Goal: Task Accomplishment & Management: Manage account settings

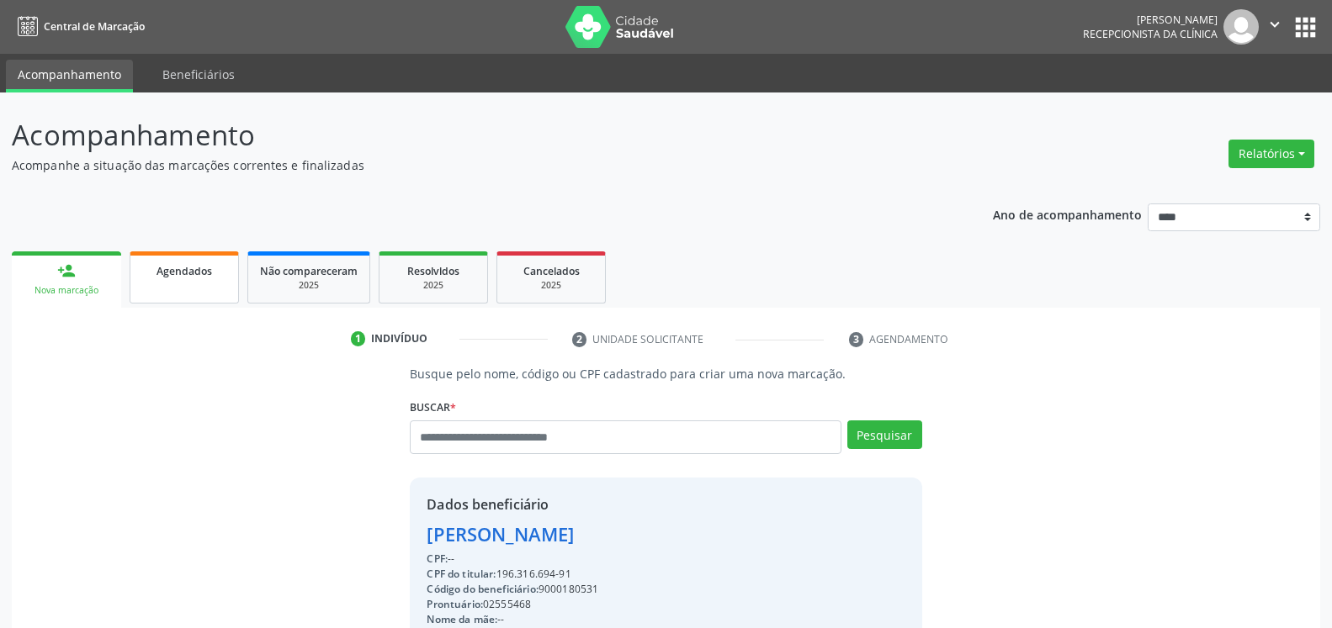
click at [187, 283] on link "Agendados" at bounding box center [184, 278] width 109 height 52
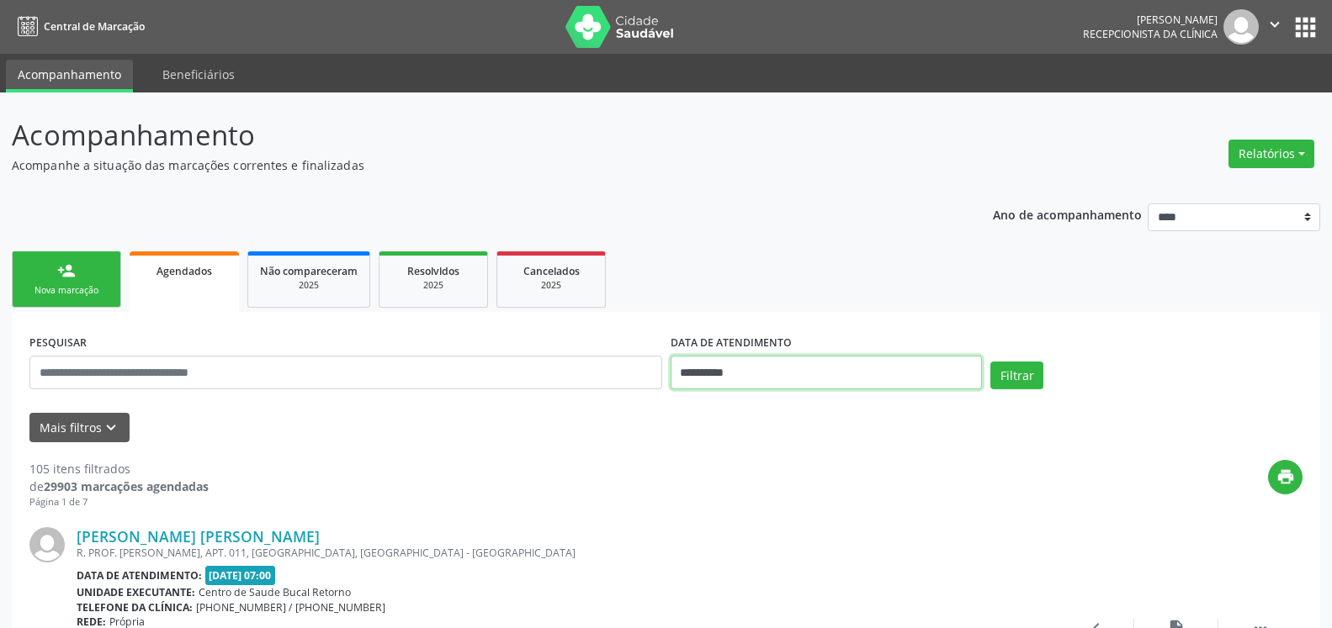
click at [826, 376] on input "**********" at bounding box center [826, 373] width 312 height 34
click at [679, 117] on icon at bounding box center [685, 120] width 12 height 12
select select "*"
click at [797, 277] on span "20" at bounding box center [799, 270] width 33 height 33
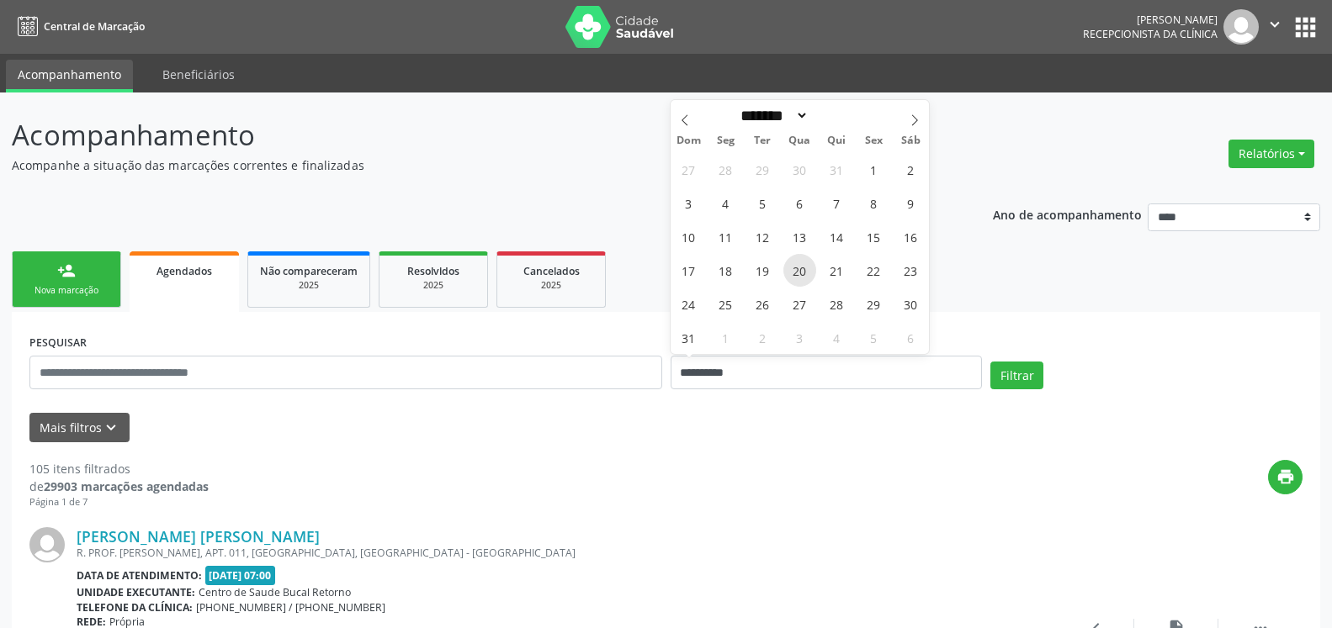
type input "**********"
click at [797, 277] on span "20" at bounding box center [799, 270] width 33 height 33
click at [109, 432] on icon "keyboard_arrow_down" at bounding box center [111, 428] width 19 height 19
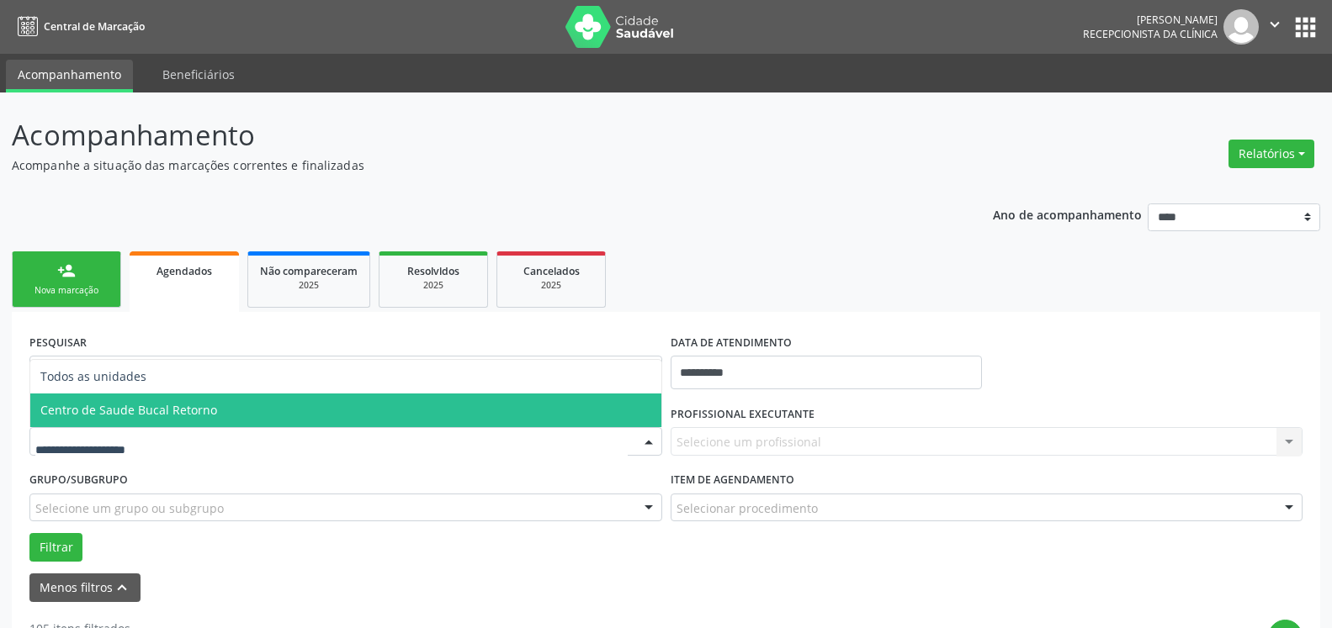
click at [196, 416] on span "Centro de Saude Bucal Retorno" at bounding box center [128, 410] width 177 height 16
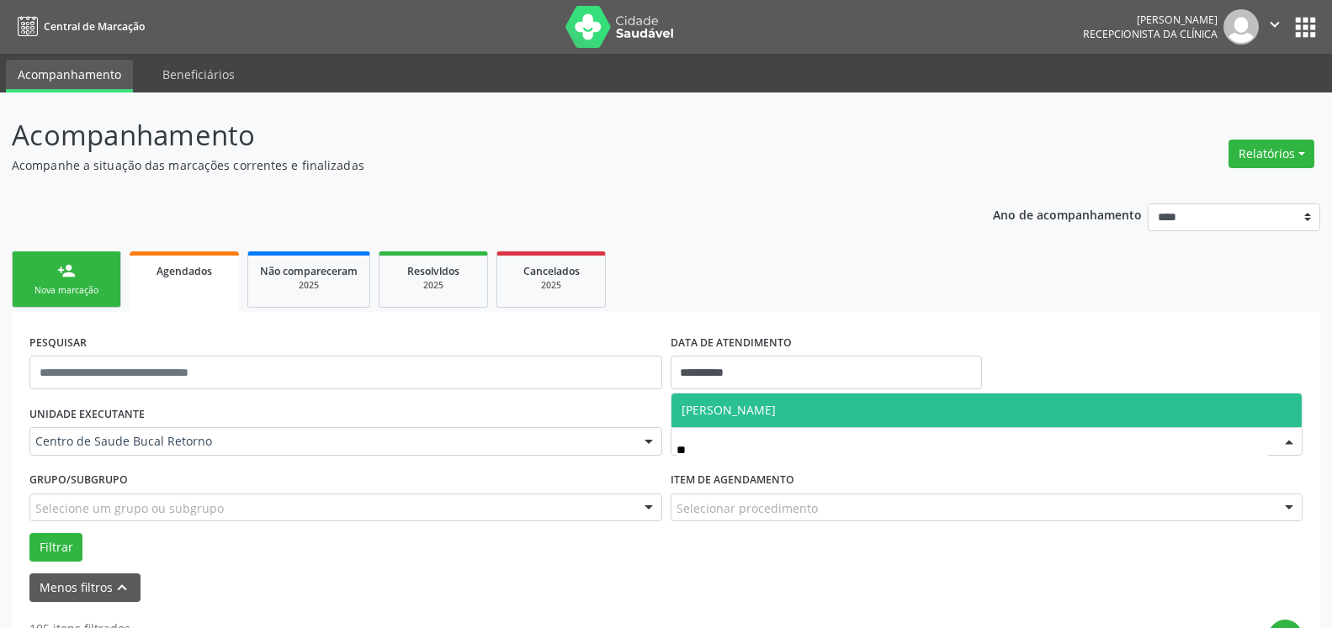
click at [776, 411] on span "[PERSON_NAME]" at bounding box center [728, 410] width 94 height 16
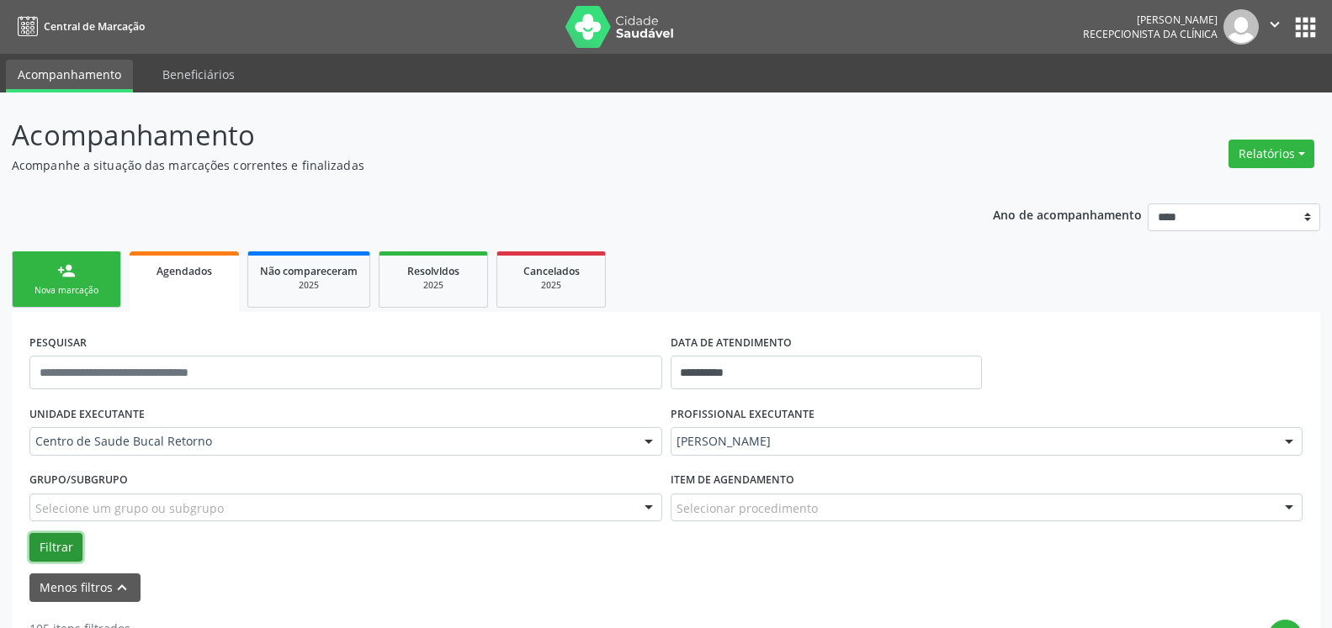
click at [51, 543] on button "Filtrar" at bounding box center [55, 547] width 53 height 29
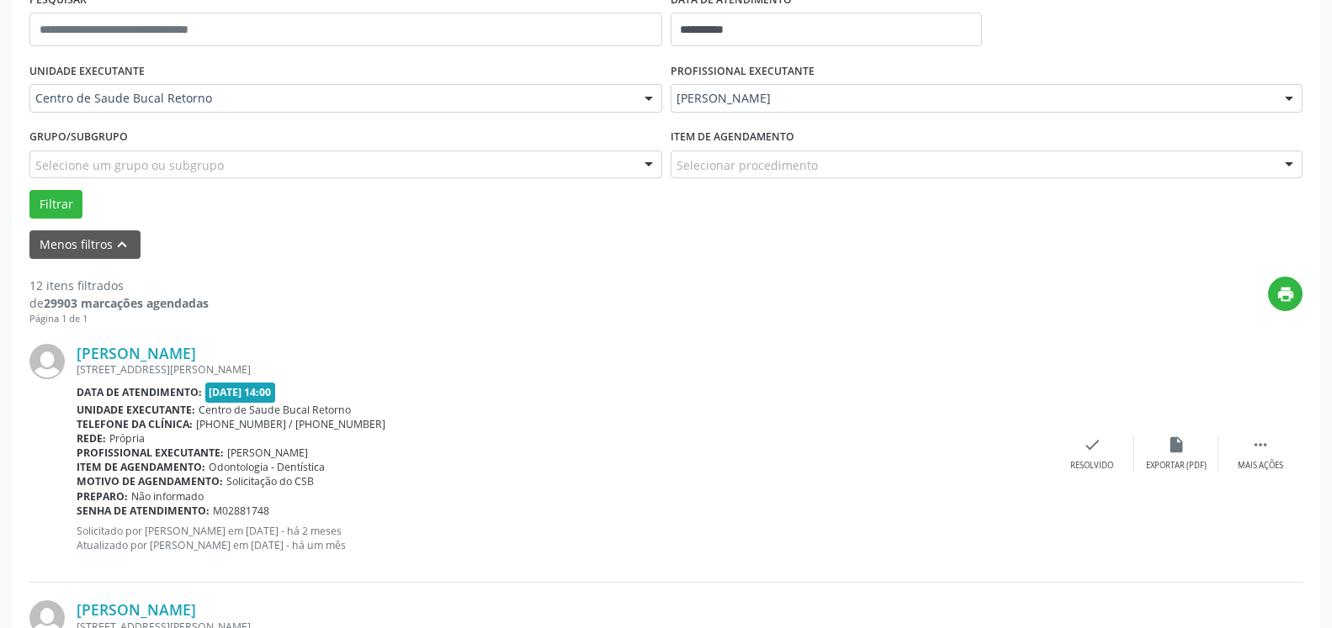
scroll to position [515, 0]
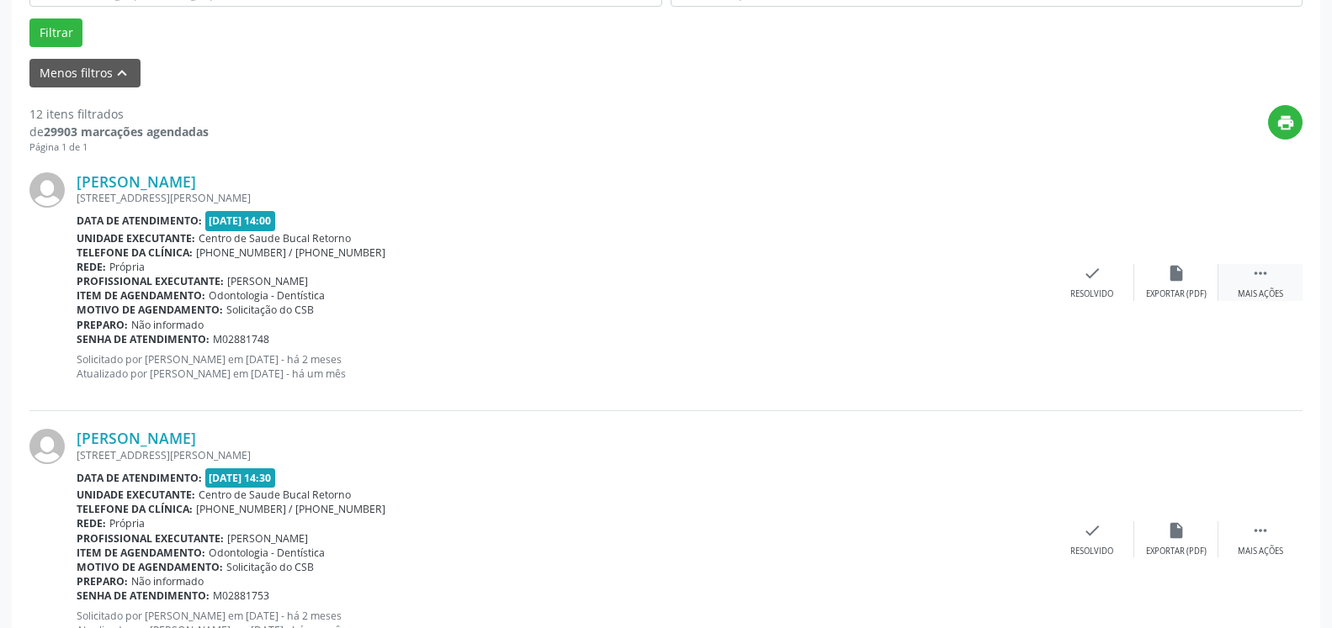
click at [1259, 283] on icon "" at bounding box center [1260, 273] width 19 height 19
click at [1160, 290] on div "Não compareceu" at bounding box center [1176, 295] width 72 height 12
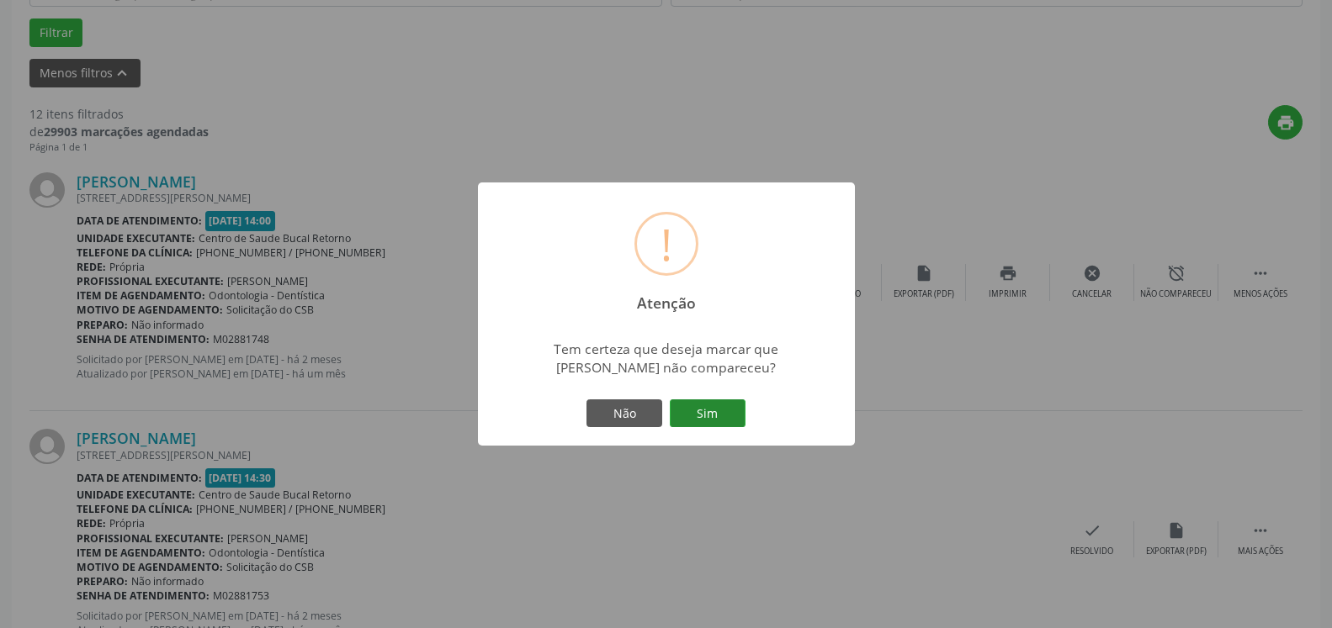
click at [734, 415] on button "Sim" at bounding box center [708, 414] width 76 height 29
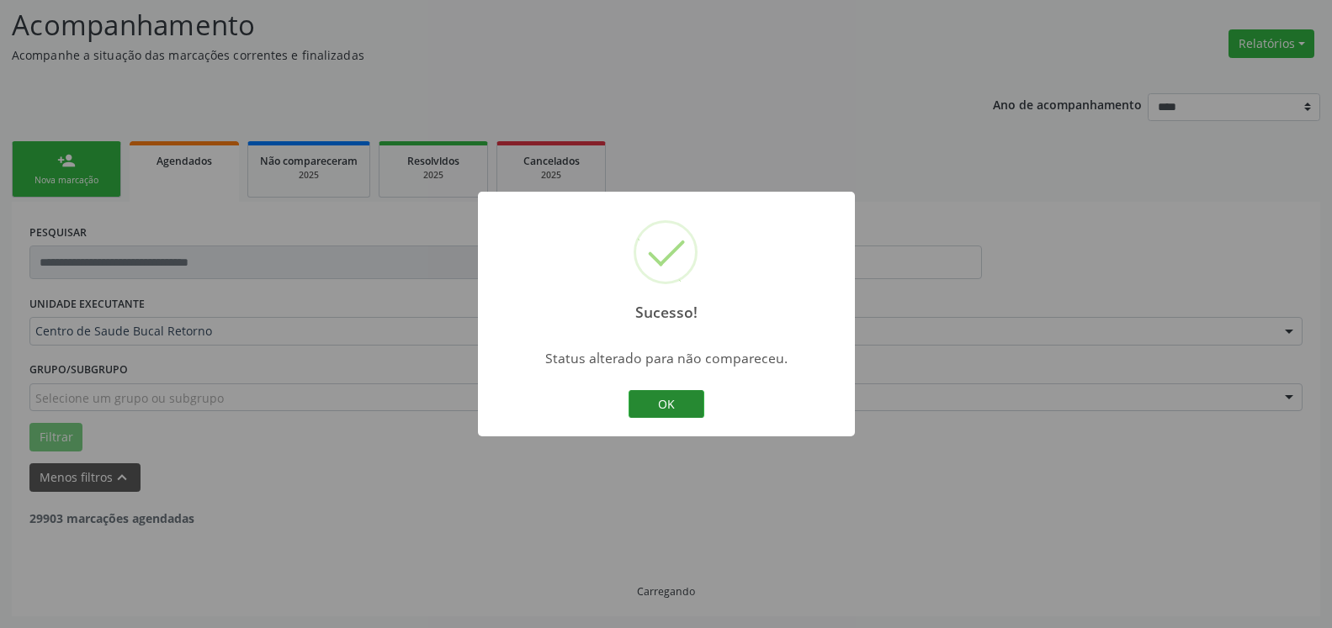
click at [668, 398] on button "OK" at bounding box center [666, 404] width 76 height 29
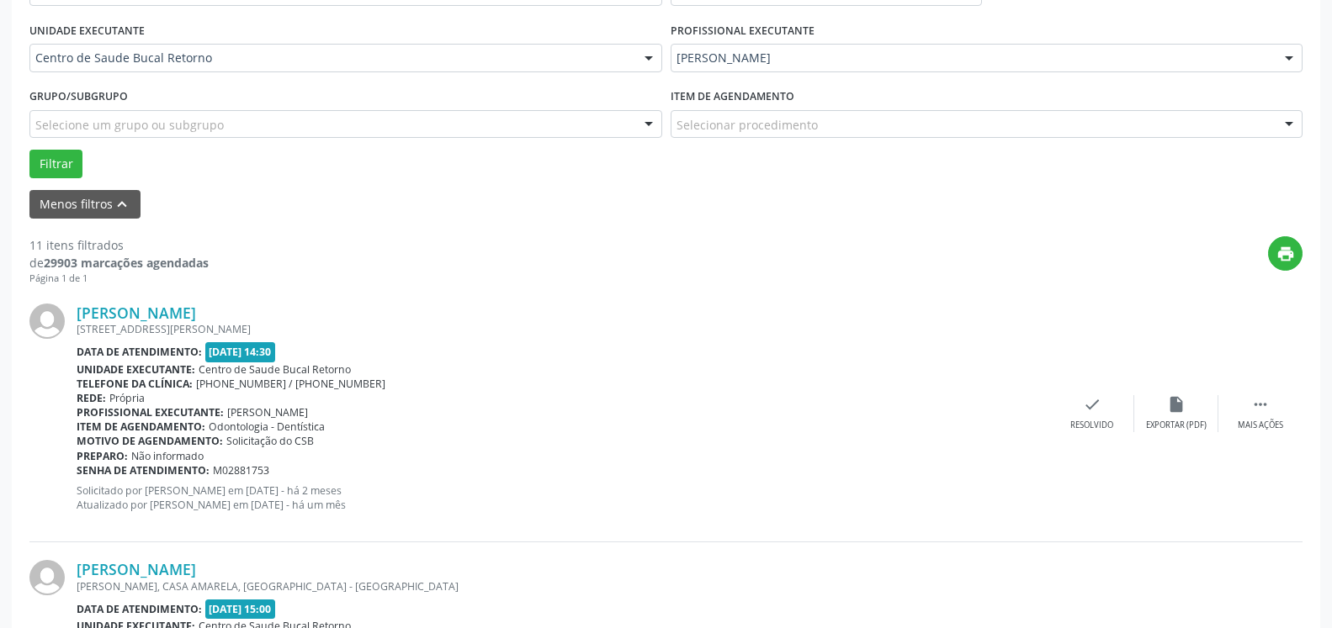
scroll to position [453, 0]
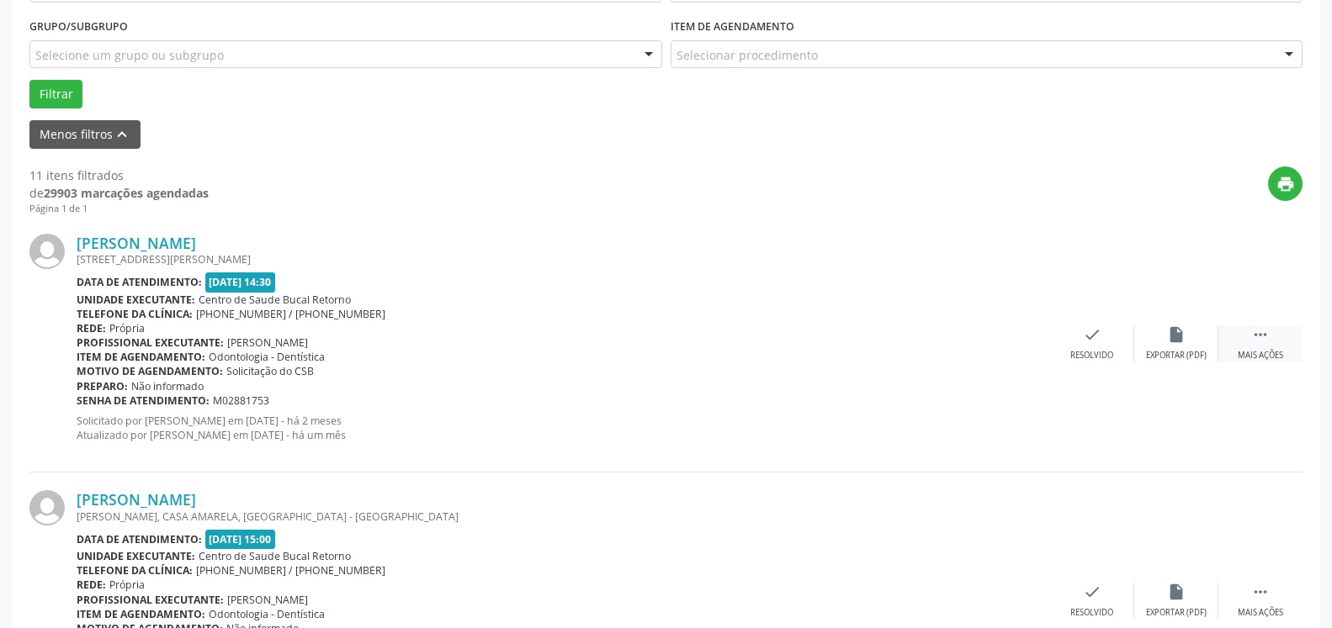
click at [1271, 345] on div " Mais ações" at bounding box center [1260, 344] width 84 height 36
click at [1192, 341] on div "alarm_off Não compareceu" at bounding box center [1176, 344] width 84 height 36
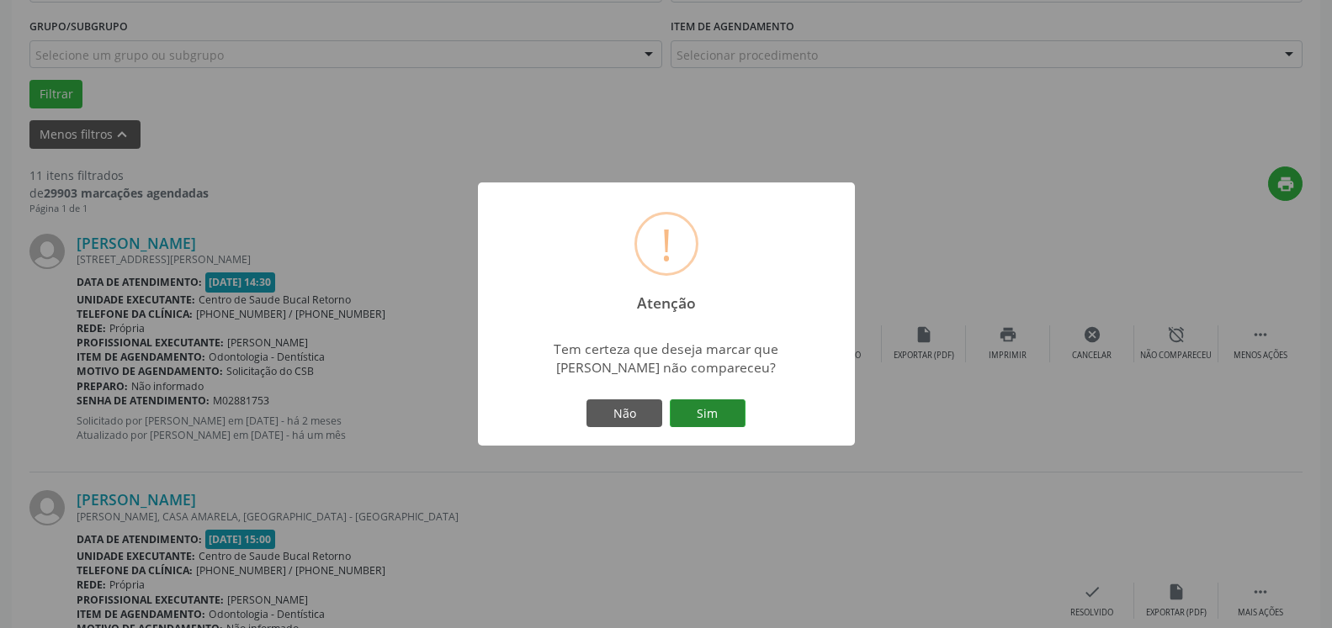
click at [707, 400] on button "Sim" at bounding box center [708, 414] width 76 height 29
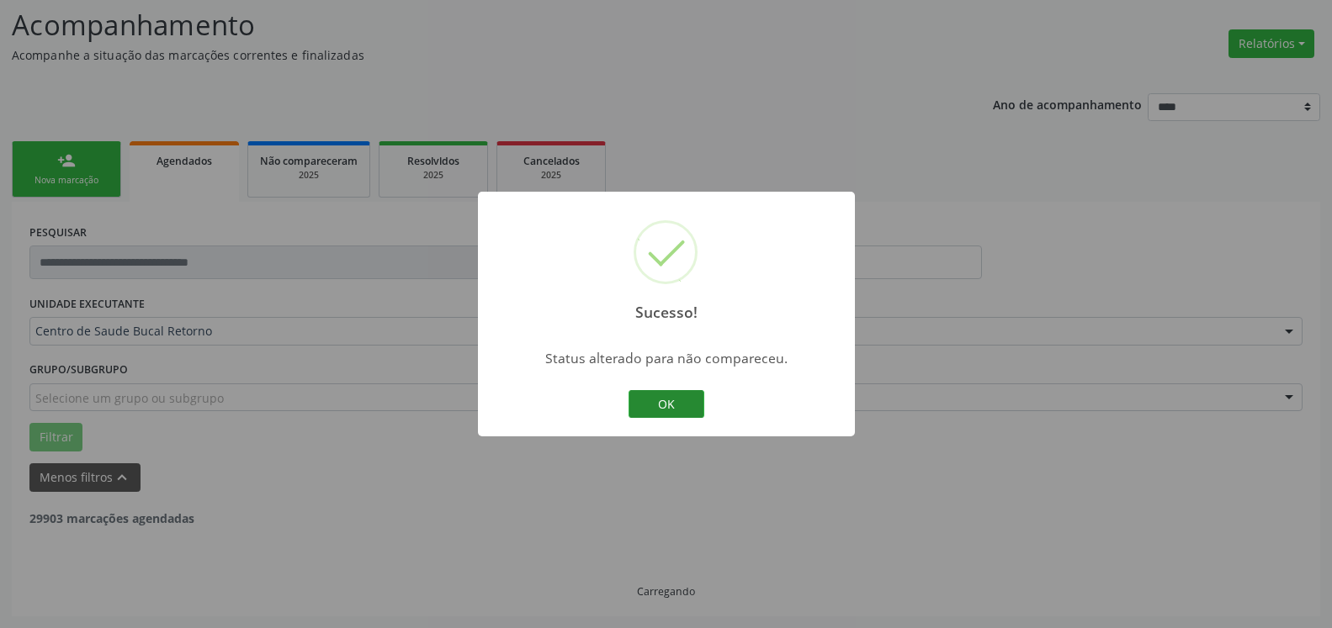
scroll to position [110, 0]
click at [681, 396] on button "OK" at bounding box center [666, 404] width 76 height 29
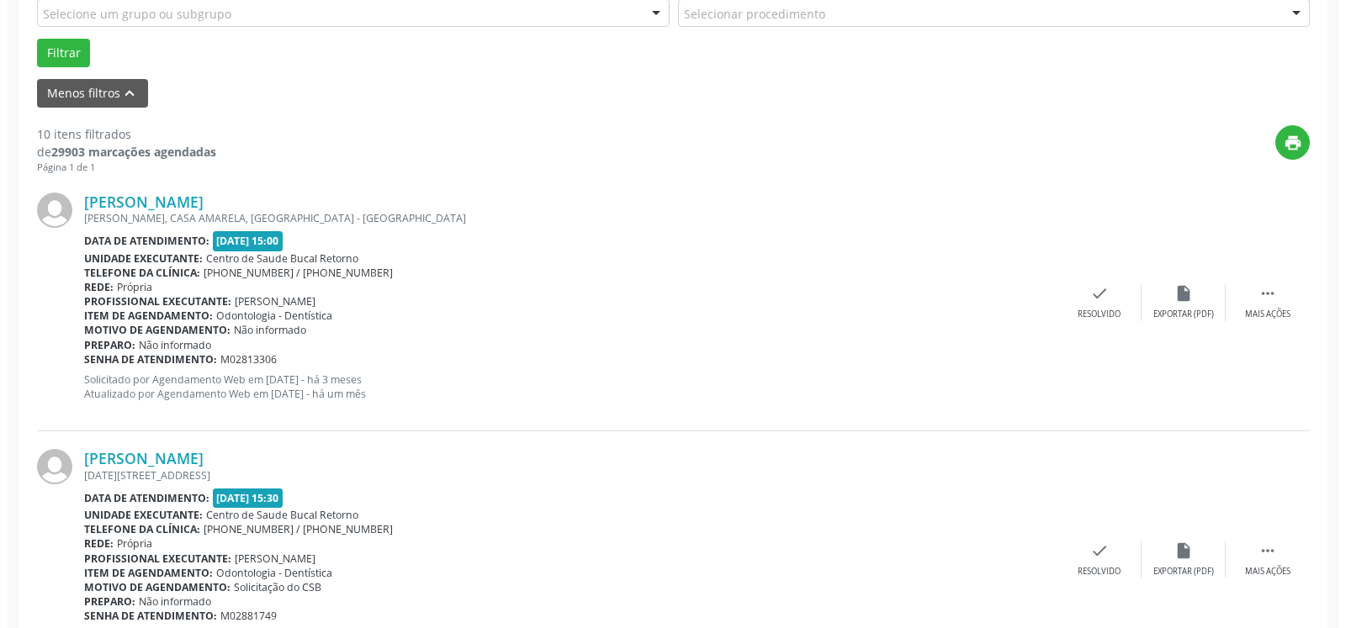
scroll to position [539, 0]
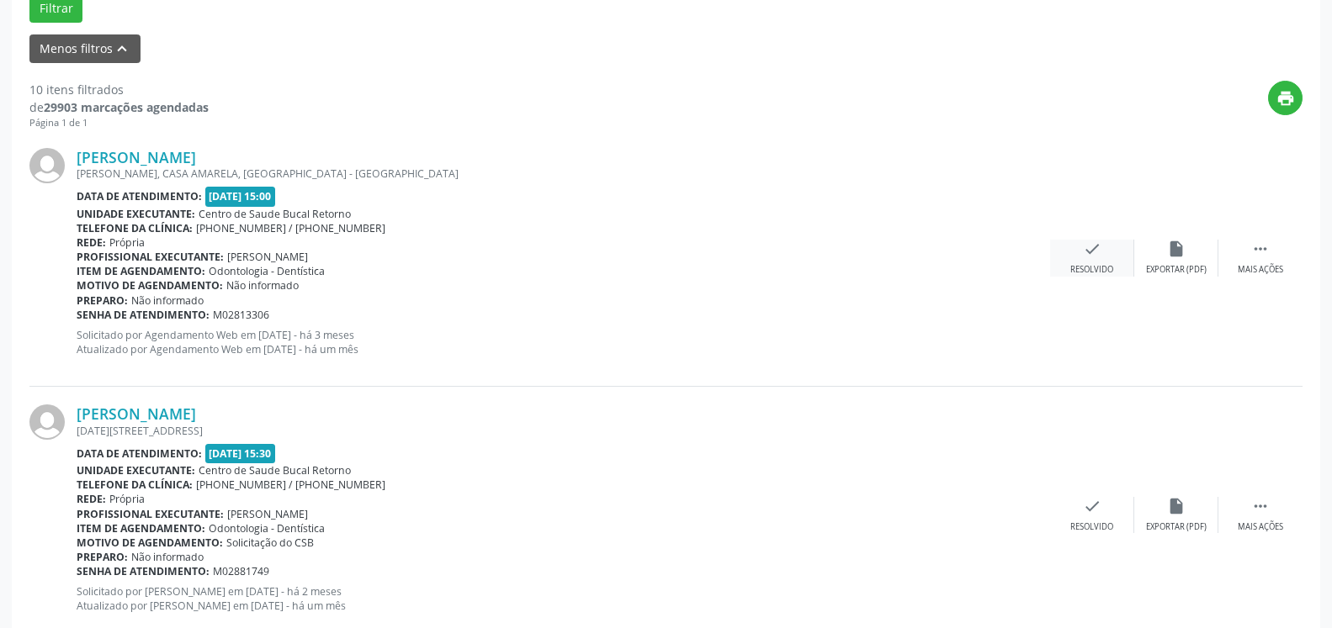
click at [1087, 253] on icon "check" at bounding box center [1092, 249] width 19 height 19
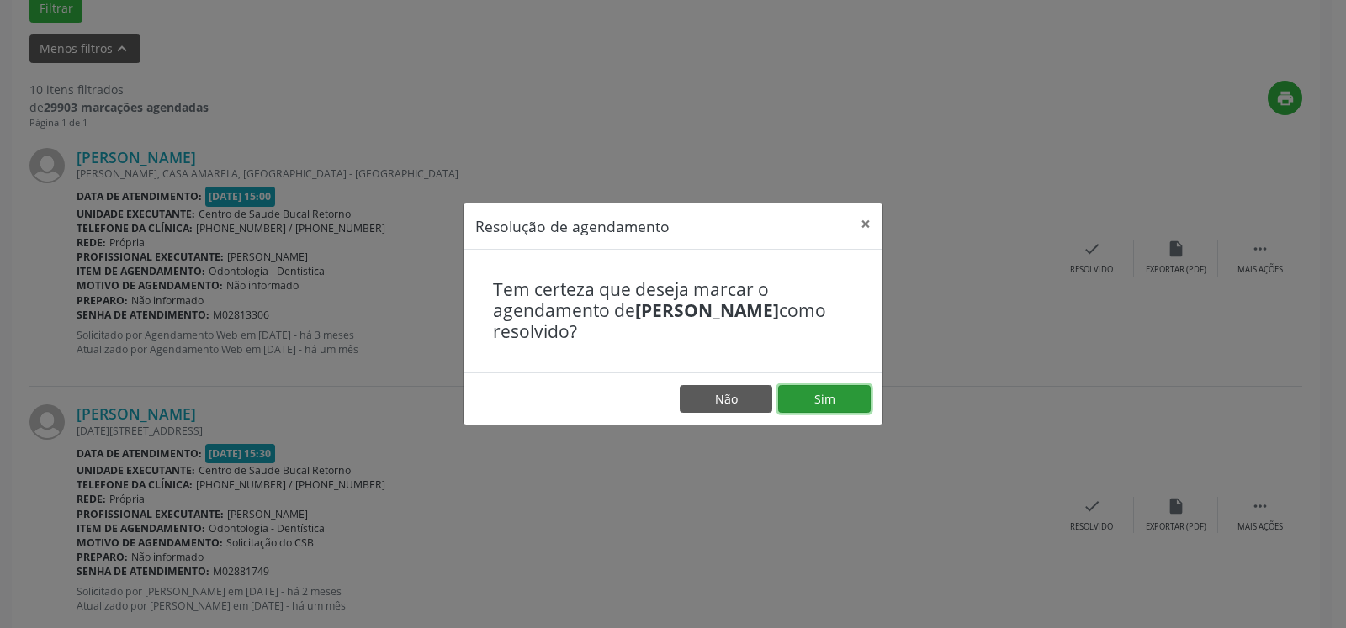
click at [860, 391] on button "Sim" at bounding box center [824, 399] width 93 height 29
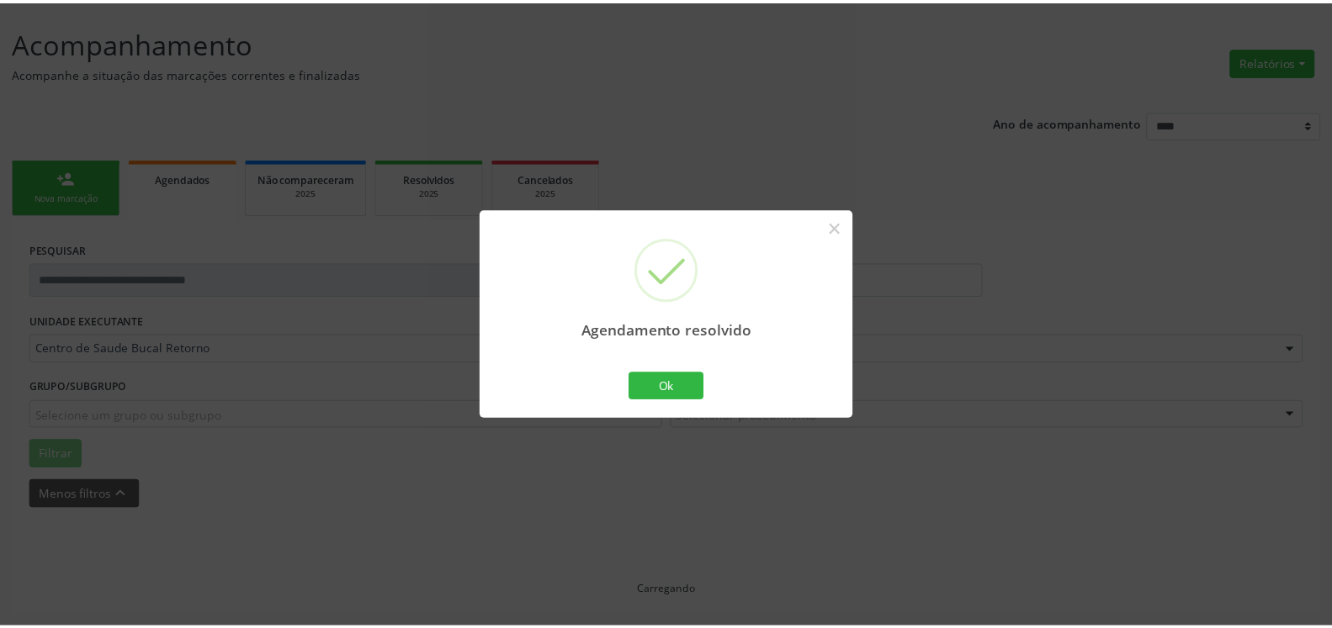
scroll to position [93, 0]
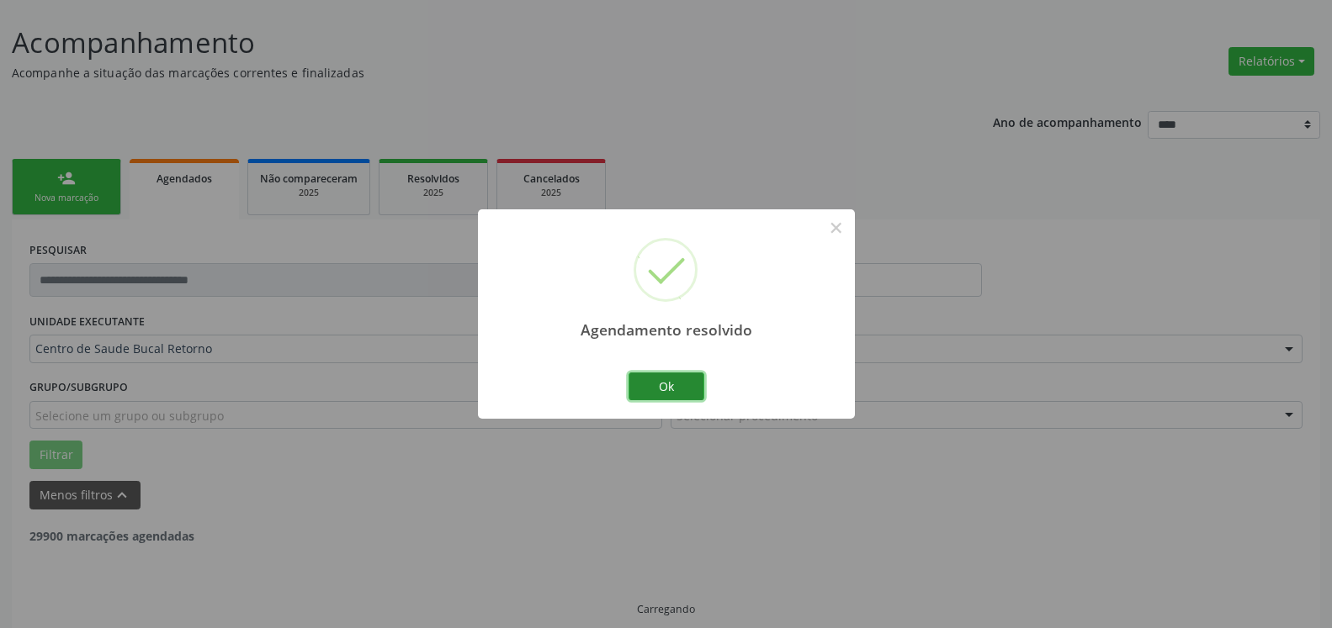
click at [686, 387] on button "Ok" at bounding box center [666, 387] width 76 height 29
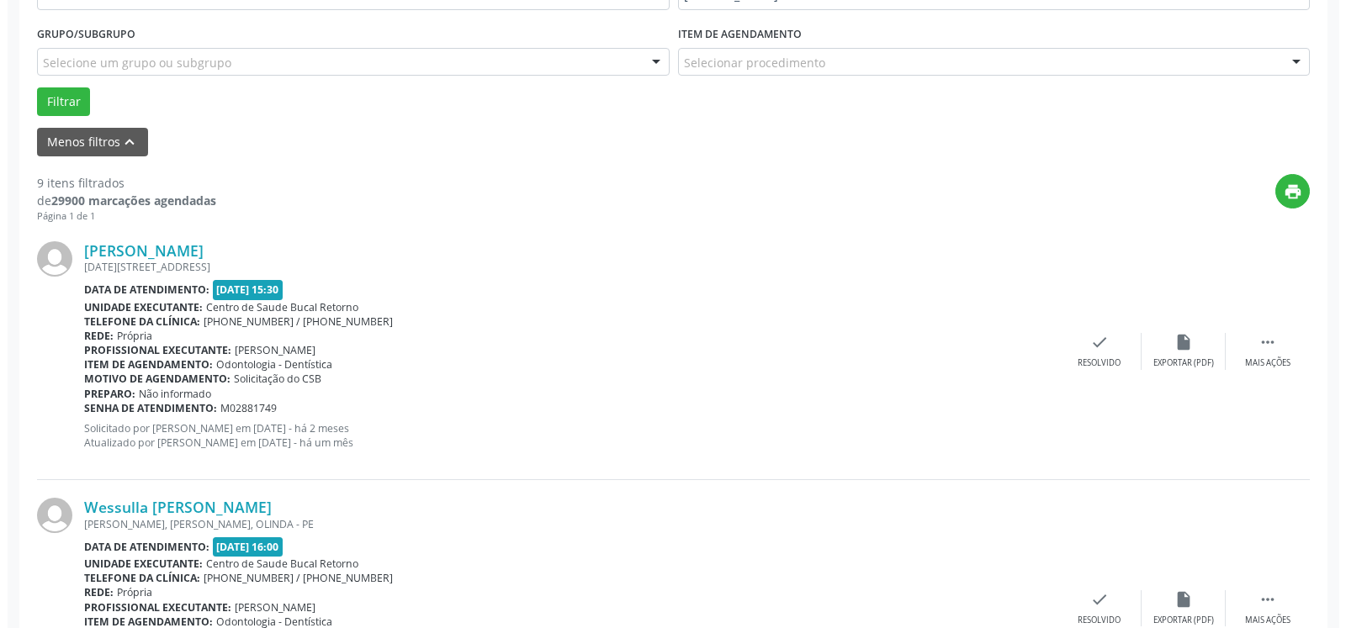
scroll to position [453, 0]
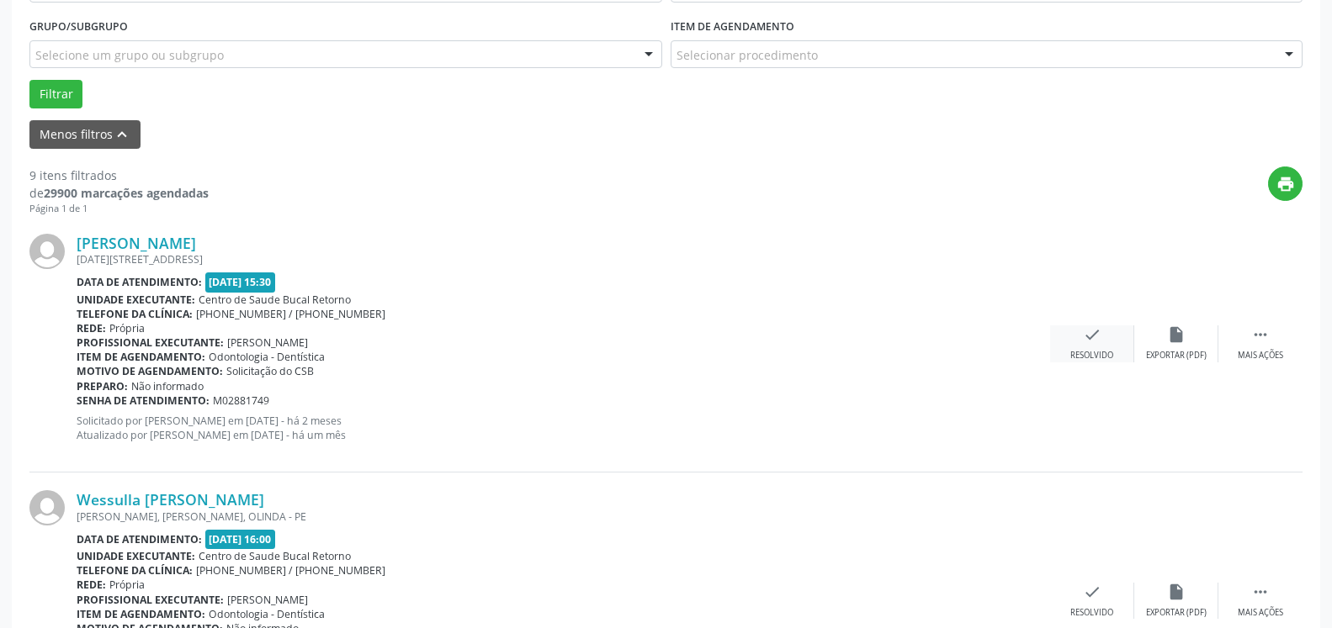
click at [1085, 334] on icon "check" at bounding box center [1092, 335] width 19 height 19
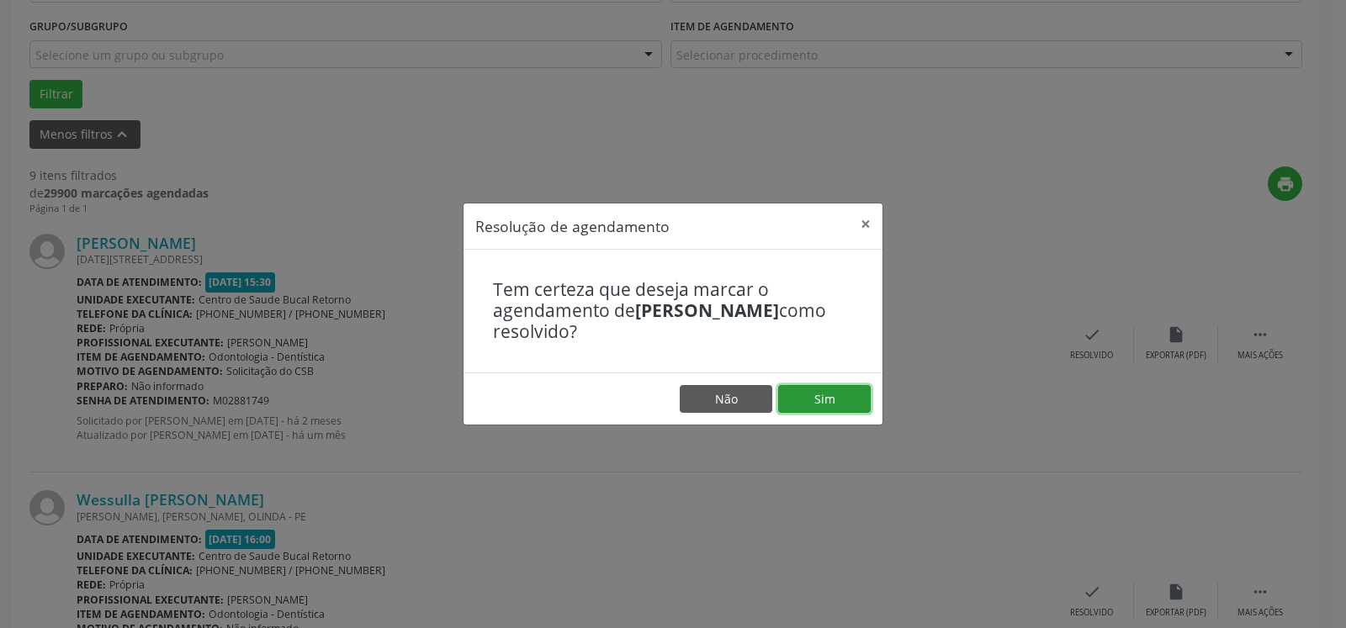
click at [868, 404] on button "Sim" at bounding box center [824, 399] width 93 height 29
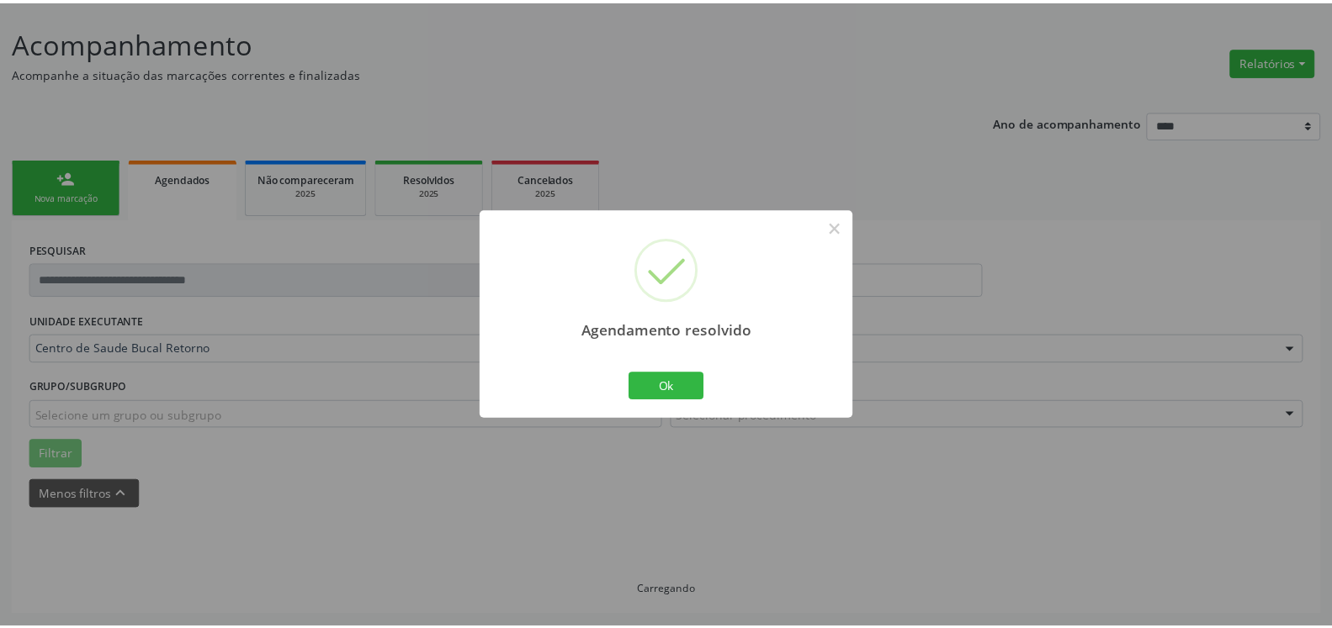
scroll to position [93, 0]
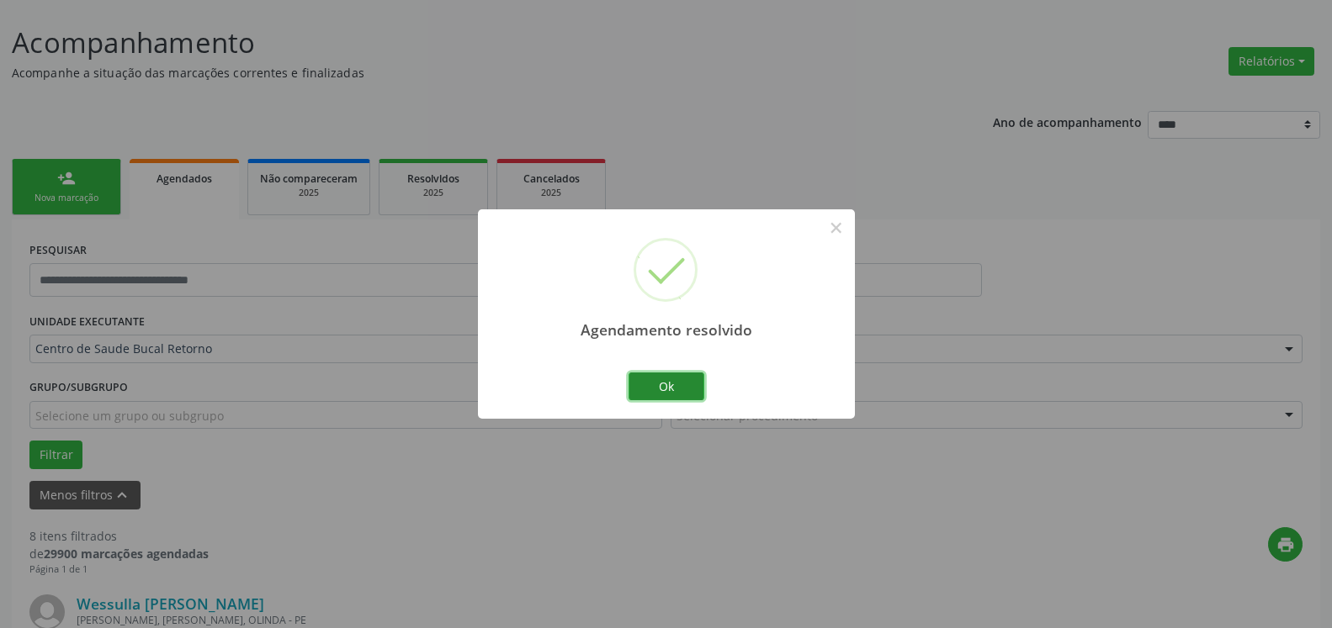
click at [652, 392] on button "Ok" at bounding box center [666, 387] width 76 height 29
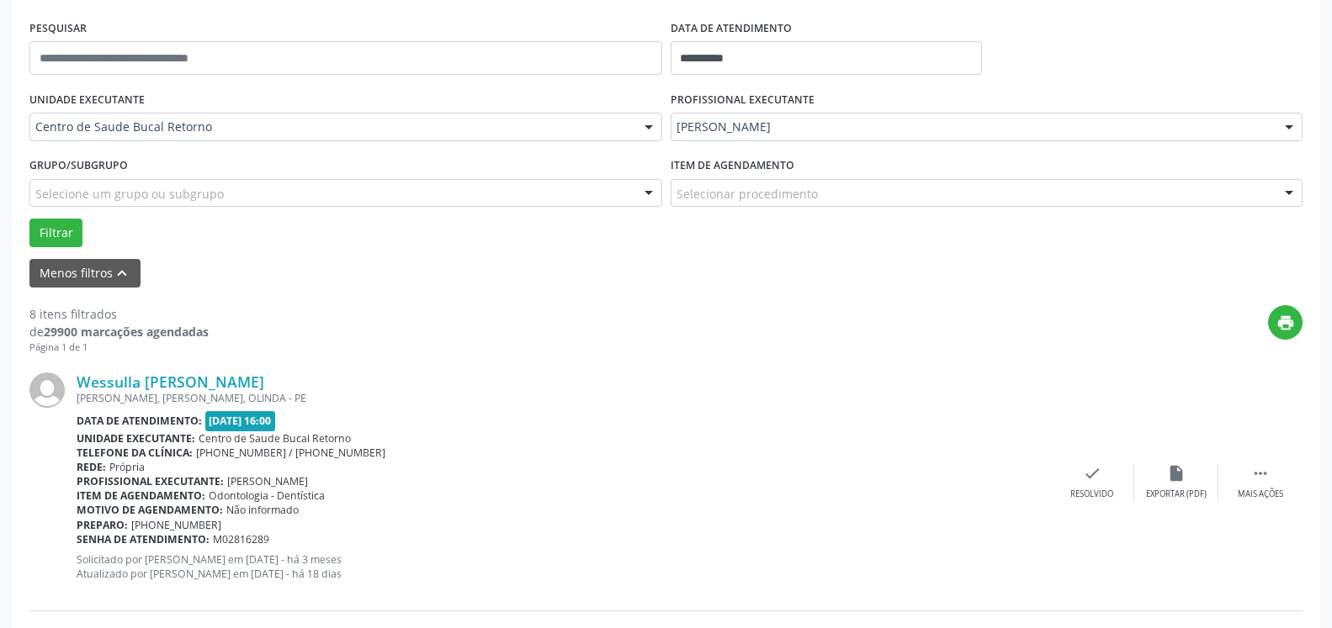
scroll to position [436, 0]
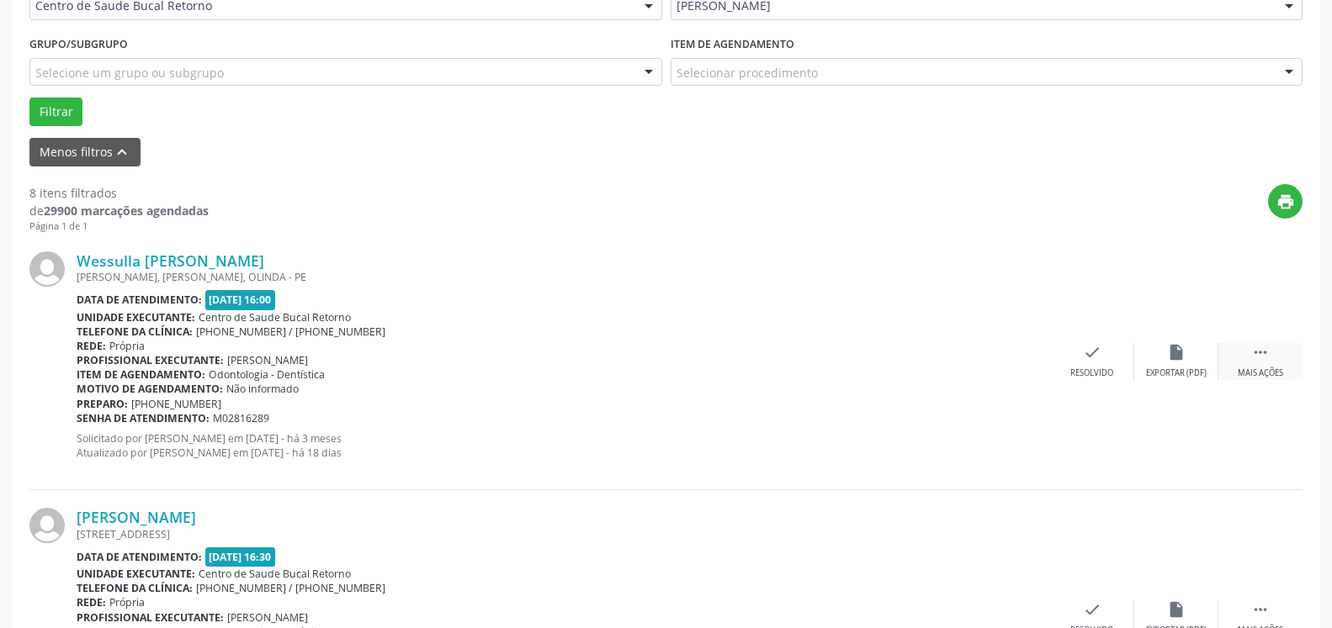
click at [1254, 352] on icon "" at bounding box center [1260, 352] width 19 height 19
click at [1201, 366] on div "alarm_off Não compareceu" at bounding box center [1176, 361] width 84 height 36
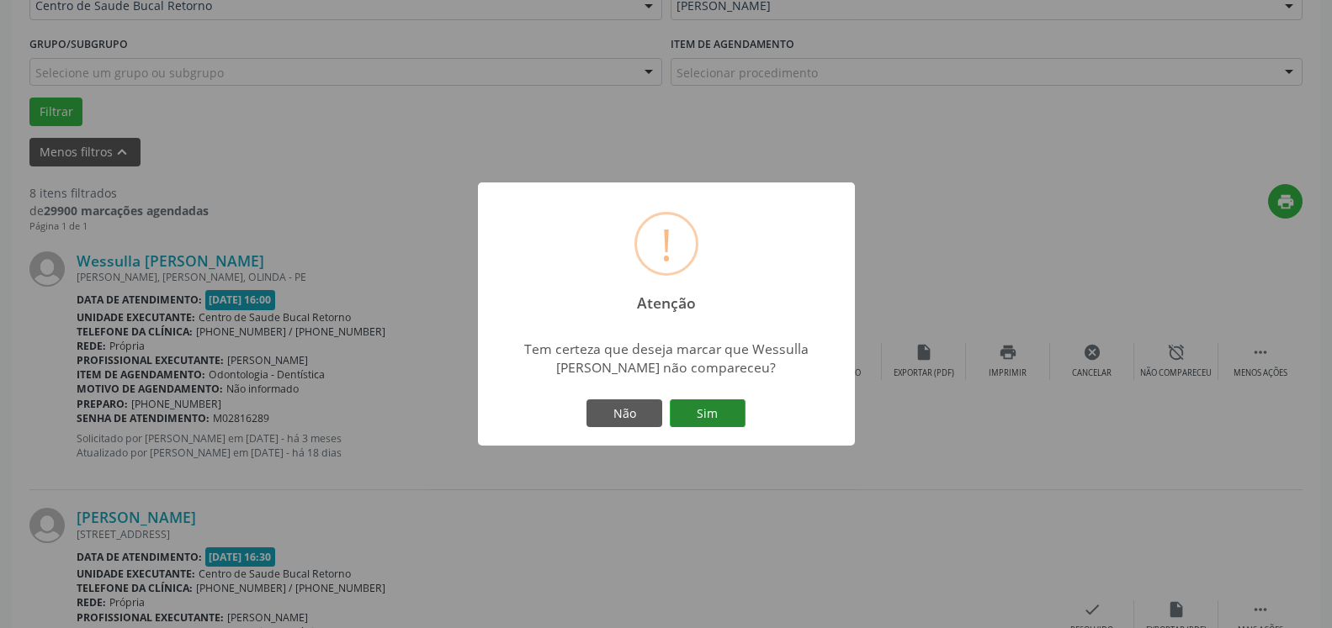
click at [701, 413] on button "Sim" at bounding box center [708, 414] width 76 height 29
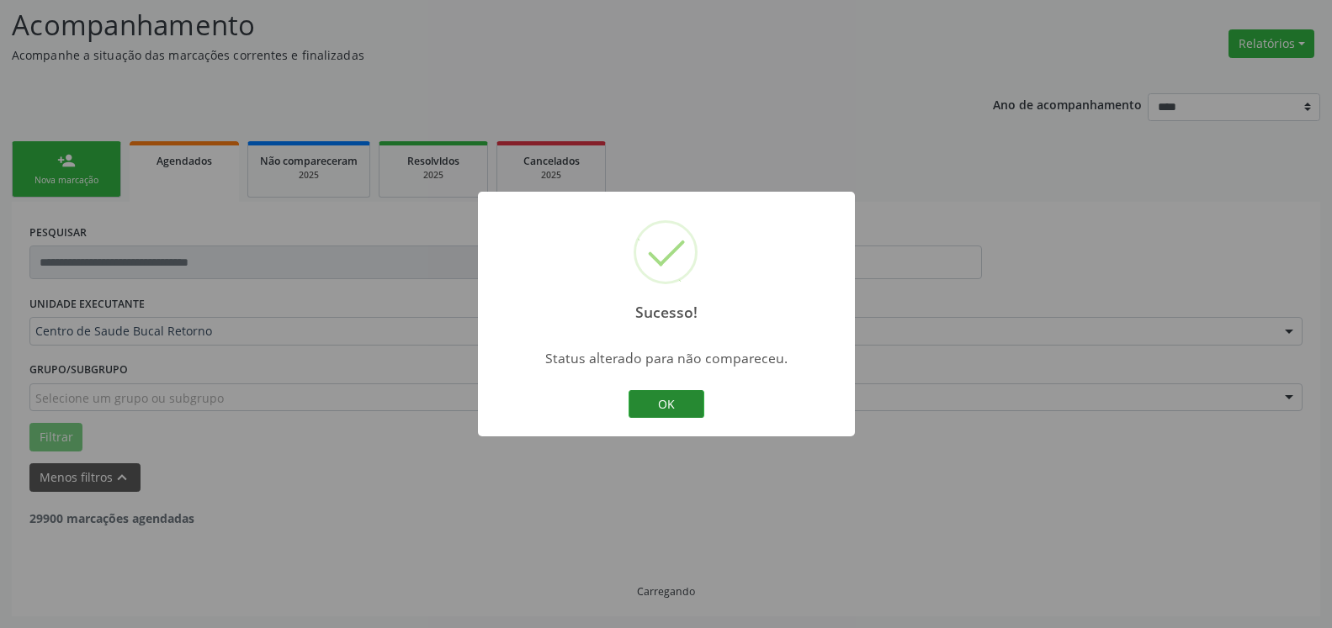
scroll to position [110, 0]
click at [665, 400] on button "OK" at bounding box center [666, 404] width 76 height 29
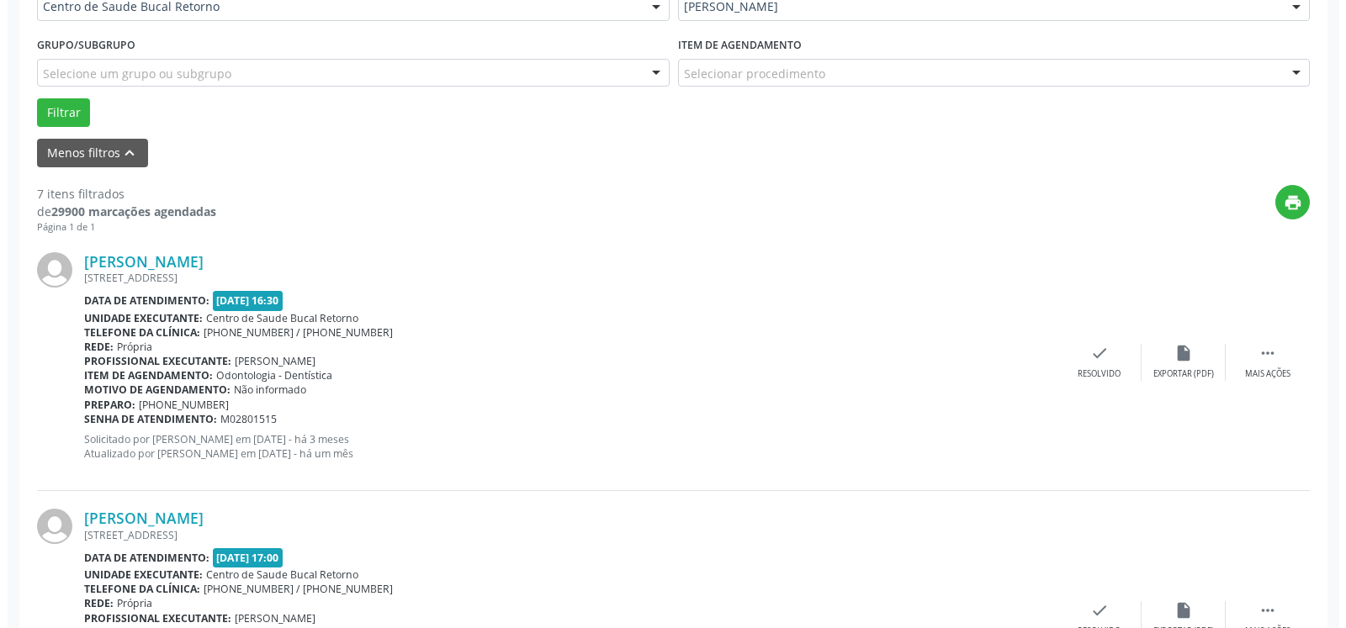
scroll to position [453, 0]
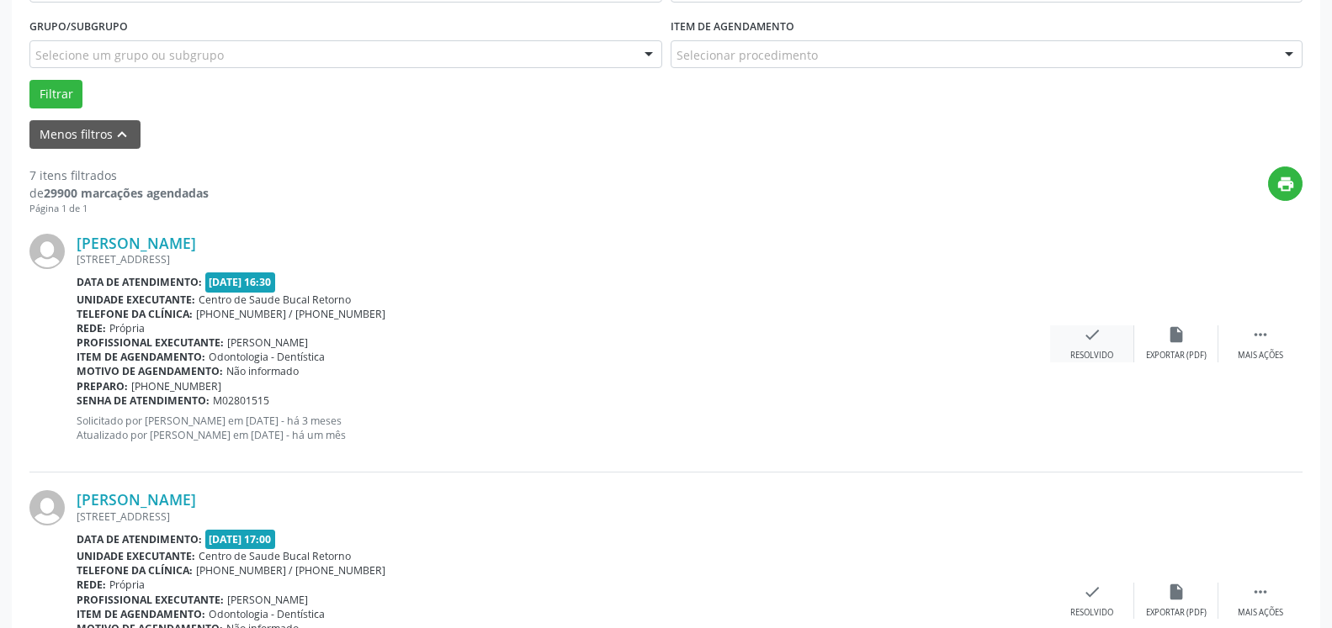
click at [1105, 338] on div "check Resolvido" at bounding box center [1092, 344] width 84 height 36
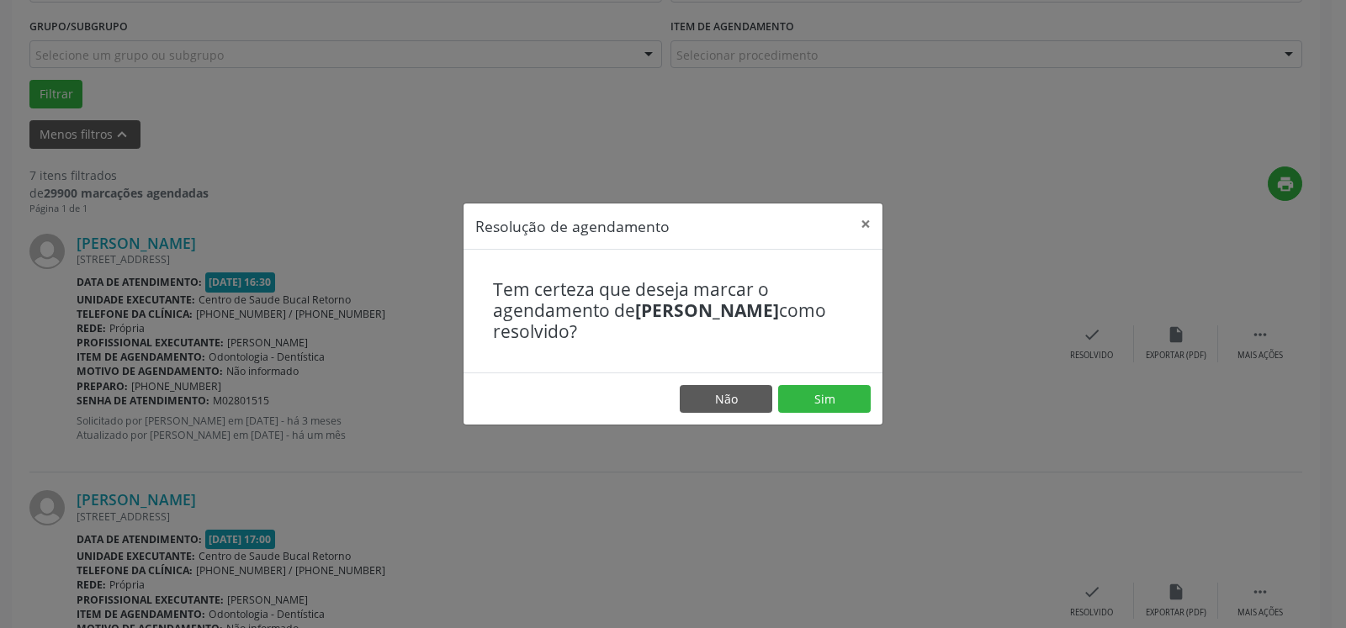
click at [874, 400] on footer "Não Sim" at bounding box center [673, 399] width 419 height 53
click at [854, 397] on button "Sim" at bounding box center [824, 399] width 93 height 29
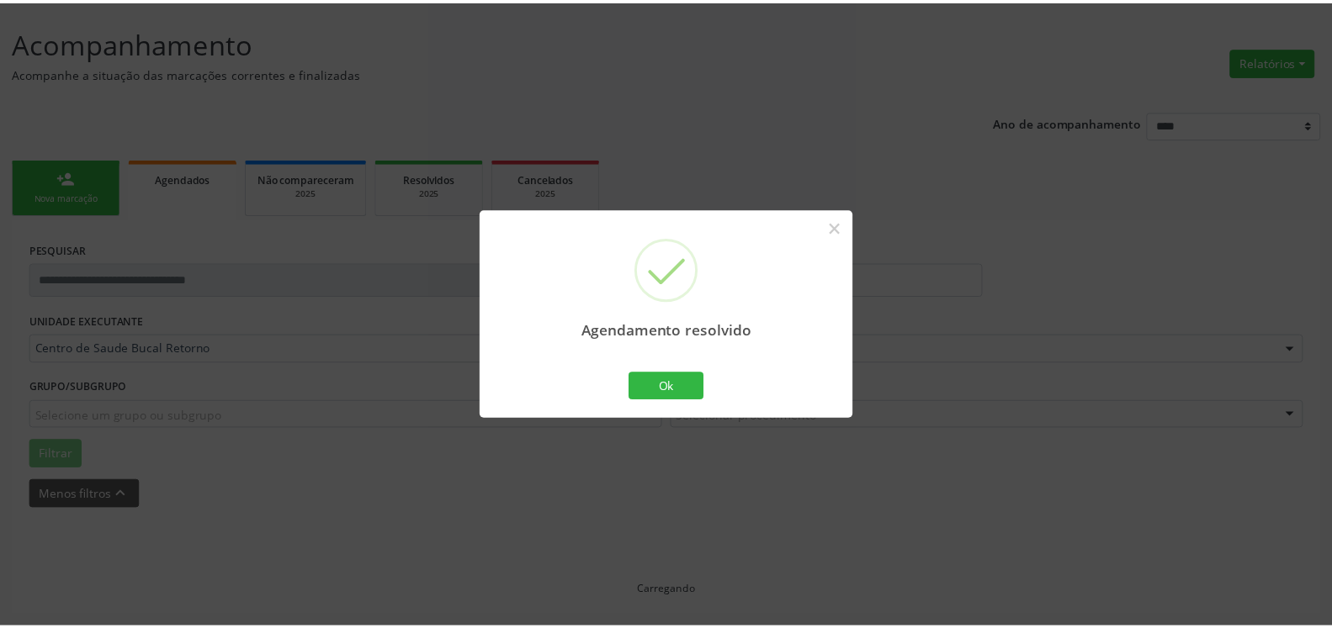
scroll to position [93, 0]
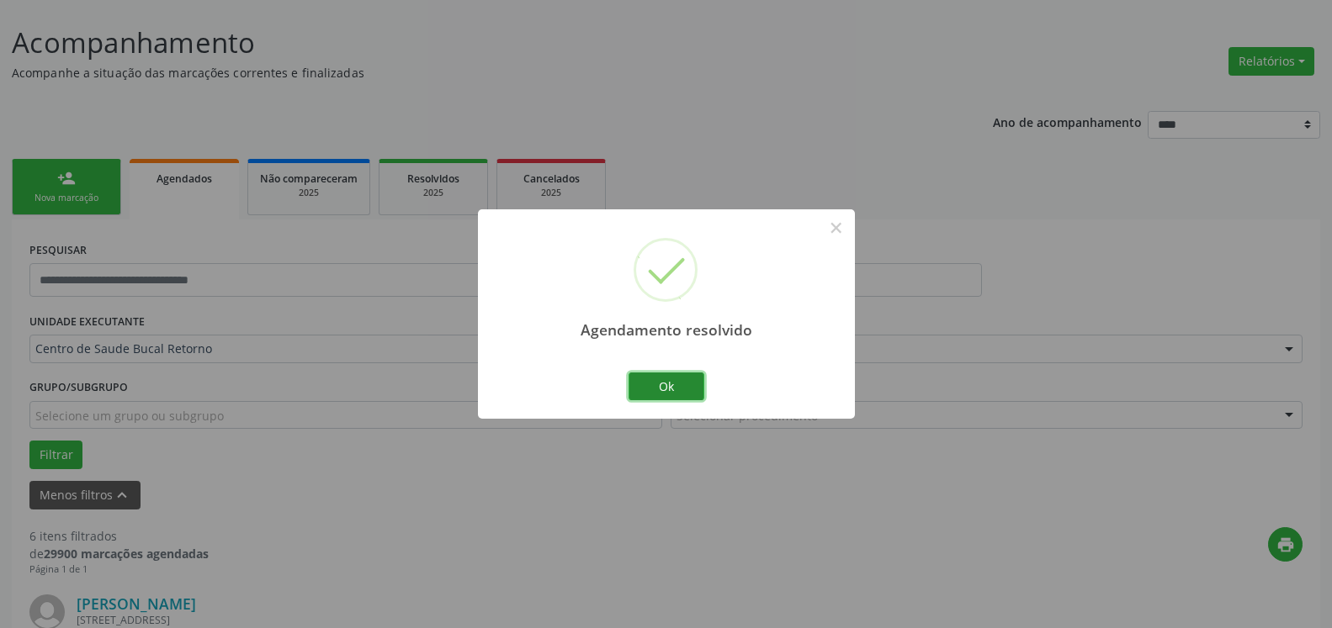
click at [669, 384] on button "Ok" at bounding box center [666, 387] width 76 height 29
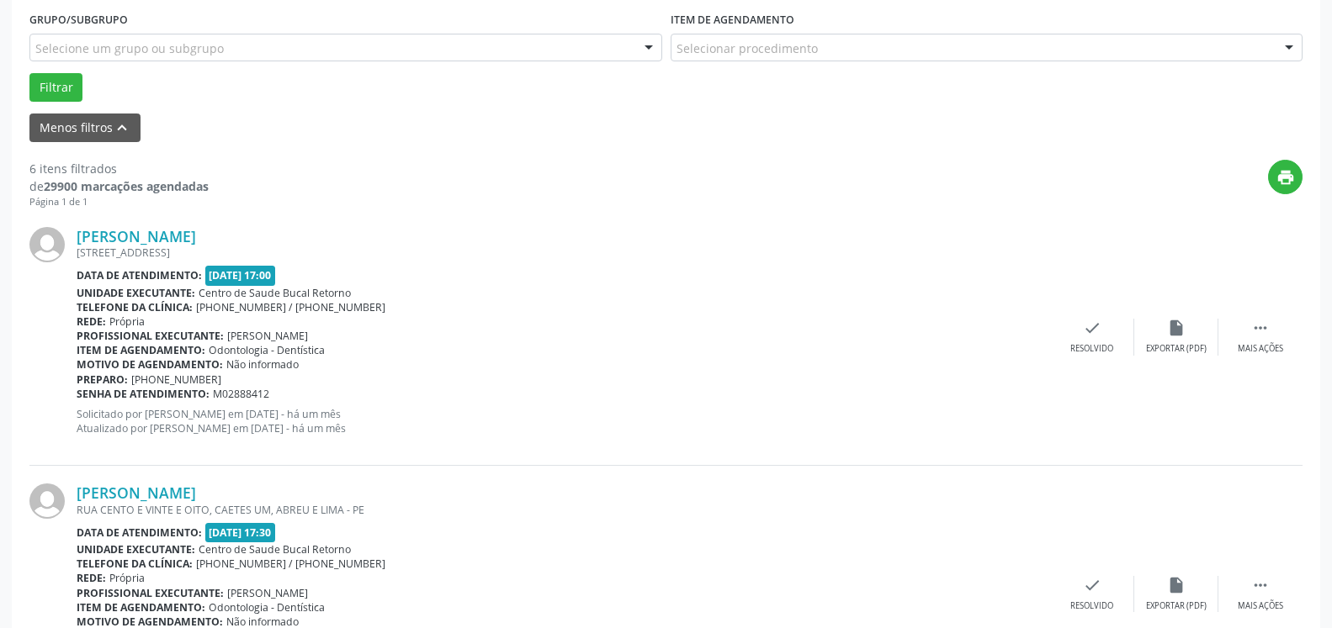
scroll to position [522, 0]
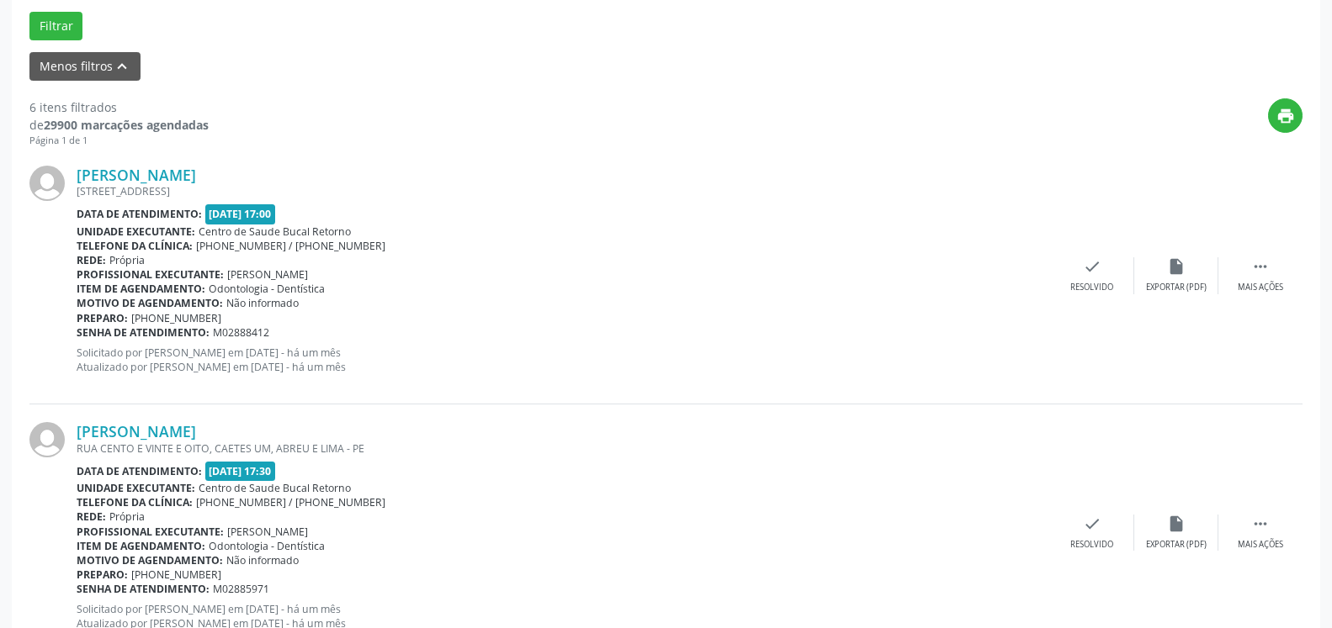
click at [1258, 257] on div "[PERSON_NAME] [STREET_ADDRESS] Data de atendimento: [DATE] 17:00 Unidade execut…" at bounding box center [665, 276] width 1273 height 257
click at [1272, 263] on div " Mais ações" at bounding box center [1260, 275] width 84 height 36
click at [1169, 273] on icon "alarm_off" at bounding box center [1176, 266] width 19 height 19
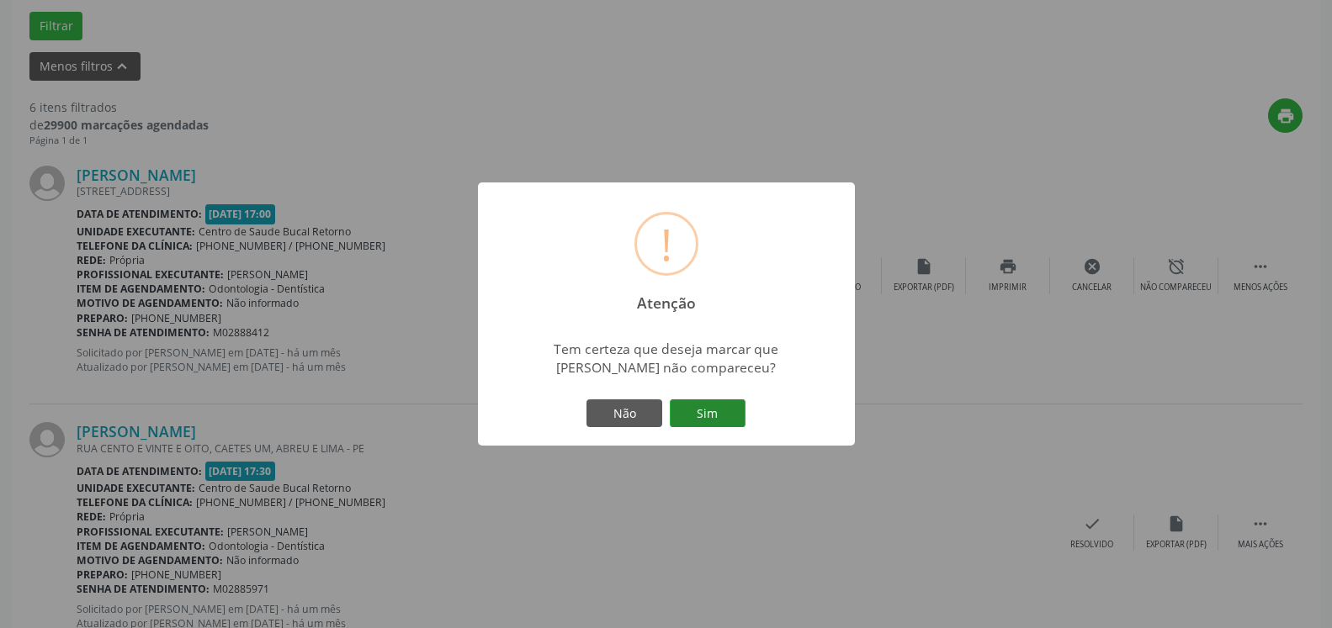
click at [716, 403] on button "Sim" at bounding box center [708, 414] width 76 height 29
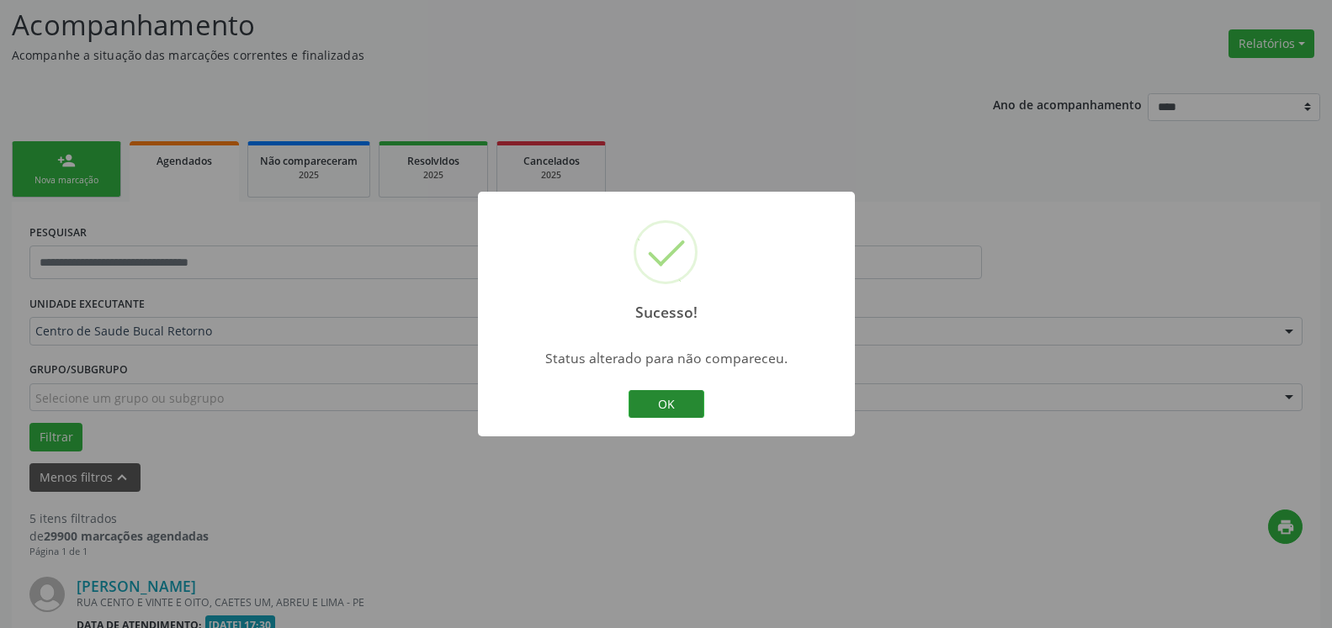
click at [697, 402] on button "OK" at bounding box center [666, 404] width 76 height 29
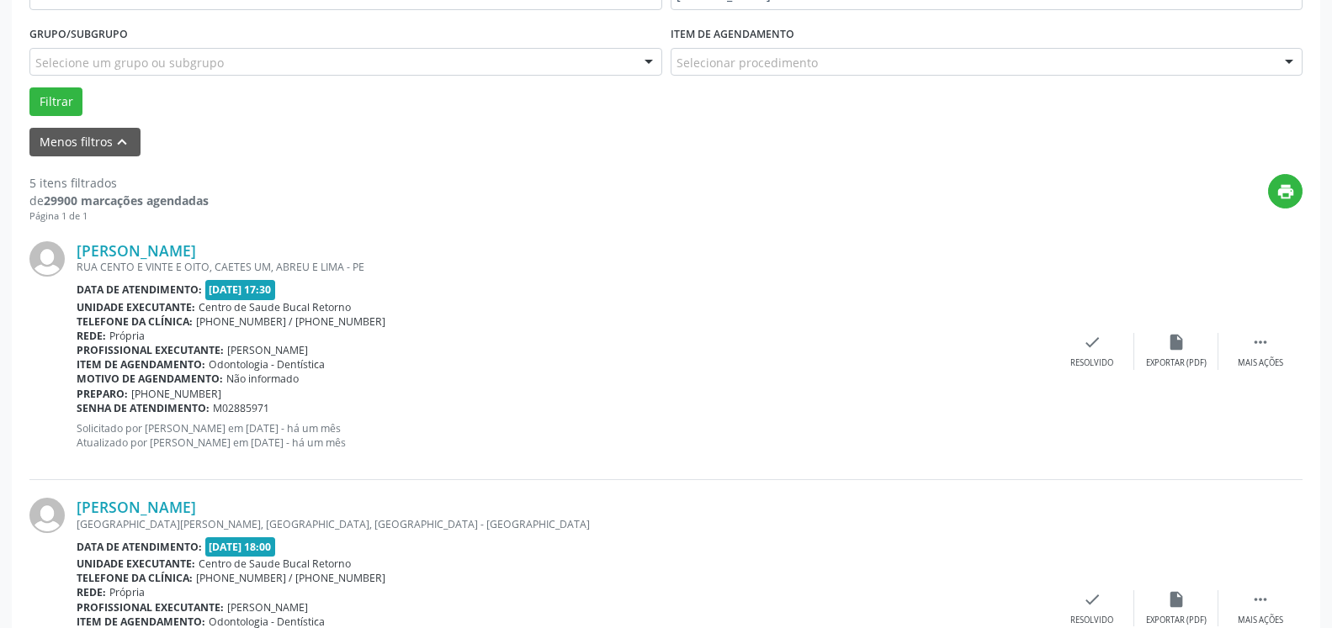
scroll to position [539, 0]
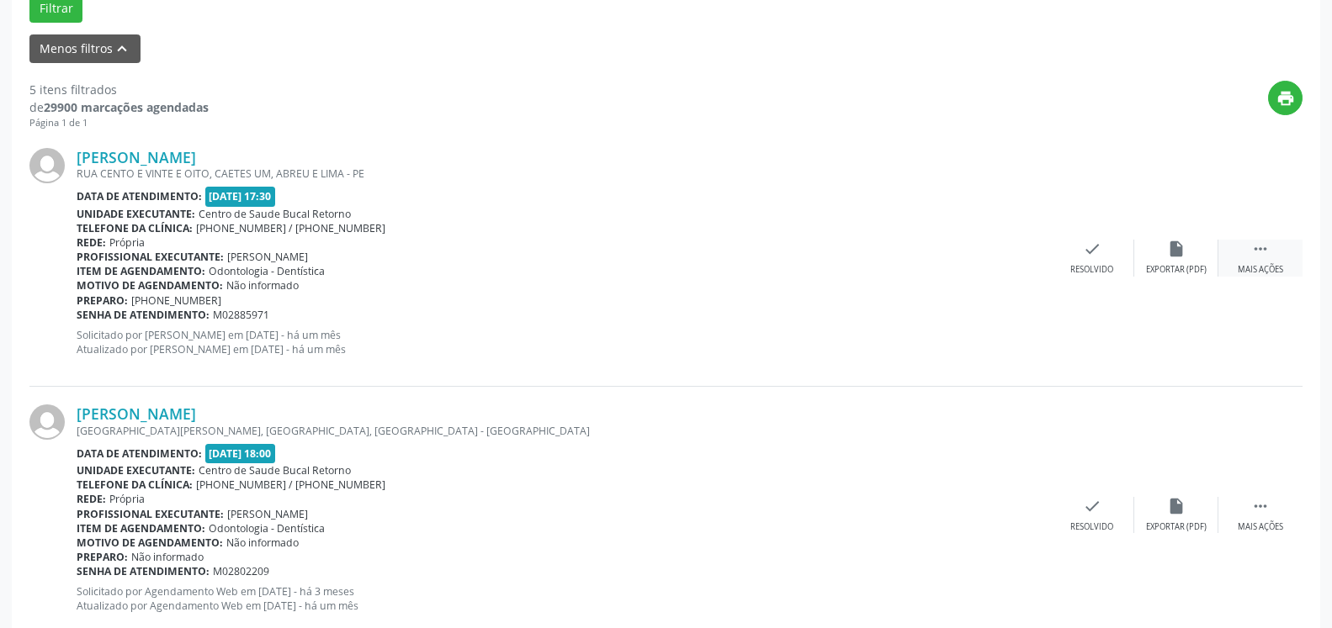
click at [1258, 257] on icon "" at bounding box center [1260, 249] width 19 height 19
click at [1194, 257] on div "alarm_off Não compareceu" at bounding box center [1176, 258] width 84 height 36
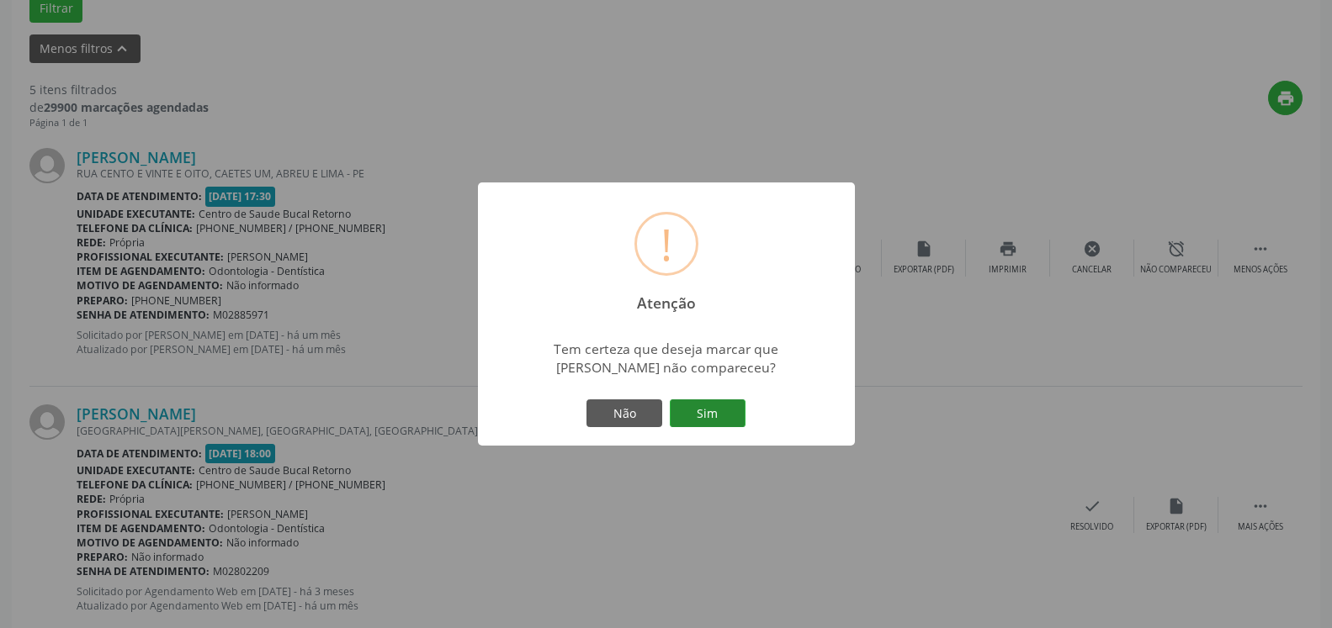
click at [717, 411] on button "Sim" at bounding box center [708, 414] width 76 height 29
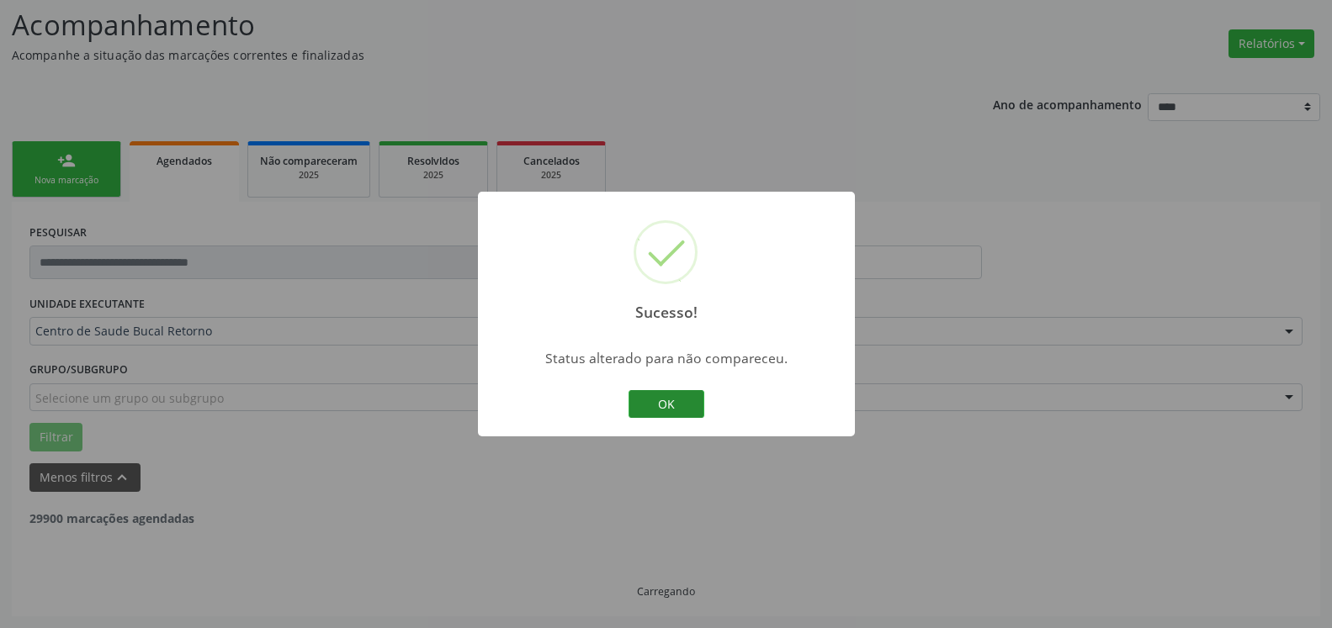
click at [660, 405] on button "OK" at bounding box center [666, 404] width 76 height 29
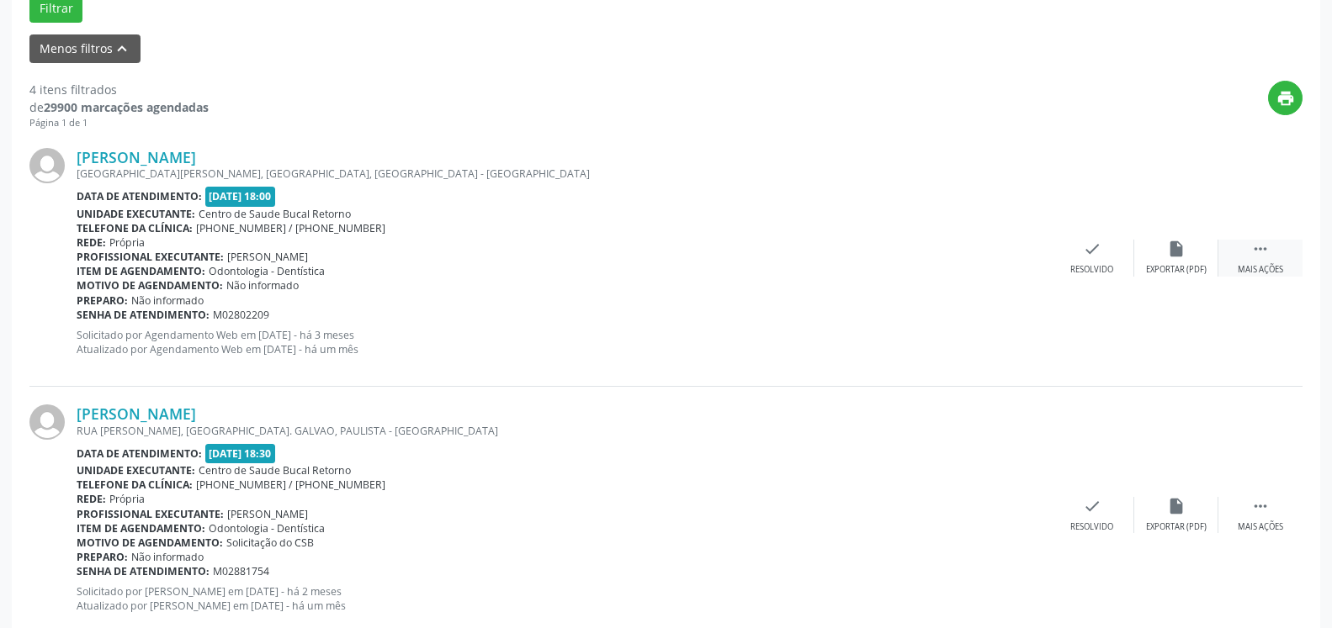
click at [1259, 250] on icon "" at bounding box center [1260, 249] width 19 height 19
click at [1189, 262] on div "alarm_off Não compareceu" at bounding box center [1176, 258] width 84 height 36
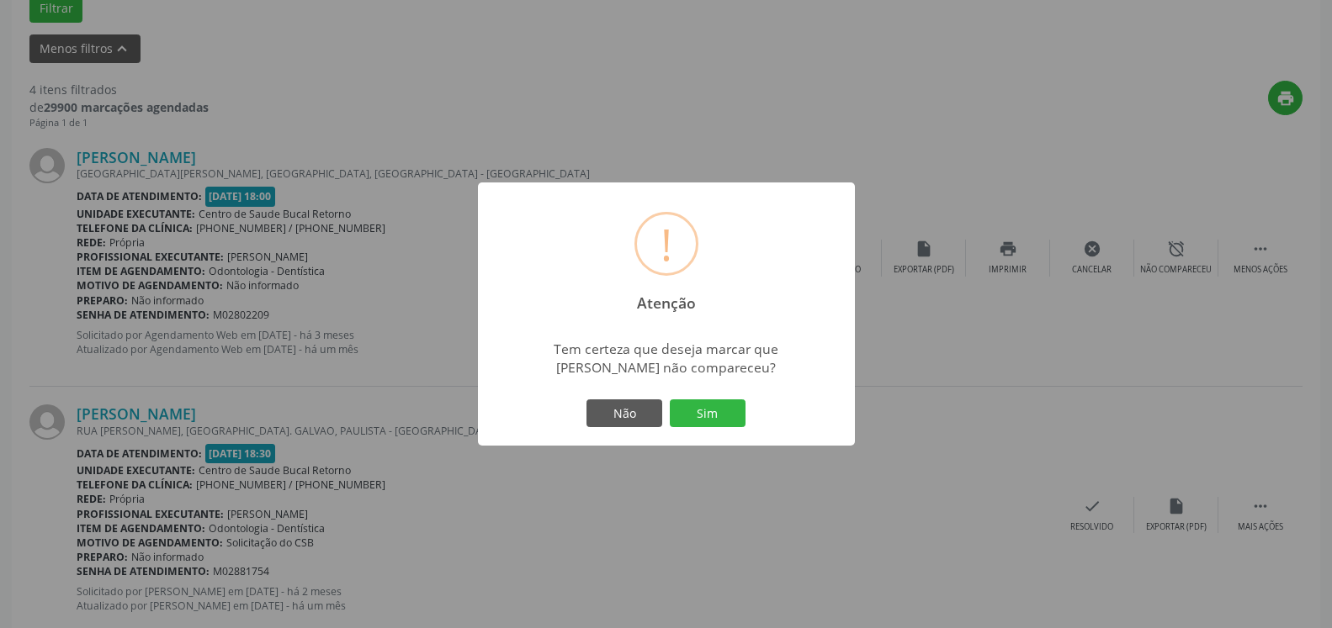
click at [733, 399] on div "Não Sim" at bounding box center [666, 413] width 167 height 35
click at [736, 408] on button "Sim" at bounding box center [708, 414] width 76 height 29
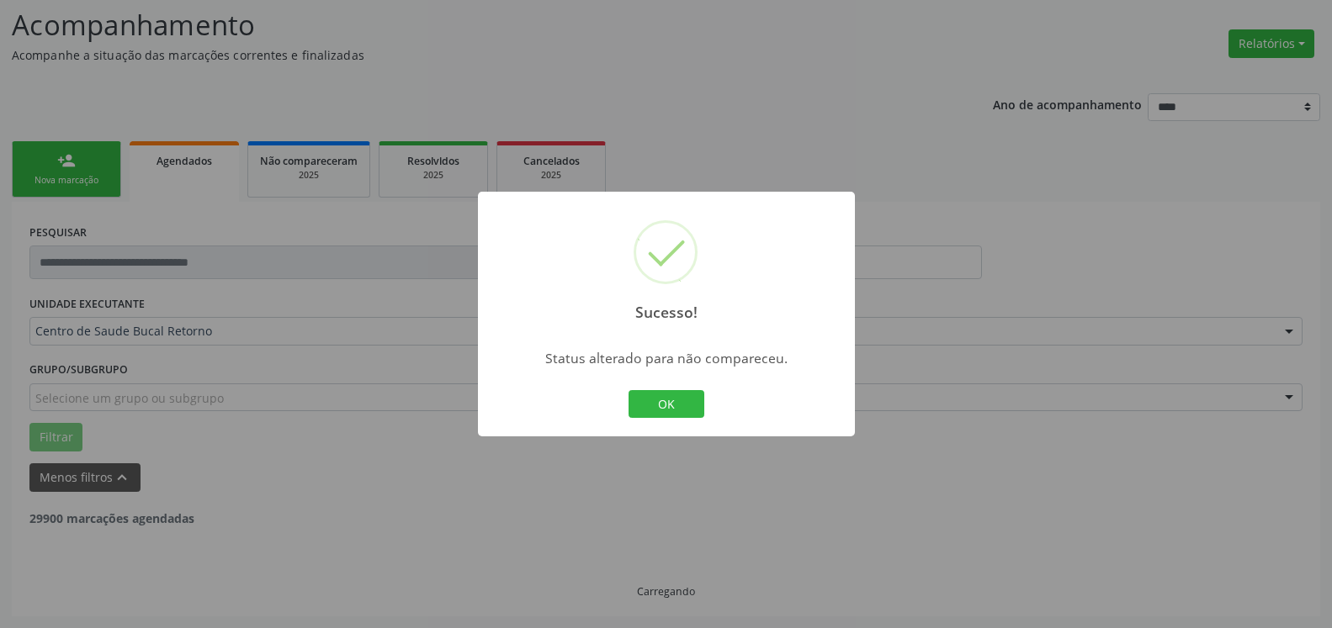
scroll to position [110, 0]
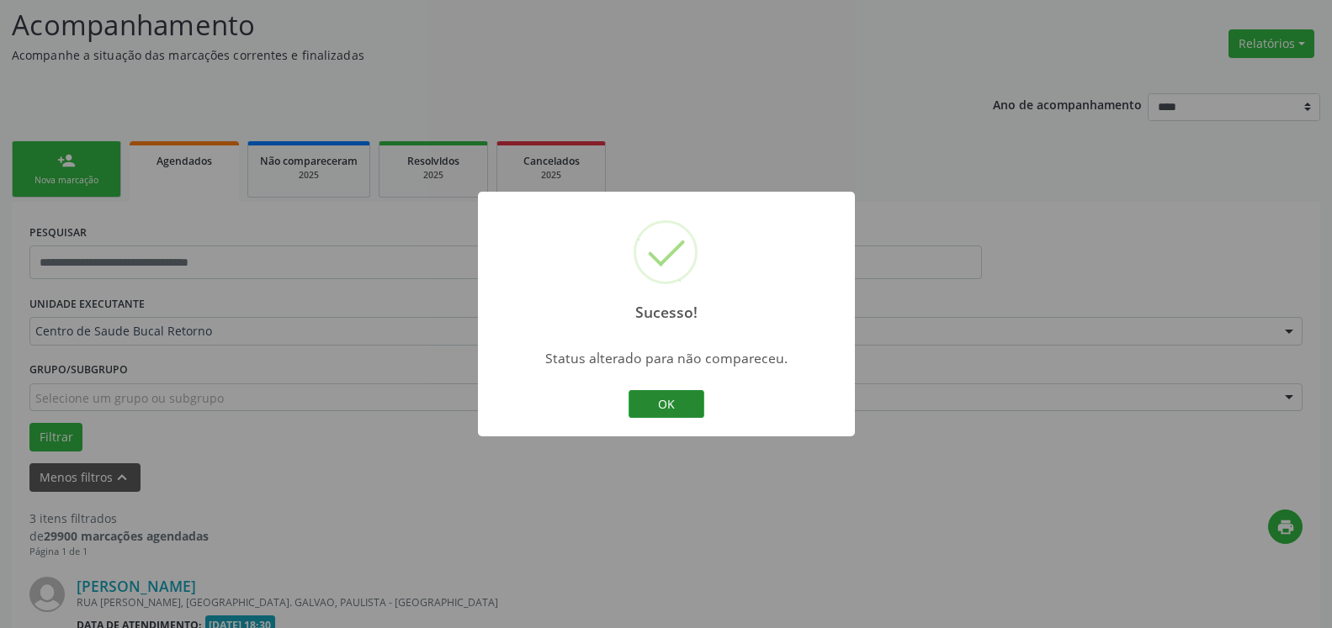
click at [639, 403] on button "OK" at bounding box center [666, 404] width 76 height 29
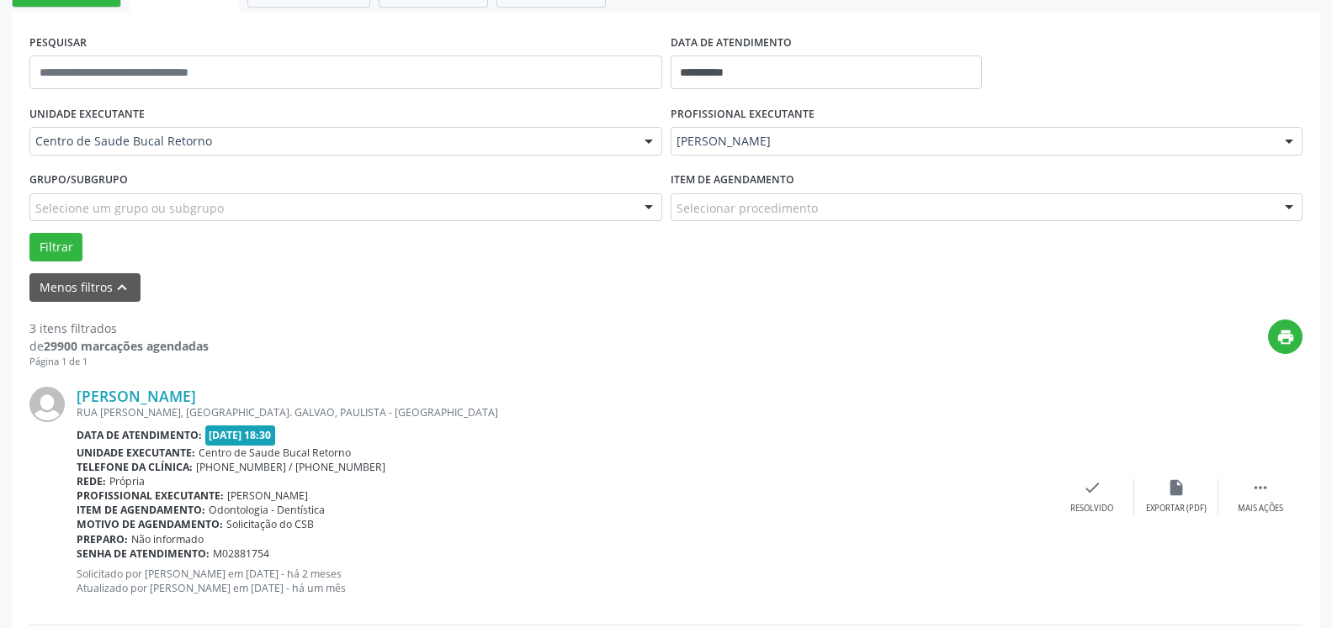
scroll to position [453, 0]
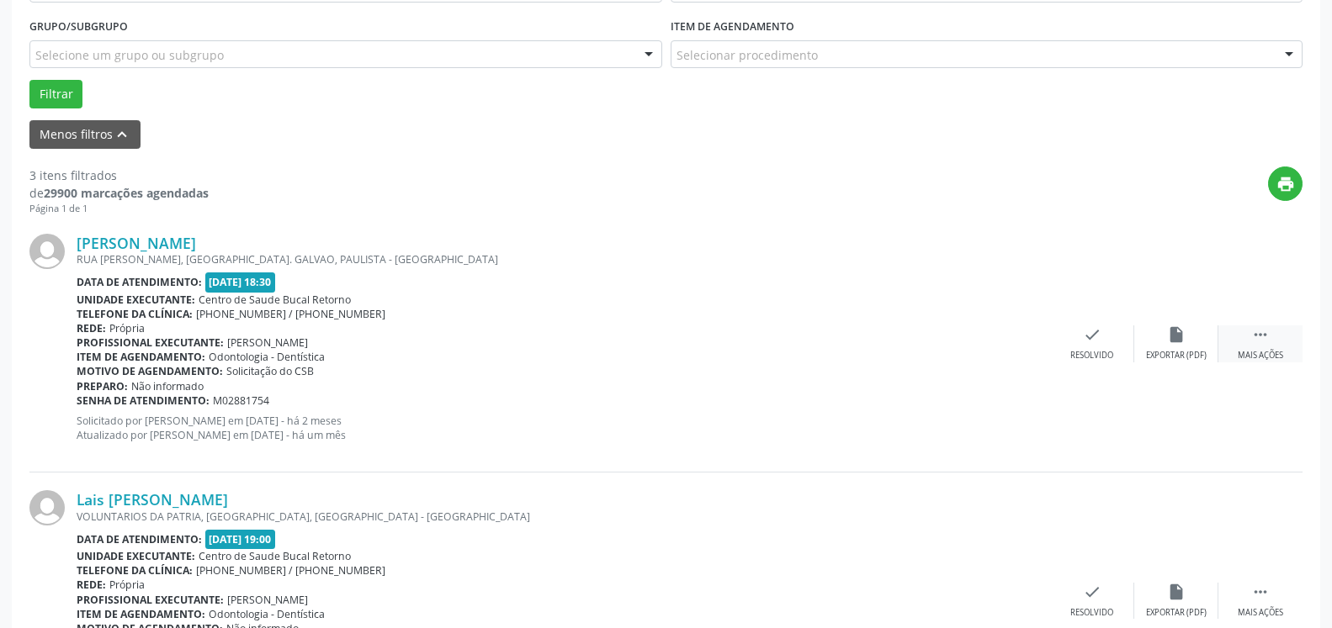
click at [1278, 328] on div " Mais ações" at bounding box center [1260, 344] width 84 height 36
click at [1200, 340] on div "alarm_off Não compareceu" at bounding box center [1176, 344] width 84 height 36
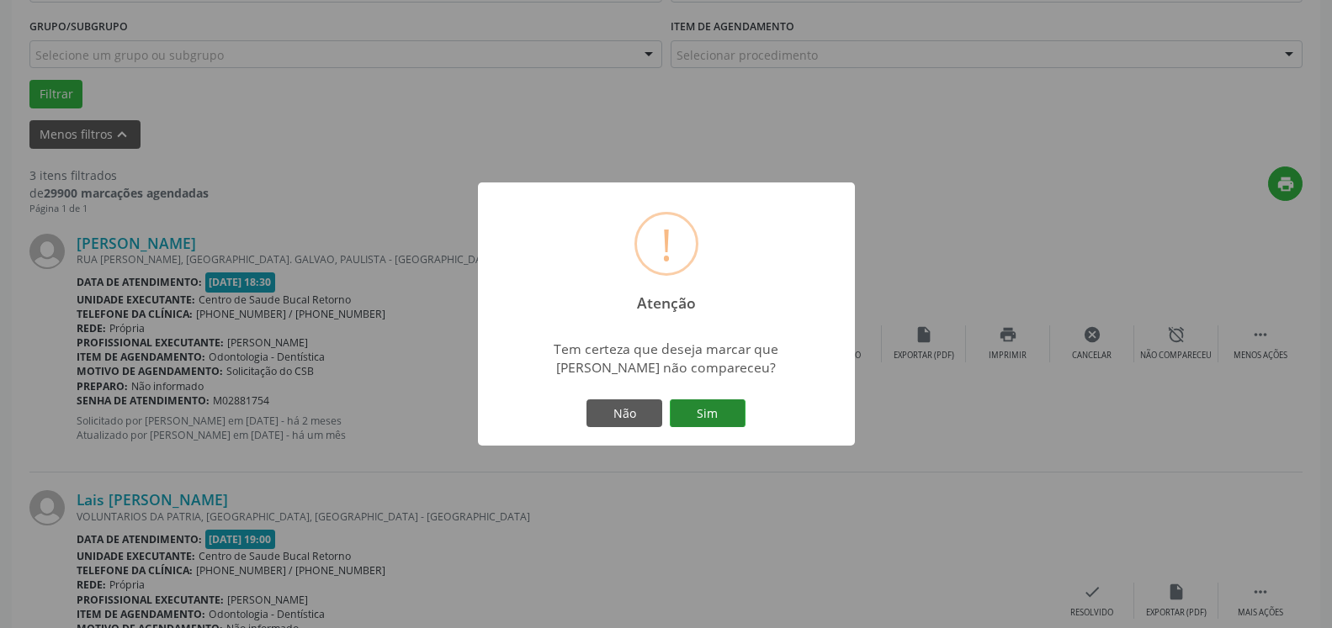
click at [734, 411] on button "Sim" at bounding box center [708, 414] width 76 height 29
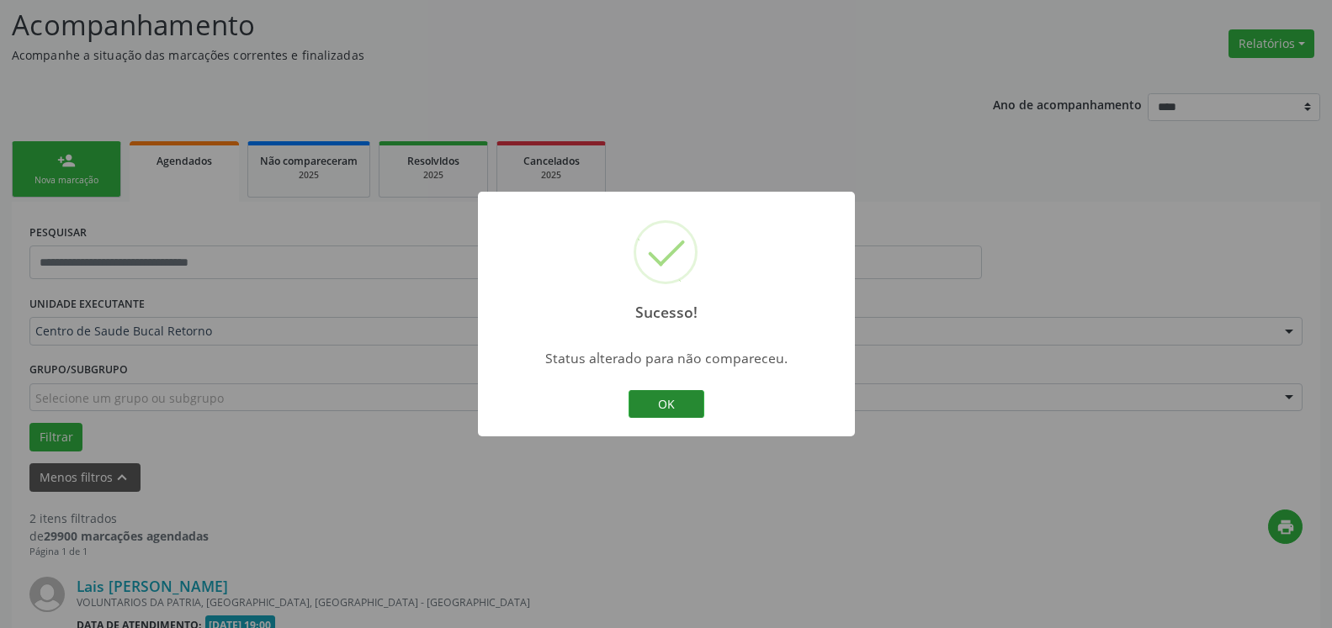
click at [674, 405] on button "OK" at bounding box center [666, 404] width 76 height 29
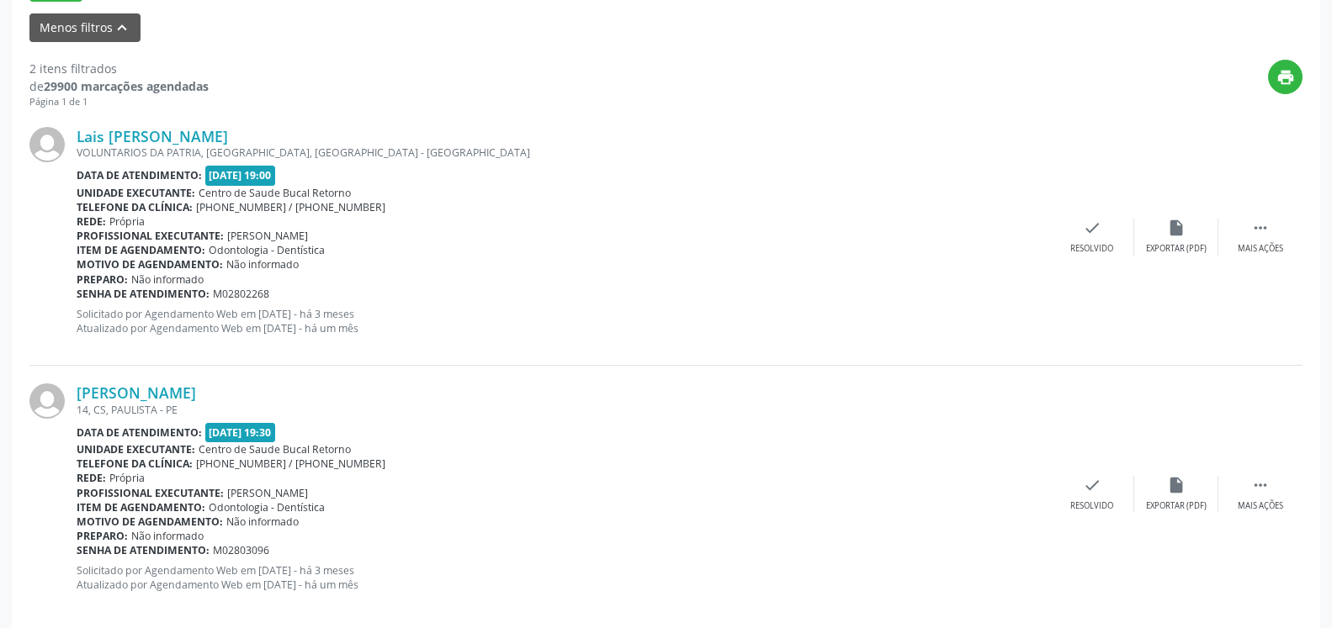
scroll to position [584, 0]
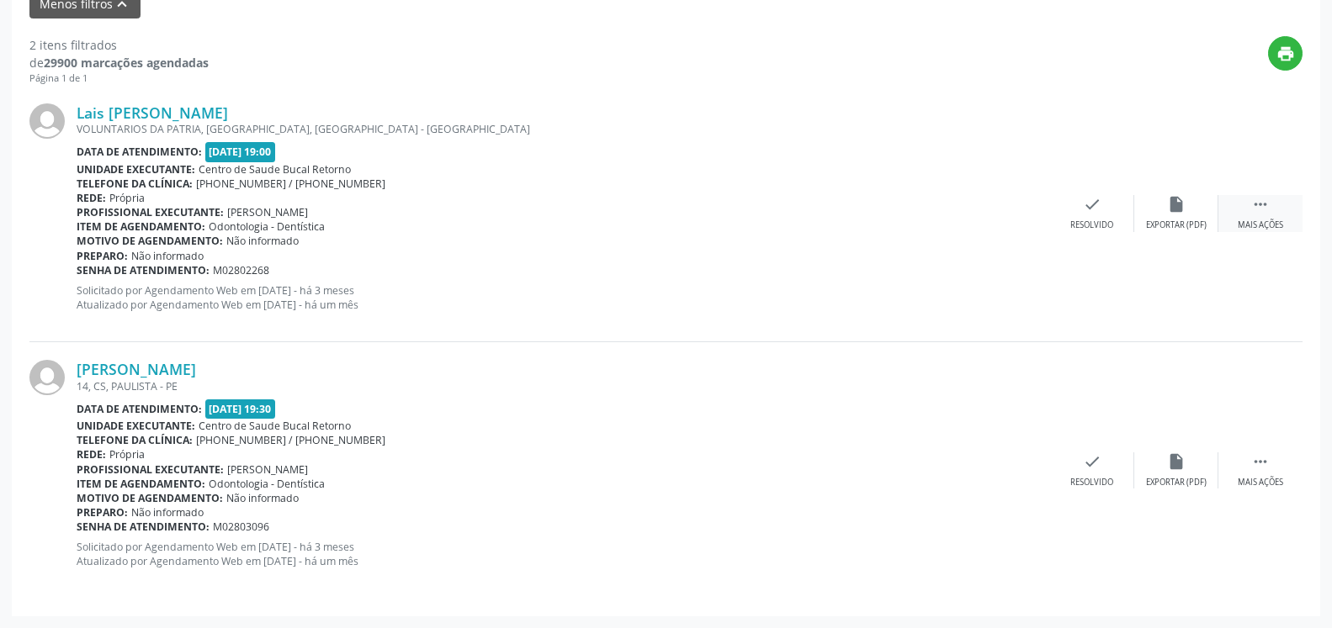
click at [1265, 210] on icon "" at bounding box center [1260, 204] width 19 height 19
click at [1187, 218] on div "alarm_off Não compareceu" at bounding box center [1176, 213] width 84 height 36
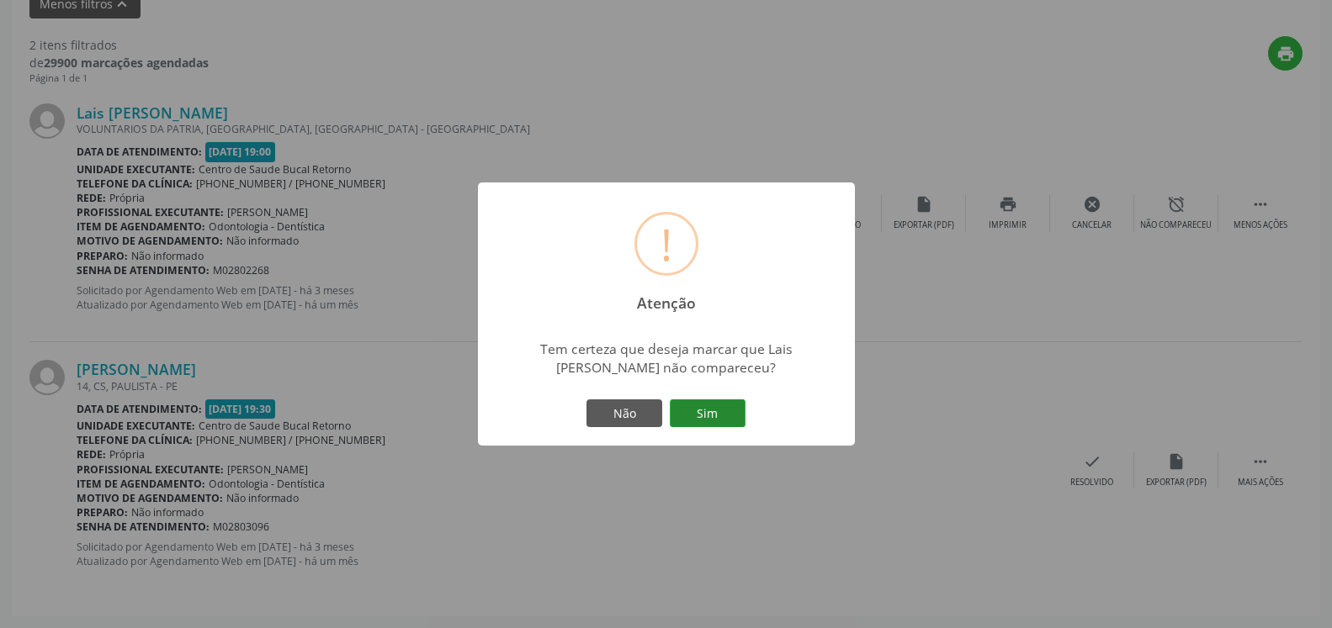
click at [728, 411] on button "Sim" at bounding box center [708, 414] width 76 height 29
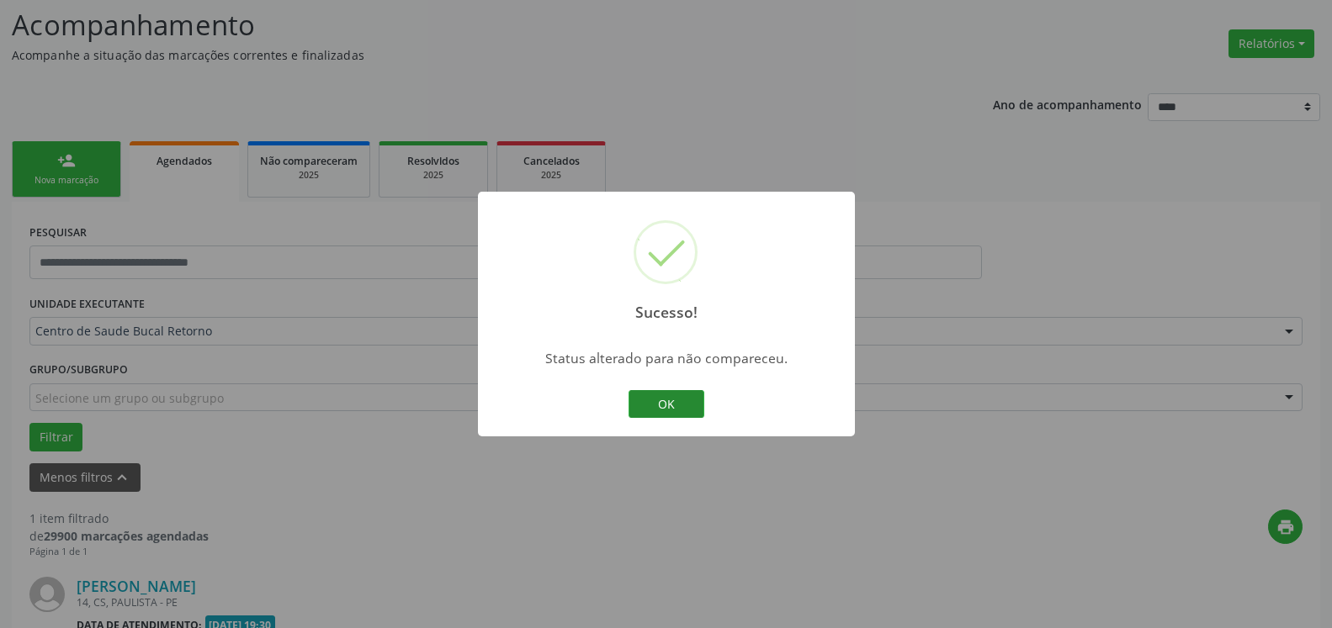
click at [653, 400] on button "OK" at bounding box center [666, 404] width 76 height 29
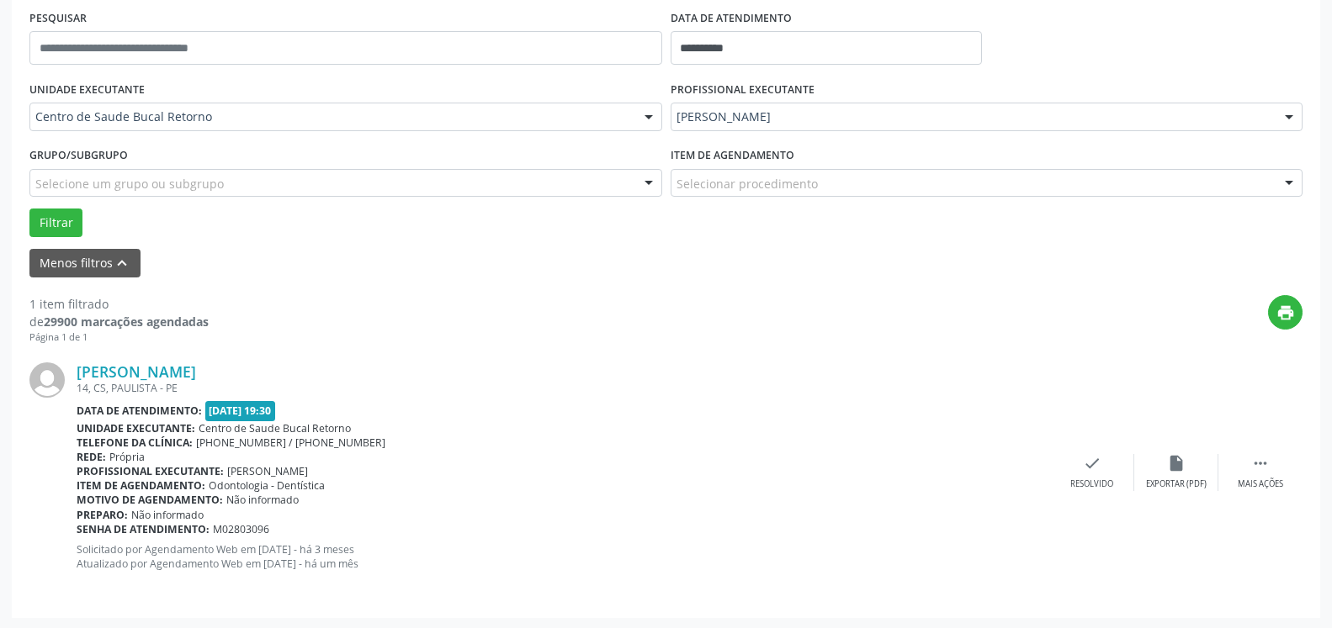
scroll to position [326, 0]
click at [1253, 469] on icon "" at bounding box center [1260, 462] width 19 height 19
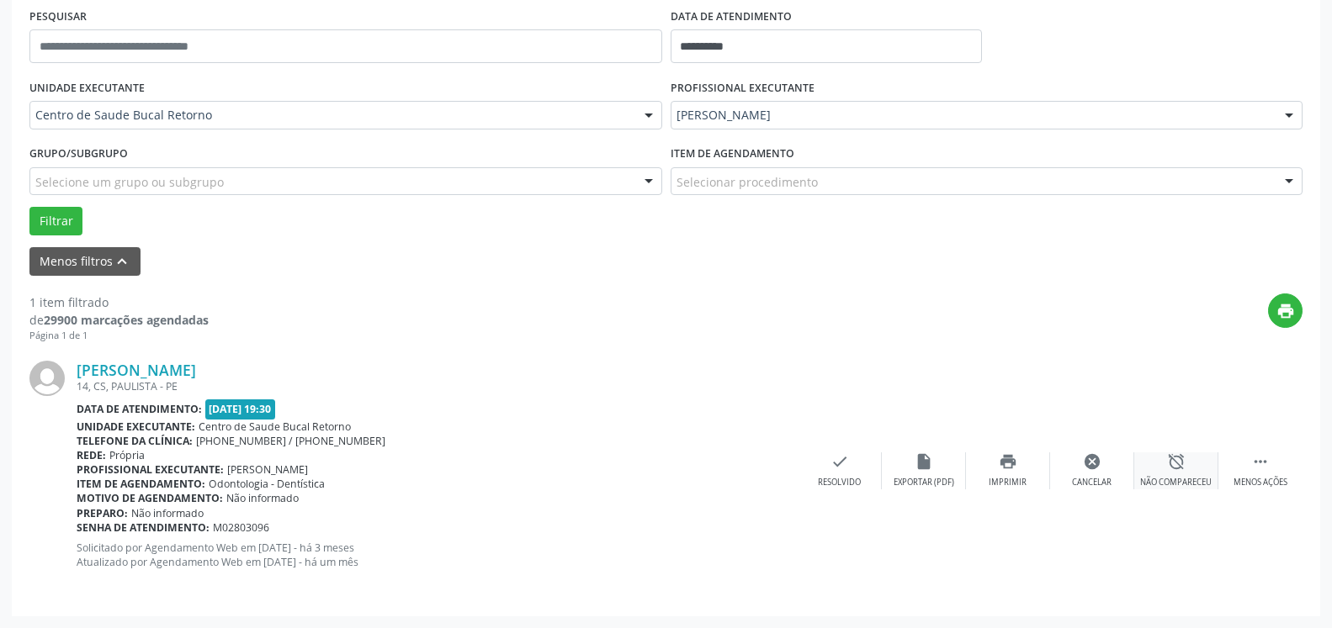
click at [1189, 467] on div "alarm_off Não compareceu" at bounding box center [1176, 471] width 84 height 36
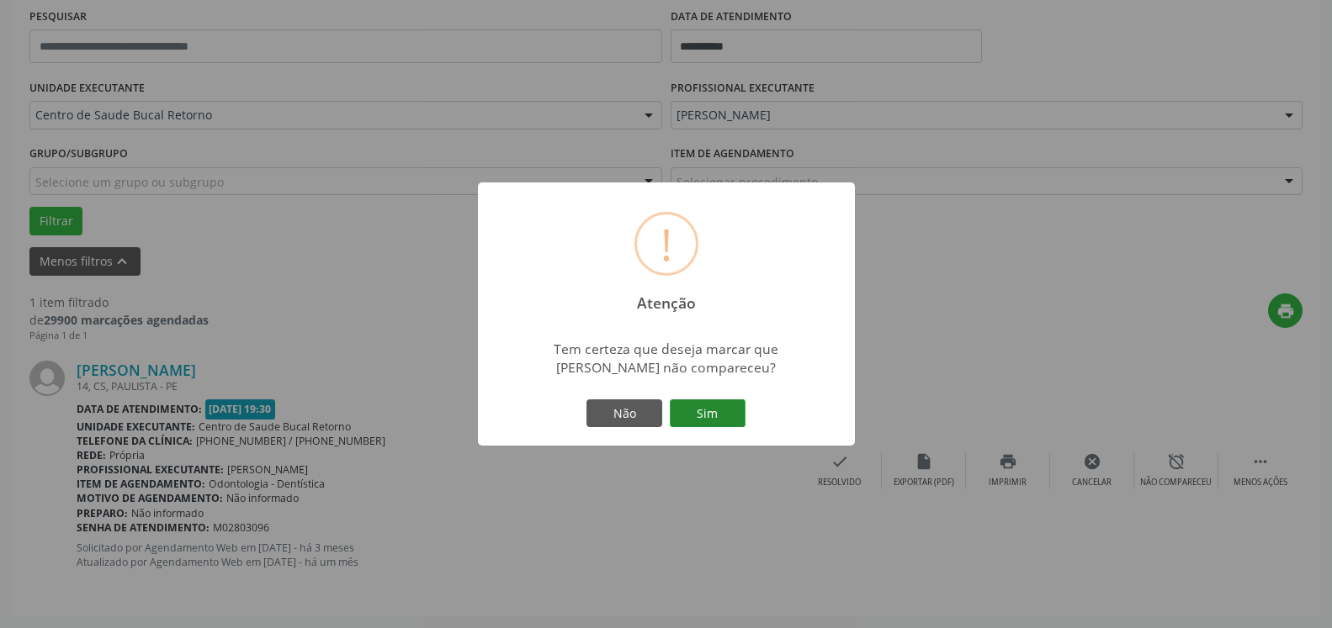
click at [710, 414] on button "Sim" at bounding box center [708, 414] width 76 height 29
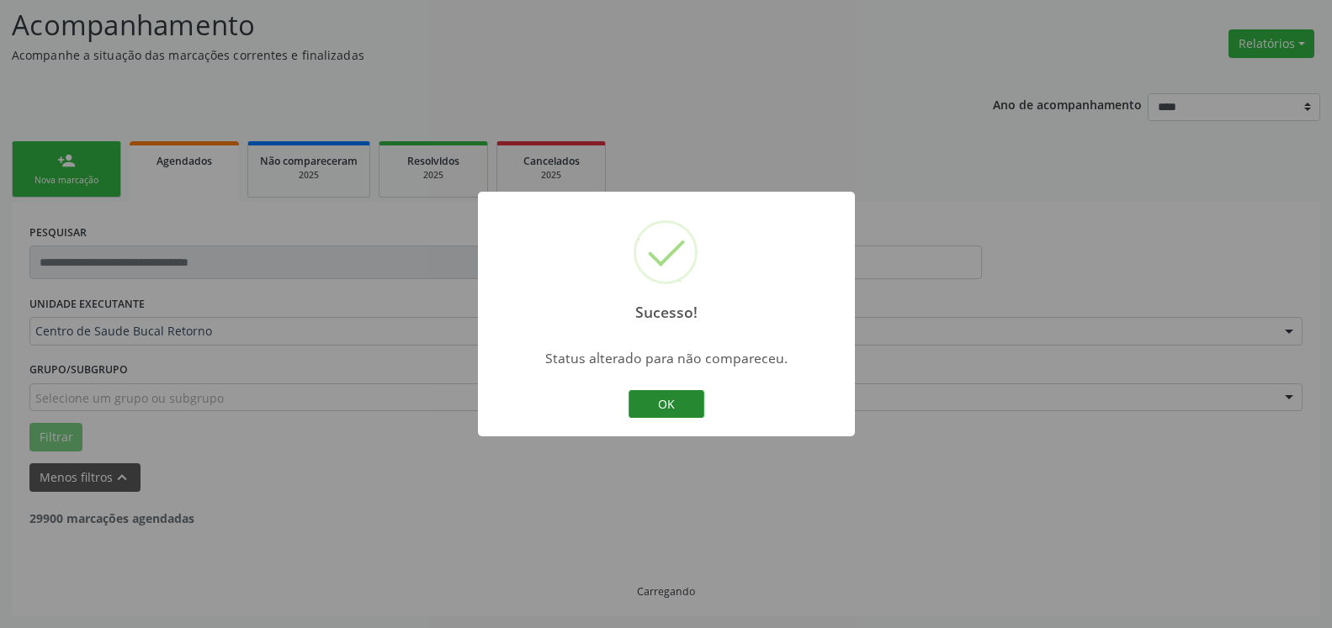
scroll to position [56, 0]
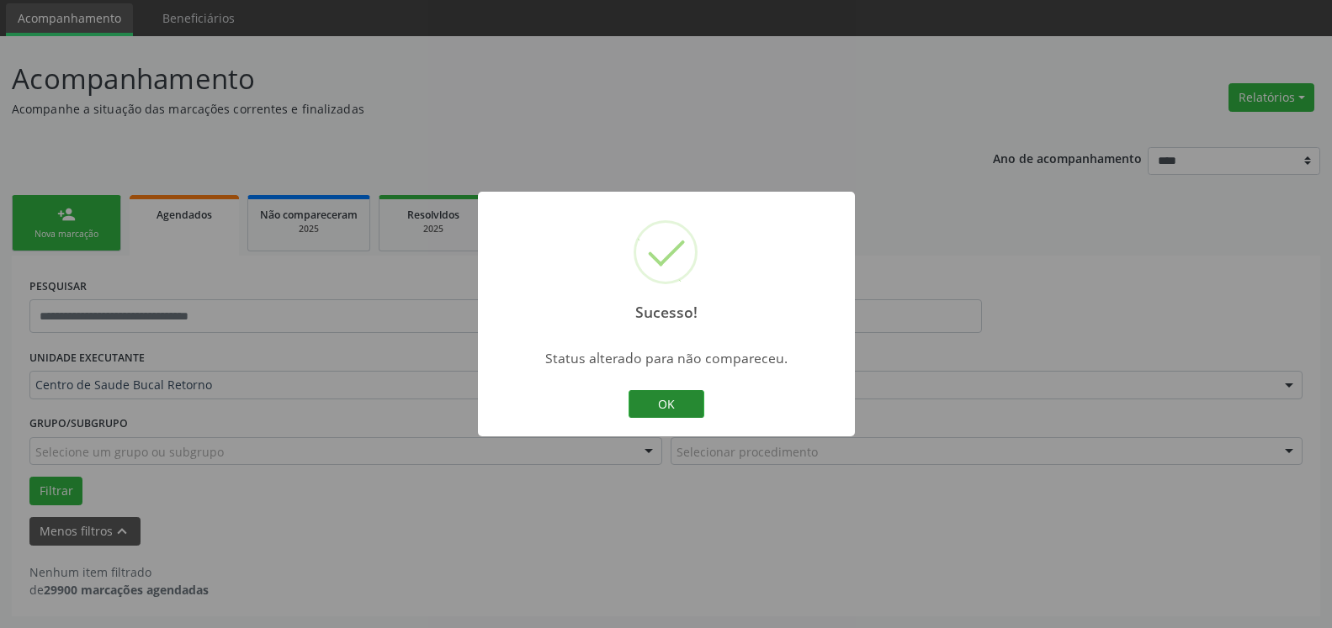
click at [671, 406] on button "OK" at bounding box center [666, 404] width 76 height 29
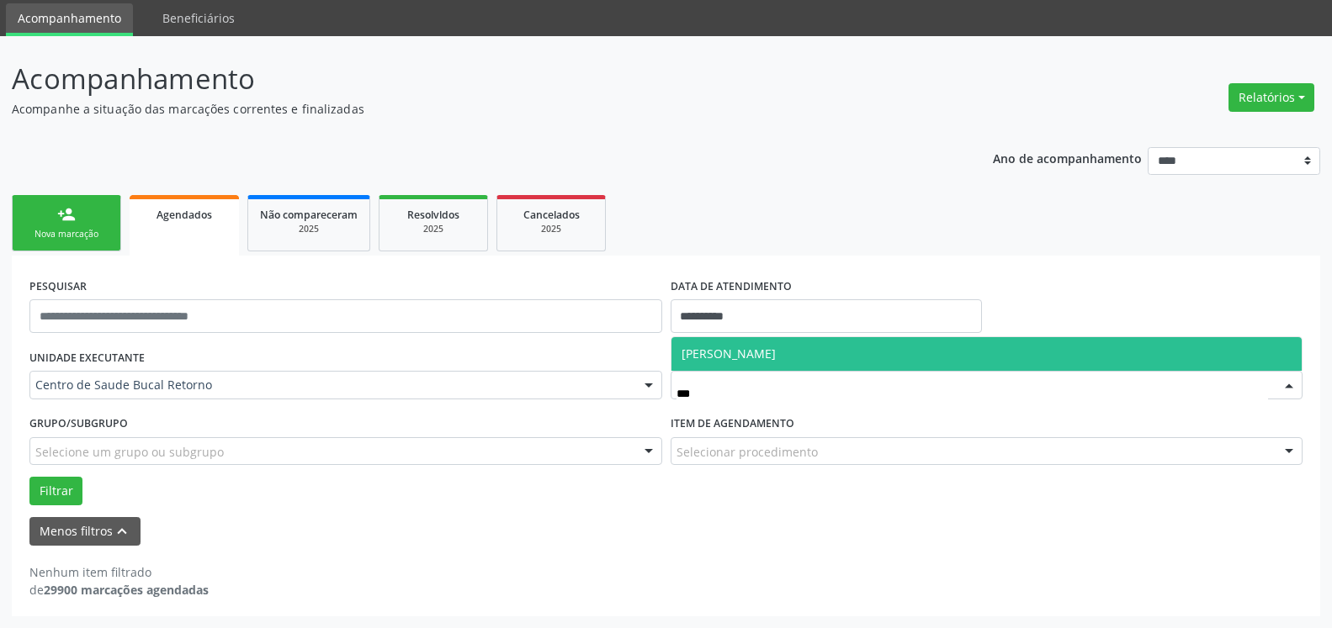
click at [776, 355] on span "[PERSON_NAME]" at bounding box center [728, 354] width 94 height 16
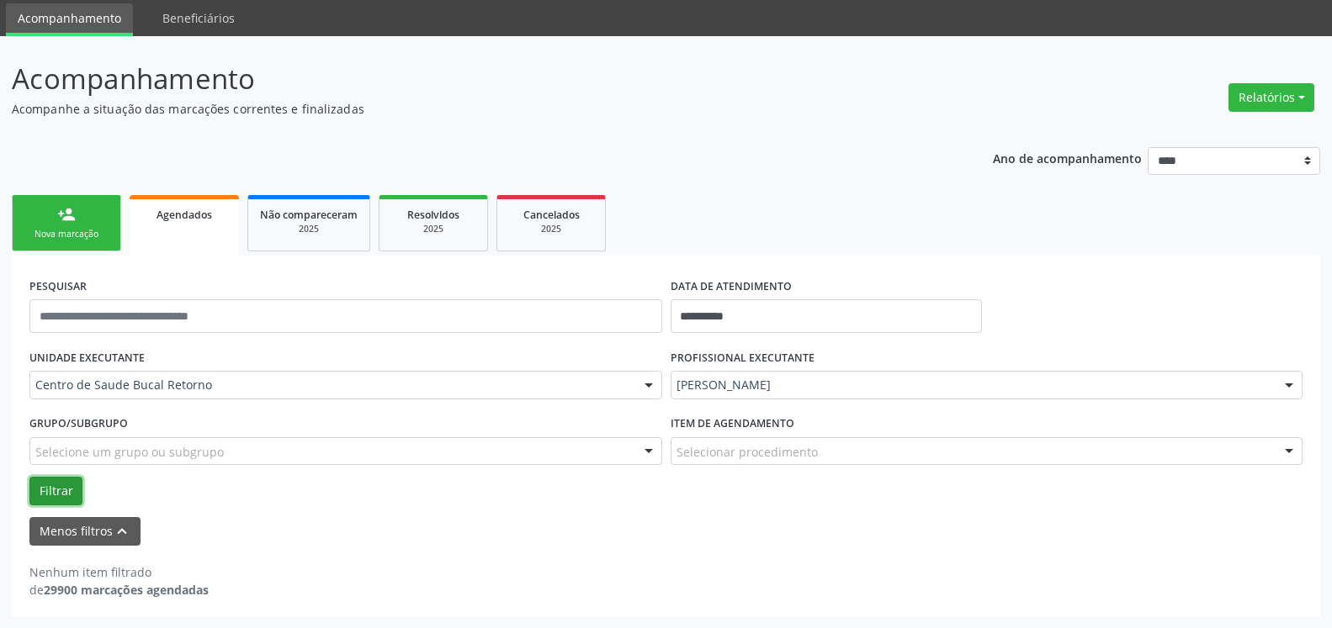
click at [59, 489] on button "Filtrar" at bounding box center [55, 491] width 53 height 29
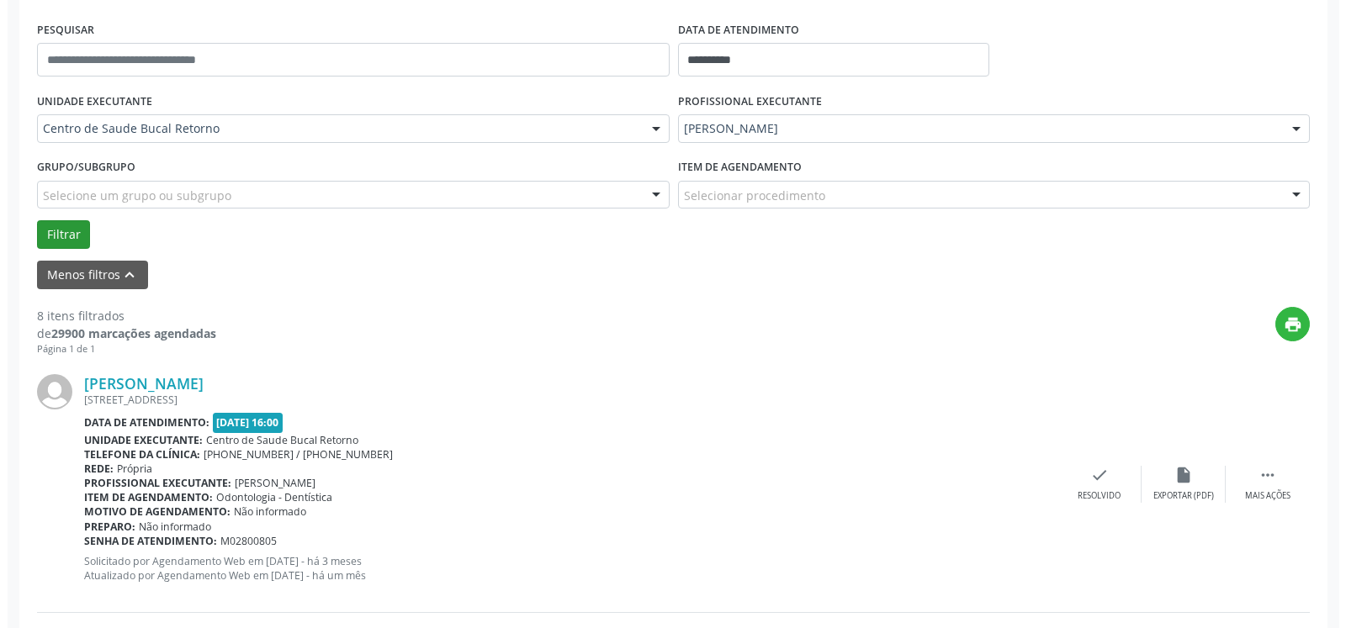
scroll to position [314, 0]
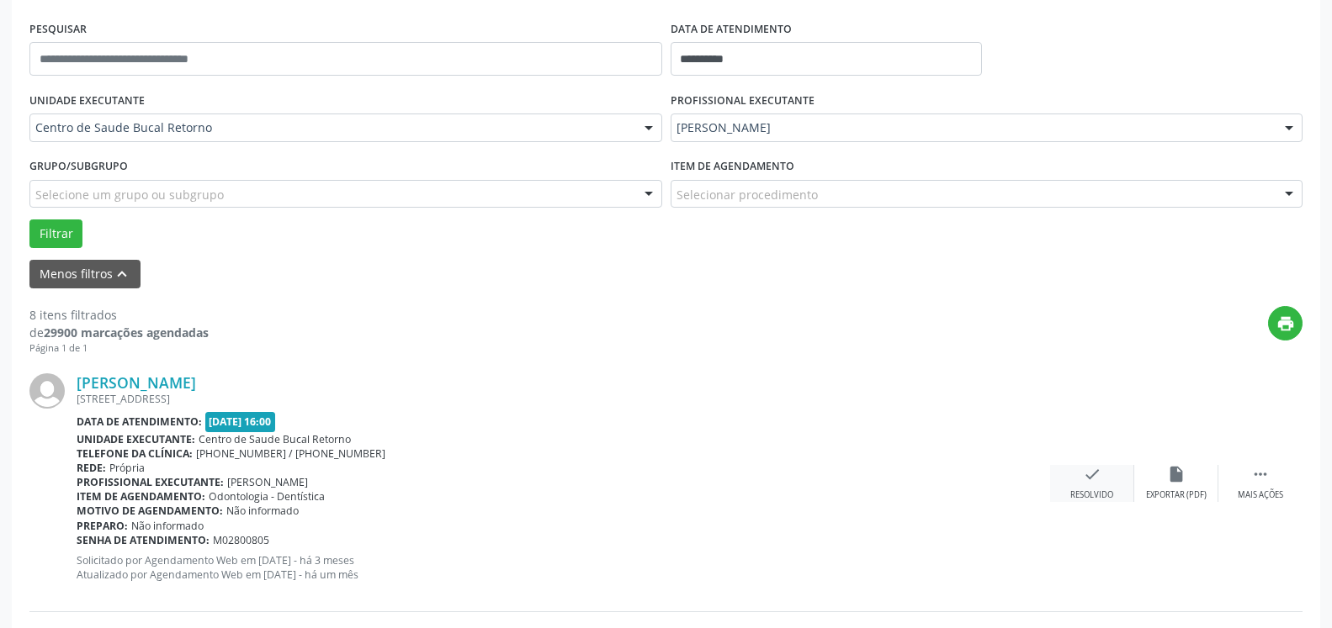
click at [1085, 484] on icon "check" at bounding box center [1092, 474] width 19 height 19
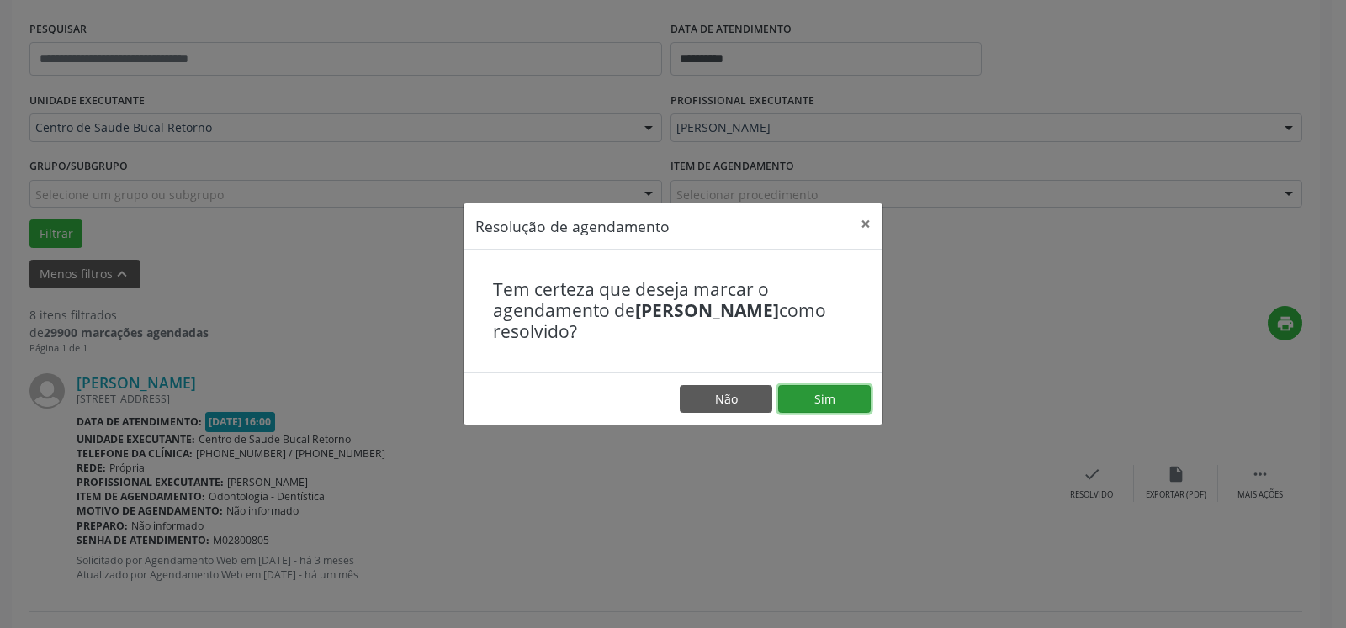
click at [819, 403] on button "Sim" at bounding box center [824, 399] width 93 height 29
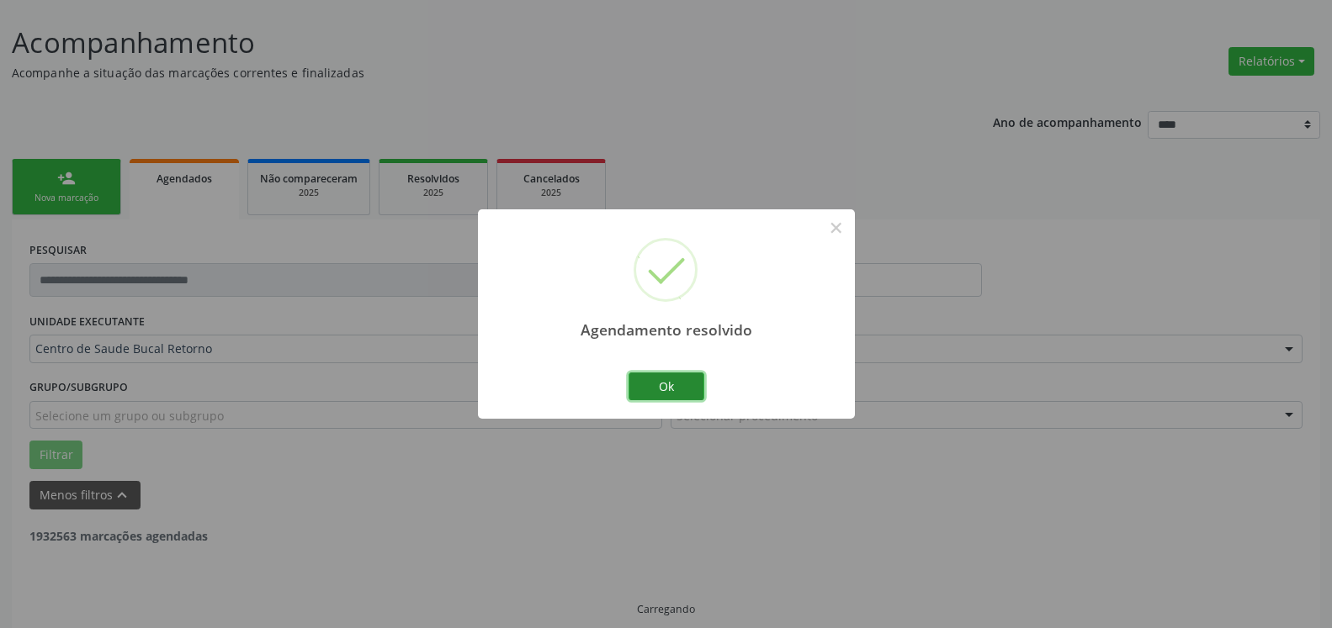
click at [662, 386] on button "Ok" at bounding box center [666, 387] width 76 height 29
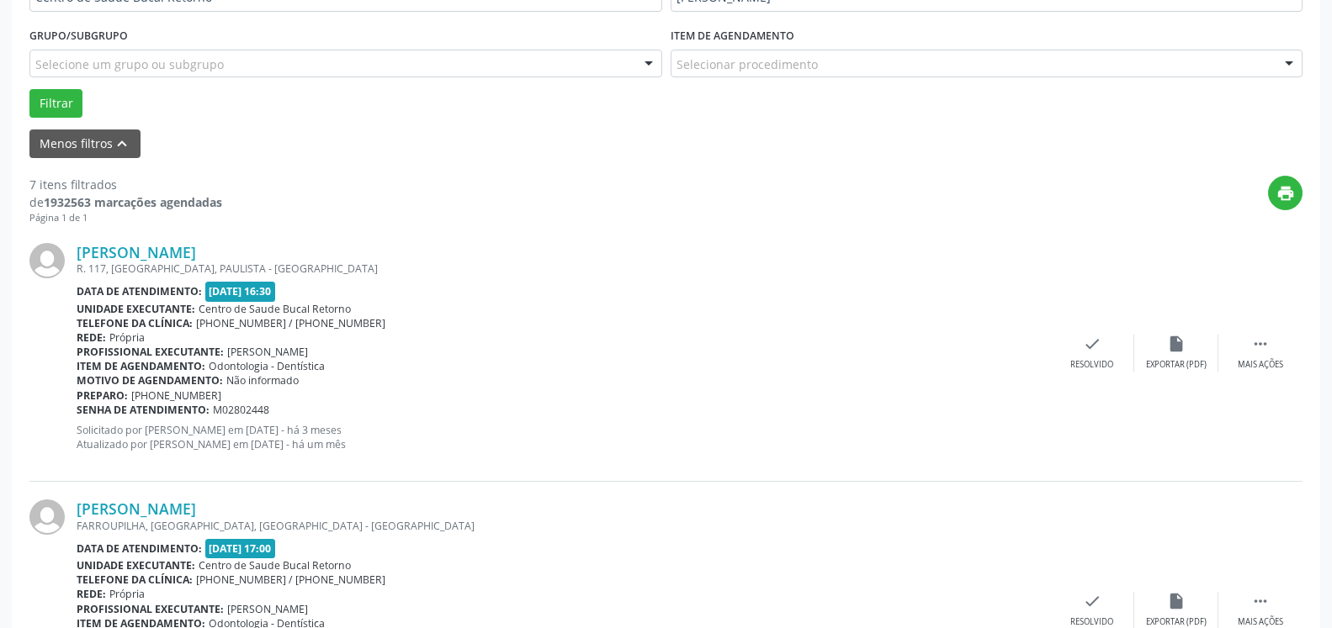
scroll to position [453, 0]
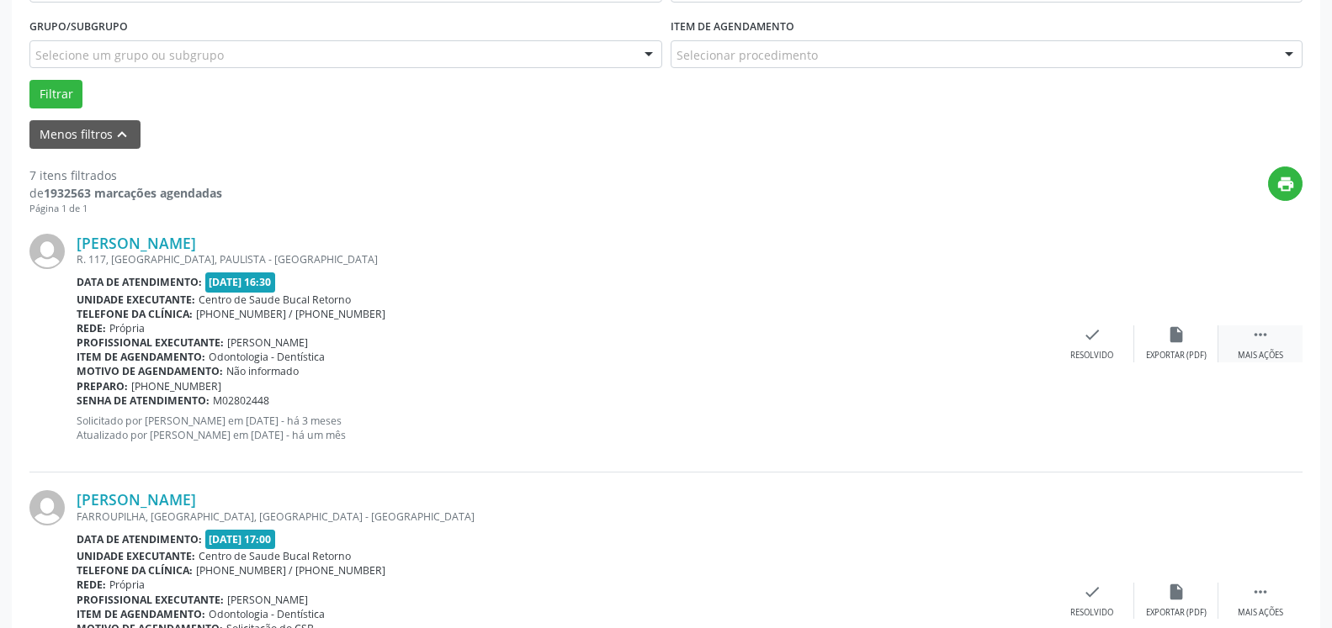
click at [1259, 340] on icon "" at bounding box center [1260, 335] width 19 height 19
click at [1163, 345] on div "alarm_off Não compareceu" at bounding box center [1176, 344] width 84 height 36
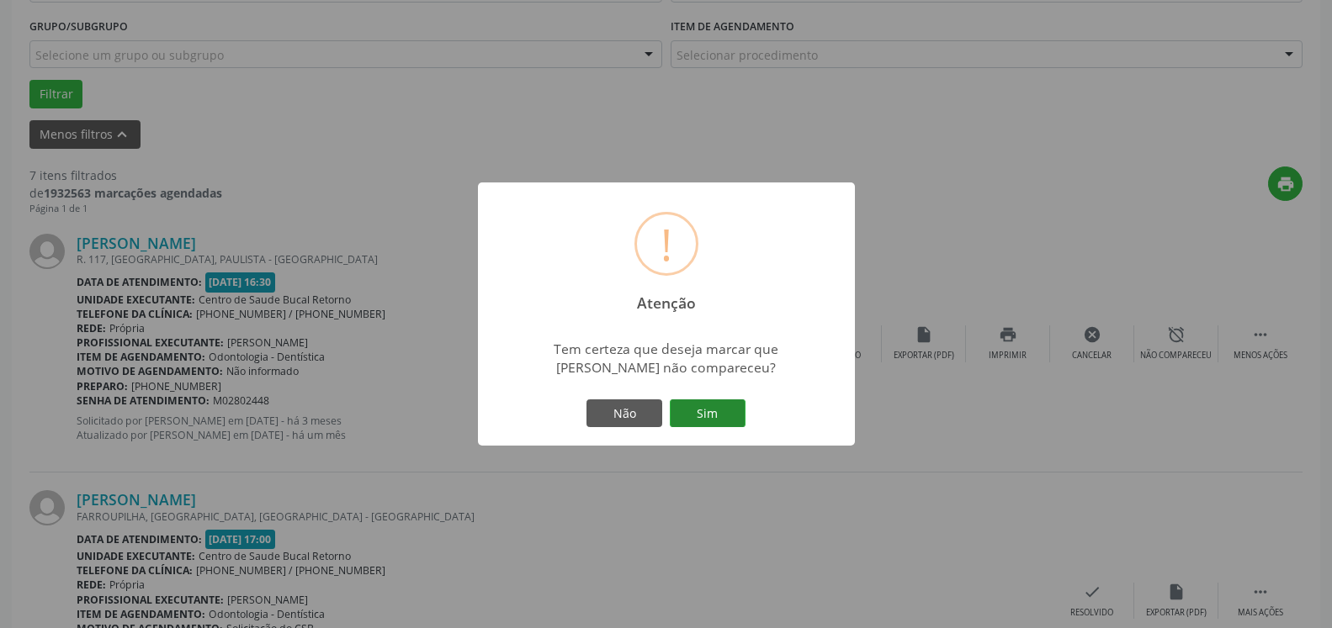
click at [714, 413] on button "Sim" at bounding box center [708, 414] width 76 height 29
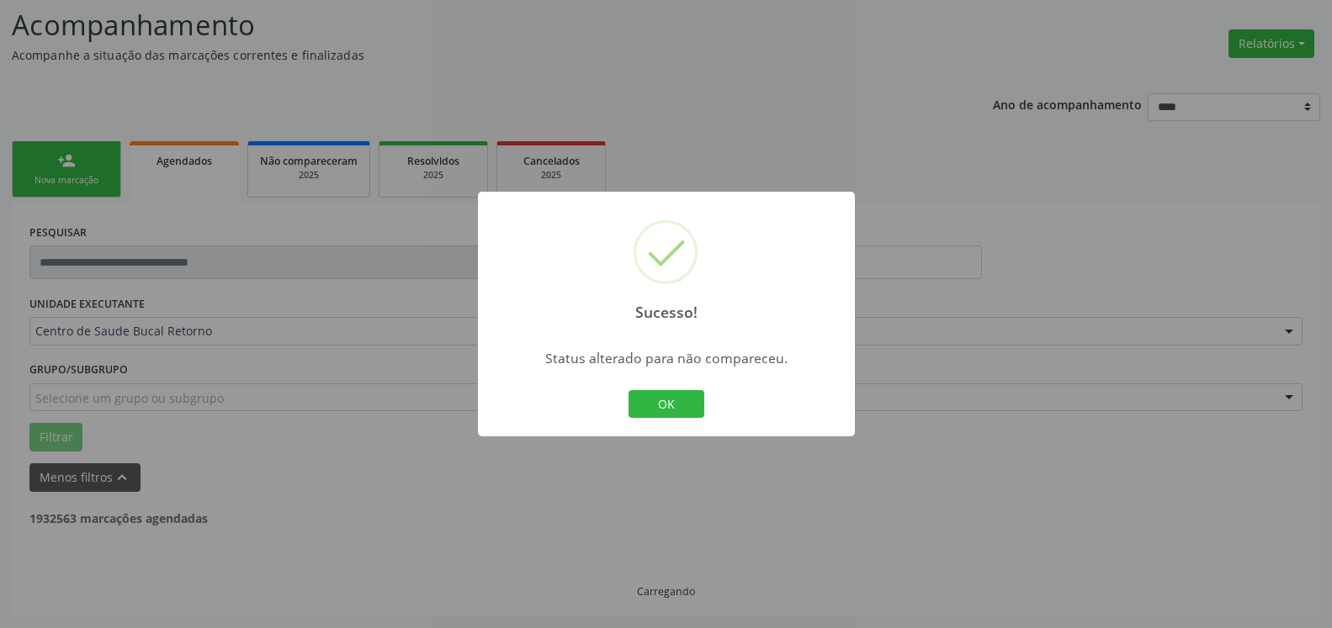
scroll to position [110, 0]
click at [696, 407] on button "OK" at bounding box center [666, 404] width 76 height 29
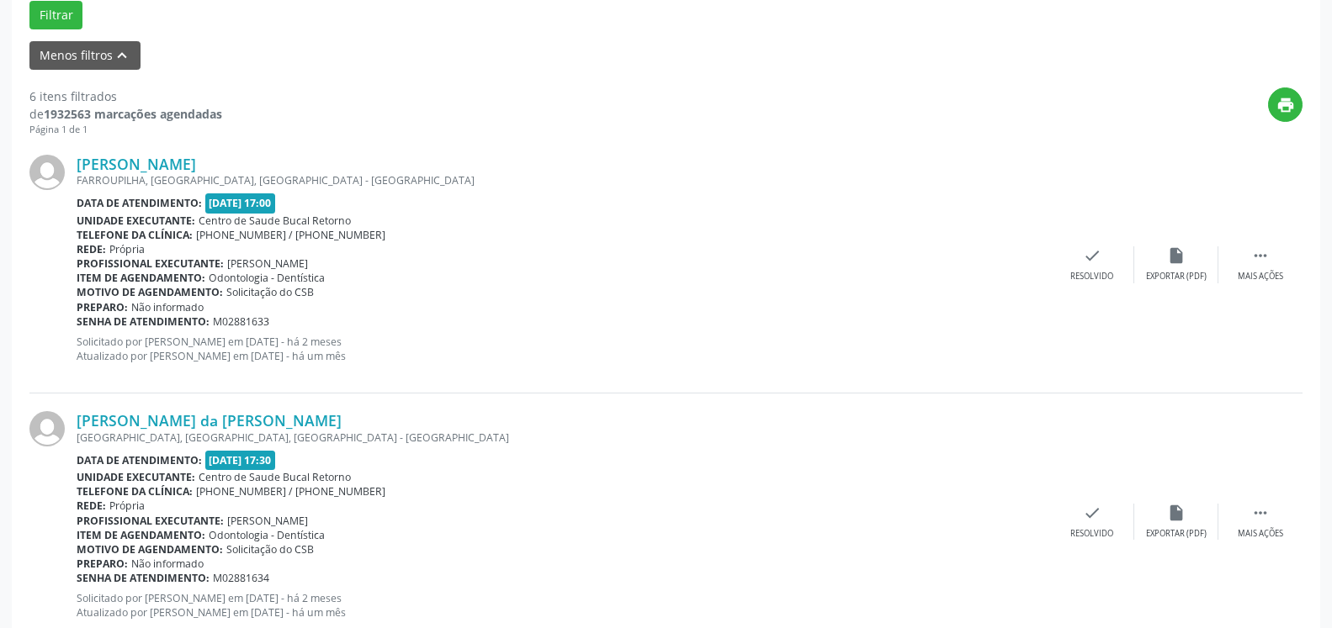
scroll to position [539, 0]
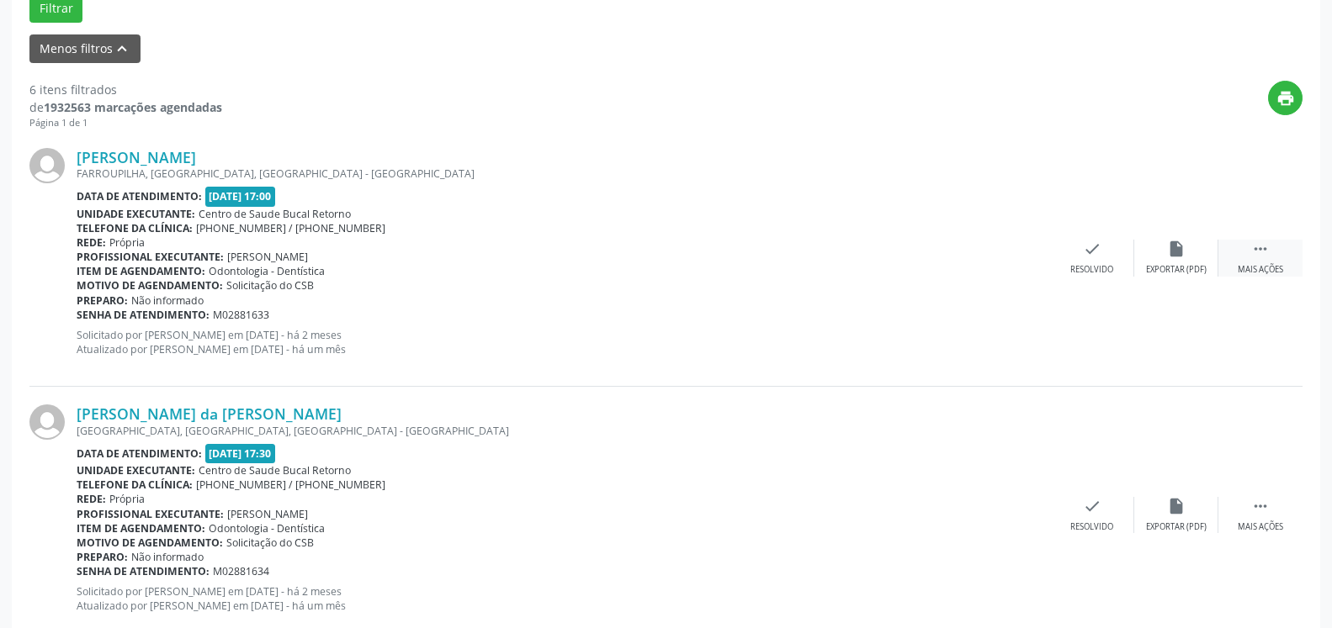
click at [1275, 250] on div " Mais ações" at bounding box center [1260, 258] width 84 height 36
click at [1183, 258] on icon "alarm_off" at bounding box center [1176, 249] width 19 height 19
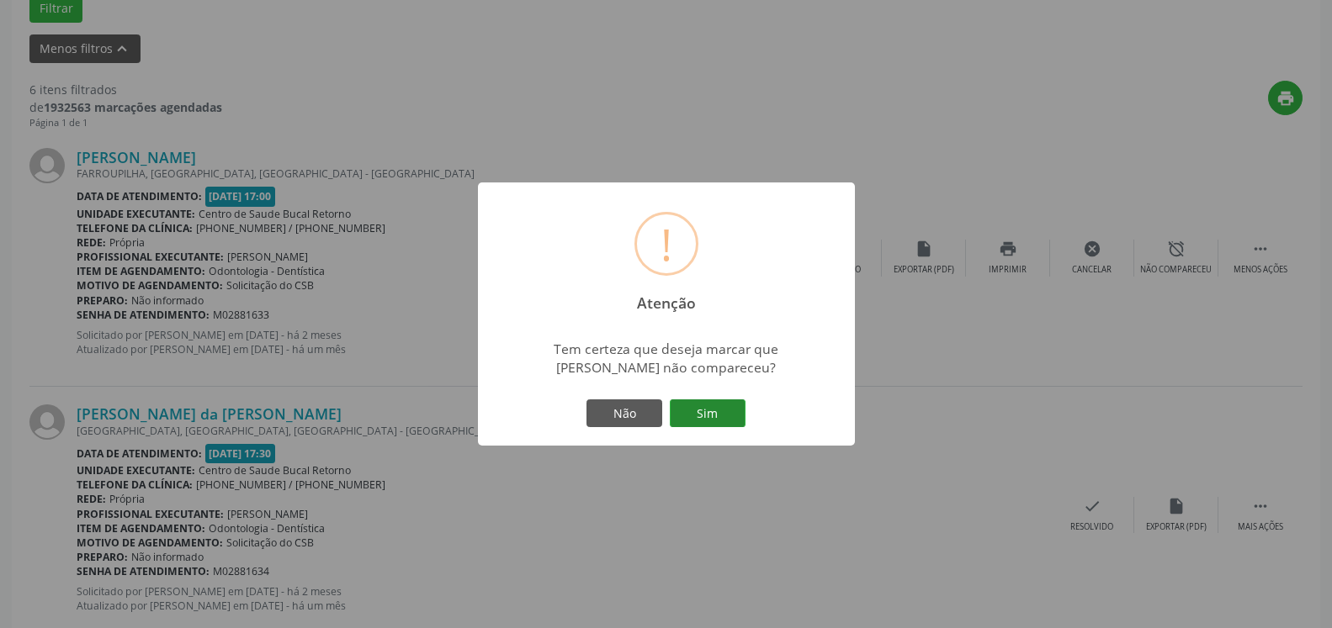
click at [724, 416] on button "Sim" at bounding box center [708, 414] width 76 height 29
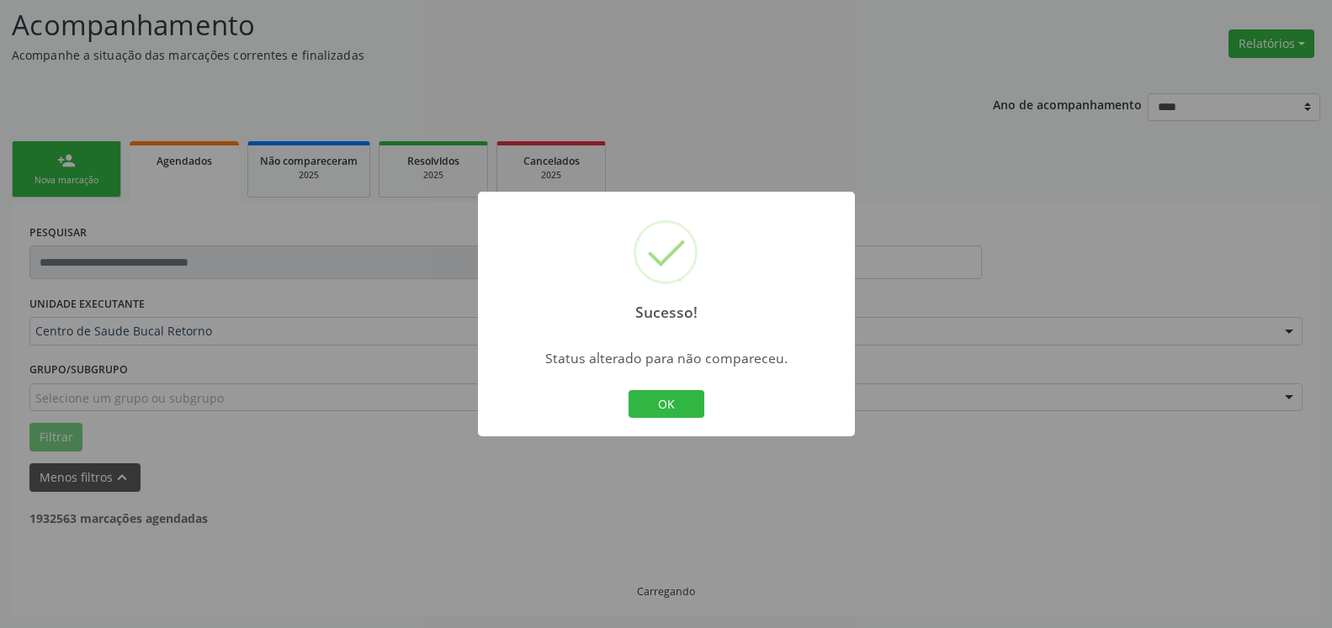
scroll to position [110, 0]
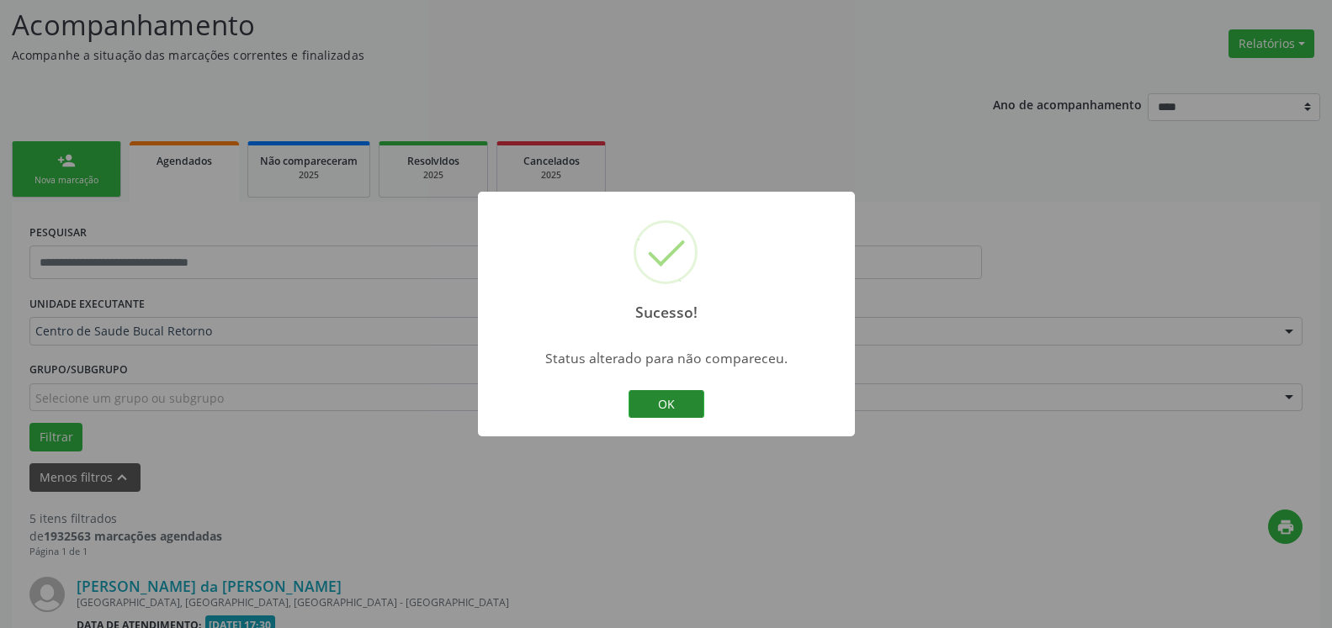
click at [668, 406] on button "OK" at bounding box center [666, 404] width 76 height 29
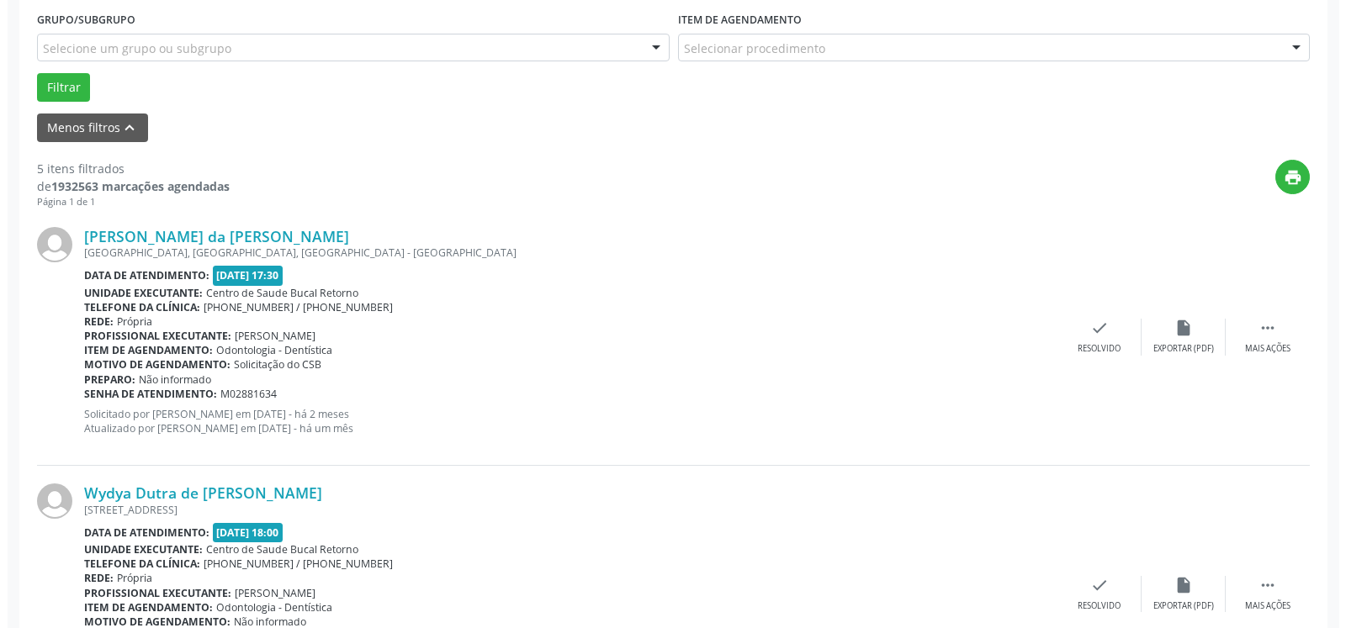
scroll to position [539, 0]
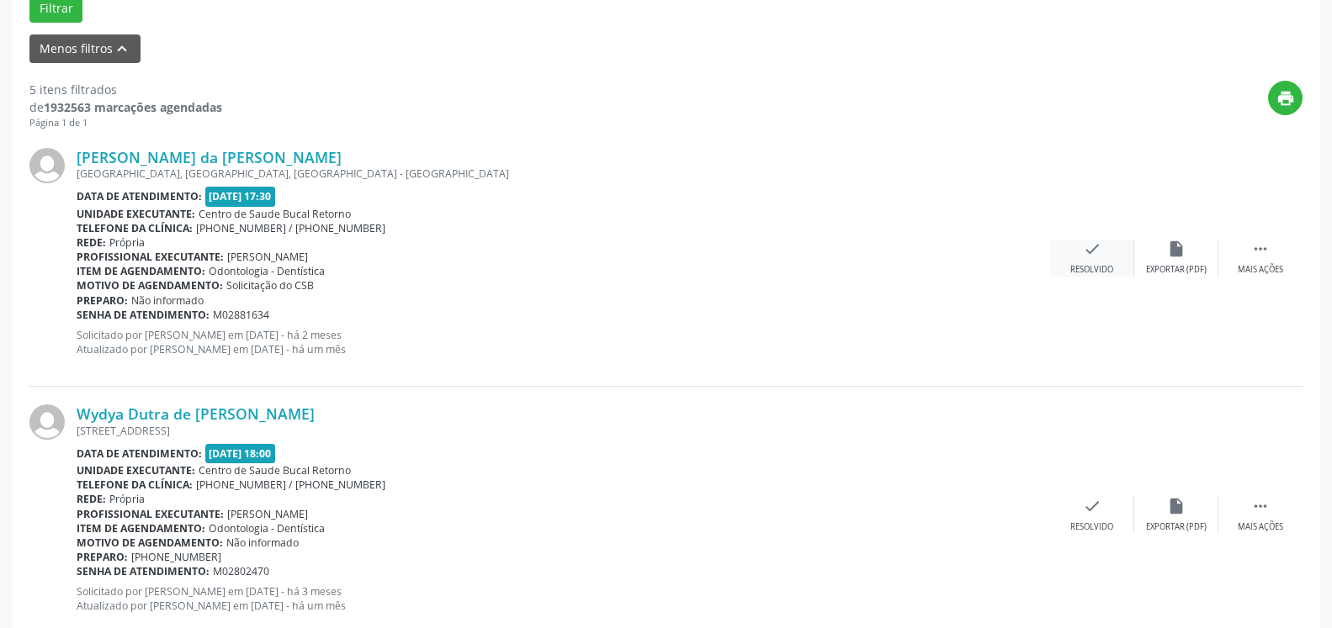
click at [1094, 258] on icon "check" at bounding box center [1092, 249] width 19 height 19
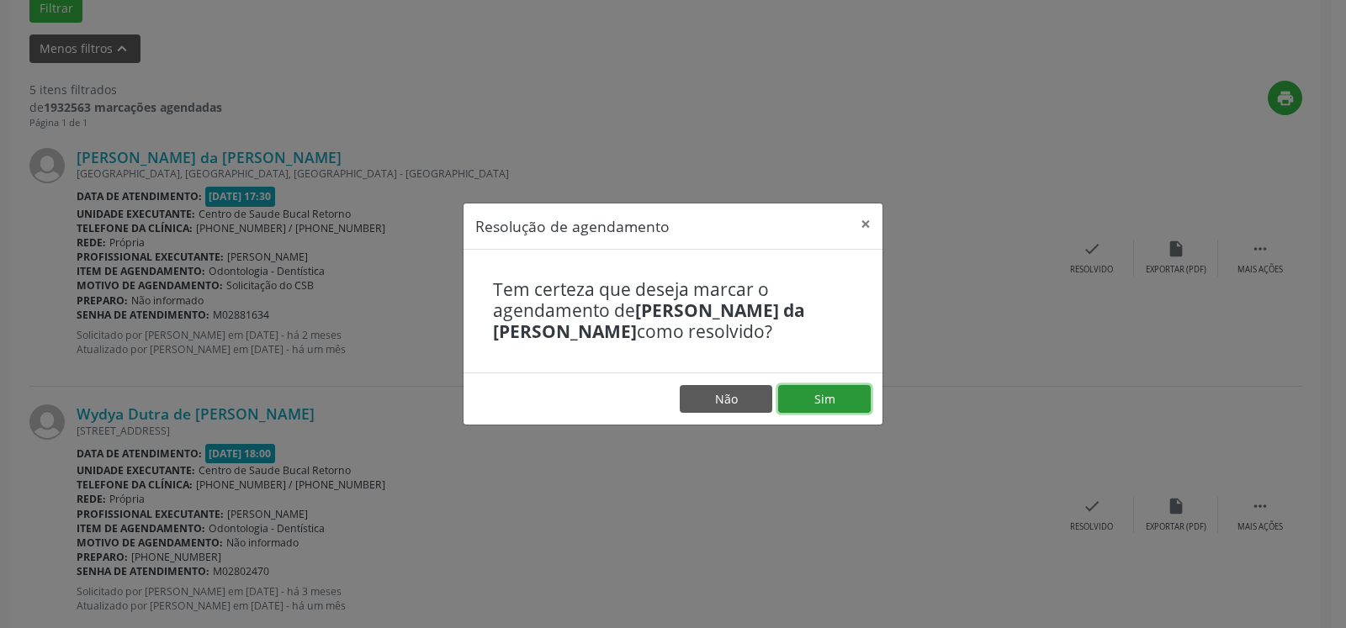
click at [828, 400] on button "Sim" at bounding box center [824, 399] width 93 height 29
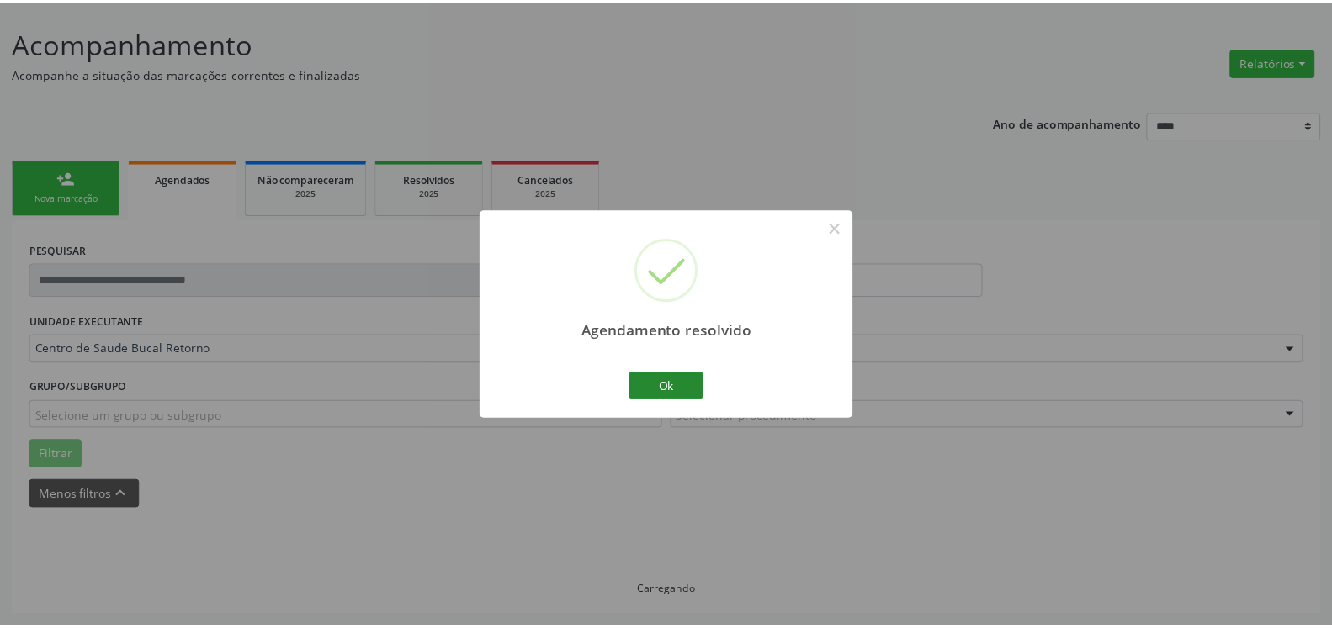
scroll to position [93, 0]
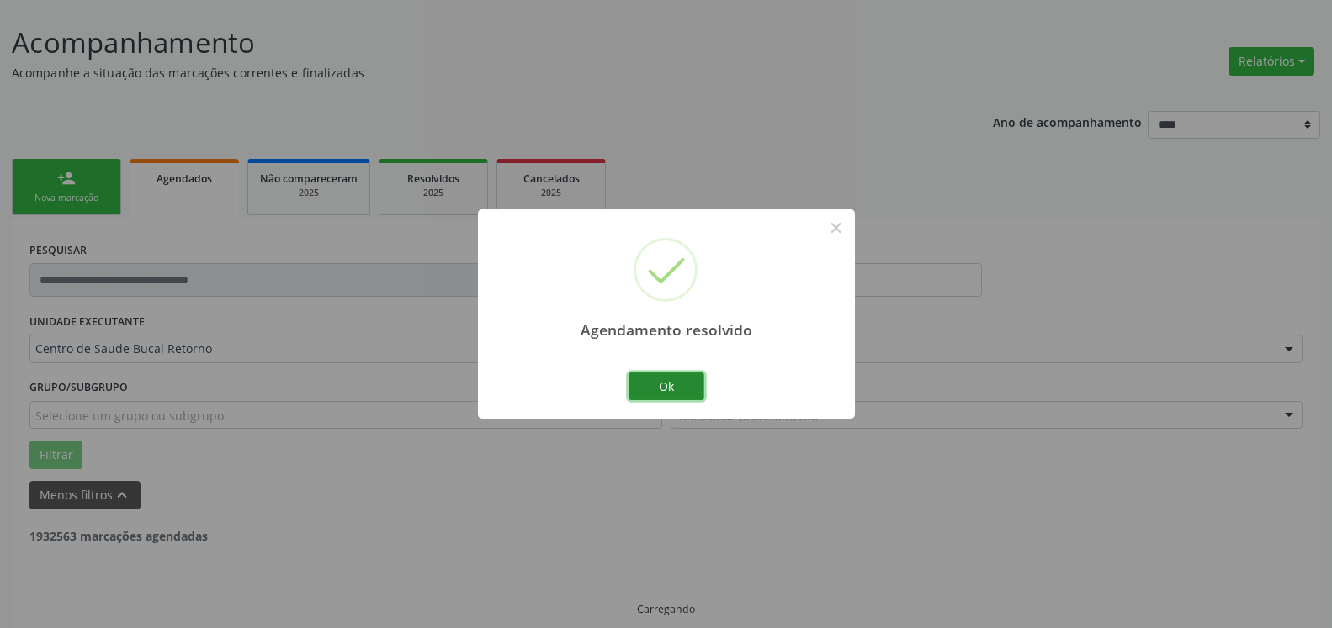
click at [657, 384] on button "Ok" at bounding box center [666, 387] width 76 height 29
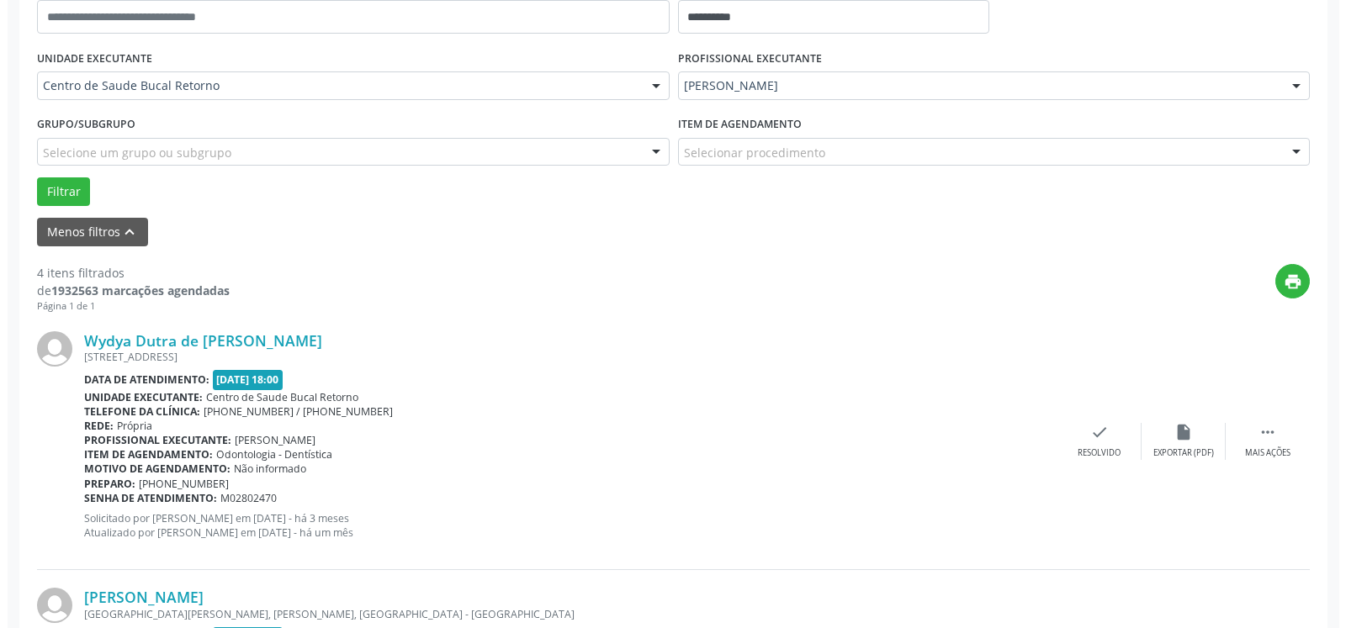
scroll to position [522, 0]
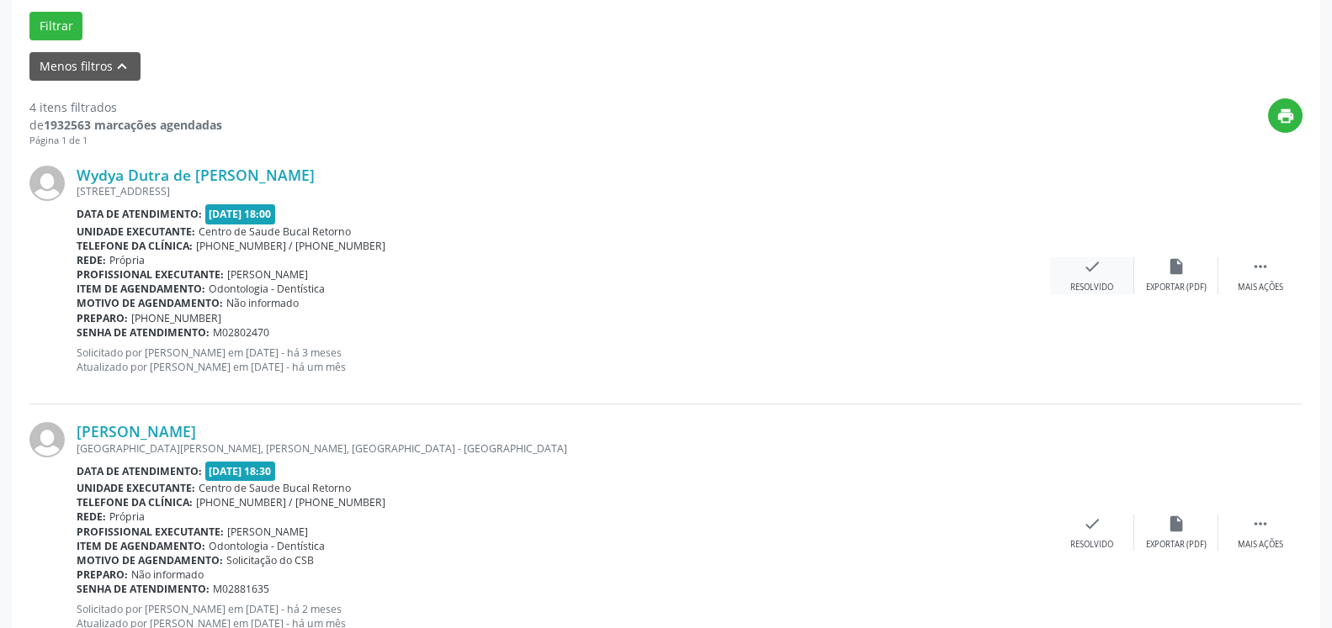
click at [1083, 272] on icon "check" at bounding box center [1092, 266] width 19 height 19
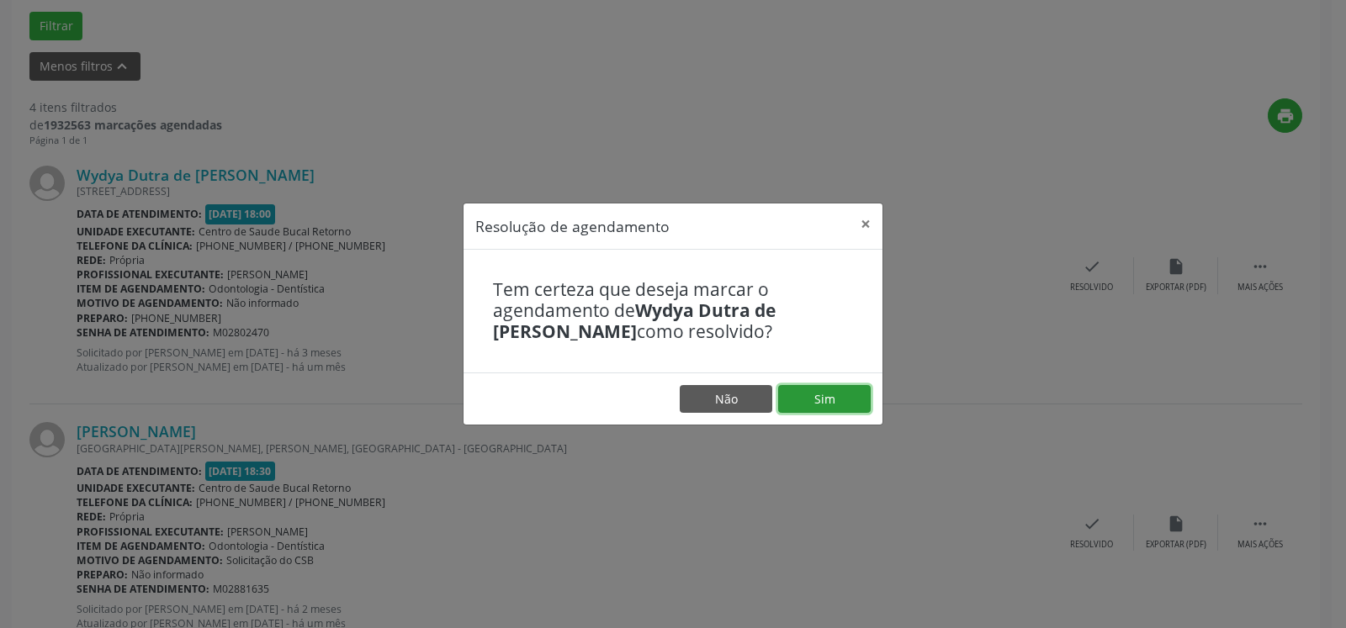
click at [805, 405] on button "Sim" at bounding box center [824, 399] width 93 height 29
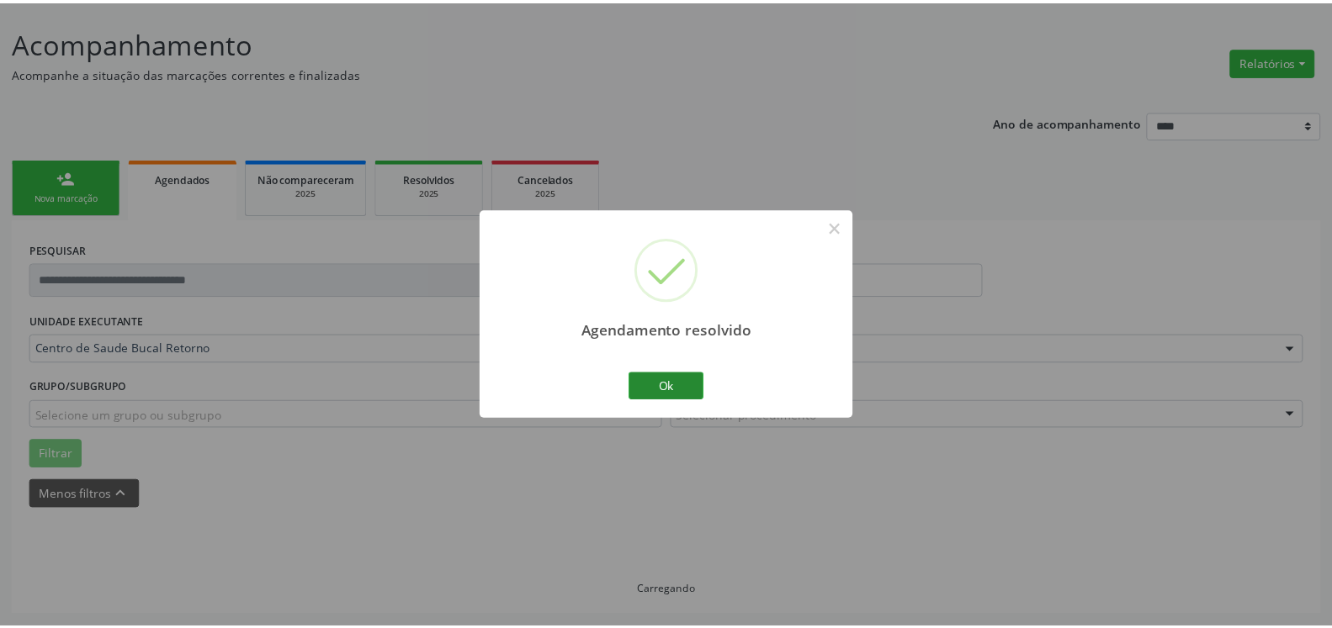
scroll to position [93, 0]
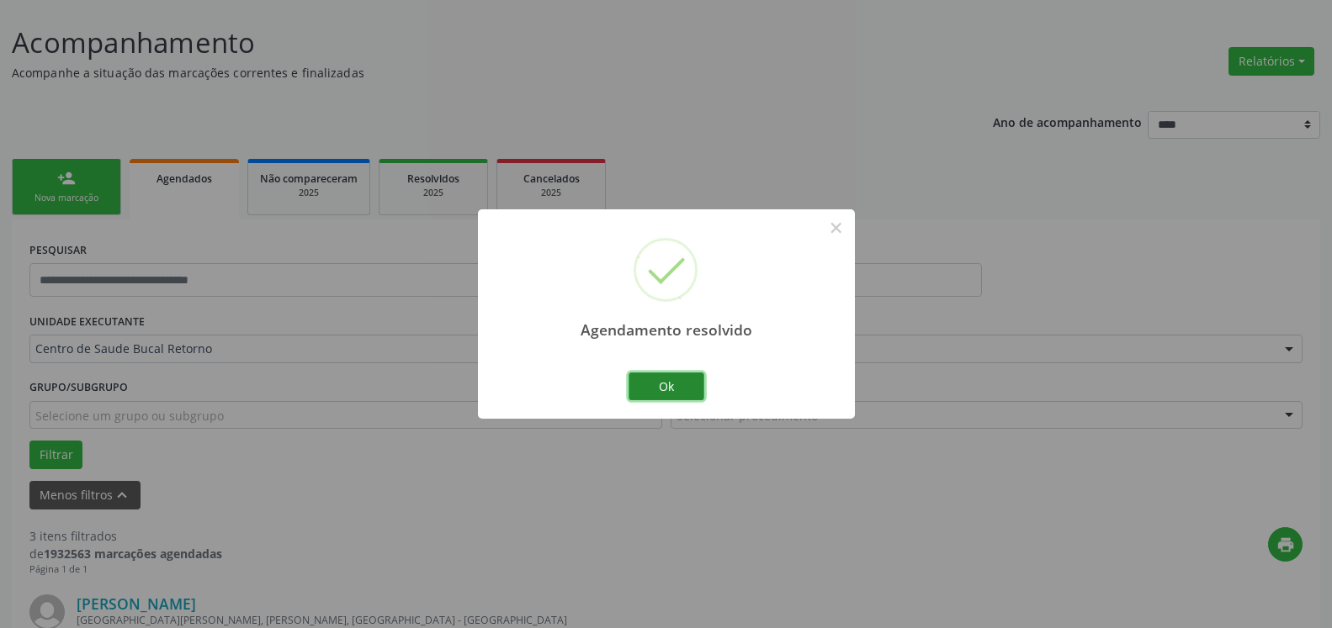
click at [655, 382] on button "Ok" at bounding box center [666, 387] width 76 height 29
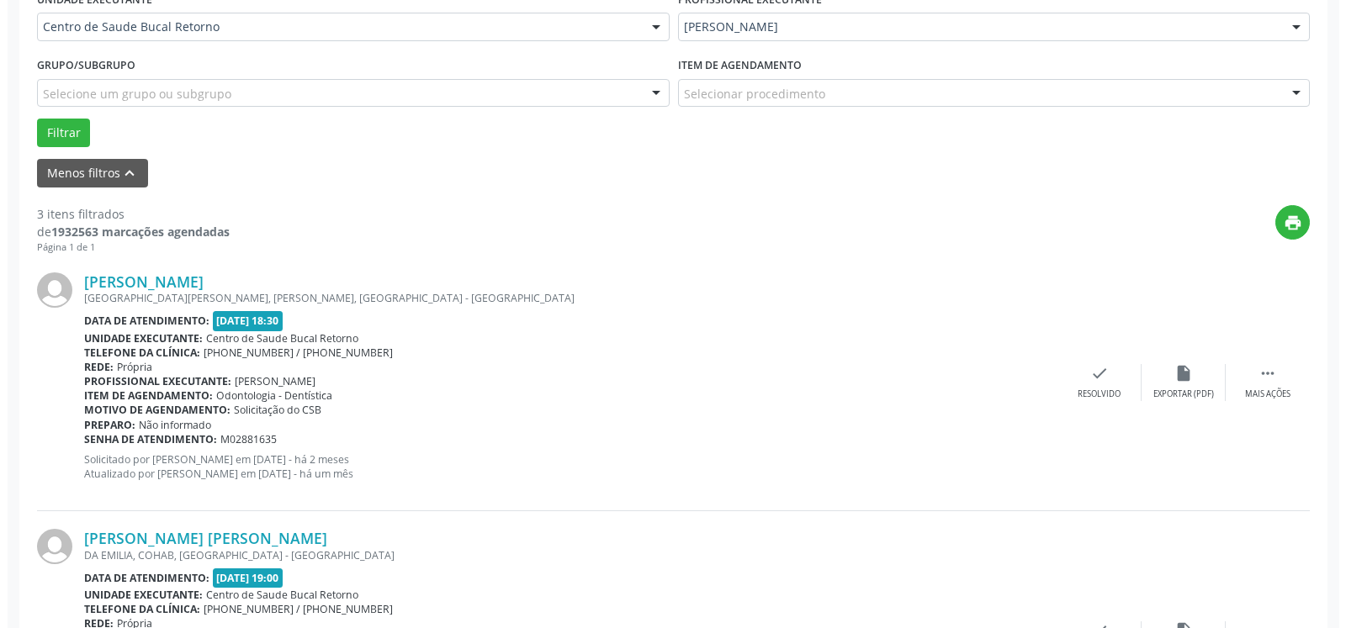
scroll to position [522, 0]
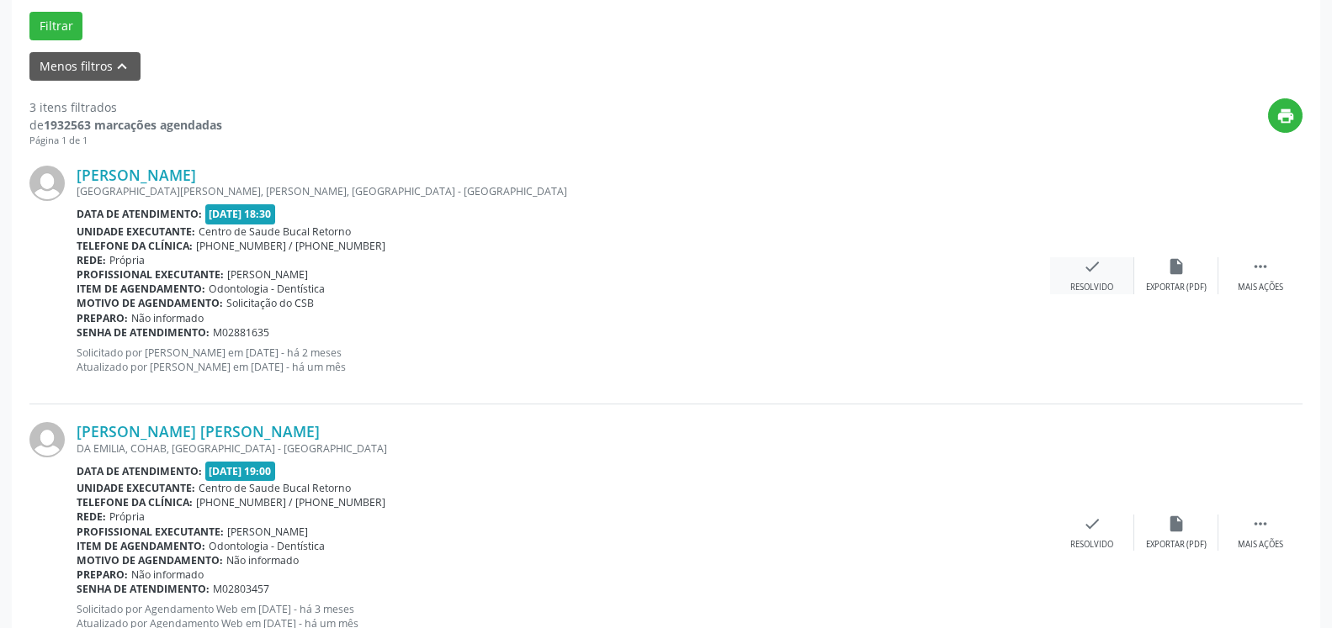
click at [1086, 276] on icon "check" at bounding box center [1092, 266] width 19 height 19
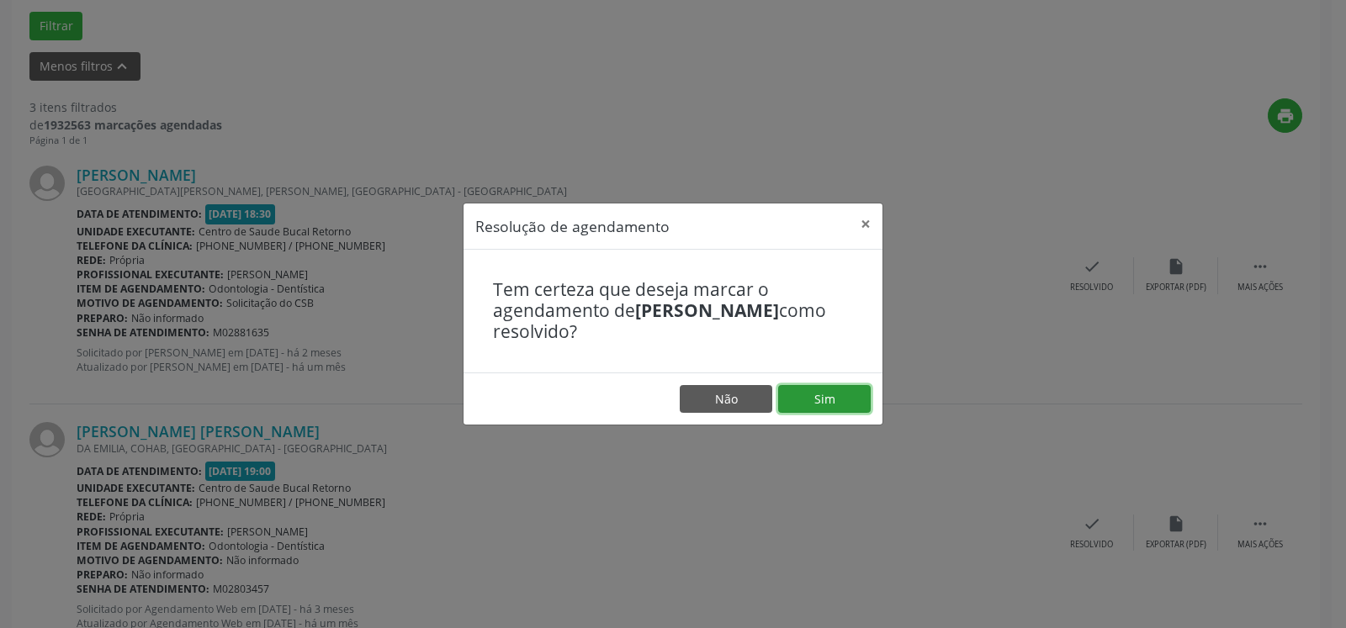
click at [843, 392] on button "Sim" at bounding box center [824, 399] width 93 height 29
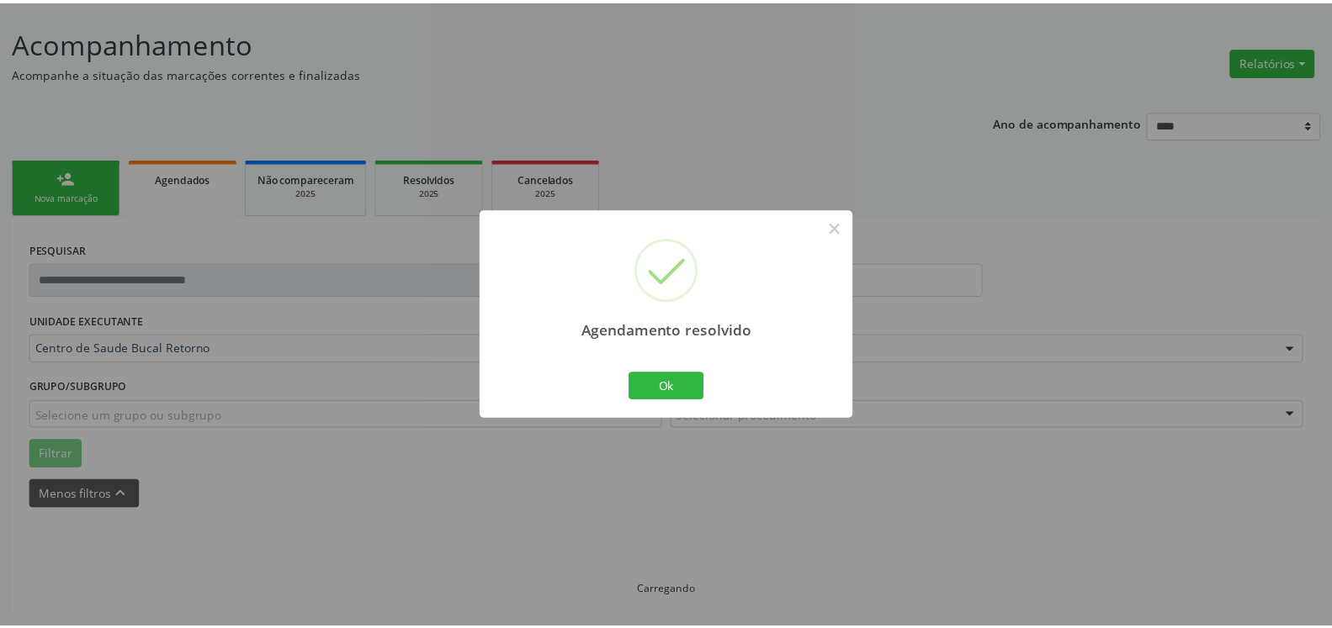
scroll to position [93, 0]
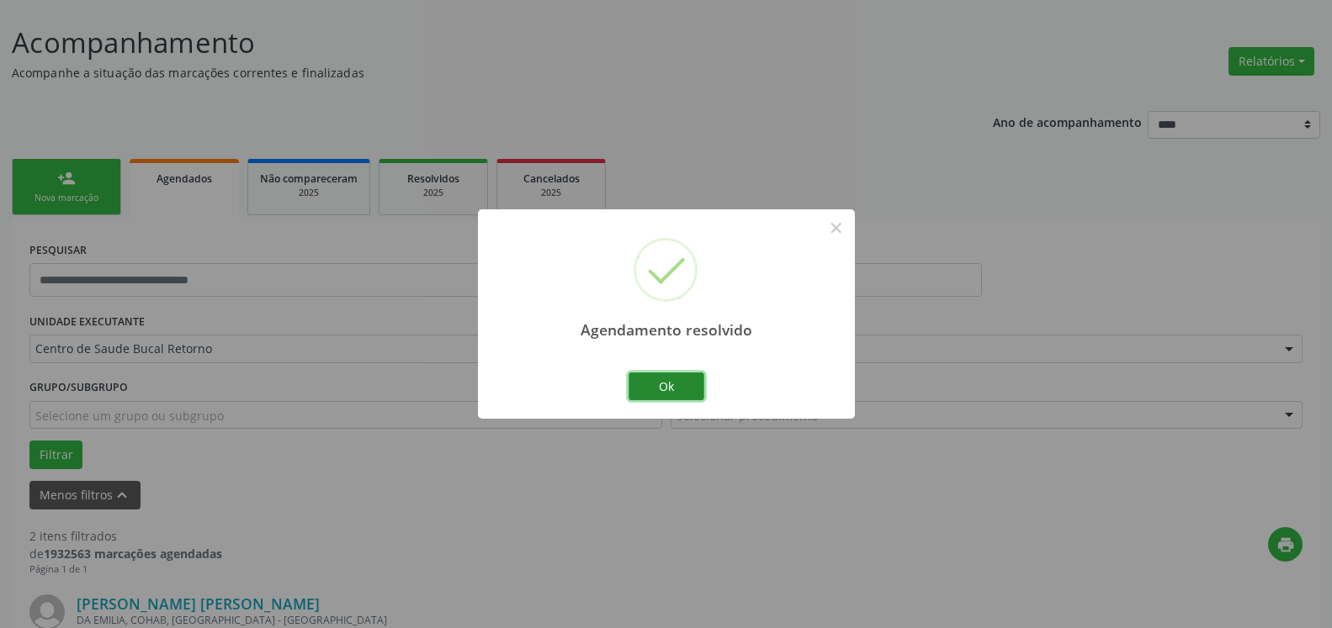
click at [657, 389] on button "Ok" at bounding box center [666, 387] width 76 height 29
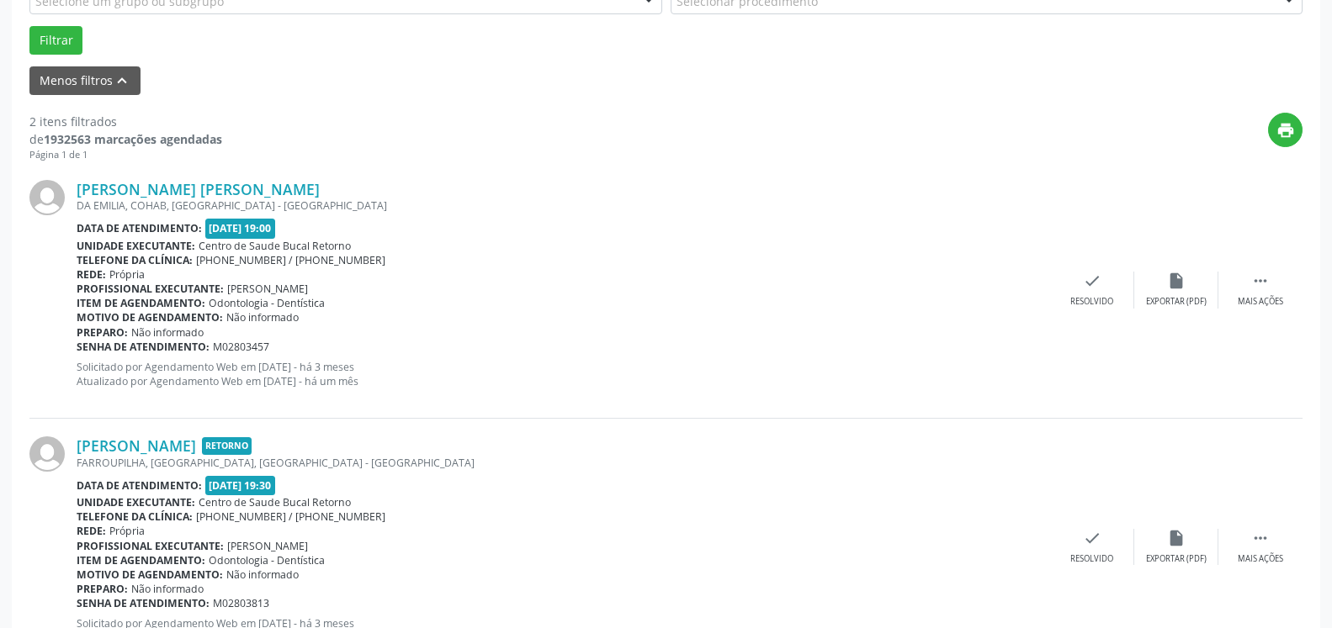
scroll to position [522, 0]
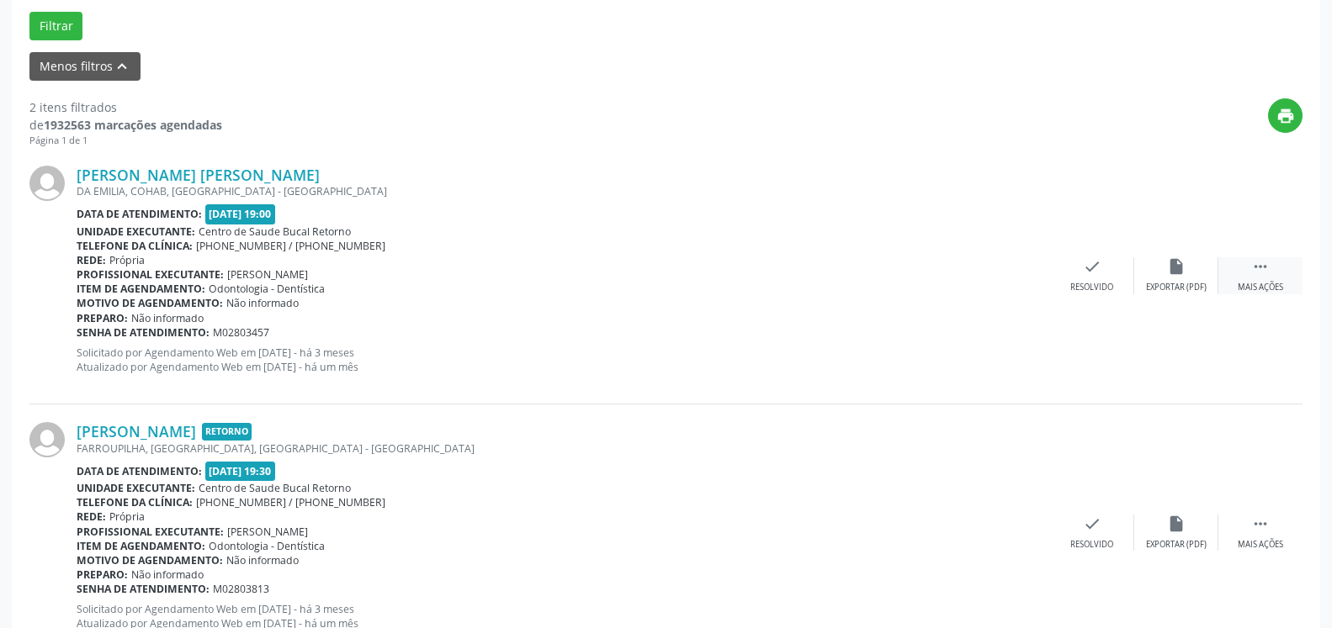
click at [1268, 268] on icon "" at bounding box center [1260, 266] width 19 height 19
click at [1192, 273] on div "alarm_off Não compareceu" at bounding box center [1176, 275] width 84 height 36
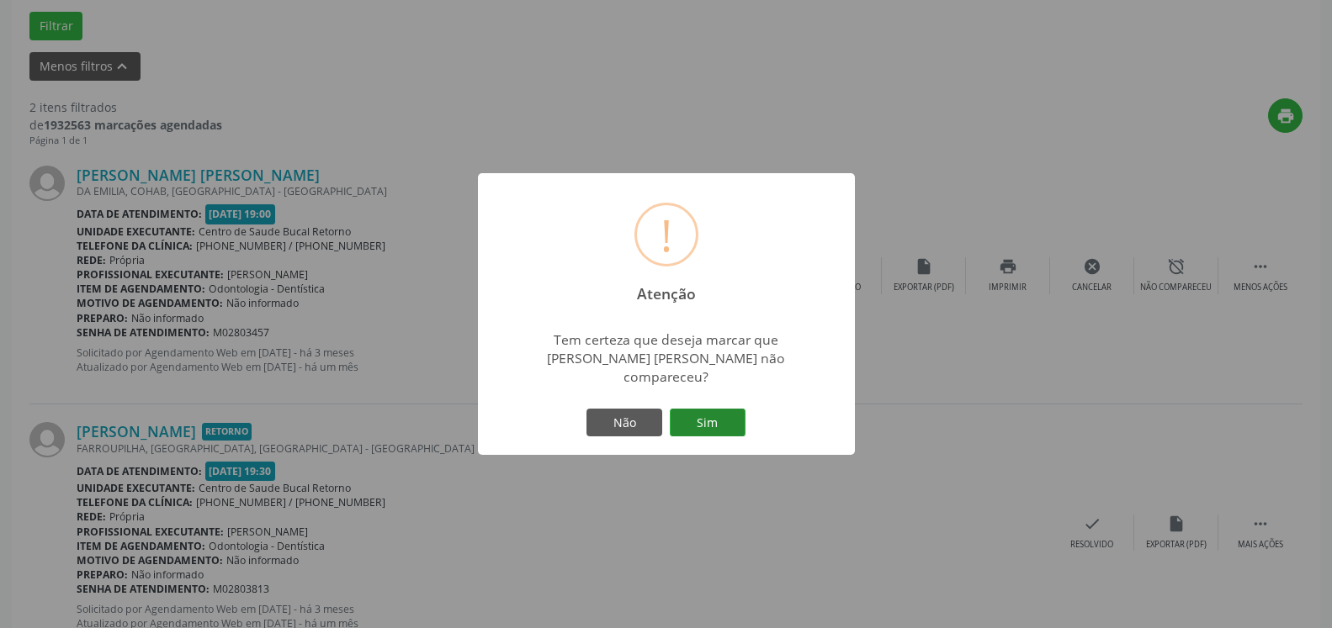
click at [715, 416] on button "Sim" at bounding box center [708, 423] width 76 height 29
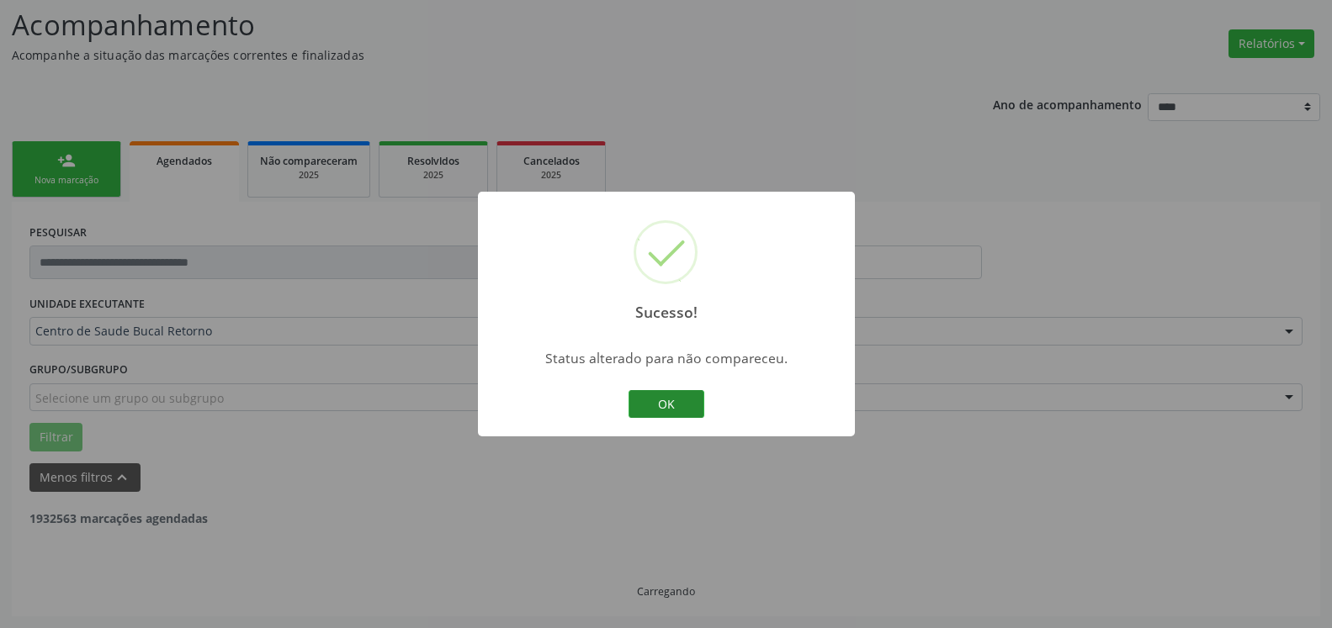
scroll to position [110, 0]
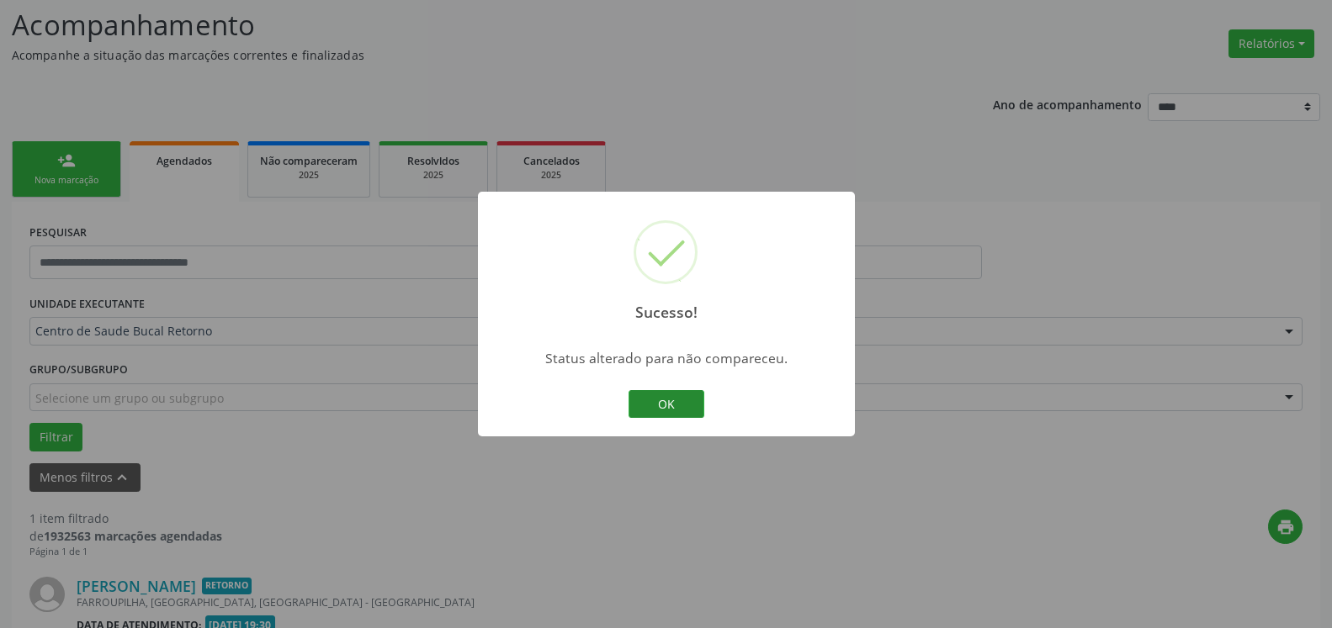
click at [686, 410] on button "OK" at bounding box center [666, 404] width 76 height 29
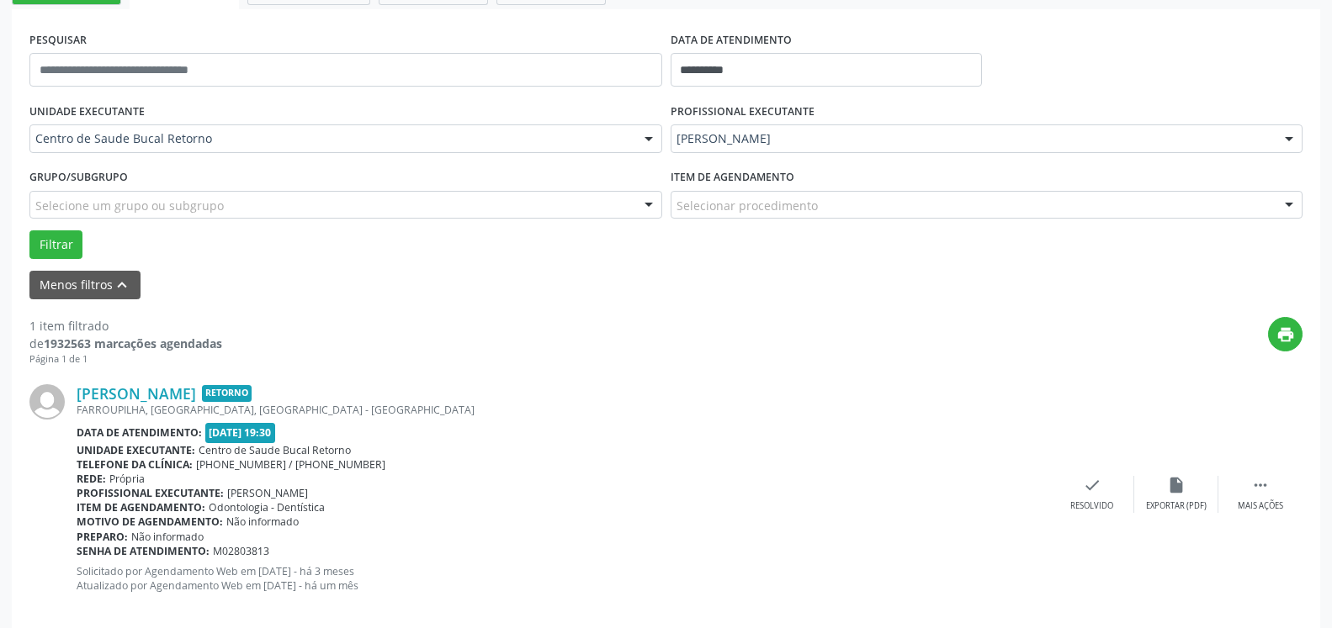
scroll to position [326, 0]
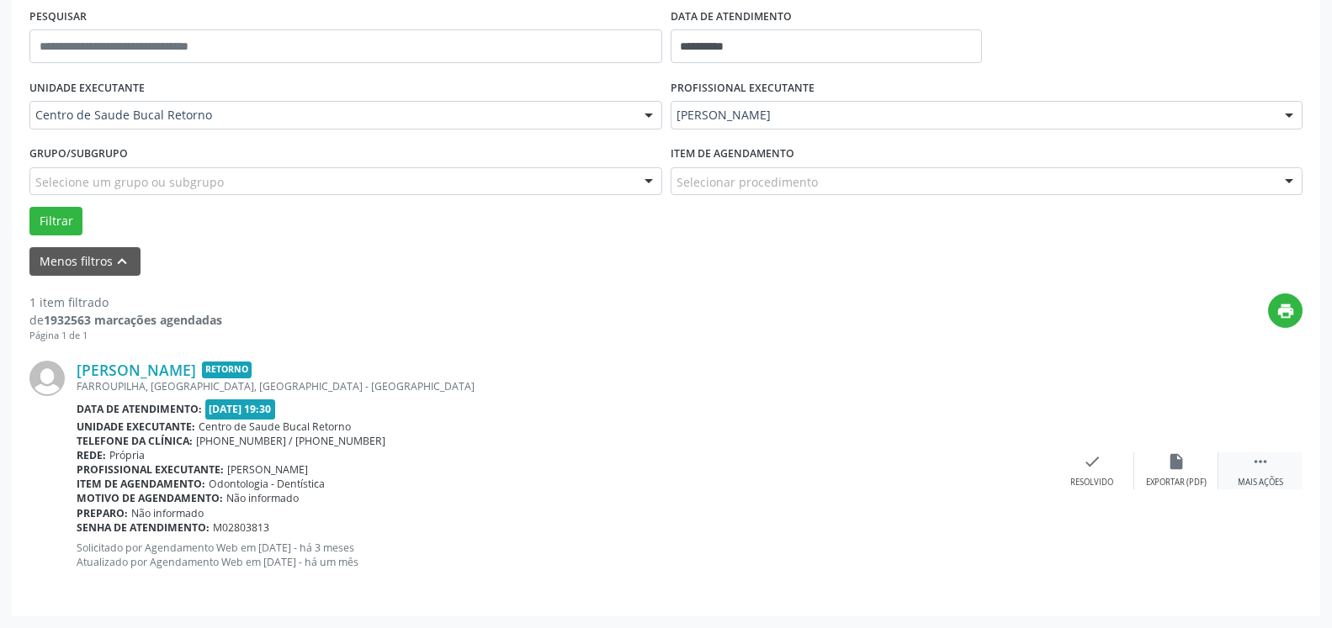
drag, startPoint x: 1259, startPoint y: 479, endPoint x: 1221, endPoint y: 466, distance: 41.0
click at [1258, 479] on div "Mais ações" at bounding box center [1259, 483] width 45 height 12
click at [1182, 468] on icon "alarm_off" at bounding box center [1176, 462] width 19 height 19
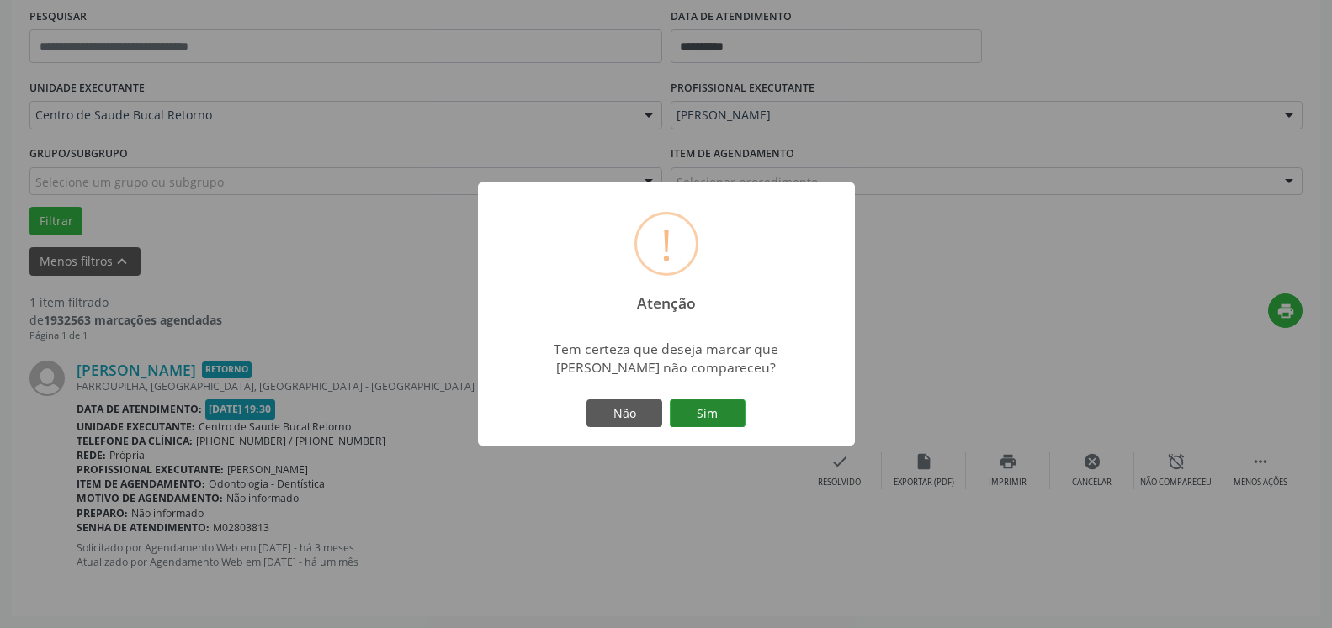
click at [728, 405] on button "Sim" at bounding box center [708, 414] width 76 height 29
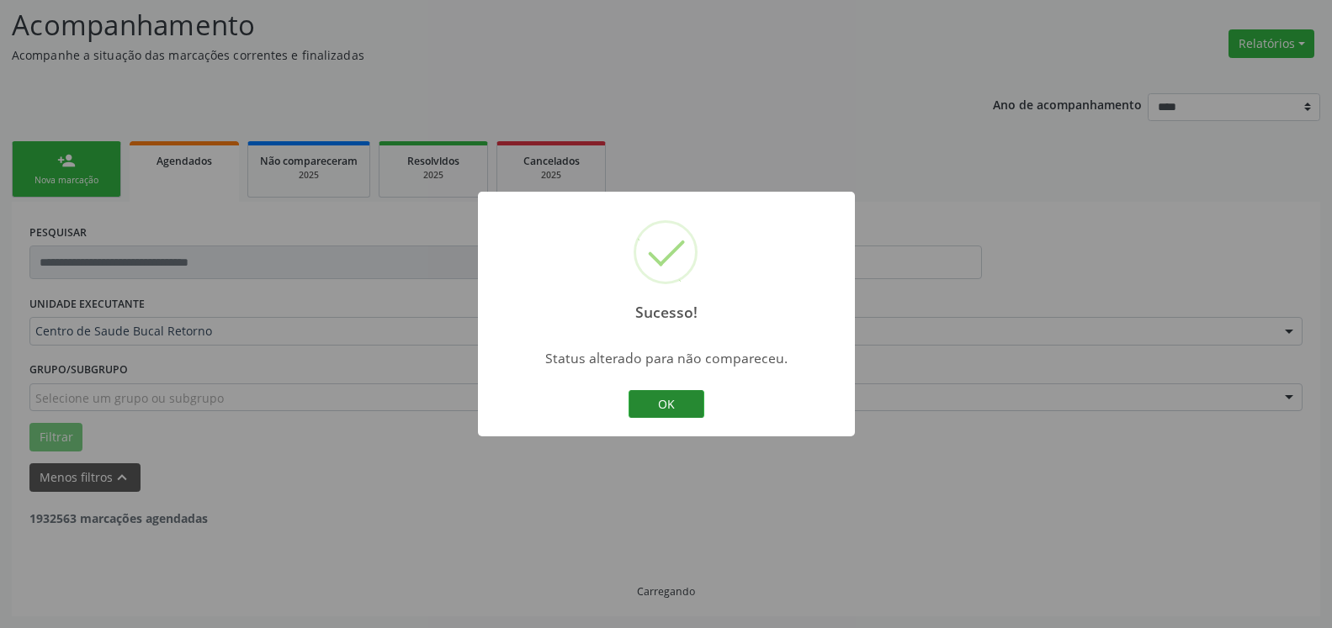
scroll to position [56, 0]
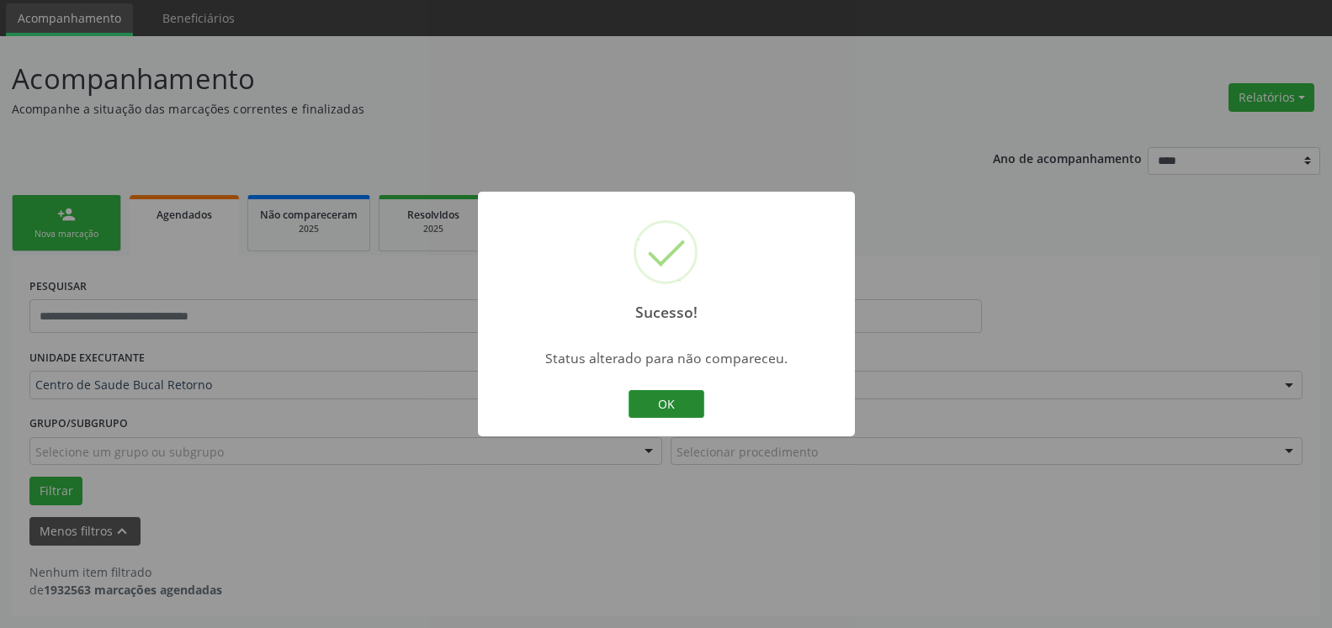
click at [685, 397] on button "OK" at bounding box center [666, 404] width 76 height 29
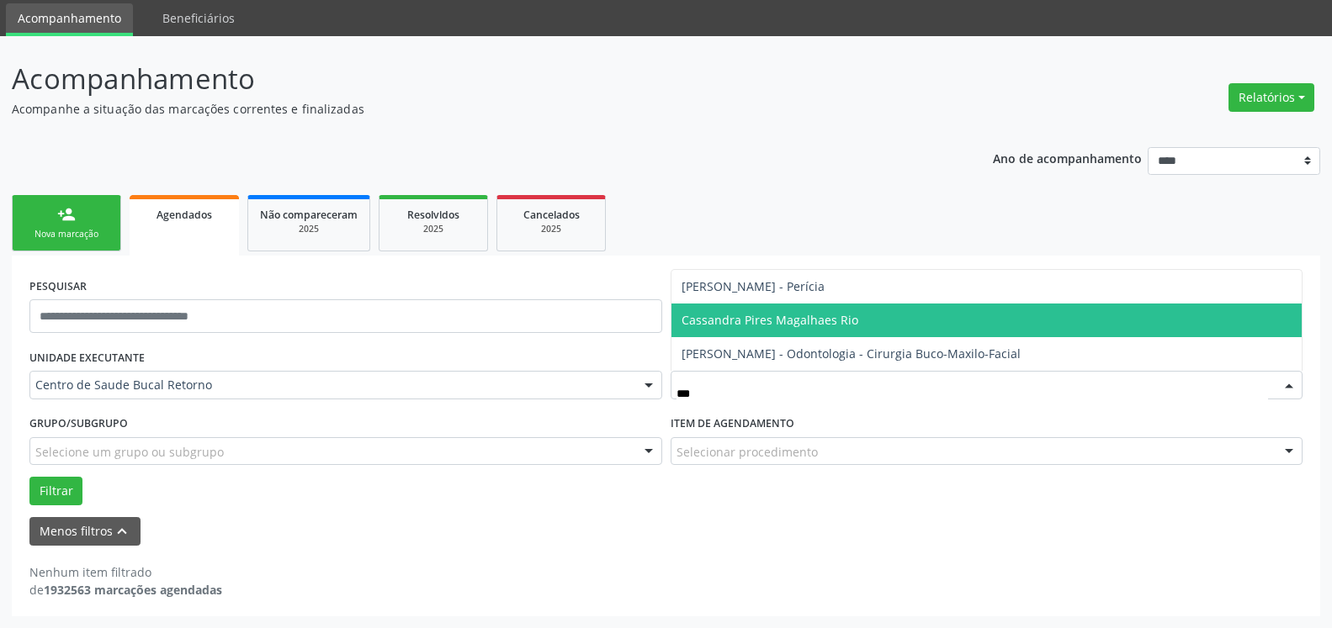
click at [775, 316] on span "Cassandra Pires Magalhaes Rio" at bounding box center [769, 320] width 177 height 16
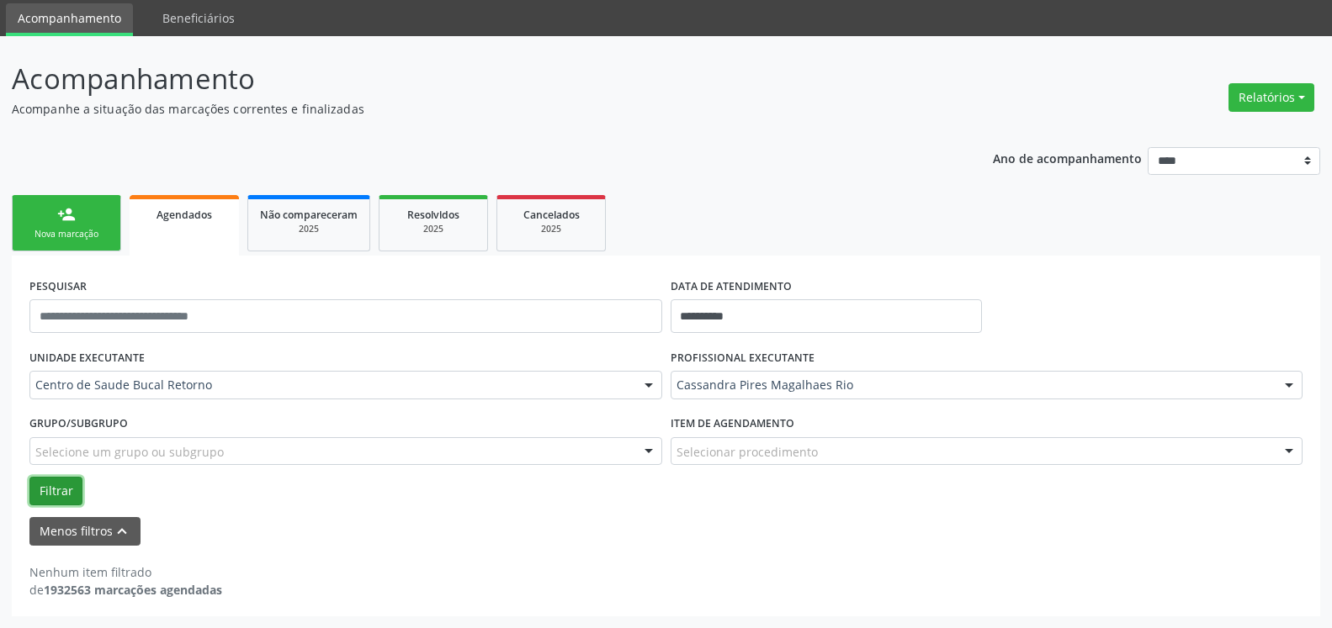
click at [62, 490] on button "Filtrar" at bounding box center [55, 491] width 53 height 29
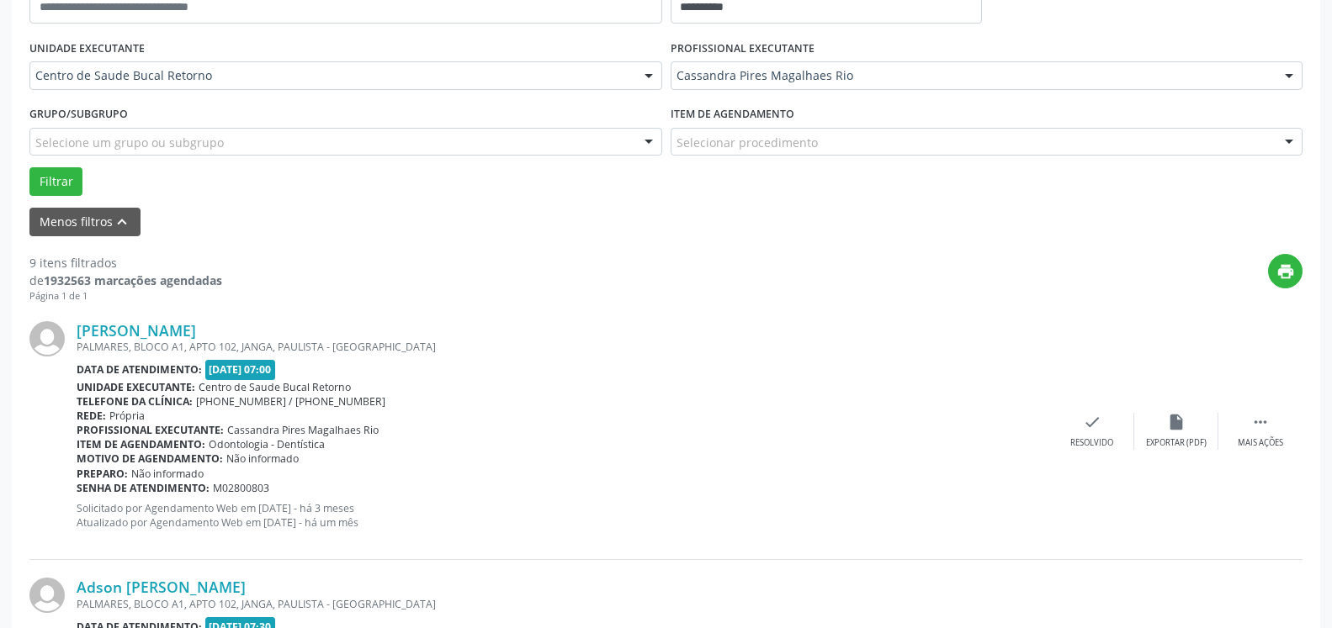
scroll to position [400, 0]
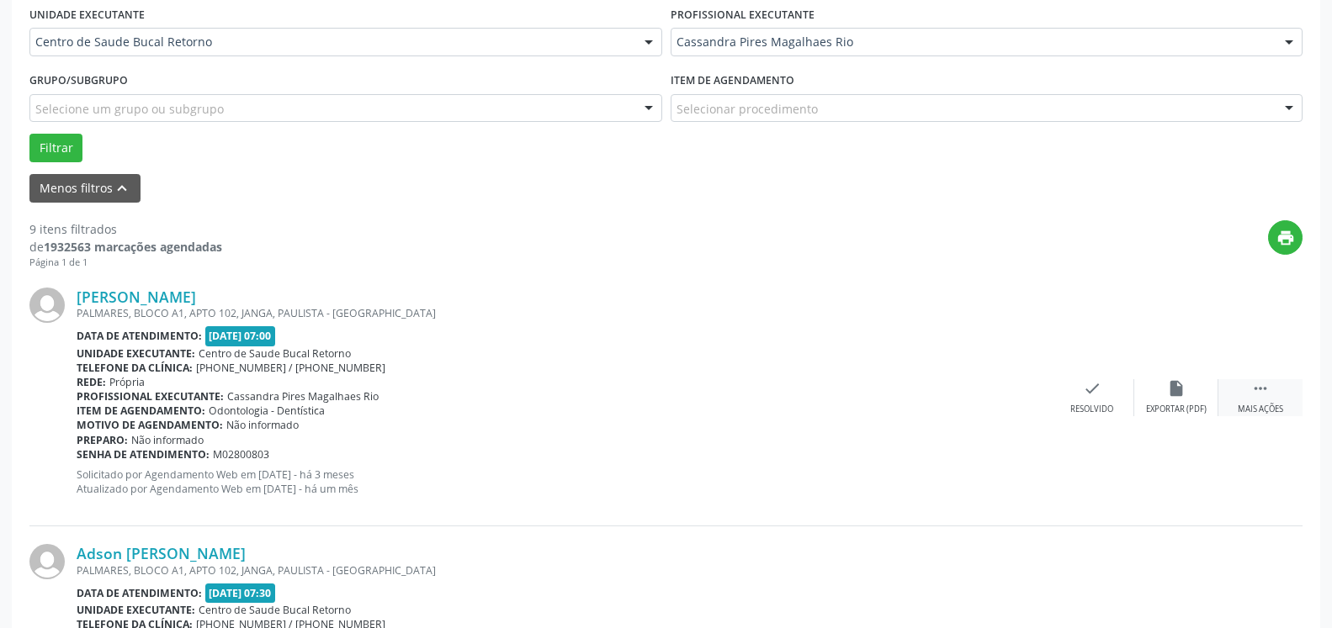
drag, startPoint x: 1264, startPoint y: 394, endPoint x: 1246, endPoint y: 392, distance: 18.6
click at [1264, 393] on icon "" at bounding box center [1260, 388] width 19 height 19
click at [1200, 392] on div "alarm_off Não compareceu" at bounding box center [1176, 397] width 84 height 36
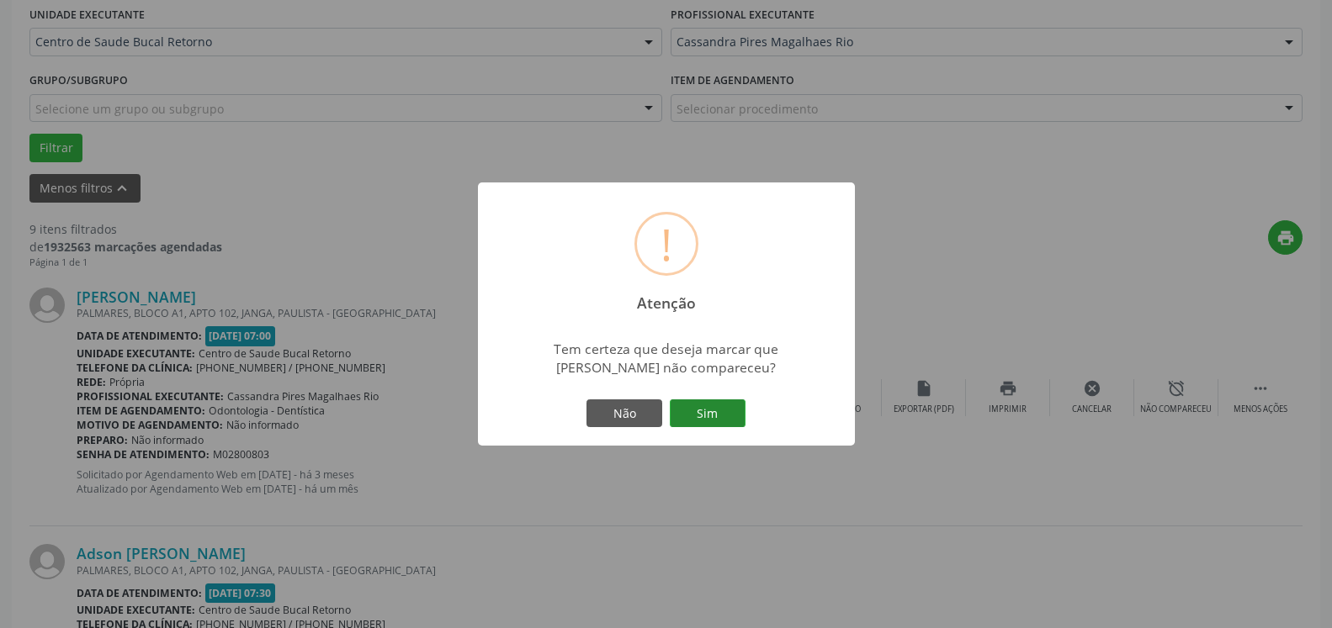
click at [714, 424] on button "Sim" at bounding box center [708, 414] width 76 height 29
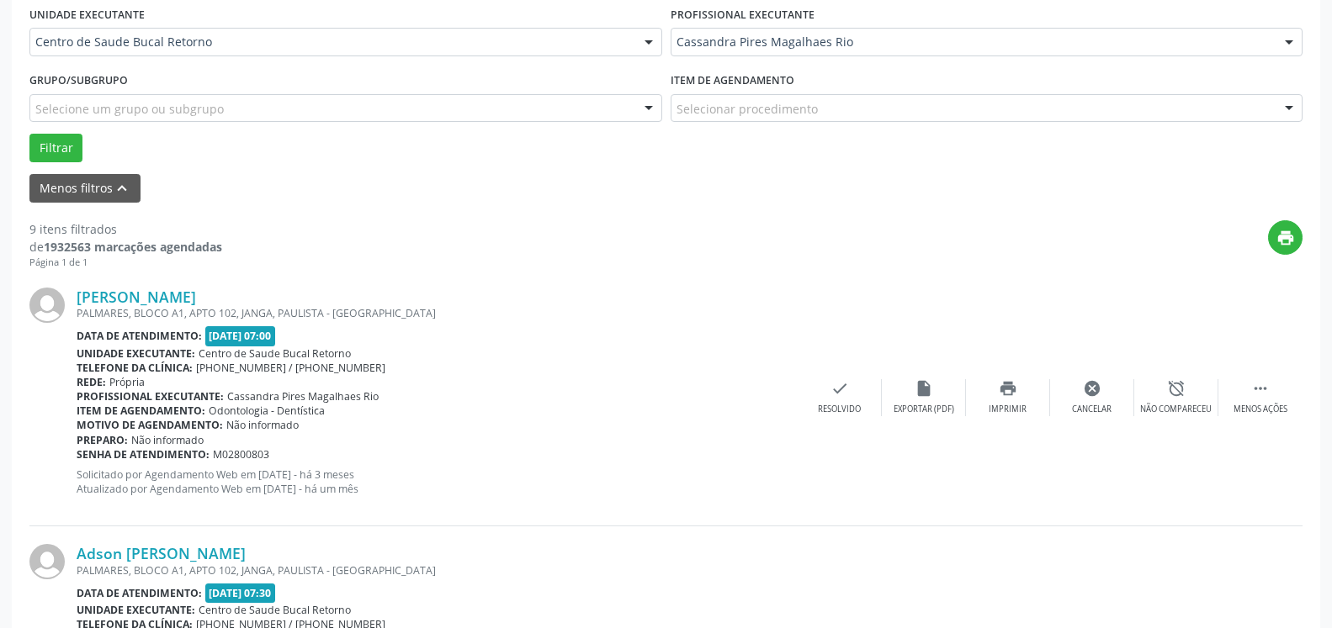
scroll to position [110, 0]
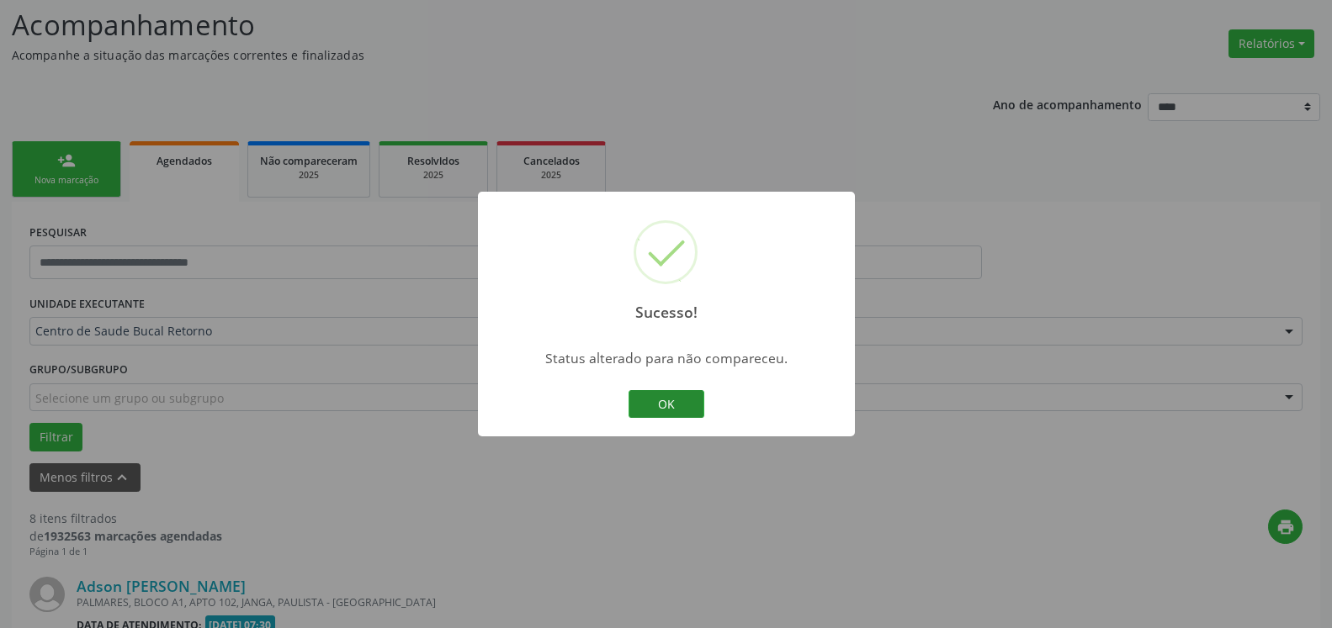
click at [667, 403] on button "OK" at bounding box center [666, 404] width 76 height 29
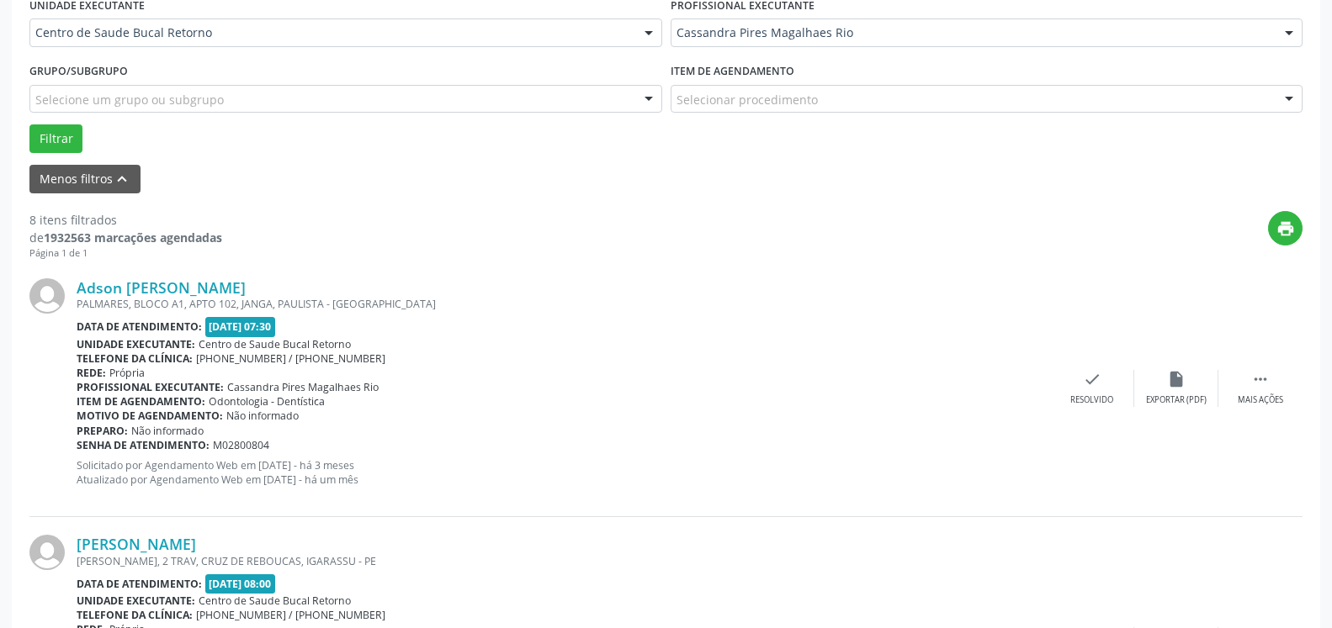
scroll to position [453, 0]
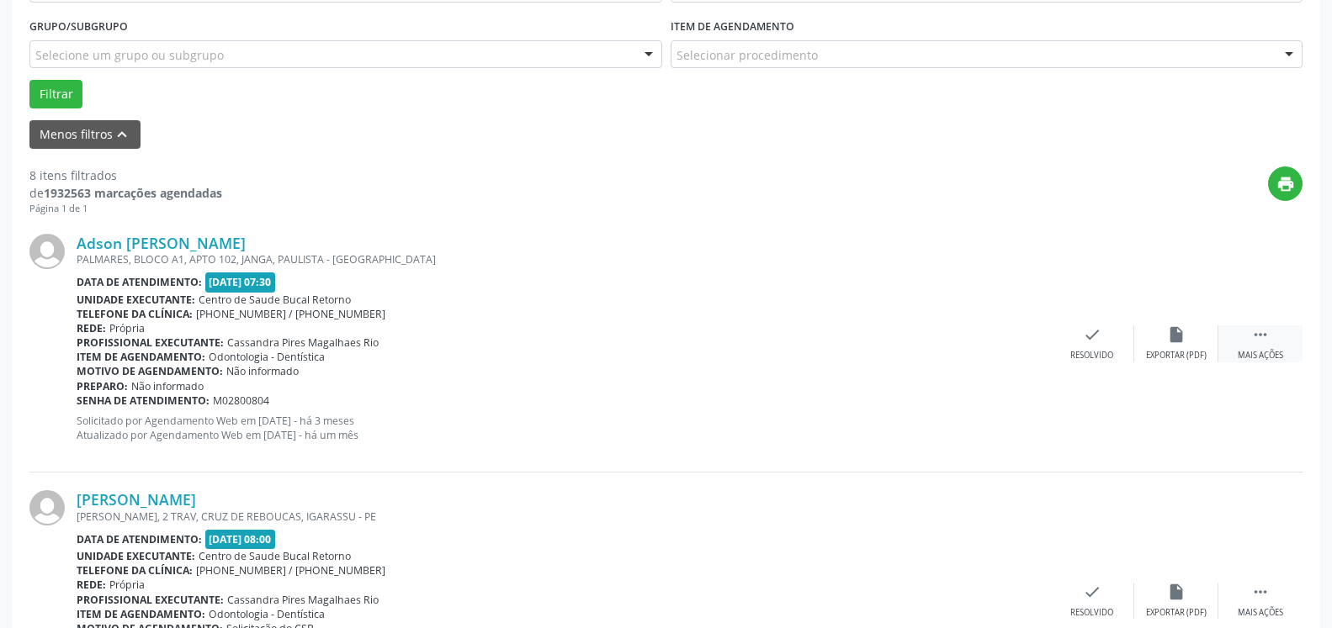
click at [1267, 330] on icon "" at bounding box center [1260, 335] width 19 height 19
click at [1171, 331] on icon "alarm_off" at bounding box center [1176, 335] width 19 height 19
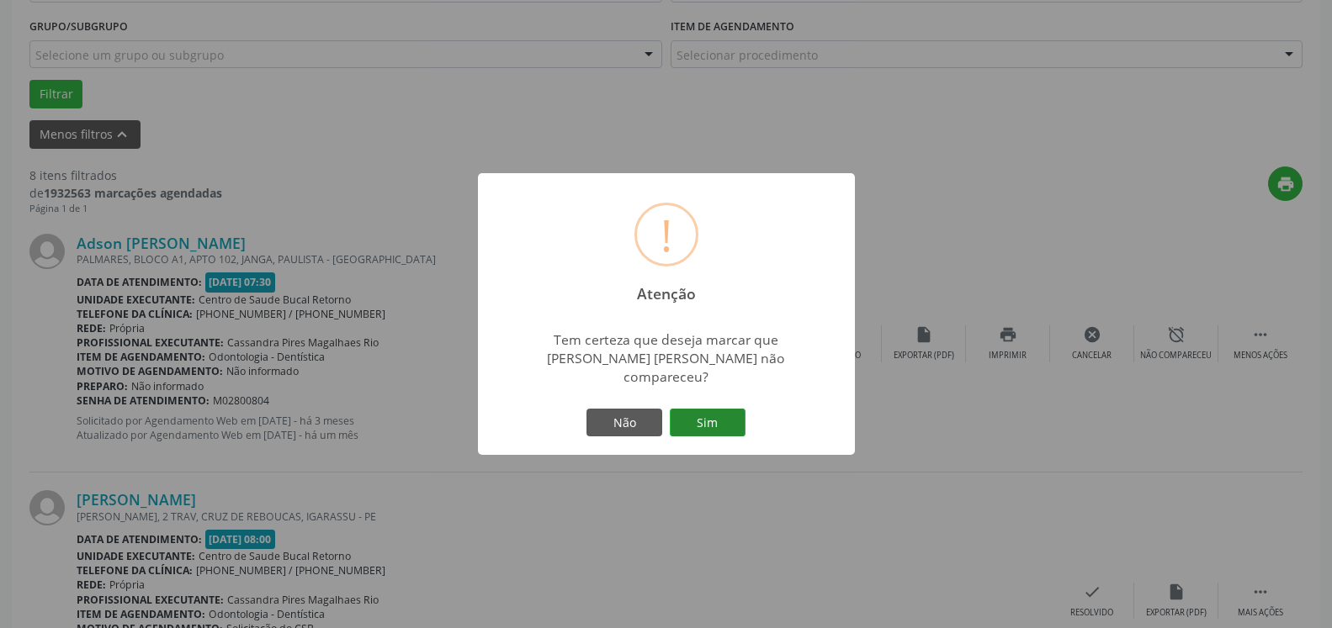
click at [717, 414] on button "Sim" at bounding box center [708, 423] width 76 height 29
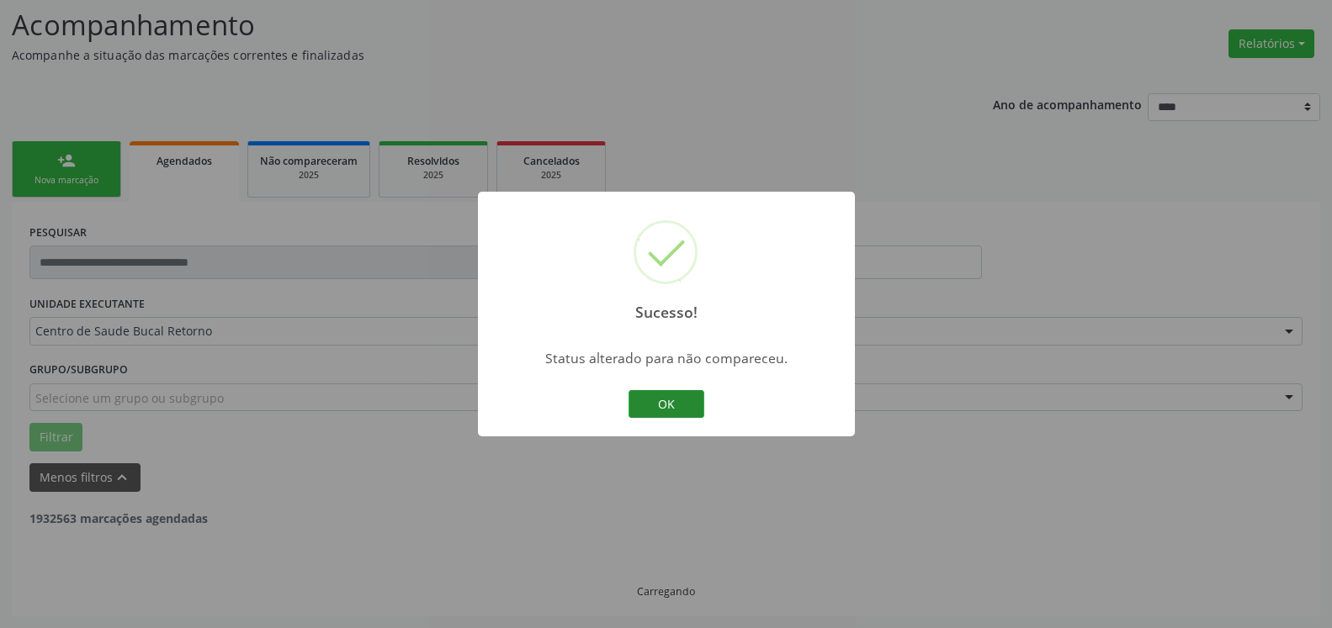
scroll to position [110, 0]
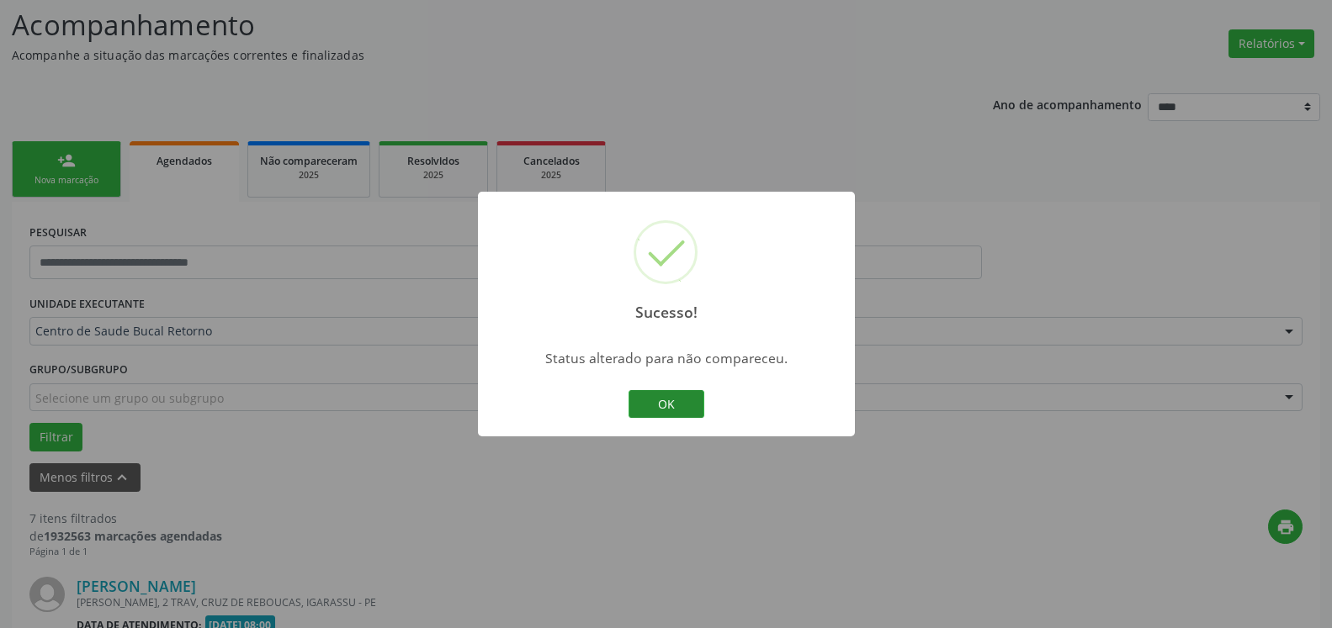
click at [657, 411] on button "OK" at bounding box center [666, 404] width 76 height 29
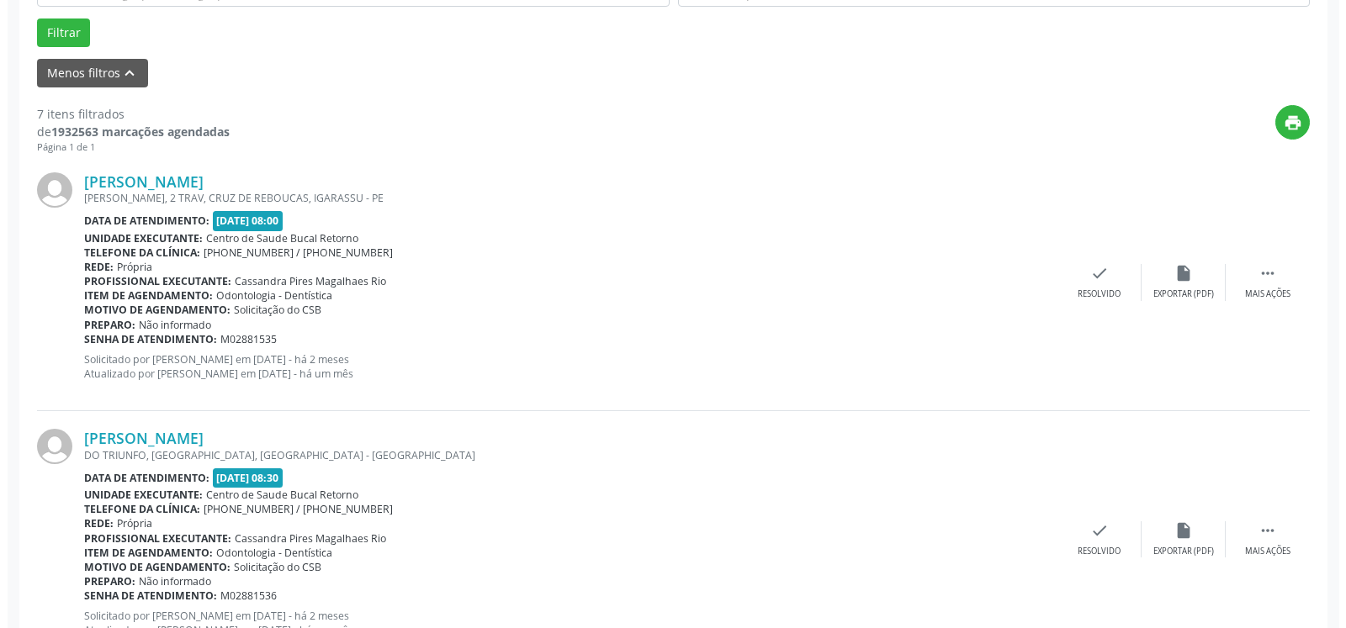
scroll to position [539, 0]
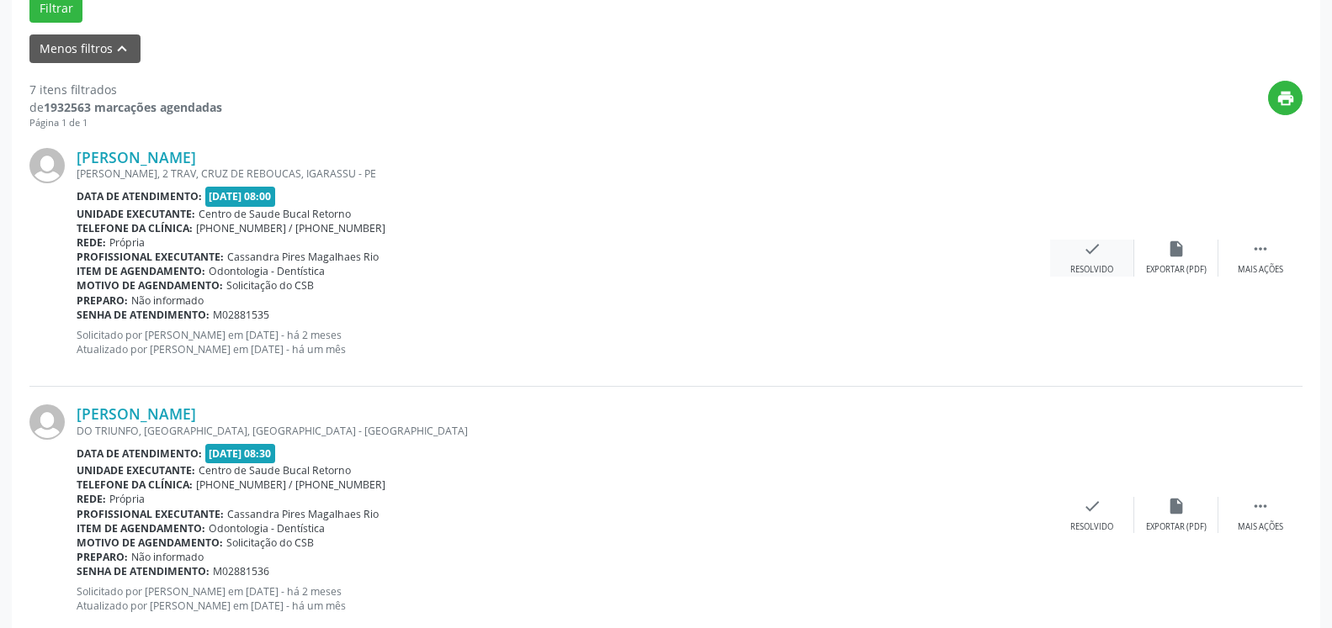
click at [1099, 254] on icon "check" at bounding box center [1092, 249] width 19 height 19
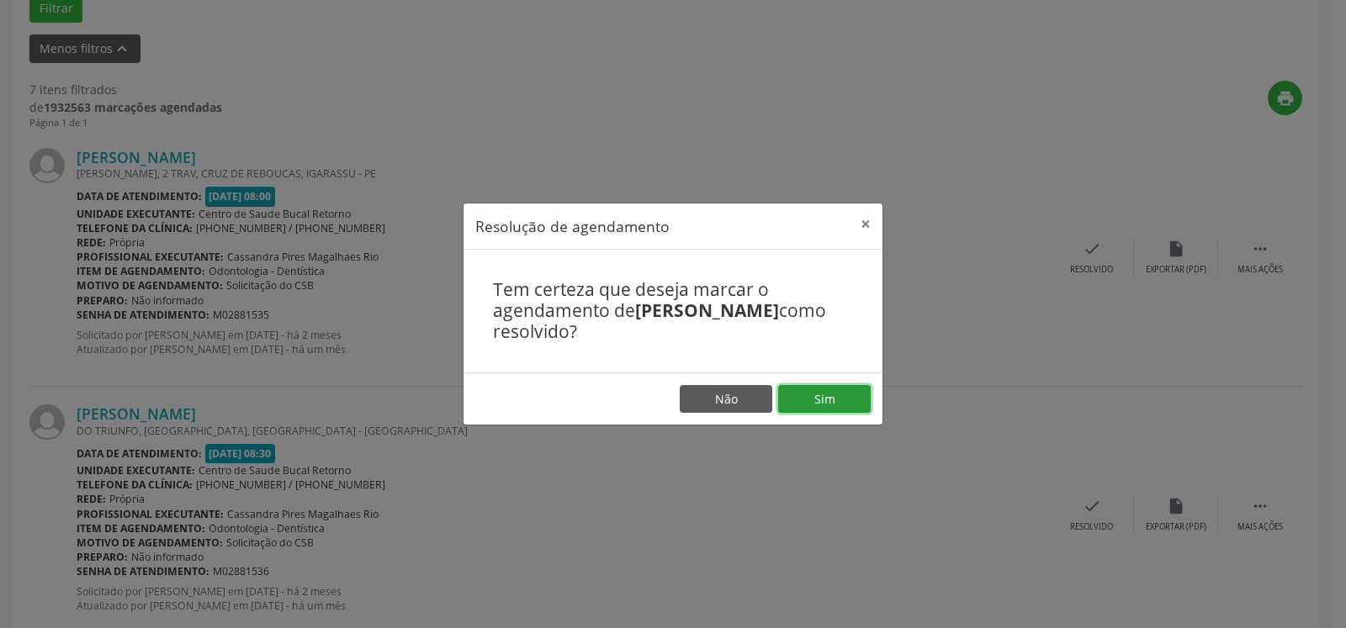
click at [804, 402] on button "Sim" at bounding box center [824, 399] width 93 height 29
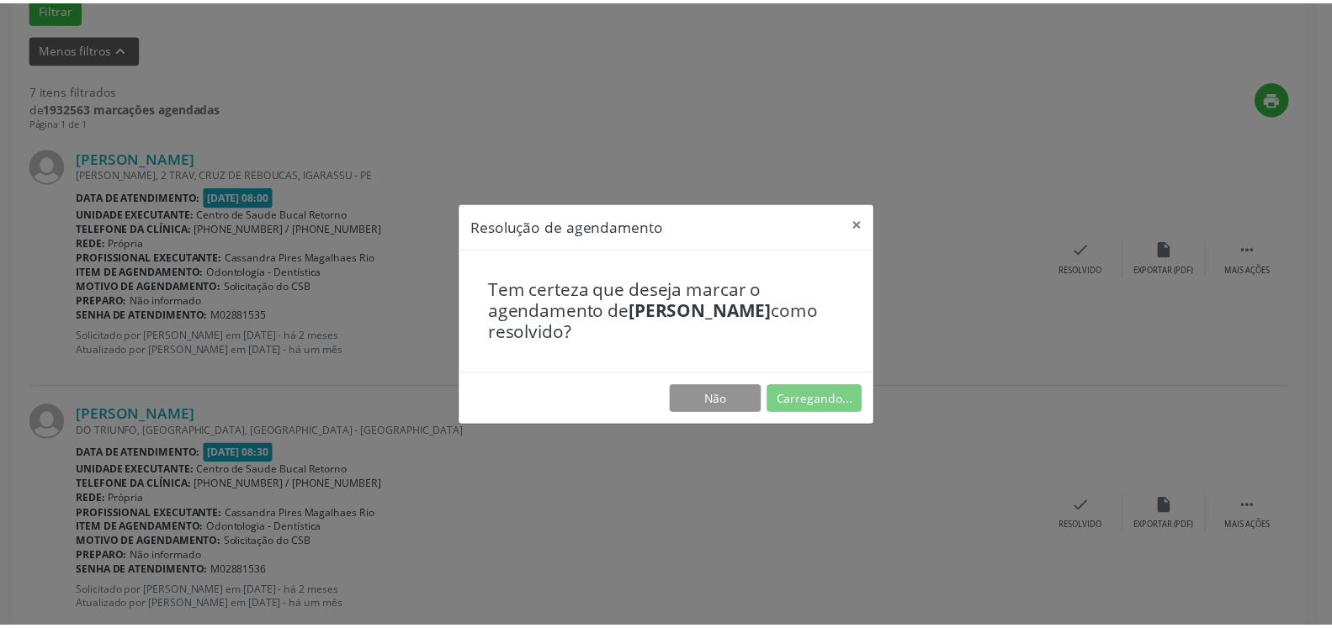
scroll to position [93, 0]
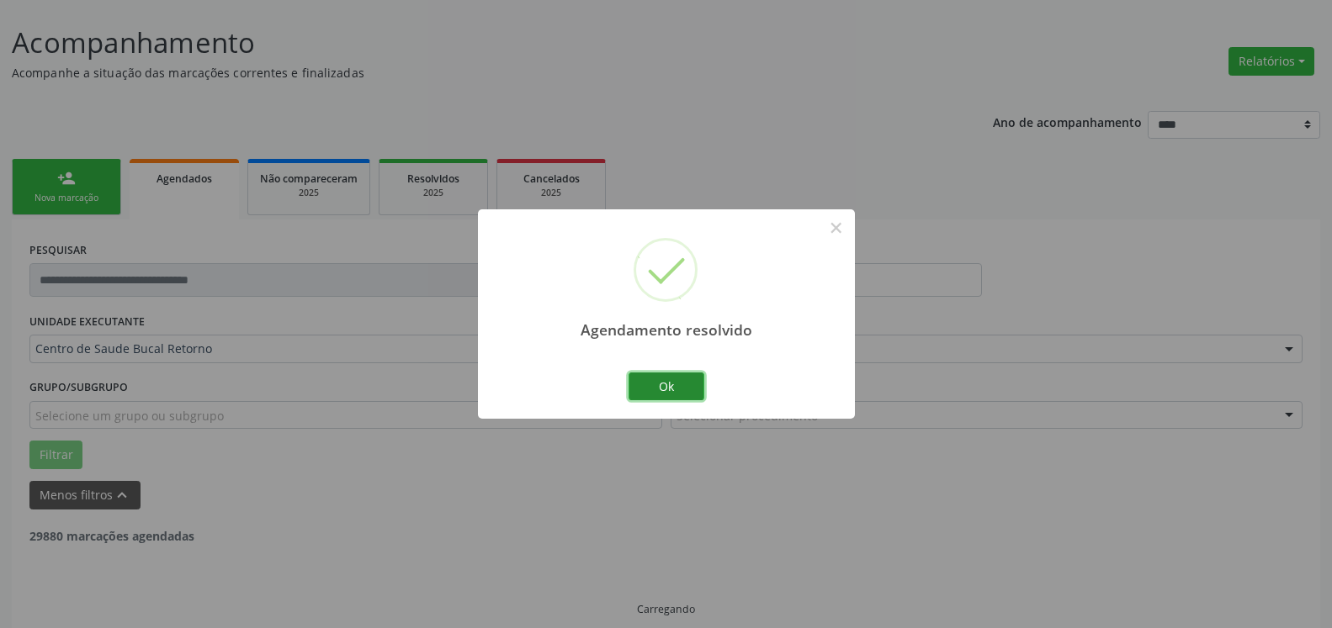
click at [662, 393] on button "Ok" at bounding box center [666, 387] width 76 height 29
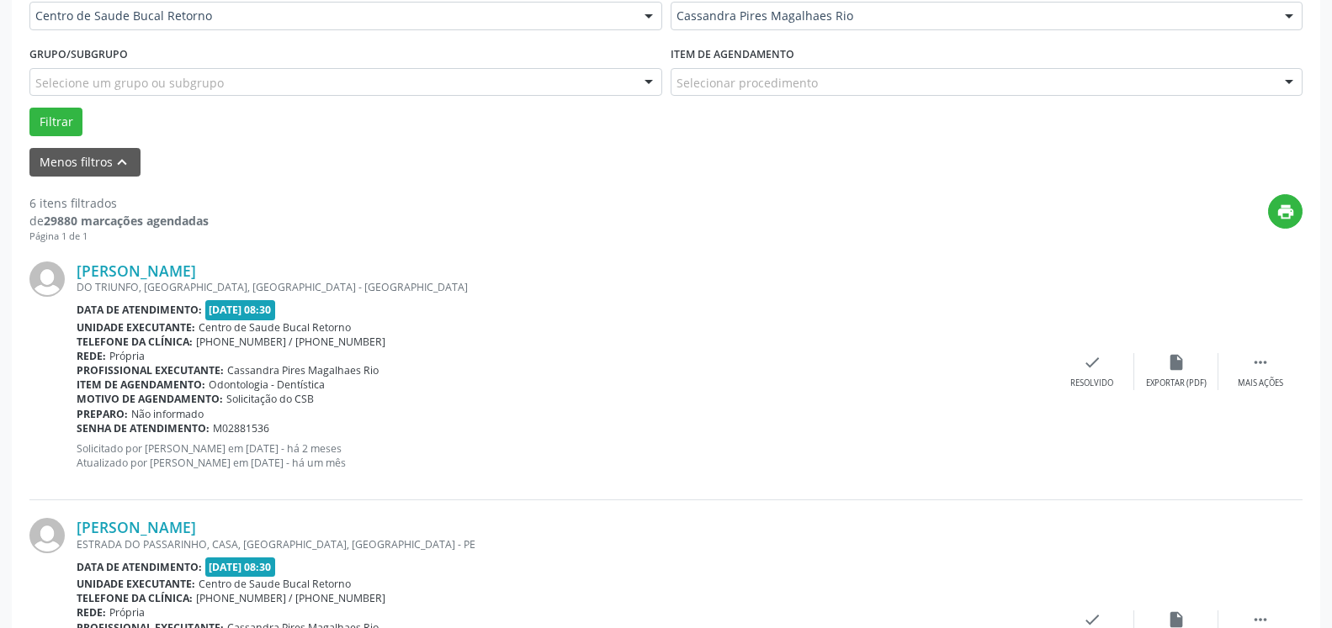
scroll to position [436, 0]
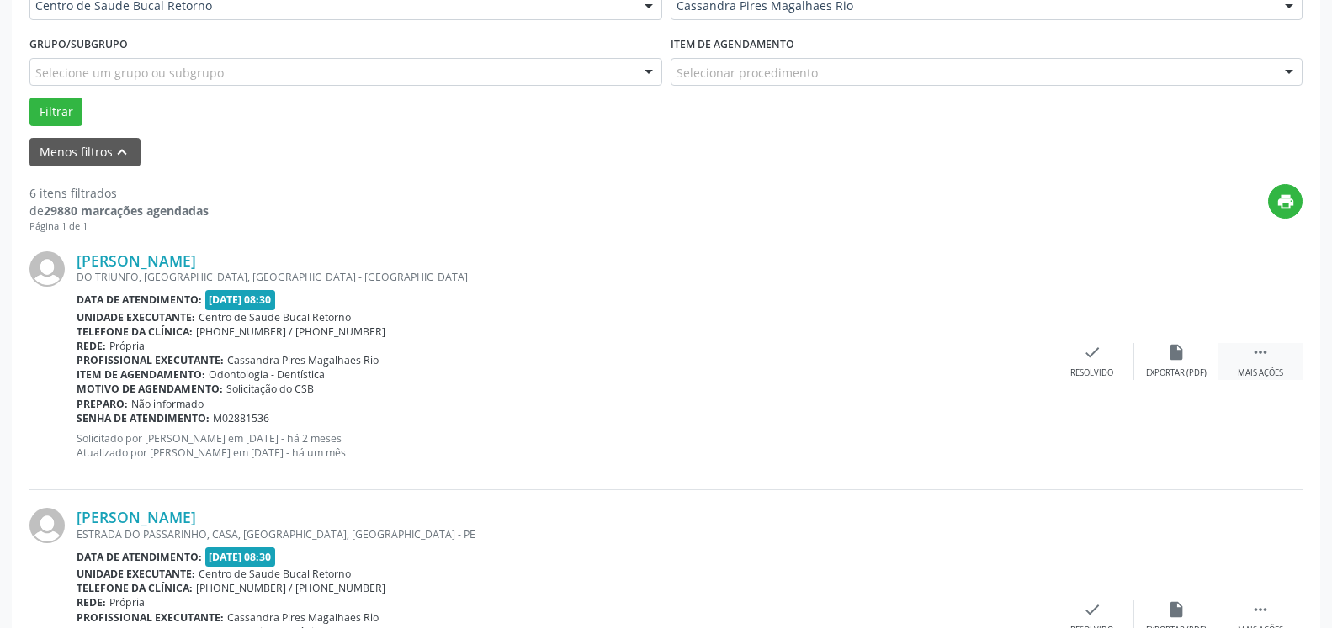
click at [1256, 362] on icon "" at bounding box center [1260, 352] width 19 height 19
click at [1181, 362] on icon "alarm_off" at bounding box center [1176, 352] width 19 height 19
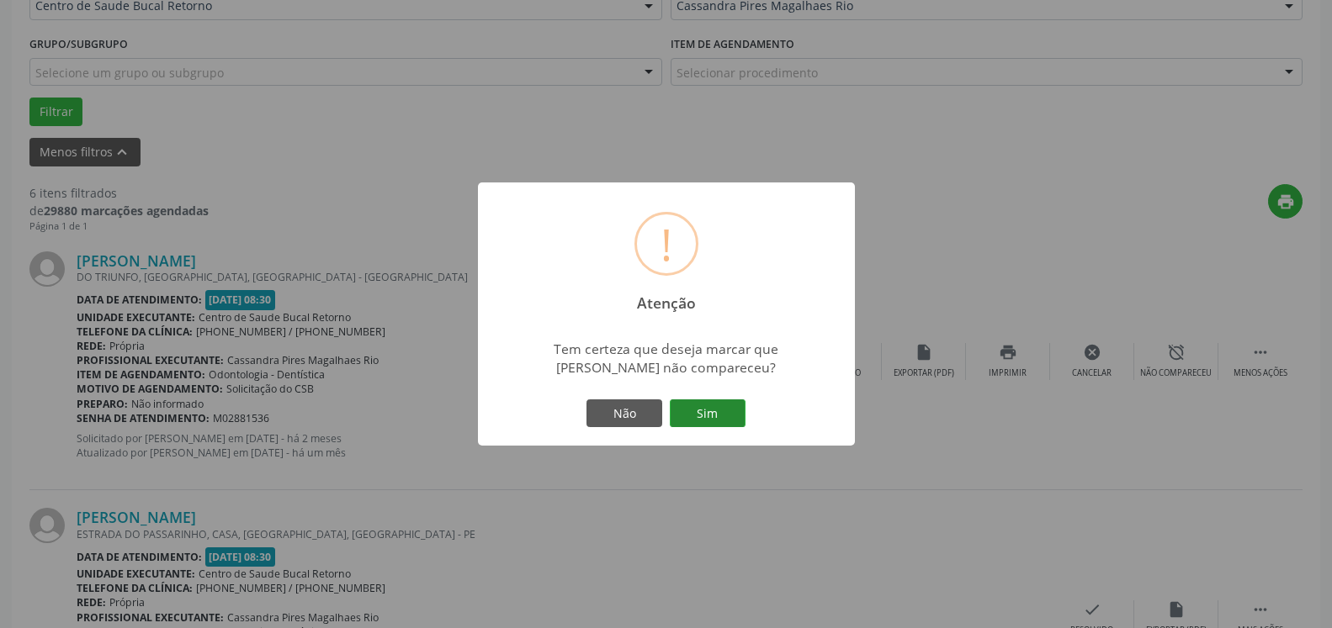
click at [697, 416] on button "Sim" at bounding box center [708, 414] width 76 height 29
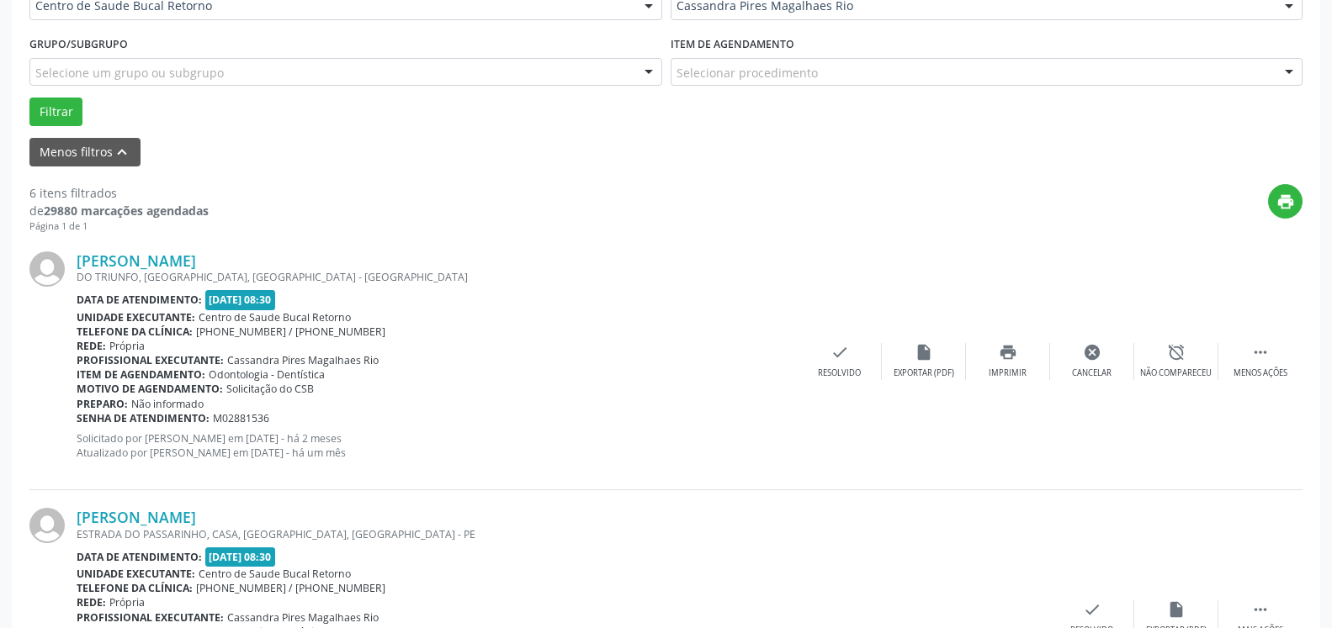
scroll to position [110, 0]
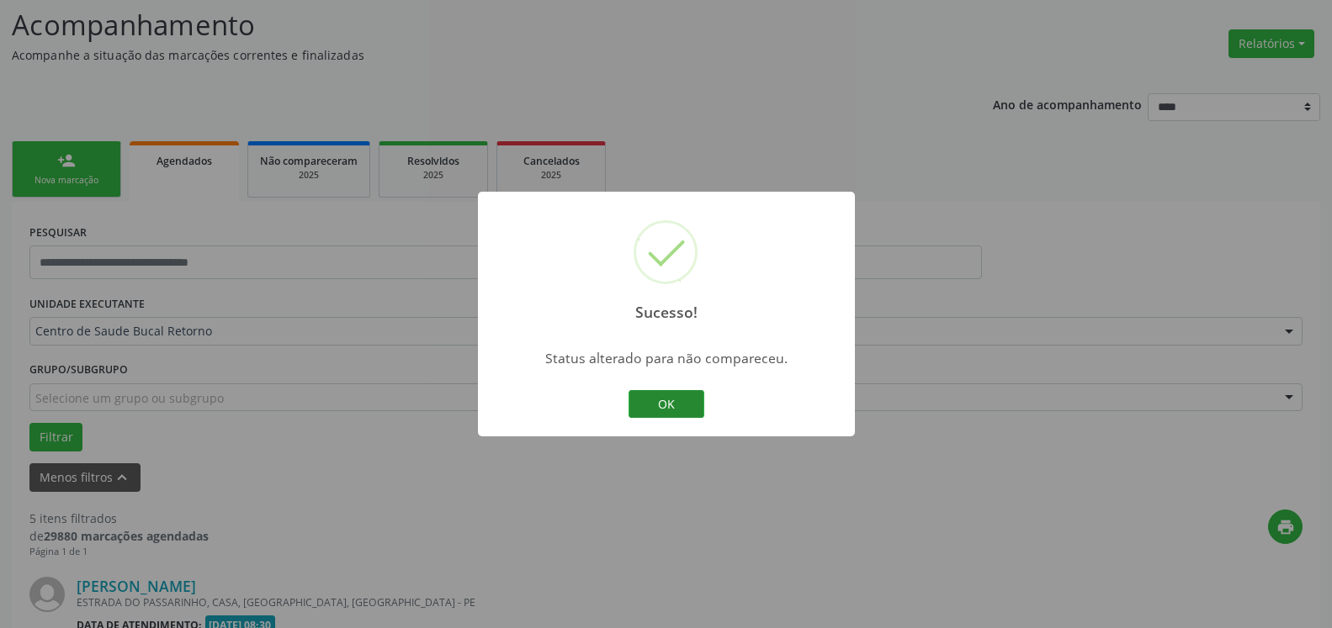
click at [669, 402] on button "OK" at bounding box center [666, 404] width 76 height 29
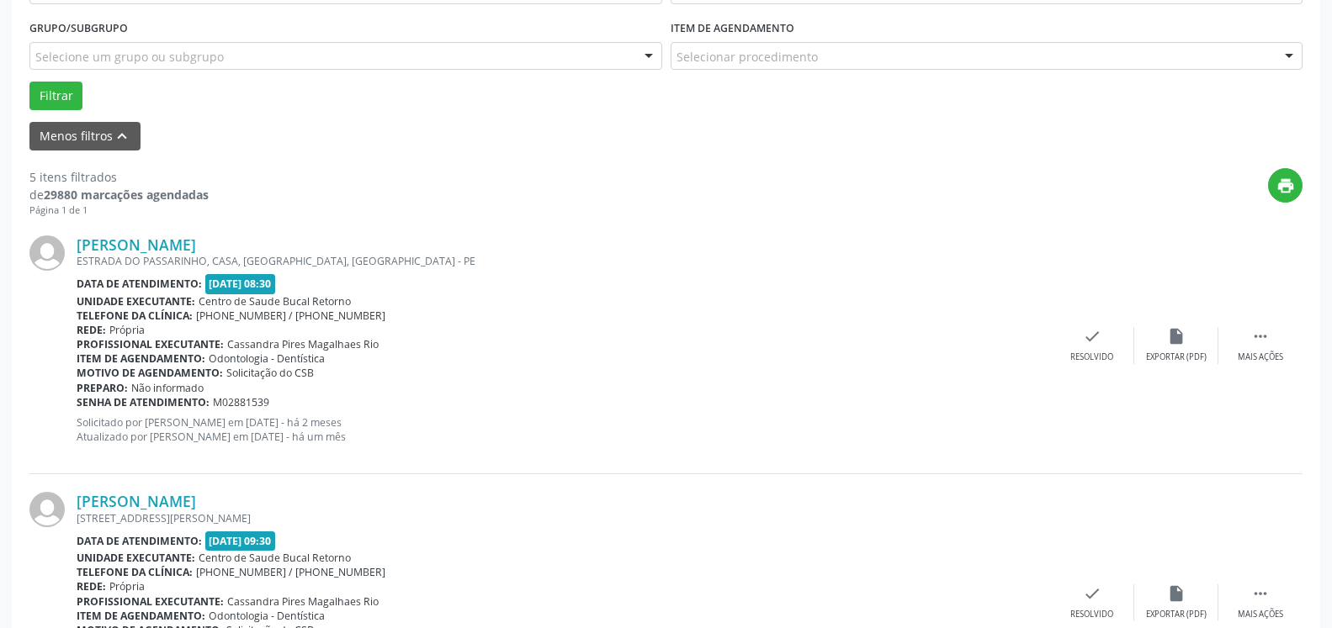
scroll to position [453, 0]
click at [1267, 349] on div " Mais ações" at bounding box center [1260, 344] width 84 height 36
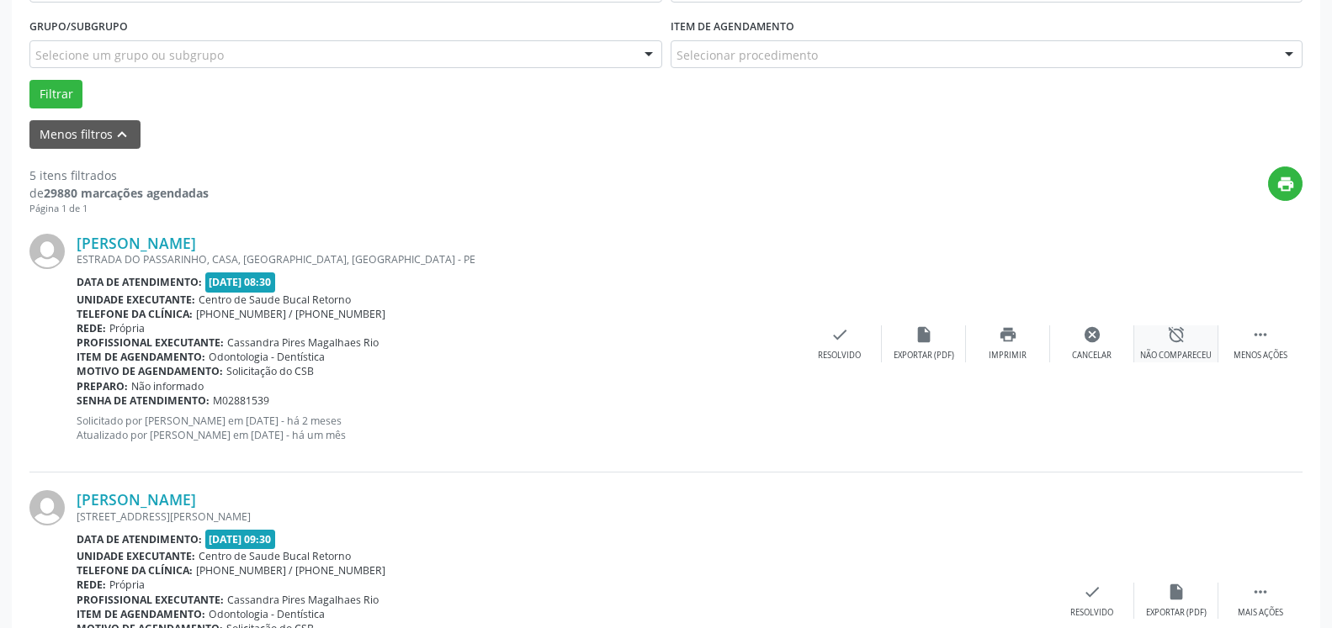
click at [1192, 341] on div "alarm_off Não compareceu" at bounding box center [1176, 344] width 84 height 36
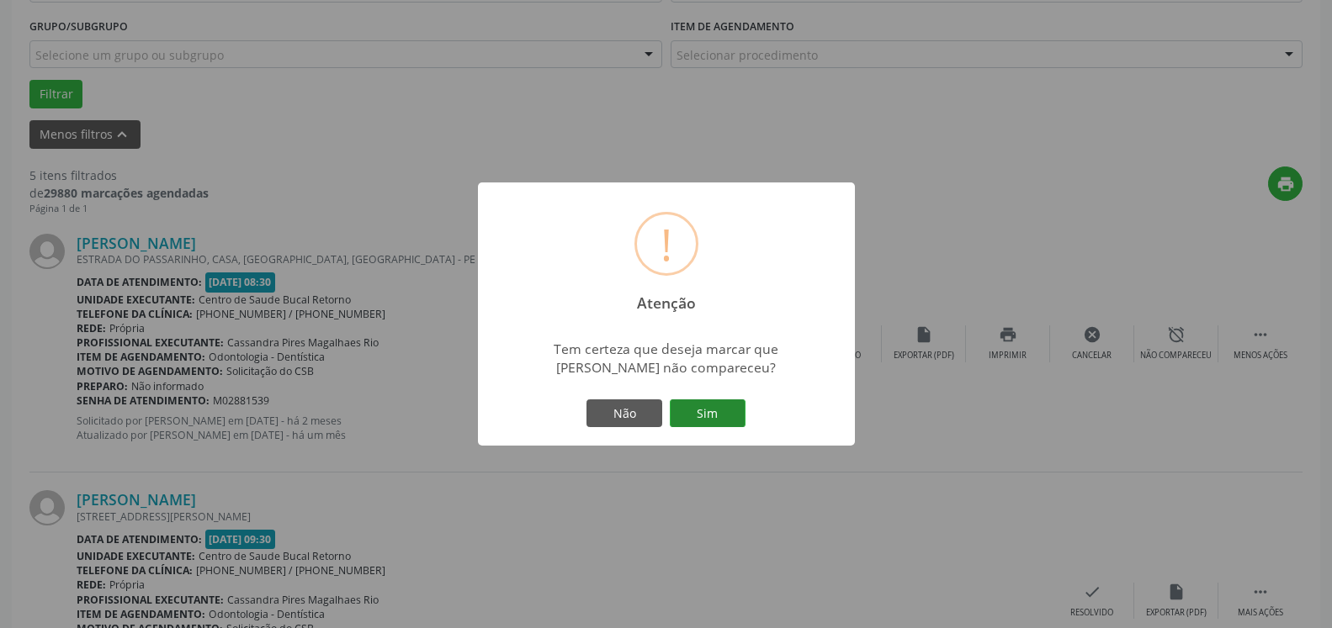
click at [723, 410] on button "Sim" at bounding box center [708, 414] width 76 height 29
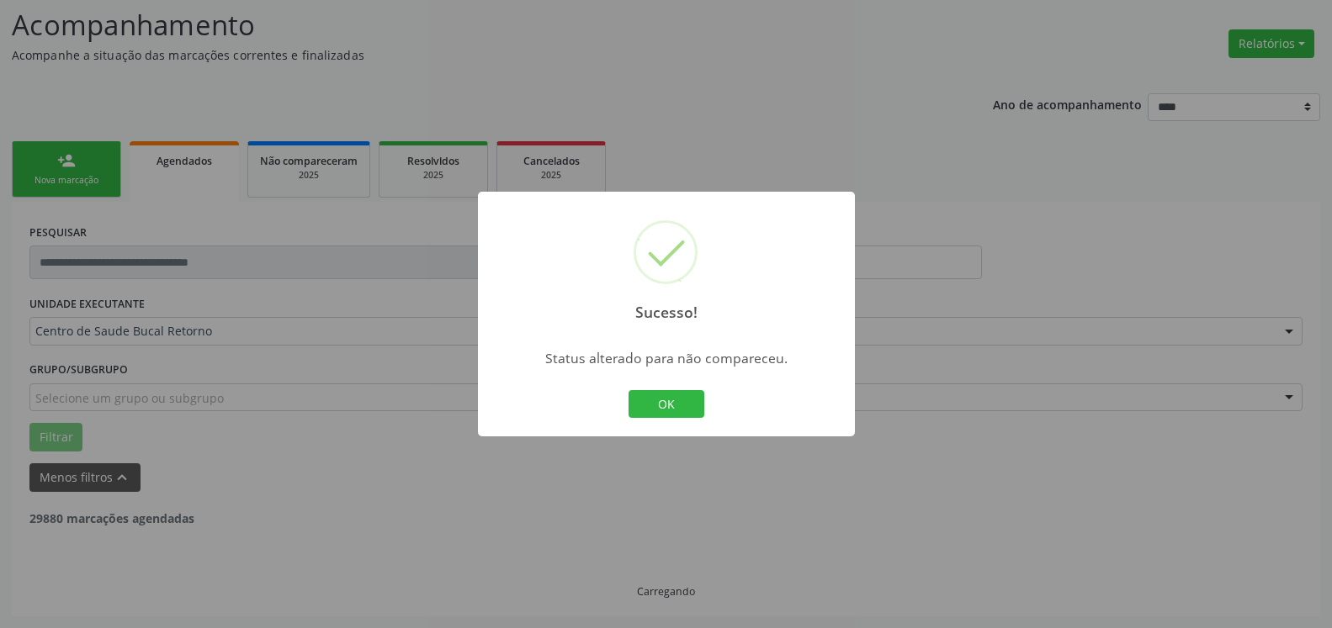
scroll to position [110, 0]
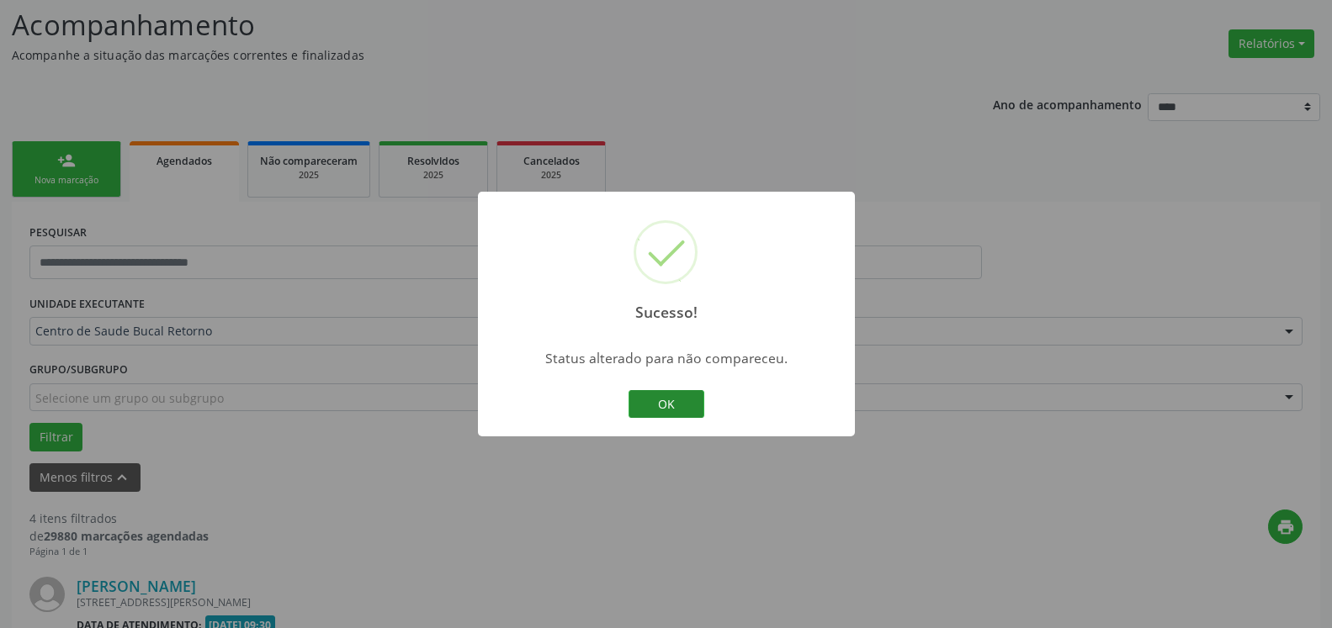
click at [676, 400] on button "OK" at bounding box center [666, 404] width 76 height 29
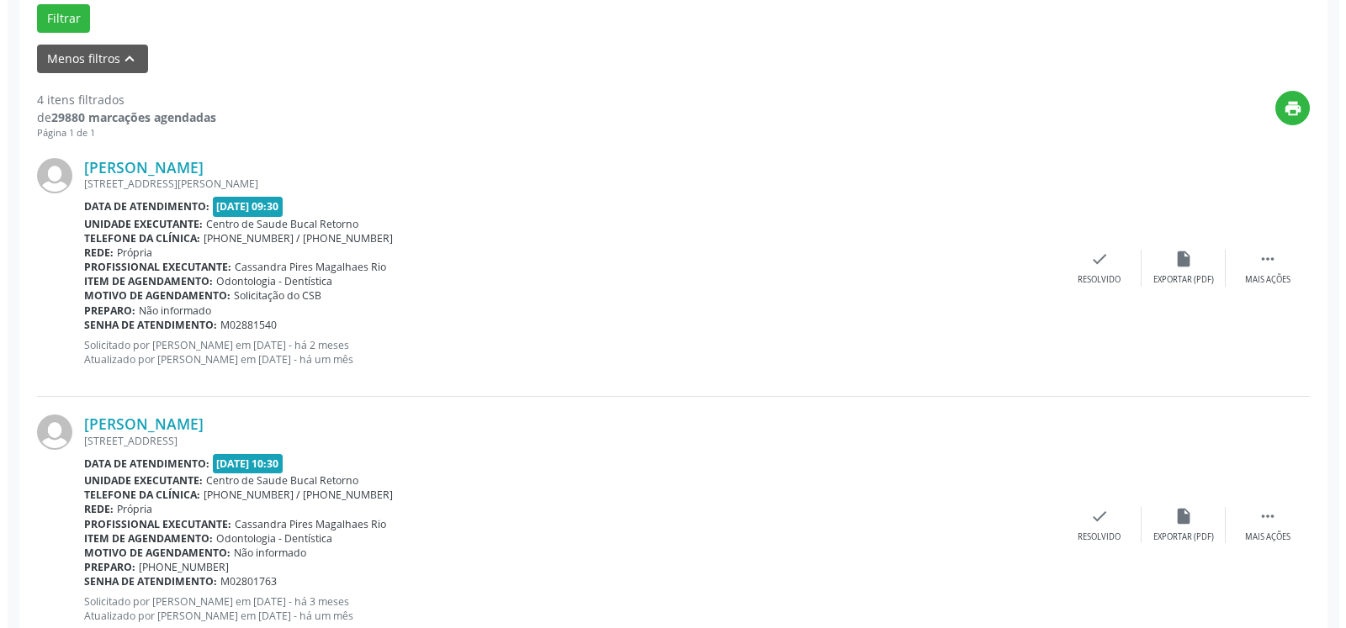
scroll to position [539, 0]
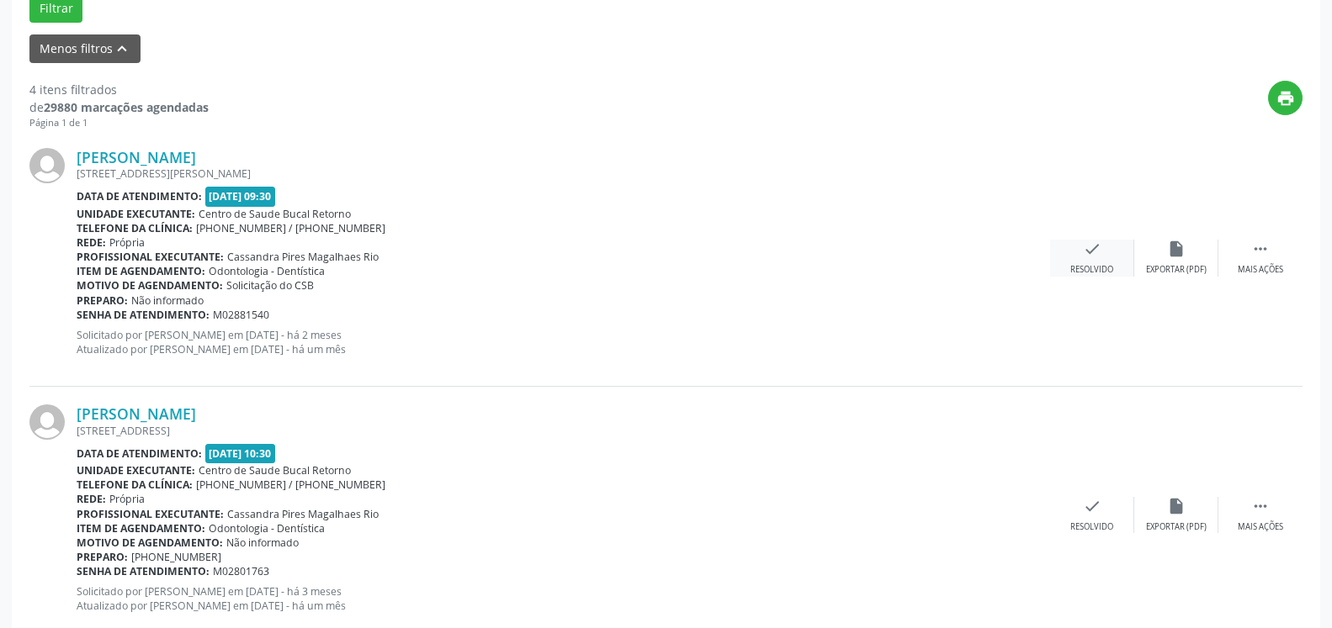
click at [1089, 255] on icon "check" at bounding box center [1092, 249] width 19 height 19
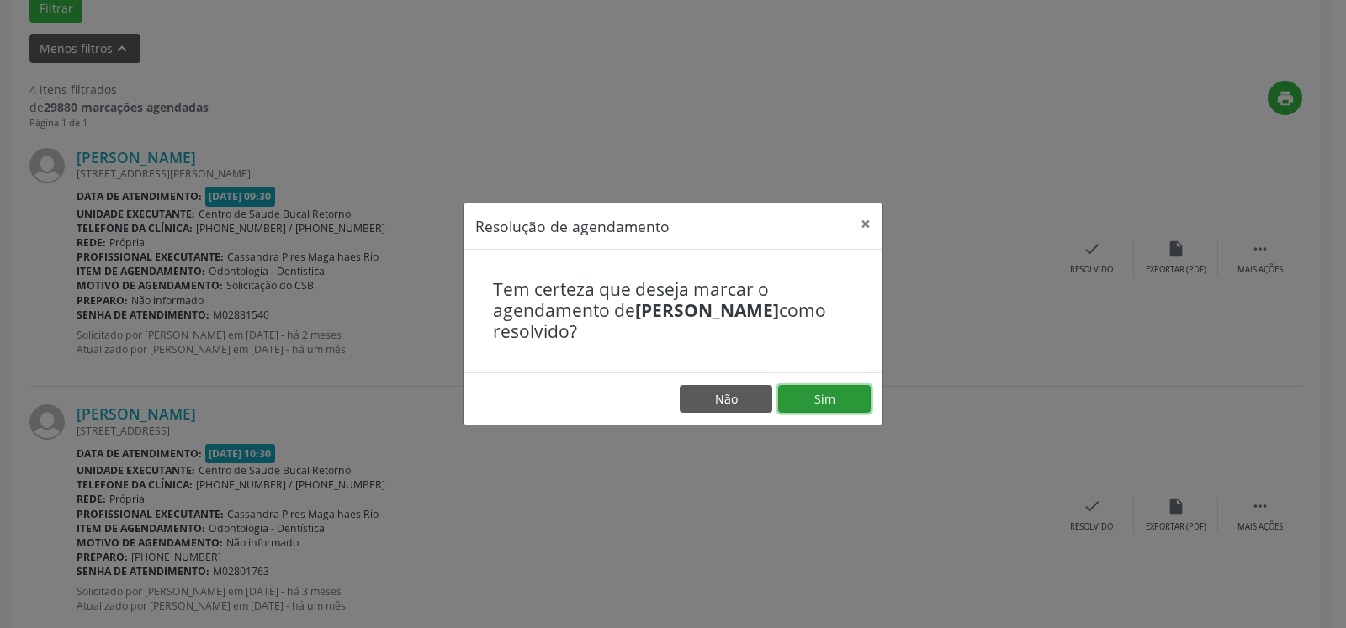
click at [840, 395] on button "Sim" at bounding box center [824, 399] width 93 height 29
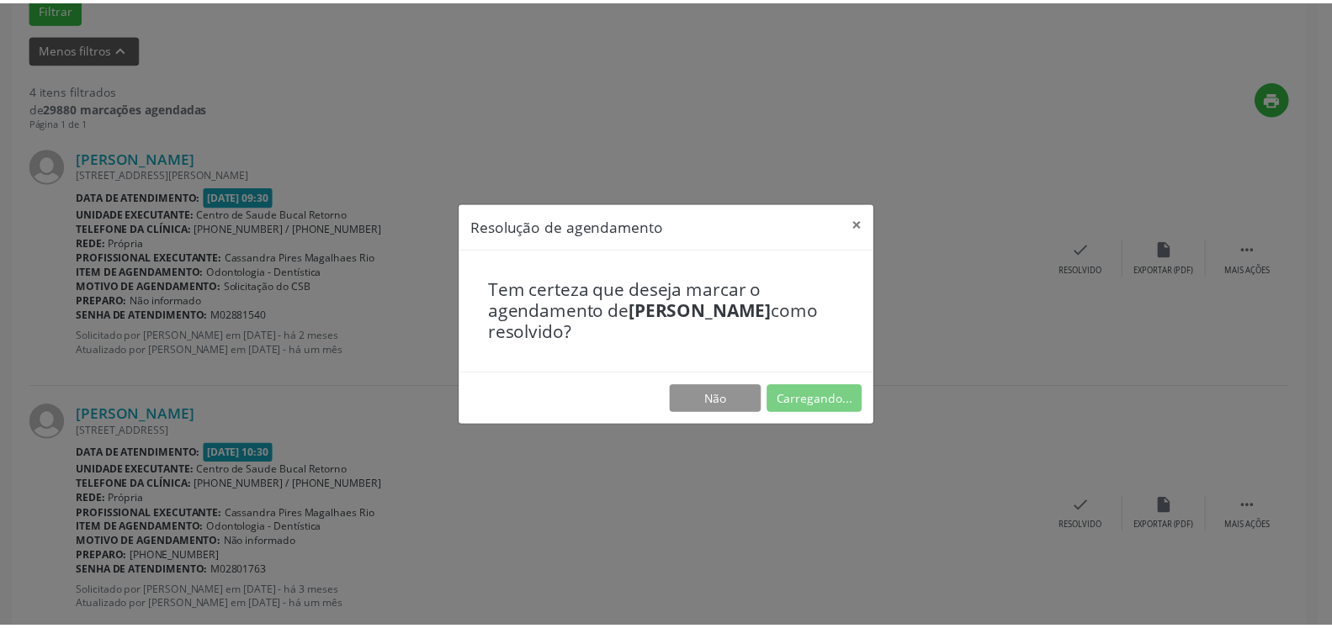
scroll to position [93, 0]
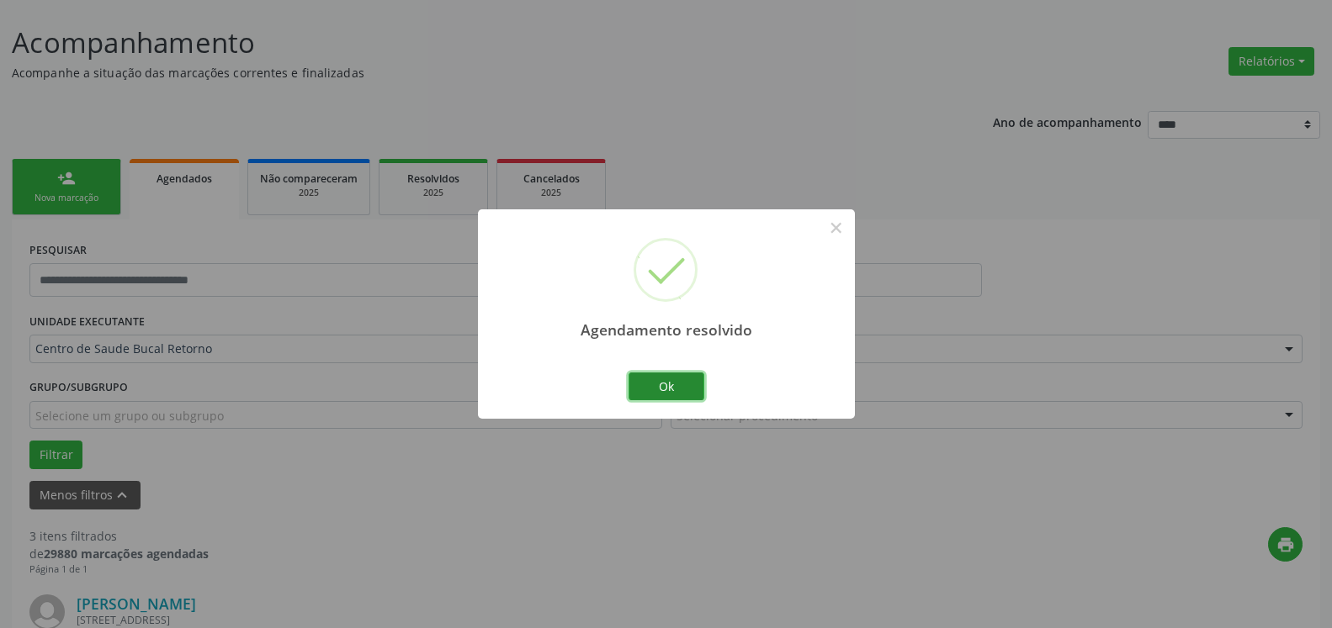
click at [660, 391] on button "Ok" at bounding box center [666, 387] width 76 height 29
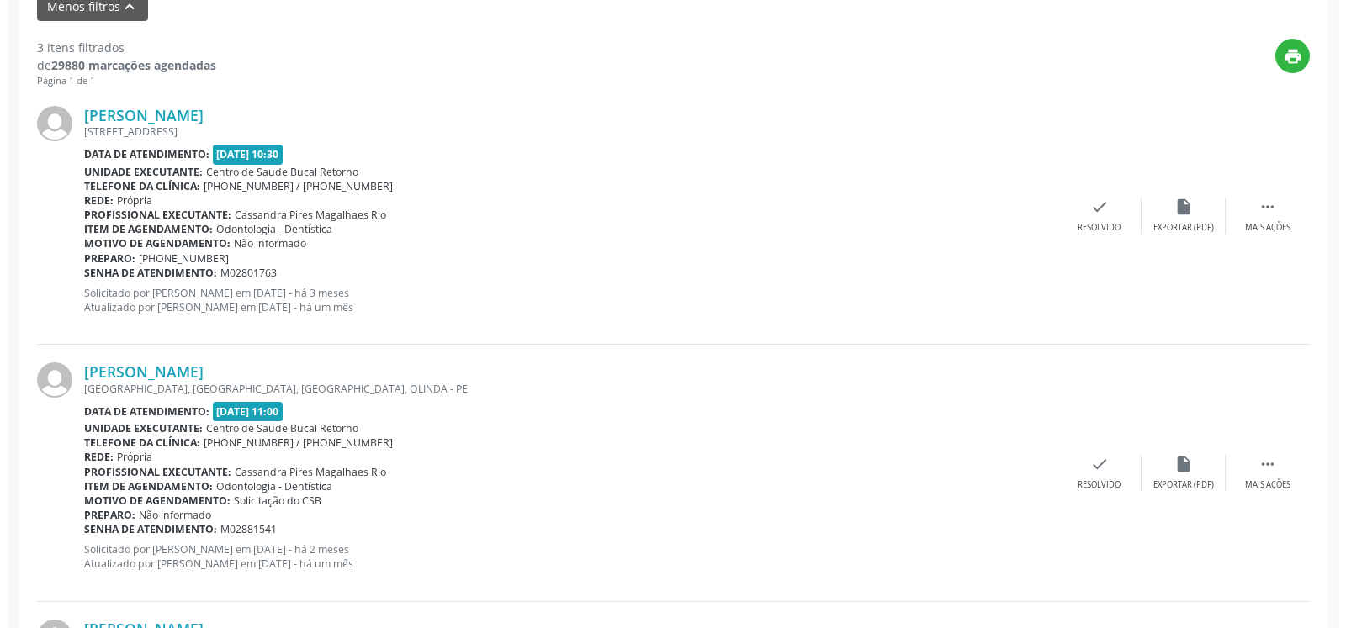
scroll to position [607, 0]
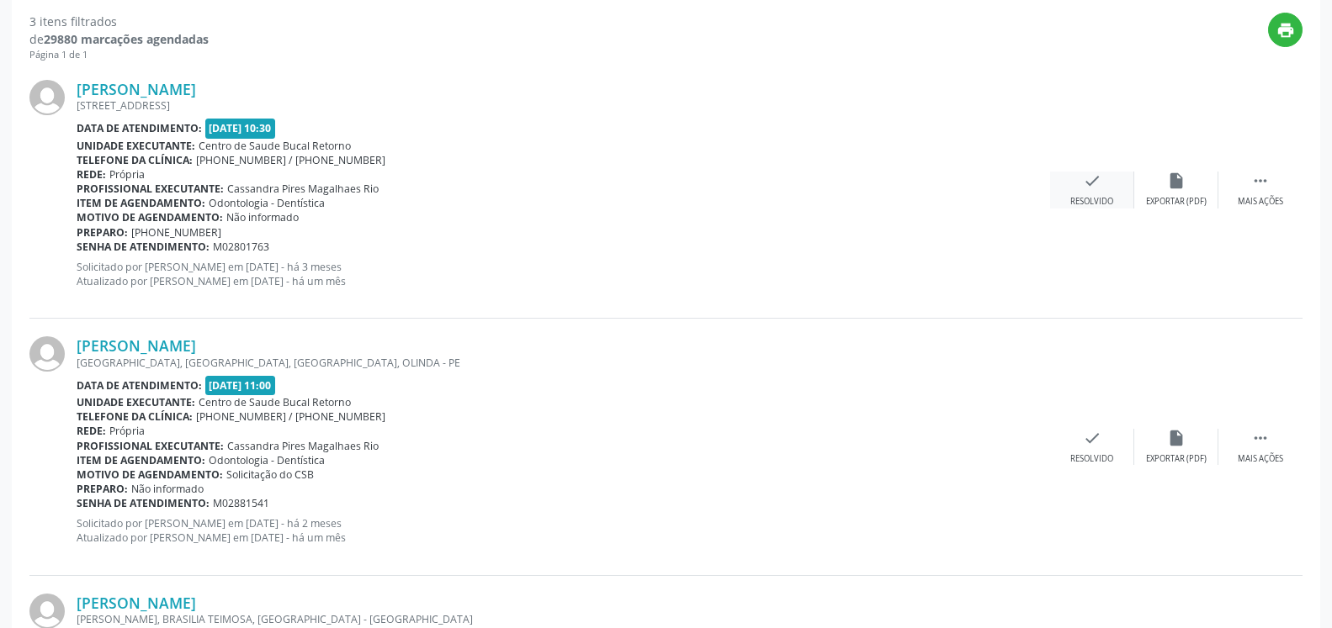
click at [1076, 183] on div "check Resolvido" at bounding box center [1092, 190] width 84 height 36
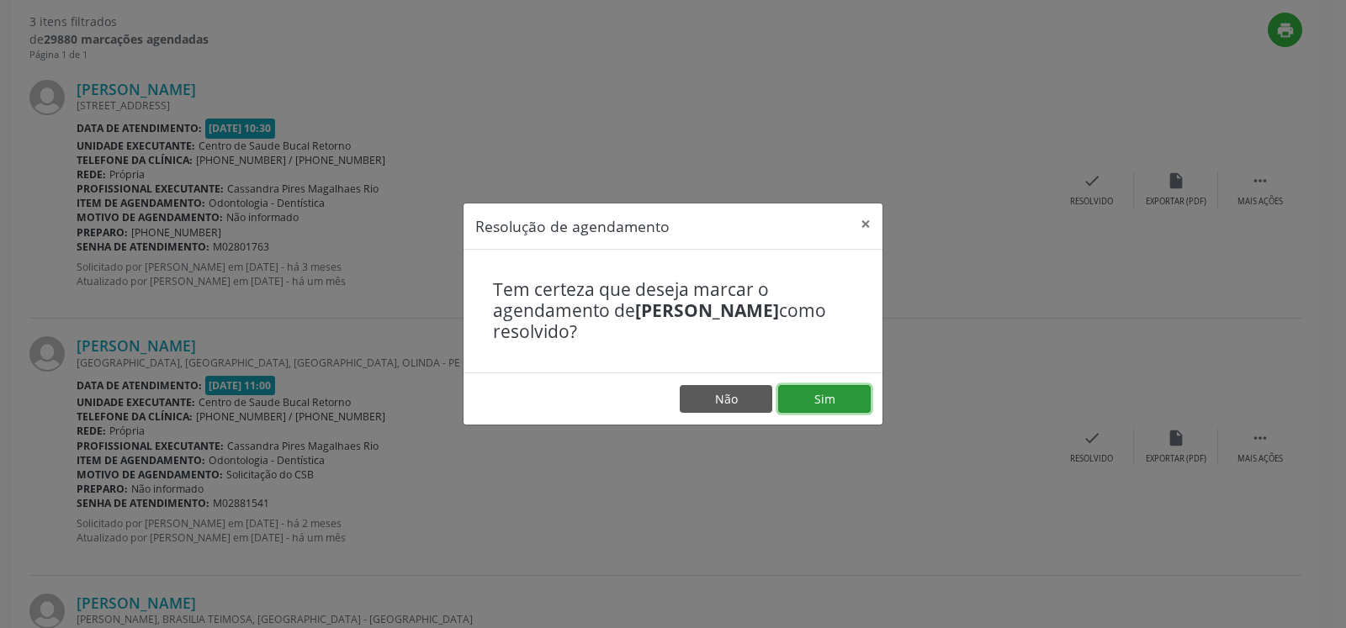
click at [831, 397] on button "Sim" at bounding box center [824, 399] width 93 height 29
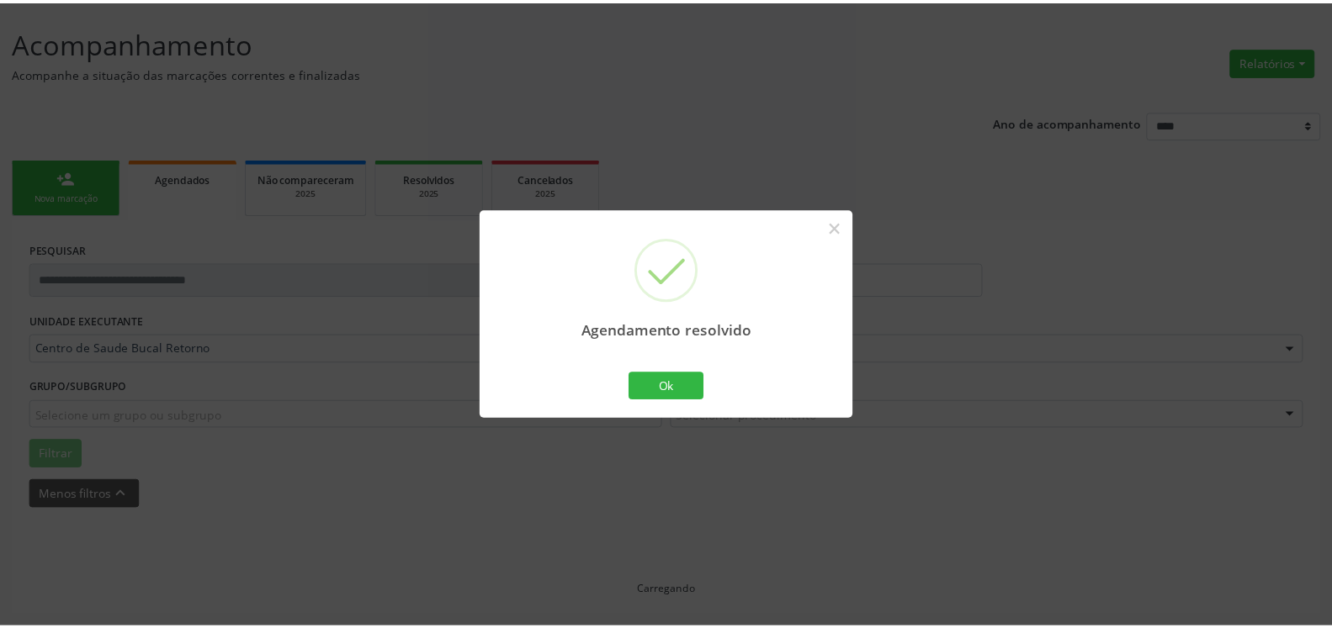
scroll to position [93, 0]
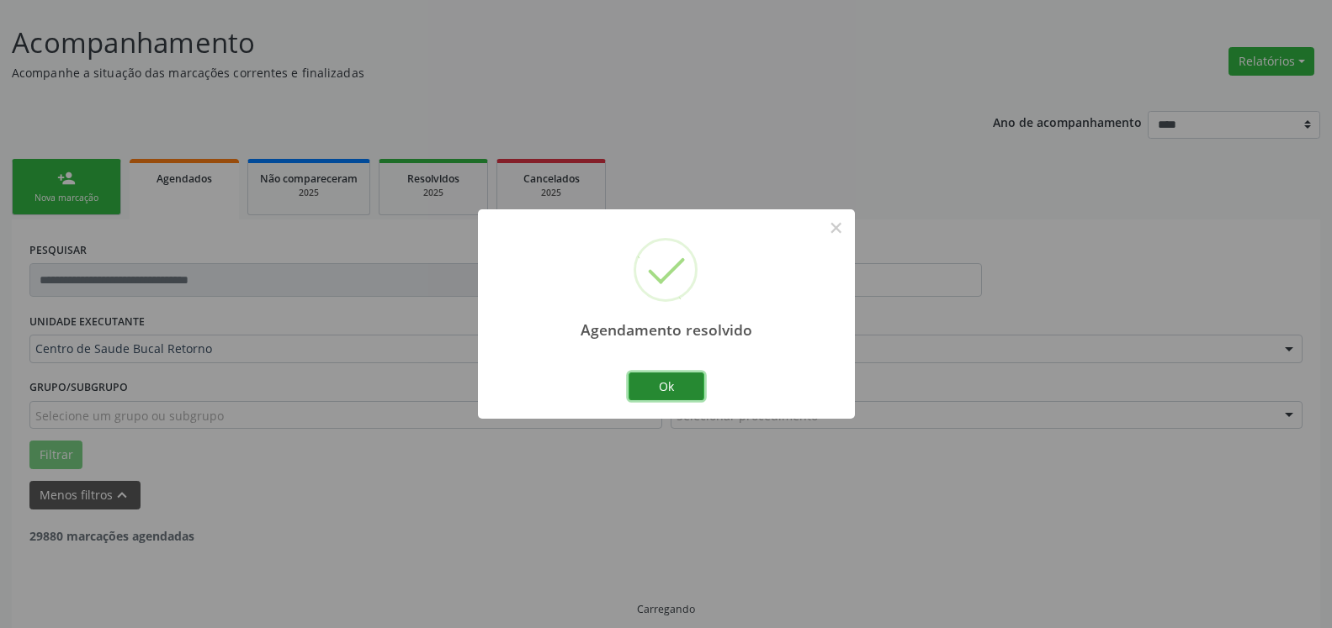
click at [681, 379] on button "Ok" at bounding box center [666, 387] width 76 height 29
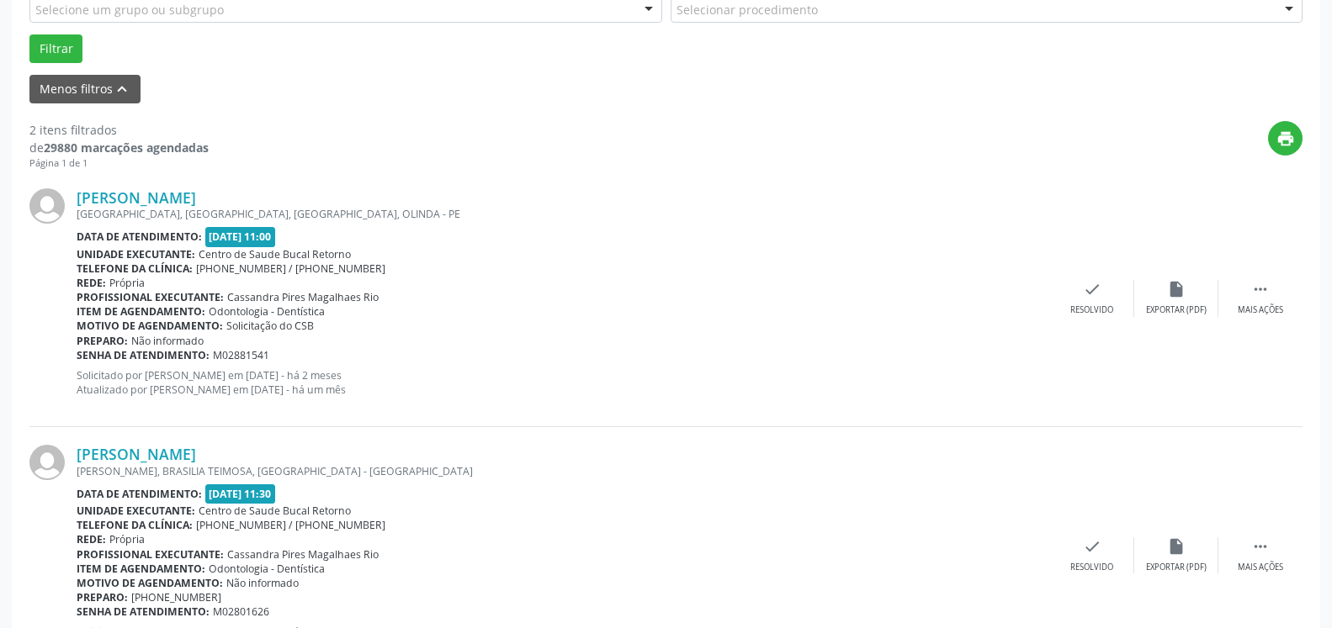
scroll to position [522, 0]
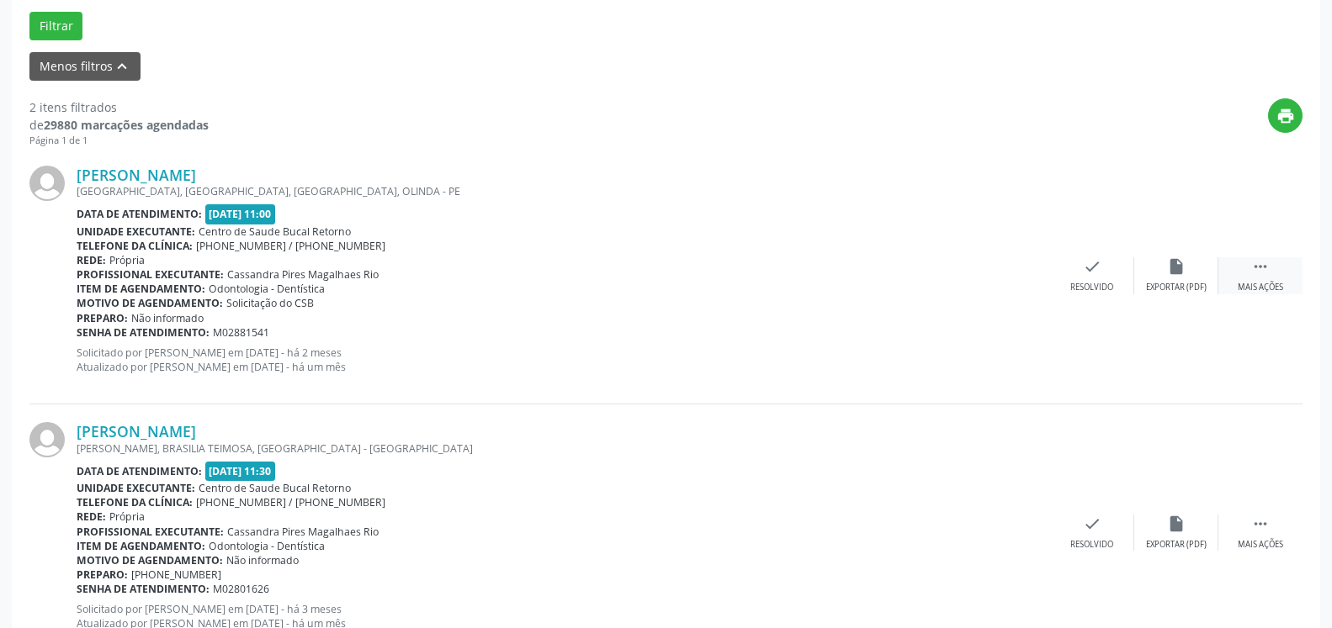
click at [1274, 259] on div " Mais ações" at bounding box center [1260, 275] width 84 height 36
click at [1168, 273] on icon "alarm_off" at bounding box center [1176, 266] width 19 height 19
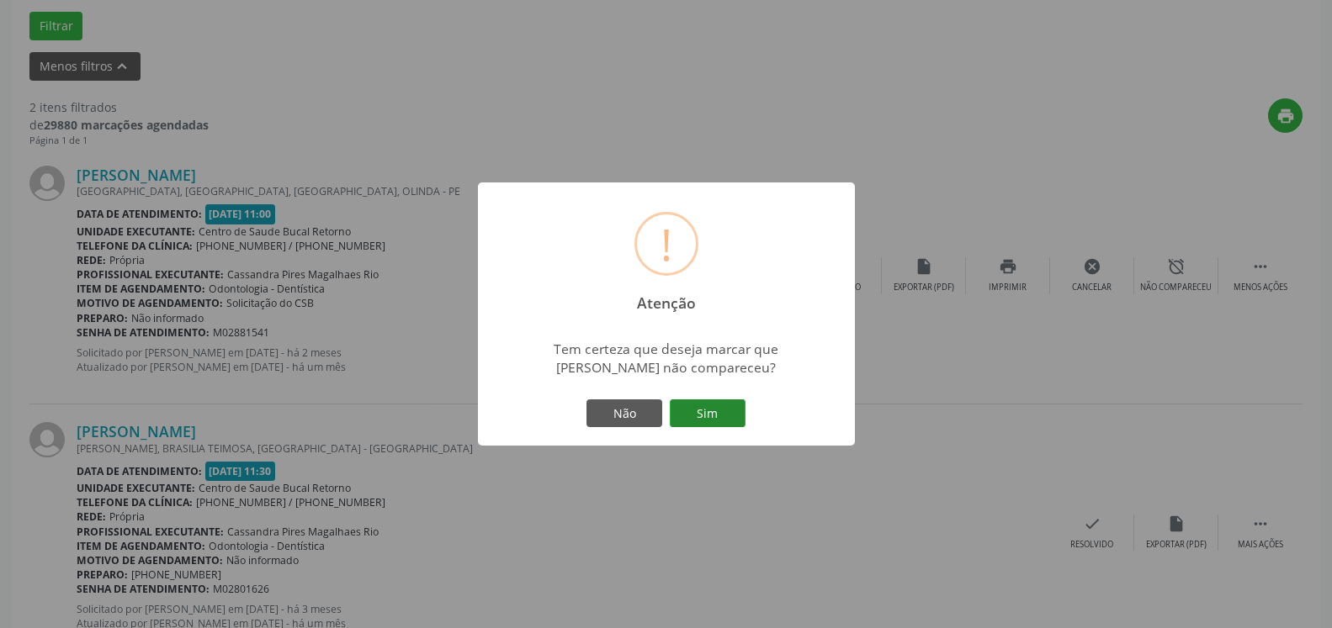
click at [730, 403] on button "Sim" at bounding box center [708, 414] width 76 height 29
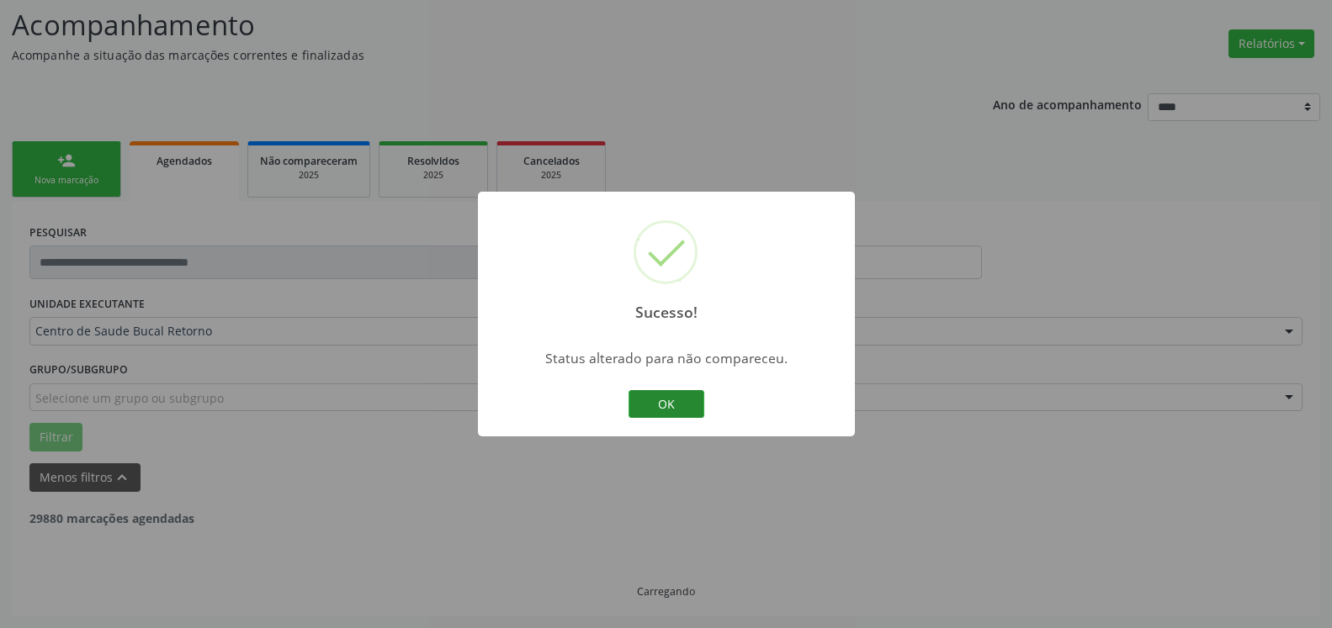
scroll to position [110, 0]
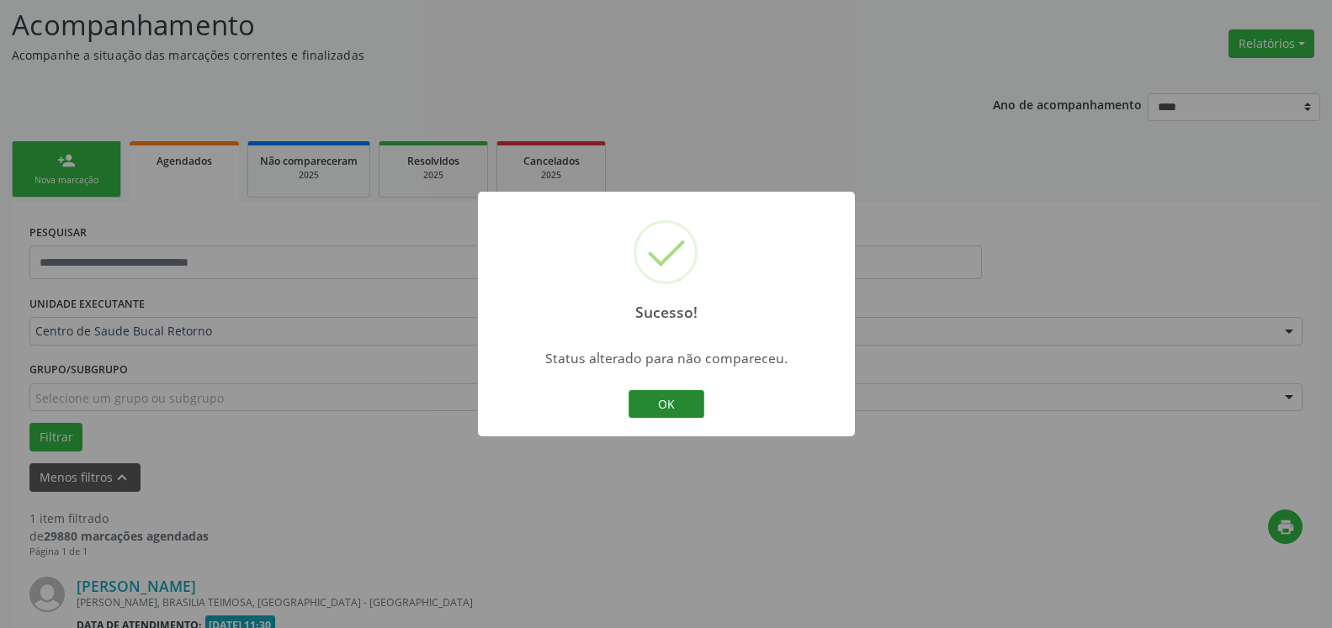
click at [690, 403] on button "OK" at bounding box center [666, 404] width 76 height 29
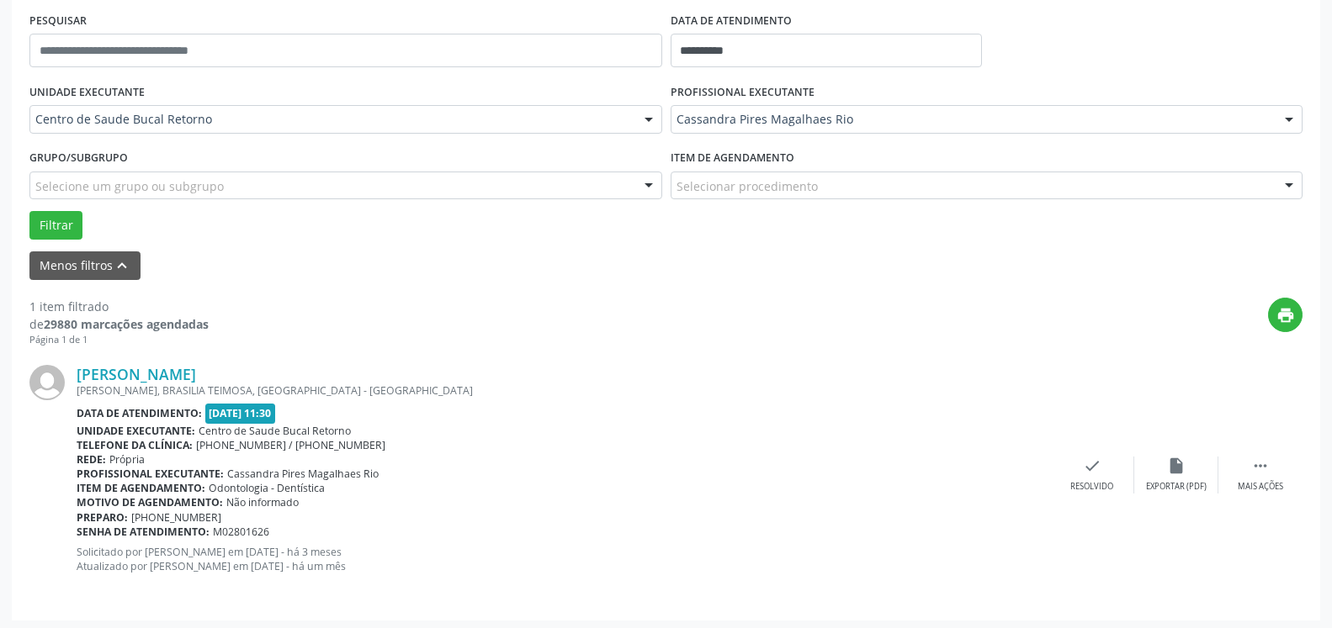
scroll to position [326, 0]
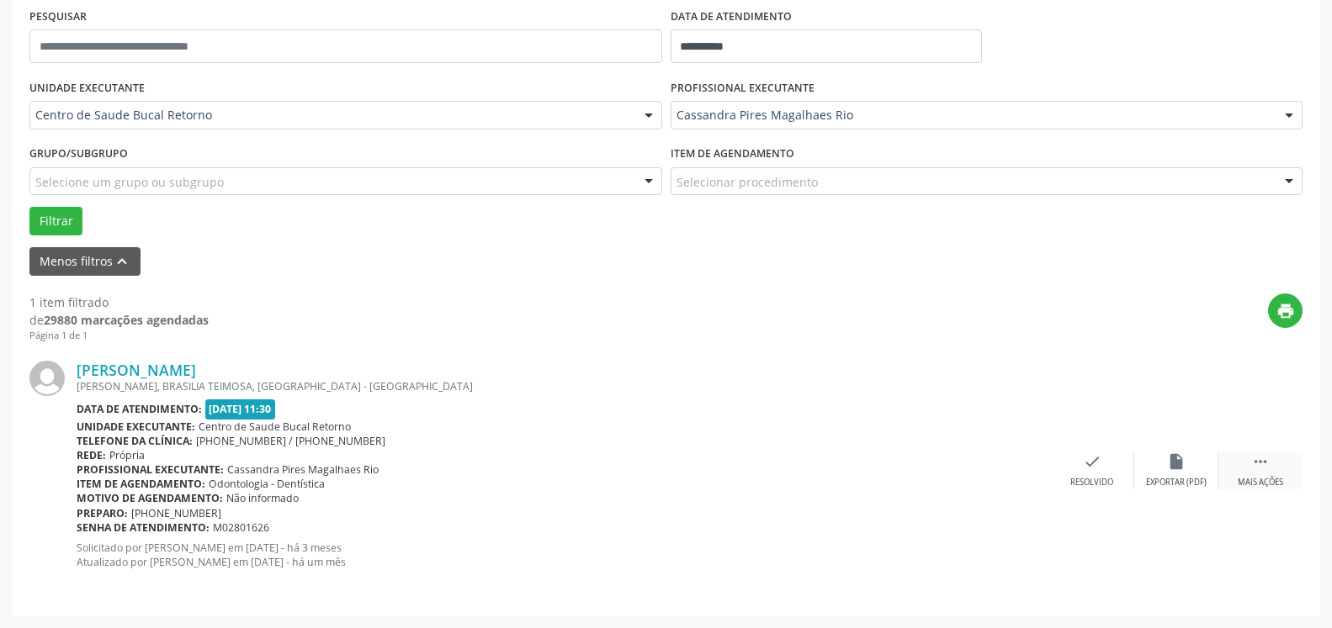
click at [1251, 471] on div " Mais ações" at bounding box center [1260, 471] width 84 height 36
click at [1188, 468] on div "alarm_off Não compareceu" at bounding box center [1176, 471] width 84 height 36
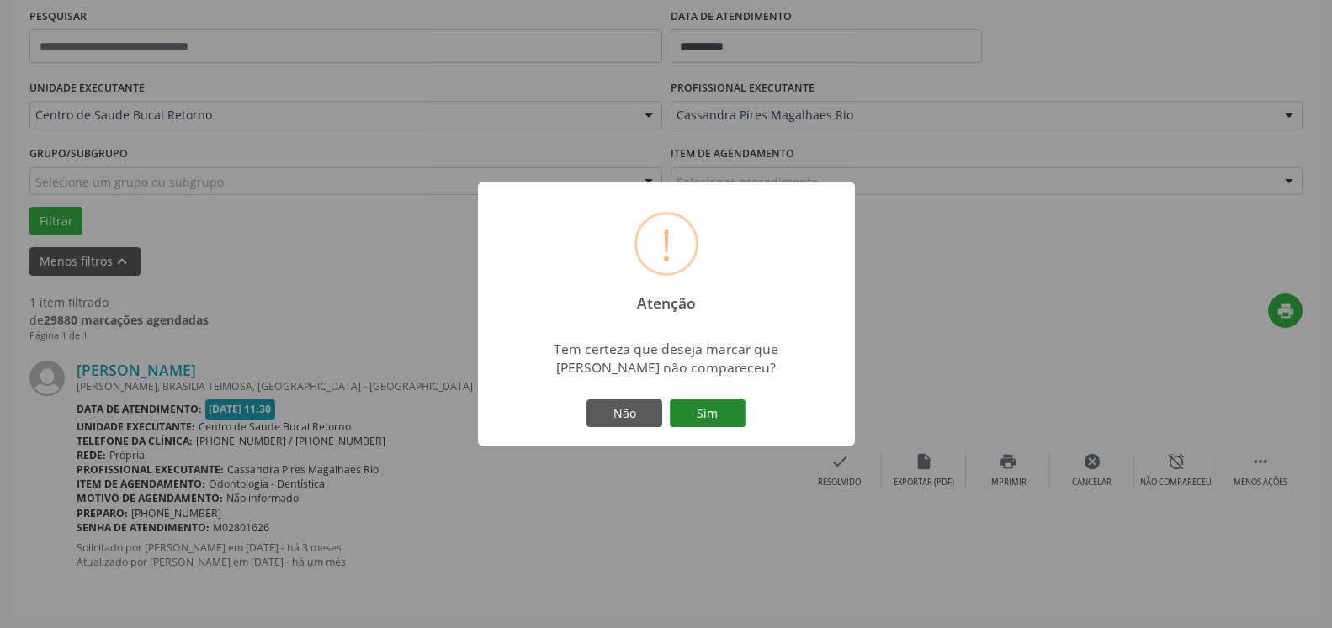
click at [732, 424] on button "Sim" at bounding box center [708, 414] width 76 height 29
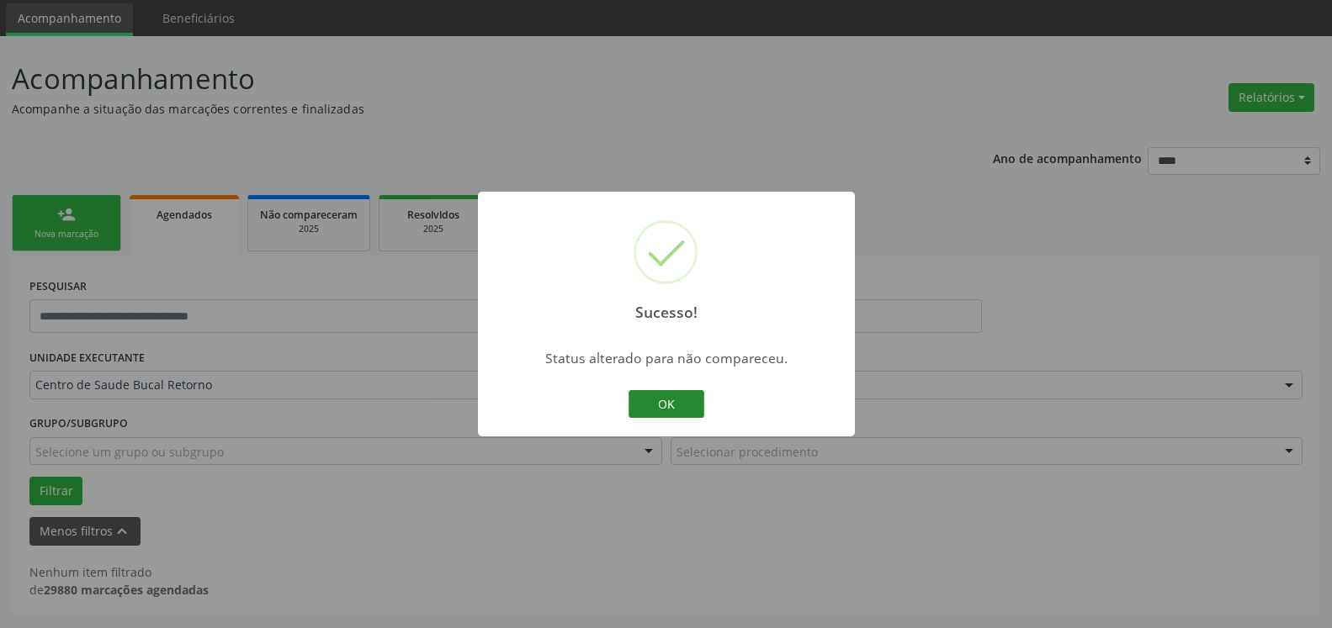
scroll to position [56, 0]
click at [668, 410] on button "OK" at bounding box center [666, 404] width 76 height 29
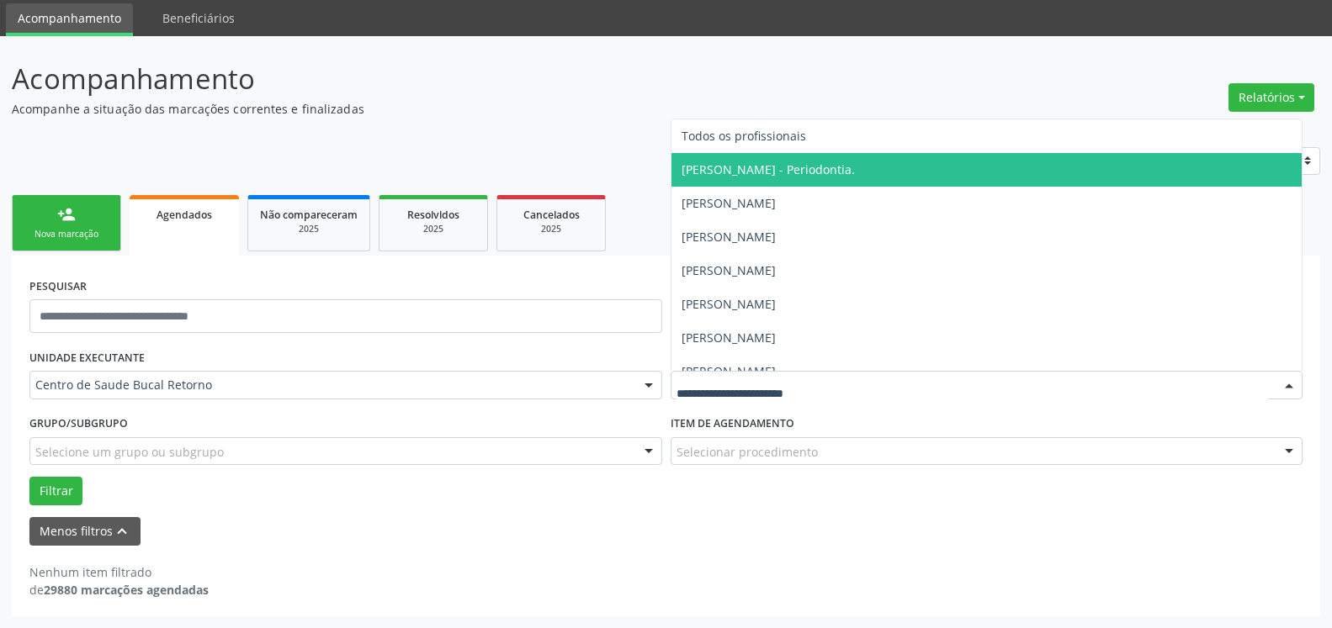
click at [777, 186] on span "[PERSON_NAME] - Periodontia." at bounding box center [986, 170] width 631 height 34
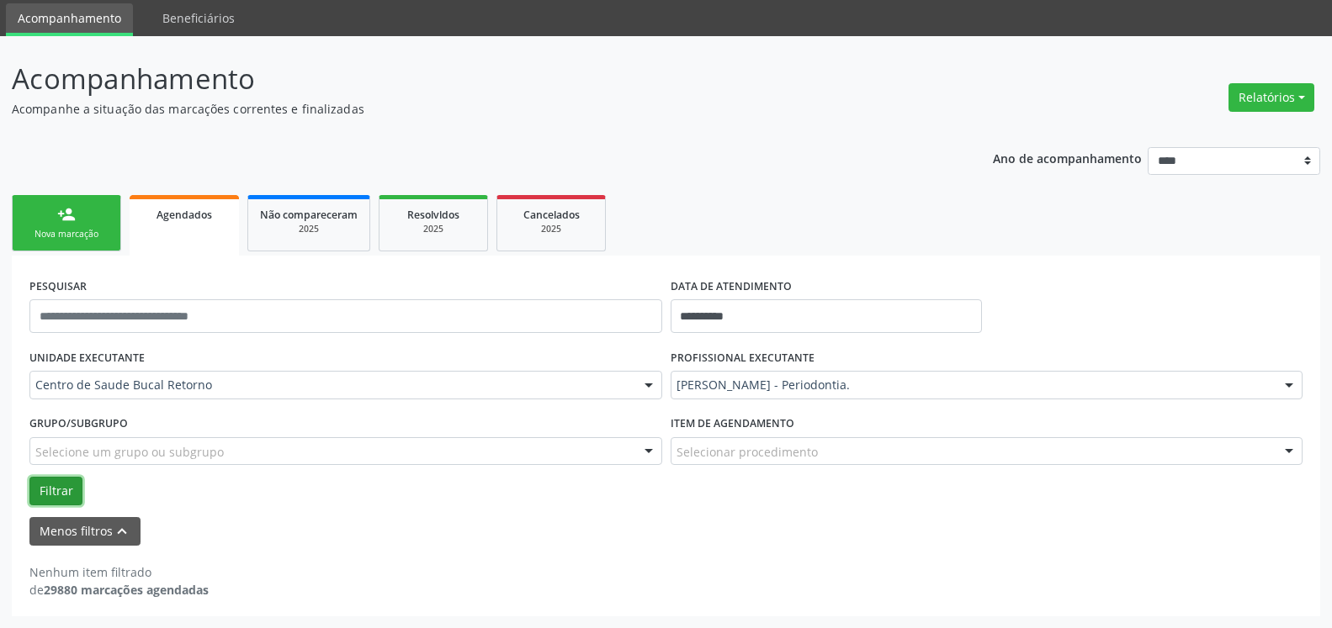
click at [64, 486] on button "Filtrar" at bounding box center [55, 491] width 53 height 29
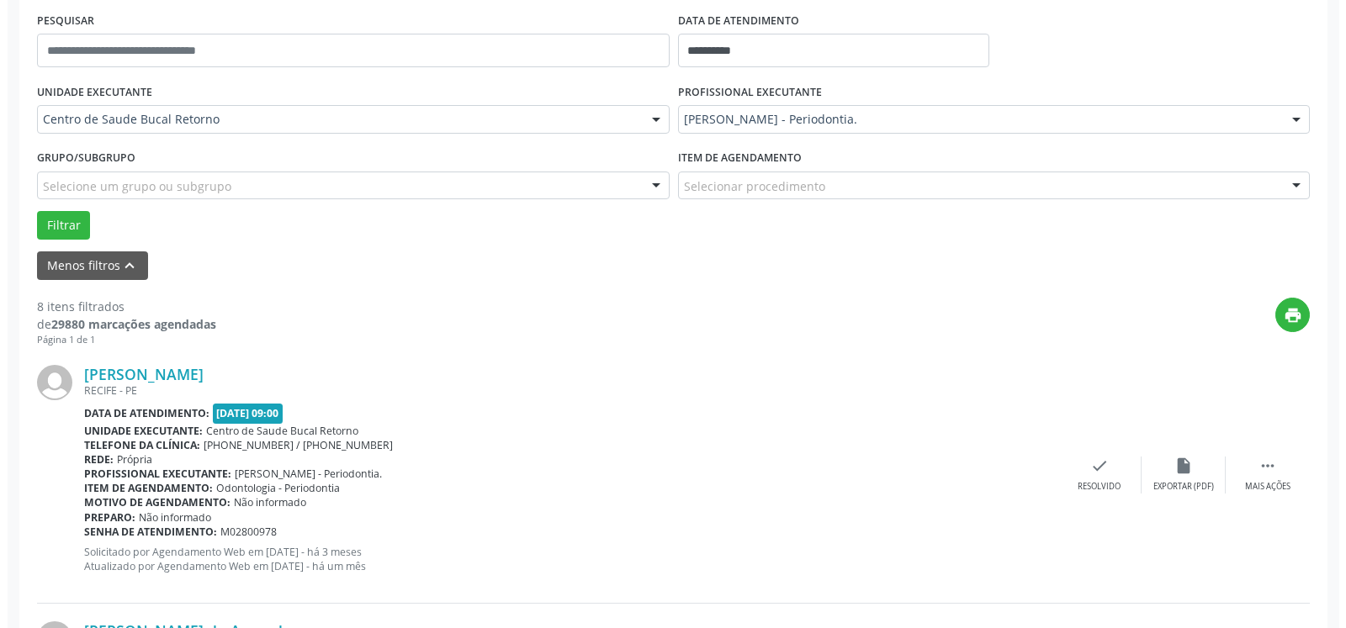
scroll to position [400, 0]
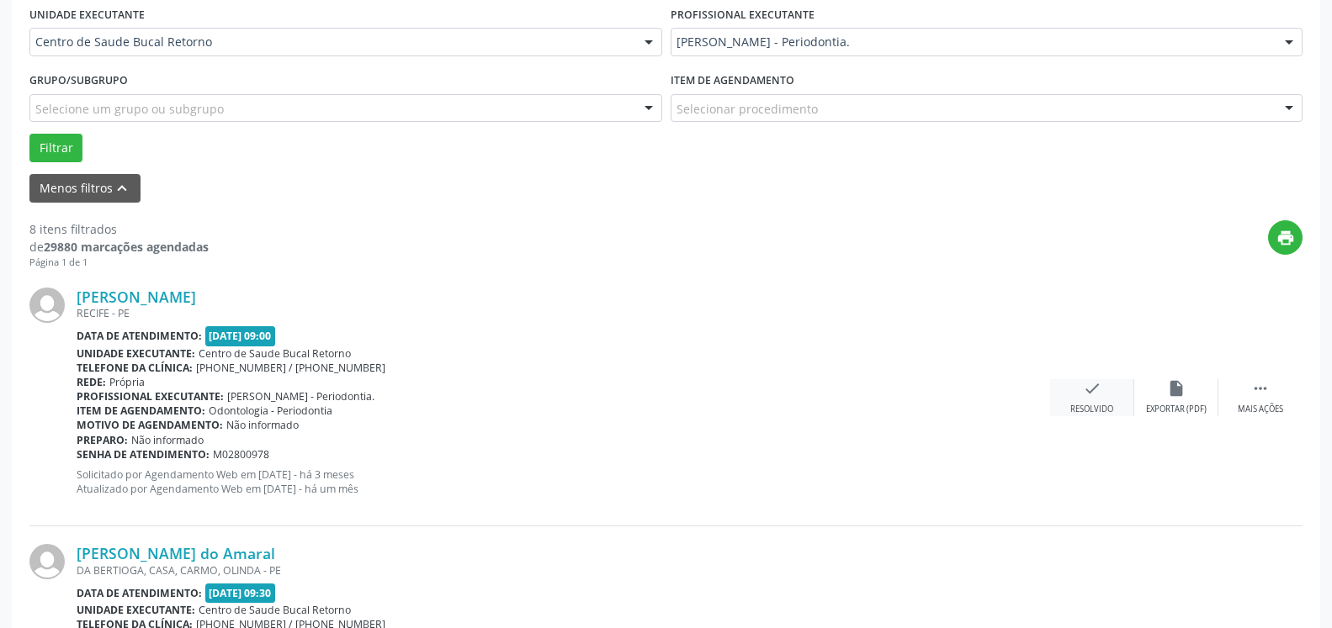
click at [1096, 404] on div "check Resolvido" at bounding box center [1092, 397] width 84 height 36
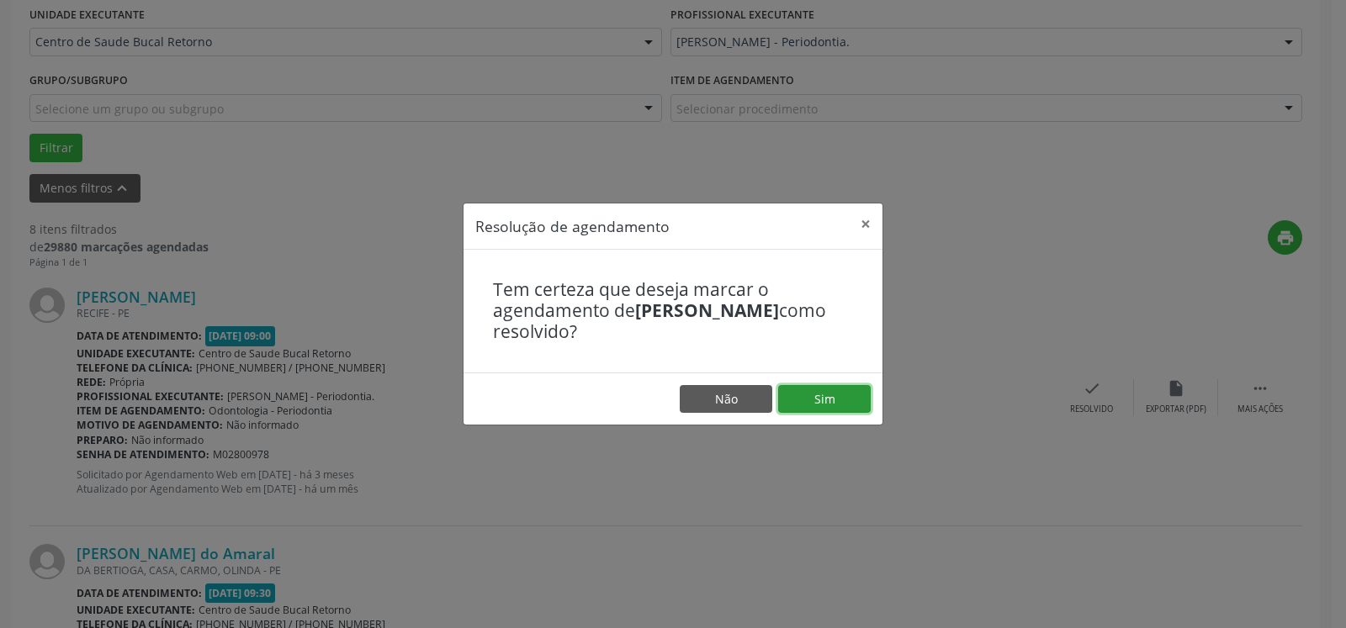
click at [791, 408] on button "Sim" at bounding box center [824, 399] width 93 height 29
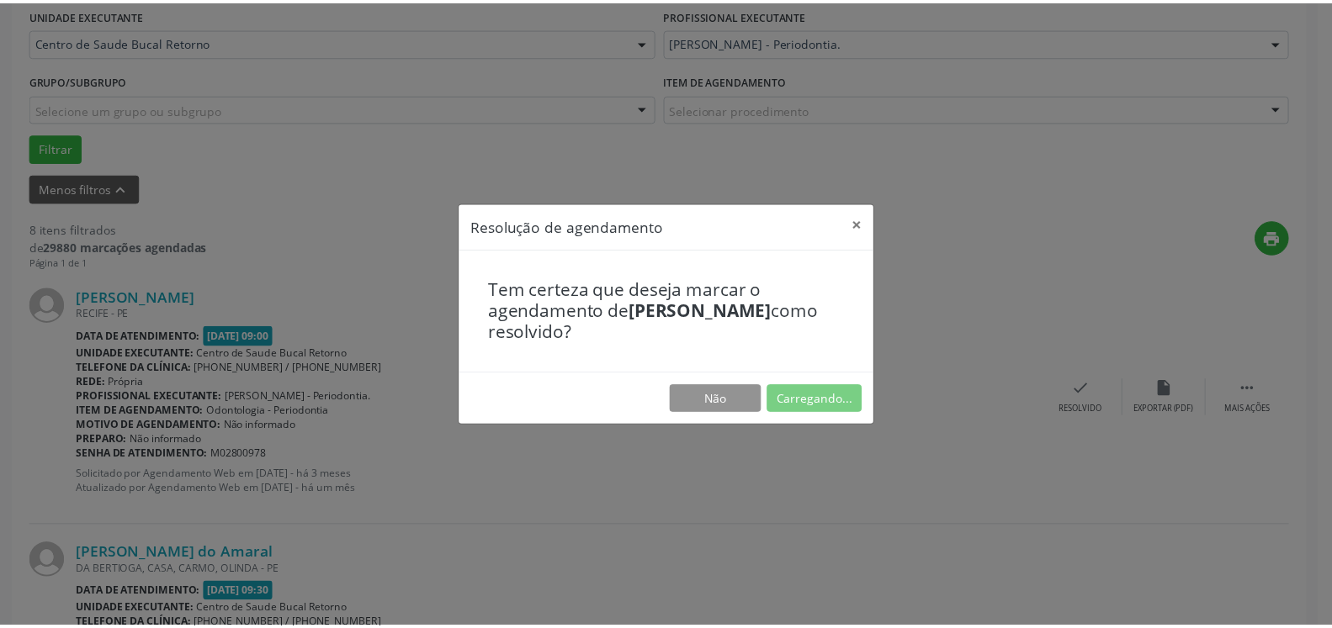
scroll to position [93, 0]
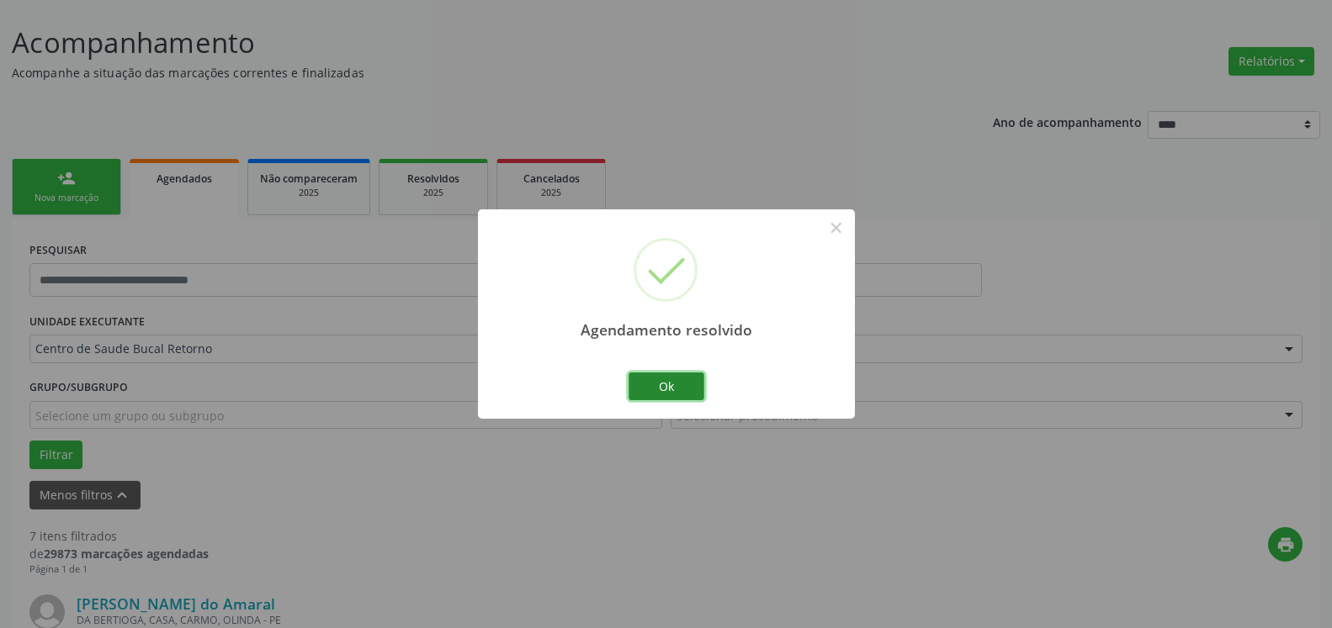
click at [647, 384] on button "Ok" at bounding box center [666, 387] width 76 height 29
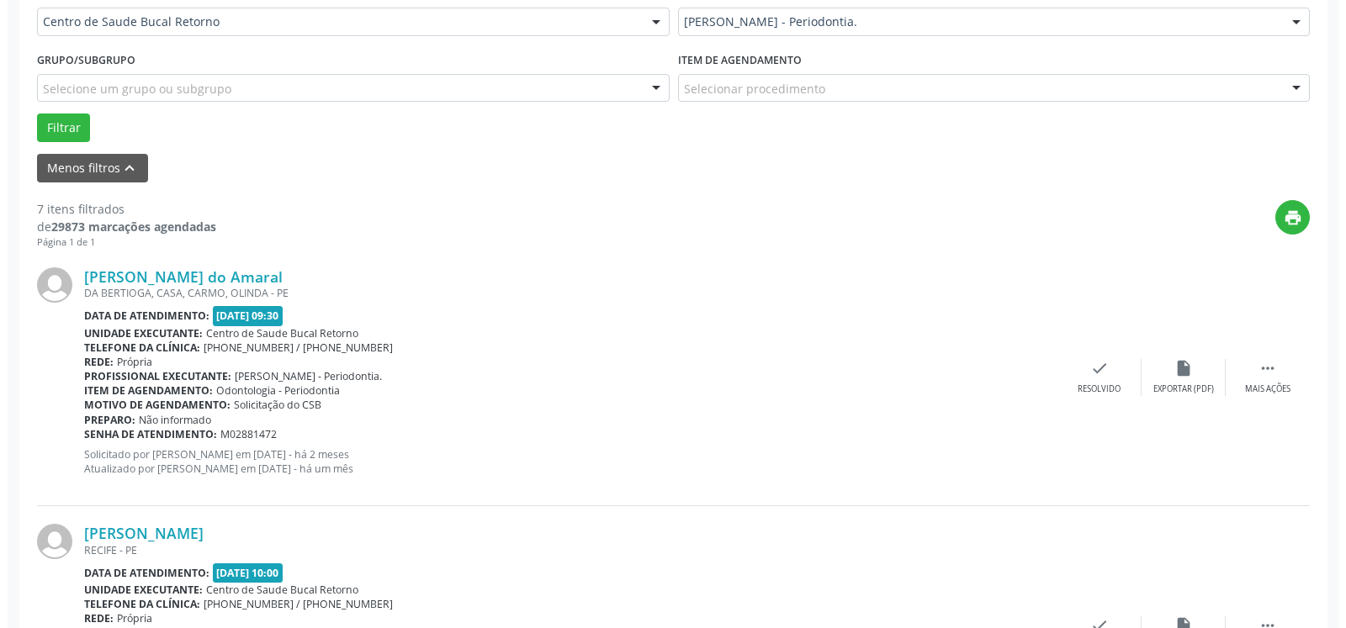
scroll to position [436, 0]
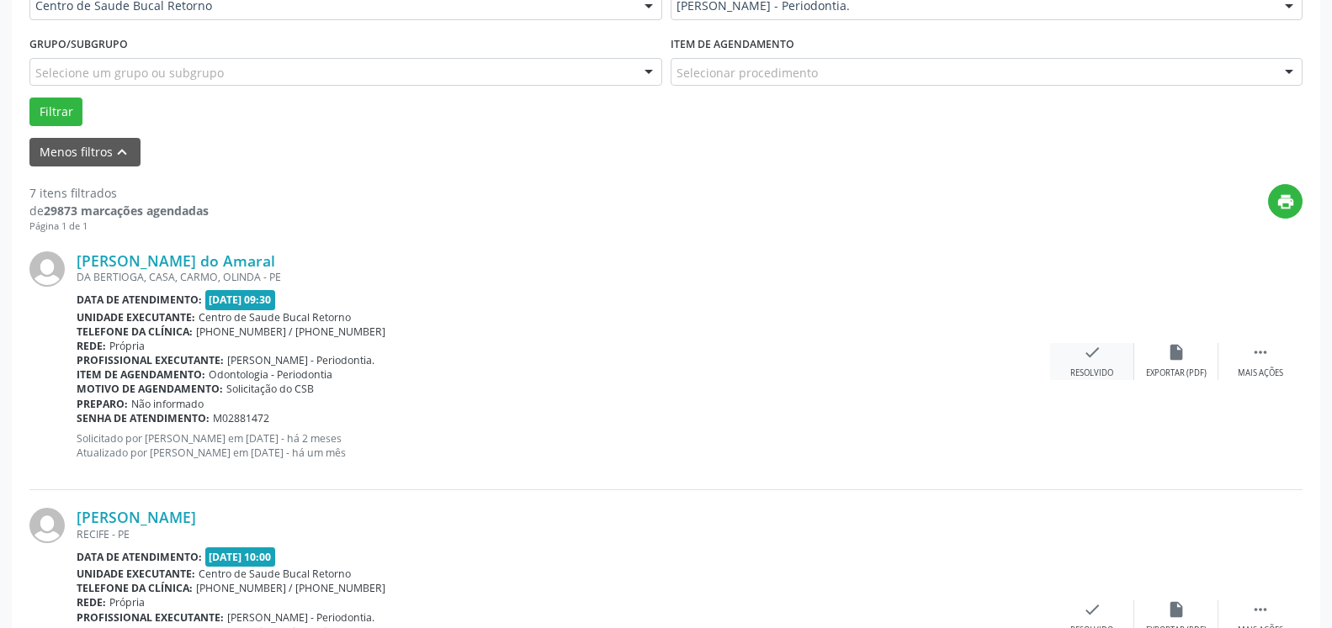
click at [1088, 362] on icon "check" at bounding box center [1092, 352] width 19 height 19
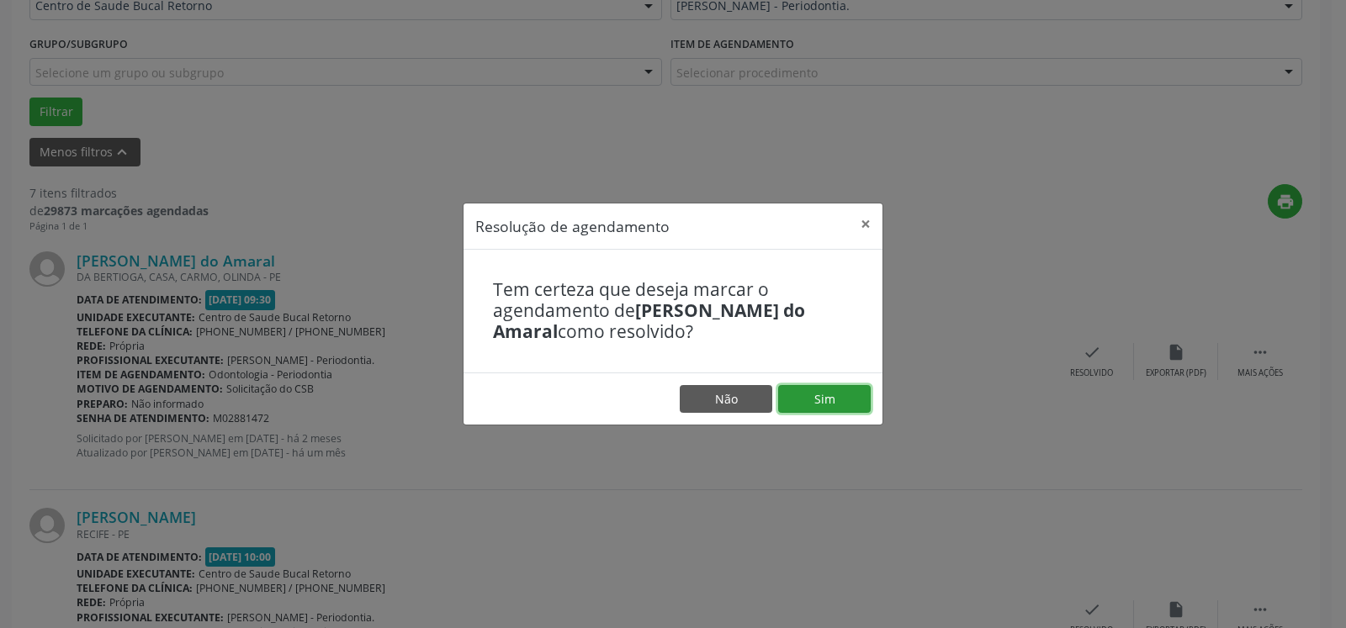
click at [838, 396] on button "Sim" at bounding box center [824, 399] width 93 height 29
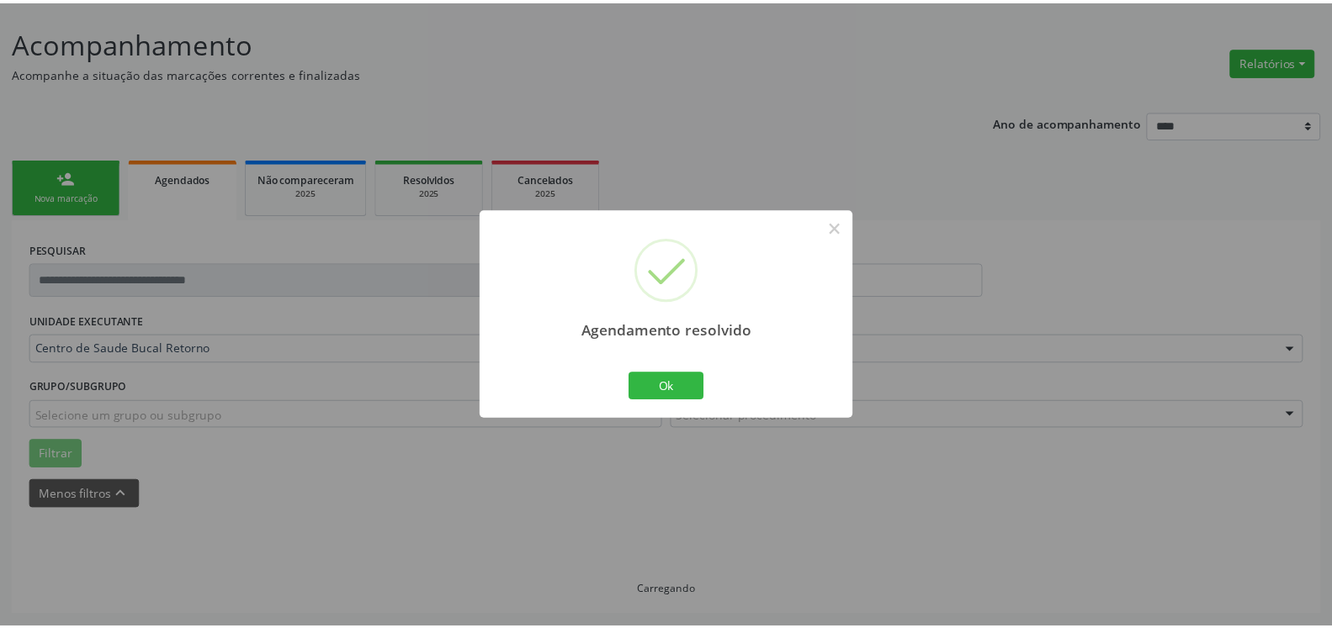
scroll to position [93, 0]
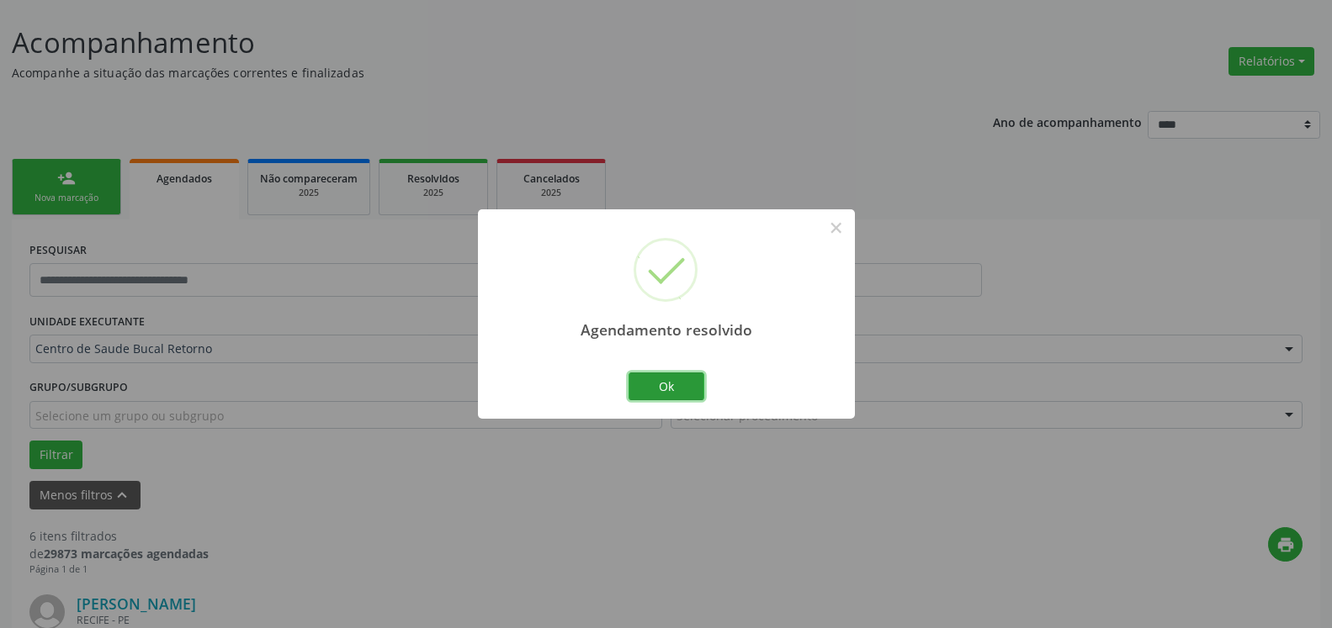
drag, startPoint x: 700, startPoint y: 384, endPoint x: 690, endPoint y: 388, distance: 10.9
click at [695, 385] on button "Ok" at bounding box center [666, 387] width 76 height 29
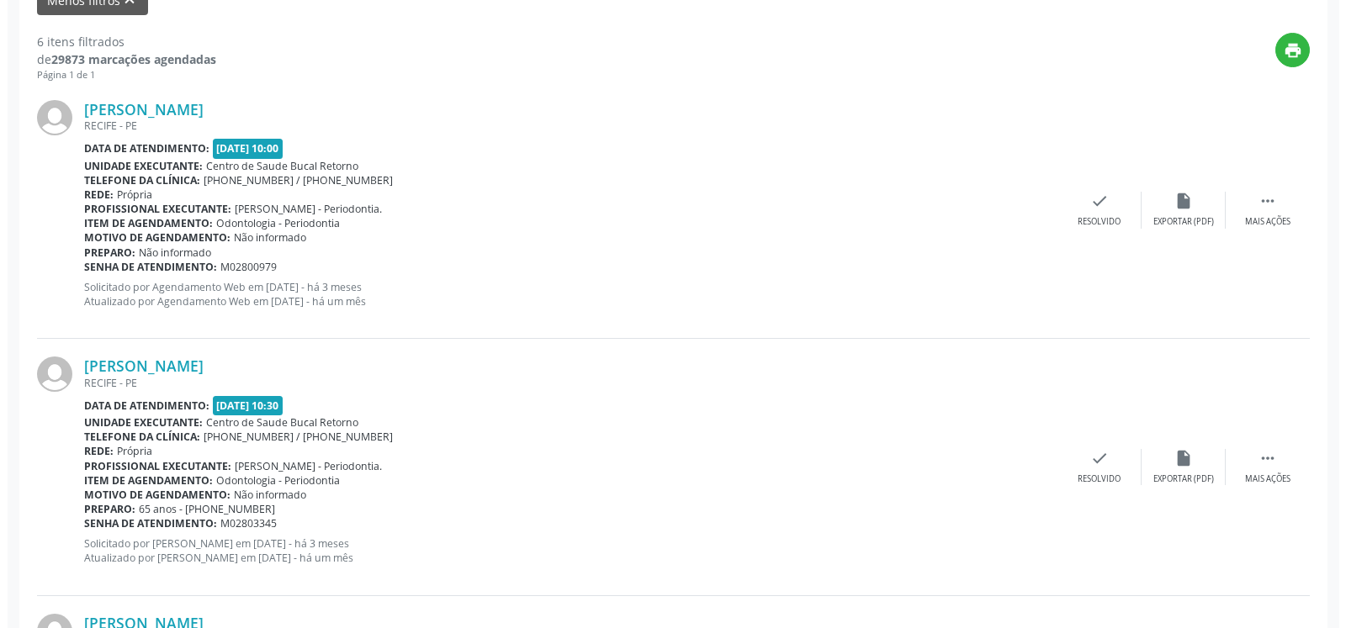
scroll to position [607, 0]
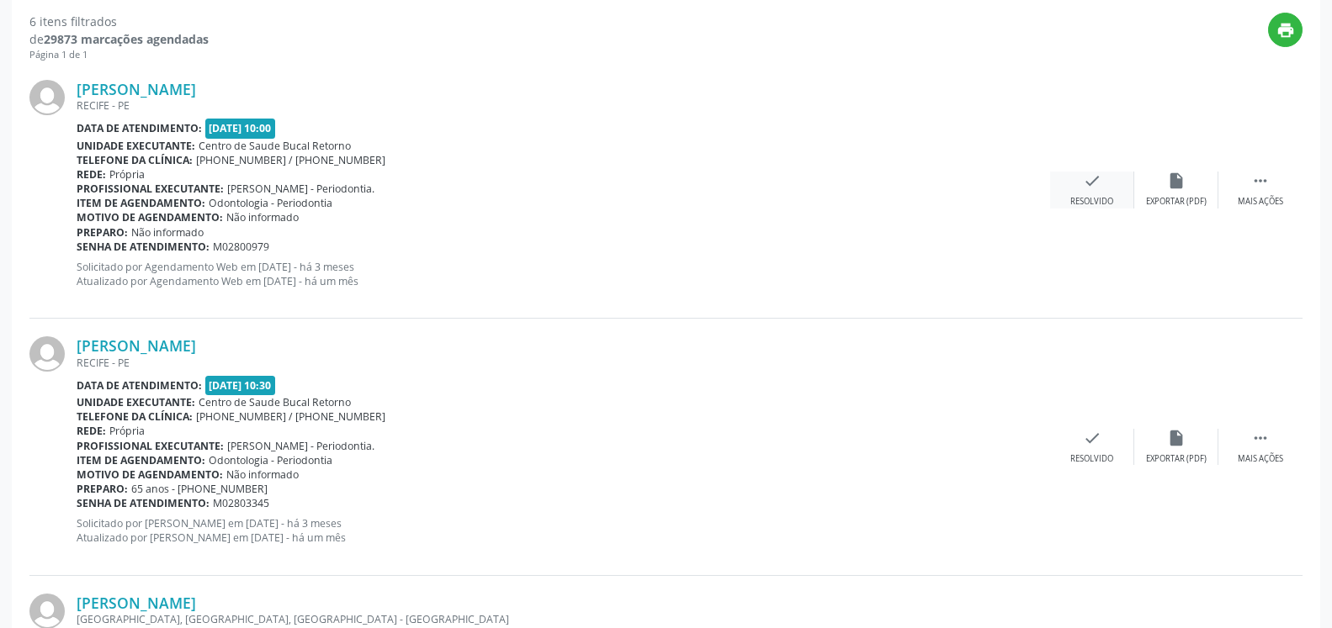
click at [1085, 189] on icon "check" at bounding box center [1092, 181] width 19 height 19
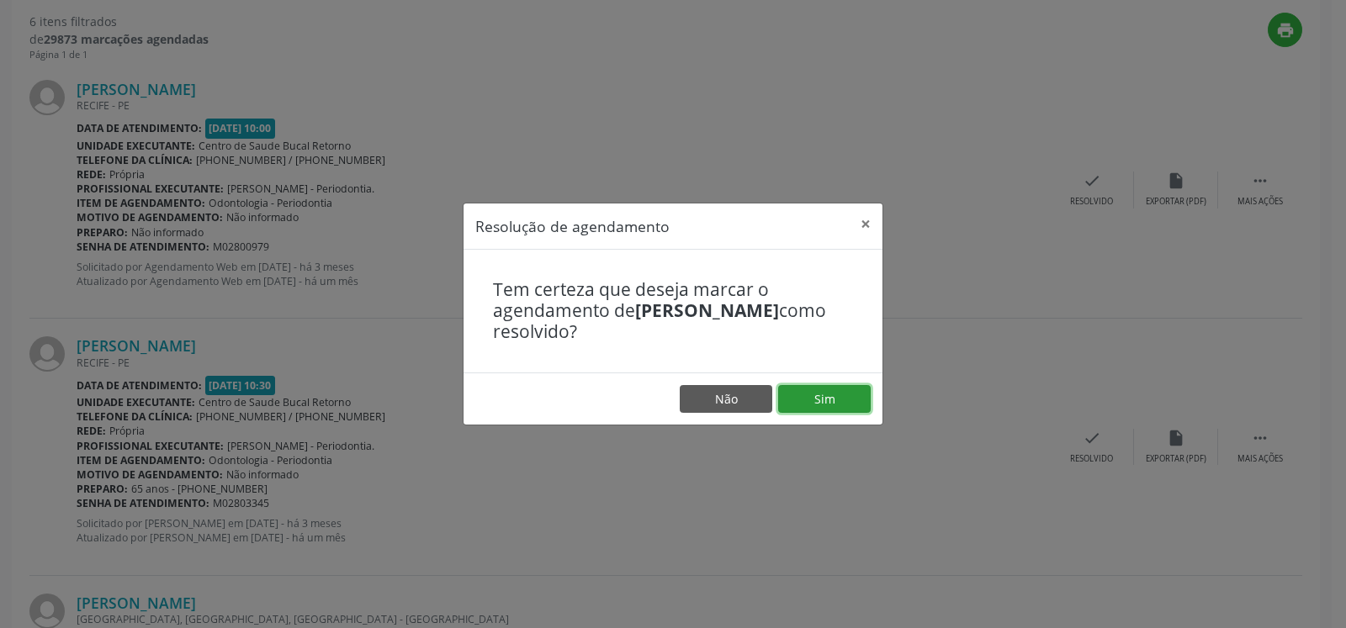
click at [835, 399] on button "Sim" at bounding box center [824, 399] width 93 height 29
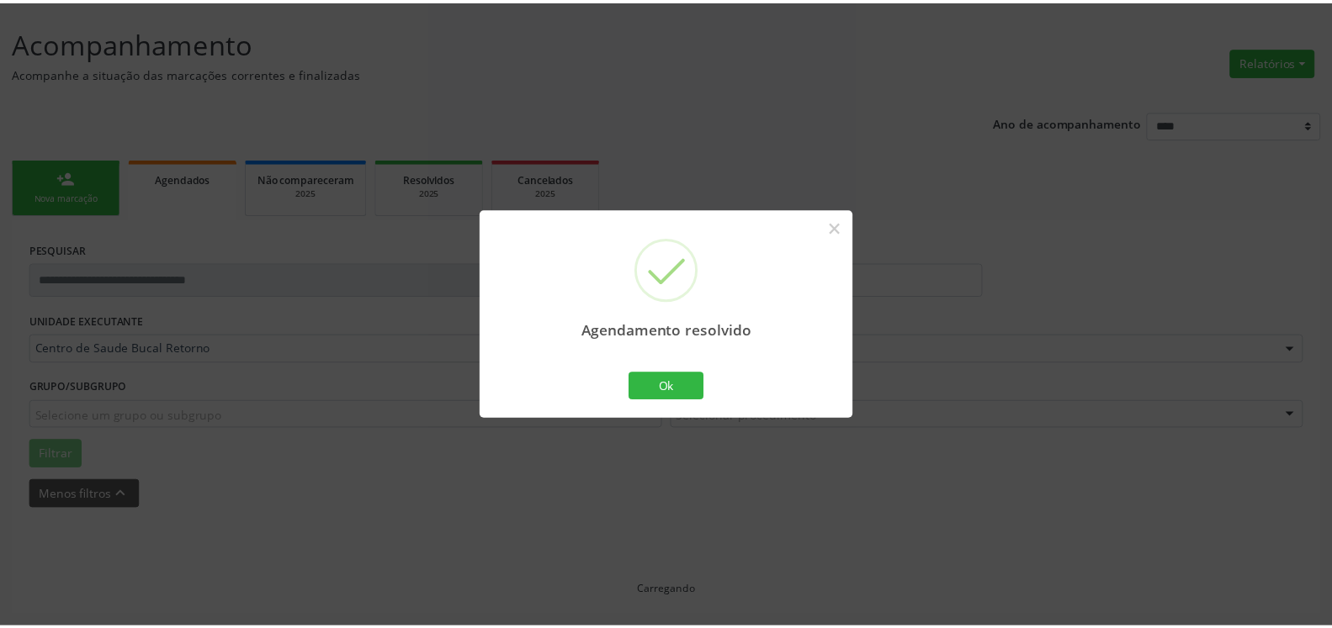
scroll to position [93, 0]
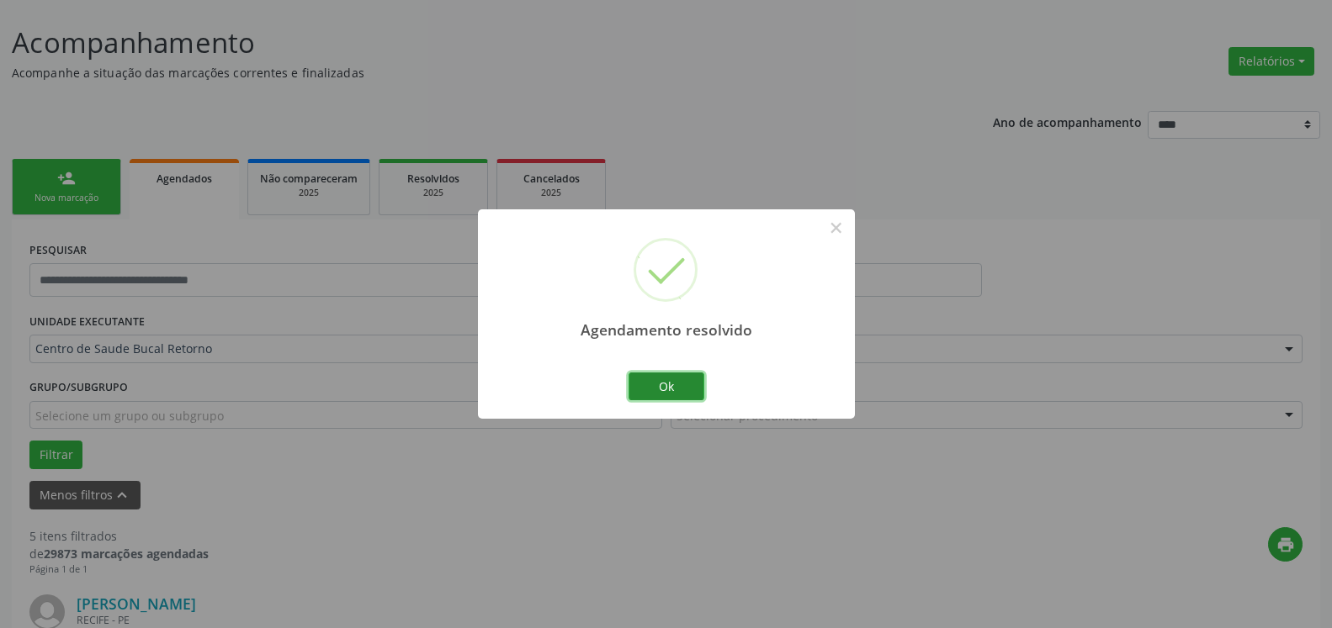
click at [664, 384] on button "Ok" at bounding box center [666, 387] width 76 height 29
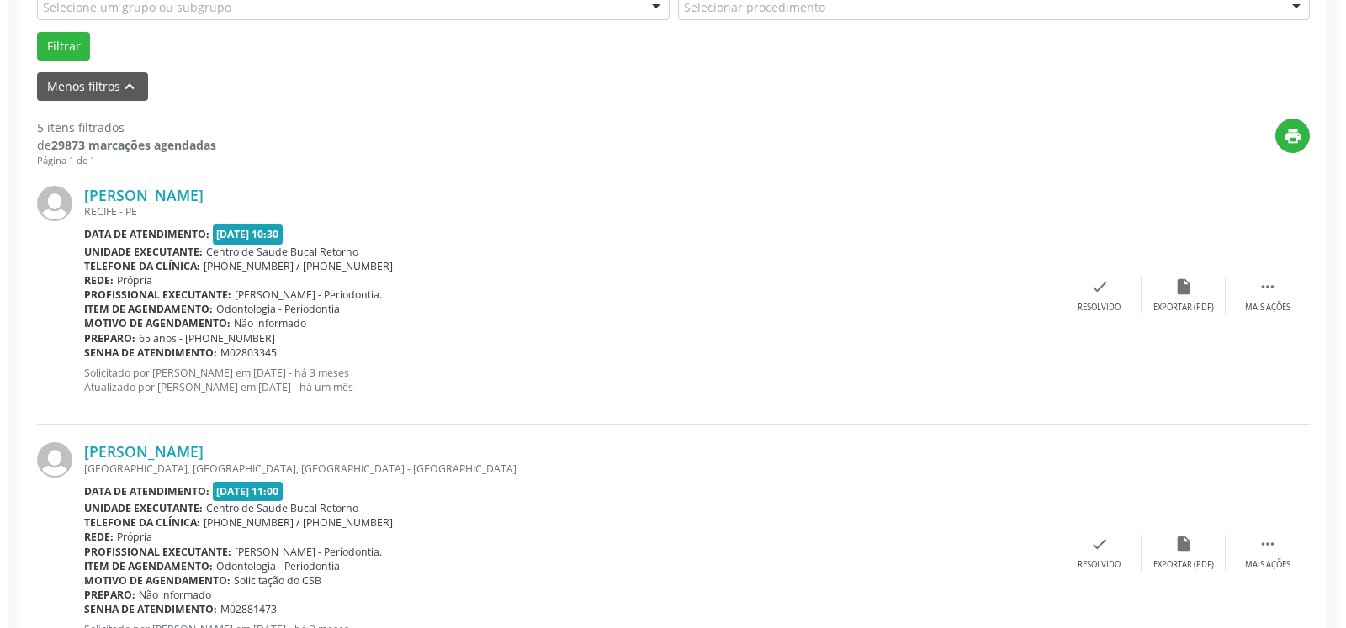
scroll to position [522, 0]
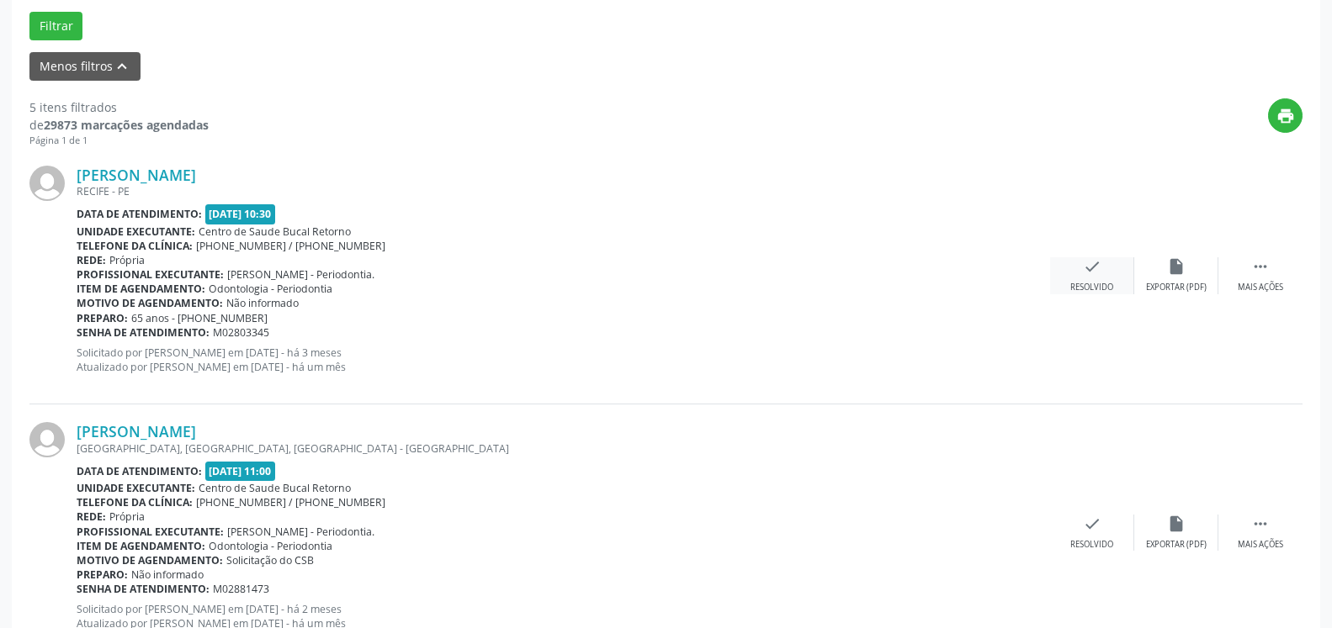
click at [1088, 287] on div "Resolvido" at bounding box center [1091, 288] width 43 height 12
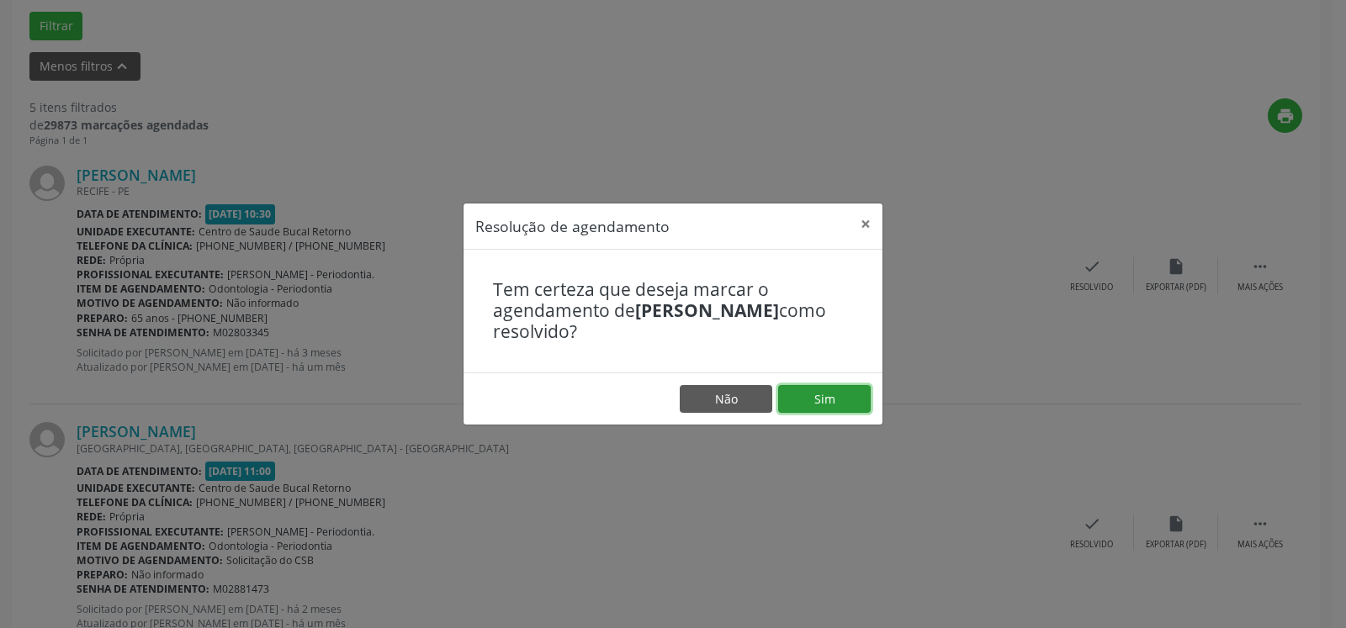
click at [806, 396] on button "Sim" at bounding box center [824, 399] width 93 height 29
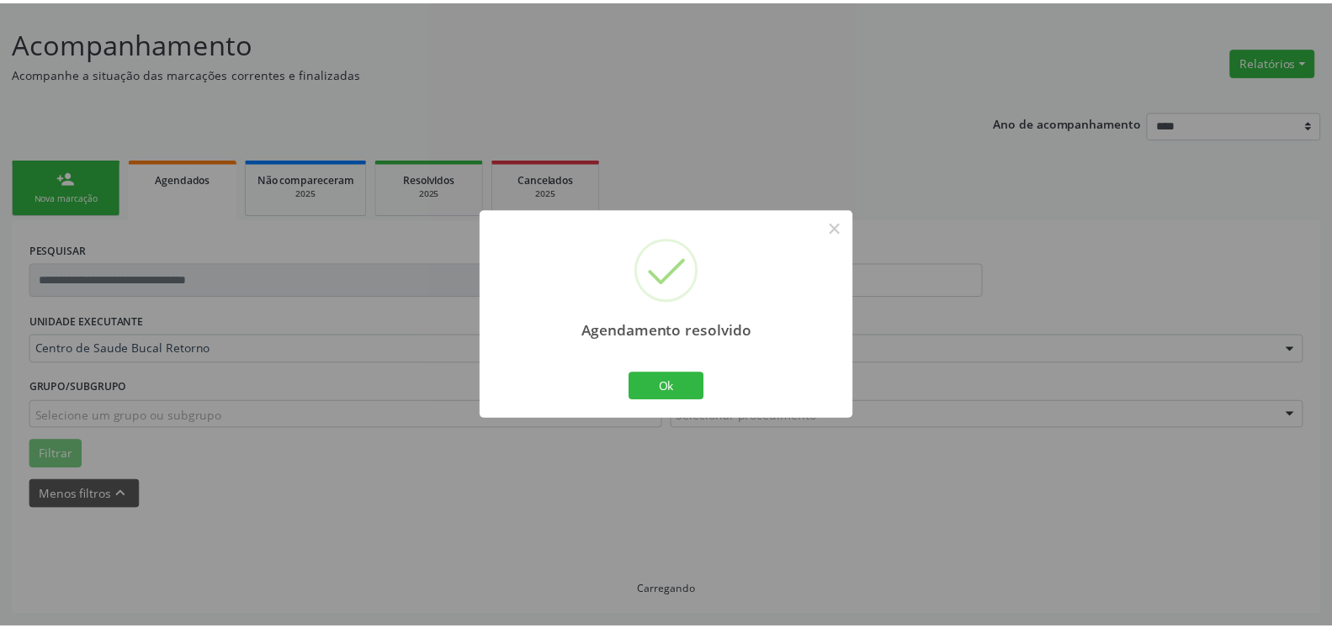
scroll to position [93, 0]
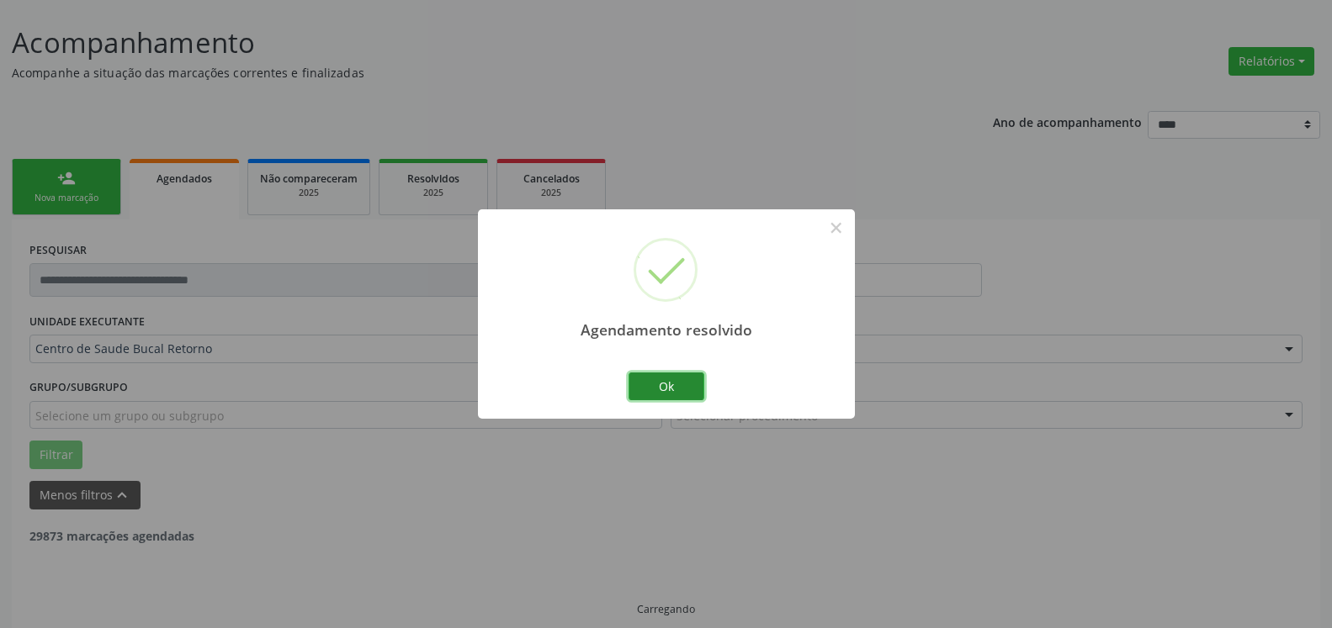
click at [675, 392] on button "Ok" at bounding box center [666, 387] width 76 height 29
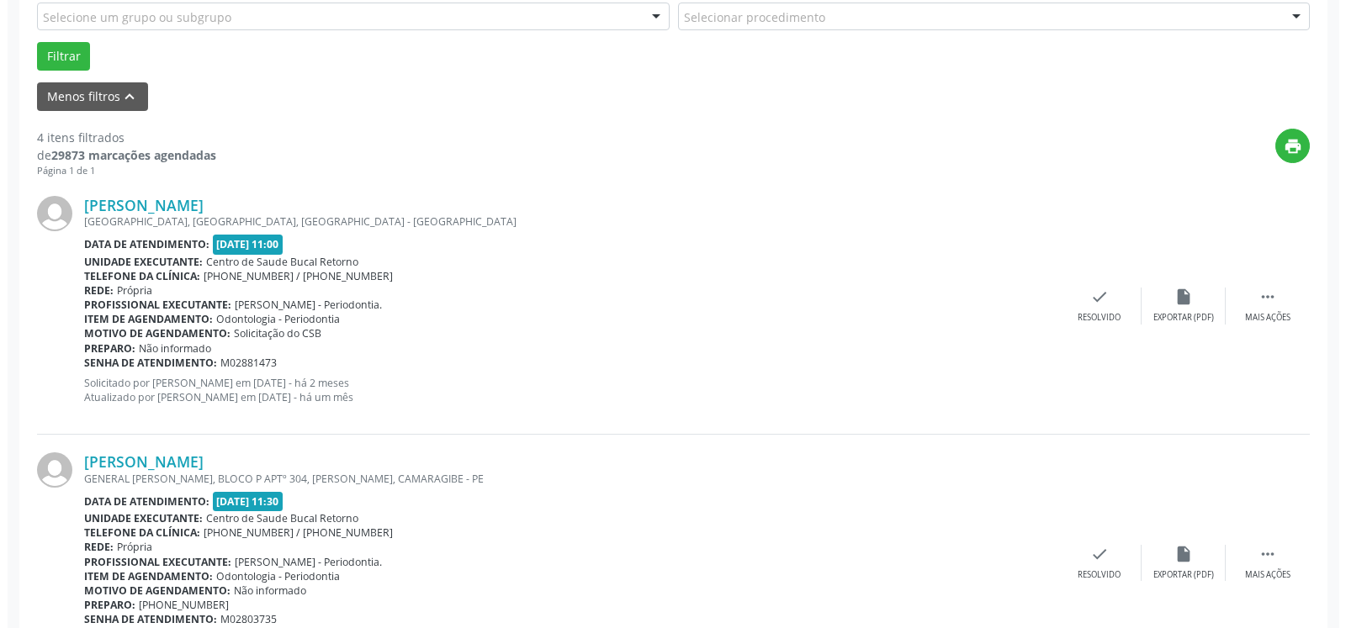
scroll to position [522, 0]
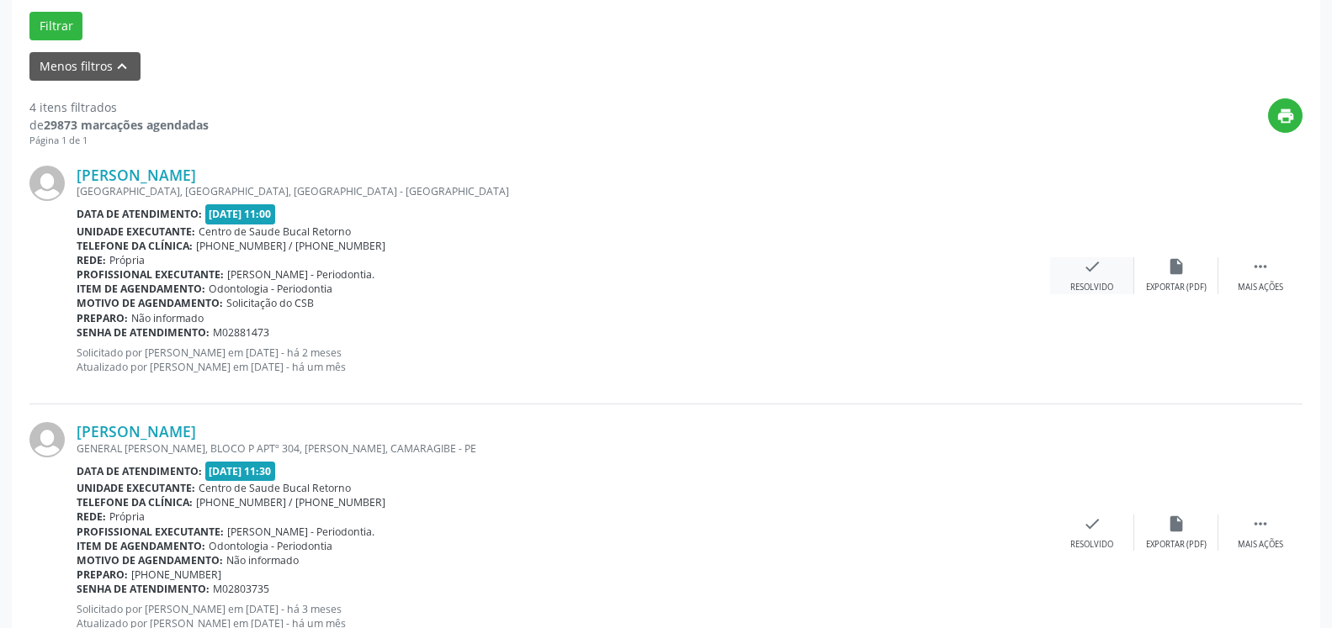
click at [1089, 276] on icon "check" at bounding box center [1092, 266] width 19 height 19
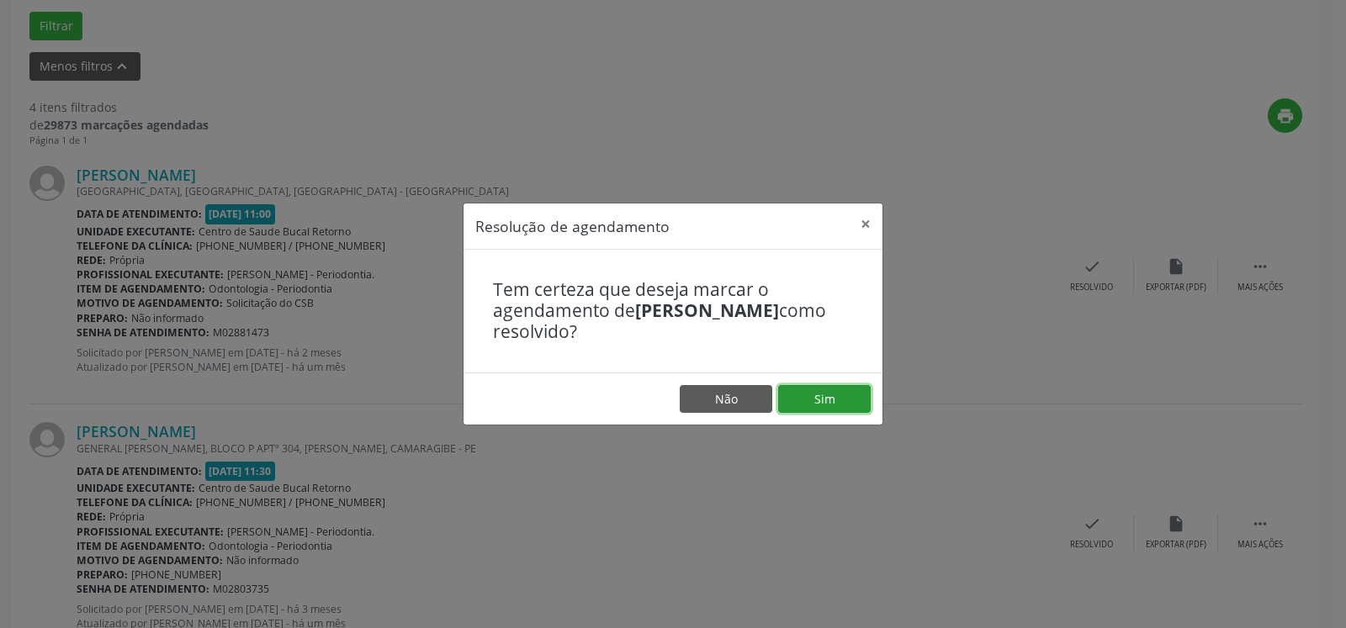
click at [802, 397] on button "Sim" at bounding box center [824, 399] width 93 height 29
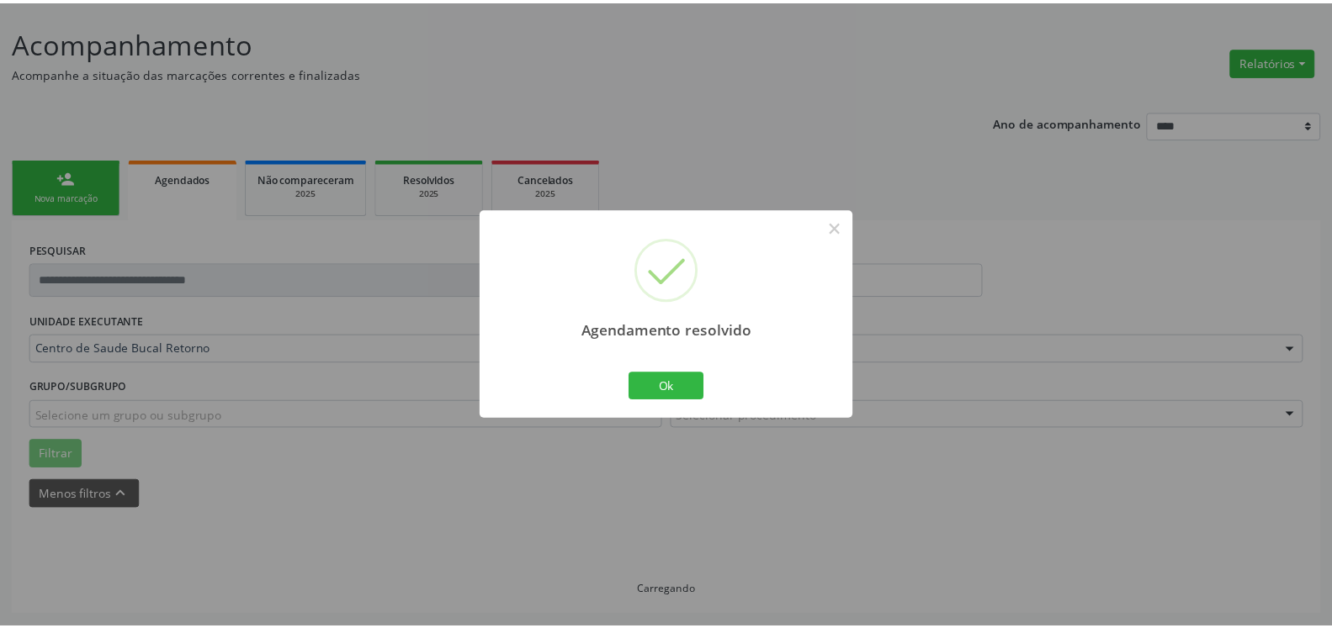
scroll to position [93, 0]
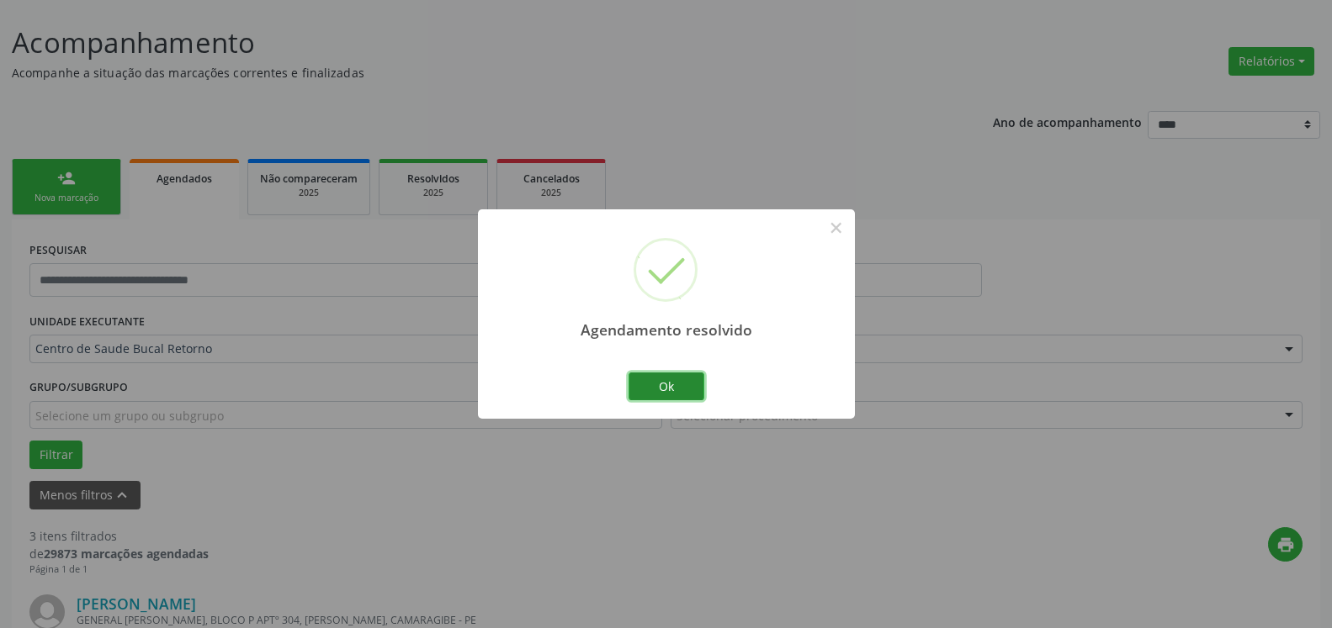
click at [678, 385] on button "Ok" at bounding box center [666, 387] width 76 height 29
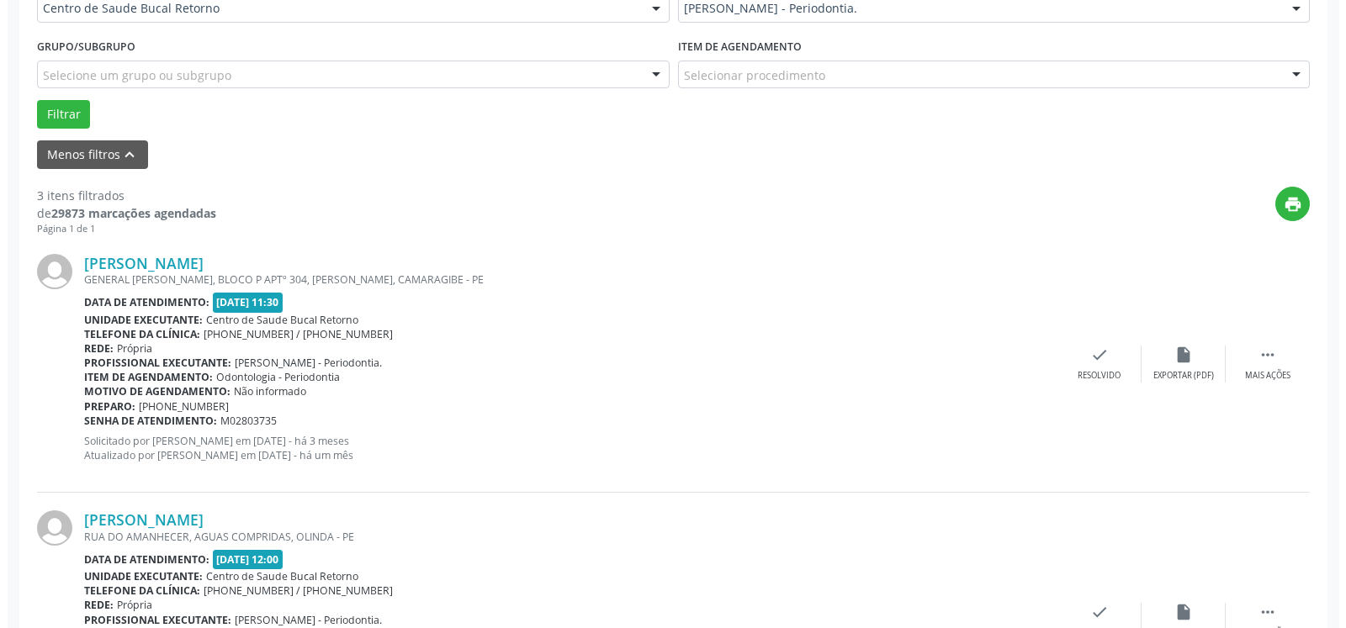
scroll to position [436, 0]
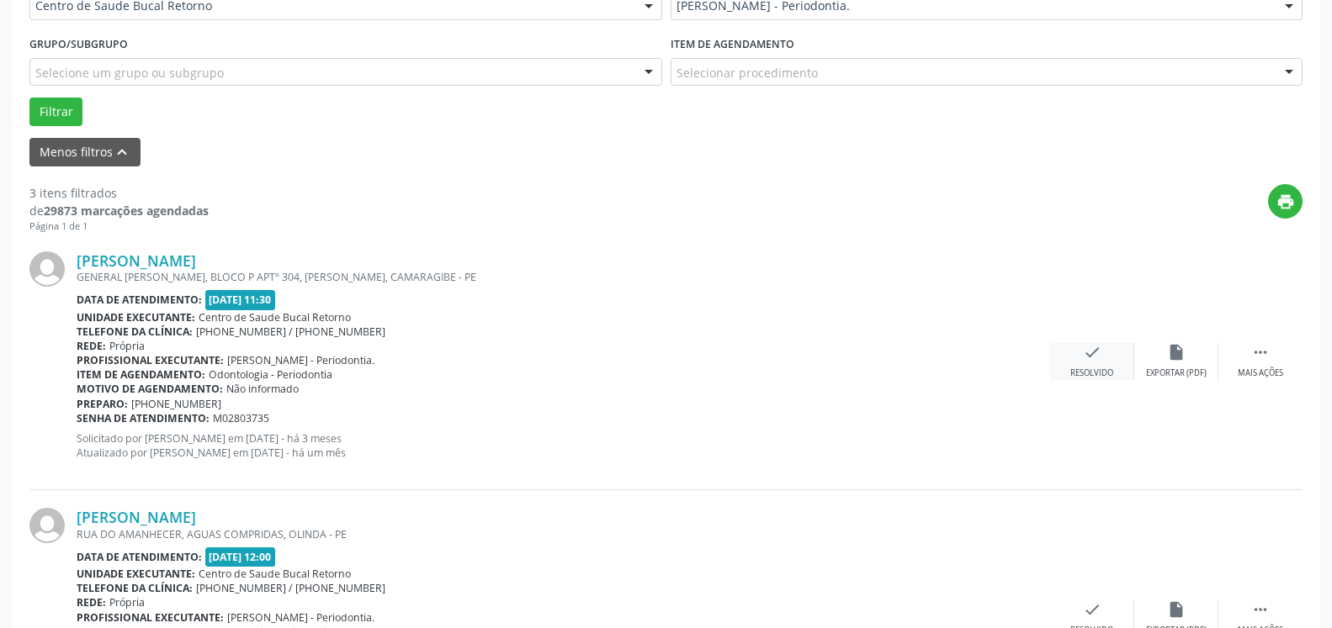
click at [1084, 362] on icon "check" at bounding box center [1092, 352] width 19 height 19
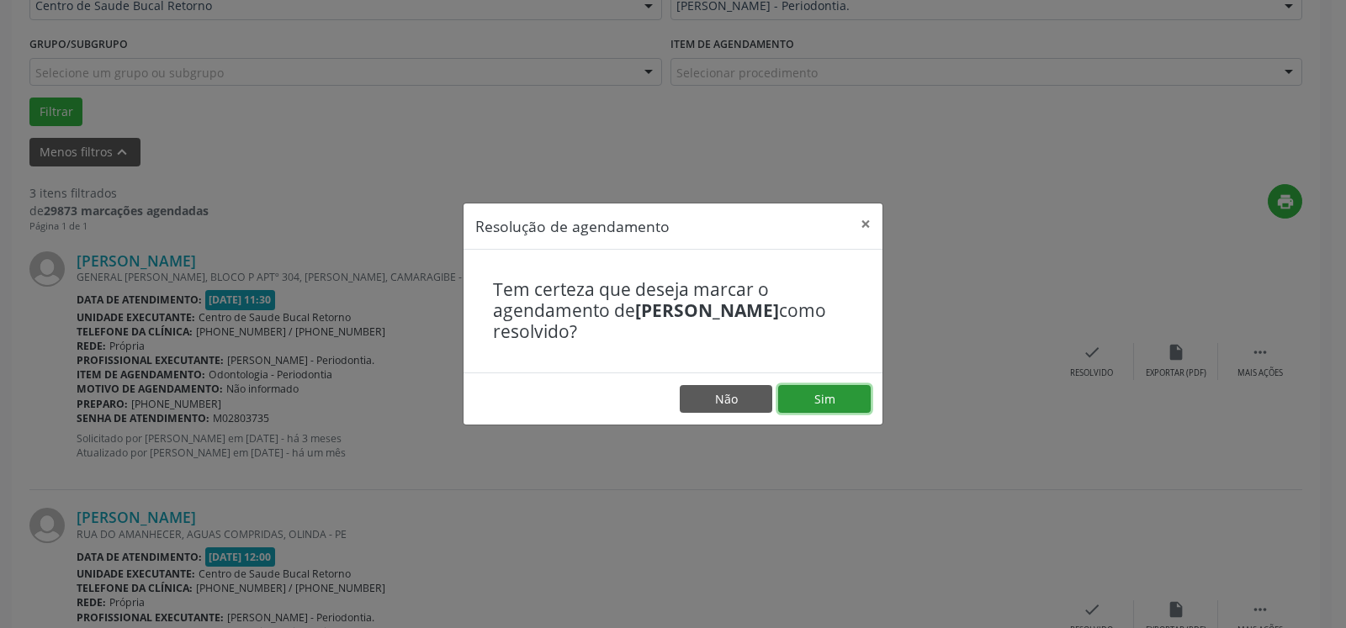
click at [834, 400] on button "Sim" at bounding box center [824, 399] width 93 height 29
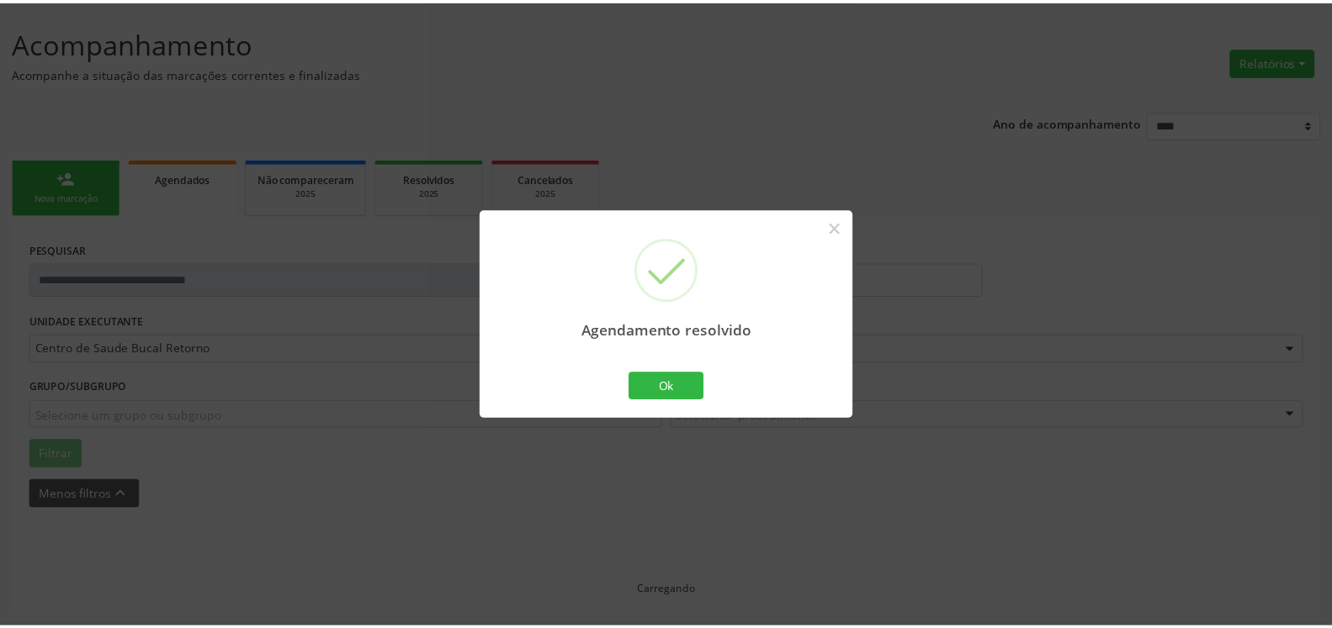
scroll to position [93, 0]
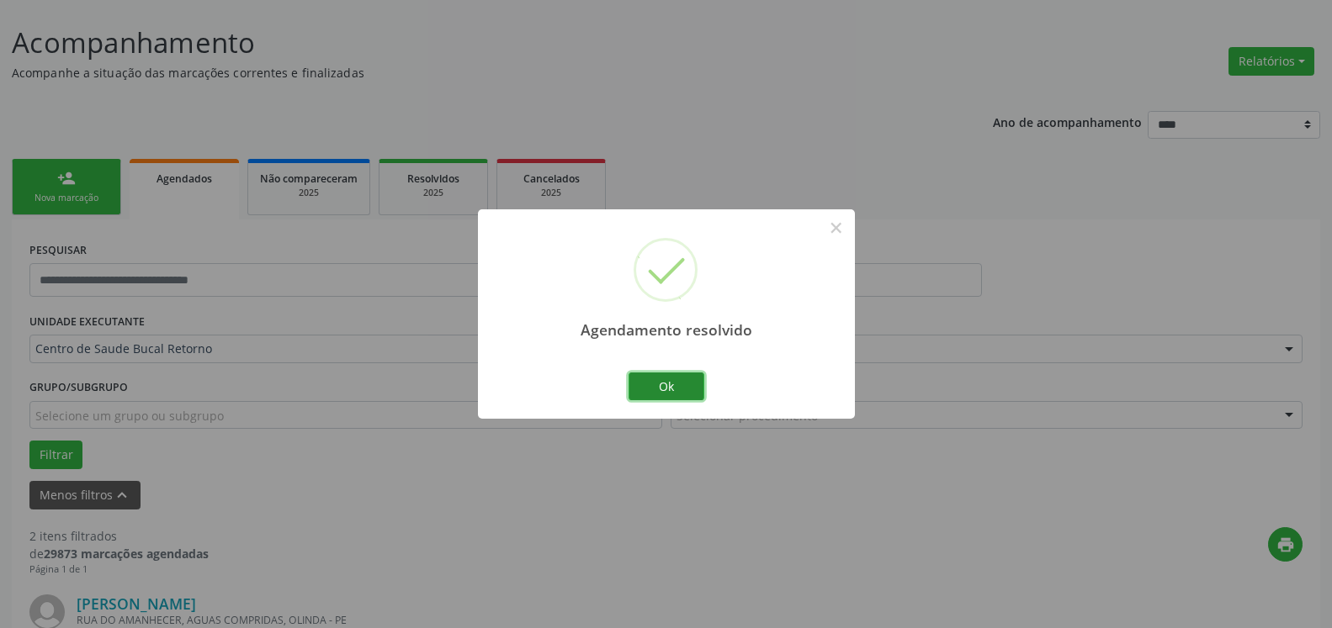
click at [689, 381] on button "Ok" at bounding box center [666, 387] width 76 height 29
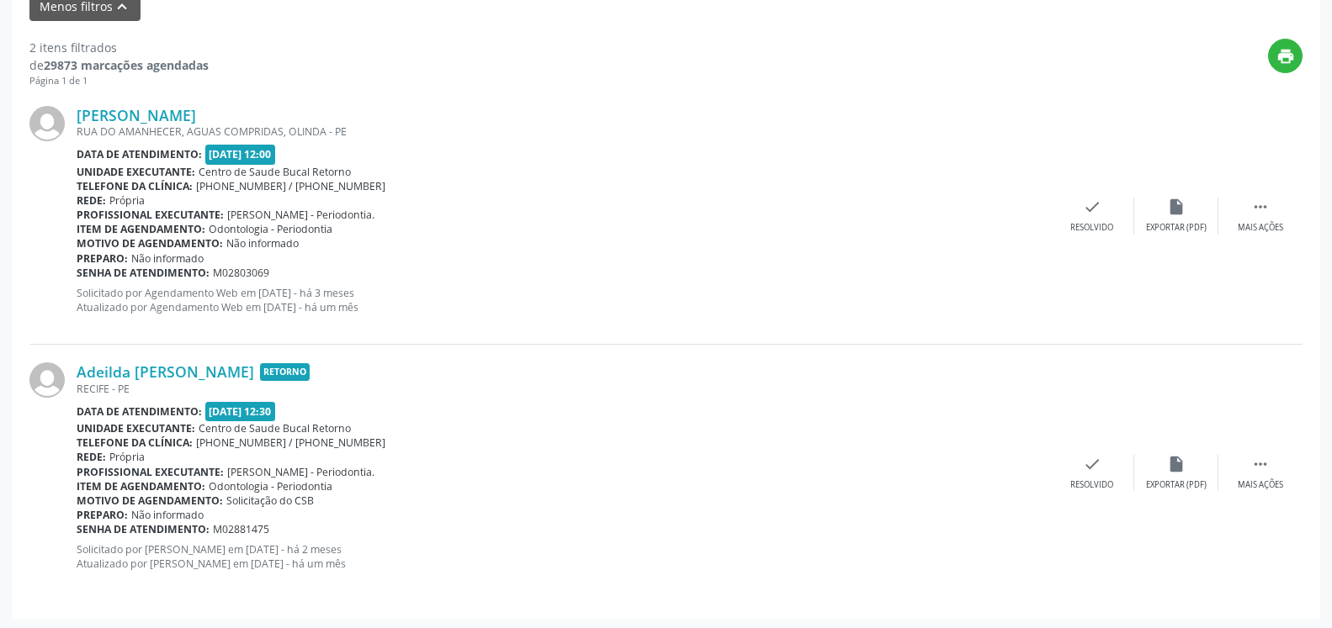
scroll to position [584, 0]
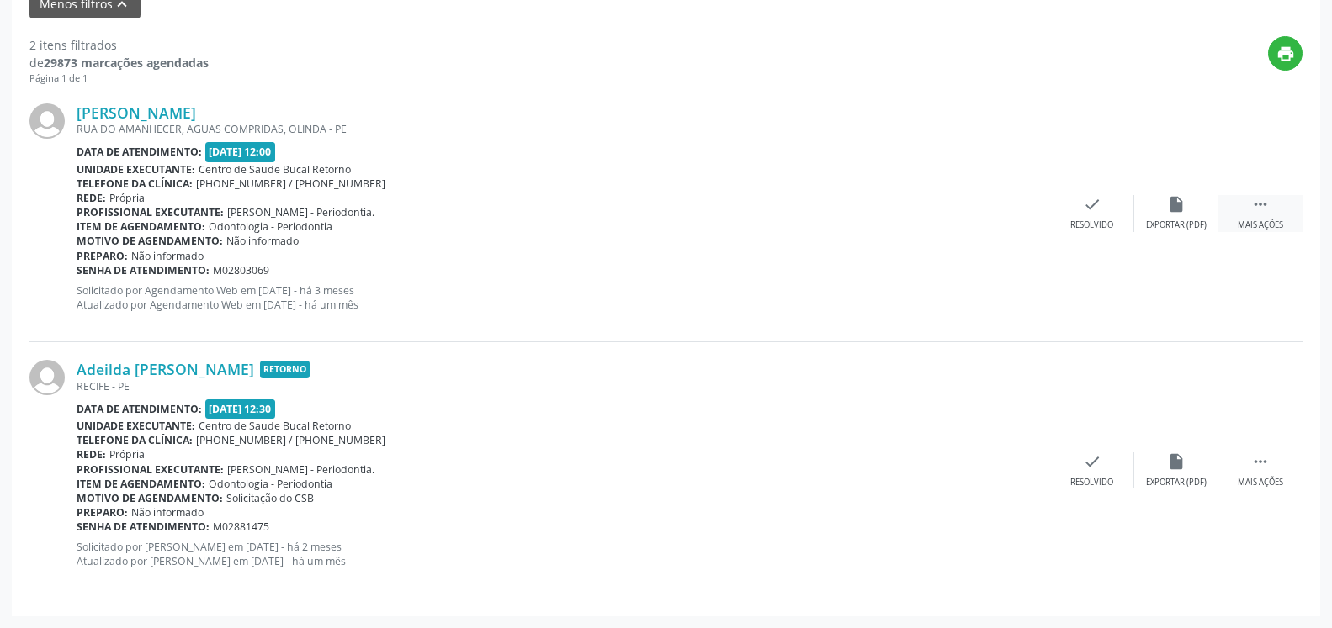
click at [1276, 219] on div " Mais ações" at bounding box center [1260, 213] width 84 height 36
click at [1185, 229] on div "Não compareceu" at bounding box center [1176, 226] width 72 height 12
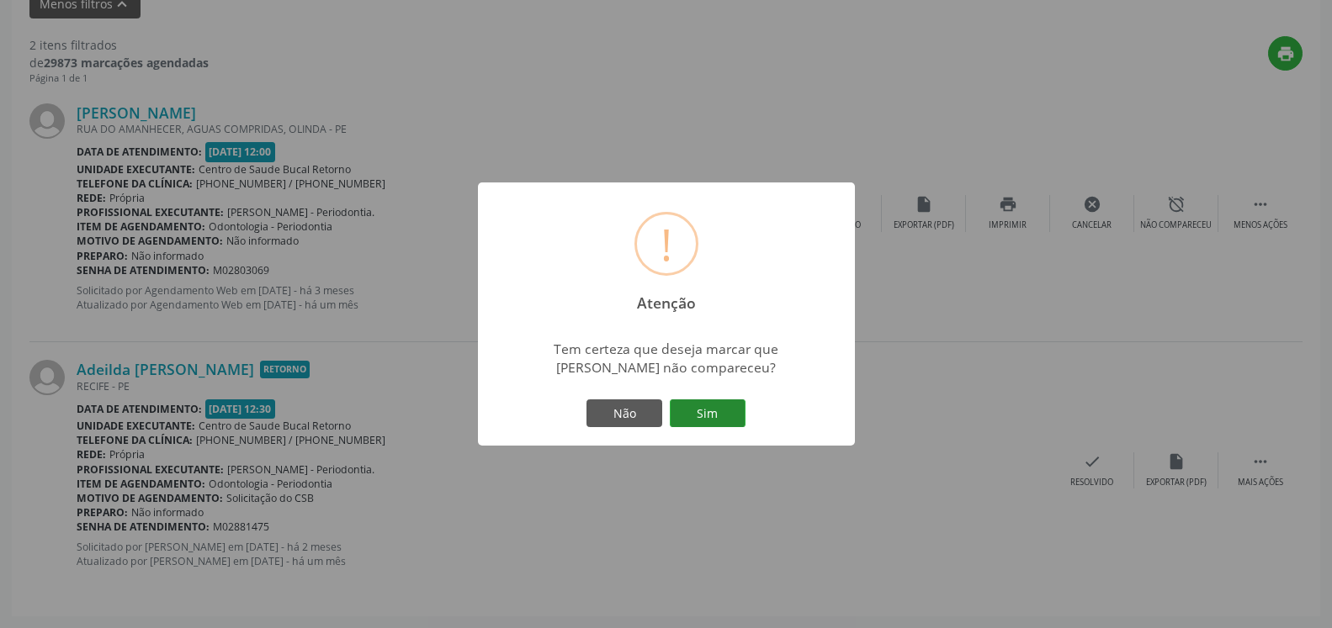
click at [716, 417] on button "Sim" at bounding box center [708, 414] width 76 height 29
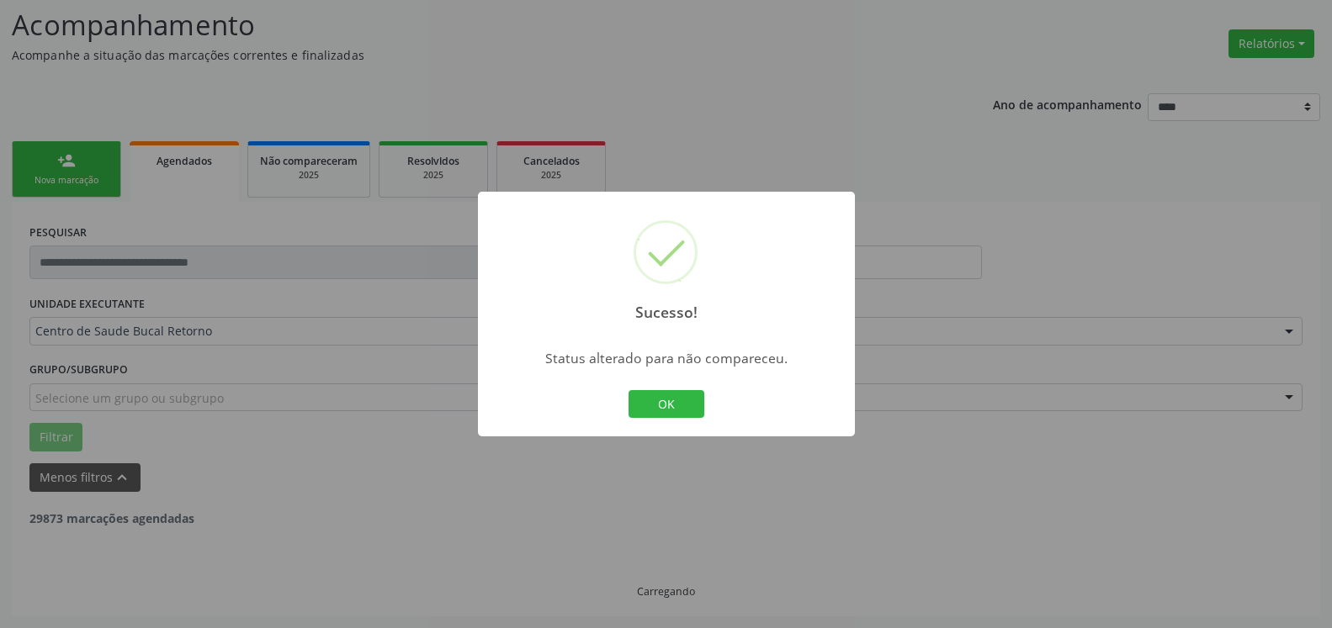
scroll to position [110, 0]
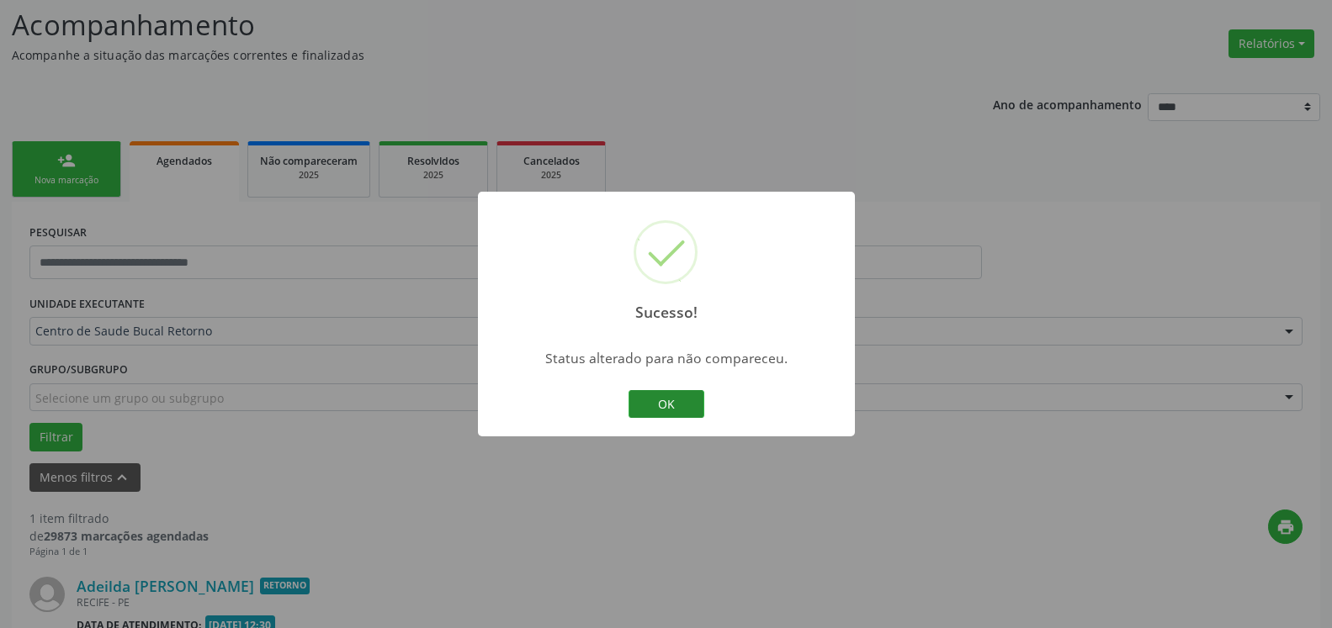
click at [673, 403] on button "OK" at bounding box center [666, 404] width 76 height 29
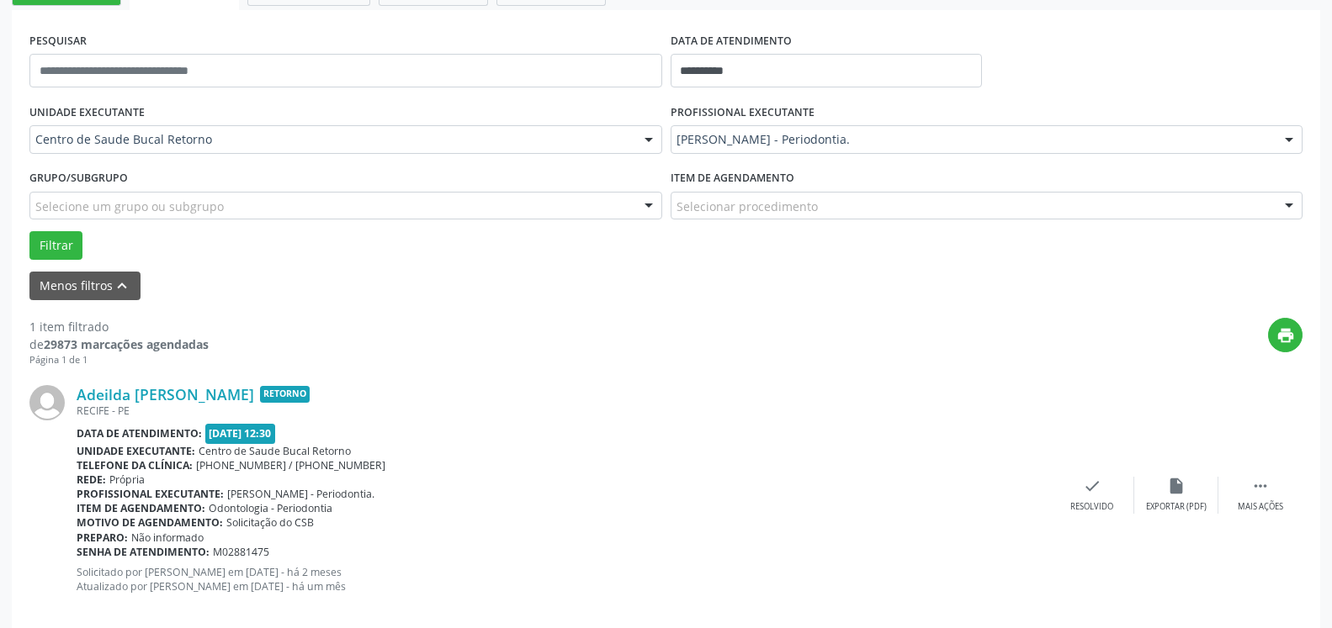
scroll to position [326, 0]
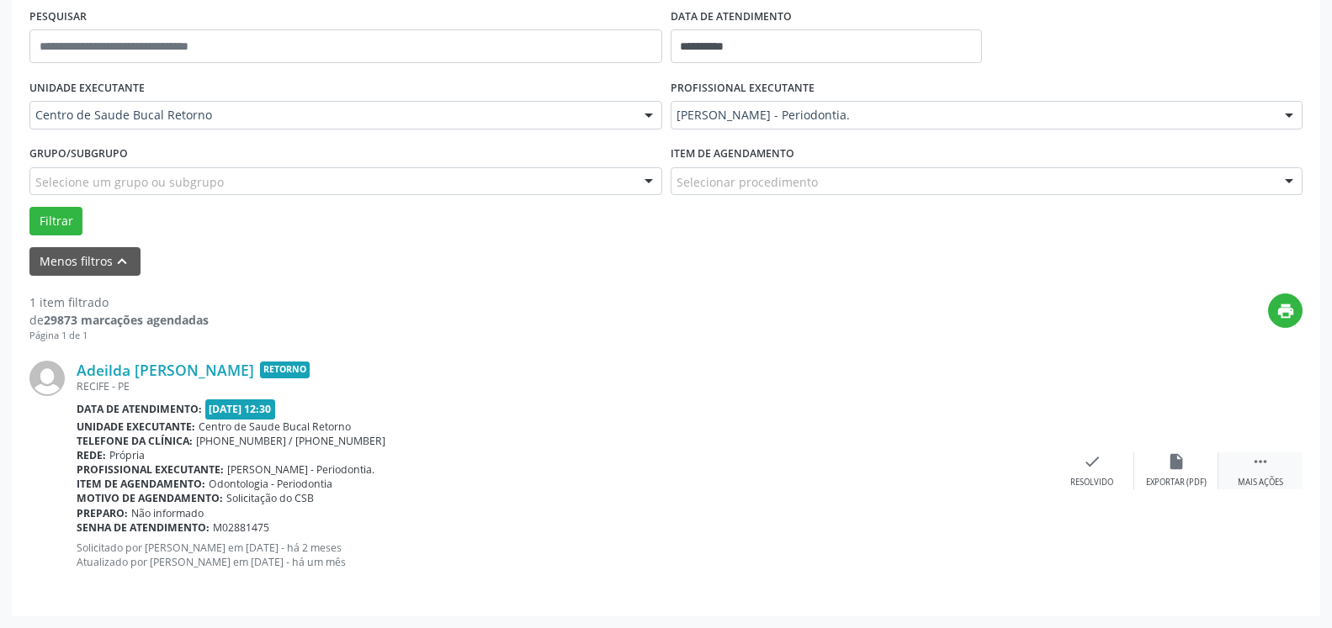
click at [1254, 461] on icon "" at bounding box center [1260, 462] width 19 height 19
click at [1193, 464] on div "alarm_off Não compareceu" at bounding box center [1176, 471] width 84 height 36
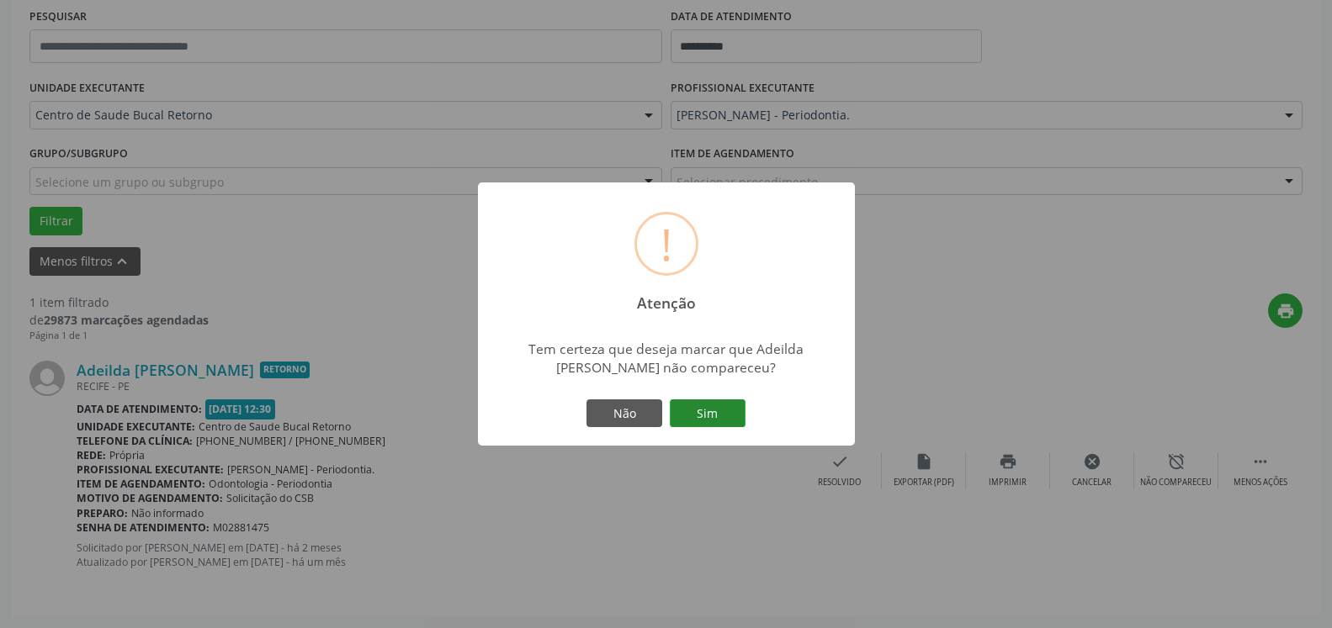
click at [715, 408] on button "Sim" at bounding box center [708, 414] width 76 height 29
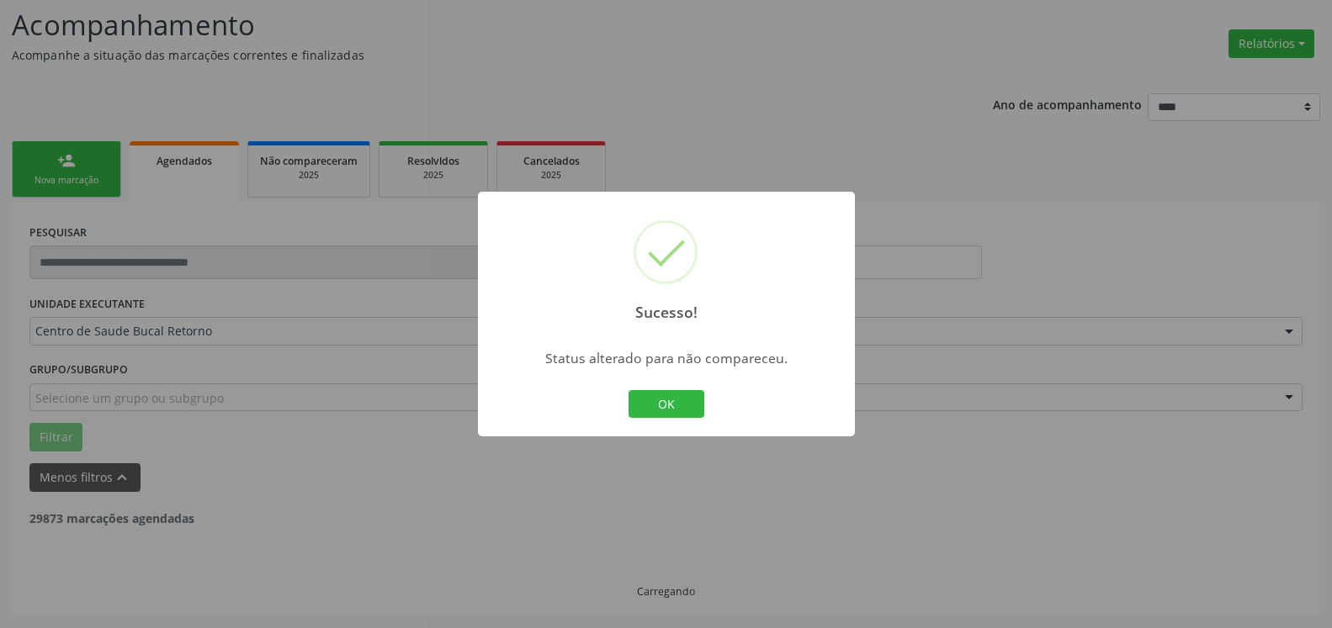
scroll to position [56, 0]
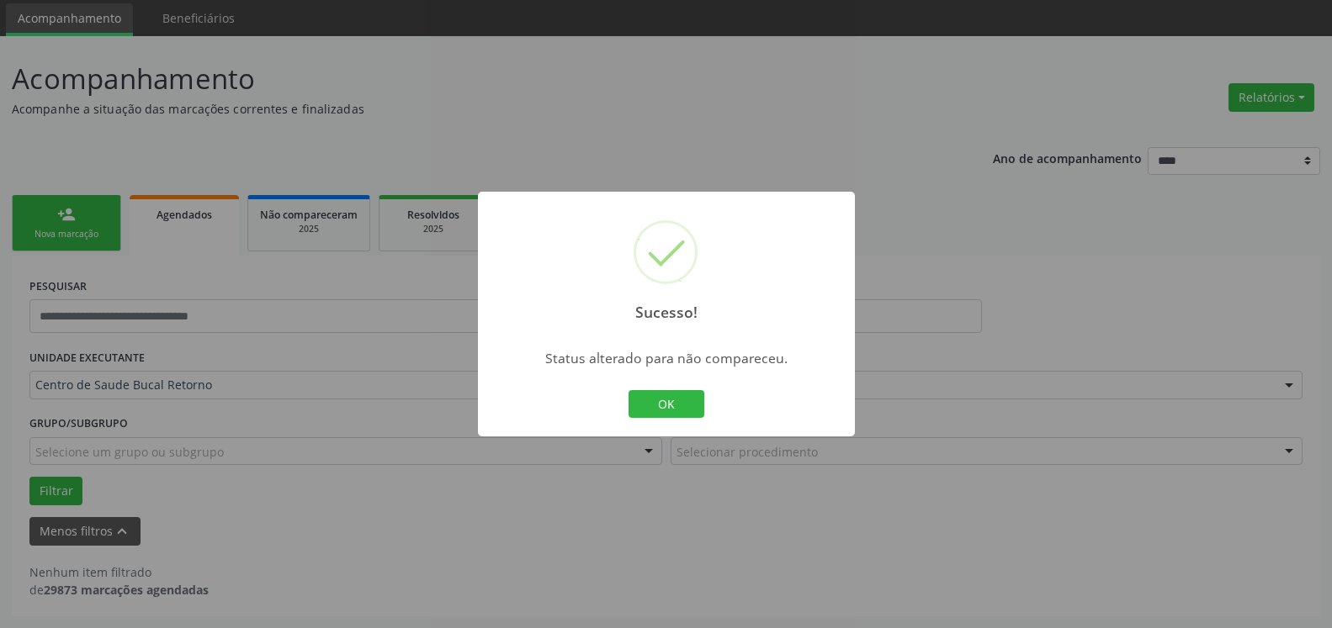
click at [667, 402] on button "OK" at bounding box center [666, 404] width 76 height 29
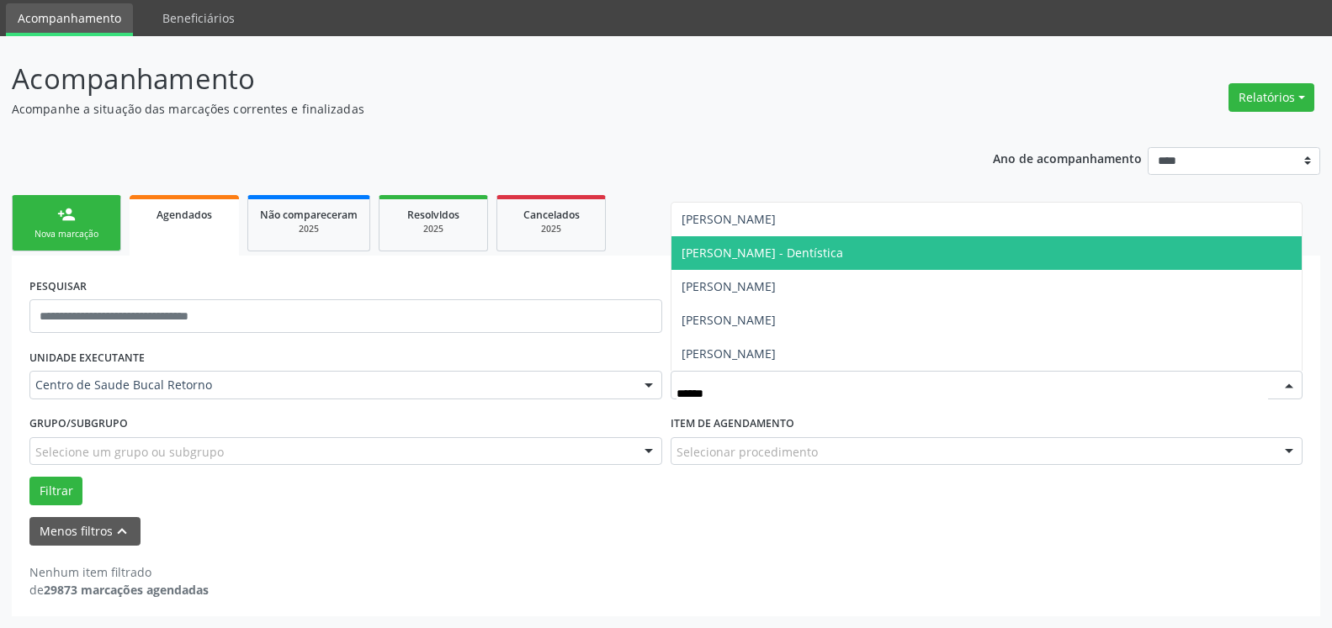
click at [928, 267] on span "[PERSON_NAME] - Dentística" at bounding box center [986, 253] width 631 height 34
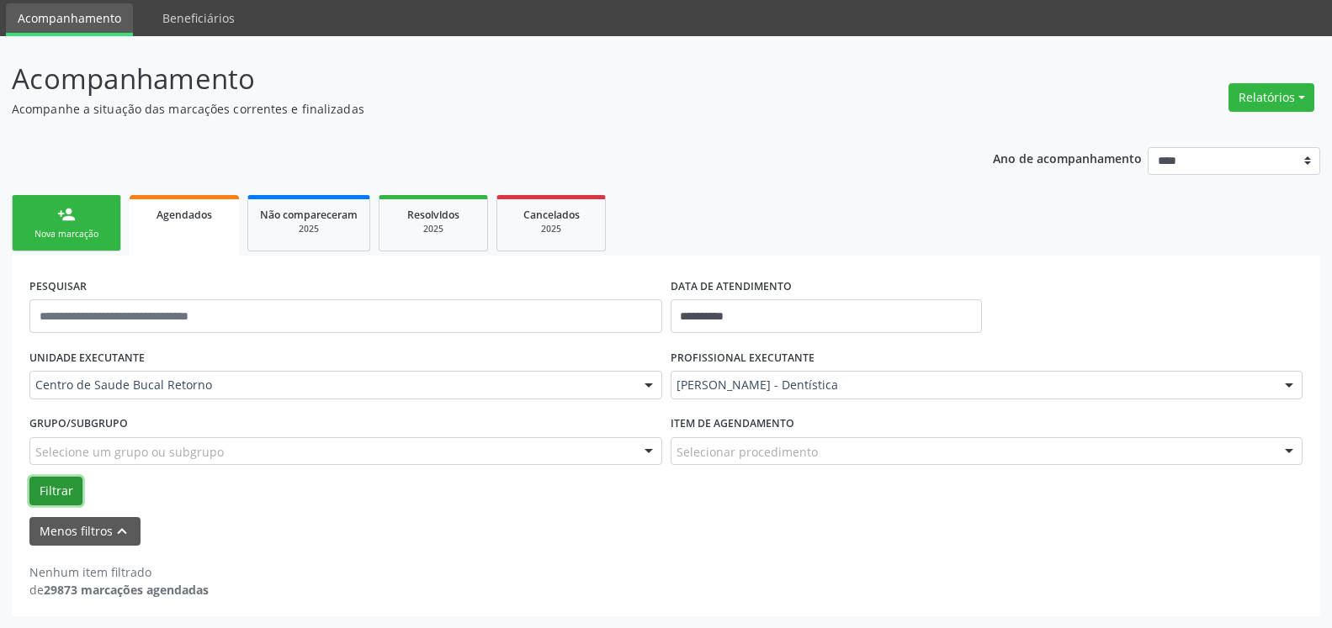
click at [47, 488] on button "Filtrar" at bounding box center [55, 491] width 53 height 29
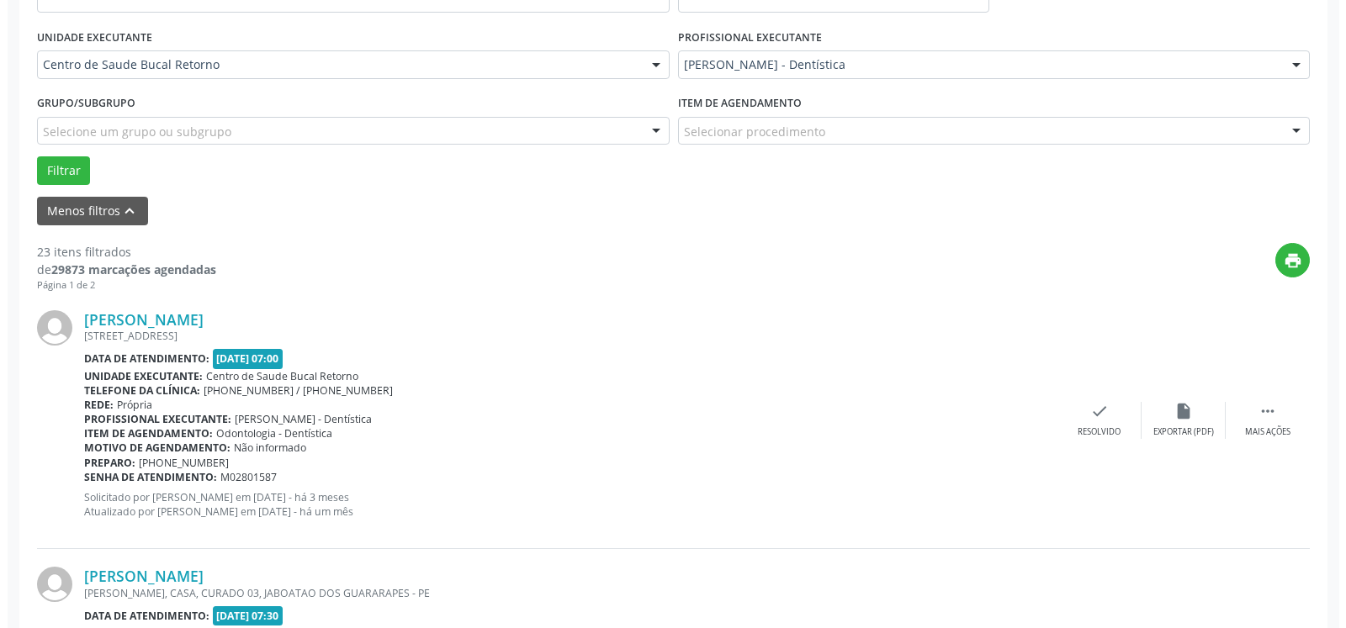
scroll to position [400, 0]
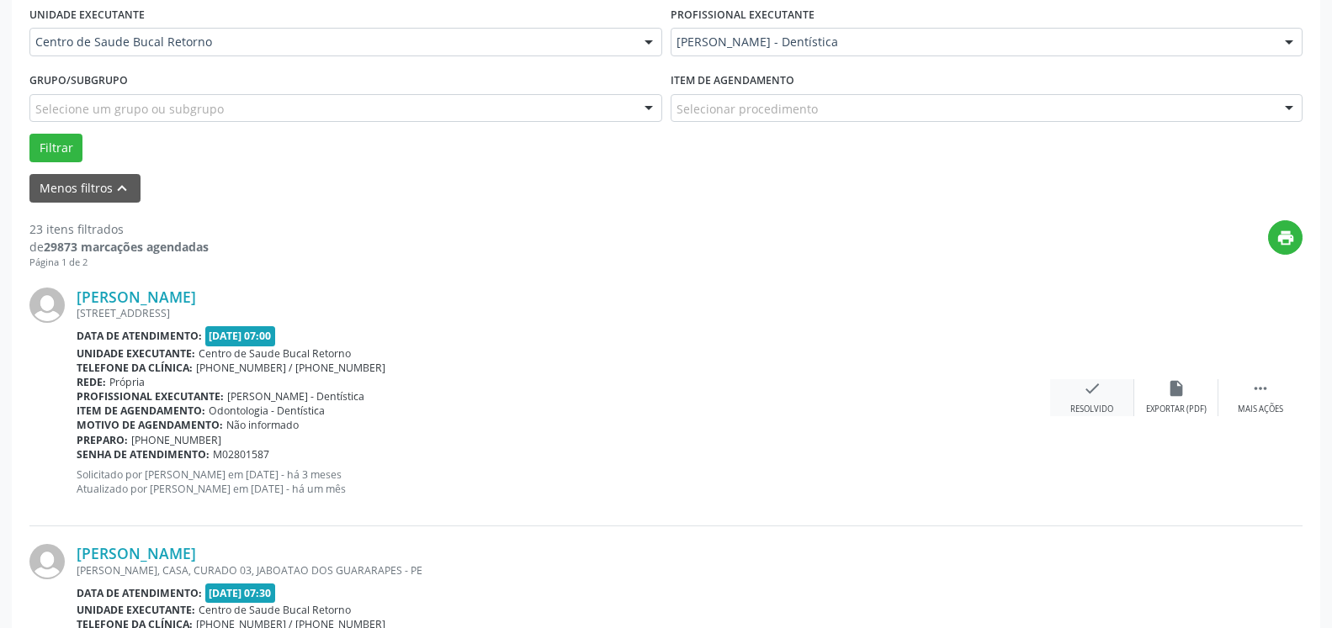
click at [1095, 398] on icon "check" at bounding box center [1092, 388] width 19 height 19
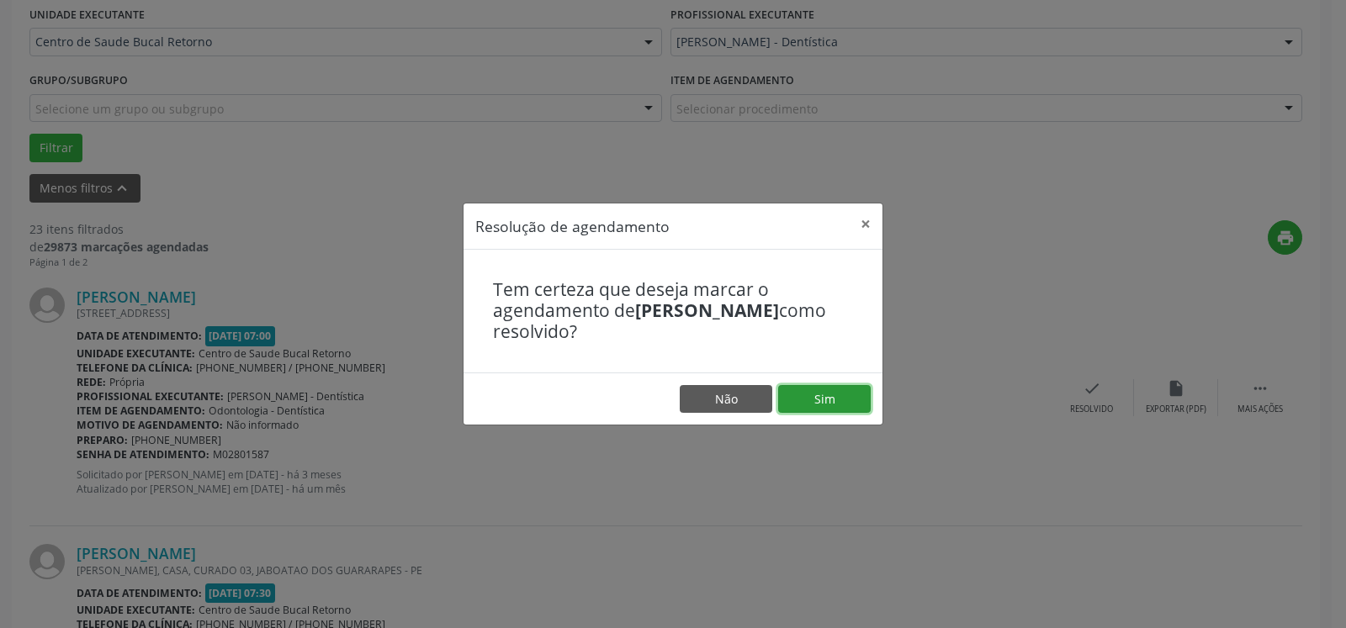
click at [819, 402] on button "Sim" at bounding box center [824, 399] width 93 height 29
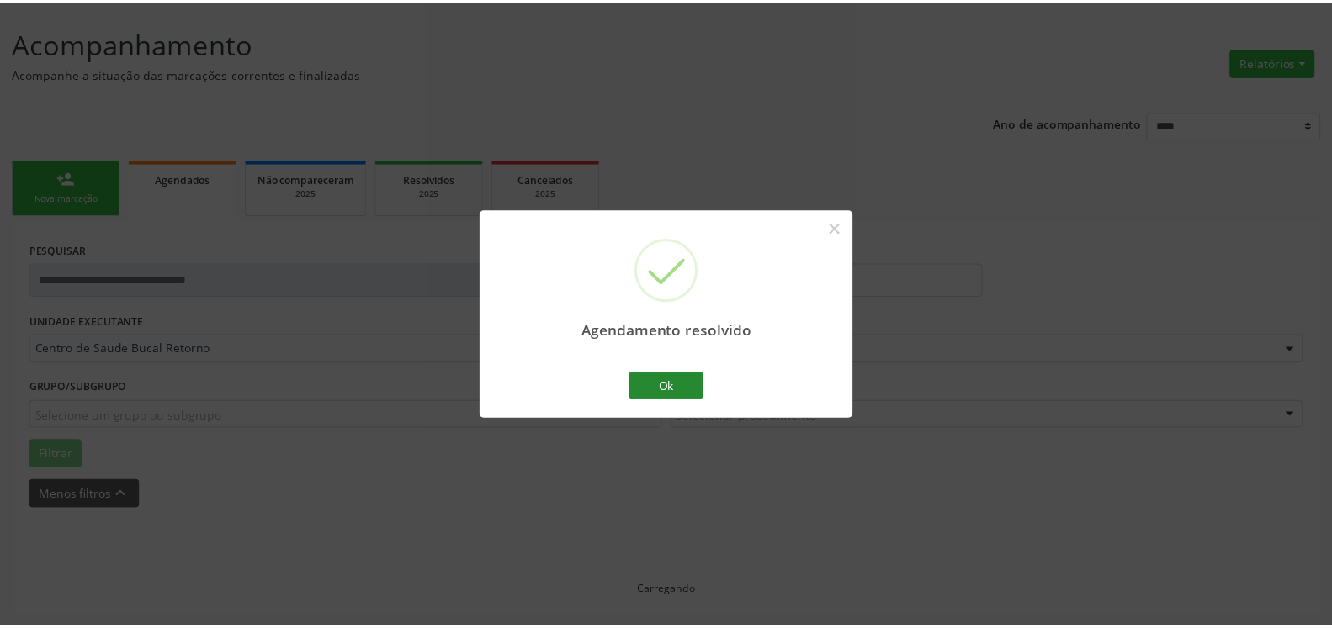
scroll to position [93, 0]
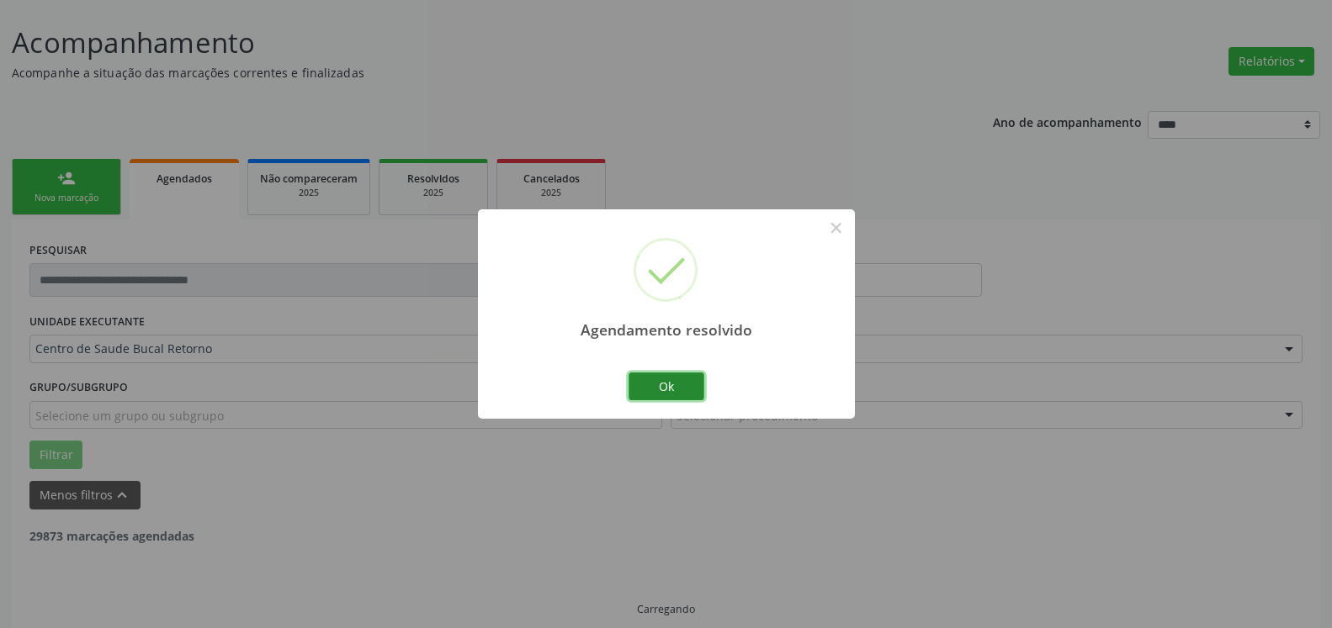
click at [644, 386] on button "Ok" at bounding box center [666, 387] width 76 height 29
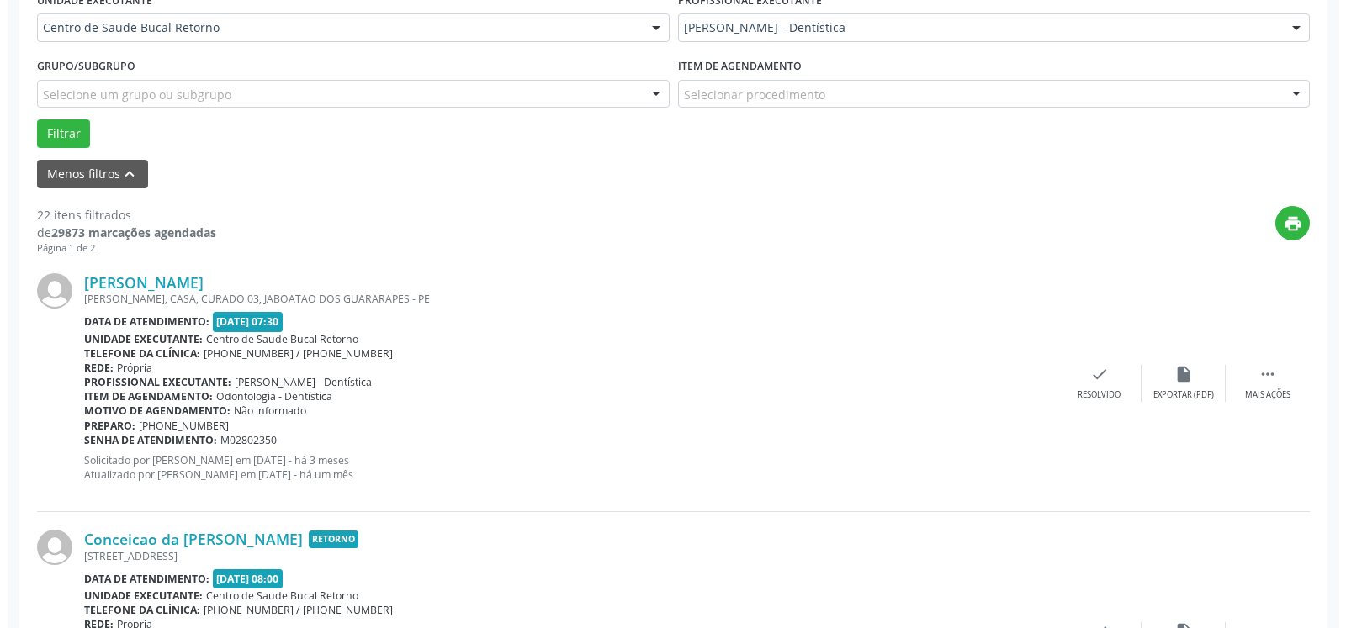
scroll to position [453, 0]
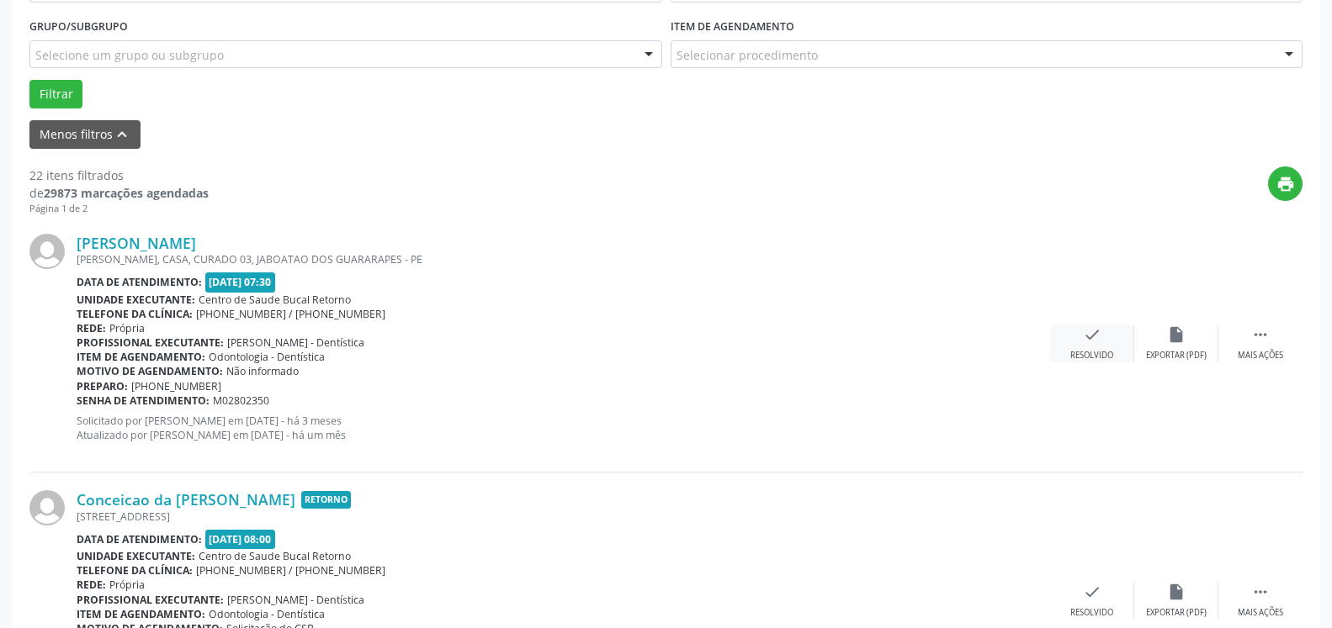
click at [1089, 349] on div "check Resolvido" at bounding box center [1092, 344] width 84 height 36
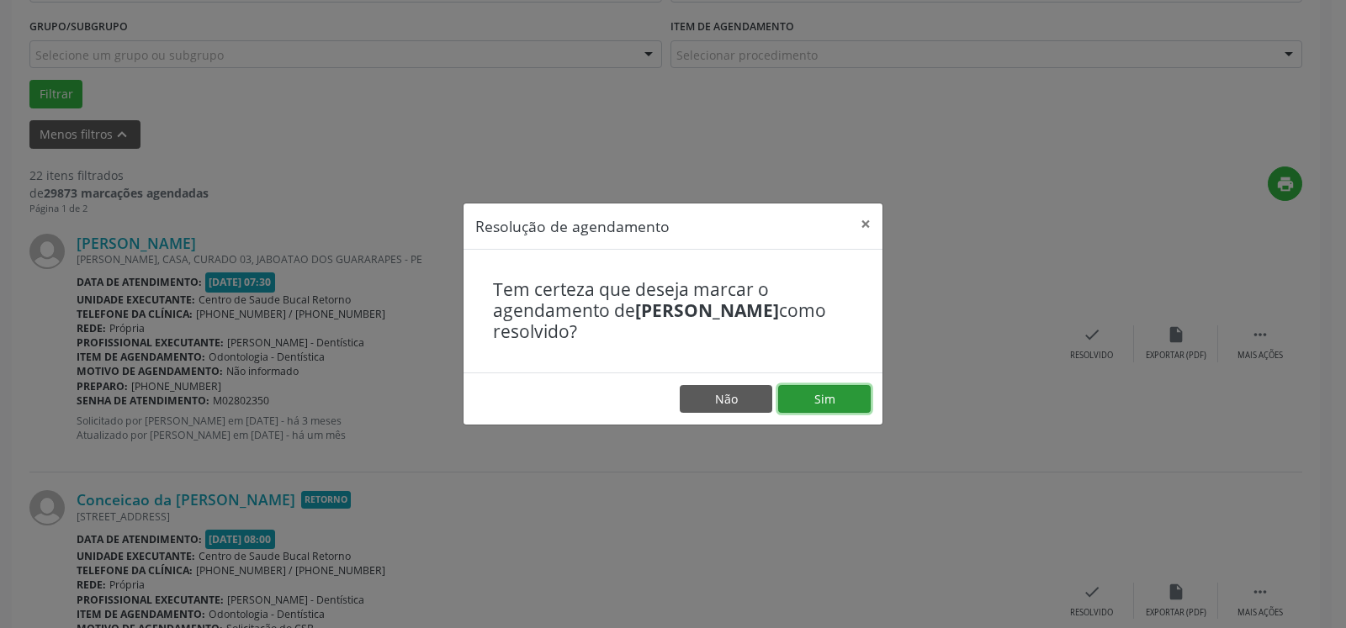
click at [832, 408] on button "Sim" at bounding box center [824, 399] width 93 height 29
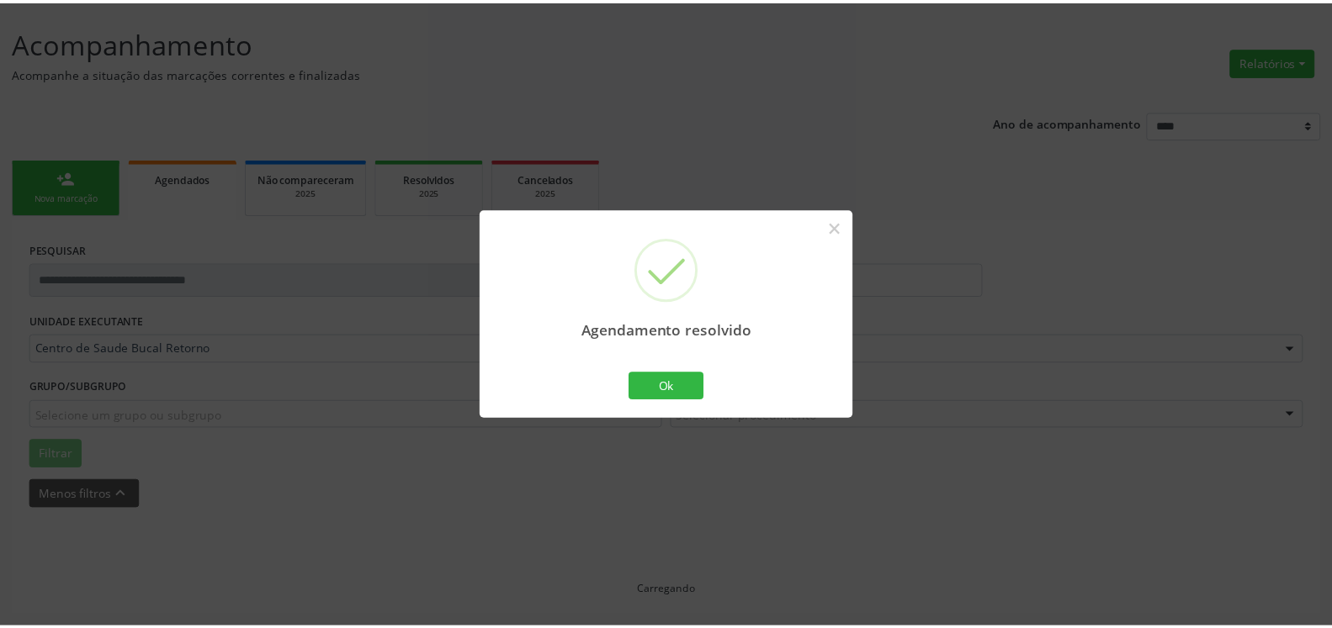
scroll to position [93, 0]
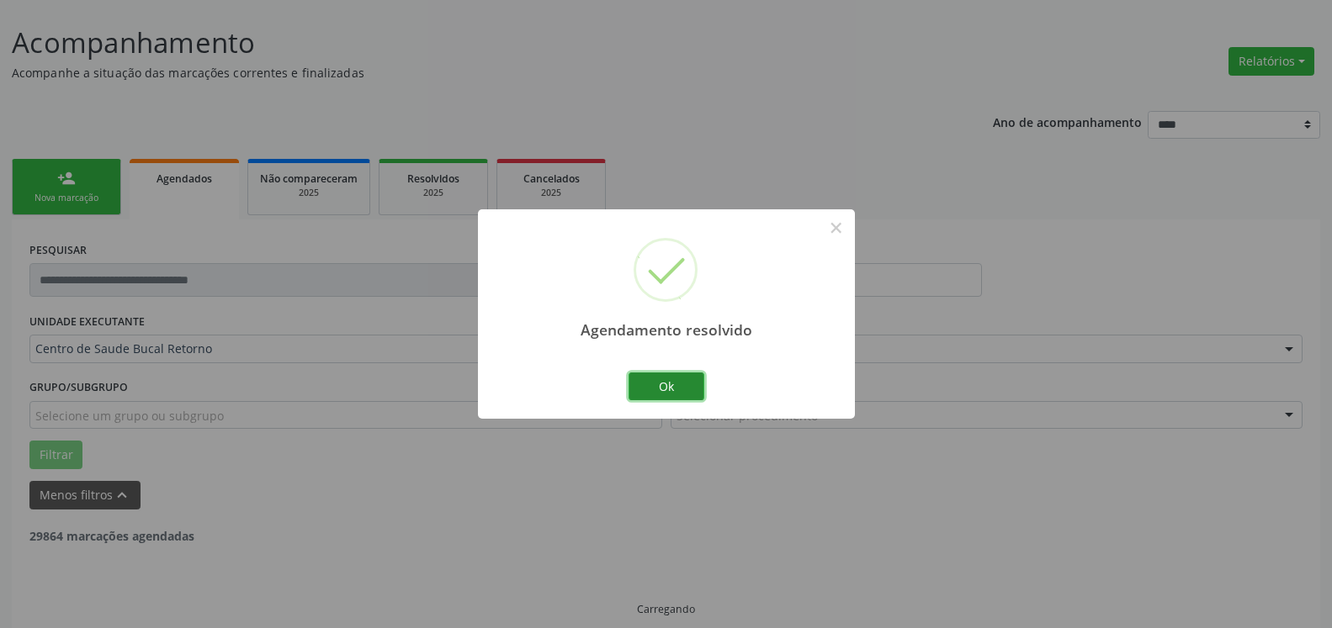
click at [695, 384] on button "Ok" at bounding box center [666, 387] width 76 height 29
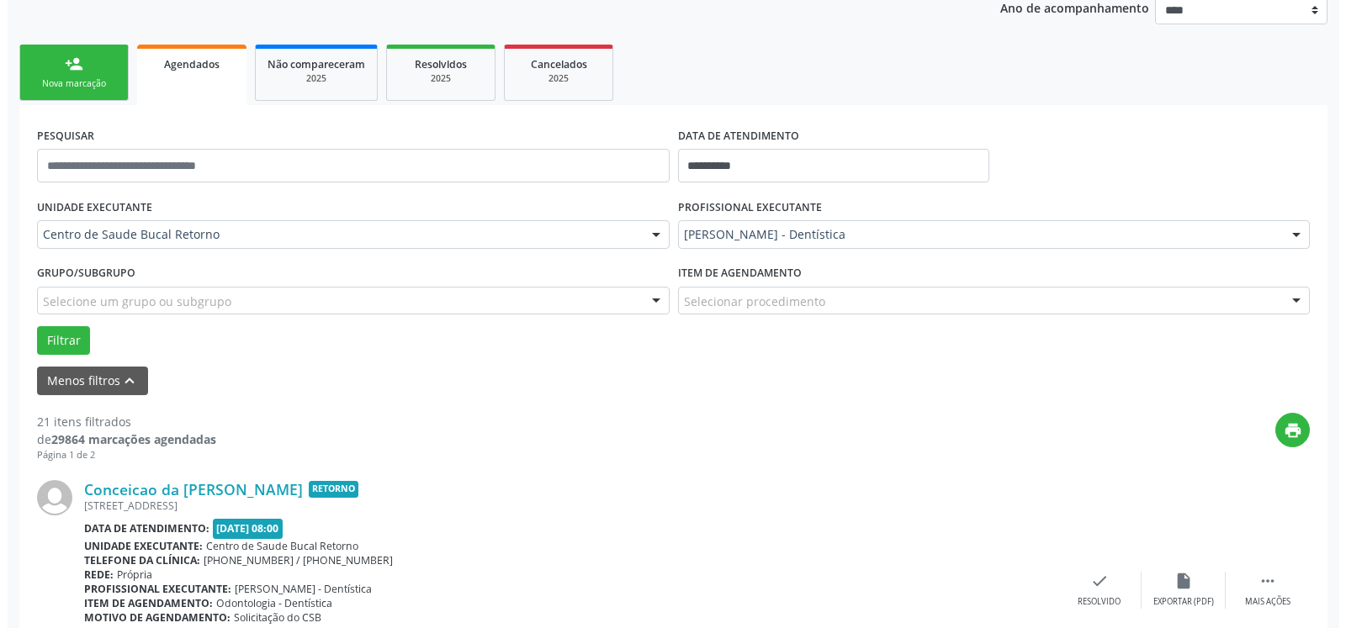
scroll to position [282, 0]
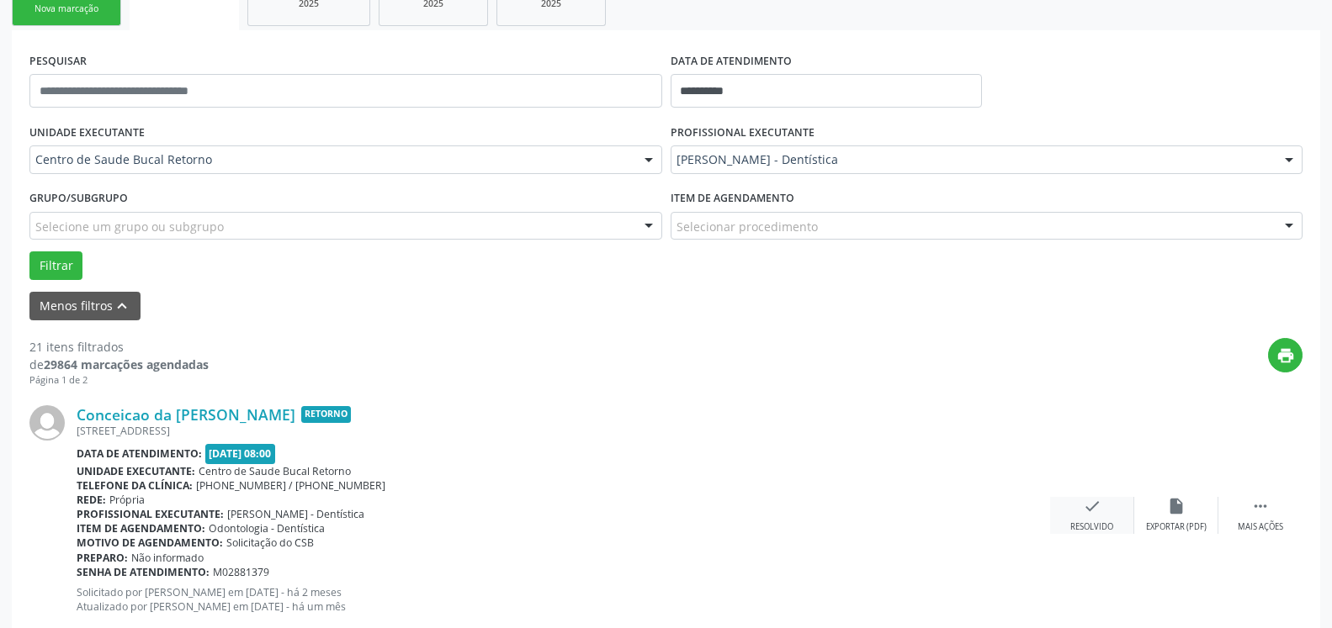
click at [1094, 514] on icon "check" at bounding box center [1092, 506] width 19 height 19
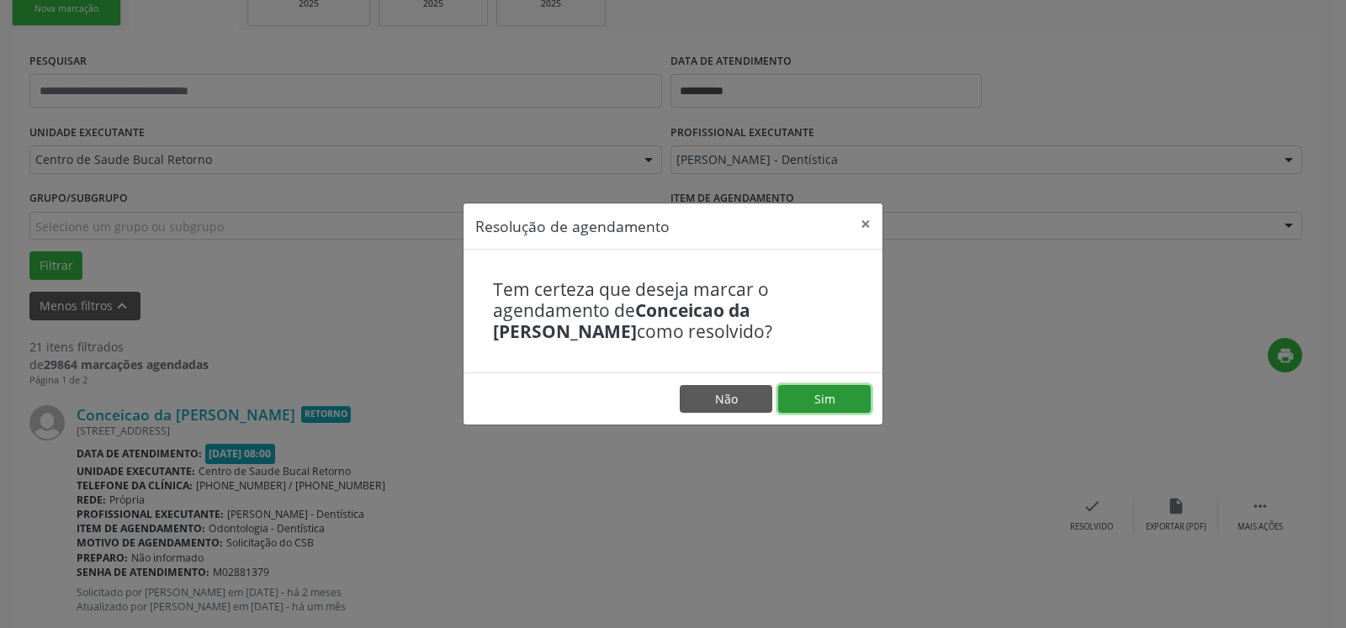
click at [819, 390] on button "Sim" at bounding box center [824, 399] width 93 height 29
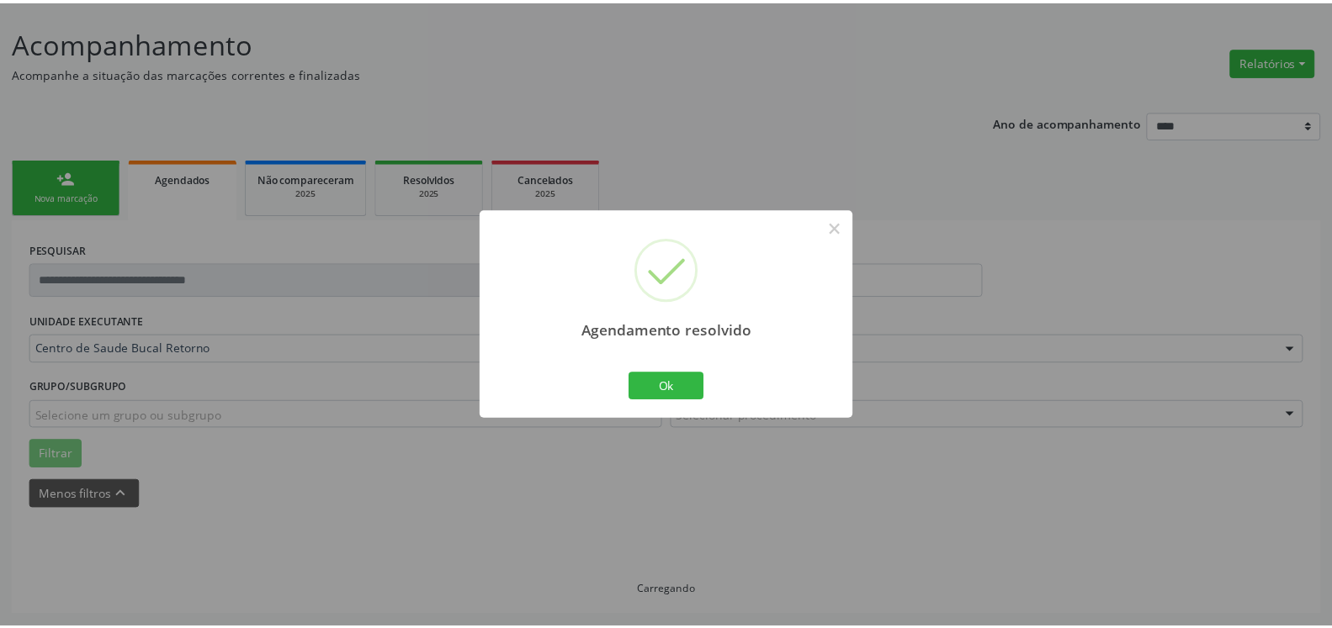
scroll to position [93, 0]
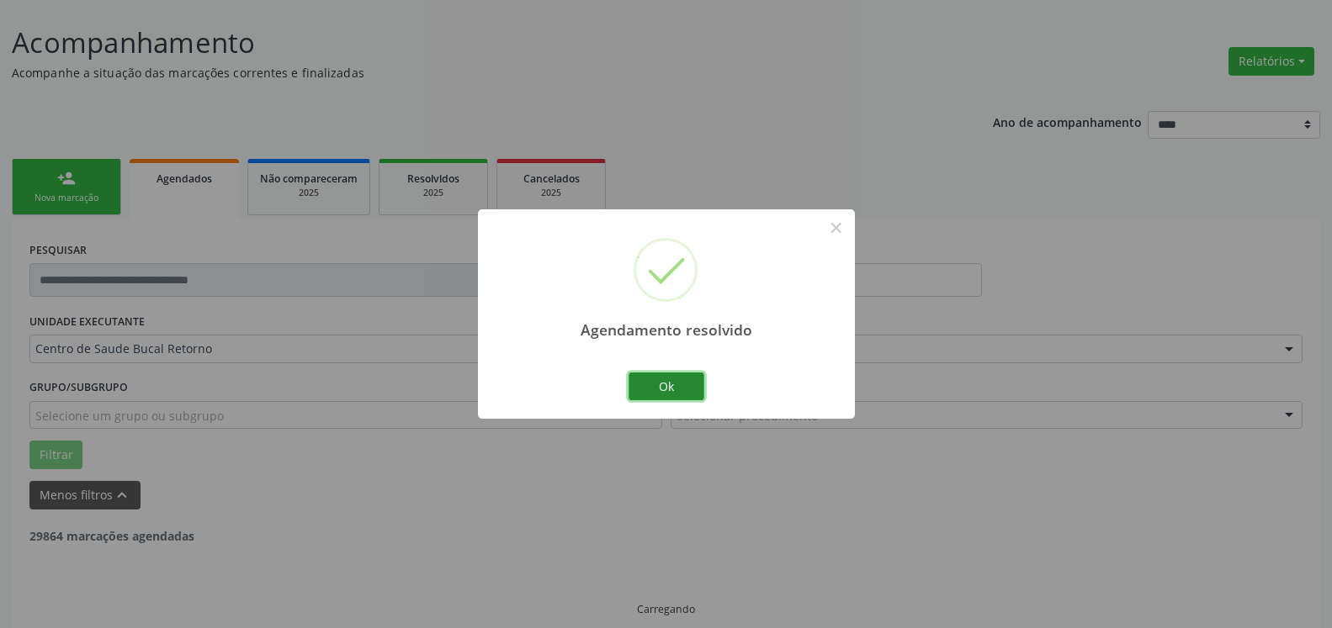
click at [684, 393] on button "Ok" at bounding box center [666, 387] width 76 height 29
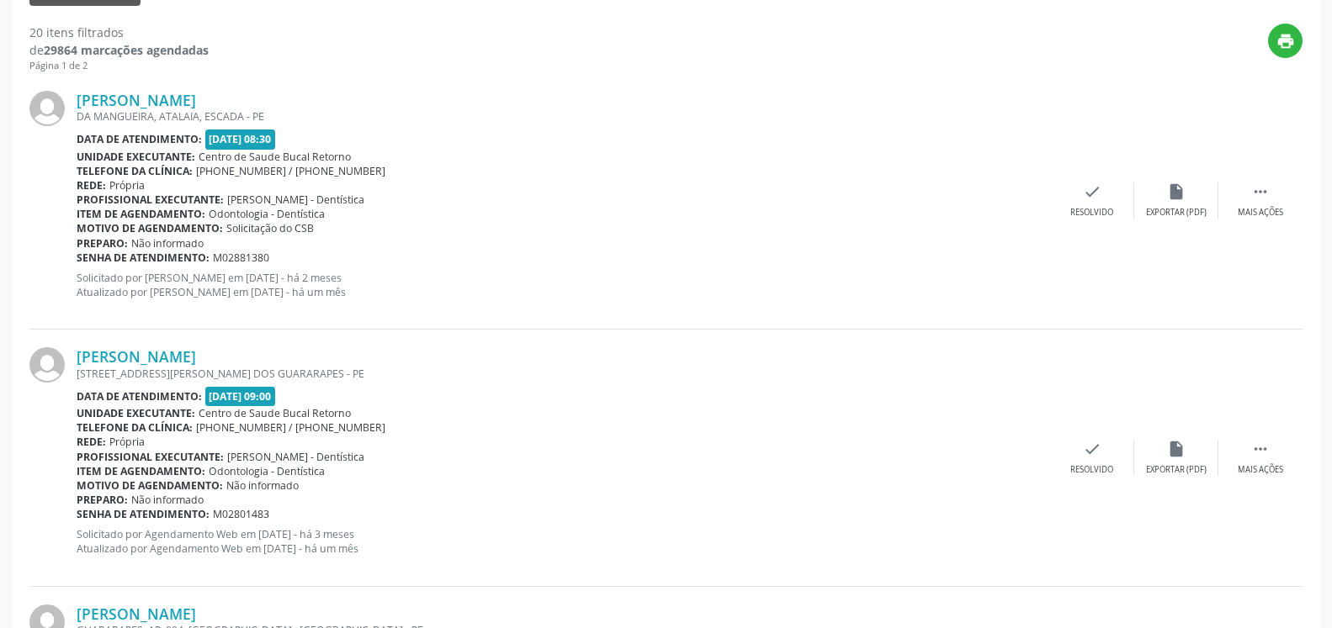
scroll to position [607, 0]
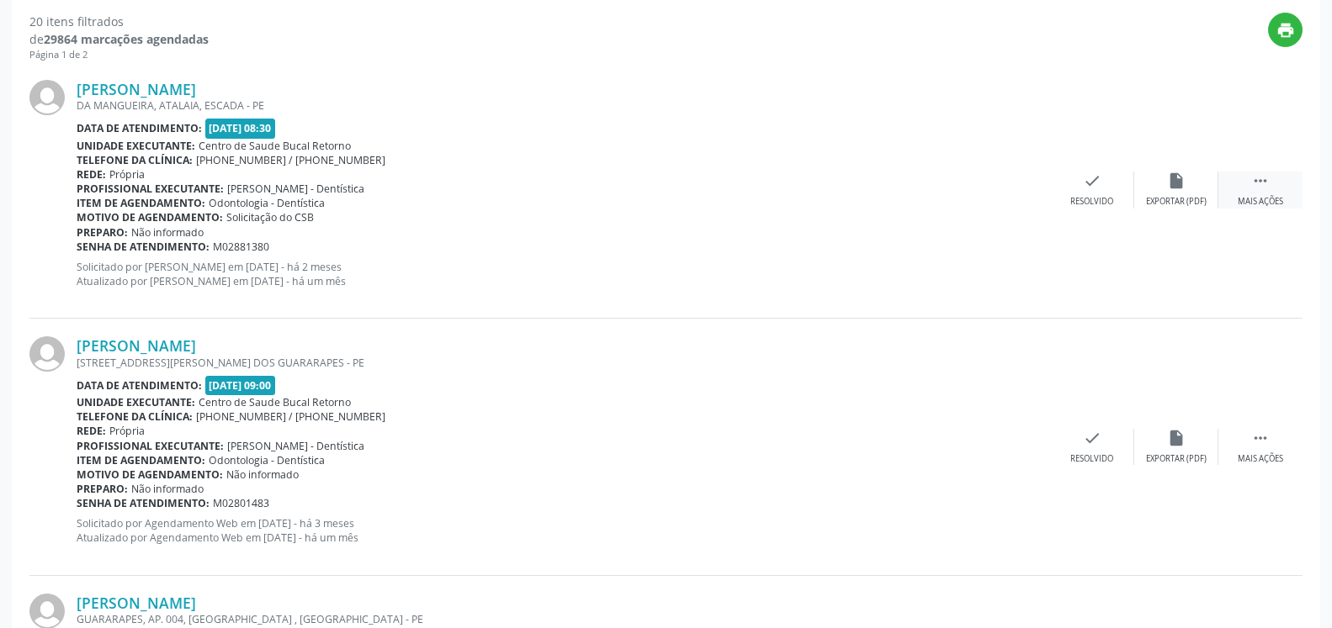
click at [1242, 191] on div " Mais ações" at bounding box center [1260, 190] width 84 height 36
click at [1190, 184] on div "alarm_off Não compareceu" at bounding box center [1176, 190] width 84 height 36
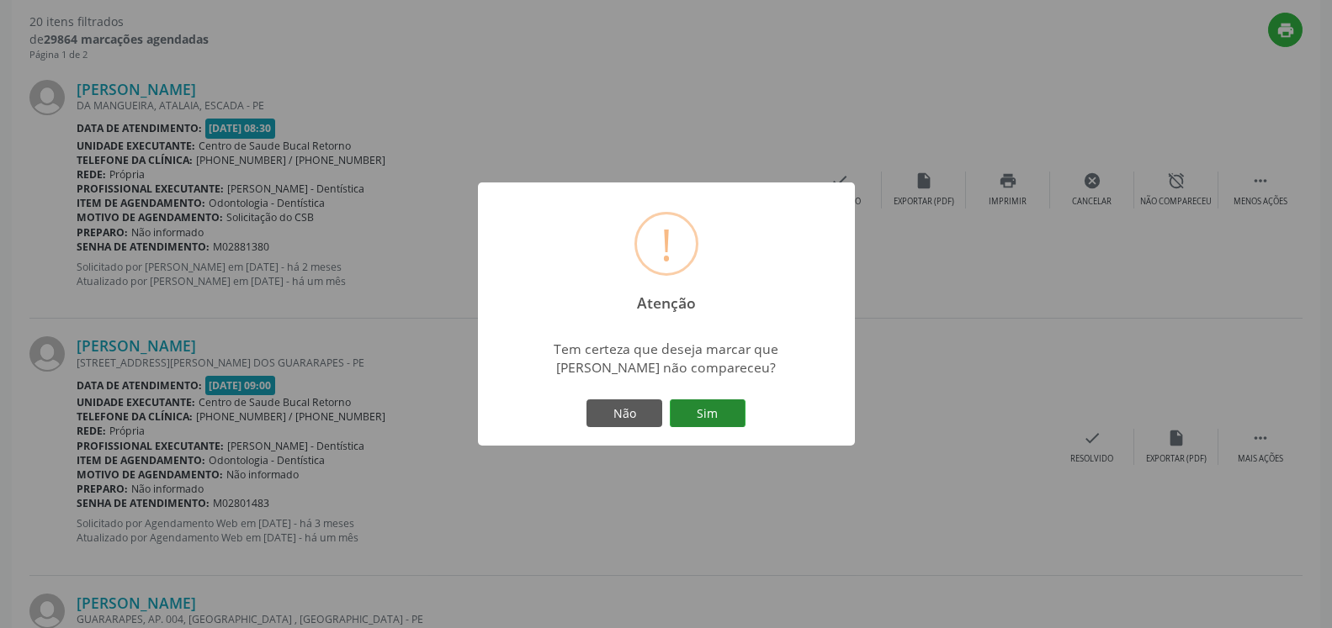
click at [707, 404] on button "Sim" at bounding box center [708, 414] width 76 height 29
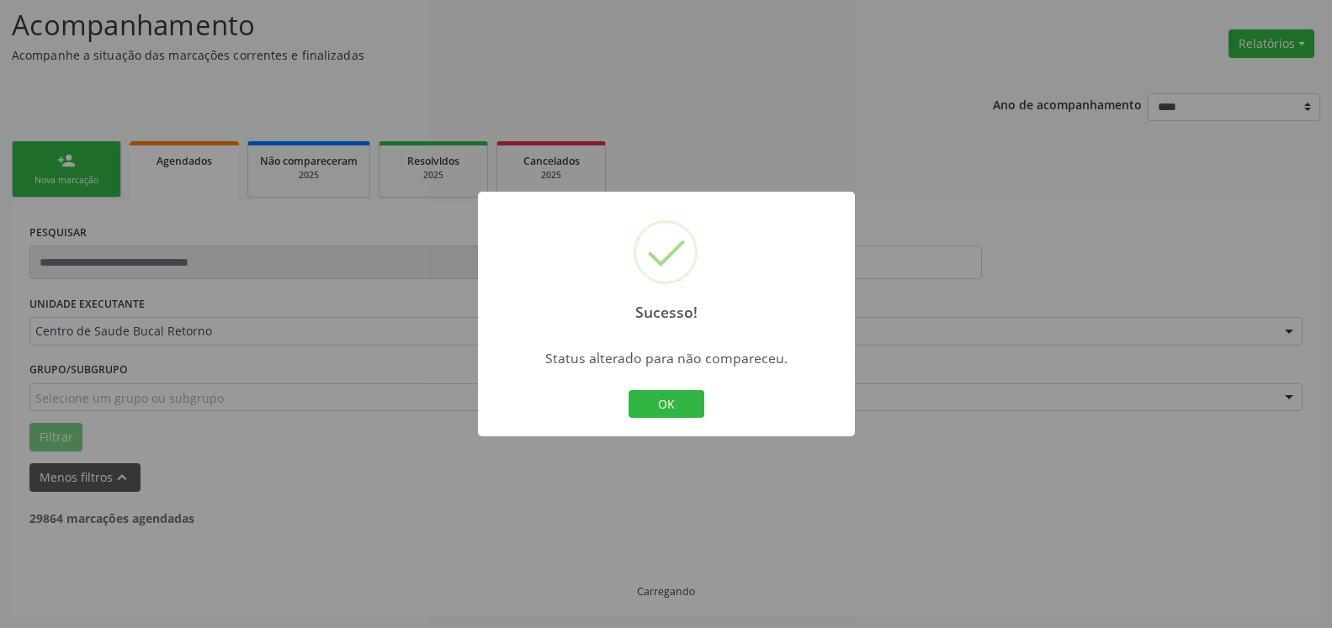
scroll to position [110, 0]
click at [654, 406] on button "OK" at bounding box center [666, 404] width 76 height 29
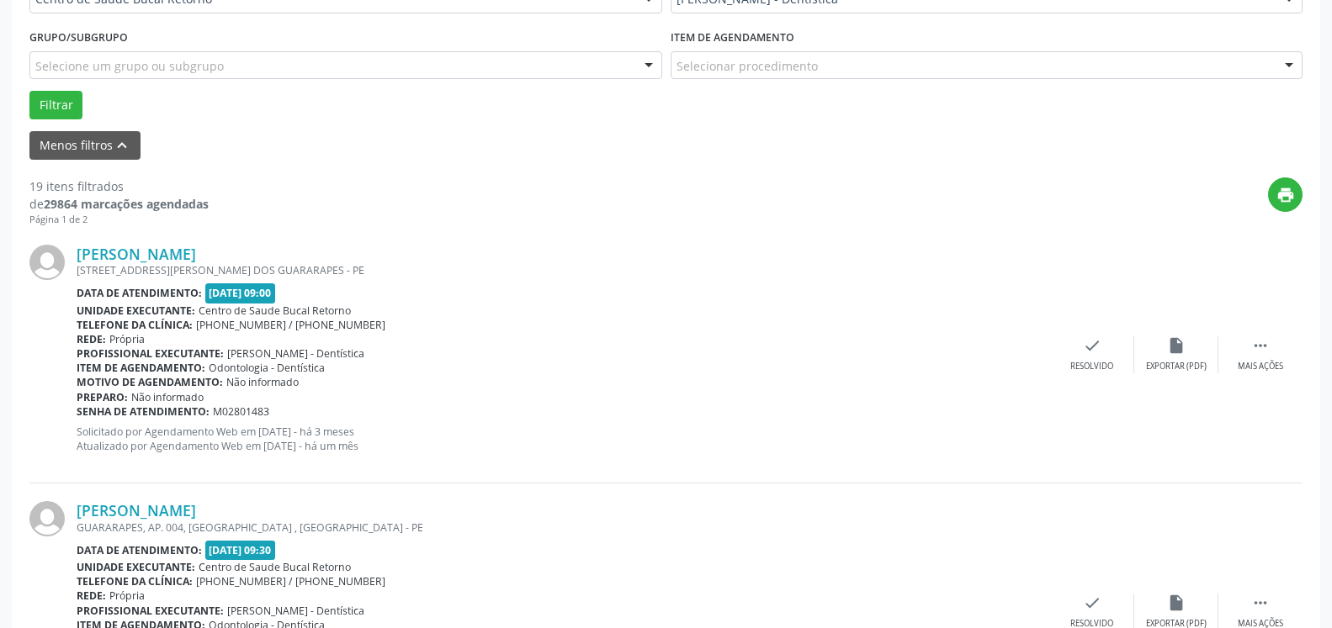
scroll to position [453, 0]
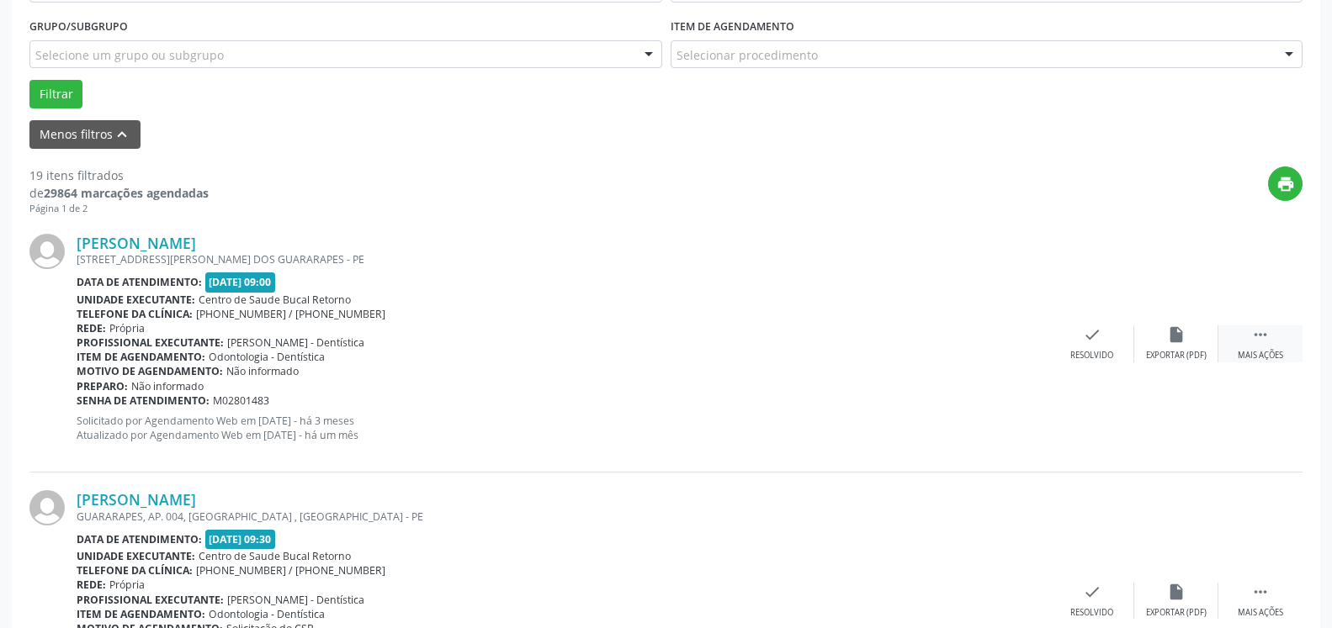
click at [1265, 340] on icon "" at bounding box center [1260, 335] width 19 height 19
click at [1186, 345] on div "alarm_off Não compareceu" at bounding box center [1176, 344] width 84 height 36
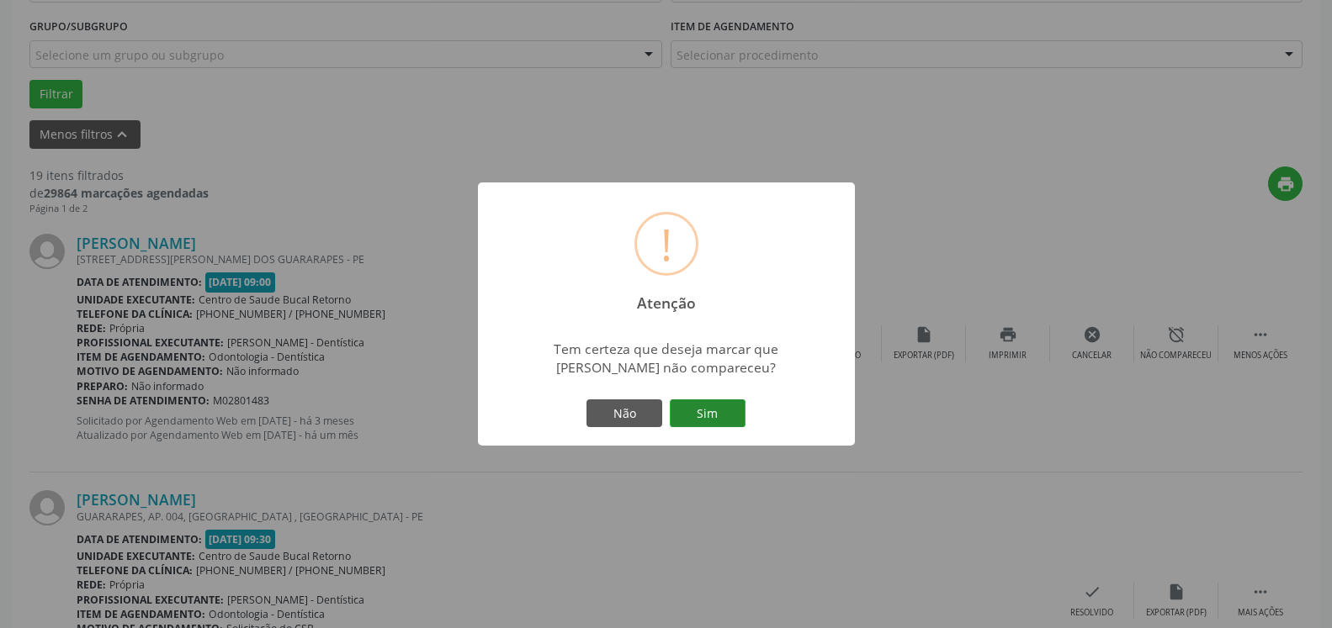
click at [713, 415] on button "Sim" at bounding box center [708, 414] width 76 height 29
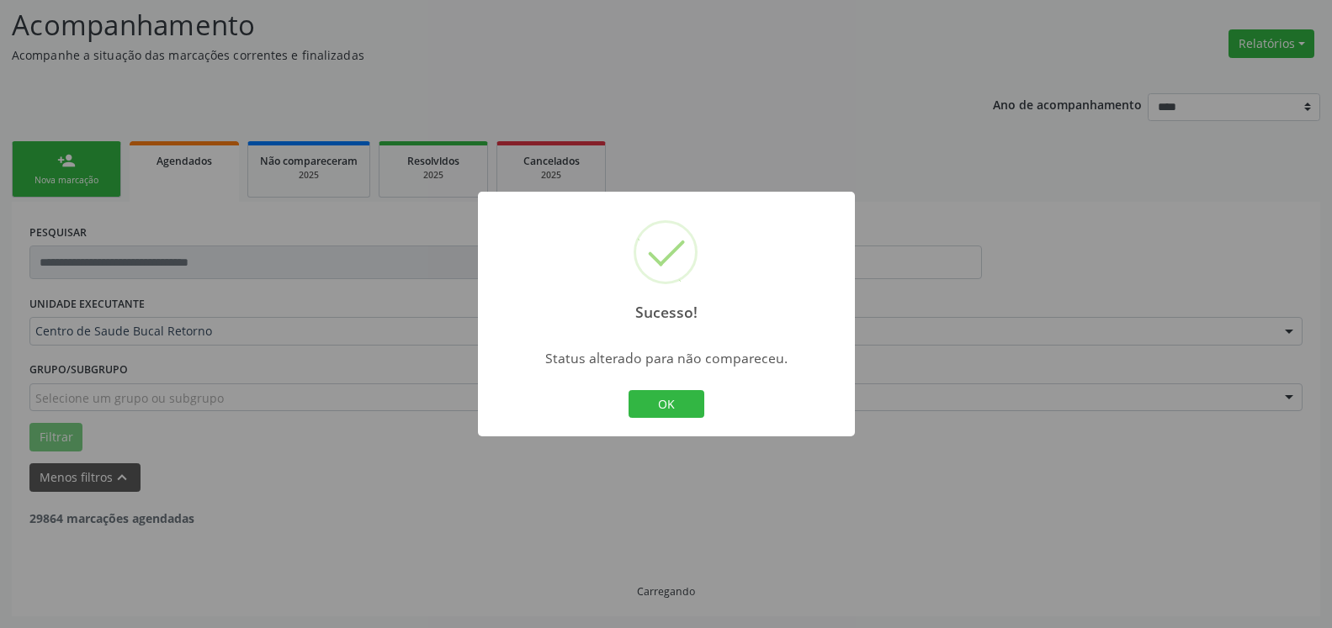
scroll to position [110, 0]
click at [645, 403] on button "OK" at bounding box center [666, 404] width 76 height 29
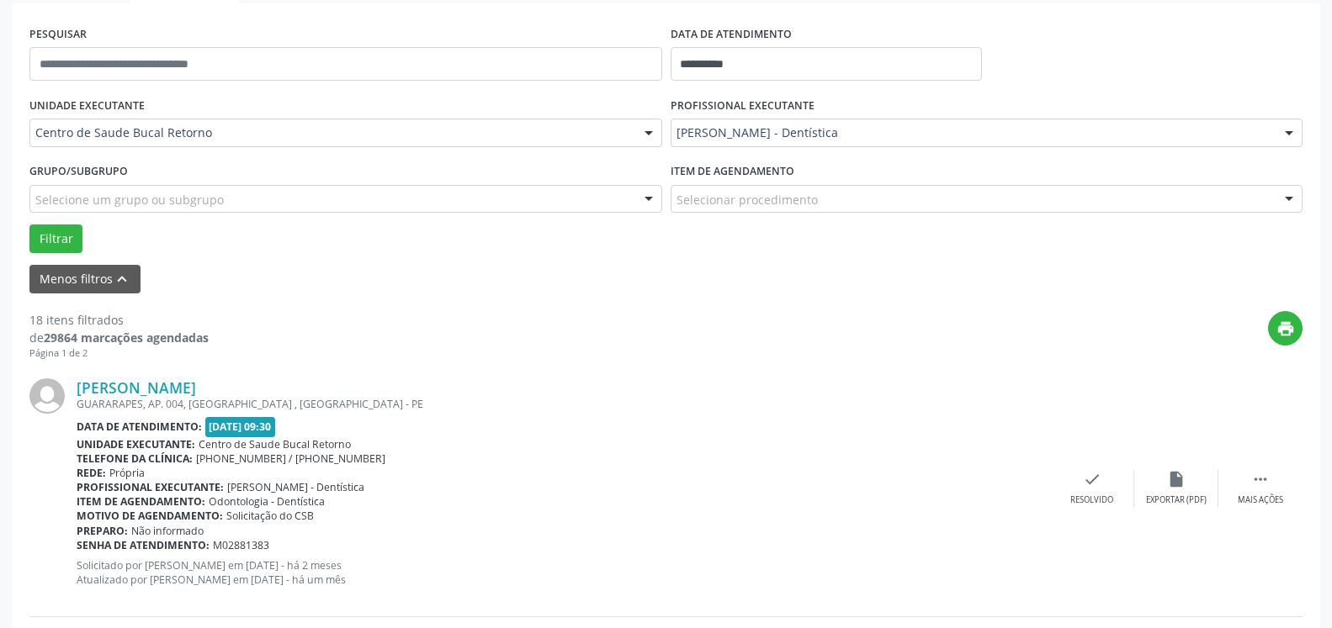
scroll to position [368, 0]
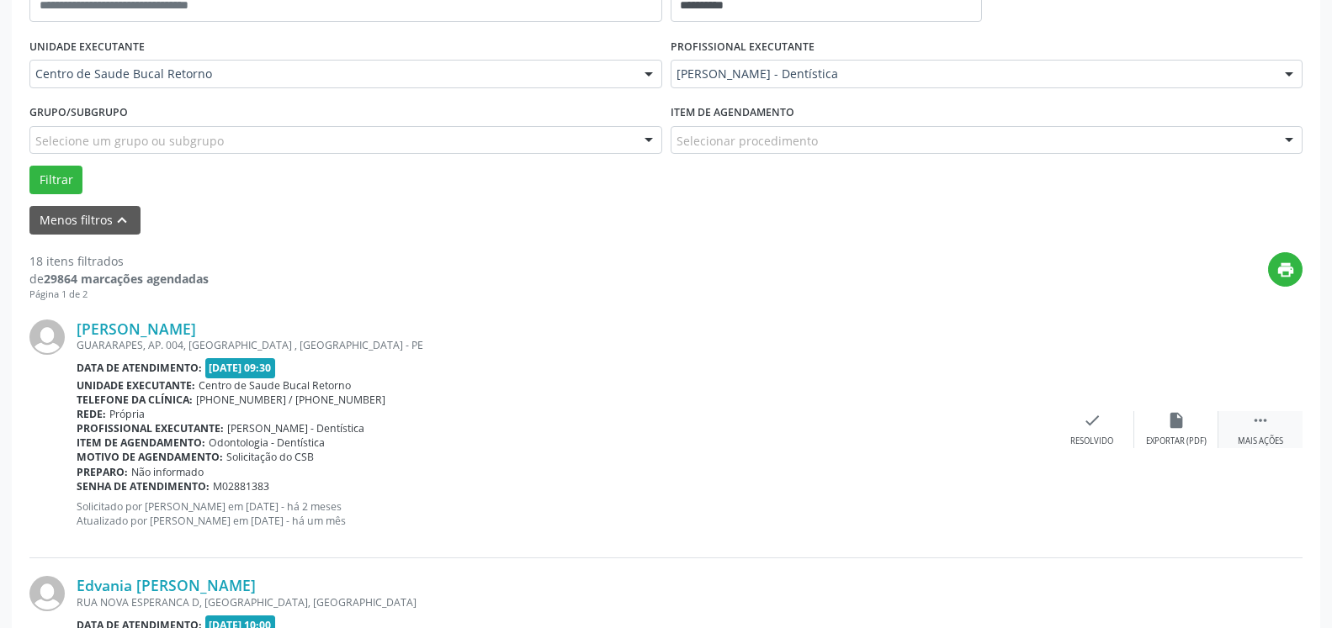
click at [1260, 430] on icon "" at bounding box center [1260, 420] width 19 height 19
click at [1199, 432] on div "alarm_off Não compareceu" at bounding box center [1176, 429] width 84 height 36
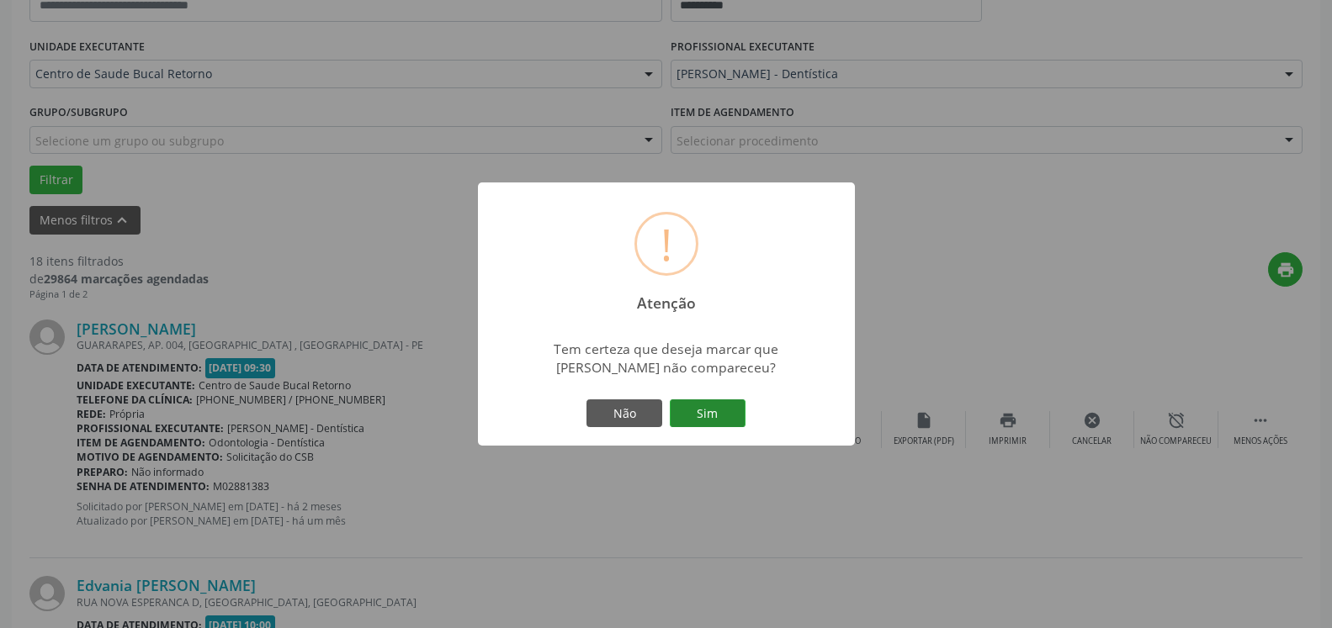
click at [734, 412] on button "Sim" at bounding box center [708, 414] width 76 height 29
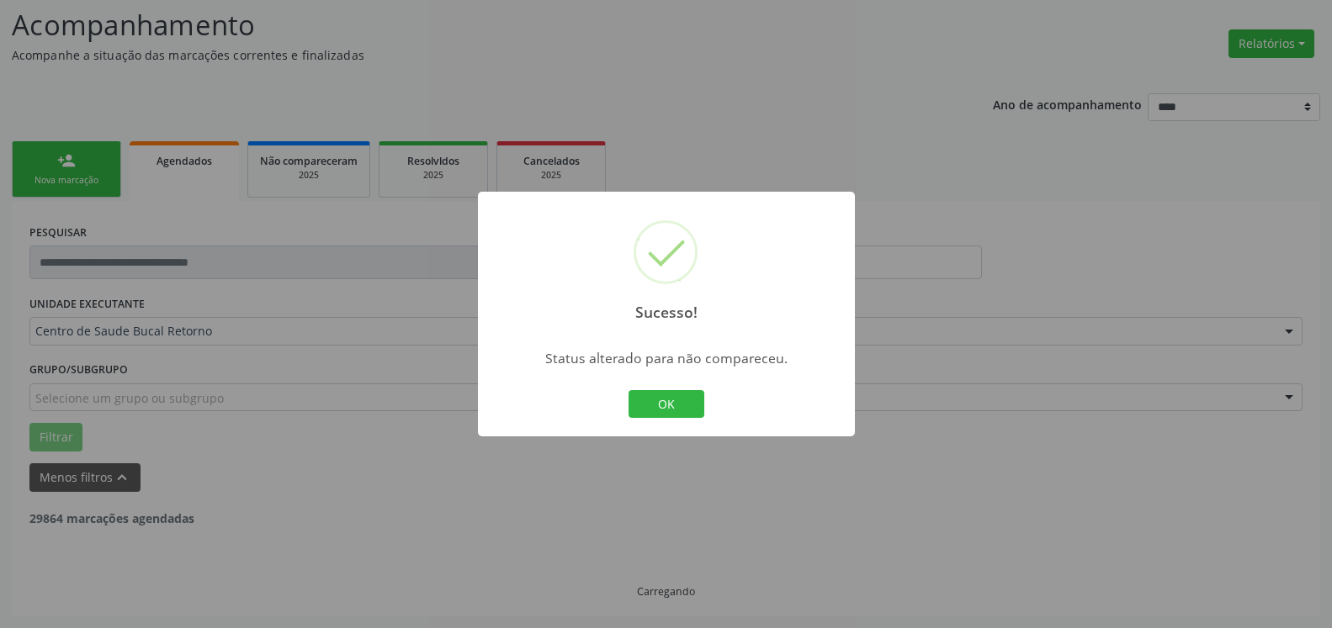
scroll to position [110, 0]
click at [679, 390] on button "OK" at bounding box center [666, 404] width 76 height 29
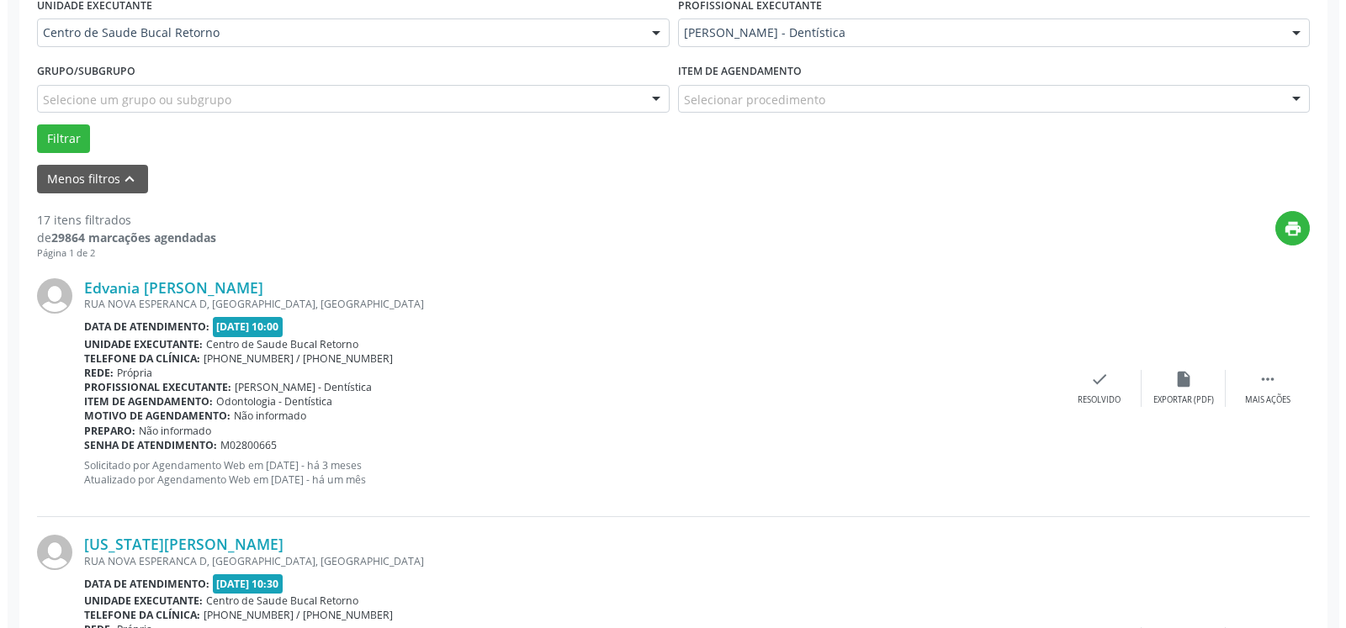
scroll to position [539, 0]
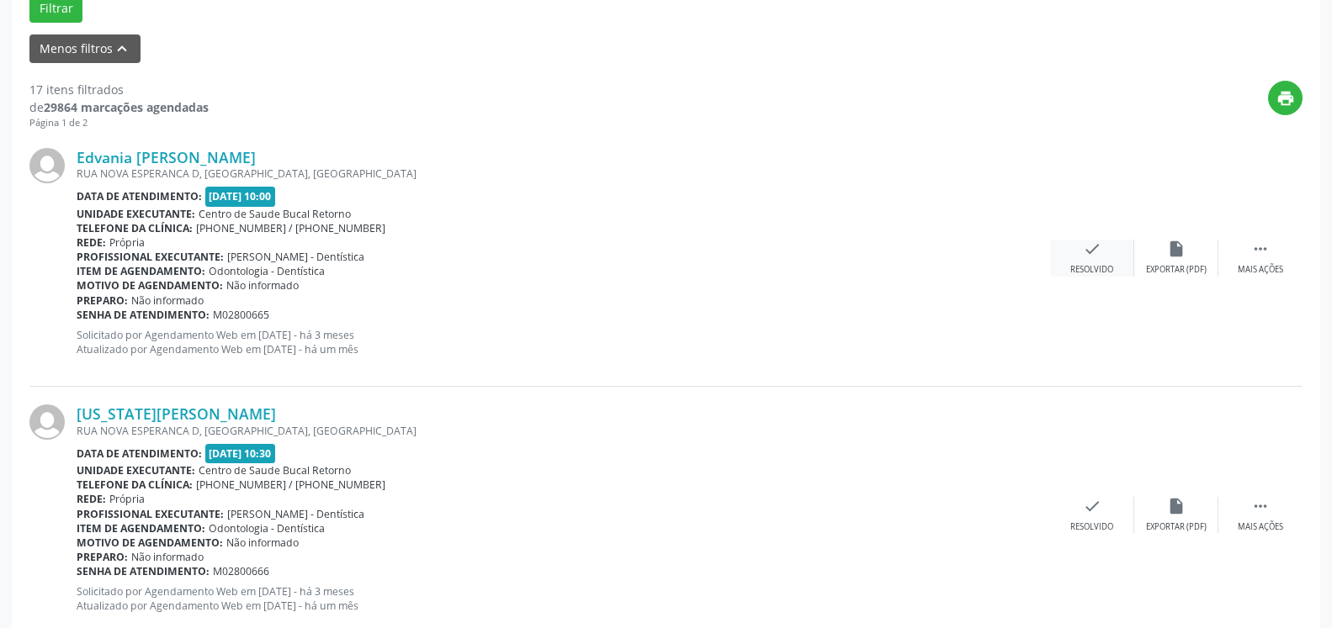
click at [1087, 258] on icon "check" at bounding box center [1092, 249] width 19 height 19
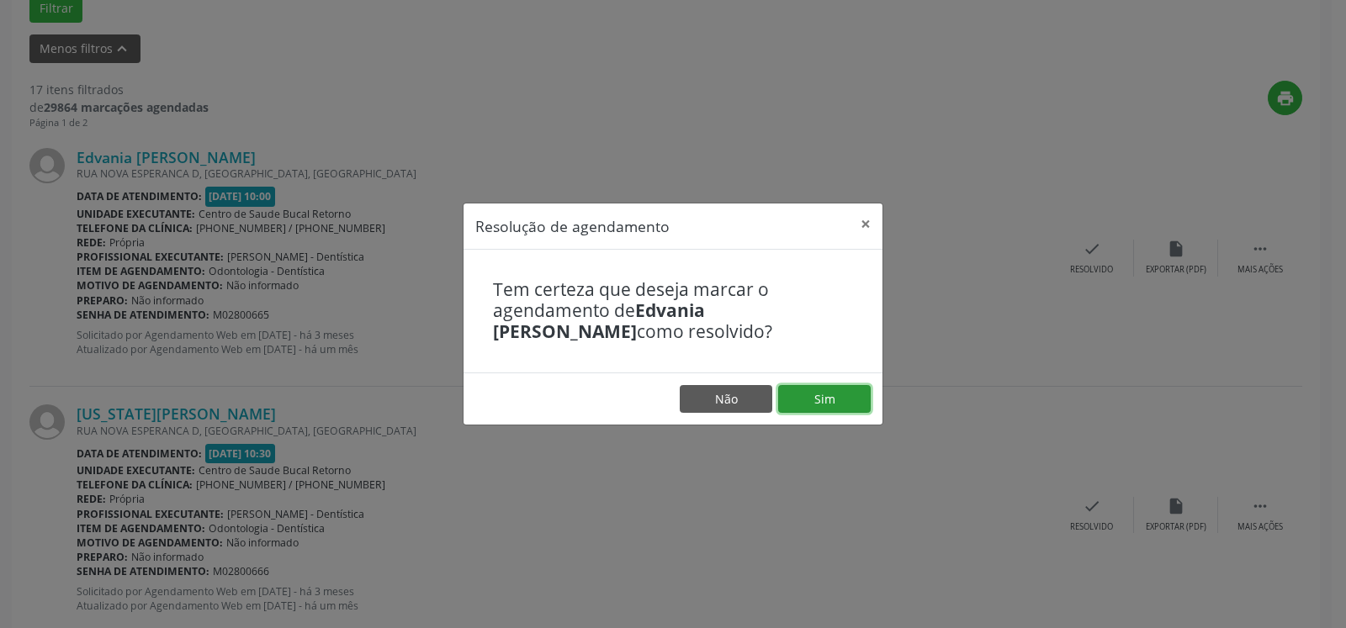
click at [830, 396] on button "Sim" at bounding box center [824, 399] width 93 height 29
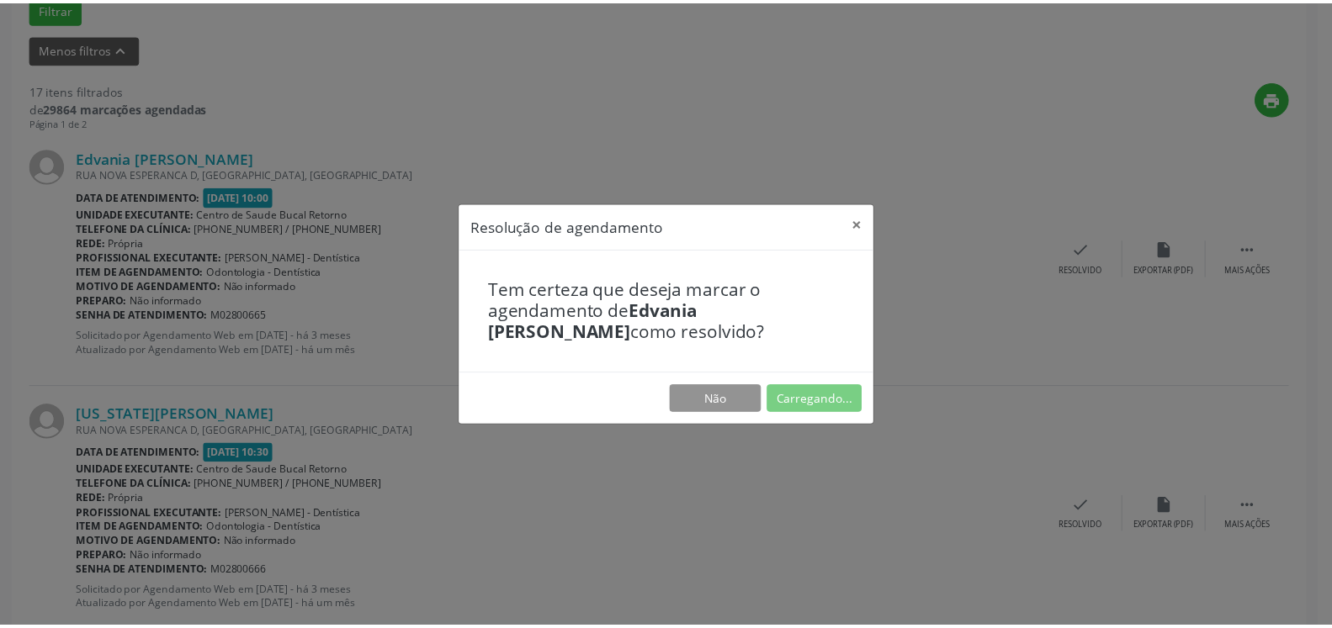
scroll to position [93, 0]
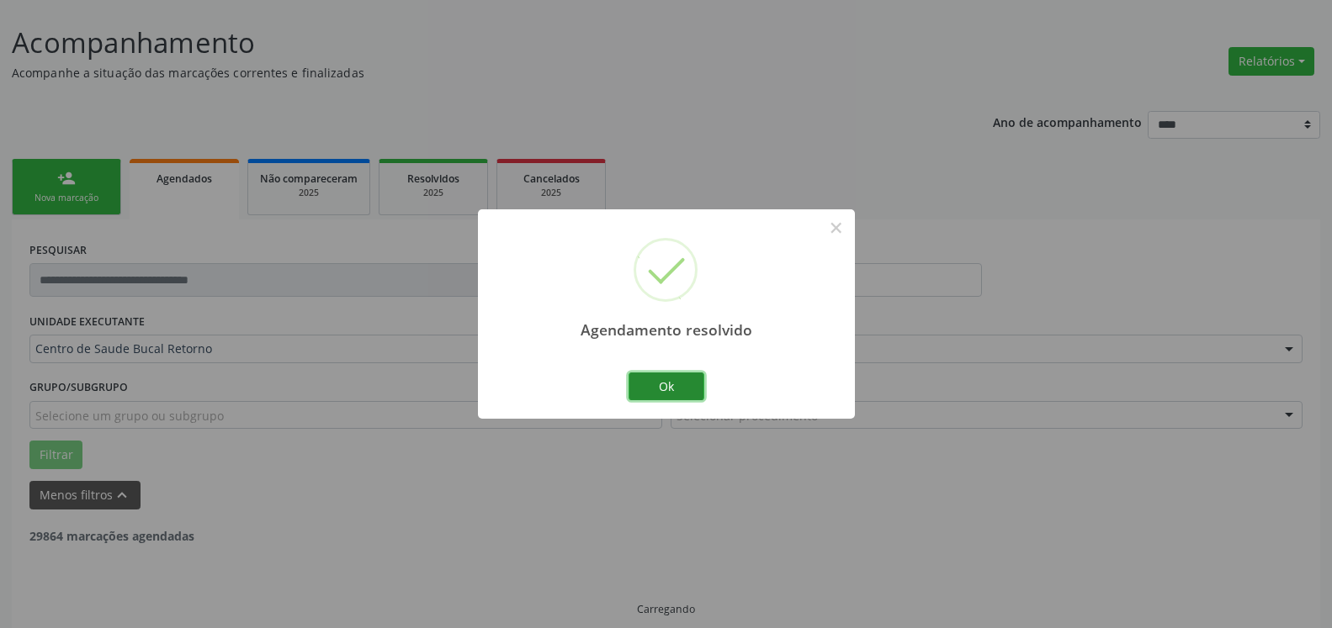
click at [668, 383] on button "Ok" at bounding box center [666, 387] width 76 height 29
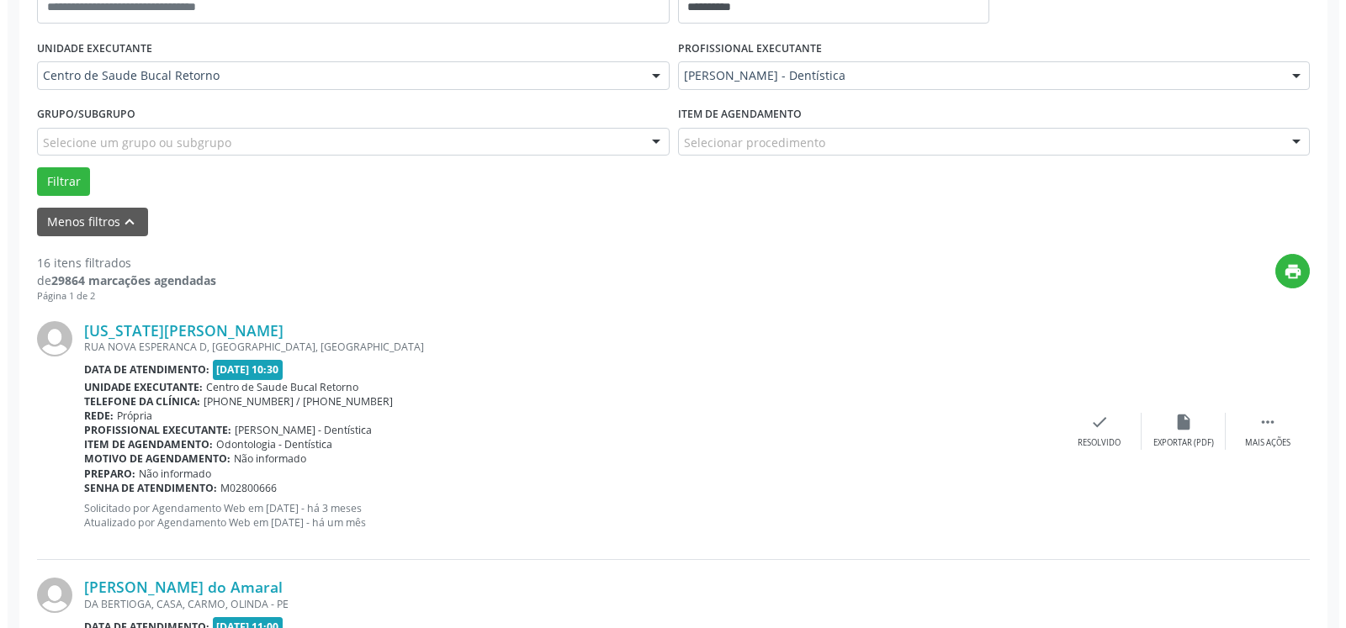
scroll to position [368, 0]
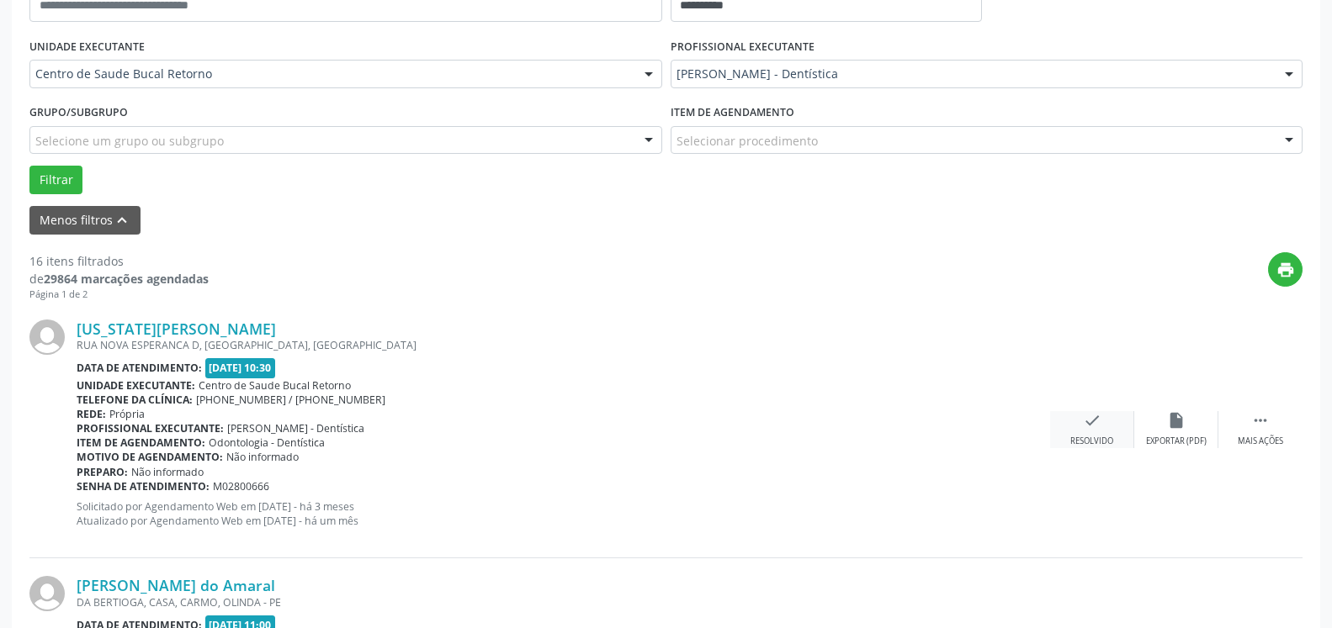
click at [1109, 424] on div "check Resolvido" at bounding box center [1092, 429] width 84 height 36
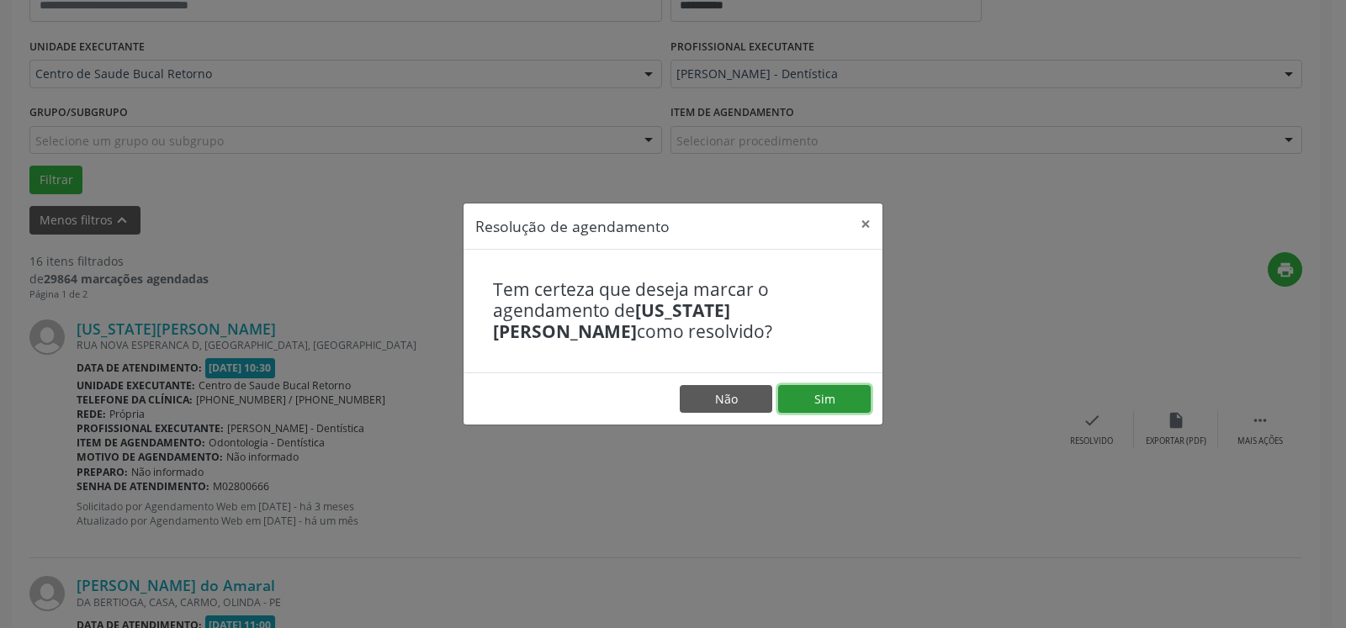
click at [808, 398] on button "Sim" at bounding box center [824, 399] width 93 height 29
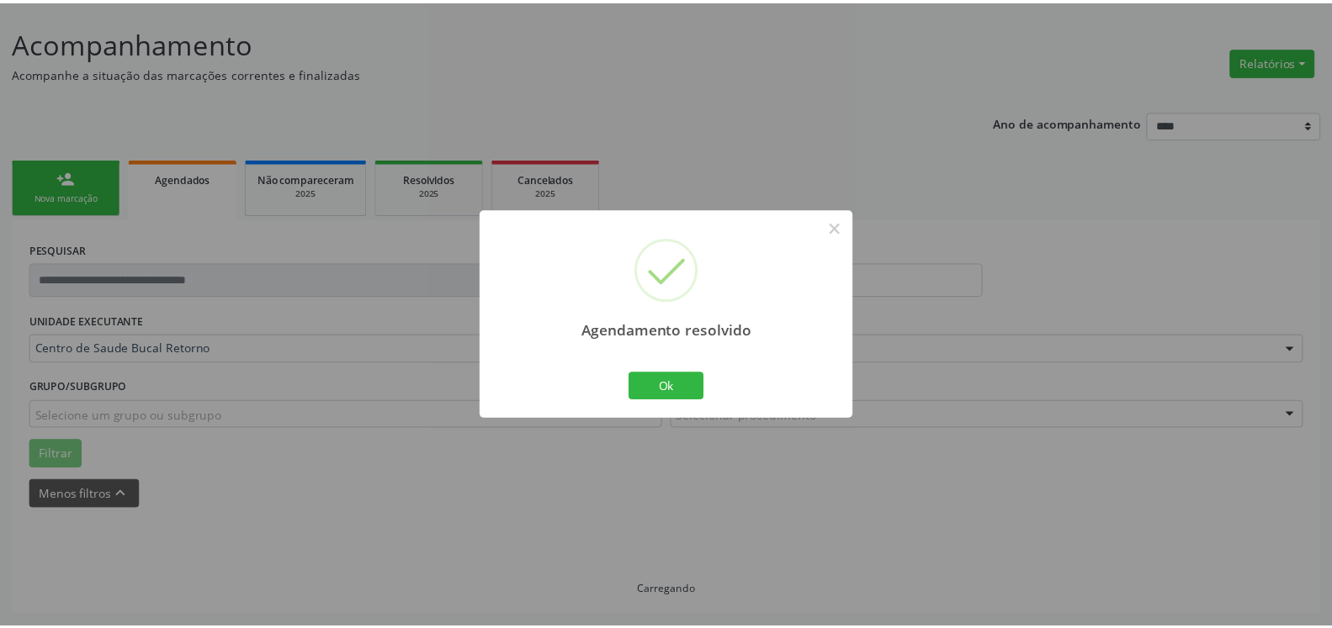
scroll to position [93, 0]
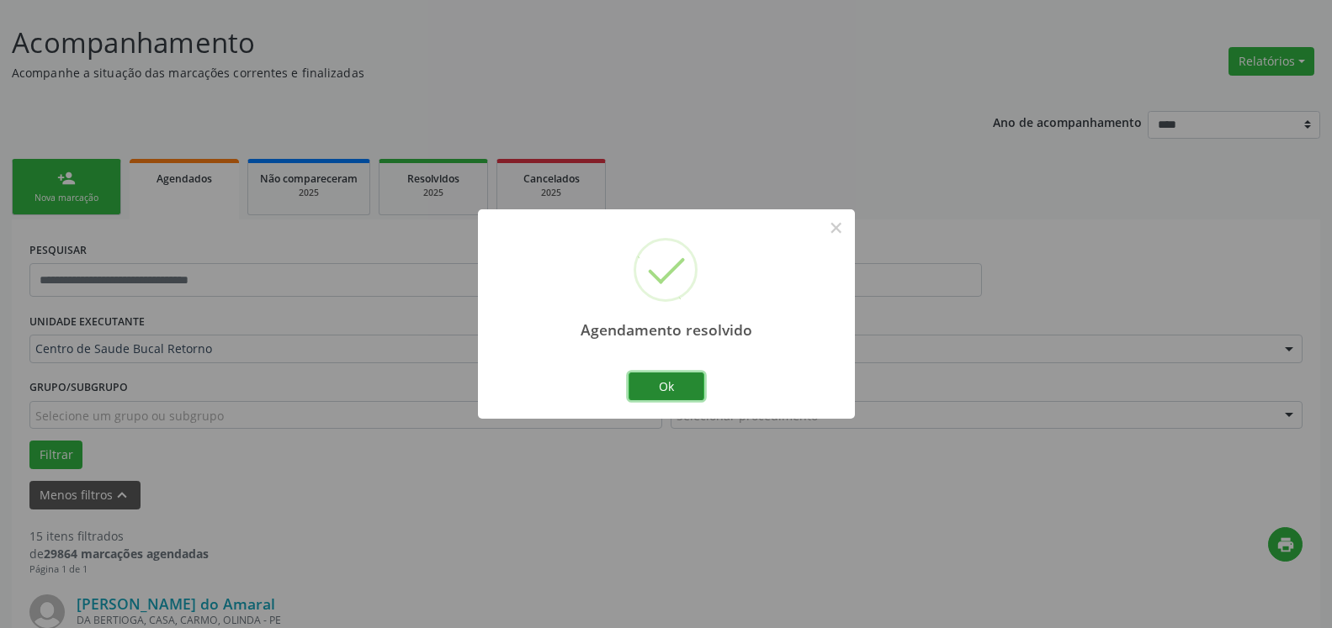
click at [664, 386] on button "Ok" at bounding box center [666, 387] width 76 height 29
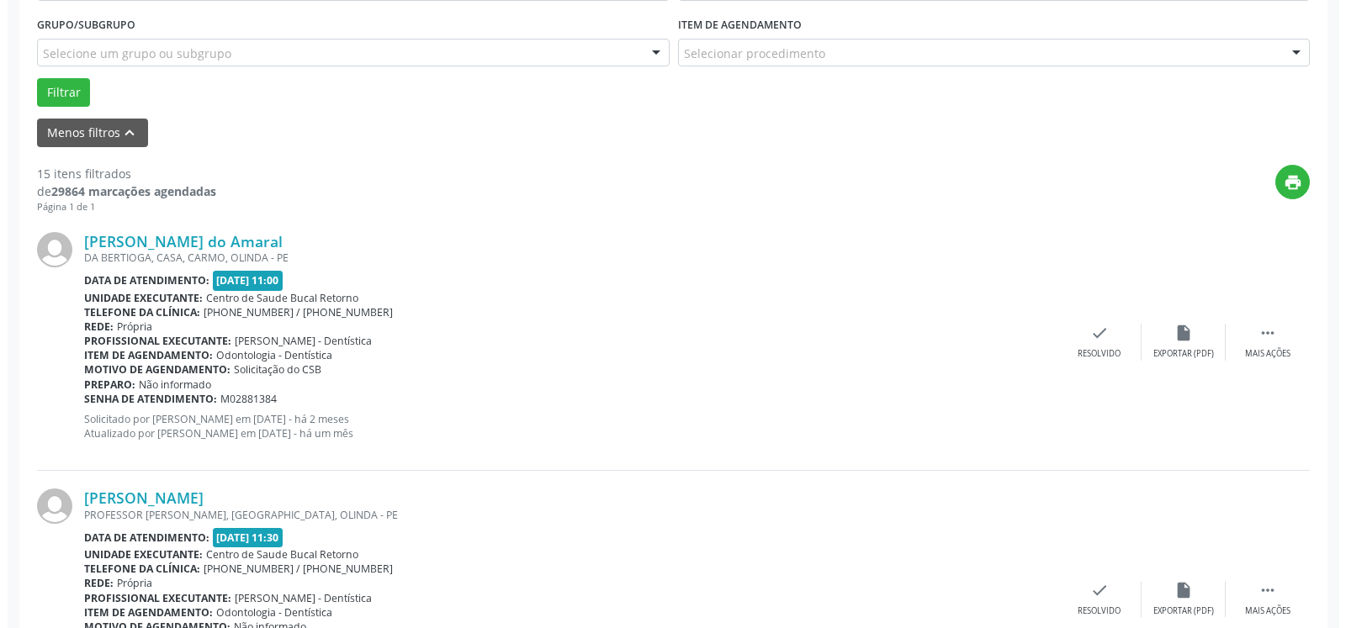
scroll to position [522, 0]
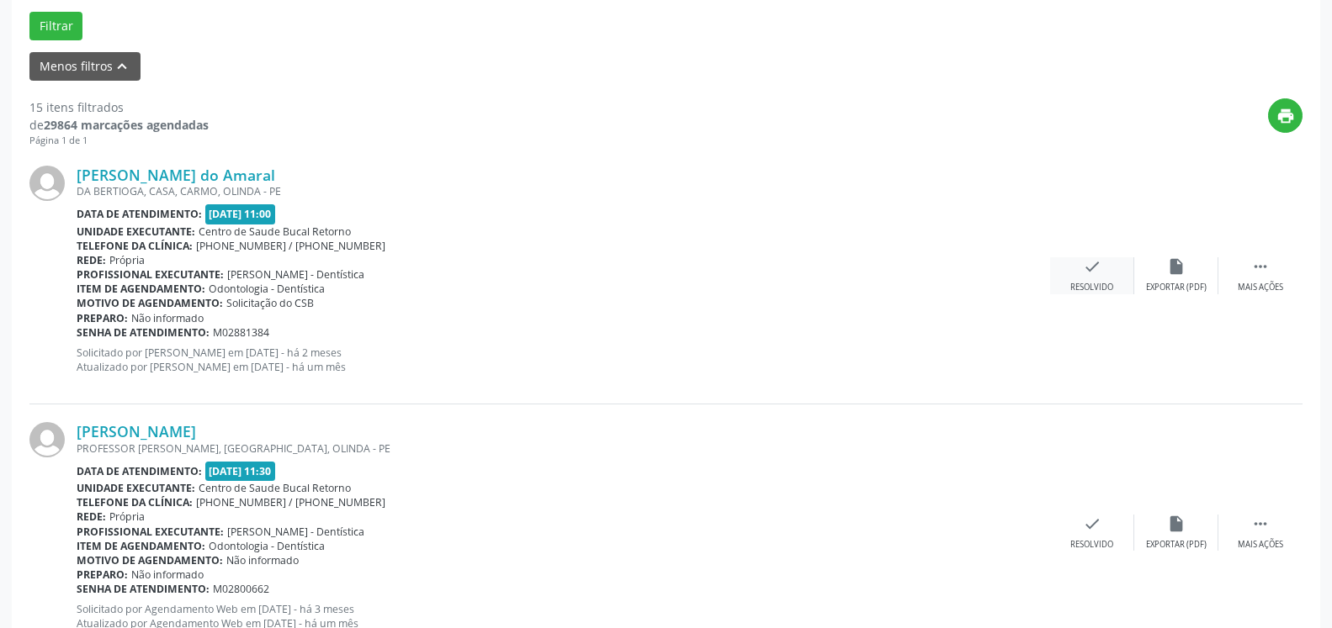
click at [1097, 272] on icon "check" at bounding box center [1092, 266] width 19 height 19
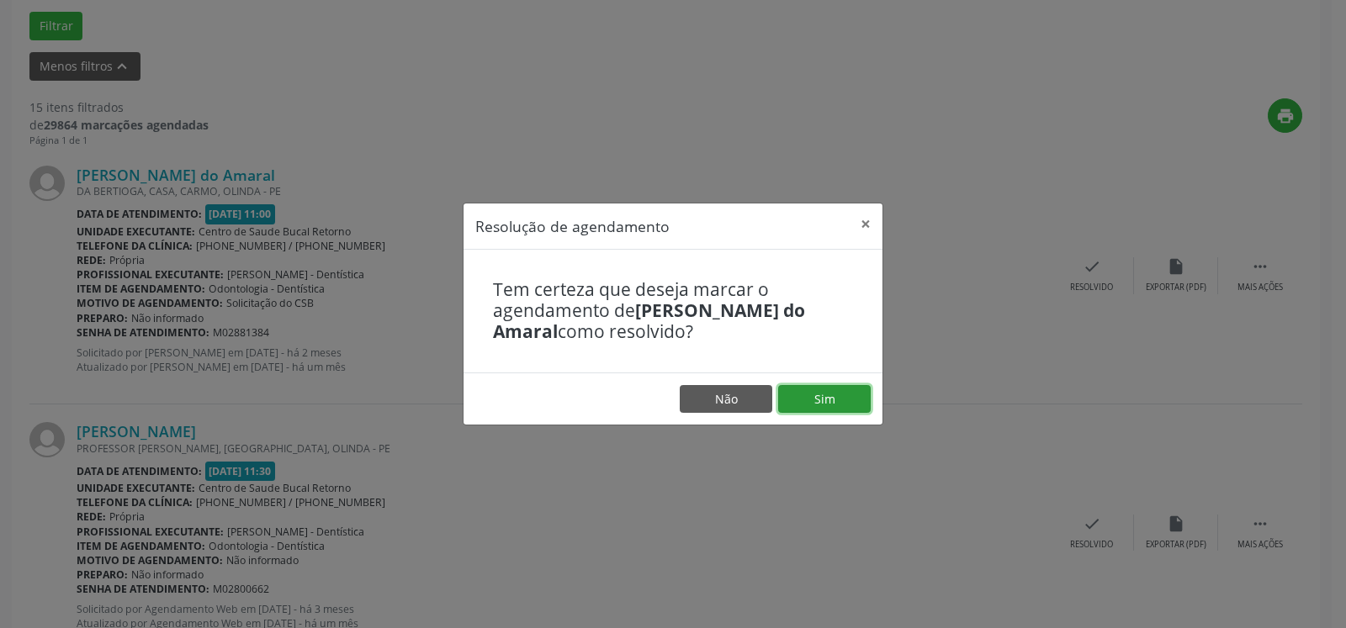
click at [829, 404] on button "Sim" at bounding box center [824, 399] width 93 height 29
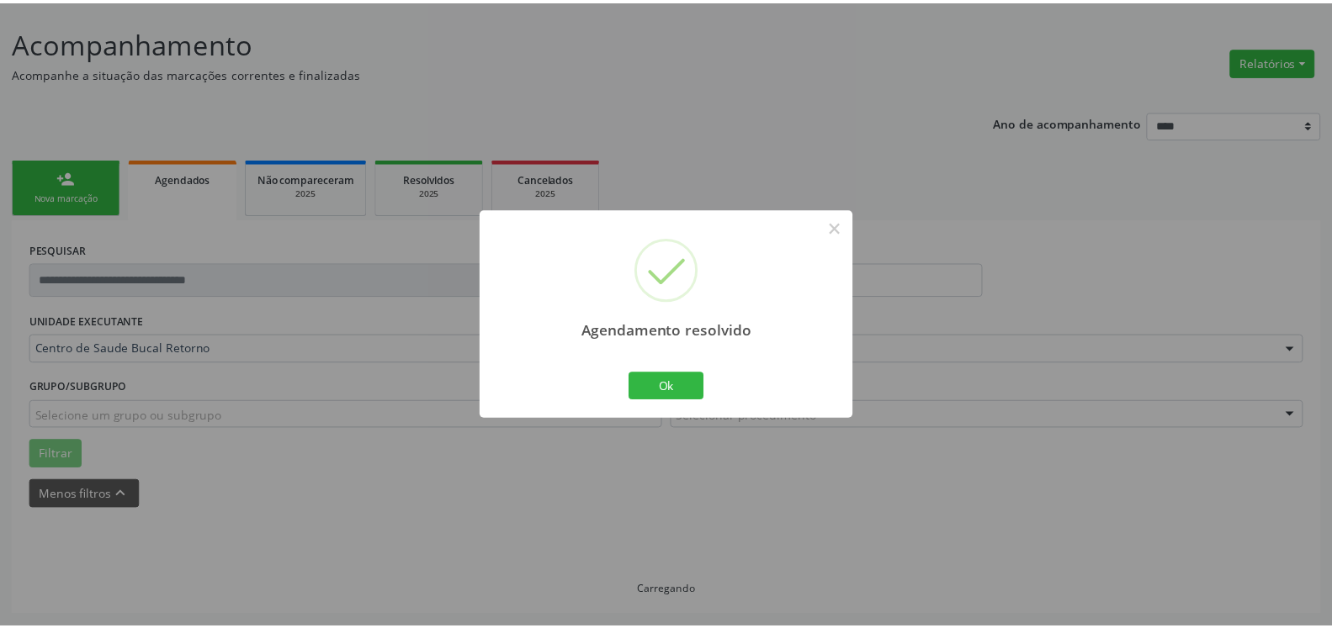
scroll to position [93, 0]
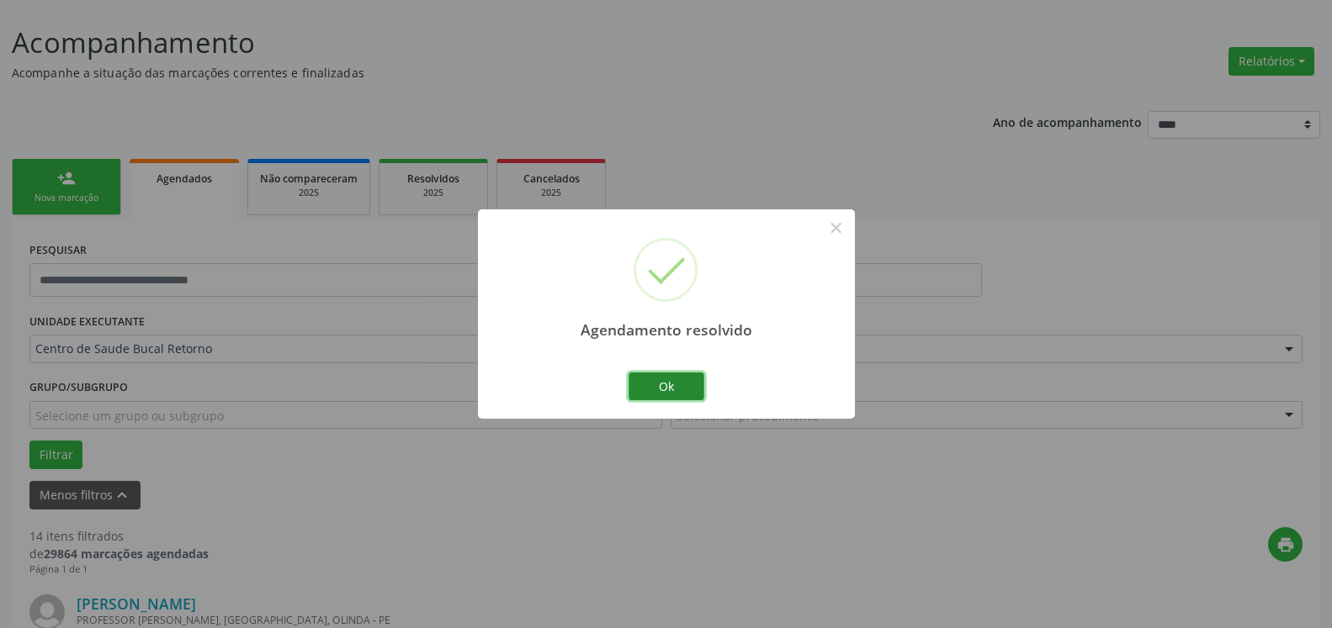
click at [665, 388] on button "Ok" at bounding box center [666, 387] width 76 height 29
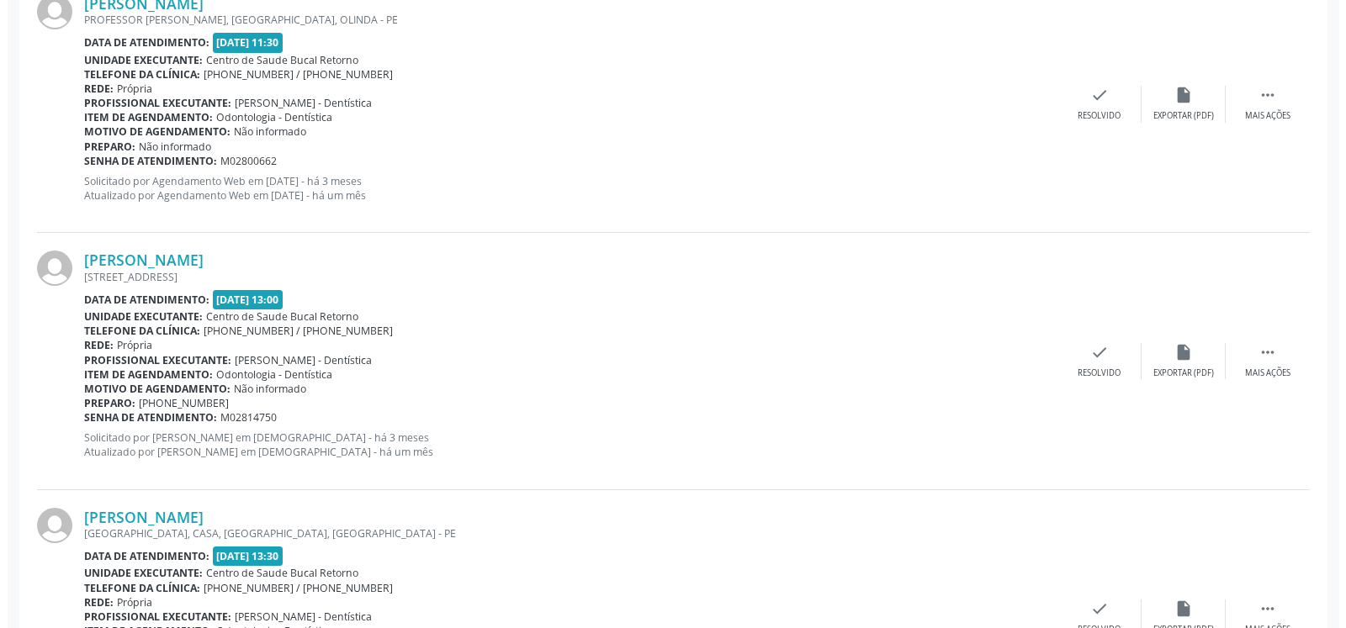
scroll to position [522, 0]
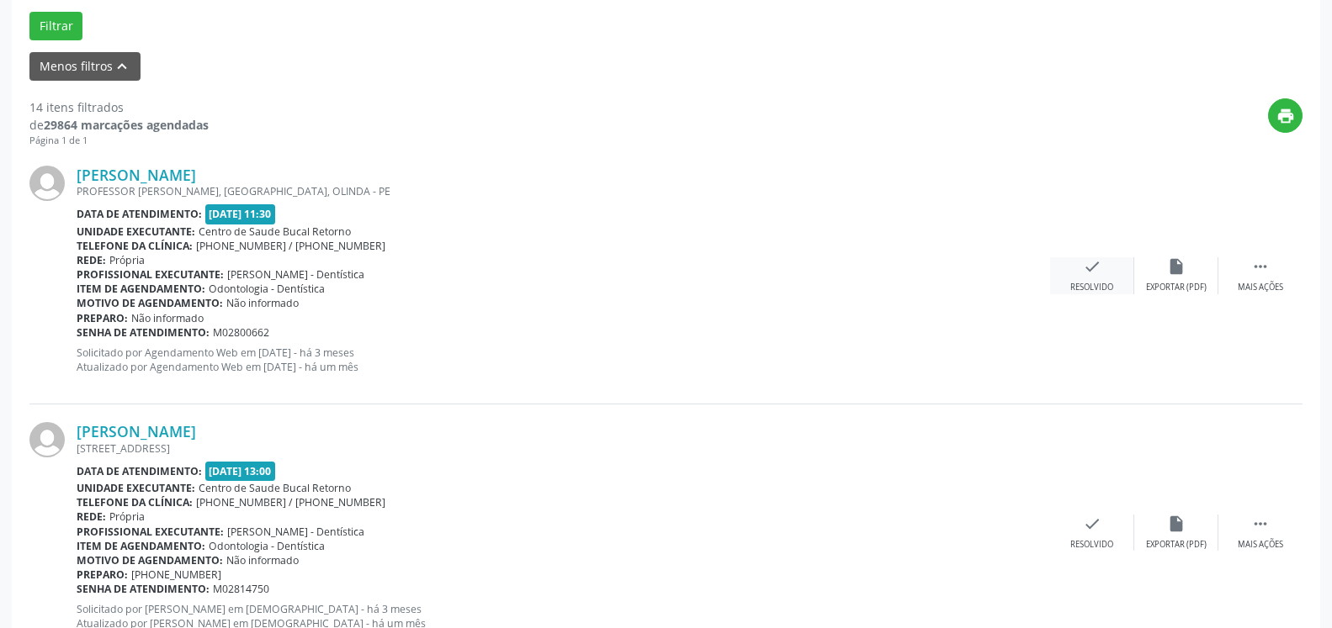
click at [1077, 275] on div "check Resolvido" at bounding box center [1092, 275] width 84 height 36
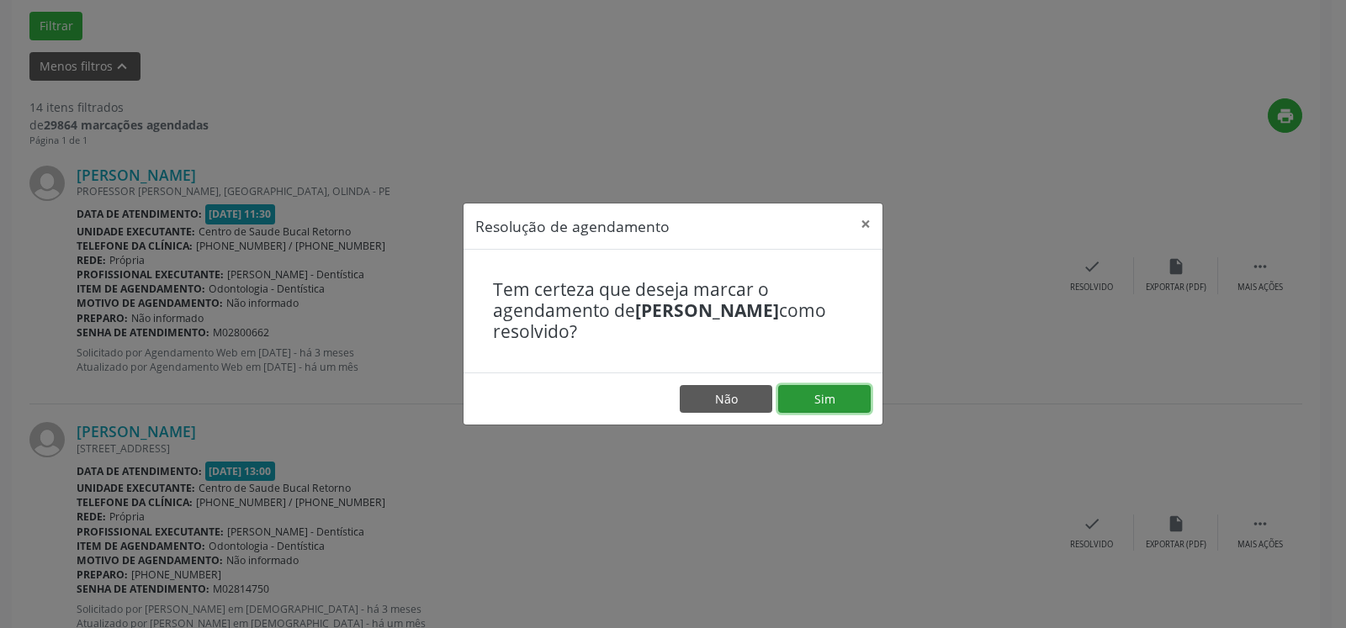
click at [832, 390] on button "Sim" at bounding box center [824, 399] width 93 height 29
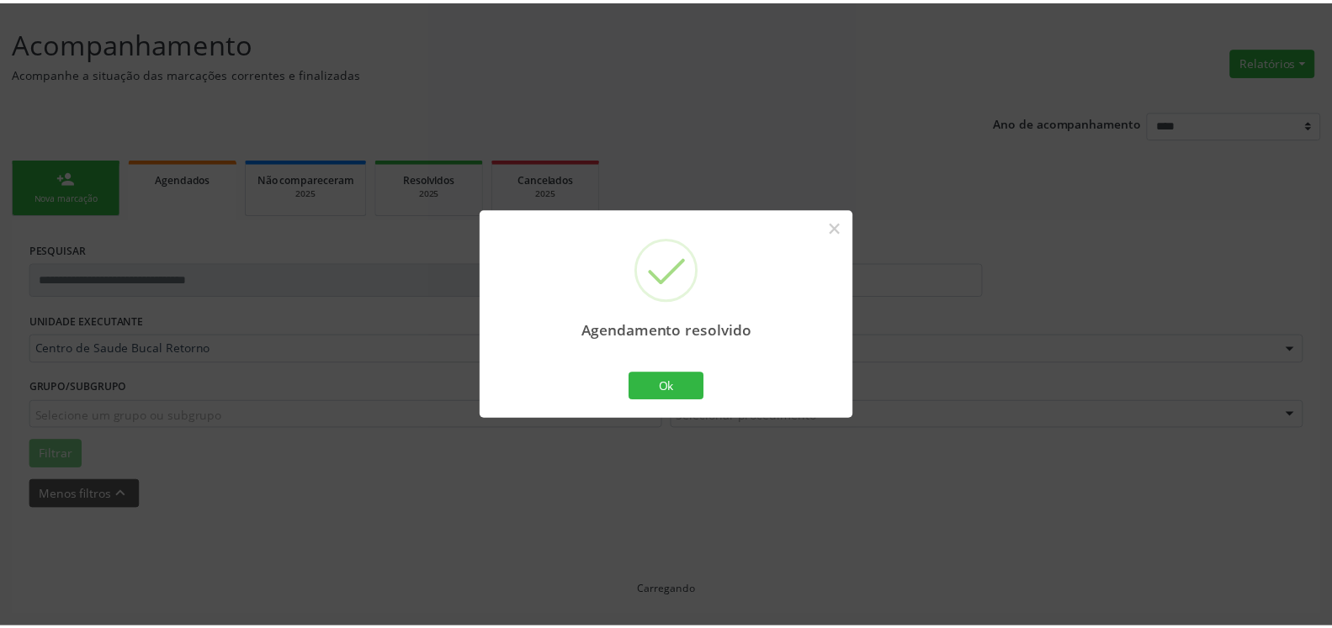
scroll to position [93, 0]
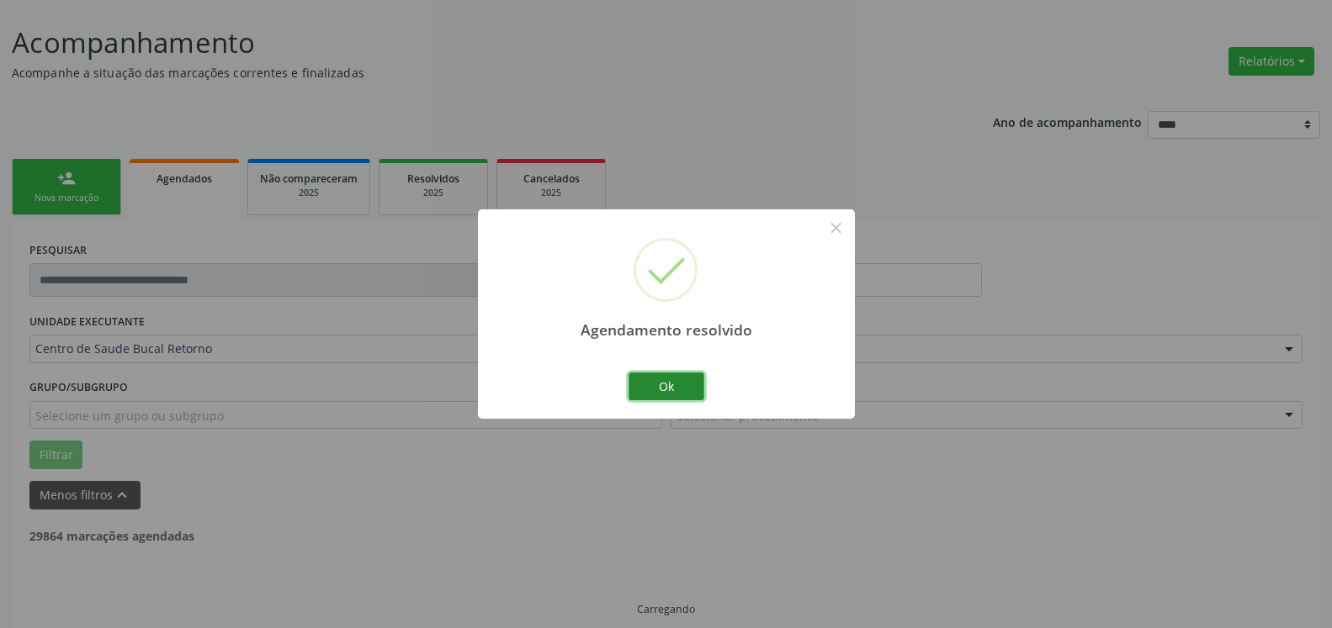
click at [669, 380] on button "Ok" at bounding box center [666, 387] width 76 height 29
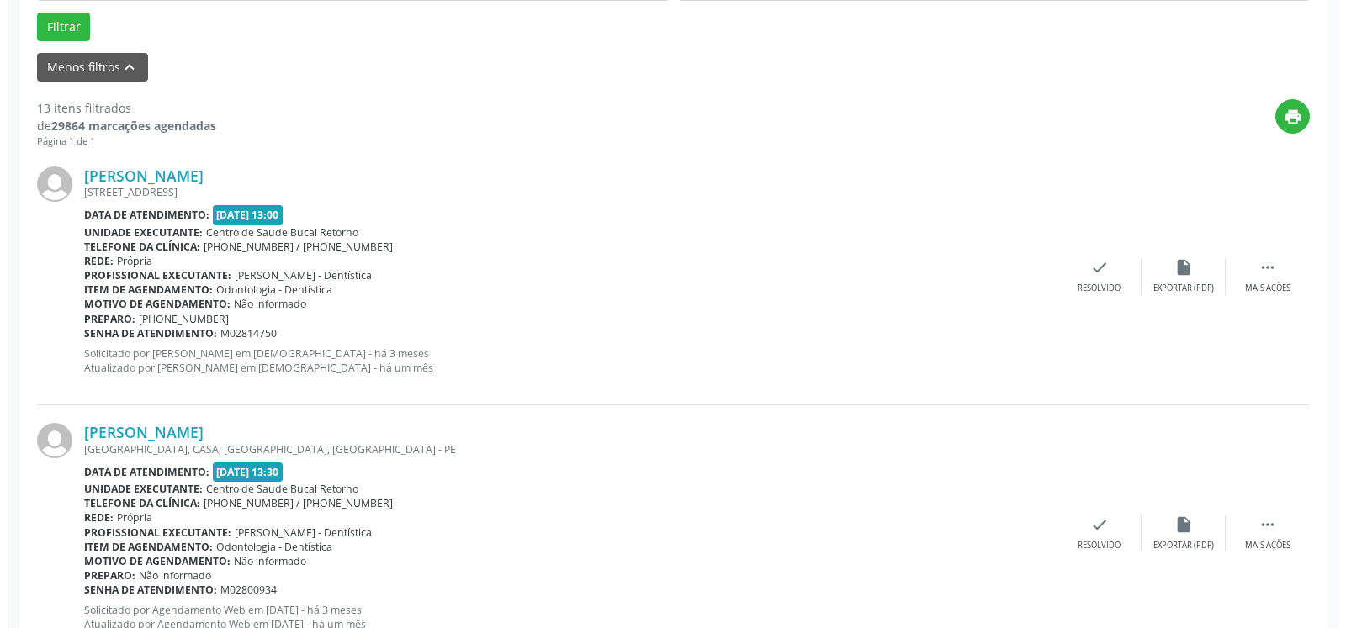
scroll to position [522, 0]
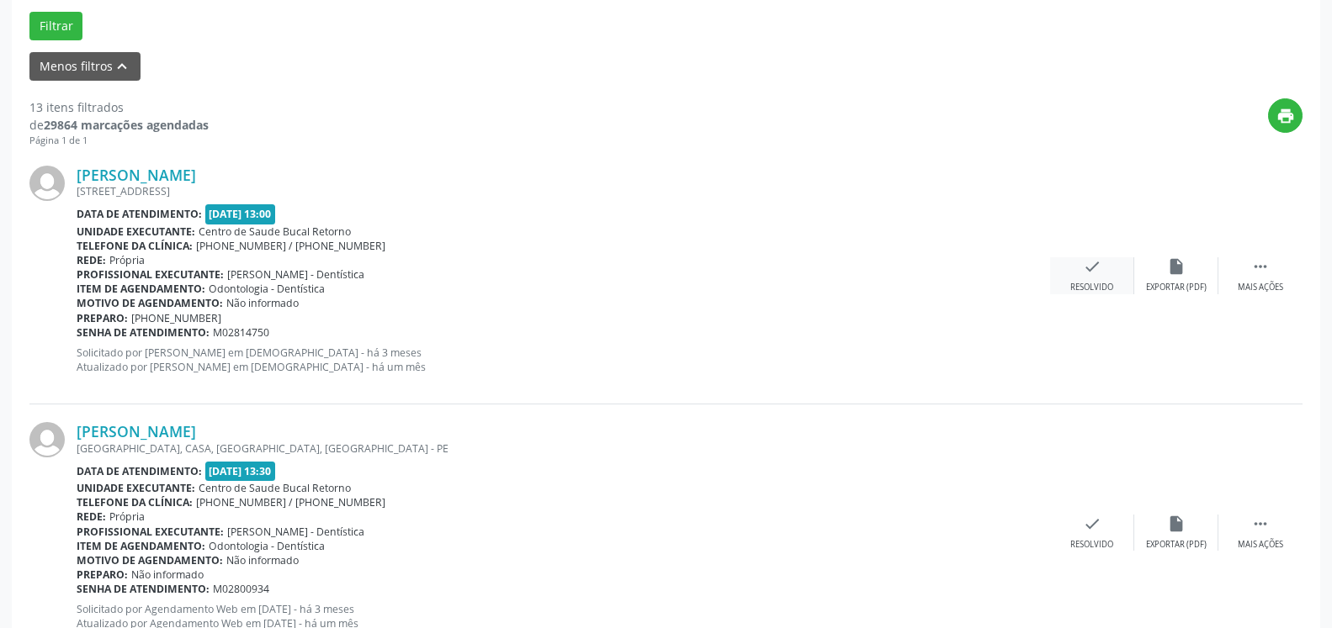
click at [1099, 276] on icon "check" at bounding box center [1092, 266] width 19 height 19
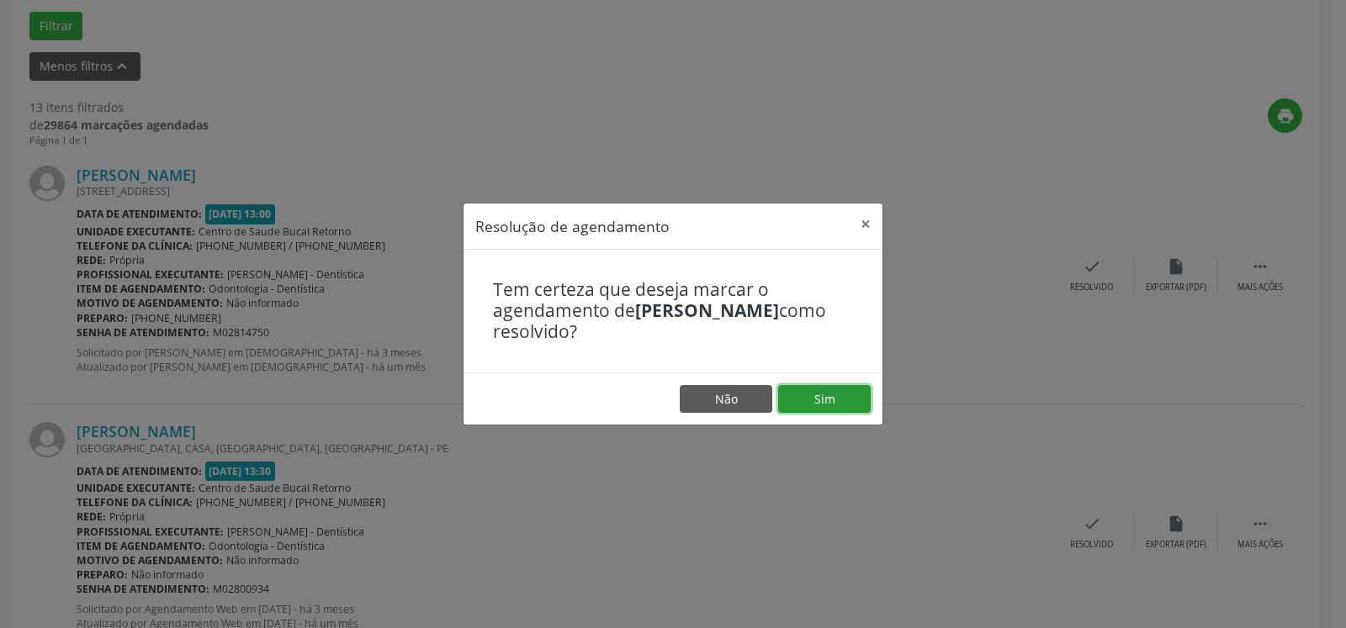
click at [857, 397] on button "Sim" at bounding box center [824, 399] width 93 height 29
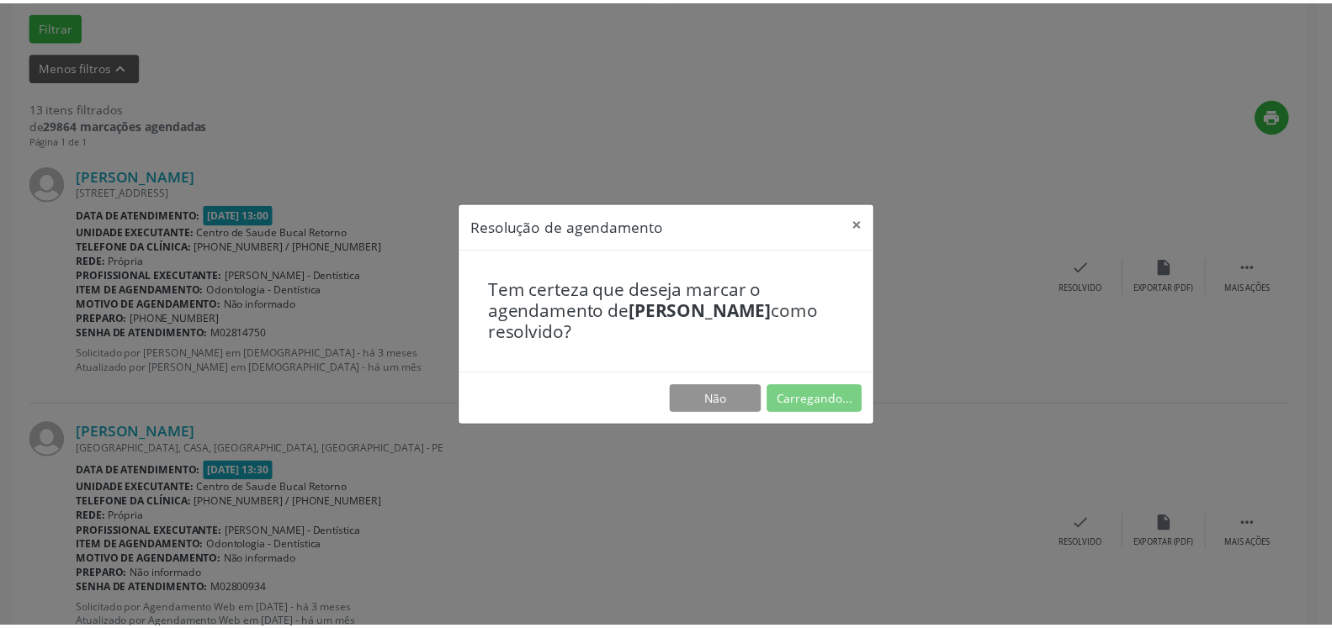
scroll to position [93, 0]
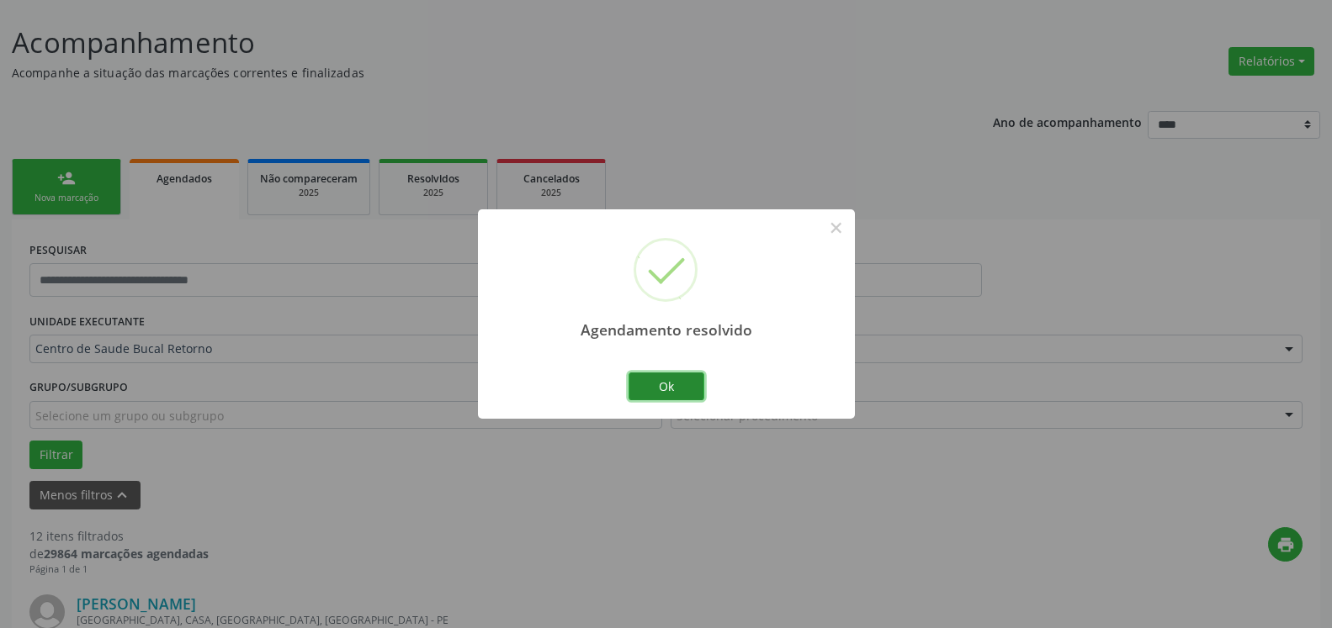
click at [693, 395] on button "Ok" at bounding box center [666, 387] width 76 height 29
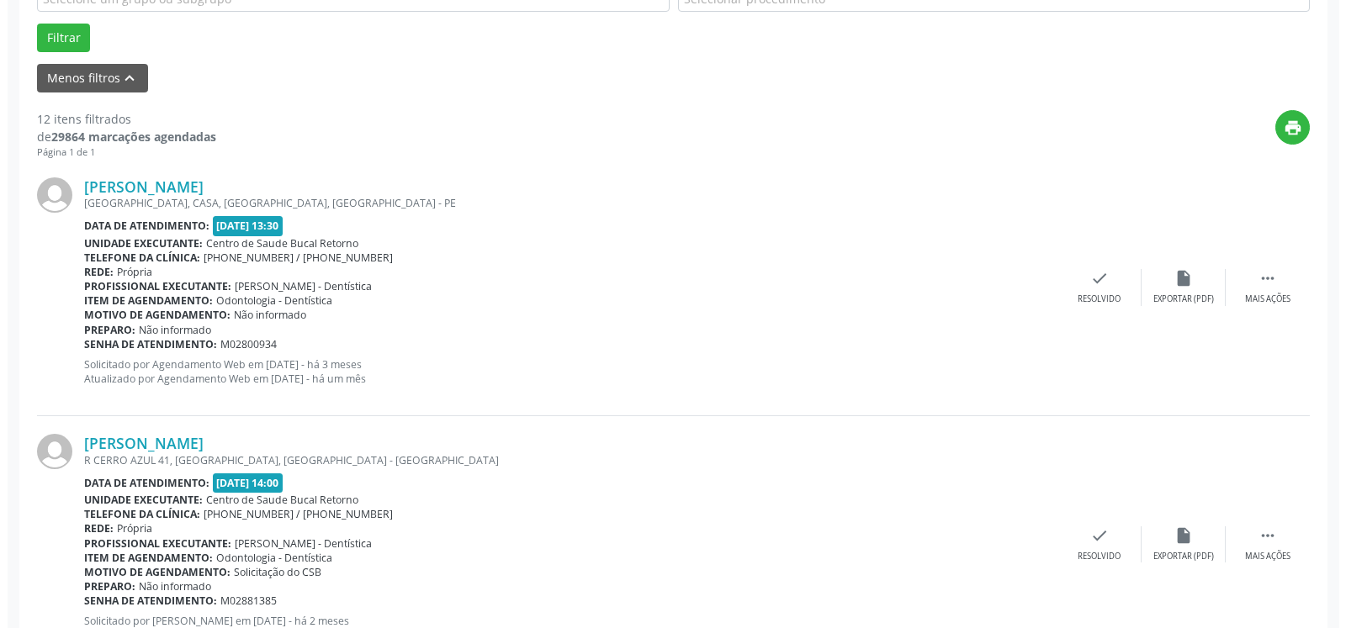
scroll to position [607, 0]
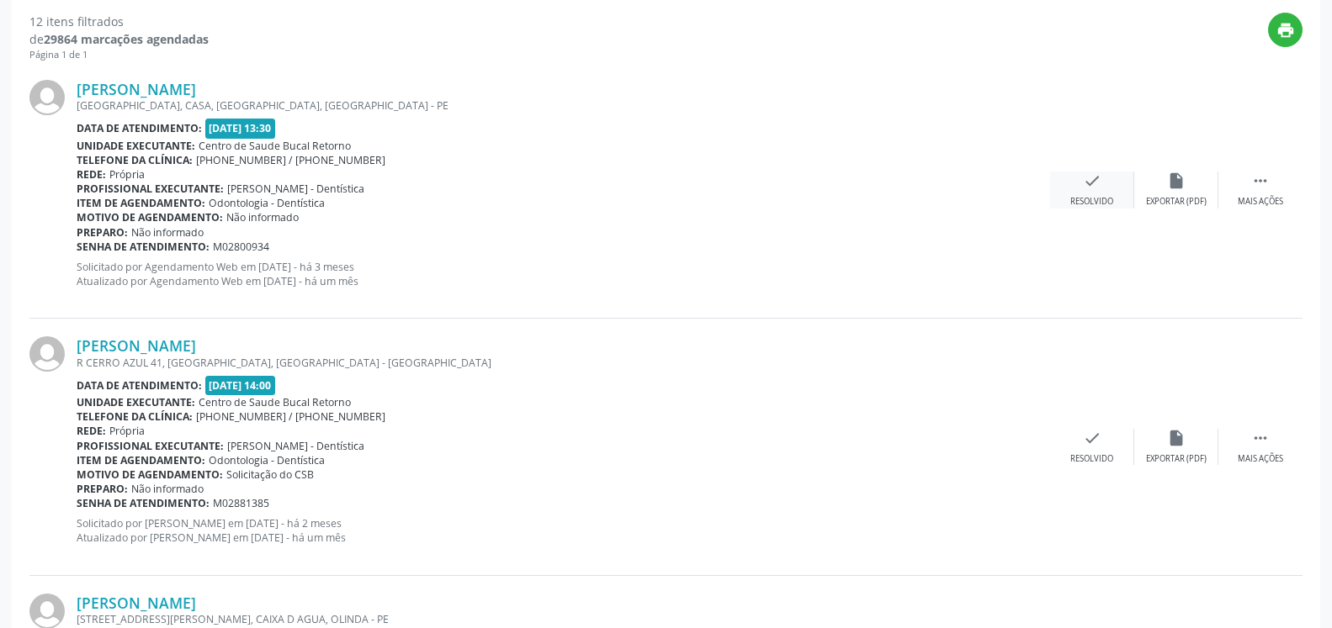
click at [1089, 189] on icon "check" at bounding box center [1092, 181] width 19 height 19
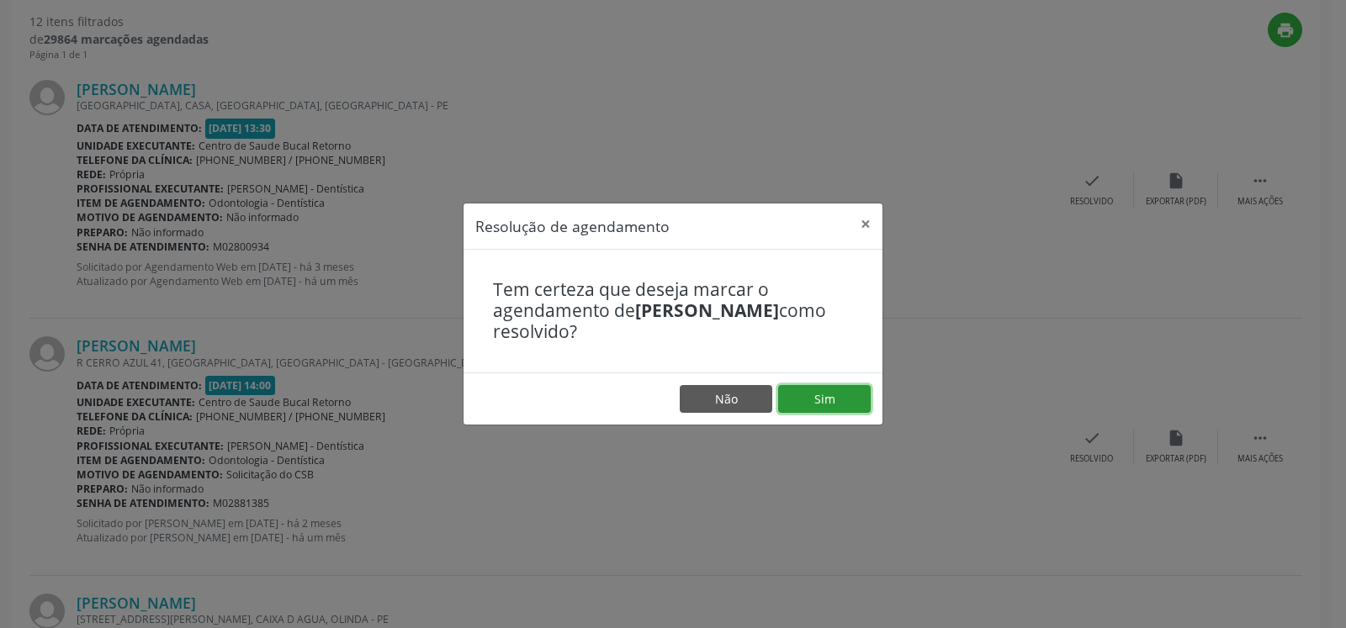
click at [846, 389] on button "Sim" at bounding box center [824, 399] width 93 height 29
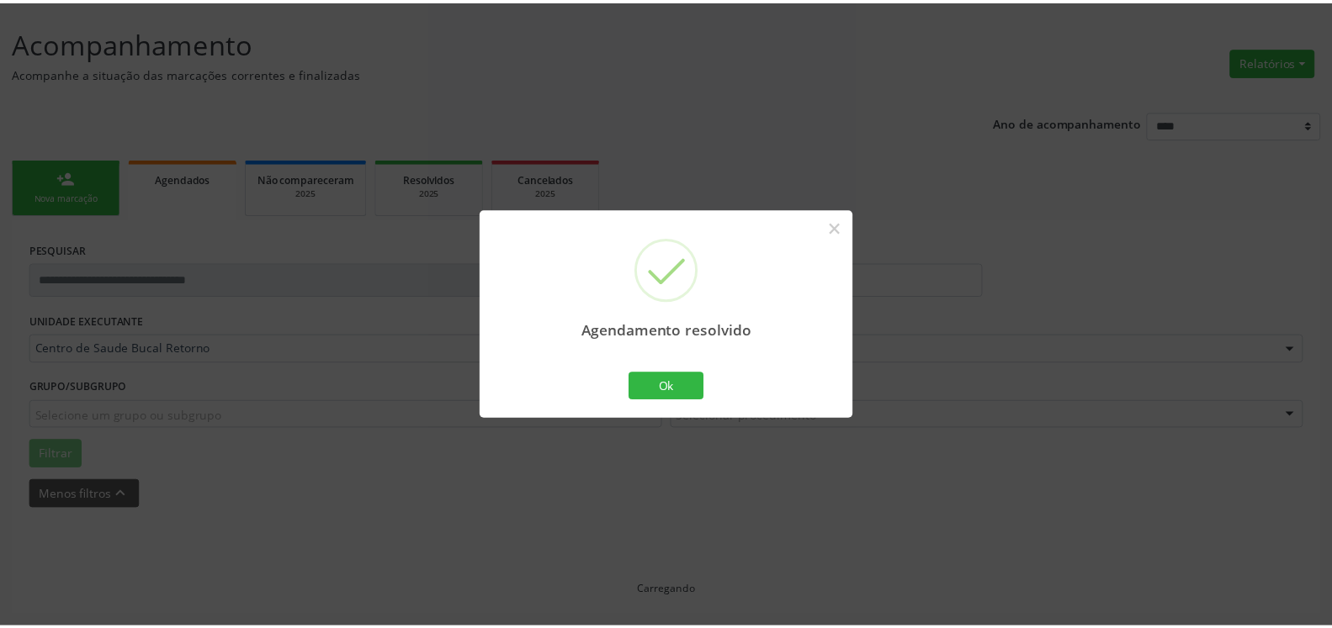
scroll to position [93, 0]
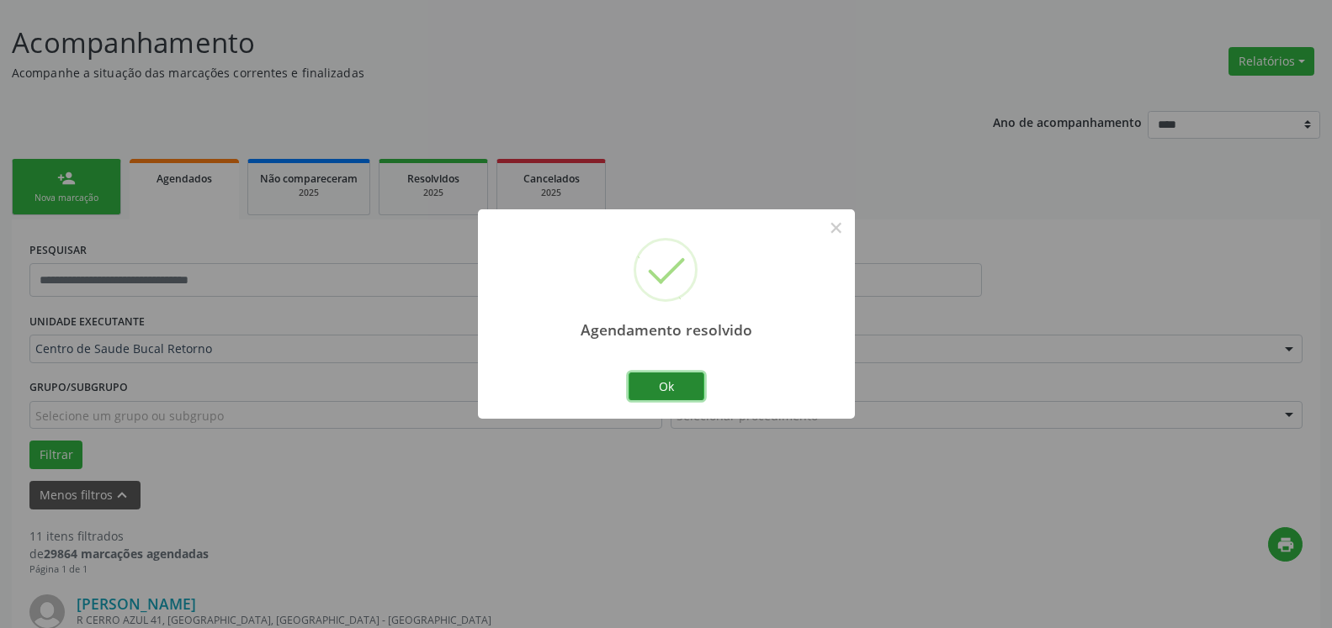
click at [655, 387] on button "Ok" at bounding box center [666, 387] width 76 height 29
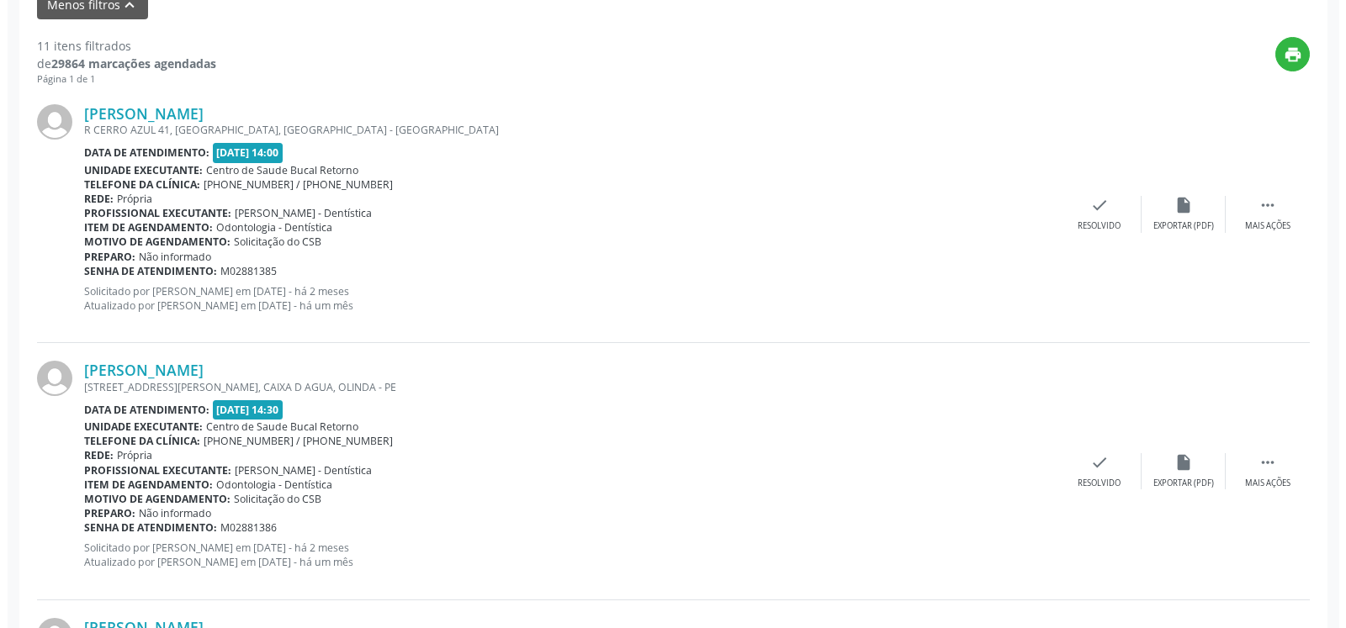
scroll to position [607, 0]
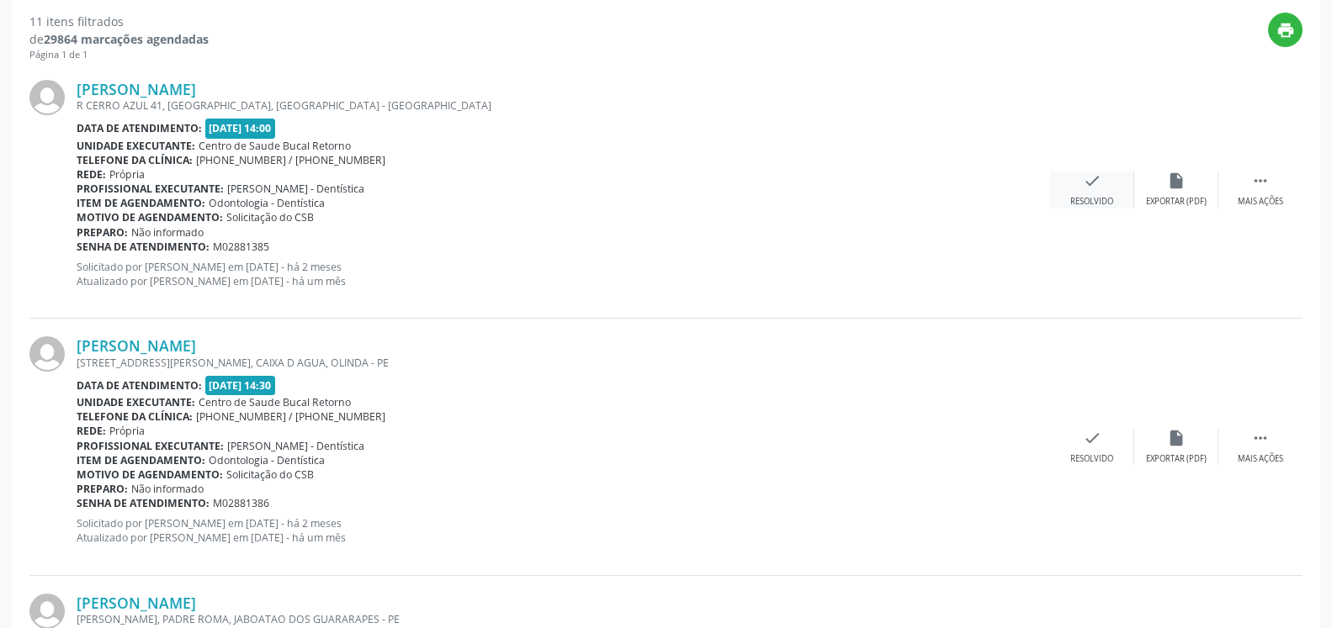
click at [1092, 190] on icon "check" at bounding box center [1092, 181] width 19 height 19
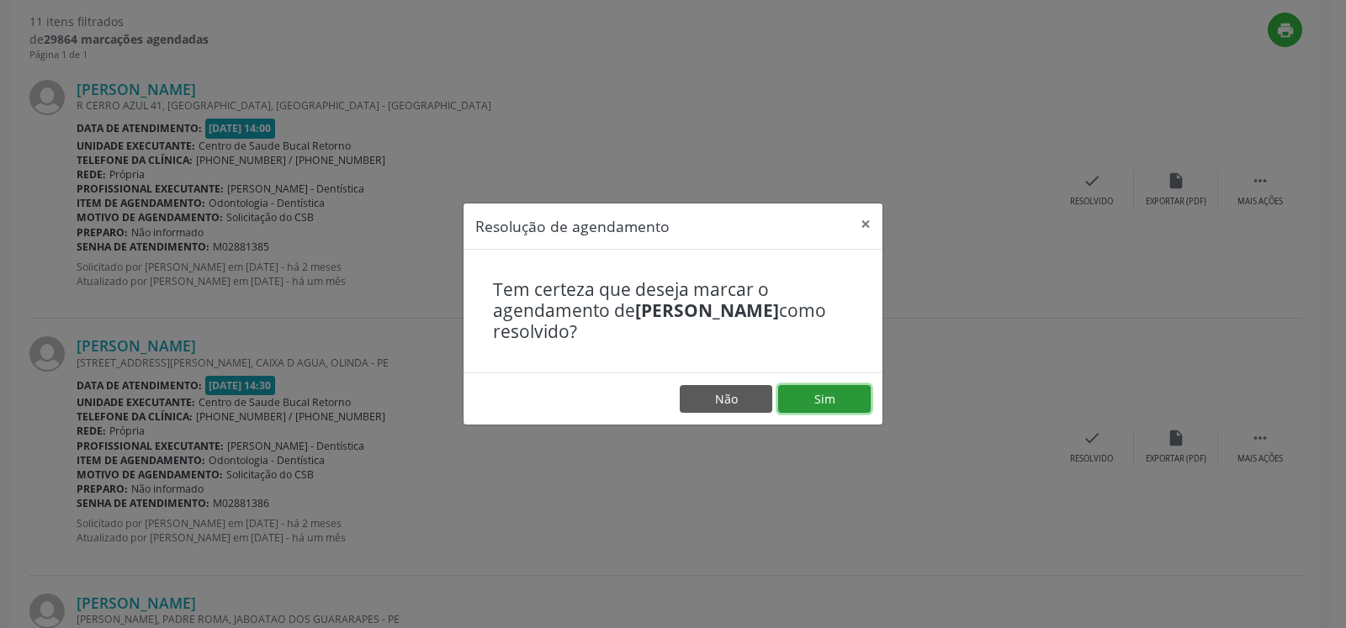
click at [824, 395] on button "Sim" at bounding box center [824, 399] width 93 height 29
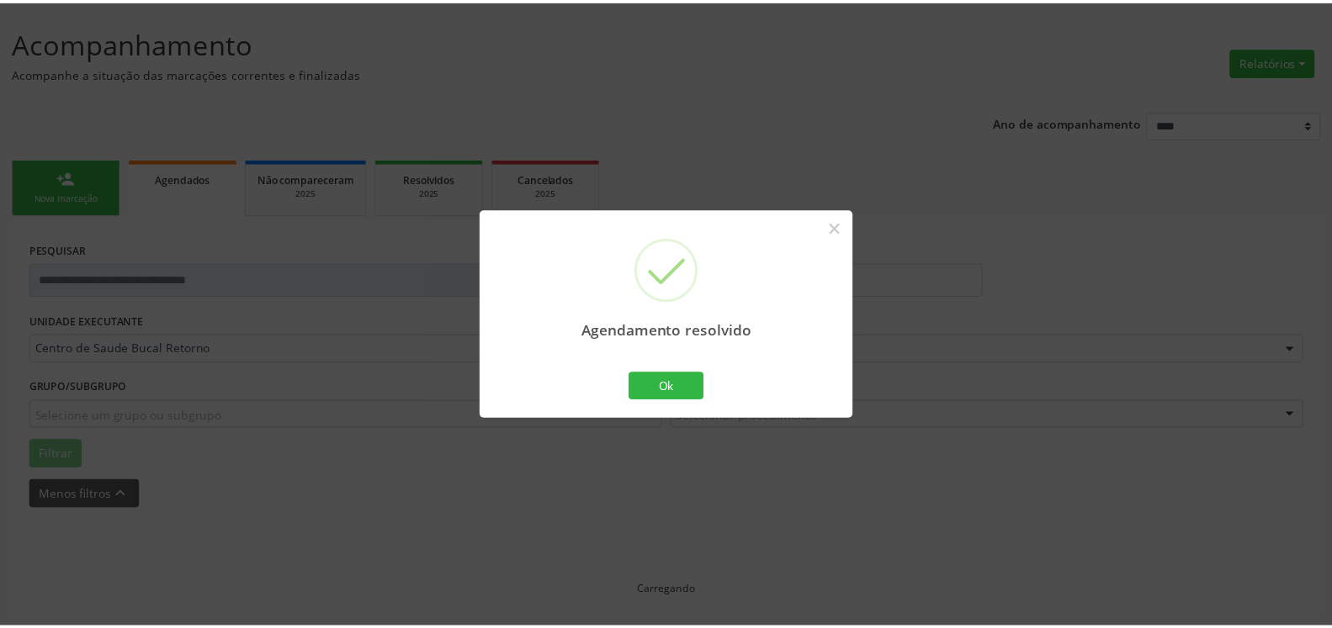
scroll to position [93, 0]
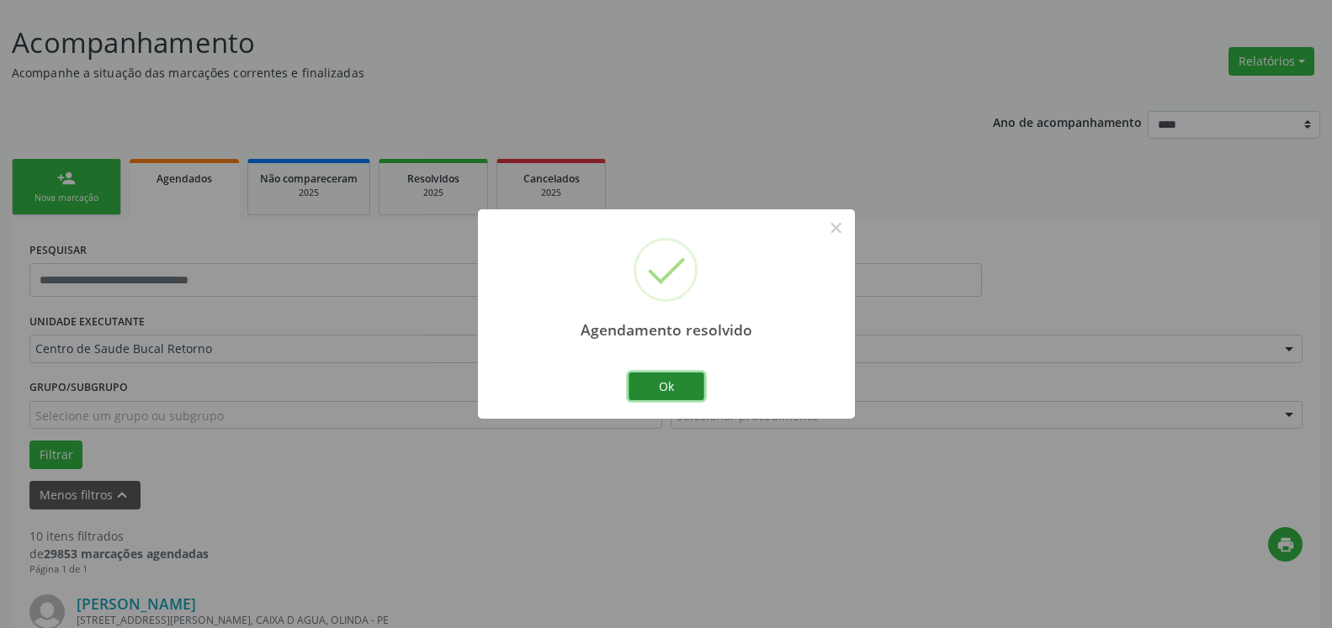
click at [666, 387] on button "Ok" at bounding box center [666, 387] width 76 height 29
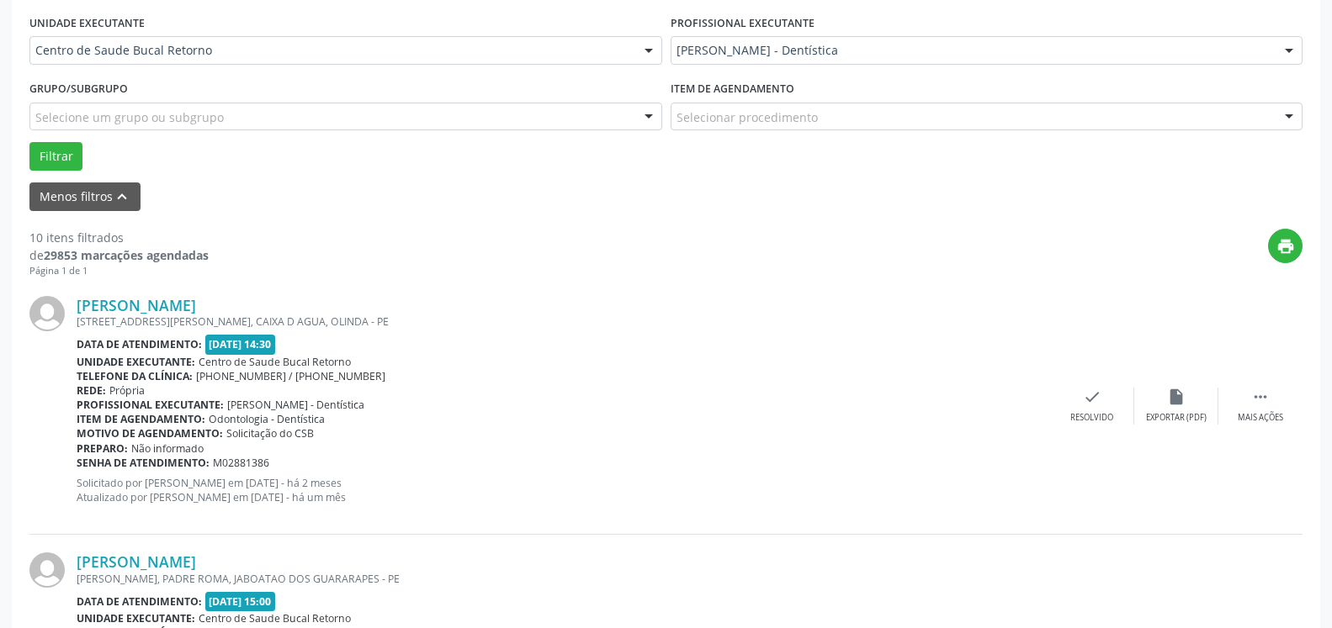
scroll to position [522, 0]
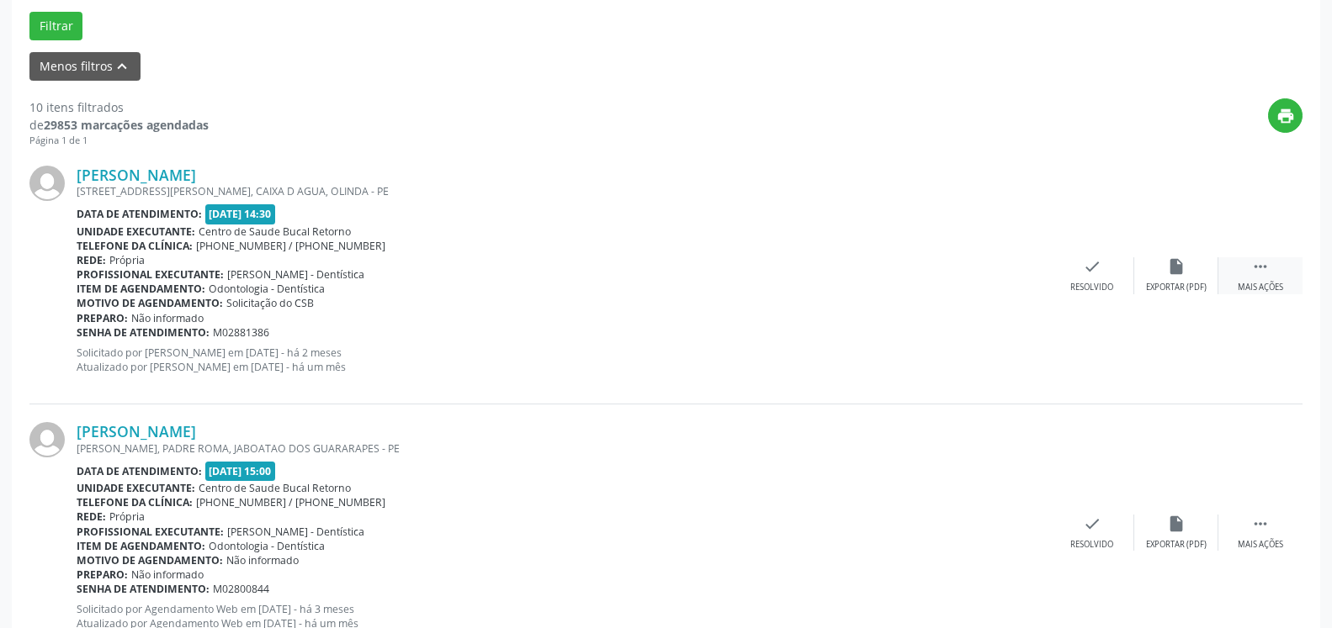
click at [1255, 276] on icon "" at bounding box center [1260, 266] width 19 height 19
drag, startPoint x: 1174, startPoint y: 235, endPoint x: 1167, endPoint y: 263, distance: 29.6
click at [1172, 246] on div "[PERSON_NAME] [STREET_ADDRESS][PERSON_NAME], CAIXA D AGUA, OLINDA - PE Data de …" at bounding box center [665, 276] width 1273 height 257
click at [1167, 263] on icon "alarm_off" at bounding box center [1176, 266] width 19 height 19
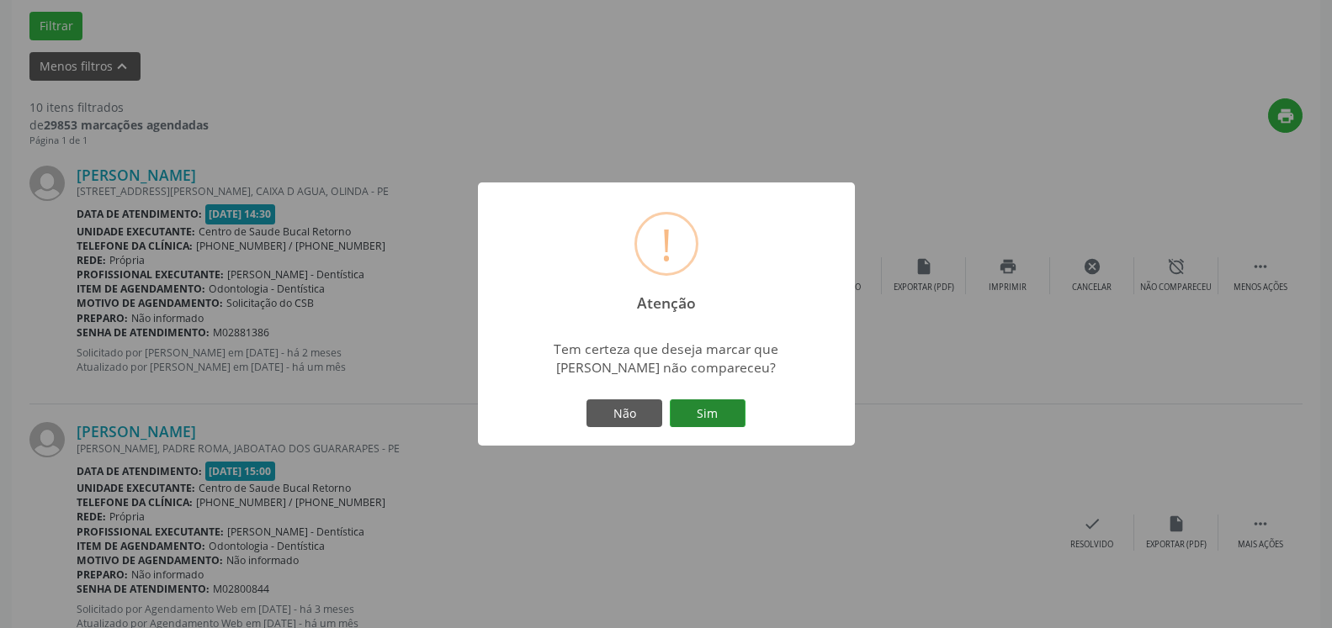
click at [702, 420] on button "Sim" at bounding box center [708, 414] width 76 height 29
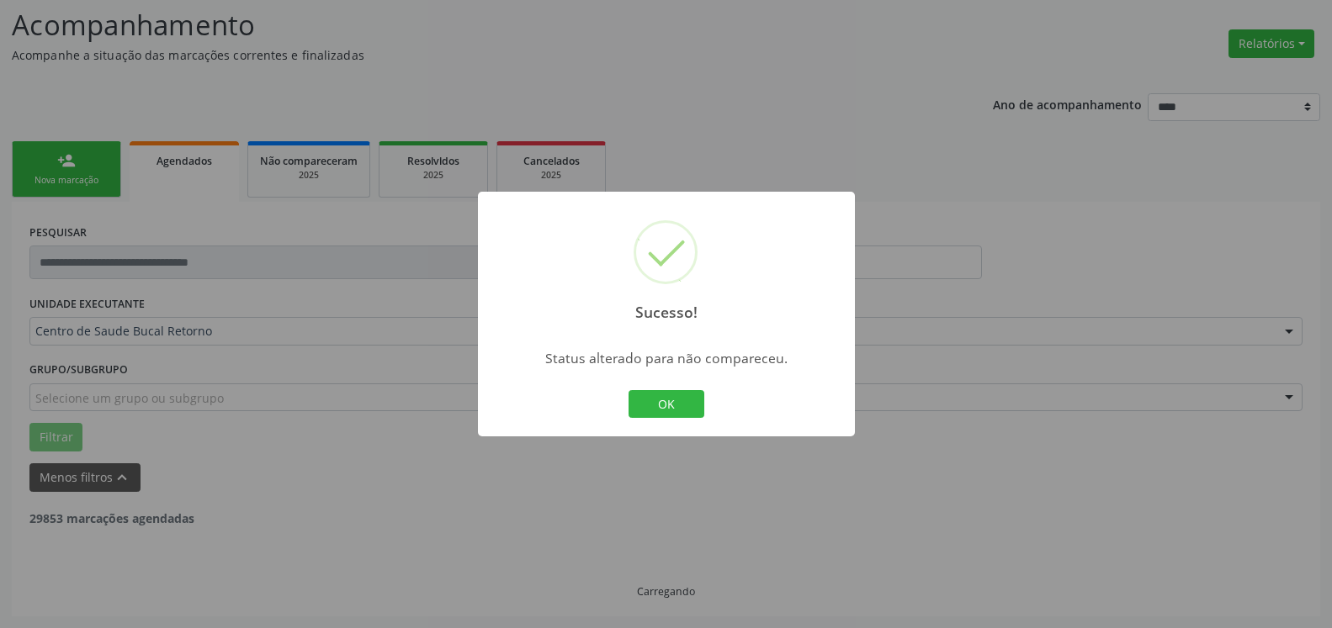
scroll to position [110, 0]
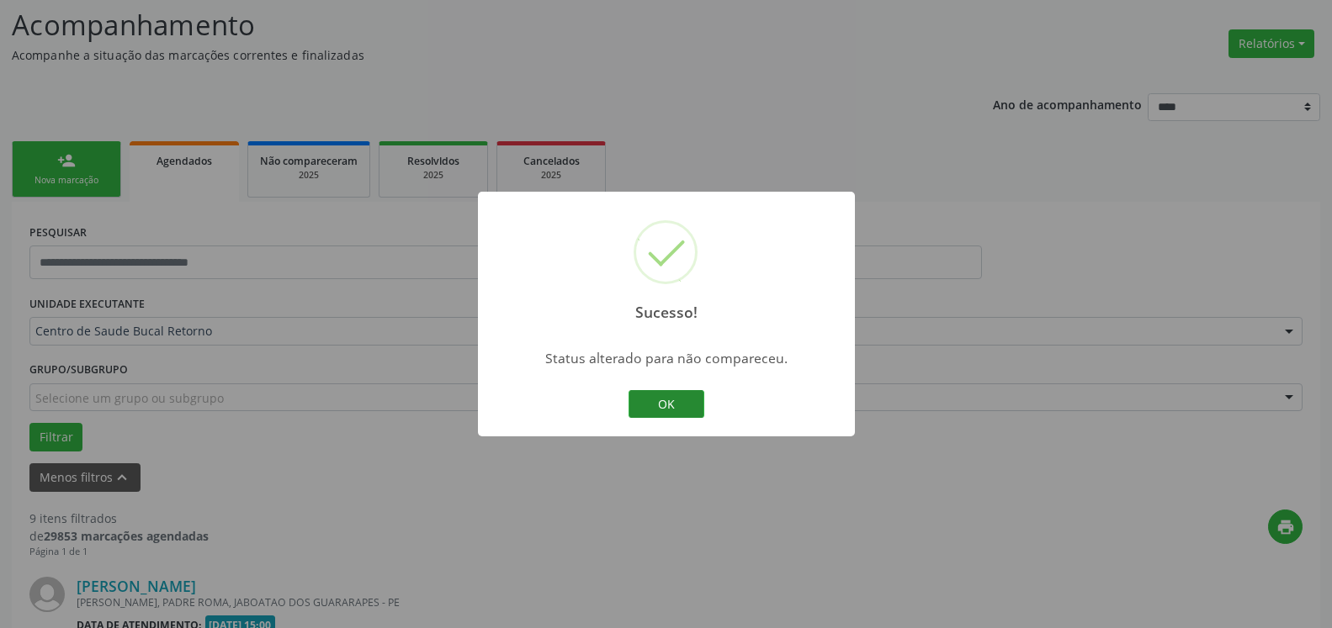
click at [666, 415] on button "OK" at bounding box center [666, 404] width 76 height 29
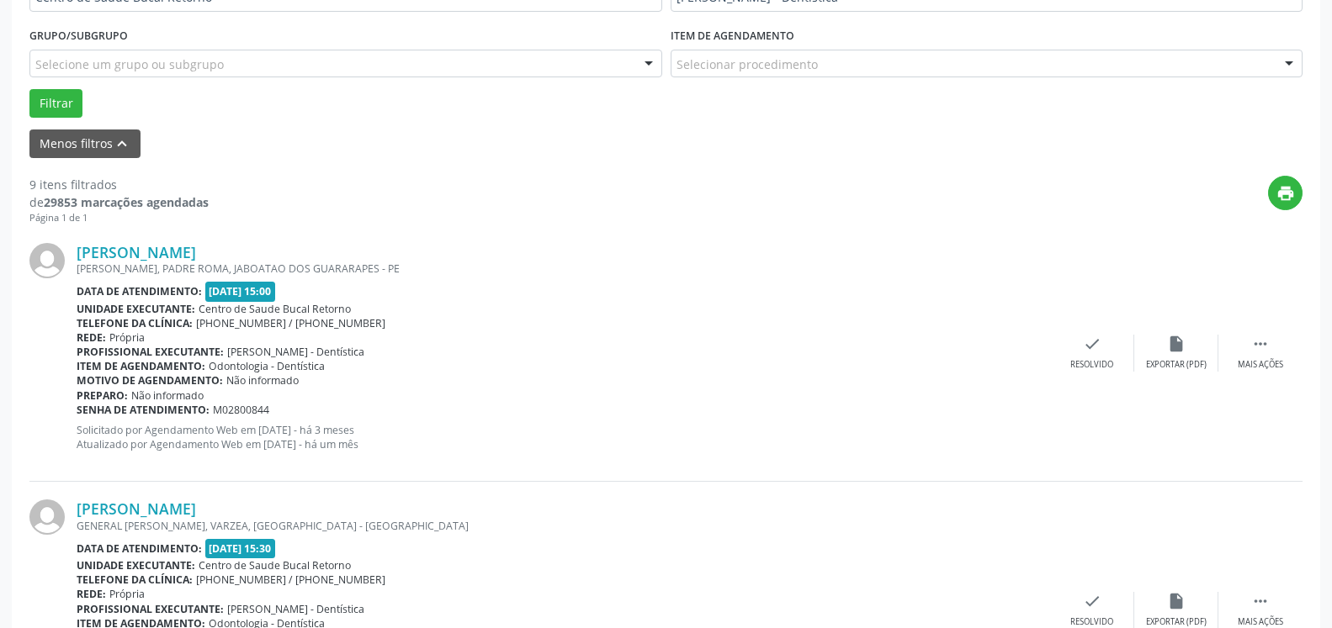
scroll to position [453, 0]
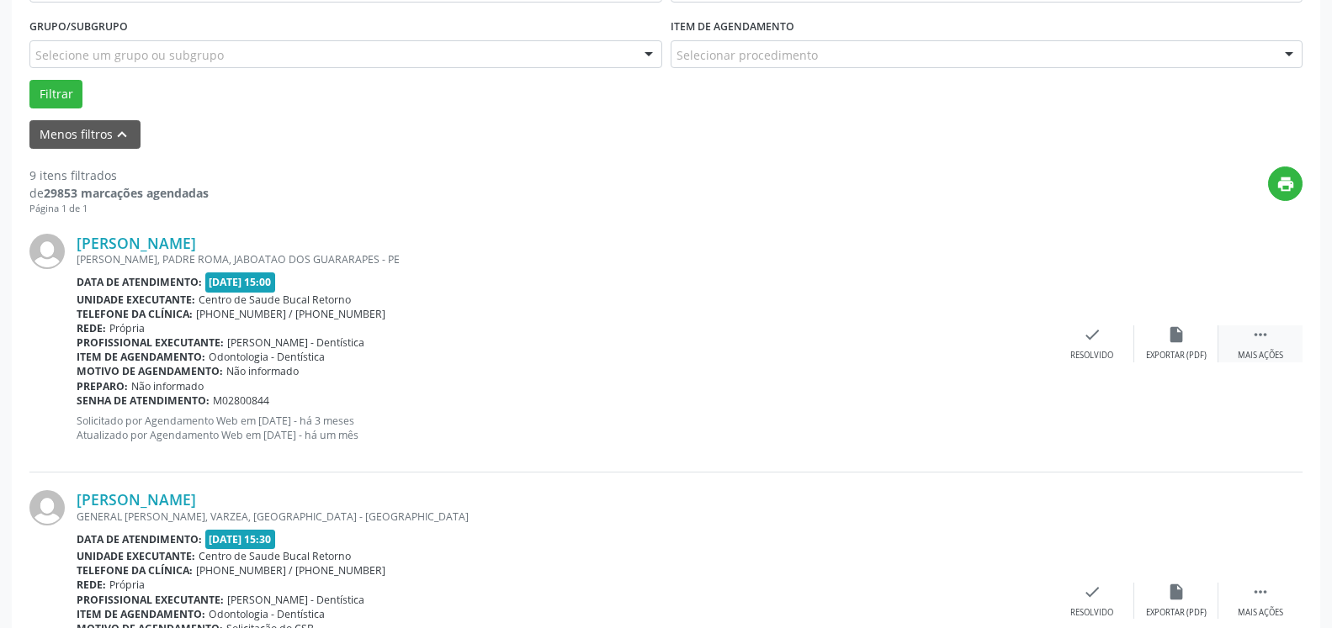
click at [1250, 333] on div " Mais ações" at bounding box center [1260, 344] width 84 height 36
click at [1170, 344] on icon "alarm_off" at bounding box center [1176, 335] width 19 height 19
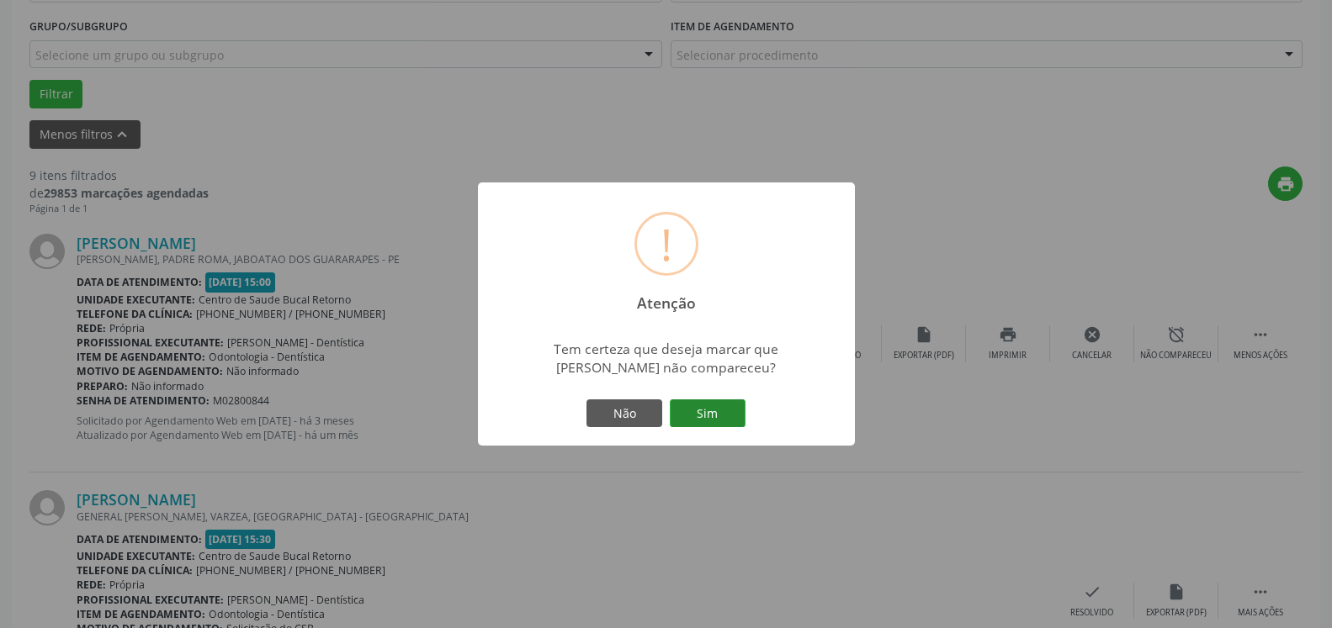
click at [726, 410] on button "Sim" at bounding box center [708, 414] width 76 height 29
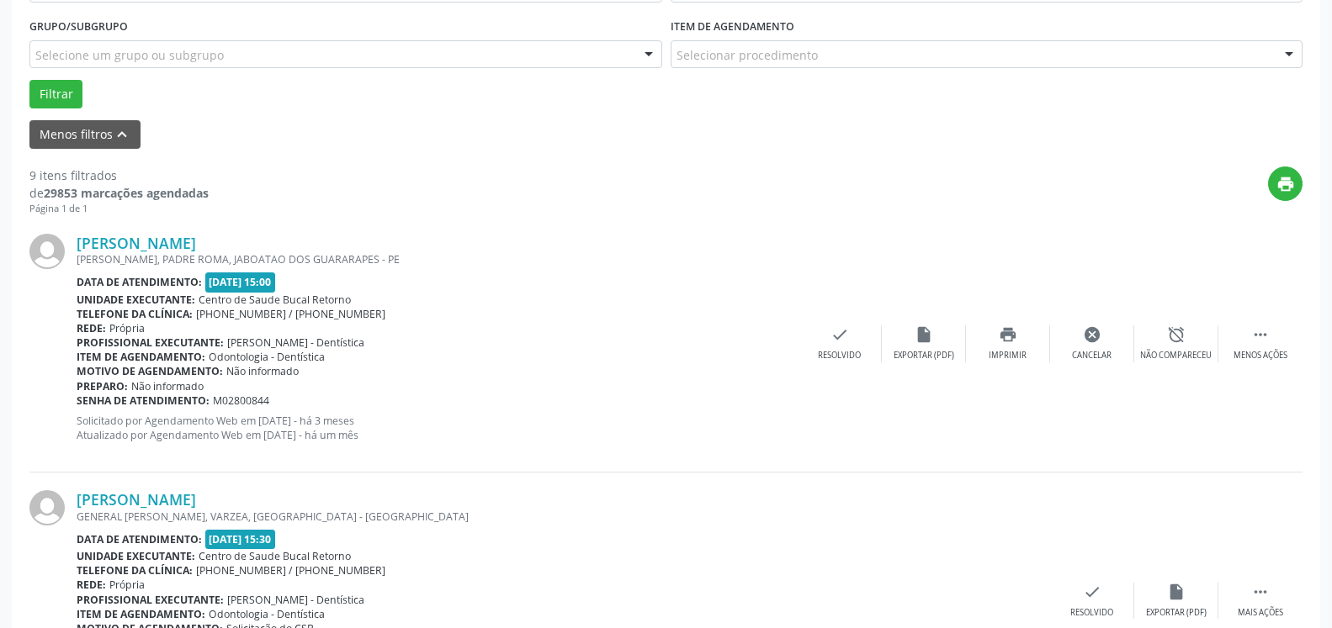
scroll to position [110, 0]
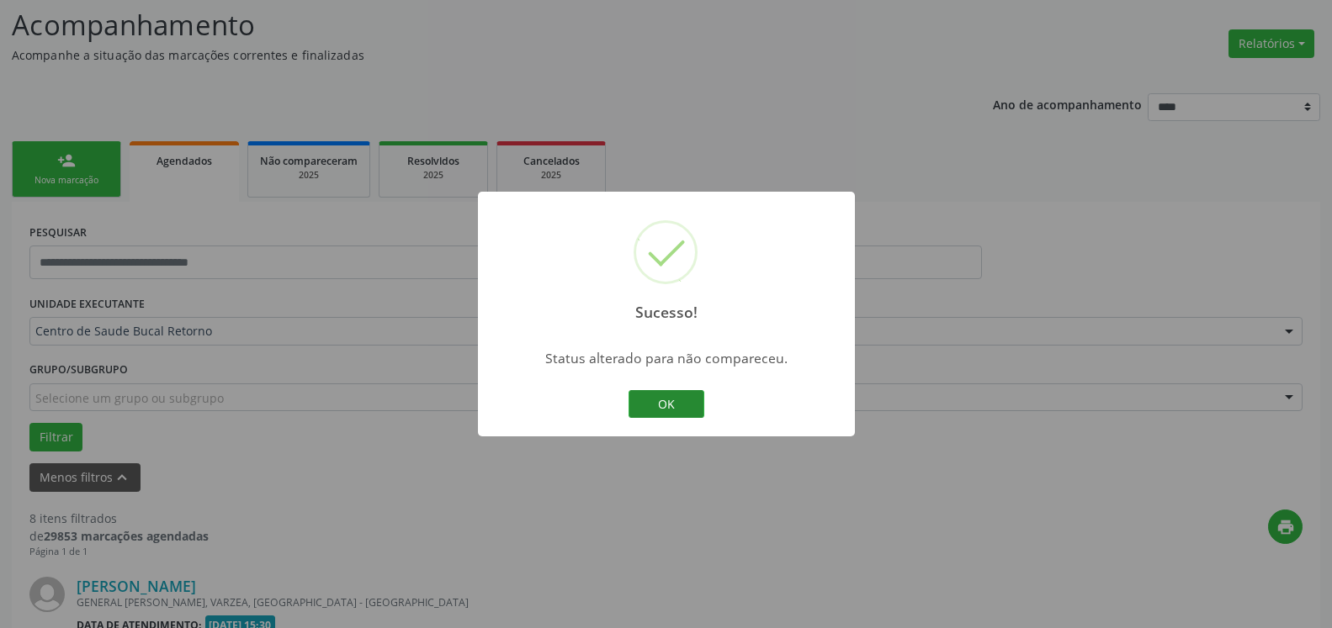
click at [677, 400] on button "OK" at bounding box center [666, 404] width 76 height 29
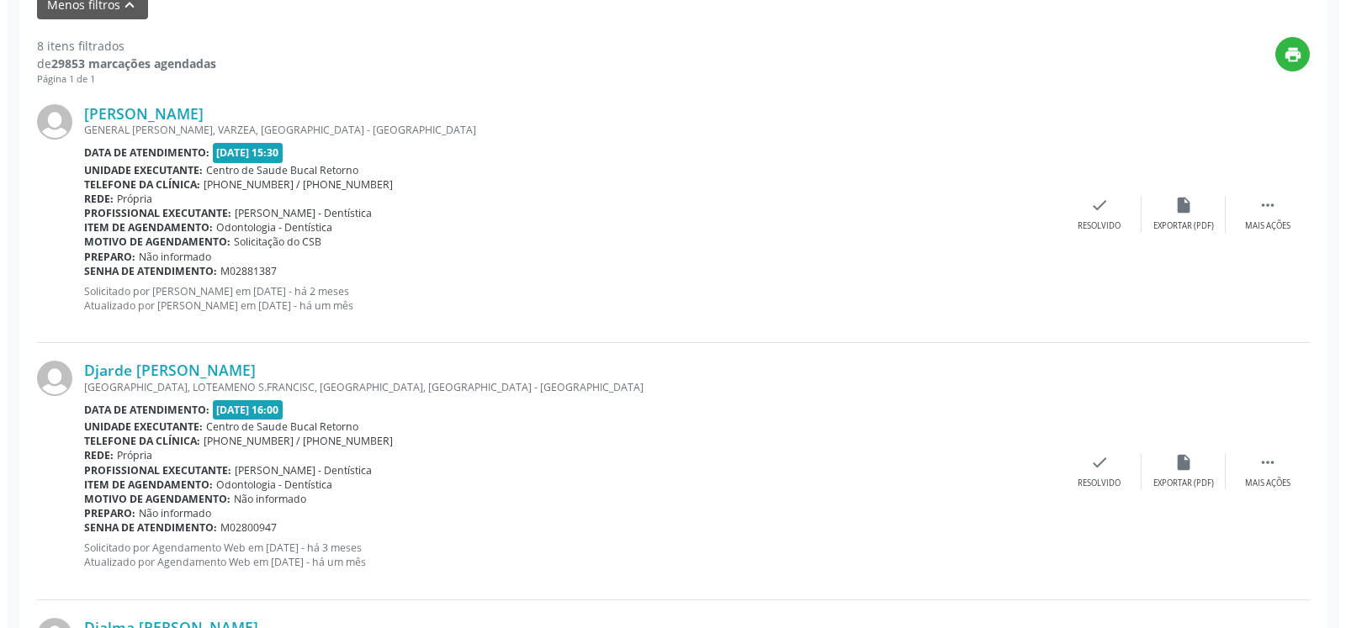
scroll to position [625, 0]
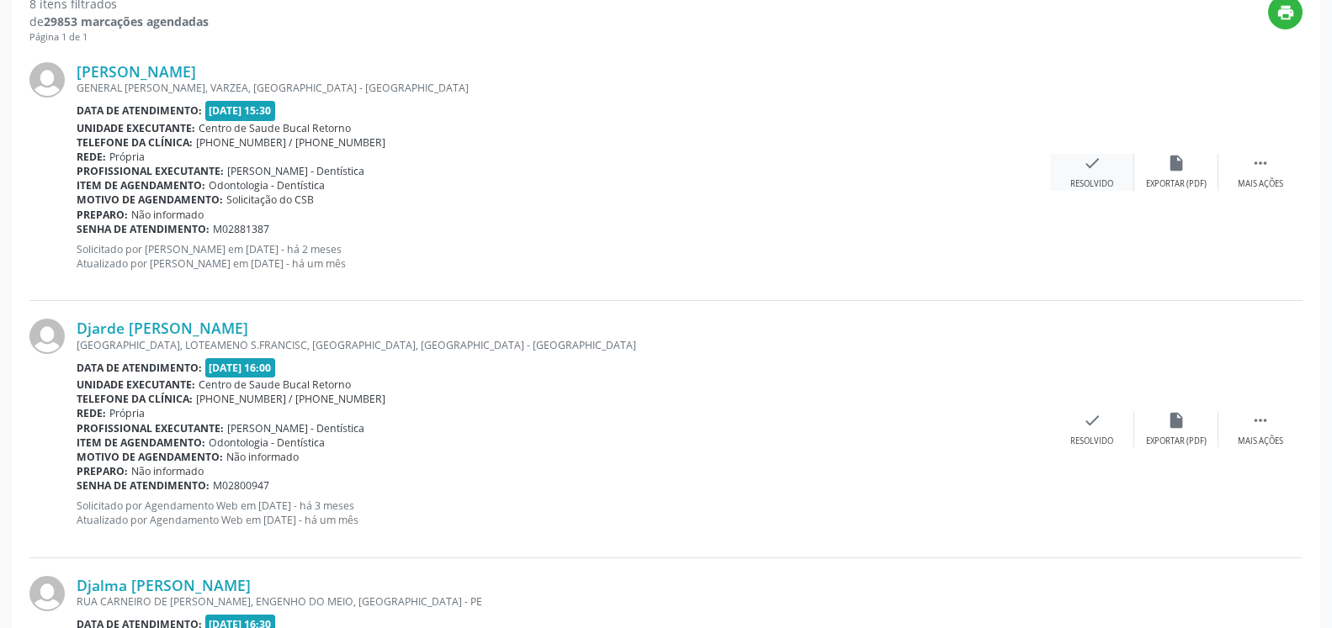
click at [1105, 157] on div "check Resolvido" at bounding box center [1092, 172] width 84 height 36
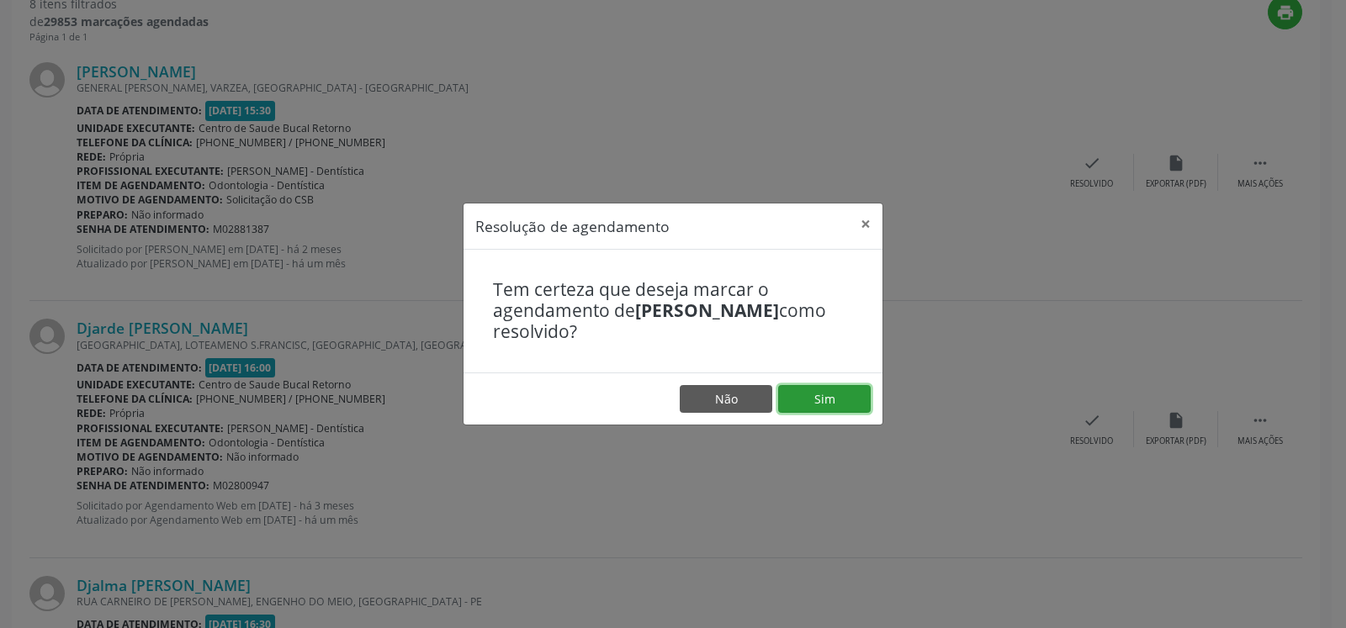
click at [804, 398] on button "Sim" at bounding box center [824, 399] width 93 height 29
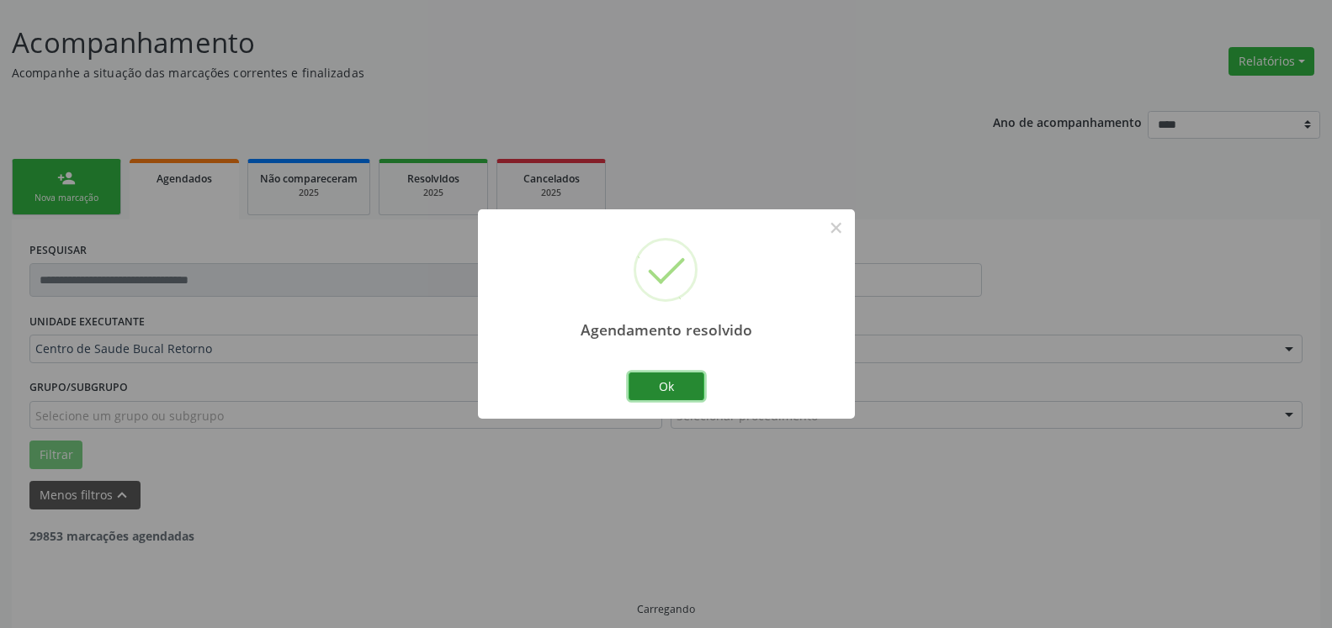
click at [673, 388] on button "Ok" at bounding box center [666, 387] width 76 height 29
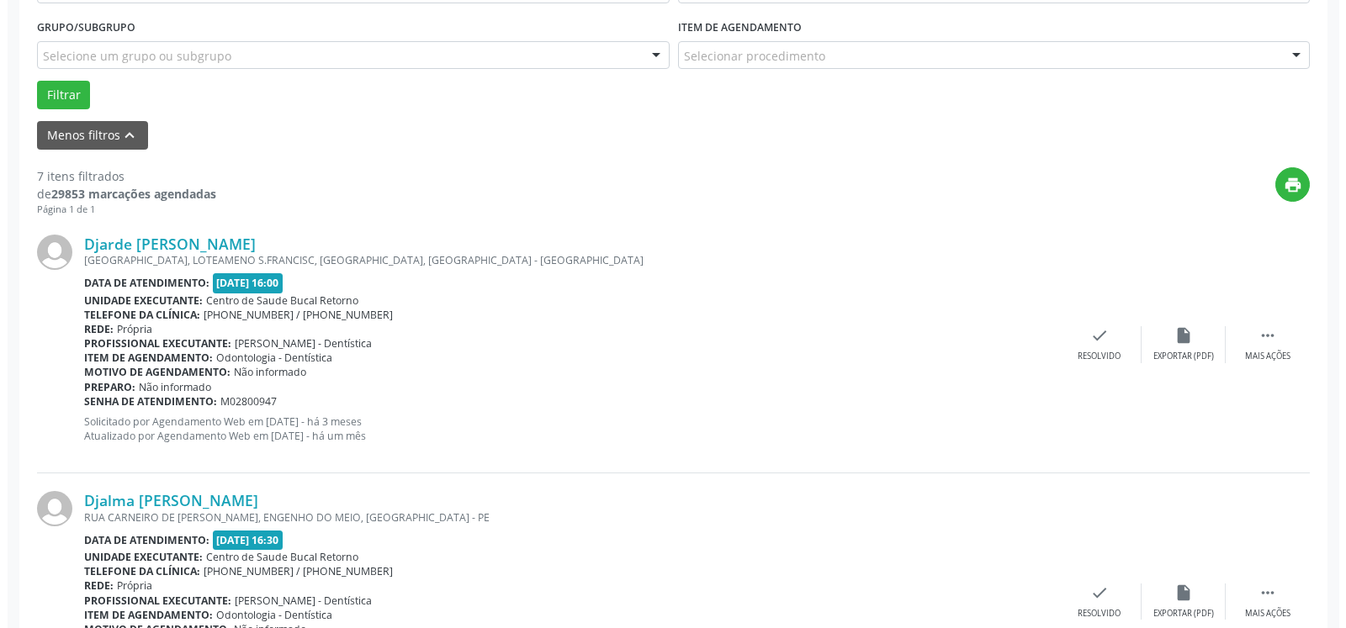
scroll to position [522, 0]
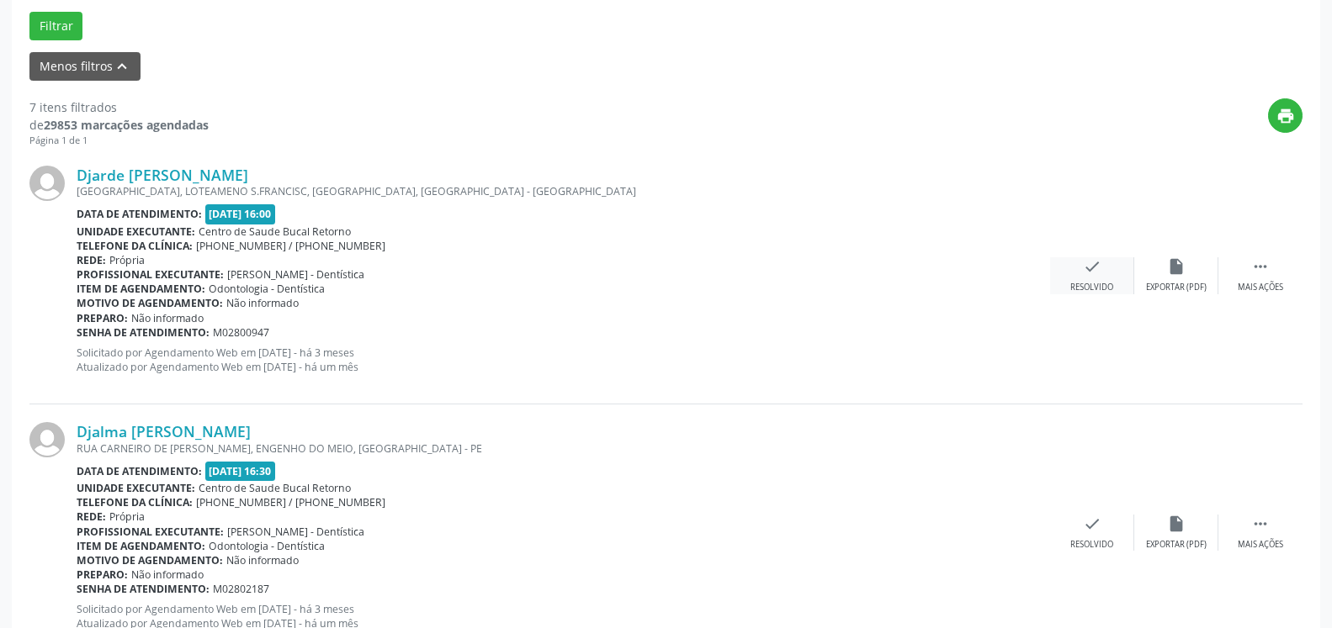
click at [1100, 276] on icon "check" at bounding box center [1092, 266] width 19 height 19
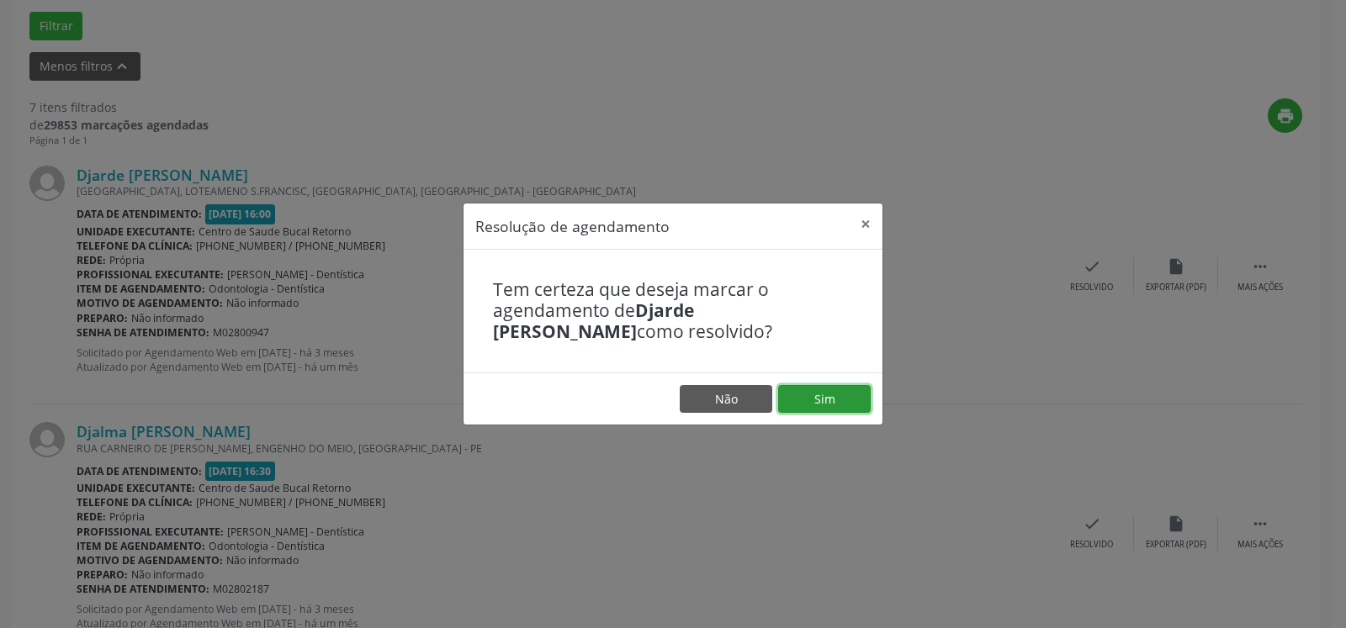
click at [824, 411] on button "Sim" at bounding box center [824, 399] width 93 height 29
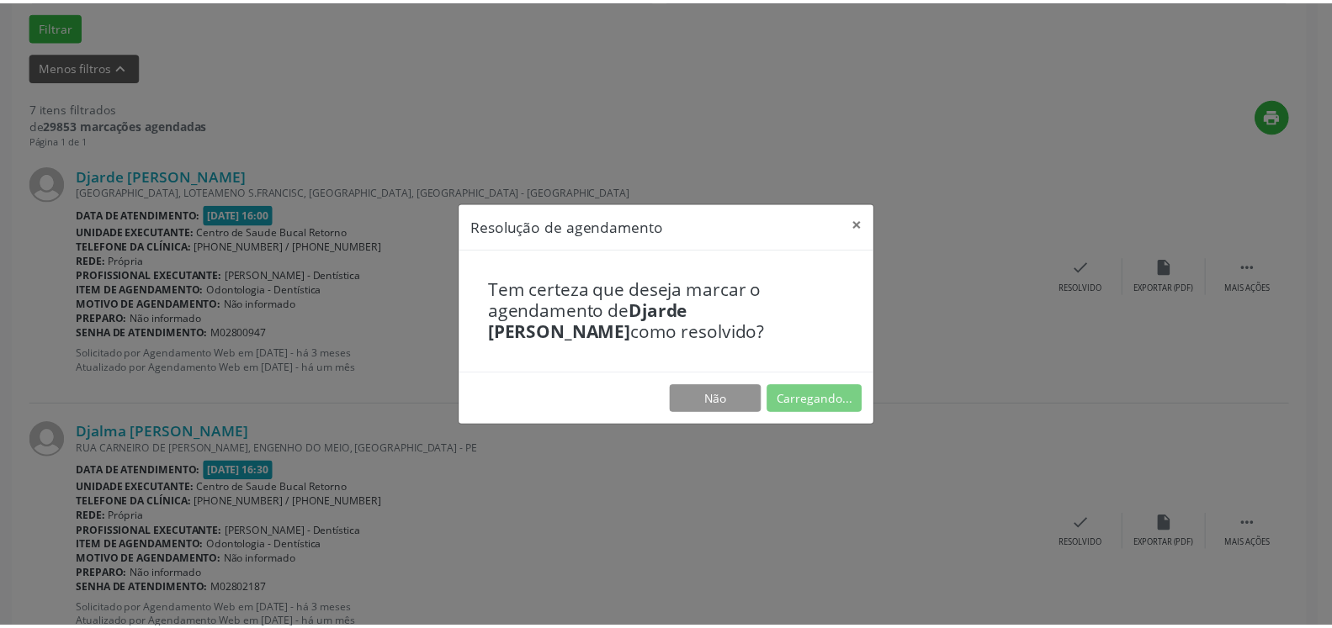
scroll to position [93, 0]
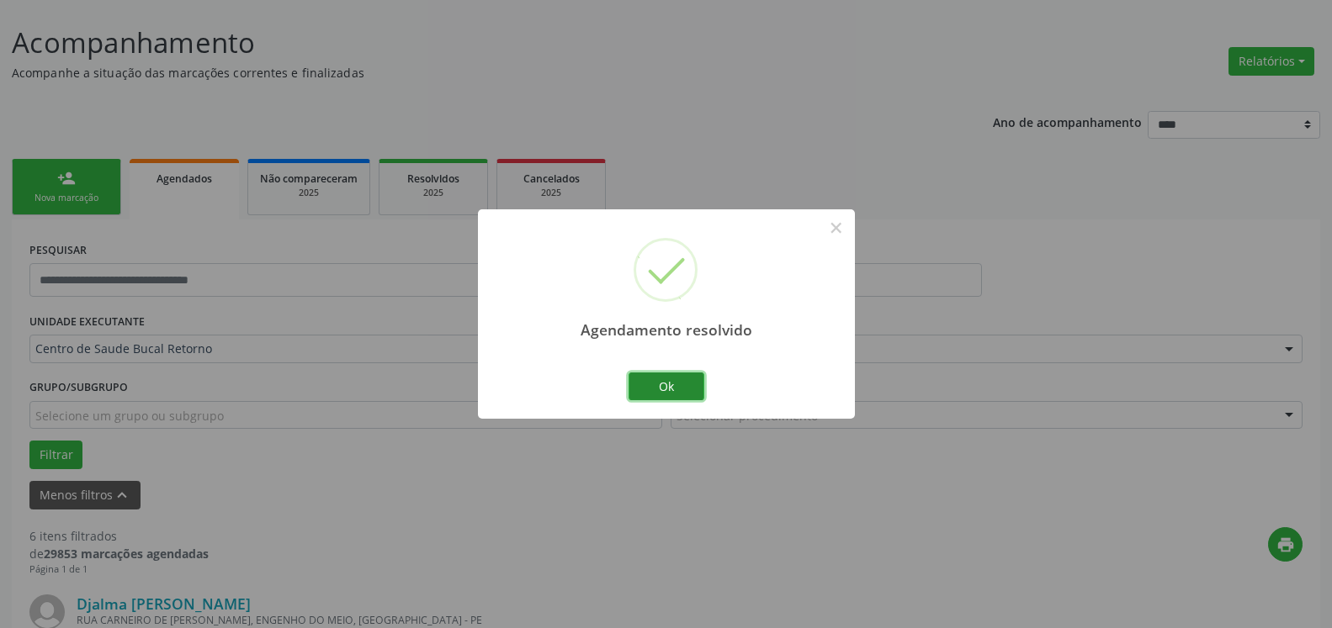
click at [682, 387] on button "Ok" at bounding box center [666, 387] width 76 height 29
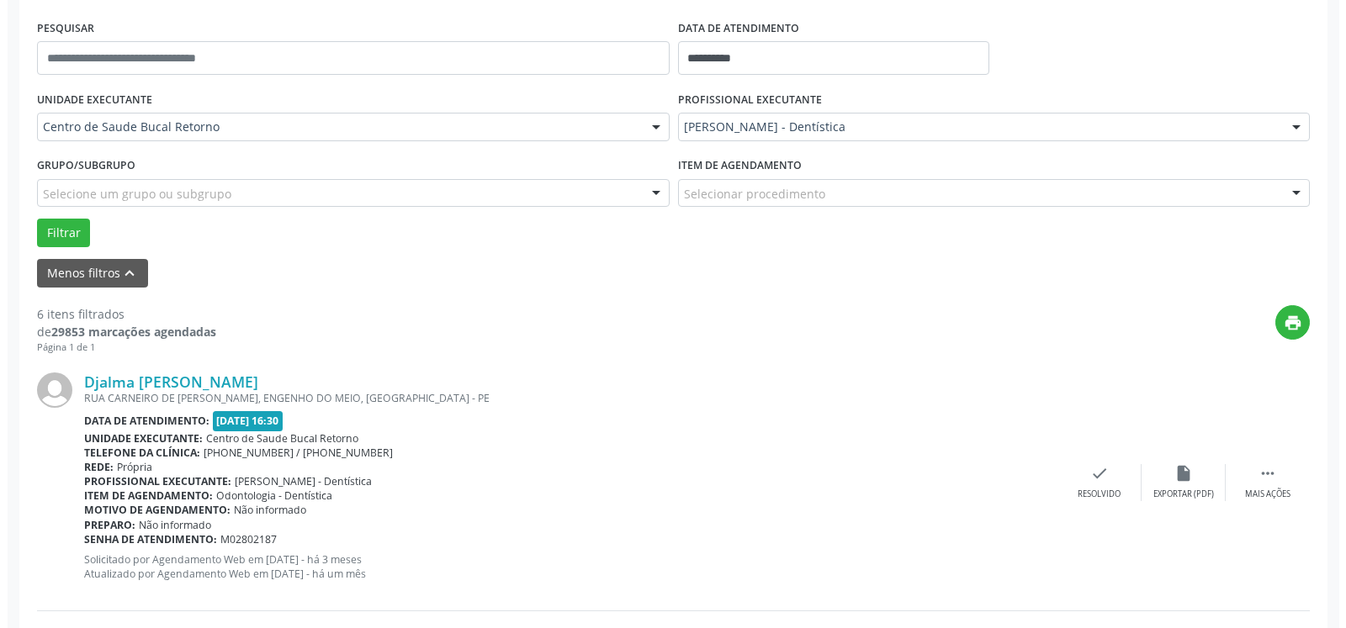
scroll to position [436, 0]
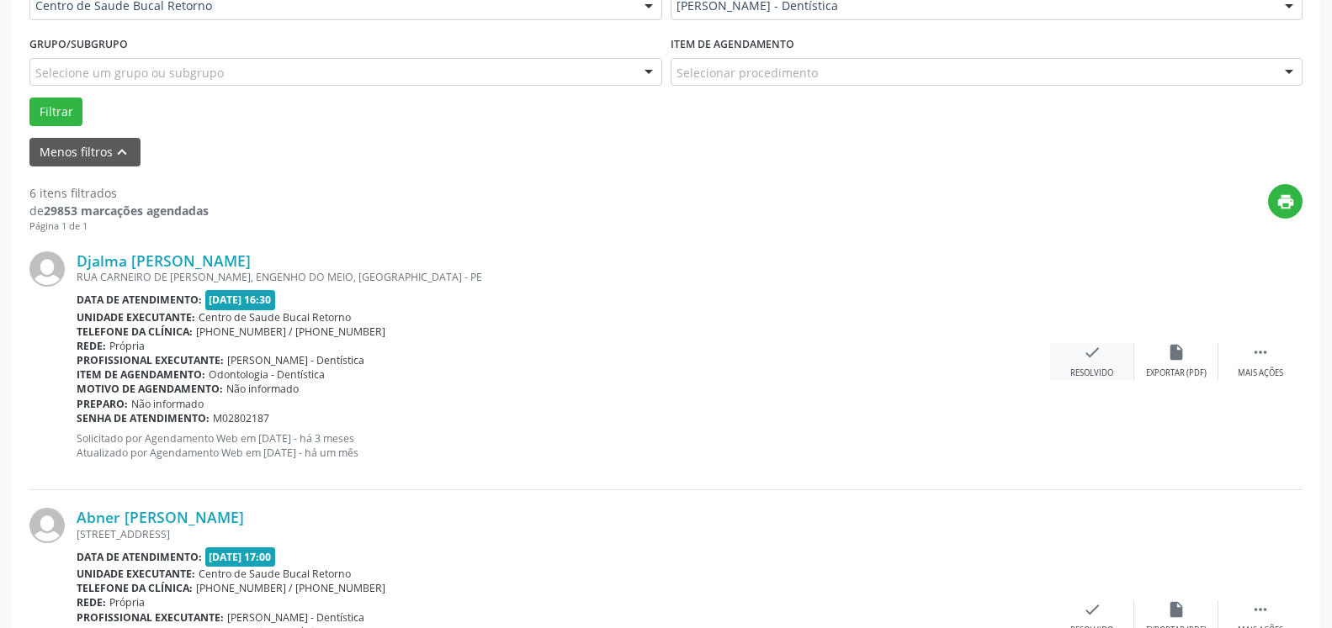
click at [1099, 352] on icon "check" at bounding box center [1092, 352] width 19 height 19
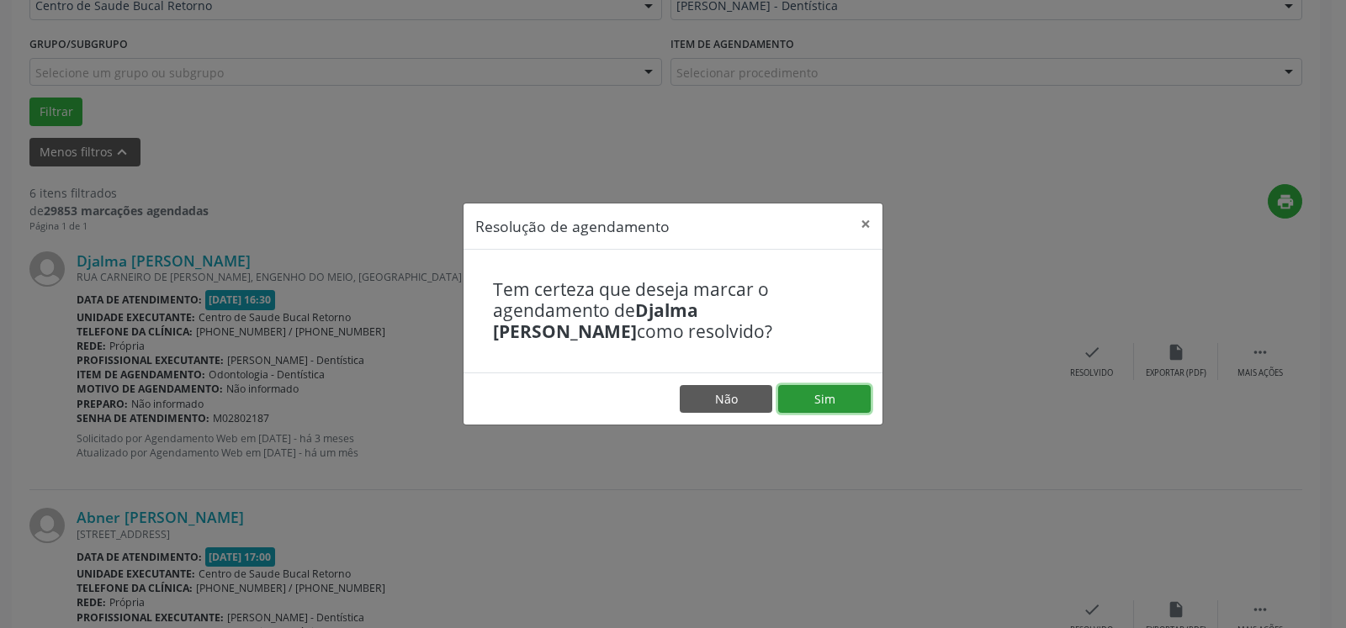
click at [824, 394] on button "Sim" at bounding box center [824, 399] width 93 height 29
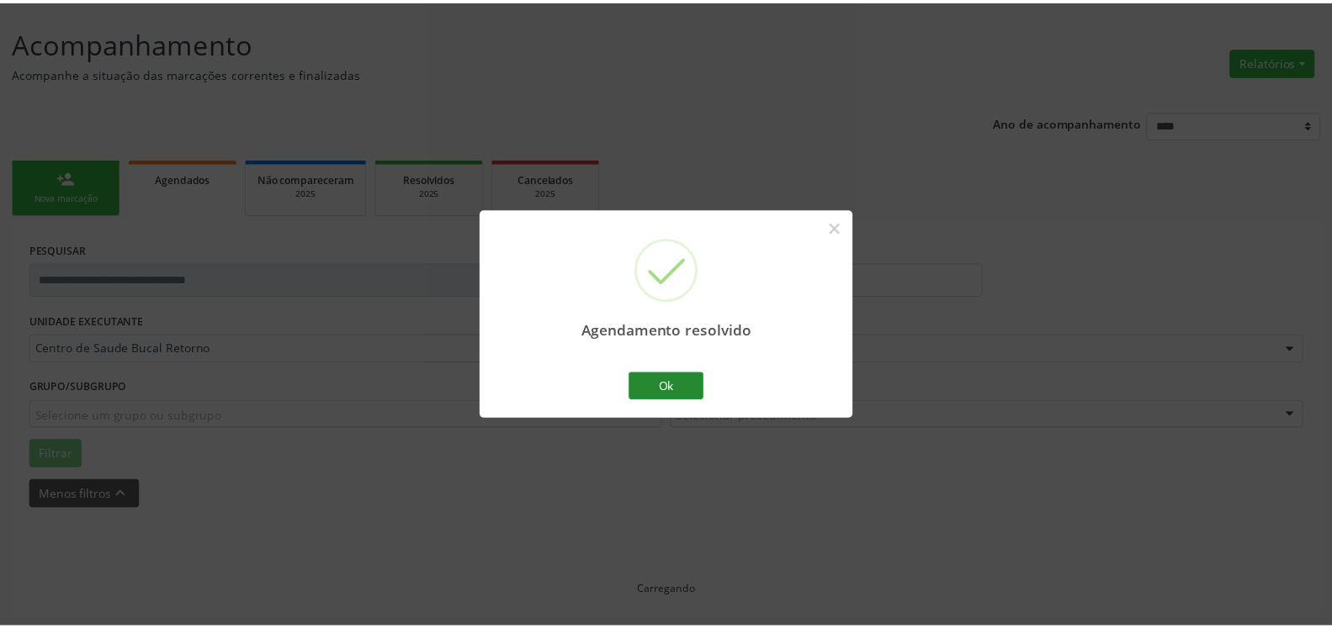
scroll to position [93, 0]
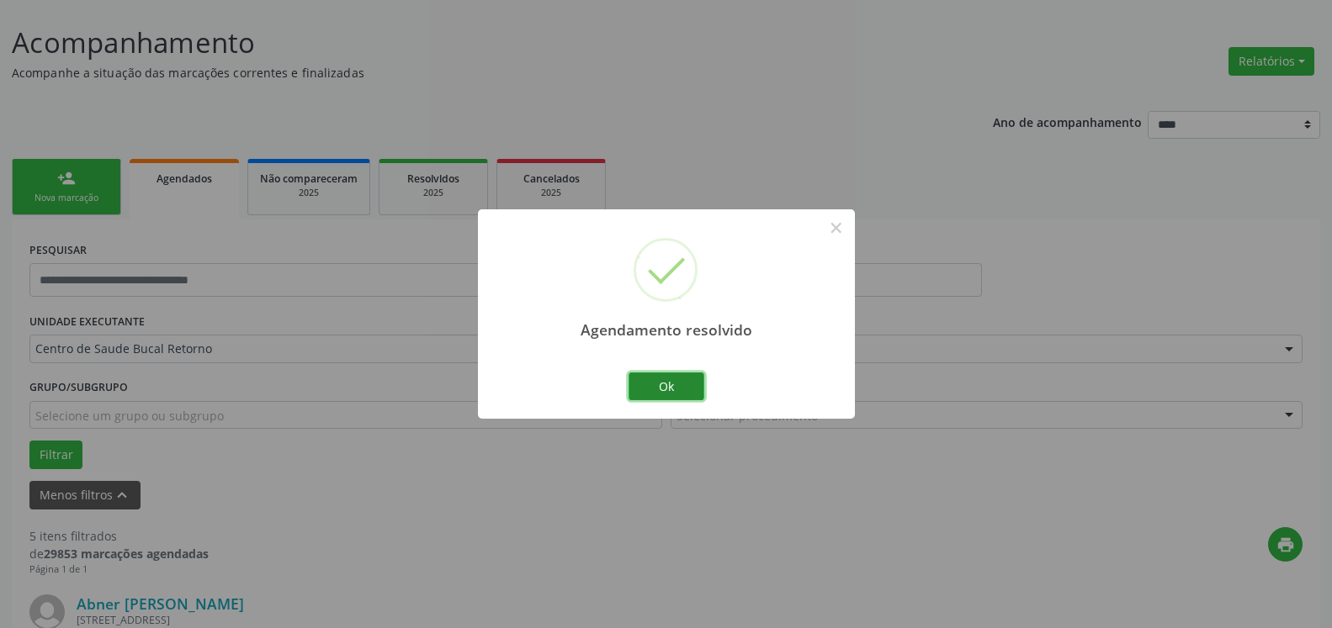
click at [687, 389] on button "Ok" at bounding box center [666, 387] width 76 height 29
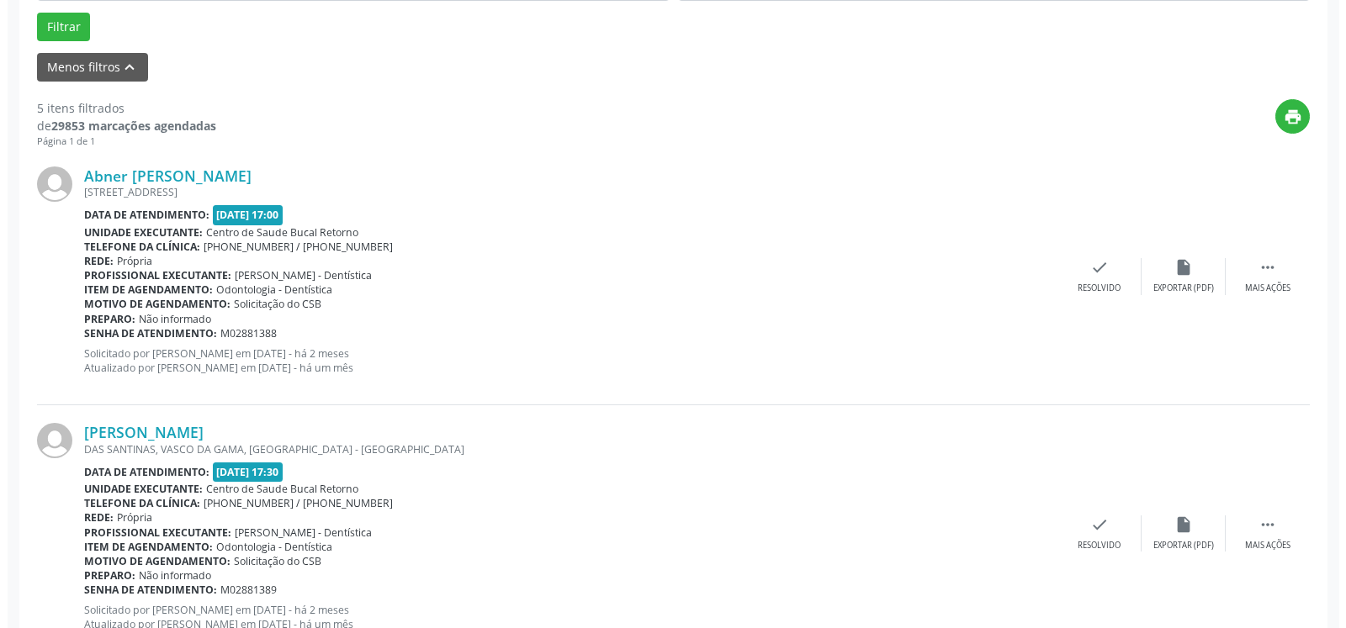
scroll to position [522, 0]
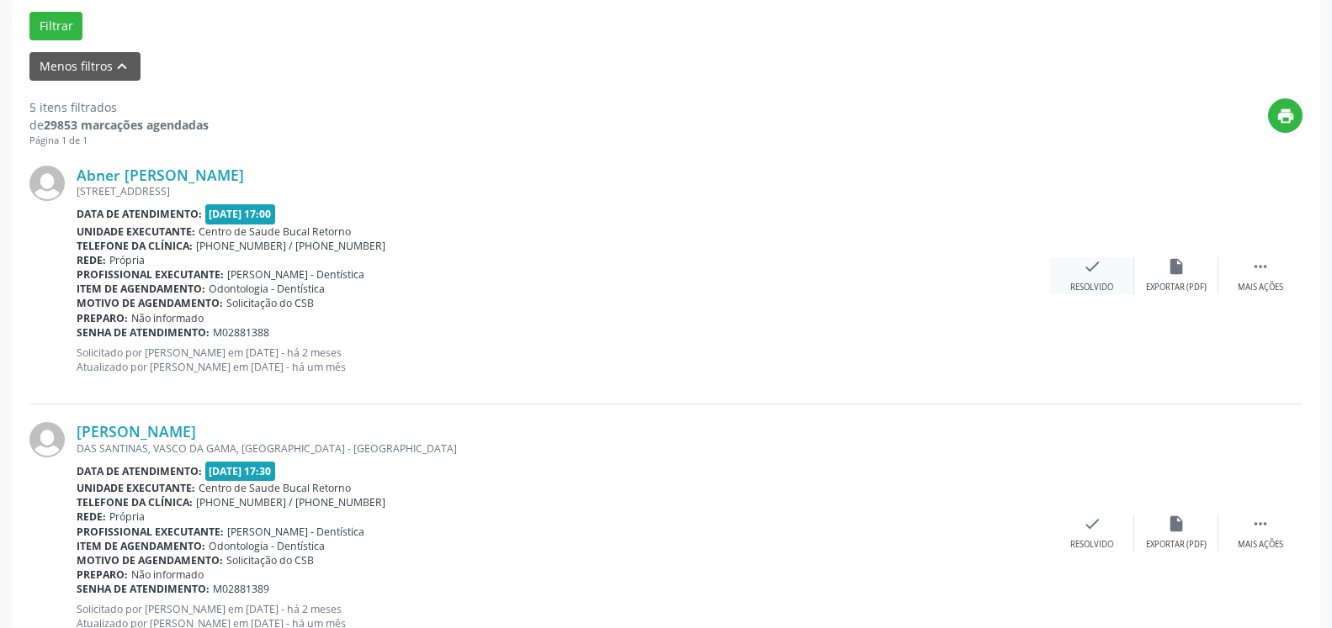
click at [1087, 276] on icon "check" at bounding box center [1092, 266] width 19 height 19
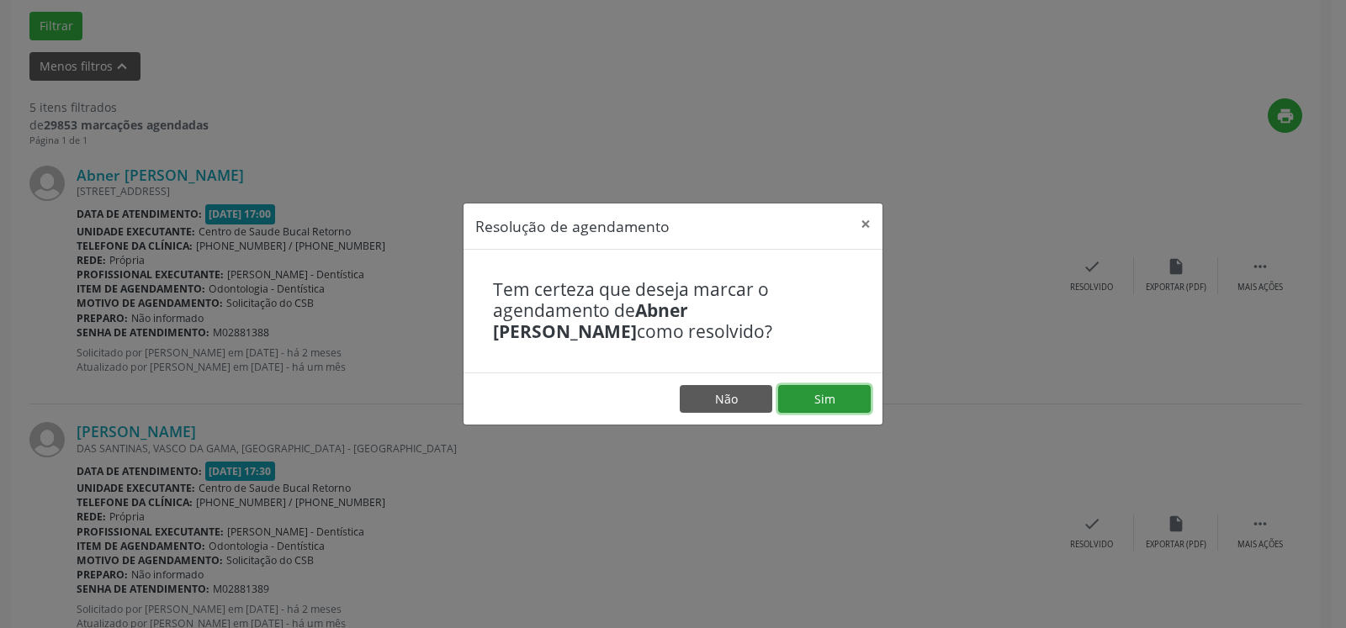
click at [845, 393] on button "Sim" at bounding box center [824, 399] width 93 height 29
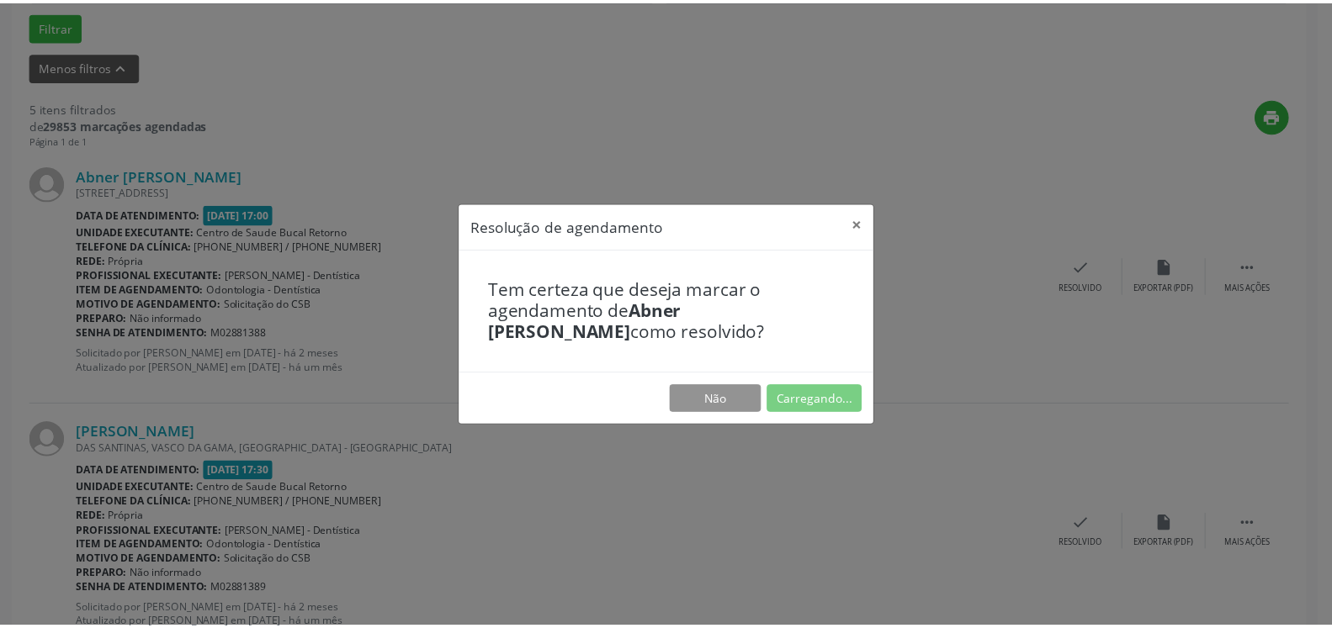
scroll to position [93, 0]
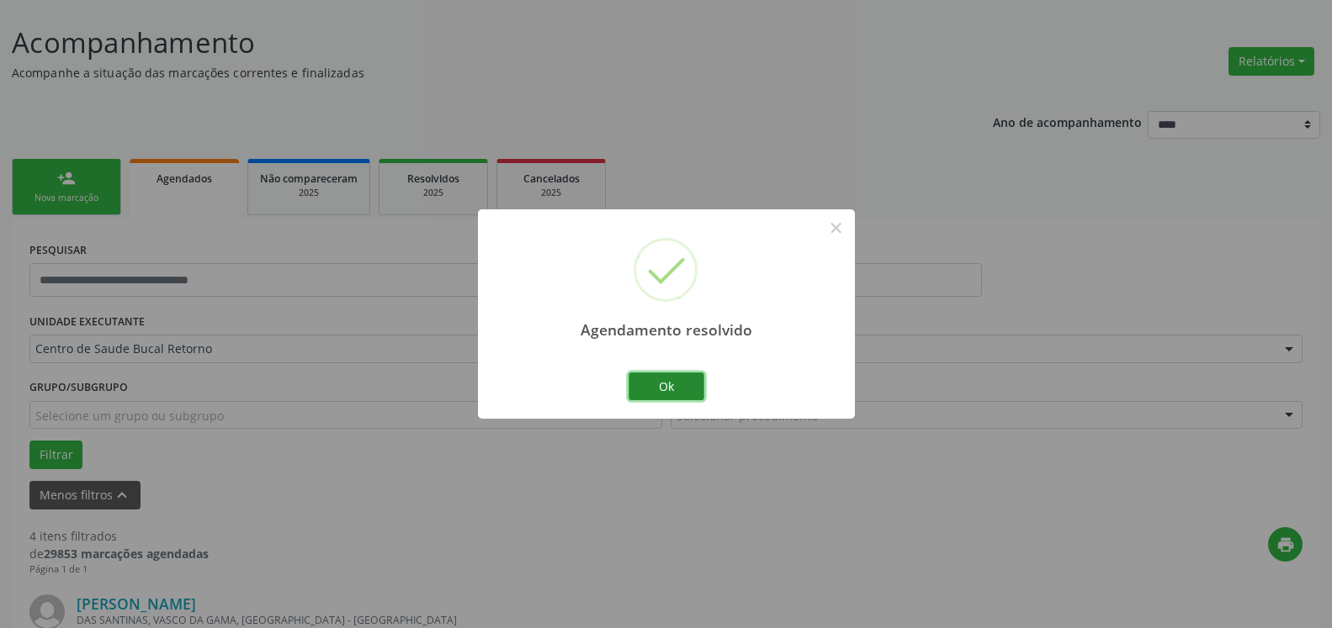
click at [675, 394] on button "Ok" at bounding box center [666, 387] width 76 height 29
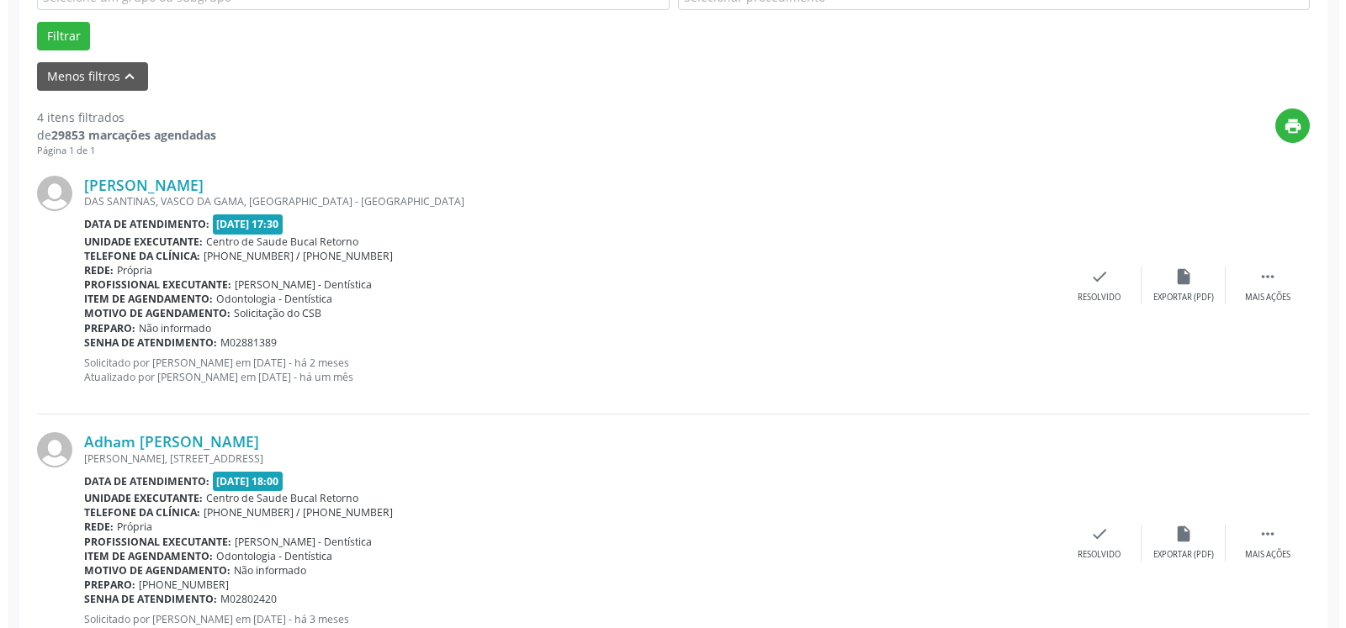
scroll to position [522, 0]
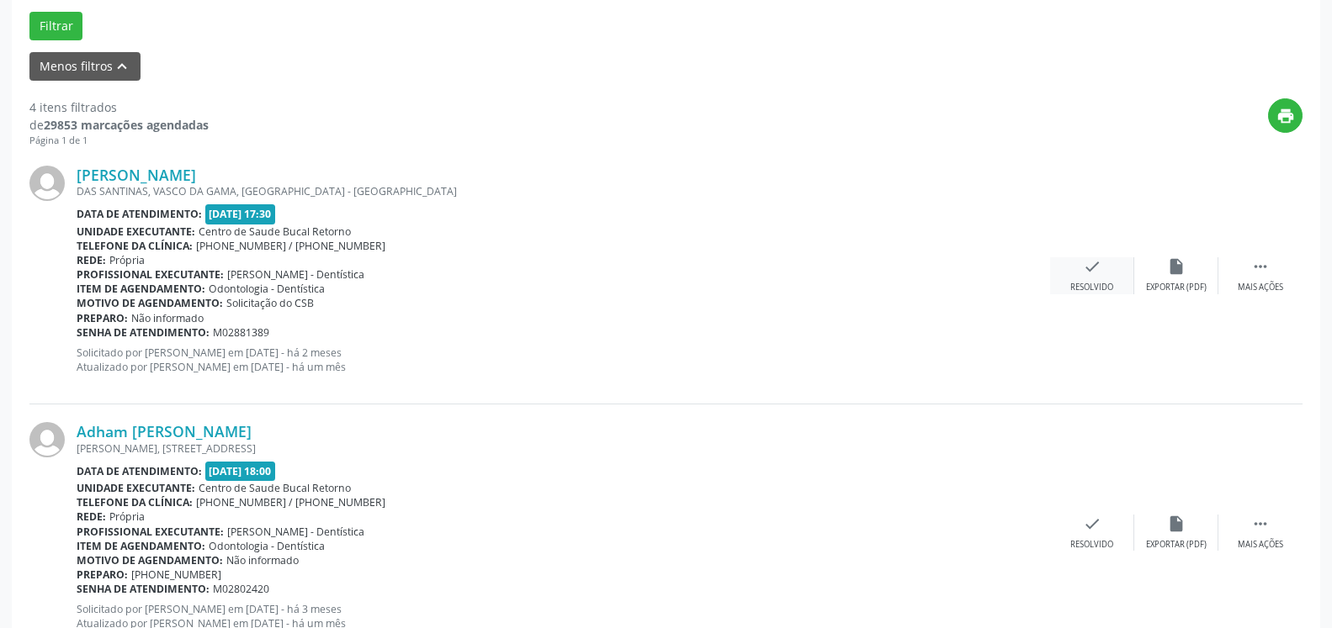
click at [1082, 267] on div "check Resolvido" at bounding box center [1092, 275] width 84 height 36
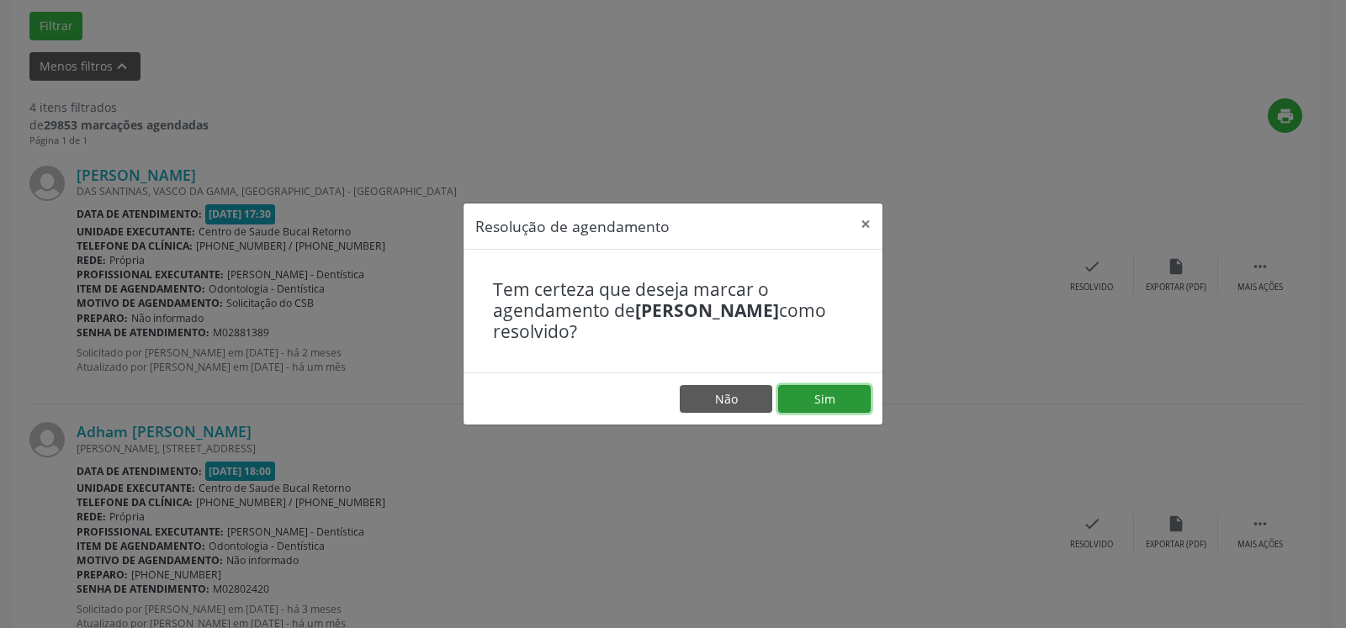
click at [800, 394] on button "Sim" at bounding box center [824, 399] width 93 height 29
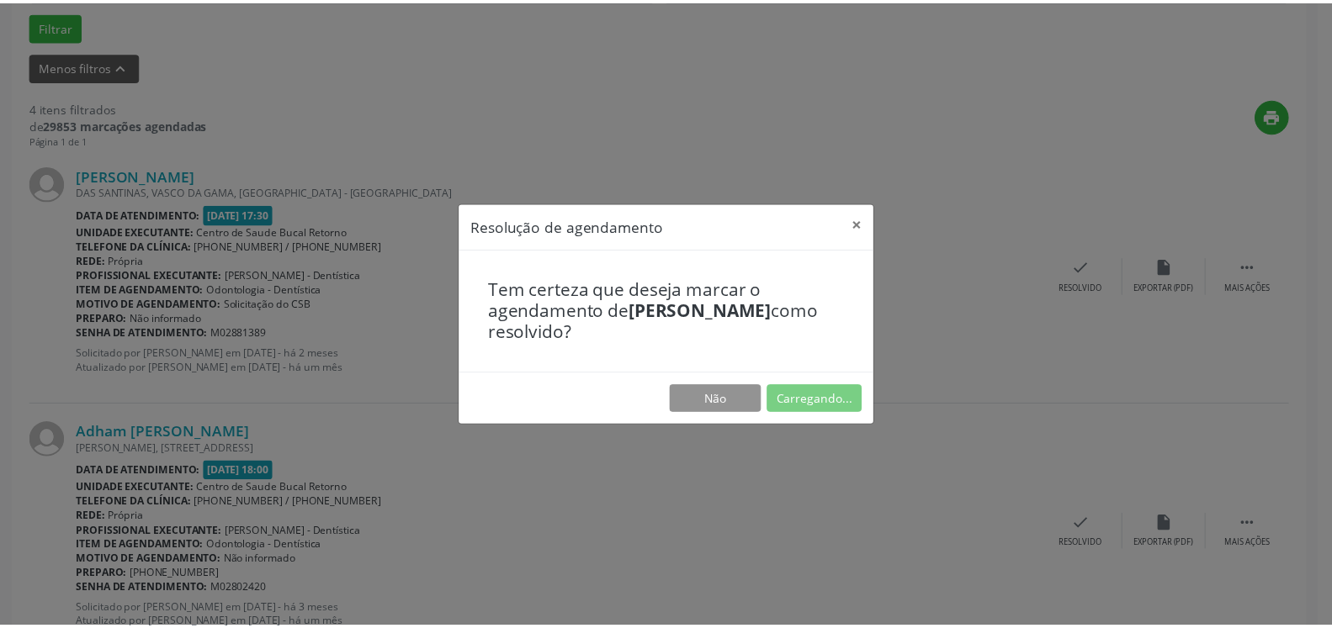
scroll to position [93, 0]
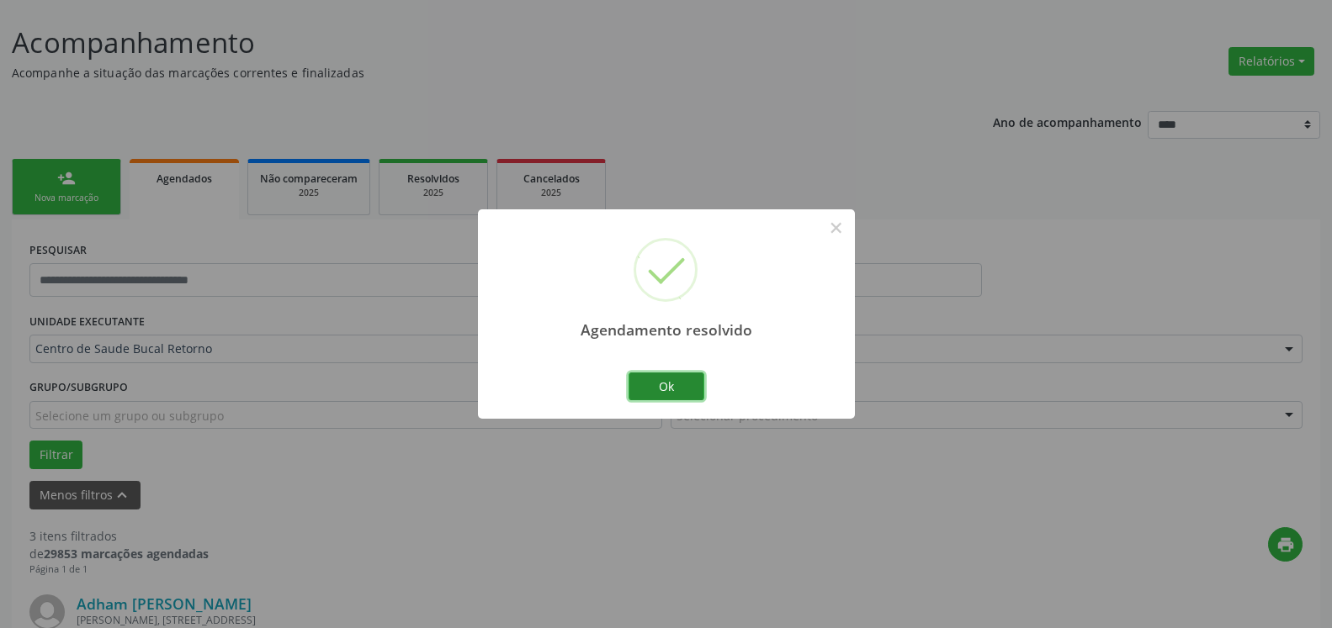
click at [675, 388] on button "Ok" at bounding box center [666, 387] width 76 height 29
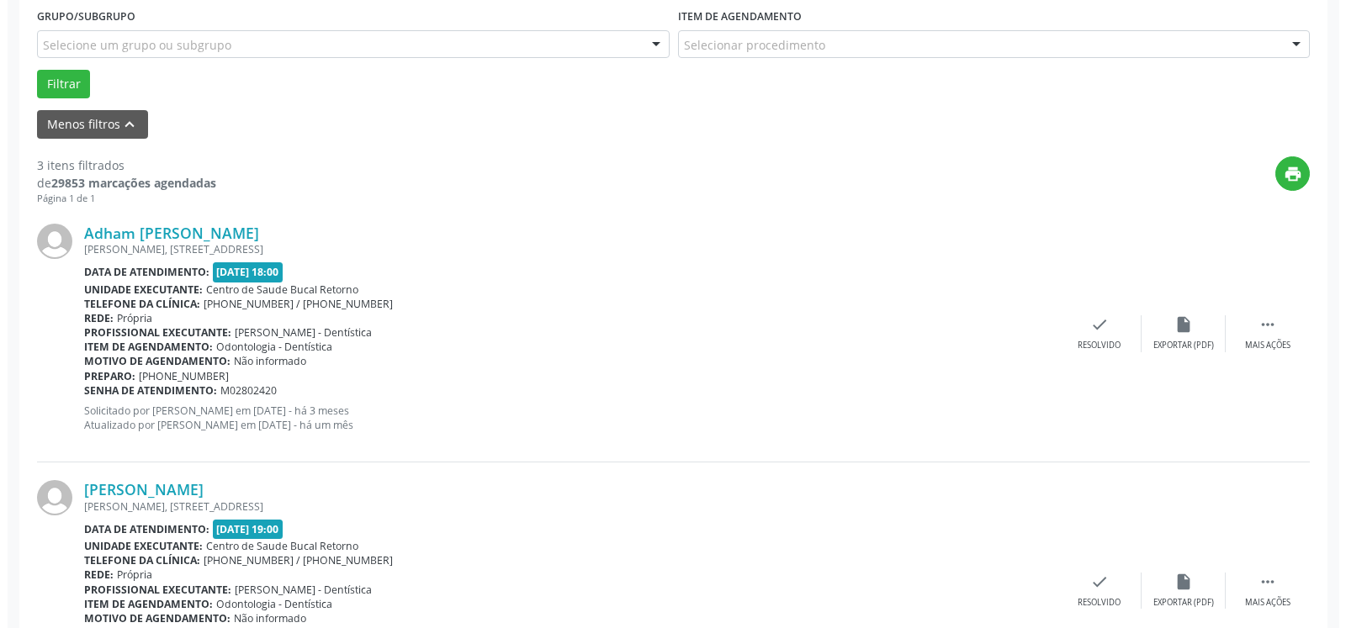
scroll to position [522, 0]
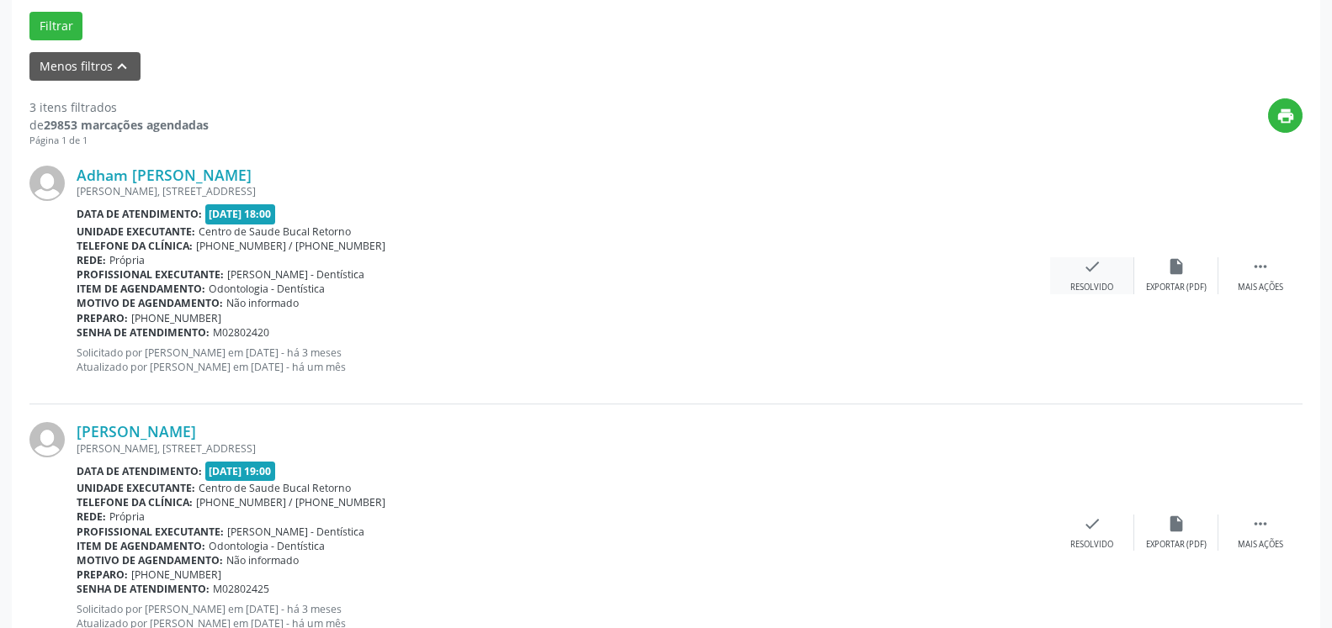
click at [1086, 289] on div "Resolvido" at bounding box center [1091, 288] width 43 height 12
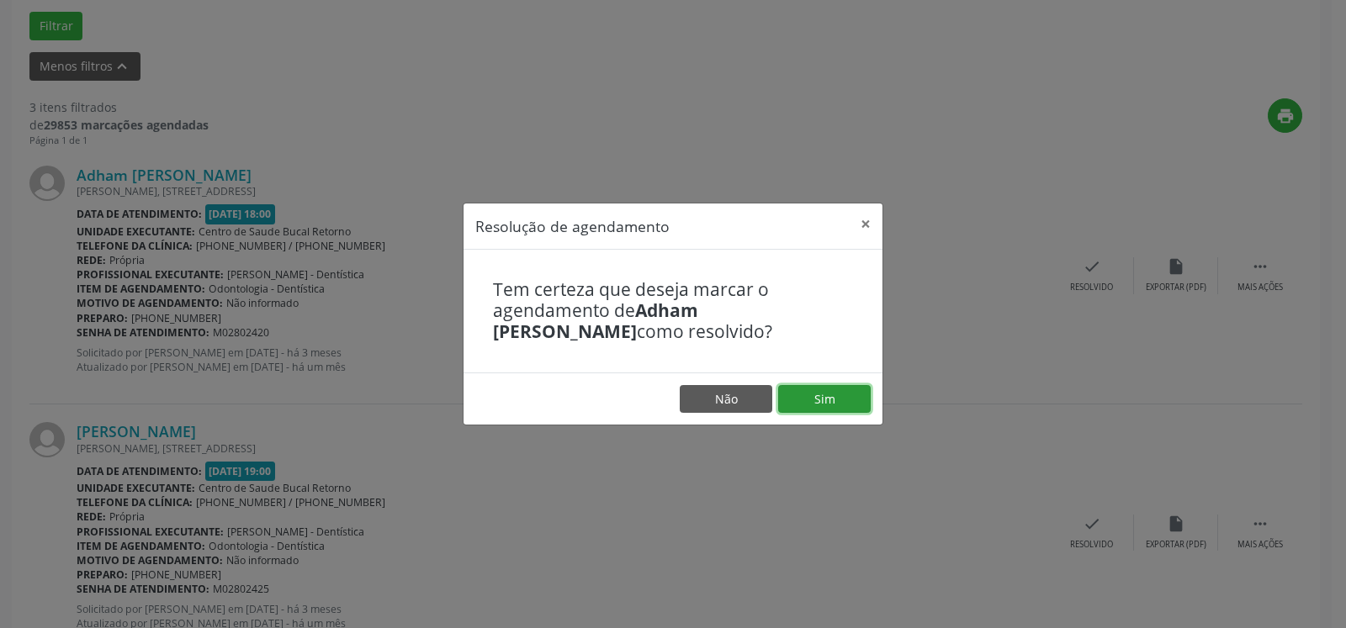
click at [834, 406] on button "Sim" at bounding box center [824, 399] width 93 height 29
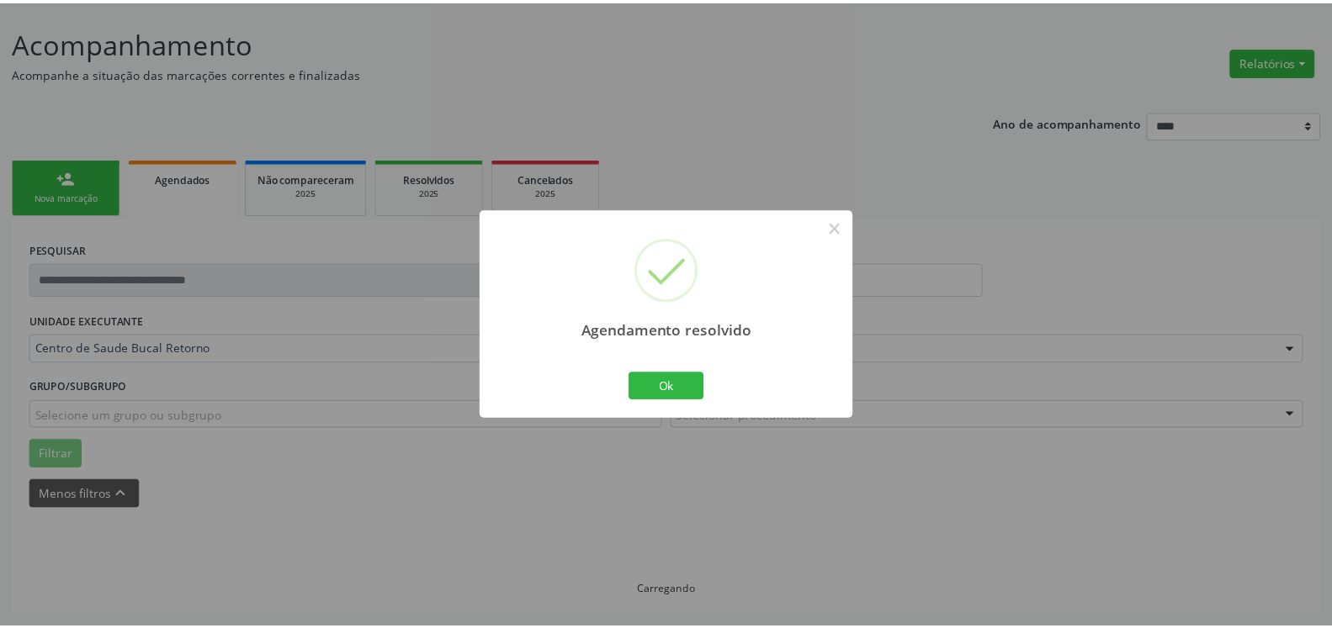
scroll to position [93, 0]
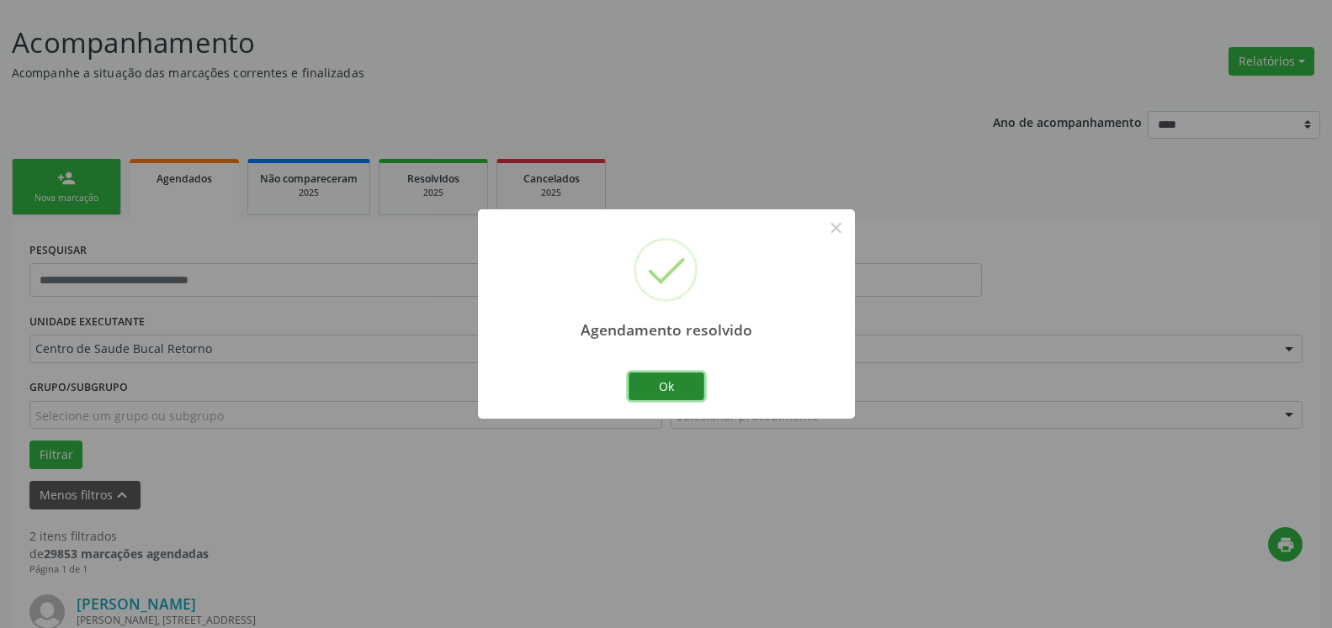
click at [679, 389] on button "Ok" at bounding box center [666, 387] width 76 height 29
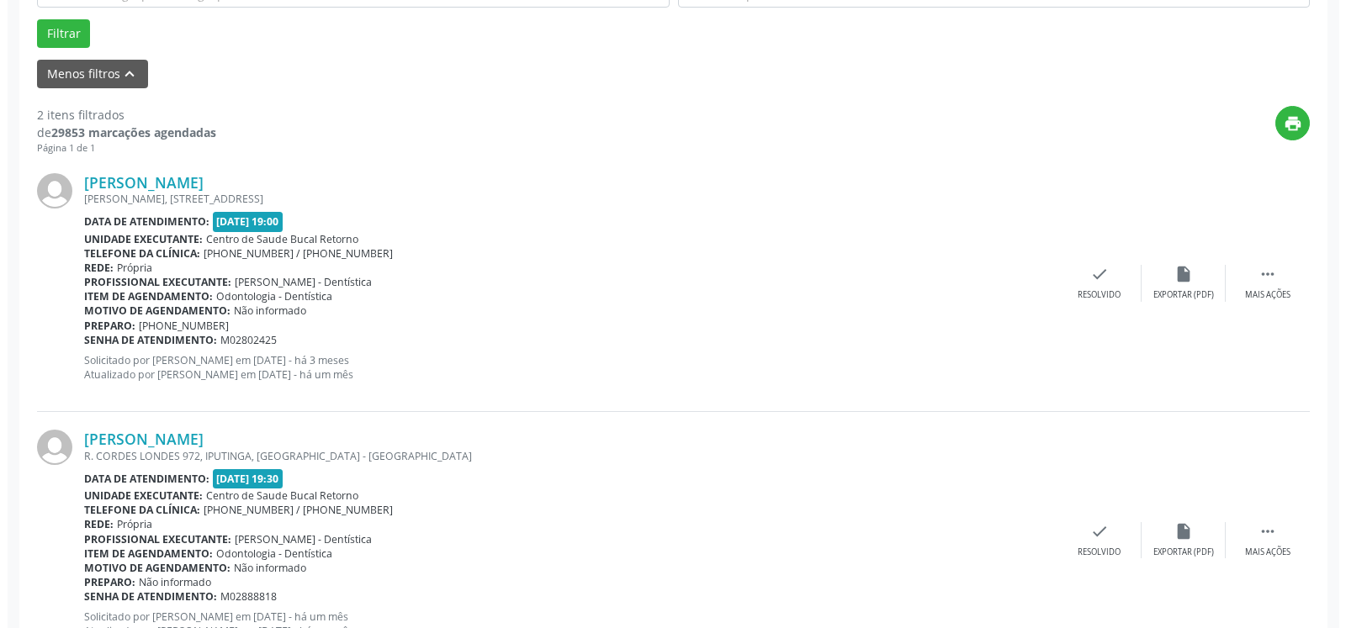
scroll to position [522, 0]
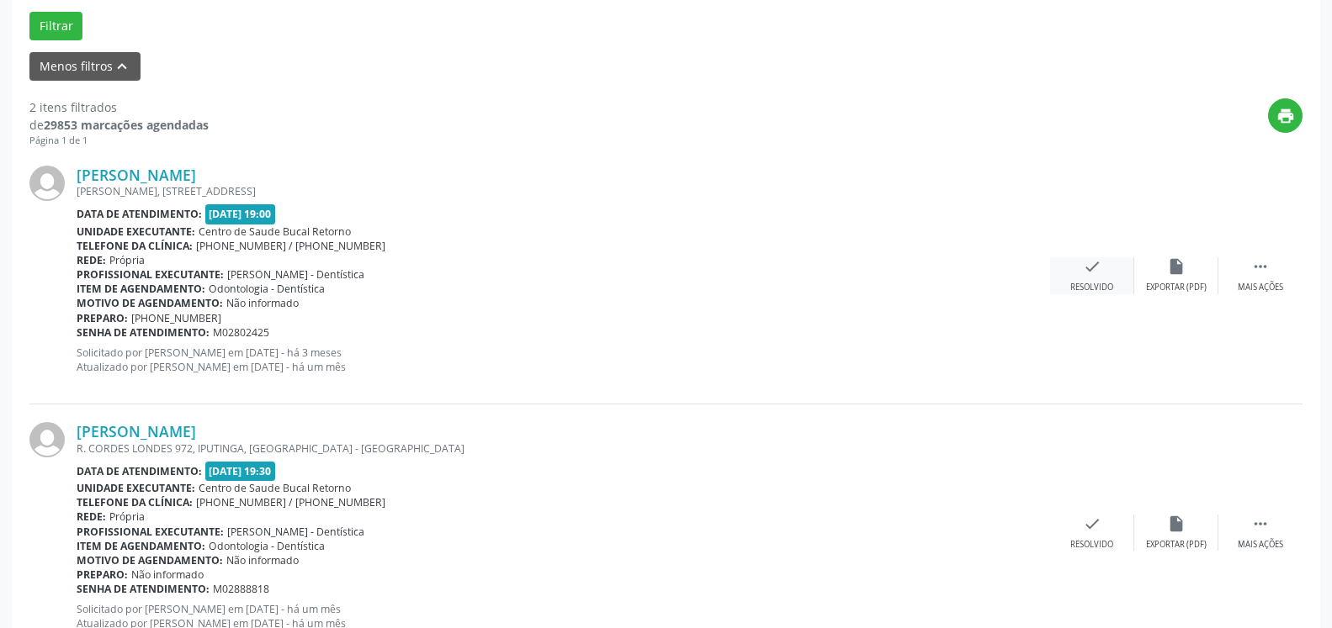
click at [1103, 274] on div "check Resolvido" at bounding box center [1092, 275] width 84 height 36
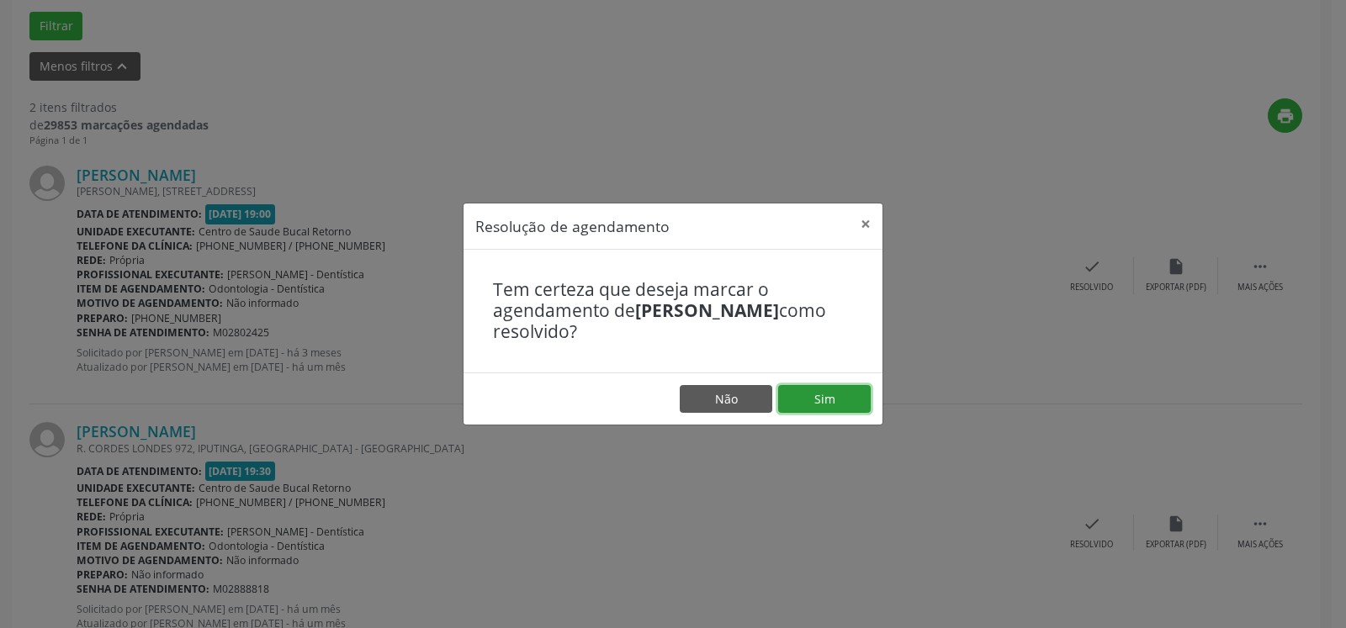
click at [842, 393] on button "Sim" at bounding box center [824, 399] width 93 height 29
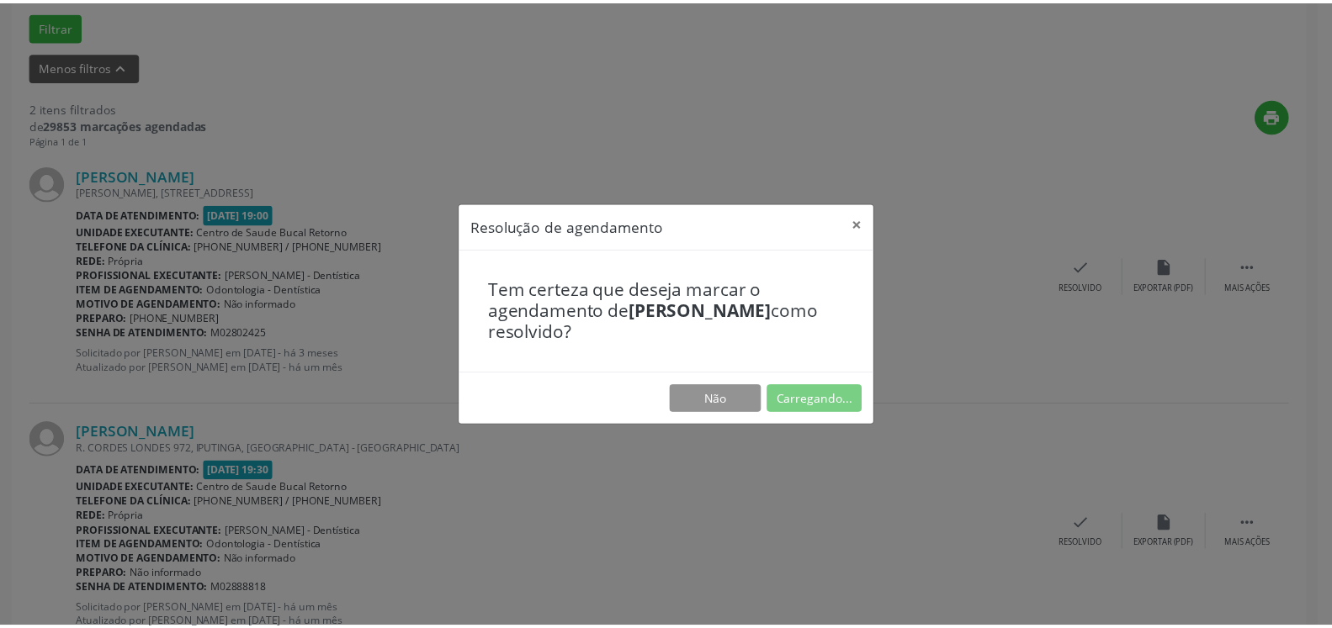
scroll to position [93, 0]
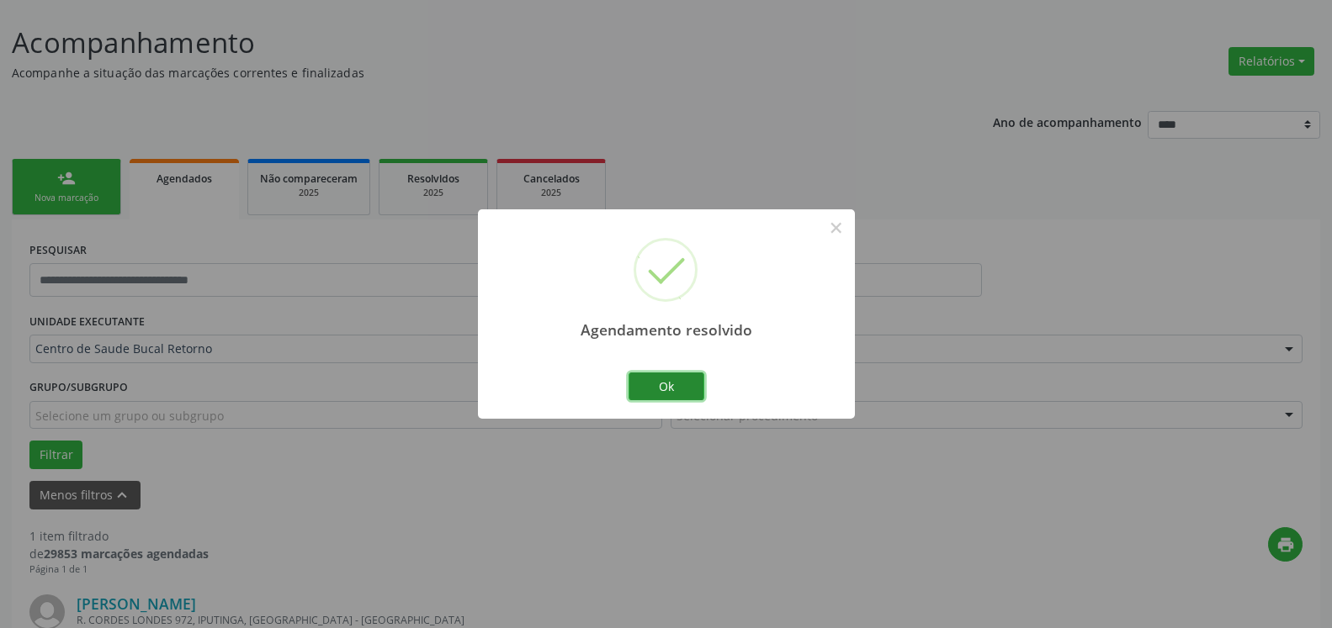
click at [666, 387] on button "Ok" at bounding box center [666, 387] width 76 height 29
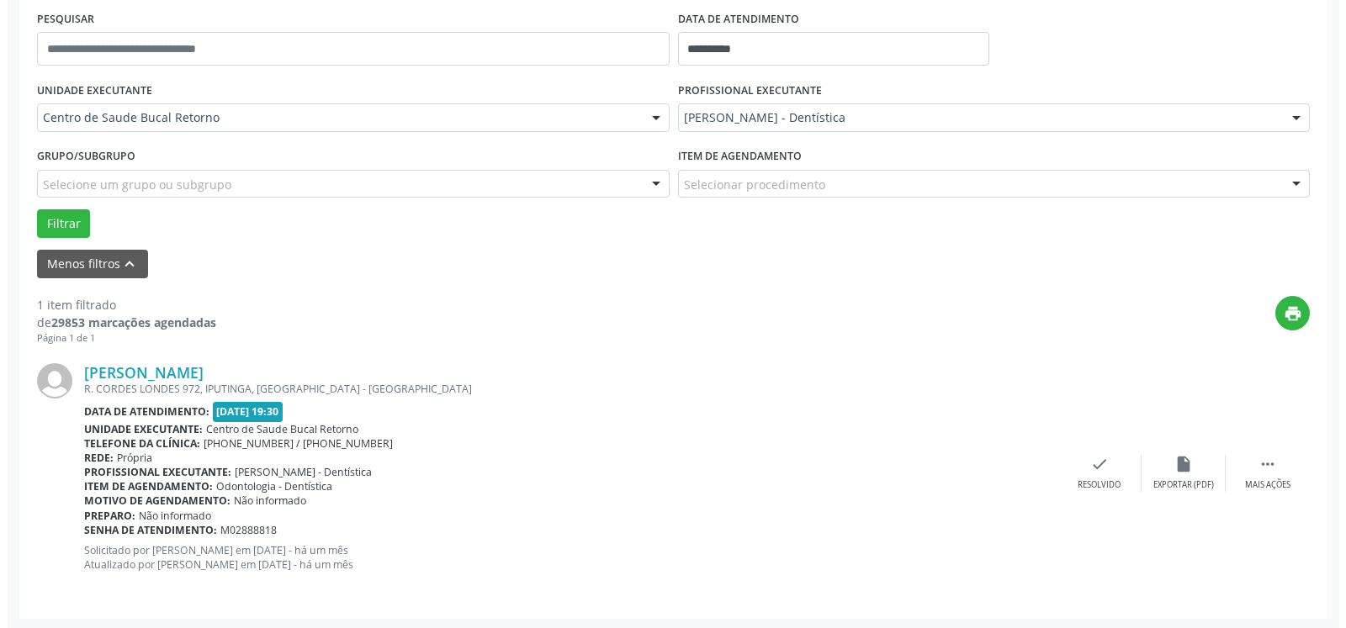
scroll to position [326, 0]
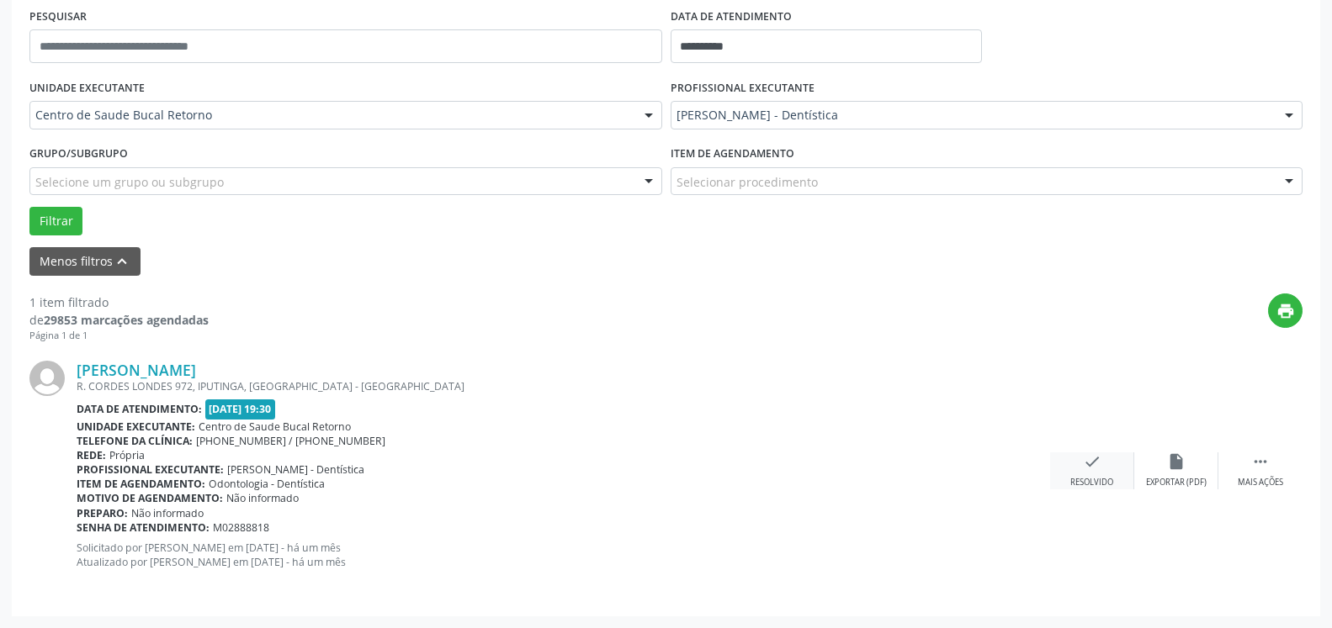
click at [1091, 471] on icon "check" at bounding box center [1092, 462] width 19 height 19
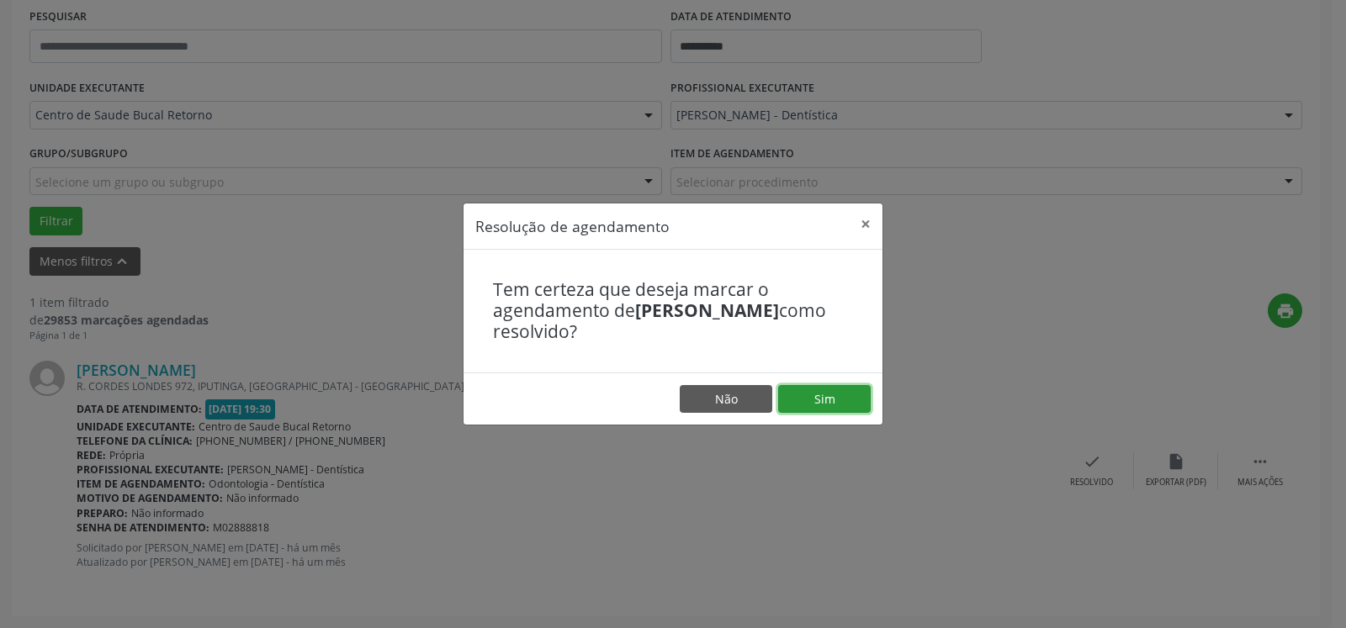
click at [821, 407] on button "Sim" at bounding box center [824, 399] width 93 height 29
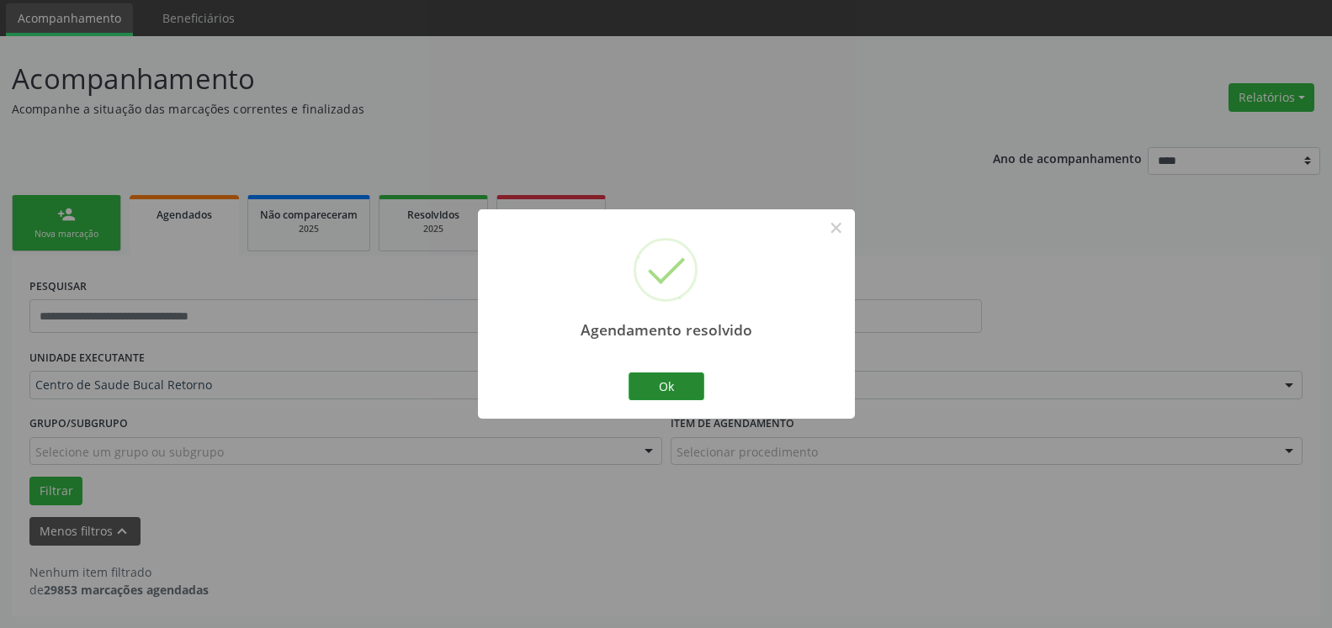
scroll to position [56, 0]
click at [673, 379] on button "Ok" at bounding box center [666, 387] width 76 height 29
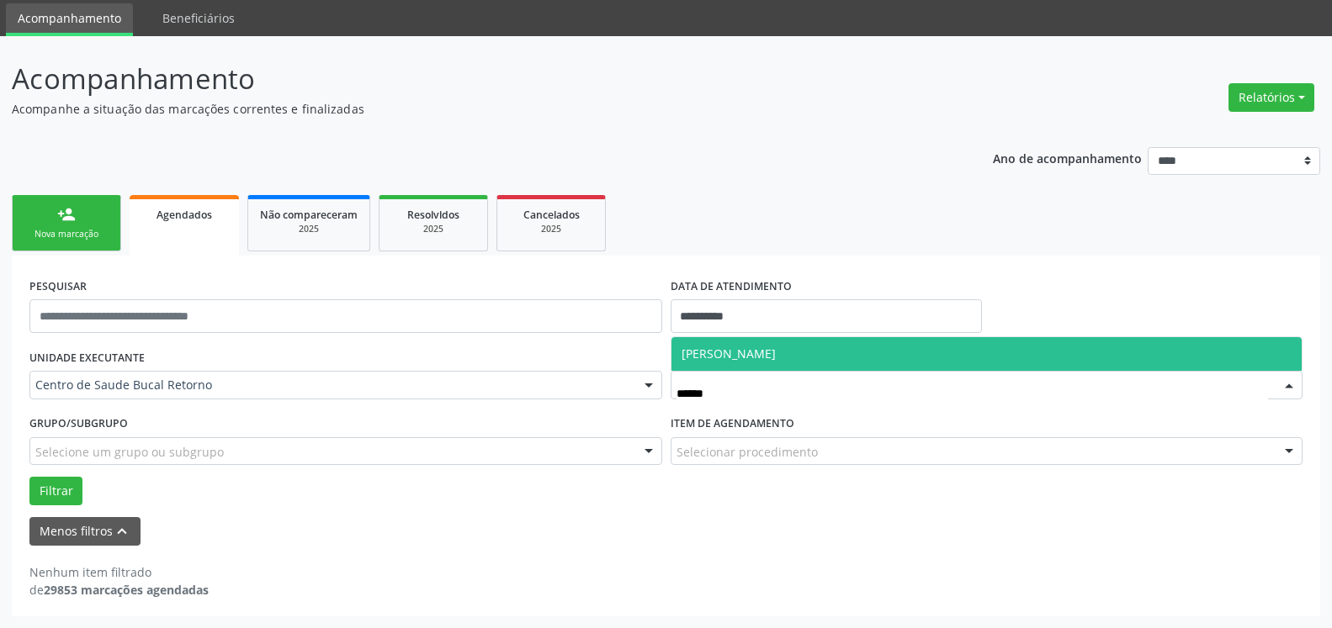
click at [857, 357] on span "[PERSON_NAME]" at bounding box center [986, 354] width 631 height 34
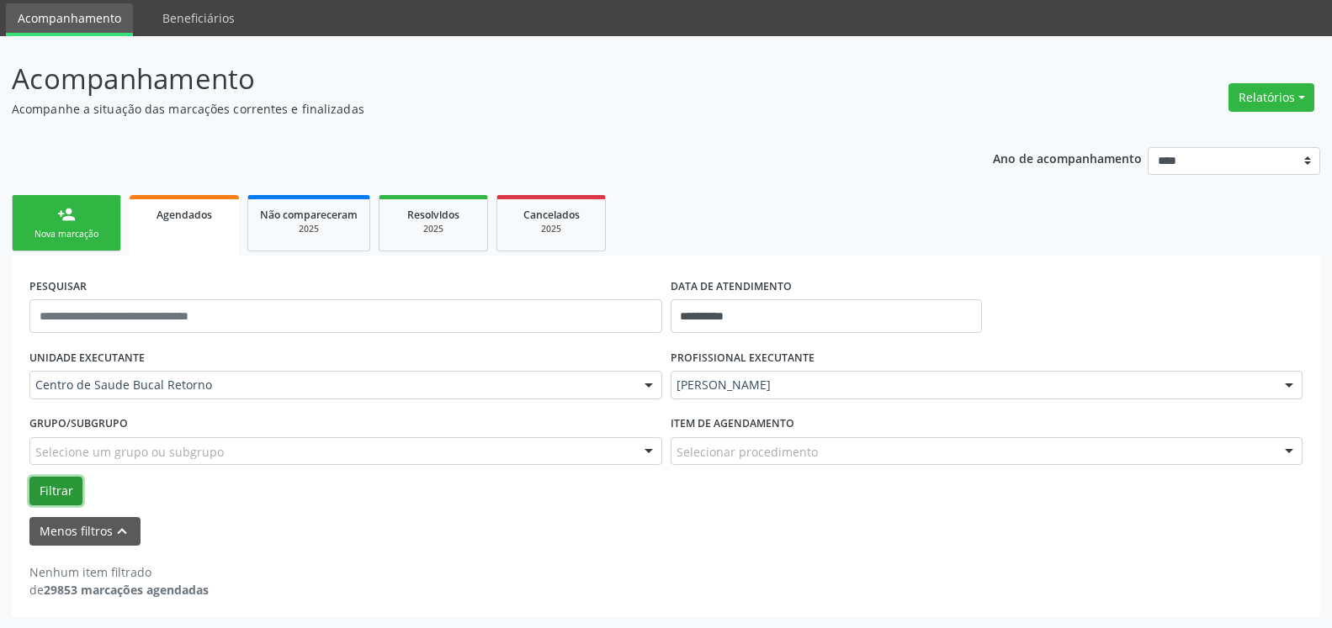
click at [58, 490] on button "Filtrar" at bounding box center [55, 491] width 53 height 29
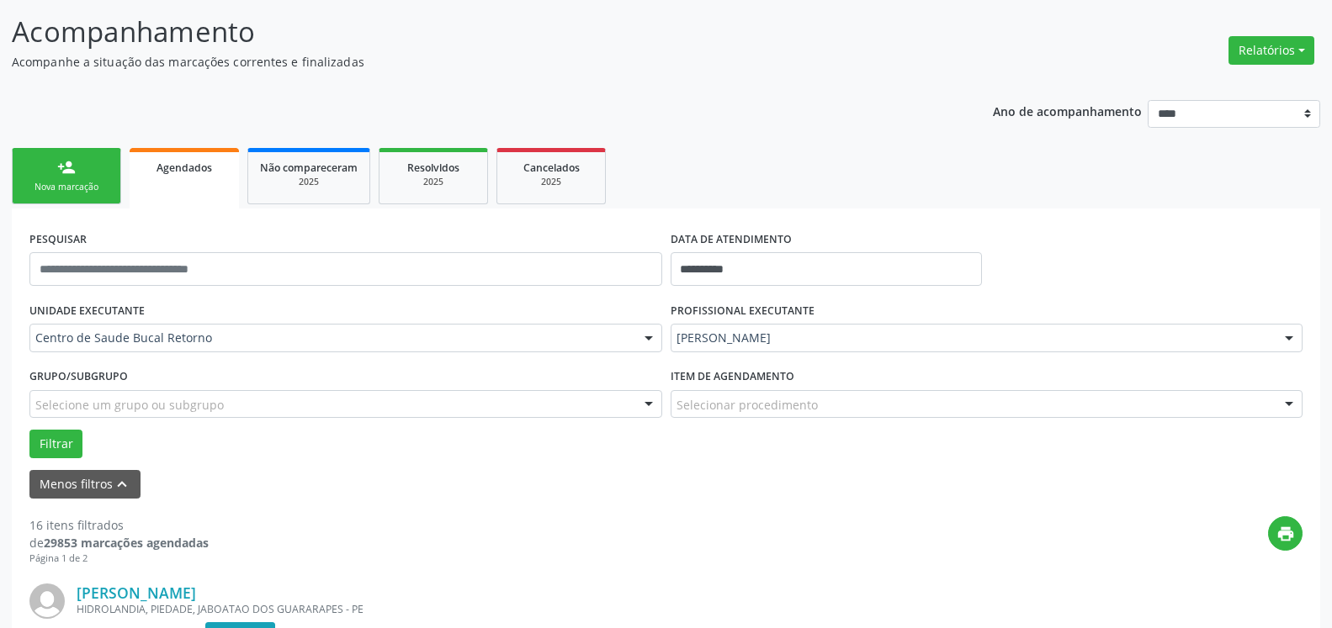
scroll to position [400, 0]
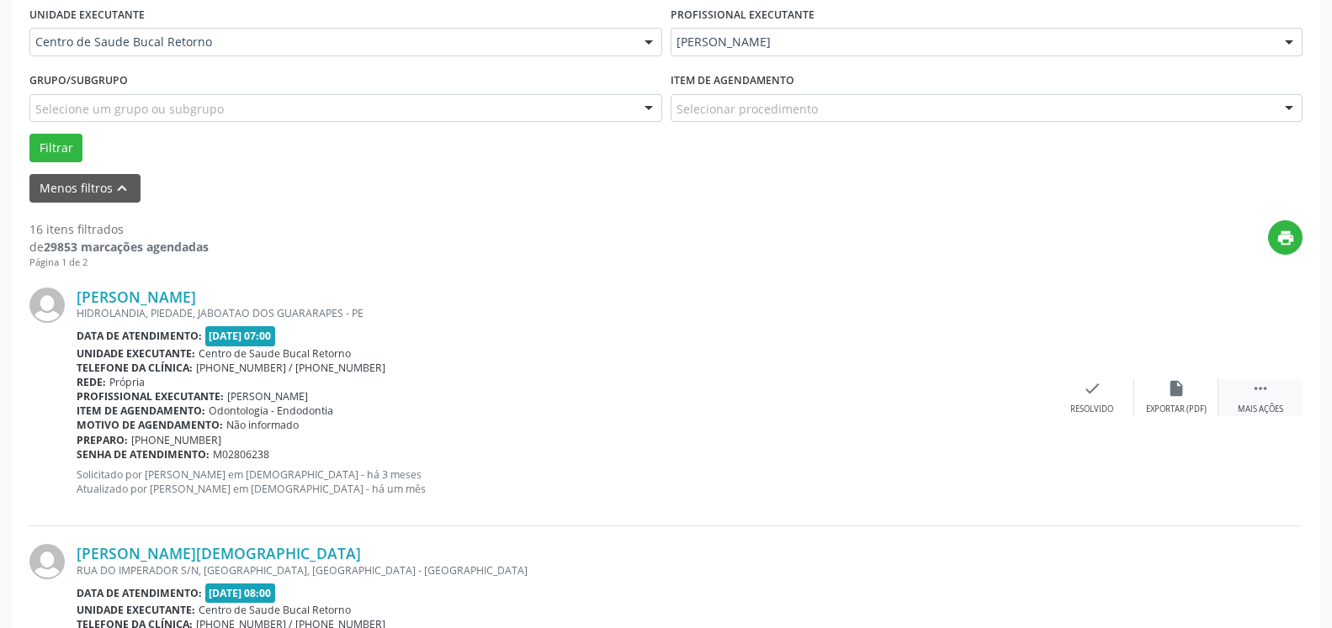
click at [1267, 395] on icon "" at bounding box center [1260, 388] width 19 height 19
click at [1199, 392] on div "alarm_off Não compareceu" at bounding box center [1176, 397] width 84 height 36
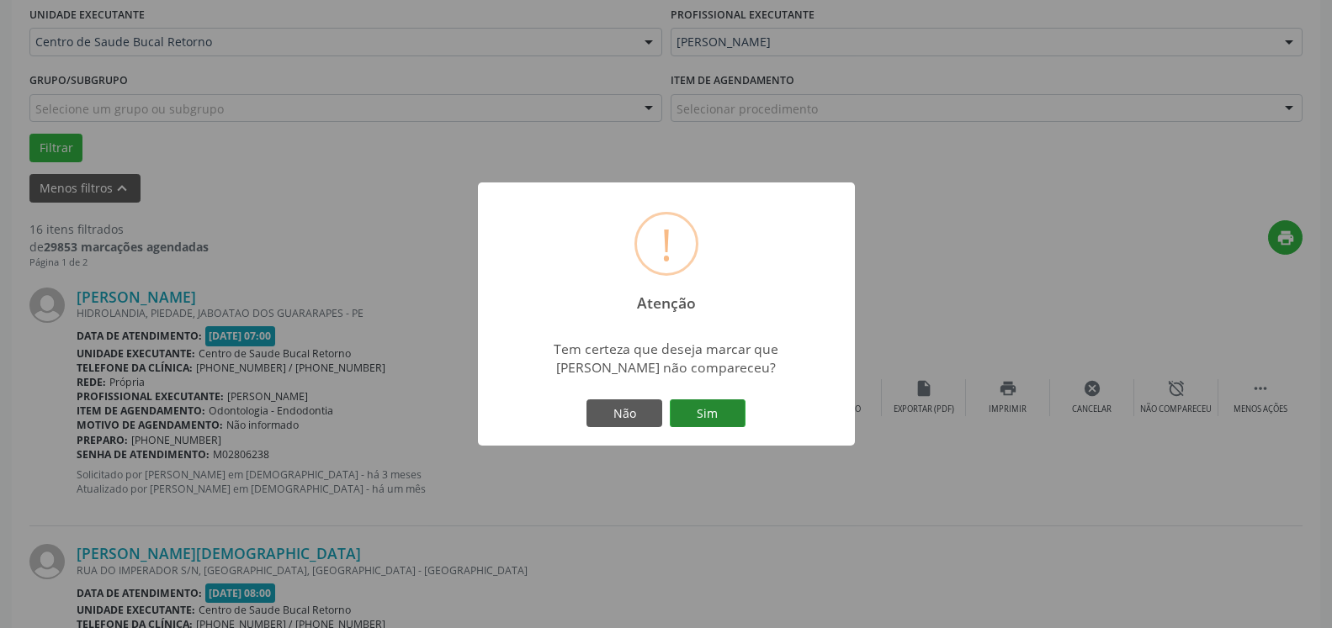
click at [740, 412] on button "Sim" at bounding box center [708, 414] width 76 height 29
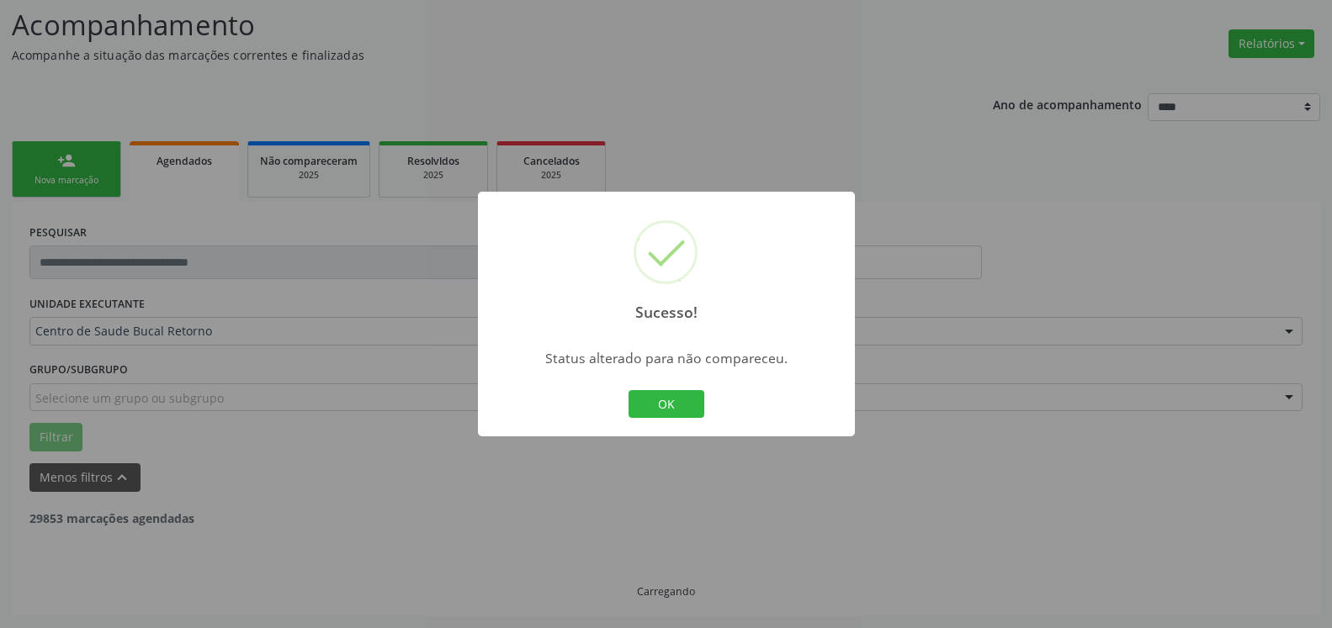
scroll to position [110, 0]
click at [676, 399] on button "OK" at bounding box center [666, 404] width 76 height 29
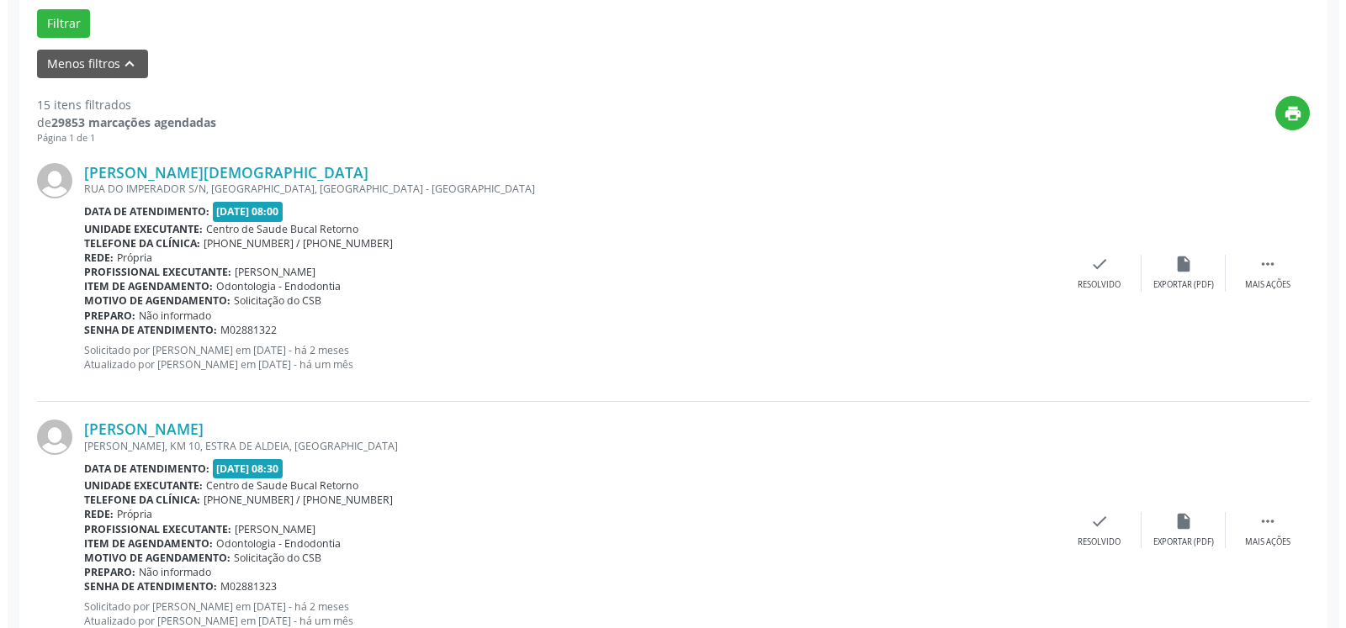
scroll to position [539, 0]
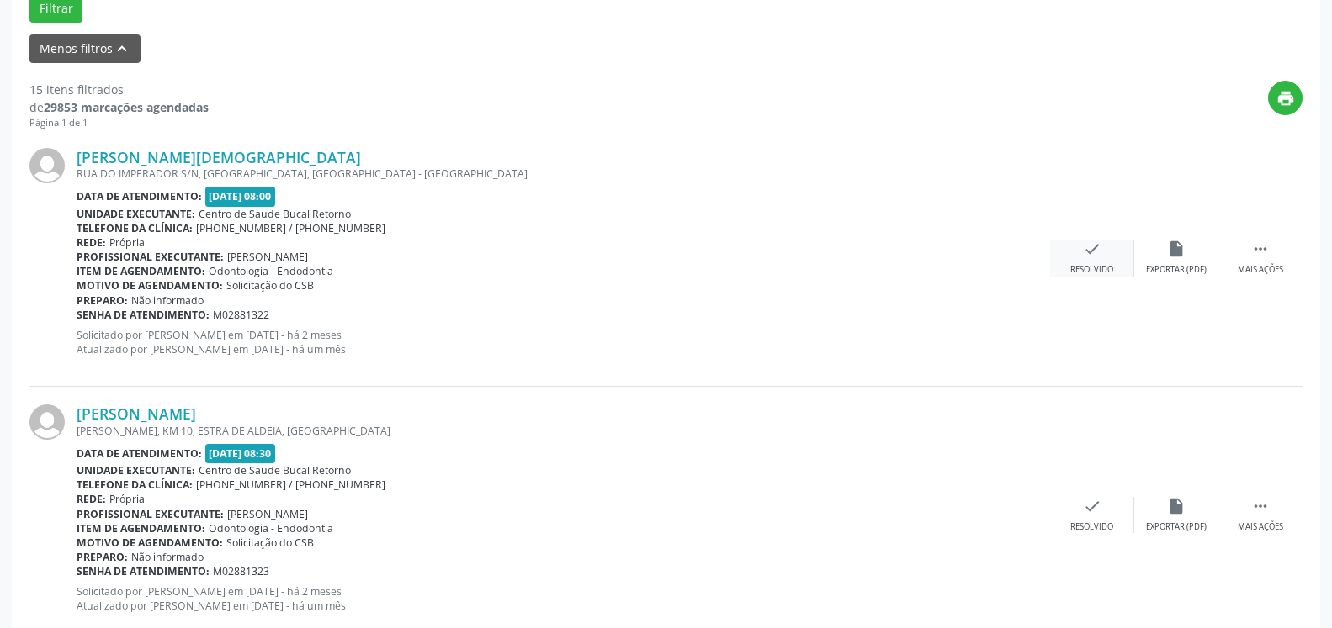
click at [1087, 273] on div "Resolvido" at bounding box center [1091, 270] width 43 height 12
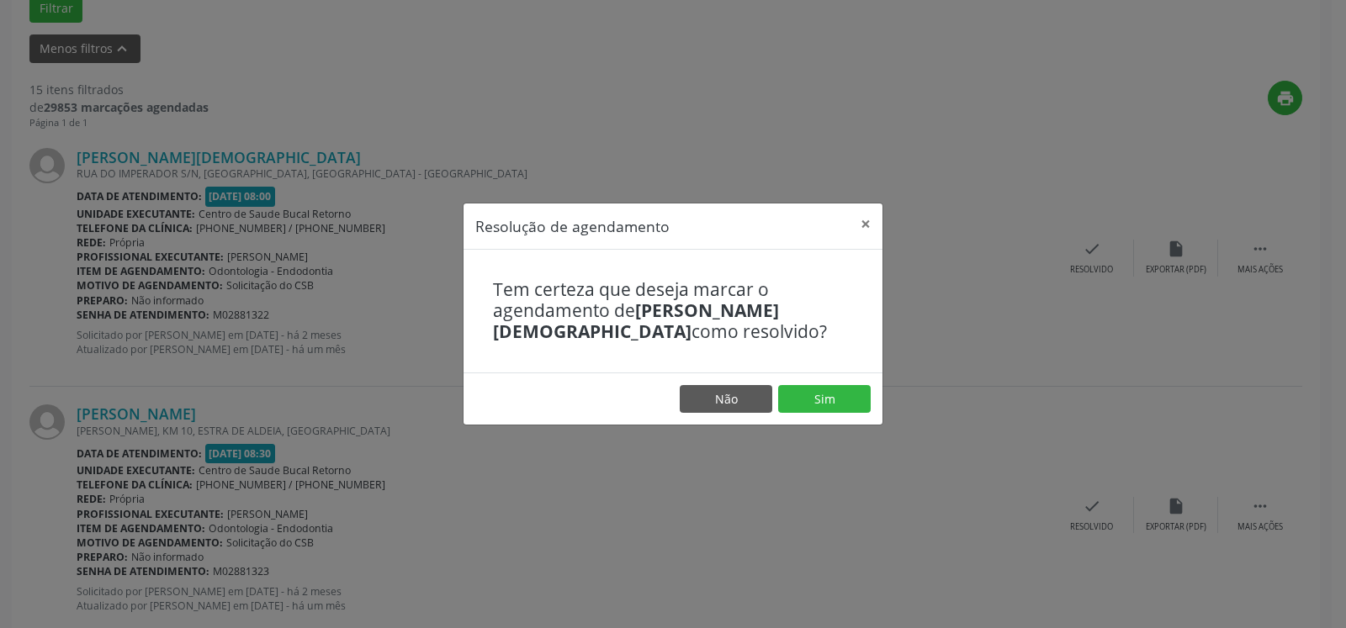
click at [843, 383] on footer "Não Sim" at bounding box center [673, 399] width 419 height 53
click at [835, 390] on button "Sim" at bounding box center [824, 399] width 93 height 29
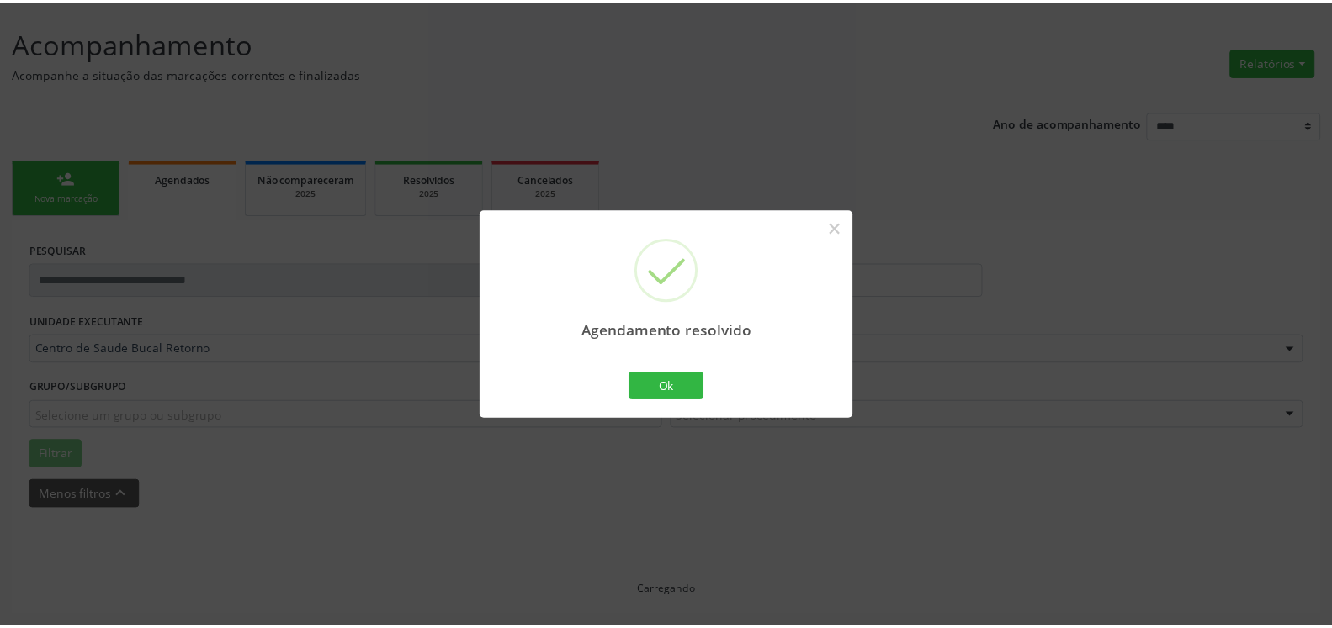
scroll to position [93, 0]
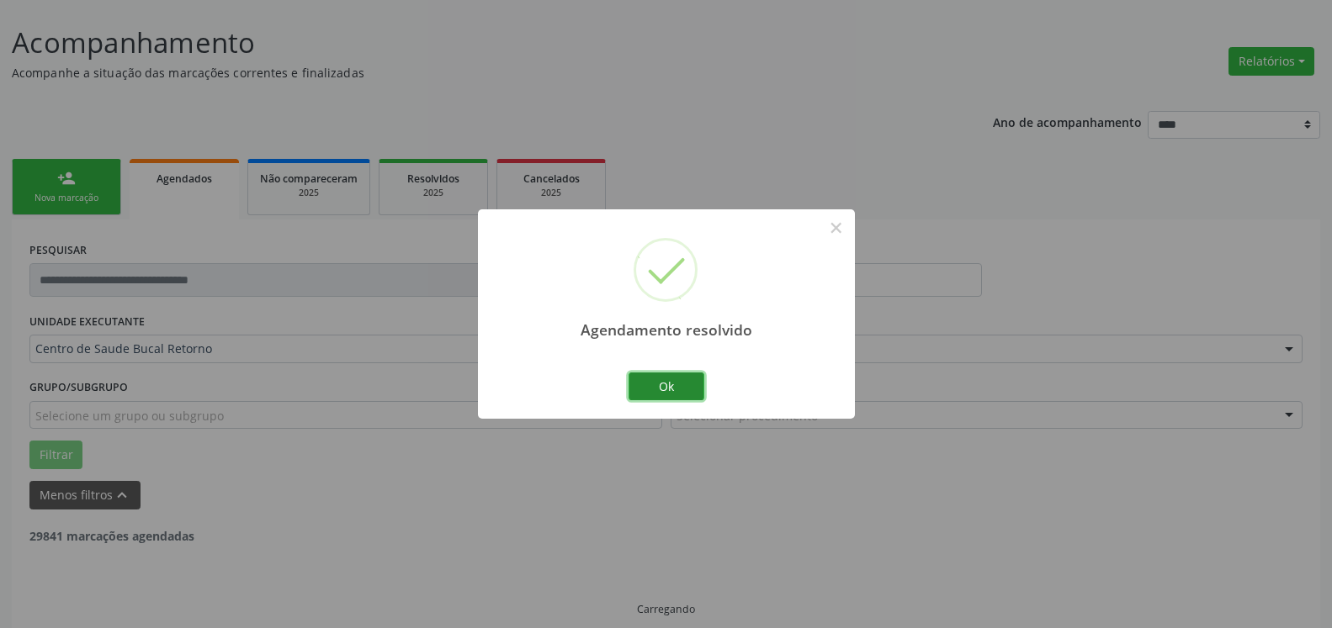
click at [648, 385] on button "Ok" at bounding box center [666, 387] width 76 height 29
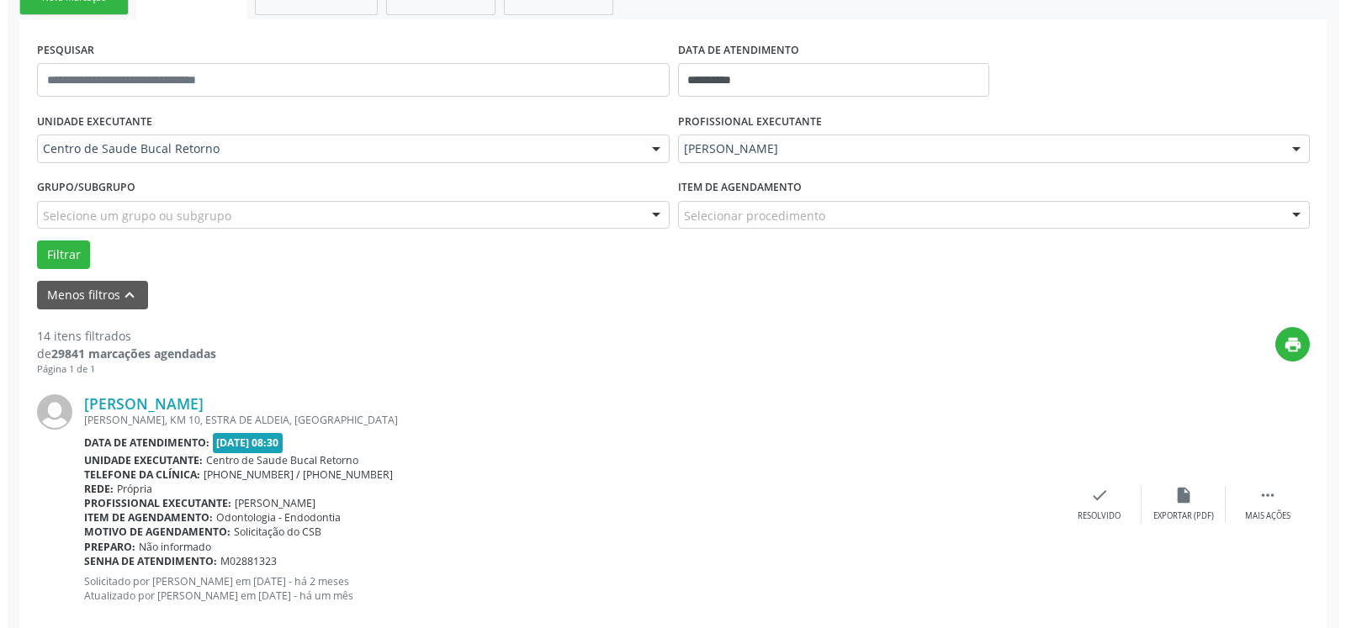
scroll to position [368, 0]
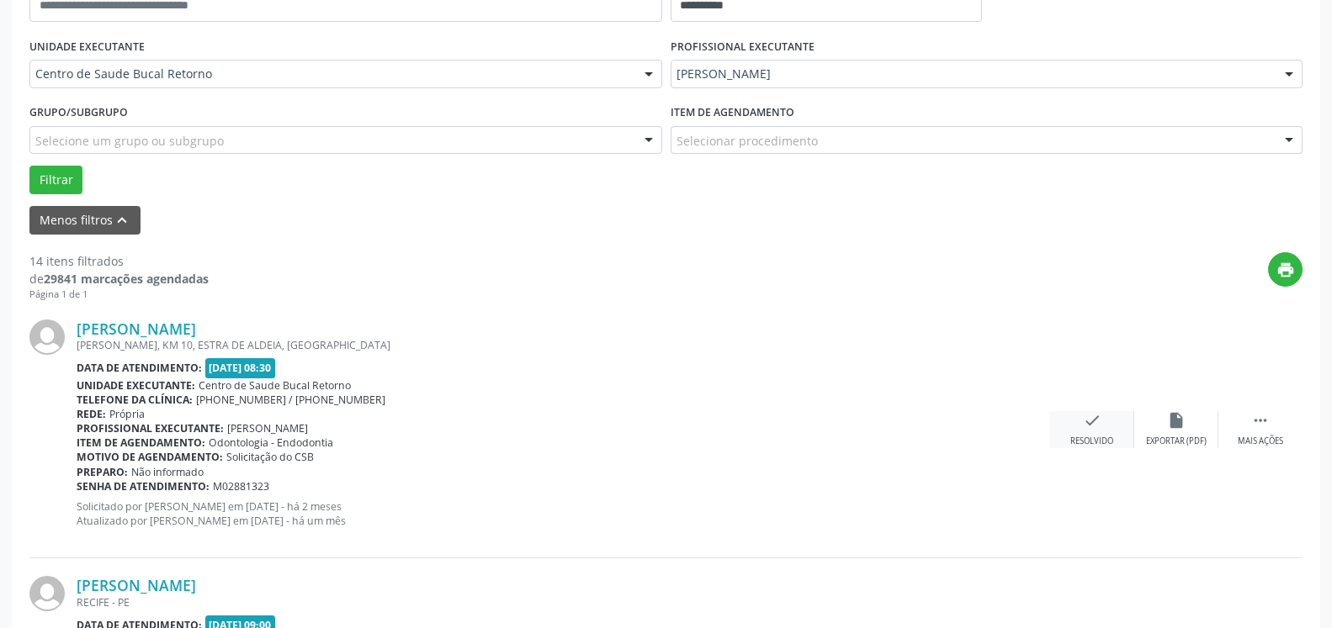
click at [1087, 418] on icon "check" at bounding box center [1092, 420] width 19 height 19
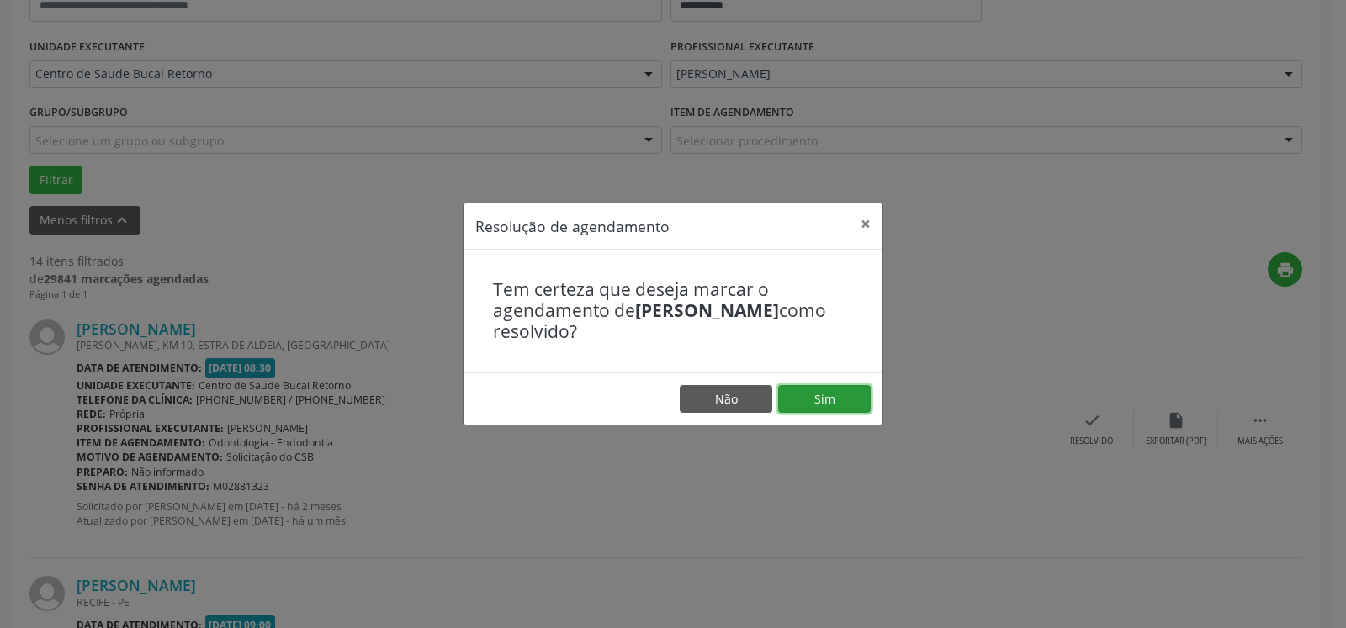
click at [850, 399] on button "Sim" at bounding box center [824, 399] width 93 height 29
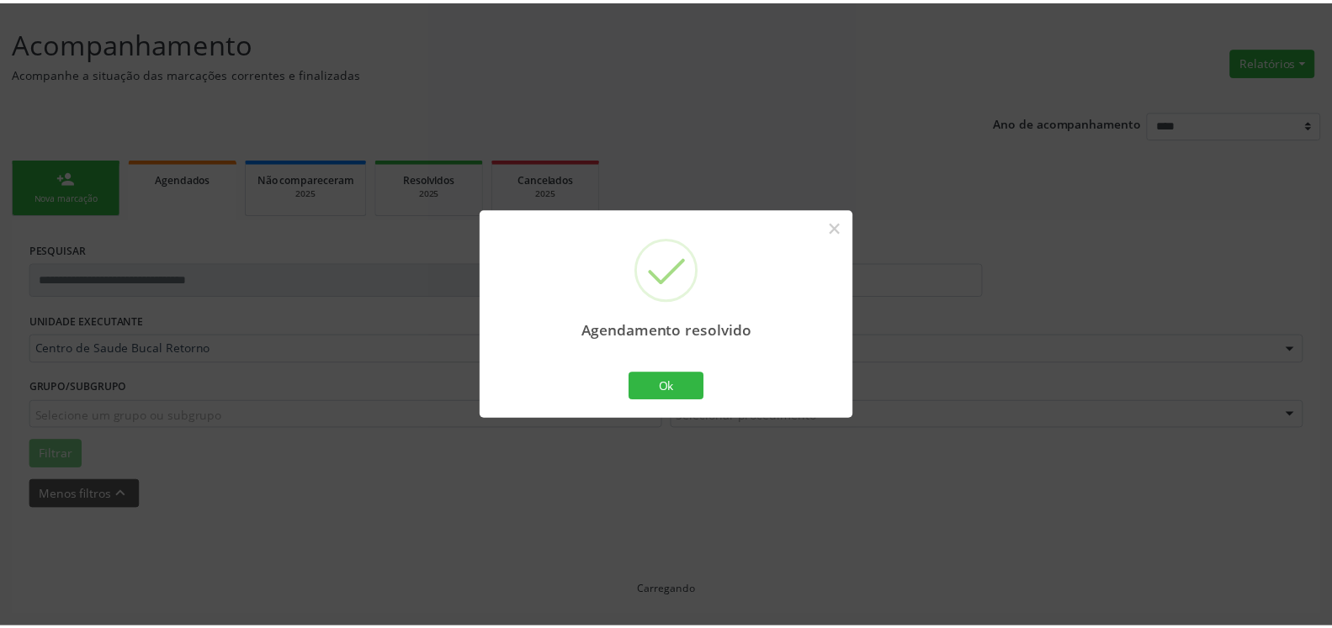
scroll to position [93, 0]
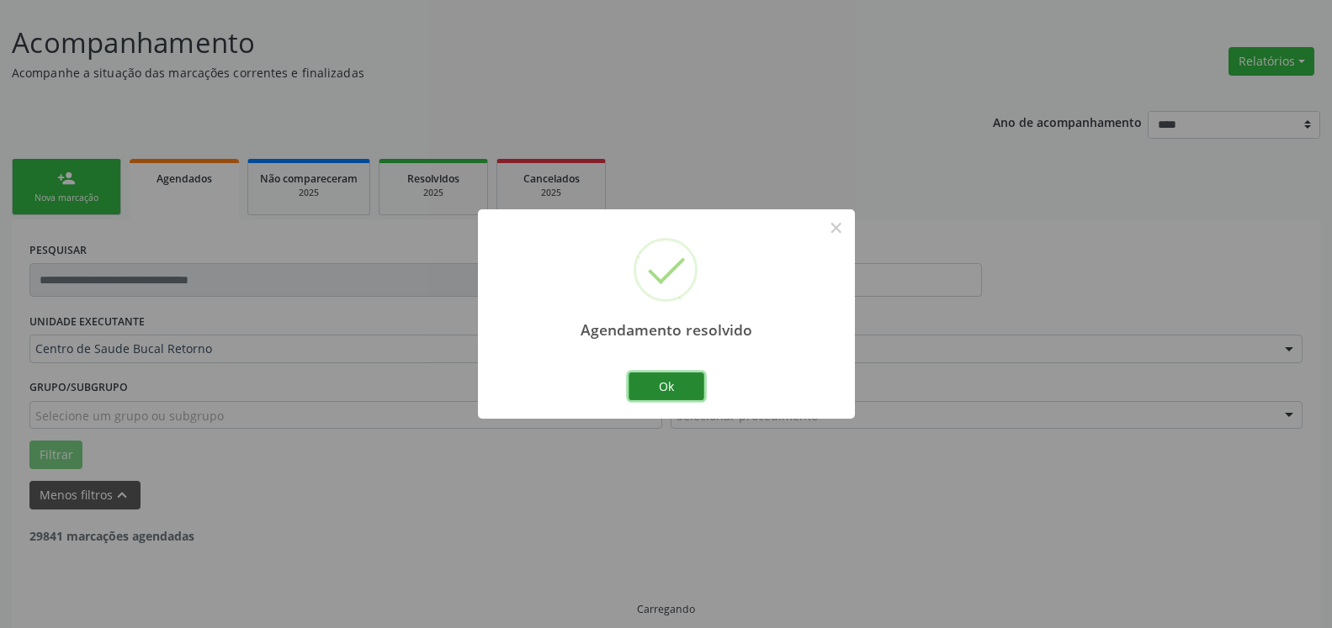
click at [668, 389] on button "Ok" at bounding box center [666, 387] width 76 height 29
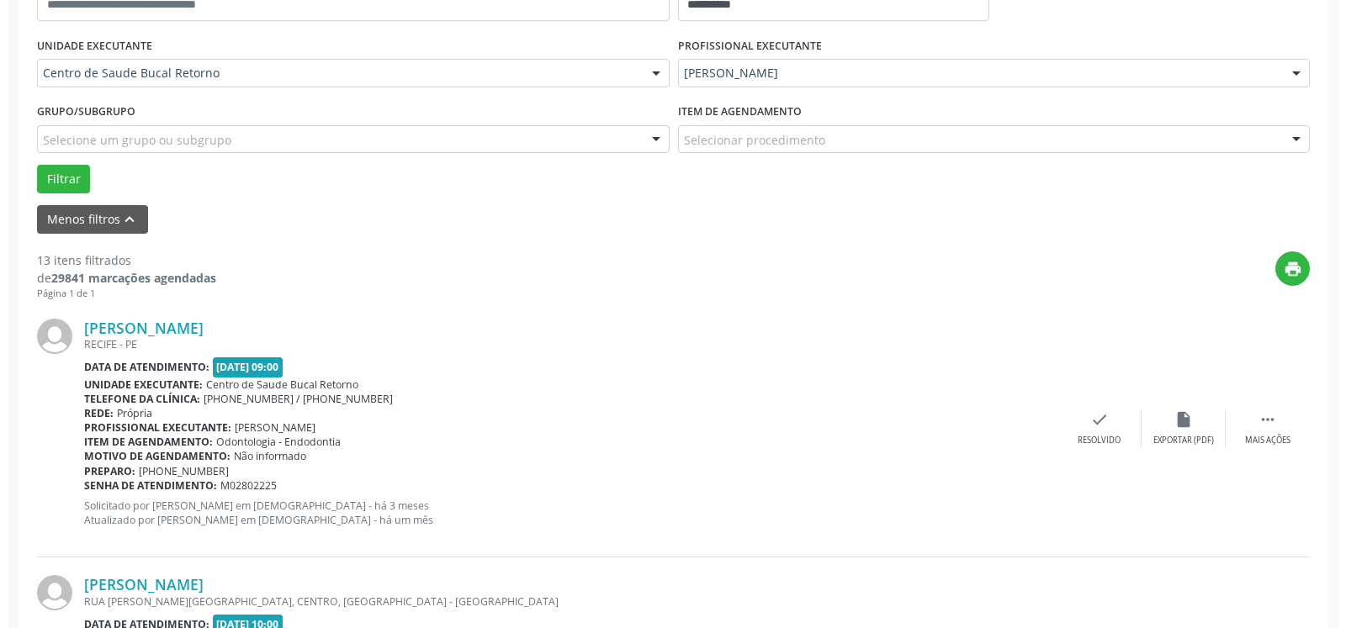
scroll to position [522, 0]
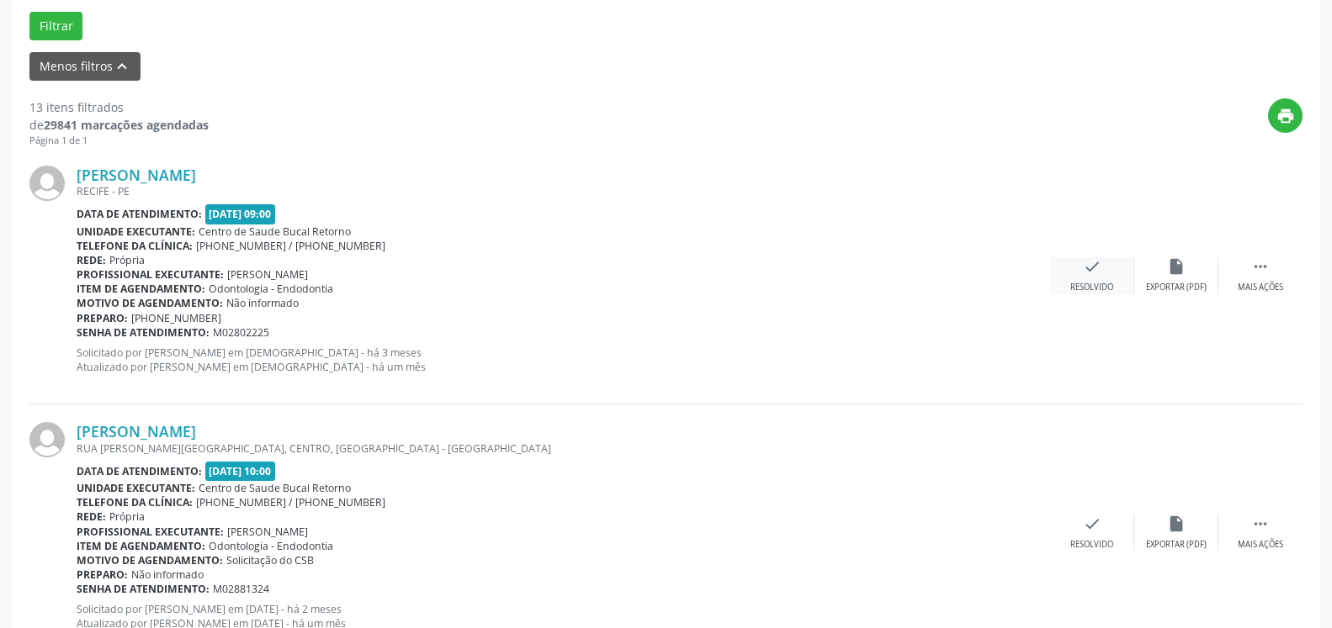
click at [1079, 268] on div "check Resolvido" at bounding box center [1092, 275] width 84 height 36
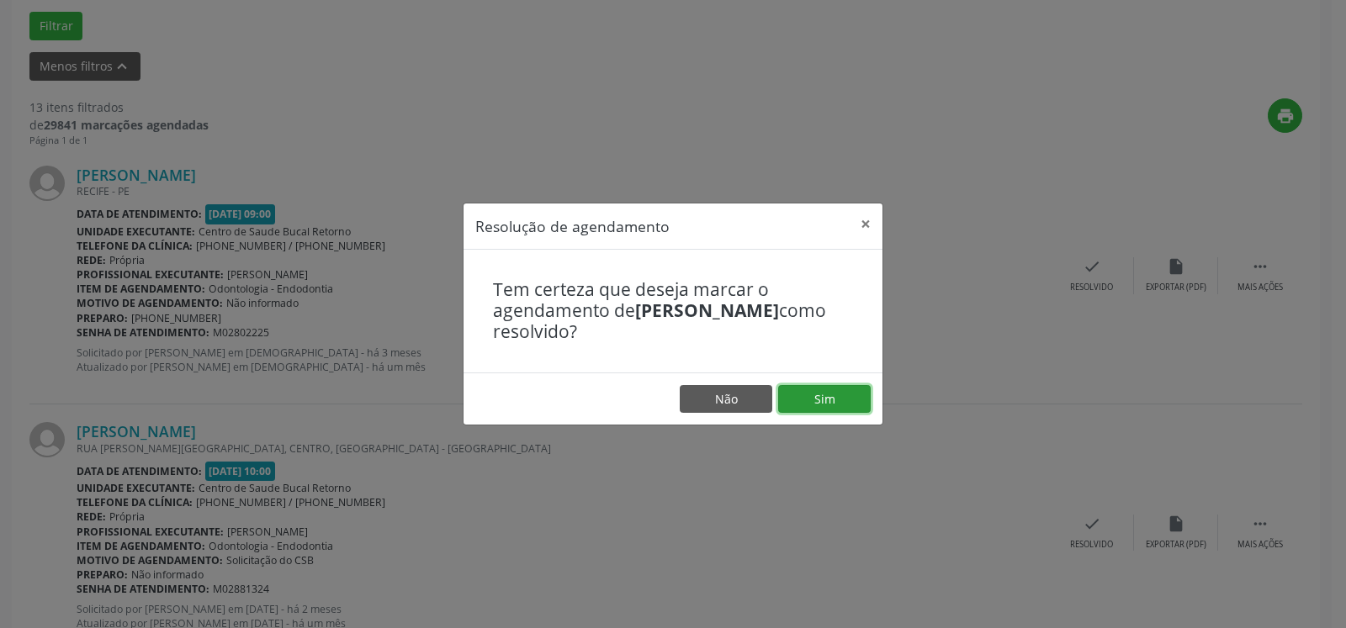
click at [857, 389] on button "Sim" at bounding box center [824, 399] width 93 height 29
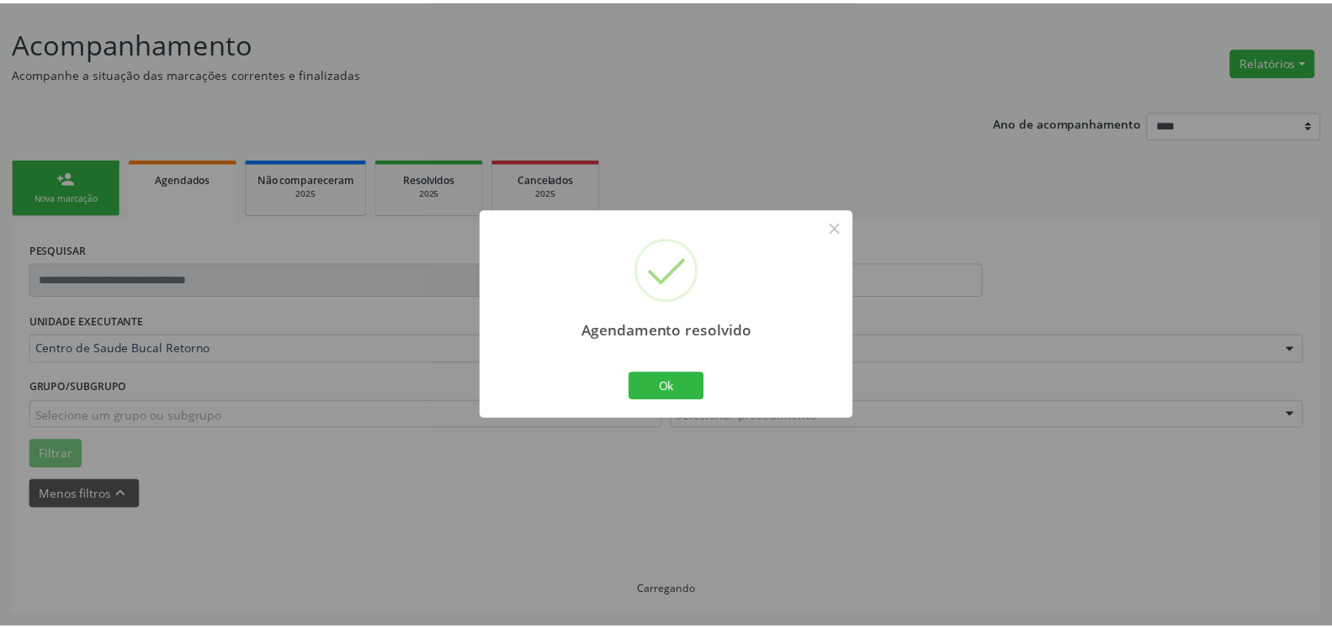
scroll to position [93, 0]
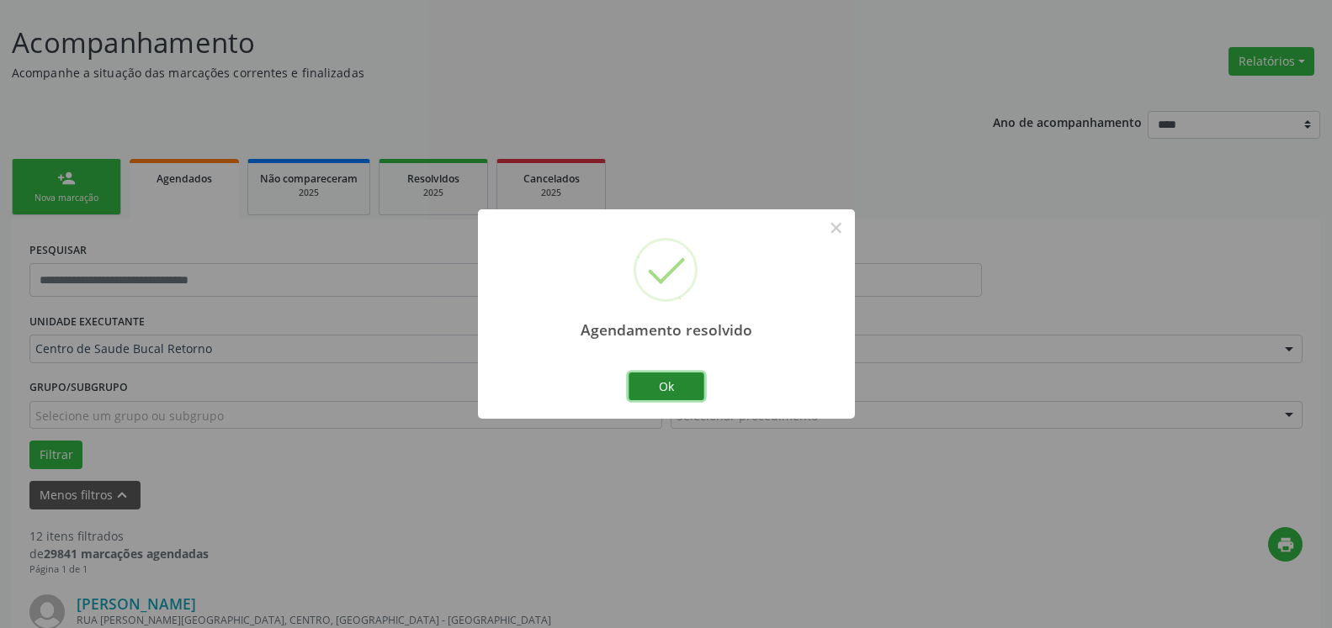
click at [639, 389] on button "Ok" at bounding box center [666, 387] width 76 height 29
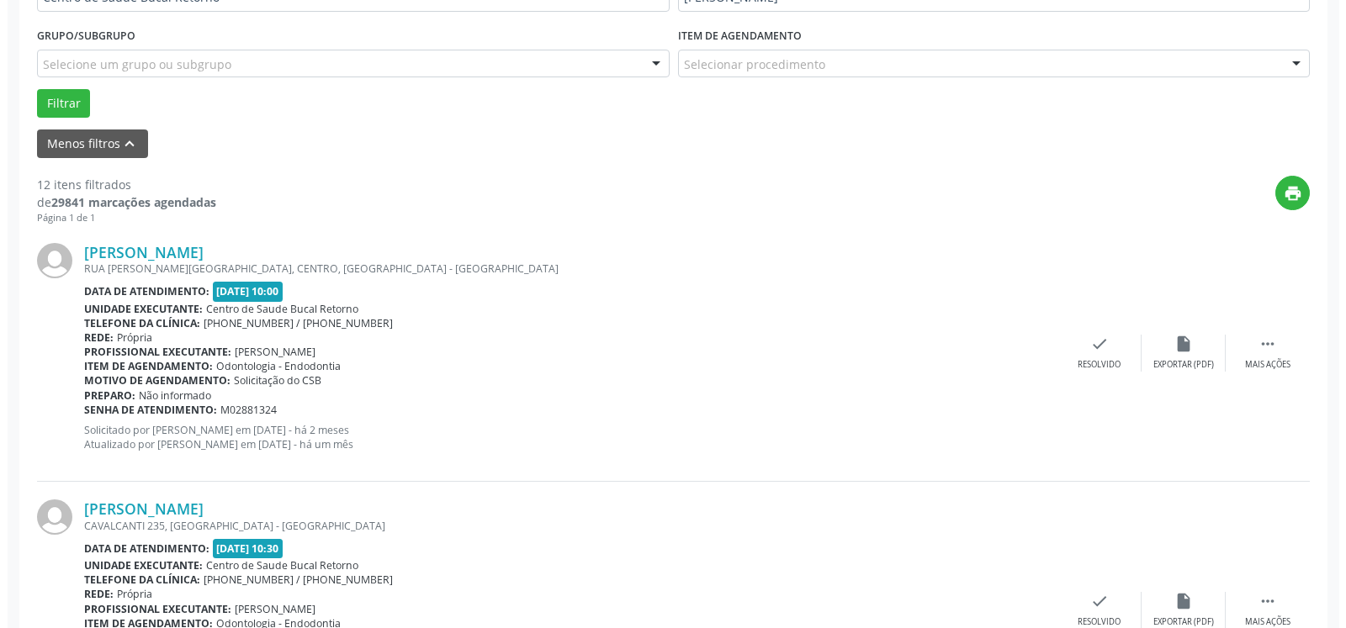
scroll to position [522, 0]
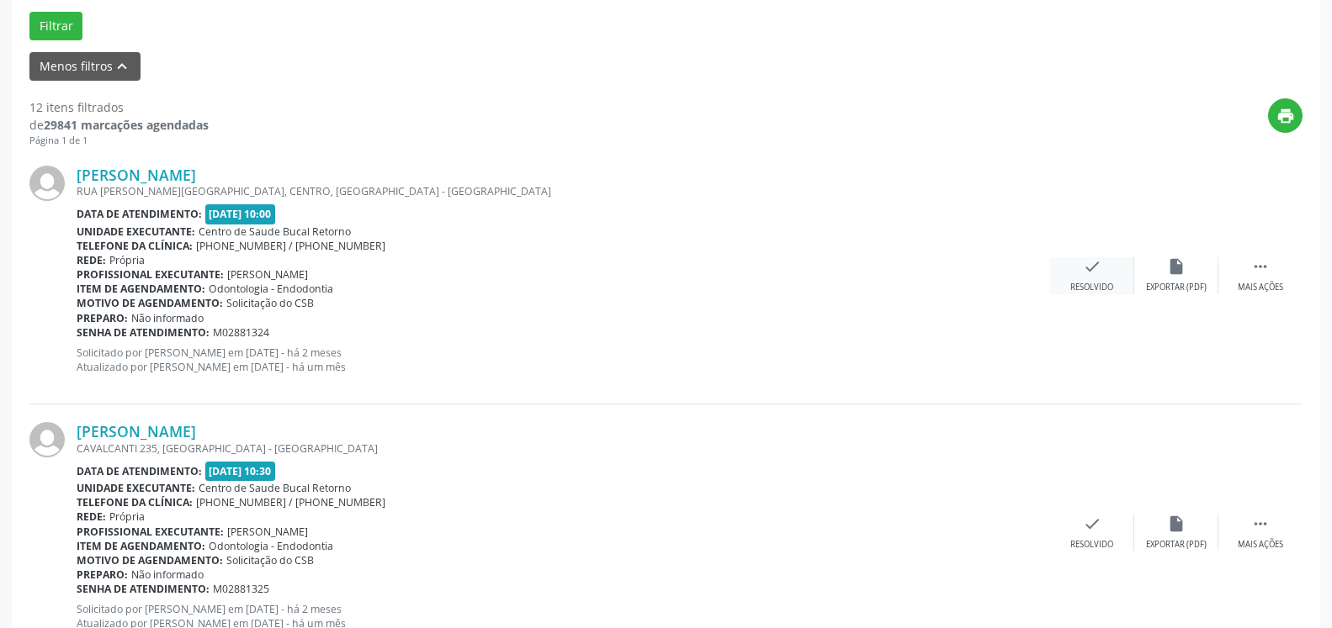
click at [1094, 276] on icon "check" at bounding box center [1092, 266] width 19 height 19
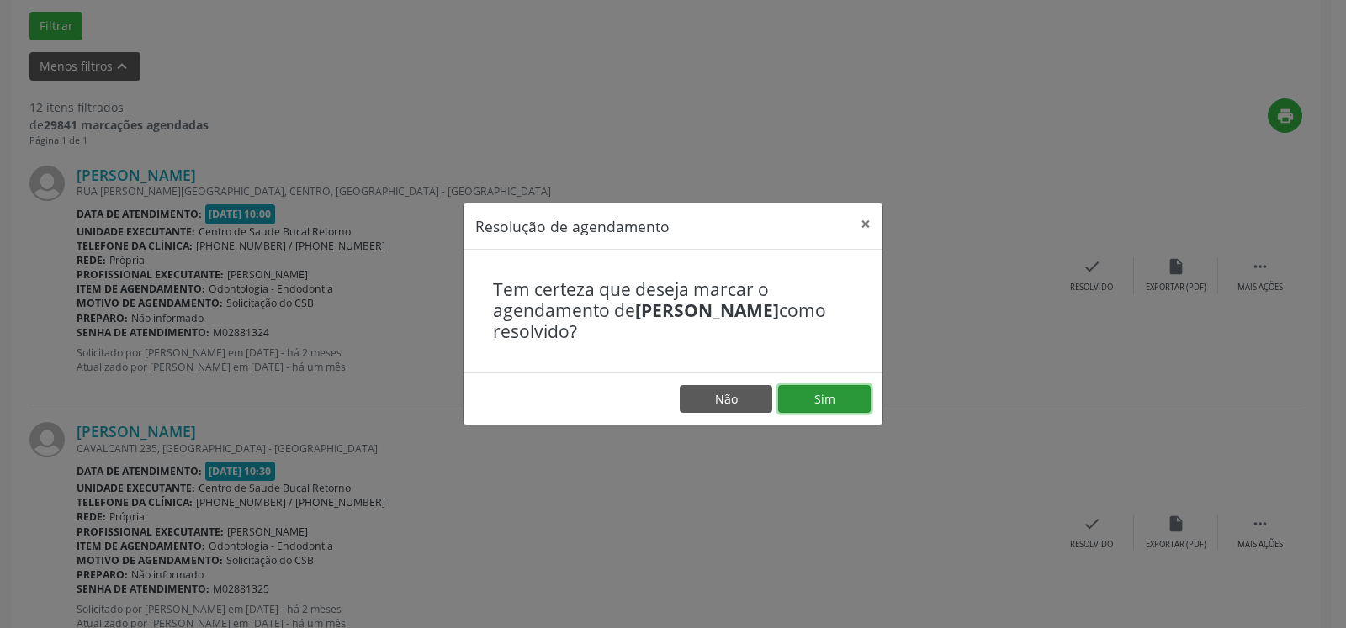
click at [823, 396] on button "Sim" at bounding box center [824, 399] width 93 height 29
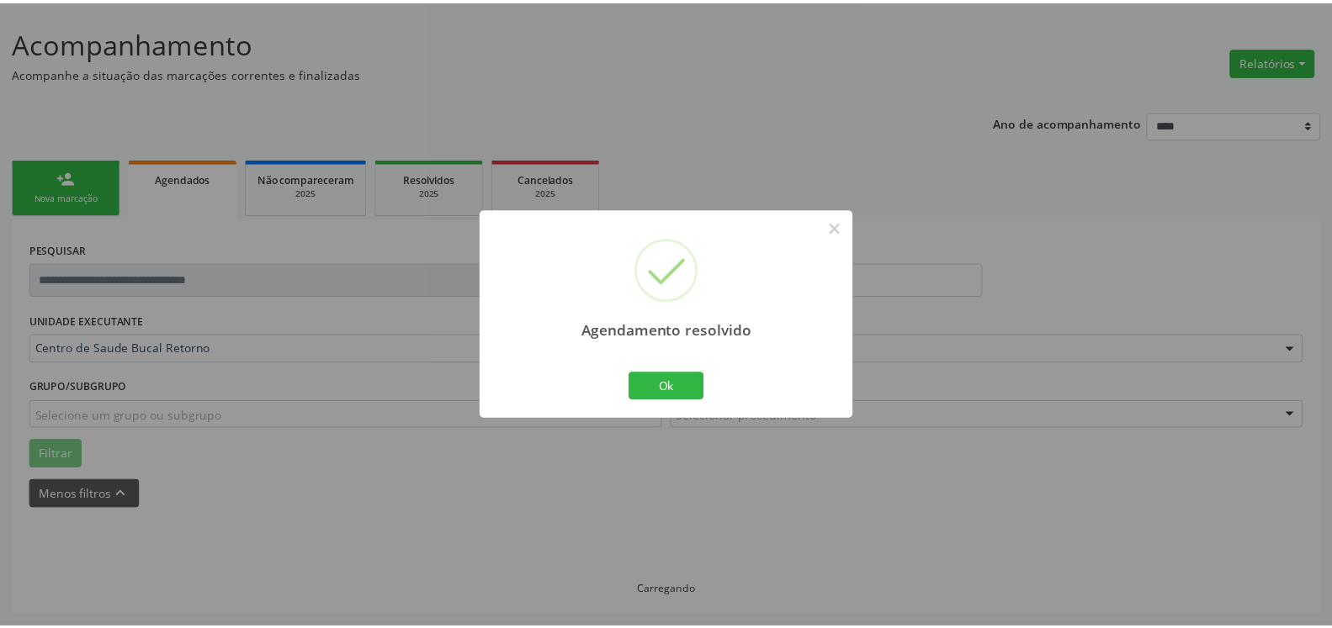
scroll to position [93, 0]
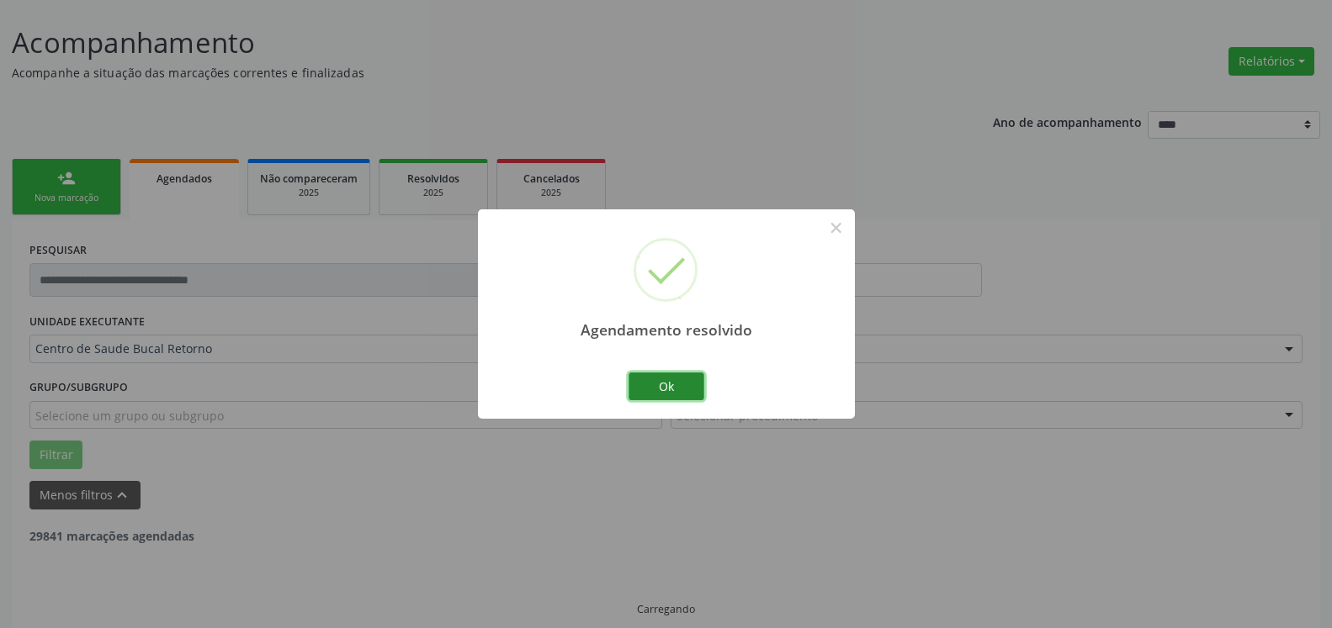
click at [686, 379] on button "Ok" at bounding box center [666, 387] width 76 height 29
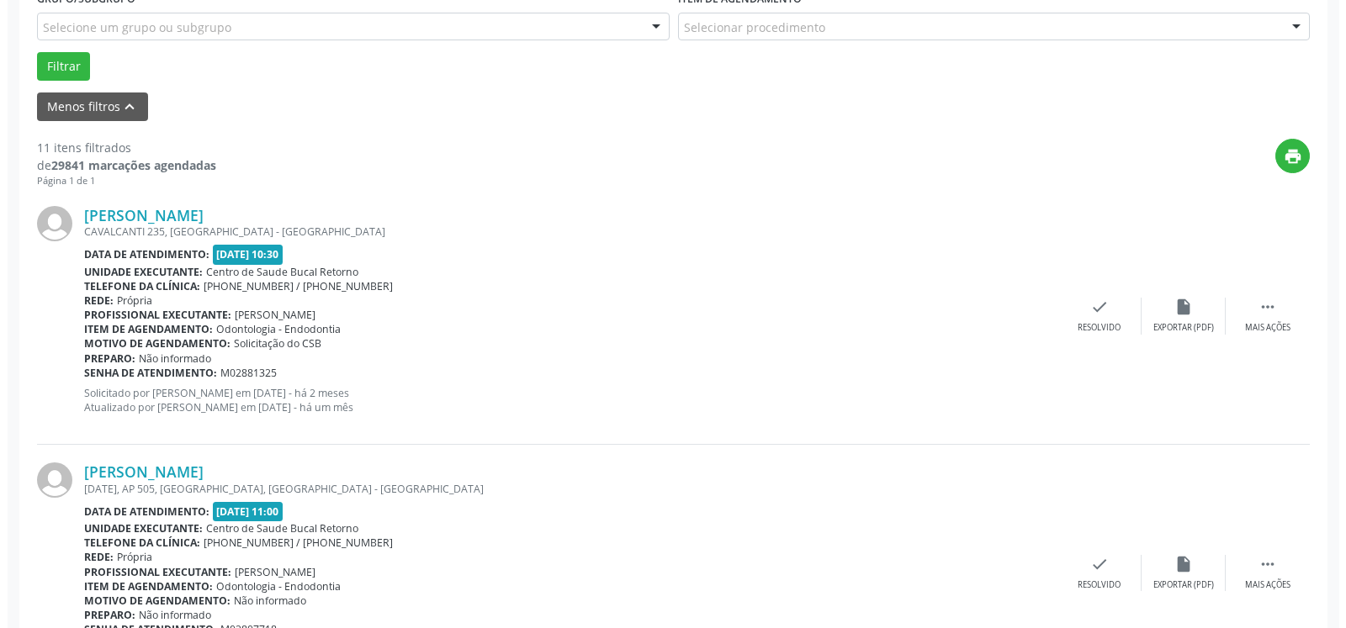
scroll to position [522, 0]
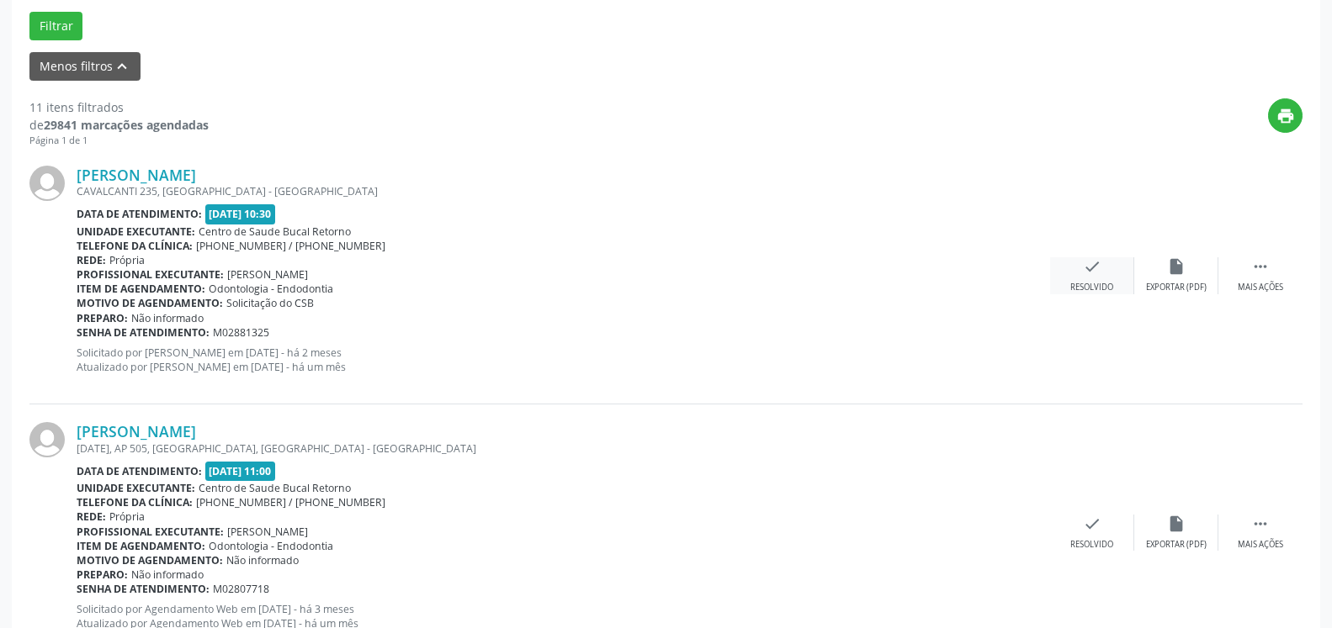
click at [1114, 274] on div "check Resolvido" at bounding box center [1092, 275] width 84 height 36
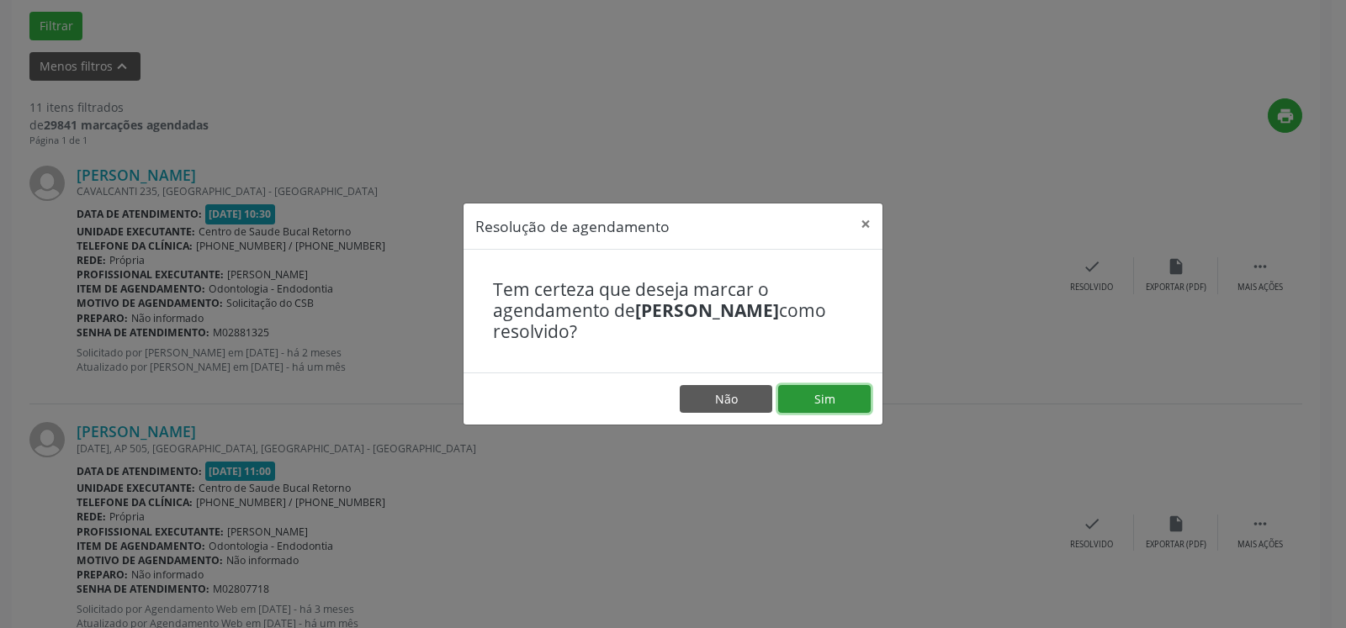
click at [820, 403] on button "Sim" at bounding box center [824, 399] width 93 height 29
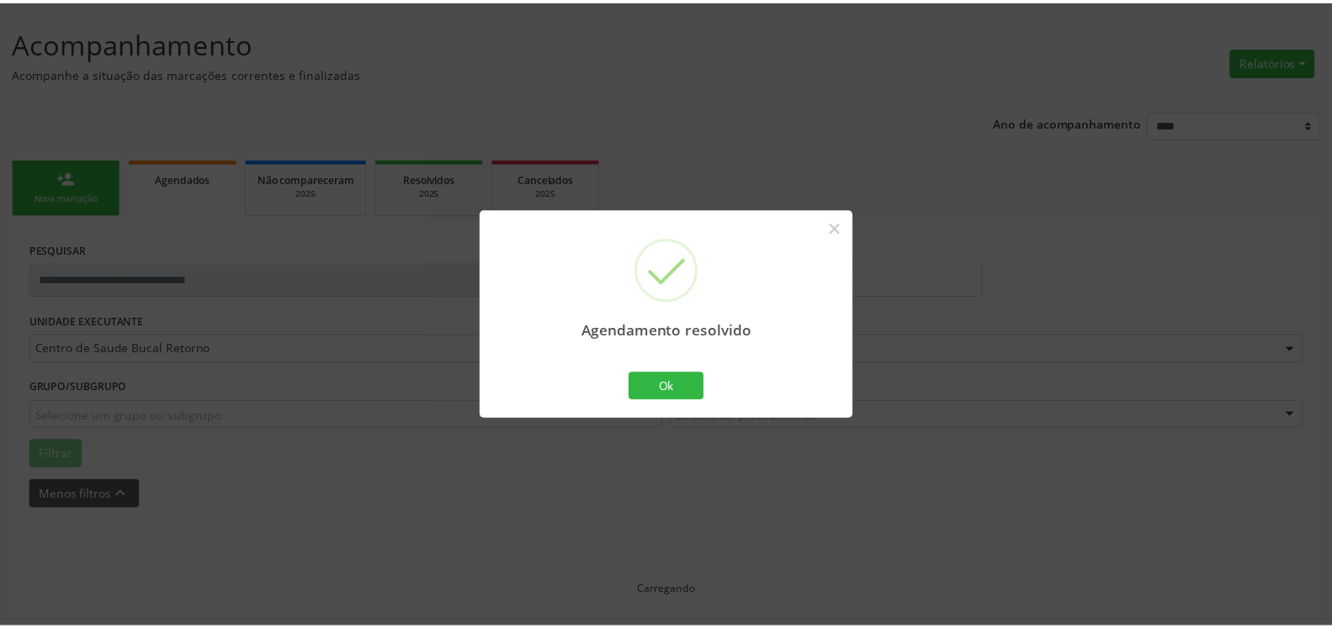
scroll to position [93, 0]
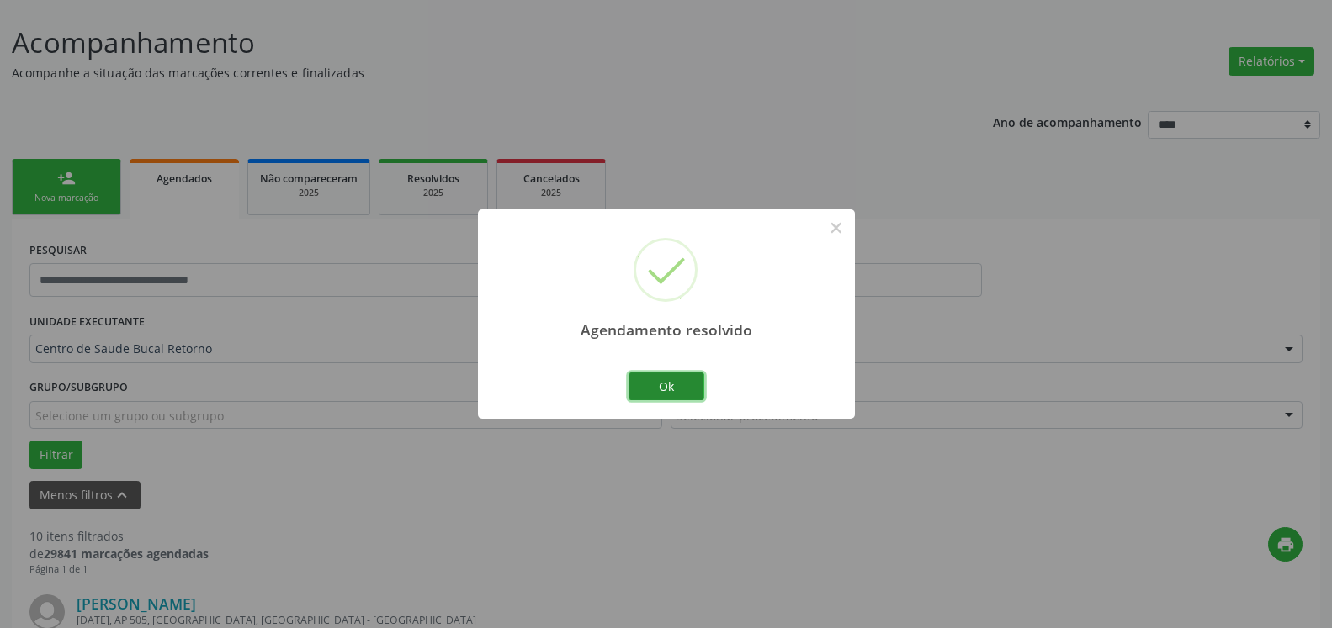
click at [681, 389] on button "Ok" at bounding box center [666, 387] width 76 height 29
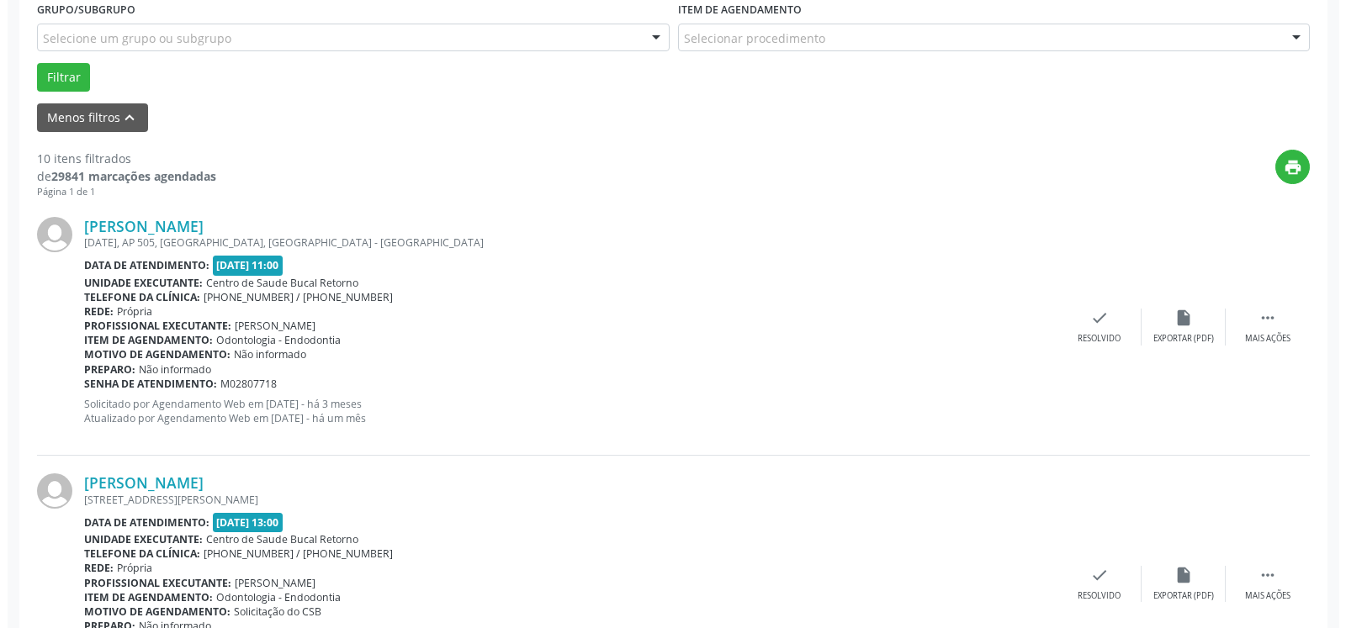
scroll to position [522, 0]
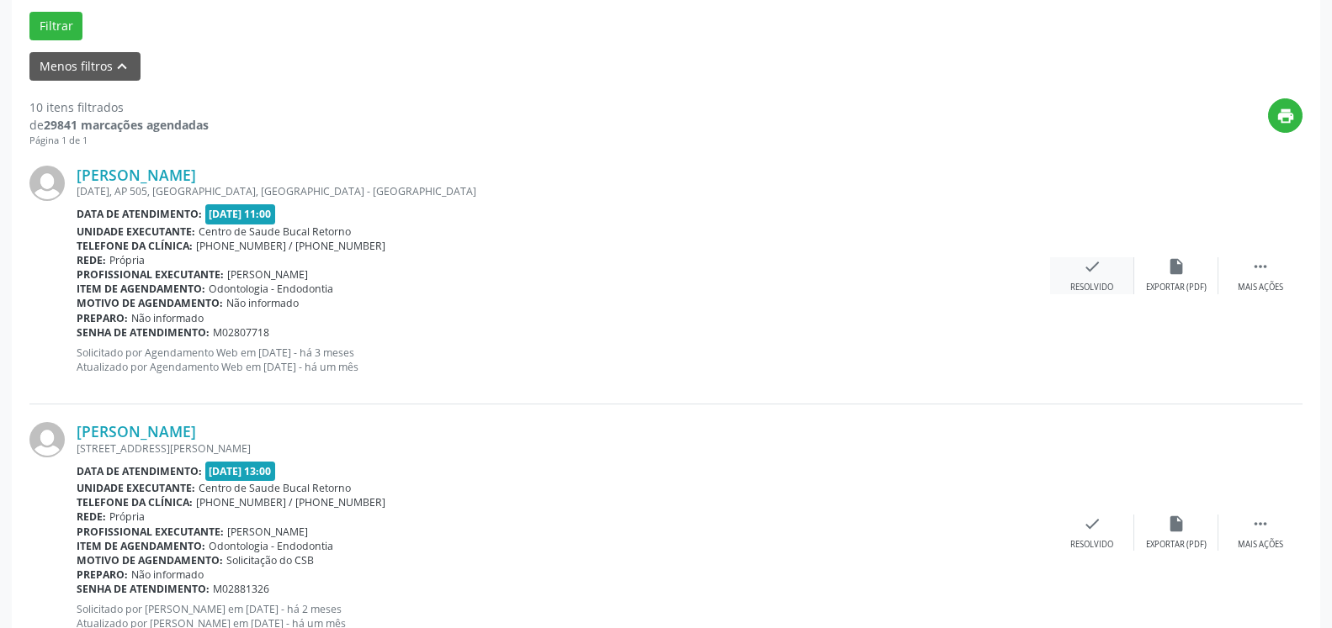
click at [1102, 270] on div "check Resolvido" at bounding box center [1092, 275] width 84 height 36
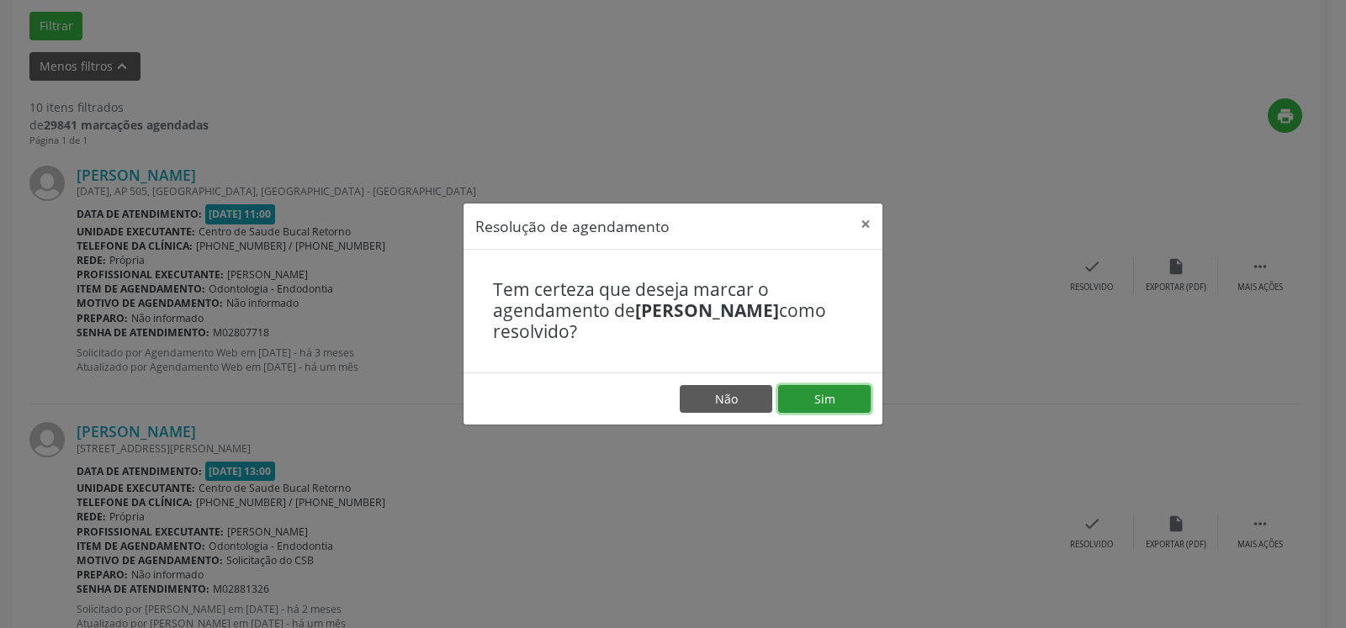
click at [811, 408] on button "Sim" at bounding box center [824, 399] width 93 height 29
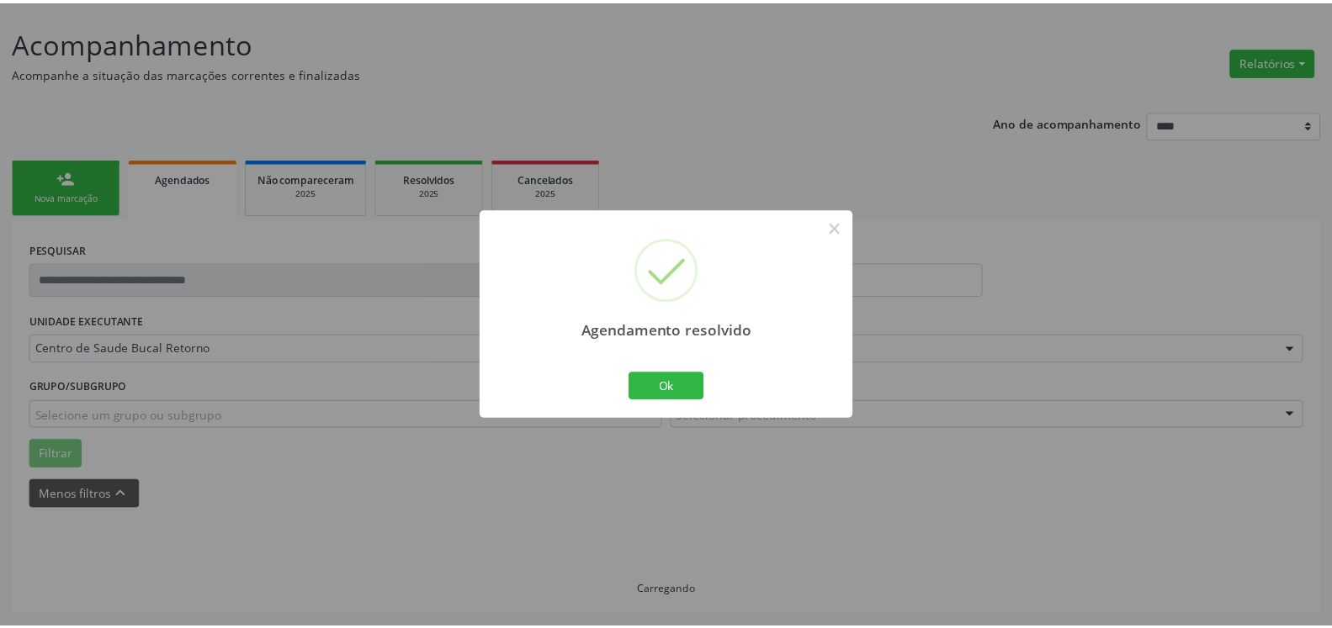
scroll to position [93, 0]
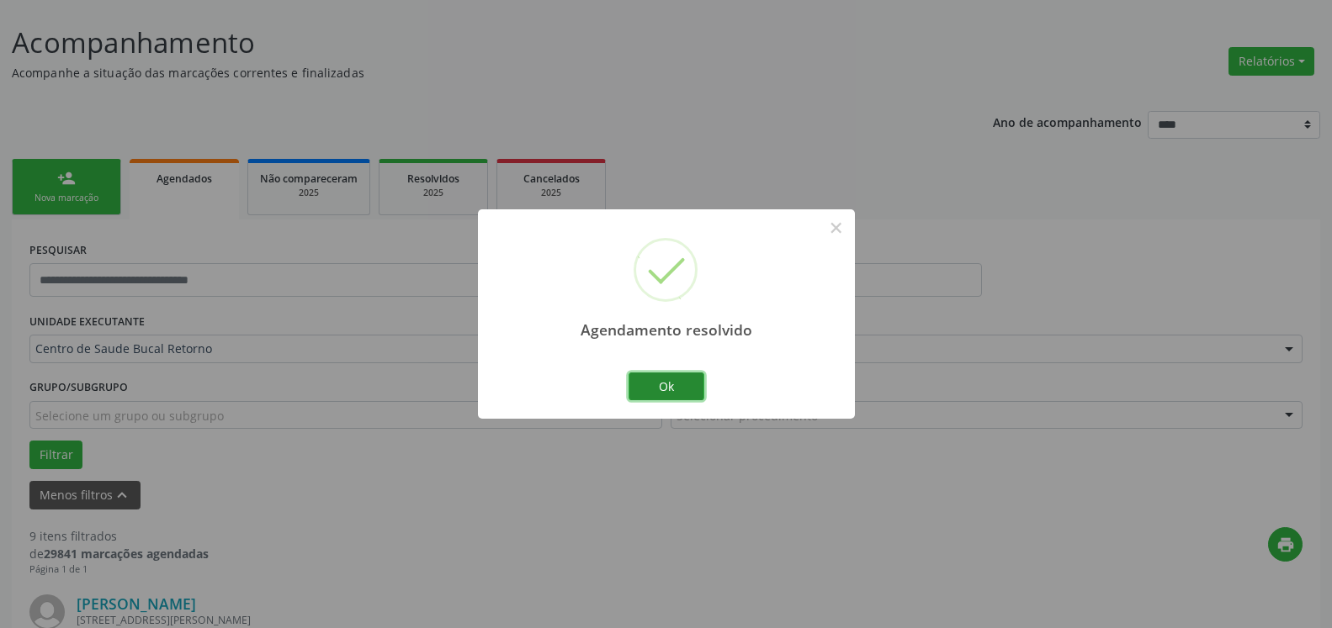
click at [680, 384] on button "Ok" at bounding box center [666, 387] width 76 height 29
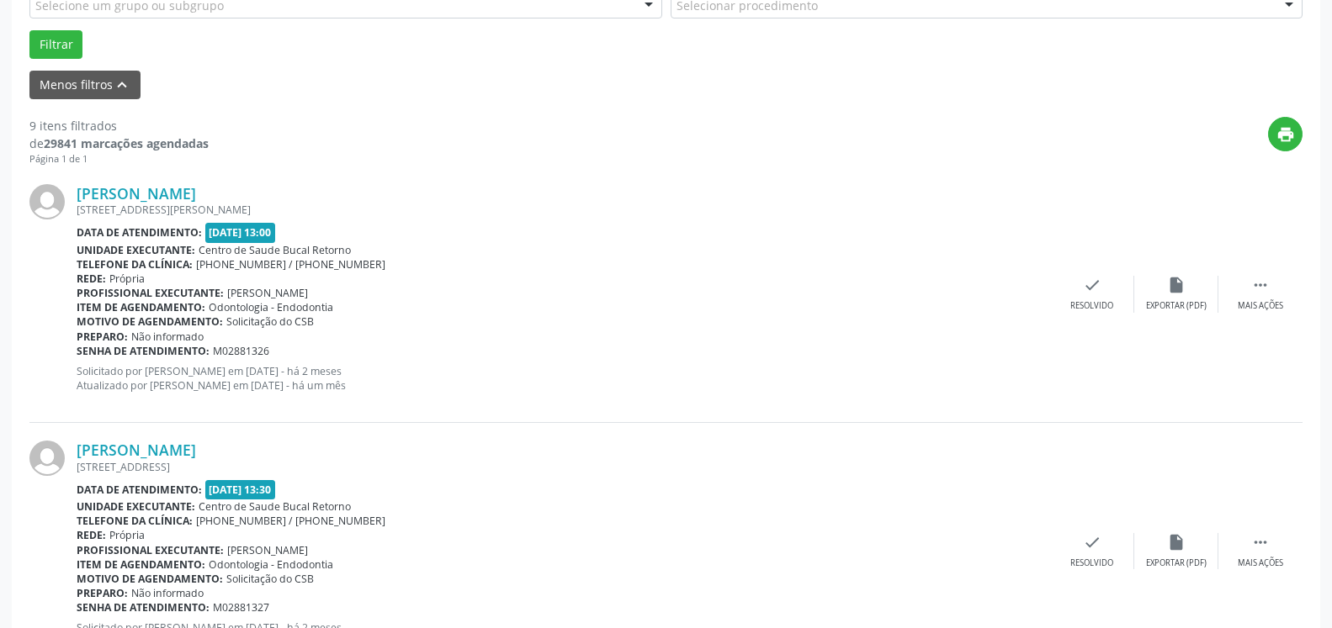
scroll to position [607, 0]
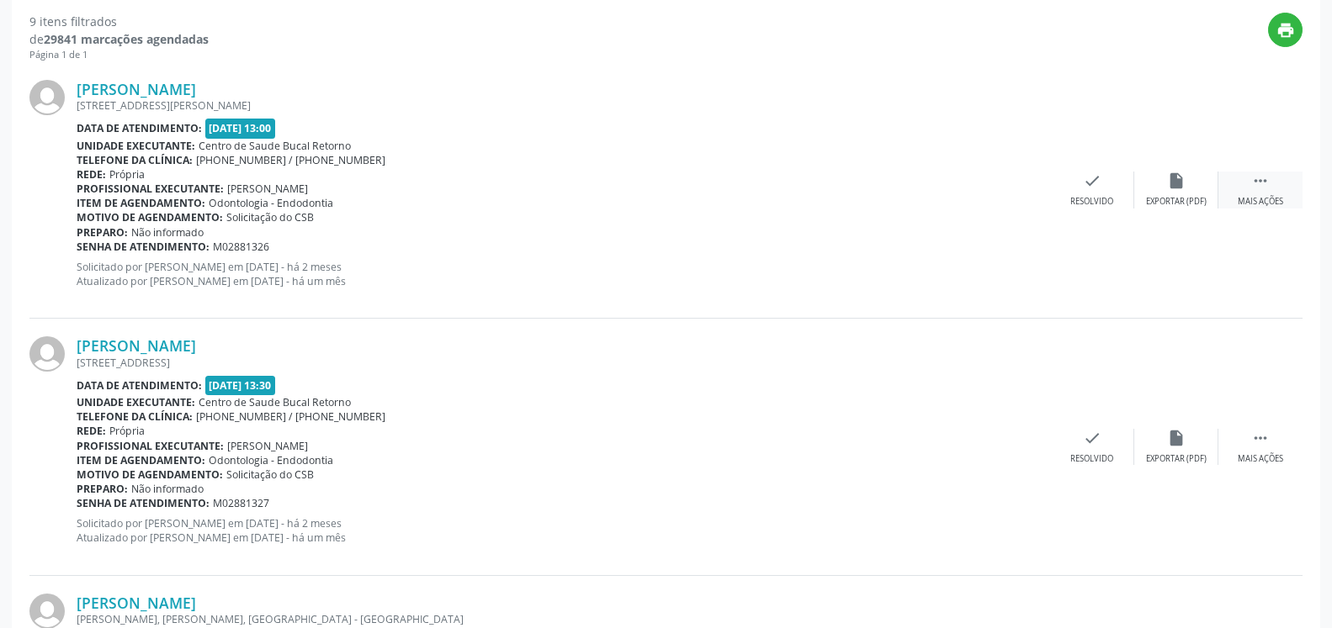
click at [1274, 181] on div " Mais ações" at bounding box center [1260, 190] width 84 height 36
click at [1185, 182] on div "alarm_off Não compareceu" at bounding box center [1176, 190] width 84 height 36
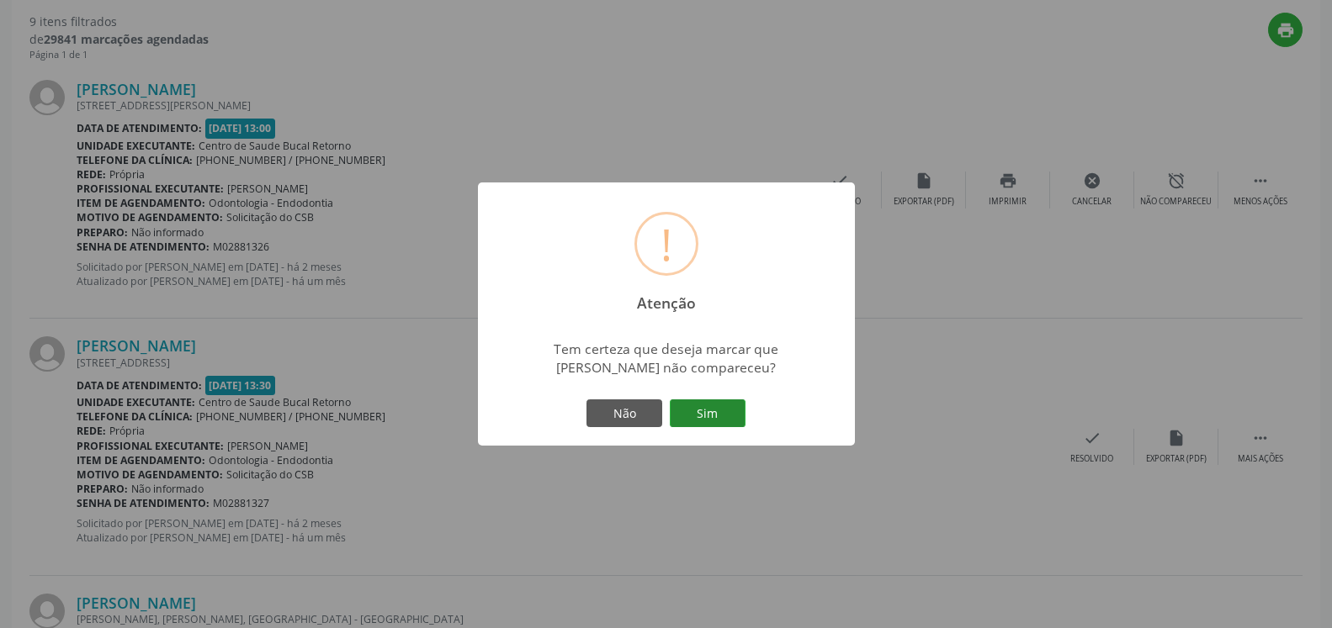
click at [710, 415] on button "Sim" at bounding box center [708, 414] width 76 height 29
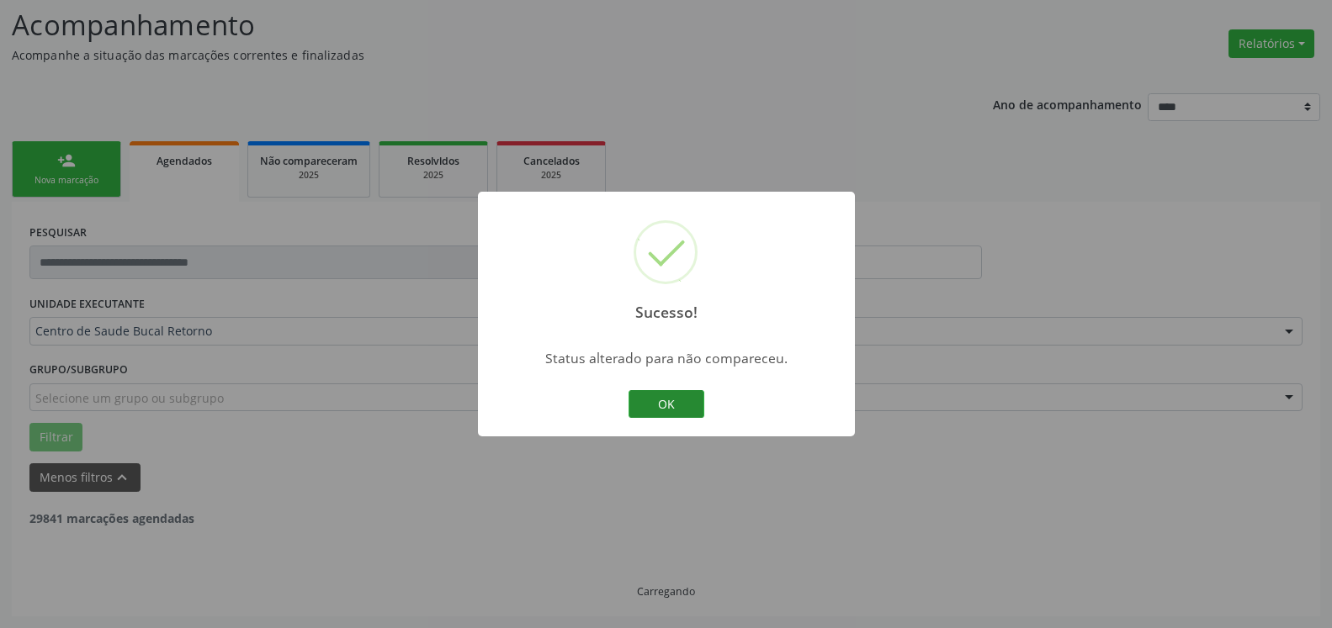
scroll to position [110, 0]
click at [666, 403] on button "OK" at bounding box center [666, 404] width 76 height 29
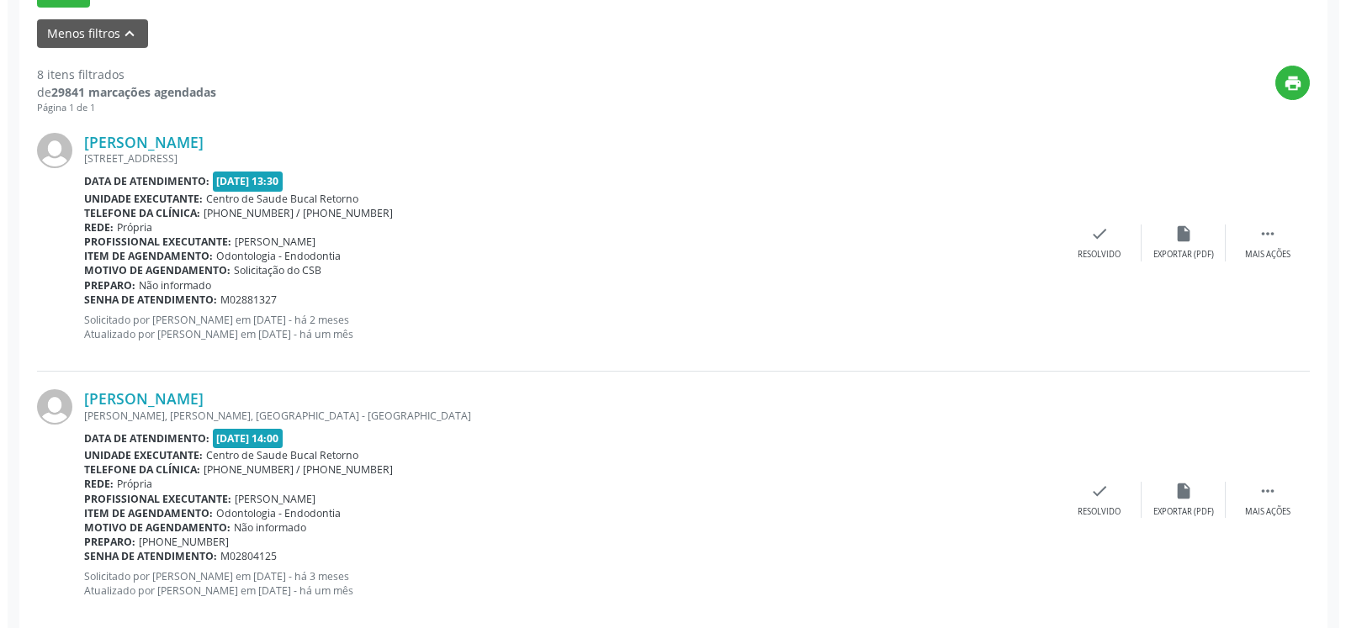
scroll to position [625, 0]
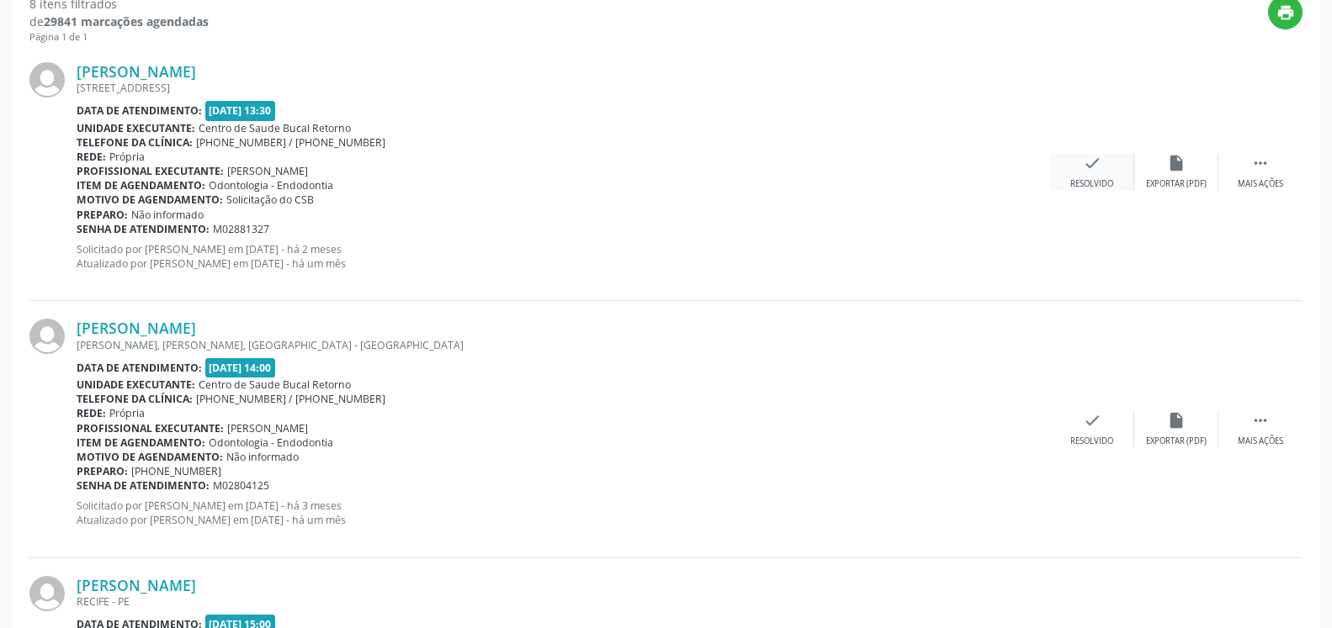
click at [1098, 166] on icon "check" at bounding box center [1092, 163] width 19 height 19
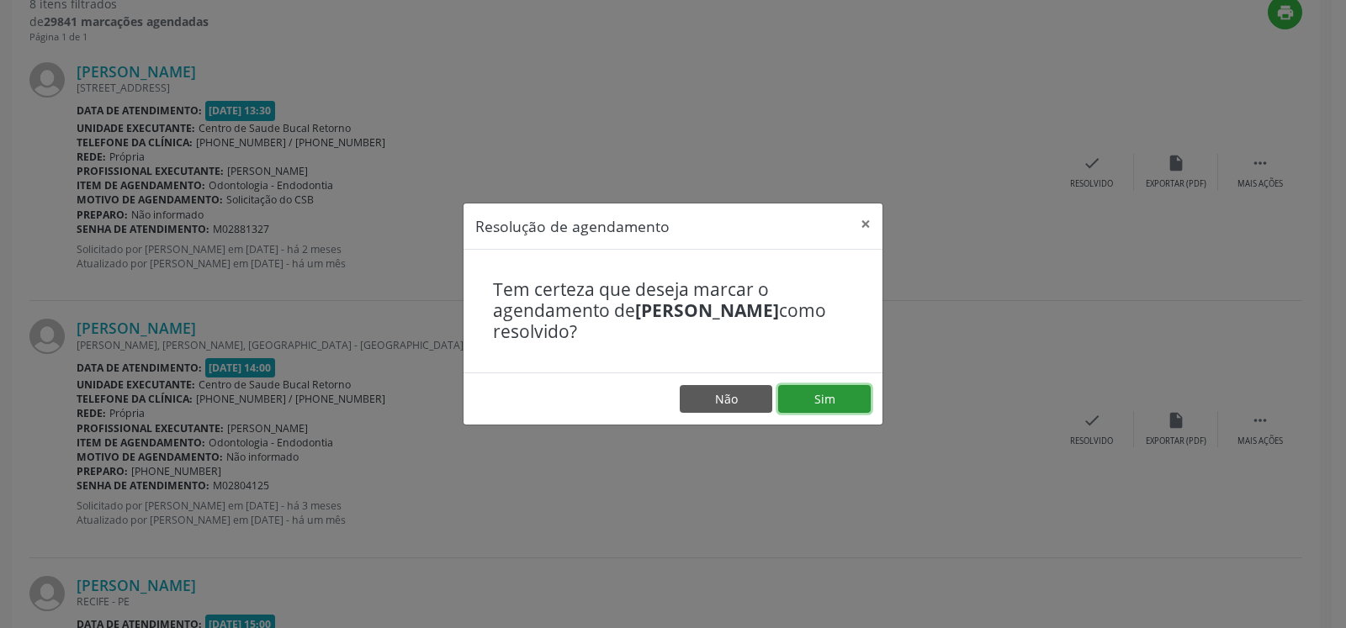
click at [814, 395] on button "Sim" at bounding box center [824, 399] width 93 height 29
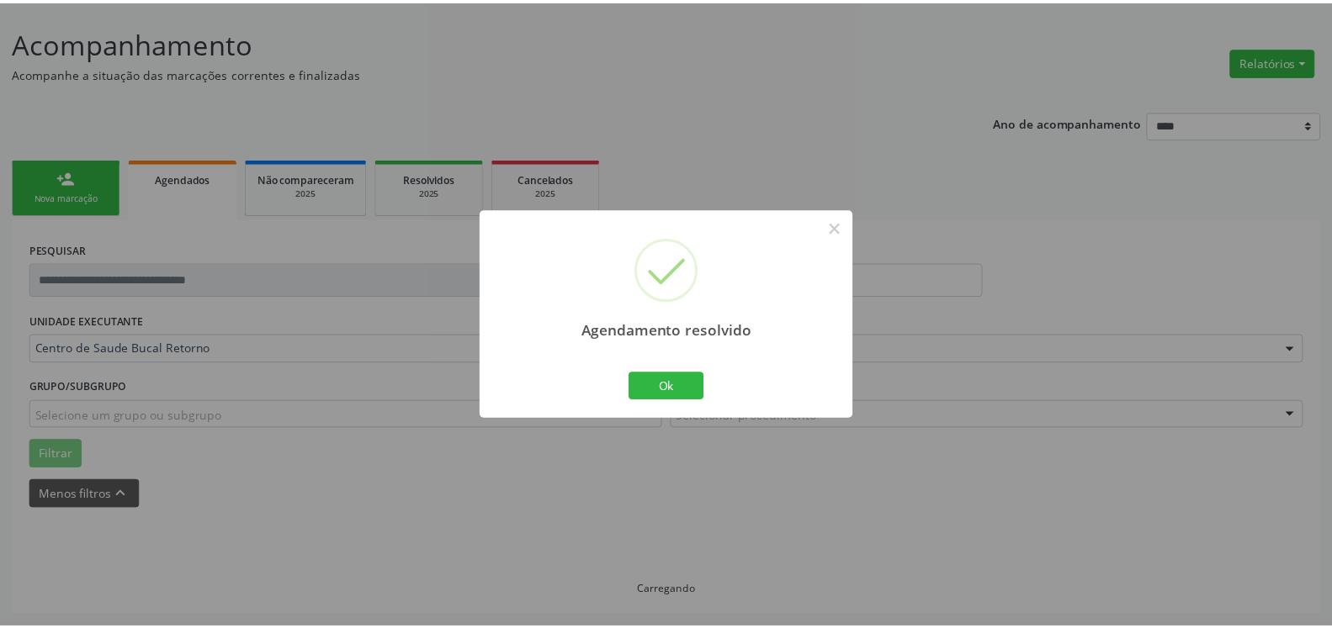
scroll to position [93, 0]
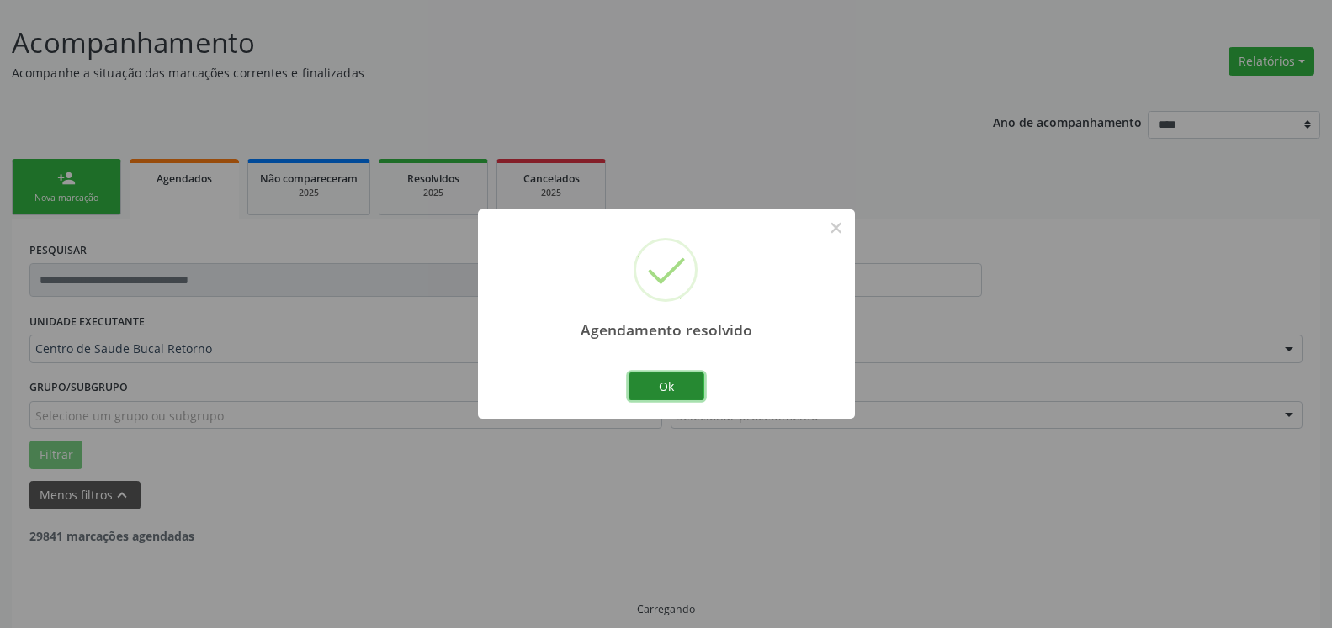
click at [661, 384] on button "Ok" at bounding box center [666, 387] width 76 height 29
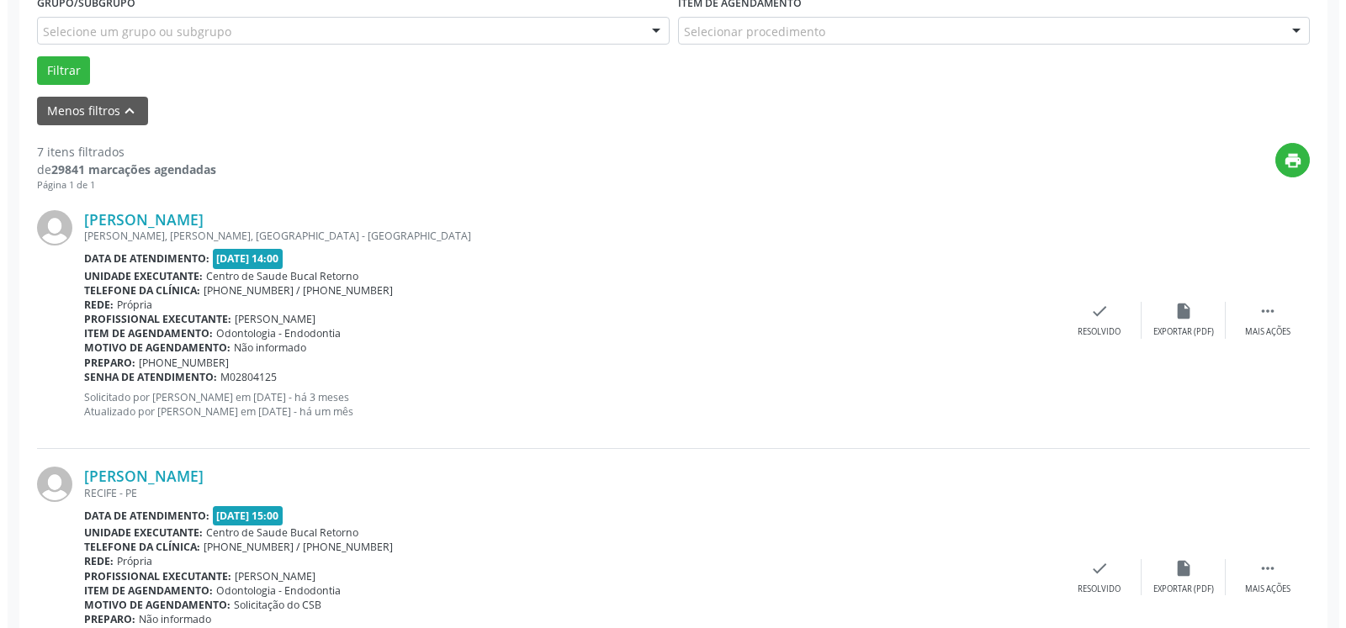
scroll to position [522, 0]
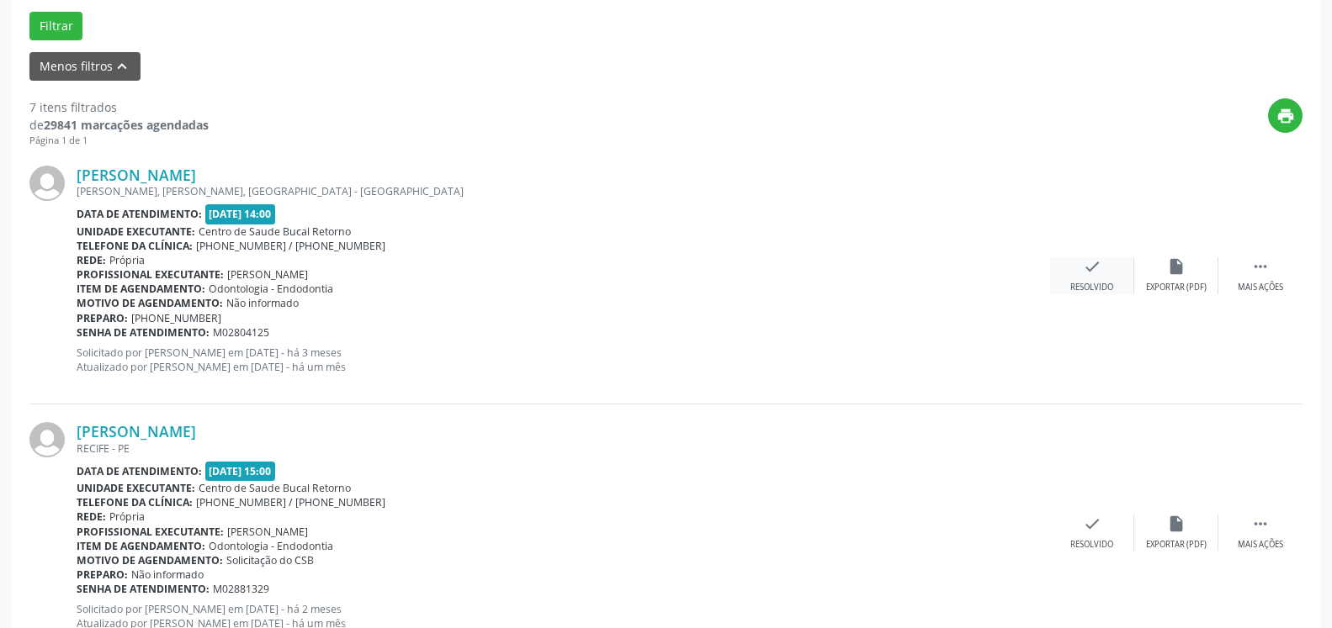
click at [1089, 272] on icon "check" at bounding box center [1092, 266] width 19 height 19
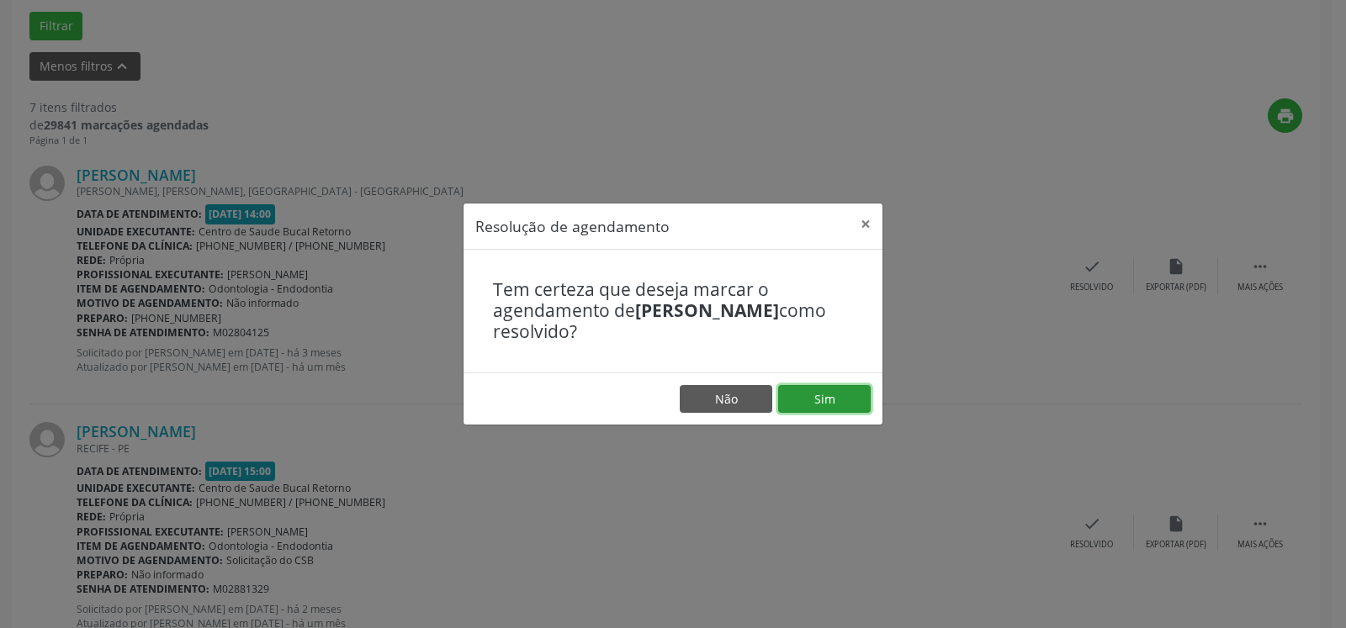
click at [840, 396] on button "Sim" at bounding box center [824, 399] width 93 height 29
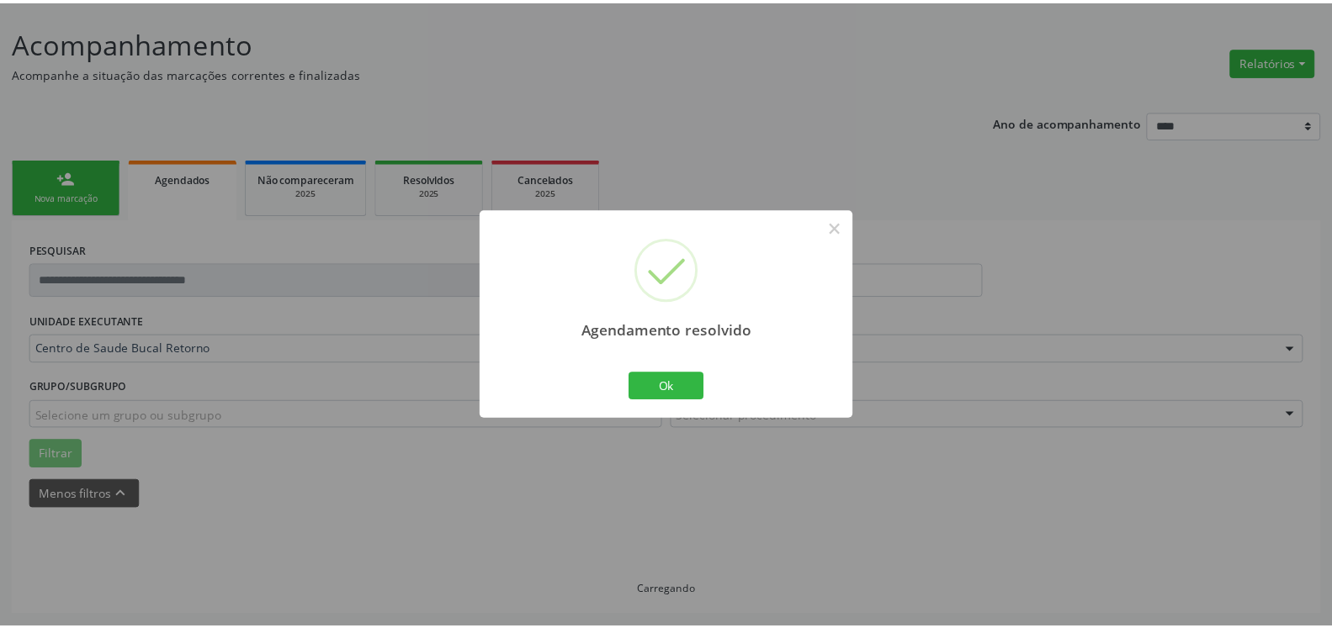
scroll to position [93, 0]
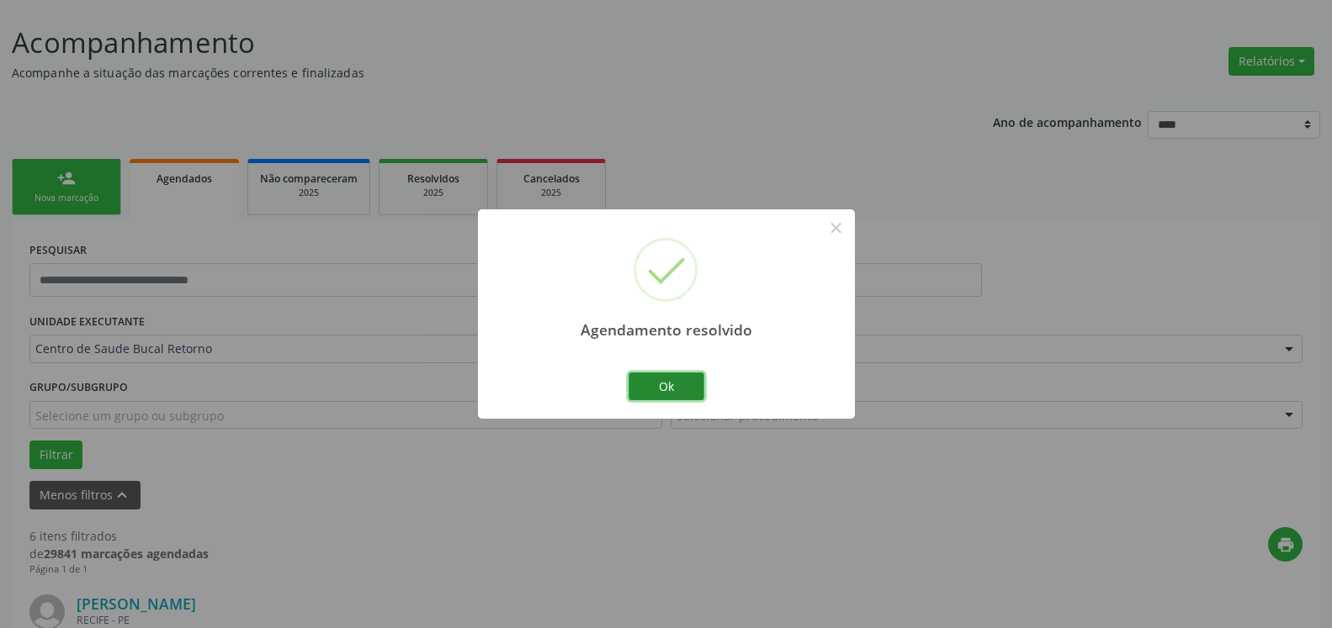
click at [666, 394] on button "Ok" at bounding box center [666, 387] width 76 height 29
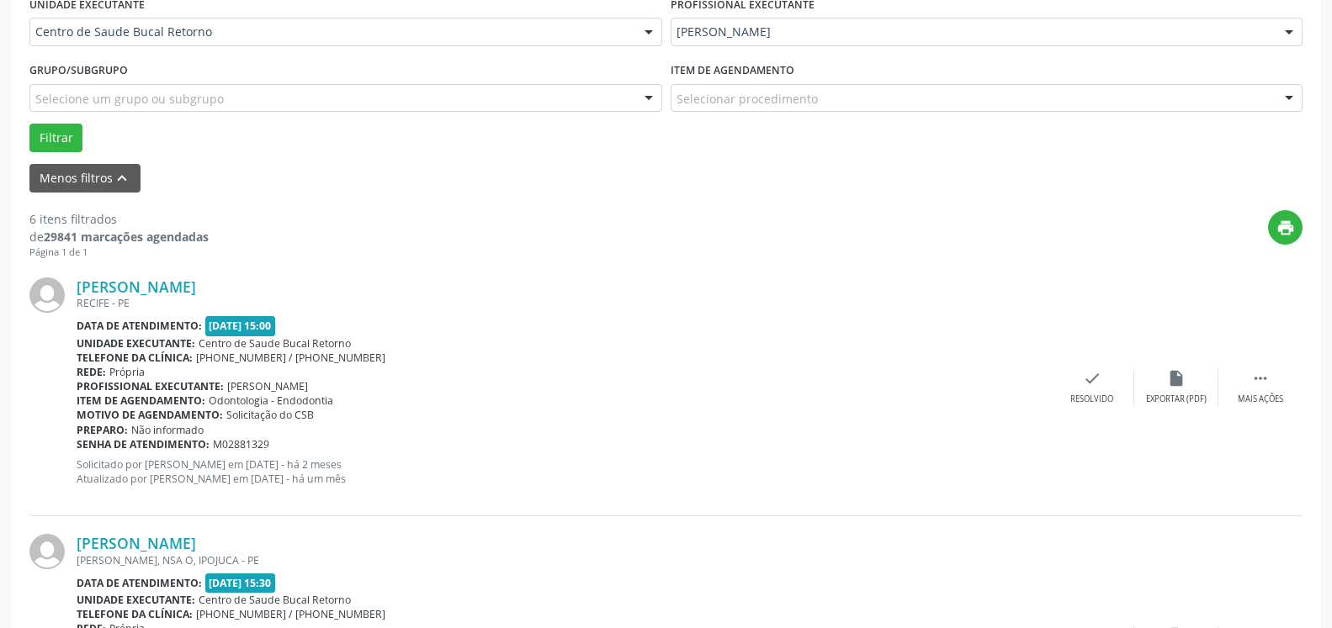
scroll to position [436, 0]
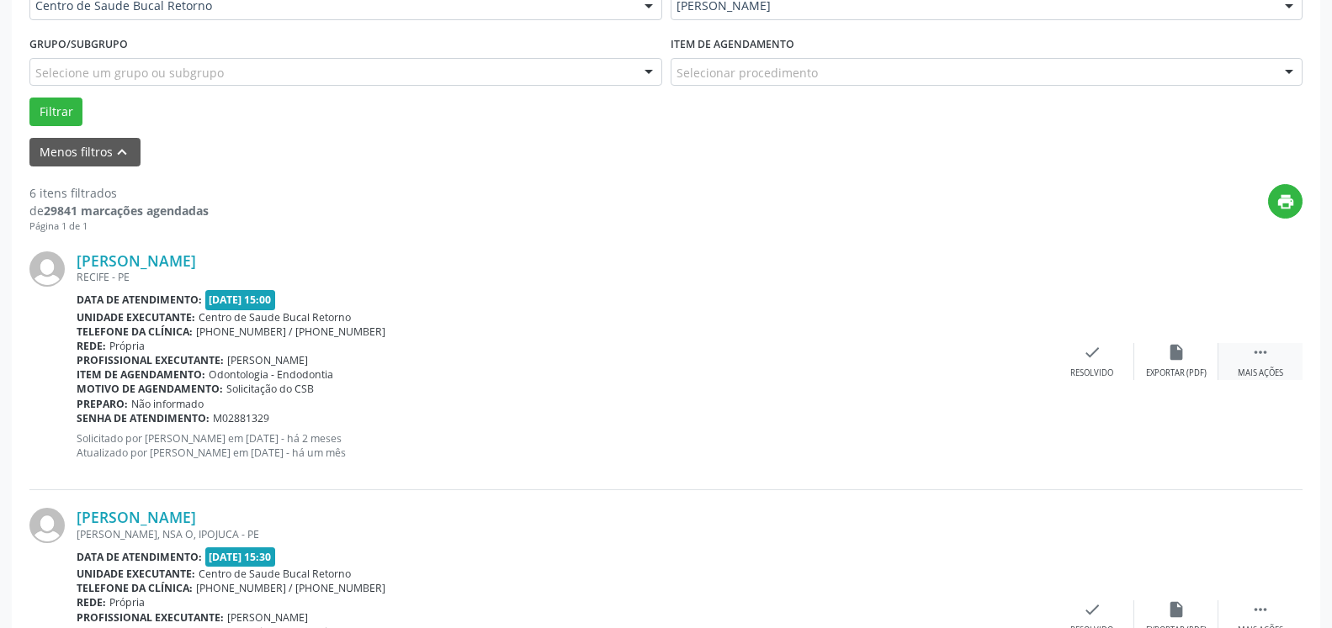
click at [1258, 361] on icon "" at bounding box center [1260, 352] width 19 height 19
click at [1161, 368] on div "alarm_off Não compareceu" at bounding box center [1176, 361] width 84 height 36
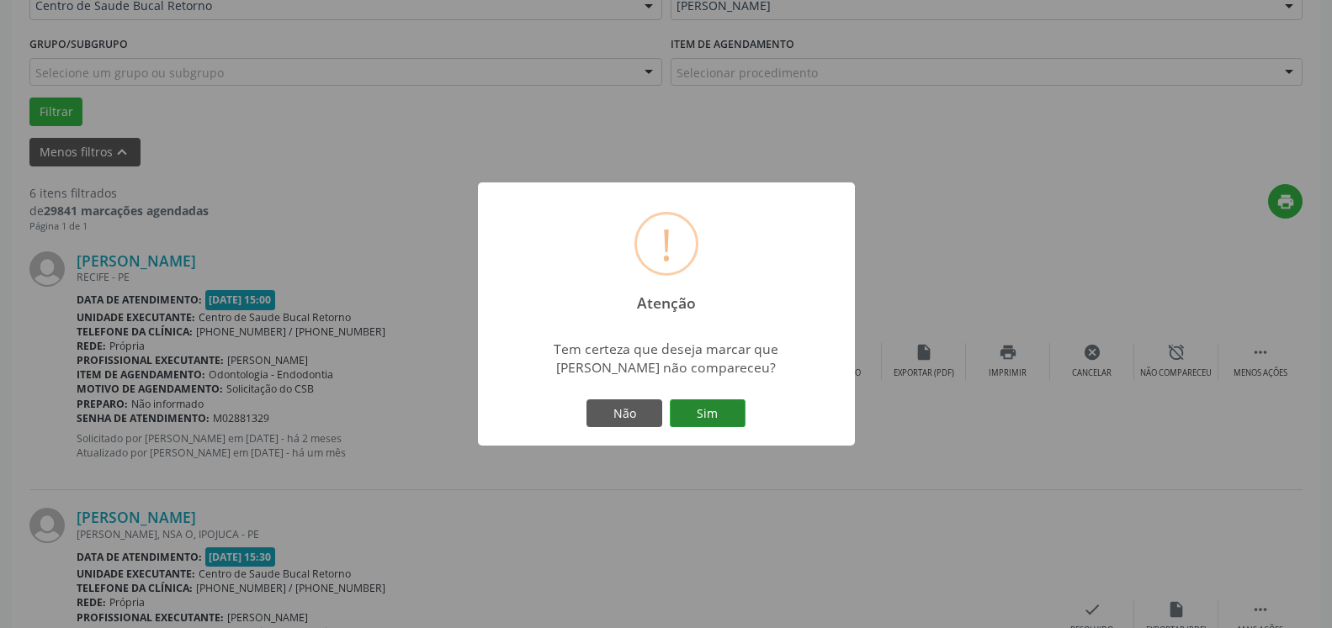
click at [723, 406] on button "Sim" at bounding box center [708, 414] width 76 height 29
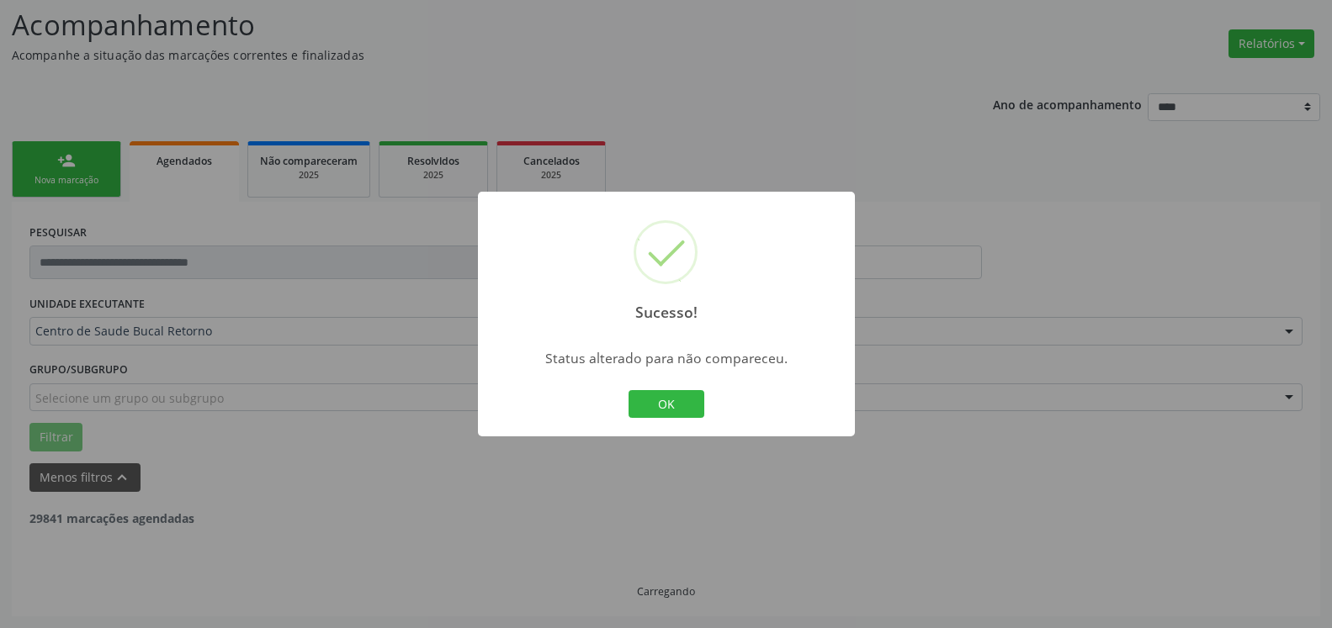
scroll to position [110, 0]
click at [664, 405] on button "OK" at bounding box center [666, 404] width 76 height 29
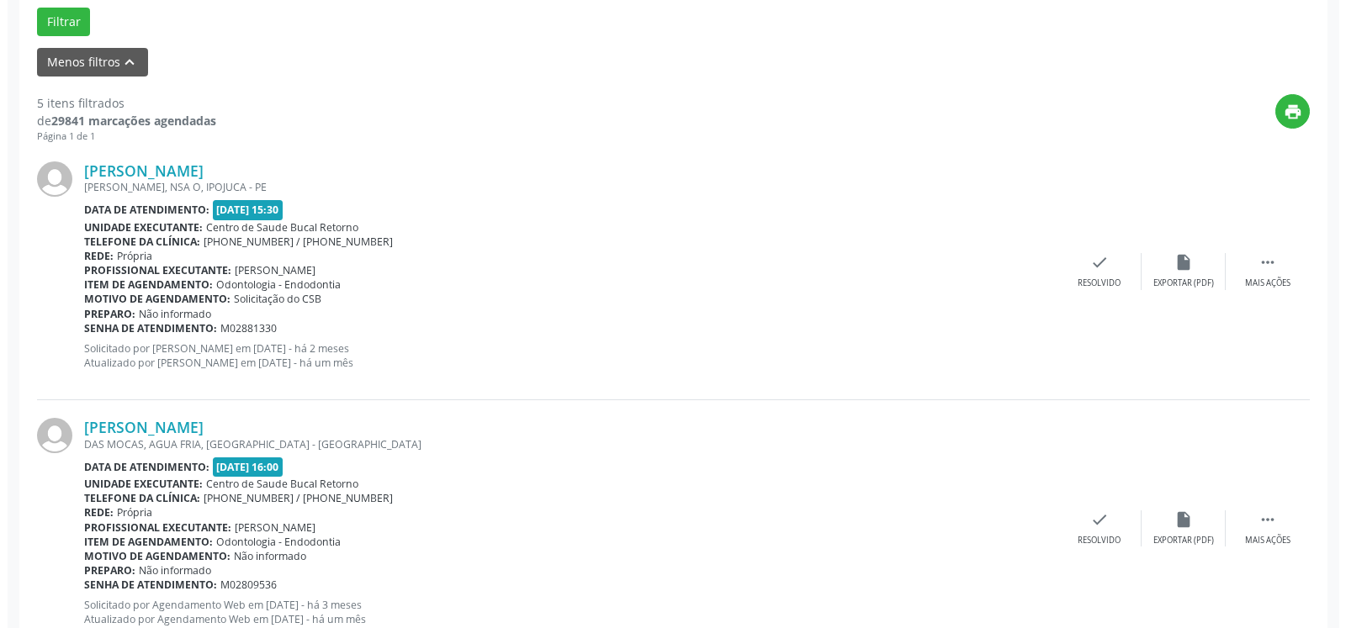
scroll to position [539, 0]
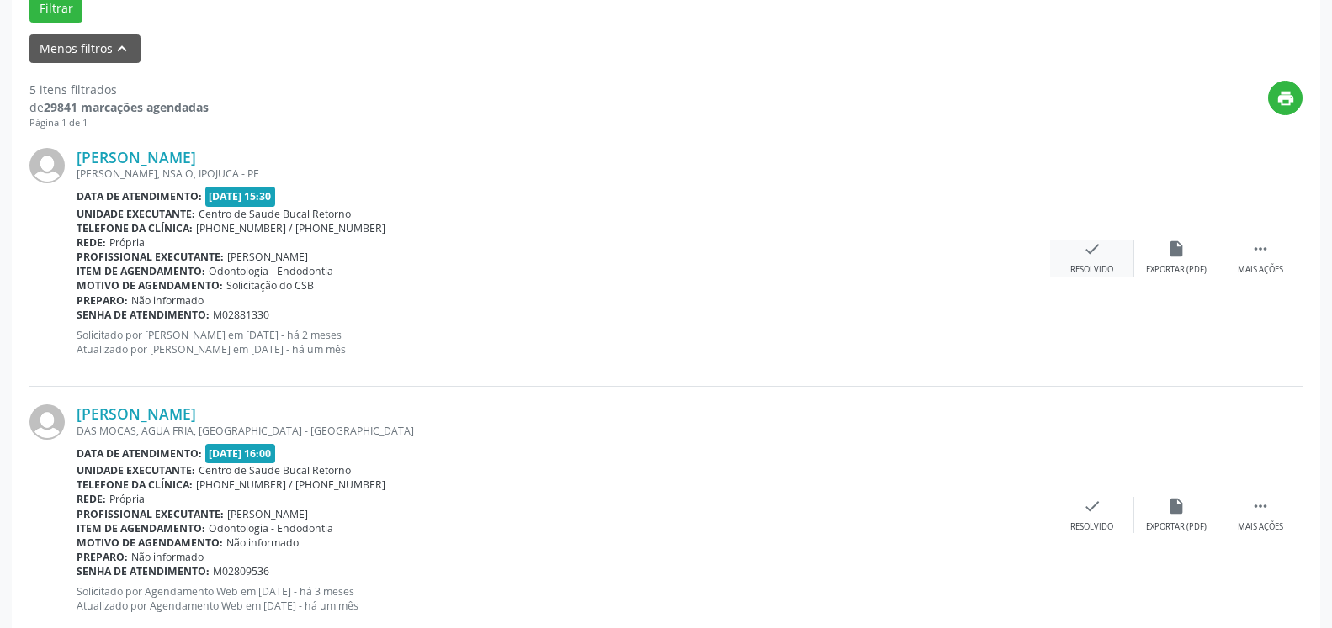
click at [1099, 258] on icon "check" at bounding box center [1092, 249] width 19 height 19
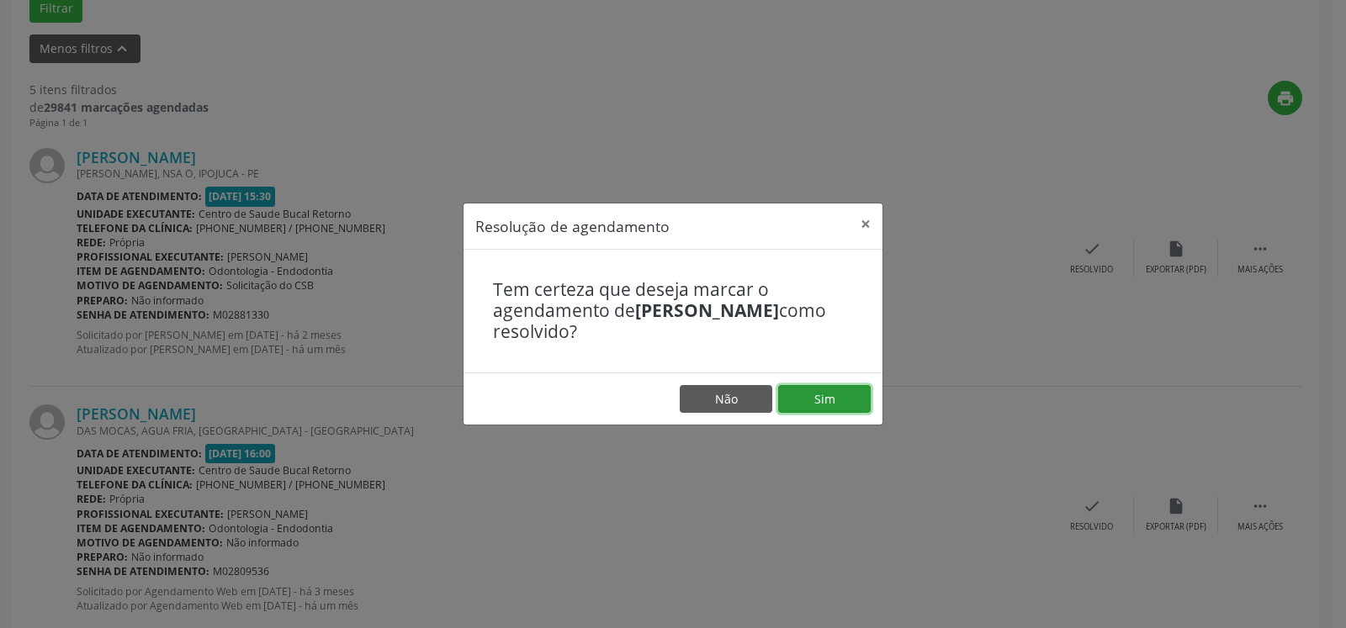
click at [834, 407] on button "Sim" at bounding box center [824, 399] width 93 height 29
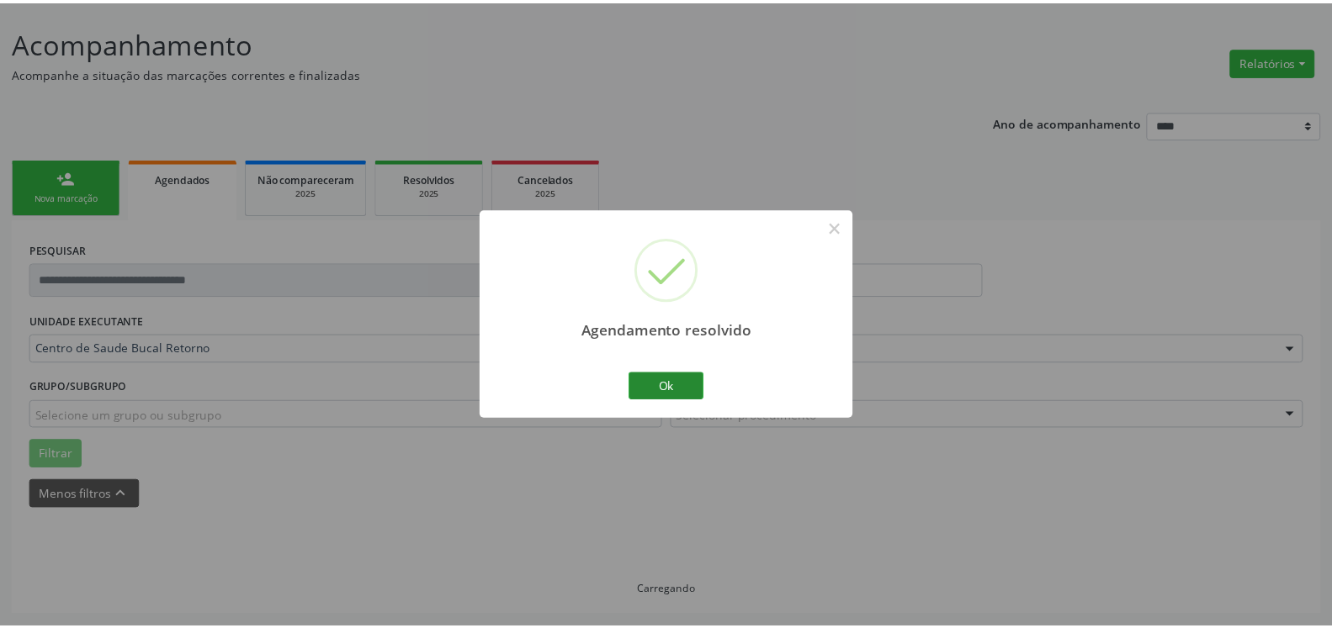
scroll to position [93, 0]
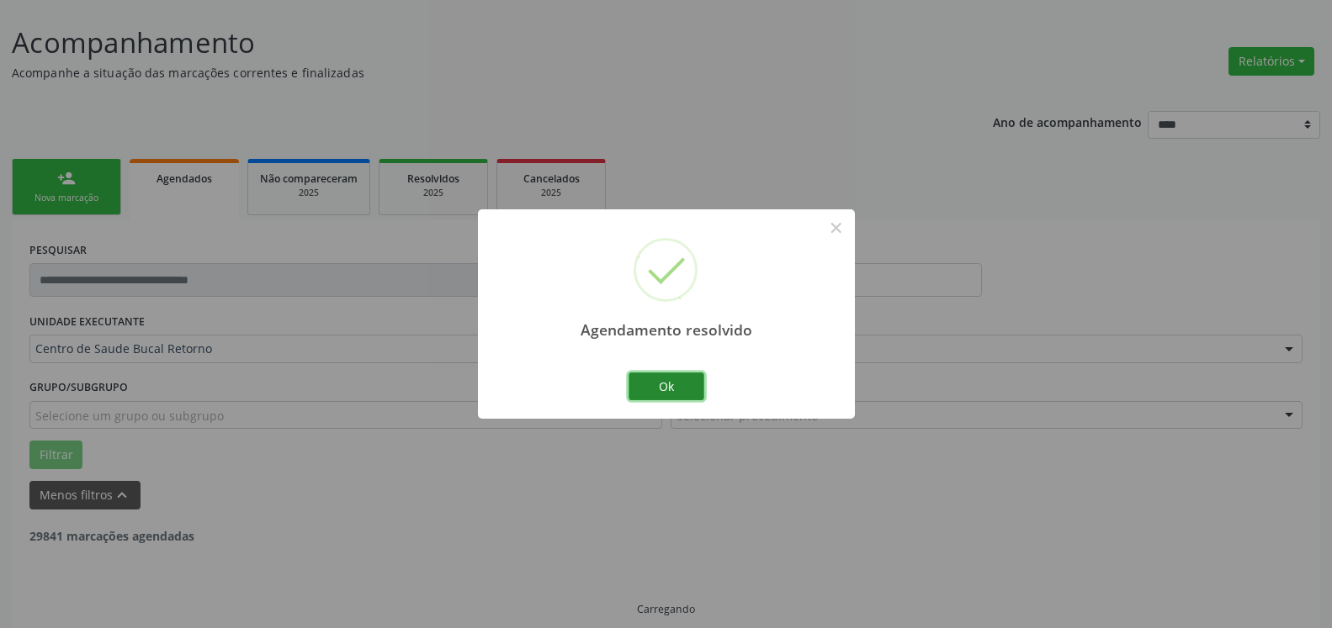
click at [673, 391] on button "Ok" at bounding box center [666, 387] width 76 height 29
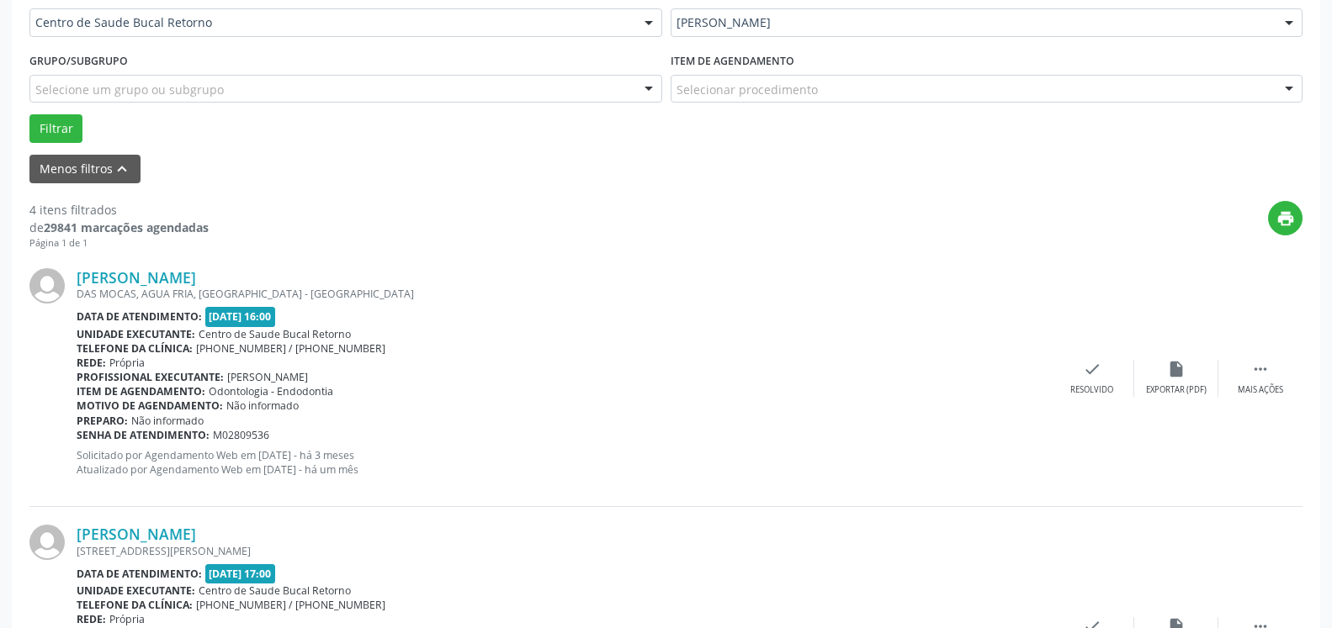
scroll to position [436, 0]
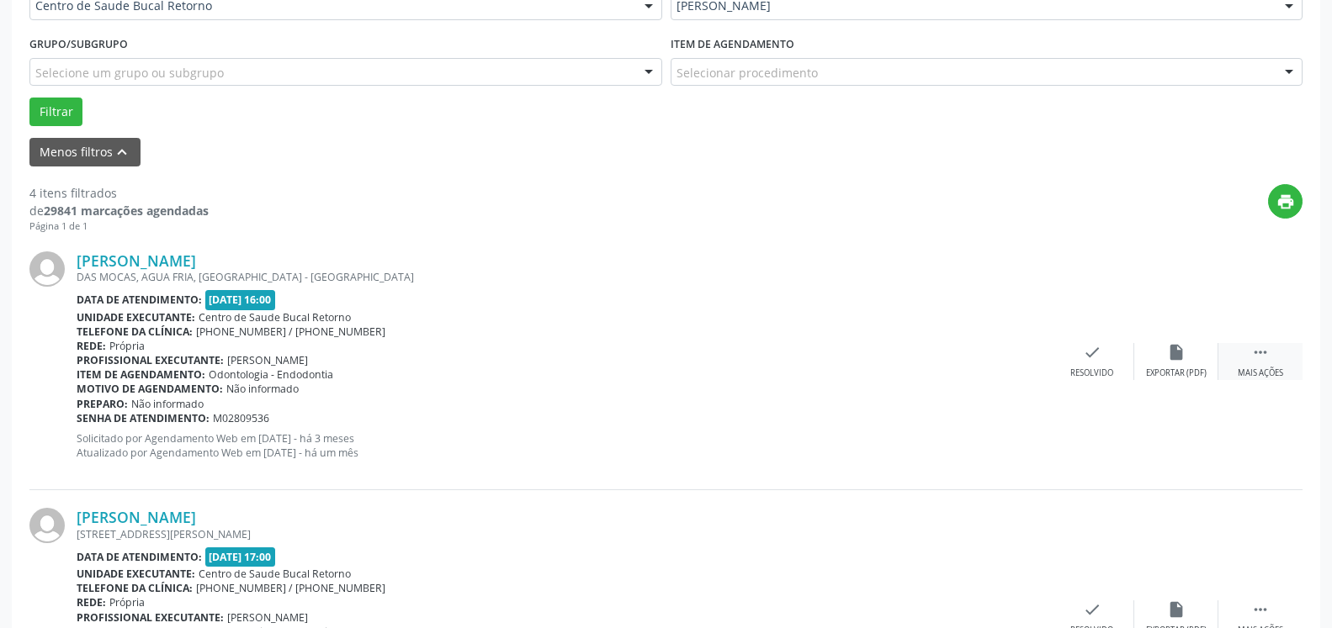
click at [1285, 362] on div " Mais ações" at bounding box center [1260, 361] width 84 height 36
click at [1196, 362] on div "alarm_off Não compareceu" at bounding box center [1176, 361] width 84 height 36
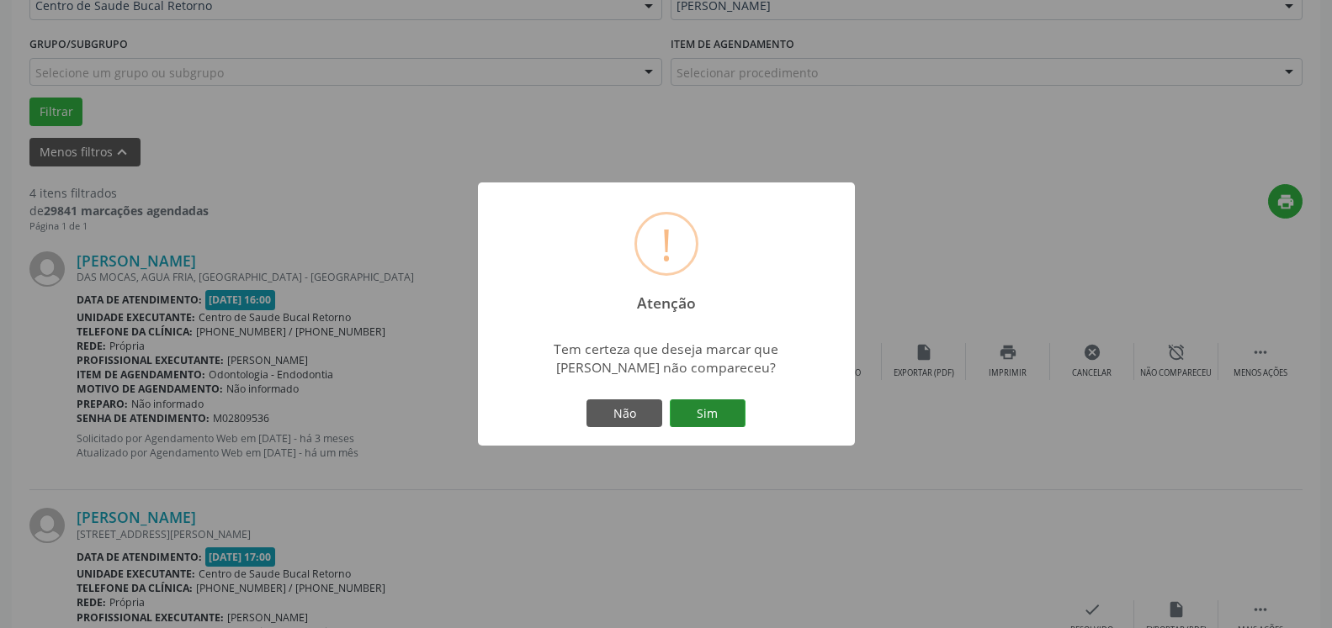
click at [708, 410] on button "Sim" at bounding box center [708, 414] width 76 height 29
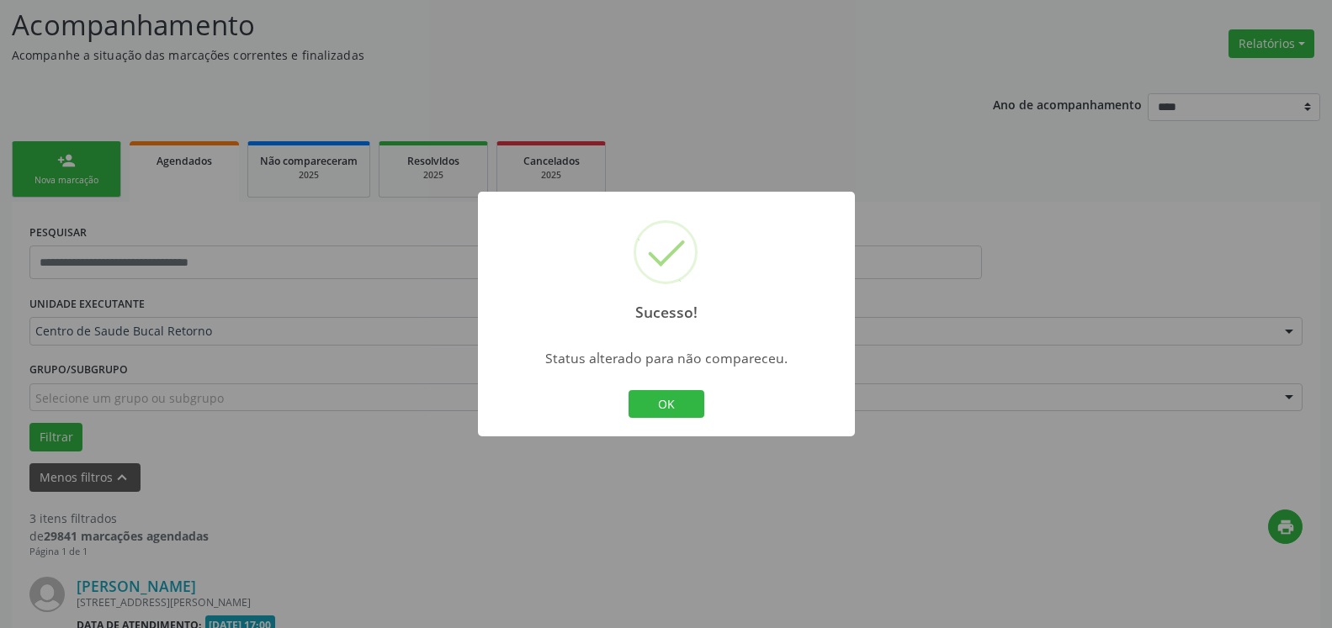
click at [662, 408] on button "OK" at bounding box center [666, 404] width 76 height 29
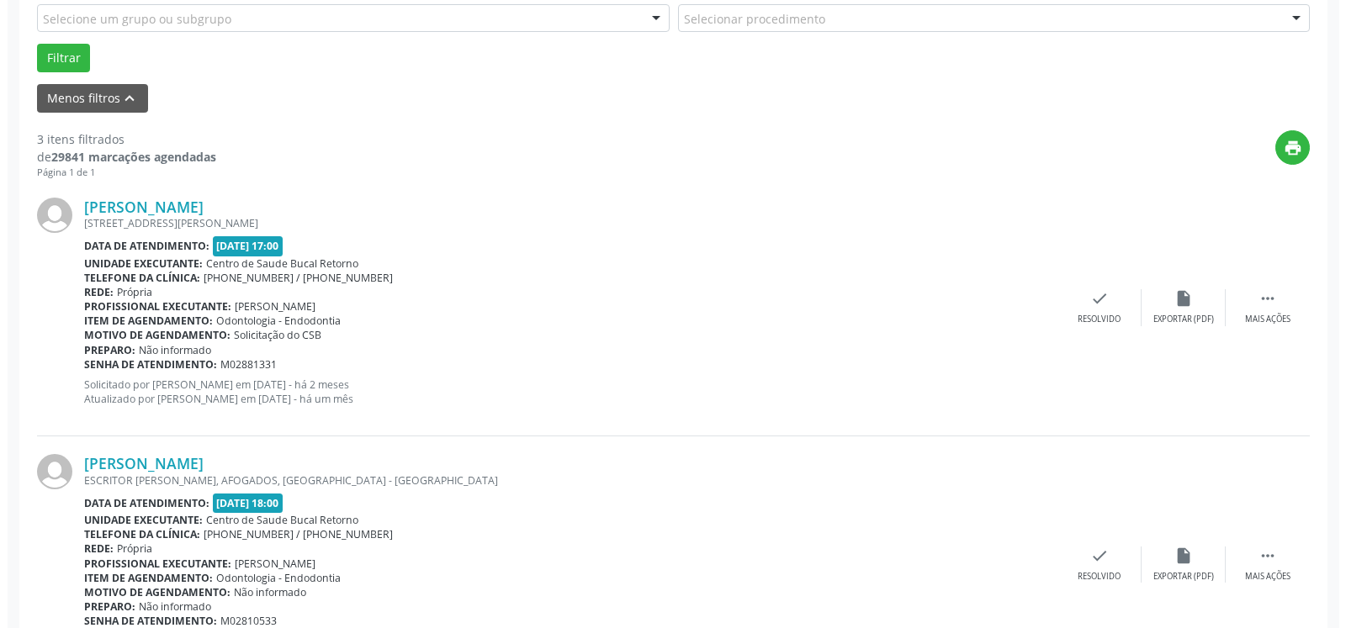
scroll to position [539, 0]
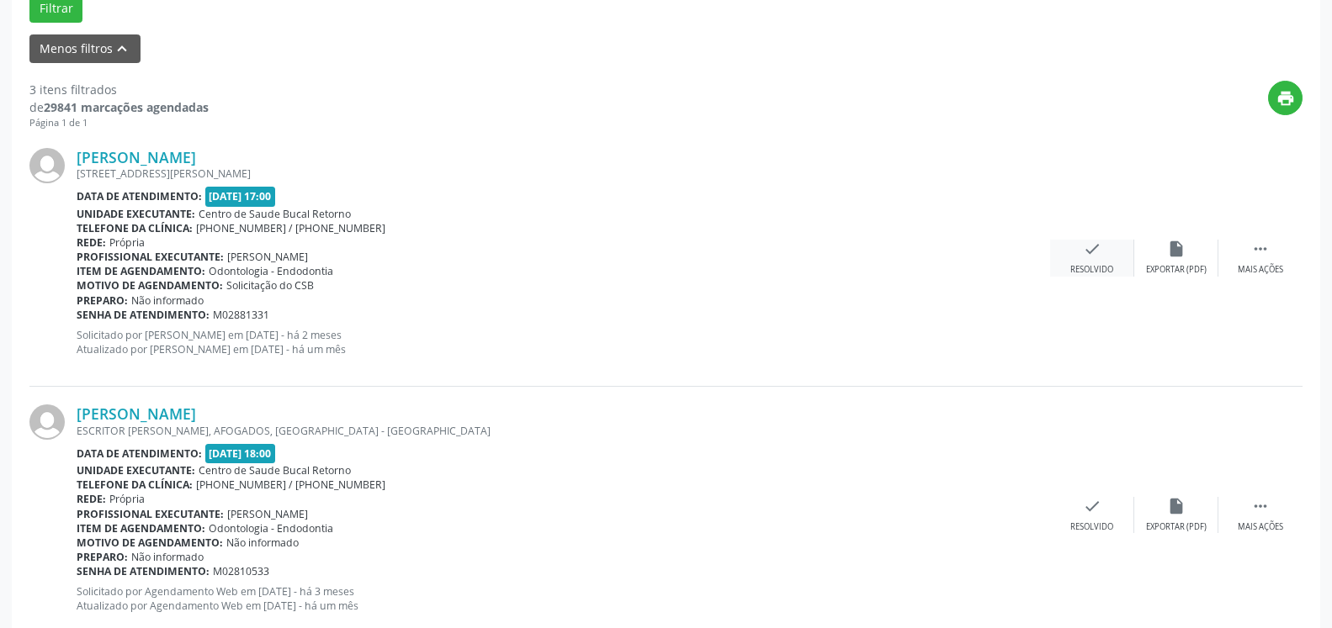
click at [1106, 253] on div "check Resolvido" at bounding box center [1092, 258] width 84 height 36
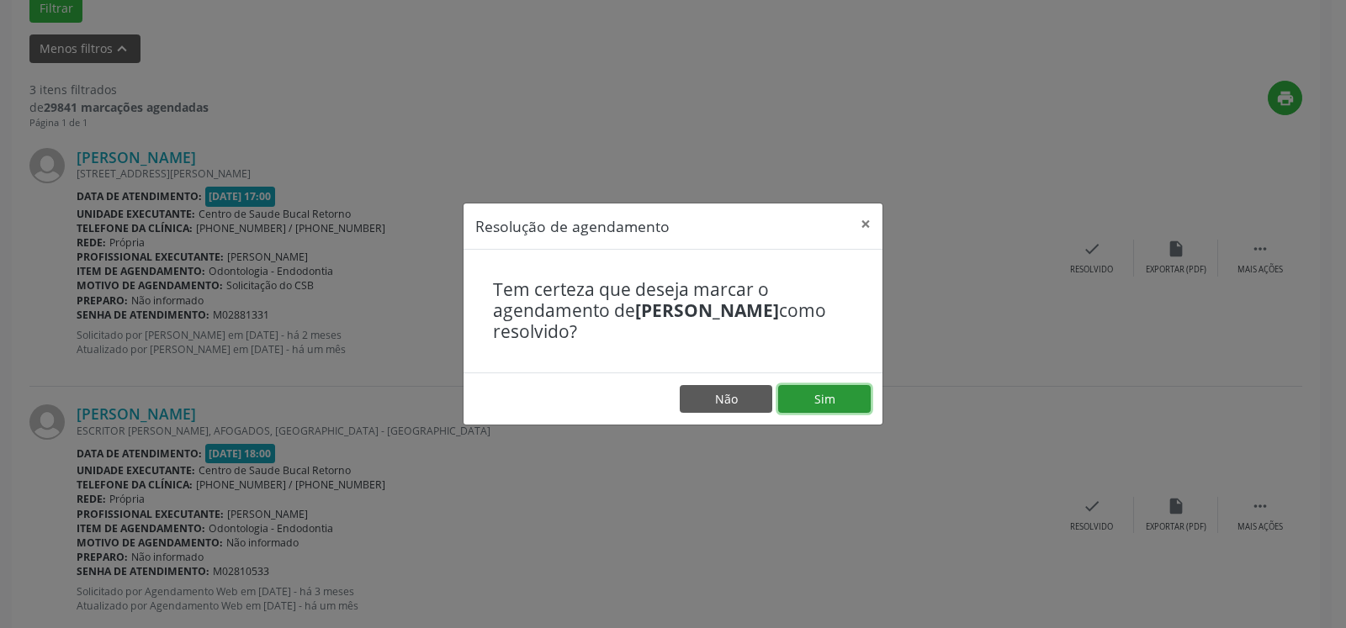
click at [825, 396] on button "Sim" at bounding box center [824, 399] width 93 height 29
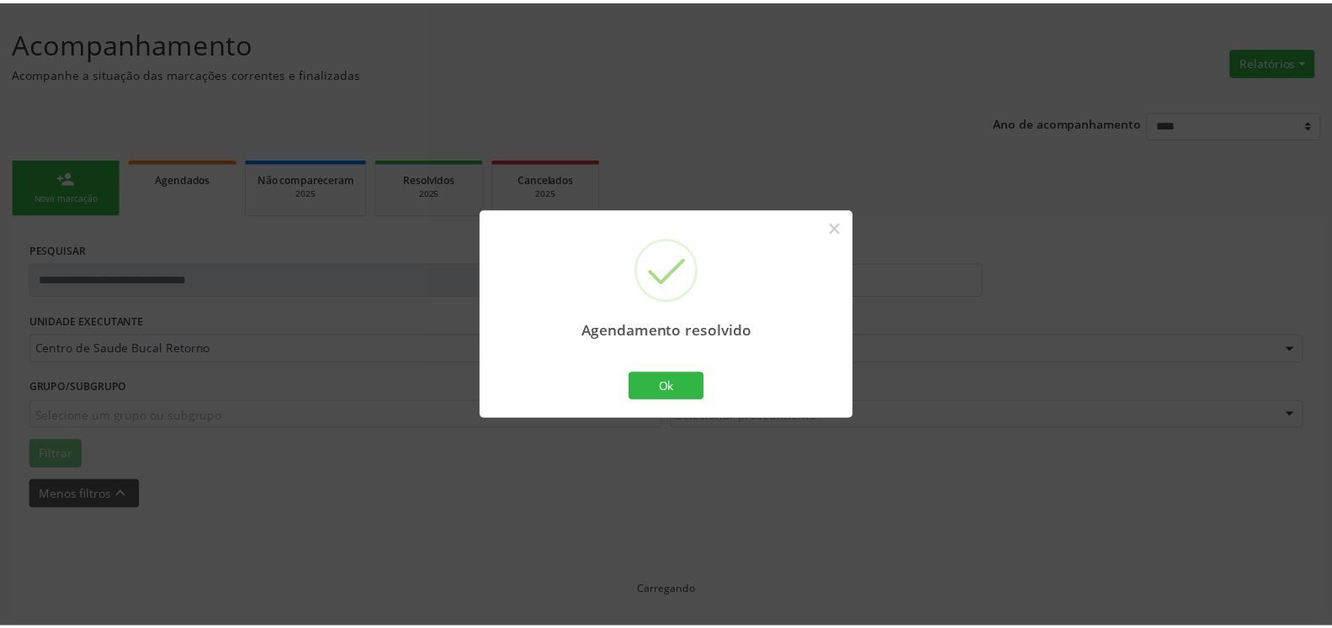
scroll to position [93, 0]
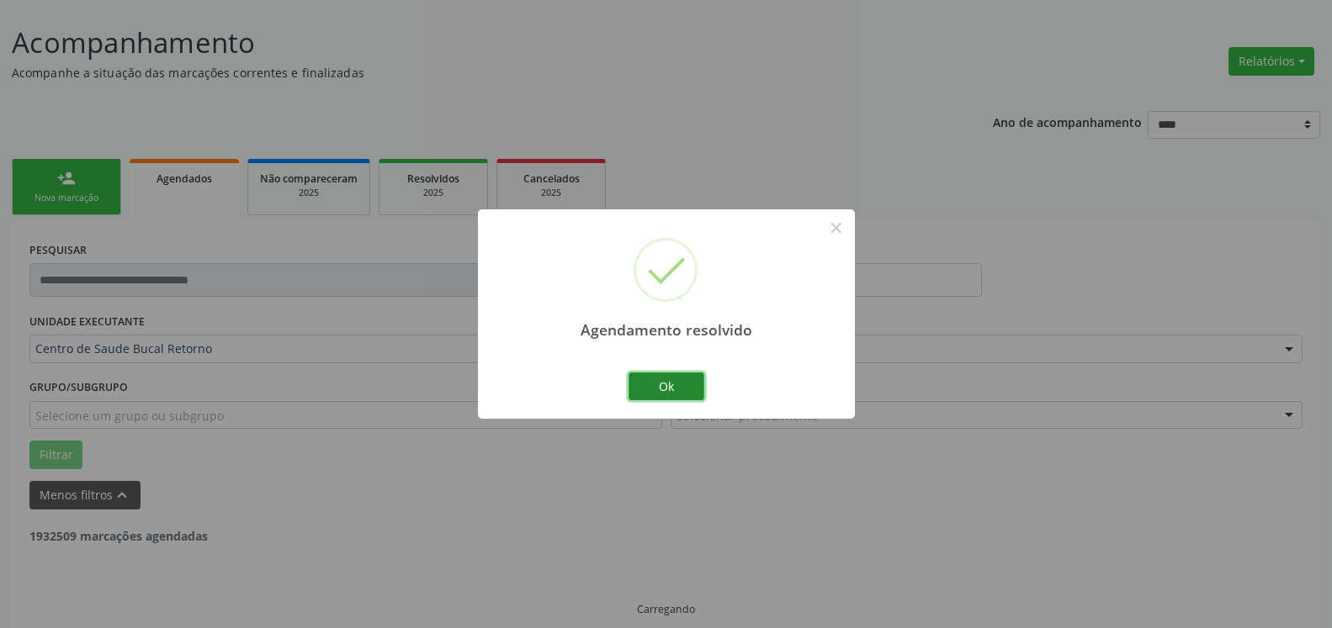
click at [684, 390] on button "Ok" at bounding box center [666, 387] width 76 height 29
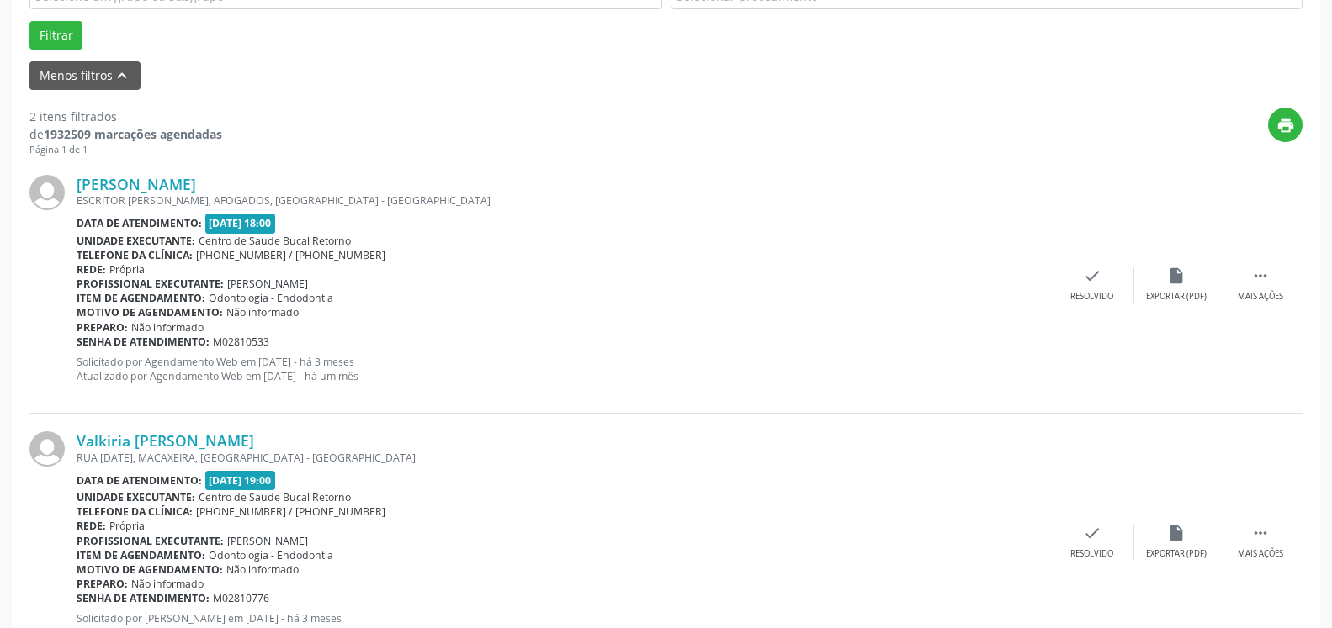
scroll to position [522, 0]
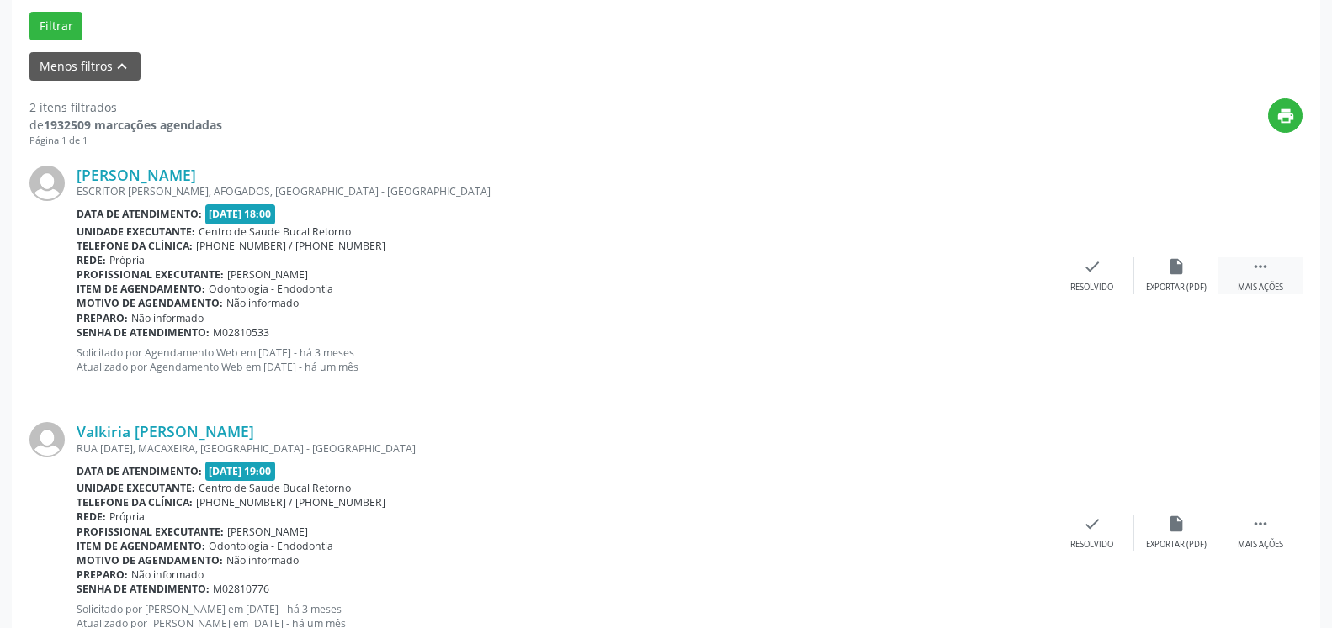
click at [1268, 268] on icon "" at bounding box center [1260, 266] width 19 height 19
click at [1207, 274] on div "alarm_off Não compareceu" at bounding box center [1176, 275] width 84 height 36
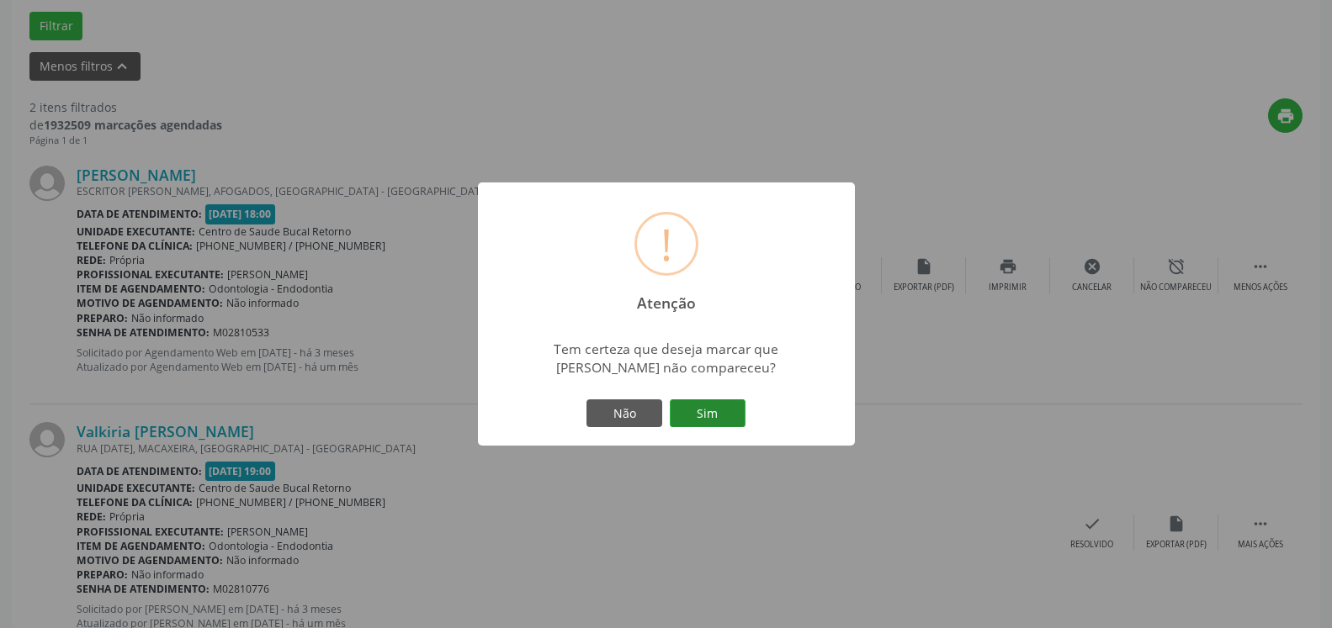
click at [697, 405] on button "Sim" at bounding box center [708, 414] width 76 height 29
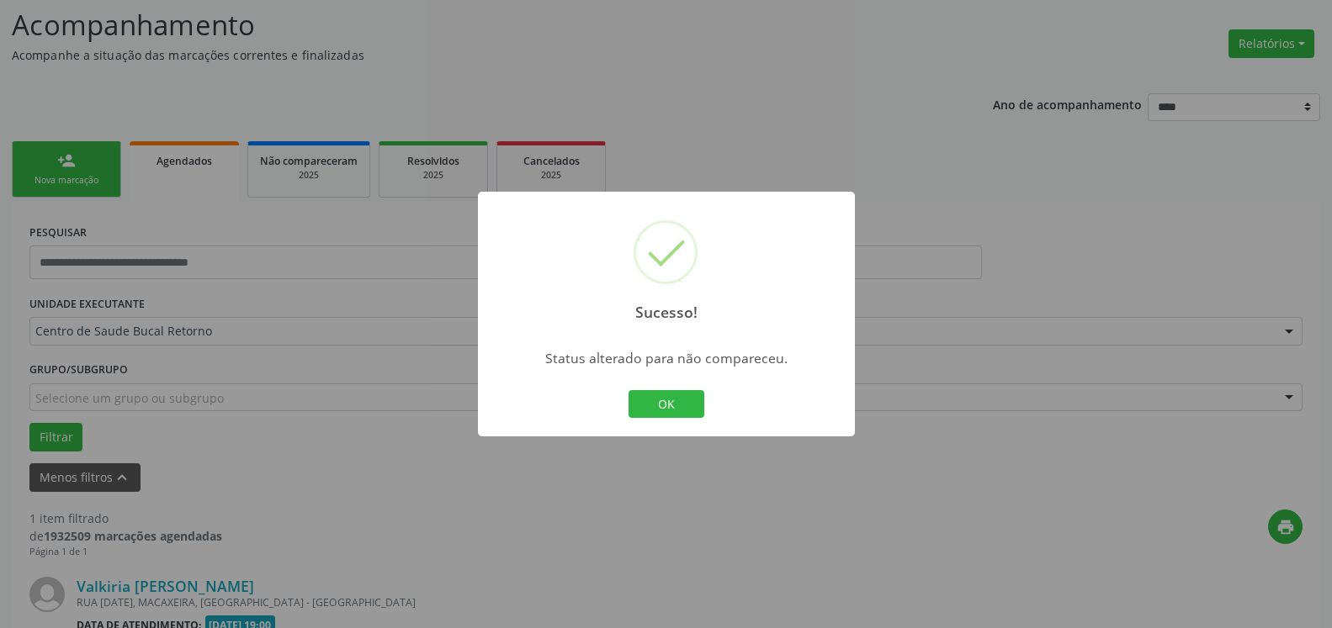
click at [678, 405] on button "OK" at bounding box center [666, 404] width 76 height 29
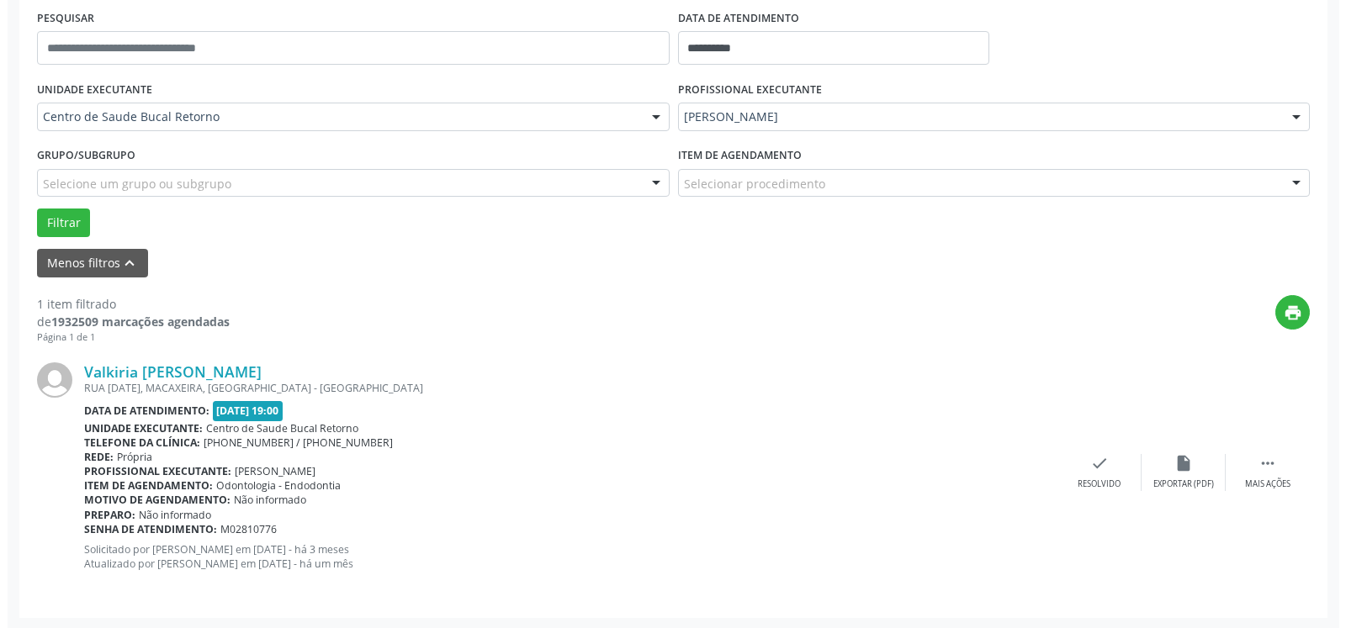
scroll to position [326, 0]
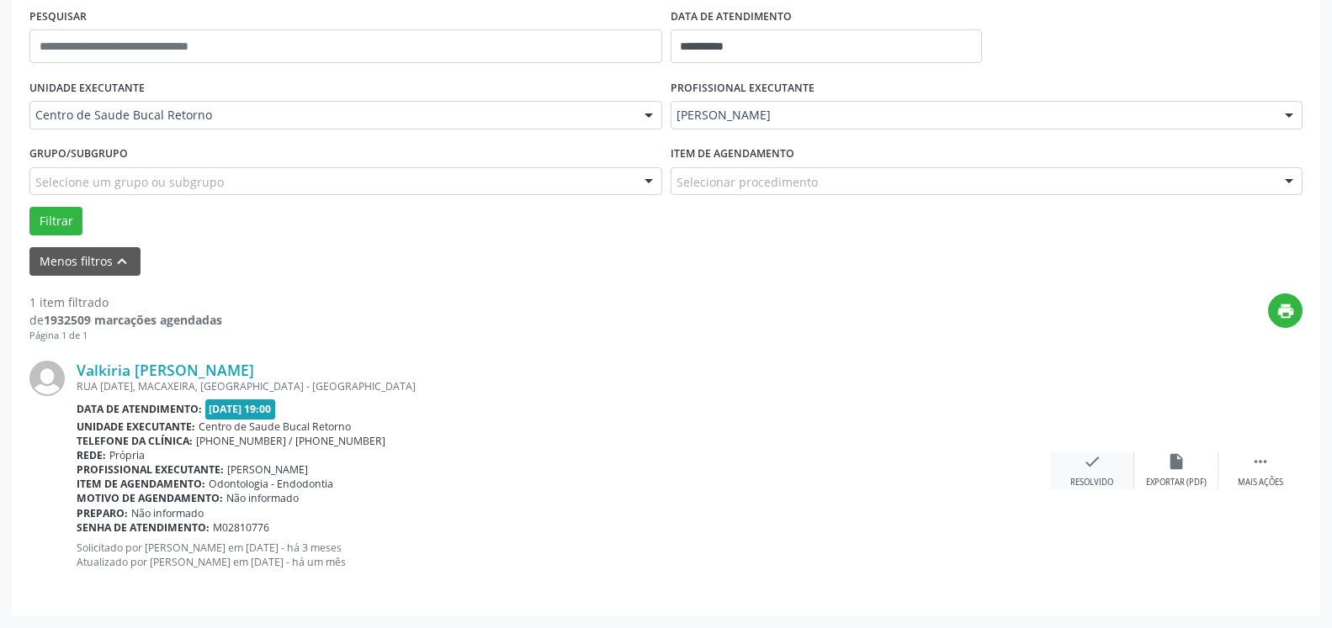
click at [1099, 471] on icon "check" at bounding box center [1092, 462] width 19 height 19
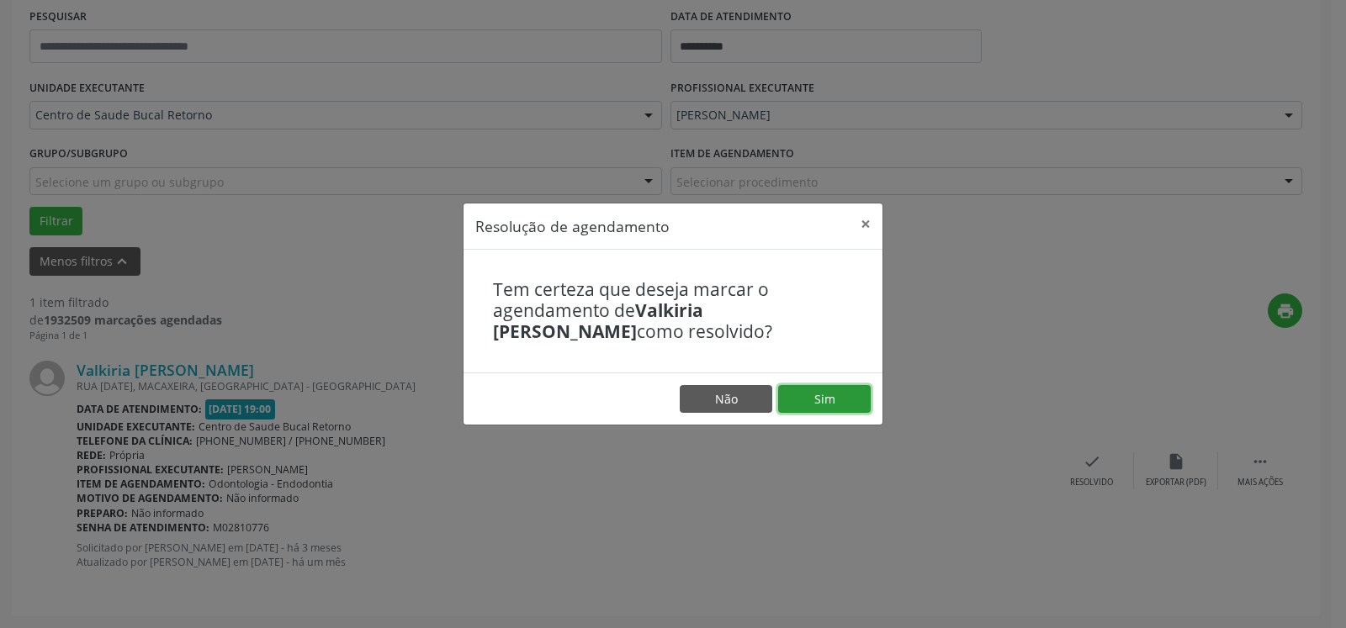
click at [829, 405] on button "Sim" at bounding box center [824, 399] width 93 height 29
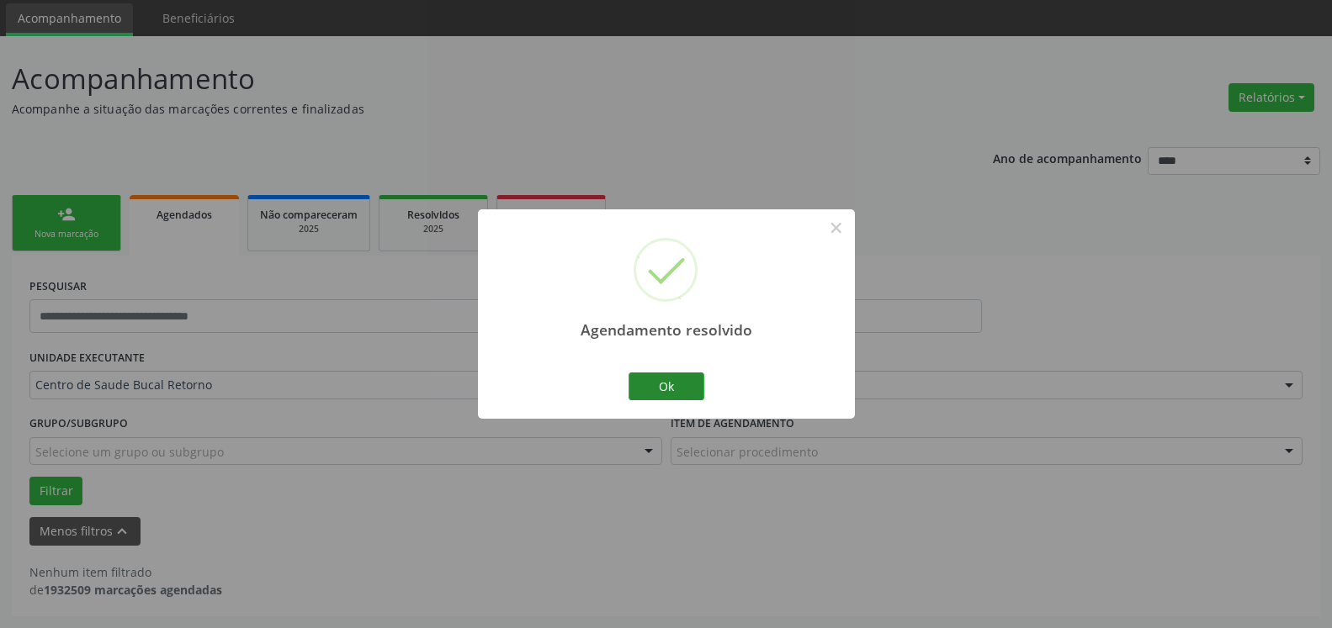
scroll to position [56, 0]
click at [686, 385] on button "Ok" at bounding box center [666, 387] width 76 height 29
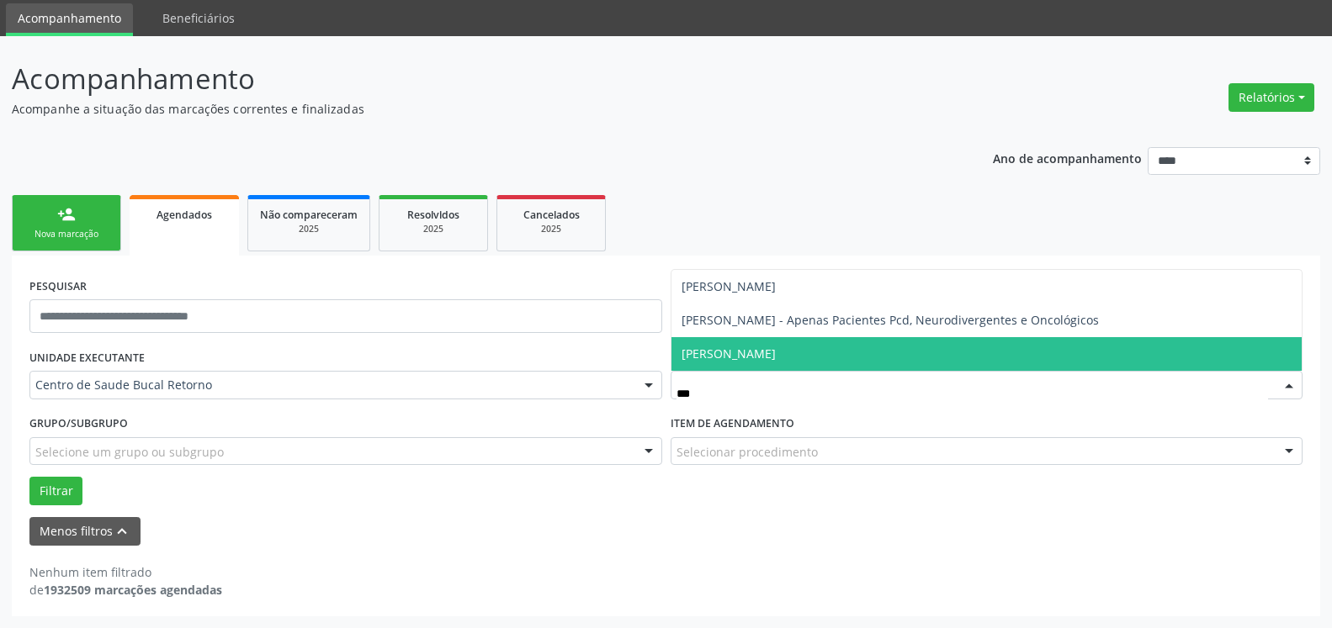
click at [776, 352] on span "[PERSON_NAME]" at bounding box center [728, 354] width 94 height 16
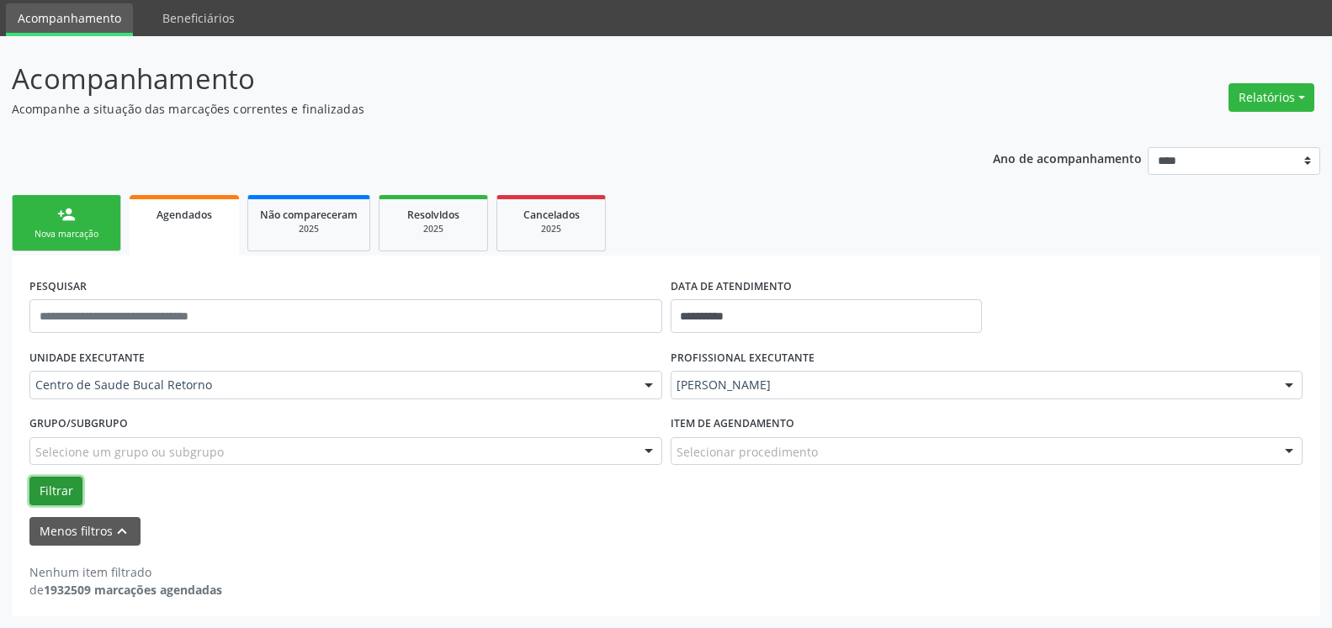
click at [71, 484] on button "Filtrar" at bounding box center [55, 491] width 53 height 29
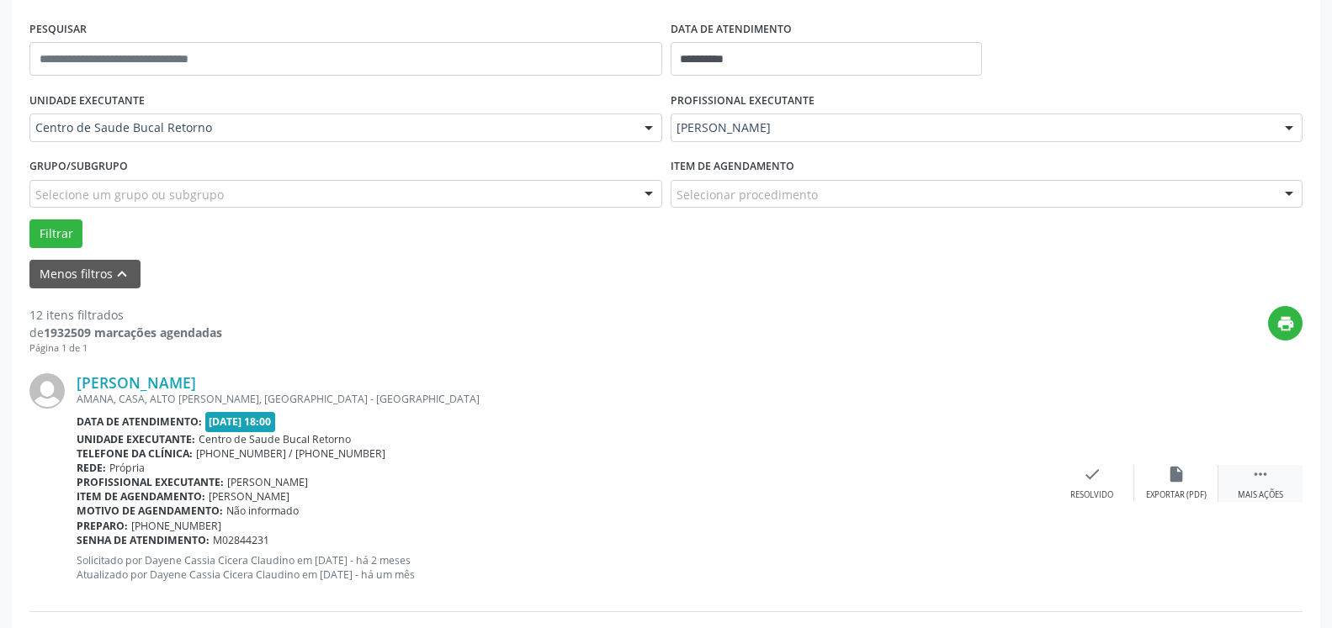
click at [1280, 474] on div " Mais ações" at bounding box center [1260, 483] width 84 height 36
click at [1205, 478] on div "alarm_off Não compareceu" at bounding box center [1176, 483] width 84 height 36
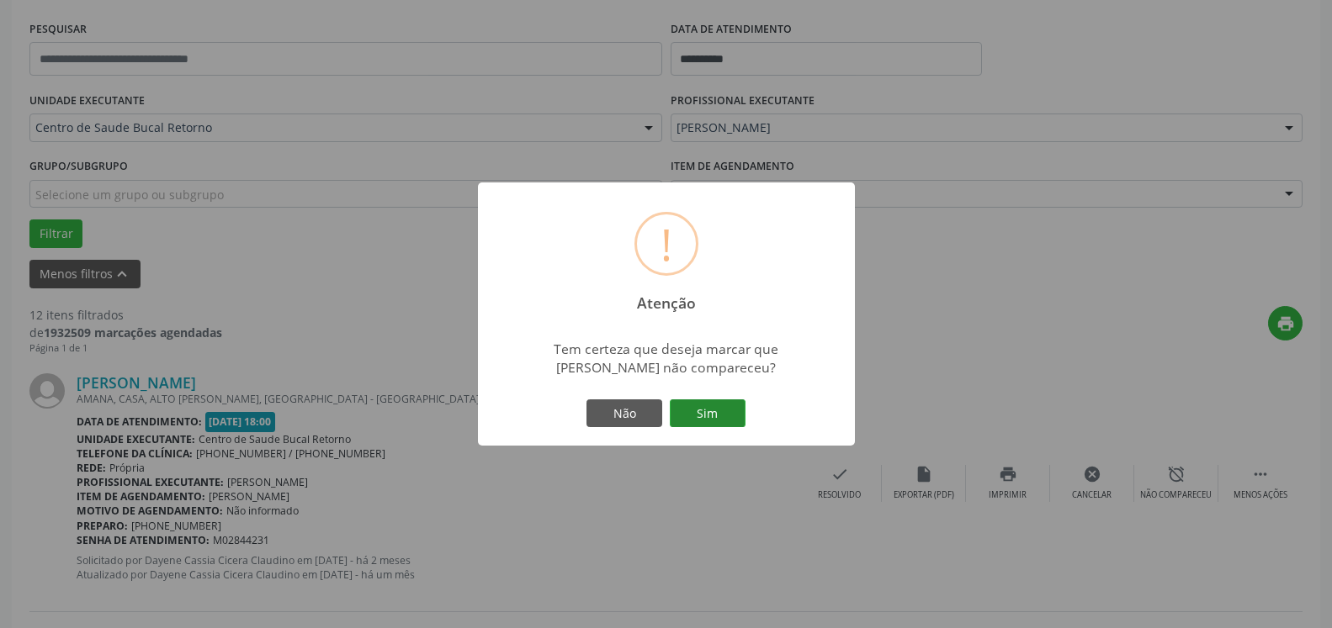
click at [713, 416] on button "Sim" at bounding box center [708, 414] width 76 height 29
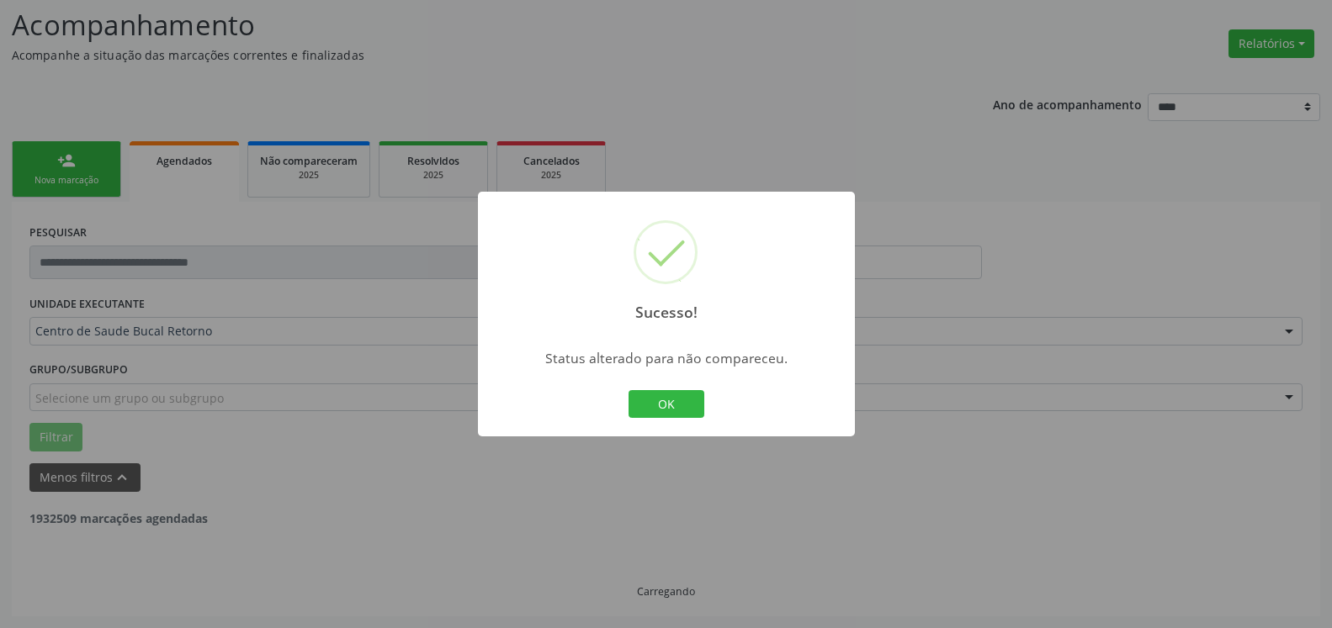
scroll to position [110, 0]
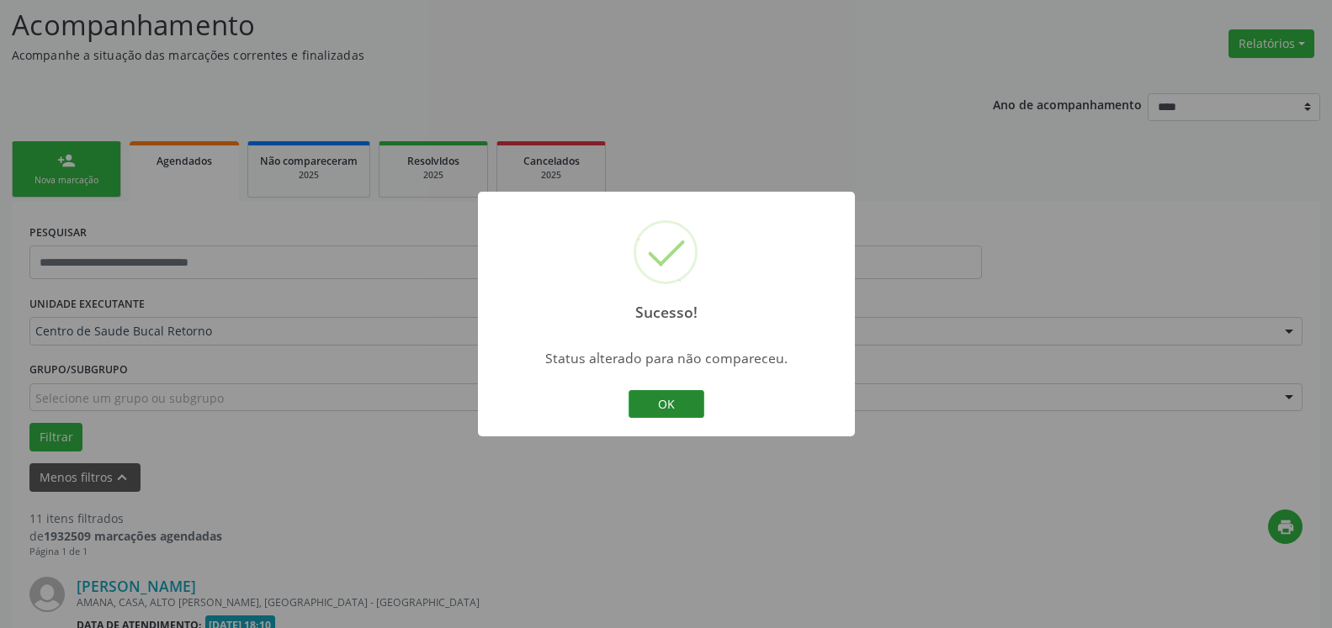
click at [669, 407] on button "OK" at bounding box center [666, 404] width 76 height 29
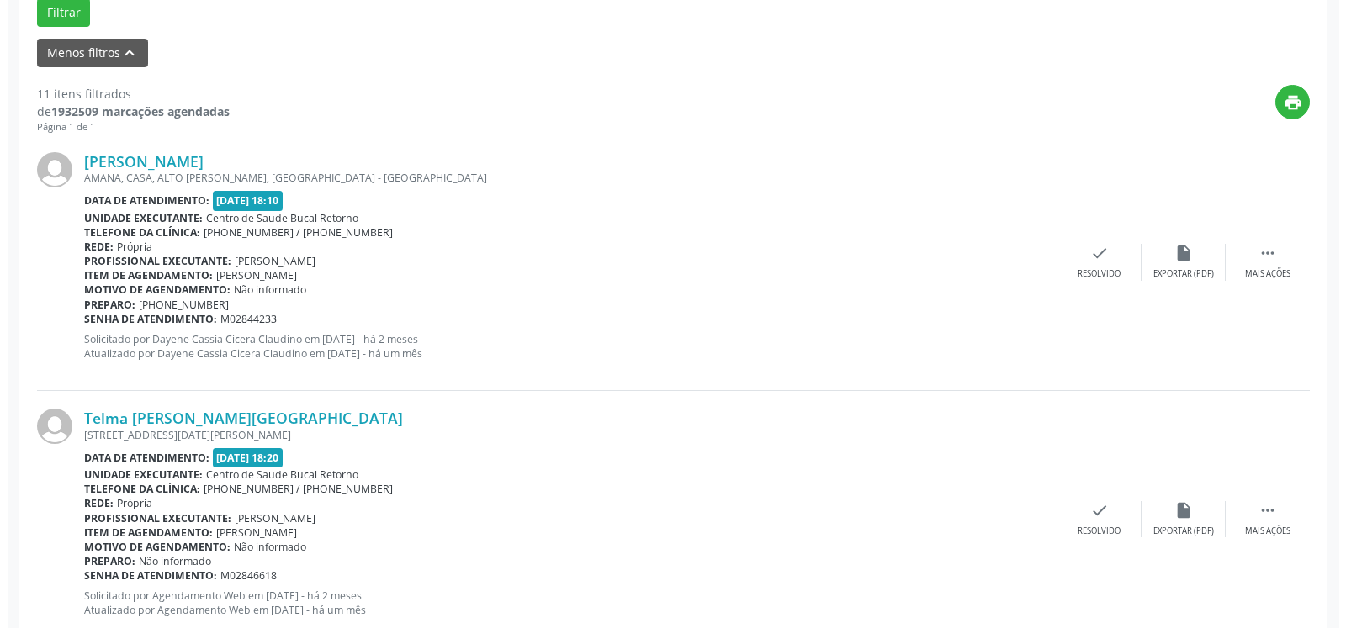
scroll to position [539, 0]
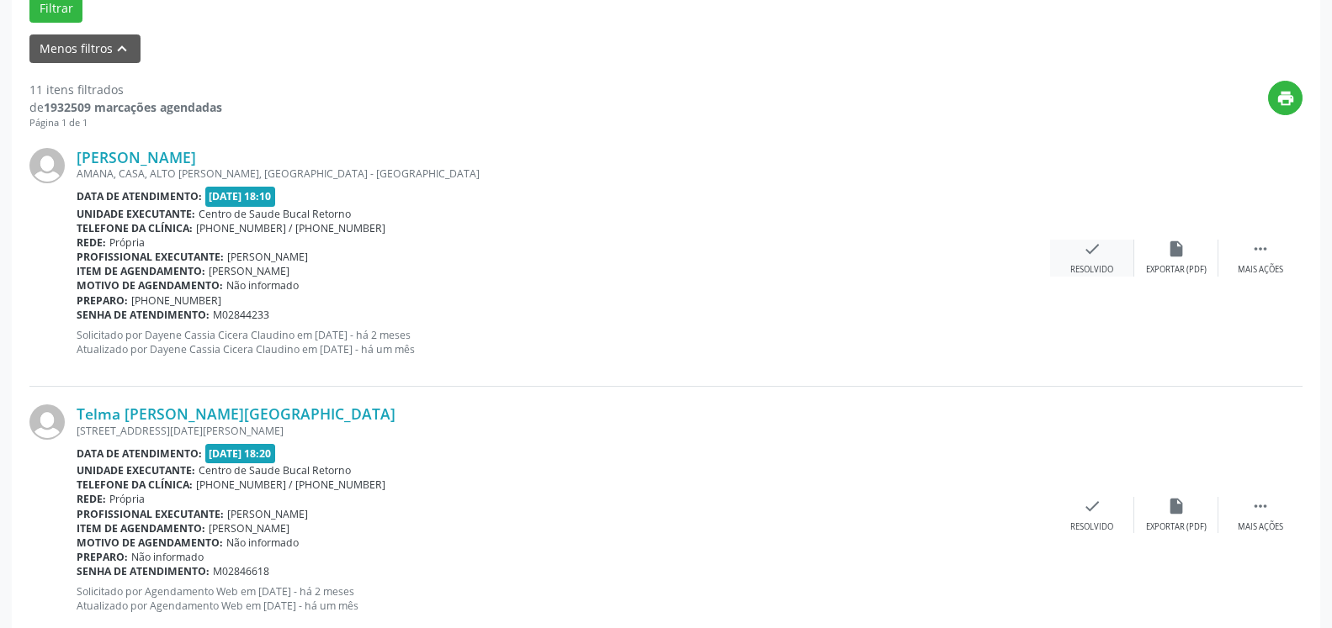
click at [1090, 264] on div "check Resolvido" at bounding box center [1092, 258] width 84 height 36
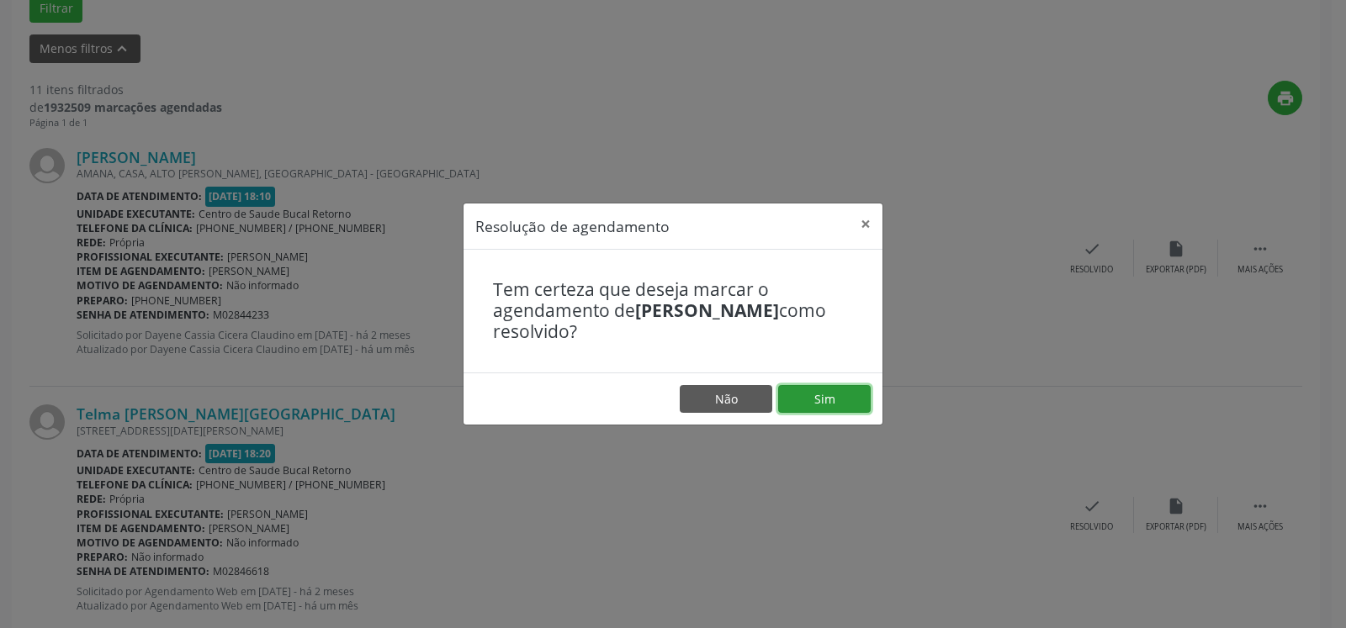
click at [820, 409] on button "Sim" at bounding box center [824, 399] width 93 height 29
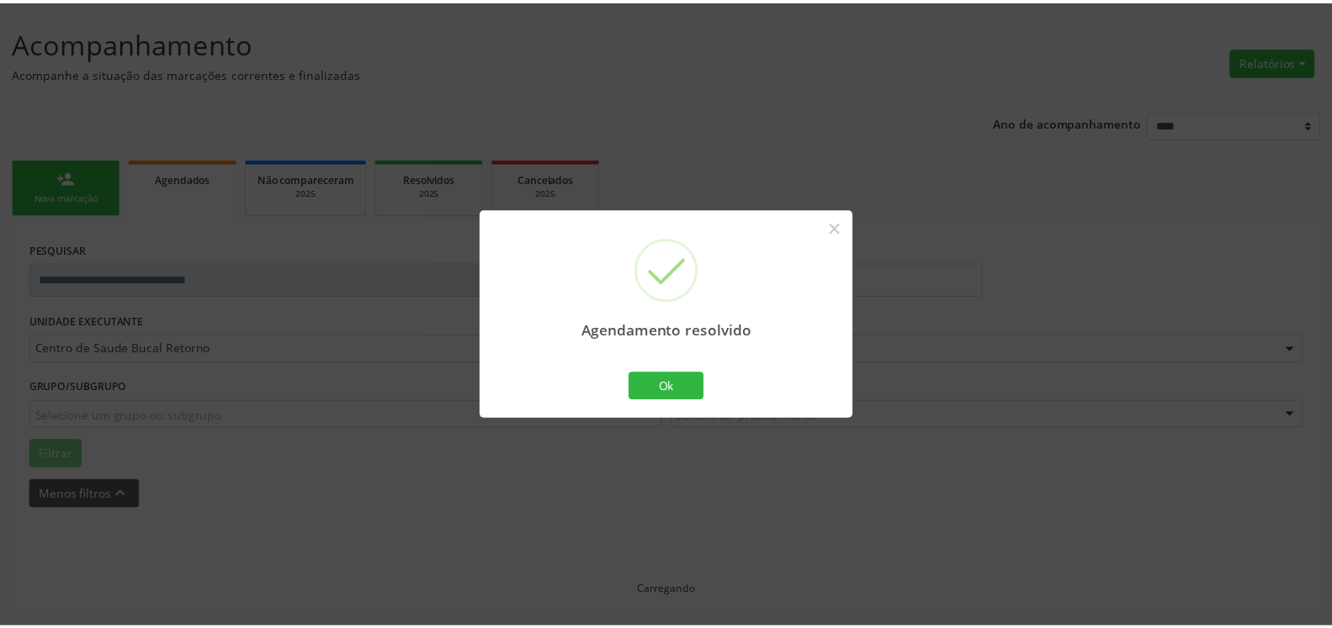
scroll to position [93, 0]
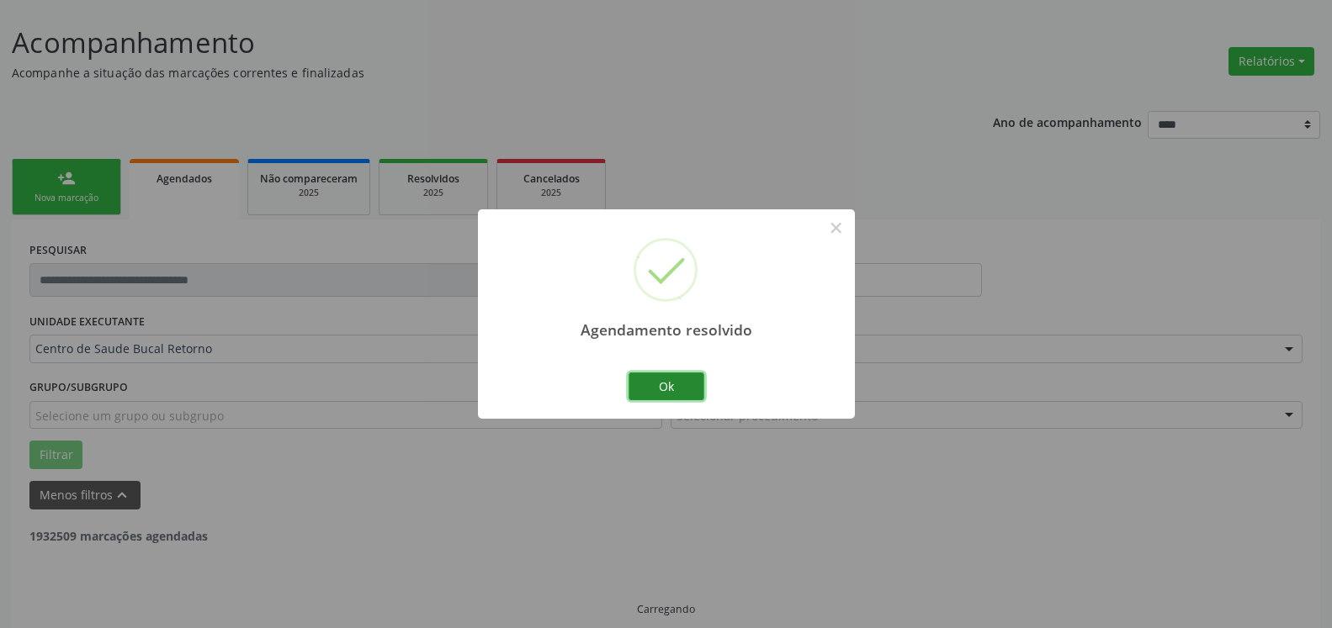
click at [649, 389] on button "Ok" at bounding box center [666, 387] width 76 height 29
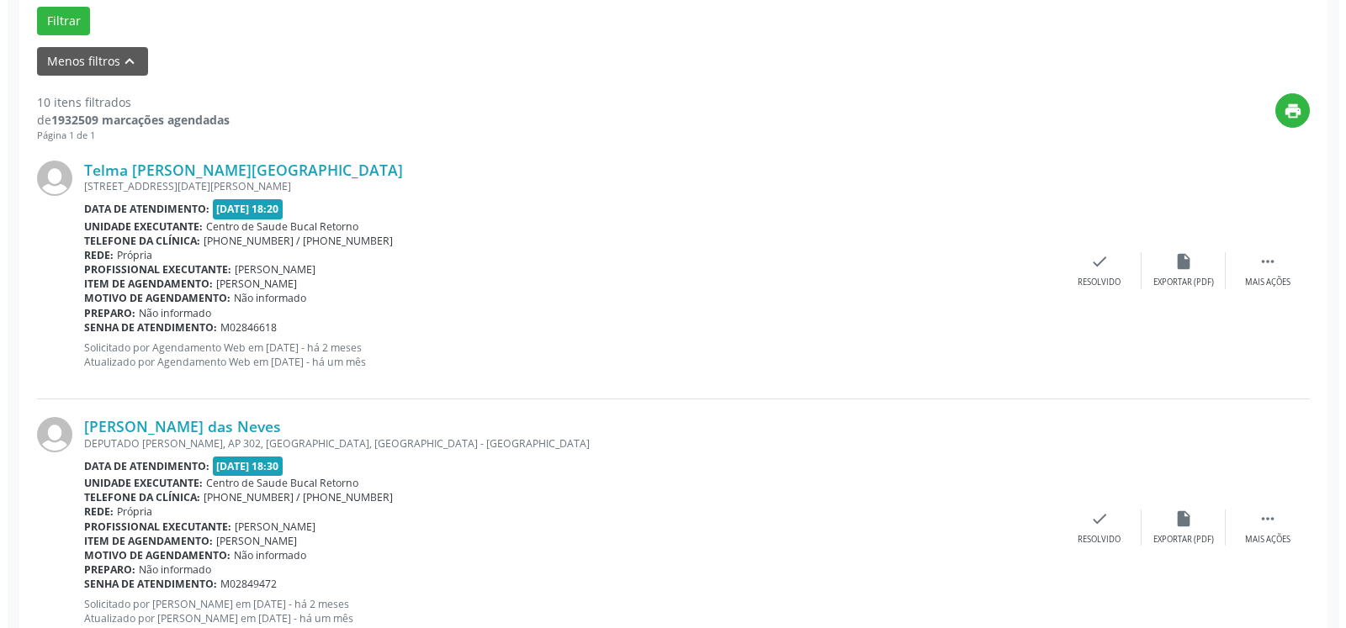
scroll to position [607, 0]
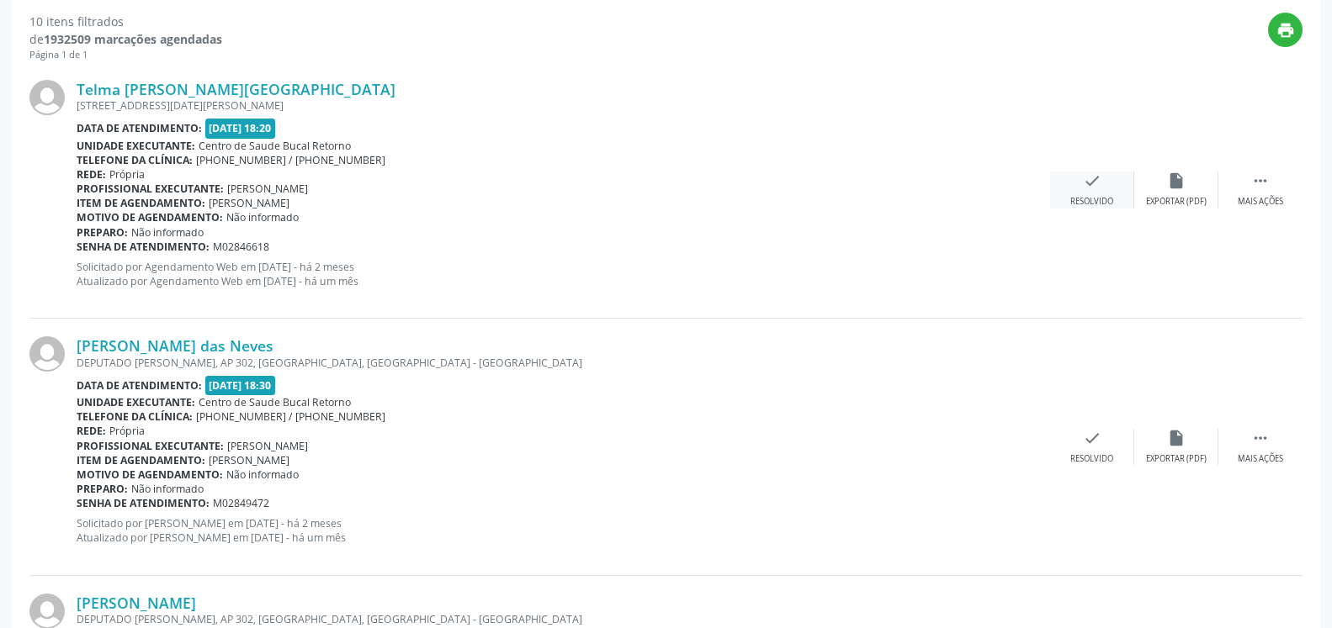
click at [1105, 178] on div "check Resolvido" at bounding box center [1092, 190] width 84 height 36
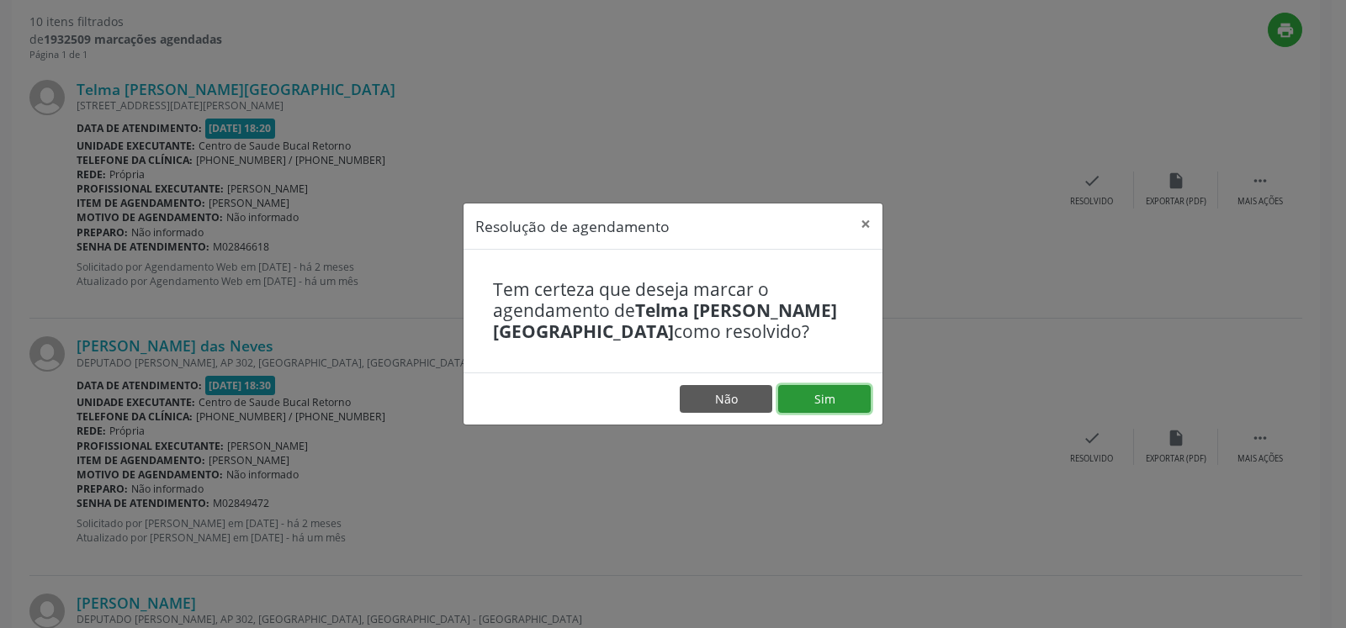
click at [849, 391] on button "Sim" at bounding box center [824, 399] width 93 height 29
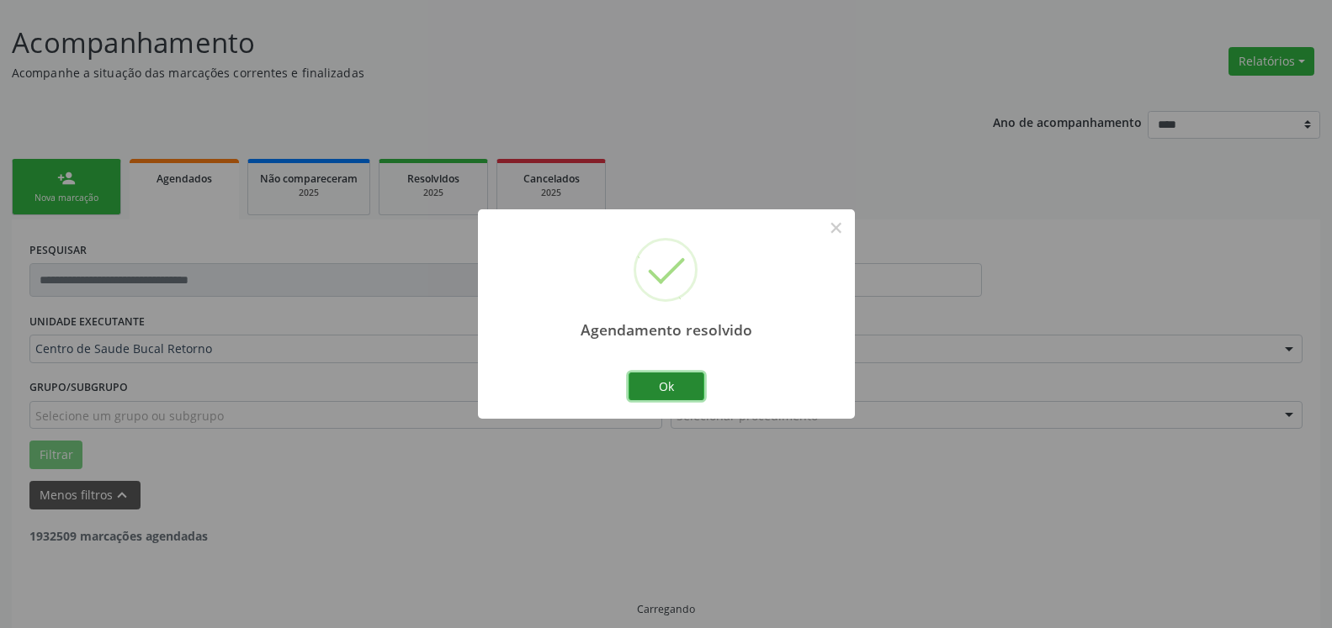
click at [647, 379] on button "Ok" at bounding box center [666, 387] width 76 height 29
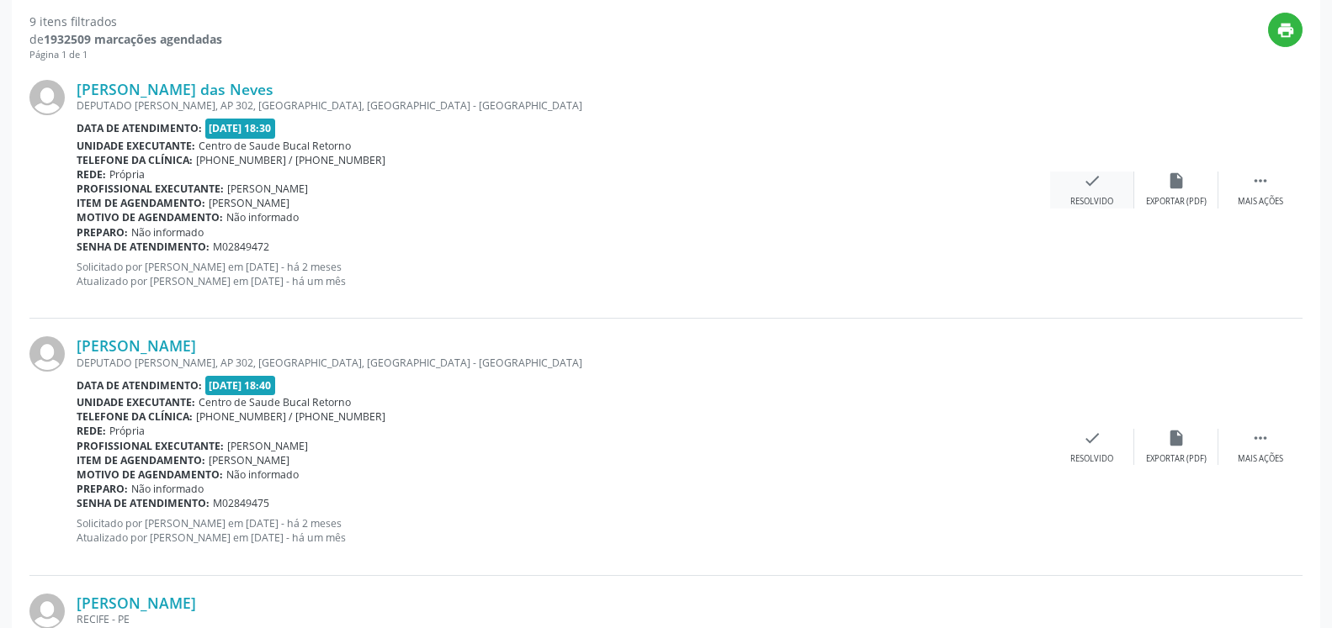
click at [1099, 190] on icon "check" at bounding box center [1092, 181] width 19 height 19
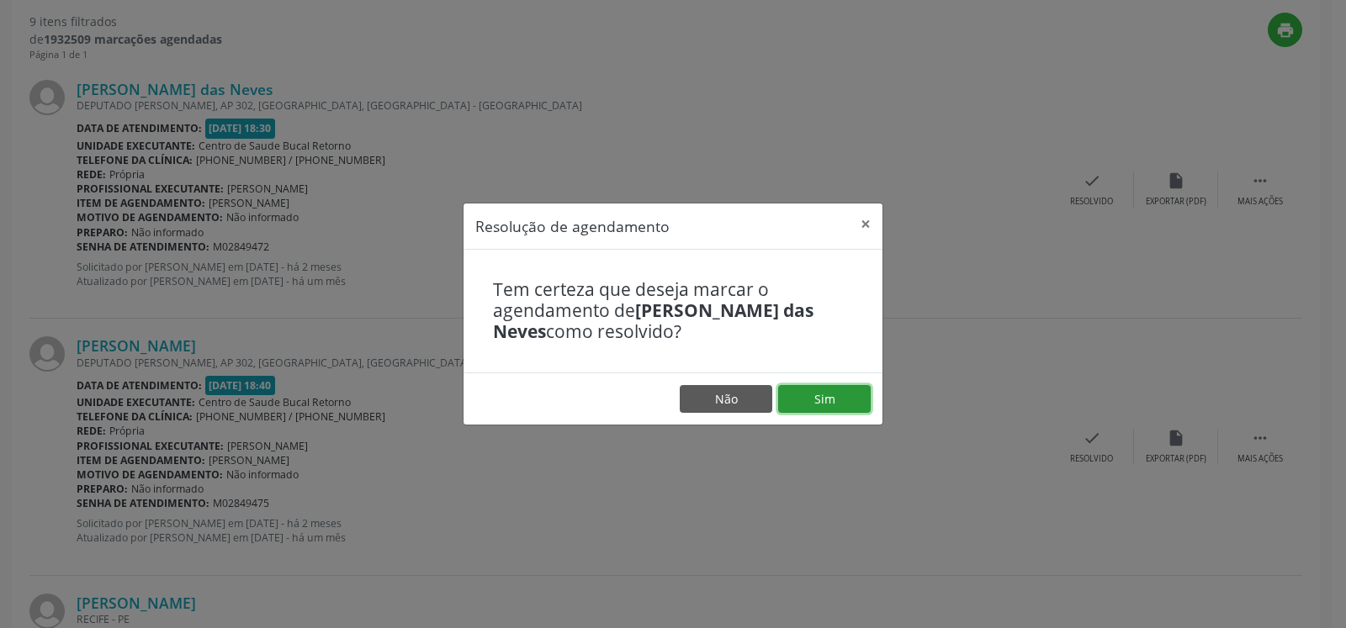
click at [839, 400] on button "Sim" at bounding box center [824, 399] width 93 height 29
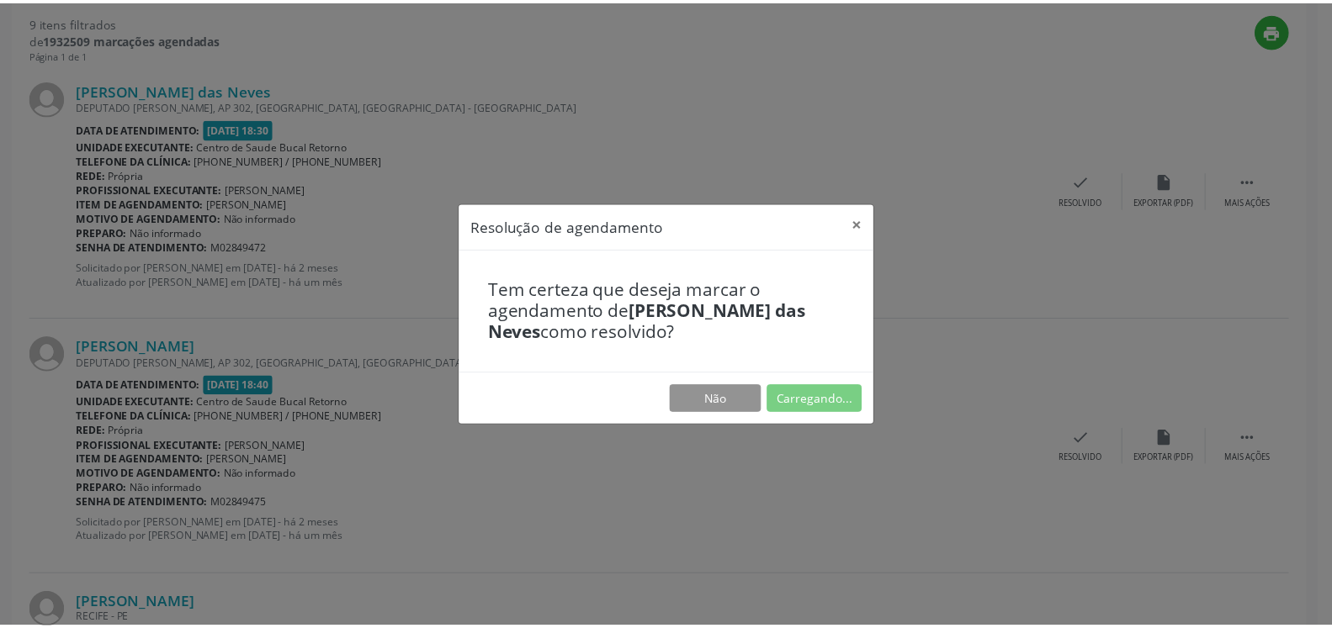
scroll to position [93, 0]
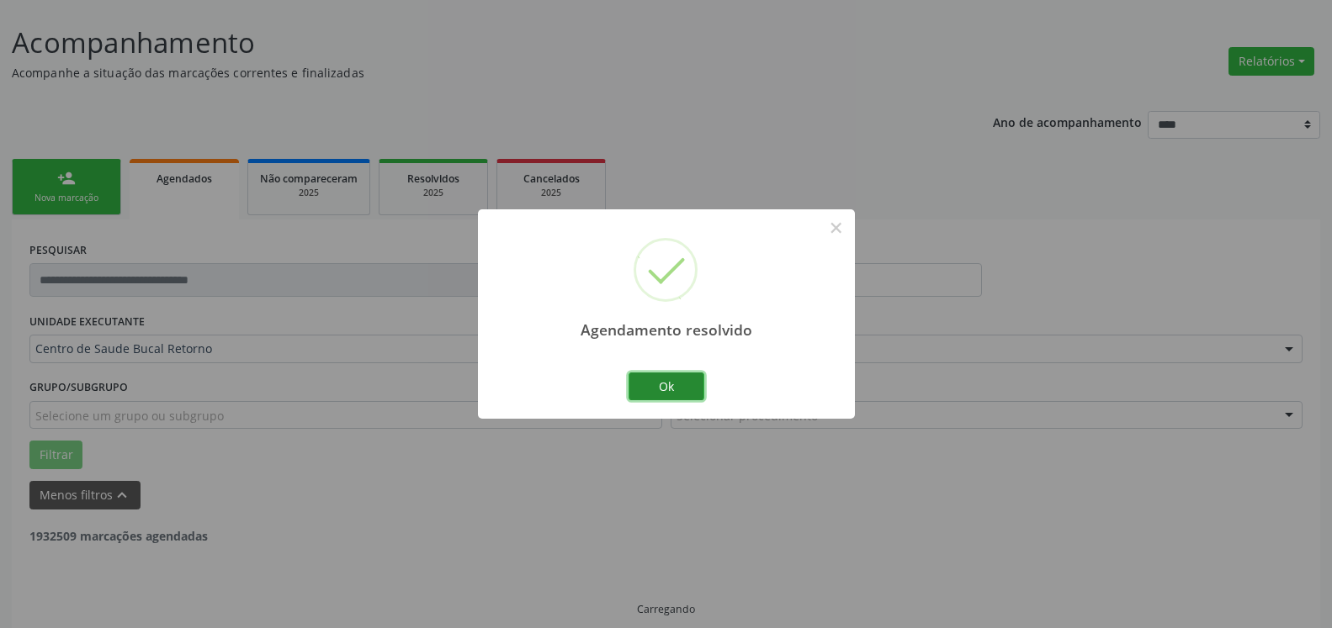
click at [658, 389] on button "Ok" at bounding box center [666, 387] width 76 height 29
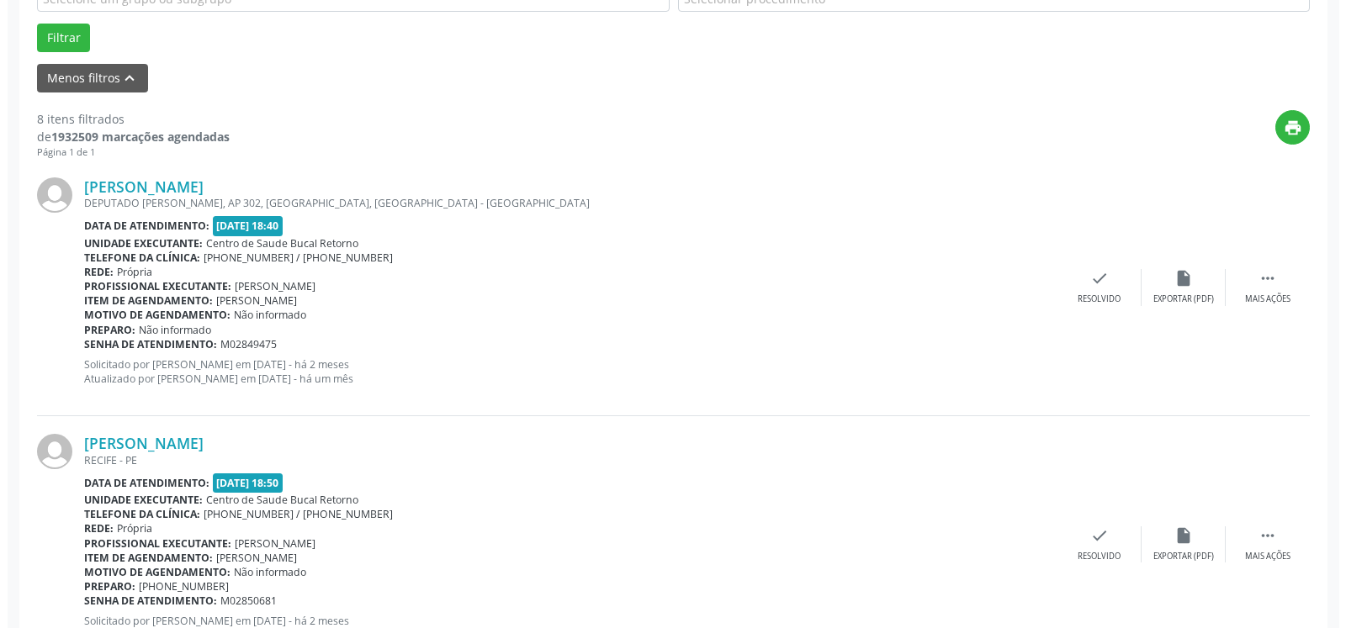
scroll to position [522, 0]
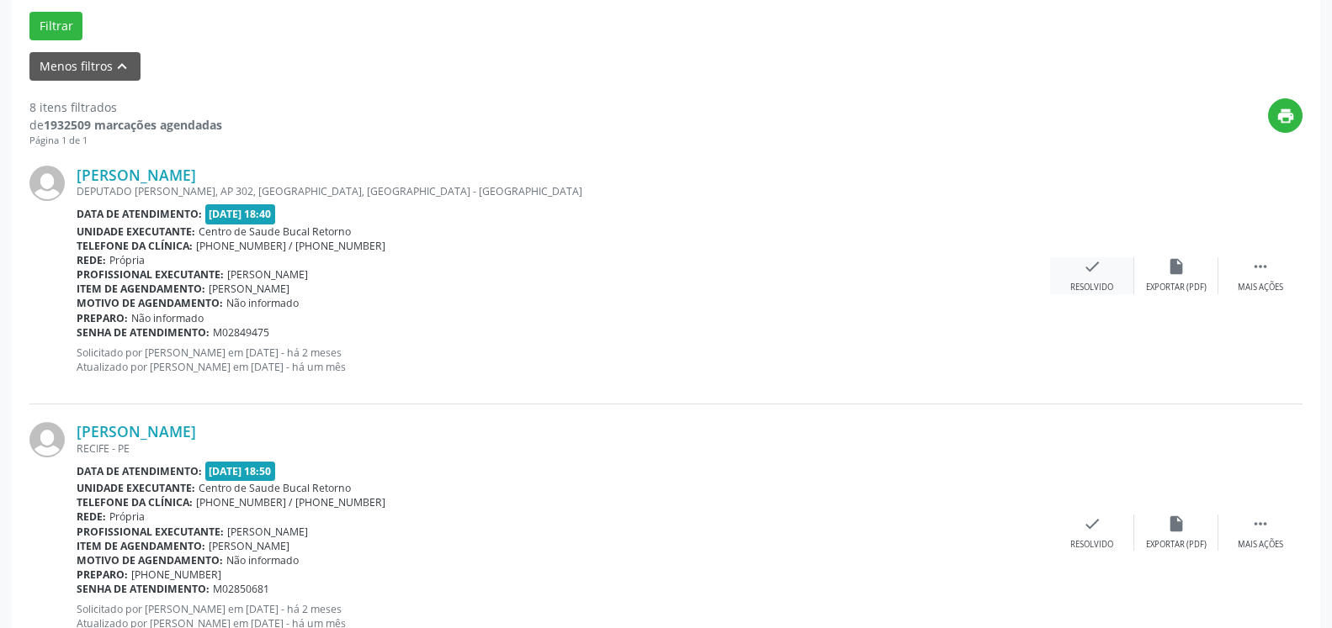
click at [1077, 281] on div "check Resolvido" at bounding box center [1092, 275] width 84 height 36
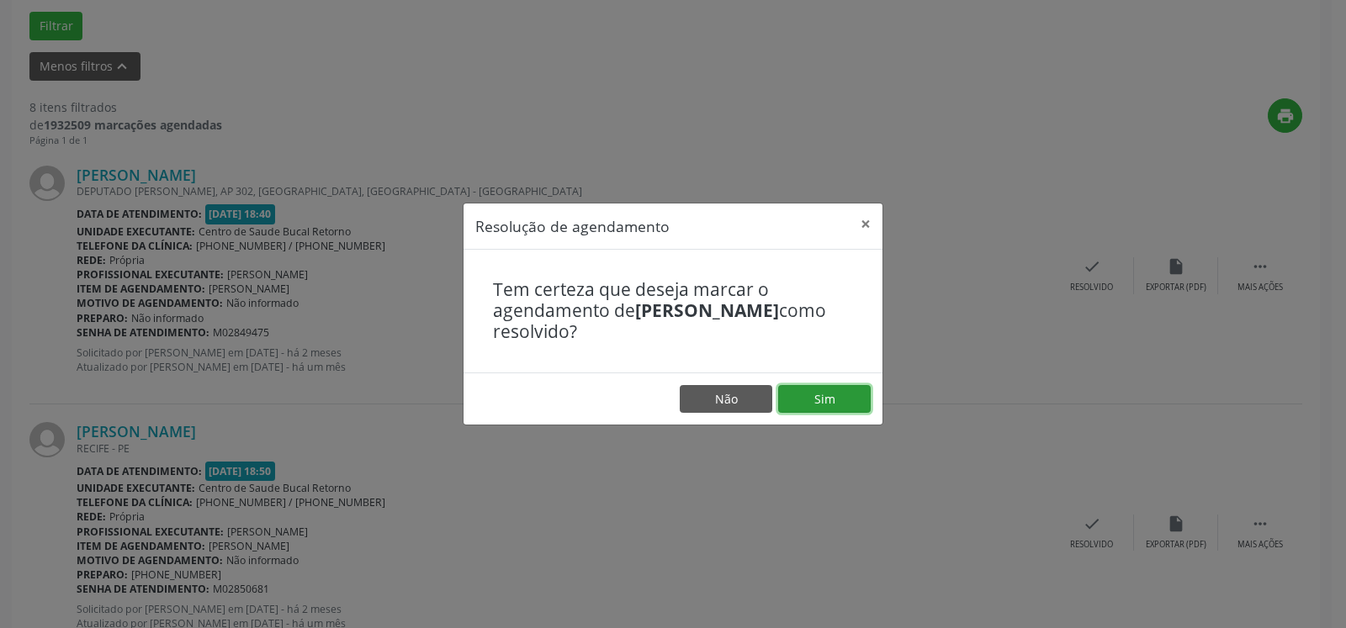
click at [854, 396] on button "Sim" at bounding box center [824, 399] width 93 height 29
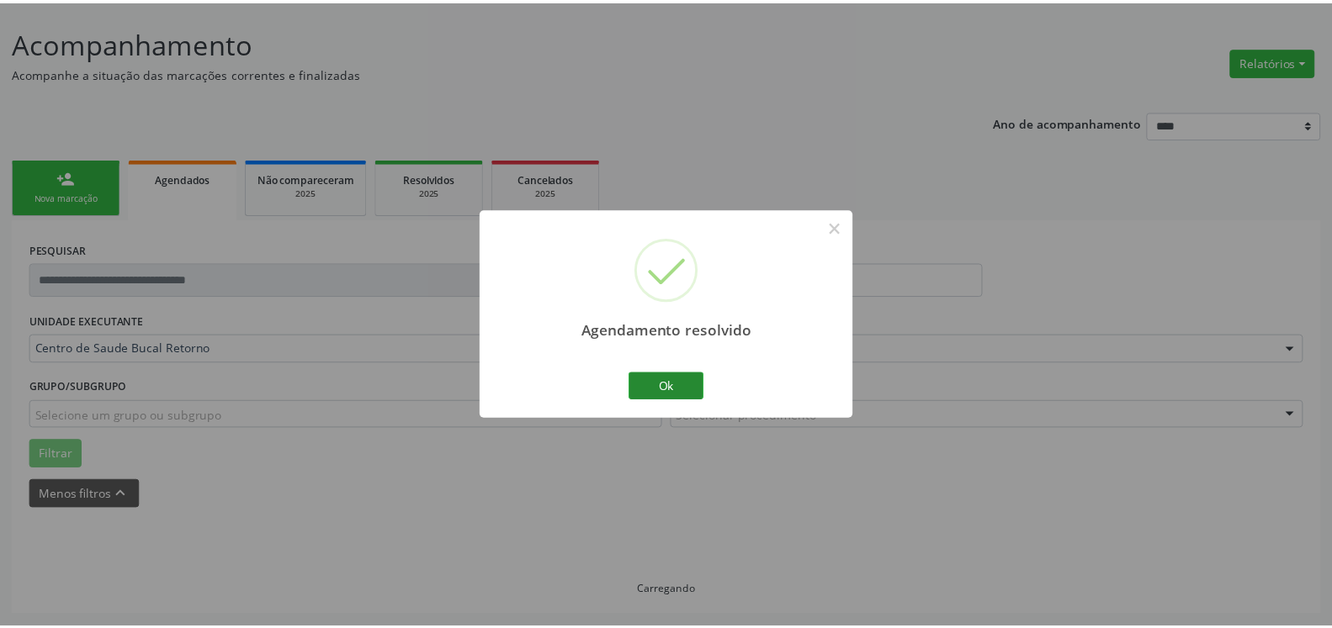
scroll to position [93, 0]
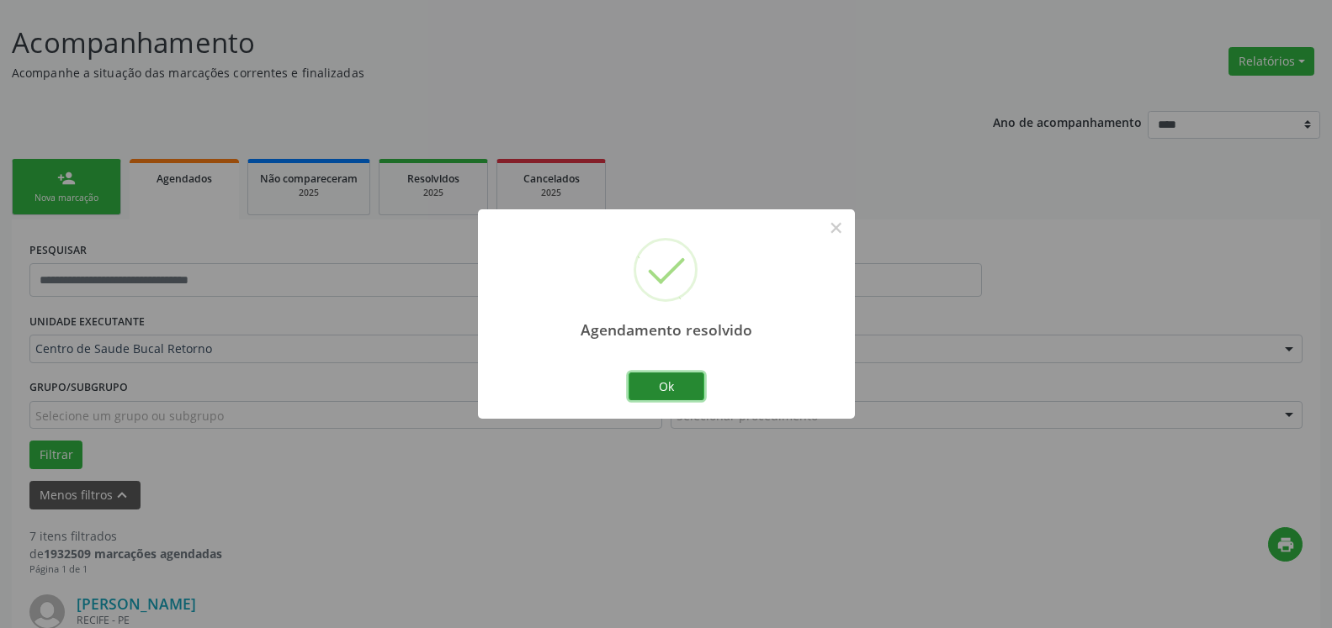
click at [686, 388] on button "Ok" at bounding box center [666, 387] width 76 height 29
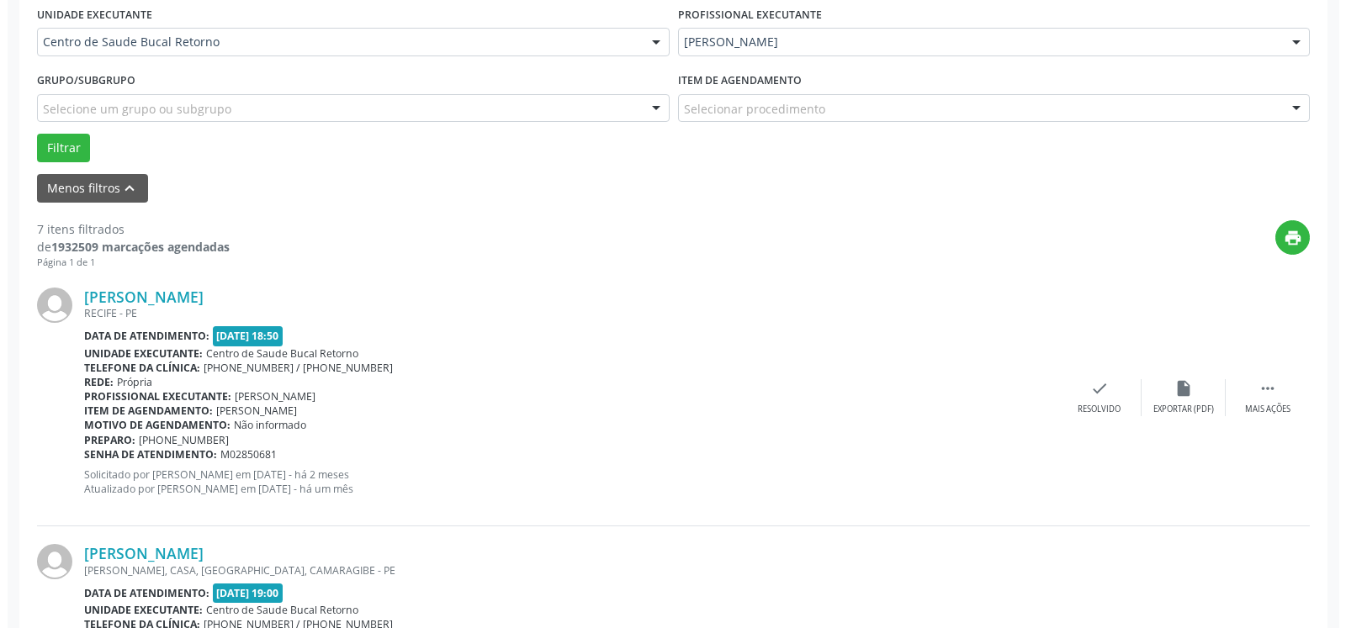
scroll to position [436, 0]
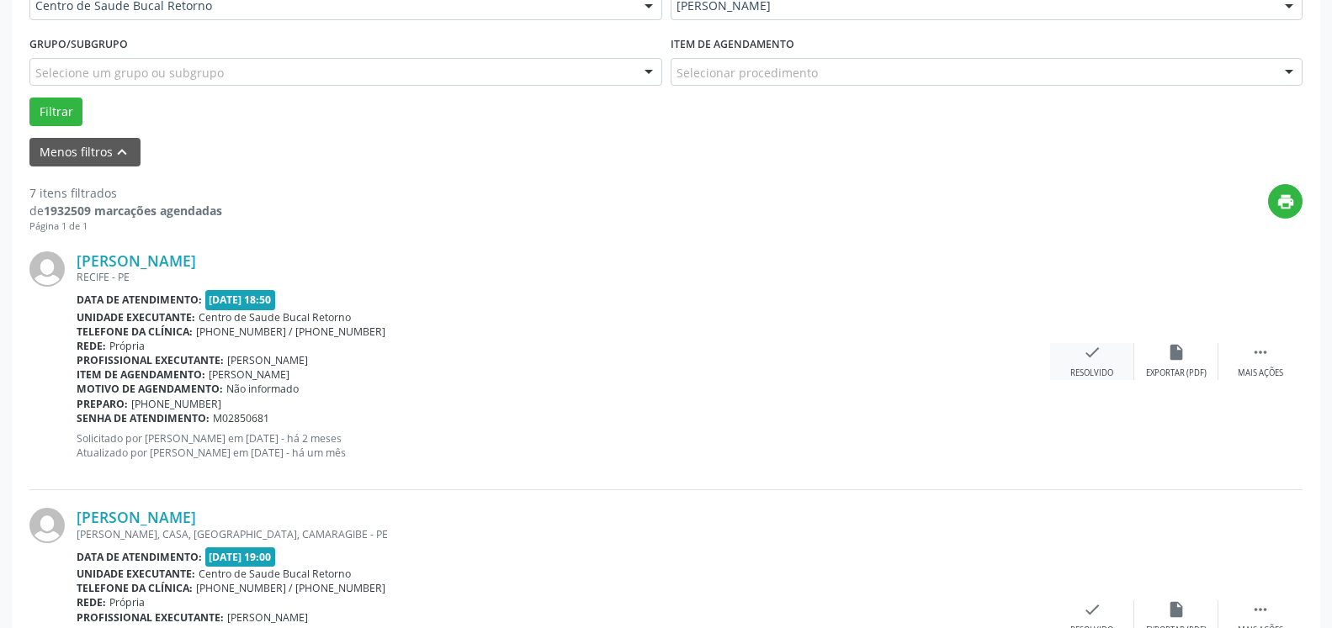
click at [1097, 378] on div "Resolvido" at bounding box center [1091, 374] width 43 height 12
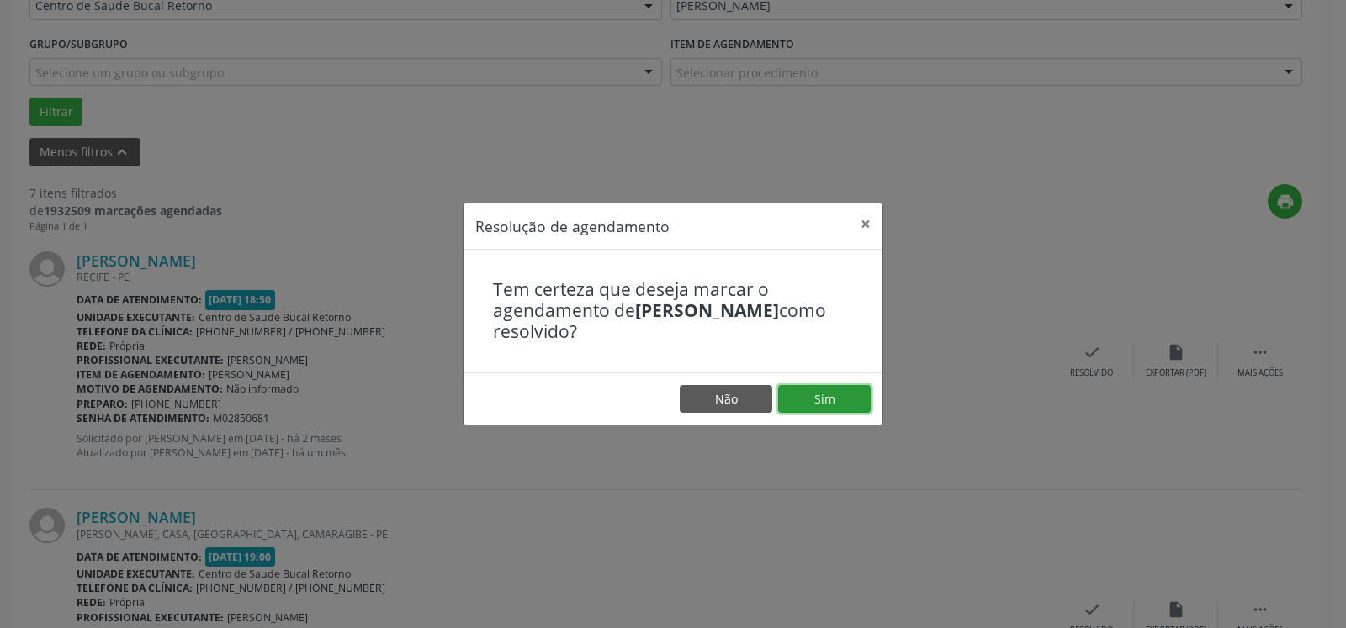
click at [840, 392] on button "Sim" at bounding box center [824, 399] width 93 height 29
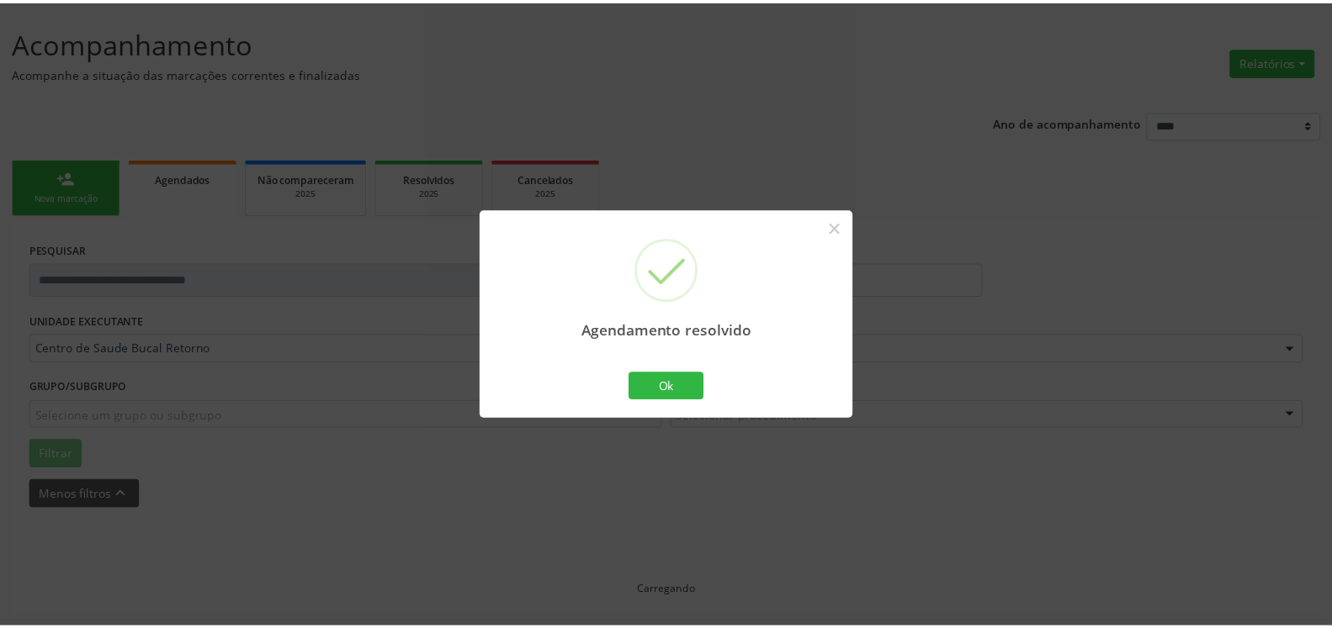
scroll to position [93, 0]
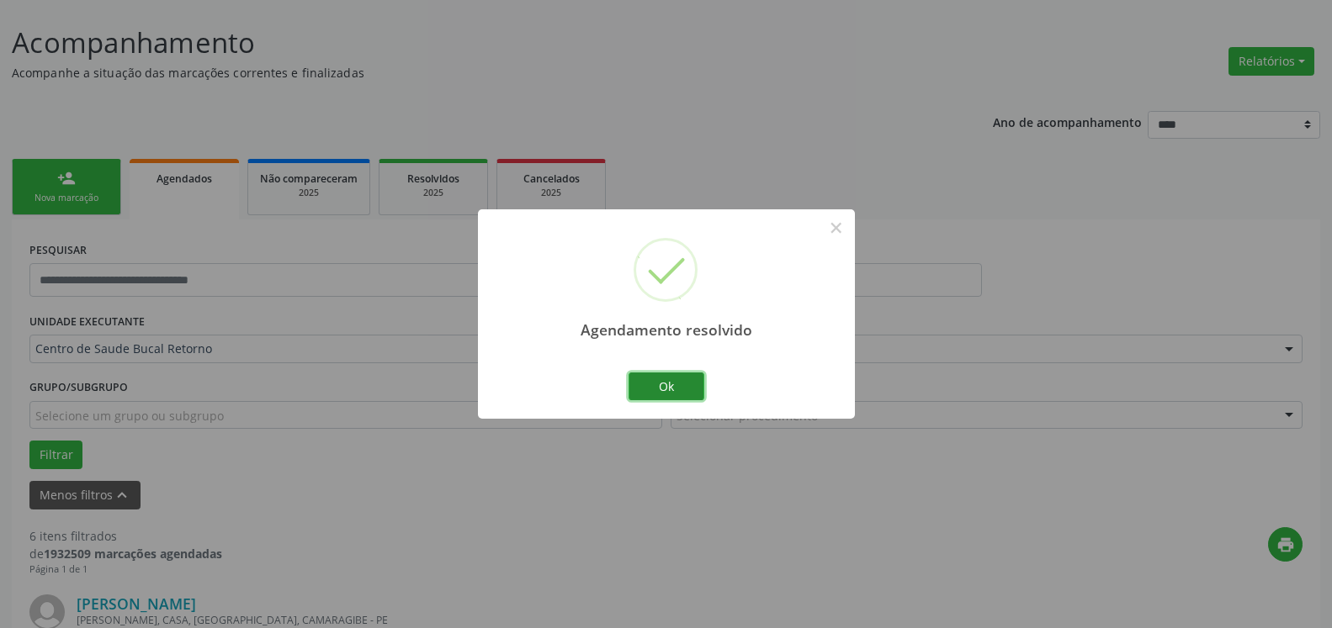
click at [659, 385] on button "Ok" at bounding box center [666, 387] width 76 height 29
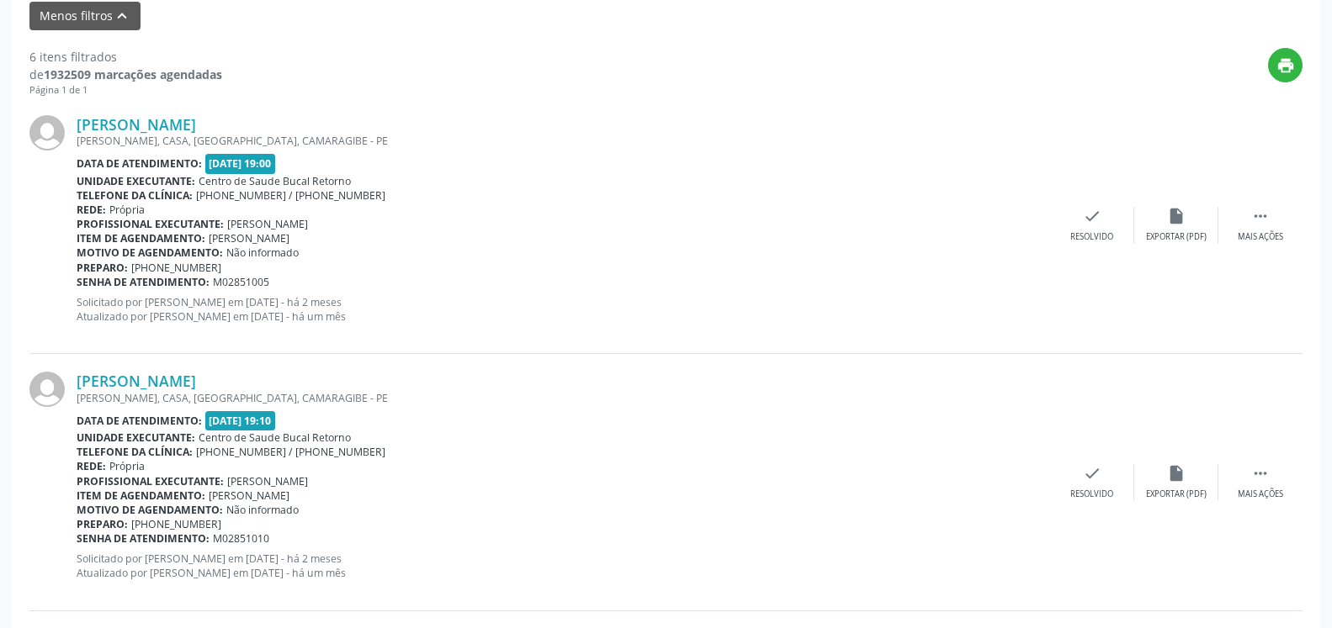
scroll to position [607, 0]
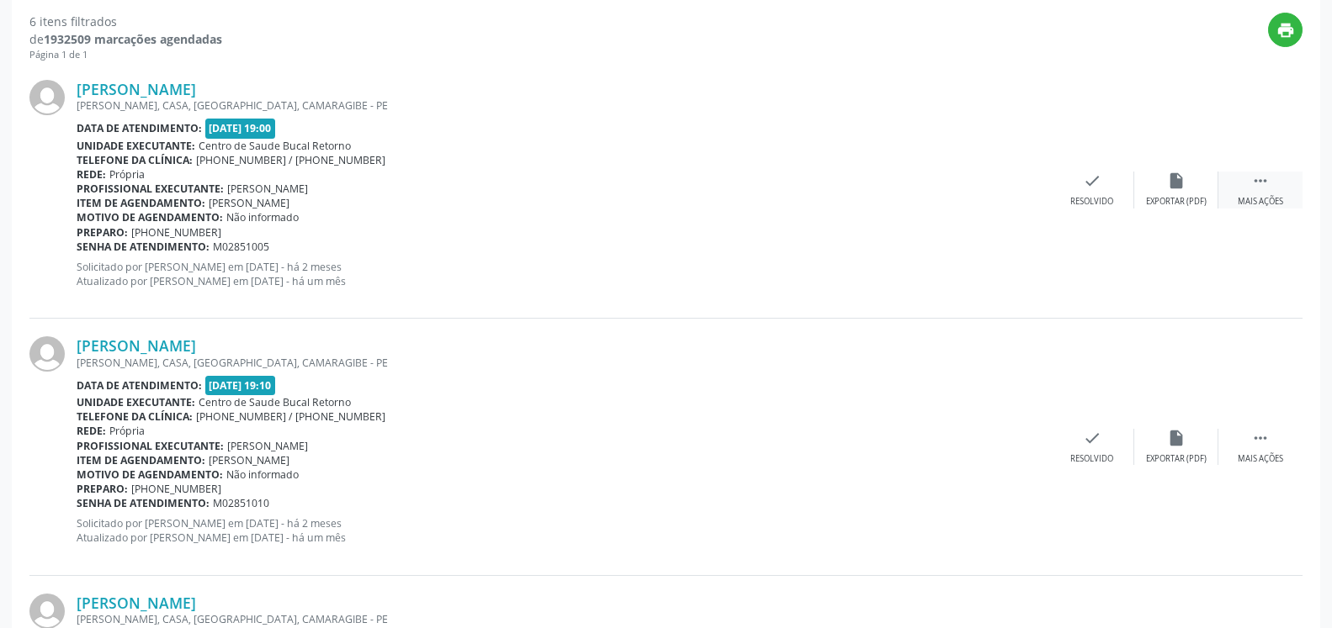
click at [1250, 191] on div " Mais ações" at bounding box center [1260, 190] width 84 height 36
click at [1195, 193] on div "alarm_off Não compareceu" at bounding box center [1176, 190] width 84 height 36
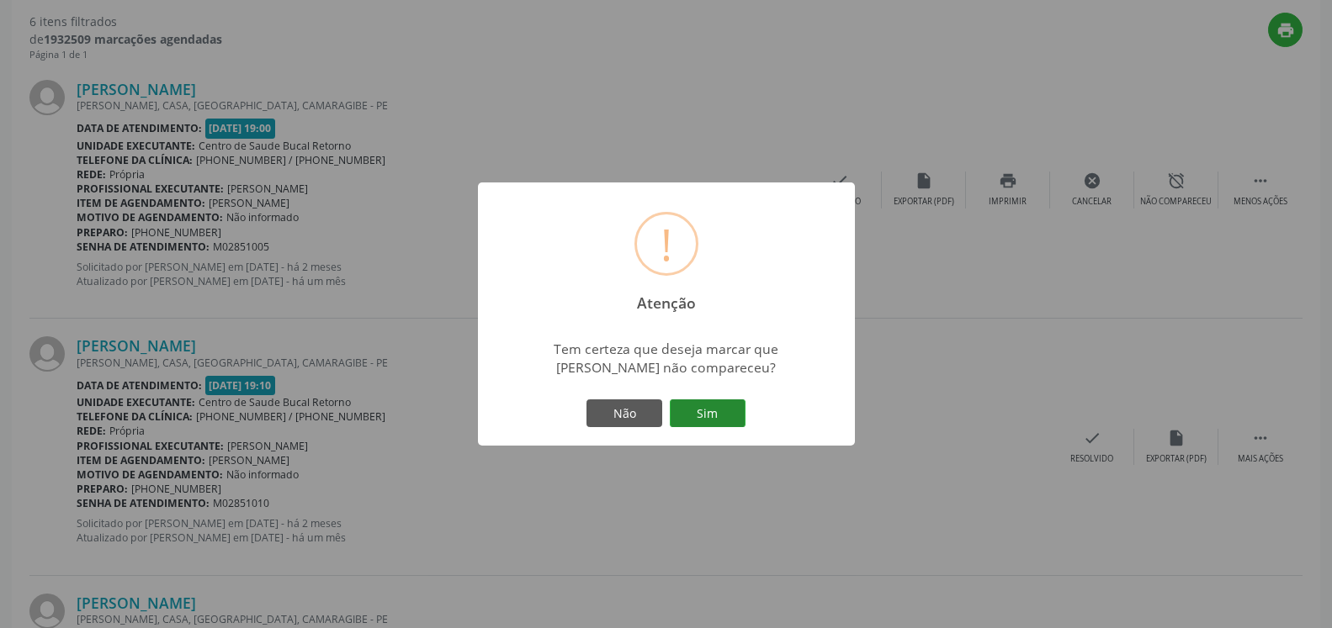
click at [716, 405] on button "Sim" at bounding box center [708, 414] width 76 height 29
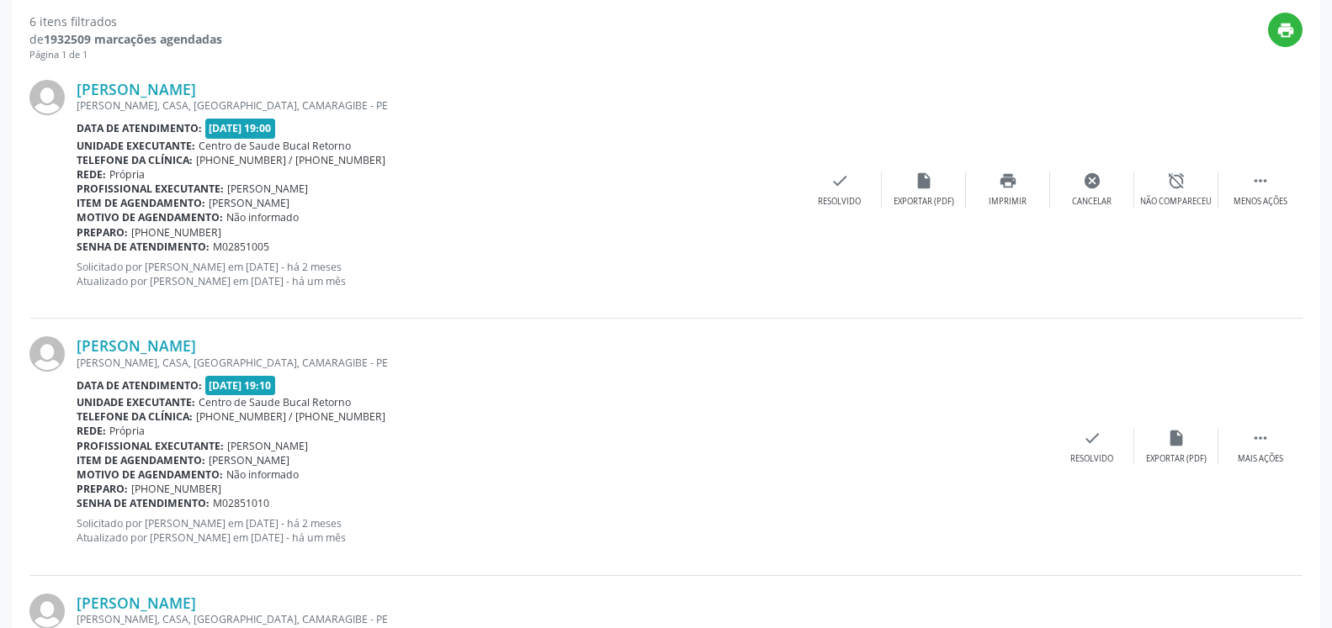
scroll to position [110, 0]
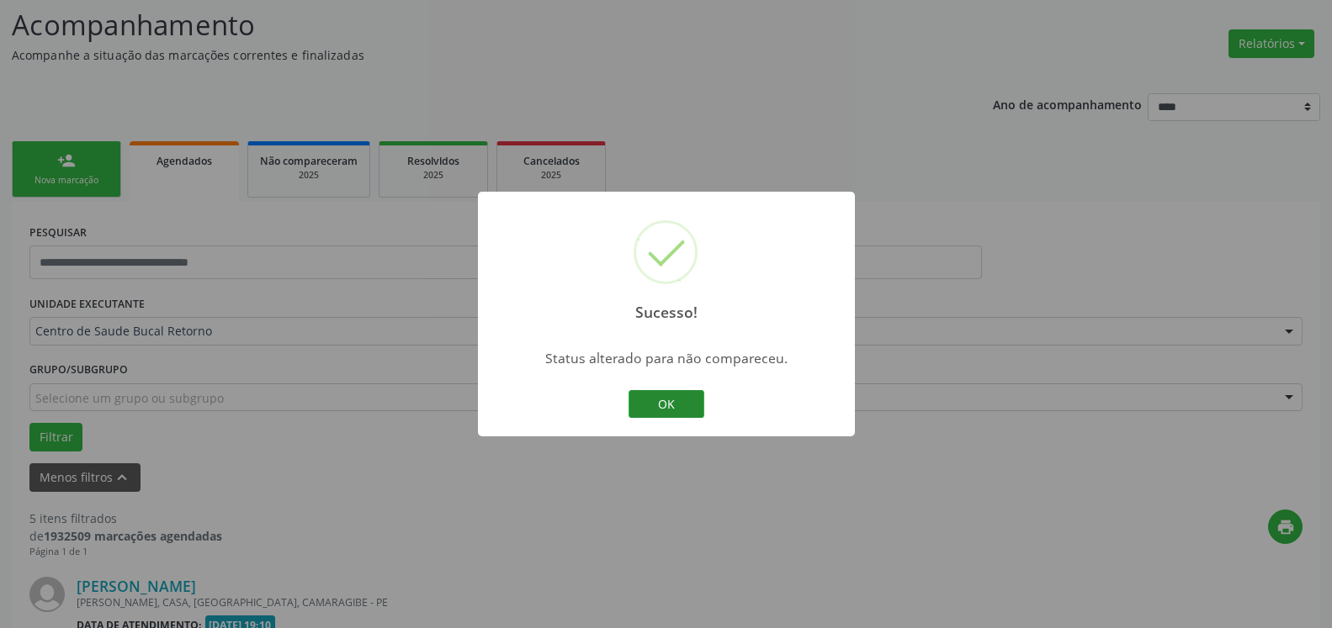
click at [642, 395] on button "OK" at bounding box center [666, 404] width 76 height 29
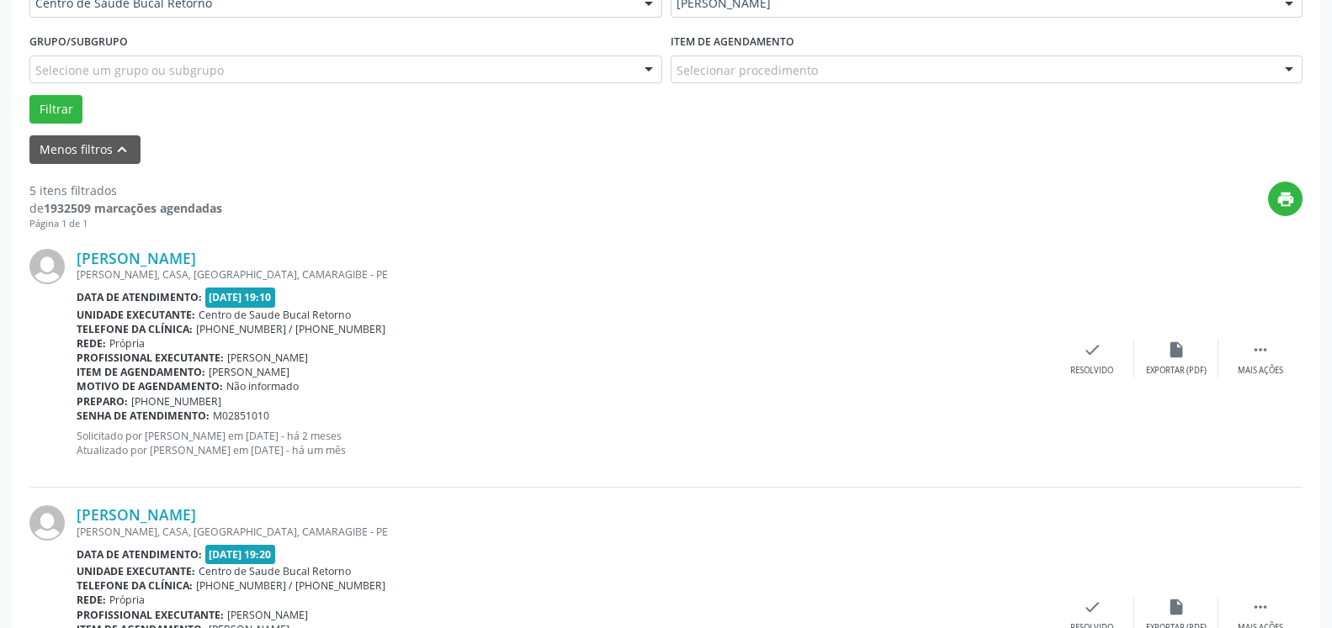
scroll to position [453, 0]
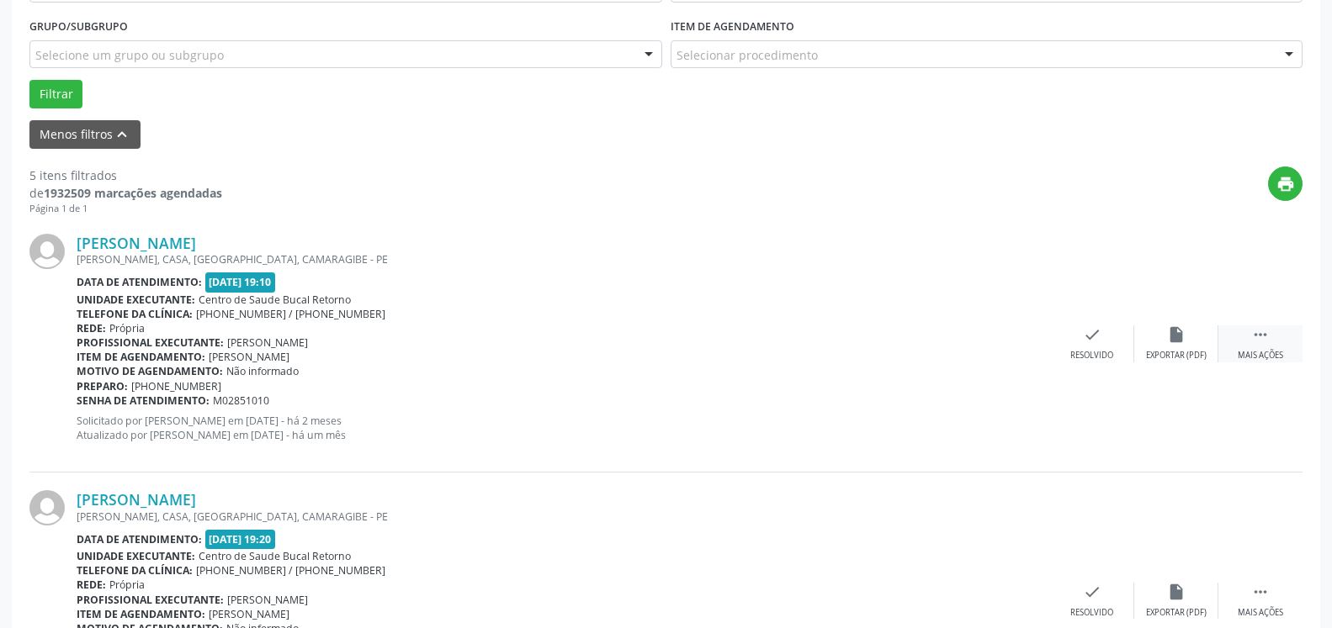
click at [1258, 341] on icon "" at bounding box center [1260, 335] width 19 height 19
click at [1200, 340] on div "alarm_off Não compareceu" at bounding box center [1176, 344] width 84 height 36
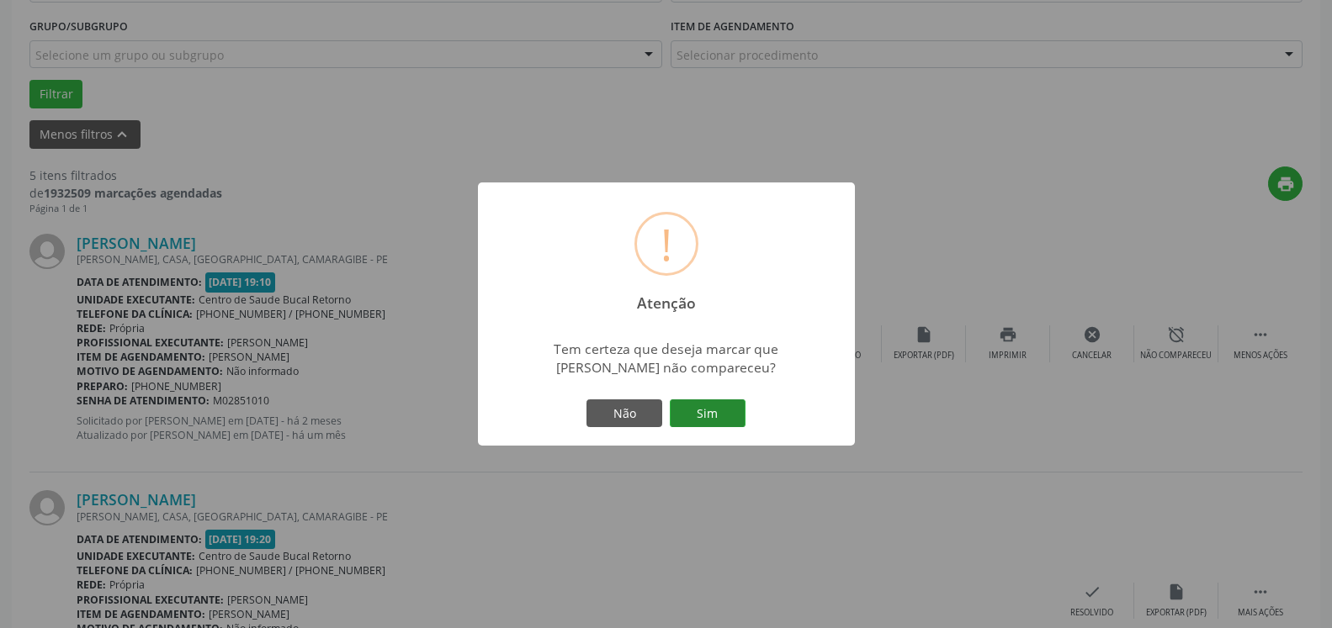
click at [701, 413] on button "Sim" at bounding box center [708, 414] width 76 height 29
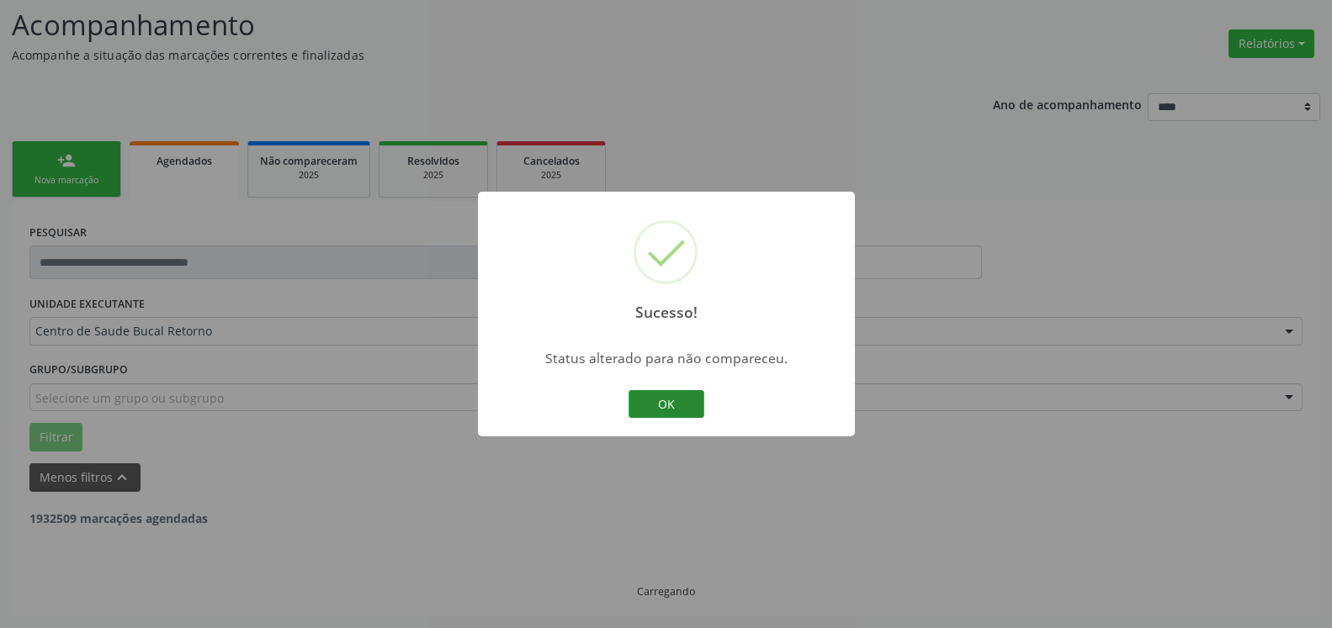
scroll to position [110, 0]
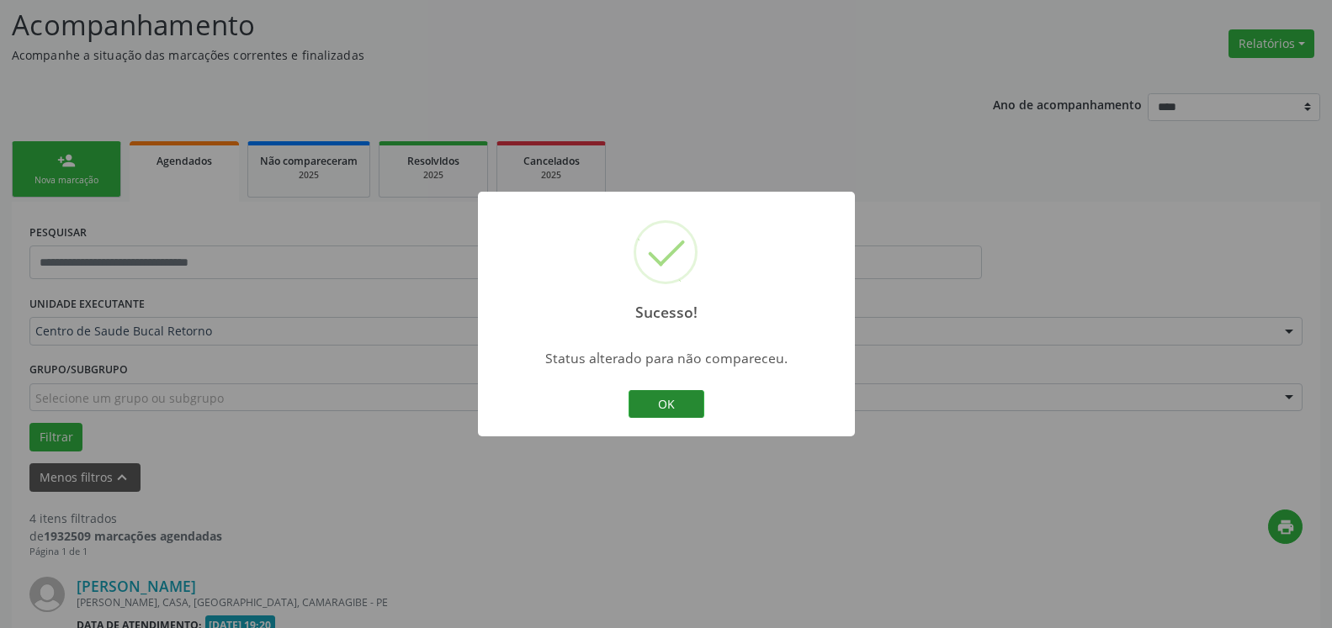
click at [650, 405] on button "OK" at bounding box center [666, 404] width 76 height 29
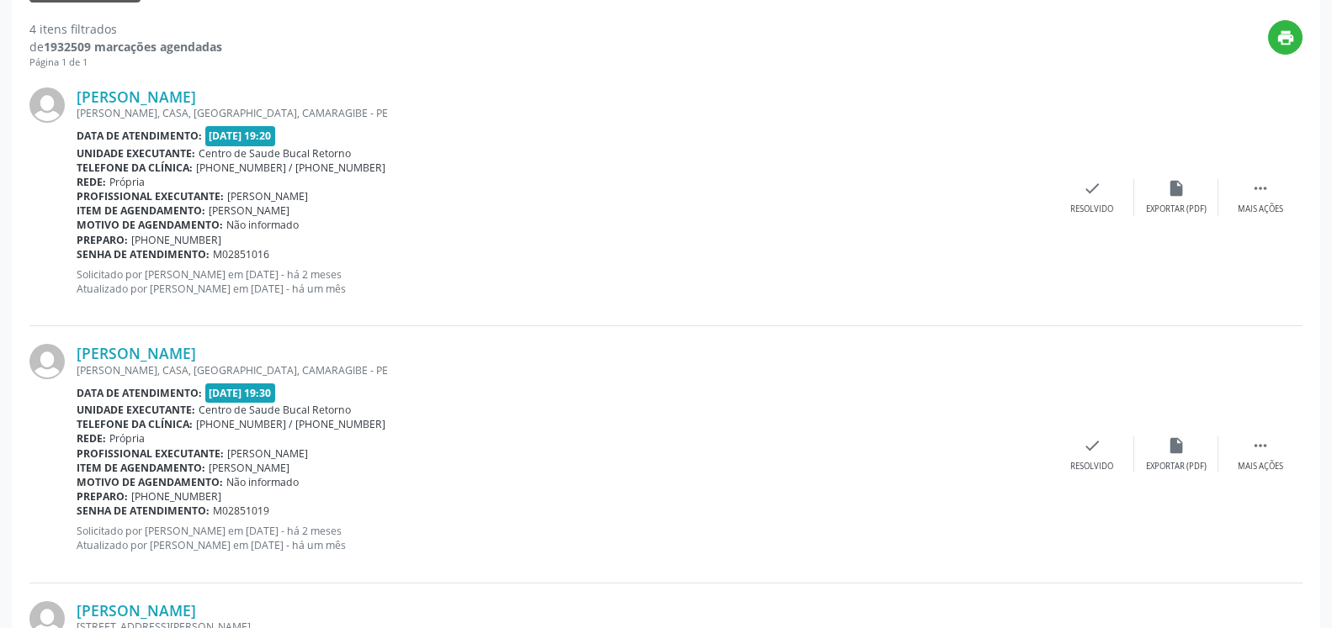
scroll to position [625, 0]
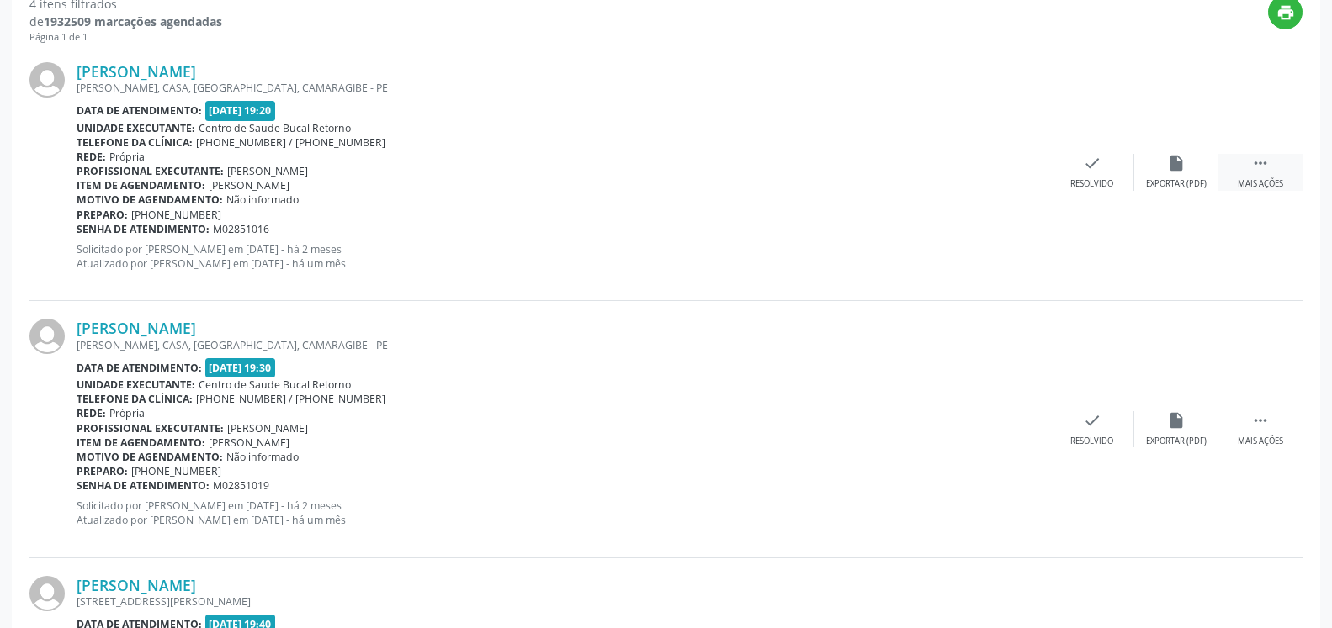
click at [1262, 161] on icon "" at bounding box center [1260, 163] width 19 height 19
click at [1164, 174] on div "alarm_off Não compareceu" at bounding box center [1176, 172] width 84 height 36
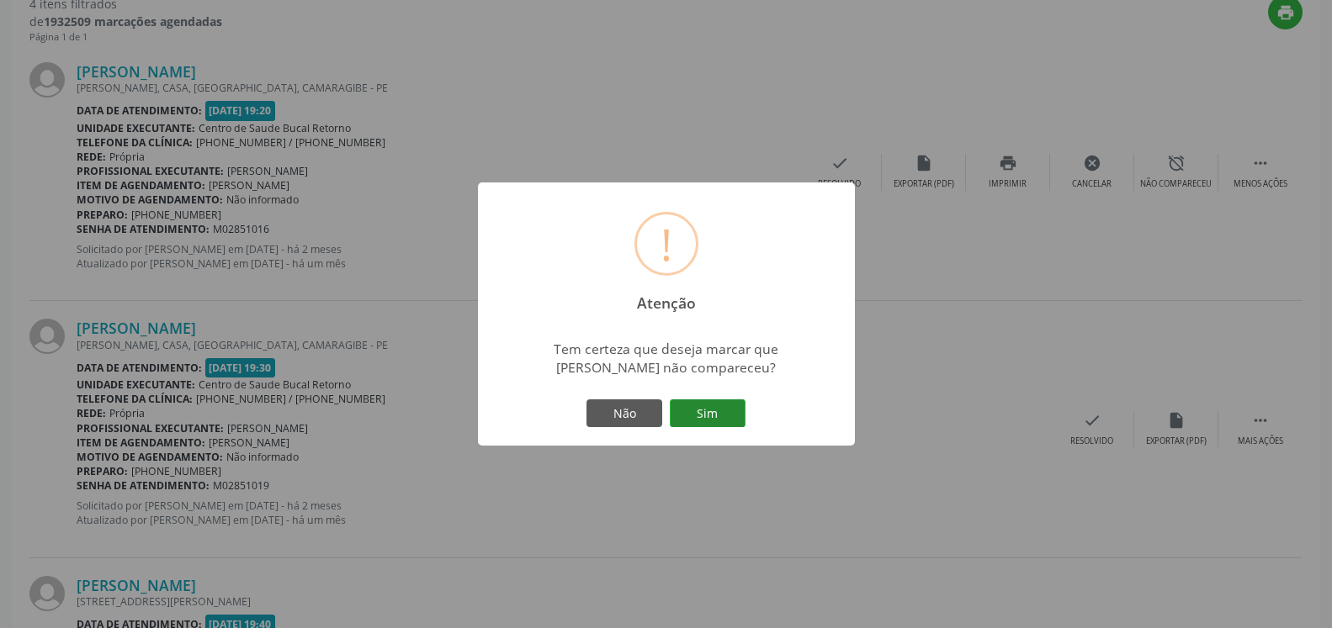
click at [725, 404] on button "Sim" at bounding box center [708, 414] width 76 height 29
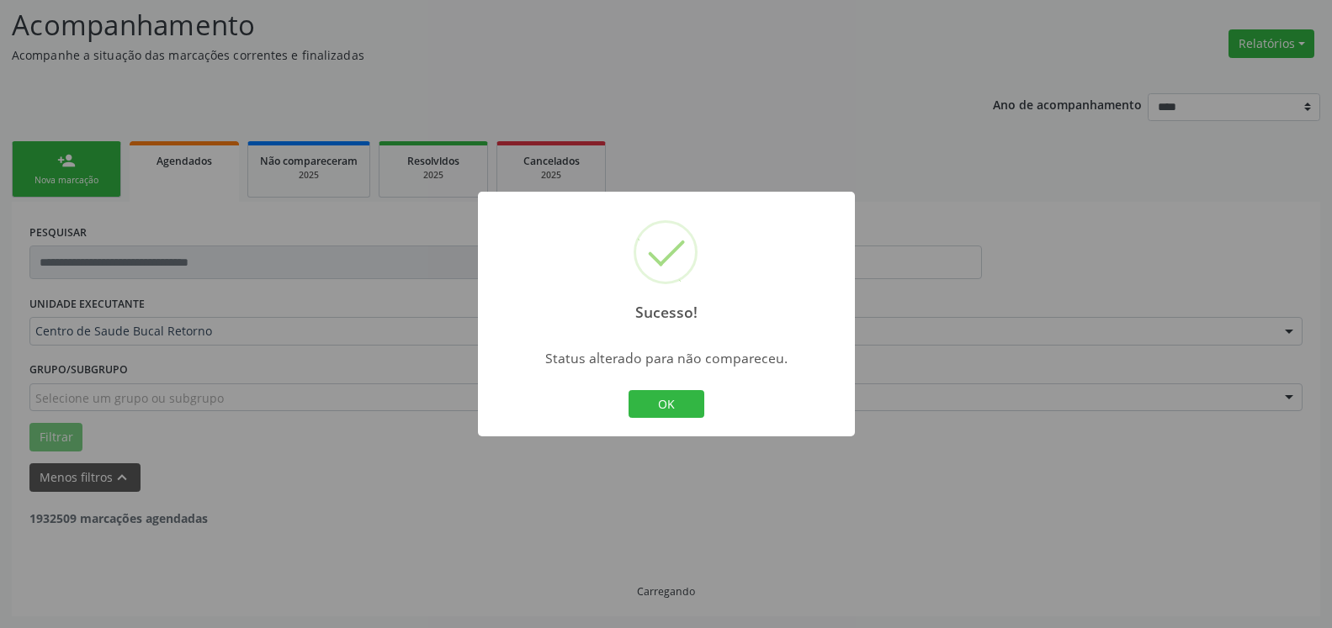
scroll to position [110, 0]
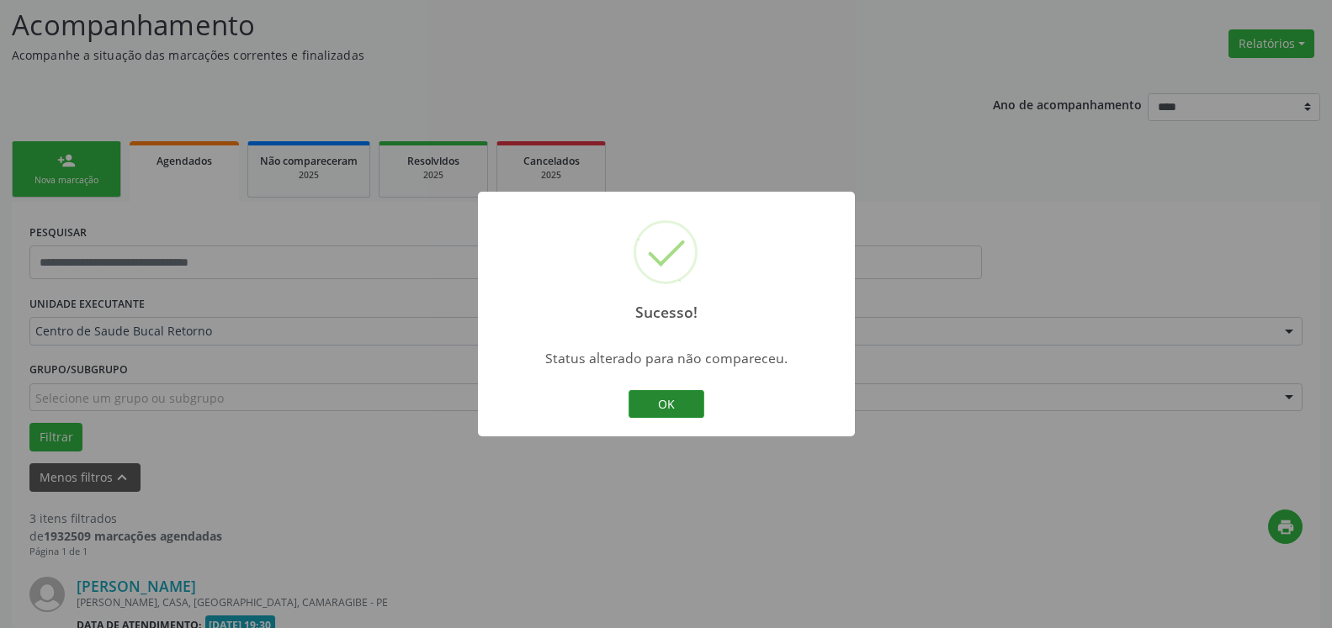
click at [659, 398] on button "OK" at bounding box center [666, 404] width 76 height 29
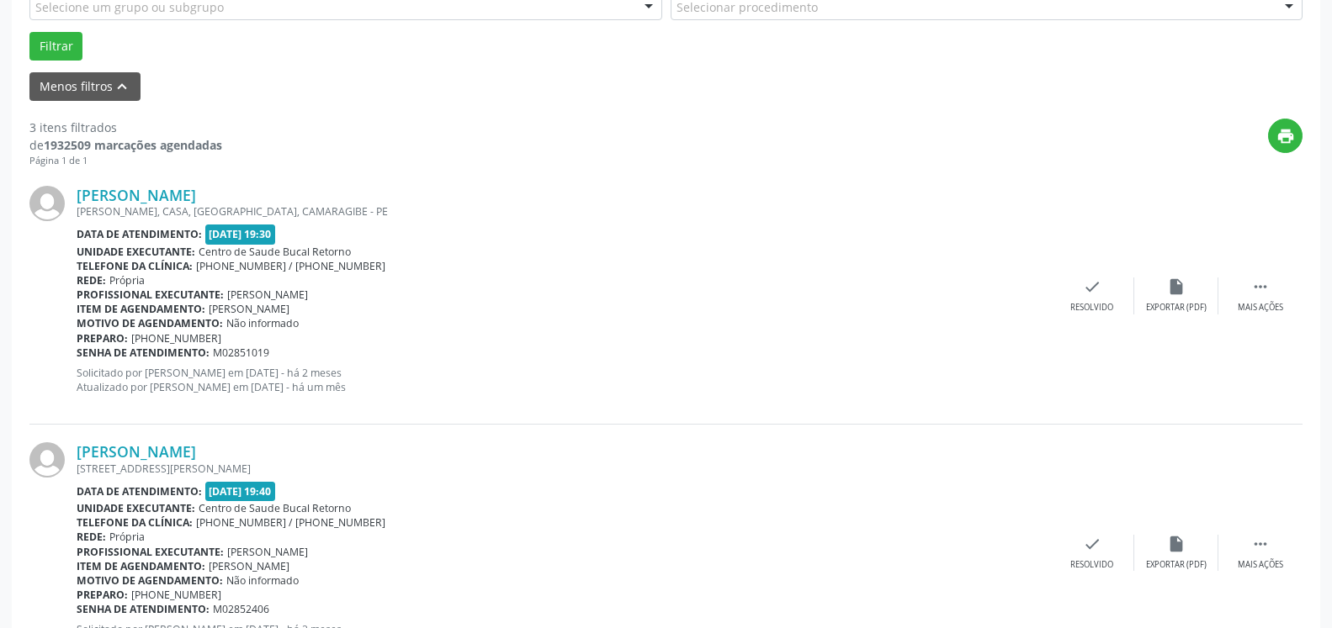
scroll to position [539, 0]
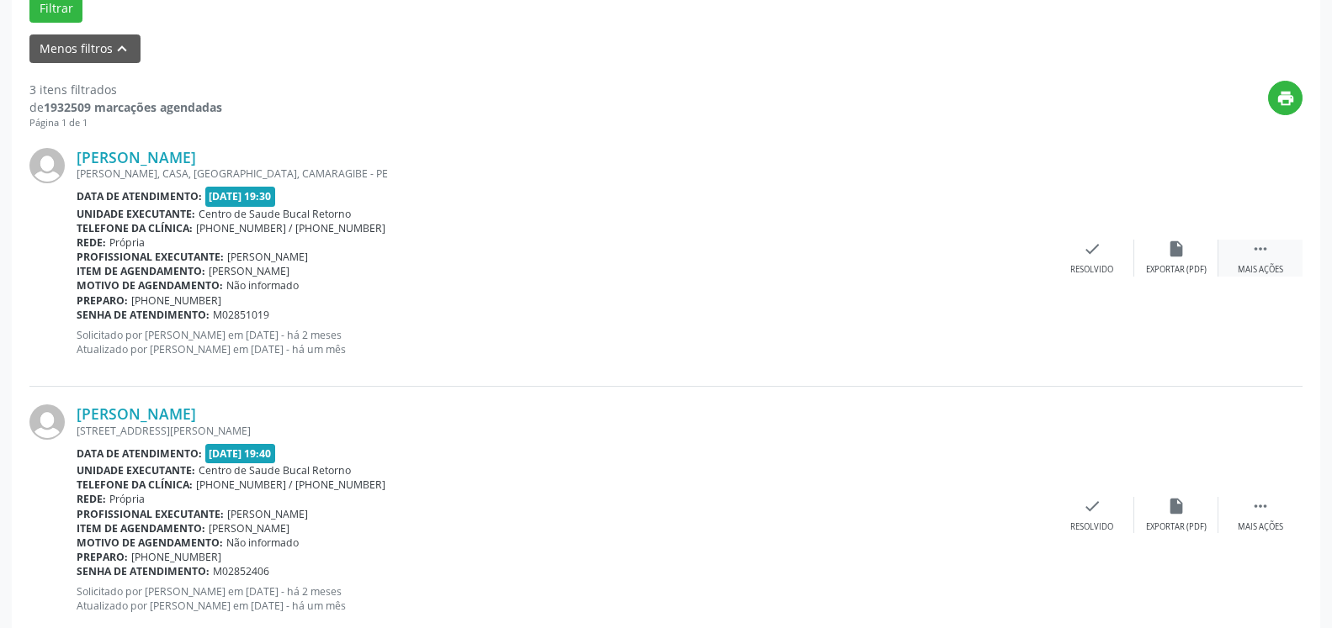
click at [1264, 258] on icon "" at bounding box center [1260, 249] width 19 height 19
click at [1206, 264] on div "alarm_off Não compareceu" at bounding box center [1176, 258] width 84 height 36
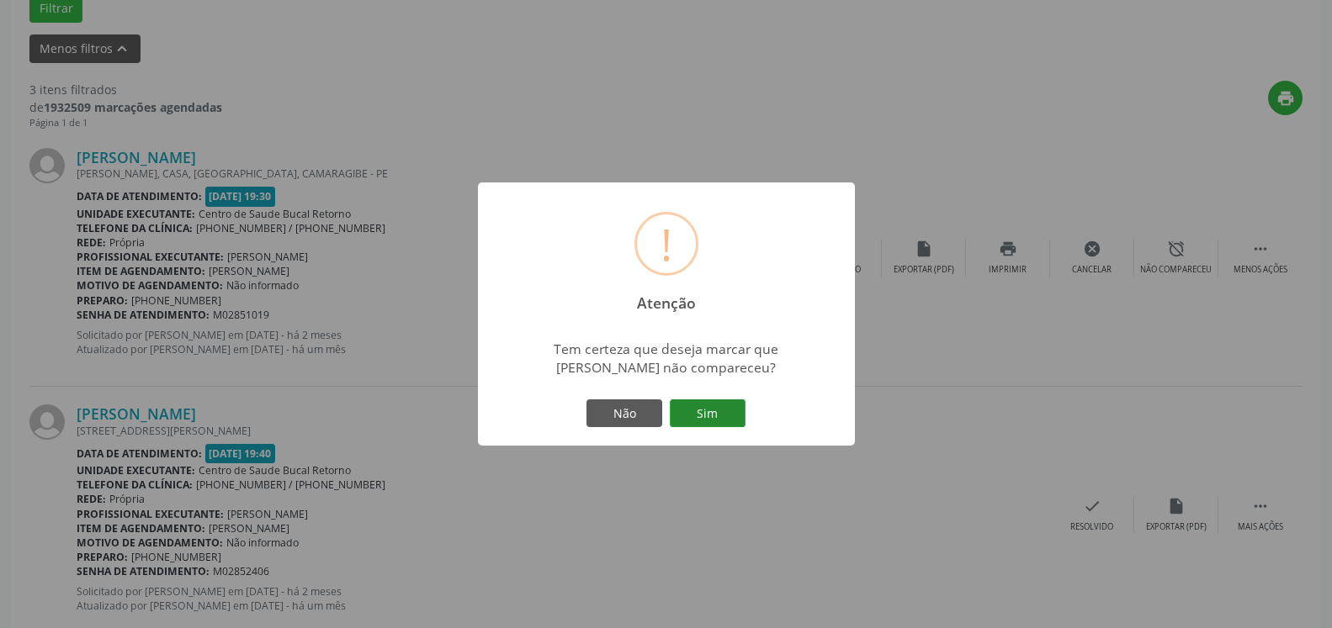
click at [707, 410] on button "Sim" at bounding box center [708, 414] width 76 height 29
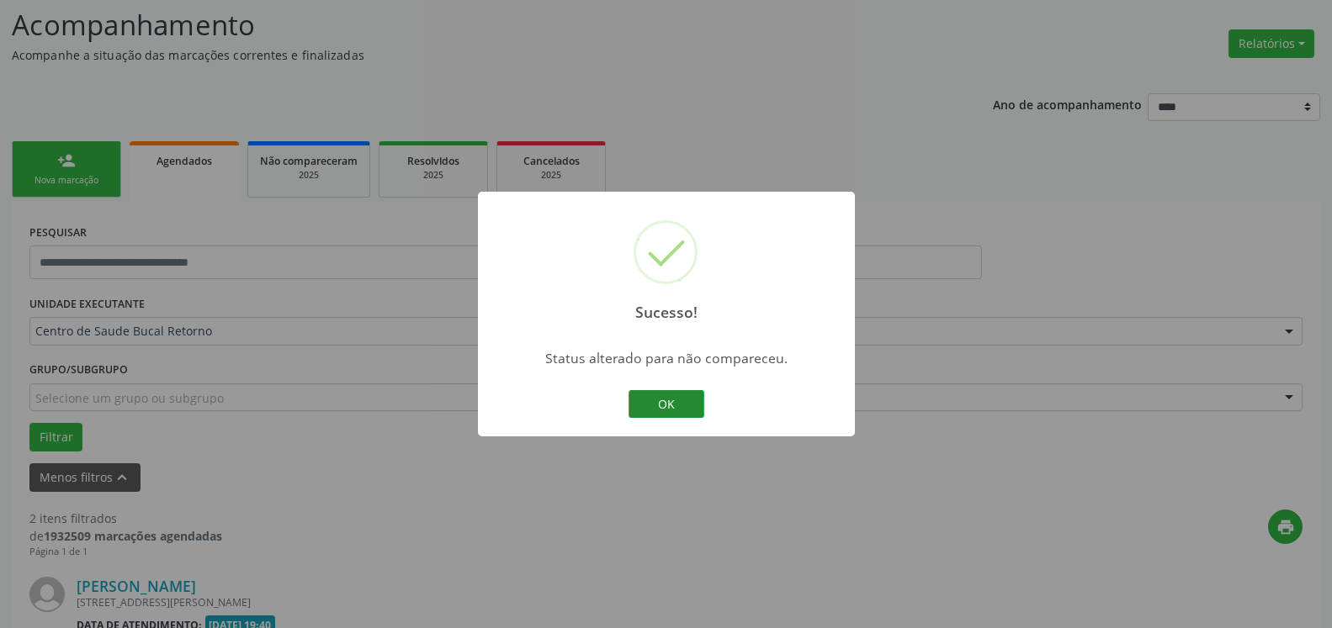
click at [692, 395] on button "OK" at bounding box center [666, 404] width 76 height 29
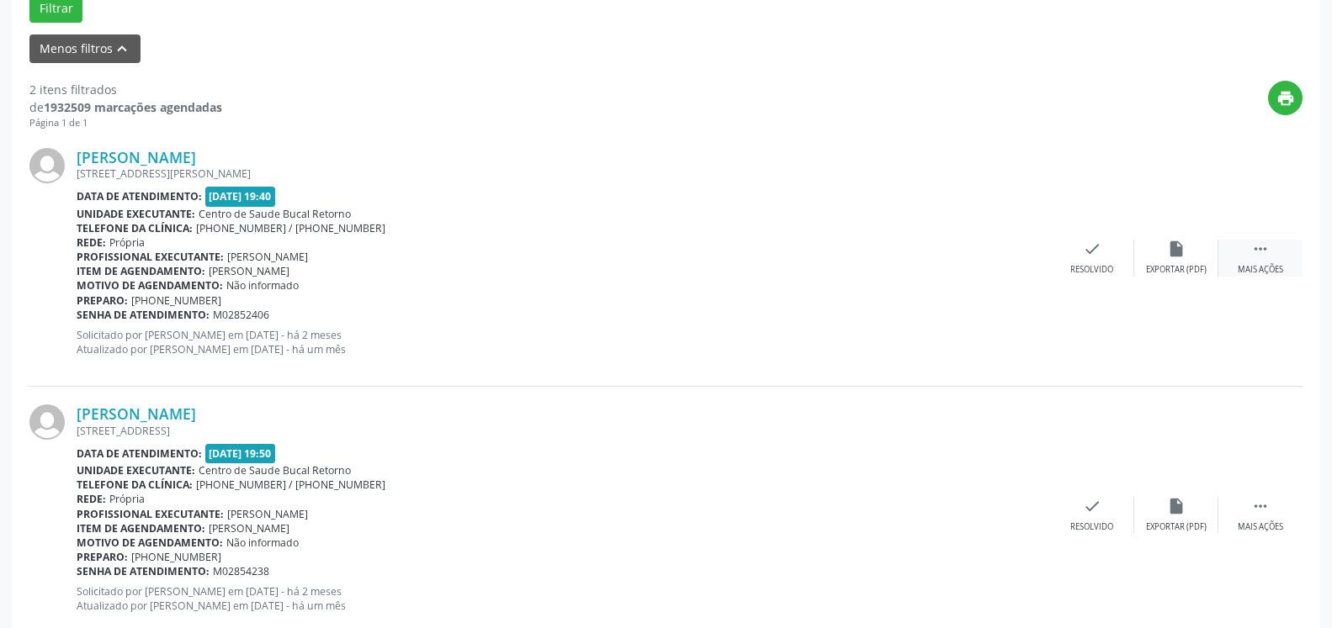
click at [1269, 254] on div " Mais ações" at bounding box center [1260, 258] width 84 height 36
click at [1170, 258] on icon "alarm_off" at bounding box center [1176, 249] width 19 height 19
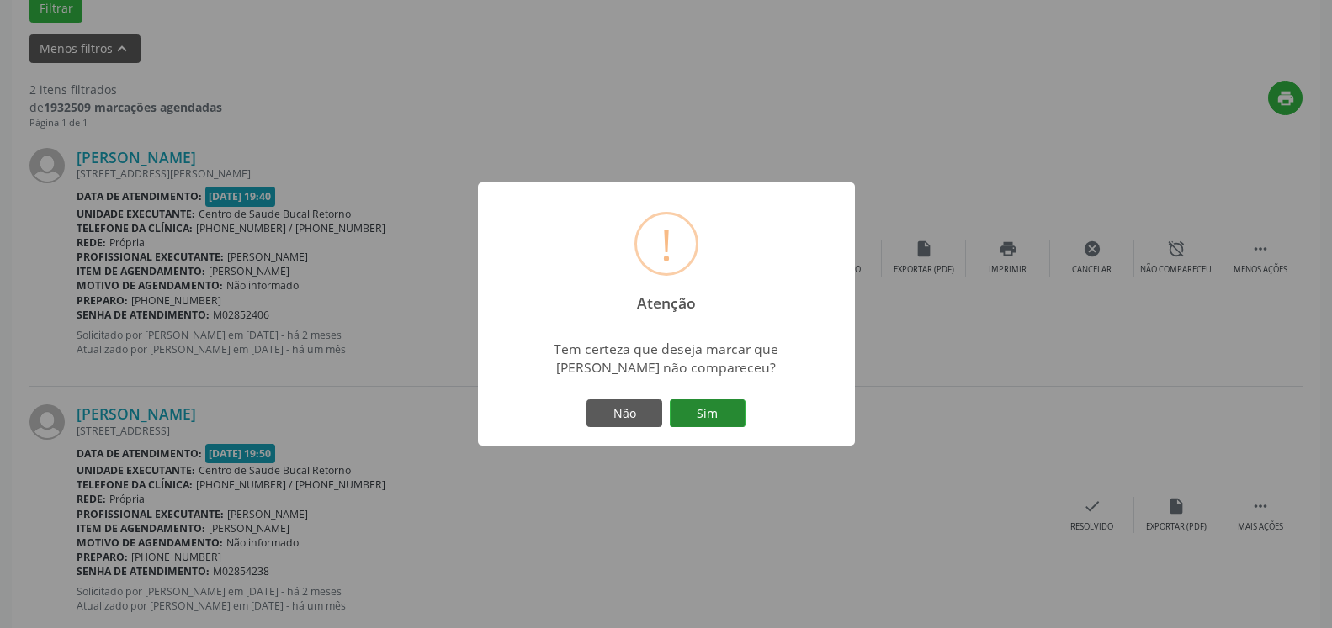
click at [699, 415] on button "Sim" at bounding box center [708, 414] width 76 height 29
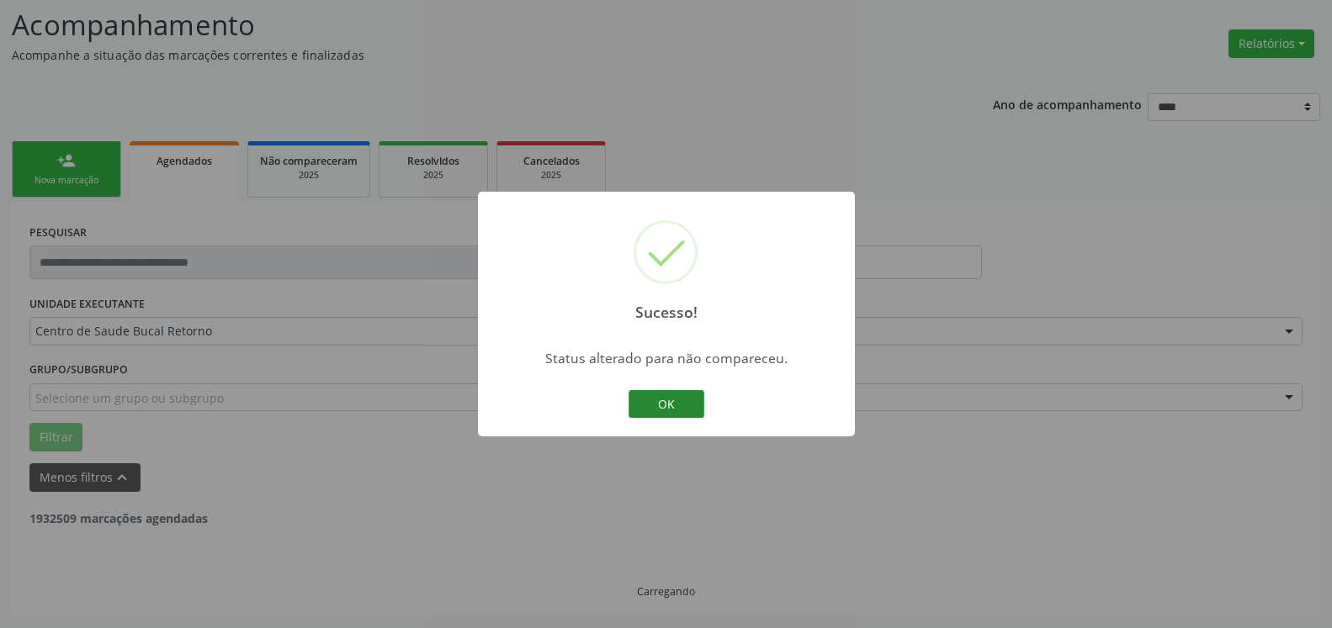
click at [674, 394] on button "OK" at bounding box center [666, 404] width 76 height 29
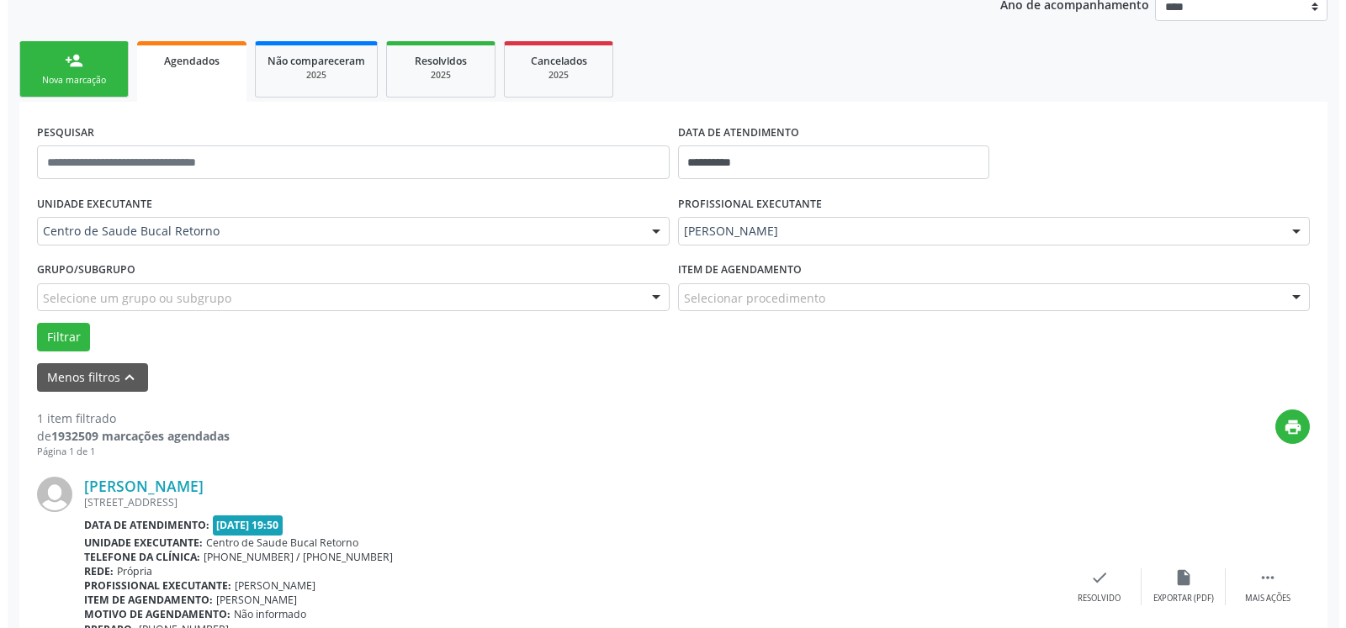
scroll to position [326, 0]
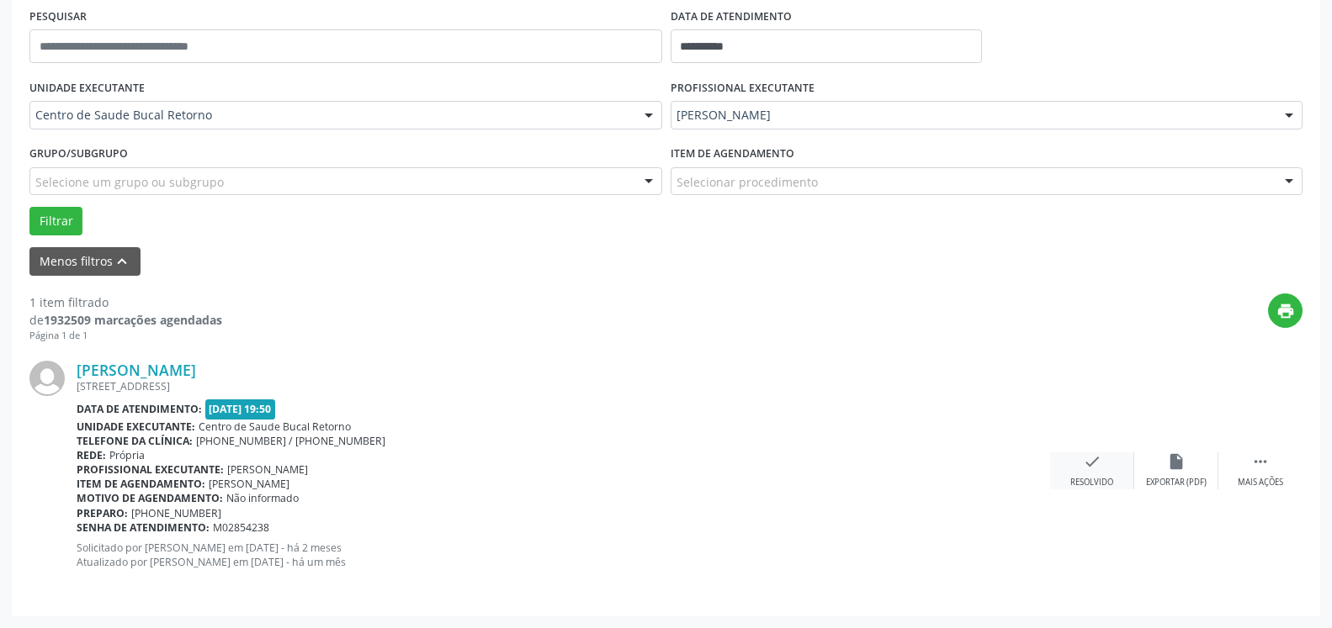
click at [1129, 474] on div "check Resolvido" at bounding box center [1092, 471] width 84 height 36
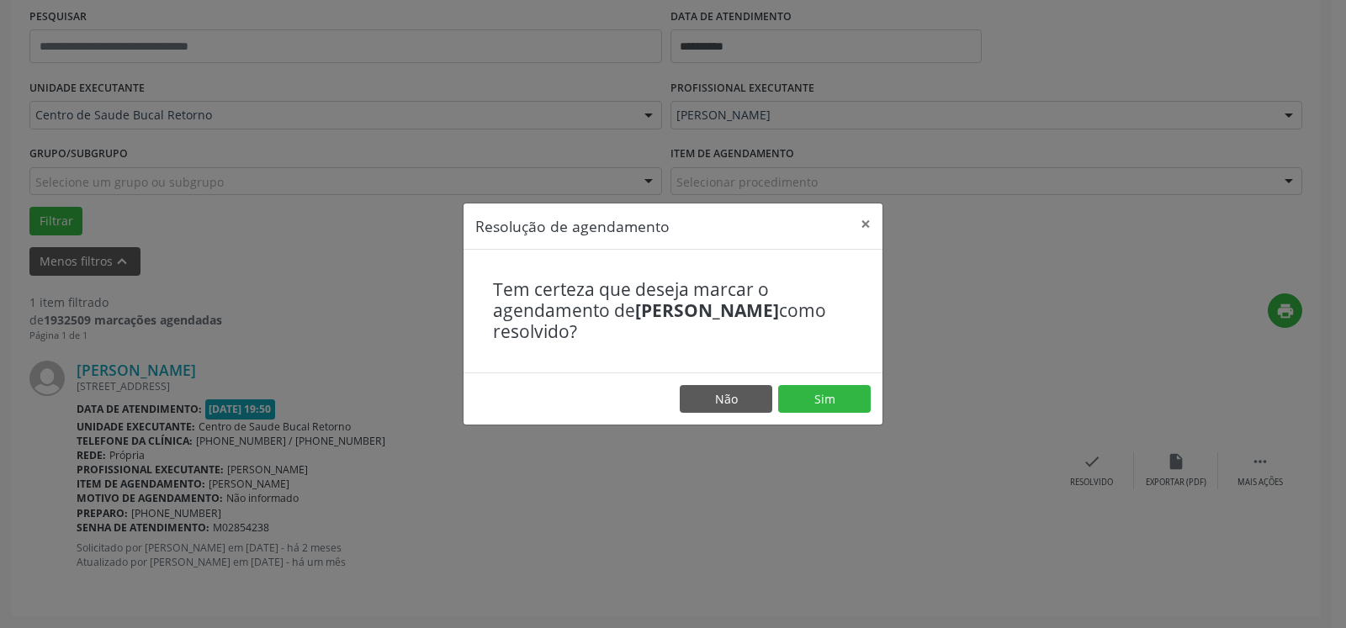
click at [1099, 474] on div "Resolução de agendamento × Tem certeza que deseja marcar o agendamento de [PERS…" at bounding box center [673, 314] width 1346 height 628
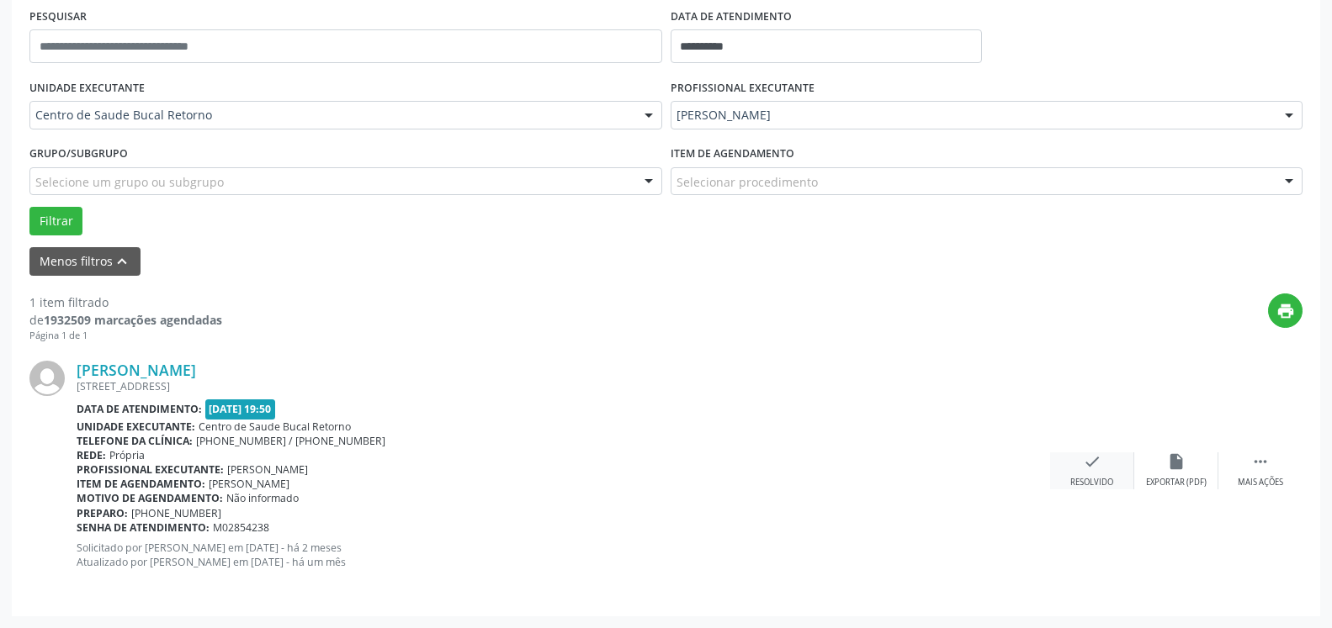
click at [1092, 471] on icon "check" at bounding box center [1092, 462] width 19 height 19
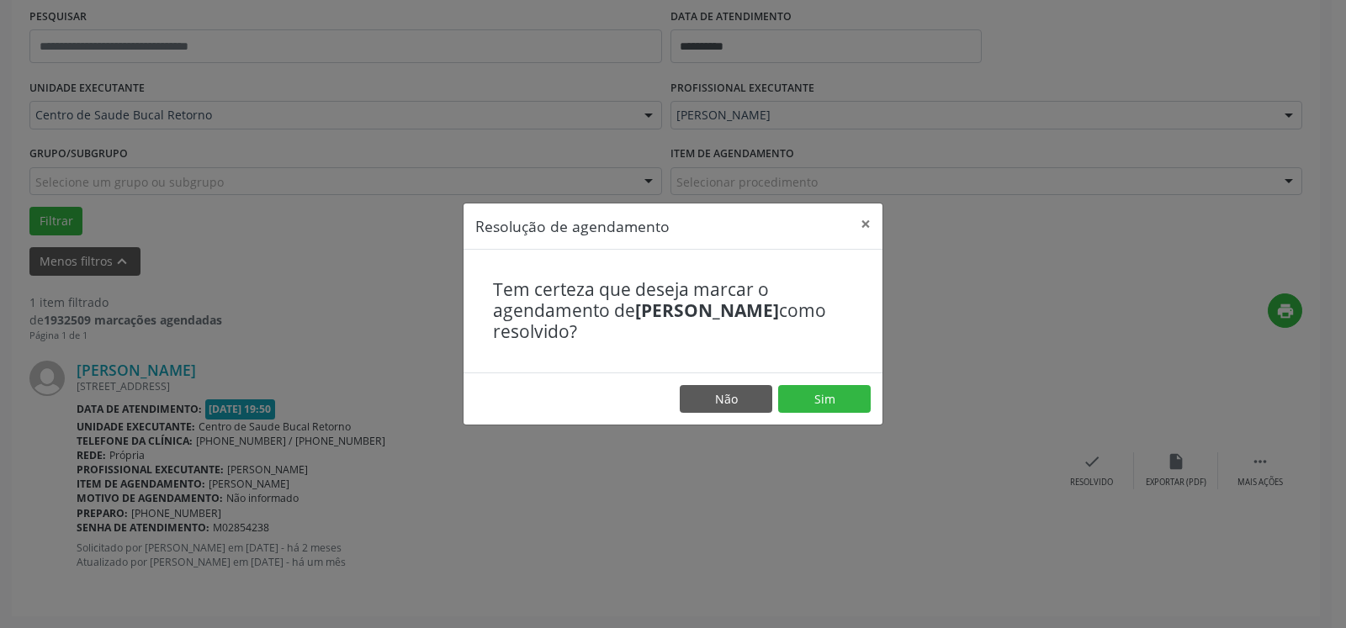
click at [872, 388] on footer "Não Sim" at bounding box center [673, 399] width 419 height 53
click at [855, 390] on button "Sim" at bounding box center [824, 399] width 93 height 29
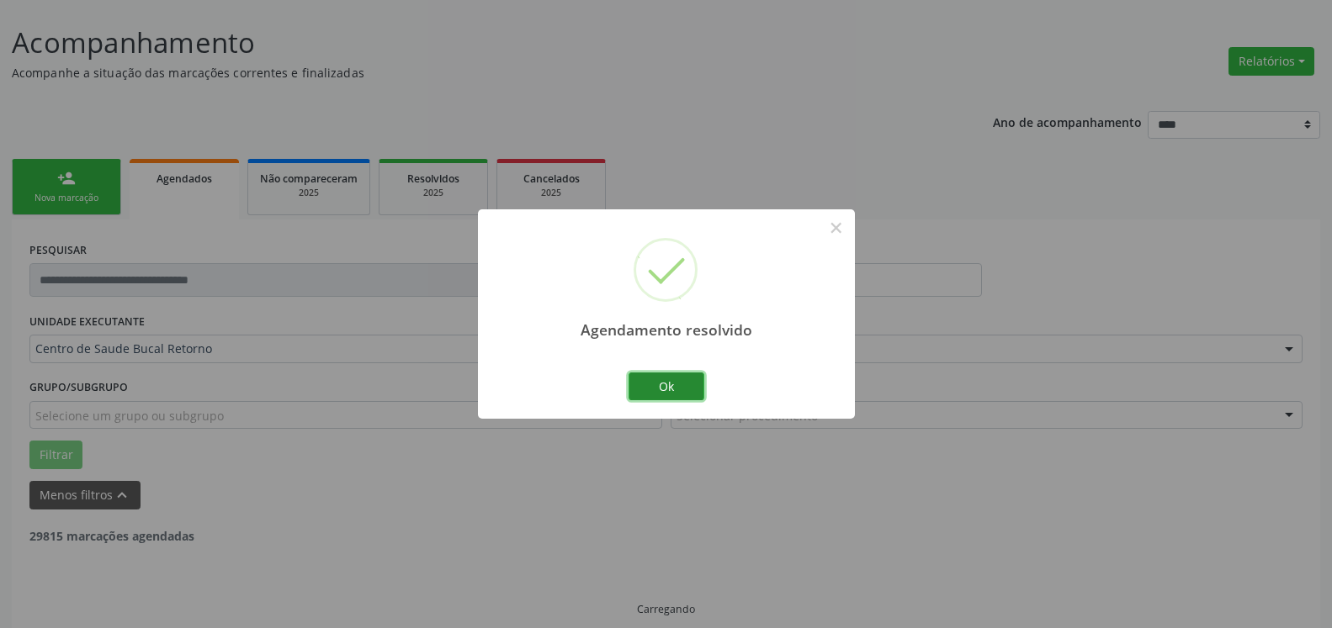
click at [660, 380] on button "Ok" at bounding box center [666, 387] width 76 height 29
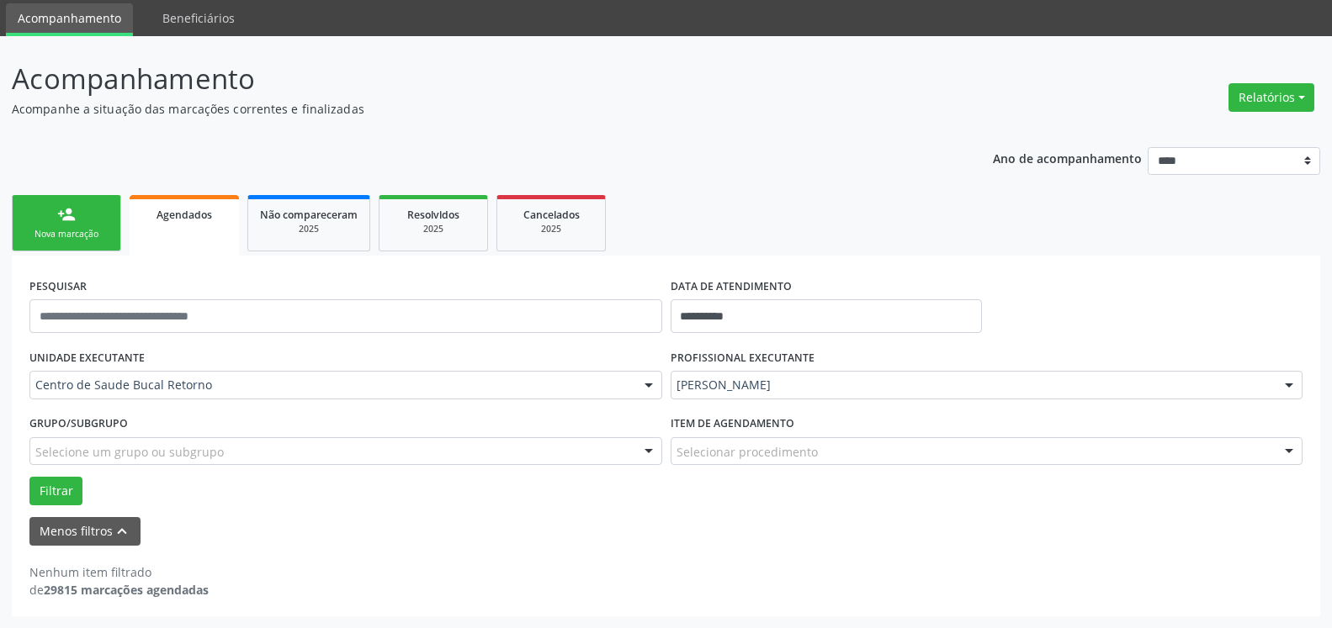
scroll to position [56, 0]
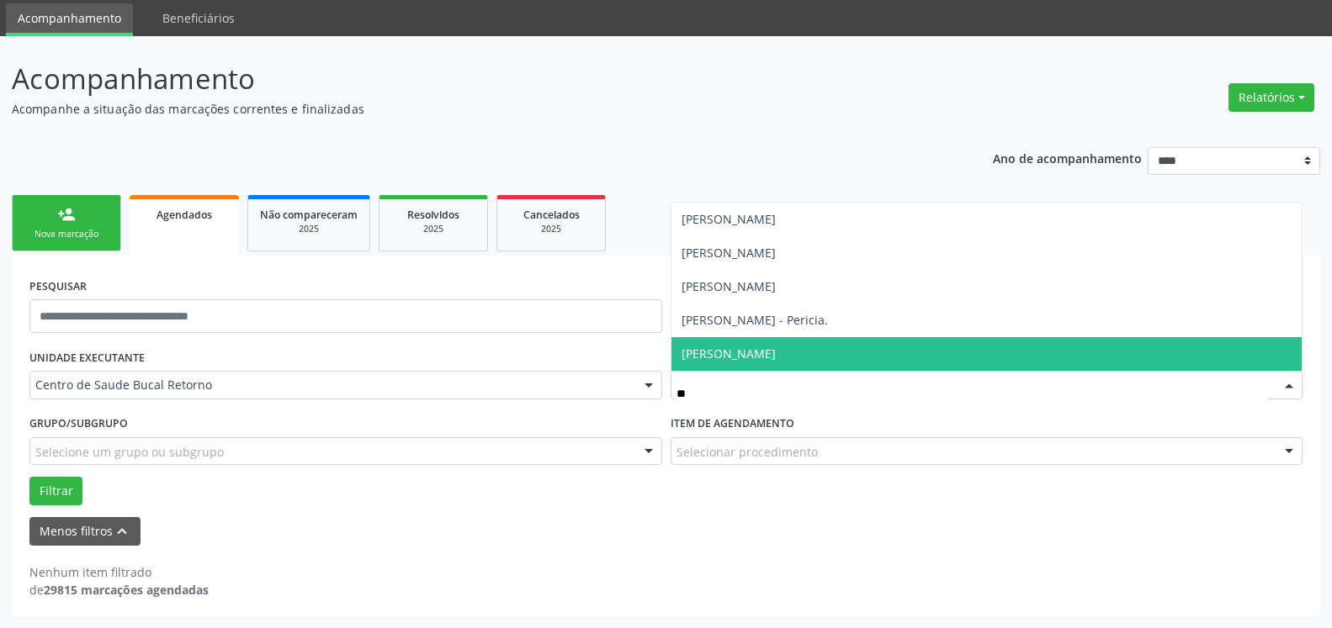
click at [759, 348] on span "[PERSON_NAME]" at bounding box center [728, 354] width 94 height 16
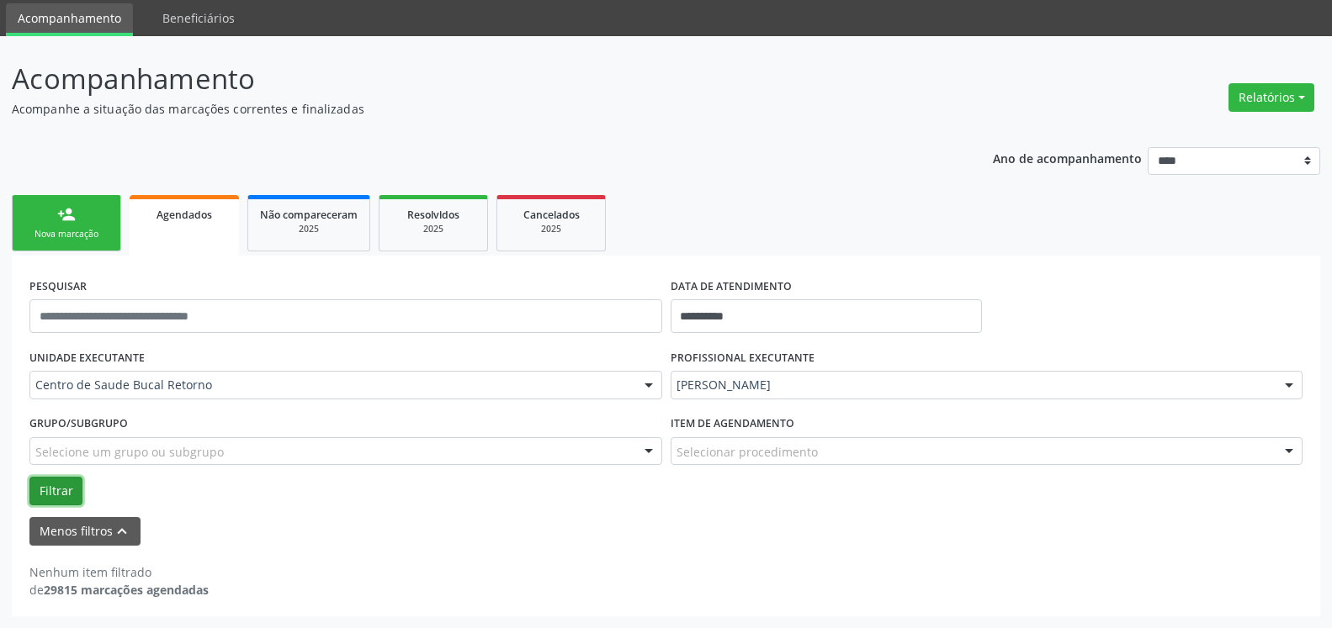
click at [64, 493] on button "Filtrar" at bounding box center [55, 491] width 53 height 29
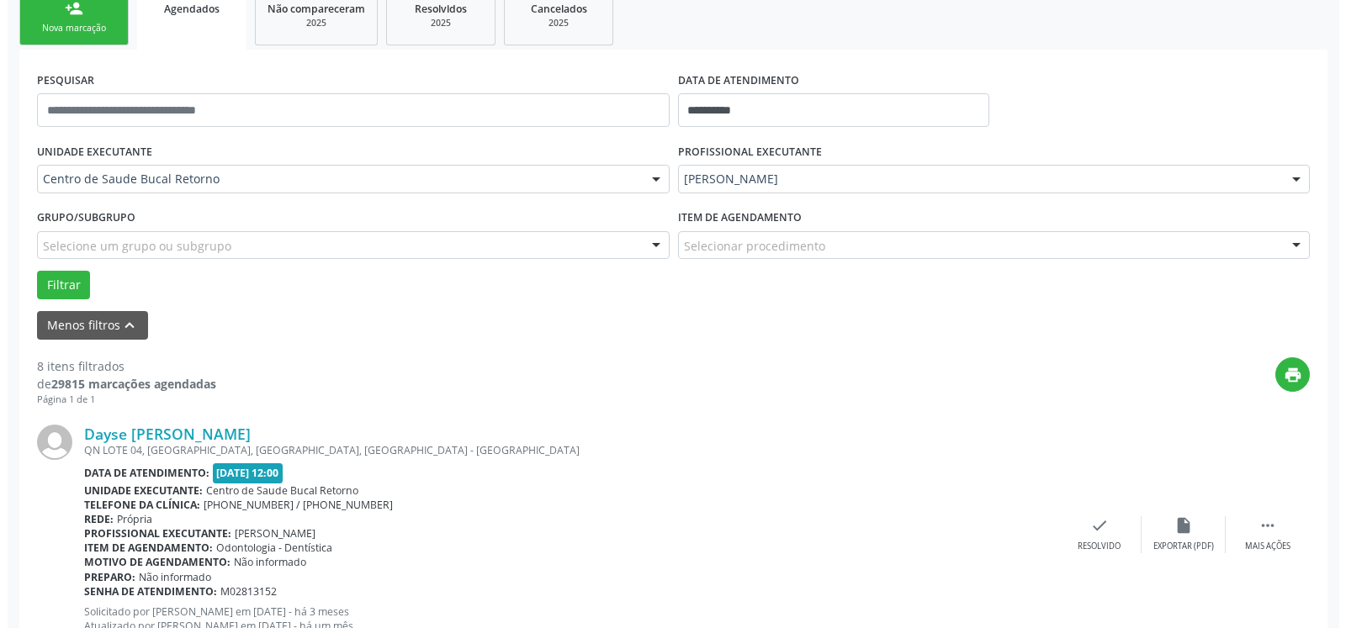
scroll to position [314, 0]
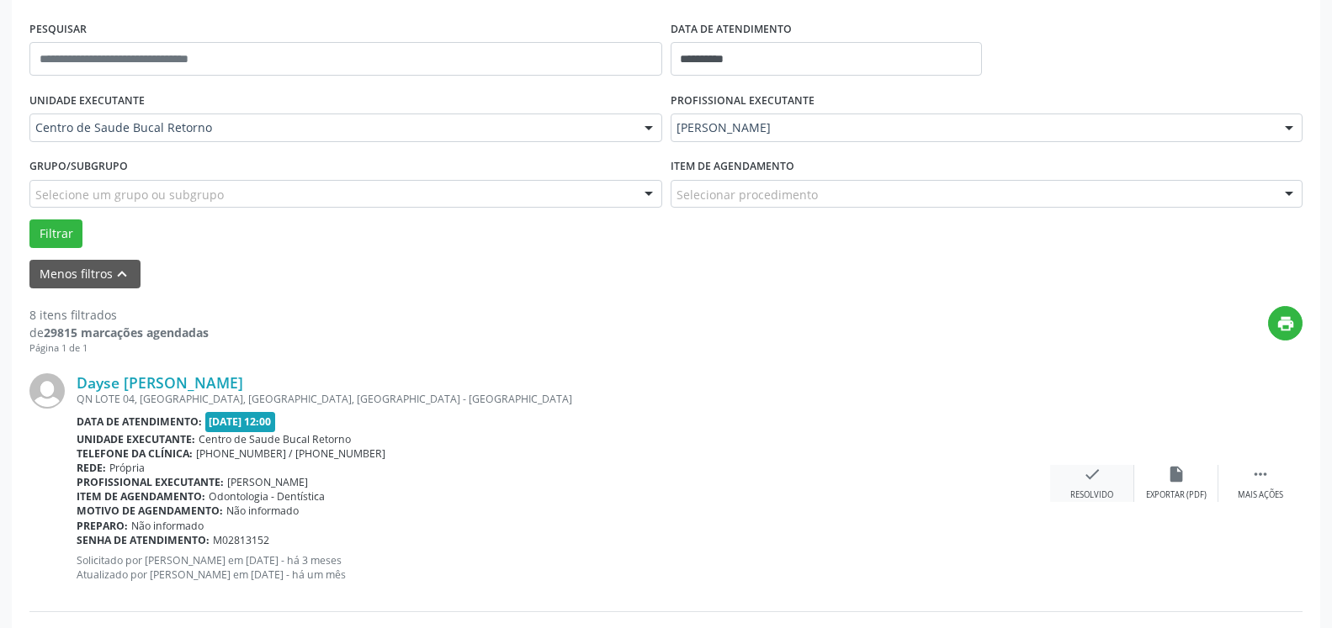
click at [1098, 480] on icon "check" at bounding box center [1092, 474] width 19 height 19
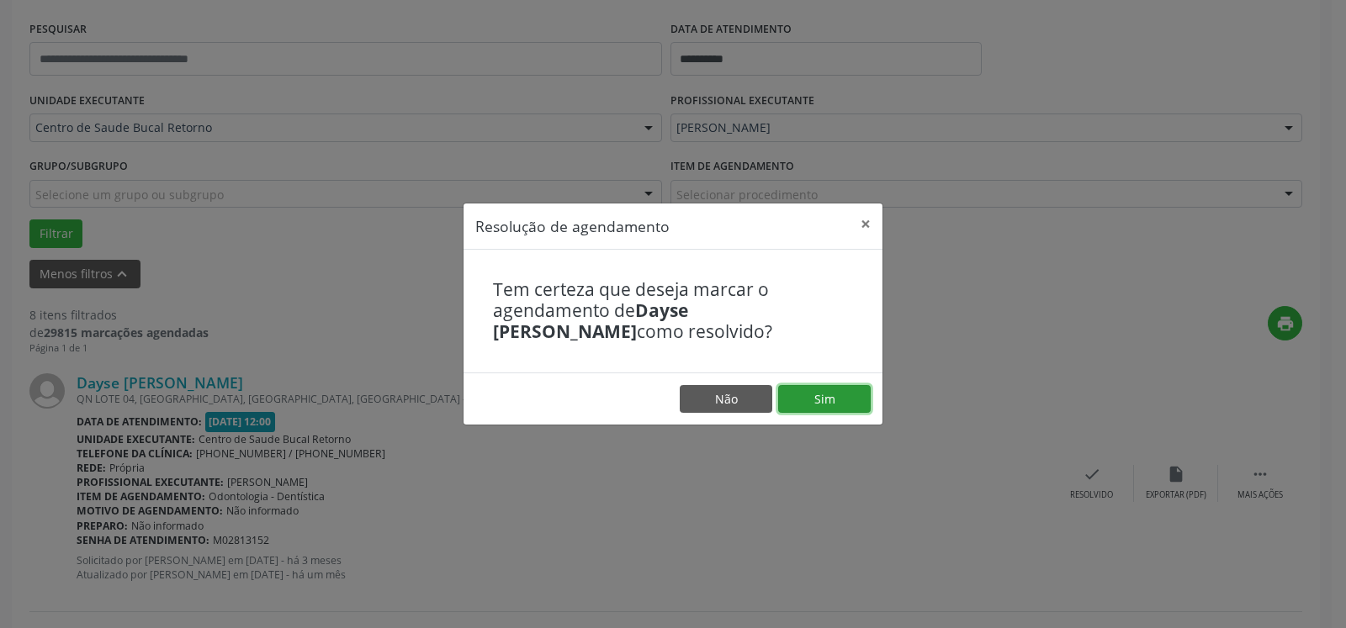
click at [801, 385] on button "Sim" at bounding box center [824, 399] width 93 height 29
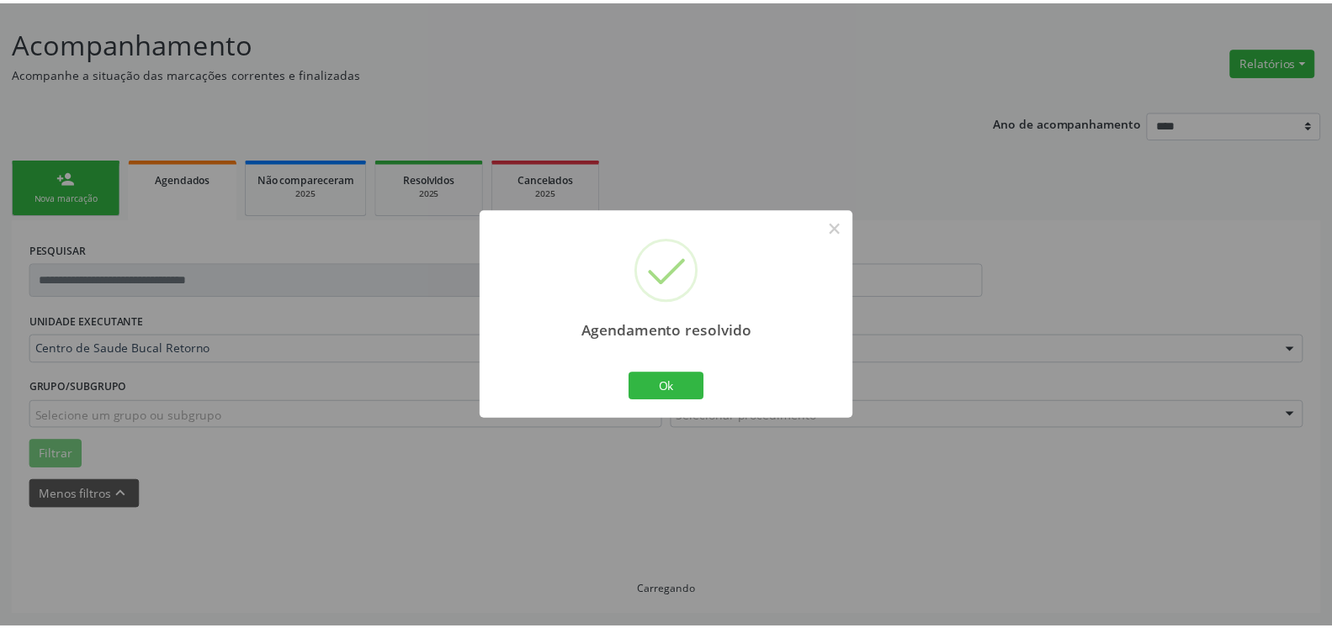
scroll to position [93, 0]
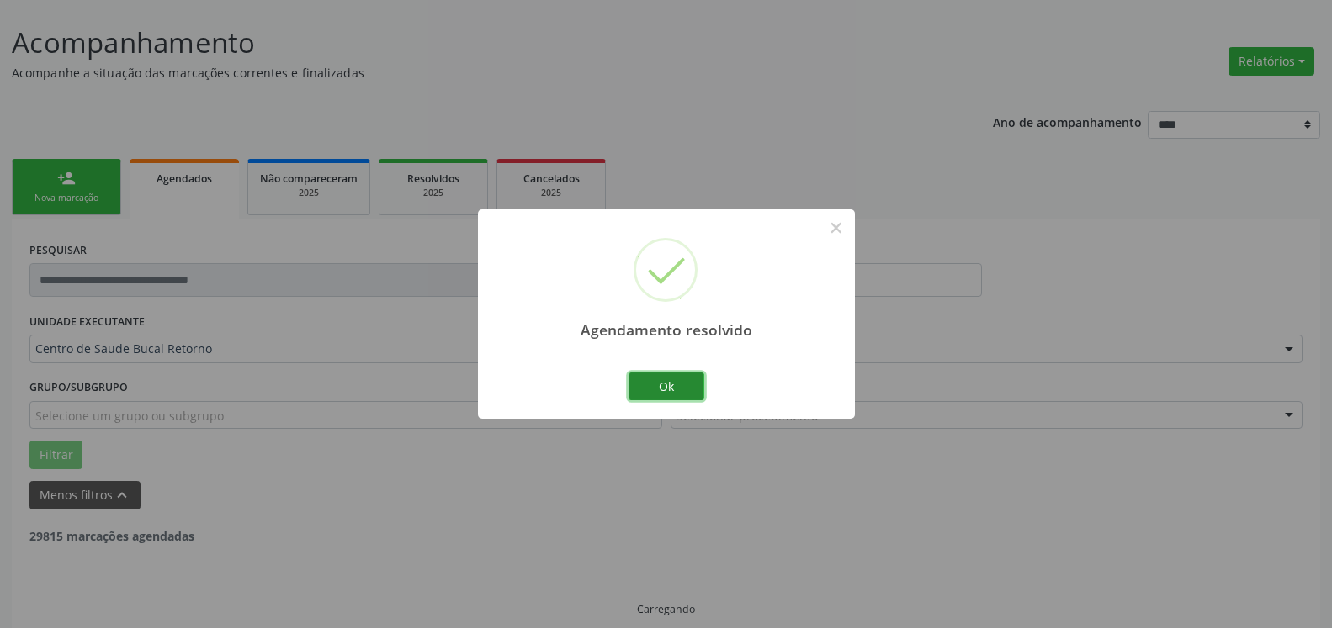
click at [670, 380] on button "Ok" at bounding box center [666, 387] width 76 height 29
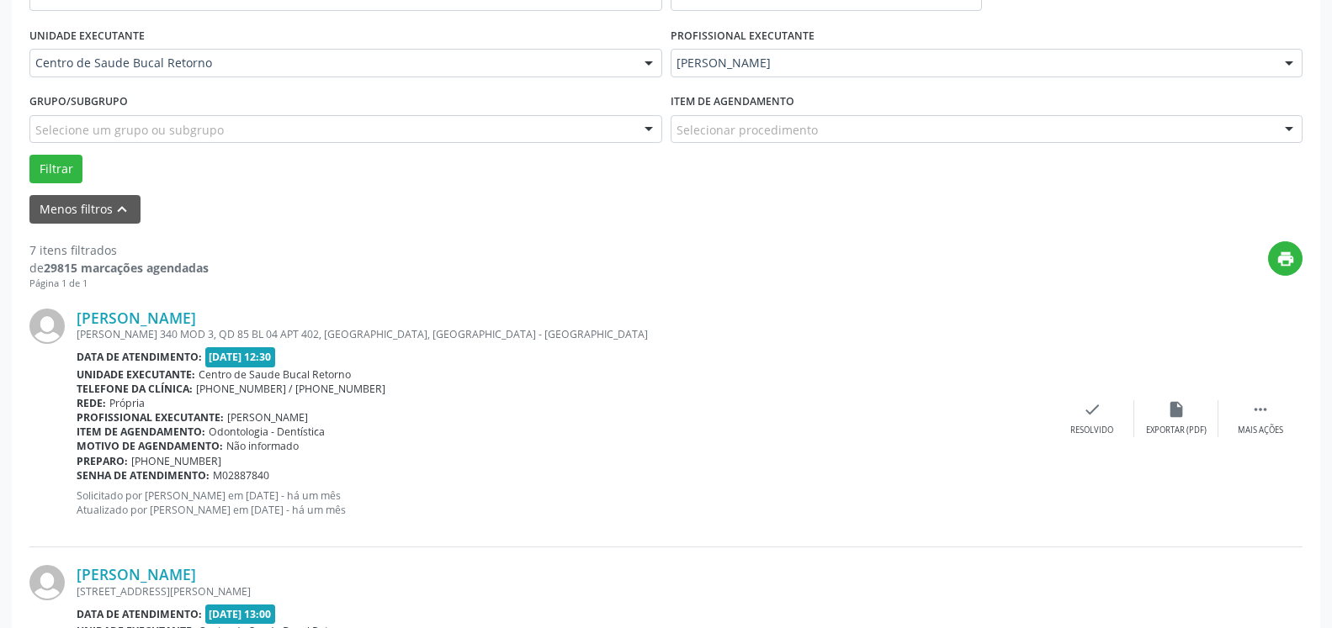
scroll to position [436, 0]
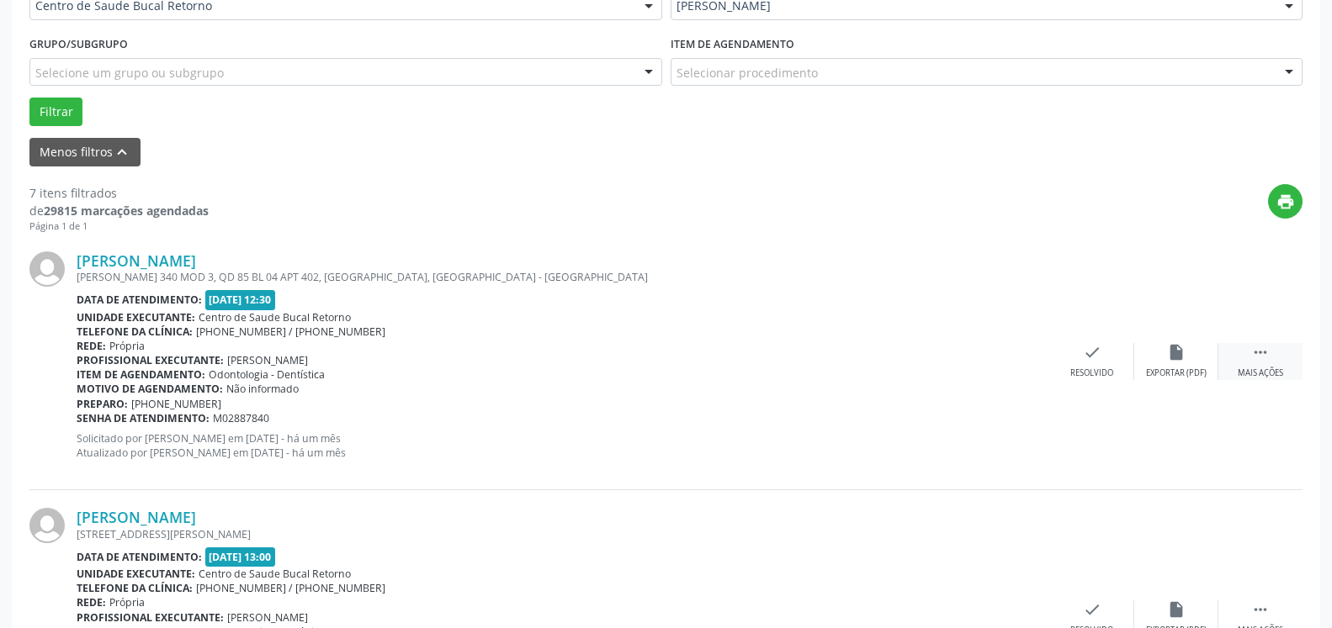
click at [1262, 353] on icon "" at bounding box center [1260, 352] width 19 height 19
click at [1176, 356] on icon "alarm_off" at bounding box center [1176, 352] width 19 height 19
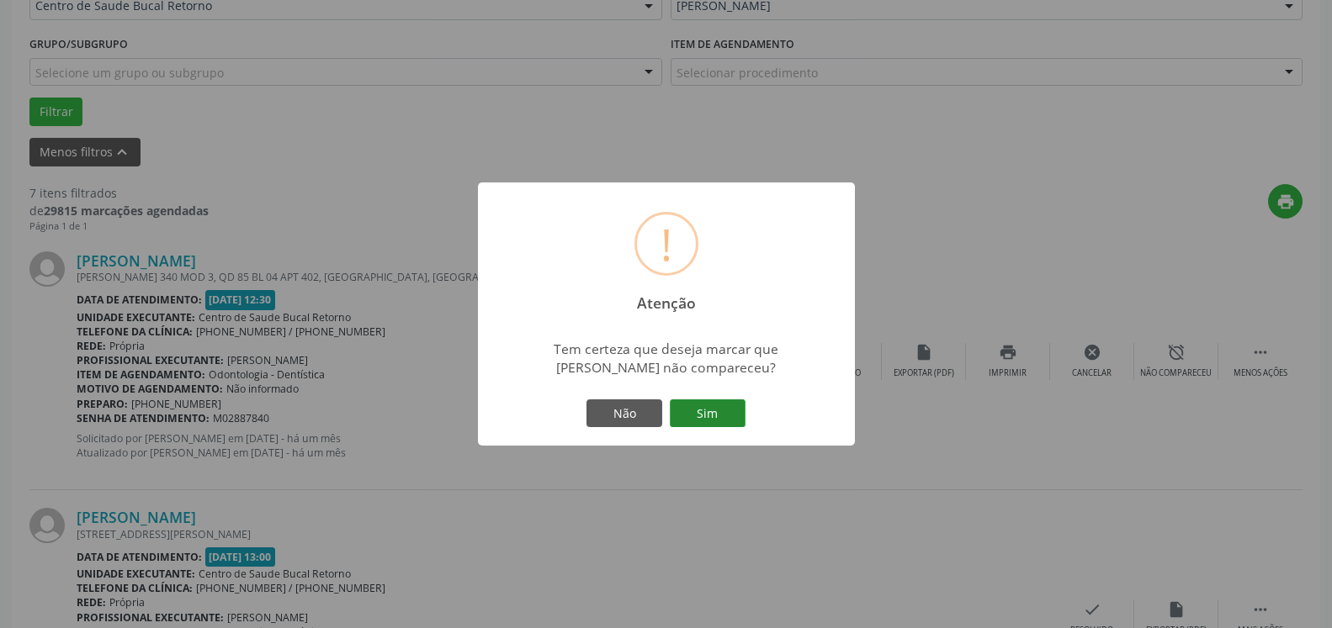
click at [700, 413] on button "Sim" at bounding box center [708, 414] width 76 height 29
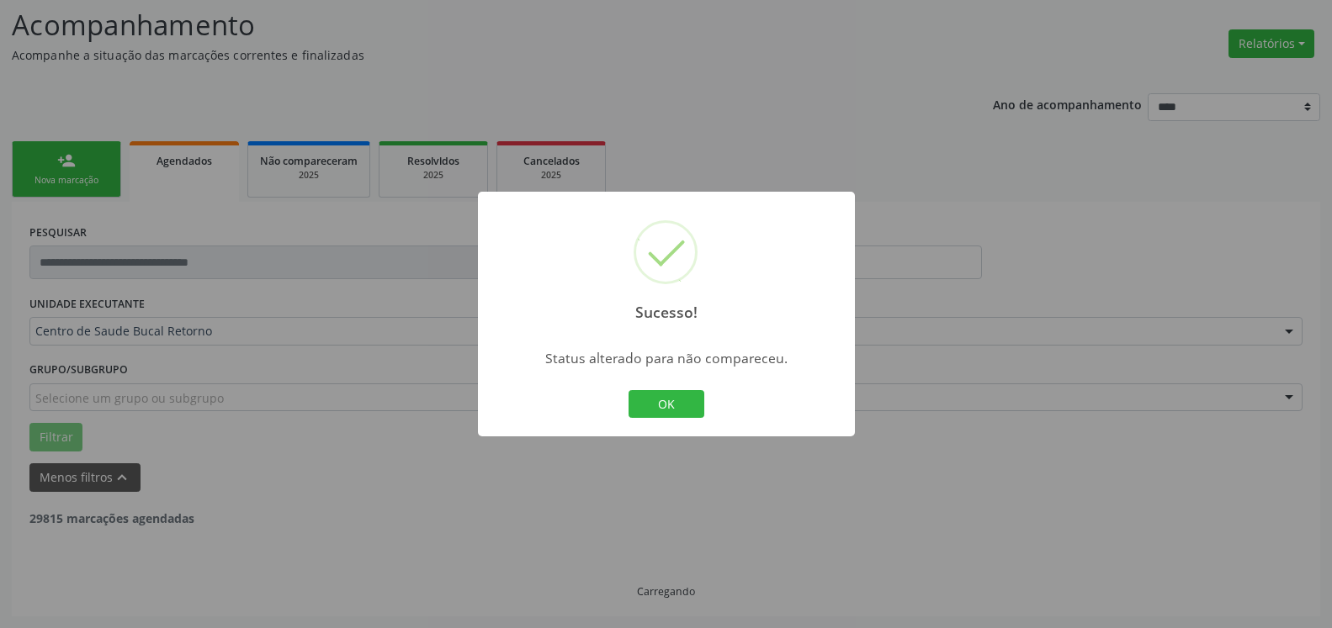
scroll to position [110, 0]
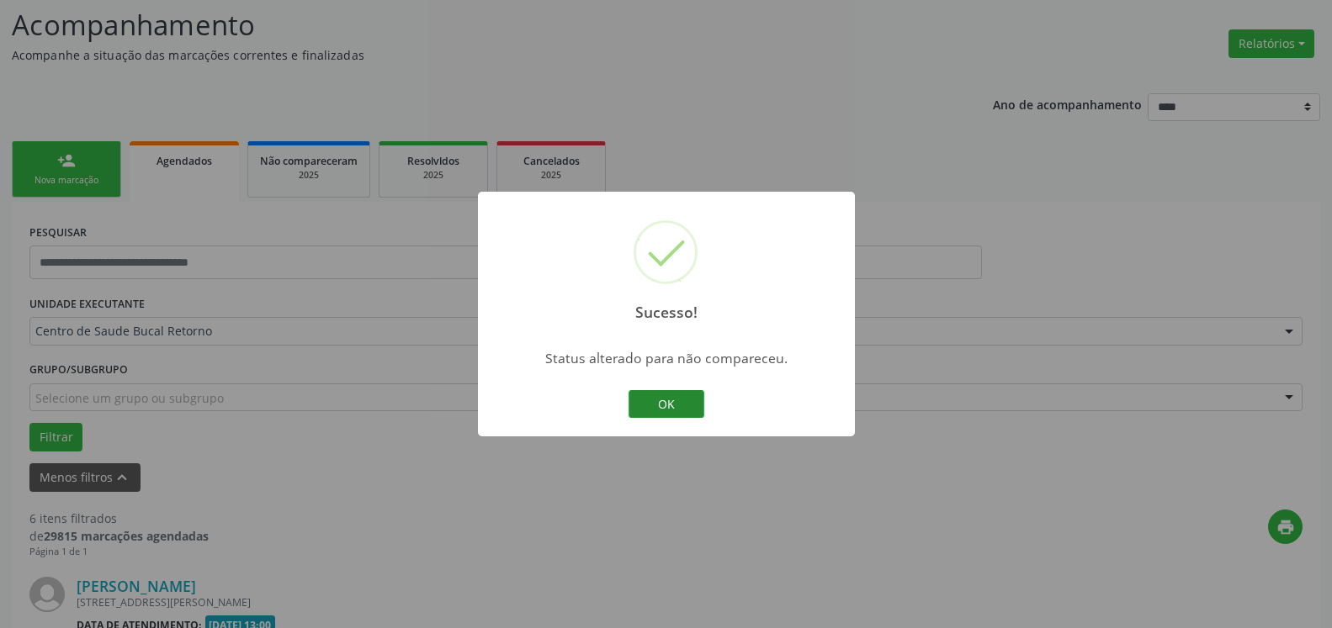
click at [681, 400] on button "OK" at bounding box center [666, 404] width 76 height 29
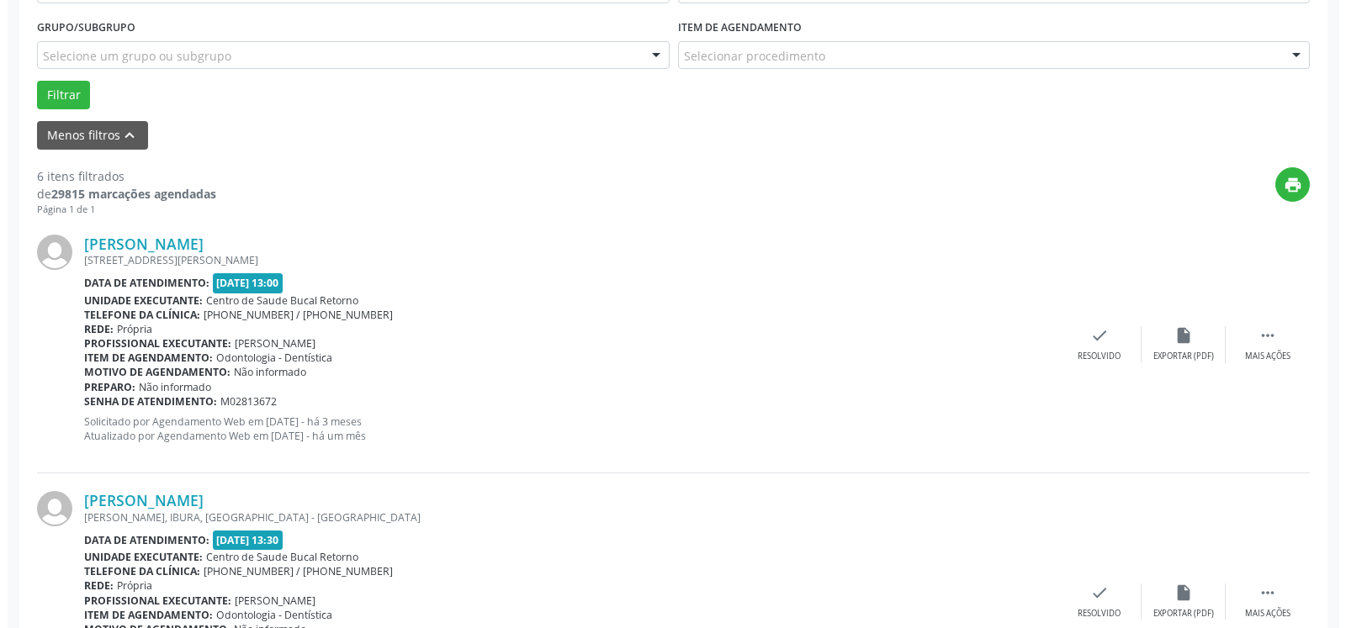
scroll to position [453, 0]
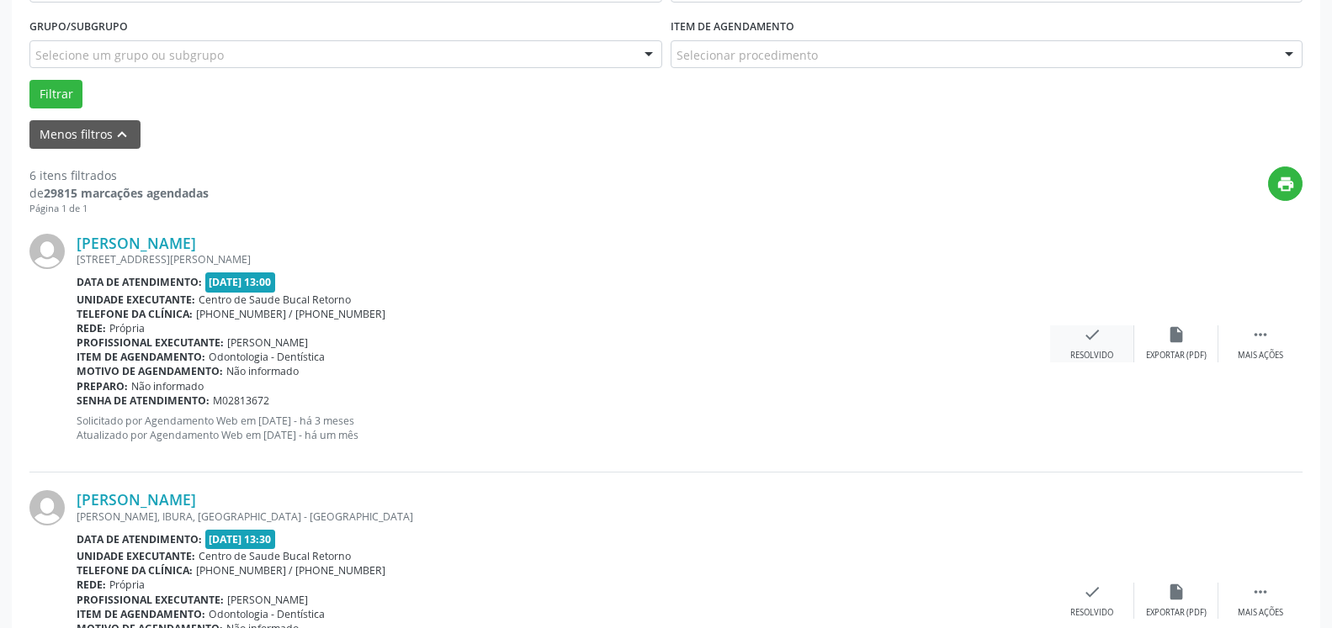
click at [1083, 344] on icon "check" at bounding box center [1092, 335] width 19 height 19
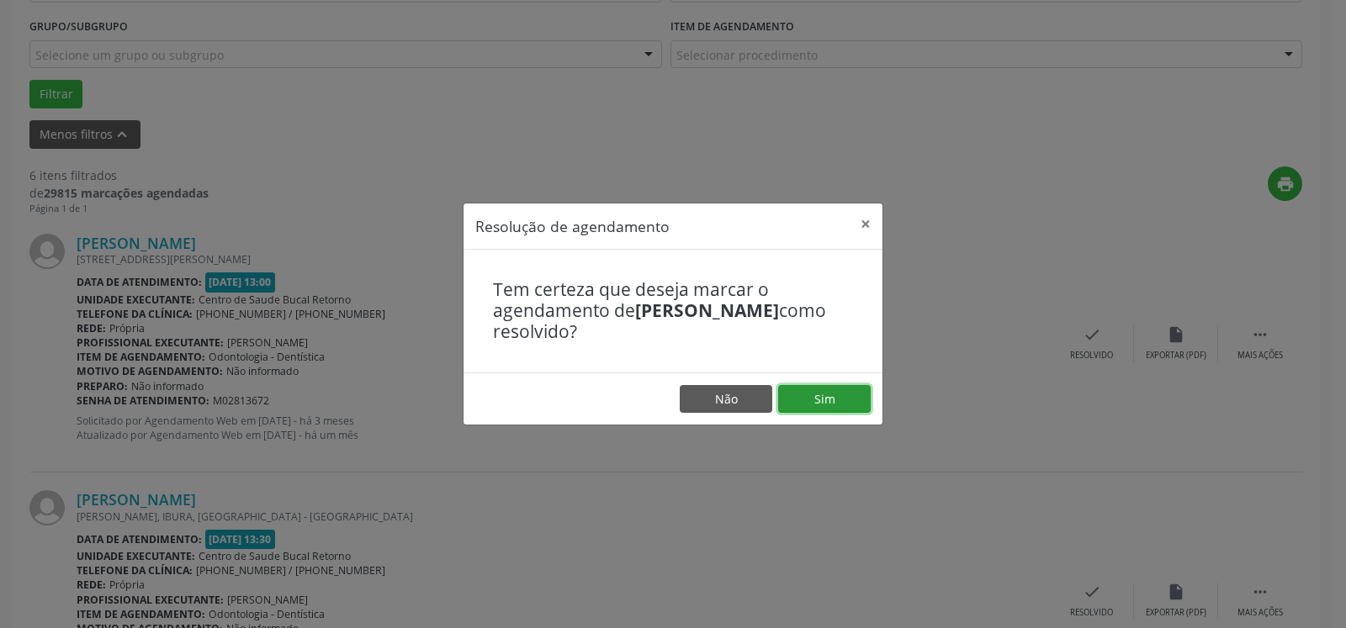
click at [845, 396] on button "Sim" at bounding box center [824, 399] width 93 height 29
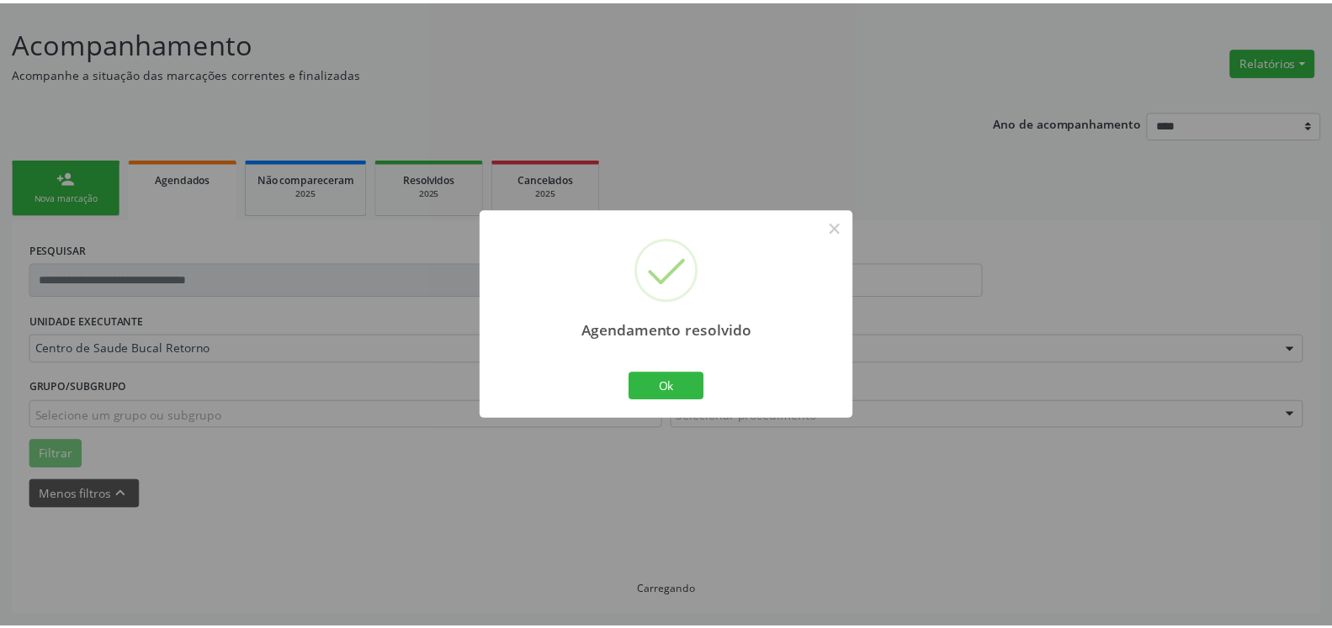
scroll to position [93, 0]
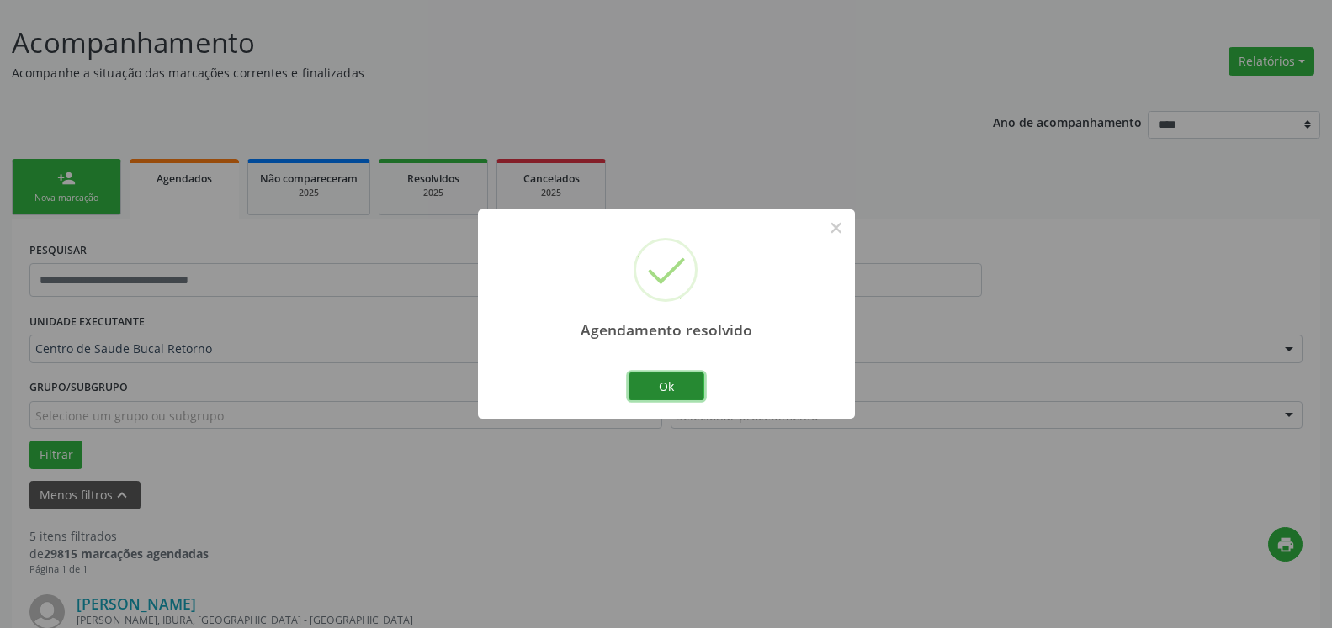
click at [665, 375] on button "Ok" at bounding box center [666, 387] width 76 height 29
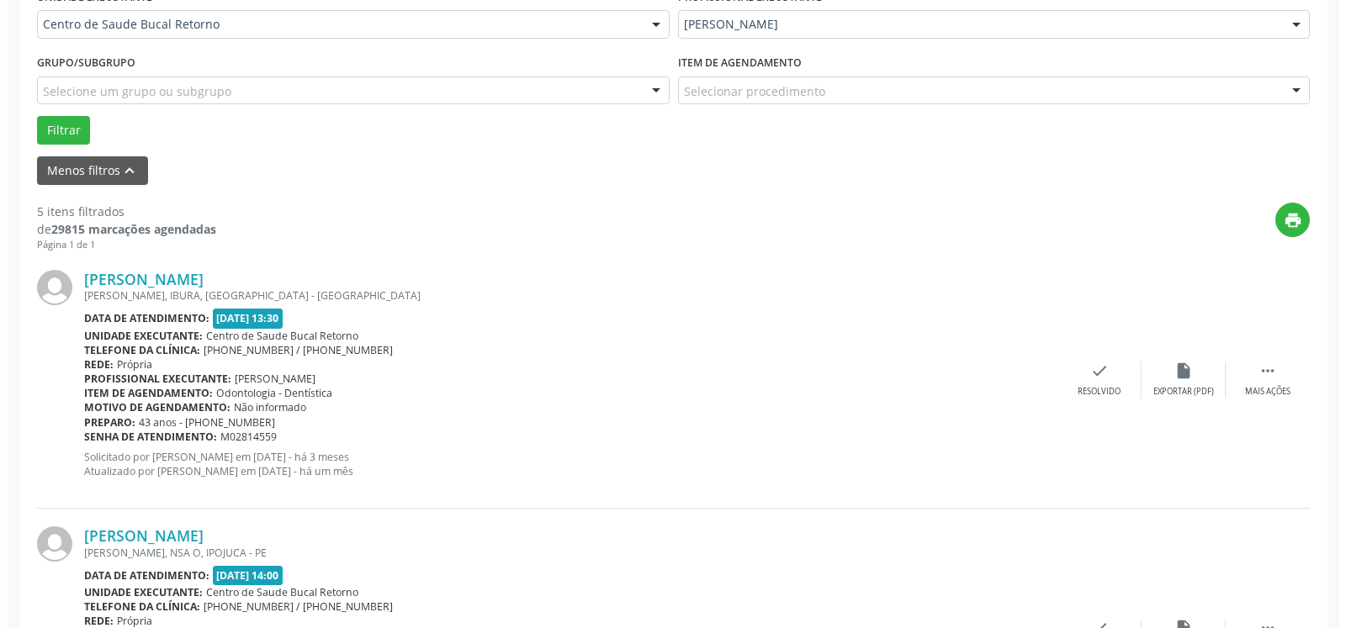
scroll to position [436, 0]
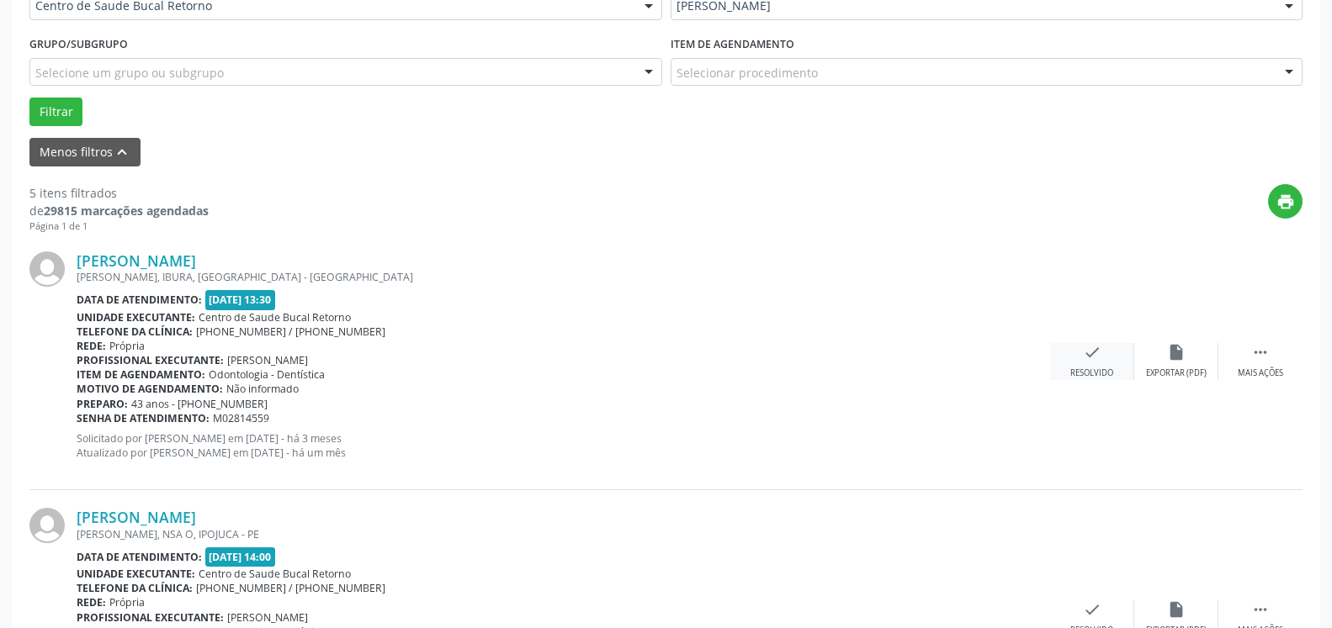
click at [1094, 357] on icon "check" at bounding box center [1092, 352] width 19 height 19
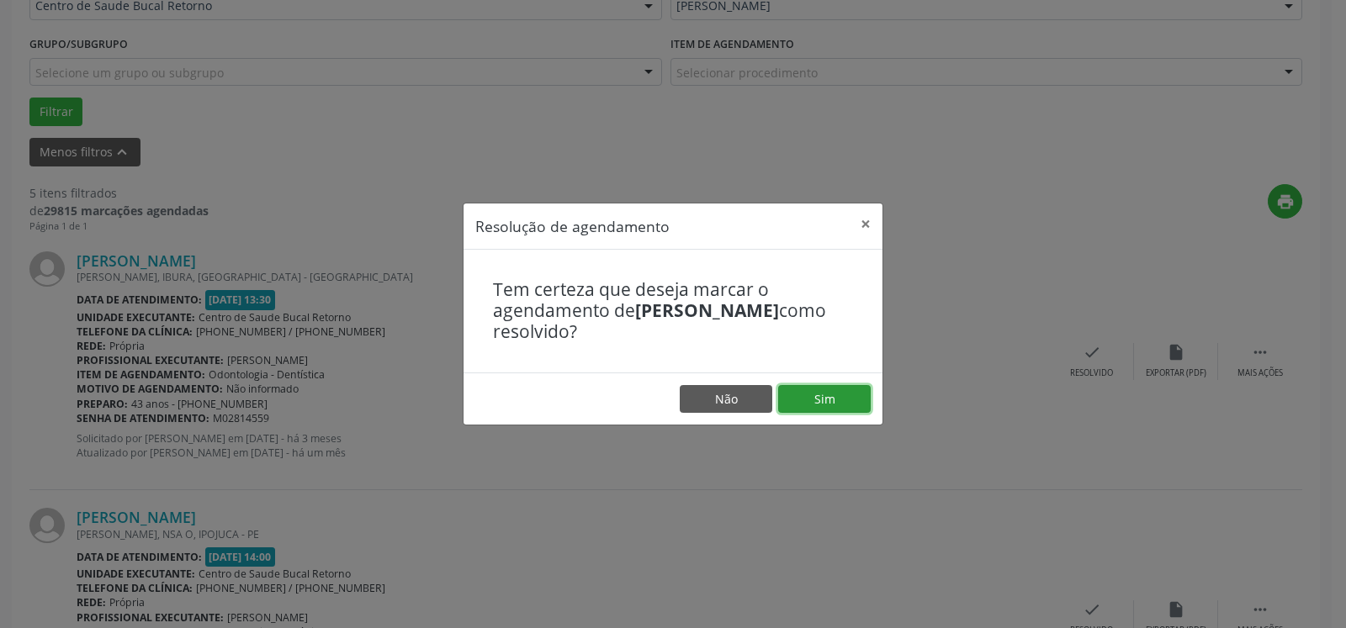
click at [841, 389] on button "Sim" at bounding box center [824, 399] width 93 height 29
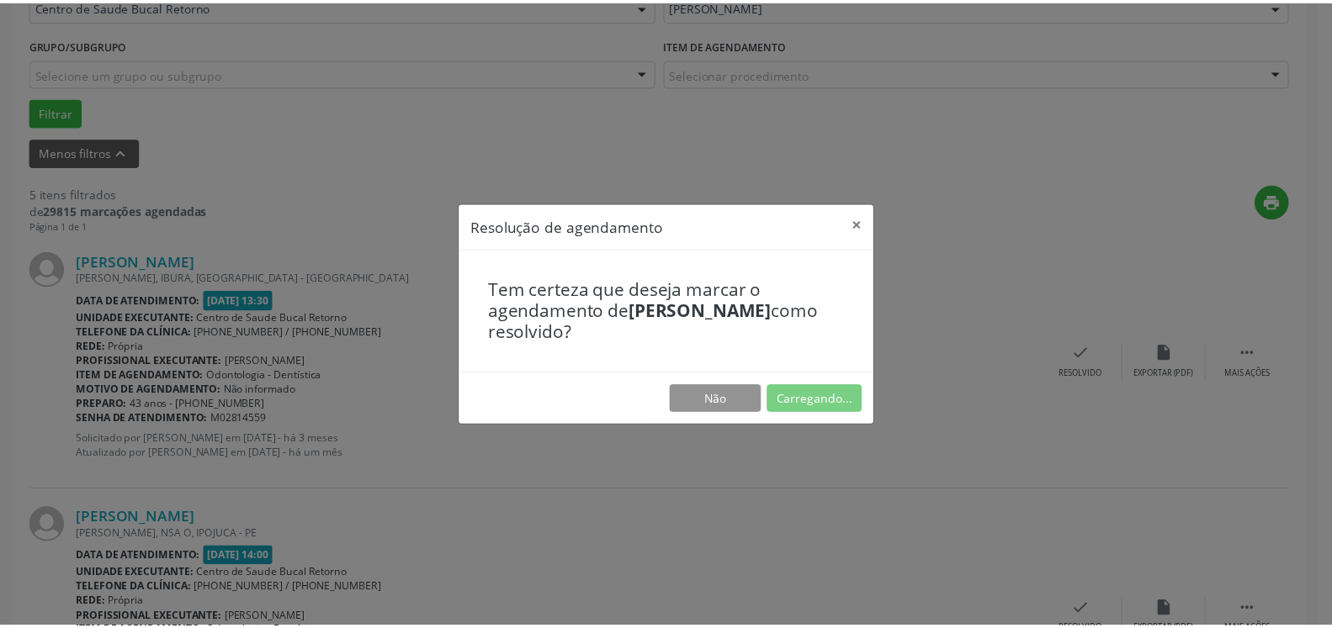
scroll to position [93, 0]
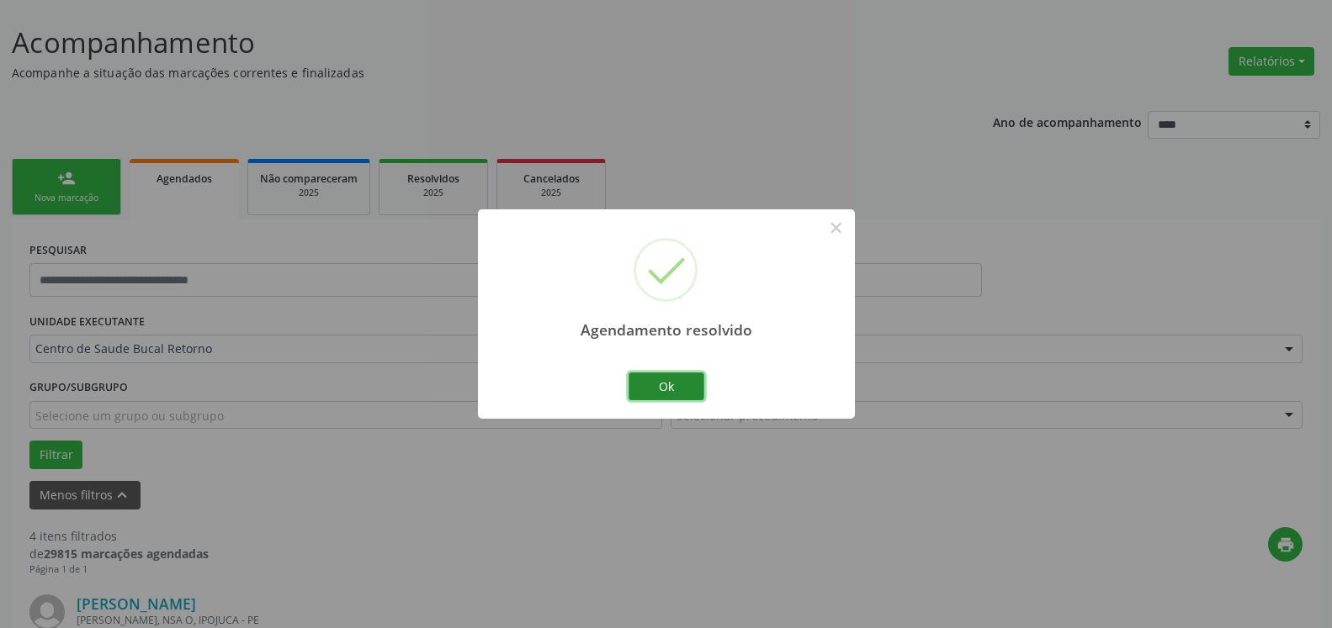
click at [650, 393] on button "Ok" at bounding box center [666, 387] width 76 height 29
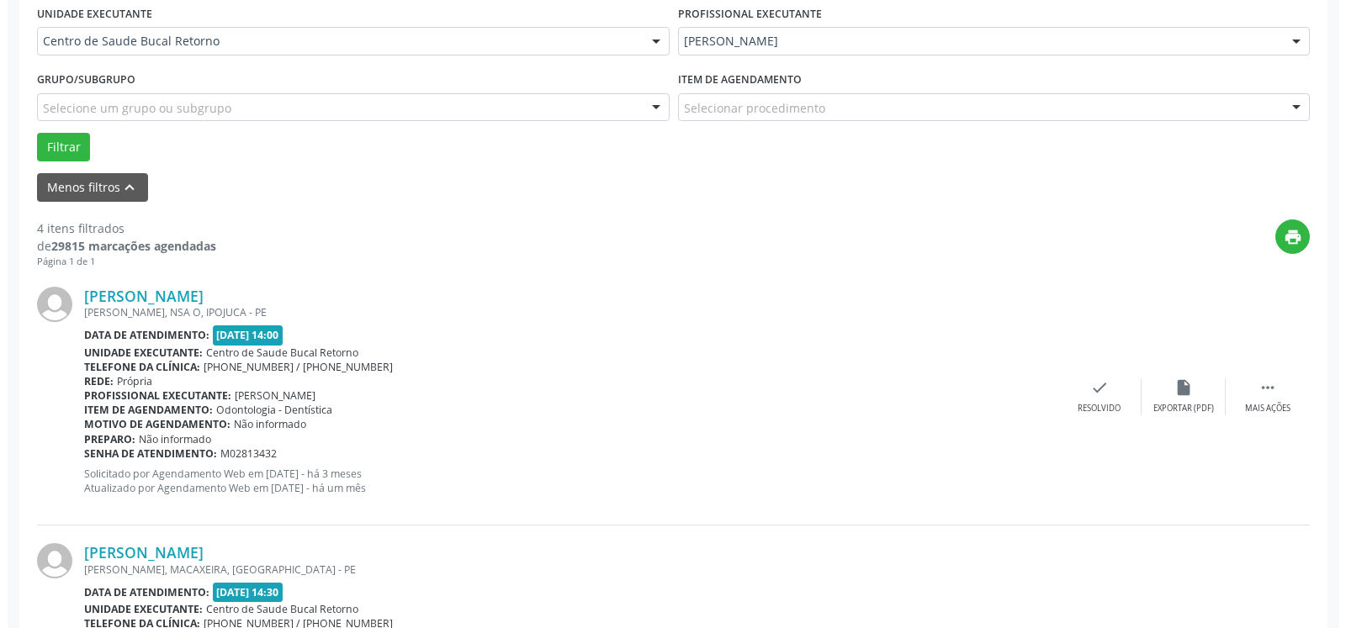
scroll to position [436, 0]
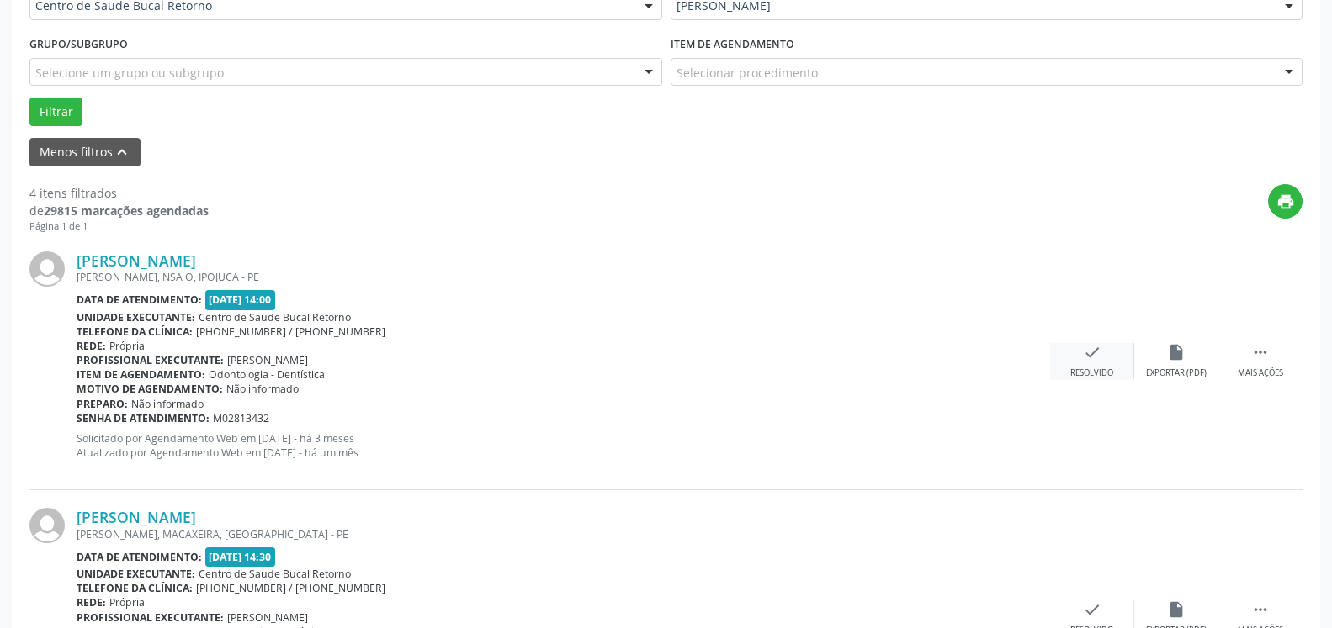
click at [1089, 360] on icon "check" at bounding box center [1092, 352] width 19 height 19
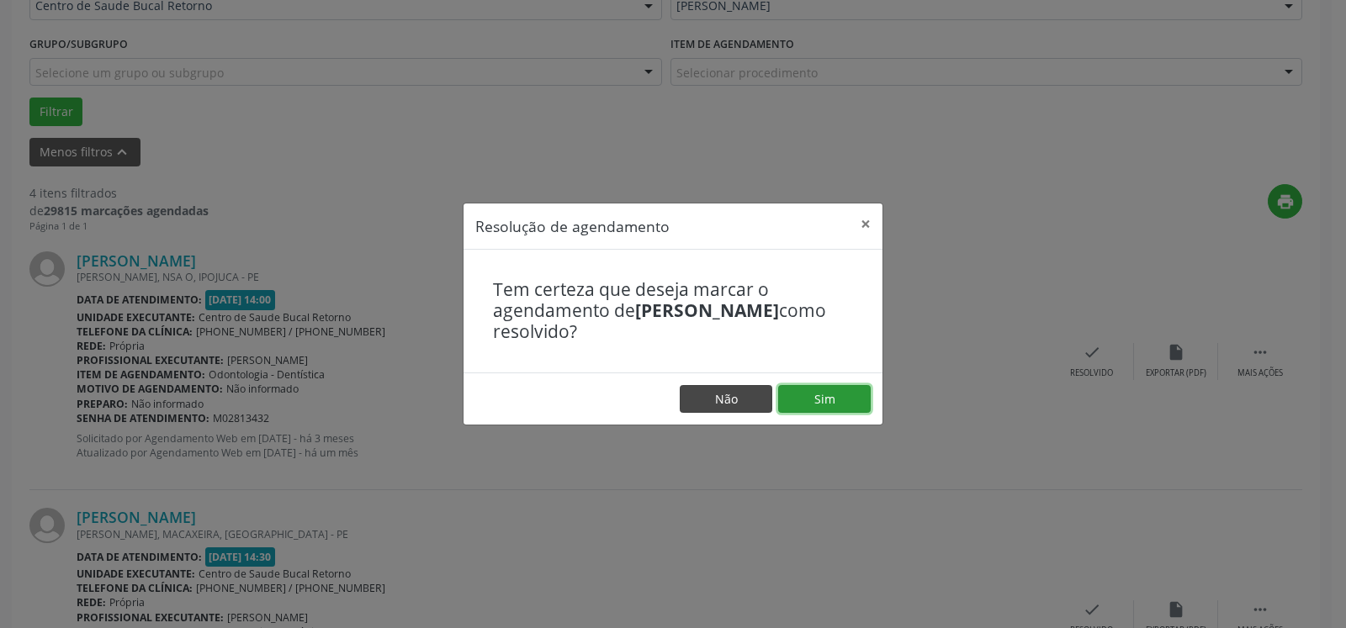
drag, startPoint x: 841, startPoint y: 391, endPoint x: 744, endPoint y: 395, distance: 96.8
click at [840, 391] on button "Sim" at bounding box center [824, 399] width 93 height 29
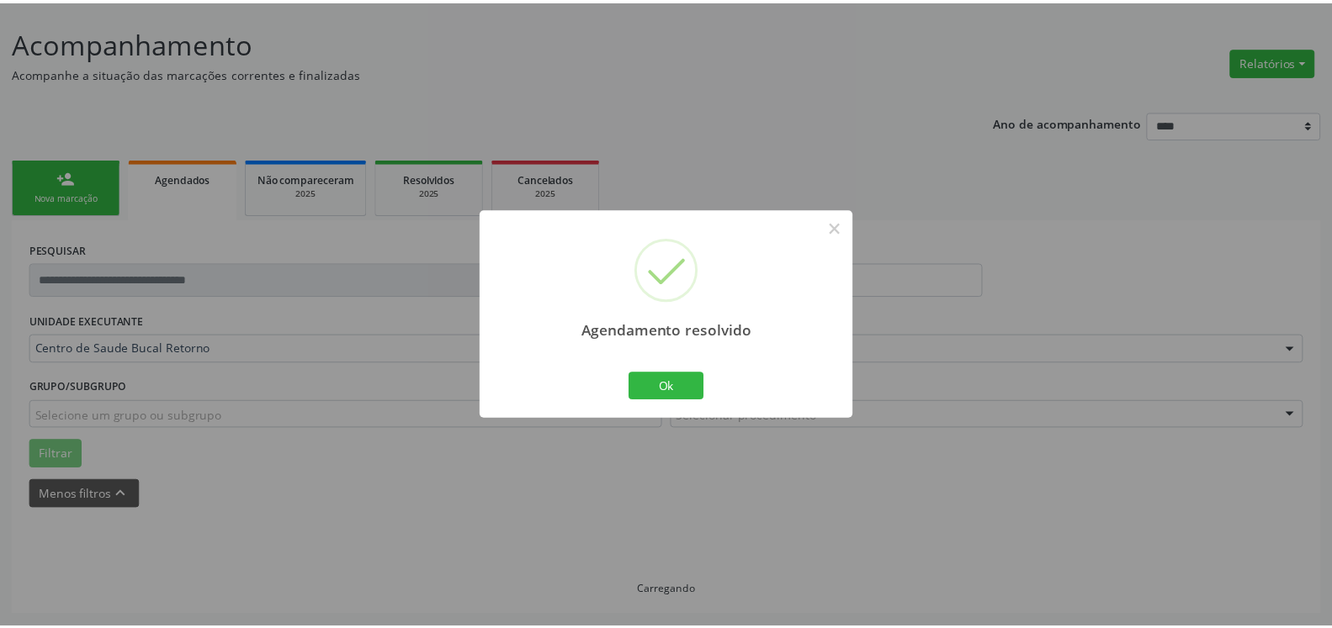
scroll to position [93, 0]
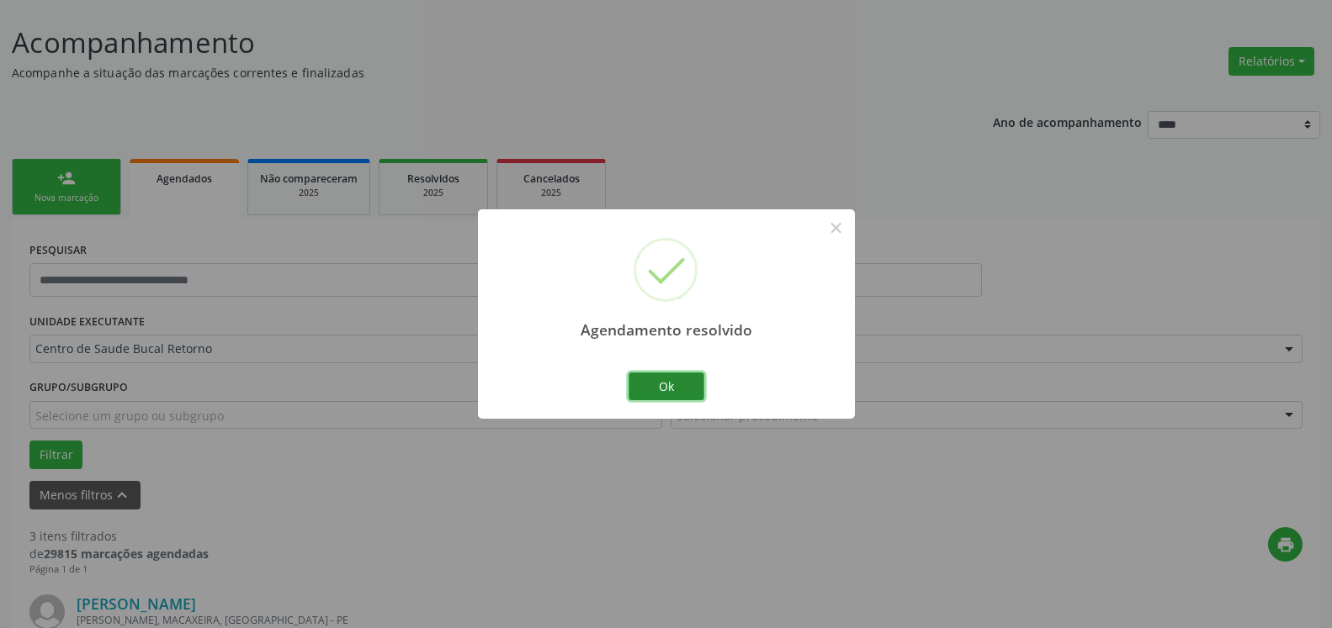
click at [686, 384] on button "Ok" at bounding box center [666, 387] width 76 height 29
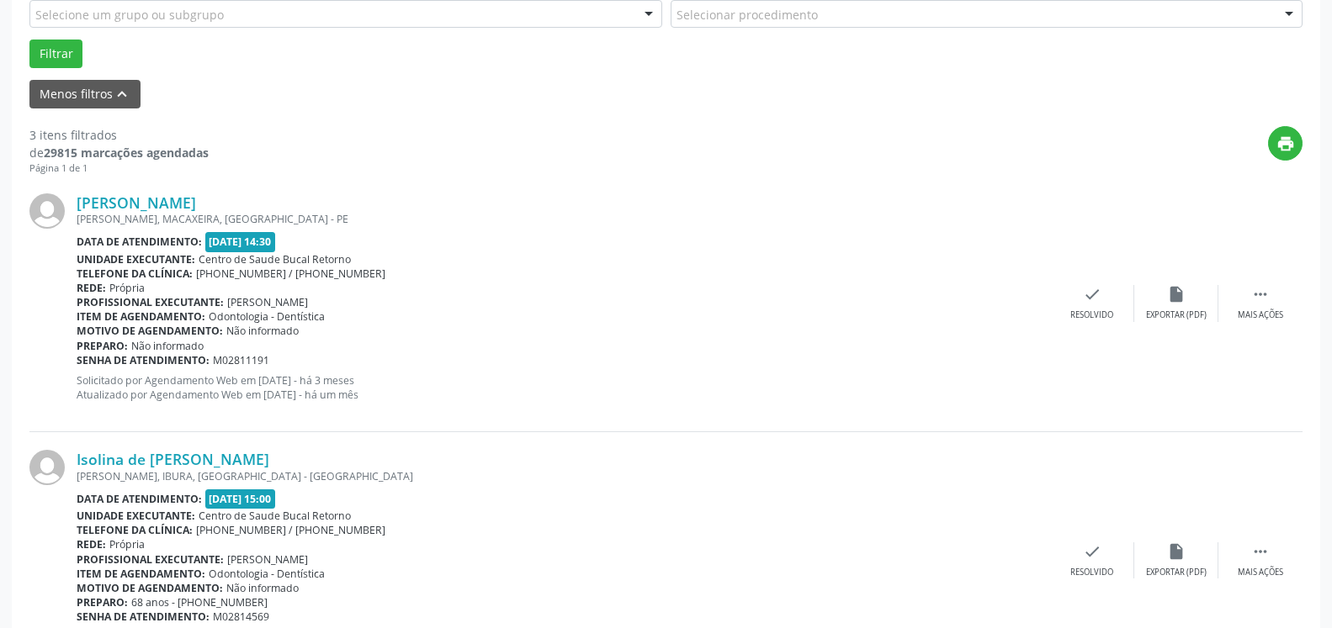
scroll to position [522, 0]
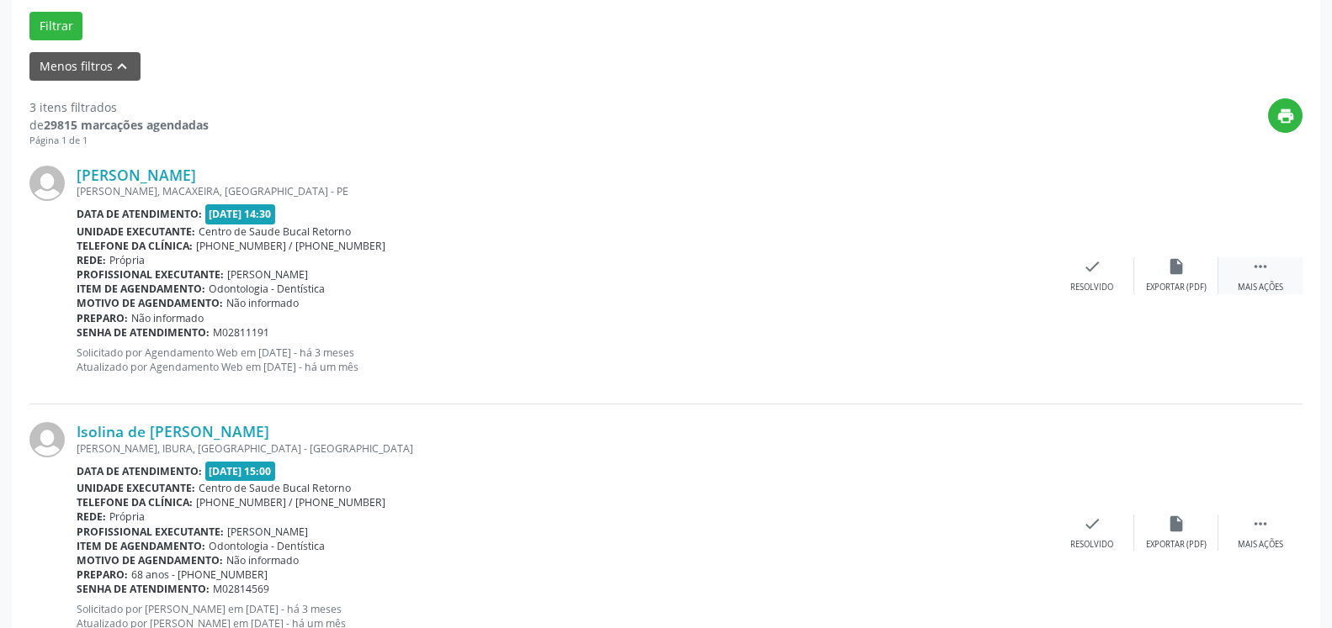
click at [1264, 272] on icon "" at bounding box center [1260, 266] width 19 height 19
click at [1197, 274] on div "alarm_off Não compareceu" at bounding box center [1176, 275] width 84 height 36
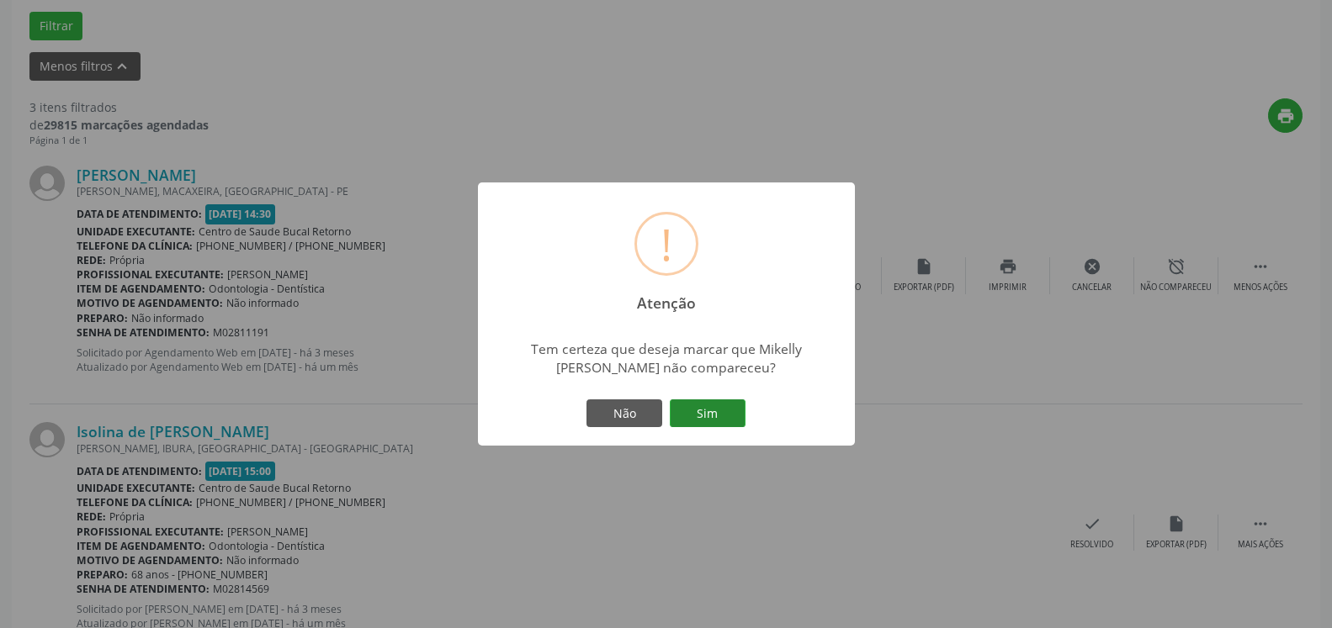
click at [729, 409] on button "Sim" at bounding box center [708, 414] width 76 height 29
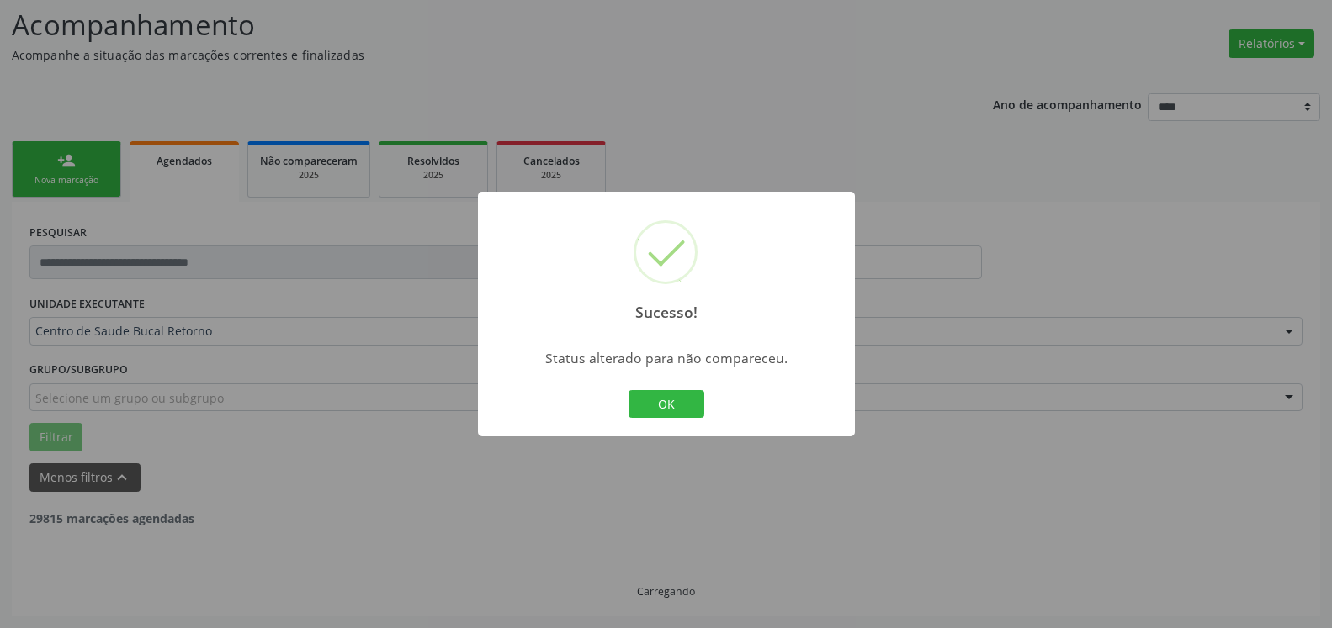
scroll to position [110, 0]
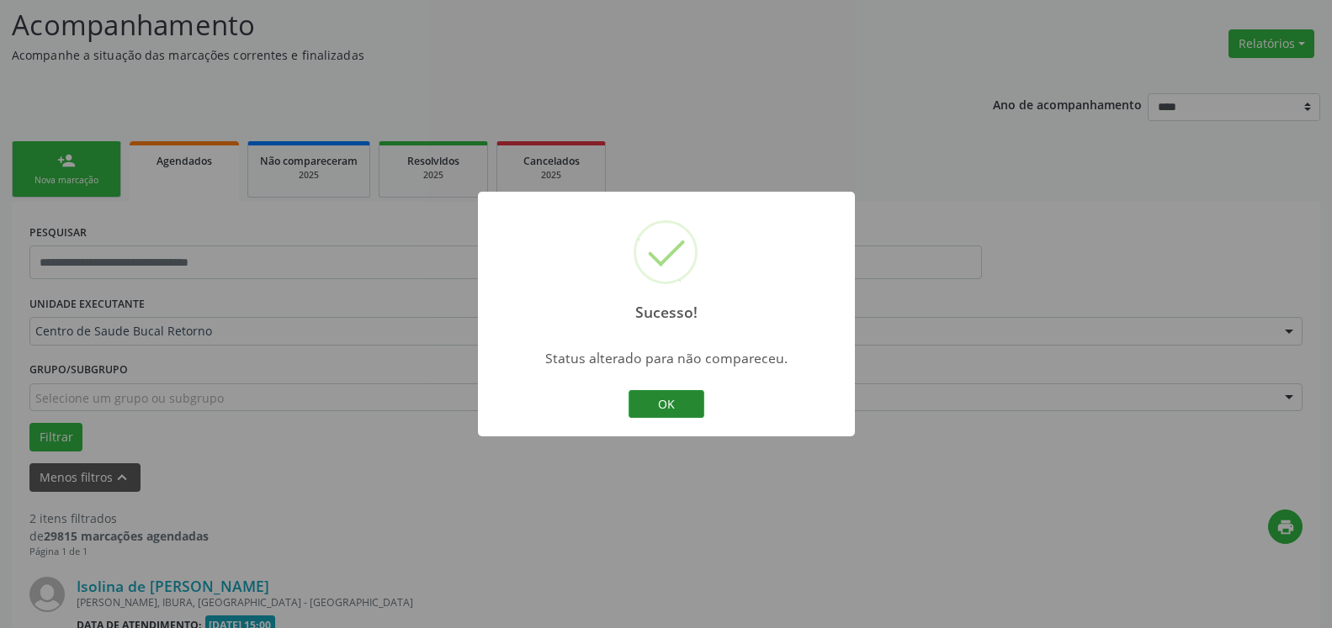
click at [668, 399] on button "OK" at bounding box center [666, 404] width 76 height 29
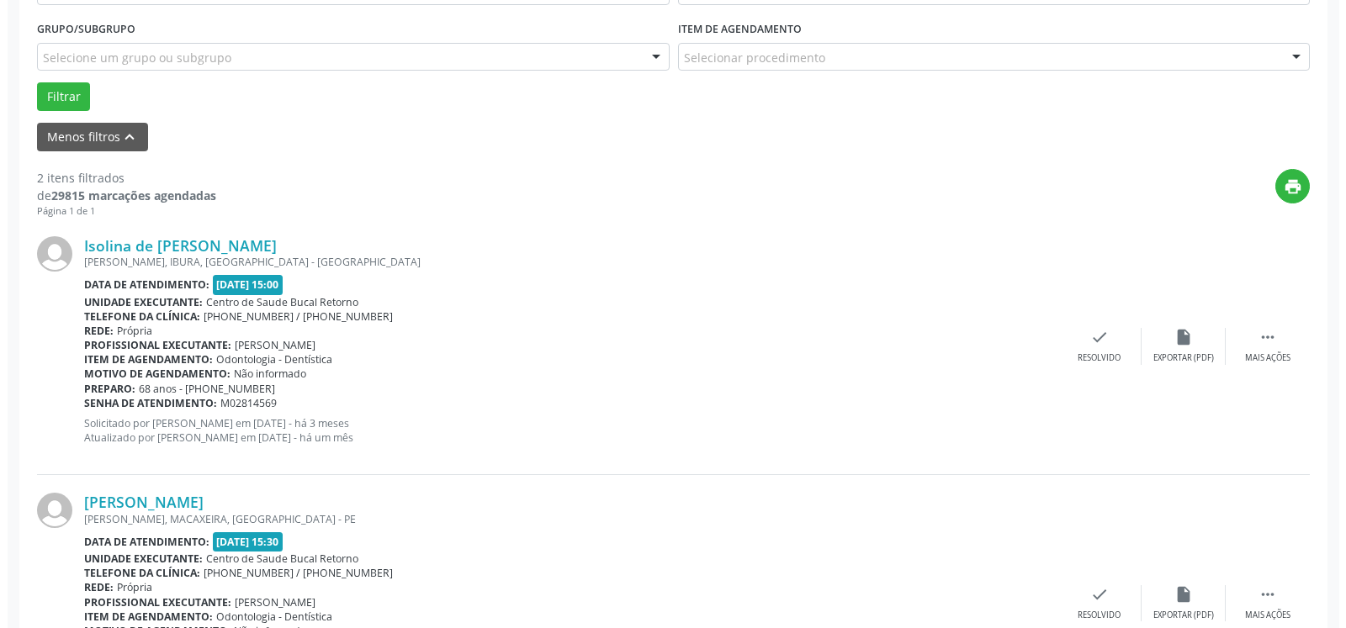
scroll to position [453, 0]
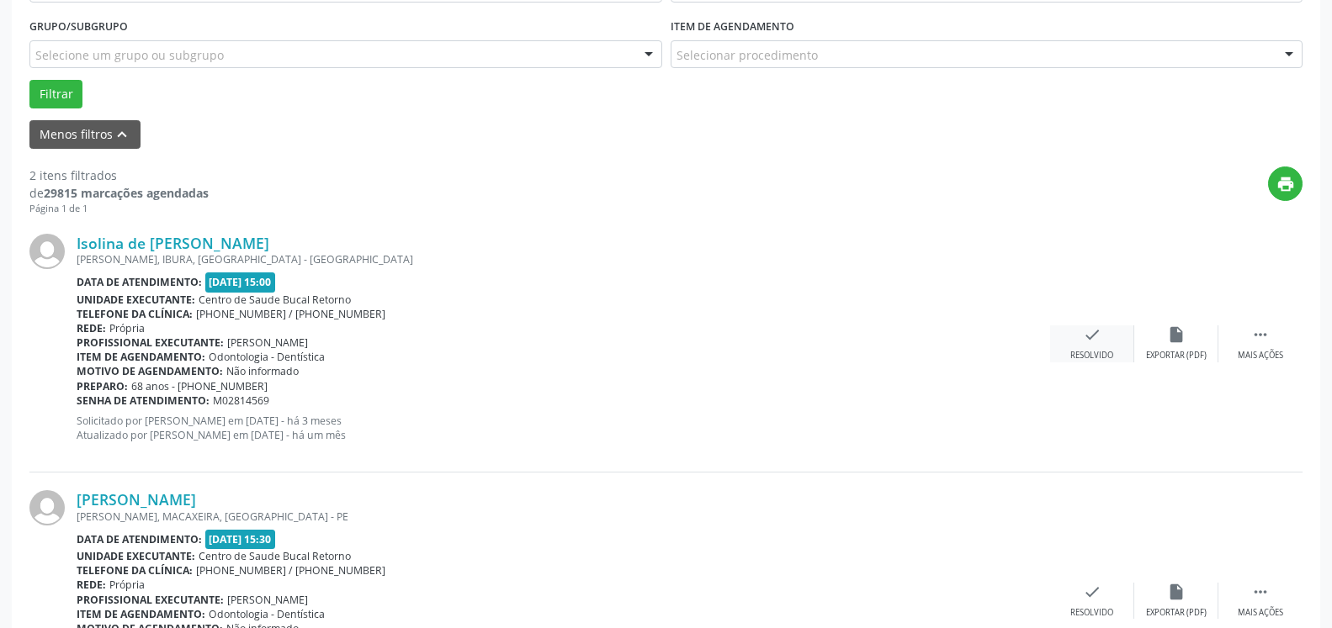
click at [1083, 341] on icon "check" at bounding box center [1092, 335] width 19 height 19
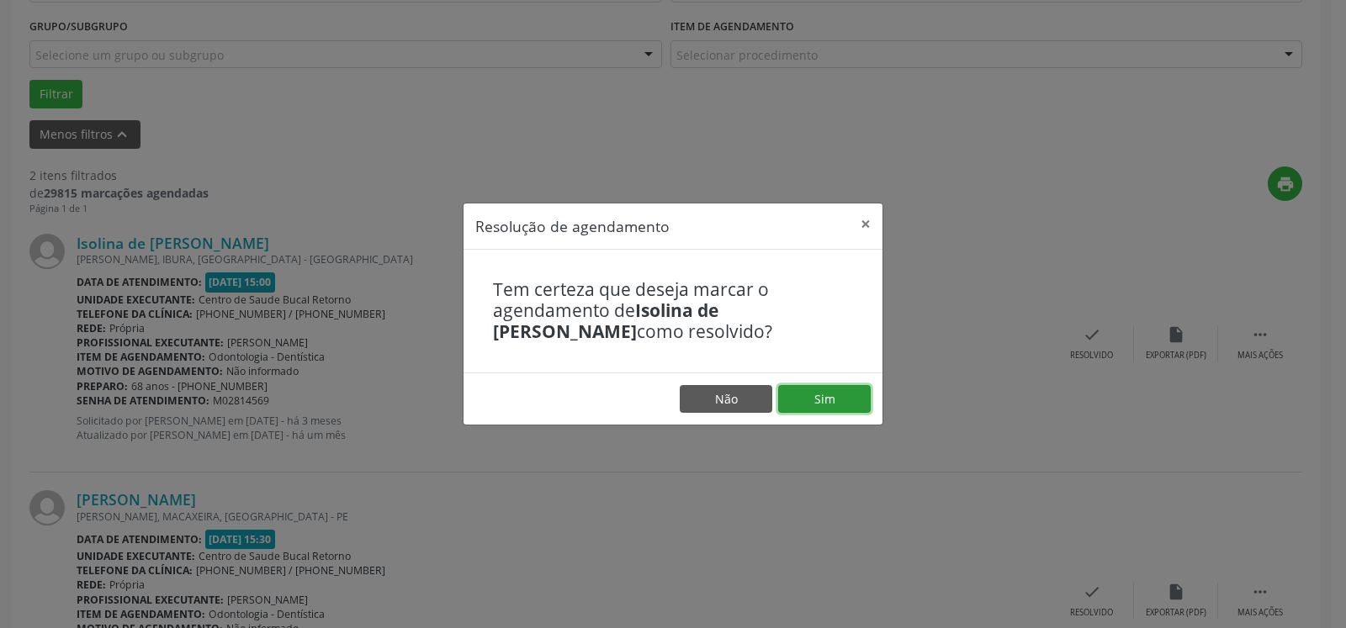
click at [833, 401] on button "Sim" at bounding box center [824, 399] width 93 height 29
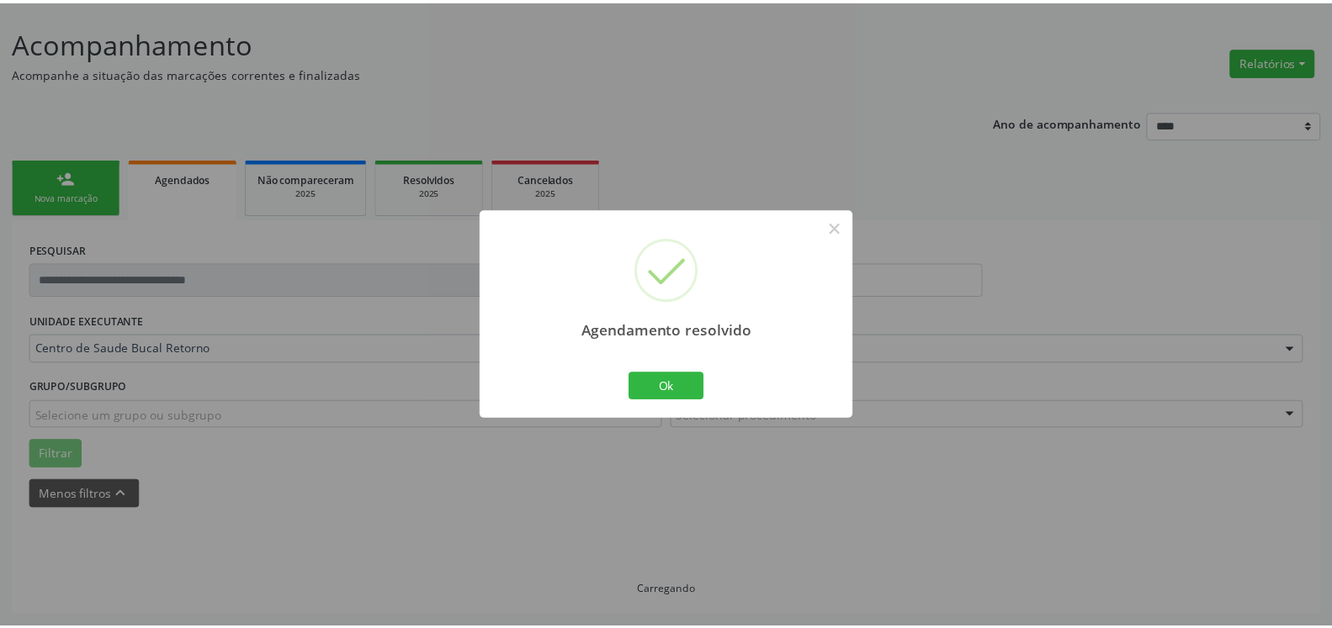
scroll to position [93, 0]
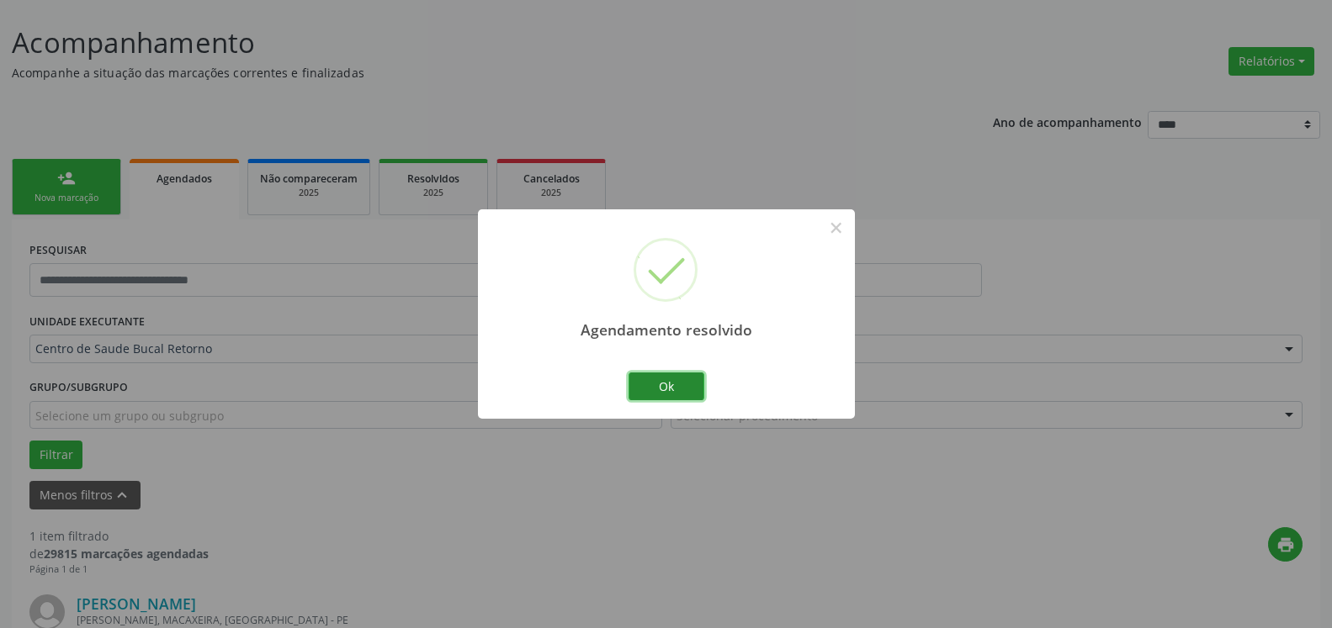
click at [670, 392] on button "Ok" at bounding box center [666, 387] width 76 height 29
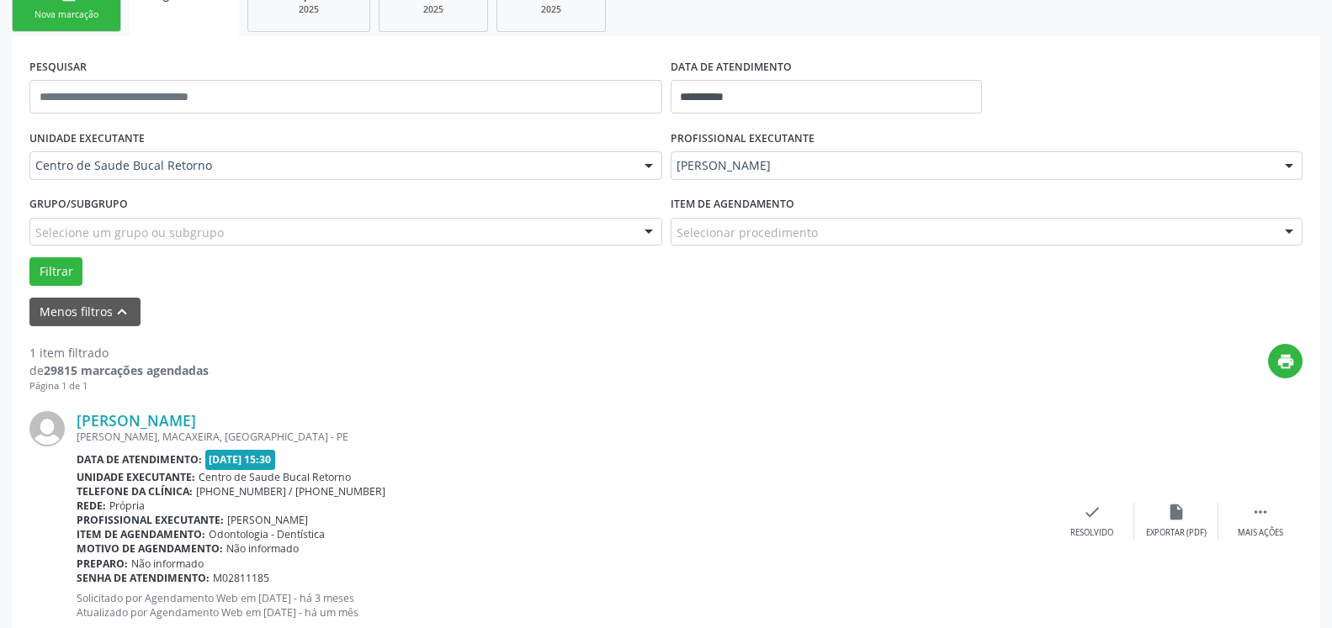
scroll to position [326, 0]
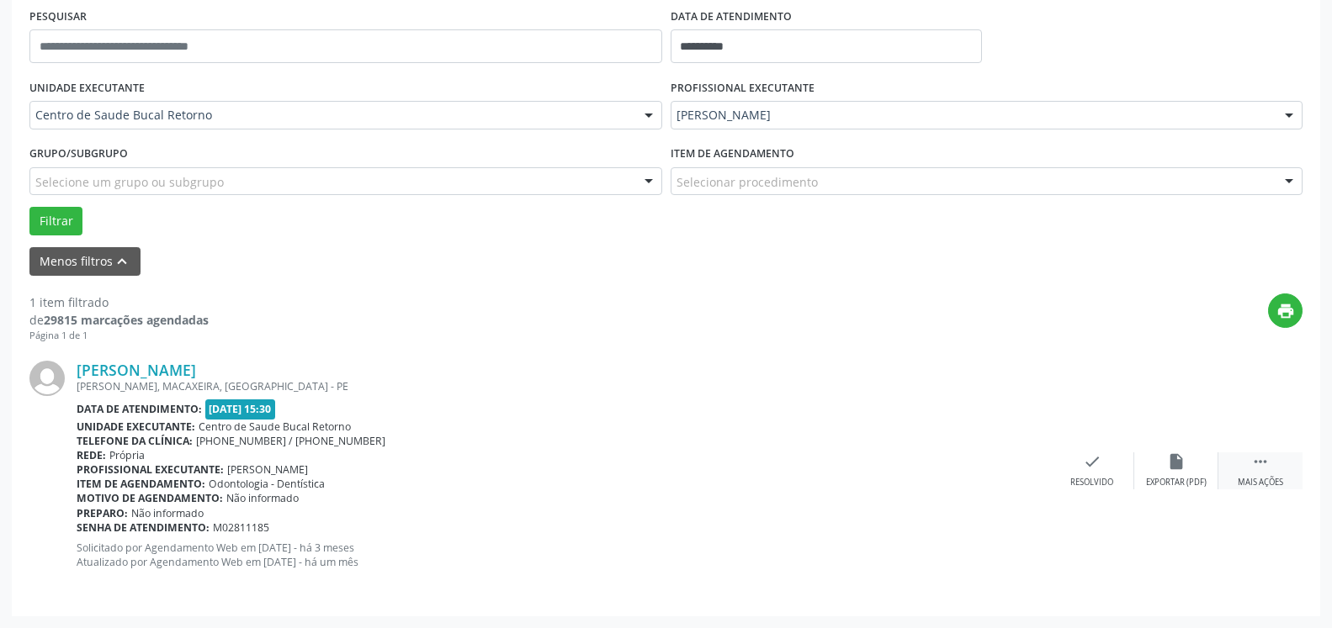
click at [1253, 467] on icon "" at bounding box center [1260, 462] width 19 height 19
click at [1202, 459] on div "alarm_off Não compareceu" at bounding box center [1176, 471] width 84 height 36
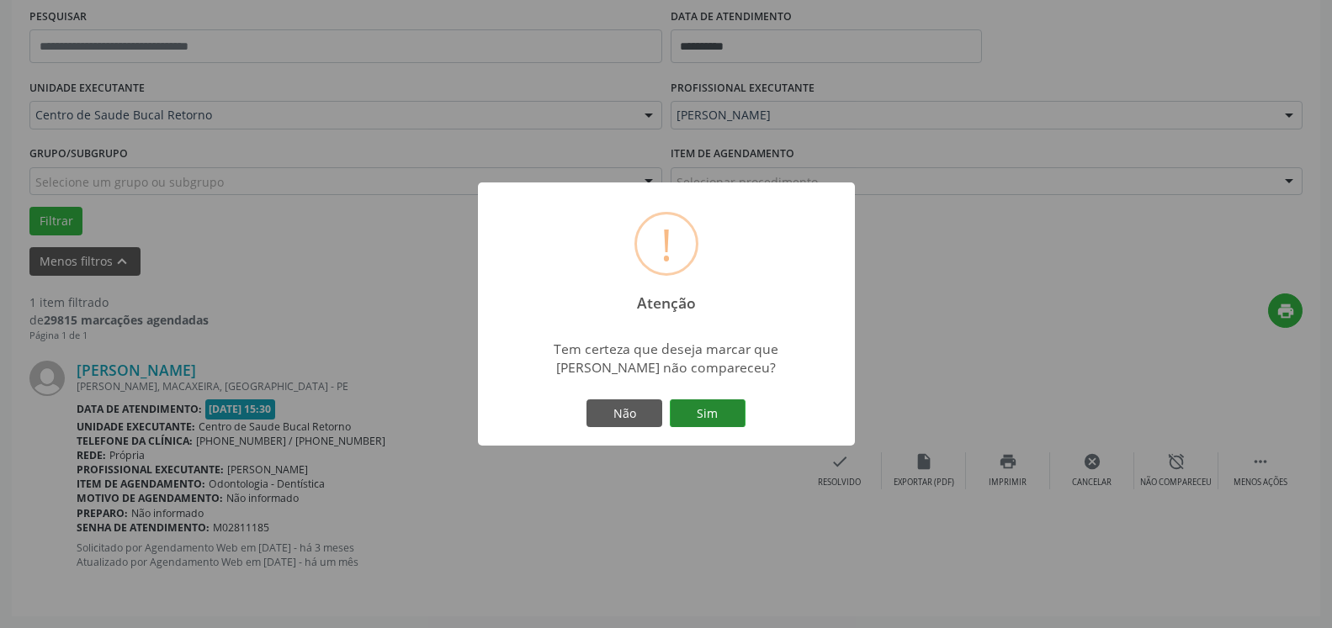
click at [694, 417] on button "Sim" at bounding box center [708, 414] width 76 height 29
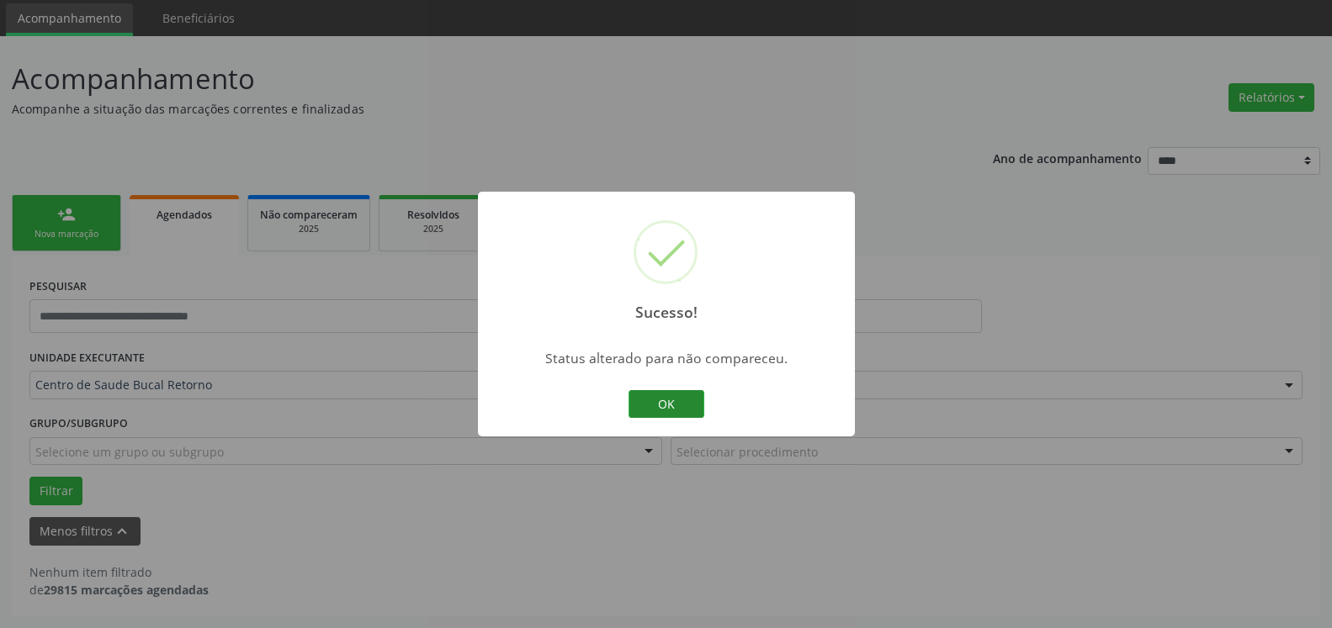
scroll to position [56, 0]
click at [676, 407] on button "OK" at bounding box center [666, 404] width 76 height 29
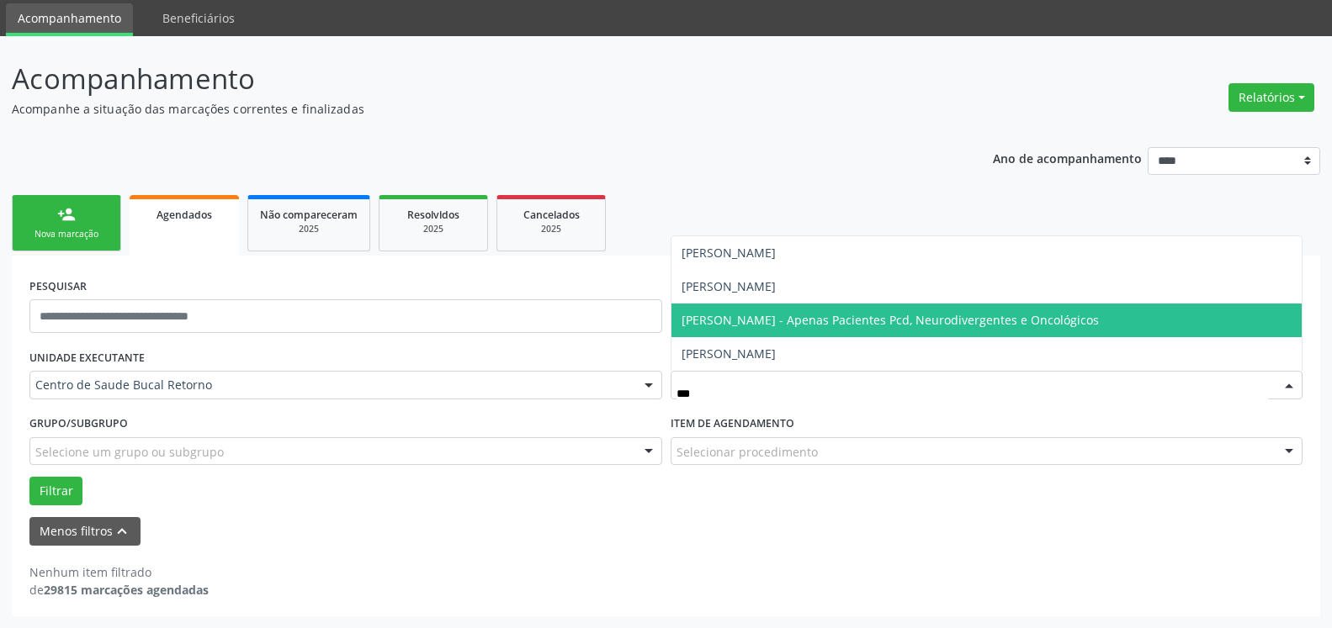
click at [760, 325] on span "[PERSON_NAME] - Apenas Pacientes Pcd, Neurodivergentes e Oncológicos" at bounding box center [889, 320] width 417 height 16
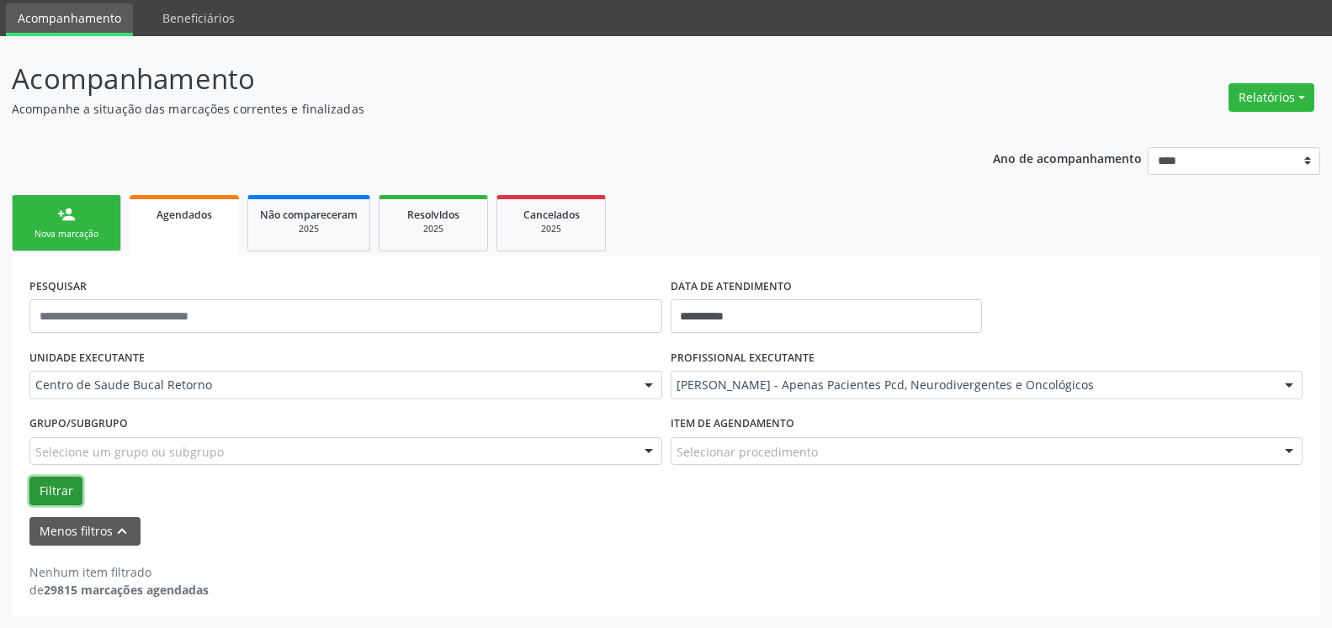
click at [30, 483] on button "Filtrar" at bounding box center [55, 491] width 53 height 29
click at [50, 494] on button "Filtrar" at bounding box center [55, 491] width 53 height 29
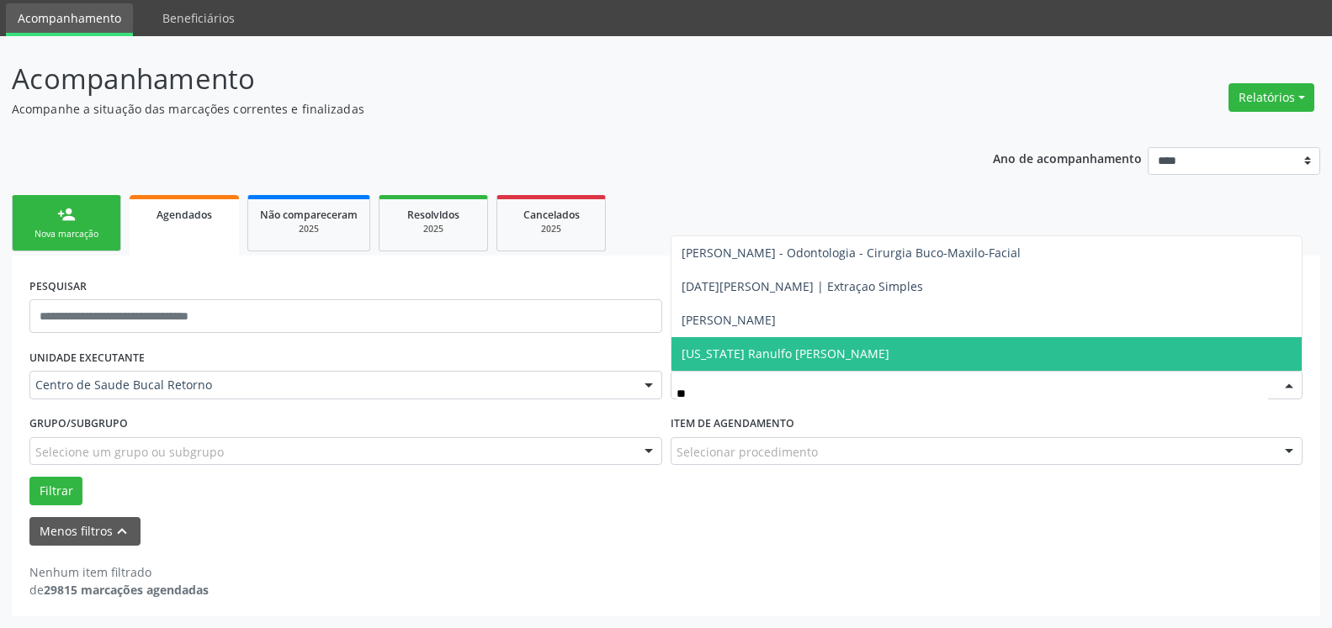
type input "***"
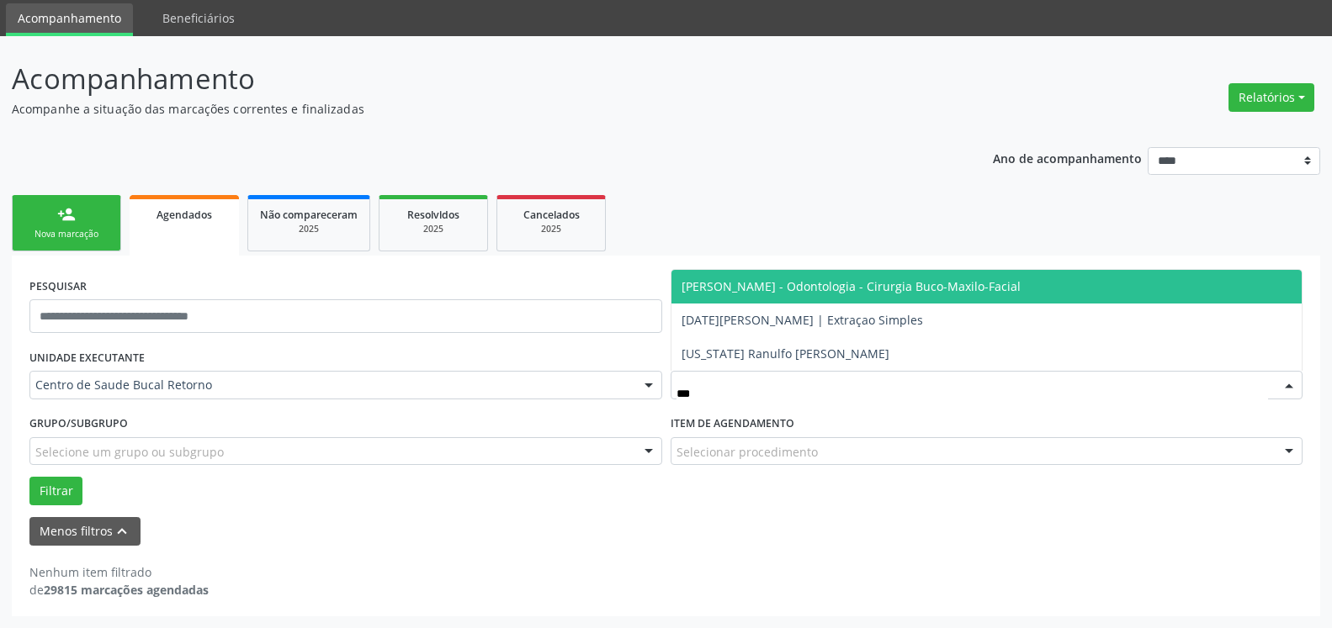
click at [753, 285] on span "[PERSON_NAME] - Odontologia - Cirurgia Buco-Maxilo-Facial" at bounding box center [850, 286] width 339 height 16
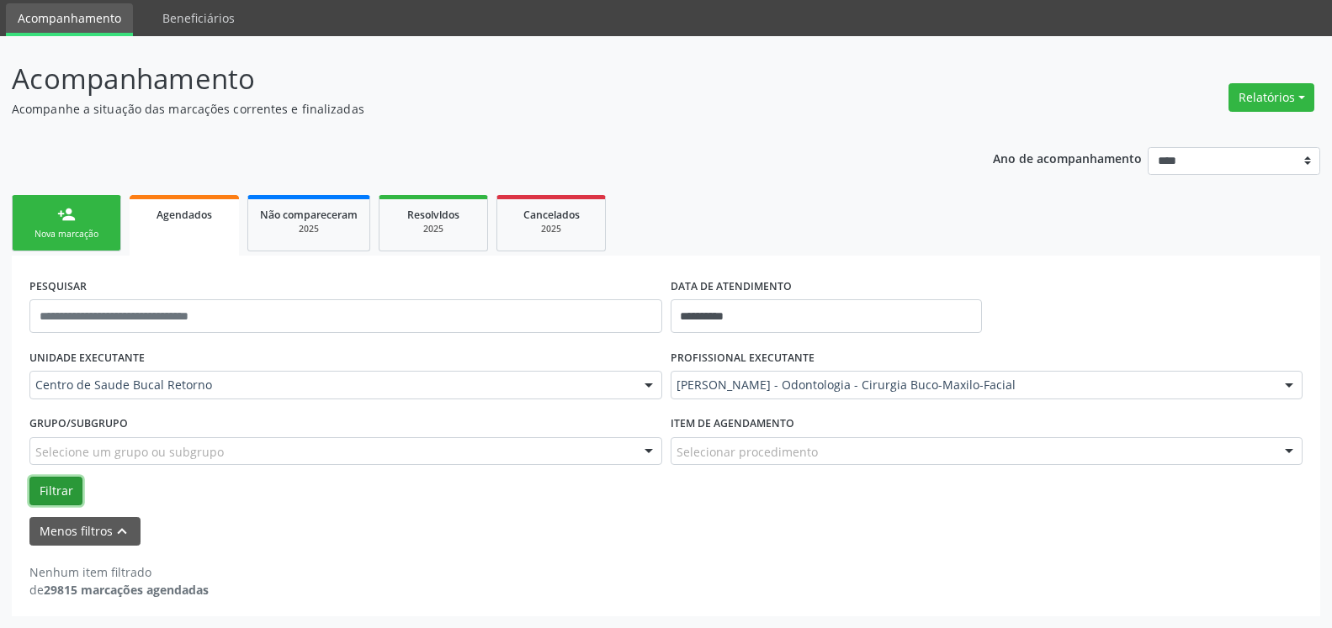
click at [52, 495] on button "Filtrar" at bounding box center [55, 491] width 53 height 29
click at [49, 490] on button "Filtrar" at bounding box center [55, 491] width 53 height 29
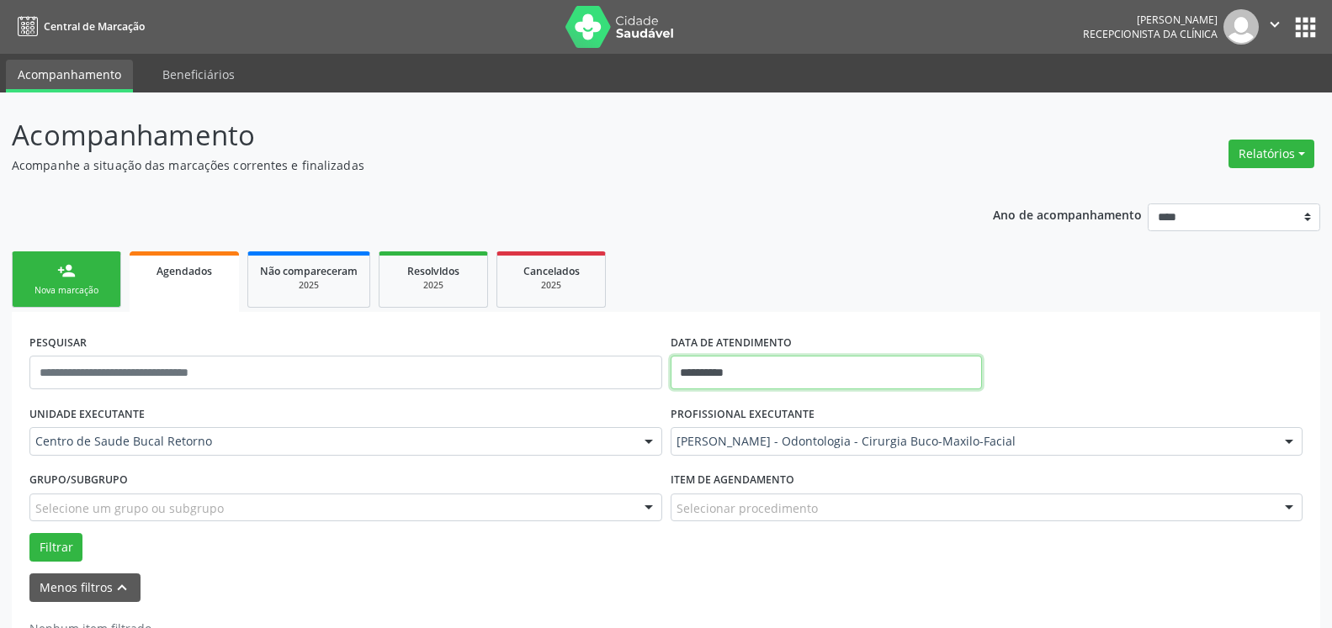
click at [718, 360] on input "**********" at bounding box center [826, 373] width 312 height 34
click at [832, 264] on span "21" at bounding box center [836, 270] width 33 height 33
type input "**********"
click at [832, 264] on span "21" at bounding box center [836, 270] width 33 height 33
click at [53, 546] on button "Filtrar" at bounding box center [55, 547] width 53 height 29
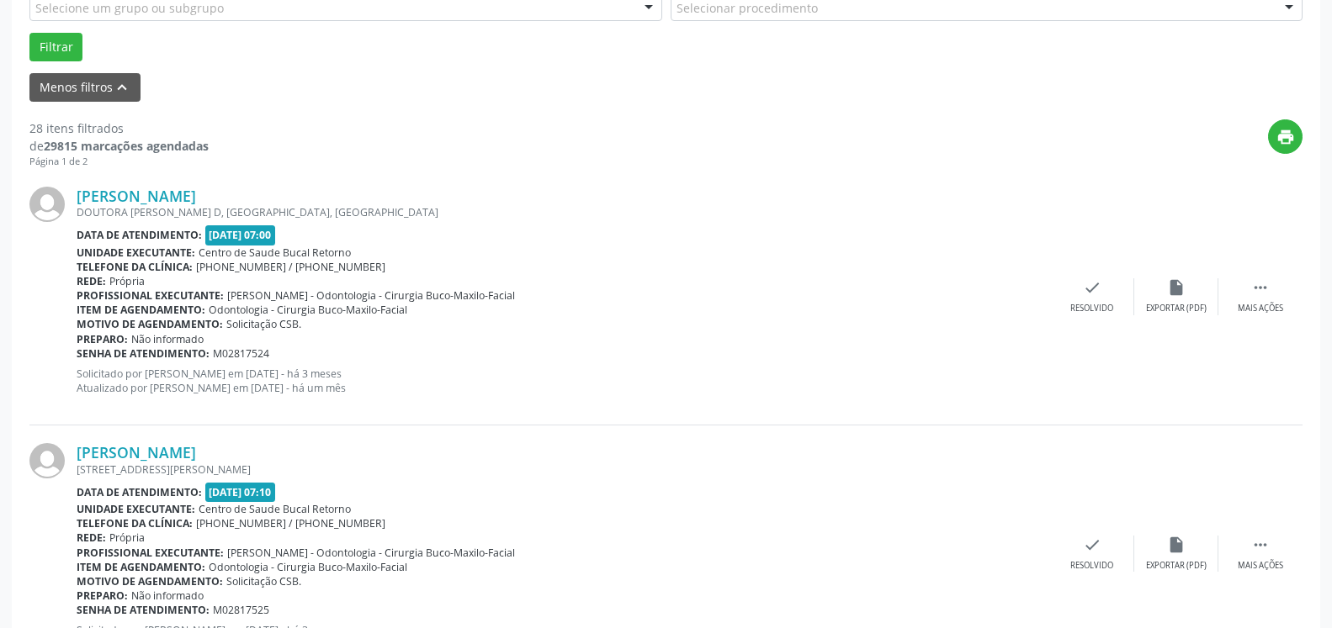
scroll to position [515, 0]
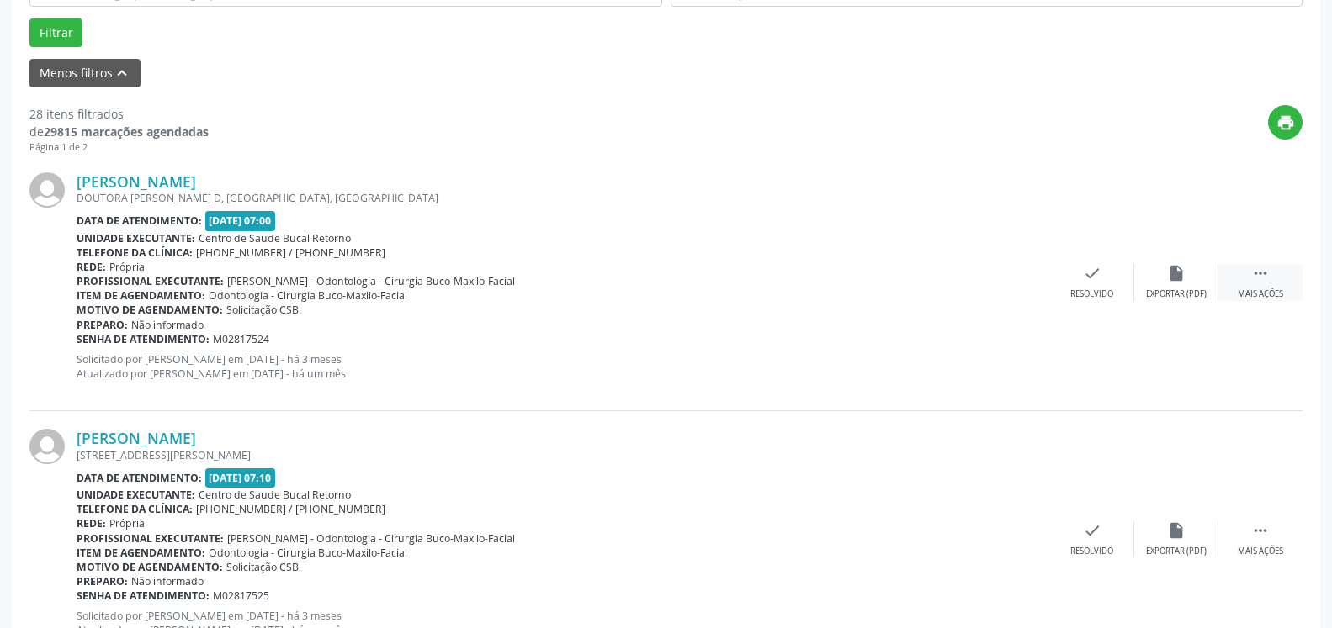
click at [1282, 289] on div " Mais ações" at bounding box center [1260, 282] width 84 height 36
click at [1197, 284] on div "alarm_off Não compareceu" at bounding box center [1176, 282] width 84 height 36
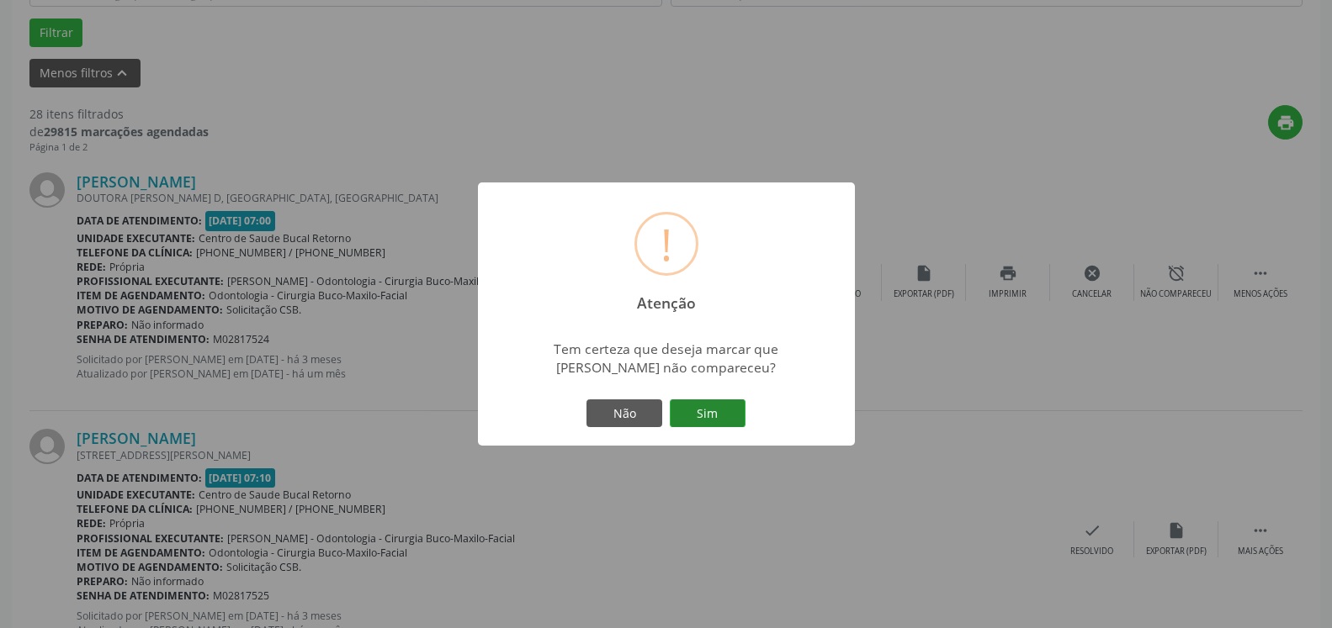
click at [739, 407] on button "Sim" at bounding box center [708, 414] width 76 height 29
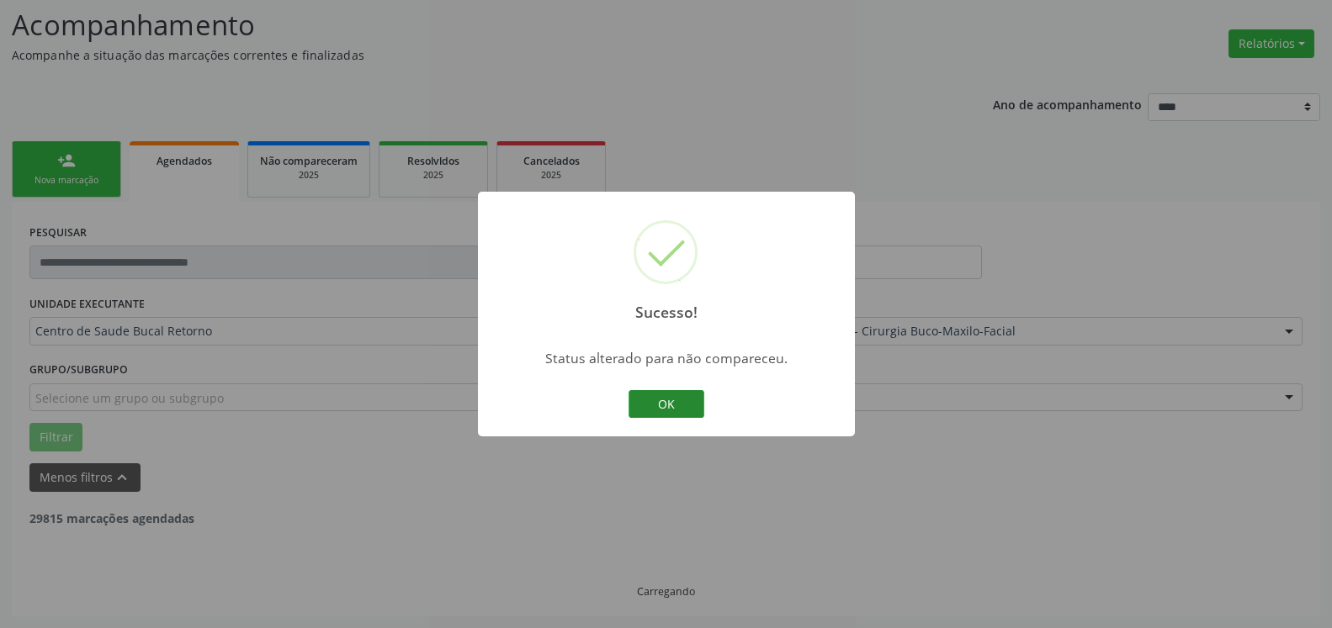
scroll to position [110, 0]
click at [648, 403] on button "OK" at bounding box center [666, 404] width 76 height 29
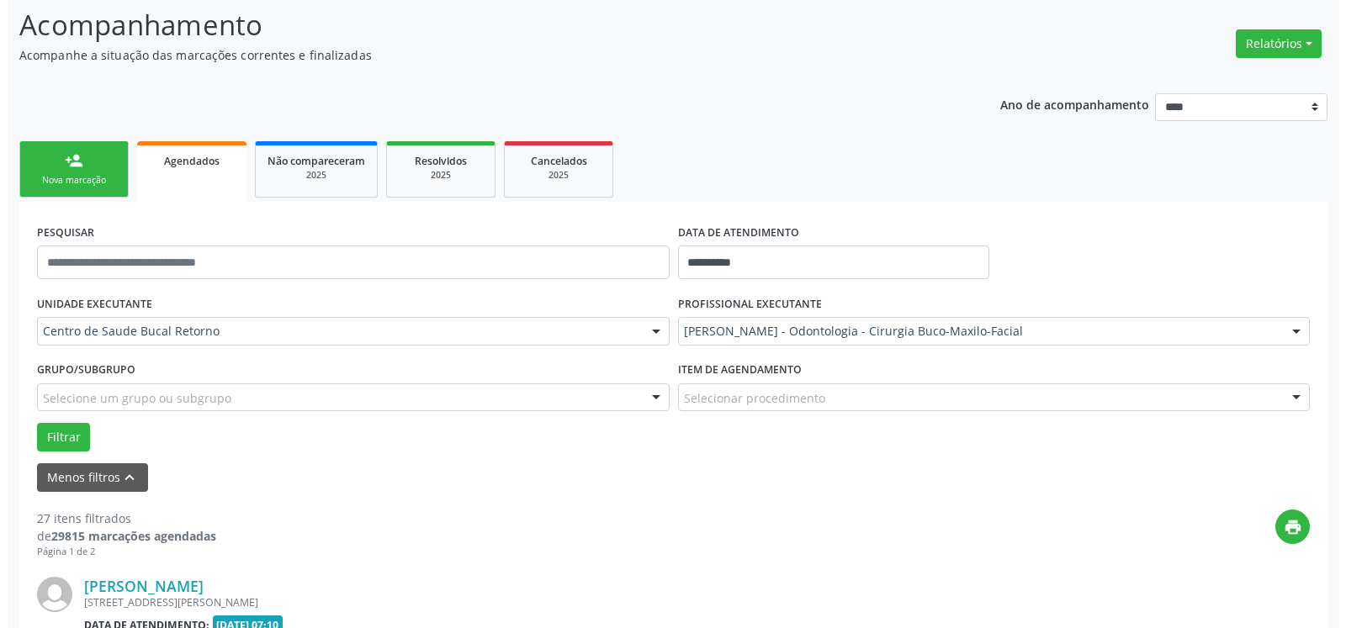
scroll to position [453, 0]
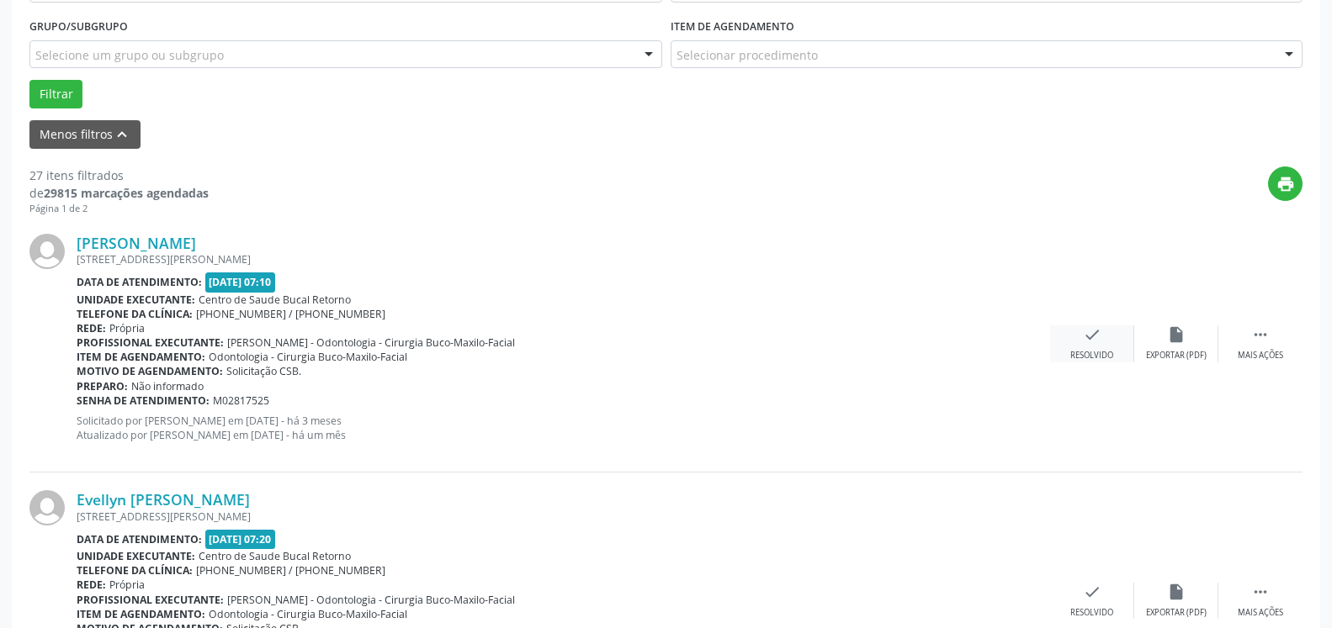
click at [1075, 338] on div "check Resolvido" at bounding box center [1092, 344] width 84 height 36
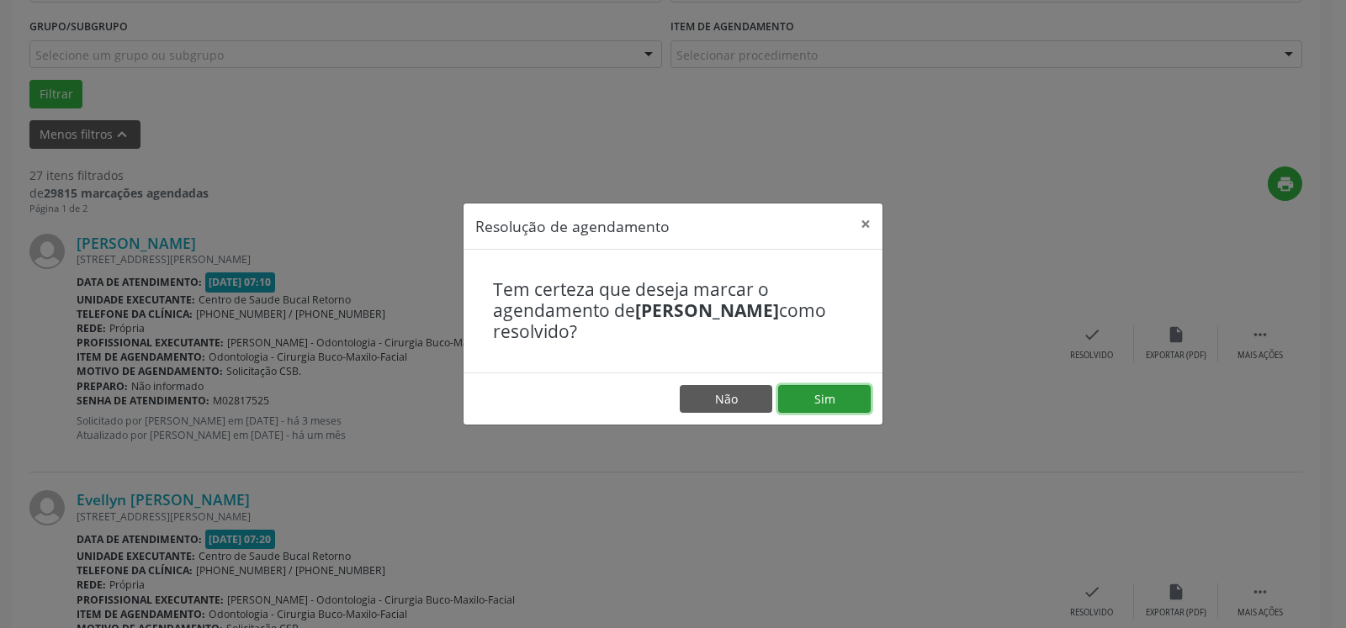
click at [861, 387] on button "Sim" at bounding box center [824, 399] width 93 height 29
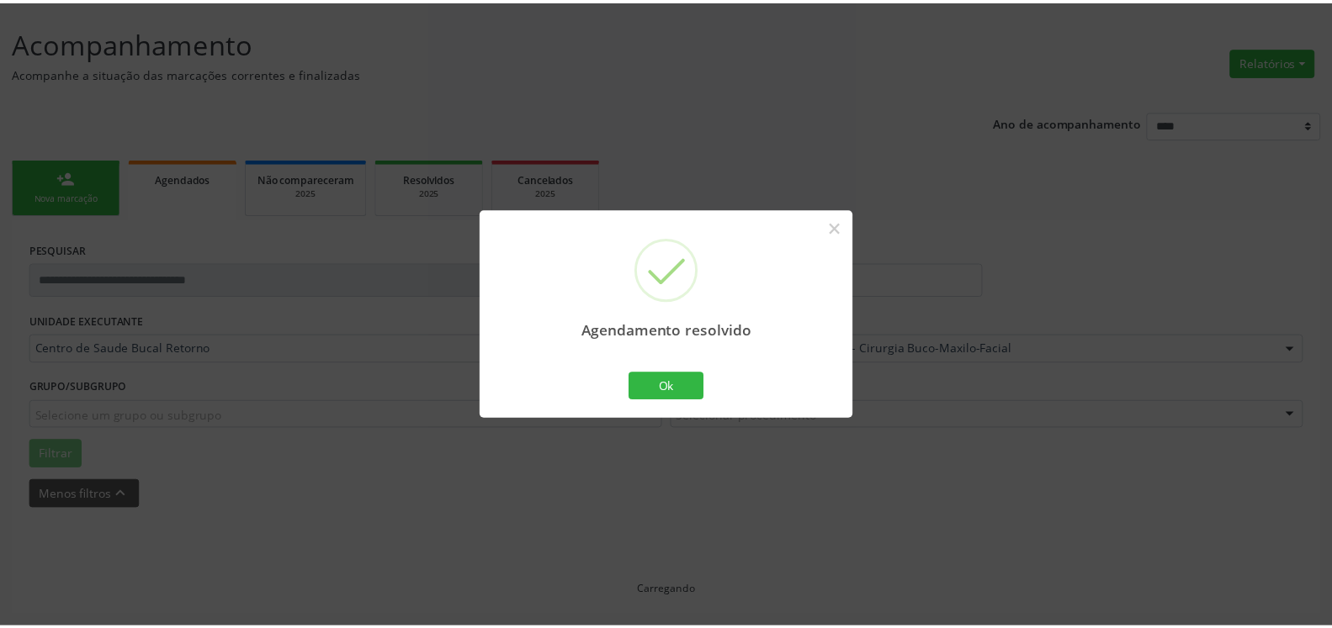
scroll to position [93, 0]
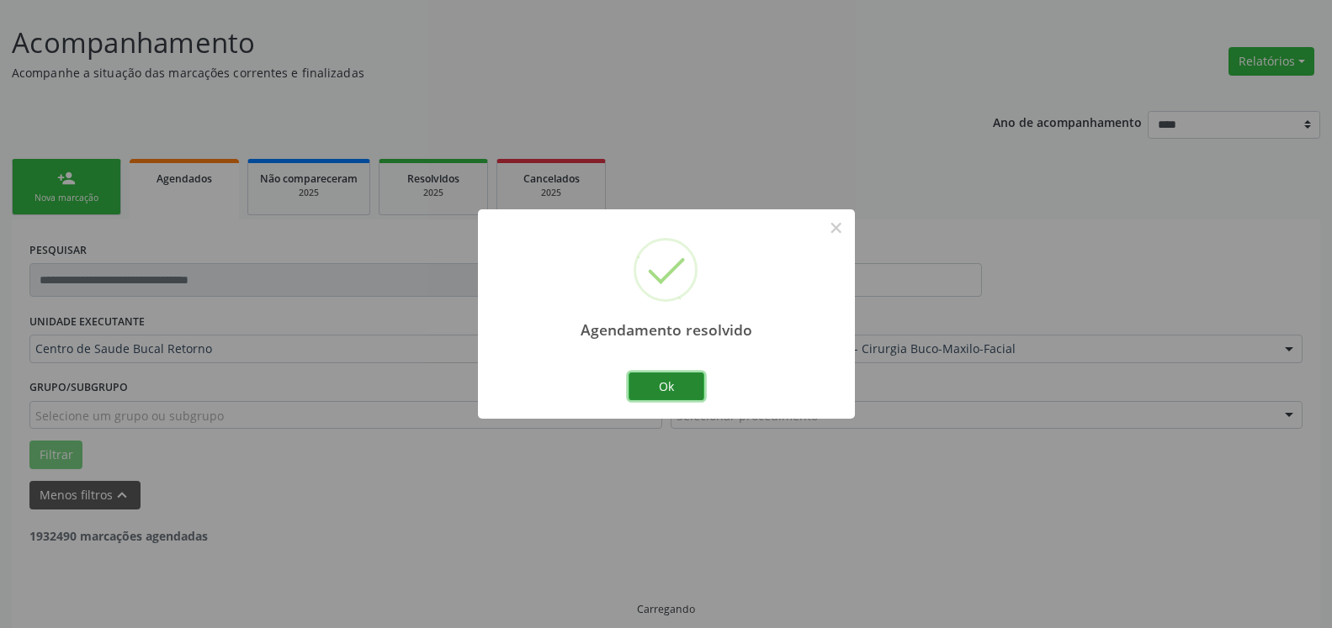
click at [669, 387] on button "Ok" at bounding box center [666, 387] width 76 height 29
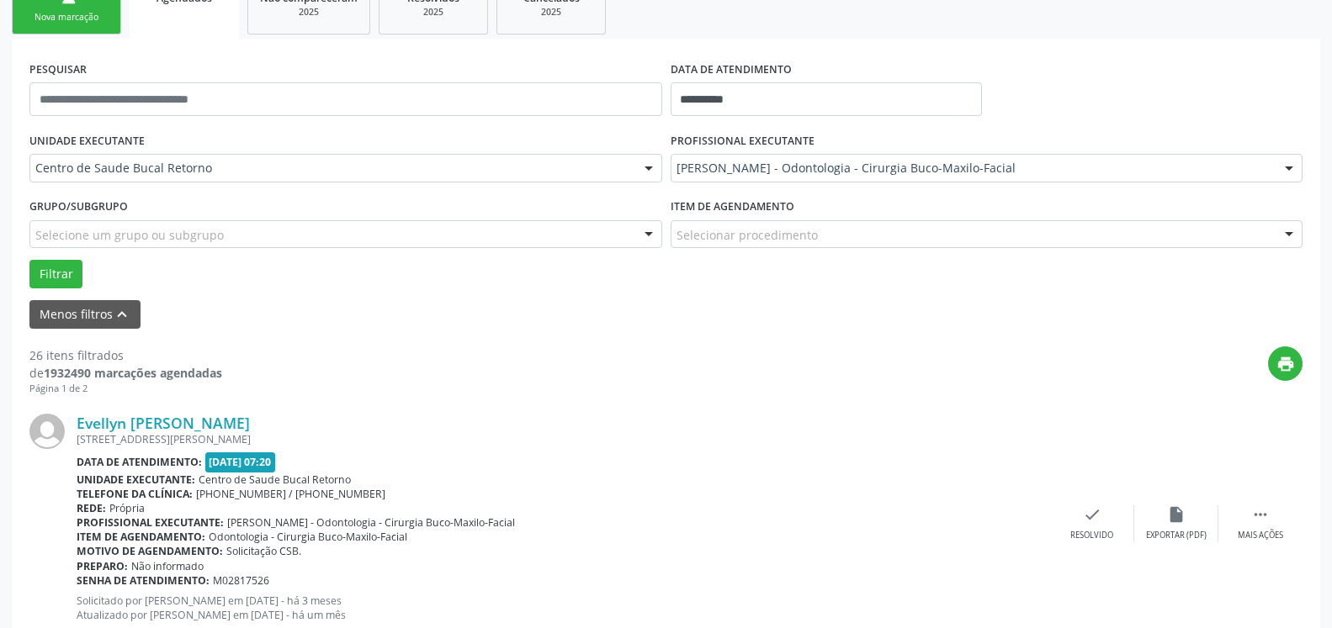
scroll to position [453, 0]
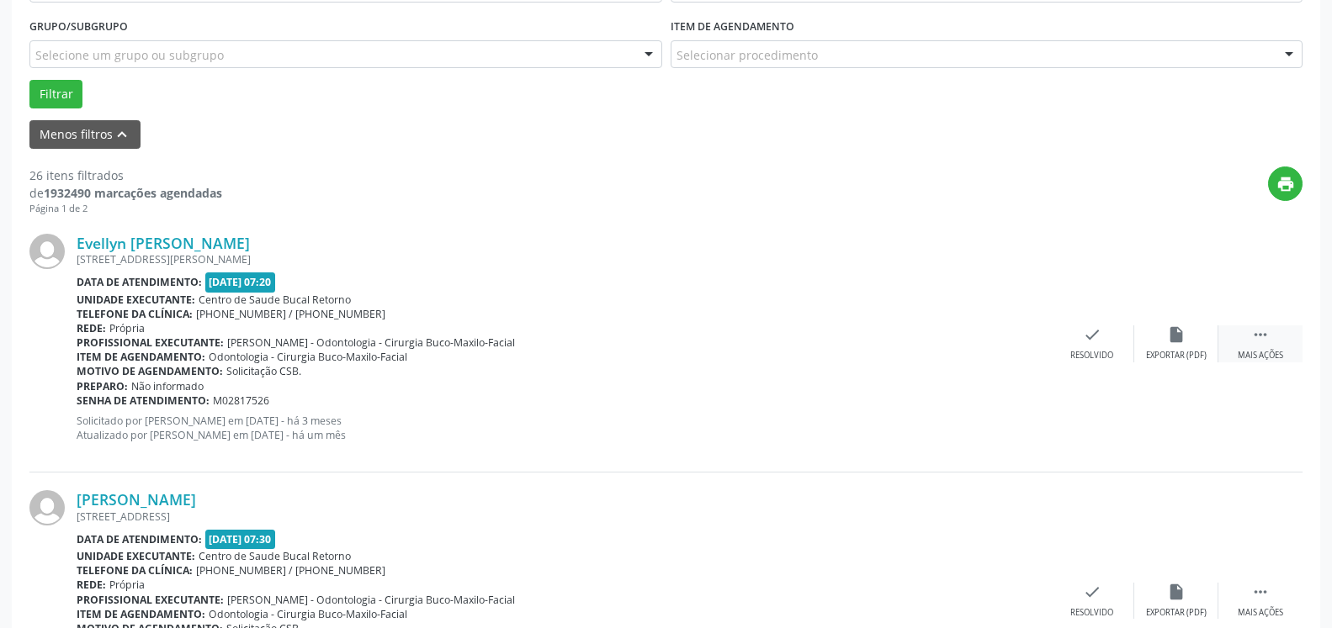
click at [1255, 331] on icon "" at bounding box center [1260, 335] width 19 height 19
click at [1195, 339] on div "alarm_off Não compareceu" at bounding box center [1176, 344] width 84 height 36
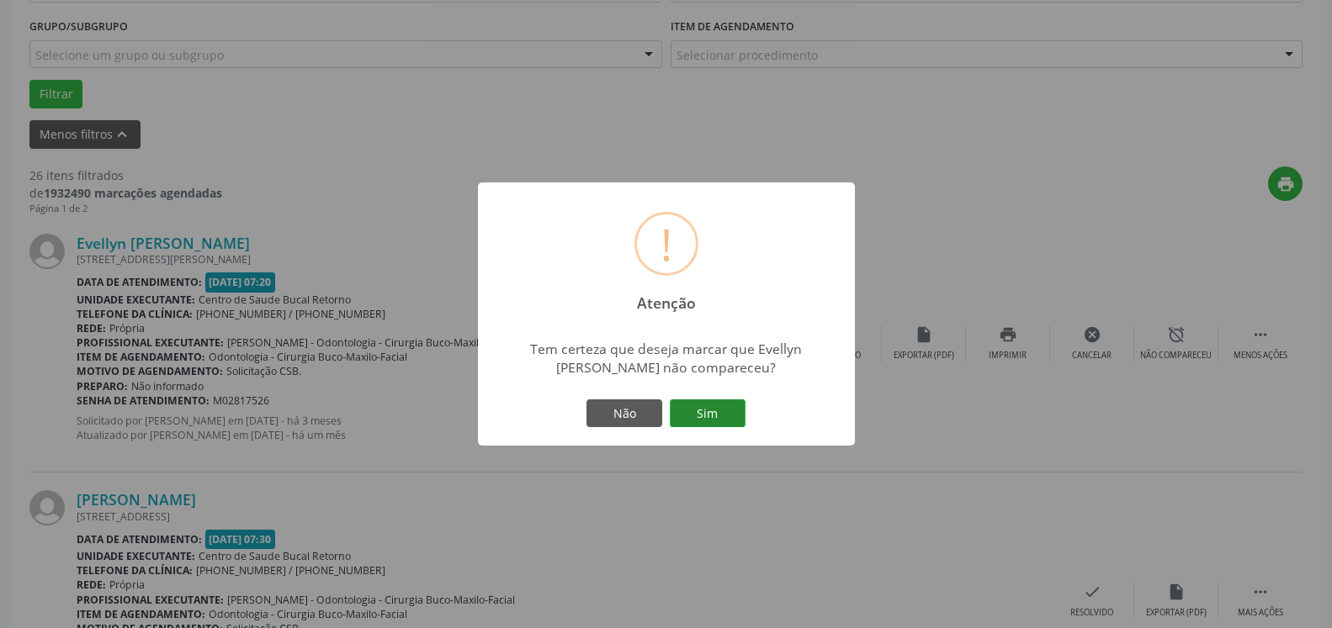
click at [703, 411] on button "Sim" at bounding box center [708, 414] width 76 height 29
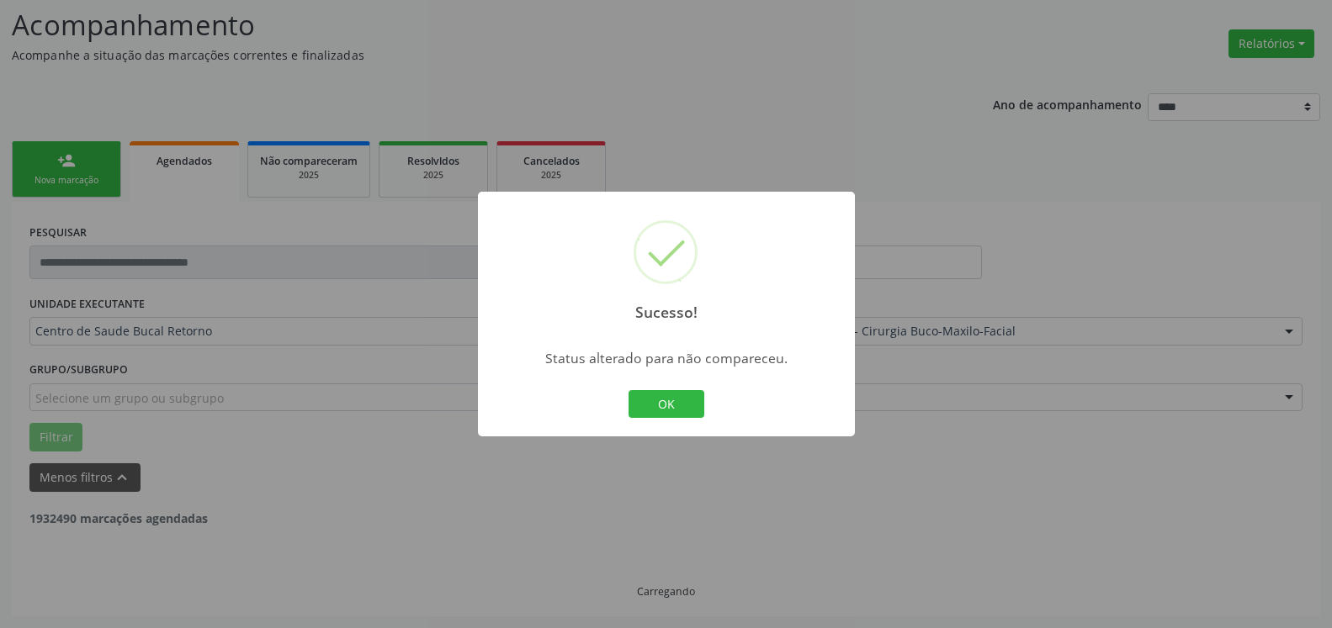
scroll to position [110, 0]
click at [687, 399] on button "OK" at bounding box center [666, 404] width 76 height 29
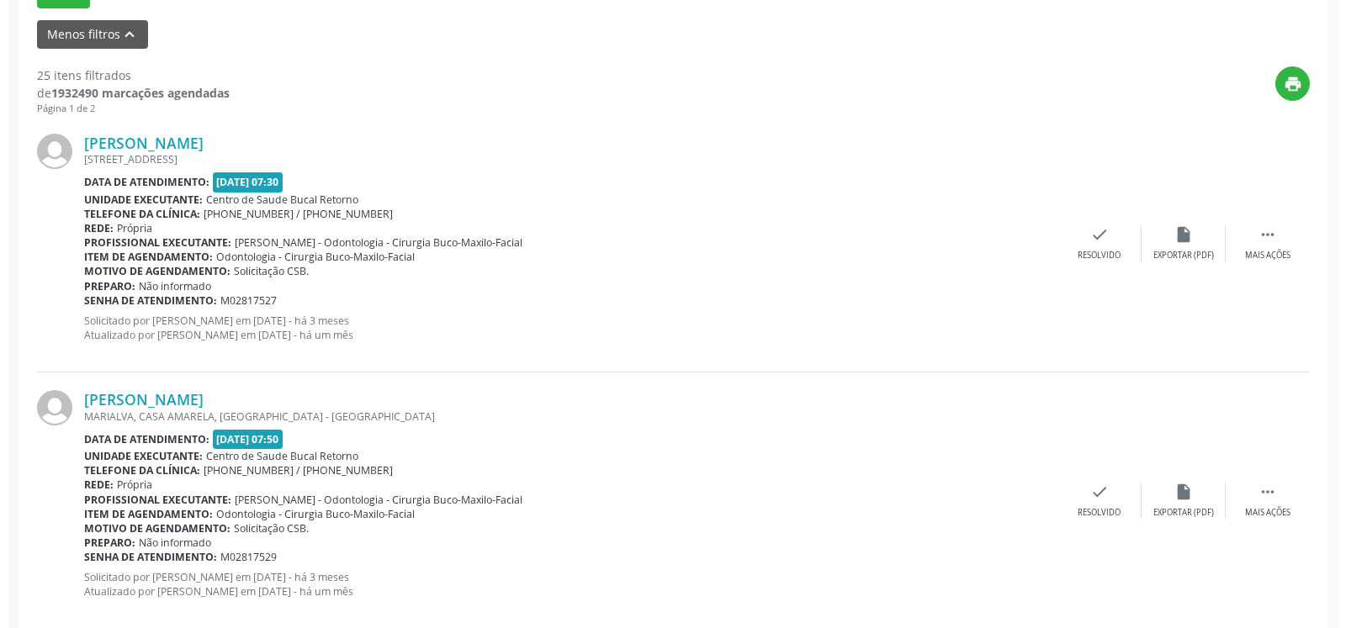
scroll to position [625, 0]
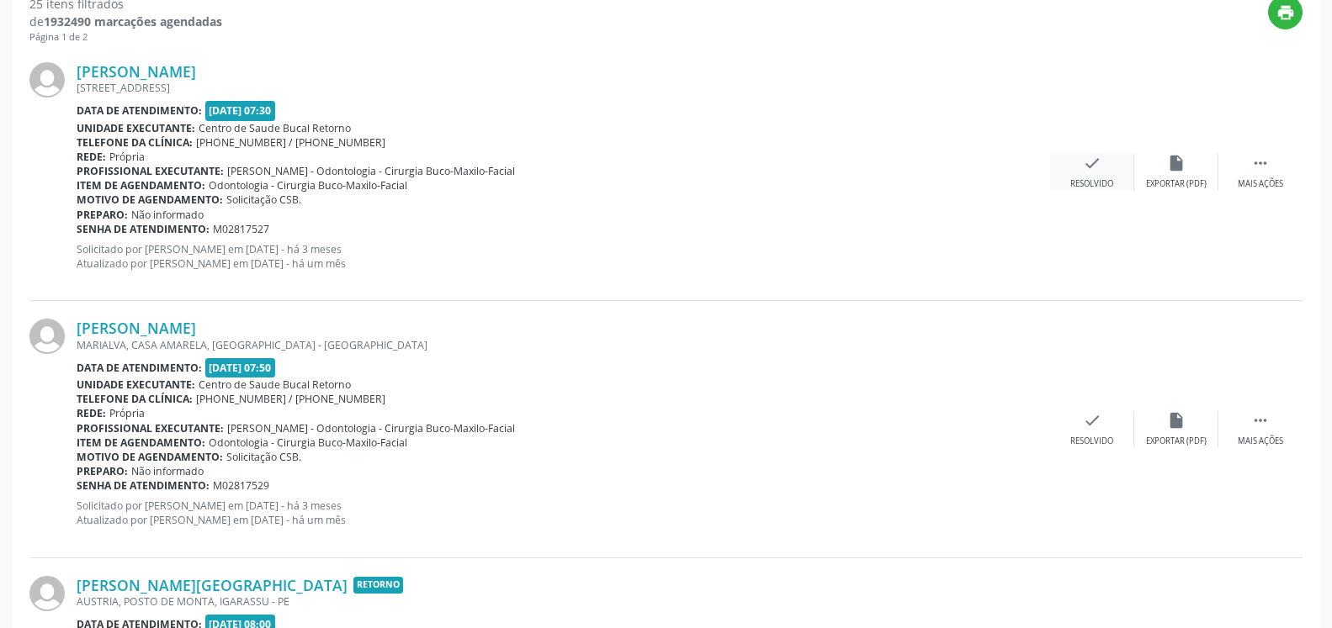
click at [1086, 164] on icon "check" at bounding box center [1092, 163] width 19 height 19
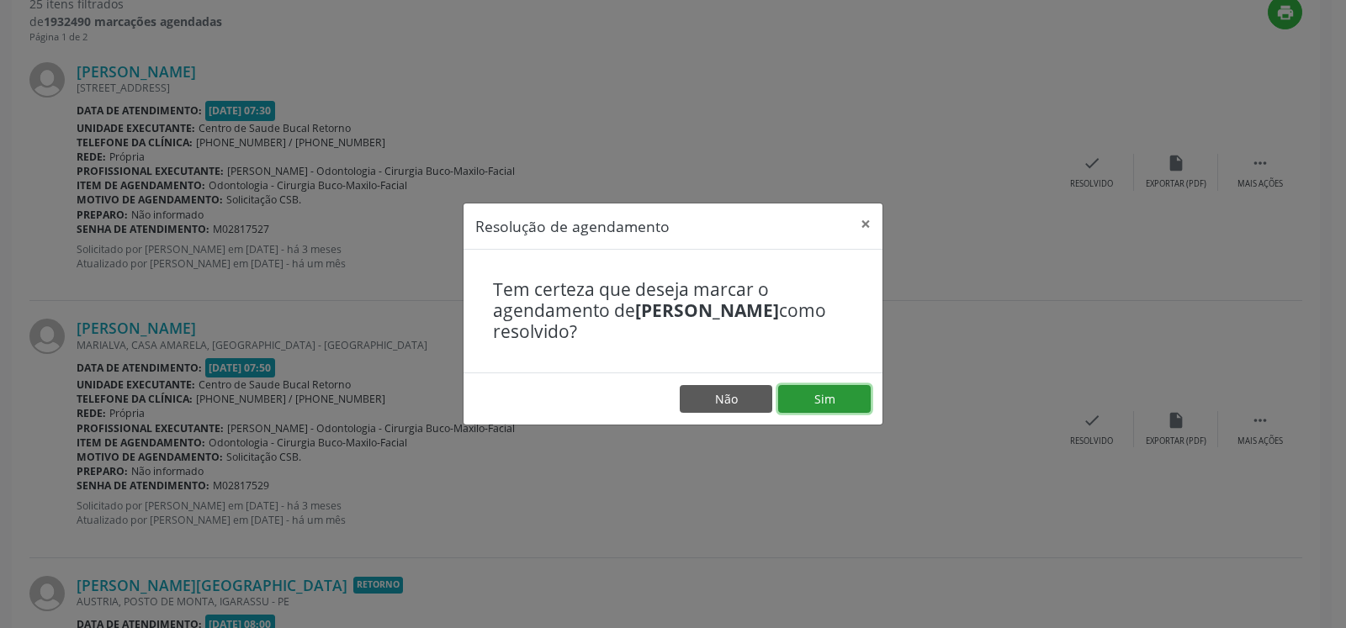
click at [847, 398] on button "Sim" at bounding box center [824, 399] width 93 height 29
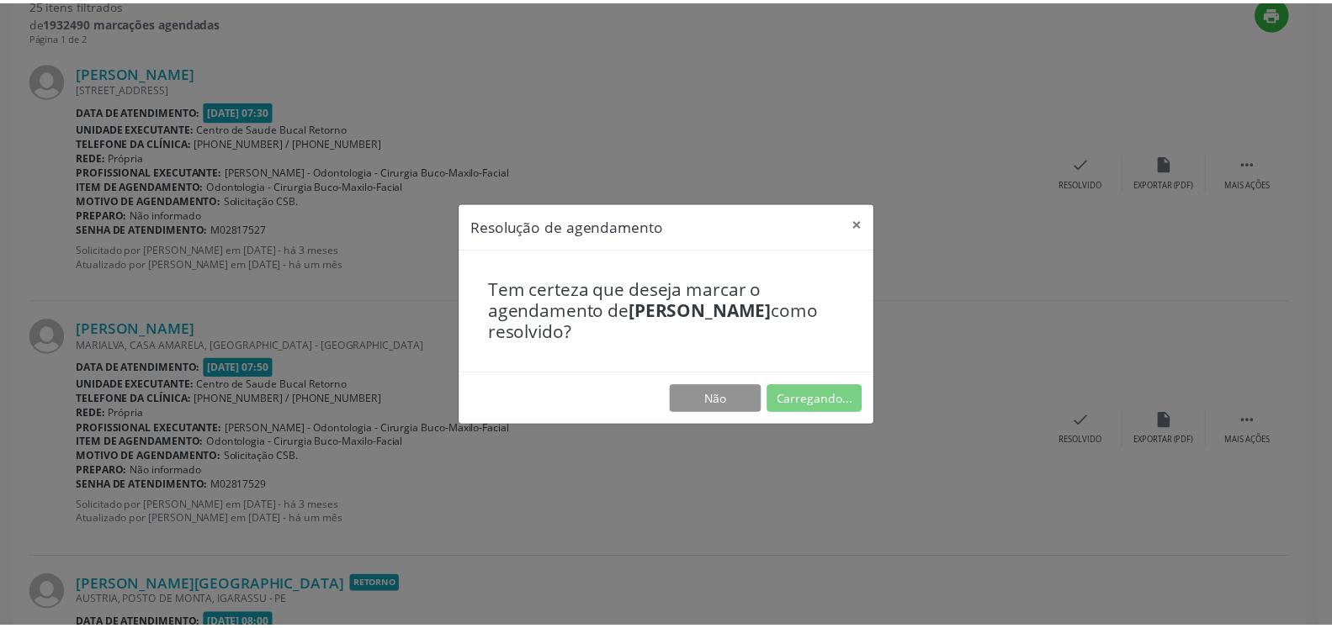
scroll to position [93, 0]
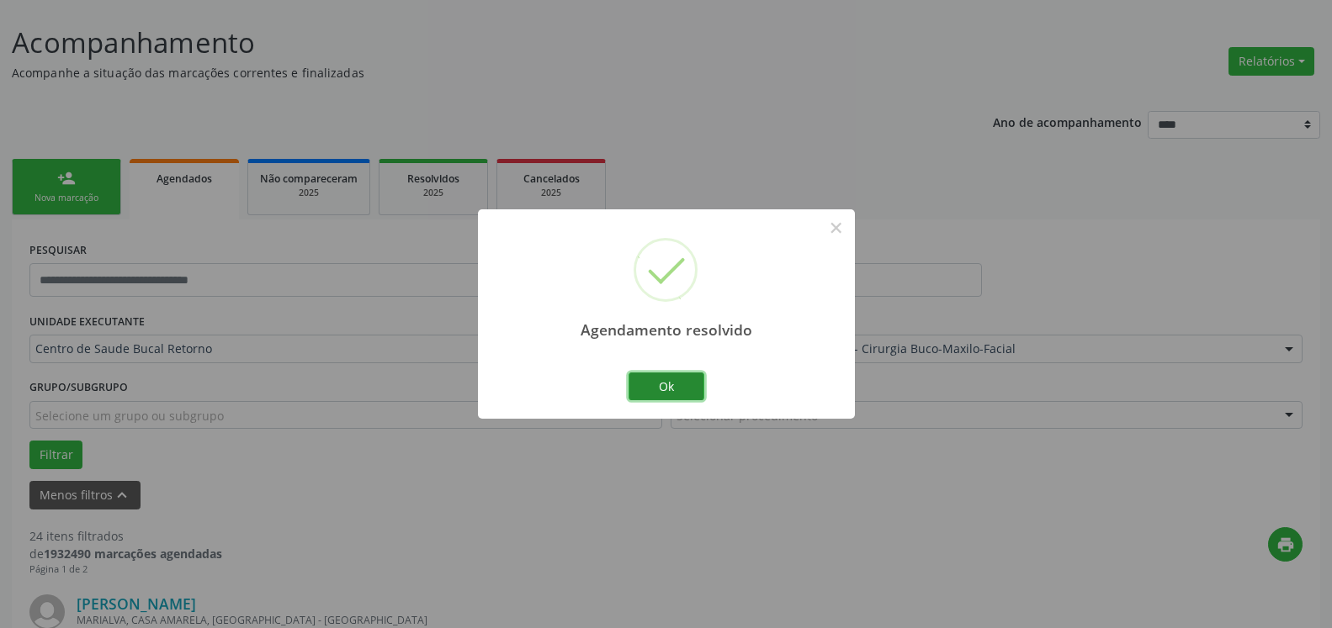
click at [658, 388] on button "Ok" at bounding box center [666, 387] width 76 height 29
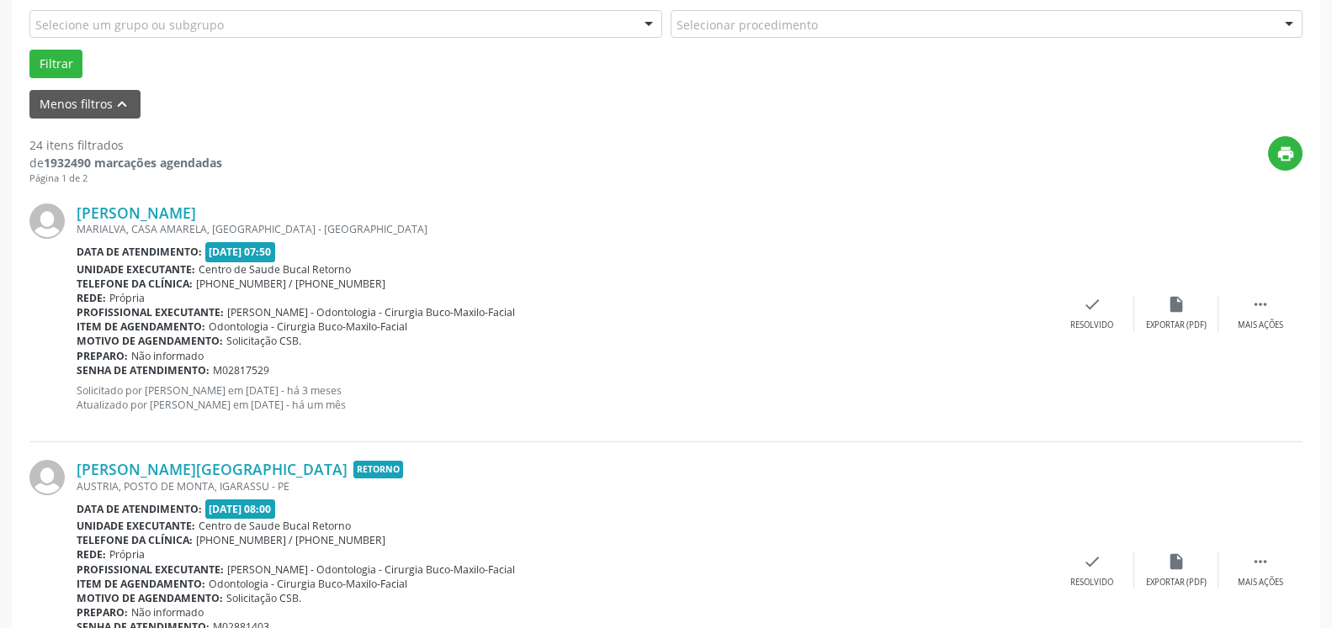
scroll to position [522, 0]
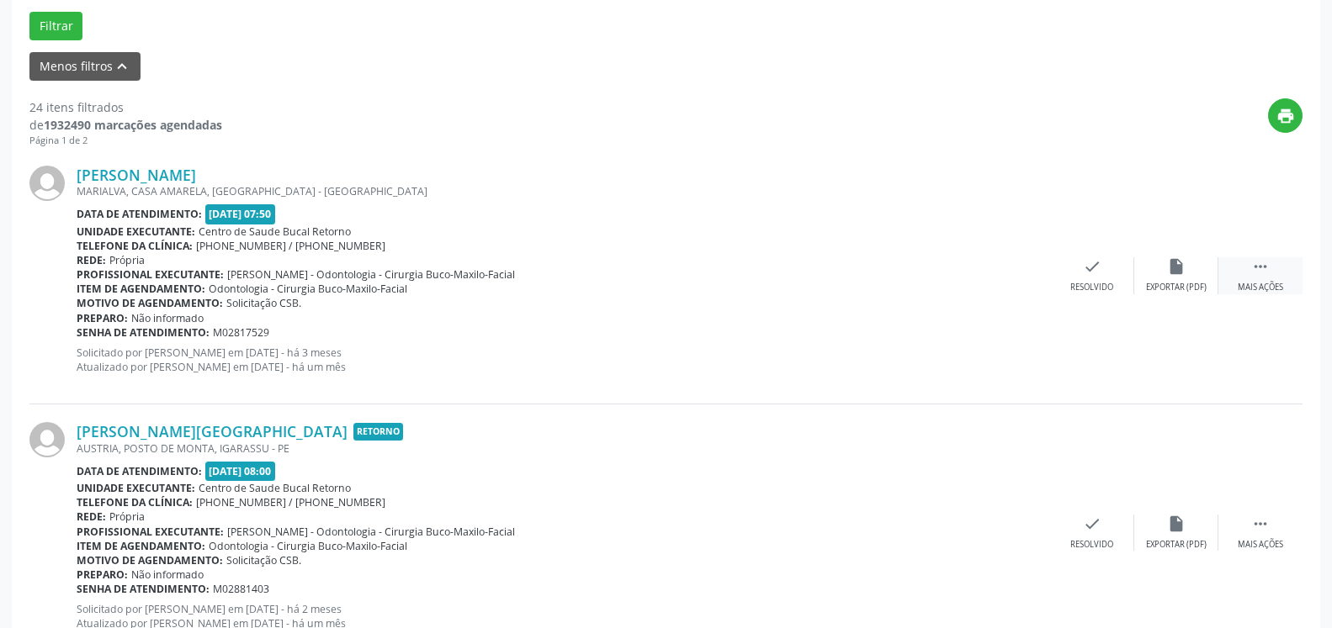
click at [1270, 283] on div "Mais ações" at bounding box center [1259, 288] width 45 height 12
click at [1182, 276] on icon "alarm_off" at bounding box center [1176, 266] width 19 height 19
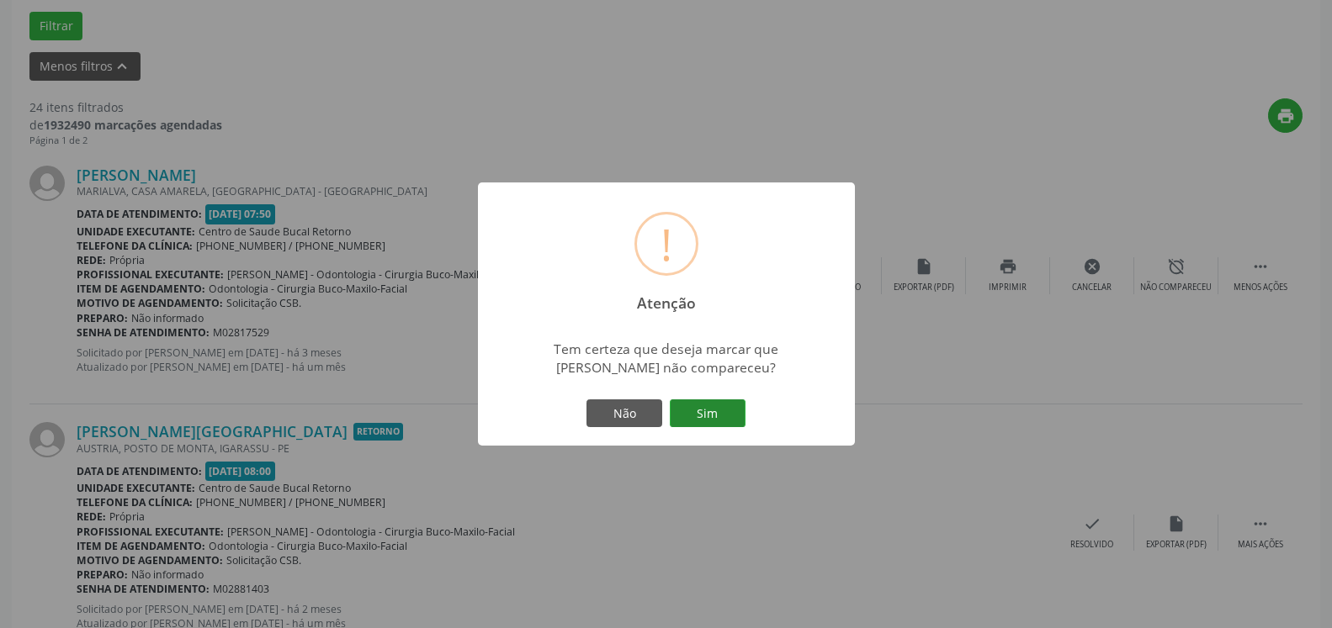
click at [688, 411] on button "Sim" at bounding box center [708, 414] width 76 height 29
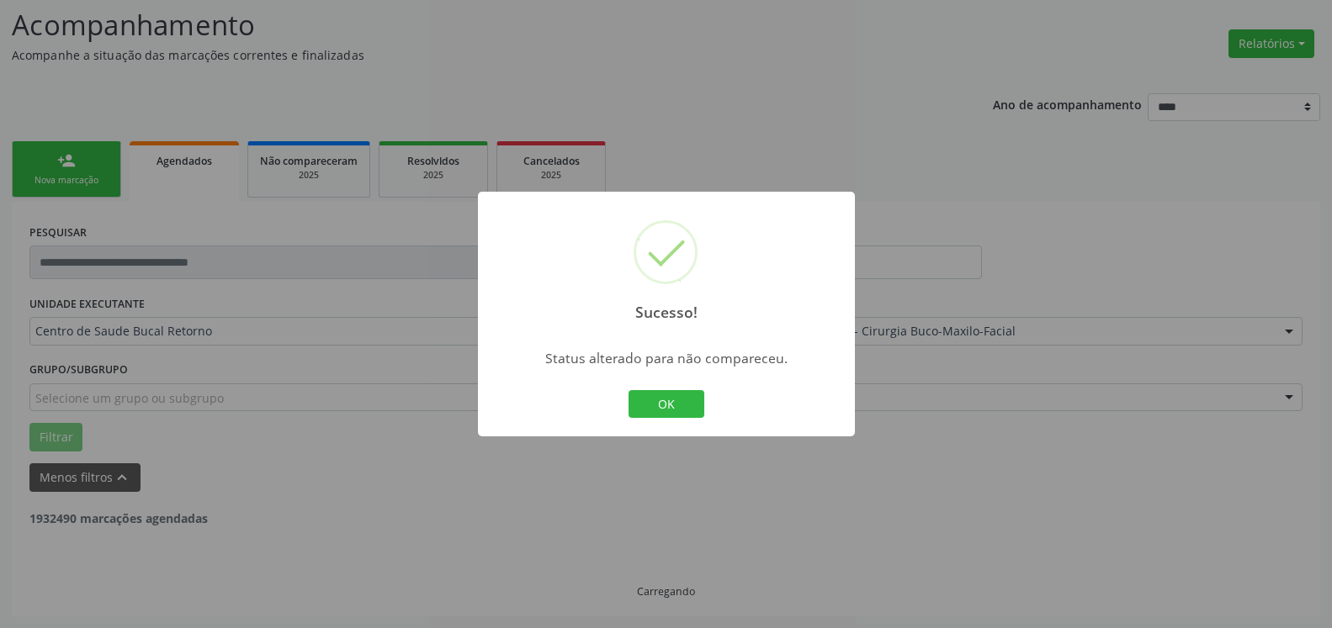
scroll to position [110, 0]
click at [652, 395] on button "OK" at bounding box center [666, 404] width 76 height 29
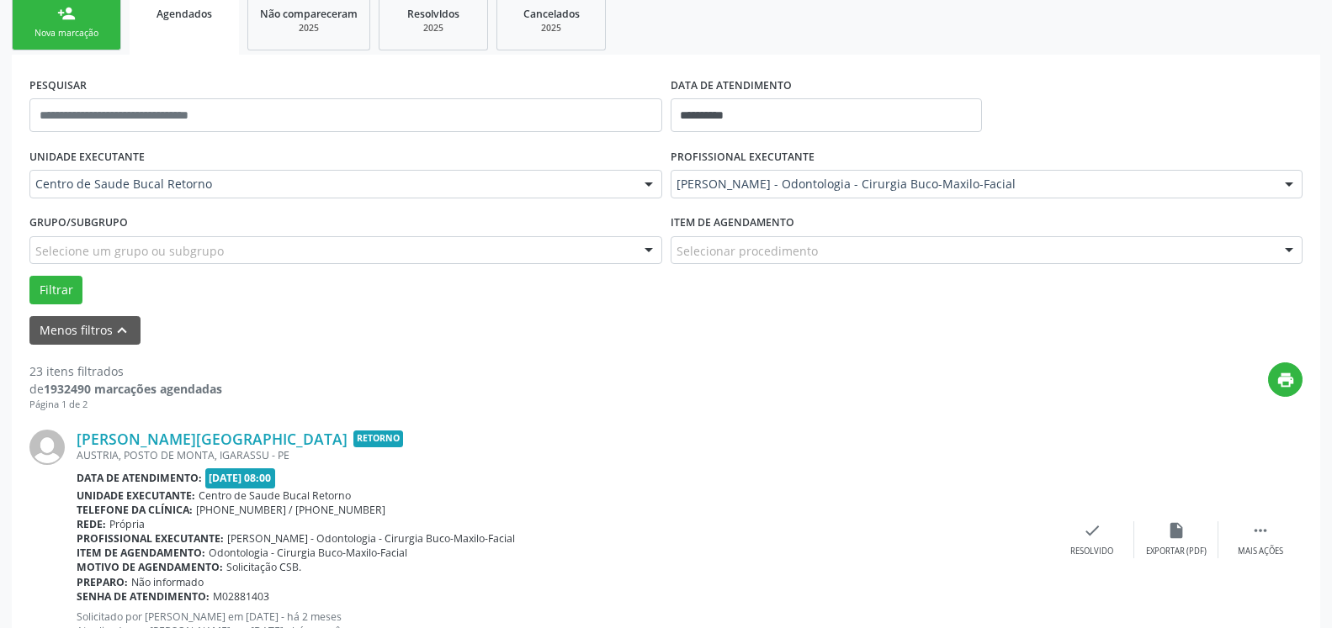
scroll to position [453, 0]
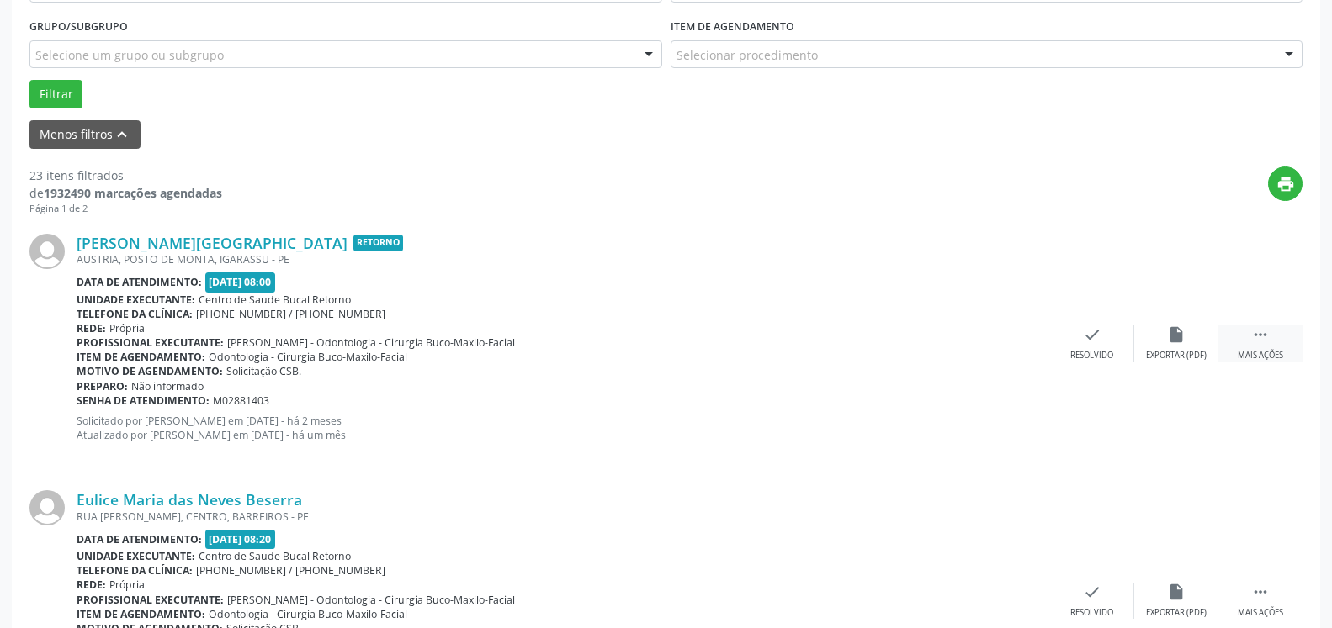
click at [1268, 334] on icon "" at bounding box center [1260, 335] width 19 height 19
click at [1182, 329] on icon "alarm_off" at bounding box center [1176, 335] width 19 height 19
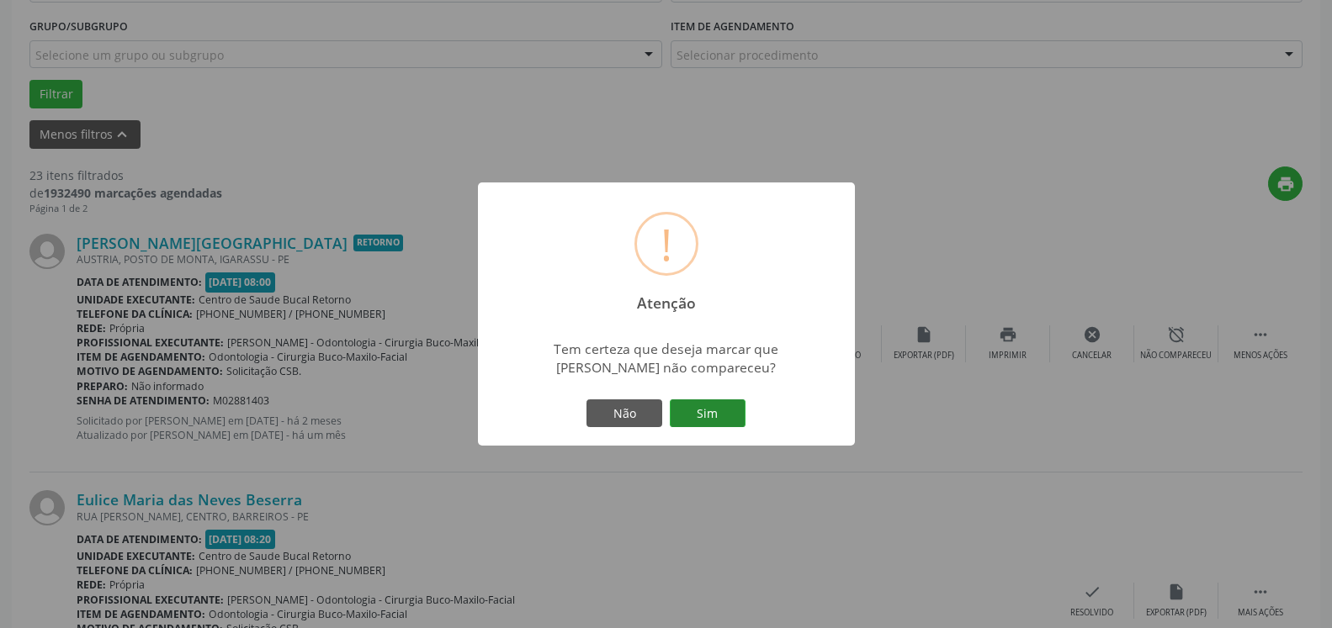
click at [702, 410] on button "Sim" at bounding box center [708, 414] width 76 height 29
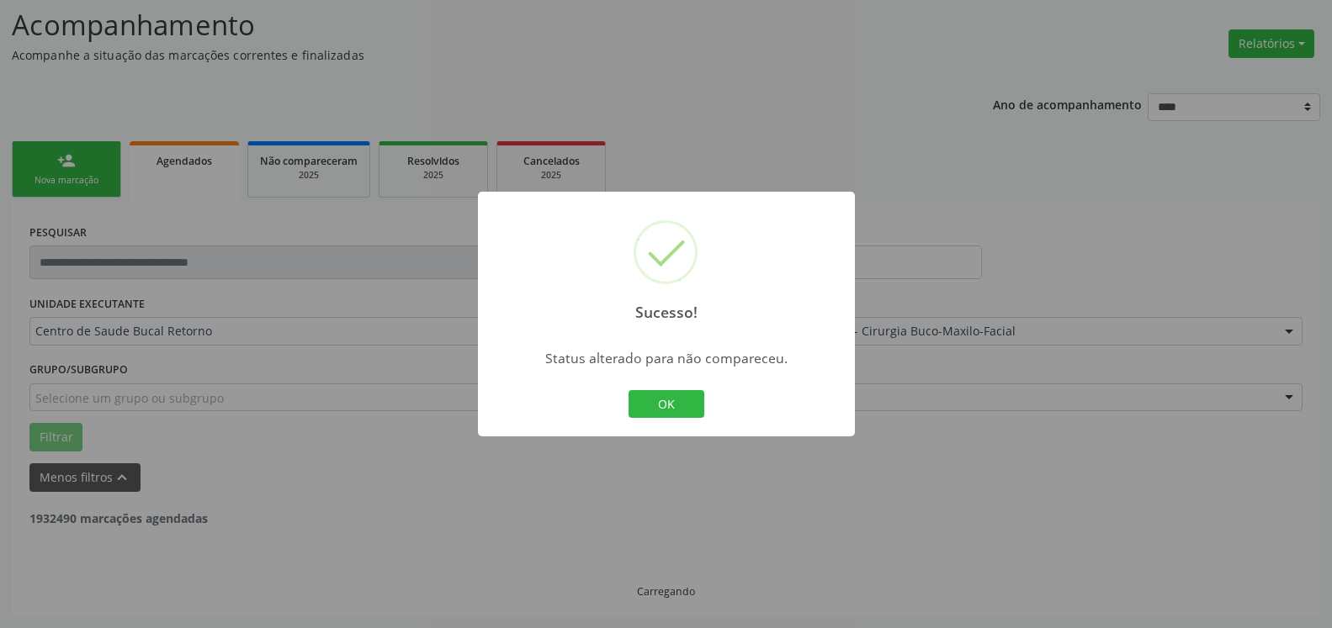
scroll to position [110, 0]
click at [697, 411] on button "OK" at bounding box center [666, 404] width 76 height 29
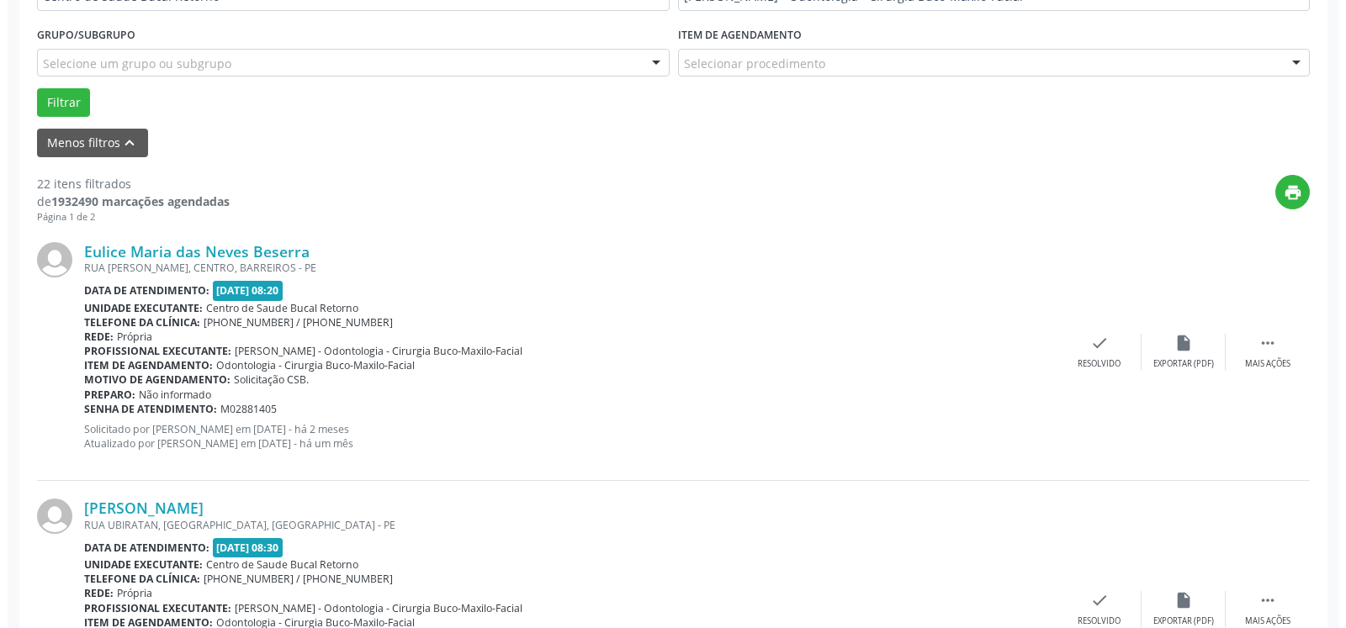
scroll to position [453, 0]
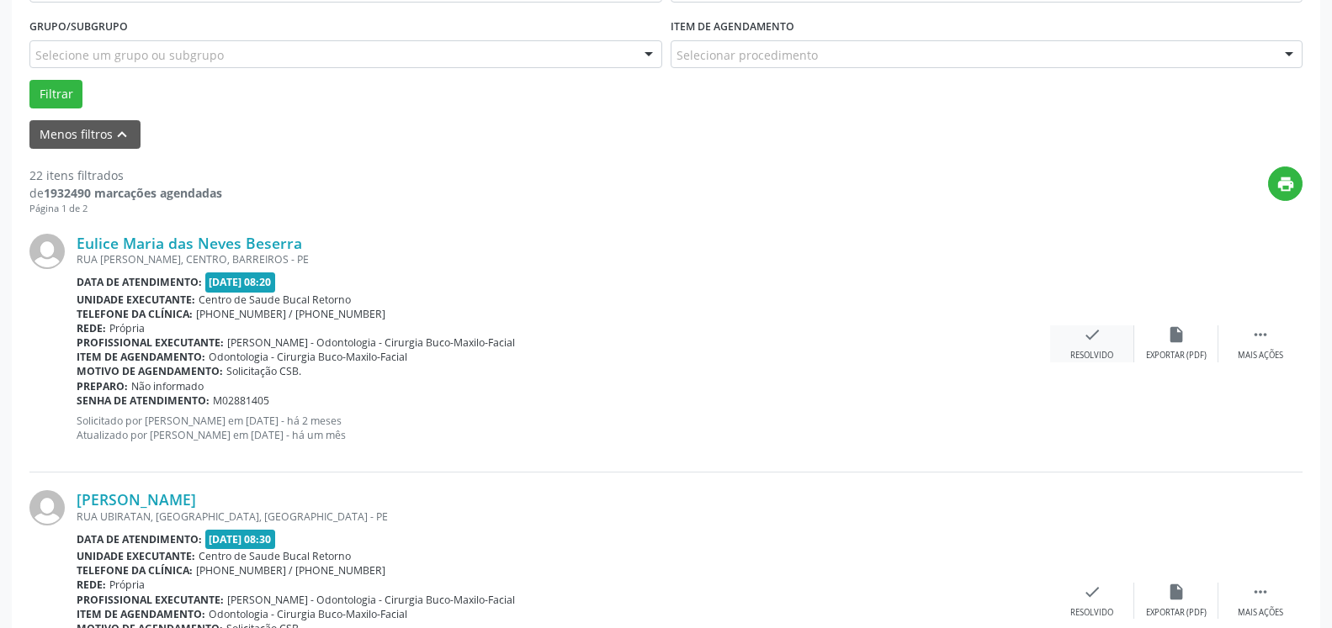
click at [1092, 336] on icon "check" at bounding box center [1092, 335] width 19 height 19
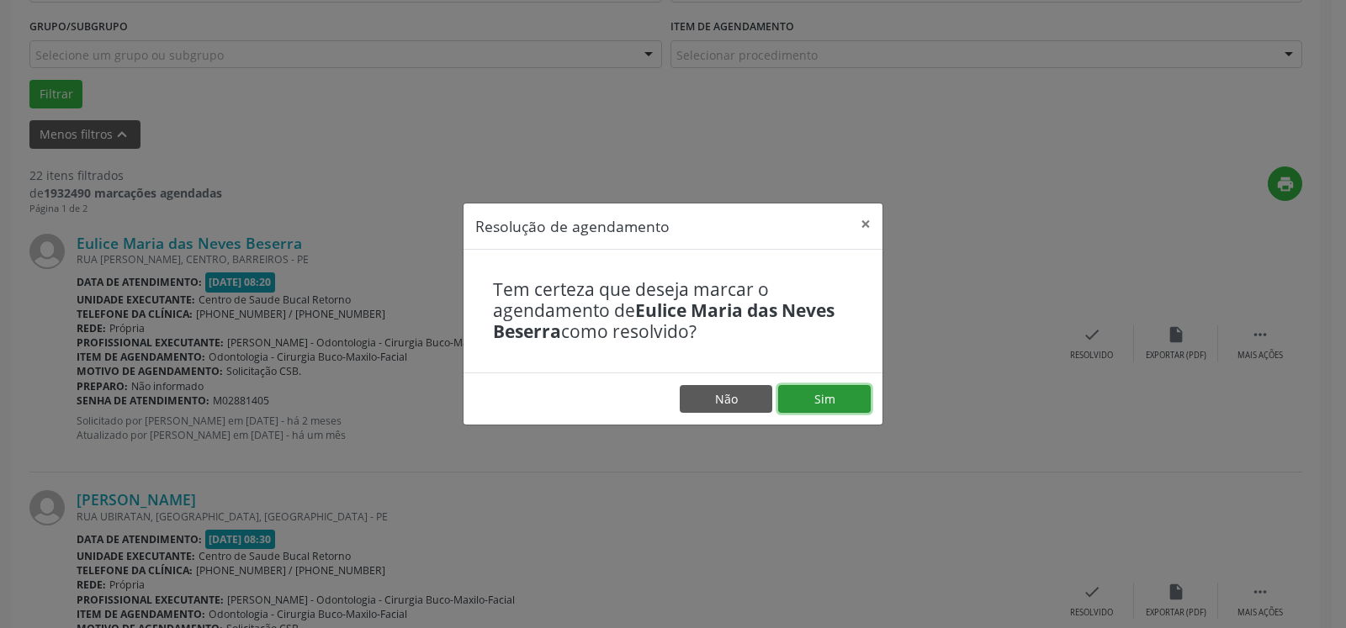
click at [836, 412] on button "Sim" at bounding box center [824, 399] width 93 height 29
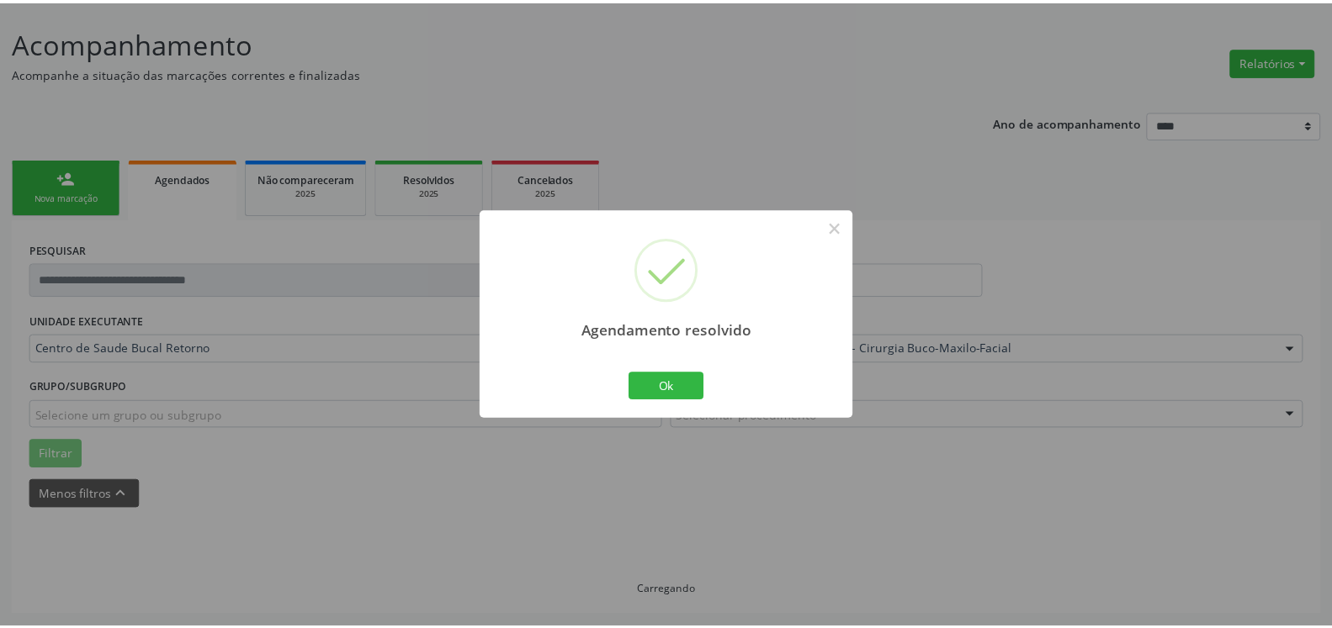
scroll to position [93, 0]
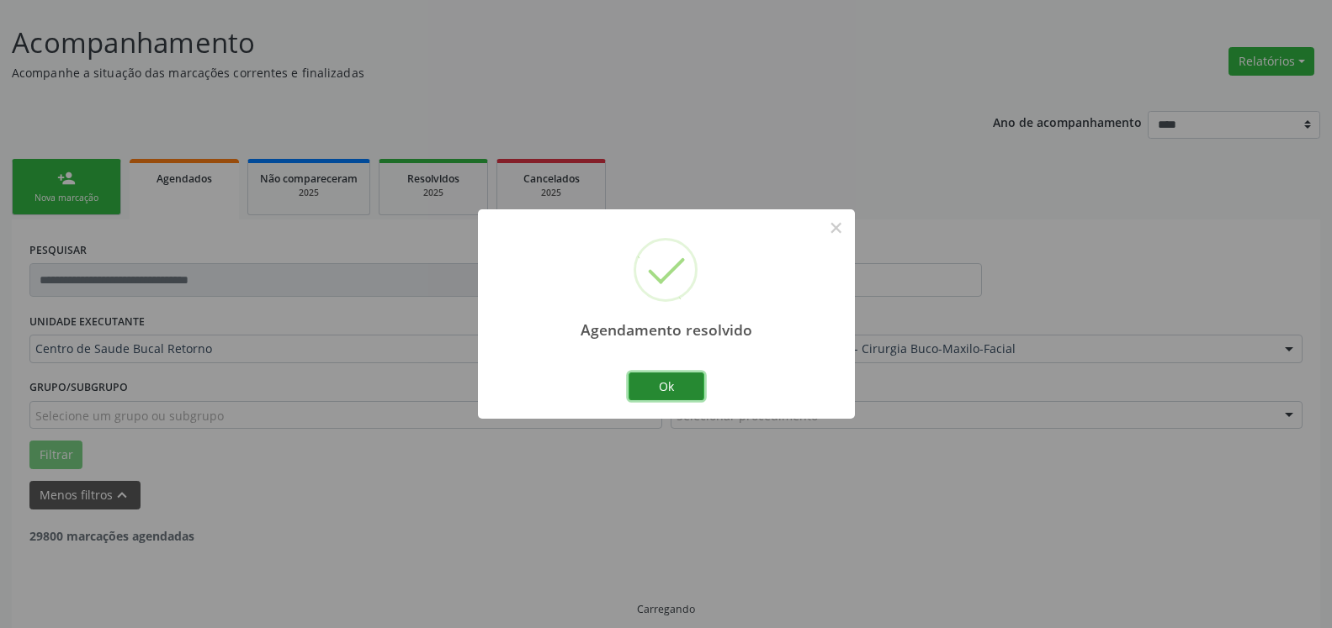
click at [646, 382] on button "Ok" at bounding box center [666, 387] width 76 height 29
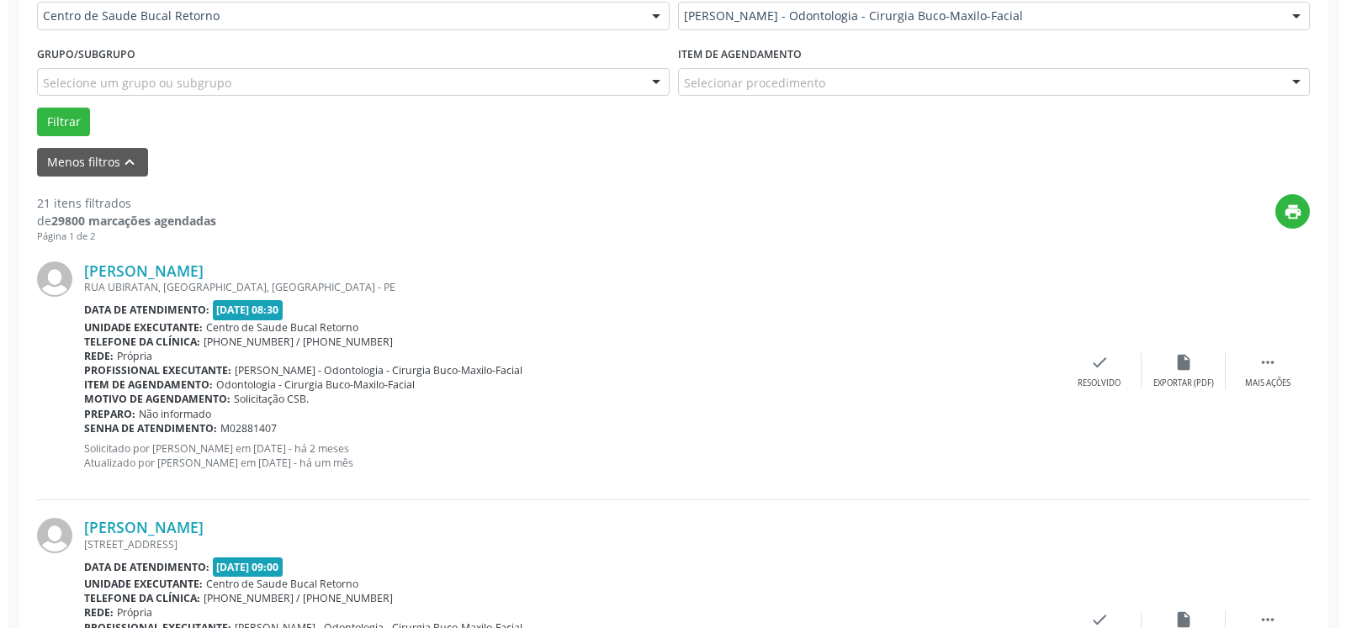
scroll to position [539, 0]
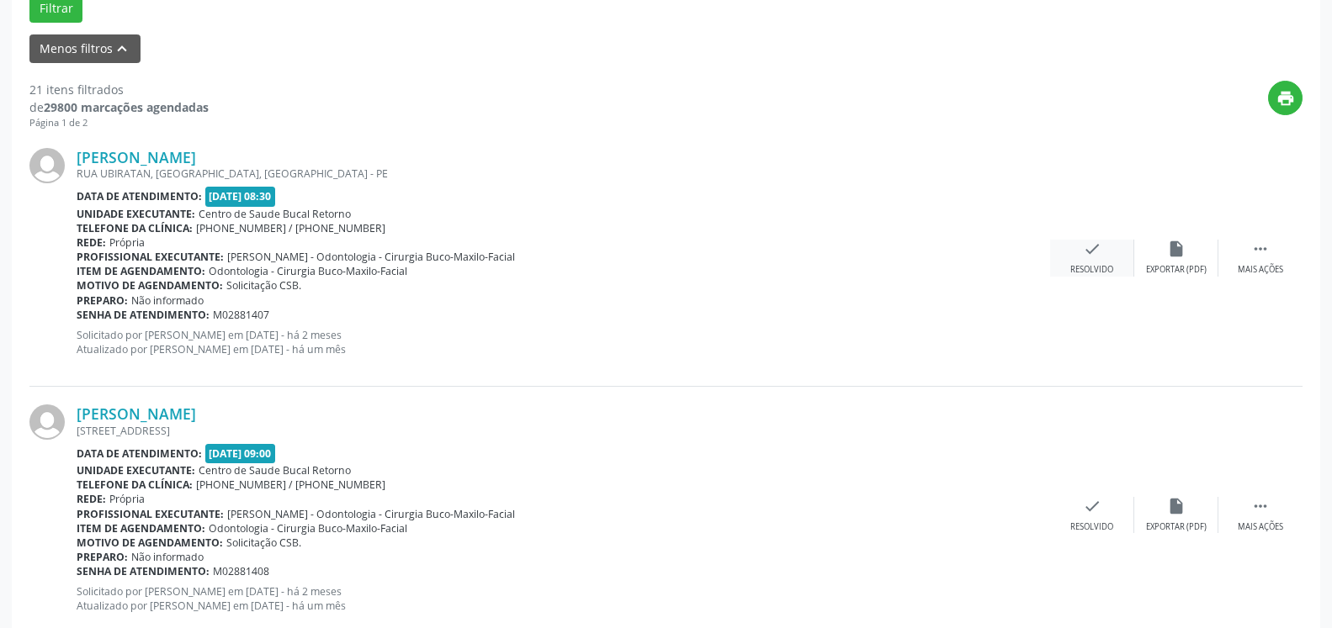
click at [1090, 252] on icon "check" at bounding box center [1092, 249] width 19 height 19
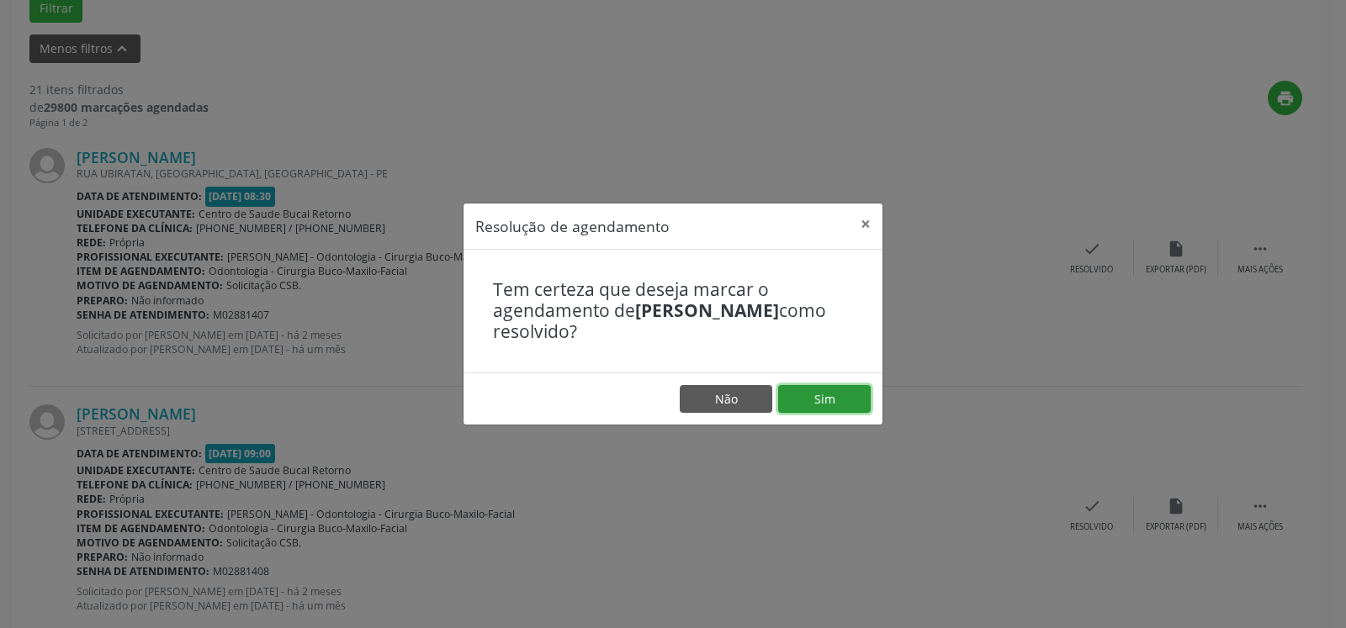
click at [848, 400] on button "Sim" at bounding box center [824, 399] width 93 height 29
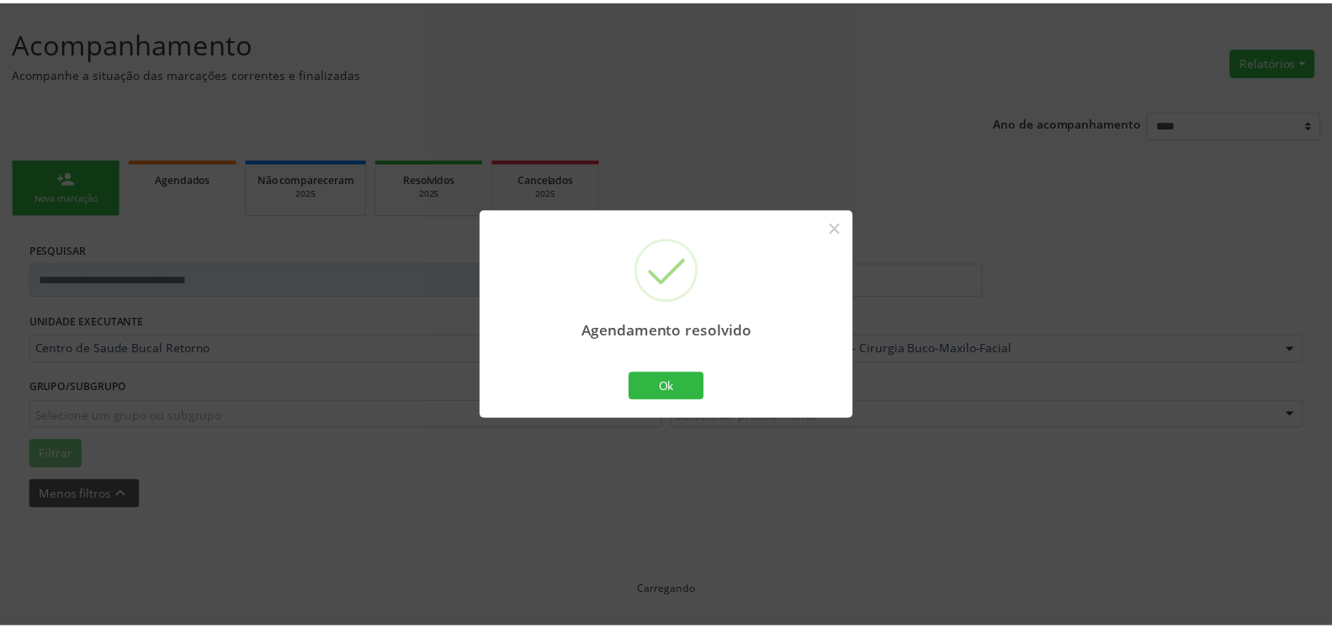
scroll to position [93, 0]
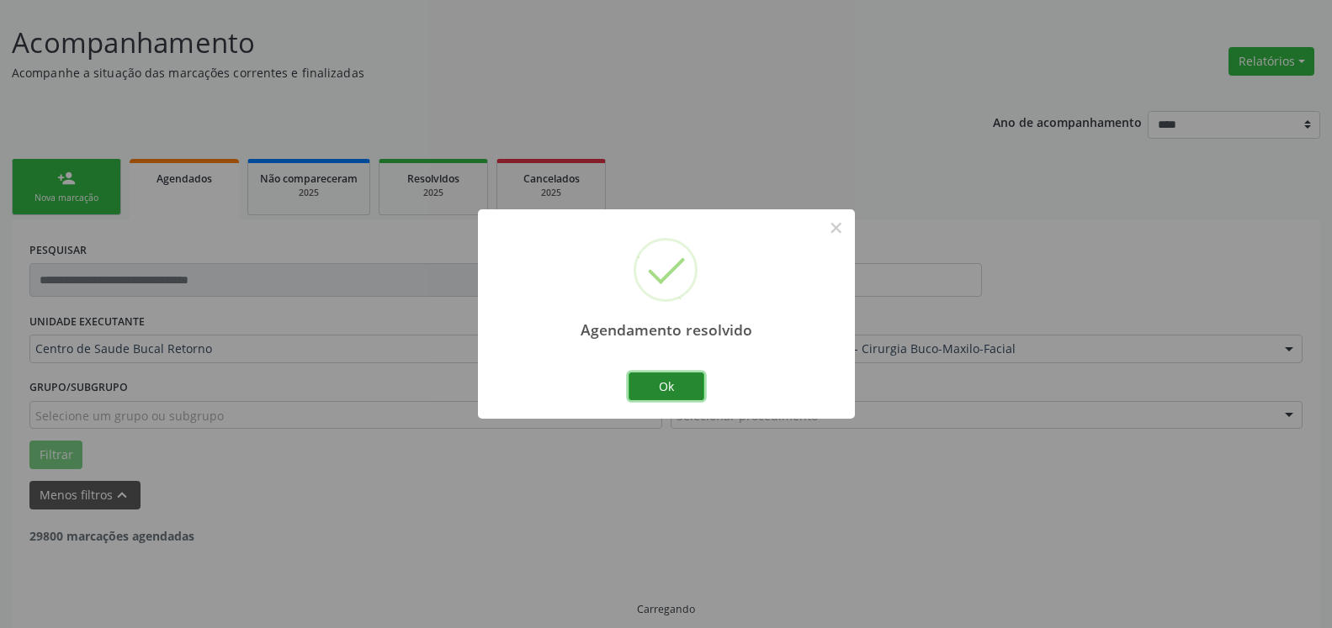
click at [645, 395] on button "Ok" at bounding box center [666, 387] width 76 height 29
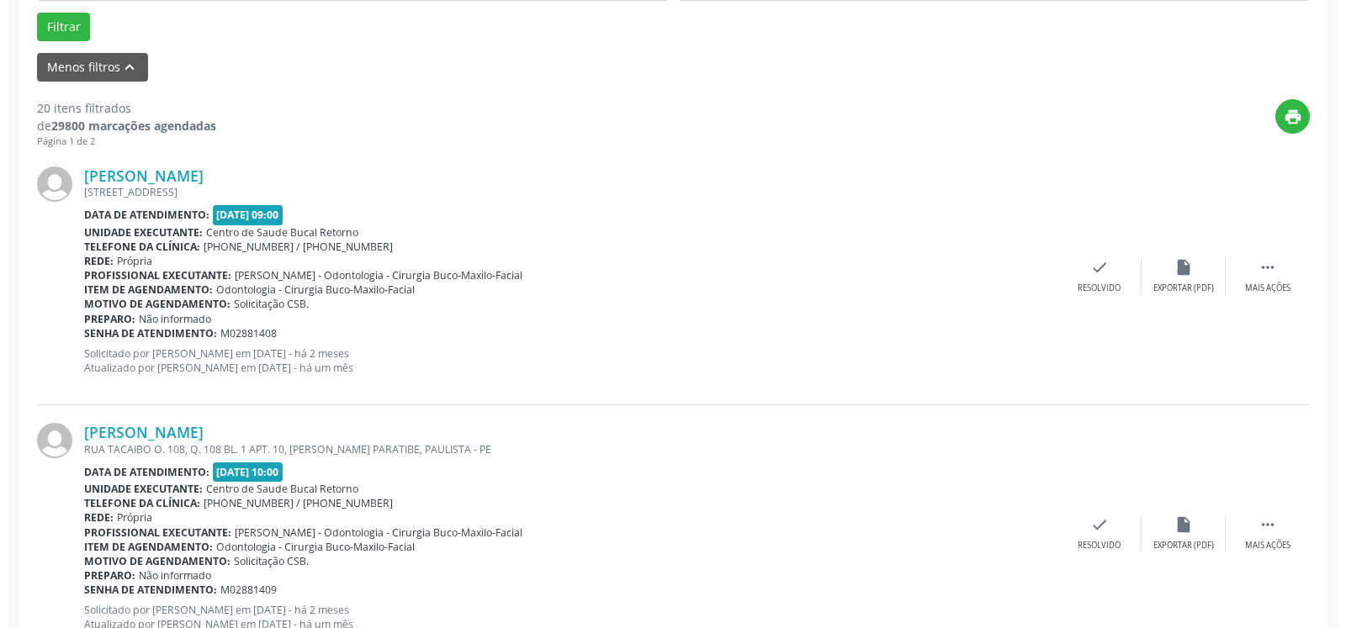
scroll to position [522, 0]
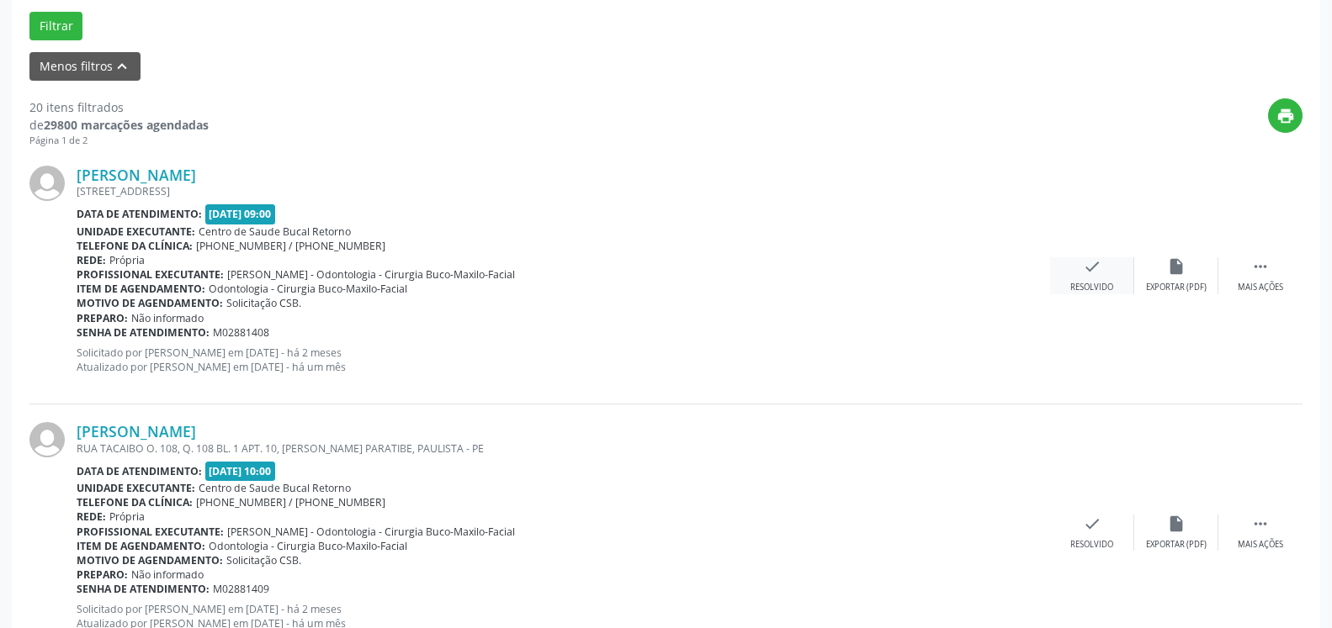
click at [1098, 276] on icon "check" at bounding box center [1092, 266] width 19 height 19
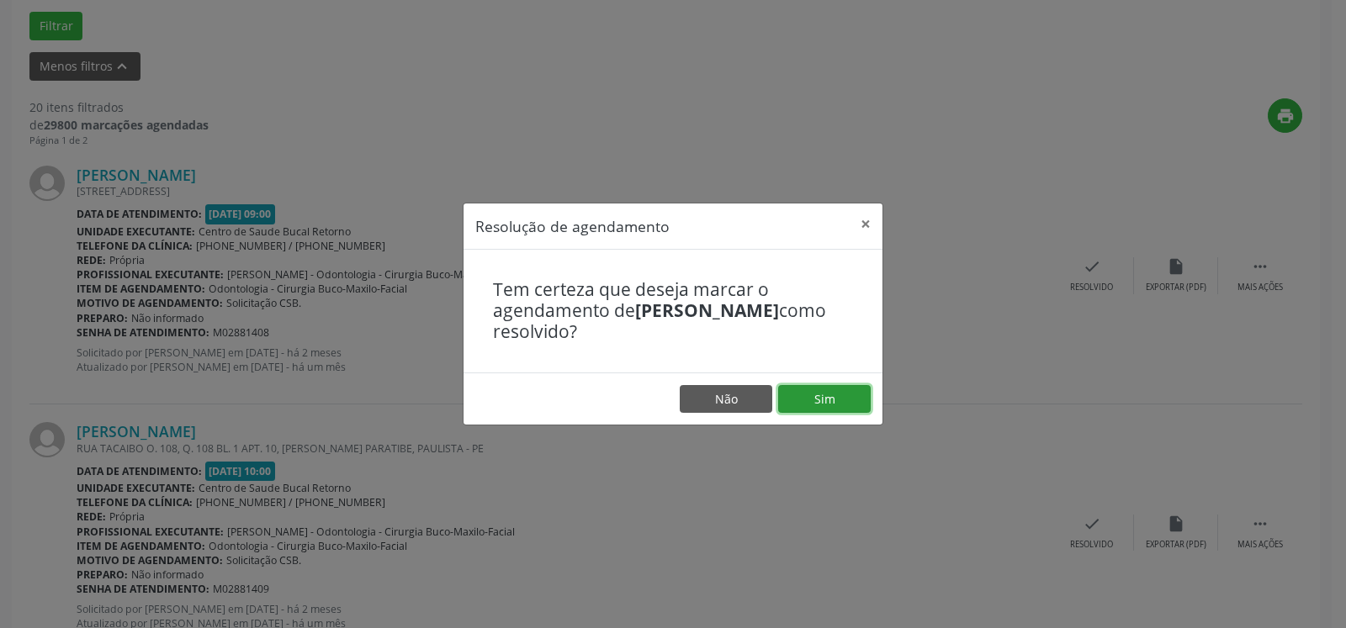
click at [841, 404] on button "Sim" at bounding box center [824, 399] width 93 height 29
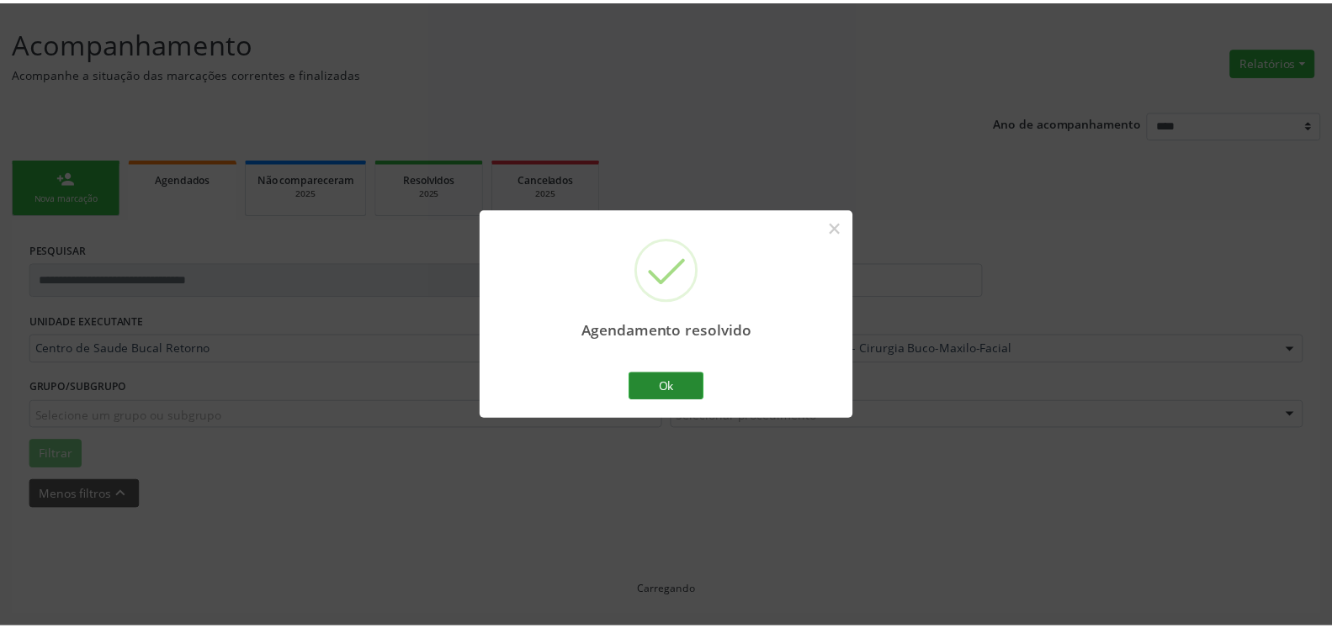
scroll to position [93, 0]
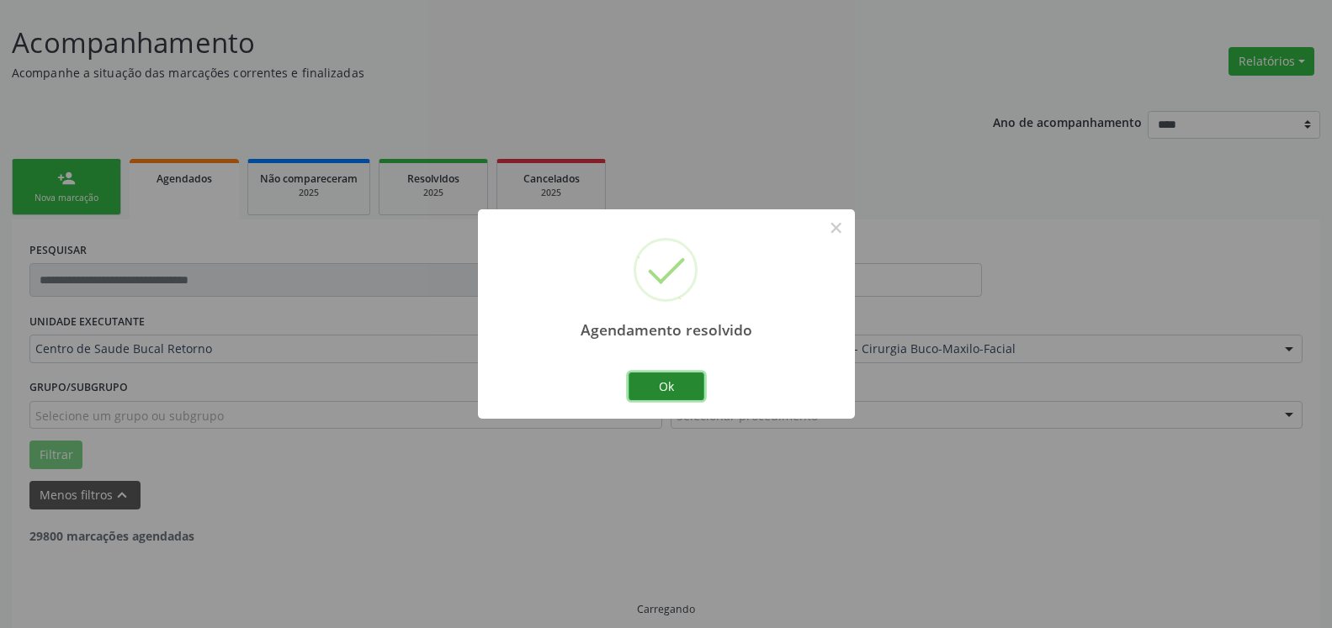
click at [676, 379] on button "Ok" at bounding box center [666, 387] width 76 height 29
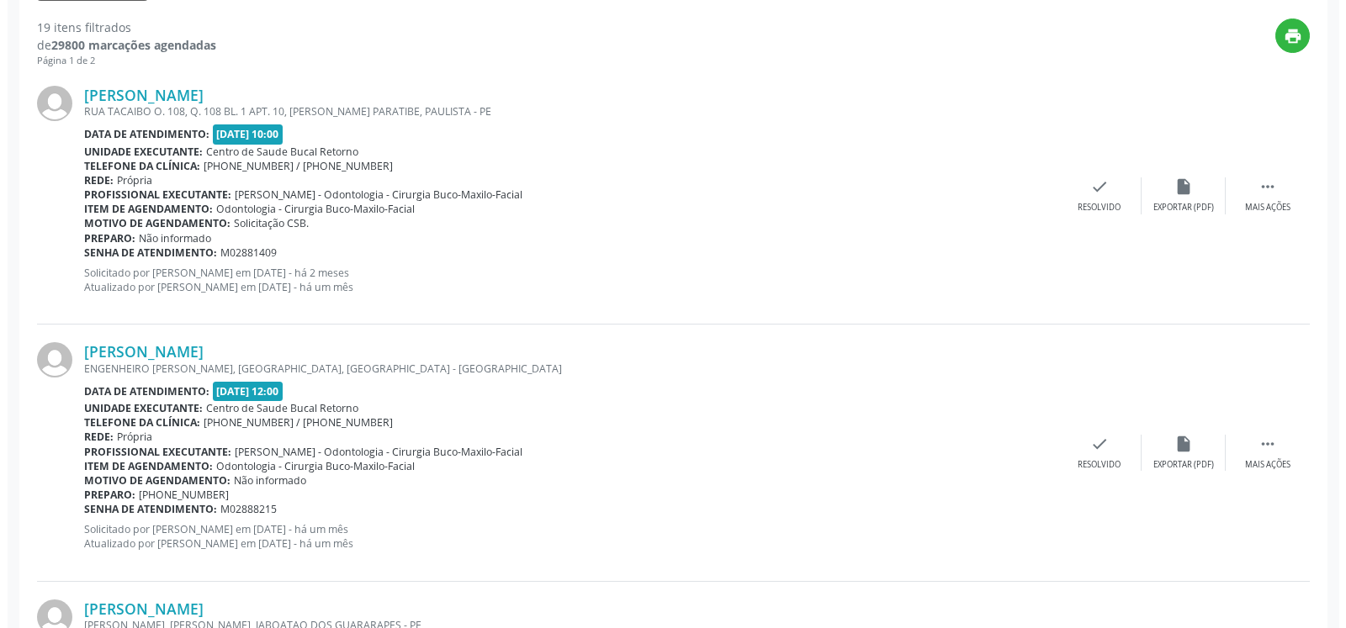
scroll to position [607, 0]
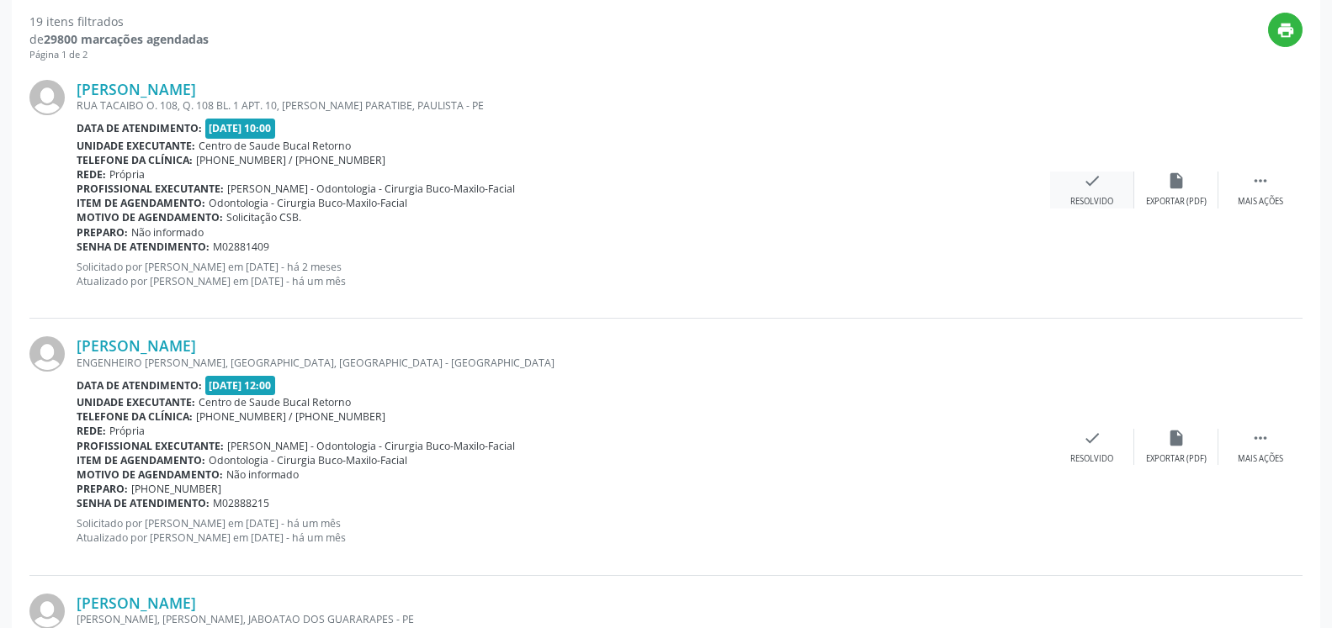
click at [1093, 189] on icon "check" at bounding box center [1092, 181] width 19 height 19
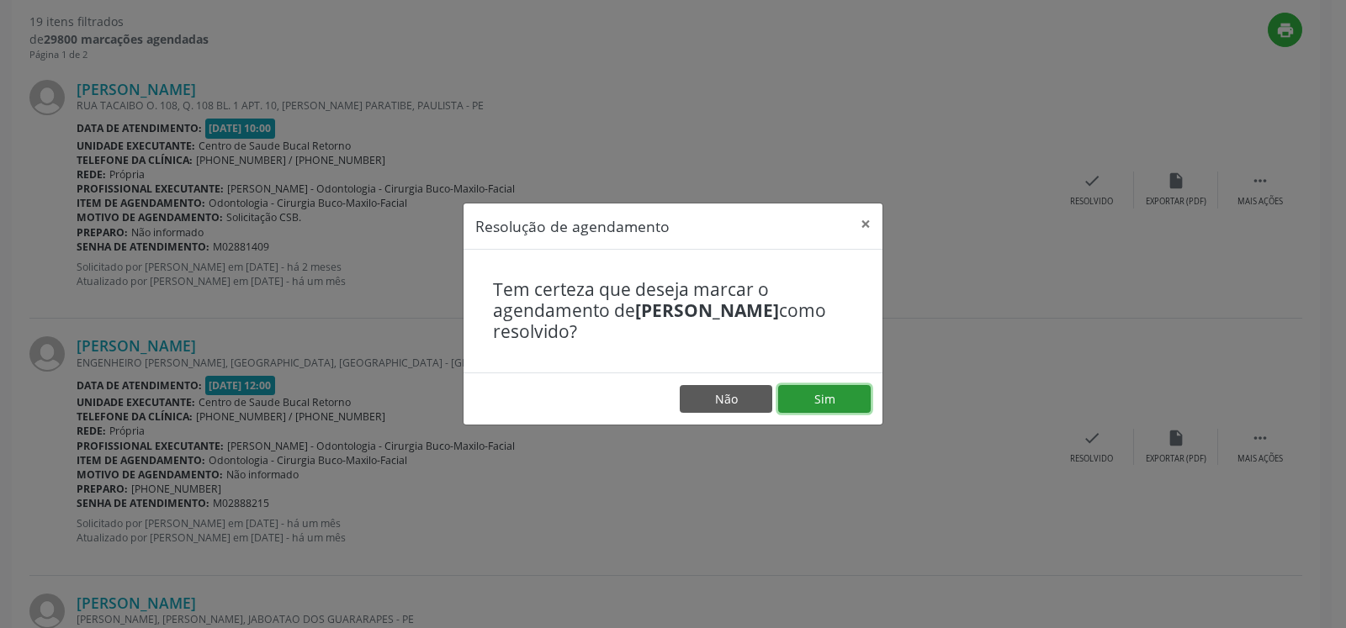
click at [850, 401] on button "Sim" at bounding box center [824, 399] width 93 height 29
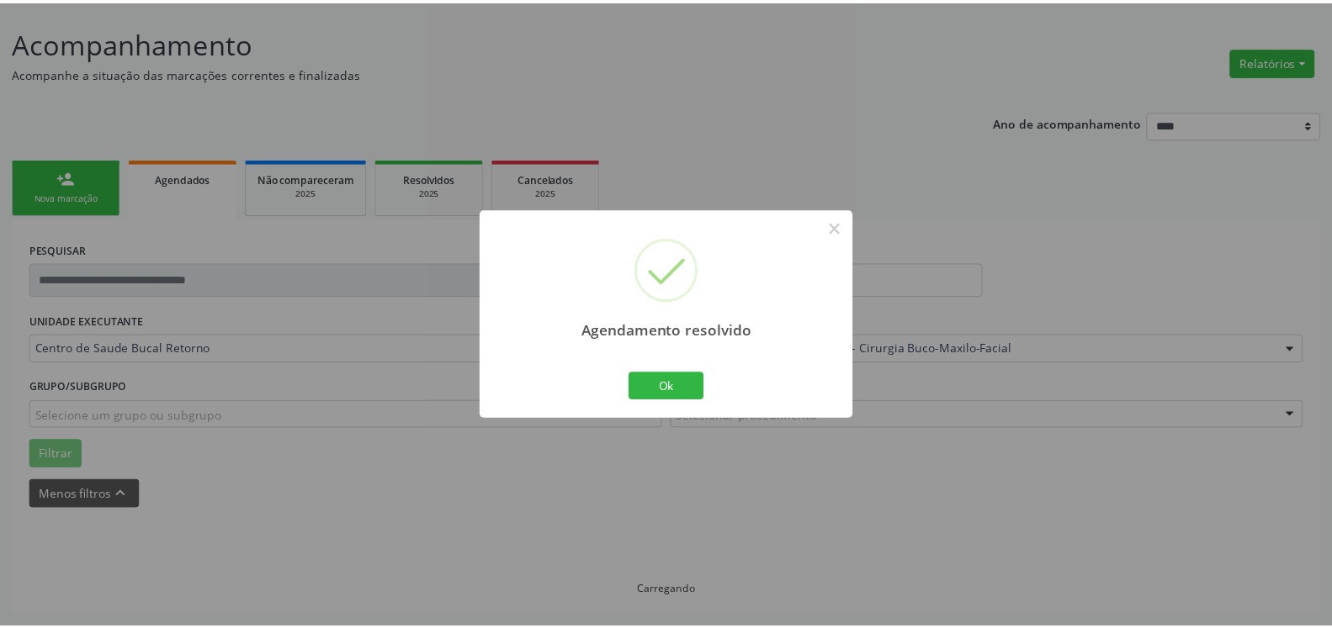
scroll to position [93, 0]
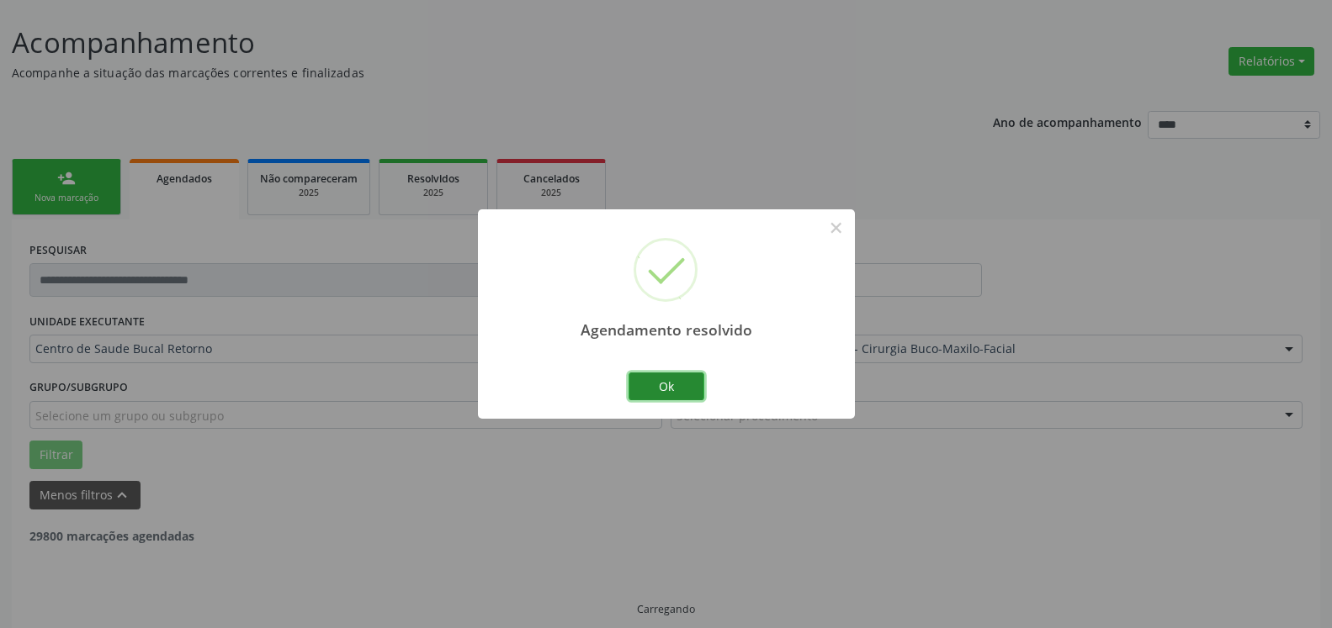
click at [654, 381] on button "Ok" at bounding box center [666, 387] width 76 height 29
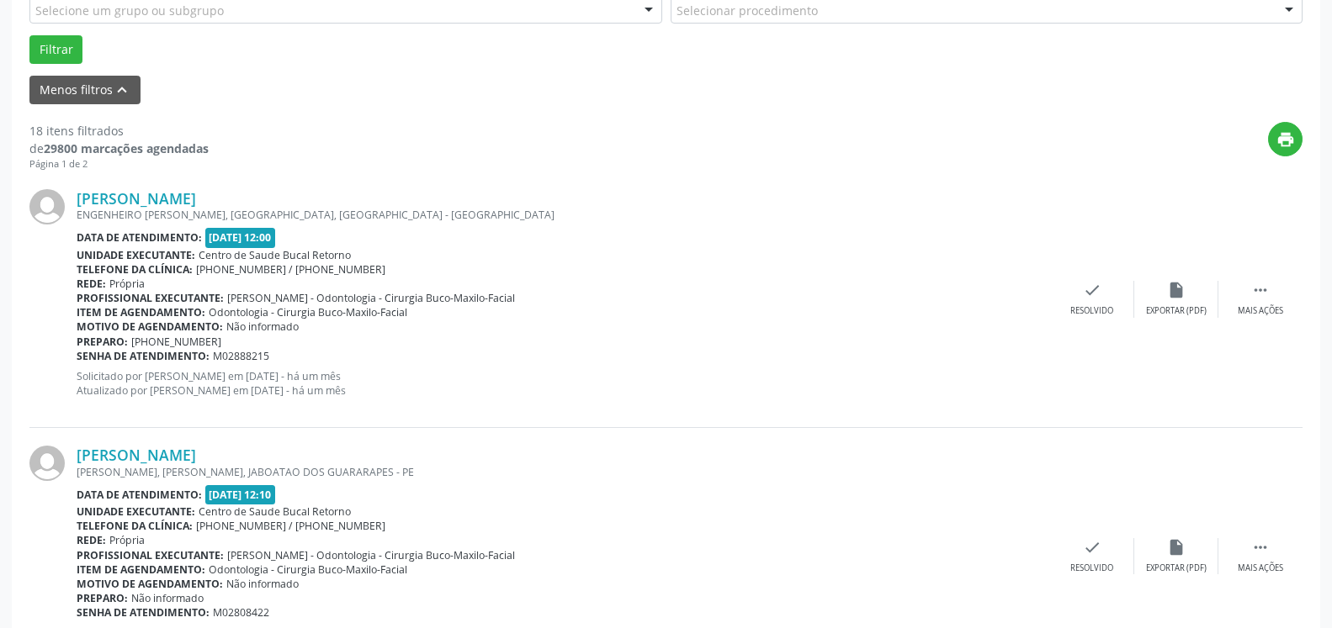
scroll to position [522, 0]
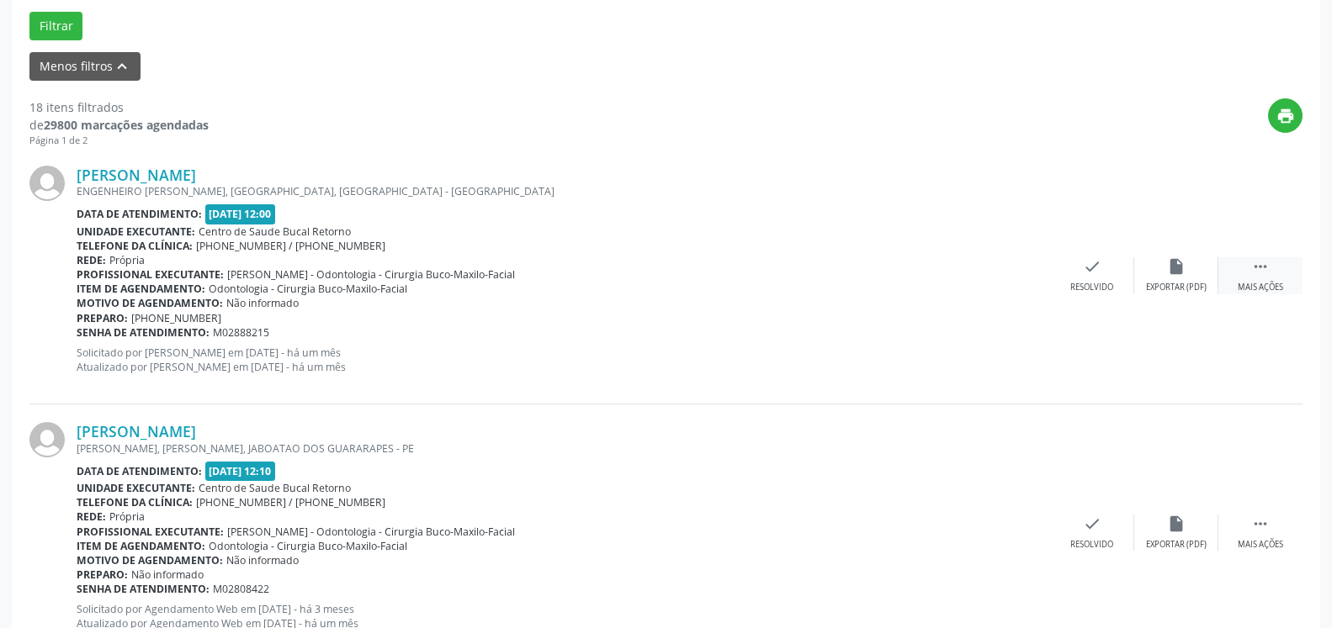
click at [1270, 264] on div " Mais ações" at bounding box center [1260, 275] width 84 height 36
click at [1164, 277] on div "alarm_off Não compareceu" at bounding box center [1176, 275] width 84 height 36
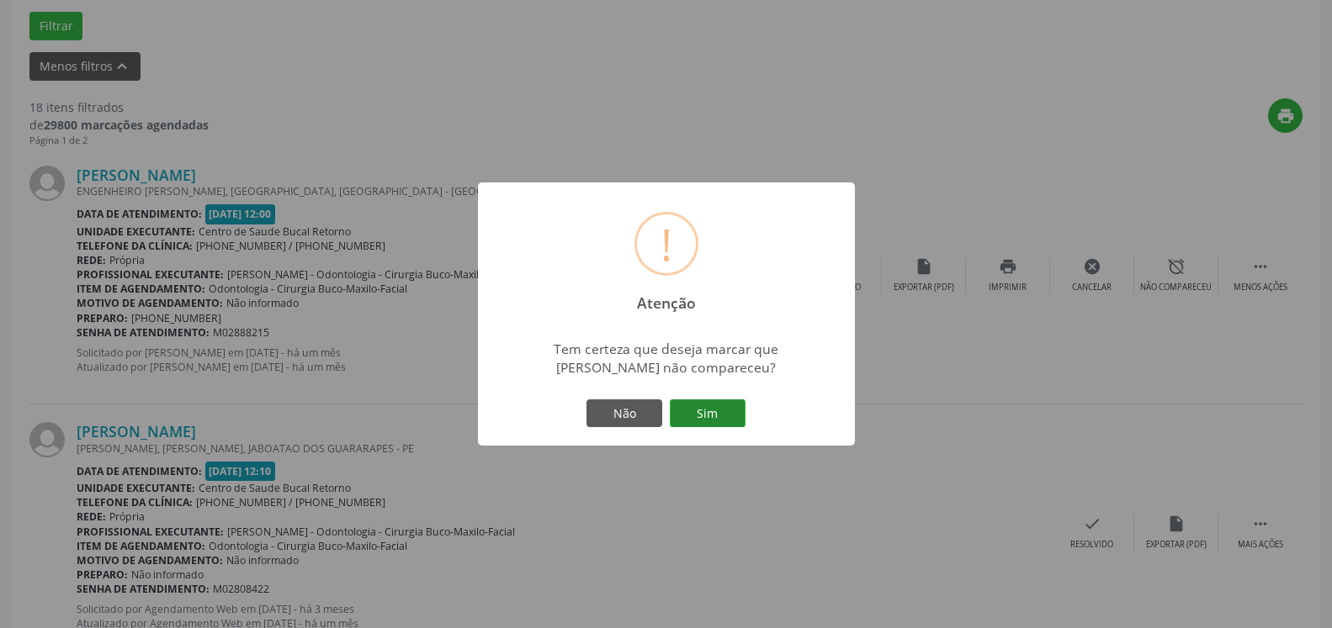
click at [711, 412] on button "Sim" at bounding box center [708, 414] width 76 height 29
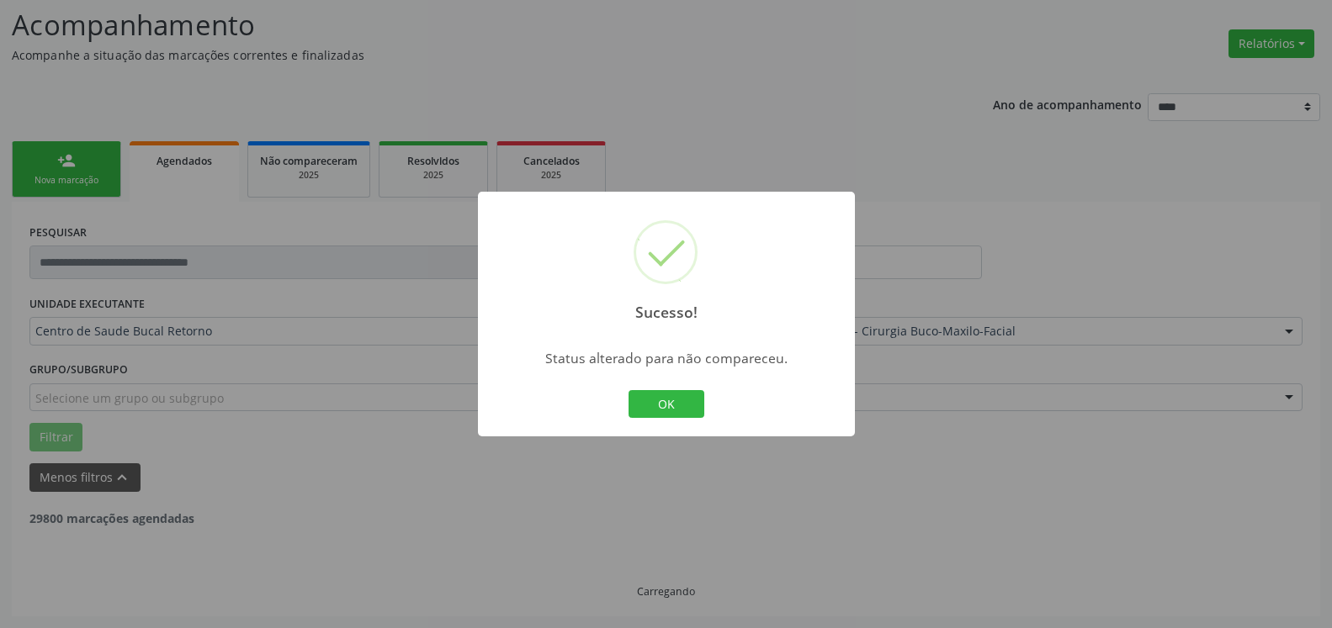
scroll to position [110, 0]
click at [633, 402] on button "OK" at bounding box center [666, 404] width 76 height 29
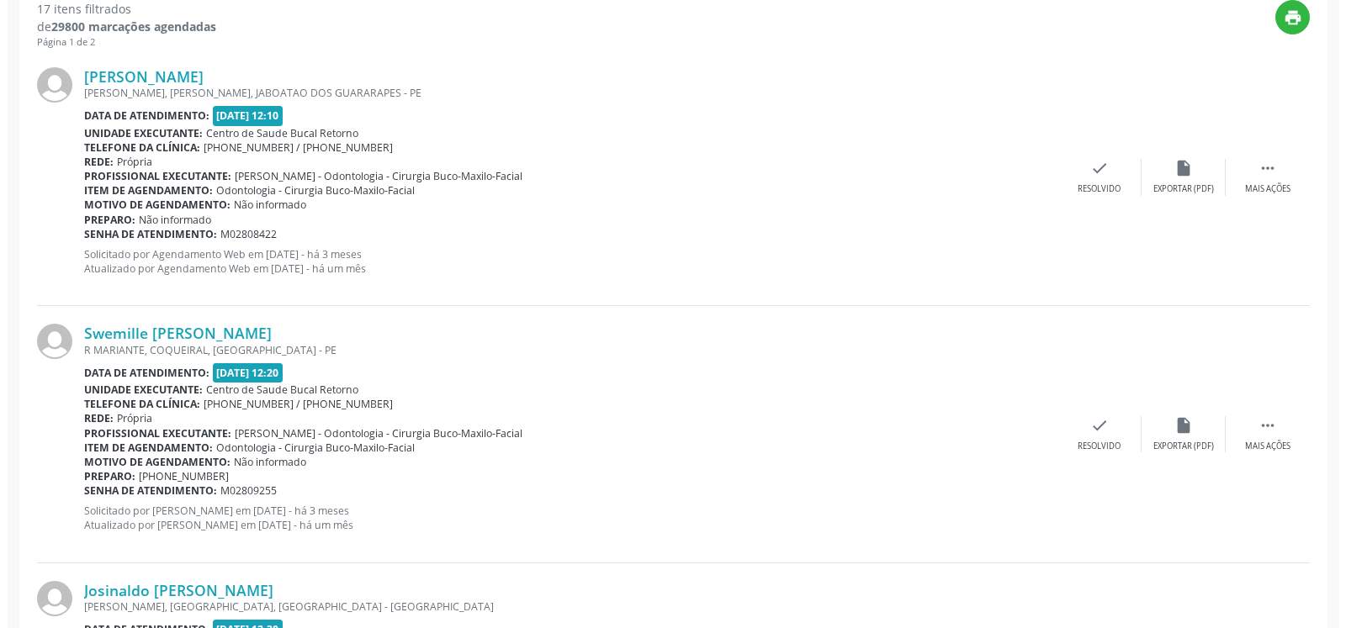
scroll to position [539, 0]
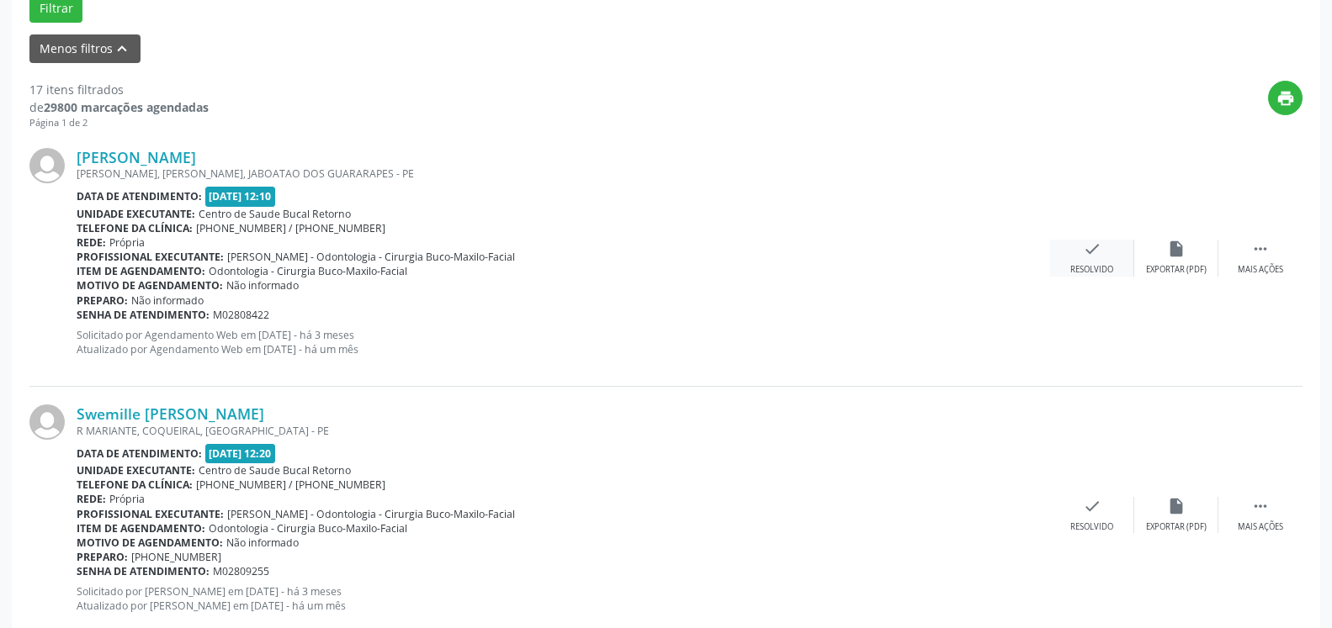
click at [1105, 263] on div "check Resolvido" at bounding box center [1092, 258] width 84 height 36
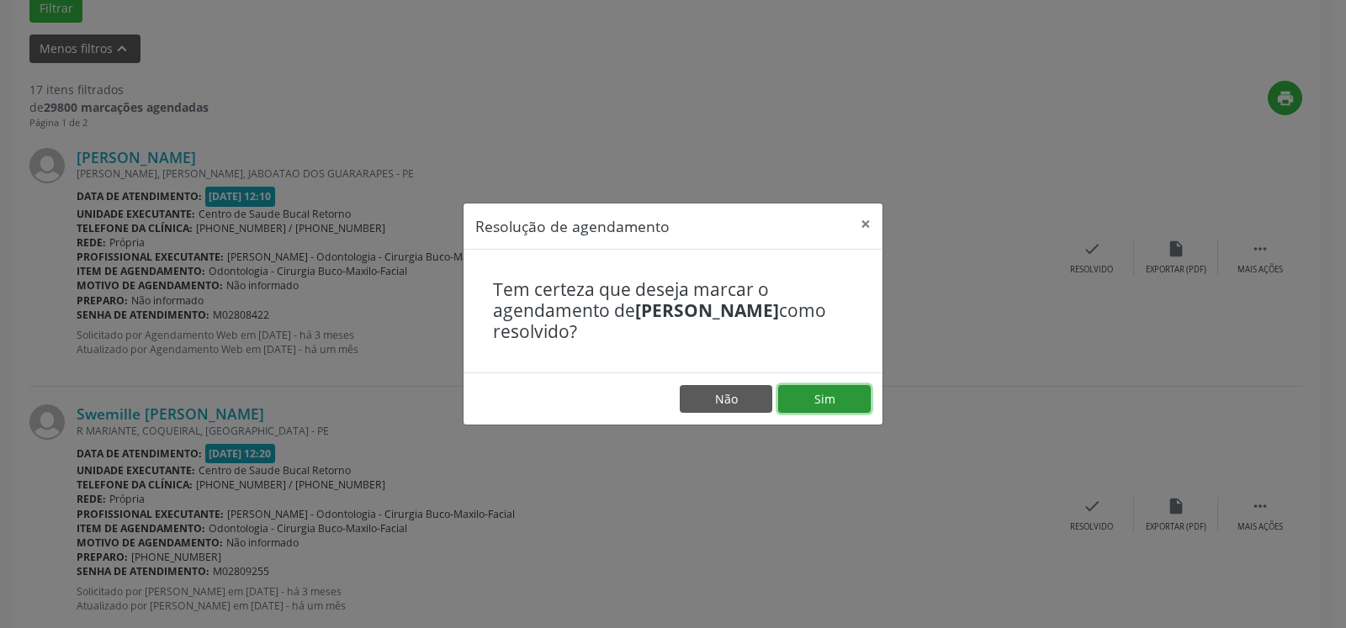
click at [810, 405] on button "Sim" at bounding box center [824, 399] width 93 height 29
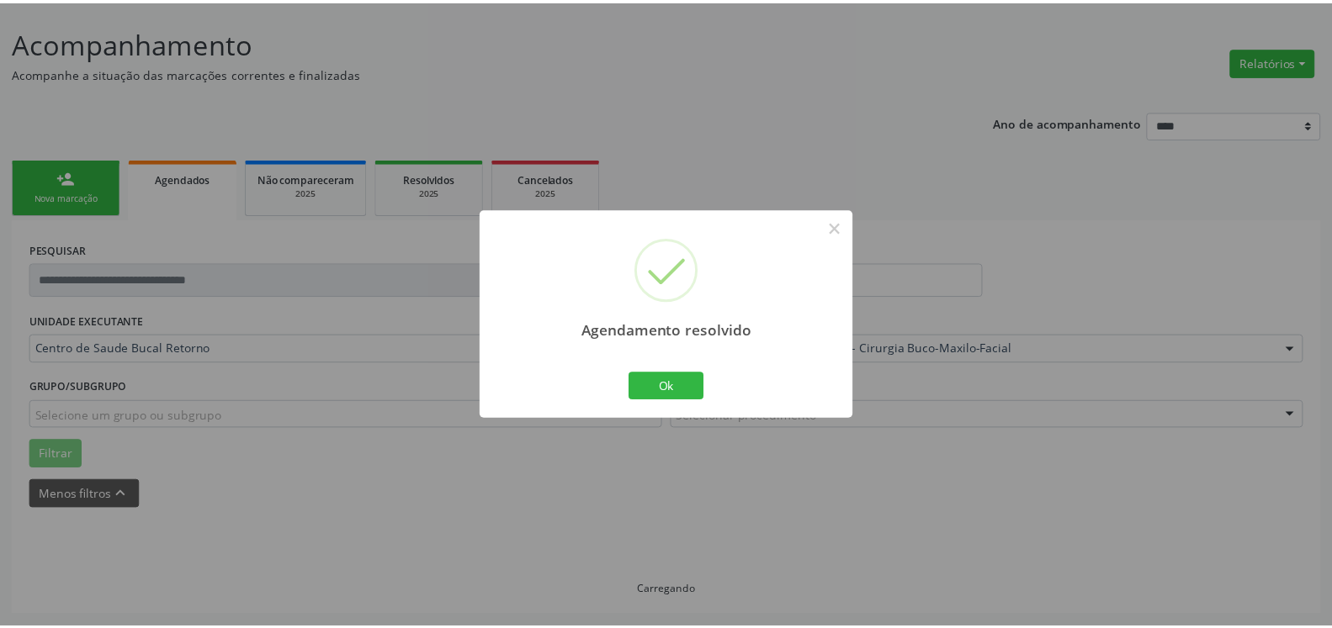
scroll to position [93, 0]
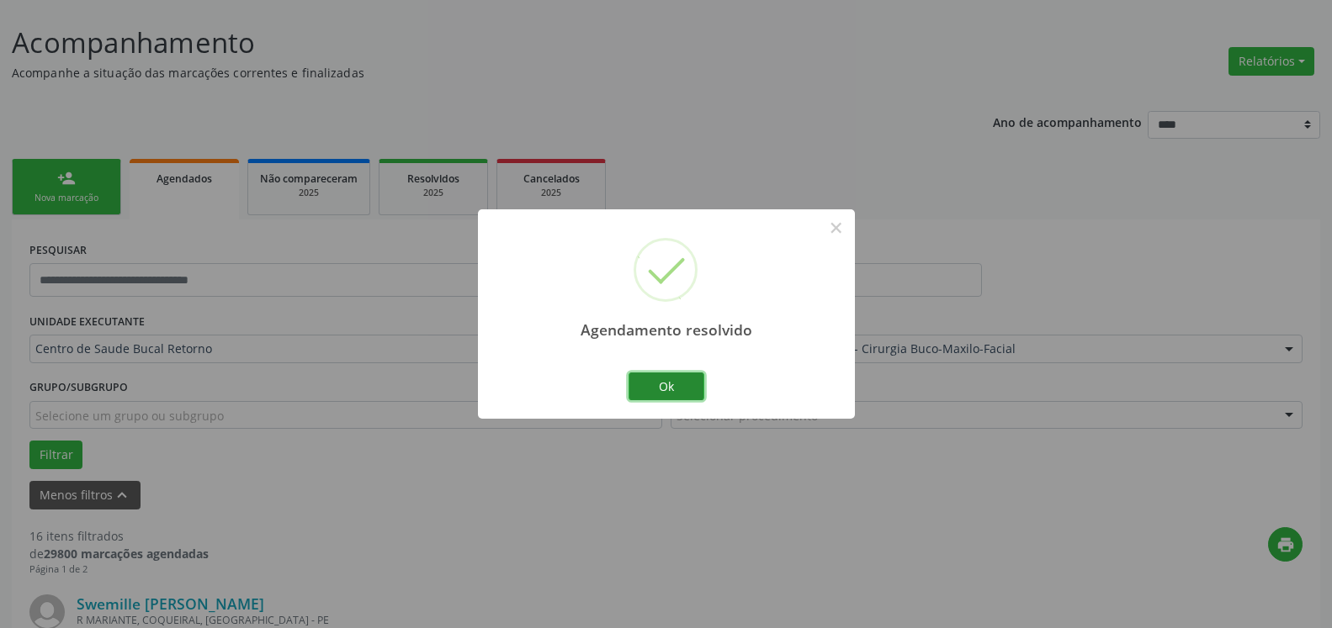
click at [667, 387] on button "Ok" at bounding box center [666, 387] width 76 height 29
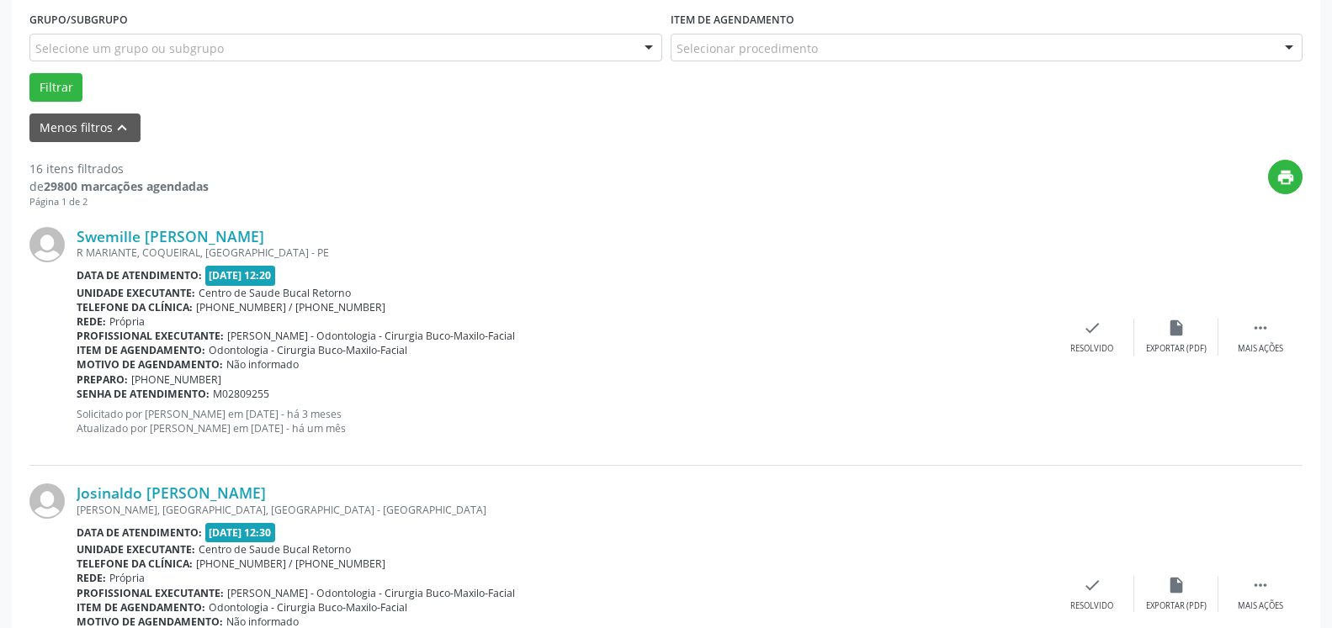
scroll to position [522, 0]
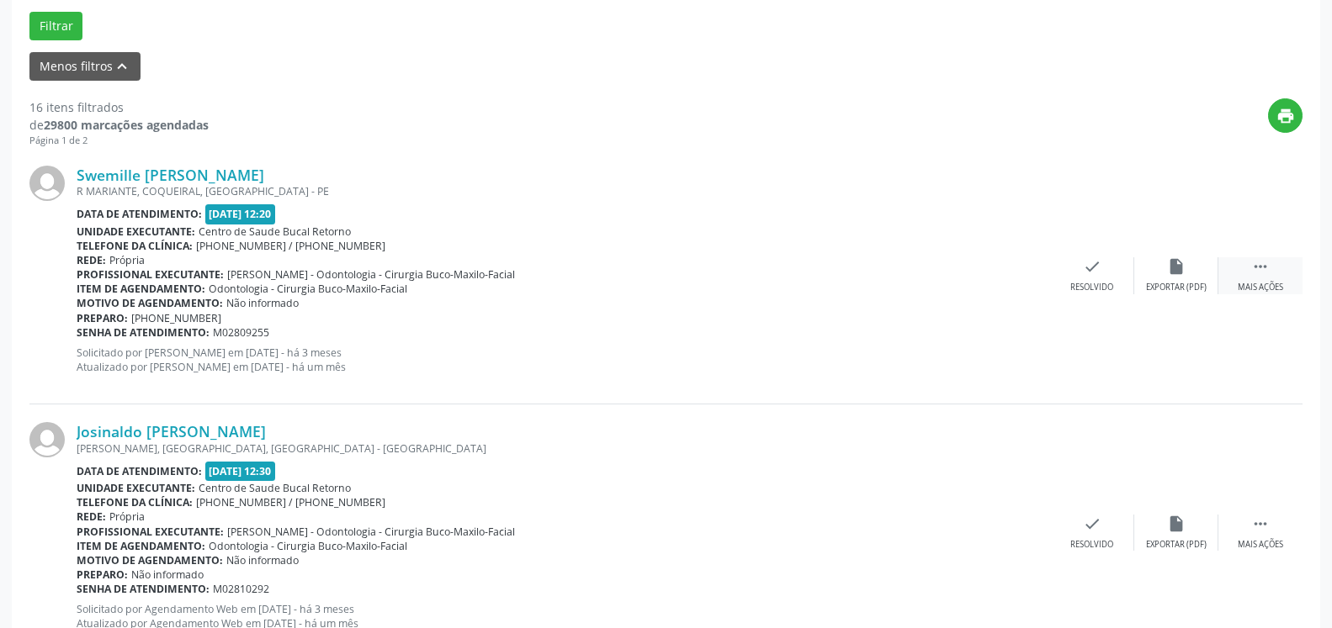
click at [1258, 267] on icon "" at bounding box center [1260, 266] width 19 height 19
click at [1216, 274] on div "alarm_off Não compareceu" at bounding box center [1176, 275] width 84 height 36
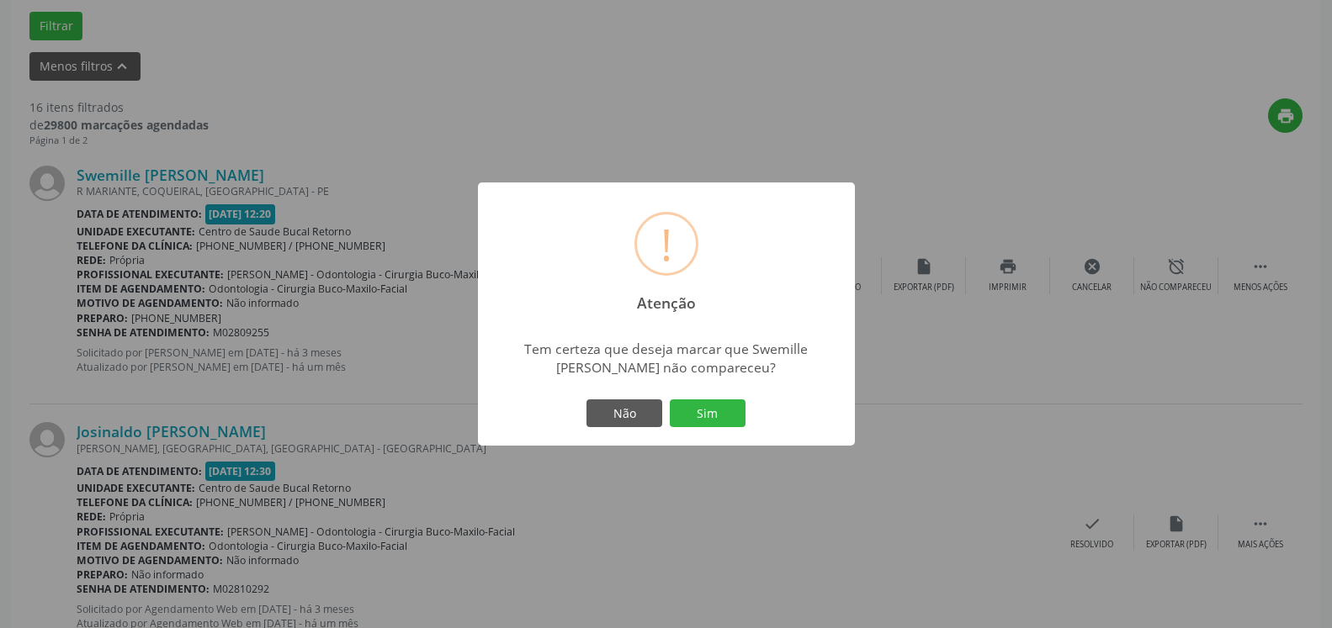
click at [698, 411] on button "Sim" at bounding box center [708, 414] width 76 height 29
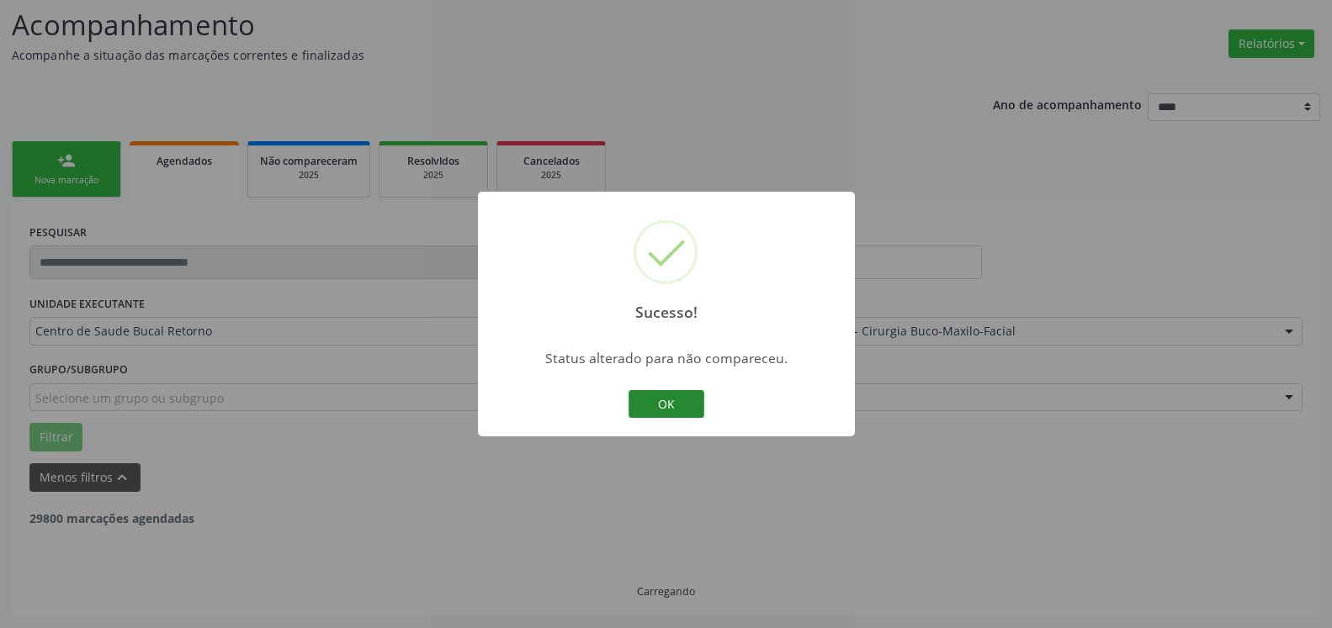
scroll to position [110, 0]
click at [651, 414] on button "OK" at bounding box center [666, 404] width 76 height 29
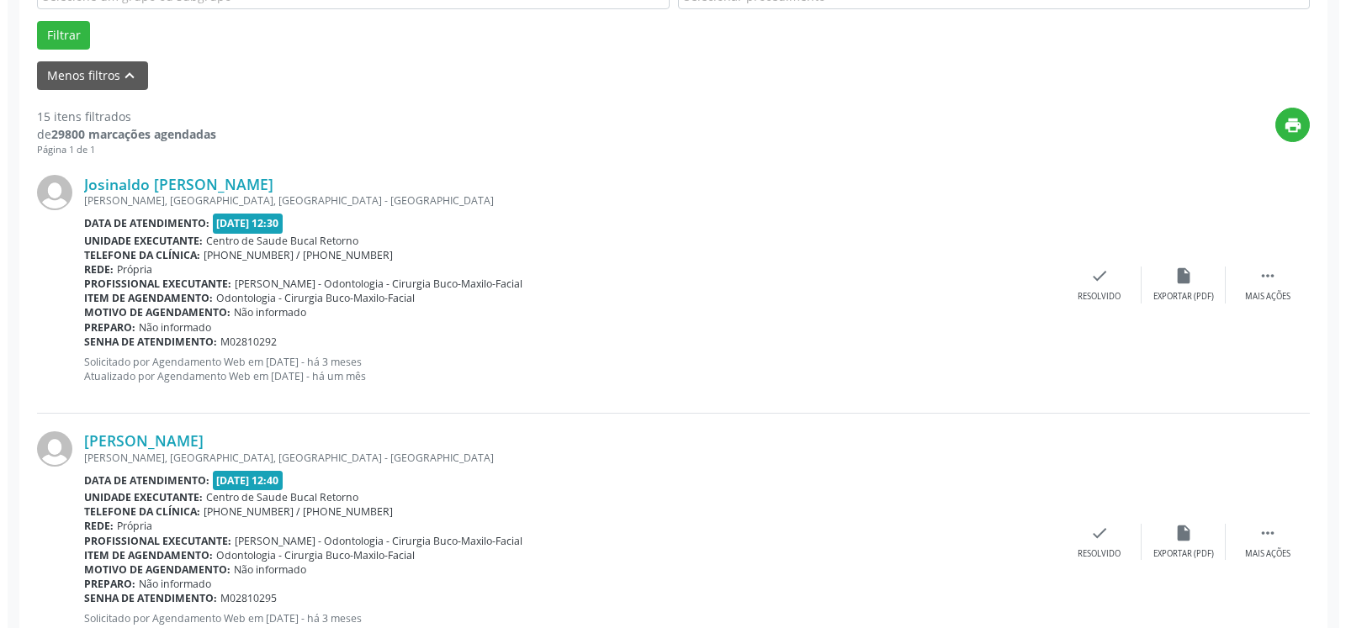
scroll to position [539, 0]
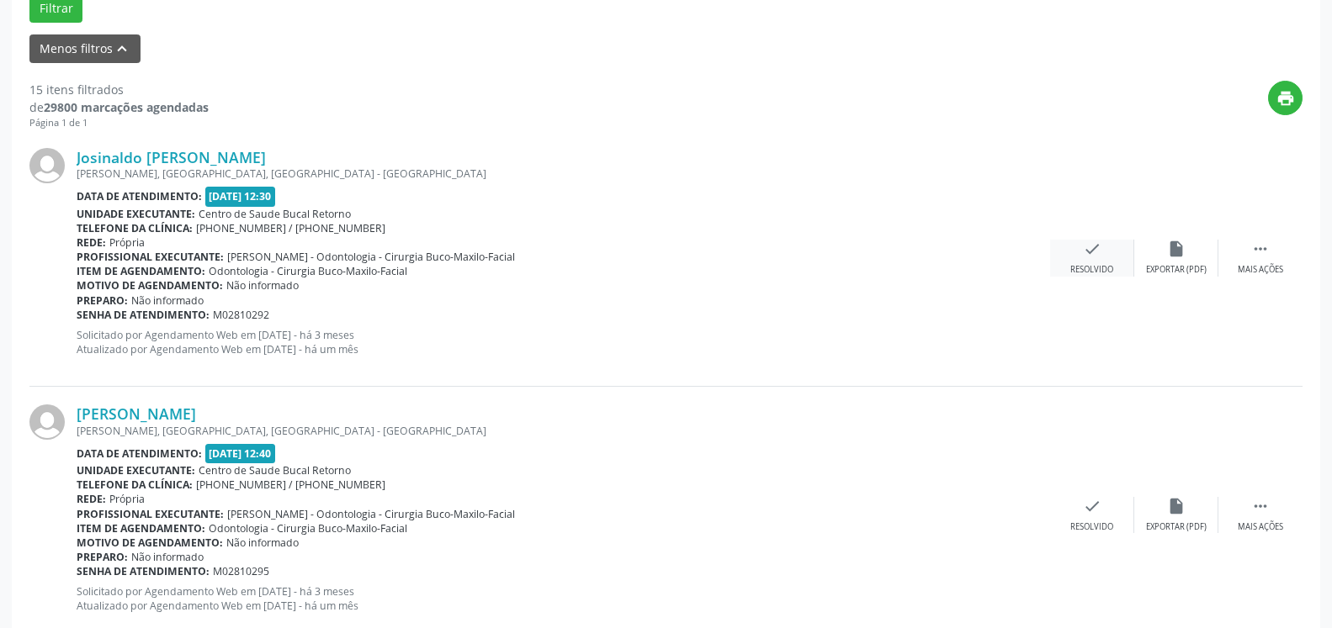
click at [1105, 255] on div "check Resolvido" at bounding box center [1092, 258] width 84 height 36
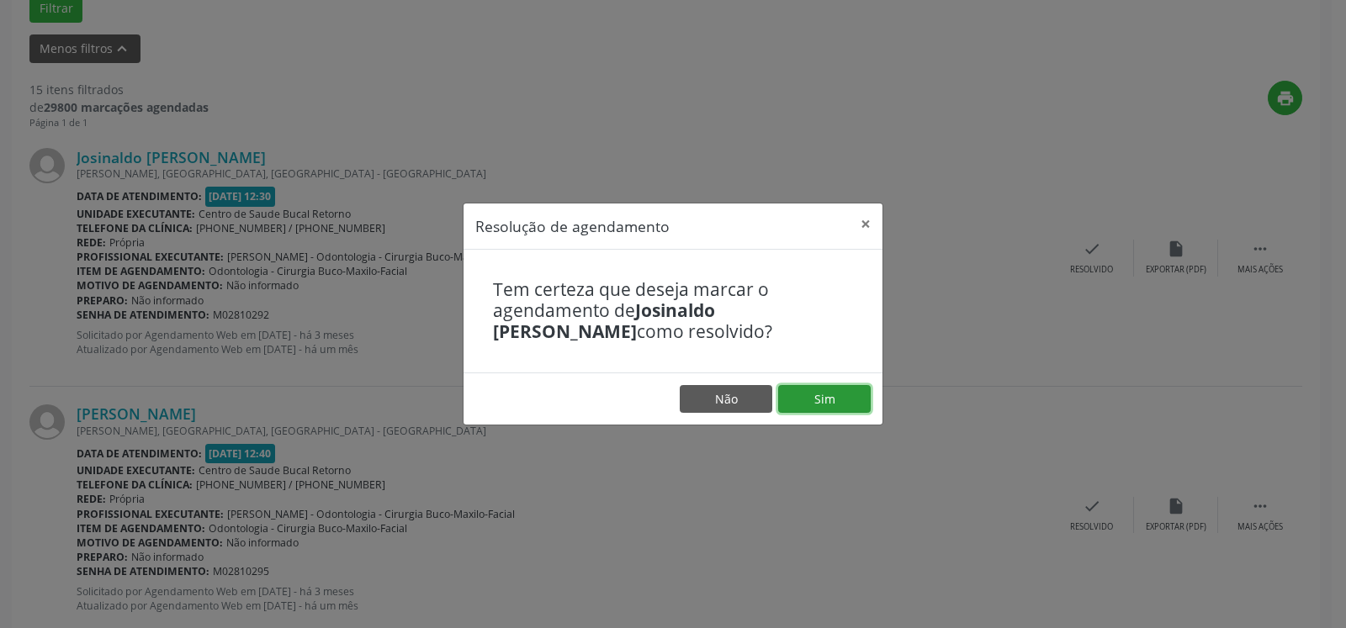
click at [829, 401] on button "Sim" at bounding box center [824, 399] width 93 height 29
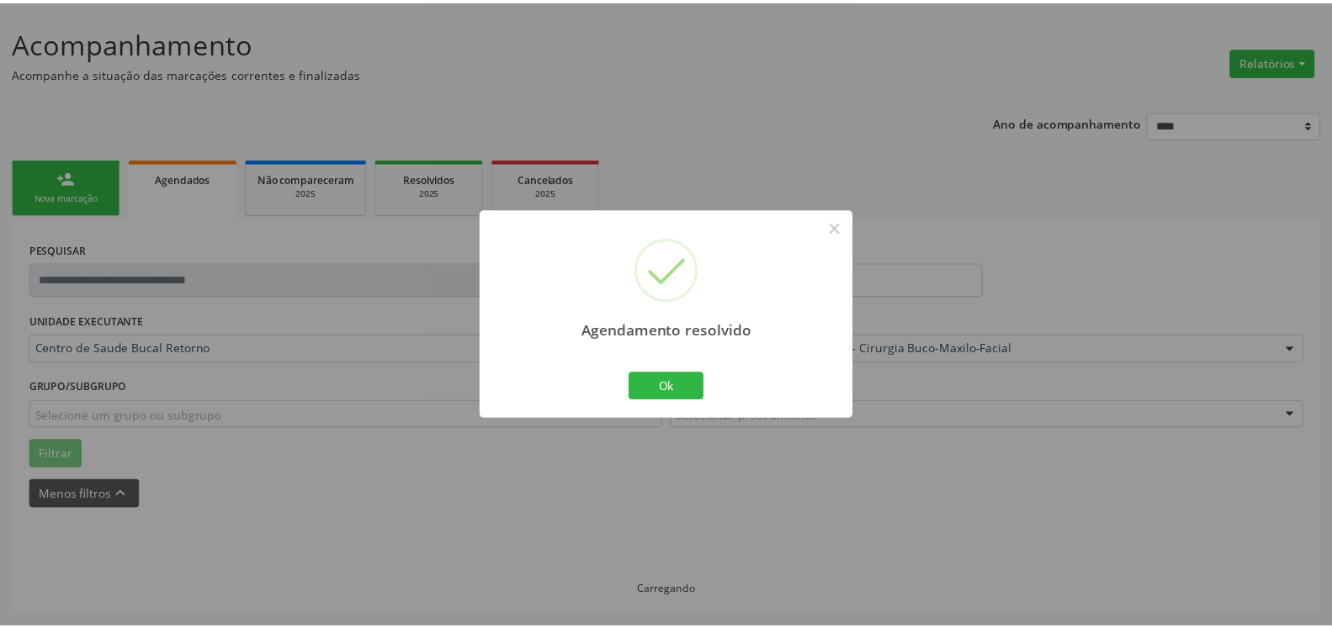
scroll to position [93, 0]
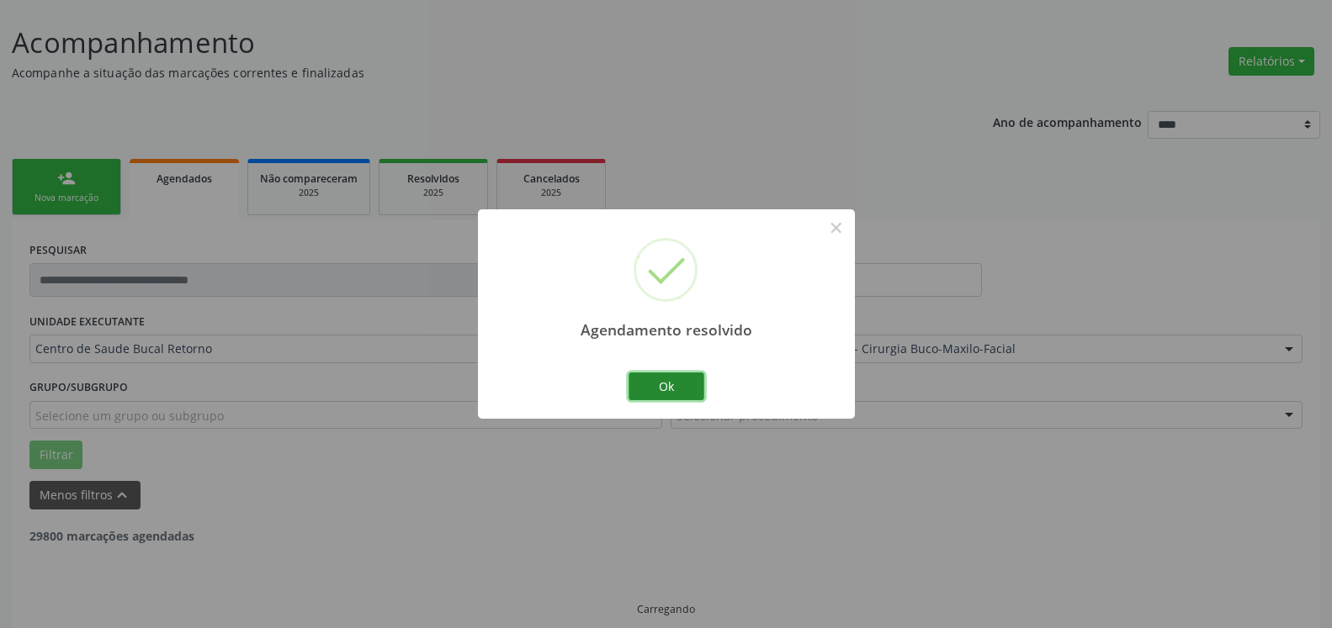
click at [661, 385] on button "Ok" at bounding box center [666, 387] width 76 height 29
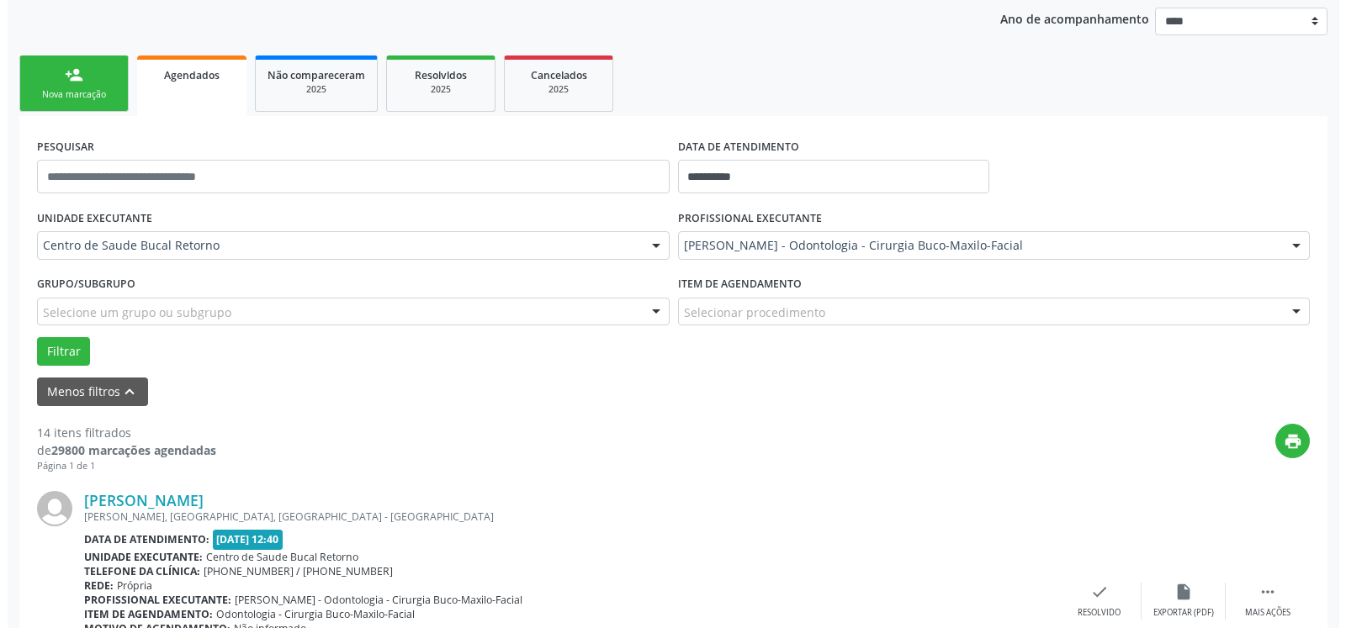
scroll to position [539, 0]
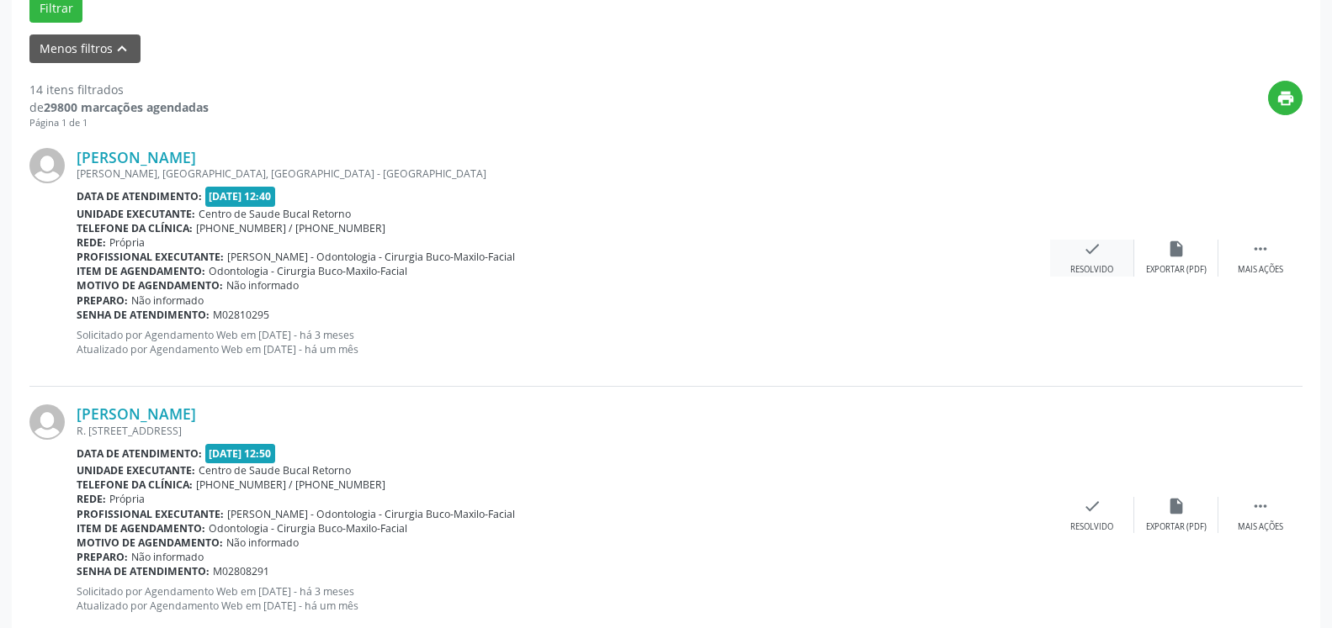
click at [1095, 248] on icon "check" at bounding box center [1092, 249] width 19 height 19
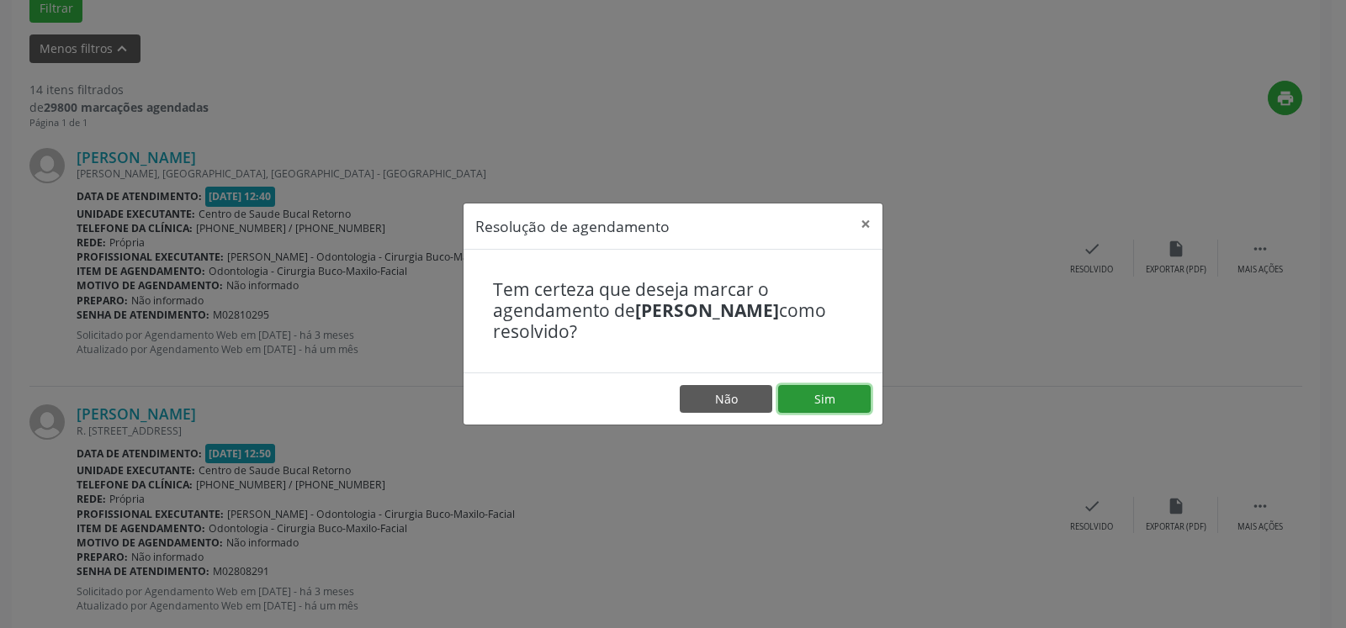
click at [829, 402] on button "Sim" at bounding box center [824, 399] width 93 height 29
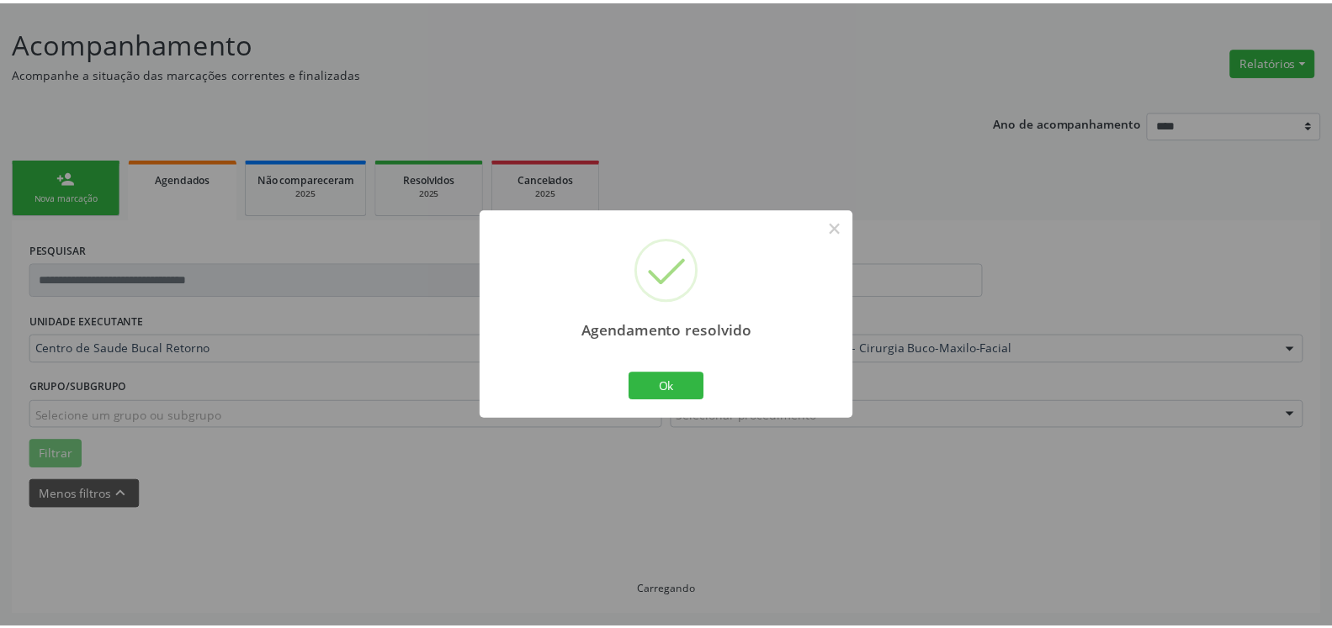
scroll to position [93, 0]
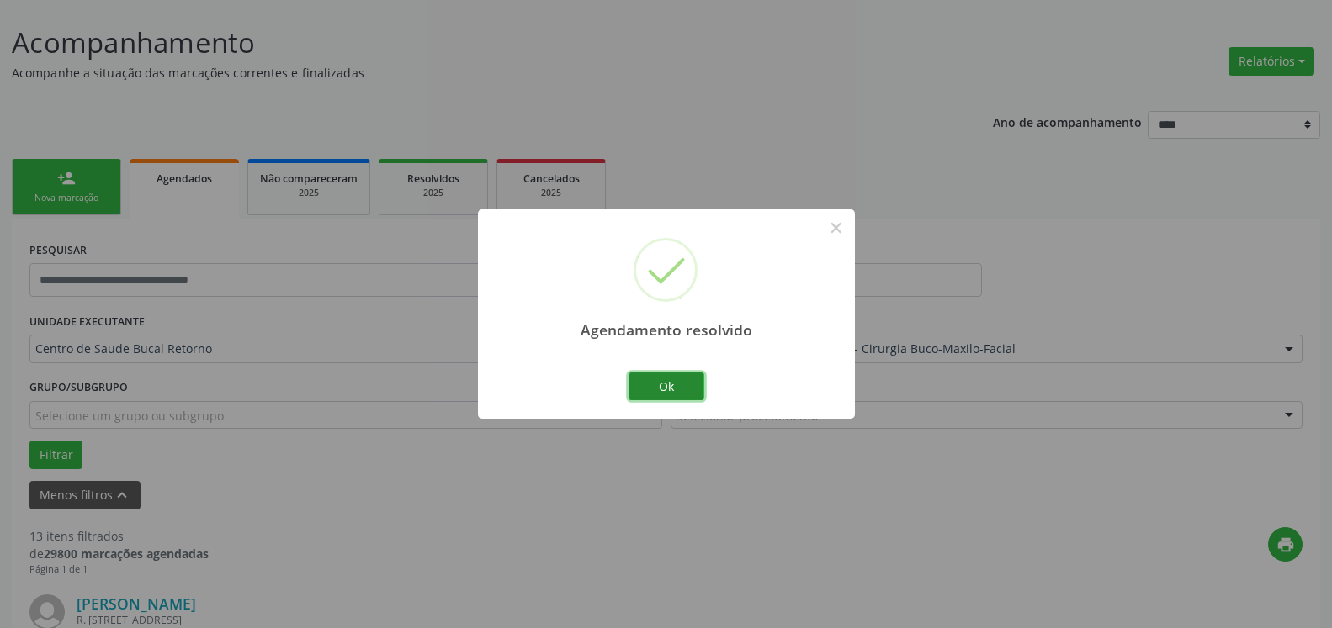
click at [676, 389] on button "Ok" at bounding box center [666, 387] width 76 height 29
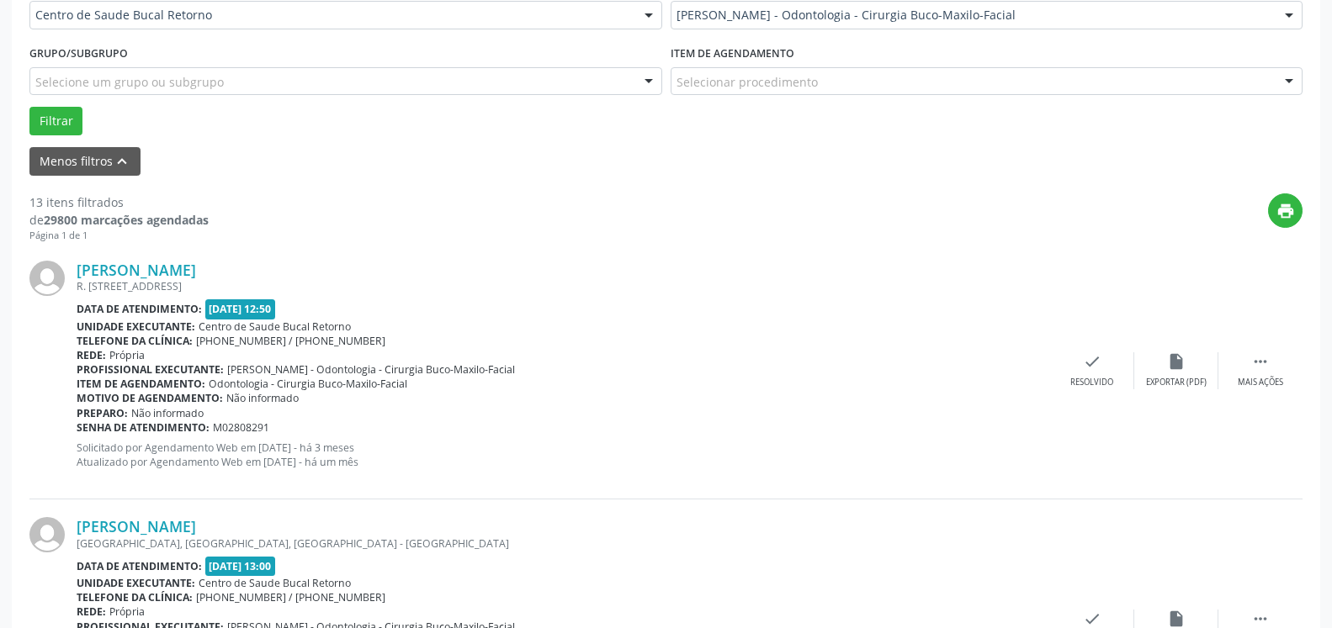
scroll to position [522, 0]
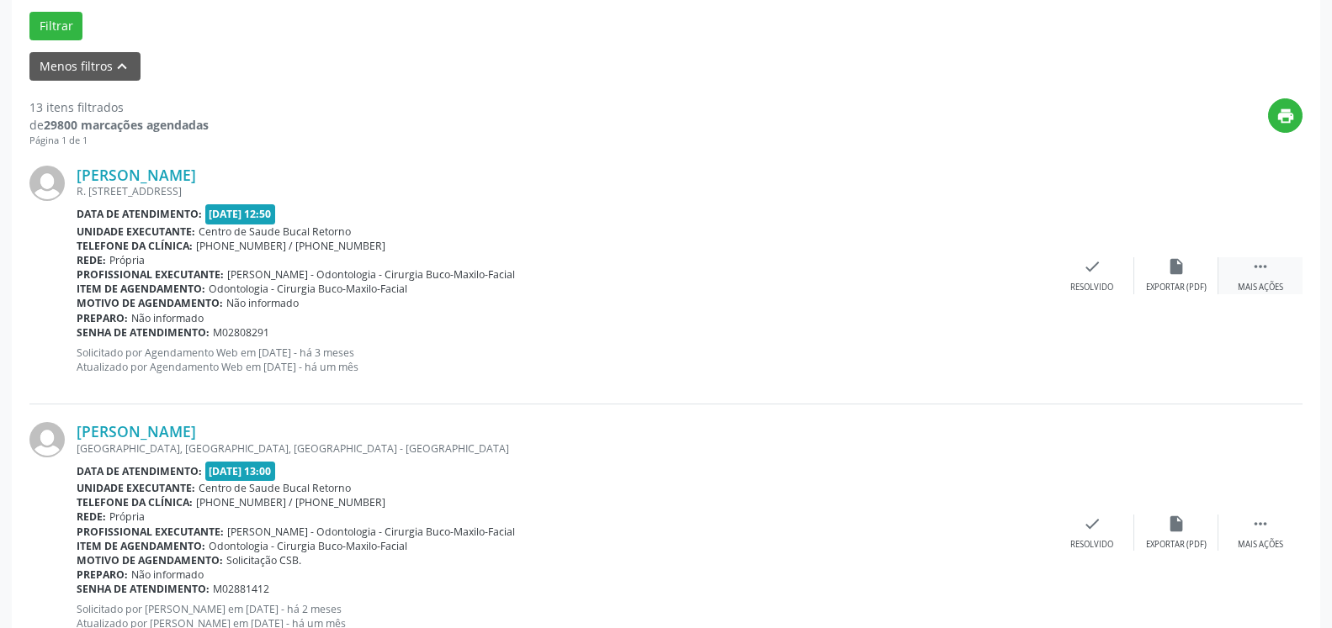
click at [1258, 274] on icon "" at bounding box center [1260, 266] width 19 height 19
click at [1179, 273] on icon "alarm_off" at bounding box center [1176, 266] width 19 height 19
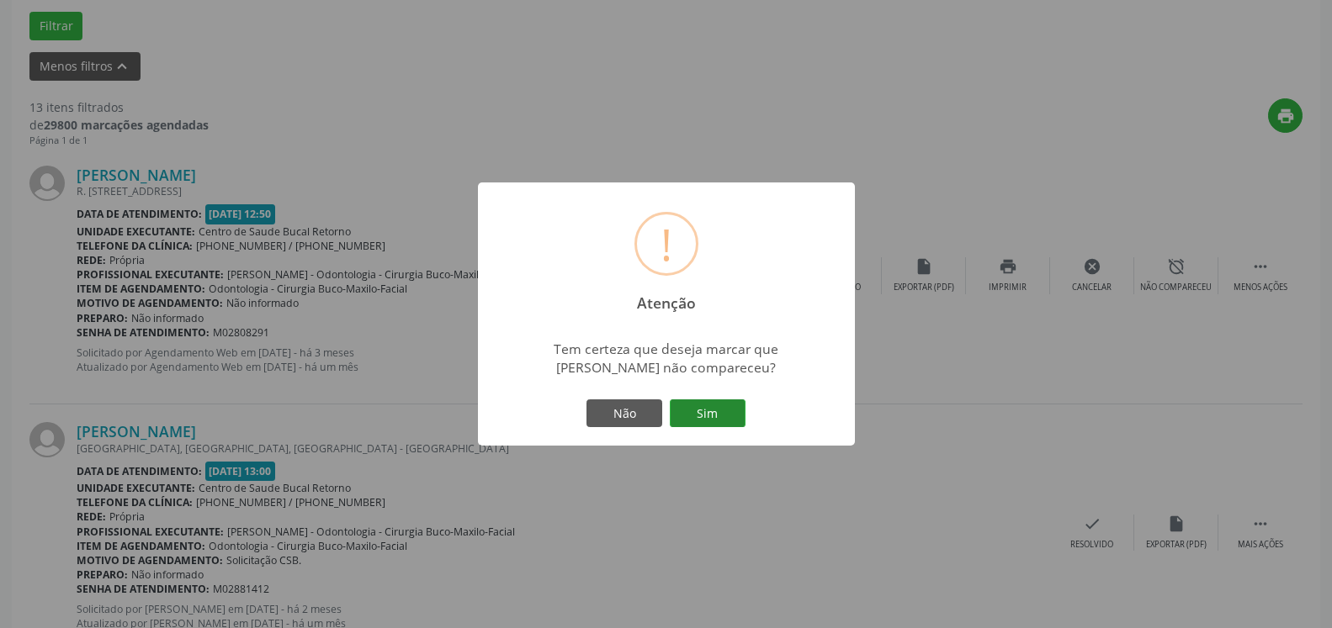
click at [708, 409] on button "Sim" at bounding box center [708, 414] width 76 height 29
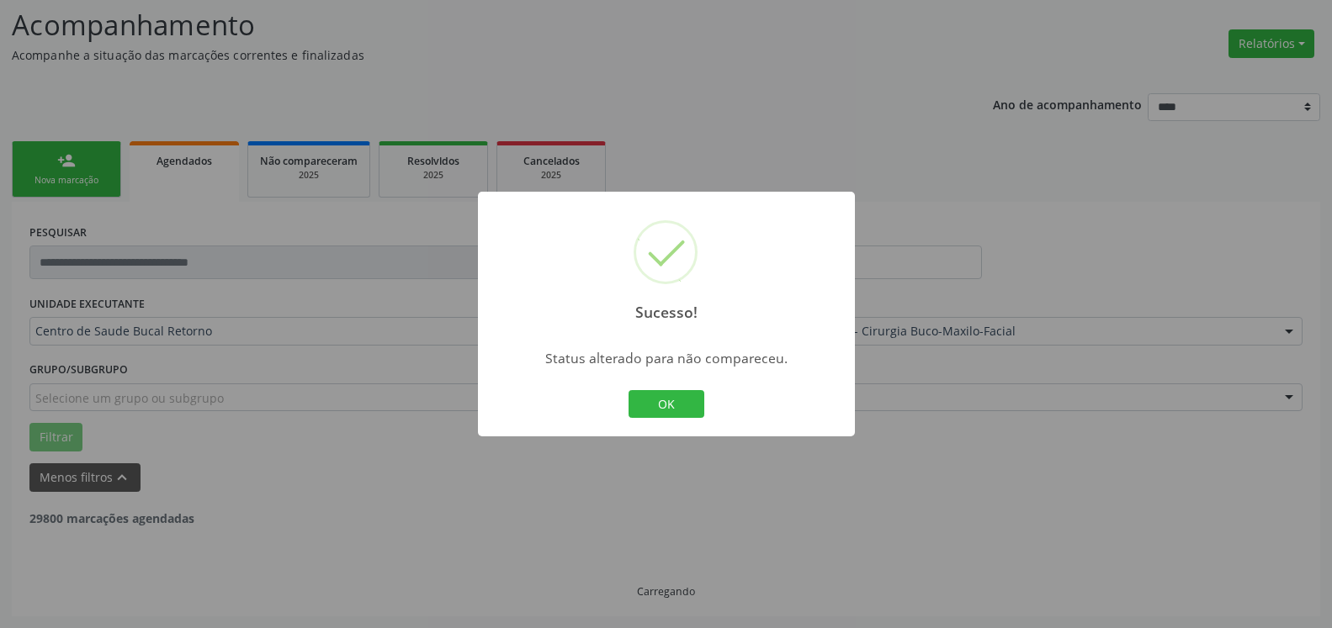
scroll to position [110, 0]
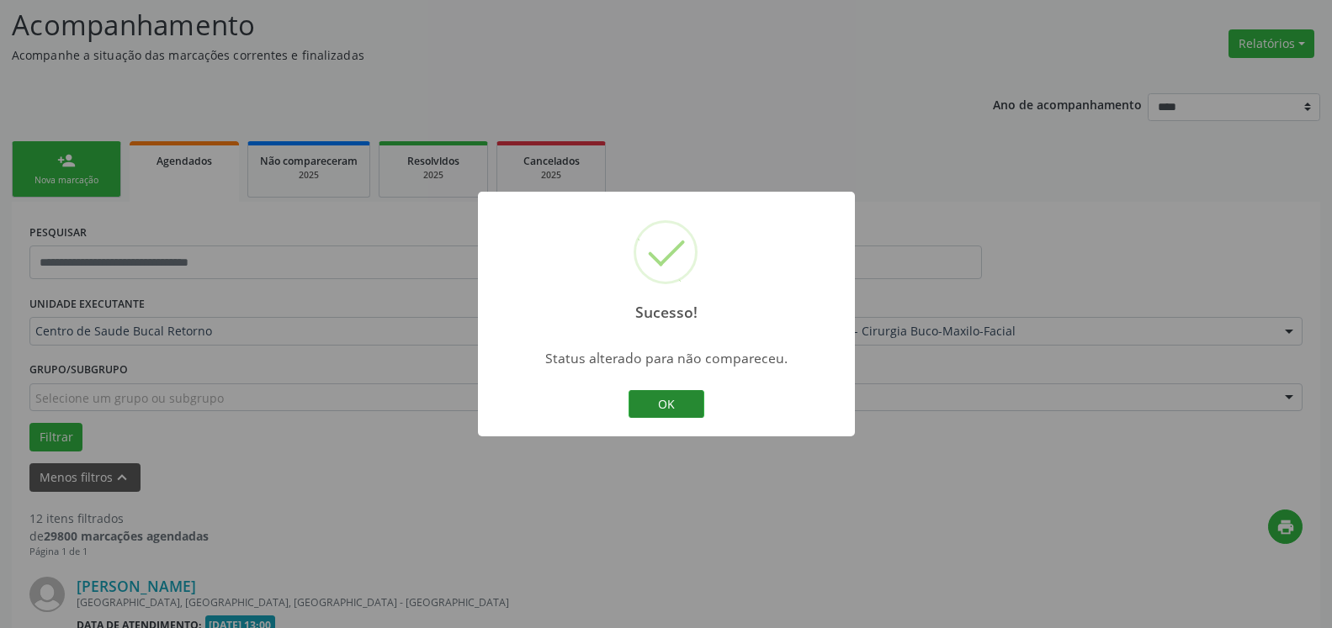
click at [660, 403] on button "OK" at bounding box center [666, 404] width 76 height 29
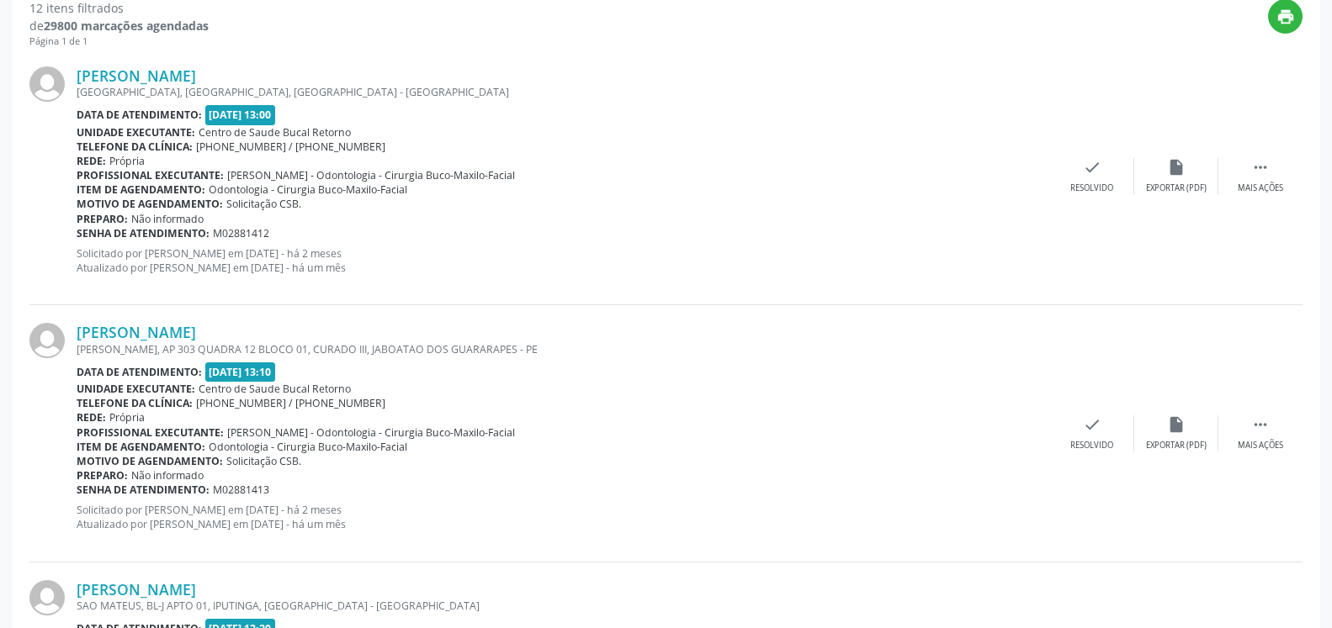
scroll to position [625, 0]
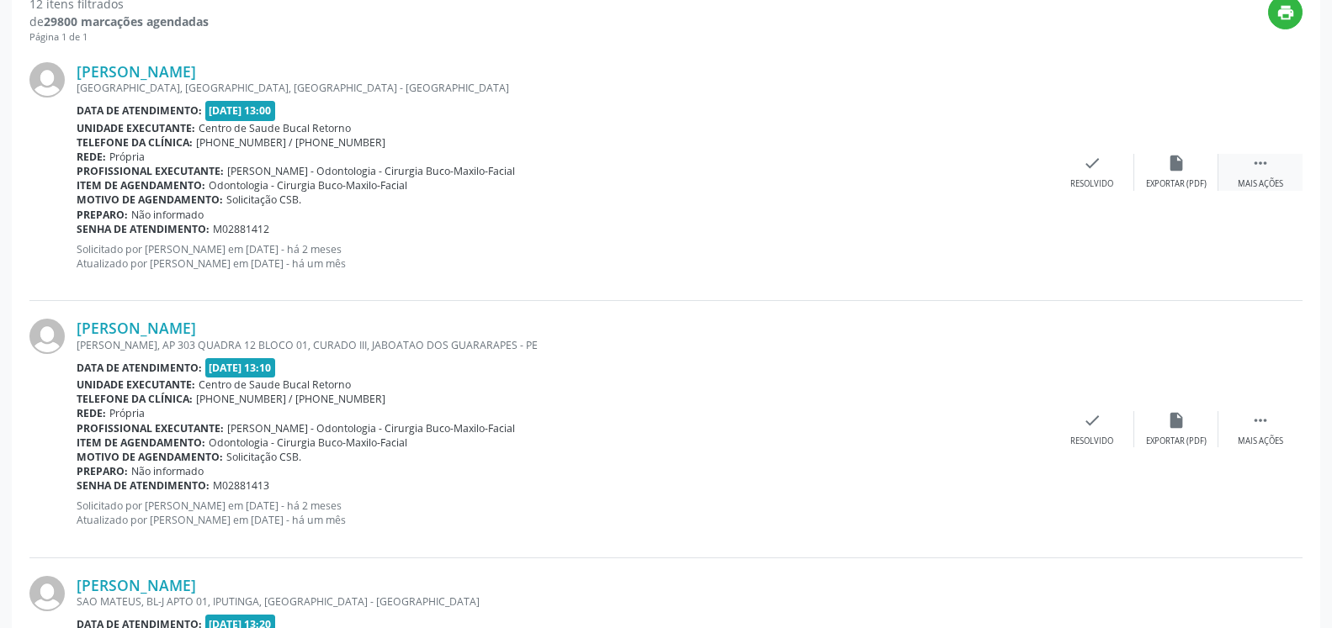
click at [1273, 167] on div " Mais ações" at bounding box center [1260, 172] width 84 height 36
click at [1169, 168] on icon "alarm_off" at bounding box center [1176, 163] width 19 height 19
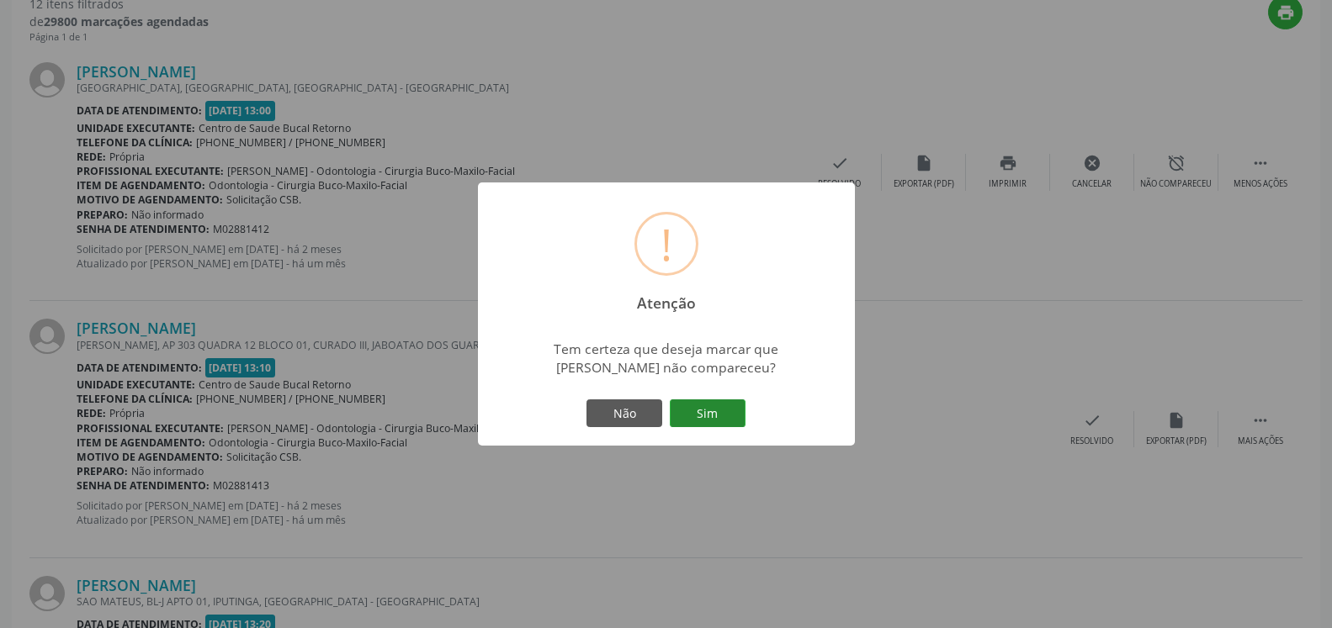
click at [724, 412] on button "Sim" at bounding box center [708, 414] width 76 height 29
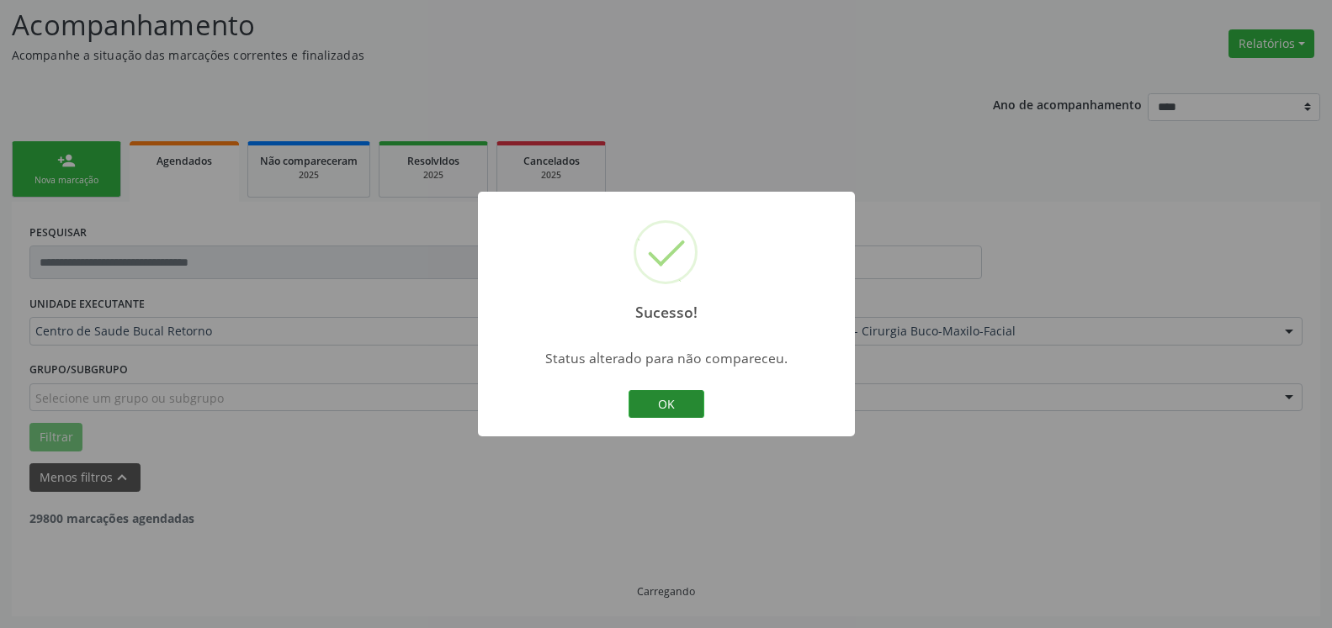
click at [668, 405] on button "OK" at bounding box center [666, 404] width 76 height 29
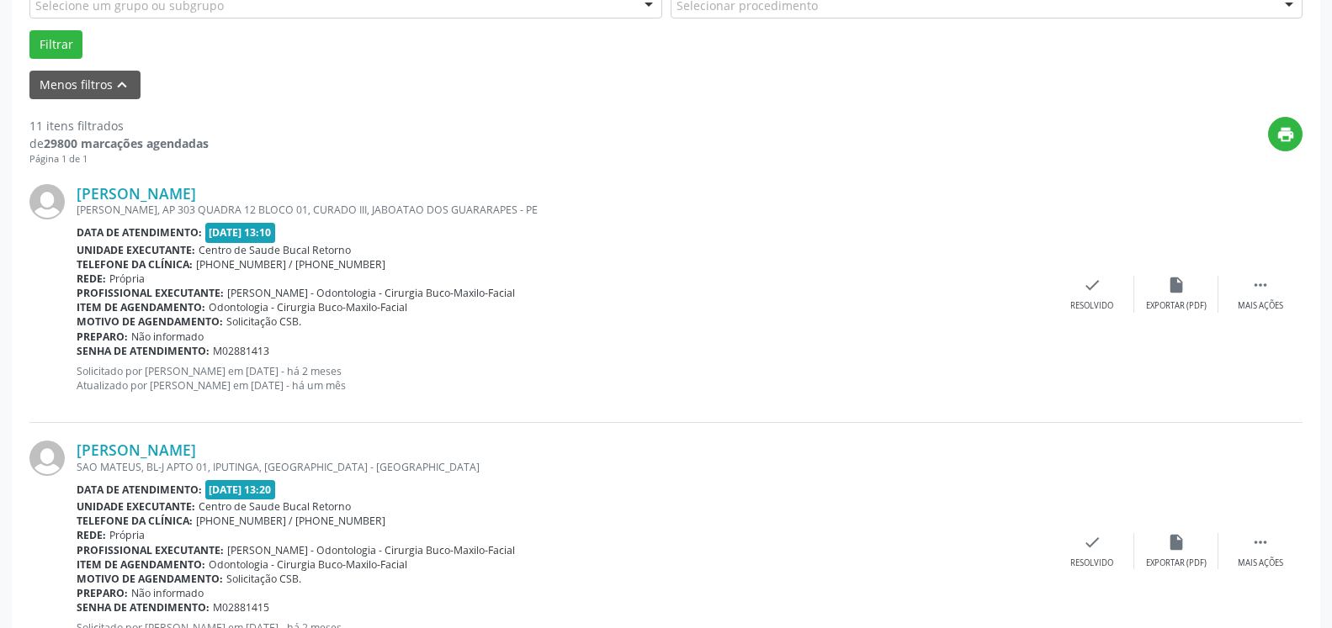
scroll to position [539, 0]
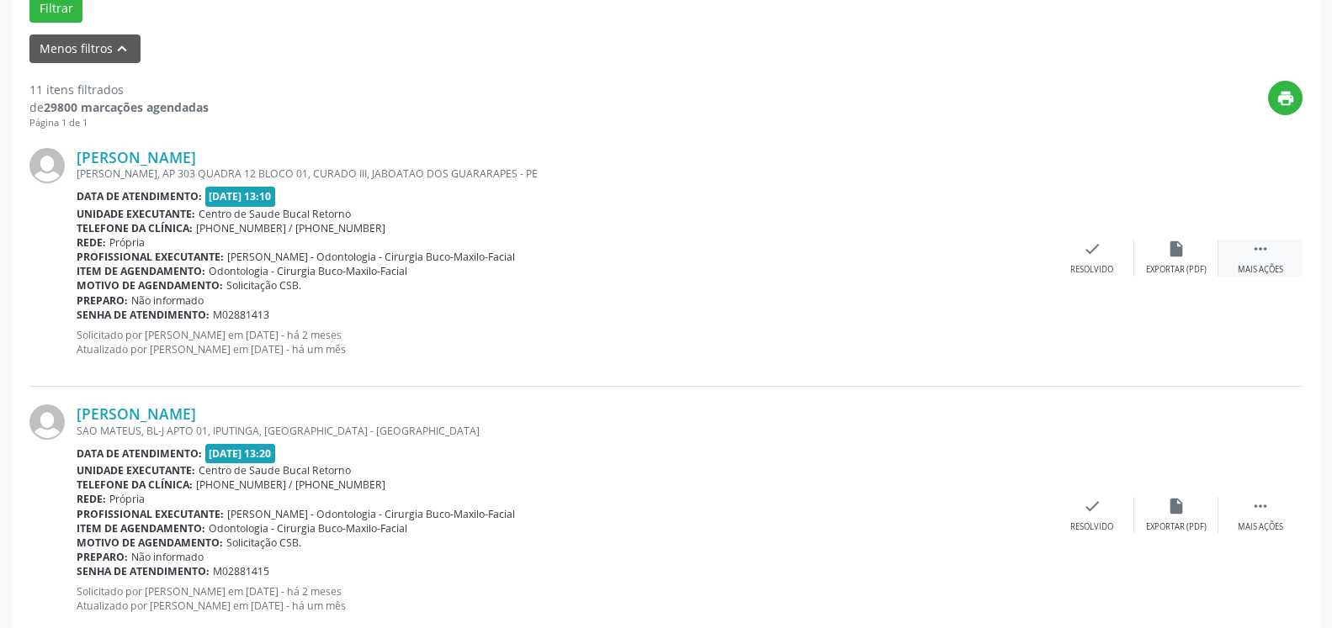
click at [1260, 253] on icon "" at bounding box center [1260, 249] width 19 height 19
click at [1166, 268] on div "Não compareceu" at bounding box center [1176, 270] width 72 height 12
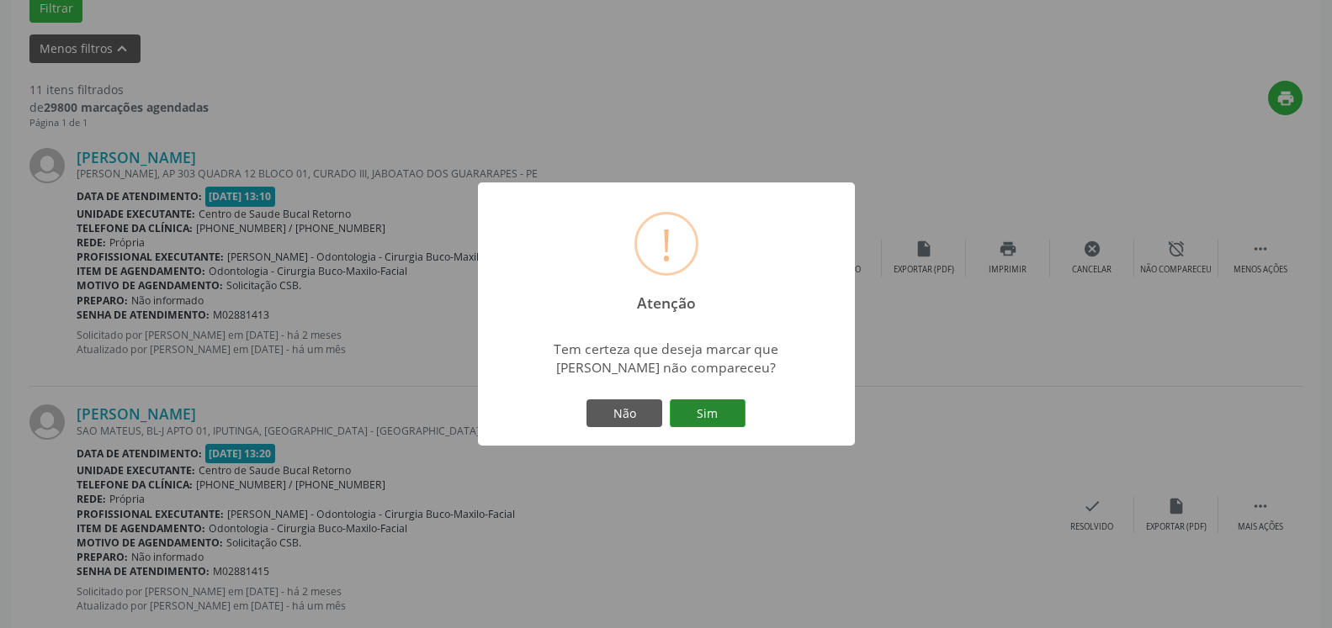
click at [715, 409] on button "Sim" at bounding box center [708, 414] width 76 height 29
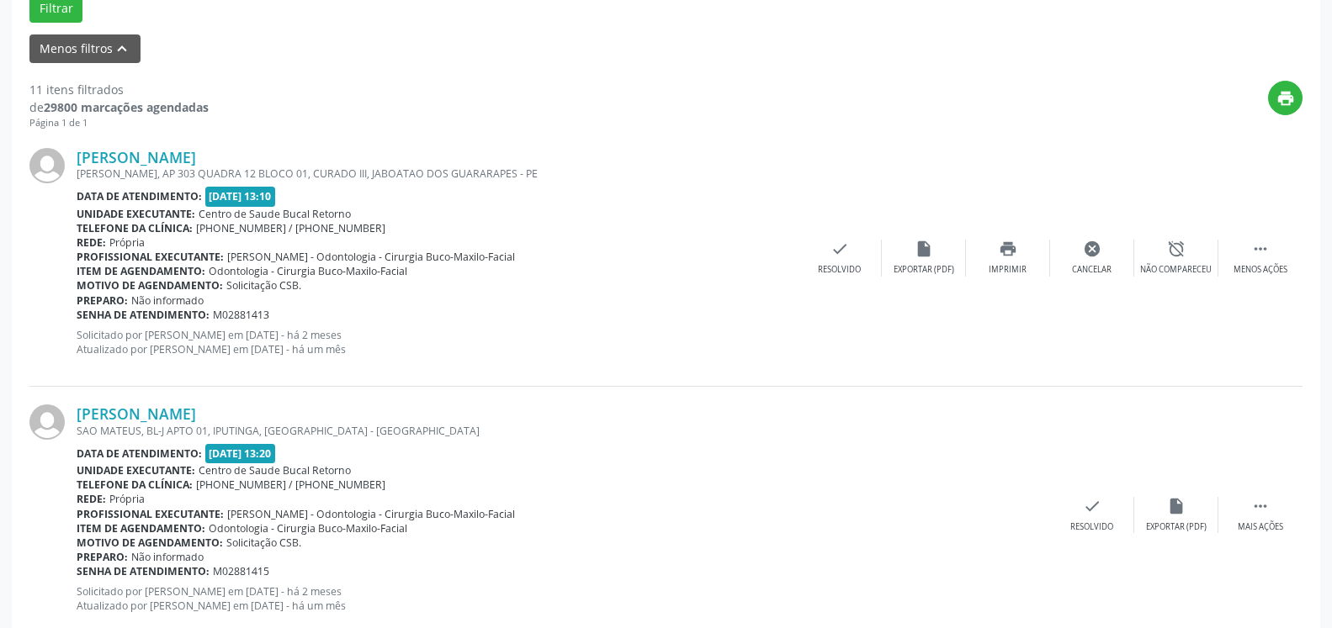
scroll to position [110, 0]
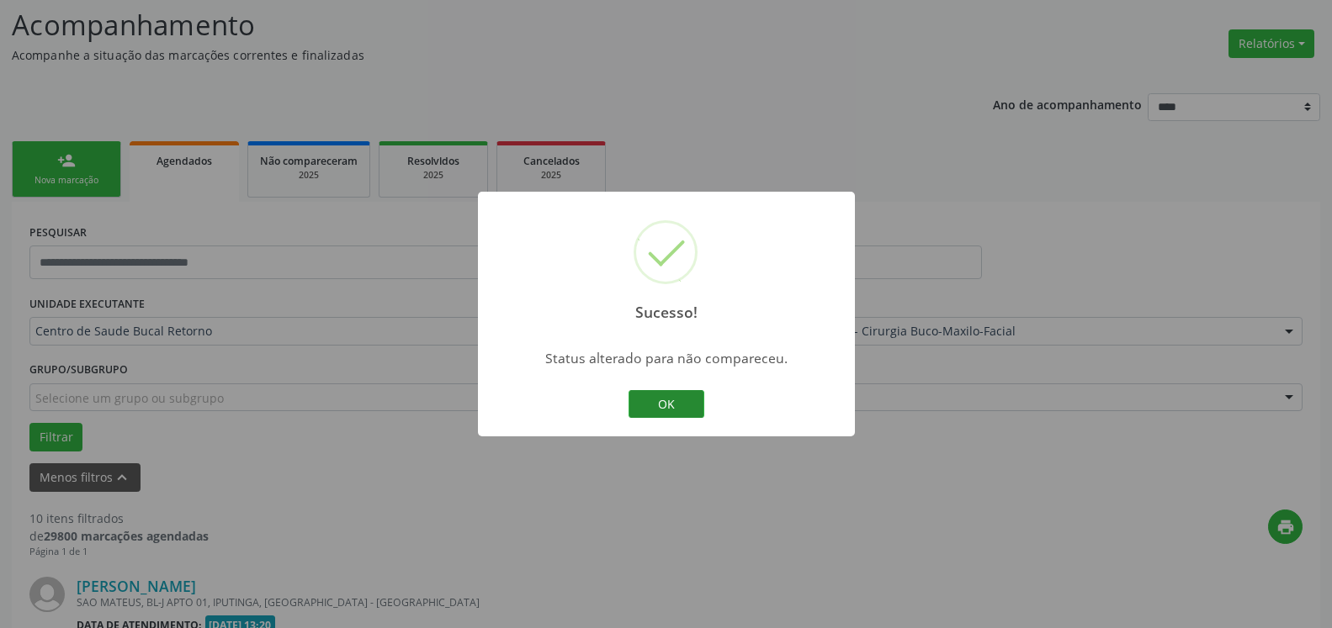
click at [666, 405] on button "OK" at bounding box center [666, 404] width 76 height 29
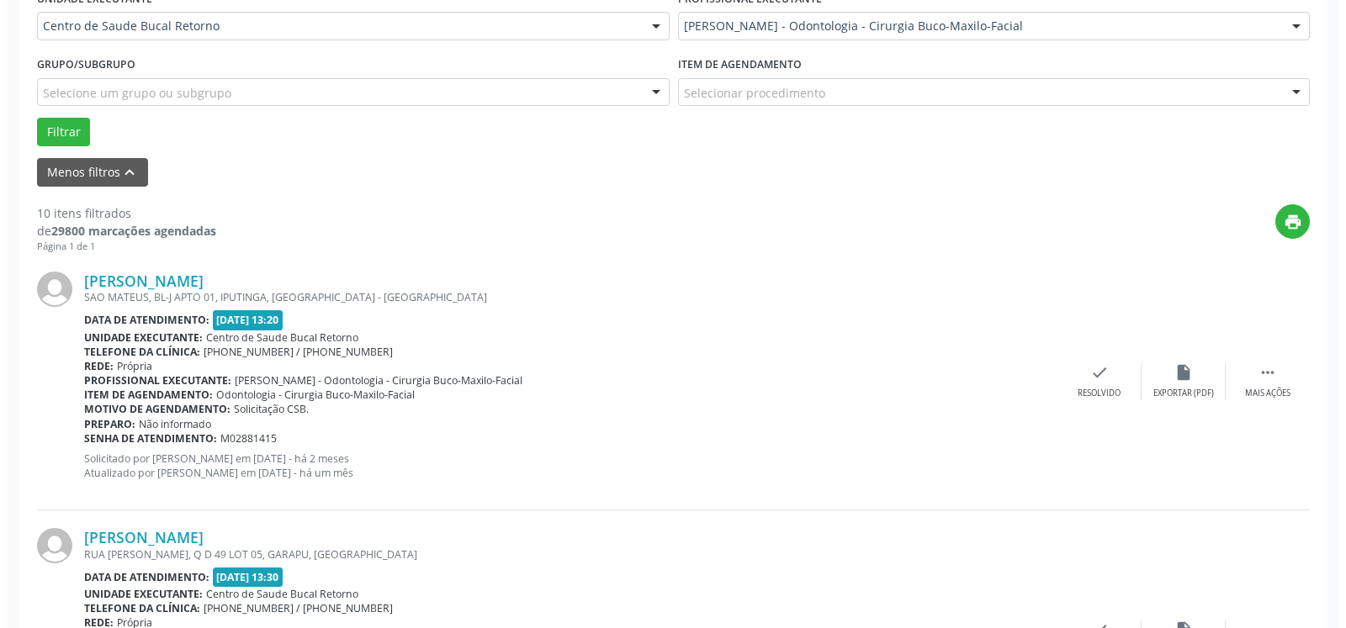
scroll to position [453, 0]
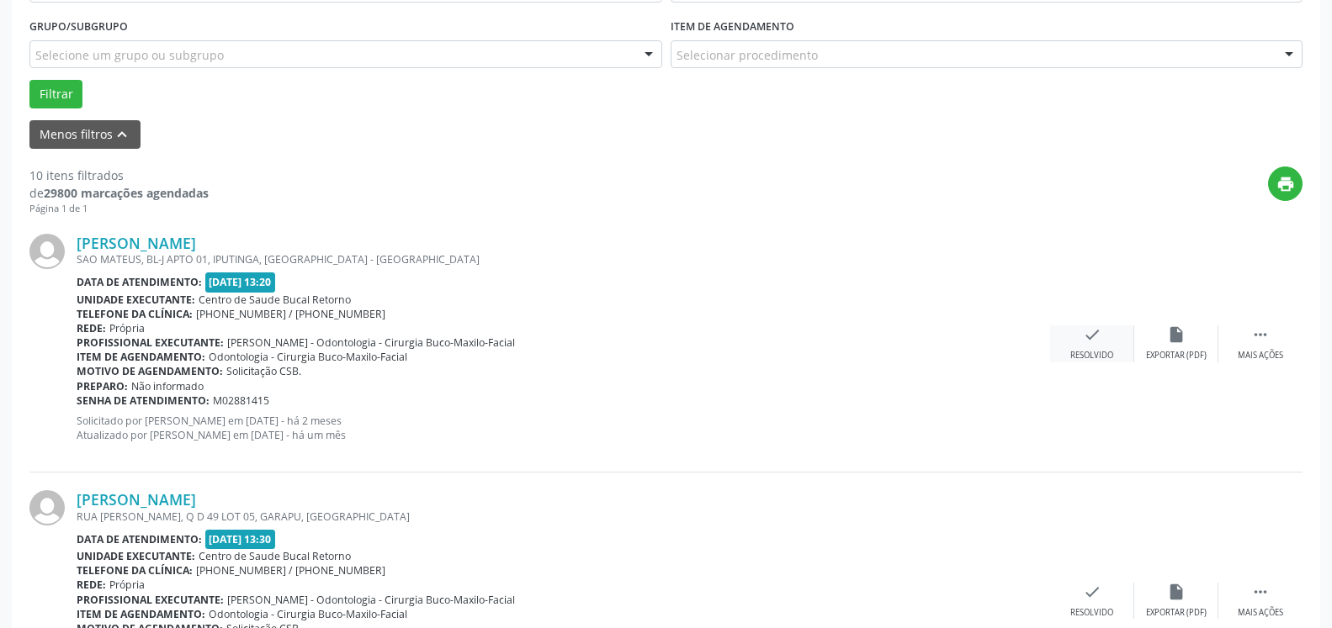
click at [1105, 352] on div "Resolvido" at bounding box center [1091, 356] width 43 height 12
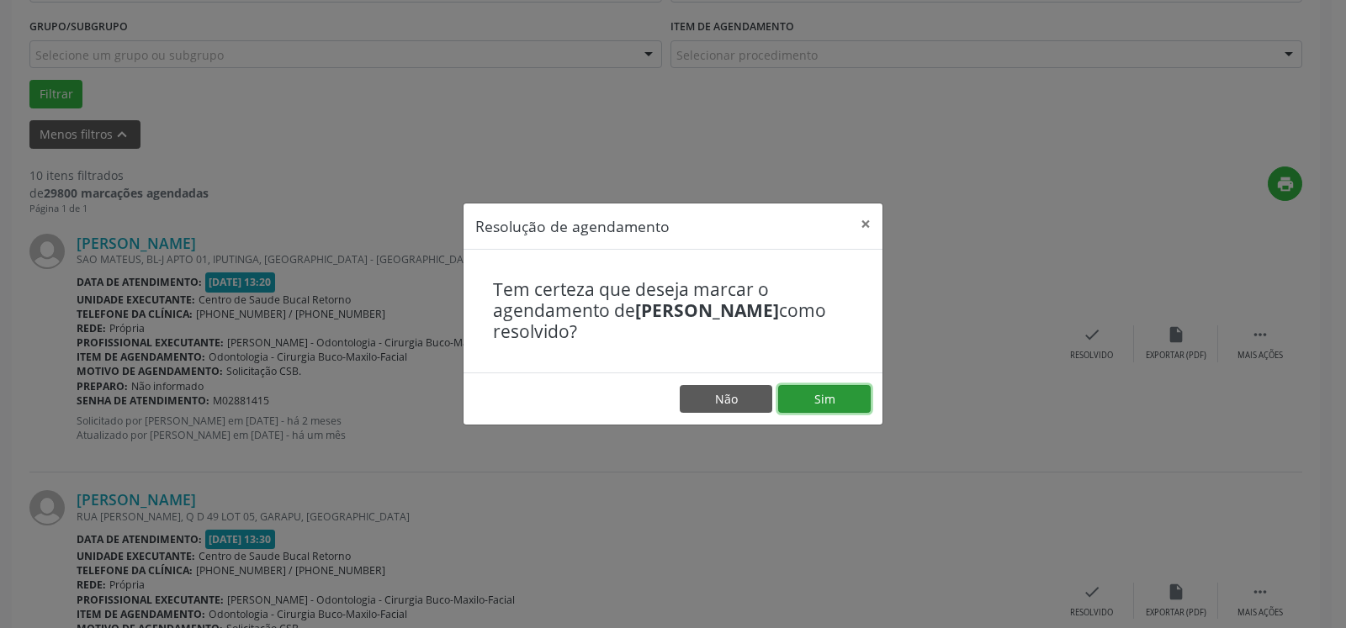
drag, startPoint x: 860, startPoint y: 401, endPoint x: 790, endPoint y: 393, distance: 70.3
click at [857, 401] on button "Sim" at bounding box center [824, 399] width 93 height 29
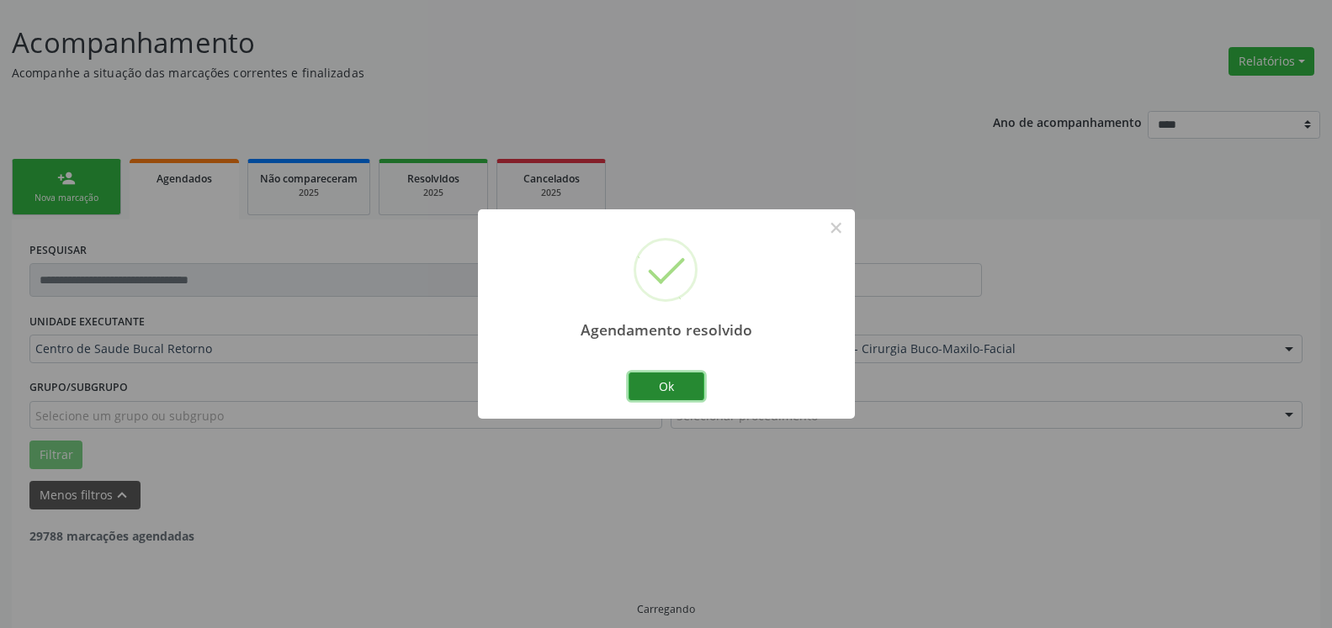
click at [680, 386] on button "Ok" at bounding box center [666, 387] width 76 height 29
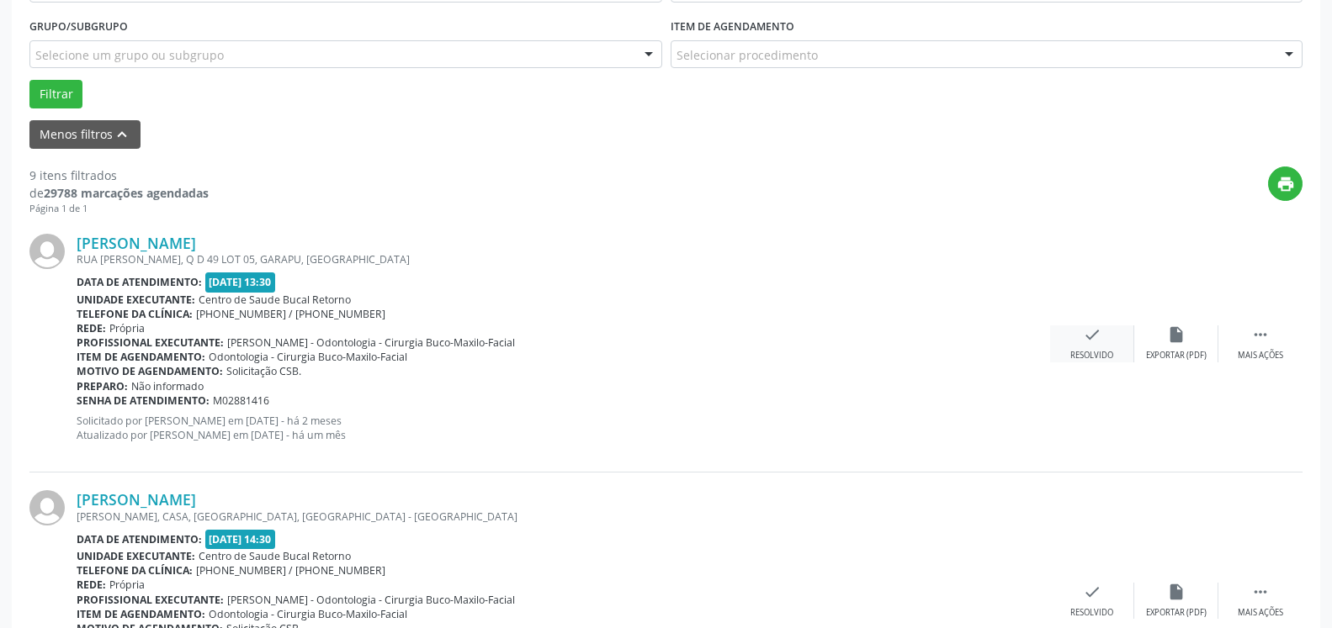
click at [1096, 340] on icon "check" at bounding box center [1092, 335] width 19 height 19
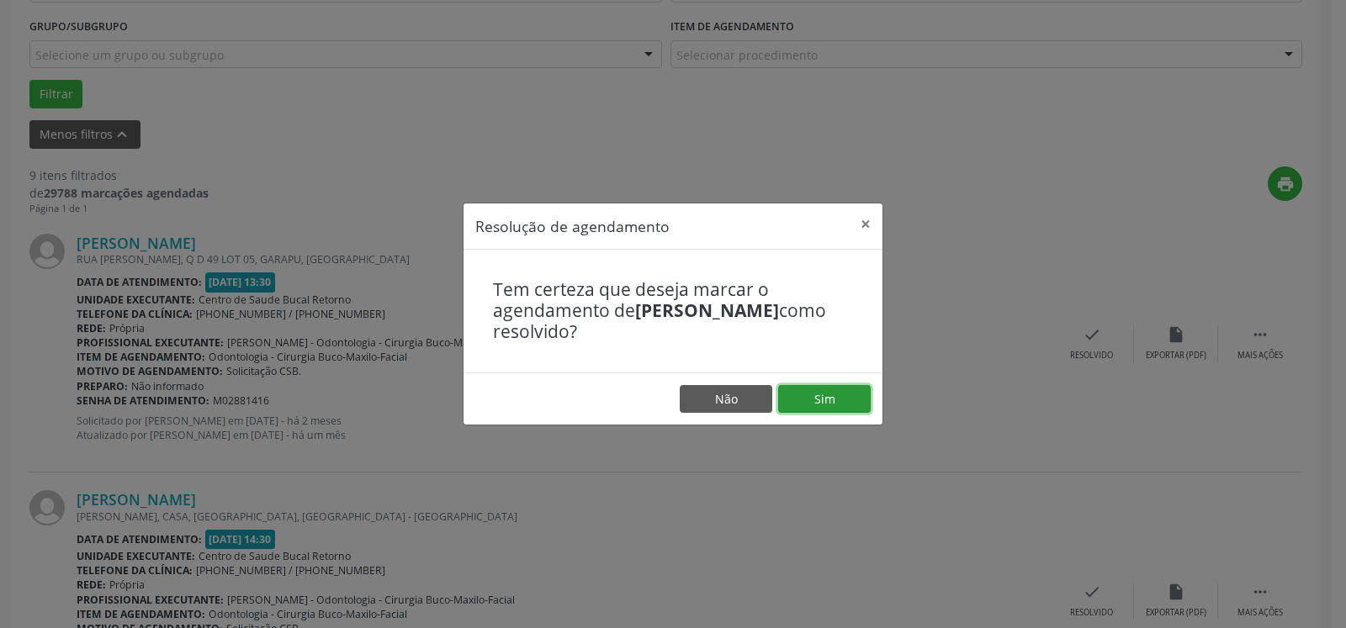
click at [819, 398] on button "Sim" at bounding box center [824, 399] width 93 height 29
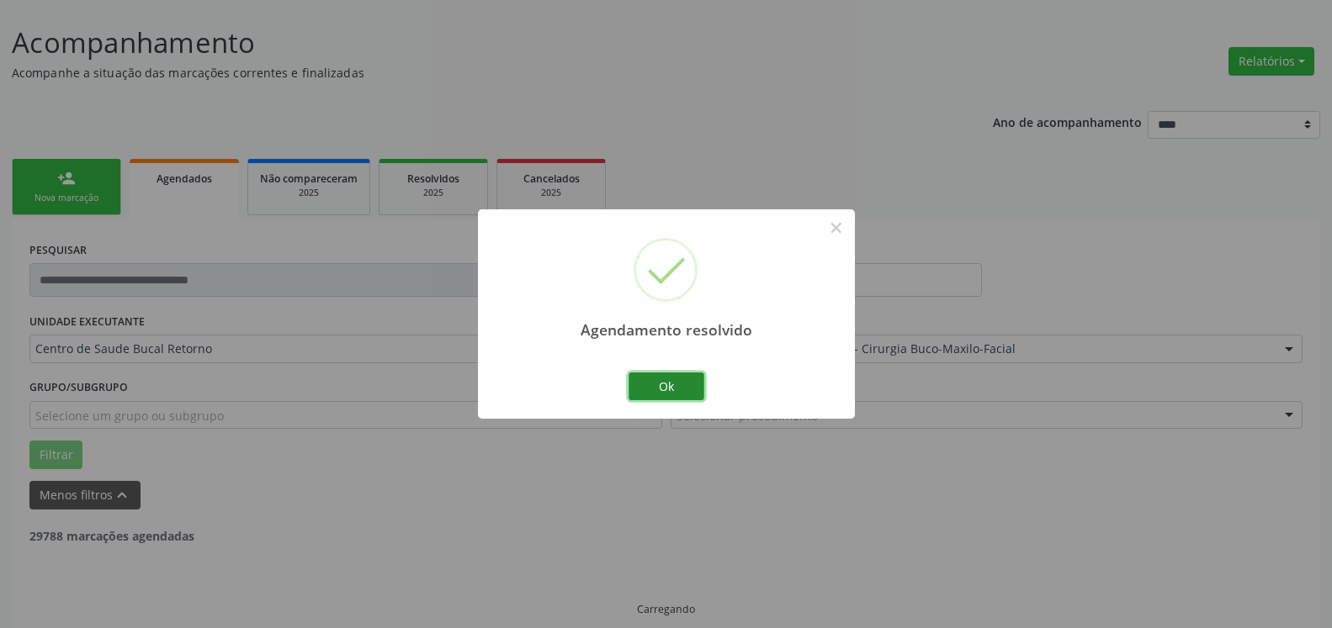
click at [652, 377] on button "Ok" at bounding box center [666, 387] width 76 height 29
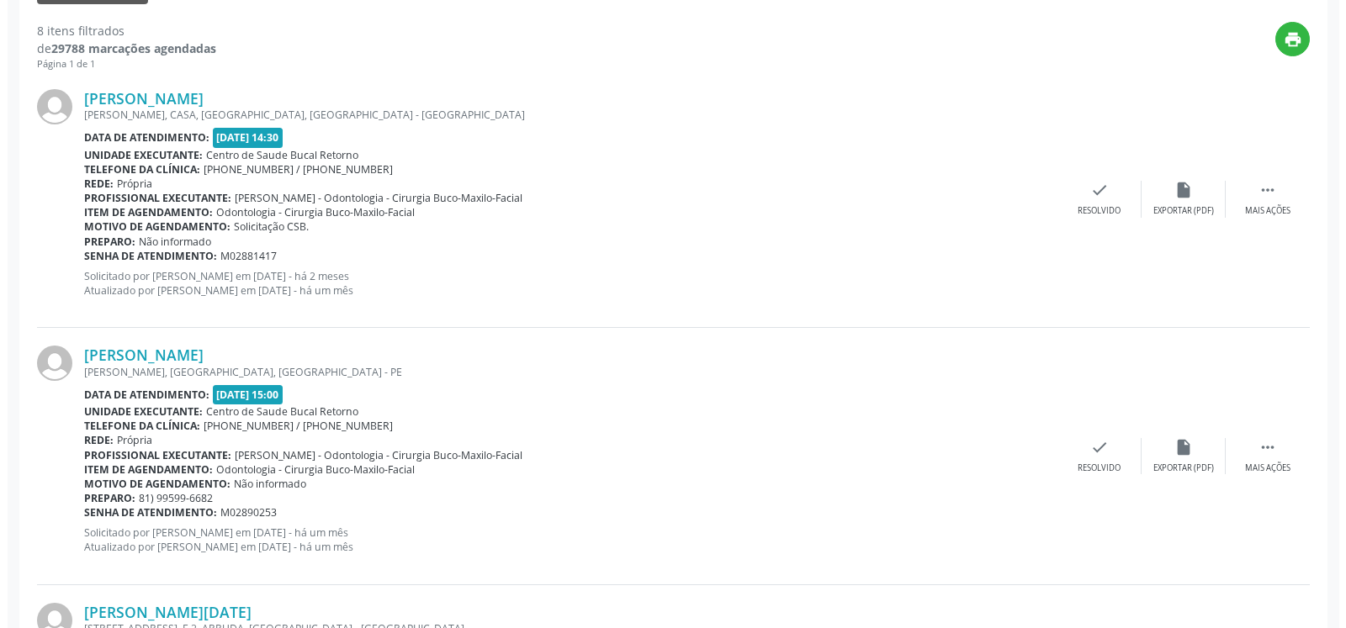
scroll to position [607, 0]
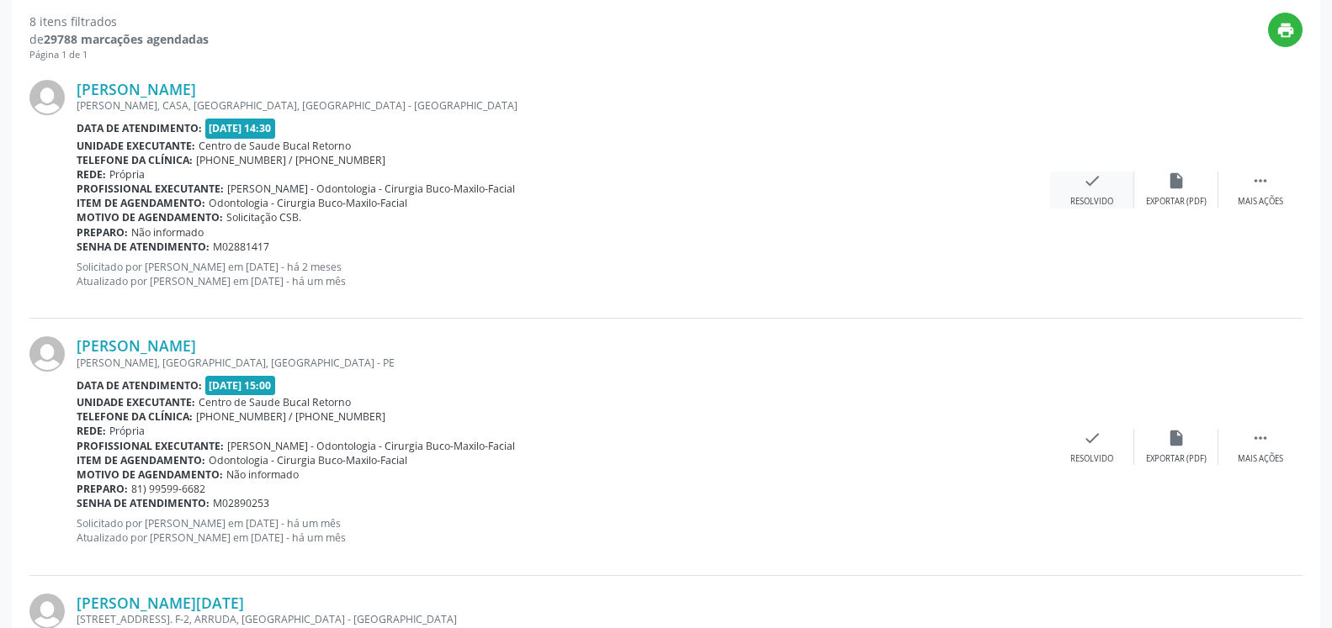
click at [1078, 200] on div "Resolvido" at bounding box center [1091, 202] width 43 height 12
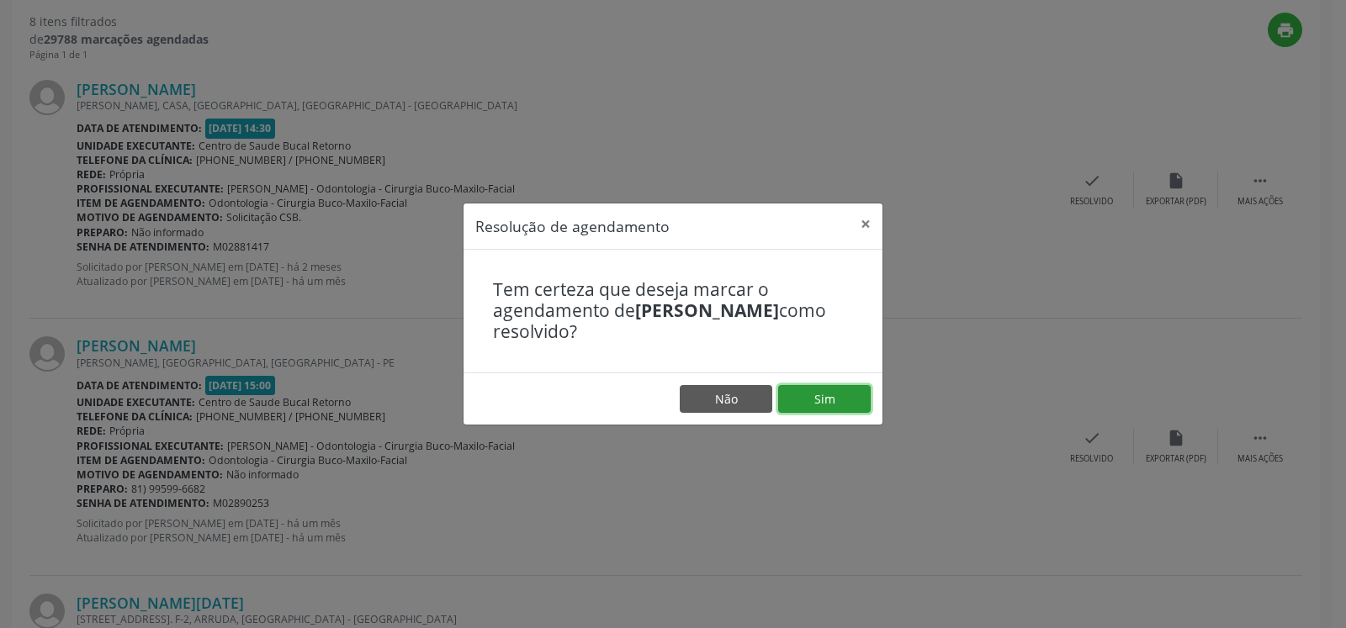
click at [845, 390] on button "Sim" at bounding box center [824, 399] width 93 height 29
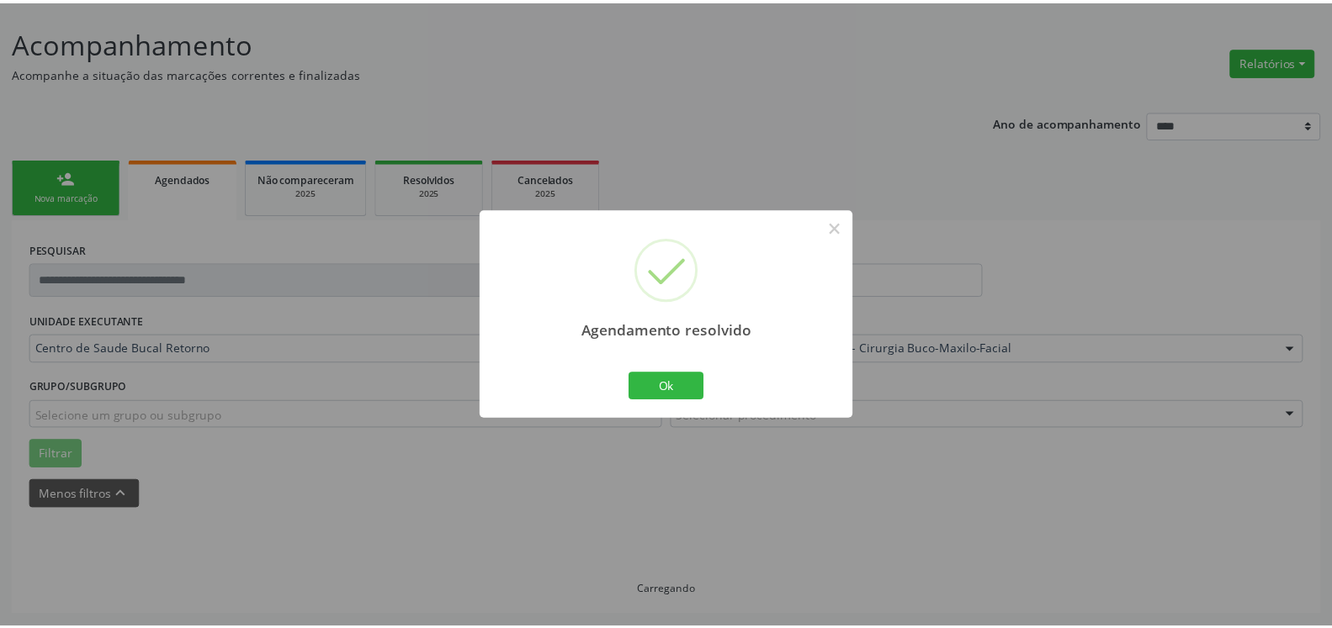
scroll to position [93, 0]
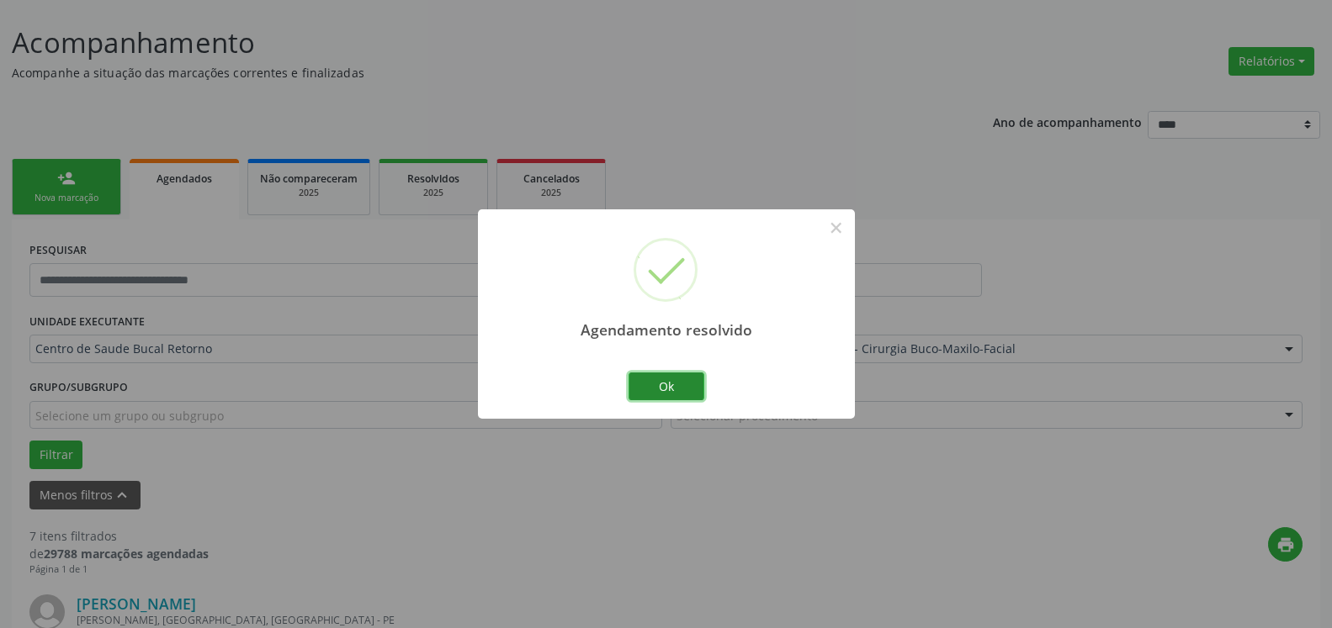
click at [670, 385] on button "Ok" at bounding box center [666, 387] width 76 height 29
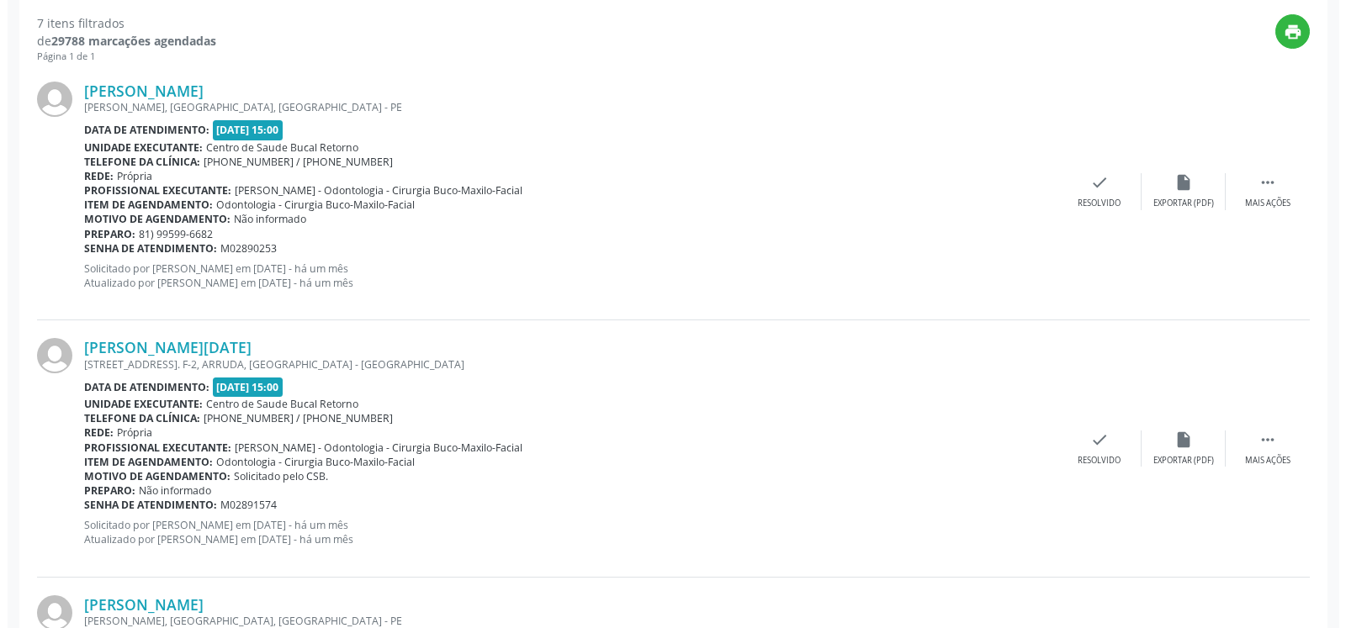
scroll to position [607, 0]
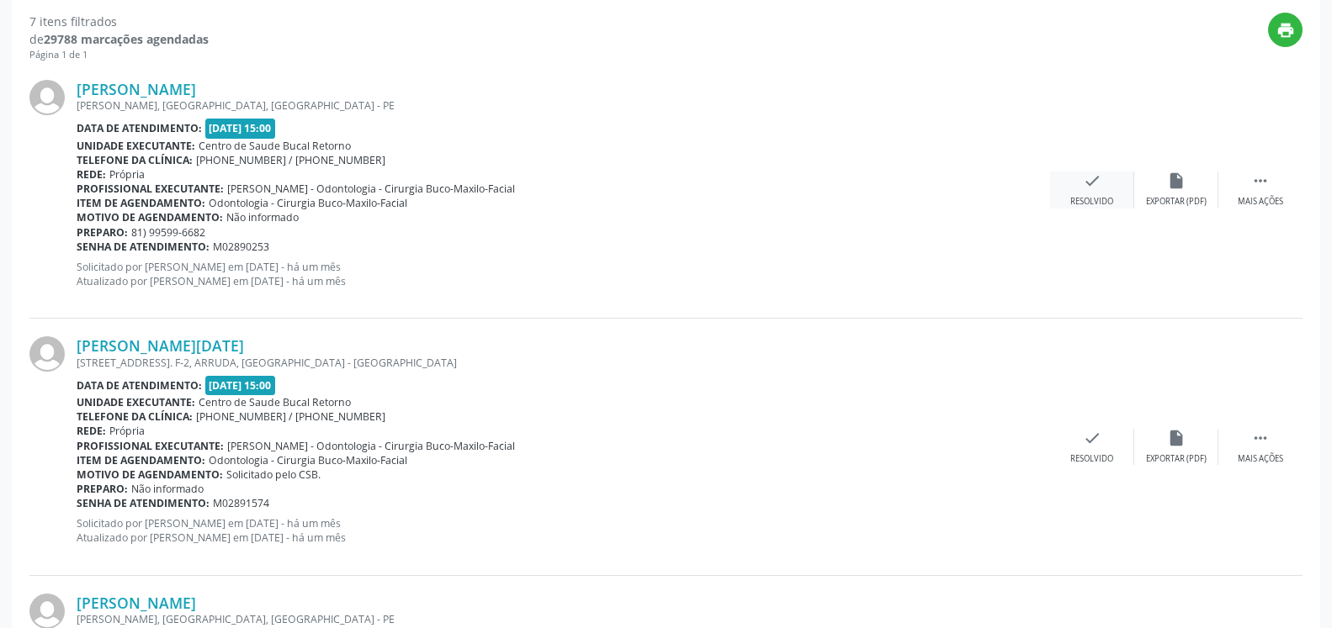
click at [1089, 179] on icon "check" at bounding box center [1092, 181] width 19 height 19
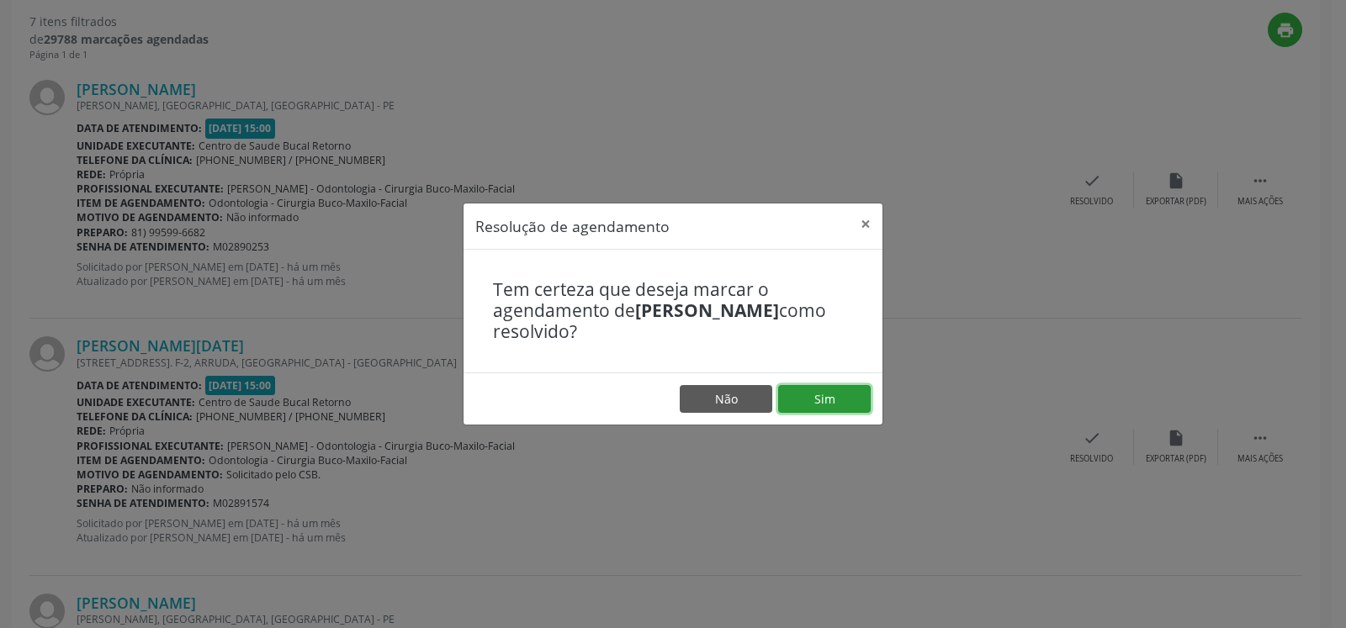
click at [843, 405] on button "Sim" at bounding box center [824, 399] width 93 height 29
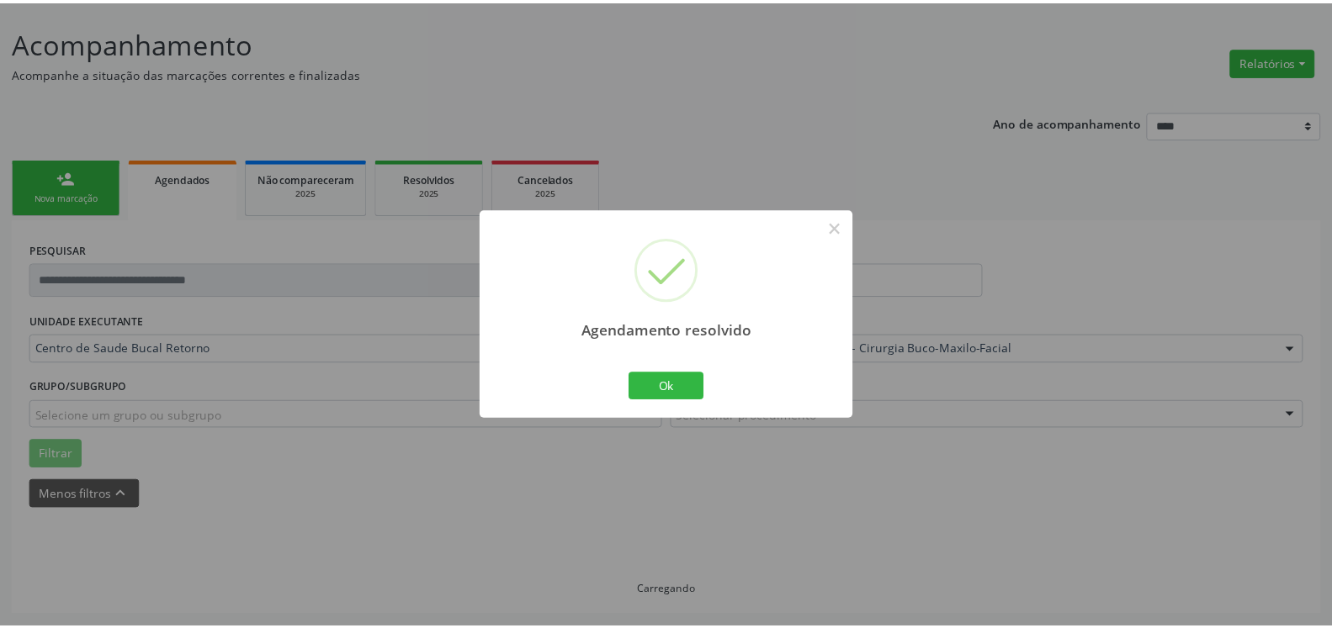
scroll to position [93, 0]
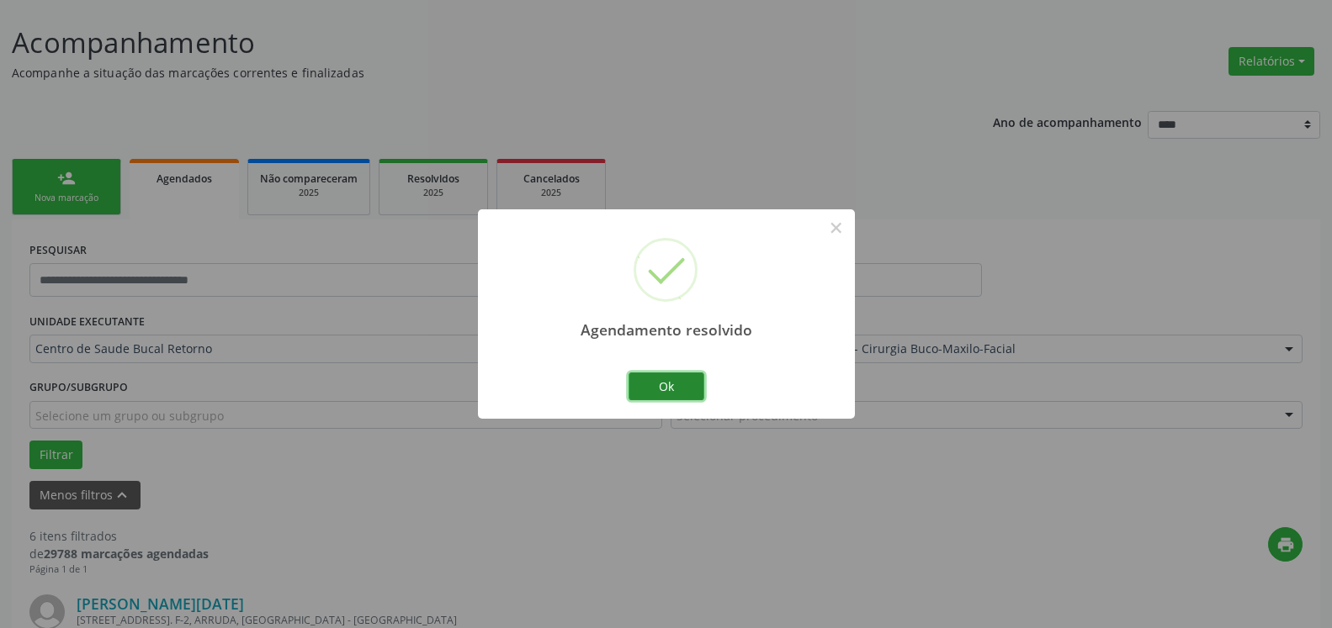
click at [647, 390] on button "Ok" at bounding box center [666, 387] width 76 height 29
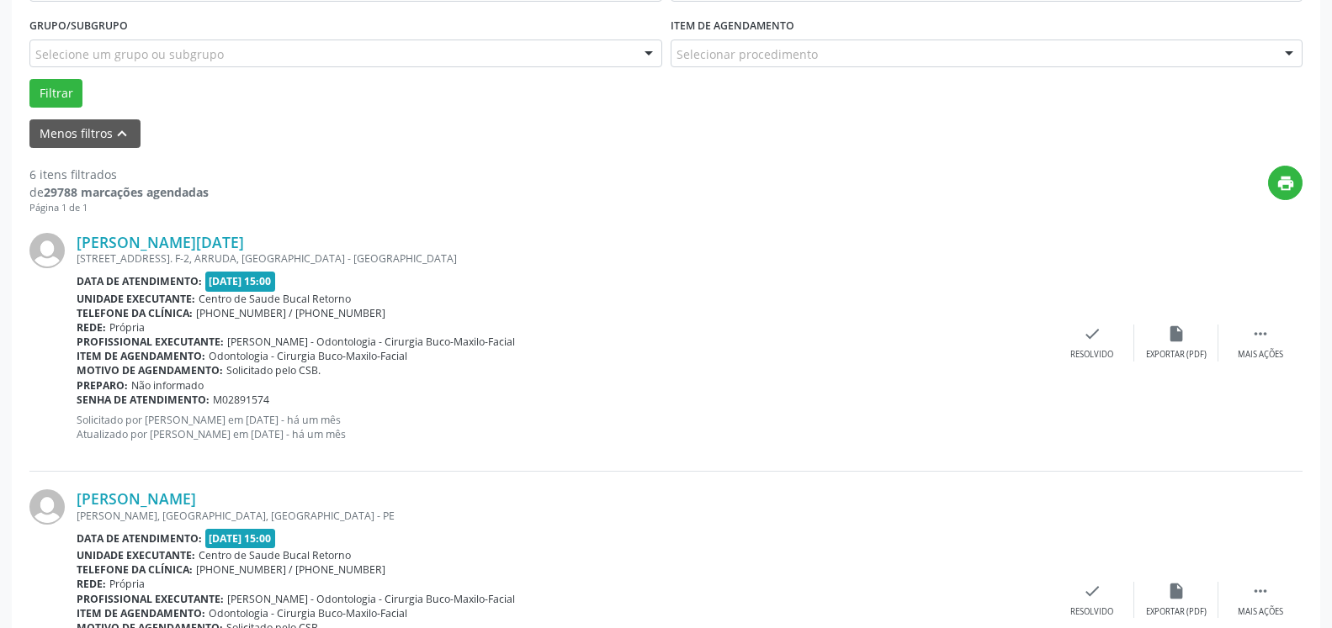
scroll to position [607, 0]
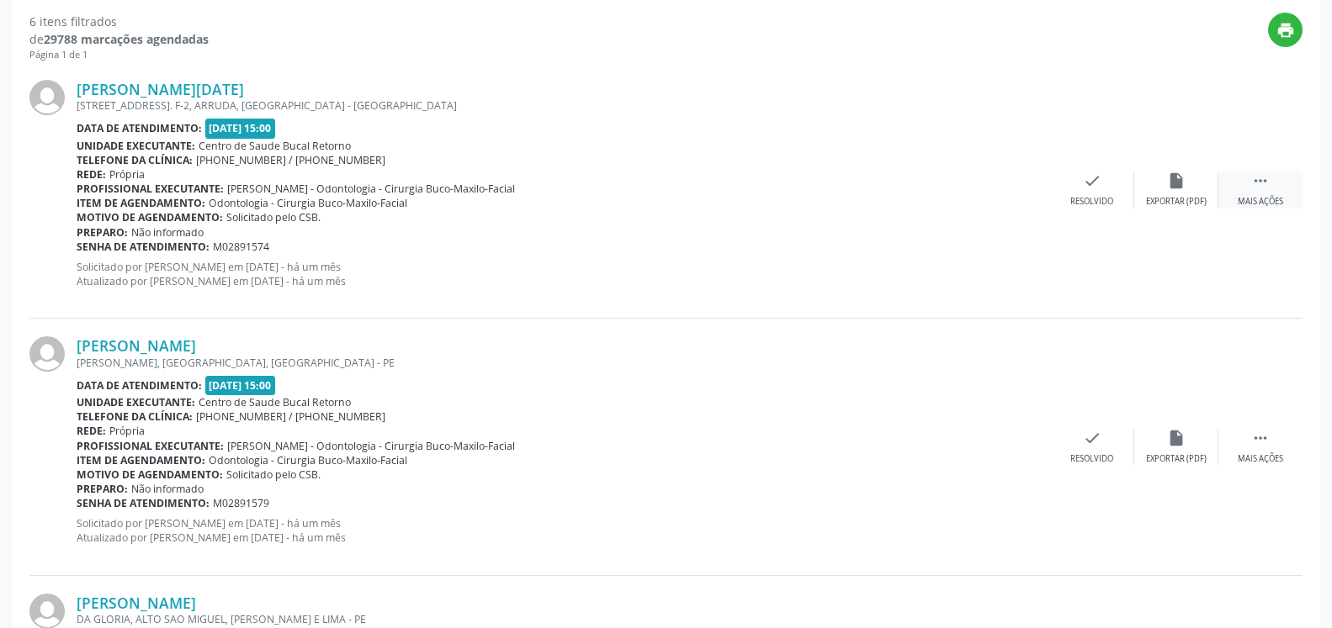
click at [1264, 184] on icon "" at bounding box center [1260, 181] width 19 height 19
click at [1192, 188] on div "alarm_off Não compareceu" at bounding box center [1176, 190] width 84 height 36
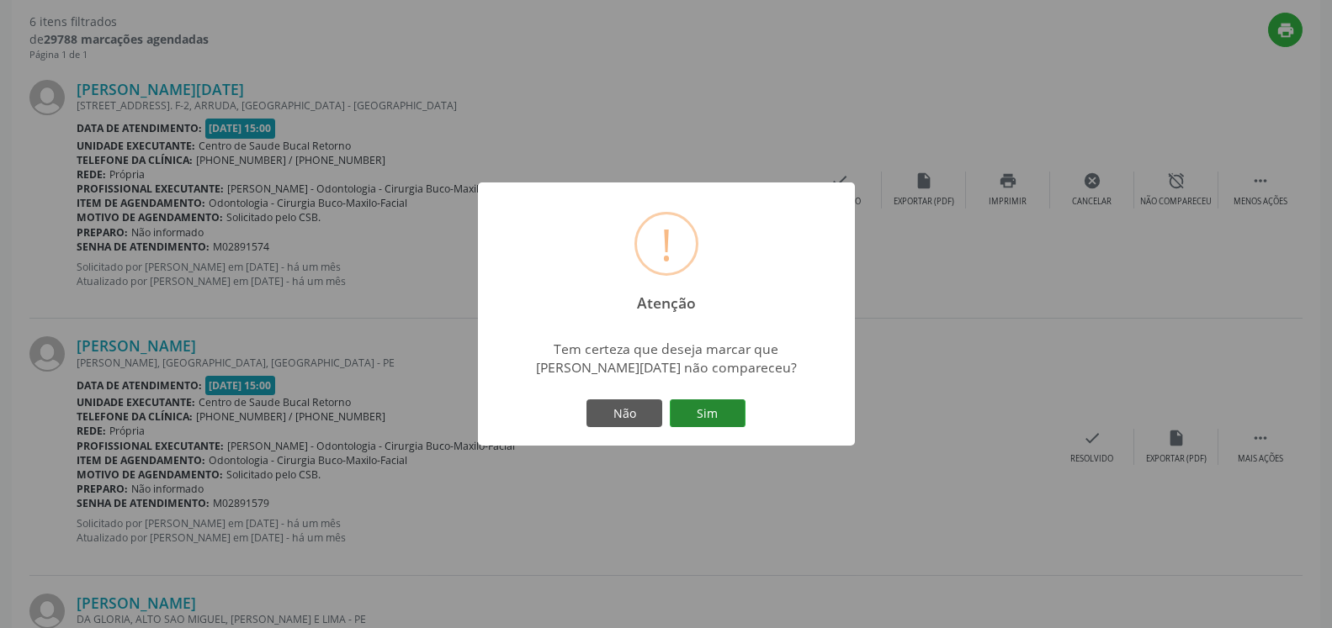
click at [676, 414] on button "Sim" at bounding box center [708, 414] width 76 height 29
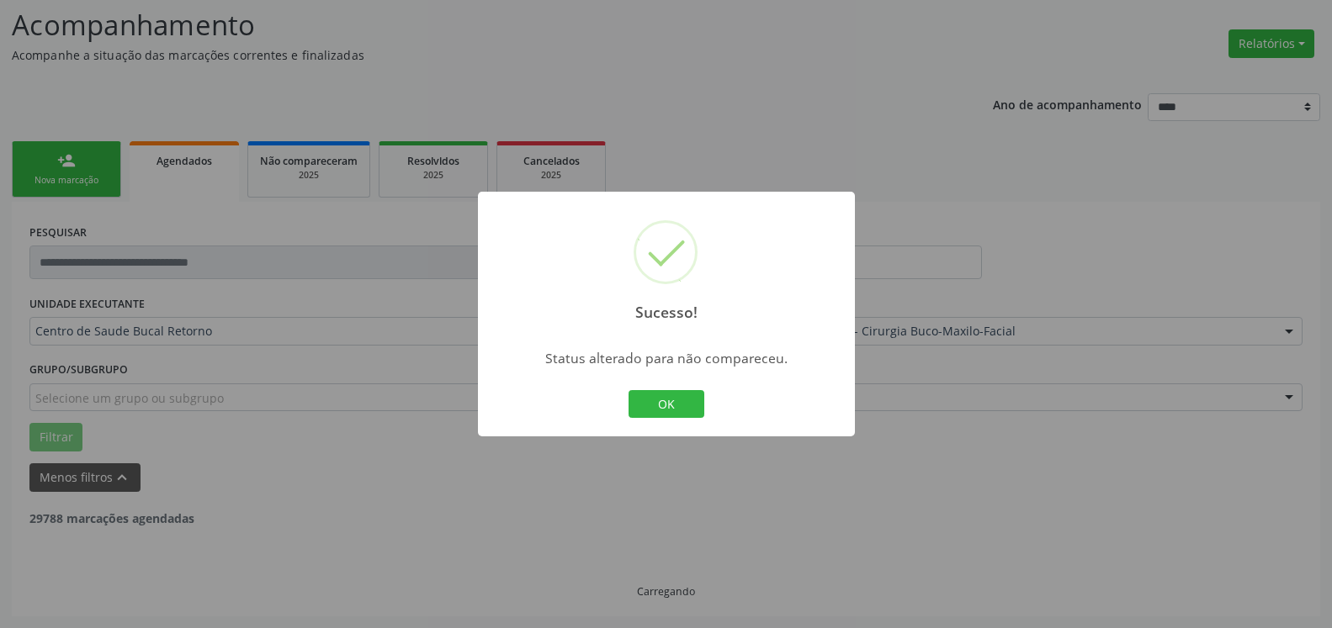
scroll to position [110, 0]
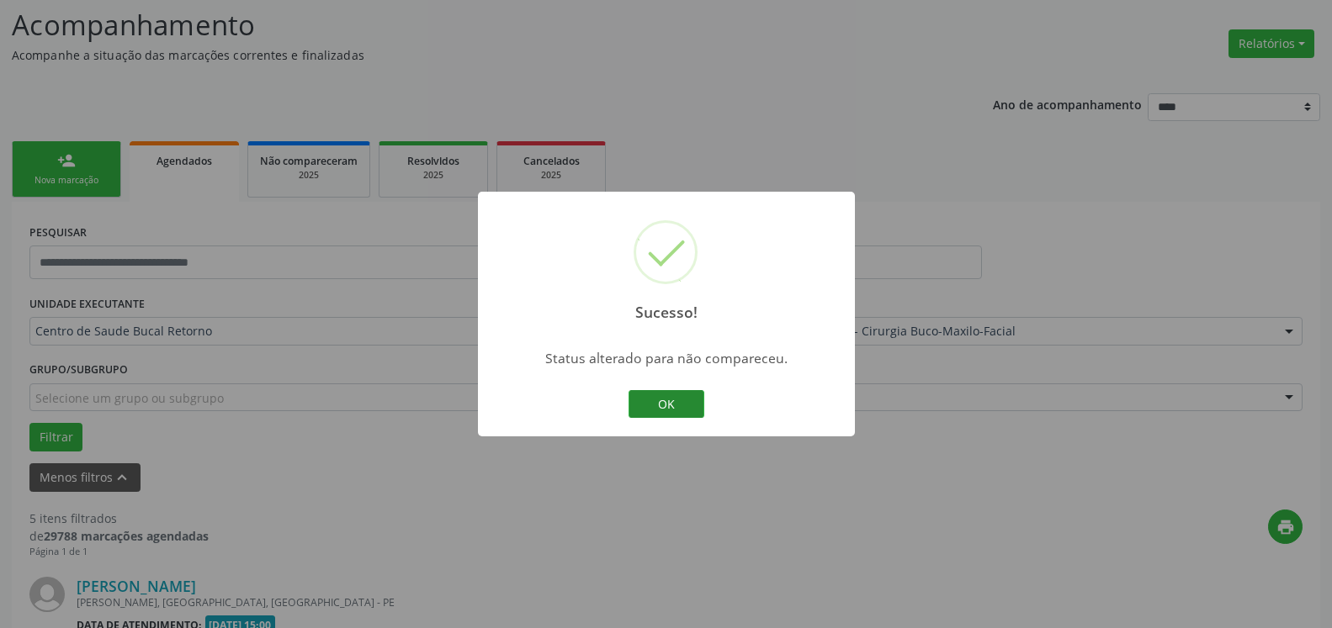
click at [675, 414] on button "OK" at bounding box center [666, 404] width 76 height 29
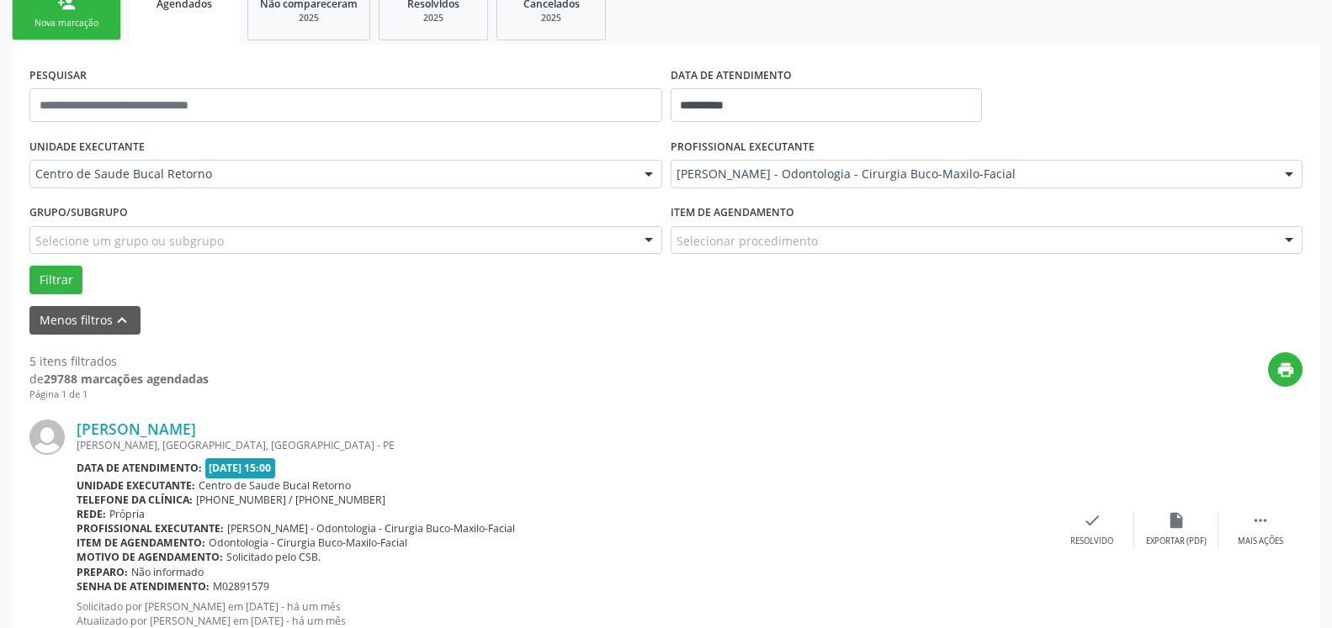
scroll to position [453, 0]
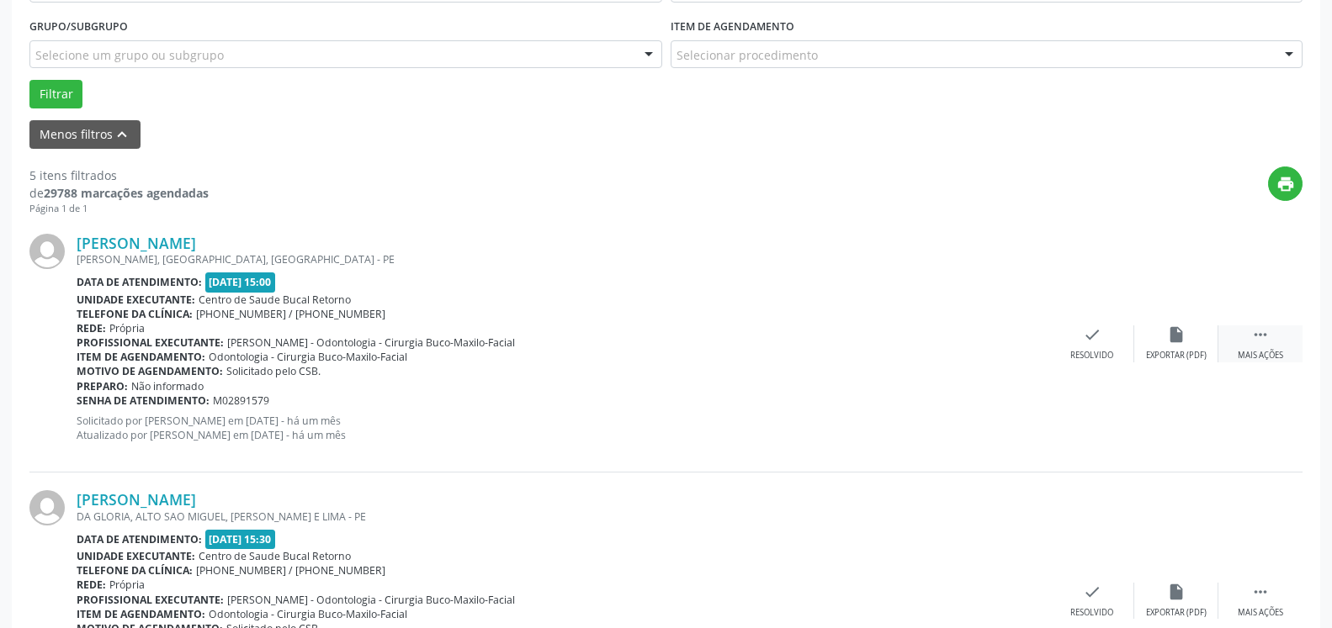
click at [1274, 336] on div " Mais ações" at bounding box center [1260, 344] width 84 height 36
click at [1196, 347] on div "alarm_off Não compareceu" at bounding box center [1176, 344] width 84 height 36
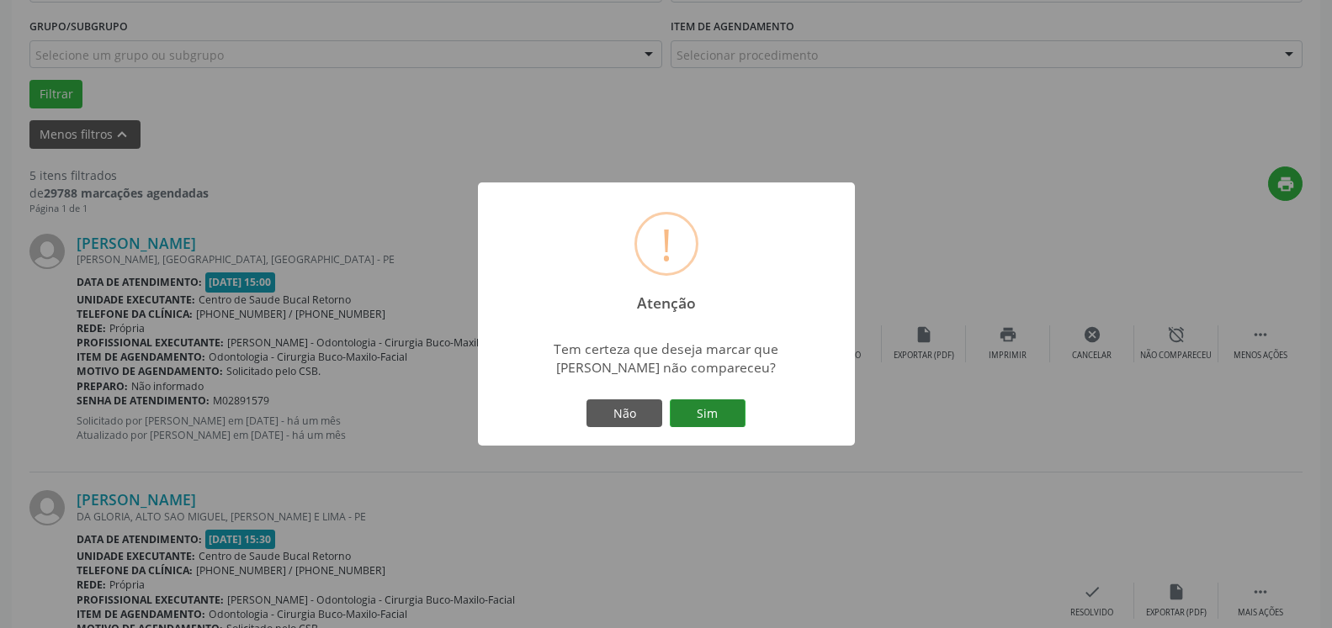
click at [705, 404] on button "Sim" at bounding box center [708, 414] width 76 height 29
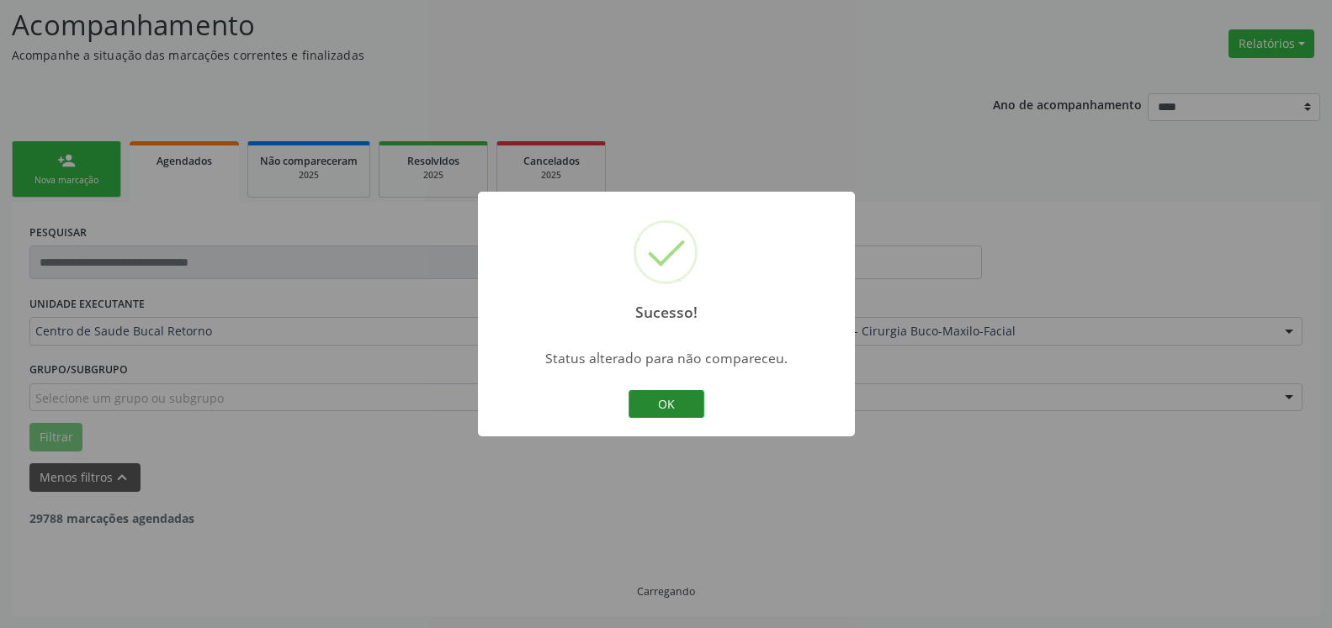
click at [670, 403] on button "OK" at bounding box center [666, 404] width 76 height 29
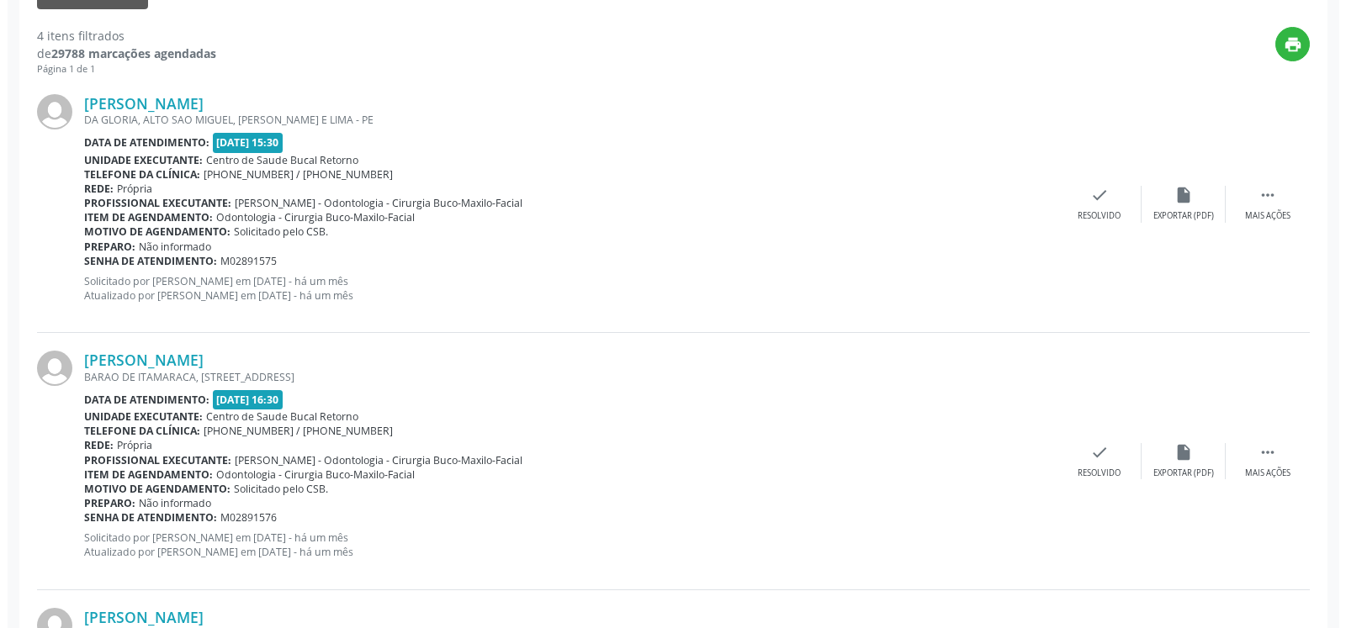
scroll to position [625, 0]
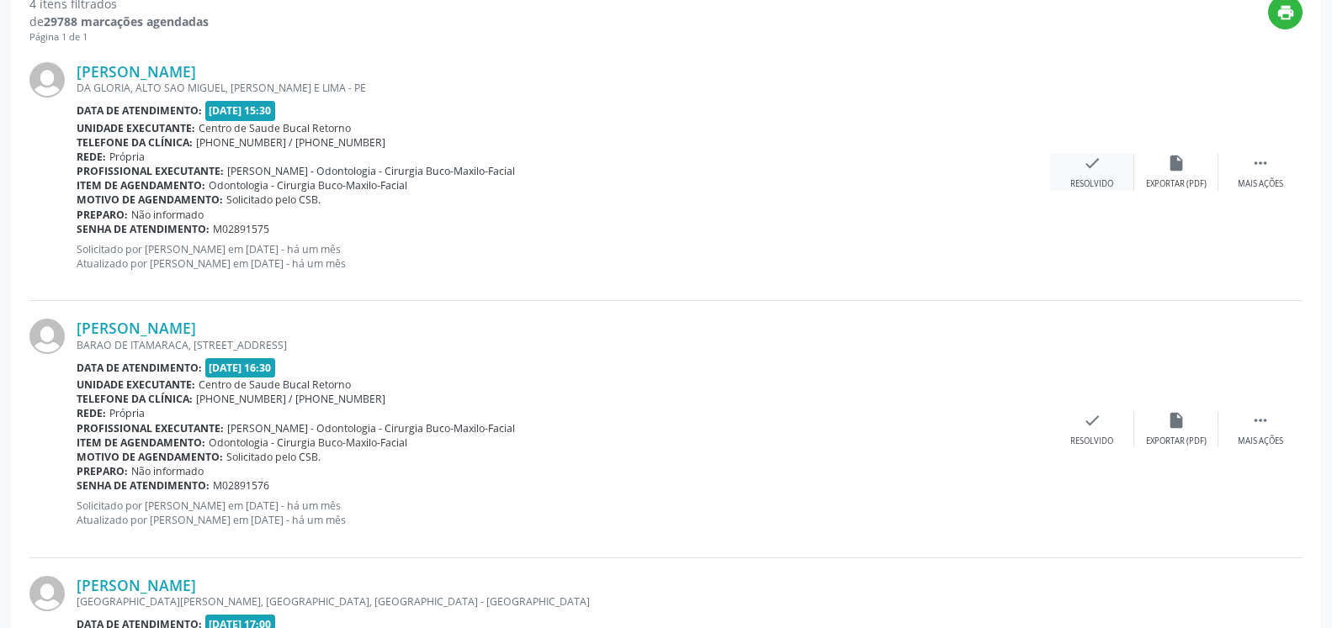
click at [1093, 183] on div "Resolvido" at bounding box center [1091, 184] width 43 height 12
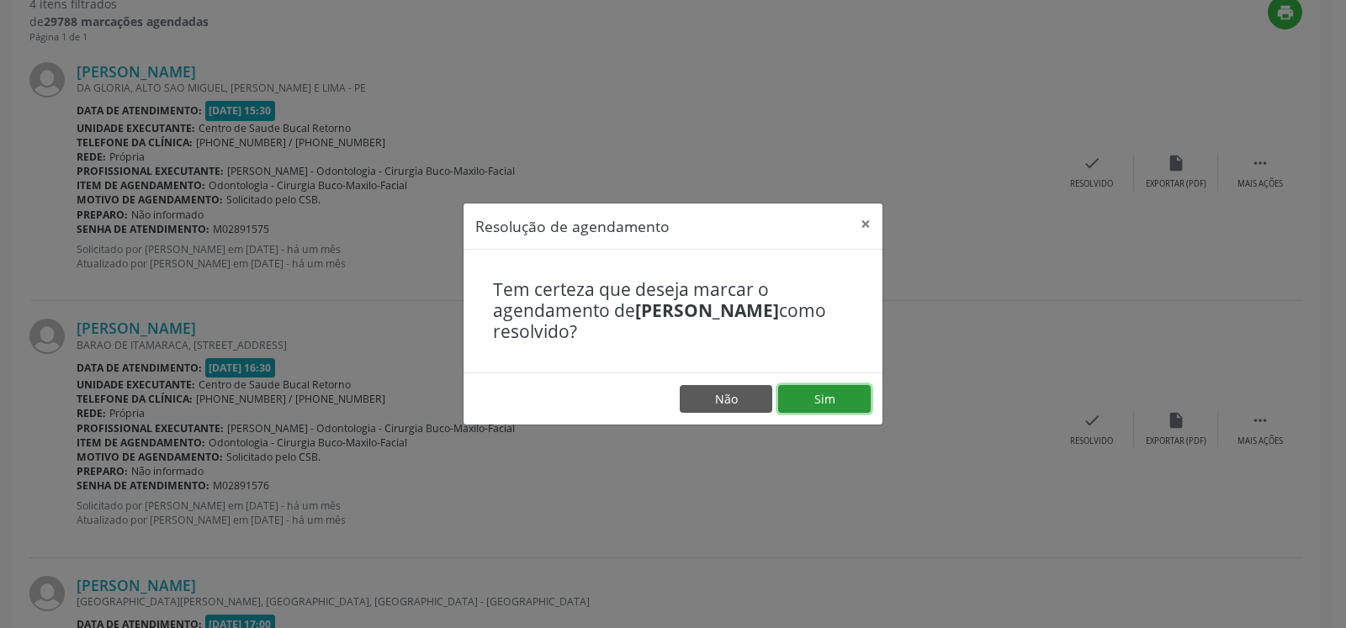
click at [818, 400] on button "Sim" at bounding box center [824, 399] width 93 height 29
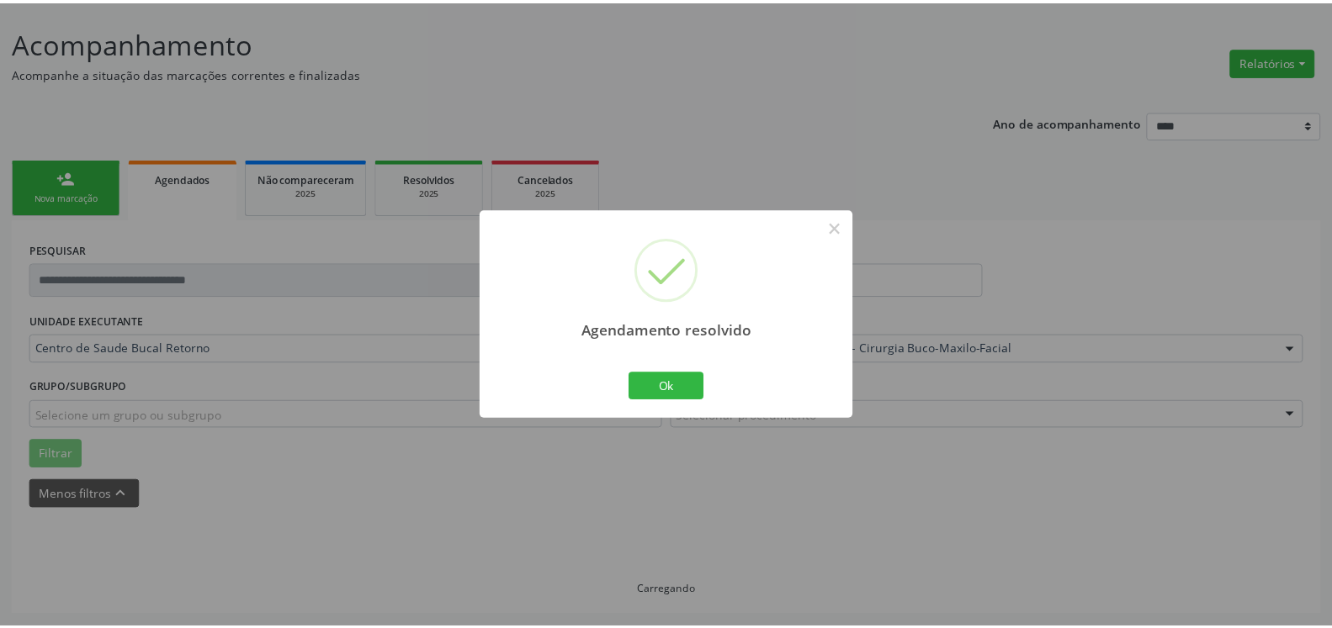
scroll to position [93, 0]
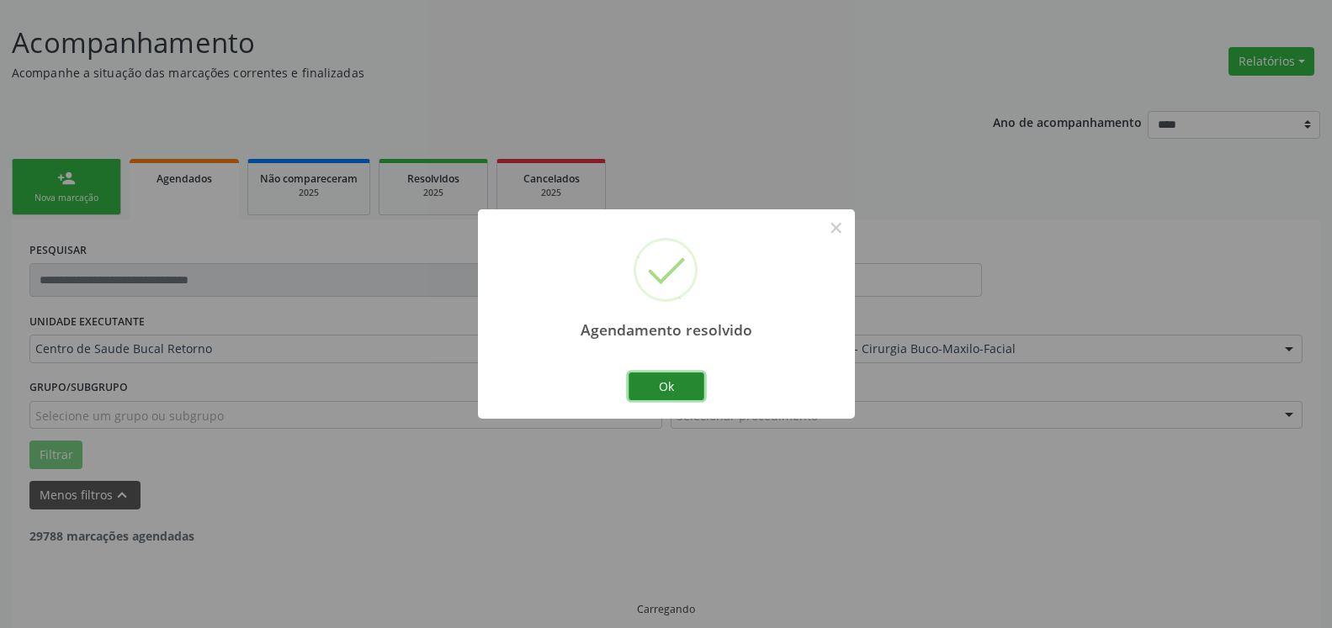
click at [655, 382] on button "Ok" at bounding box center [666, 387] width 76 height 29
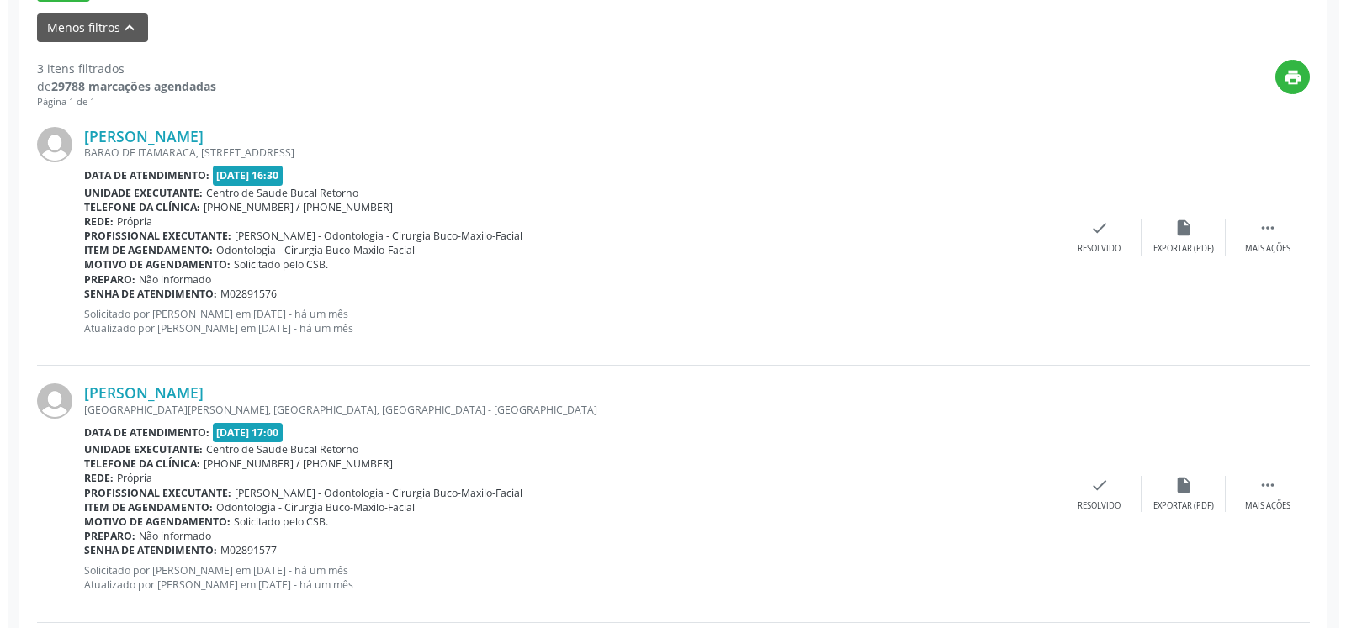
scroll to position [607, 0]
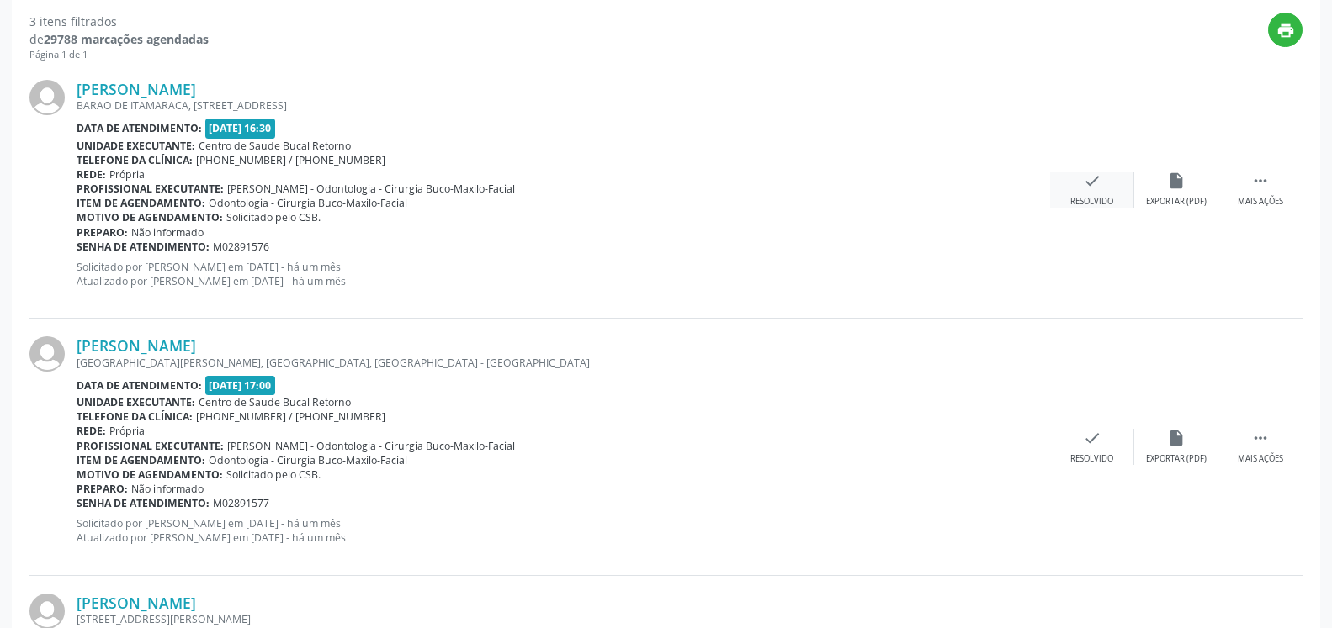
click at [1095, 201] on div "Resolvido" at bounding box center [1091, 202] width 43 height 12
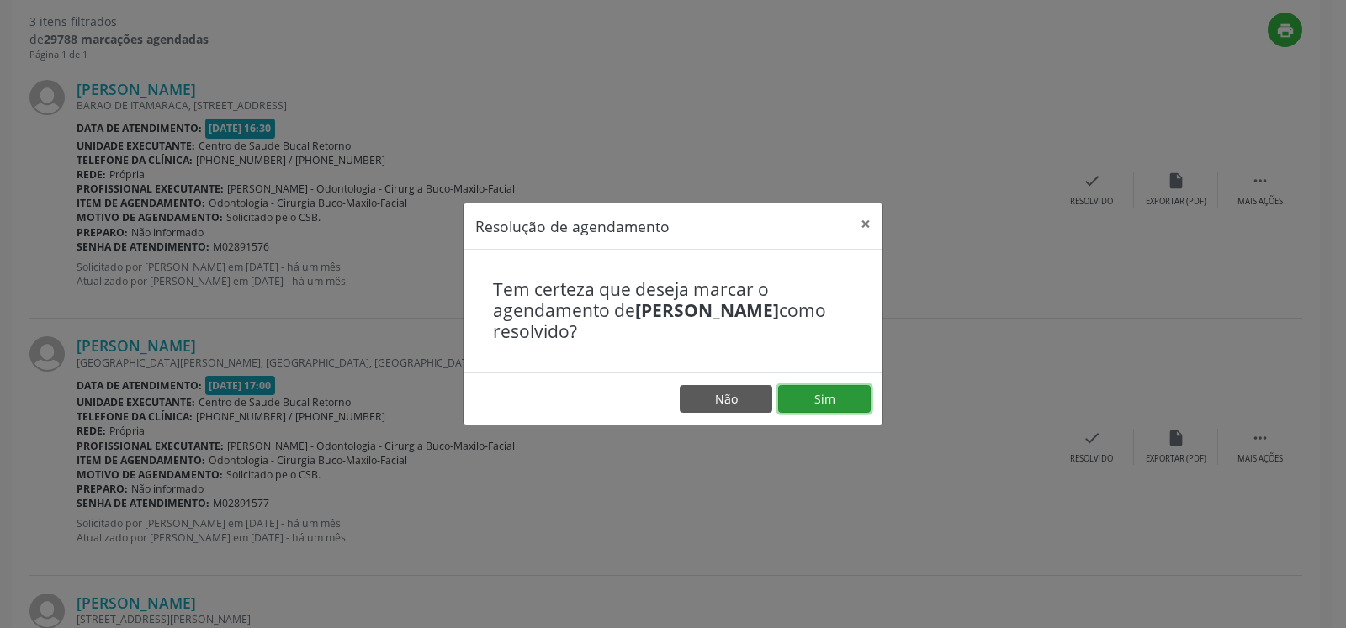
click at [812, 395] on button "Sim" at bounding box center [824, 399] width 93 height 29
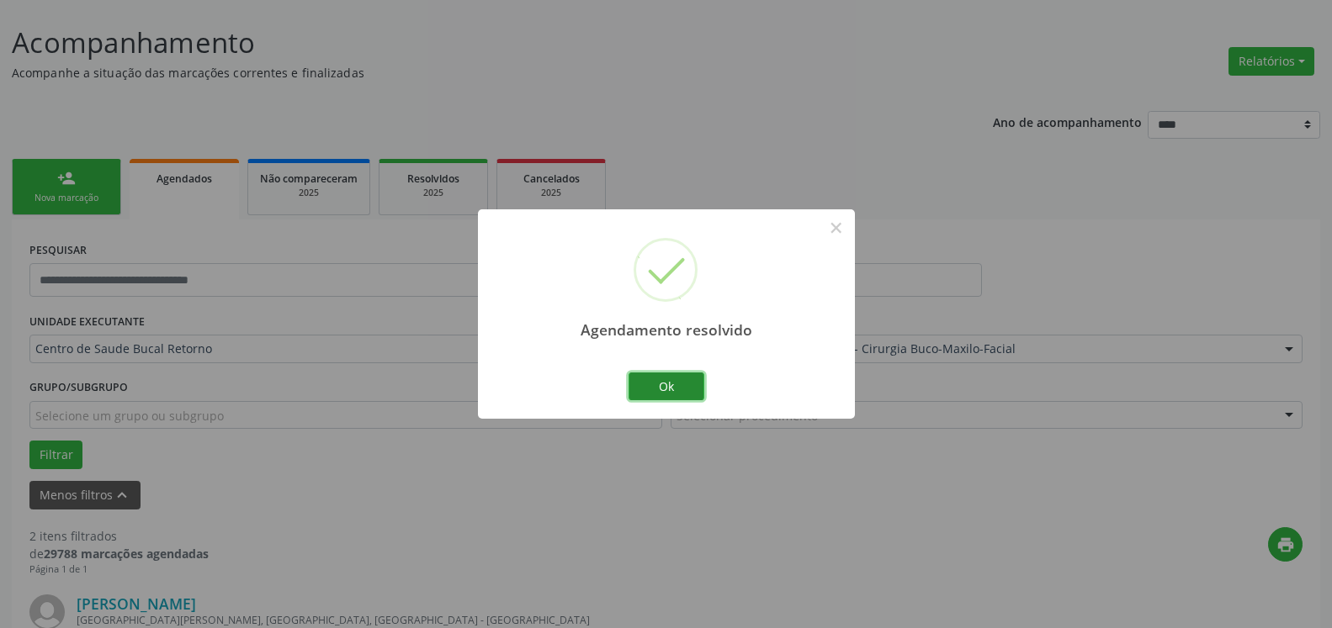
click at [665, 381] on button "Ok" at bounding box center [666, 387] width 76 height 29
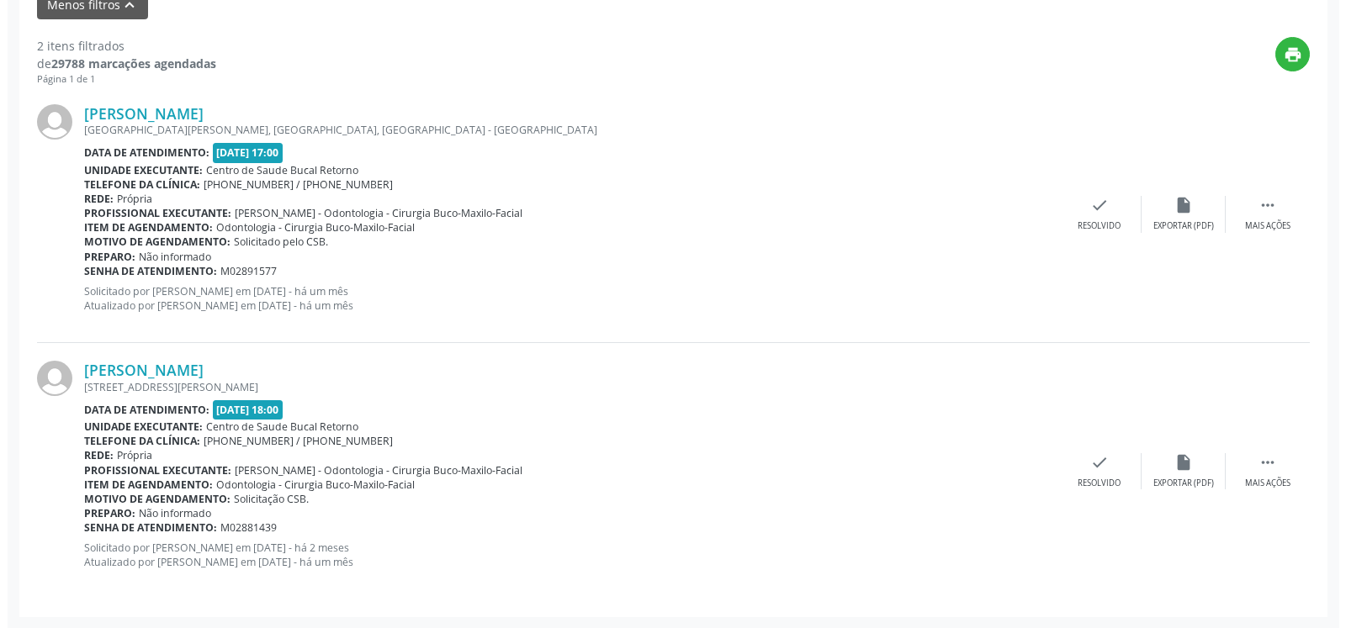
scroll to position [584, 0]
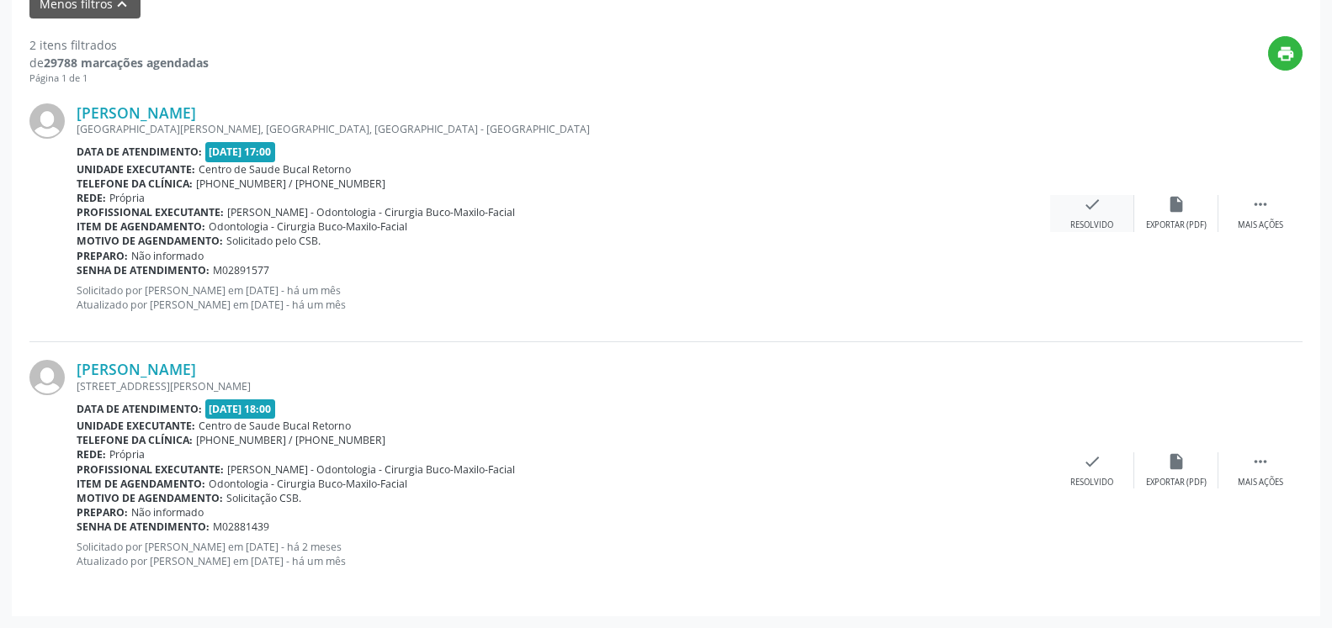
click at [1090, 227] on div "Resolvido" at bounding box center [1091, 226] width 43 height 12
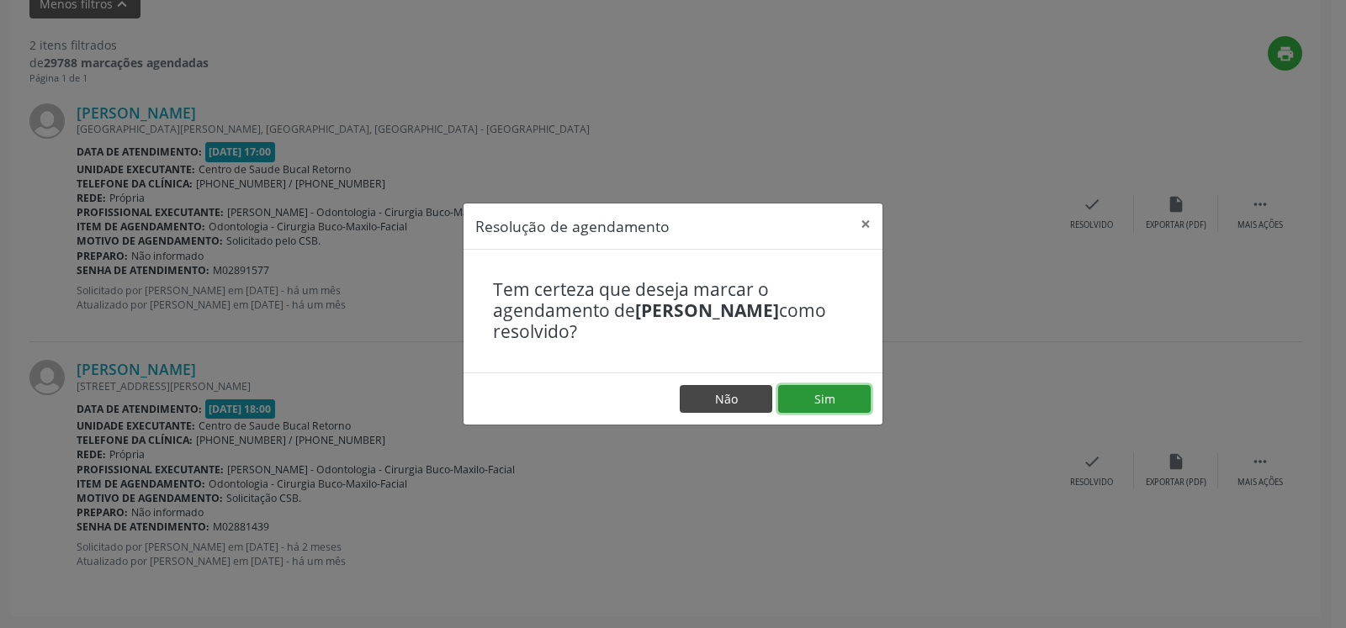
drag, startPoint x: 852, startPoint y: 400, endPoint x: 739, endPoint y: 394, distance: 113.7
click at [851, 400] on button "Sim" at bounding box center [824, 399] width 93 height 29
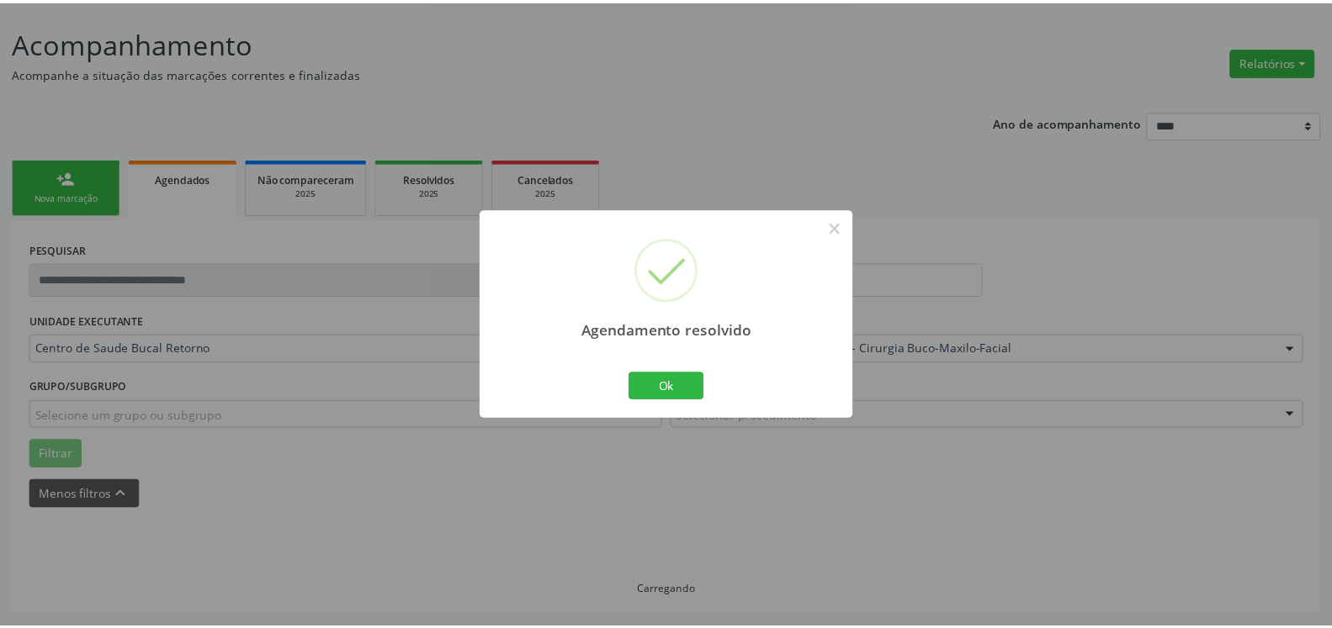
scroll to position [93, 0]
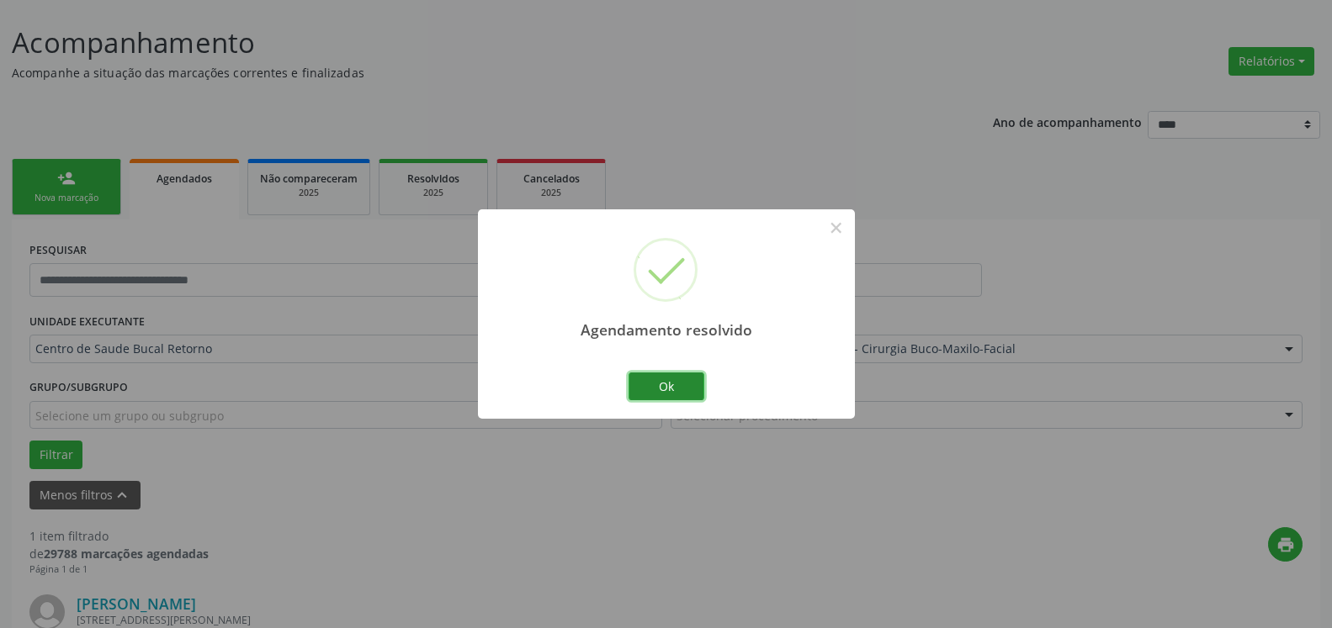
click at [680, 381] on button "Ok" at bounding box center [666, 387] width 76 height 29
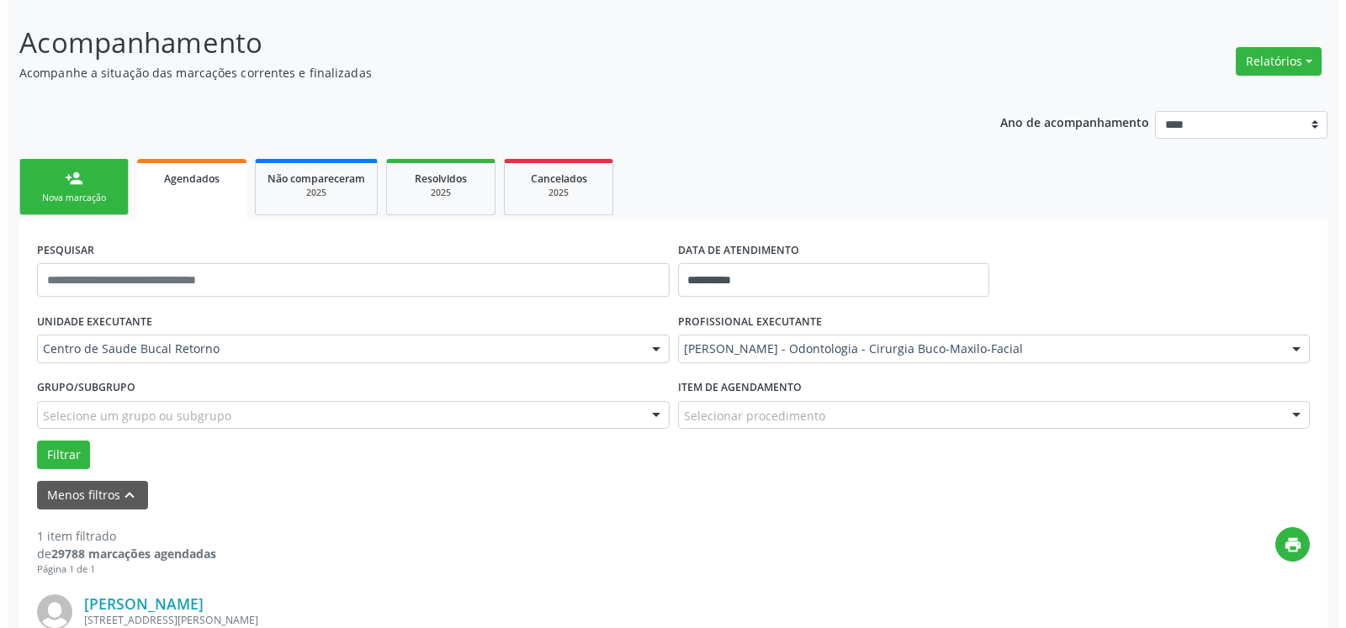
scroll to position [326, 0]
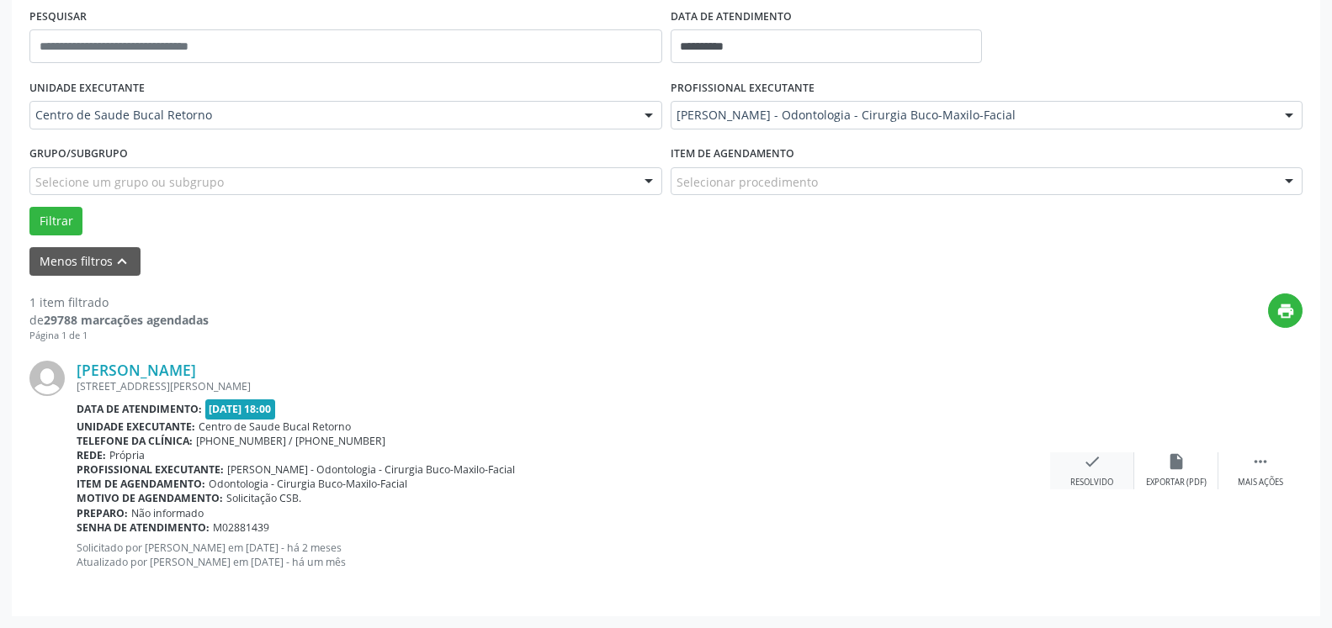
click at [1090, 467] on icon "check" at bounding box center [1092, 462] width 19 height 19
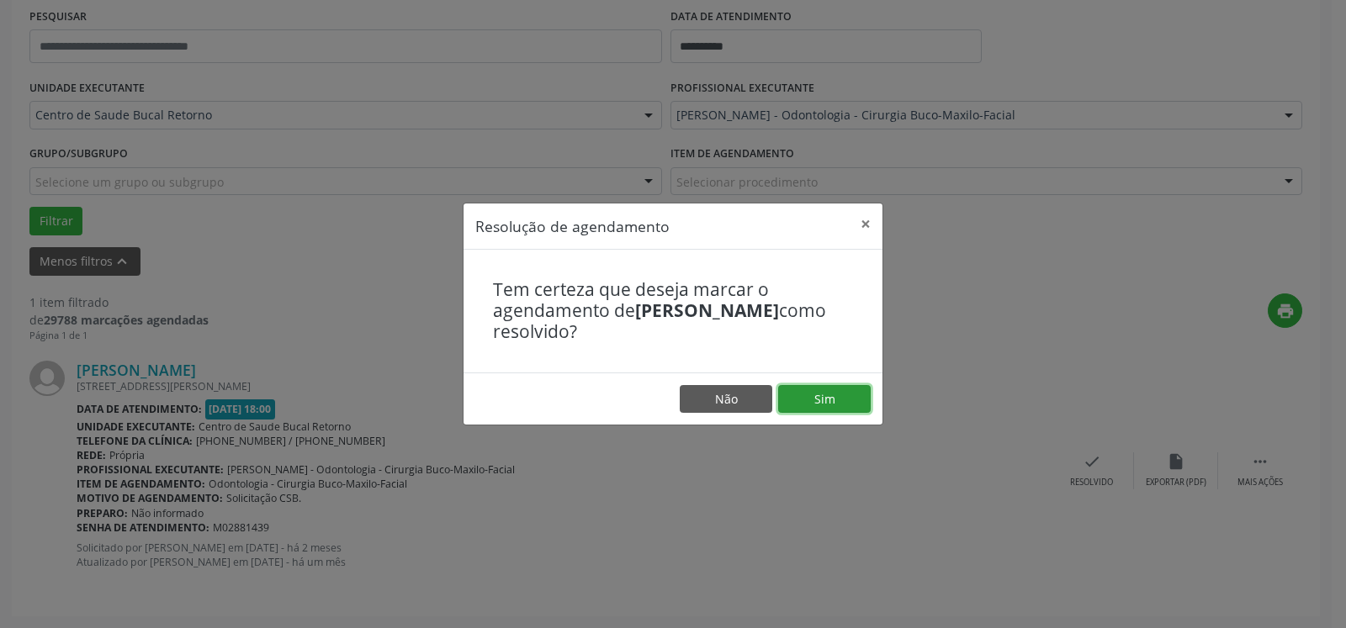
click at [844, 411] on button "Sim" at bounding box center [824, 399] width 93 height 29
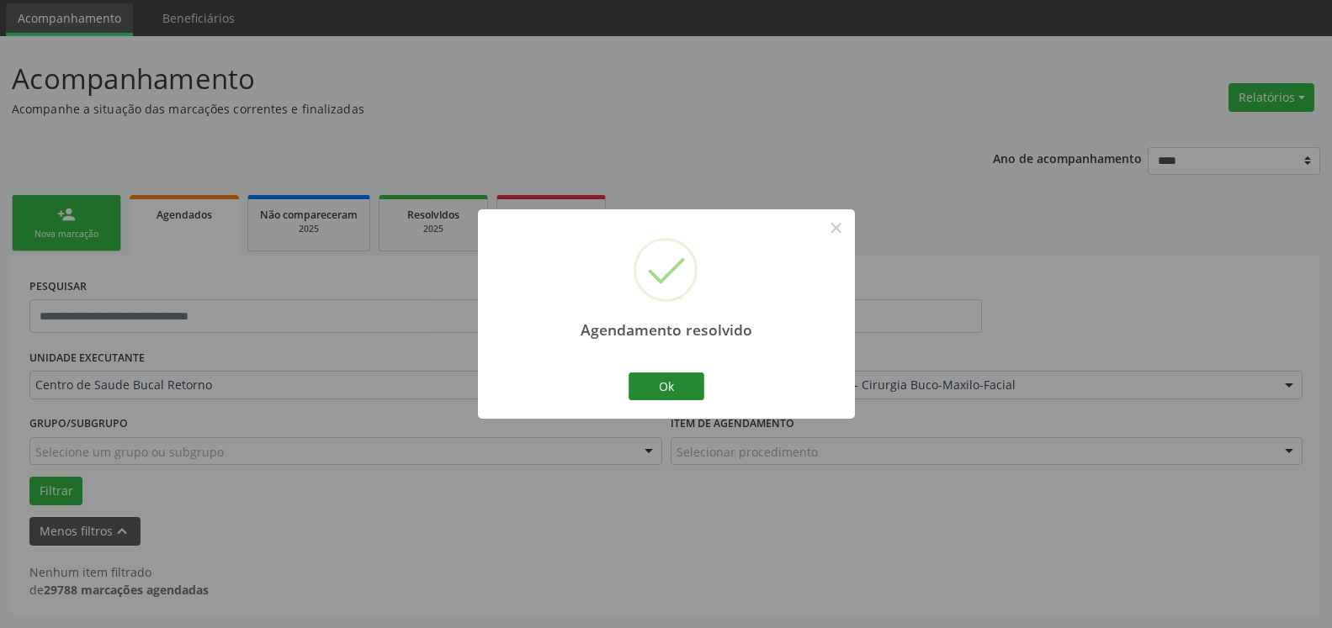
scroll to position [56, 0]
click at [693, 389] on button "Ok" at bounding box center [666, 387] width 76 height 29
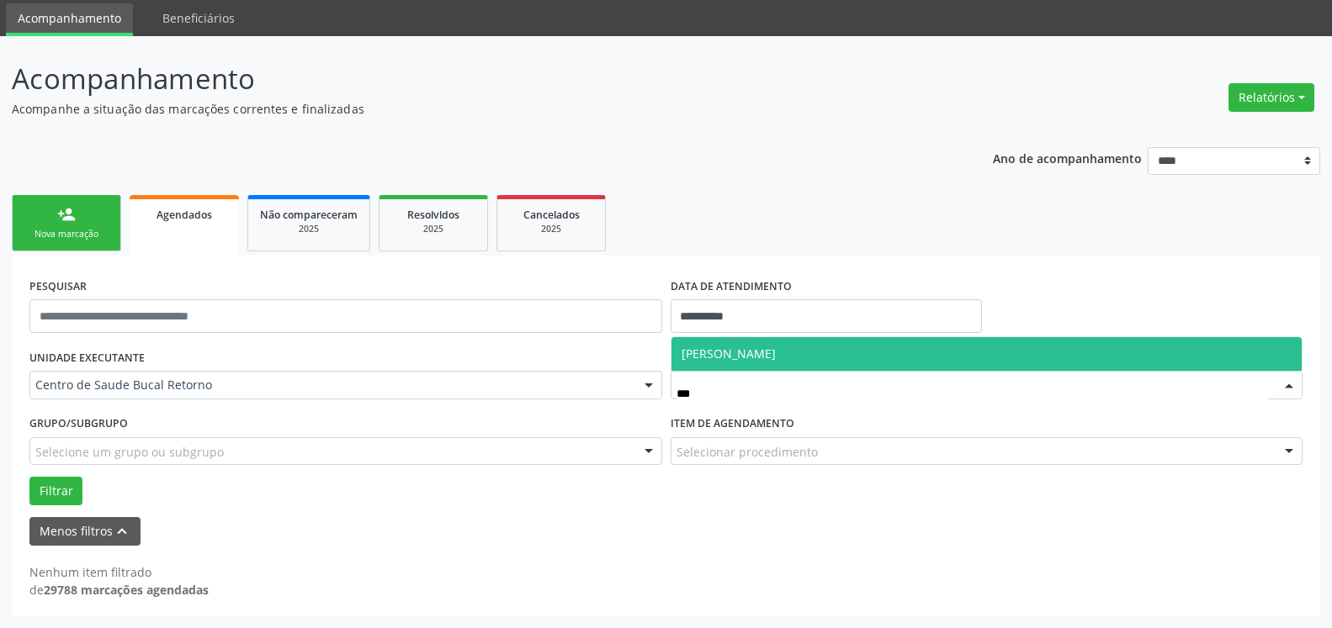
click at [776, 356] on span "[PERSON_NAME]" at bounding box center [728, 354] width 94 height 16
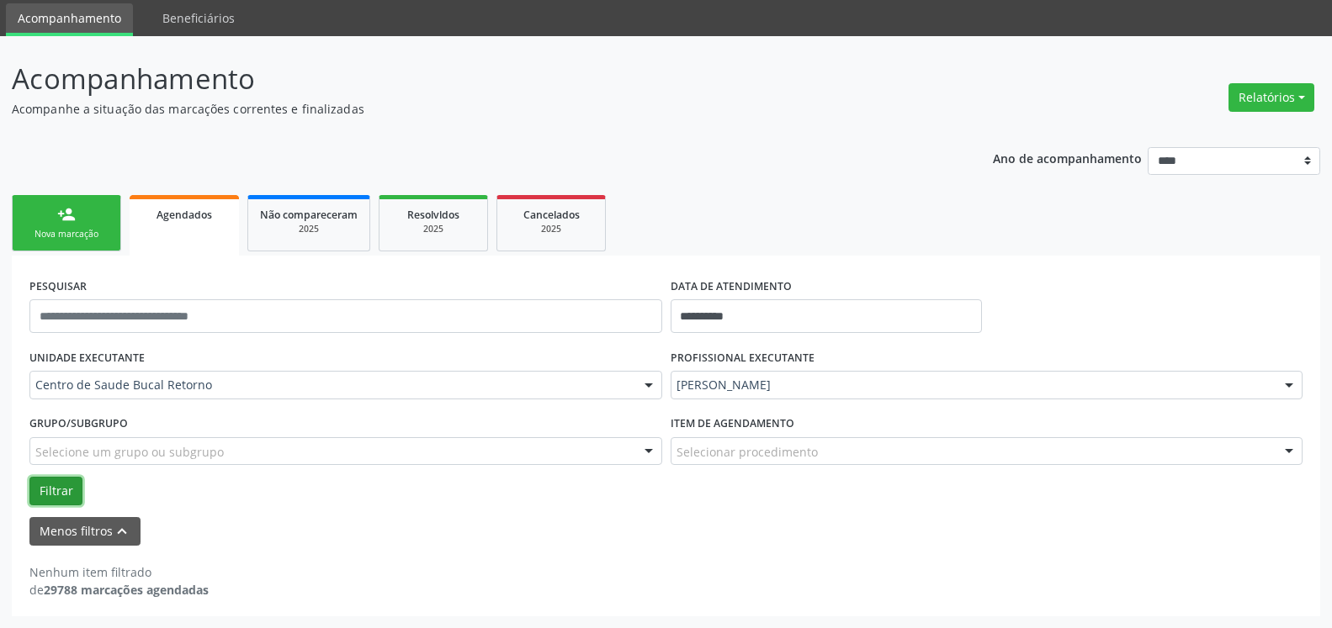
click at [65, 486] on button "Filtrar" at bounding box center [55, 491] width 53 height 29
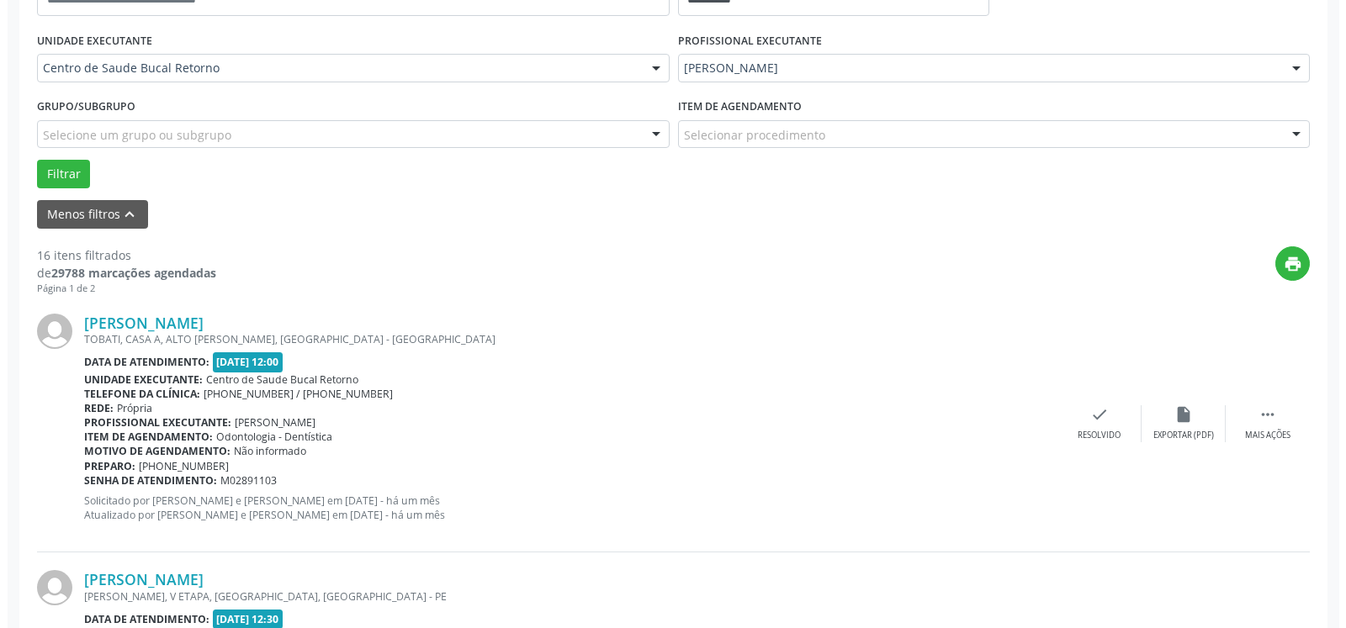
scroll to position [400, 0]
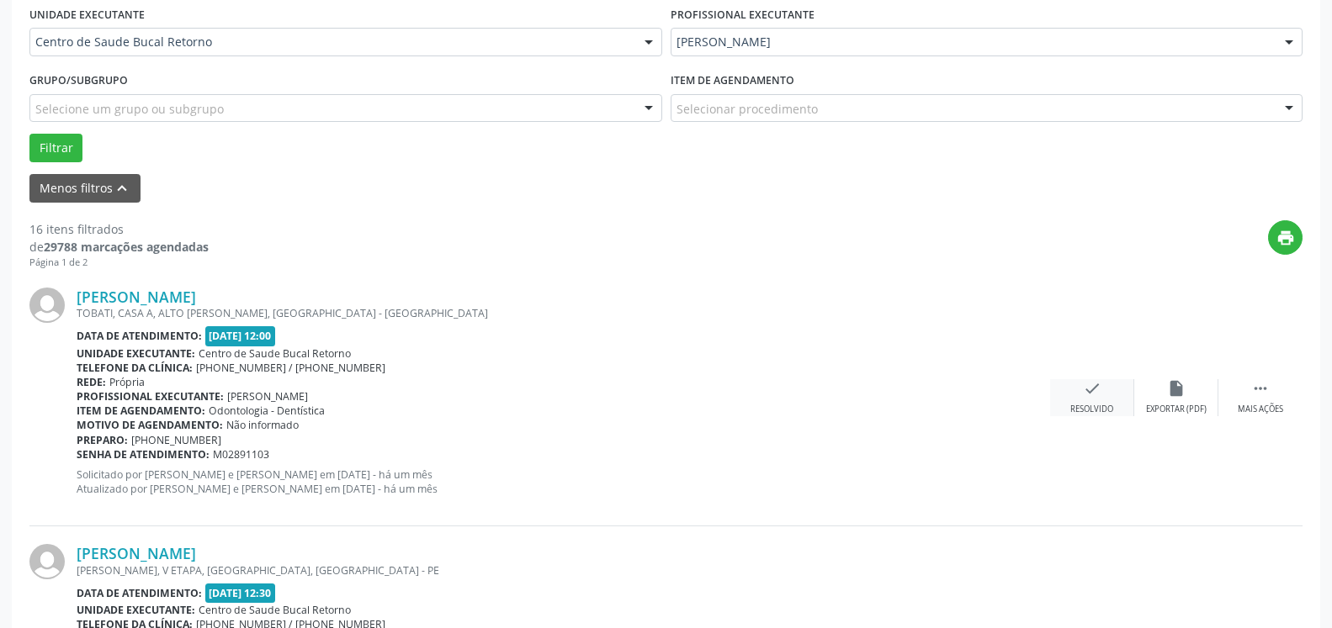
click at [1098, 387] on icon "check" at bounding box center [1092, 388] width 19 height 19
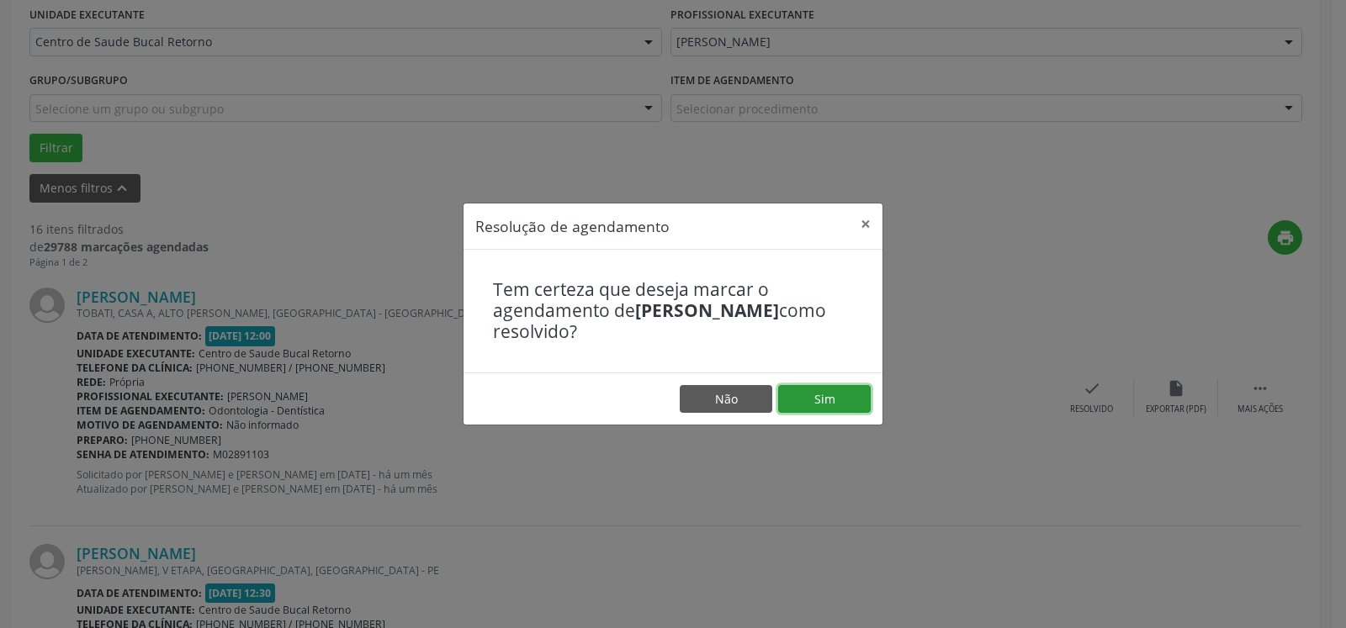
click at [840, 390] on button "Sim" at bounding box center [824, 399] width 93 height 29
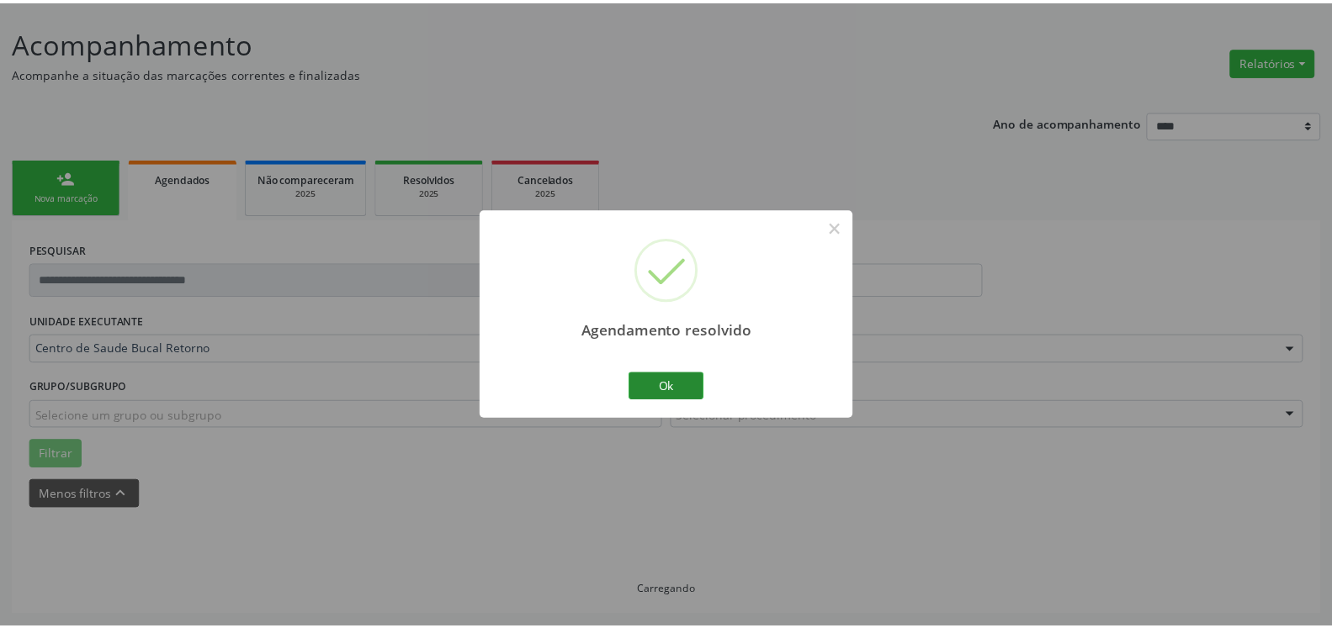
scroll to position [93, 0]
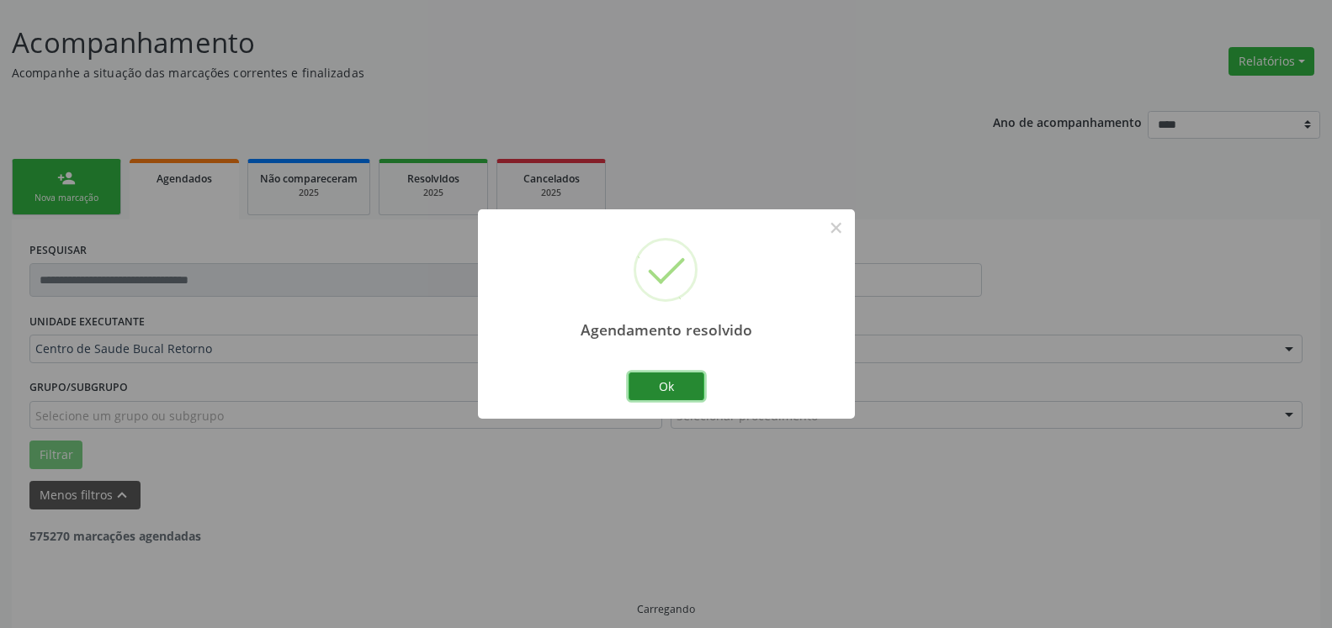
click at [657, 384] on button "Ok" at bounding box center [666, 387] width 76 height 29
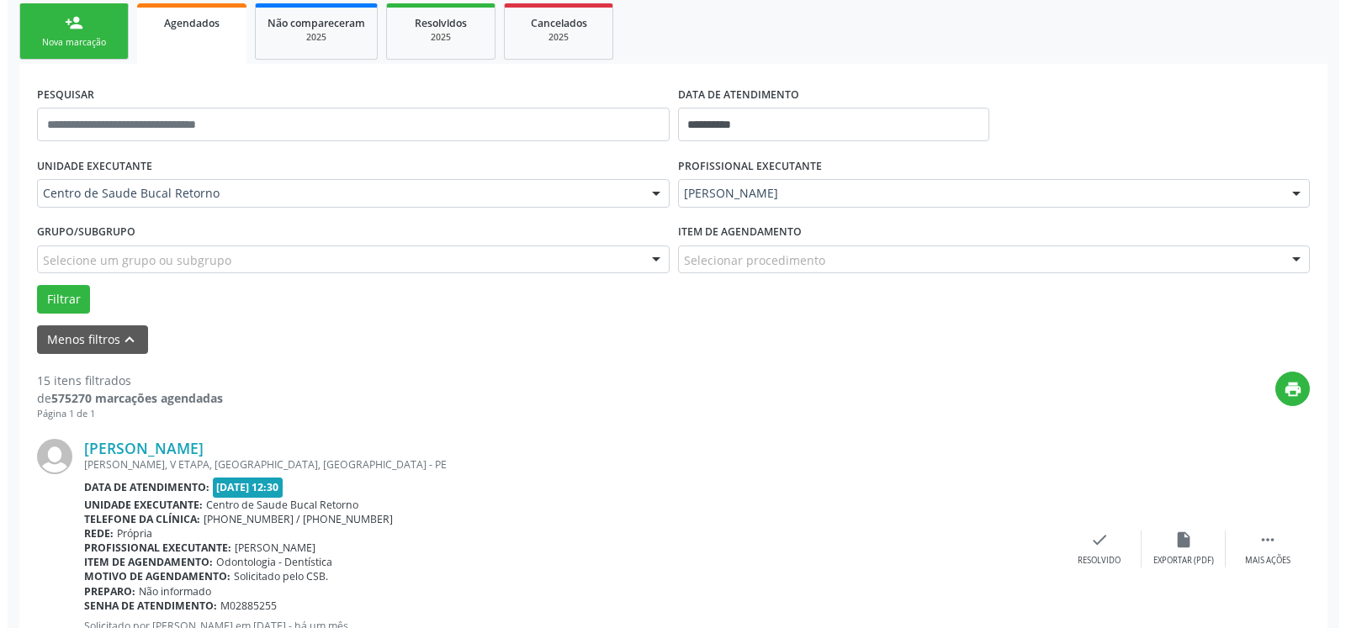
scroll to position [368, 0]
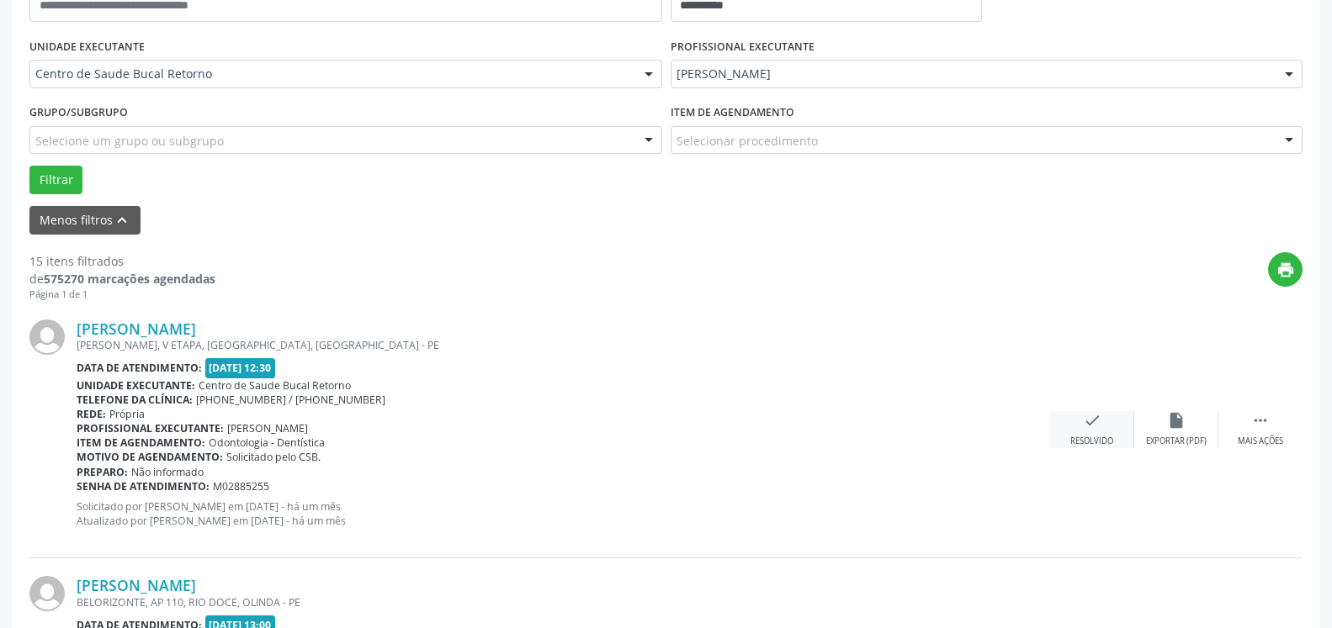
click at [1094, 421] on icon "check" at bounding box center [1092, 420] width 19 height 19
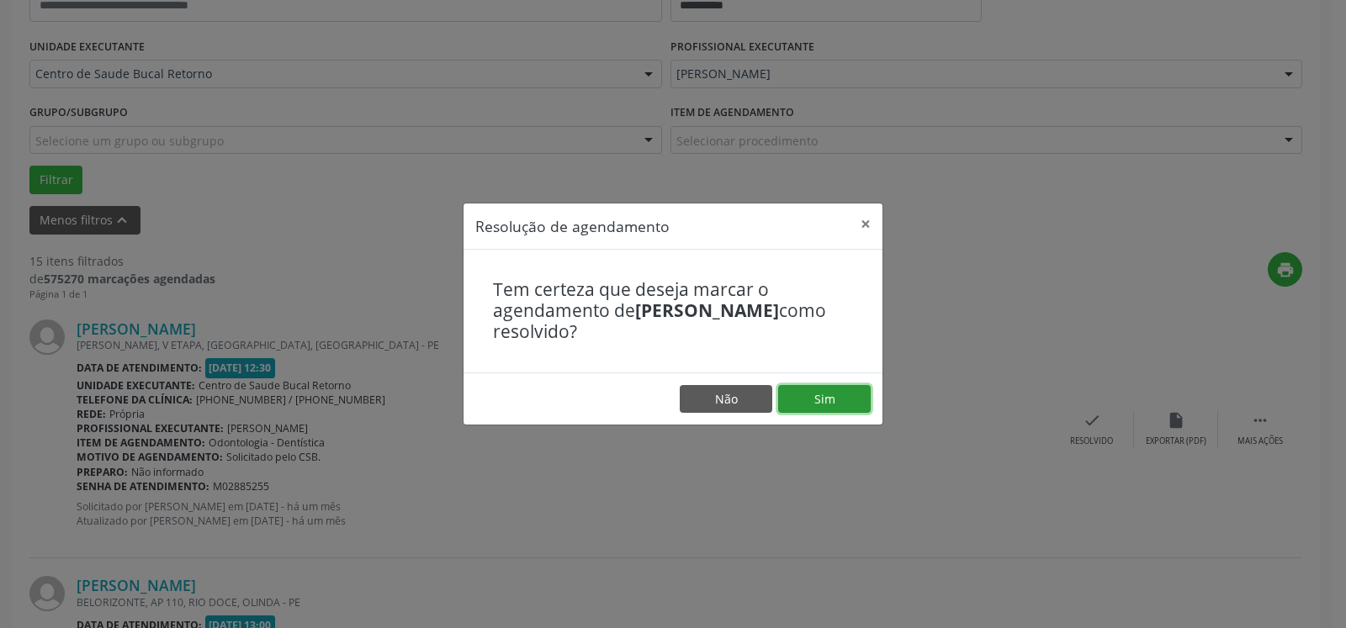
click at [853, 395] on button "Sim" at bounding box center [824, 399] width 93 height 29
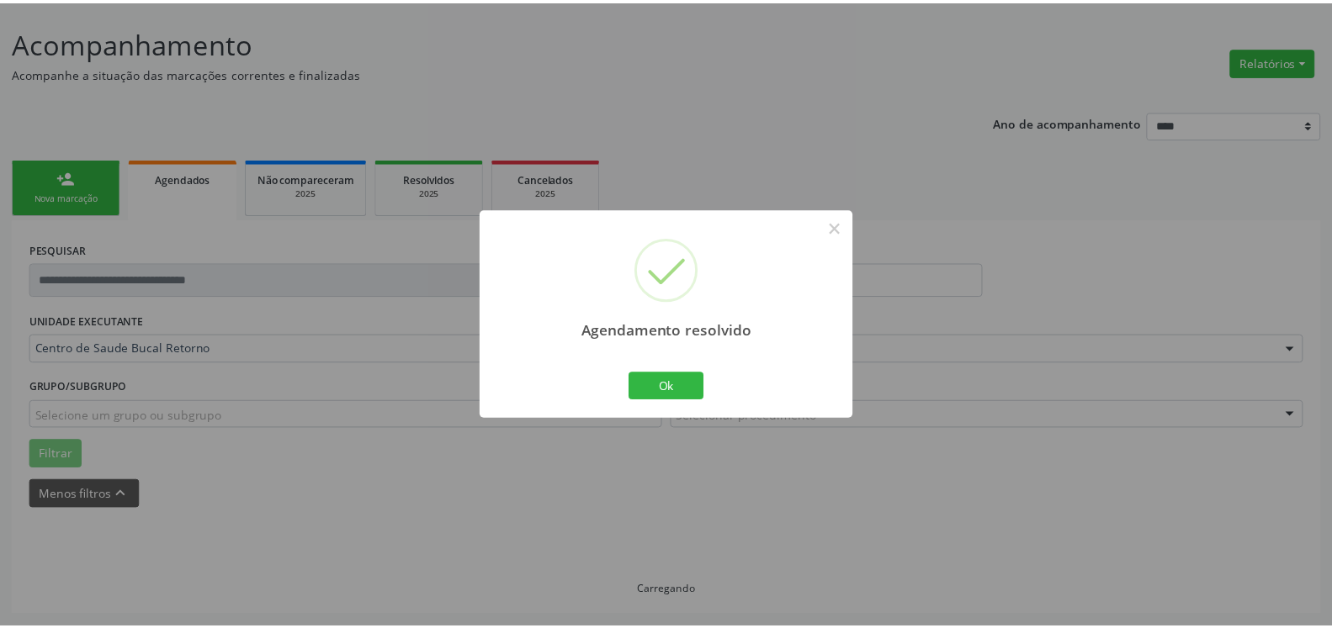
scroll to position [93, 0]
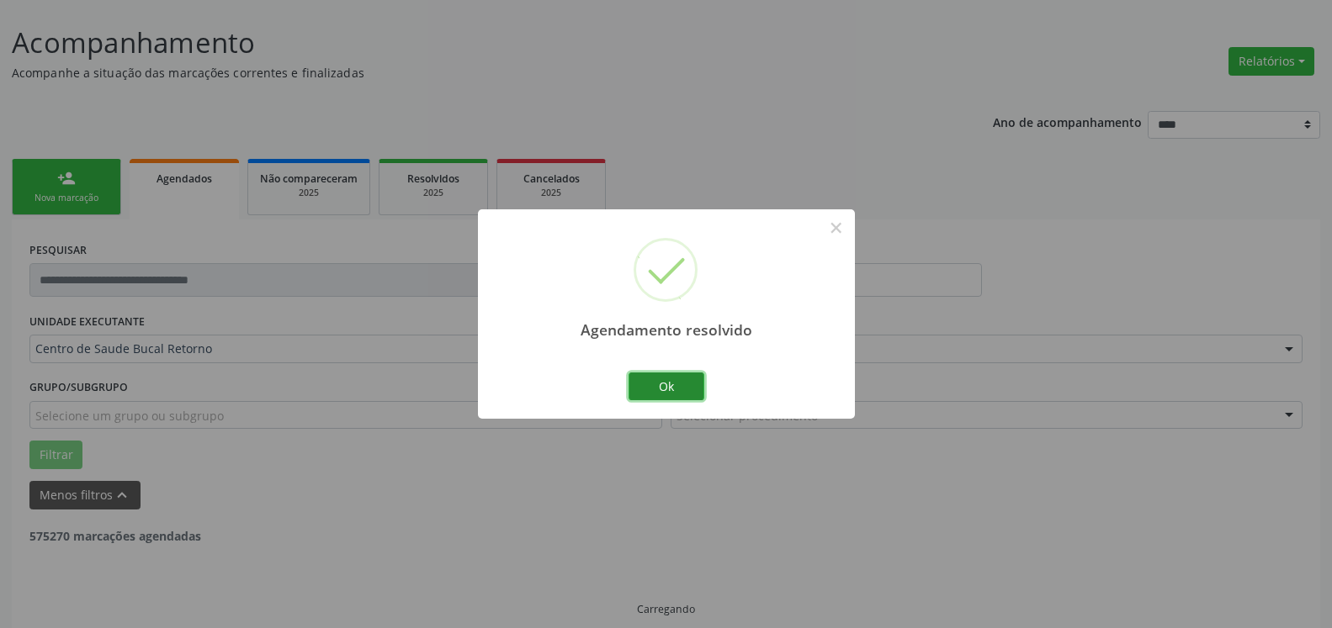
click at [664, 385] on button "Ok" at bounding box center [666, 387] width 76 height 29
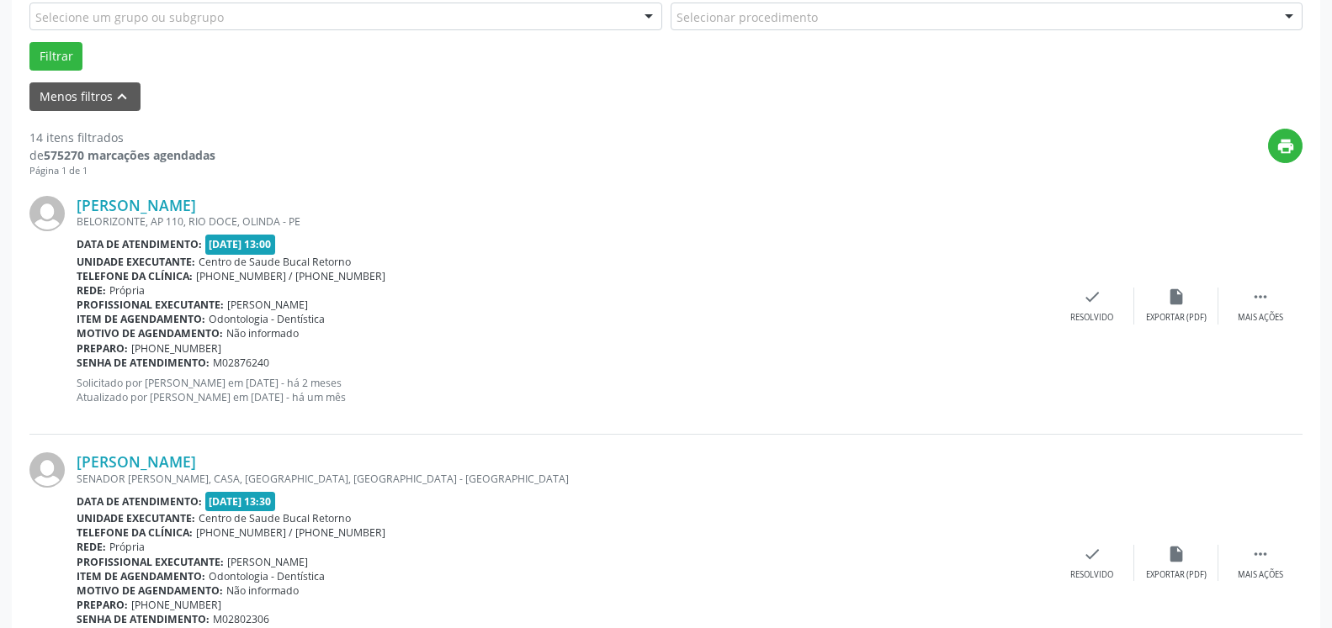
scroll to position [522, 0]
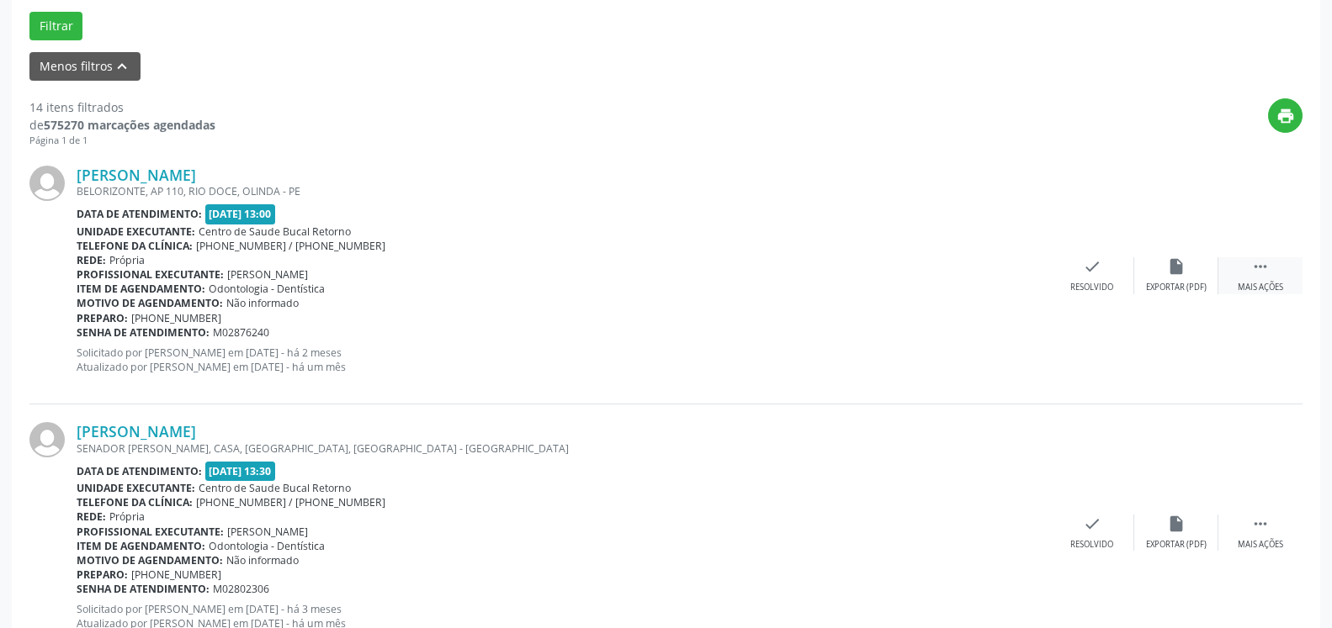
click at [1253, 276] on icon "" at bounding box center [1260, 266] width 19 height 19
drag, startPoint x: 1231, startPoint y: 280, endPoint x: 1157, endPoint y: 284, distance: 74.1
click at [1157, 284] on div "Não compareceu" at bounding box center [1176, 288] width 72 height 12
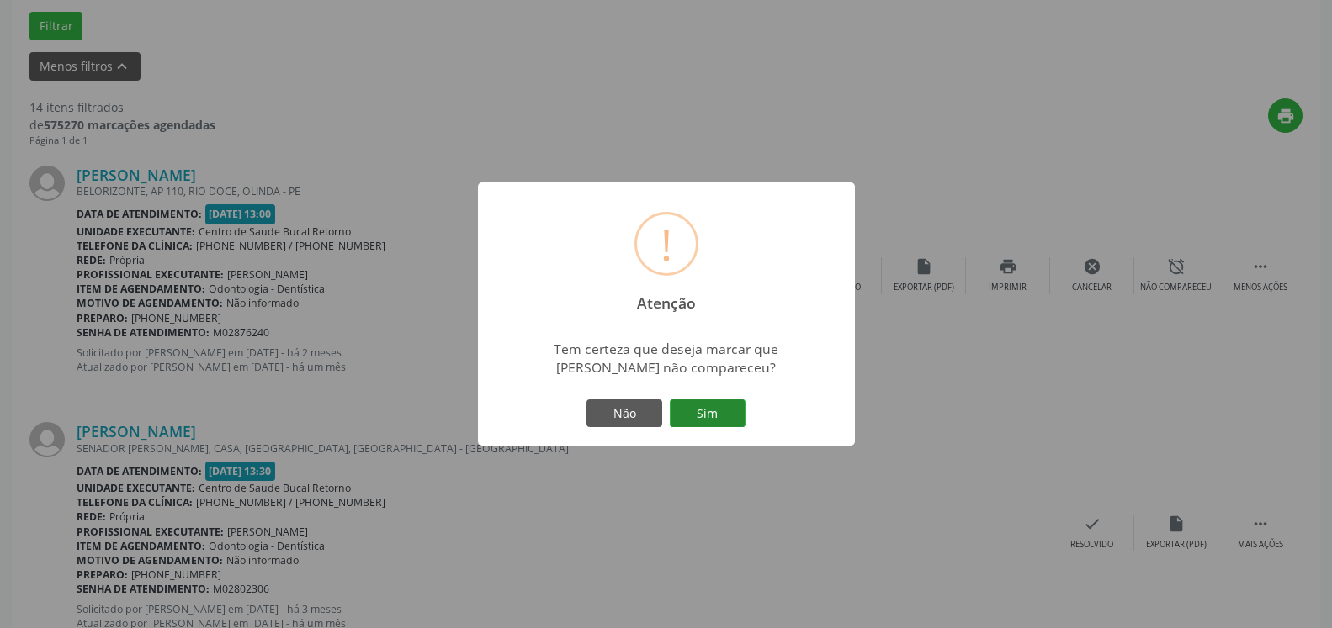
click at [705, 421] on button "Sim" at bounding box center [708, 414] width 76 height 29
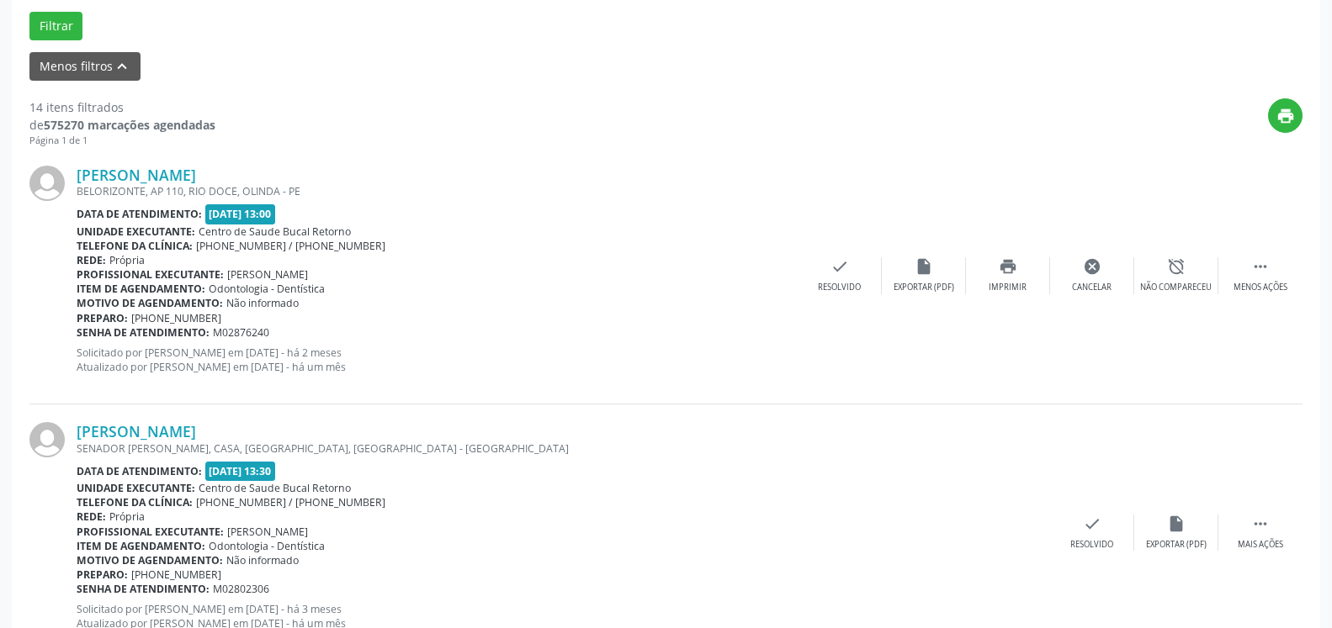
scroll to position [110, 0]
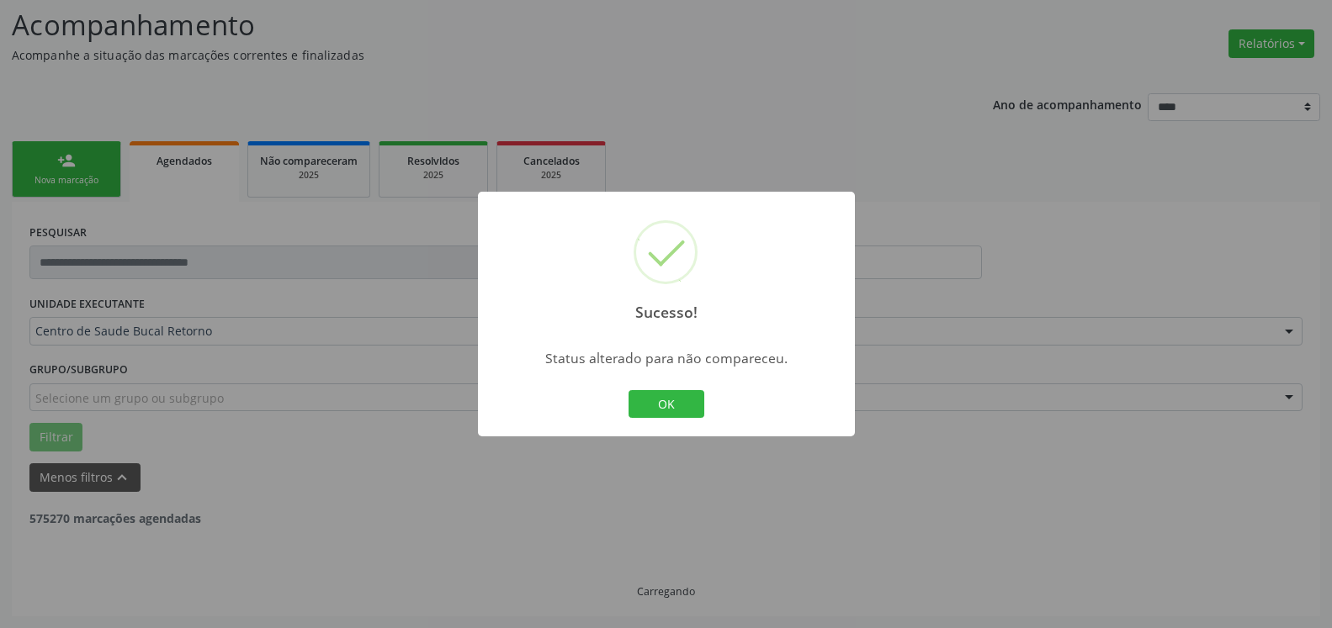
click at [661, 386] on div "Sucesso! × Status alterado para não compareceu. OK Cancel" at bounding box center [666, 315] width 377 height 246
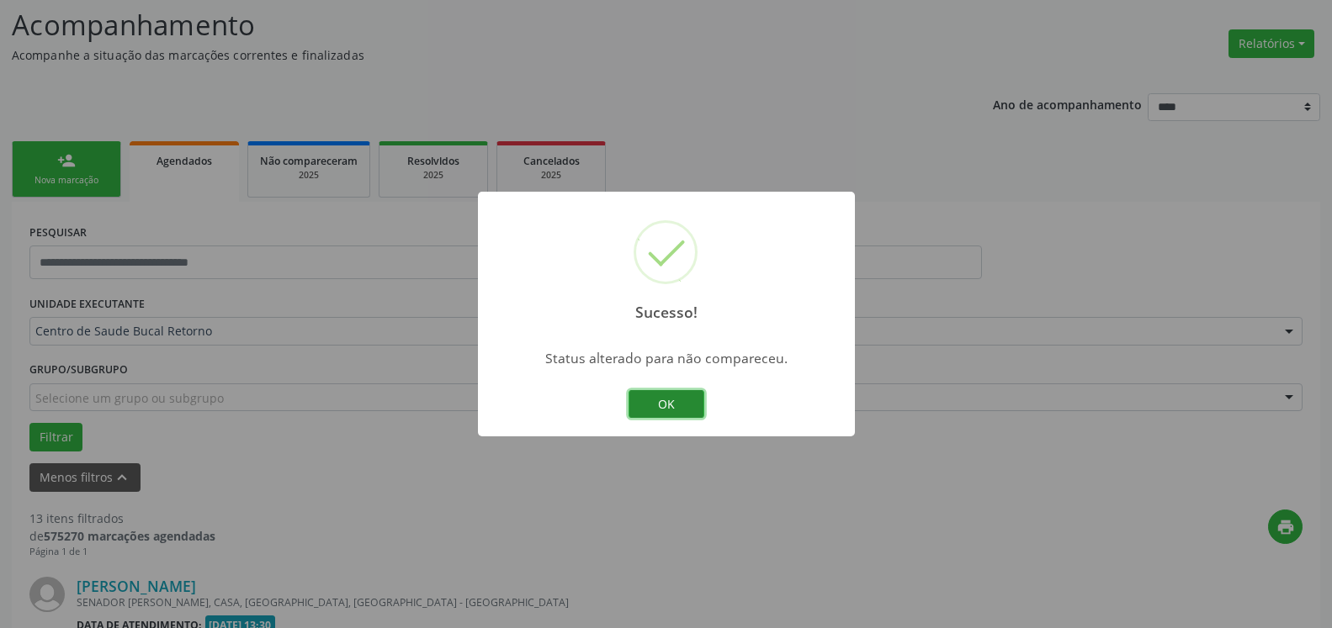
click at [678, 395] on button "OK" at bounding box center [666, 404] width 76 height 29
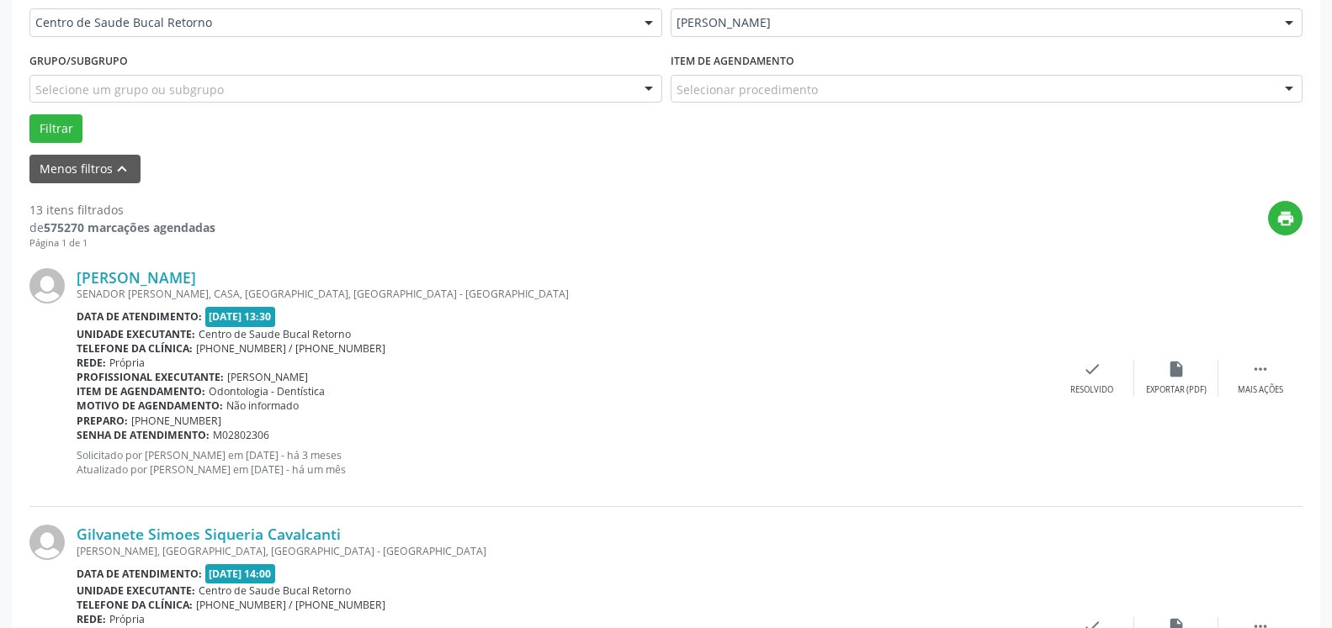
scroll to position [539, 0]
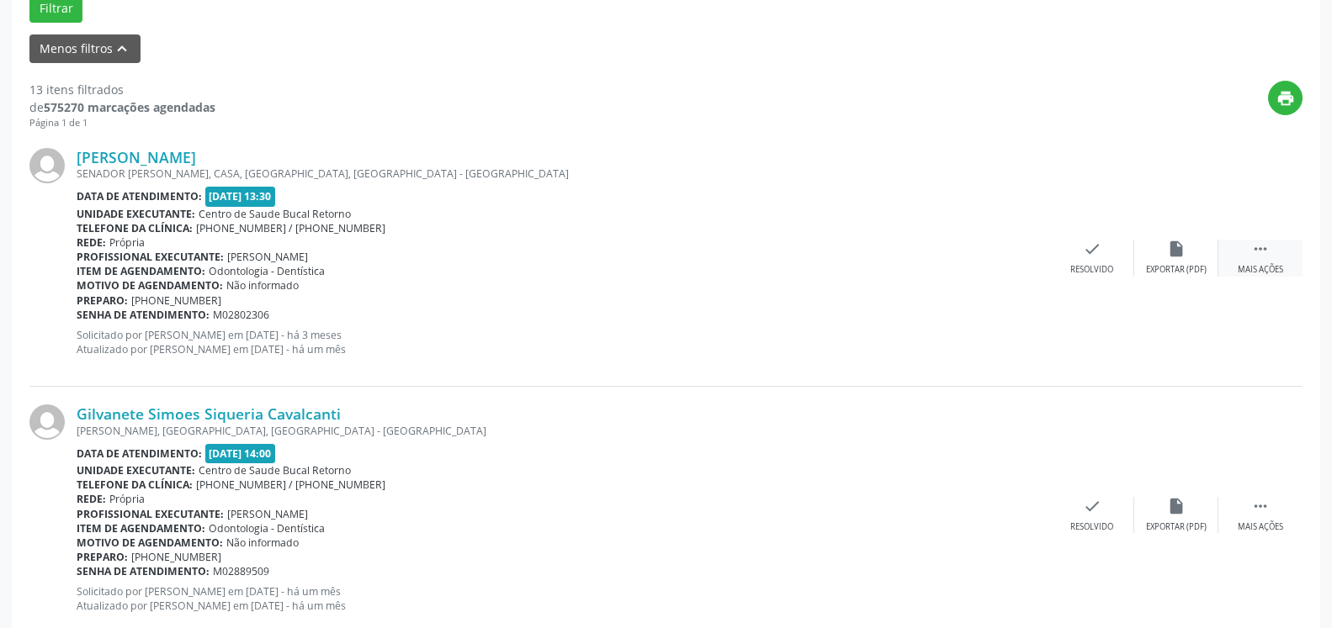
click at [1259, 246] on icon "" at bounding box center [1260, 249] width 19 height 19
click at [1187, 255] on div "alarm_off Não compareceu" at bounding box center [1176, 258] width 84 height 36
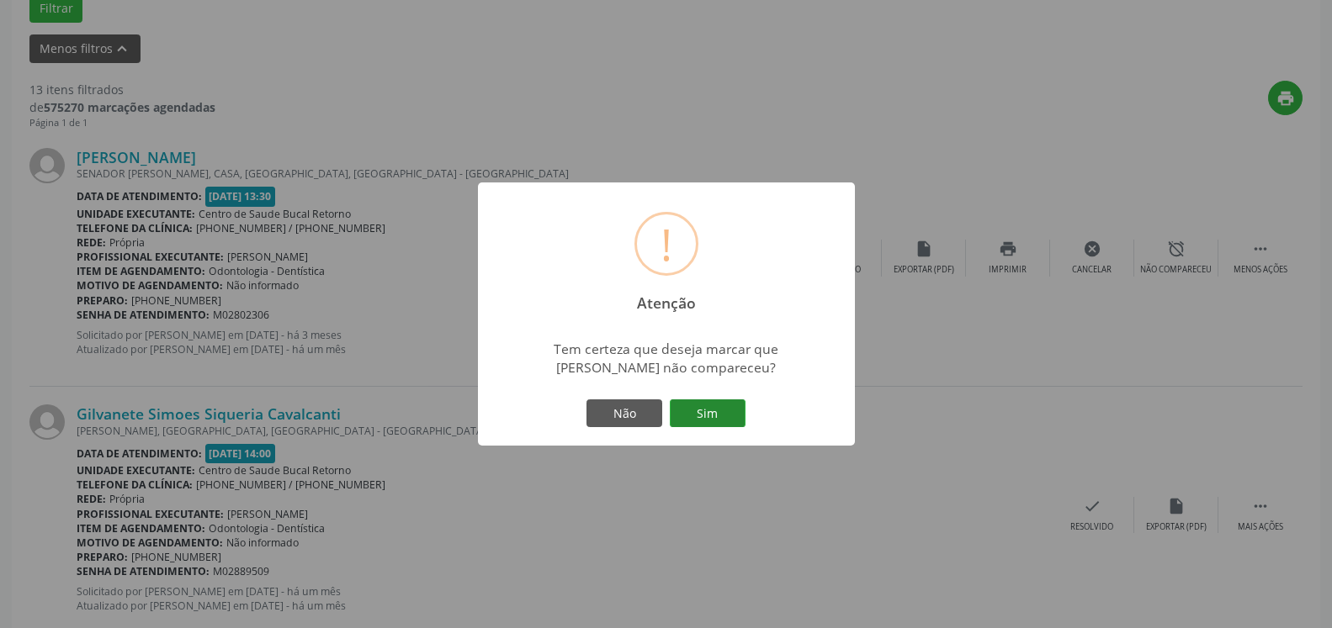
drag, startPoint x: 702, startPoint y: 431, endPoint x: 699, endPoint y: 421, distance: 10.4
click at [699, 427] on div "Não Sim" at bounding box center [666, 413] width 167 height 35
click at [699, 421] on button "Sim" at bounding box center [708, 414] width 76 height 29
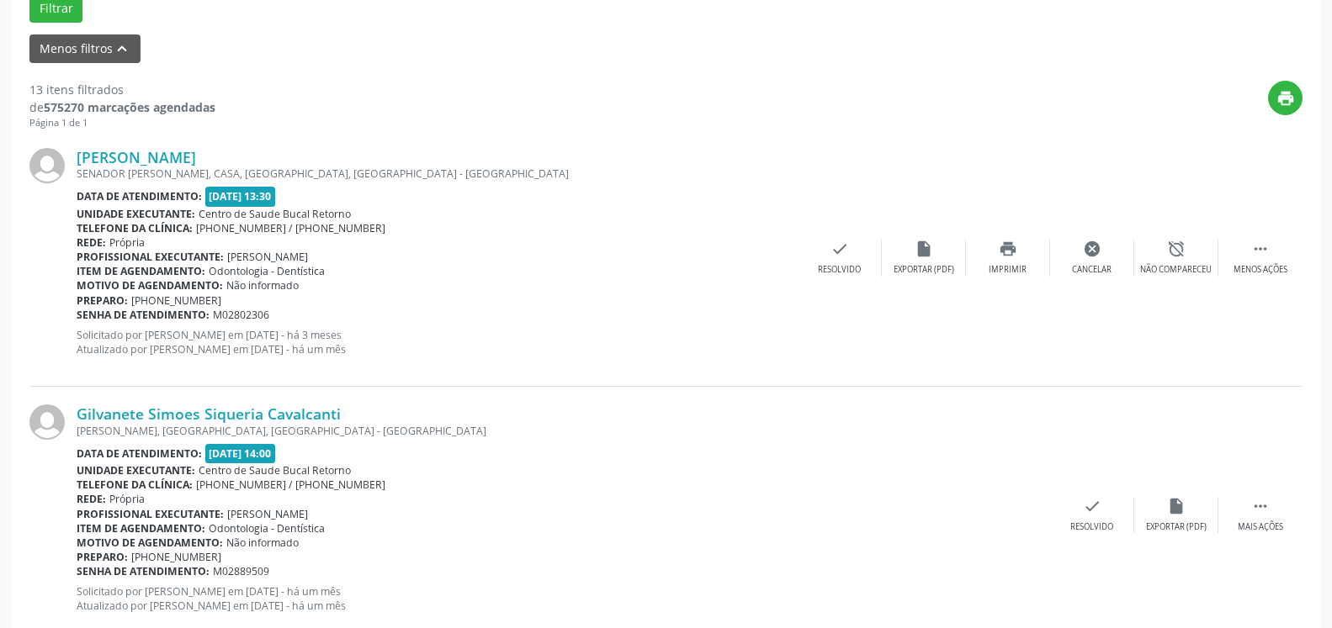
scroll to position [110, 0]
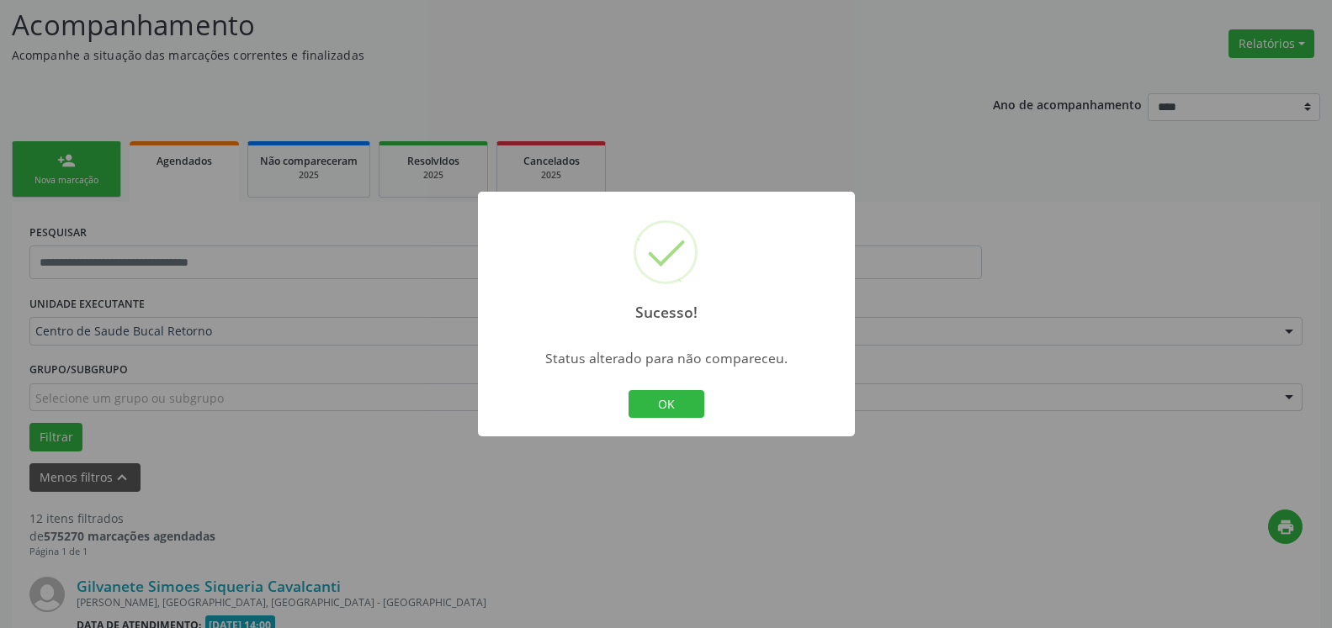
click at [655, 421] on div "OK Cancel" at bounding box center [665, 404] width 83 height 35
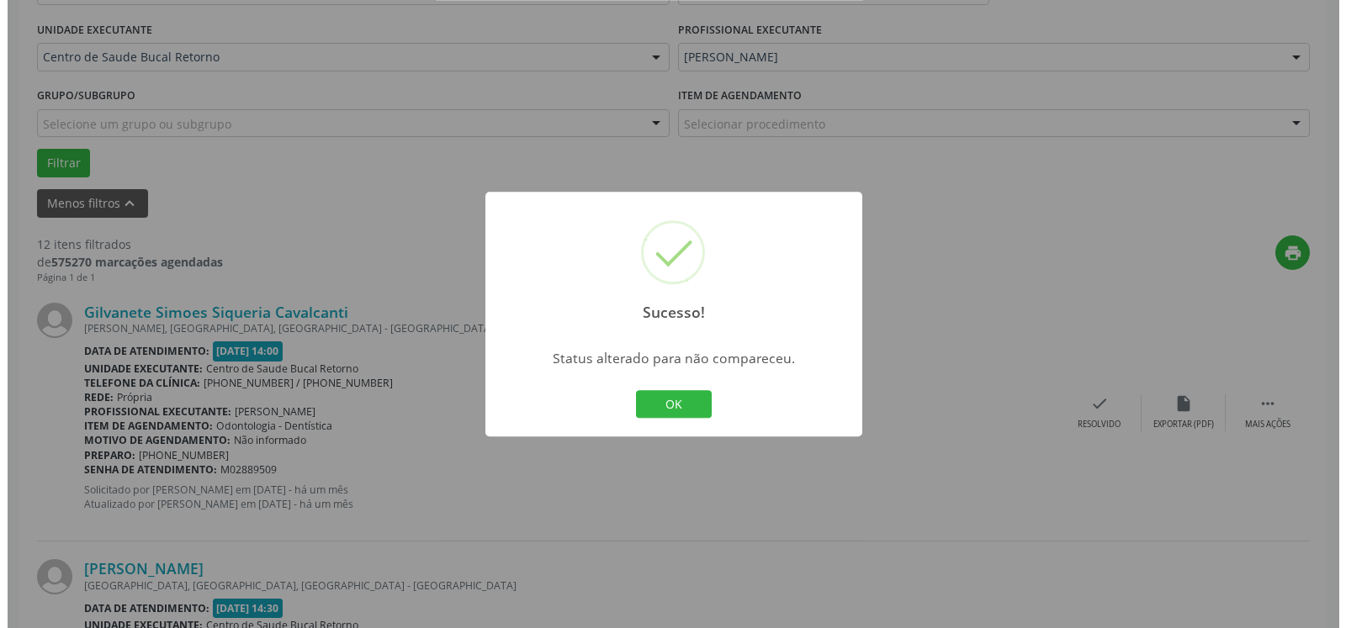
scroll to position [453, 0]
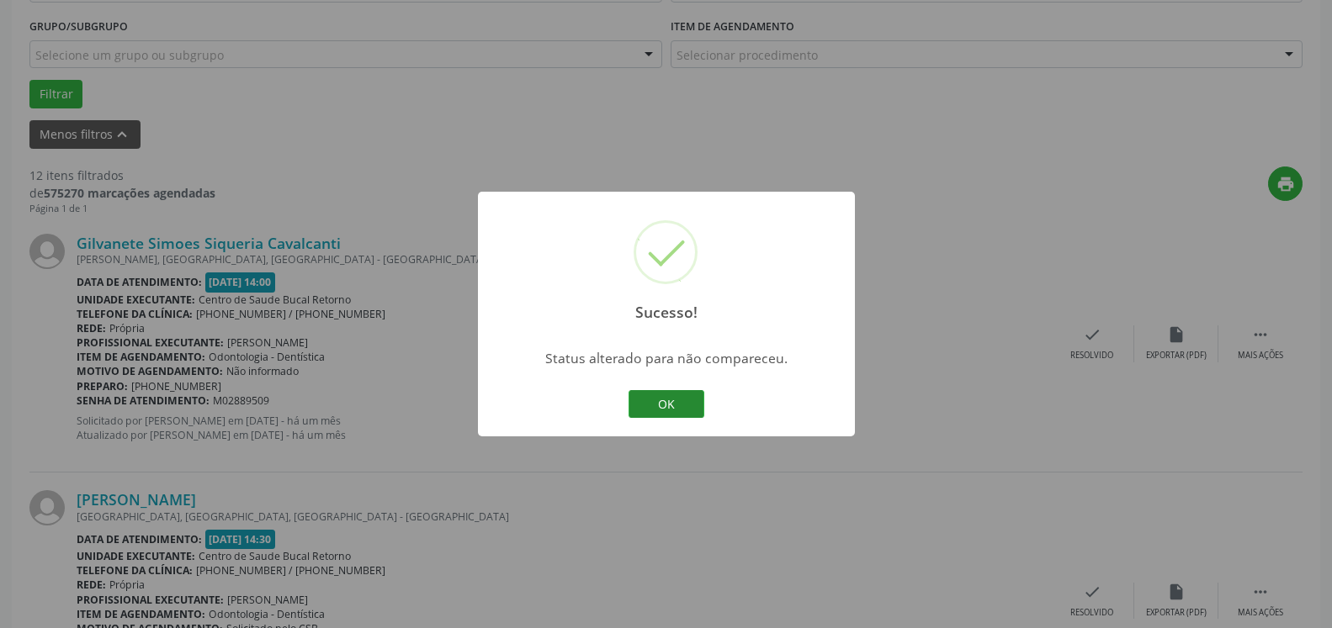
click at [661, 409] on button "OK" at bounding box center [666, 404] width 76 height 29
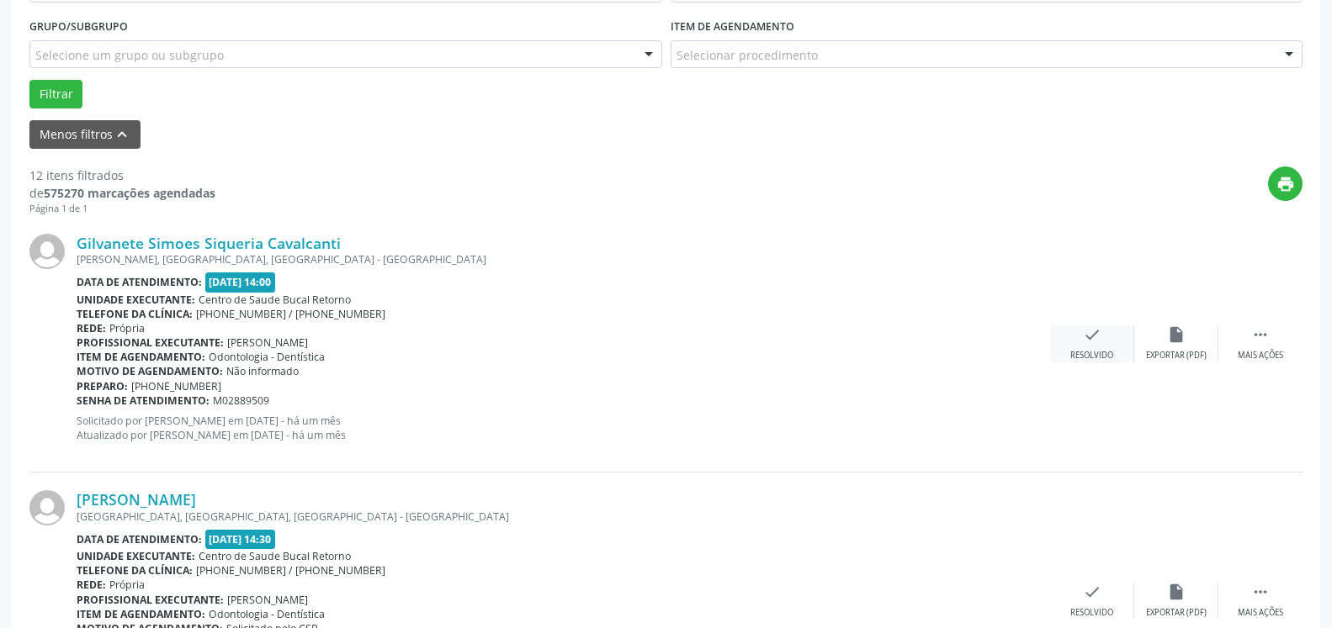
click at [1086, 336] on icon "check" at bounding box center [1092, 335] width 19 height 19
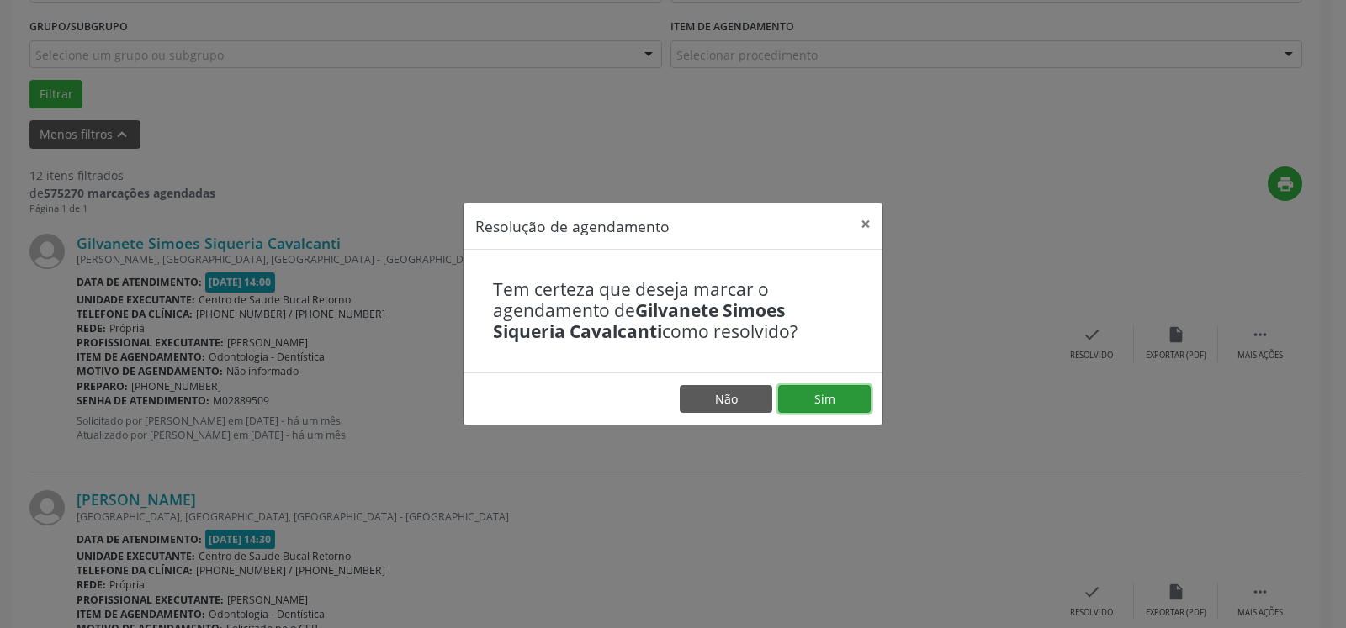
click at [847, 393] on button "Sim" at bounding box center [824, 399] width 93 height 29
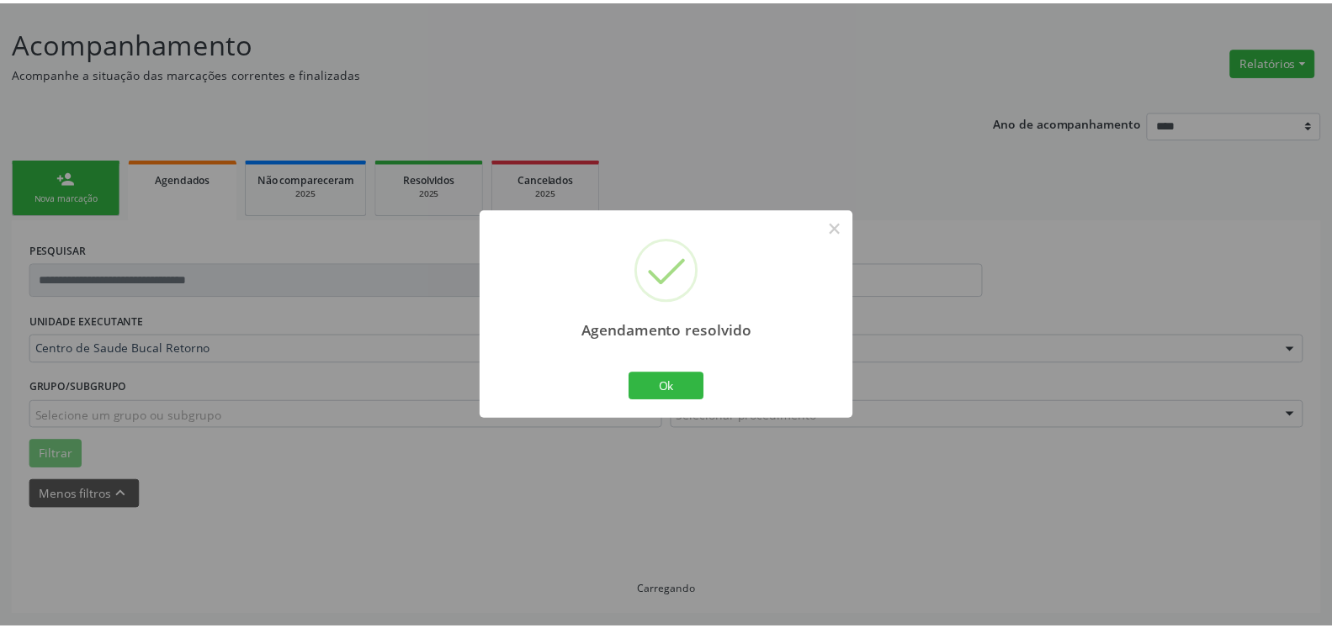
scroll to position [93, 0]
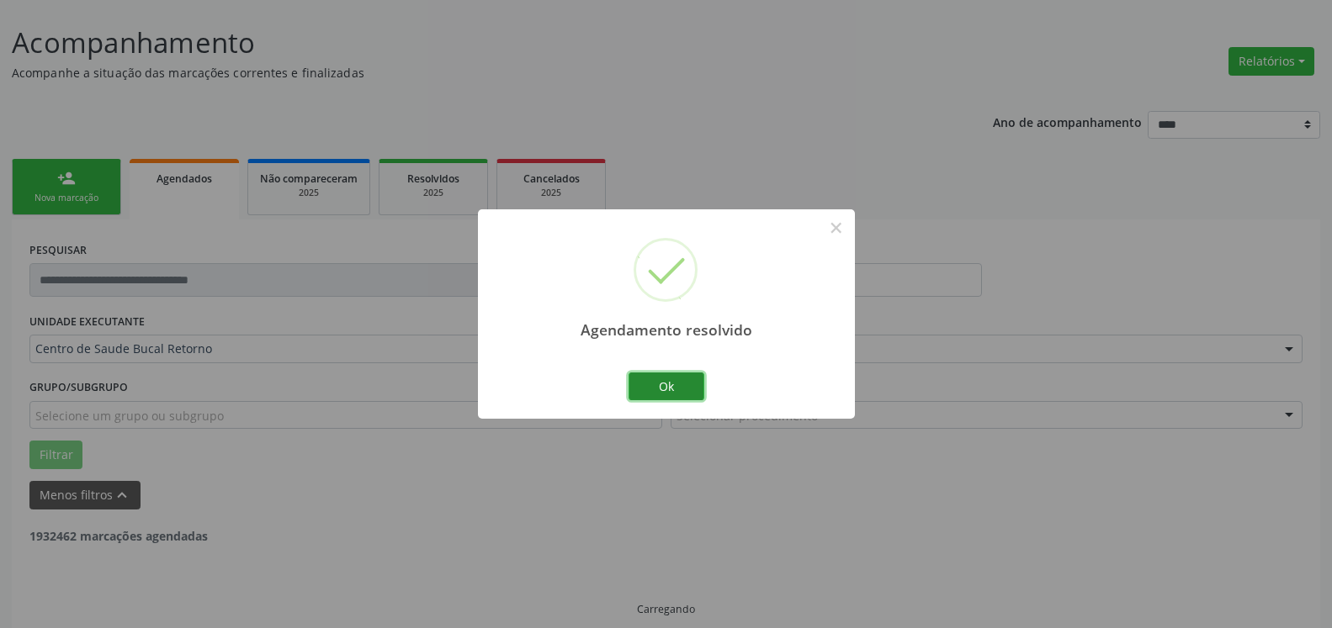
click at [678, 383] on button "Ok" at bounding box center [666, 387] width 76 height 29
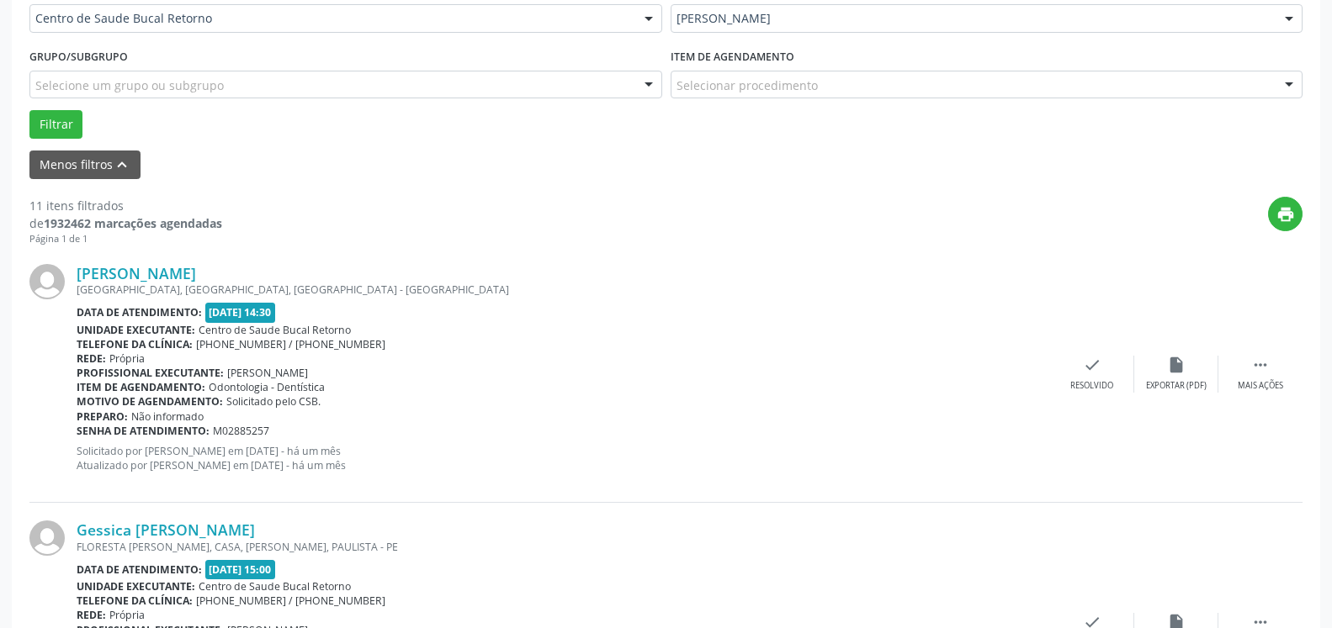
scroll to position [436, 0]
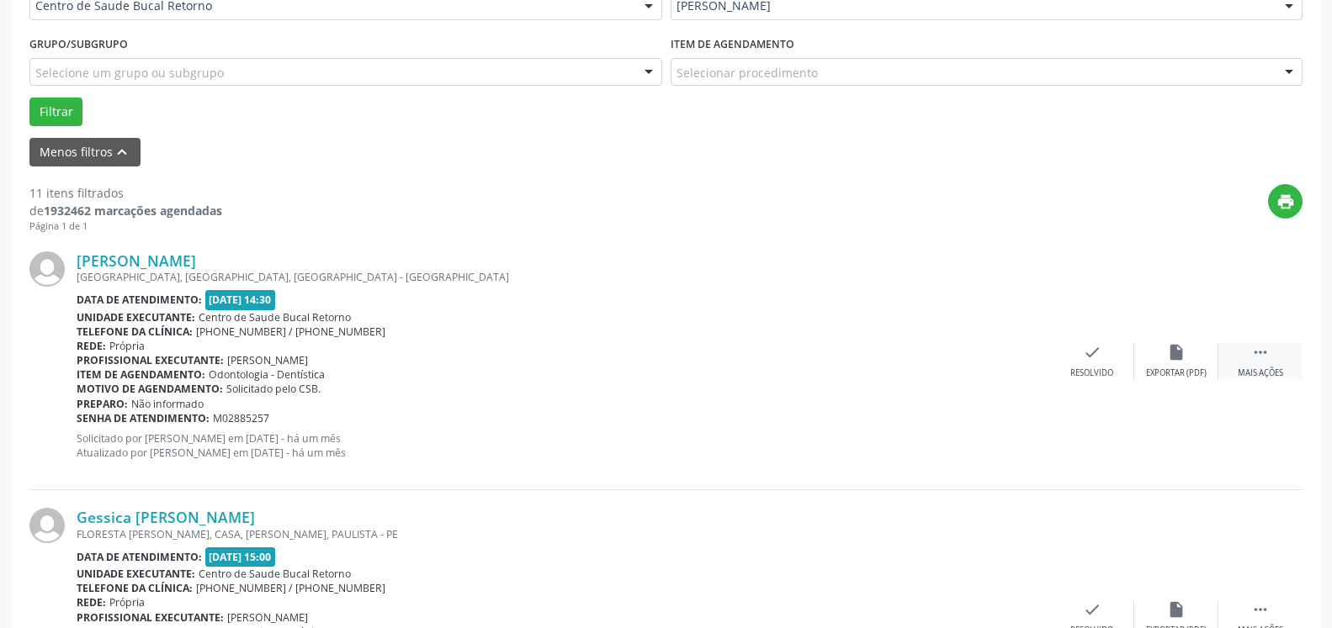
drag, startPoint x: 1265, startPoint y: 356, endPoint x: 1255, endPoint y: 354, distance: 10.2
click at [1264, 356] on icon "" at bounding box center [1260, 352] width 19 height 19
click at [1175, 352] on icon "alarm_off" at bounding box center [1176, 352] width 19 height 19
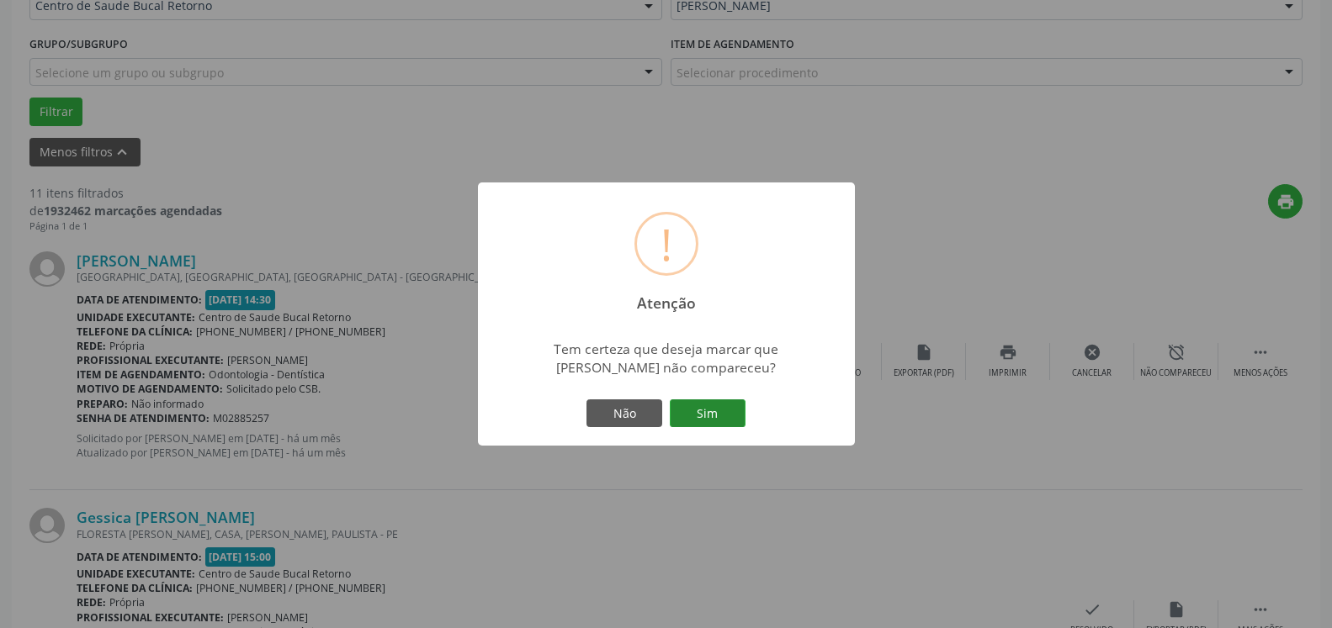
click at [732, 410] on button "Sim" at bounding box center [708, 414] width 76 height 29
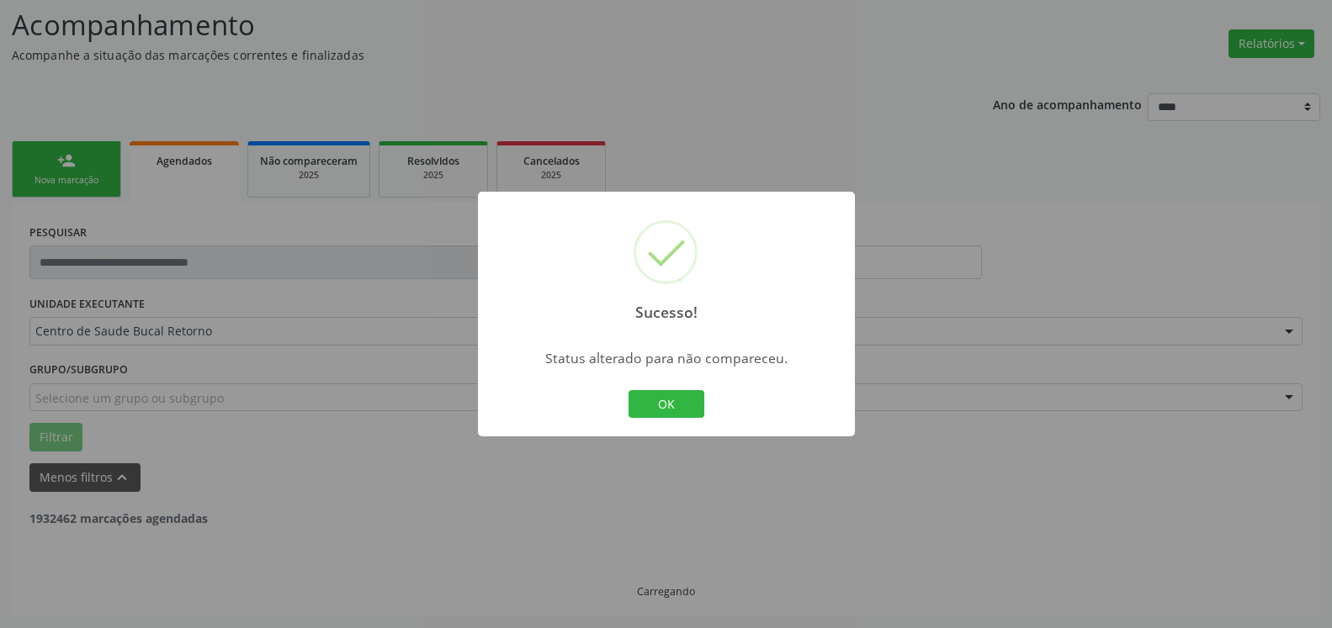
click at [687, 408] on button "OK" at bounding box center [666, 404] width 76 height 29
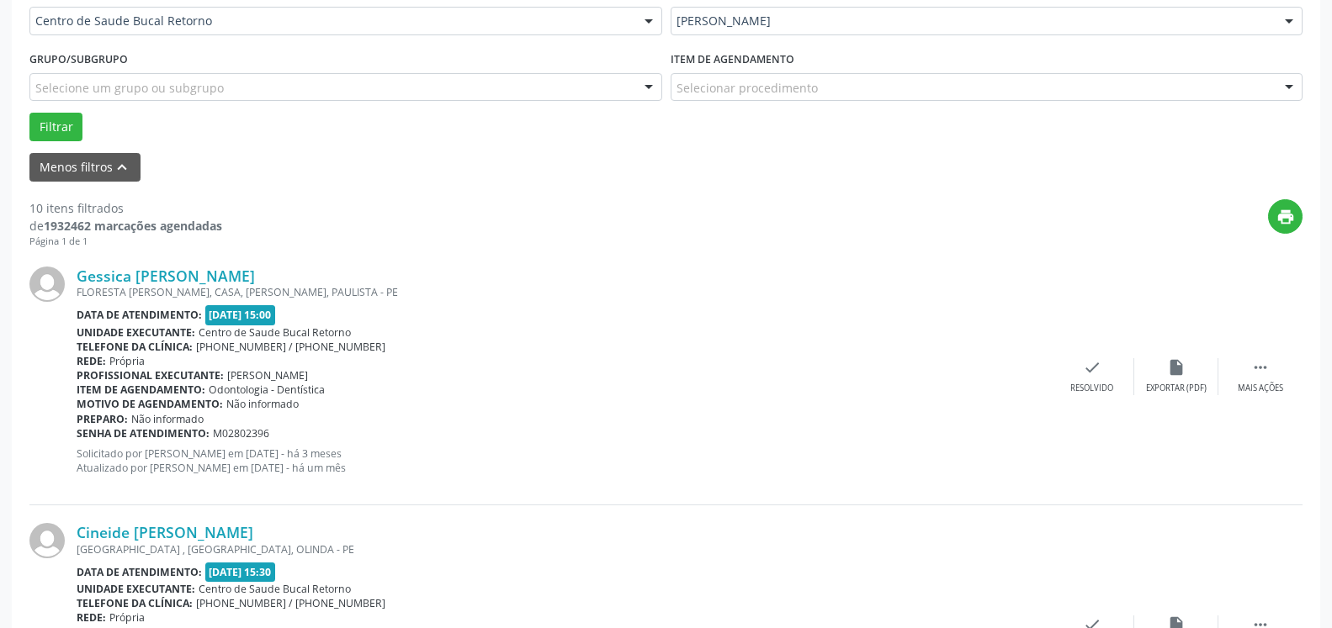
scroll to position [453, 0]
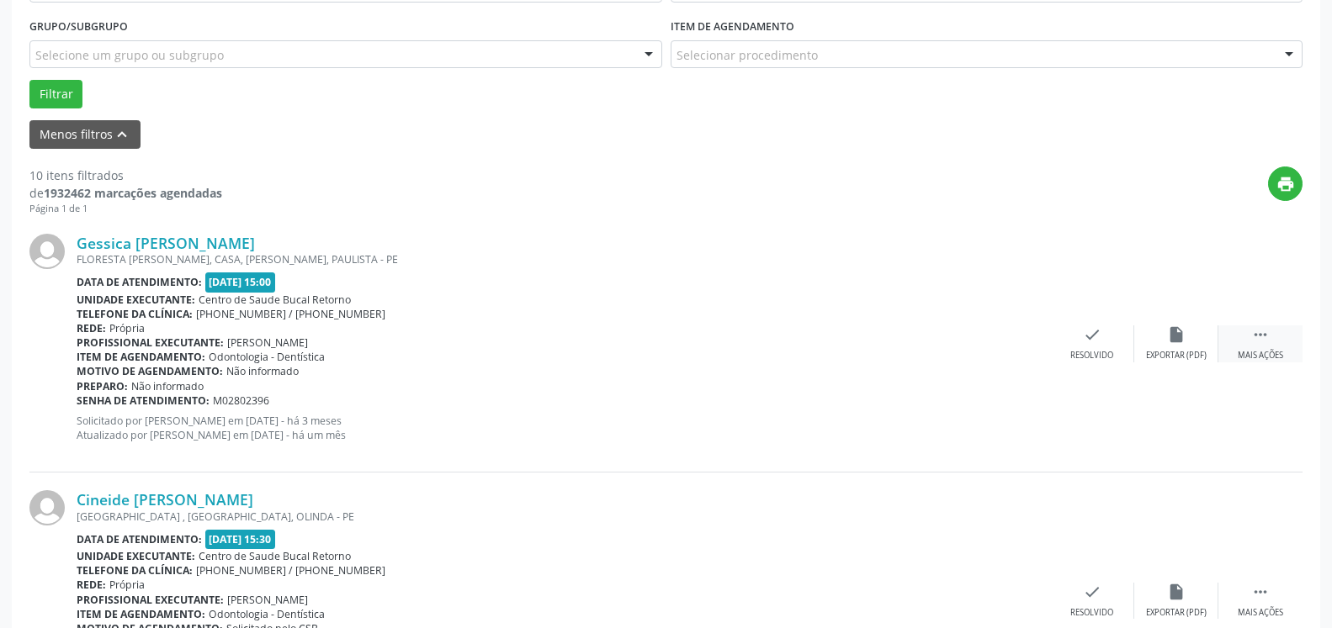
click at [1276, 335] on div " Mais ações" at bounding box center [1260, 344] width 84 height 36
click at [1157, 337] on div "alarm_off Não compareceu" at bounding box center [1176, 344] width 84 height 36
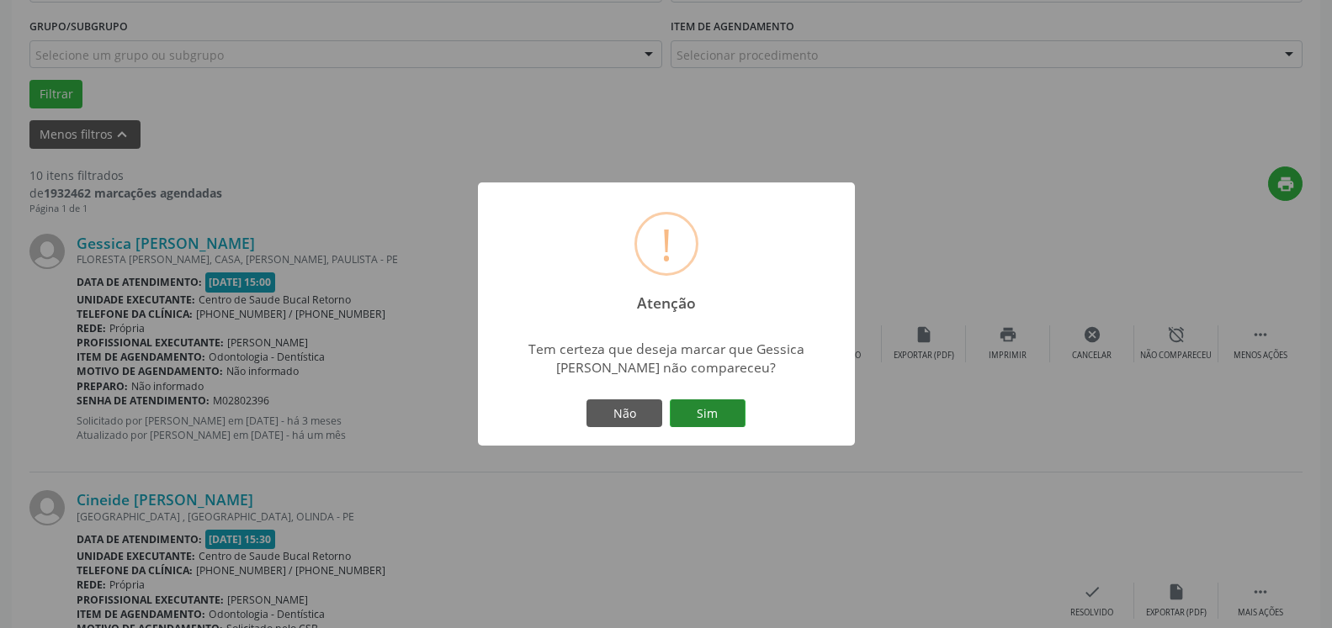
click at [689, 424] on button "Sim" at bounding box center [708, 414] width 76 height 29
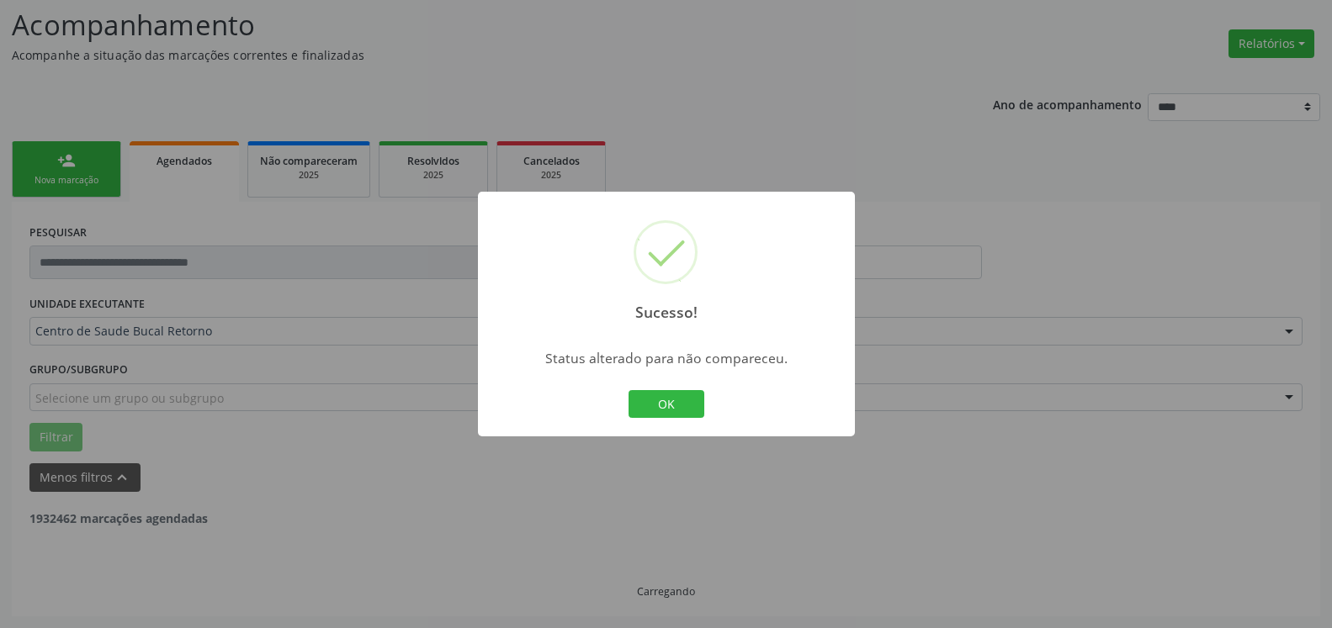
scroll to position [110, 0]
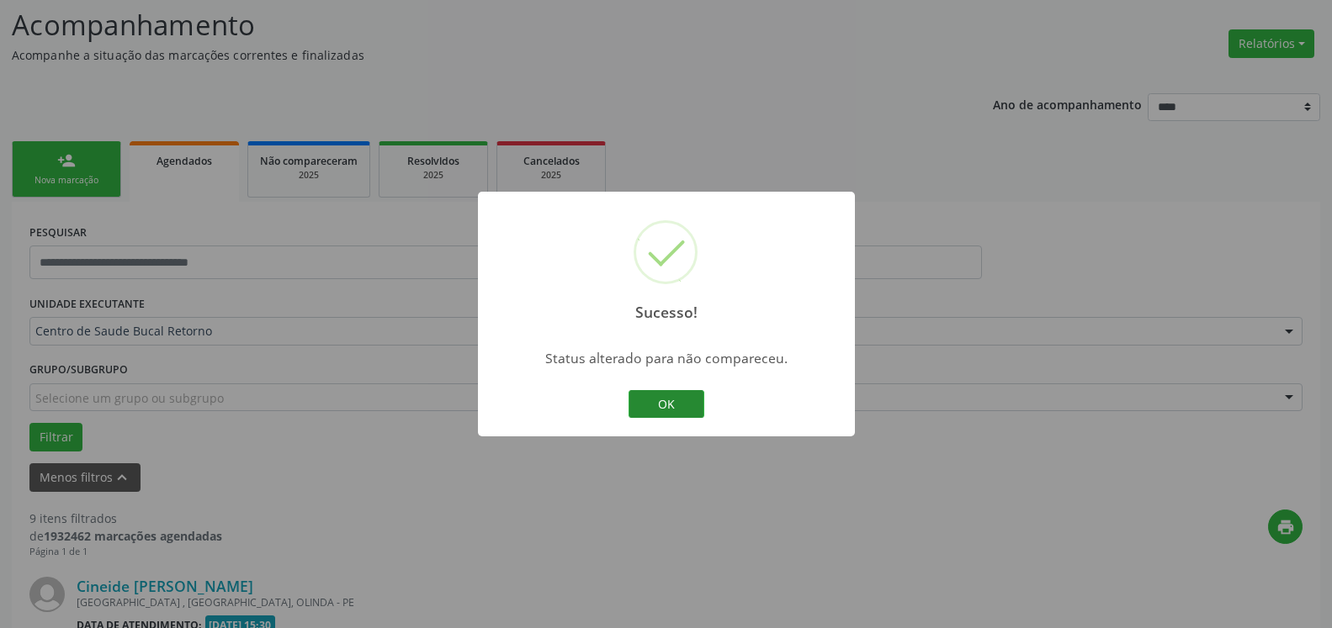
click at [669, 401] on button "OK" at bounding box center [666, 404] width 76 height 29
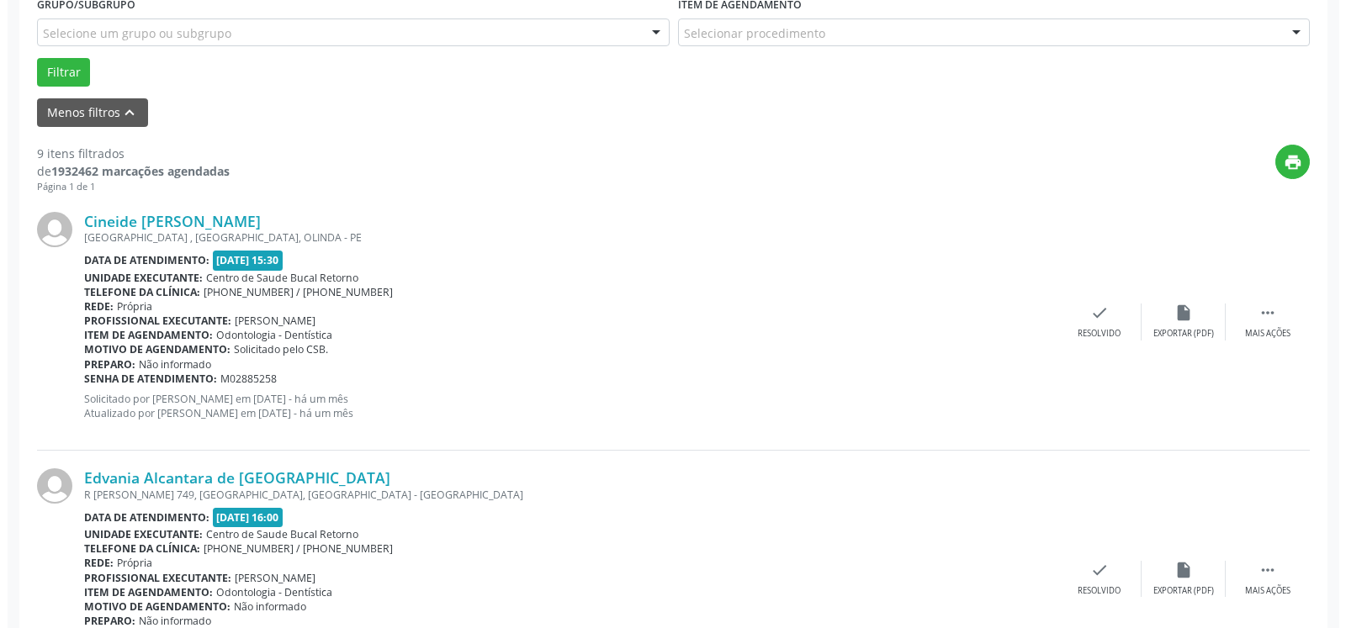
scroll to position [539, 0]
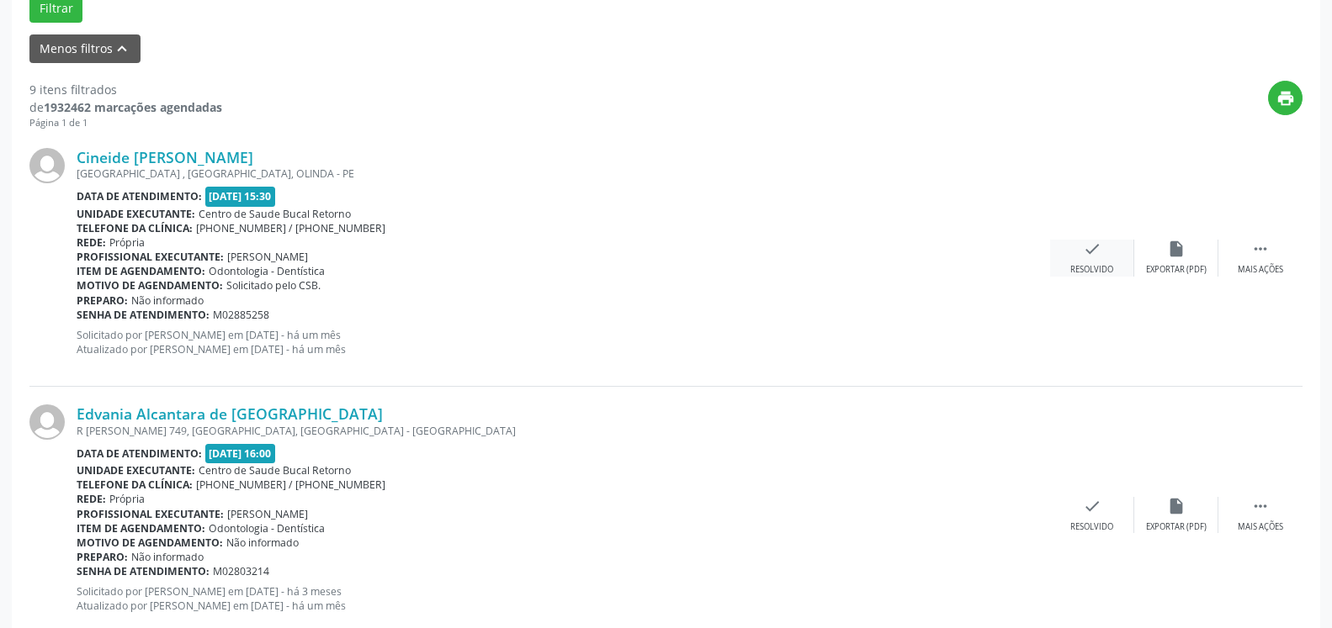
click at [1080, 265] on div "Resolvido" at bounding box center [1091, 270] width 43 height 12
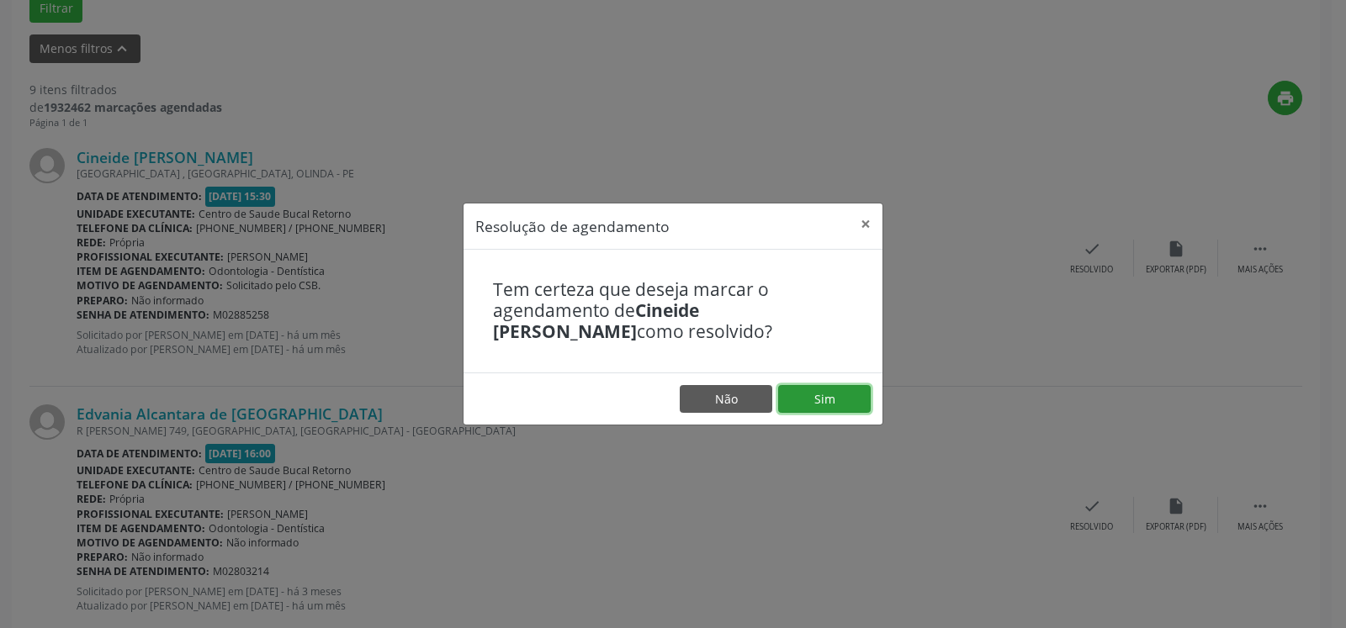
click at [832, 402] on button "Sim" at bounding box center [824, 399] width 93 height 29
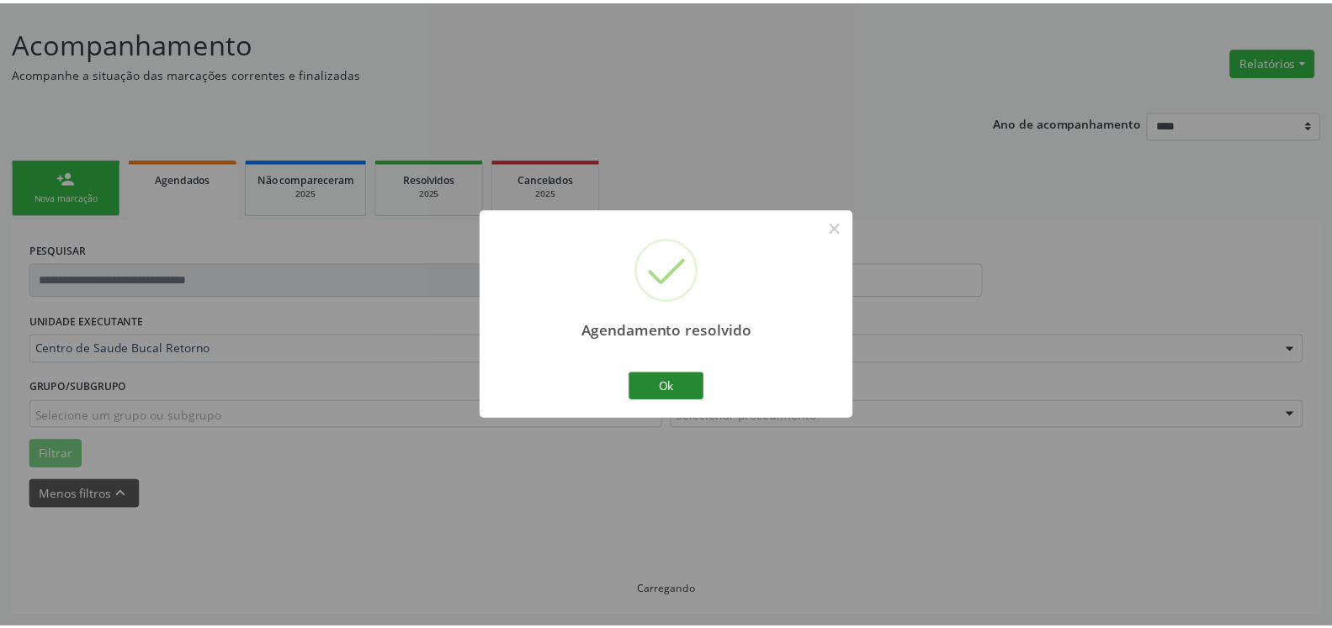
scroll to position [93, 0]
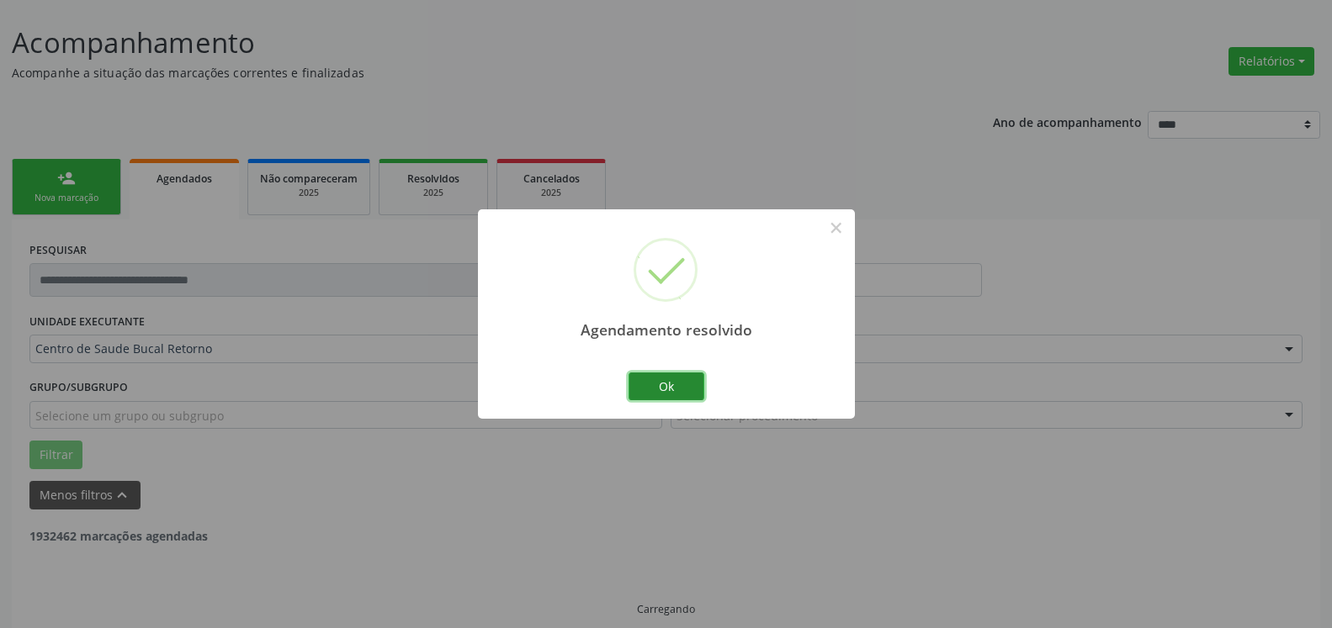
click at [691, 376] on button "Ok" at bounding box center [666, 387] width 76 height 29
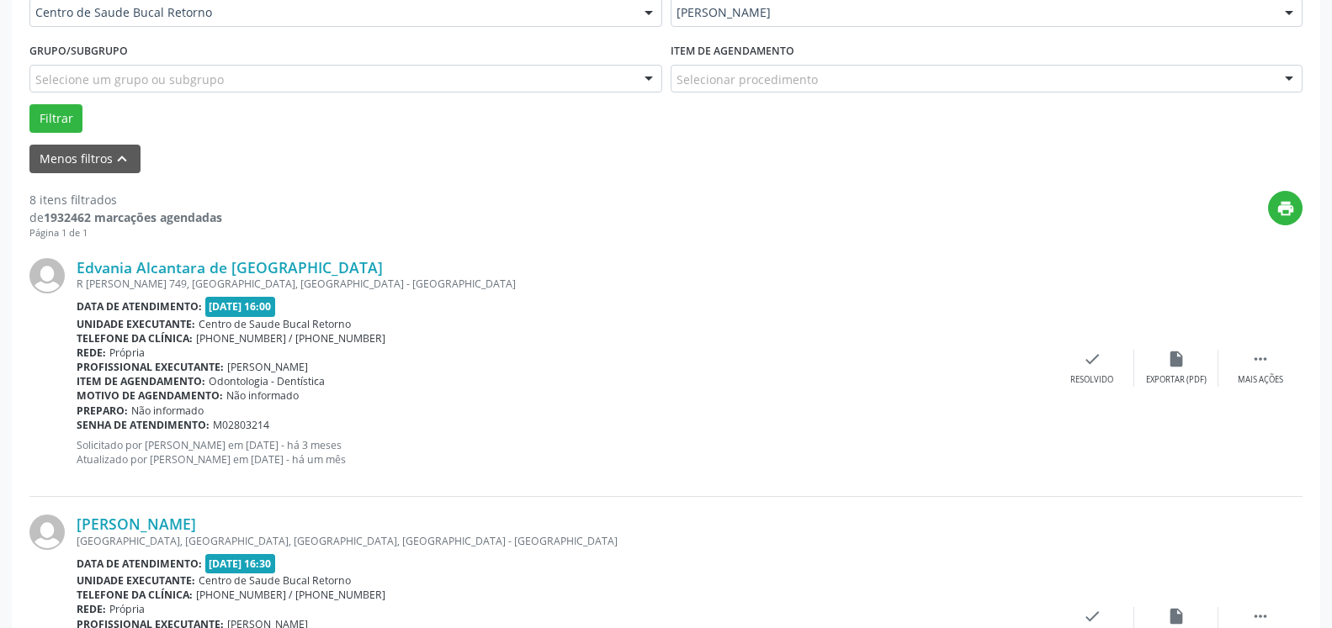
scroll to position [436, 0]
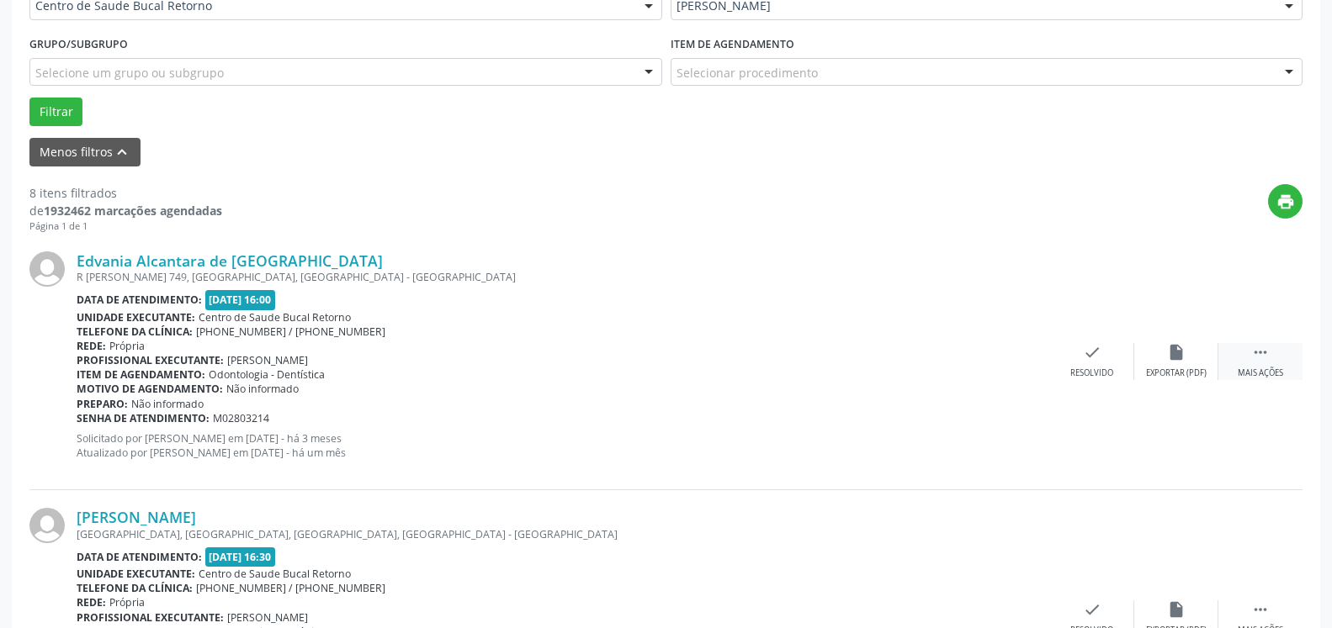
click at [1253, 358] on icon "" at bounding box center [1260, 352] width 19 height 19
click at [1205, 355] on div "alarm_off Não compareceu" at bounding box center [1176, 361] width 84 height 36
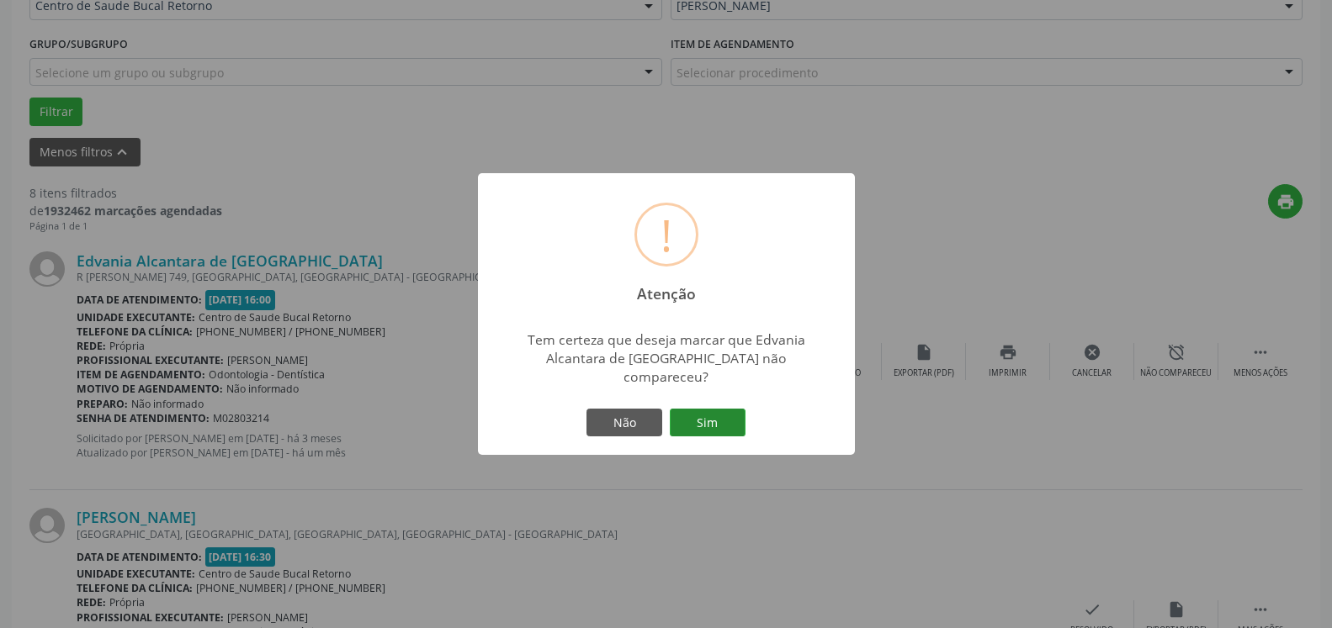
click at [725, 409] on button "Sim" at bounding box center [708, 423] width 76 height 29
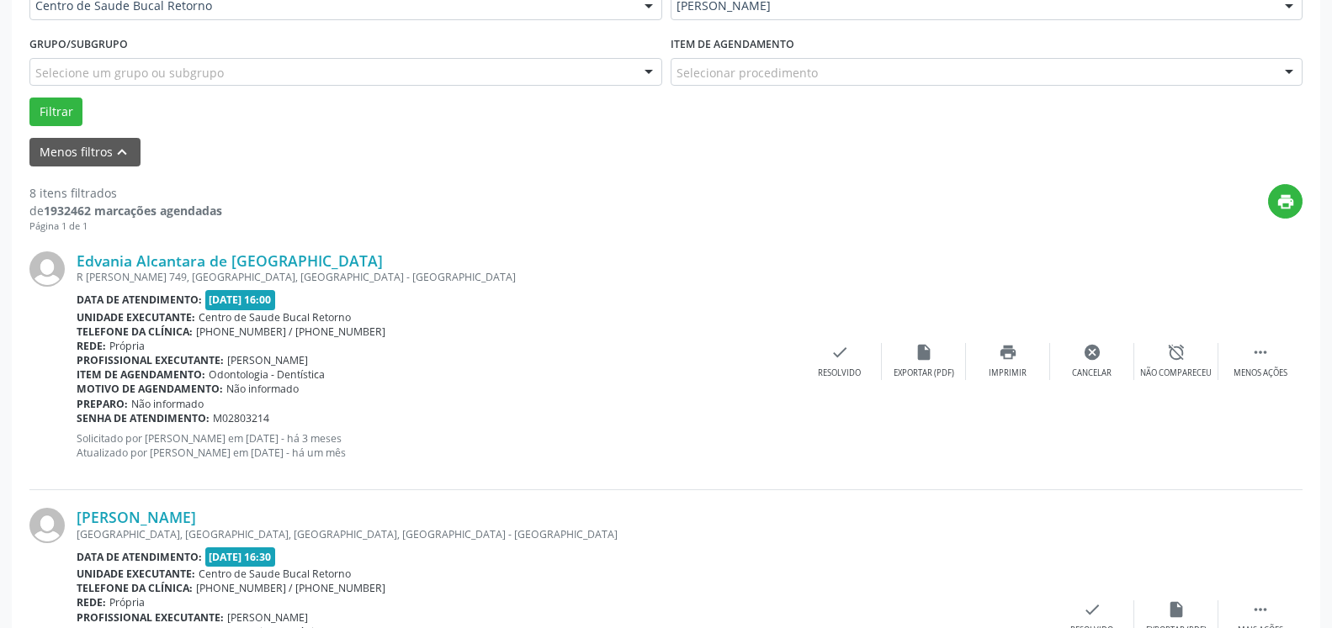
scroll to position [110, 0]
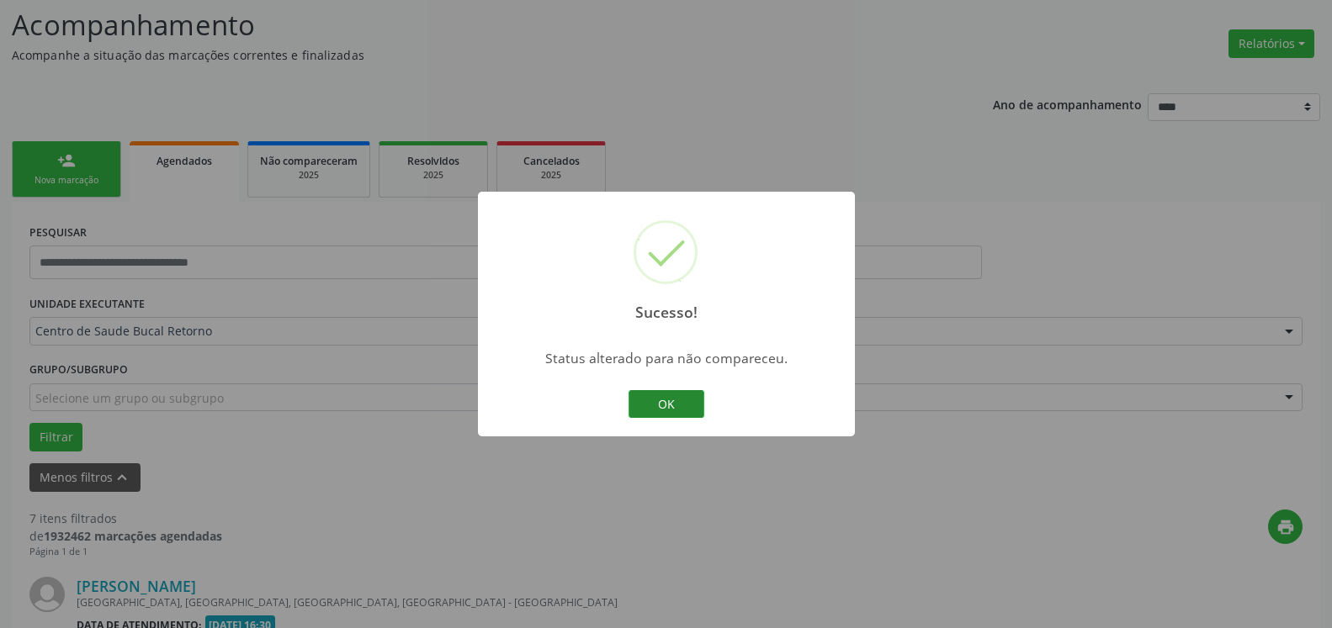
click at [672, 407] on button "OK" at bounding box center [666, 404] width 76 height 29
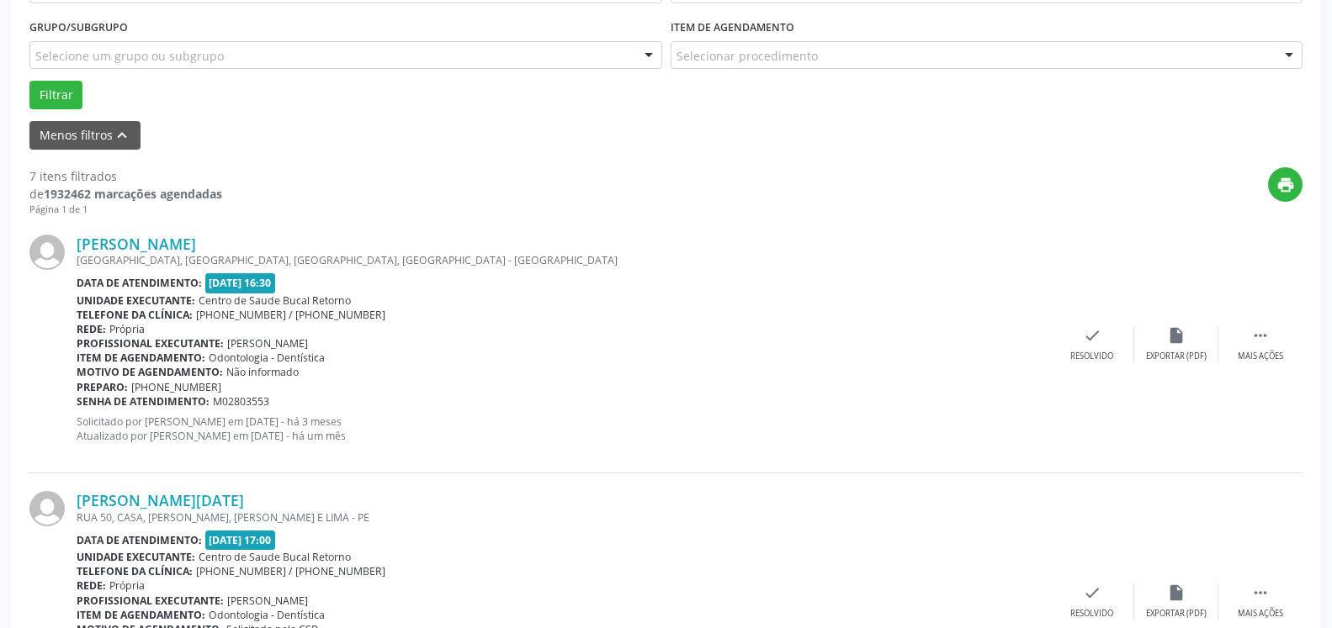
scroll to position [453, 0]
click at [1258, 341] on icon "" at bounding box center [1260, 335] width 19 height 19
click at [1198, 341] on div "alarm_off Não compareceu" at bounding box center [1176, 344] width 84 height 36
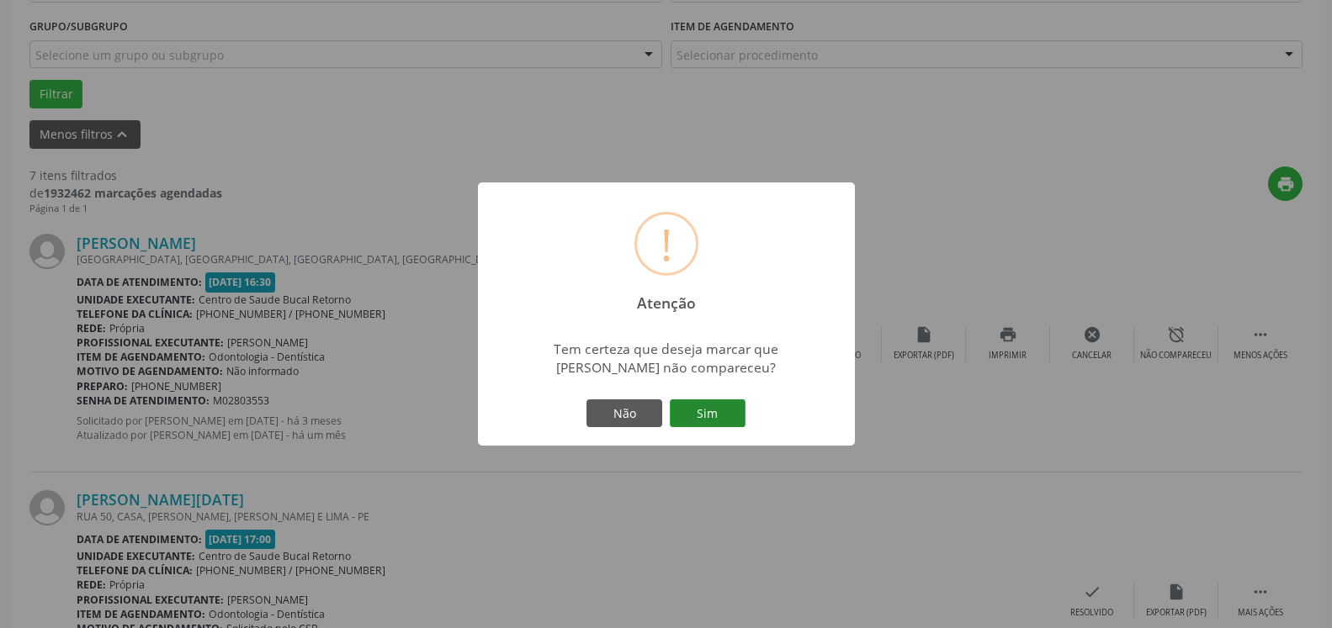
click at [715, 410] on button "Sim" at bounding box center [708, 414] width 76 height 29
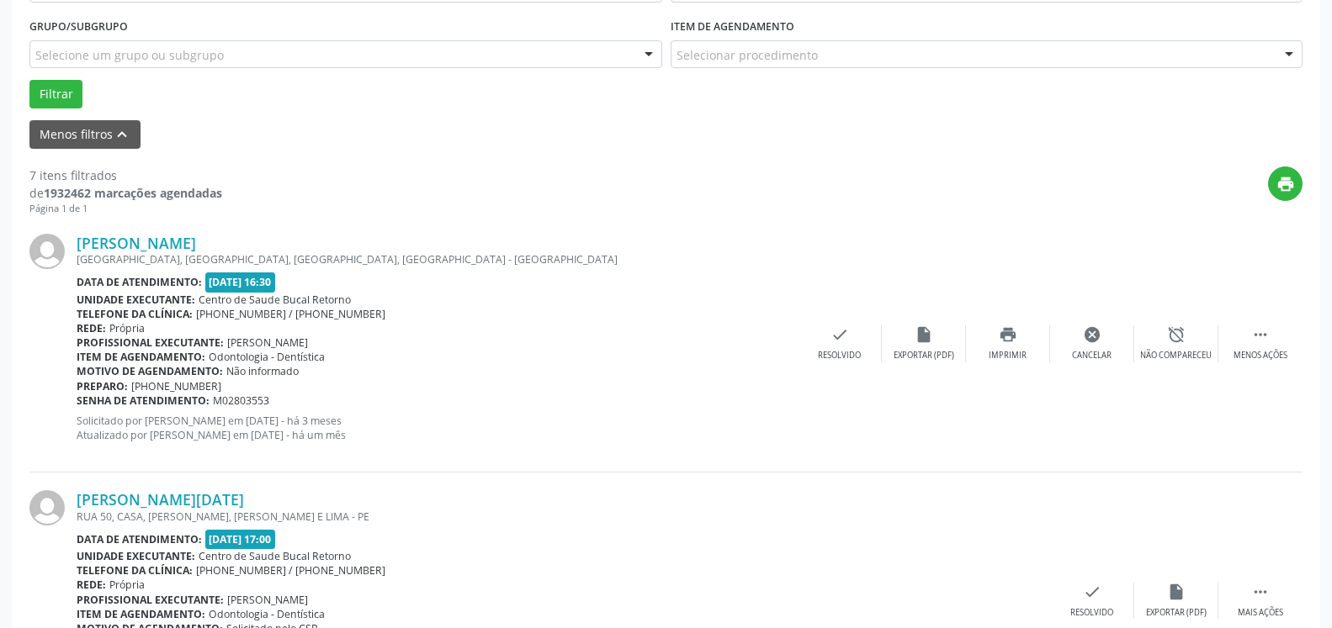
scroll to position [110, 0]
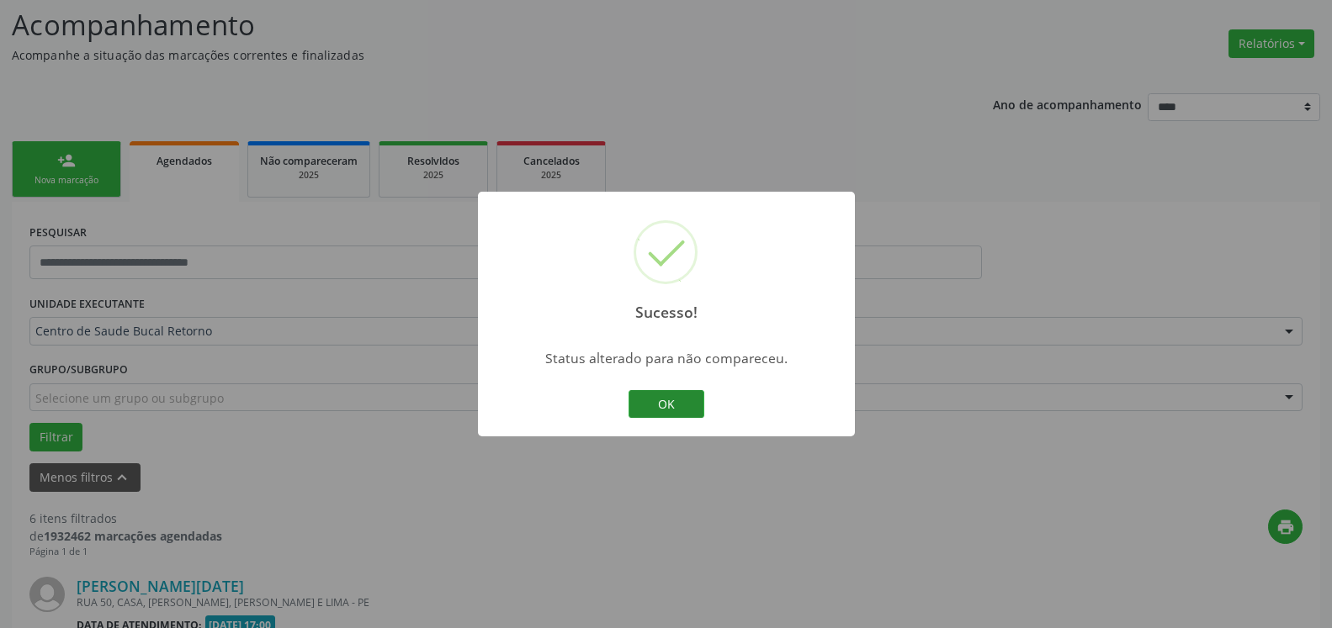
click at [676, 405] on button "OK" at bounding box center [666, 404] width 76 height 29
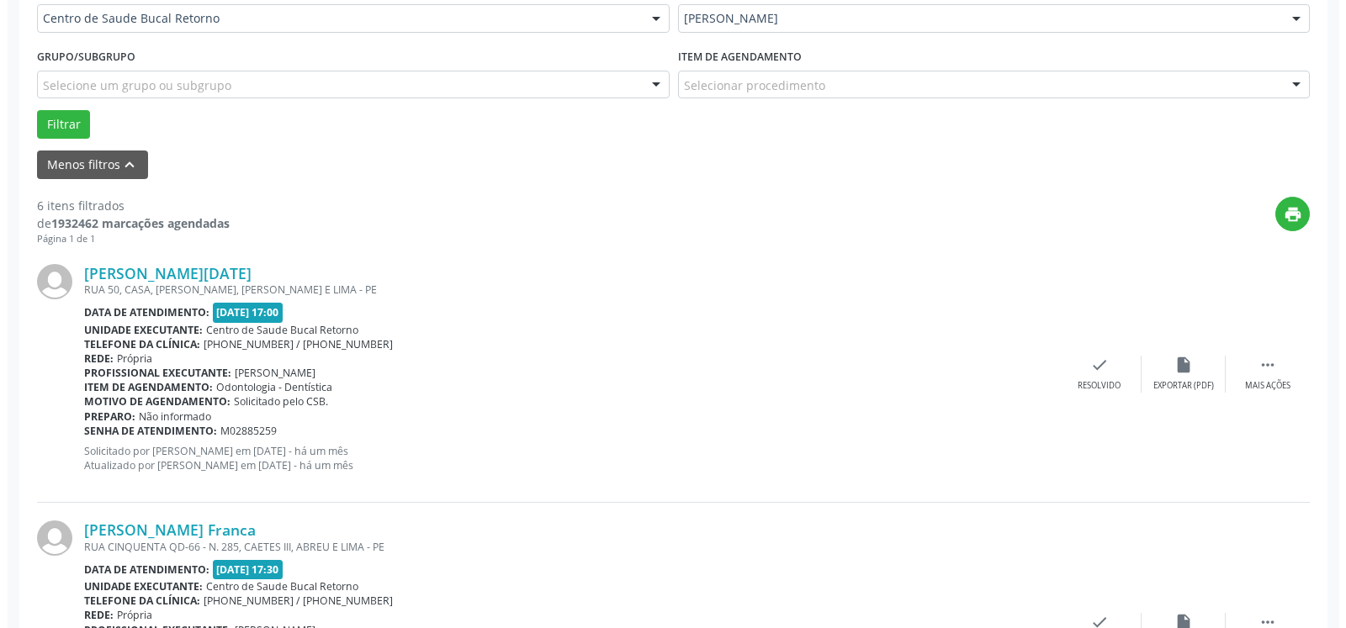
scroll to position [453, 0]
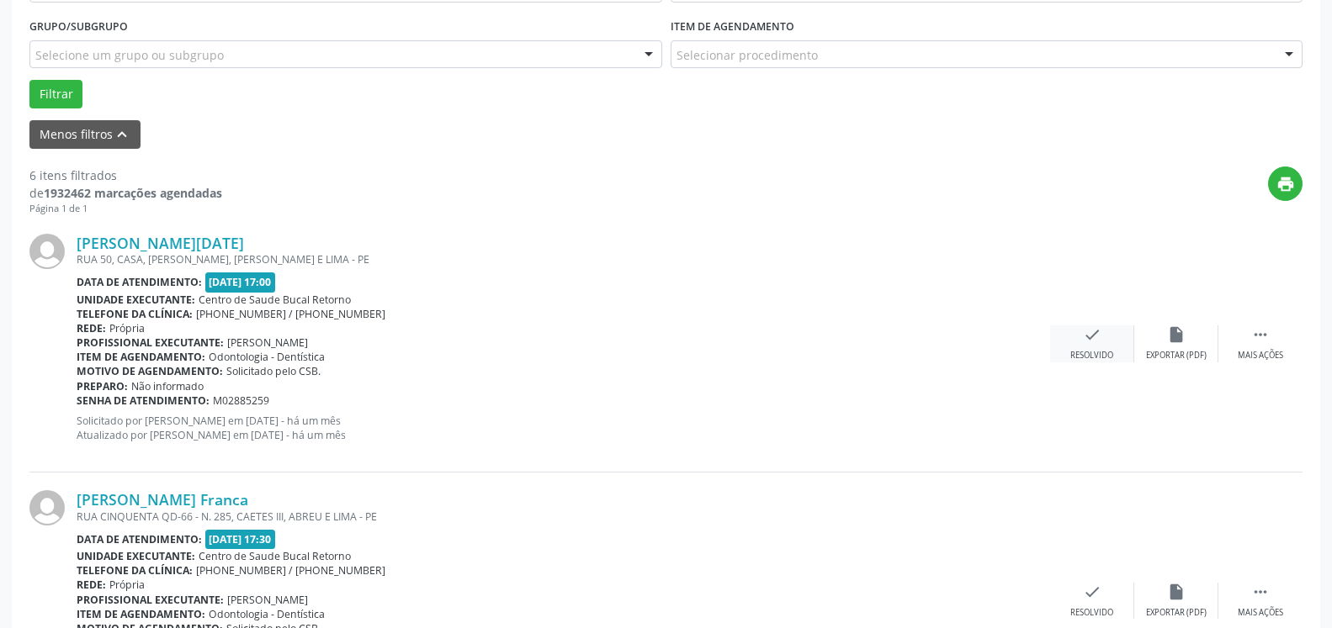
click at [1105, 336] on div "check Resolvido" at bounding box center [1092, 344] width 84 height 36
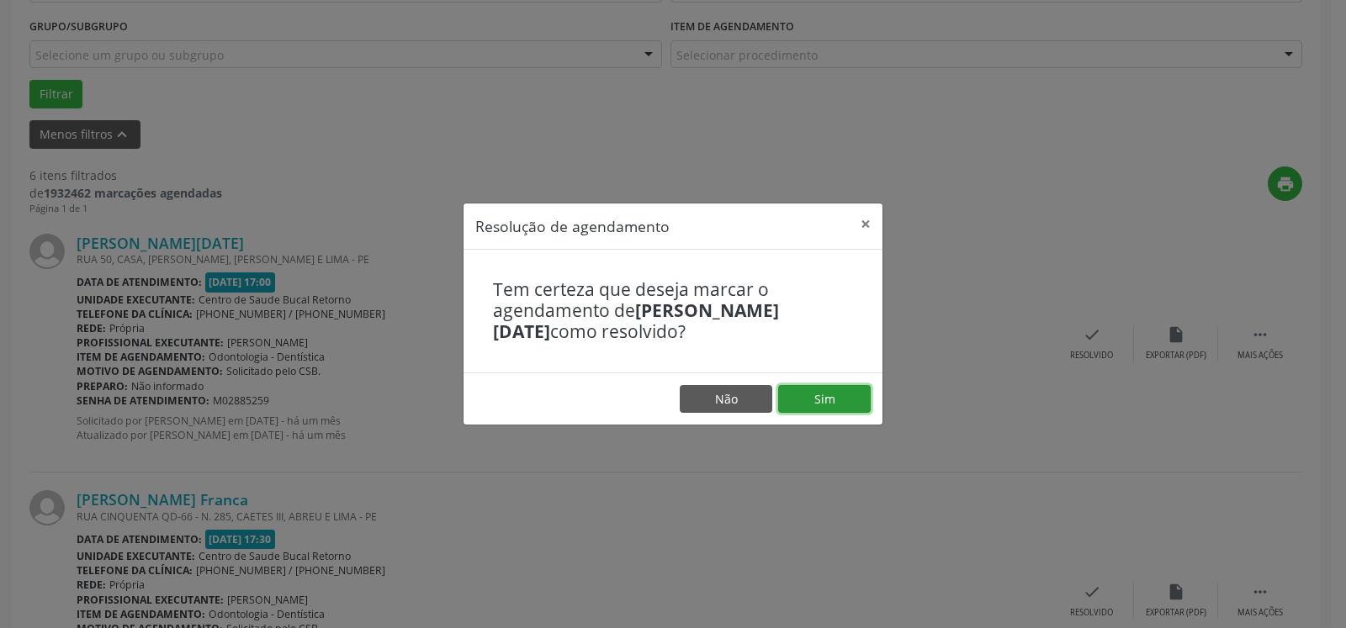
click at [816, 398] on button "Sim" at bounding box center [824, 399] width 93 height 29
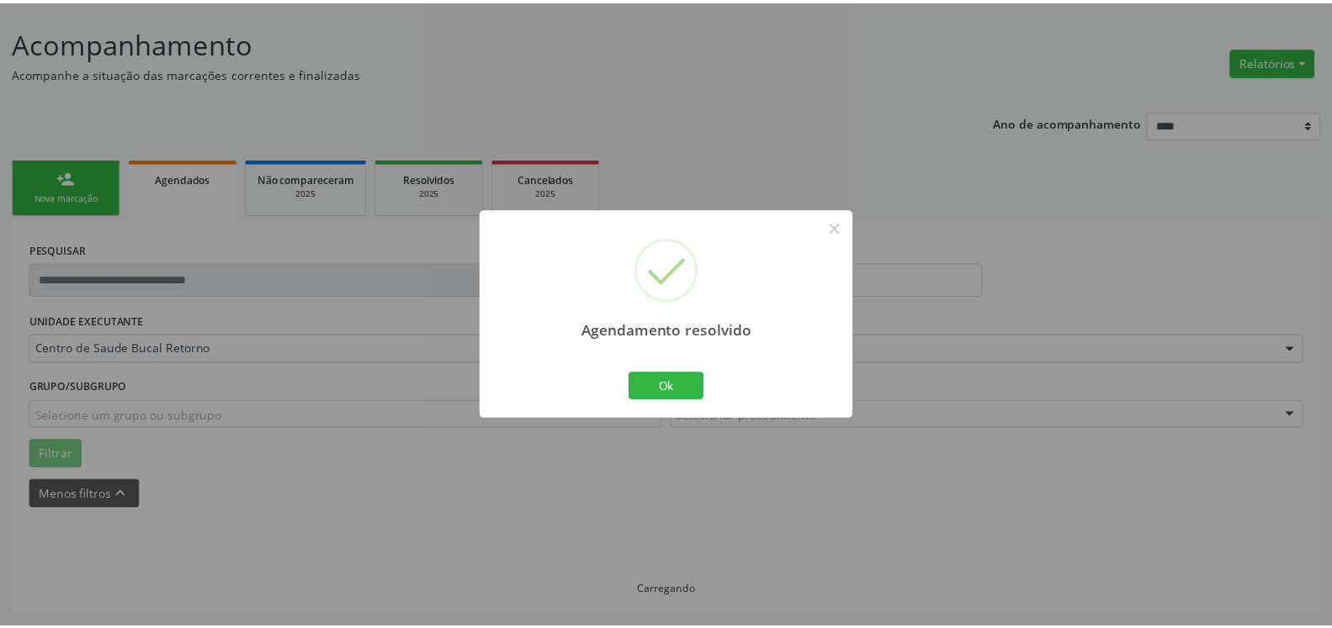
scroll to position [93, 0]
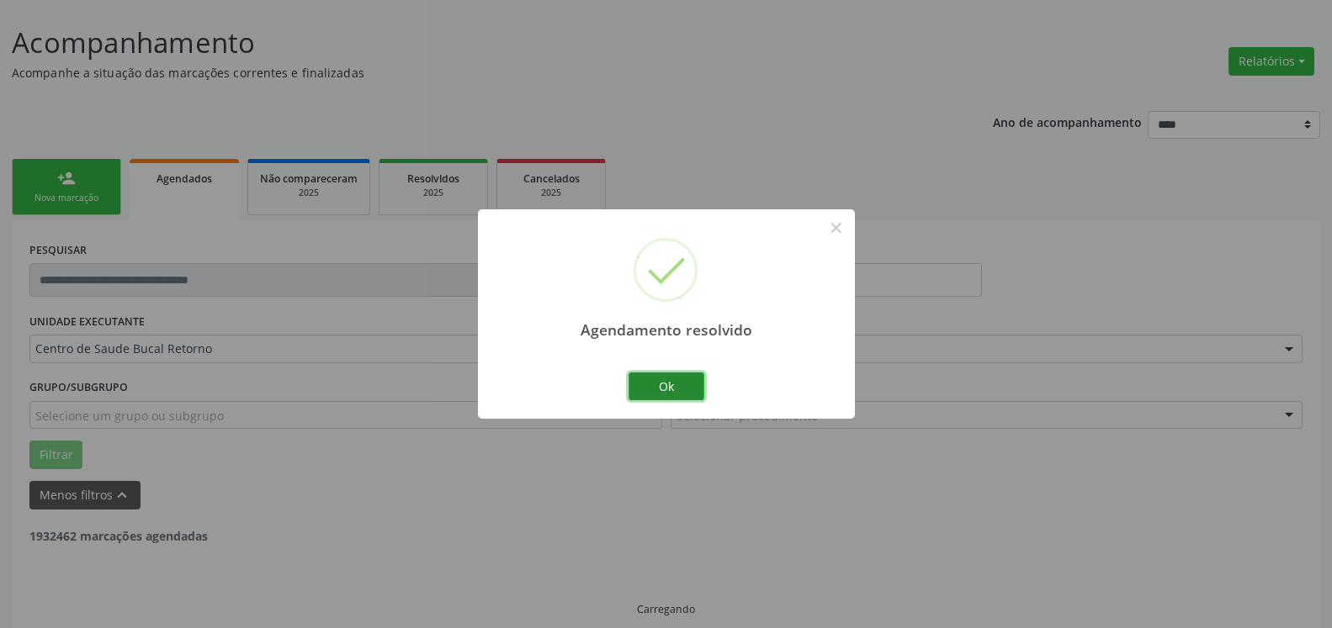
click at [682, 386] on button "Ok" at bounding box center [666, 387] width 76 height 29
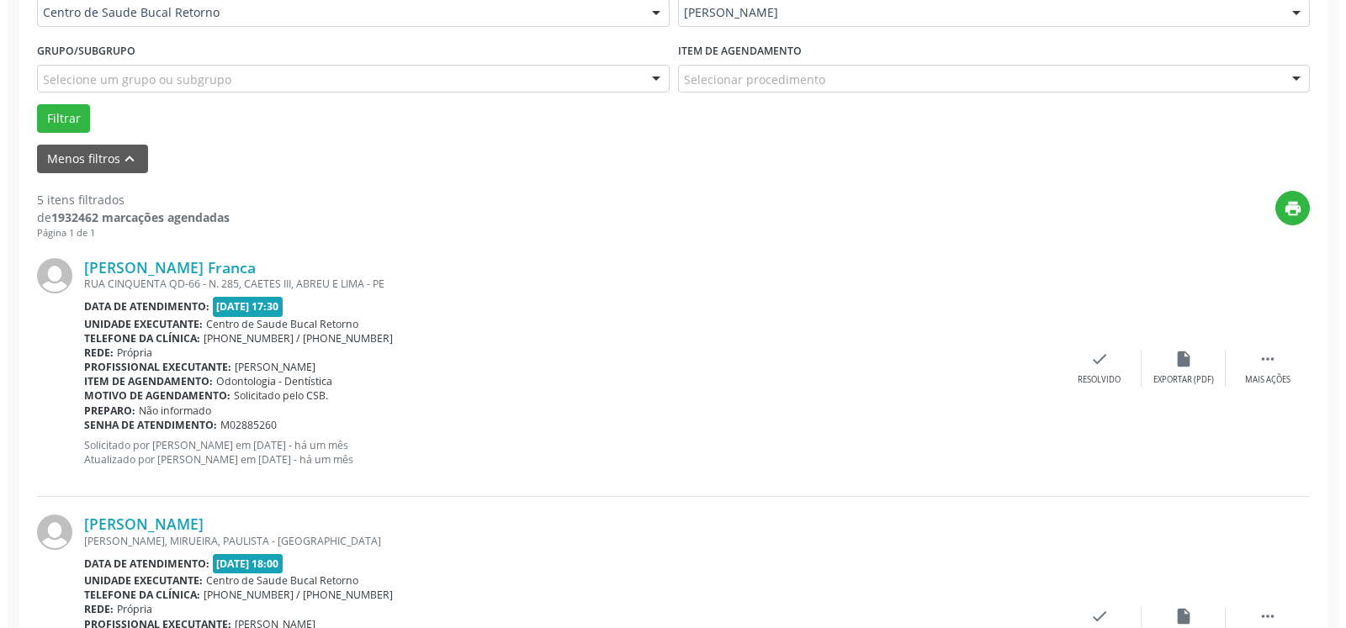
scroll to position [436, 0]
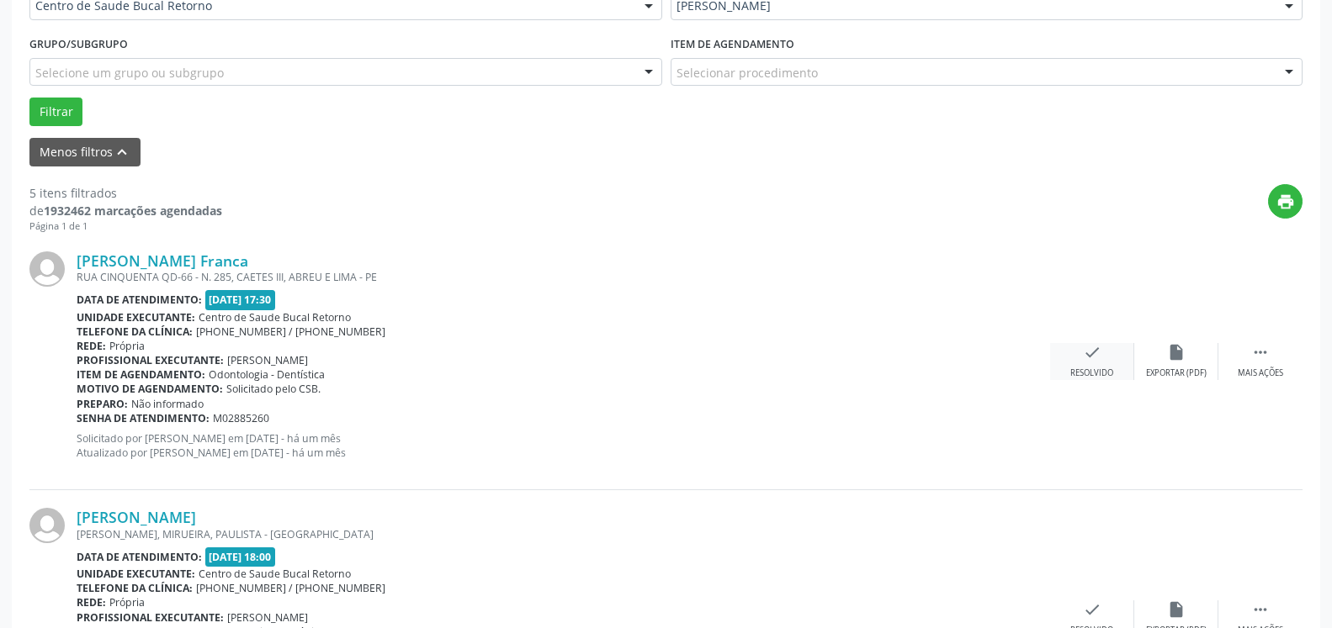
click at [1103, 367] on div "check Resolvido" at bounding box center [1092, 361] width 84 height 36
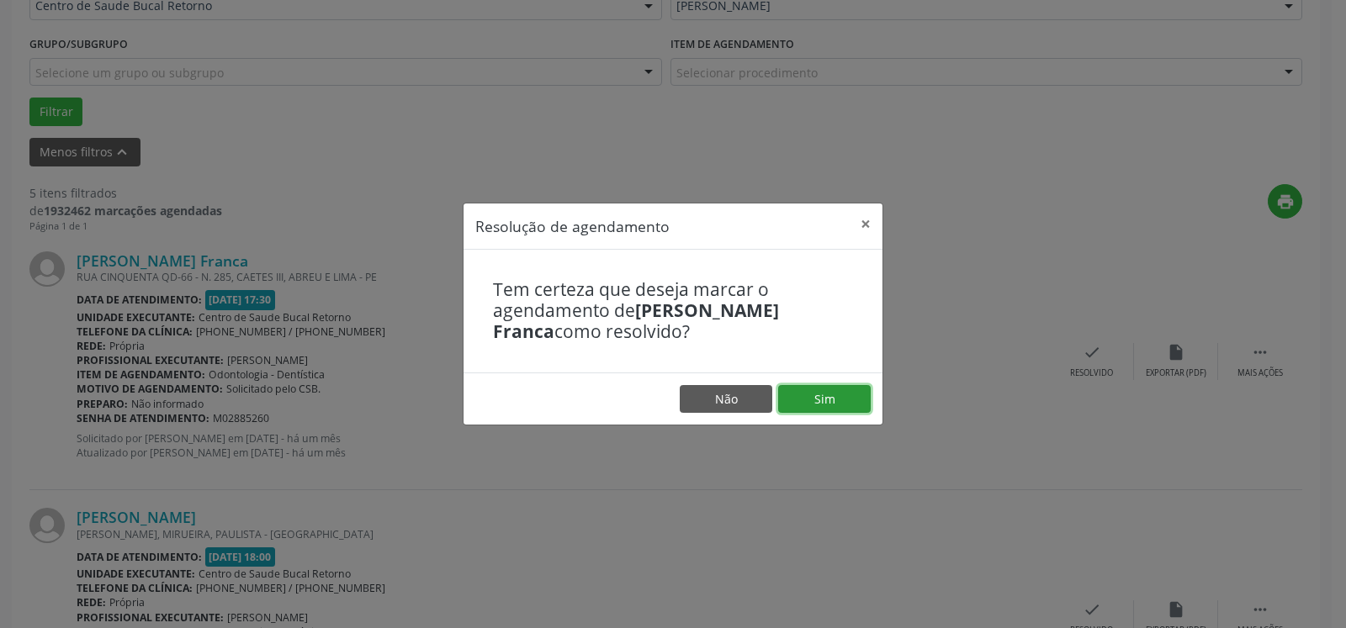
click at [838, 400] on button "Sim" at bounding box center [824, 399] width 93 height 29
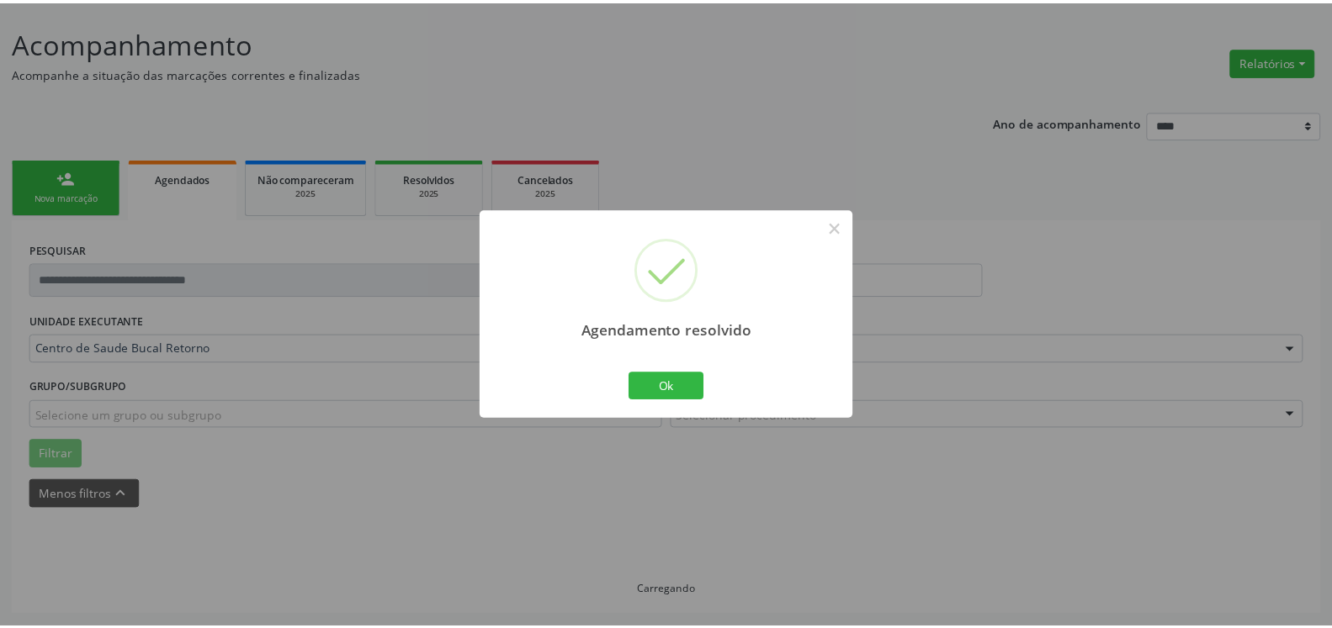
scroll to position [93, 0]
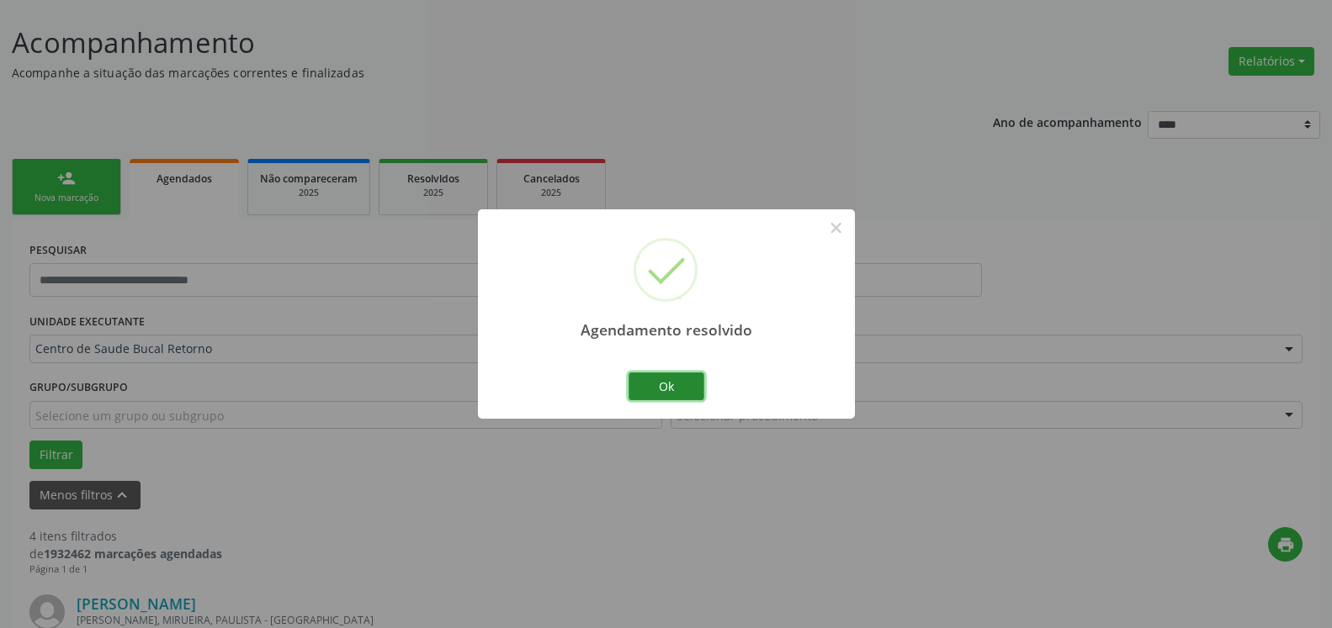
click at [691, 383] on button "Ok" at bounding box center [666, 387] width 76 height 29
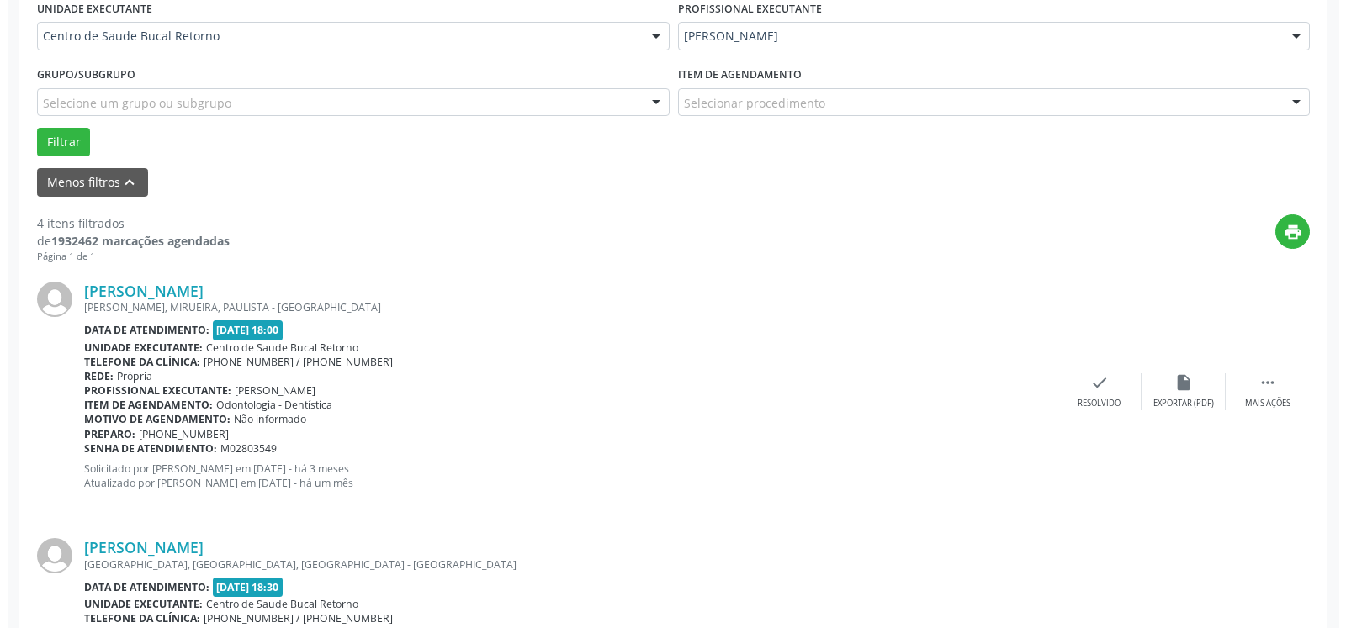
scroll to position [522, 0]
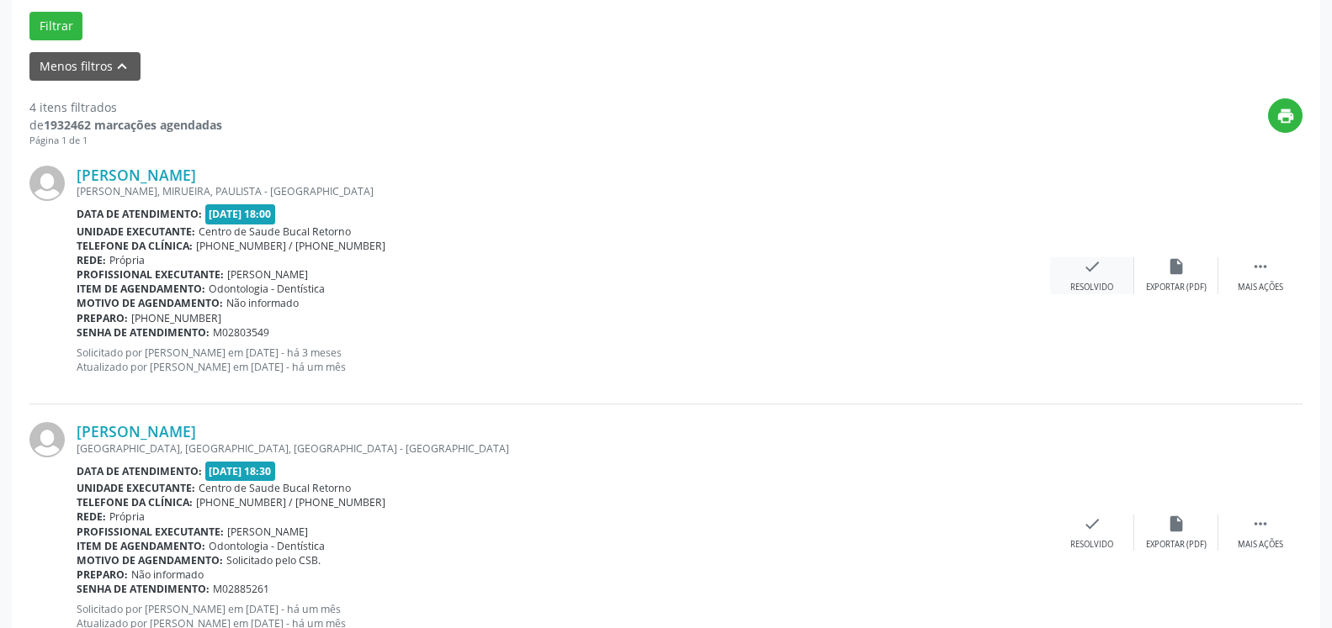
click at [1073, 293] on div "Resolvido" at bounding box center [1091, 288] width 43 height 12
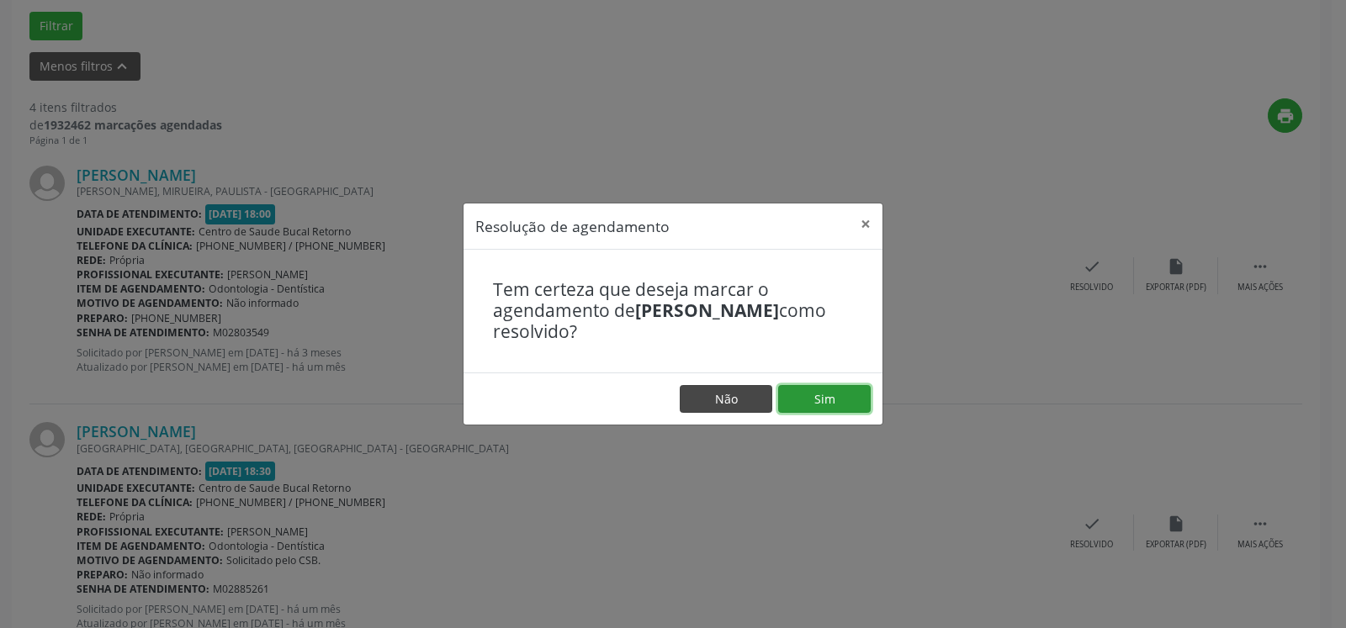
drag, startPoint x: 824, startPoint y: 405, endPoint x: 731, endPoint y: 405, distance: 93.4
click at [821, 405] on button "Sim" at bounding box center [824, 399] width 93 height 29
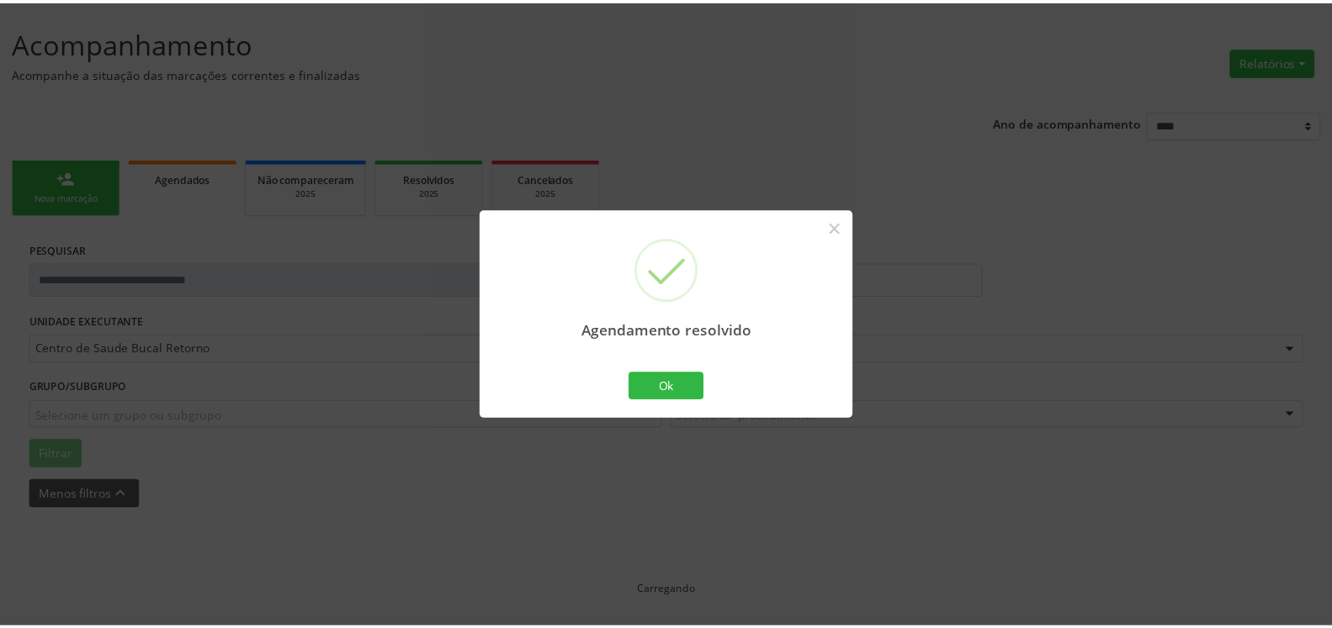
scroll to position [93, 0]
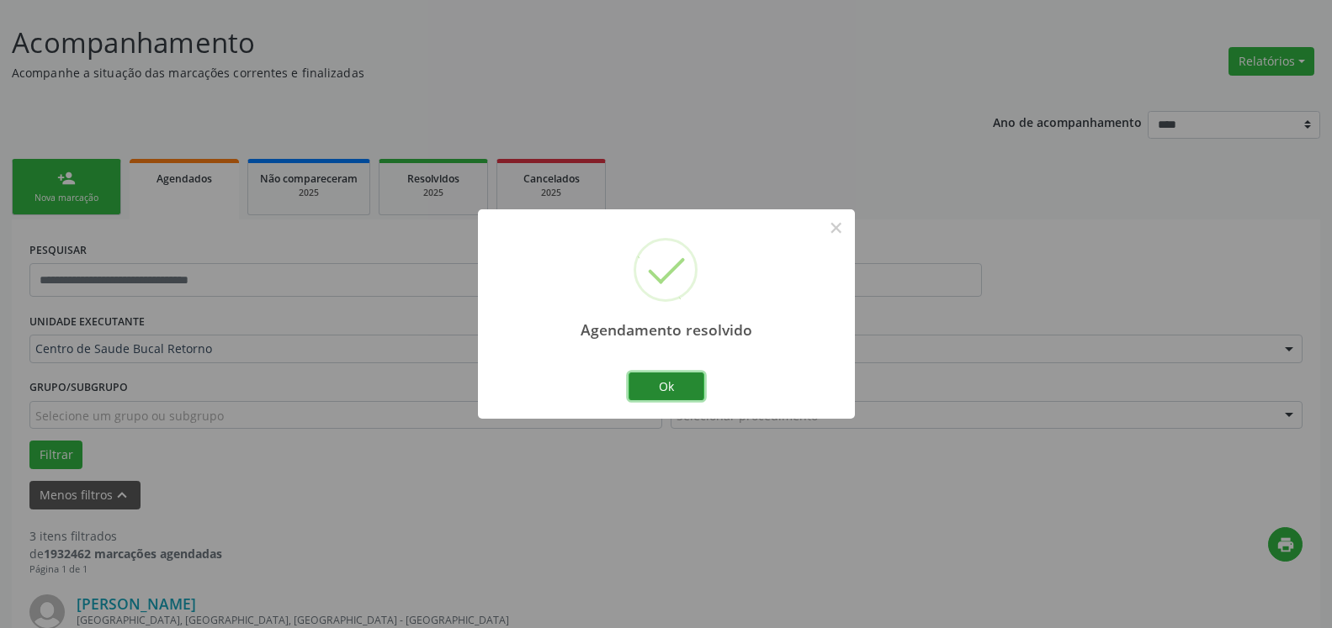
click at [661, 385] on button "Ok" at bounding box center [666, 387] width 76 height 29
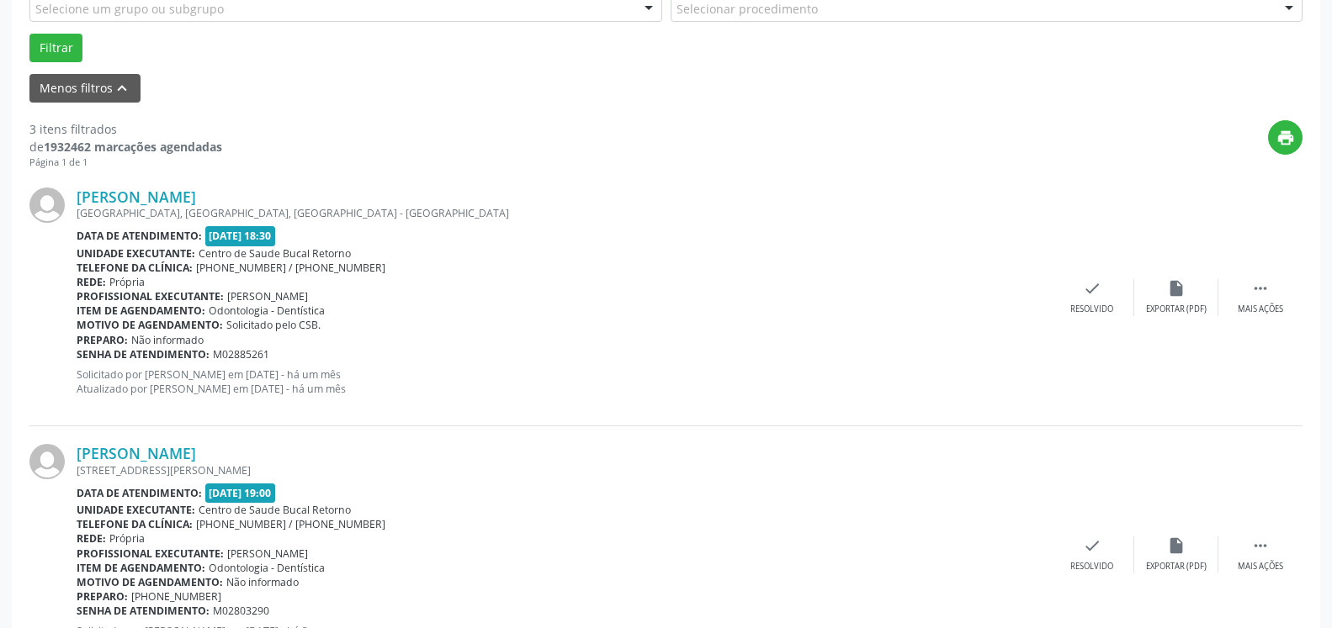
scroll to position [522, 0]
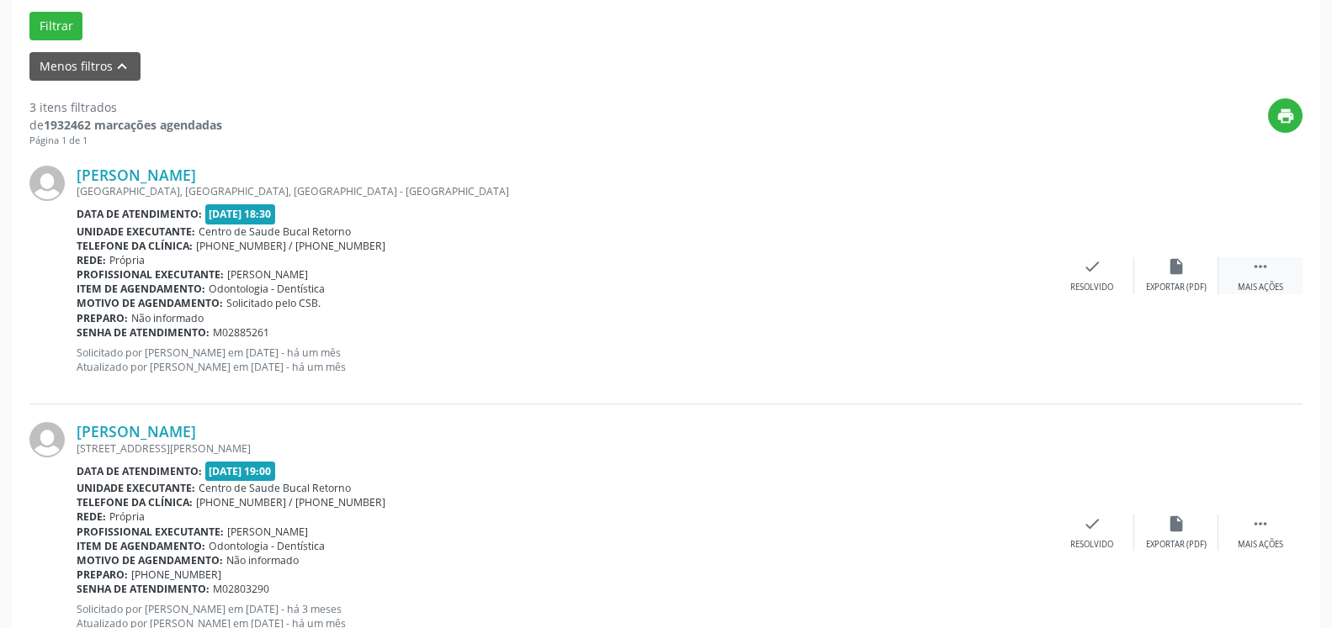
click at [1244, 267] on div " Mais ações" at bounding box center [1260, 275] width 84 height 36
click at [1201, 269] on div "alarm_off Não compareceu" at bounding box center [1176, 275] width 84 height 36
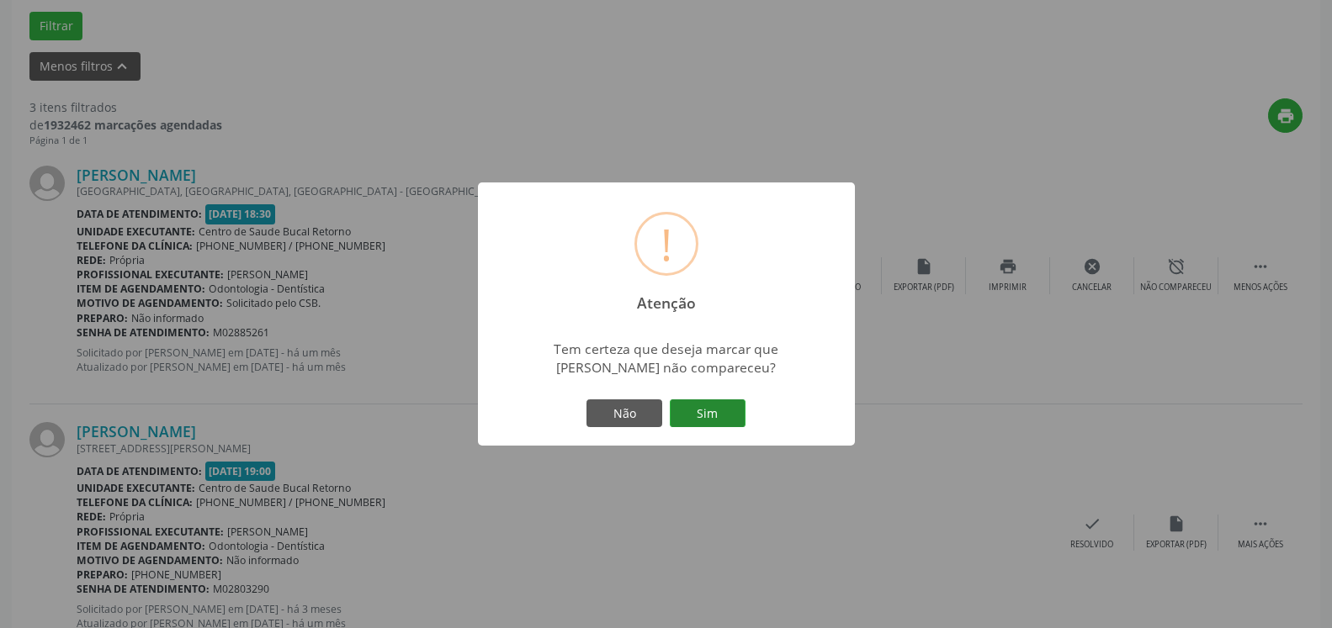
drag, startPoint x: 699, startPoint y: 411, endPoint x: 715, endPoint y: 411, distance: 16.0
click at [700, 411] on button "Sim" at bounding box center [708, 414] width 76 height 29
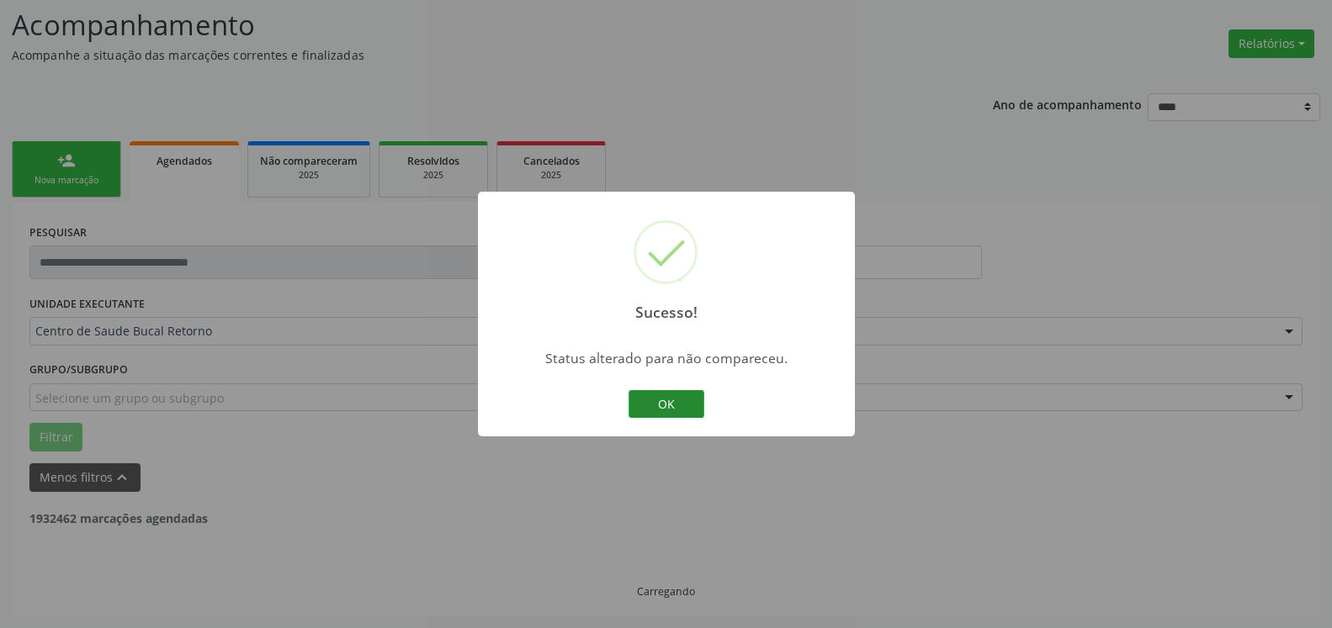
scroll to position [110, 0]
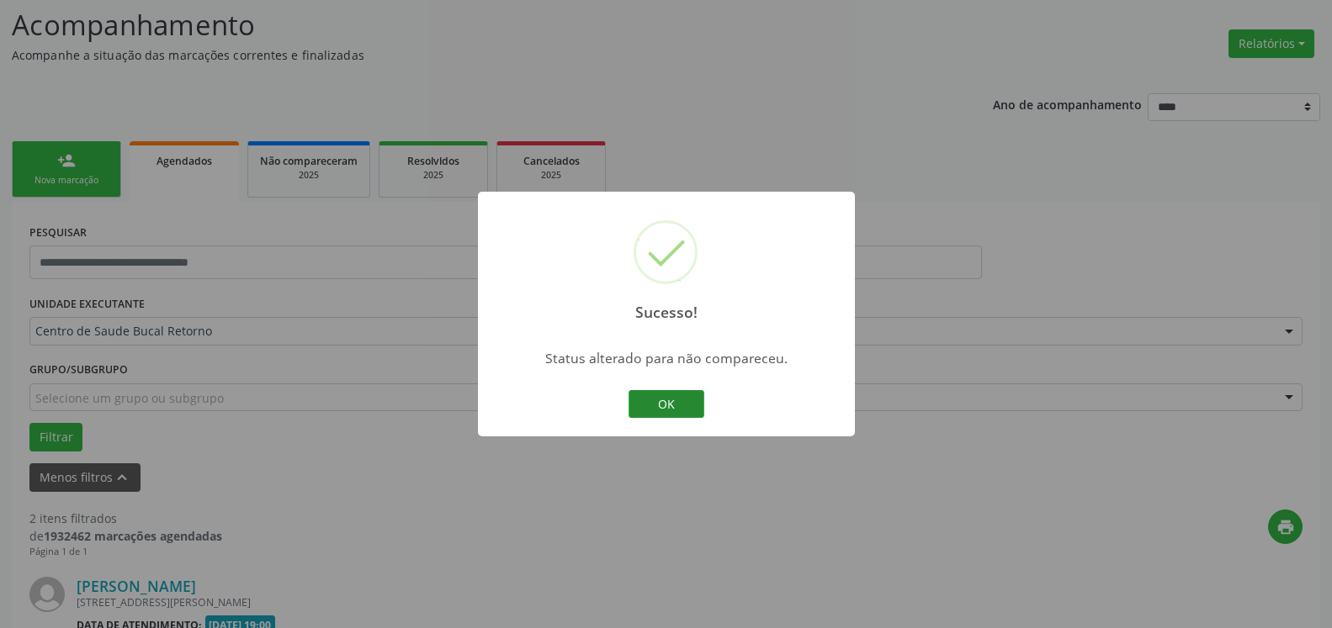
click at [657, 399] on button "OK" at bounding box center [666, 404] width 76 height 29
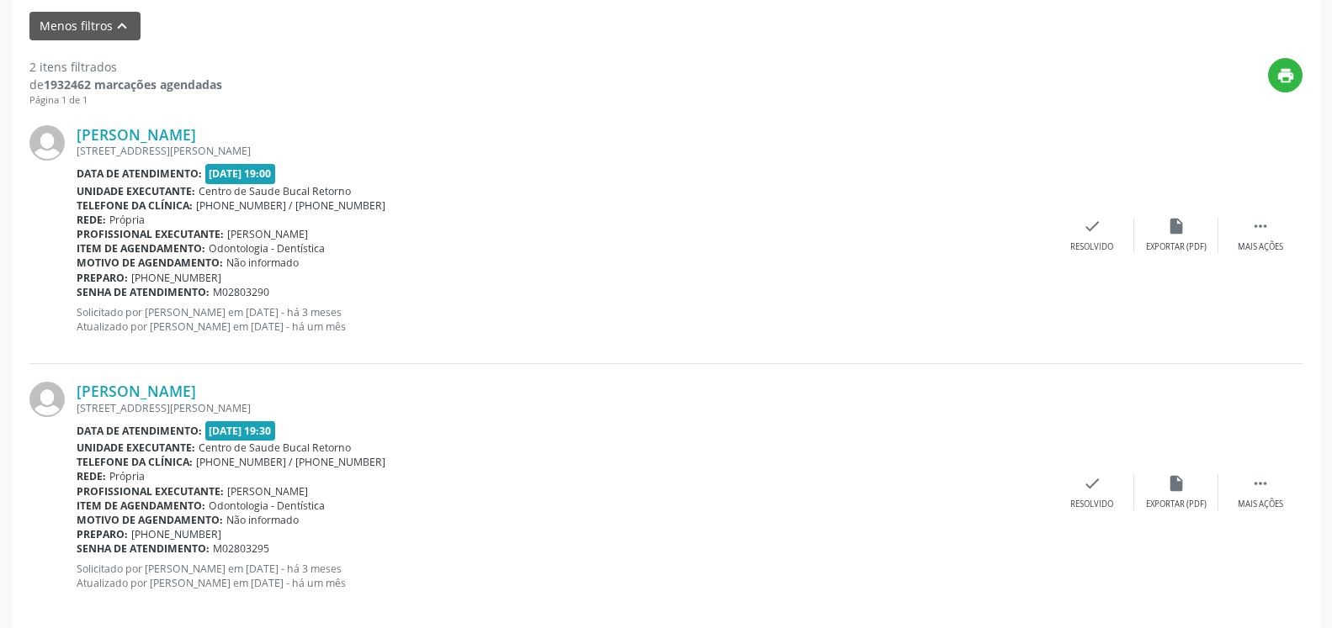
scroll to position [584, 0]
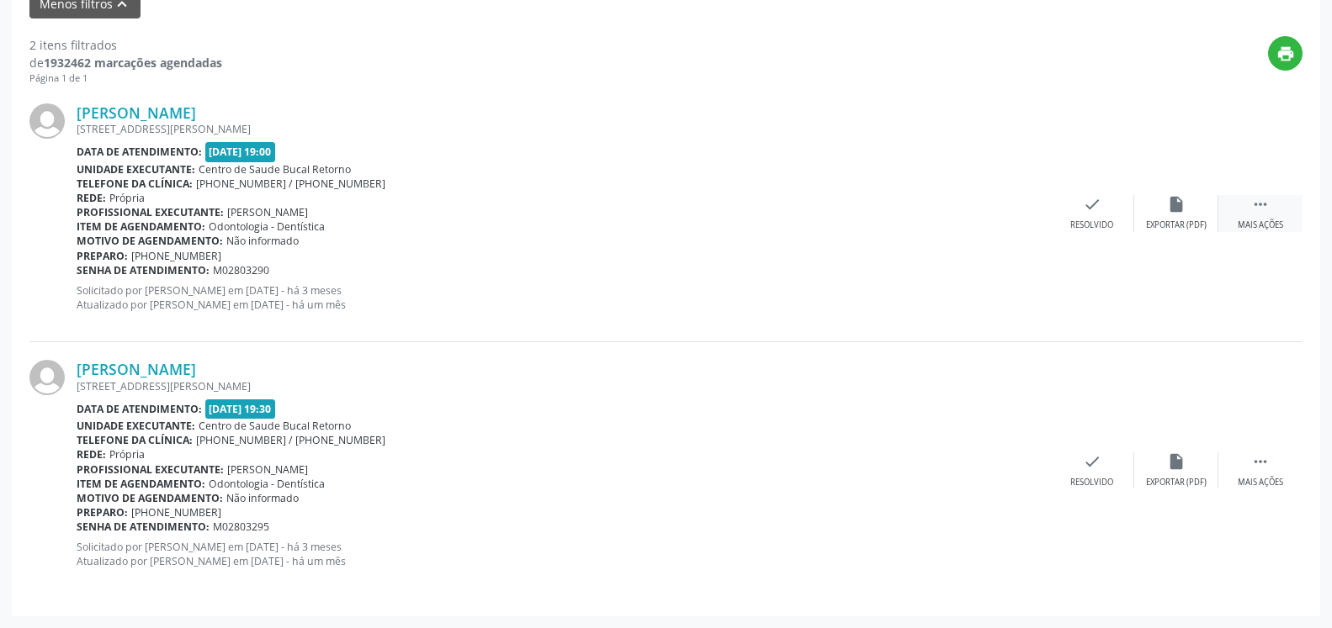
click at [1259, 204] on icon "" at bounding box center [1260, 204] width 19 height 19
click at [1156, 207] on div "alarm_off Não compareceu" at bounding box center [1176, 213] width 84 height 36
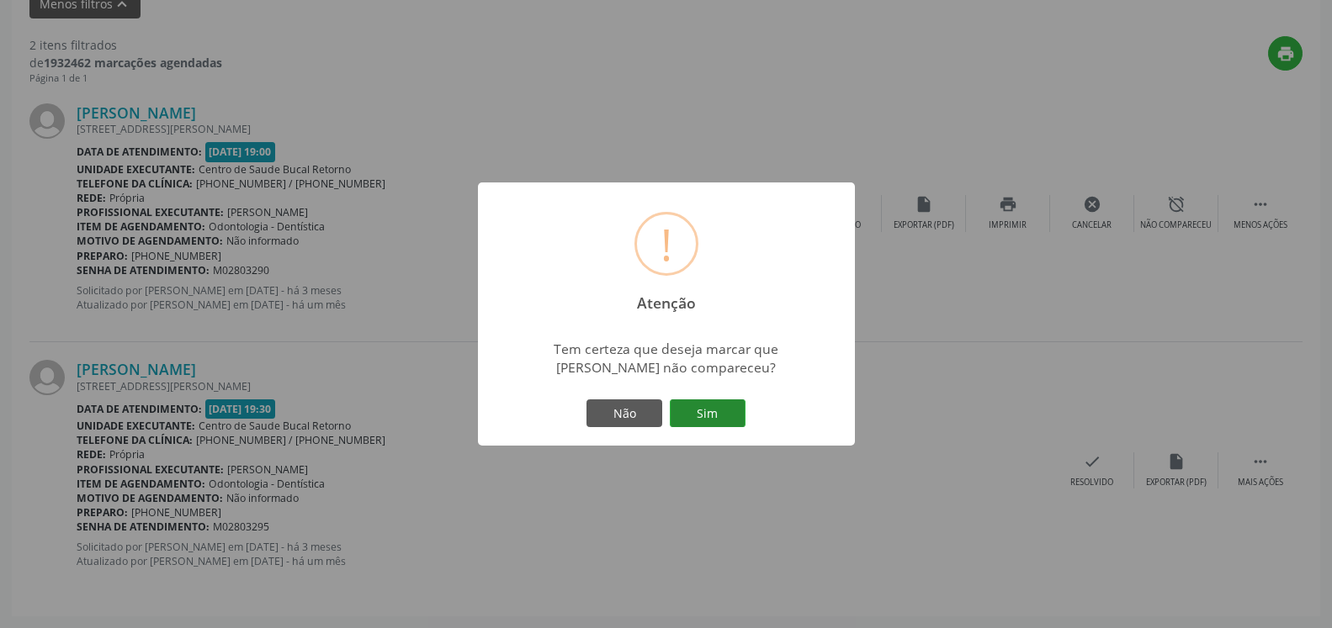
click at [731, 410] on button "Sim" at bounding box center [708, 414] width 76 height 29
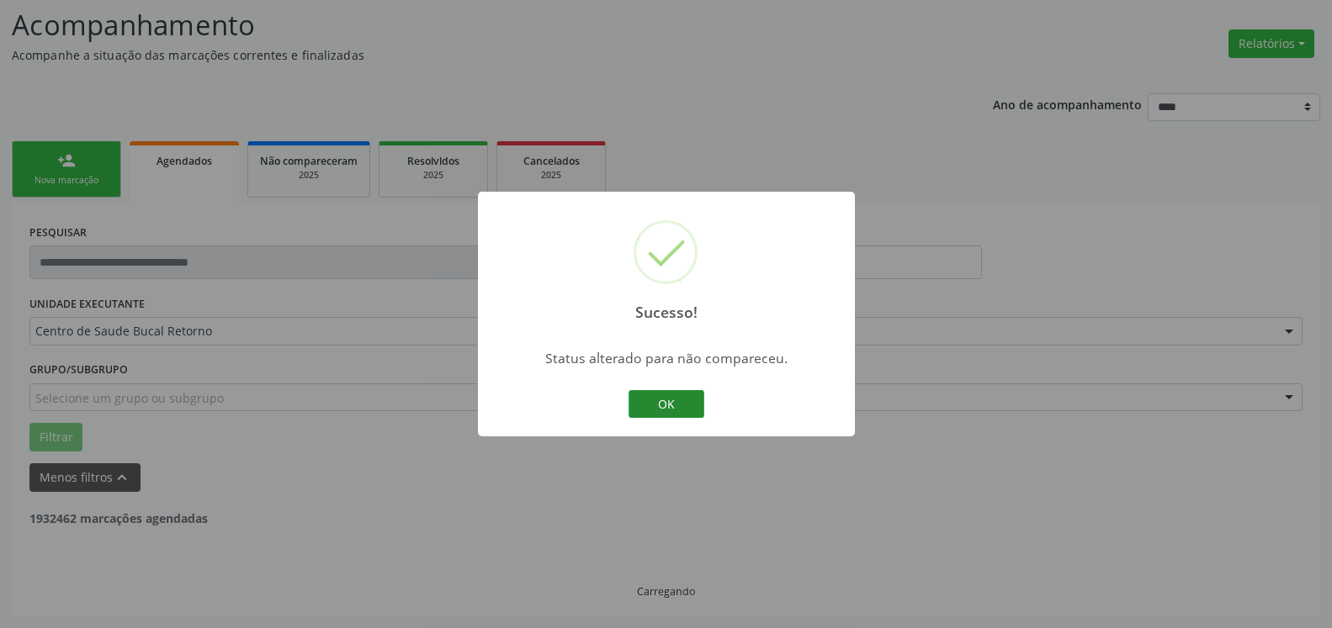
scroll to position [110, 0]
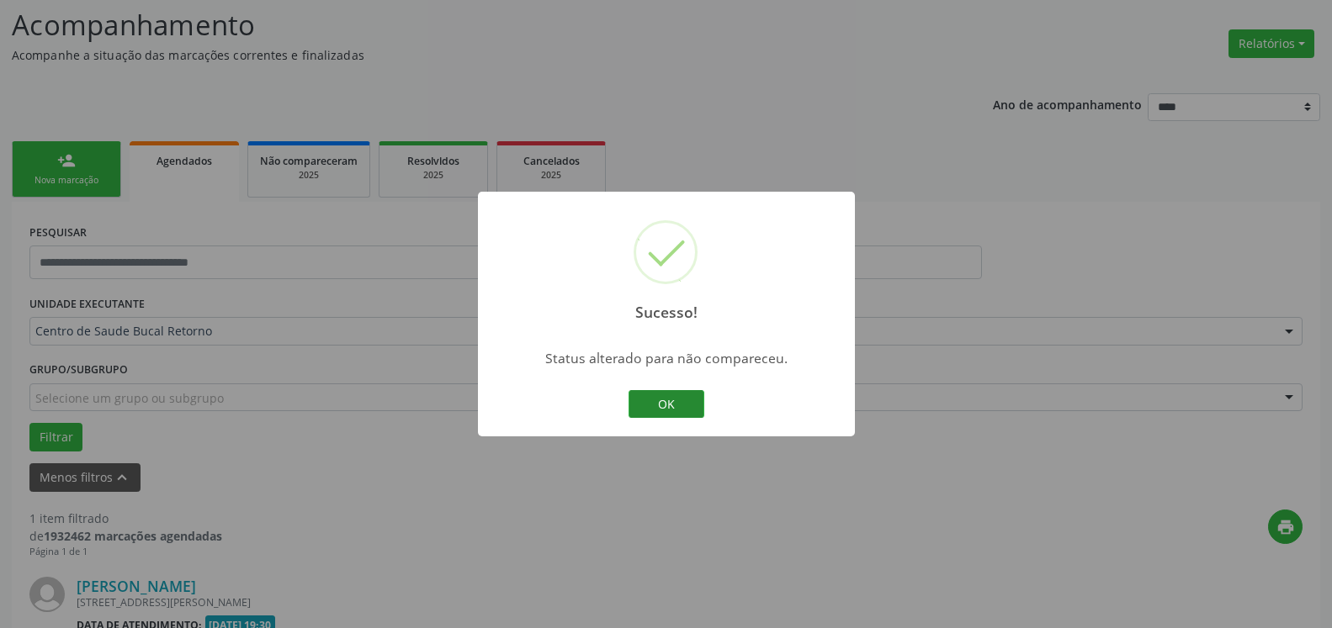
click at [687, 397] on button "OK" at bounding box center [666, 404] width 76 height 29
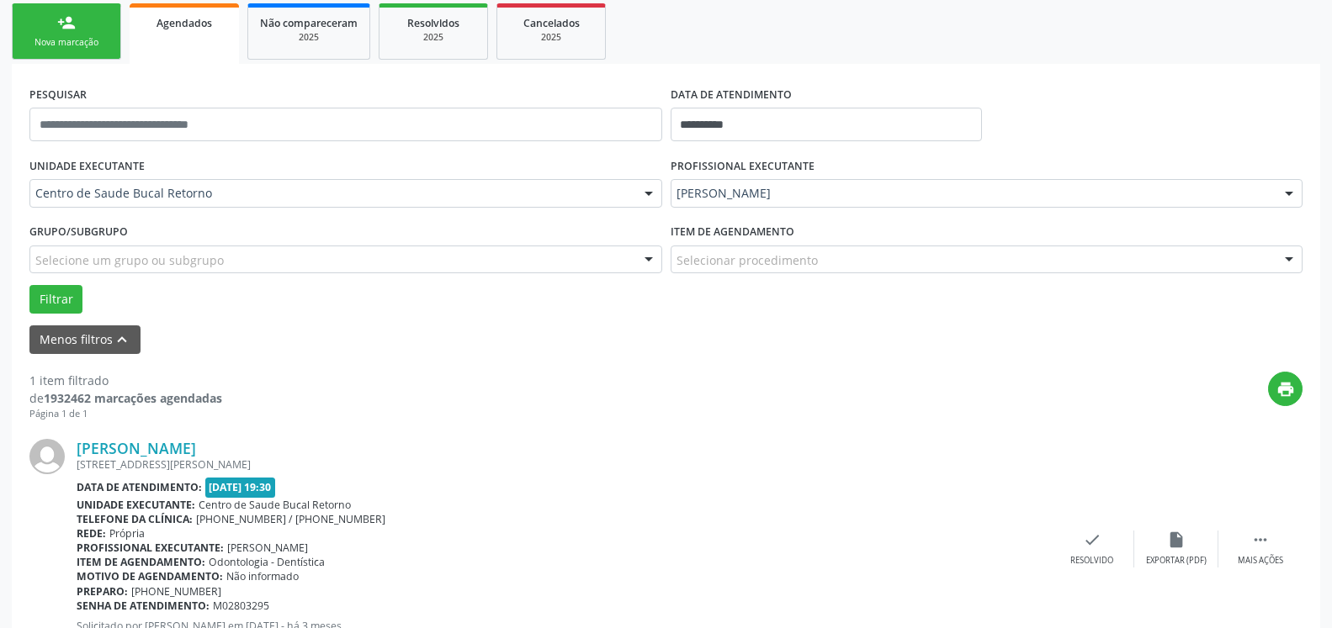
scroll to position [326, 0]
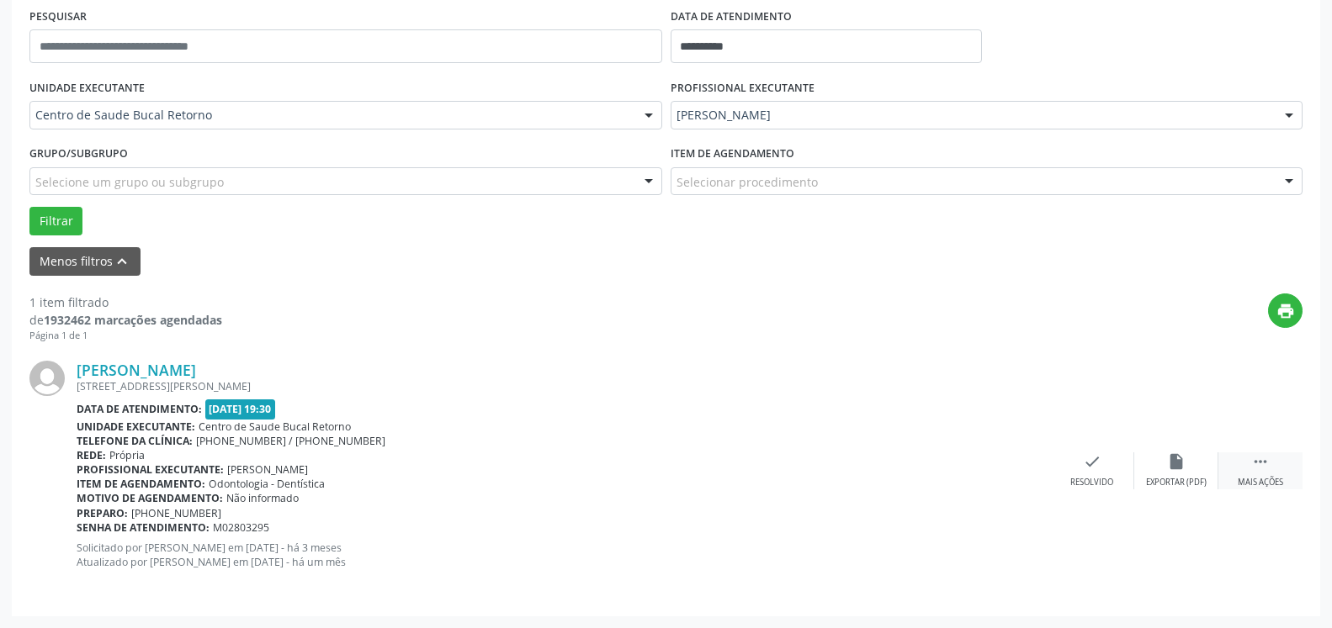
click at [1269, 473] on div " Mais ações" at bounding box center [1260, 471] width 84 height 36
click at [1201, 474] on div "alarm_off Não compareceu" at bounding box center [1176, 471] width 84 height 36
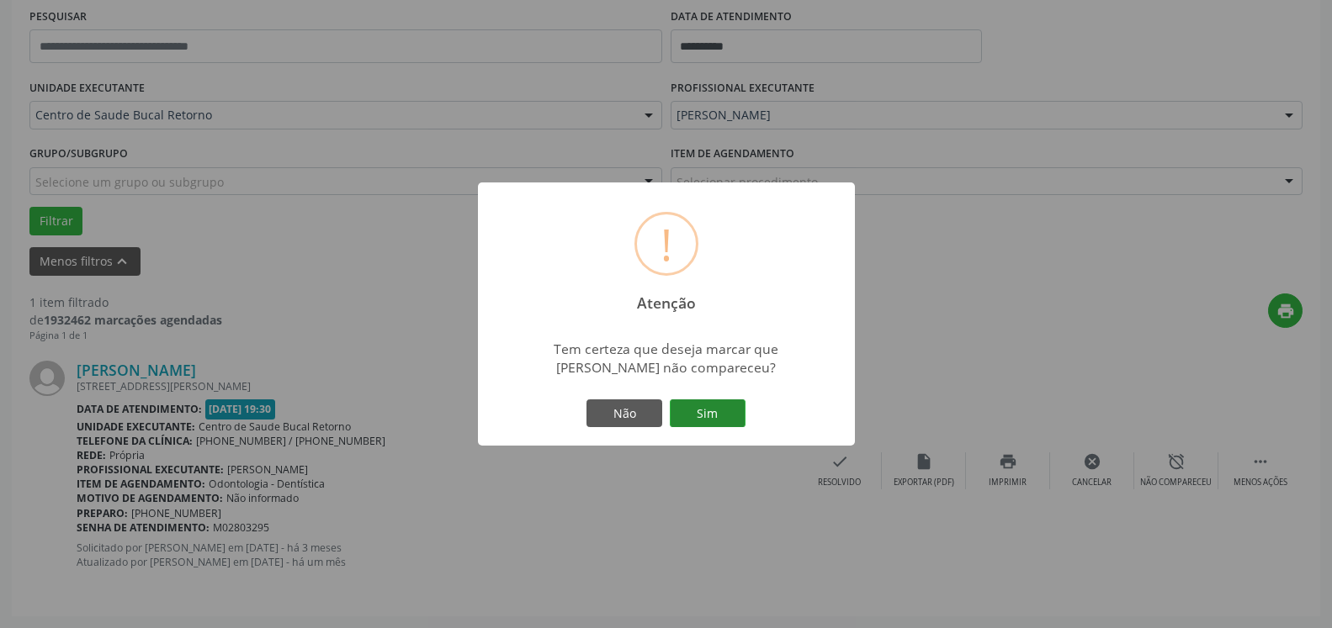
click at [726, 411] on button "Sim" at bounding box center [708, 414] width 76 height 29
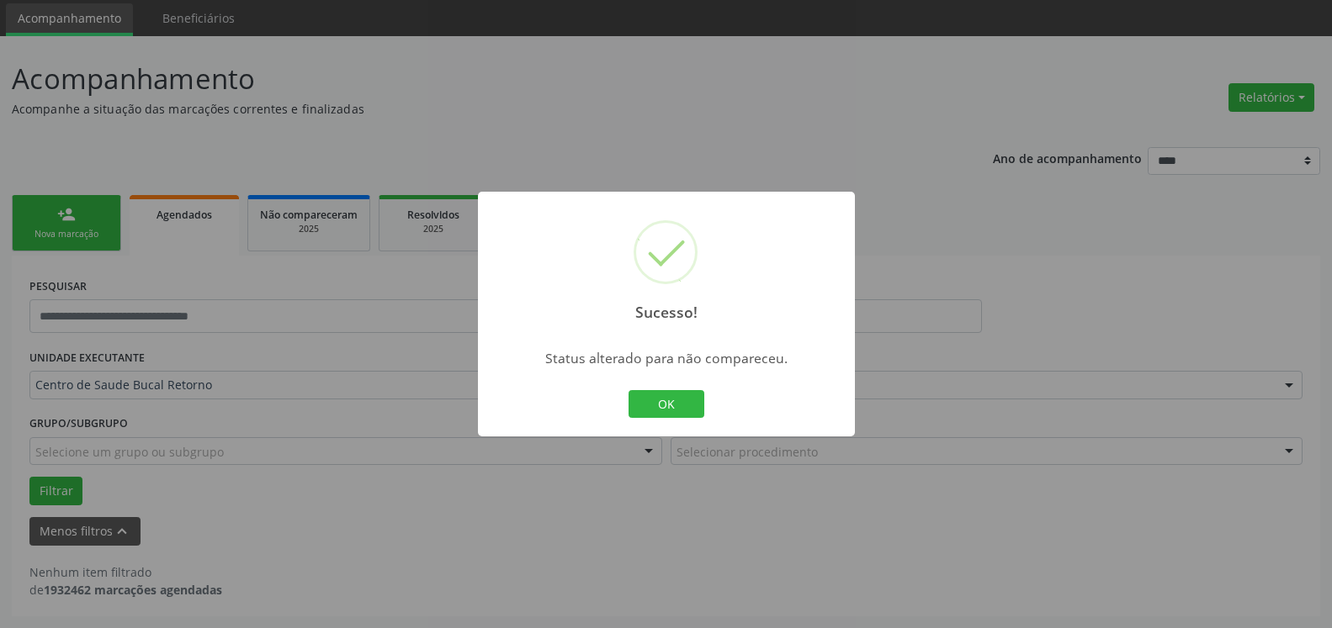
scroll to position [56, 0]
click at [670, 404] on button "OK" at bounding box center [666, 404] width 76 height 29
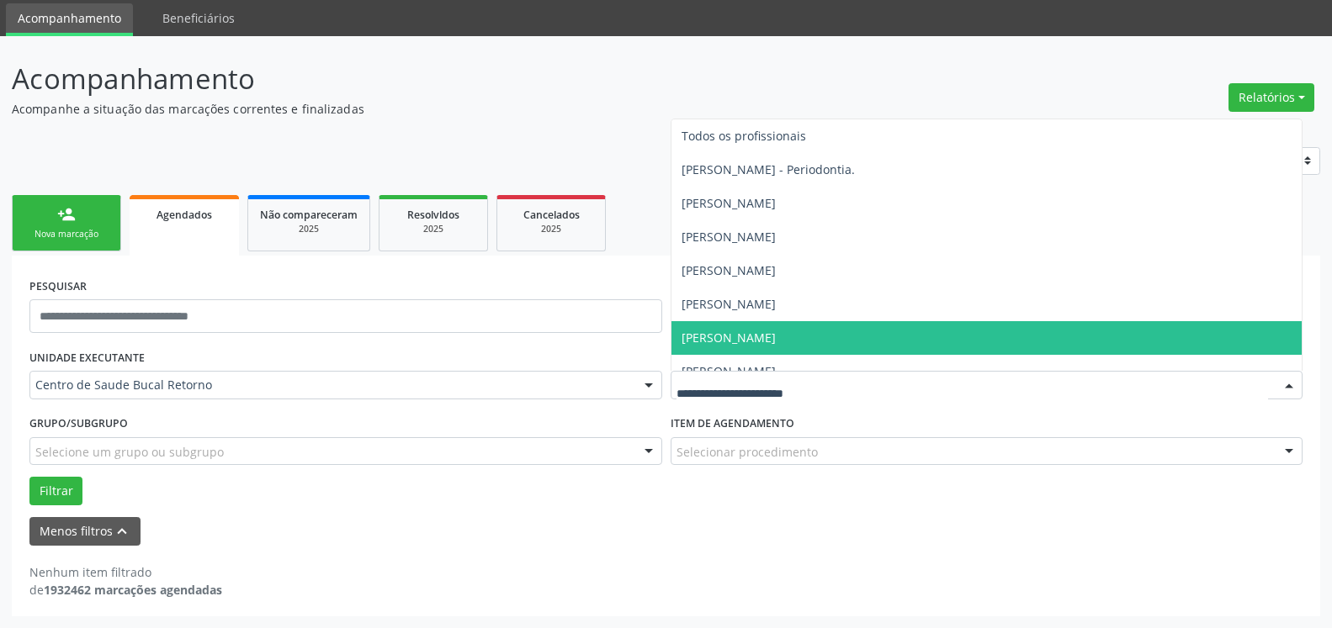
click at [776, 336] on span "[PERSON_NAME]" at bounding box center [728, 338] width 94 height 16
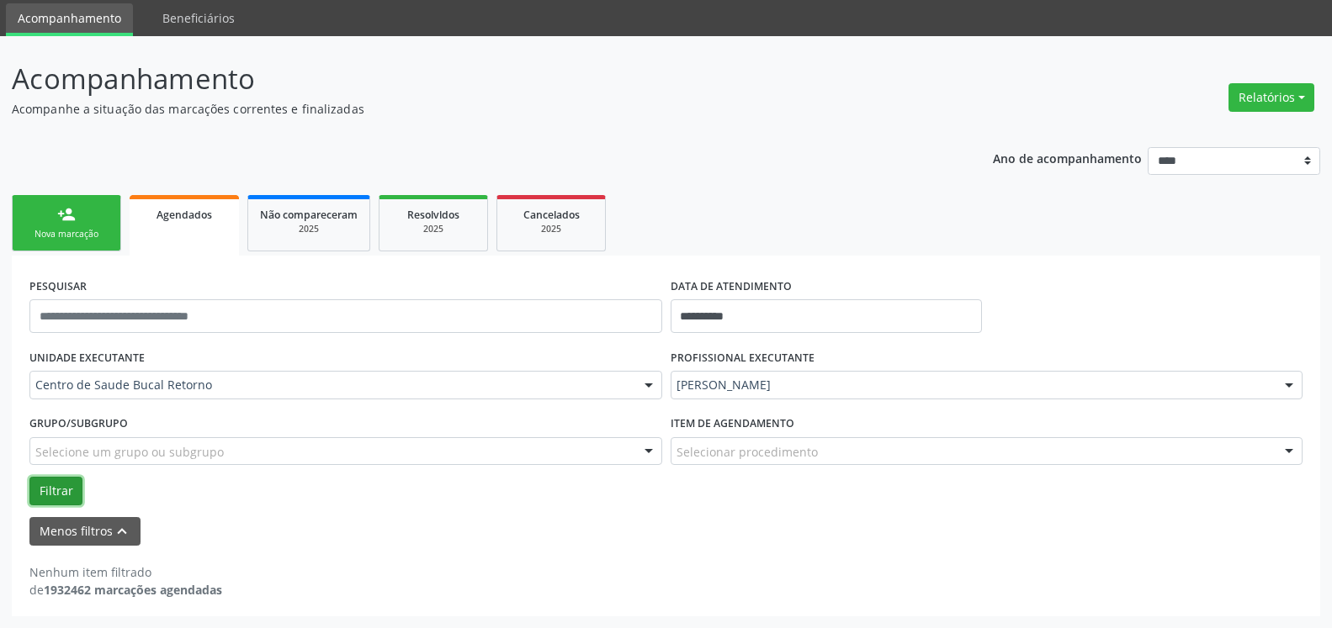
drag, startPoint x: 73, startPoint y: 483, endPoint x: 53, endPoint y: 481, distance: 20.3
click at [61, 485] on button "Filtrar" at bounding box center [55, 491] width 53 height 29
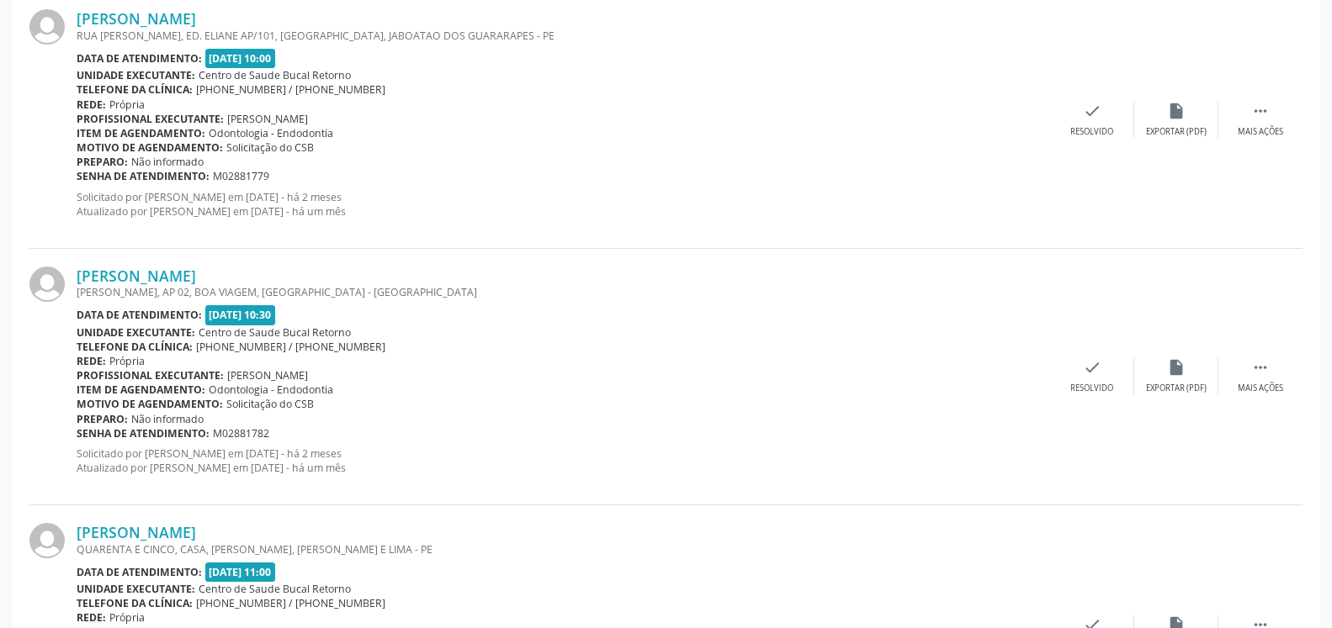
scroll to position [1772, 0]
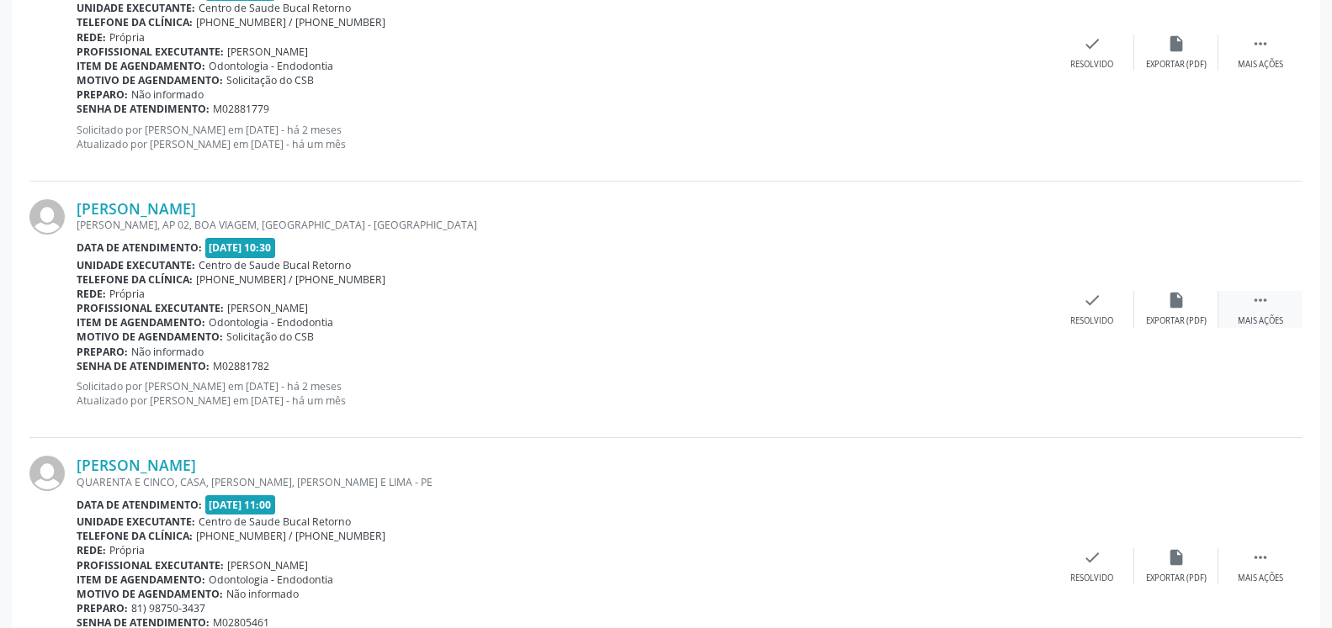
drag, startPoint x: 1282, startPoint y: 299, endPoint x: 1229, endPoint y: 297, distance: 53.1
click at [1280, 298] on div " Mais ações" at bounding box center [1260, 309] width 84 height 36
click at [1172, 310] on icon "alarm_off" at bounding box center [1176, 300] width 19 height 19
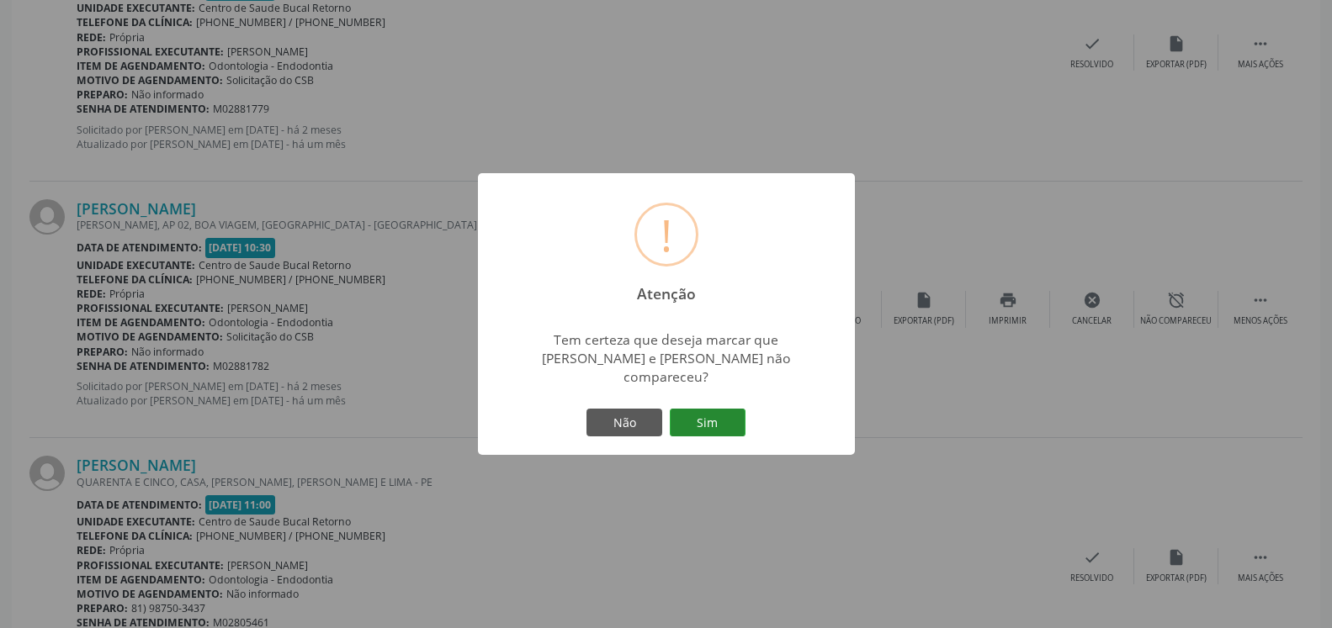
click at [691, 418] on button "Sim" at bounding box center [708, 423] width 76 height 29
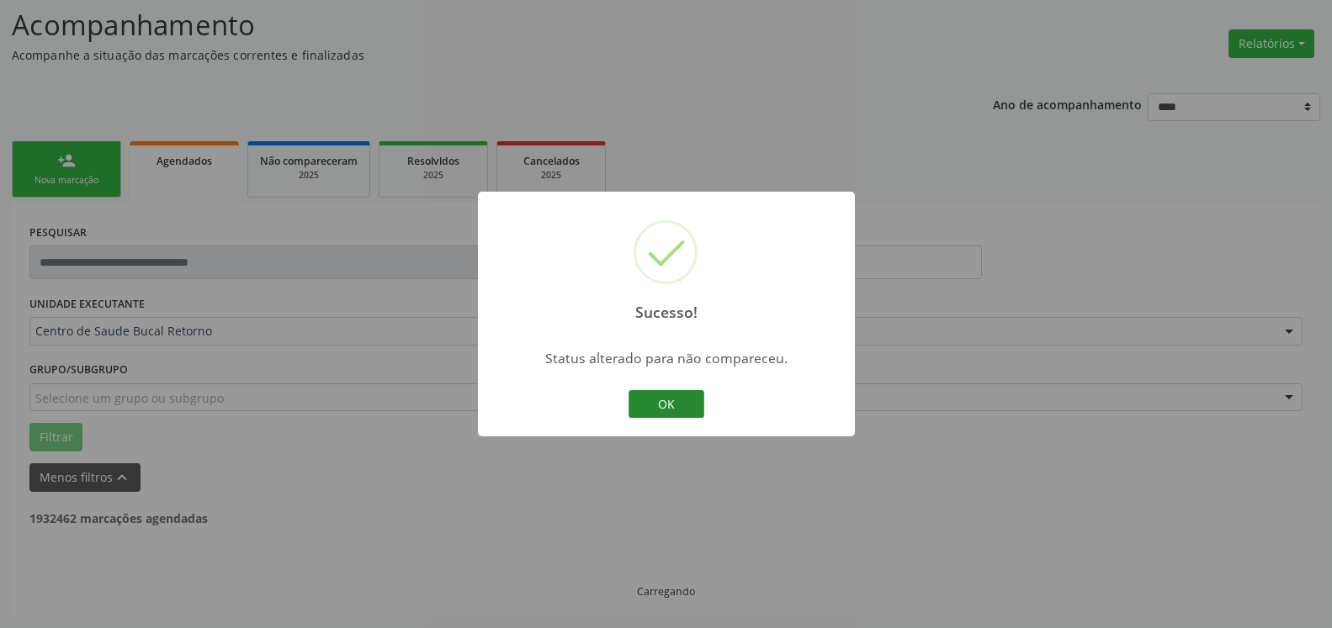
scroll to position [110, 0]
click at [654, 405] on button "OK" at bounding box center [666, 404] width 76 height 29
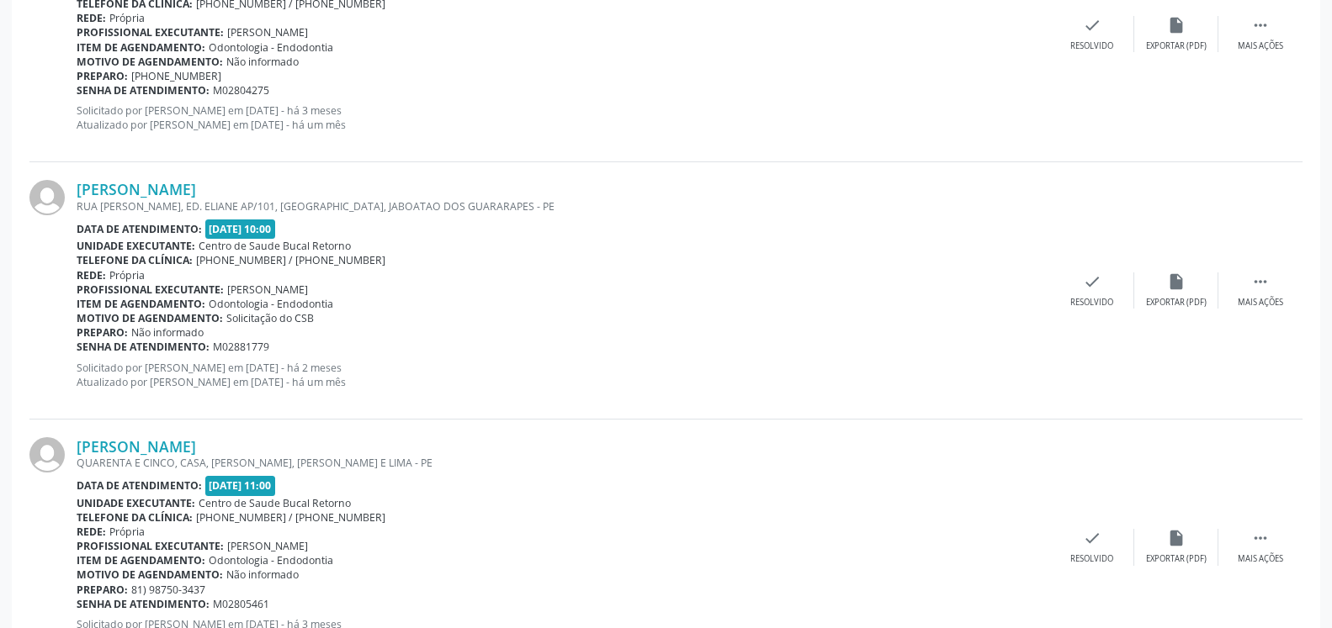
scroll to position [1912, 0]
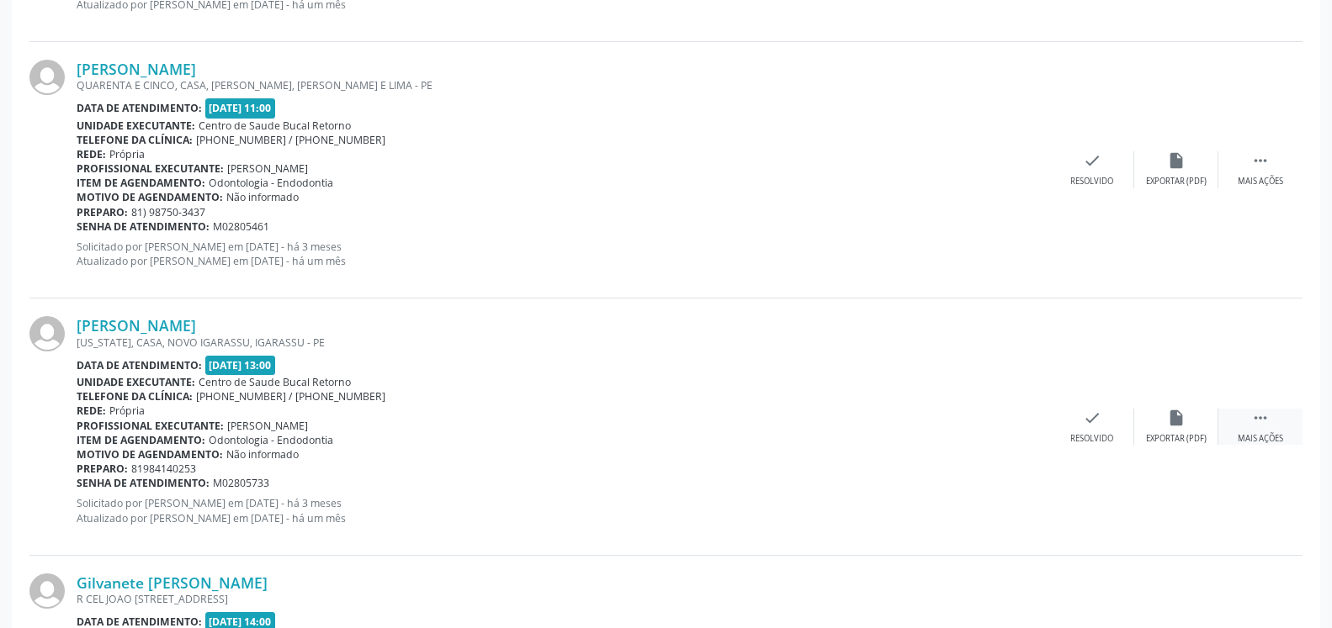
click at [1276, 409] on div " Mais ações" at bounding box center [1260, 427] width 84 height 36
click at [1184, 422] on icon "alarm_off" at bounding box center [1176, 418] width 19 height 19
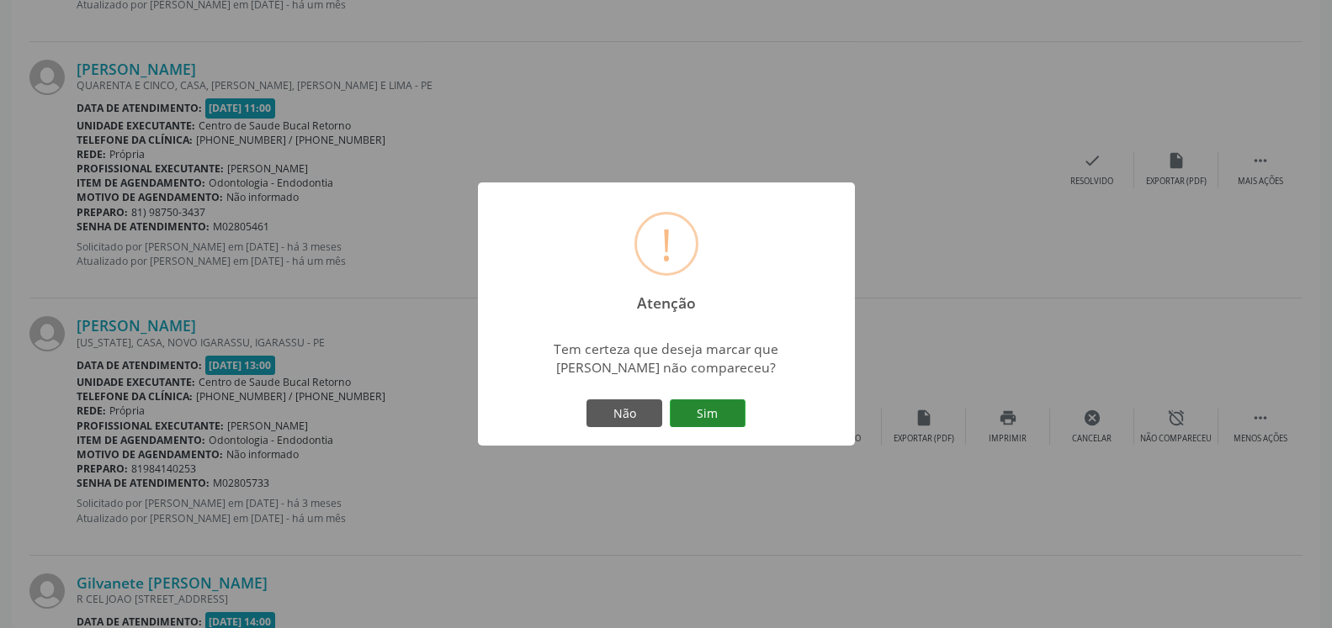
click at [702, 420] on button "Sim" at bounding box center [708, 414] width 76 height 29
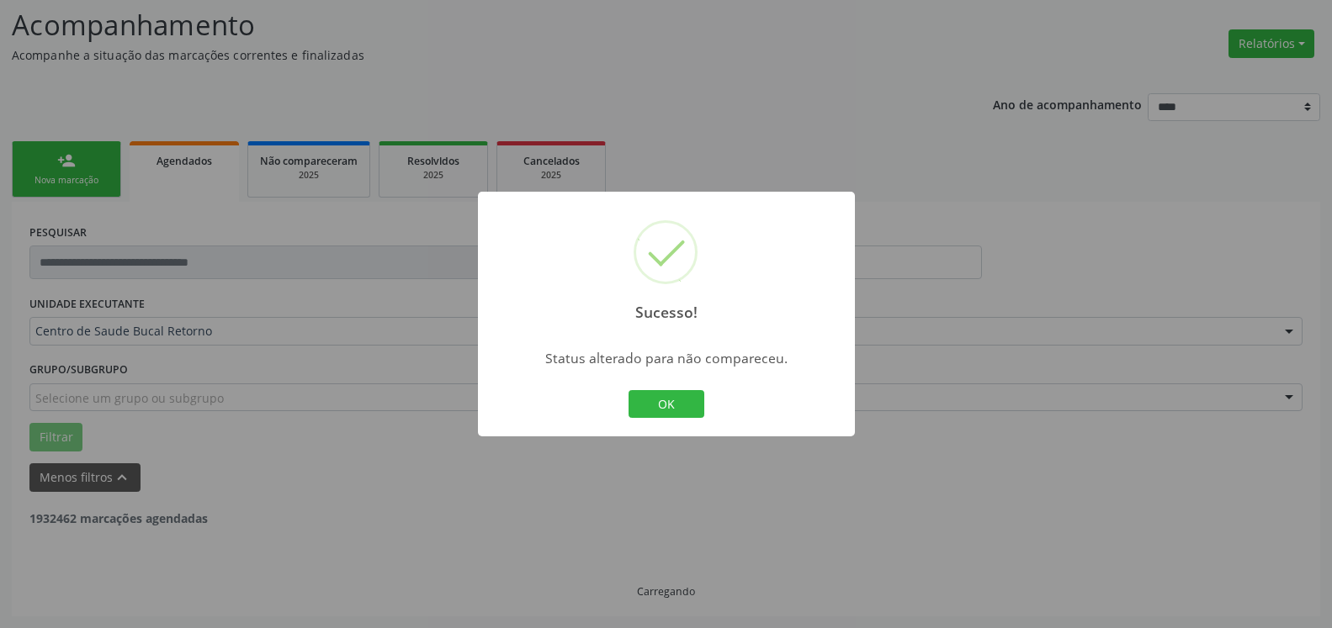
scroll to position [110, 0]
click at [659, 407] on button "OK" at bounding box center [666, 404] width 76 height 29
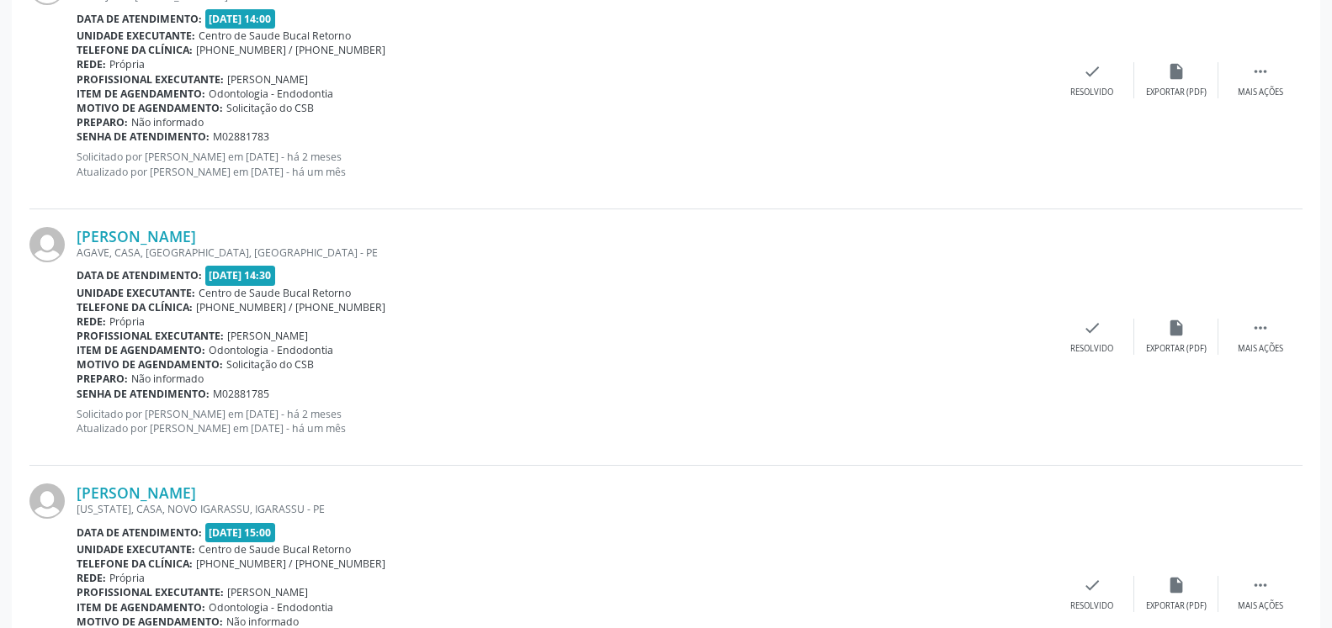
scroll to position [2382, 0]
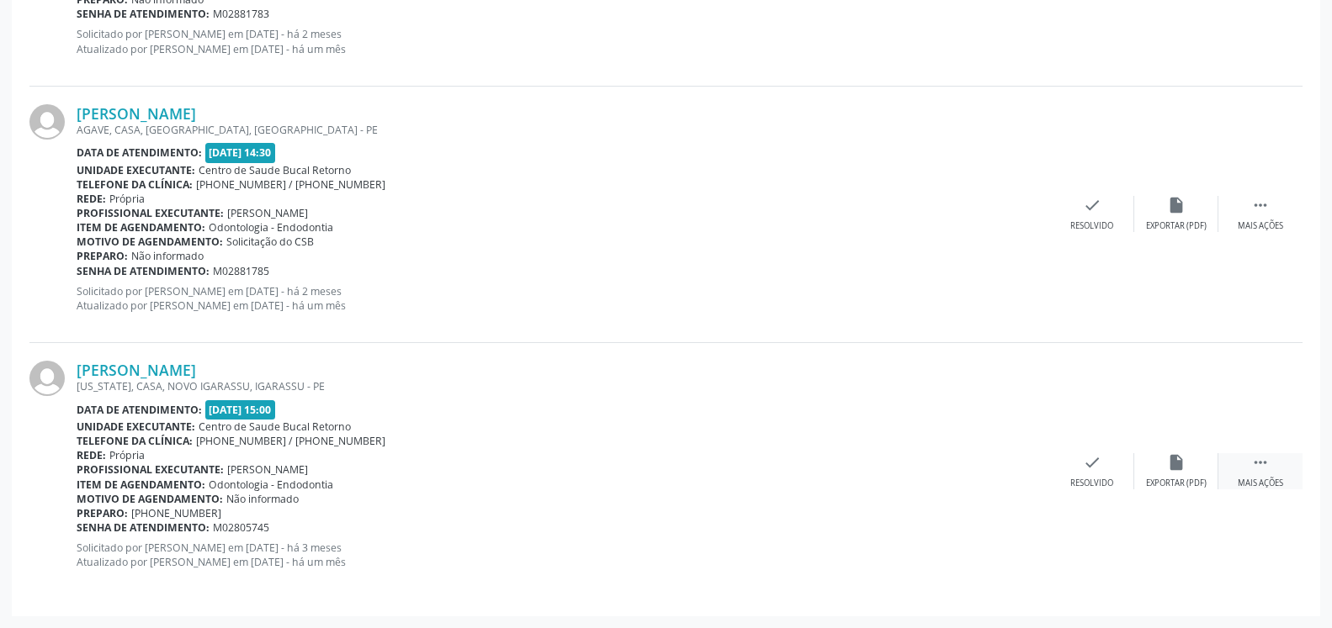
click at [1260, 463] on icon "" at bounding box center [1260, 462] width 19 height 19
click at [1145, 464] on div "alarm_off Não compareceu" at bounding box center [1176, 471] width 84 height 36
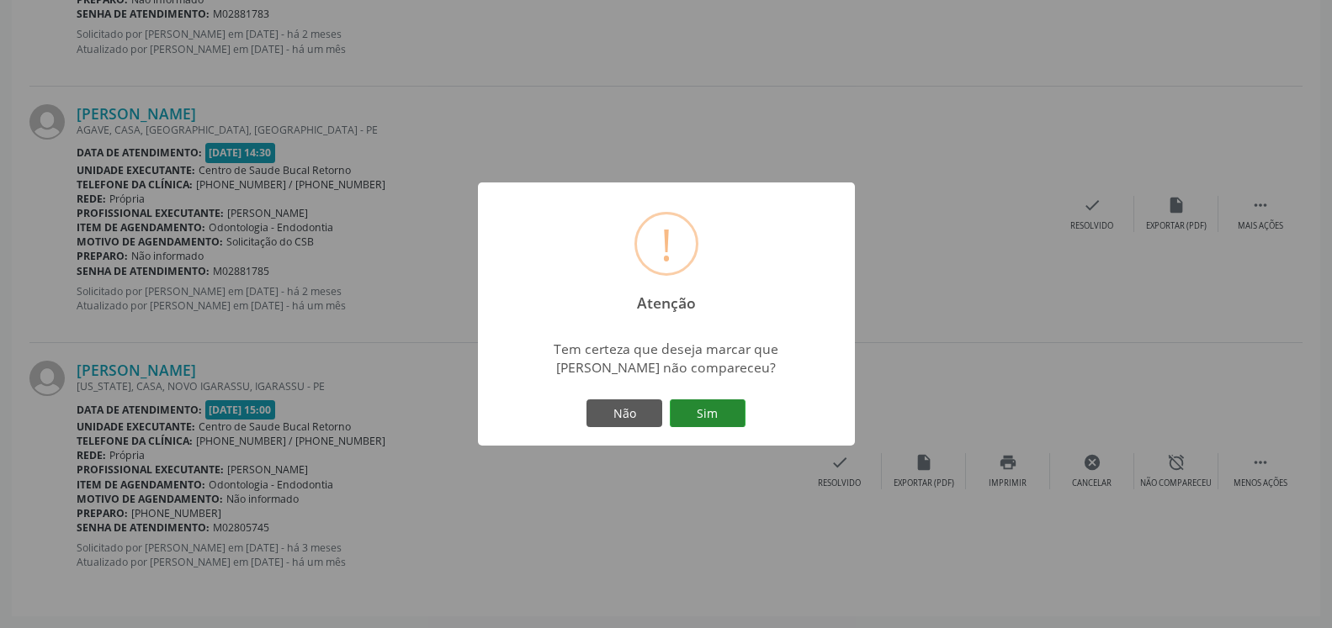
click at [704, 405] on button "Sim" at bounding box center [708, 414] width 76 height 29
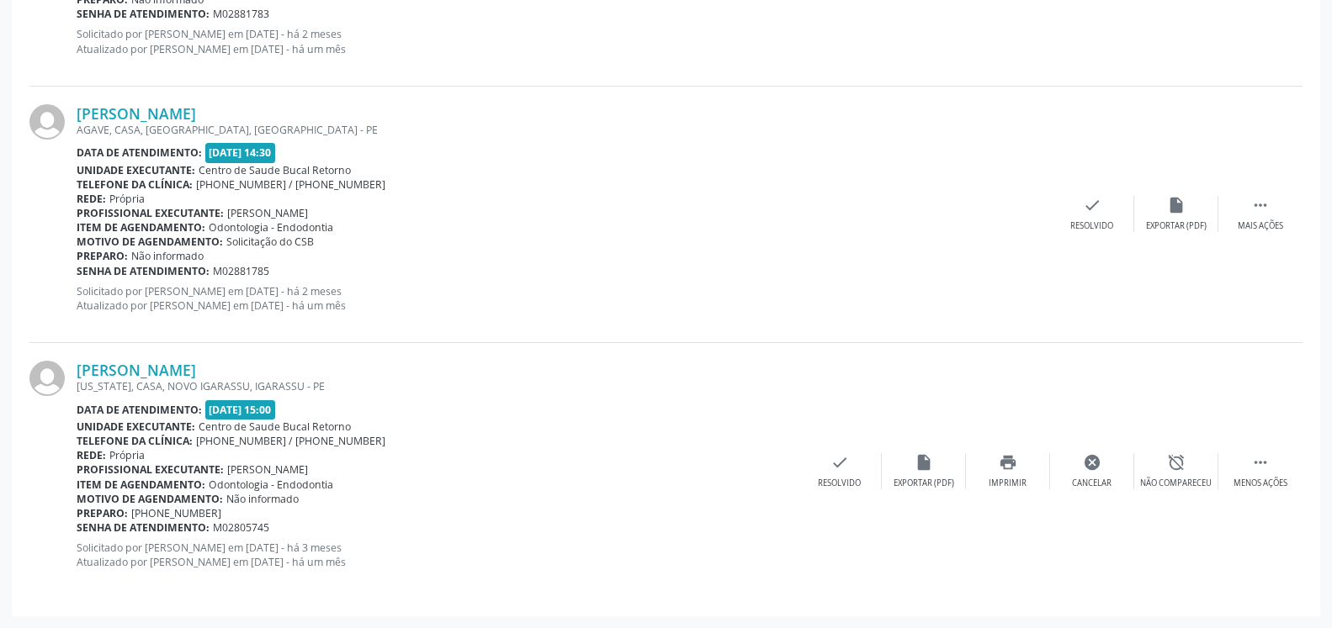
scroll to position [110, 0]
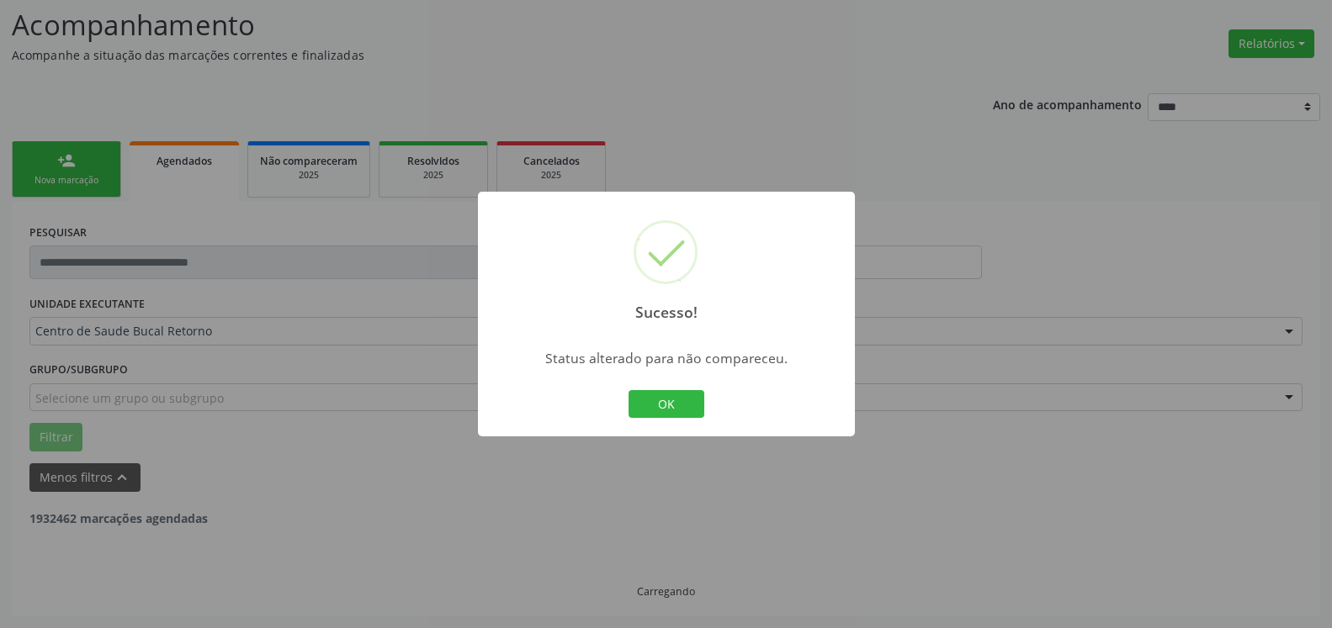
click at [641, 412] on button "OK" at bounding box center [666, 404] width 76 height 29
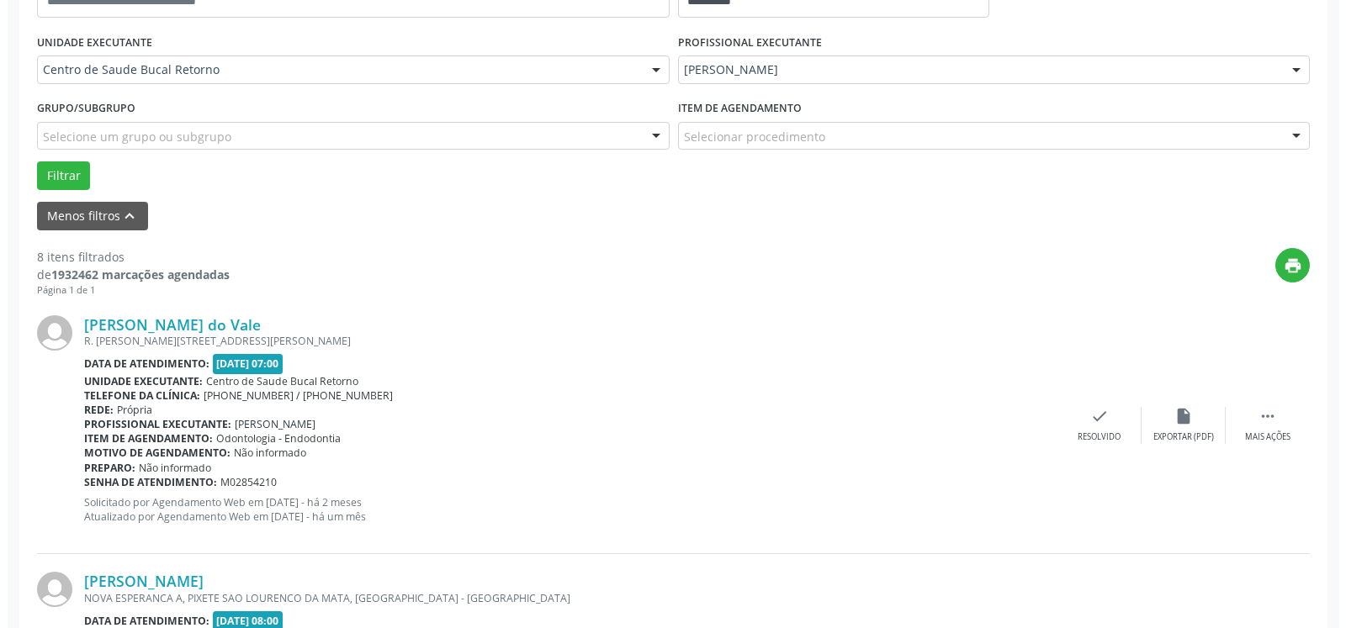
scroll to position [453, 0]
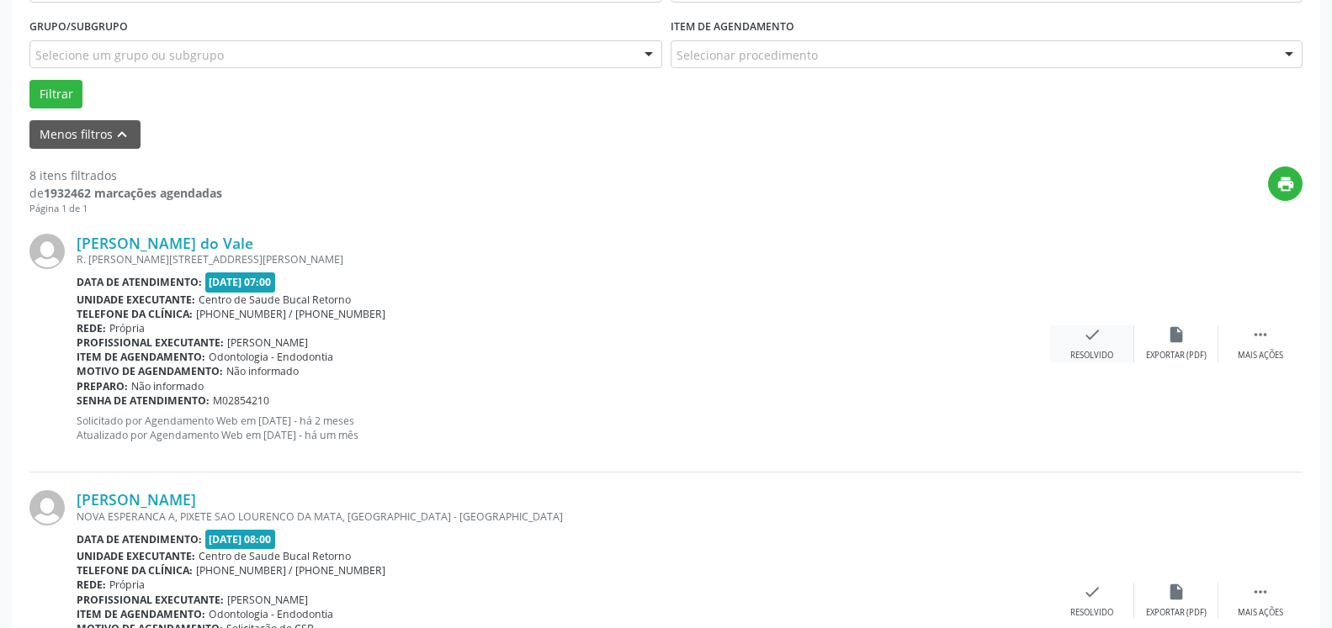
click at [1089, 344] on icon "check" at bounding box center [1092, 335] width 19 height 19
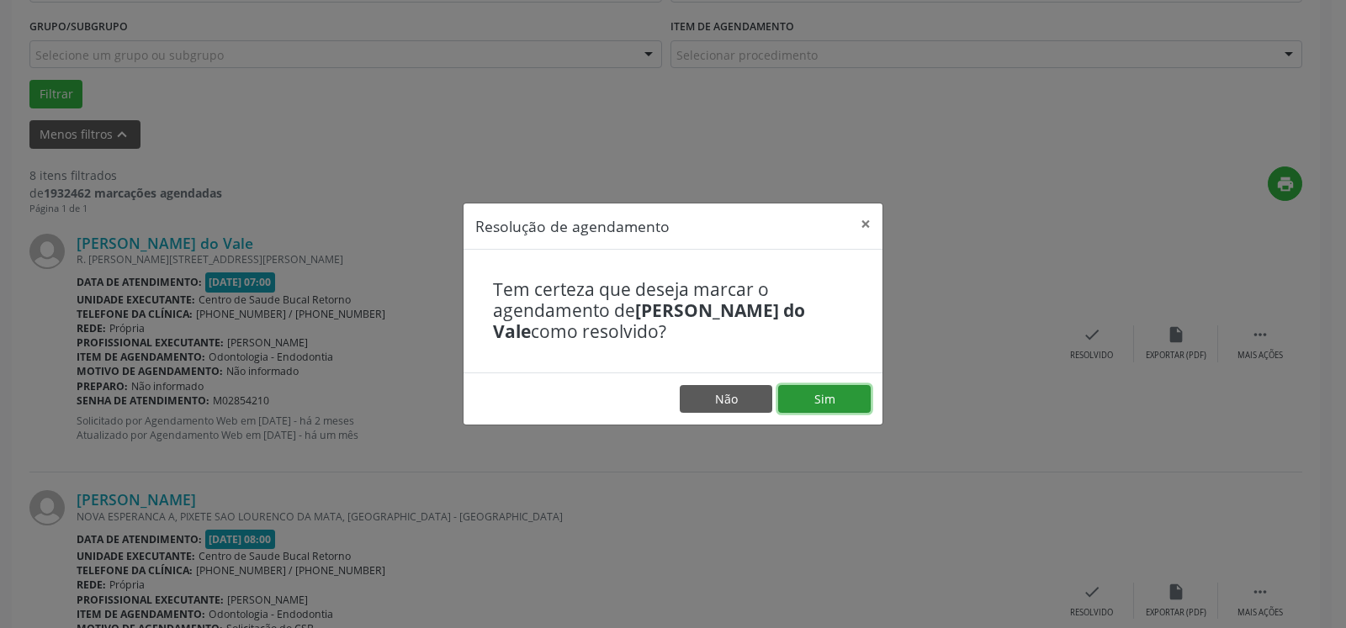
click at [808, 411] on button "Sim" at bounding box center [824, 399] width 93 height 29
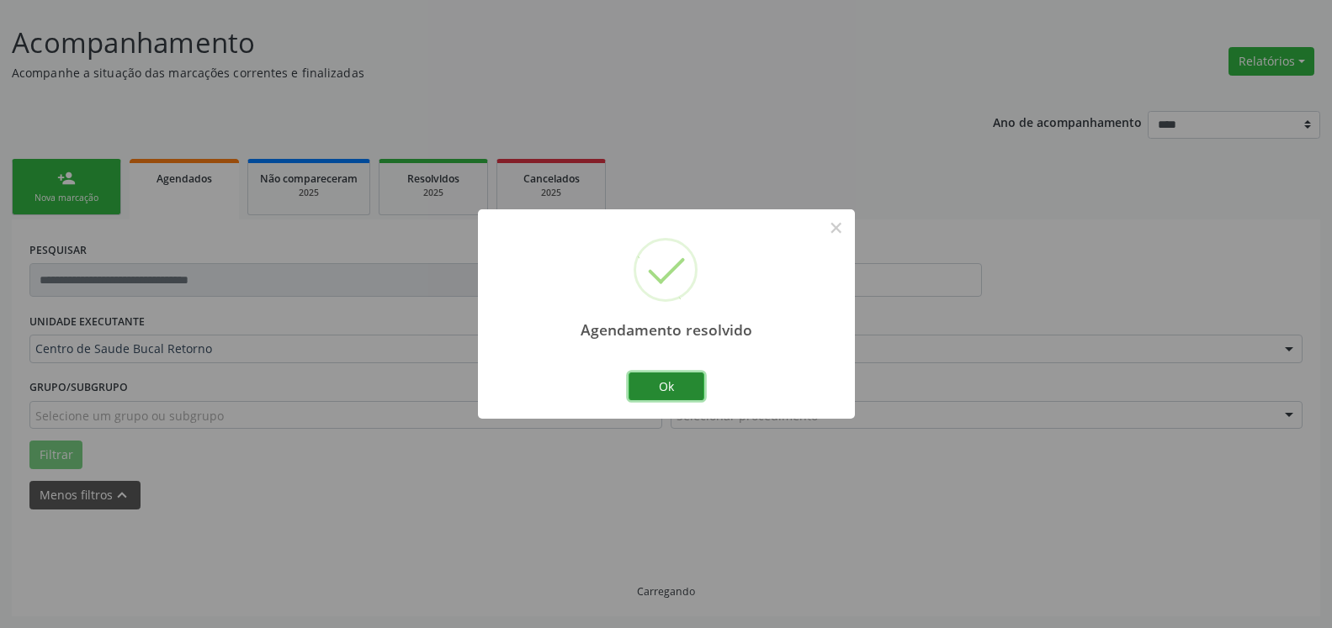
click at [685, 386] on button "Ok" at bounding box center [666, 387] width 76 height 29
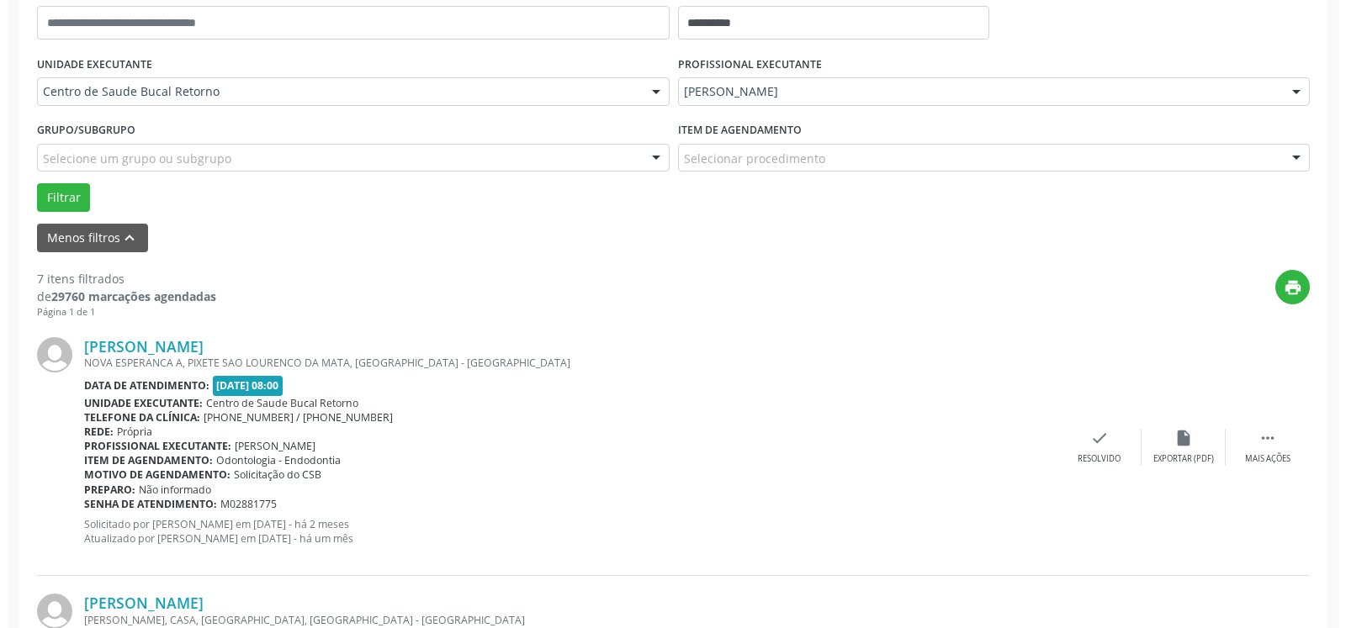
scroll to position [368, 0]
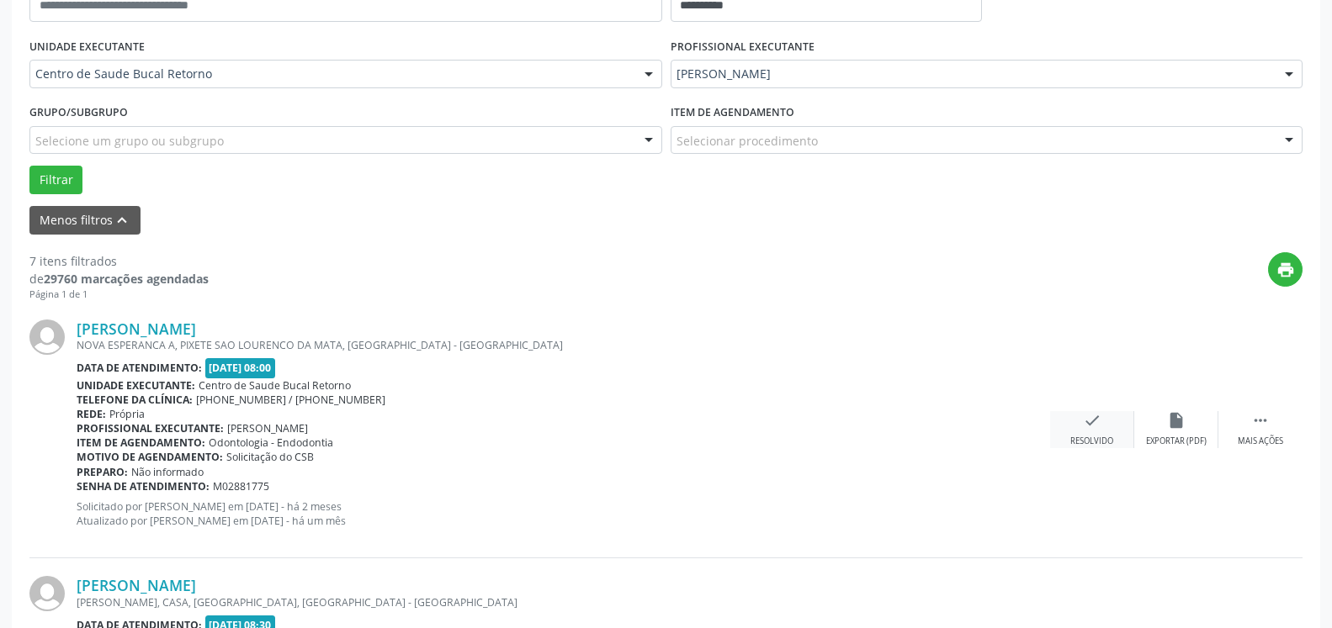
click at [1104, 423] on div "check Resolvido" at bounding box center [1092, 429] width 84 height 36
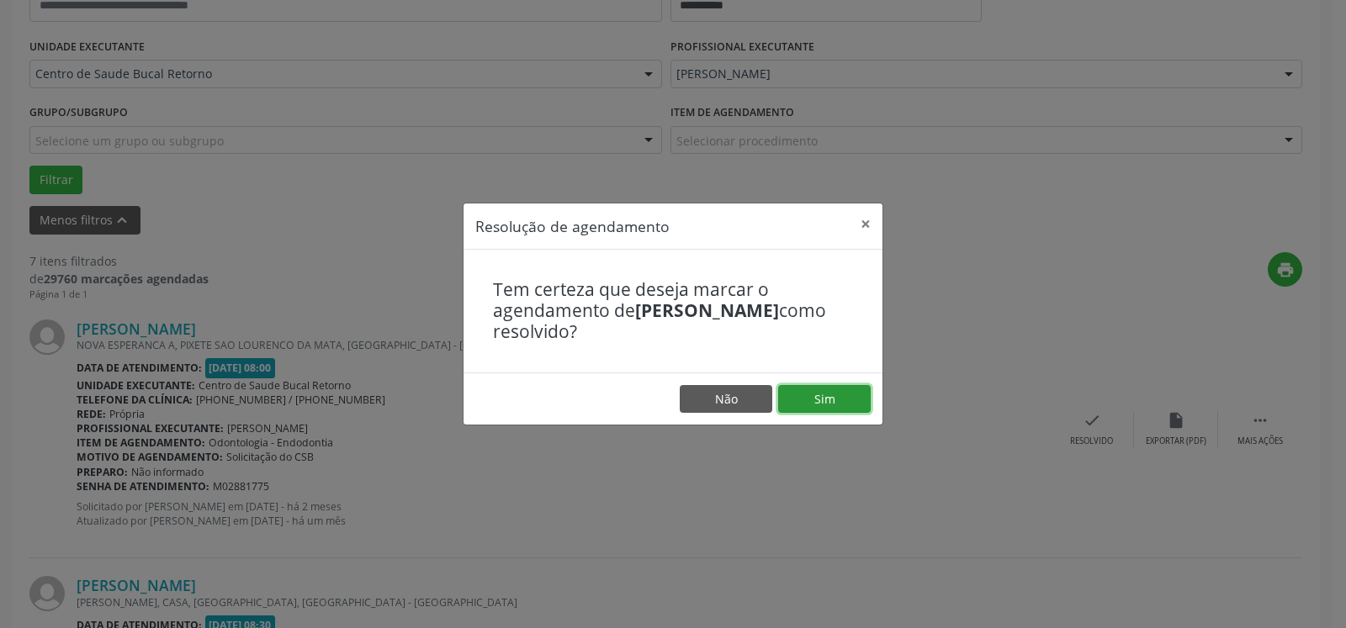
click at [824, 411] on button "Sim" at bounding box center [824, 399] width 93 height 29
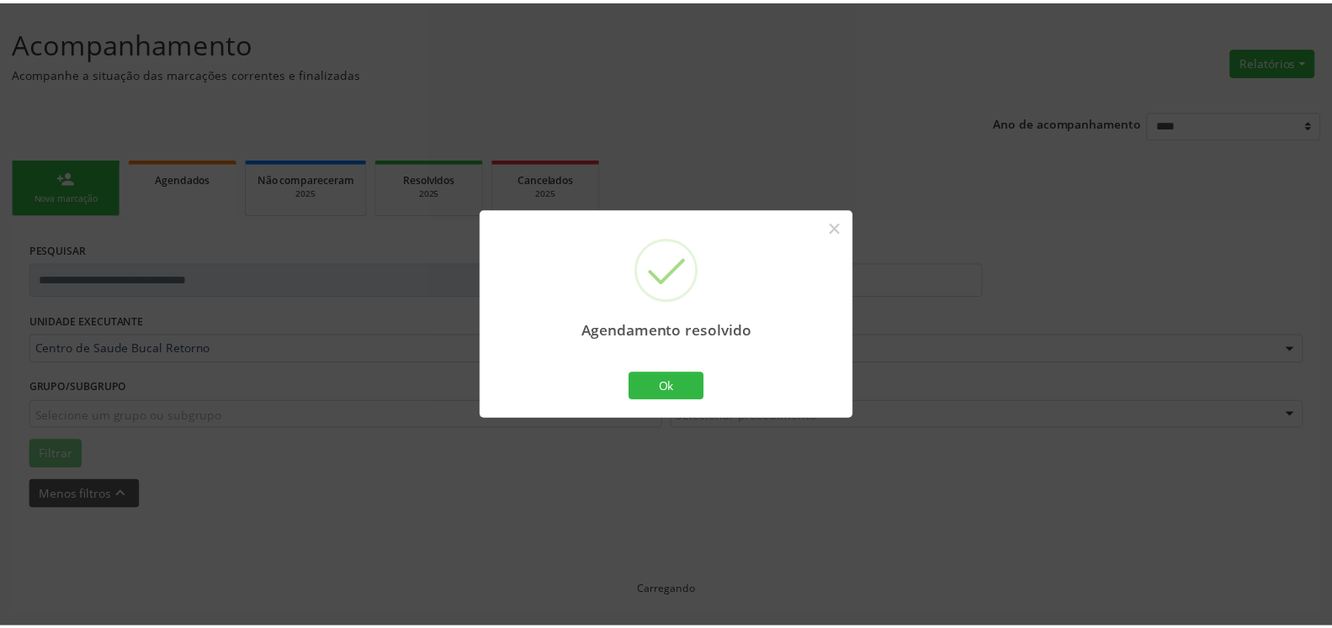
scroll to position [93, 0]
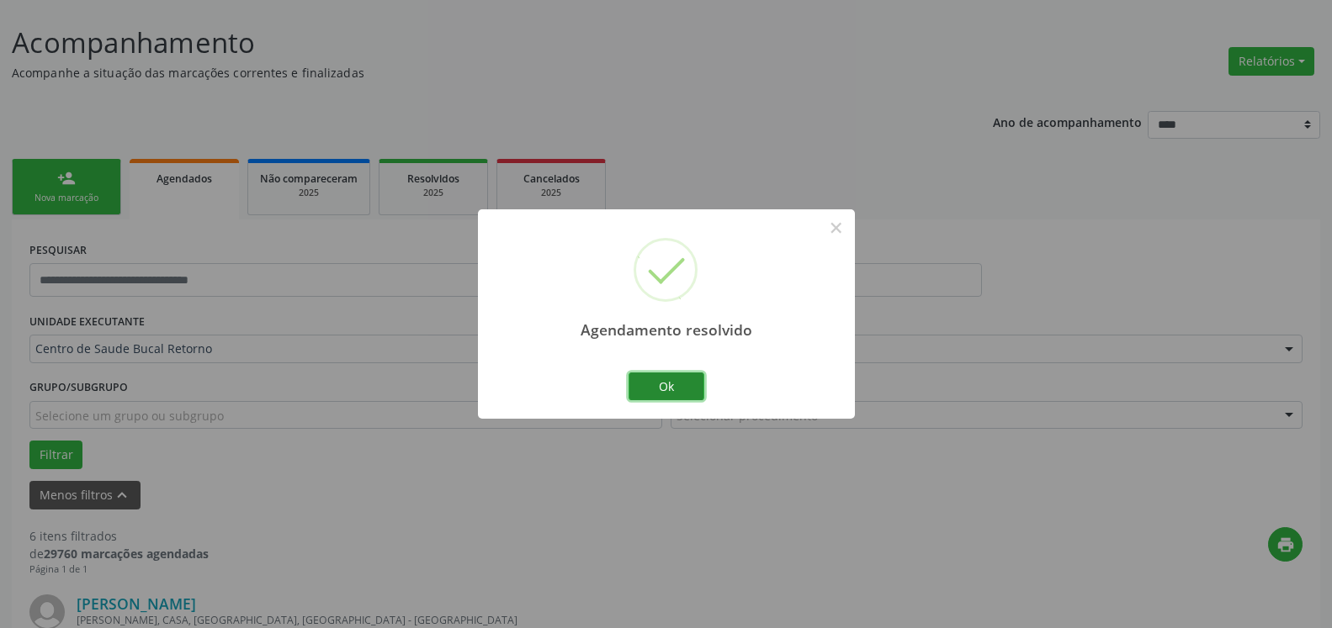
click at [676, 391] on button "Ok" at bounding box center [666, 387] width 76 height 29
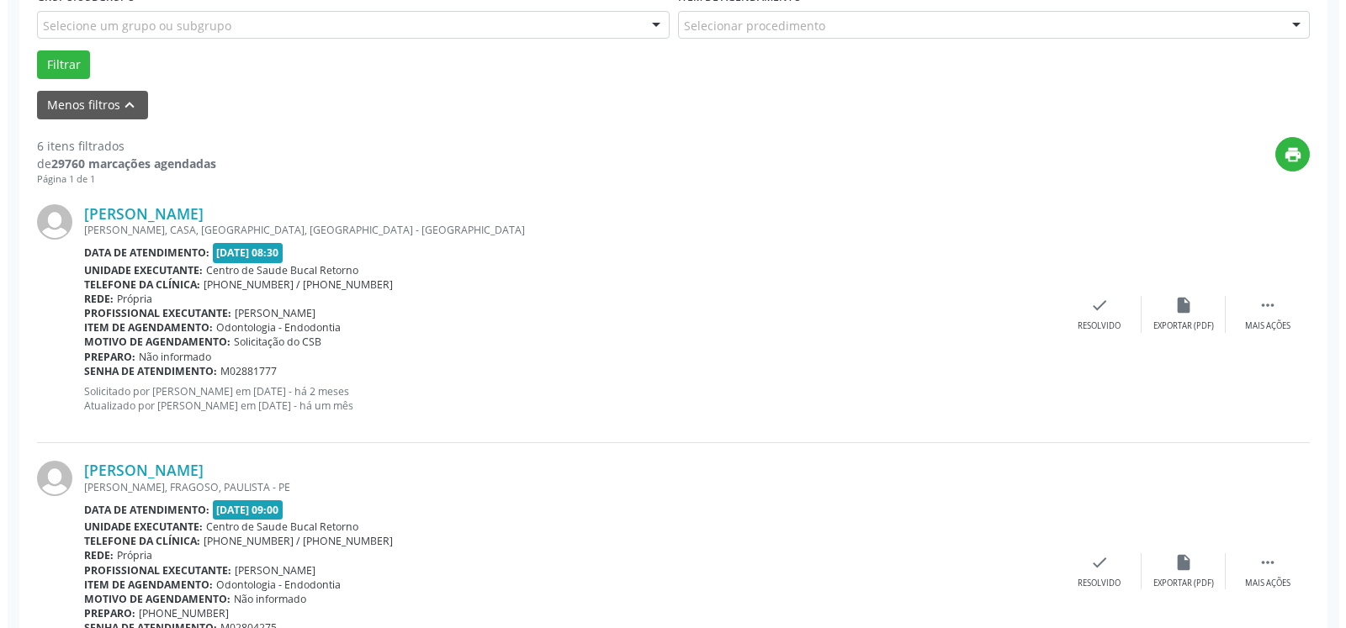
scroll to position [522, 0]
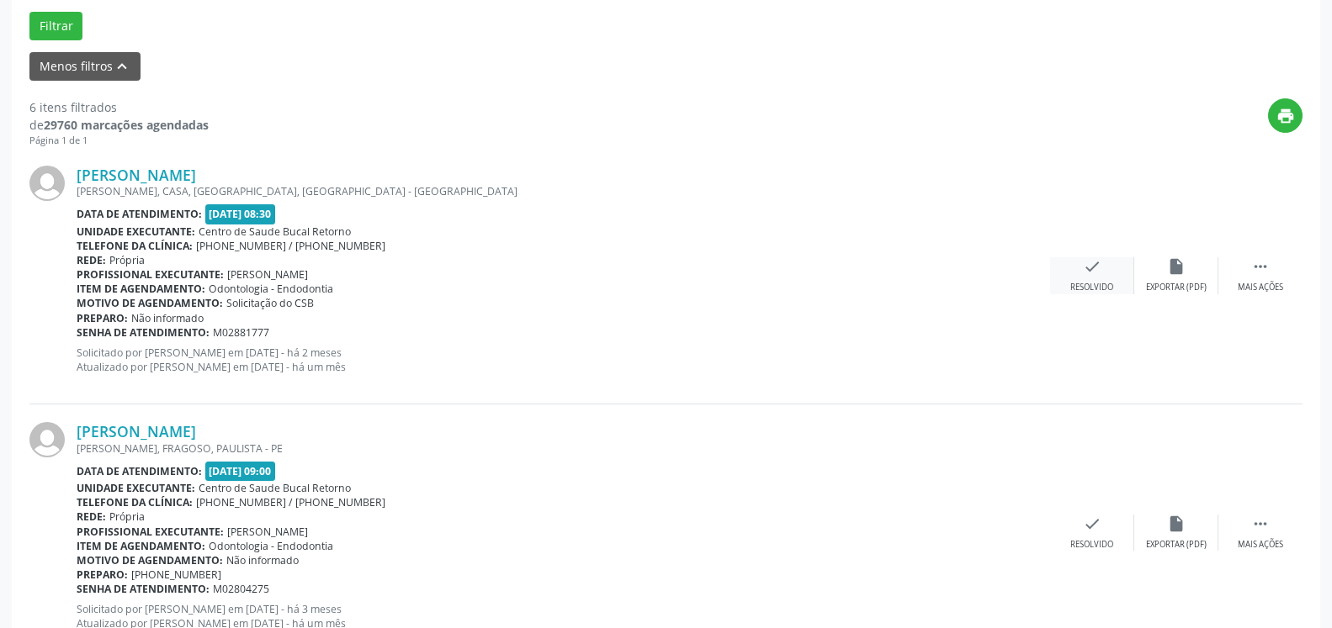
click at [1079, 272] on div "check Resolvido" at bounding box center [1092, 275] width 84 height 36
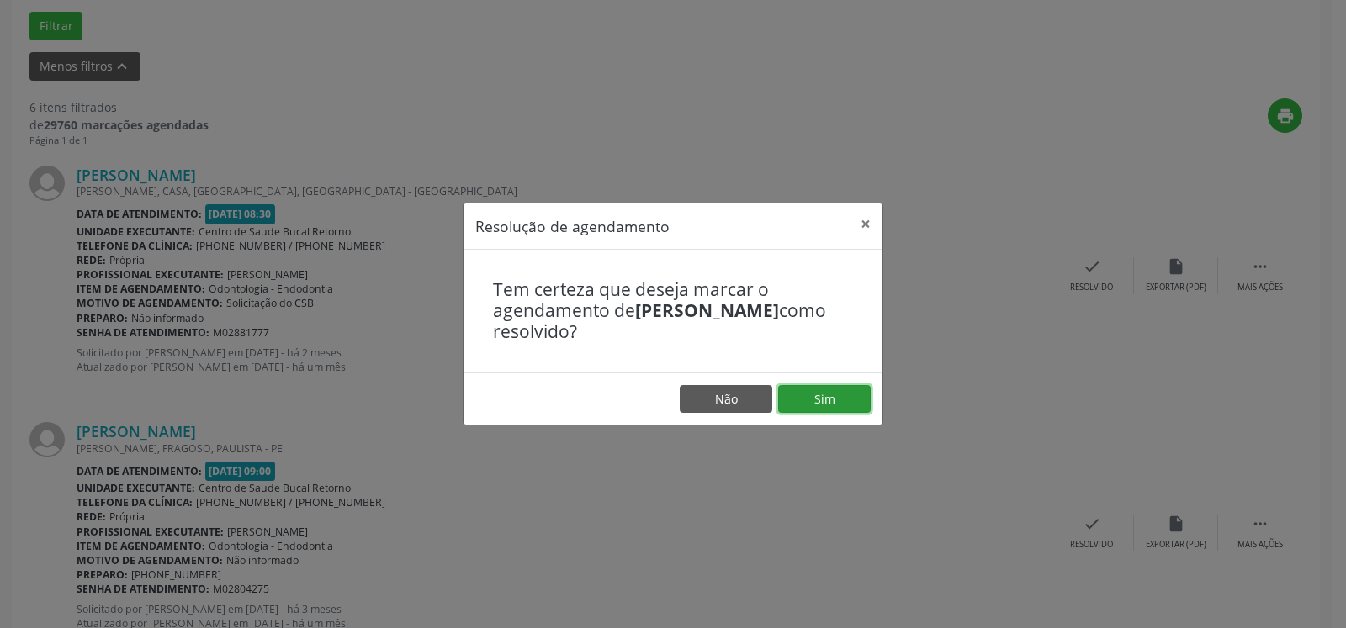
click at [803, 395] on button "Sim" at bounding box center [824, 399] width 93 height 29
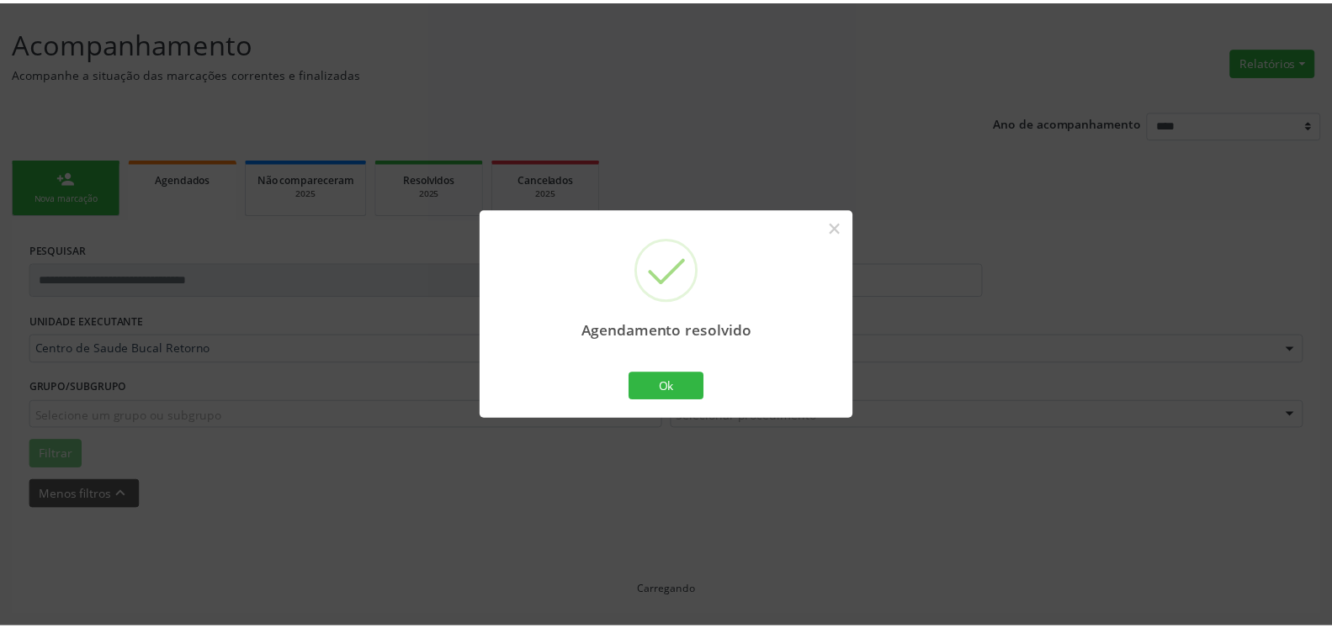
scroll to position [93, 0]
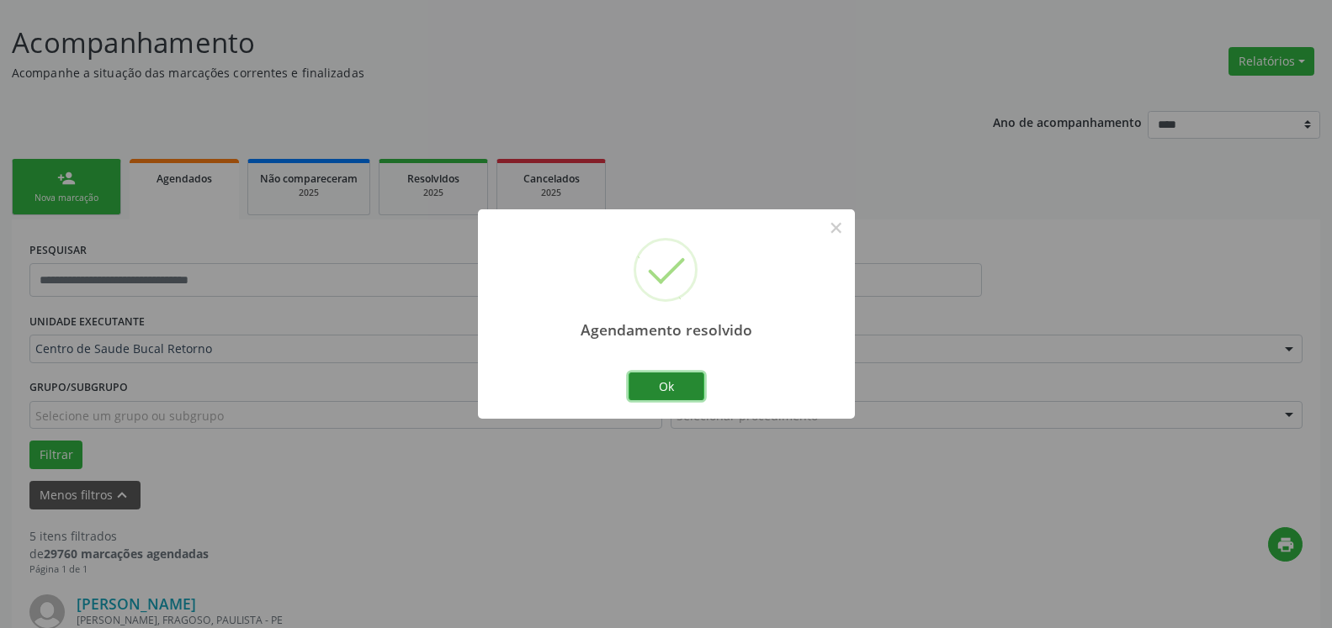
click at [676, 389] on button "Ok" at bounding box center [666, 387] width 76 height 29
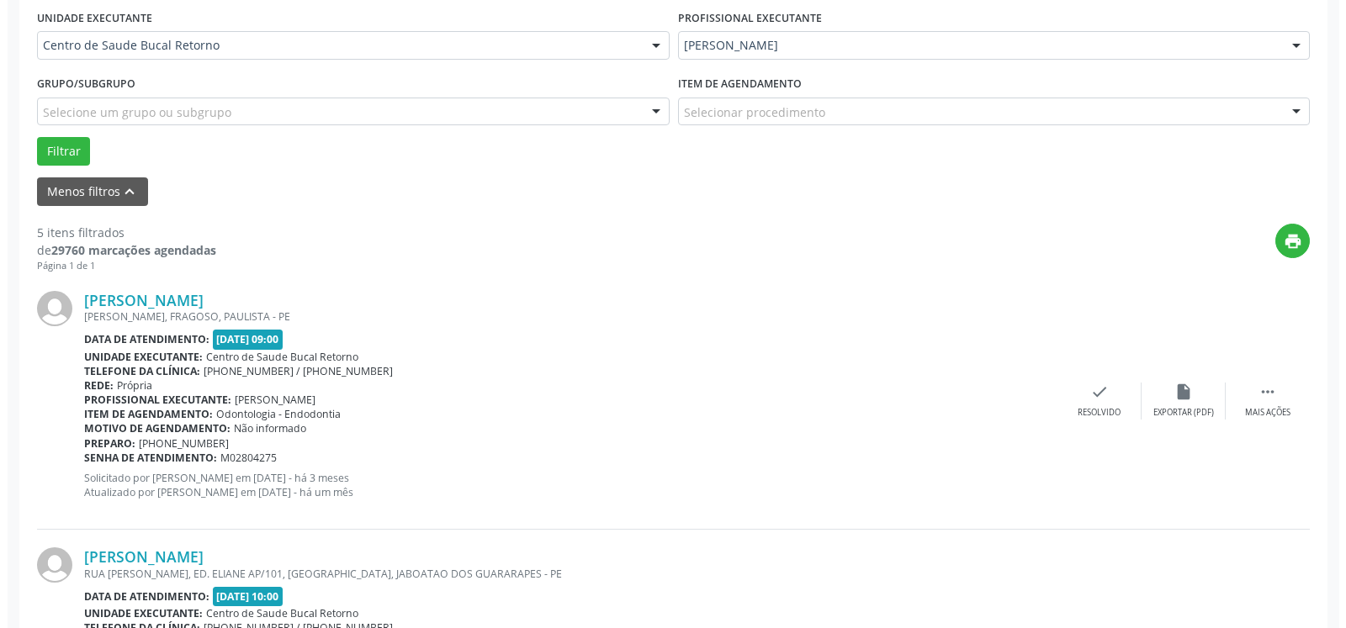
scroll to position [607, 0]
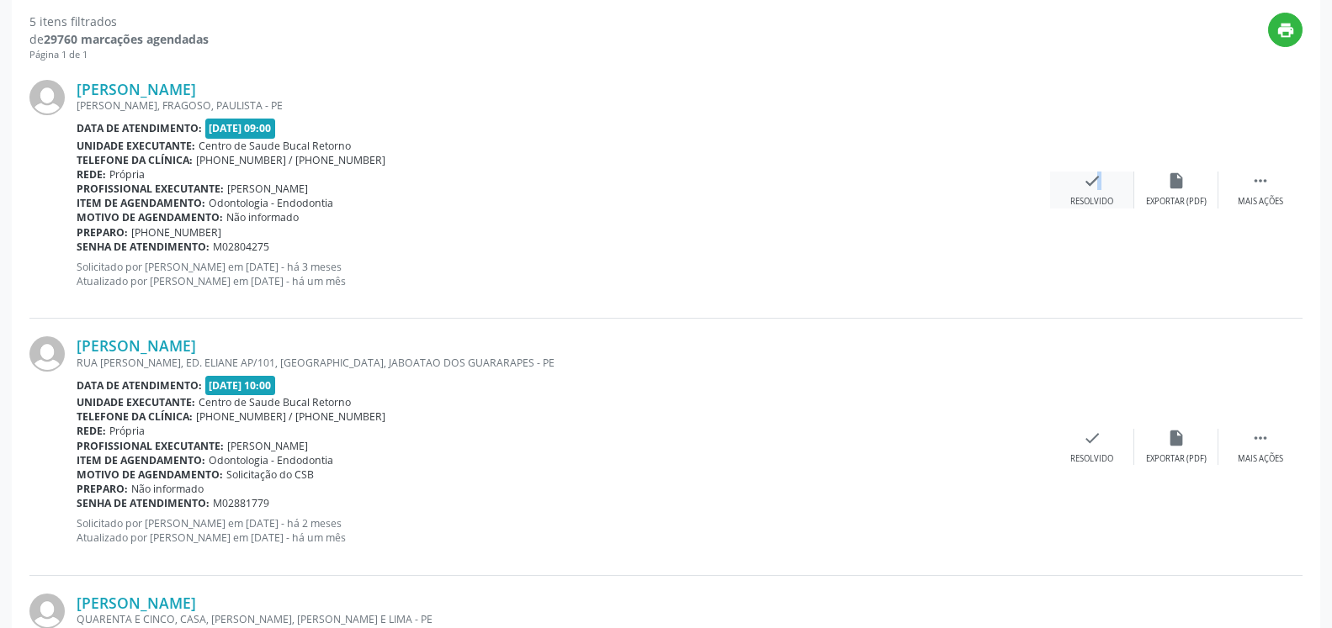
click at [1089, 184] on icon "check" at bounding box center [1092, 181] width 19 height 19
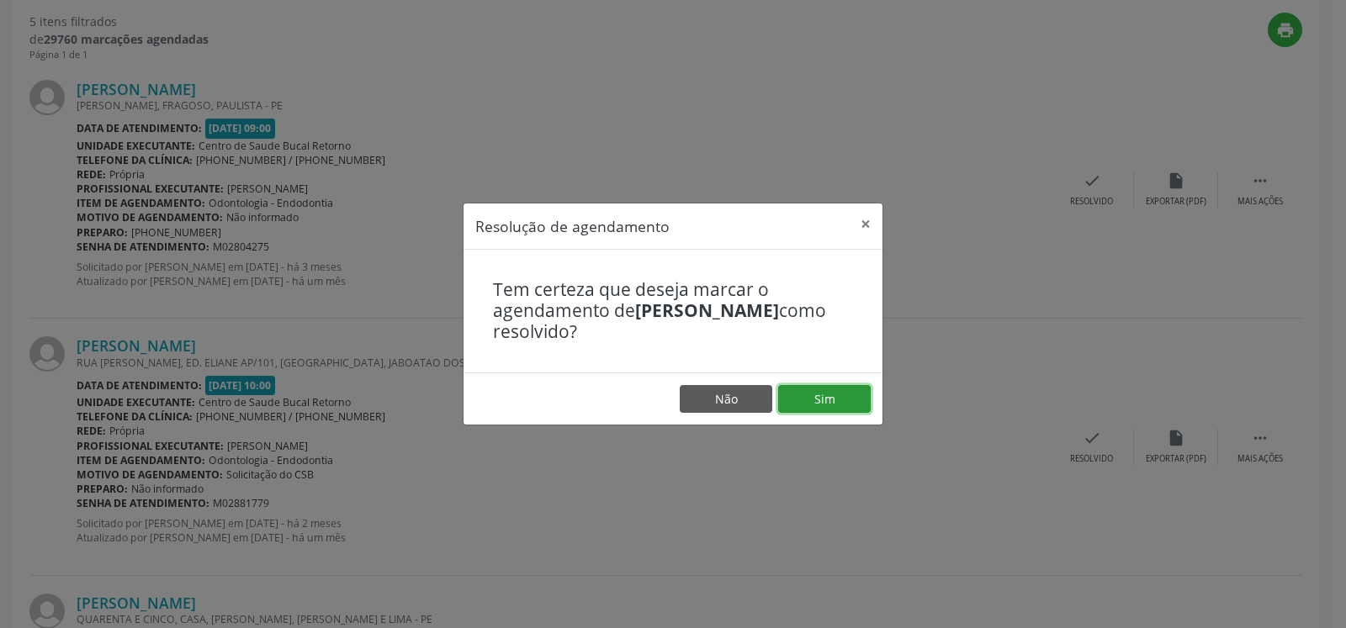
click at [823, 395] on button "Sim" at bounding box center [824, 399] width 93 height 29
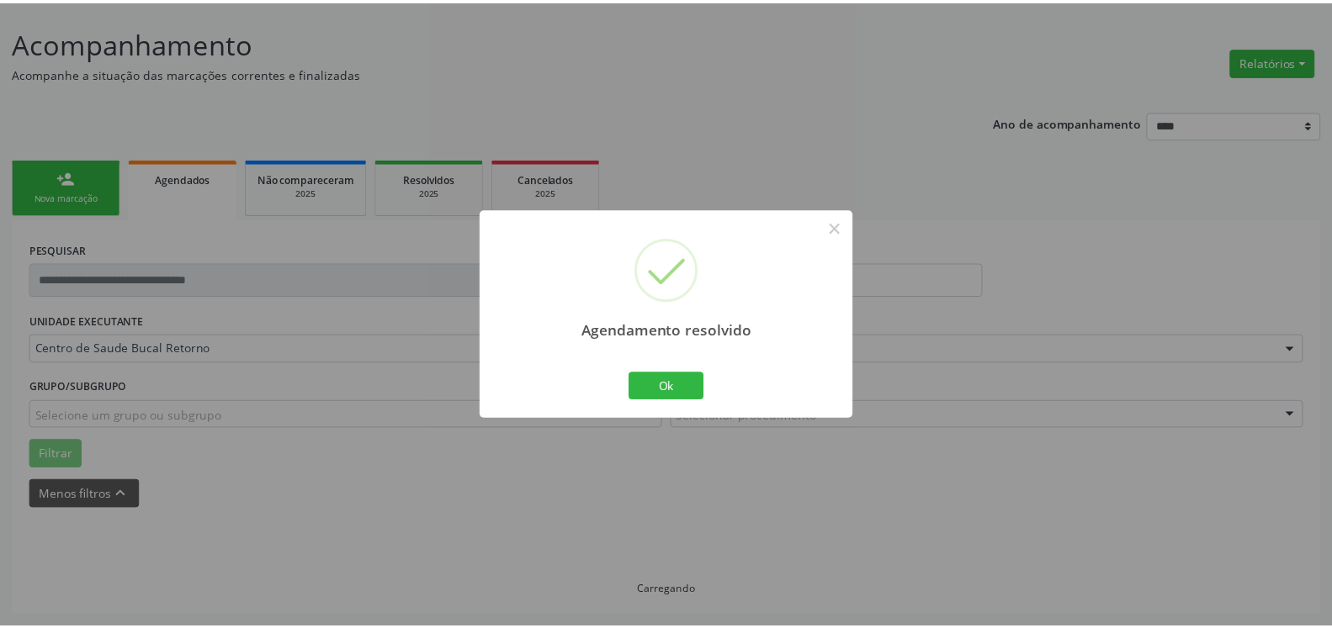
scroll to position [93, 0]
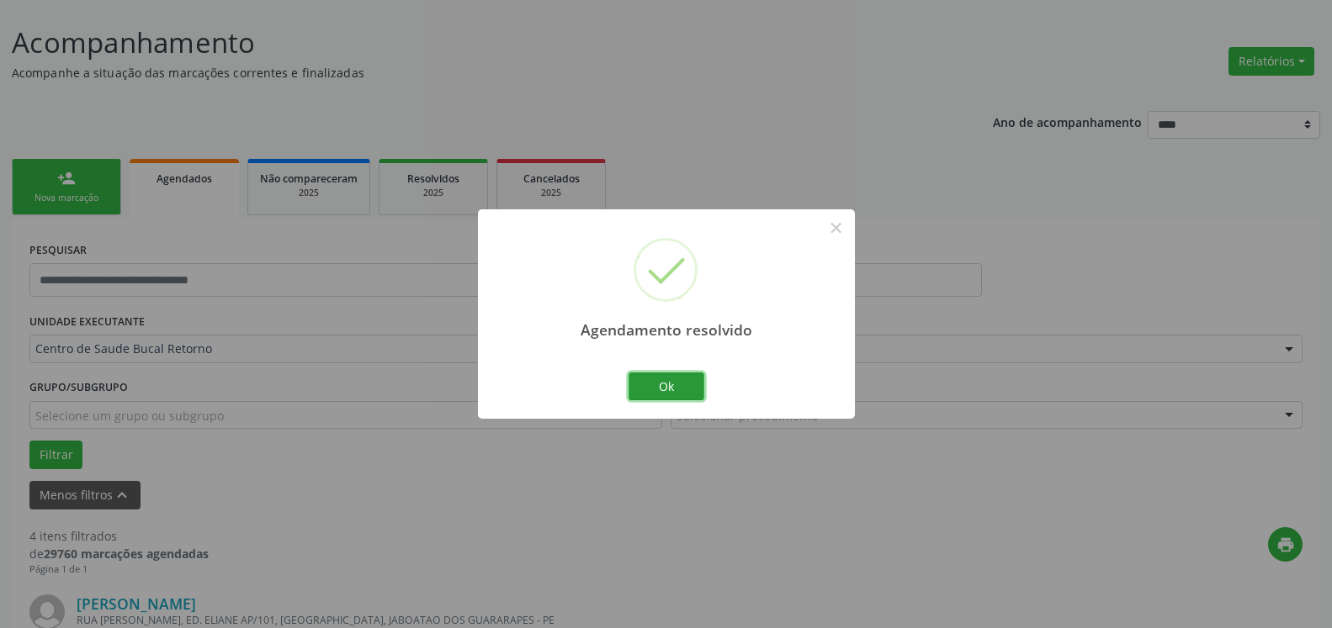
drag, startPoint x: 676, startPoint y: 388, endPoint x: 765, endPoint y: 402, distance: 90.3
click at [677, 388] on button "Ok" at bounding box center [666, 387] width 76 height 29
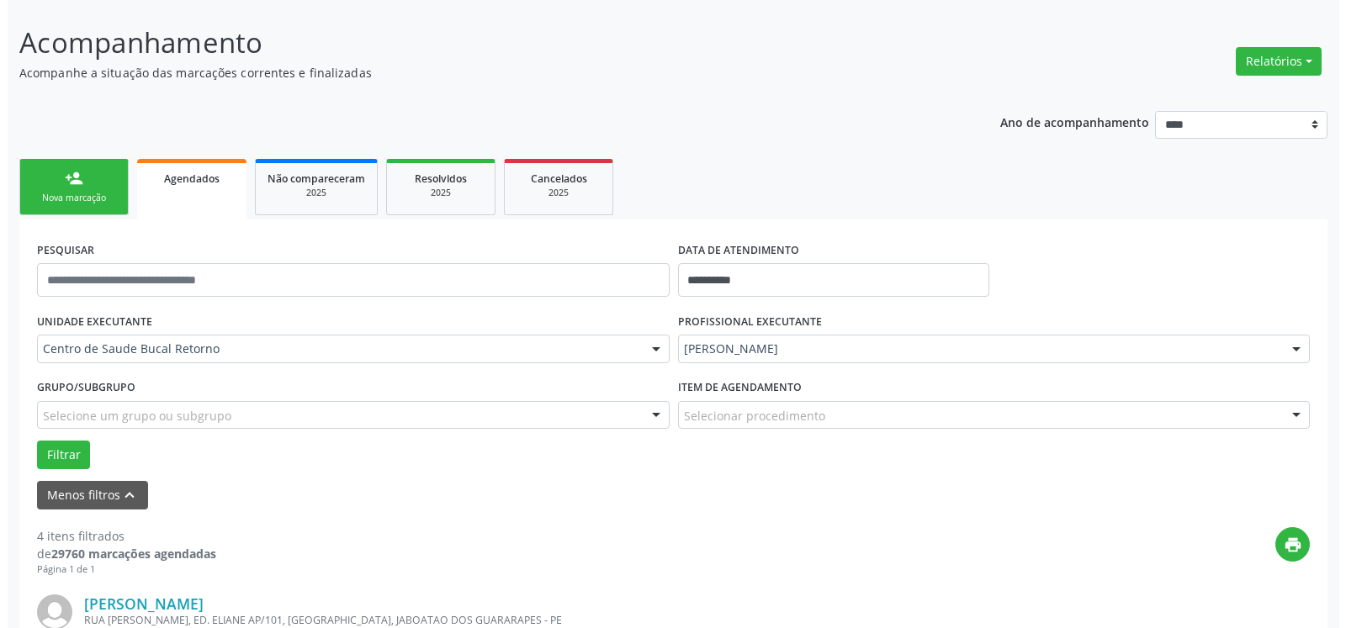
scroll to position [522, 0]
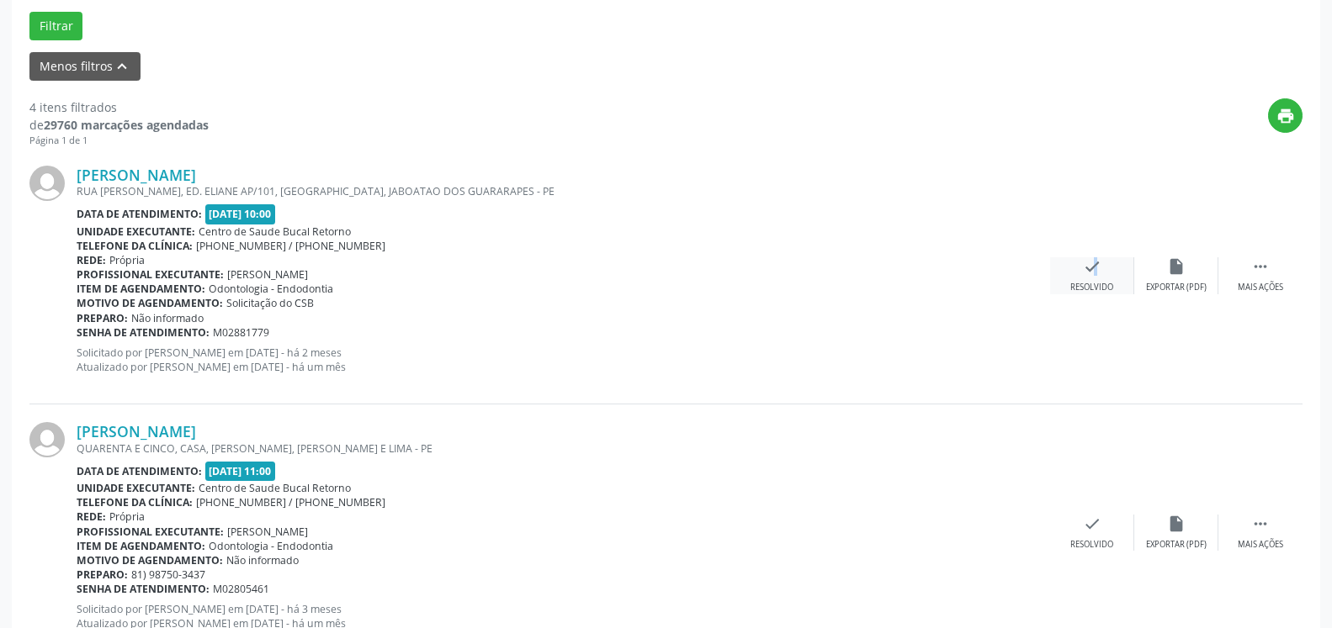
click at [1085, 276] on icon "check" at bounding box center [1092, 266] width 19 height 19
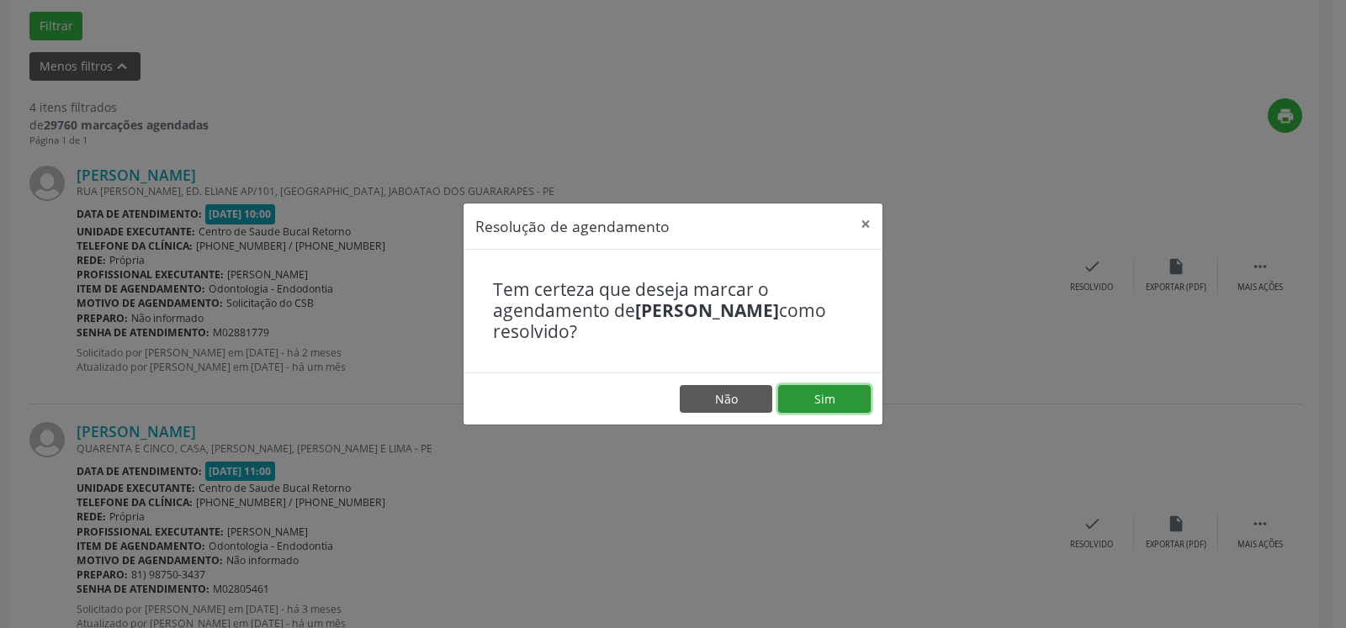
click at [817, 402] on button "Sim" at bounding box center [824, 399] width 93 height 29
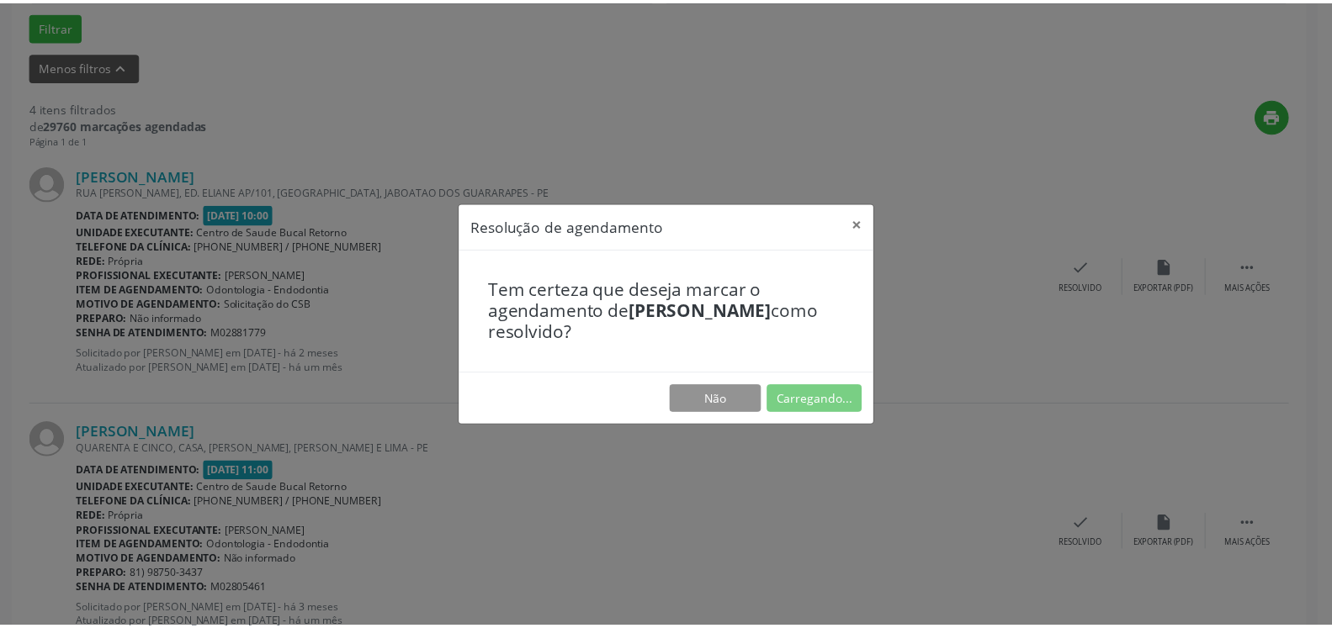
scroll to position [93, 0]
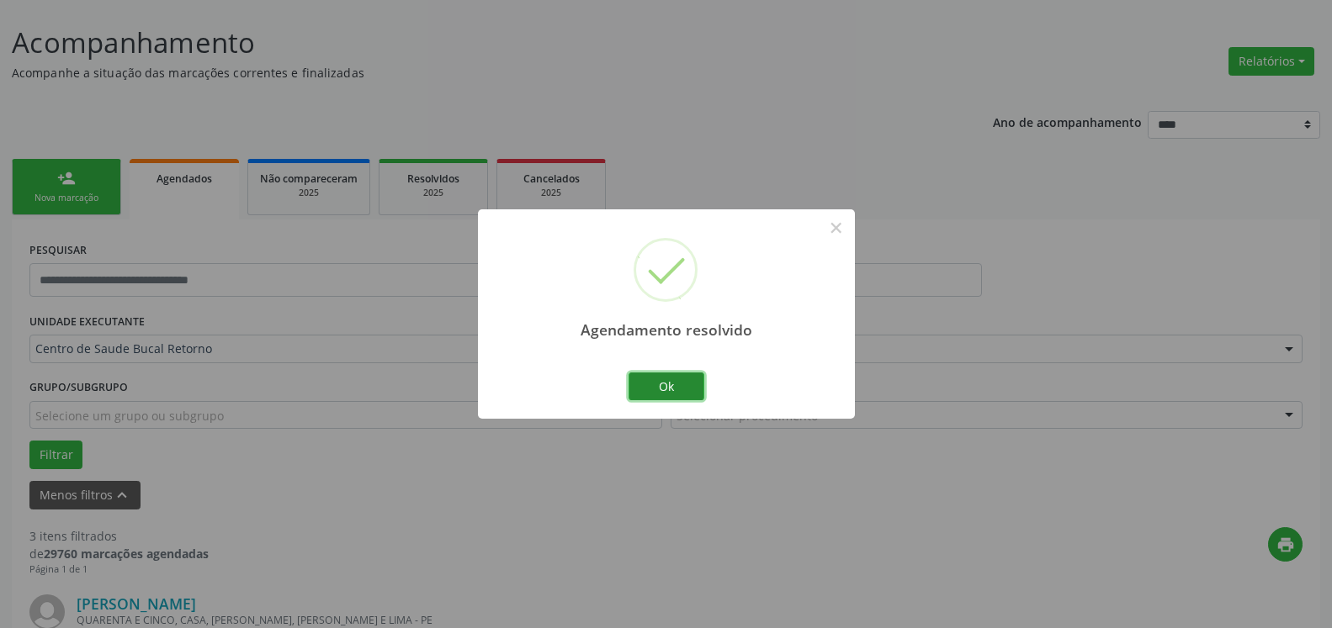
click at [647, 379] on button "Ok" at bounding box center [666, 387] width 76 height 29
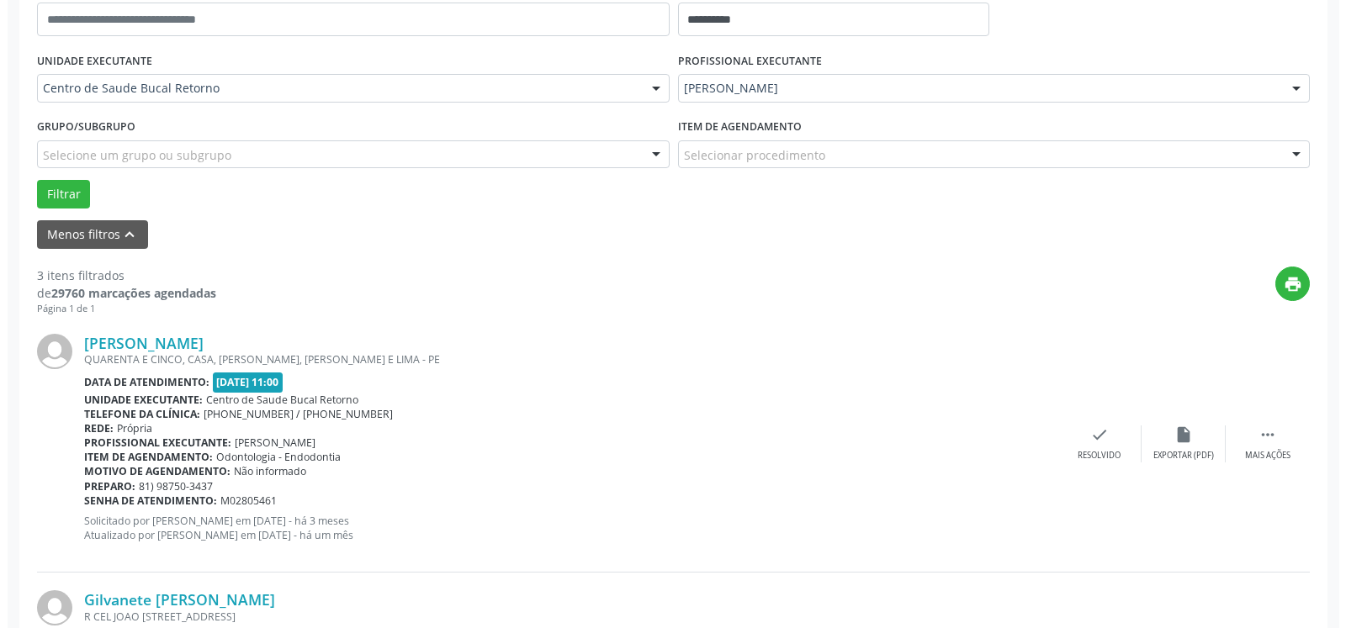
scroll to position [522, 0]
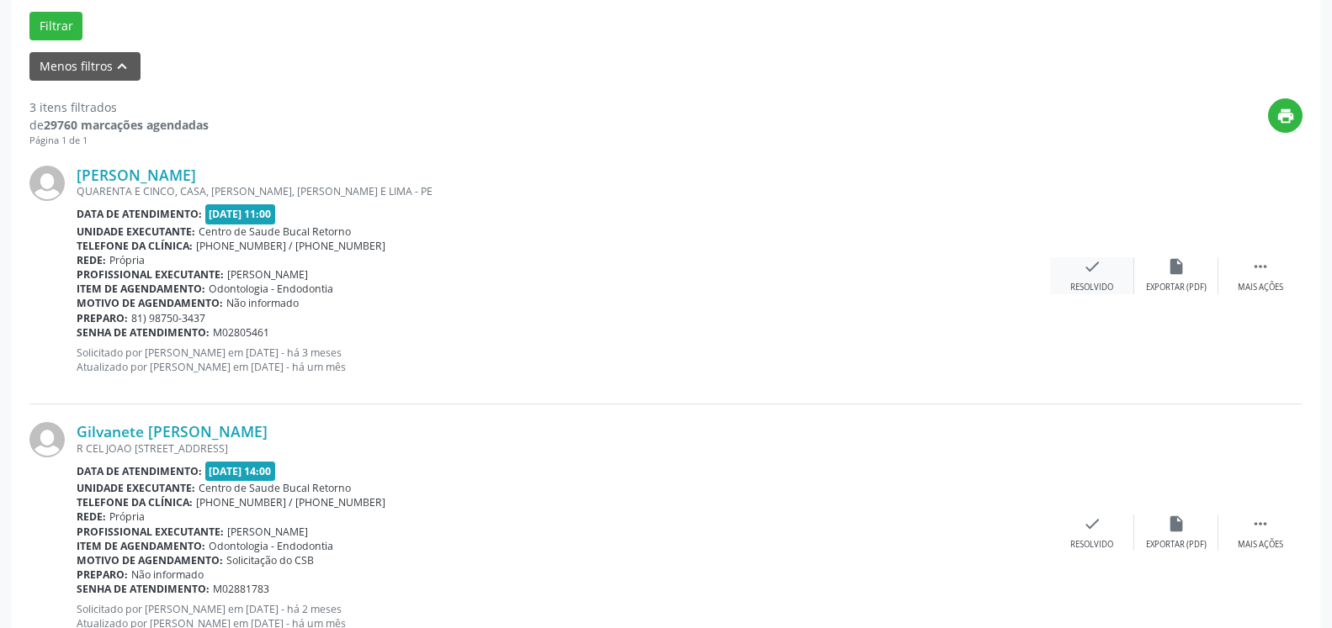
click at [1098, 275] on icon "check" at bounding box center [1092, 266] width 19 height 19
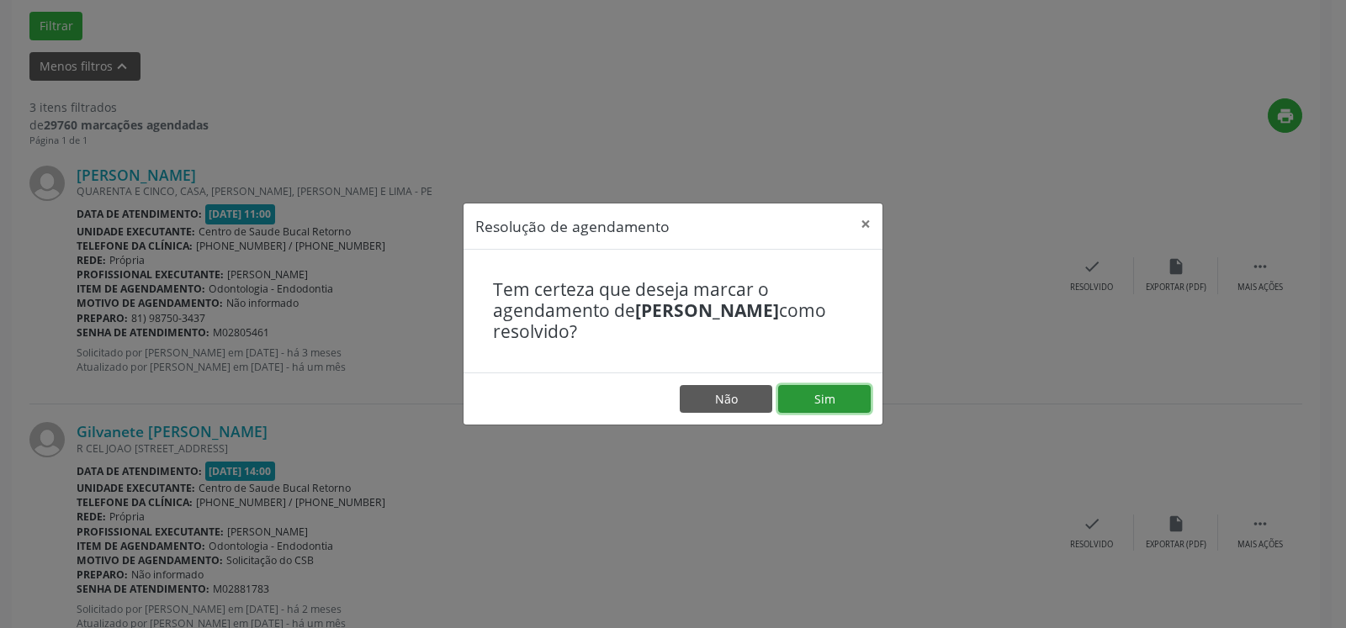
click at [815, 402] on button "Sim" at bounding box center [824, 399] width 93 height 29
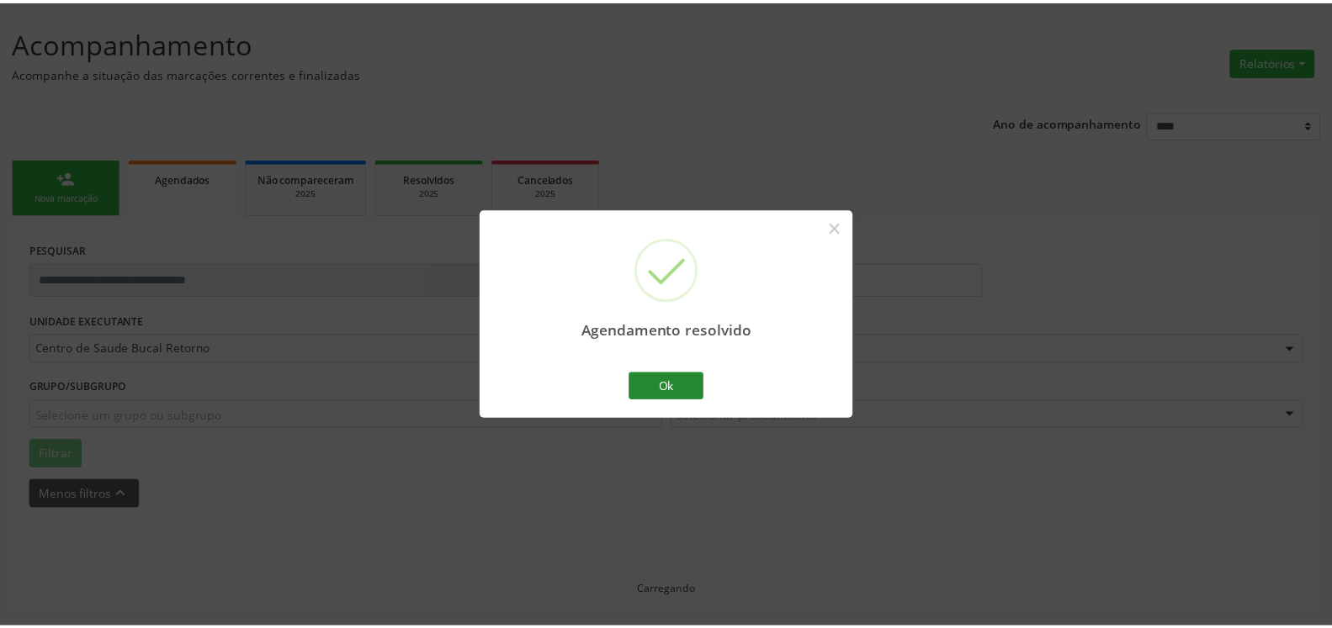
scroll to position [93, 0]
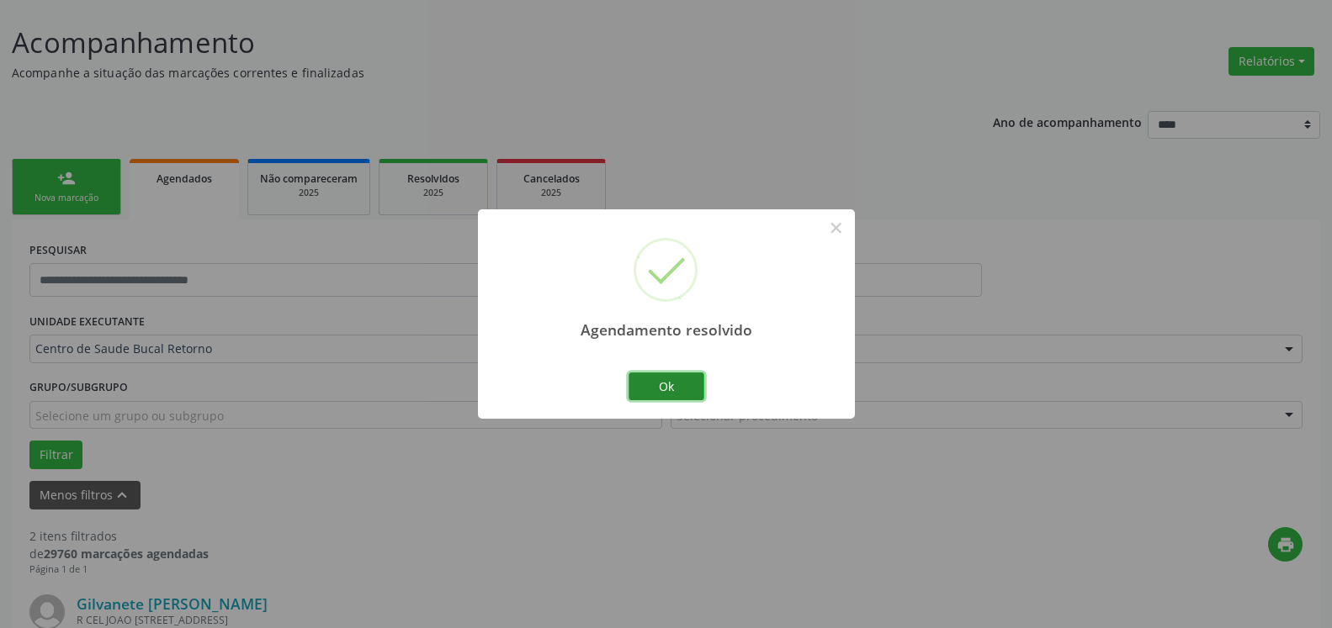
click at [665, 392] on button "Ok" at bounding box center [666, 387] width 76 height 29
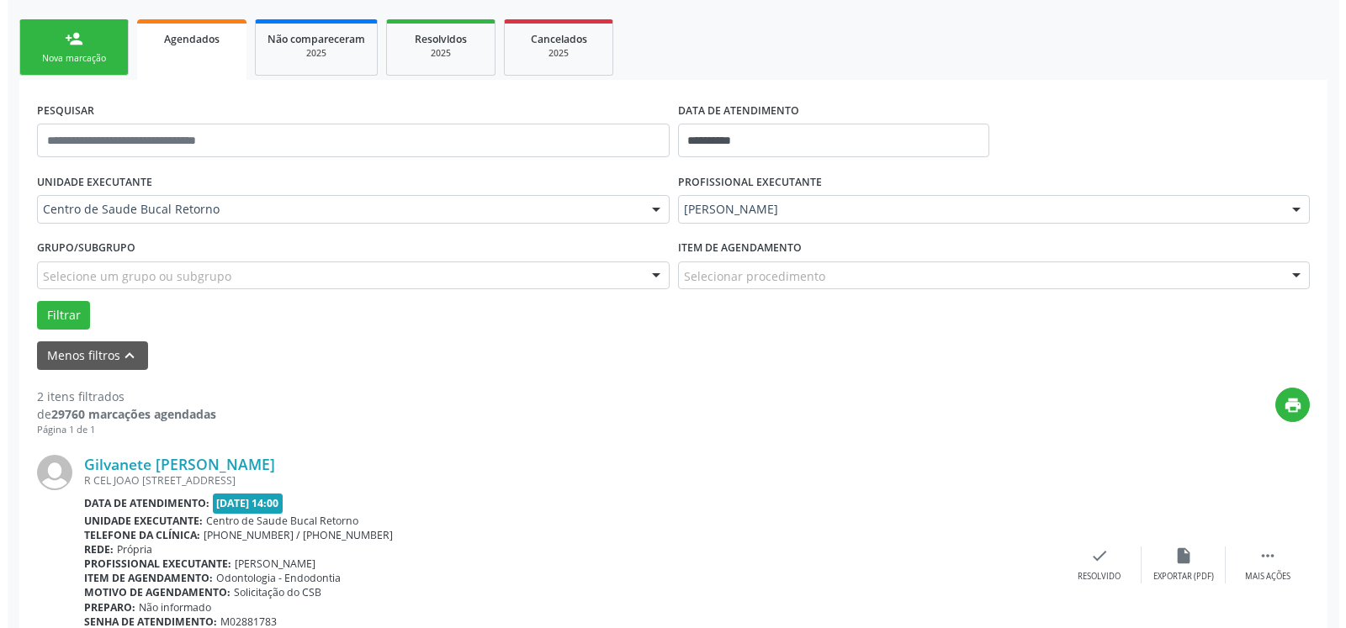
scroll to position [584, 0]
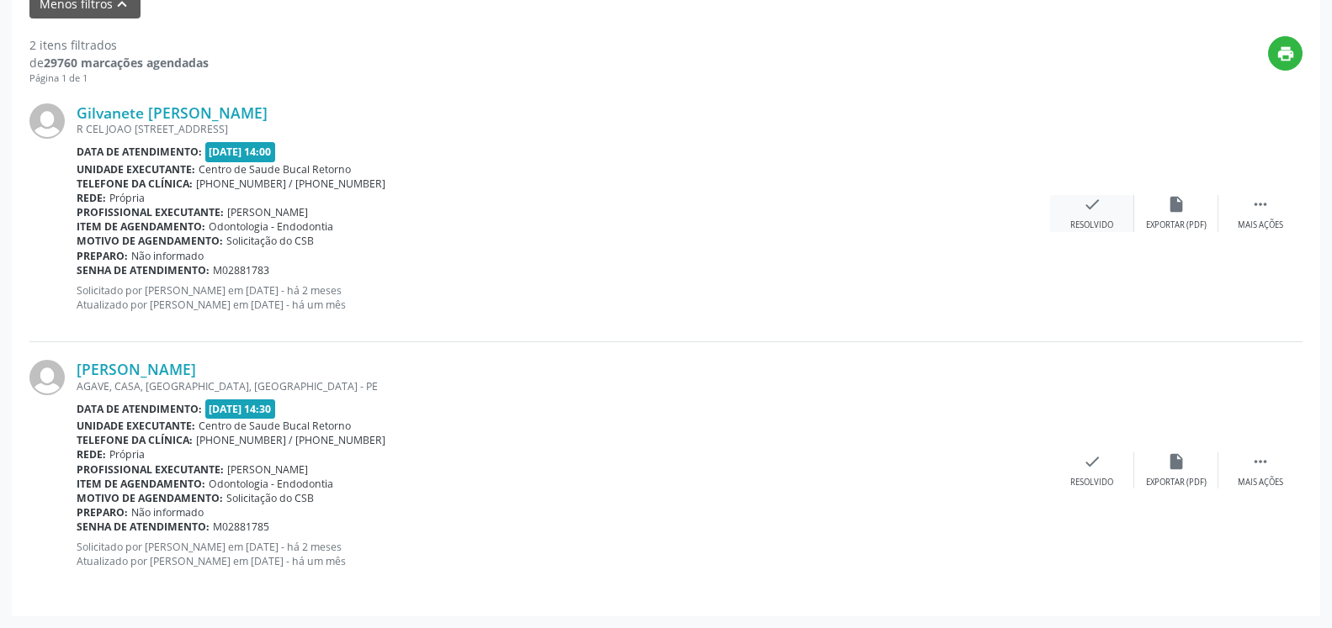
click at [1085, 227] on div "Resolvido" at bounding box center [1091, 226] width 43 height 12
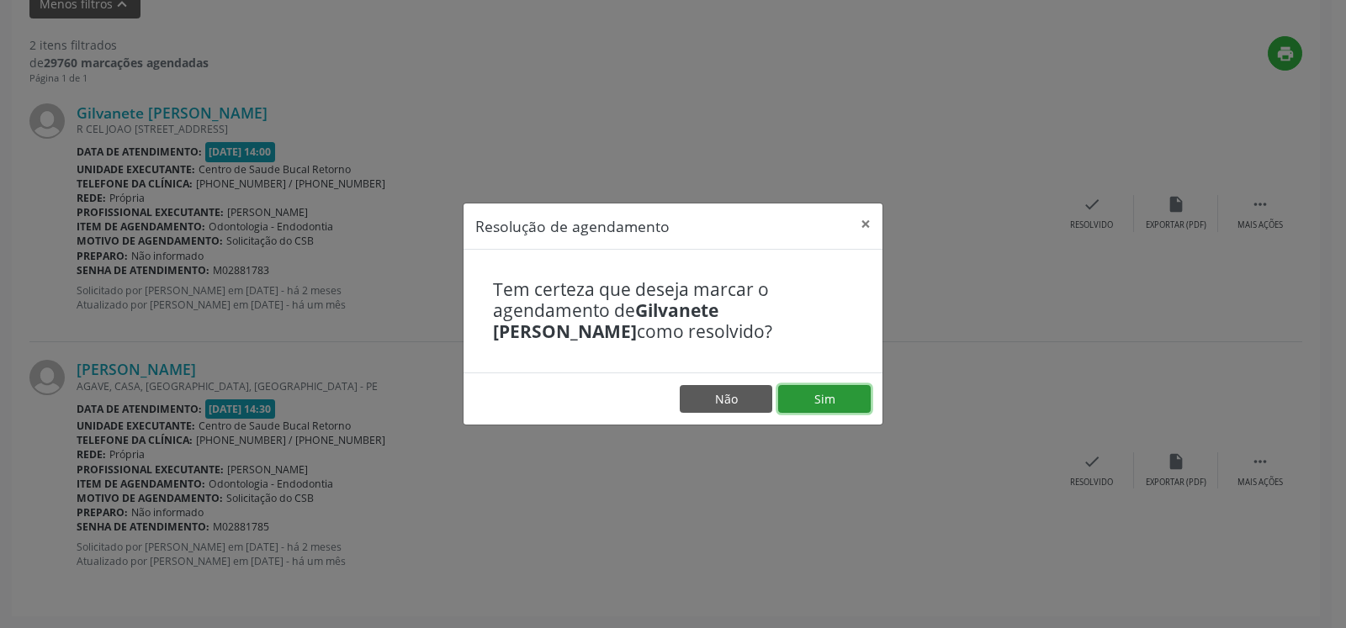
click at [833, 392] on button "Sim" at bounding box center [824, 399] width 93 height 29
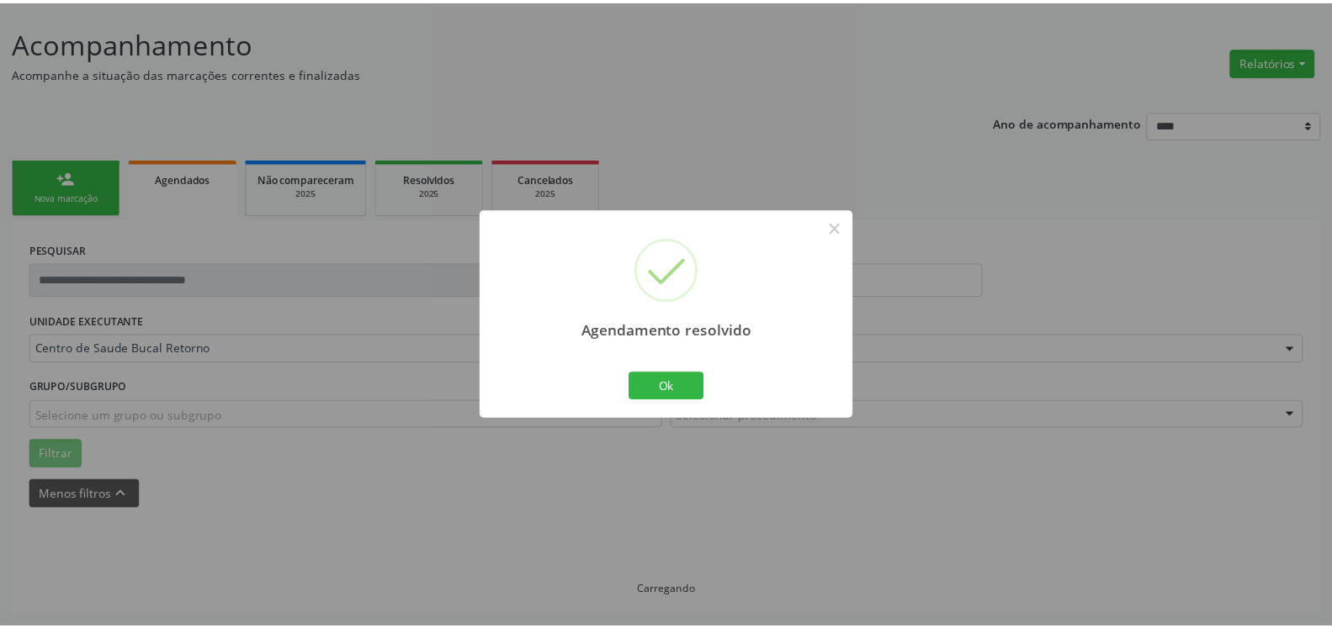
scroll to position [93, 0]
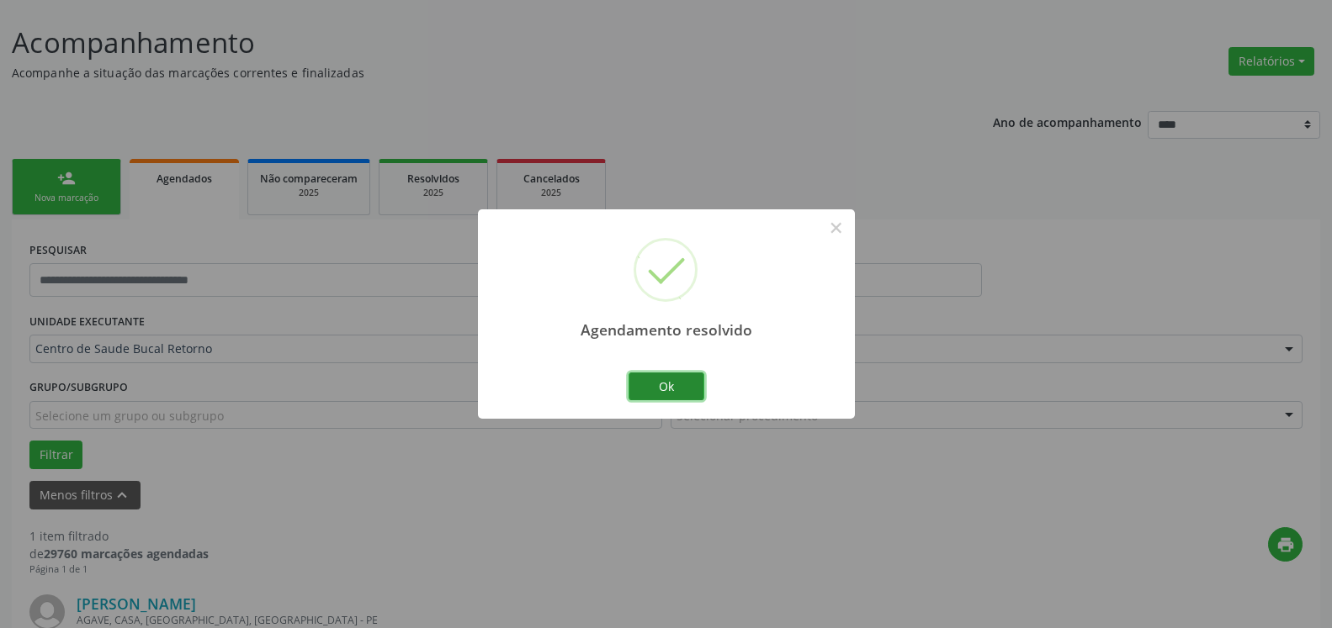
click at [692, 390] on button "Ok" at bounding box center [666, 387] width 76 height 29
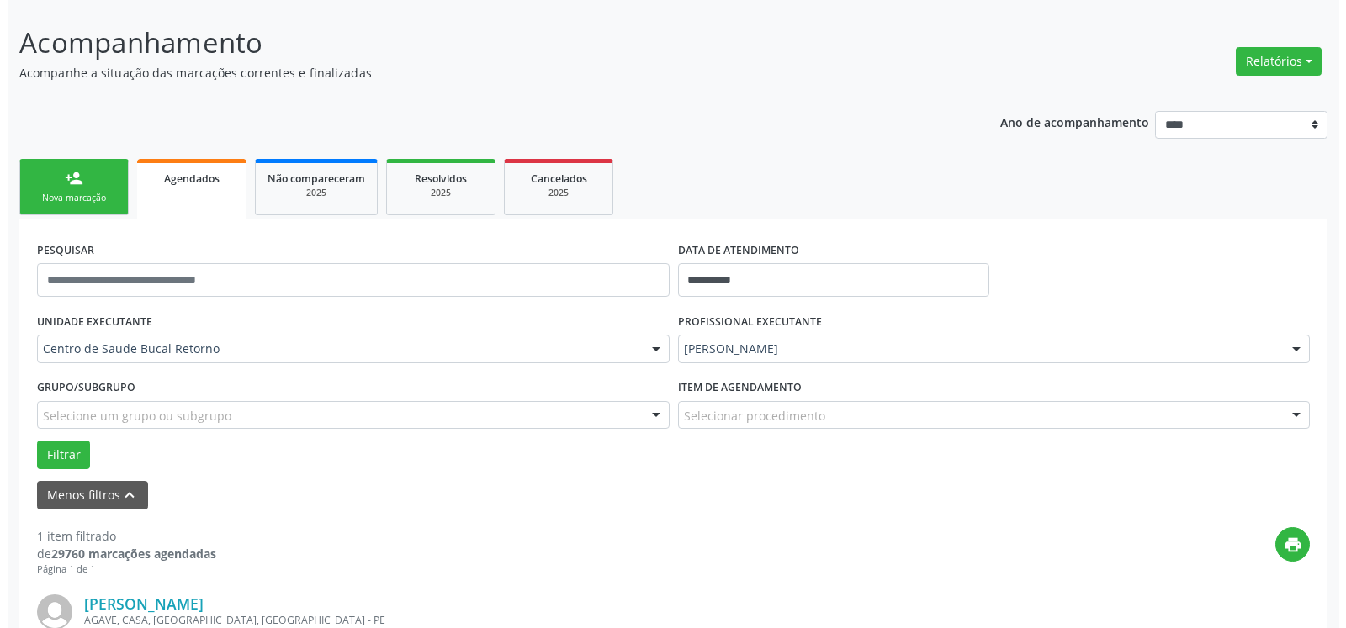
scroll to position [326, 0]
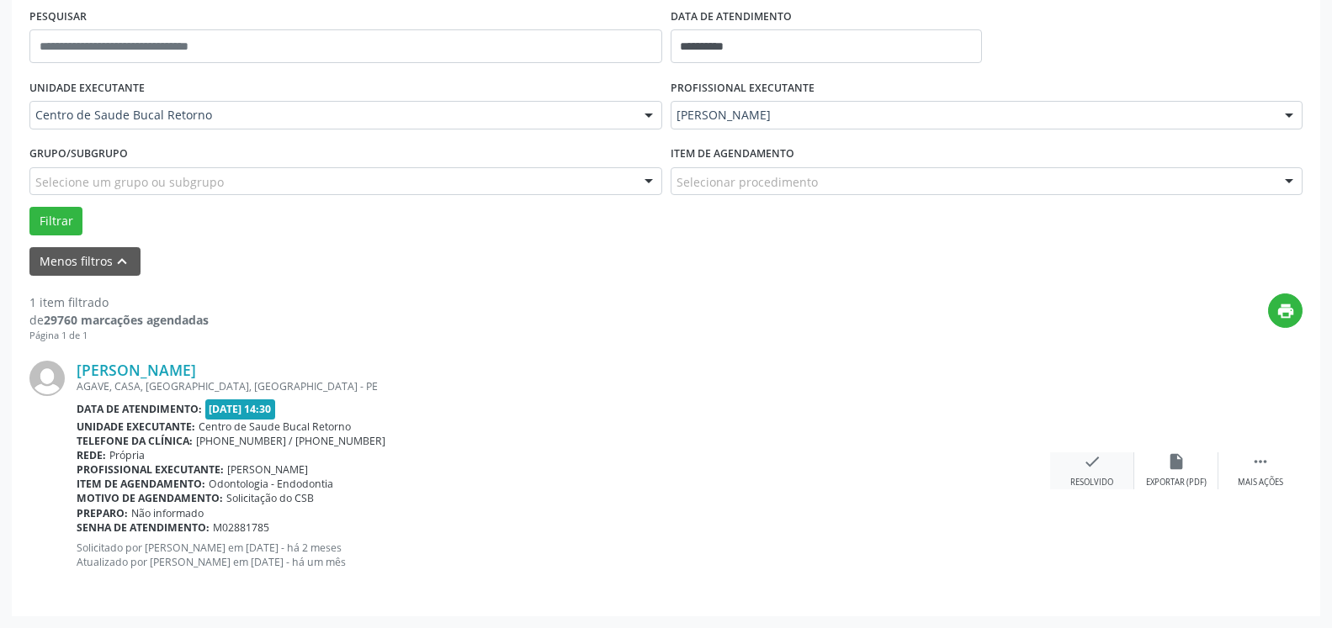
click at [1098, 479] on div "Resolvido" at bounding box center [1091, 483] width 43 height 12
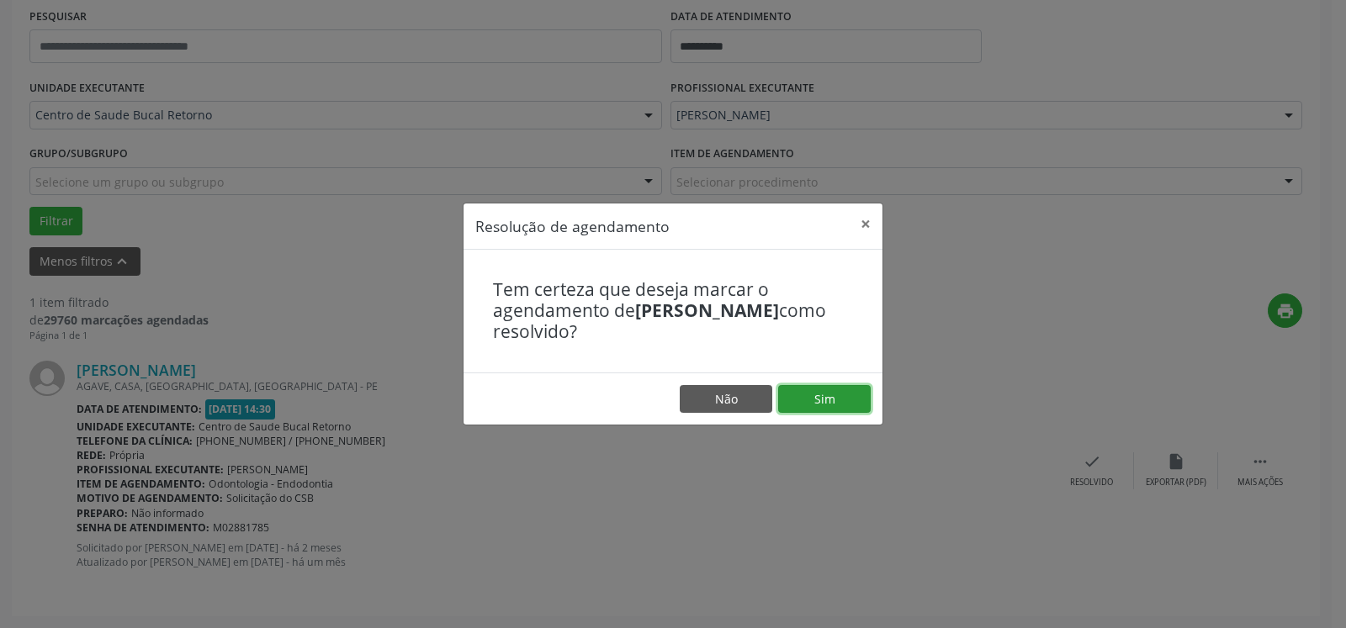
click at [829, 388] on button "Sim" at bounding box center [824, 399] width 93 height 29
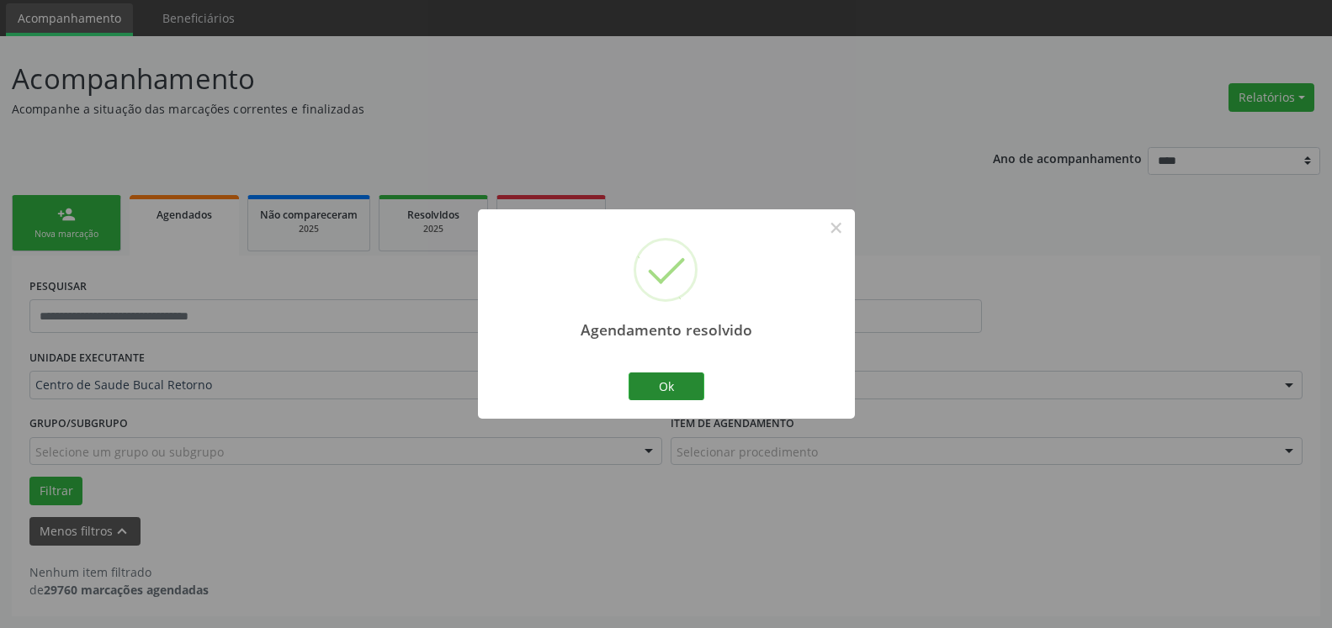
scroll to position [56, 0]
click at [670, 384] on button "Ok" at bounding box center [666, 387] width 76 height 29
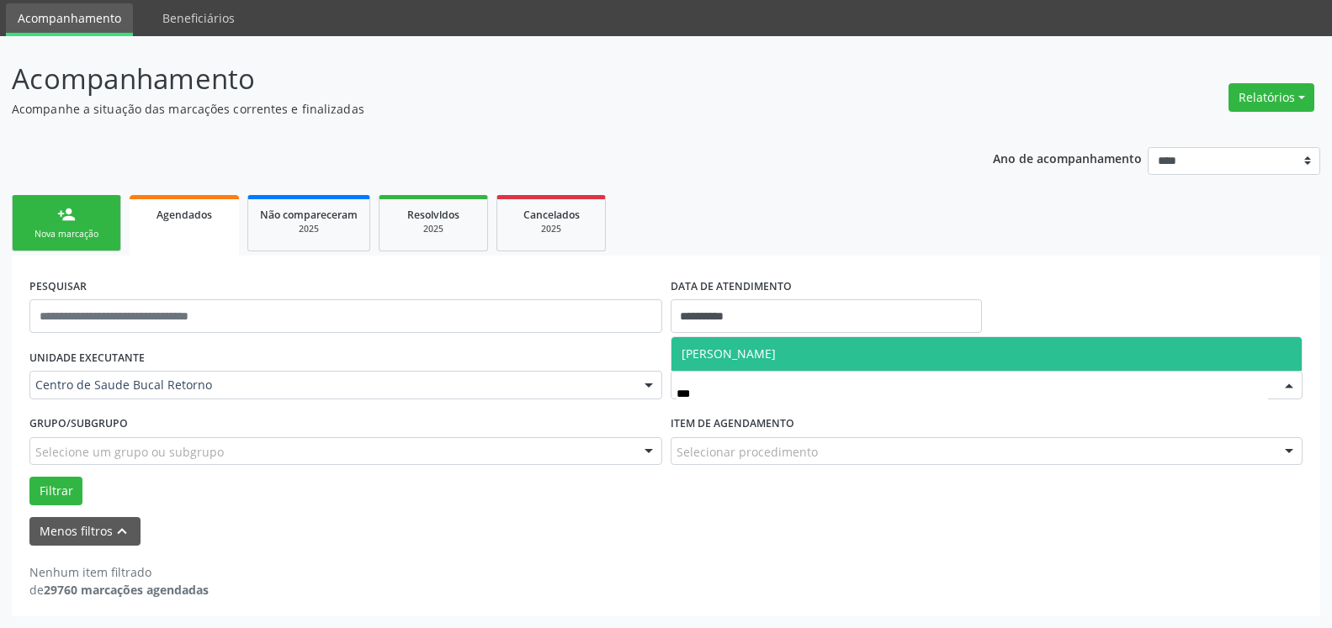
click at [718, 342] on span "[PERSON_NAME]" at bounding box center [986, 354] width 631 height 34
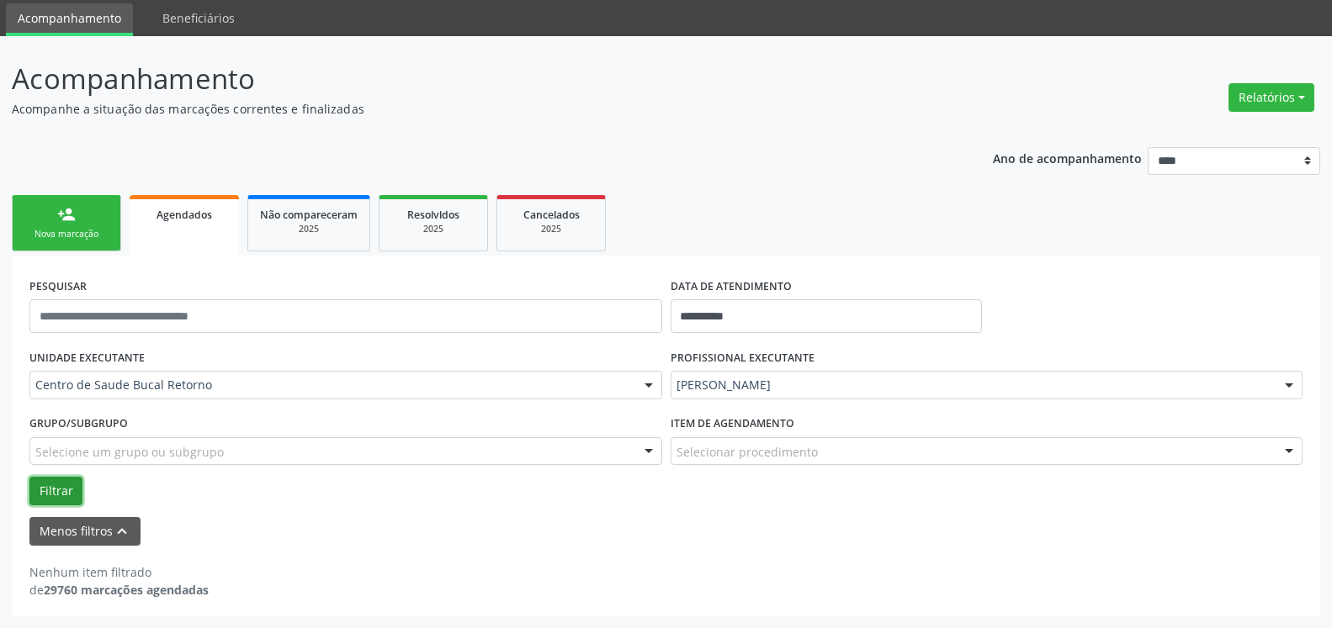
click at [70, 488] on button "Filtrar" at bounding box center [55, 491] width 53 height 29
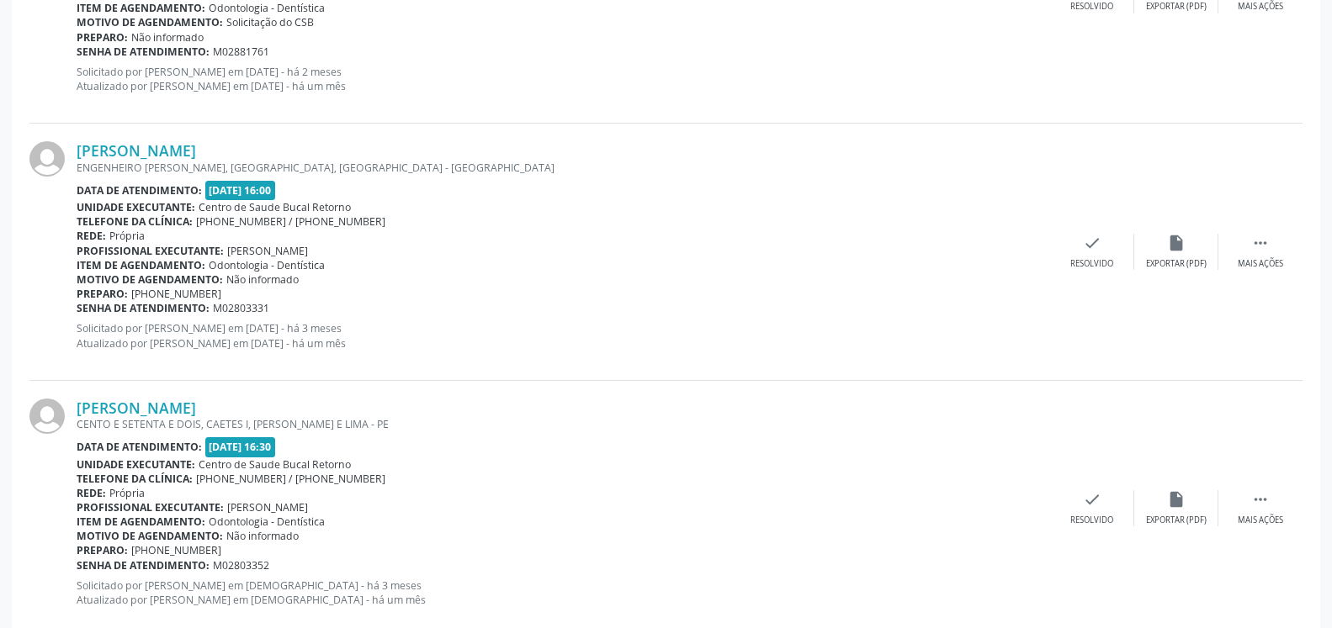
scroll to position [2116, 0]
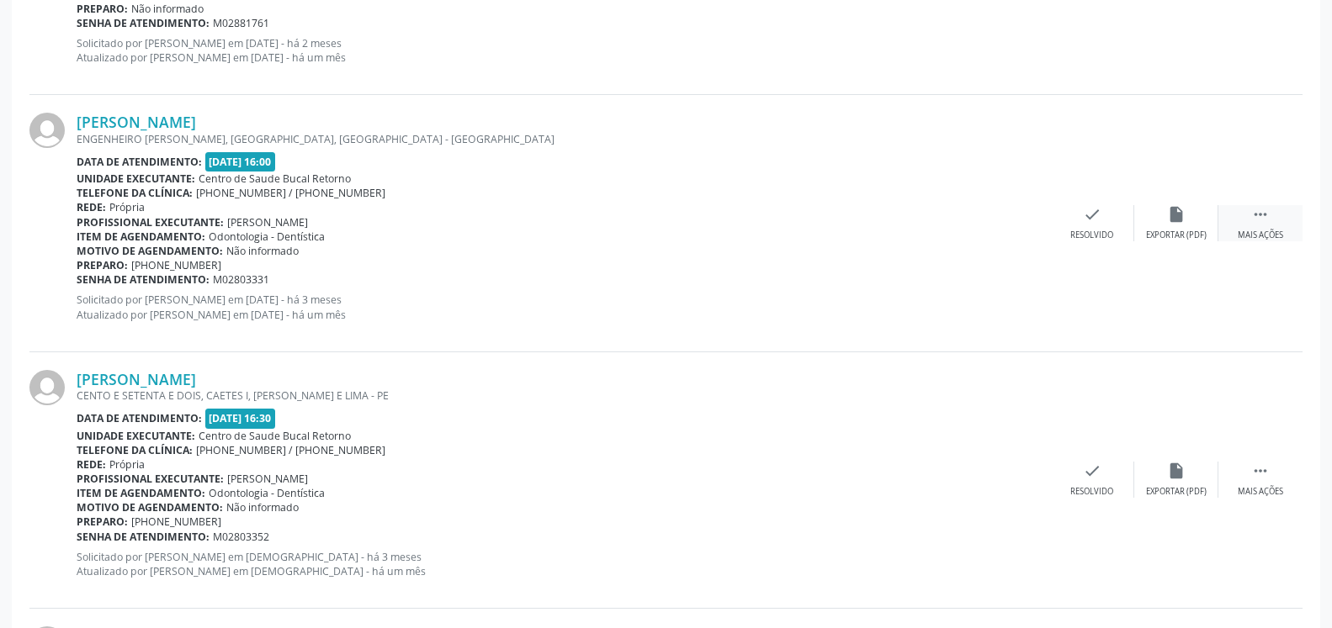
click at [1263, 223] on icon "" at bounding box center [1260, 214] width 19 height 19
click at [1203, 220] on div "alarm_off Não compareceu" at bounding box center [1176, 223] width 84 height 36
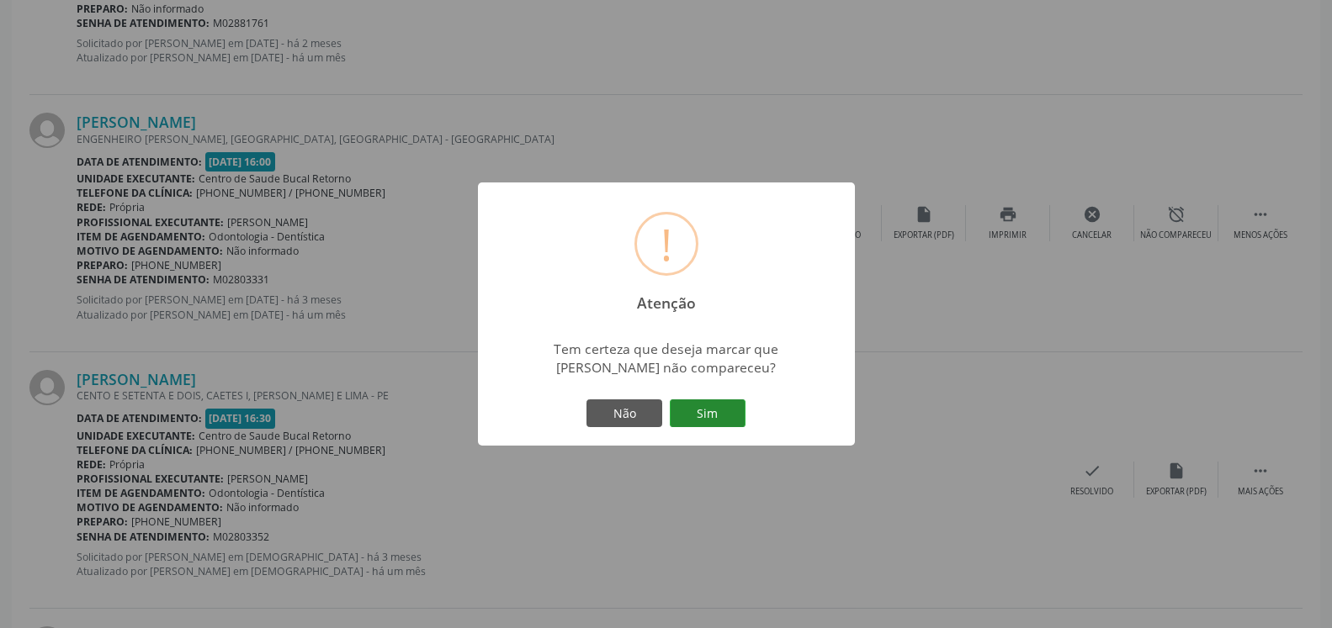
click at [733, 415] on button "Sim" at bounding box center [708, 414] width 76 height 29
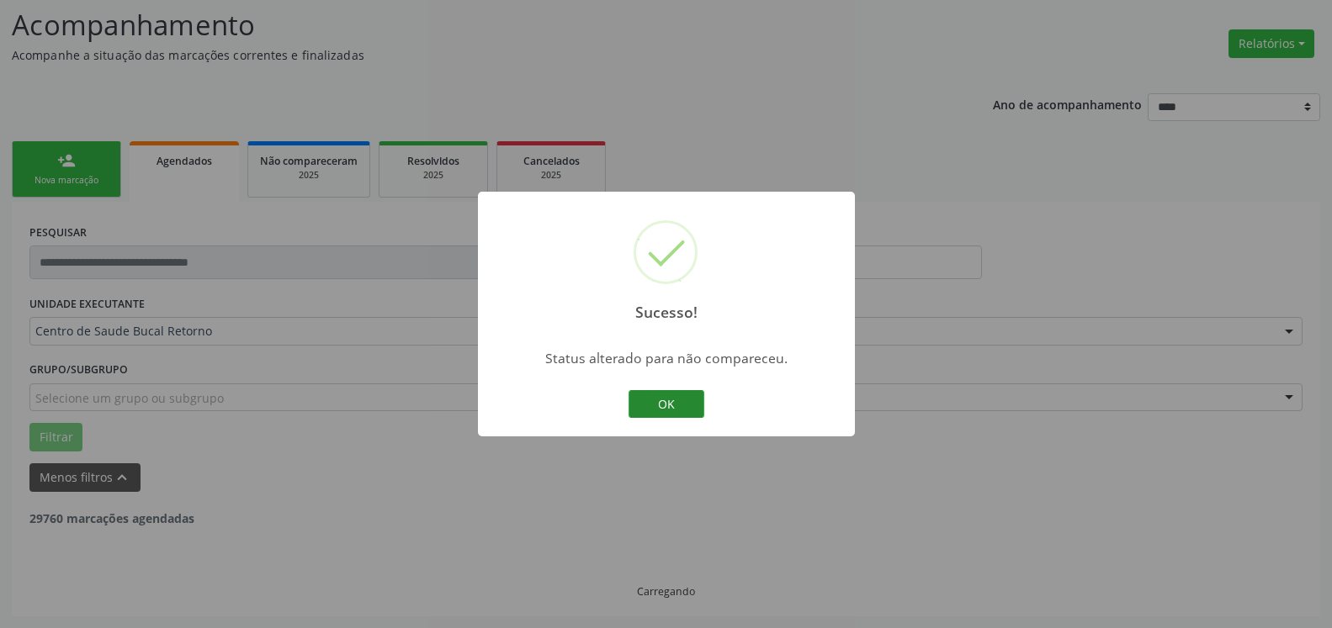
click at [665, 406] on button "OK" at bounding box center [666, 404] width 76 height 29
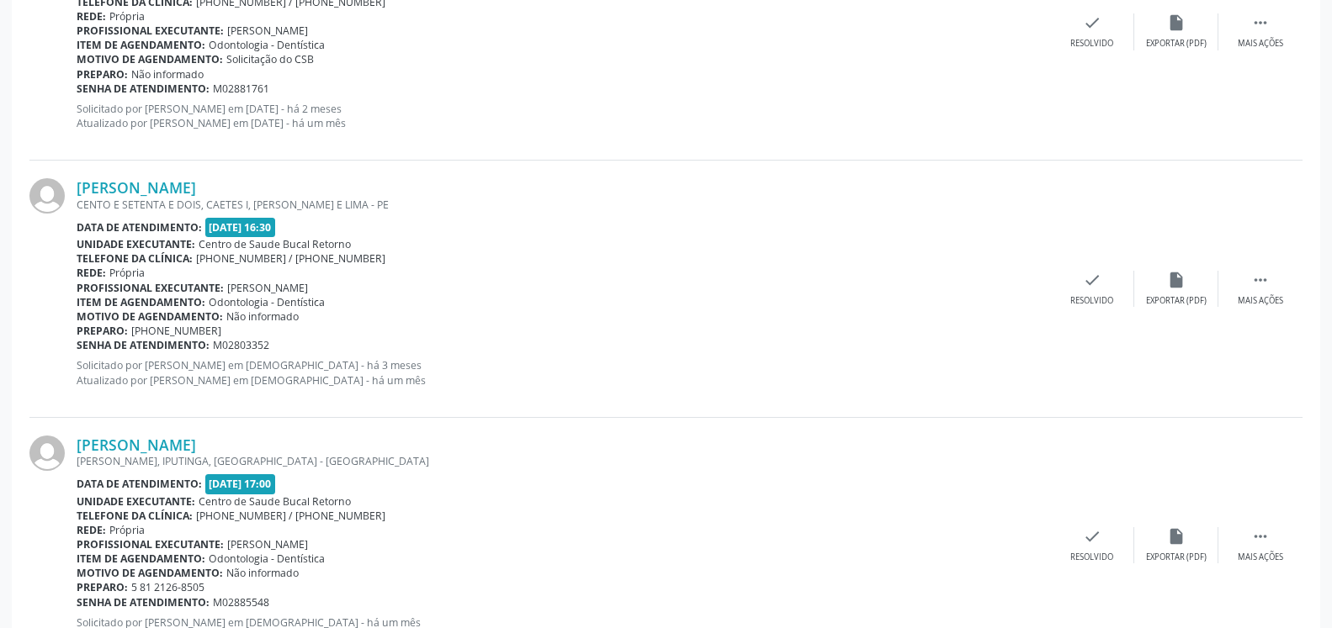
scroll to position [2084, 0]
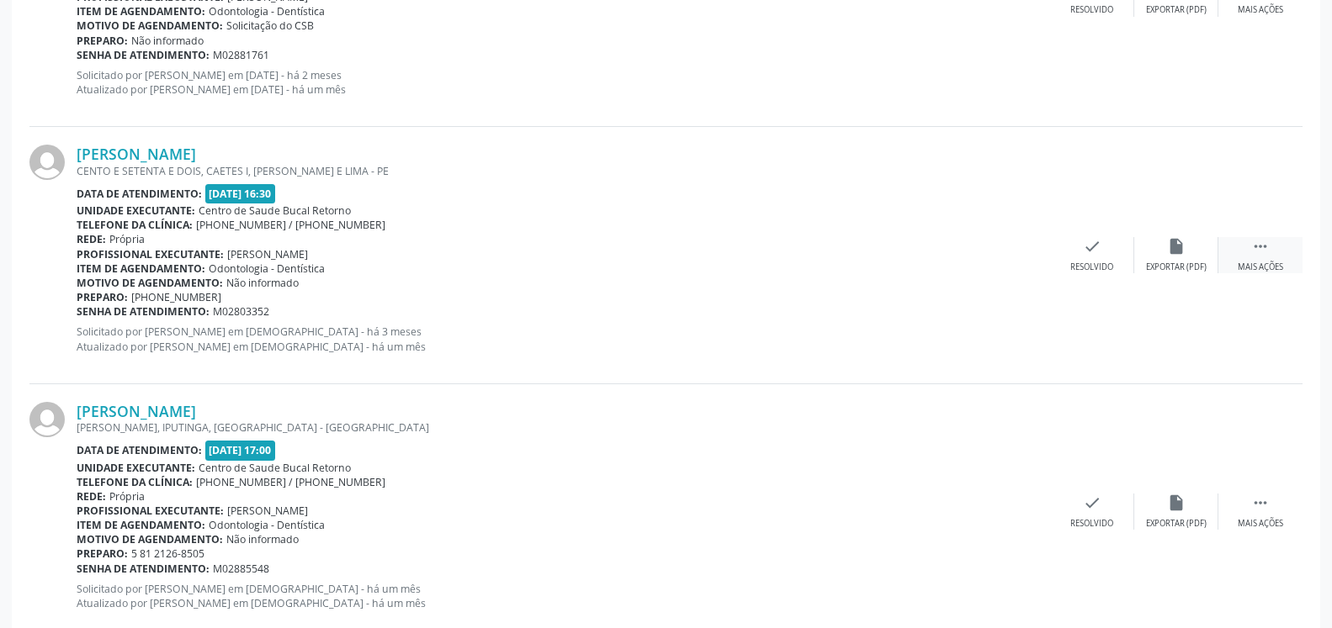
click at [1269, 249] on div " Mais ações" at bounding box center [1260, 255] width 84 height 36
click at [1174, 240] on icon "alarm_off" at bounding box center [1176, 246] width 19 height 19
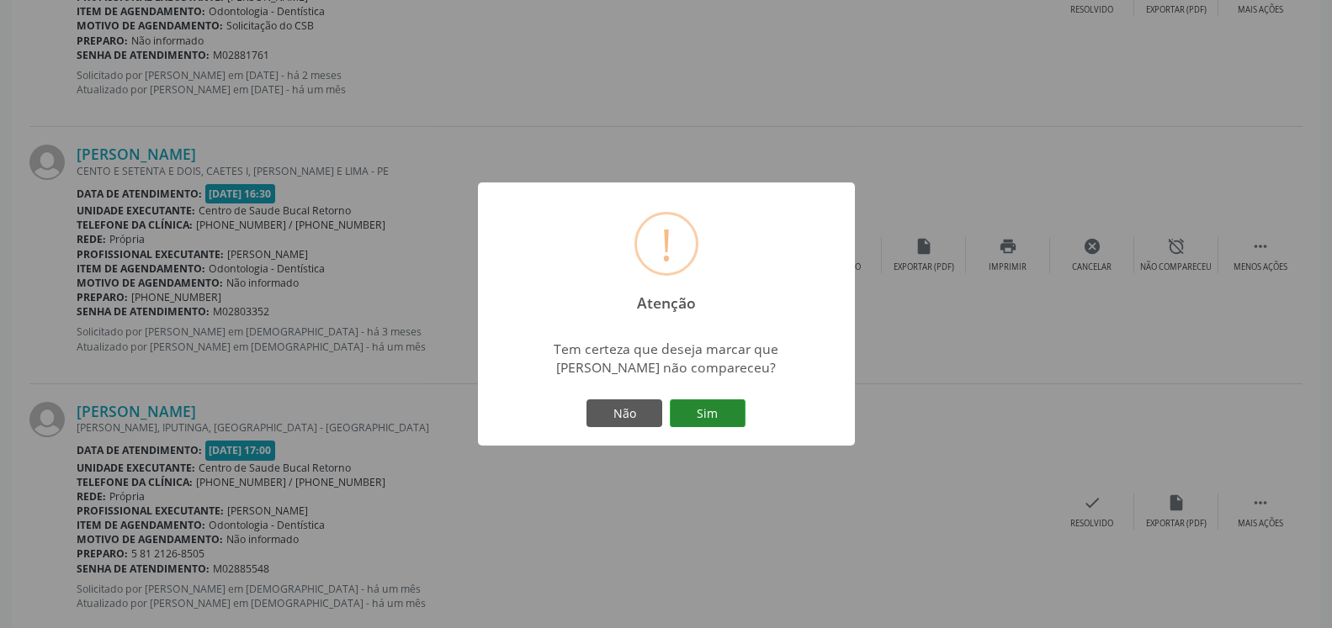
click at [726, 413] on button "Sim" at bounding box center [708, 414] width 76 height 29
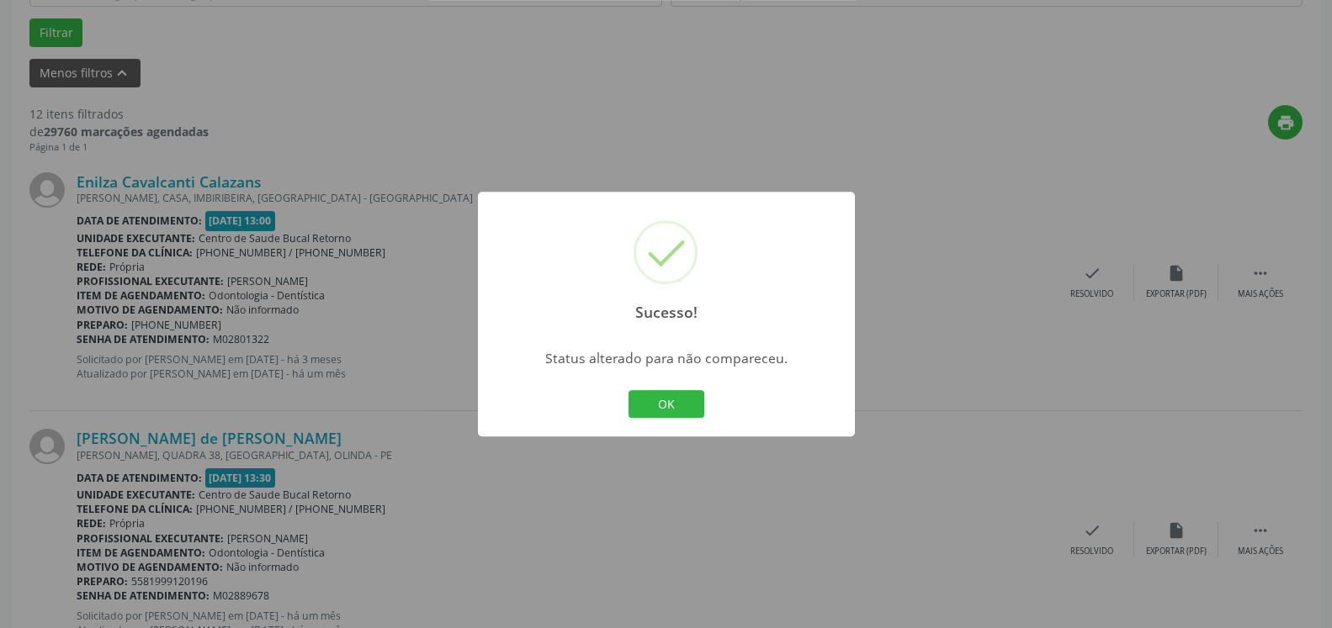
scroll to position [539, 0]
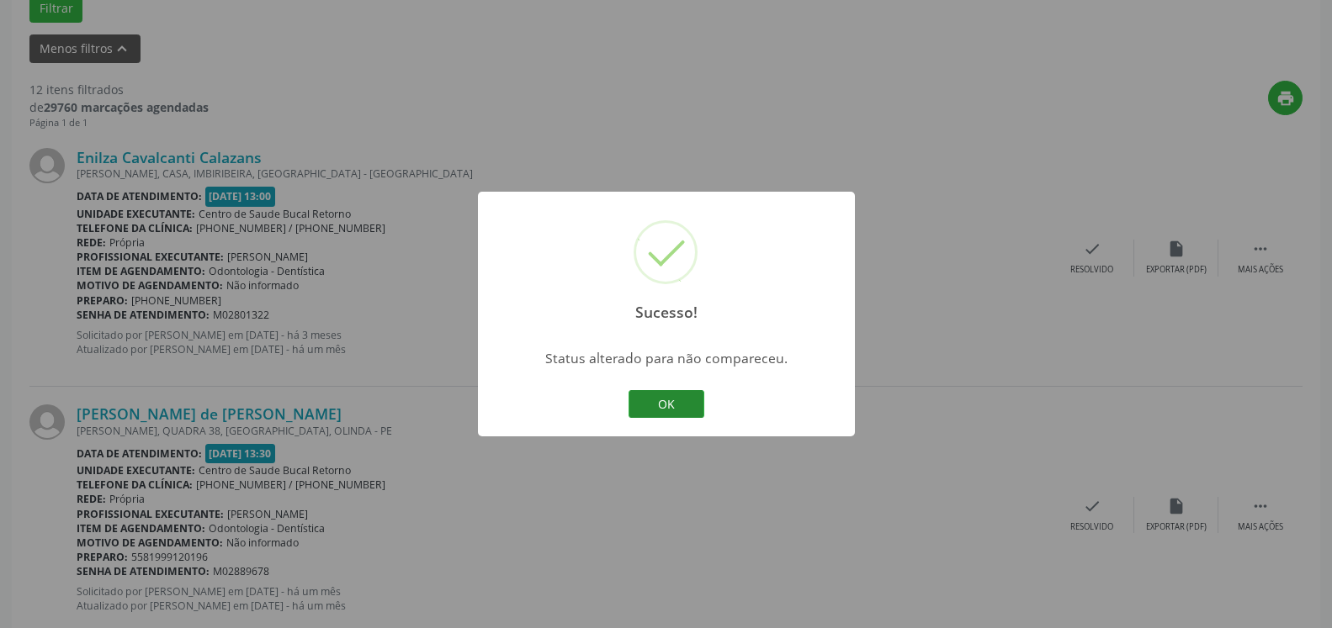
click at [663, 403] on button "OK" at bounding box center [666, 404] width 76 height 29
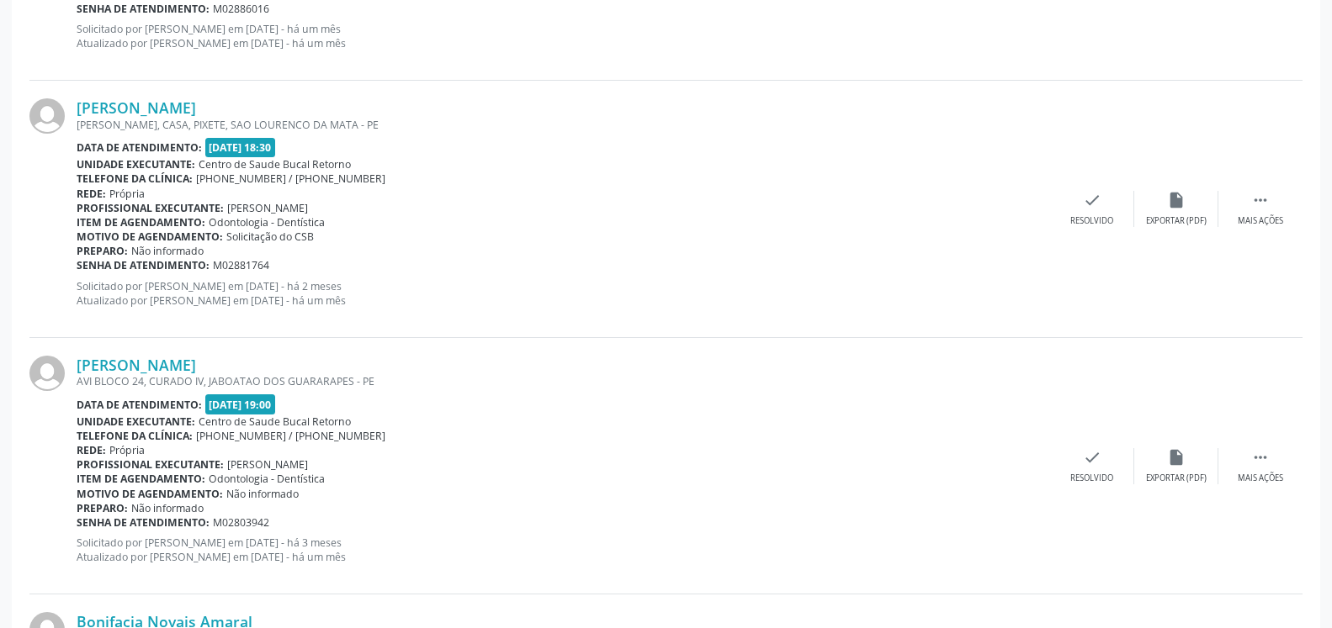
scroll to position [2942, 0]
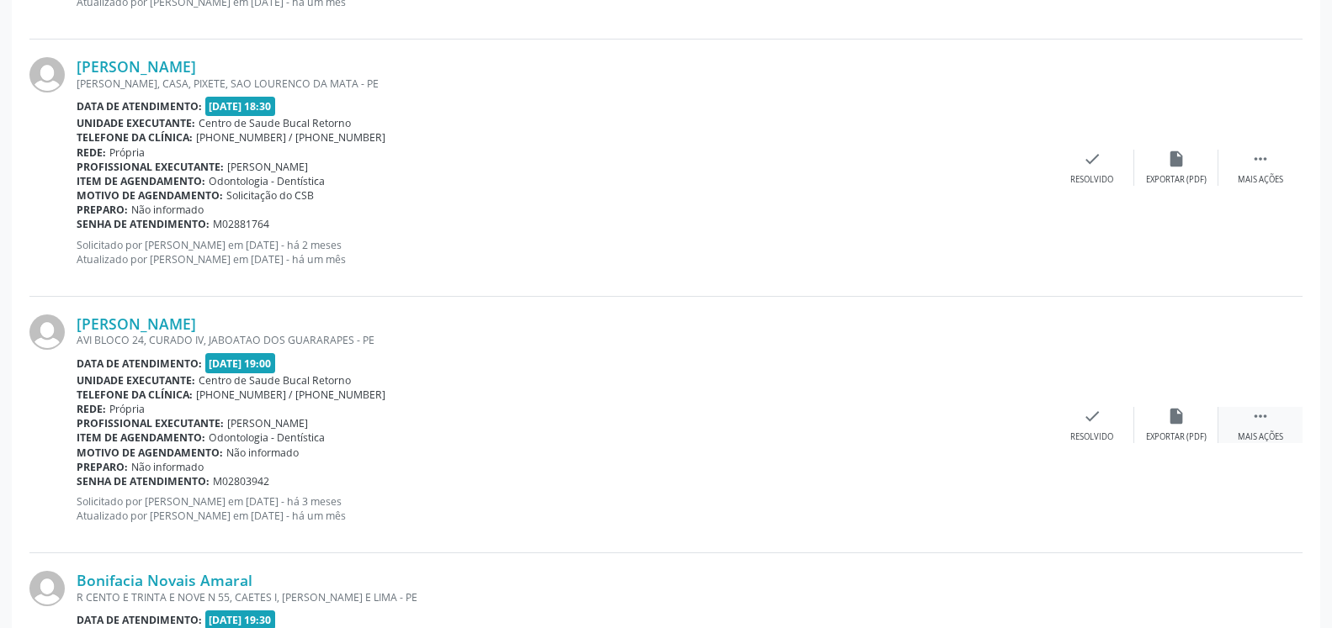
click at [1260, 424] on icon "" at bounding box center [1260, 416] width 19 height 19
click at [1191, 417] on div "alarm_off Não compareceu" at bounding box center [1176, 425] width 84 height 36
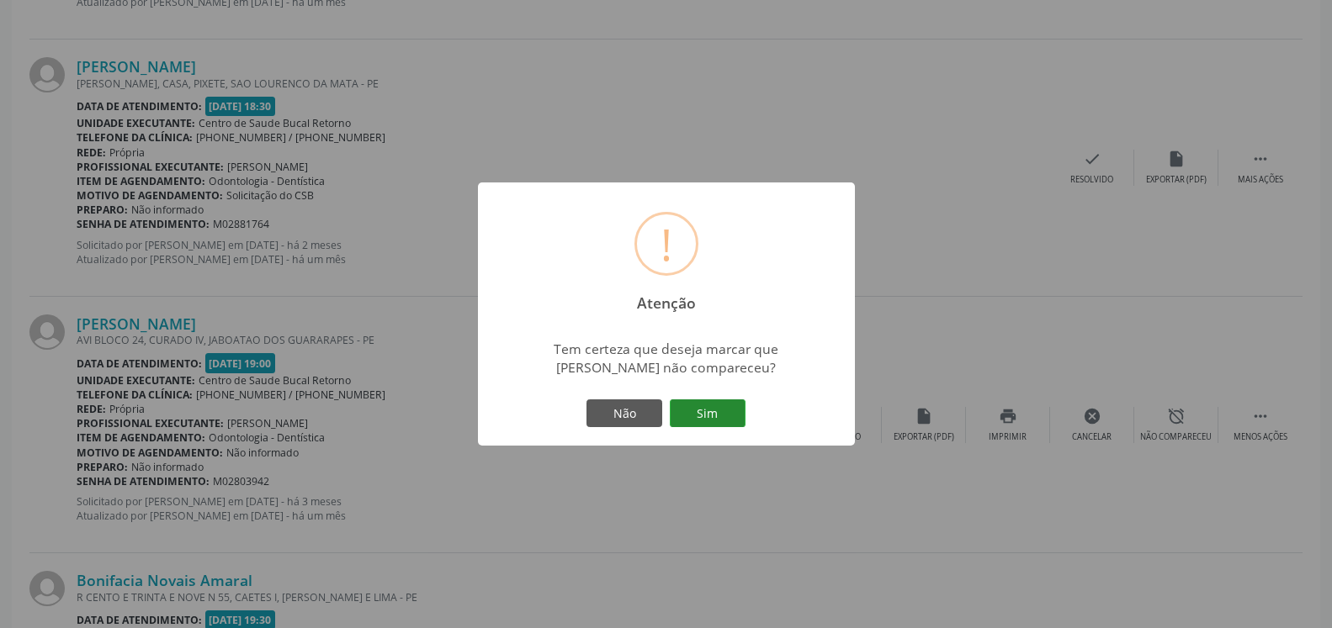
click at [721, 411] on button "Sim" at bounding box center [708, 414] width 76 height 29
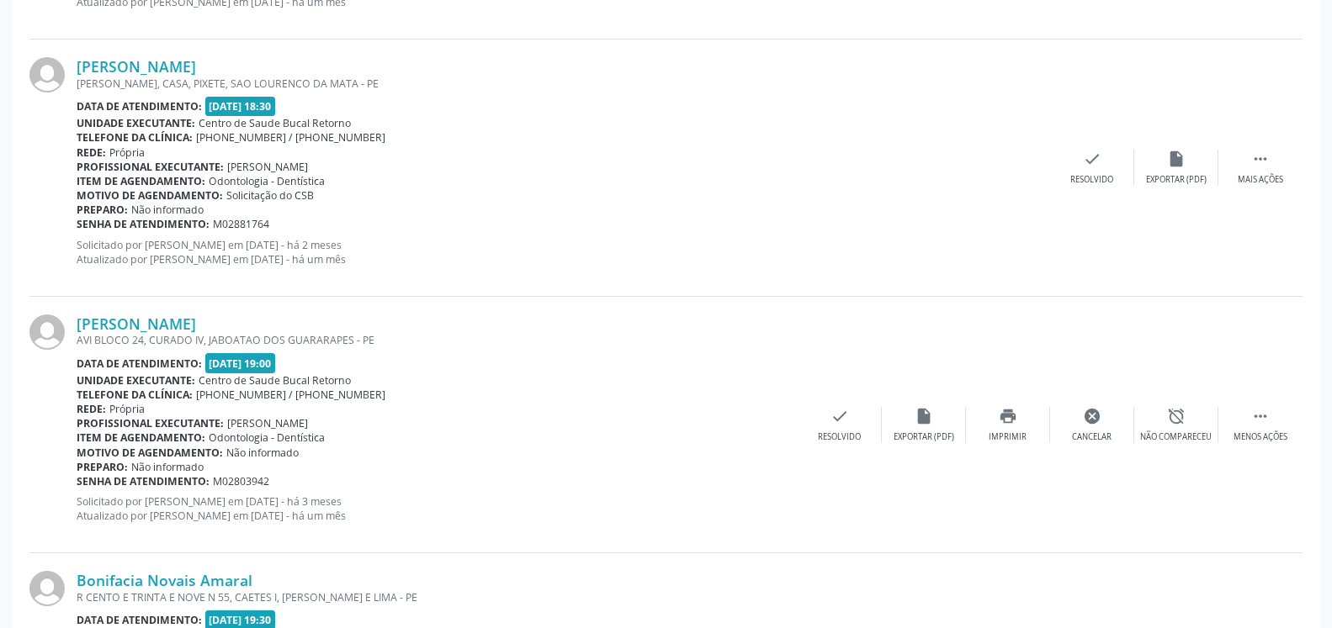
scroll to position [110, 0]
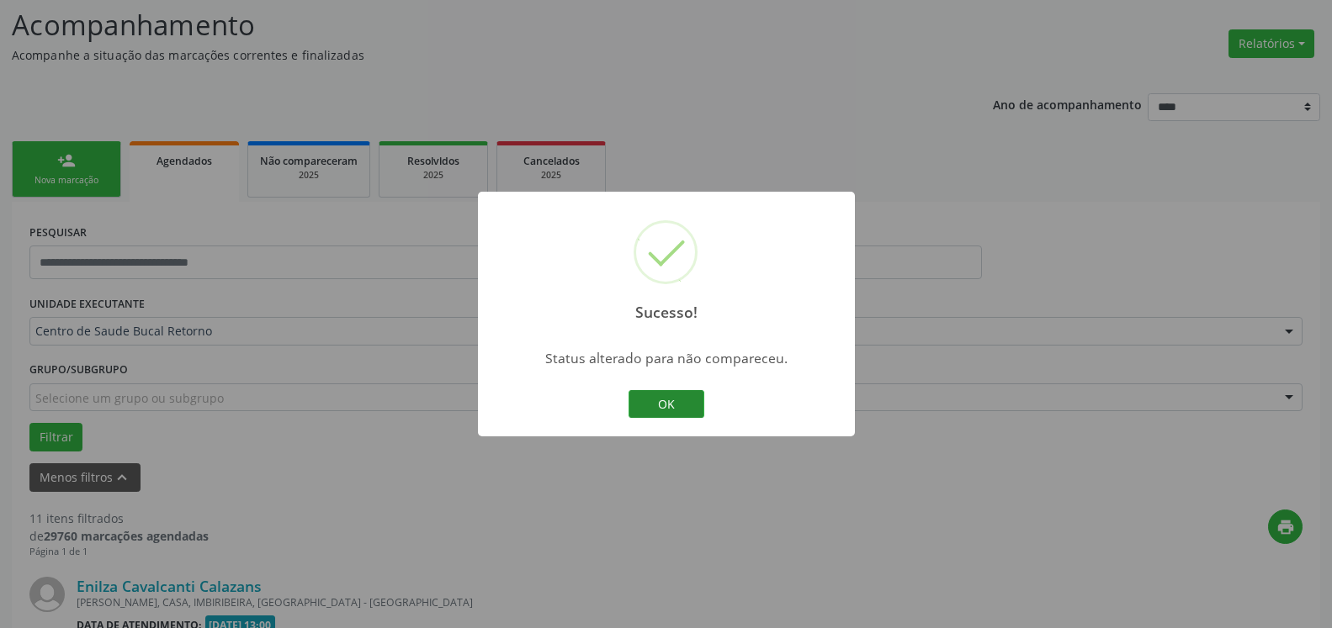
click at [667, 410] on button "OK" at bounding box center [666, 404] width 76 height 29
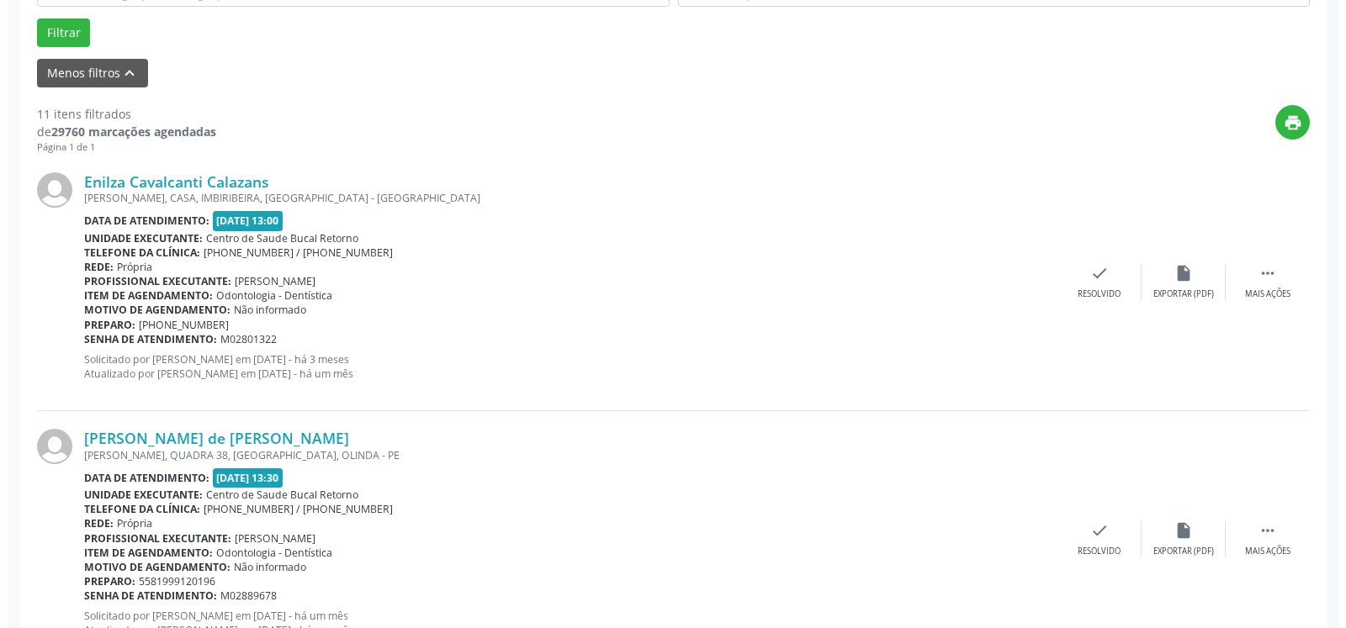
scroll to position [429, 0]
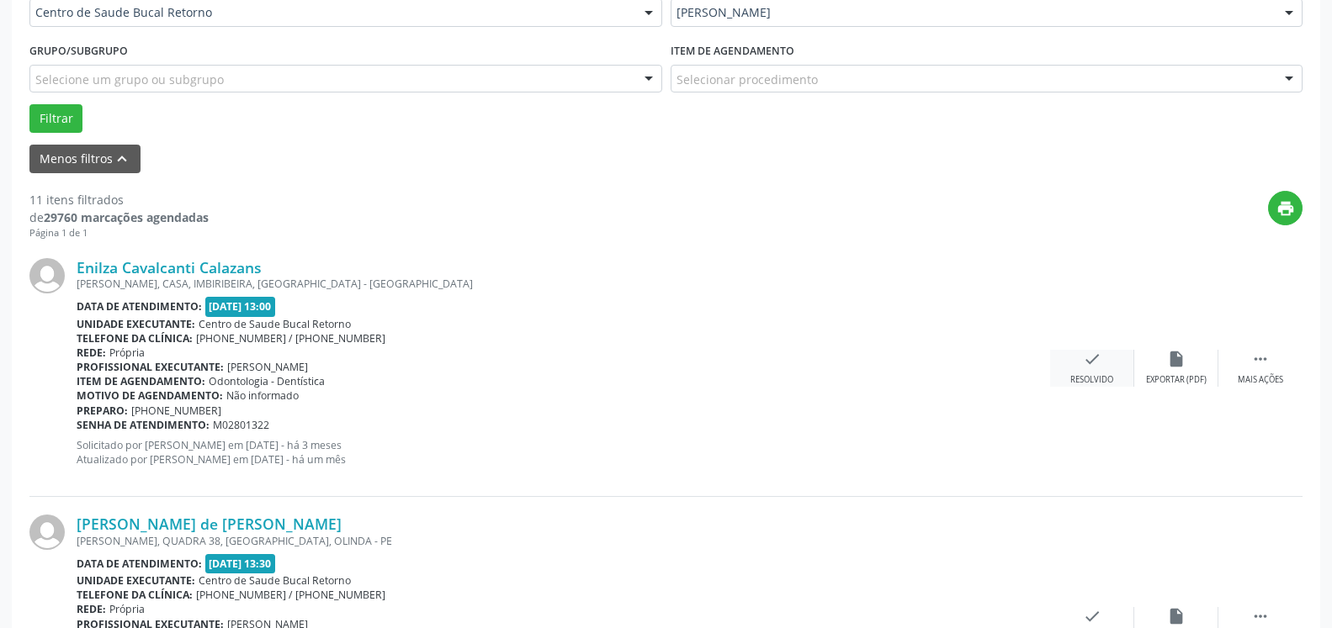
click at [1091, 368] on icon "check" at bounding box center [1092, 359] width 19 height 19
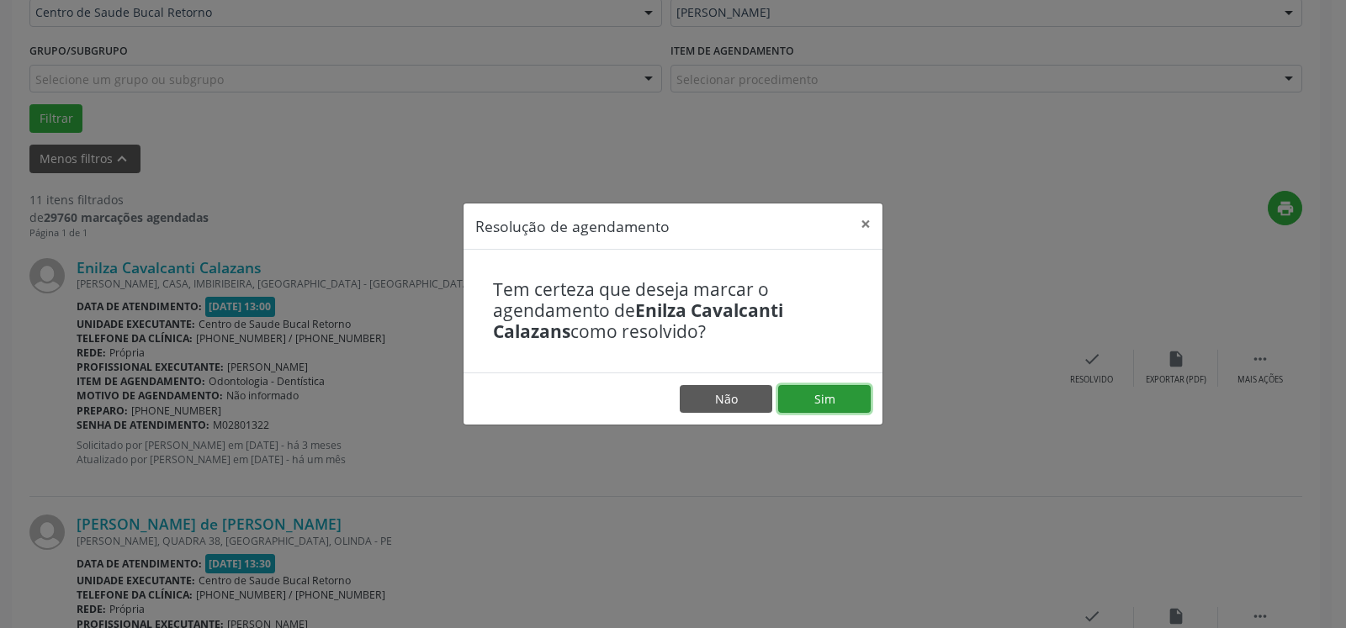
click at [856, 393] on button "Sim" at bounding box center [824, 399] width 93 height 29
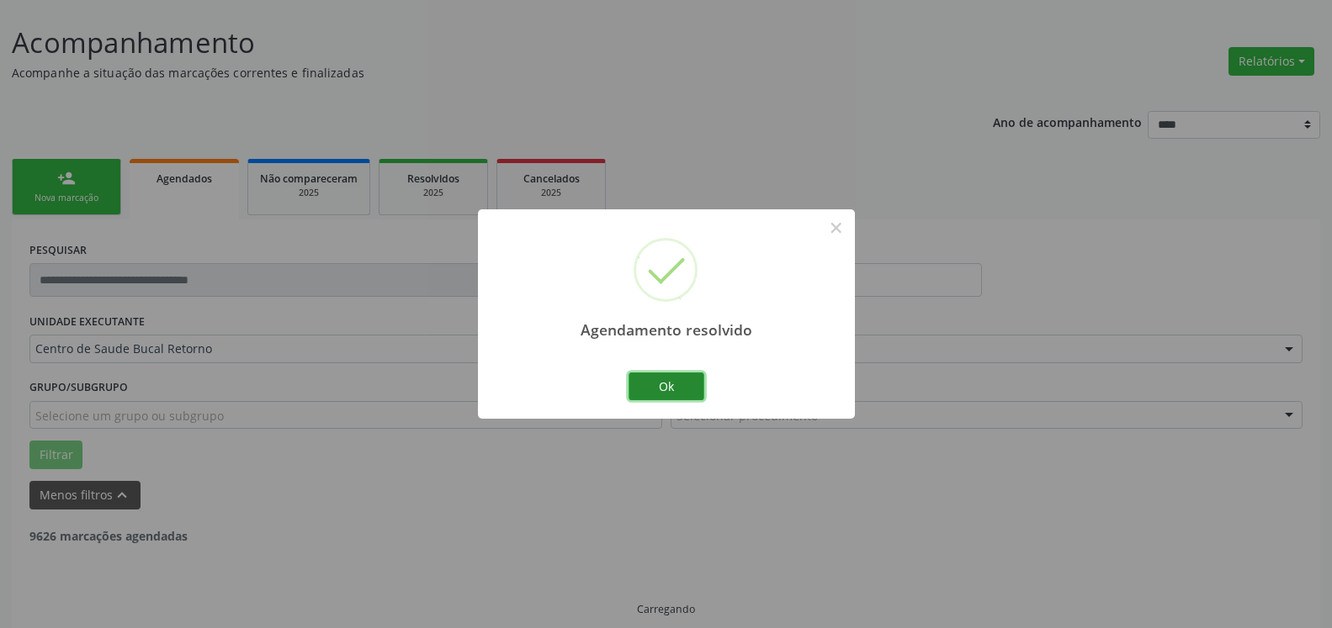
click at [681, 385] on button "Ok" at bounding box center [666, 387] width 76 height 29
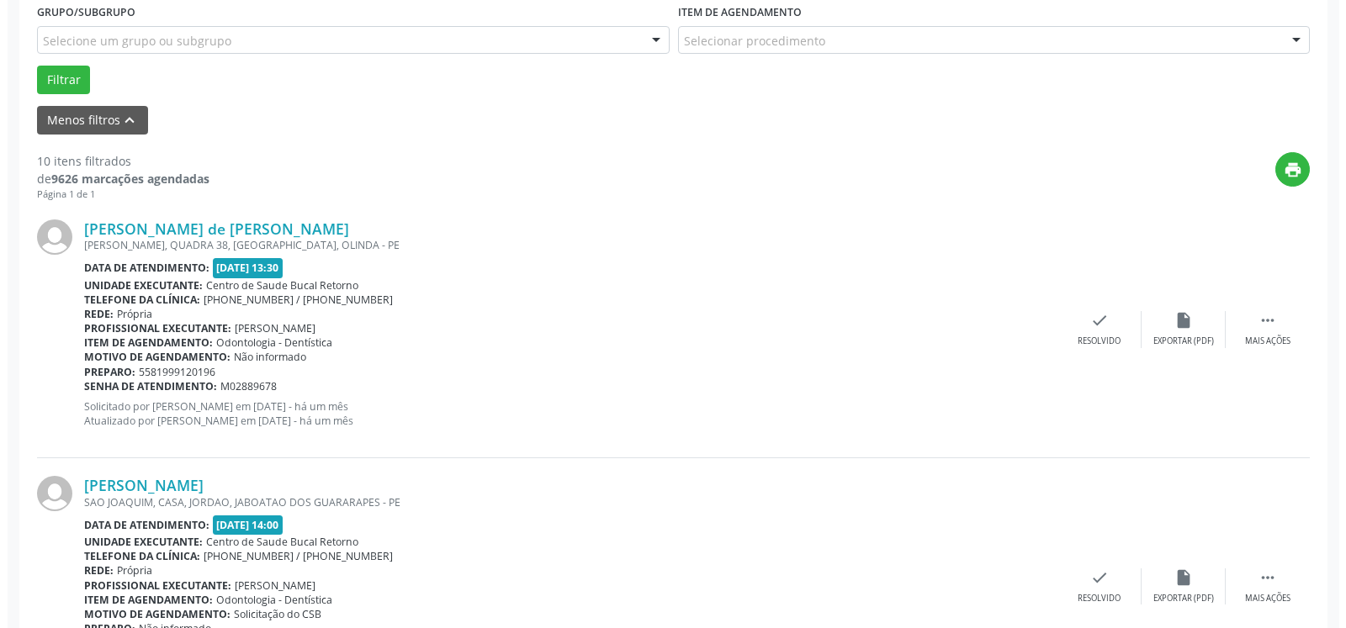
scroll to position [539, 0]
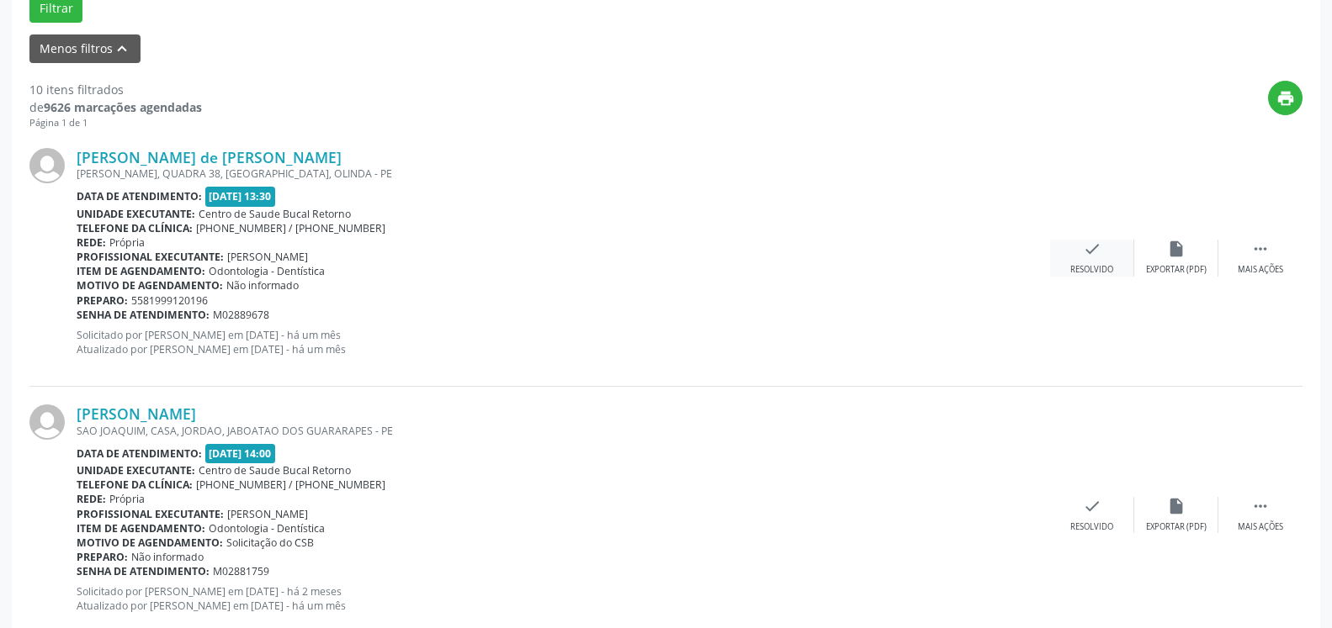
click at [1102, 257] on div "check Resolvido" at bounding box center [1092, 258] width 84 height 36
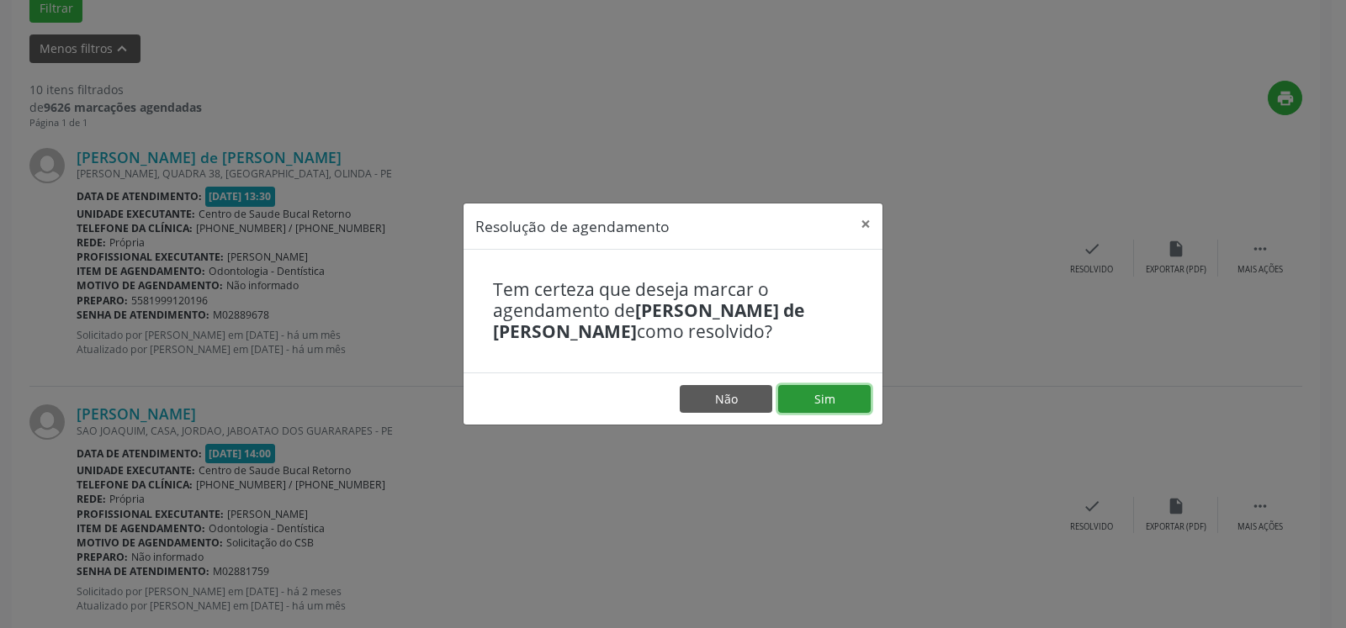
click at [837, 407] on button "Sim" at bounding box center [824, 399] width 93 height 29
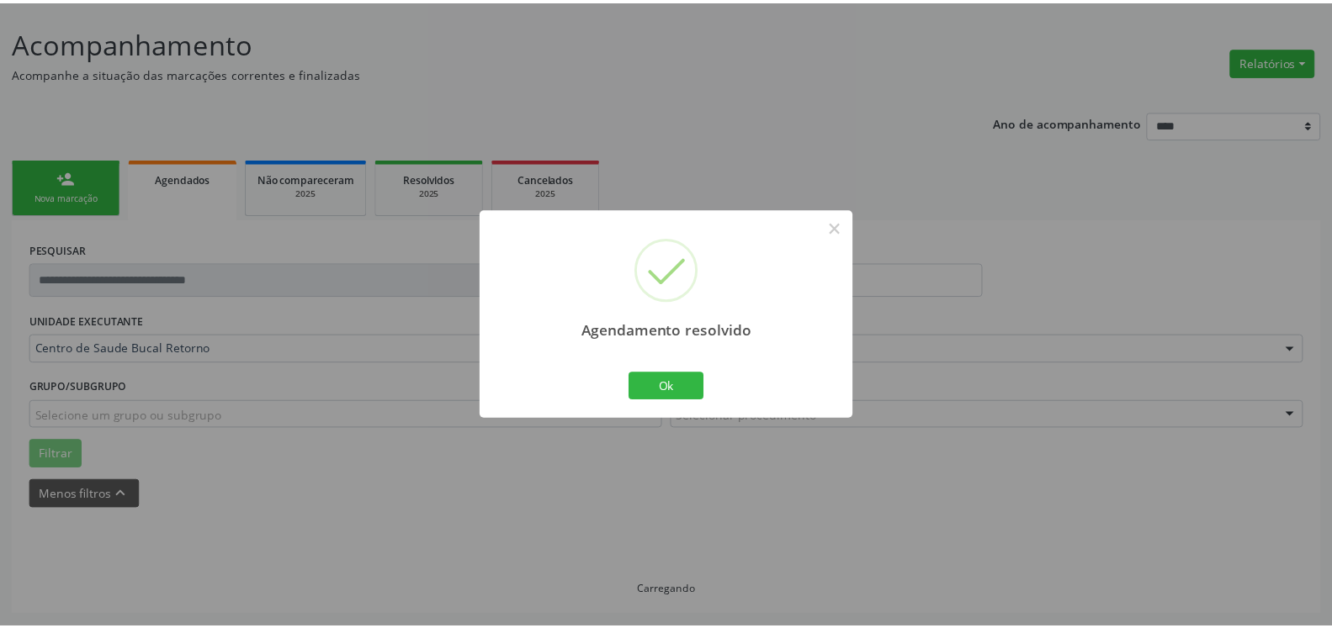
scroll to position [93, 0]
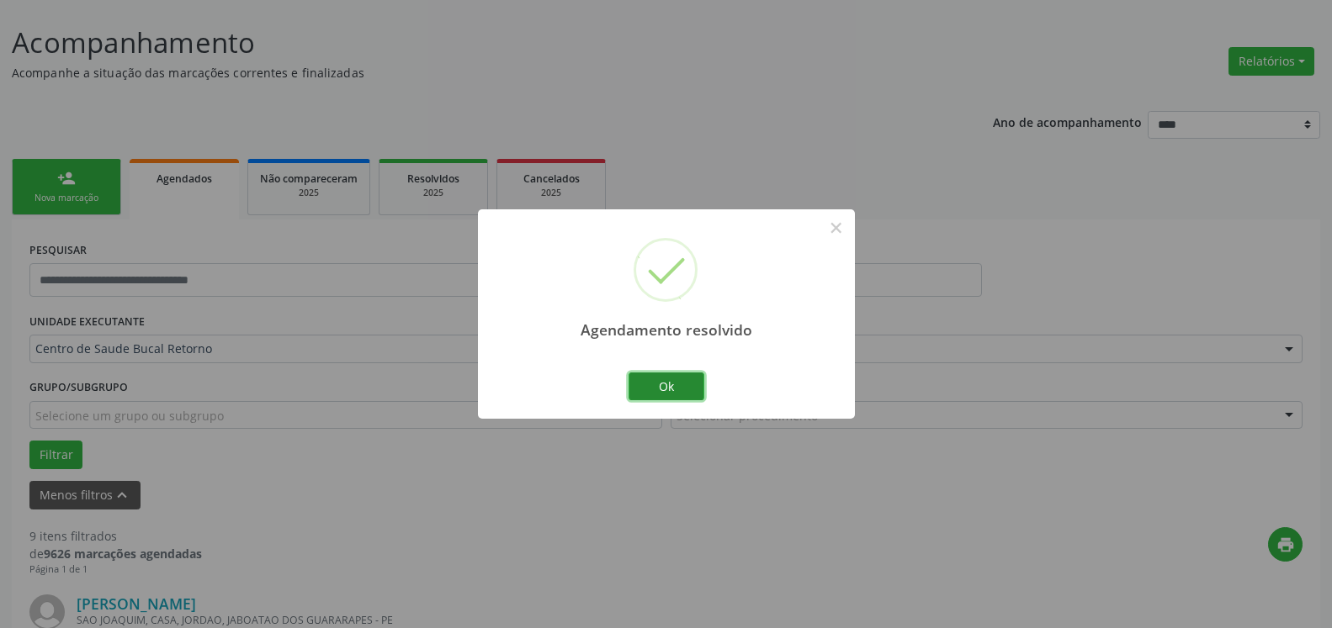
click at [654, 391] on button "Ok" at bounding box center [666, 387] width 76 height 29
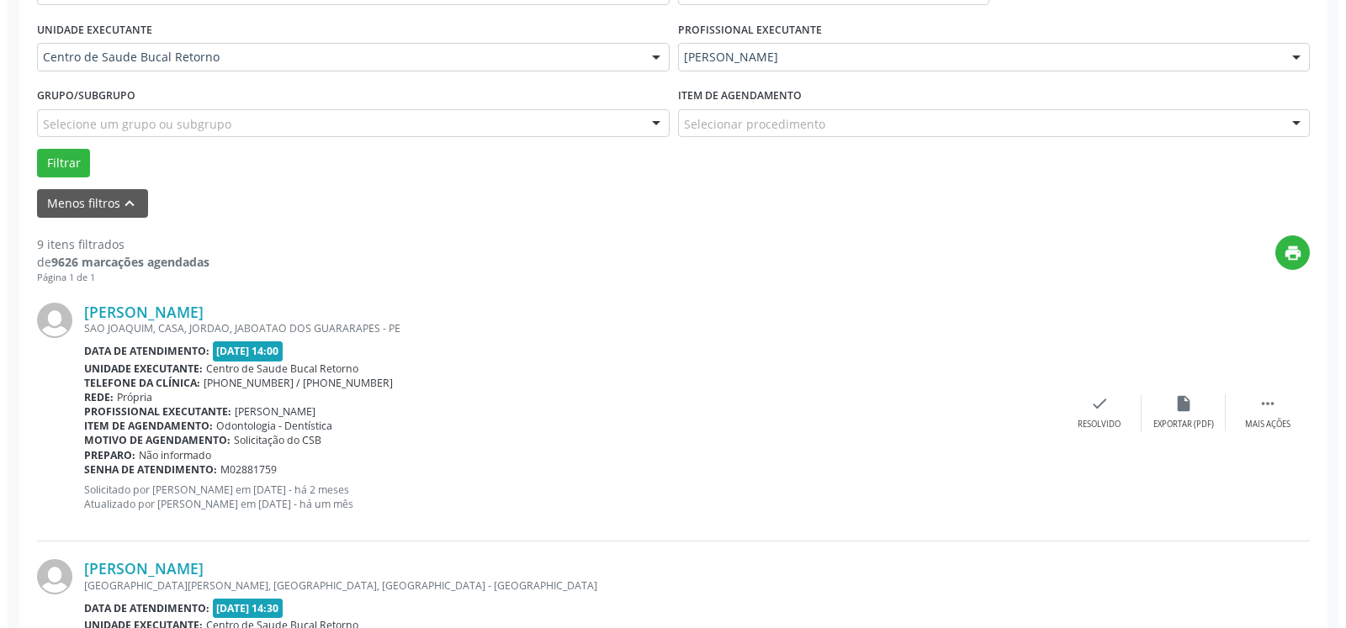
scroll to position [693, 0]
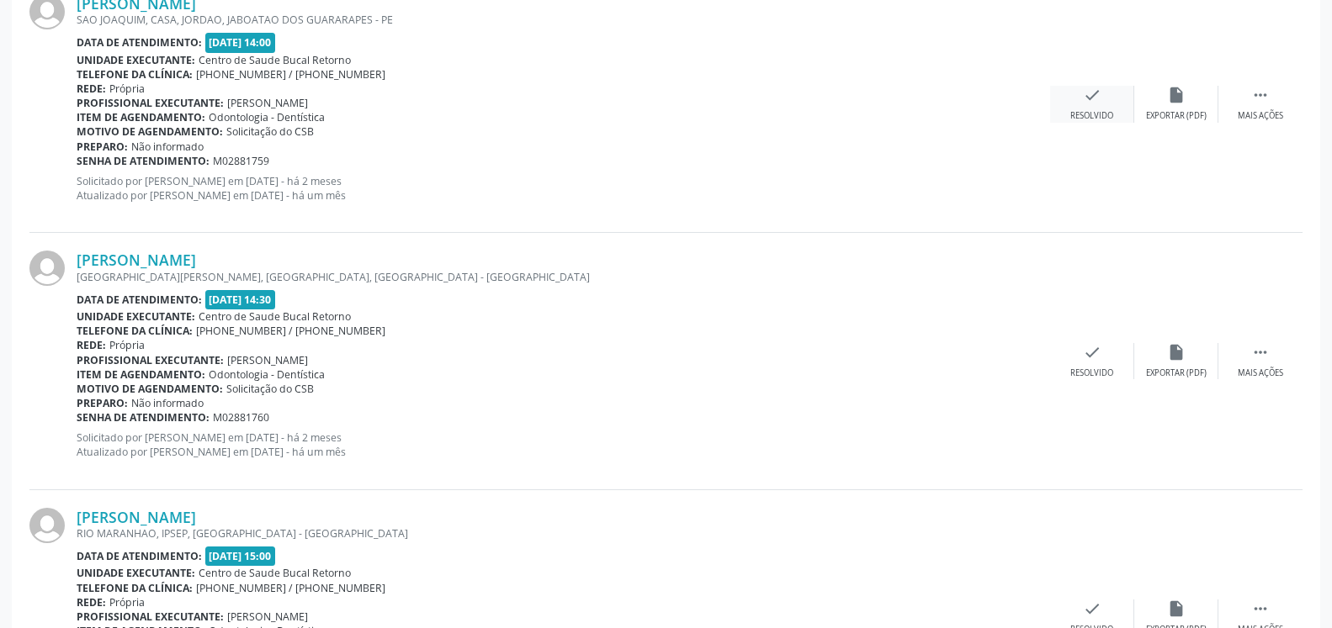
click at [1095, 93] on icon "check" at bounding box center [1092, 95] width 19 height 19
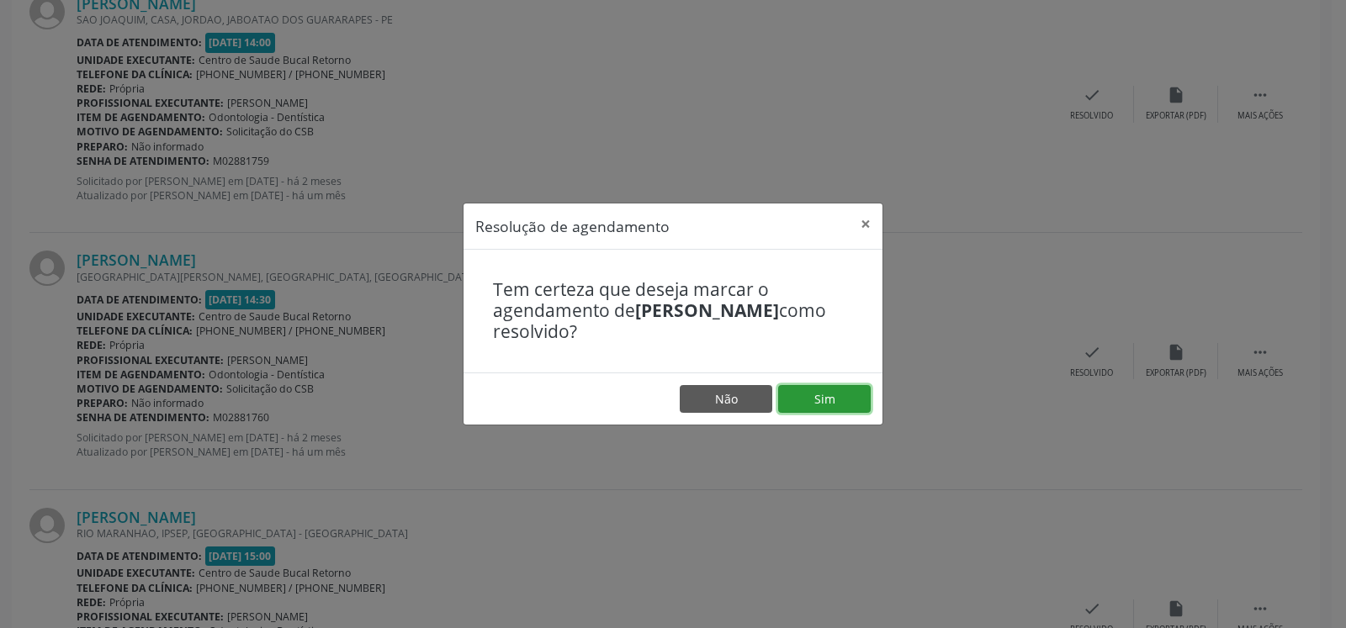
click at [827, 391] on button "Sim" at bounding box center [824, 399] width 93 height 29
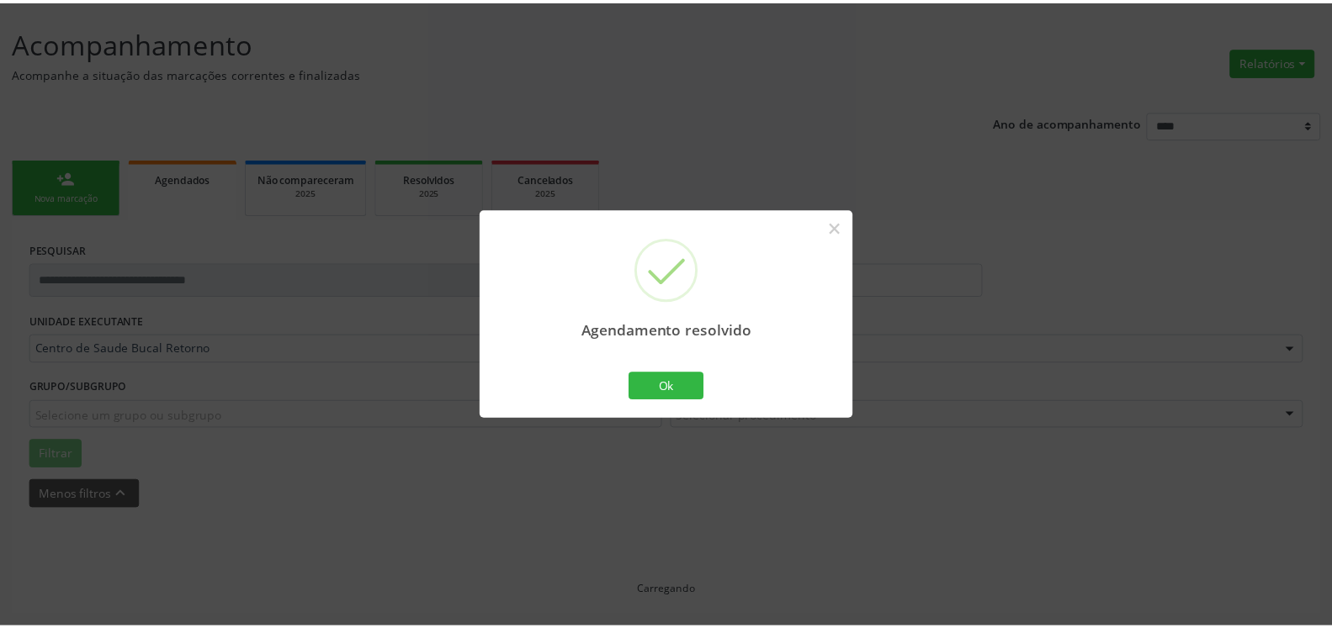
scroll to position [93, 0]
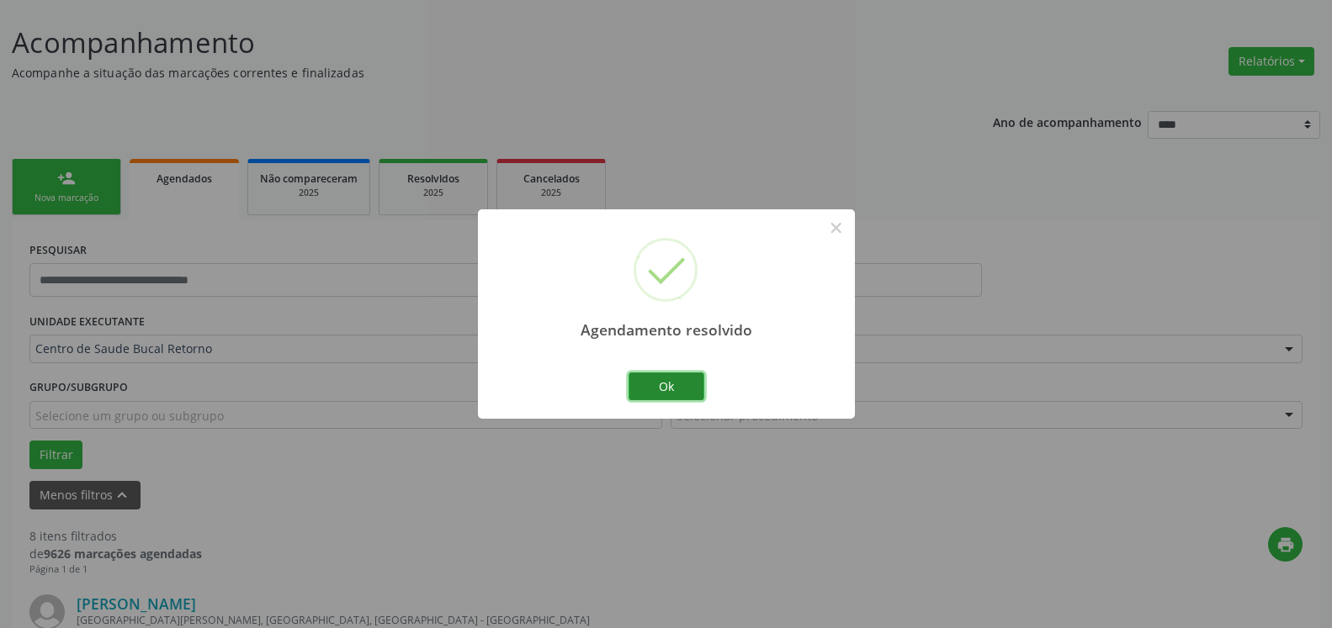
click at [683, 379] on button "Ok" at bounding box center [666, 387] width 76 height 29
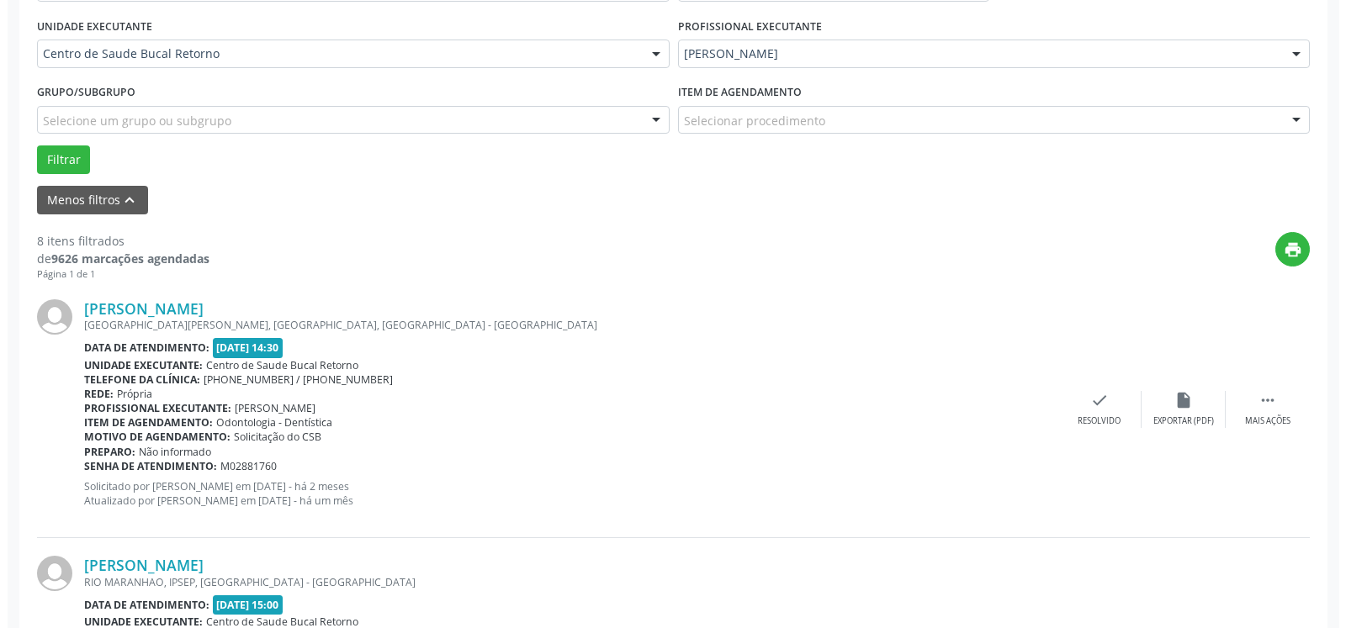
scroll to position [607, 0]
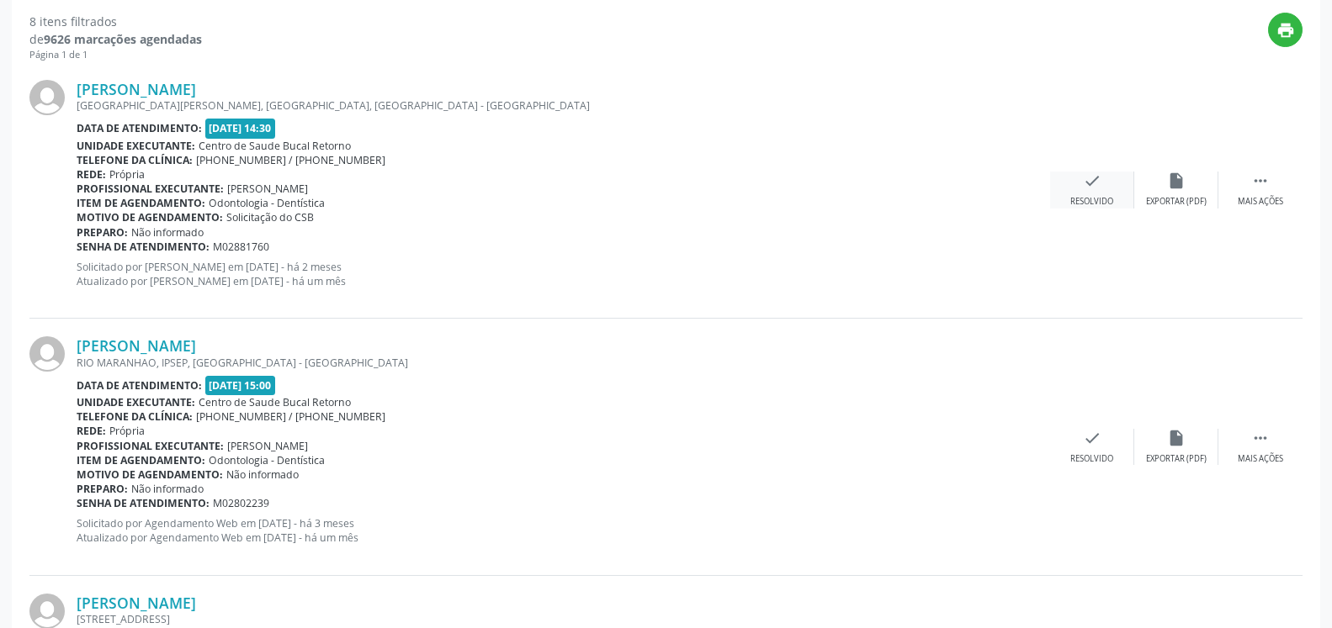
click at [1118, 188] on div "check Resolvido" at bounding box center [1092, 190] width 84 height 36
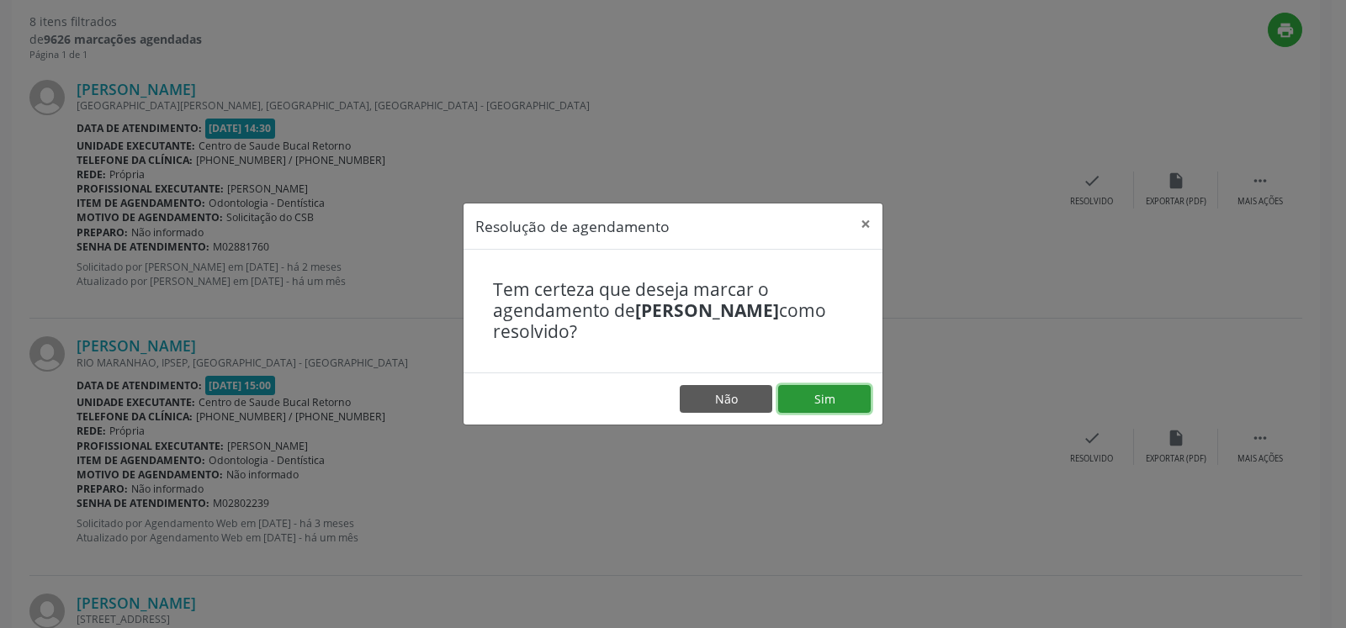
click at [824, 398] on button "Sim" at bounding box center [824, 399] width 93 height 29
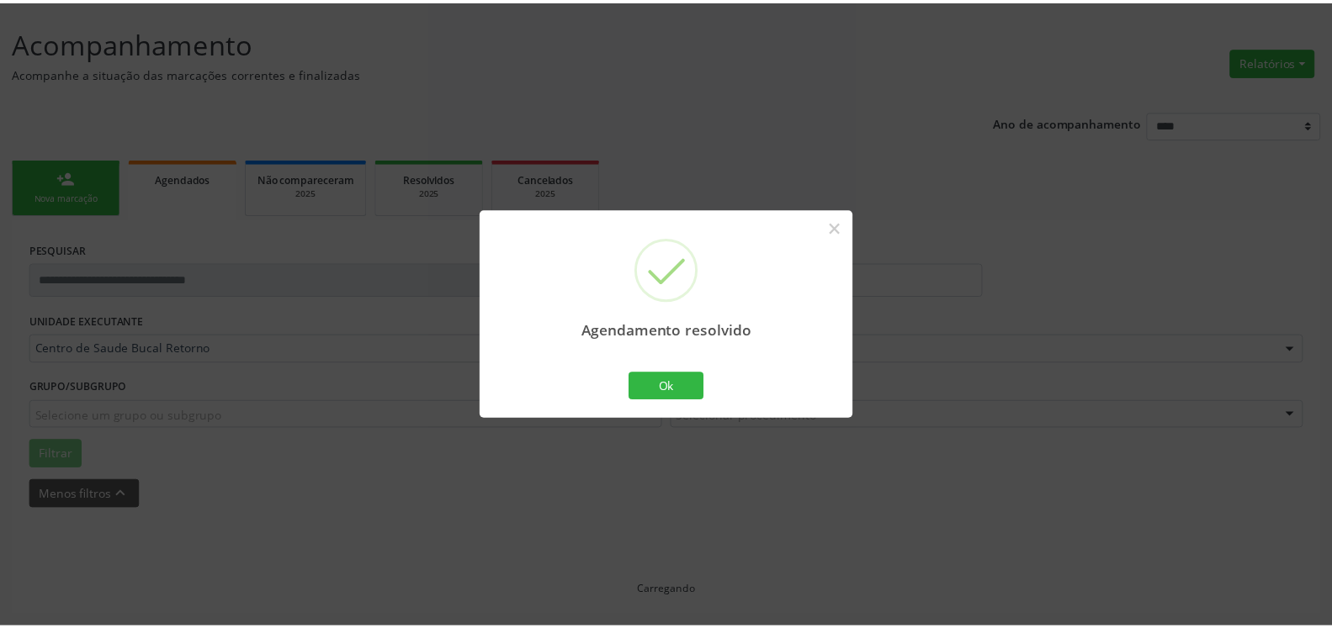
scroll to position [93, 0]
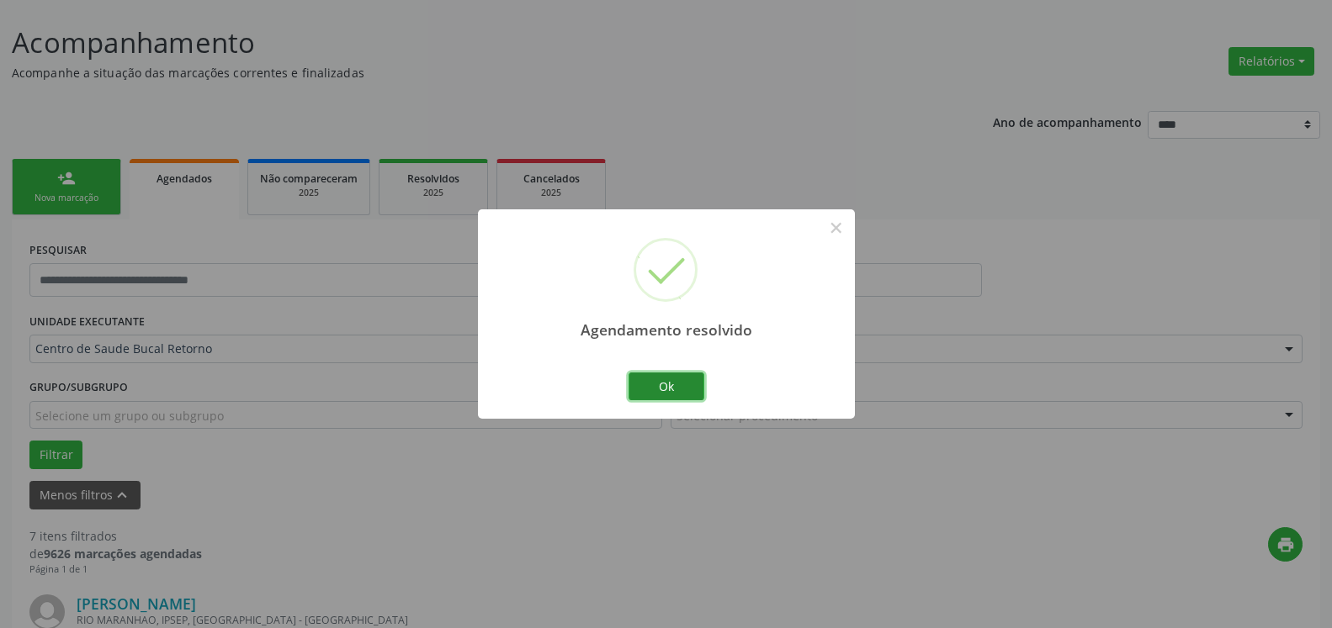
click at [676, 389] on button "Ok" at bounding box center [666, 387] width 76 height 29
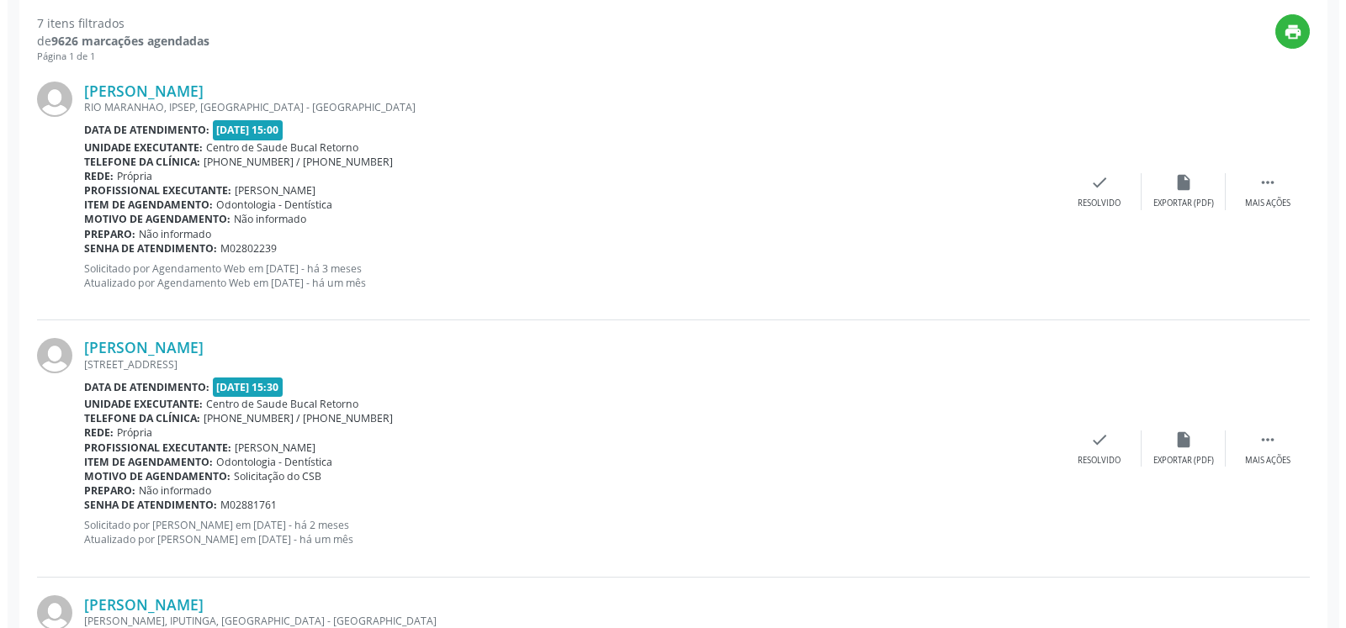
scroll to position [607, 0]
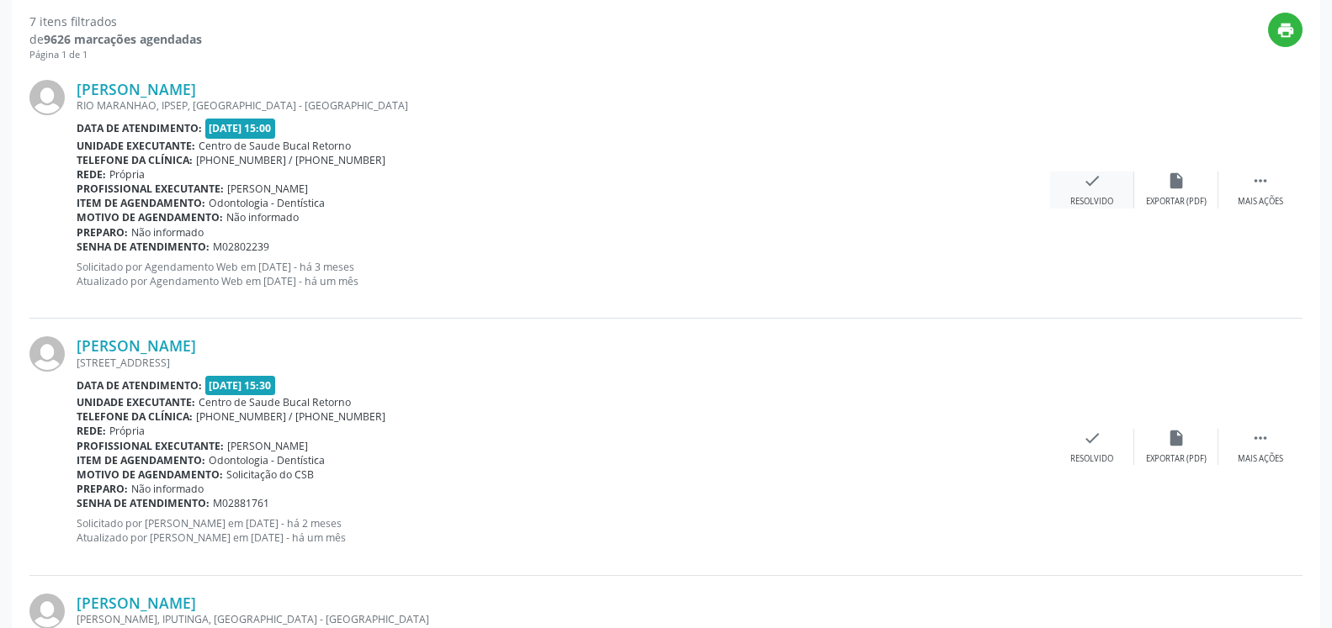
click at [1093, 182] on icon "check" at bounding box center [1092, 181] width 19 height 19
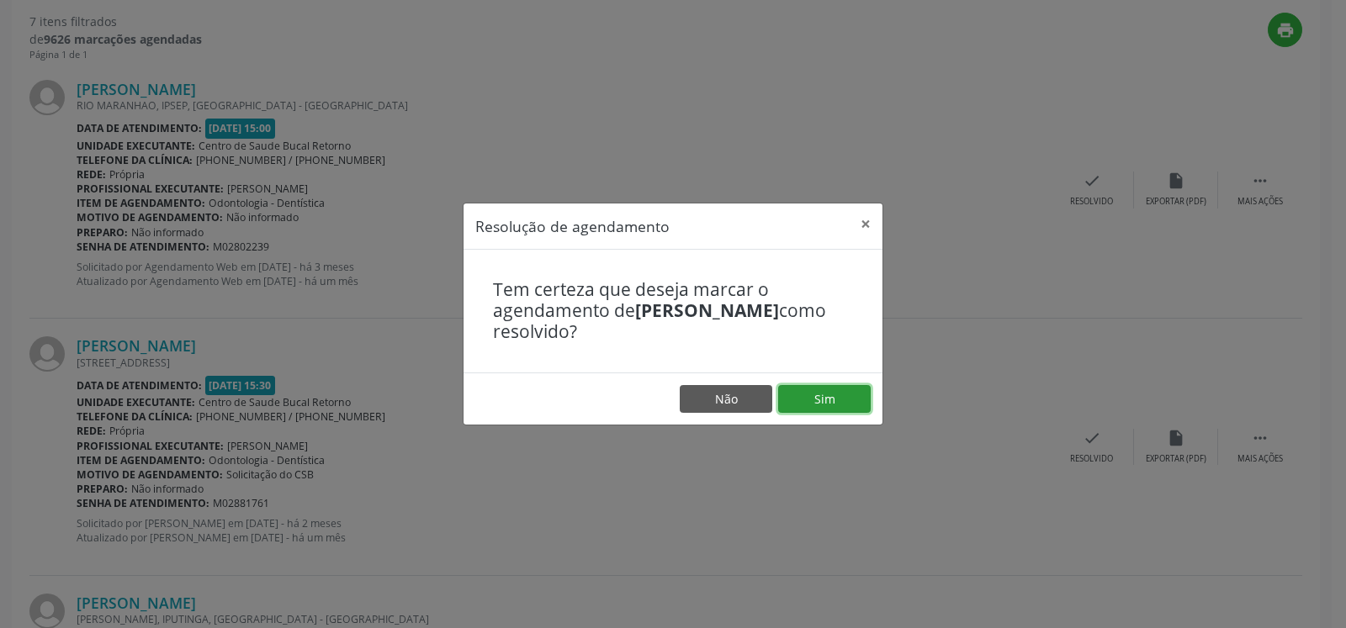
click at [824, 402] on button "Sim" at bounding box center [824, 399] width 93 height 29
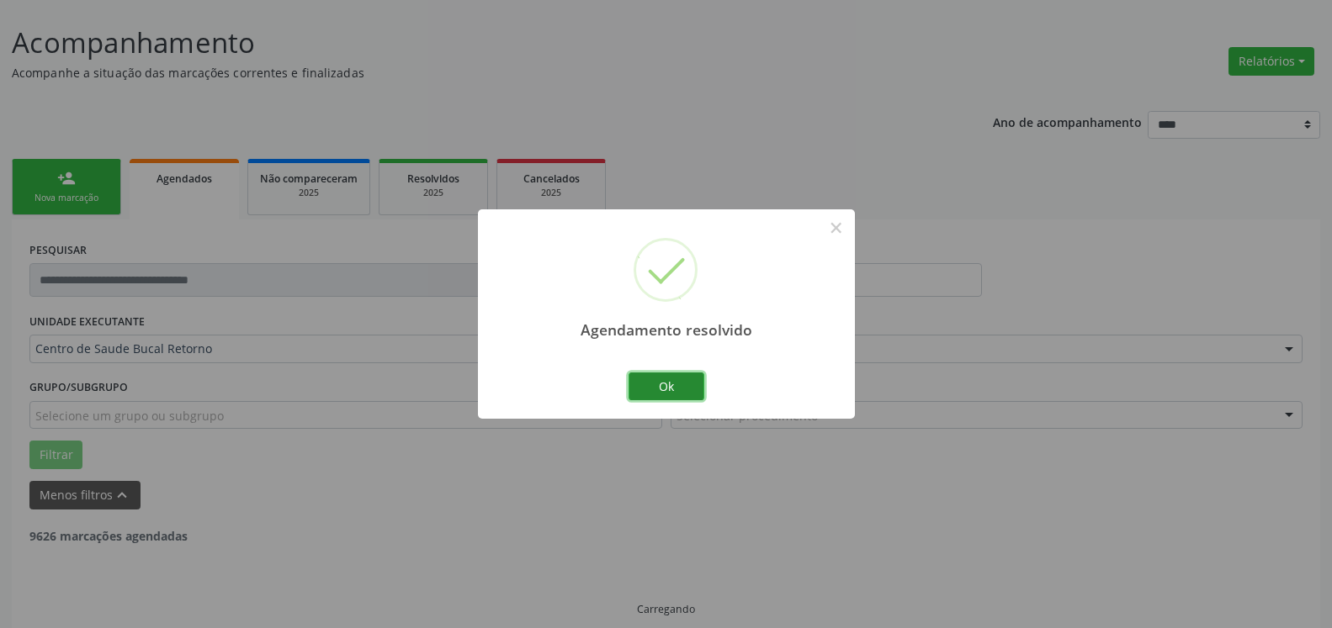
click at [681, 383] on button "Ok" at bounding box center [666, 387] width 76 height 29
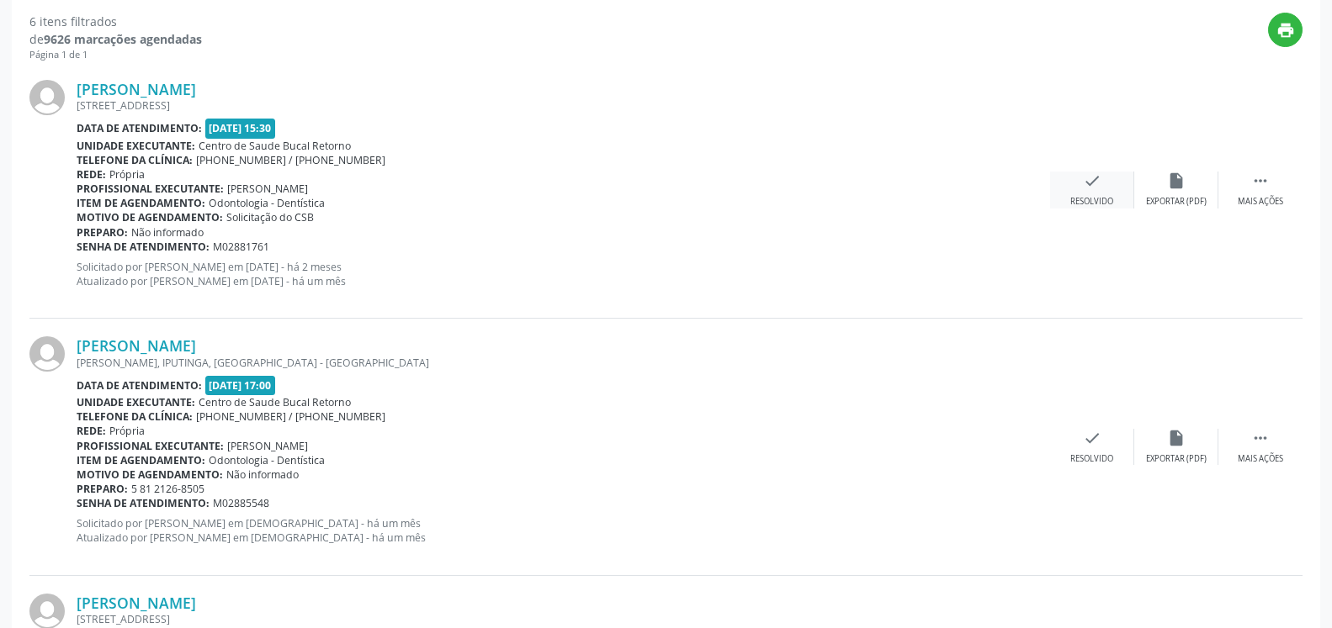
click at [1104, 178] on div "check Resolvido" at bounding box center [1092, 190] width 84 height 36
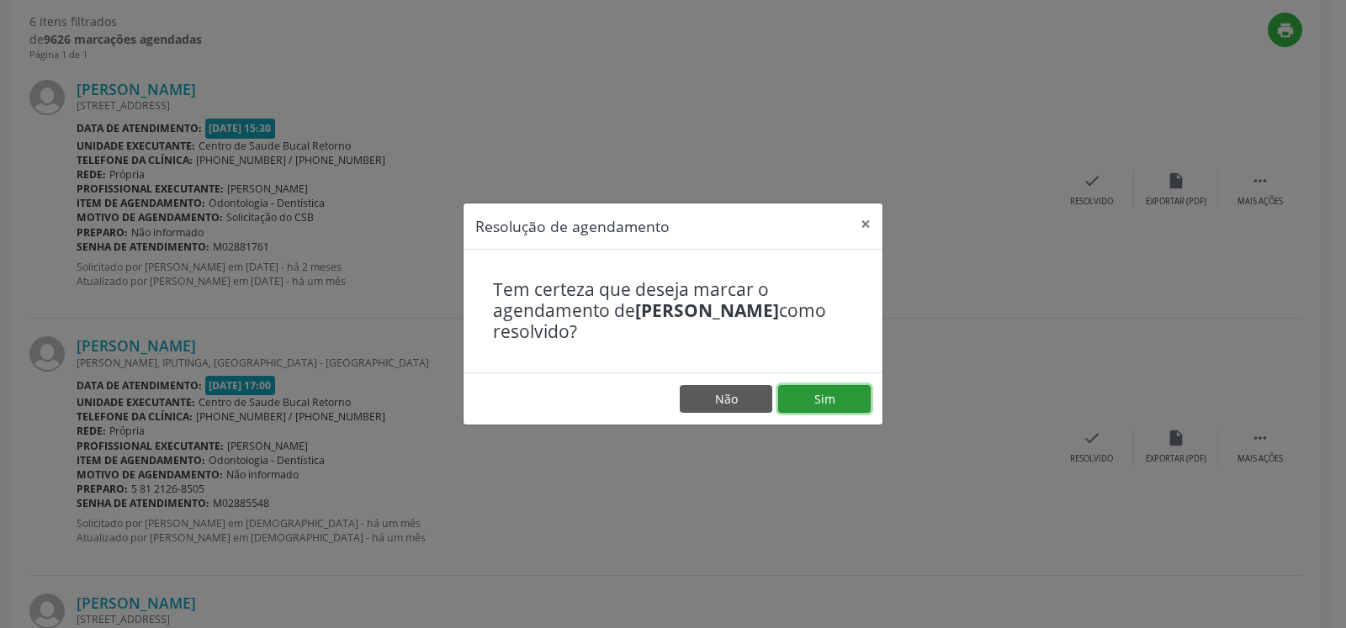
click at [836, 400] on button "Sim" at bounding box center [824, 399] width 93 height 29
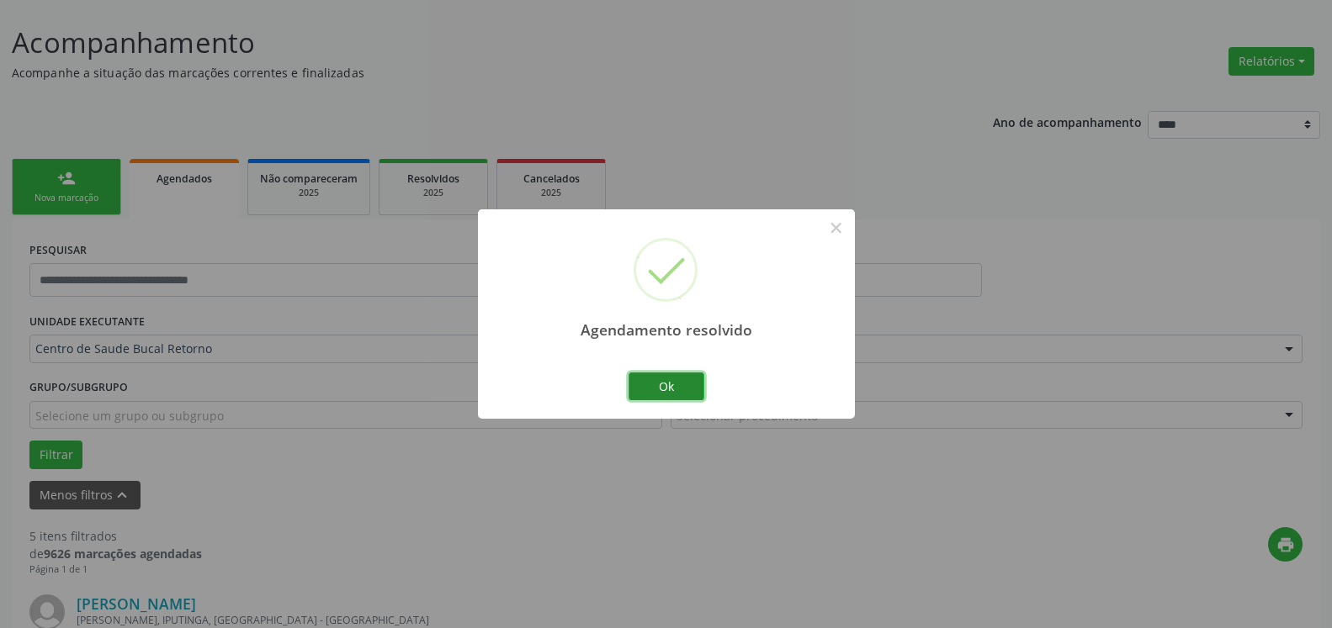
click at [694, 388] on button "Ok" at bounding box center [666, 387] width 76 height 29
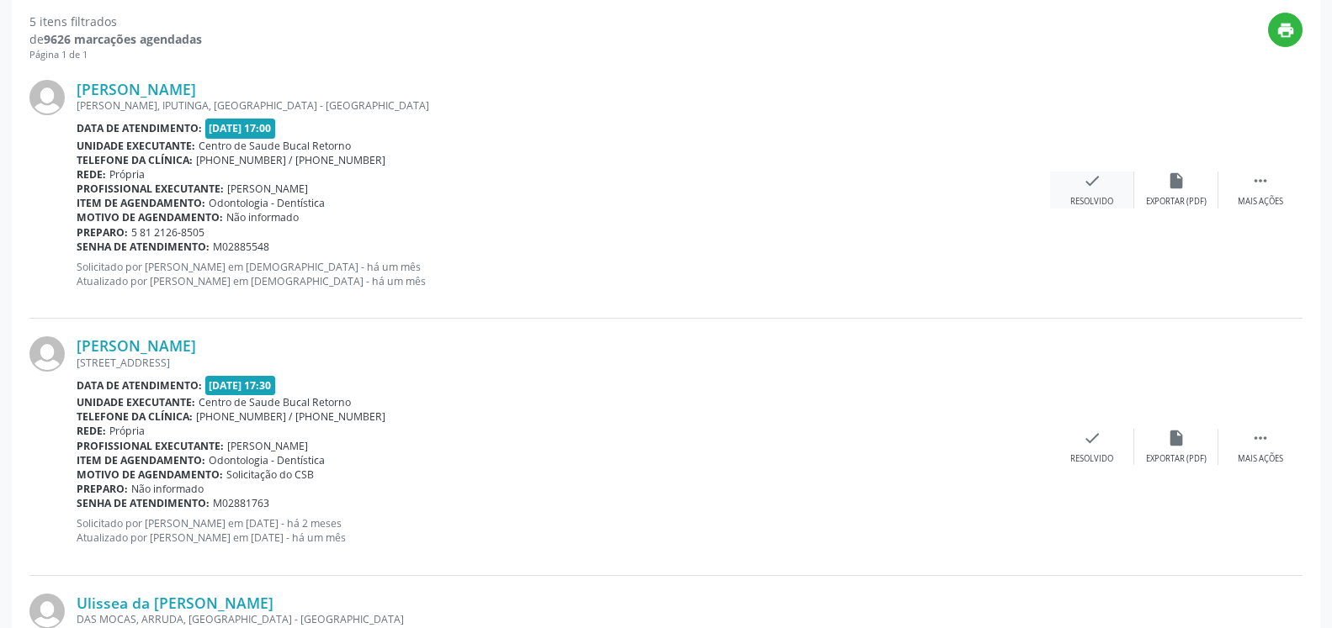
click at [1085, 190] on icon "check" at bounding box center [1092, 181] width 19 height 19
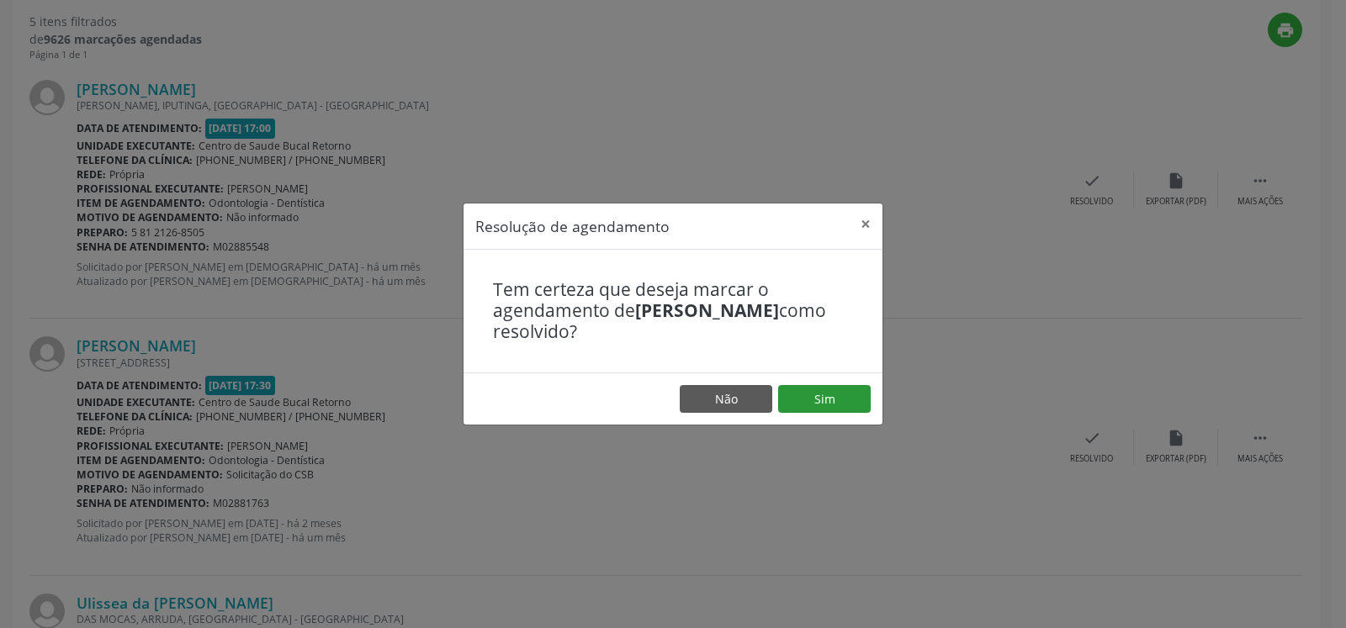
drag, startPoint x: 826, startPoint y: 383, endPoint x: 822, endPoint y: 395, distance: 12.5
click at [824, 395] on footer "Não Sim" at bounding box center [673, 399] width 419 height 53
click at [824, 401] on button "Sim" at bounding box center [824, 399] width 93 height 29
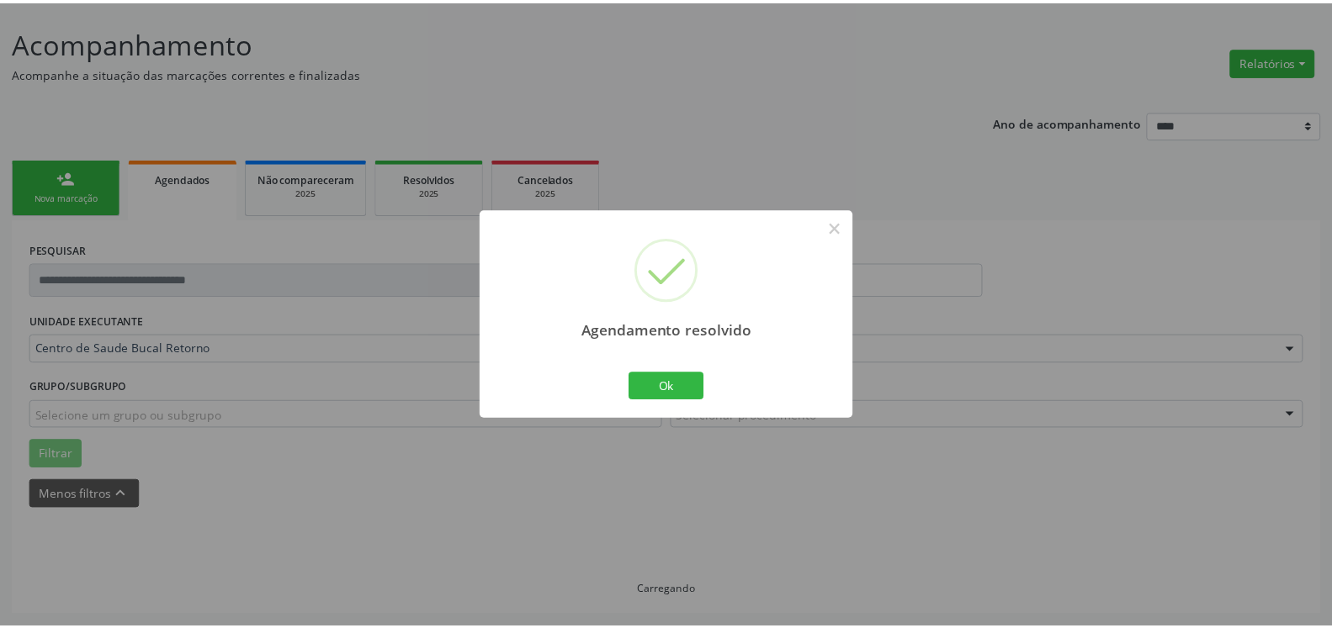
scroll to position [93, 0]
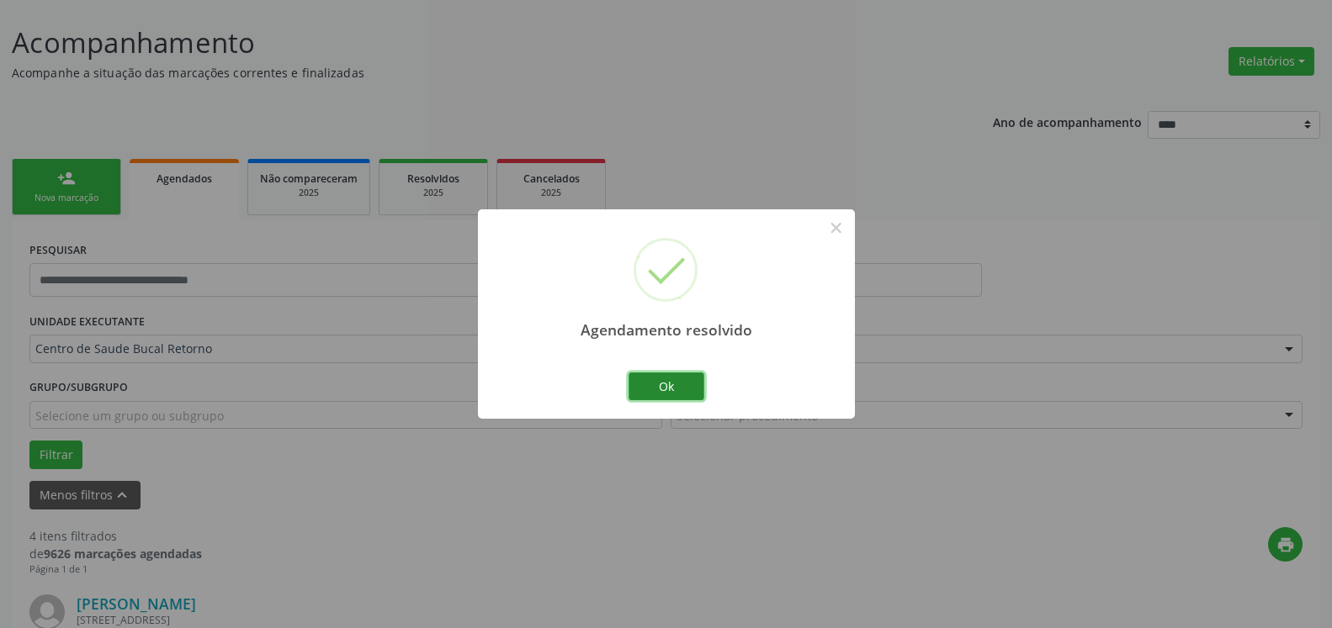
click at [680, 385] on button "Ok" at bounding box center [666, 387] width 76 height 29
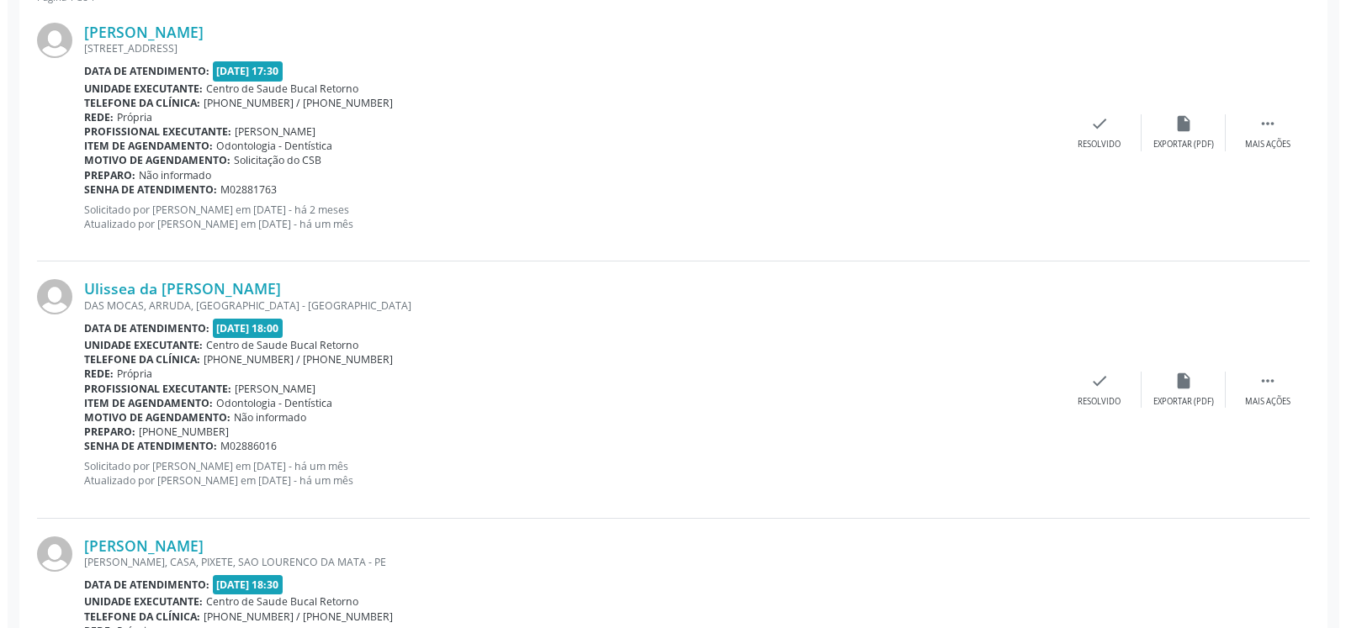
scroll to position [693, 0]
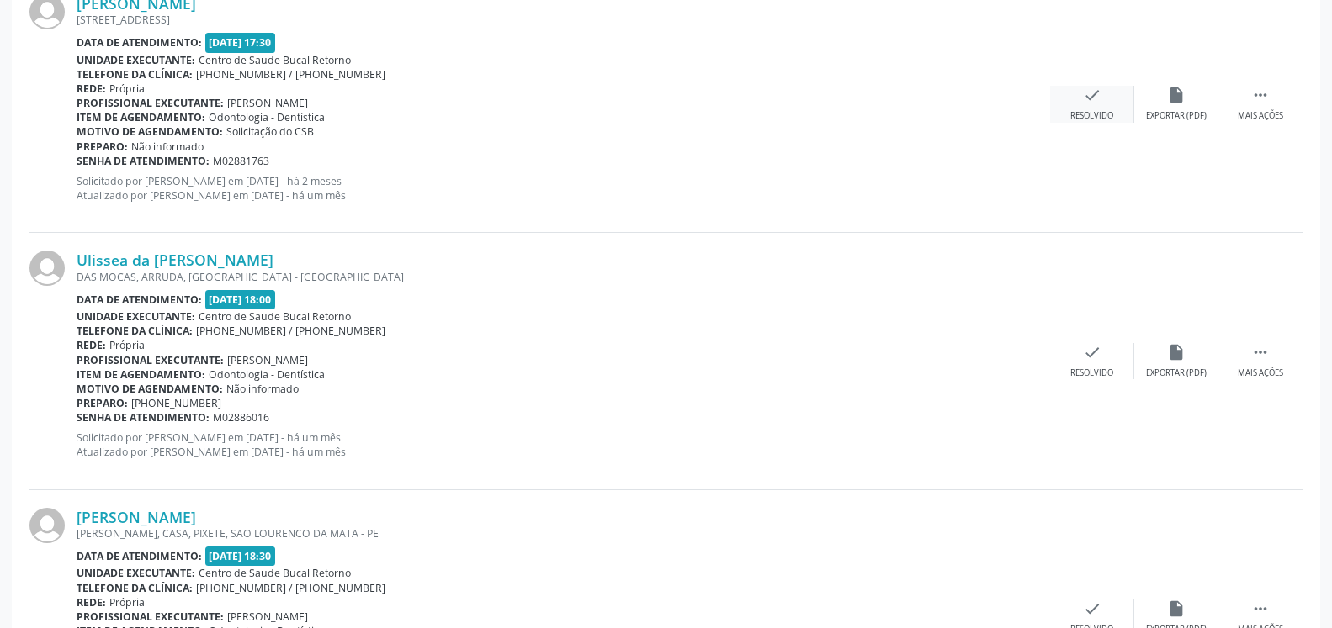
click at [1101, 90] on div "check Resolvido" at bounding box center [1092, 104] width 84 height 36
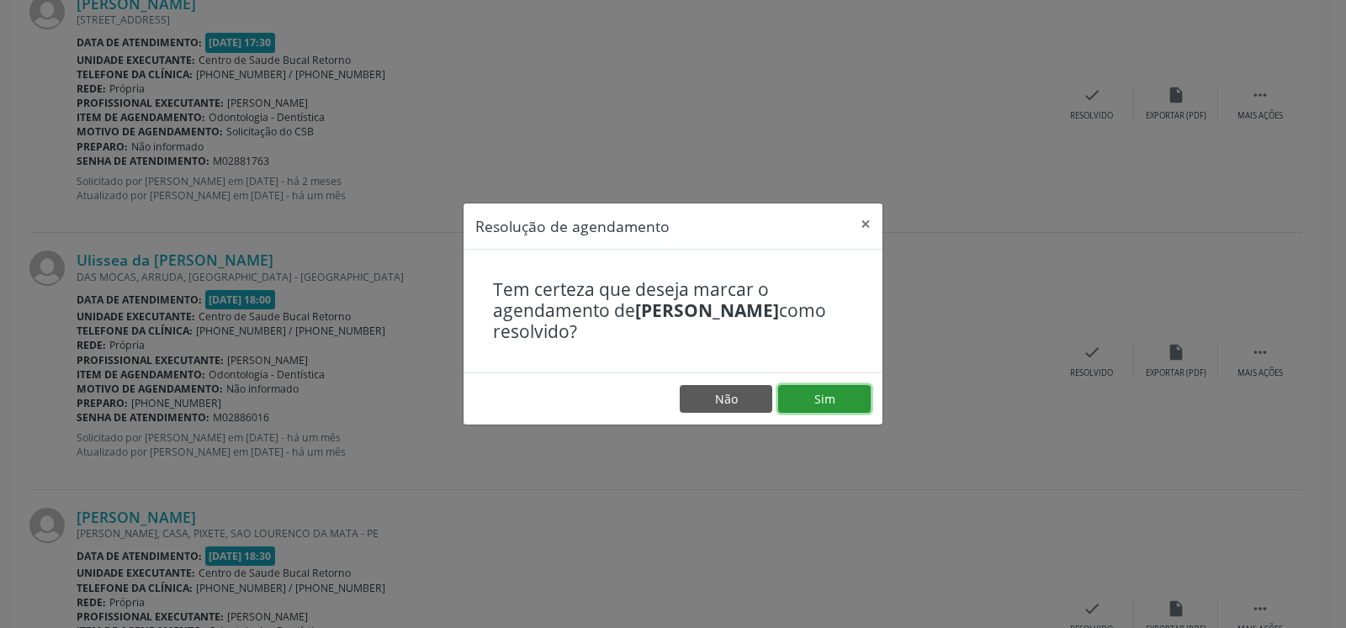
click at [838, 400] on button "Sim" at bounding box center [824, 399] width 93 height 29
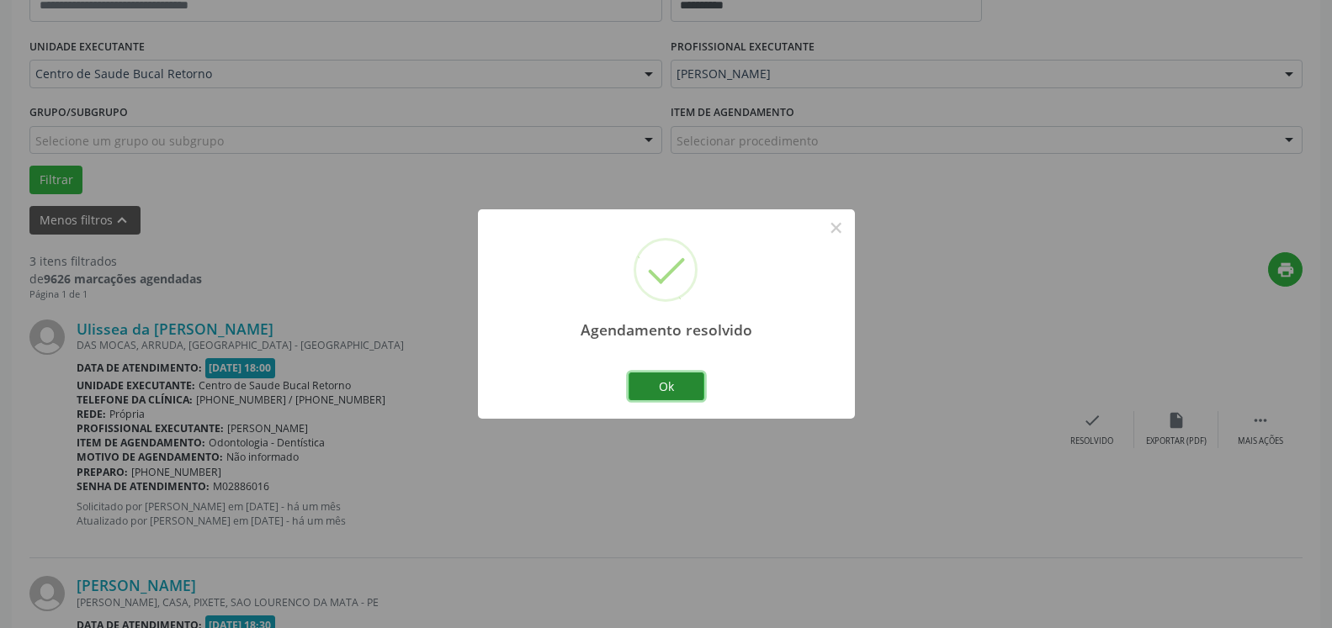
click at [677, 377] on button "Ok" at bounding box center [666, 387] width 76 height 29
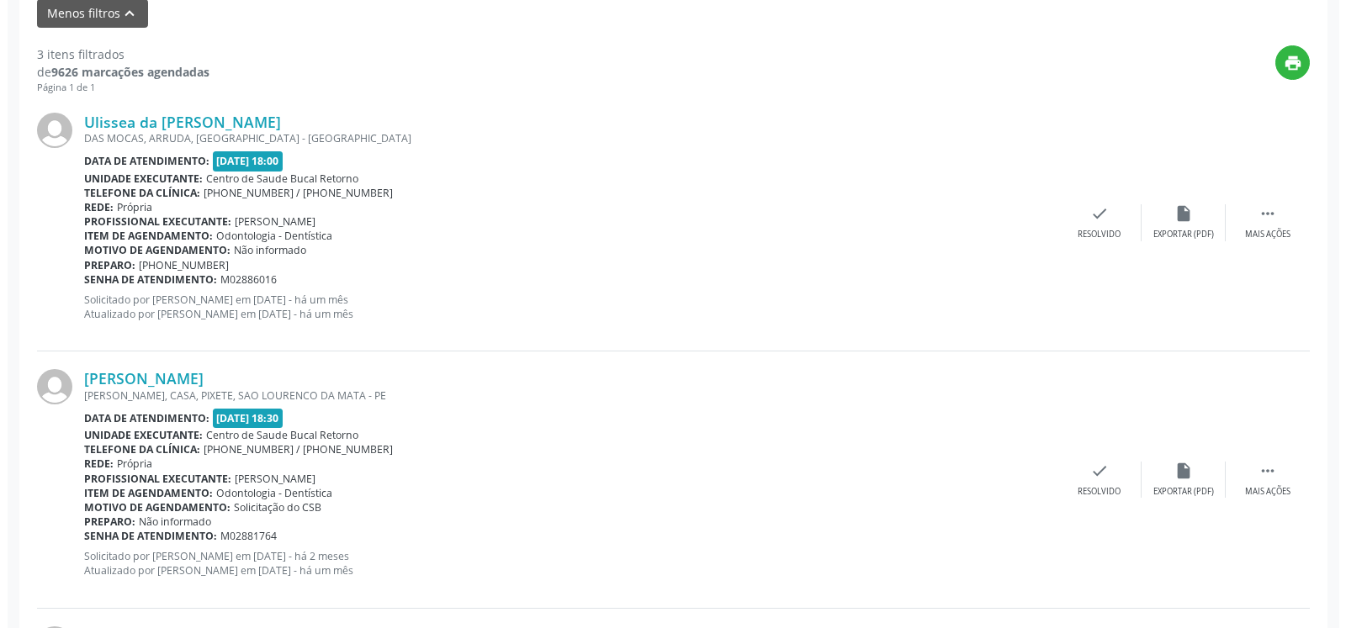
scroll to position [797, 0]
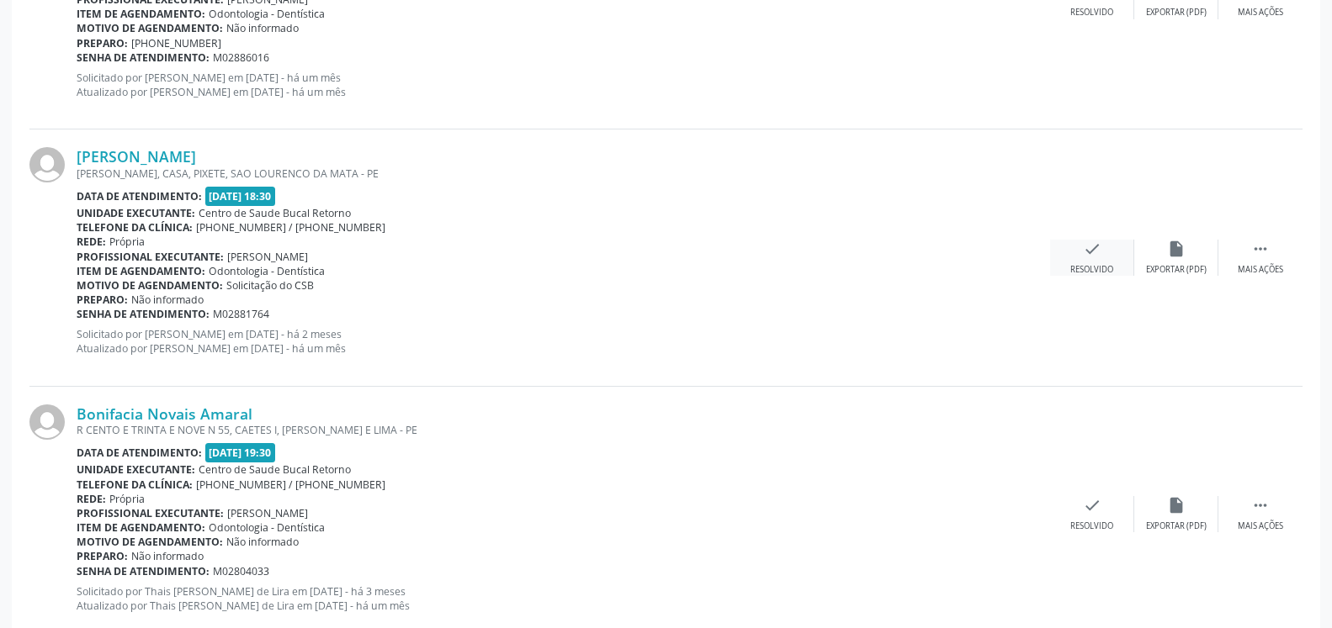
click at [1102, 258] on div "check Resolvido" at bounding box center [1092, 258] width 84 height 36
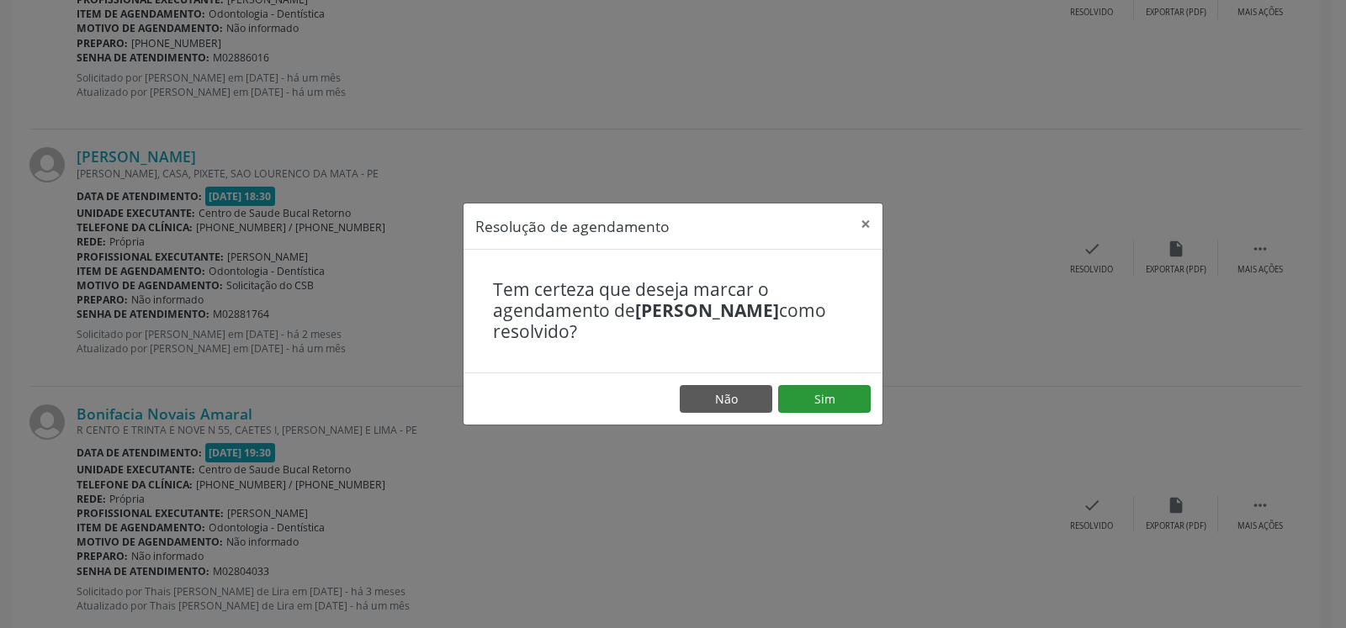
drag, startPoint x: 820, startPoint y: 363, endPoint x: 822, endPoint y: 390, distance: 27.0
click at [822, 374] on div "Resolução de agendamento × Tem certeza que deseja marcar o agendamento de [PERS…" at bounding box center [673, 314] width 421 height 223
click at [823, 395] on button "Sim" at bounding box center [824, 399] width 93 height 29
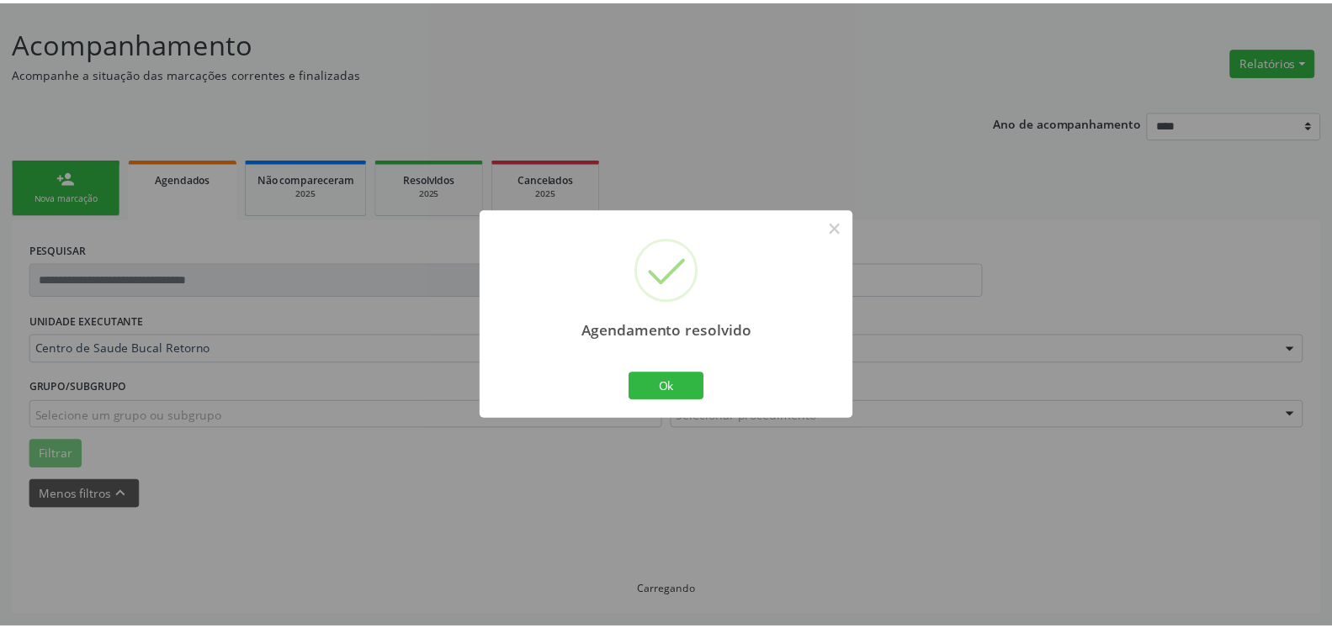
scroll to position [93, 0]
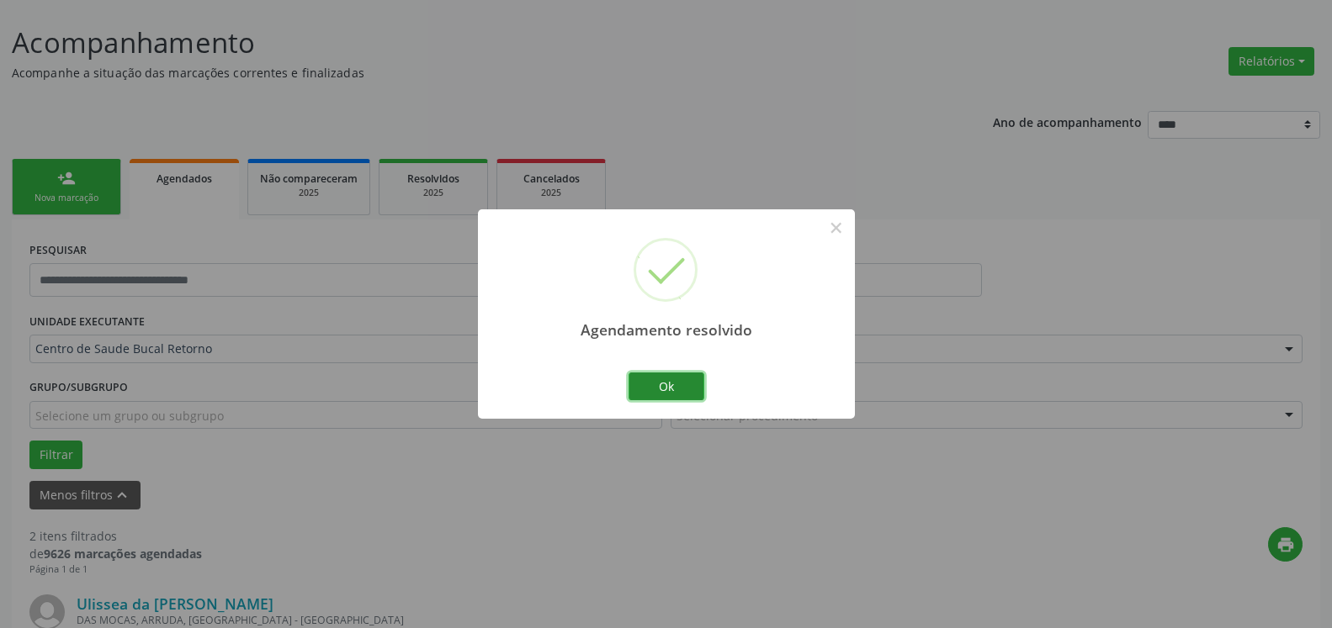
click at [688, 393] on button "Ok" at bounding box center [666, 387] width 76 height 29
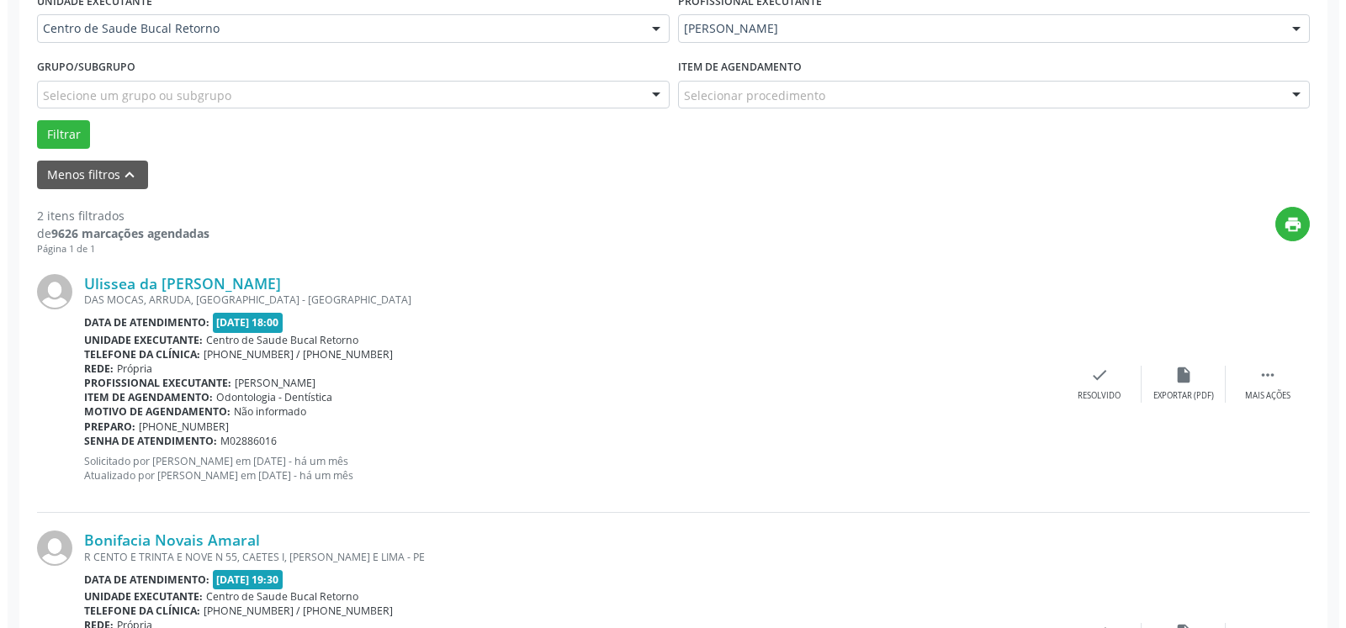
scroll to position [436, 0]
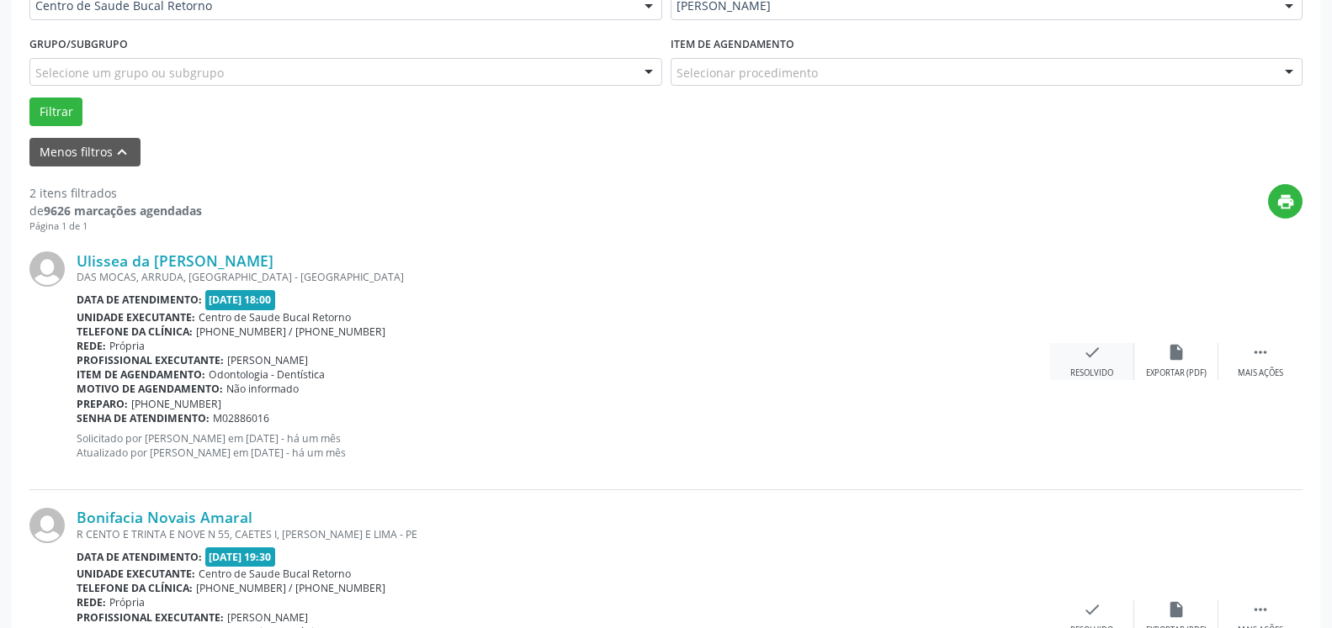
click at [1086, 361] on icon "check" at bounding box center [1092, 352] width 19 height 19
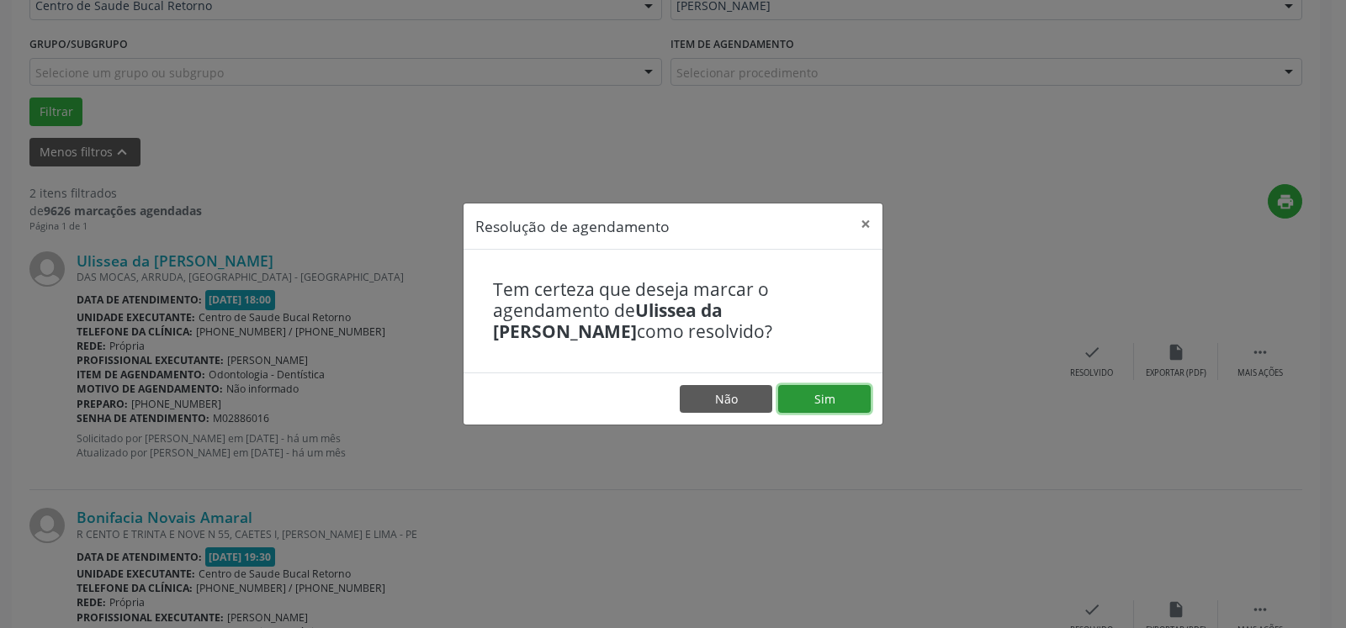
click at [834, 393] on button "Sim" at bounding box center [824, 399] width 93 height 29
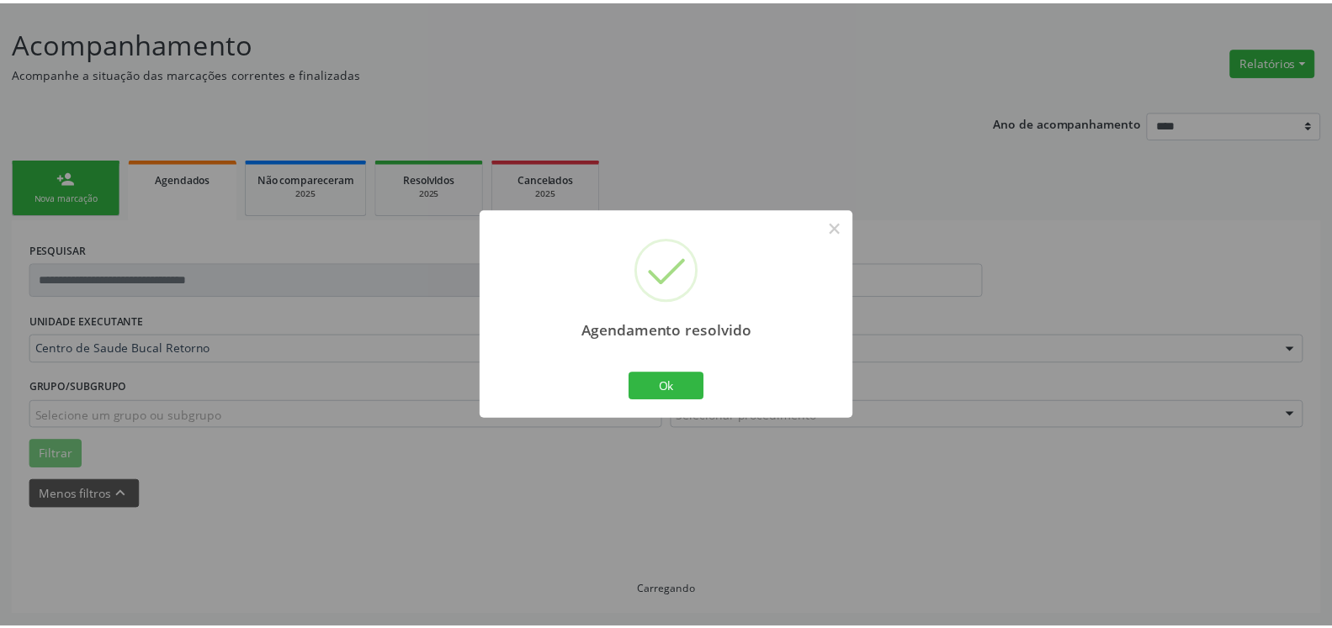
scroll to position [93, 0]
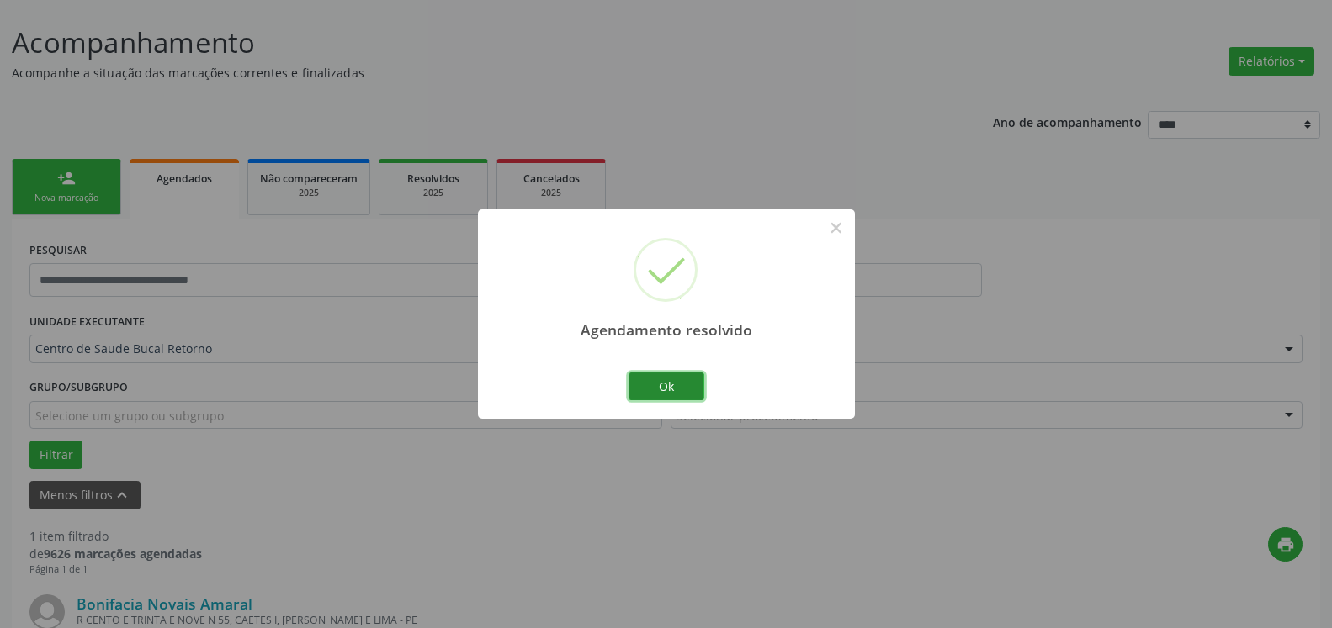
click at [683, 384] on button "Ok" at bounding box center [666, 387] width 76 height 29
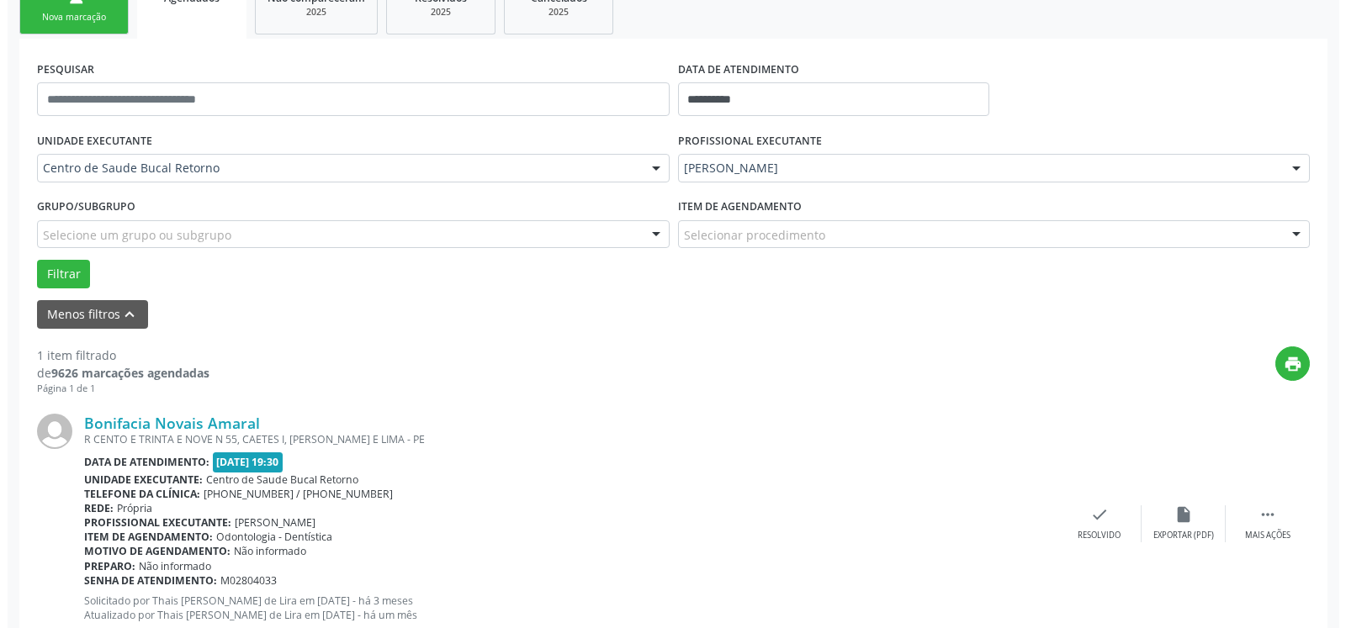
scroll to position [326, 0]
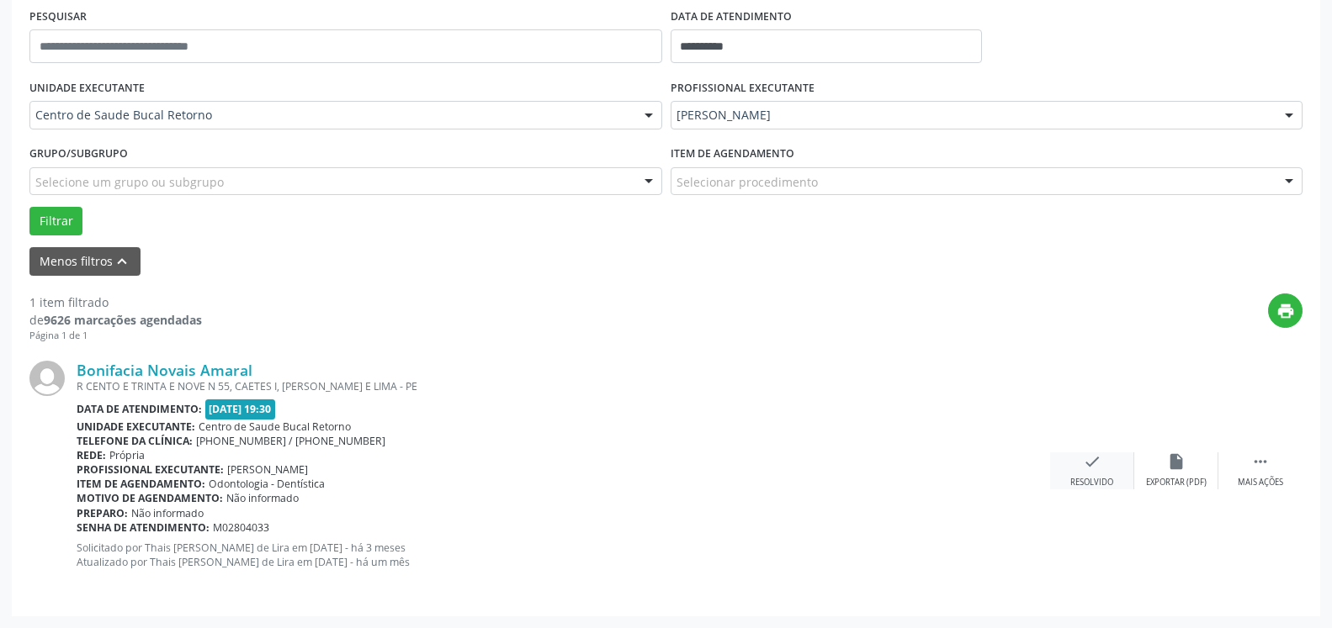
click at [1105, 457] on div "check Resolvido" at bounding box center [1092, 471] width 84 height 36
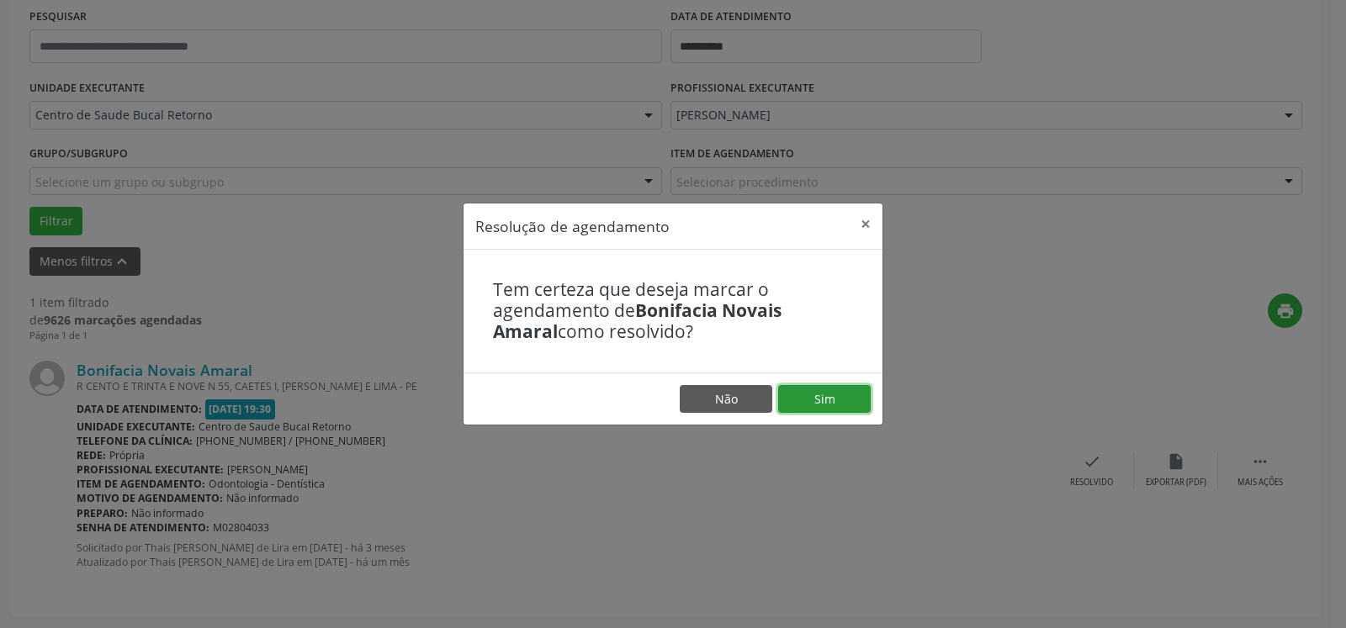
click at [811, 400] on button "Sim" at bounding box center [824, 399] width 93 height 29
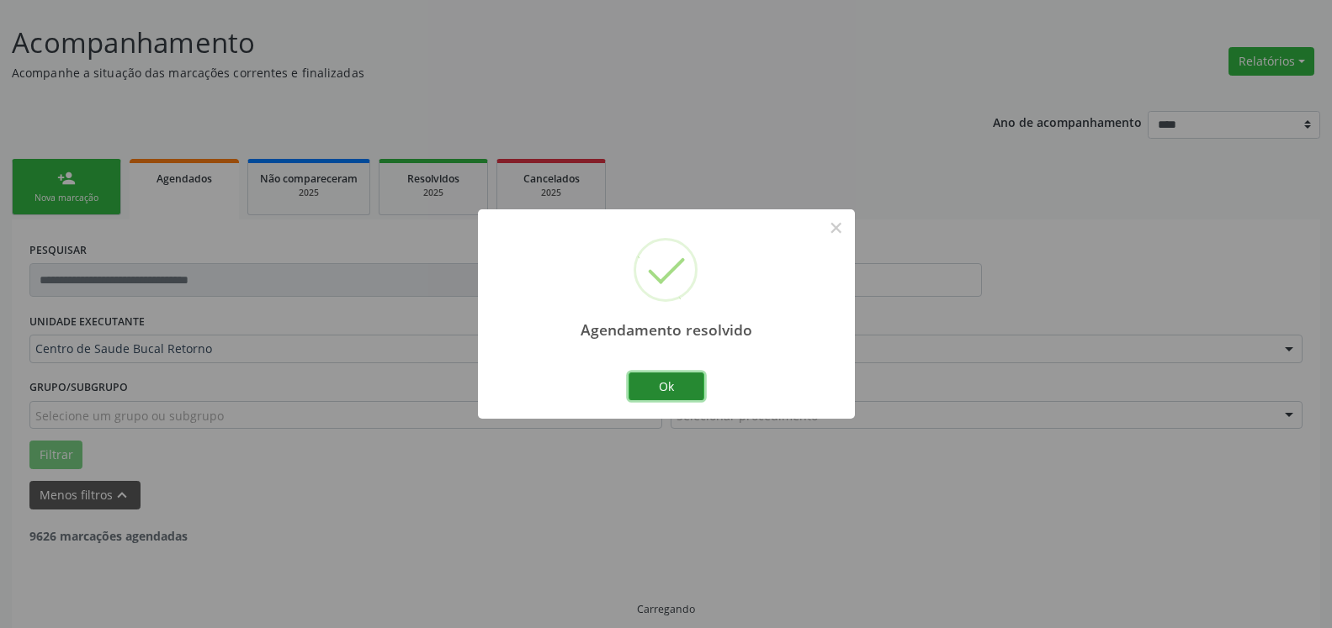
click at [664, 385] on button "Ok" at bounding box center [666, 387] width 76 height 29
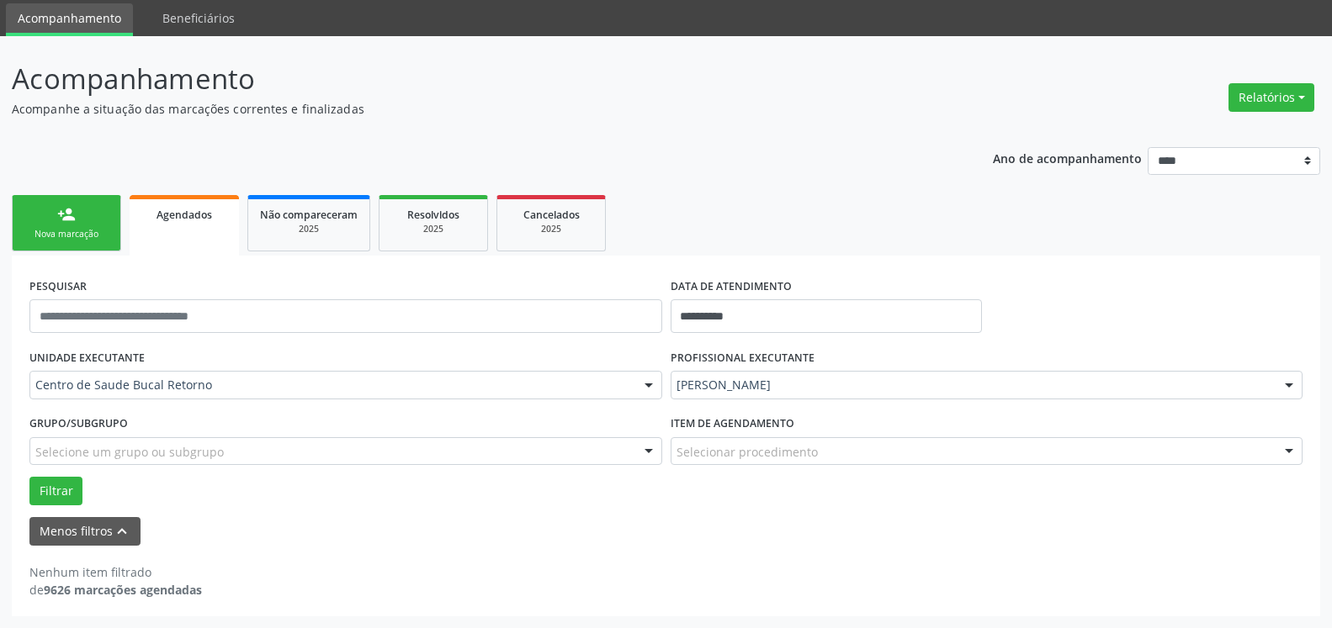
scroll to position [56, 0]
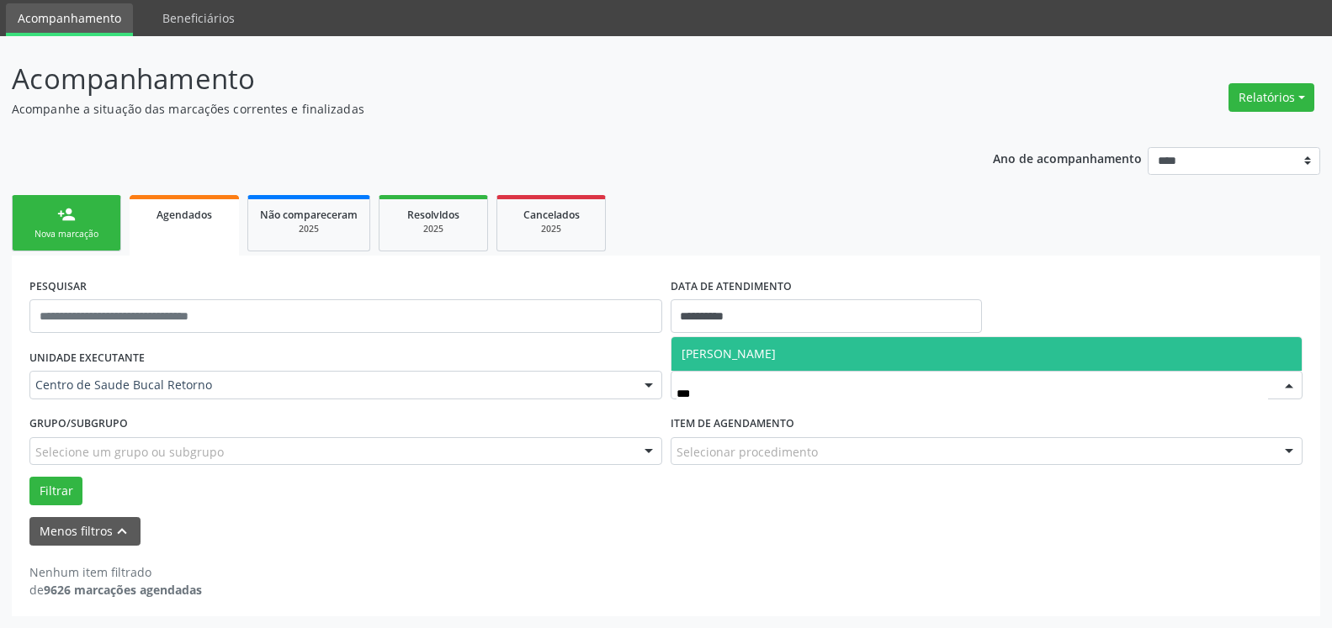
click at [776, 349] on span "[PERSON_NAME]" at bounding box center [728, 354] width 94 height 16
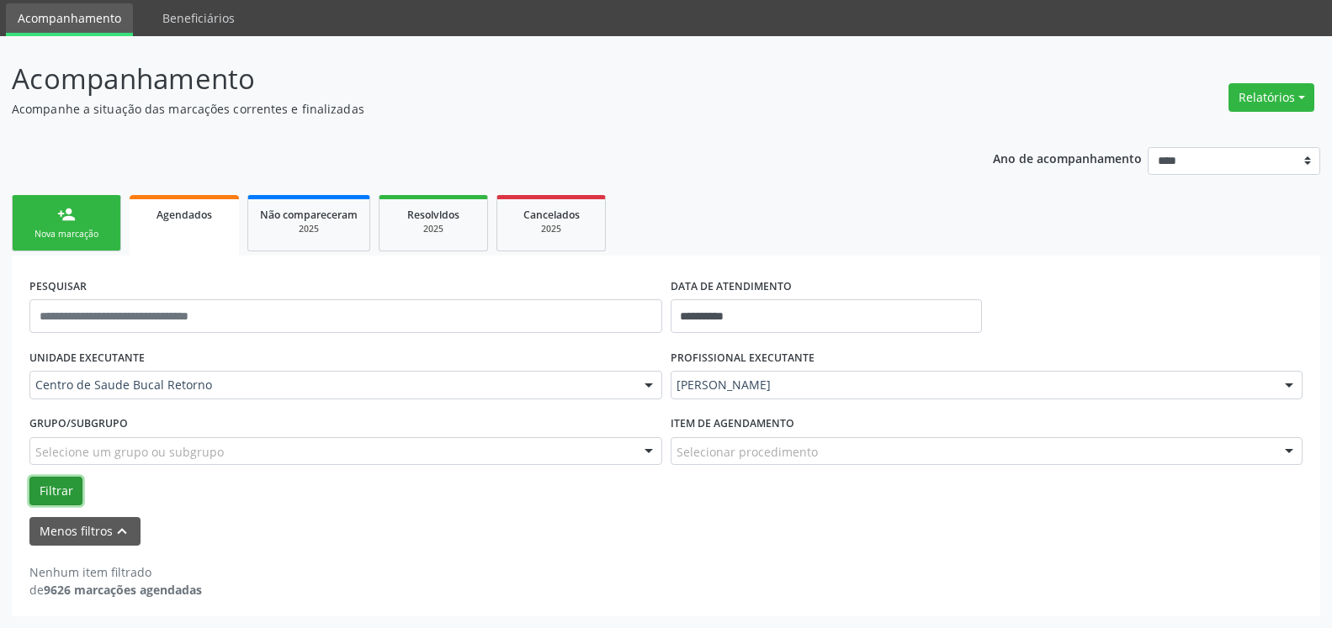
click at [62, 500] on button "Filtrar" at bounding box center [55, 491] width 53 height 29
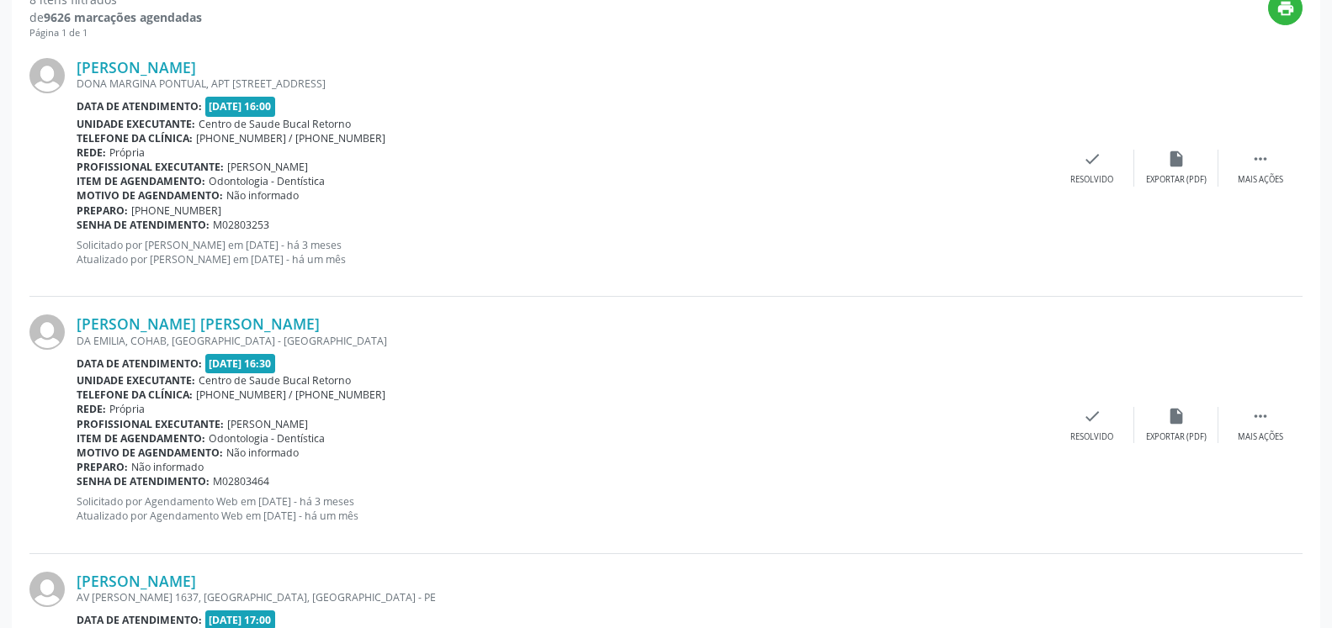
scroll to position [657, 0]
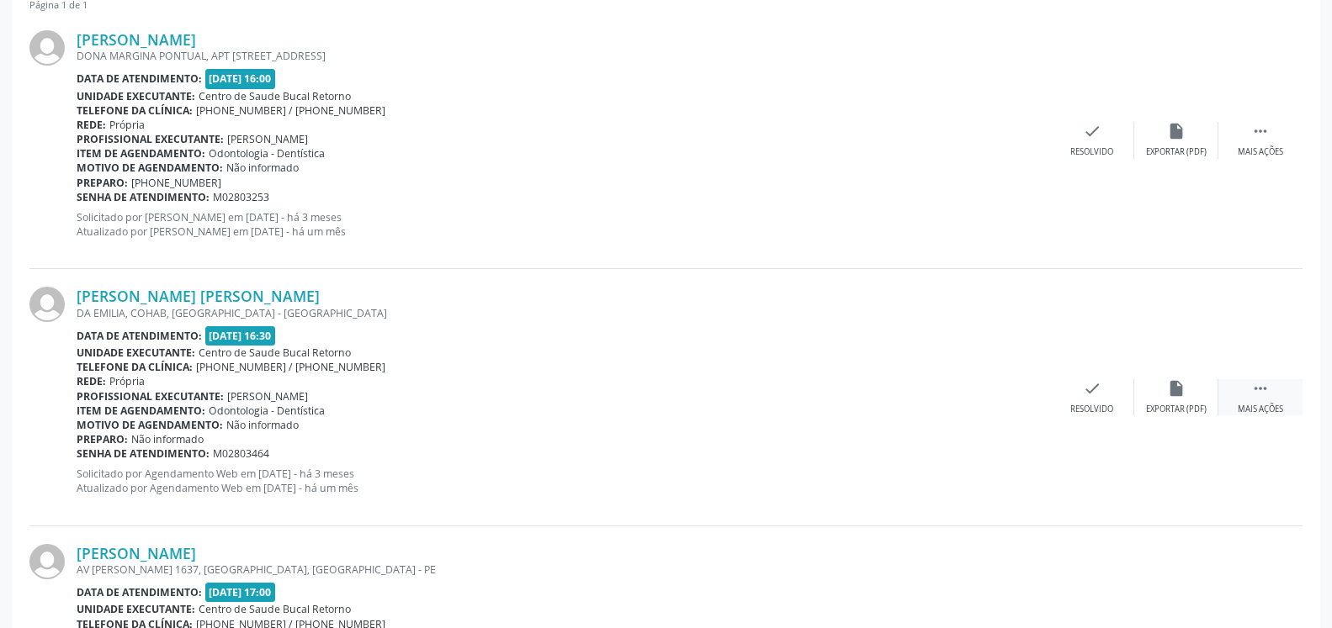
click at [1260, 402] on div " Mais ações" at bounding box center [1260, 397] width 84 height 36
click at [1189, 408] on div "Não compareceu" at bounding box center [1176, 410] width 72 height 12
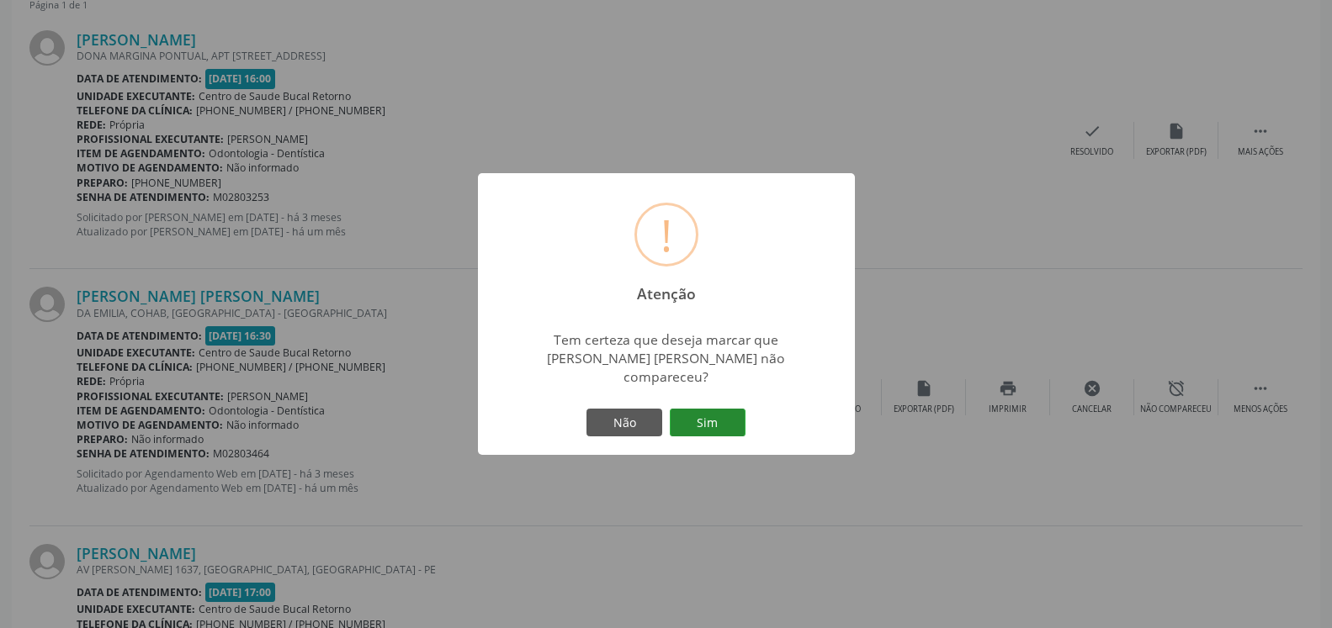
click at [716, 423] on button "Sim" at bounding box center [708, 423] width 76 height 29
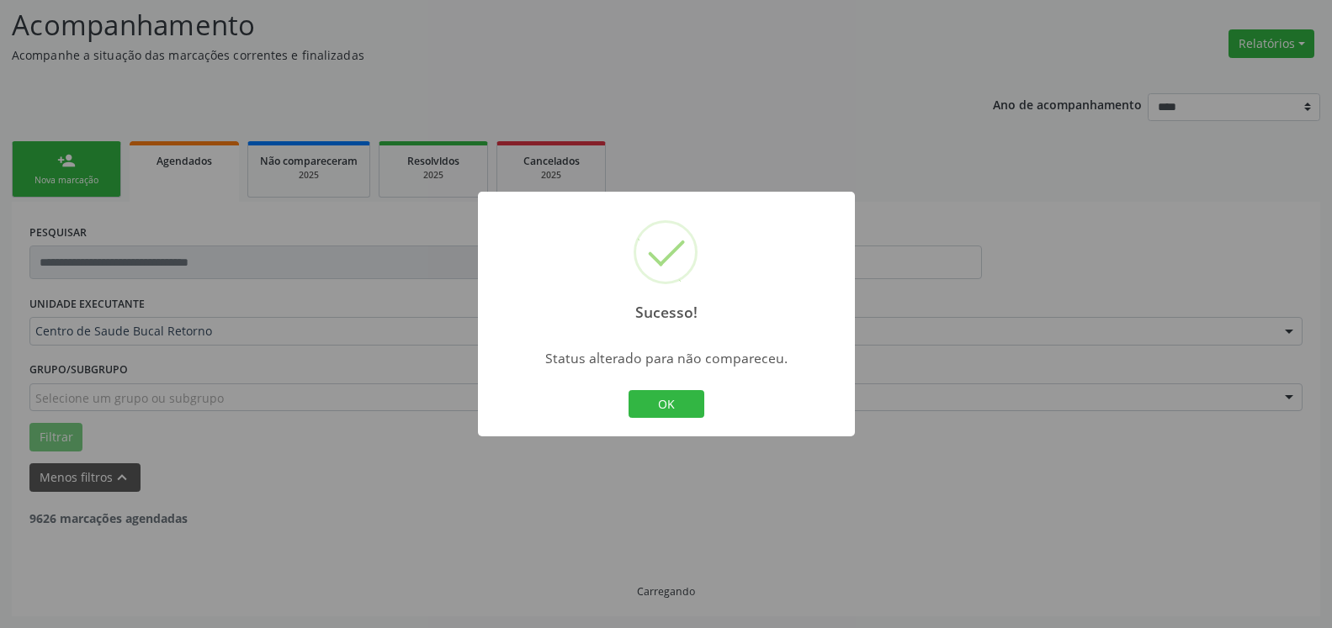
scroll to position [110, 0]
click at [662, 412] on button "OK" at bounding box center [666, 404] width 76 height 29
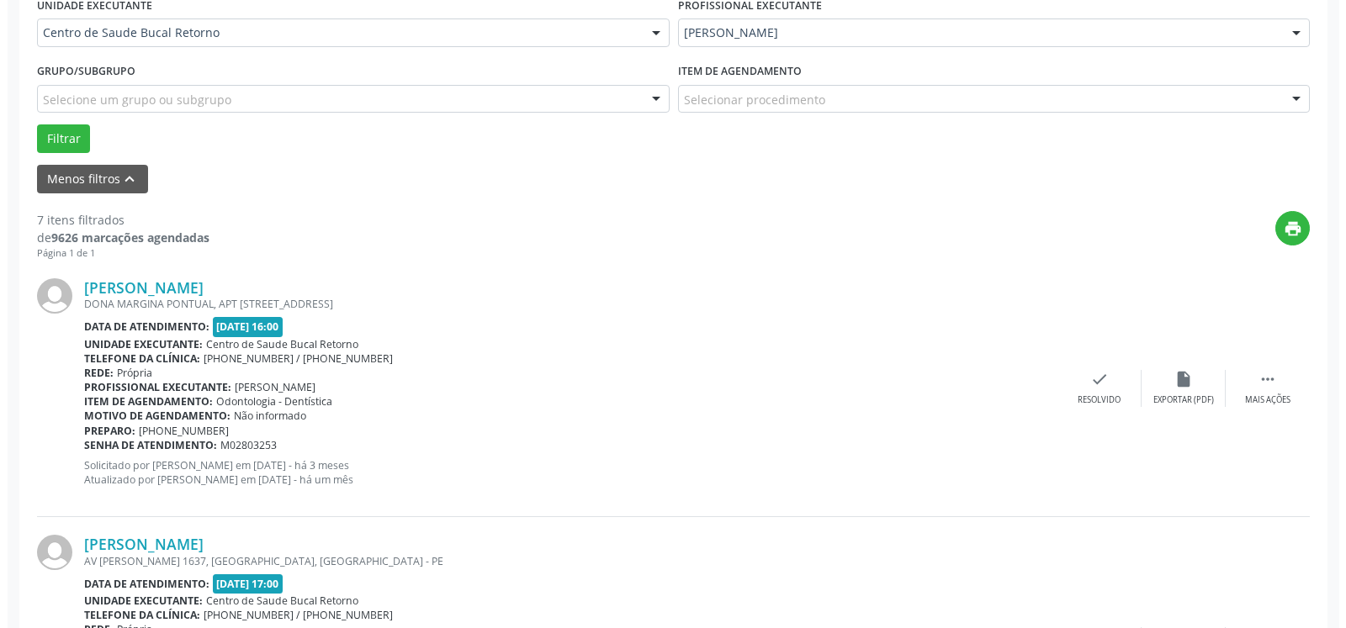
scroll to position [539, 0]
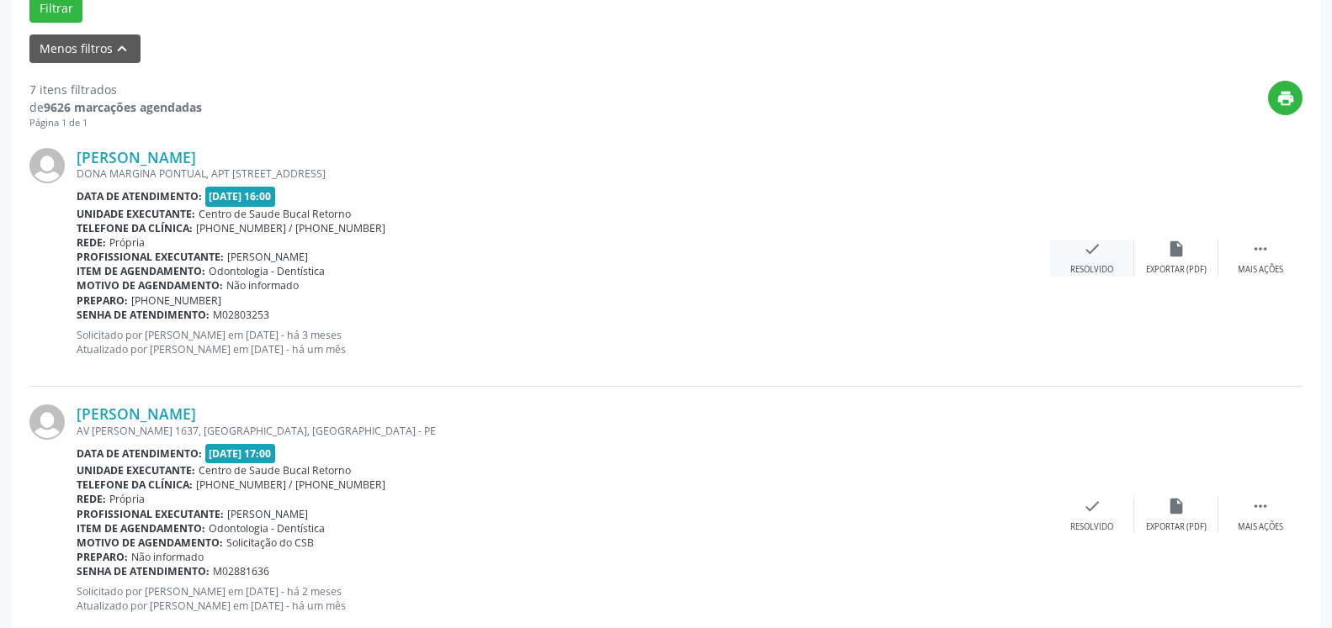
click at [1093, 258] on icon "check" at bounding box center [1092, 249] width 19 height 19
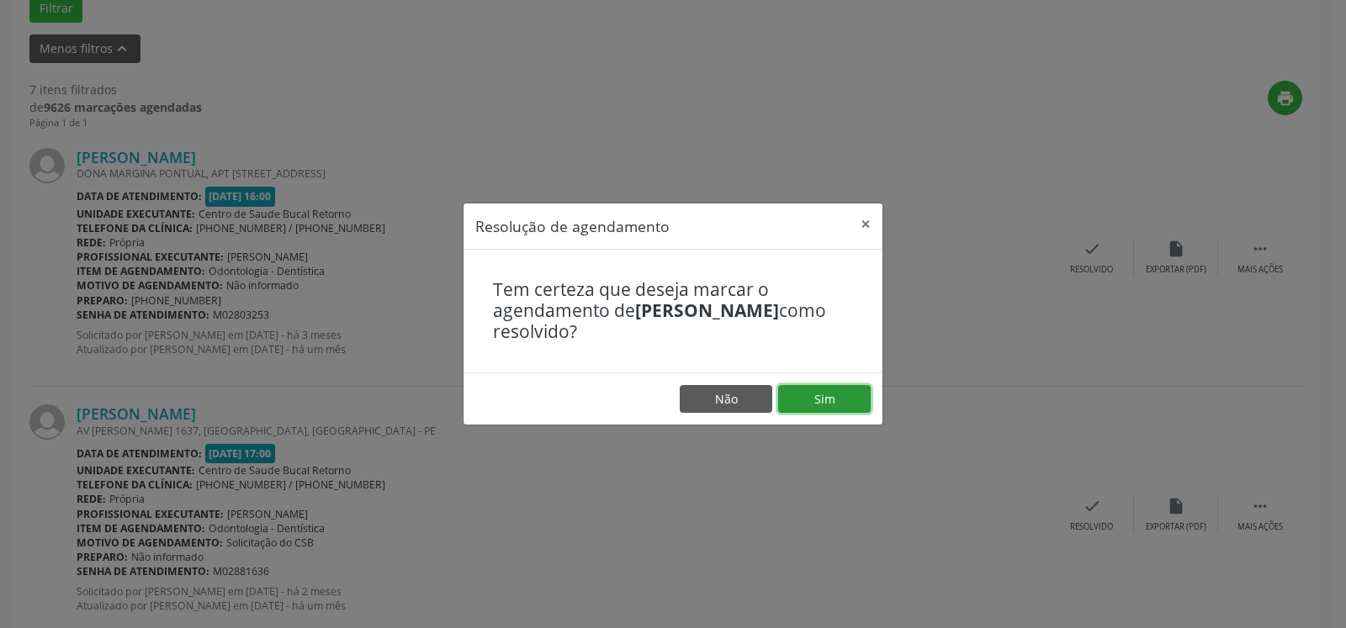
click at [804, 406] on button "Sim" at bounding box center [824, 399] width 93 height 29
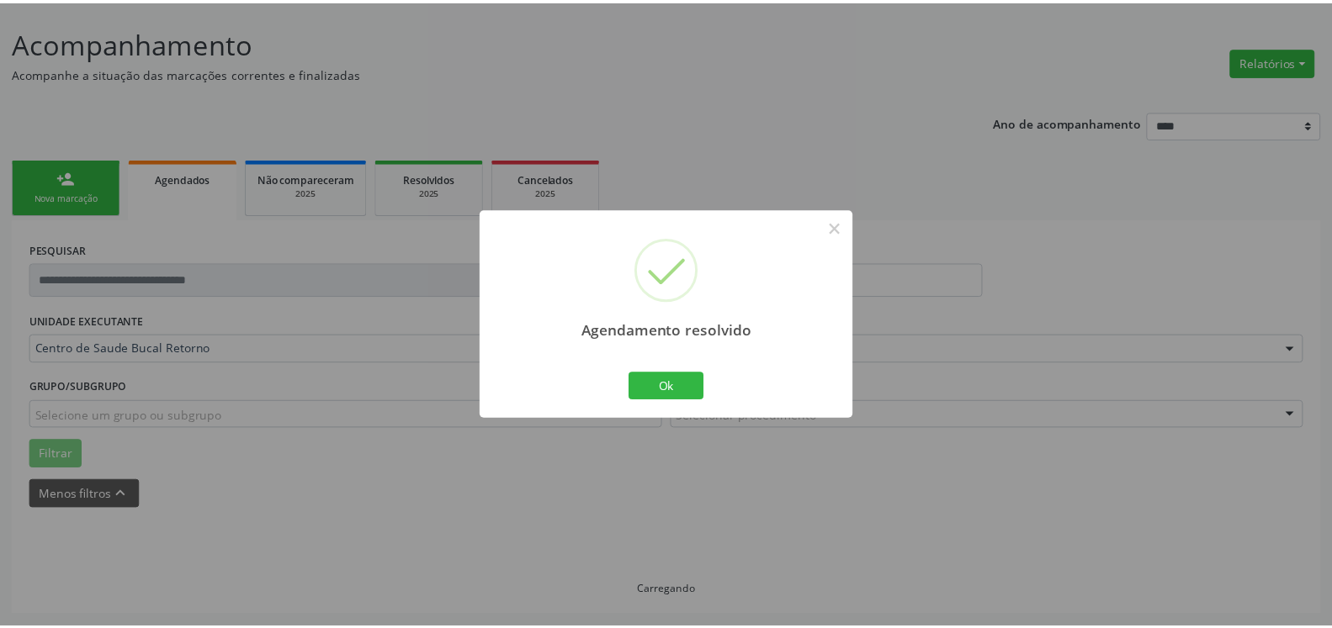
scroll to position [93, 0]
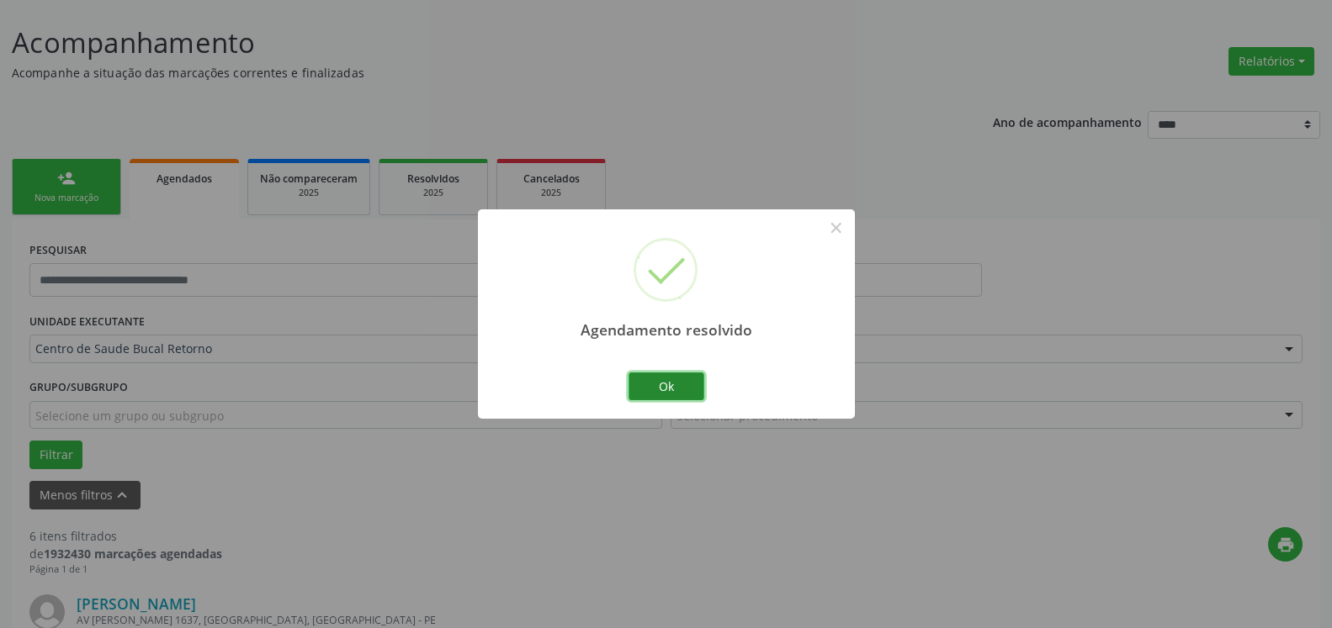
click at [677, 386] on button "Ok" at bounding box center [666, 387] width 76 height 29
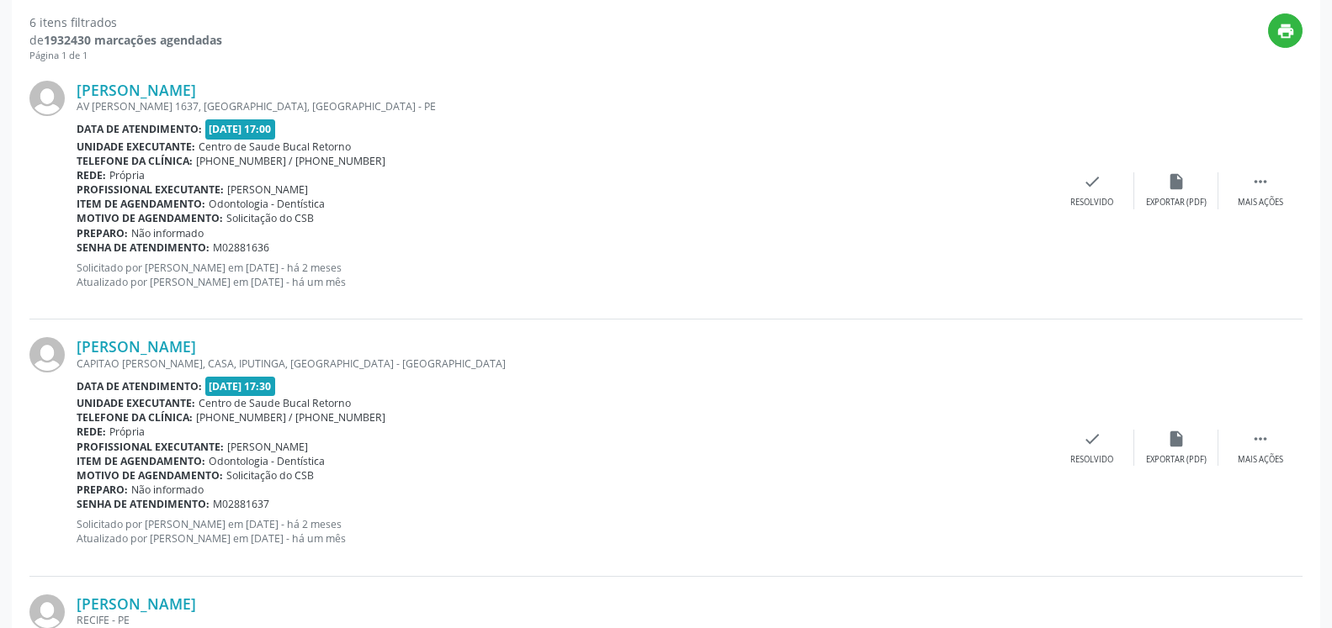
scroll to position [607, 0]
click at [1266, 185] on icon "" at bounding box center [1260, 181] width 19 height 19
click at [1205, 191] on div "alarm_off Não compareceu" at bounding box center [1176, 190] width 84 height 36
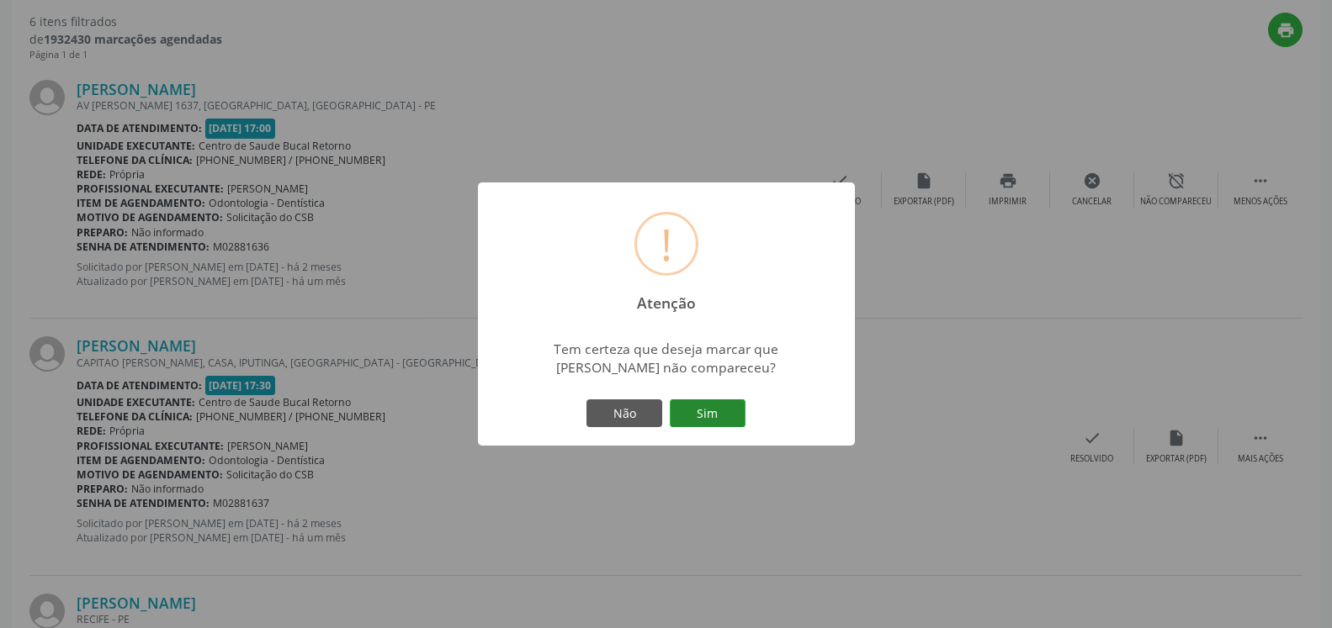
click at [718, 417] on button "Sim" at bounding box center [708, 414] width 76 height 29
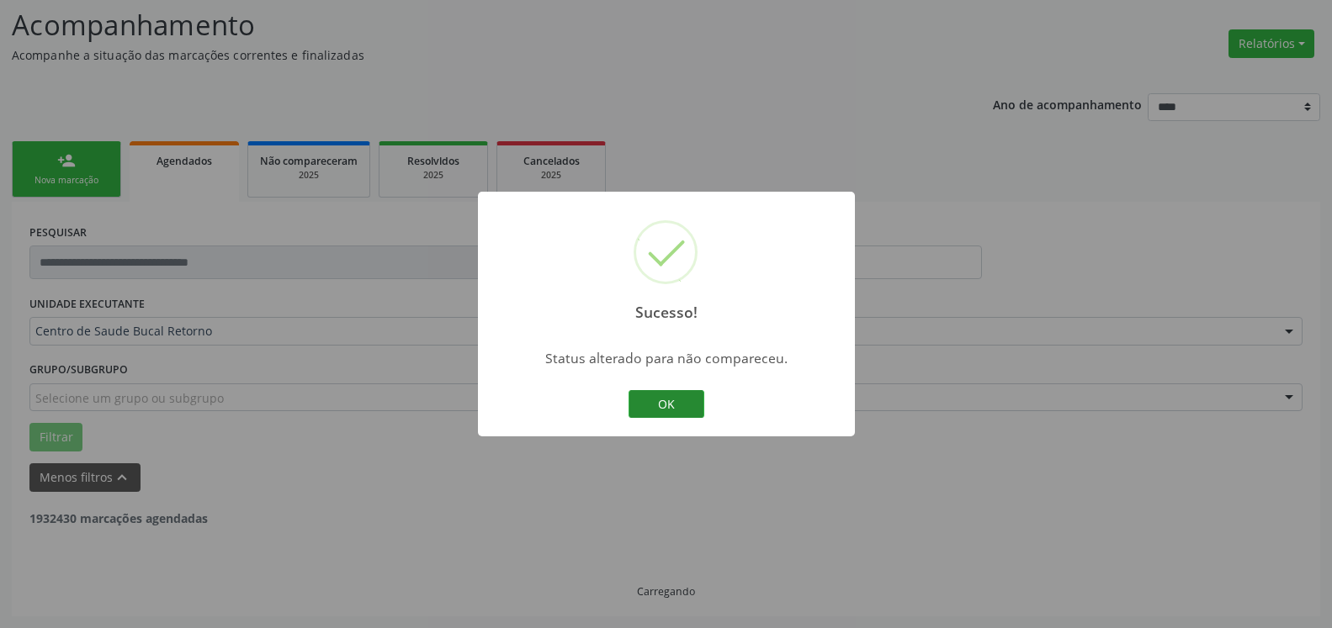
click at [664, 405] on button "OK" at bounding box center [666, 404] width 76 height 29
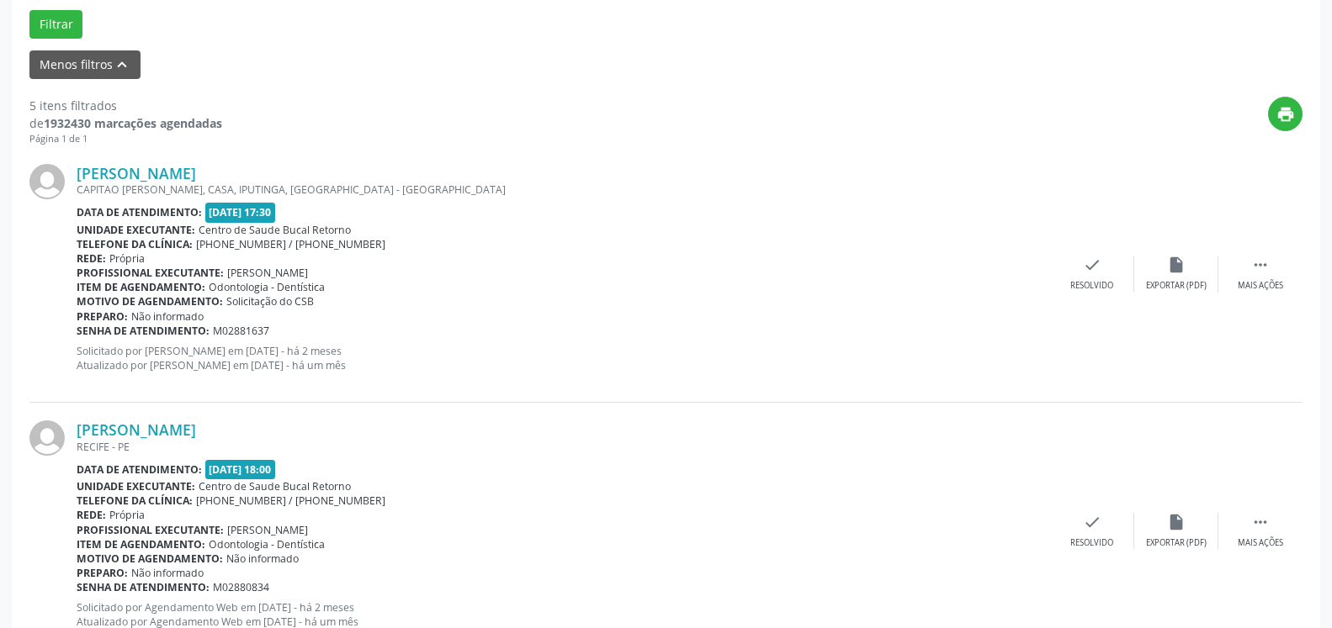
scroll to position [539, 0]
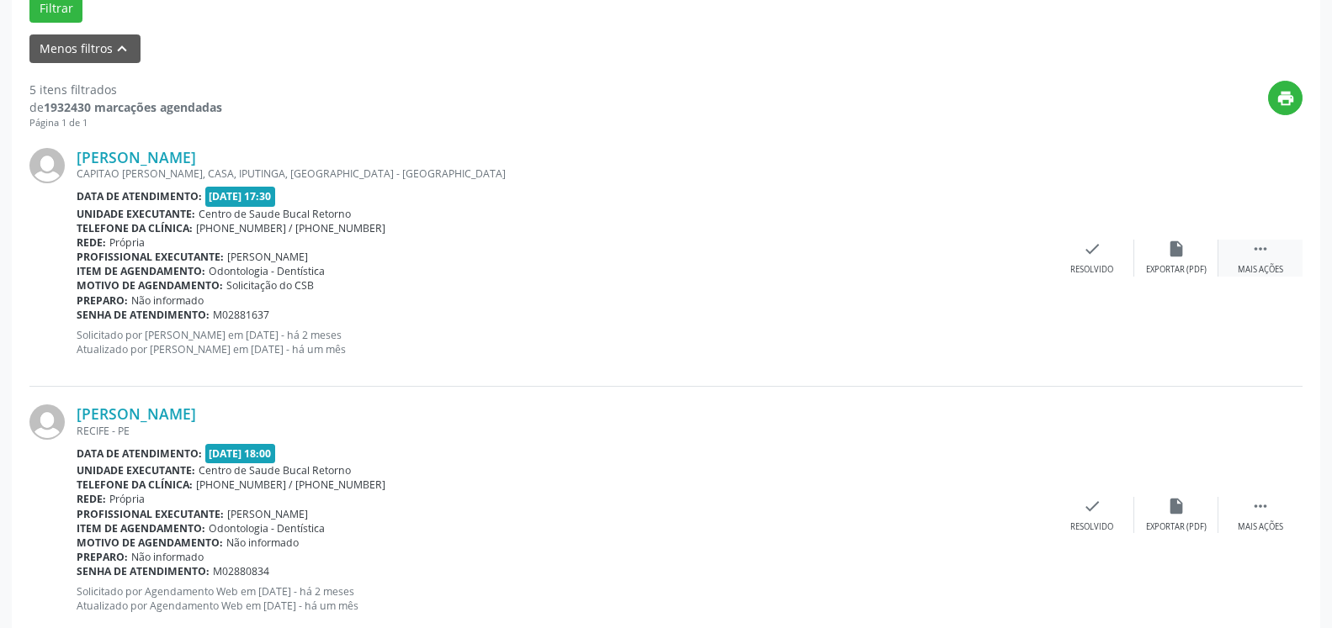
click at [1252, 246] on icon "" at bounding box center [1260, 249] width 19 height 19
click at [1180, 267] on div "Não compareceu" at bounding box center [1176, 270] width 72 height 12
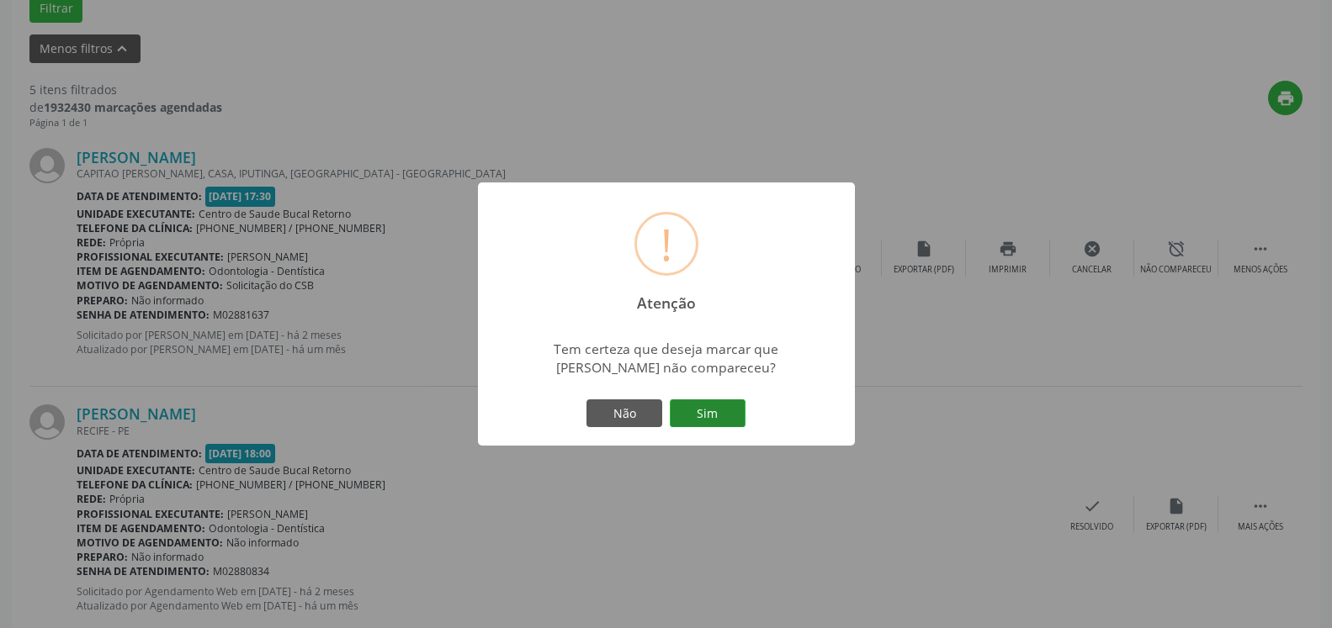
click at [713, 406] on button "Sim" at bounding box center [708, 414] width 76 height 29
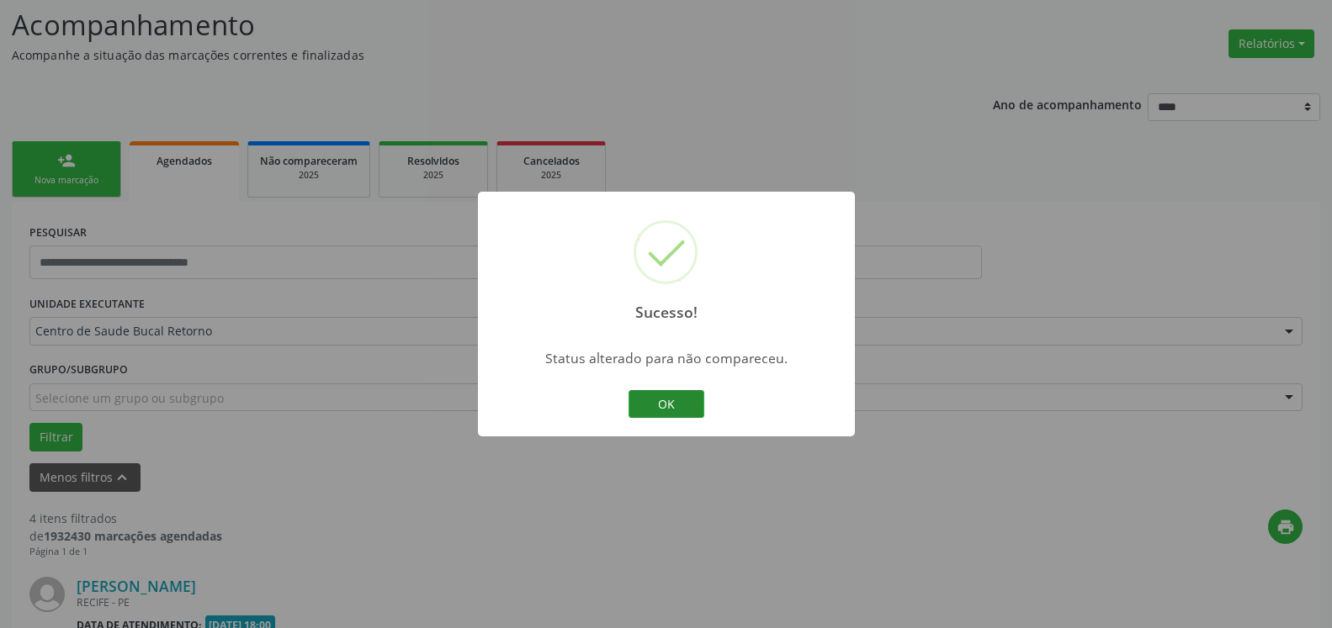
click at [676, 401] on button "OK" at bounding box center [666, 404] width 76 height 29
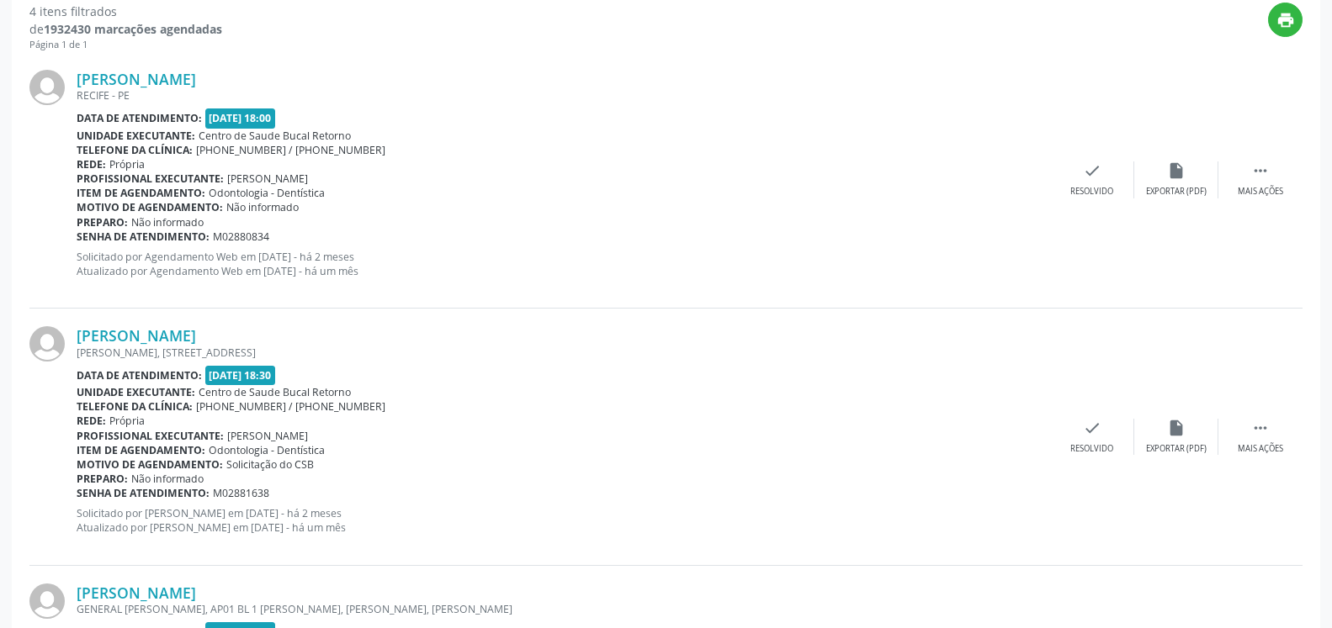
scroll to position [625, 0]
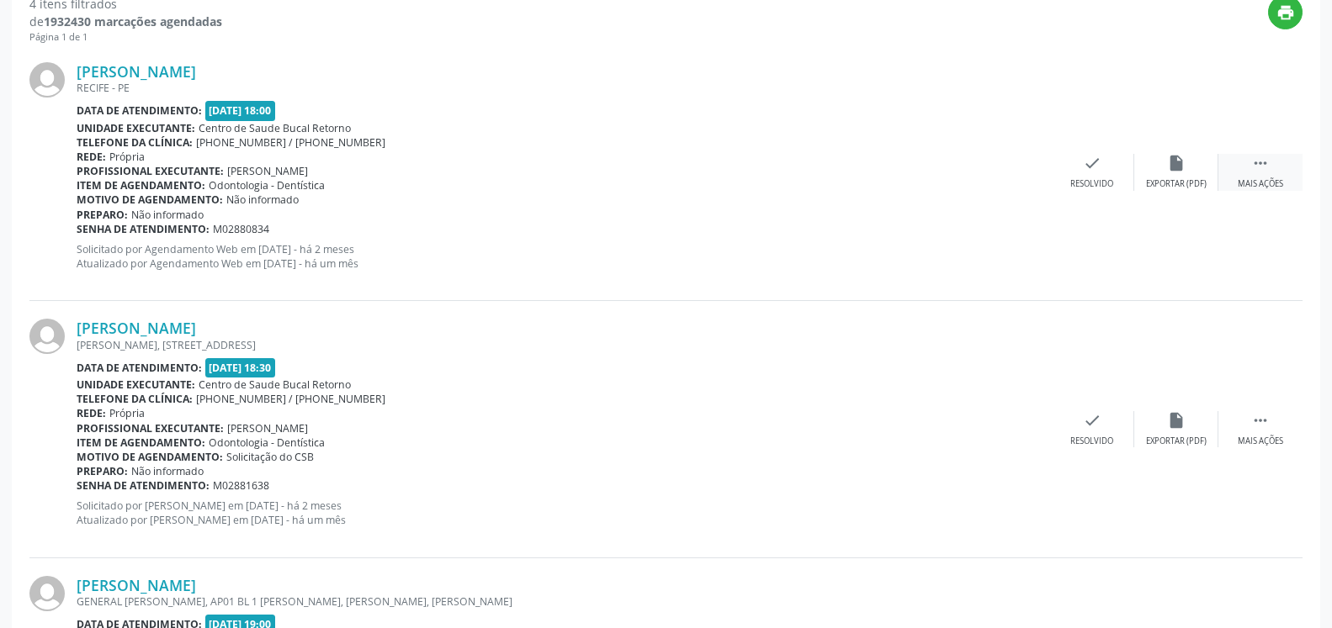
click at [1280, 165] on div " Mais ações" at bounding box center [1260, 172] width 84 height 36
click at [1188, 167] on div "alarm_off Não compareceu" at bounding box center [1176, 172] width 84 height 36
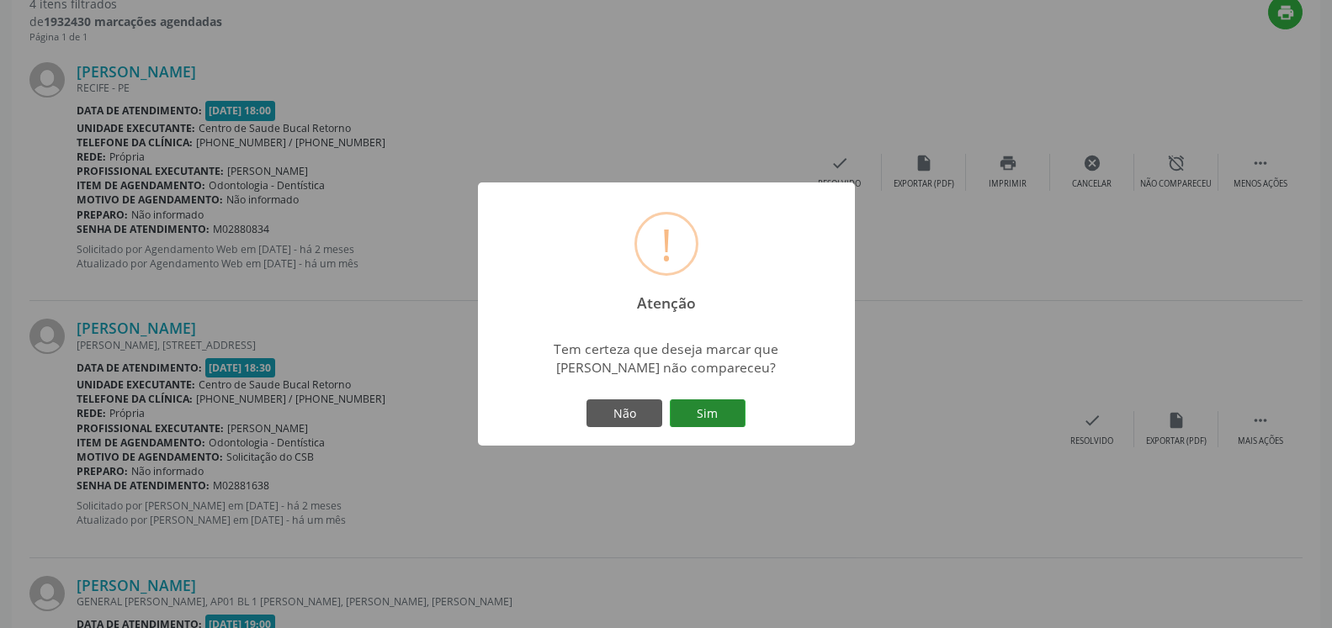
click at [722, 416] on button "Sim" at bounding box center [708, 414] width 76 height 29
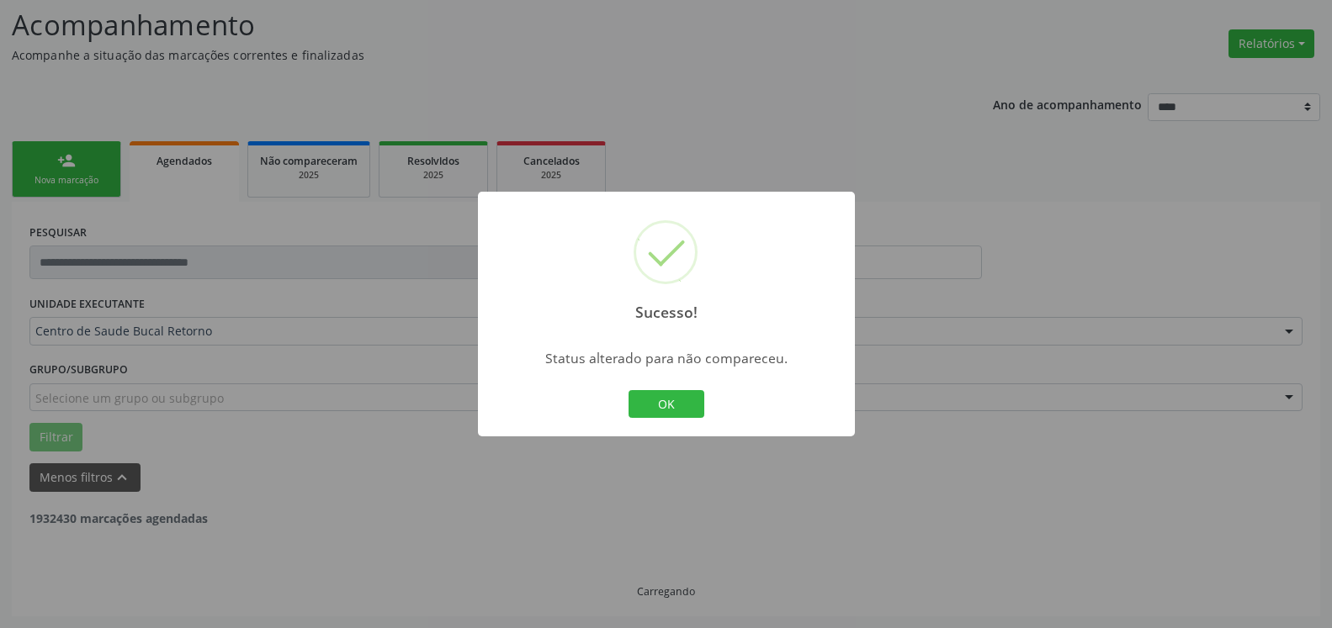
scroll to position [110, 0]
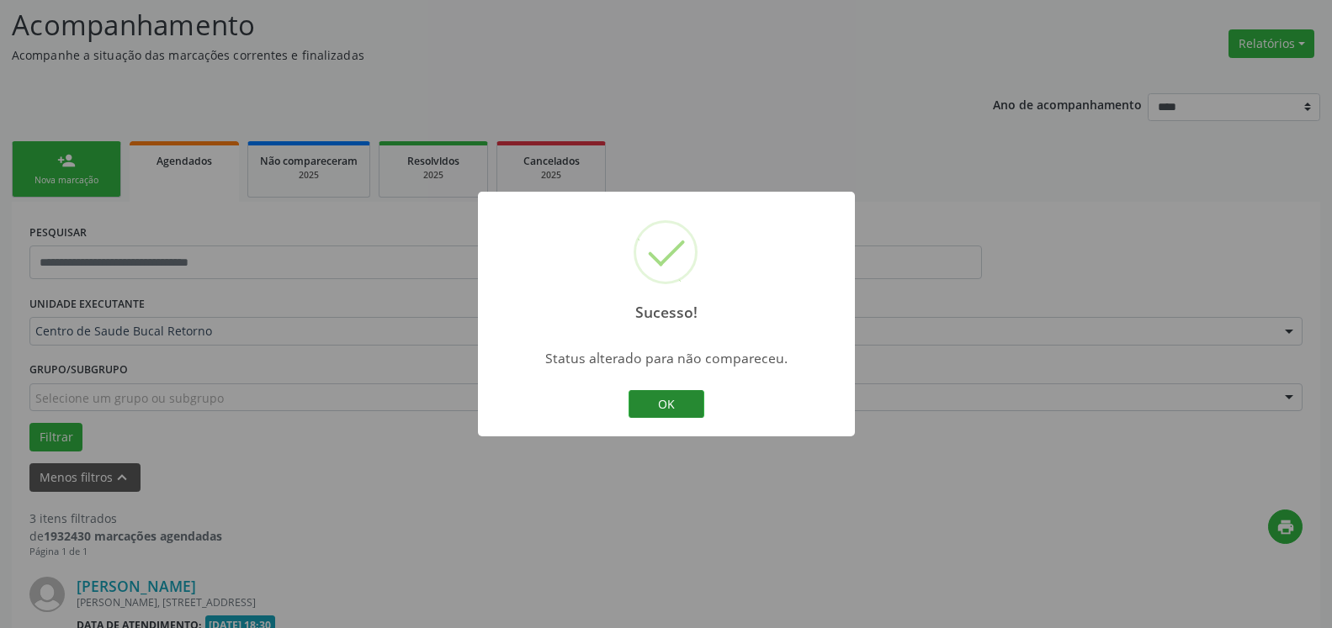
click at [660, 402] on button "OK" at bounding box center [666, 404] width 76 height 29
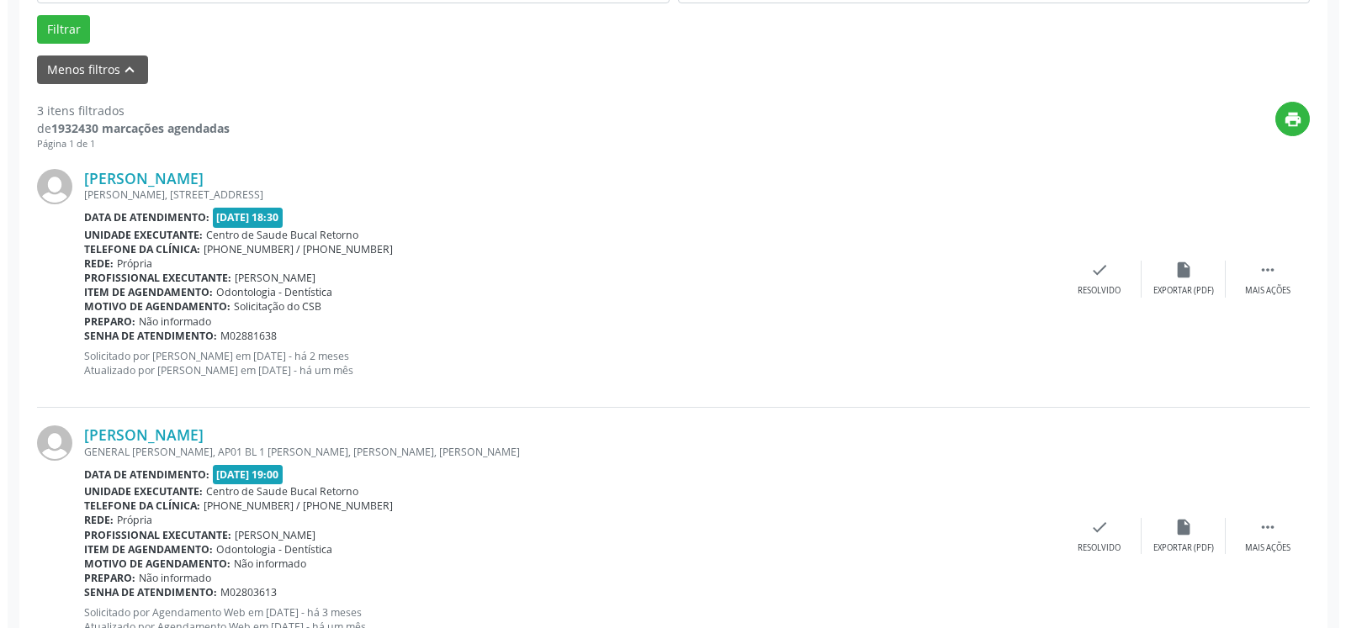
scroll to position [539, 0]
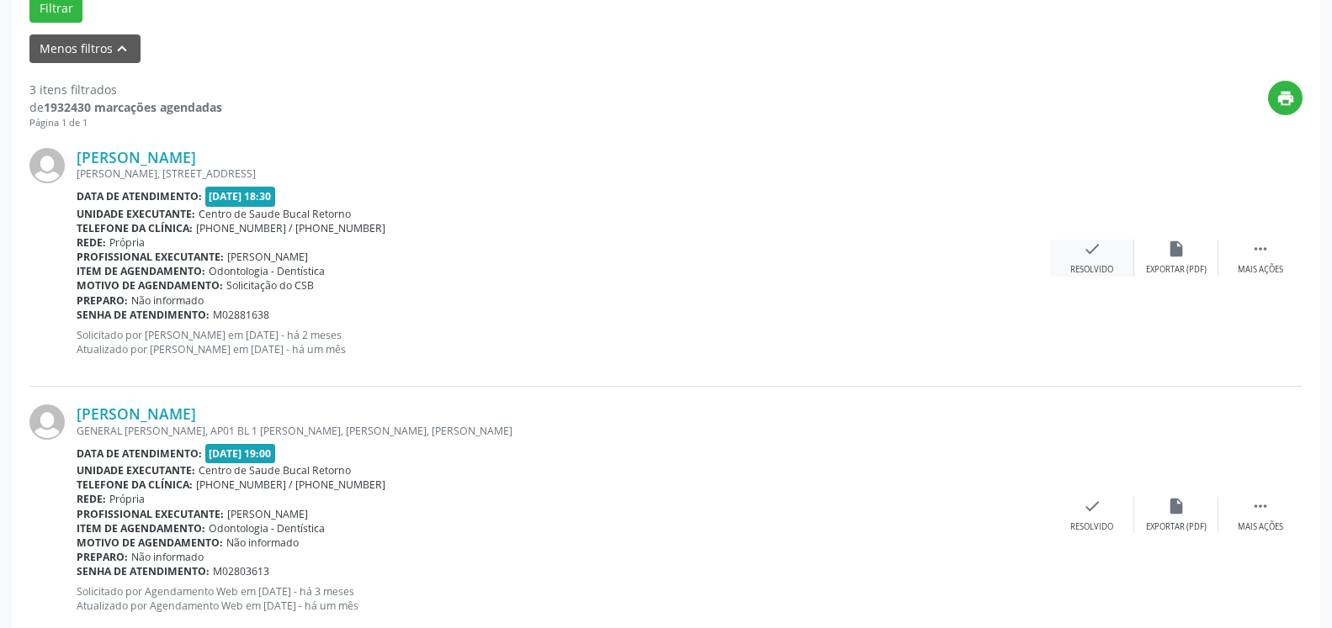
click at [1105, 257] on div "check Resolvido" at bounding box center [1092, 258] width 84 height 36
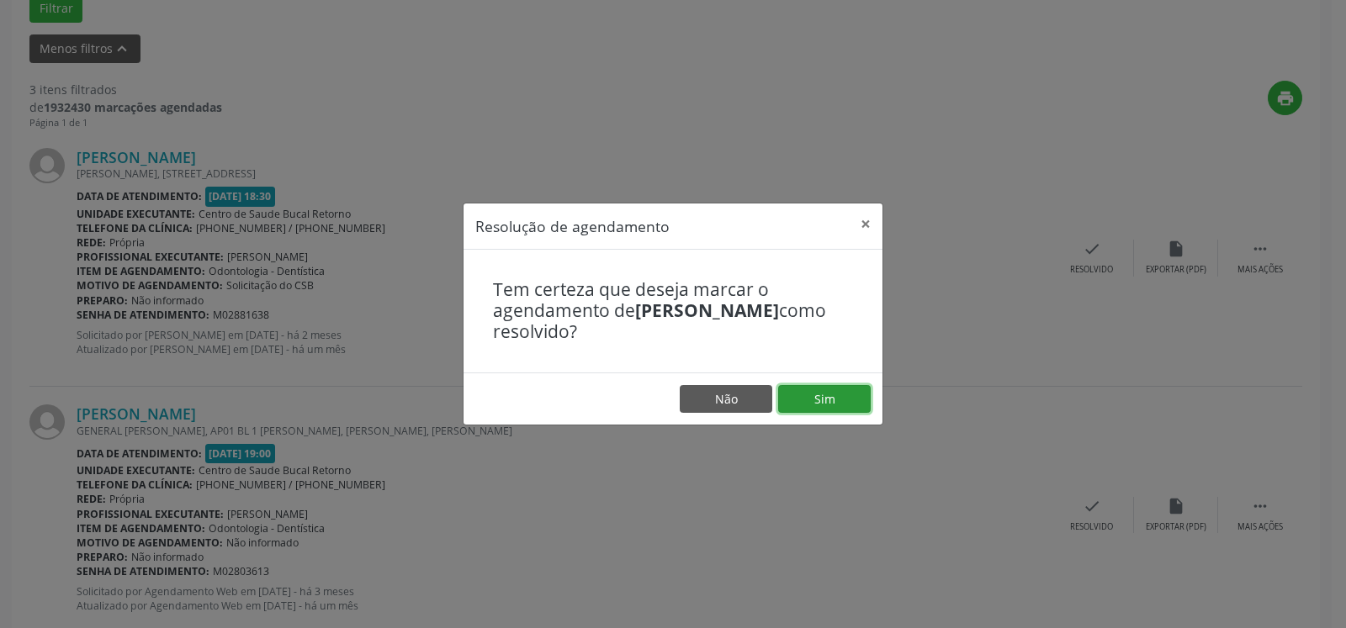
click at [823, 397] on button "Sim" at bounding box center [824, 399] width 93 height 29
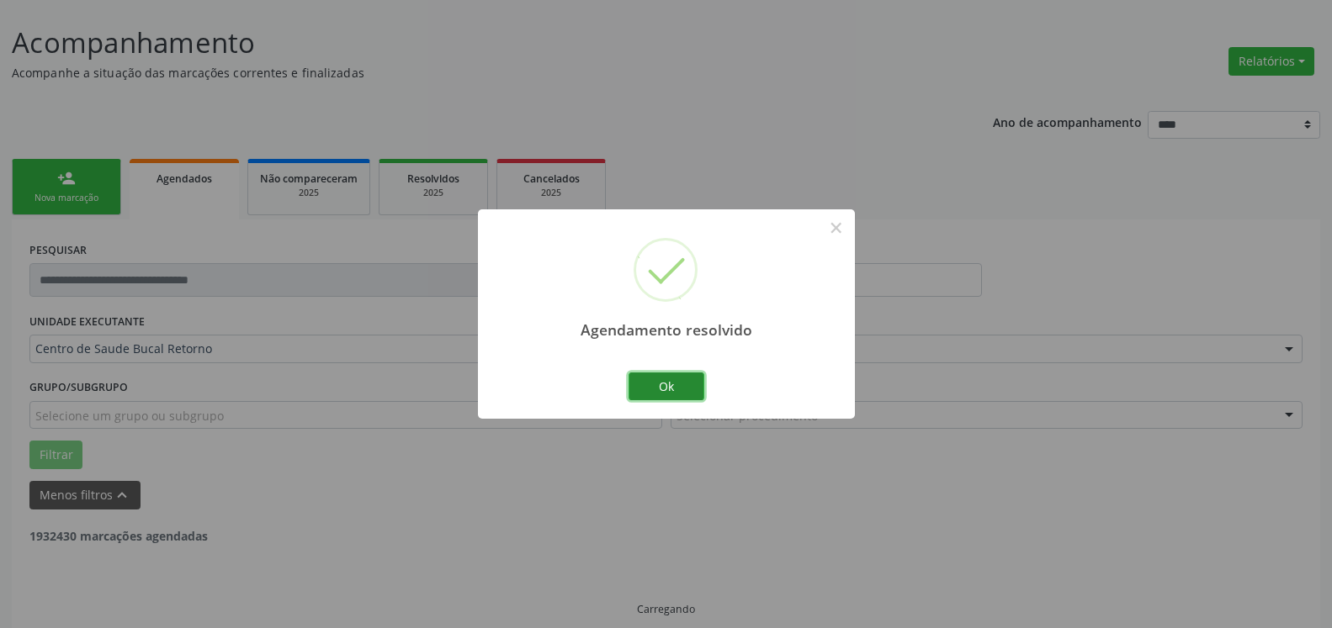
click at [644, 383] on button "Ok" at bounding box center [666, 387] width 76 height 29
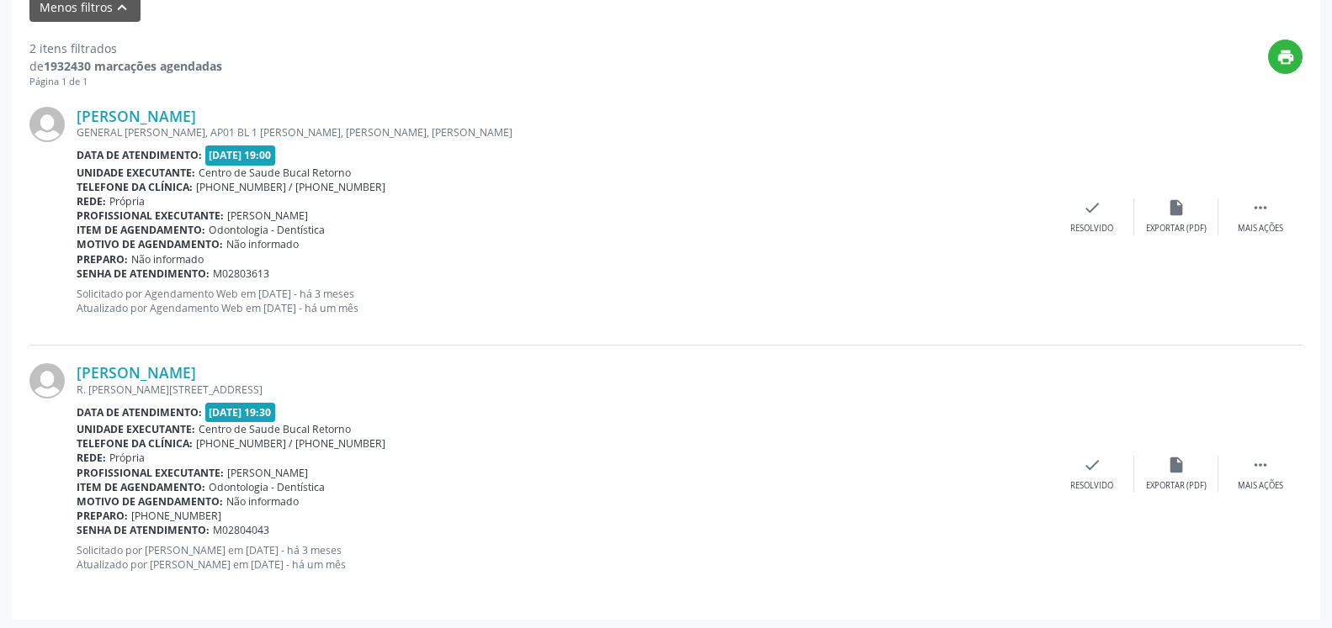
scroll to position [584, 0]
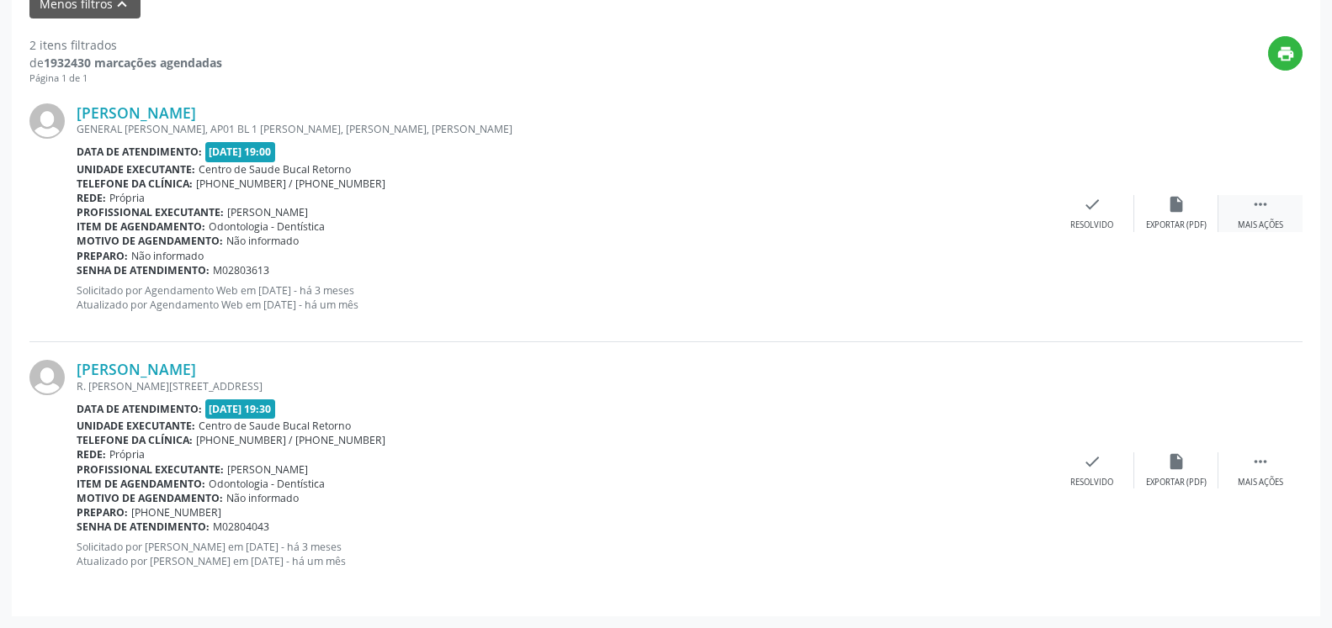
click at [1267, 202] on icon "" at bounding box center [1260, 204] width 19 height 19
click at [1174, 204] on icon "alarm_off" at bounding box center [1176, 204] width 19 height 19
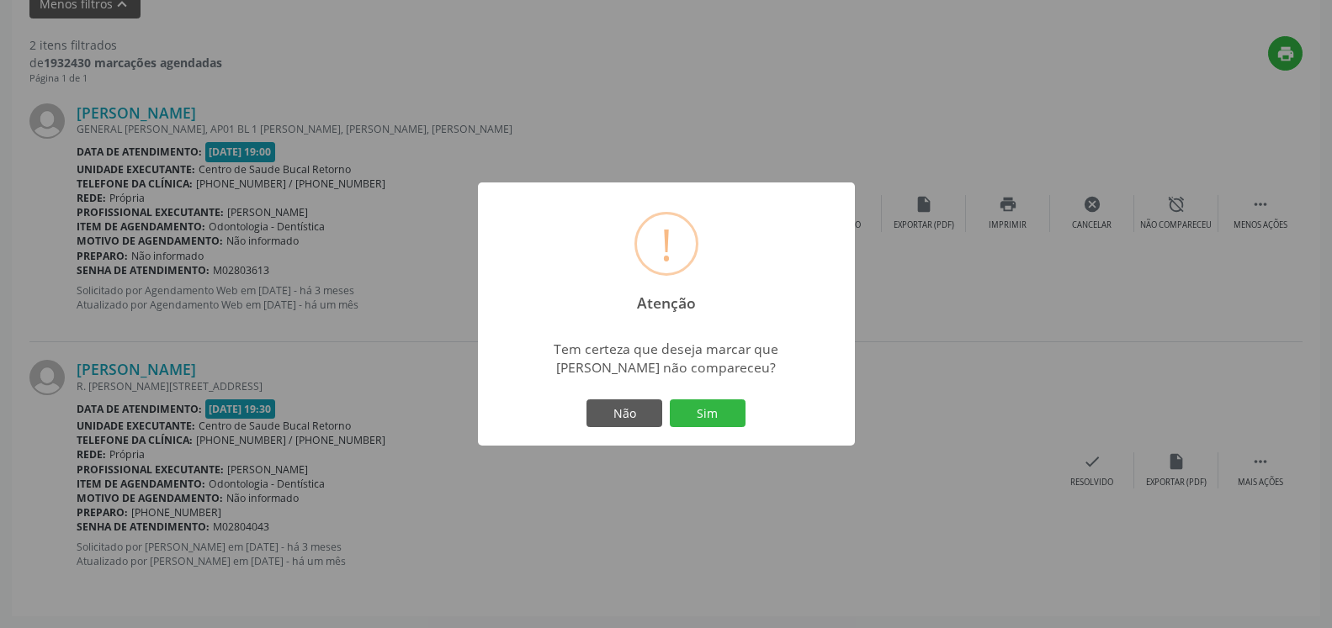
click at [705, 417] on button "Sim" at bounding box center [708, 414] width 76 height 29
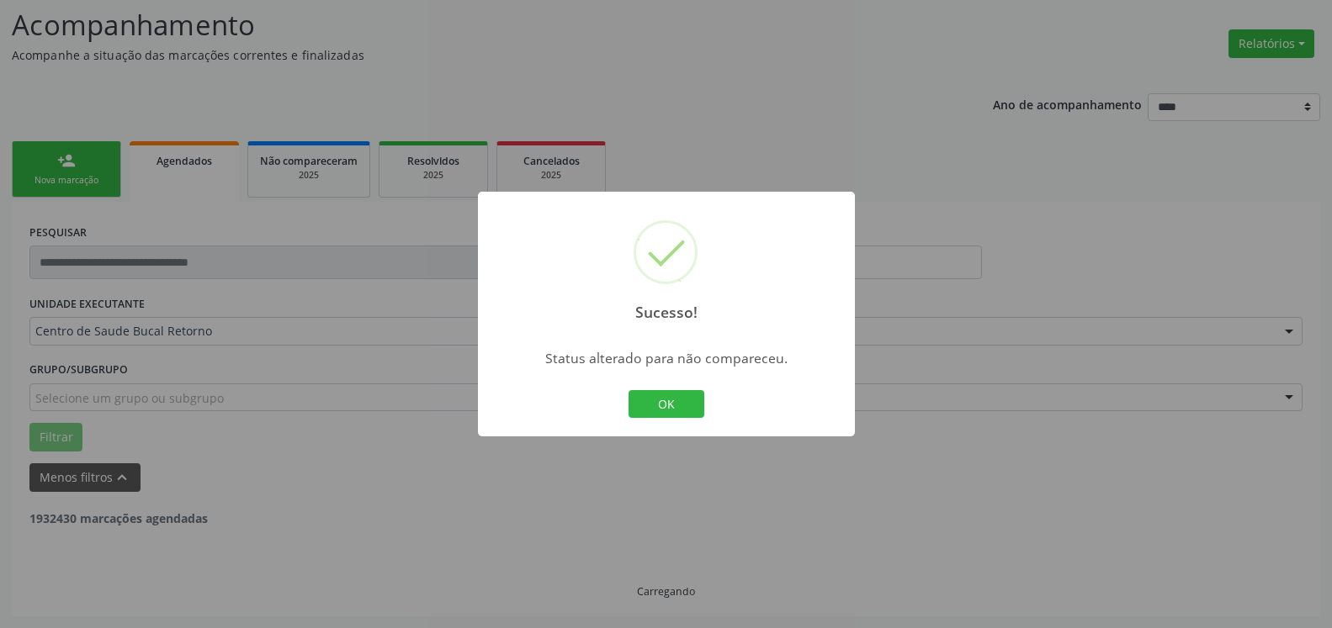
scroll to position [110, 0]
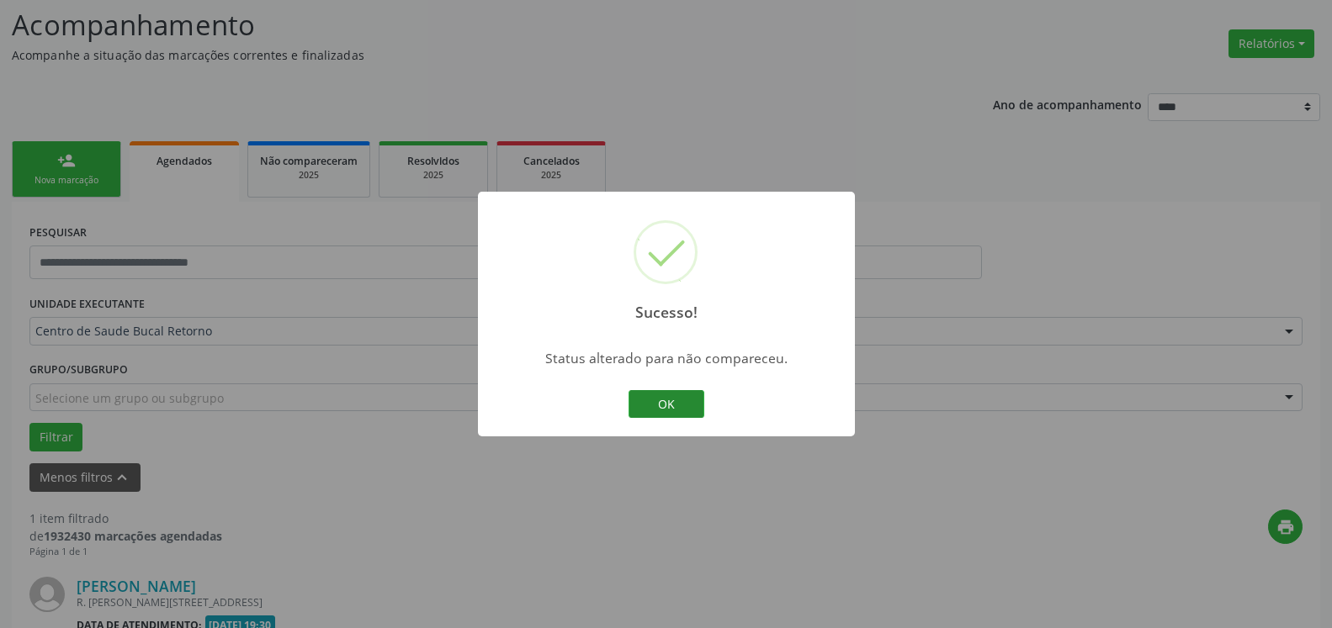
click at [686, 399] on button "OK" at bounding box center [666, 404] width 76 height 29
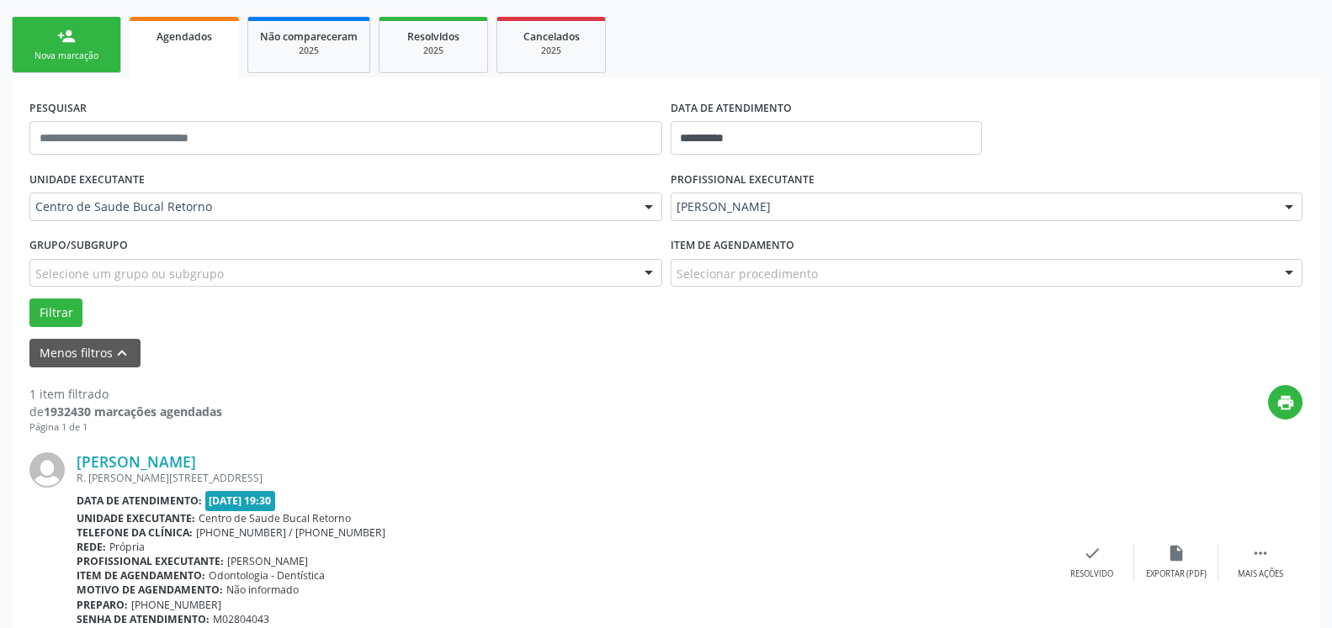
scroll to position [326, 0]
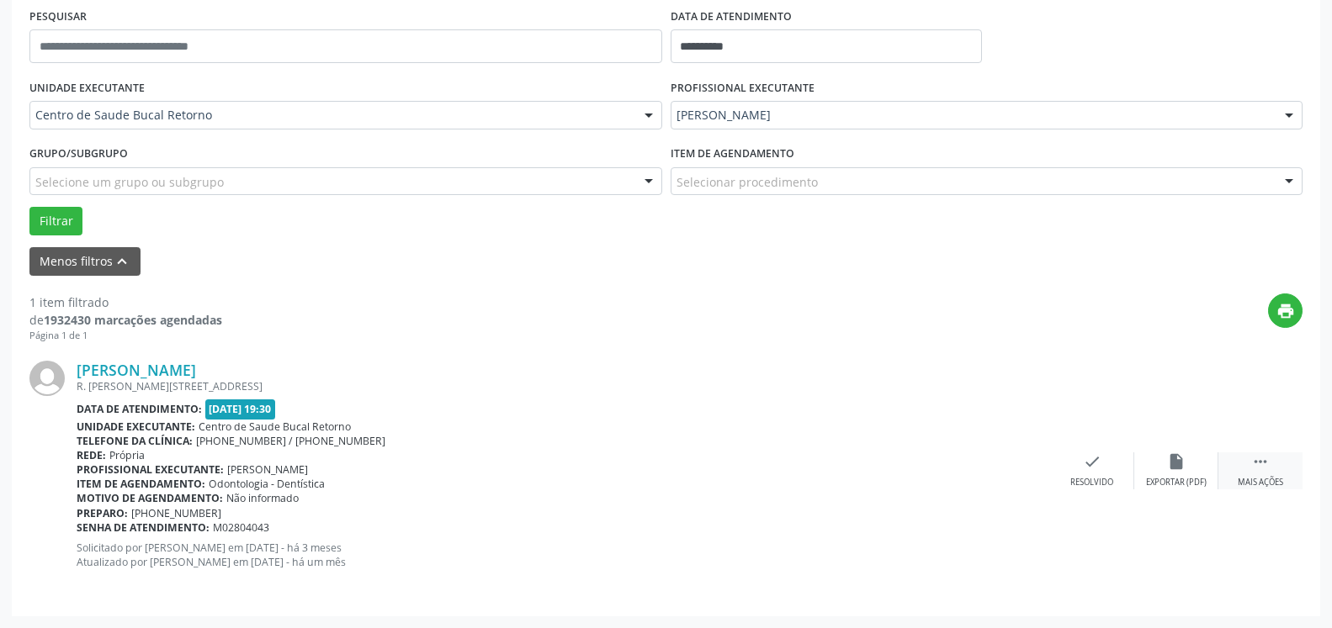
click at [1258, 464] on icon "" at bounding box center [1260, 462] width 19 height 19
click at [1195, 469] on div "alarm_off Não compareceu" at bounding box center [1176, 471] width 84 height 36
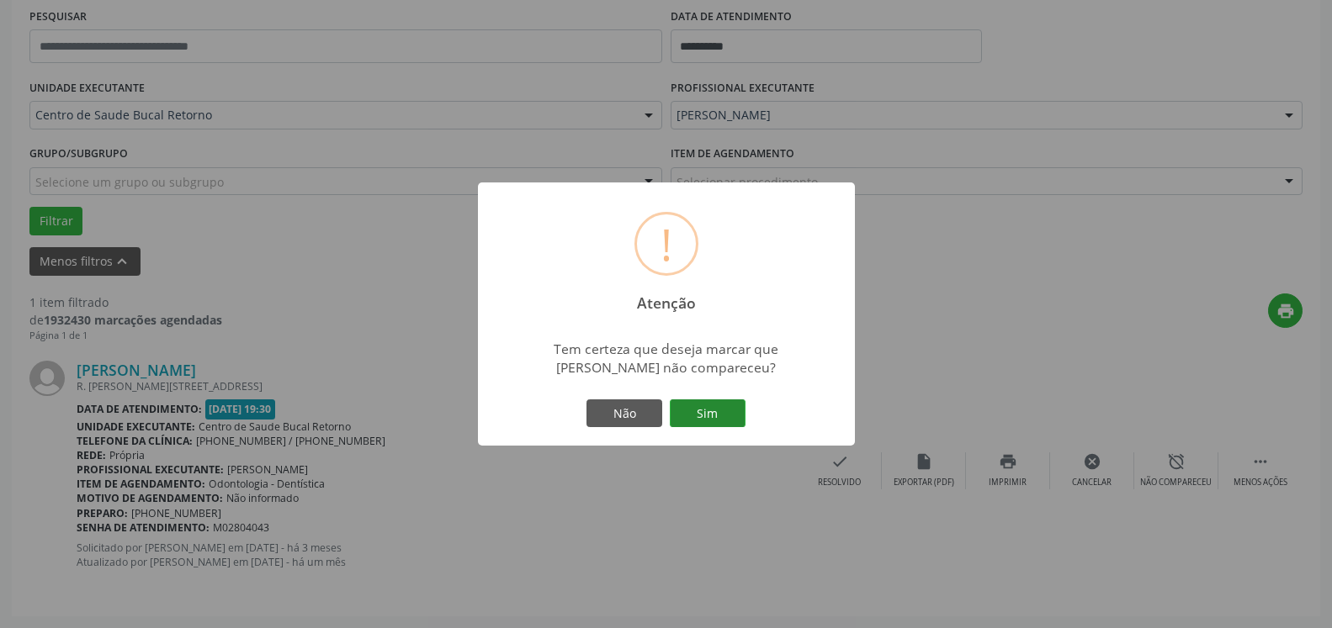
click at [723, 406] on button "Sim" at bounding box center [708, 414] width 76 height 29
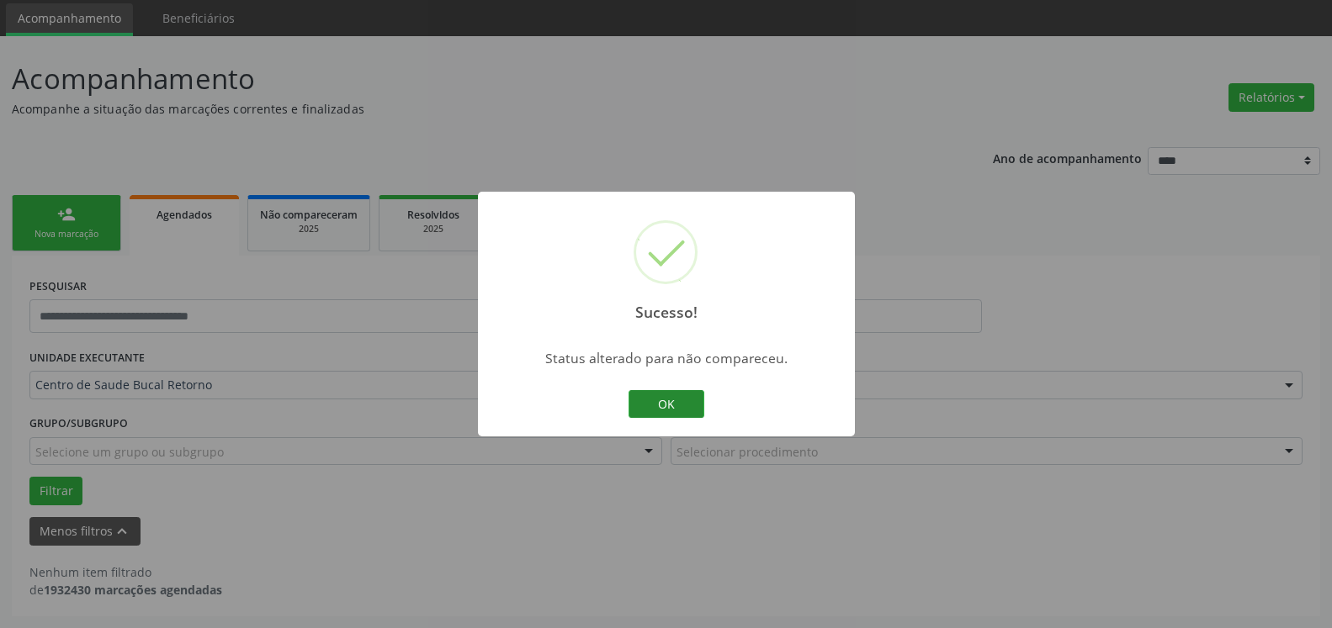
scroll to position [56, 0]
click at [682, 403] on button "OK" at bounding box center [666, 404] width 76 height 29
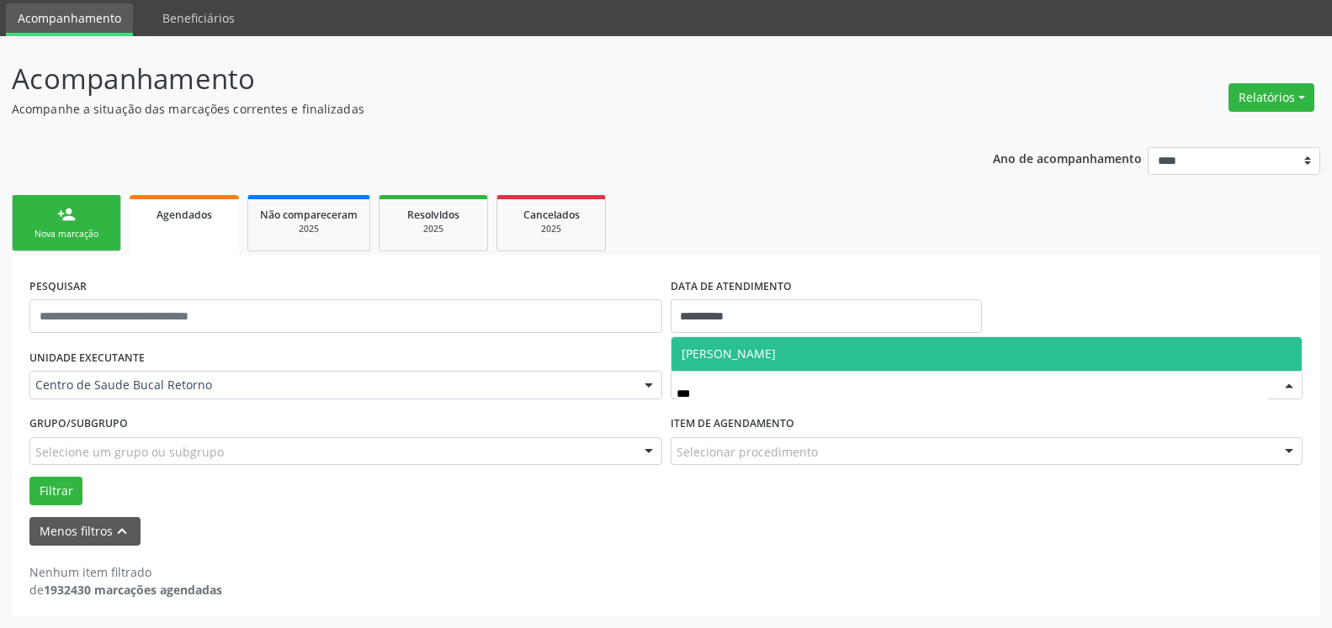
click at [705, 357] on span "[PERSON_NAME]" at bounding box center [728, 354] width 94 height 16
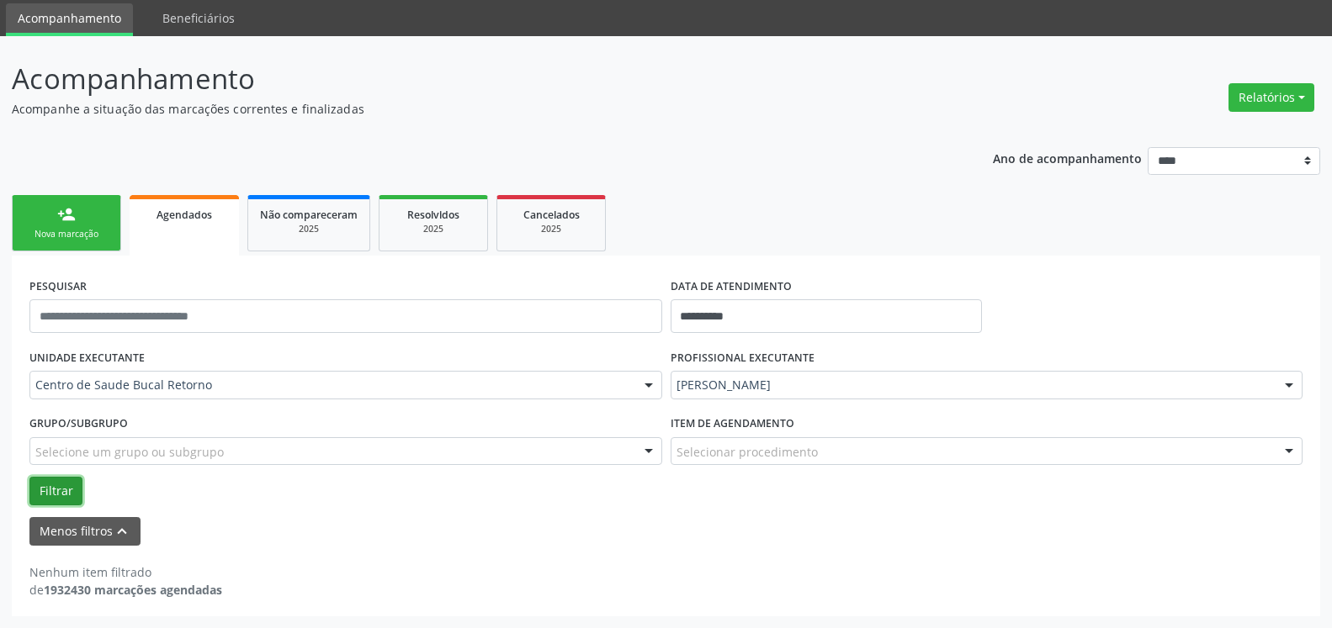
click at [68, 494] on button "Filtrar" at bounding box center [55, 491] width 53 height 29
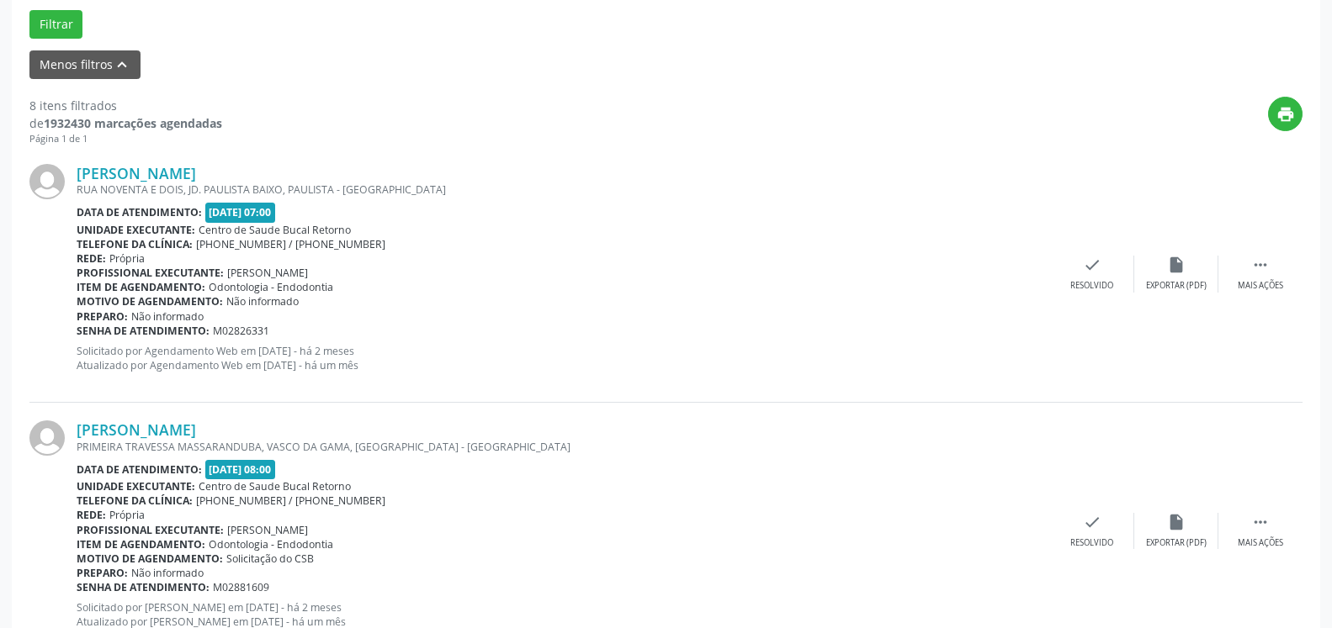
scroll to position [539, 0]
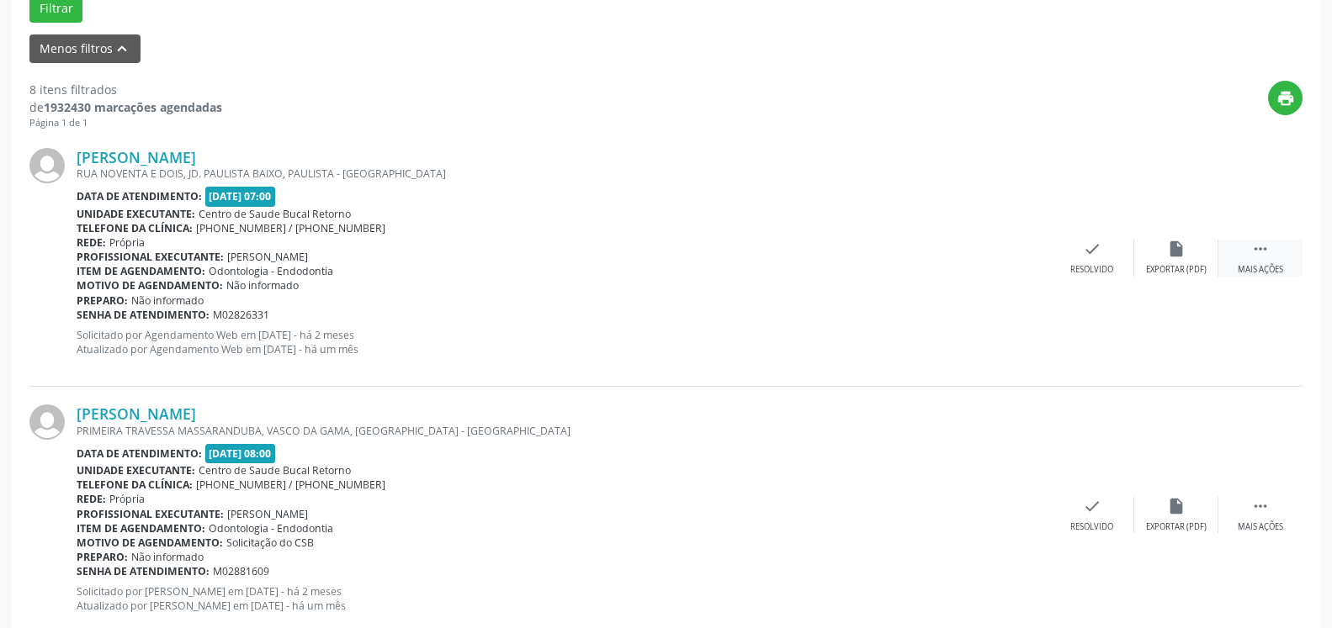
click at [1257, 257] on icon "" at bounding box center [1260, 249] width 19 height 19
click at [1197, 258] on div "alarm_off Não compareceu" at bounding box center [1176, 258] width 84 height 36
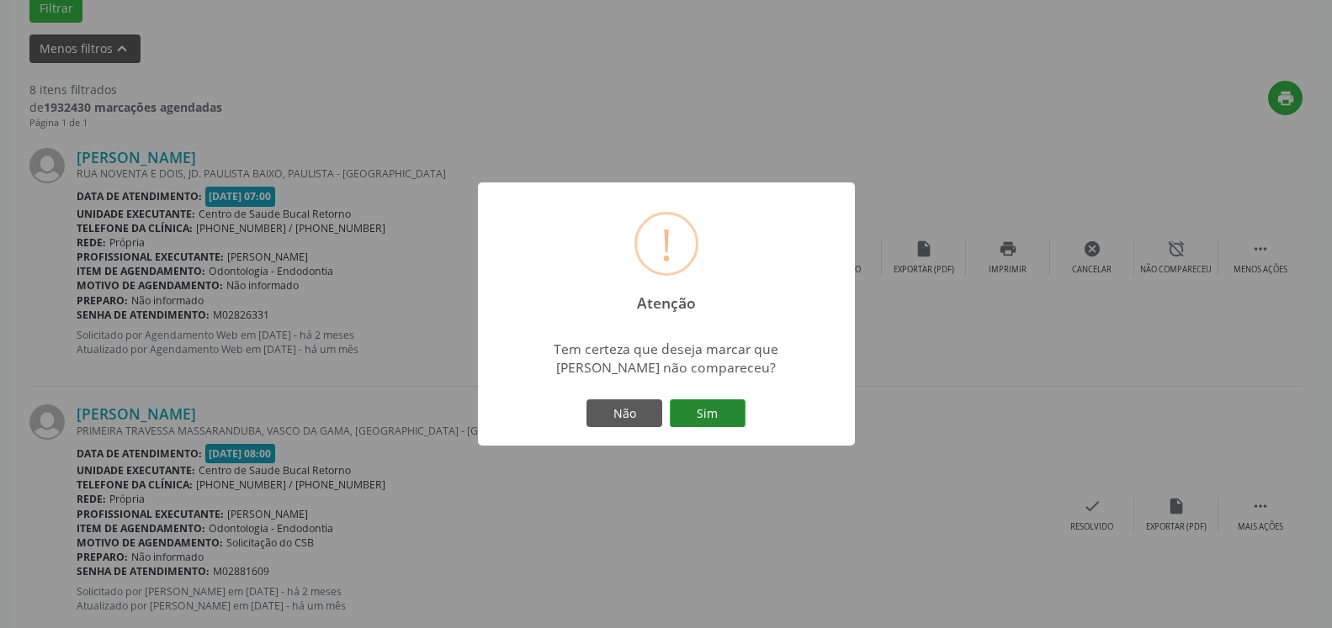
click at [722, 401] on button "Sim" at bounding box center [708, 414] width 76 height 29
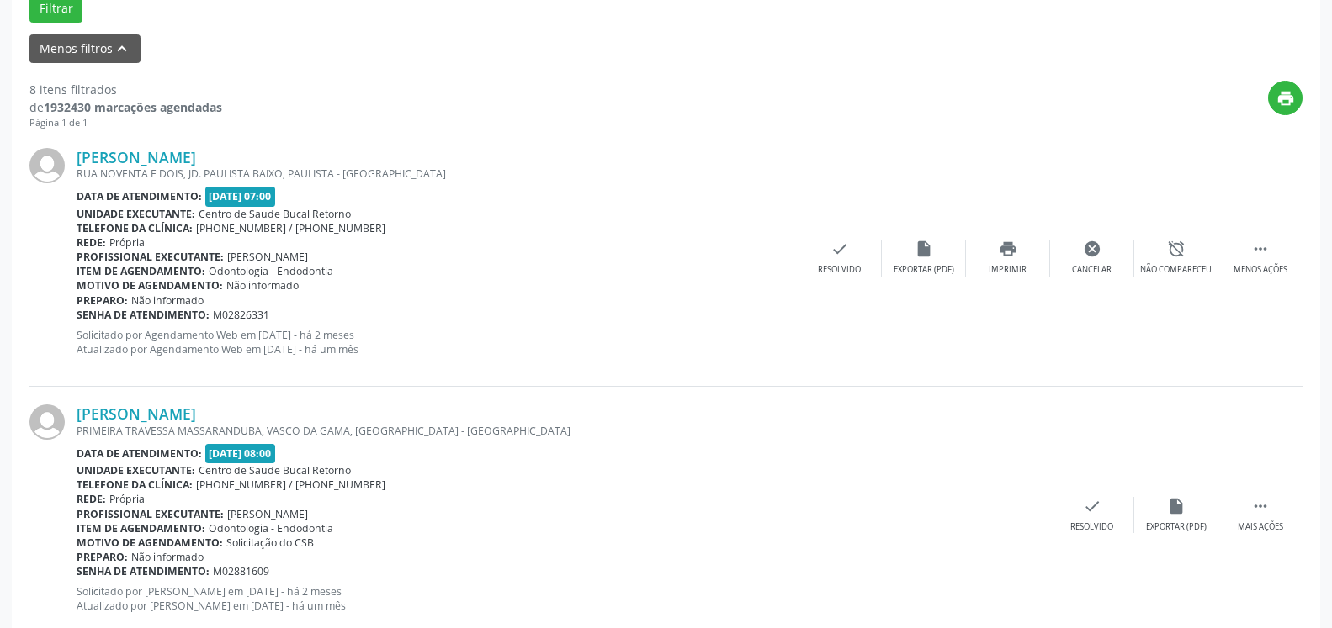
scroll to position [110, 0]
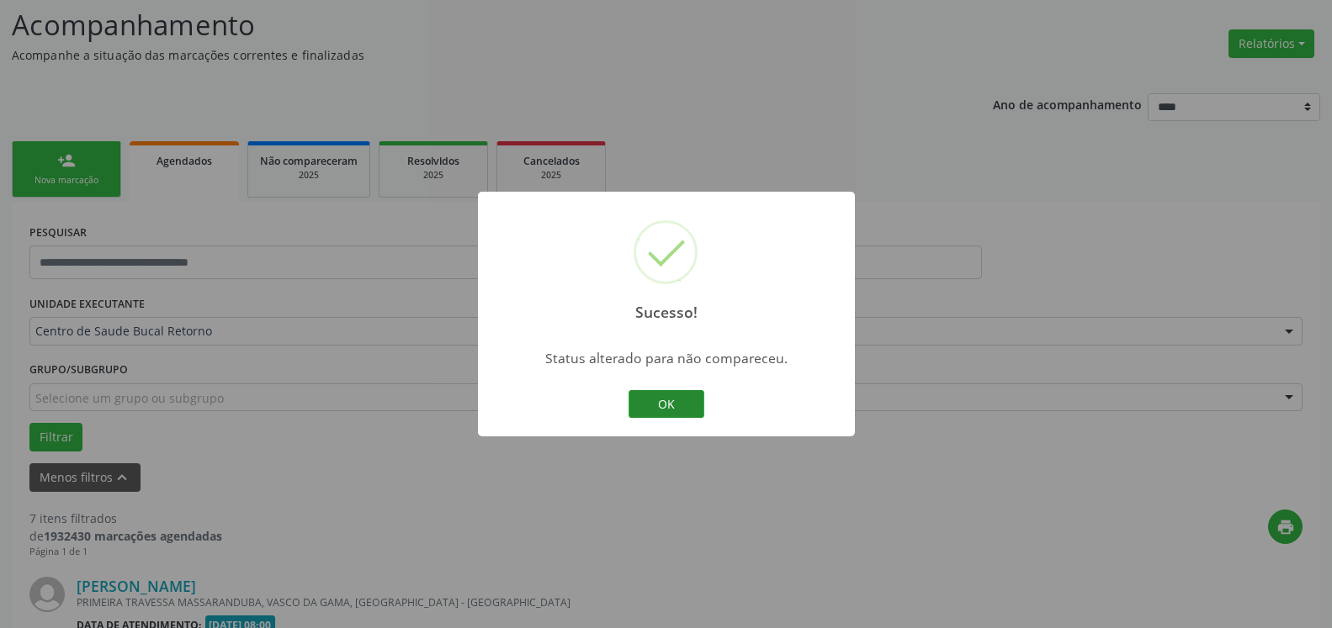
click at [660, 406] on button "OK" at bounding box center [666, 404] width 76 height 29
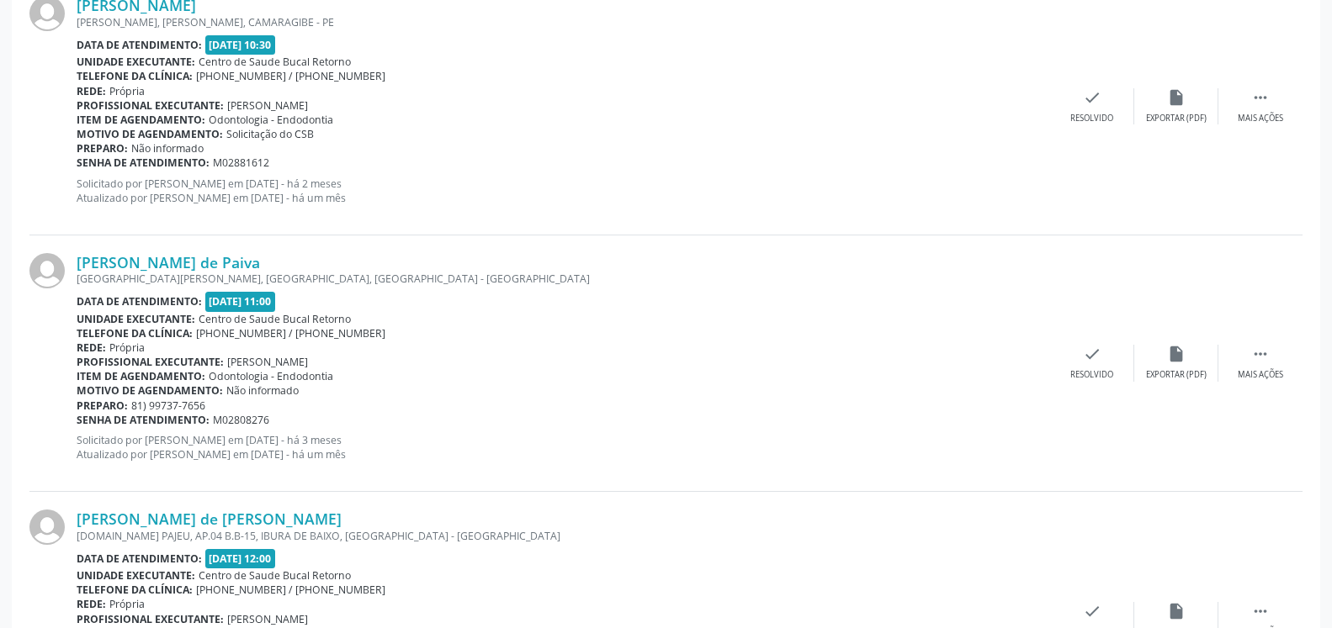
scroll to position [1826, 0]
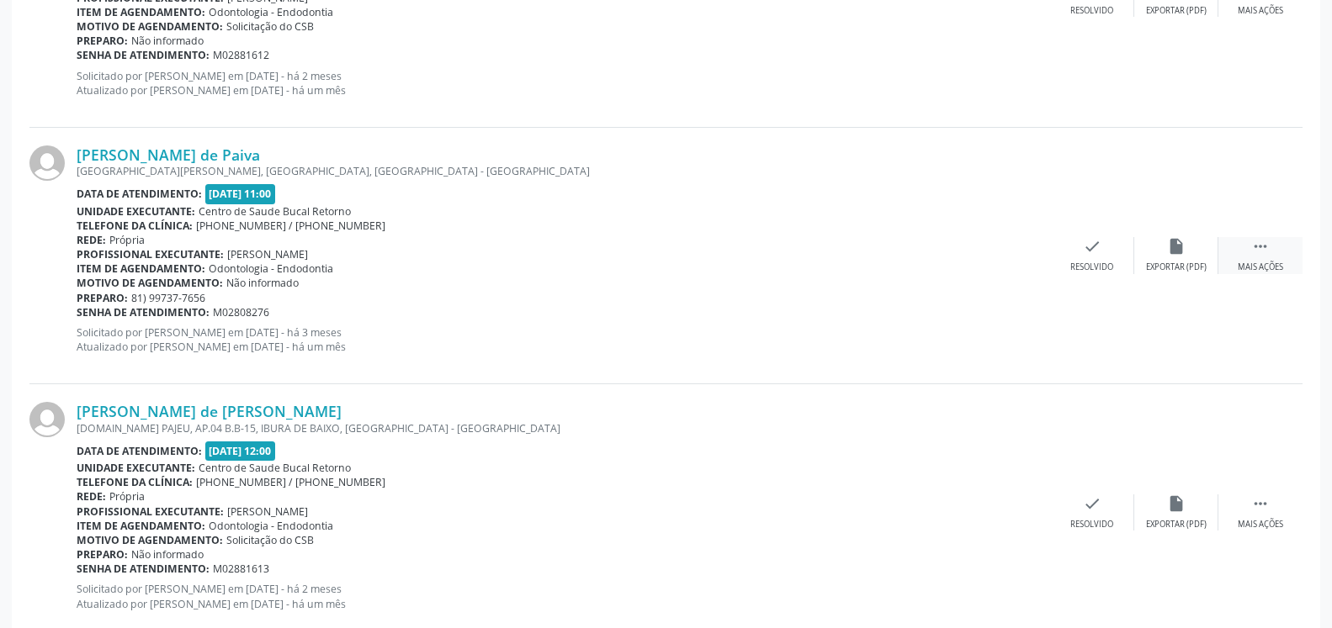
click at [1276, 263] on div "Mais ações" at bounding box center [1259, 268] width 45 height 12
click at [1216, 264] on div "alarm_off Não compareceu" at bounding box center [1176, 255] width 84 height 36
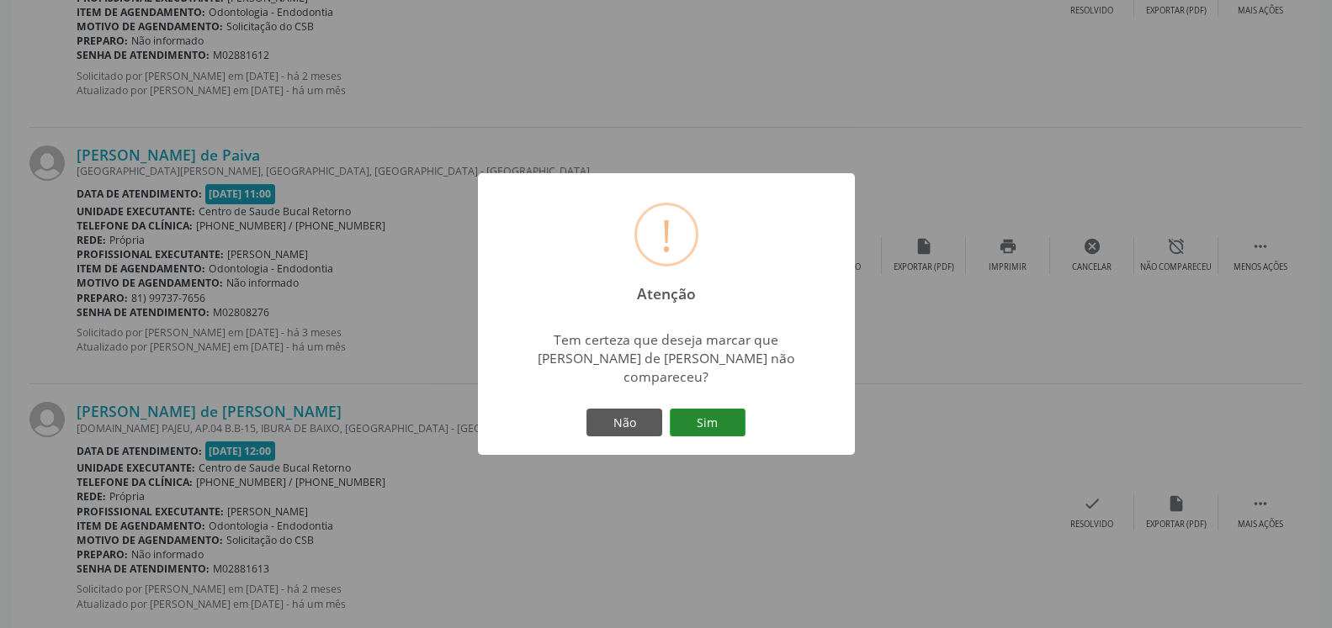
click at [693, 411] on button "Sim" at bounding box center [708, 423] width 76 height 29
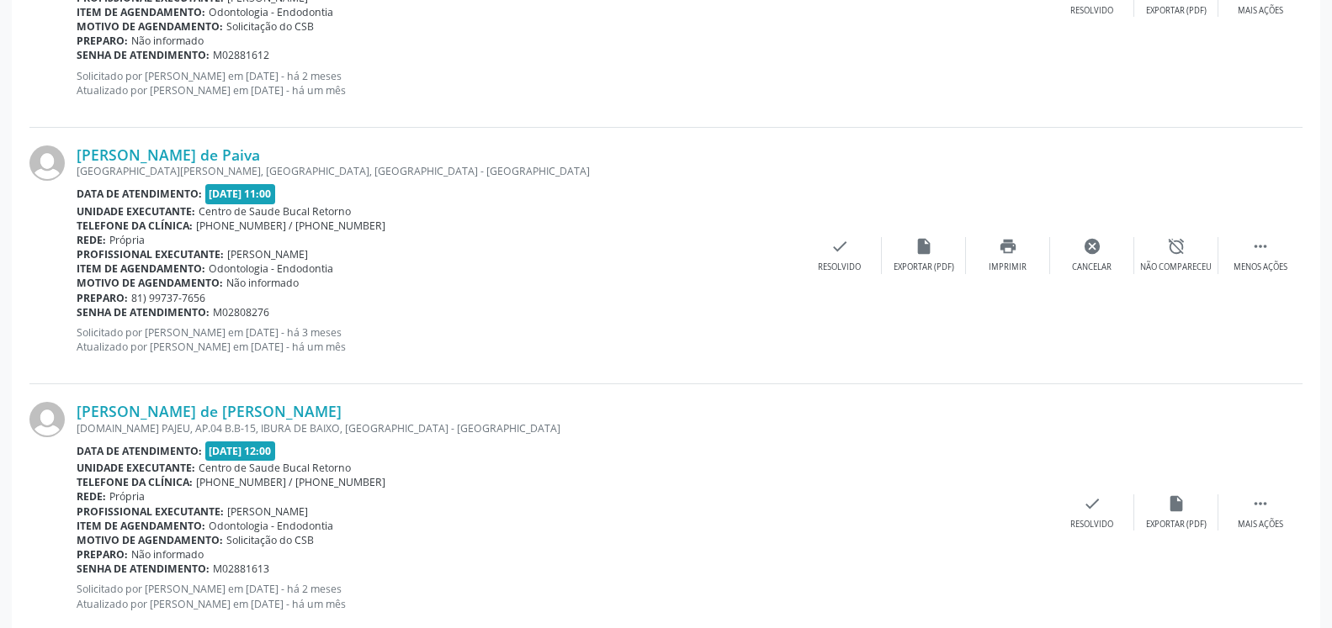
scroll to position [110, 0]
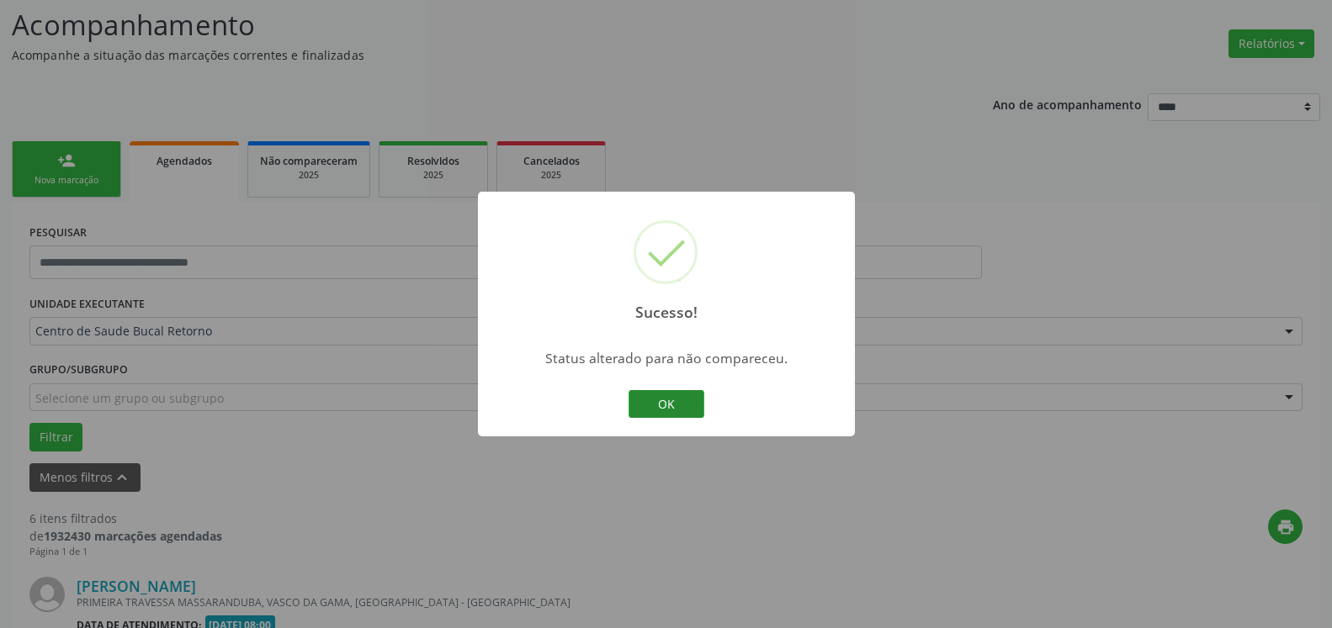
click at [654, 411] on button "OK" at bounding box center [666, 404] width 76 height 29
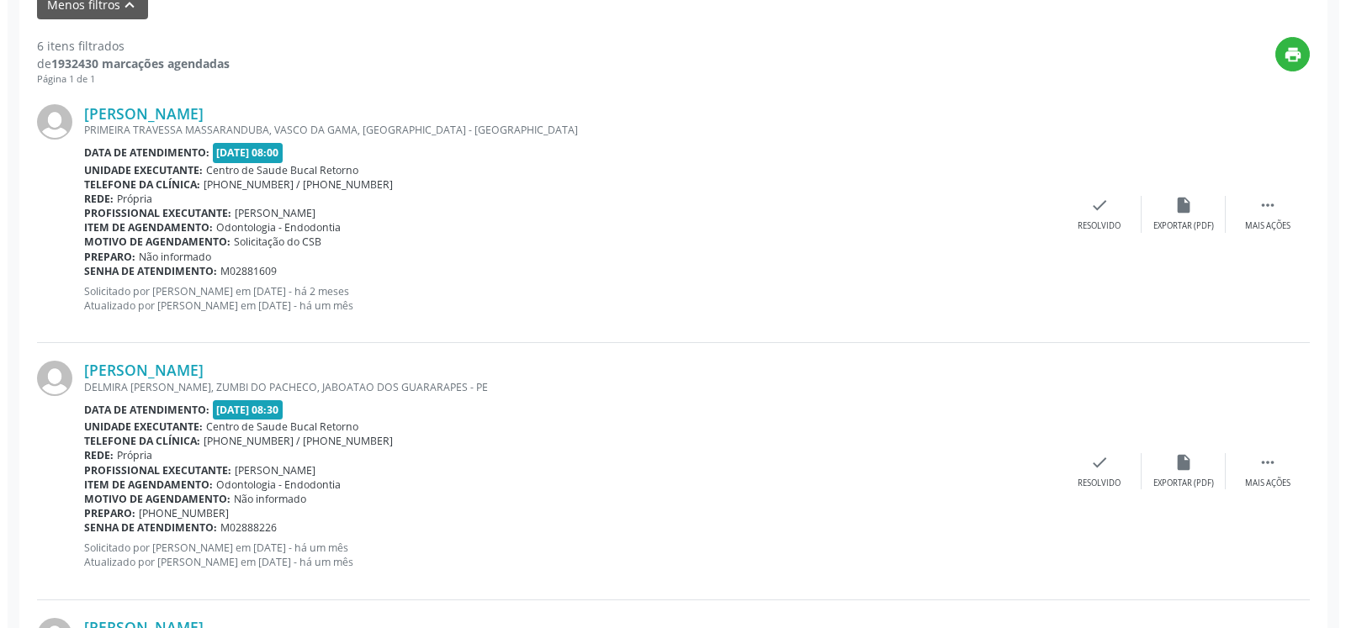
scroll to position [515, 0]
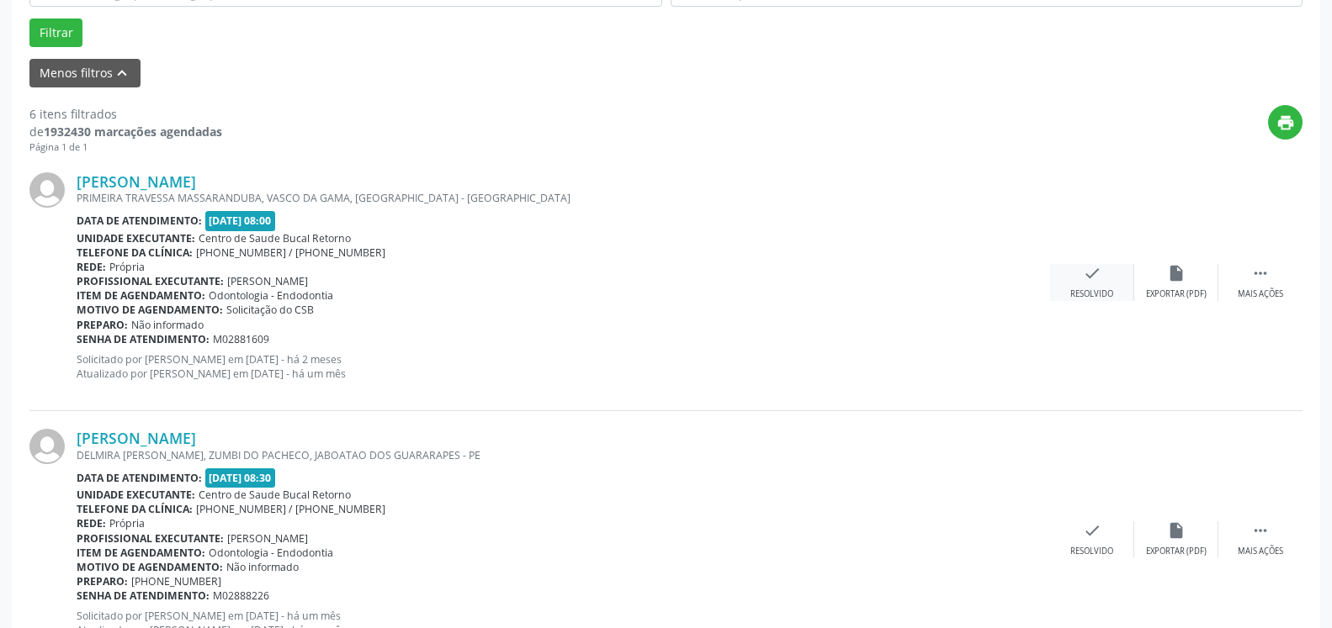
click at [1081, 289] on div "Resolvido" at bounding box center [1091, 295] width 43 height 12
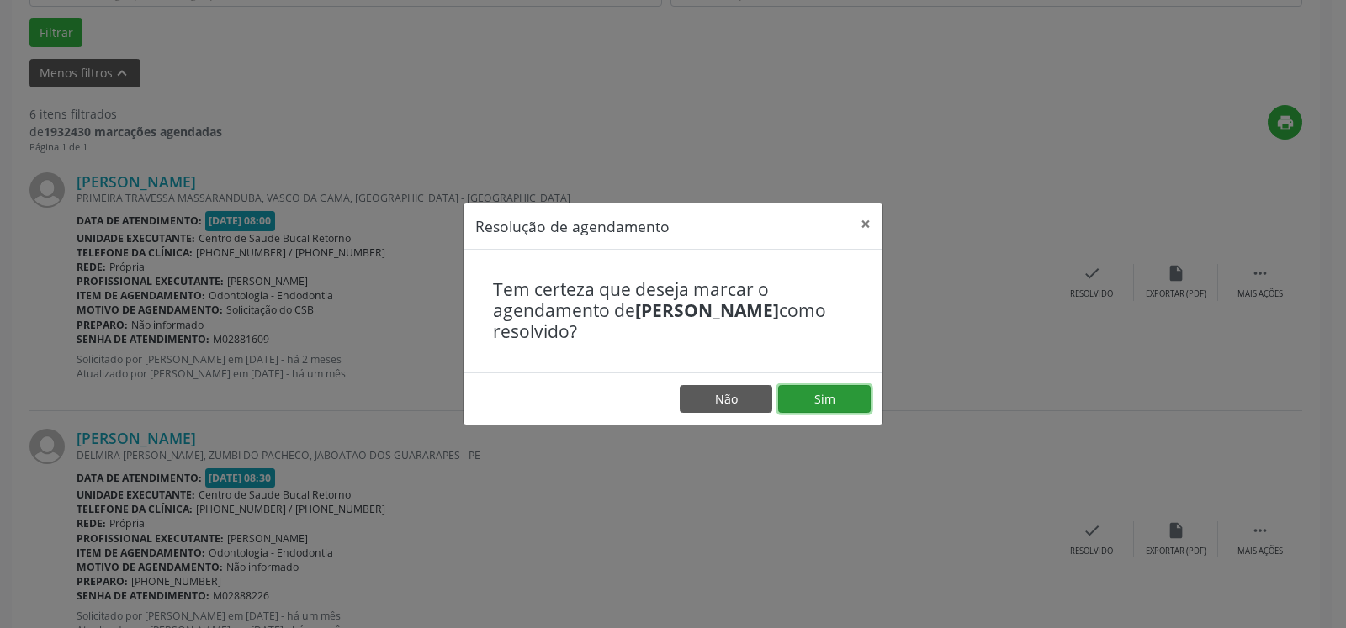
click at [831, 406] on button "Sim" at bounding box center [824, 399] width 93 height 29
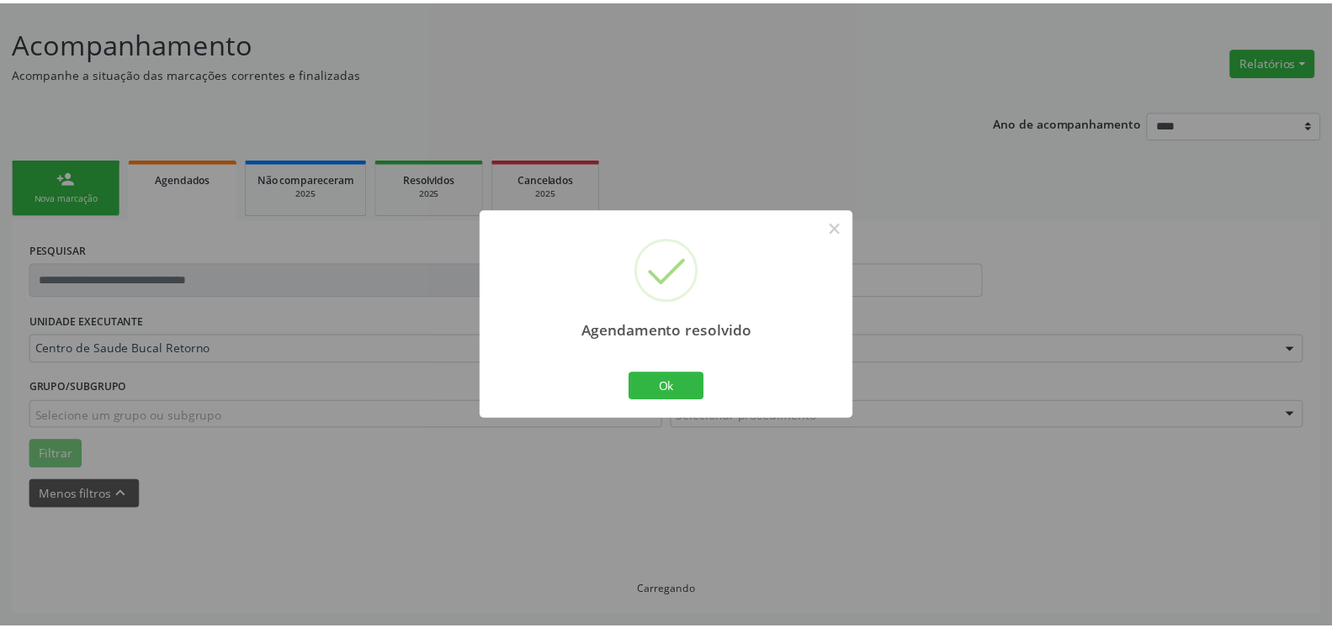
scroll to position [93, 0]
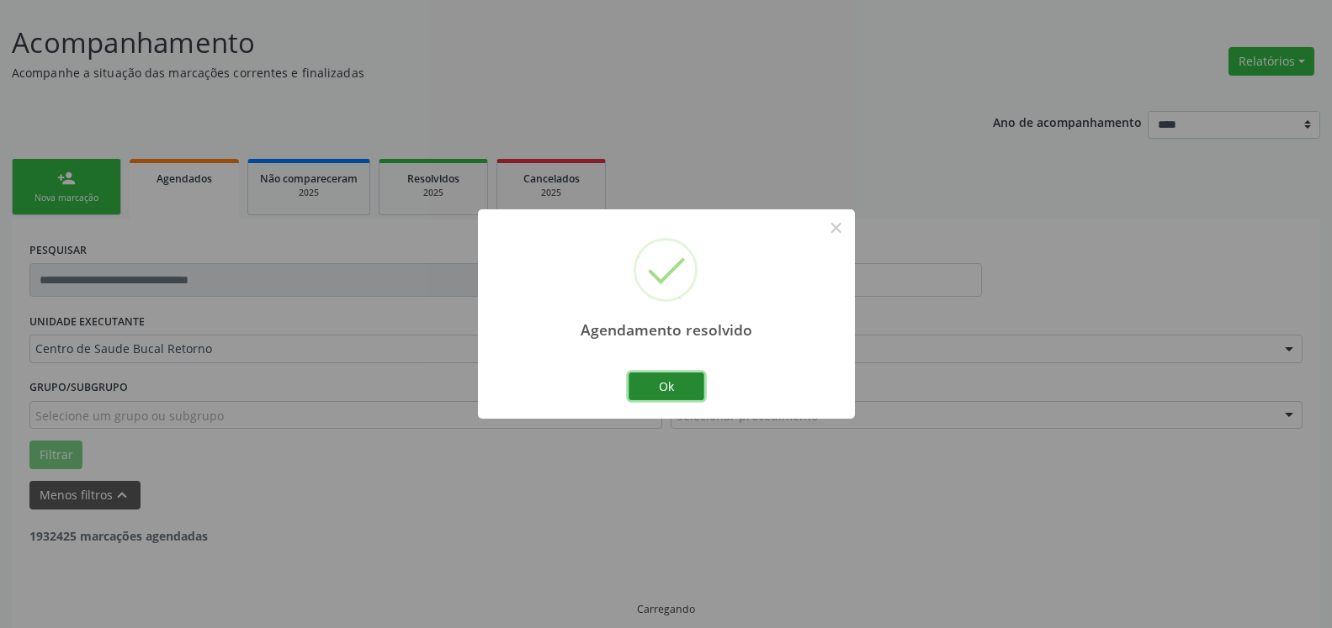
click at [644, 384] on button "Ok" at bounding box center [666, 387] width 76 height 29
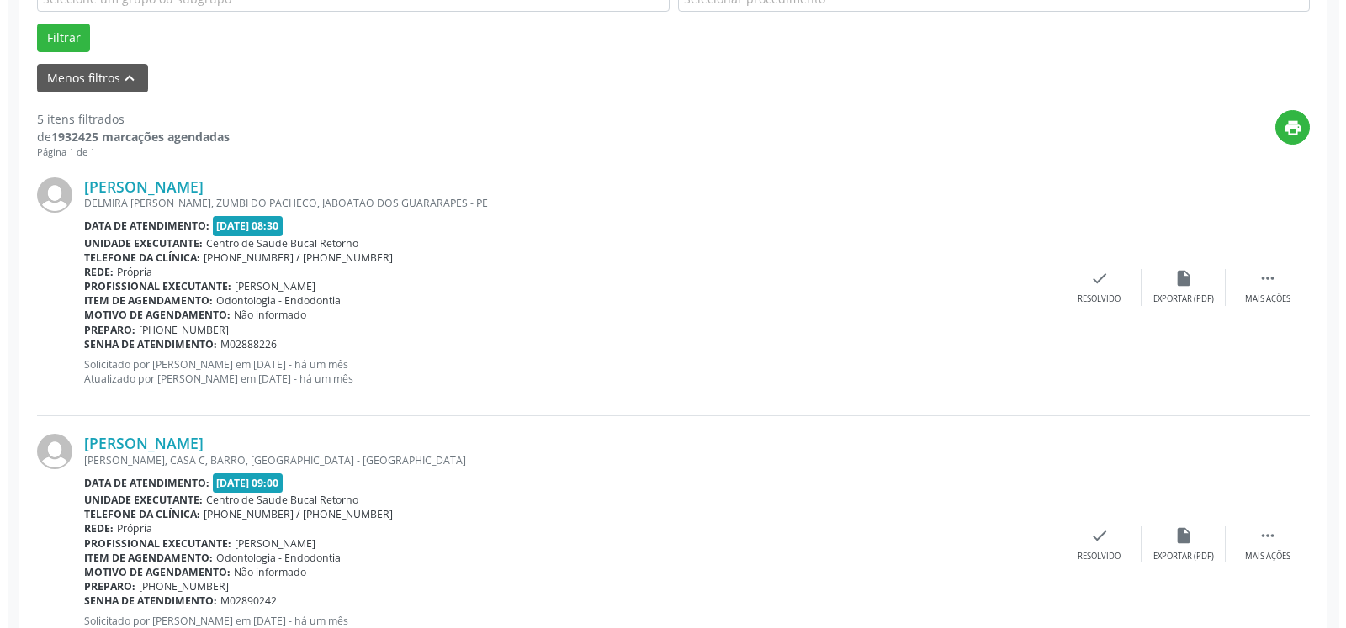
scroll to position [607, 0]
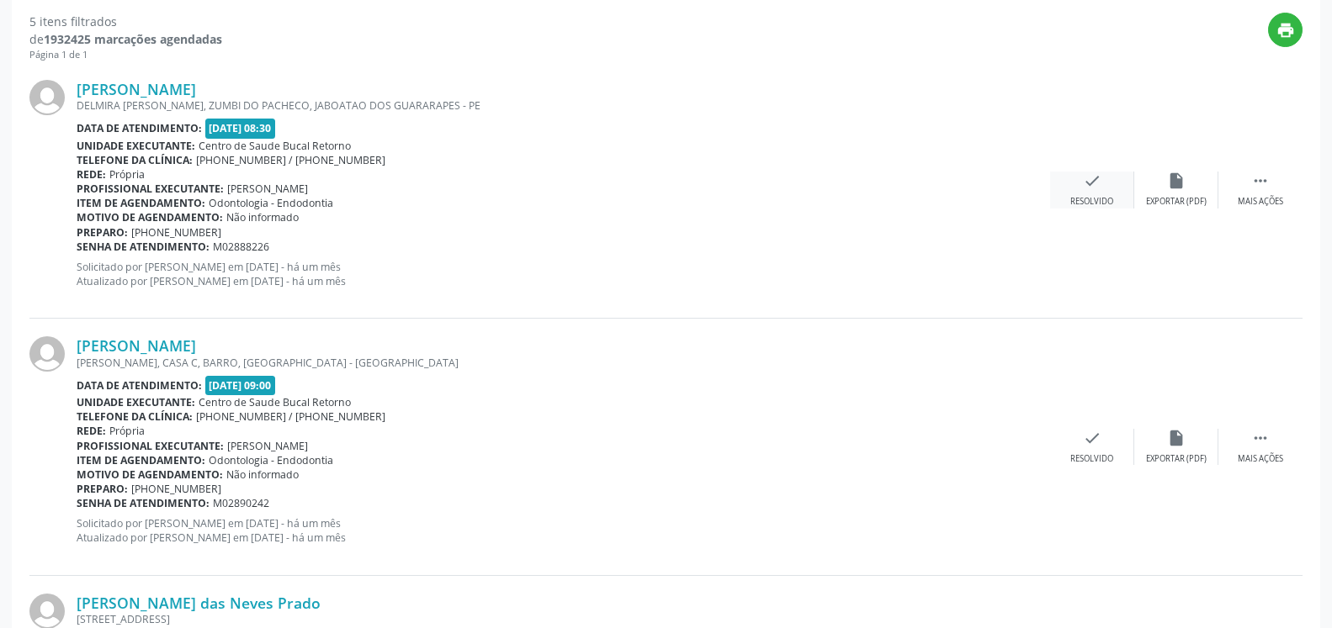
click at [1089, 196] on div "check Resolvido" at bounding box center [1092, 190] width 84 height 36
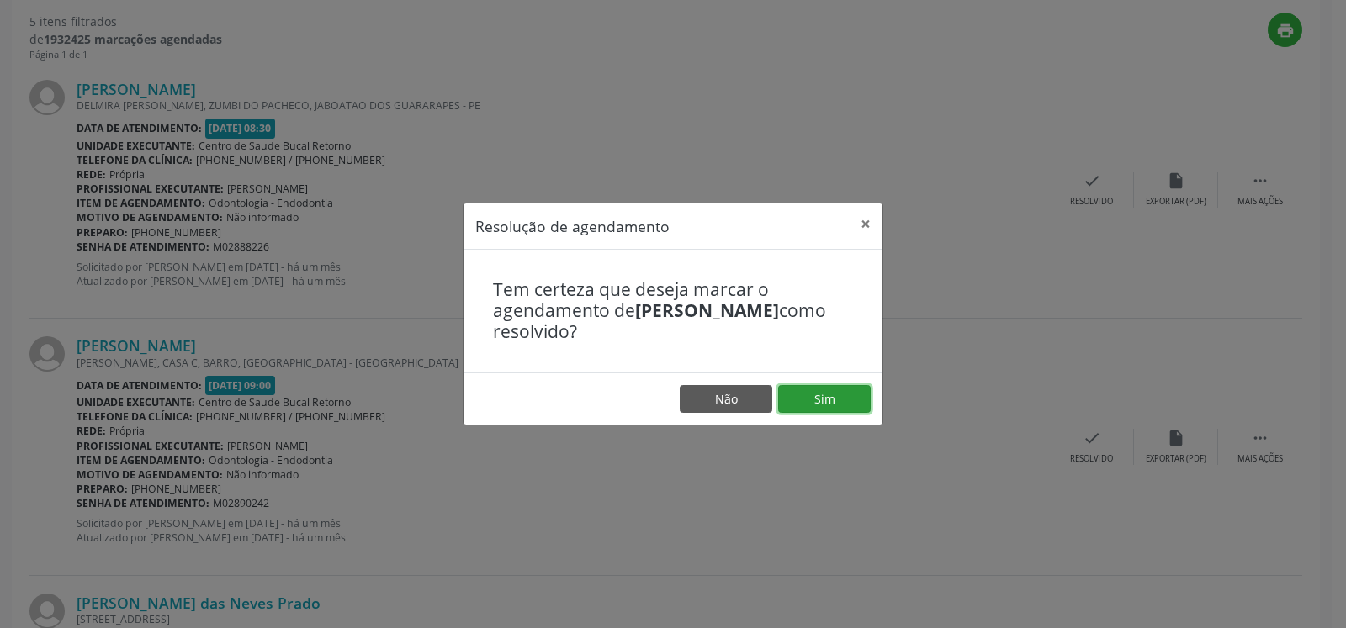
click at [831, 395] on button "Sim" at bounding box center [824, 399] width 93 height 29
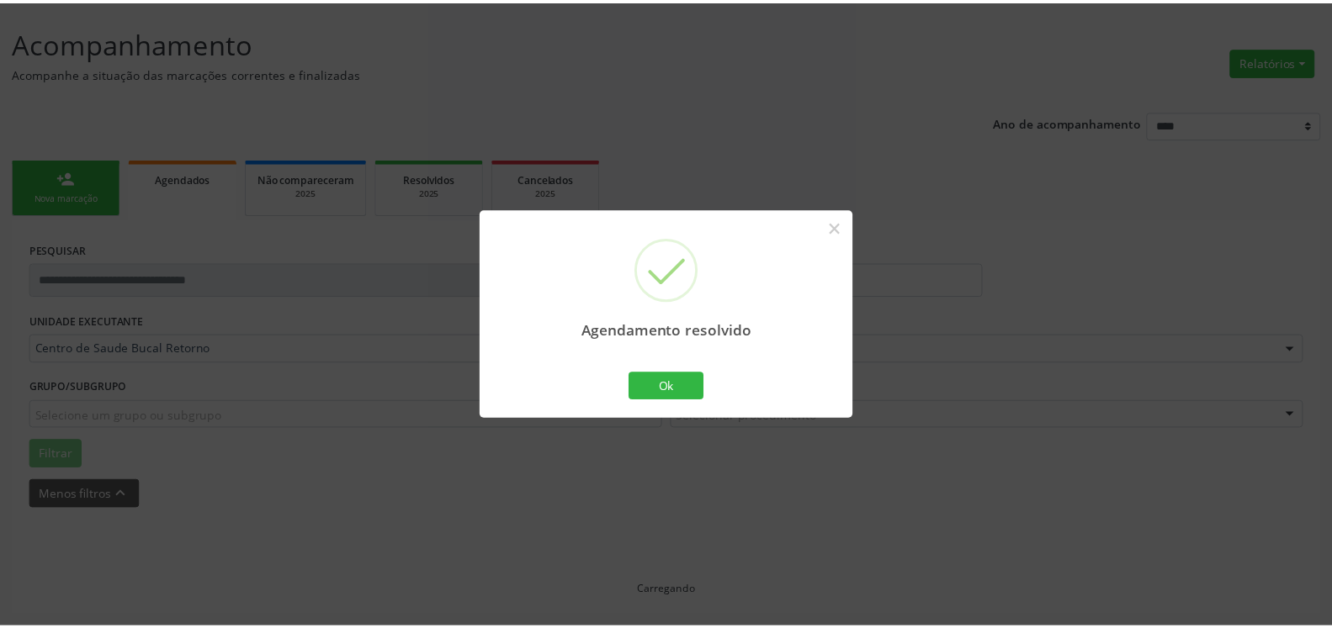
scroll to position [93, 0]
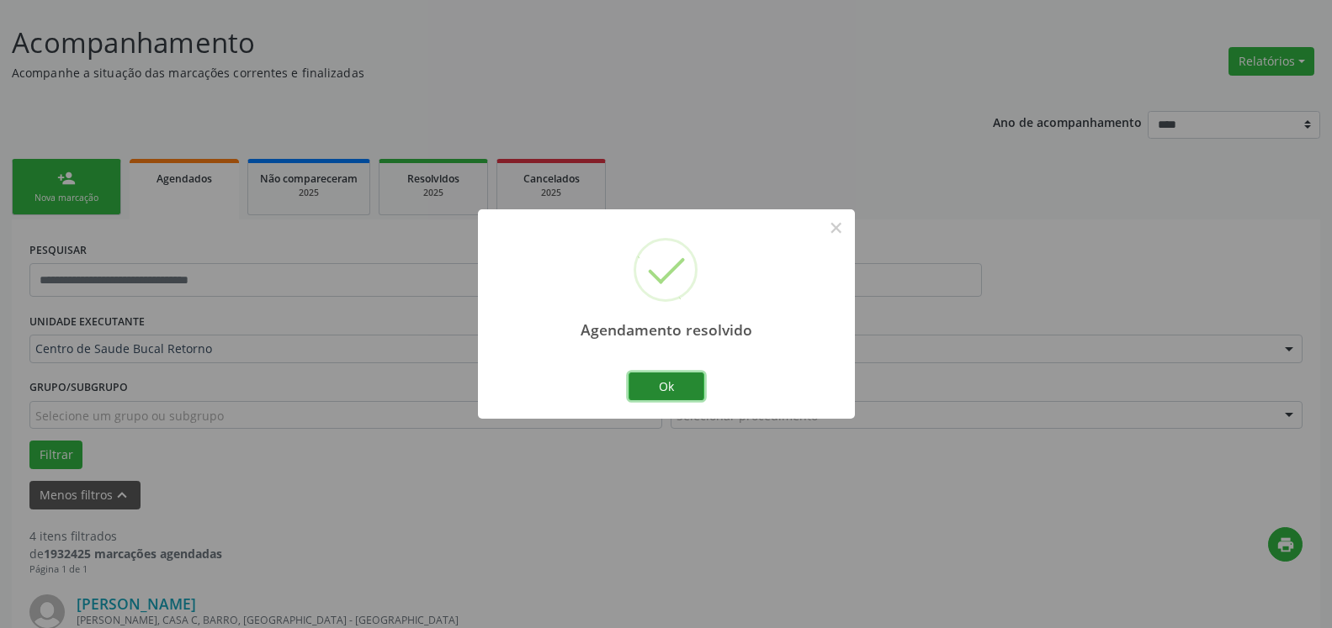
click at [654, 384] on button "Ok" at bounding box center [666, 387] width 76 height 29
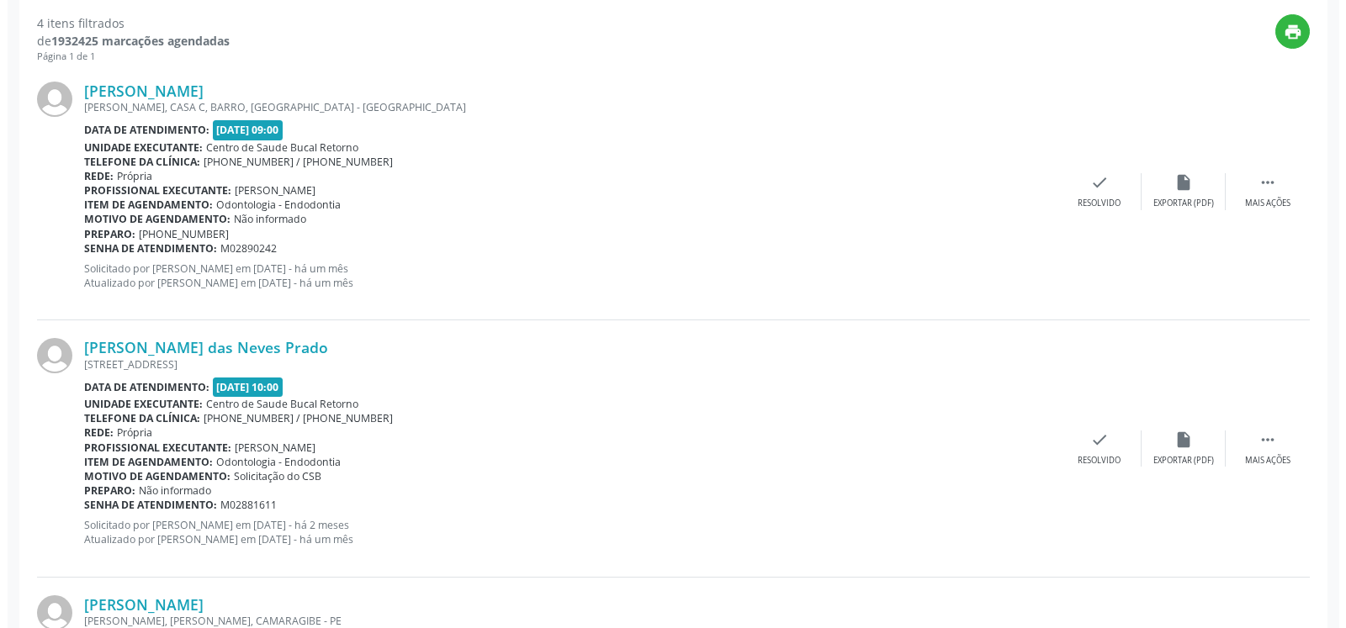
scroll to position [607, 0]
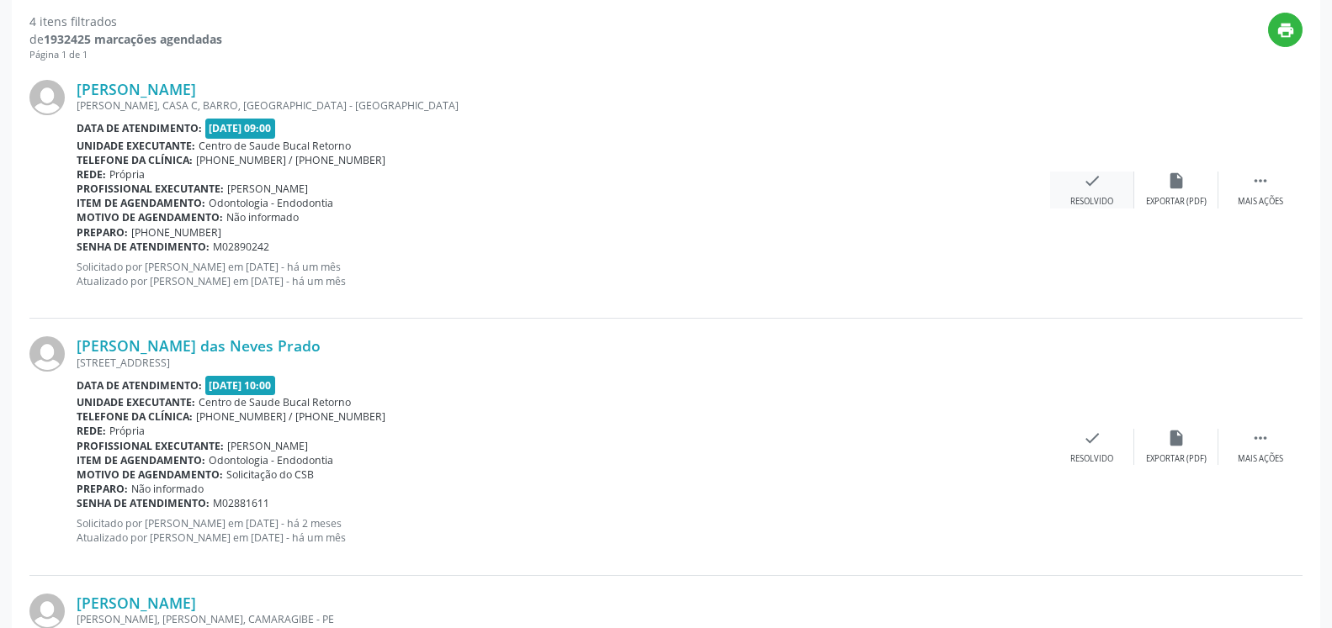
click at [1092, 177] on icon "check" at bounding box center [1092, 181] width 19 height 19
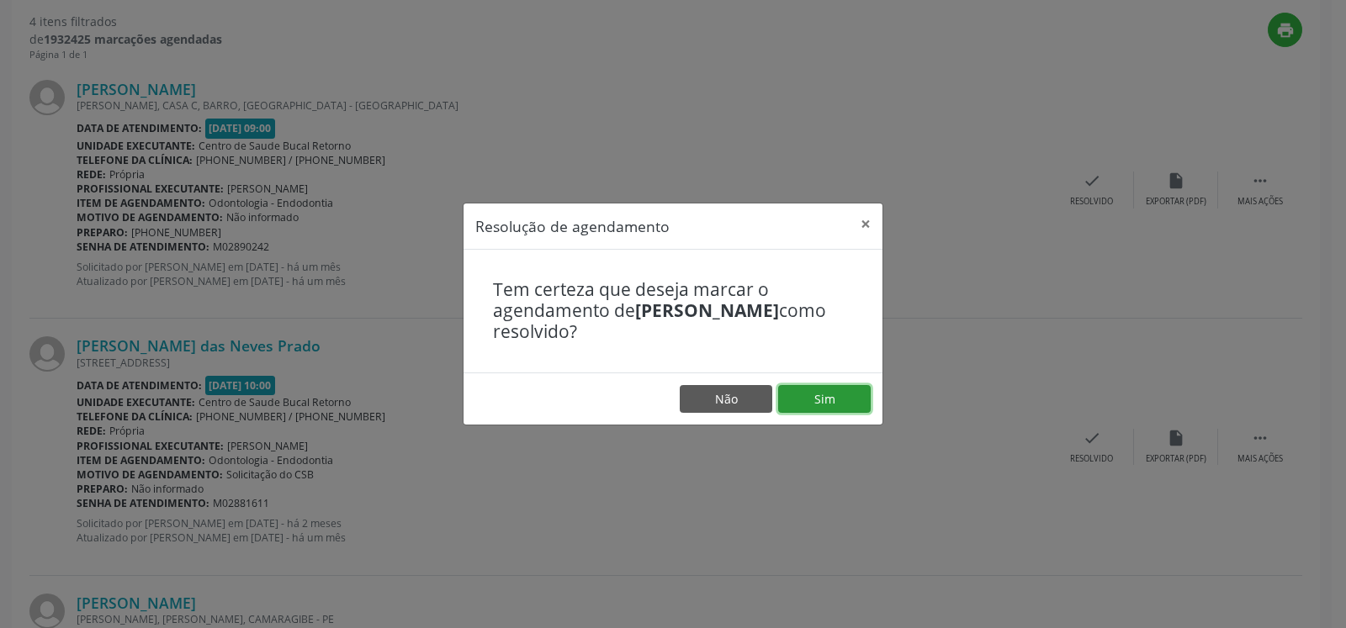
click at [839, 400] on button "Sim" at bounding box center [824, 399] width 93 height 29
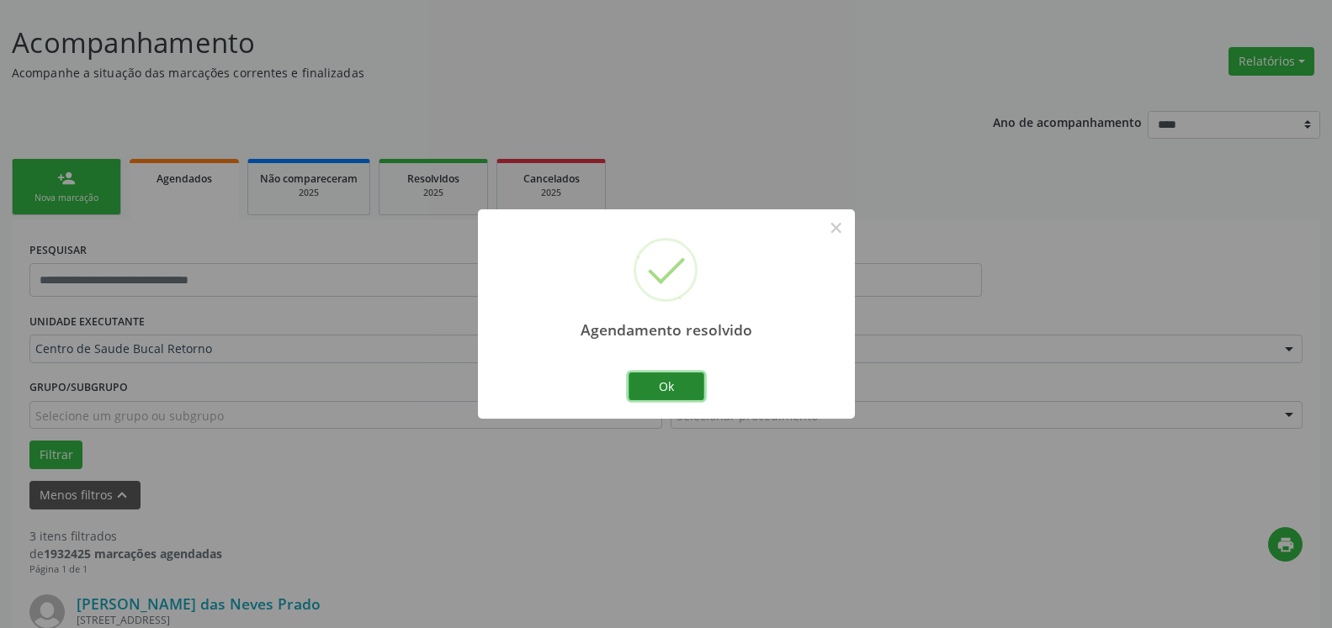
click at [650, 391] on button "Ok" at bounding box center [666, 387] width 76 height 29
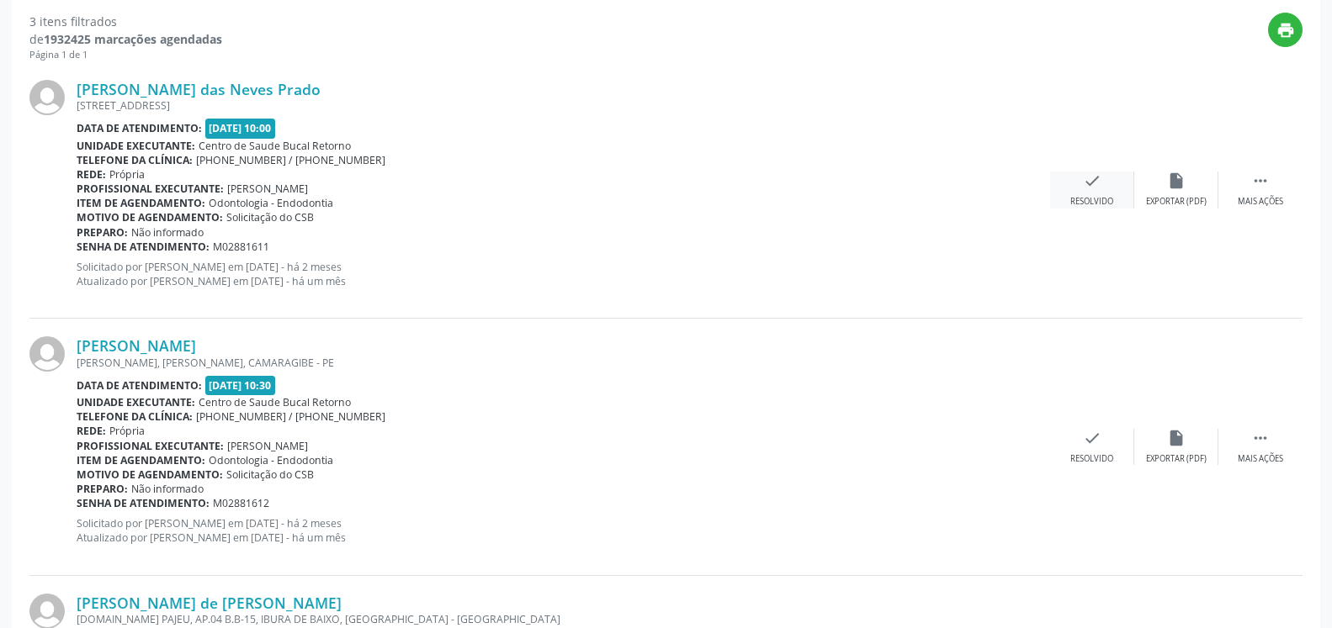
click at [1100, 189] on icon "check" at bounding box center [1092, 181] width 19 height 19
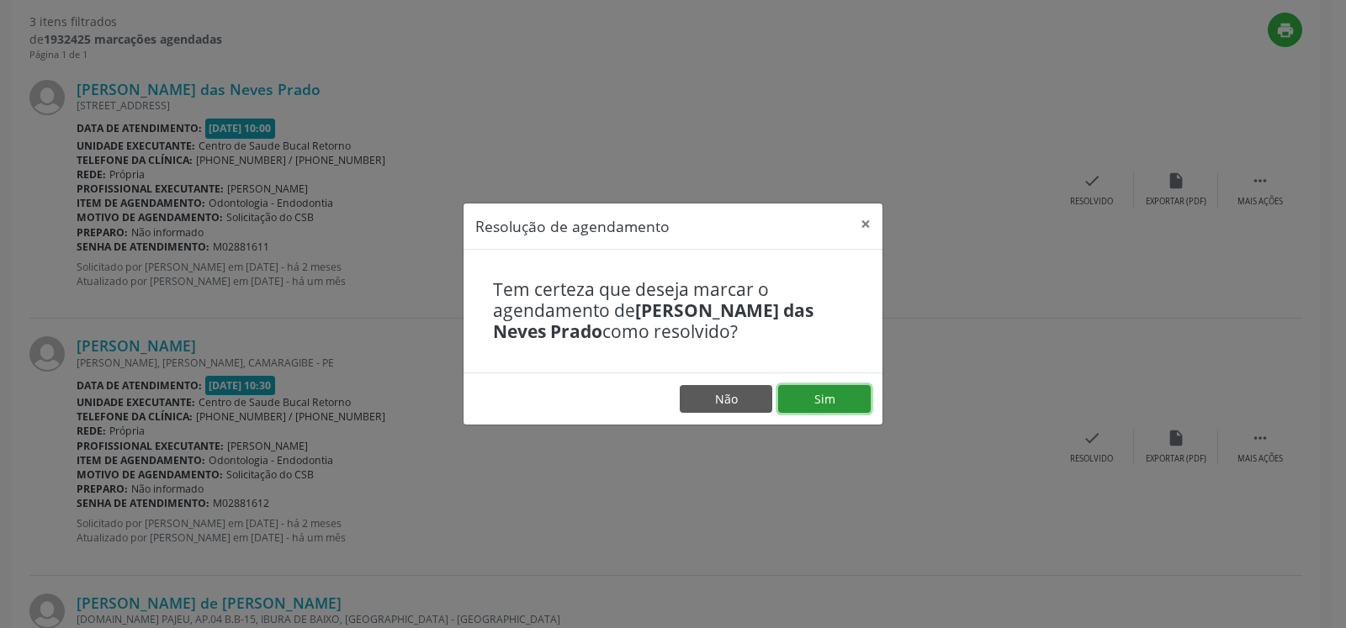
click at [816, 395] on button "Sim" at bounding box center [824, 399] width 93 height 29
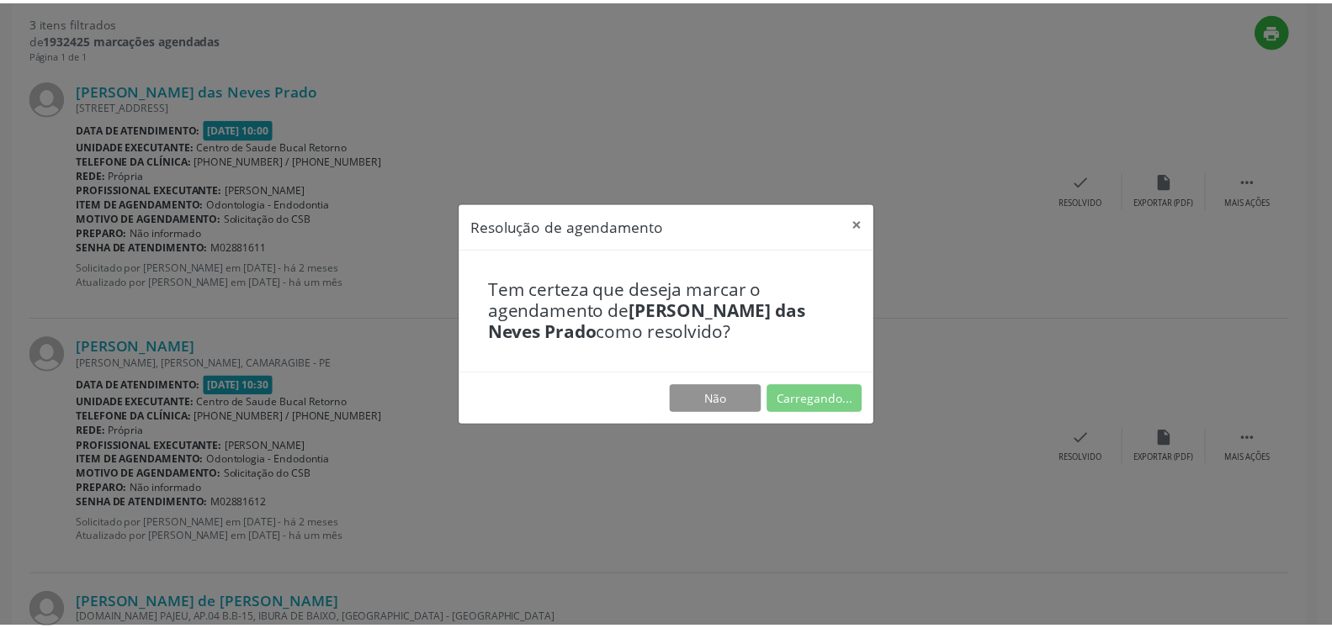
scroll to position [93, 0]
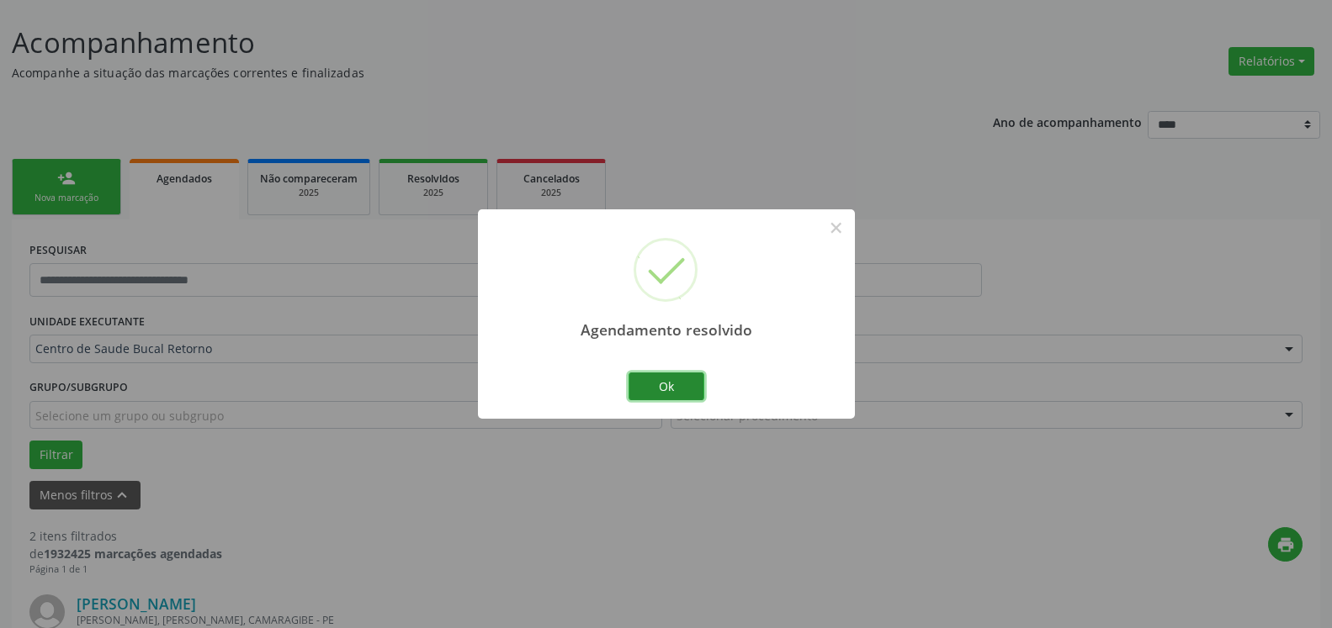
click at [676, 384] on button "Ok" at bounding box center [666, 387] width 76 height 29
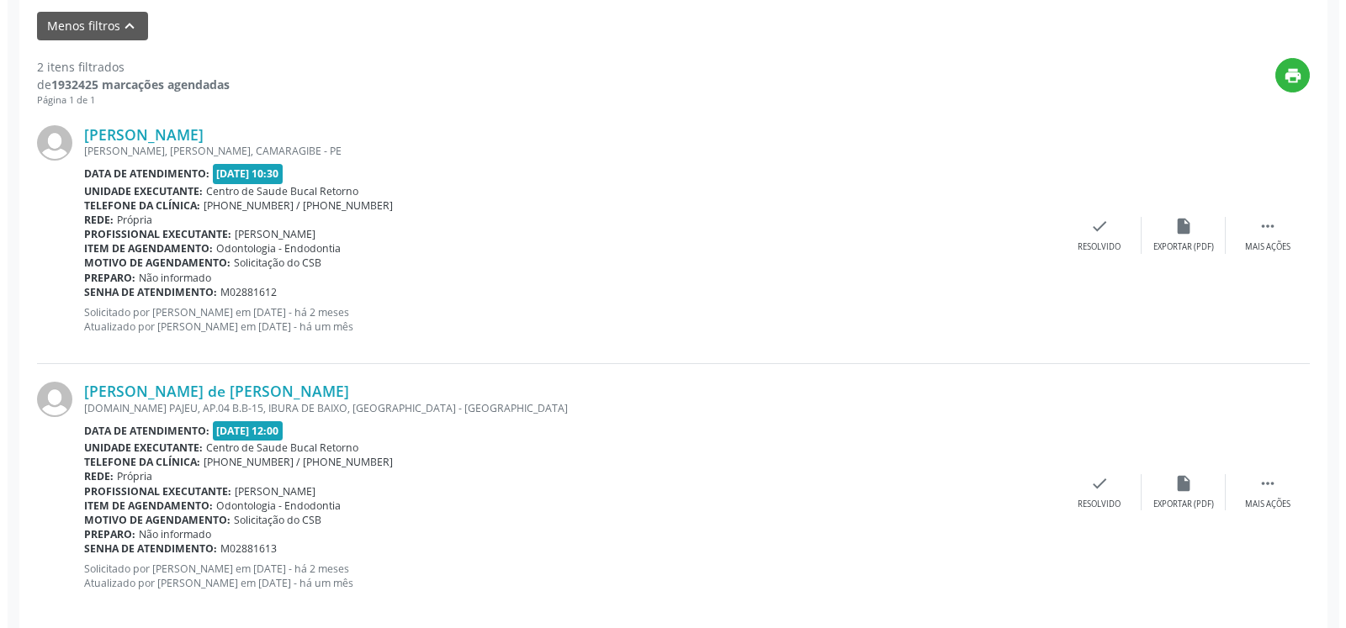
scroll to position [584, 0]
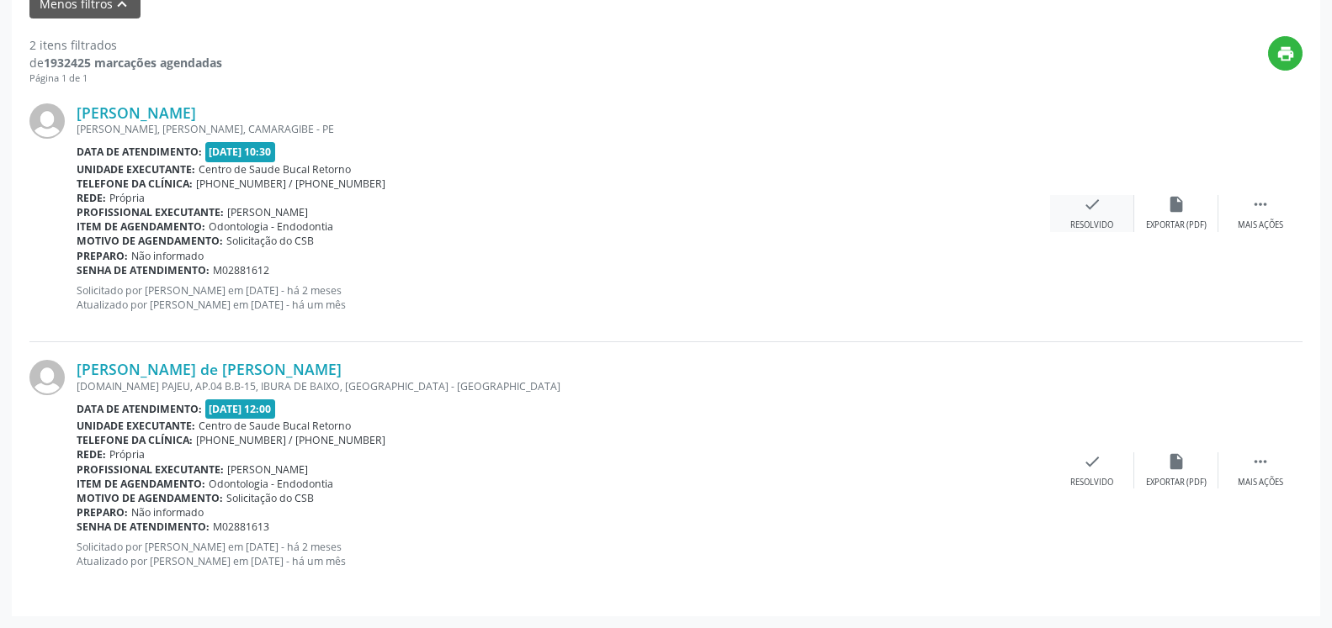
click at [1089, 213] on icon "check" at bounding box center [1092, 204] width 19 height 19
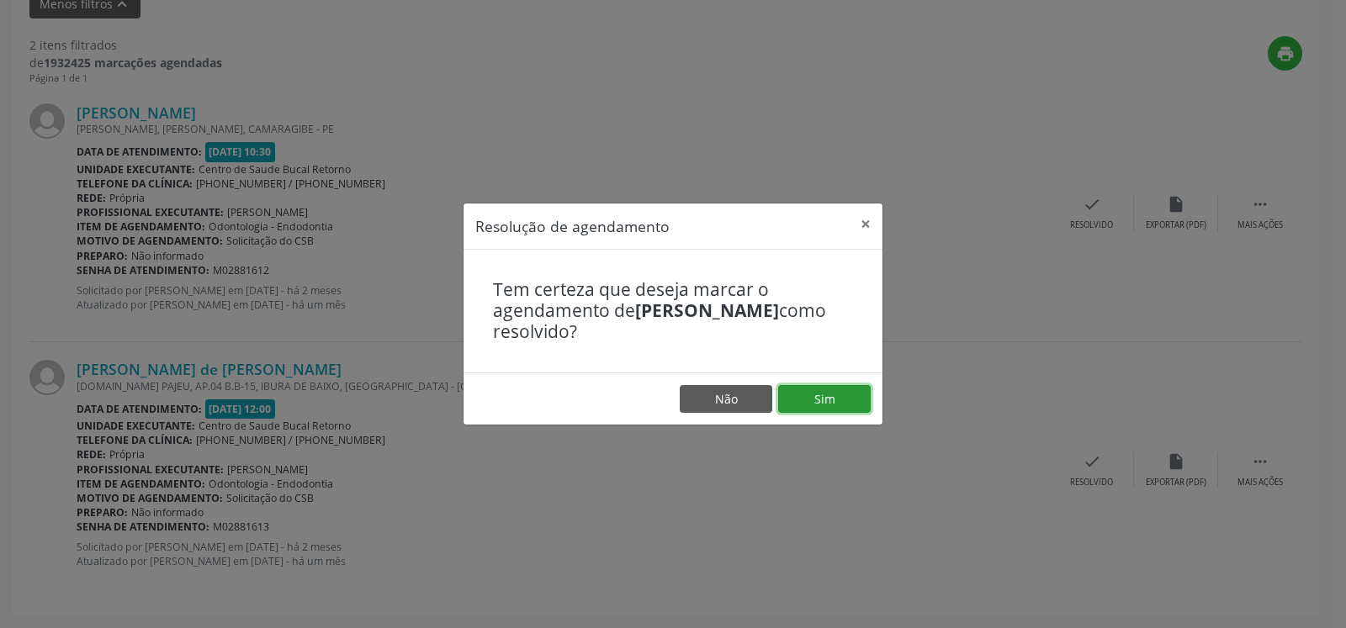
click at [853, 404] on button "Sim" at bounding box center [824, 399] width 93 height 29
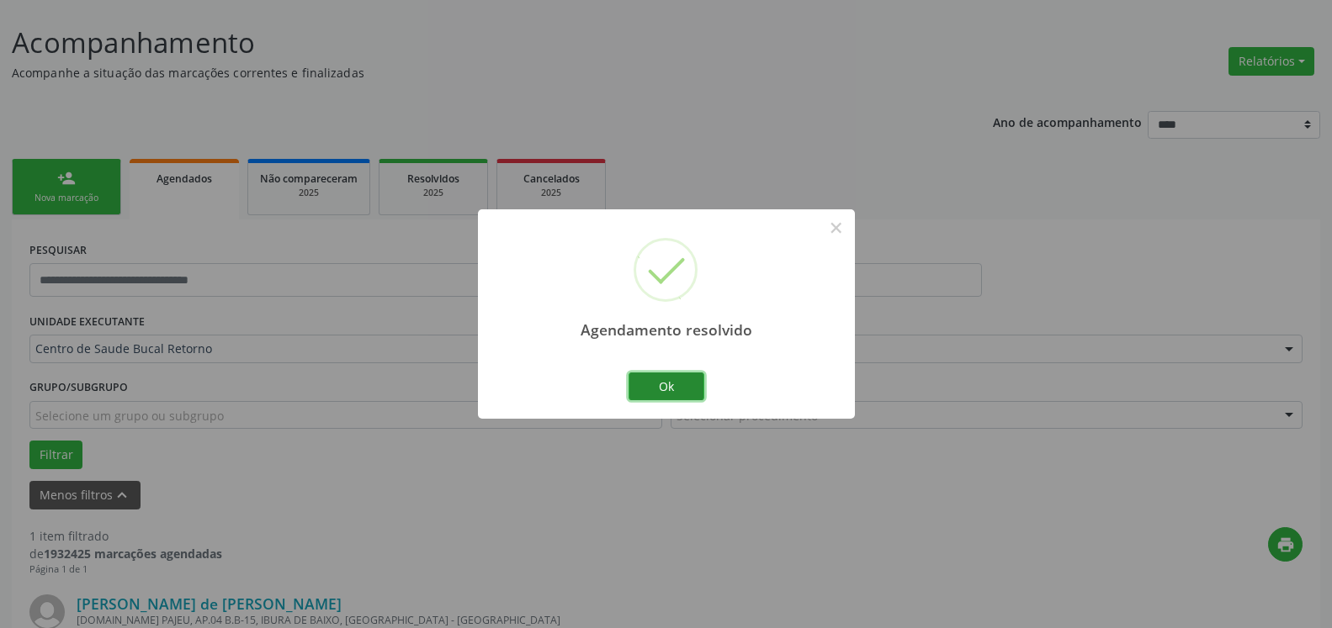
click at [676, 383] on button "Ok" at bounding box center [666, 387] width 76 height 29
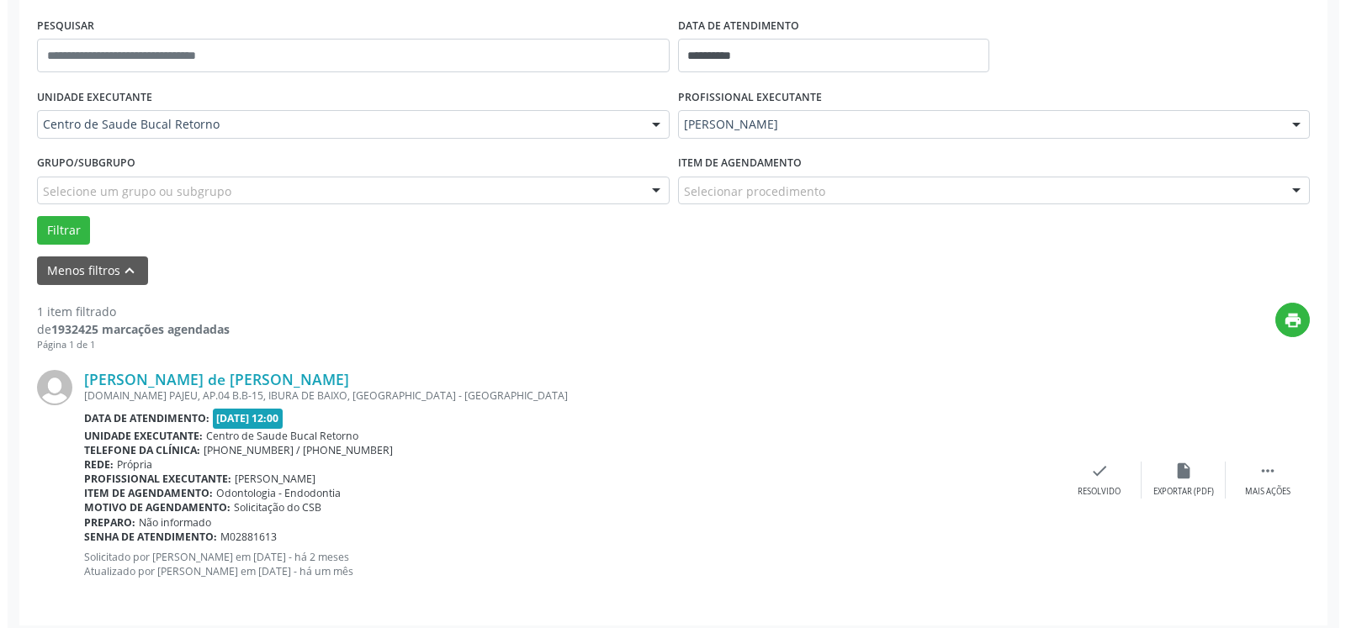
scroll to position [326, 0]
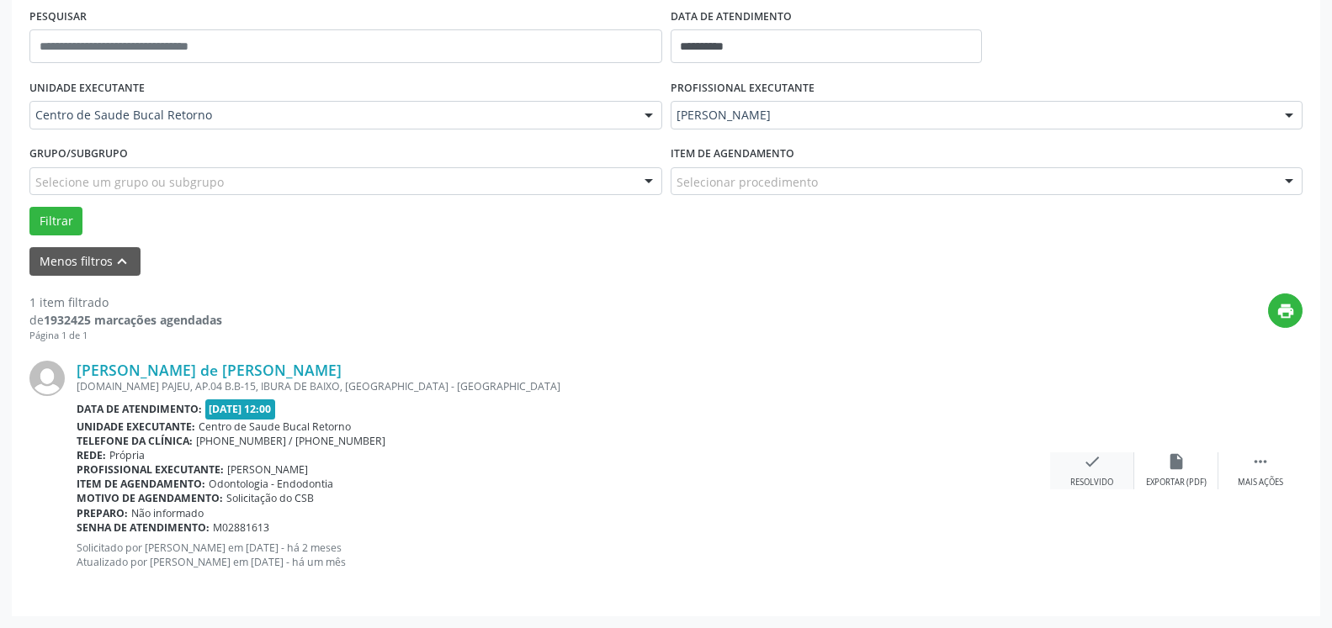
click at [1100, 473] on div "check Resolvido" at bounding box center [1092, 471] width 84 height 36
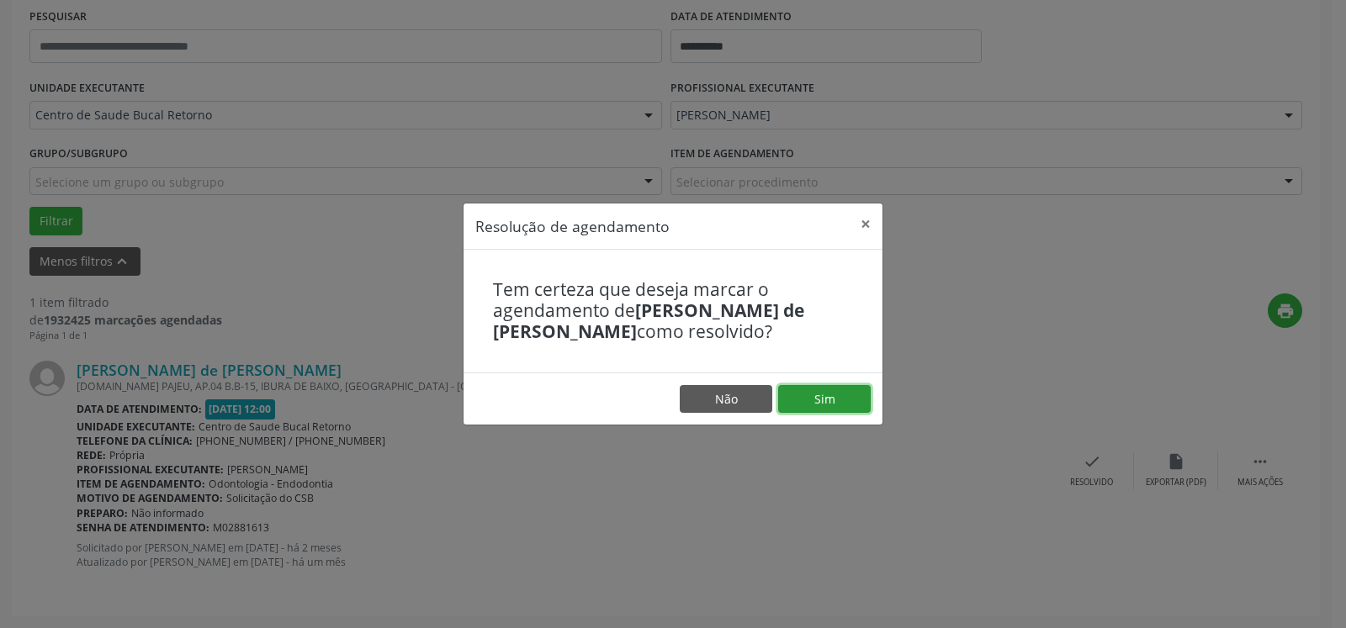
click at [854, 399] on button "Sim" at bounding box center [824, 399] width 93 height 29
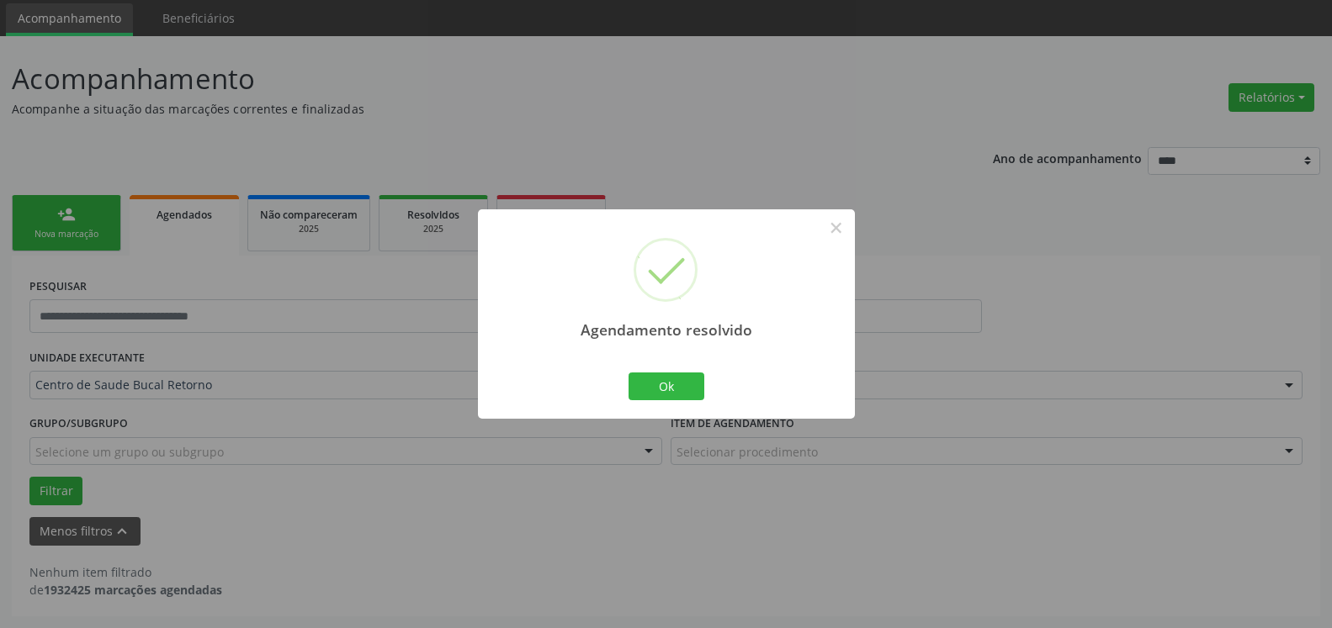
scroll to position [56, 0]
click at [688, 385] on button "Ok" at bounding box center [666, 387] width 76 height 29
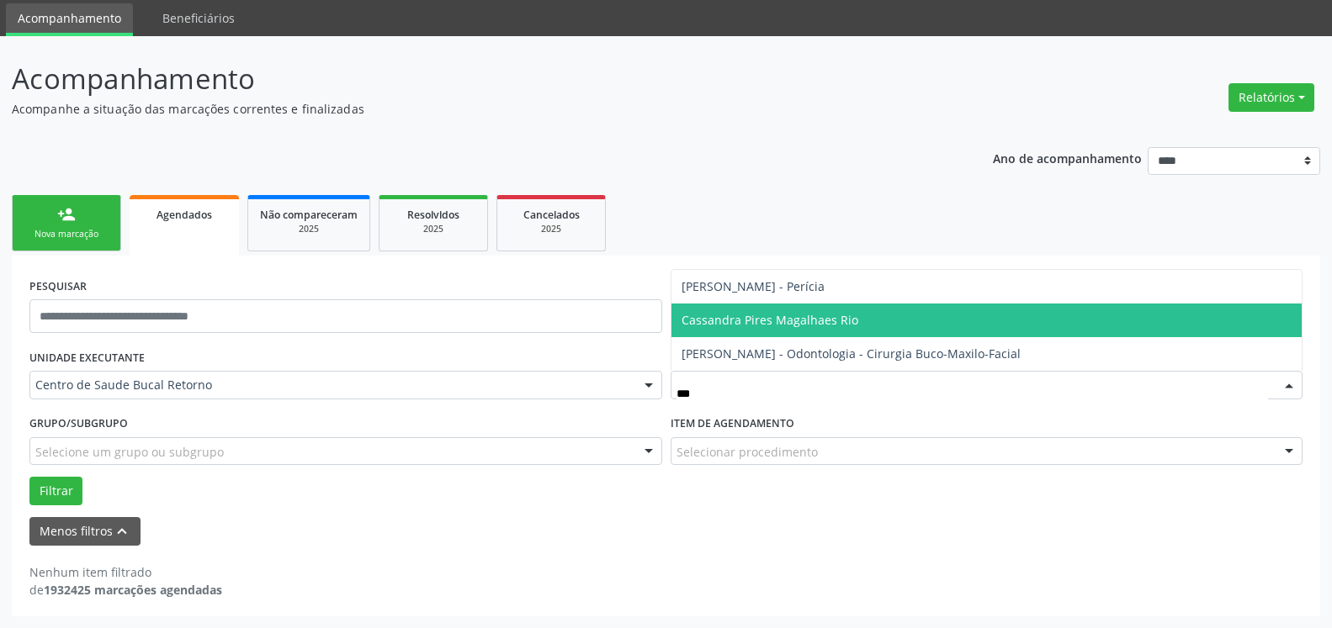
click at [735, 324] on span "Cassandra Pires Magalhaes Rio" at bounding box center [769, 320] width 177 height 16
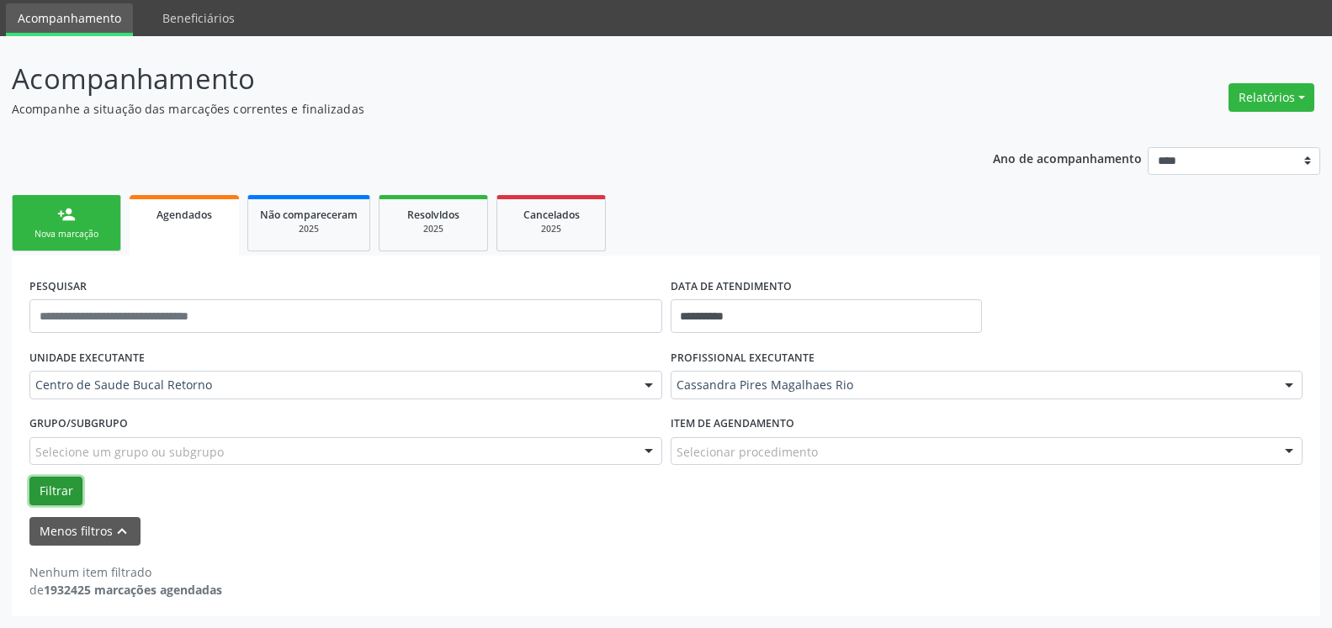
click at [56, 481] on button "Filtrar" at bounding box center [55, 491] width 53 height 29
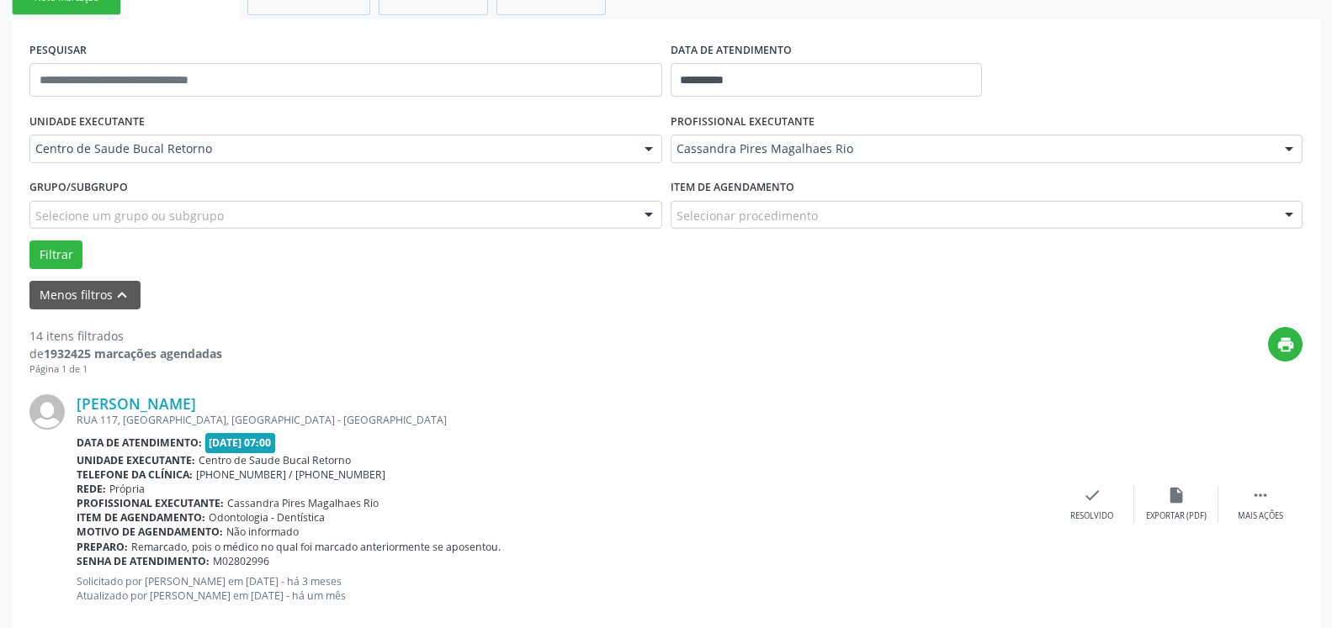
scroll to position [314, 0]
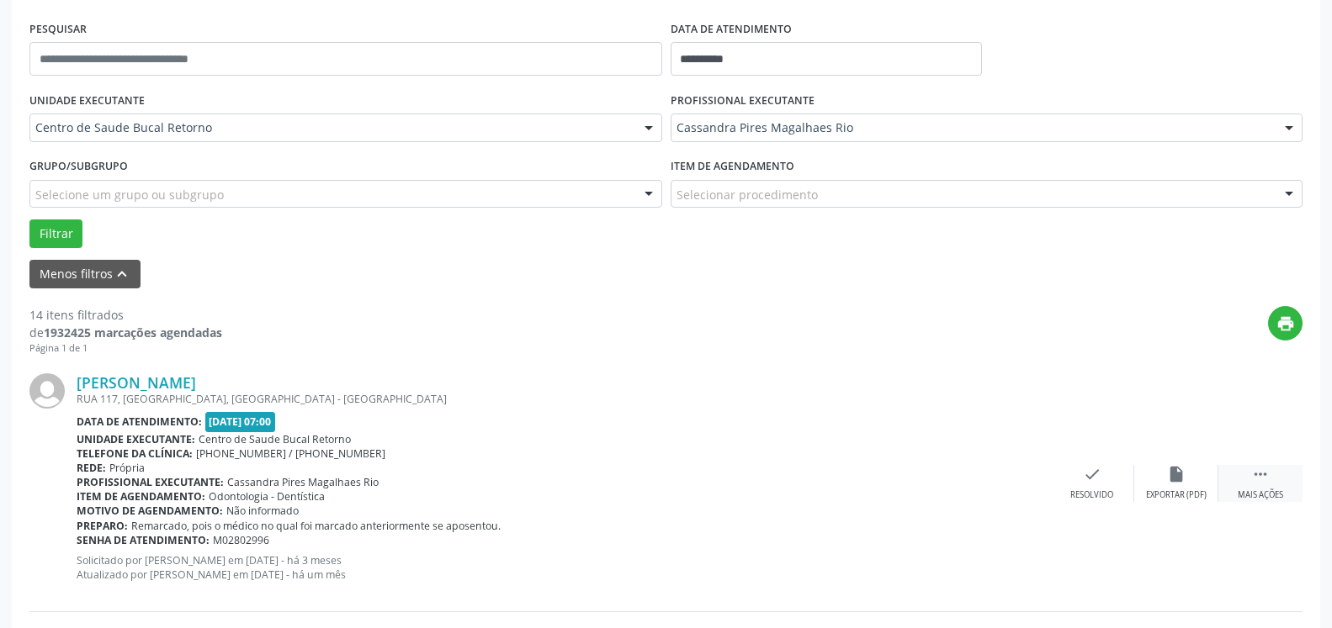
click at [1258, 473] on icon "" at bounding box center [1260, 474] width 19 height 19
click at [1181, 476] on icon "alarm_off" at bounding box center [1176, 474] width 19 height 19
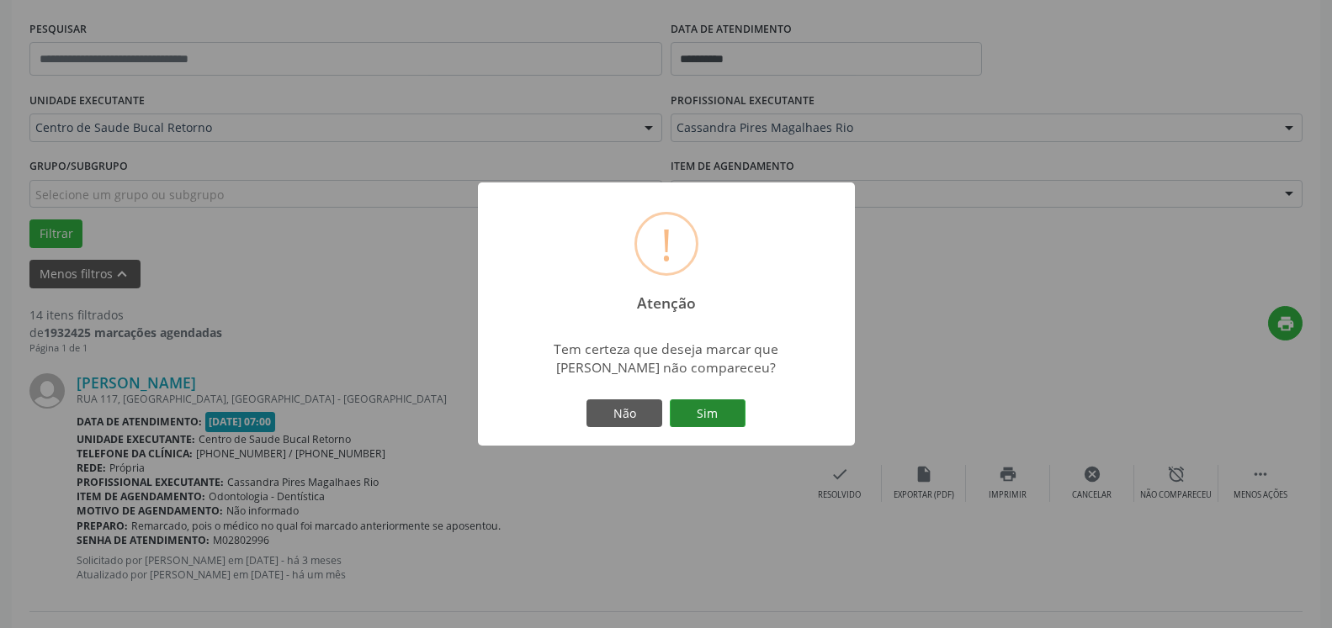
click at [731, 405] on button "Sim" at bounding box center [708, 414] width 76 height 29
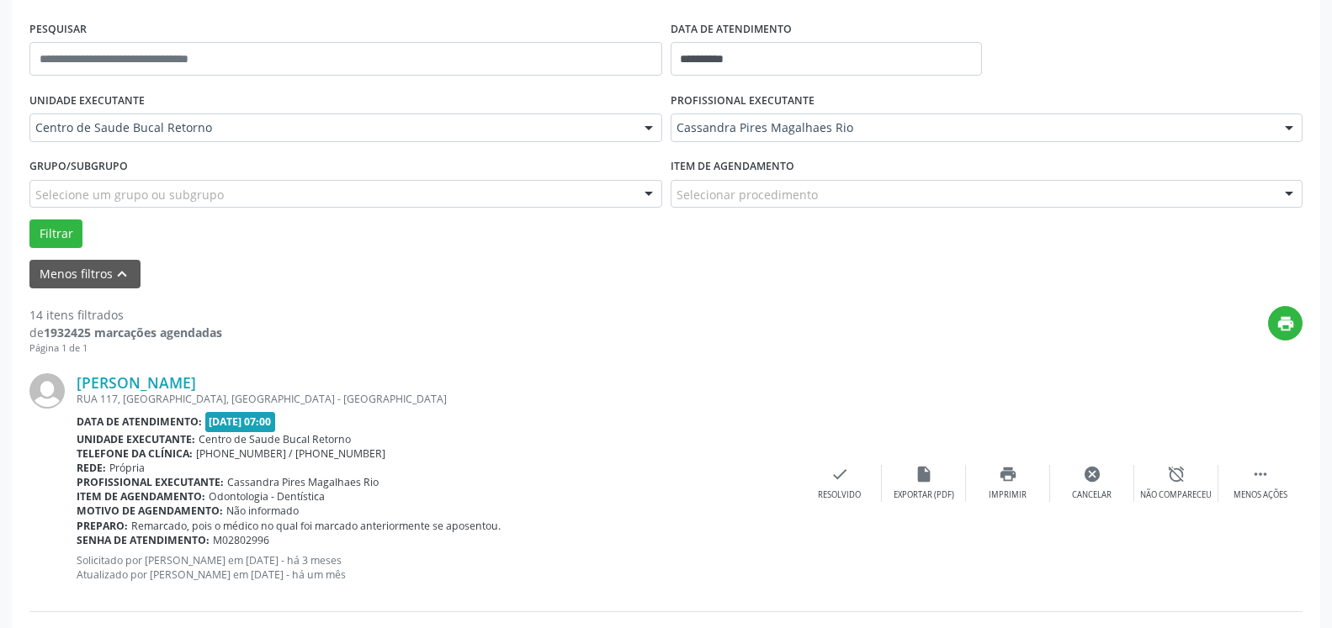
scroll to position [110, 0]
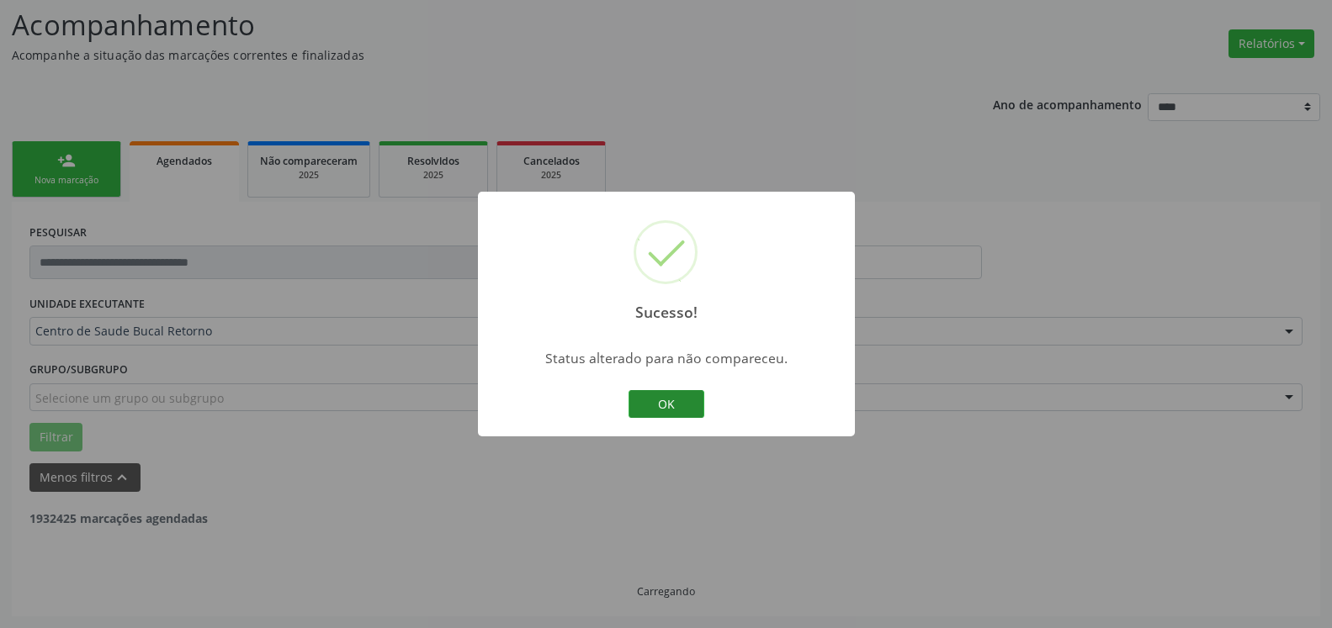
click at [651, 400] on button "OK" at bounding box center [666, 404] width 76 height 29
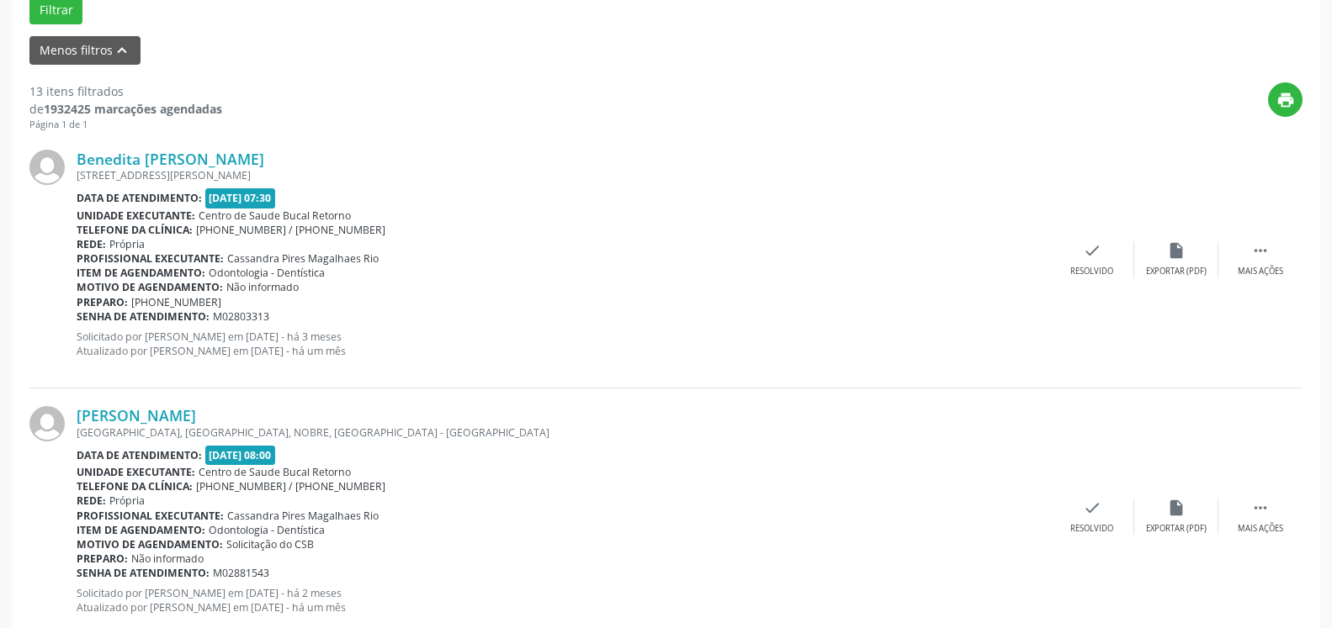
scroll to position [539, 0]
click at [1253, 255] on icon "" at bounding box center [1260, 249] width 19 height 19
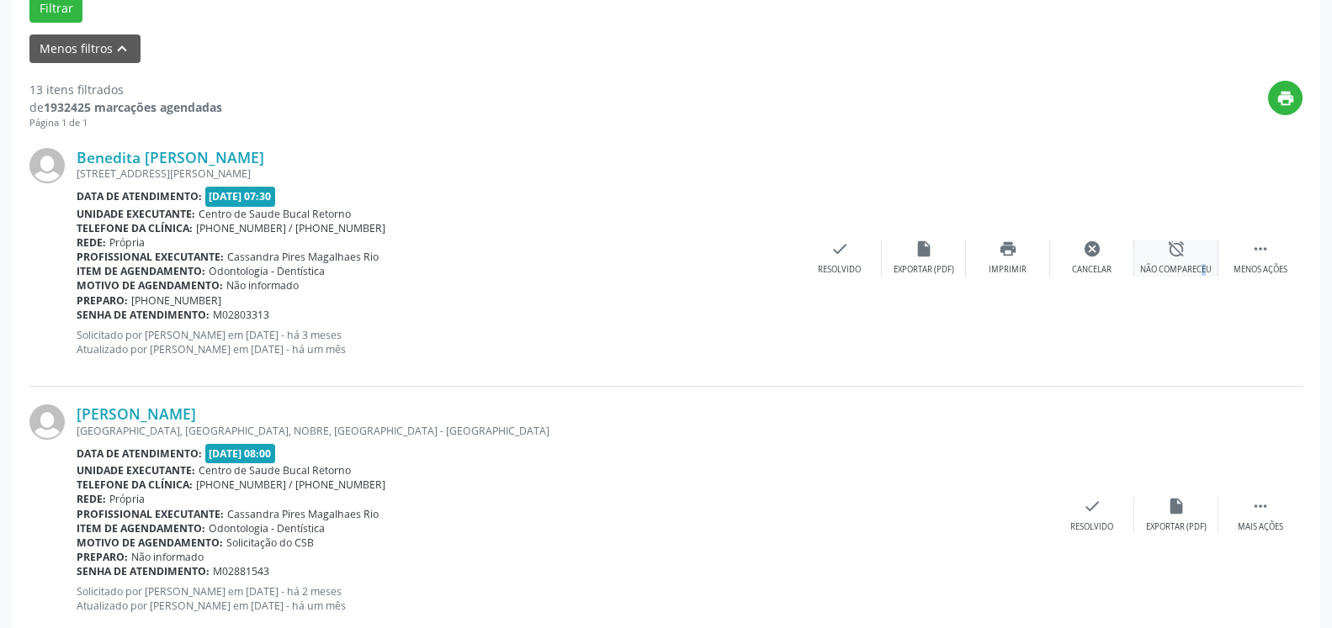
click at [1189, 260] on div "alarm_off Não compareceu" at bounding box center [1176, 258] width 84 height 36
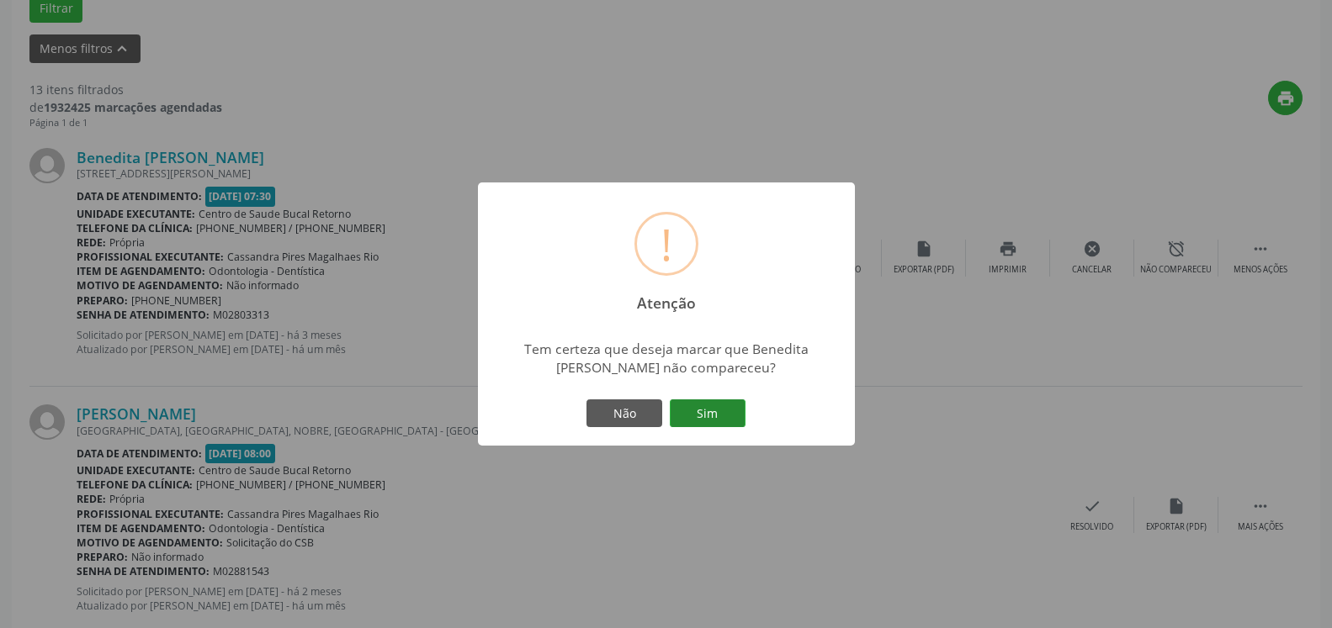
click at [718, 408] on button "Sim" at bounding box center [708, 414] width 76 height 29
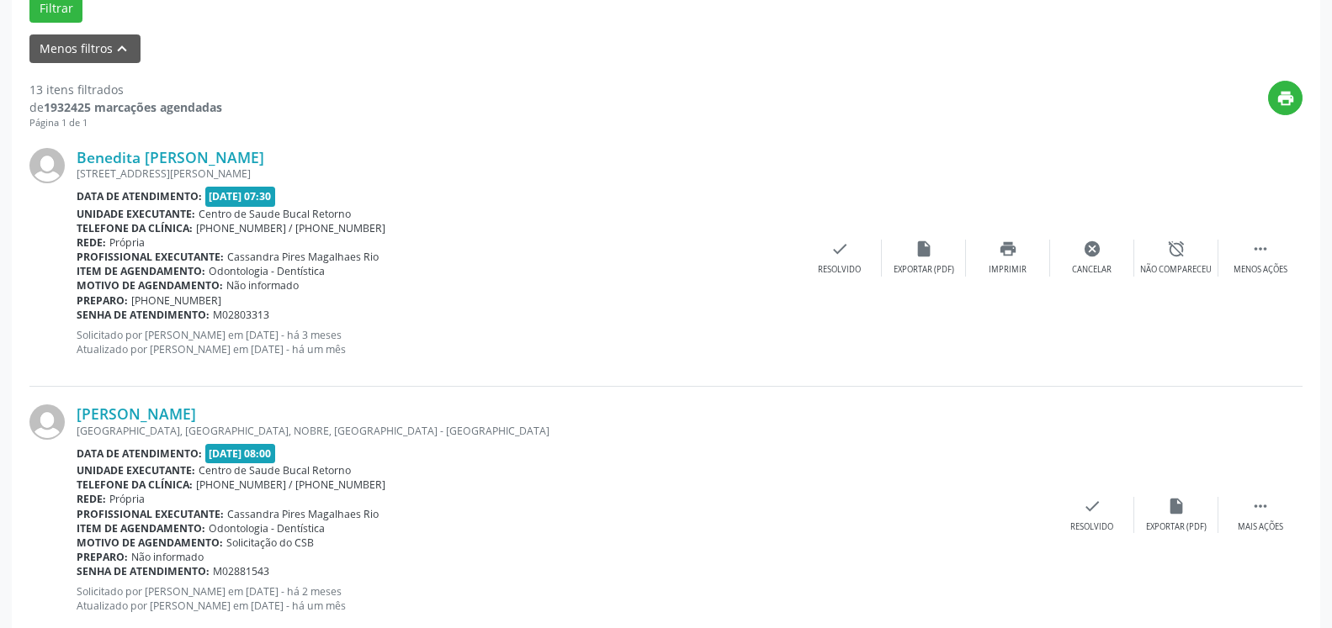
scroll to position [110, 0]
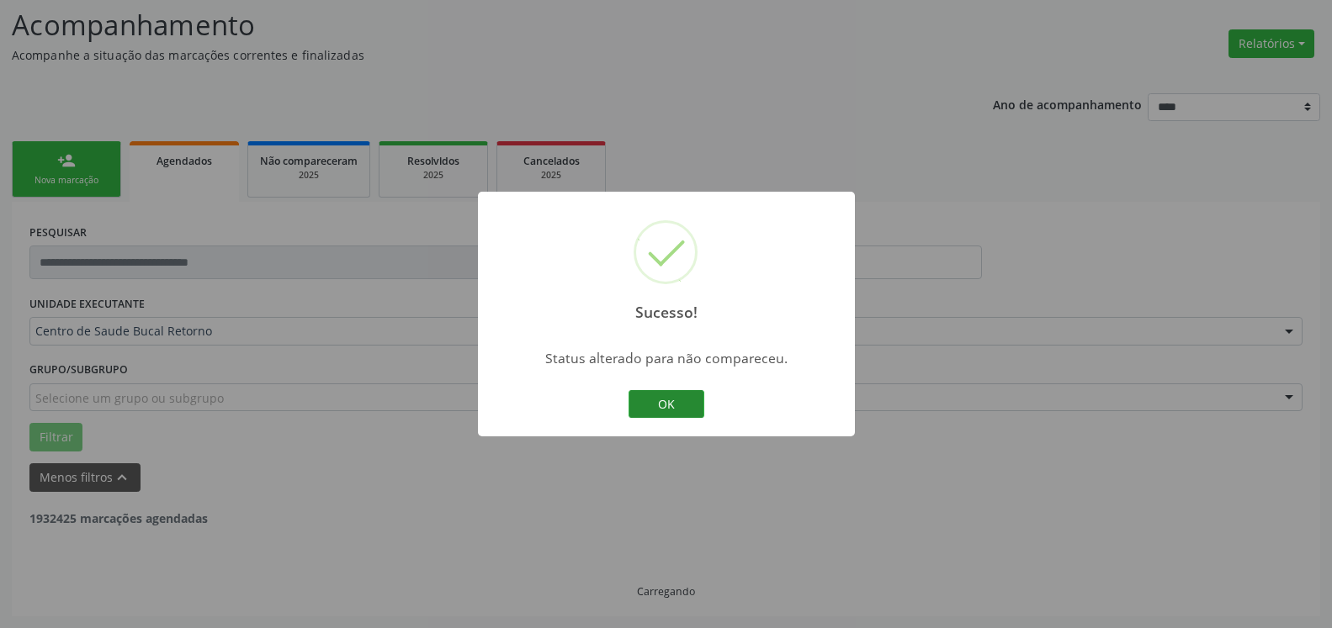
click at [670, 408] on button "OK" at bounding box center [666, 404] width 76 height 29
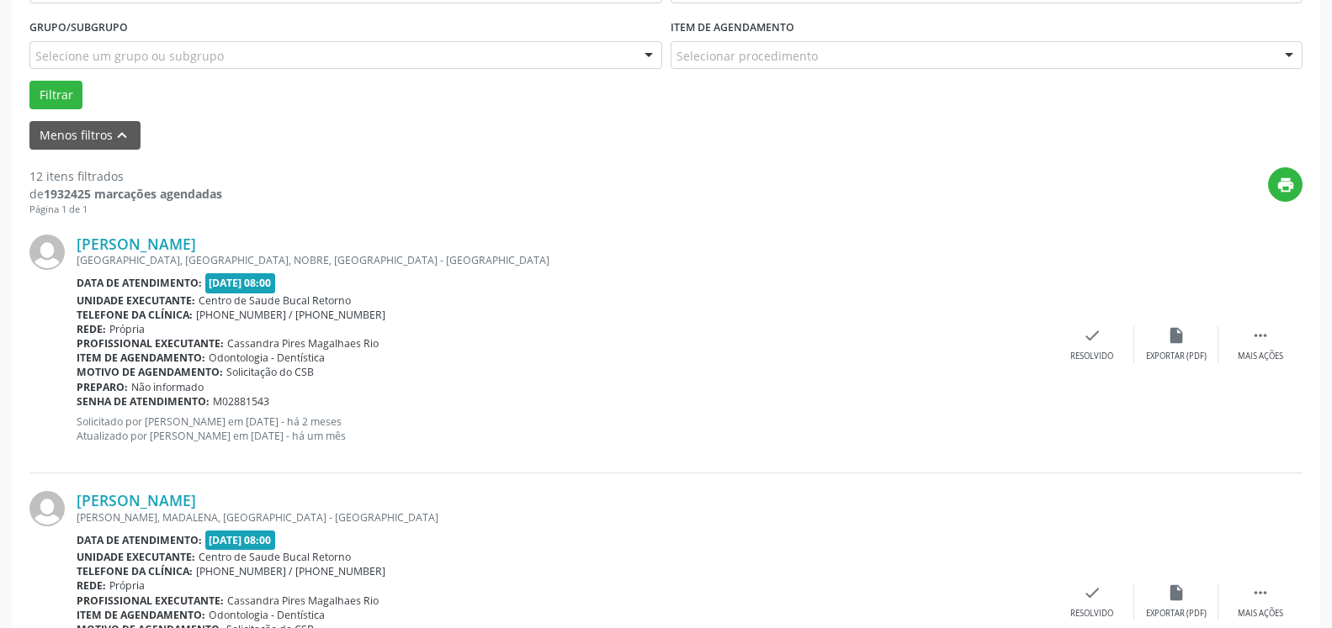
scroll to position [453, 0]
drag, startPoint x: 1269, startPoint y: 341, endPoint x: 1220, endPoint y: 340, distance: 48.8
click at [1268, 341] on icon "" at bounding box center [1260, 335] width 19 height 19
click at [1175, 342] on icon "alarm_off" at bounding box center [1176, 335] width 19 height 19
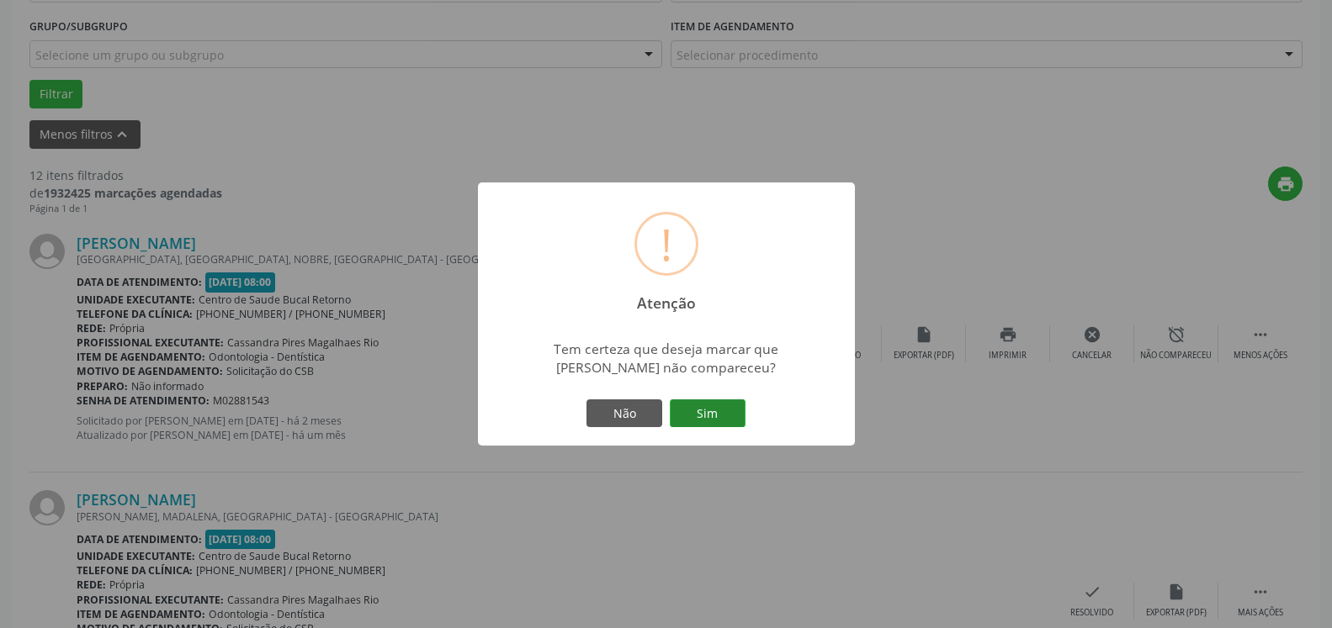
click at [699, 411] on button "Sim" at bounding box center [708, 414] width 76 height 29
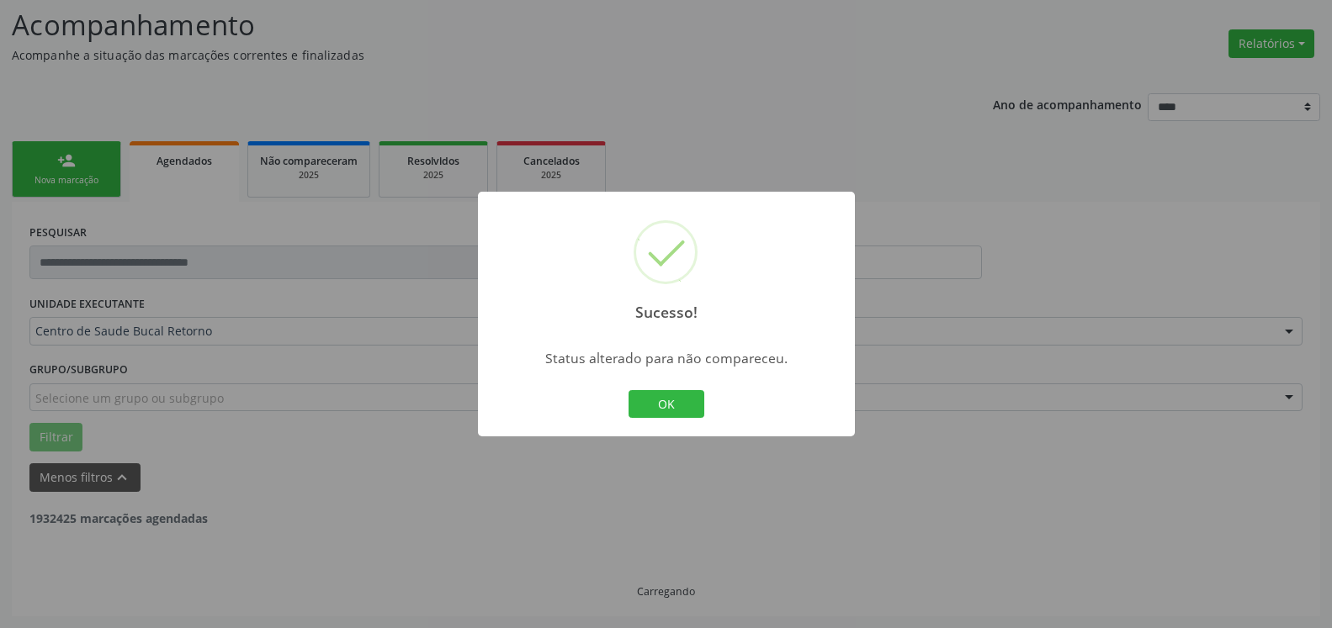
scroll to position [110, 0]
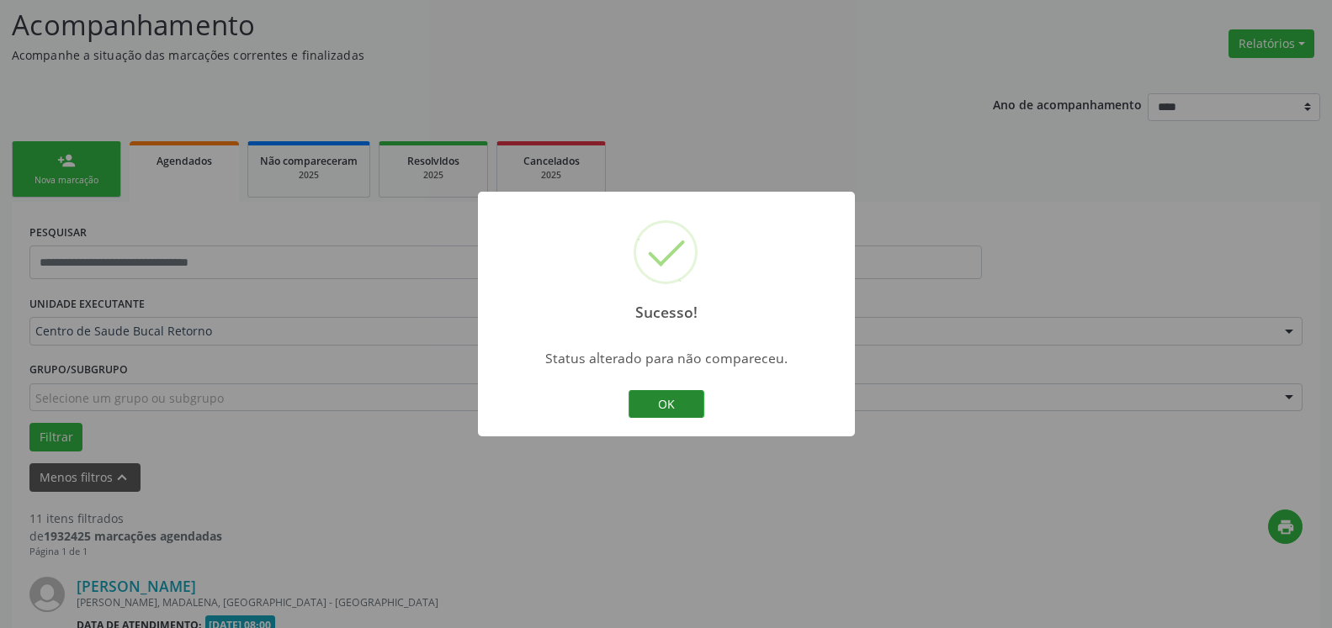
click at [687, 395] on button "OK" at bounding box center [666, 404] width 76 height 29
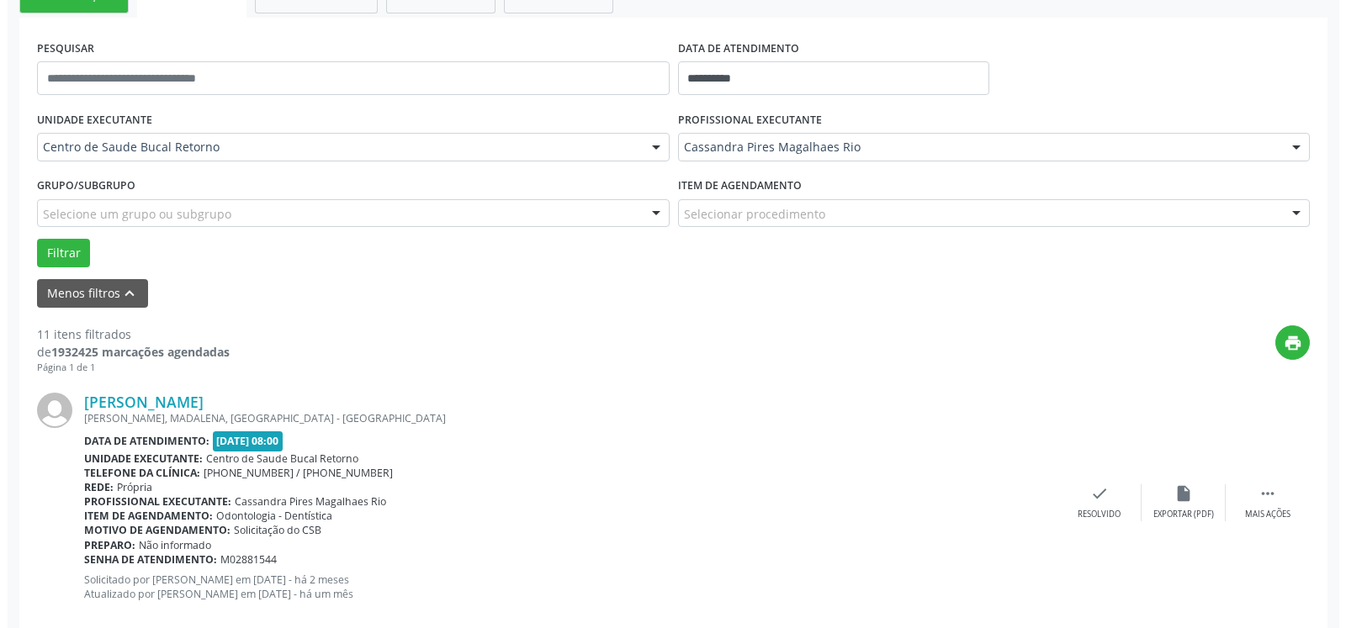
scroll to position [368, 0]
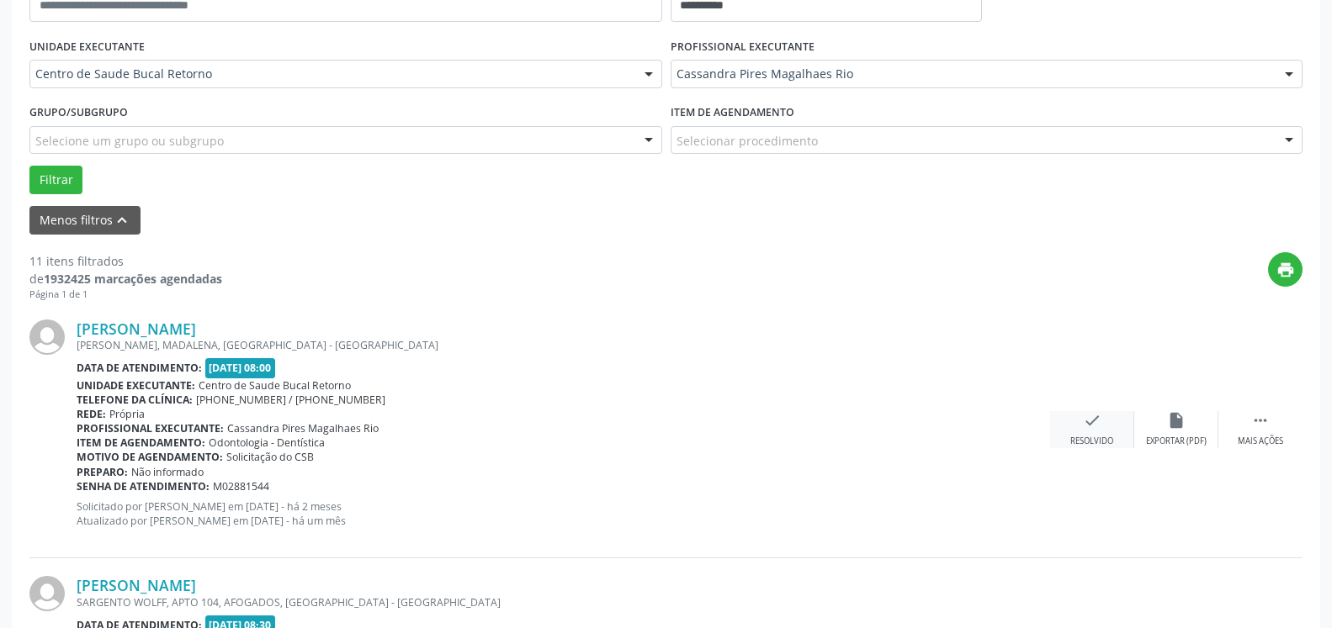
click at [1097, 427] on icon "check" at bounding box center [1092, 420] width 19 height 19
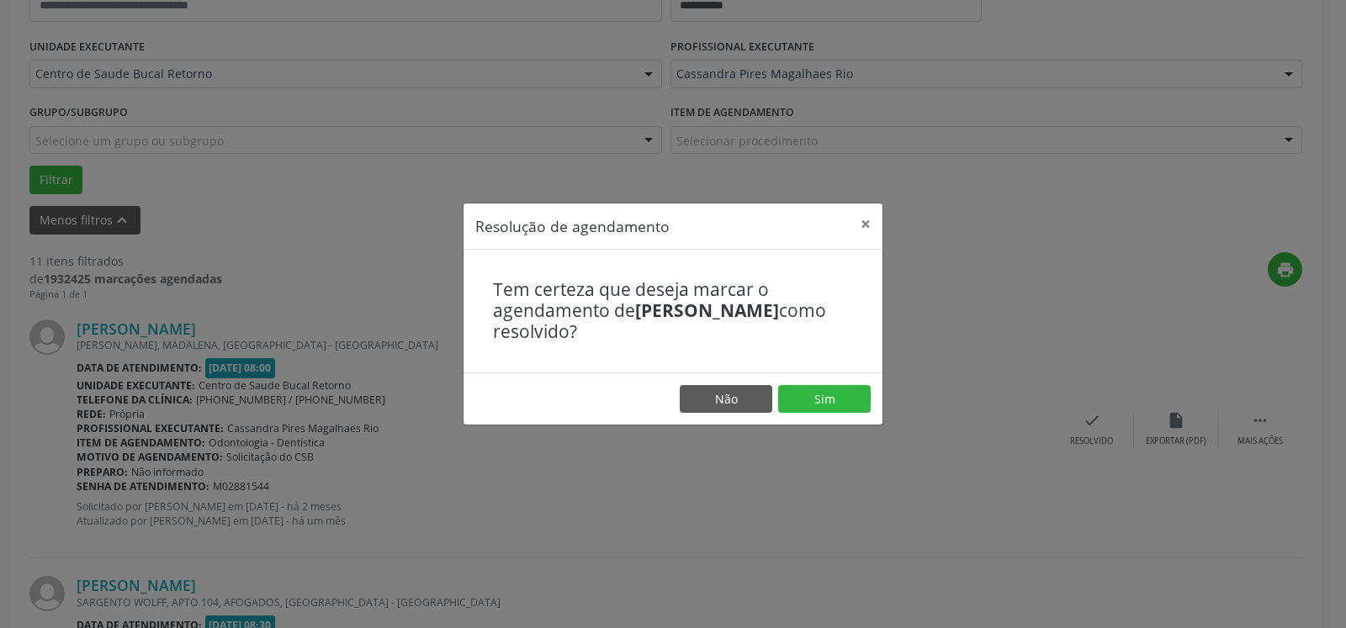
click at [822, 381] on footer "Não Sim" at bounding box center [673, 399] width 419 height 53
click at [822, 392] on button "Sim" at bounding box center [824, 399] width 93 height 29
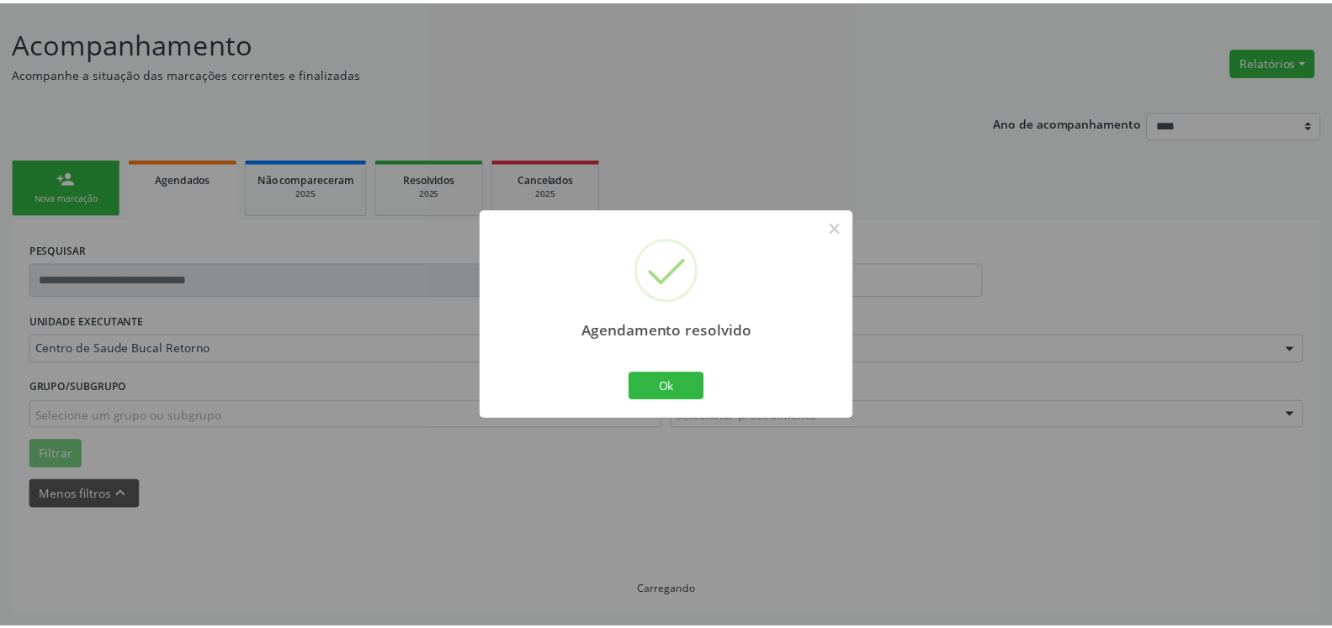
scroll to position [93, 0]
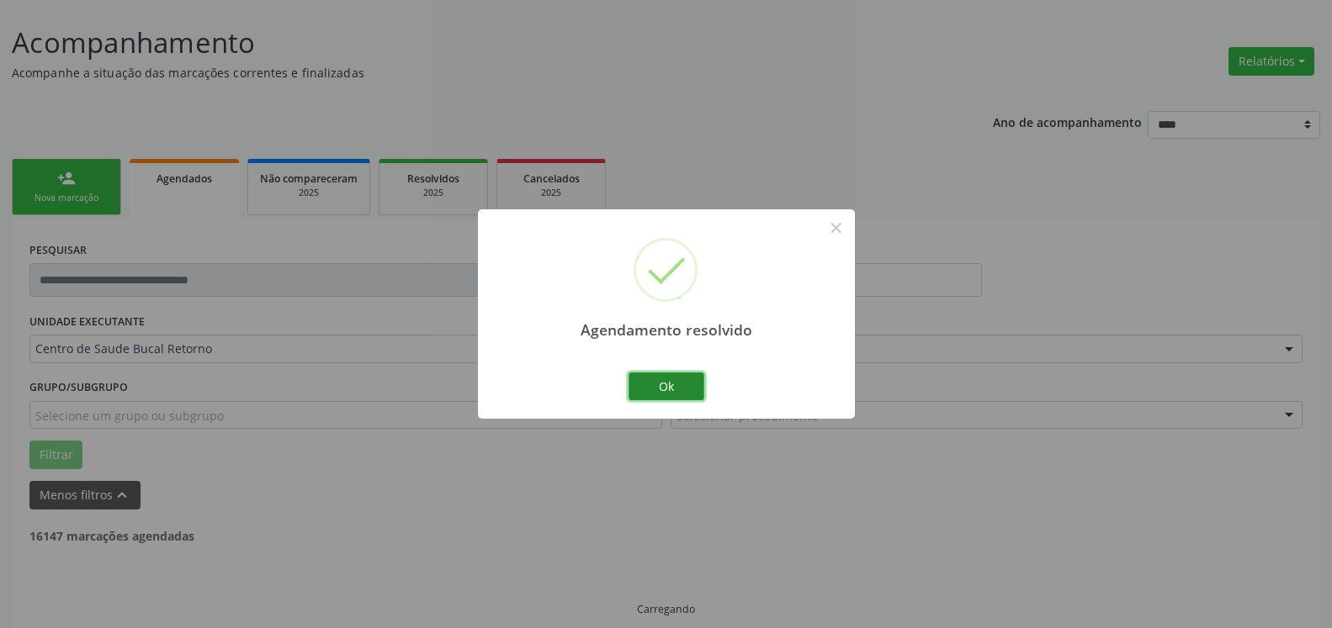
click at [680, 383] on button "Ok" at bounding box center [666, 387] width 76 height 29
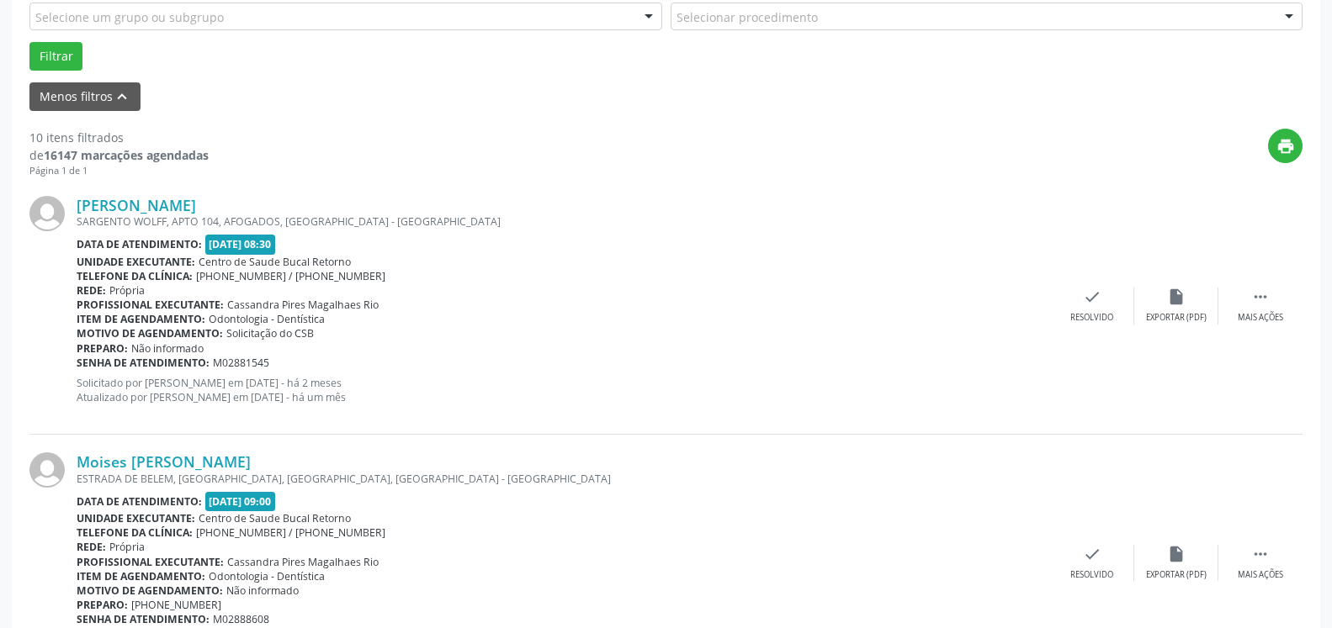
scroll to position [522, 0]
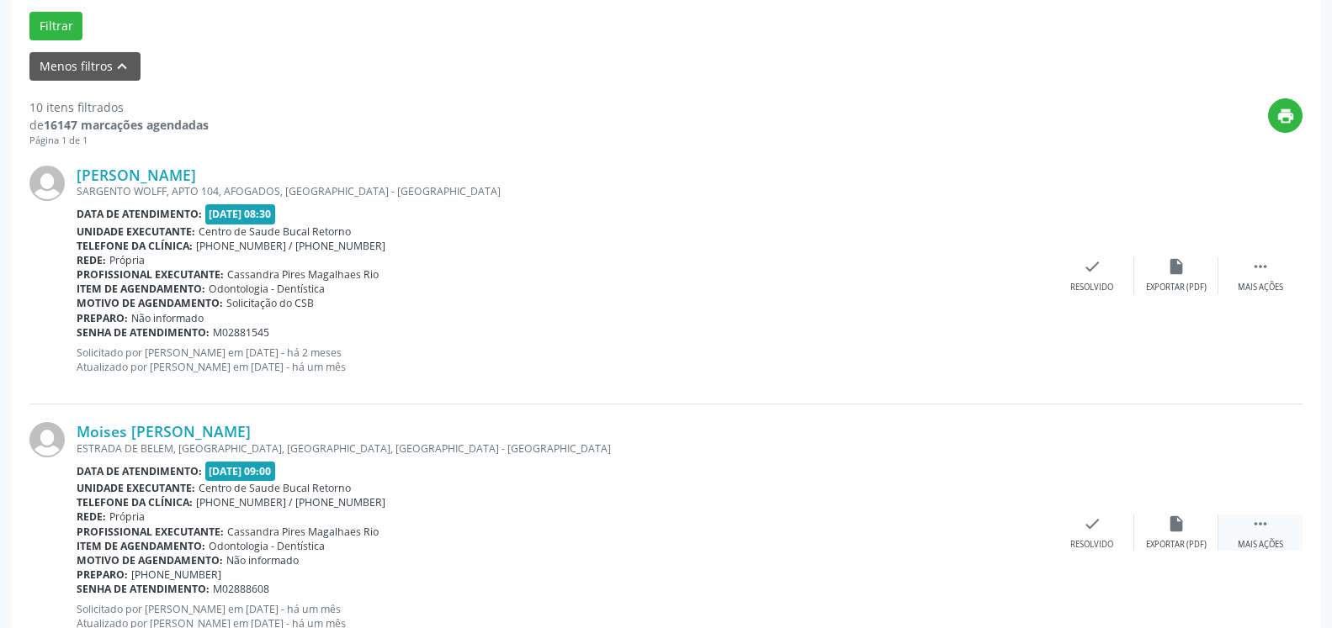
click at [1259, 537] on div " Mais ações" at bounding box center [1260, 533] width 84 height 36
click at [1196, 527] on div "alarm_off Não compareceu" at bounding box center [1176, 533] width 84 height 36
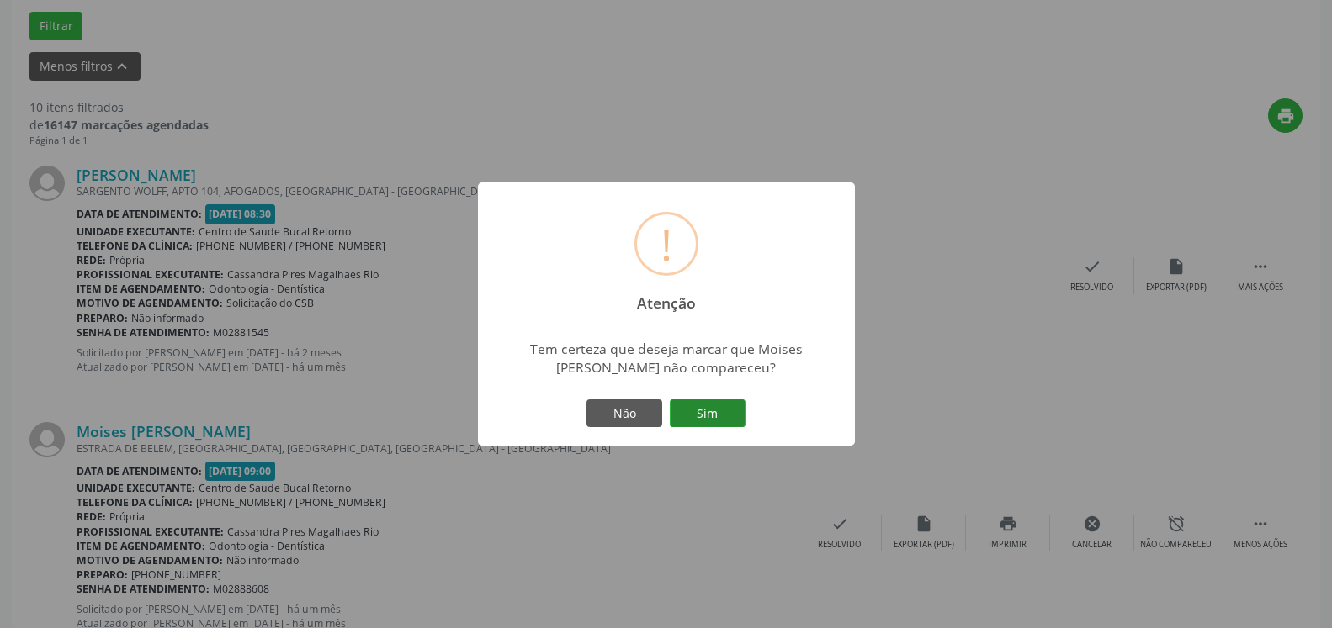
click at [722, 412] on button "Sim" at bounding box center [708, 414] width 76 height 29
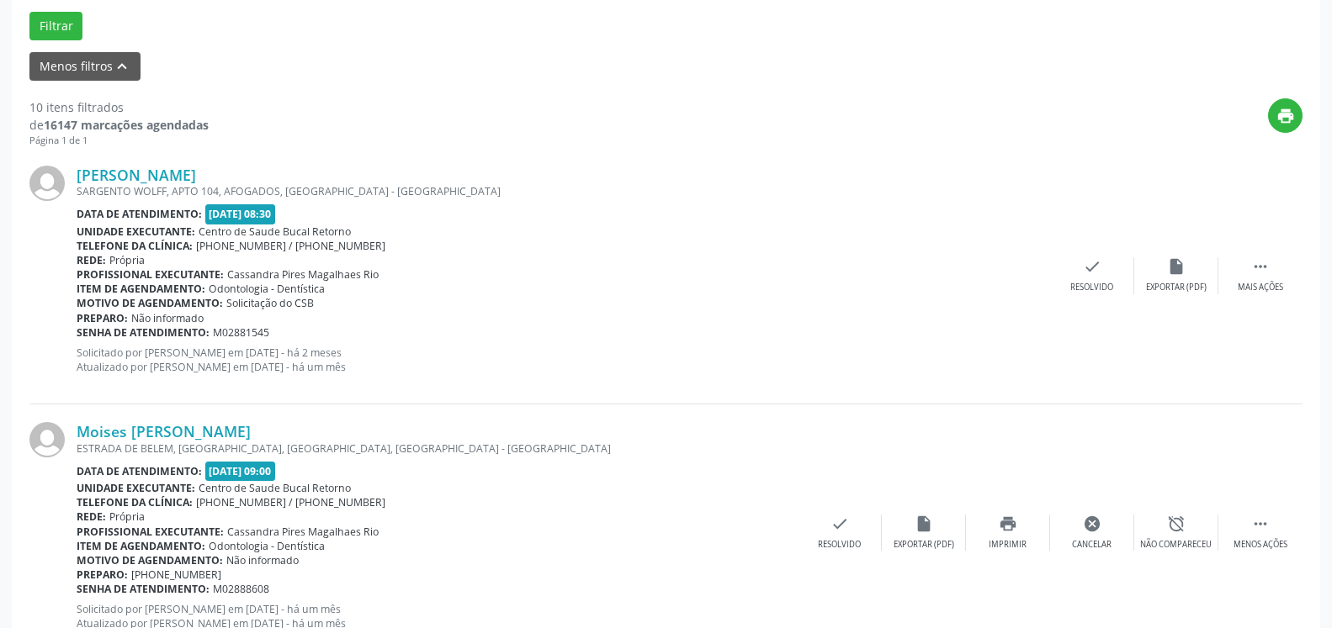
scroll to position [110, 0]
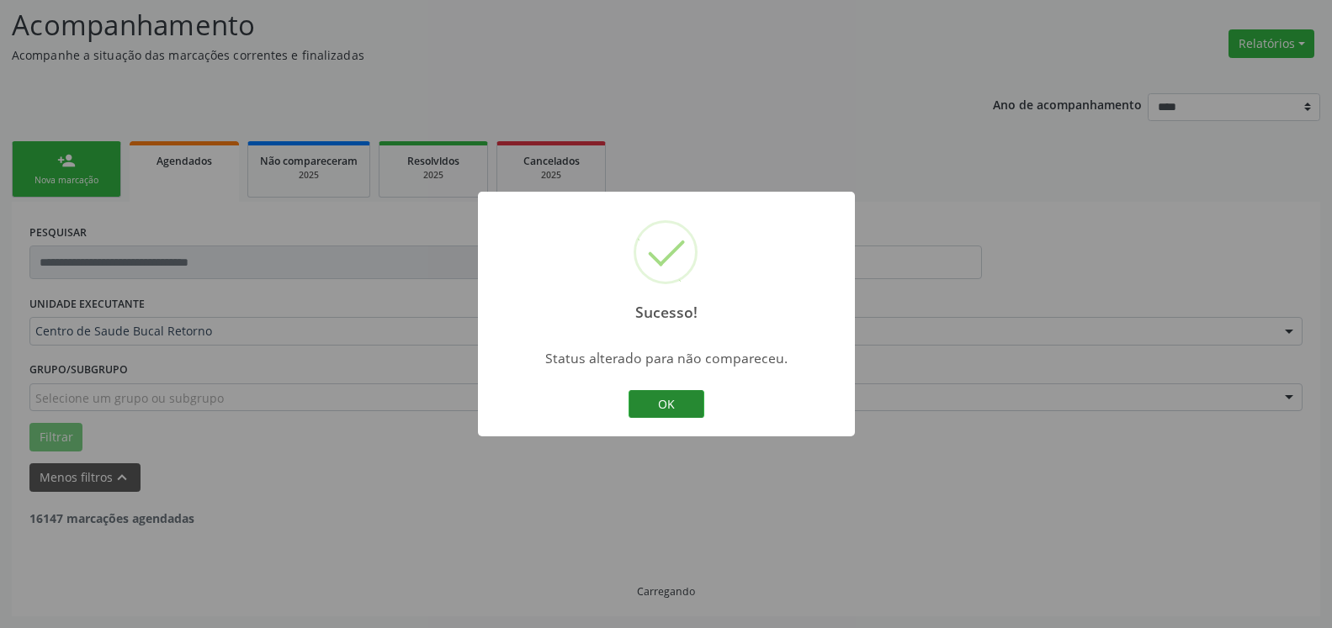
click at [673, 405] on button "OK" at bounding box center [666, 404] width 76 height 29
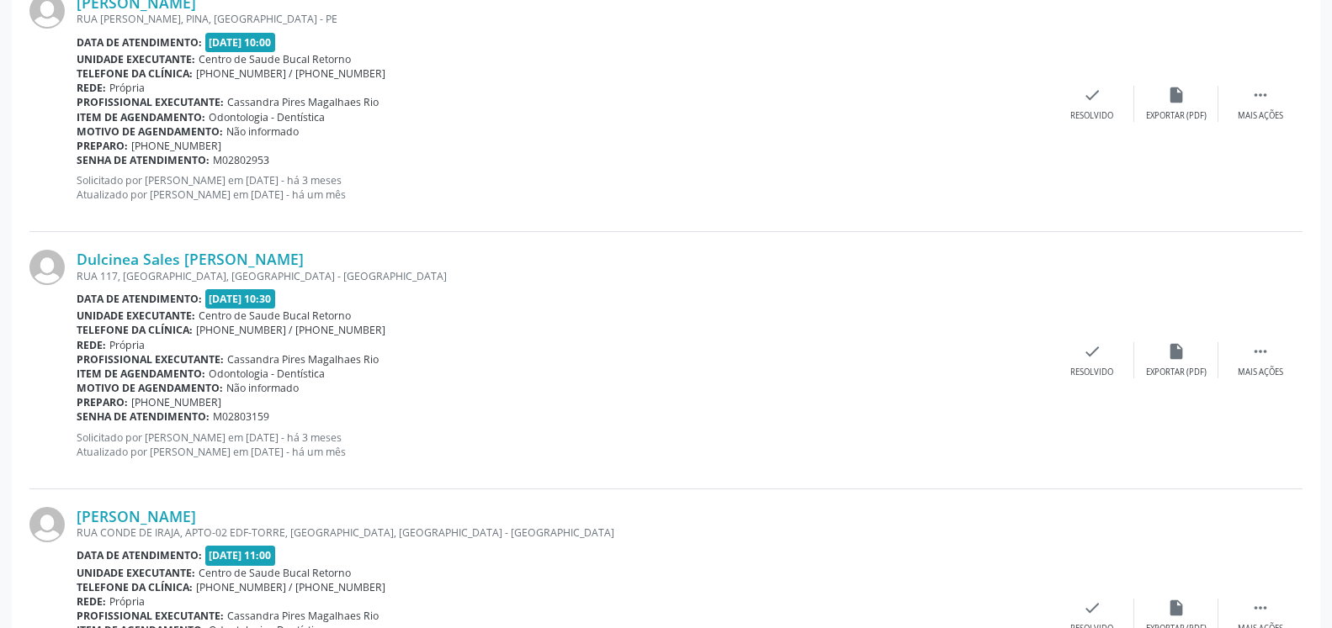
scroll to position [1483, 0]
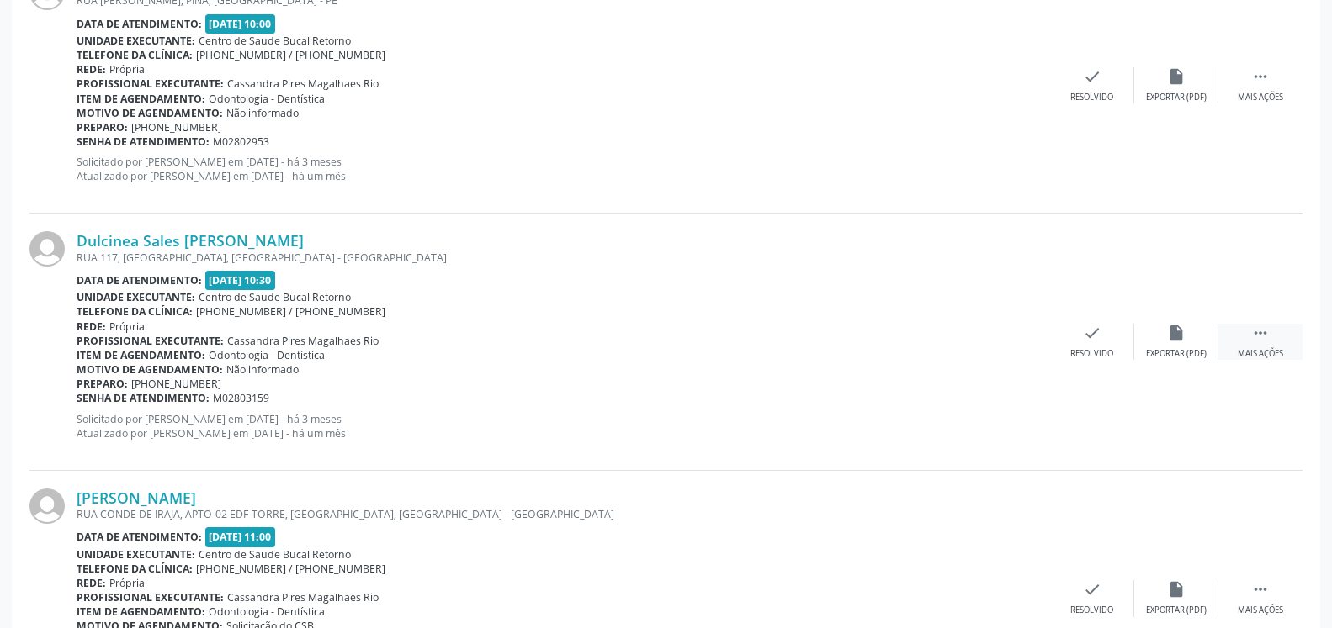
click at [1258, 339] on icon "" at bounding box center [1260, 333] width 19 height 19
click at [1187, 340] on div "alarm_off Não compareceu" at bounding box center [1176, 342] width 84 height 36
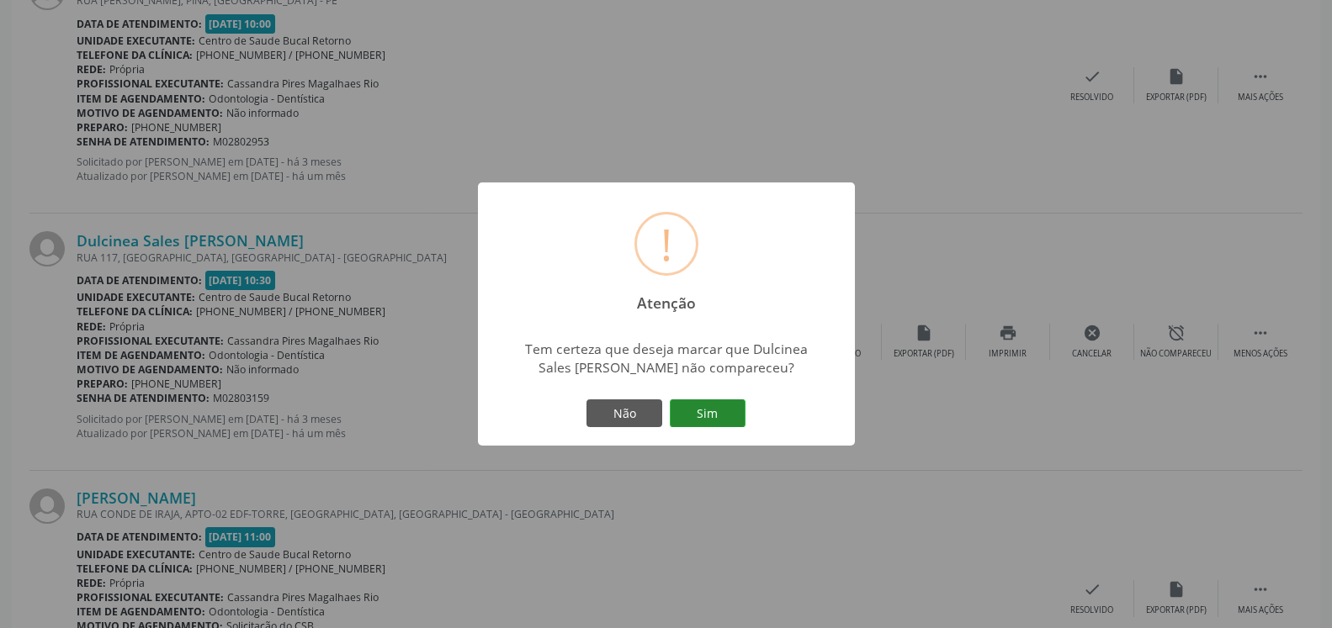
click at [705, 413] on button "Sim" at bounding box center [708, 414] width 76 height 29
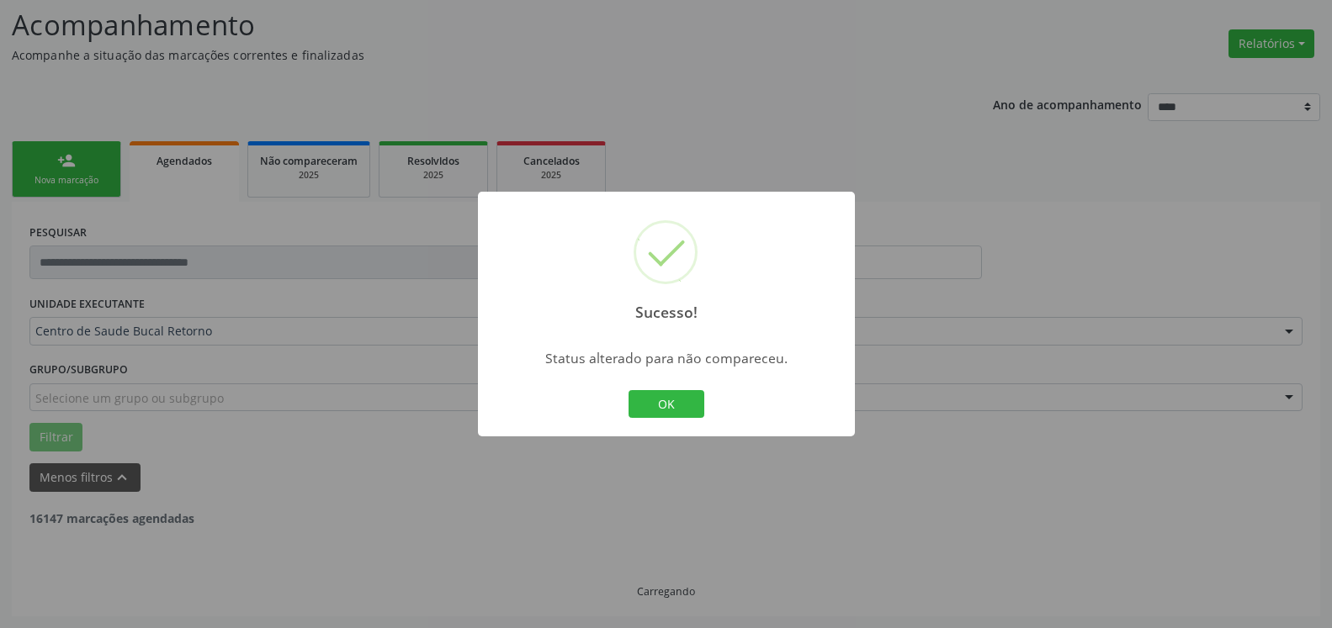
scroll to position [110, 0]
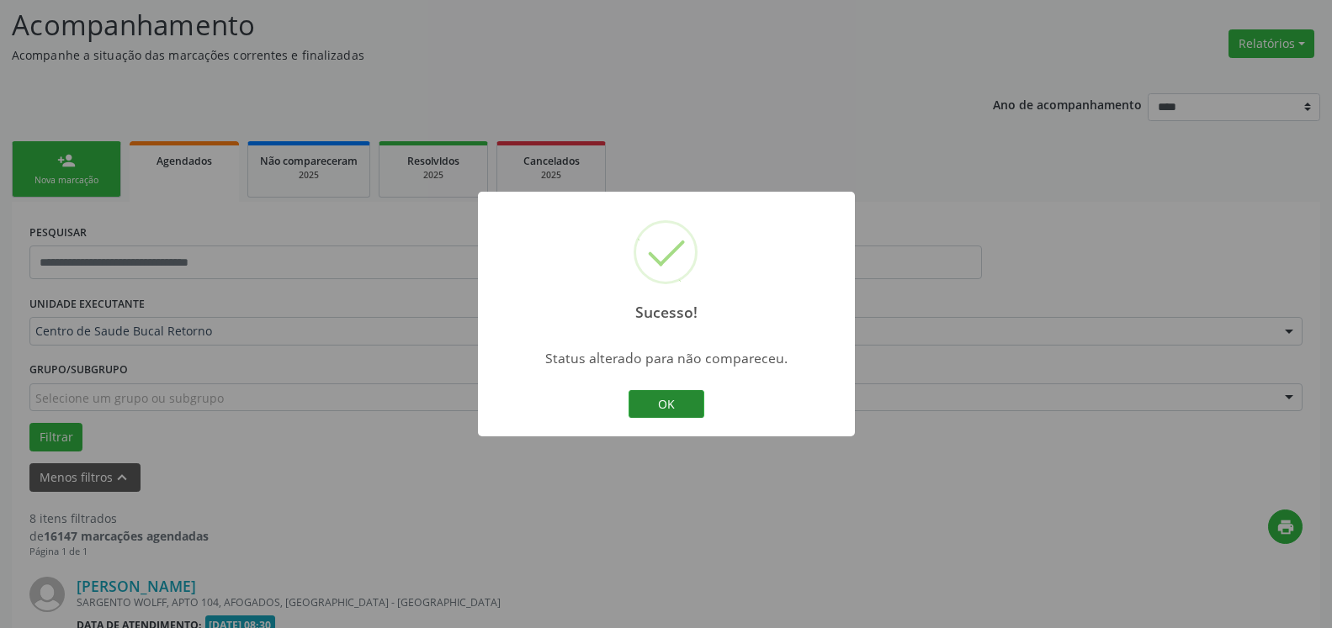
click at [670, 404] on button "OK" at bounding box center [666, 404] width 76 height 29
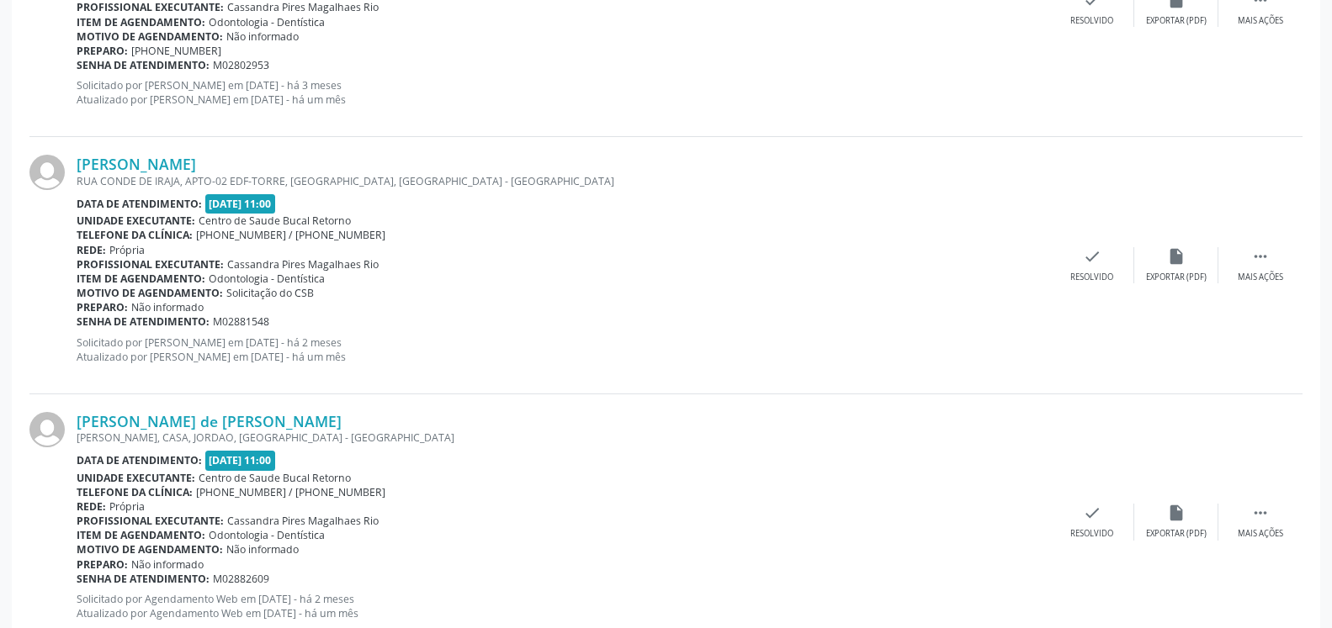
scroll to position [1740, 0]
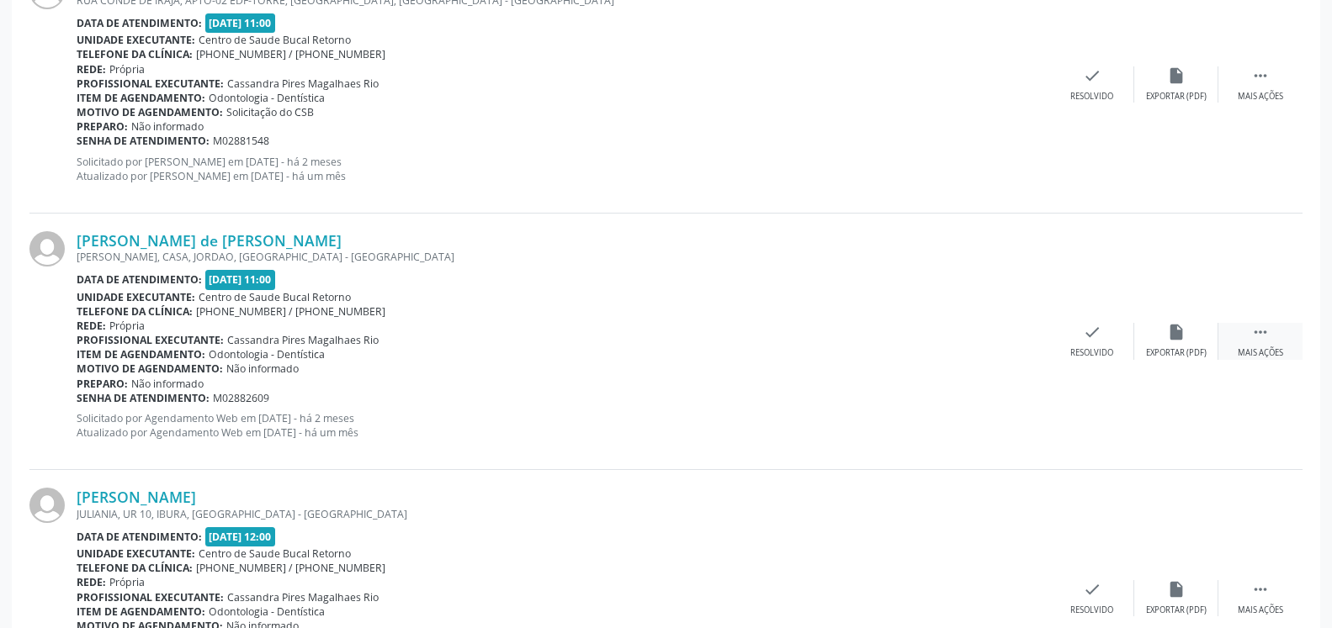
click at [1263, 337] on icon "" at bounding box center [1260, 332] width 19 height 19
click at [1202, 342] on div "alarm_off Não compareceu" at bounding box center [1176, 341] width 84 height 36
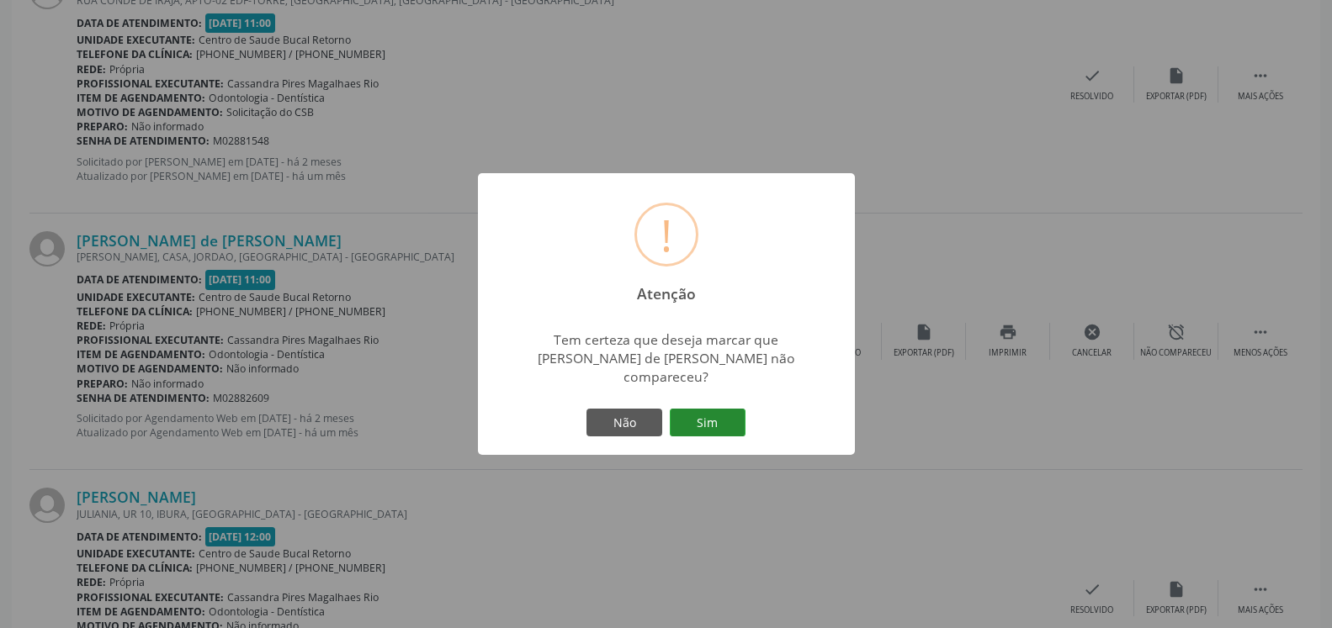
click at [702, 417] on button "Sim" at bounding box center [708, 423] width 76 height 29
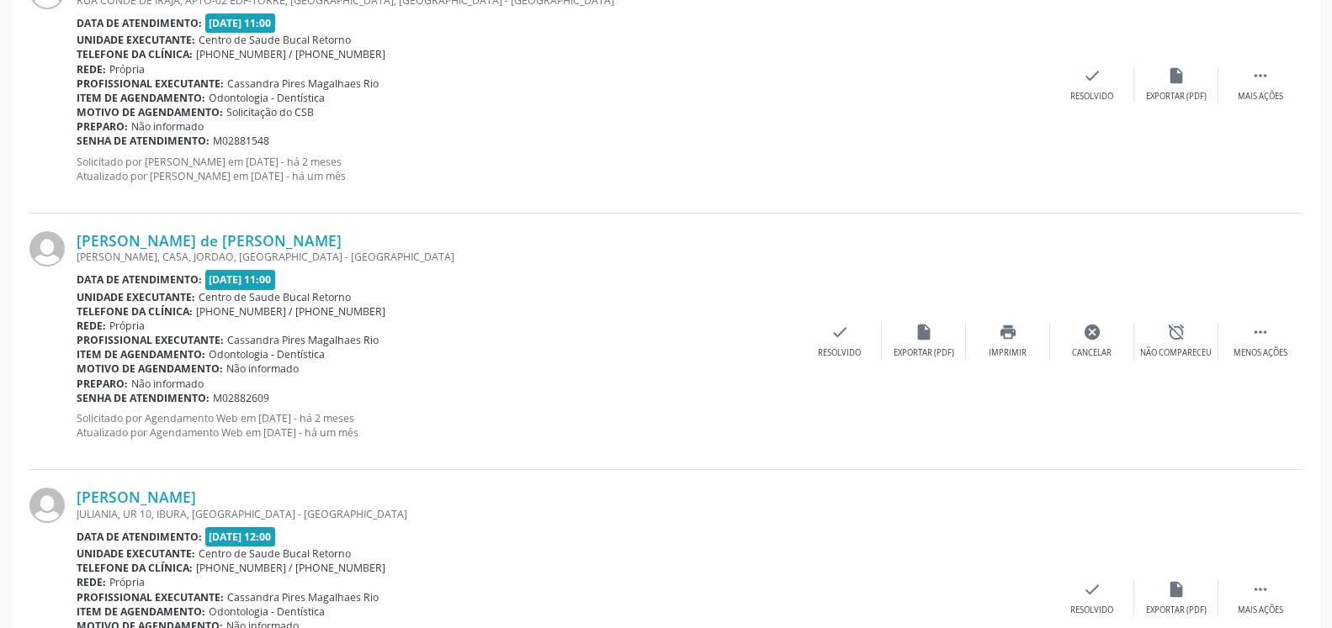
scroll to position [110, 0]
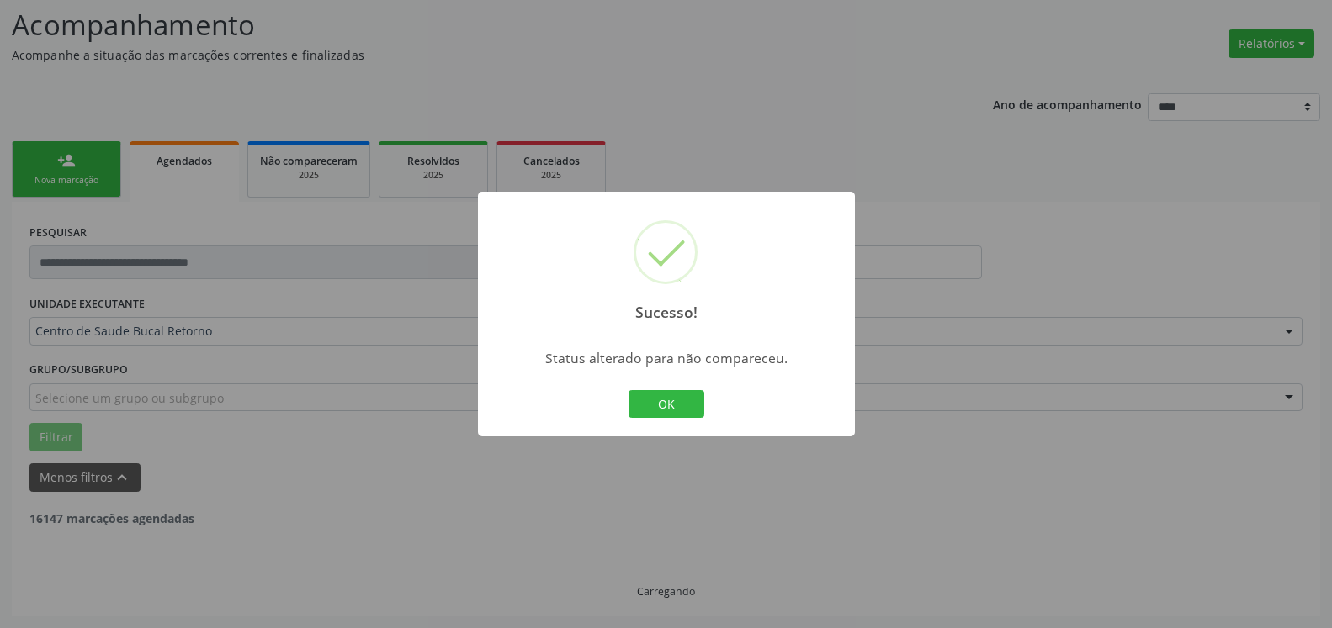
click at [669, 401] on button "OK" at bounding box center [666, 404] width 76 height 29
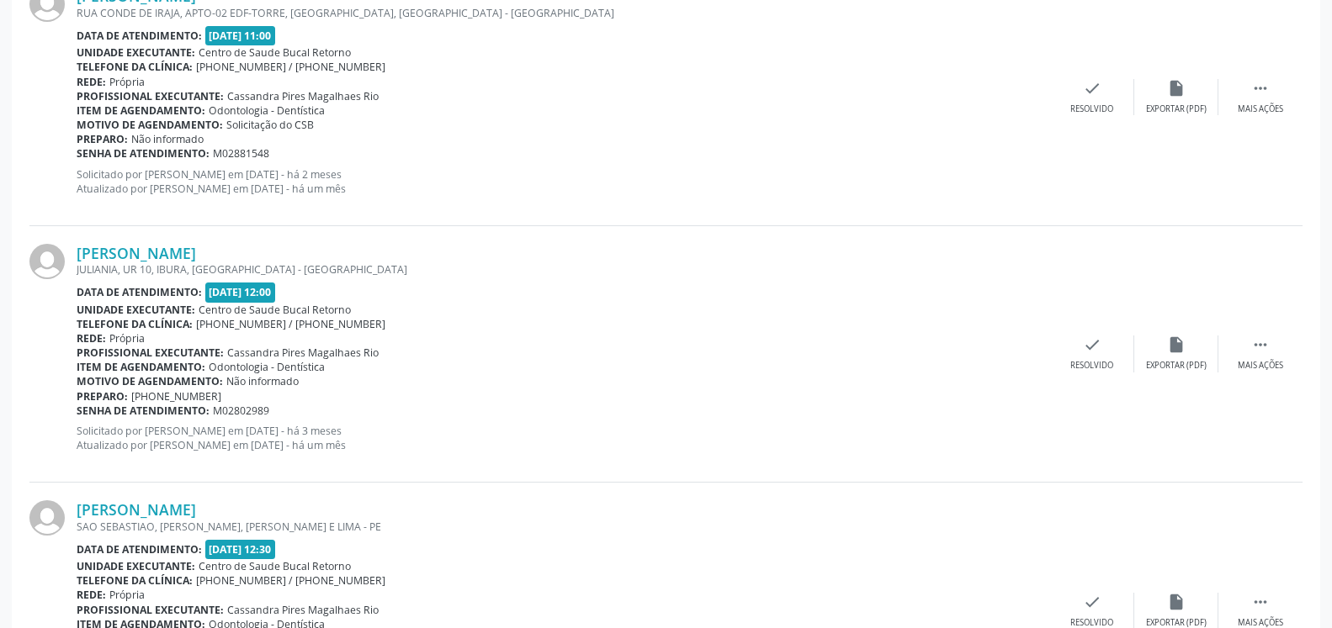
scroll to position [1826, 0]
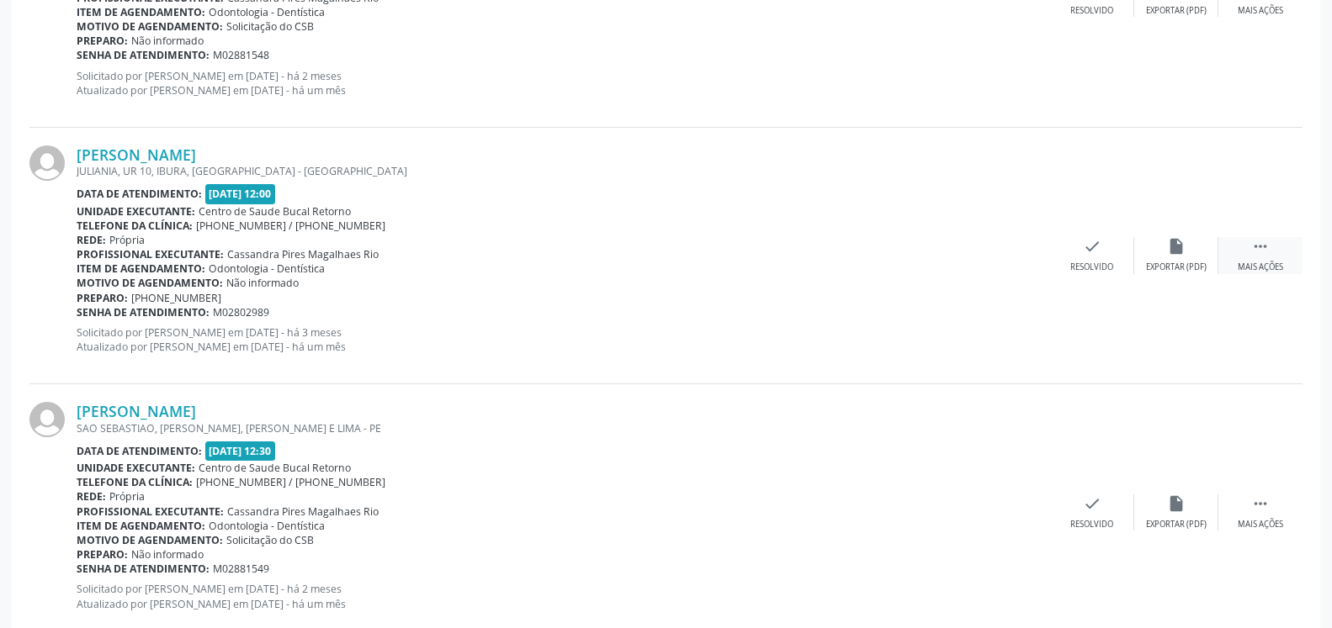
click at [1264, 256] on icon "" at bounding box center [1260, 246] width 19 height 19
click at [1187, 250] on div "alarm_off Não compareceu" at bounding box center [1176, 255] width 84 height 36
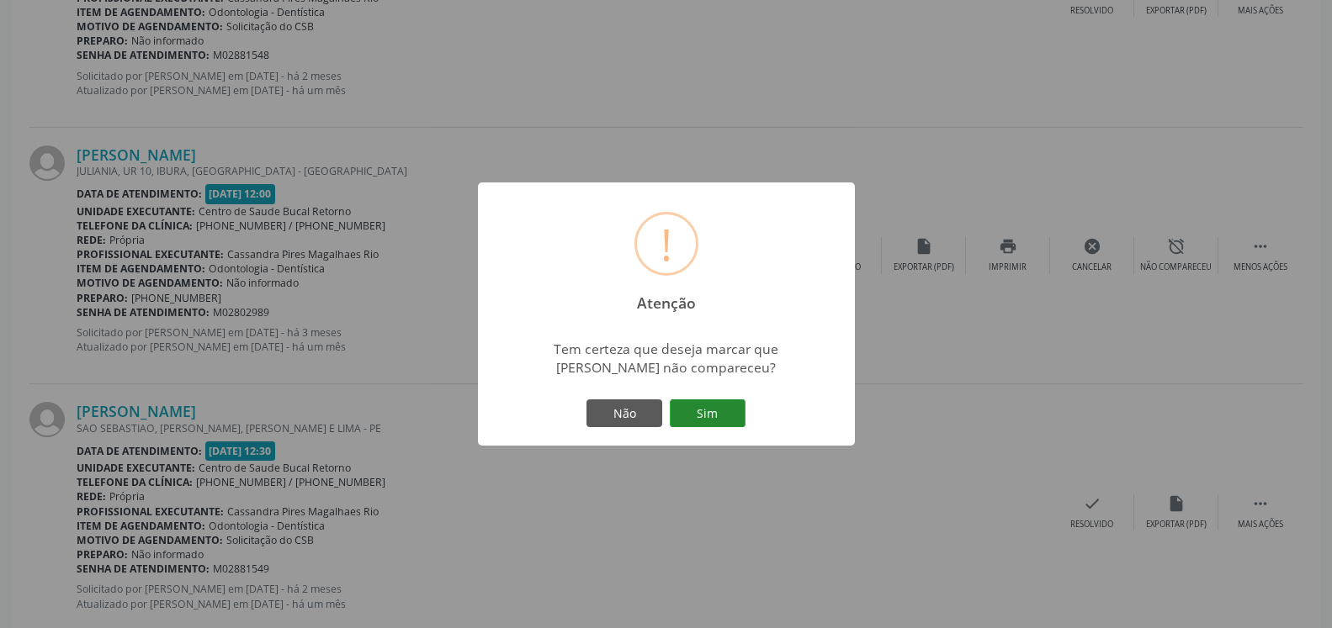
click at [714, 411] on button "Sim" at bounding box center [708, 414] width 76 height 29
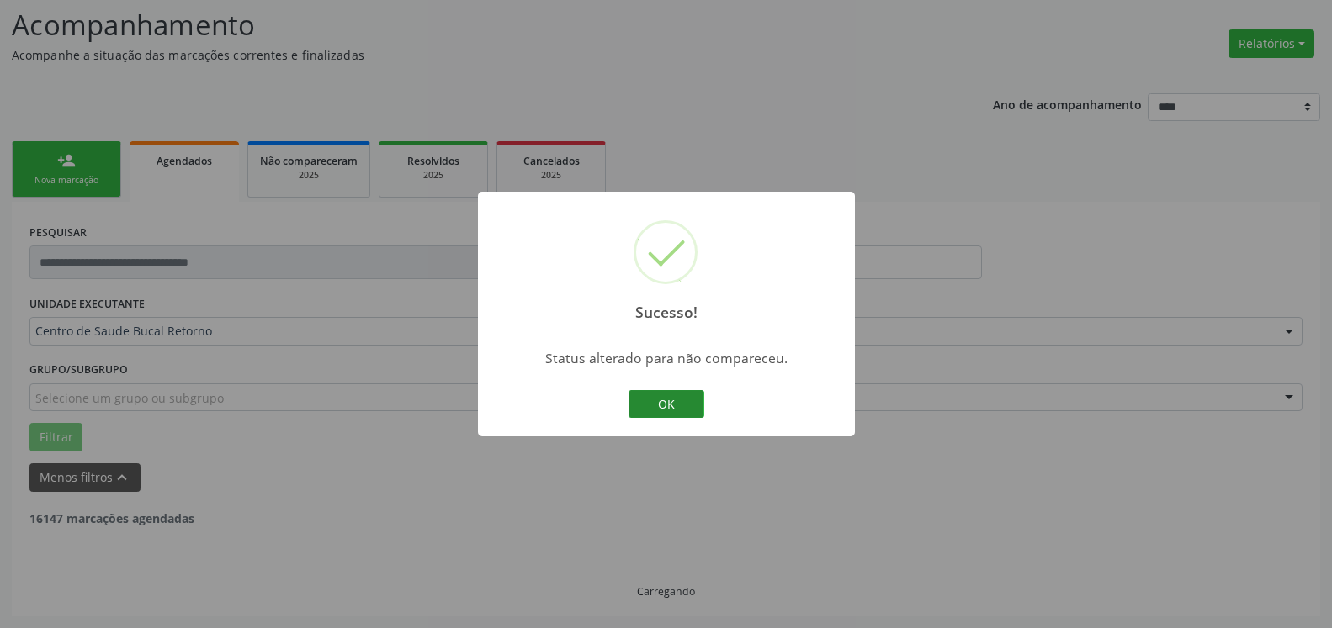
click at [659, 405] on button "OK" at bounding box center [666, 404] width 76 height 29
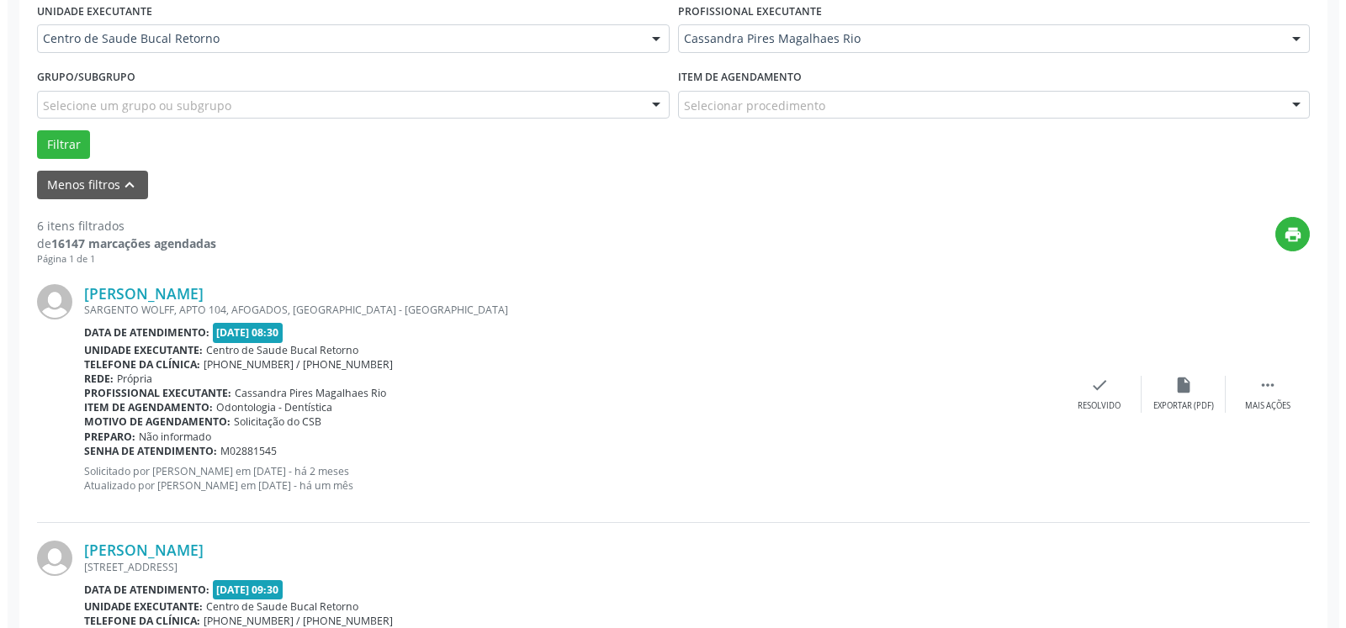
scroll to position [601, 0]
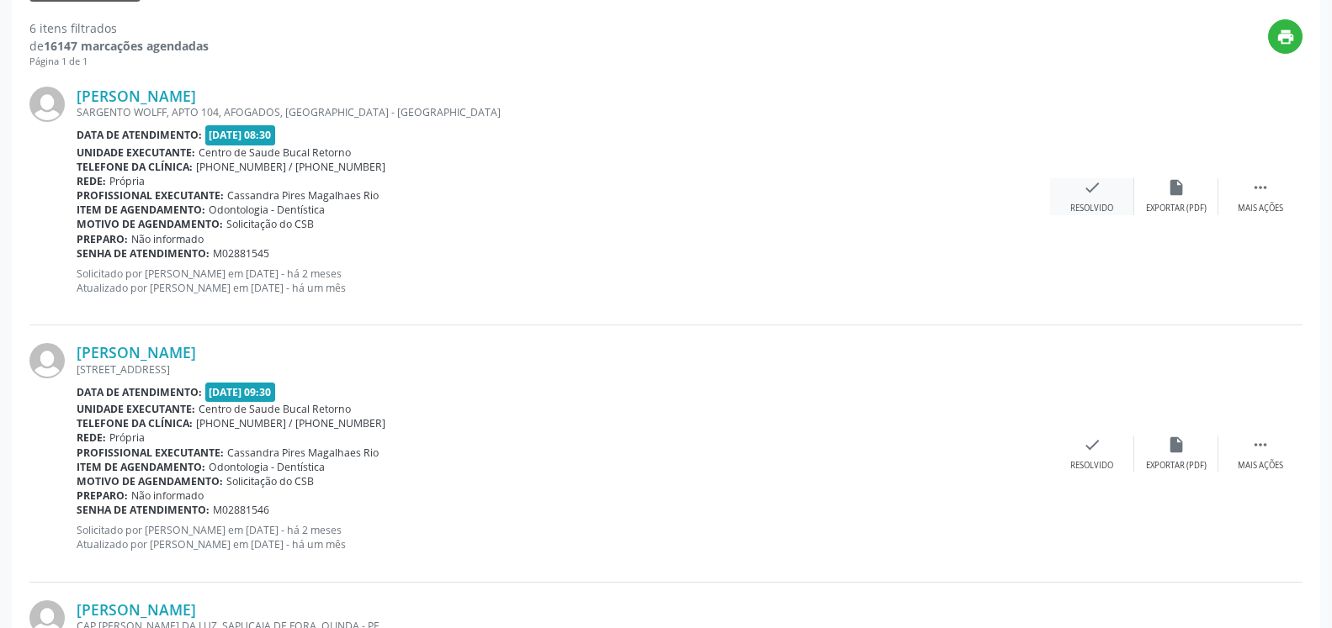
click at [1086, 203] on div "check Resolvido" at bounding box center [1092, 196] width 84 height 36
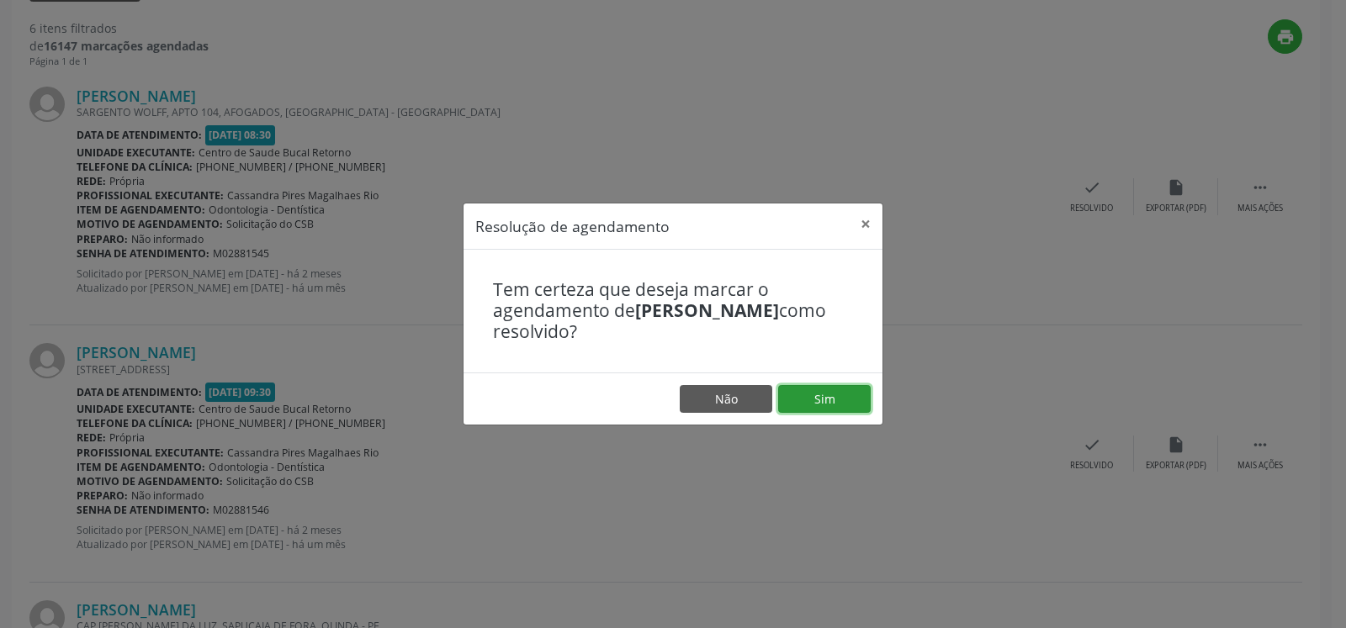
click at [798, 405] on button "Sim" at bounding box center [824, 399] width 93 height 29
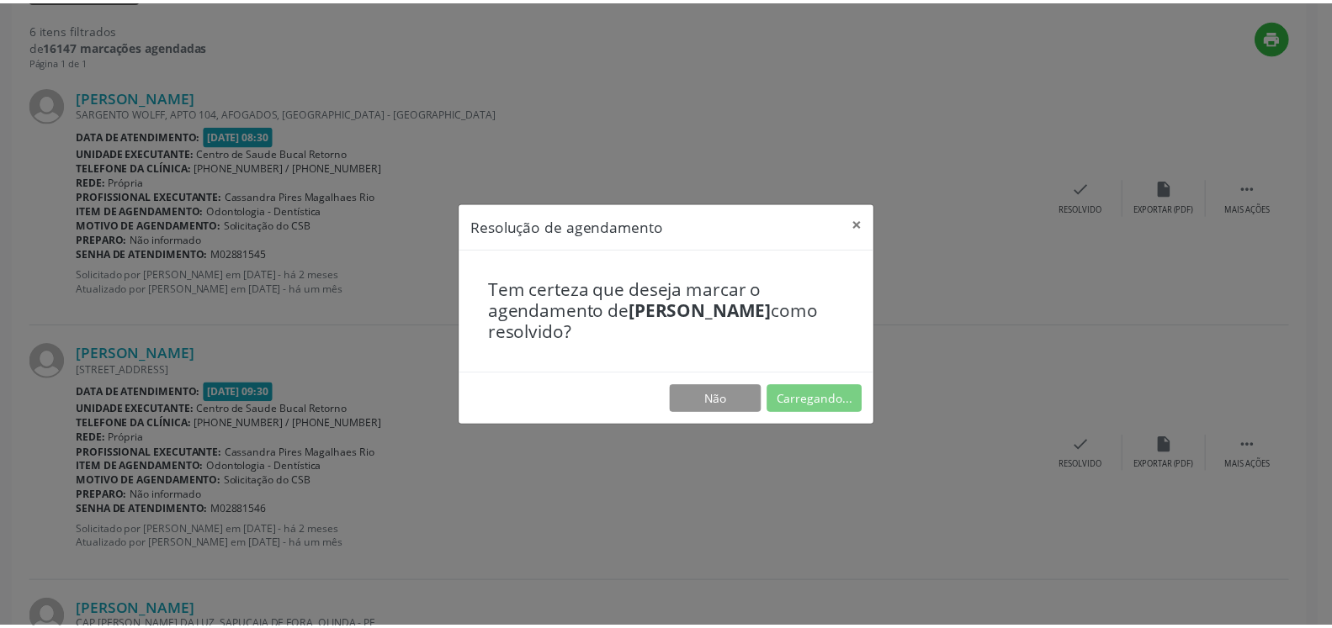
scroll to position [93, 0]
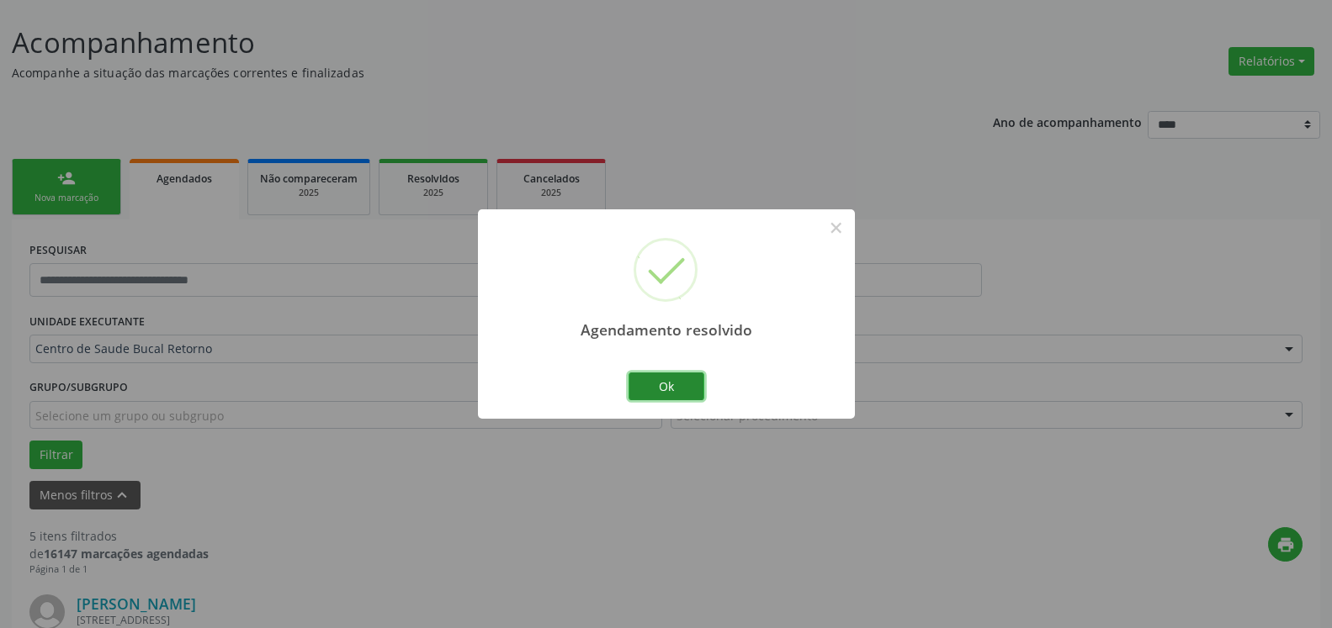
click at [691, 389] on button "Ok" at bounding box center [666, 387] width 76 height 29
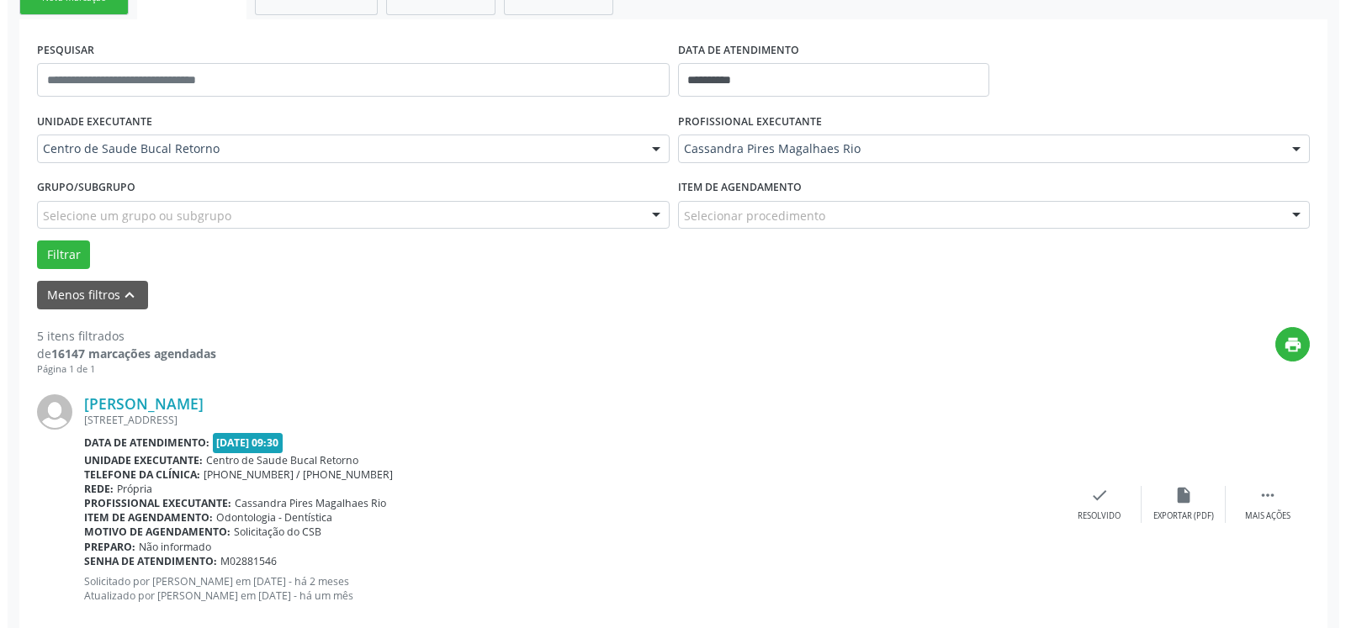
scroll to position [522, 0]
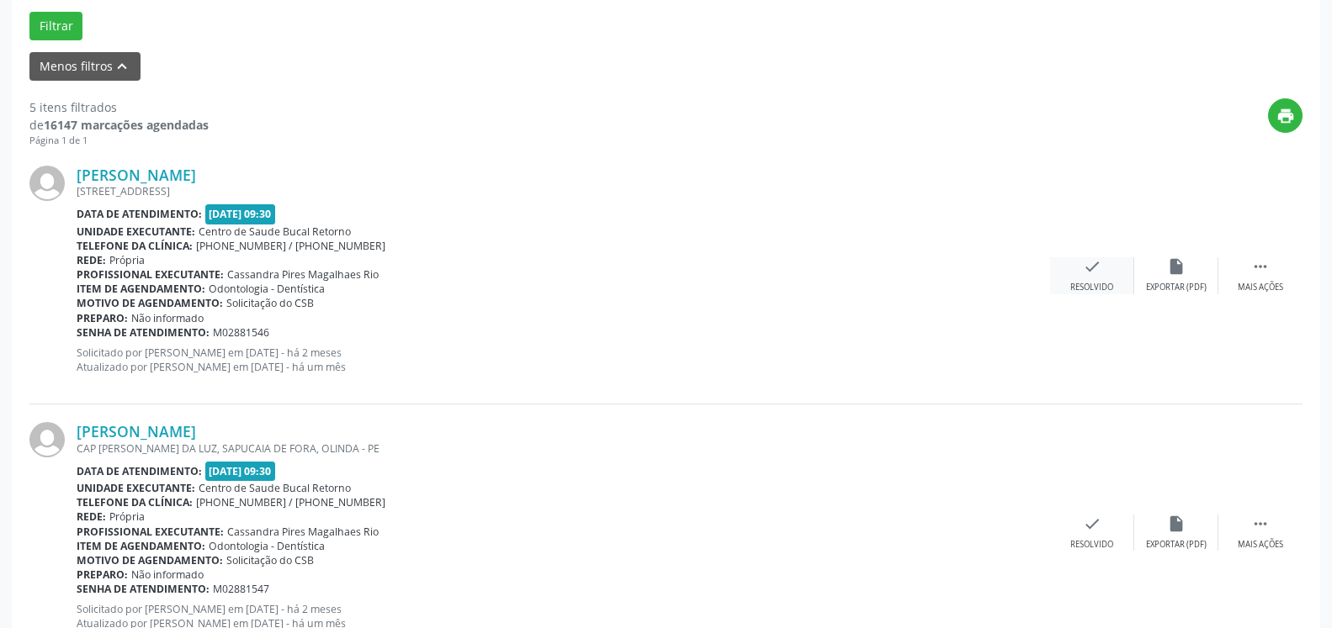
click at [1082, 285] on div "Resolvido" at bounding box center [1091, 288] width 43 height 12
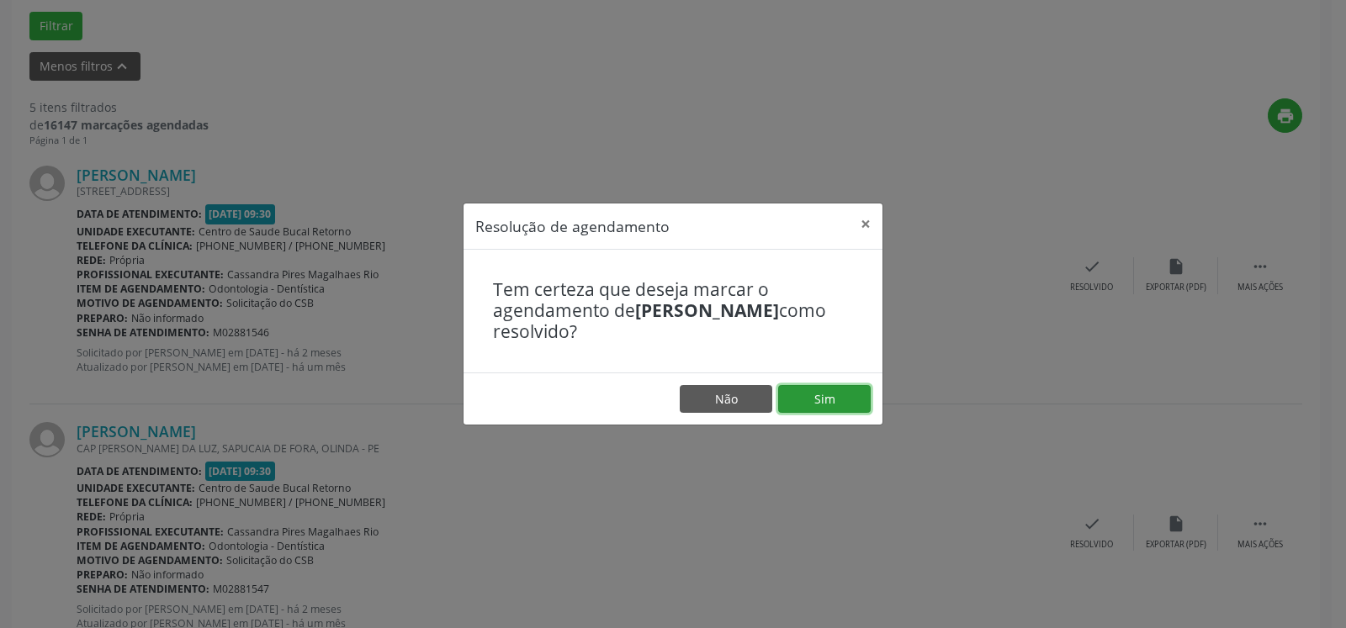
click at [826, 400] on button "Sim" at bounding box center [824, 399] width 93 height 29
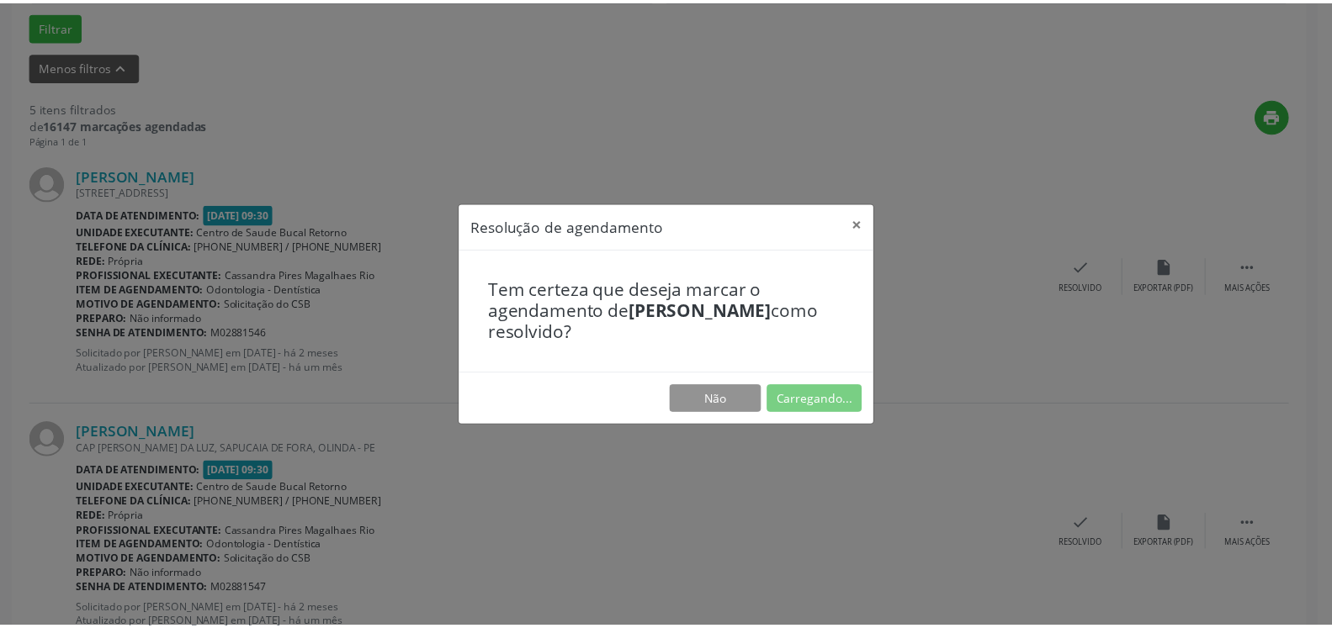
scroll to position [93, 0]
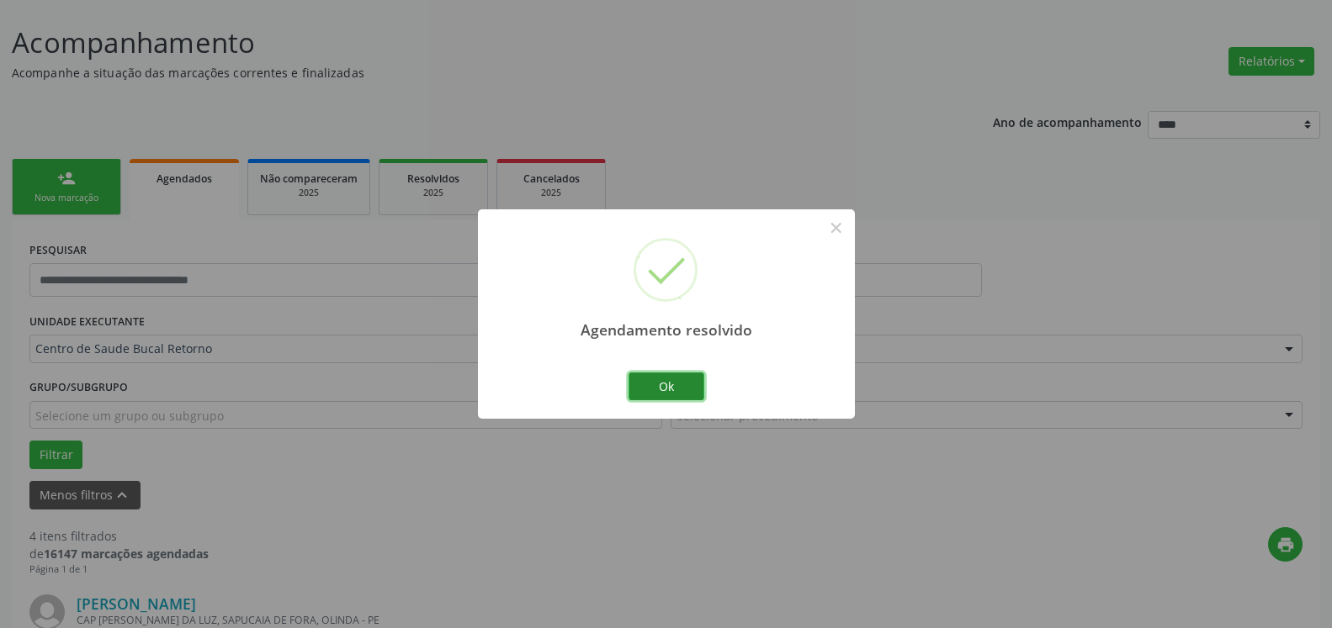
click at [678, 394] on button "Ok" at bounding box center [666, 387] width 76 height 29
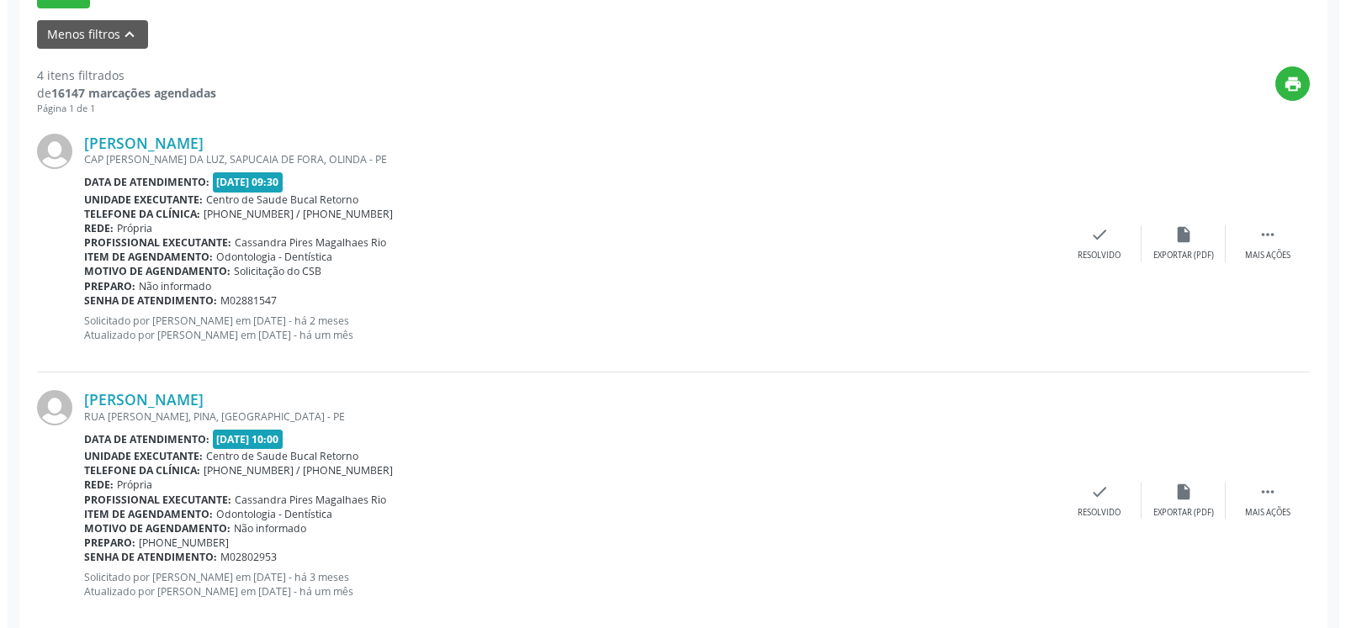
scroll to position [607, 0]
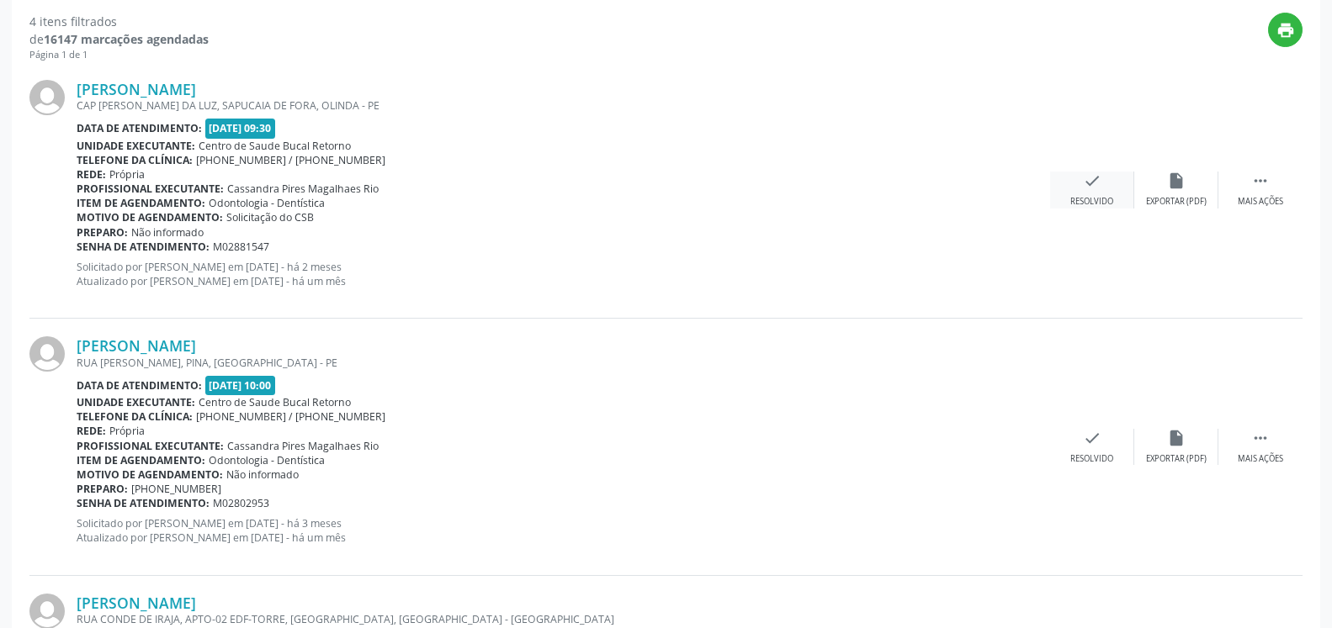
click at [1093, 195] on div "check Resolvido" at bounding box center [1092, 190] width 84 height 36
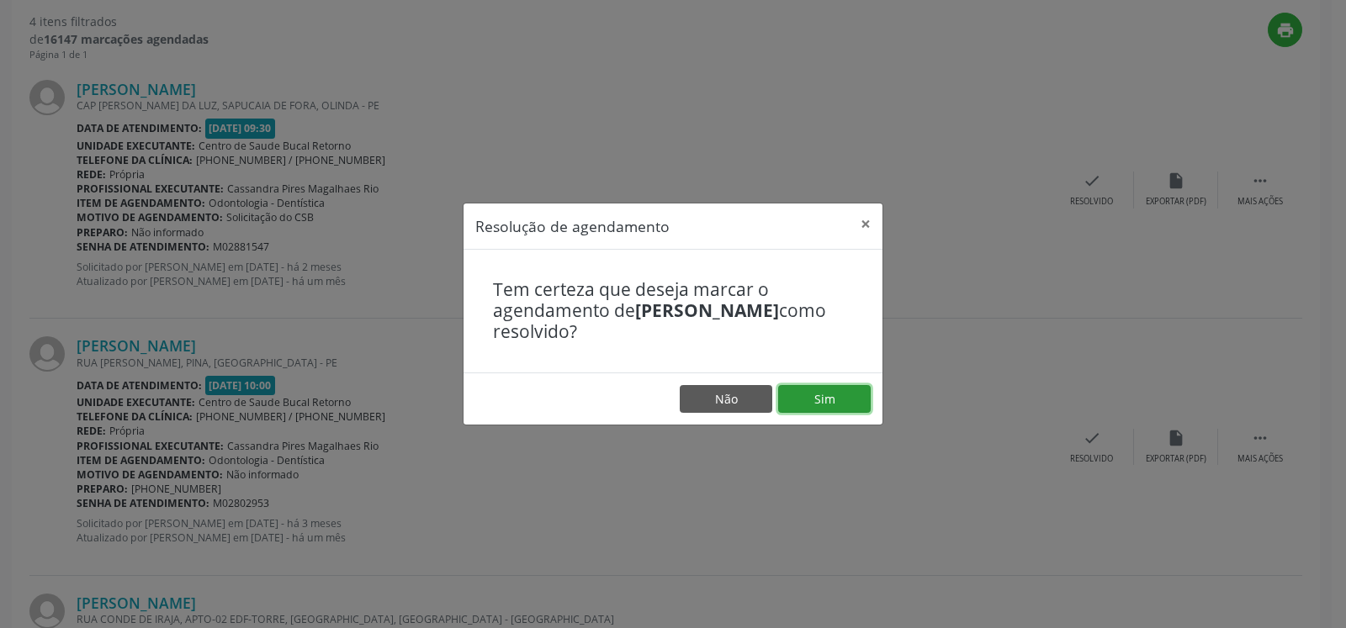
click at [812, 394] on button "Sim" at bounding box center [824, 399] width 93 height 29
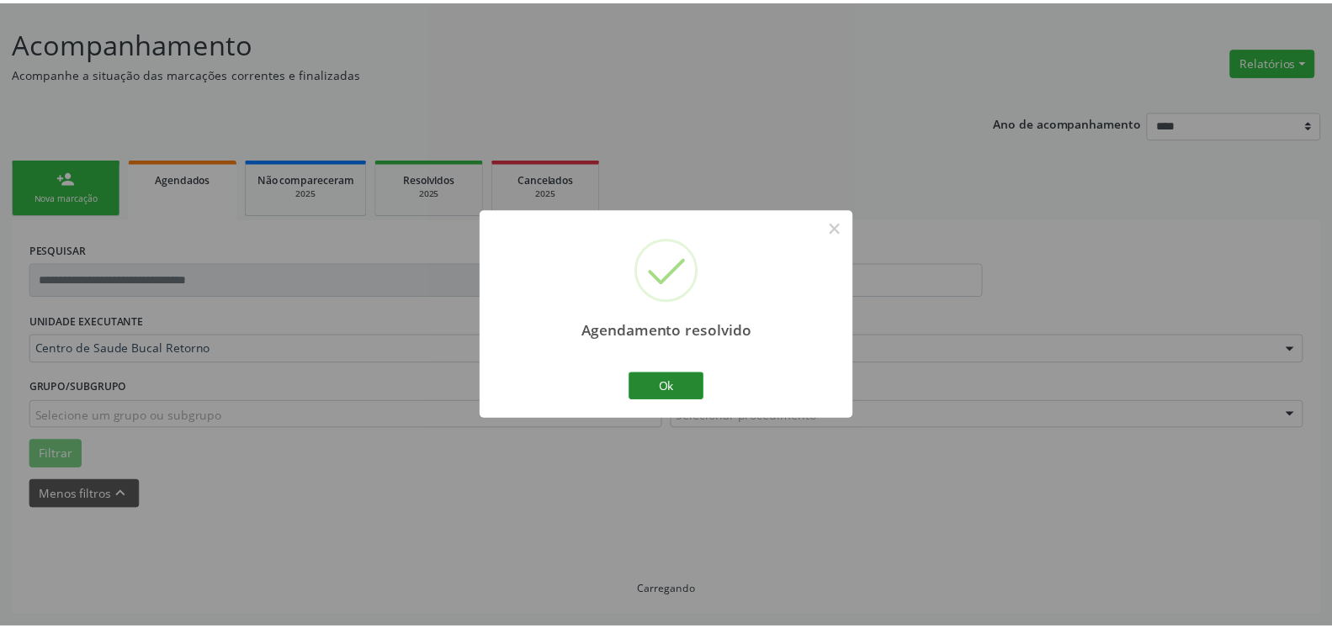
scroll to position [93, 0]
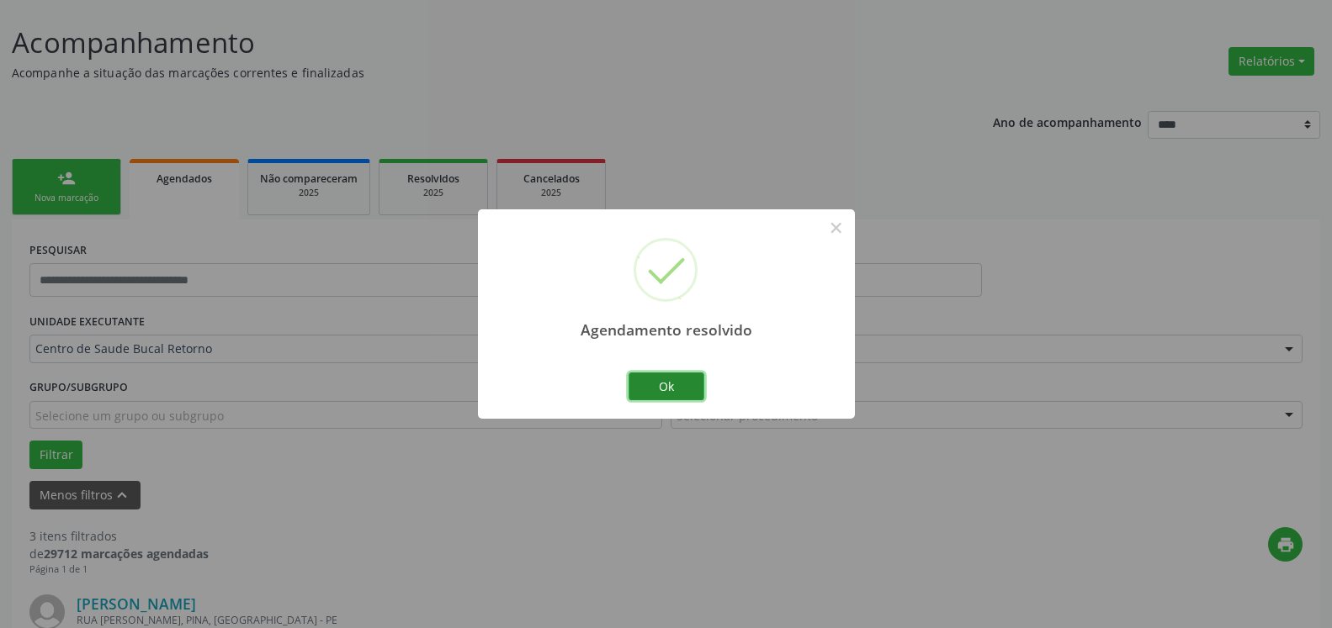
click at [680, 388] on button "Ok" at bounding box center [666, 387] width 76 height 29
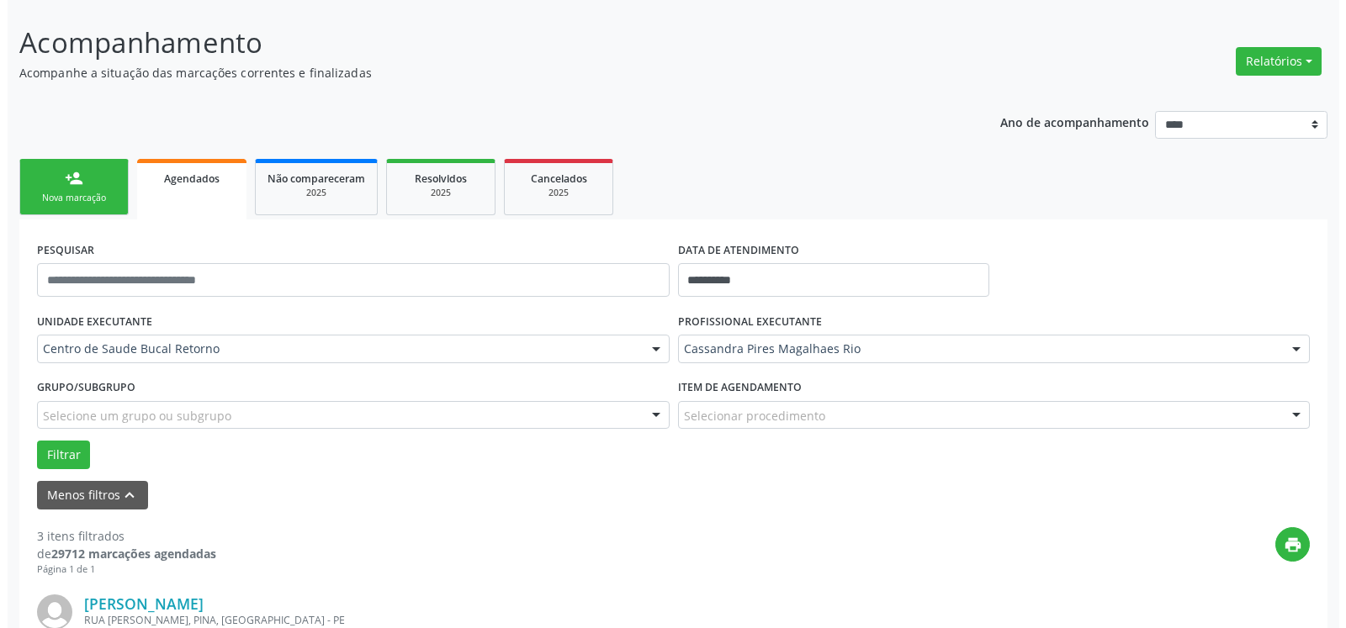
scroll to position [436, 0]
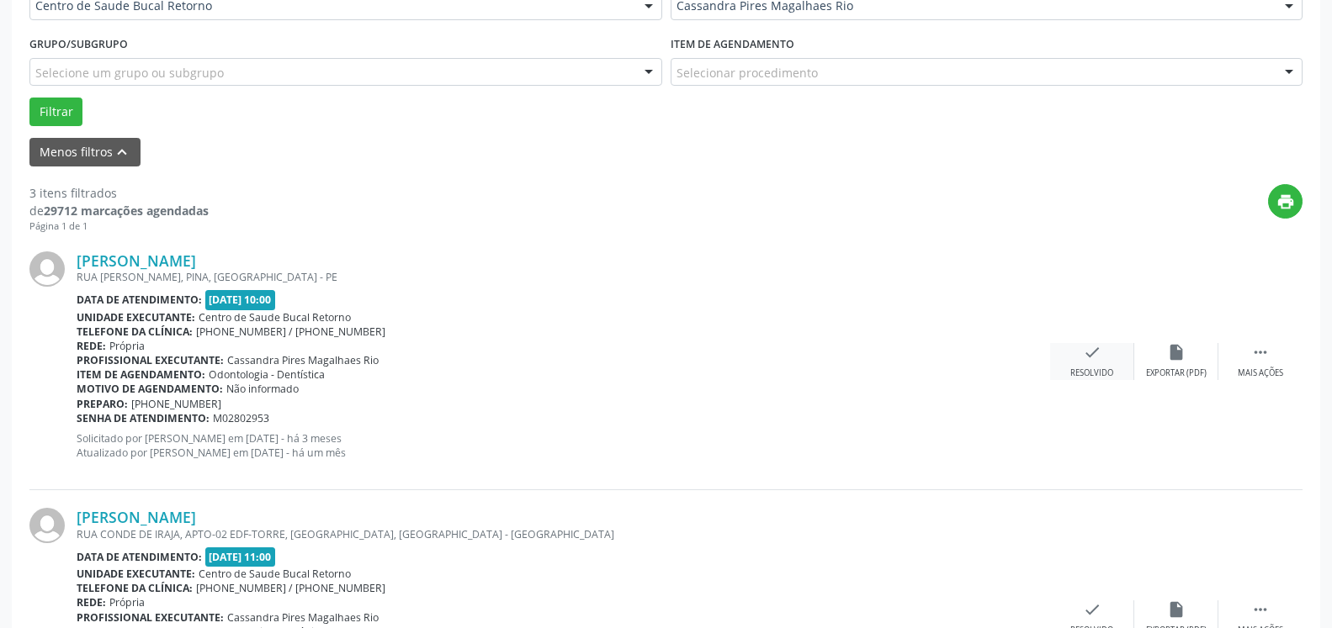
click at [1084, 357] on icon "check" at bounding box center [1092, 352] width 19 height 19
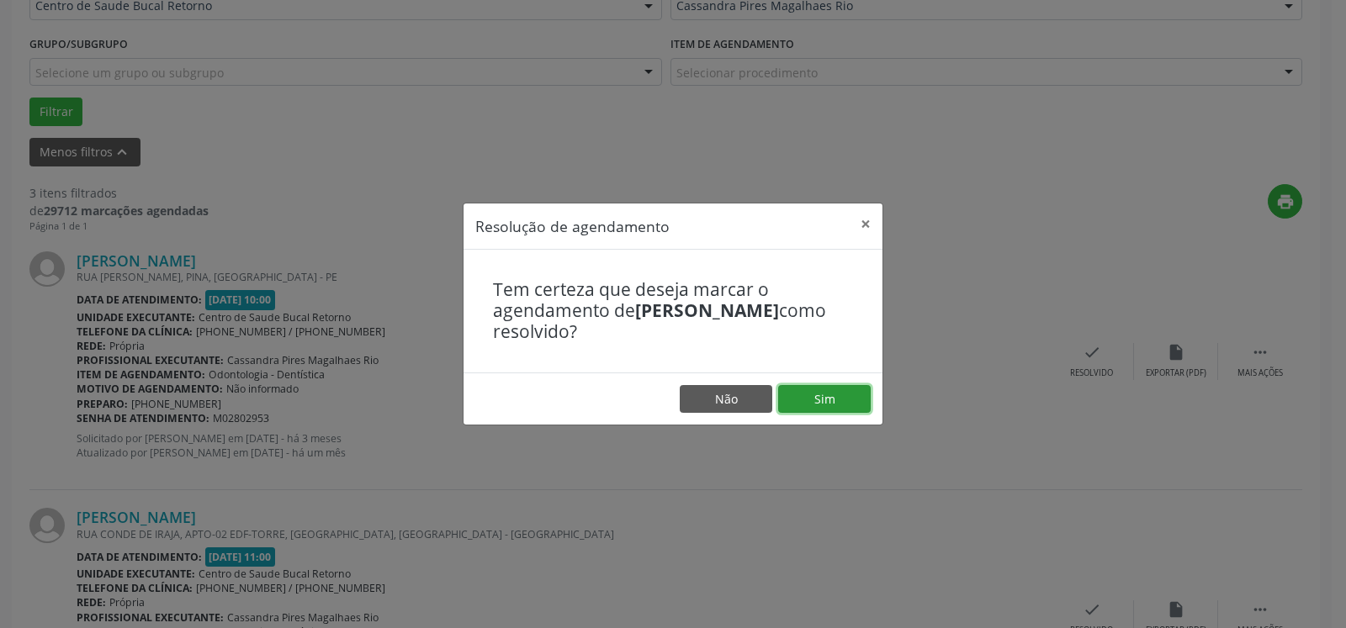
click at [824, 389] on button "Sim" at bounding box center [824, 399] width 93 height 29
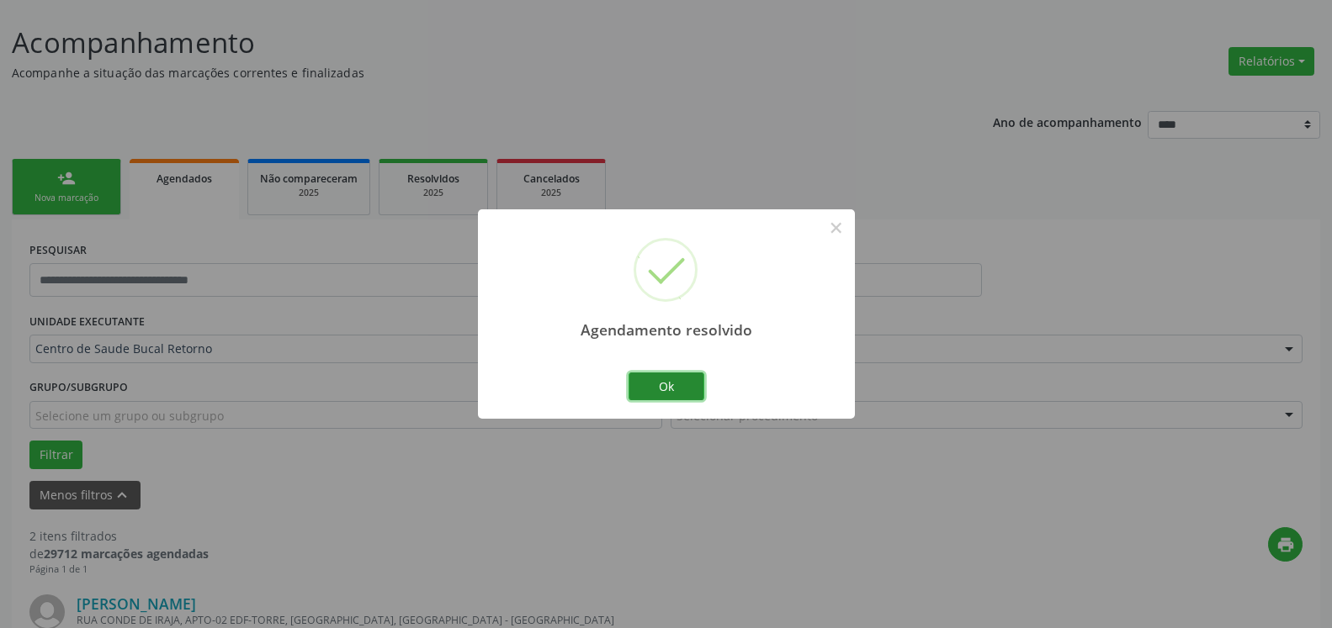
click at [638, 384] on button "Ok" at bounding box center [666, 387] width 76 height 29
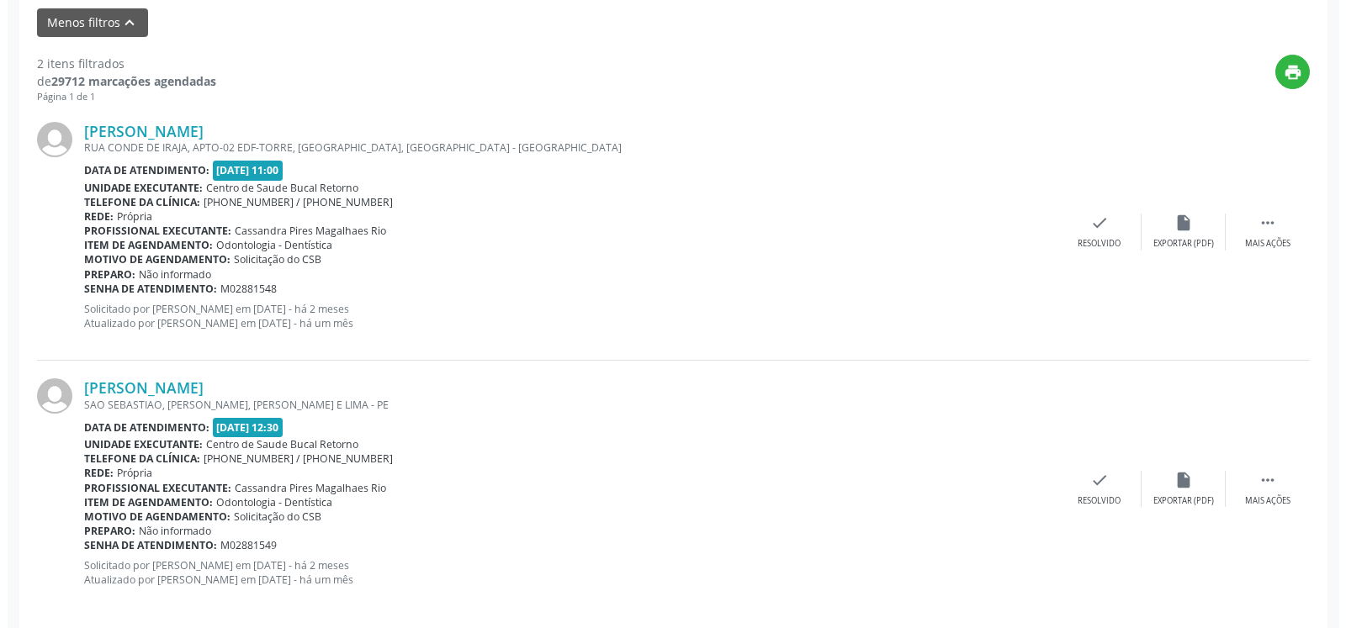
scroll to position [584, 0]
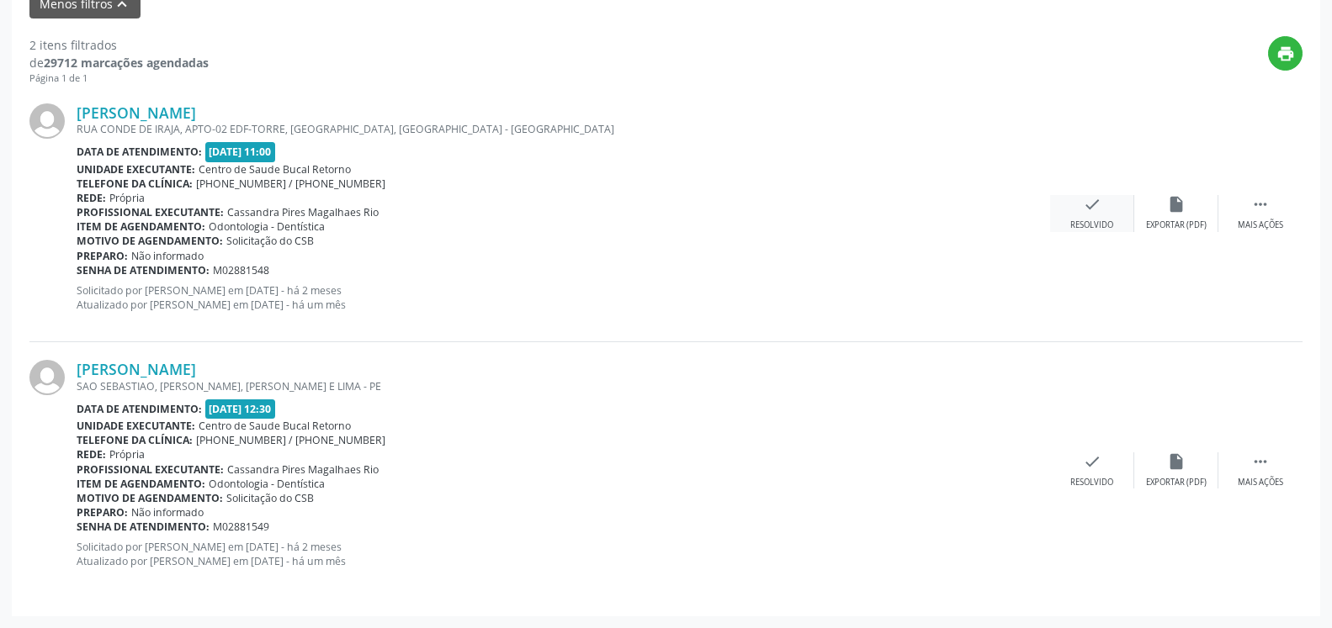
click at [1064, 208] on div "check Resolvido" at bounding box center [1092, 213] width 84 height 36
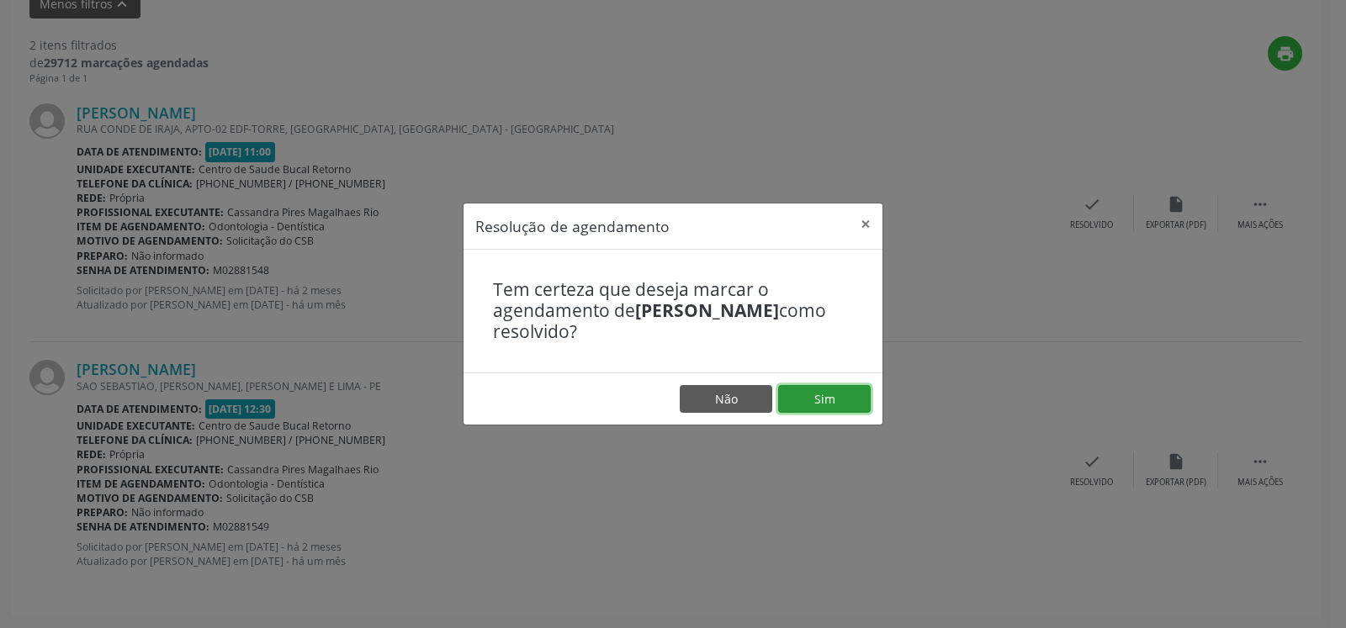
click at [806, 398] on button "Sim" at bounding box center [824, 399] width 93 height 29
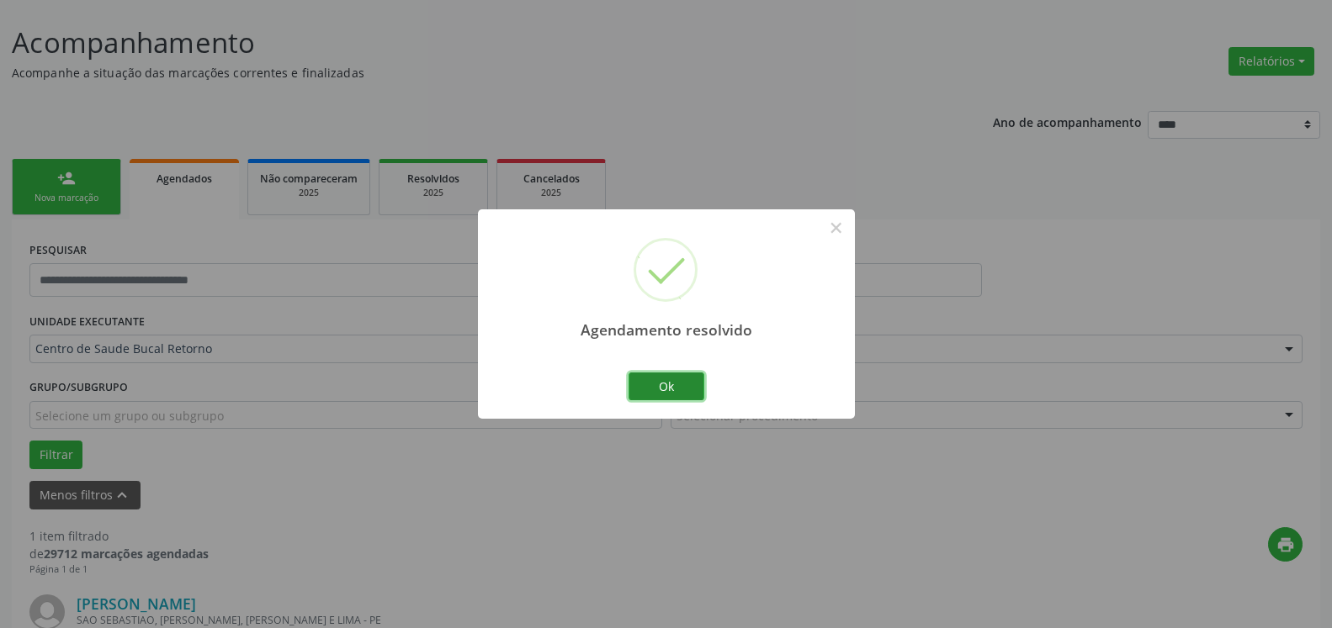
click at [648, 385] on button "Ok" at bounding box center [666, 387] width 76 height 29
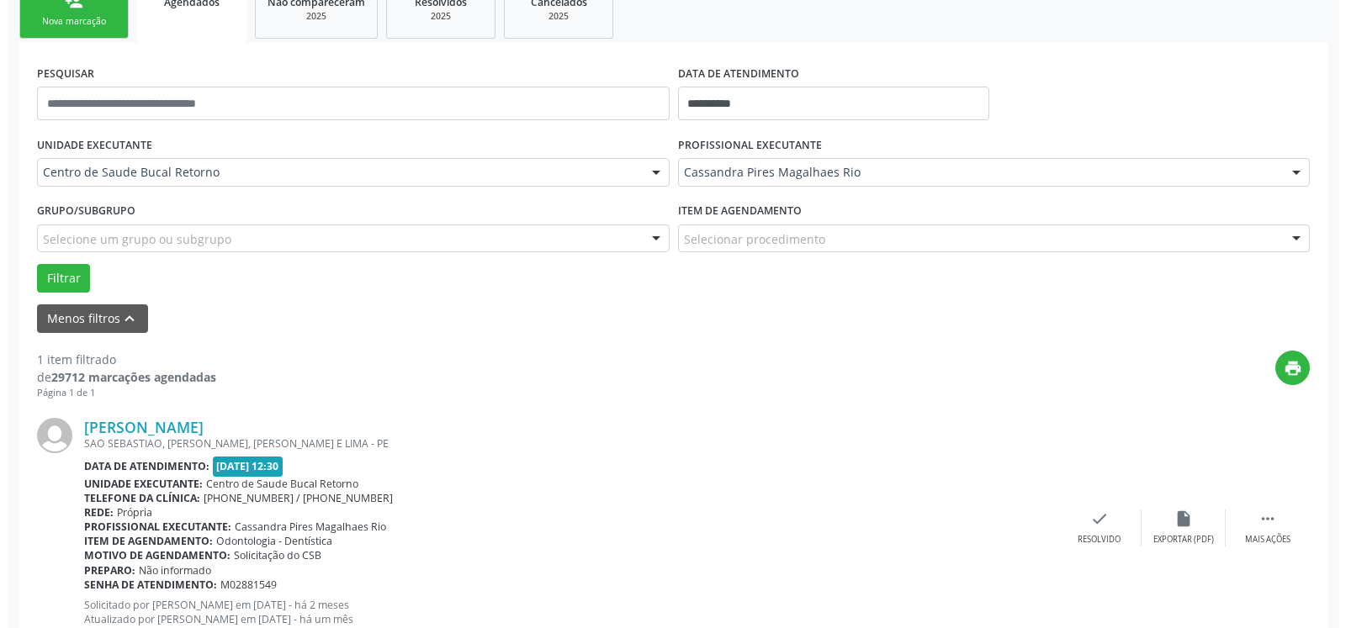
scroll to position [326, 0]
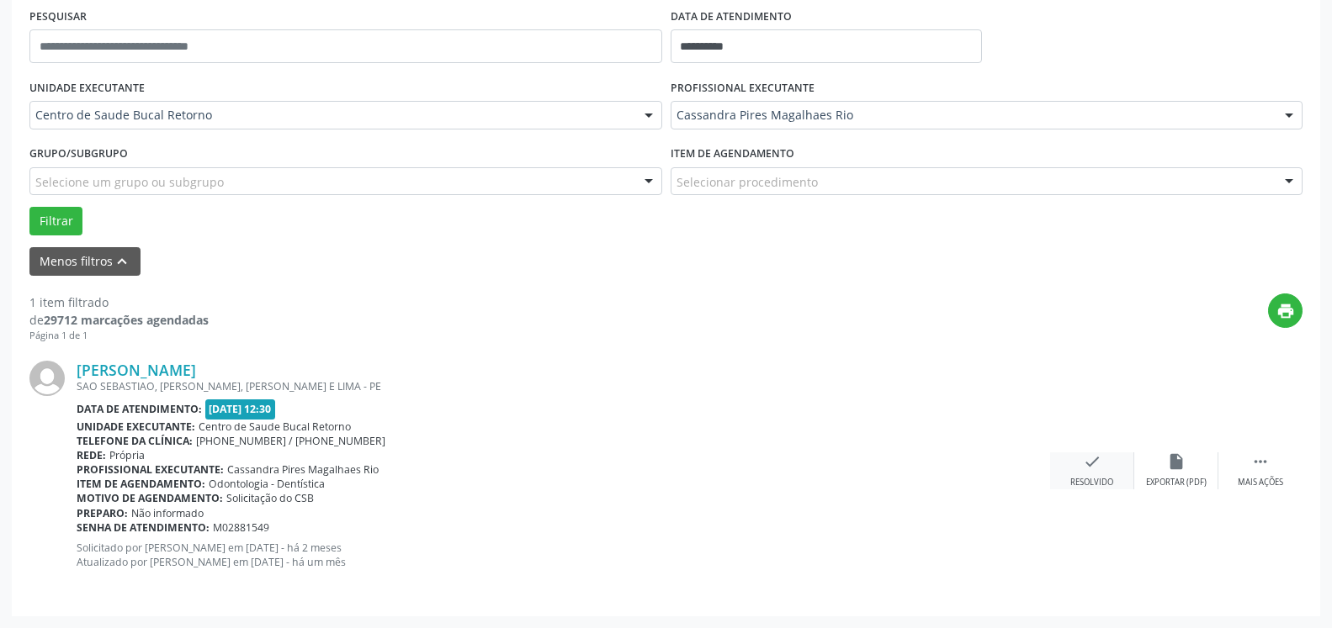
click at [1089, 466] on icon "check" at bounding box center [1092, 462] width 19 height 19
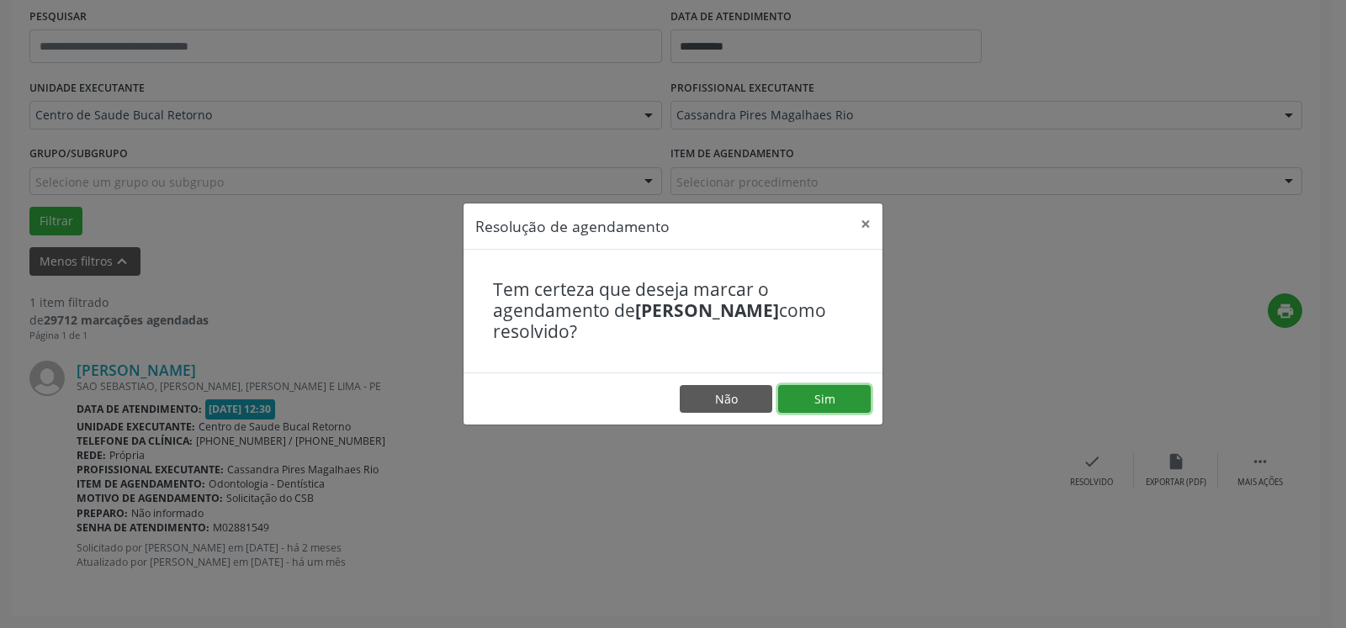
click at [814, 401] on button "Sim" at bounding box center [824, 399] width 93 height 29
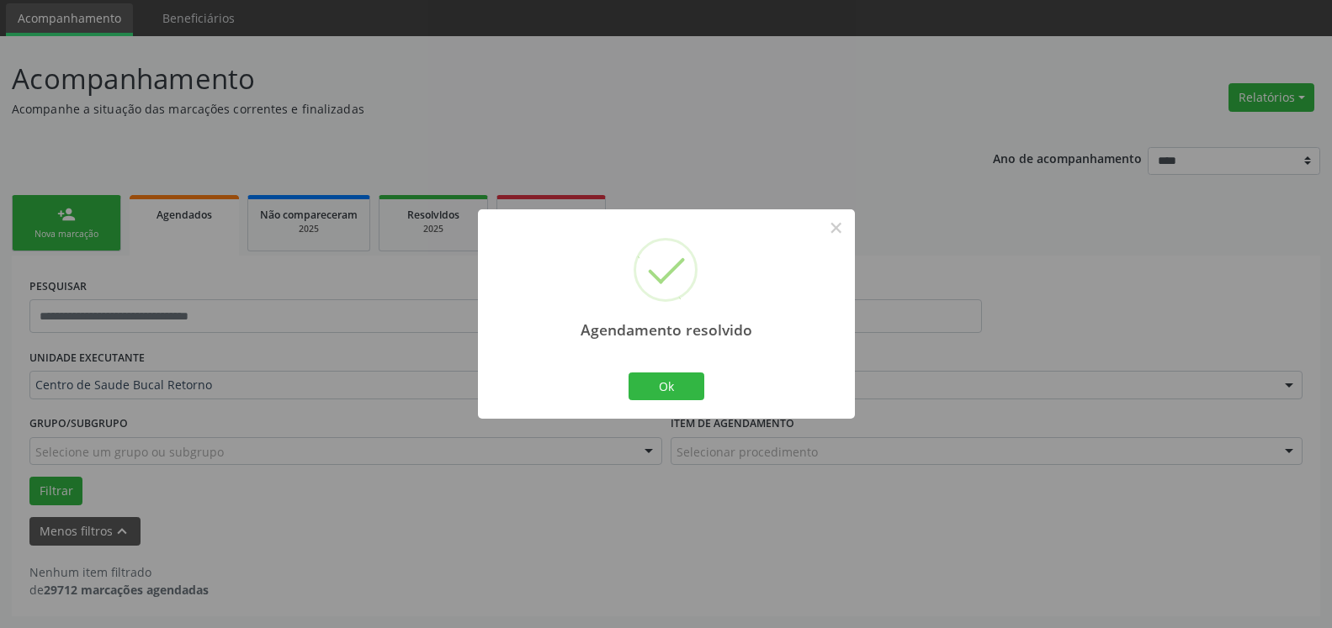
scroll to position [56, 0]
click at [656, 387] on button "Ok" at bounding box center [666, 387] width 76 height 29
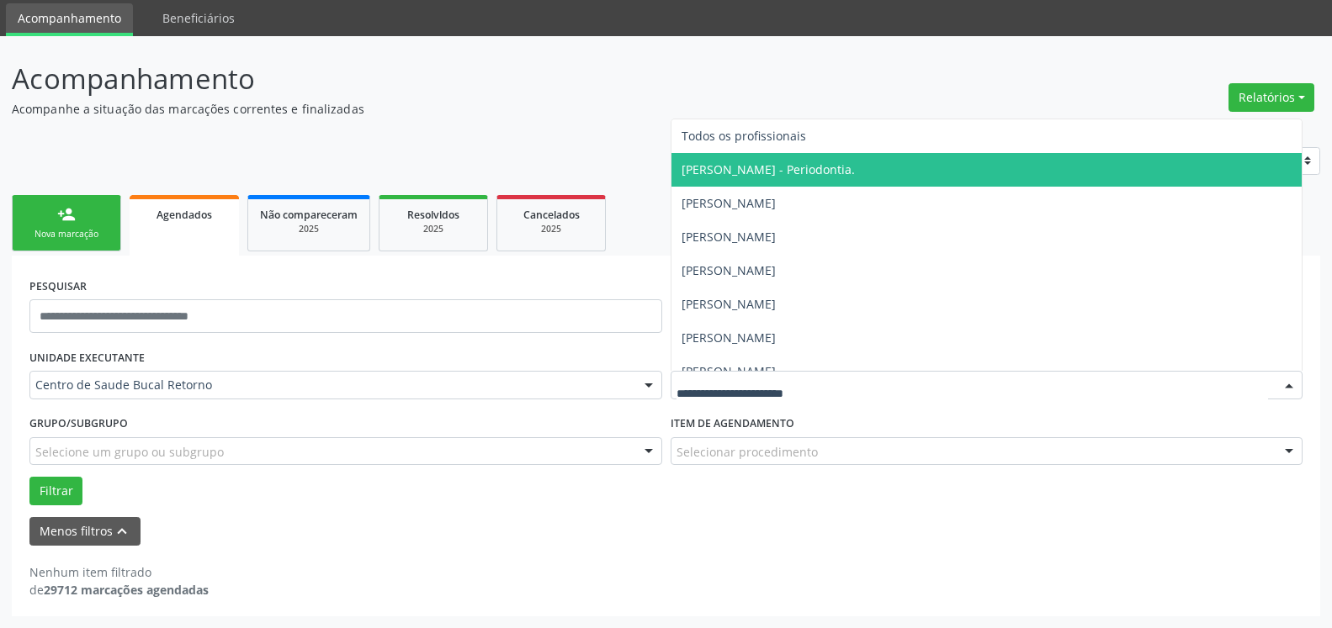
click at [826, 163] on span "[PERSON_NAME] - Periodontia." at bounding box center [767, 170] width 173 height 16
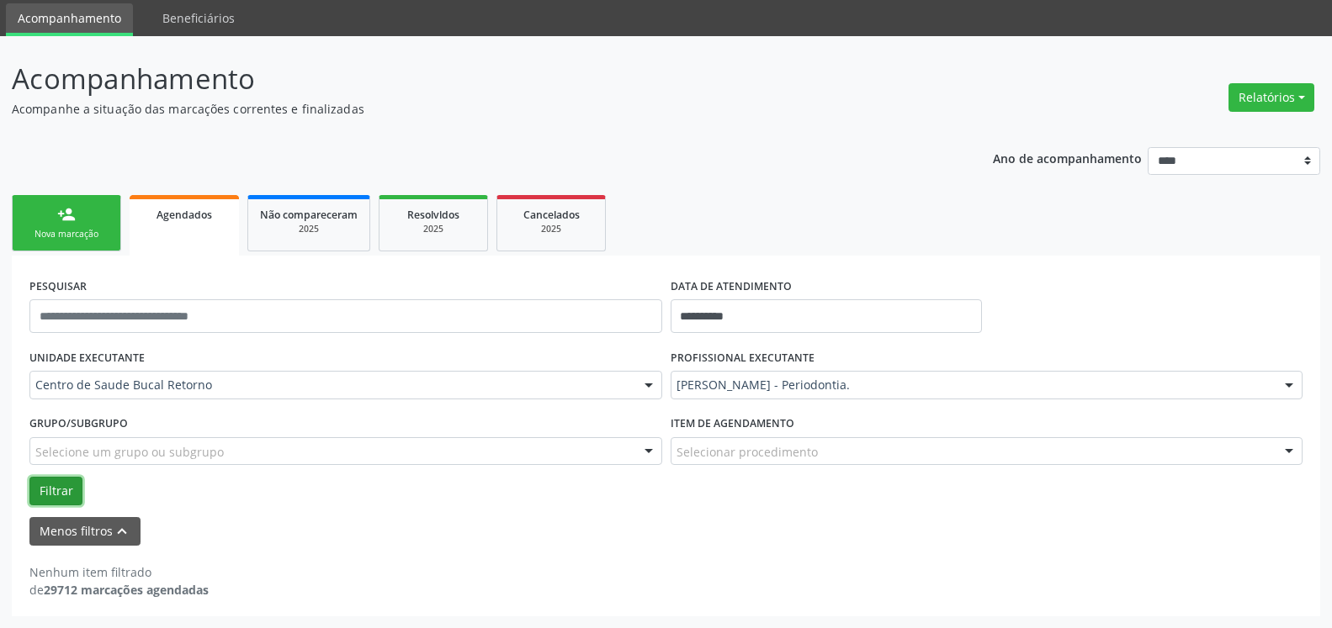
click at [53, 486] on button "Filtrar" at bounding box center [55, 491] width 53 height 29
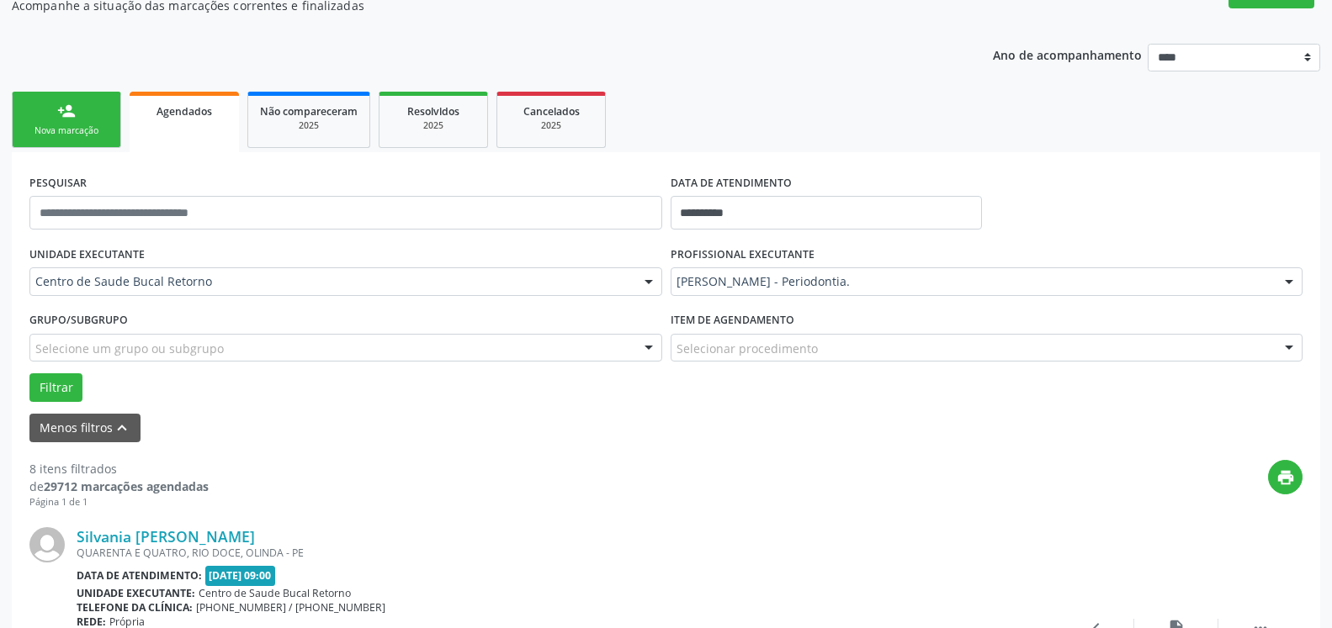
scroll to position [314, 0]
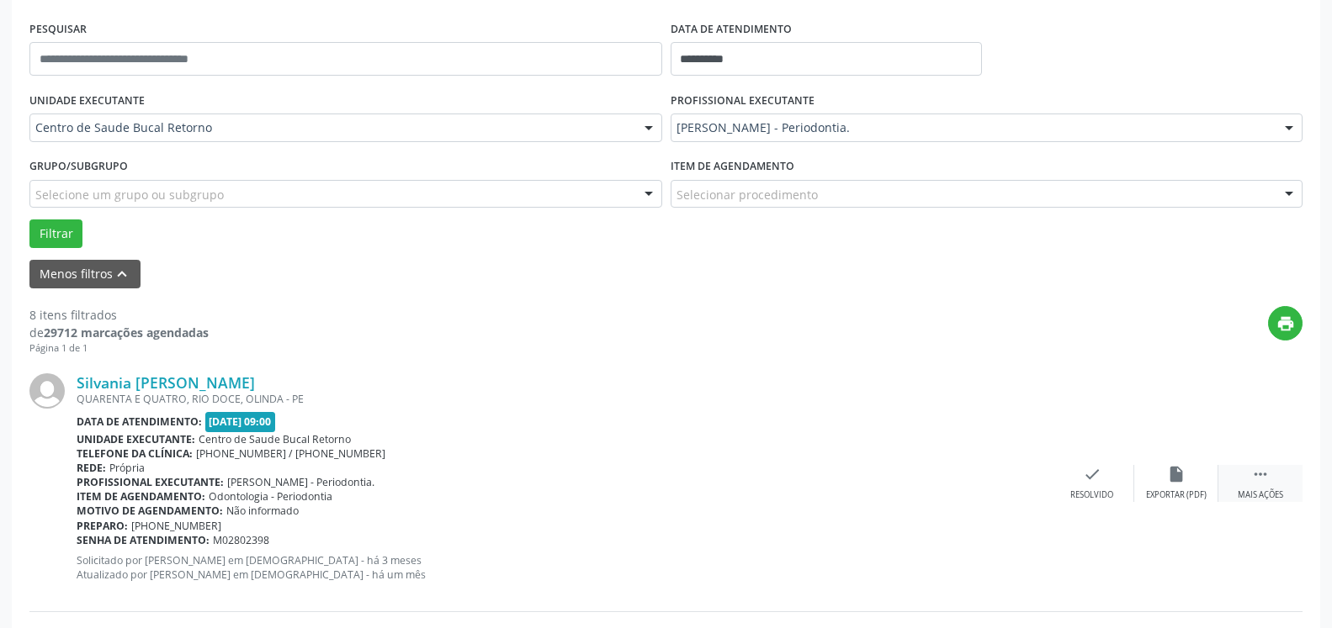
click at [1269, 478] on icon "" at bounding box center [1260, 474] width 19 height 19
click at [1175, 484] on icon "alarm_off" at bounding box center [1176, 474] width 19 height 19
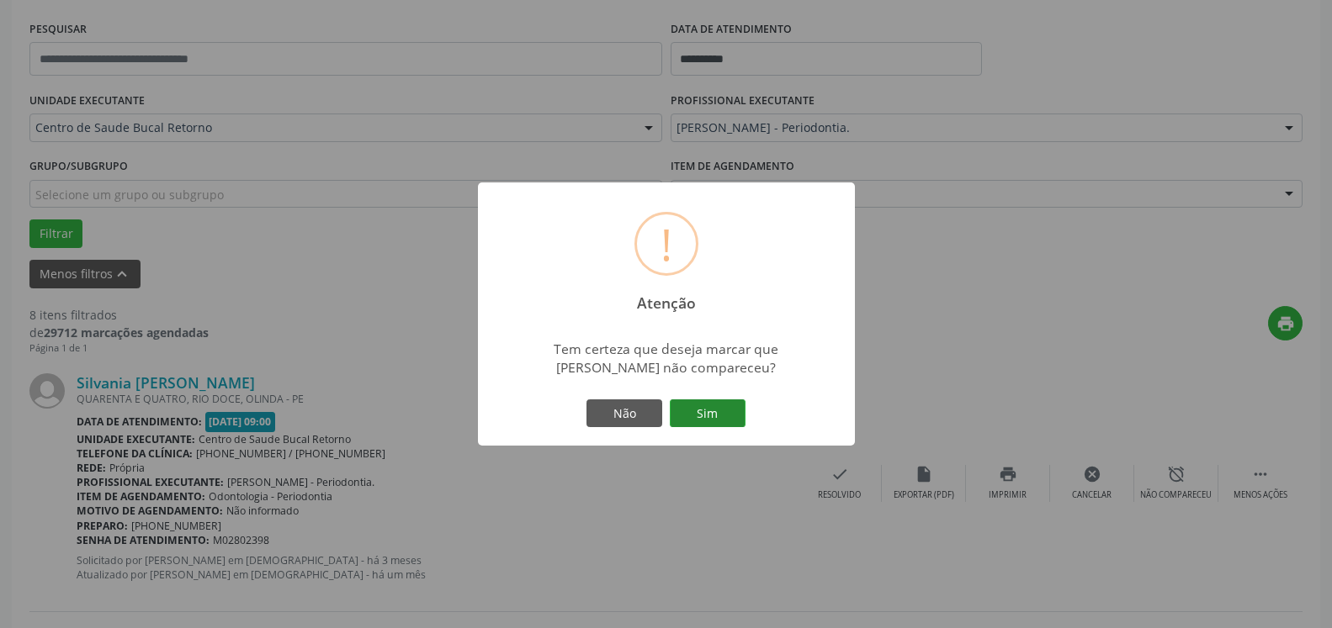
click at [704, 421] on button "Sim" at bounding box center [708, 414] width 76 height 29
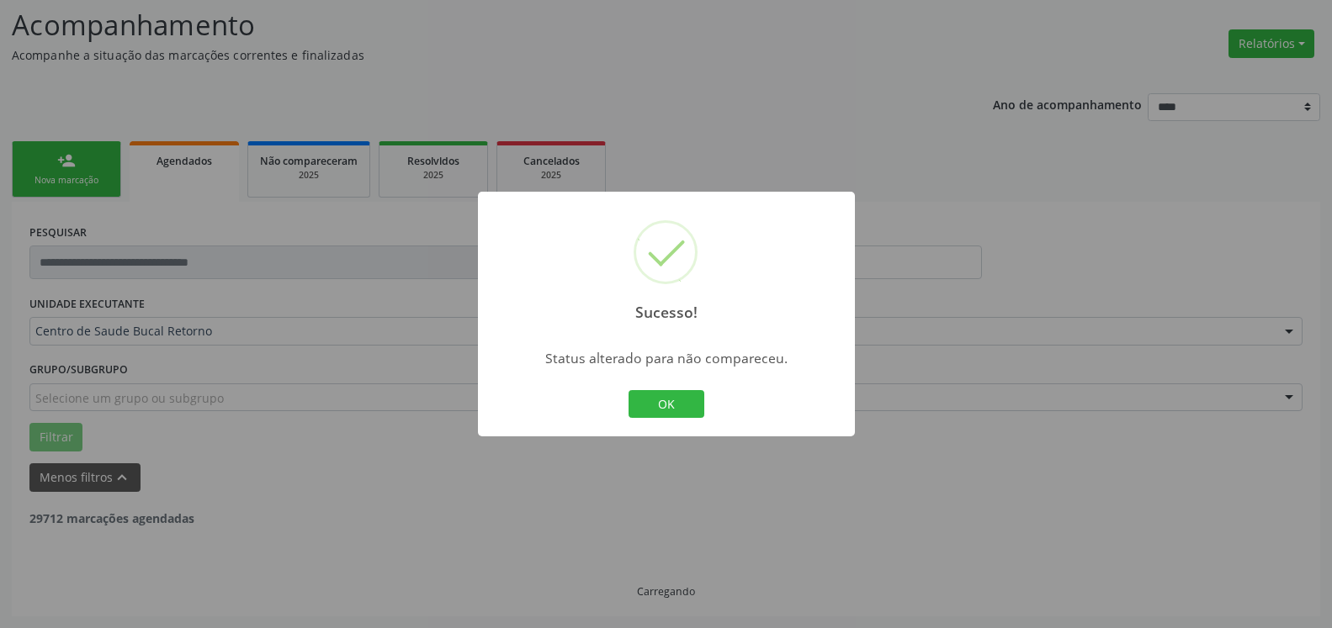
scroll to position [110, 0]
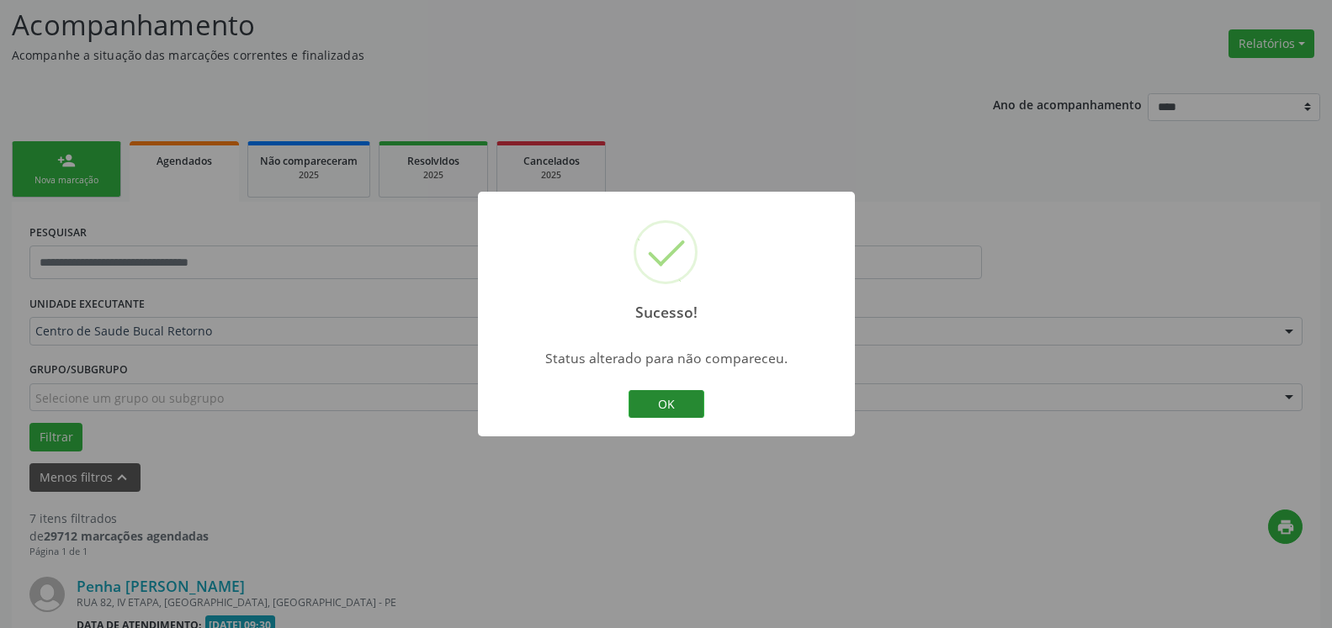
click at [684, 407] on button "OK" at bounding box center [666, 404] width 76 height 29
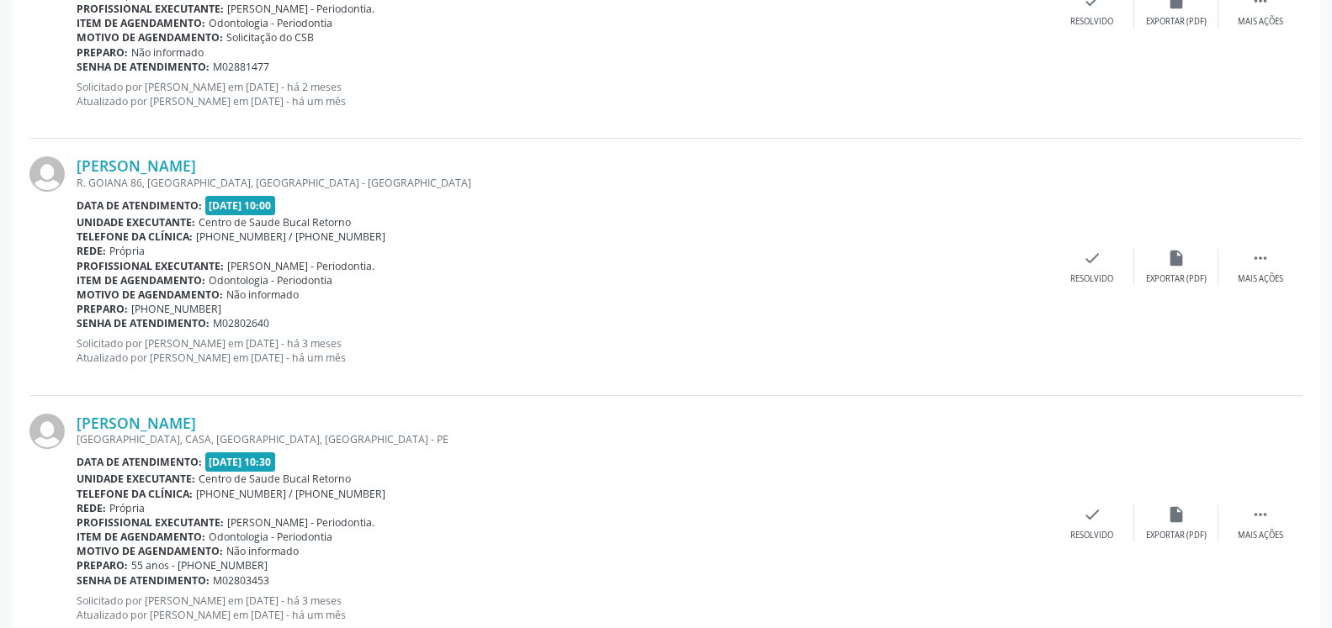
scroll to position [797, 0]
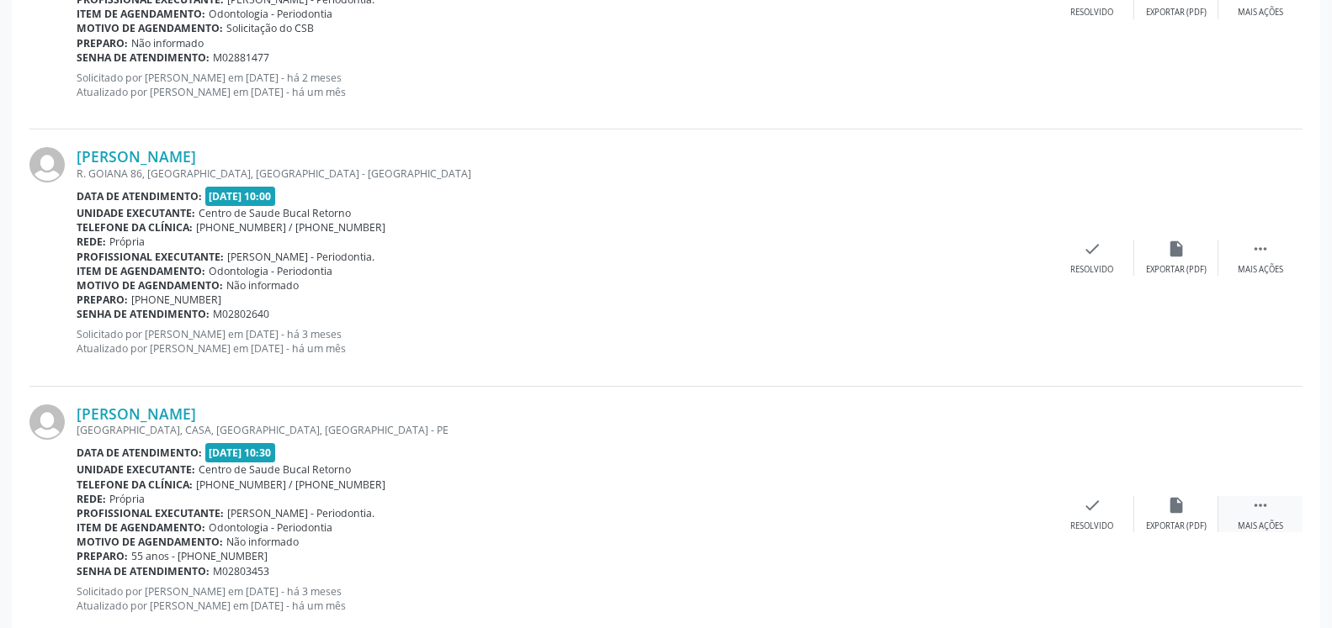
drag, startPoint x: 1280, startPoint y: 504, endPoint x: 1222, endPoint y: 514, distance: 58.1
click at [1278, 504] on div " Mais ações" at bounding box center [1260, 514] width 84 height 36
click at [1172, 512] on icon "alarm_off" at bounding box center [1176, 505] width 19 height 19
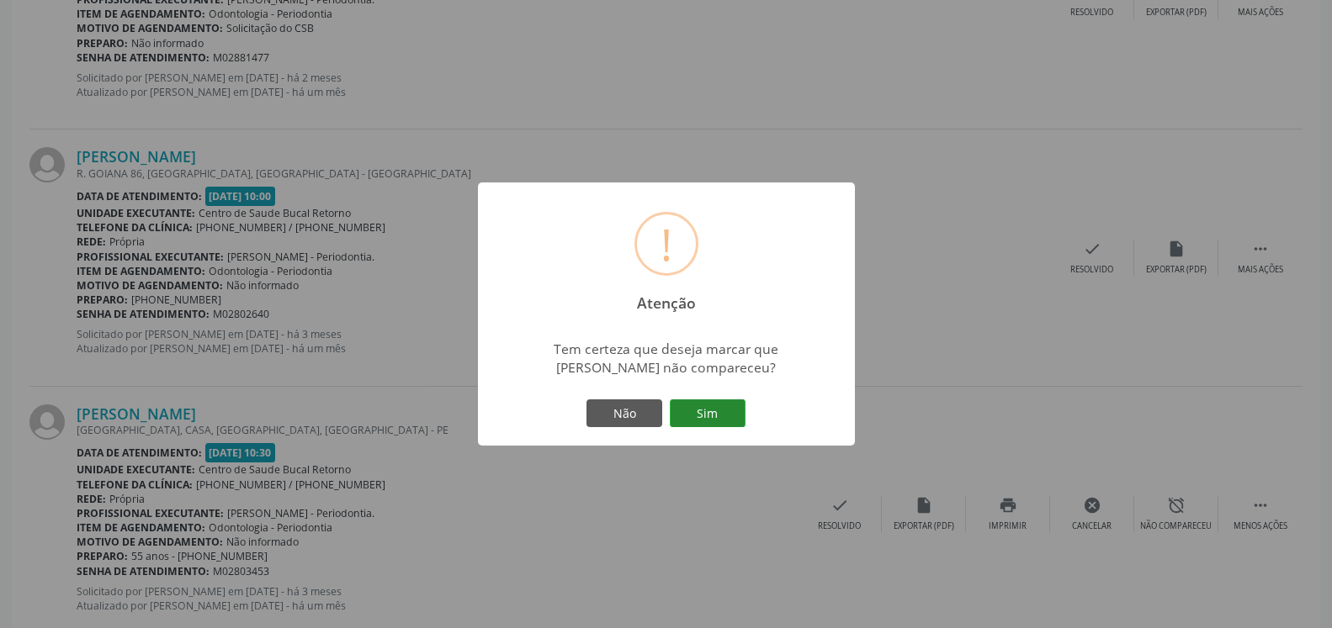
click at [720, 400] on button "Sim" at bounding box center [708, 414] width 76 height 29
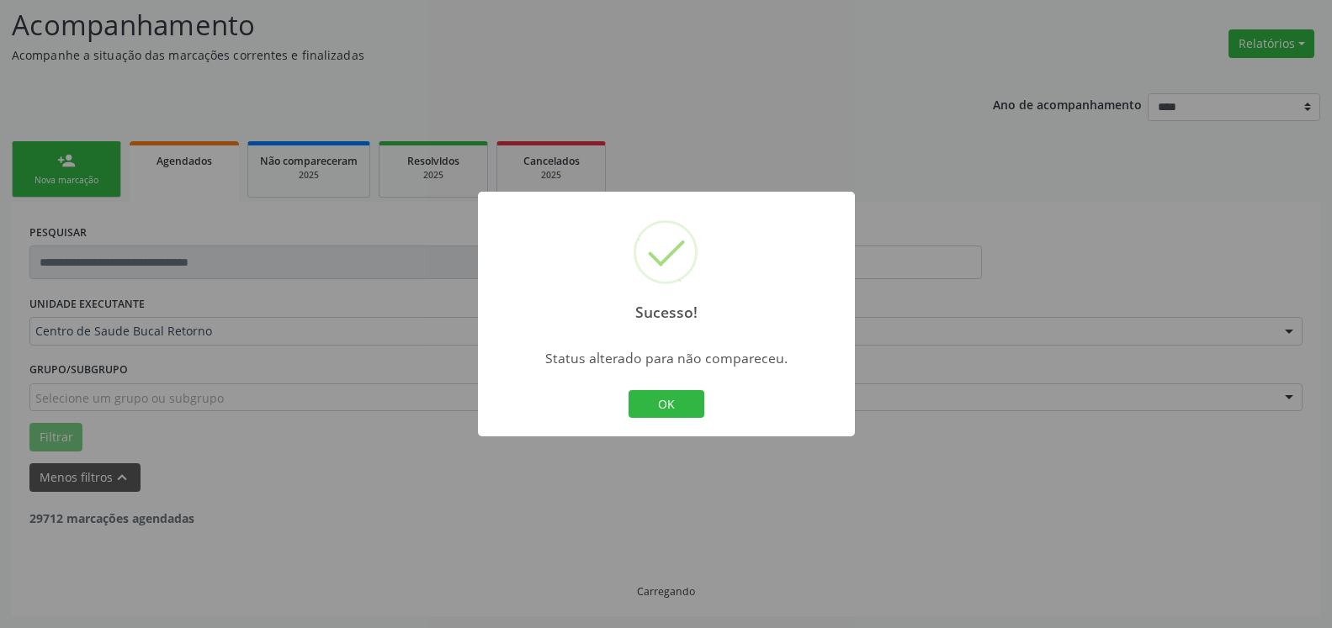
scroll to position [110, 0]
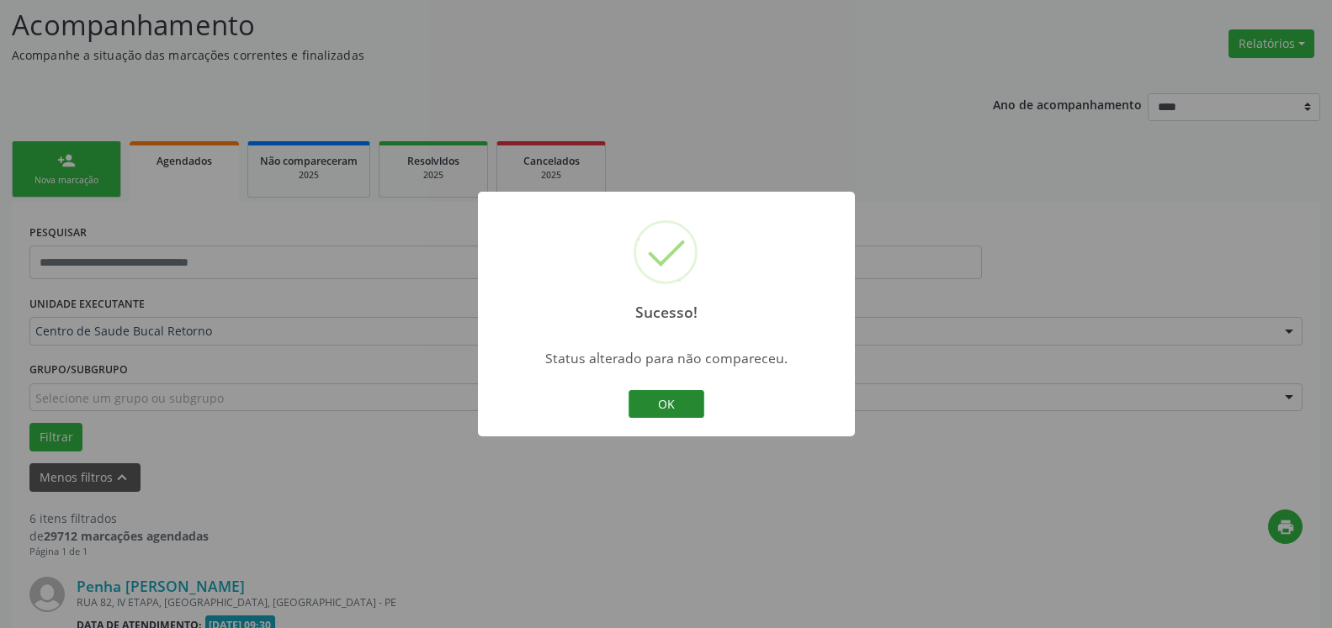
click at [668, 409] on button "OK" at bounding box center [666, 404] width 76 height 29
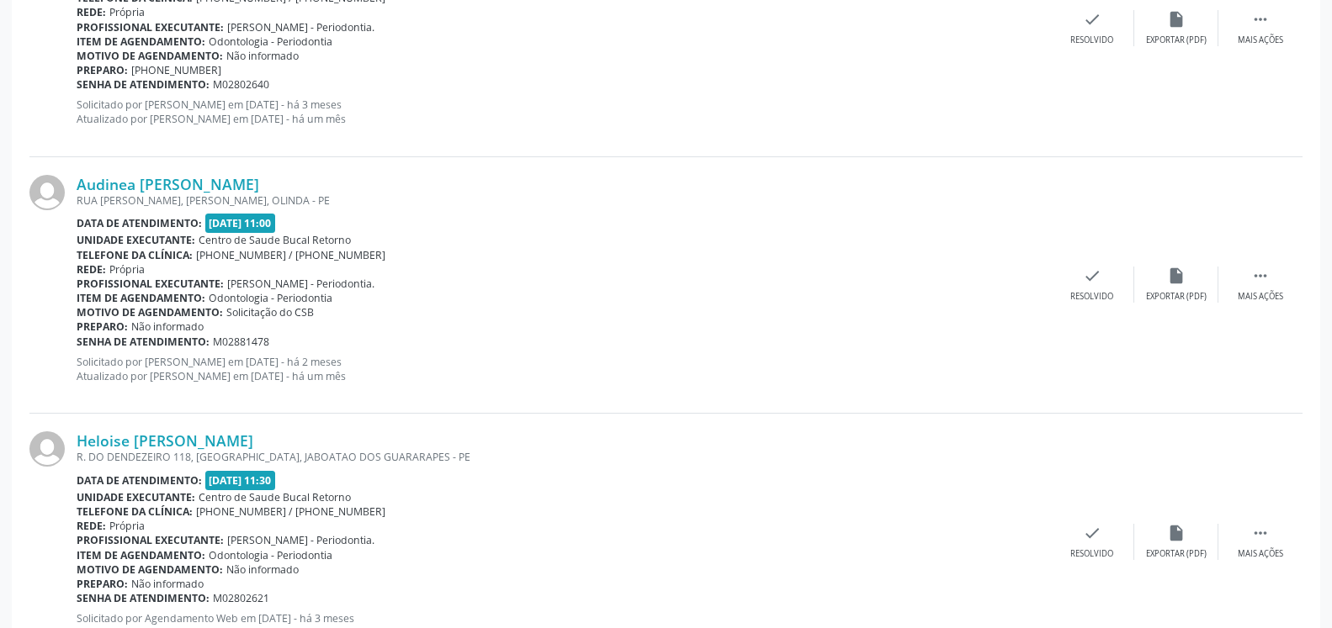
scroll to position [1054, 0]
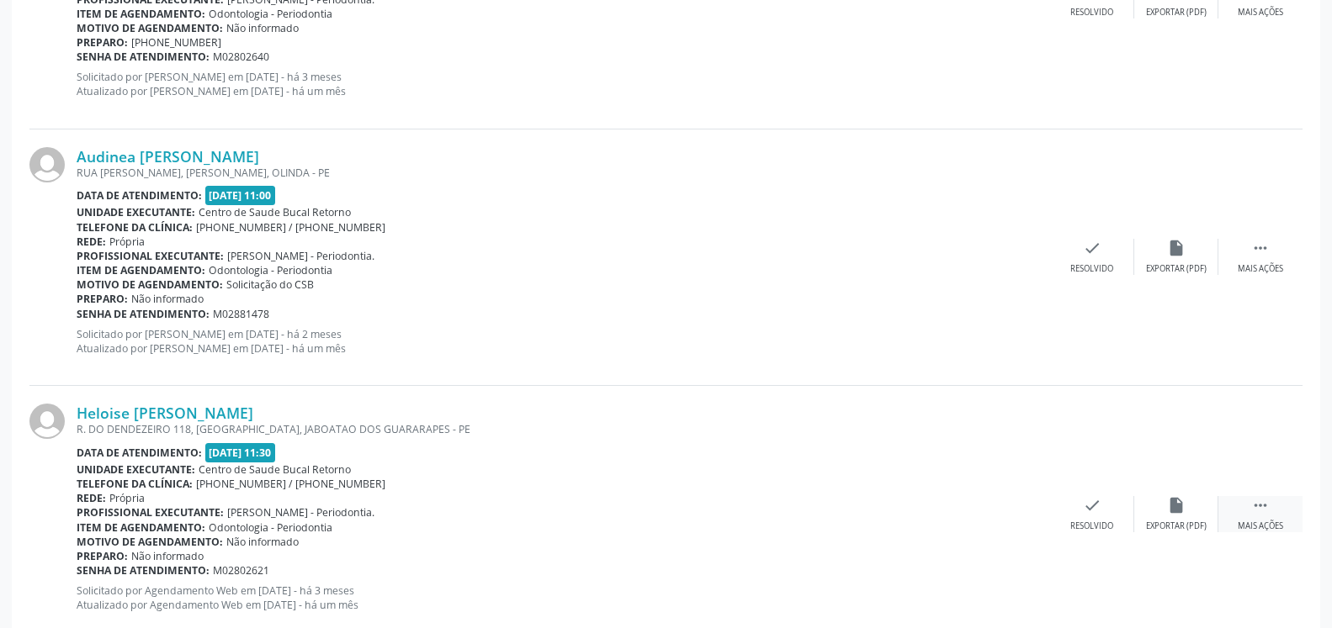
click at [1274, 517] on div " Mais ações" at bounding box center [1260, 514] width 84 height 36
click at [1173, 513] on icon "alarm_off" at bounding box center [1176, 505] width 19 height 19
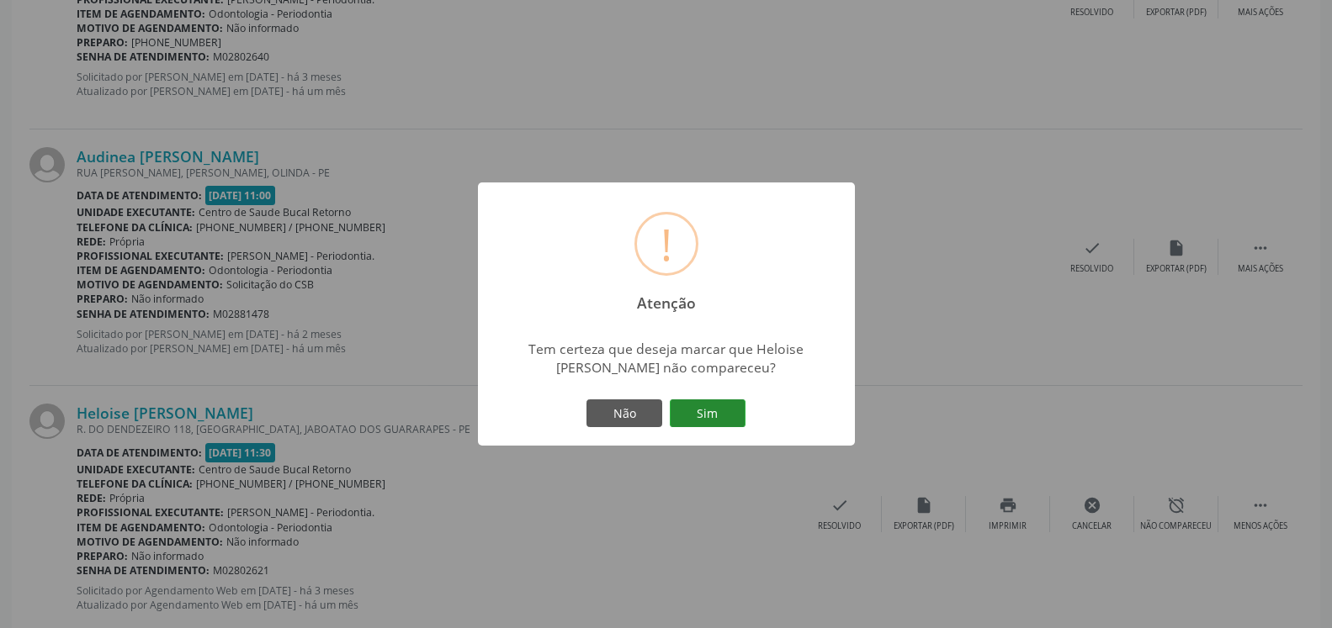
drag, startPoint x: 746, startPoint y: 404, endPoint x: 726, endPoint y: 411, distance: 21.6
click at [743, 405] on div "Não Sim" at bounding box center [666, 413] width 167 height 35
click at [726, 411] on button "Sim" at bounding box center [708, 414] width 76 height 29
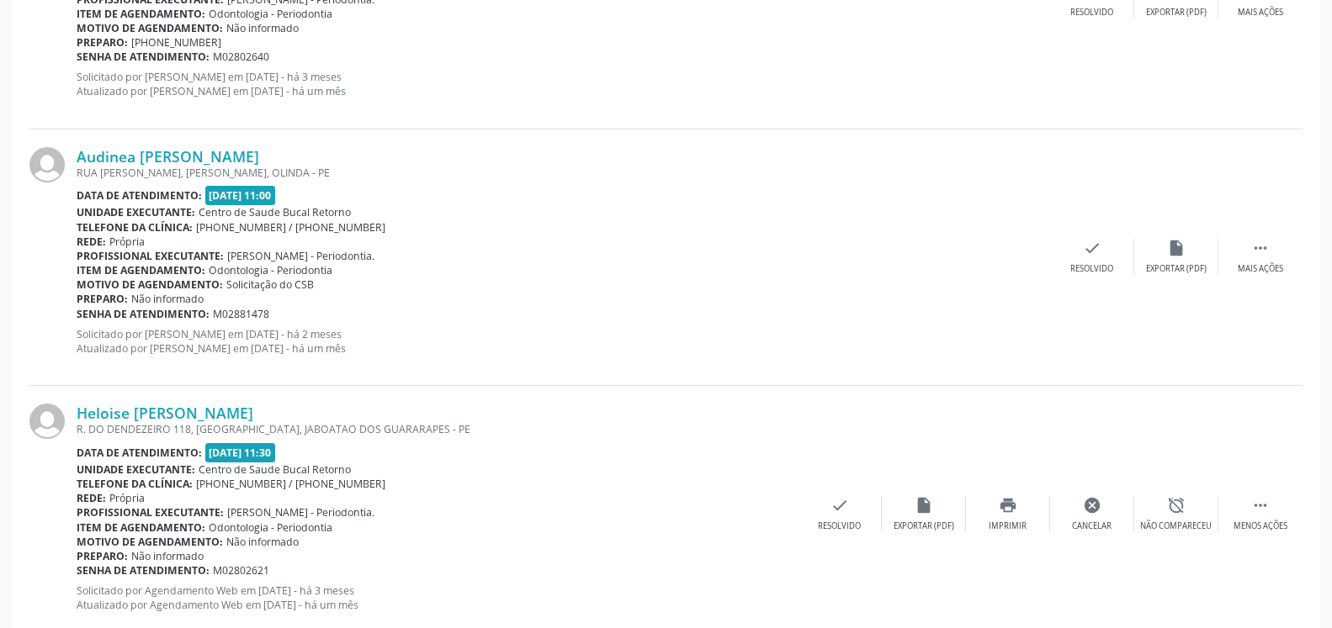
scroll to position [110, 0]
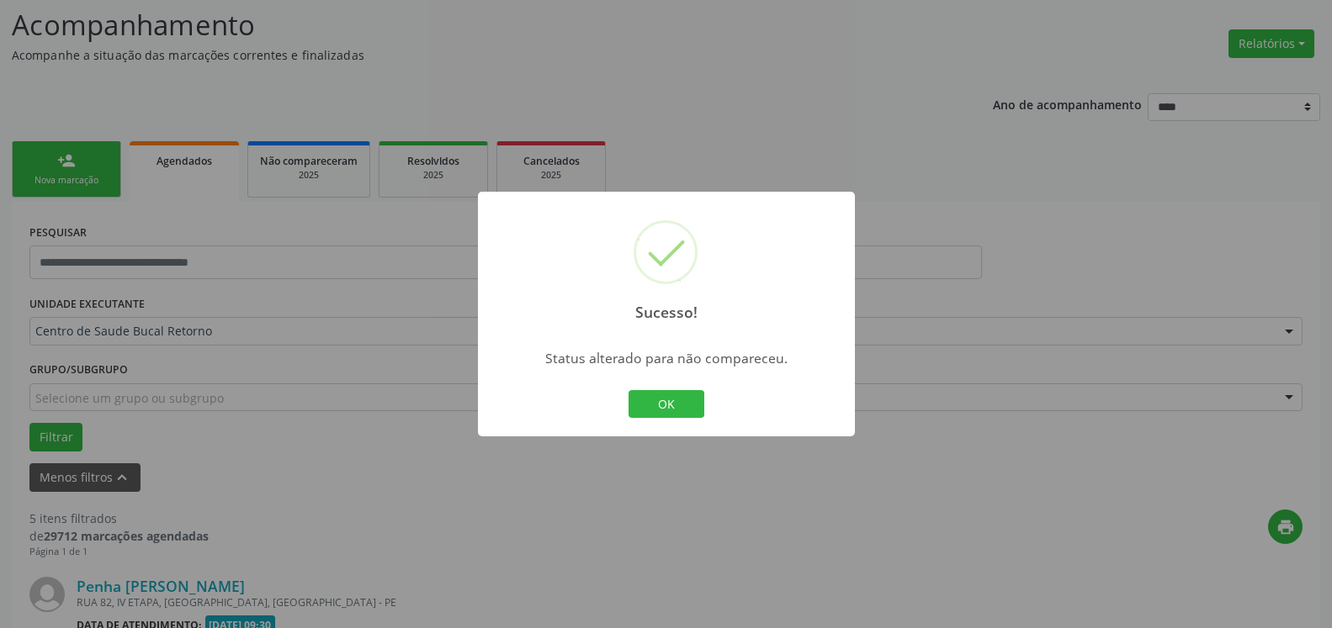
click at [655, 395] on button "OK" at bounding box center [666, 404] width 76 height 29
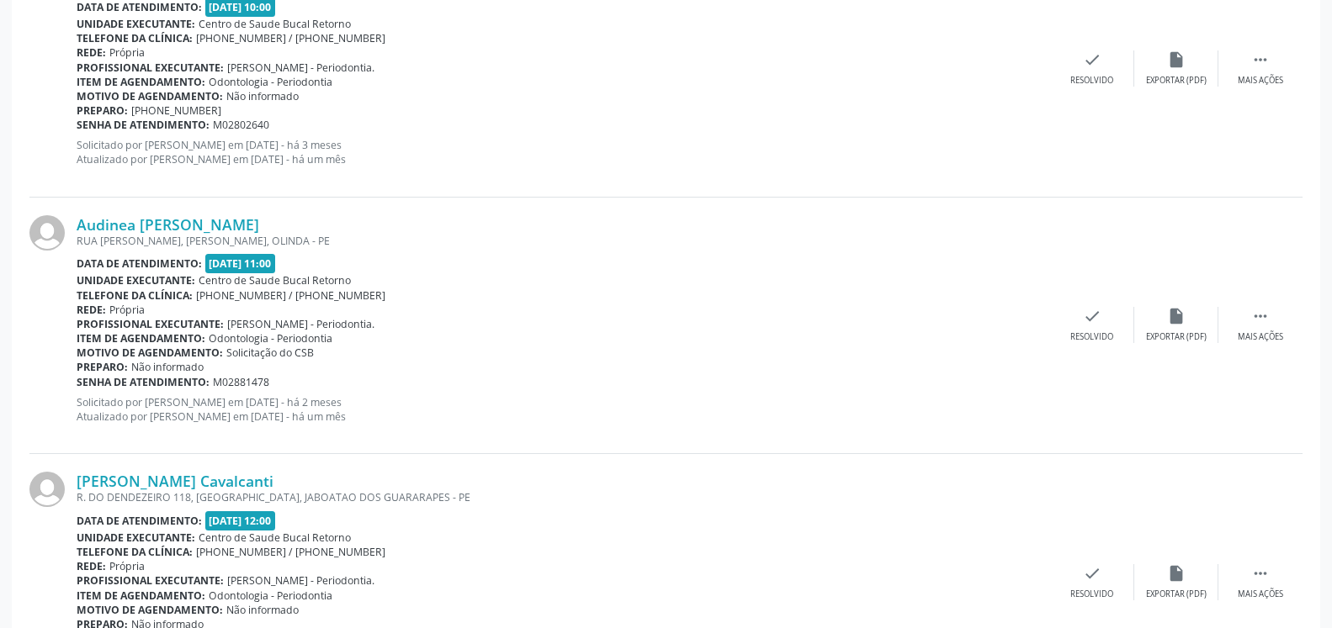
scroll to position [1054, 0]
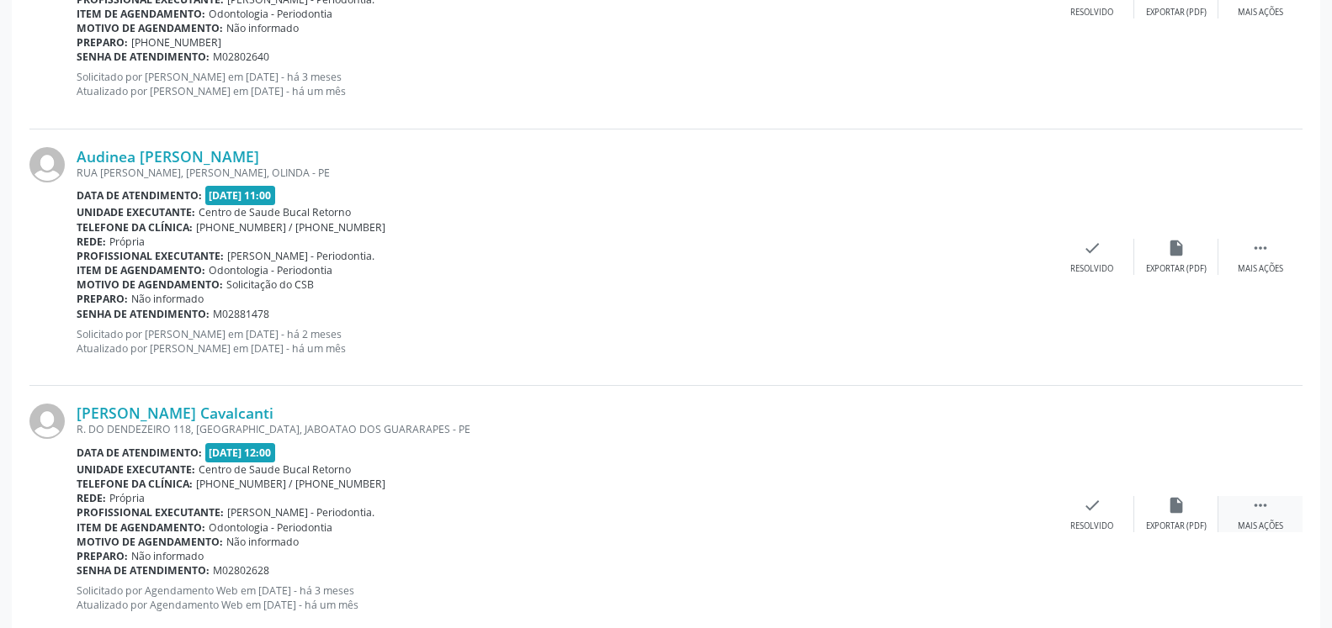
click at [1269, 513] on icon "" at bounding box center [1260, 505] width 19 height 19
click at [1179, 507] on icon "alarm_off" at bounding box center [1176, 505] width 19 height 19
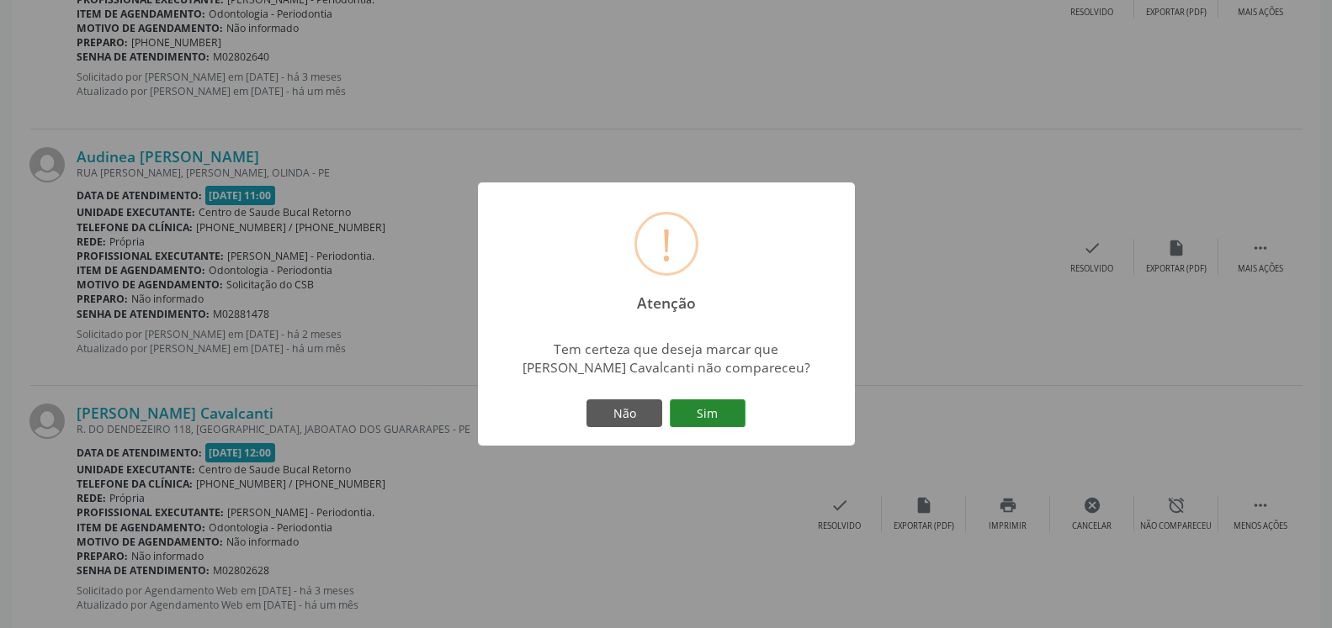
click at [711, 411] on button "Sim" at bounding box center [708, 414] width 76 height 29
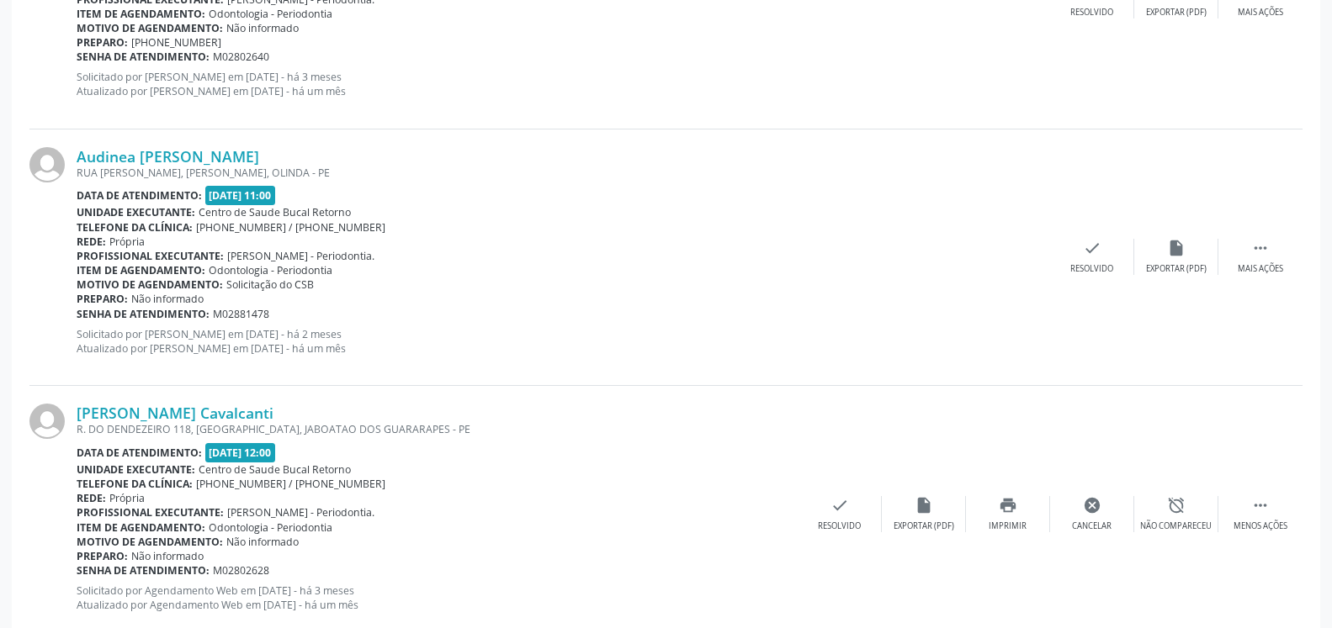
scroll to position [110, 0]
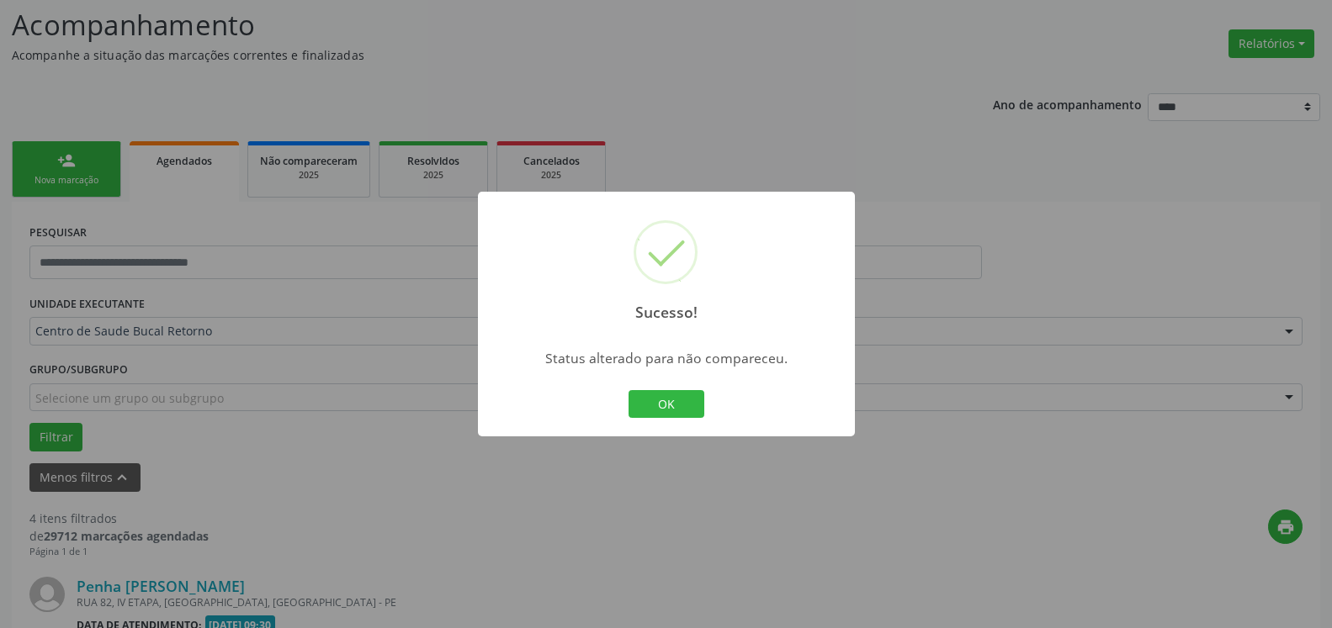
click at [661, 397] on button "OK" at bounding box center [666, 404] width 76 height 29
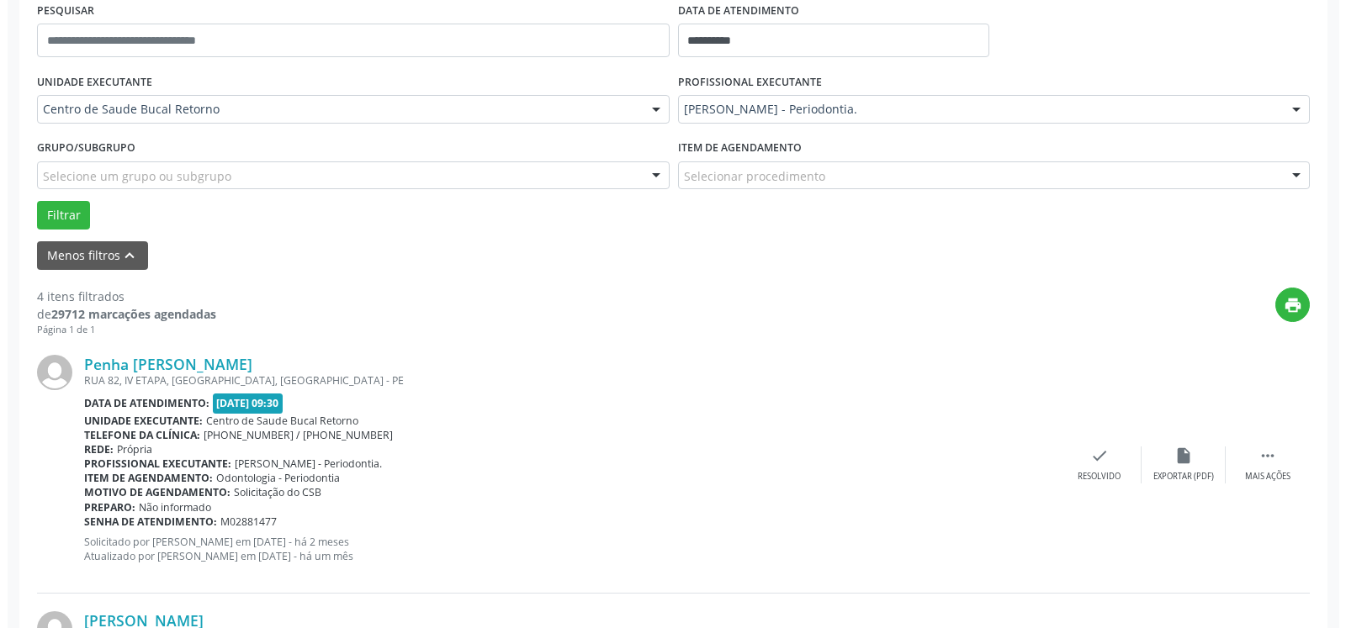
scroll to position [368, 0]
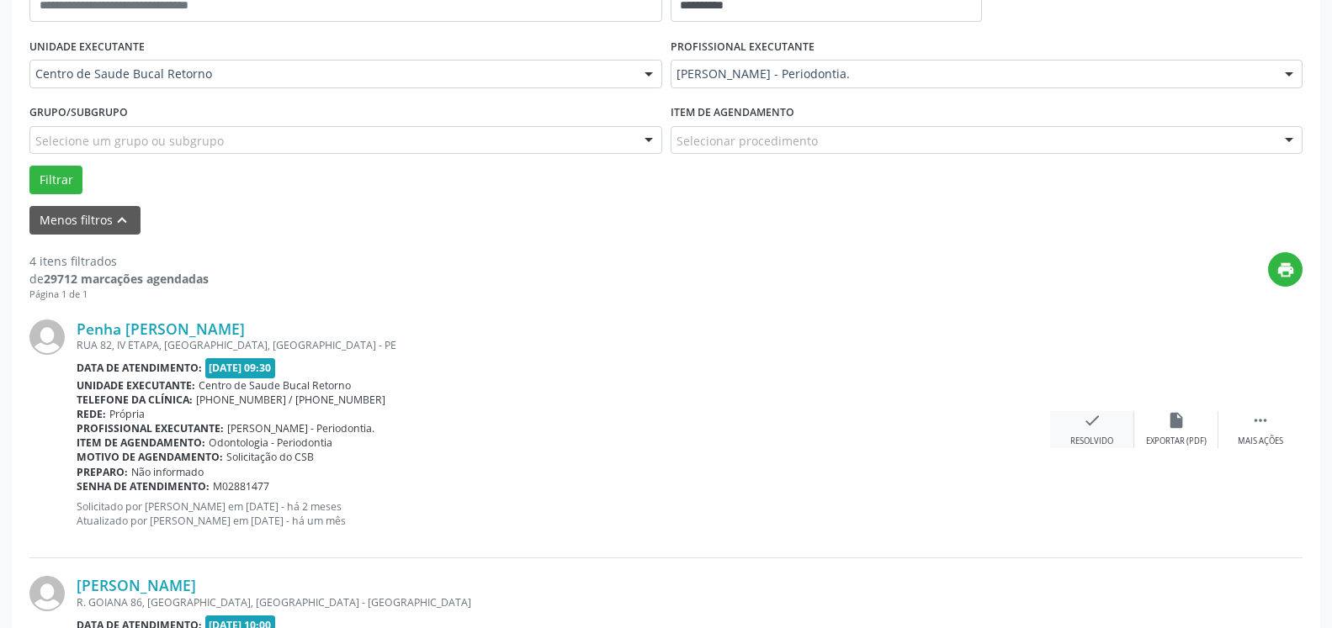
click at [1082, 427] on div "check Resolvido" at bounding box center [1092, 429] width 84 height 36
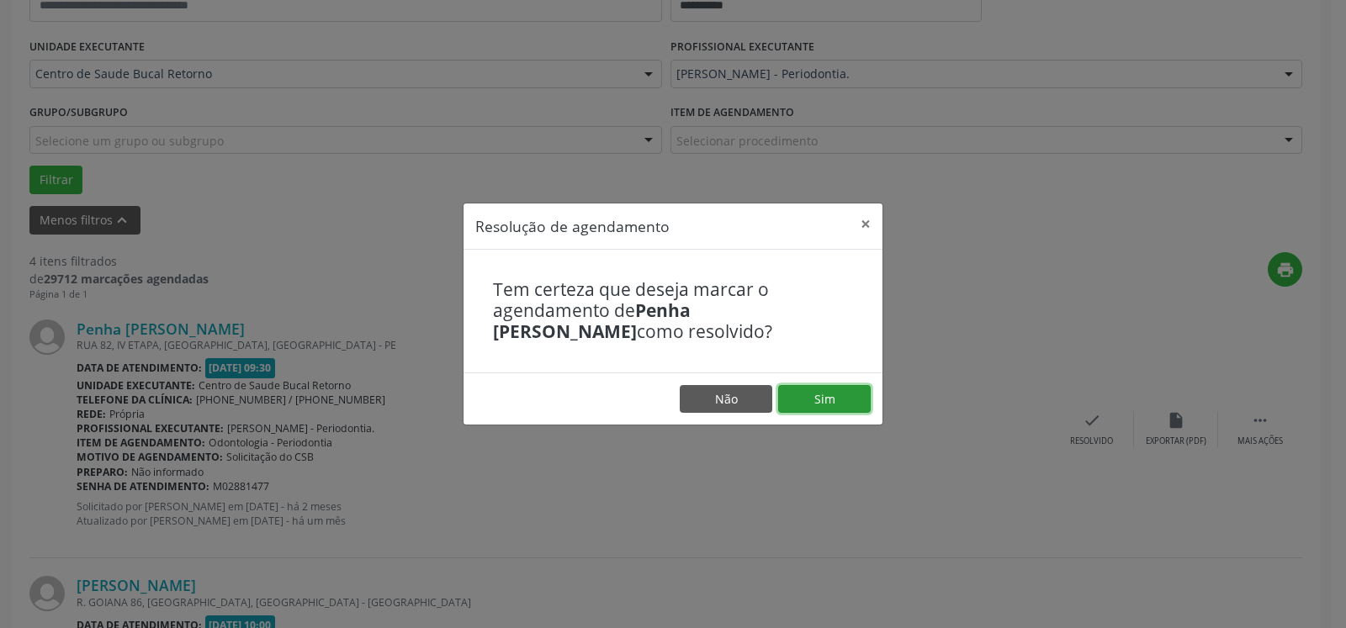
click at [854, 408] on button "Sim" at bounding box center [824, 399] width 93 height 29
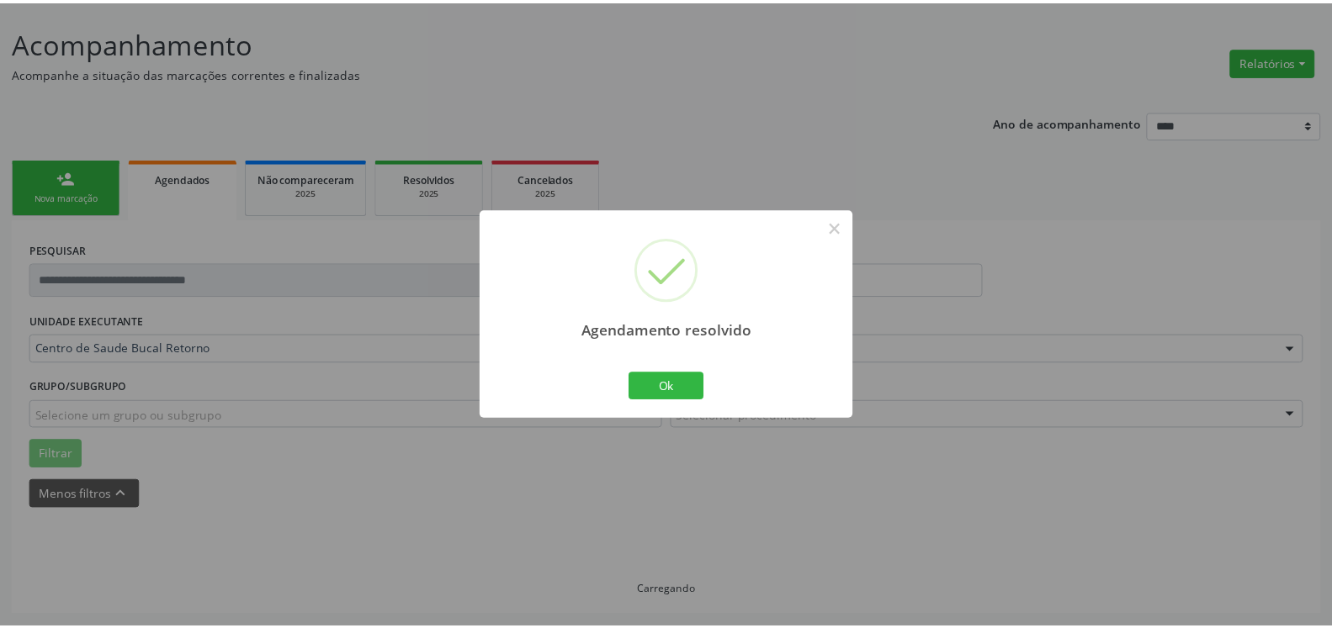
scroll to position [93, 0]
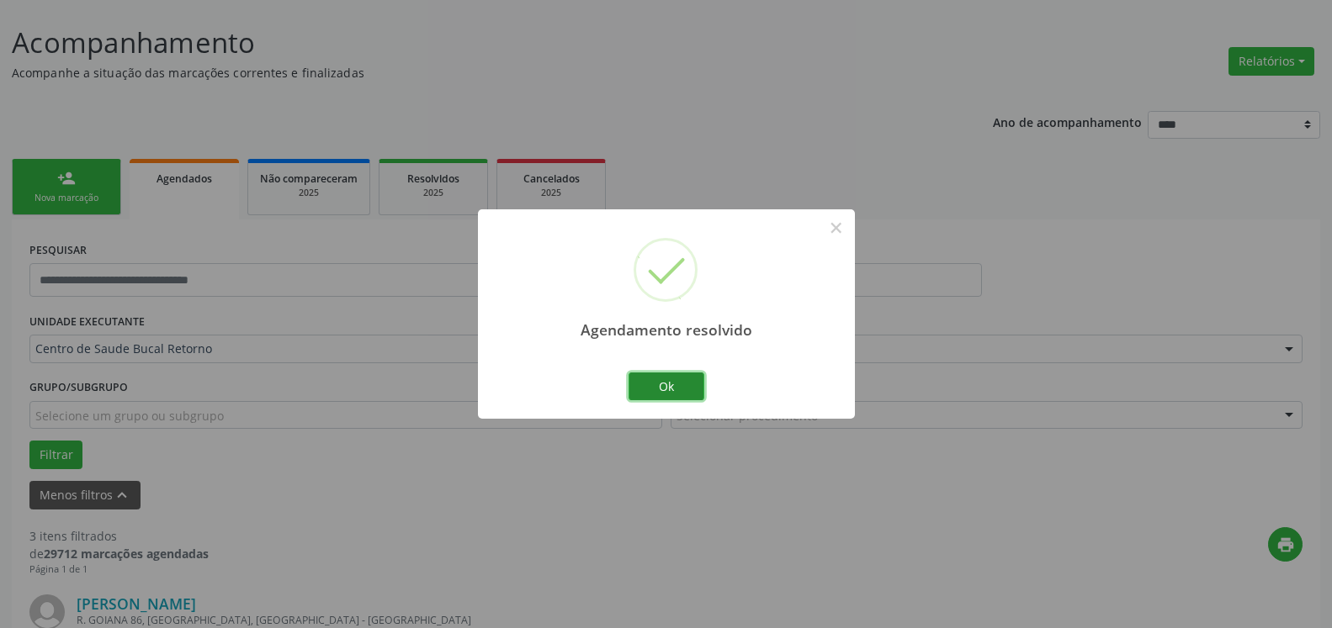
click at [663, 383] on button "Ok" at bounding box center [666, 387] width 76 height 29
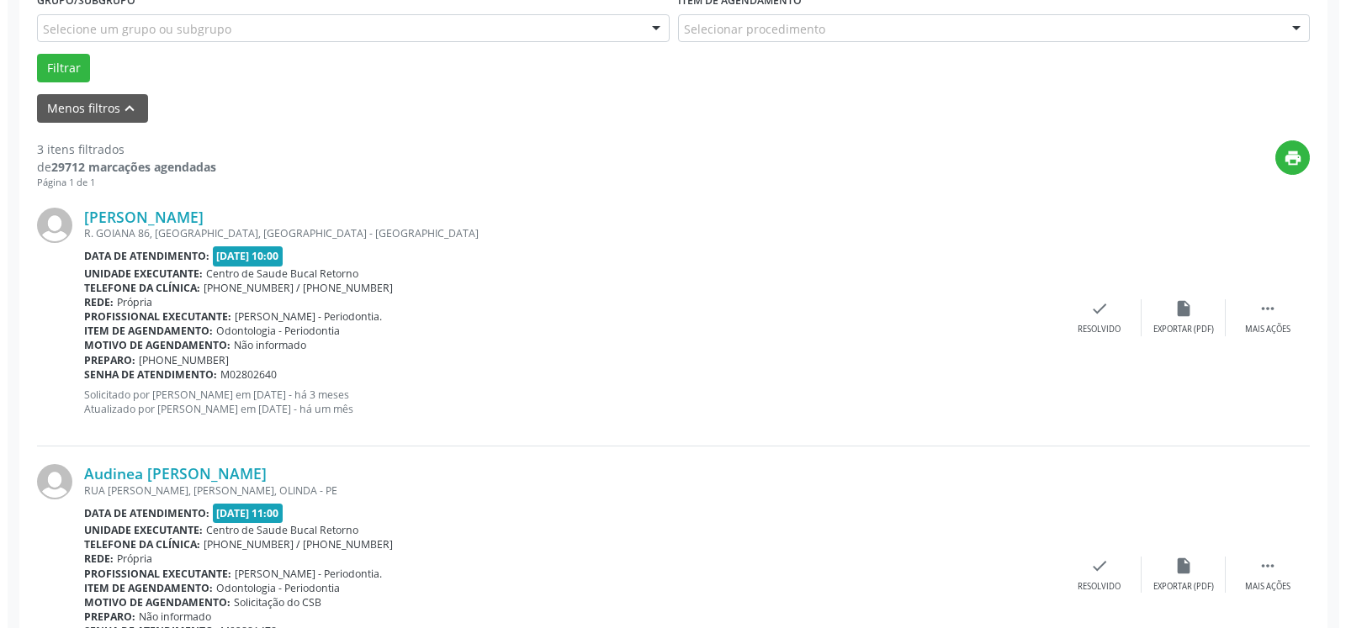
scroll to position [607, 0]
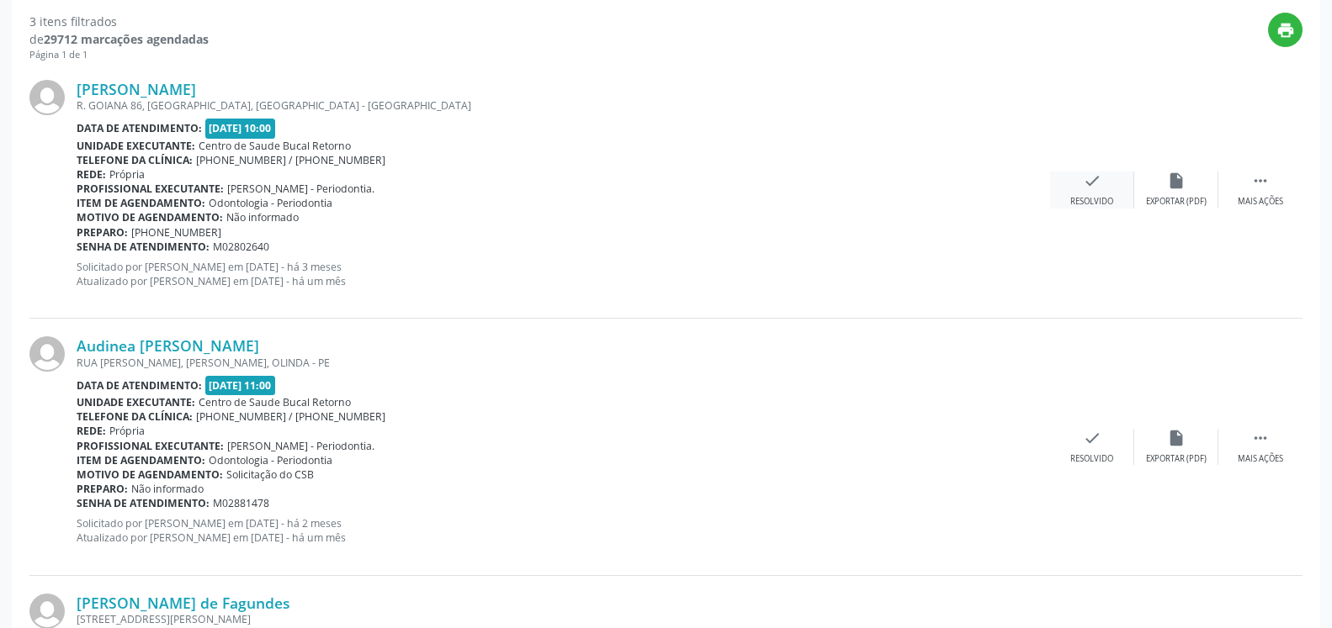
click at [1098, 188] on icon "check" at bounding box center [1092, 181] width 19 height 19
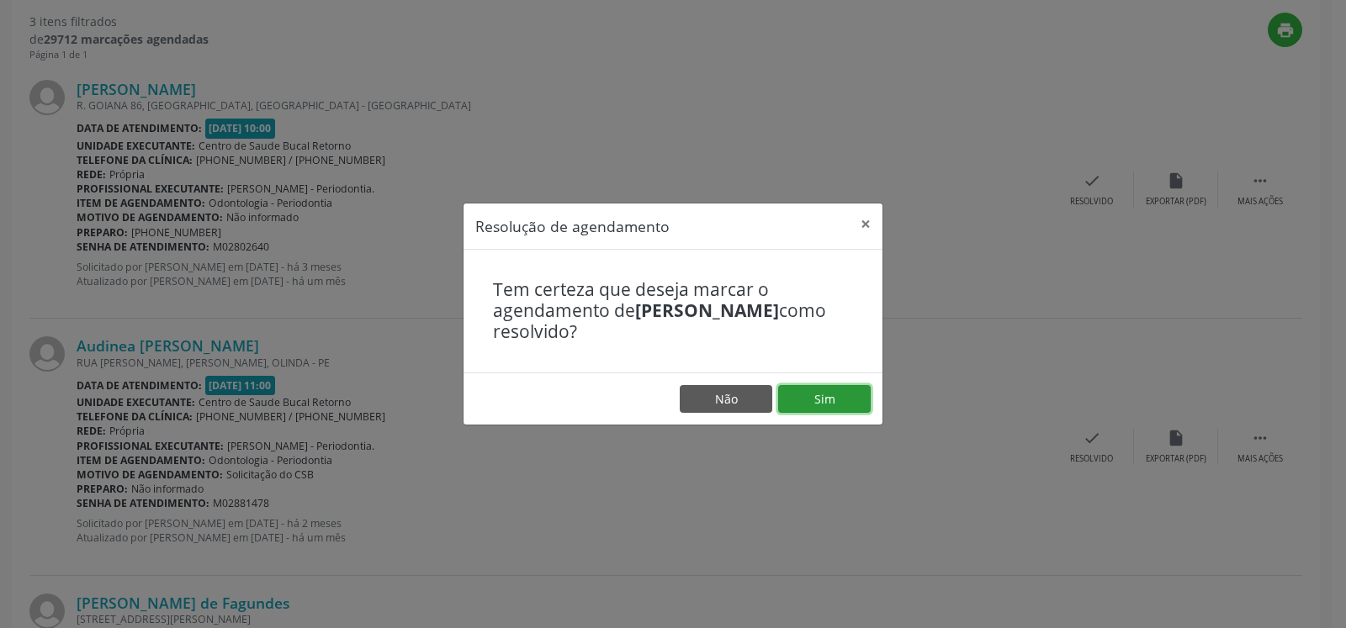
click at [818, 389] on button "Sim" at bounding box center [824, 399] width 93 height 29
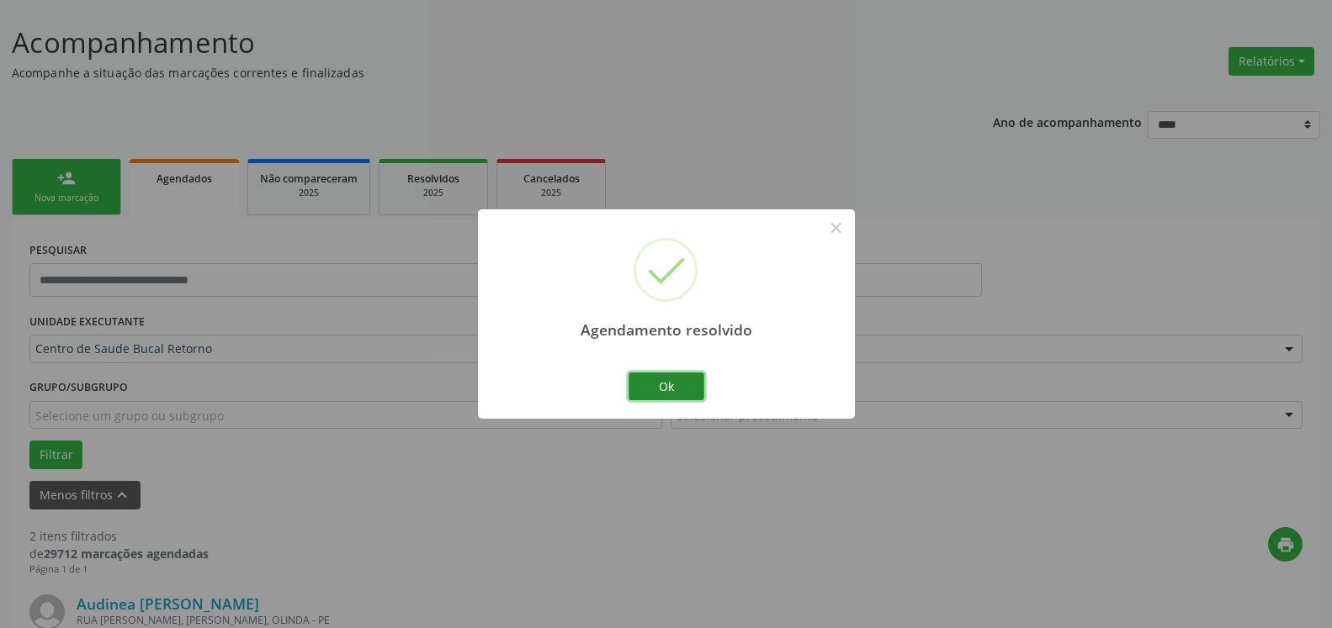
click at [685, 384] on button "Ok" at bounding box center [666, 387] width 76 height 29
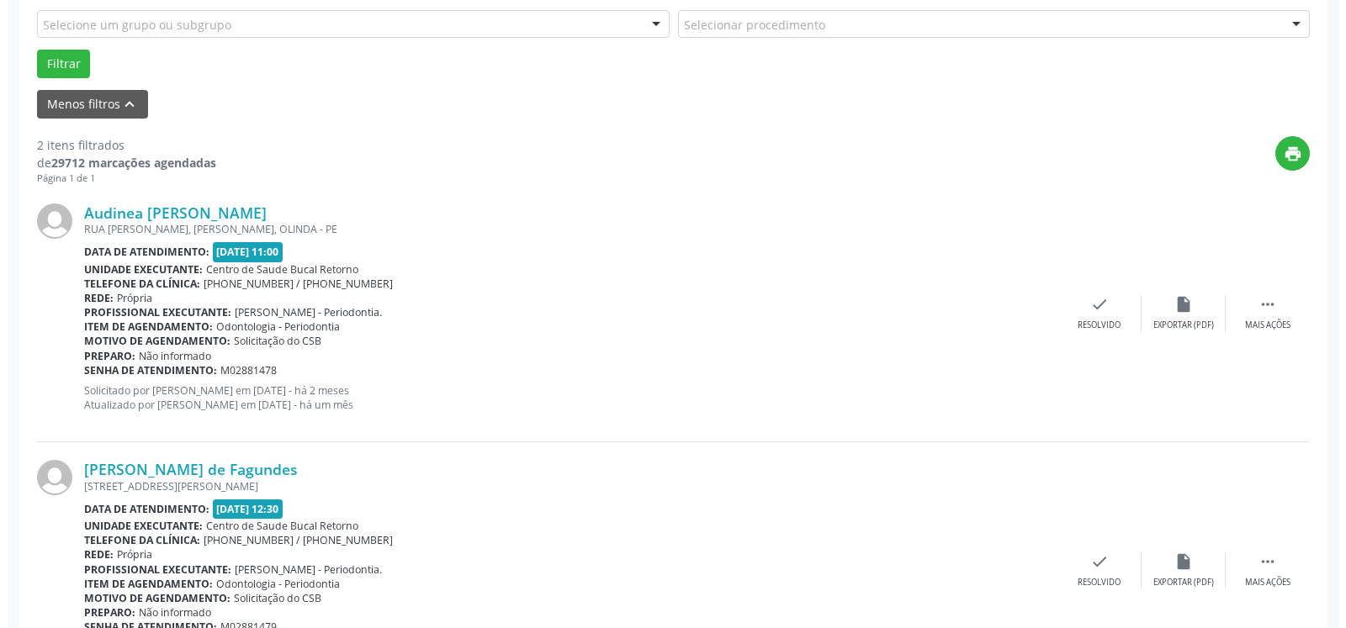
scroll to position [584, 0]
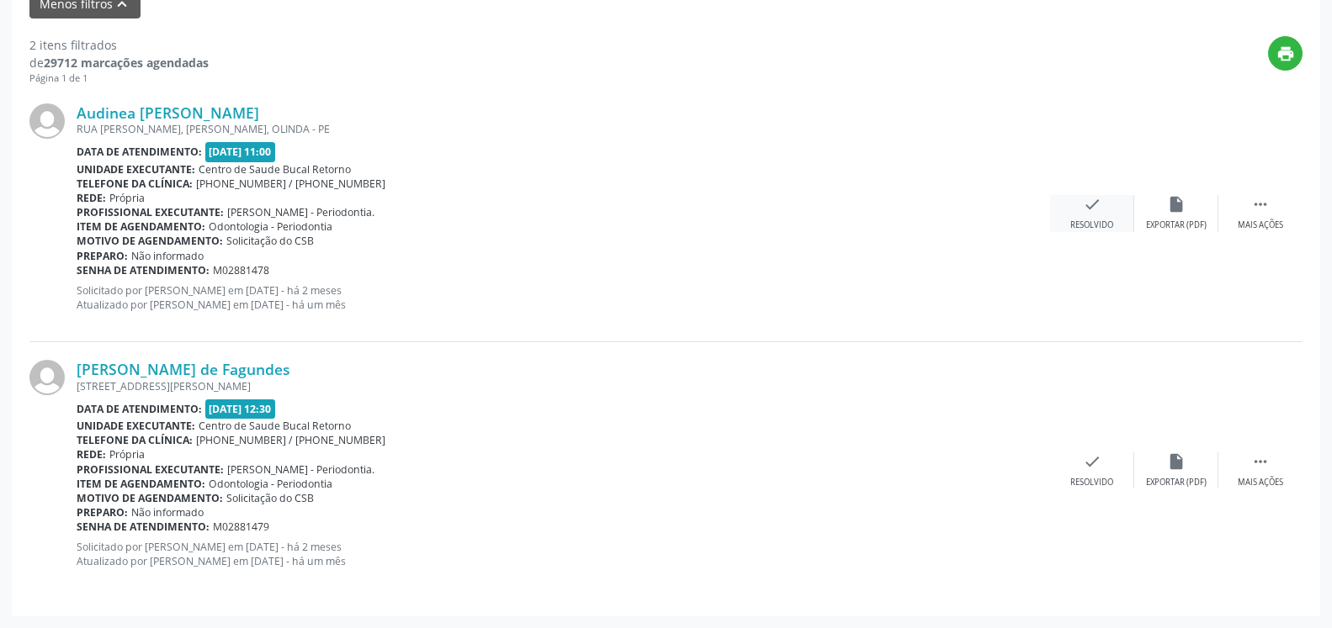
click at [1088, 221] on div "Resolvido" at bounding box center [1091, 226] width 43 height 12
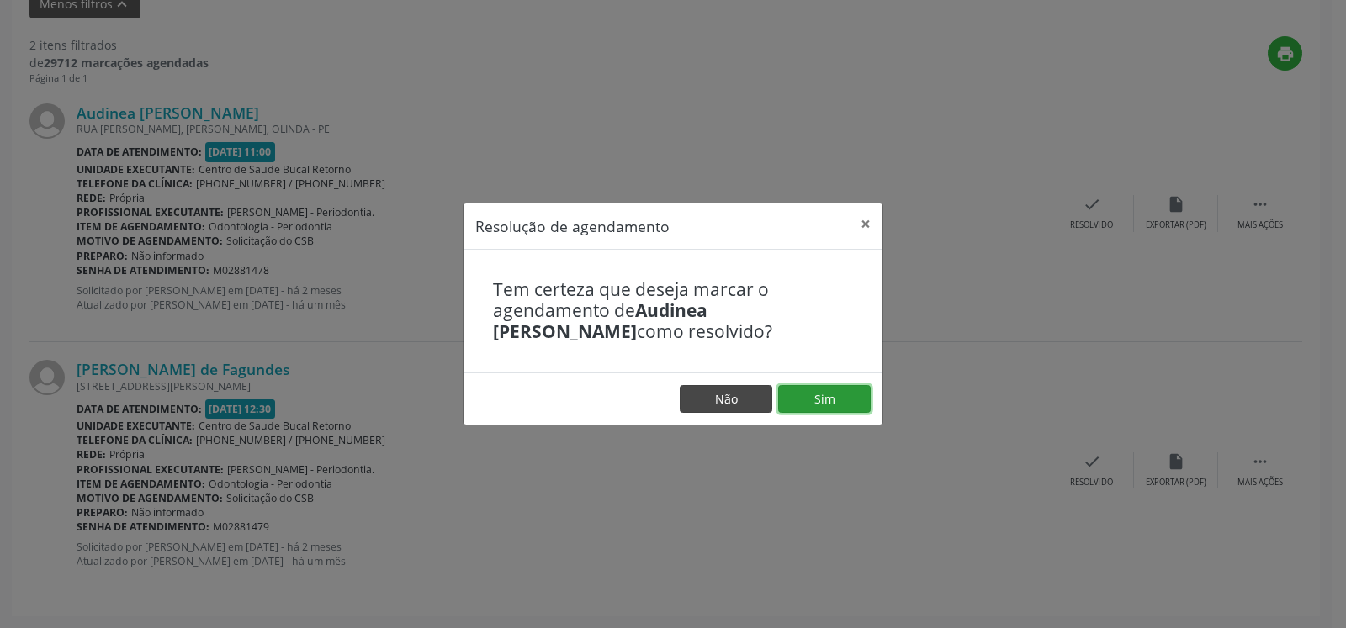
drag, startPoint x: 820, startPoint y: 406, endPoint x: 722, endPoint y: 389, distance: 99.9
click at [819, 406] on button "Sim" at bounding box center [824, 399] width 93 height 29
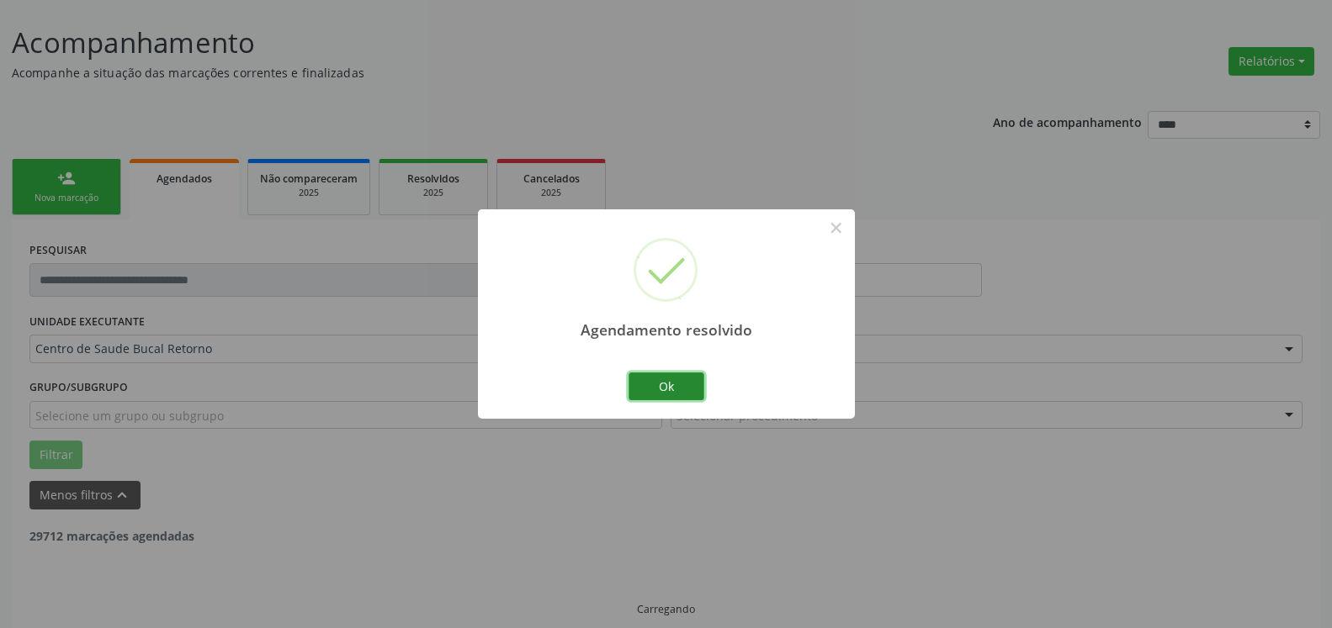
click at [675, 380] on button "Ok" at bounding box center [666, 387] width 76 height 29
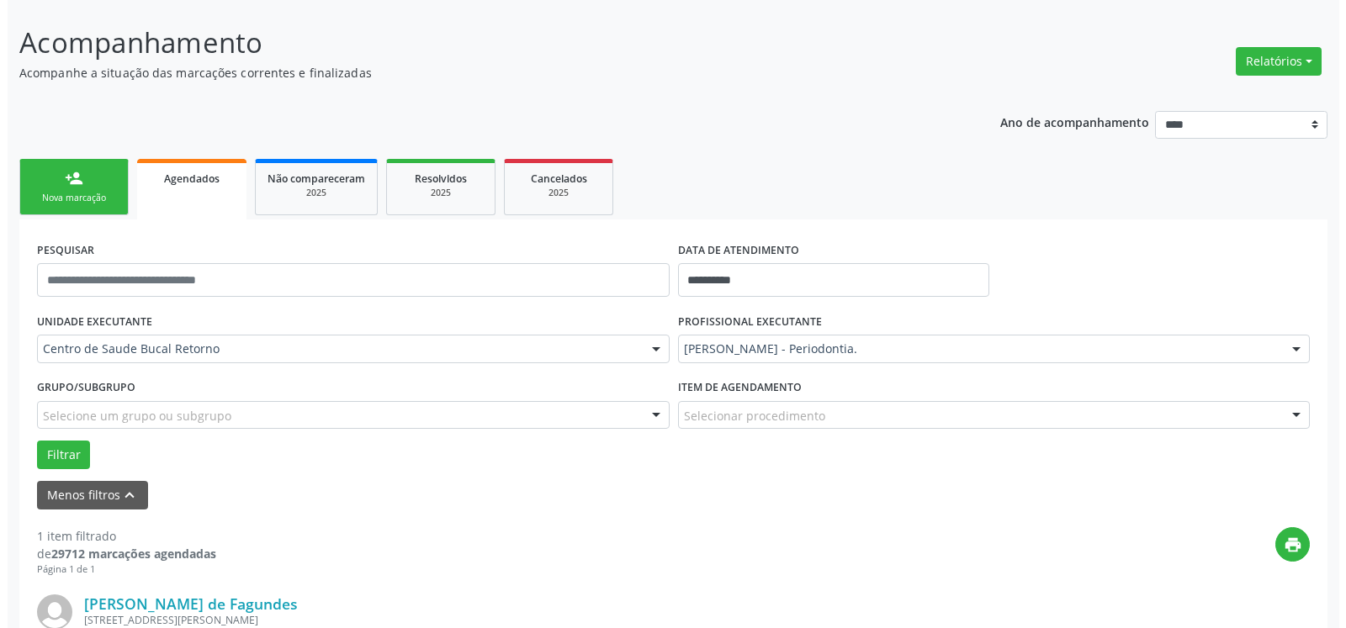
scroll to position [326, 0]
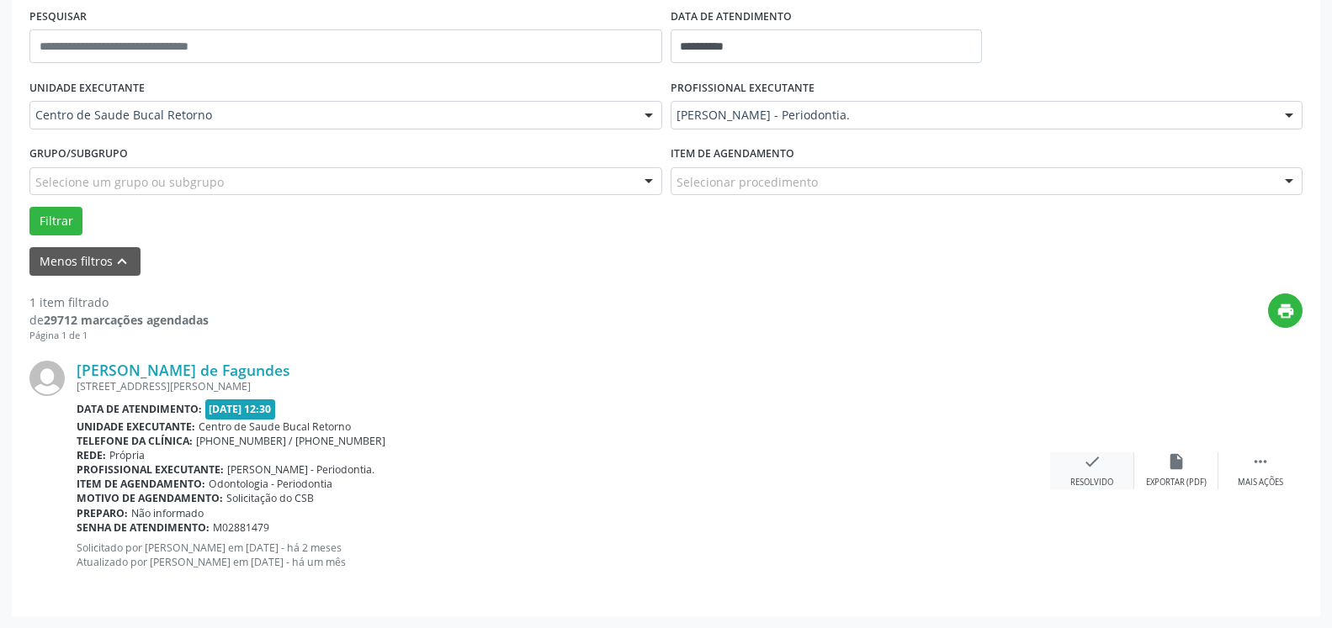
click at [1091, 469] on icon "check" at bounding box center [1092, 462] width 19 height 19
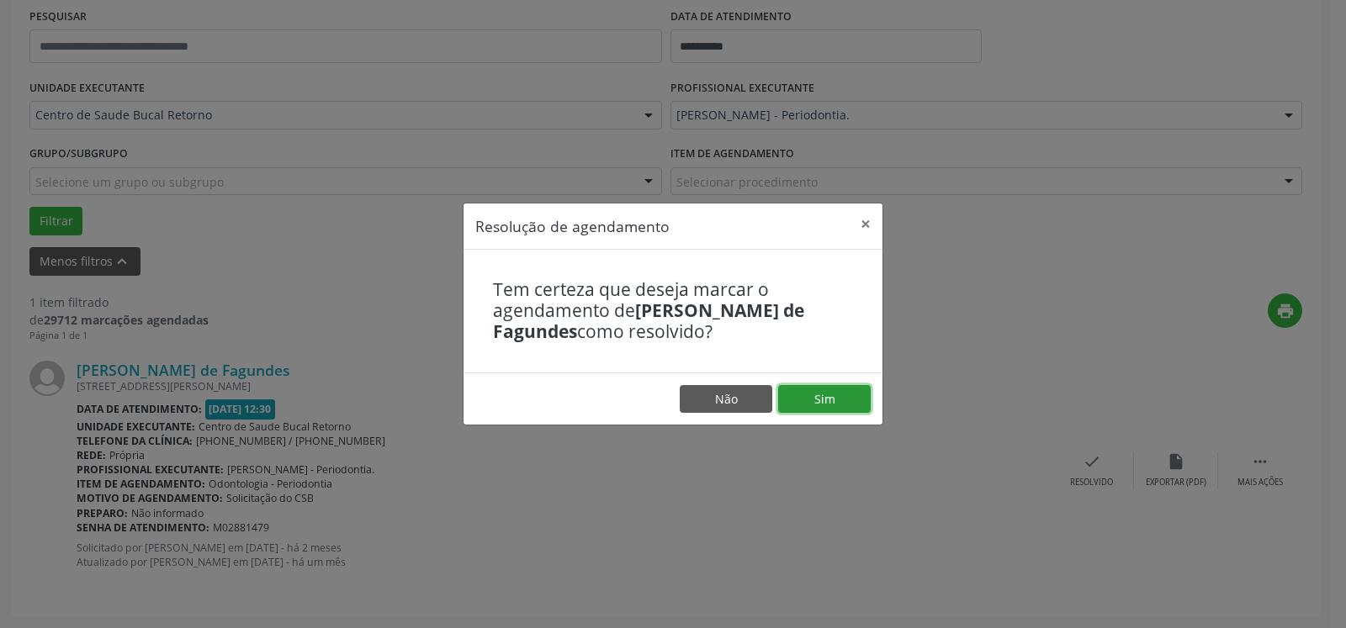
click at [829, 408] on button "Sim" at bounding box center [824, 399] width 93 height 29
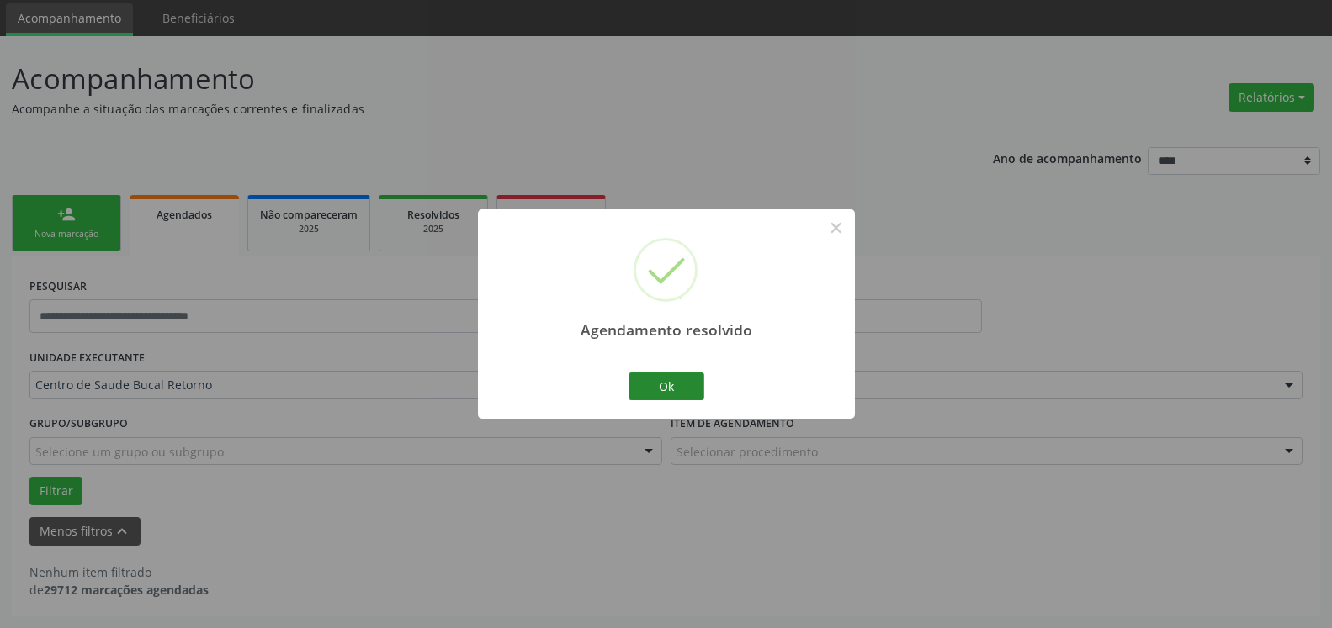
scroll to position [56, 0]
click at [679, 385] on button "Ok" at bounding box center [666, 387] width 76 height 29
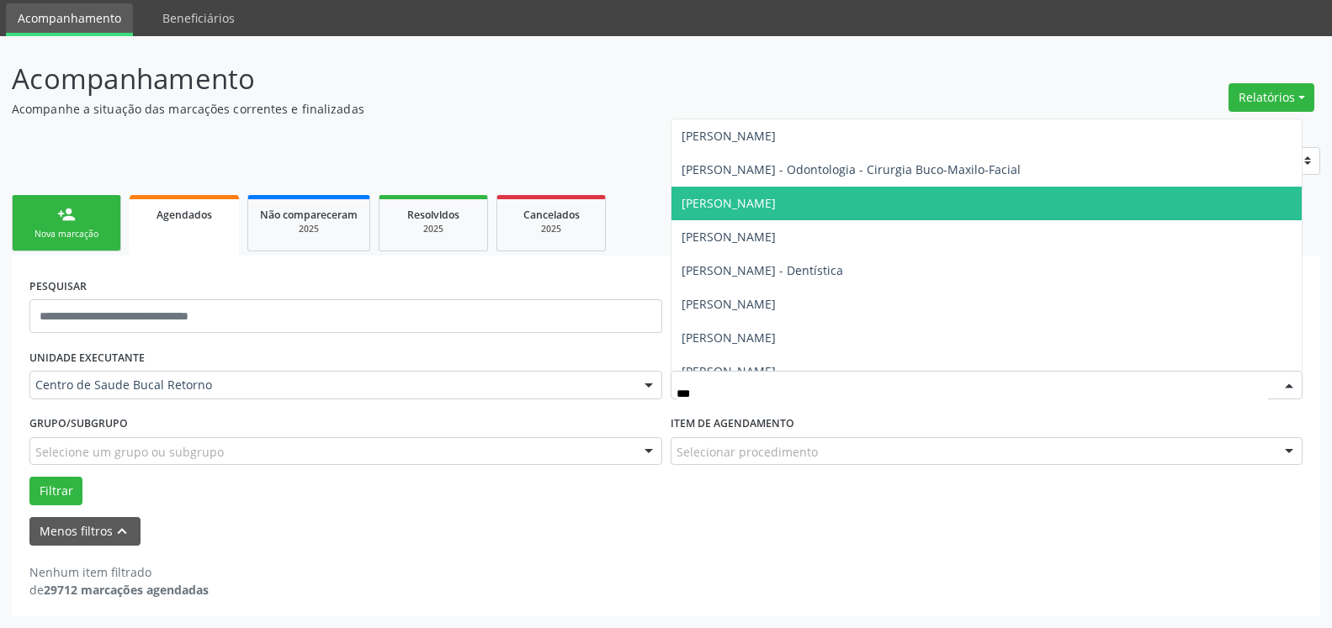
click at [899, 208] on span "[PERSON_NAME]" at bounding box center [986, 204] width 631 height 34
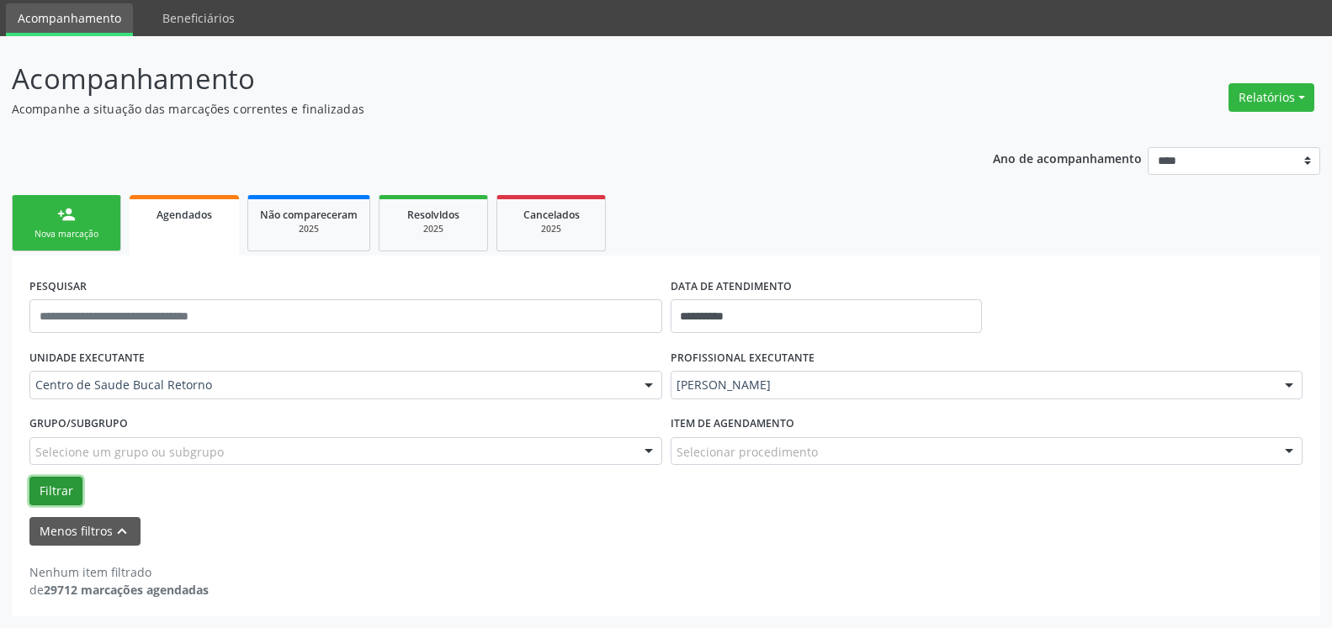
click at [66, 480] on button "Filtrar" at bounding box center [55, 491] width 53 height 29
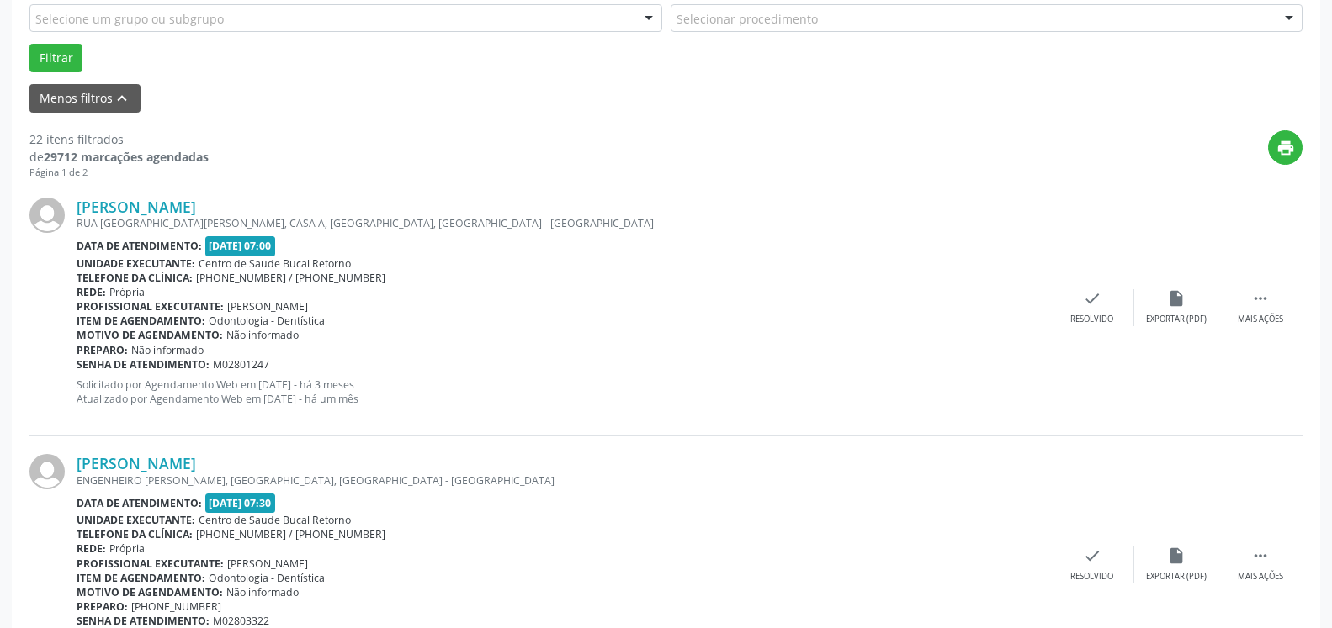
scroll to position [571, 0]
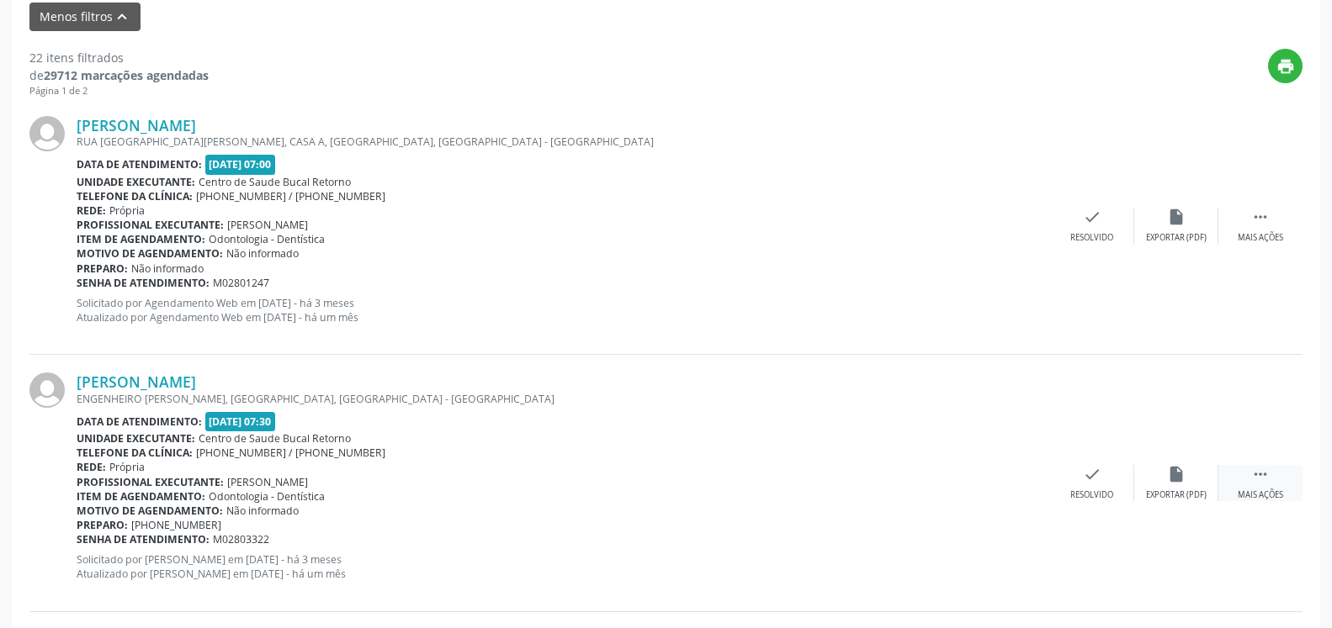
click at [1261, 467] on icon "" at bounding box center [1260, 474] width 19 height 19
click at [1180, 483] on icon "alarm_off" at bounding box center [1176, 474] width 19 height 19
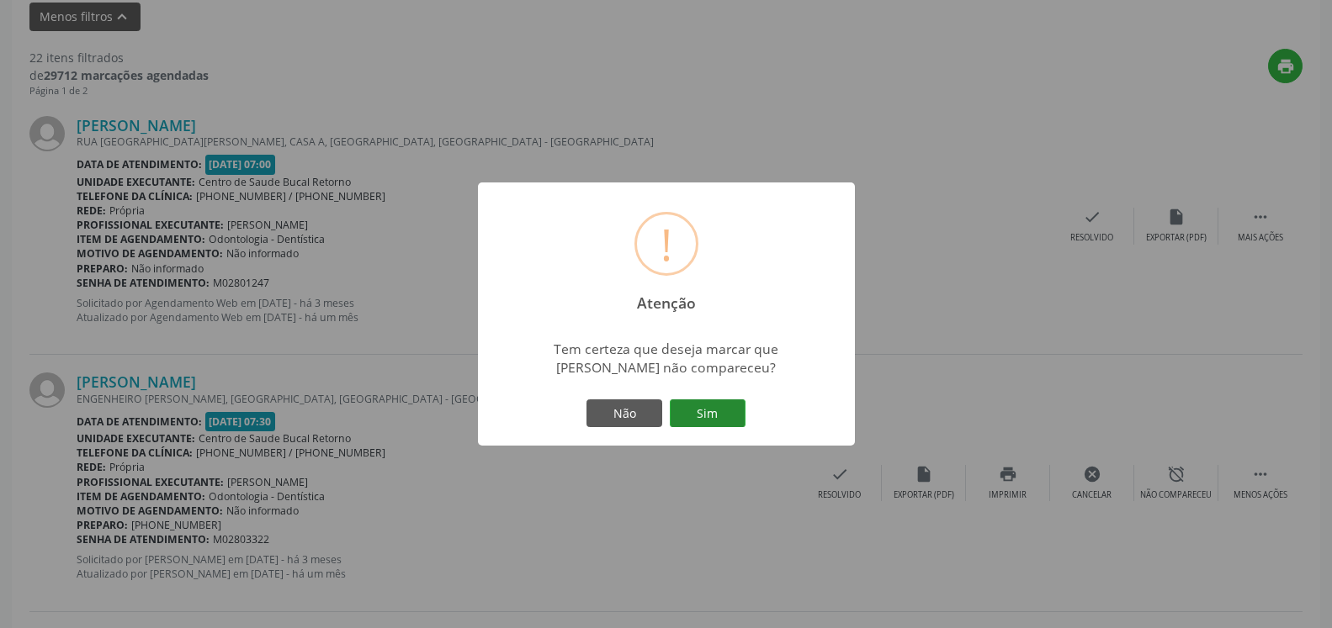
click at [701, 402] on button "Sim" at bounding box center [708, 414] width 76 height 29
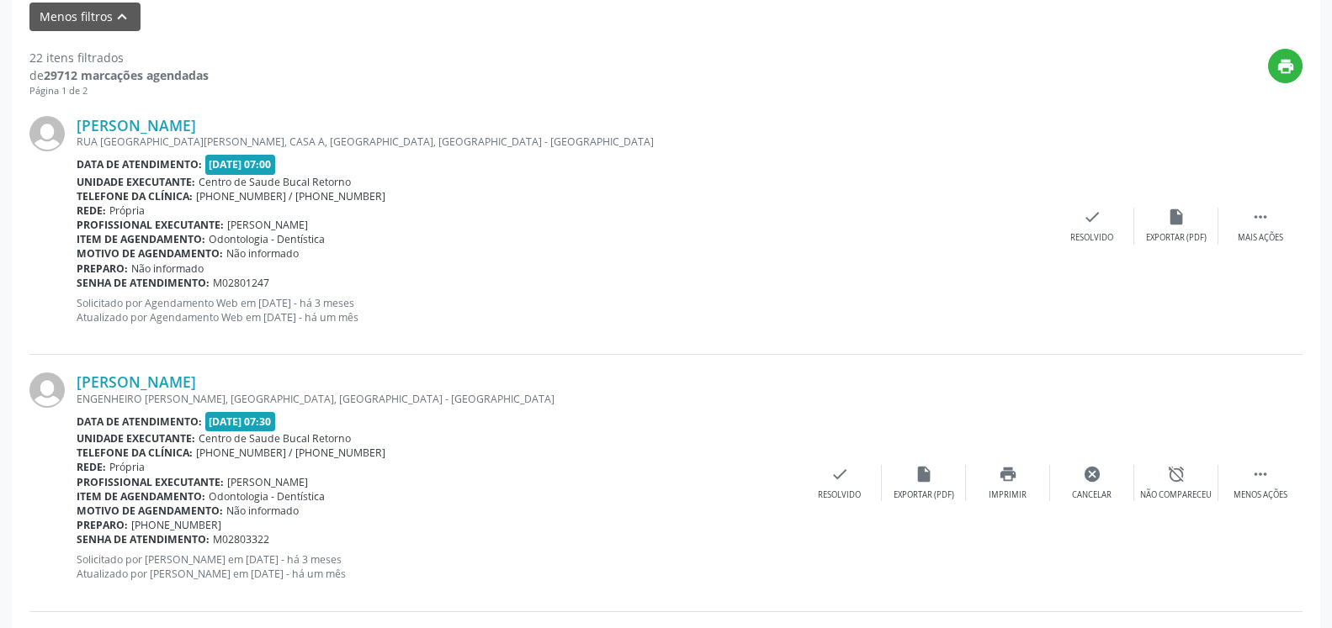
scroll to position [110, 0]
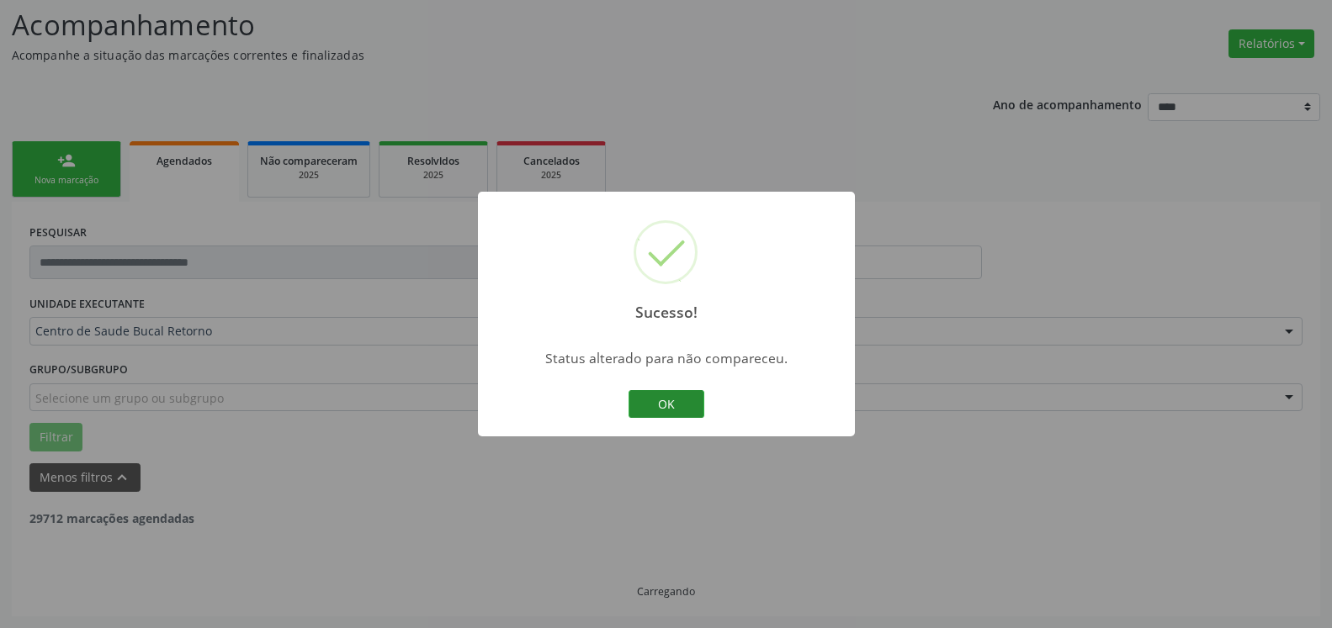
click at [657, 398] on button "OK" at bounding box center [666, 404] width 76 height 29
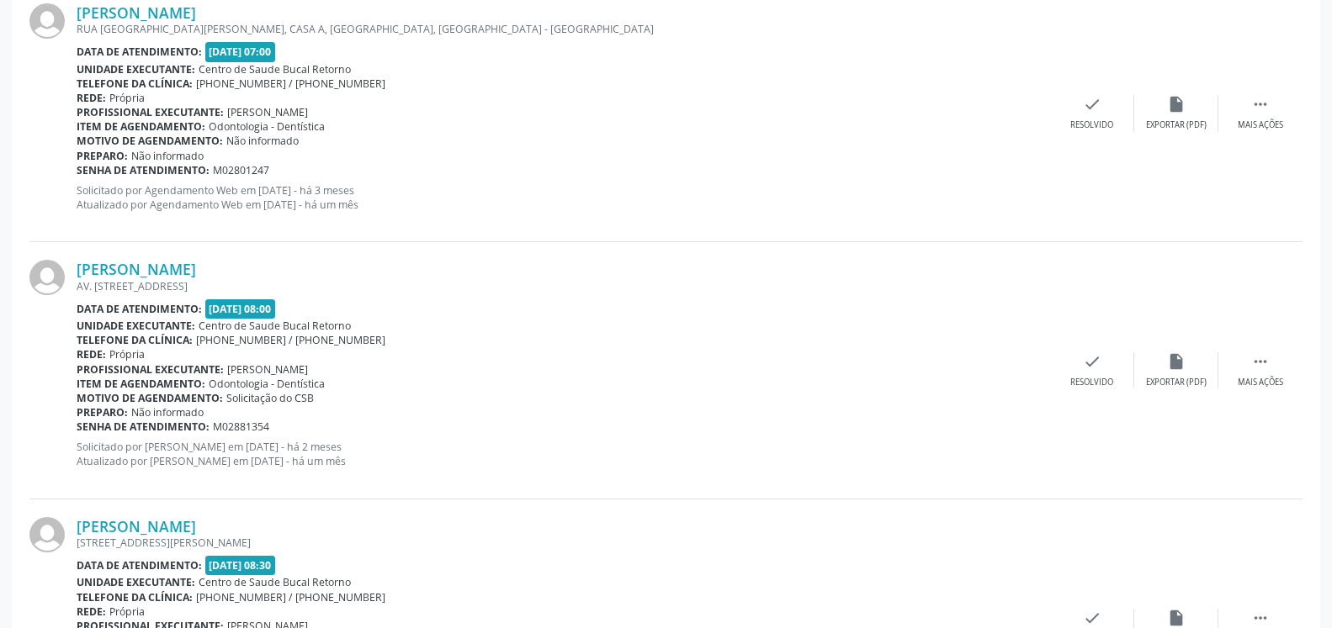
scroll to position [711, 0]
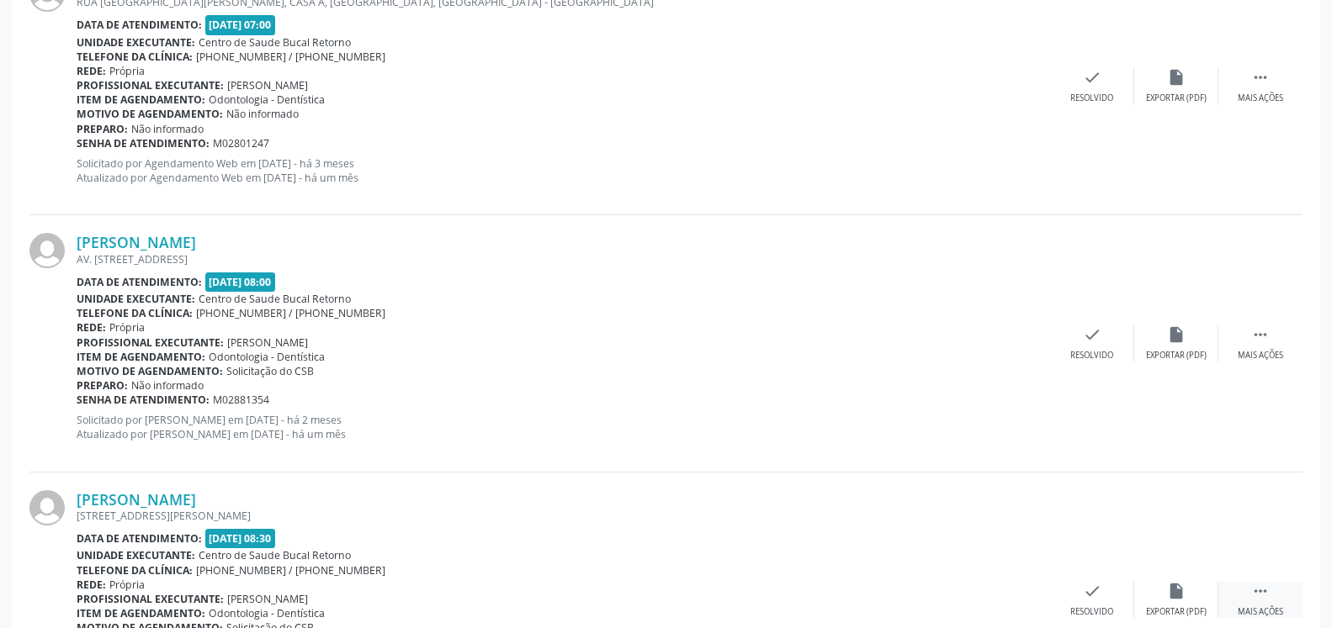
click at [1256, 588] on icon "" at bounding box center [1260, 591] width 19 height 19
click at [1179, 595] on icon "alarm_off" at bounding box center [1176, 591] width 19 height 19
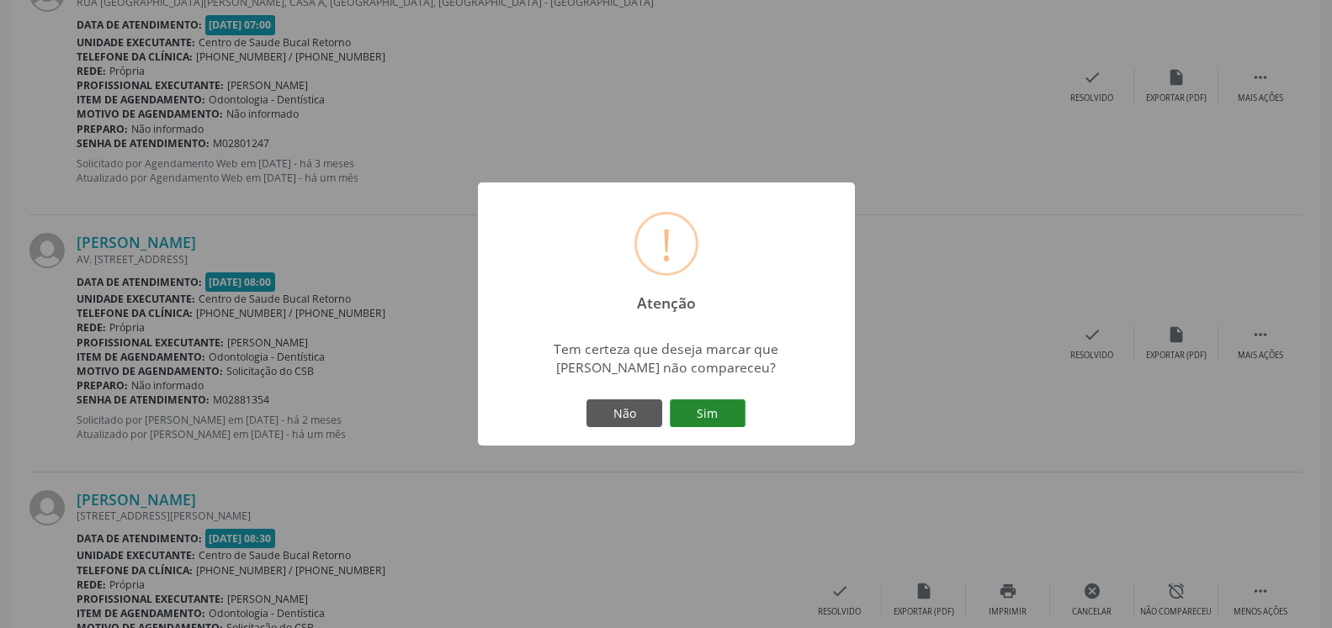
click at [696, 416] on button "Sim" at bounding box center [708, 414] width 76 height 29
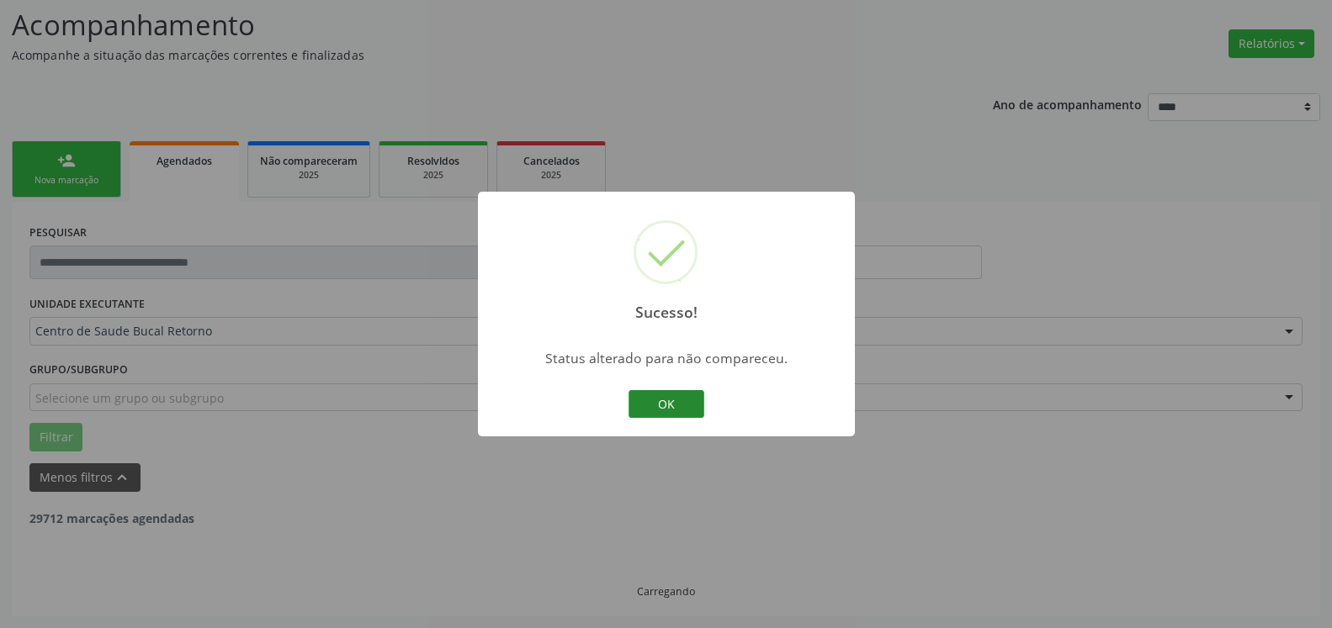
scroll to position [110, 0]
click at [647, 406] on button "OK" at bounding box center [666, 404] width 76 height 29
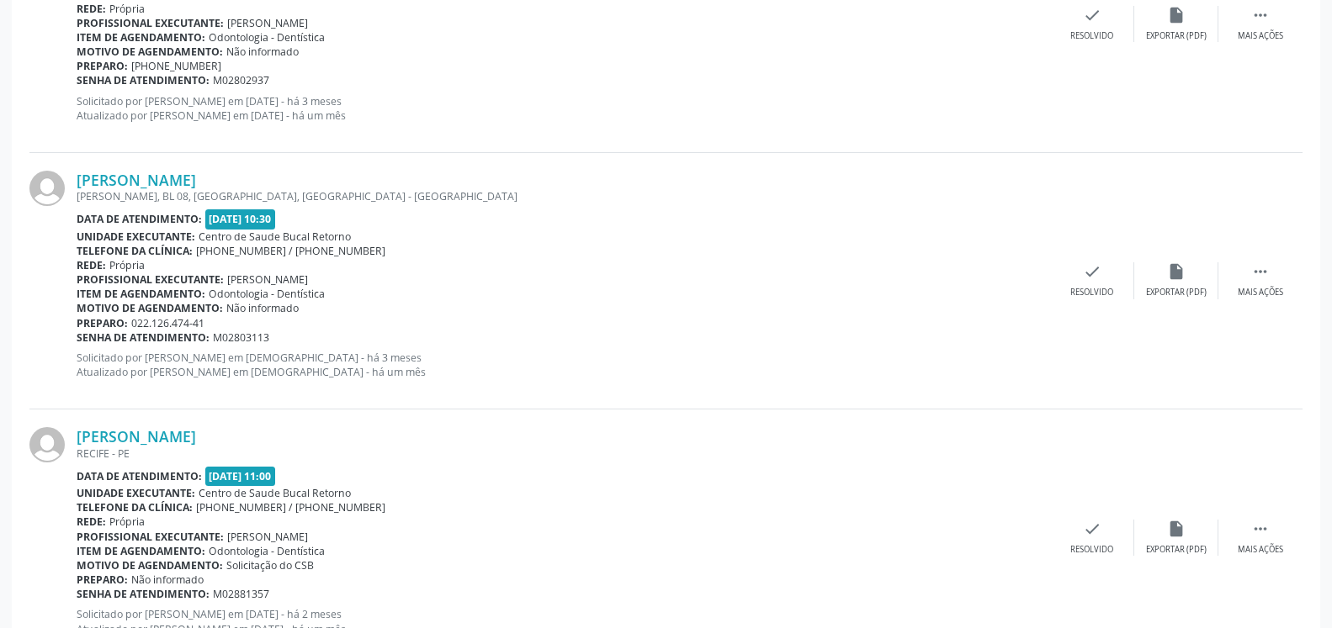
scroll to position [1826, 0]
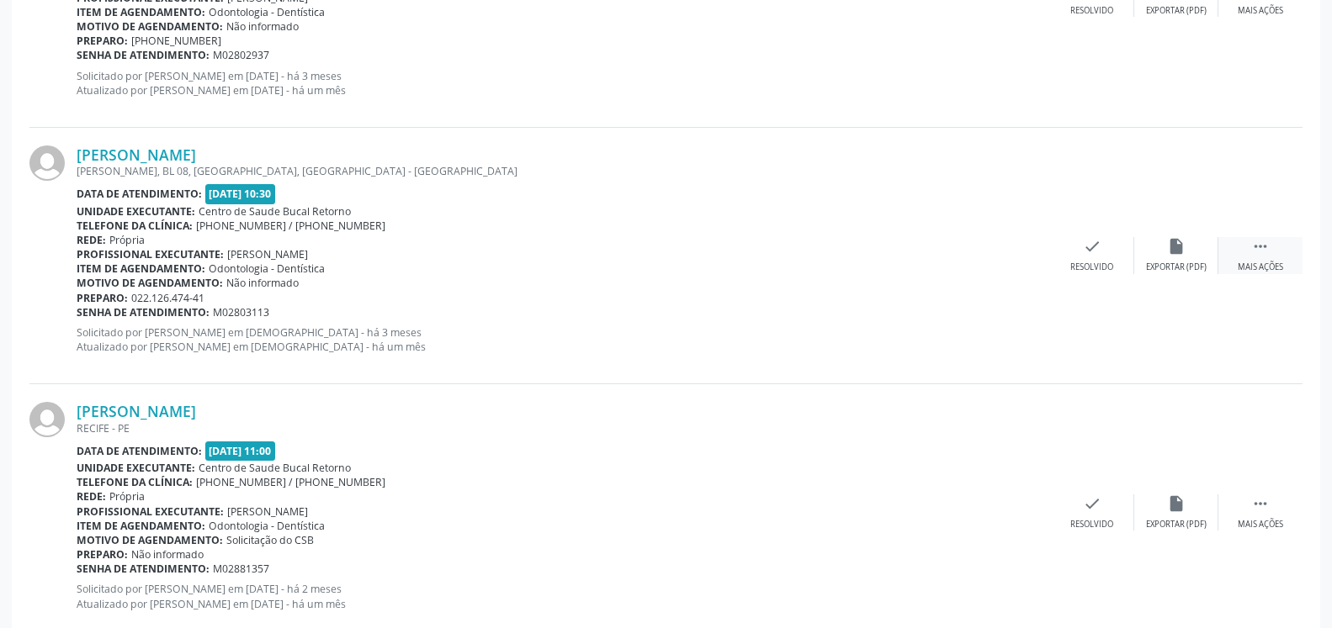
click at [1274, 251] on div " Mais ações" at bounding box center [1260, 255] width 84 height 36
click at [1178, 263] on div "Não compareceu" at bounding box center [1176, 268] width 72 height 12
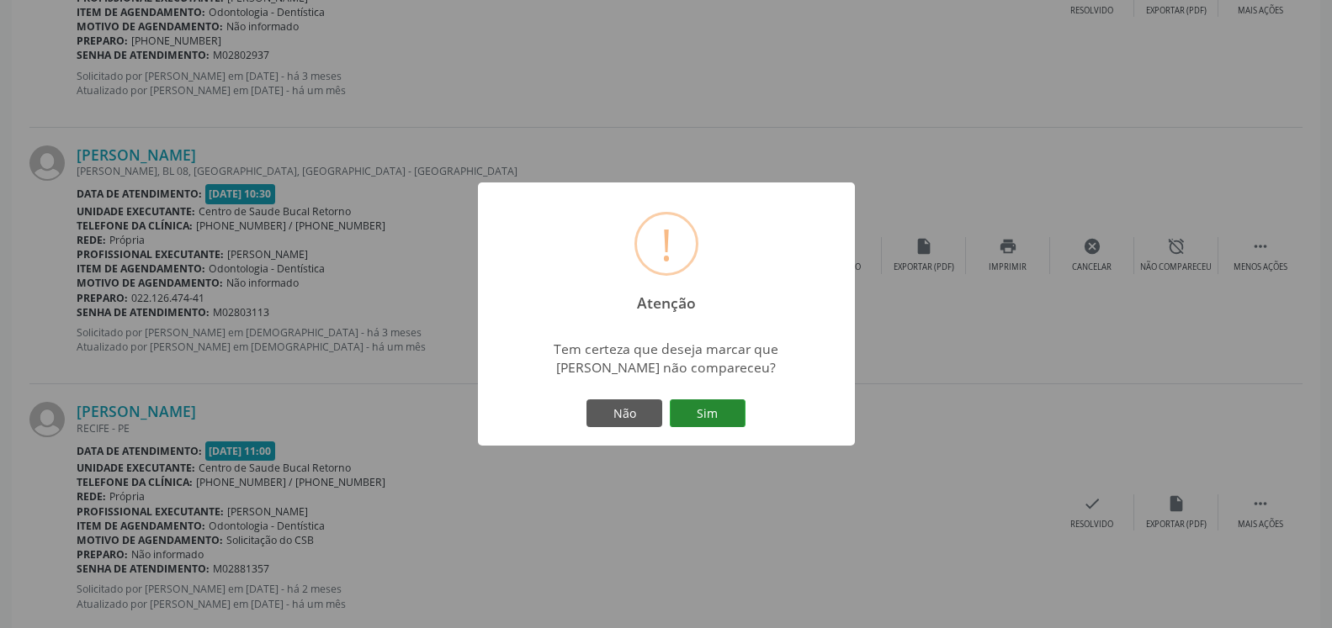
click at [719, 418] on button "Sim" at bounding box center [708, 414] width 76 height 29
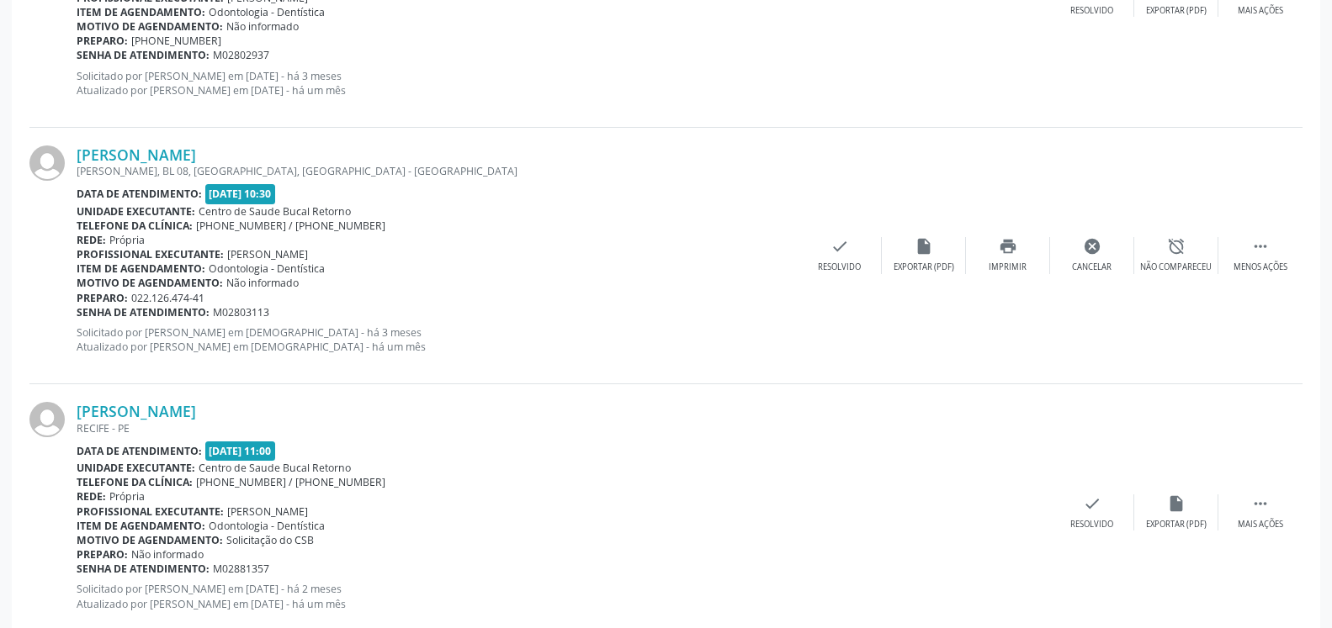
scroll to position [110, 0]
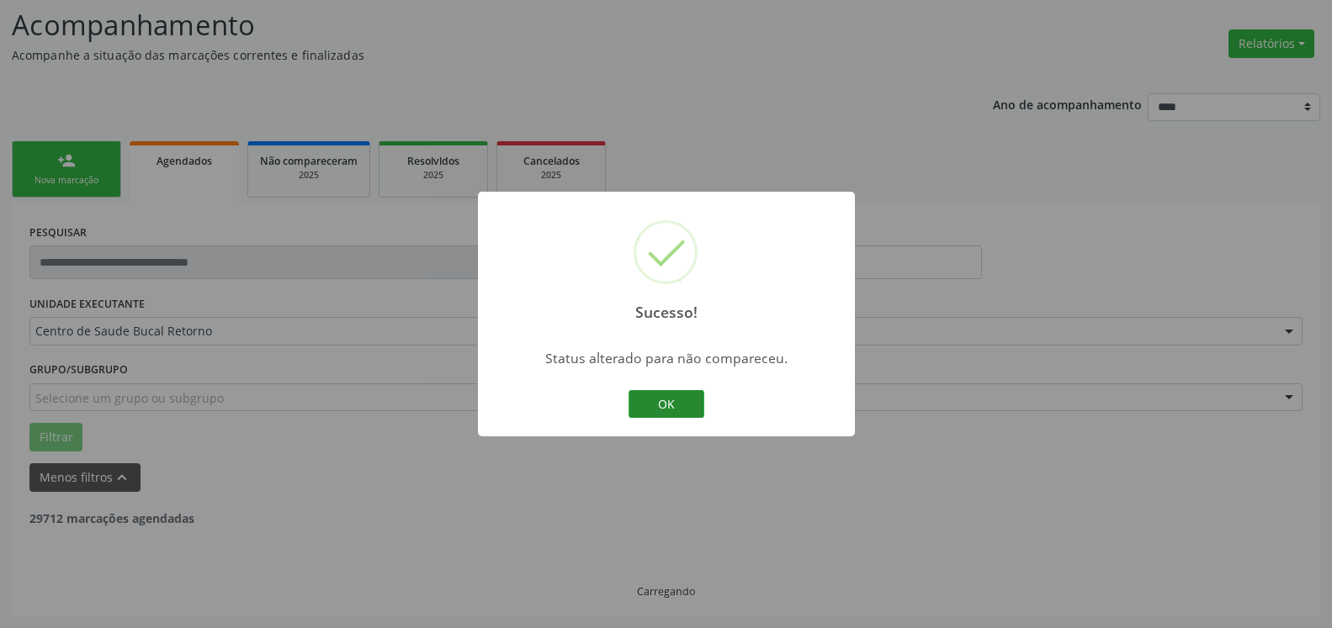
click at [663, 400] on button "OK" at bounding box center [666, 404] width 76 height 29
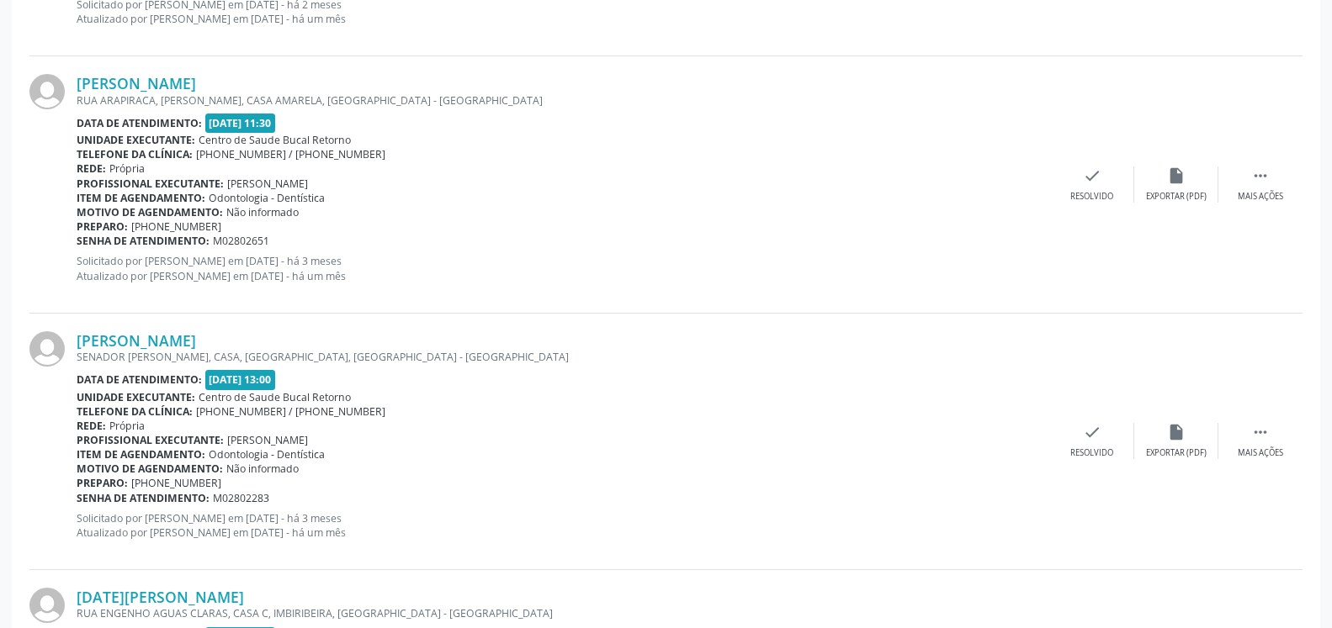
scroll to position [2170, 0]
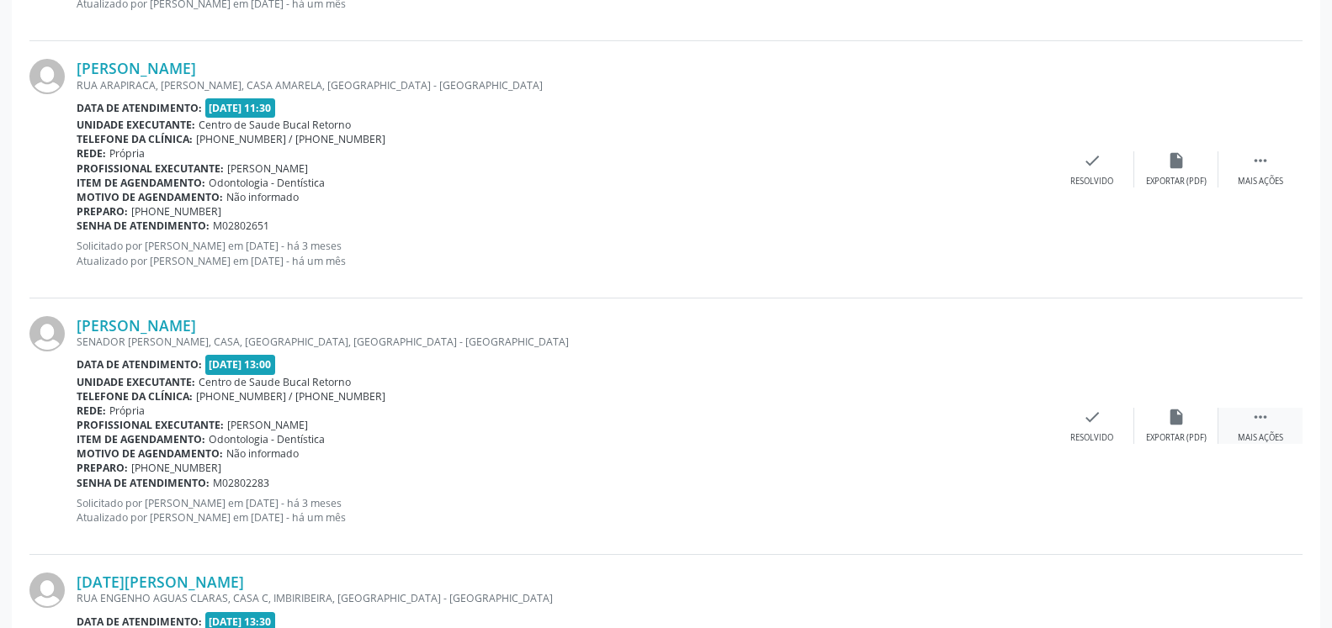
click at [1258, 427] on icon "" at bounding box center [1260, 417] width 19 height 19
click at [1179, 423] on icon "alarm_off" at bounding box center [1176, 417] width 19 height 19
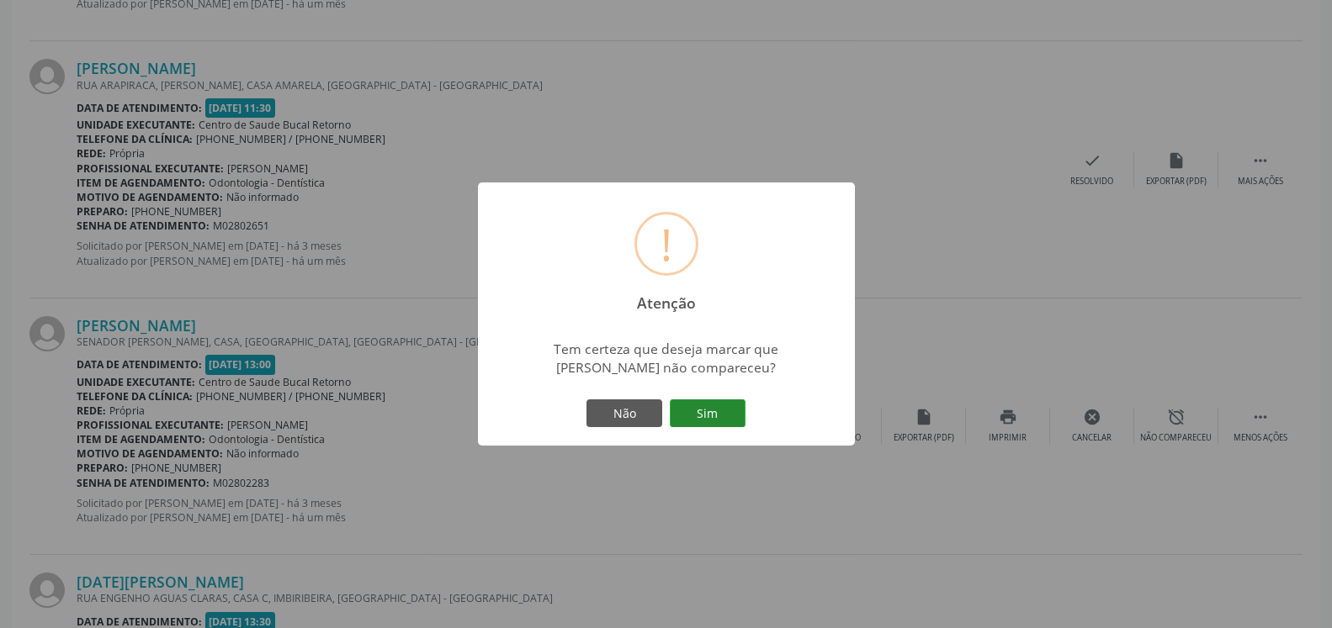
click at [723, 405] on button "Sim" at bounding box center [708, 414] width 76 height 29
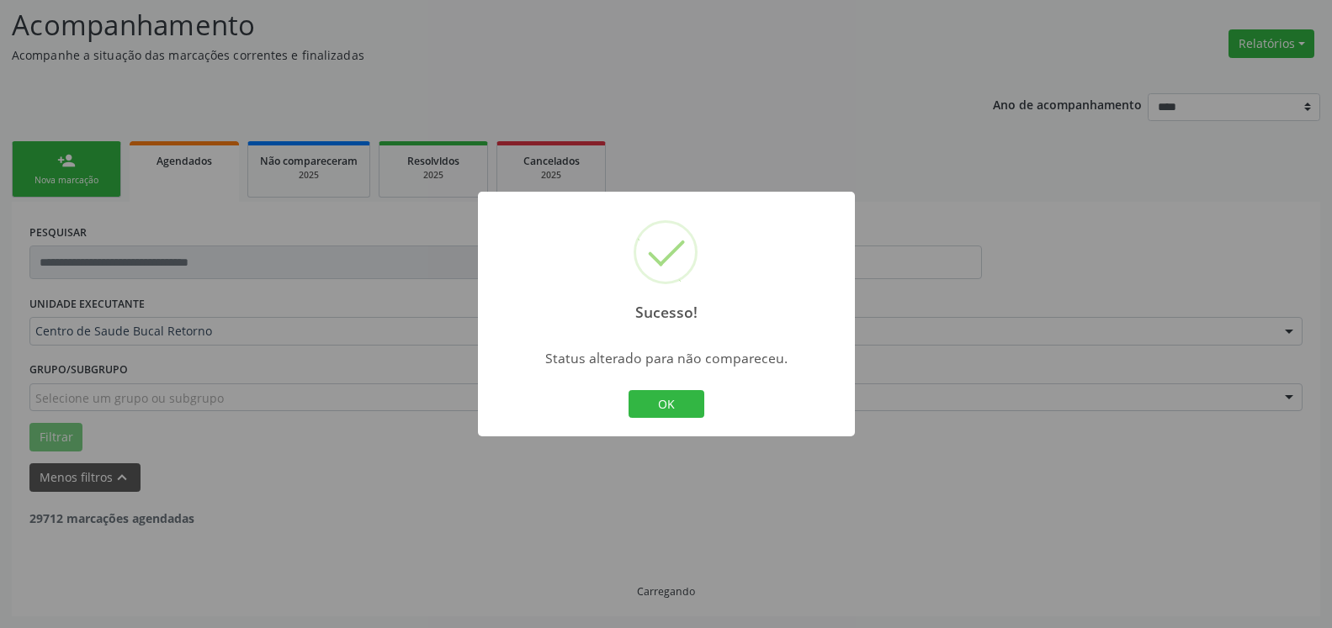
scroll to position [110, 0]
click at [673, 408] on button "OK" at bounding box center [666, 404] width 76 height 29
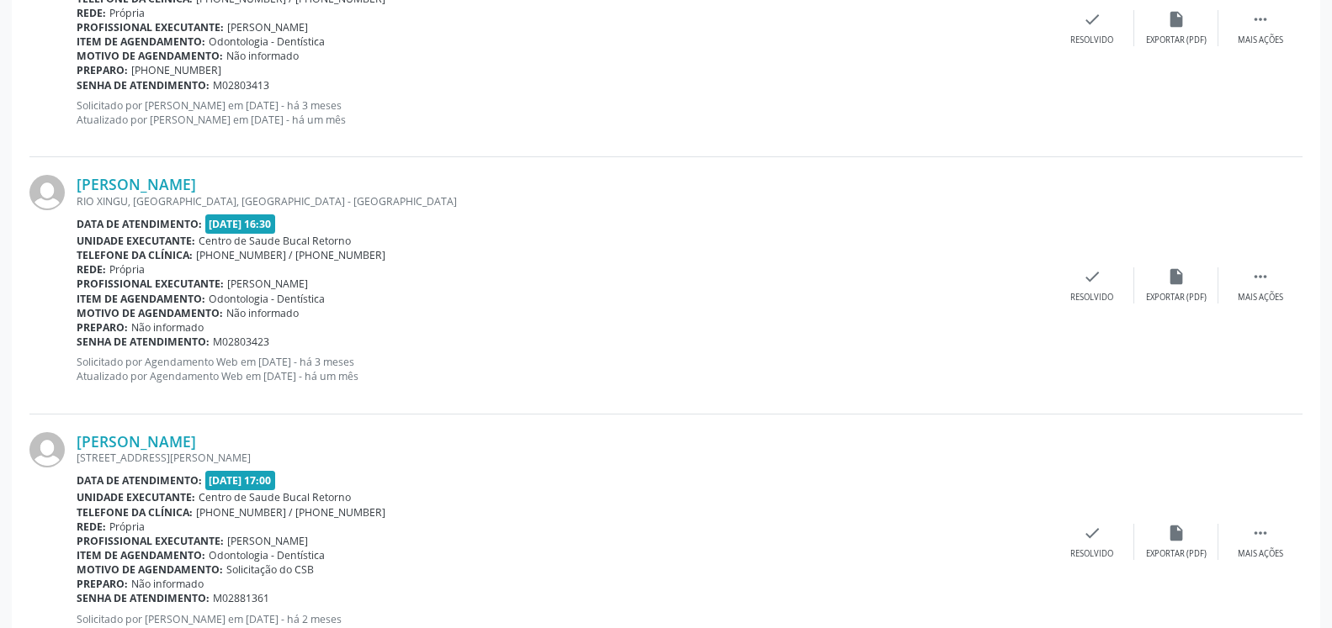
scroll to position [3971, 0]
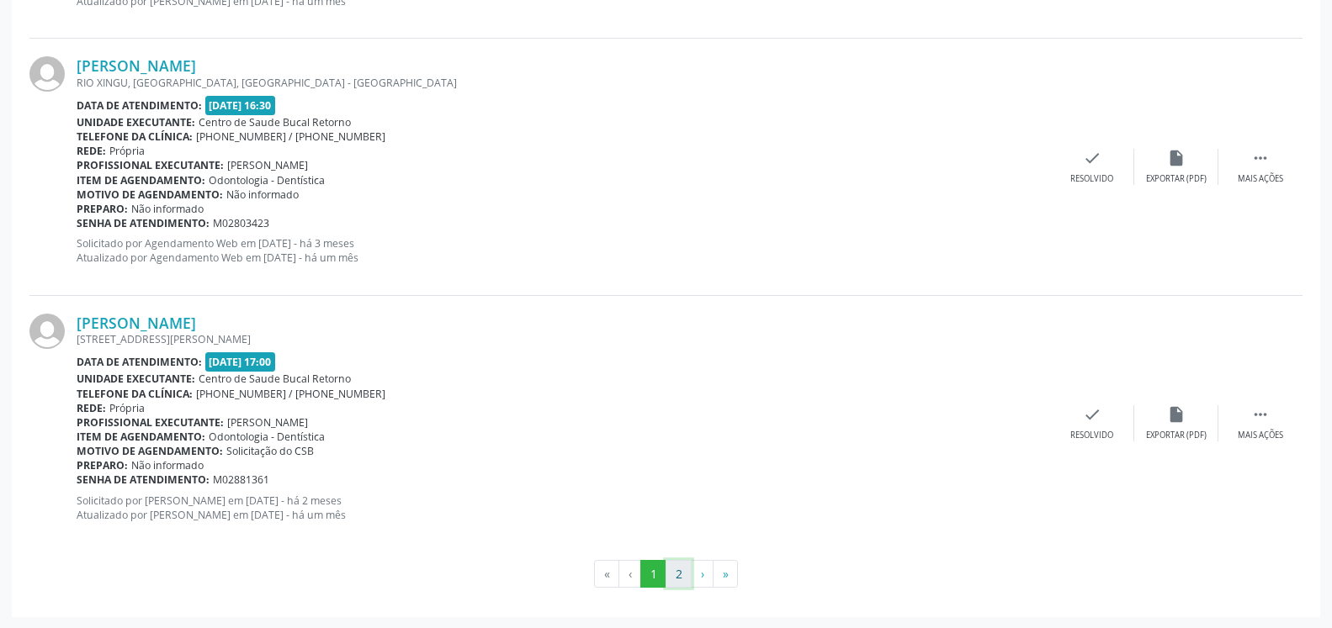
click at [679, 566] on button "2" at bounding box center [678, 574] width 26 height 29
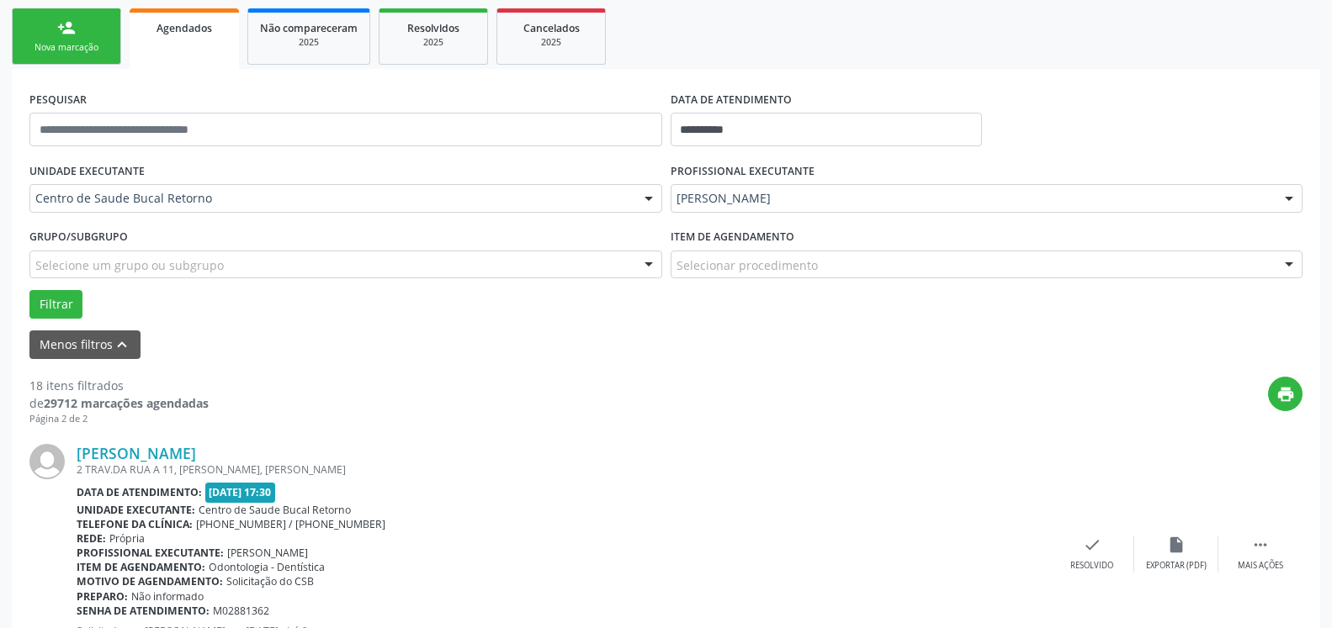
scroll to position [888, 0]
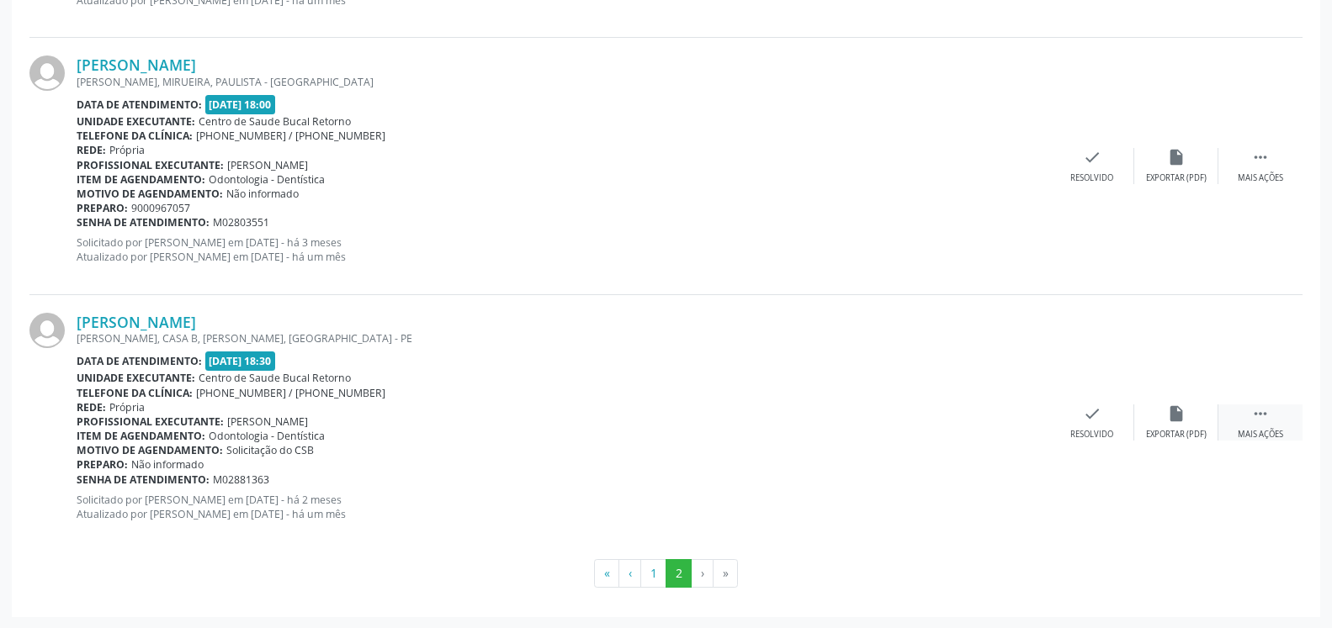
drag, startPoint x: 1276, startPoint y: 416, endPoint x: 1253, endPoint y: 417, distance: 23.6
click at [1275, 416] on div " Mais ações" at bounding box center [1260, 423] width 84 height 36
click at [1193, 413] on div "alarm_off Não compareceu" at bounding box center [1176, 423] width 84 height 36
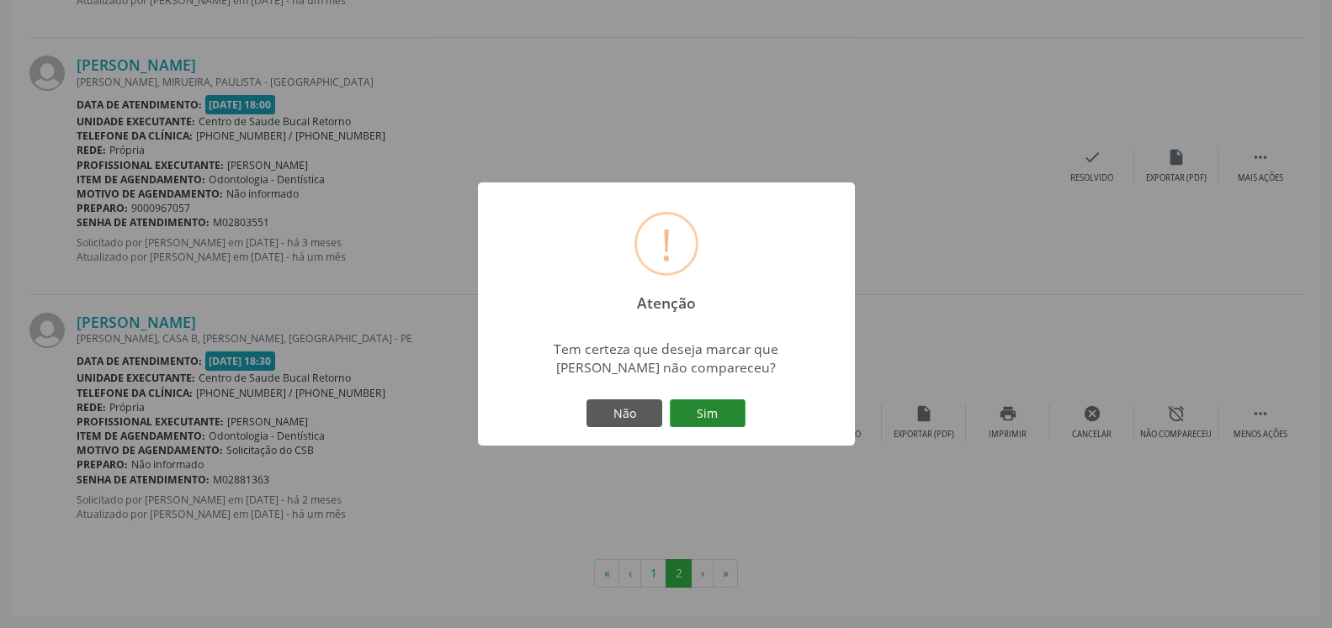
click at [724, 414] on button "Sim" at bounding box center [708, 414] width 76 height 29
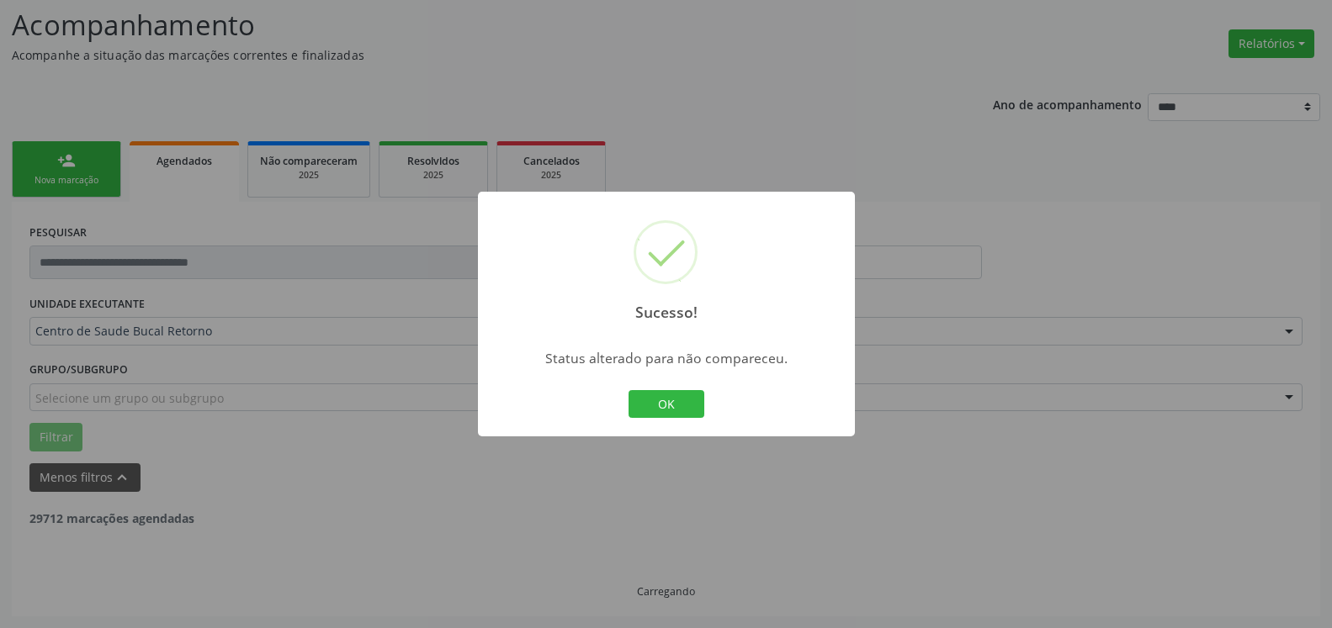
scroll to position [110, 0]
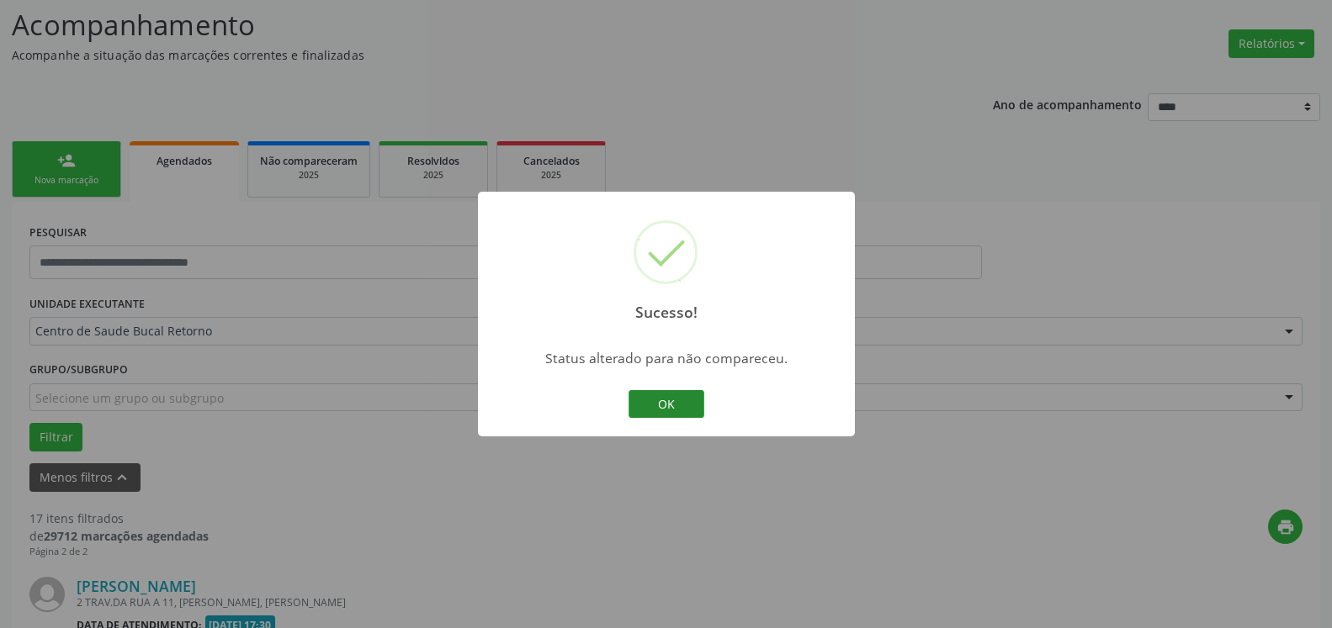
click at [665, 405] on button "OK" at bounding box center [666, 404] width 76 height 29
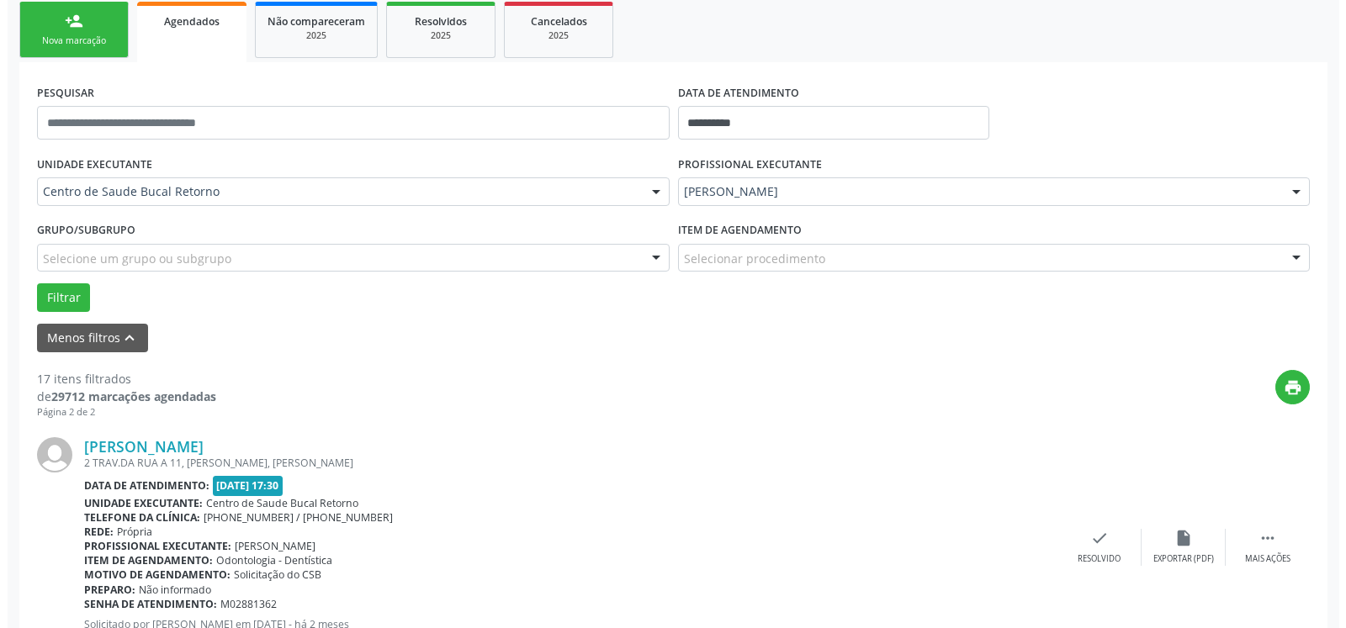
scroll to position [539, 0]
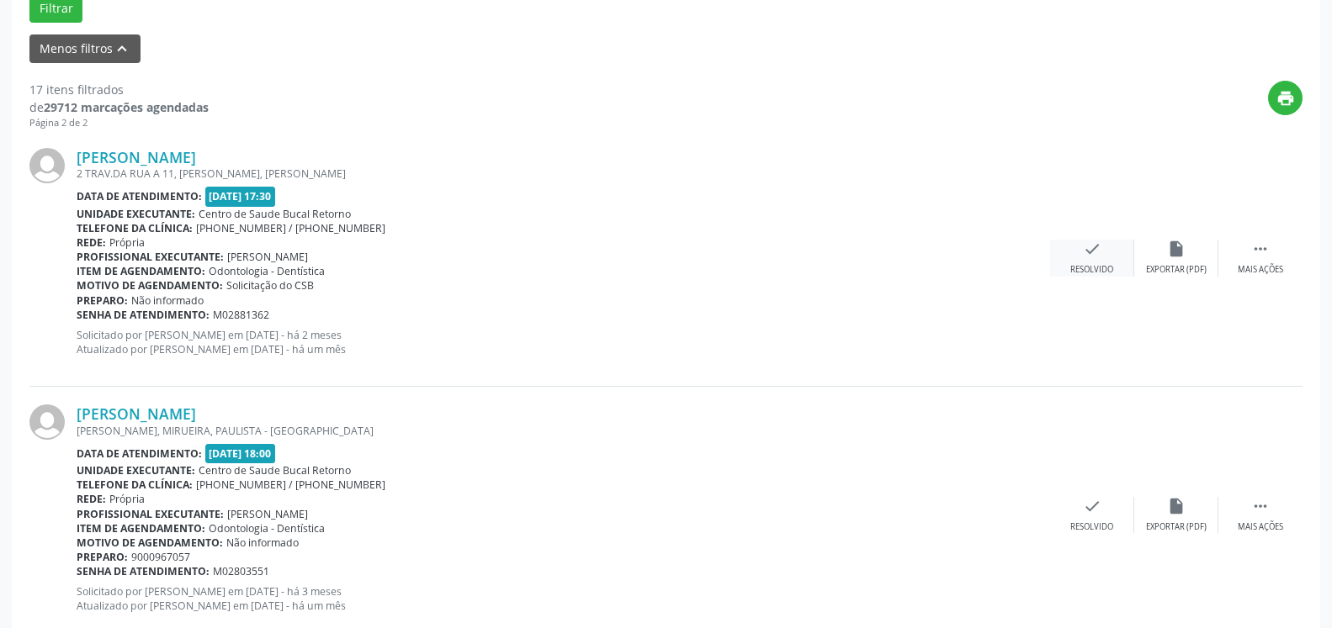
click at [1094, 246] on icon "check" at bounding box center [1092, 249] width 19 height 19
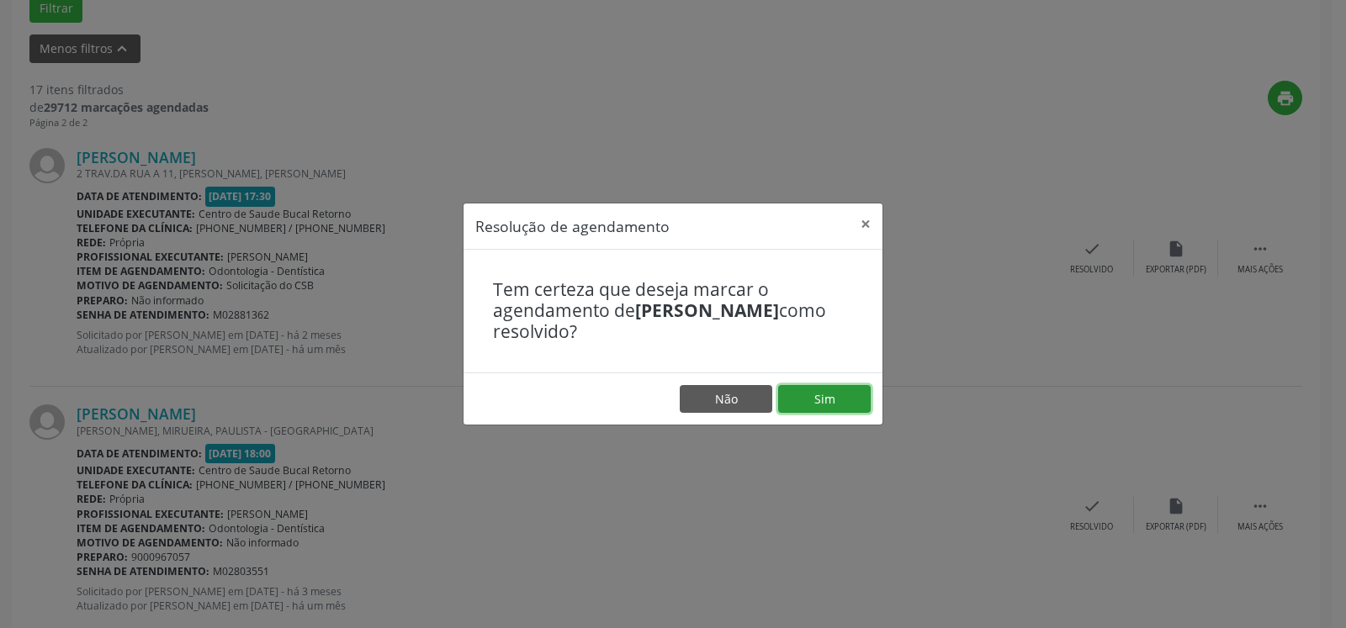
click at [797, 392] on button "Sim" at bounding box center [824, 399] width 93 height 29
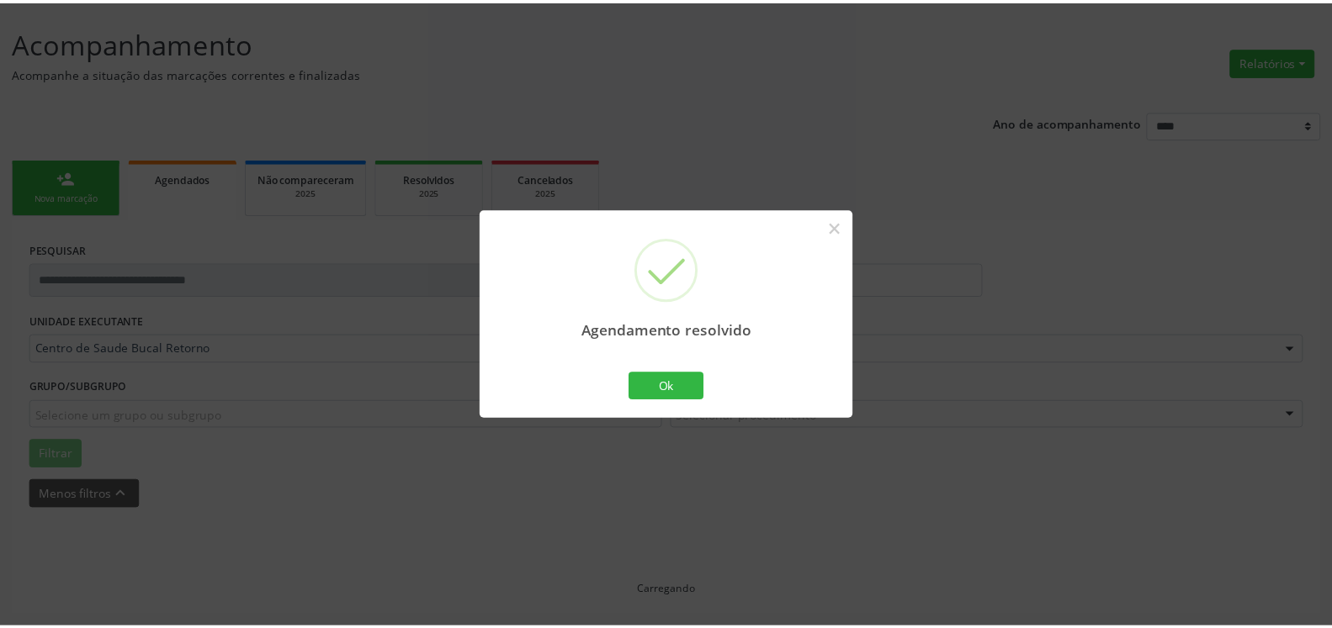
scroll to position [93, 0]
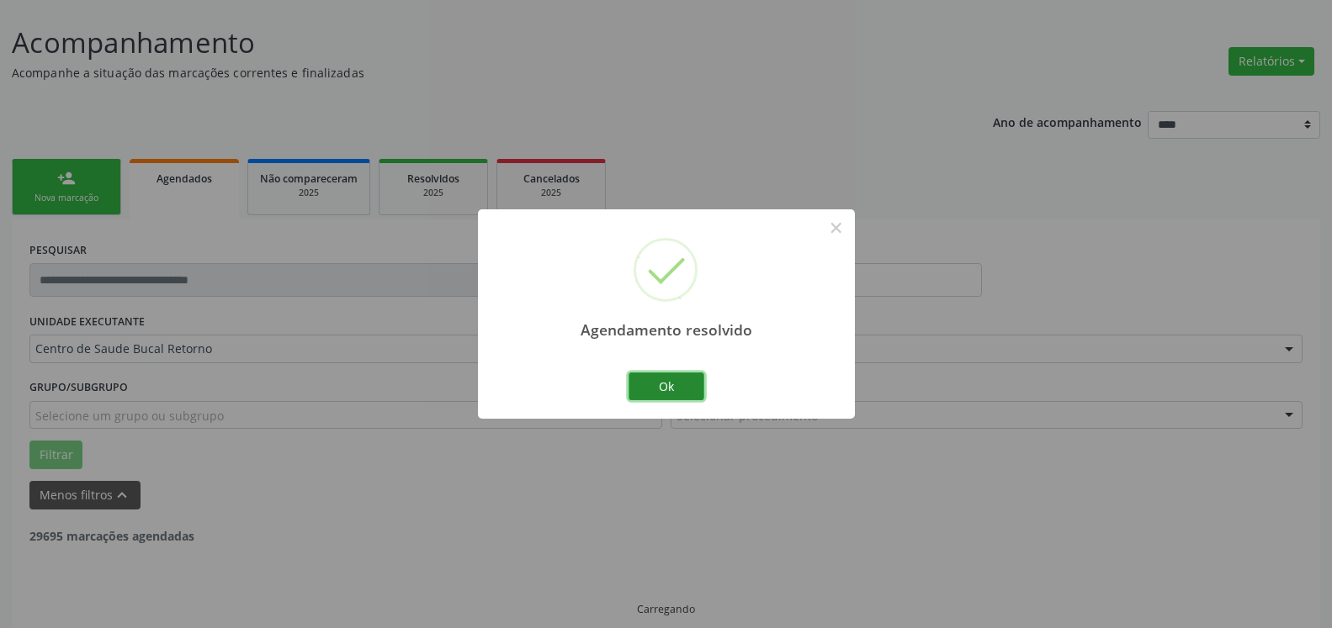
click at [693, 386] on button "Ok" at bounding box center [666, 387] width 76 height 29
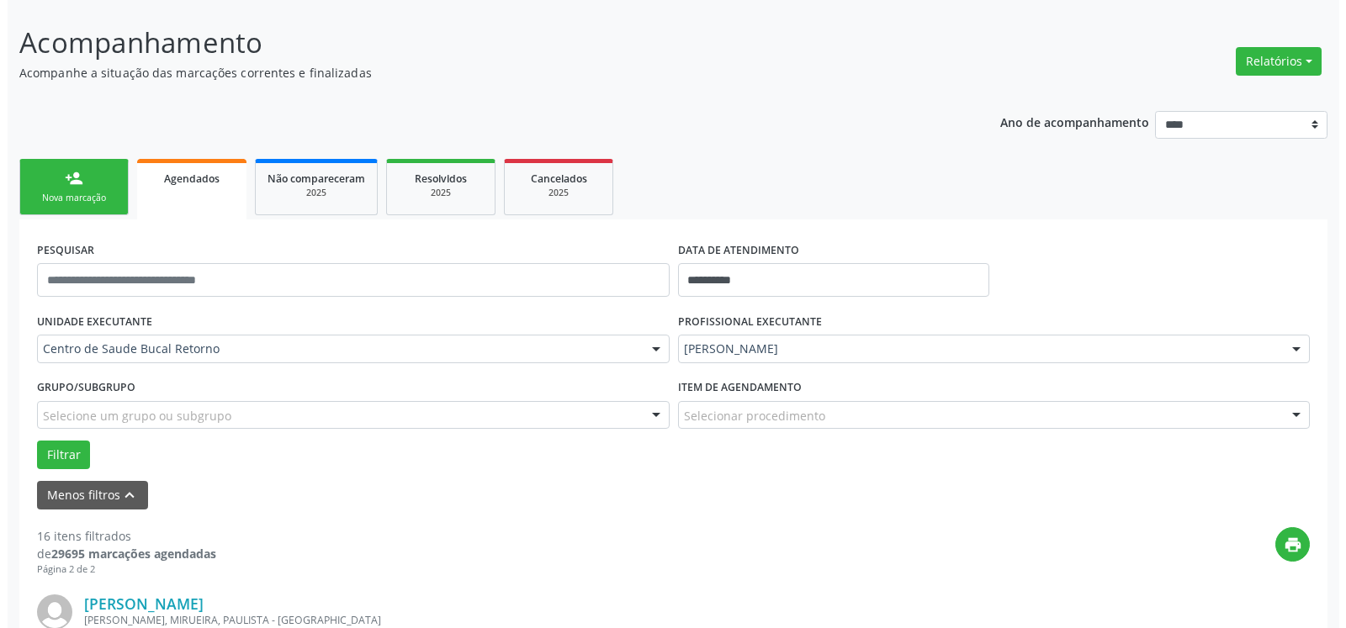
scroll to position [375, 0]
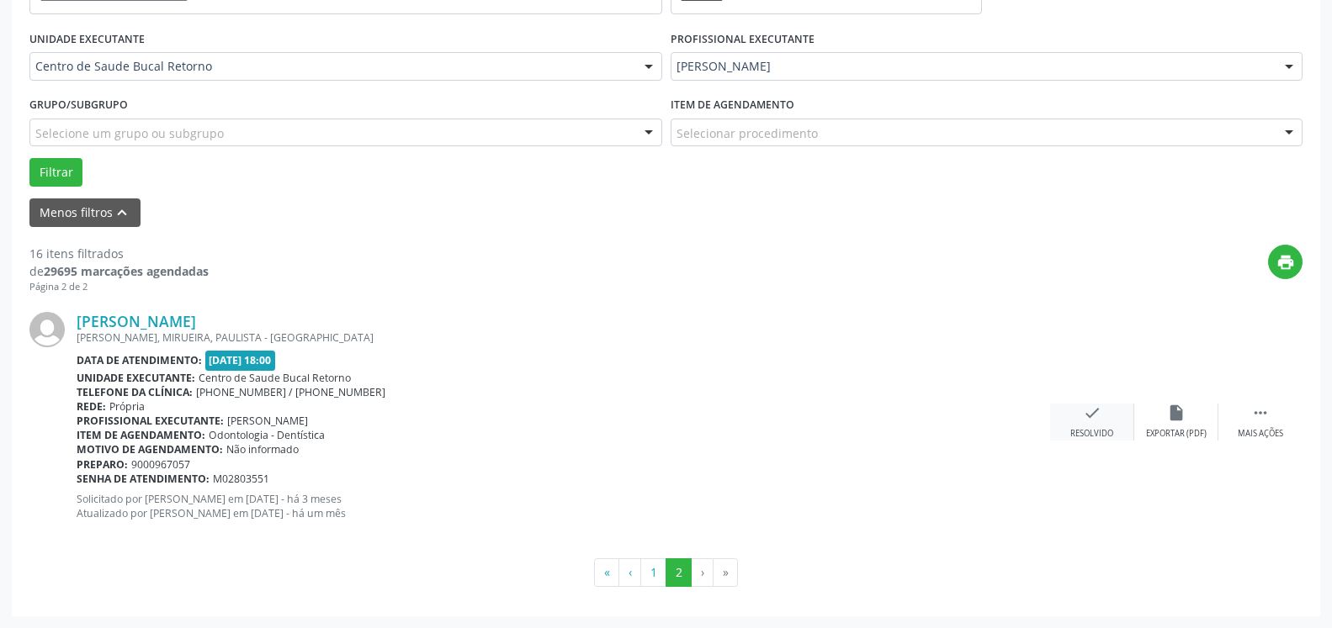
click at [1090, 422] on icon "check" at bounding box center [1092, 413] width 19 height 19
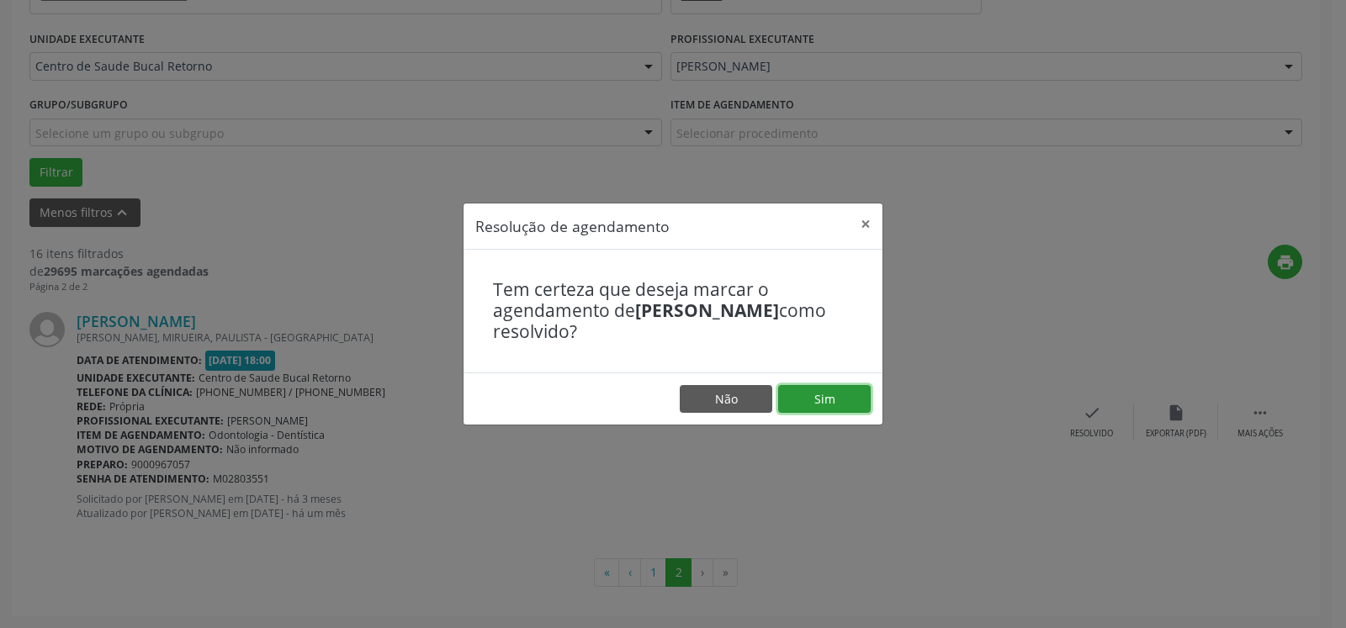
click at [830, 397] on button "Sim" at bounding box center [824, 399] width 93 height 29
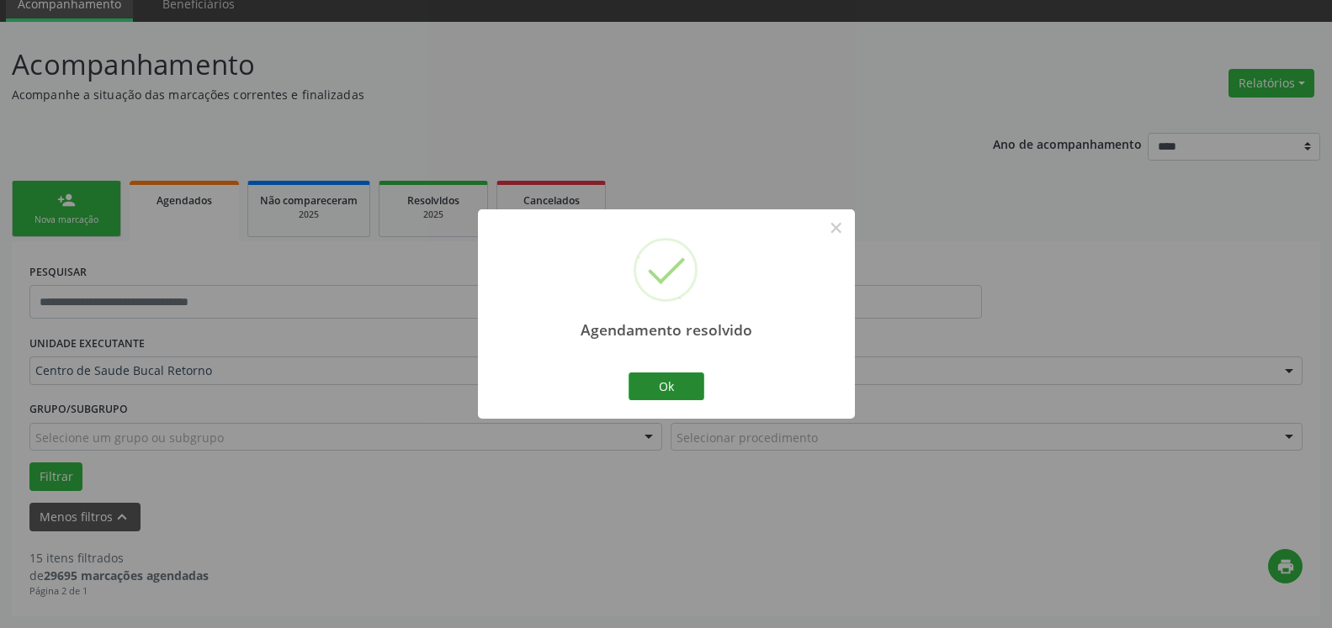
scroll to position [71, 0]
click at [669, 385] on button "Ok" at bounding box center [666, 387] width 76 height 29
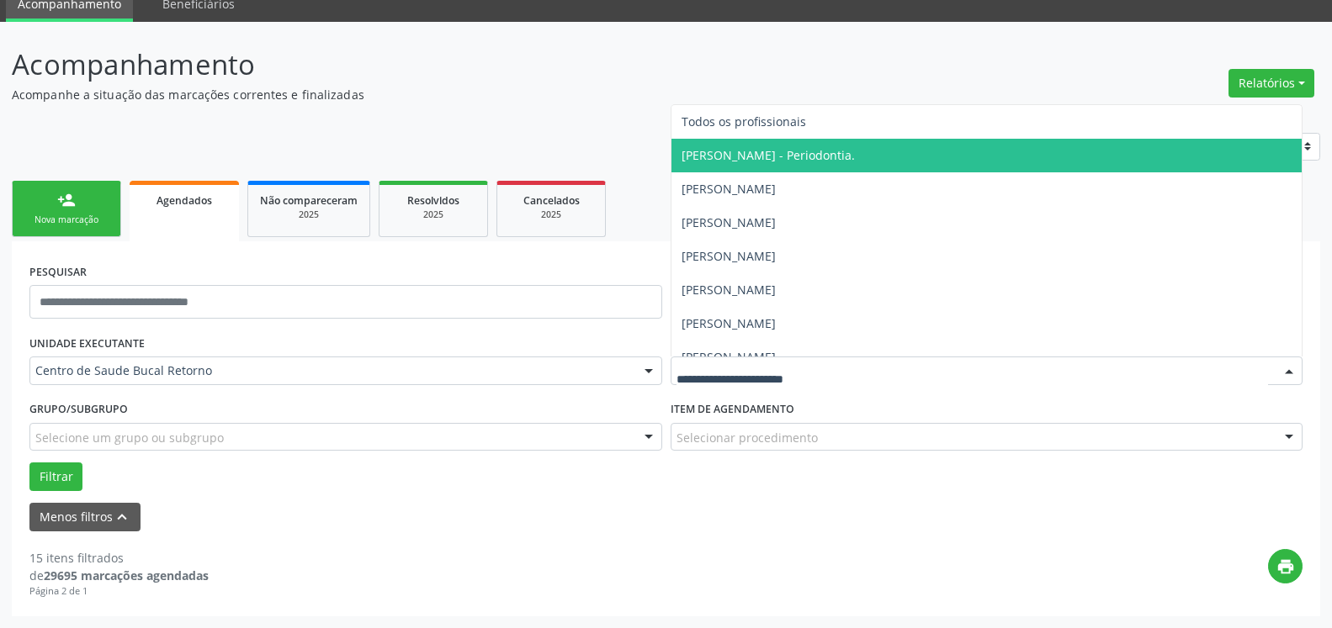
click at [803, 149] on span "[PERSON_NAME] - Periodontia." at bounding box center [767, 155] width 173 height 16
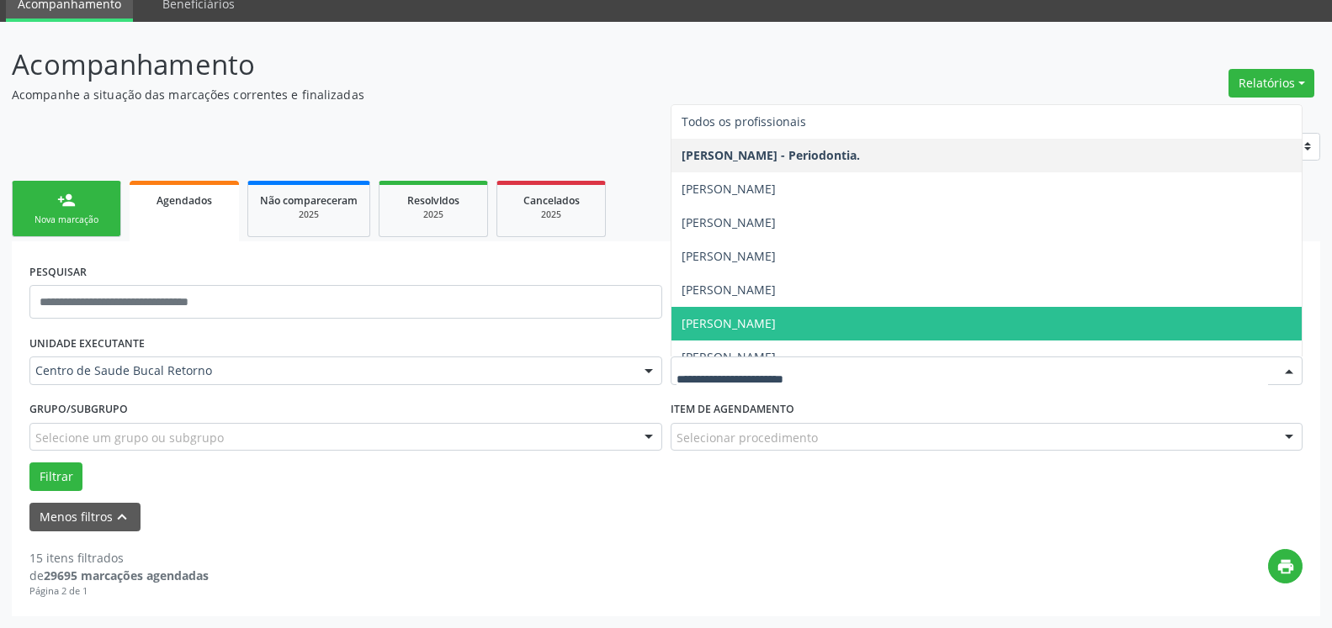
click at [776, 322] on span "[PERSON_NAME]" at bounding box center [728, 323] width 94 height 16
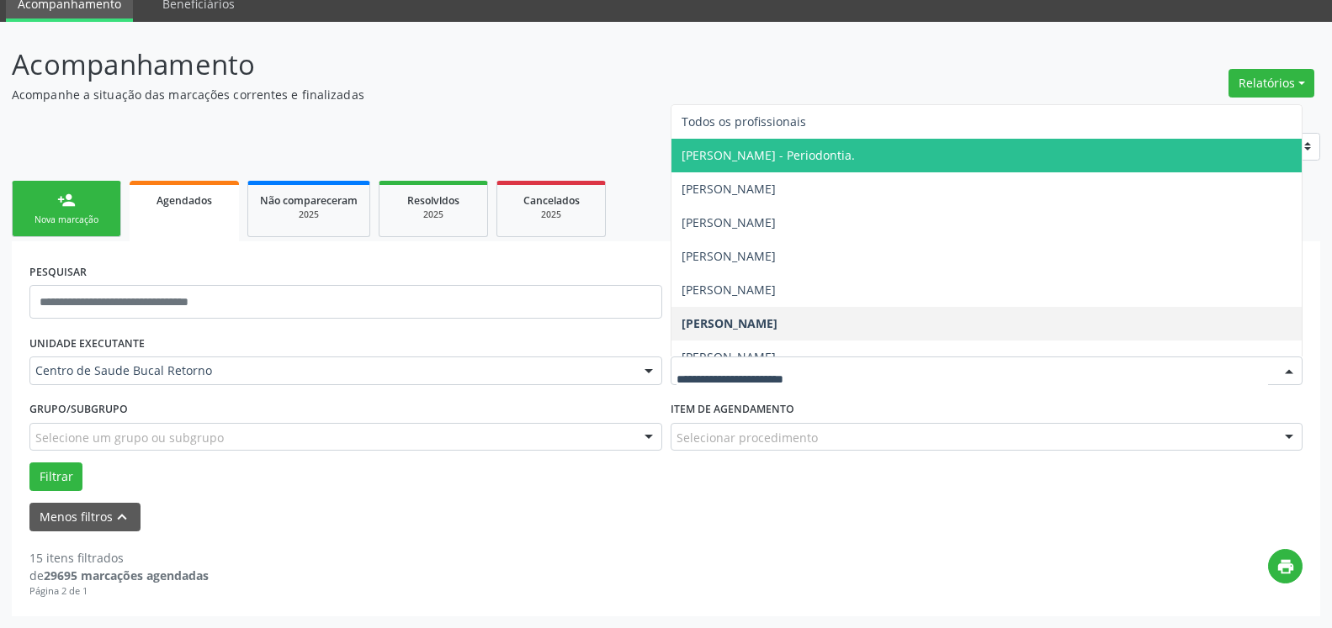
click at [801, 163] on span "[PERSON_NAME] - Periodontia." at bounding box center [767, 155] width 173 height 16
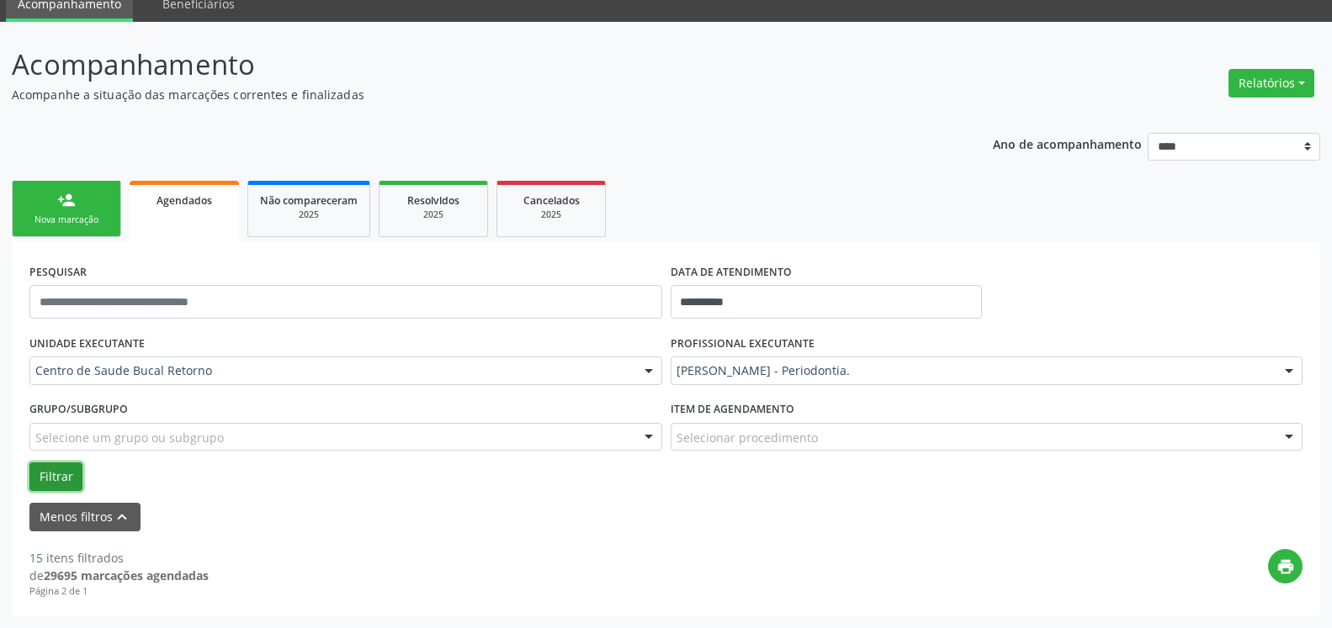
click at [63, 475] on button "Filtrar" at bounding box center [55, 477] width 53 height 29
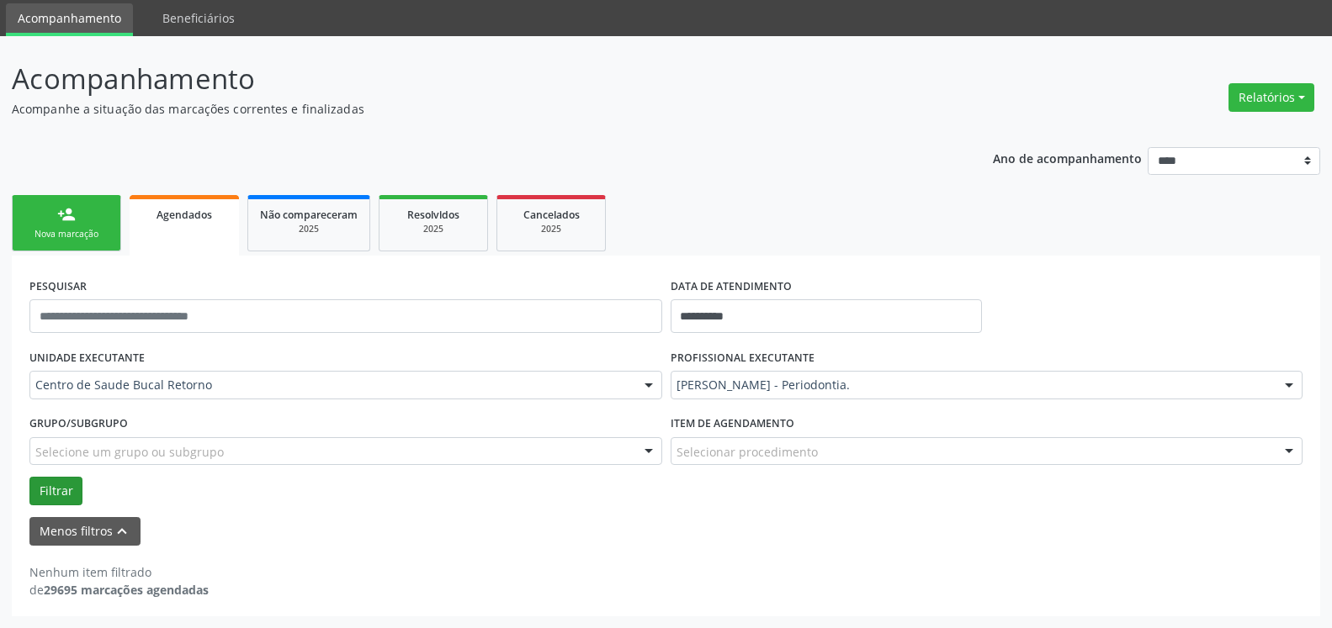
scroll to position [56, 0]
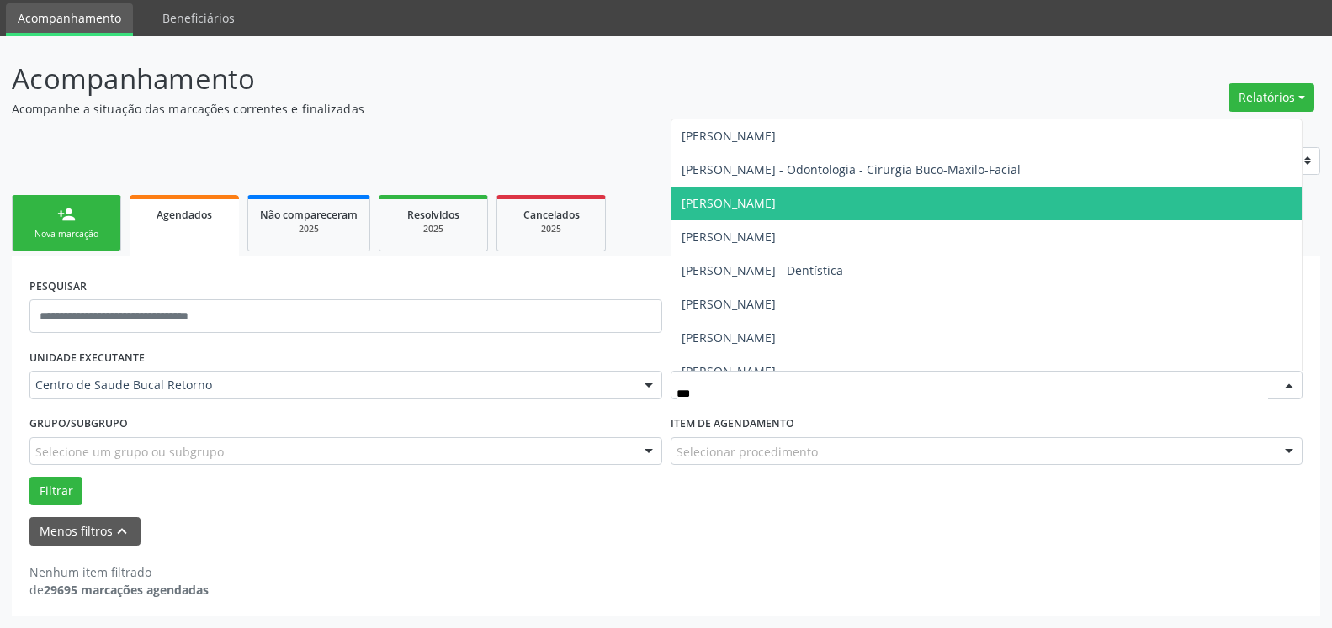
click at [771, 205] on span "[PERSON_NAME]" at bounding box center [728, 203] width 94 height 16
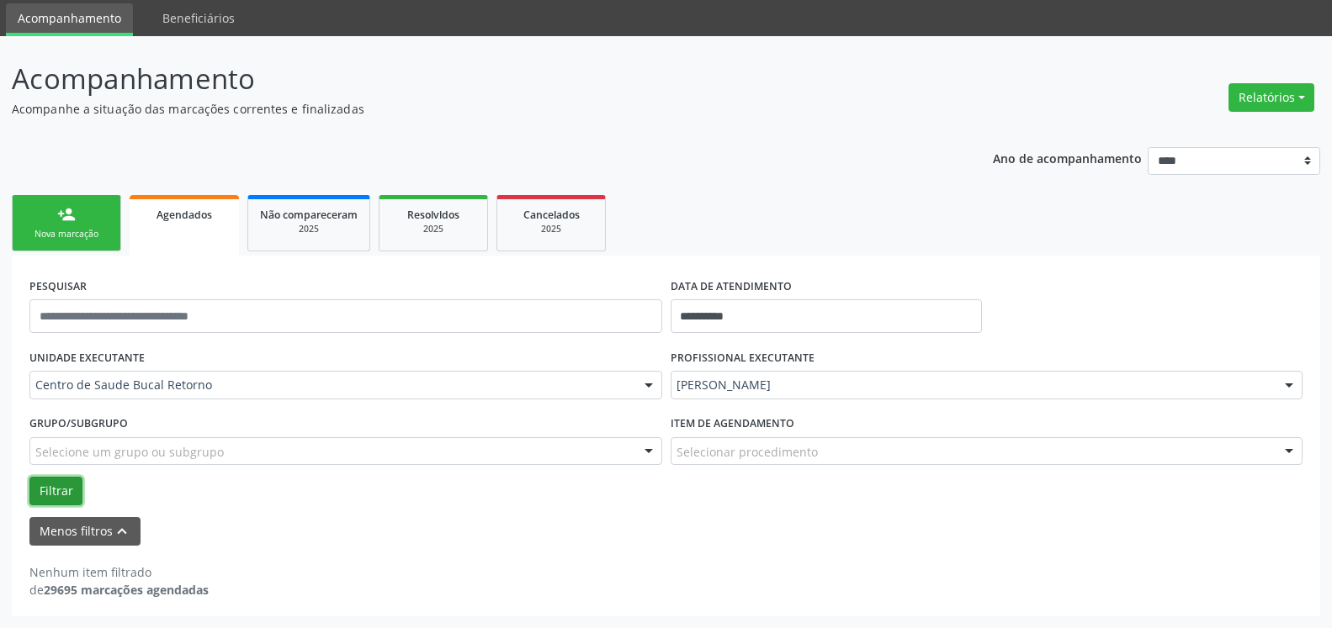
click at [50, 490] on button "Filtrar" at bounding box center [55, 491] width 53 height 29
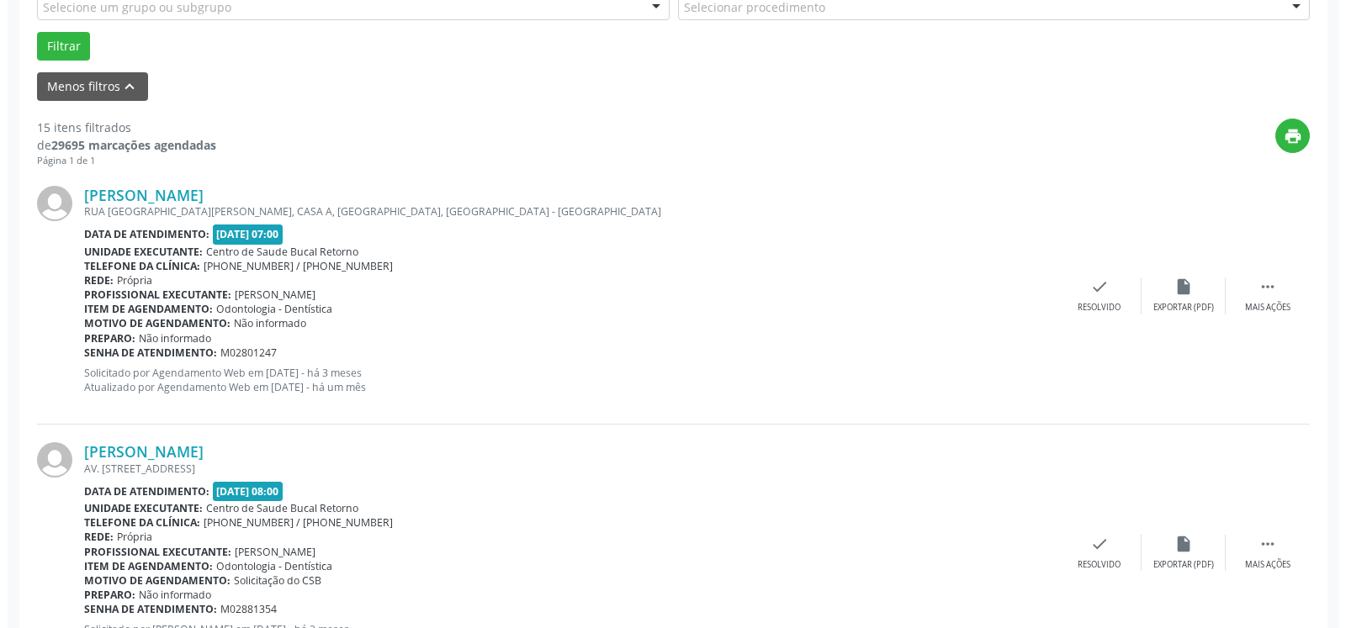
scroll to position [571, 0]
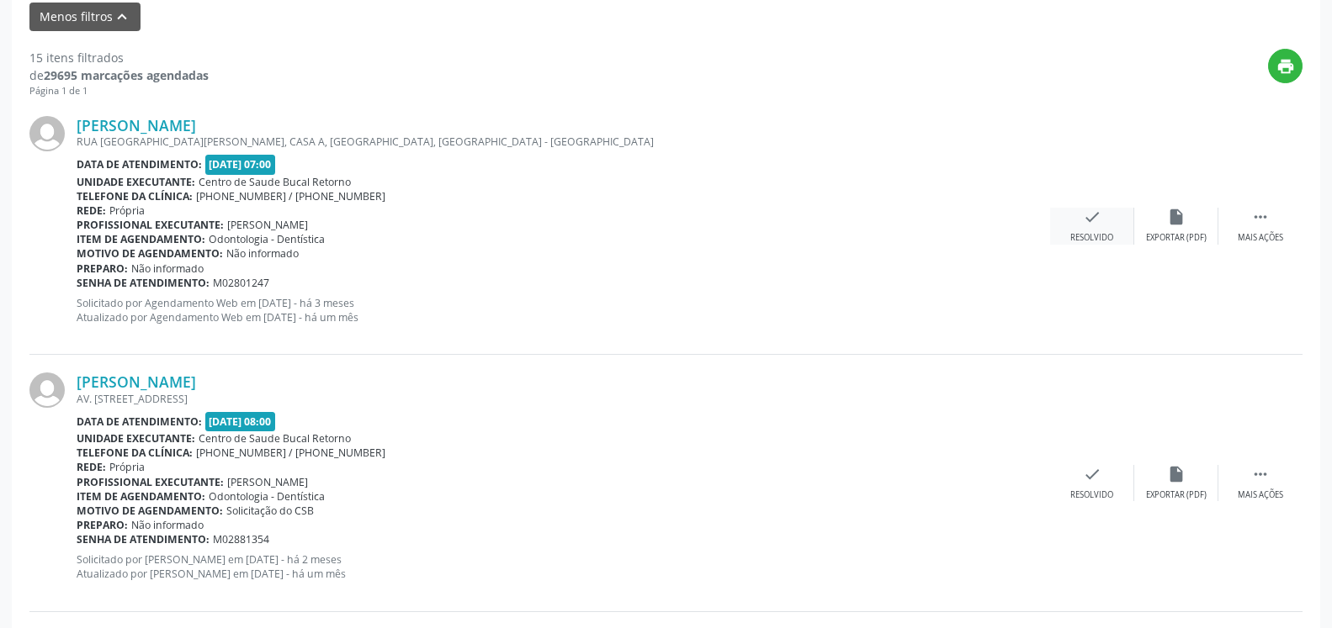
click at [1083, 226] on icon "check" at bounding box center [1092, 217] width 19 height 19
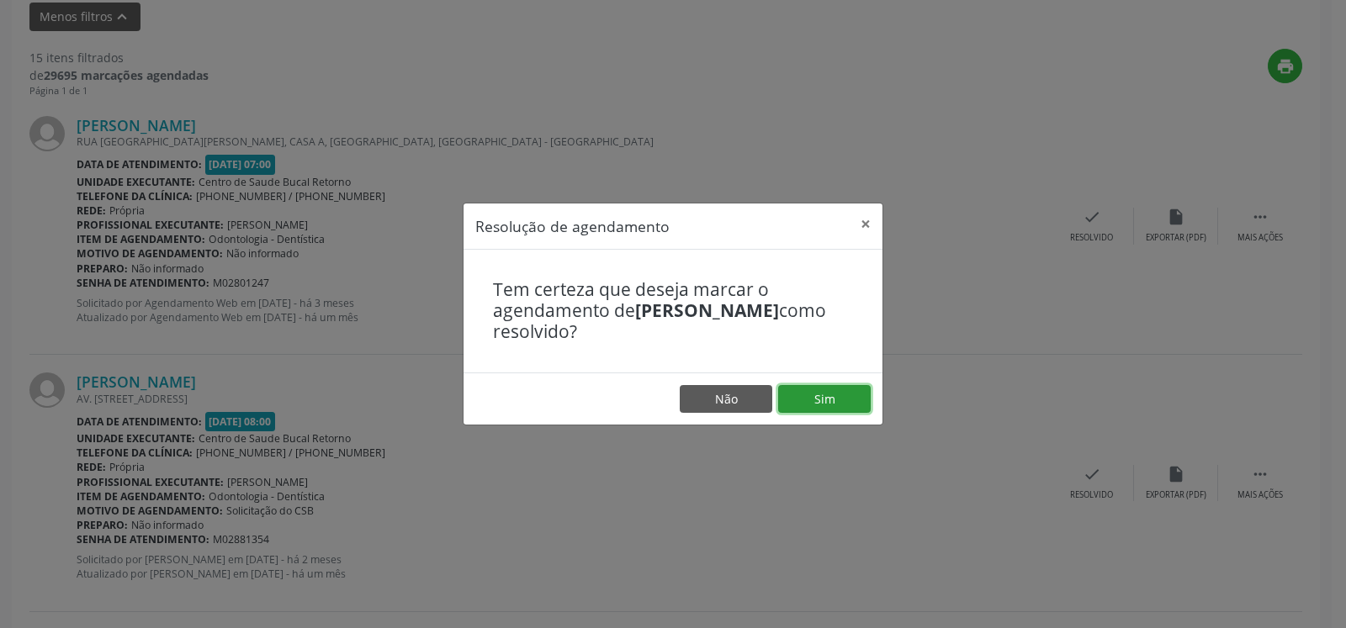
click at [813, 389] on button "Sim" at bounding box center [824, 399] width 93 height 29
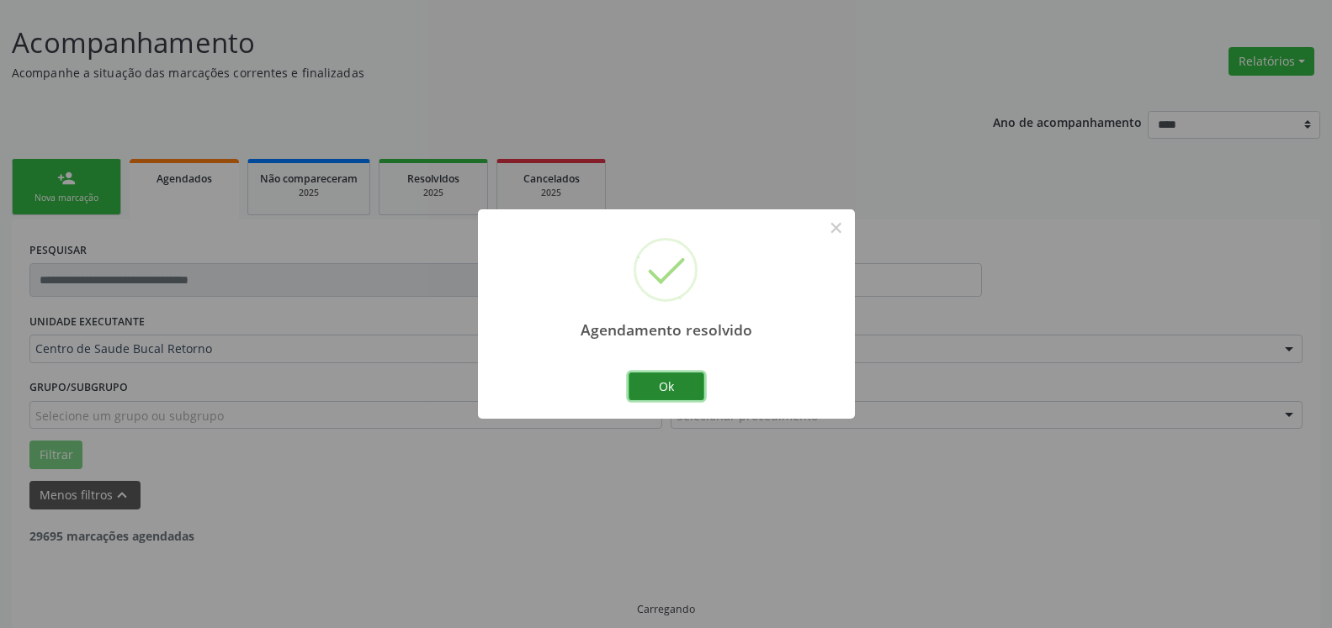
click at [666, 388] on button "Ok" at bounding box center [666, 387] width 76 height 29
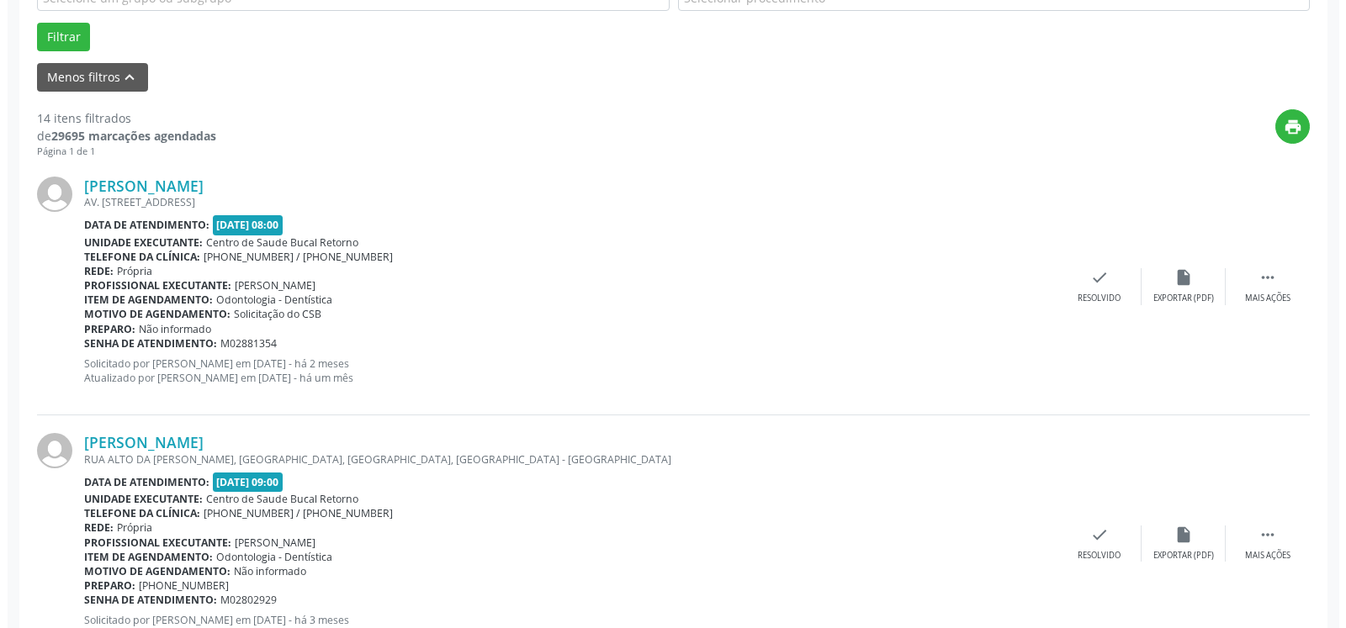
scroll to position [539, 0]
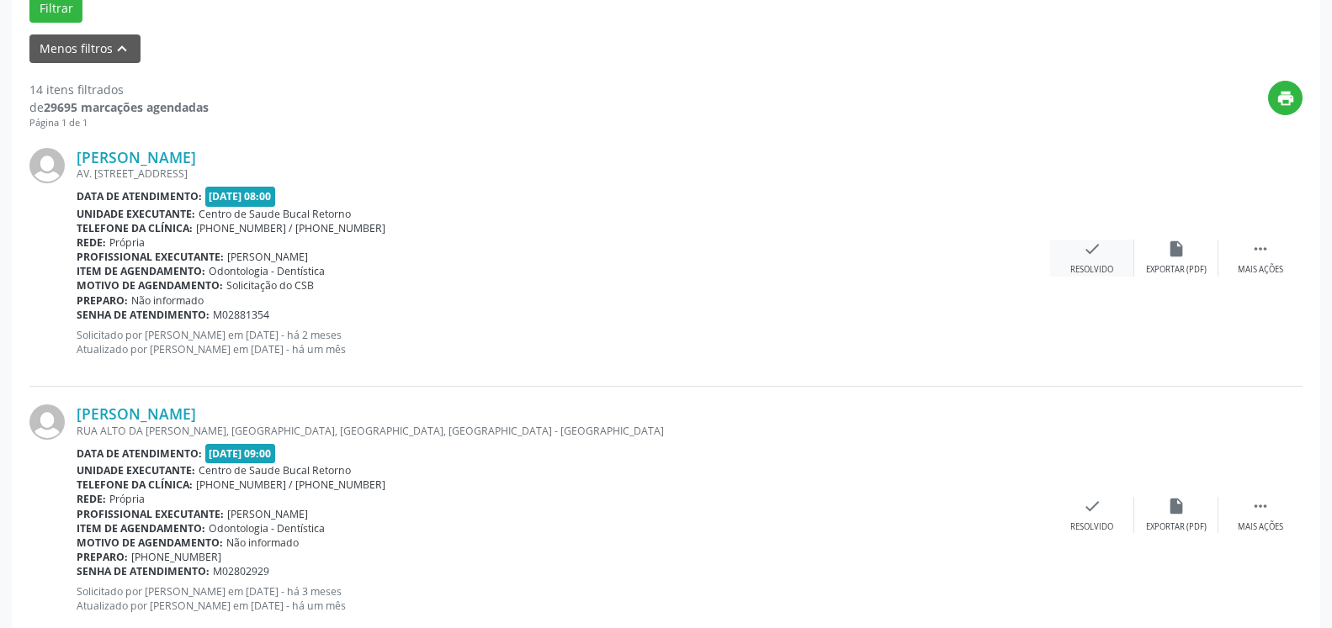
click at [1097, 257] on icon "check" at bounding box center [1092, 249] width 19 height 19
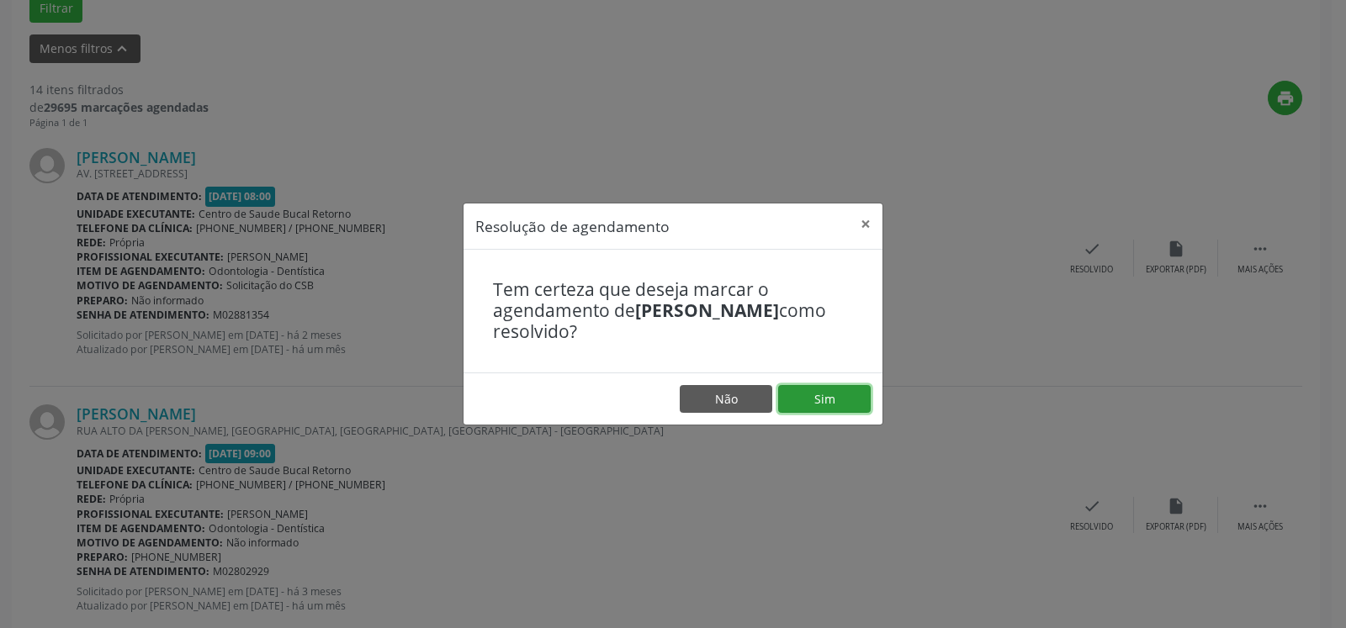
click at [811, 396] on button "Sim" at bounding box center [824, 399] width 93 height 29
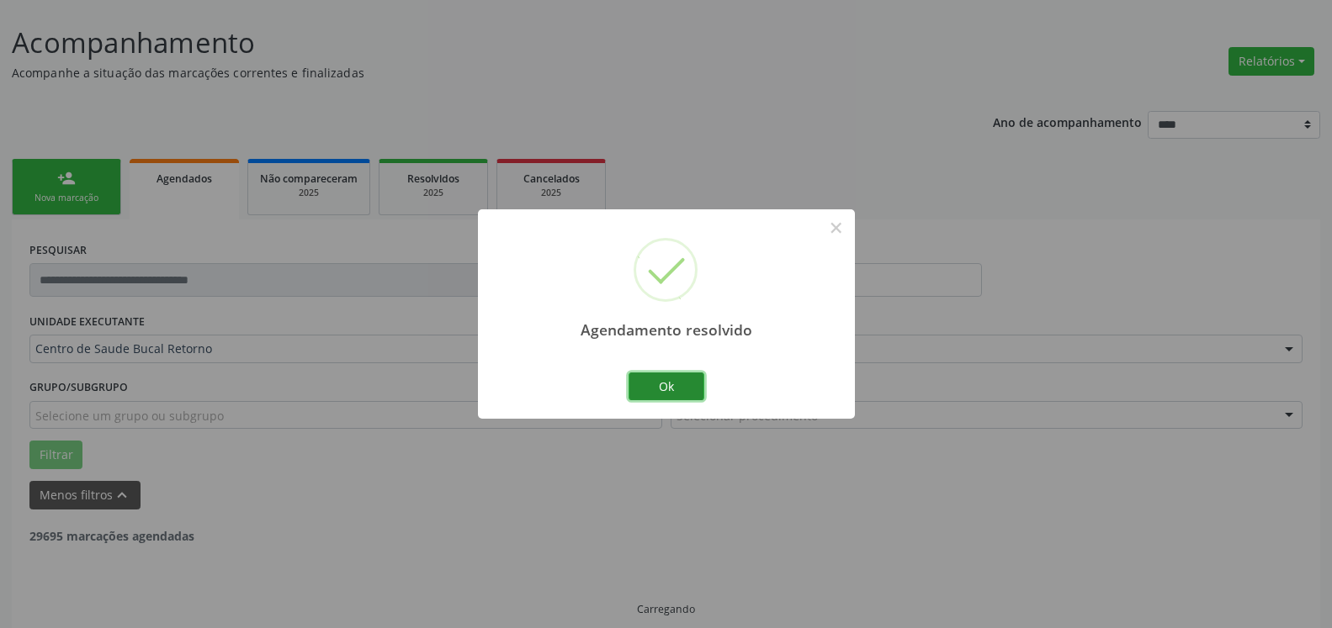
click at [674, 390] on button "Ok" at bounding box center [666, 387] width 76 height 29
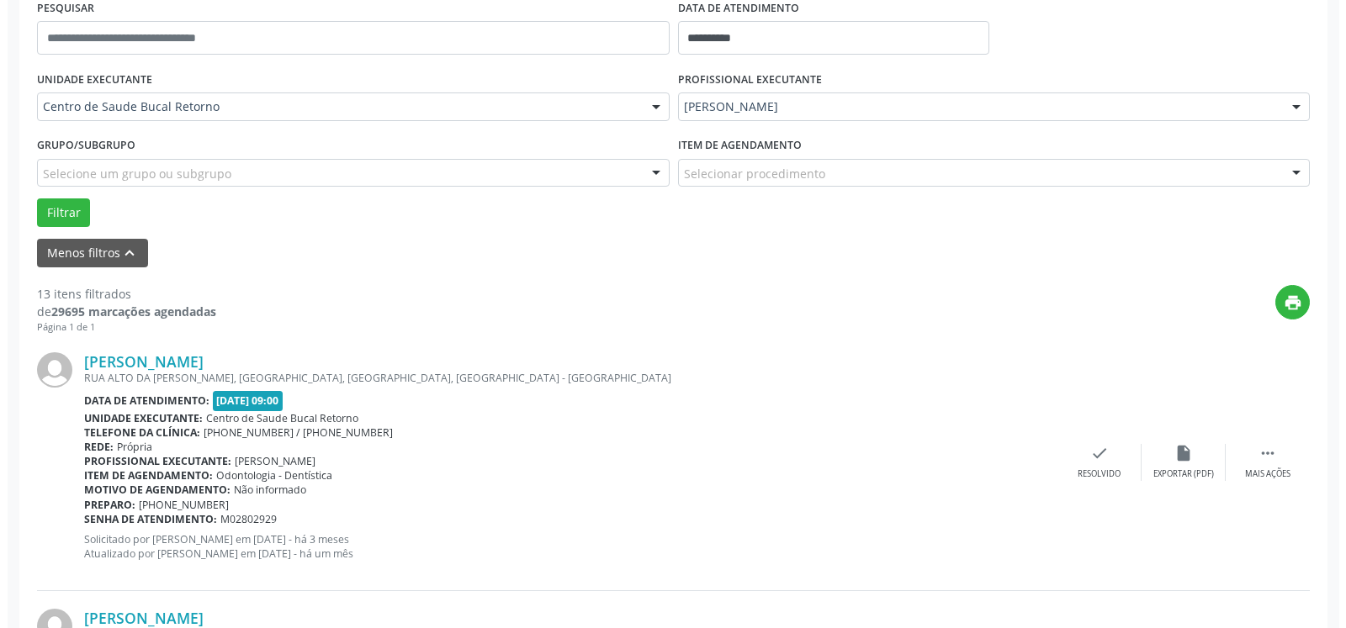
scroll to position [453, 0]
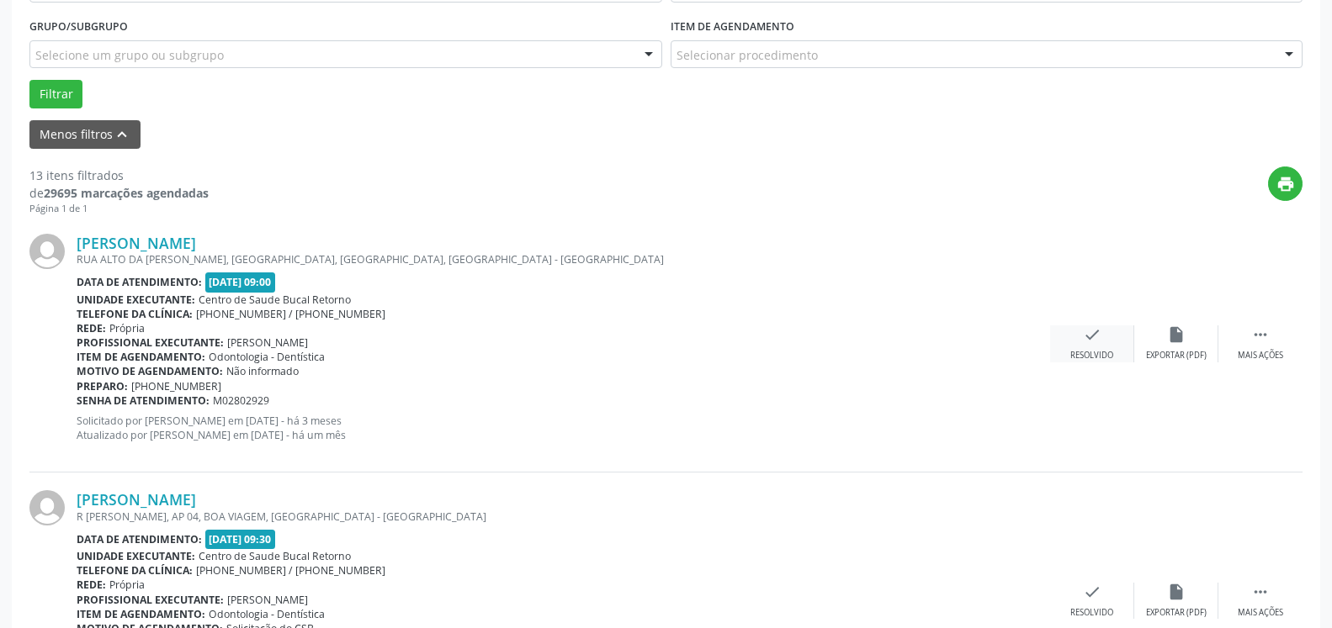
click at [1108, 342] on div "check Resolvido" at bounding box center [1092, 344] width 84 height 36
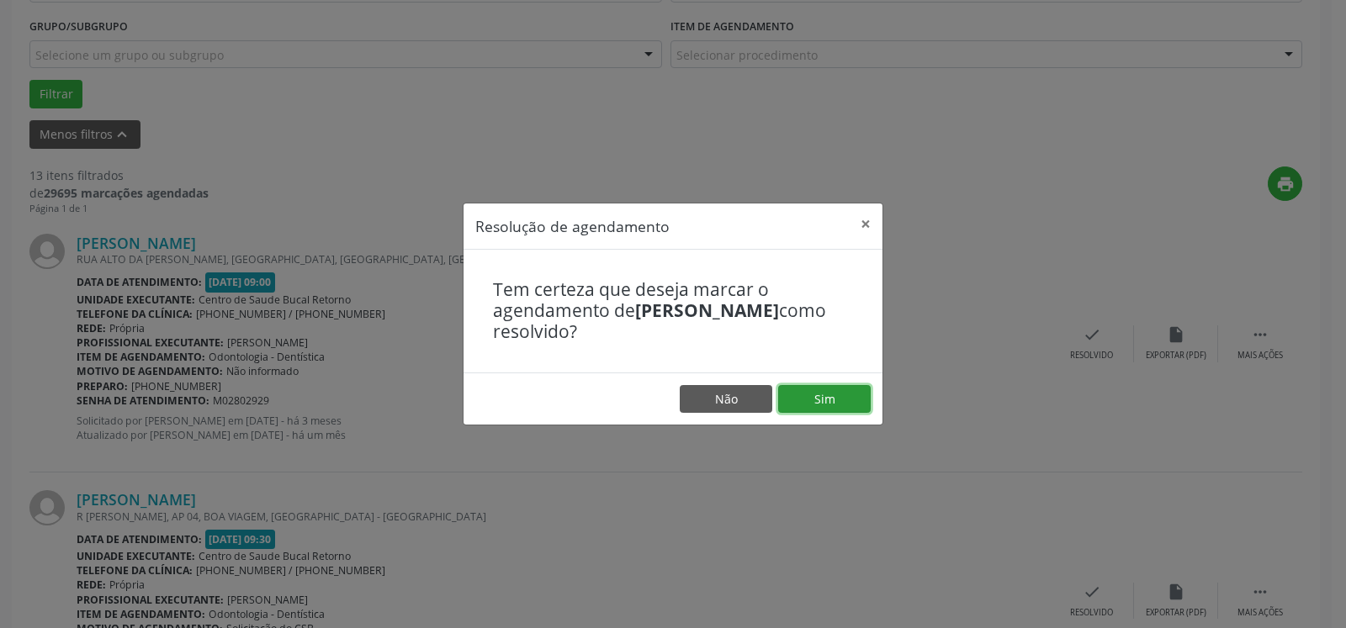
click at [810, 400] on button "Sim" at bounding box center [824, 399] width 93 height 29
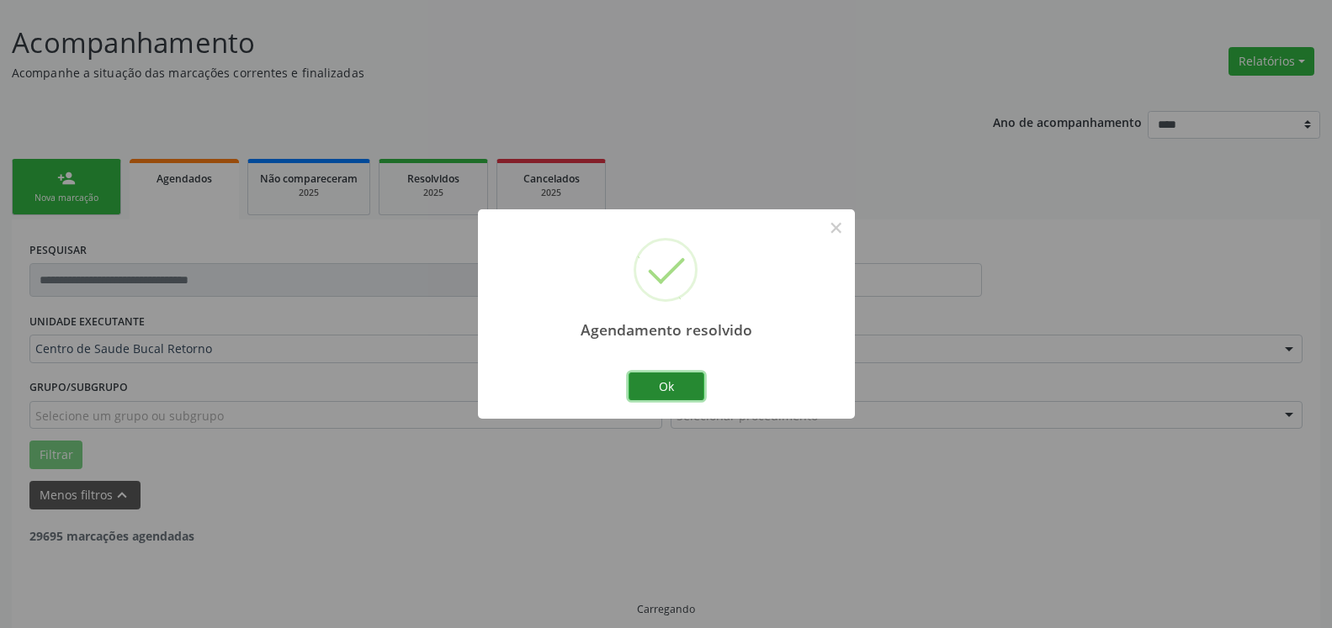
click at [656, 385] on button "Ok" at bounding box center [666, 387] width 76 height 29
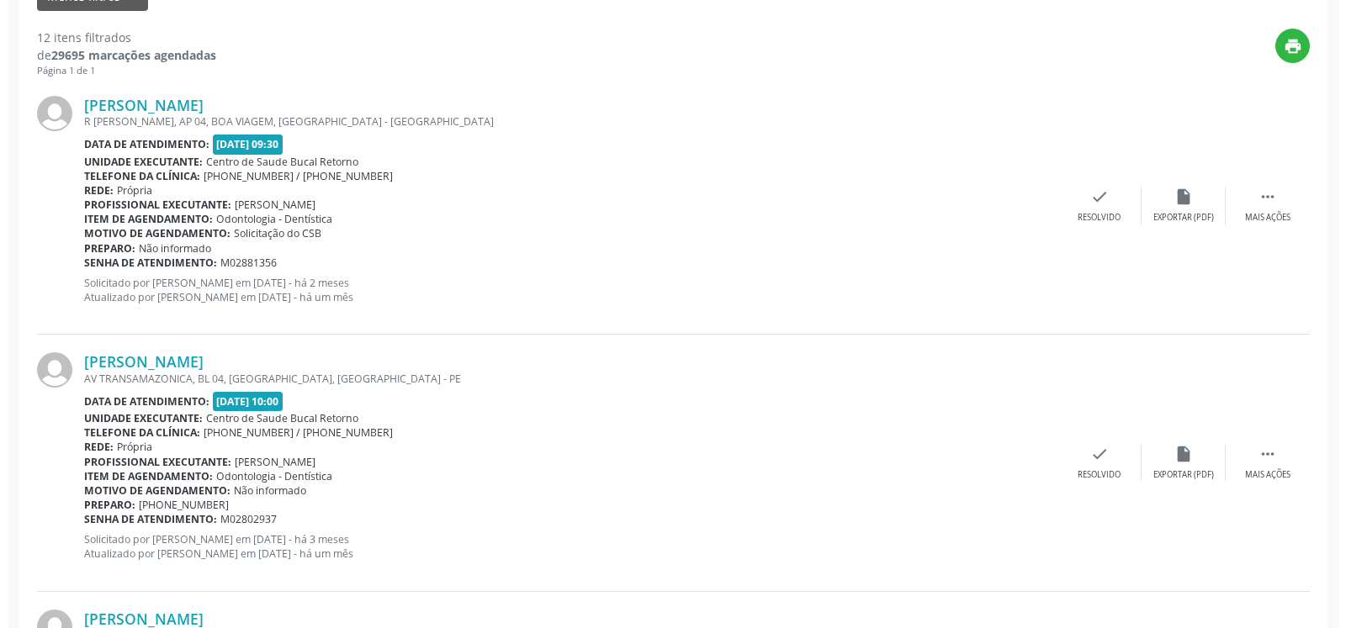
scroll to position [693, 0]
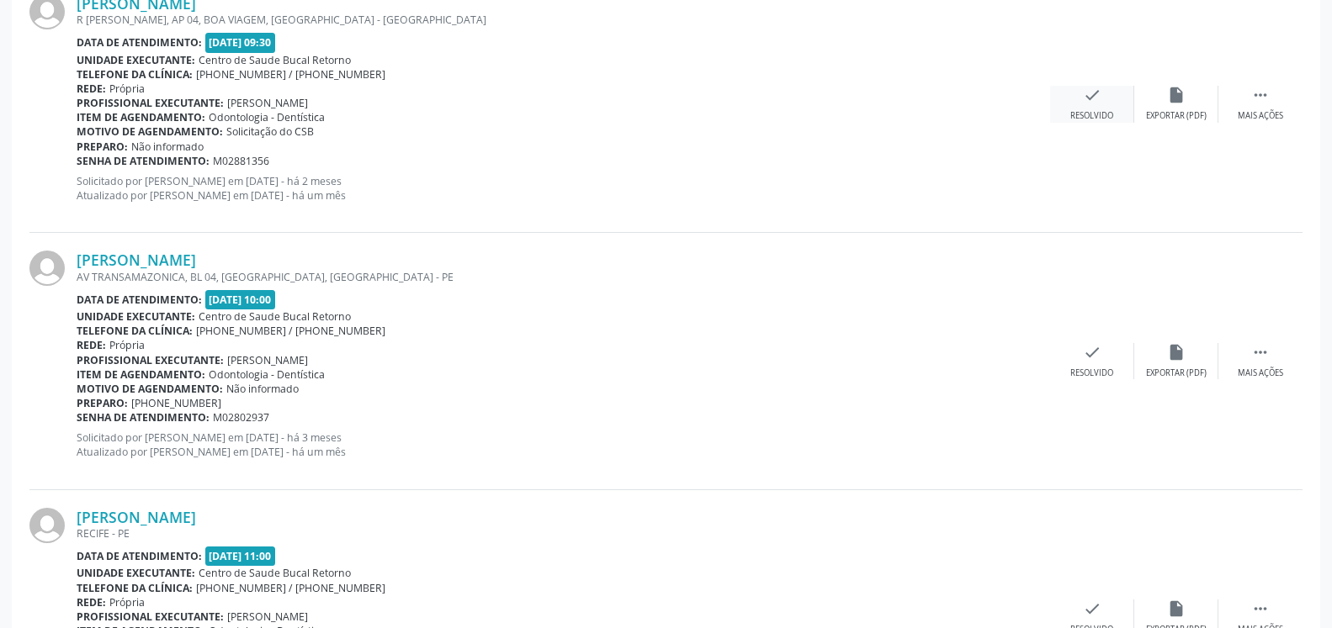
click at [1094, 104] on icon "check" at bounding box center [1092, 95] width 19 height 19
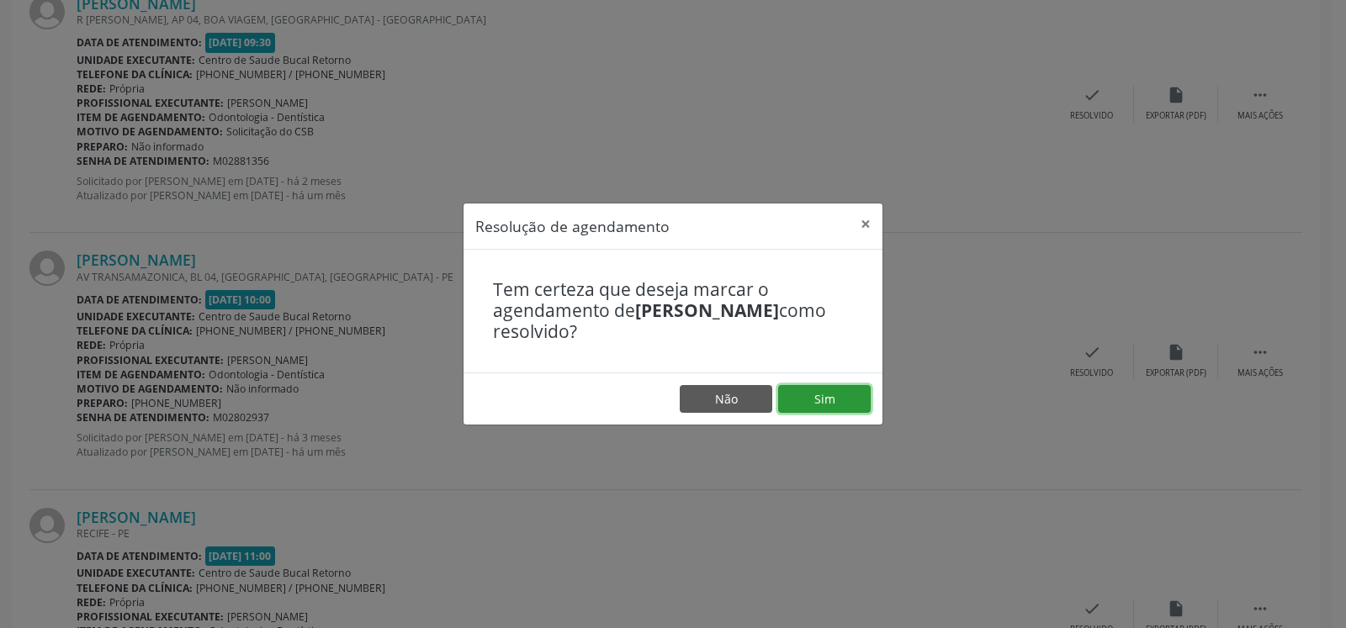
click at [834, 394] on button "Sim" at bounding box center [824, 399] width 93 height 29
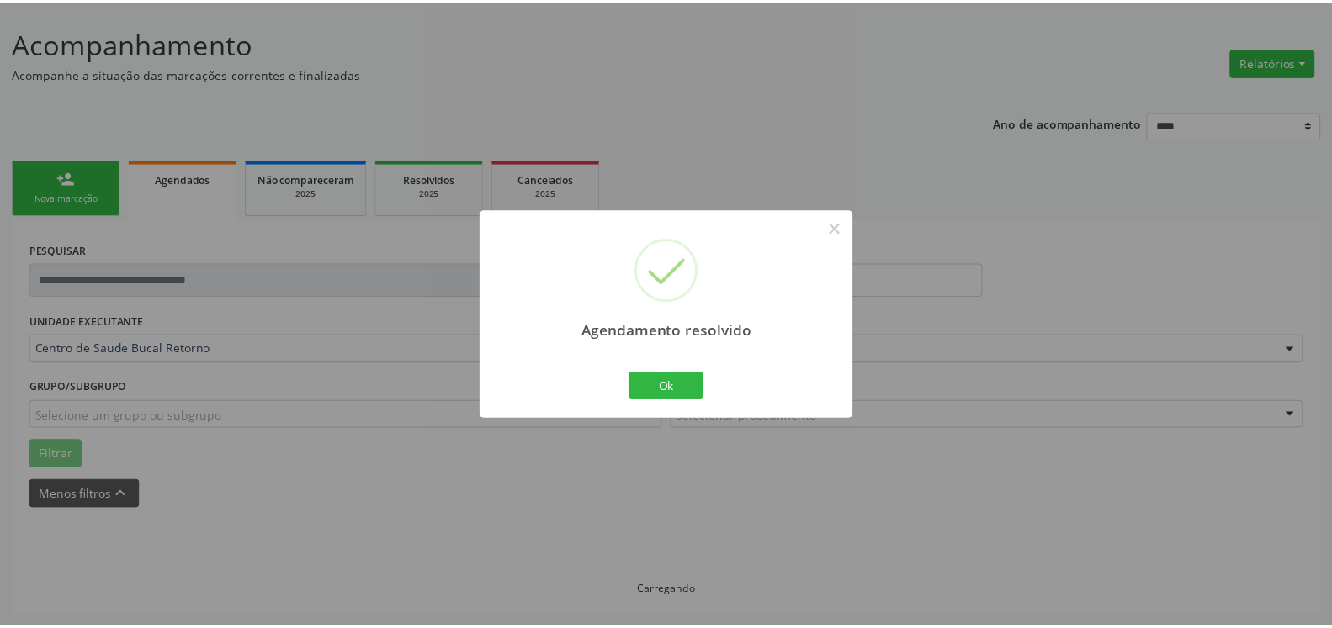
scroll to position [93, 0]
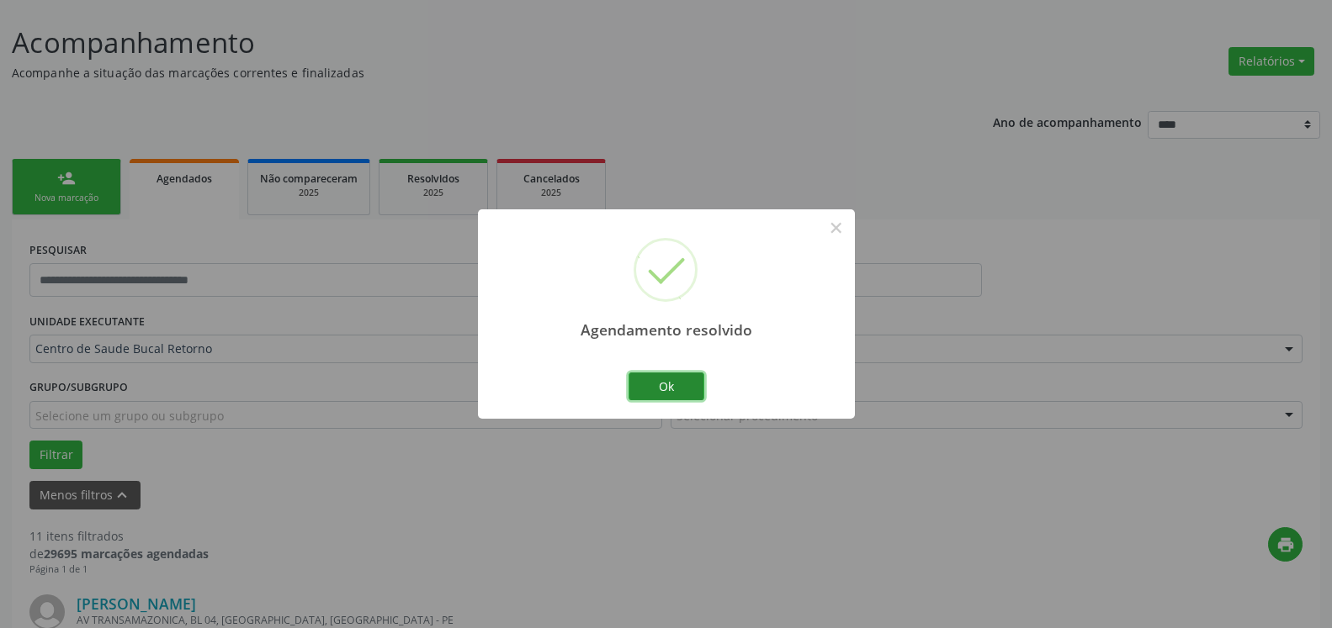
click at [657, 394] on button "Ok" at bounding box center [666, 387] width 76 height 29
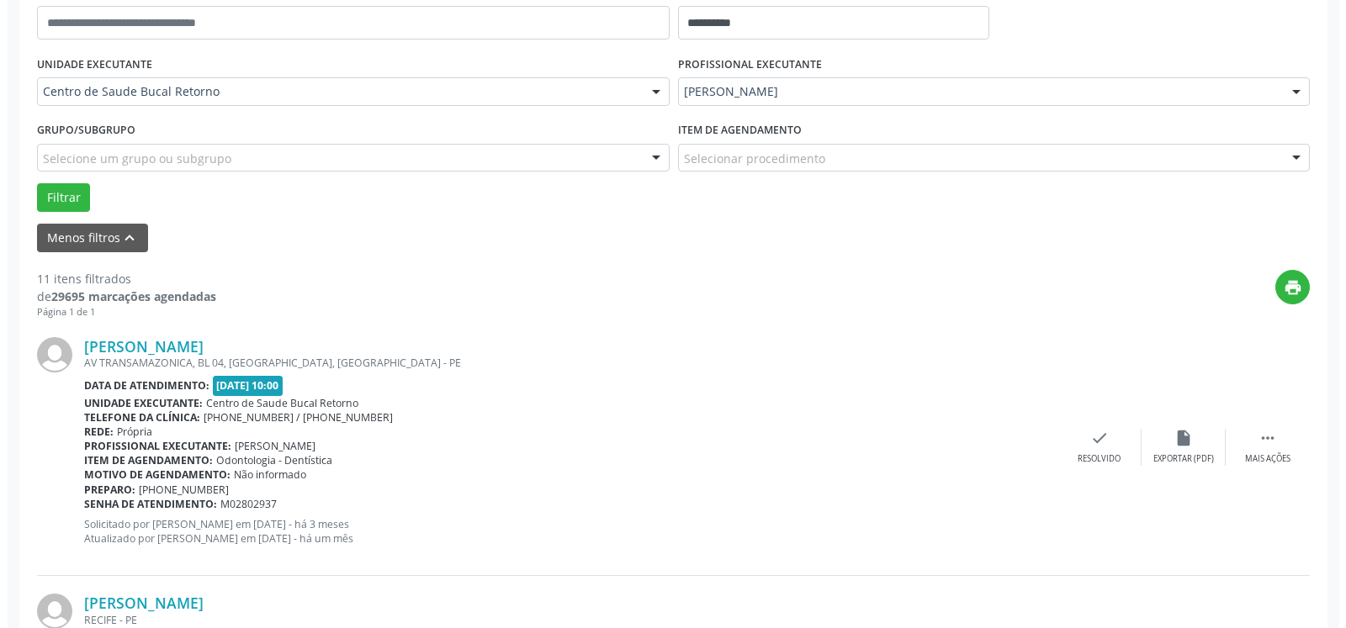
scroll to position [607, 0]
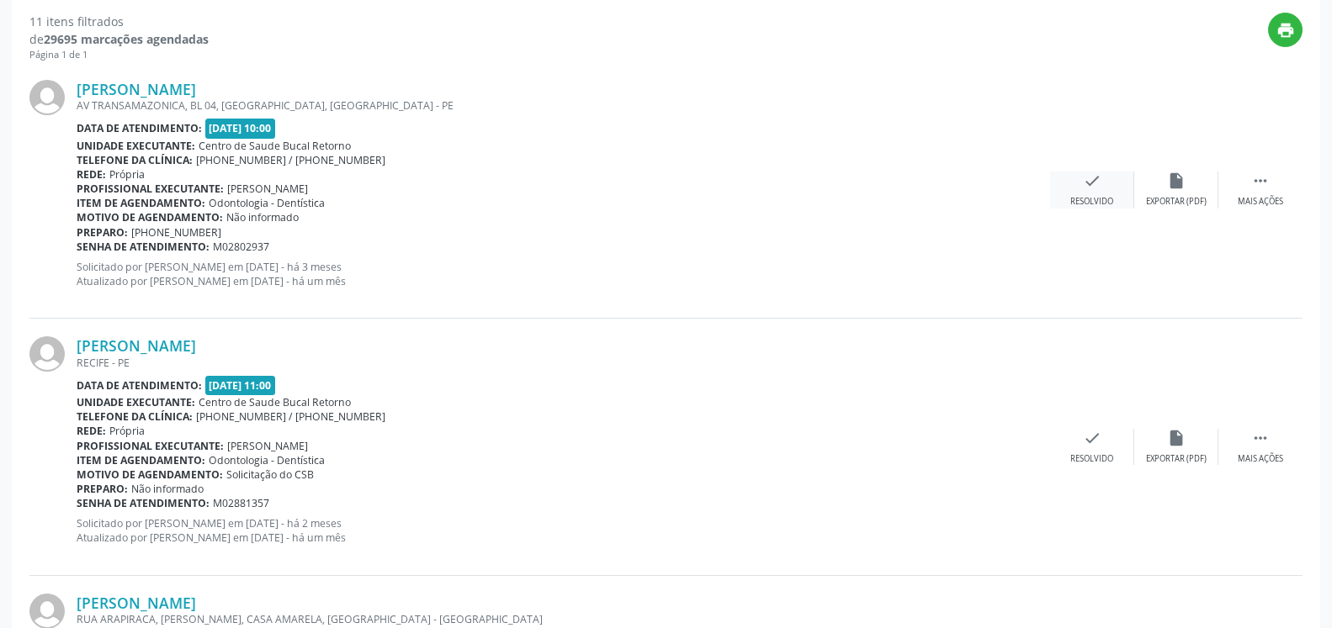
click at [1102, 183] on div "check Resolvido" at bounding box center [1092, 190] width 84 height 36
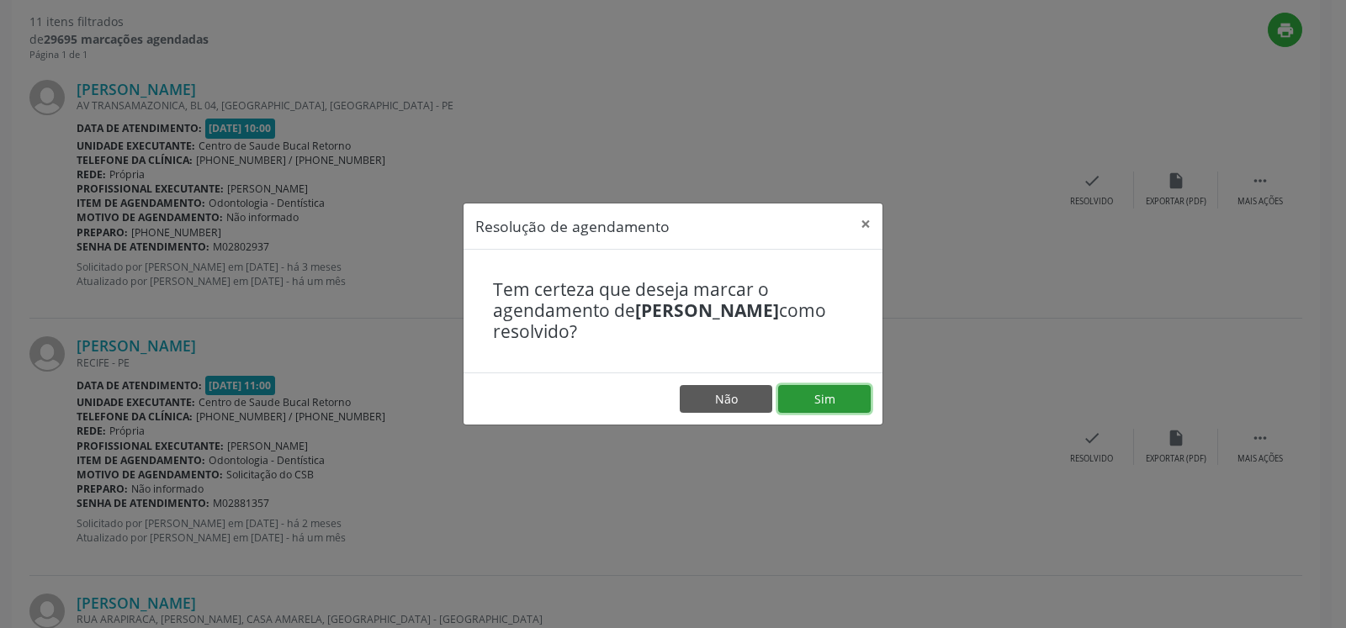
click at [803, 405] on button "Sim" at bounding box center [824, 399] width 93 height 29
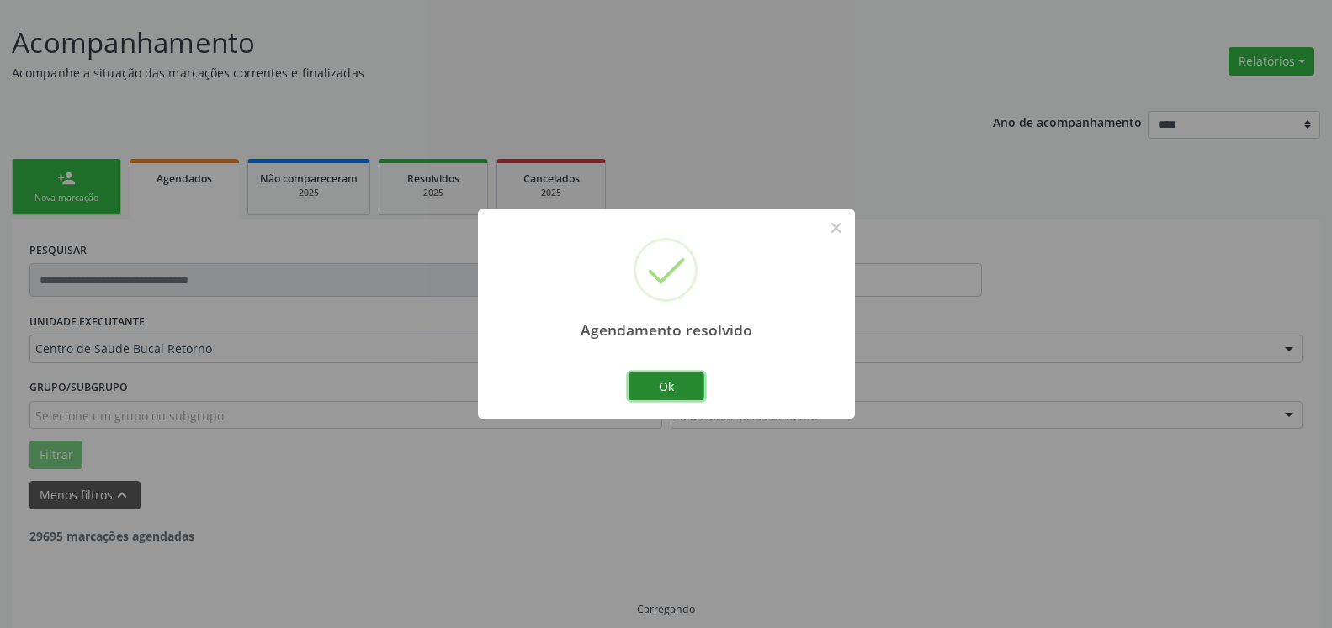
click at [683, 379] on button "Ok" at bounding box center [666, 387] width 76 height 29
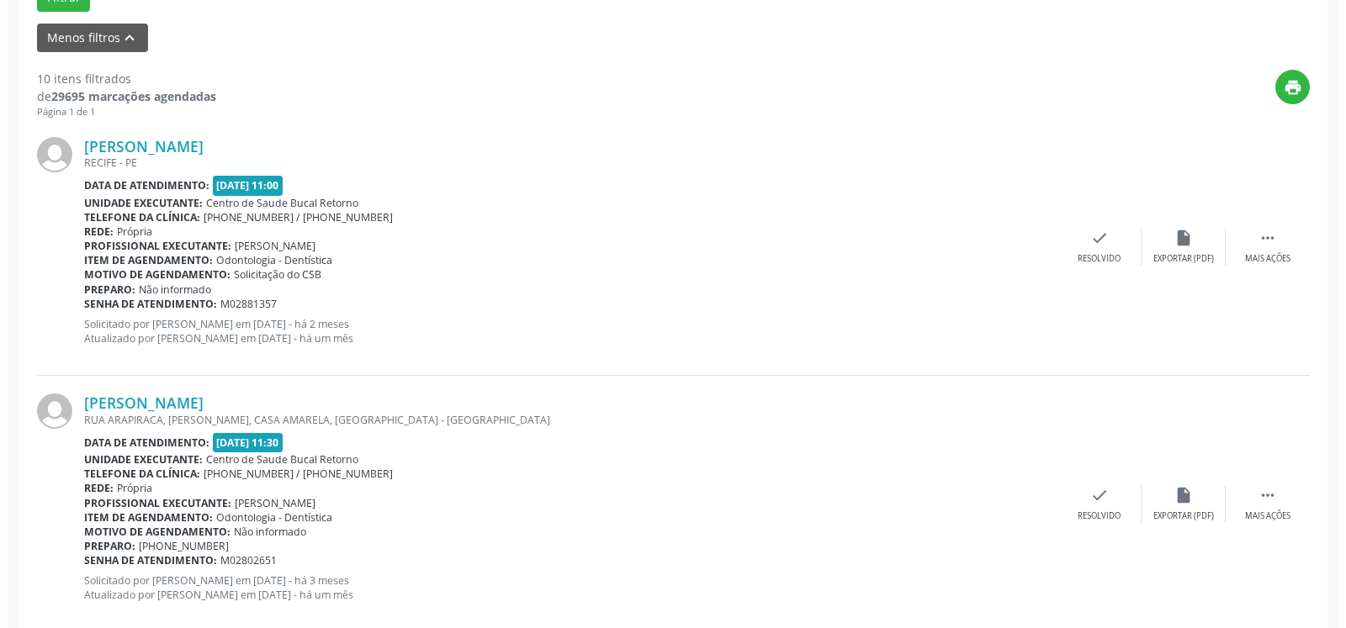
scroll to position [625, 0]
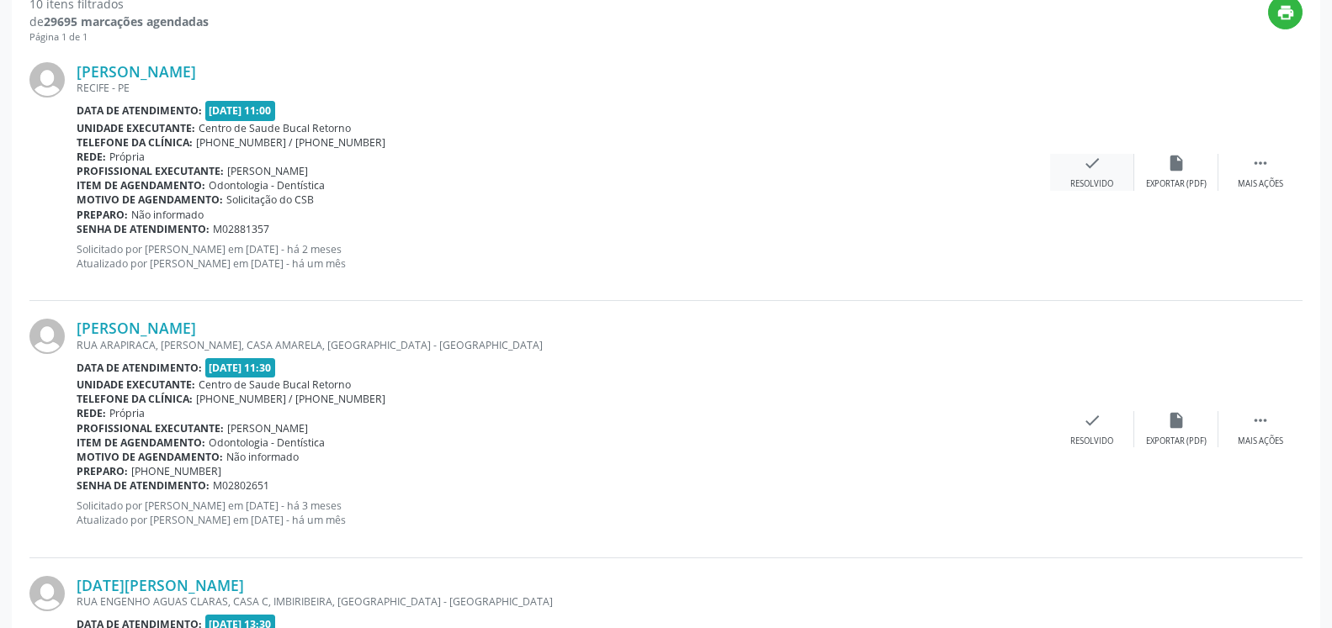
click at [1104, 179] on div "Resolvido" at bounding box center [1091, 184] width 43 height 12
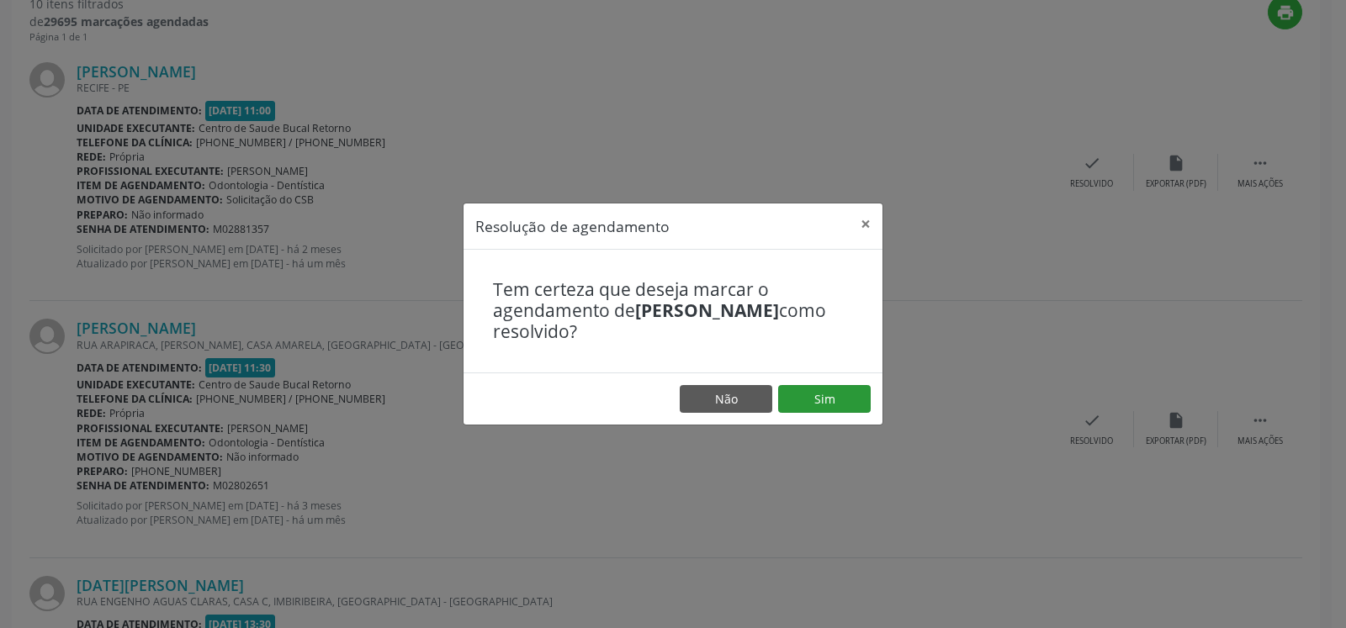
drag, startPoint x: 875, startPoint y: 388, endPoint x: 852, endPoint y: 386, distance: 22.8
click at [855, 387] on footer "Não Sim" at bounding box center [673, 399] width 419 height 53
click at [851, 386] on button "Sim" at bounding box center [824, 399] width 93 height 29
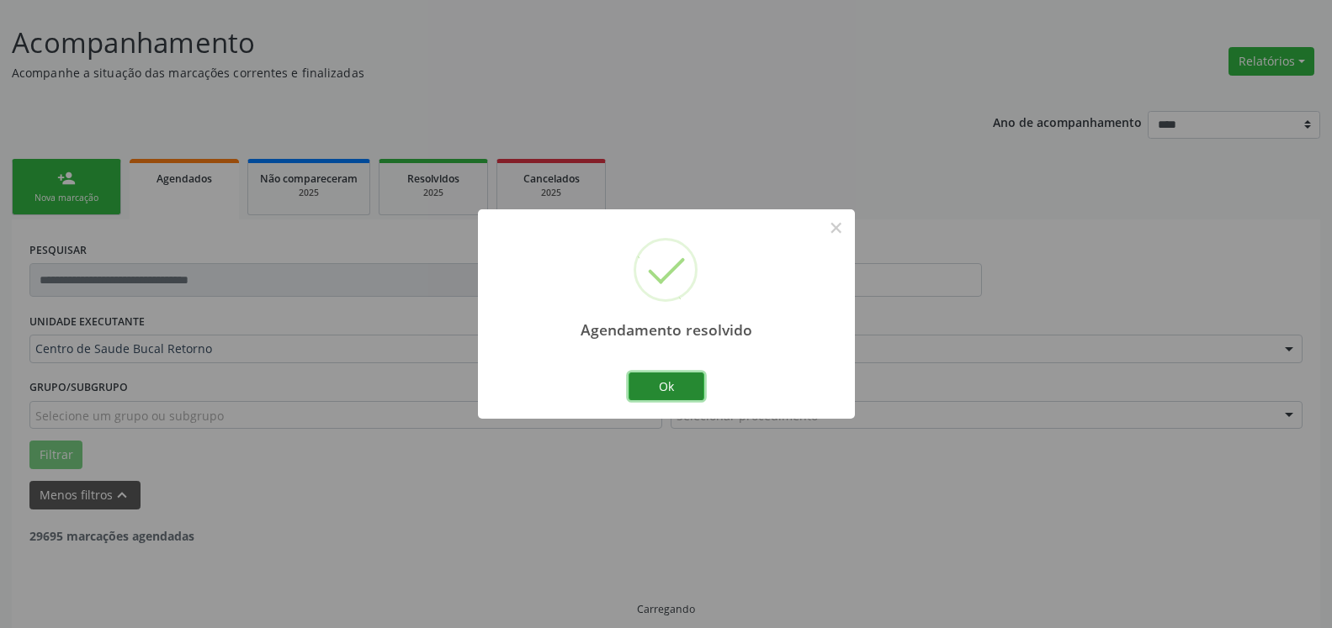
click at [673, 391] on button "Ok" at bounding box center [666, 387] width 76 height 29
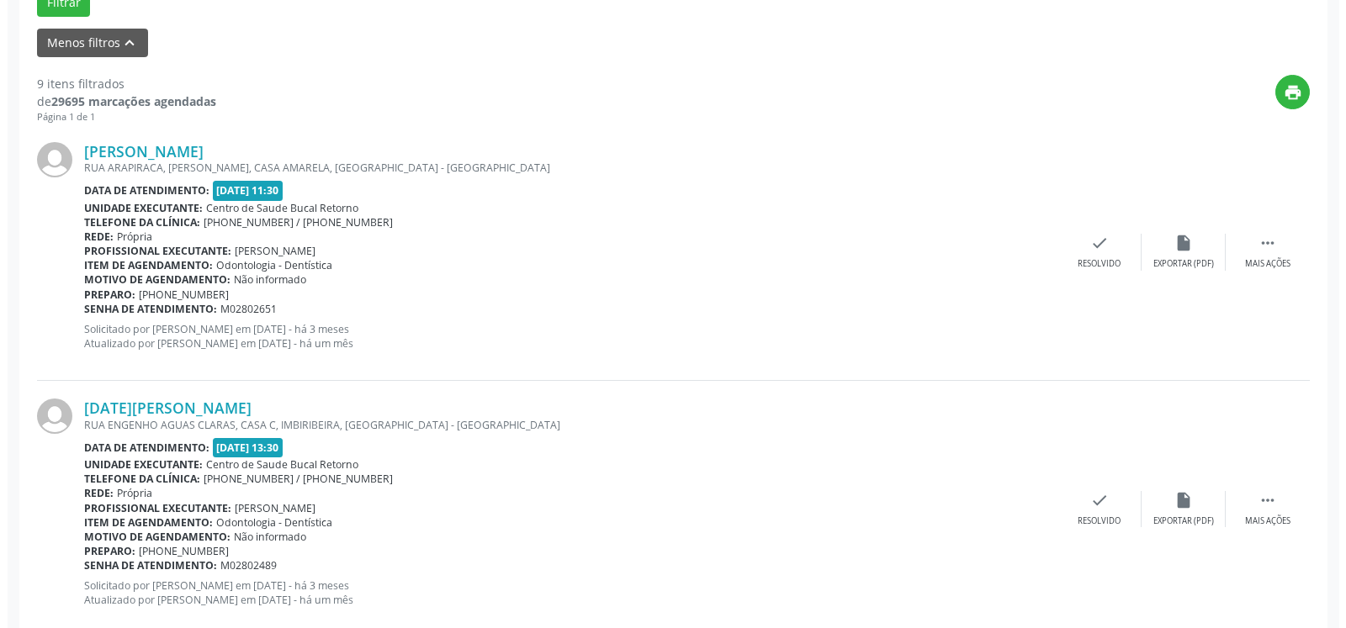
scroll to position [607, 0]
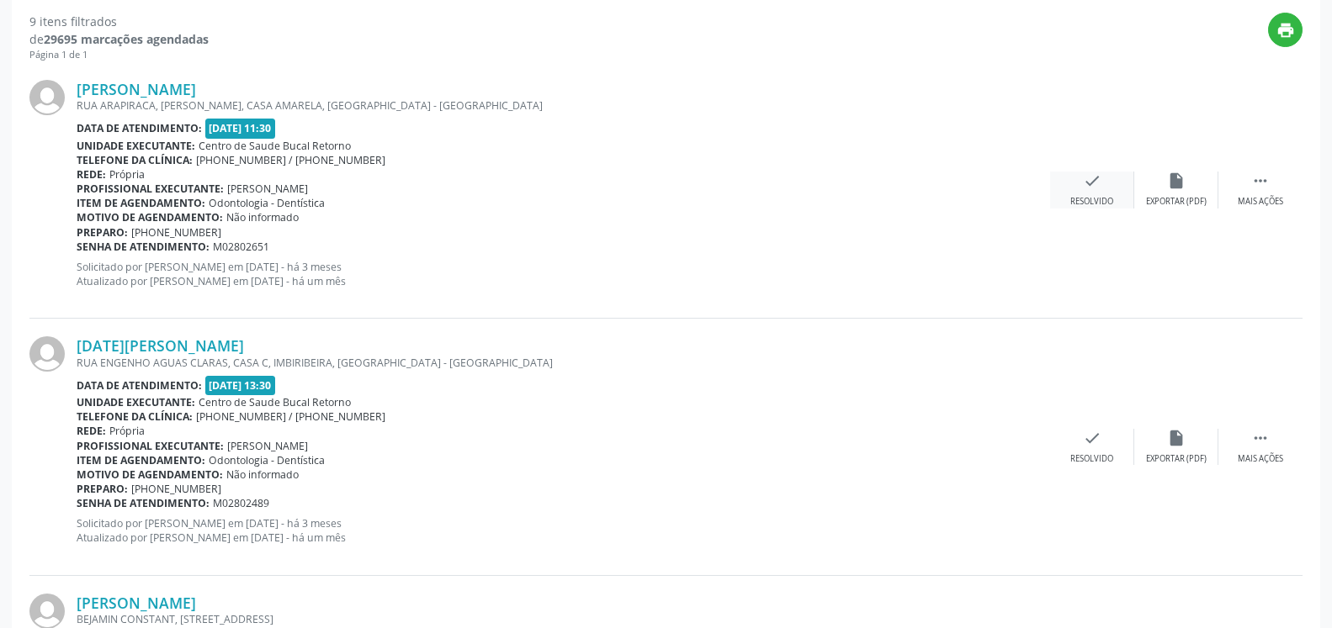
click at [1081, 187] on div "check Resolvido" at bounding box center [1092, 190] width 84 height 36
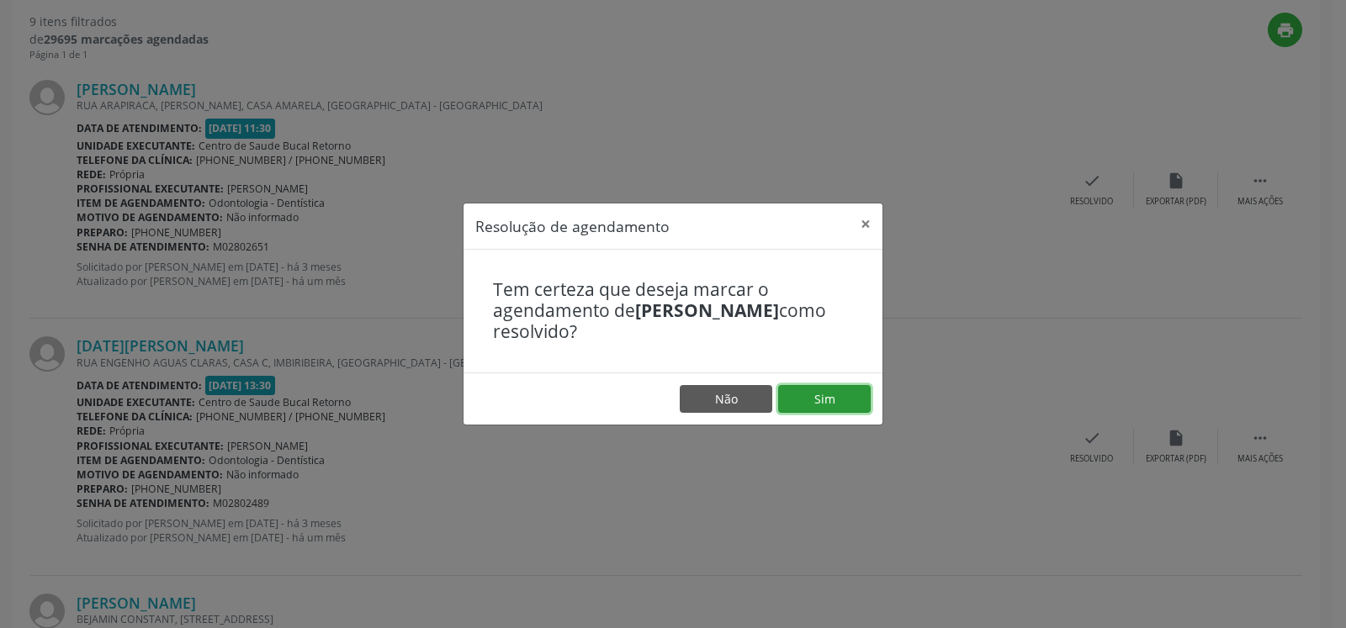
click at [834, 392] on button "Sim" at bounding box center [824, 399] width 93 height 29
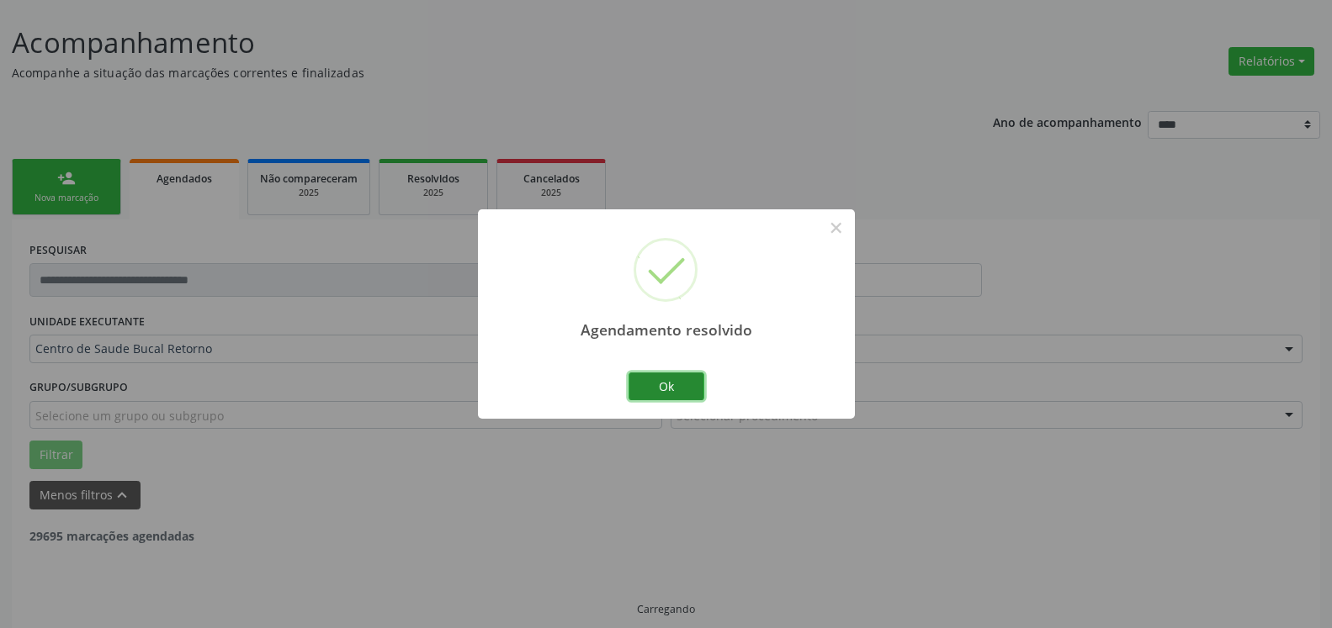
click at [697, 380] on button "Ok" at bounding box center [666, 387] width 76 height 29
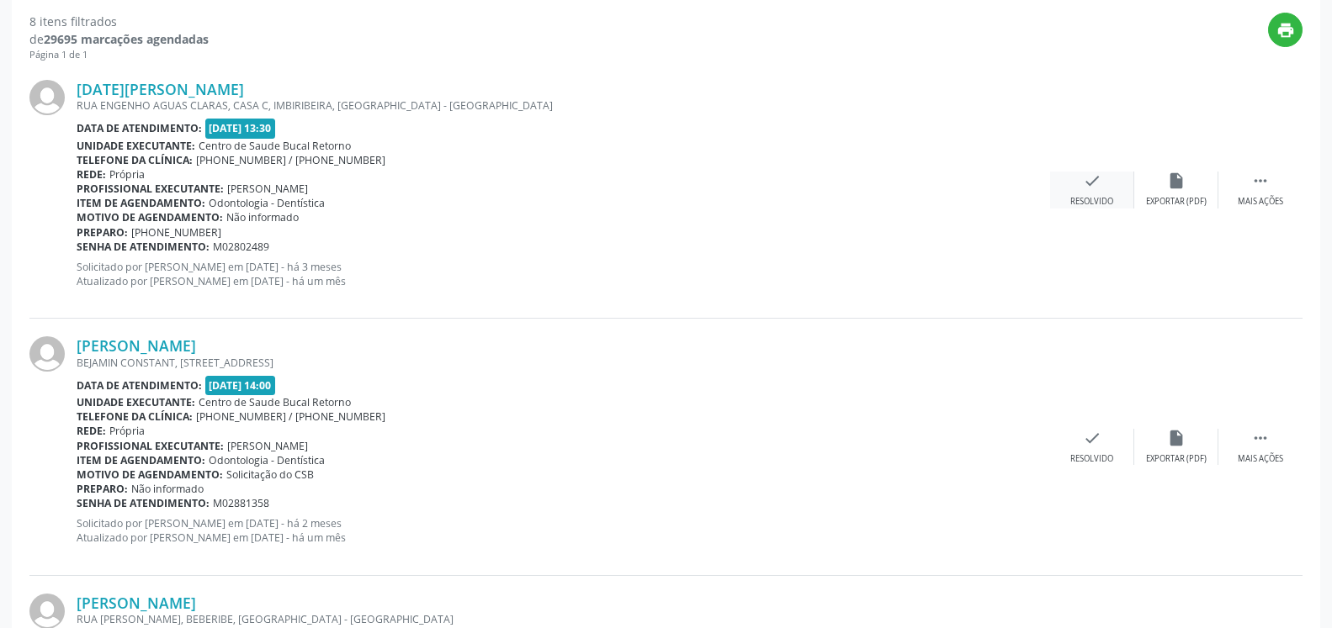
click at [1105, 190] on div "check Resolvido" at bounding box center [1092, 190] width 84 height 36
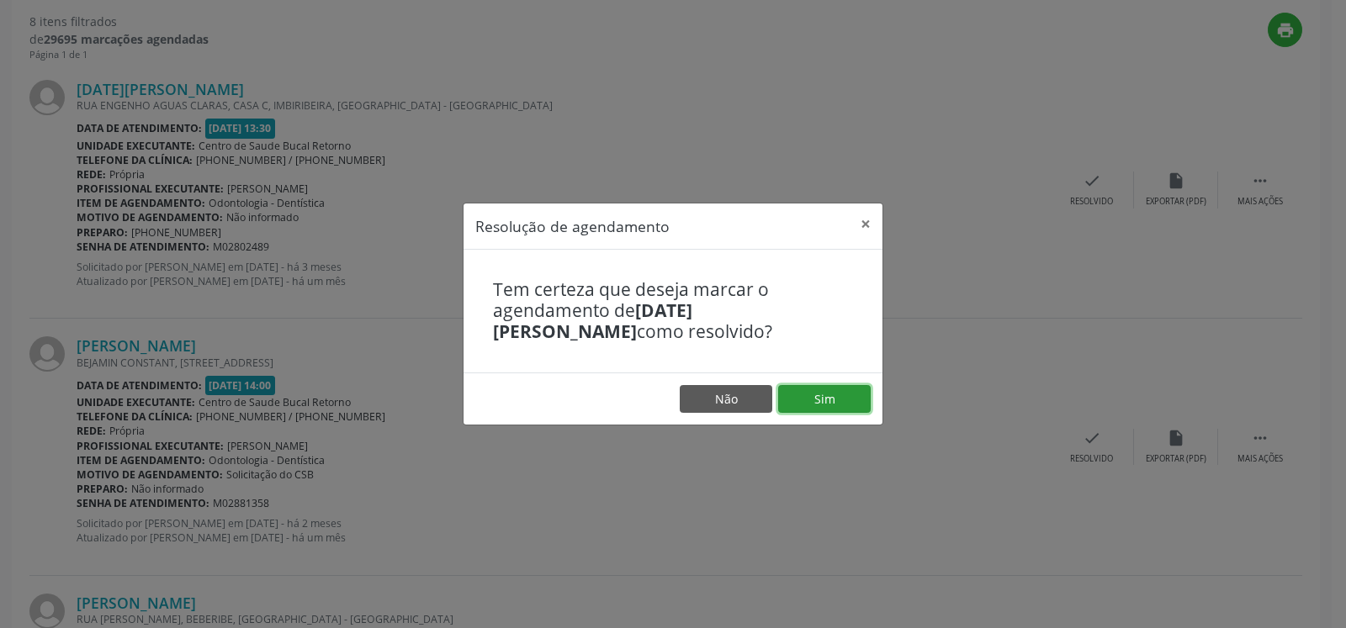
click at [805, 391] on button "Sim" at bounding box center [824, 399] width 93 height 29
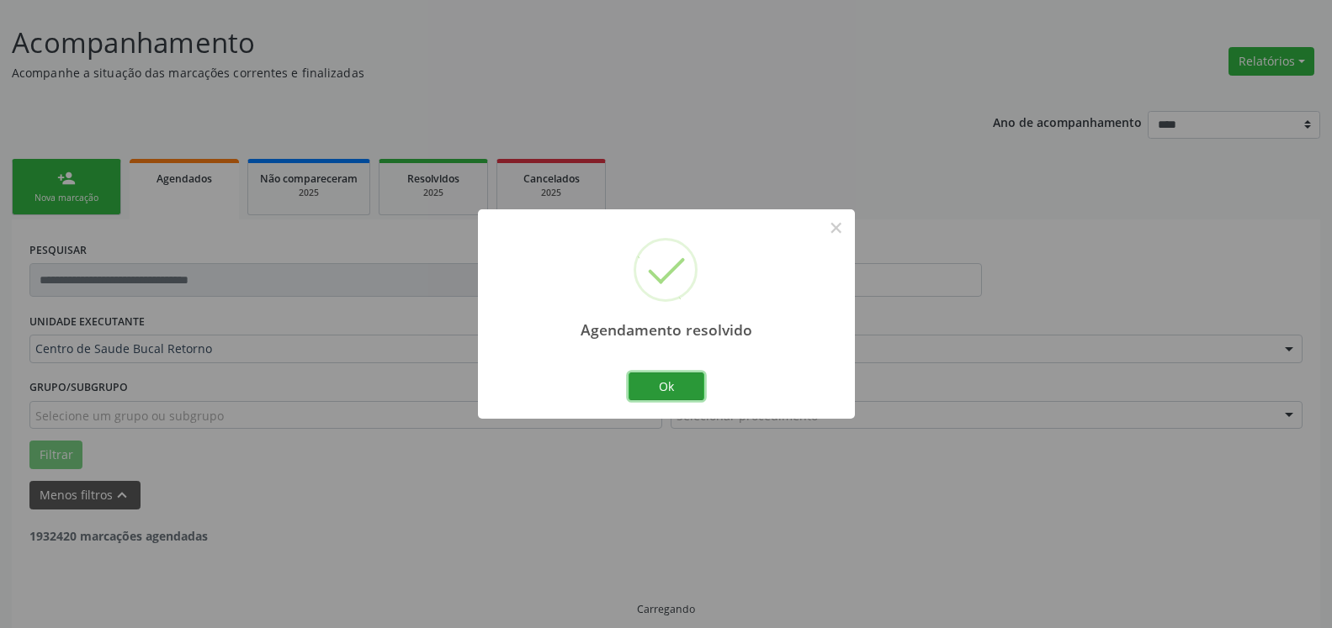
click at [644, 374] on button "Ok" at bounding box center [666, 387] width 76 height 29
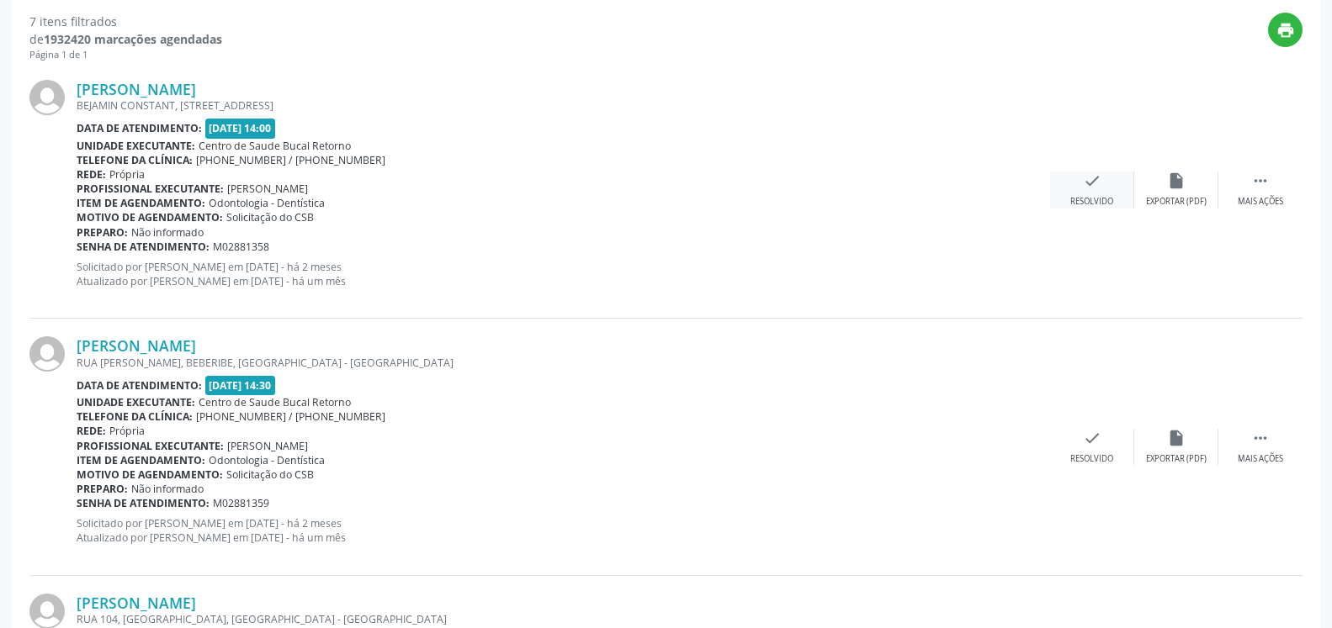
click at [1105, 199] on div "Resolvido" at bounding box center [1091, 202] width 43 height 12
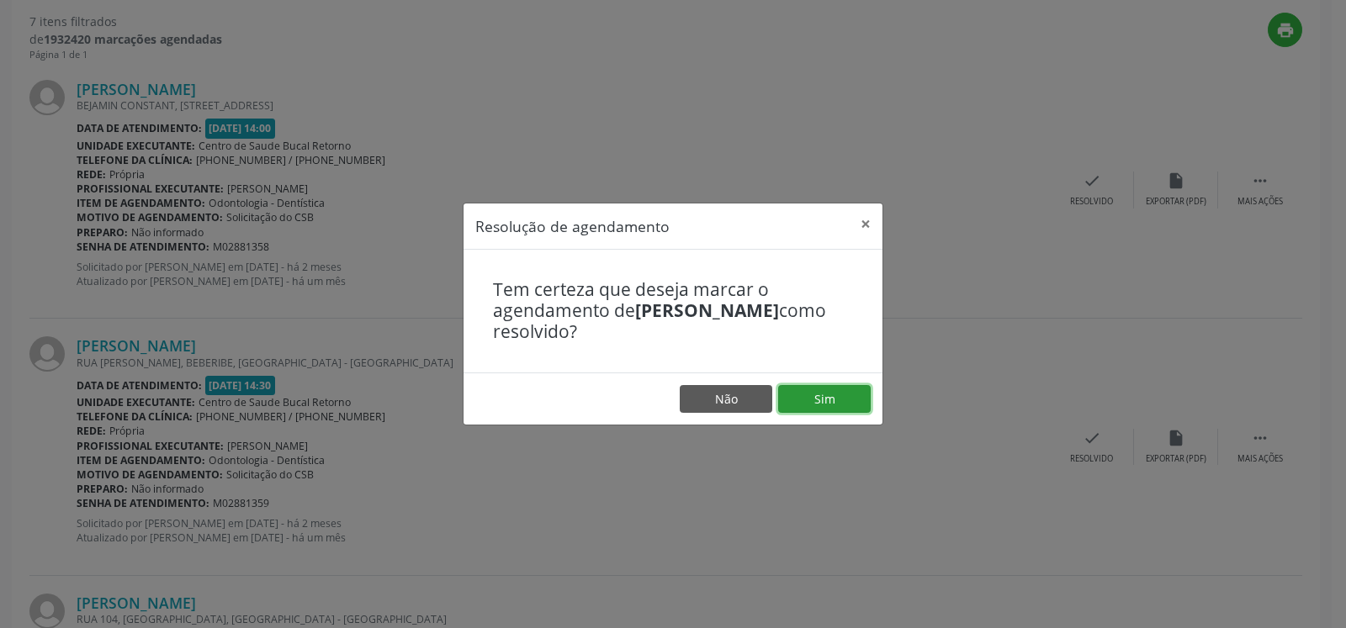
click at [842, 391] on button "Sim" at bounding box center [824, 399] width 93 height 29
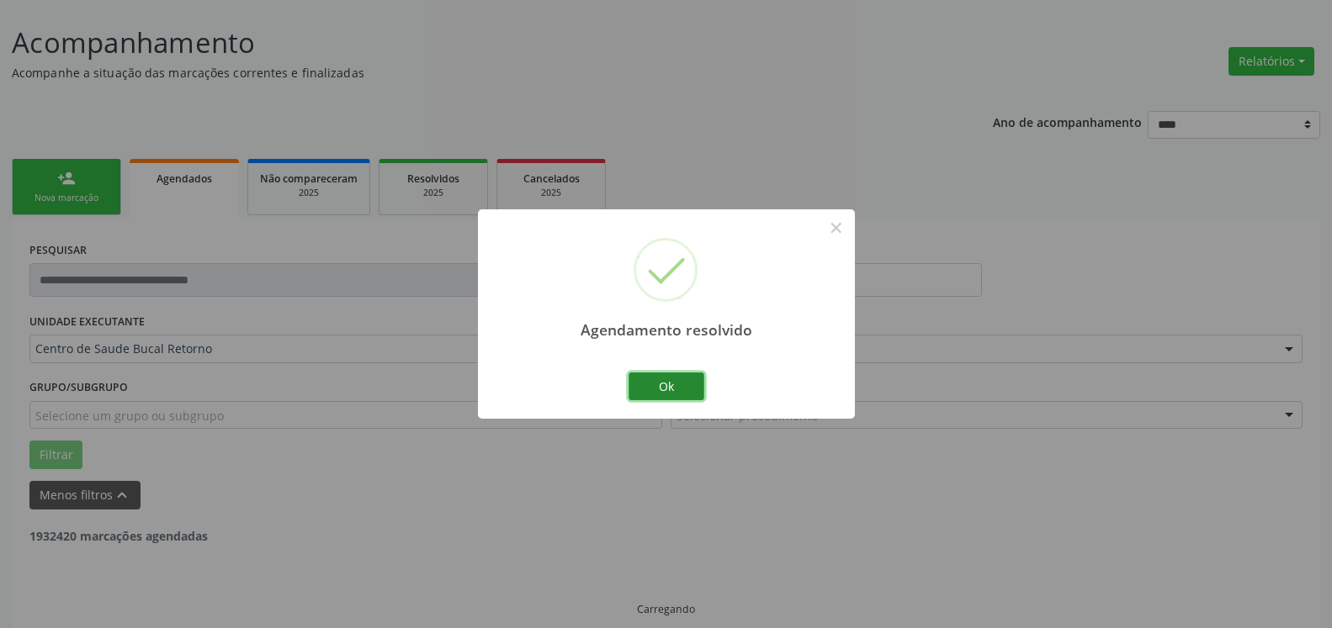
click at [647, 381] on button "Ok" at bounding box center [666, 387] width 76 height 29
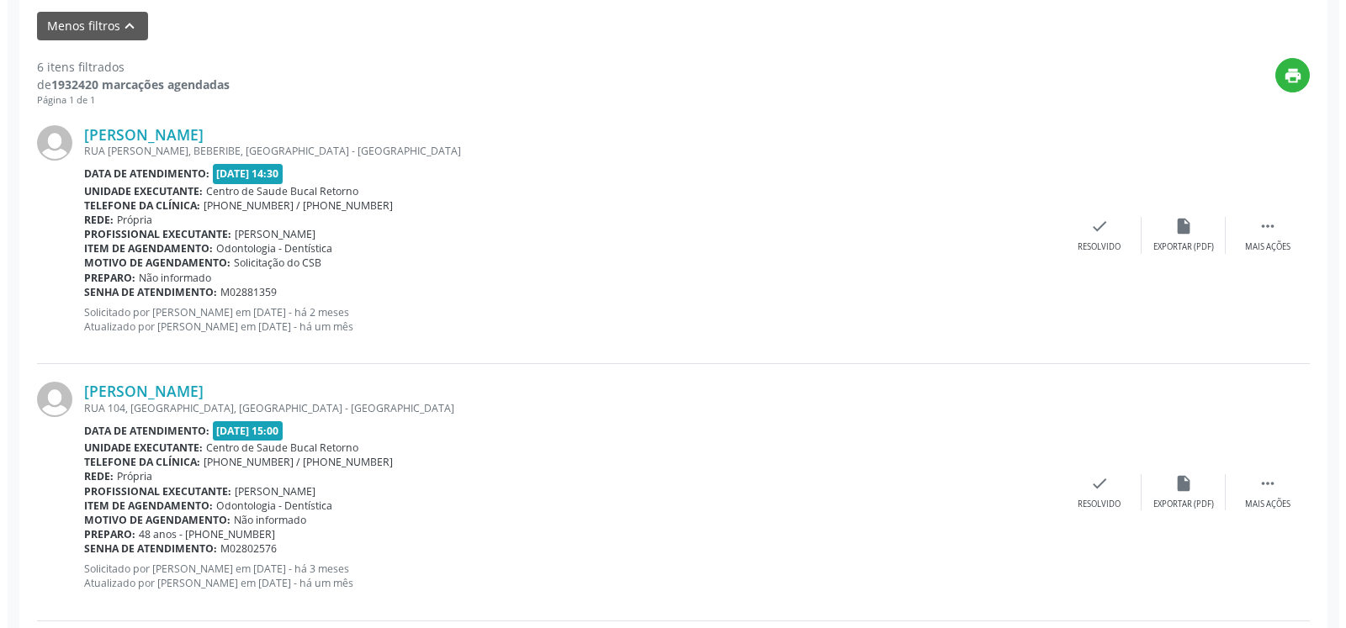
scroll to position [693, 0]
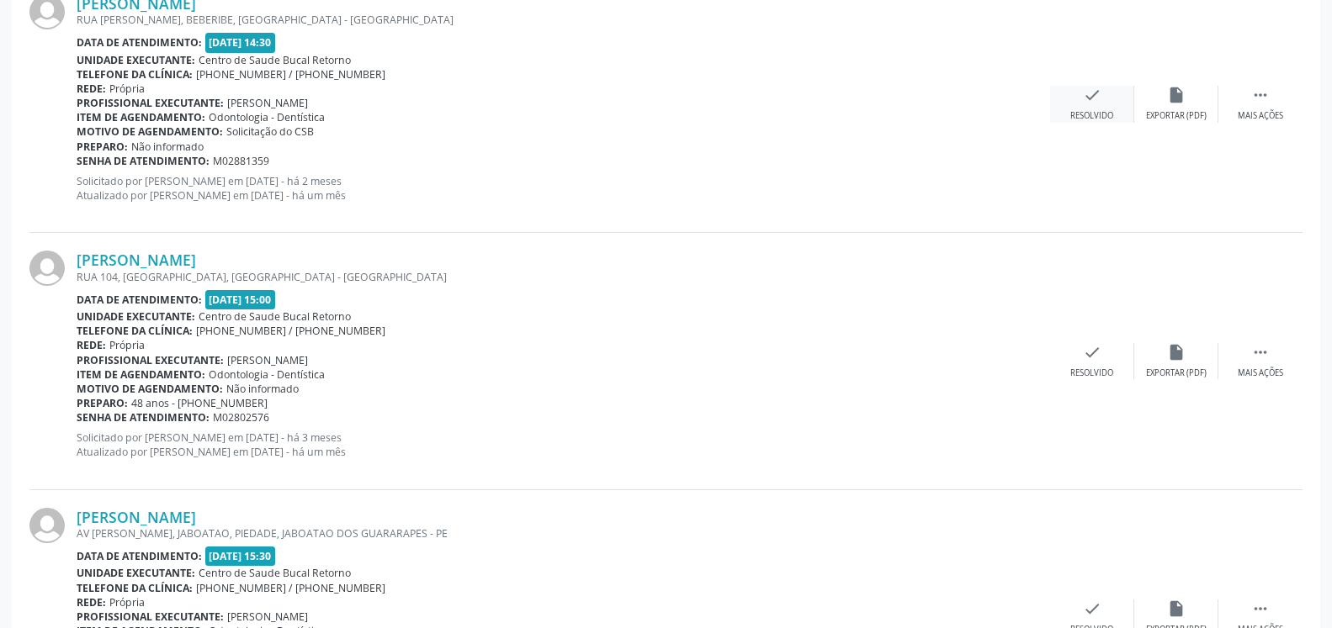
click at [1078, 95] on div "check Resolvido" at bounding box center [1092, 104] width 84 height 36
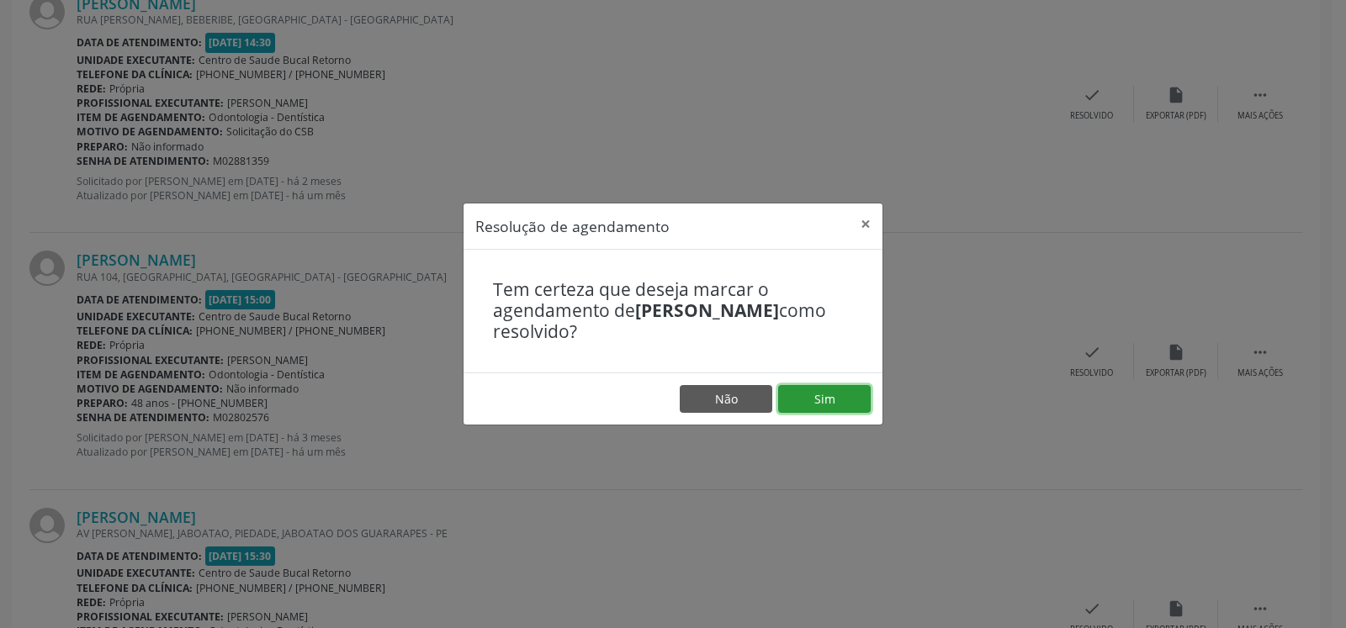
click at [803, 398] on button "Sim" at bounding box center [824, 399] width 93 height 29
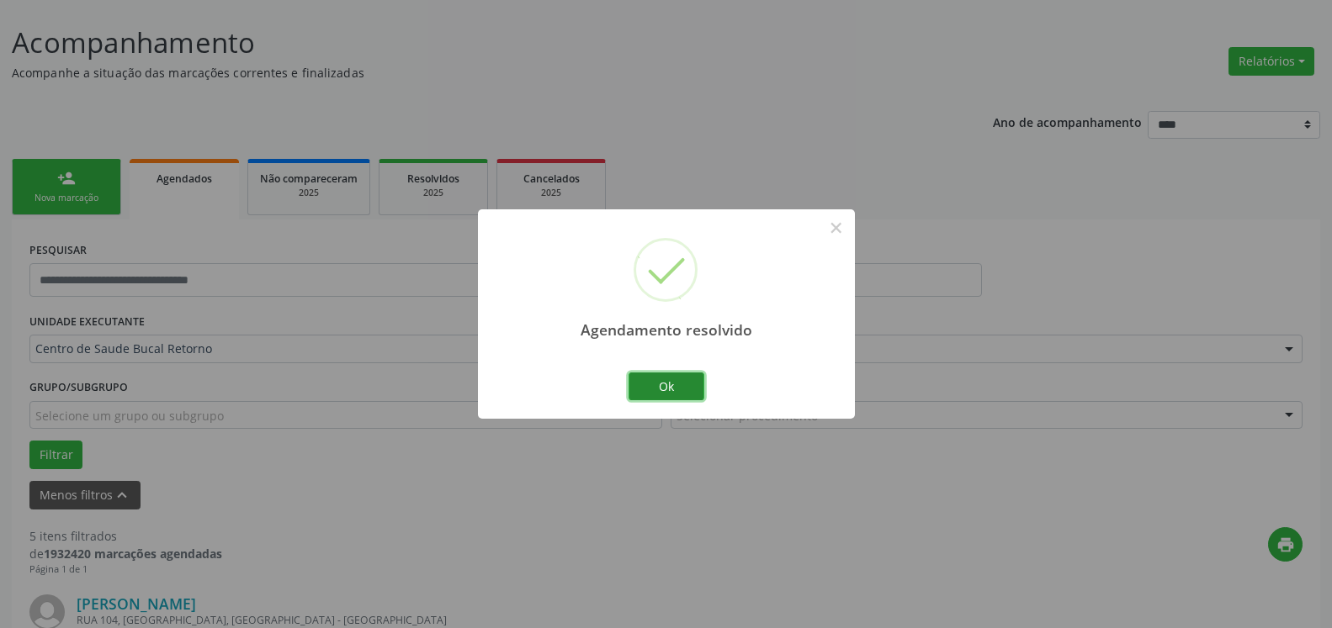
click at [674, 387] on button "Ok" at bounding box center [666, 387] width 76 height 29
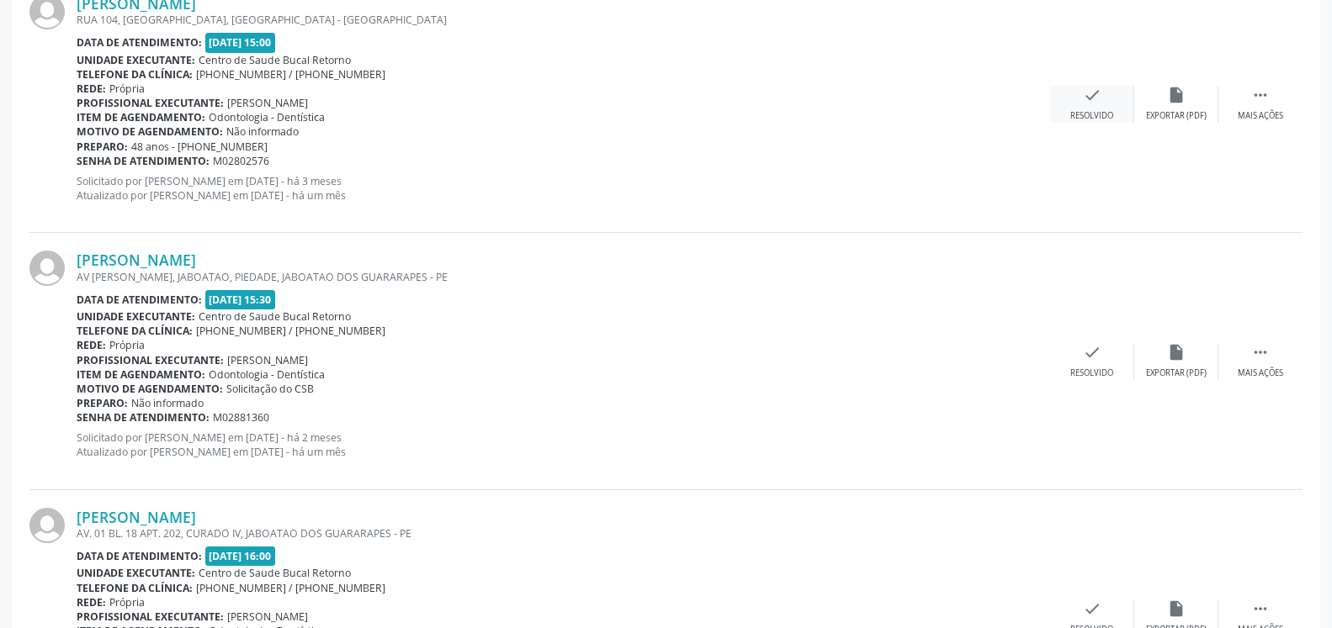
click at [1098, 104] on icon "check" at bounding box center [1092, 95] width 19 height 19
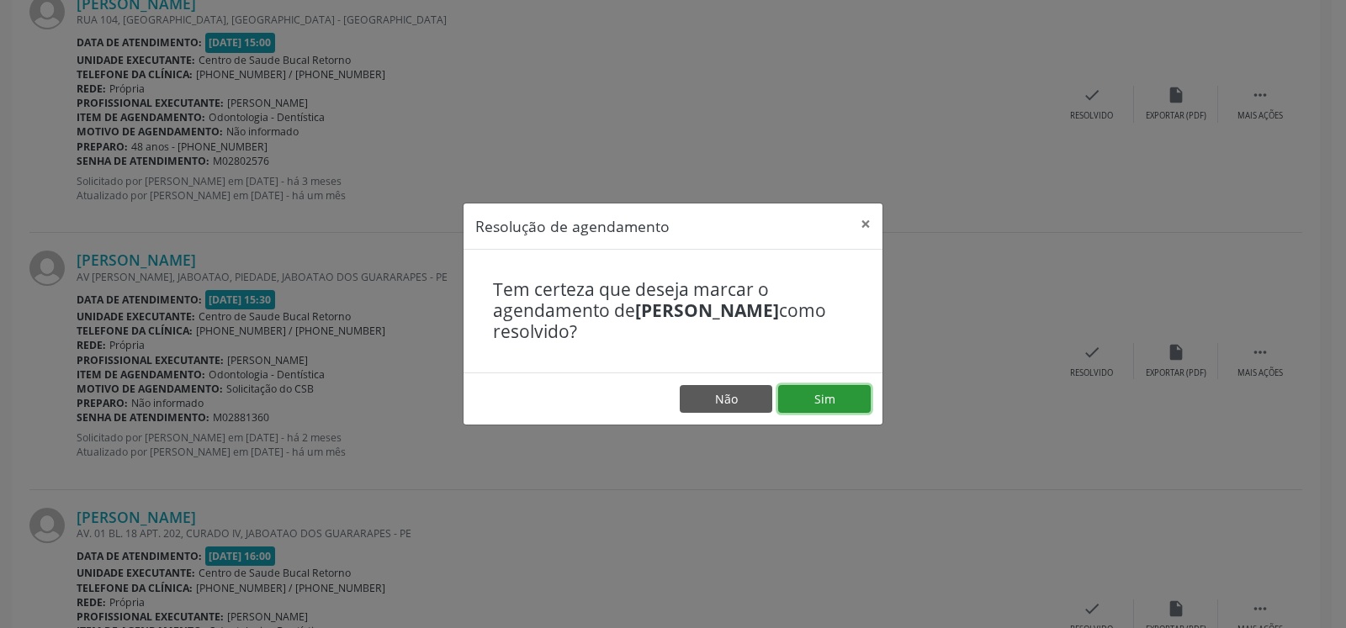
click at [834, 405] on button "Sim" at bounding box center [824, 399] width 93 height 29
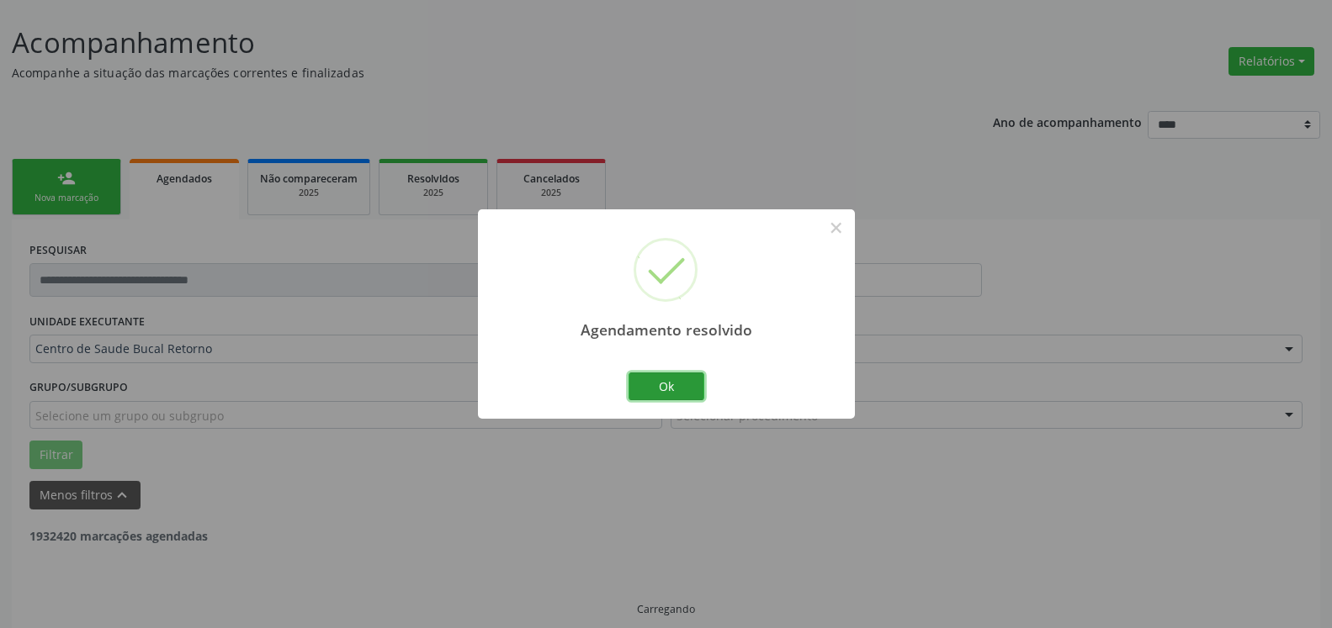
click at [668, 389] on button "Ok" at bounding box center [666, 387] width 76 height 29
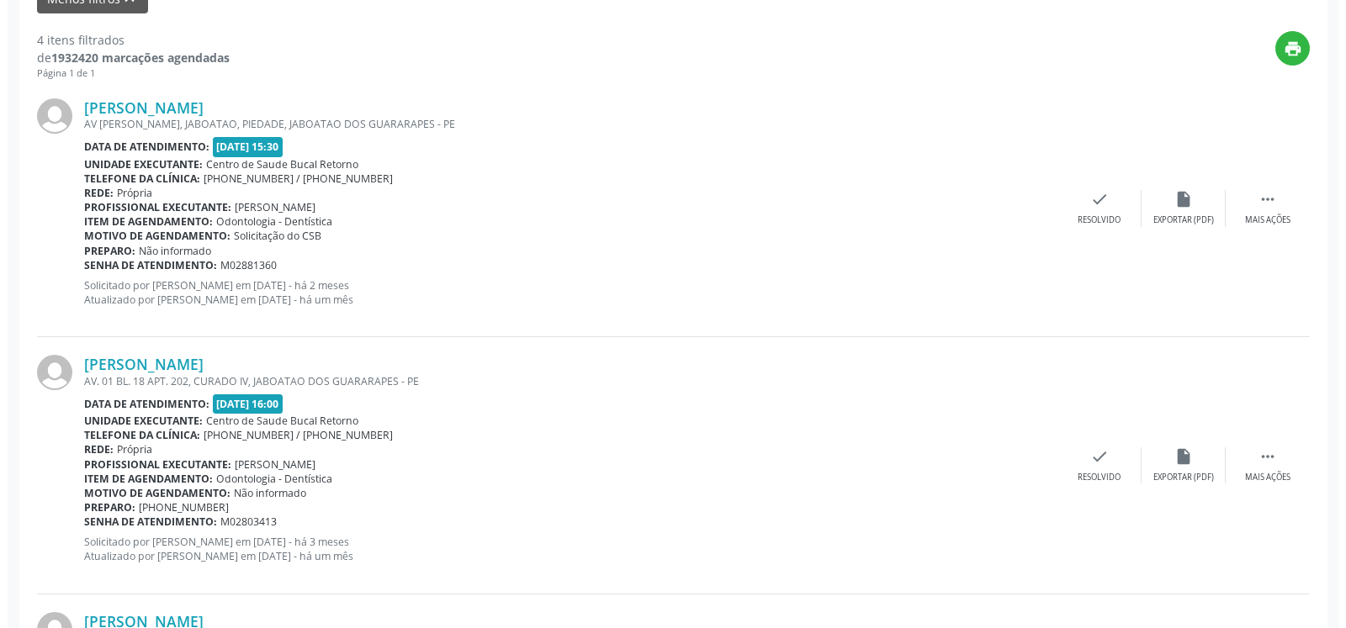
scroll to position [607, 0]
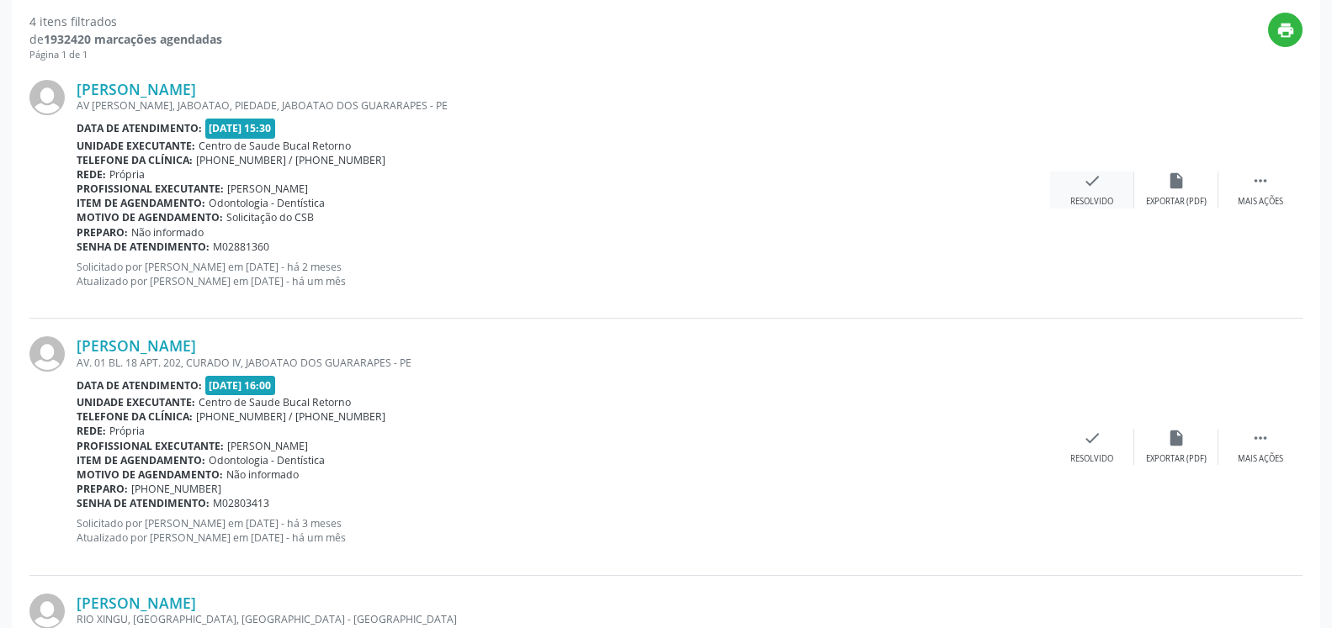
click at [1094, 197] on div "Resolvido" at bounding box center [1091, 202] width 43 height 12
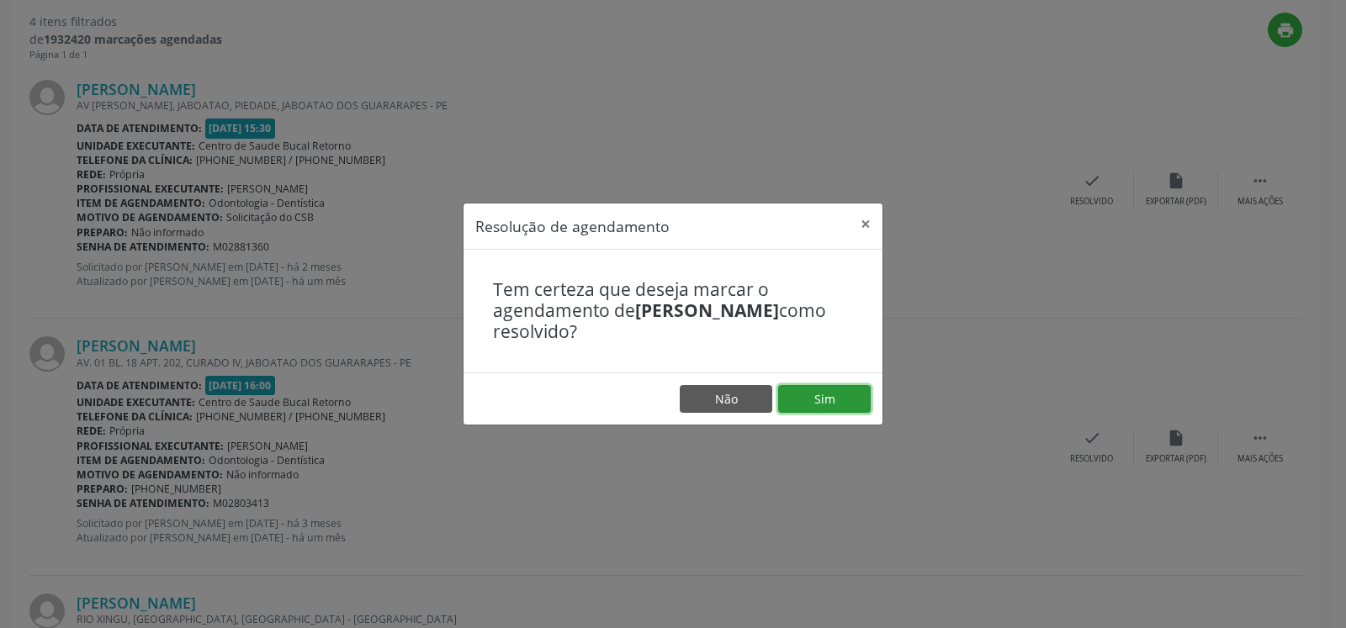
click at [853, 388] on button "Sim" at bounding box center [824, 399] width 93 height 29
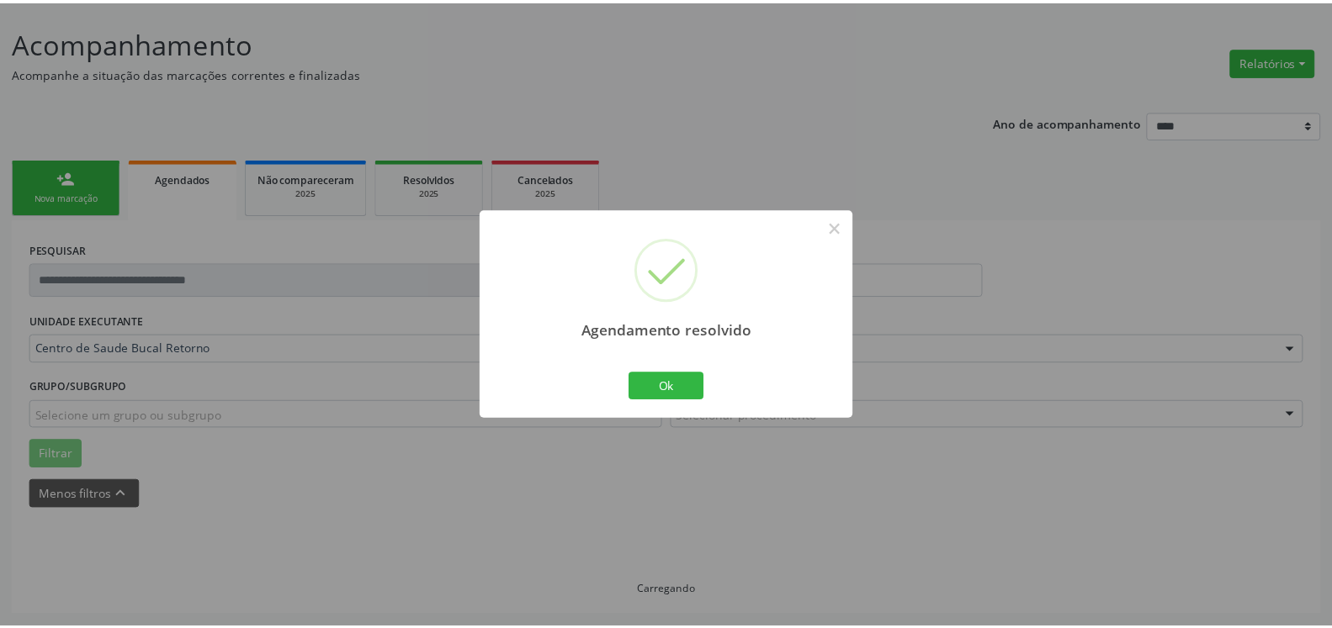
scroll to position [93, 0]
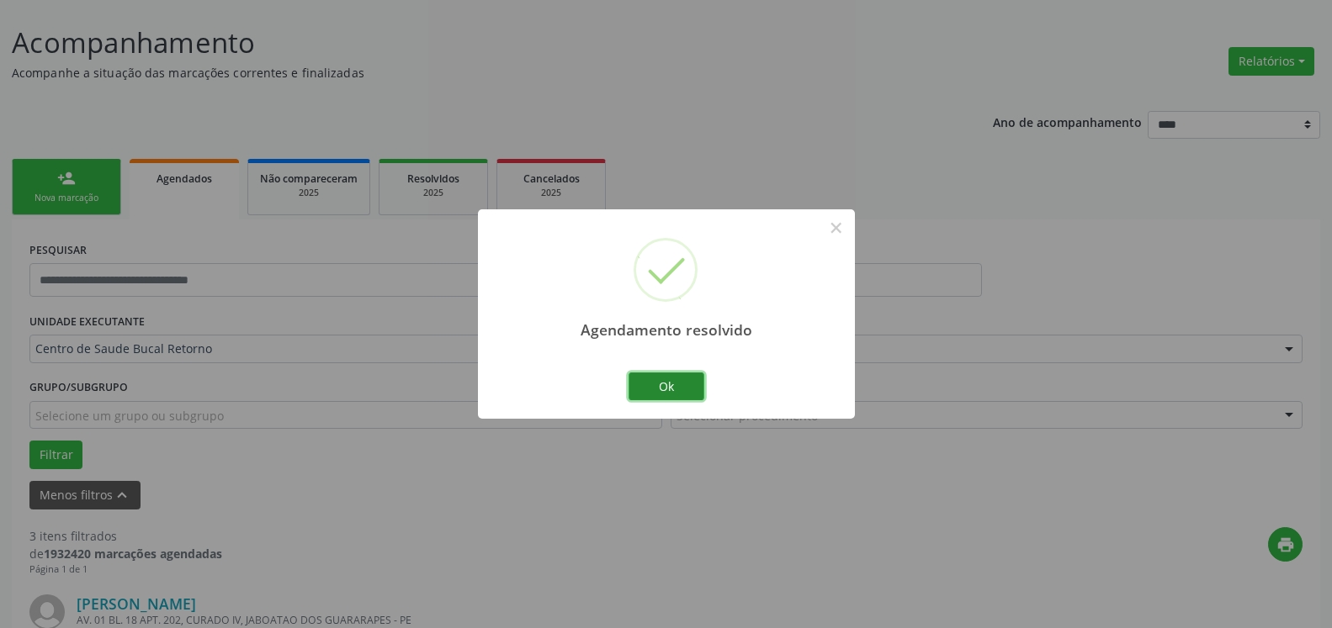
click at [697, 389] on button "Ok" at bounding box center [666, 387] width 76 height 29
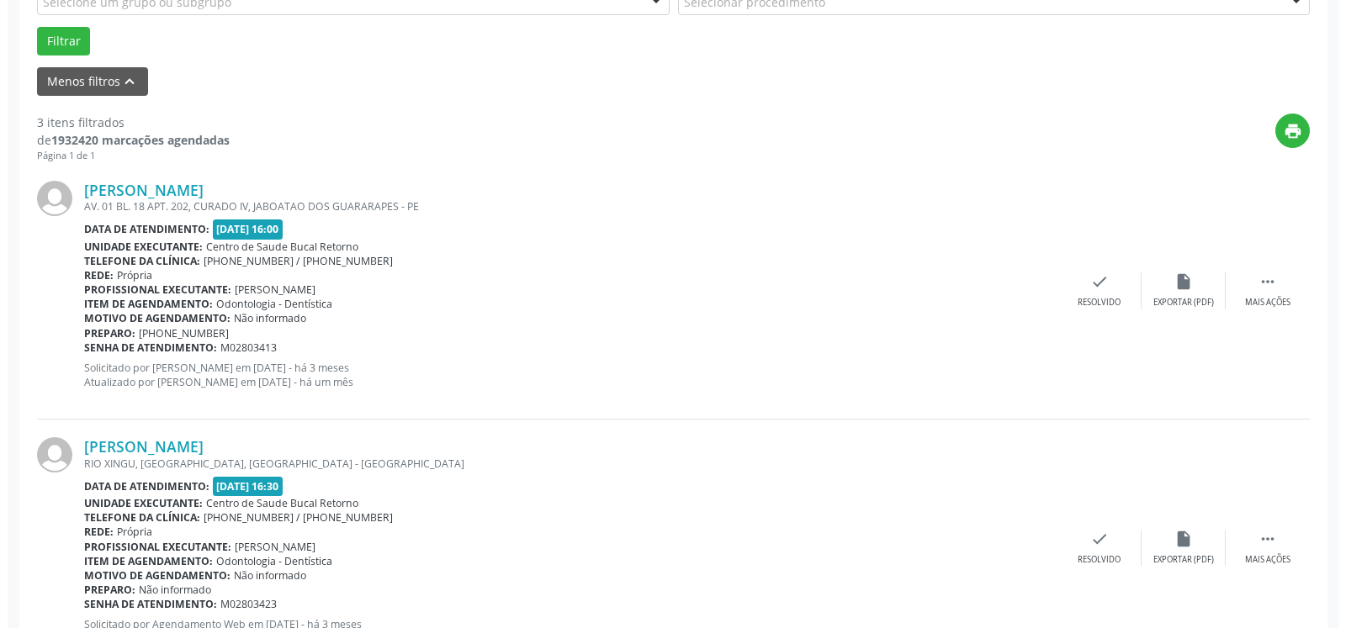
scroll to position [607, 0]
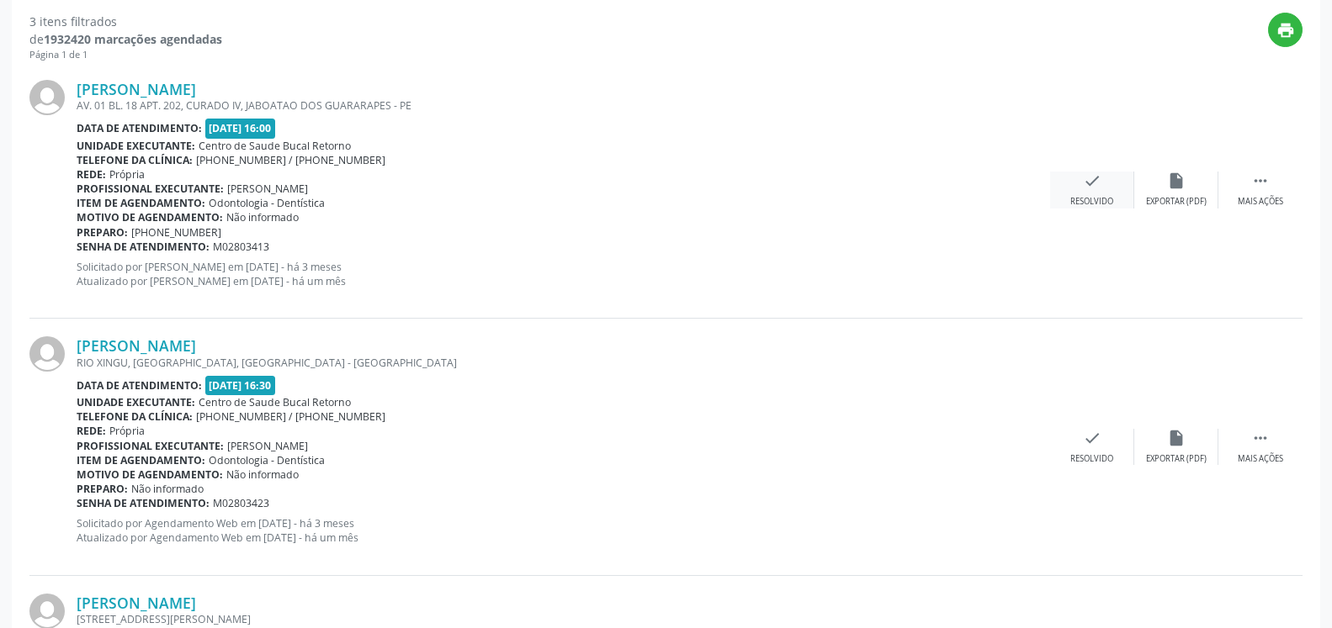
click at [1094, 177] on icon "check" at bounding box center [1092, 181] width 19 height 19
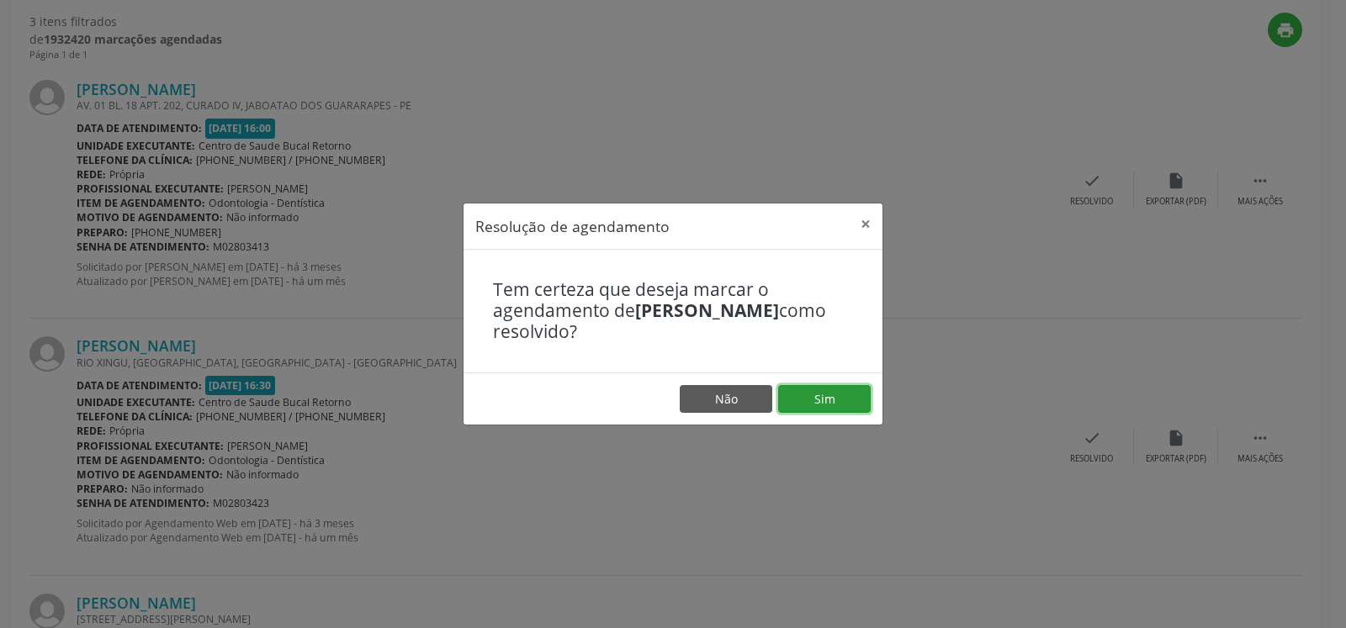
click at [818, 399] on button "Sim" at bounding box center [824, 399] width 93 height 29
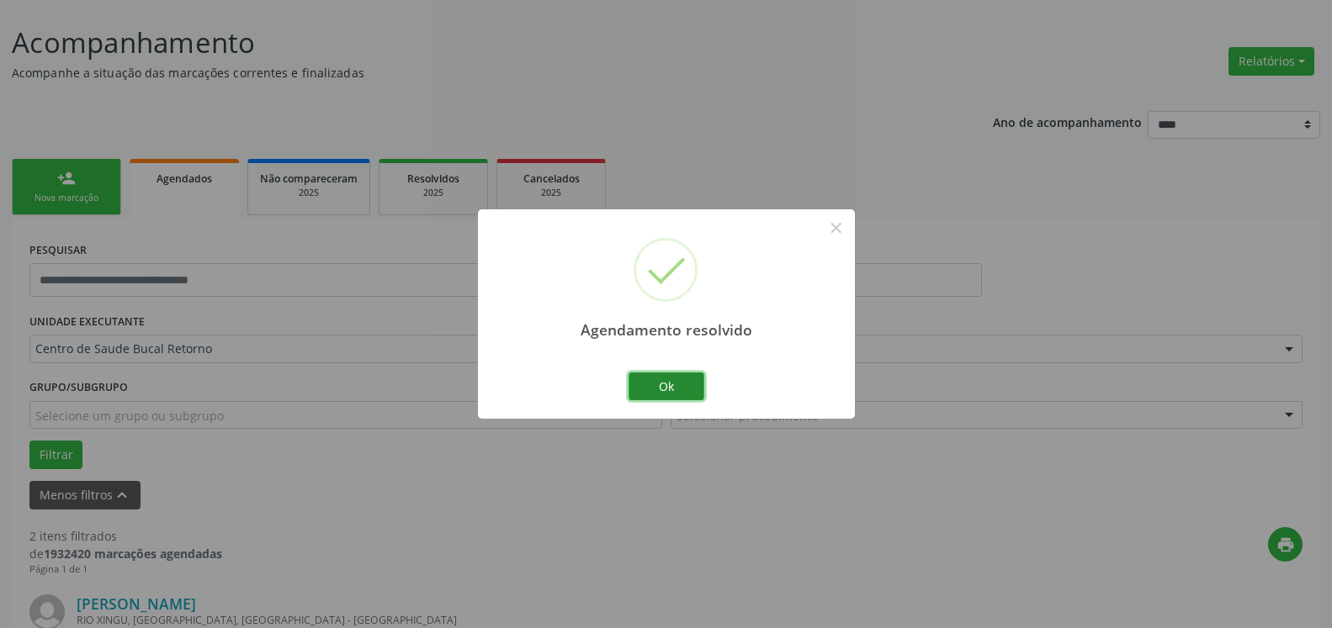
click at [644, 390] on button "Ok" at bounding box center [666, 387] width 76 height 29
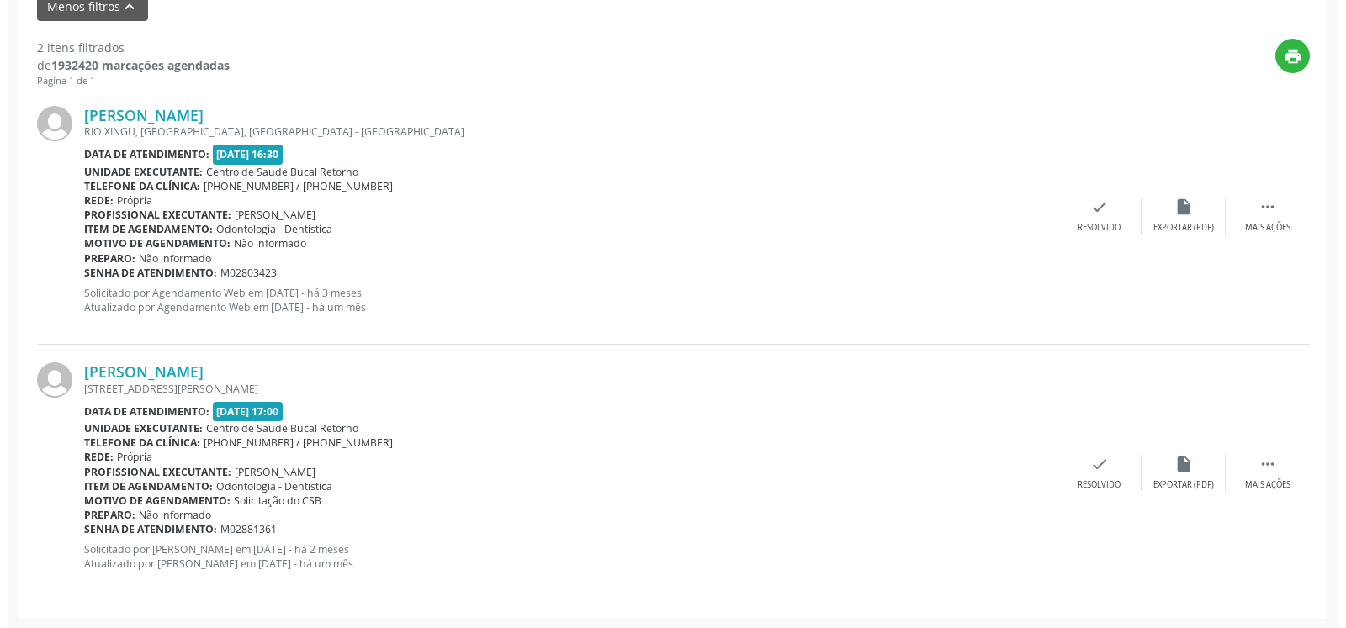
scroll to position [584, 0]
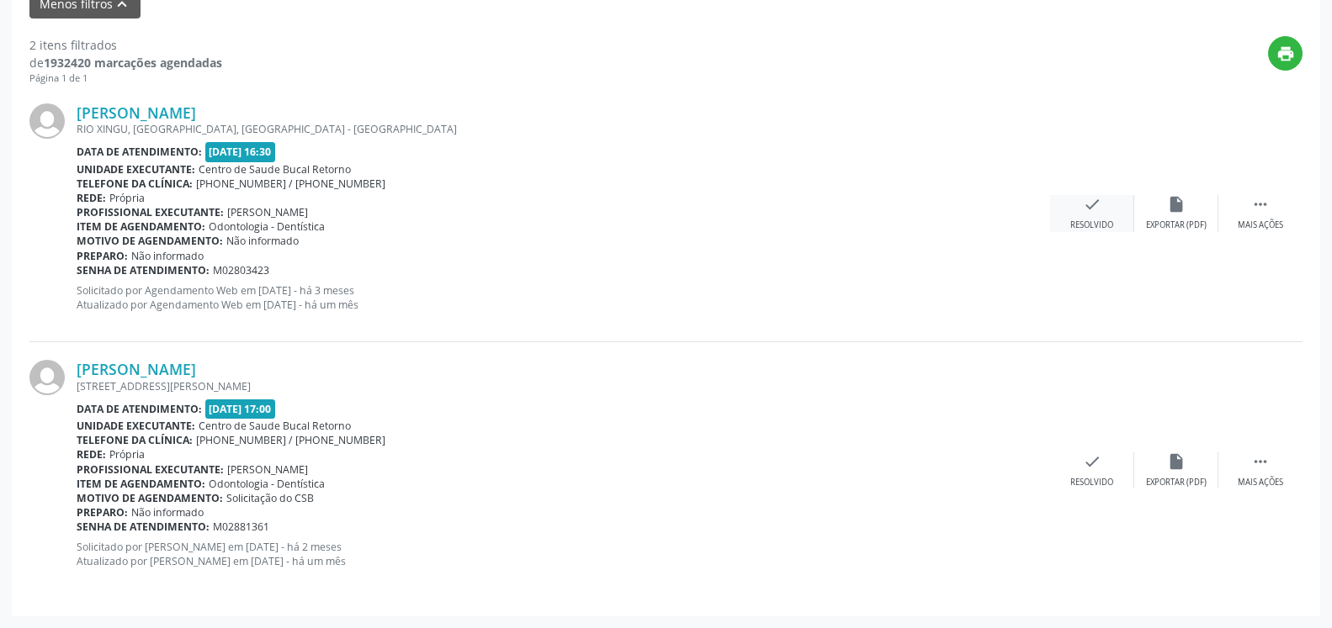
click at [1078, 220] on div "Resolvido" at bounding box center [1091, 226] width 43 height 12
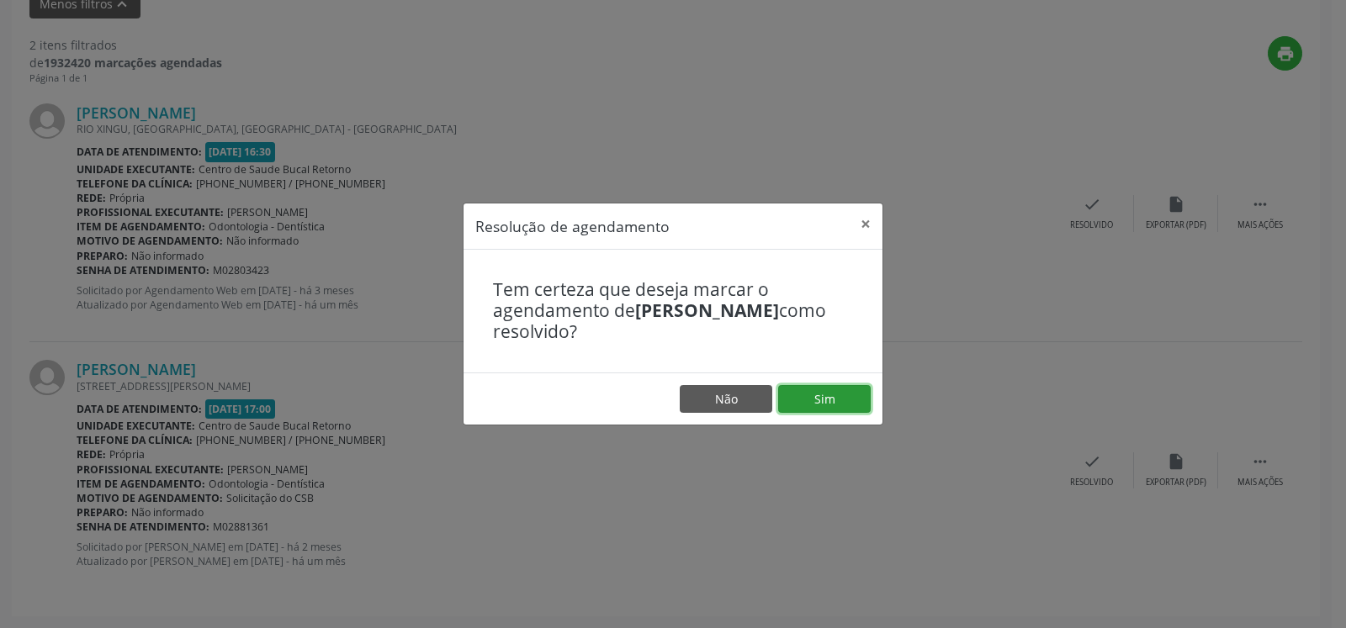
drag, startPoint x: 829, startPoint y: 395, endPoint x: 820, endPoint y: 395, distance: 8.5
click at [824, 395] on button "Sim" at bounding box center [824, 399] width 93 height 29
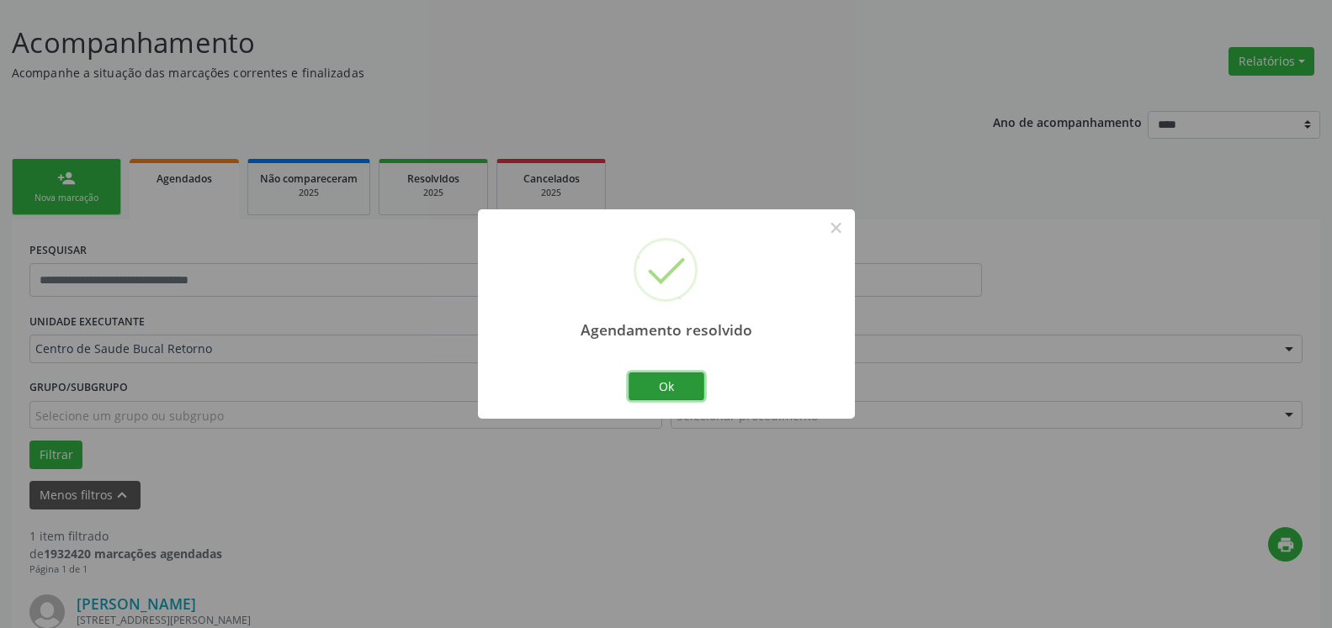
click at [660, 392] on button "Ok" at bounding box center [666, 387] width 76 height 29
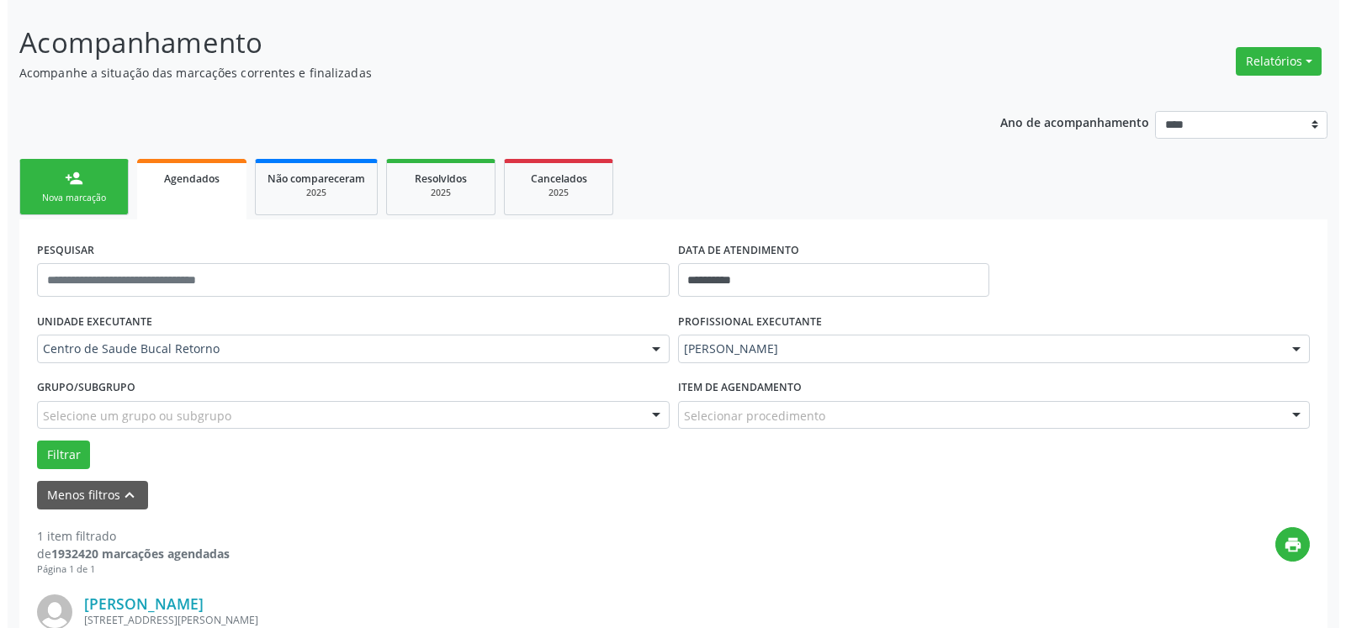
scroll to position [326, 0]
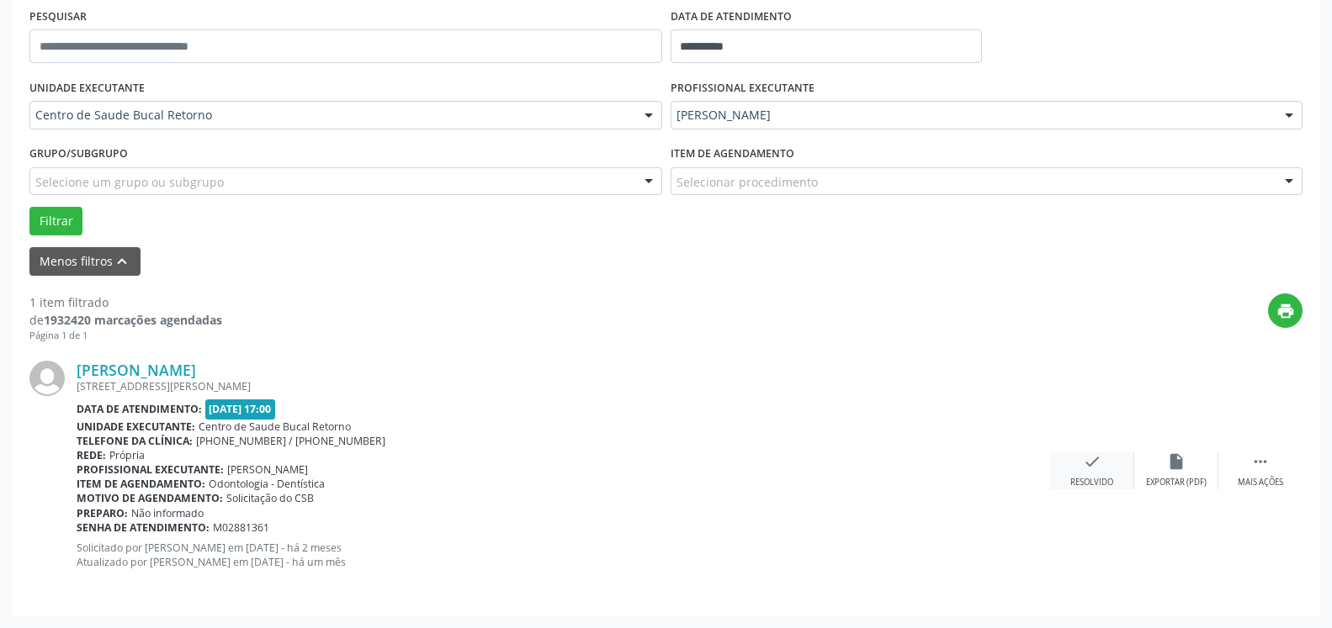
click at [1089, 466] on icon "check" at bounding box center [1092, 462] width 19 height 19
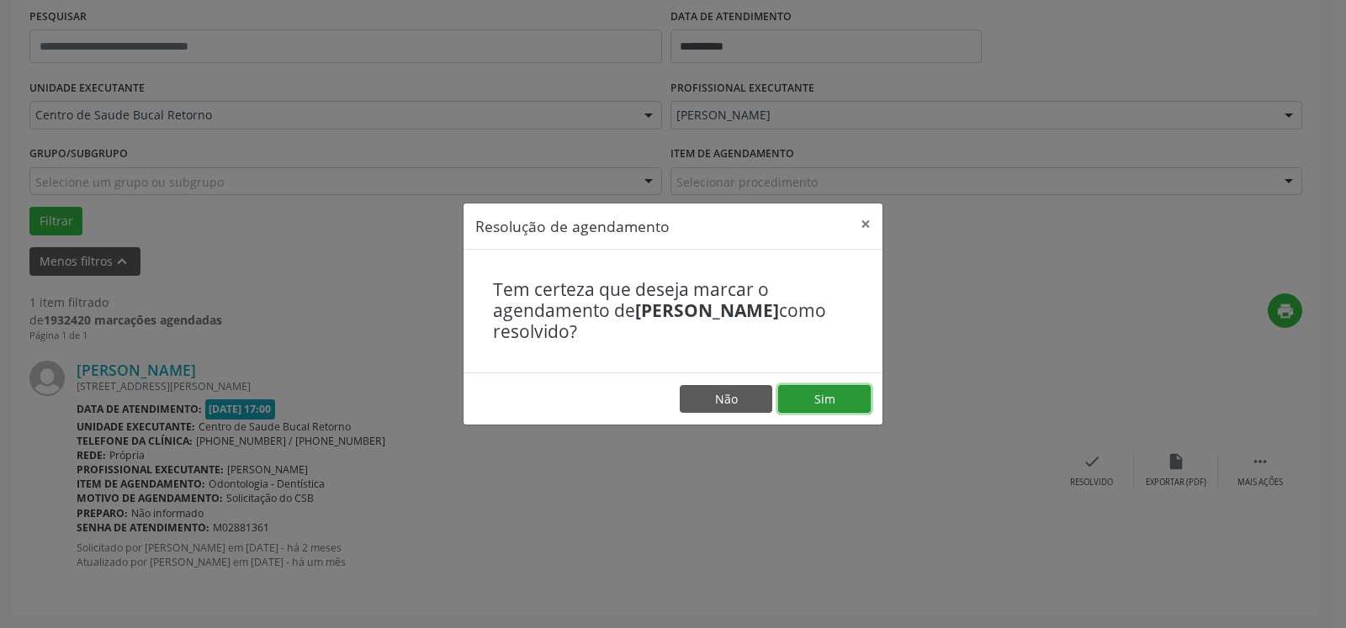
click at [810, 395] on button "Sim" at bounding box center [824, 399] width 93 height 29
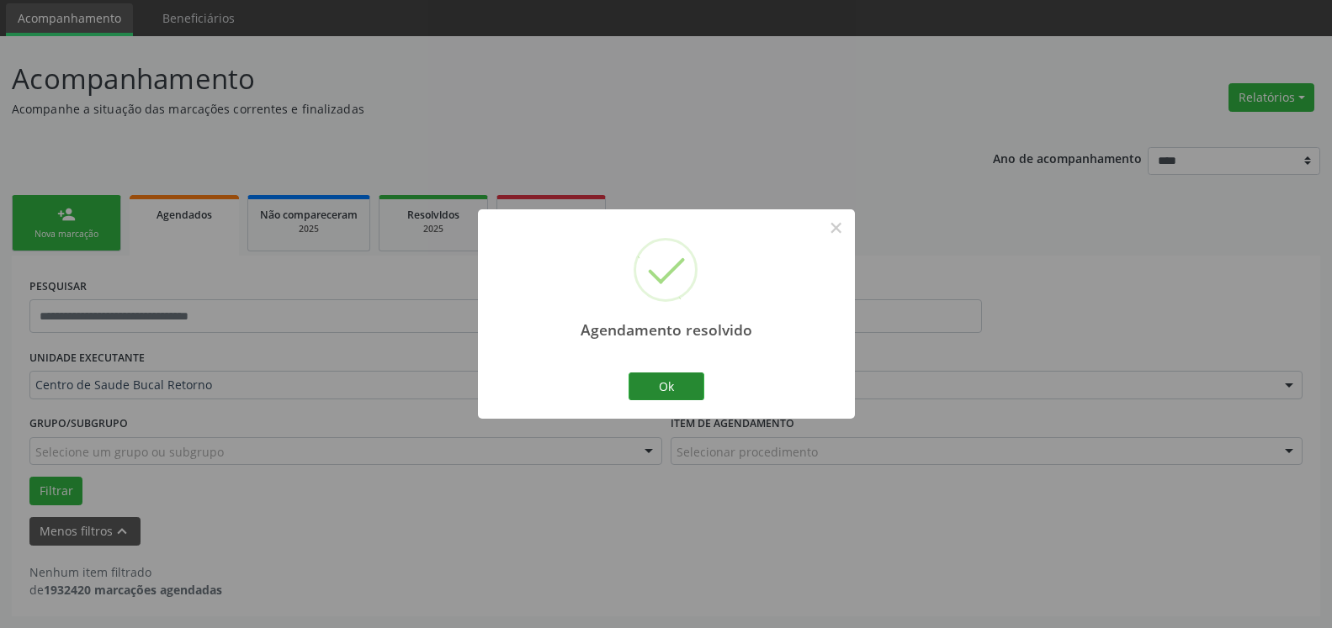
scroll to position [56, 0]
click at [681, 394] on button "Ok" at bounding box center [666, 387] width 76 height 29
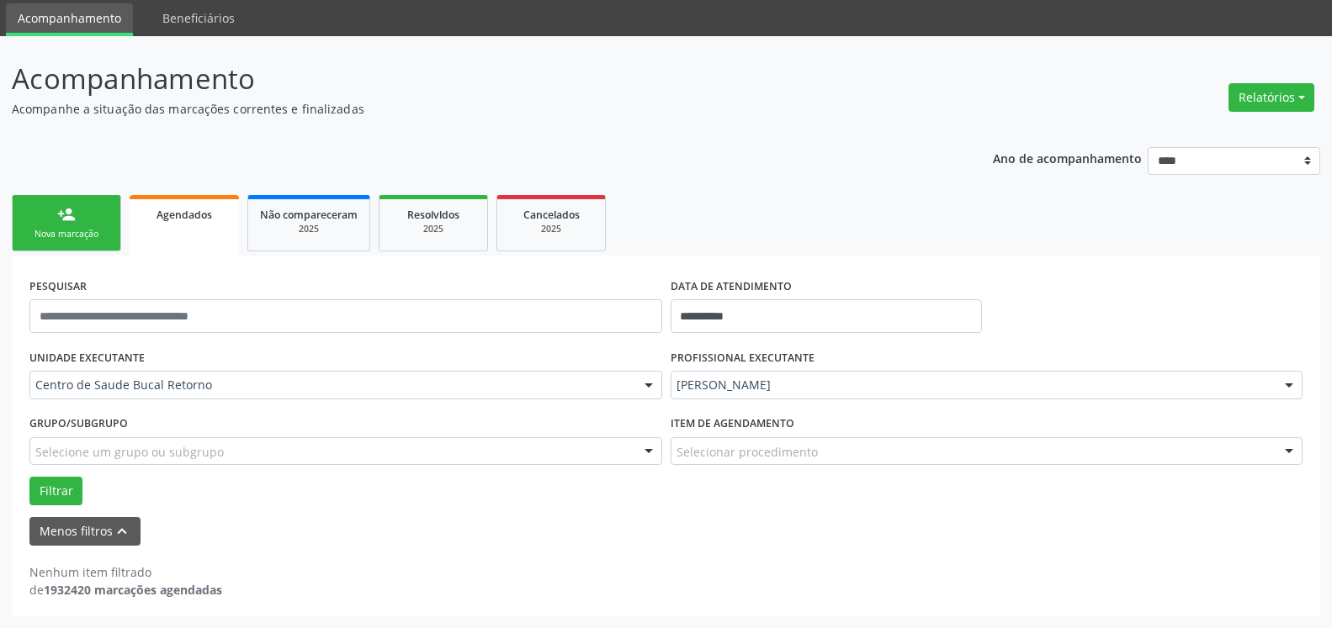
click at [821, 370] on div "PROFISSIONAL EXECUTANTE [PERSON_NAME] de Siqueira Todos os profissionais [PERSO…" at bounding box center [986, 378] width 641 height 66
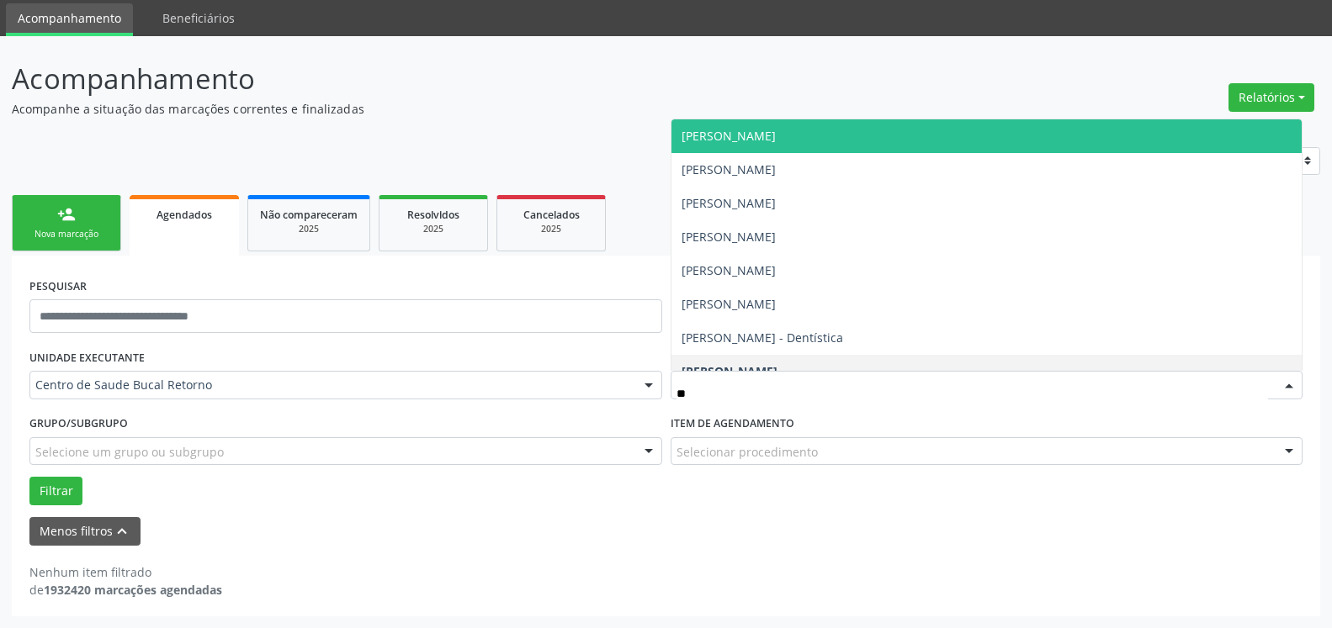
type input "***"
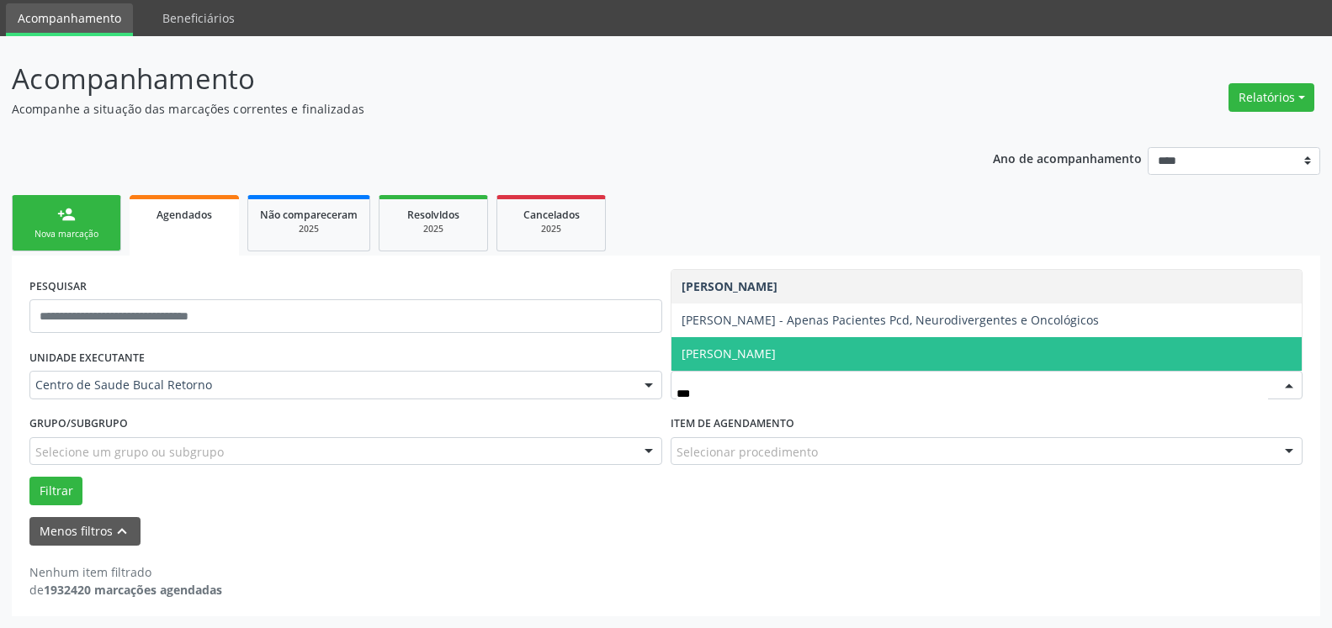
click at [776, 361] on span "[PERSON_NAME]" at bounding box center [728, 354] width 94 height 16
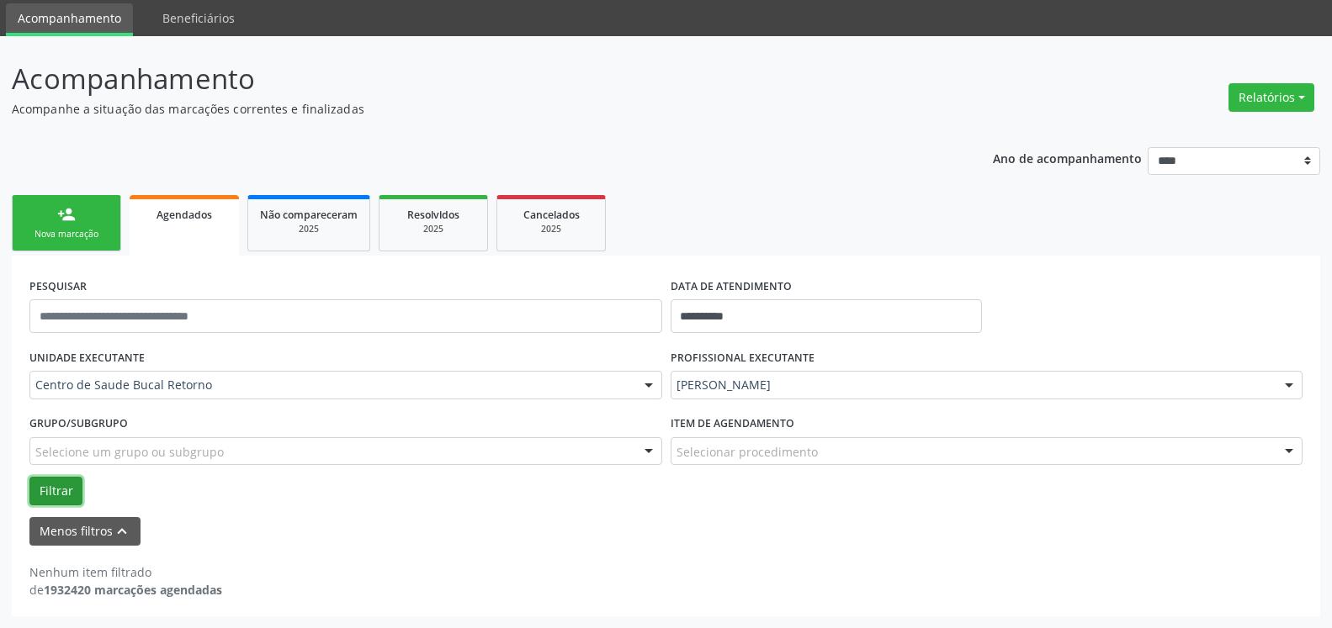
click at [60, 481] on button "Filtrar" at bounding box center [55, 491] width 53 height 29
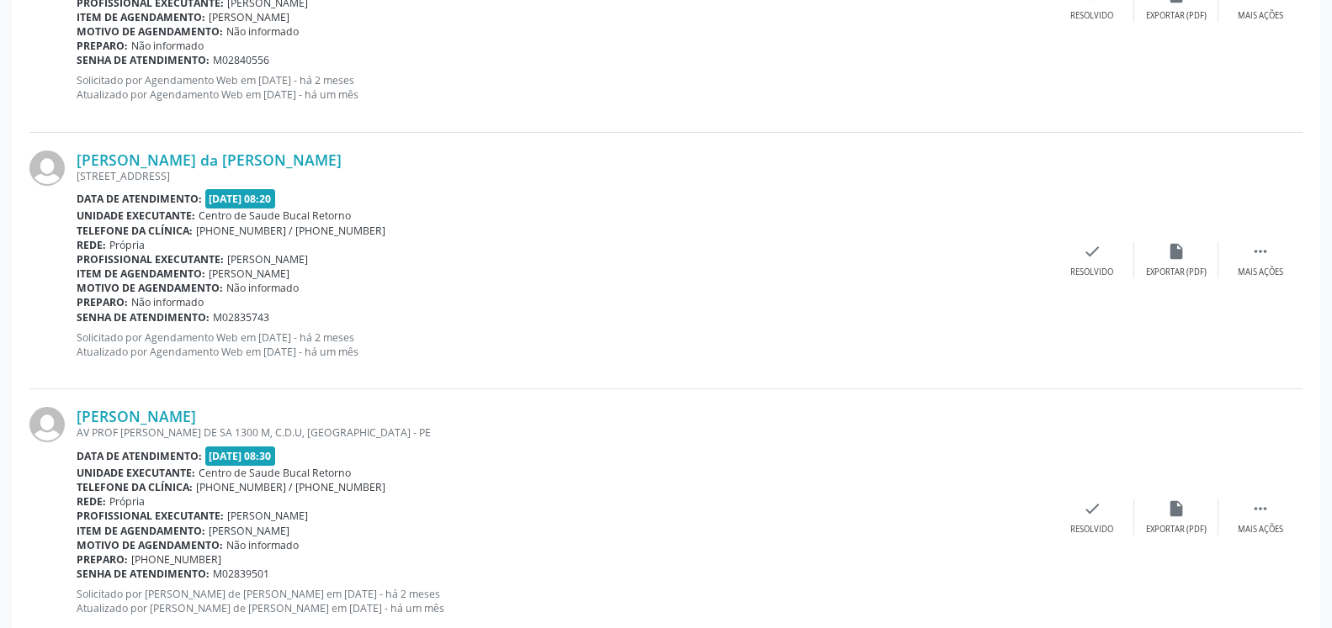
scroll to position [1054, 0]
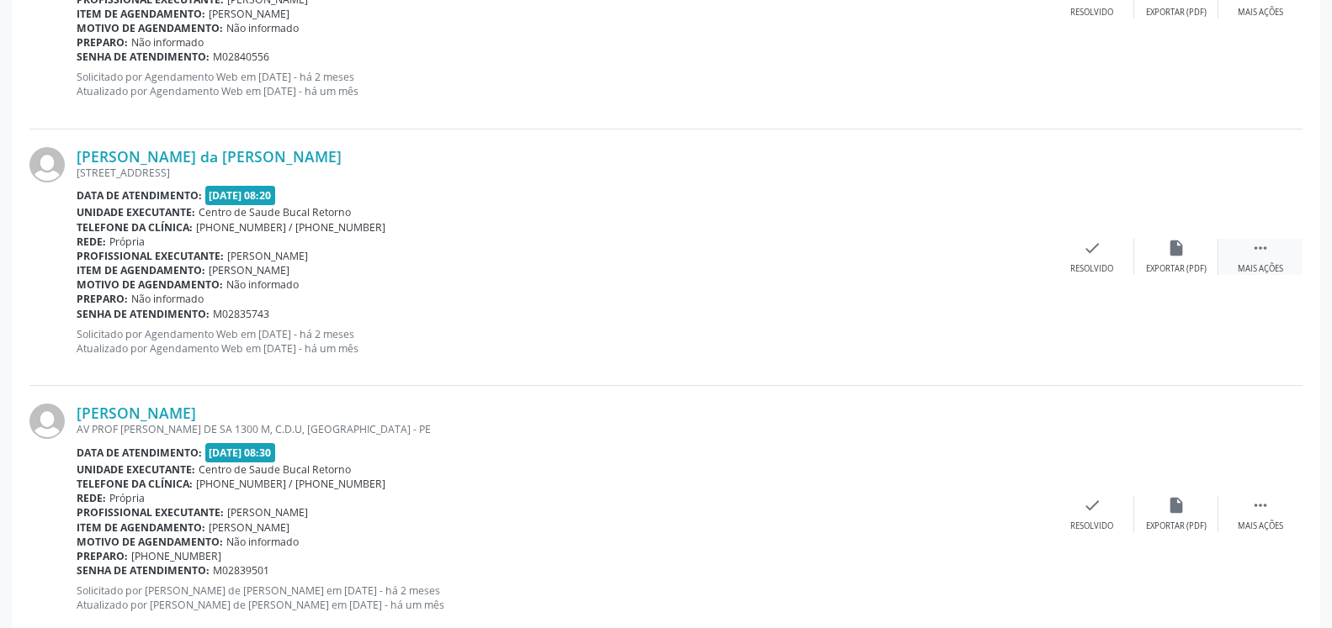
click at [1269, 265] on div "Mais ações" at bounding box center [1259, 269] width 45 height 12
click at [1183, 257] on icon "alarm_off" at bounding box center [1176, 248] width 19 height 19
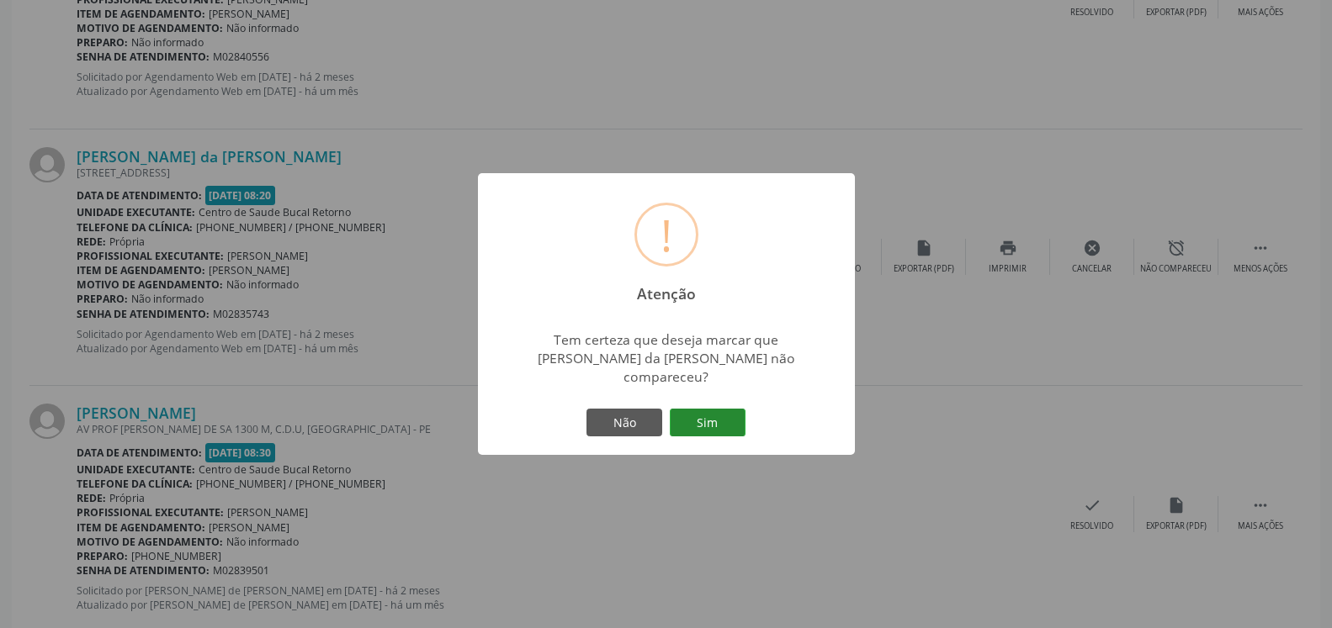
click at [696, 409] on button "Sim" at bounding box center [708, 423] width 76 height 29
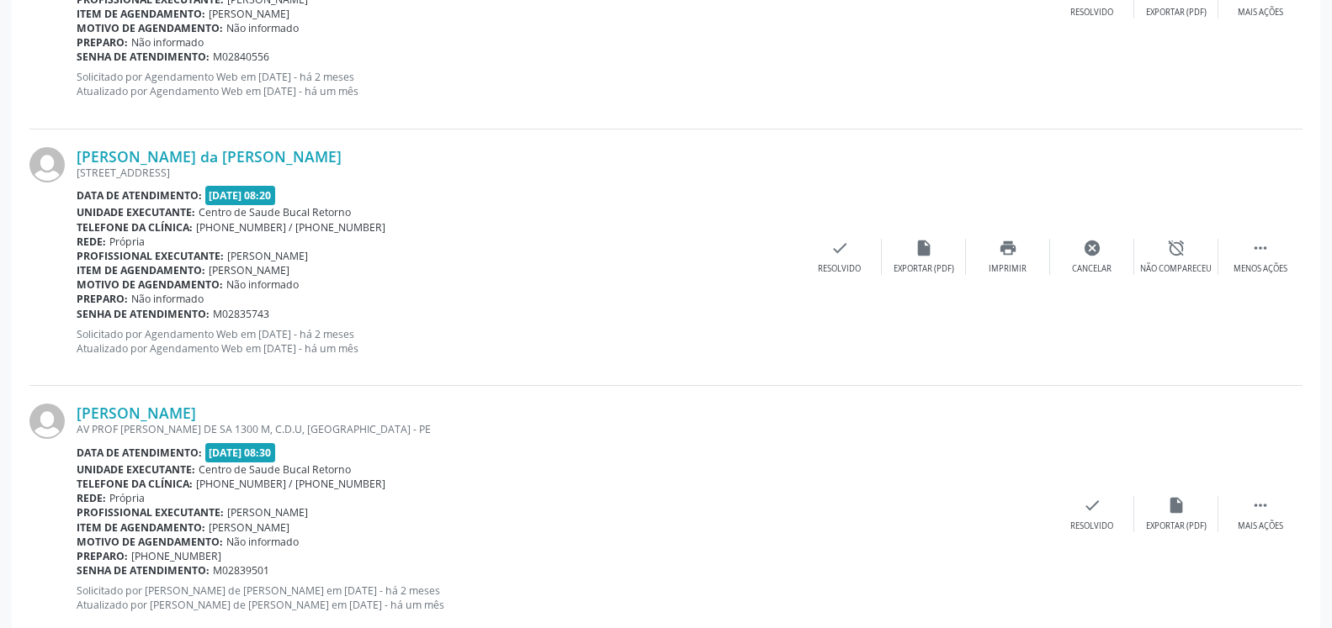
scroll to position [110, 0]
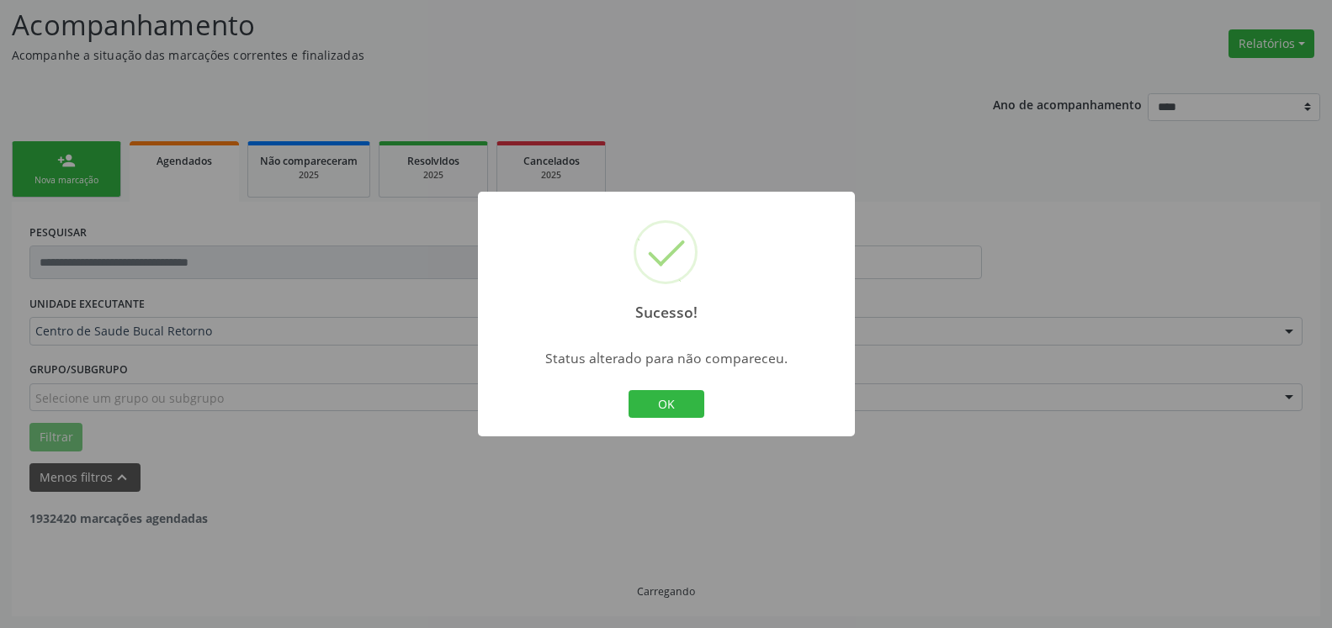
click at [670, 406] on button "OK" at bounding box center [666, 404] width 76 height 29
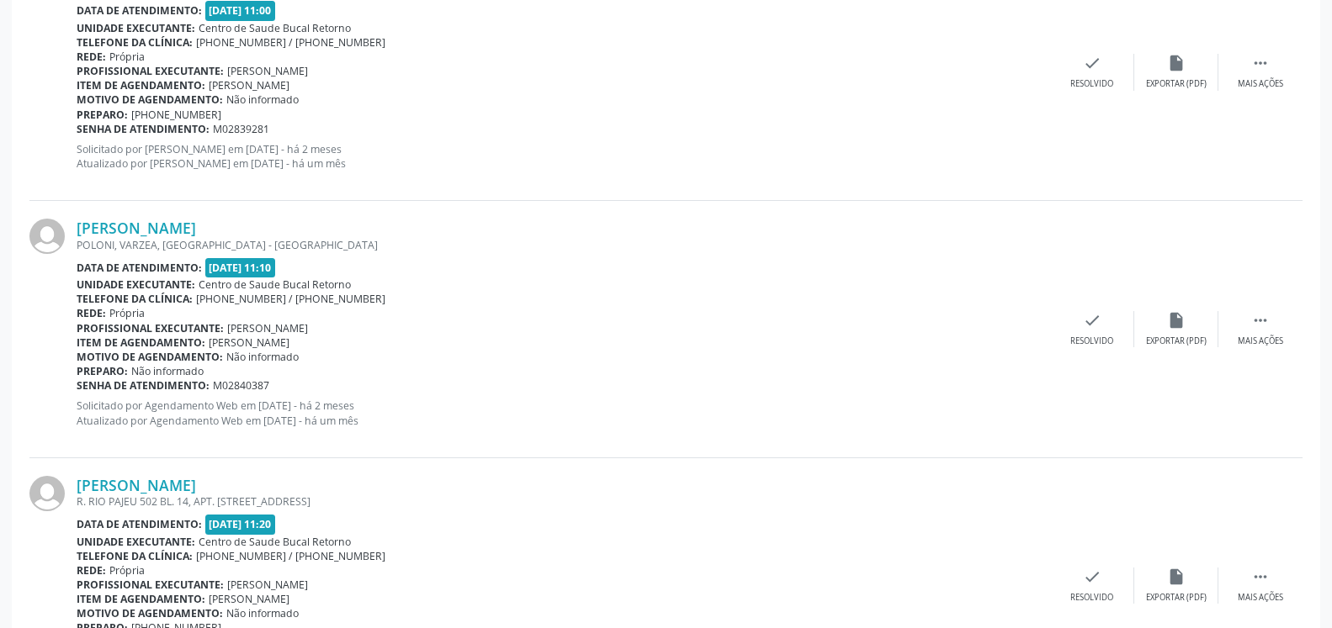
scroll to position [2084, 0]
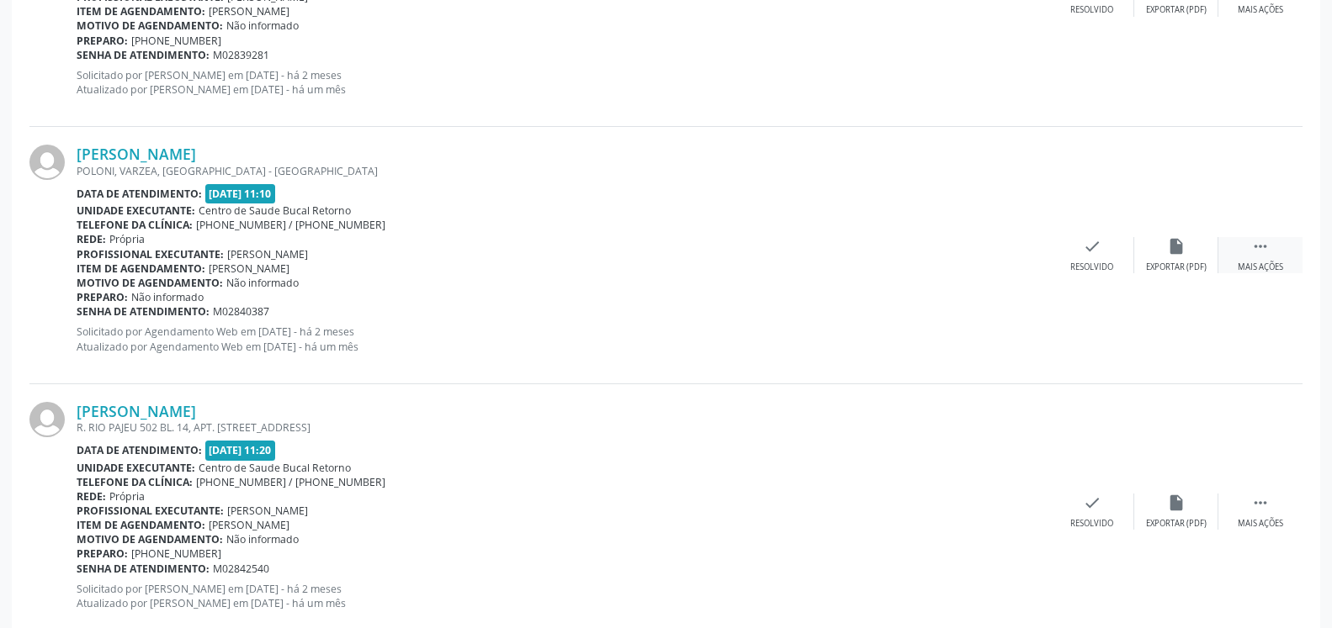
click at [1258, 250] on icon "" at bounding box center [1260, 246] width 19 height 19
click at [1167, 256] on icon "alarm_off" at bounding box center [1176, 246] width 19 height 19
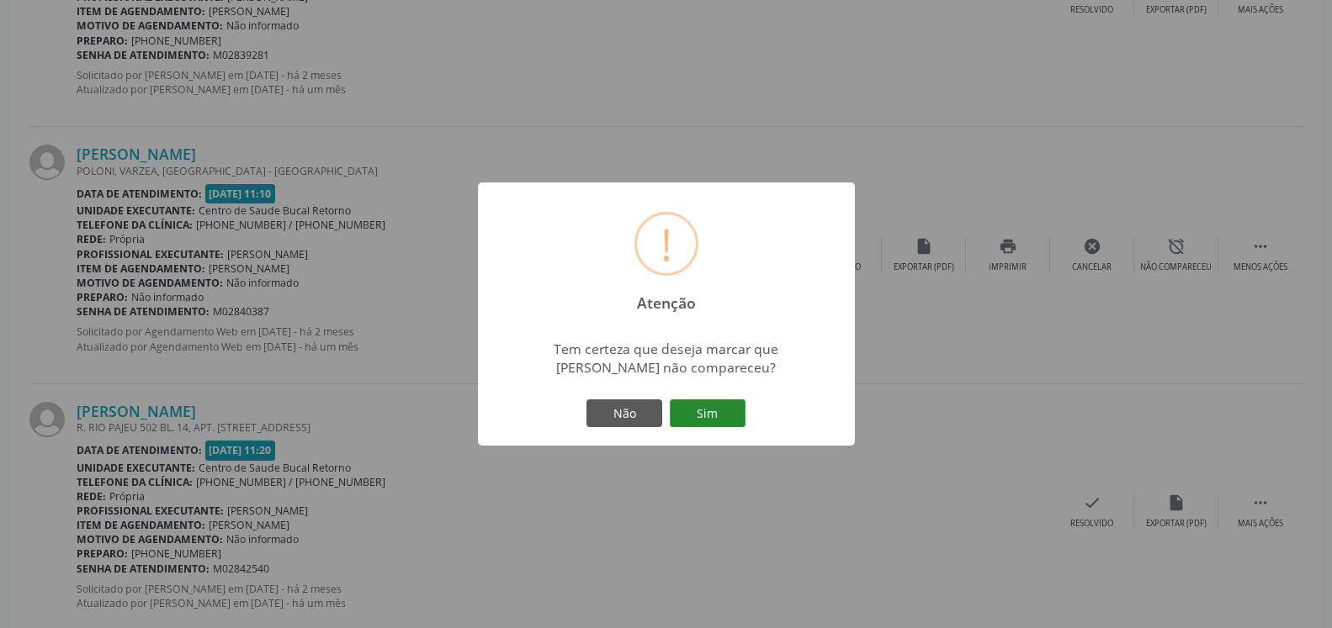
click at [708, 412] on button "Sim" at bounding box center [708, 414] width 76 height 29
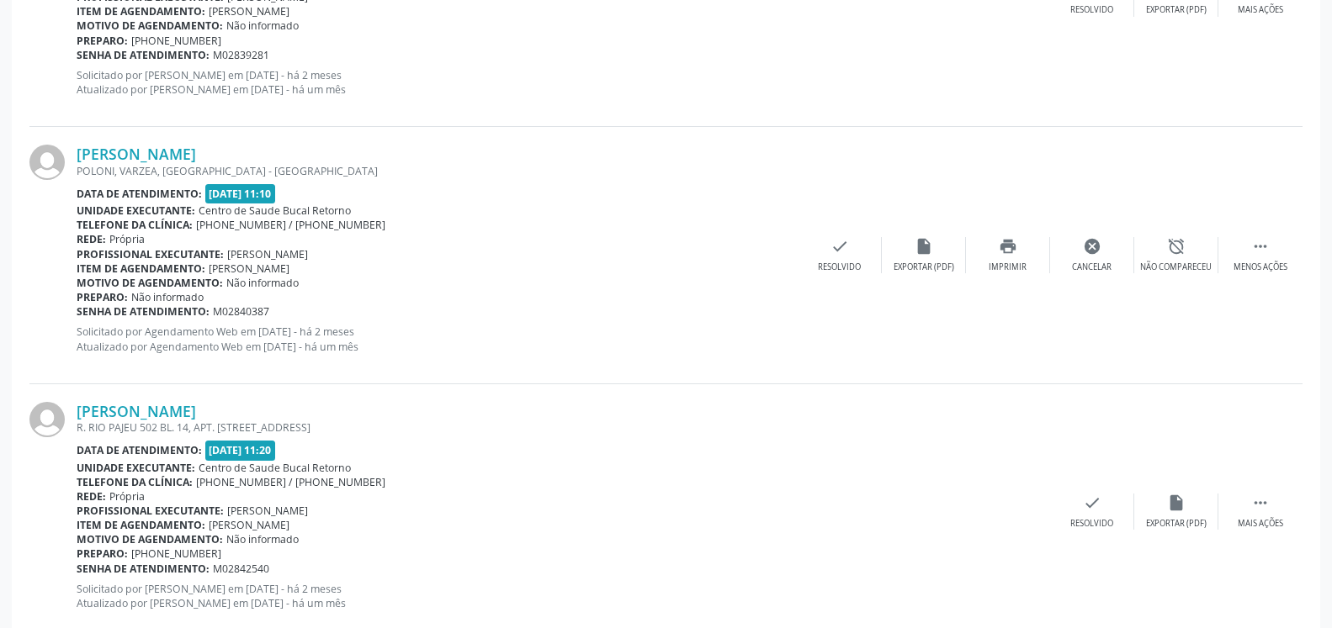
scroll to position [110, 0]
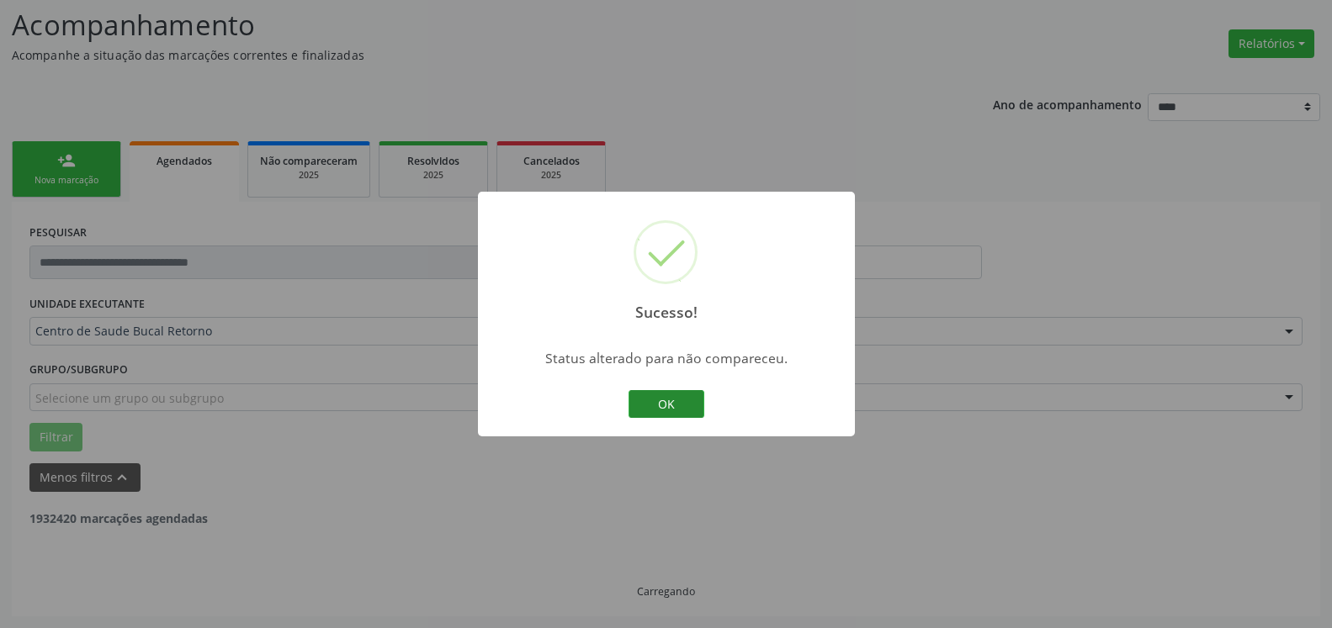
click at [662, 407] on button "OK" at bounding box center [666, 404] width 76 height 29
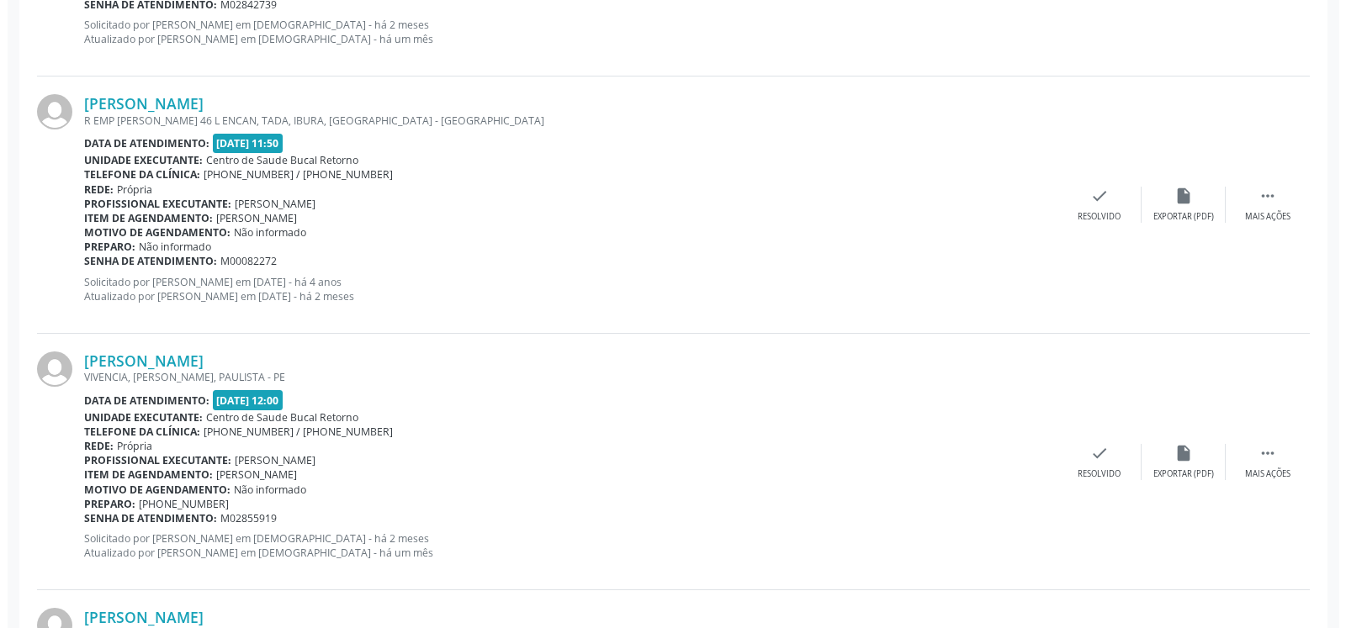
scroll to position [3285, 0]
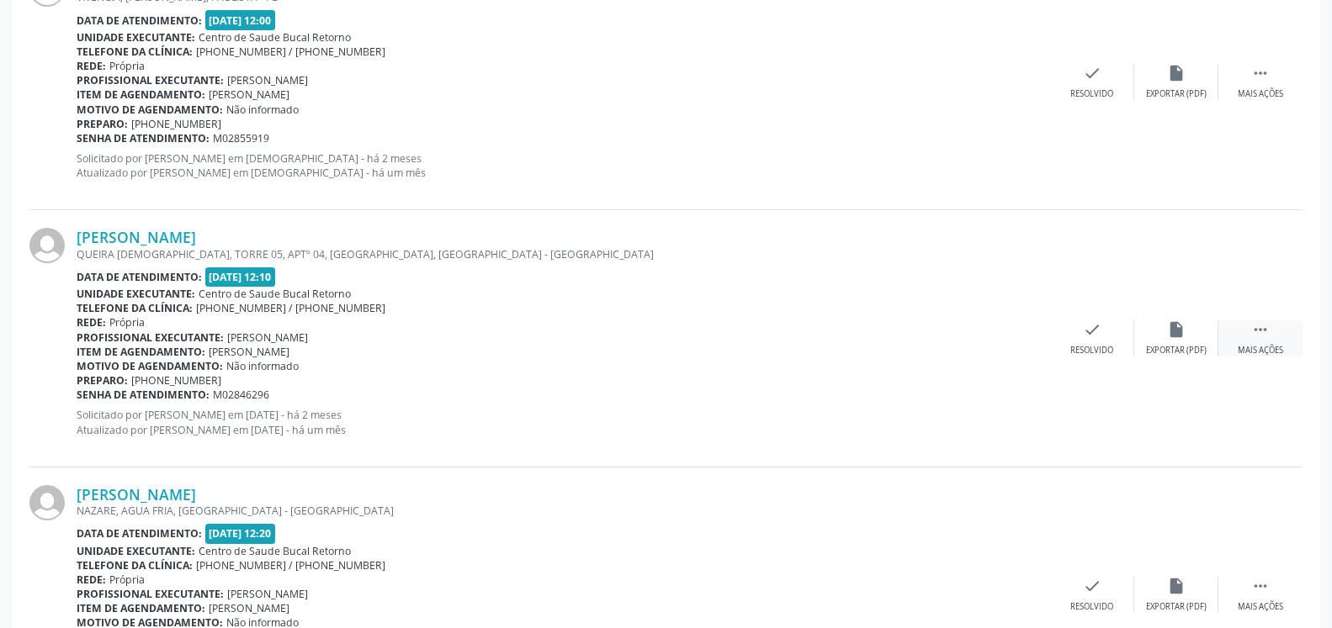
click at [1264, 337] on icon "" at bounding box center [1260, 330] width 19 height 19
click at [1082, 327] on div "cancel Cancelar" at bounding box center [1092, 339] width 84 height 36
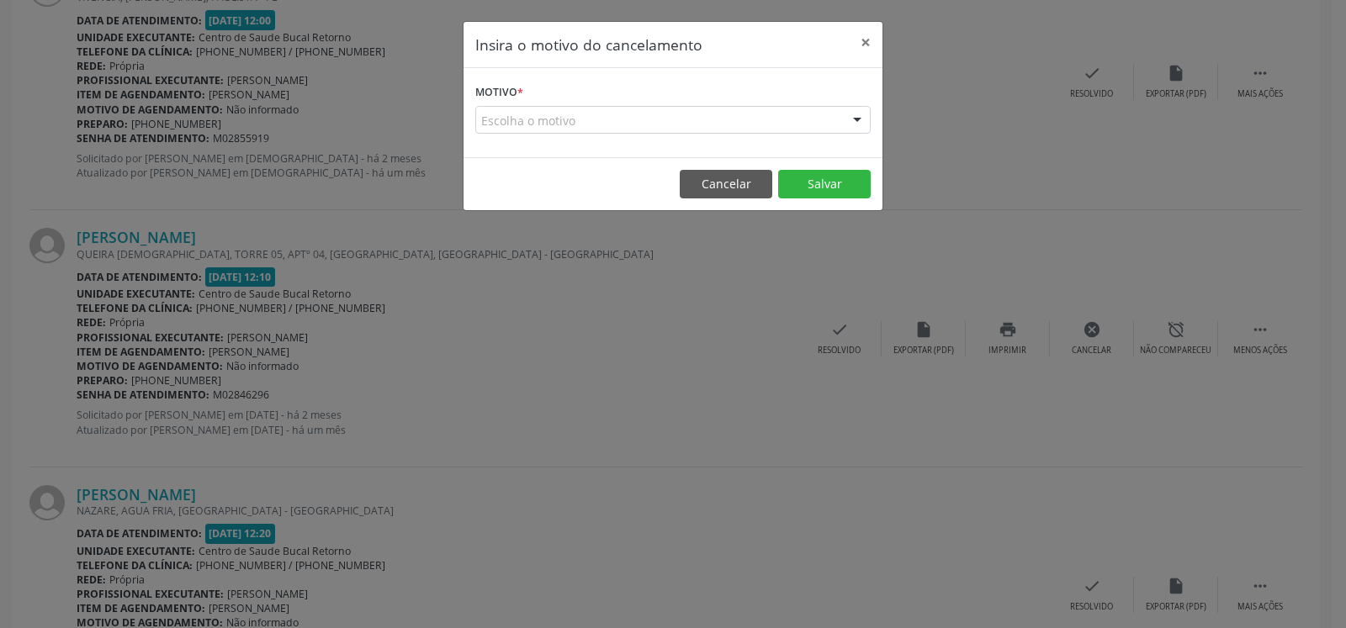
click at [612, 118] on div "Escolha o motivo" at bounding box center [672, 120] width 395 height 29
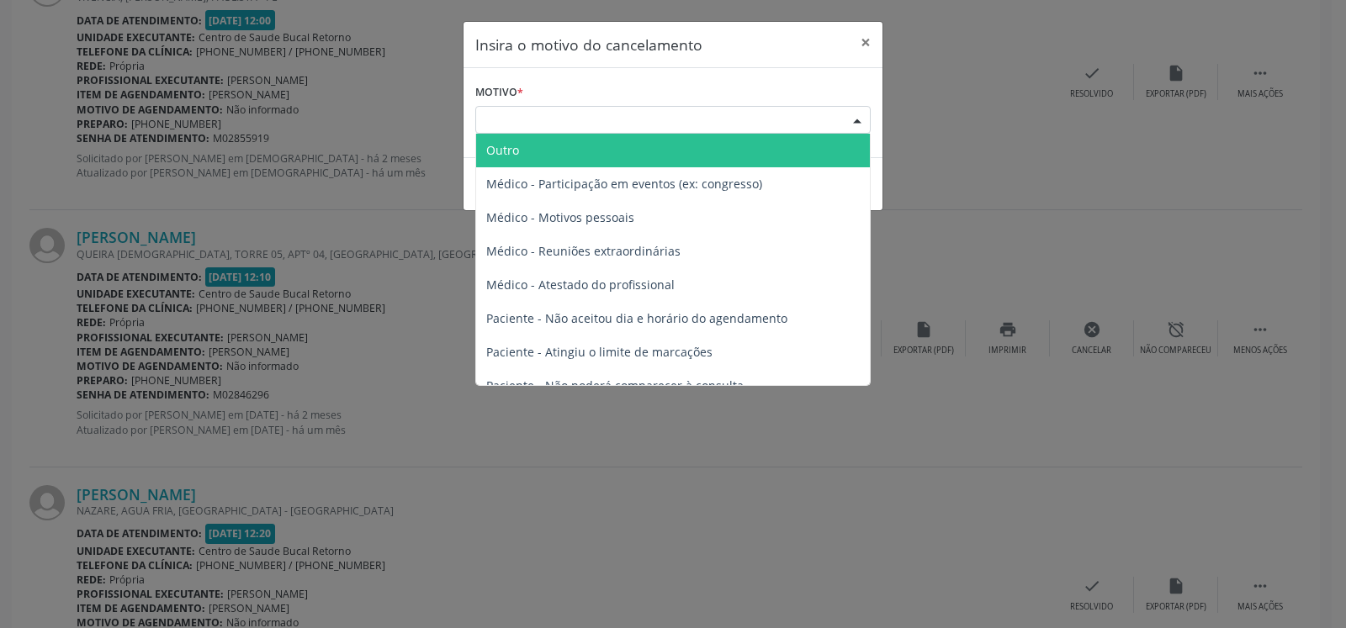
click at [596, 146] on span "Outro" at bounding box center [673, 151] width 394 height 34
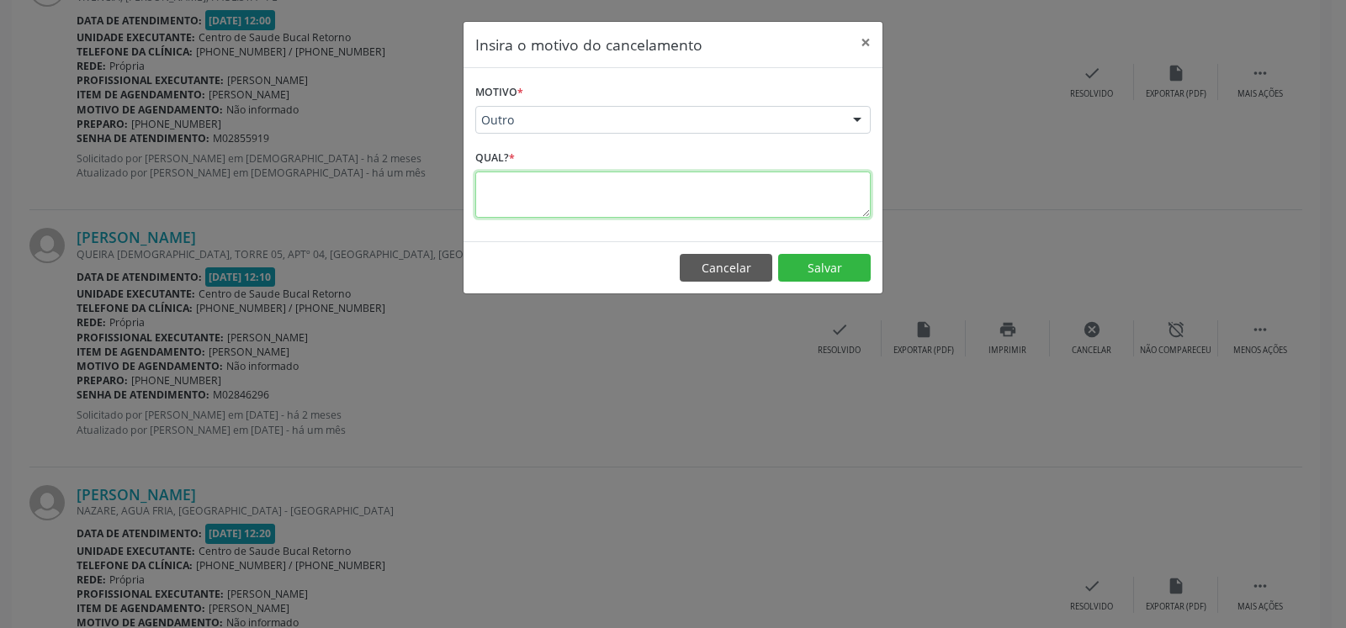
click at [607, 184] on textarea at bounding box center [672, 195] width 395 height 46
type textarea "********"
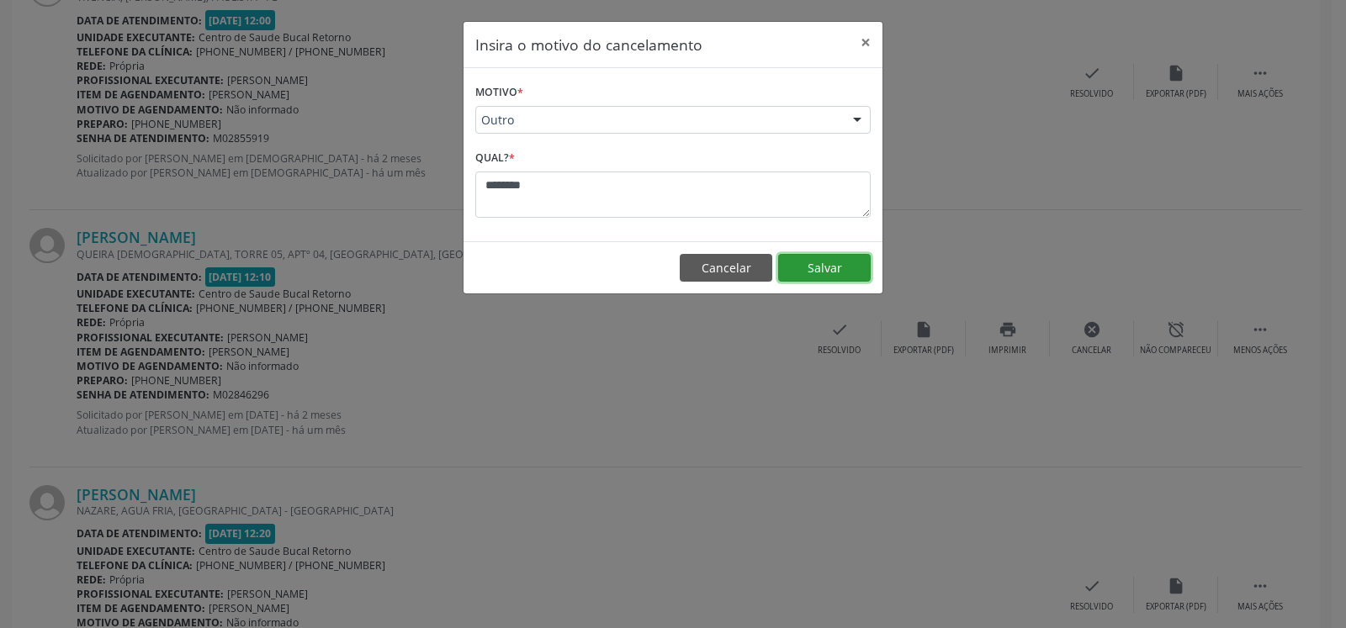
click at [816, 269] on button "Salvar" at bounding box center [824, 268] width 93 height 29
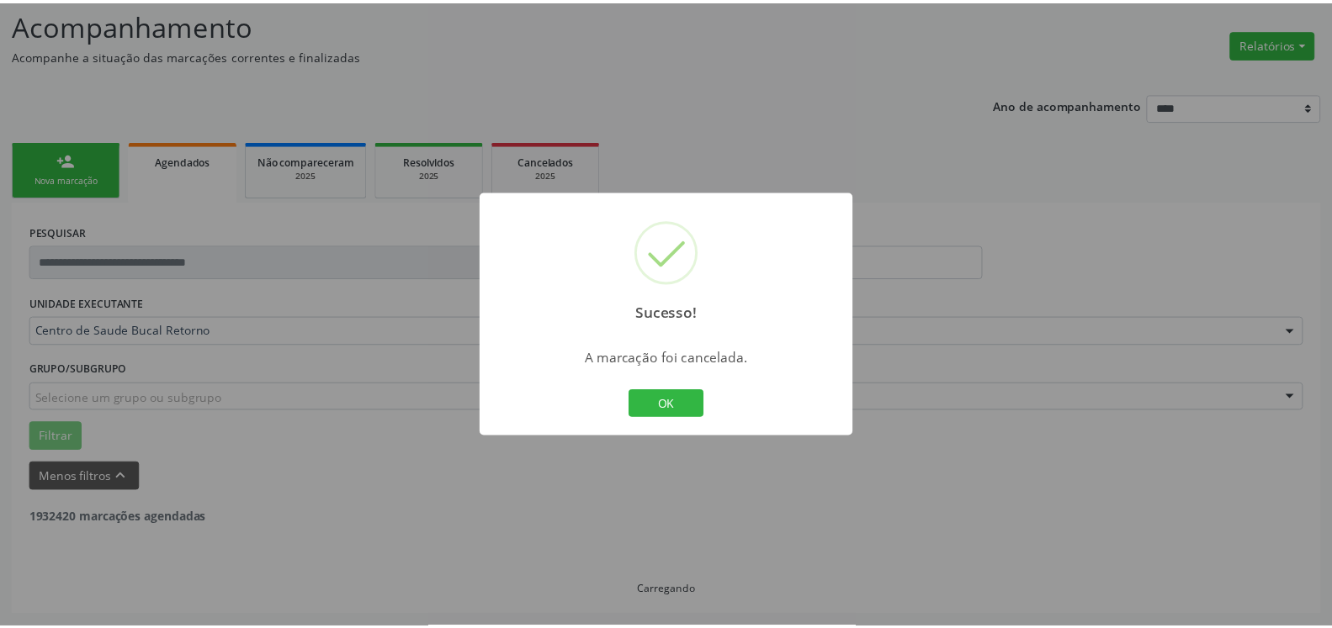
scroll to position [110, 0]
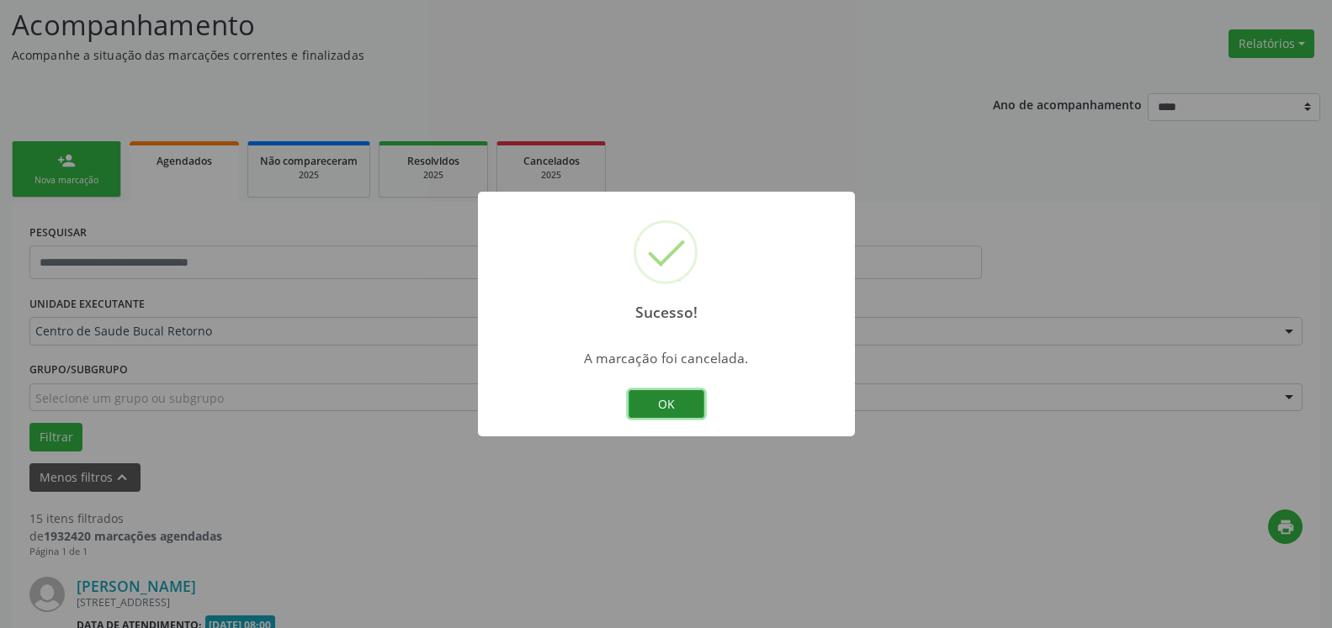
click at [677, 411] on button "OK" at bounding box center [666, 404] width 76 height 29
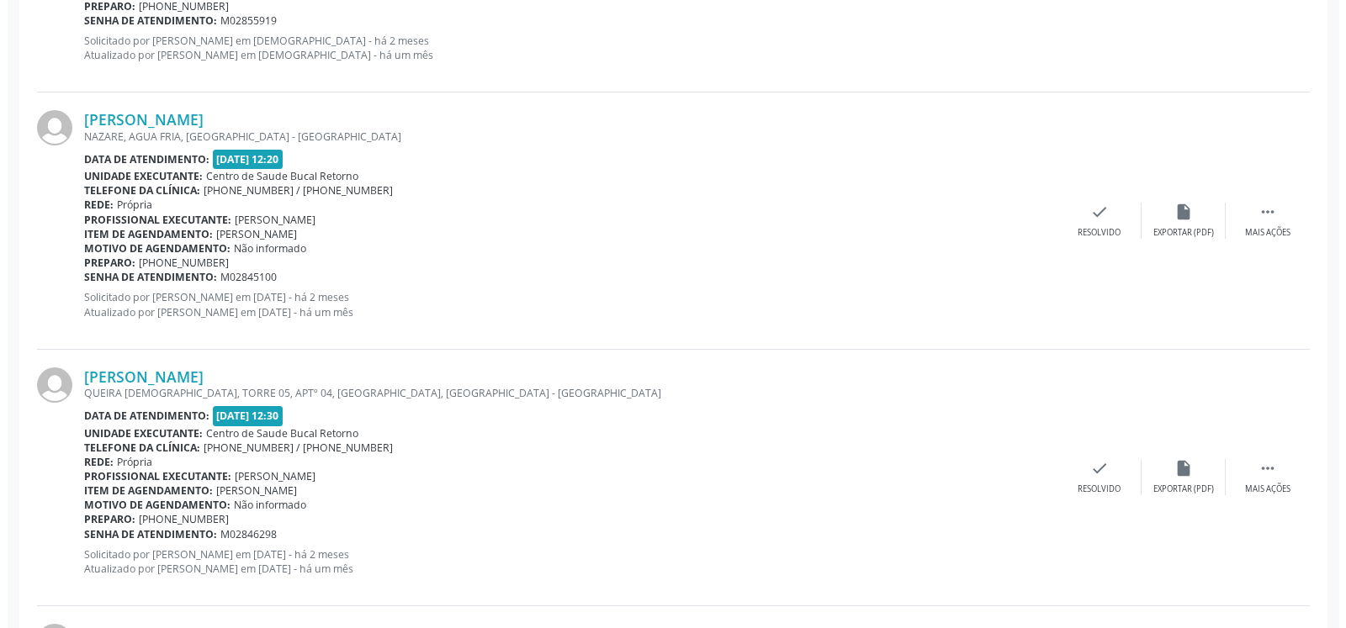
scroll to position [3408, 0]
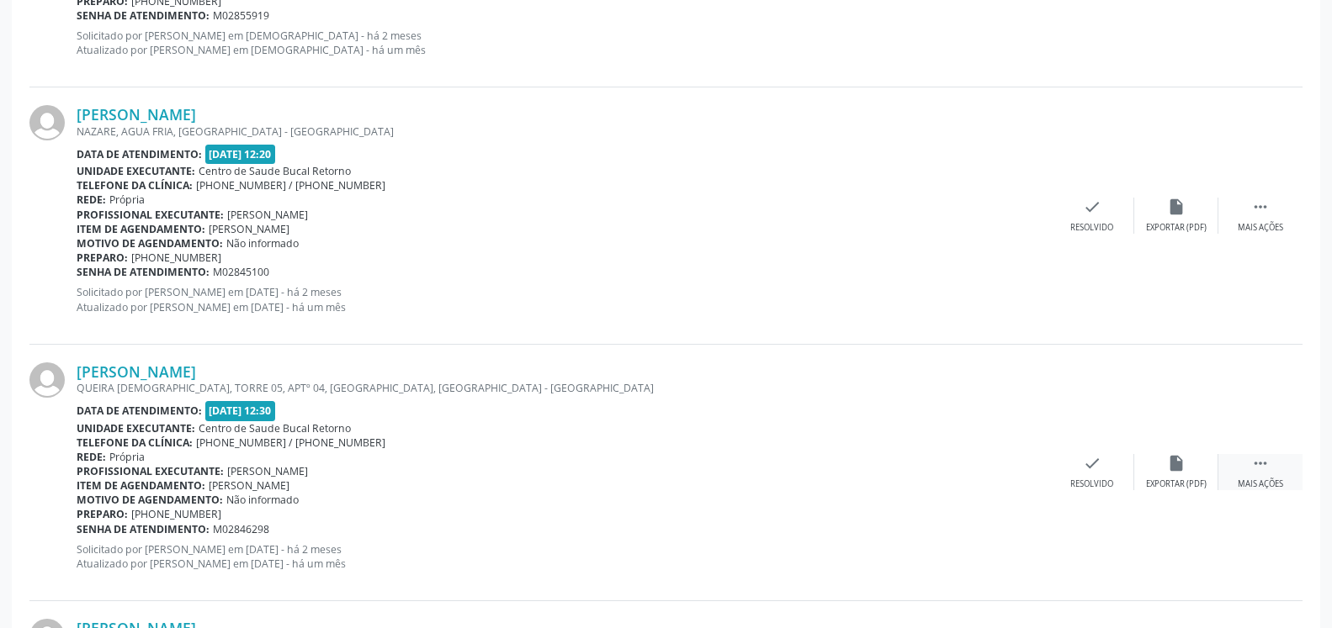
click at [1274, 464] on div " Mais ações" at bounding box center [1260, 472] width 84 height 36
click at [1087, 470] on icon "cancel" at bounding box center [1092, 463] width 19 height 19
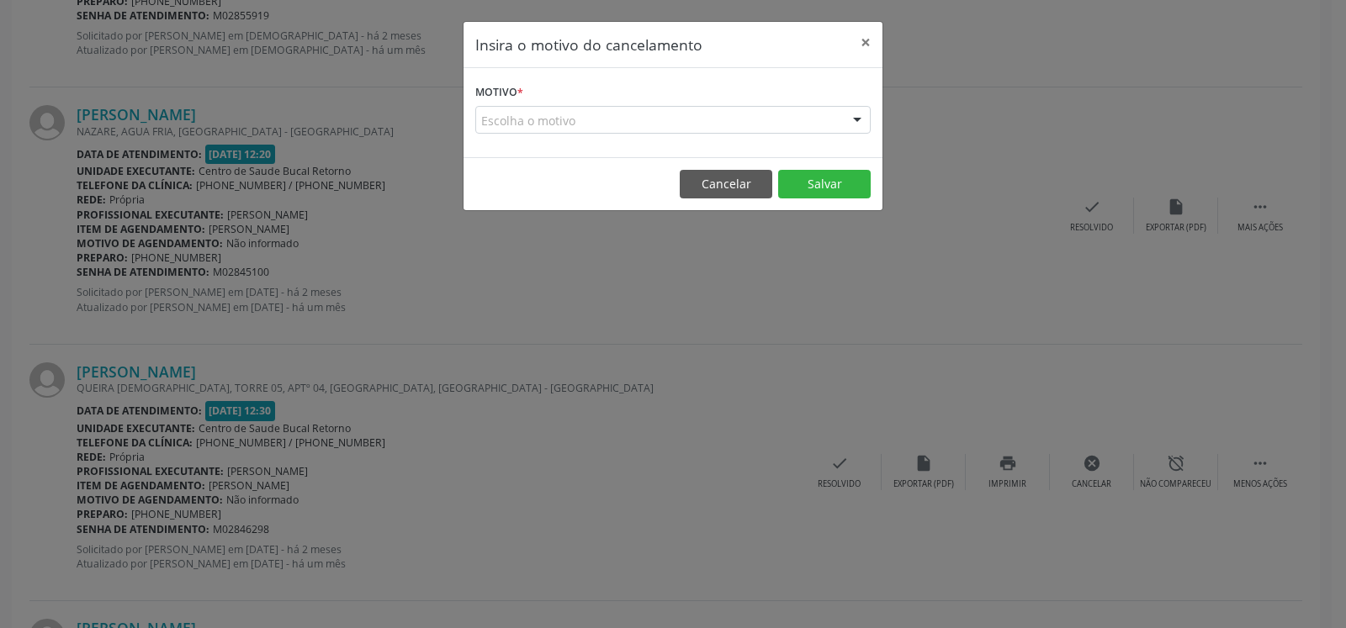
click at [642, 123] on div "Escolha o motivo" at bounding box center [672, 120] width 395 height 29
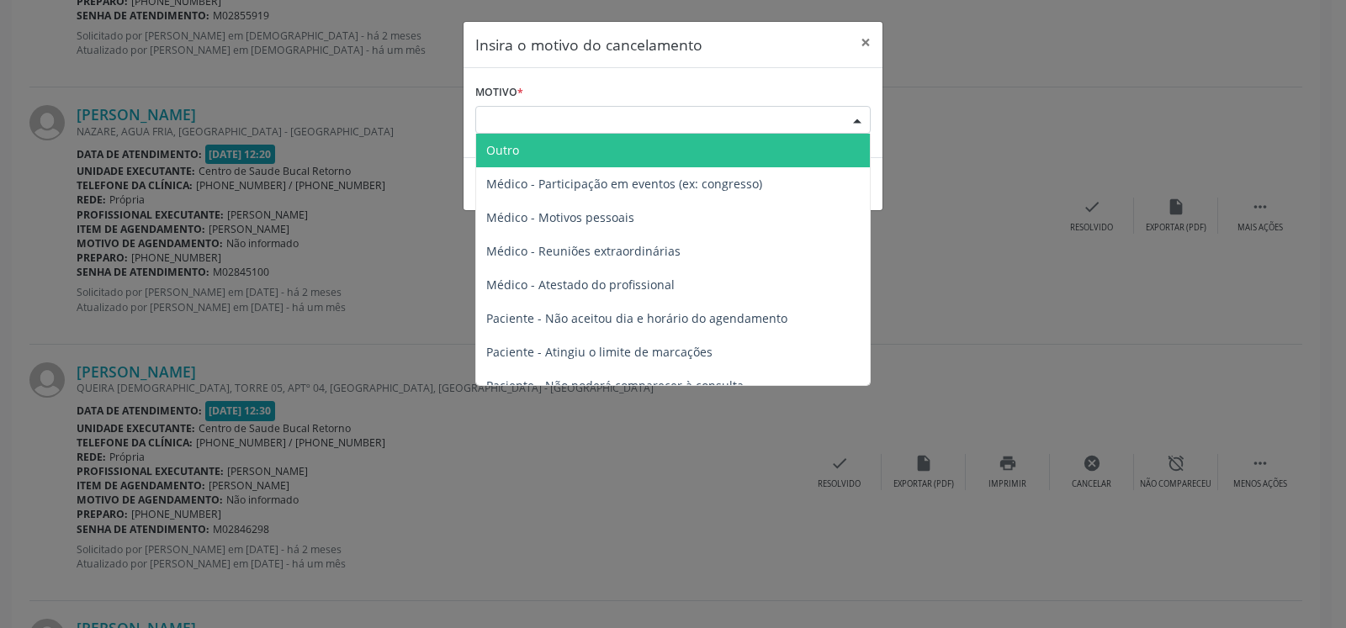
click at [580, 167] on span "Outro" at bounding box center [673, 151] width 394 height 34
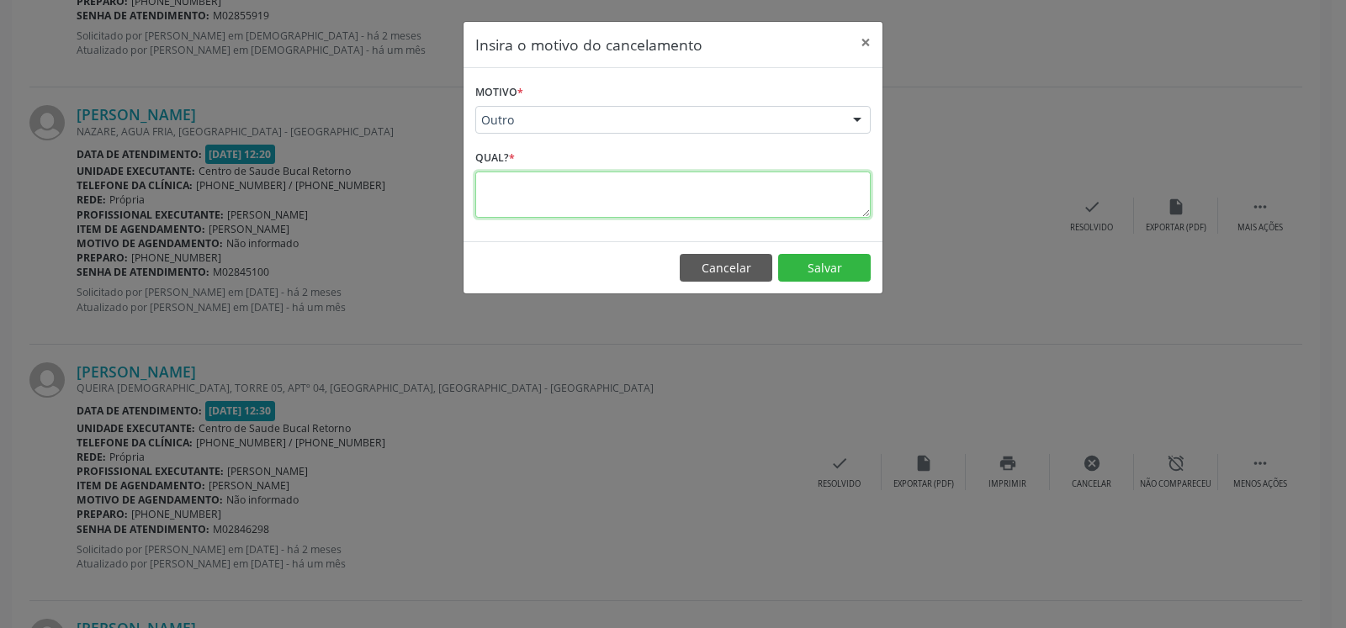
click at [579, 210] on textarea at bounding box center [672, 195] width 395 height 46
type textarea "********"
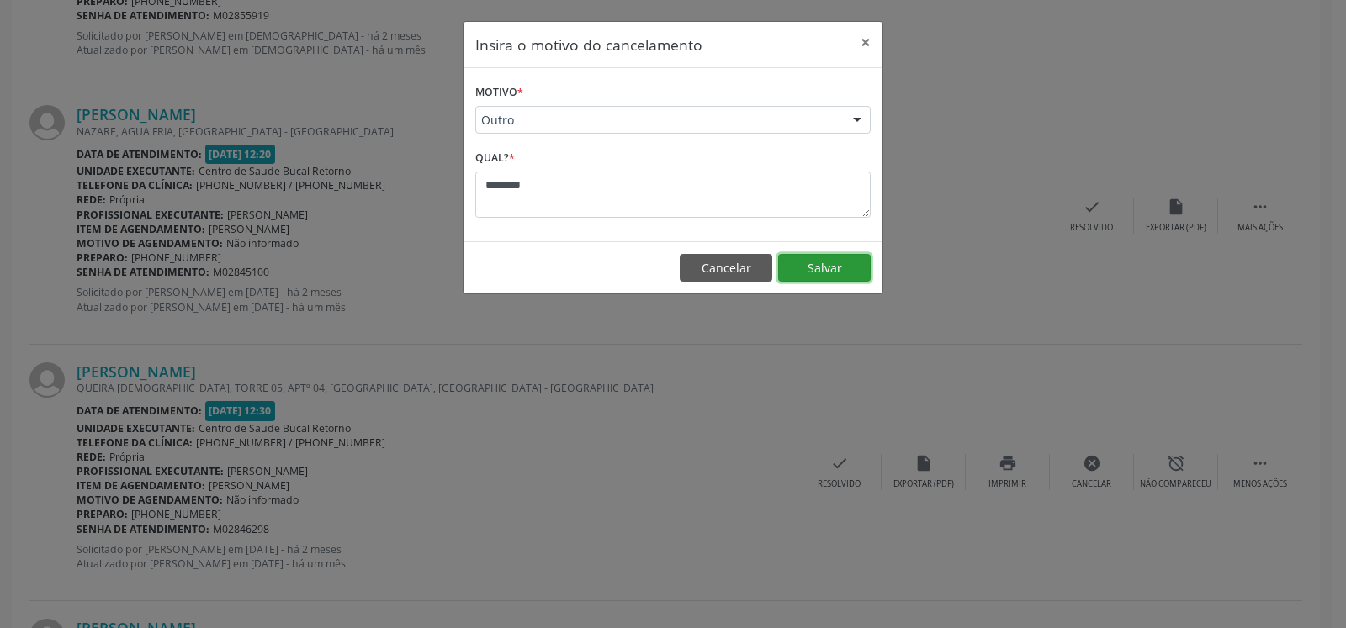
click at [840, 278] on button "Salvar" at bounding box center [824, 268] width 93 height 29
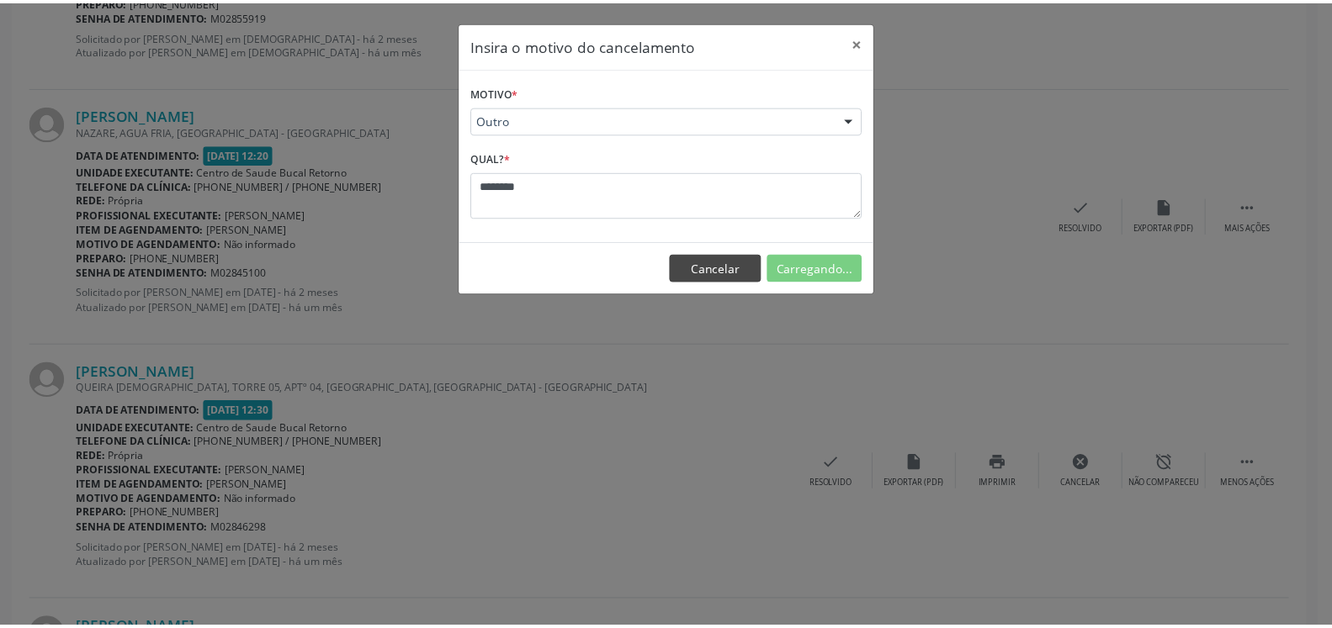
scroll to position [110, 0]
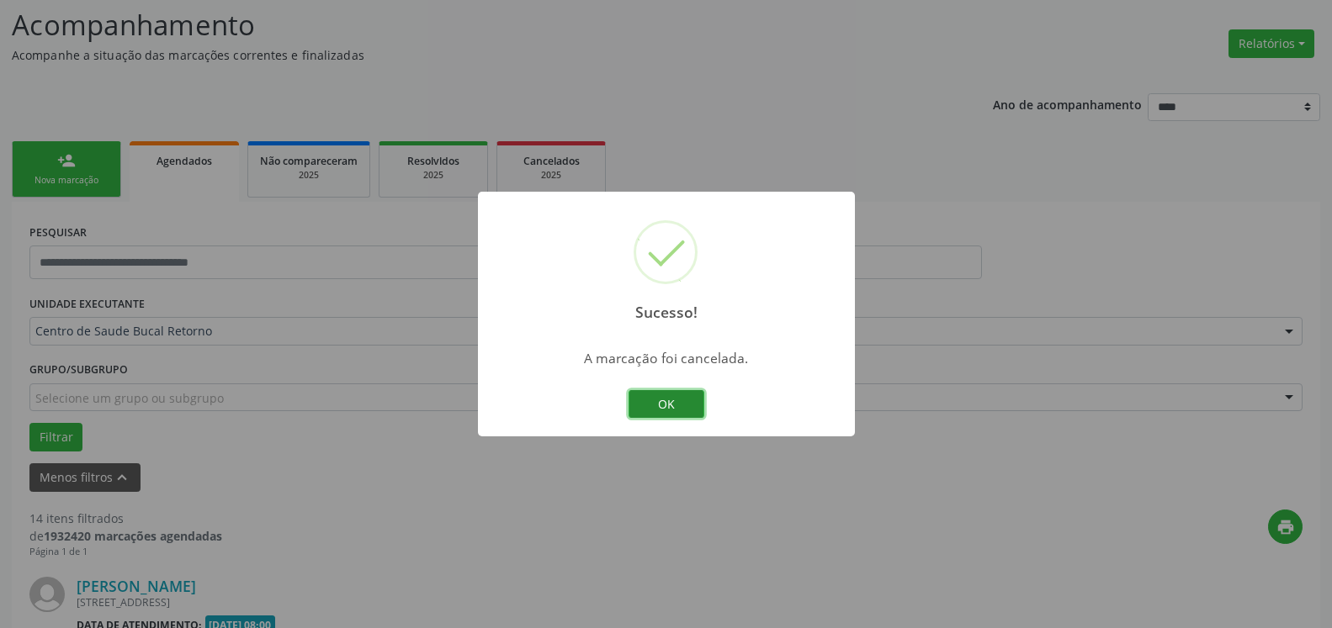
click at [664, 399] on button "OK" at bounding box center [666, 404] width 76 height 29
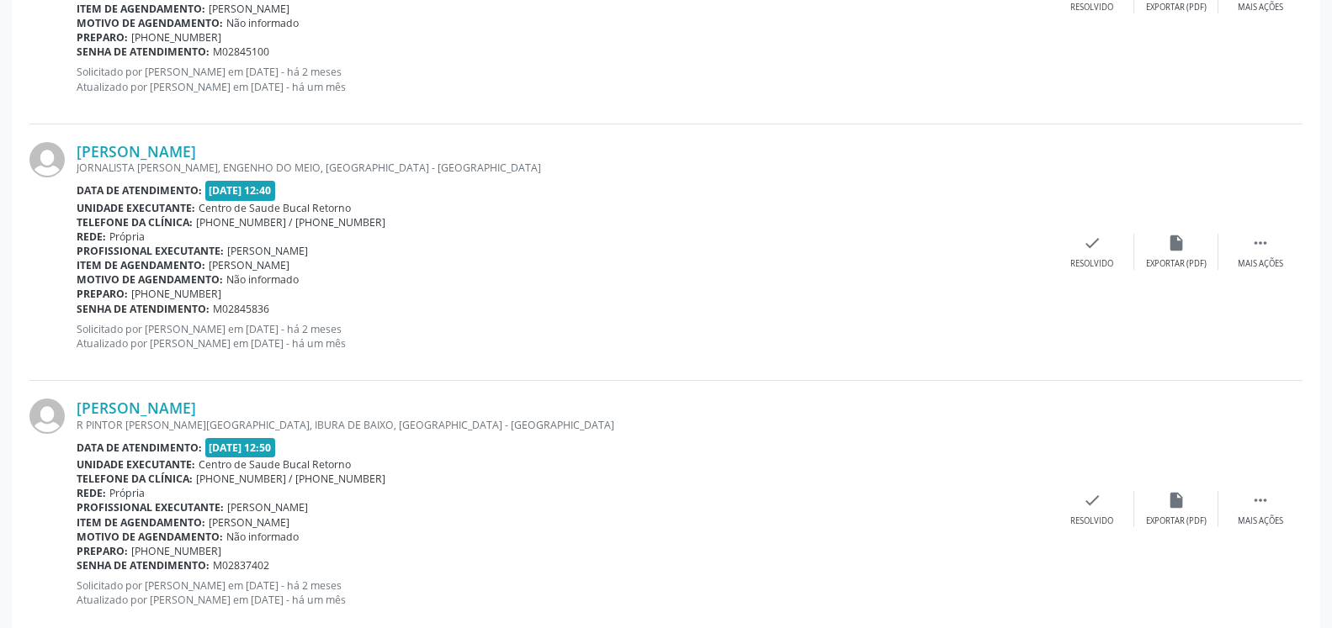
scroll to position [3666, 0]
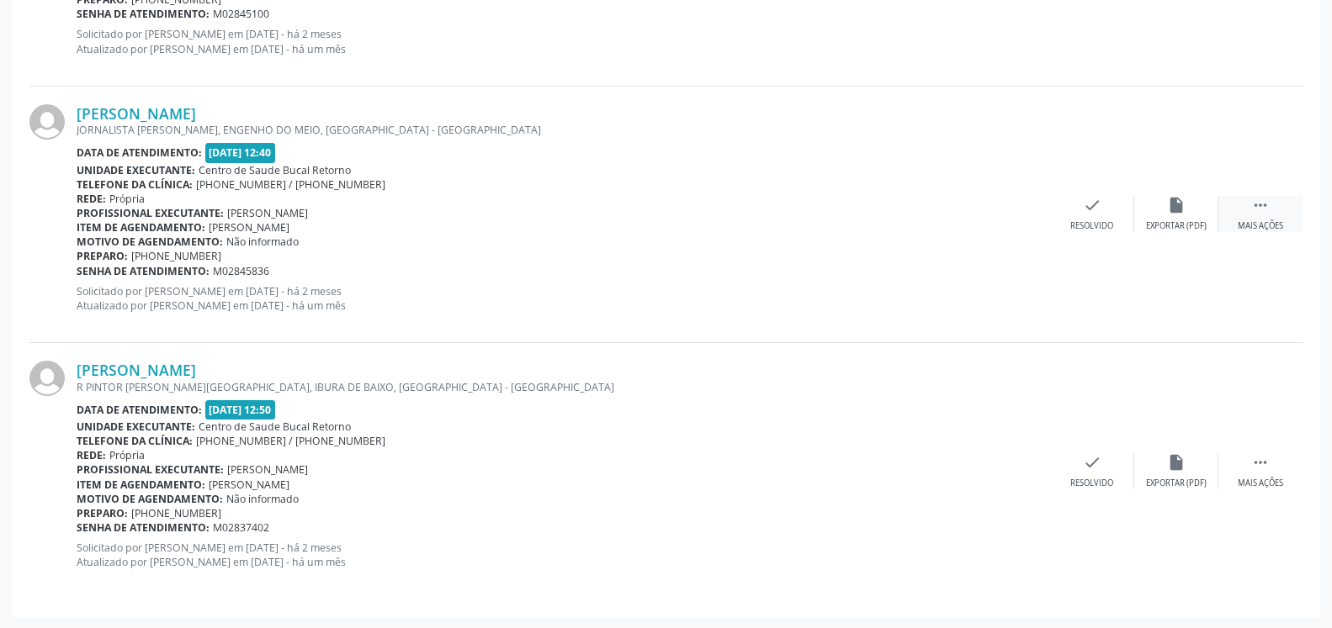
click at [1269, 211] on div " Mais ações" at bounding box center [1260, 214] width 84 height 36
click at [1197, 214] on div "alarm_off Não compareceu" at bounding box center [1176, 214] width 84 height 36
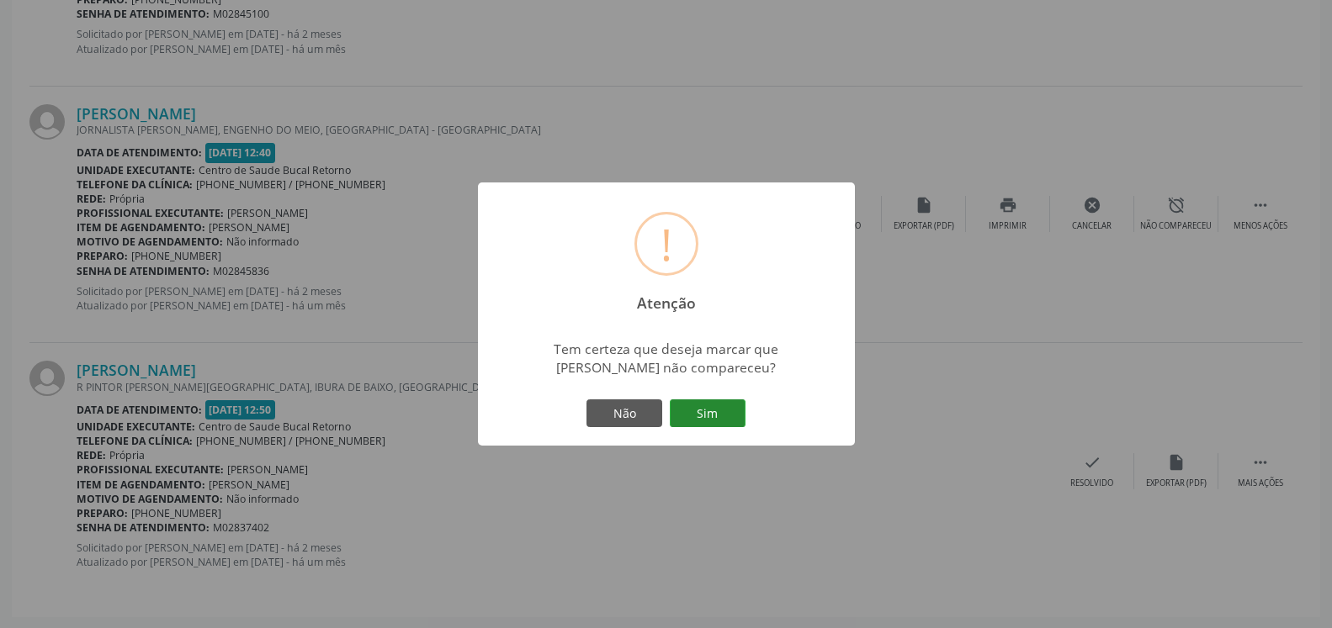
click at [688, 399] on div "Não Sim" at bounding box center [666, 413] width 167 height 35
click at [698, 410] on button "Sim" at bounding box center [708, 414] width 76 height 29
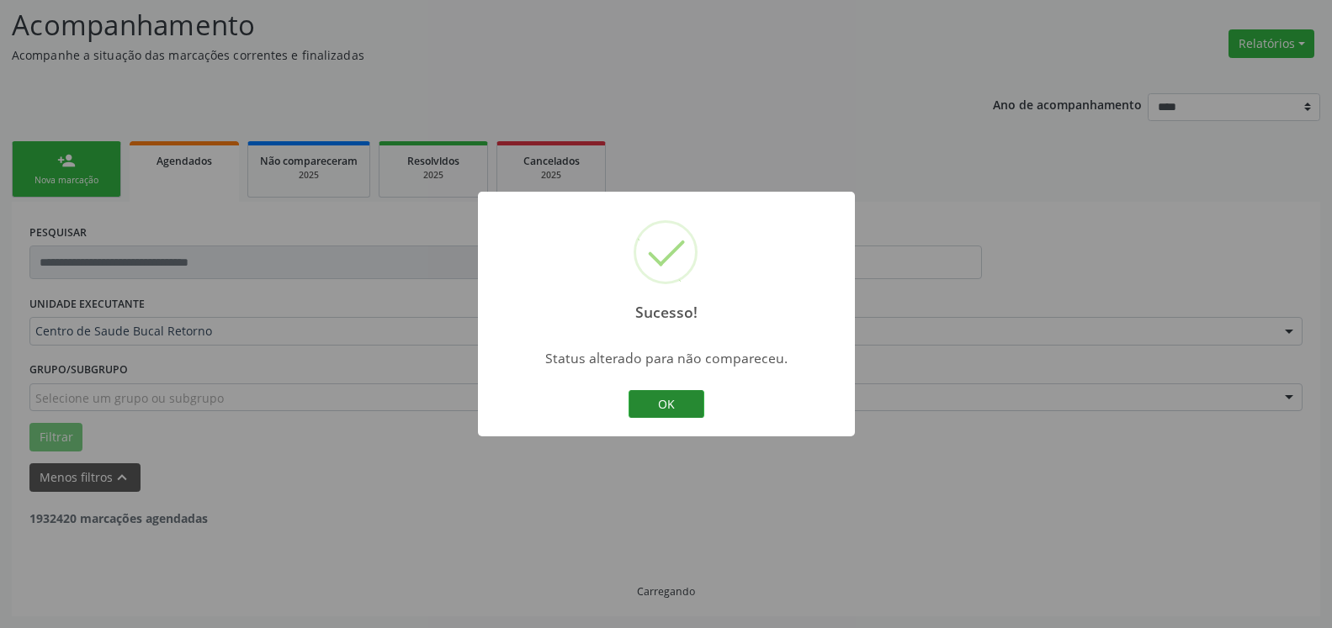
click at [653, 395] on button "OK" at bounding box center [666, 404] width 76 height 29
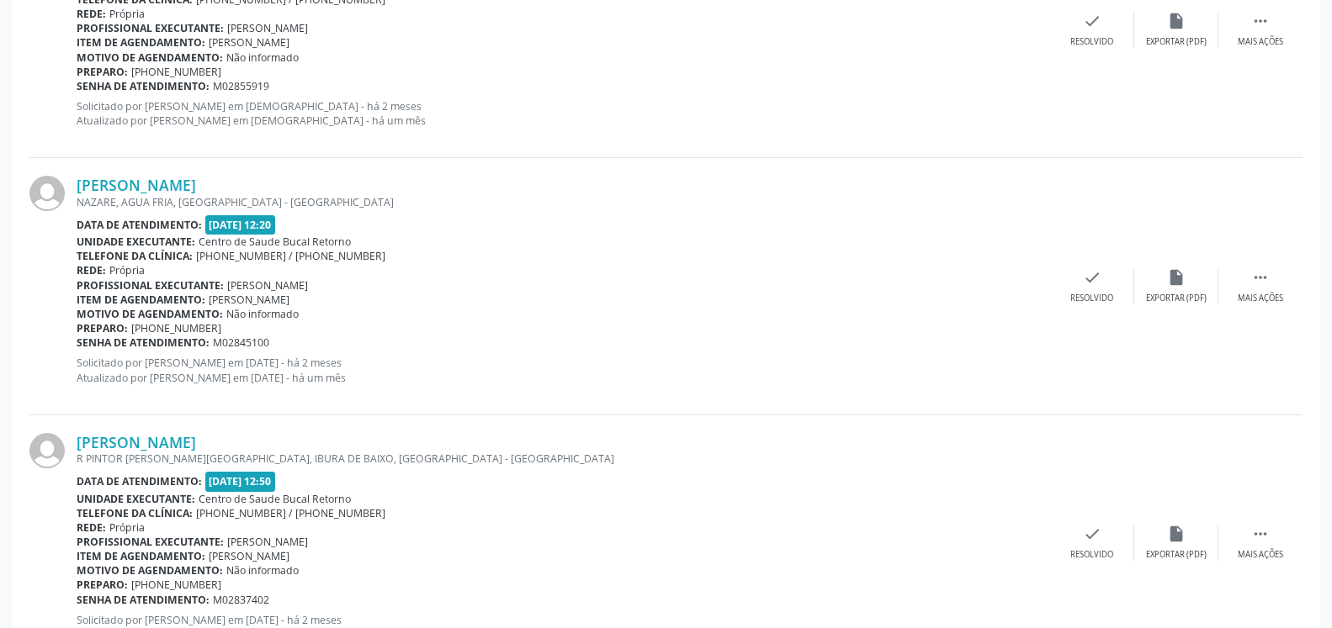
scroll to position [3409, 0]
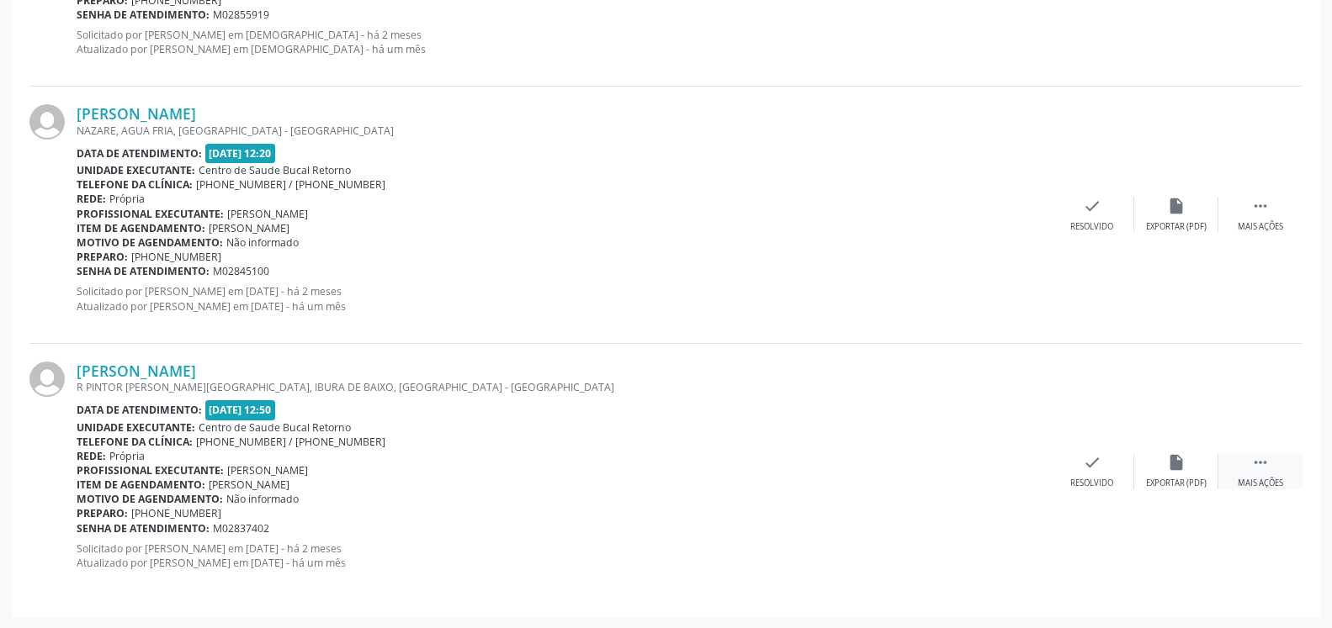
click at [1259, 469] on icon "" at bounding box center [1260, 462] width 19 height 19
click at [1183, 464] on icon "alarm_off" at bounding box center [1176, 462] width 19 height 19
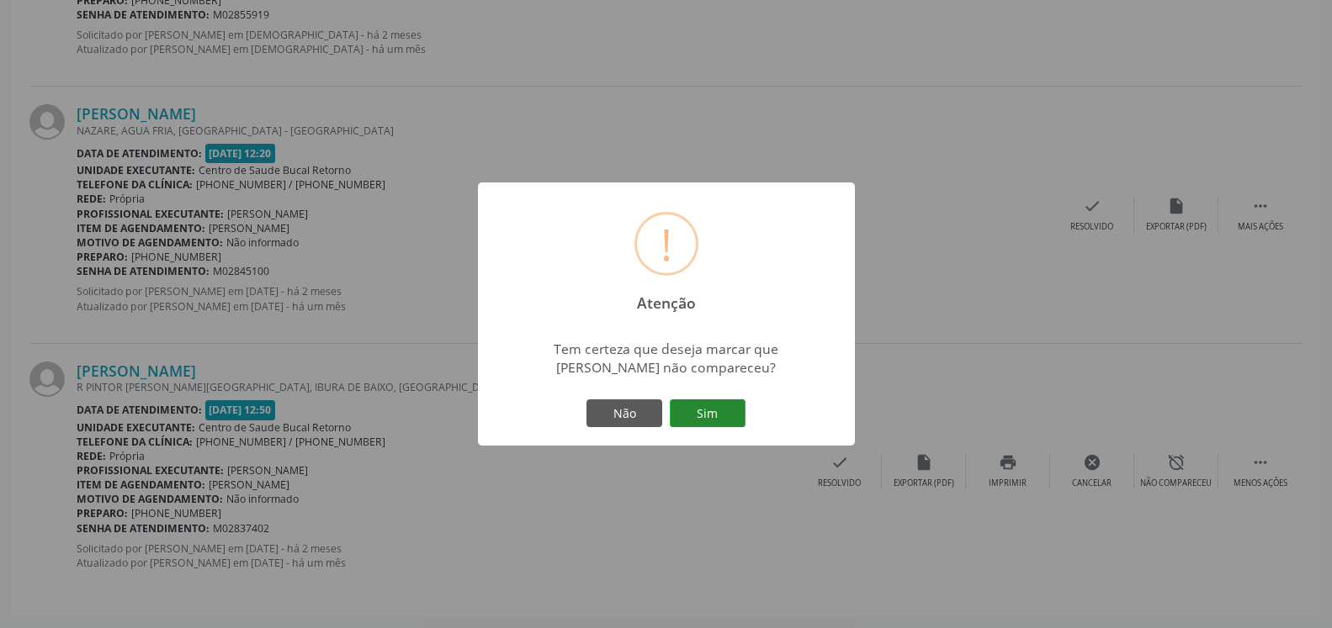
click at [720, 411] on button "Sim" at bounding box center [708, 414] width 76 height 29
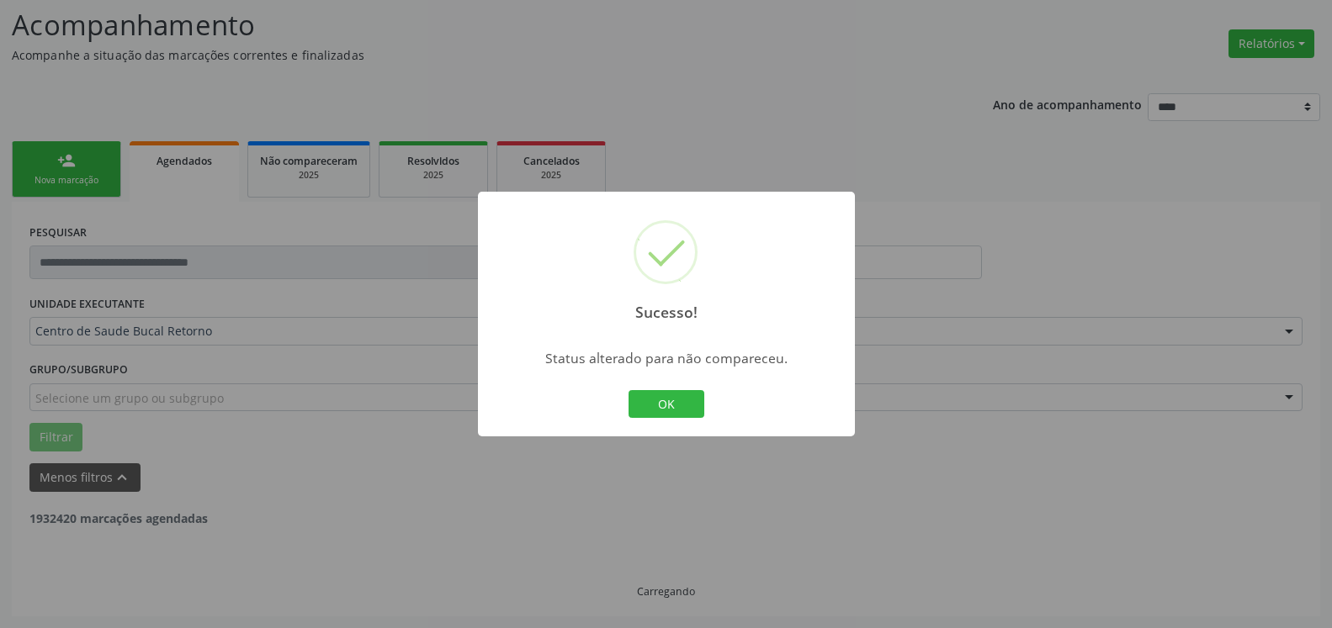
scroll to position [110, 0]
click at [676, 405] on button "OK" at bounding box center [666, 404] width 76 height 29
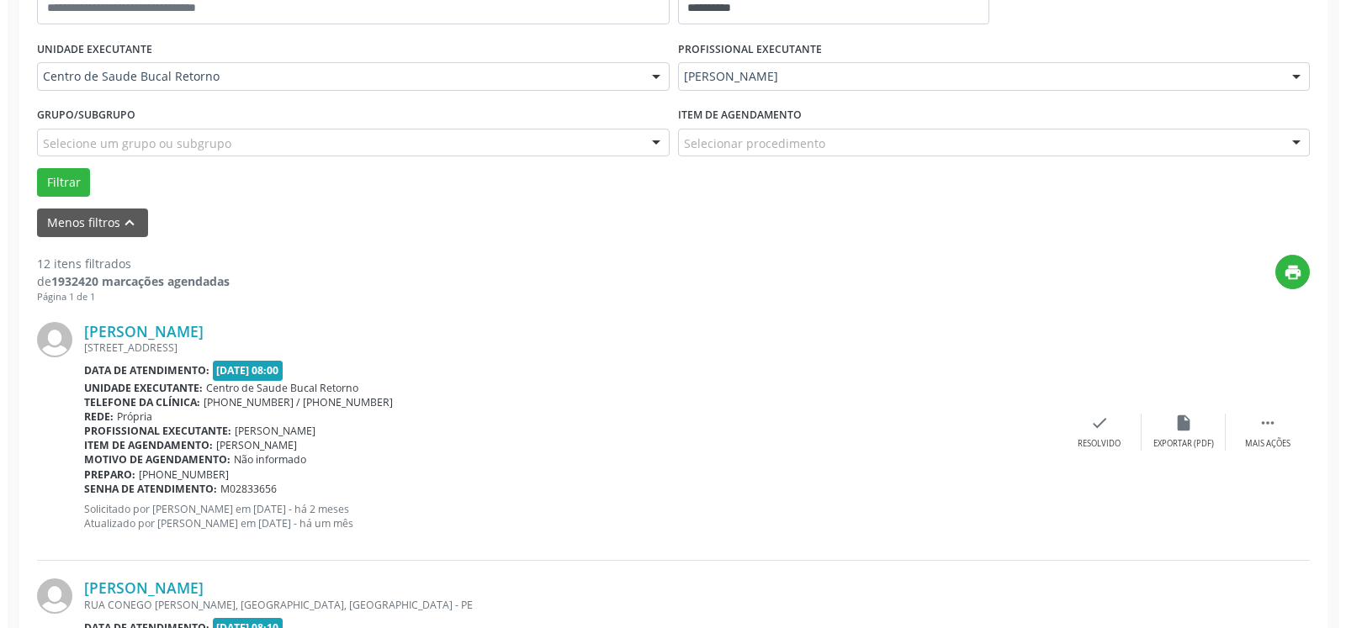
scroll to position [539, 0]
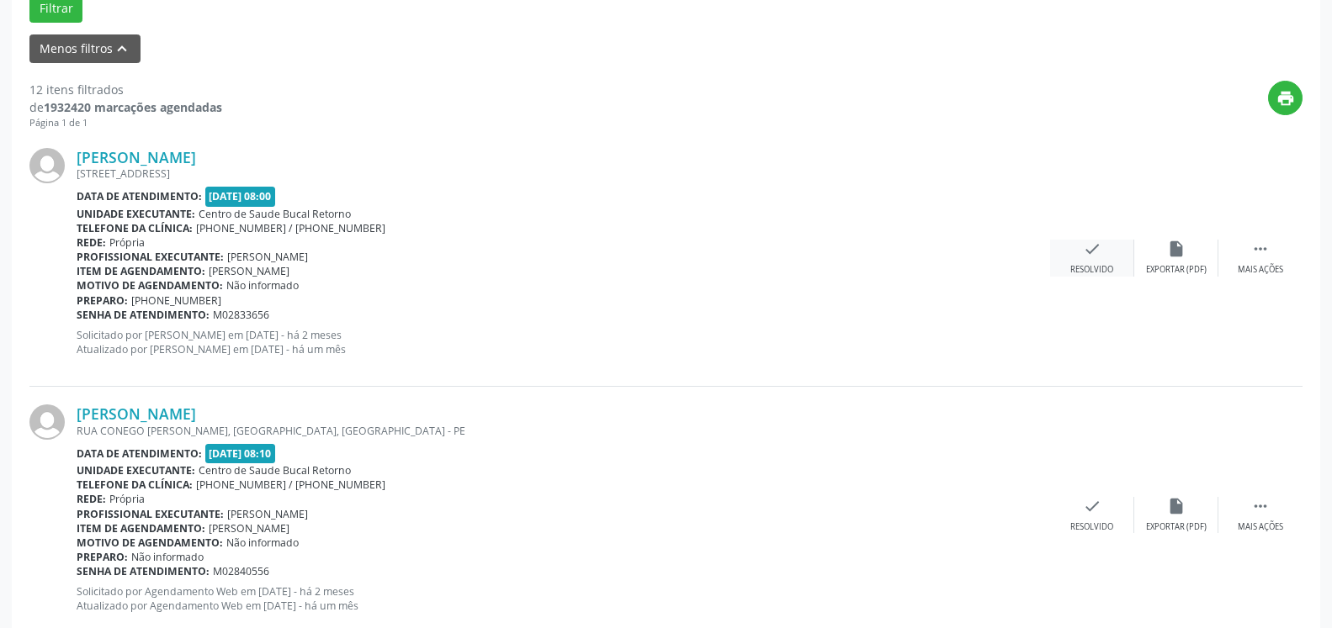
click at [1098, 266] on div "Resolvido" at bounding box center [1091, 270] width 43 height 12
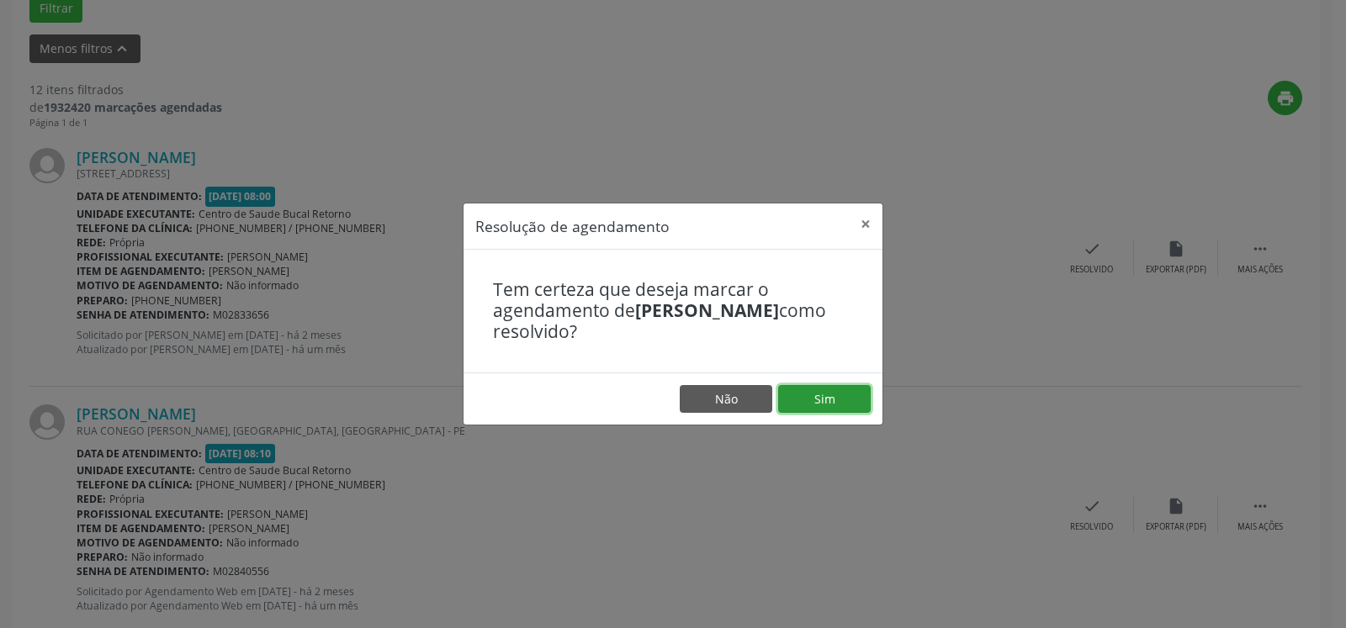
click at [850, 407] on button "Sim" at bounding box center [824, 399] width 93 height 29
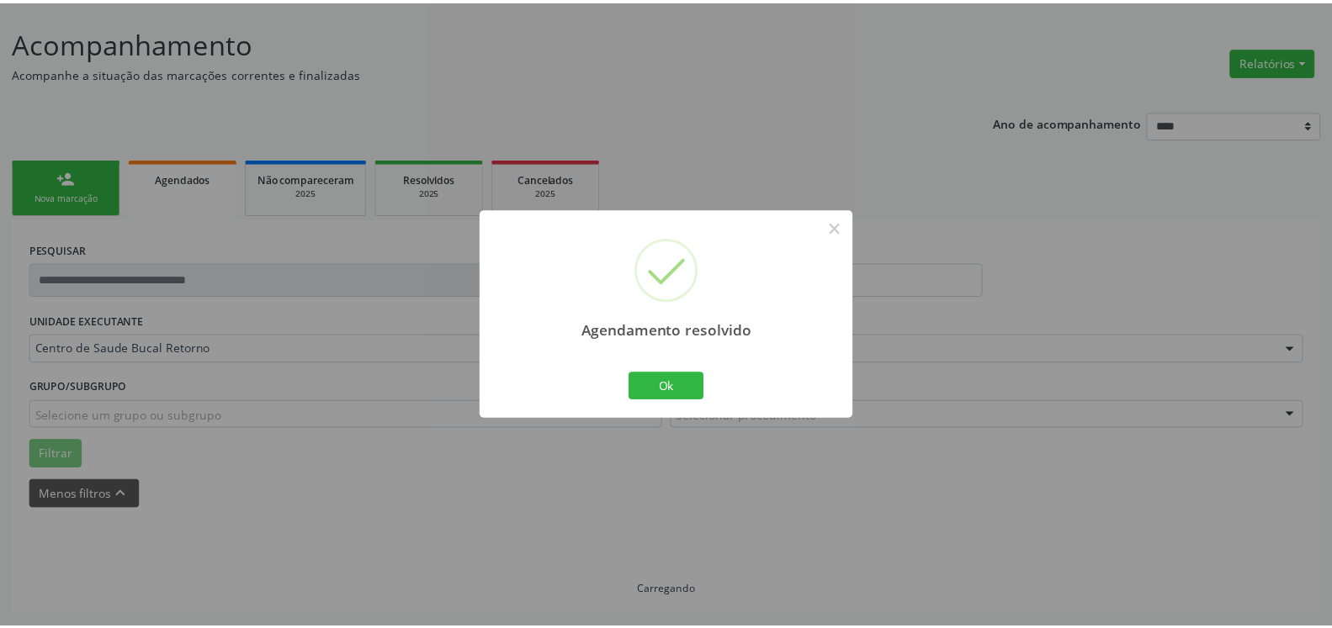
scroll to position [93, 0]
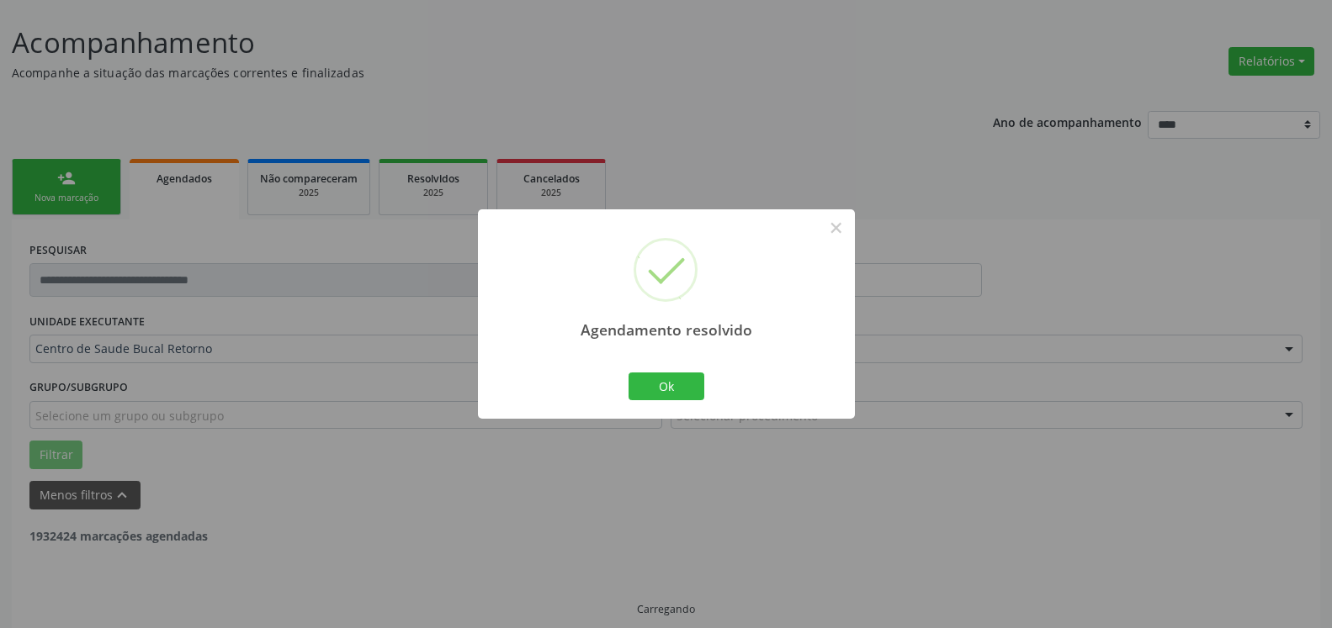
click at [705, 376] on div "Ok Cancel" at bounding box center [665, 385] width 83 height 35
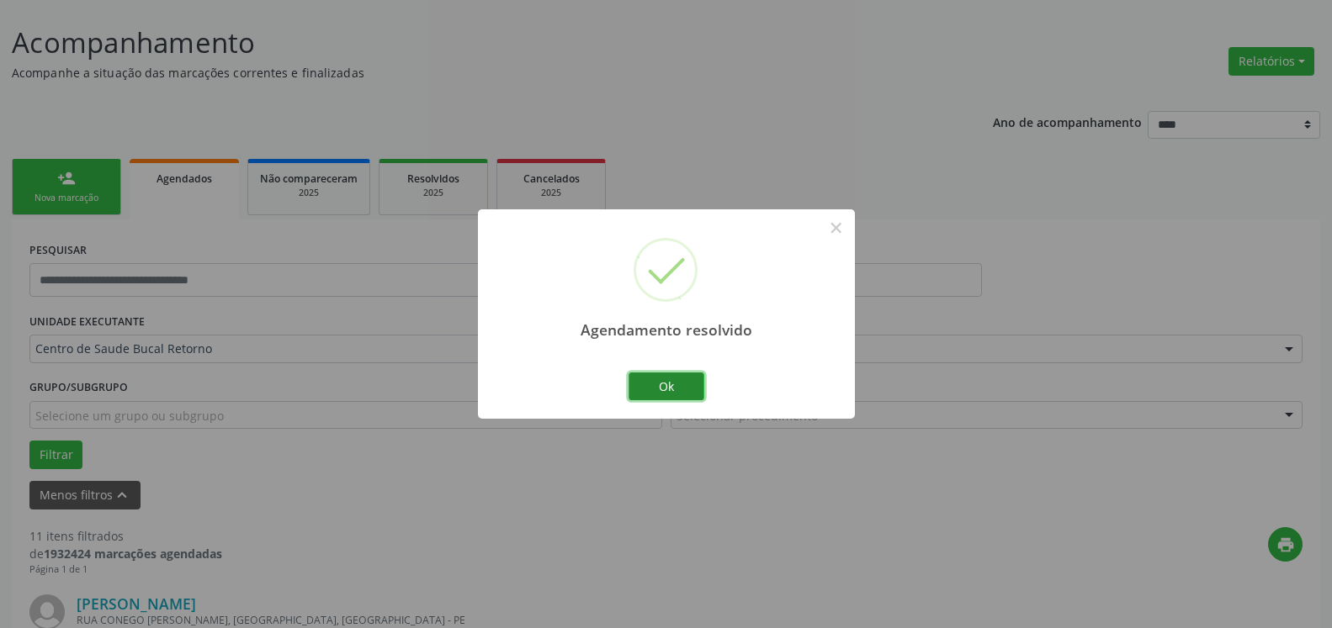
click at [682, 383] on button "Ok" at bounding box center [666, 387] width 76 height 29
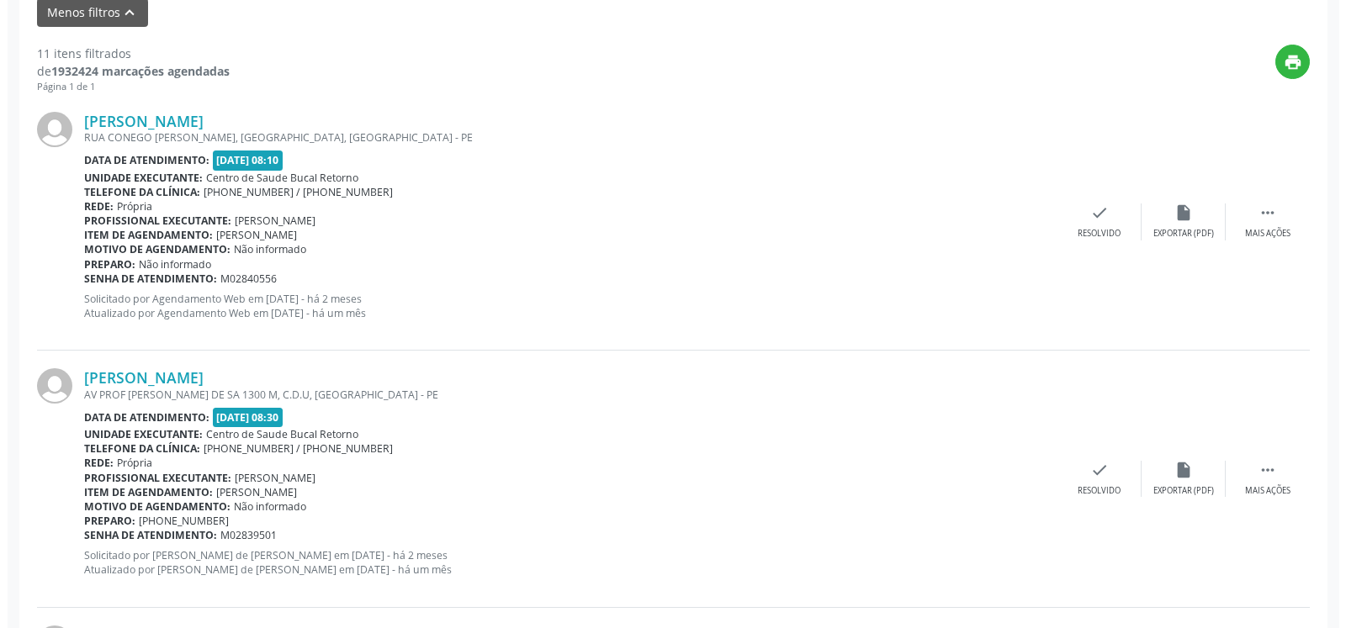
scroll to position [607, 0]
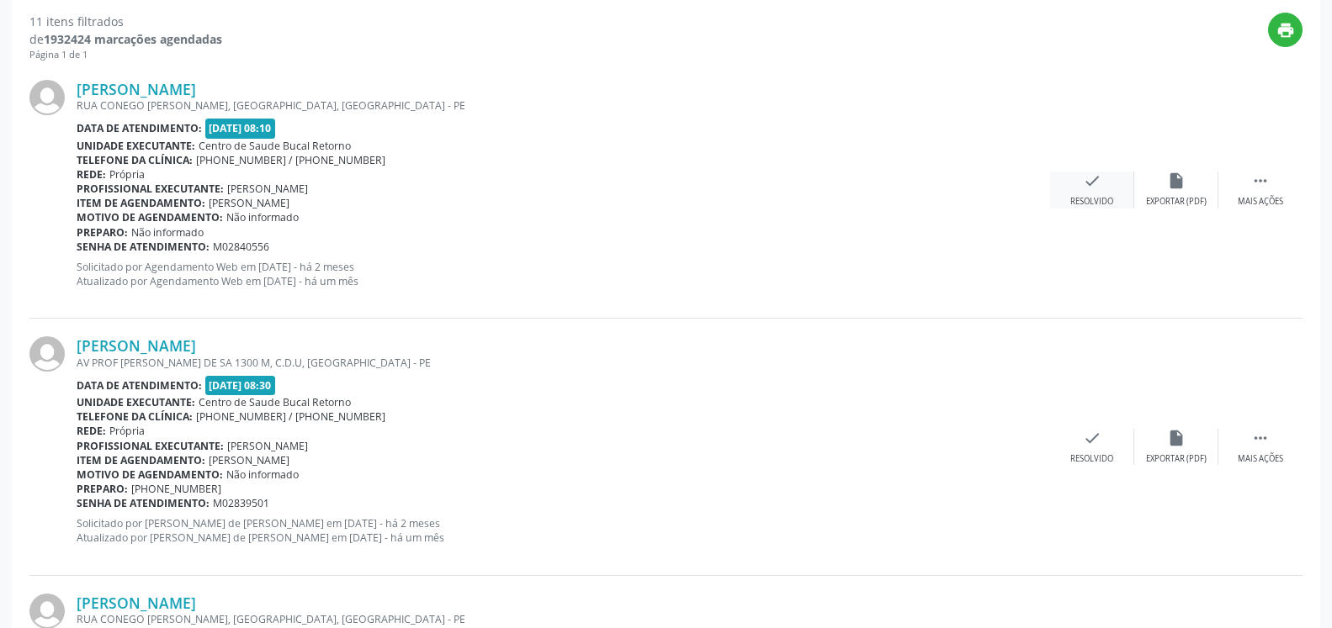
click at [1105, 181] on div "check Resolvido" at bounding box center [1092, 190] width 84 height 36
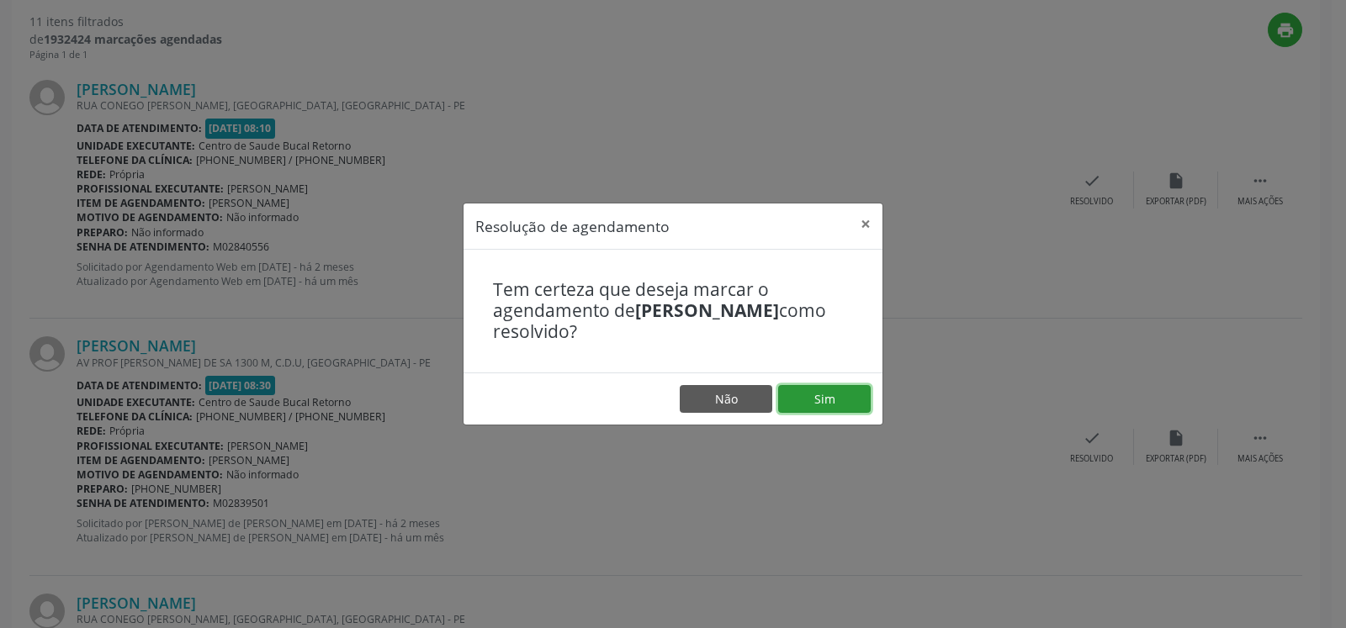
click at [810, 387] on button "Sim" at bounding box center [824, 399] width 93 height 29
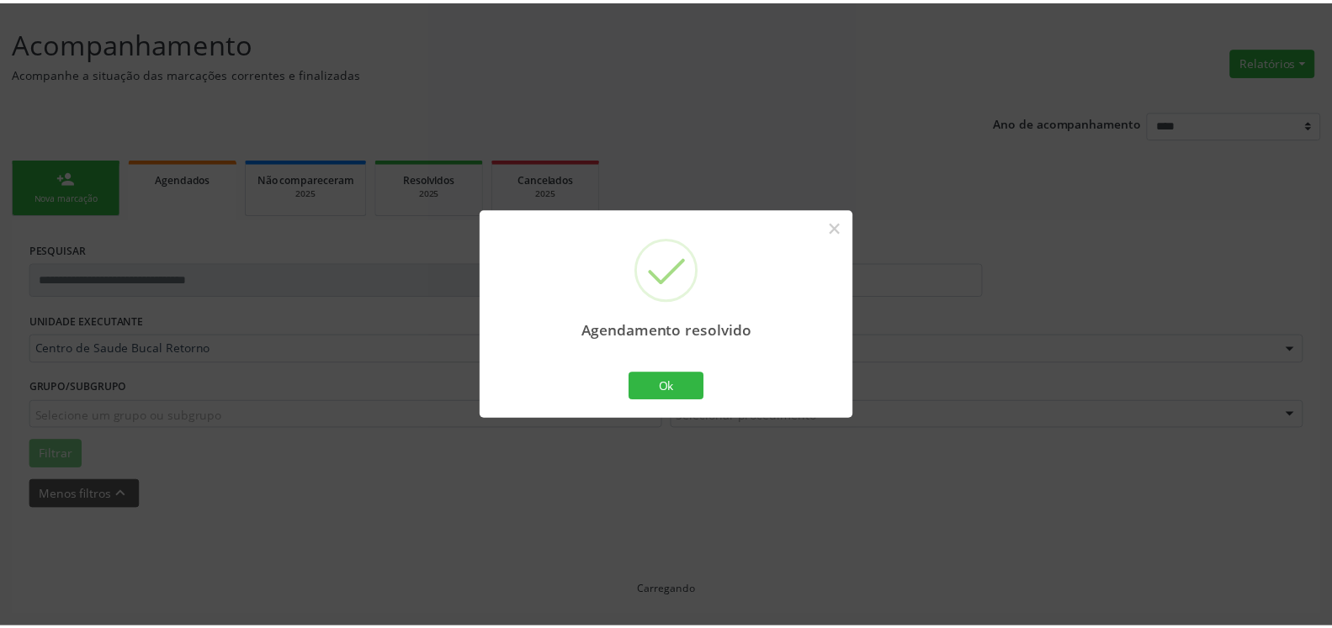
scroll to position [93, 0]
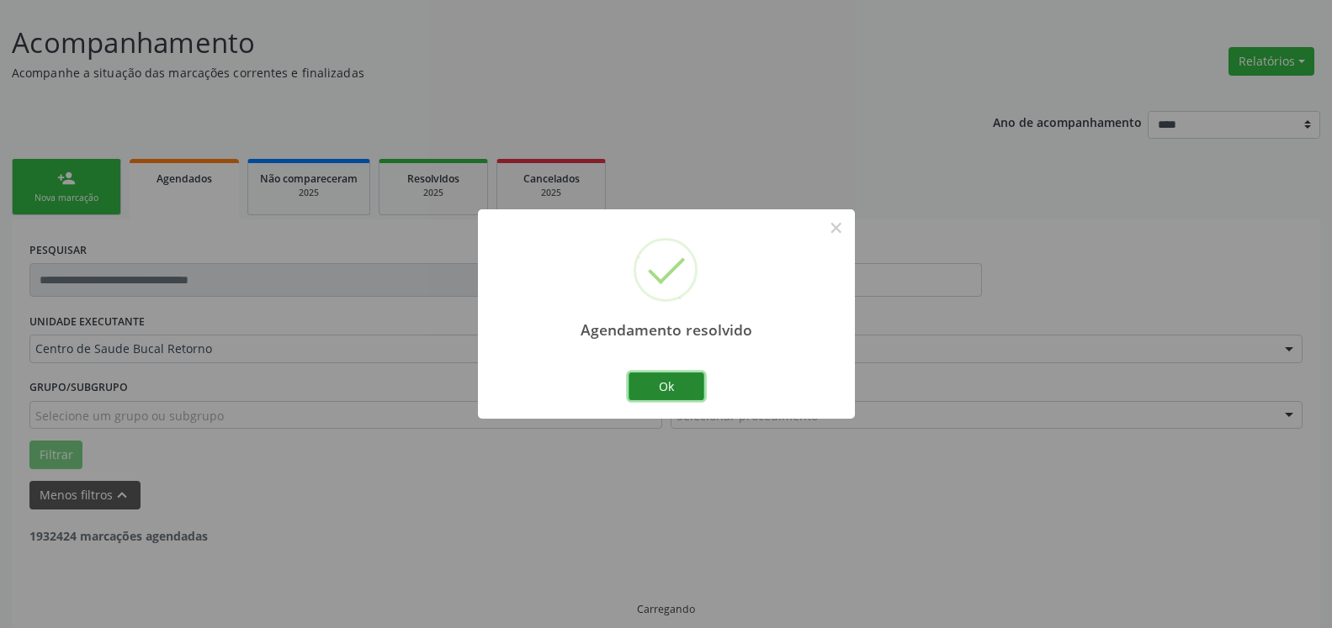
click at [677, 383] on button "Ok" at bounding box center [666, 387] width 76 height 29
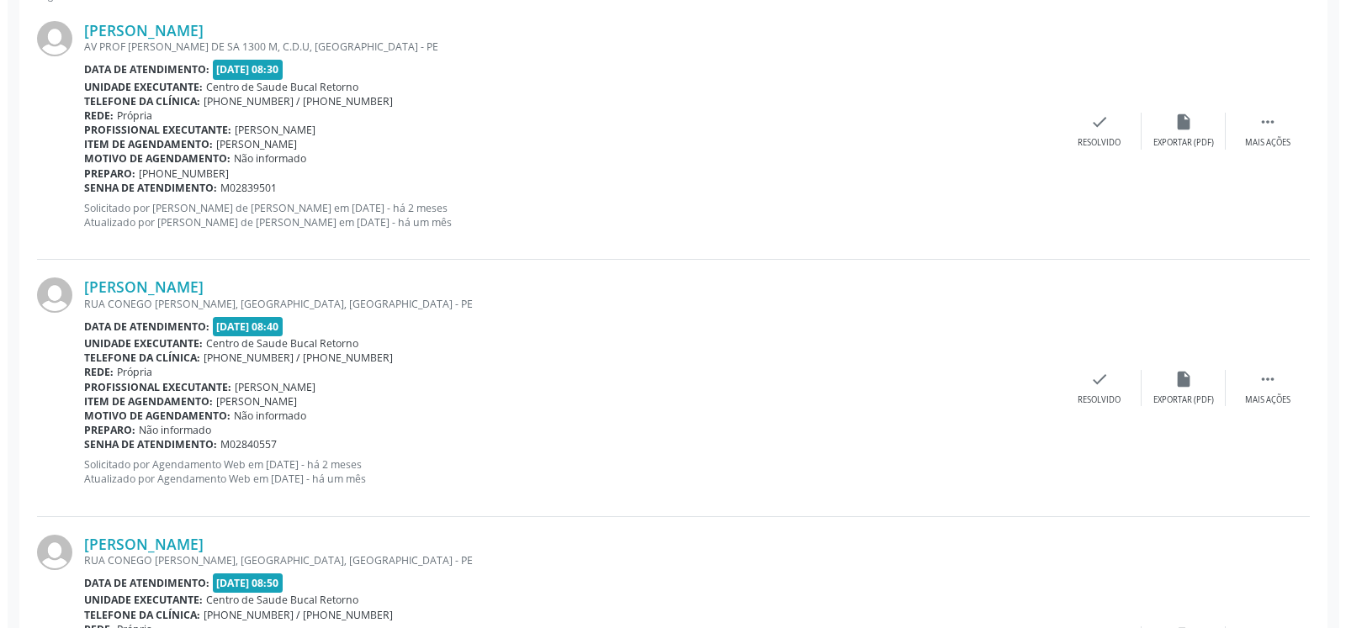
scroll to position [693, 0]
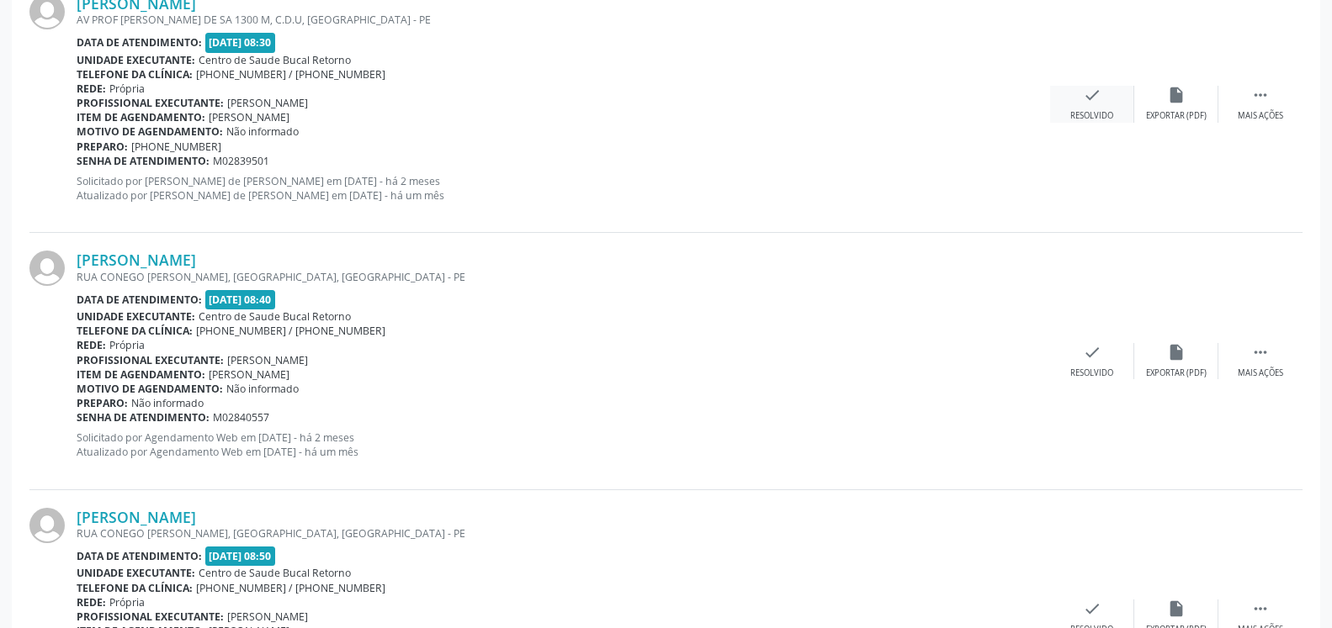
click at [1082, 112] on div "Resolvido" at bounding box center [1091, 116] width 43 height 12
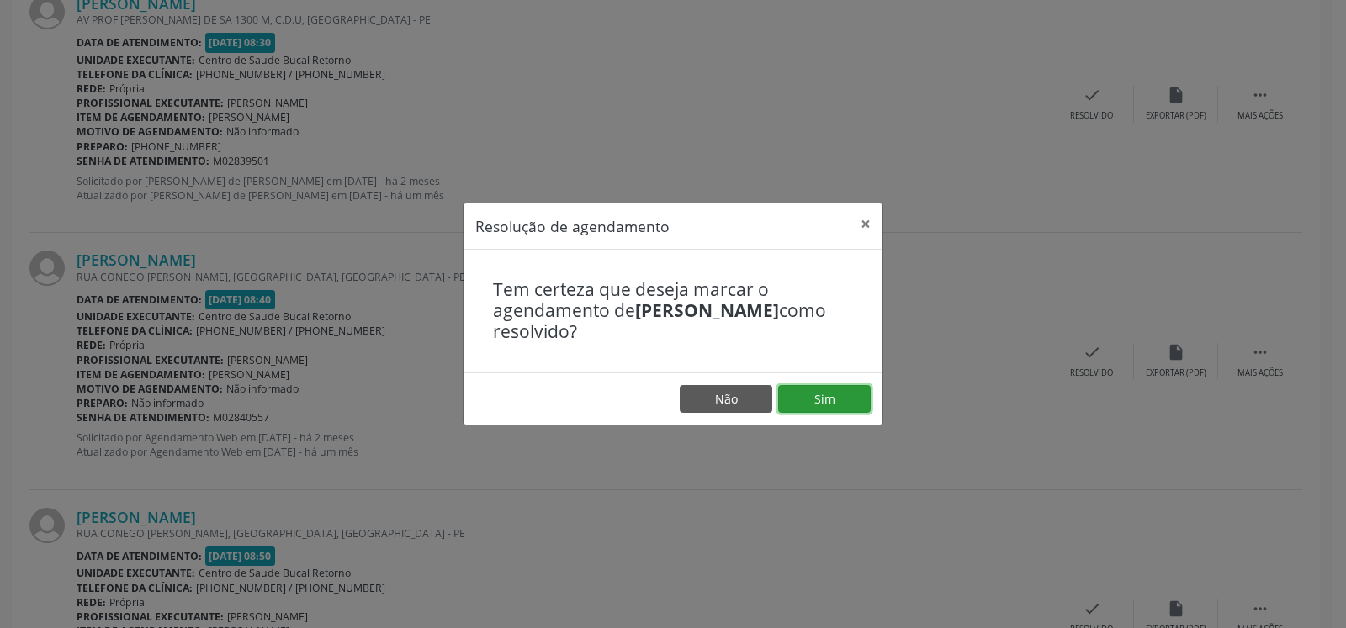
click at [843, 401] on button "Sim" at bounding box center [824, 399] width 93 height 29
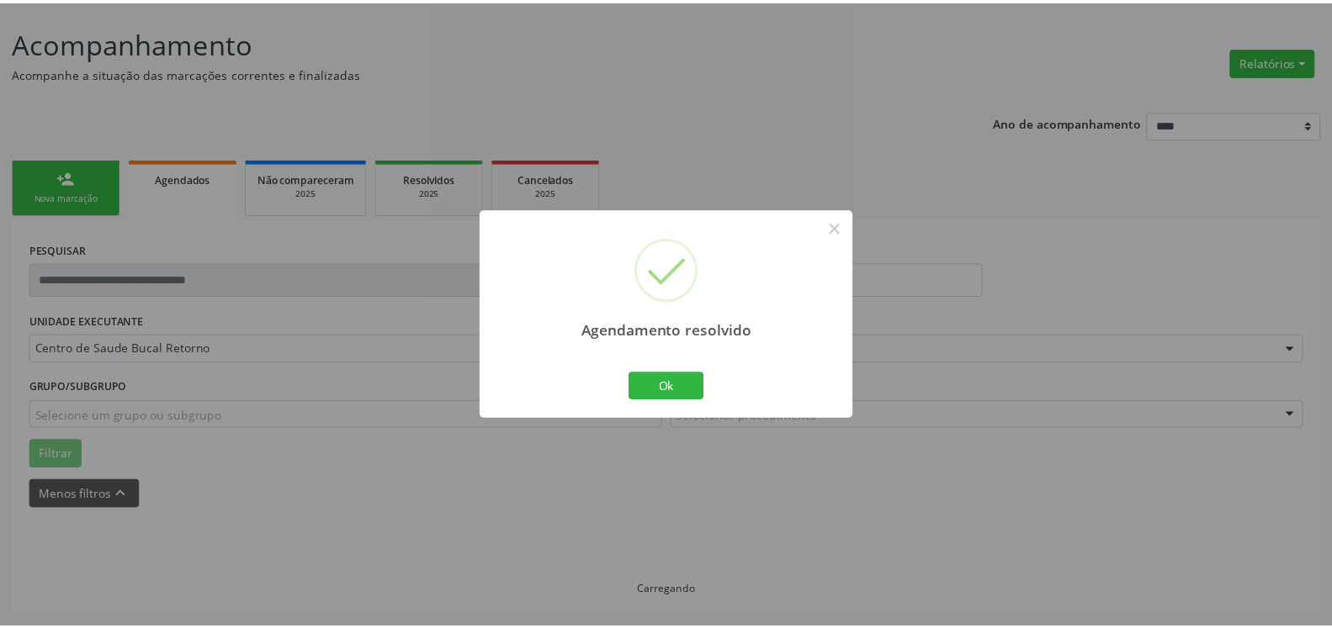
scroll to position [93, 0]
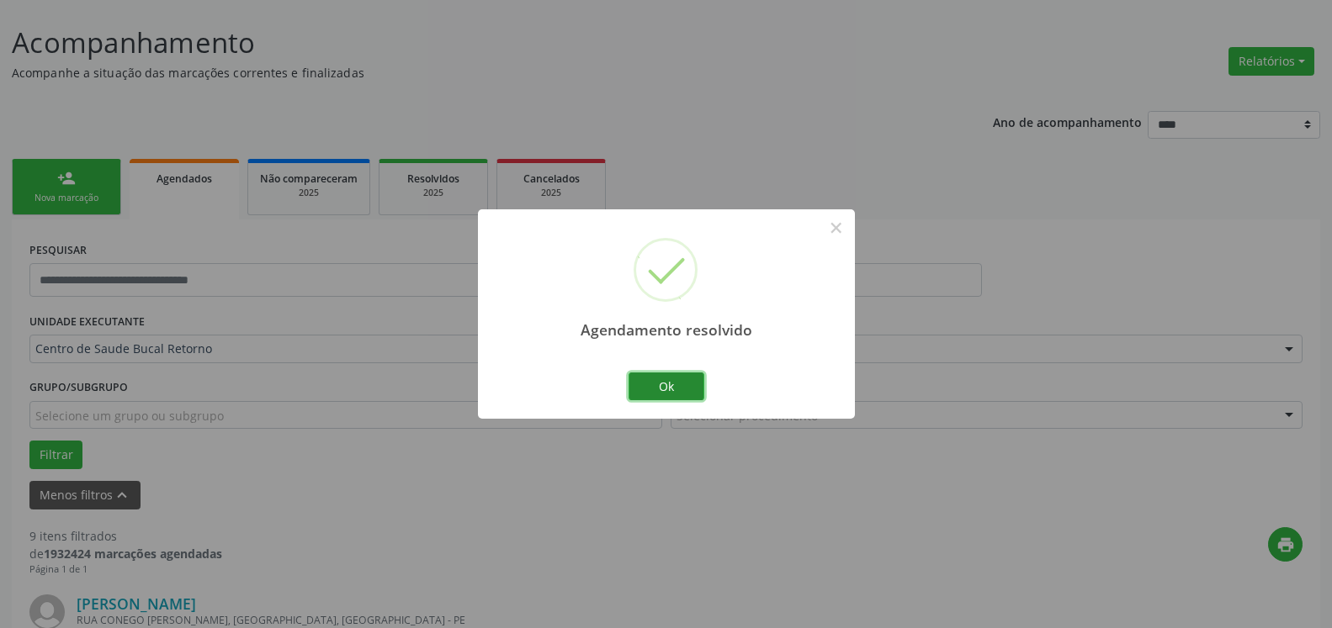
click at [674, 395] on button "Ok" at bounding box center [666, 387] width 76 height 29
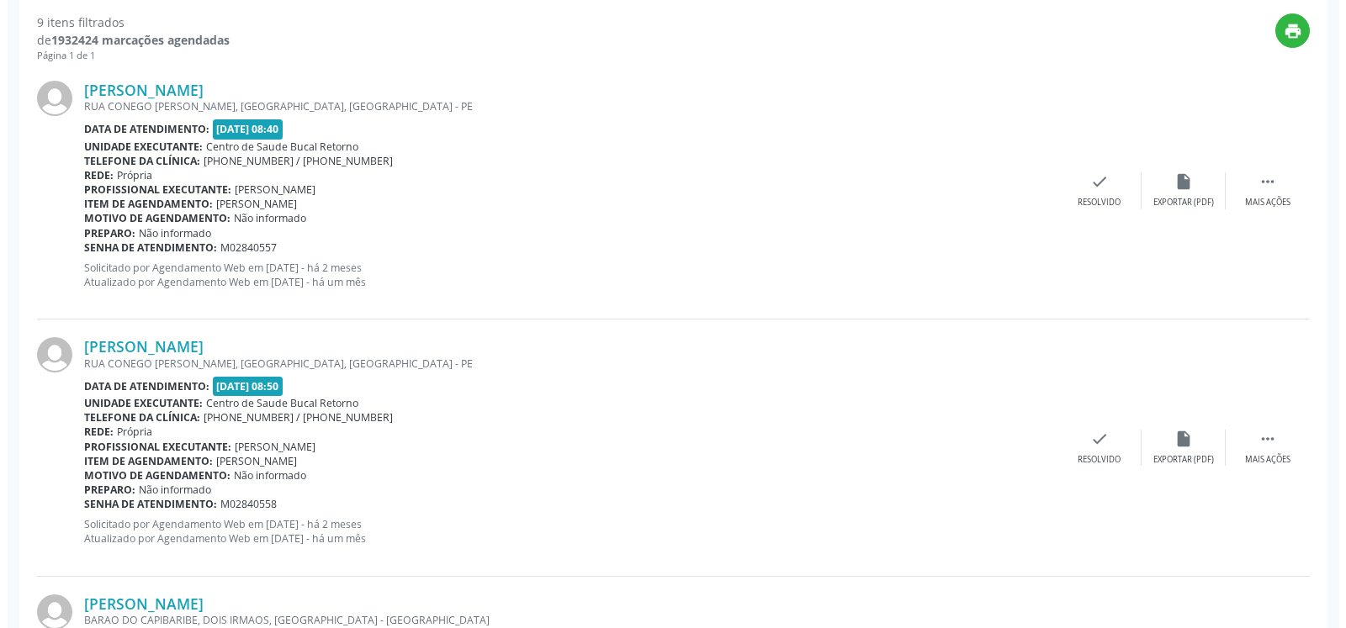
scroll to position [607, 0]
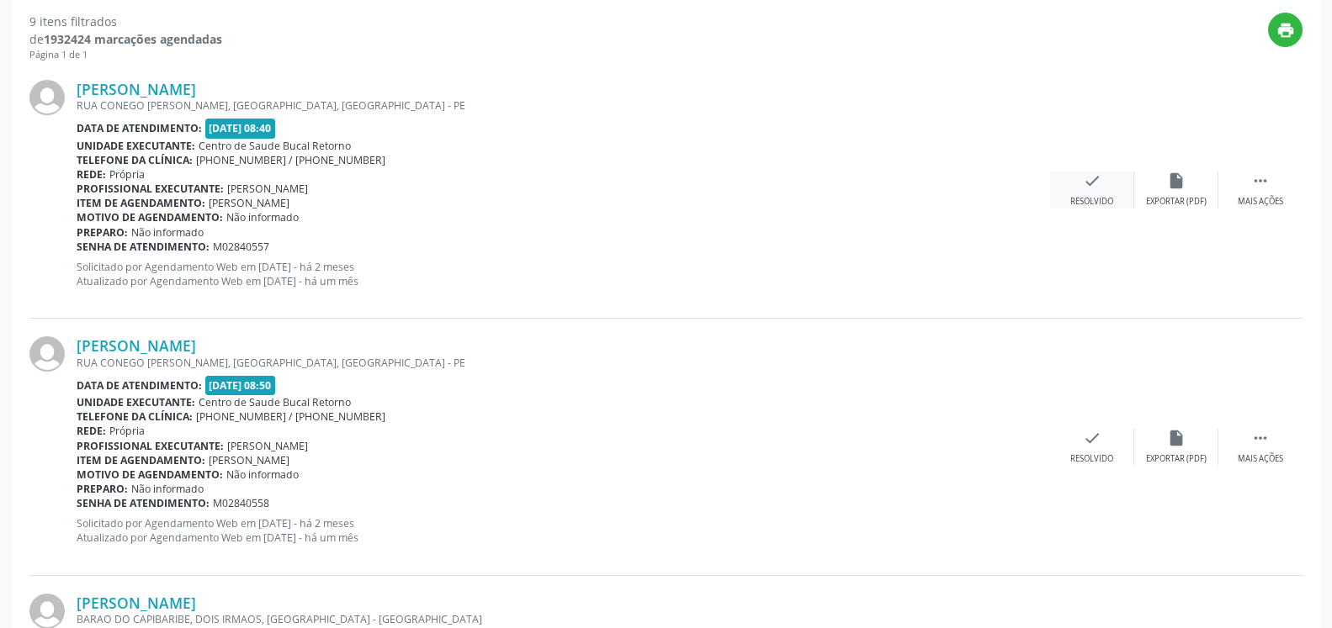
click at [1101, 199] on div "Resolvido" at bounding box center [1091, 202] width 43 height 12
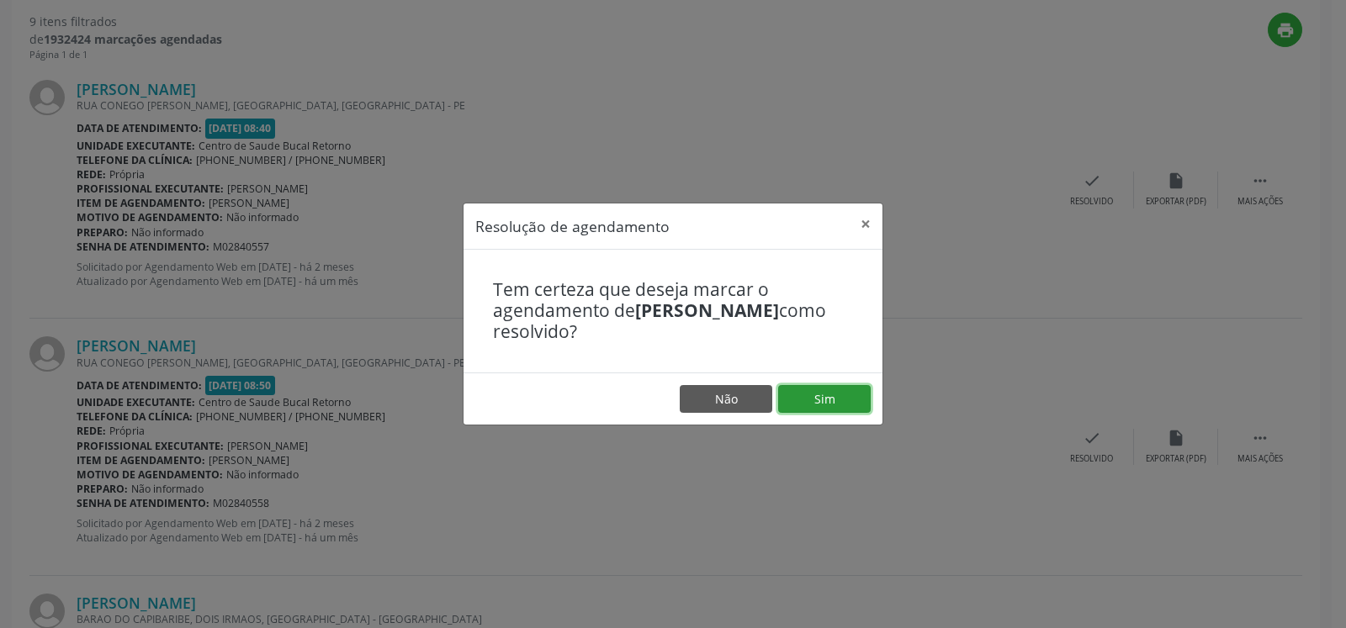
drag, startPoint x: 840, startPoint y: 406, endPoint x: 821, endPoint y: 400, distance: 19.4
click at [839, 406] on button "Sim" at bounding box center [824, 399] width 93 height 29
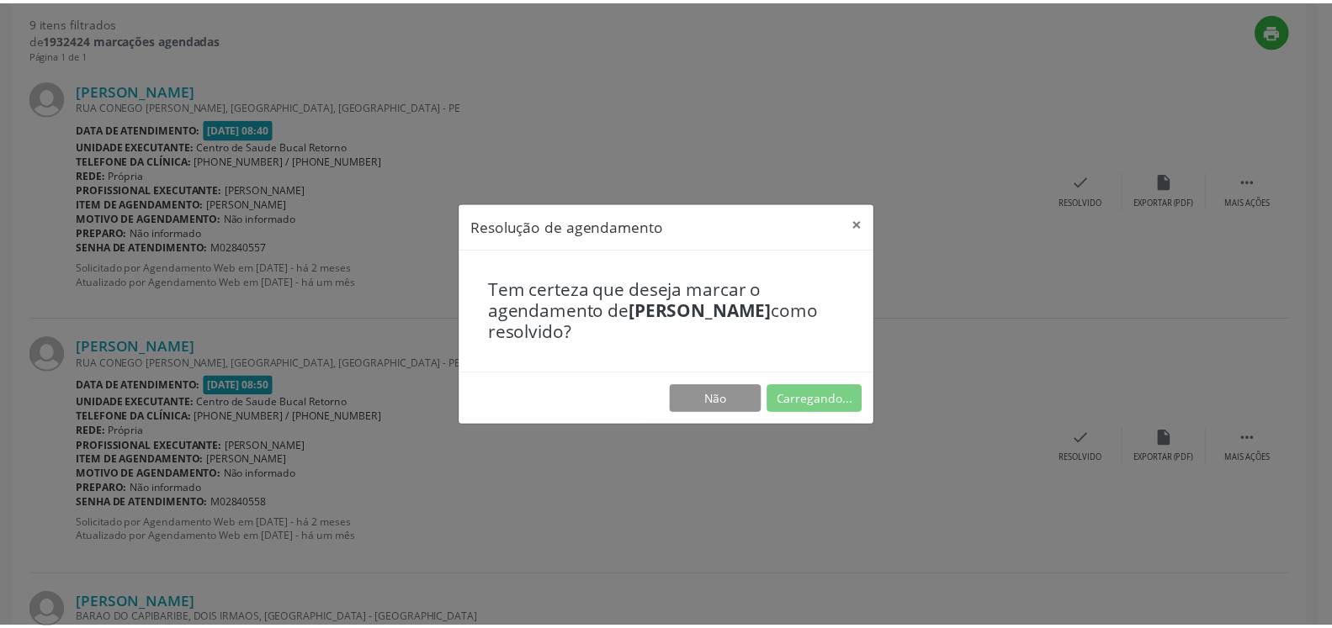
scroll to position [93, 0]
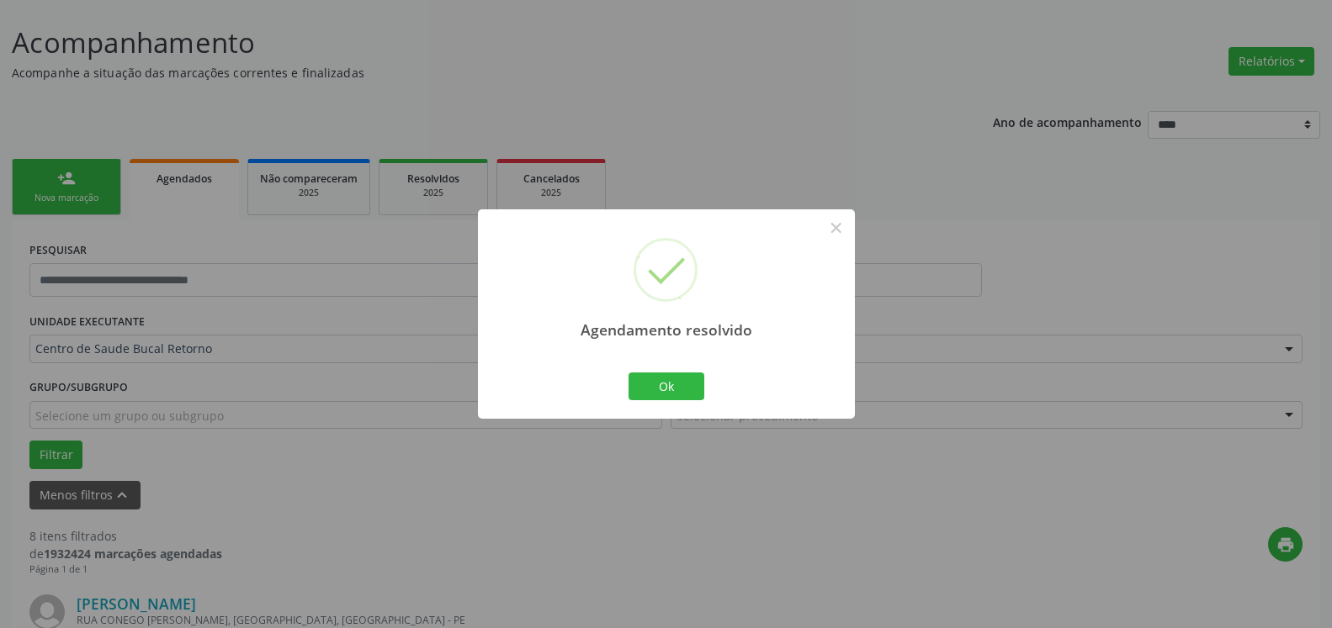
click at [713, 380] on div "Agendamento resolvido × Ok Cancel" at bounding box center [666, 313] width 377 height 209
click at [690, 383] on button "Ok" at bounding box center [666, 387] width 76 height 29
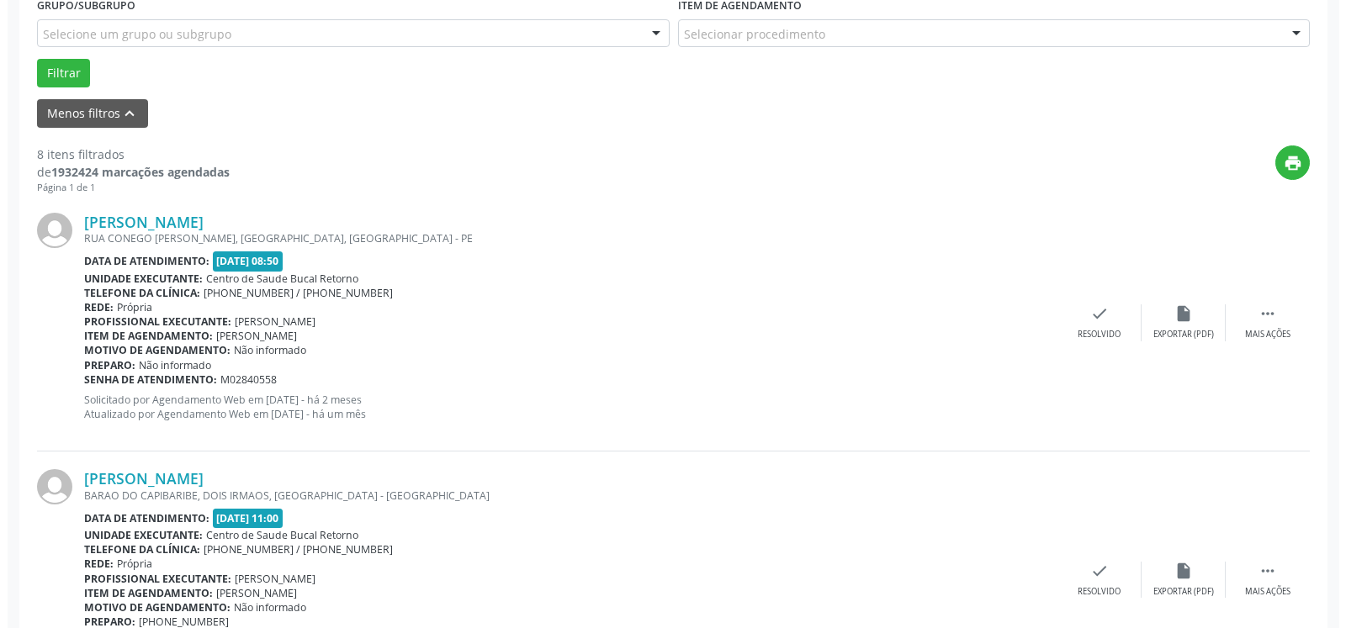
scroll to position [607, 0]
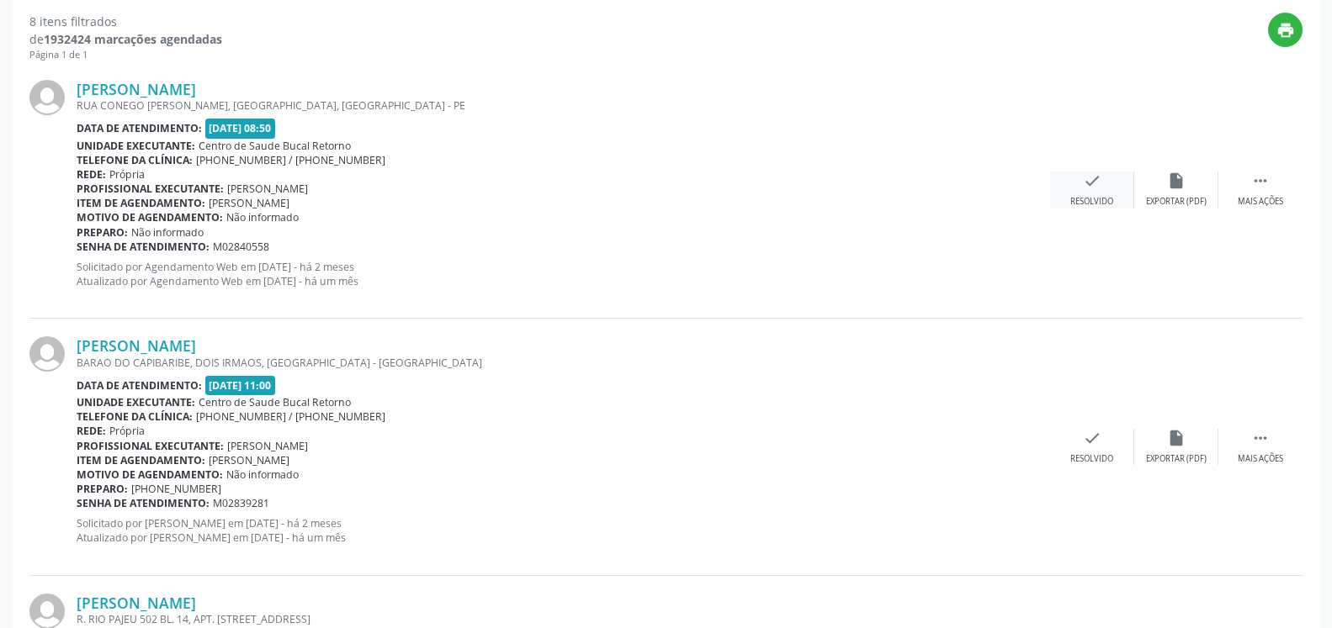
click at [1095, 178] on icon "check" at bounding box center [1092, 181] width 19 height 19
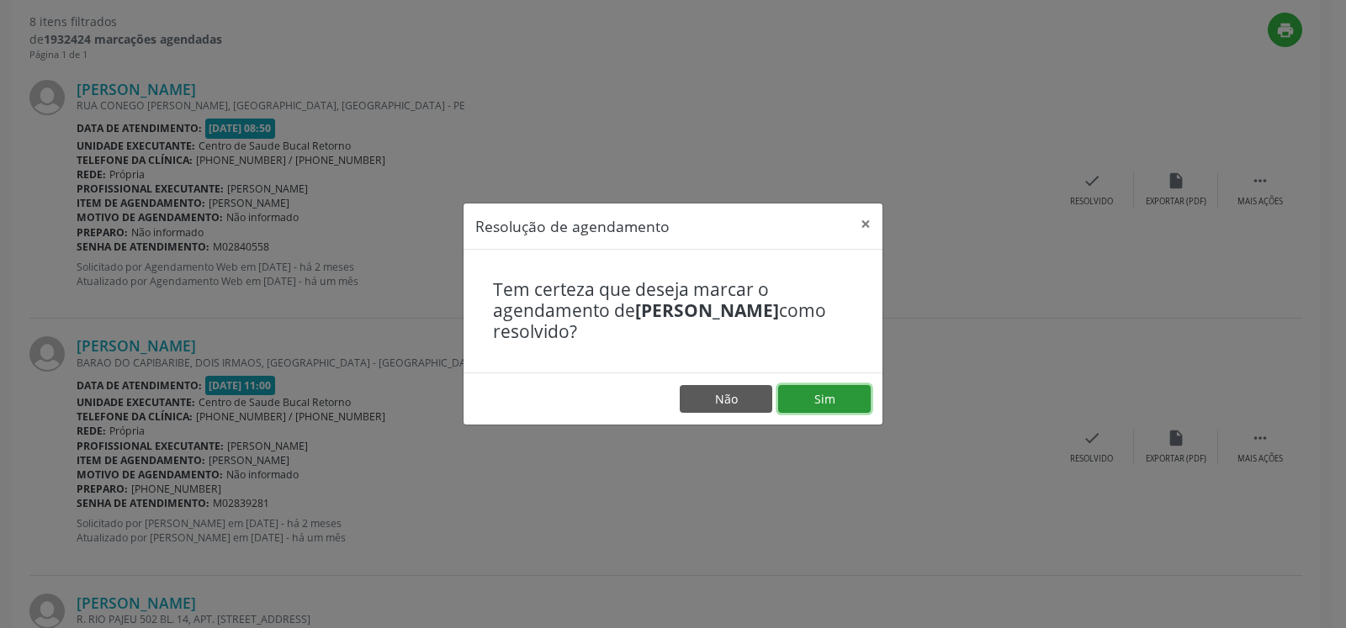
click at [805, 400] on button "Sim" at bounding box center [824, 399] width 93 height 29
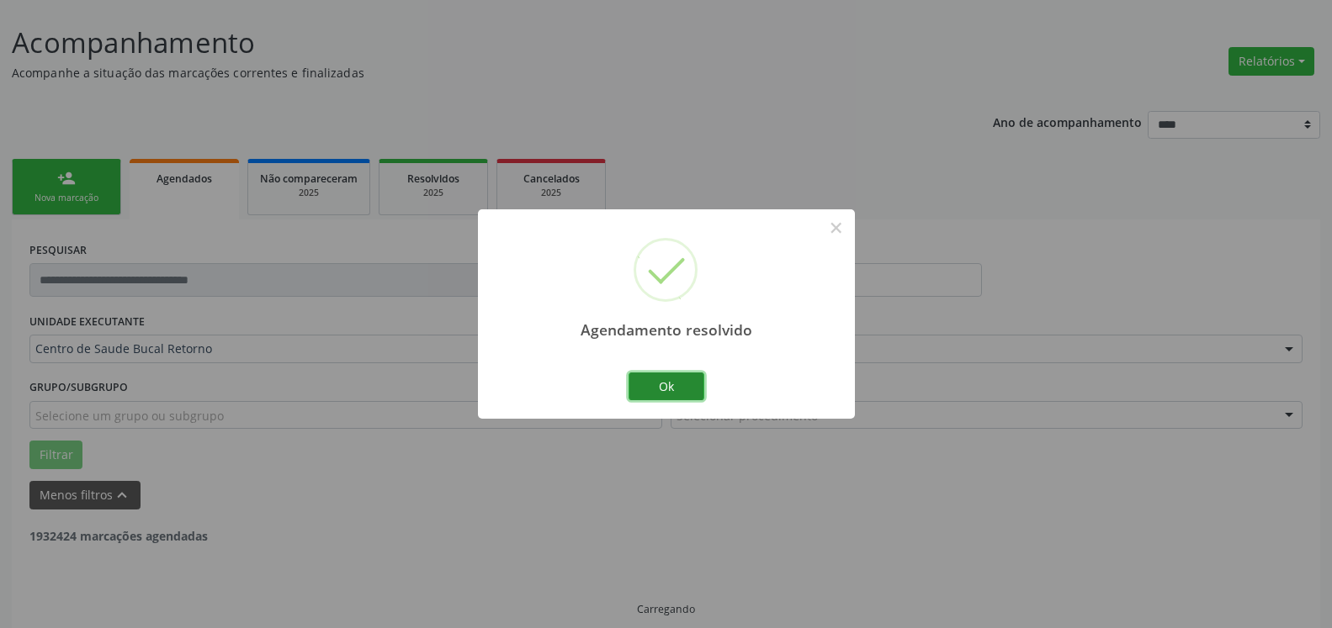
click at [670, 378] on button "Ok" at bounding box center [666, 387] width 76 height 29
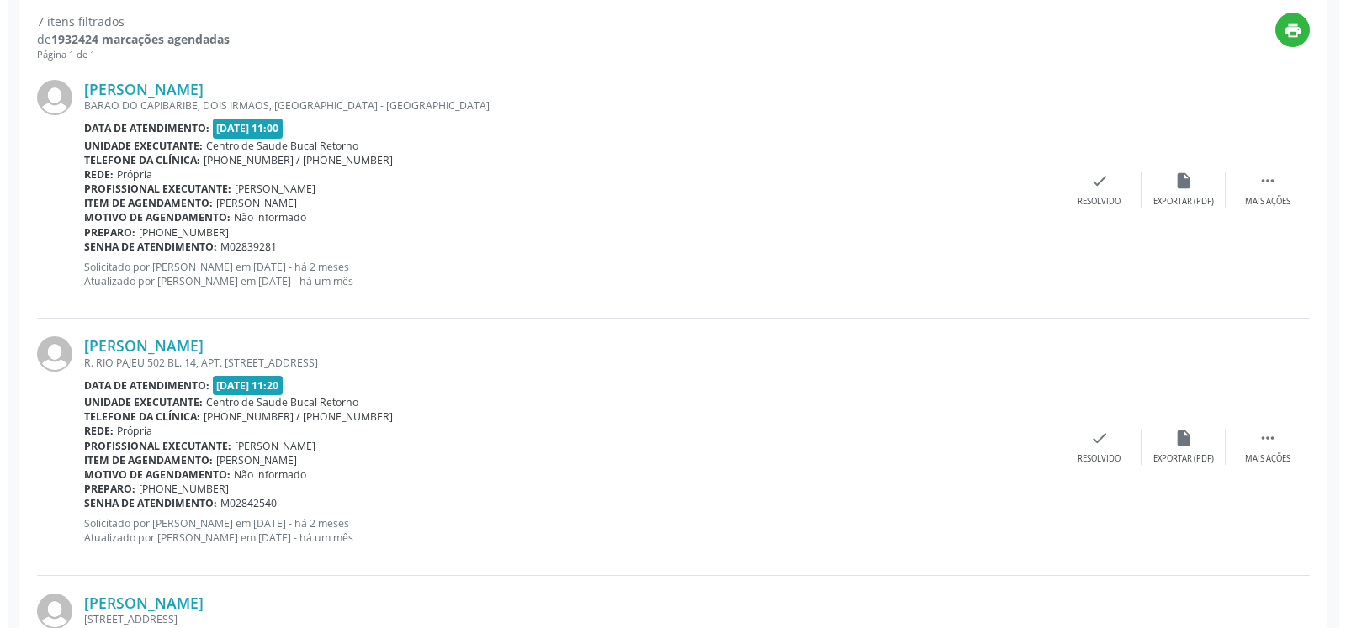
scroll to position [625, 0]
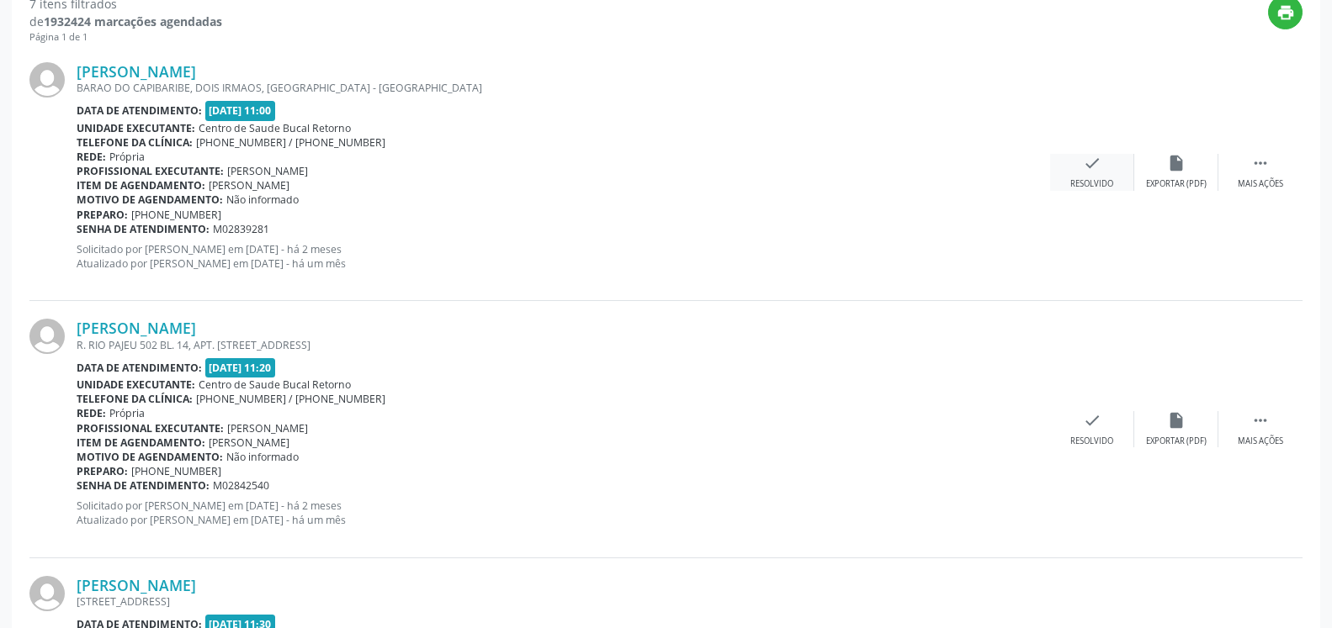
click at [1092, 157] on icon "check" at bounding box center [1092, 163] width 19 height 19
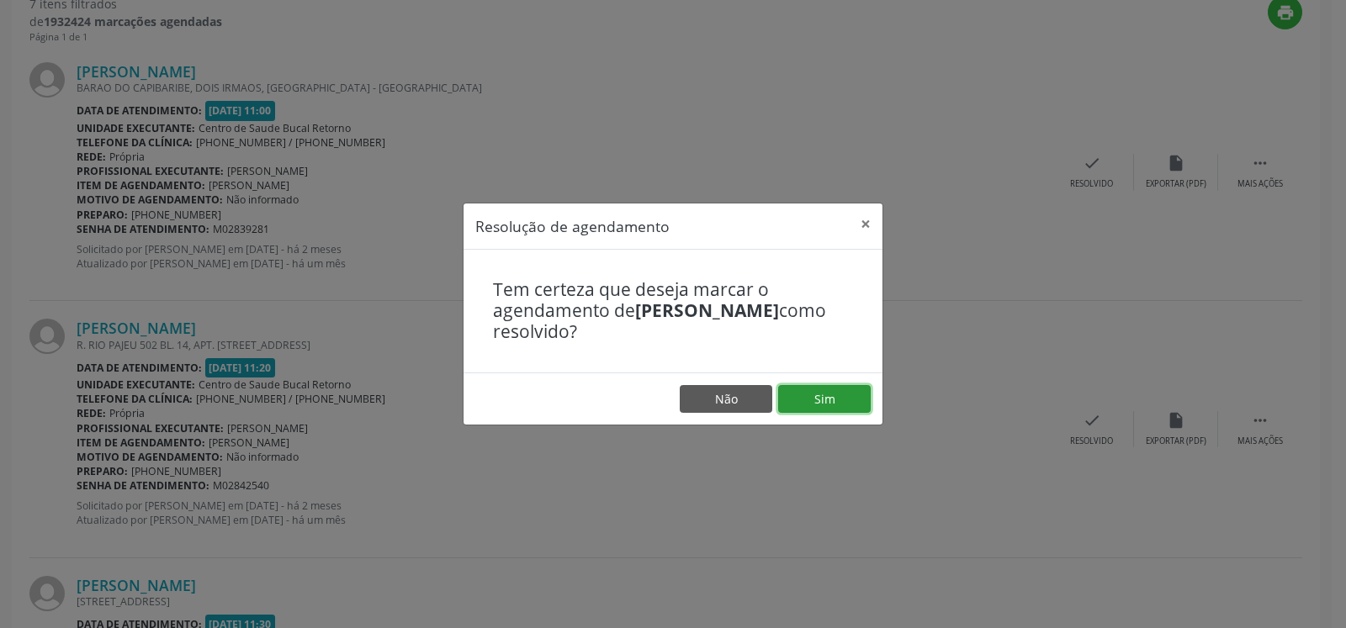
click at [860, 399] on button "Sim" at bounding box center [824, 399] width 93 height 29
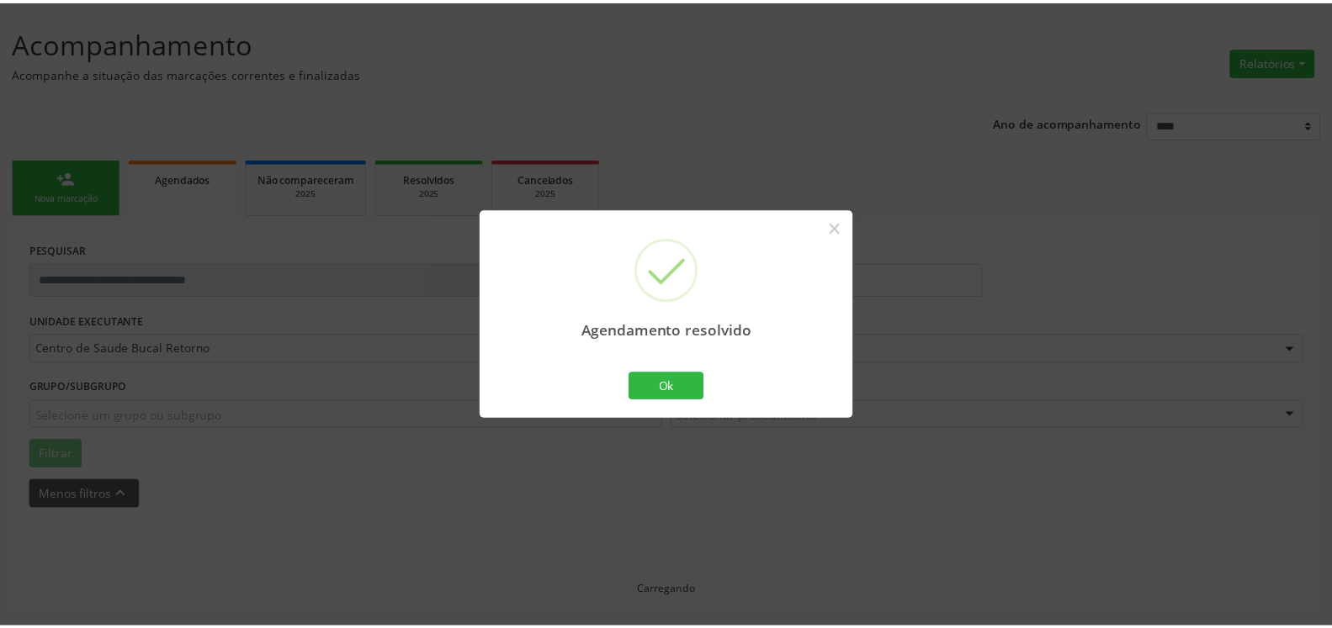
scroll to position [93, 0]
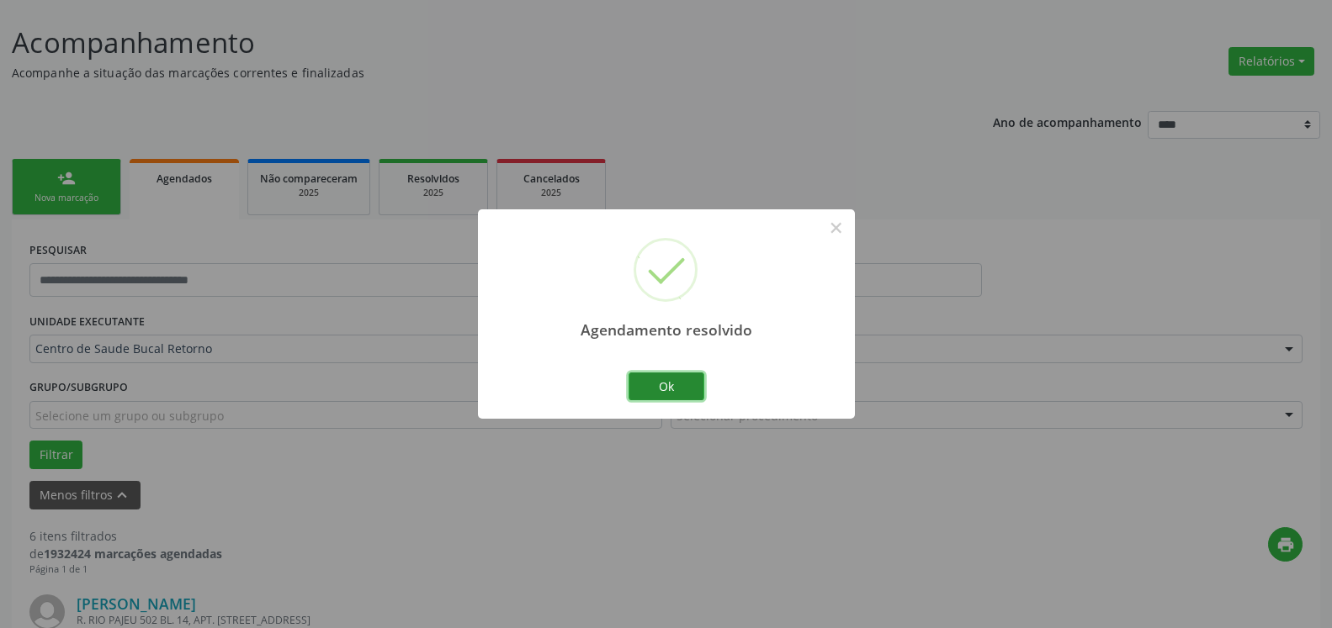
click at [640, 394] on button "Ok" at bounding box center [666, 387] width 76 height 29
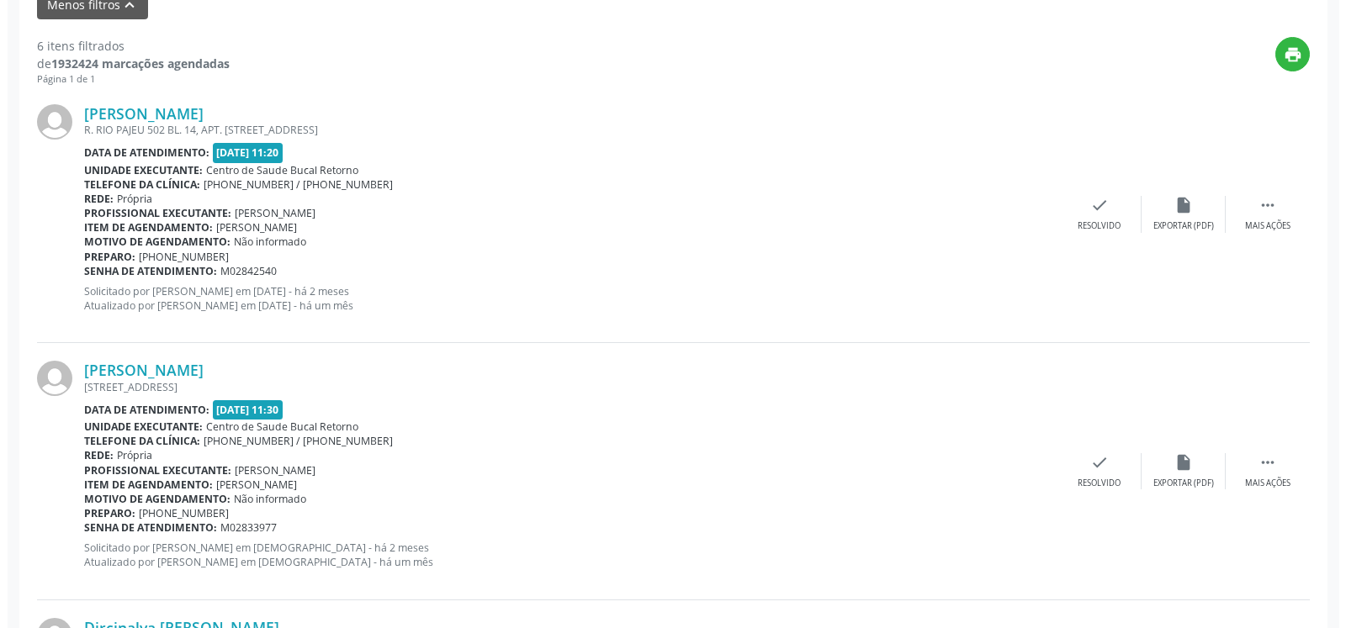
scroll to position [607, 0]
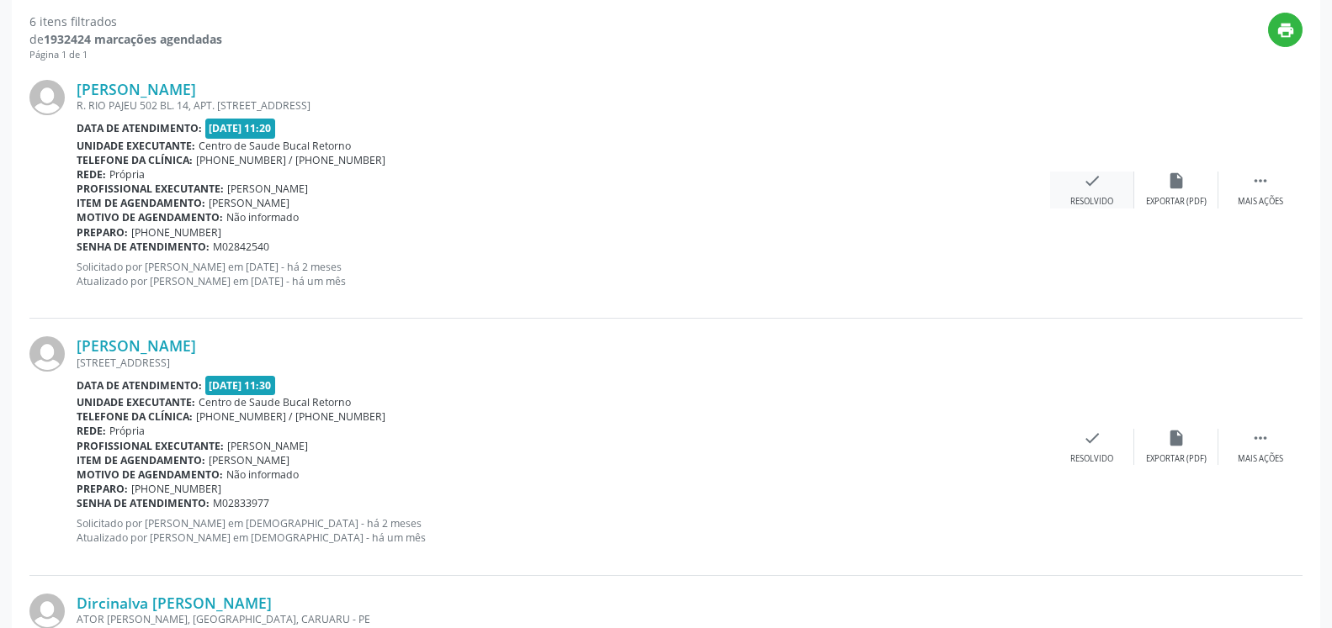
click at [1081, 192] on div "check Resolvido" at bounding box center [1092, 190] width 84 height 36
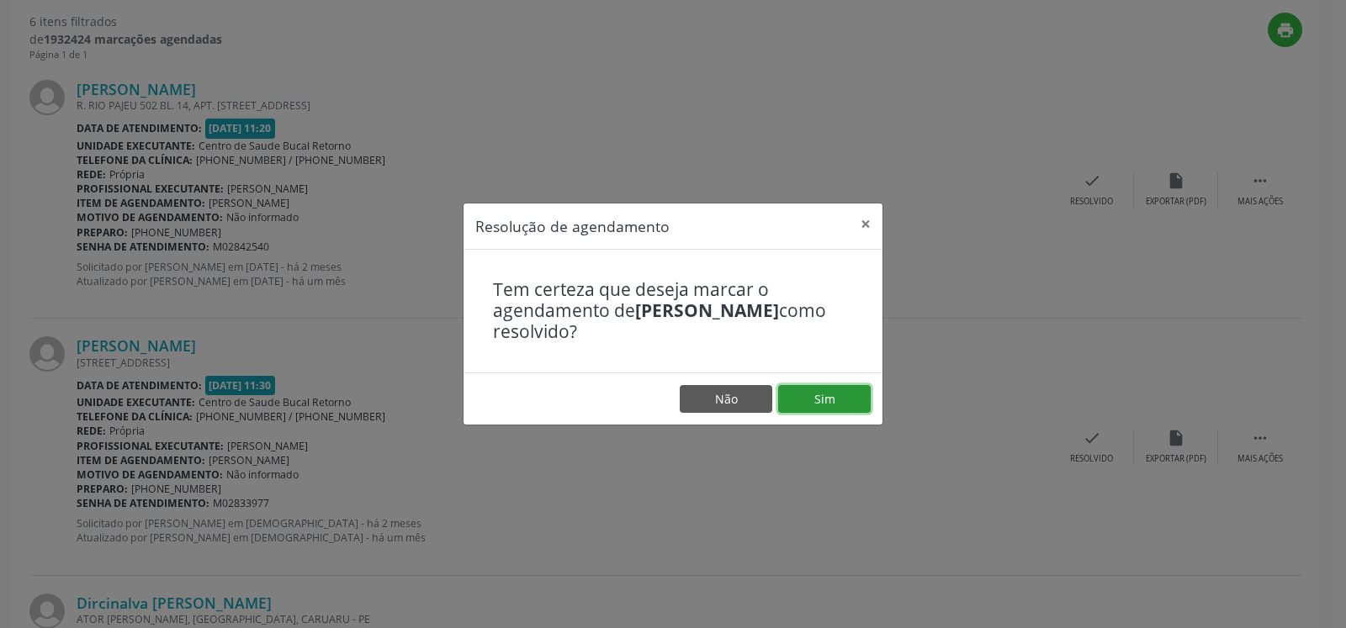
drag, startPoint x: 835, startPoint y: 389, endPoint x: 778, endPoint y: 400, distance: 58.1
click at [835, 390] on button "Sim" at bounding box center [824, 399] width 93 height 29
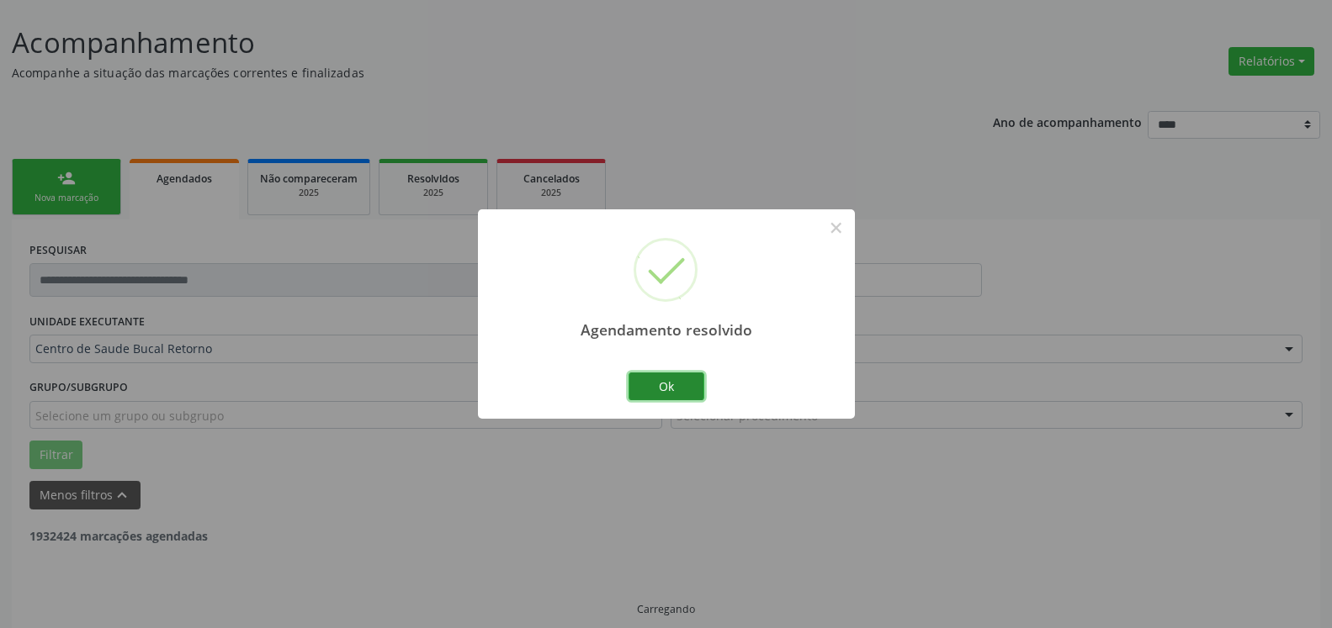
click at [667, 390] on button "Ok" at bounding box center [666, 387] width 76 height 29
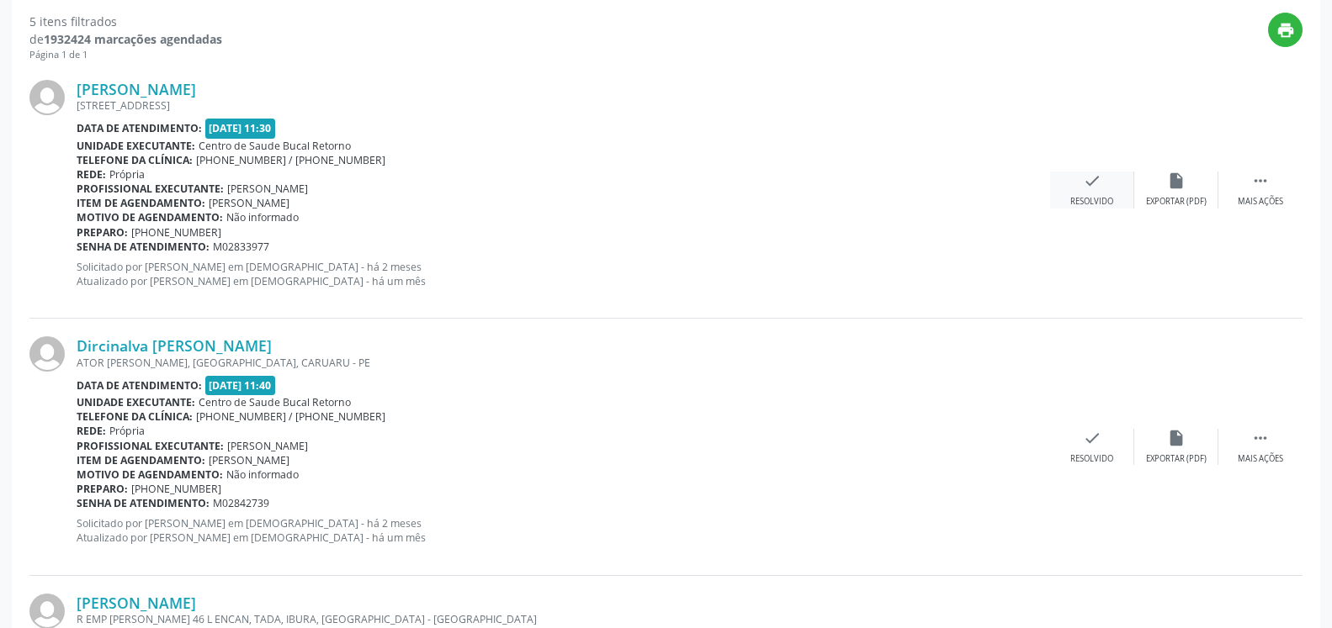
click at [1101, 183] on div "check Resolvido" at bounding box center [1092, 190] width 84 height 36
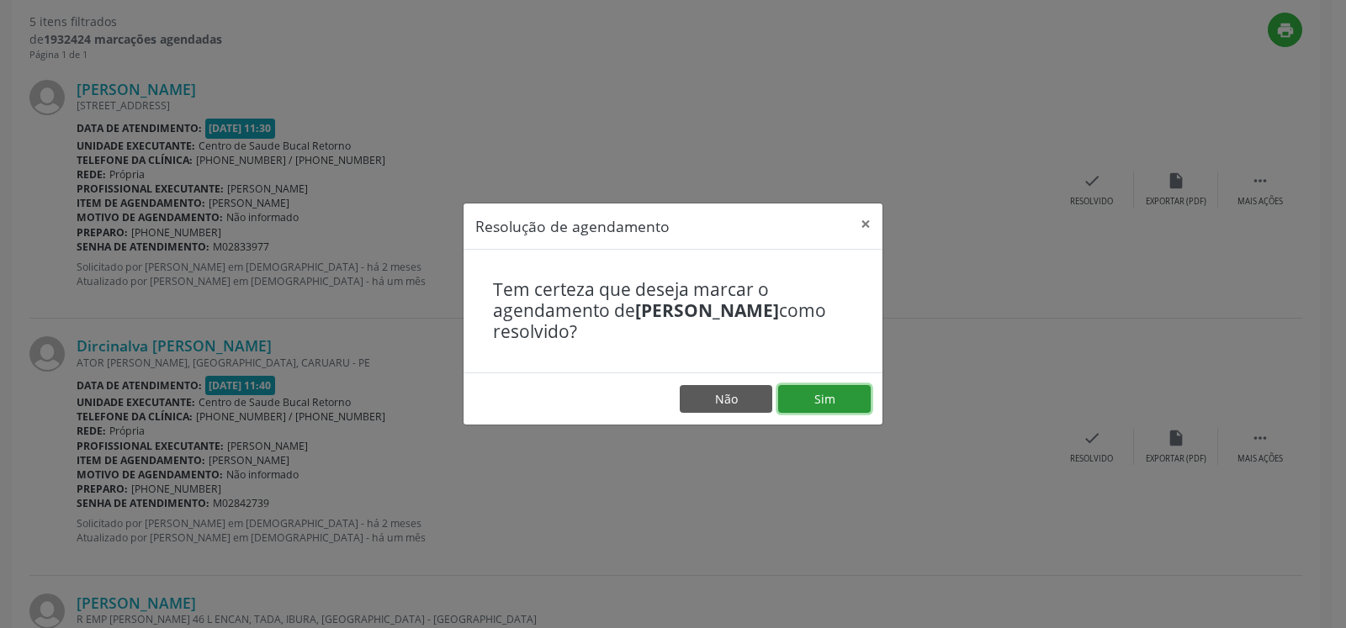
click at [835, 401] on button "Sim" at bounding box center [824, 399] width 93 height 29
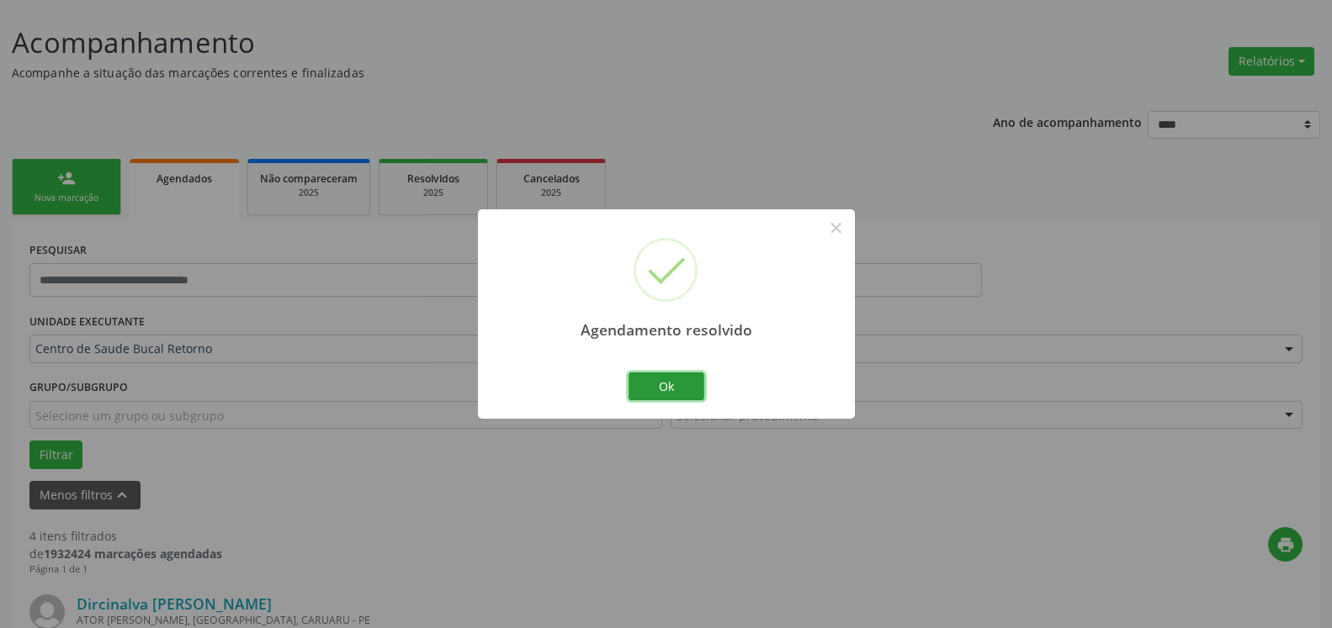
click at [652, 394] on button "Ok" at bounding box center [666, 387] width 76 height 29
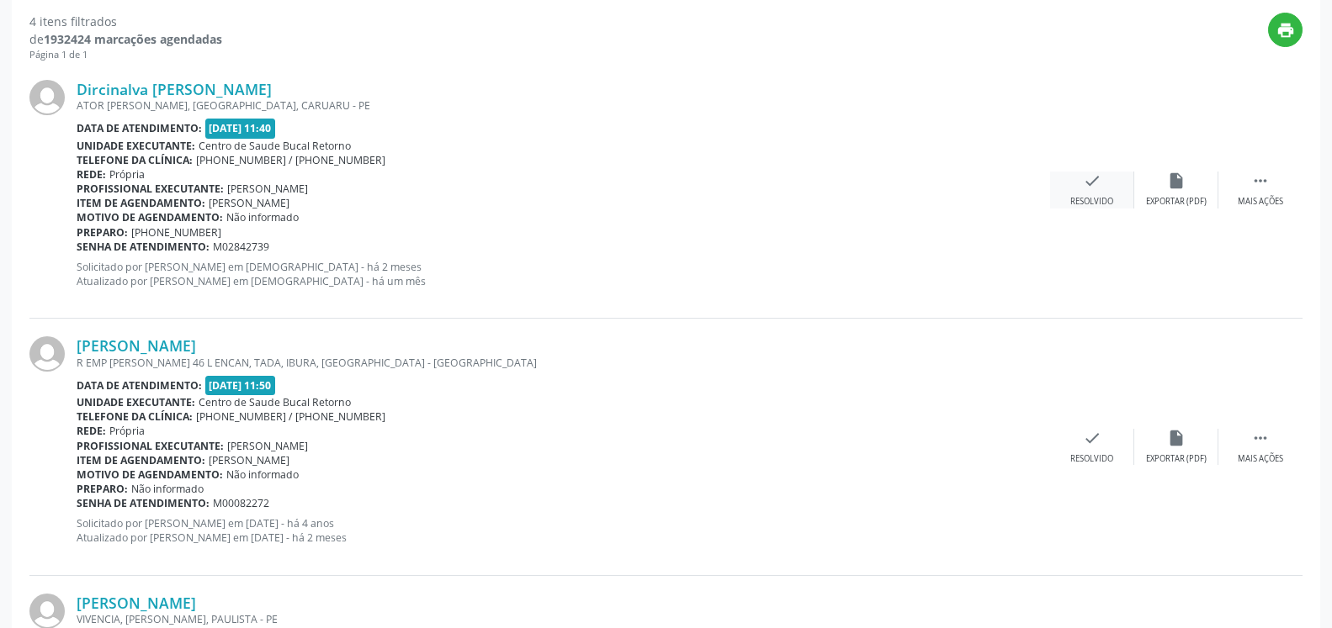
click at [1094, 176] on icon "check" at bounding box center [1092, 181] width 19 height 19
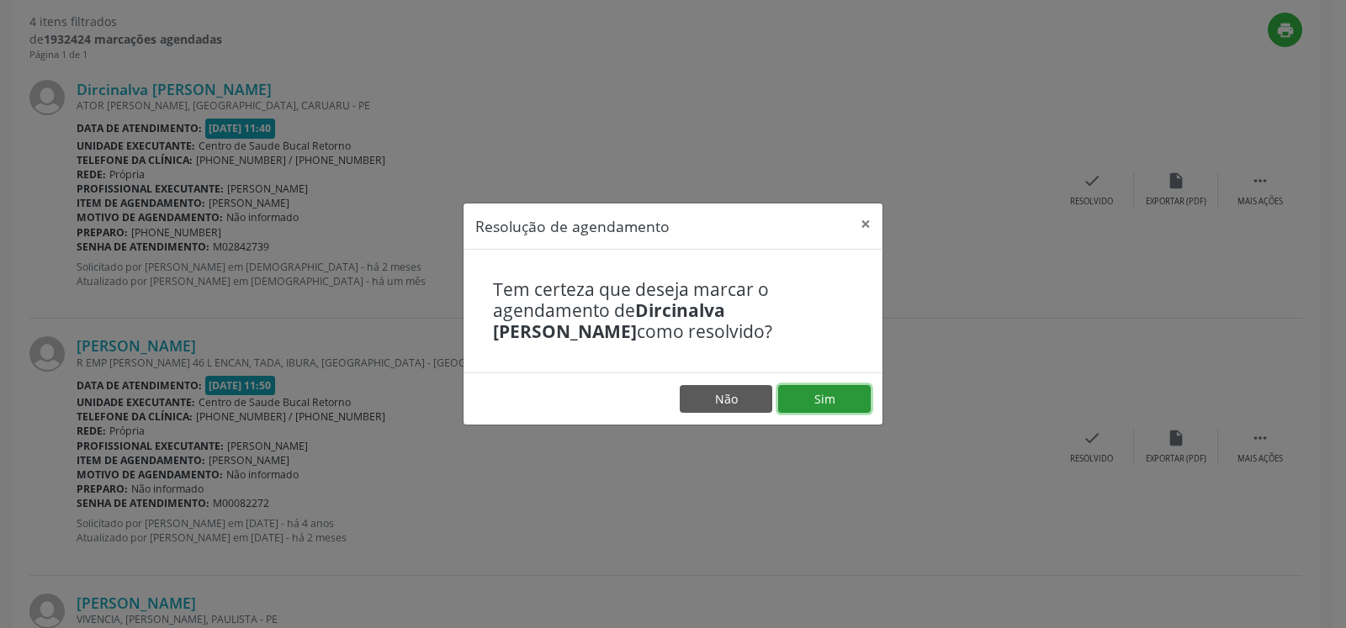
drag, startPoint x: 829, startPoint y: 410, endPoint x: 804, endPoint y: 402, distance: 26.3
click at [830, 410] on button "Sim" at bounding box center [824, 399] width 93 height 29
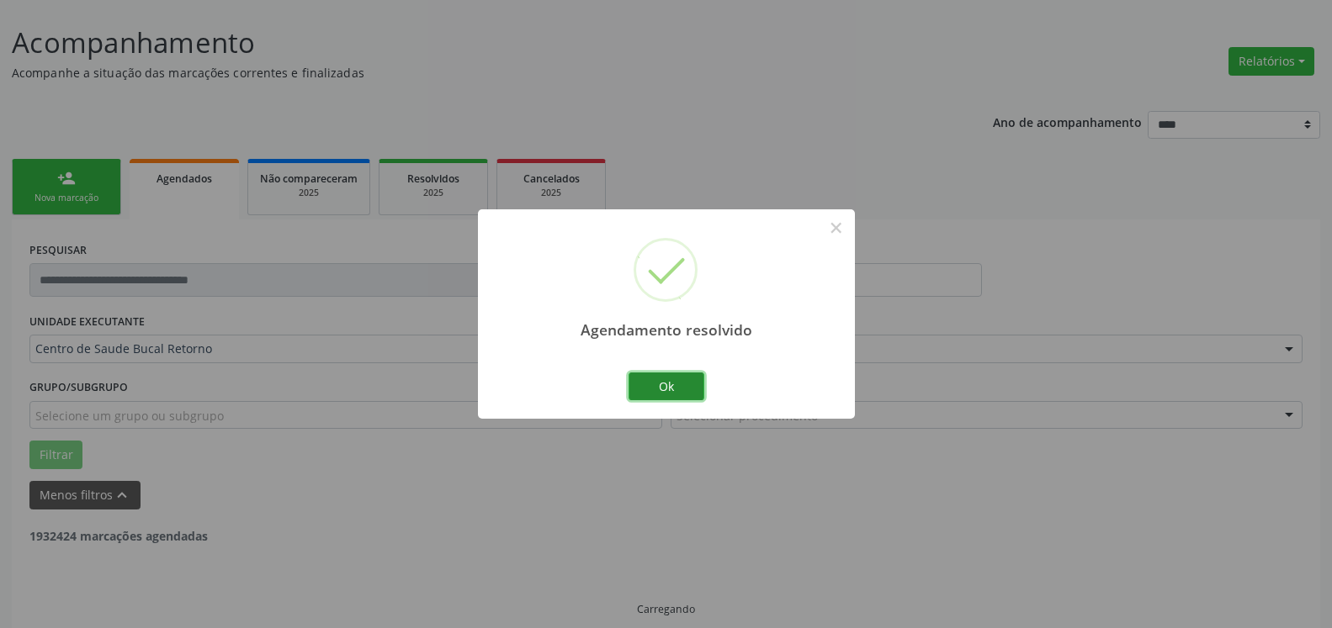
click at [645, 382] on button "Ok" at bounding box center [666, 387] width 76 height 29
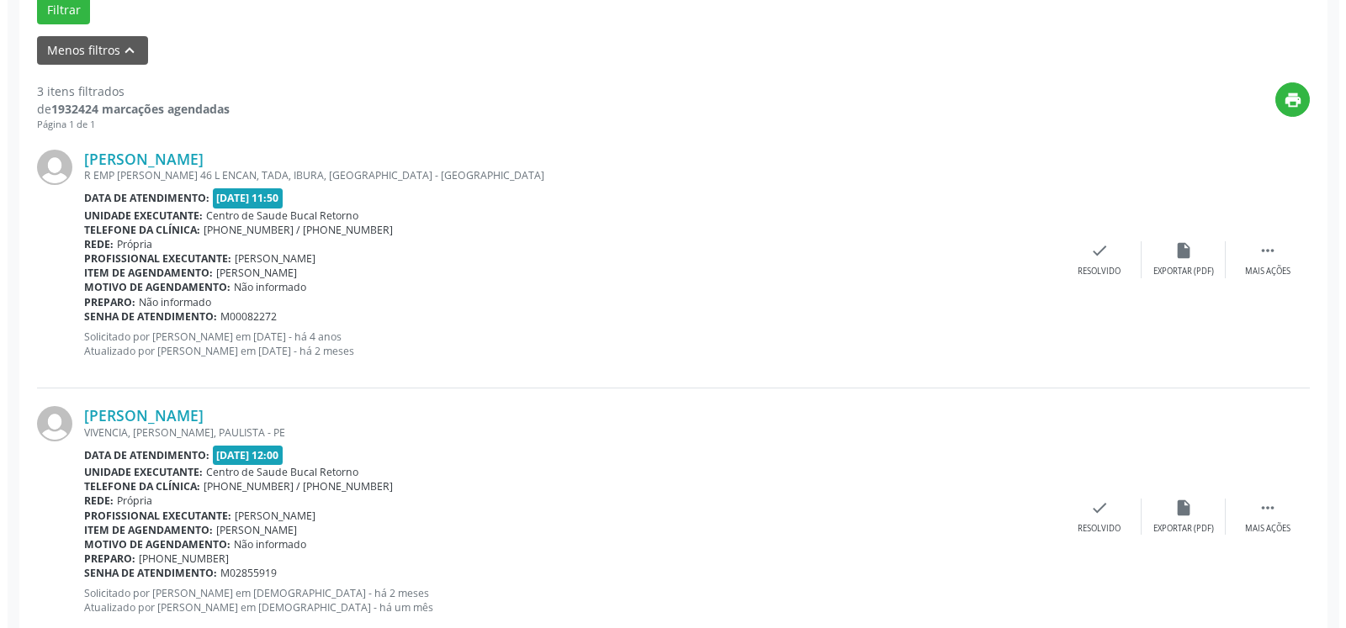
scroll to position [693, 0]
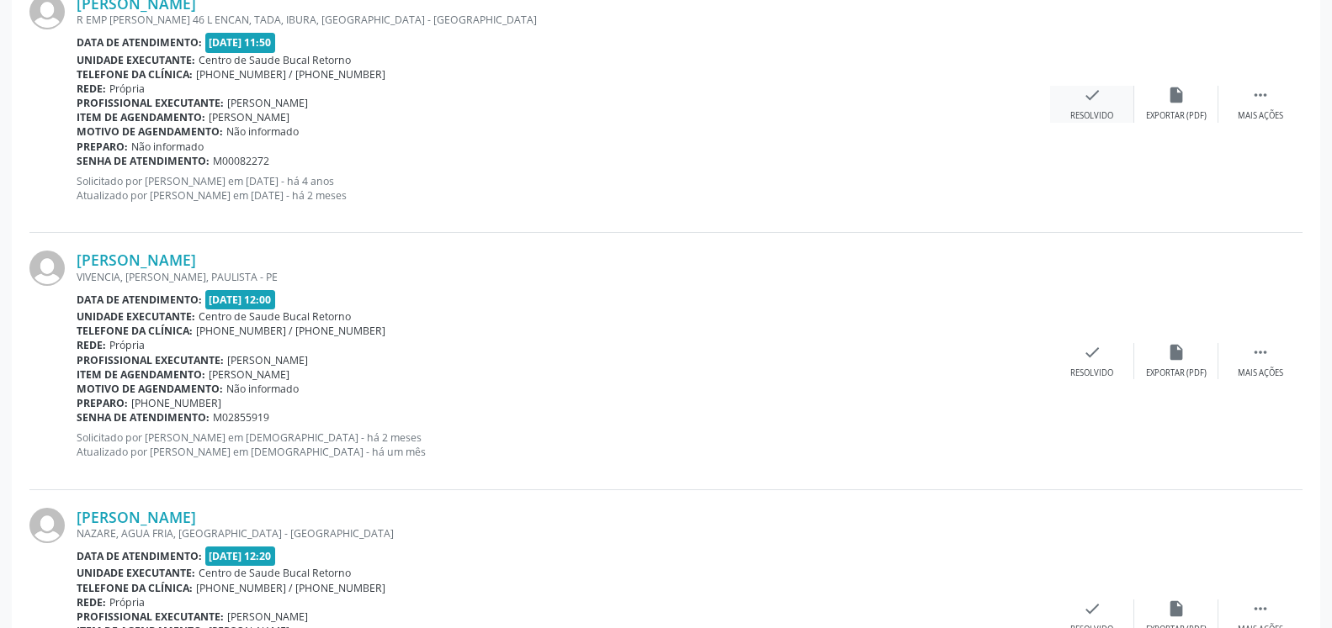
click at [1092, 92] on icon "check" at bounding box center [1092, 95] width 19 height 19
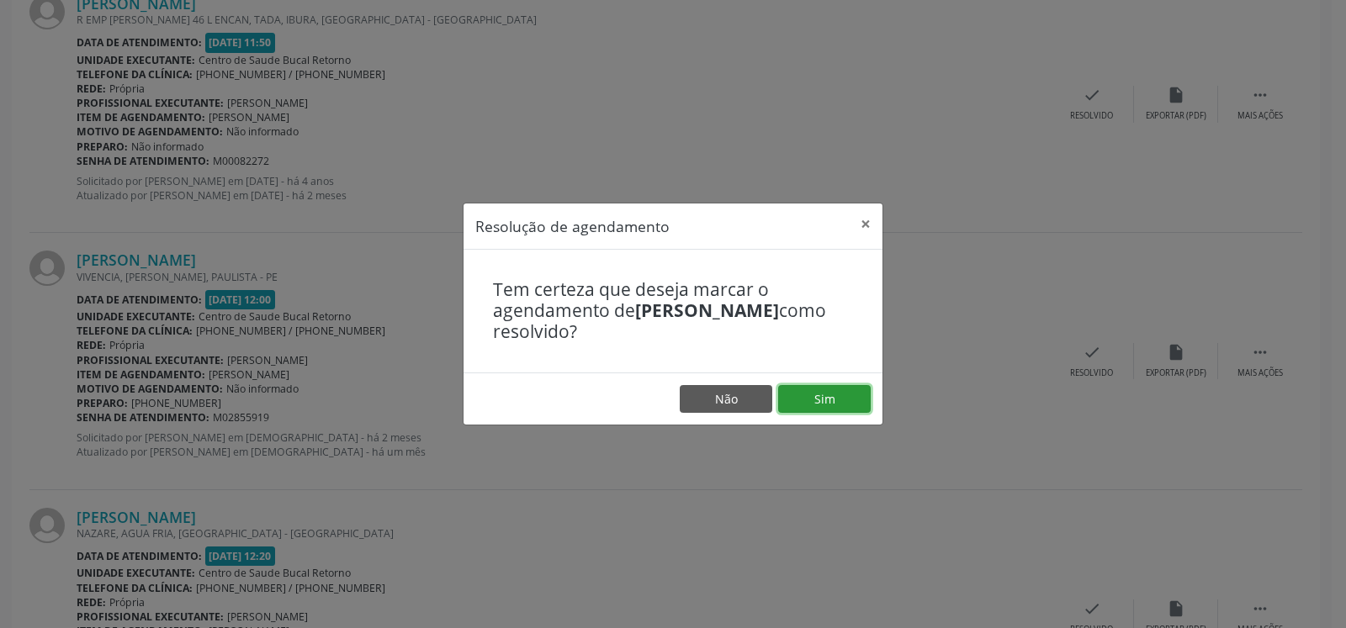
drag, startPoint x: 843, startPoint y: 396, endPoint x: 897, endPoint y: 394, distance: 53.9
click at [842, 396] on button "Sim" at bounding box center [824, 399] width 93 height 29
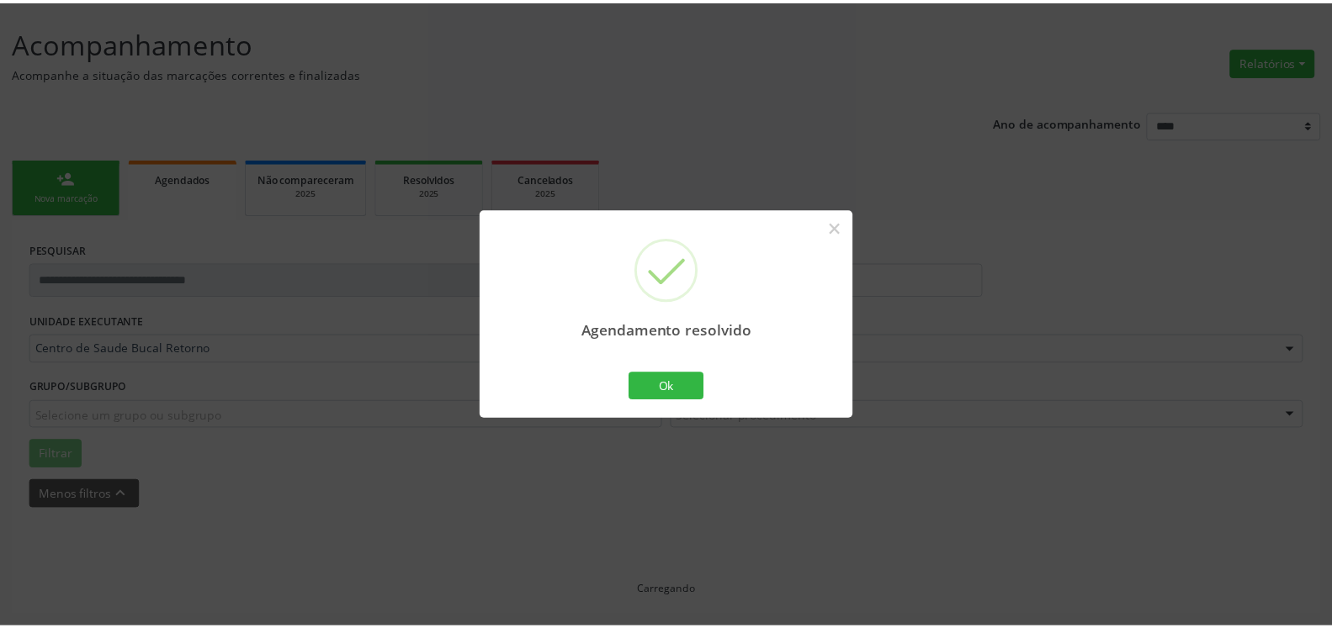
scroll to position [93, 0]
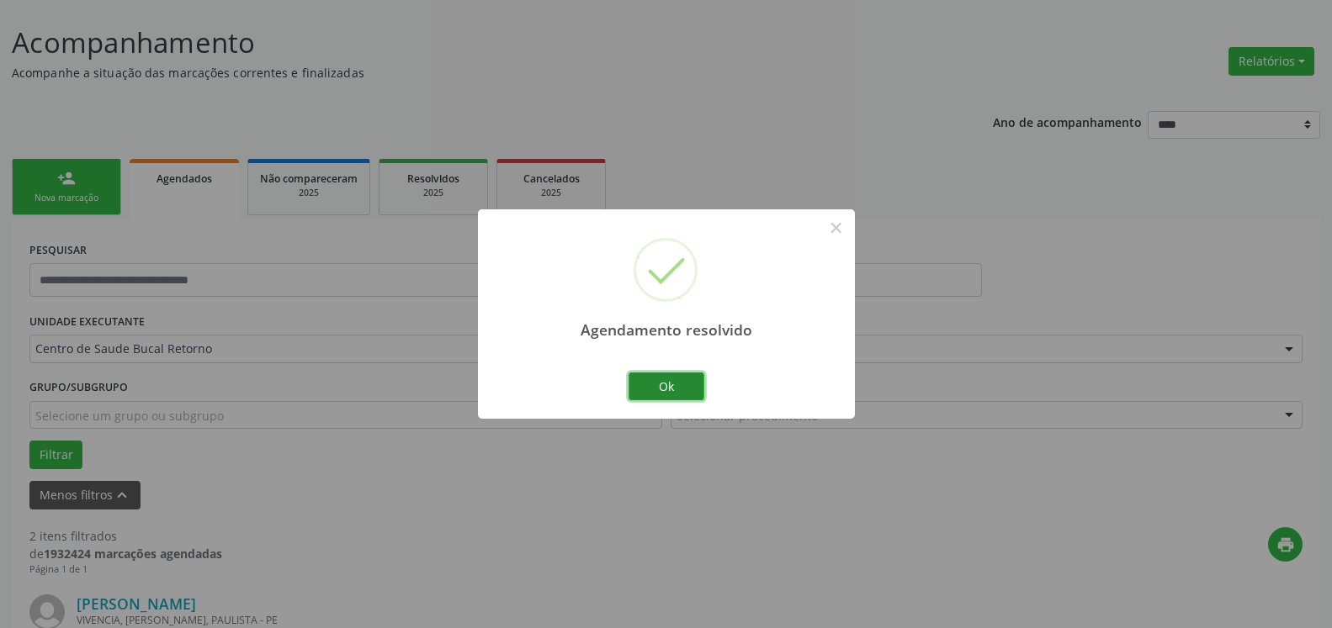
click at [677, 384] on button "Ok" at bounding box center [666, 387] width 76 height 29
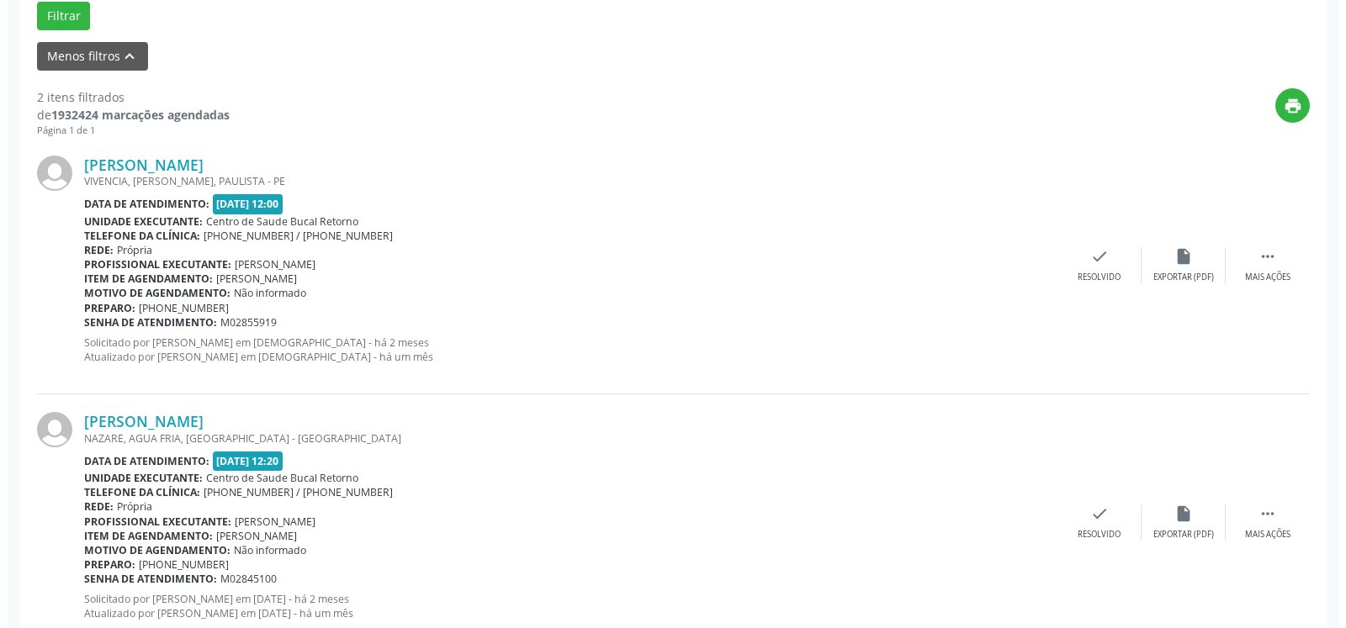
scroll to position [584, 0]
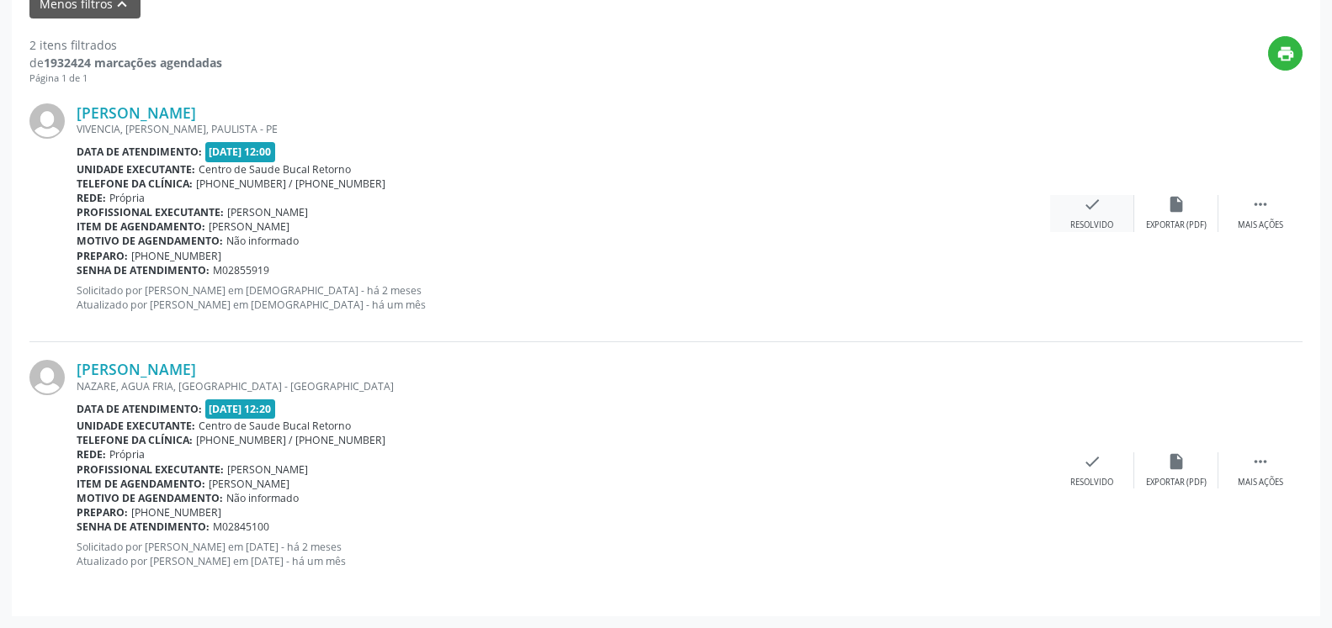
click at [1086, 209] on icon "check" at bounding box center [1092, 204] width 19 height 19
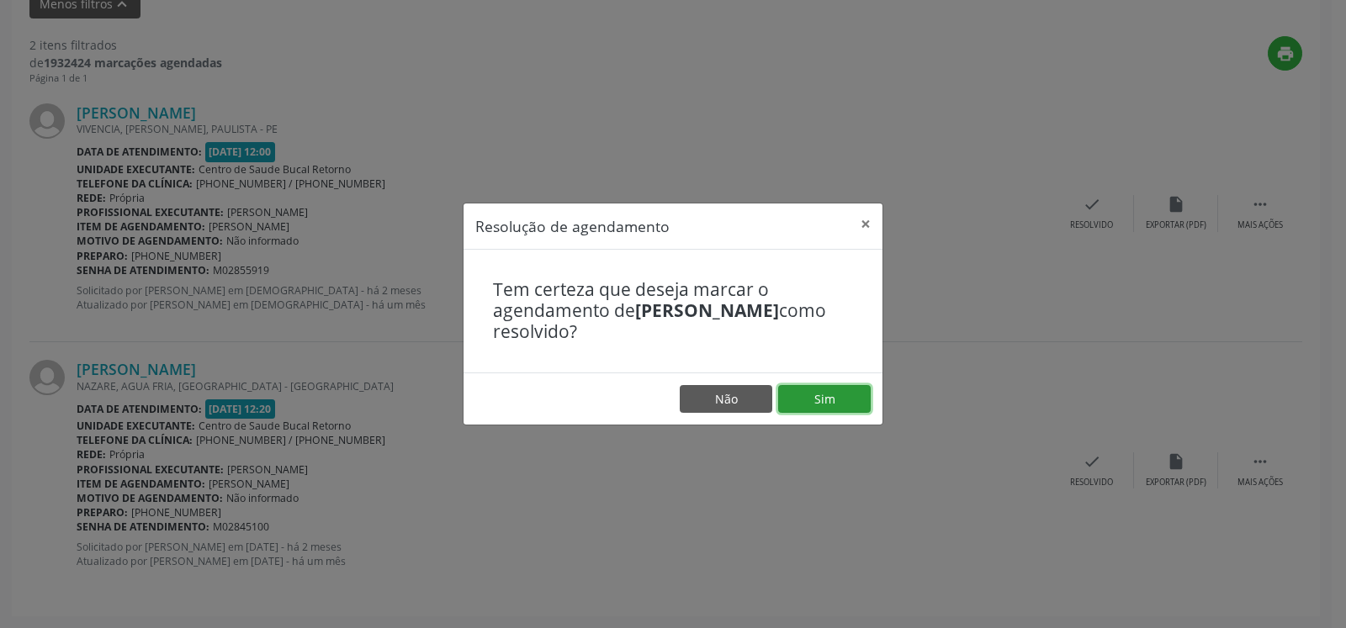
click at [813, 397] on button "Sim" at bounding box center [824, 399] width 93 height 29
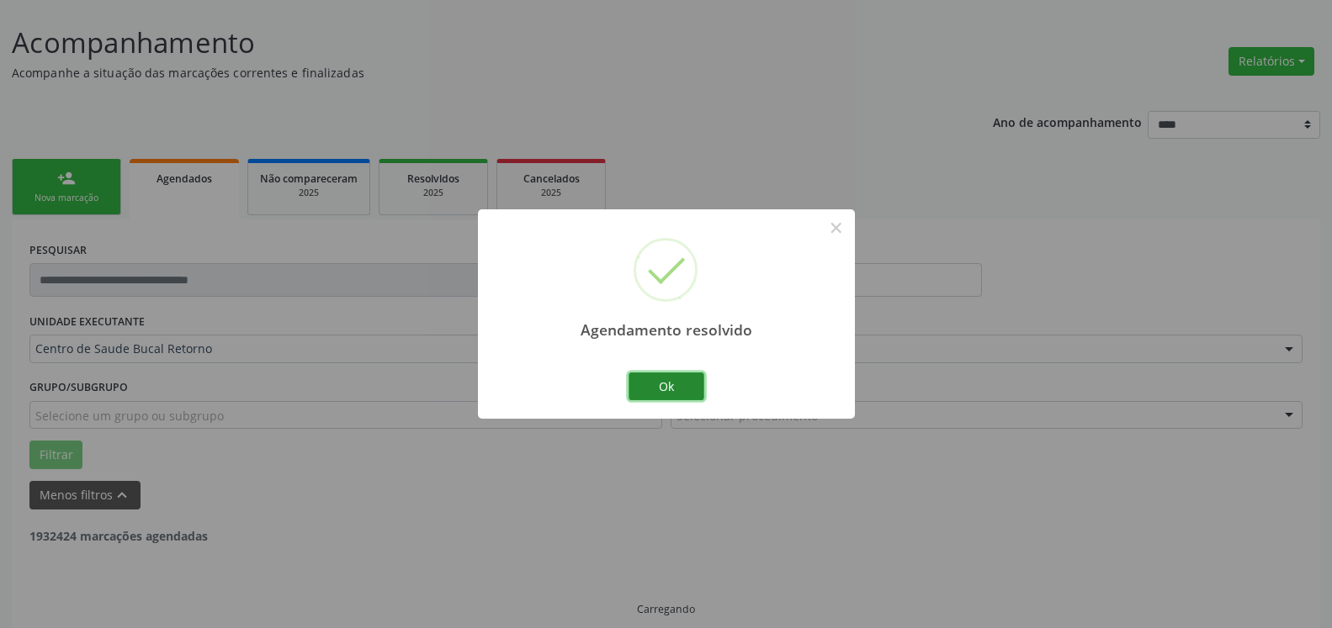
click at [680, 387] on button "Ok" at bounding box center [666, 387] width 76 height 29
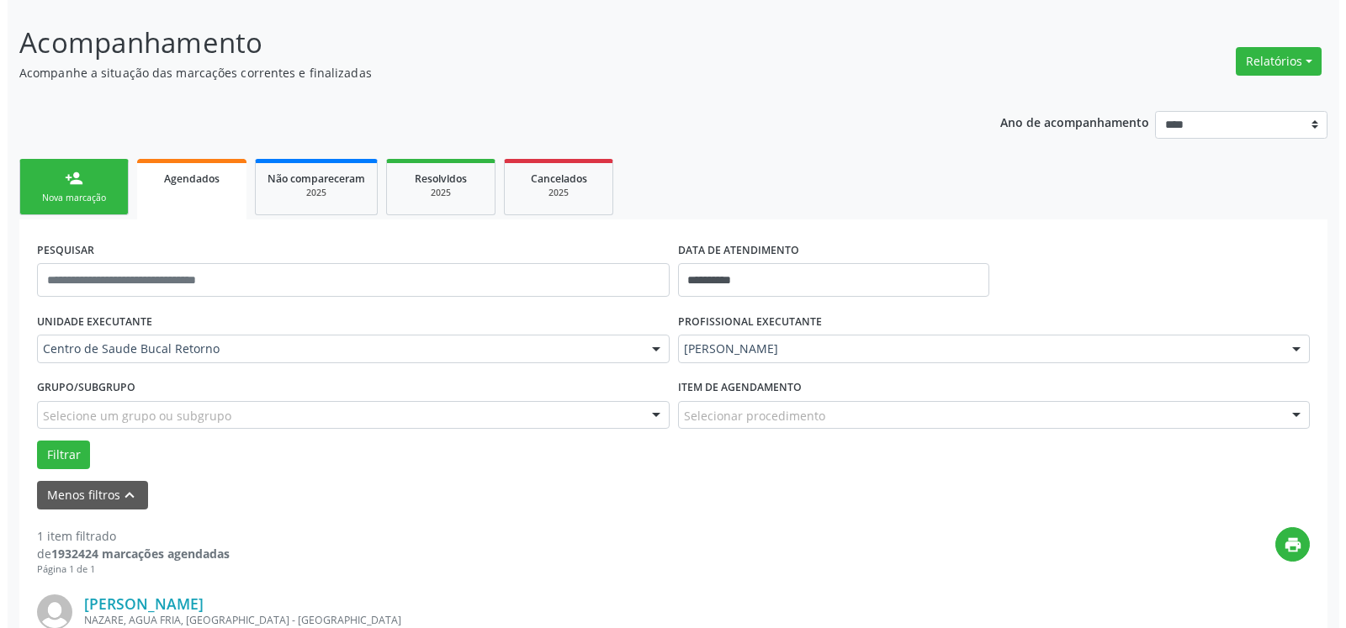
scroll to position [326, 0]
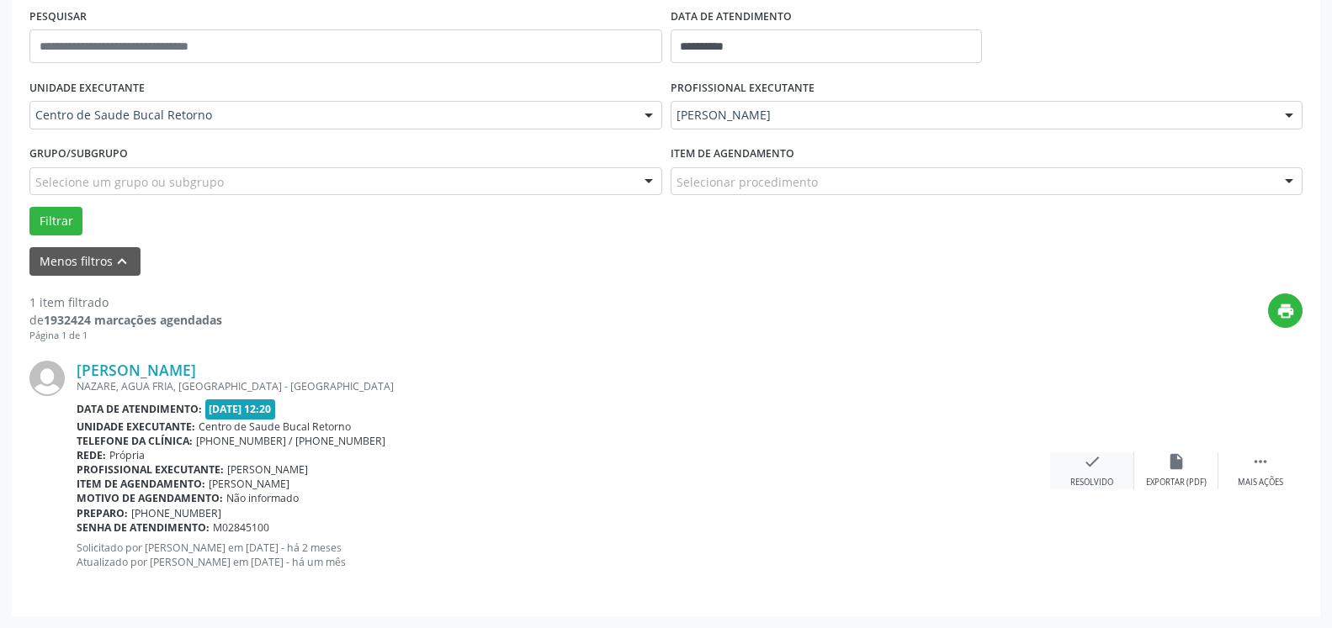
click at [1102, 478] on div "check Resolvido" at bounding box center [1092, 471] width 84 height 36
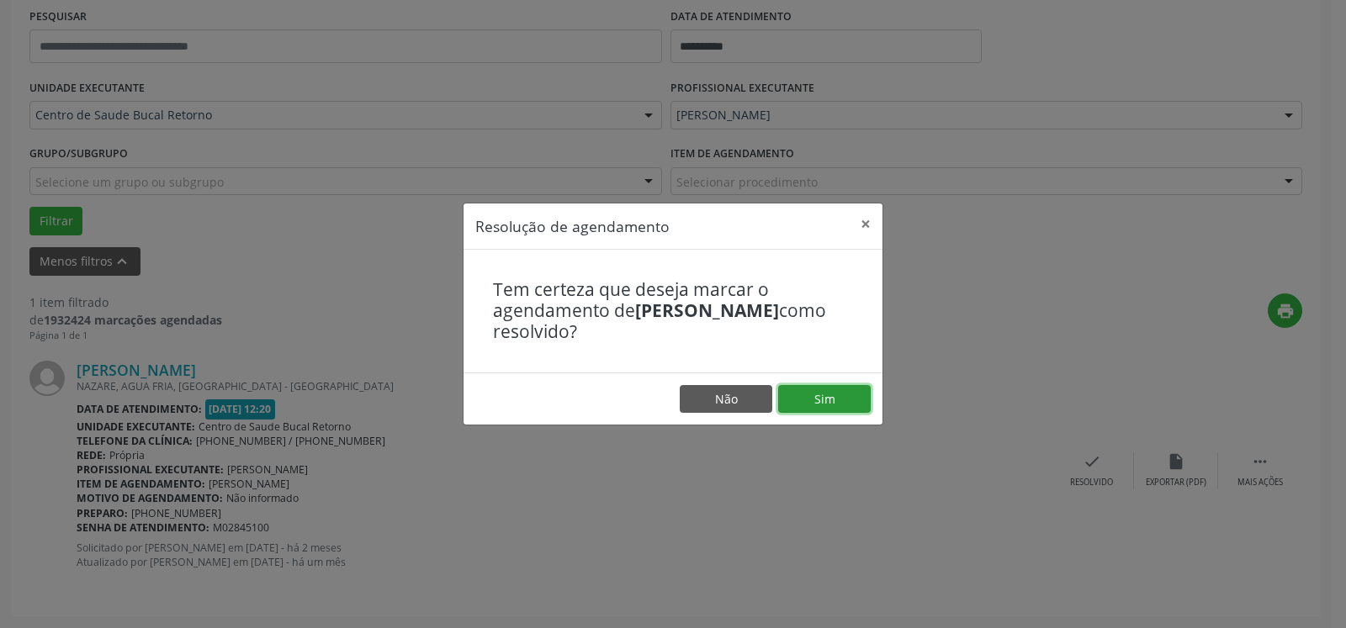
click at [822, 400] on button "Sim" at bounding box center [824, 399] width 93 height 29
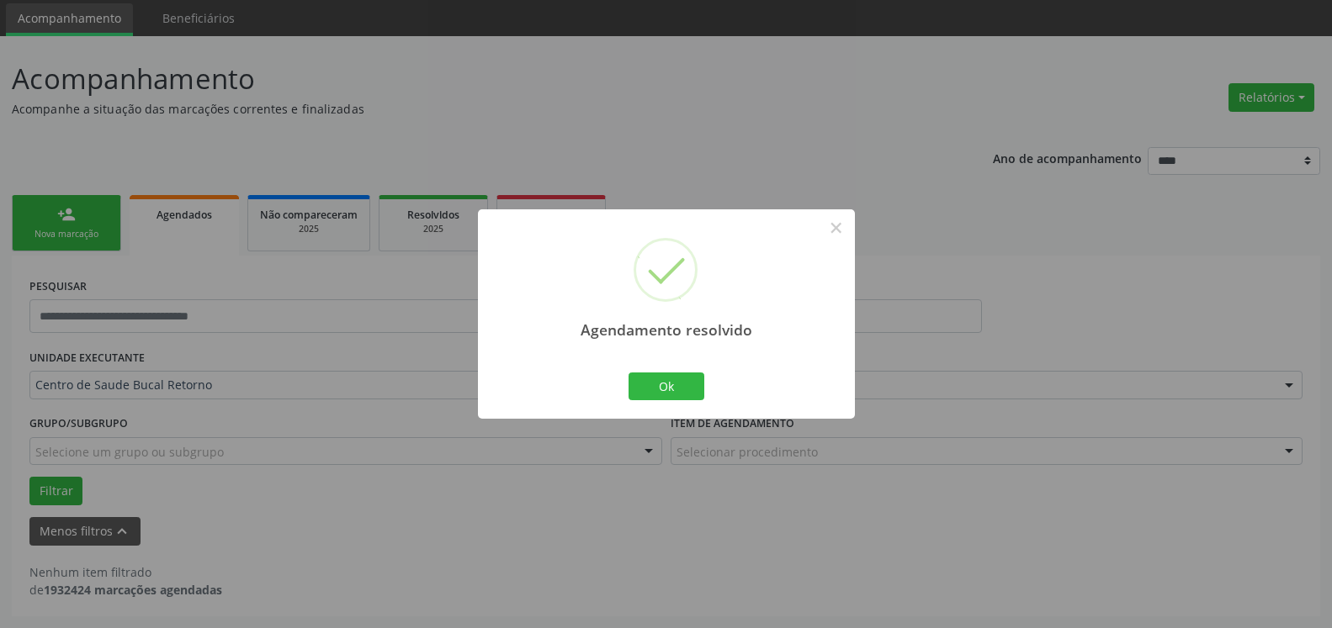
scroll to position [56, 0]
click at [665, 379] on button "Ok" at bounding box center [666, 387] width 76 height 29
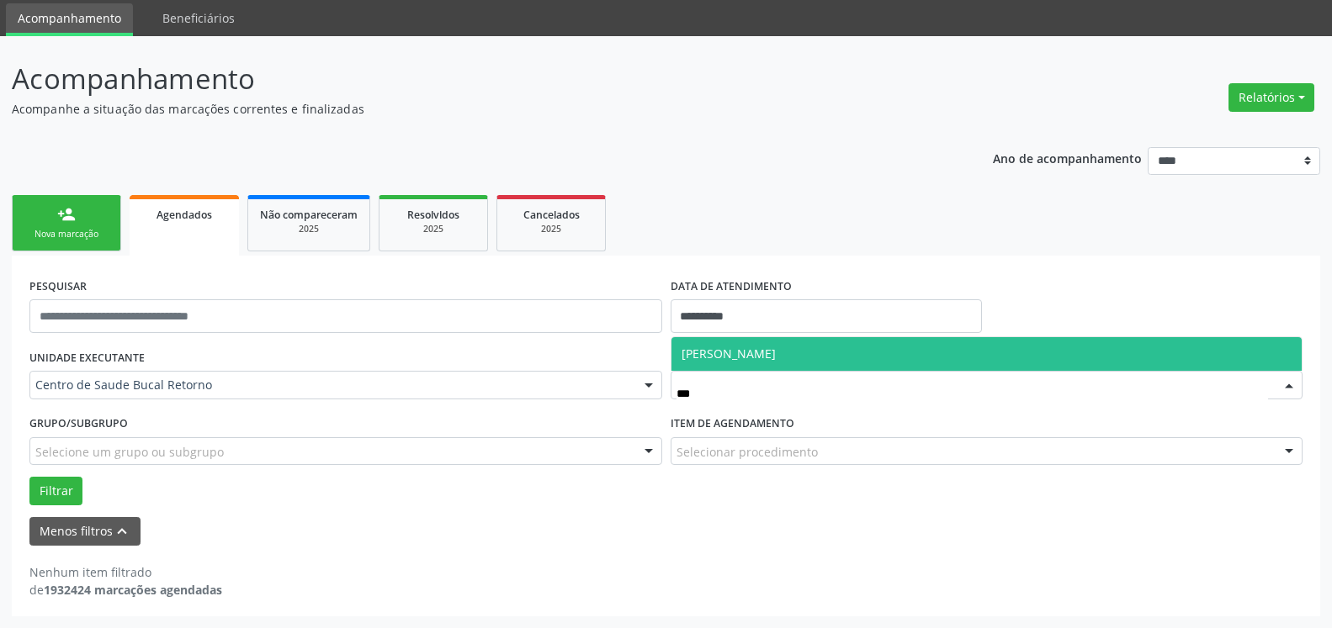
click at [736, 362] on span "[PERSON_NAME]" at bounding box center [728, 354] width 94 height 16
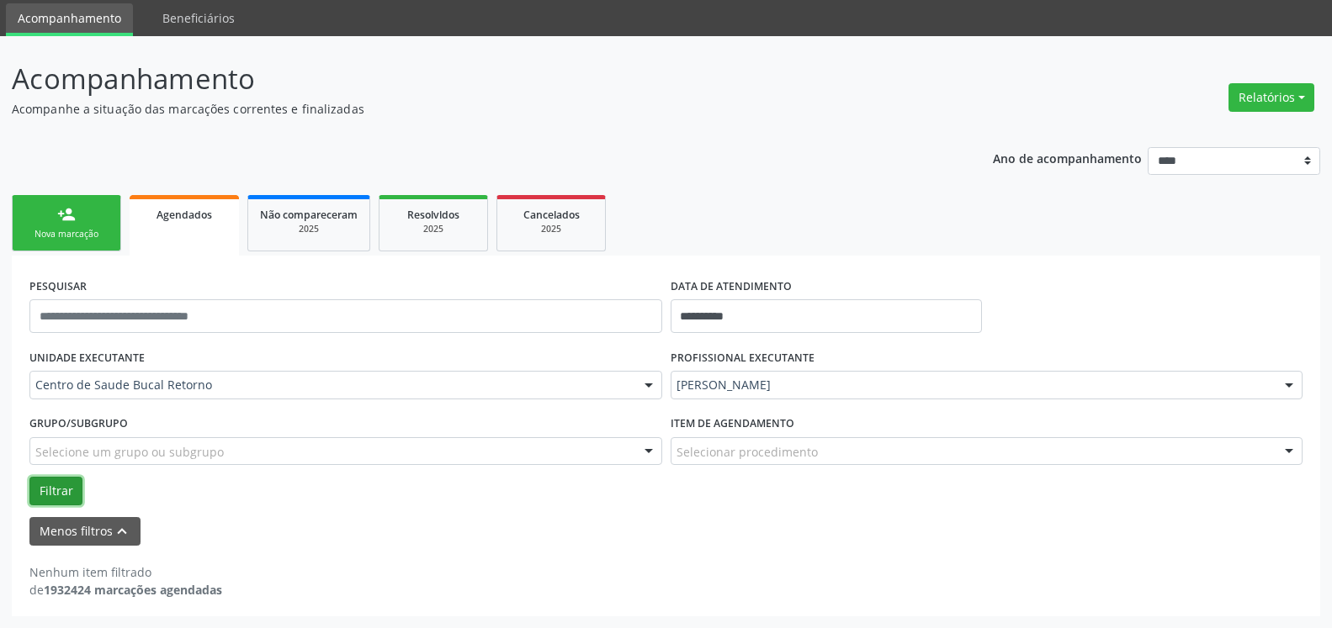
click at [63, 495] on button "Filtrar" at bounding box center [55, 491] width 53 height 29
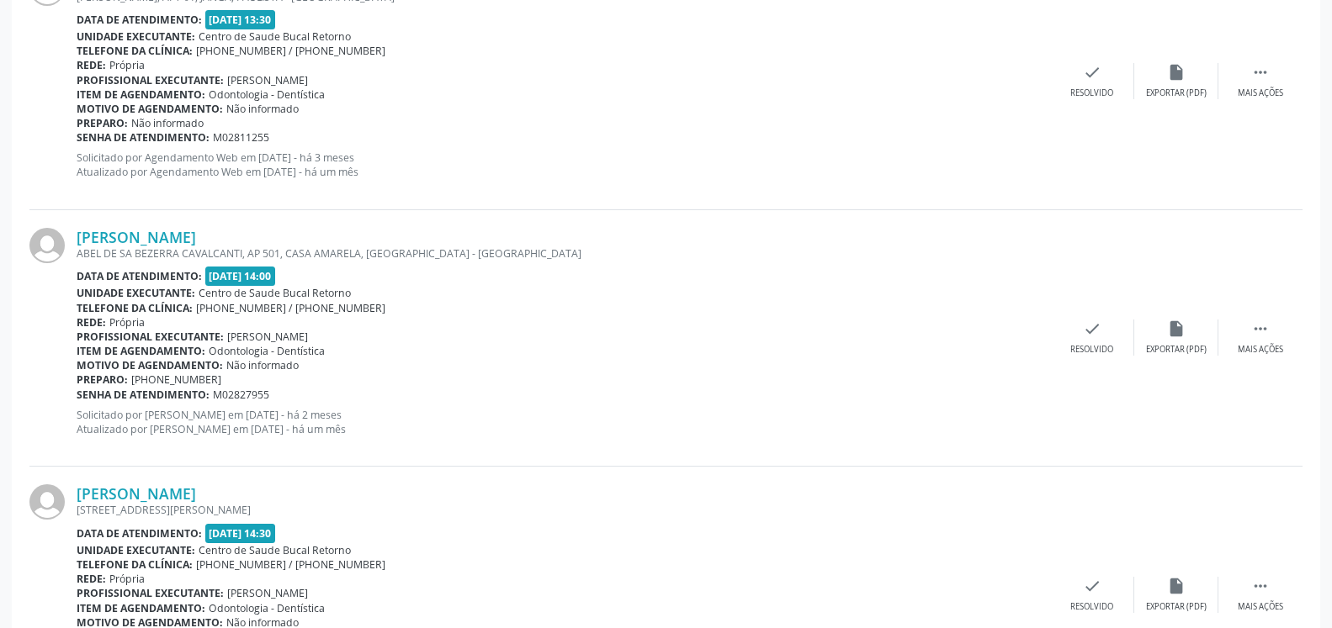
scroll to position [1000, 0]
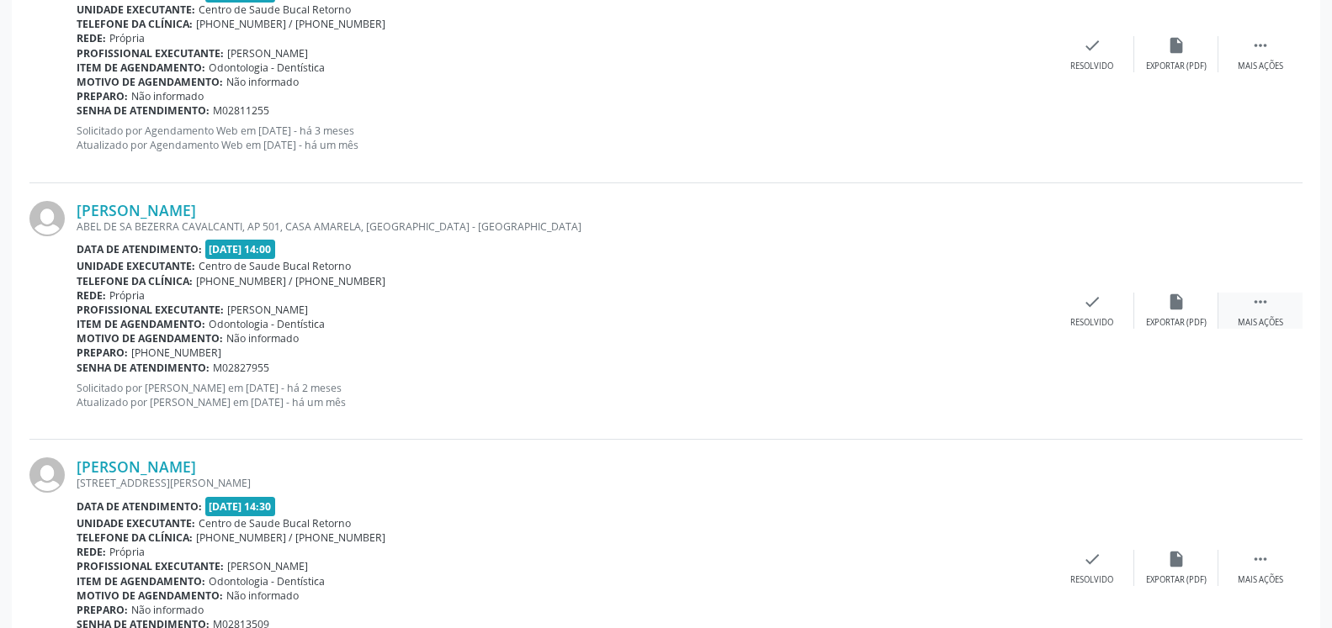
click at [1260, 310] on icon "" at bounding box center [1260, 302] width 19 height 19
click at [1173, 311] on icon "alarm_off" at bounding box center [1176, 302] width 19 height 19
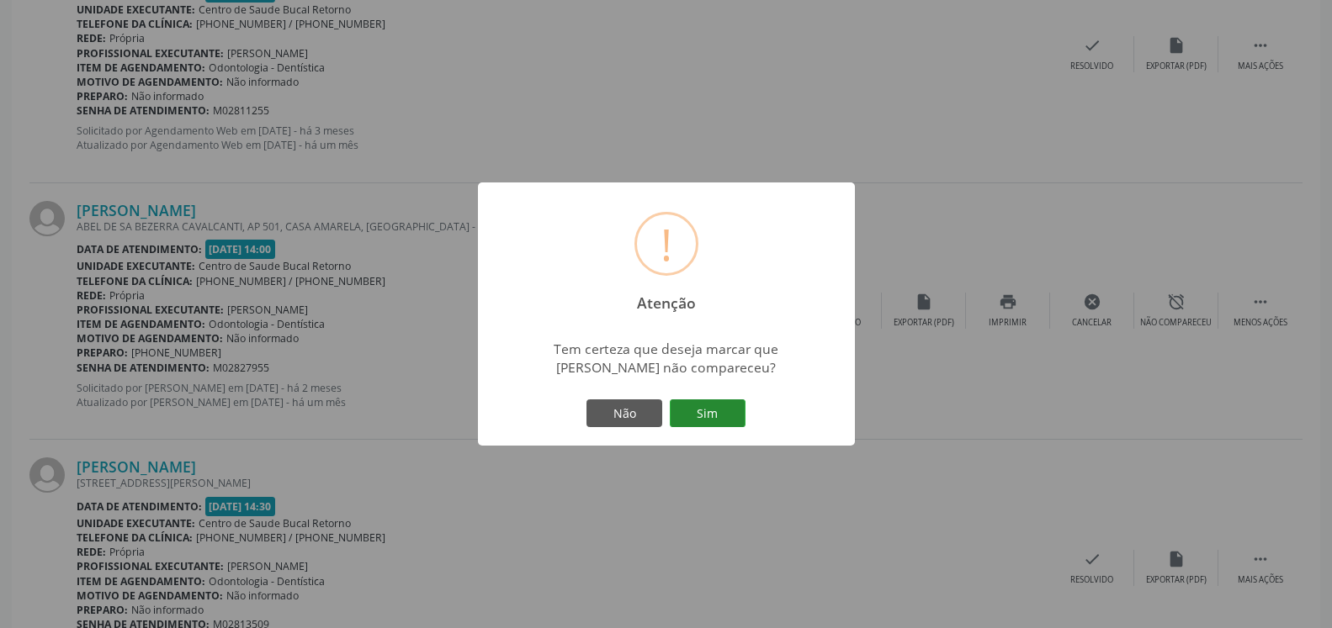
click at [711, 406] on button "Sim" at bounding box center [708, 414] width 76 height 29
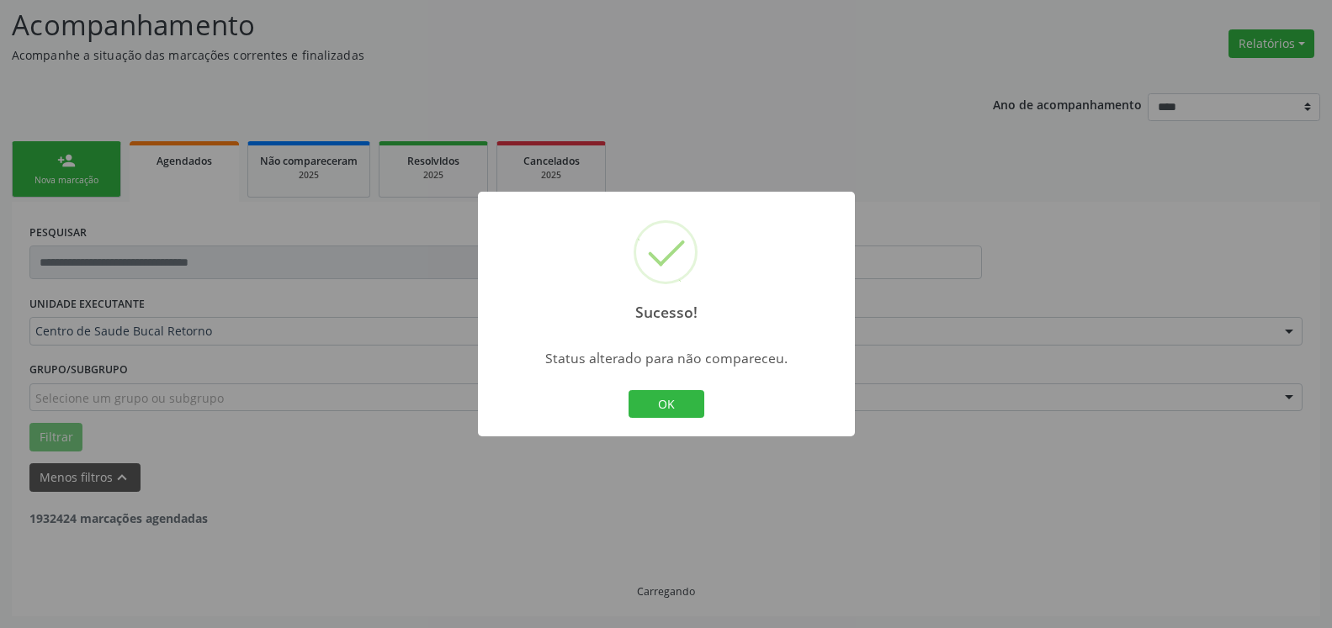
scroll to position [110, 0]
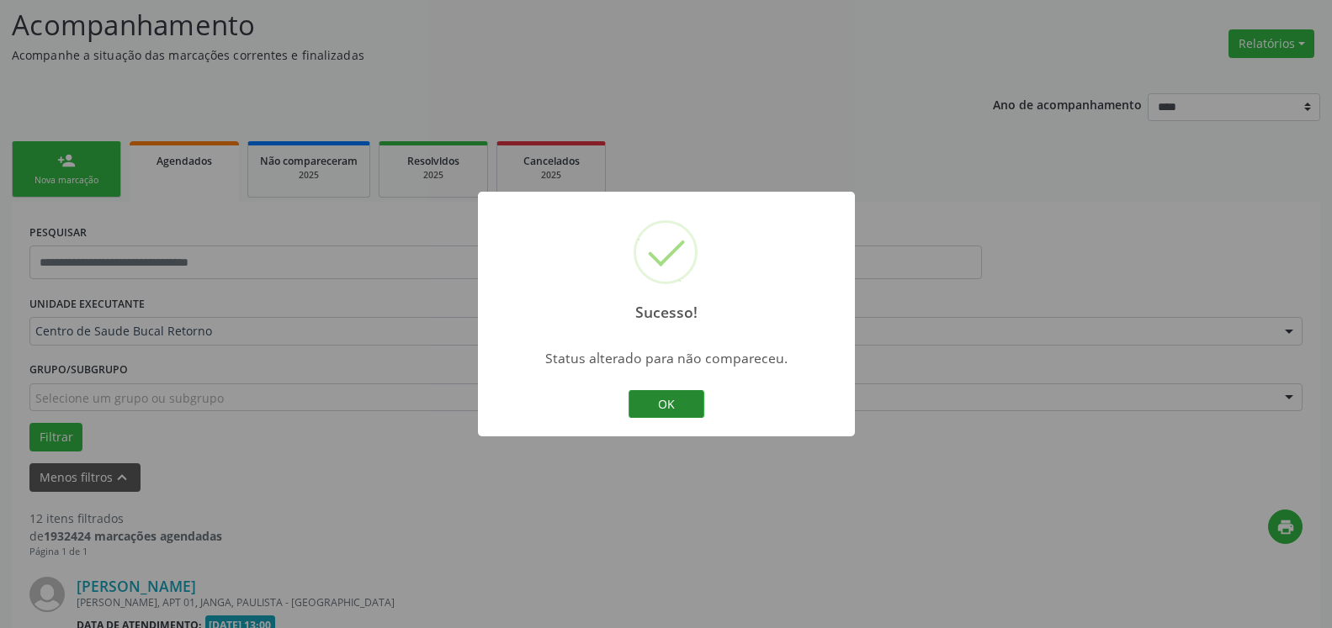
click at [661, 400] on button "OK" at bounding box center [666, 404] width 76 height 29
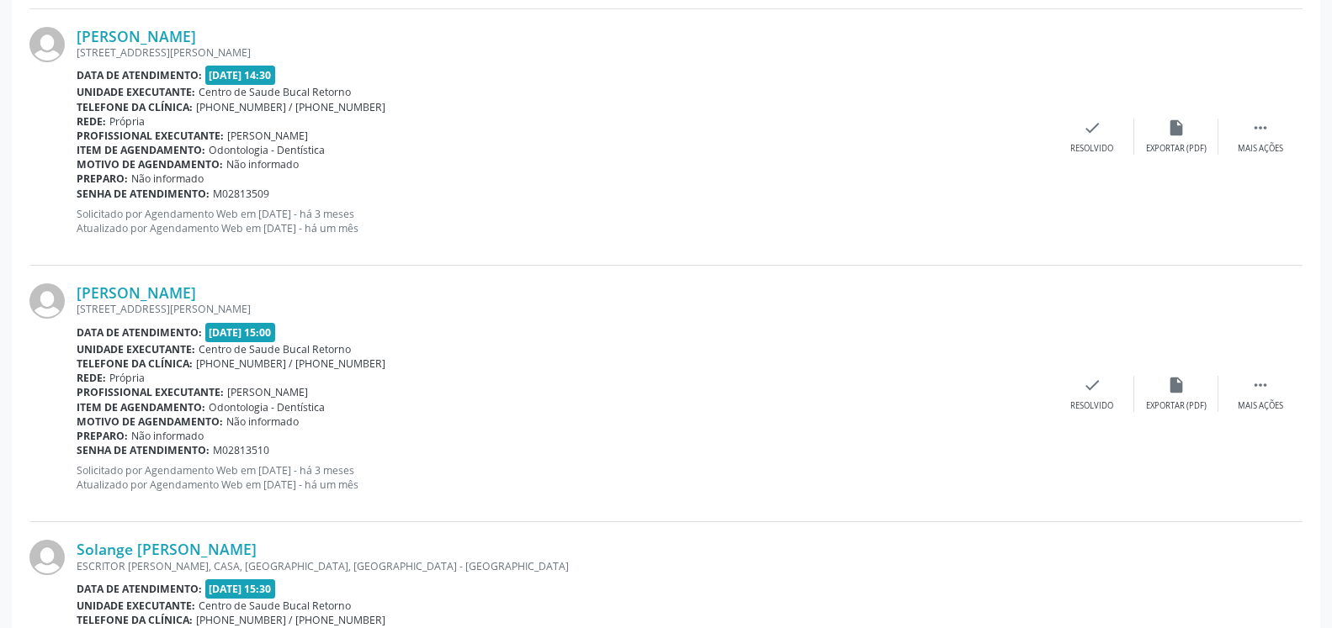
scroll to position [1311, 0]
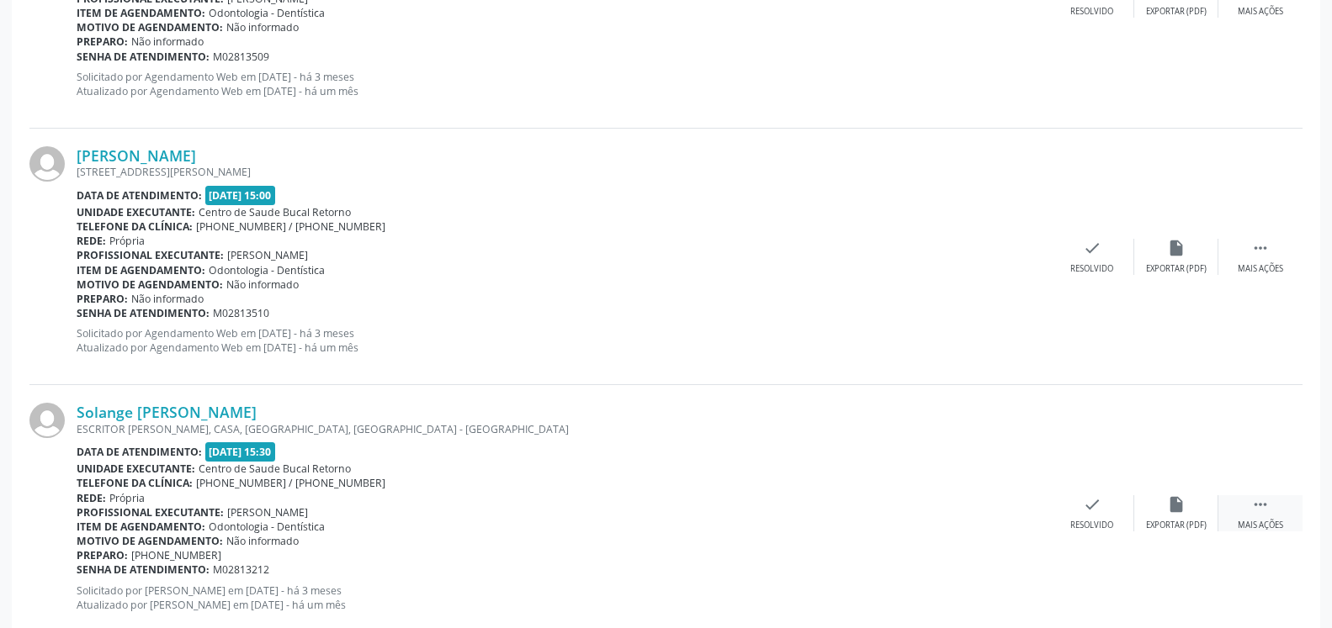
click at [1260, 513] on icon "" at bounding box center [1260, 504] width 19 height 19
click at [1189, 511] on div "alarm_off Não compareceu" at bounding box center [1176, 513] width 84 height 36
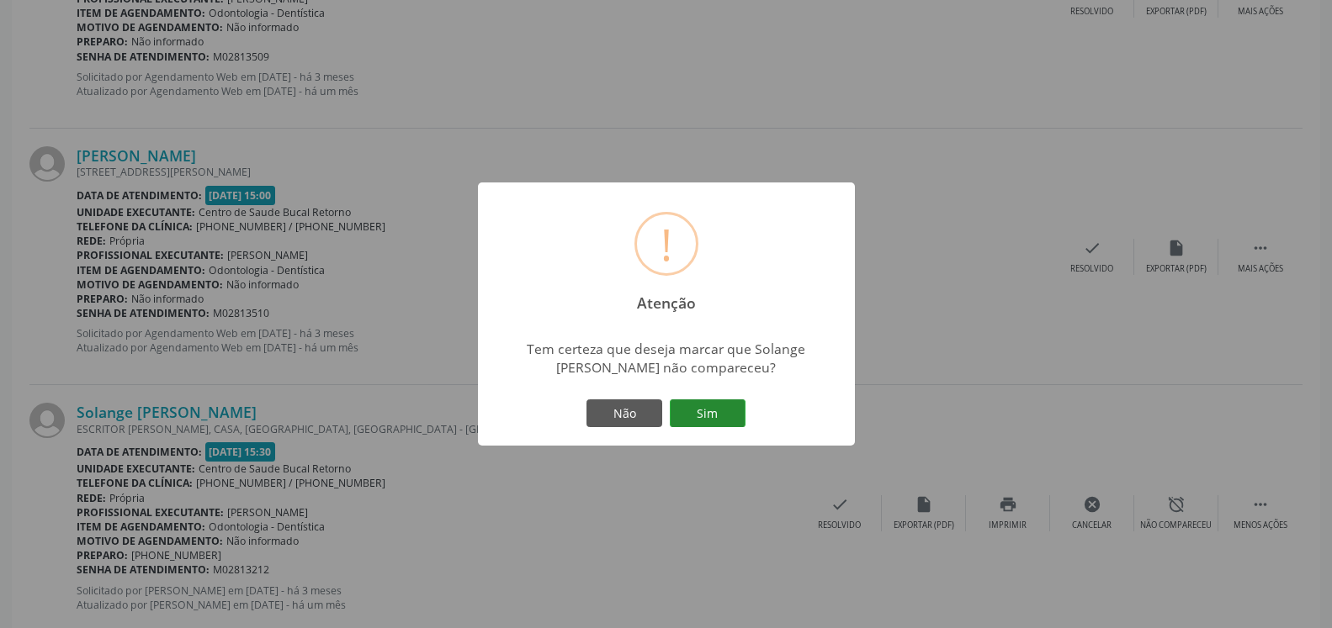
click at [709, 423] on button "Sim" at bounding box center [708, 414] width 76 height 29
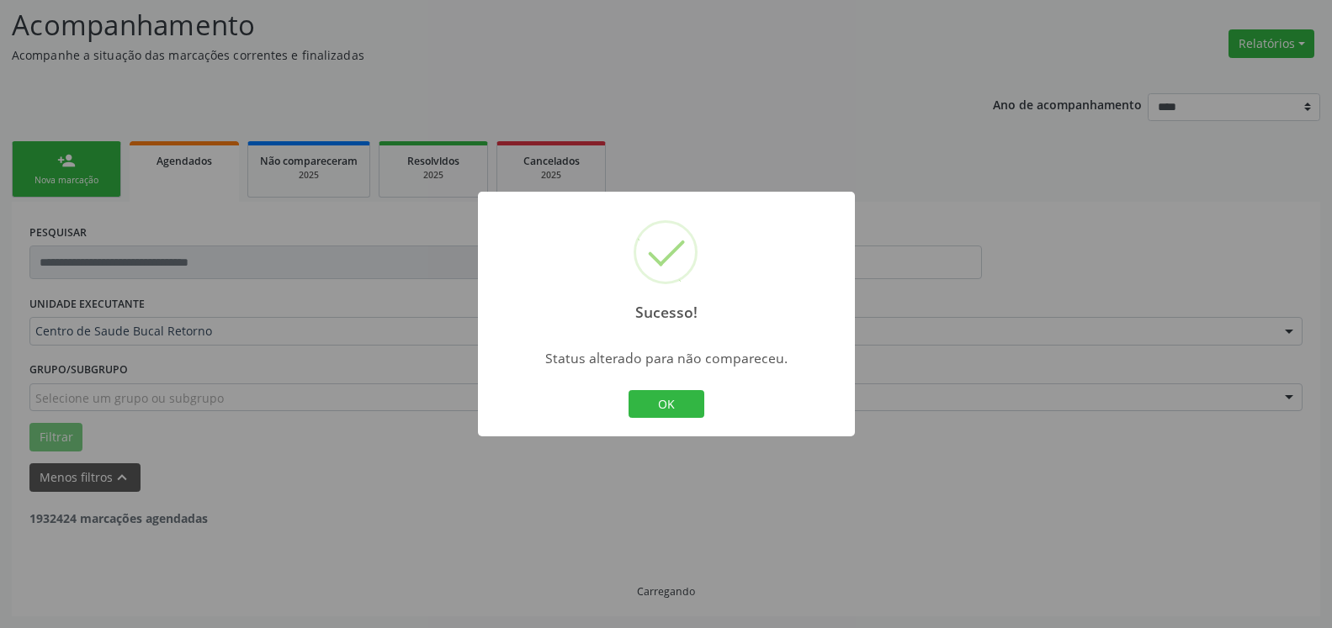
scroll to position [110, 0]
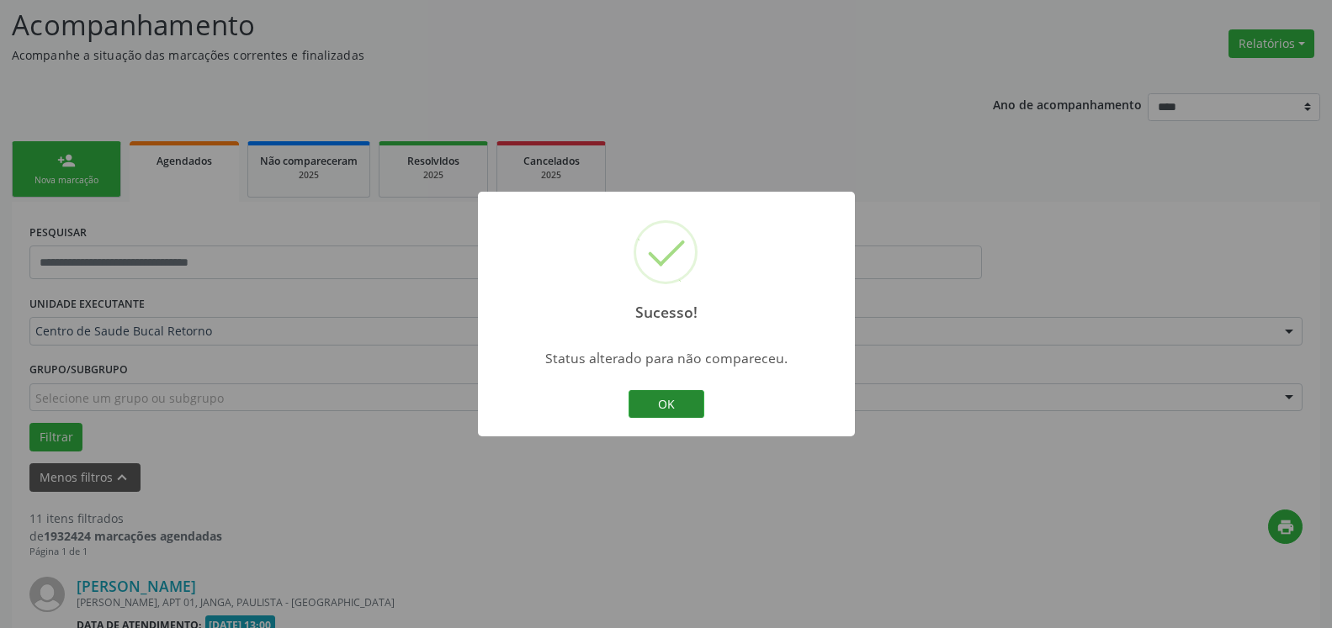
click at [663, 404] on button "OK" at bounding box center [666, 404] width 76 height 29
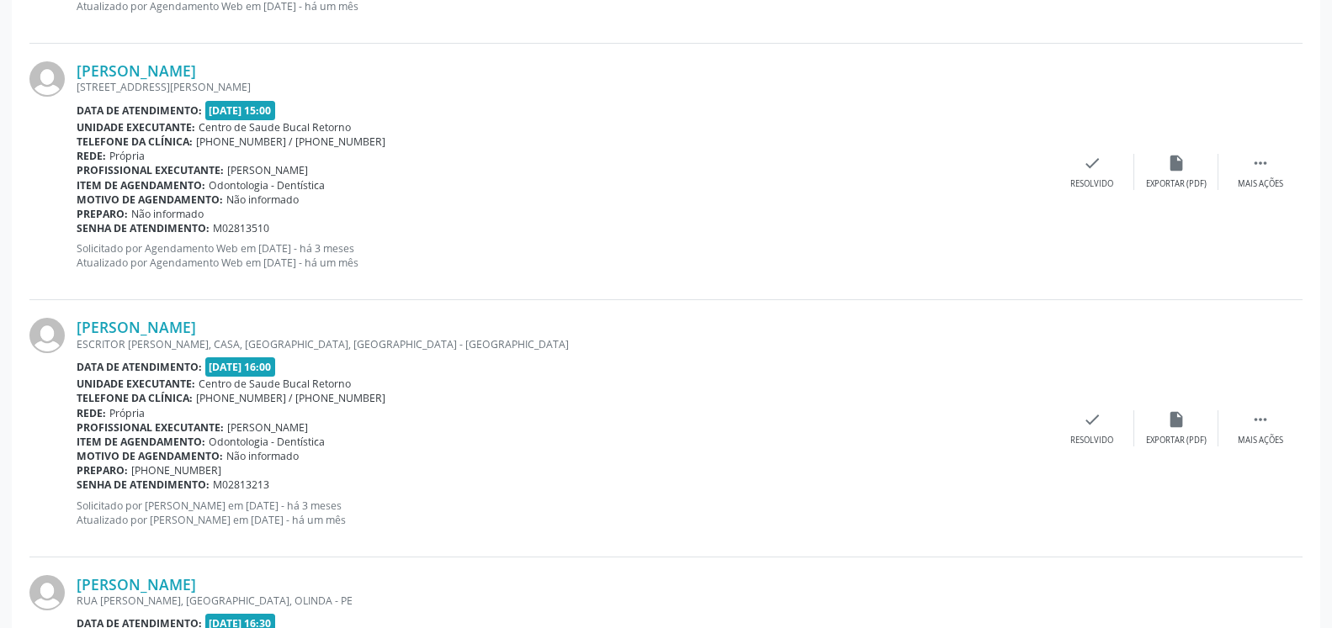
scroll to position [1397, 0]
click at [1253, 418] on icon "" at bounding box center [1260, 419] width 19 height 19
click at [1181, 439] on div "Não compareceu" at bounding box center [1176, 440] width 72 height 12
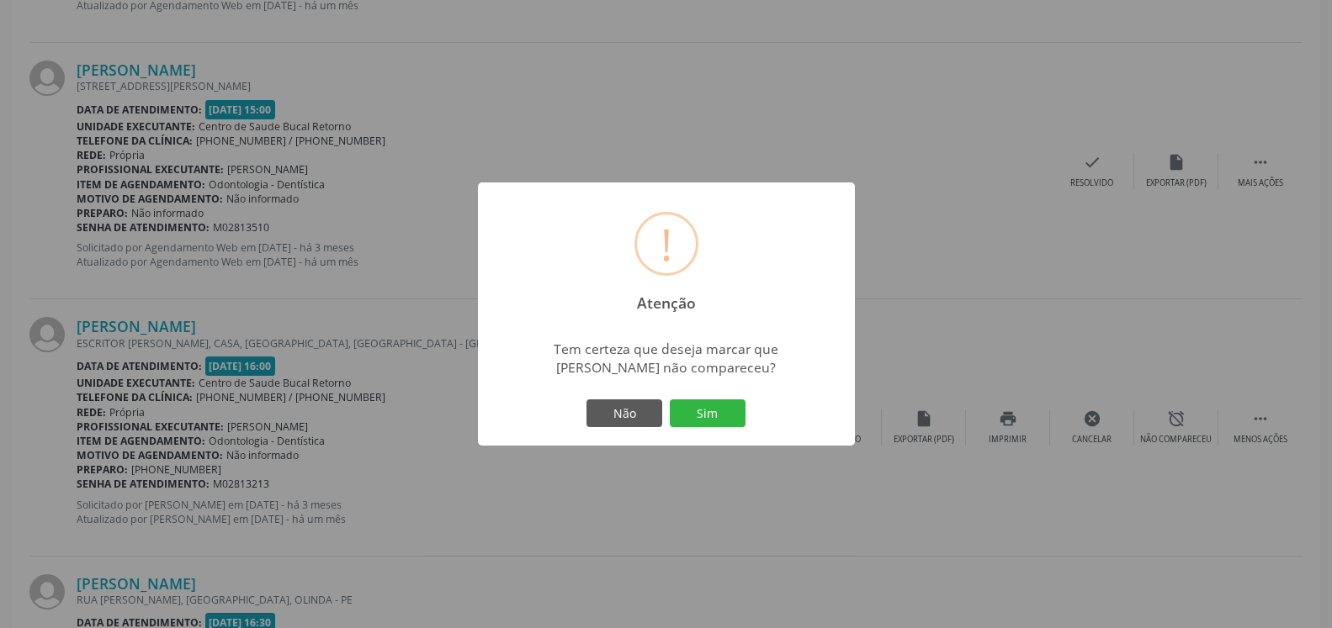
click at [747, 415] on div "Não Sim" at bounding box center [666, 413] width 167 height 35
click at [728, 416] on button "Sim" at bounding box center [708, 414] width 76 height 29
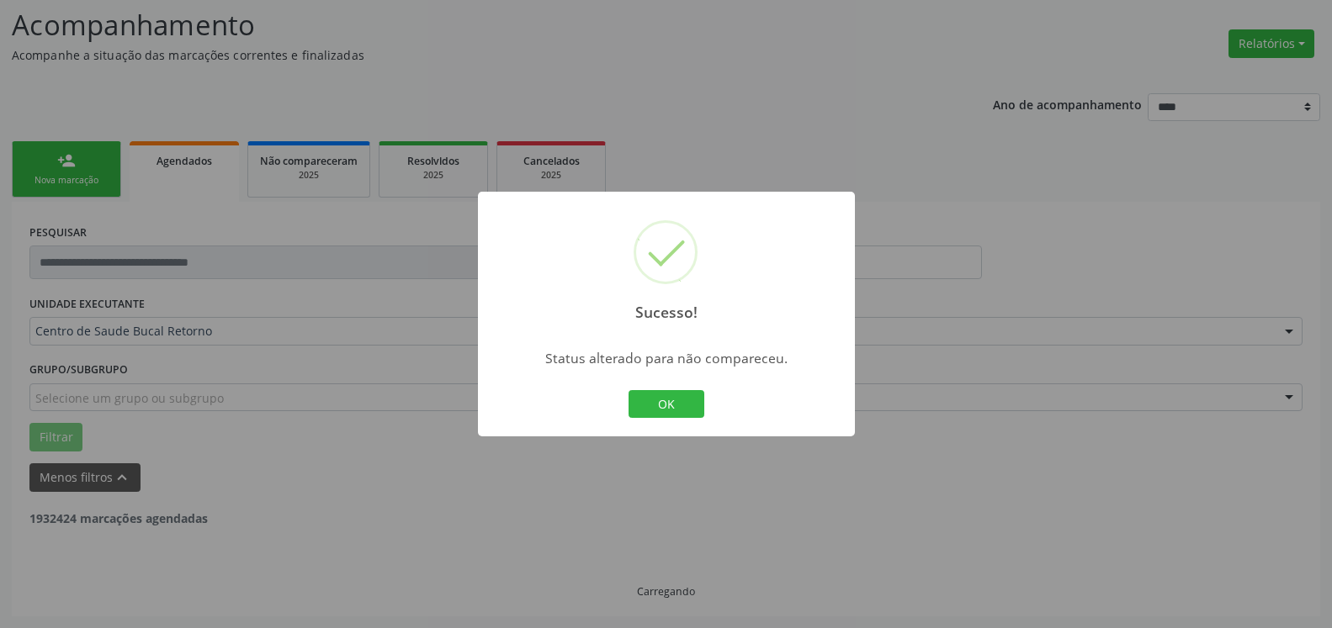
scroll to position [110, 0]
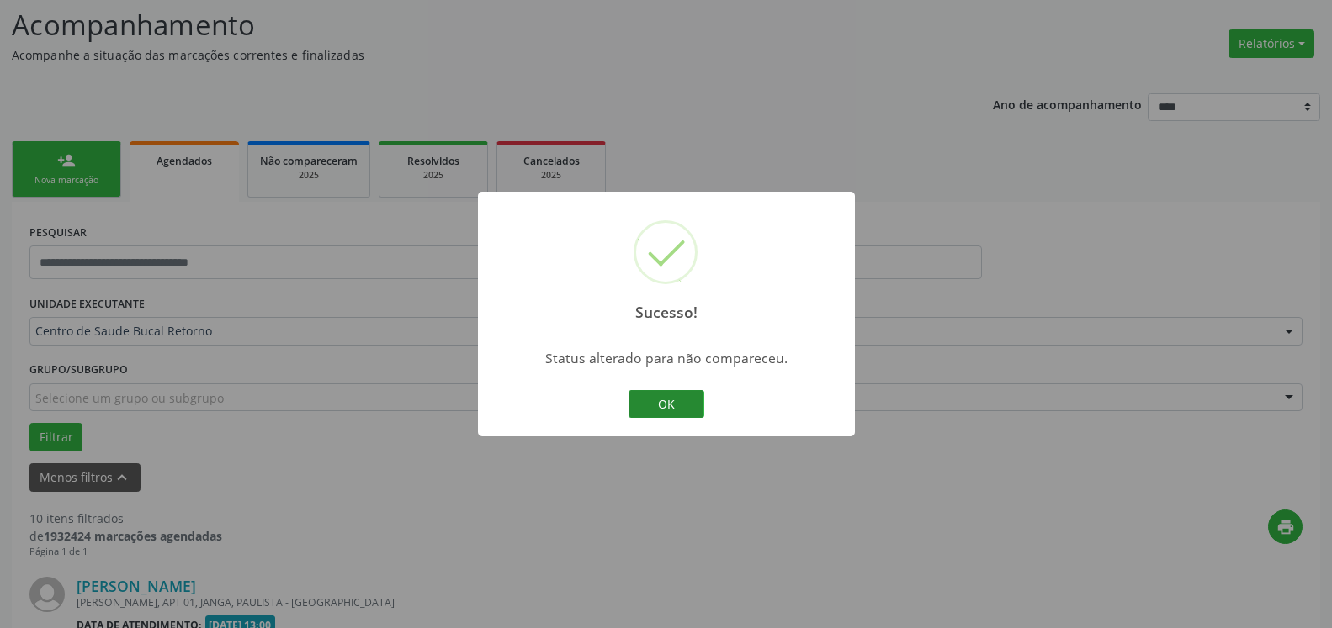
click at [662, 404] on button "OK" at bounding box center [666, 404] width 76 height 29
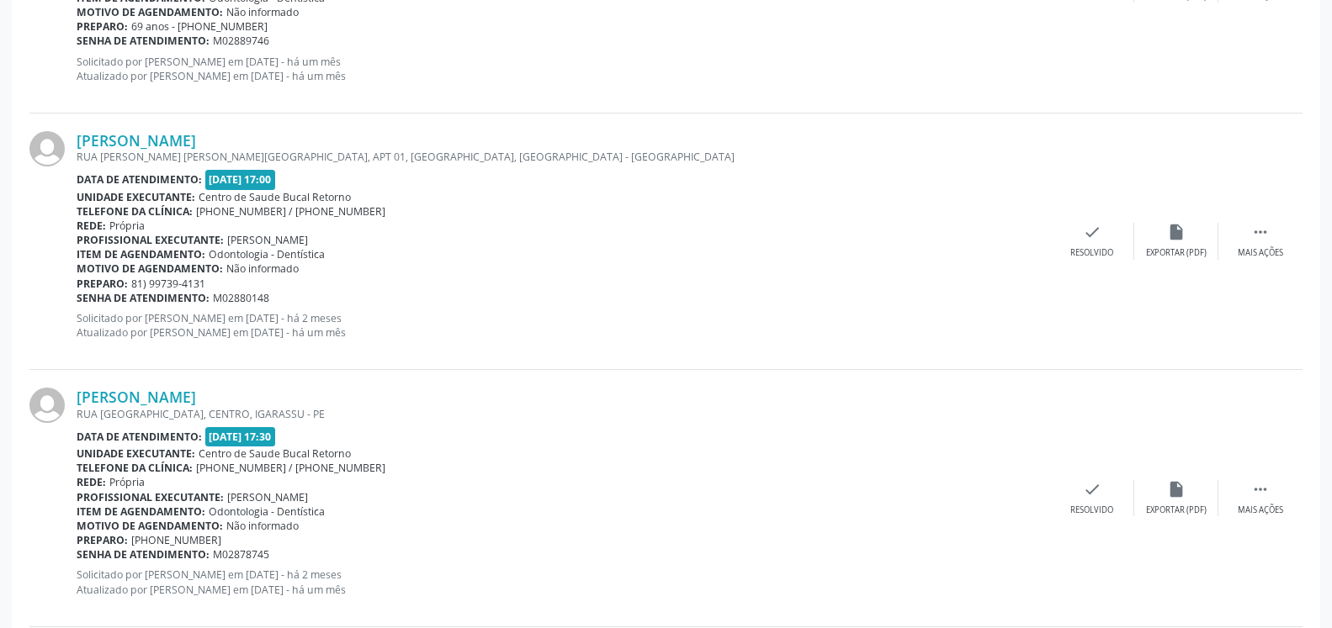
scroll to position [1740, 0]
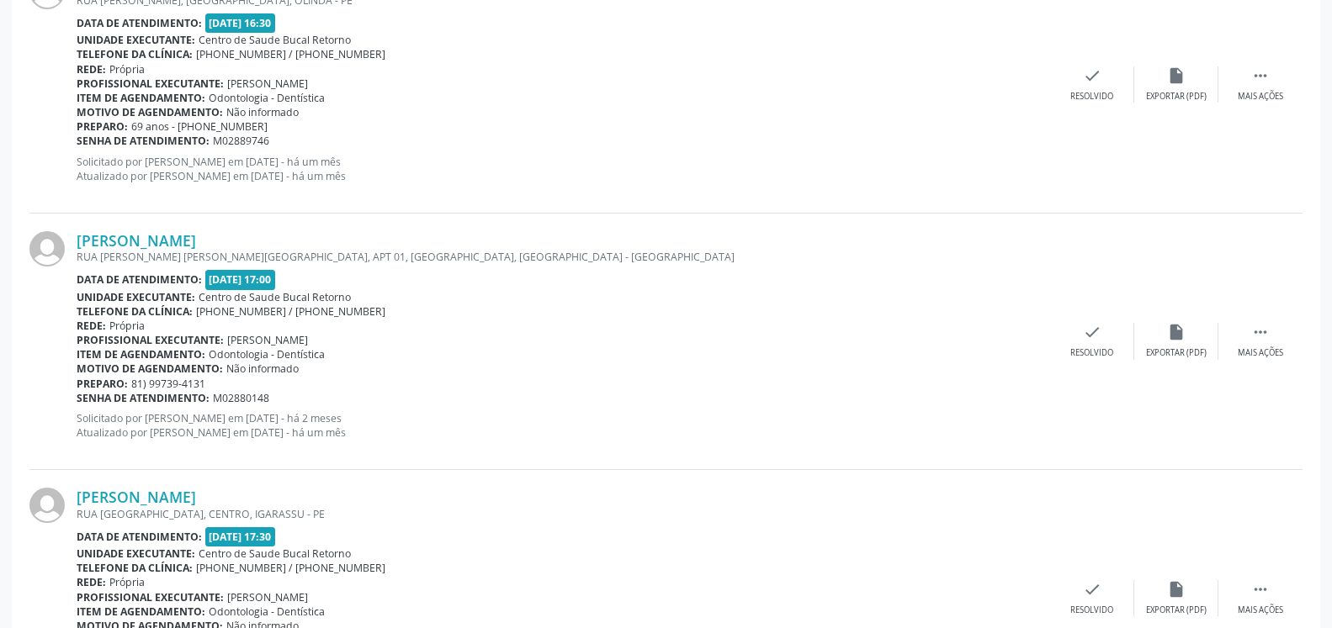
drag, startPoint x: 1266, startPoint y: 342, endPoint x: 1163, endPoint y: 363, distance: 105.4
click at [1256, 342] on icon "" at bounding box center [1260, 332] width 19 height 19
click at [1179, 350] on div "Não compareceu" at bounding box center [1176, 353] width 72 height 12
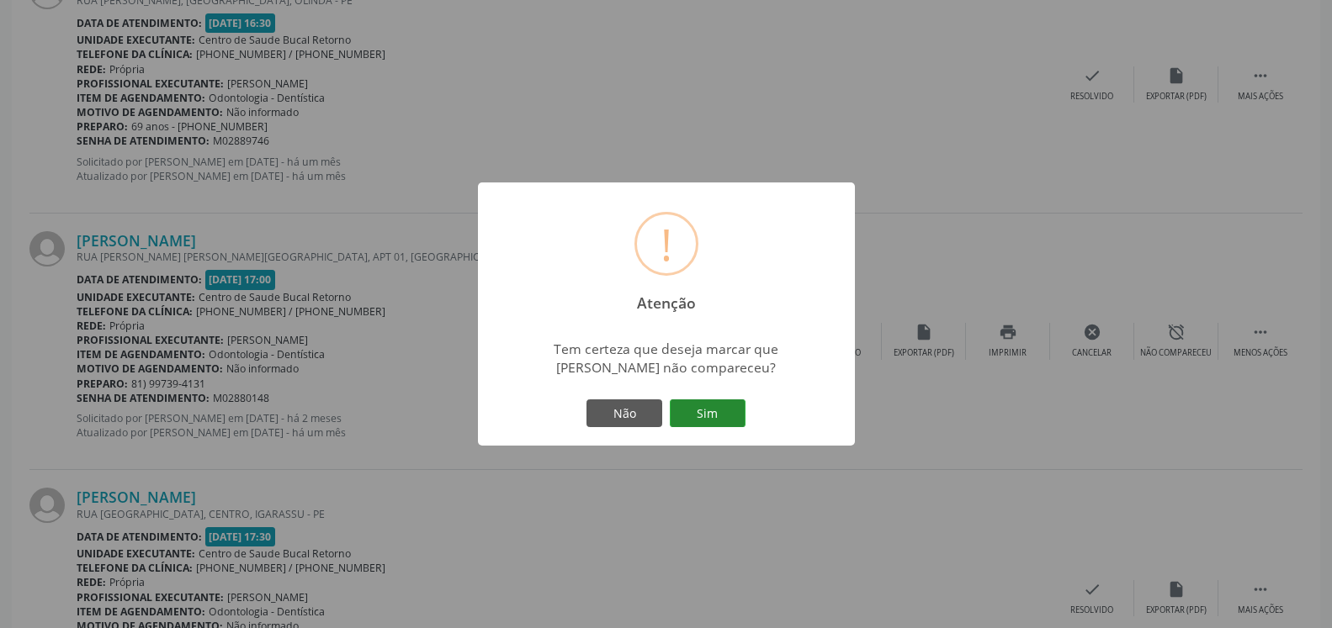
click at [701, 411] on button "Sim" at bounding box center [708, 414] width 76 height 29
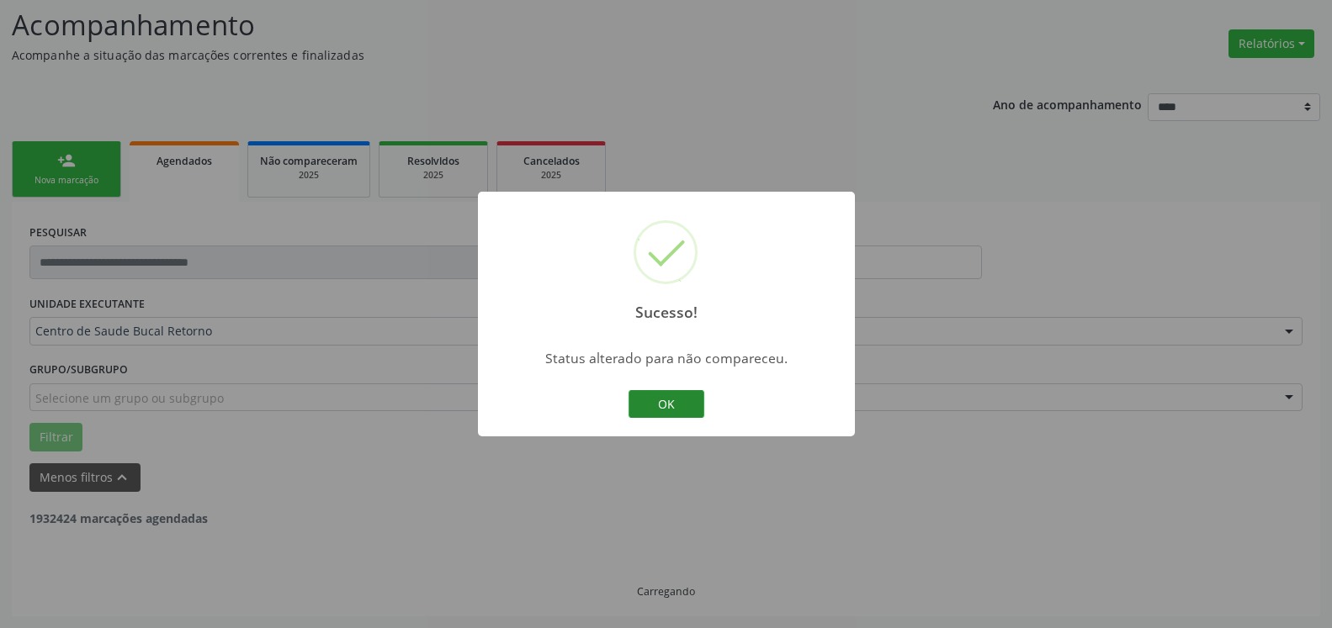
scroll to position [110, 0]
click at [679, 406] on button "OK" at bounding box center [666, 404] width 76 height 29
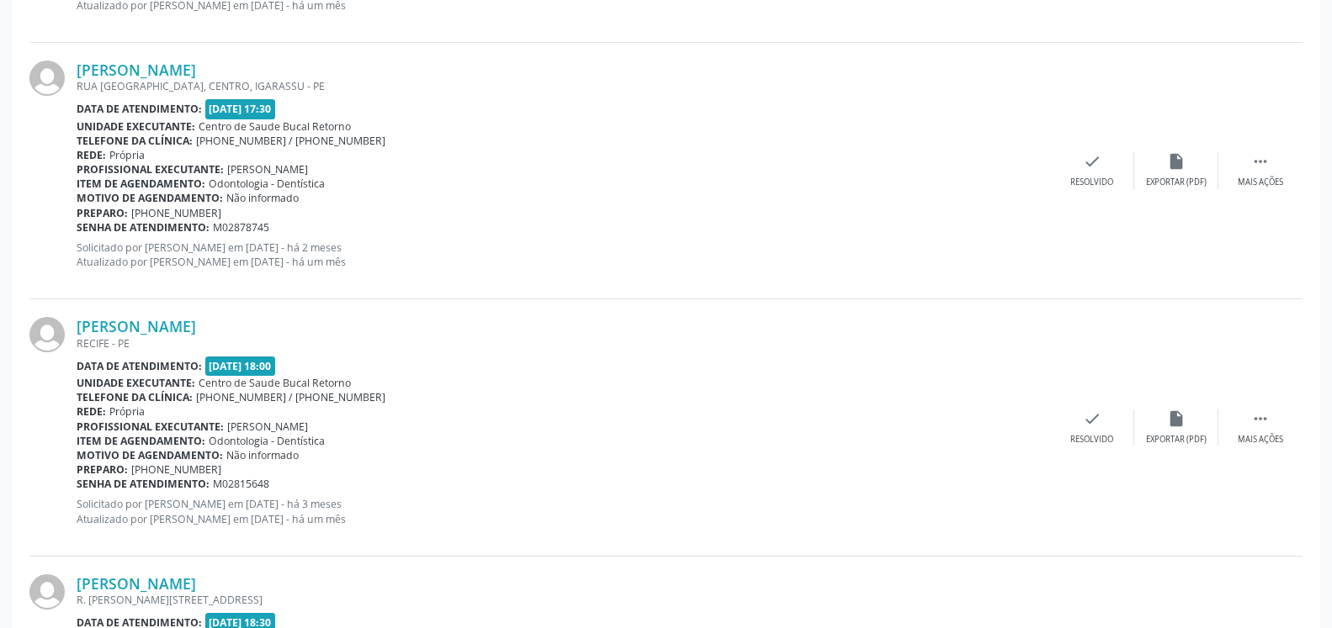
scroll to position [1912, 0]
click at [1253, 420] on icon "" at bounding box center [1260, 418] width 19 height 19
click at [1178, 427] on icon "alarm_off" at bounding box center [1176, 418] width 19 height 19
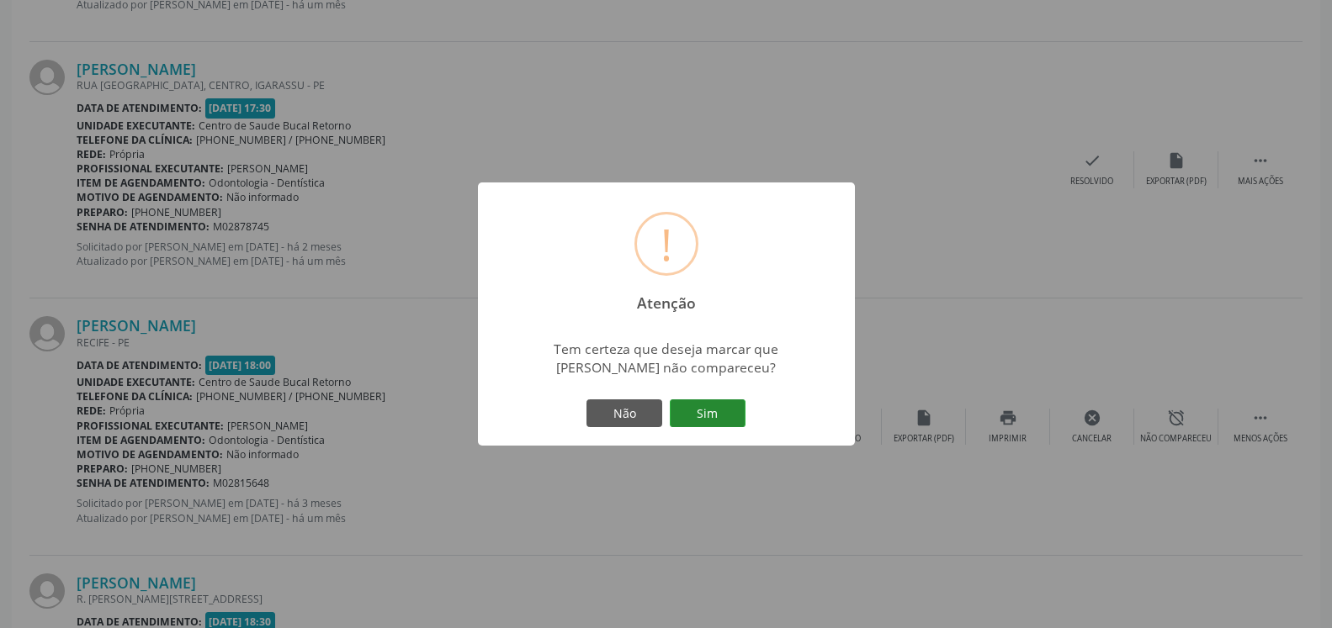
click at [713, 415] on button "Sim" at bounding box center [708, 414] width 76 height 29
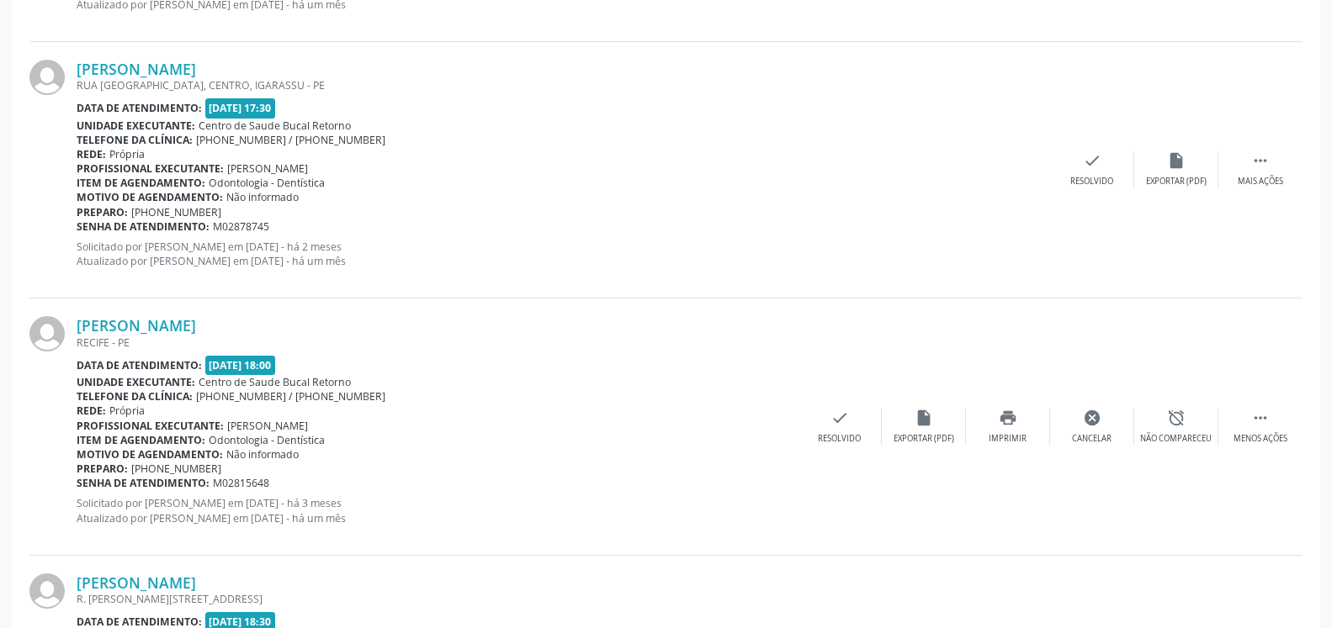
scroll to position [110, 0]
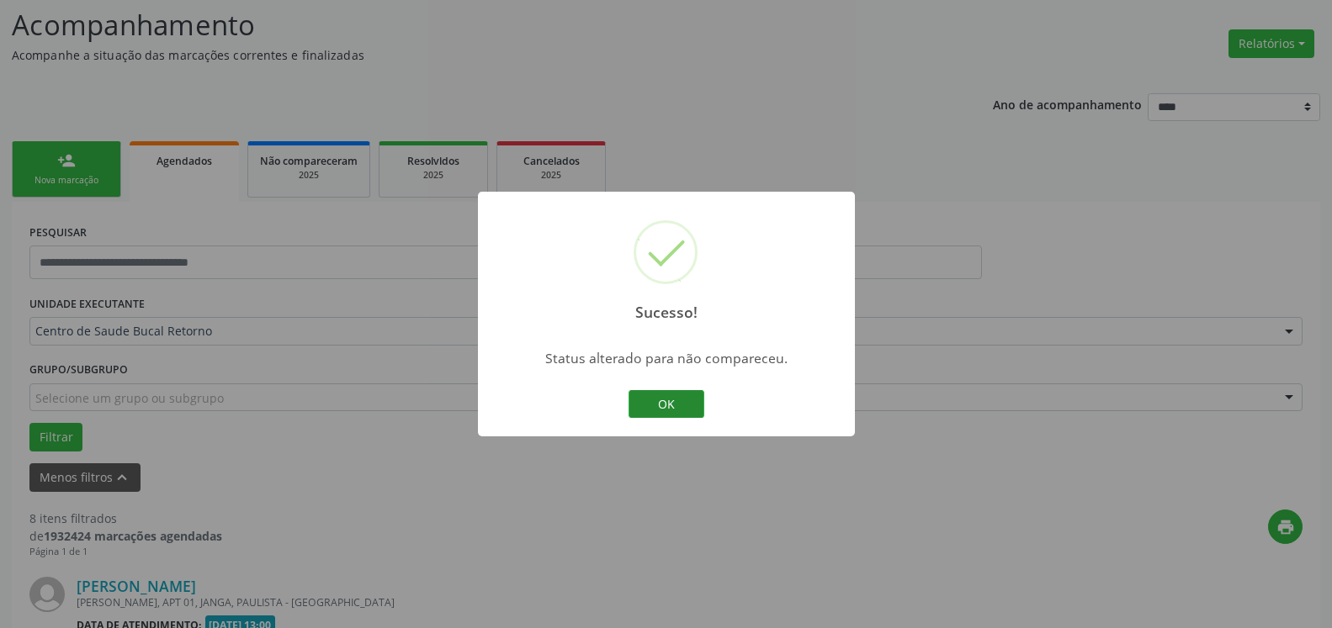
click at [665, 401] on button "OK" at bounding box center [666, 404] width 76 height 29
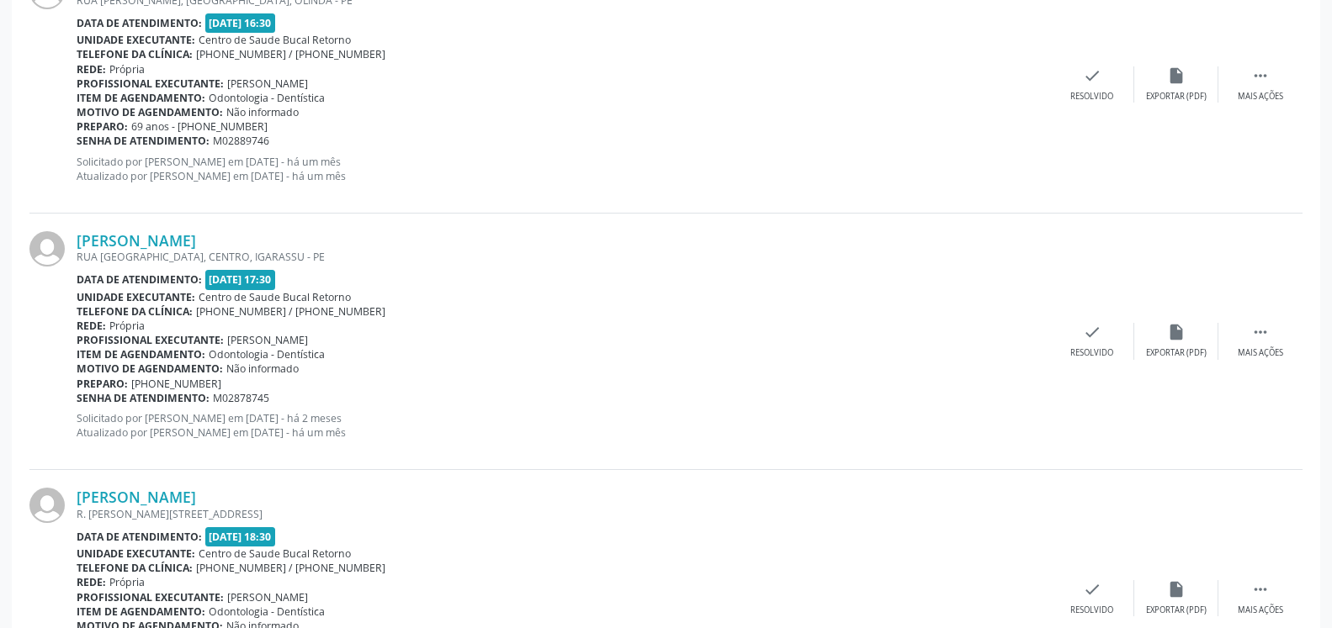
scroll to position [2125, 0]
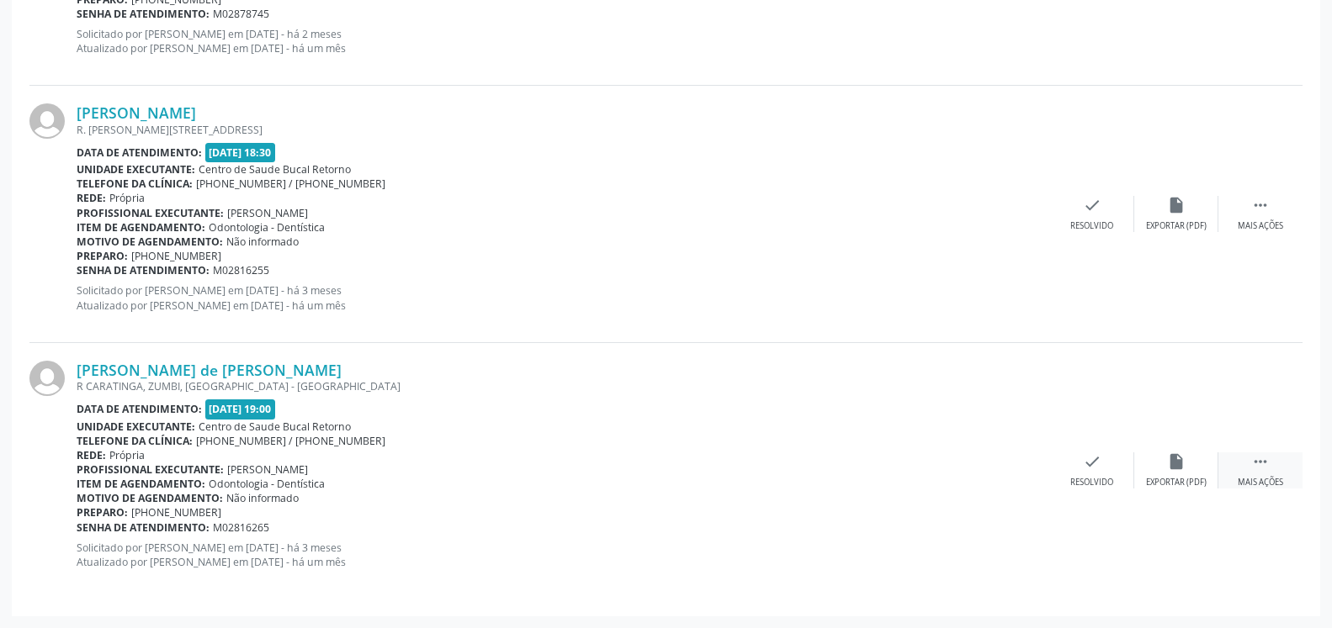
click at [1257, 465] on icon "" at bounding box center [1260, 462] width 19 height 19
click at [1185, 469] on div "alarm_off Não compareceu" at bounding box center [1176, 471] width 84 height 36
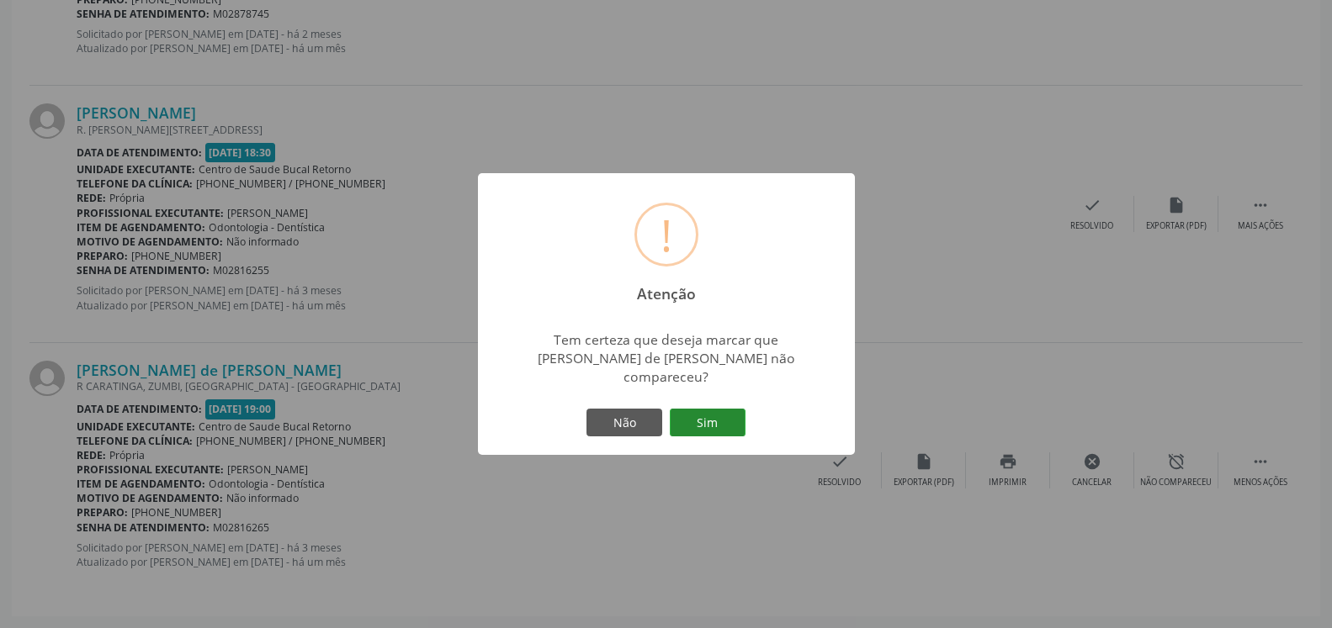
click at [723, 418] on button "Sim" at bounding box center [708, 423] width 76 height 29
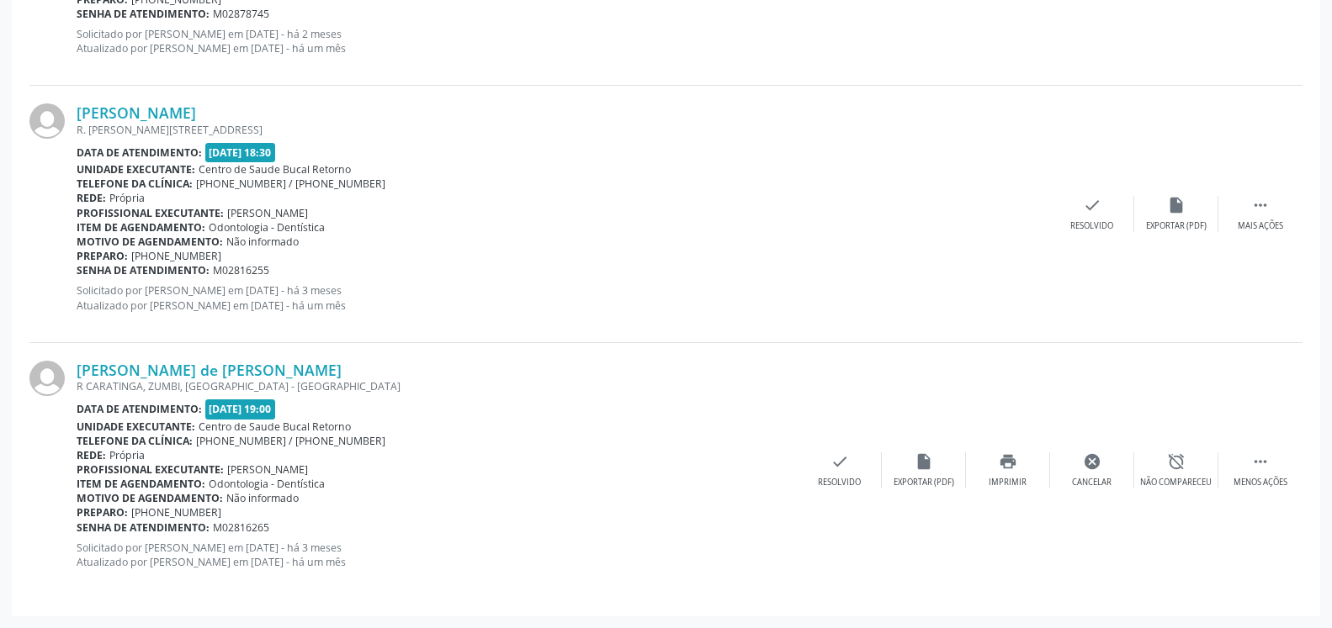
scroll to position [110, 0]
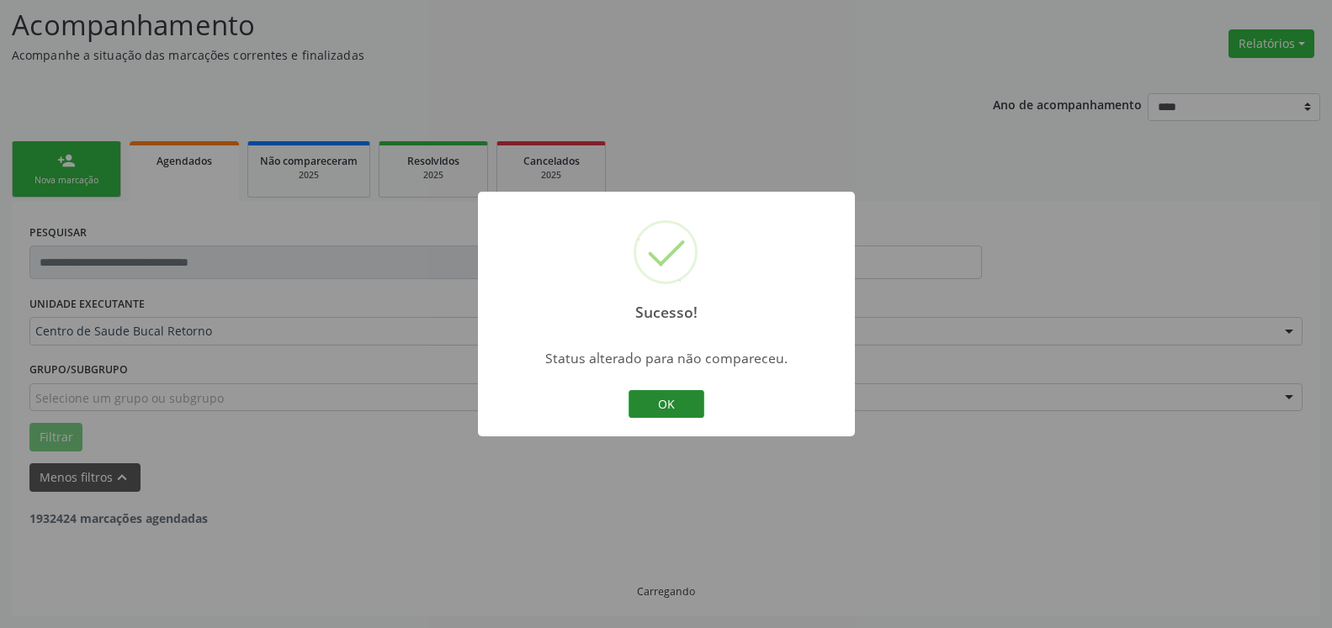
click at [664, 404] on button "OK" at bounding box center [666, 404] width 76 height 29
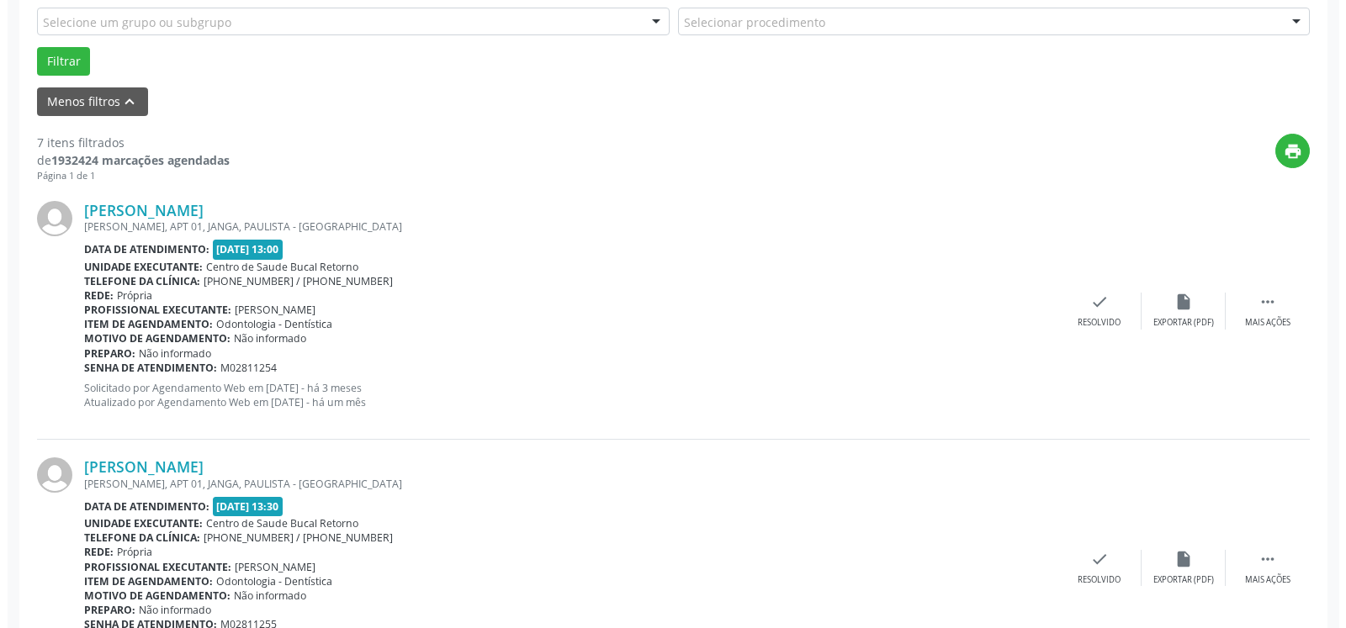
scroll to position [539, 0]
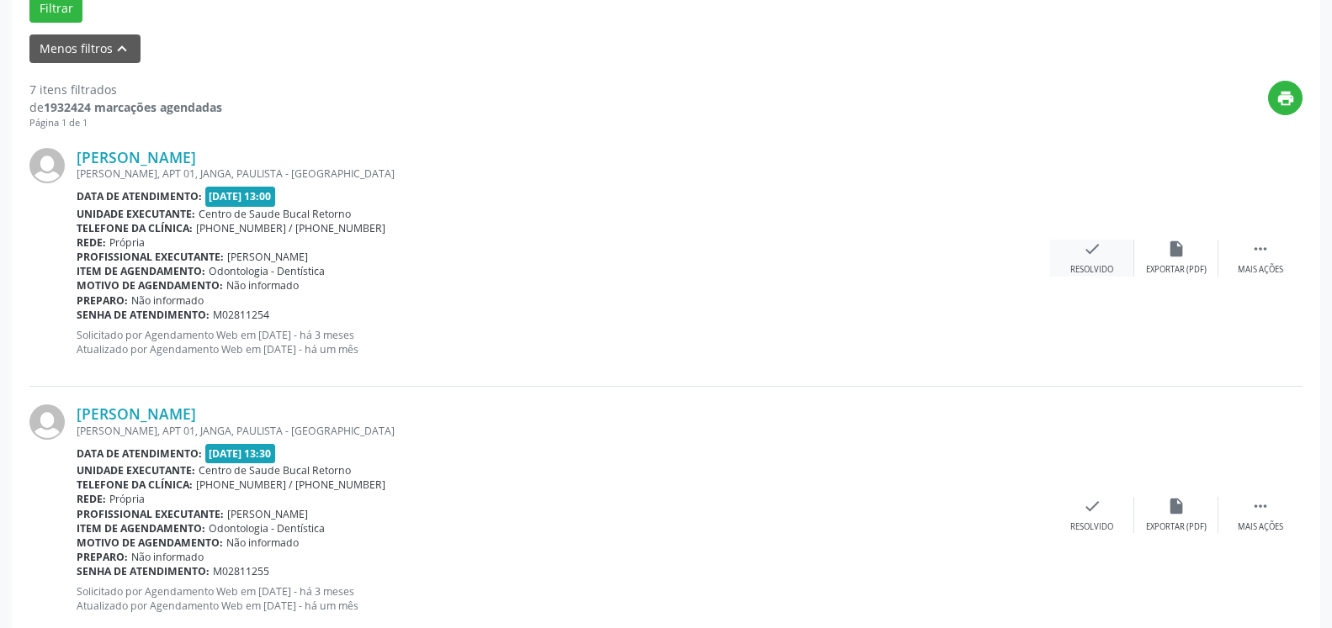
drag, startPoint x: 1104, startPoint y: 240, endPoint x: 1084, endPoint y: 257, distance: 25.6
click at [1100, 246] on div "[PERSON_NAME] [PERSON_NAME], APT 01, JANGA, PAULISTA - [GEOGRAPHIC_DATA] Data d…" at bounding box center [665, 258] width 1273 height 257
click at [1084, 253] on icon "check" at bounding box center [1092, 249] width 19 height 19
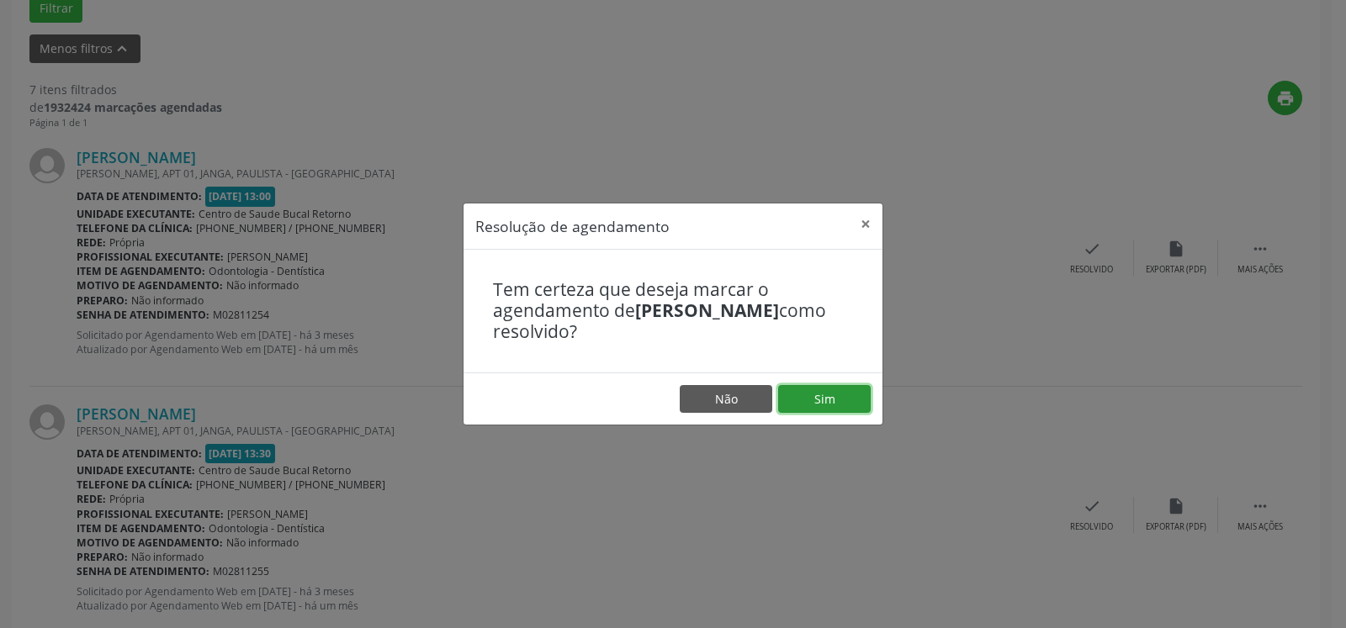
click at [853, 408] on button "Sim" at bounding box center [824, 399] width 93 height 29
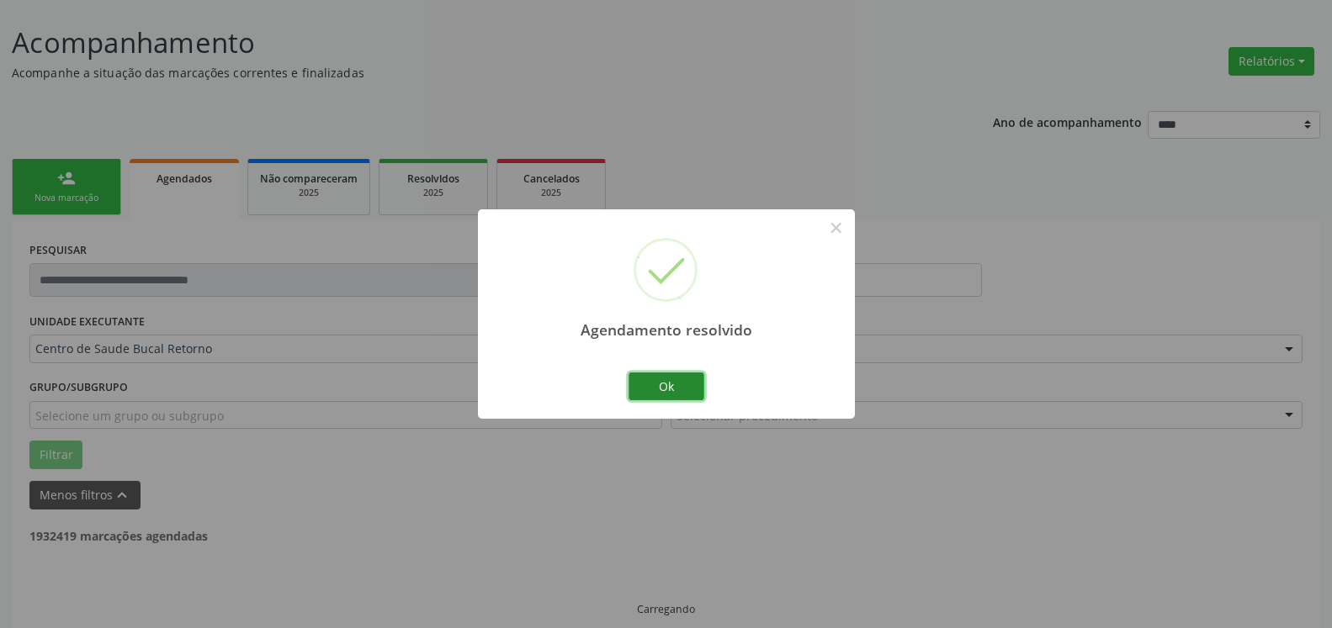
click at [679, 377] on button "Ok" at bounding box center [666, 387] width 76 height 29
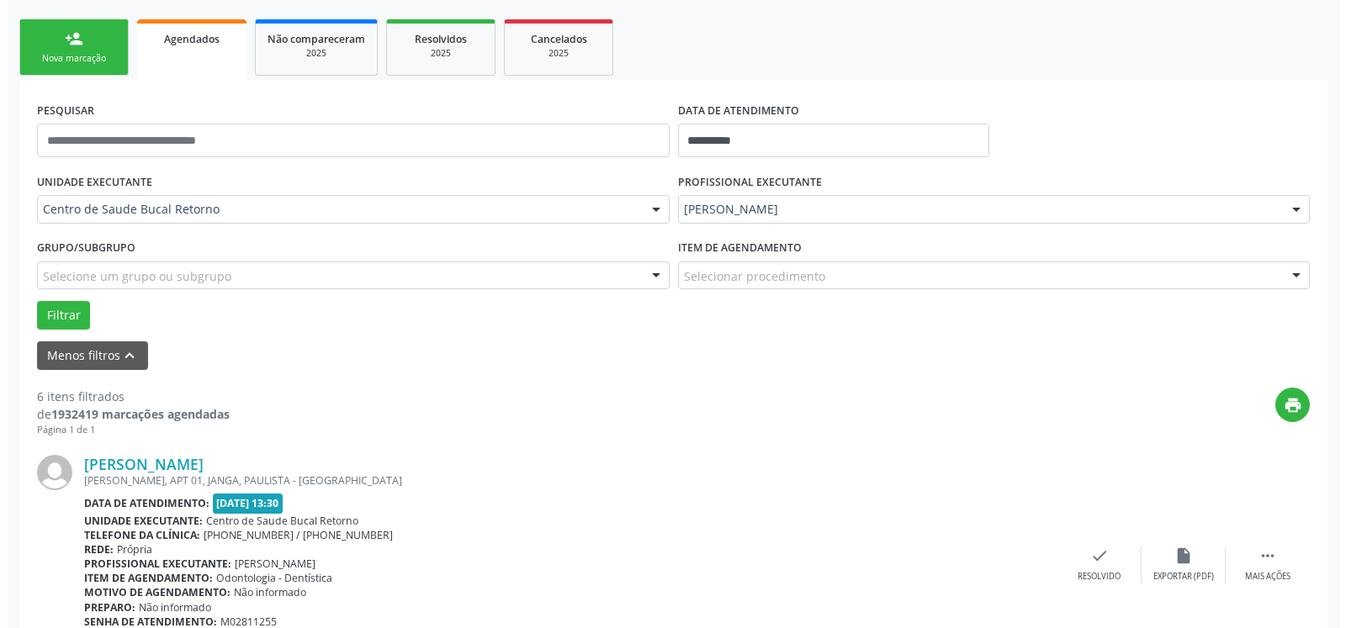
scroll to position [453, 0]
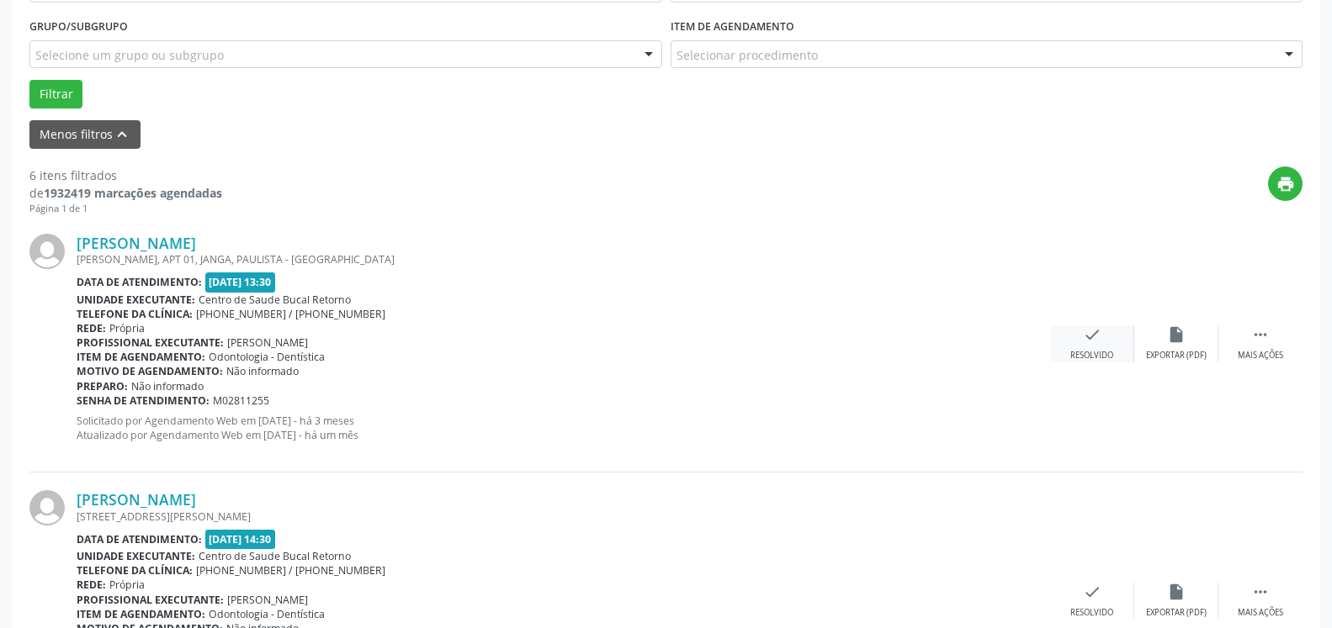
click at [1089, 333] on icon "check" at bounding box center [1092, 335] width 19 height 19
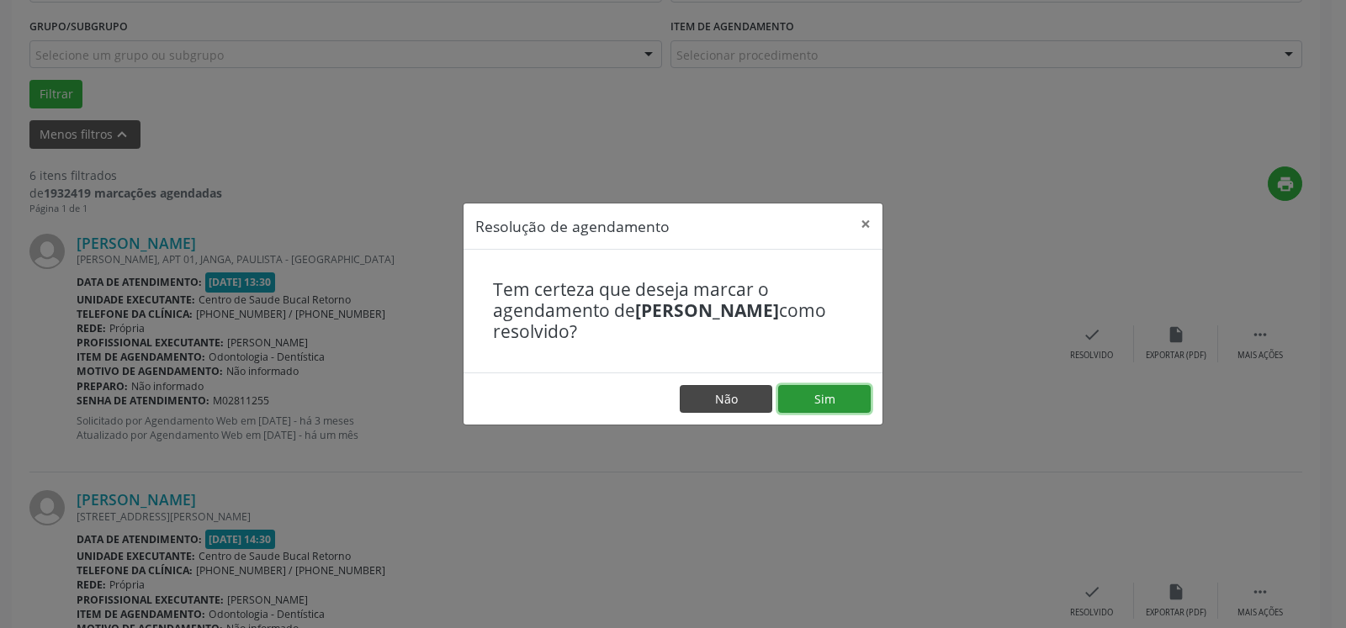
drag, startPoint x: 846, startPoint y: 387, endPoint x: 760, endPoint y: 406, distance: 88.8
click at [841, 389] on button "Sim" at bounding box center [824, 399] width 93 height 29
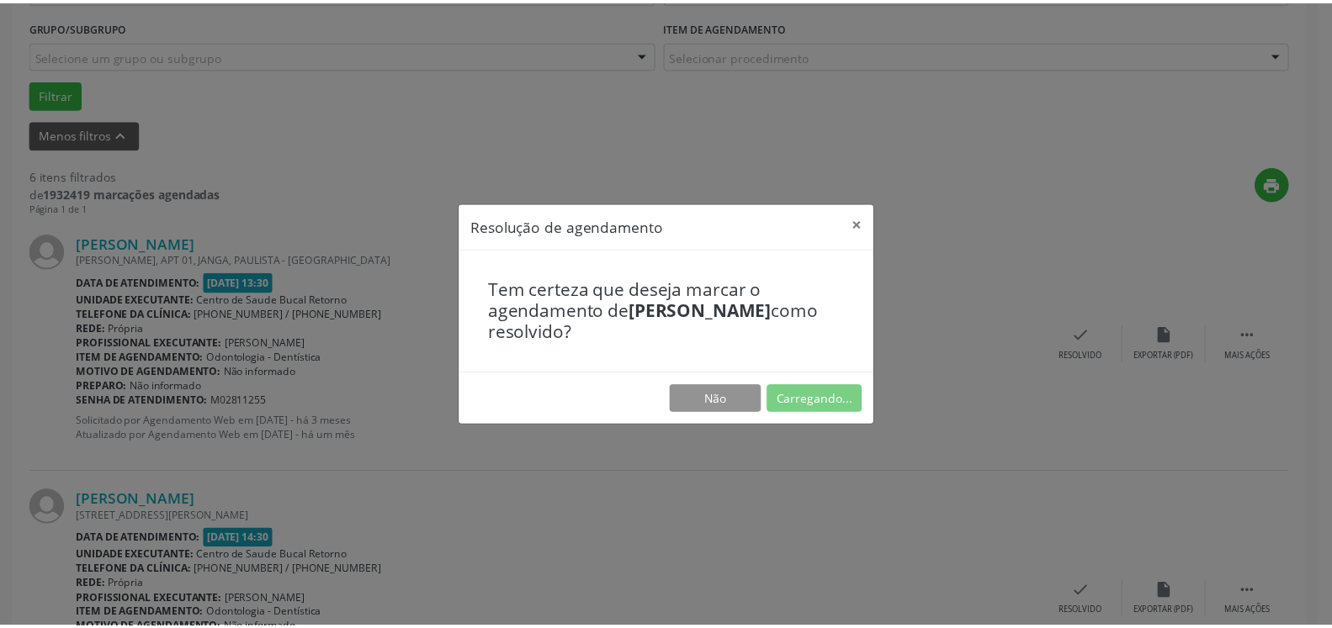
scroll to position [93, 0]
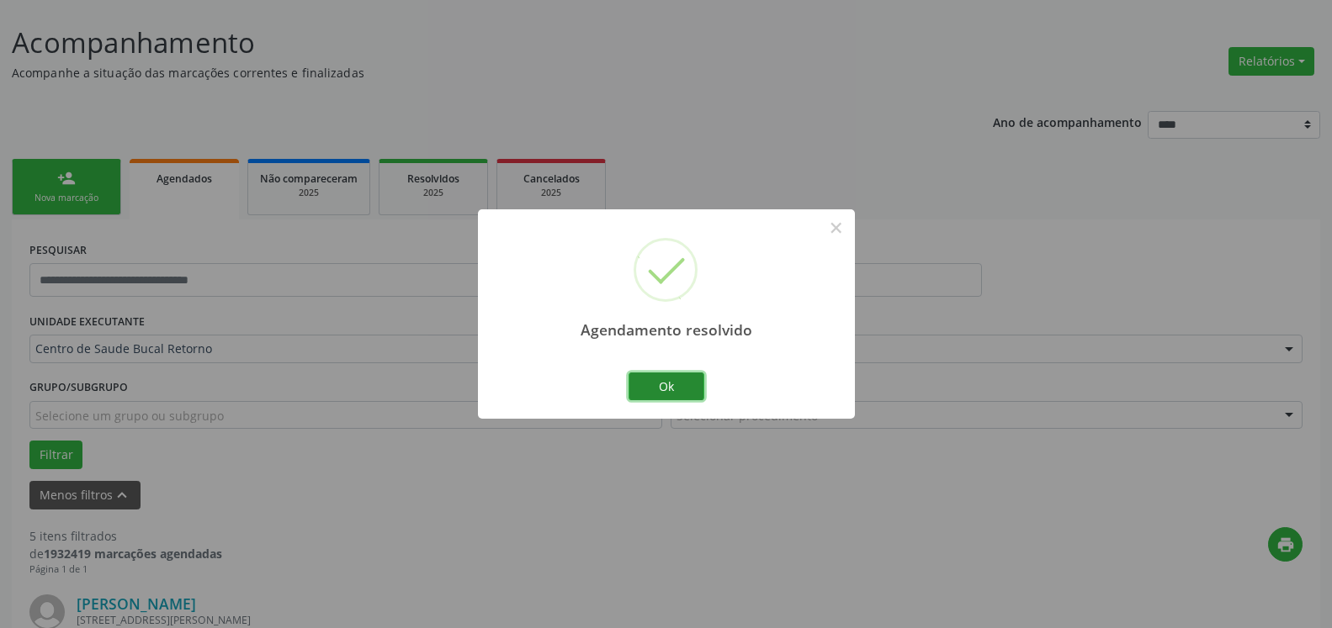
click at [672, 388] on button "Ok" at bounding box center [666, 387] width 76 height 29
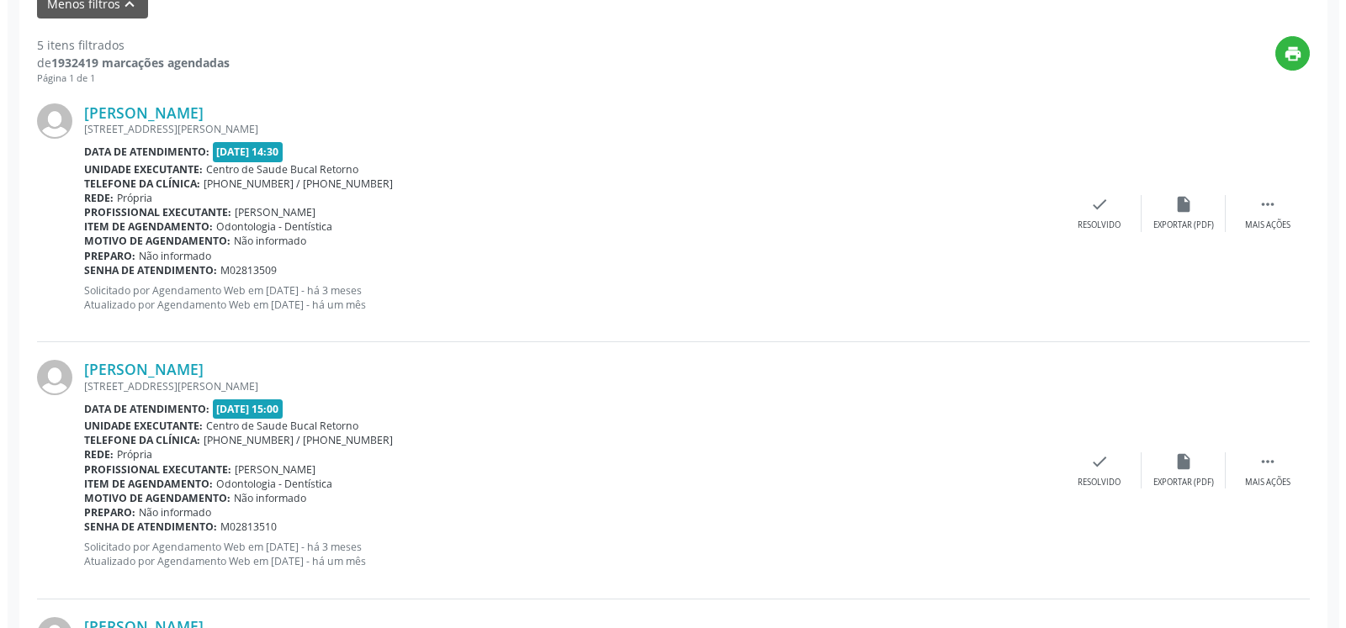
scroll to position [607, 0]
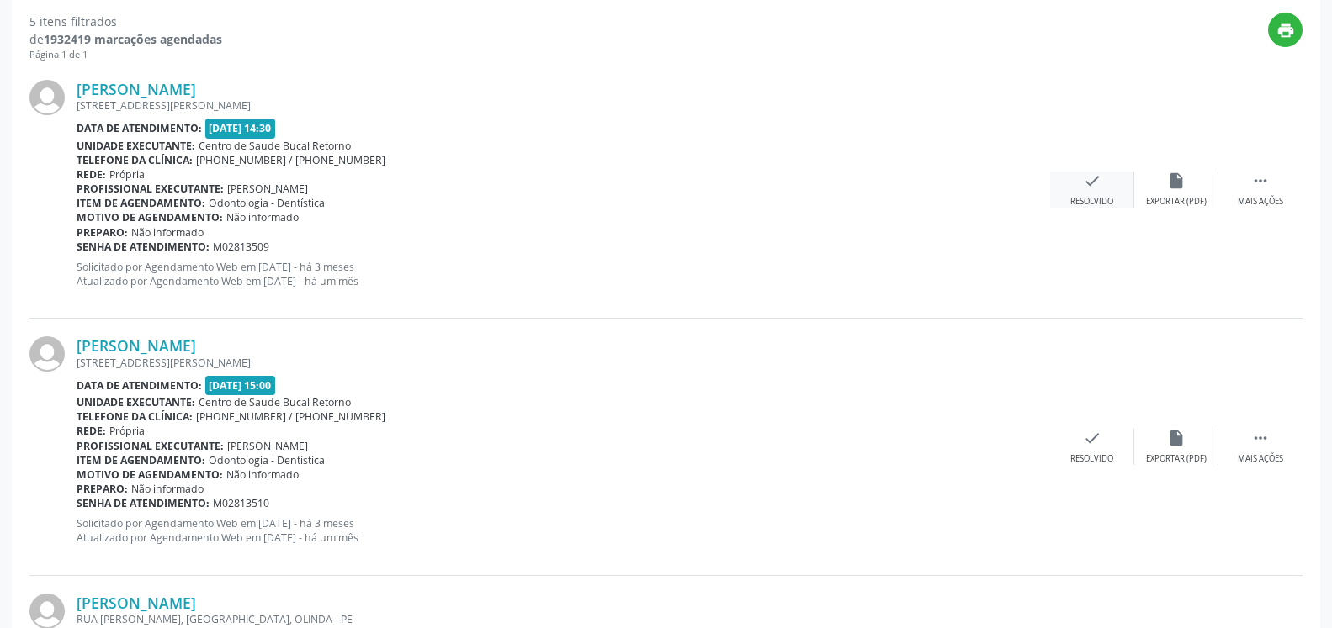
click at [1085, 184] on icon "check" at bounding box center [1092, 181] width 19 height 19
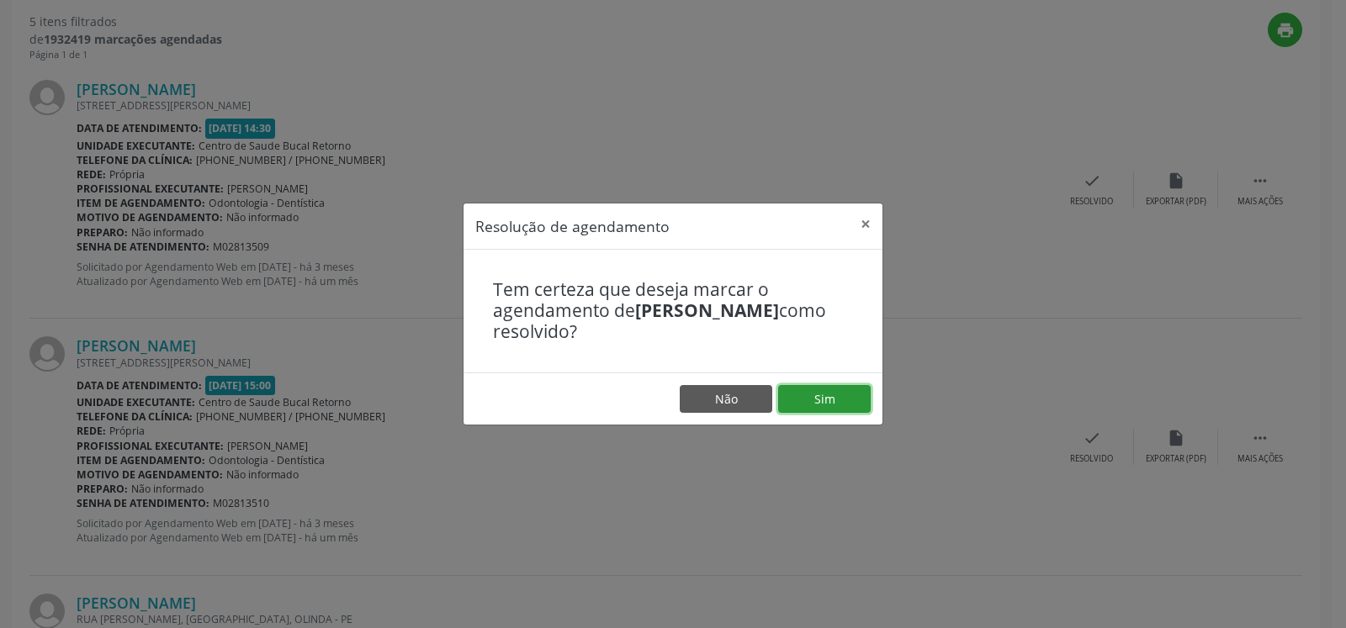
click at [829, 391] on button "Sim" at bounding box center [824, 399] width 93 height 29
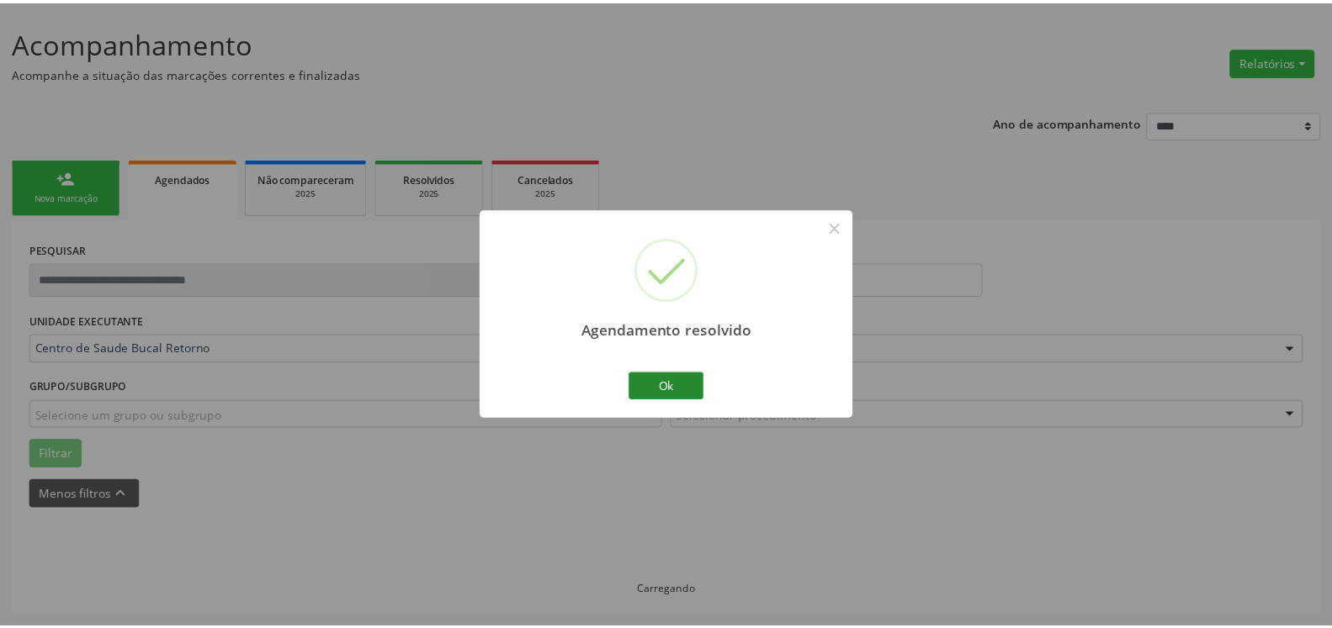
scroll to position [93, 0]
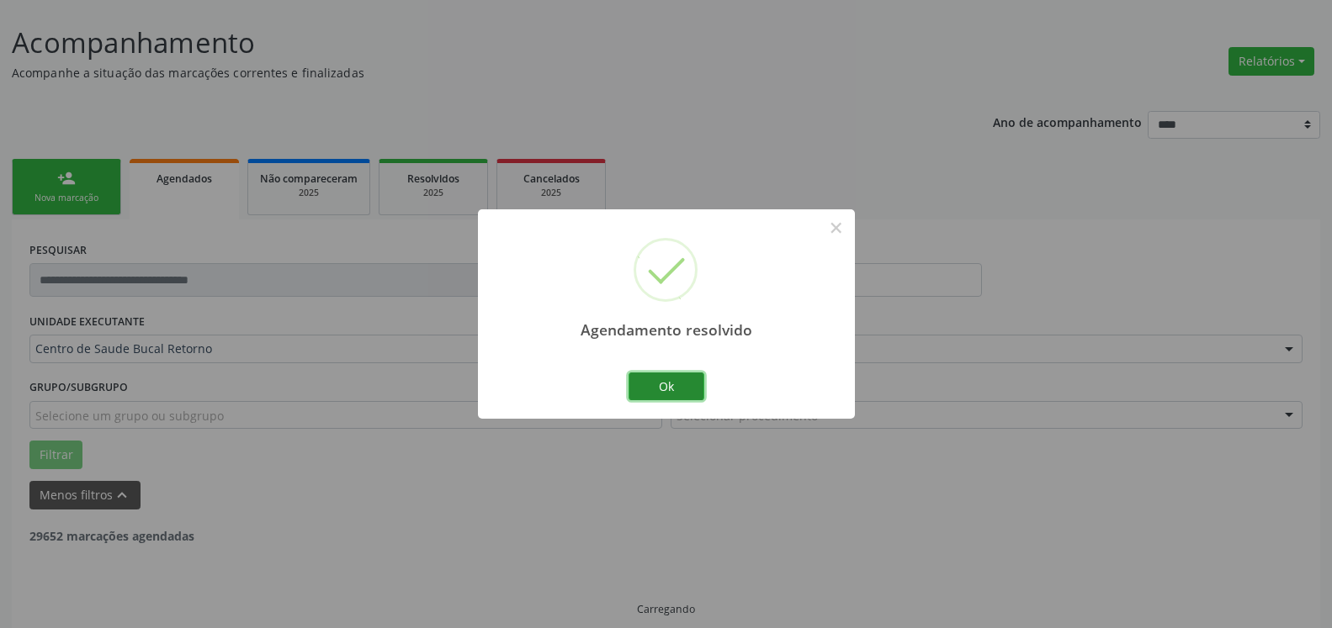
click at [660, 387] on button "Ok" at bounding box center [666, 387] width 76 height 29
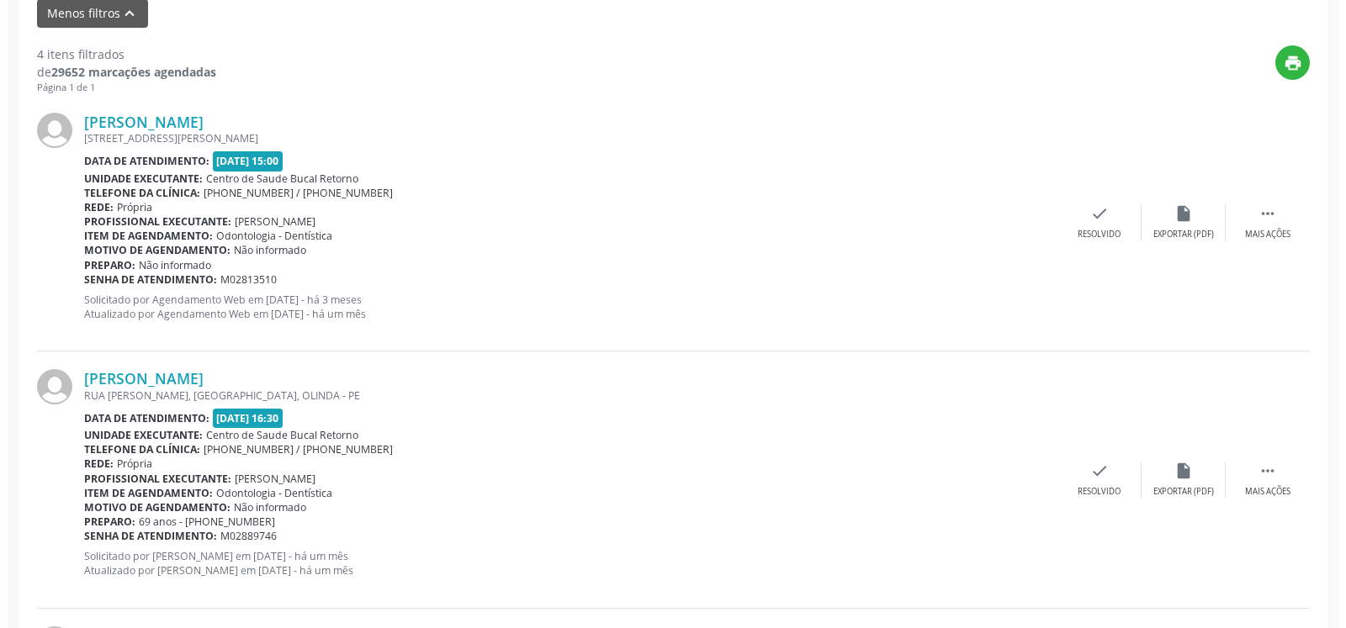
scroll to position [607, 0]
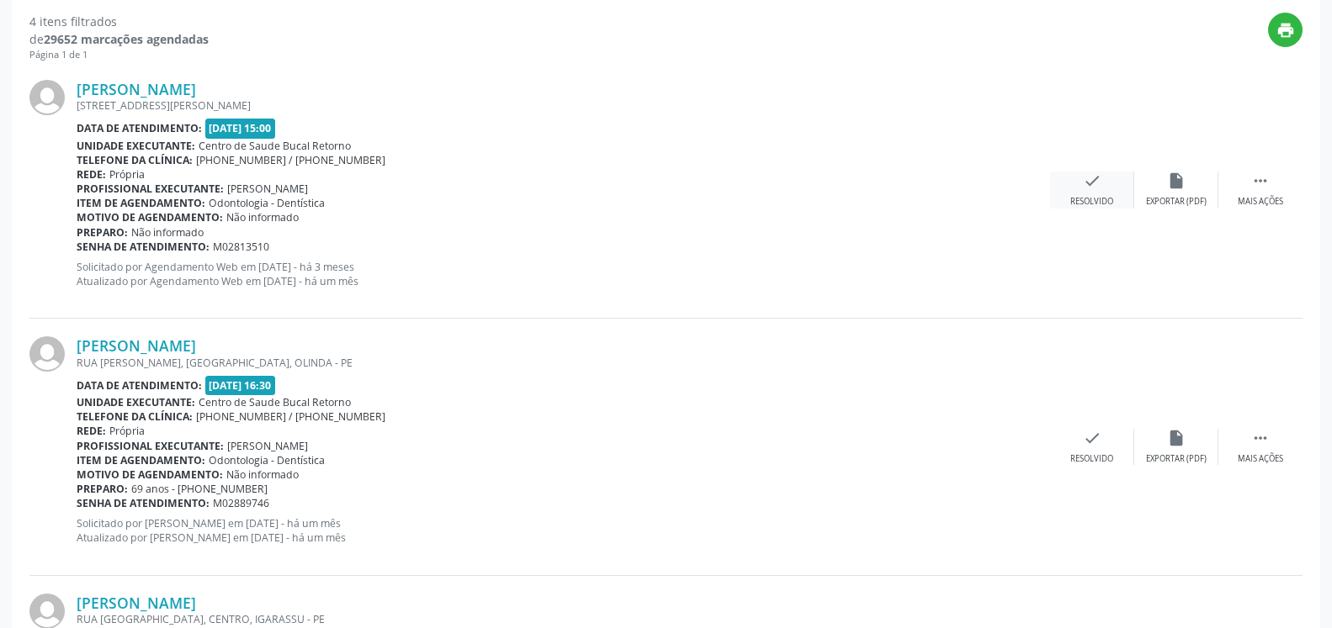
click at [1084, 189] on icon "check" at bounding box center [1092, 181] width 19 height 19
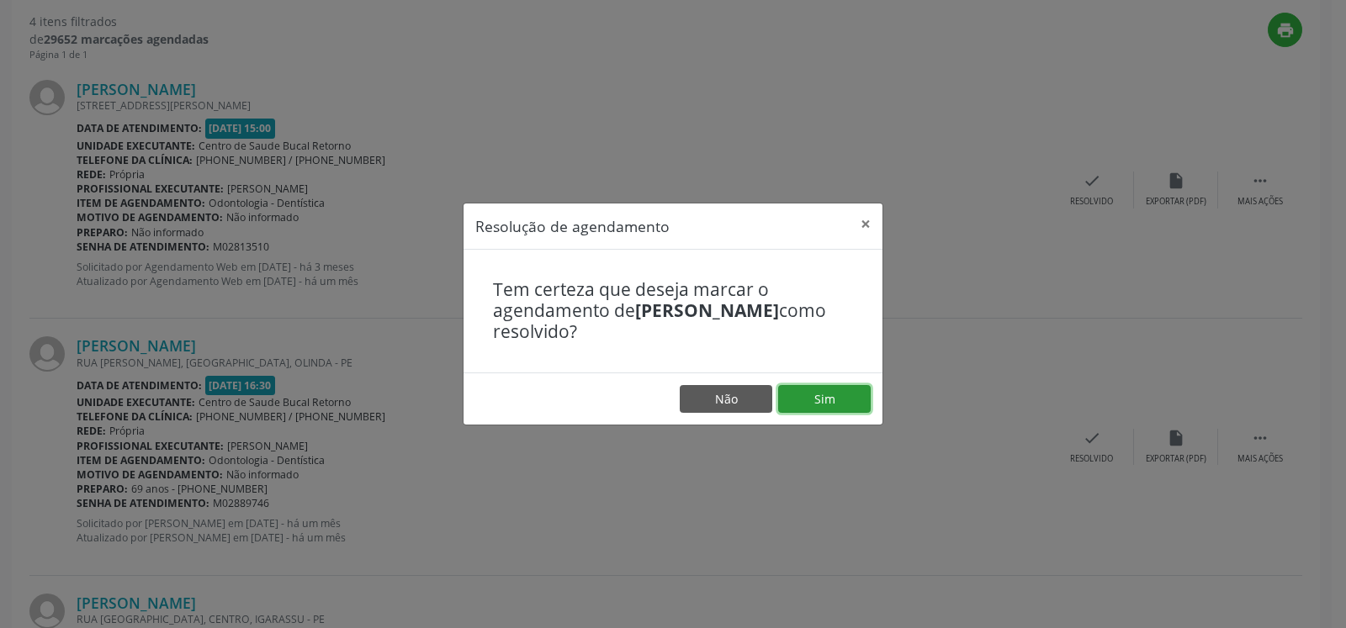
click at [822, 399] on button "Sim" at bounding box center [824, 399] width 93 height 29
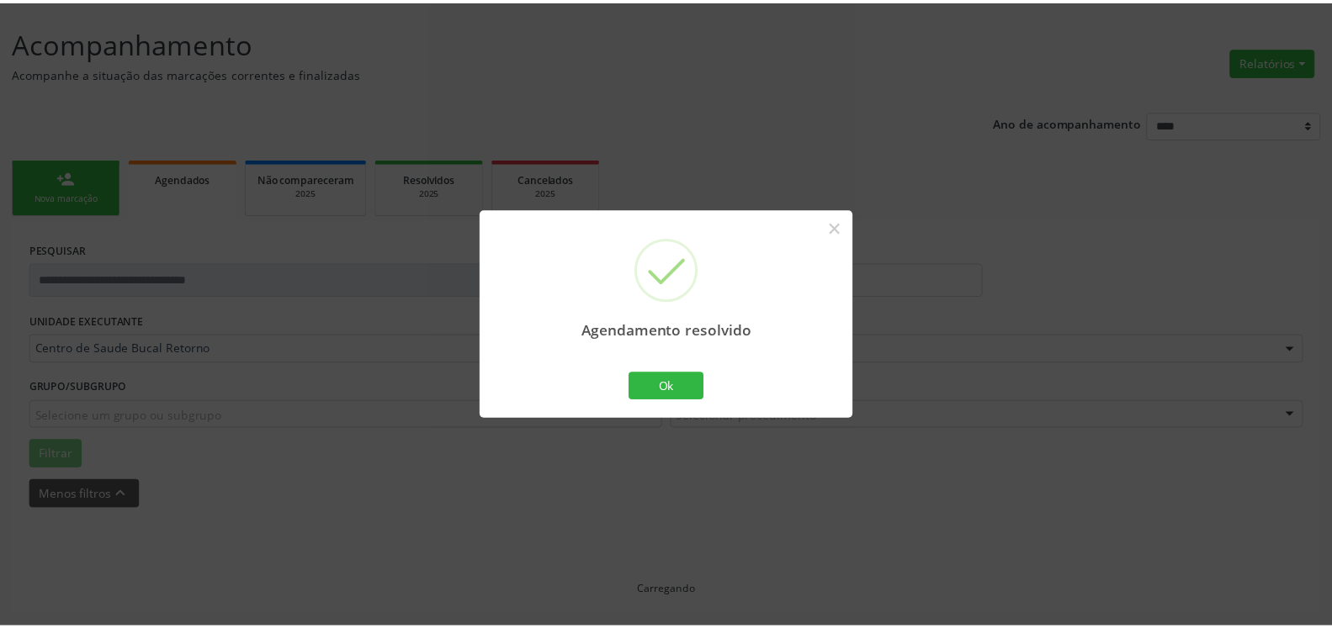
scroll to position [93, 0]
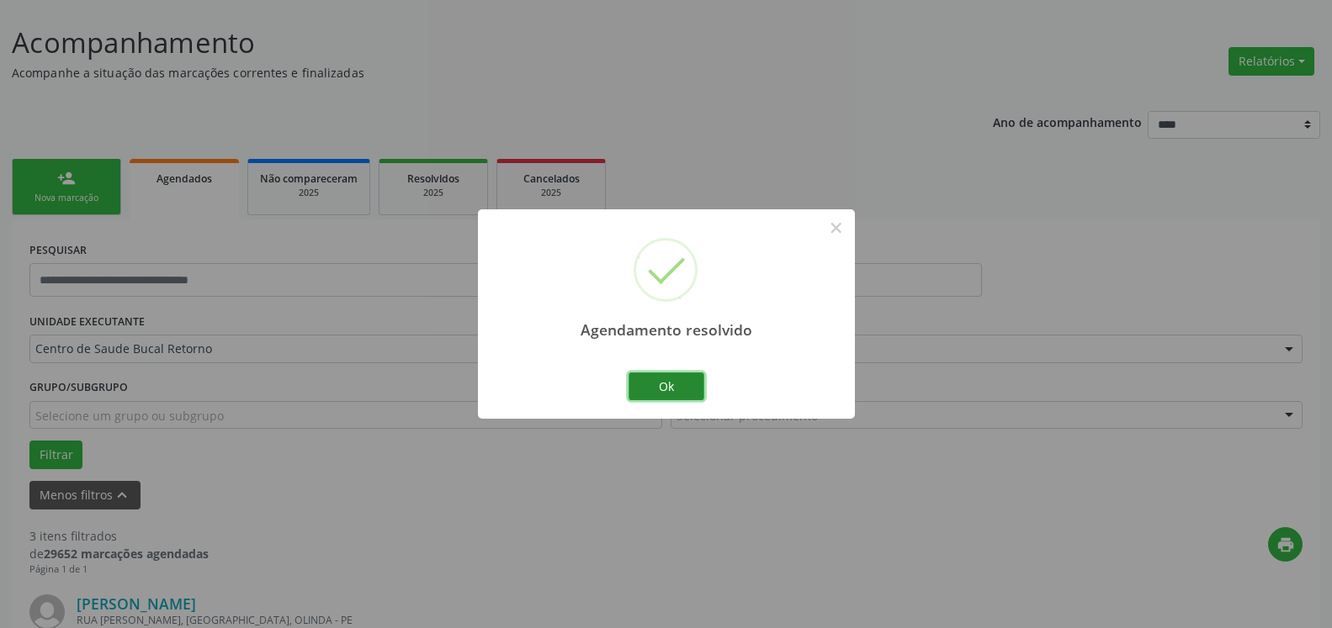
click at [678, 395] on button "Ok" at bounding box center [666, 387] width 76 height 29
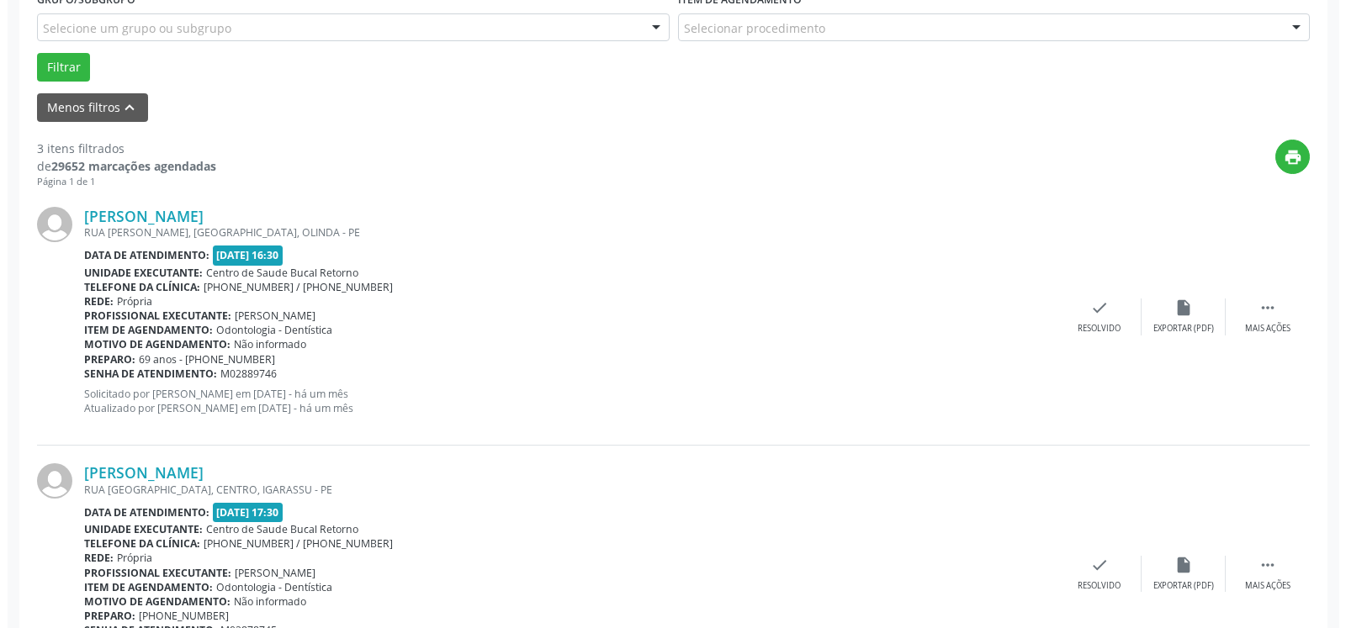
scroll to position [607, 0]
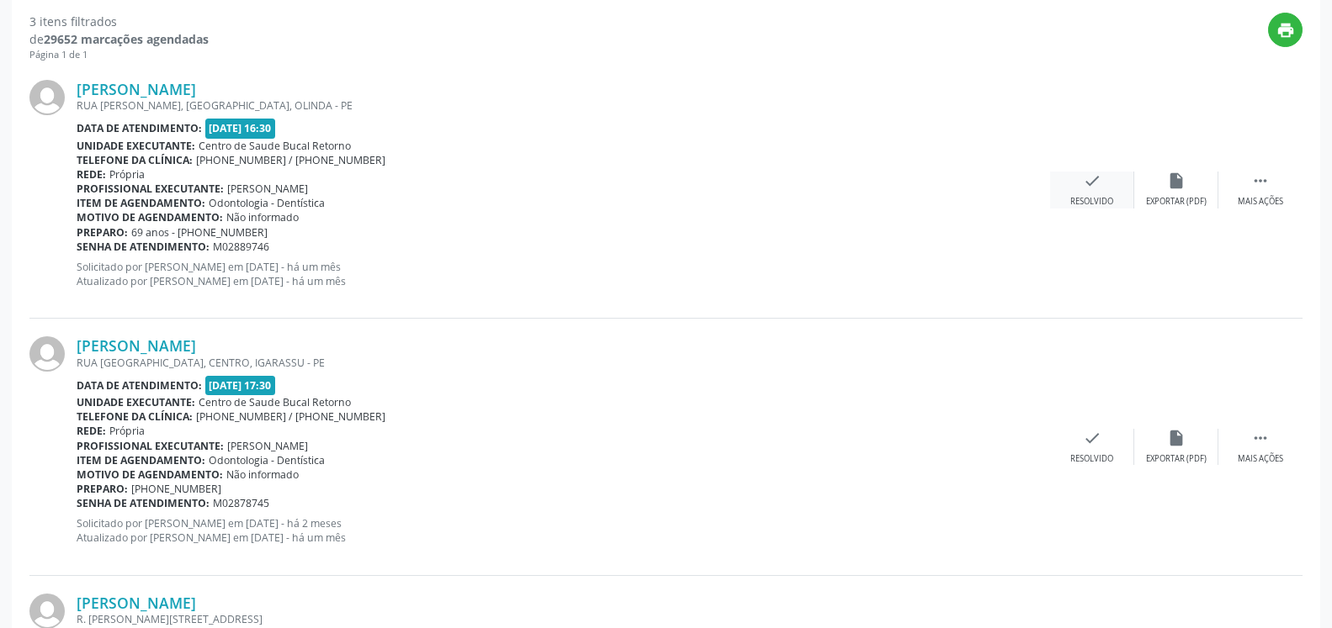
click at [1088, 190] on icon "check" at bounding box center [1092, 181] width 19 height 19
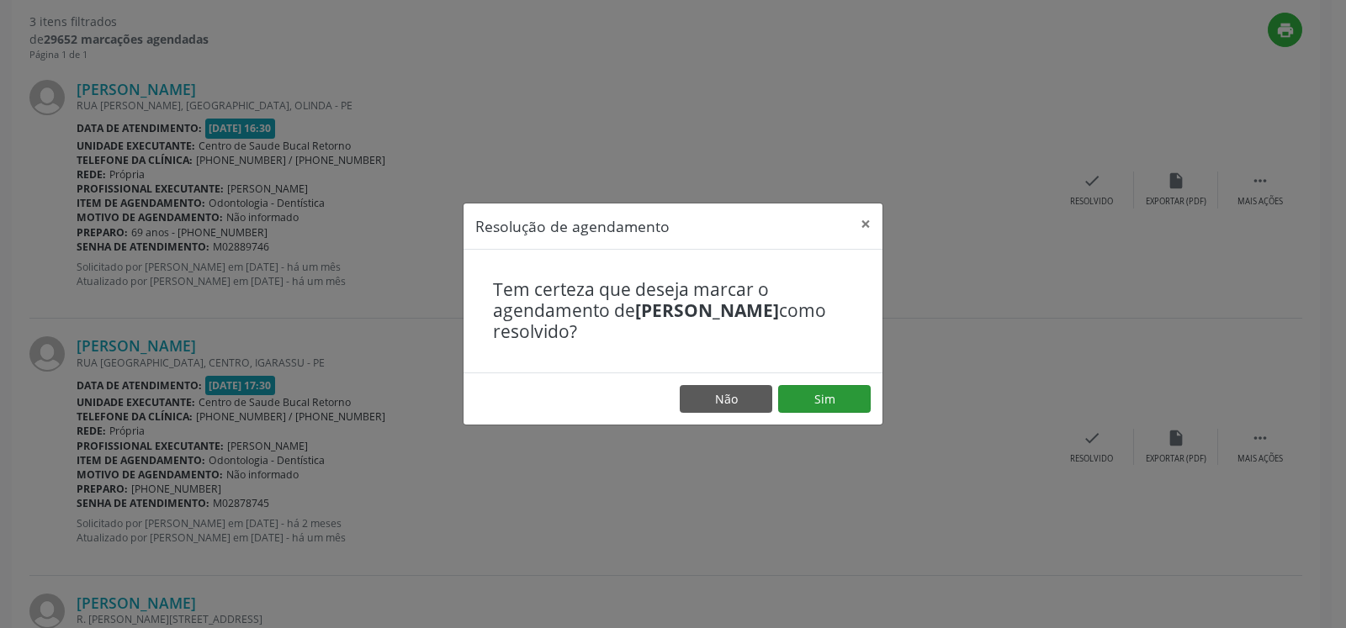
drag, startPoint x: 822, startPoint y: 379, endPoint x: 819, endPoint y: 393, distance: 13.9
click at [819, 388] on footer "Não Sim" at bounding box center [673, 399] width 419 height 53
click at [818, 393] on button "Sim" at bounding box center [824, 399] width 93 height 29
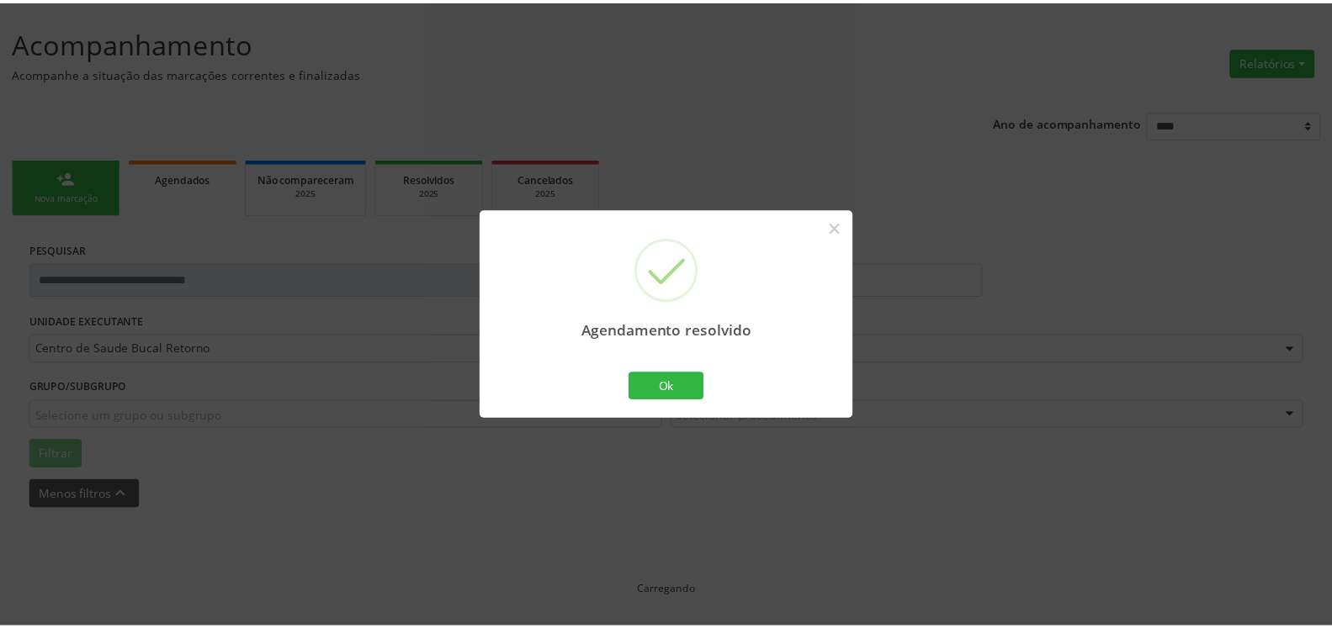
scroll to position [93, 0]
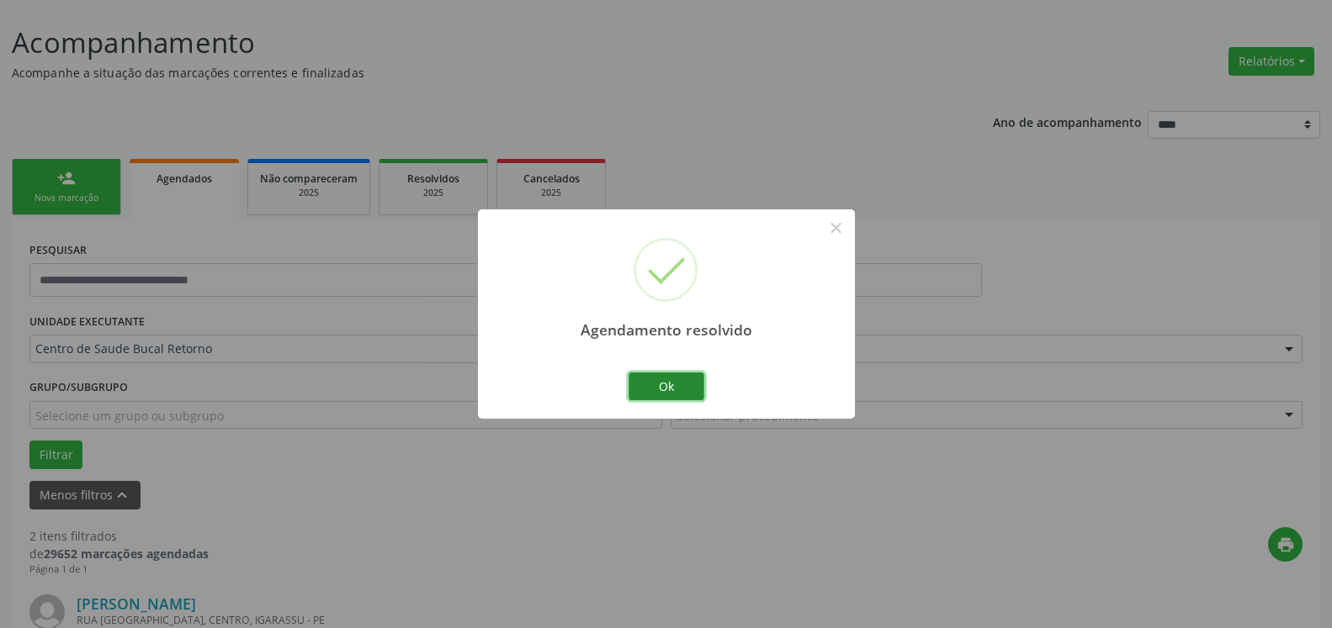
click at [661, 378] on button "Ok" at bounding box center [666, 387] width 76 height 29
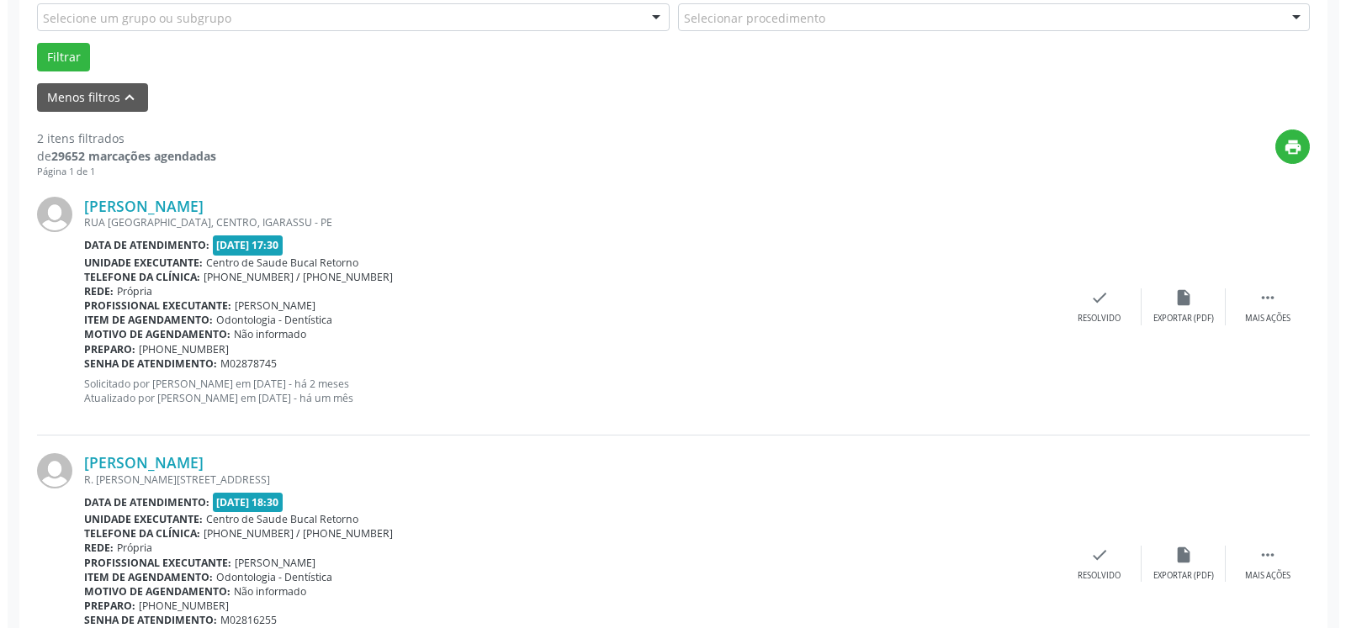
scroll to position [584, 0]
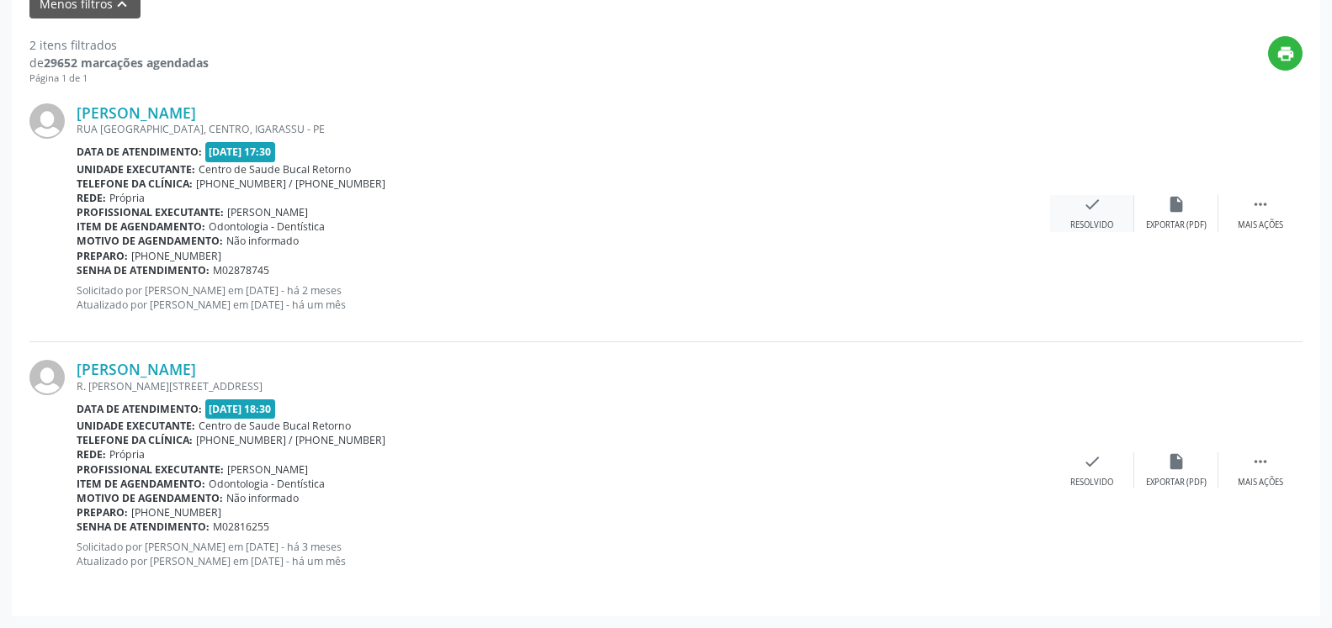
click at [1090, 214] on icon "check" at bounding box center [1092, 204] width 19 height 19
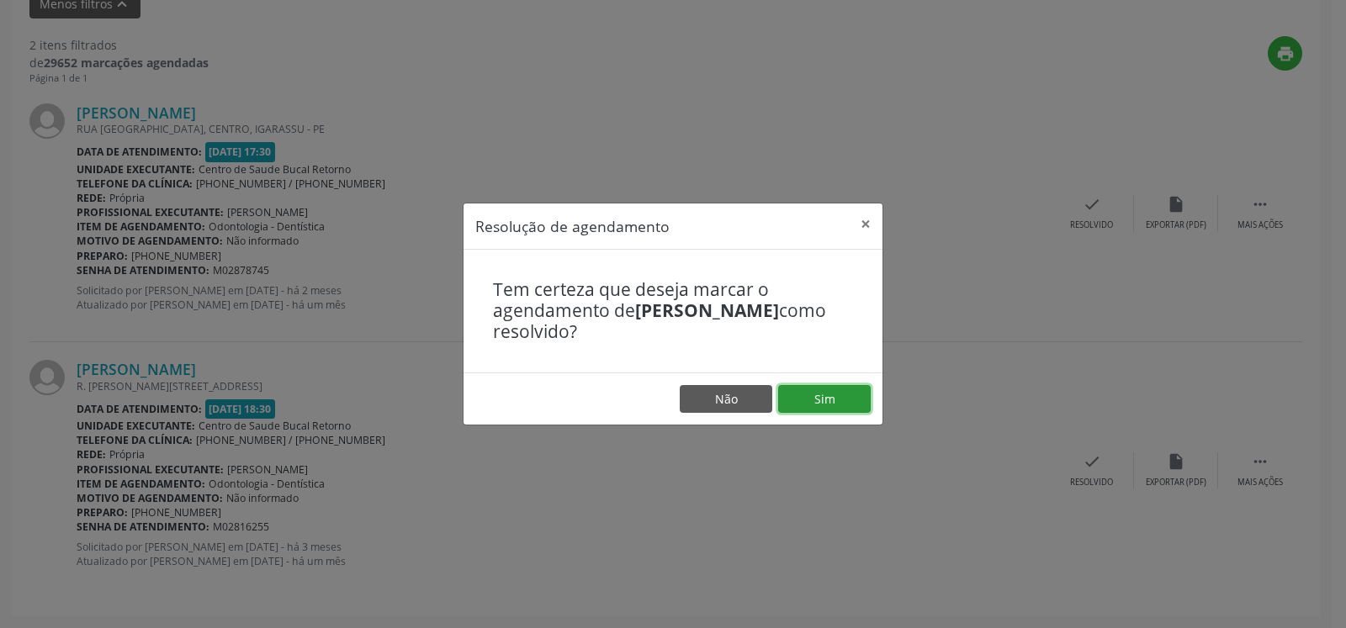
click at [829, 396] on button "Sim" at bounding box center [824, 399] width 93 height 29
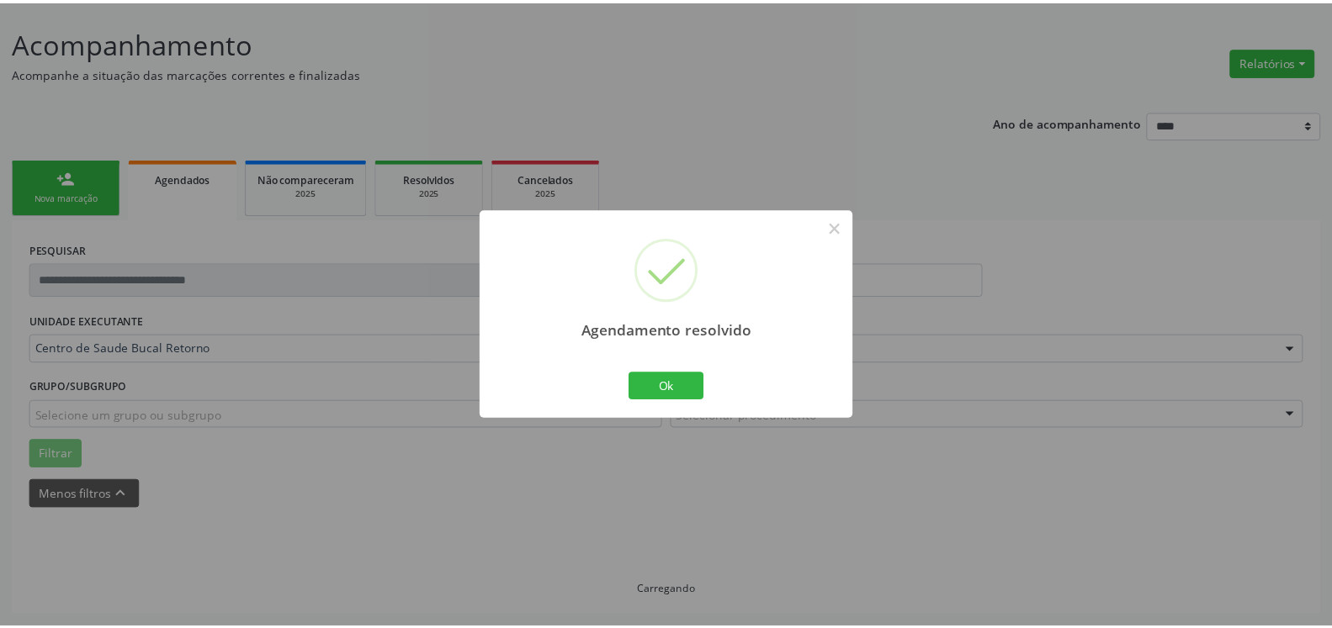
scroll to position [93, 0]
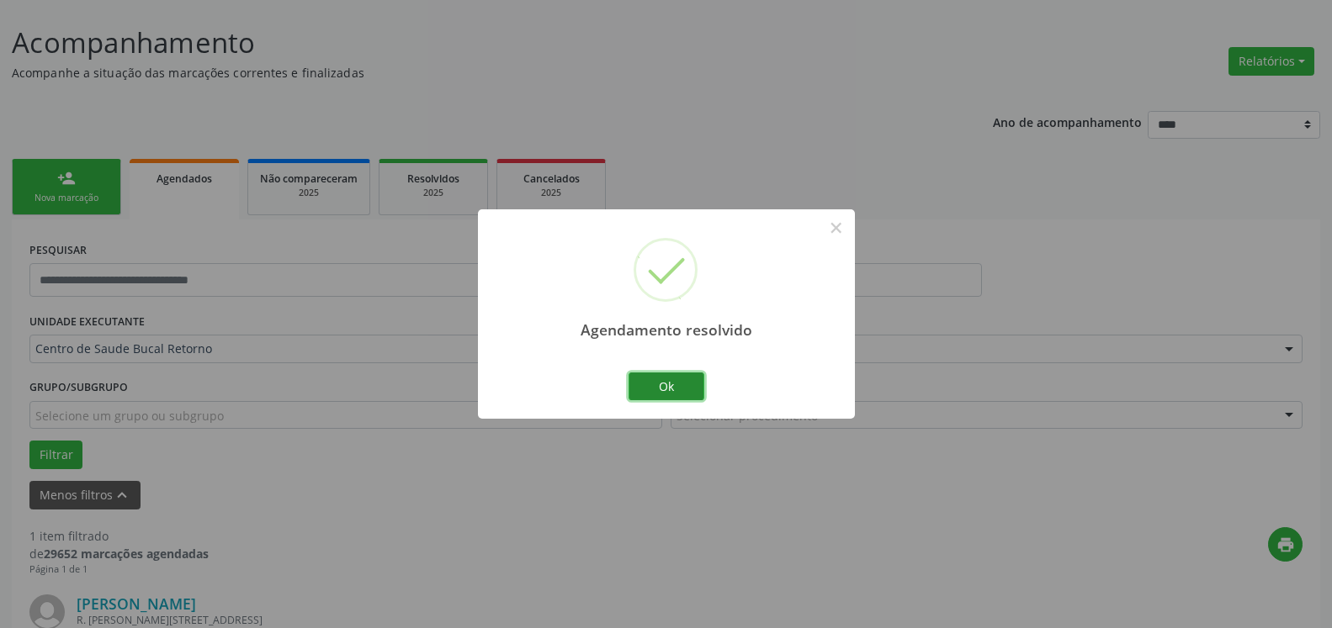
click at [681, 380] on button "Ok" at bounding box center [666, 387] width 76 height 29
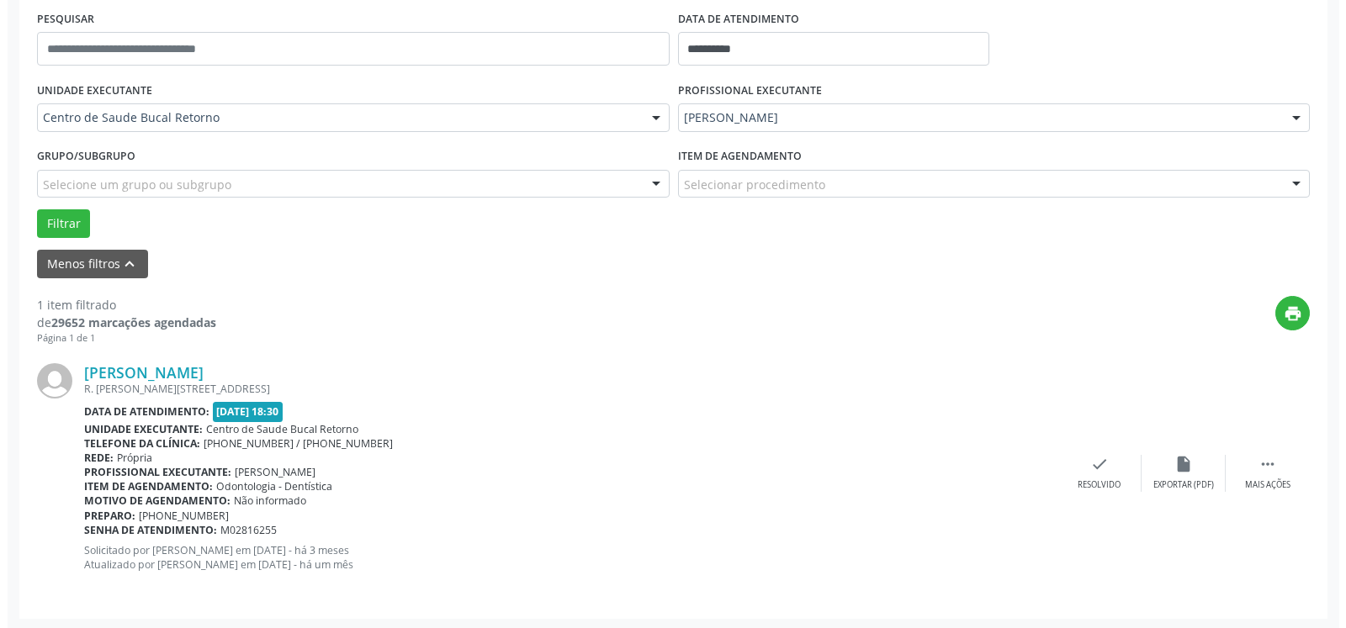
scroll to position [326, 0]
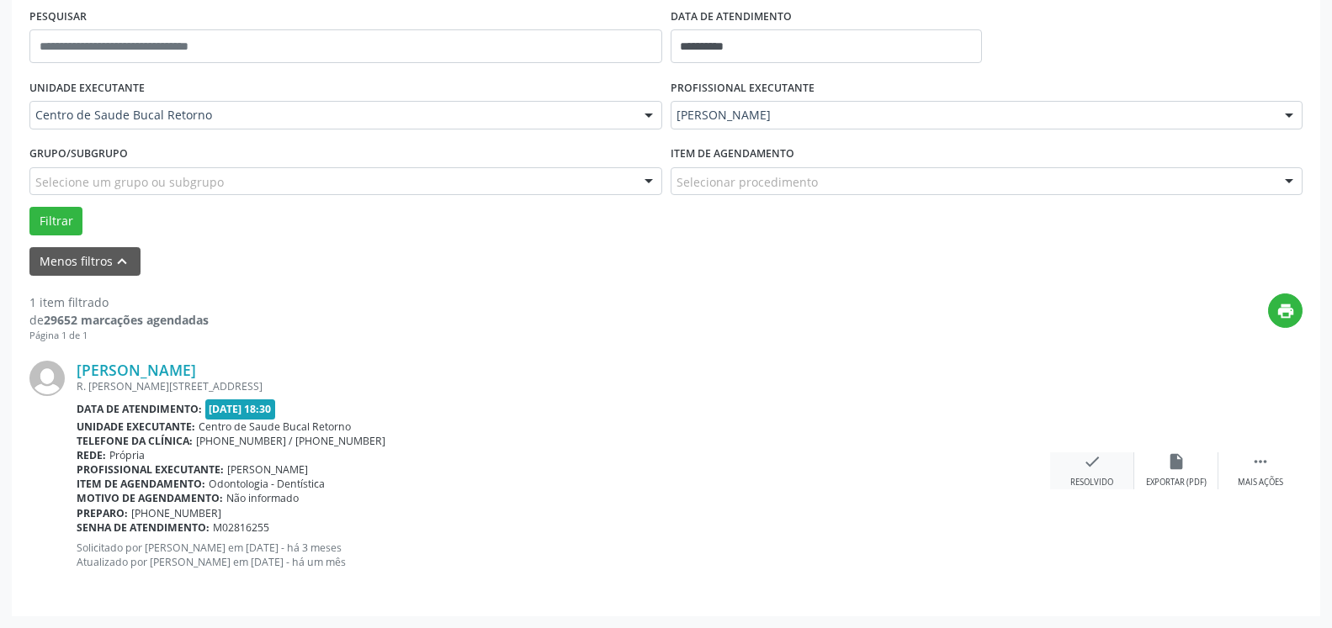
click at [1085, 469] on icon "check" at bounding box center [1092, 462] width 19 height 19
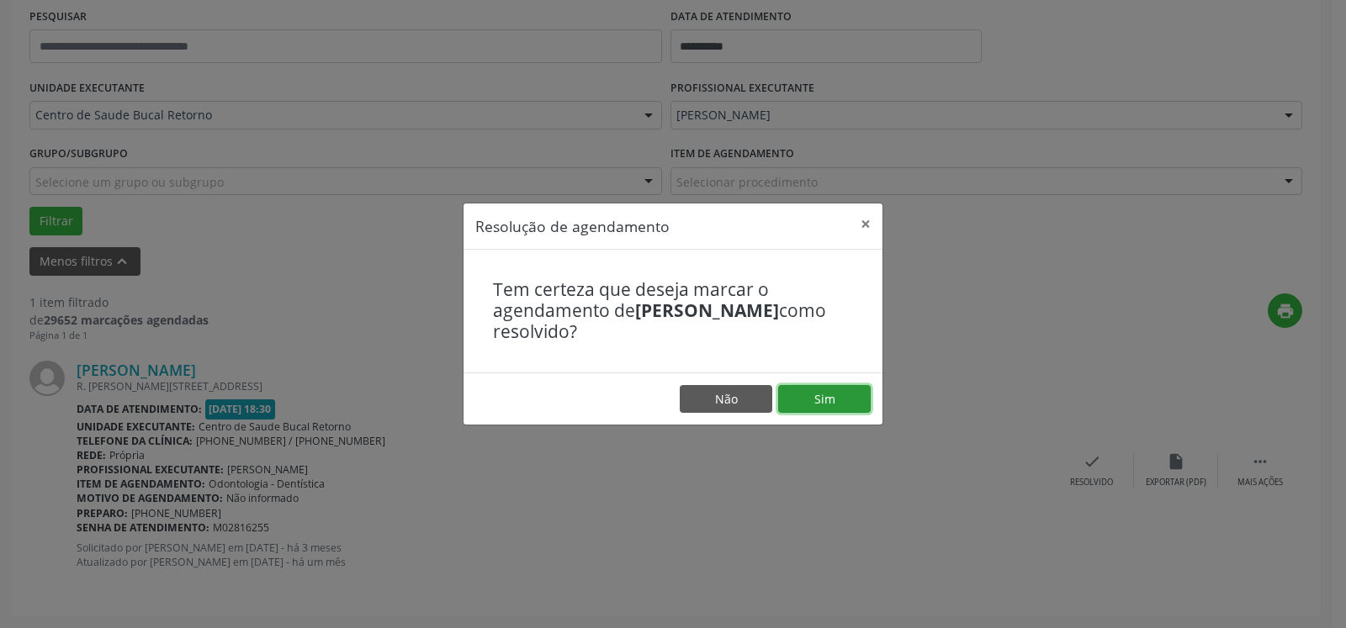
click at [852, 396] on button "Sim" at bounding box center [824, 399] width 93 height 29
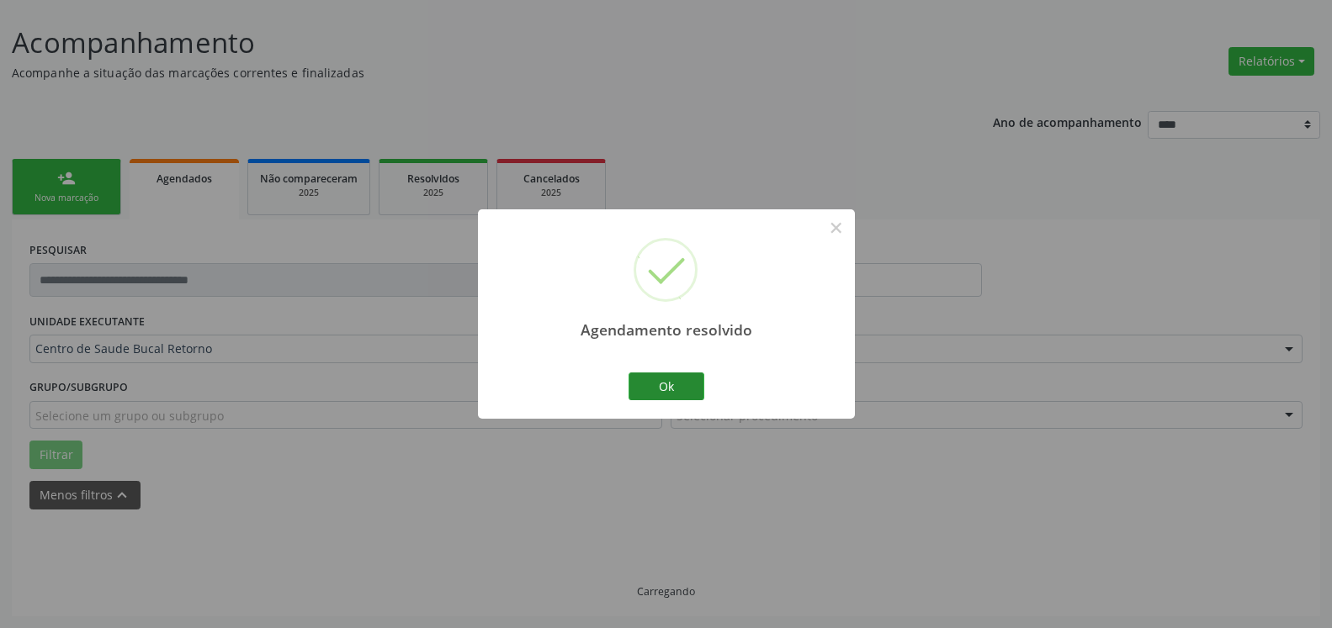
scroll to position [56, 0]
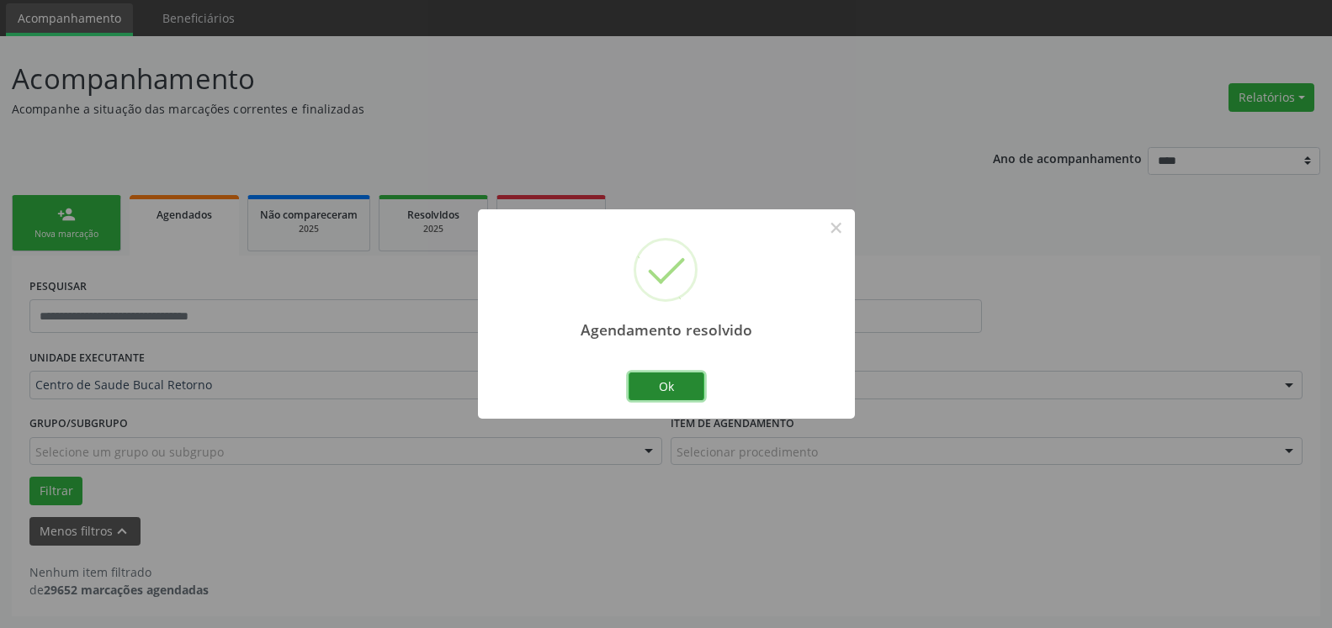
click at [660, 378] on button "Ok" at bounding box center [666, 387] width 76 height 29
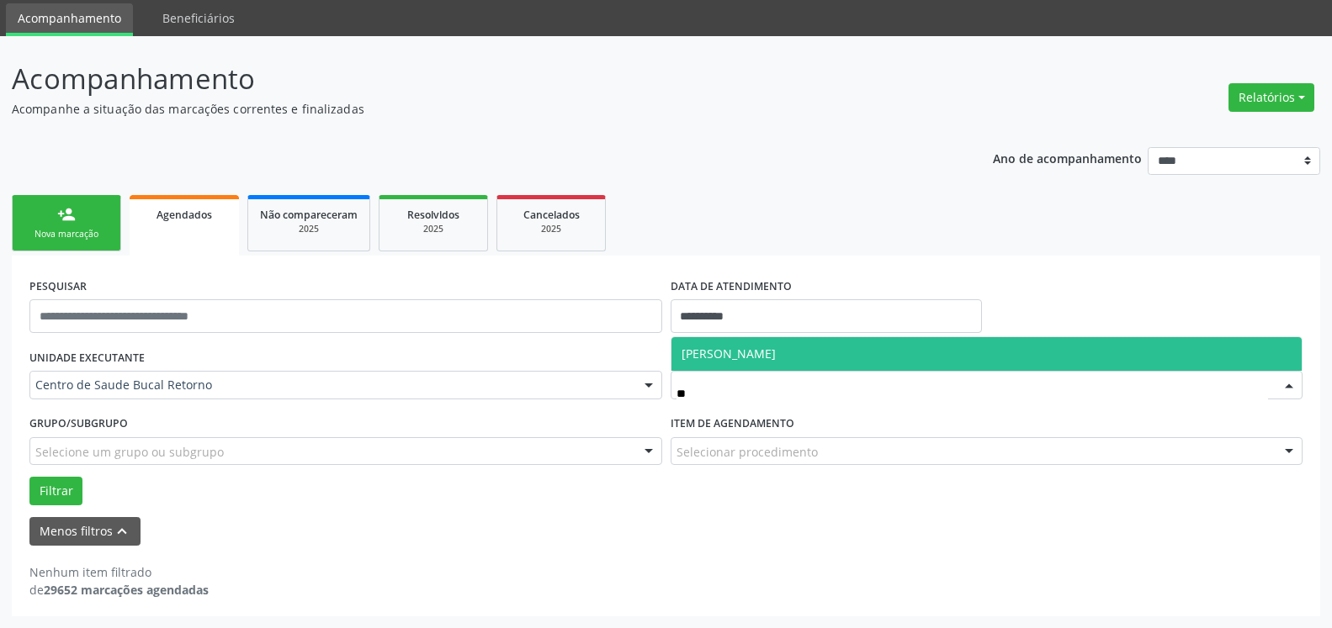
type input "***"
click at [773, 344] on span "[PERSON_NAME]" at bounding box center [986, 354] width 631 height 34
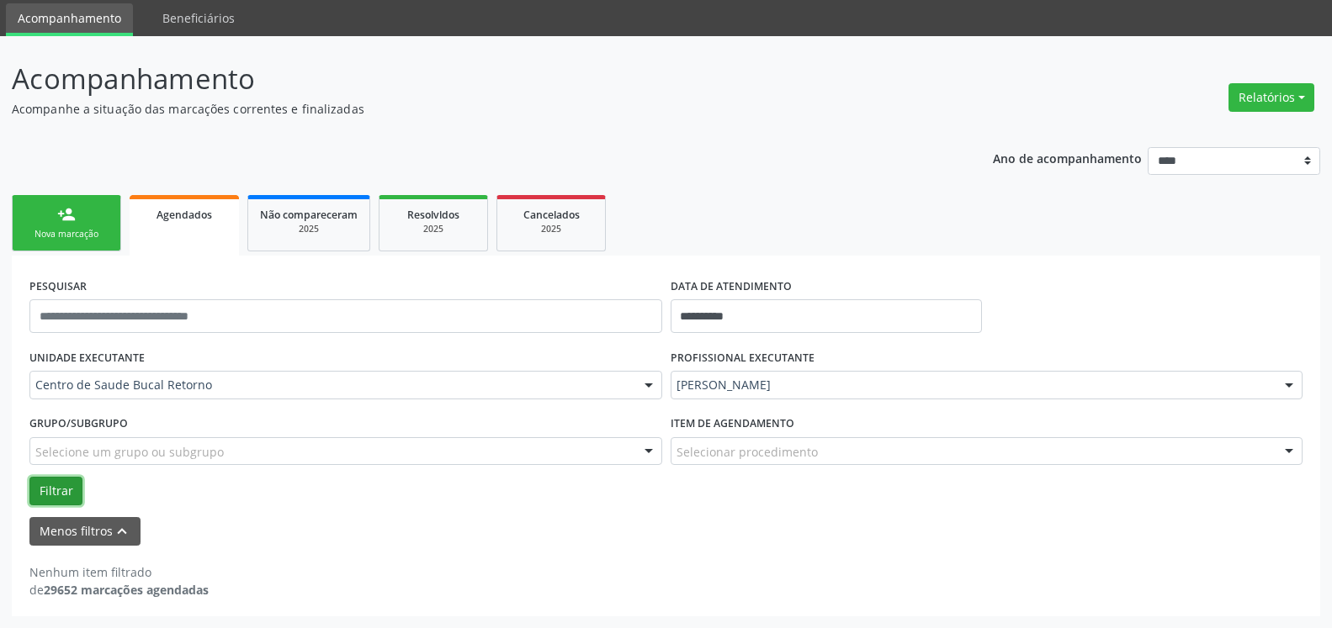
click at [46, 482] on button "Filtrar" at bounding box center [55, 491] width 53 height 29
click at [768, 310] on input "**********" at bounding box center [826, 316] width 312 height 34
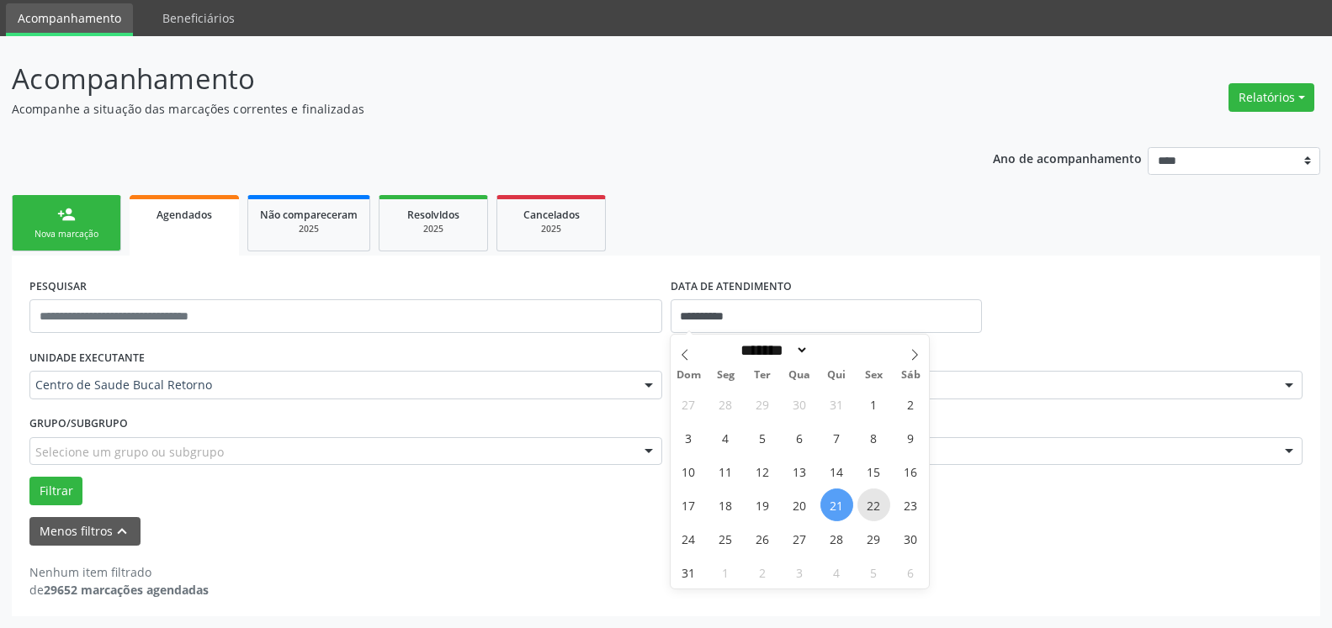
click at [870, 497] on span "22" at bounding box center [873, 505] width 33 height 33
type input "**********"
click at [870, 497] on span "22" at bounding box center [873, 505] width 33 height 33
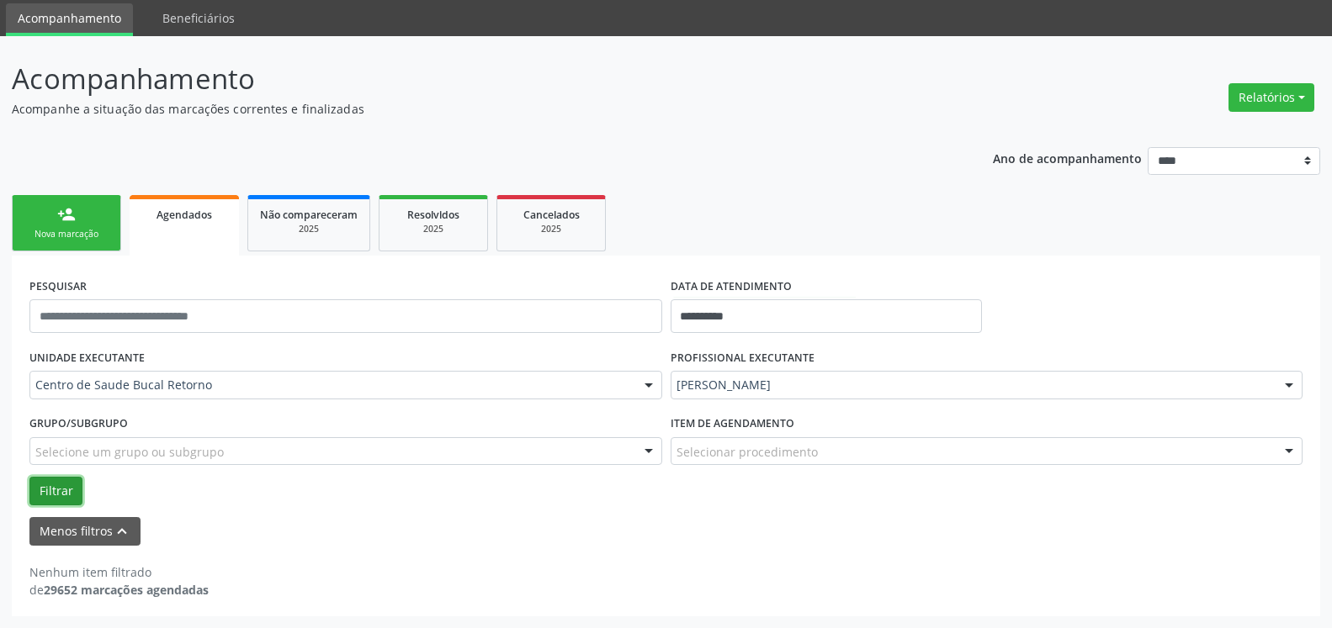
click at [54, 490] on button "Filtrar" at bounding box center [55, 491] width 53 height 29
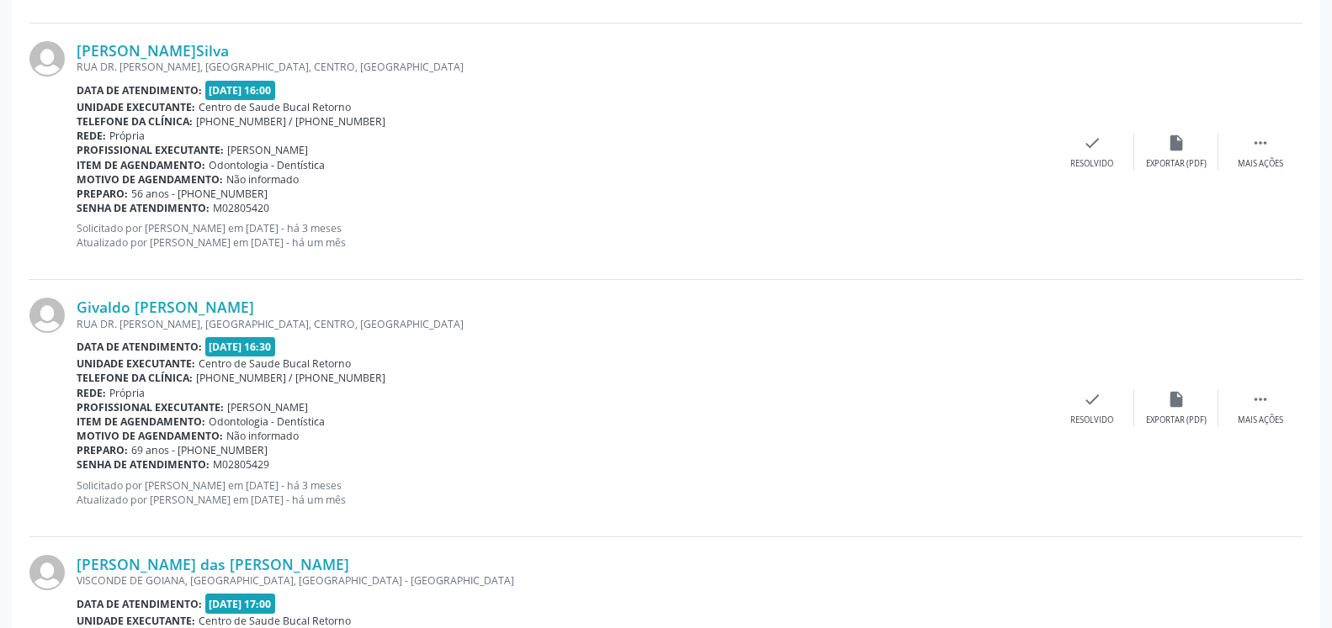
scroll to position [2716, 0]
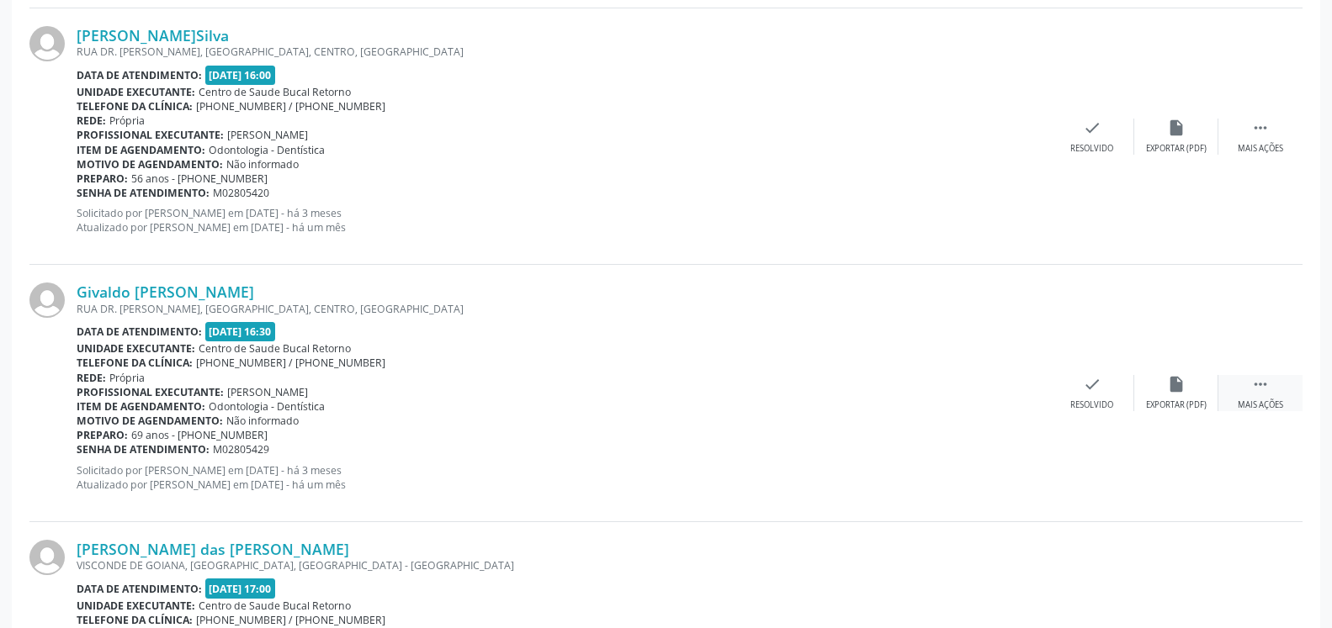
click at [1258, 389] on icon "" at bounding box center [1260, 384] width 19 height 19
click at [1190, 395] on div "alarm_off Não compareceu" at bounding box center [1176, 393] width 84 height 36
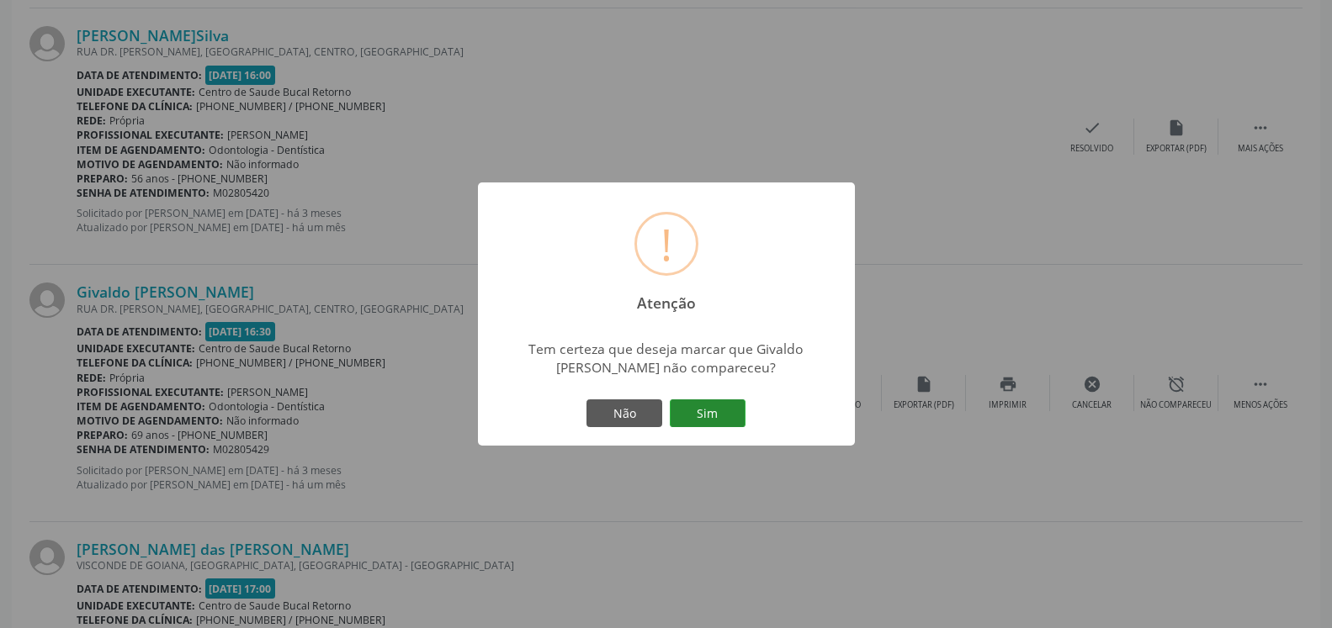
click at [720, 412] on button "Sim" at bounding box center [708, 414] width 76 height 29
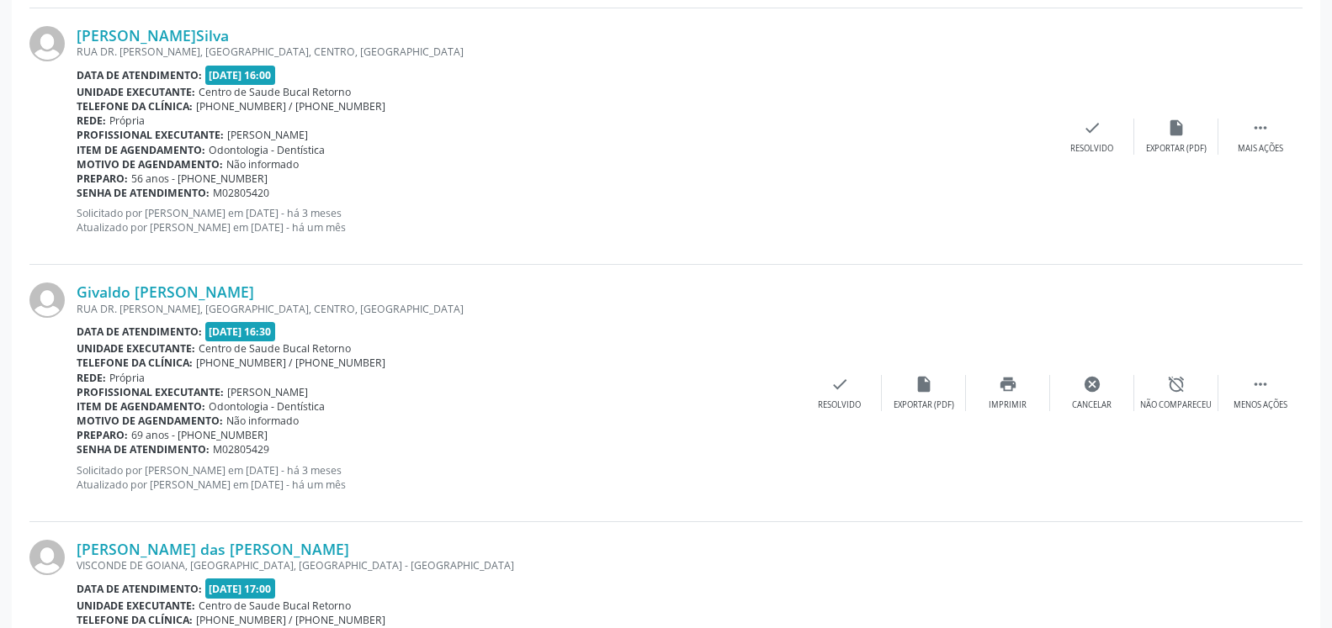
scroll to position [110, 0]
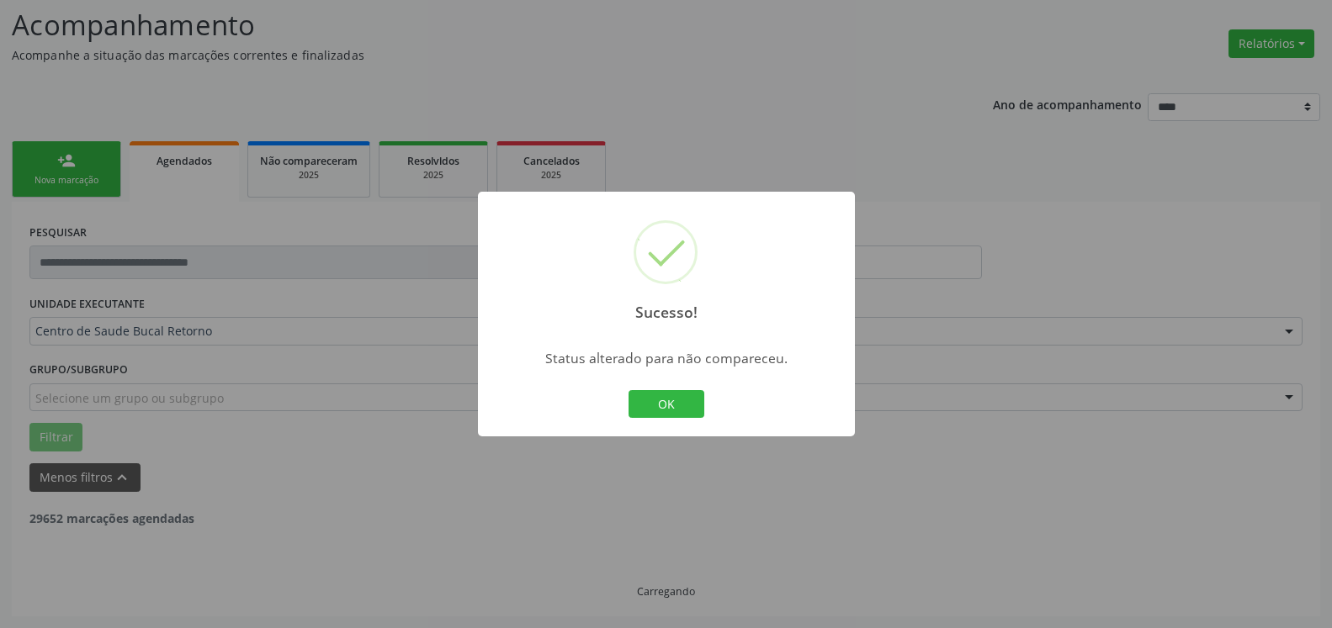
click at [676, 387] on div "OK Cancel" at bounding box center [665, 404] width 83 height 35
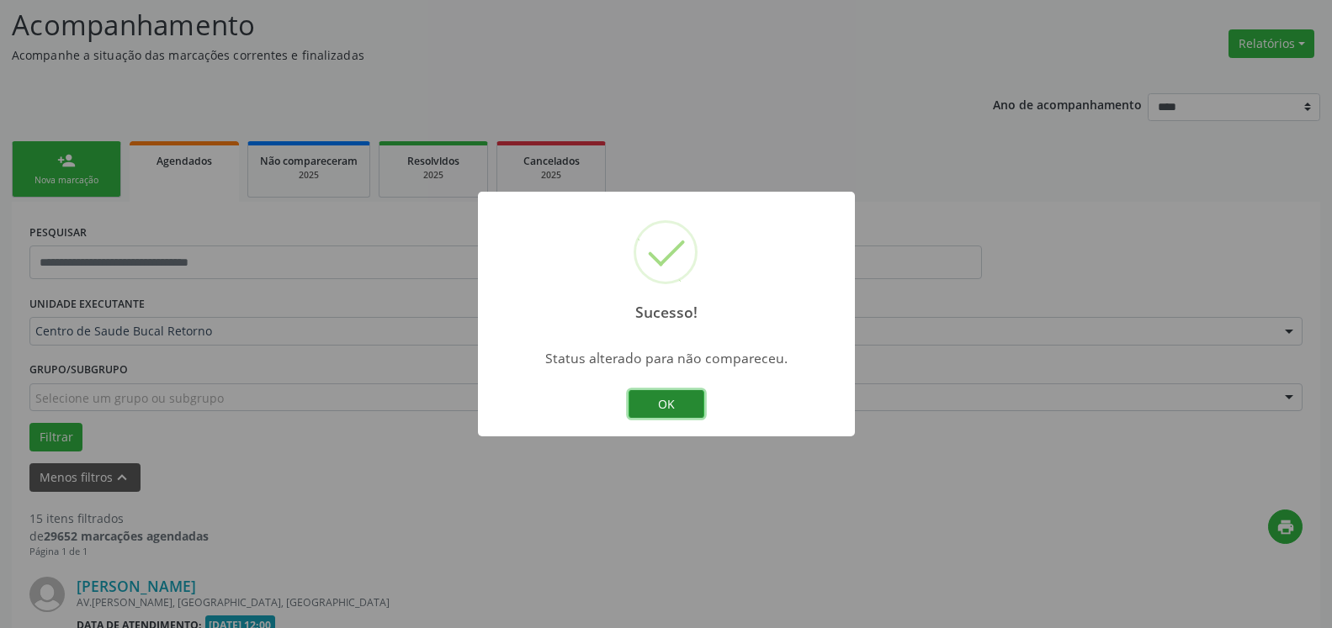
click at [676, 402] on button "OK" at bounding box center [666, 404] width 76 height 29
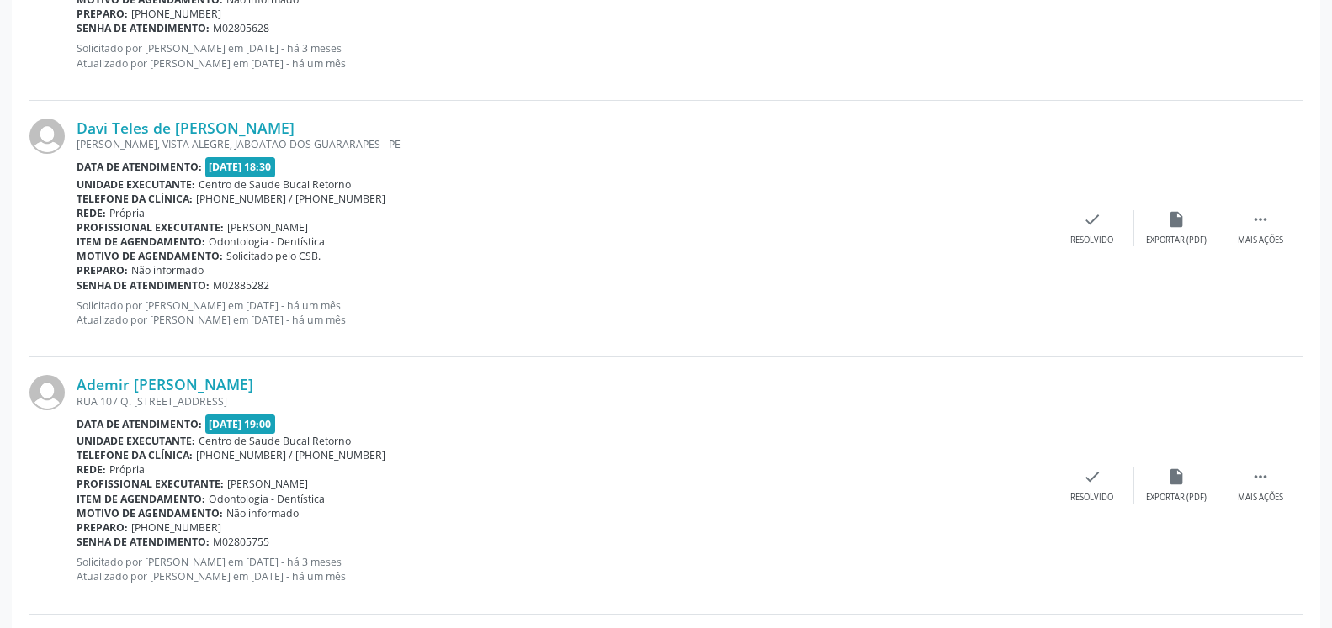
scroll to position [3628, 0]
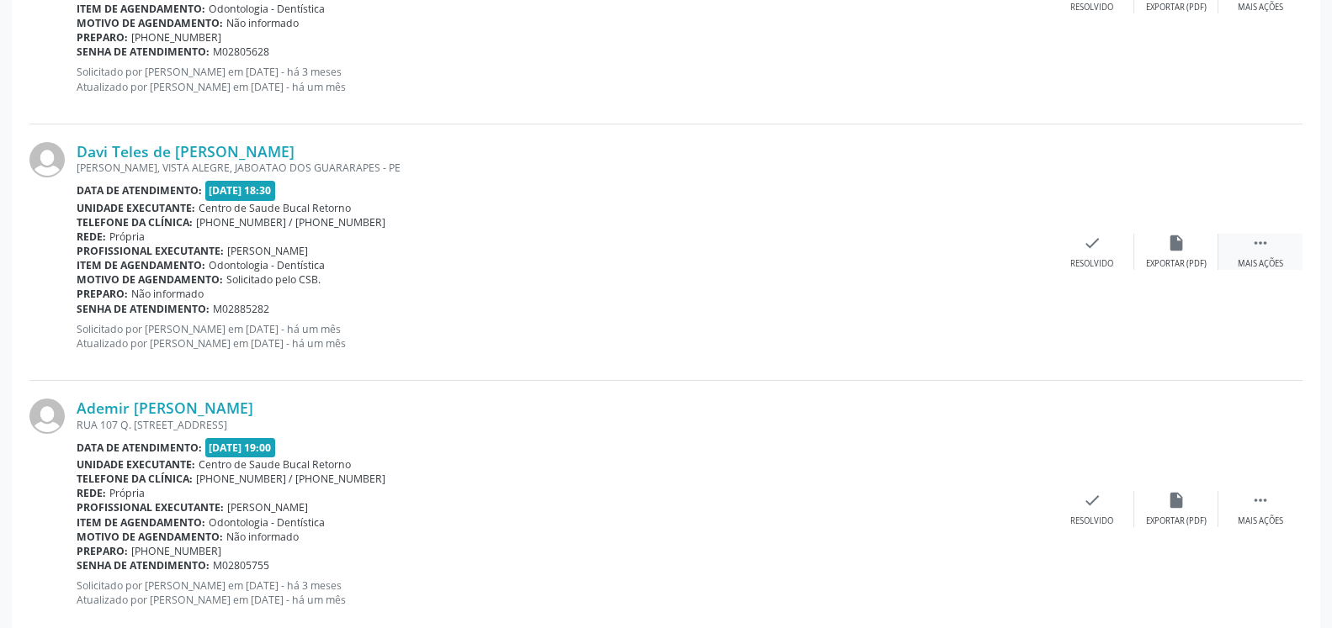
click at [1279, 261] on div "Mais ações" at bounding box center [1259, 264] width 45 height 12
click at [1207, 254] on div "alarm_off Não compareceu" at bounding box center [1176, 252] width 84 height 36
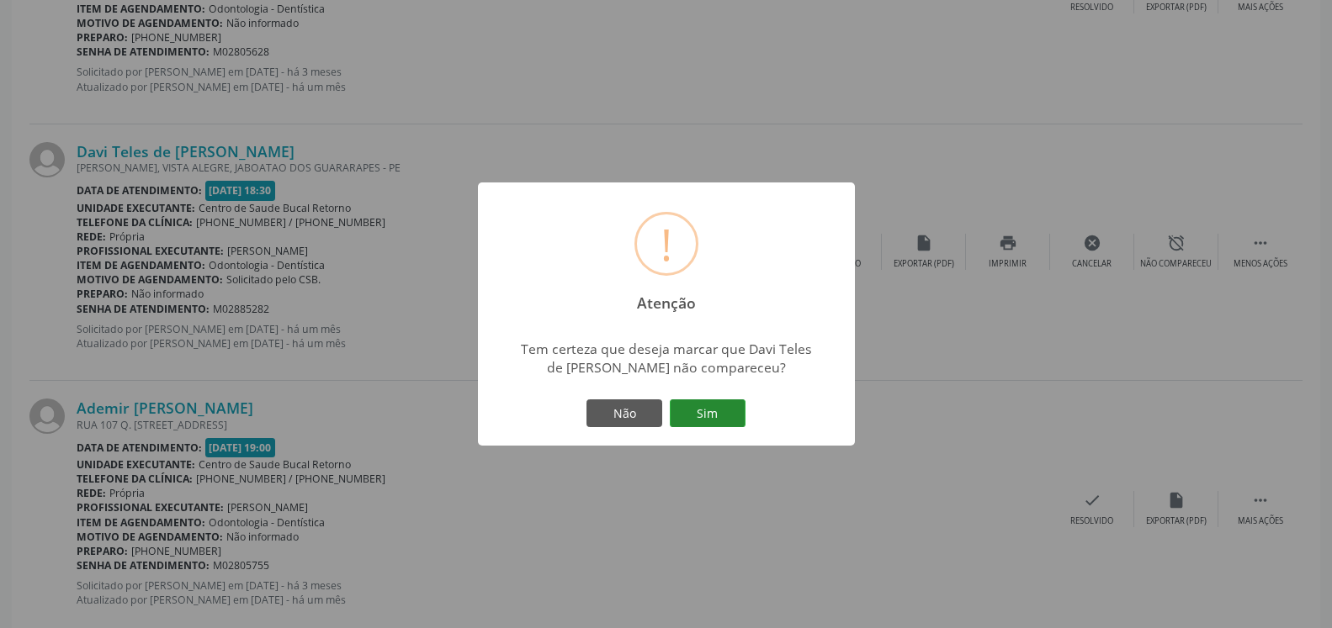
click at [708, 412] on button "Sim" at bounding box center [708, 414] width 76 height 29
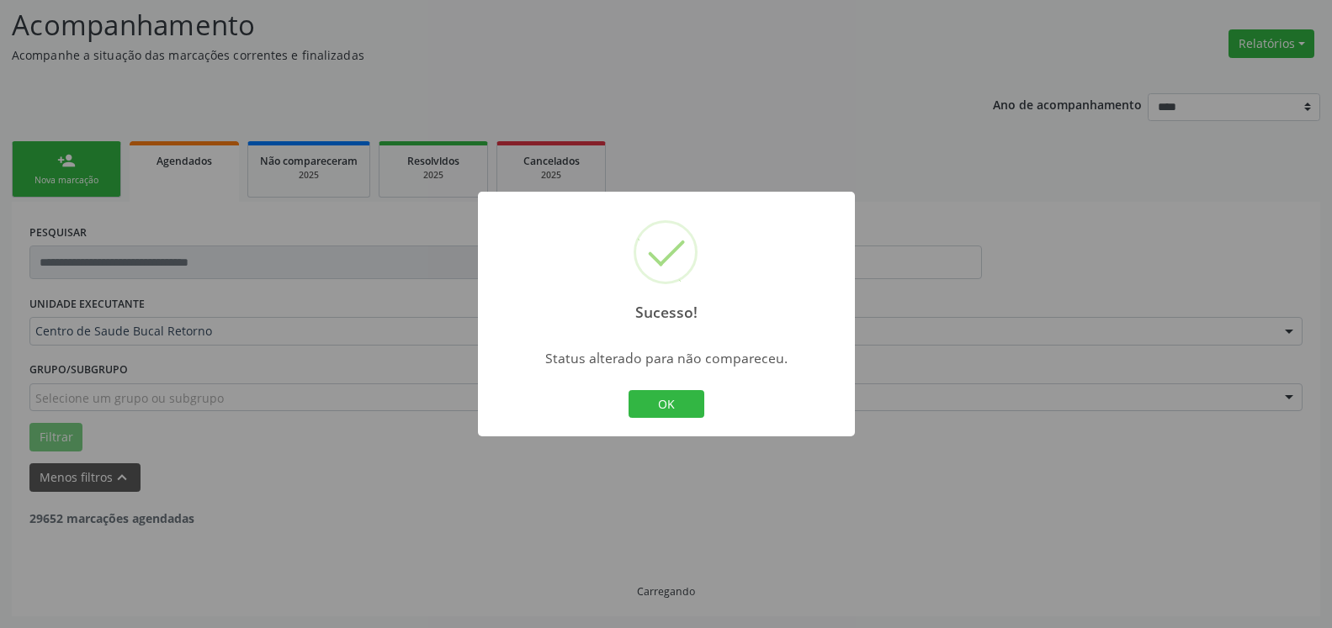
scroll to position [110, 0]
click at [649, 397] on button "OK" at bounding box center [666, 404] width 76 height 29
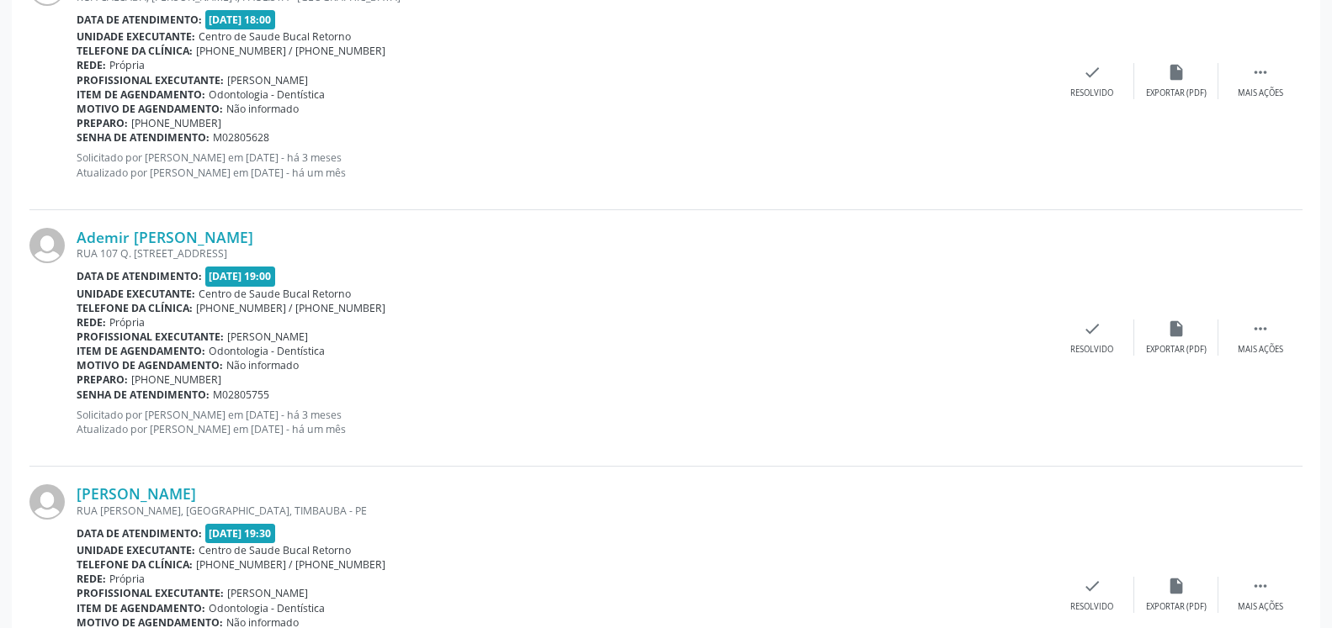
scroll to position [3666, 0]
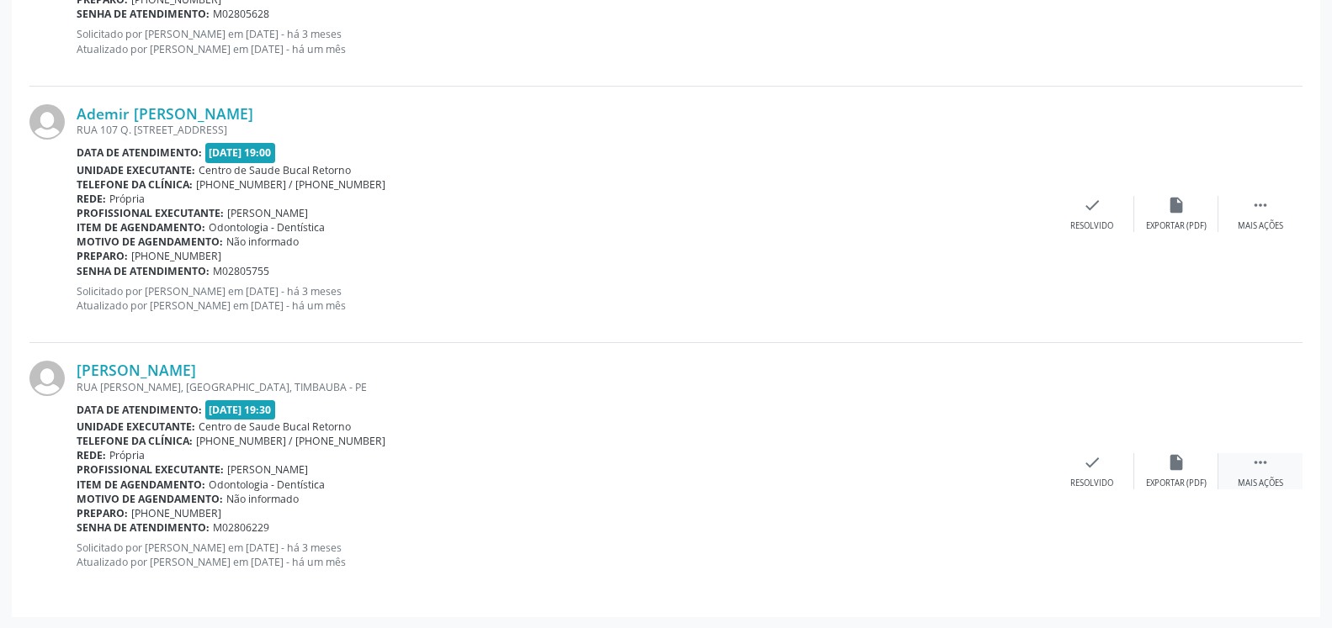
drag, startPoint x: 1273, startPoint y: 471, endPoint x: 1221, endPoint y: 471, distance: 51.3
click at [1272, 471] on div " Mais ações" at bounding box center [1260, 471] width 84 height 36
click at [1177, 469] on icon "alarm_off" at bounding box center [1176, 462] width 19 height 19
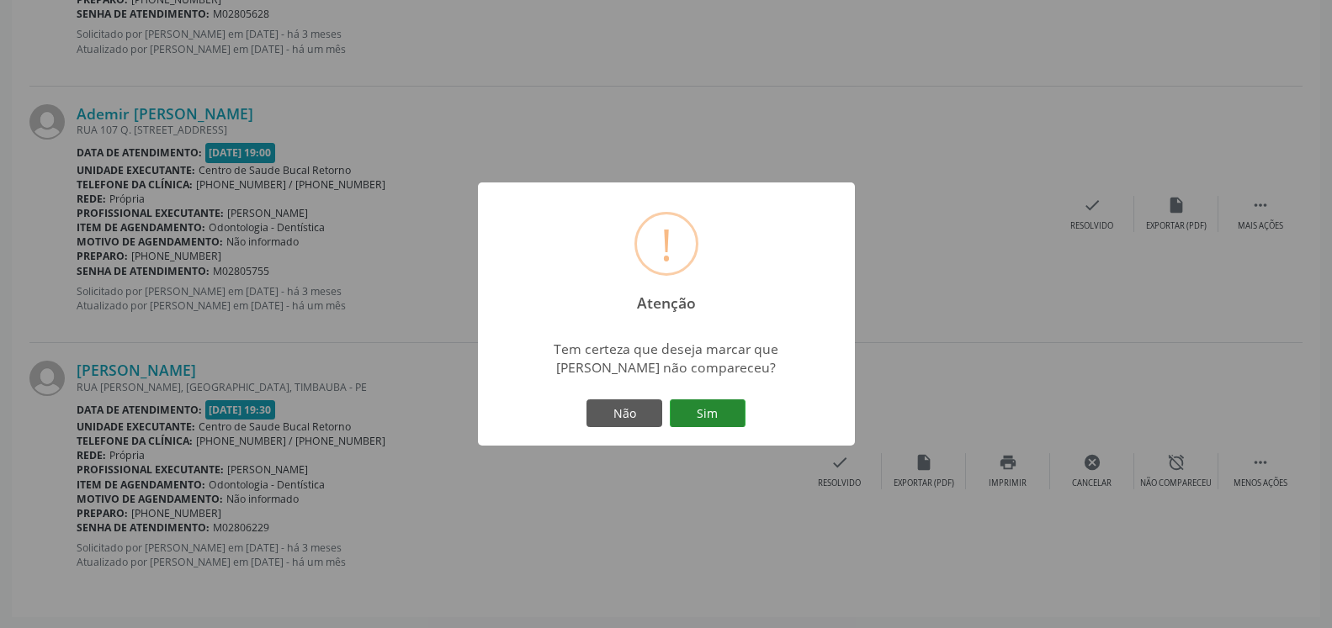
click at [699, 413] on button "Sim" at bounding box center [708, 414] width 76 height 29
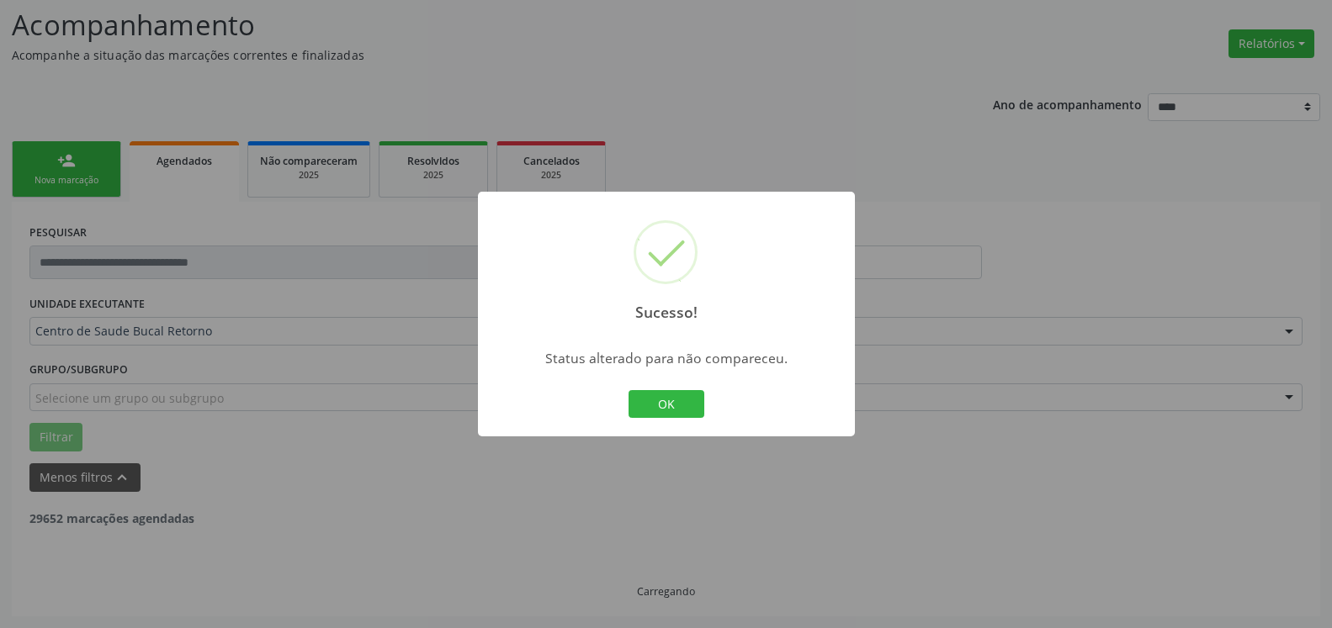
scroll to position [110, 0]
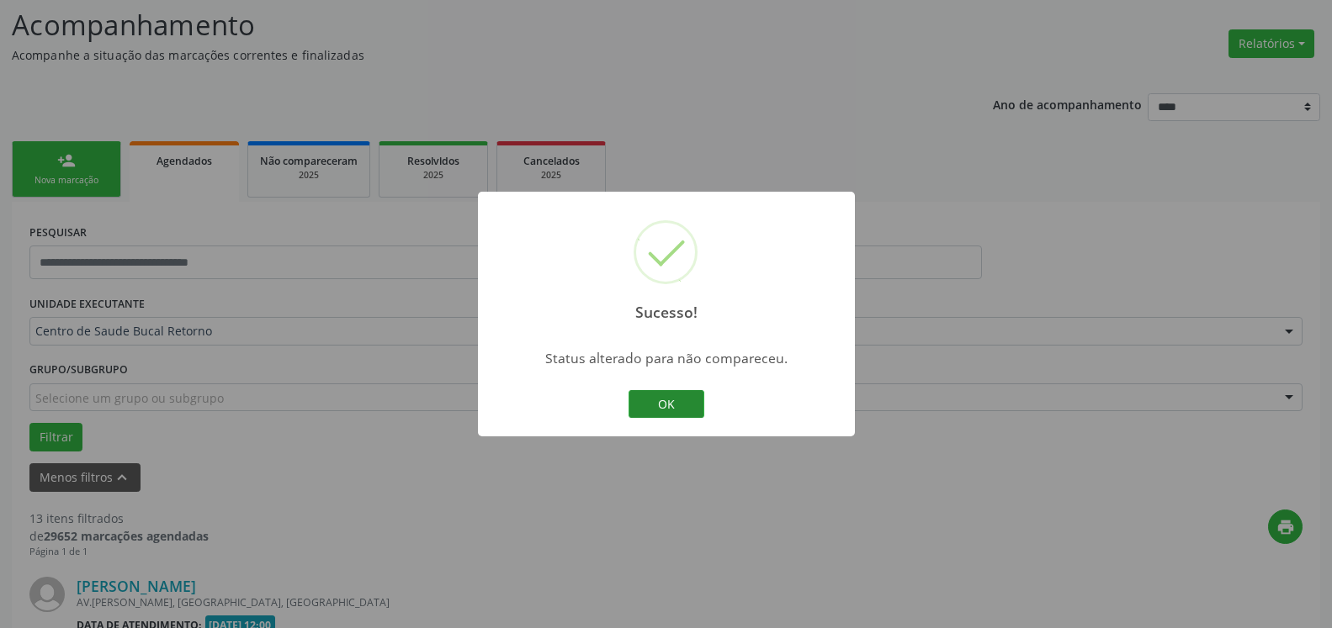
drag, startPoint x: 645, startPoint y: 388, endPoint x: 646, endPoint y: 398, distance: 10.1
click at [645, 391] on div "OK Cancel" at bounding box center [665, 404] width 83 height 35
click at [654, 399] on button "OK" at bounding box center [666, 404] width 76 height 29
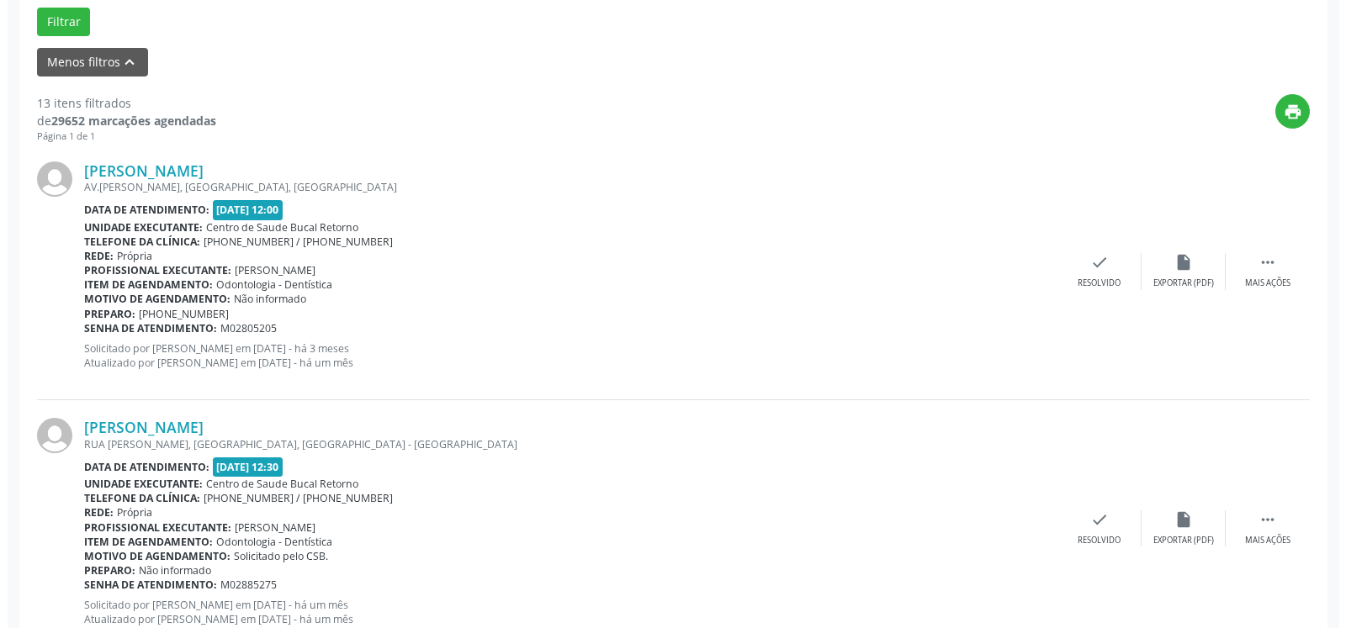
scroll to position [539, 0]
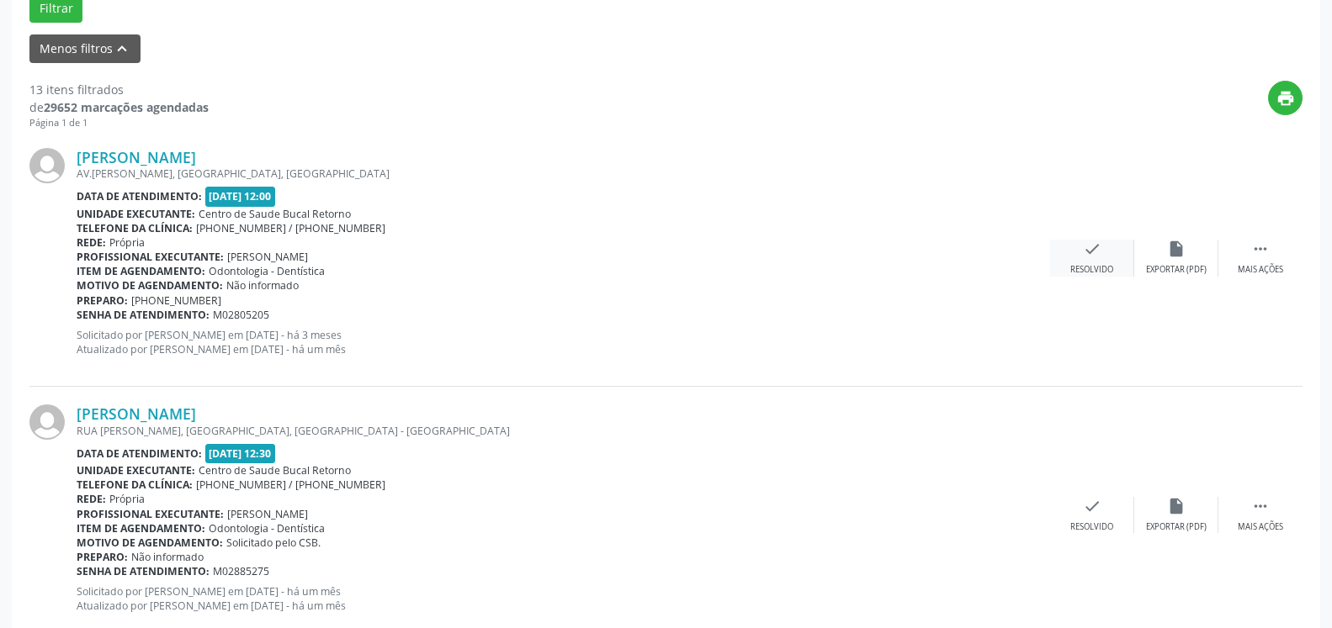
click at [1098, 257] on icon "check" at bounding box center [1092, 249] width 19 height 19
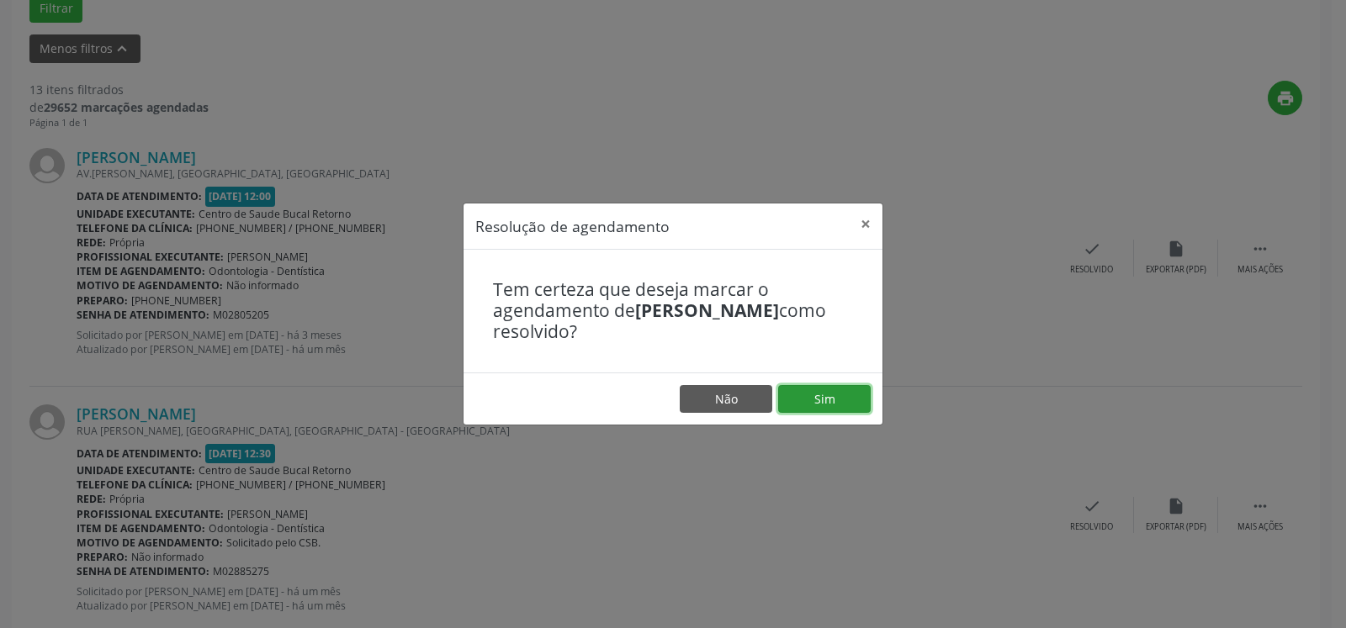
click at [824, 402] on button "Sim" at bounding box center [824, 399] width 93 height 29
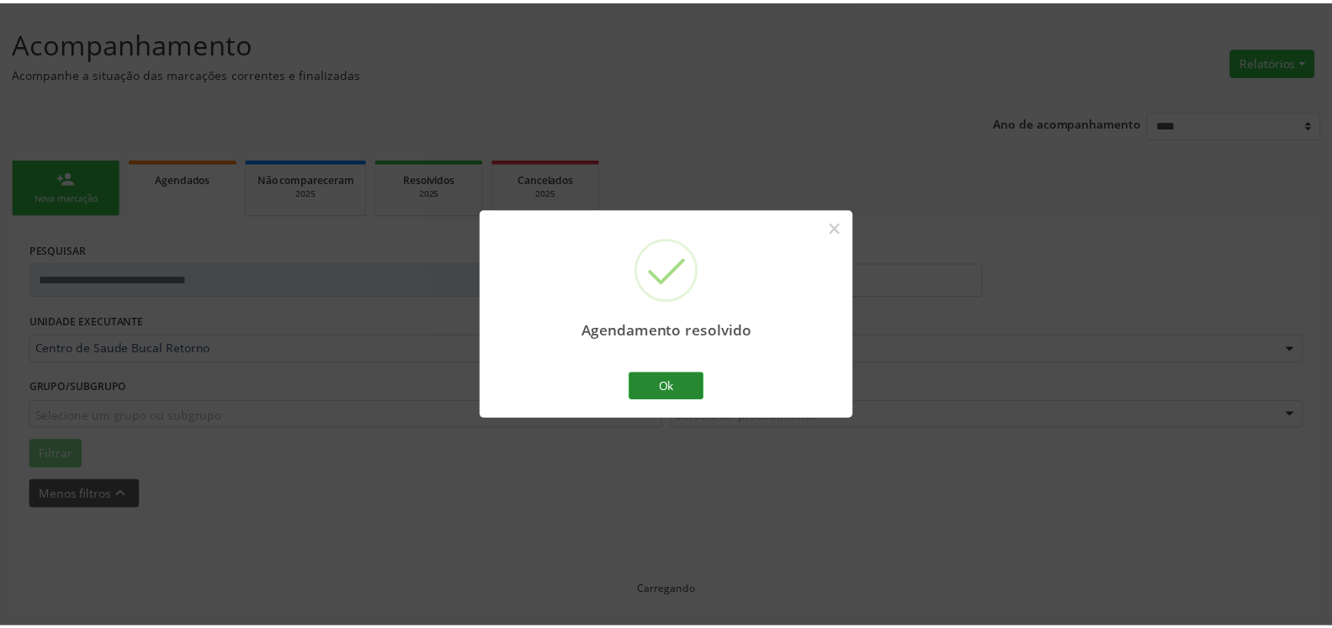
scroll to position [93, 0]
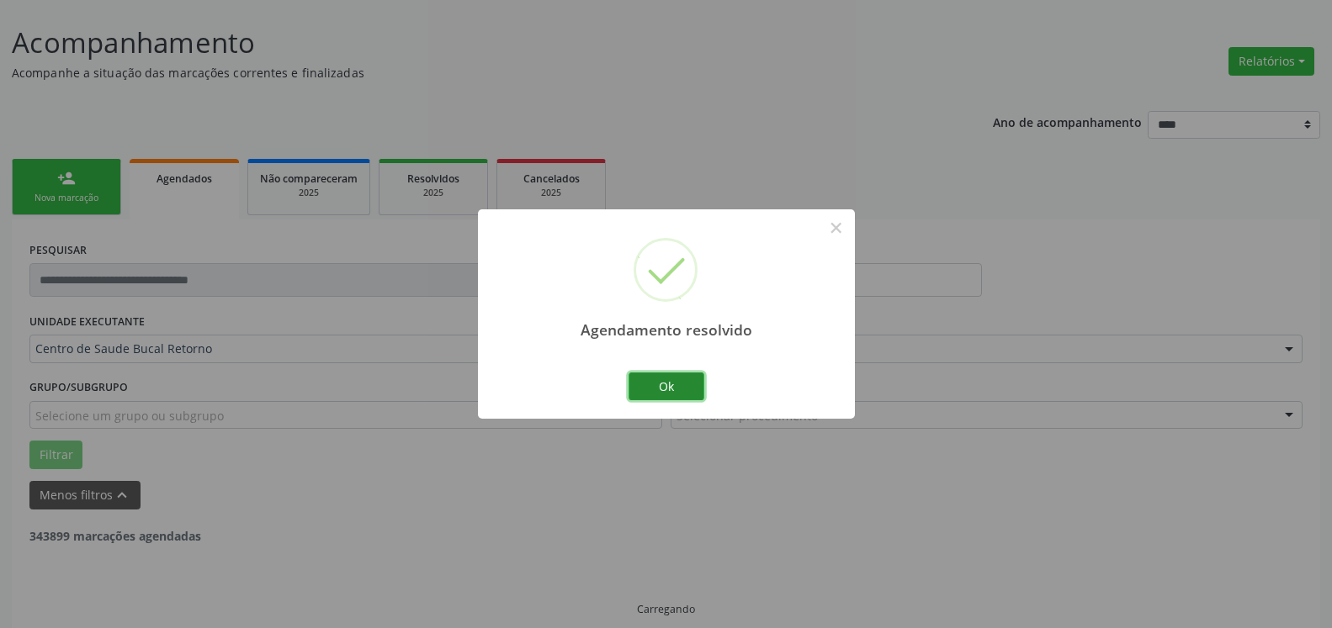
click at [683, 377] on button "Ok" at bounding box center [666, 387] width 76 height 29
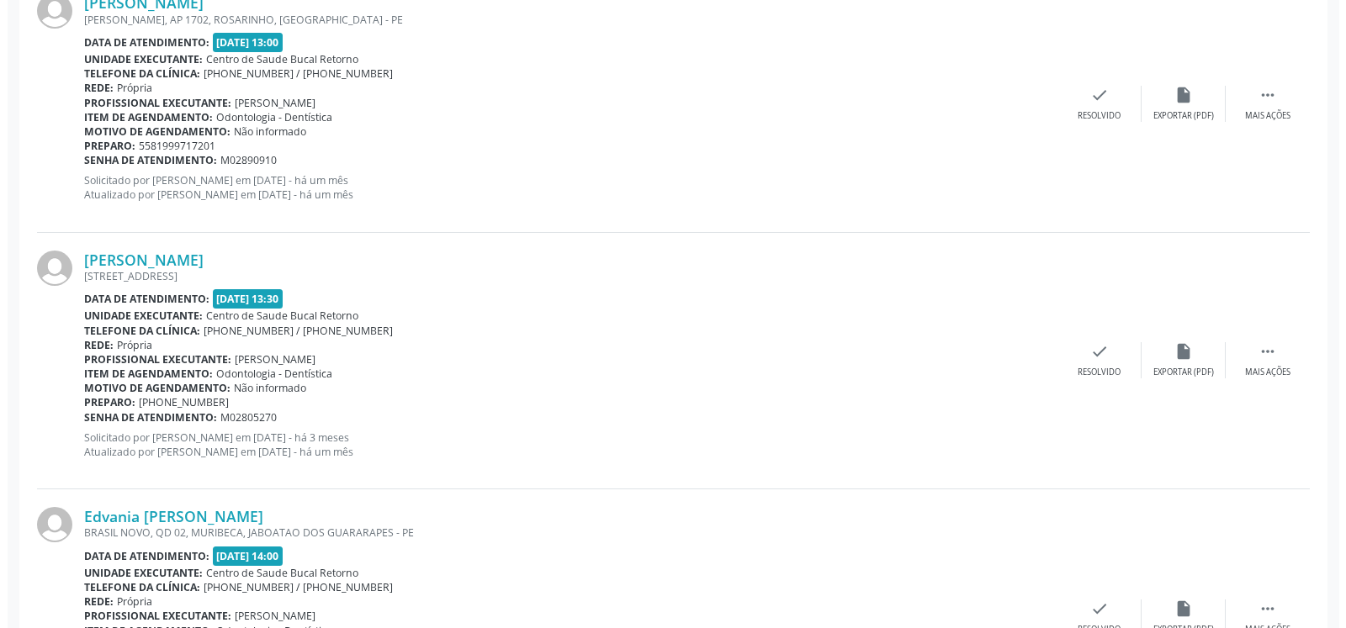
scroll to position [693, 0]
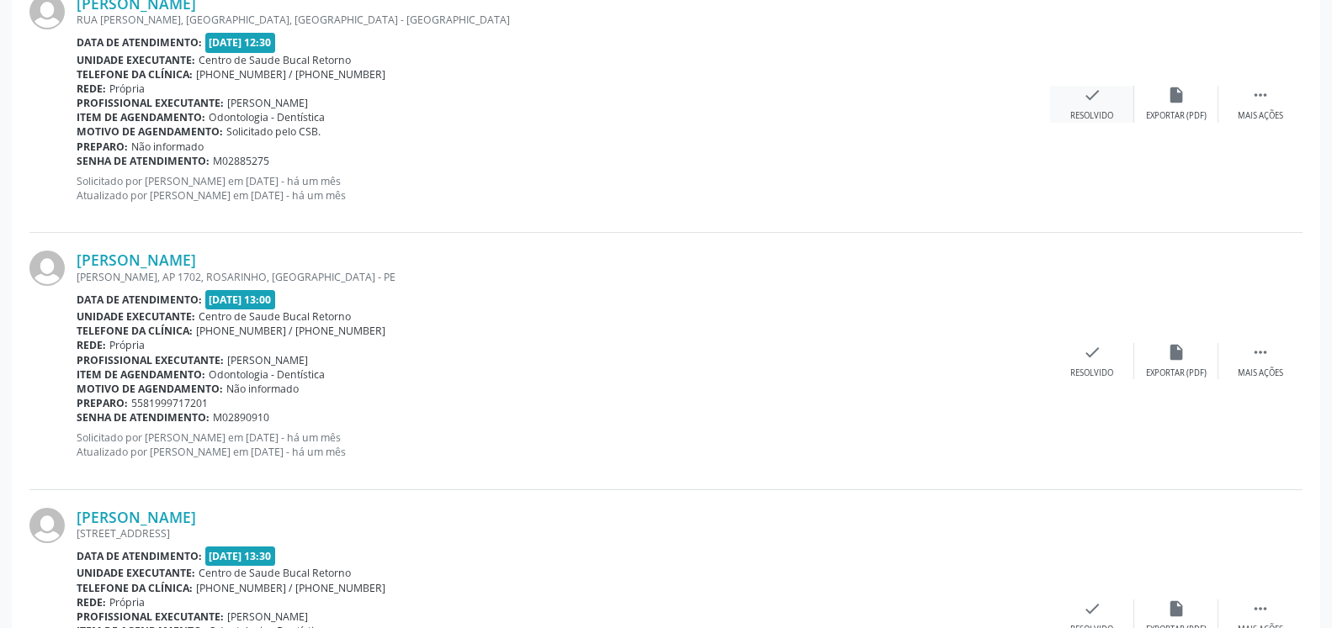
click at [1091, 104] on icon "check" at bounding box center [1092, 95] width 19 height 19
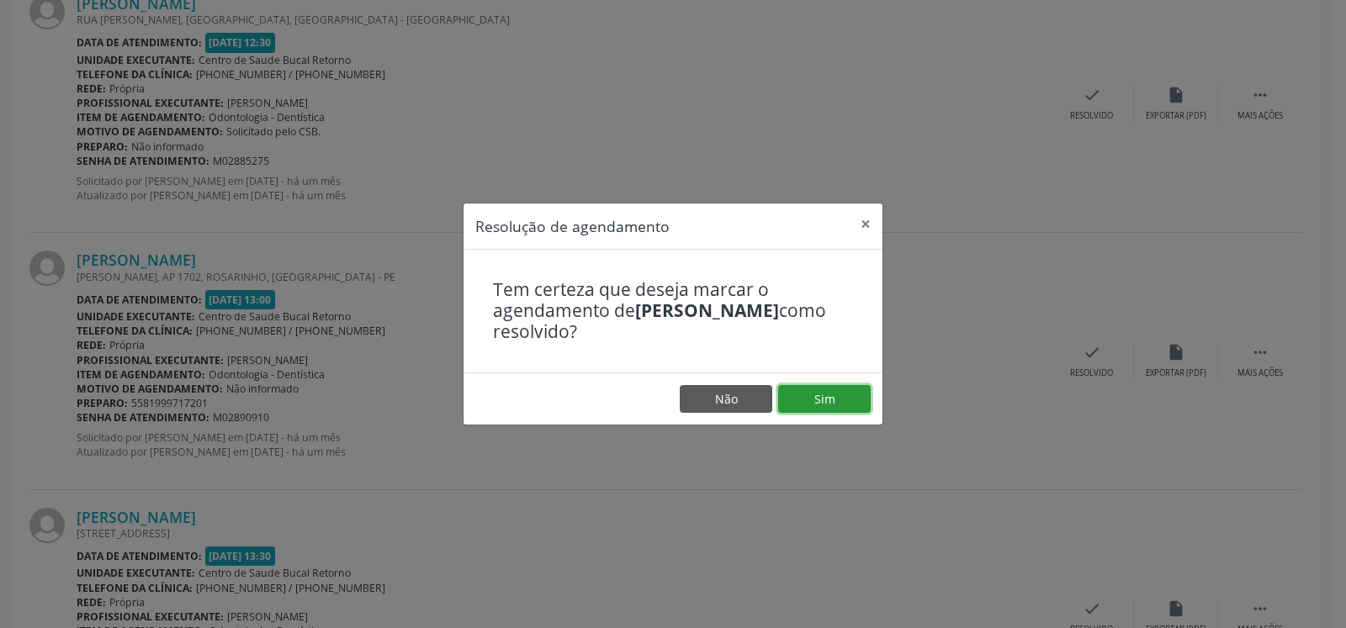
click at [850, 397] on button "Sim" at bounding box center [824, 399] width 93 height 29
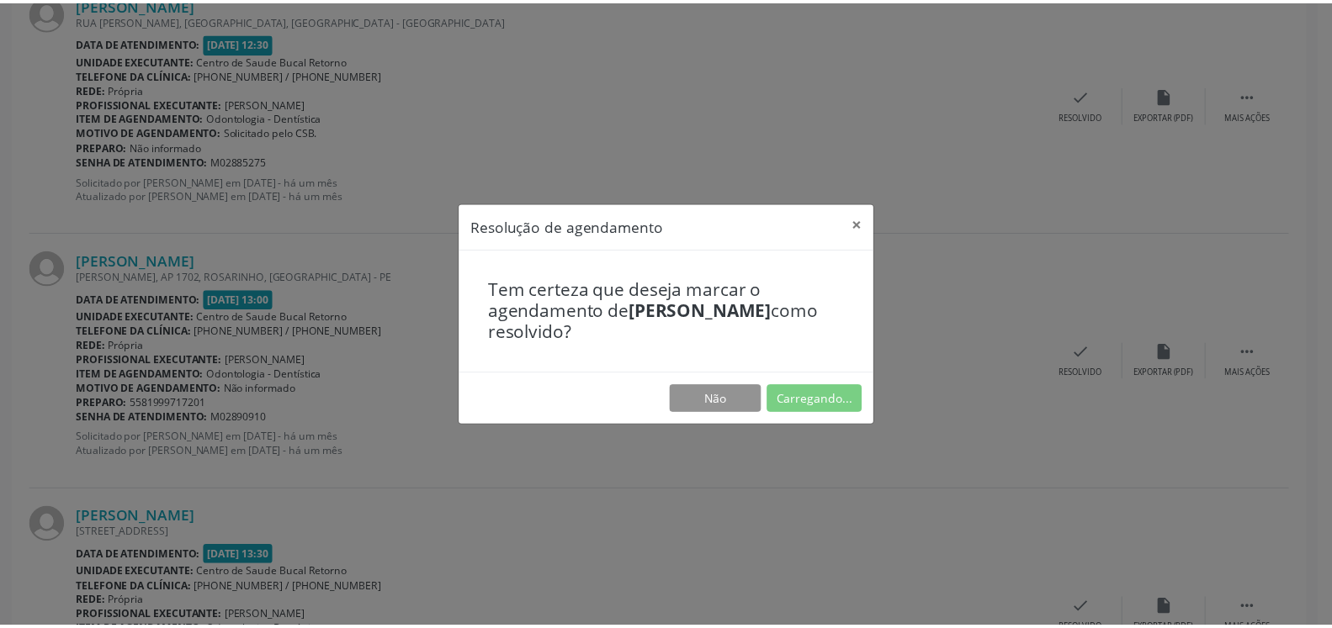
scroll to position [93, 0]
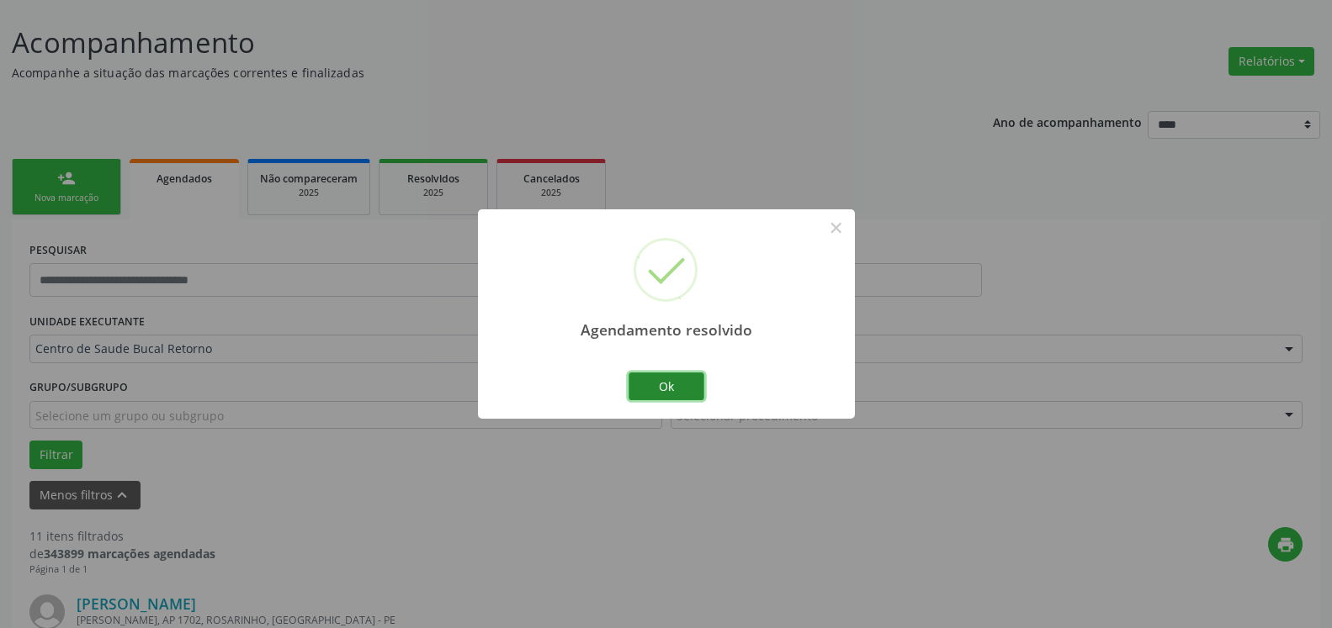
click at [660, 389] on button "Ok" at bounding box center [666, 387] width 76 height 29
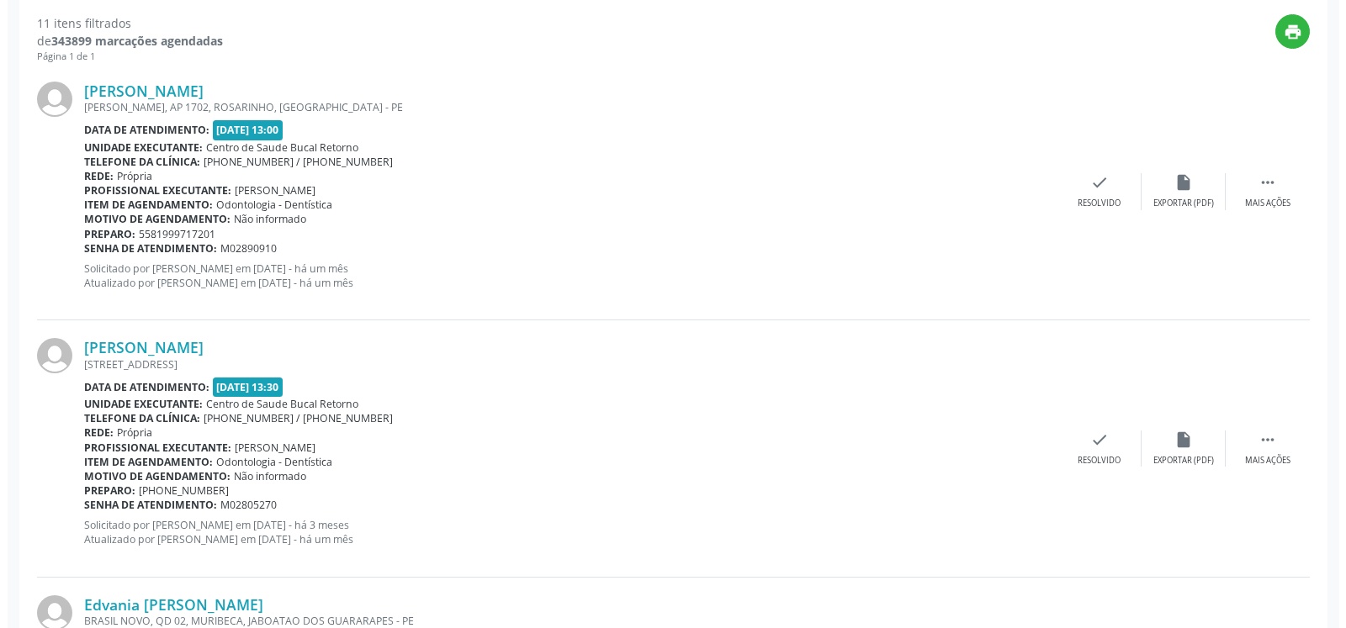
scroll to position [607, 0]
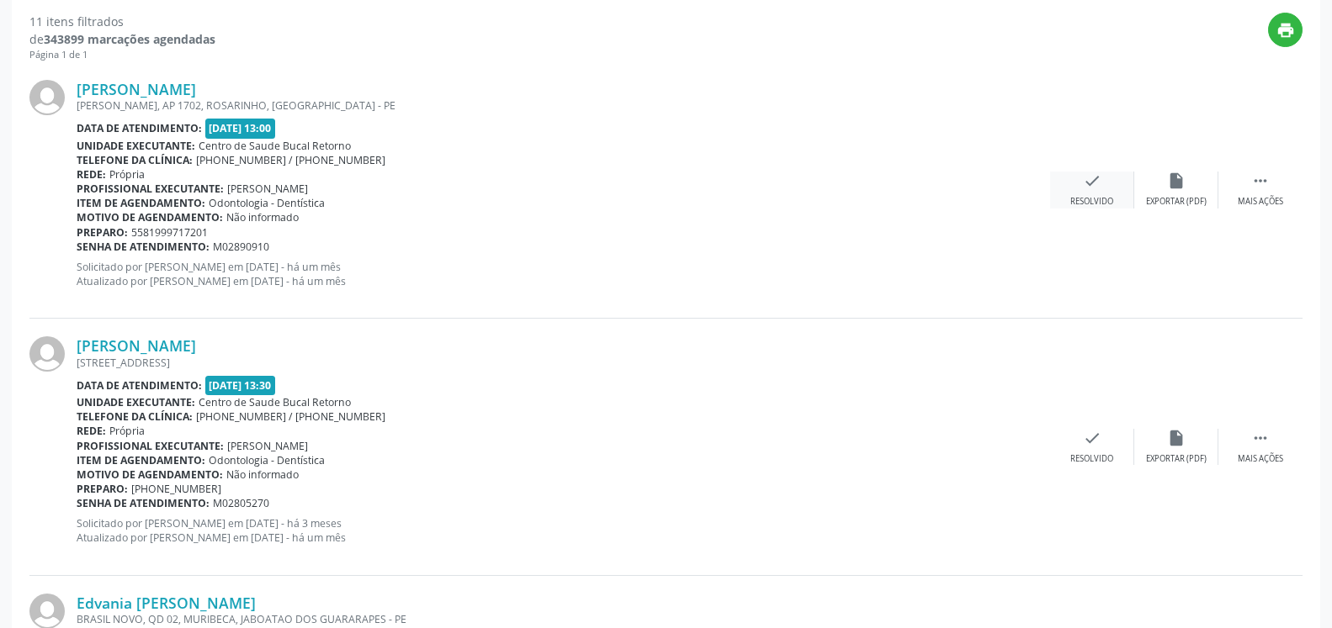
click at [1082, 193] on div "check Resolvido" at bounding box center [1092, 190] width 84 height 36
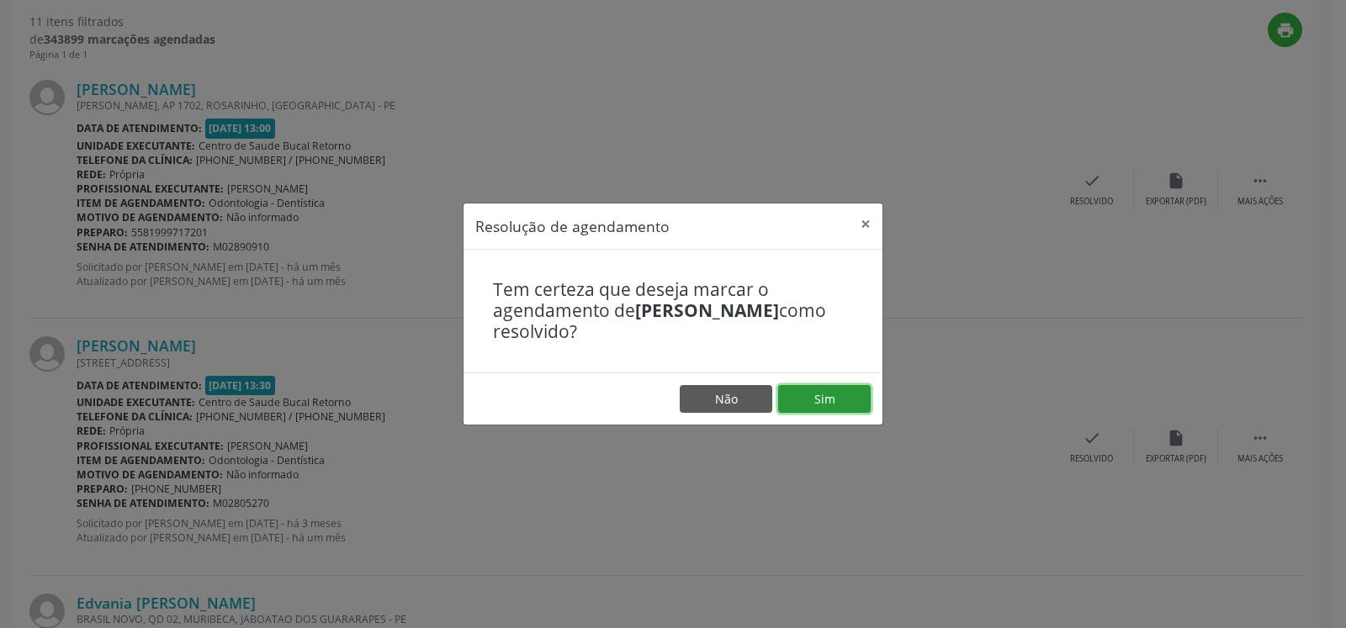
click at [816, 399] on button "Sim" at bounding box center [824, 399] width 93 height 29
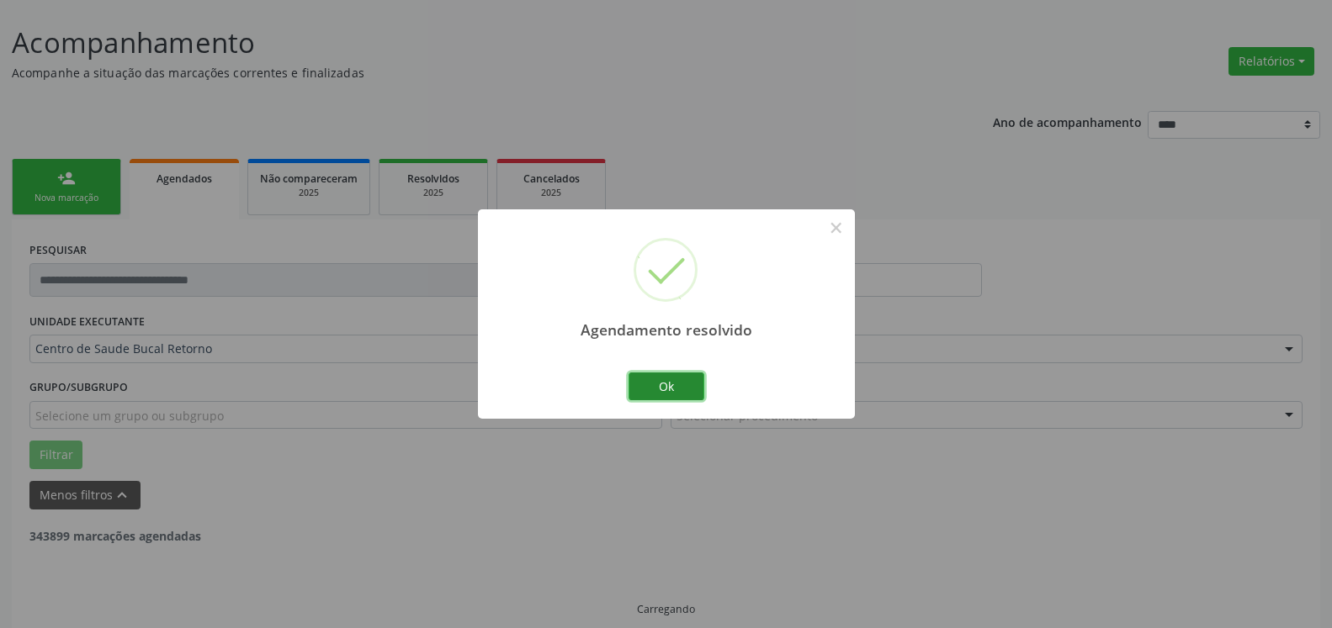
click at [677, 387] on button "Ok" at bounding box center [666, 387] width 76 height 29
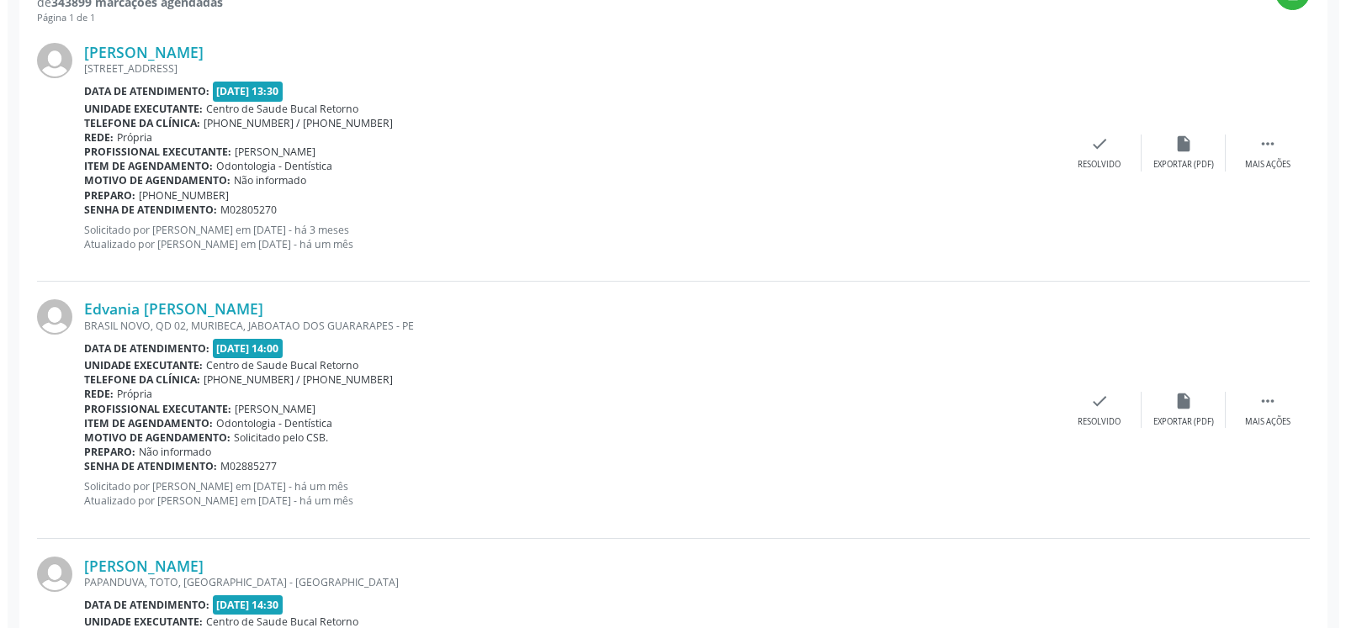
scroll to position [693, 0]
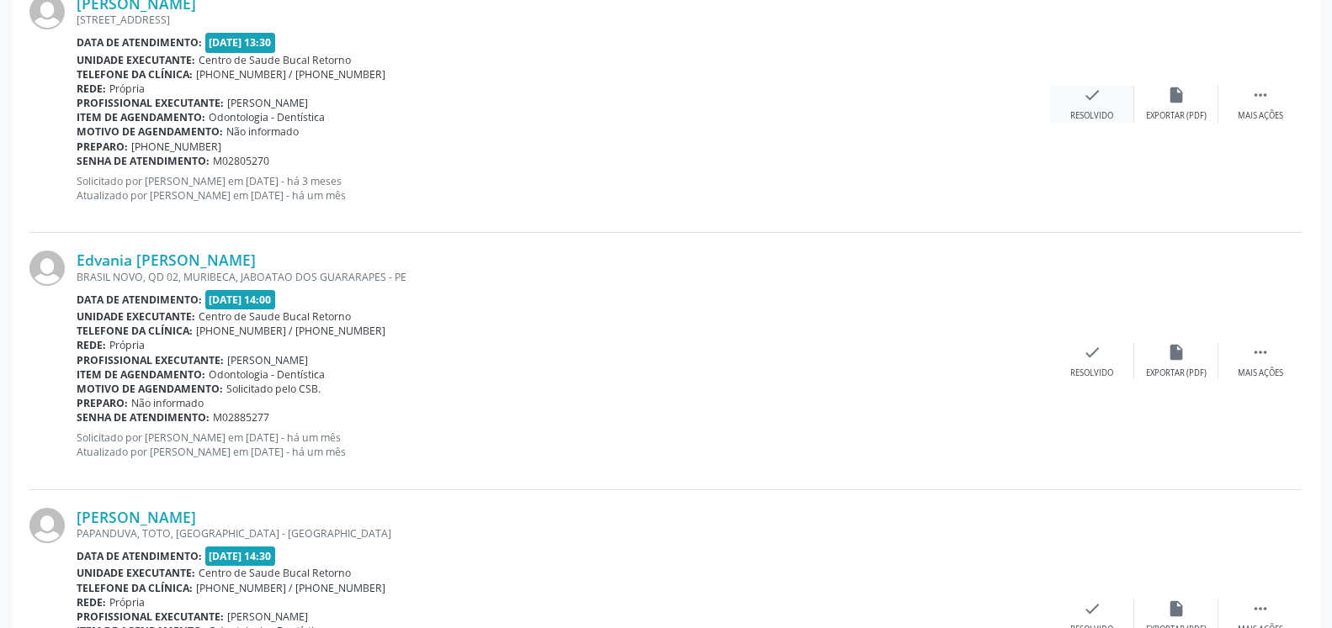
click at [1111, 103] on div "check Resolvido" at bounding box center [1092, 104] width 84 height 36
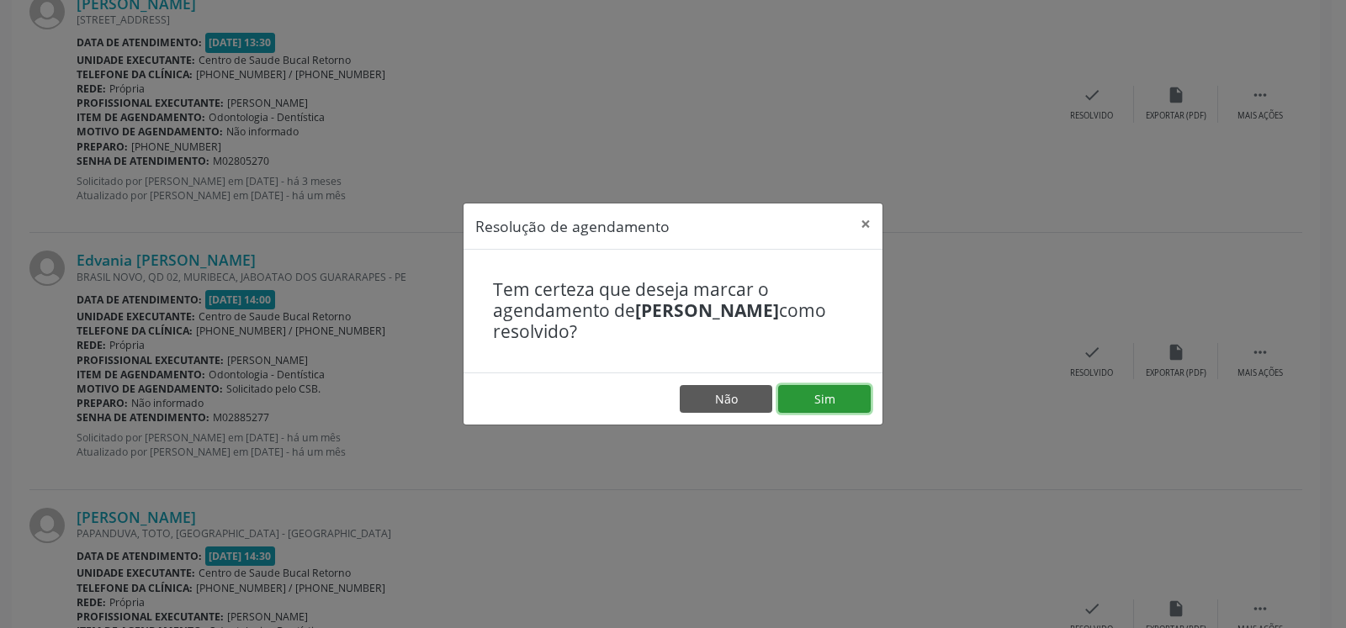
click at [823, 407] on button "Sim" at bounding box center [824, 399] width 93 height 29
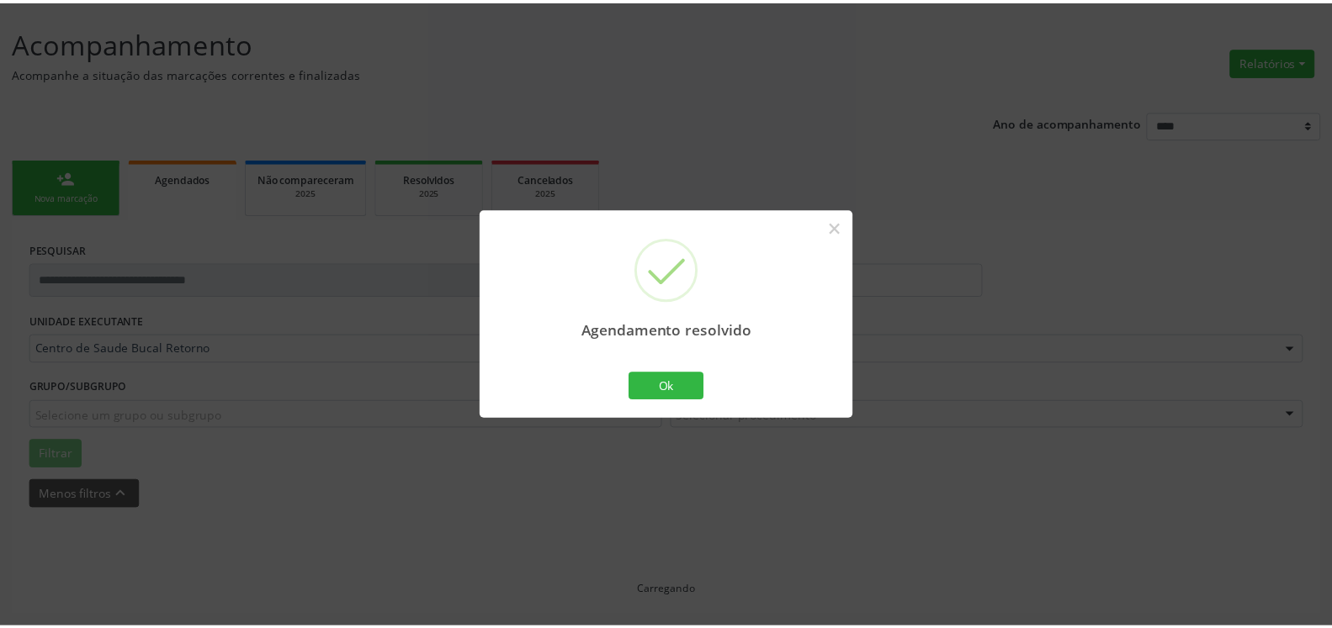
scroll to position [93, 0]
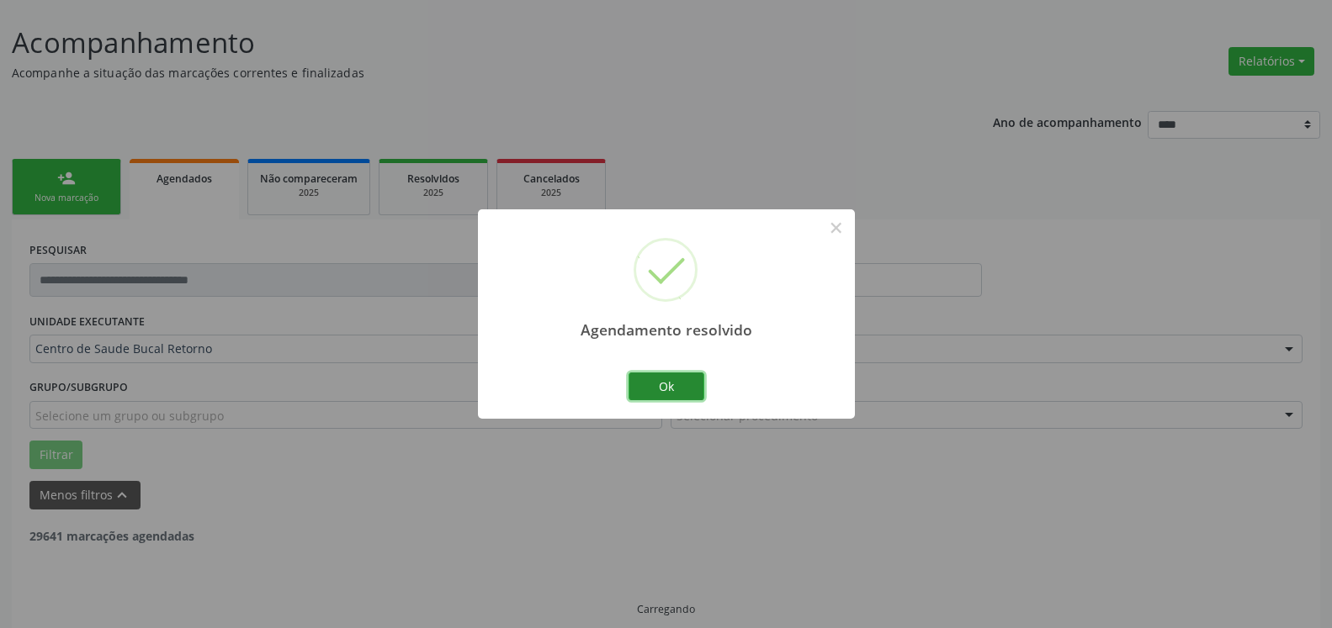
click at [670, 382] on button "Ok" at bounding box center [666, 387] width 76 height 29
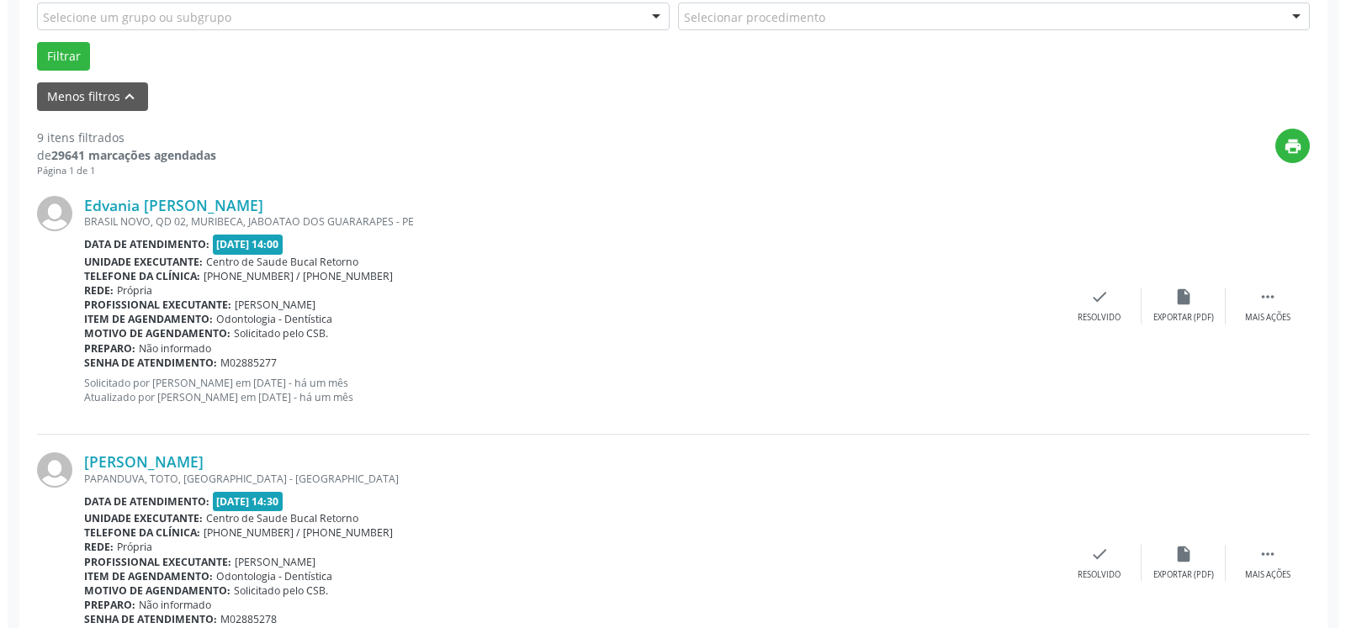
scroll to position [607, 0]
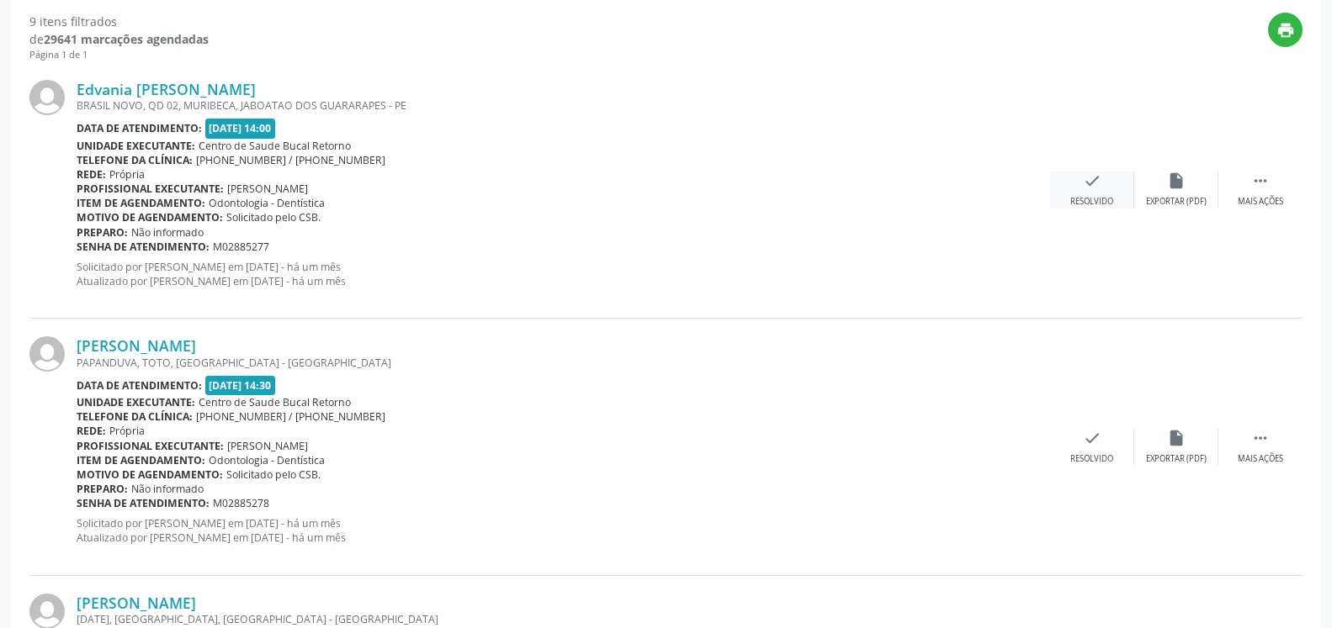
click at [1094, 189] on icon "check" at bounding box center [1092, 181] width 19 height 19
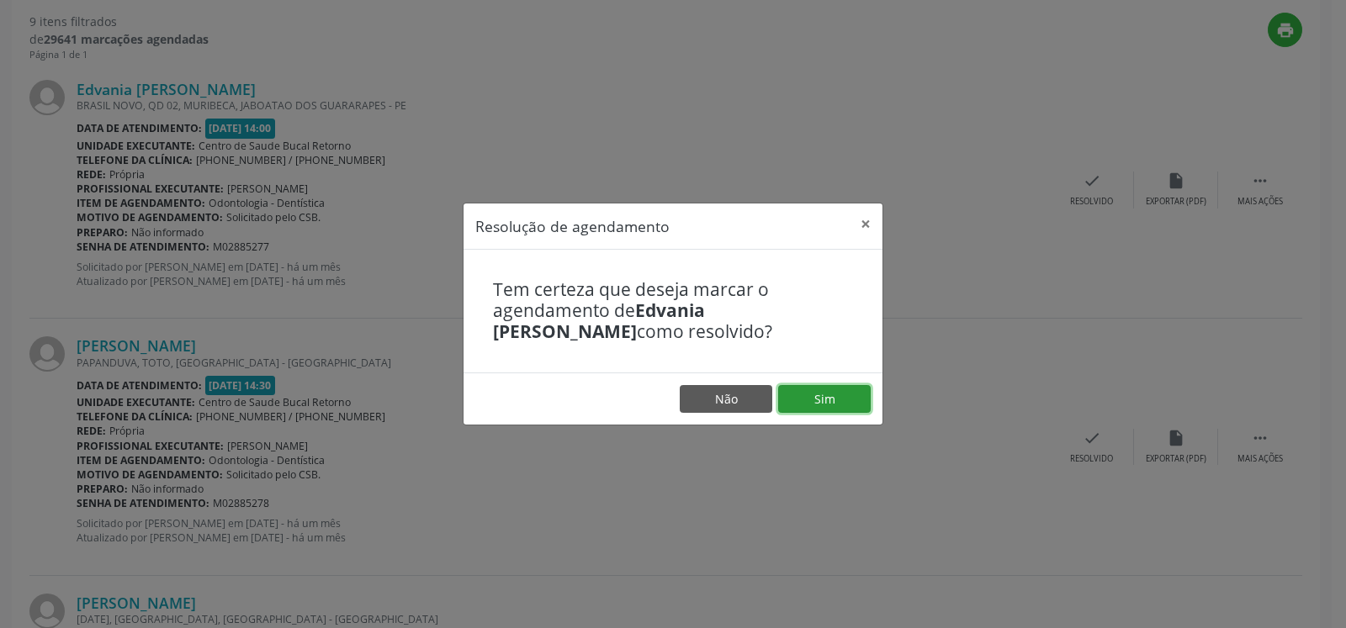
click at [819, 395] on button "Sim" at bounding box center [824, 399] width 93 height 29
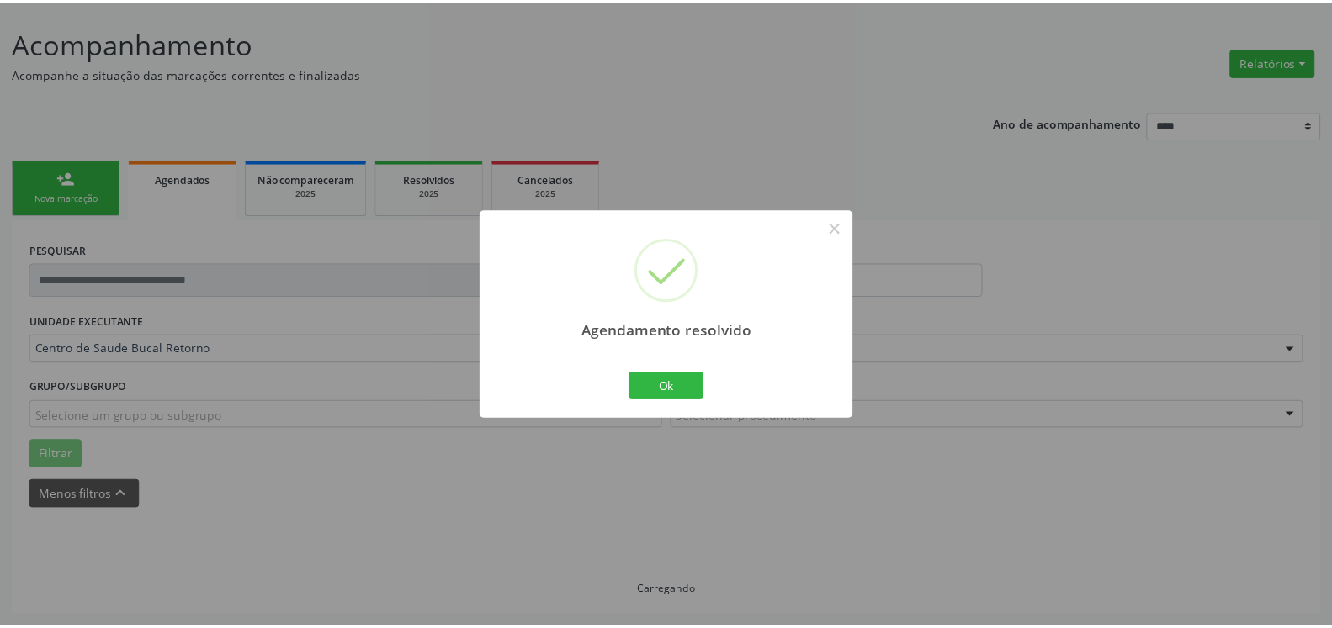
scroll to position [93, 0]
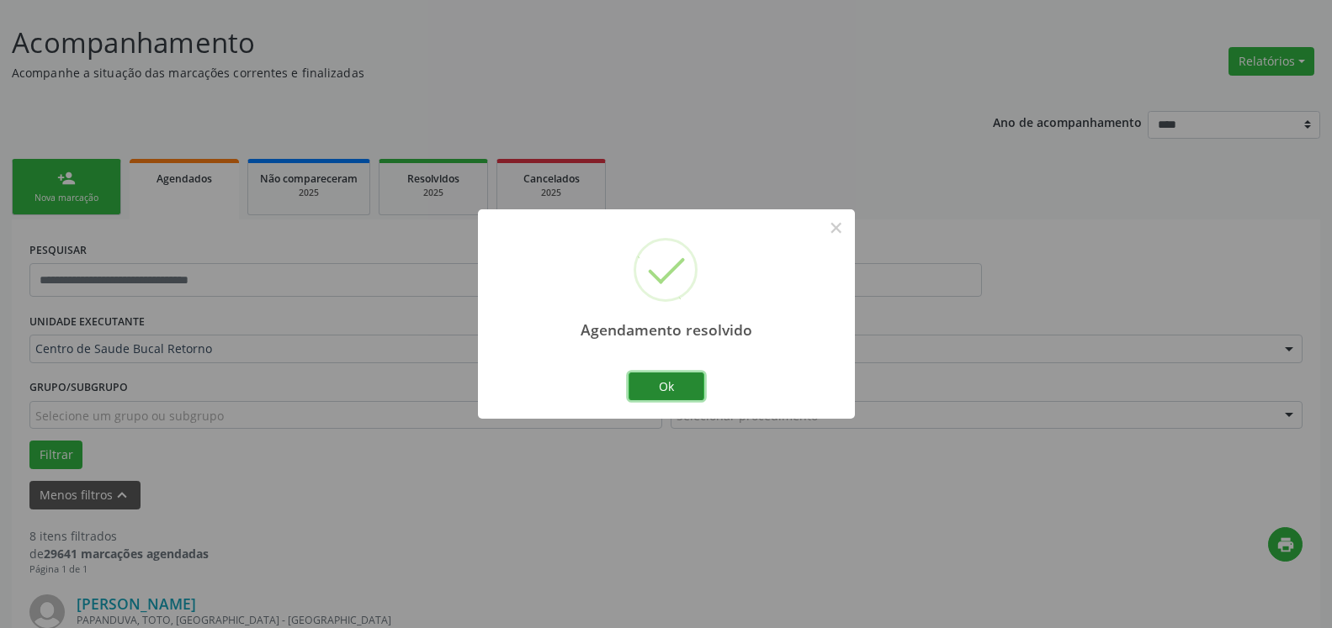
click at [667, 381] on button "Ok" at bounding box center [666, 387] width 76 height 29
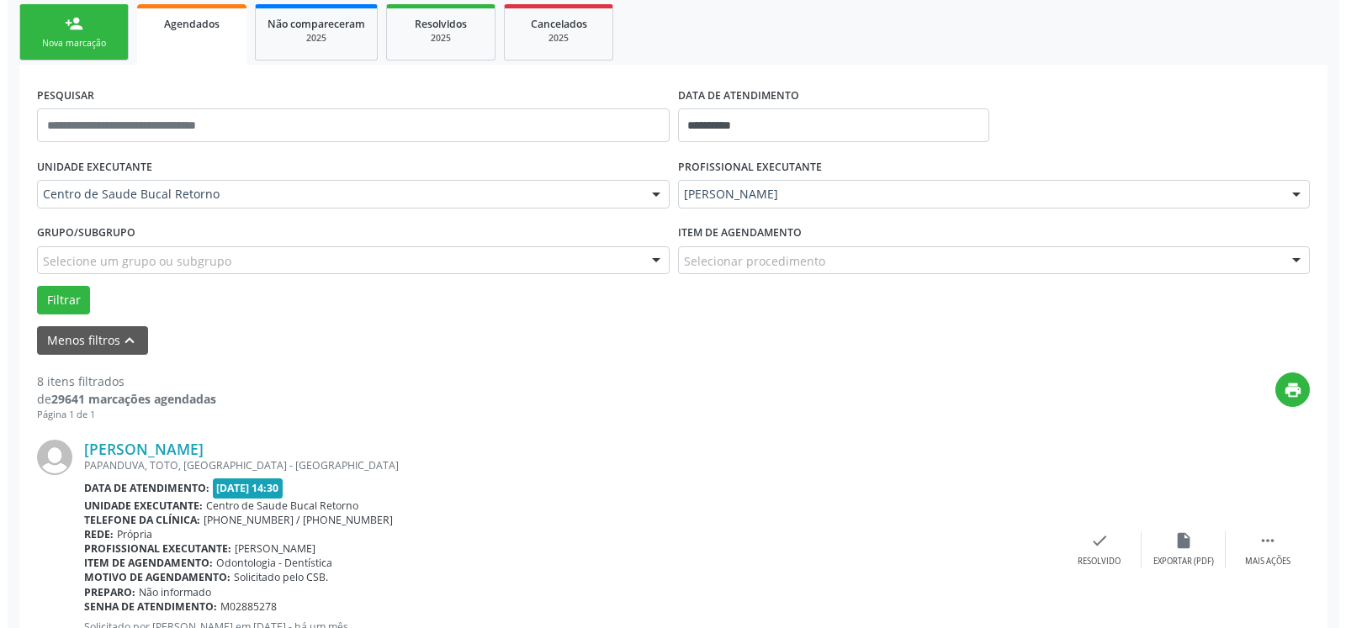
scroll to position [607, 0]
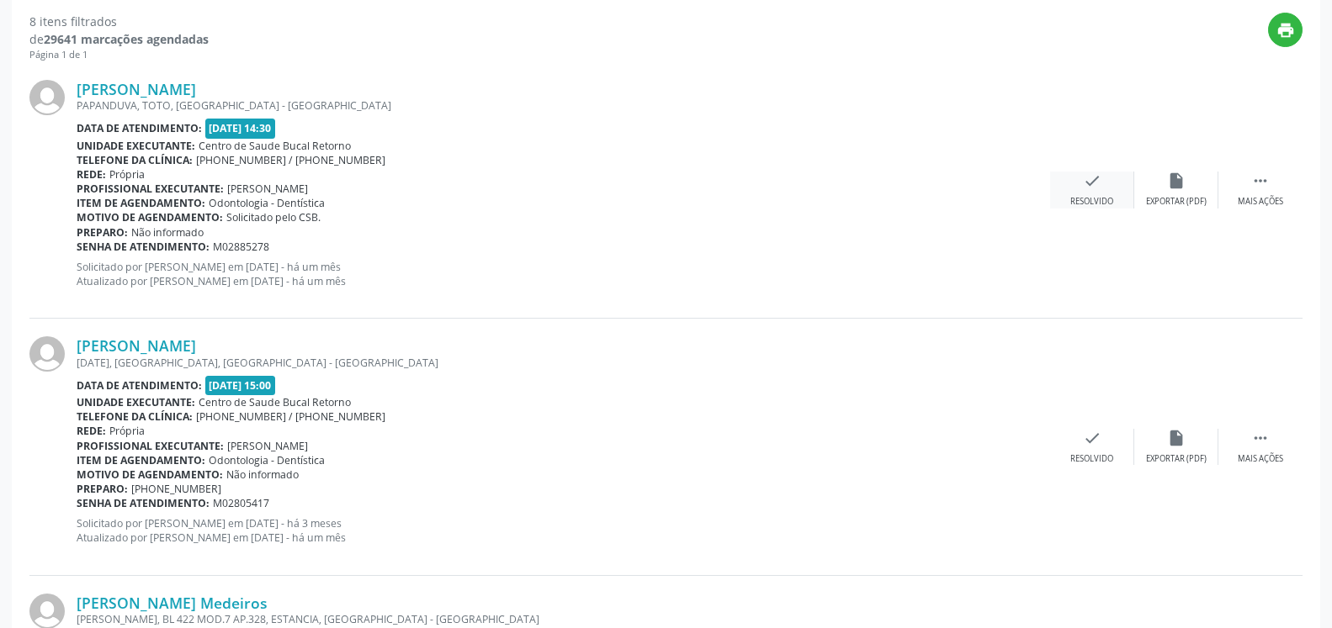
click at [1099, 188] on icon "check" at bounding box center [1092, 181] width 19 height 19
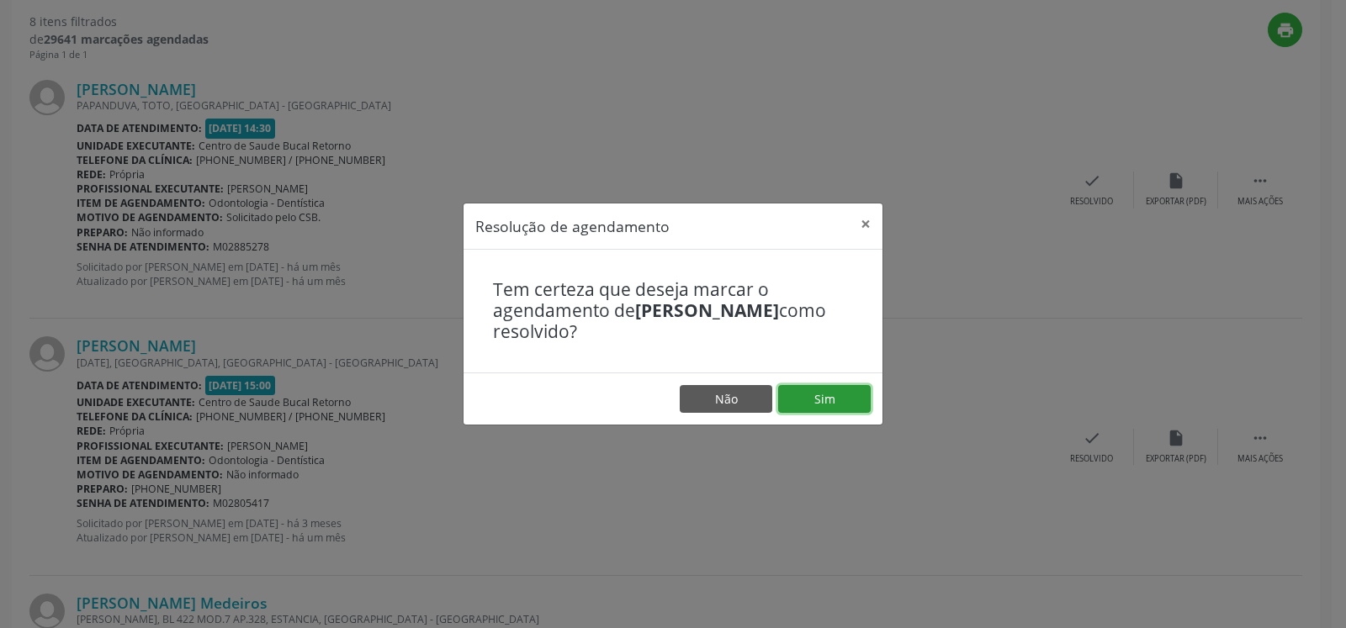
click at [824, 395] on button "Sim" at bounding box center [824, 399] width 93 height 29
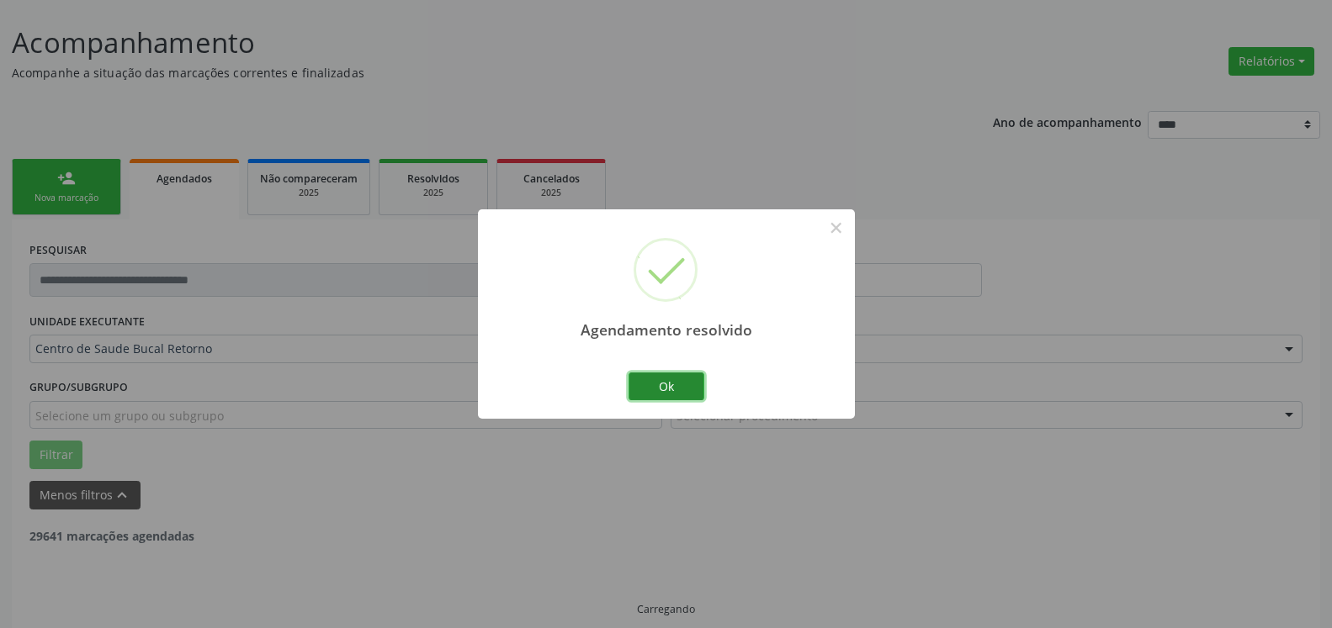
click at [679, 382] on button "Ok" at bounding box center [666, 387] width 76 height 29
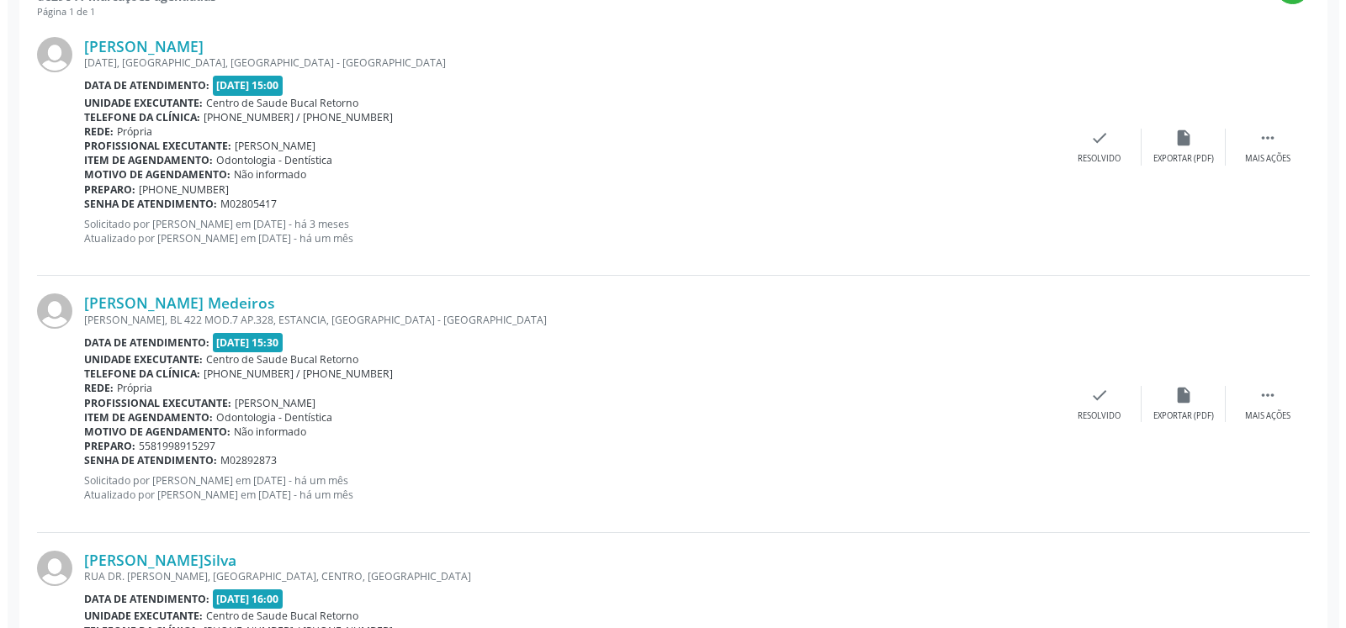
scroll to position [693, 0]
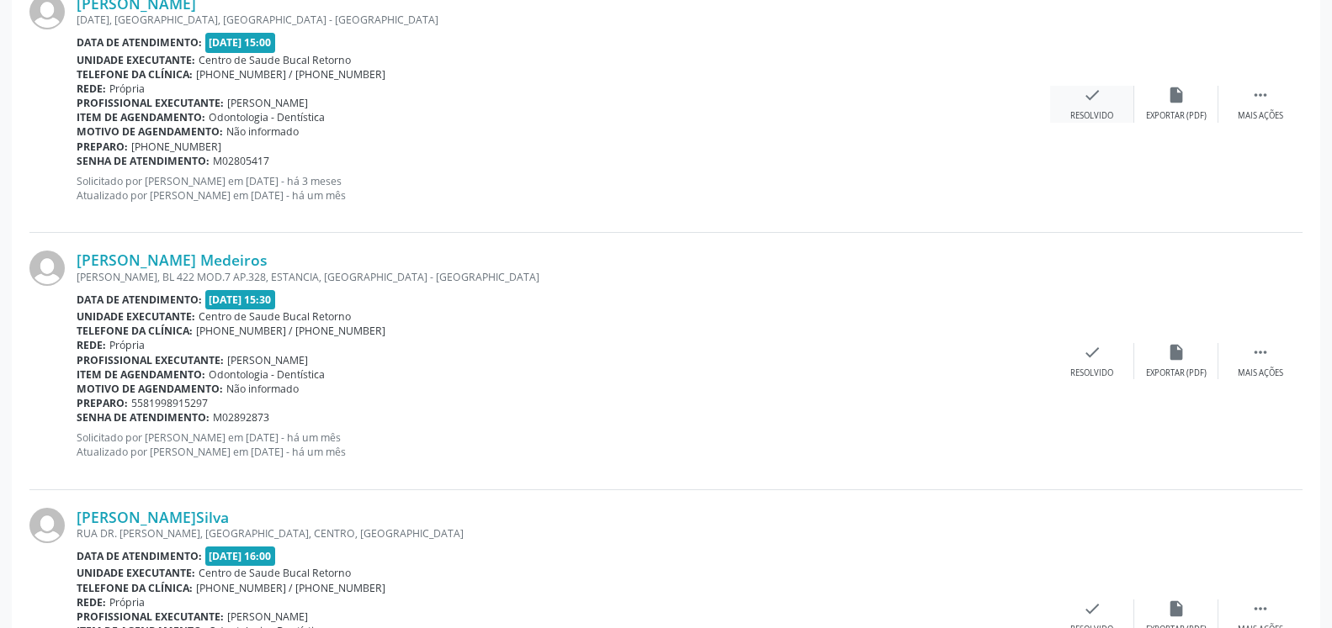
click at [1094, 98] on icon "check" at bounding box center [1092, 95] width 19 height 19
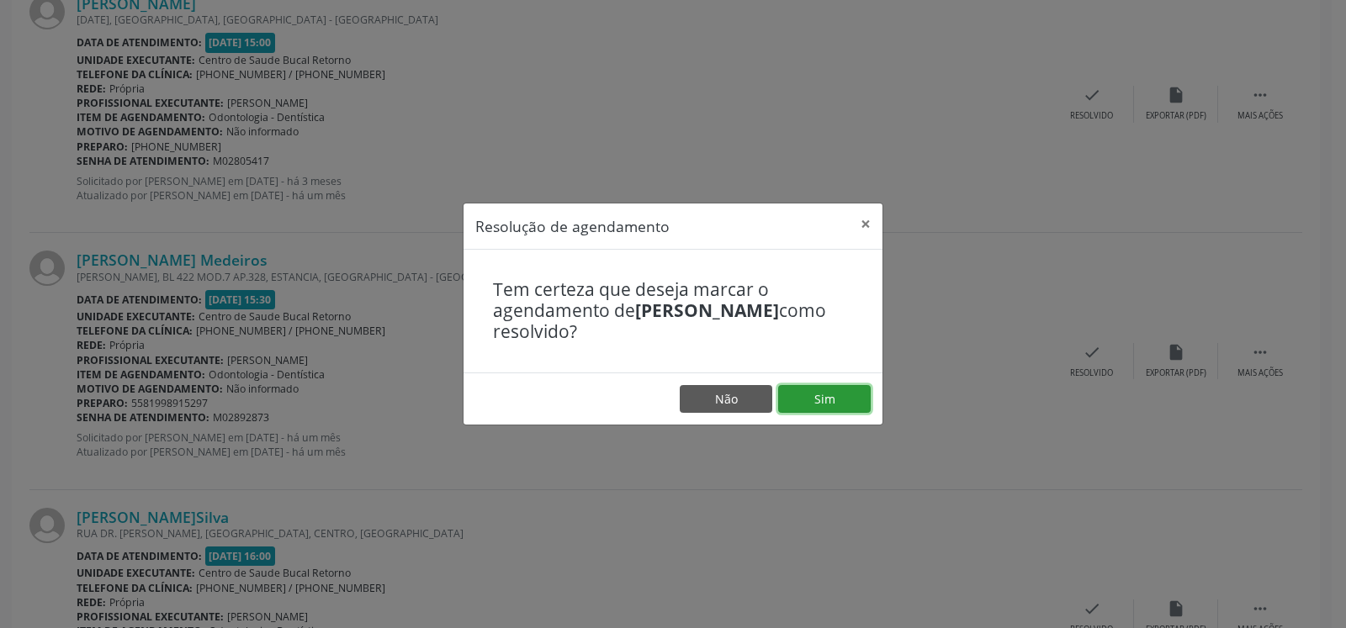
click at [854, 395] on button "Sim" at bounding box center [824, 399] width 93 height 29
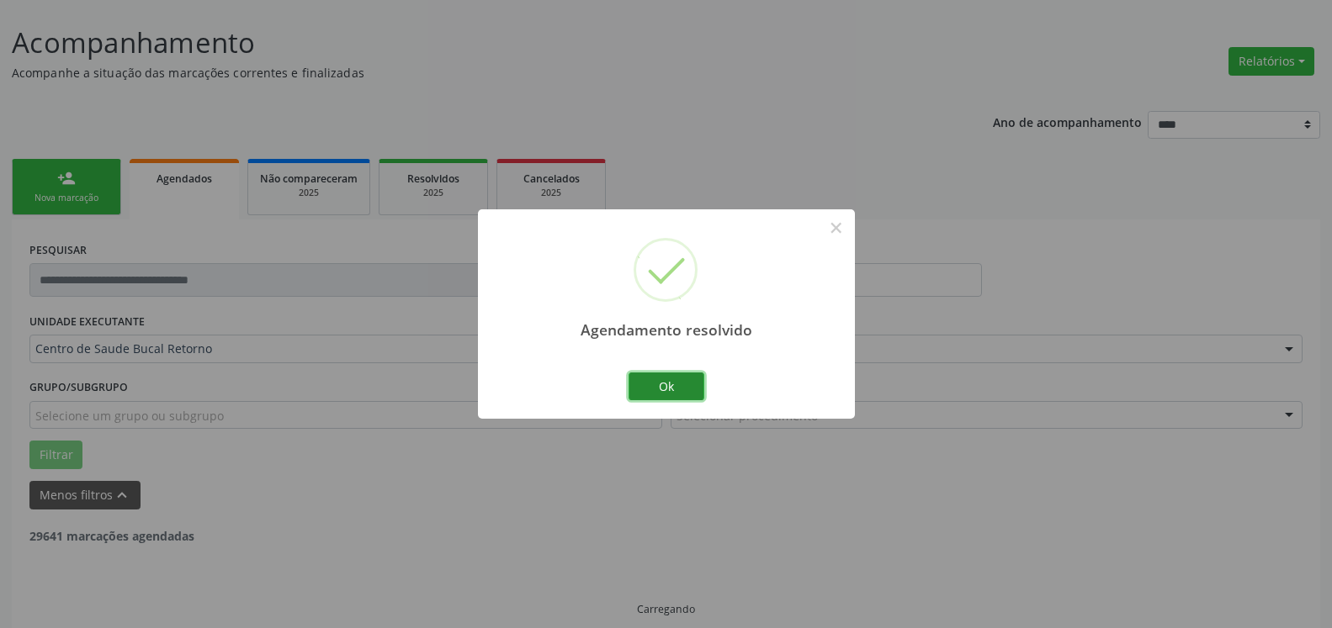
click at [676, 383] on button "Ok" at bounding box center [666, 387] width 76 height 29
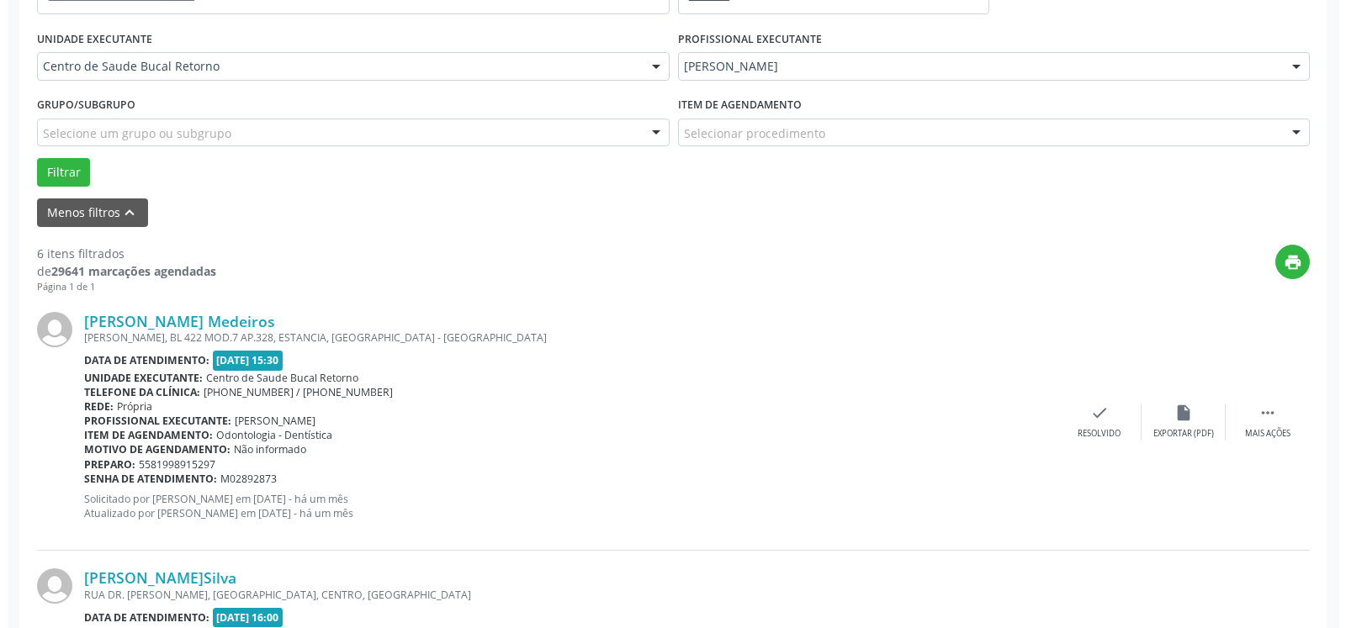
scroll to position [607, 0]
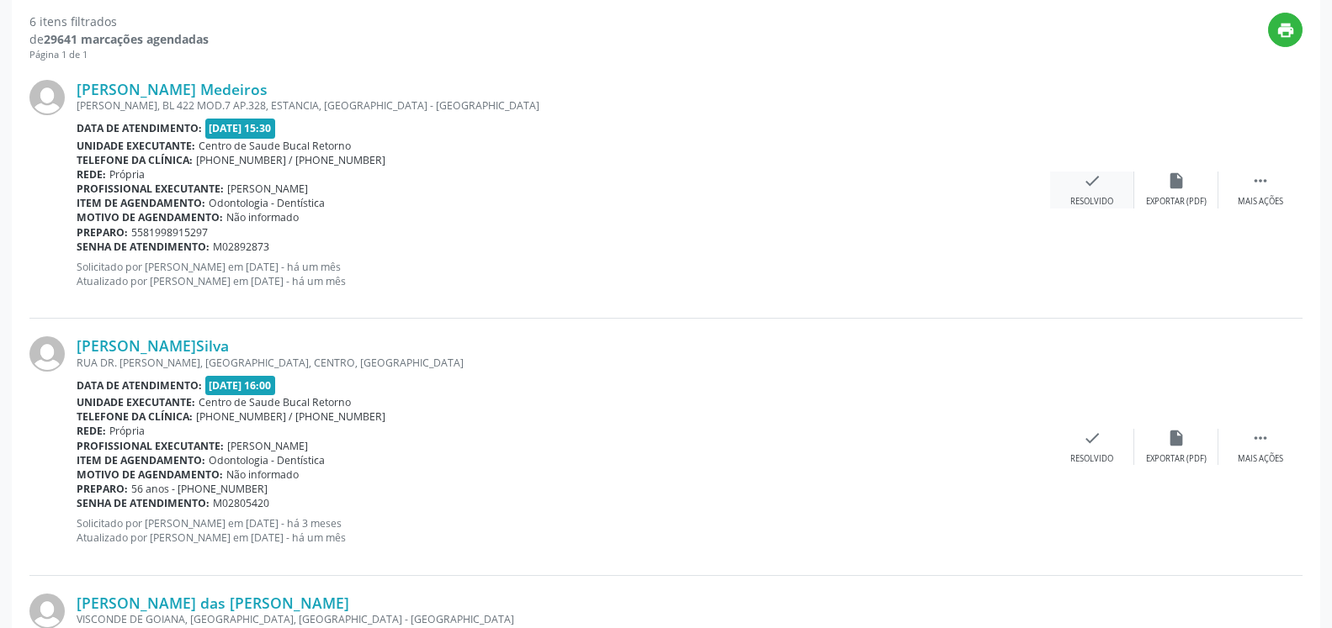
click at [1078, 197] on div "Resolvido" at bounding box center [1091, 202] width 43 height 12
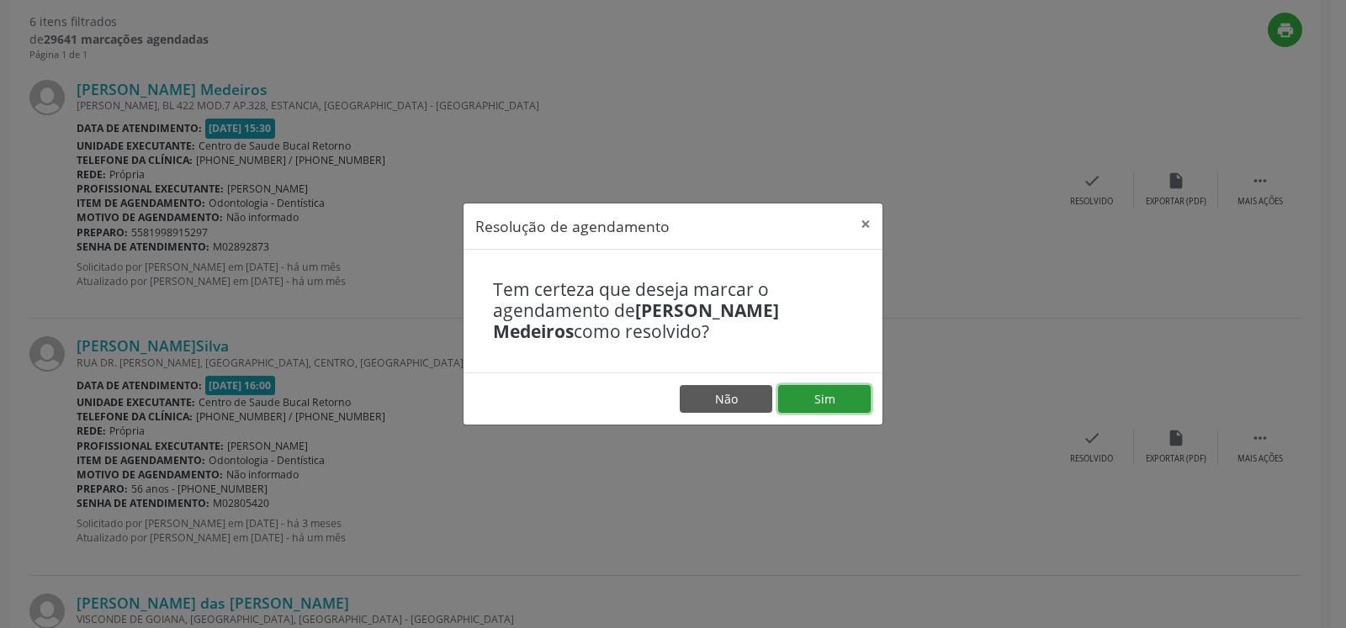
click at [827, 389] on button "Sim" at bounding box center [824, 399] width 93 height 29
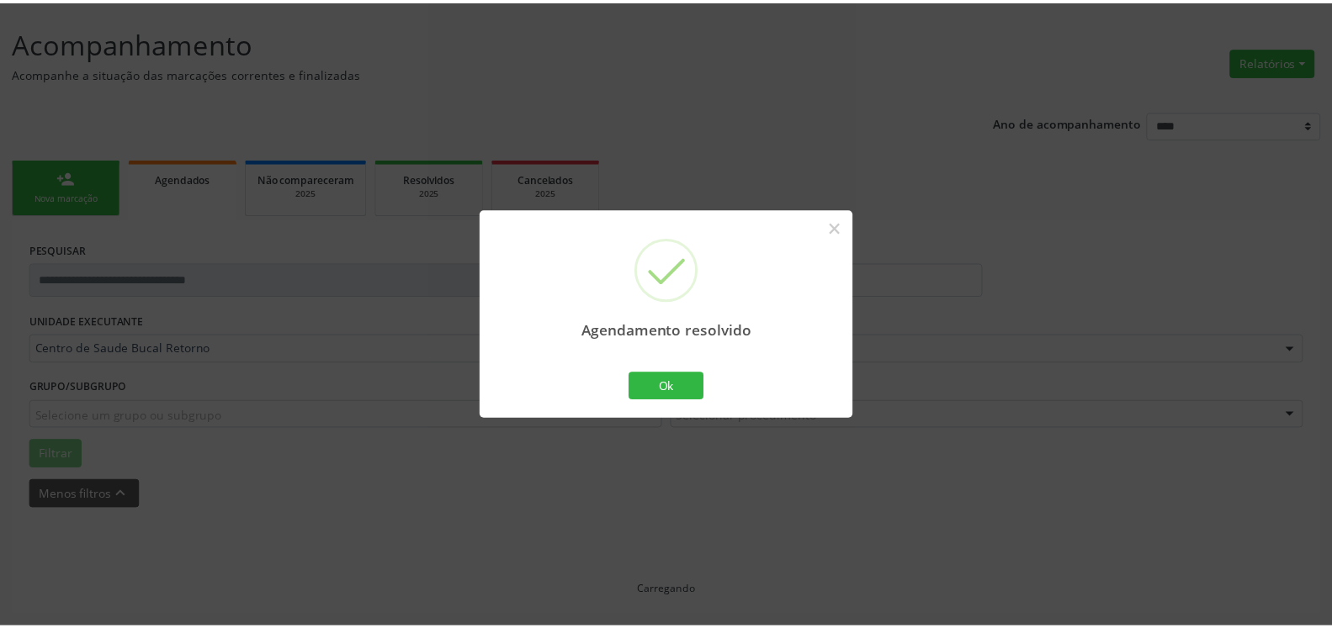
scroll to position [93, 0]
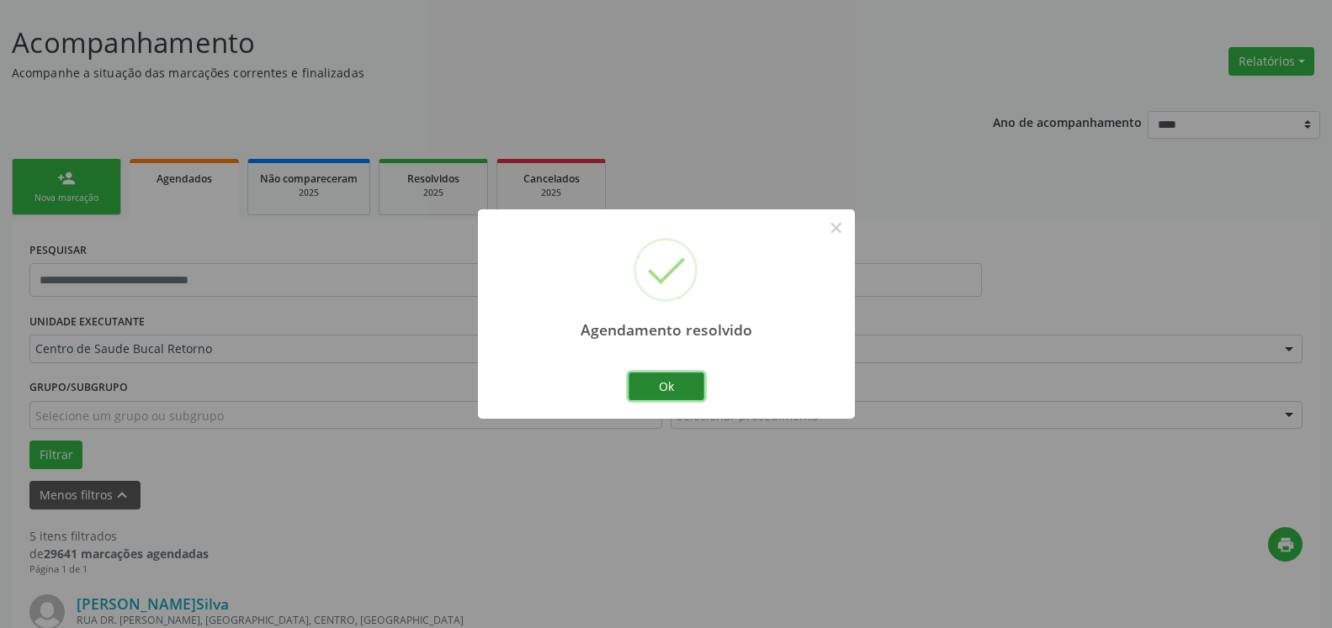
click at [650, 386] on button "Ok" at bounding box center [666, 387] width 76 height 29
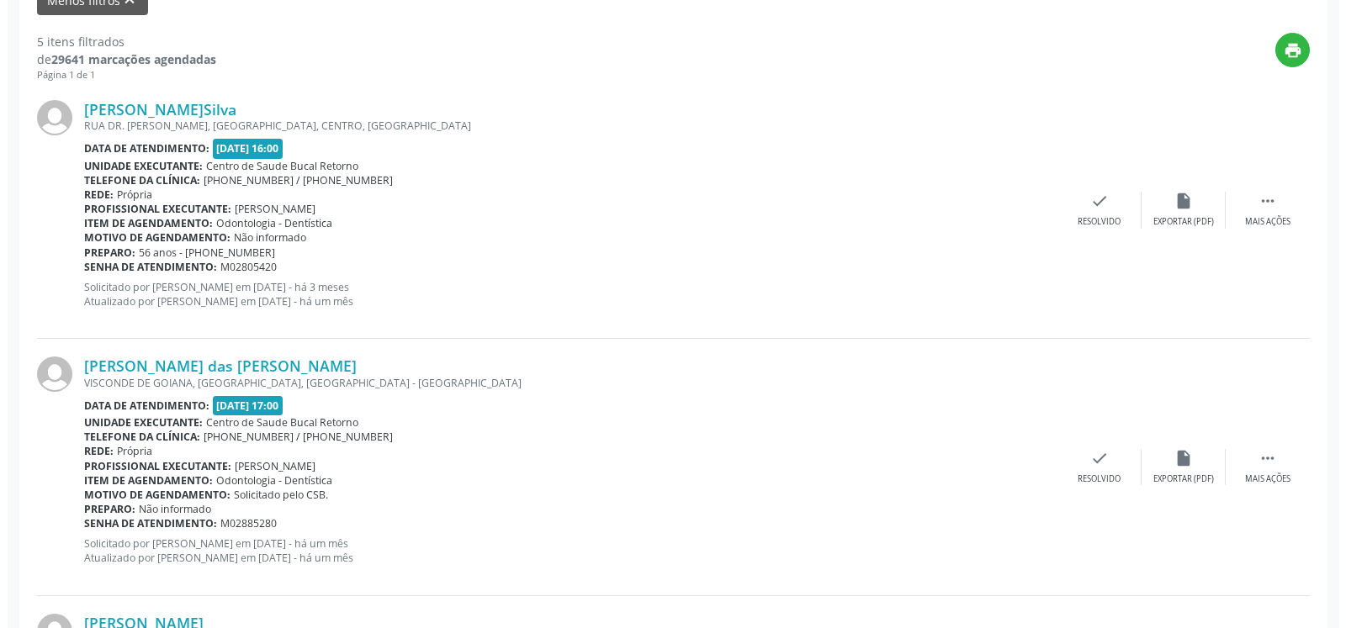
scroll to position [607, 0]
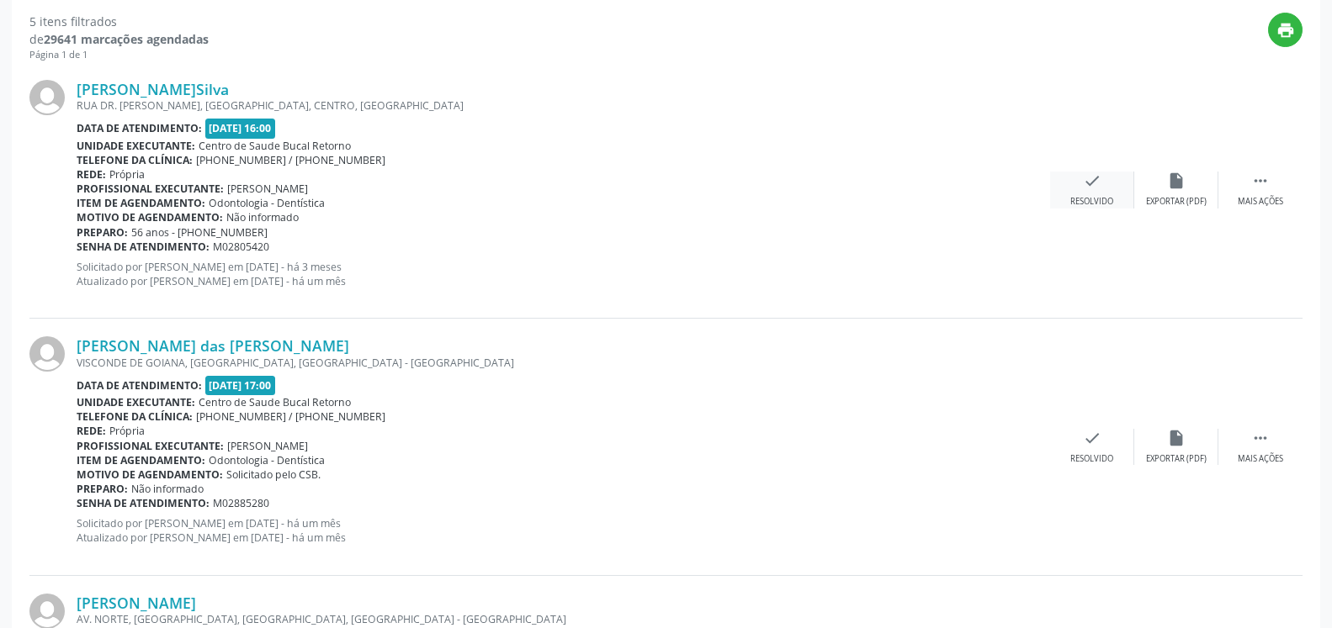
click at [1101, 174] on div "check Resolvido" at bounding box center [1092, 190] width 84 height 36
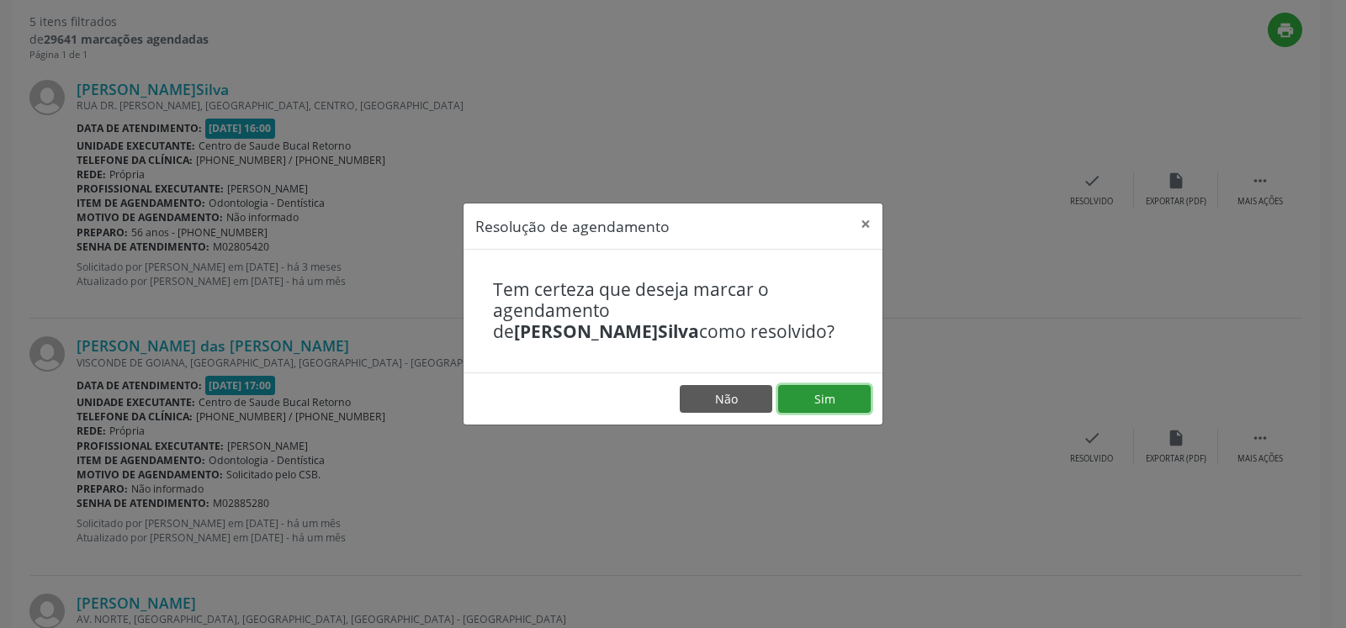
click at [823, 398] on button "Sim" at bounding box center [824, 399] width 93 height 29
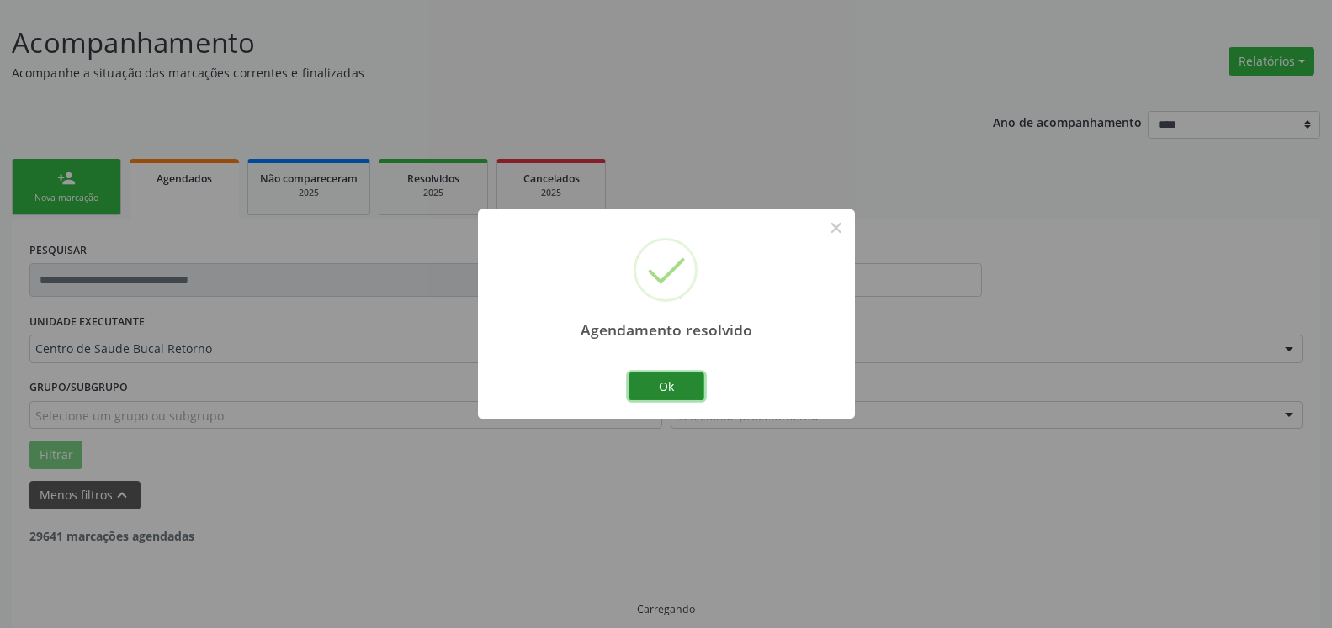
click at [665, 380] on button "Ok" at bounding box center [666, 387] width 76 height 29
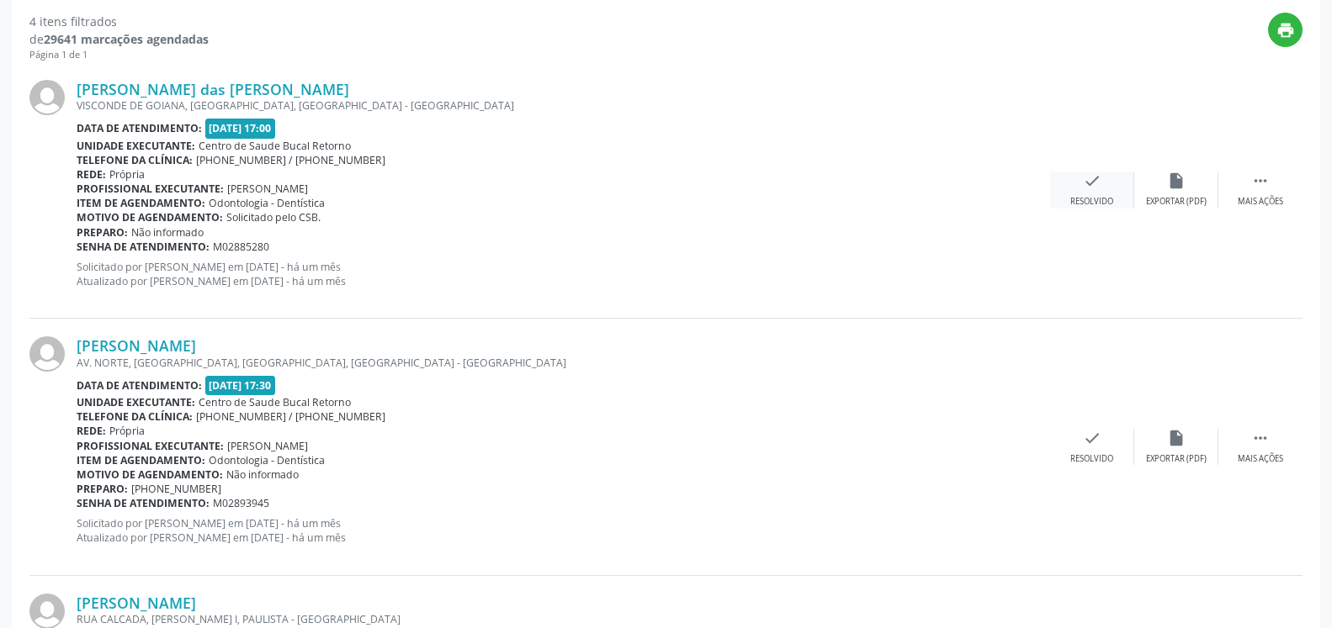
click at [1100, 190] on icon "check" at bounding box center [1092, 181] width 19 height 19
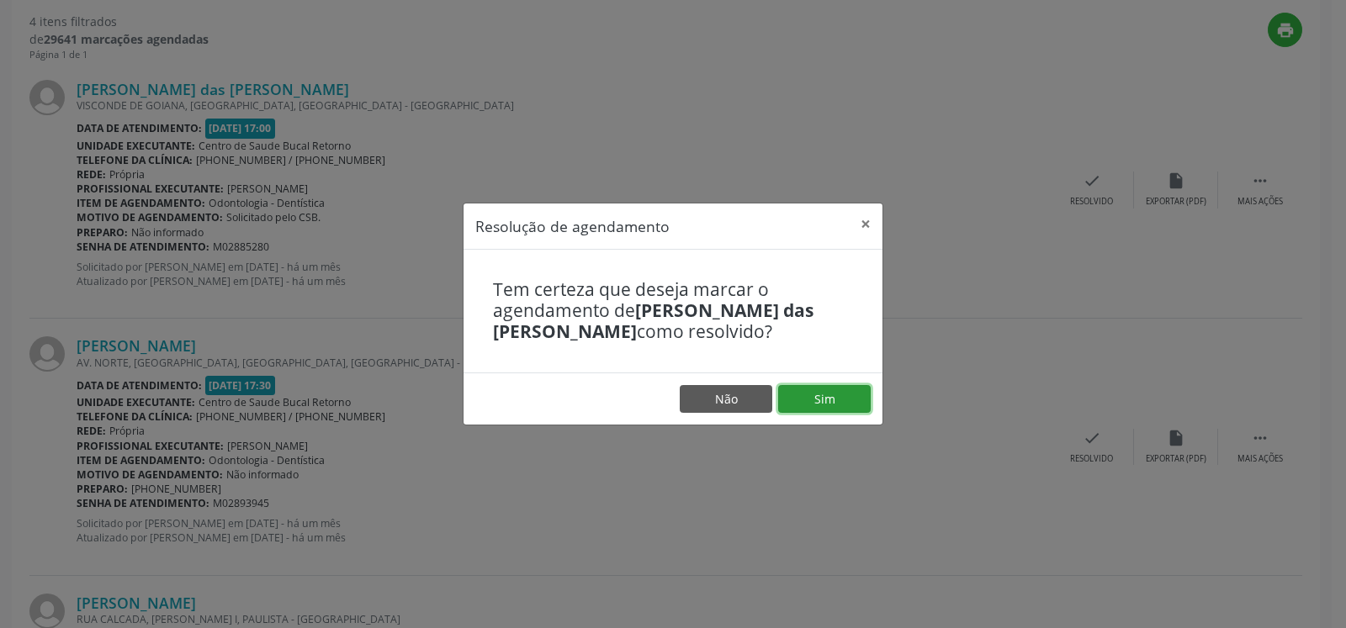
click at [850, 397] on button "Sim" at bounding box center [824, 399] width 93 height 29
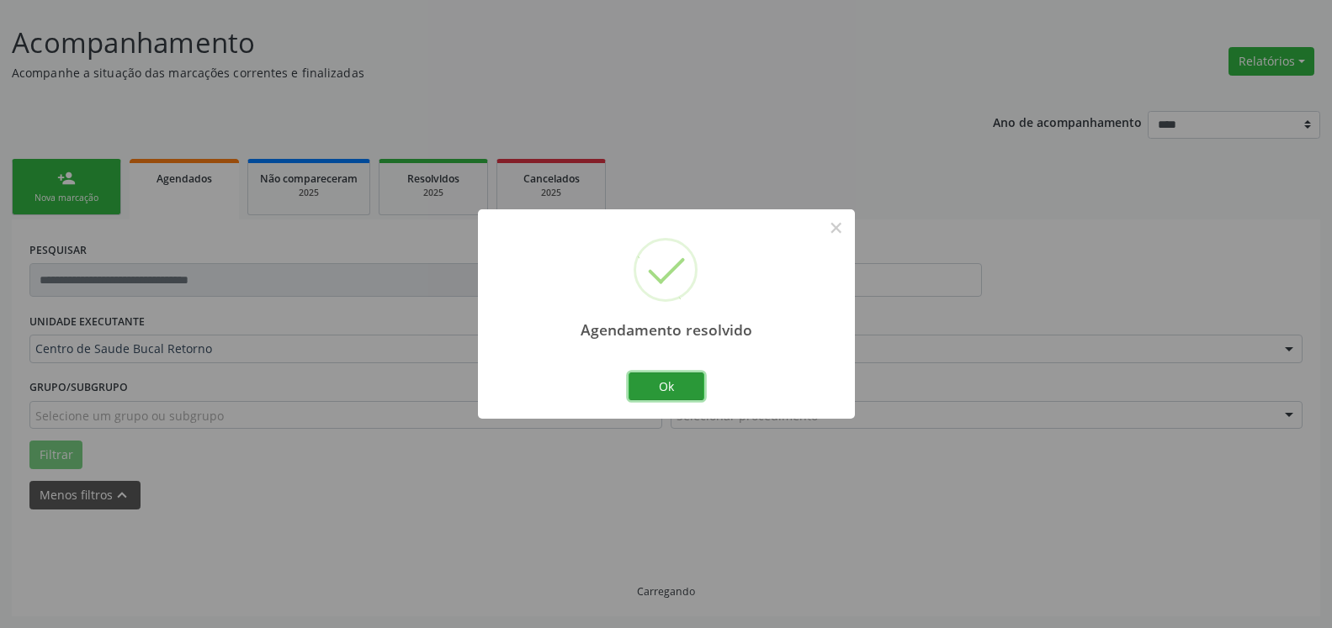
click at [676, 385] on button "Ok" at bounding box center [666, 387] width 76 height 29
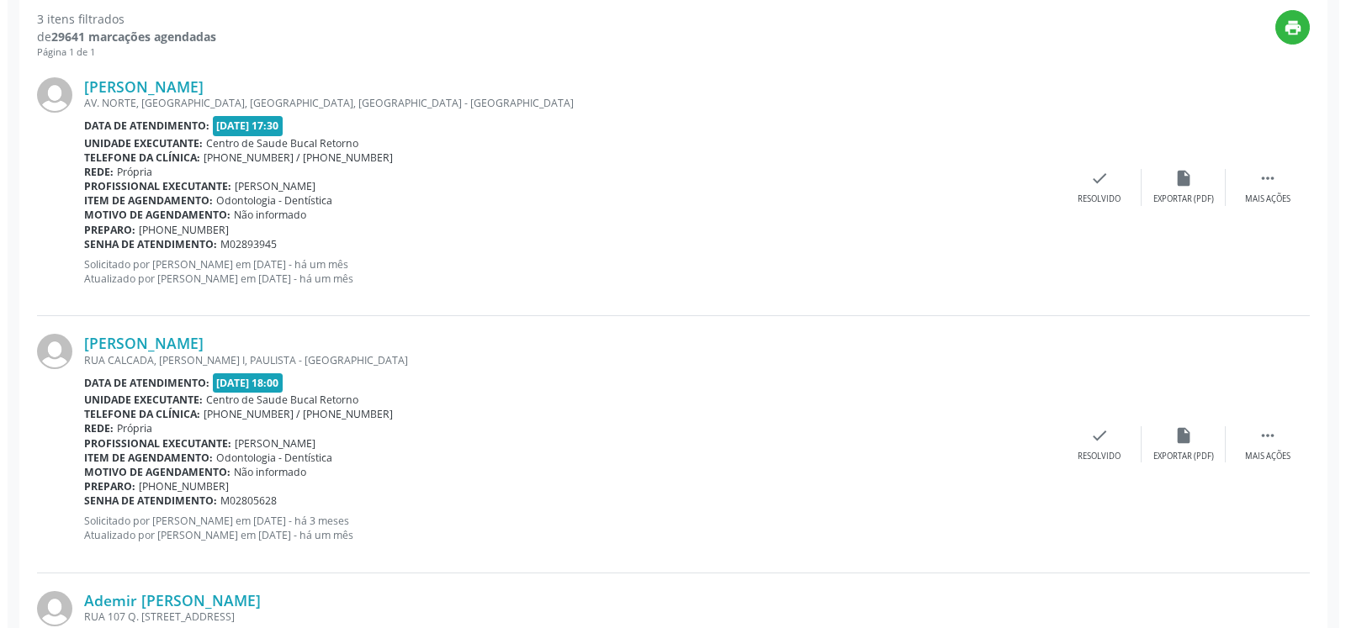
scroll to position [693, 0]
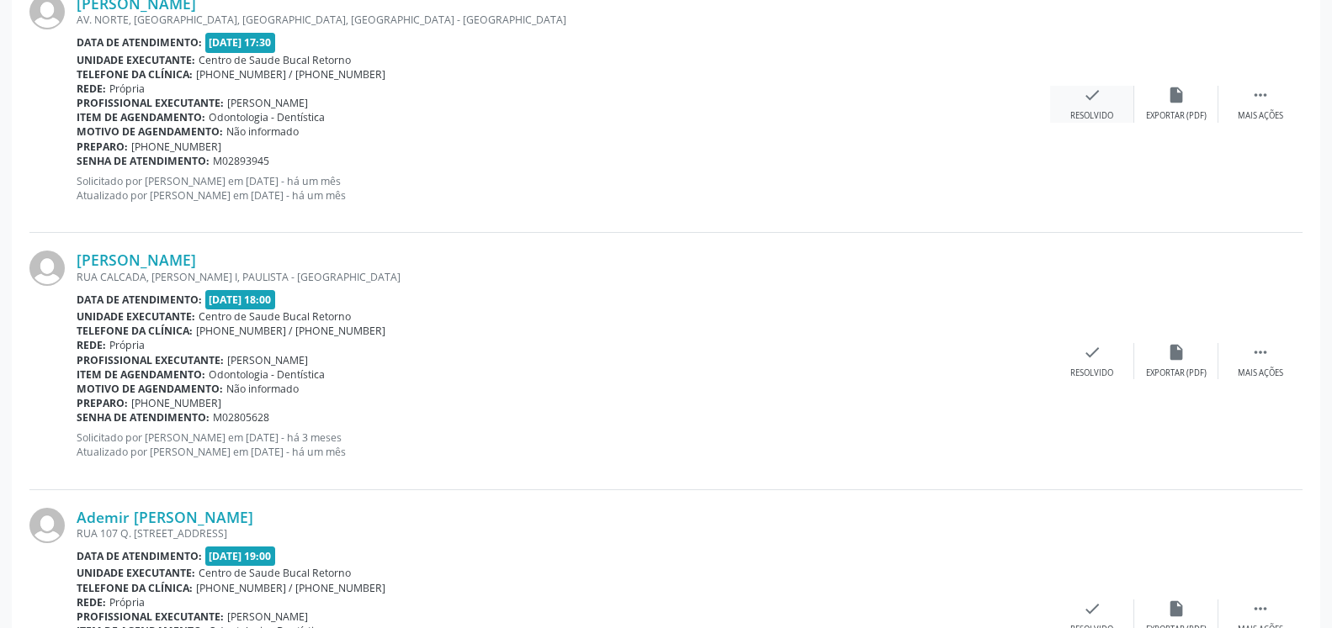
click at [1083, 91] on icon "check" at bounding box center [1092, 95] width 19 height 19
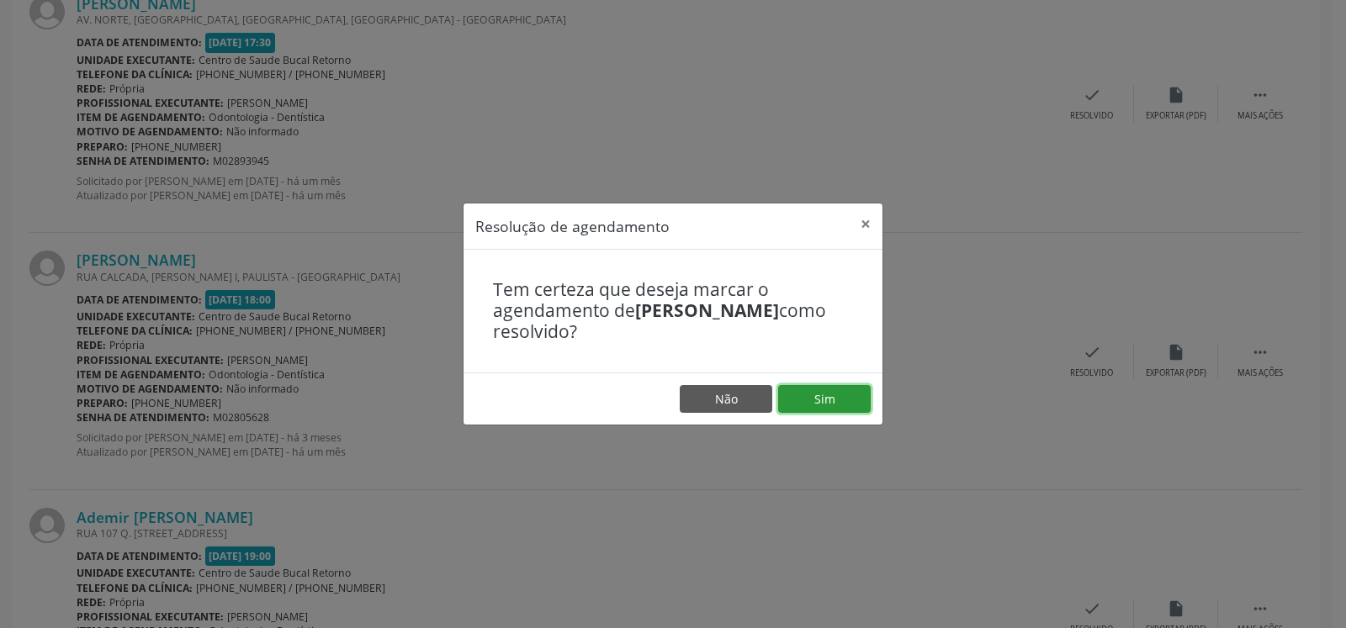
click at [847, 405] on button "Sim" at bounding box center [824, 399] width 93 height 29
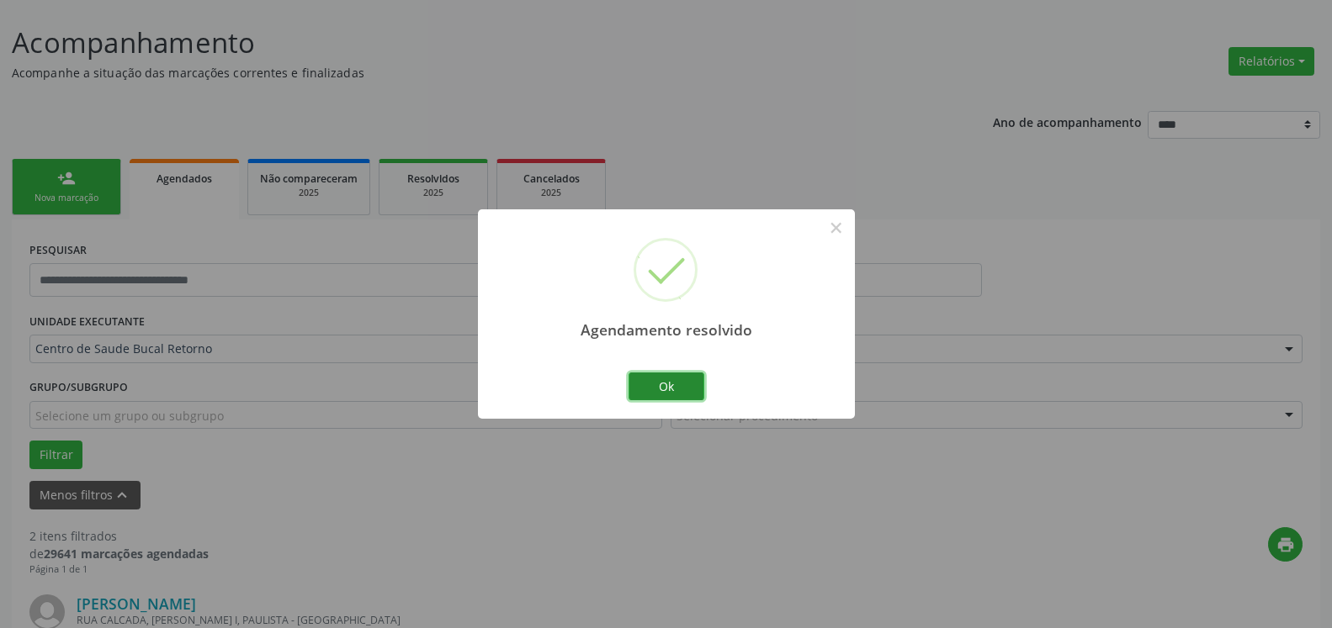
click at [698, 384] on button "Ok" at bounding box center [666, 387] width 76 height 29
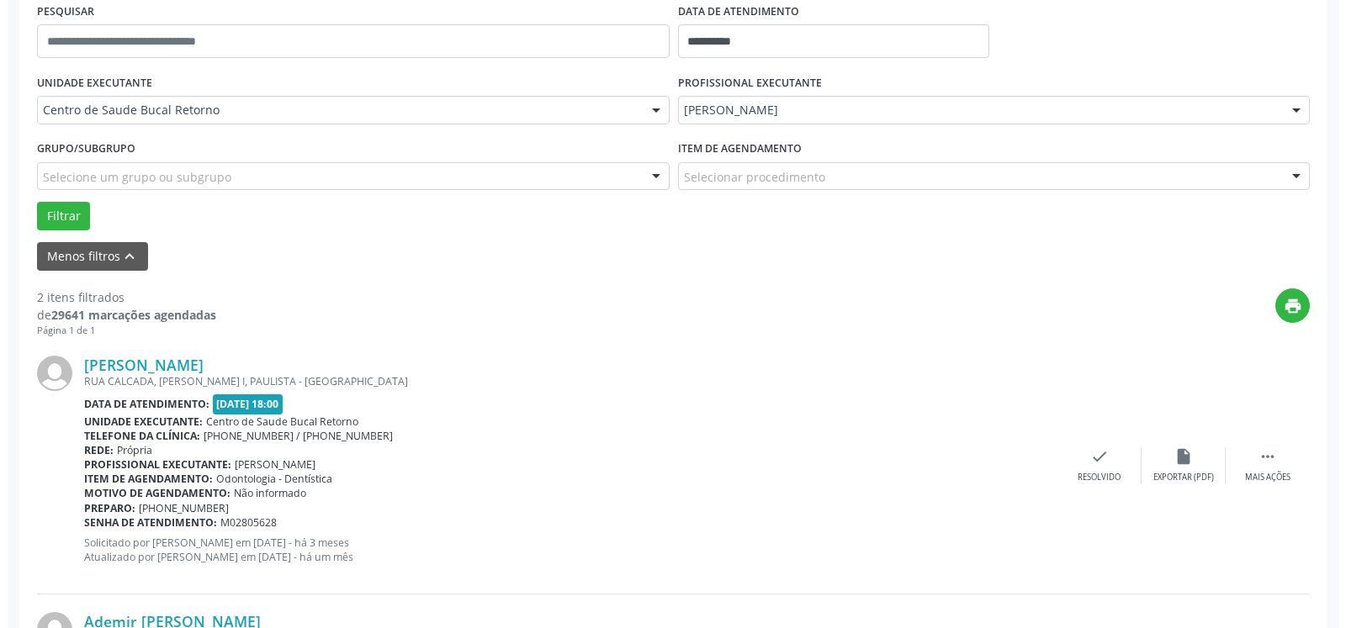
scroll to position [584, 0]
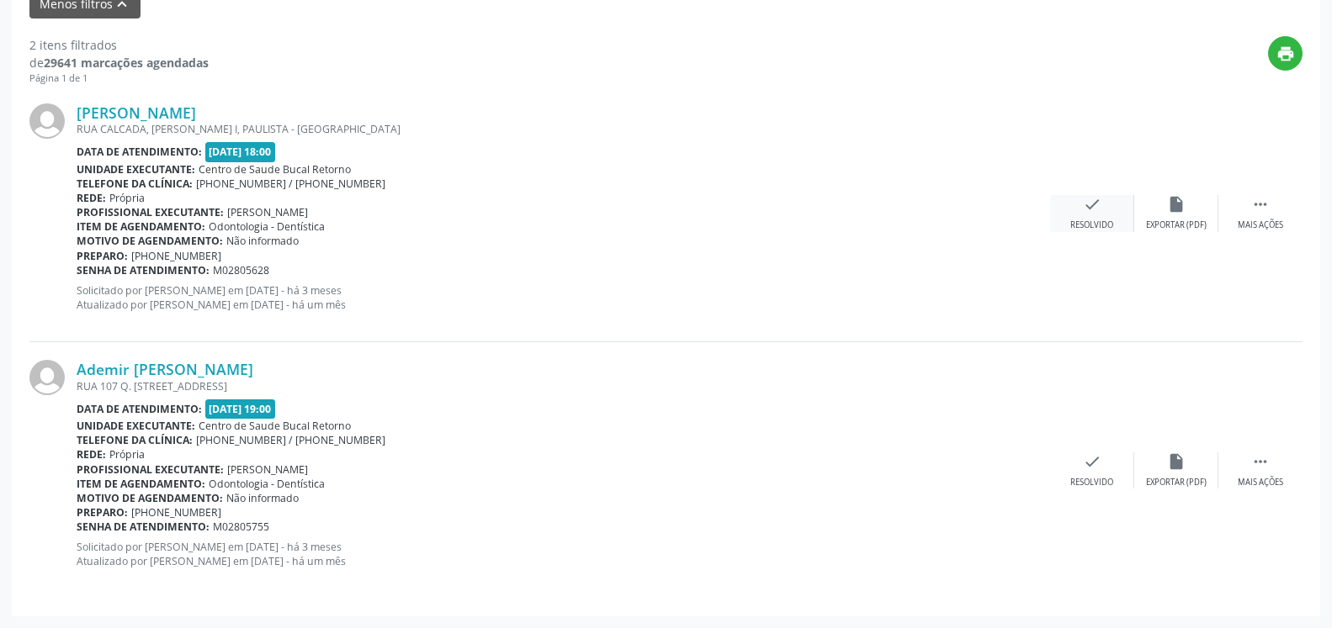
click at [1094, 210] on icon "check" at bounding box center [1092, 204] width 19 height 19
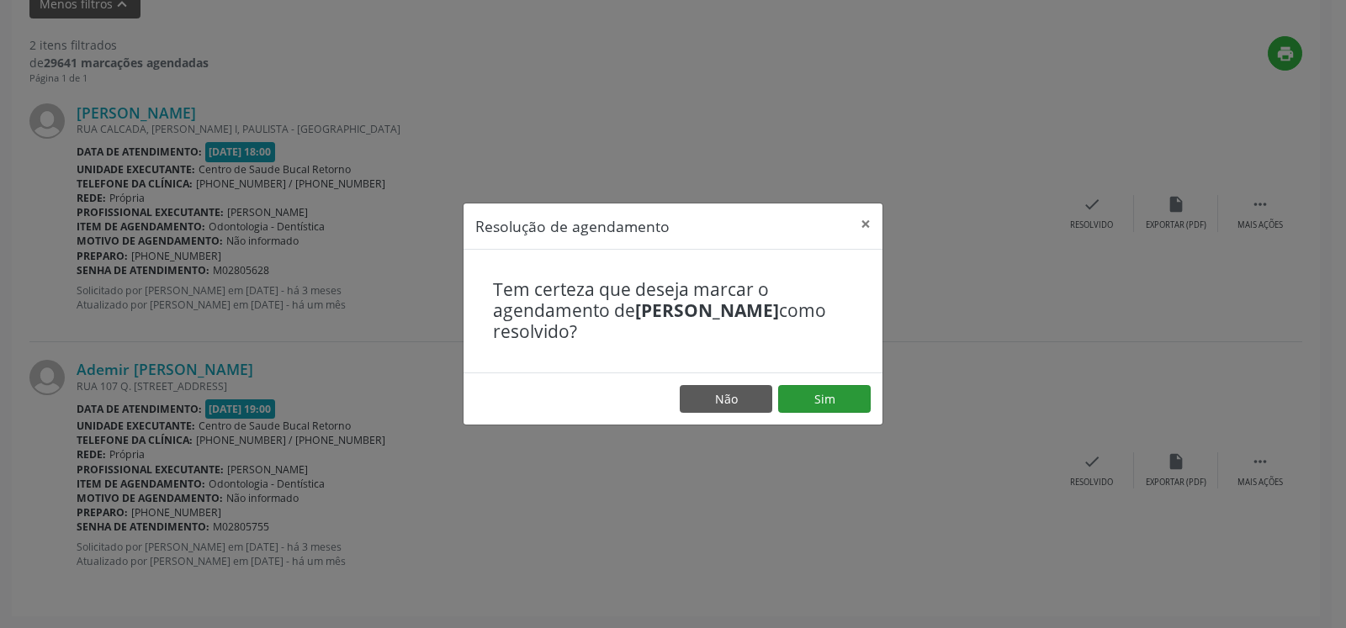
click at [863, 400] on footer "Não Sim" at bounding box center [673, 399] width 419 height 53
click at [838, 402] on button "Sim" at bounding box center [824, 399] width 93 height 29
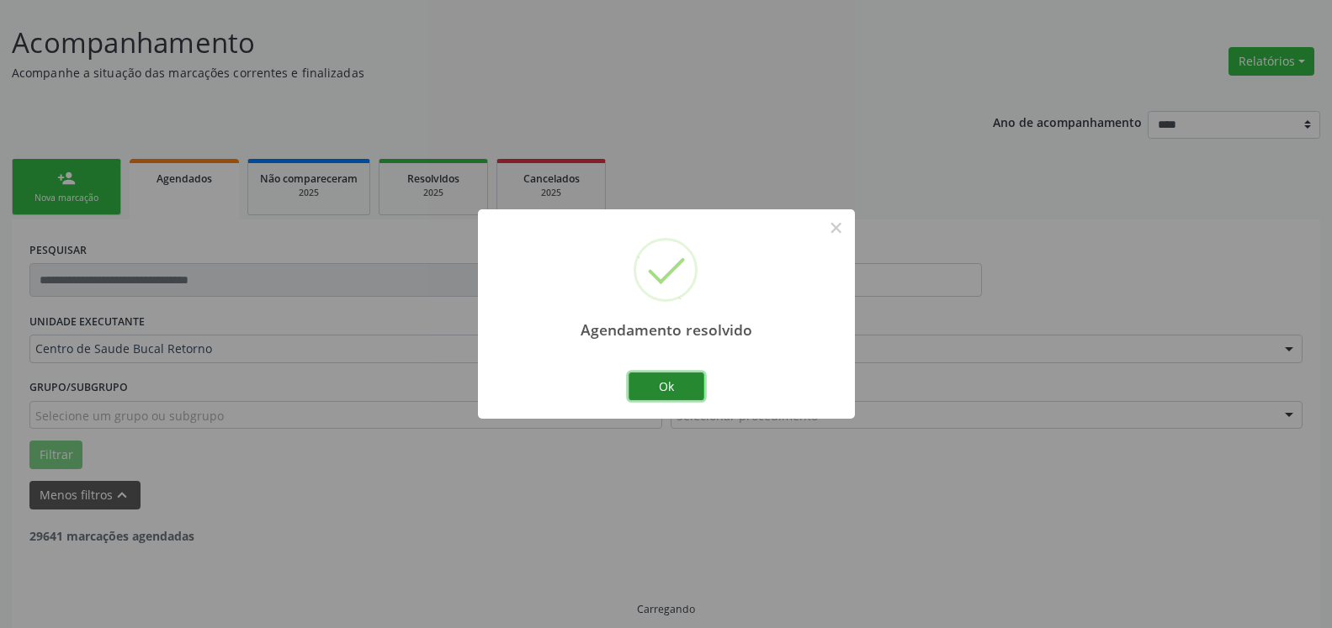
click at [693, 387] on button "Ok" at bounding box center [666, 387] width 76 height 29
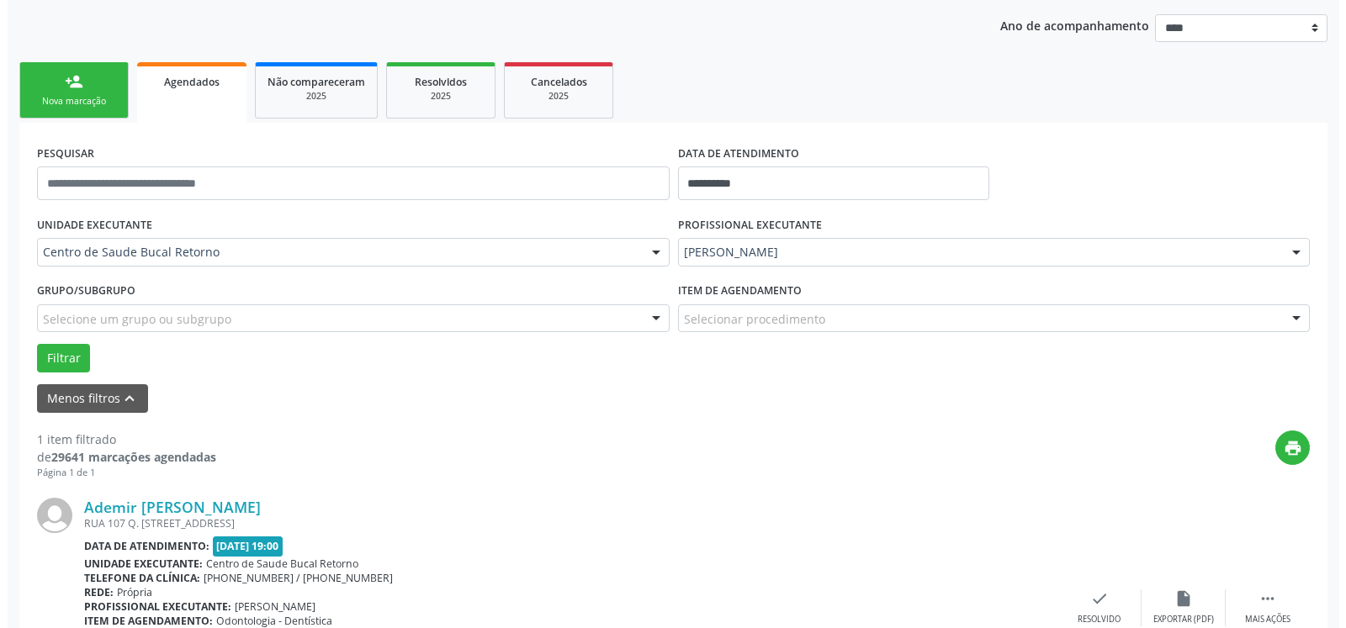
scroll to position [326, 0]
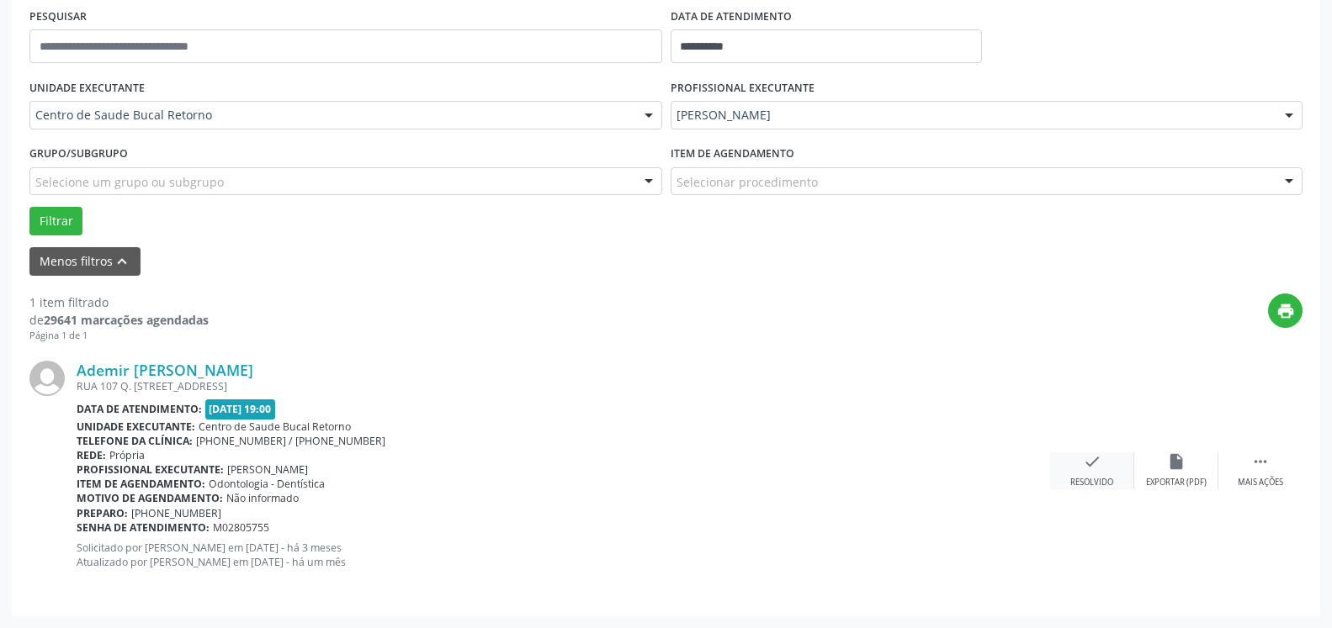
click at [1089, 461] on icon "check" at bounding box center [1092, 462] width 19 height 19
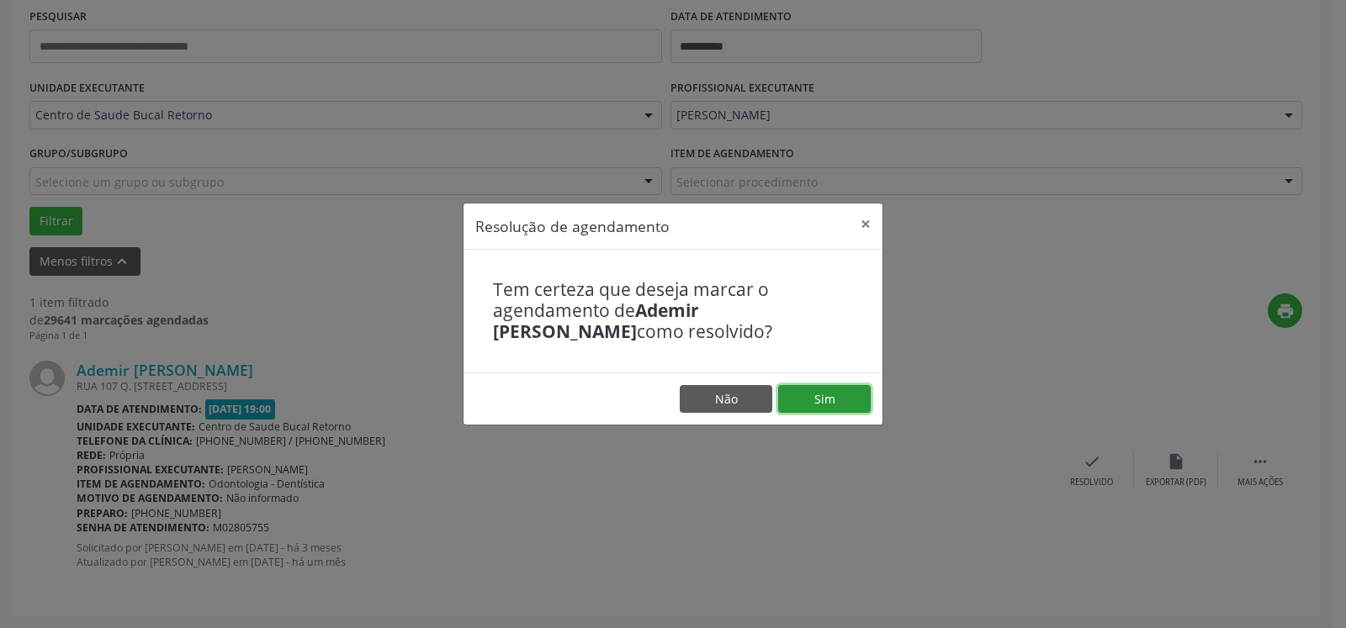
click at [855, 405] on button "Sim" at bounding box center [824, 399] width 93 height 29
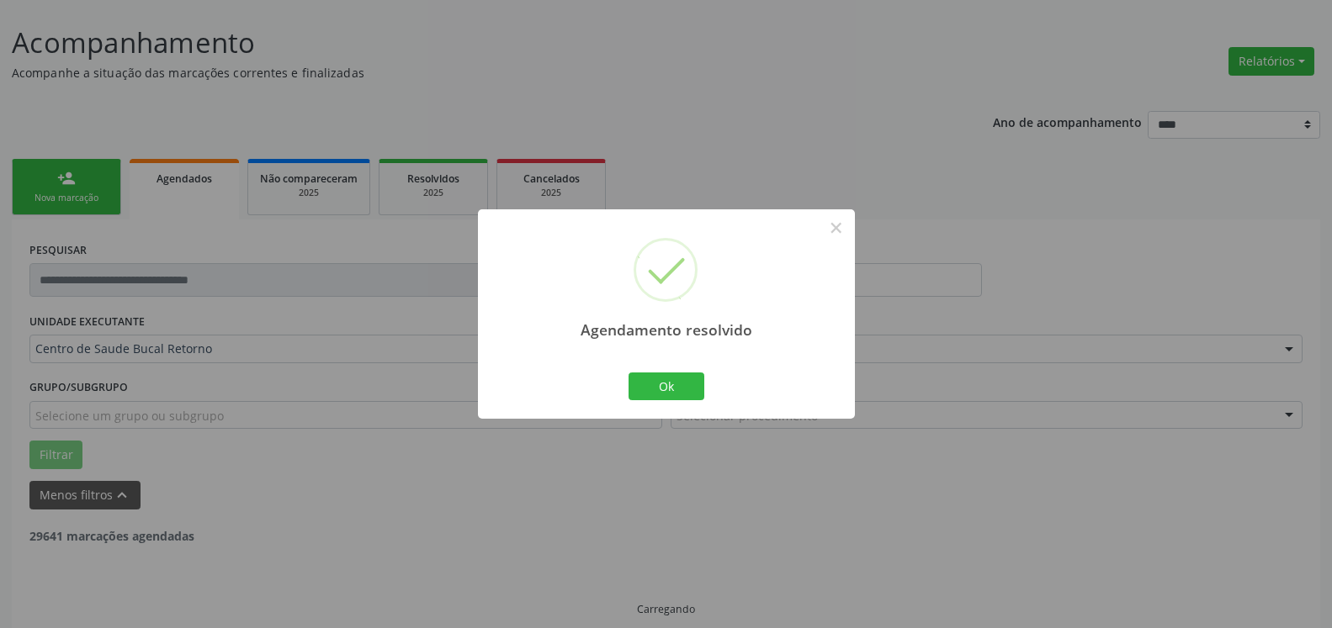
scroll to position [56, 0]
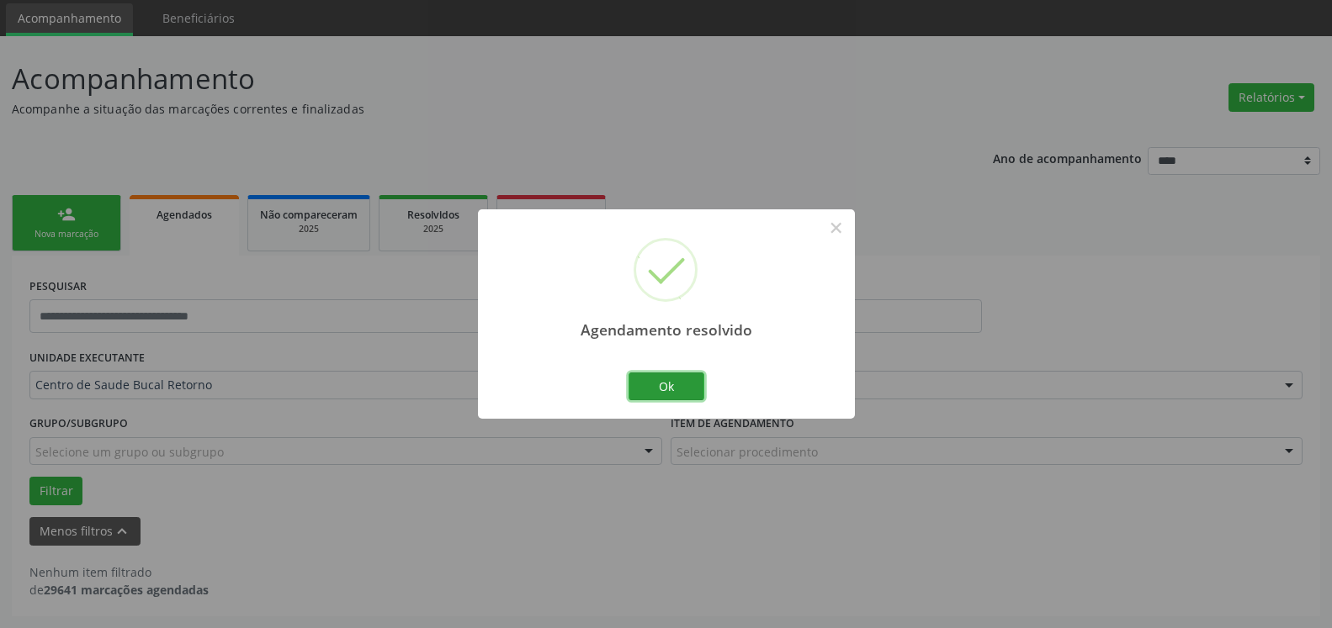
drag, startPoint x: 694, startPoint y: 389, endPoint x: 656, endPoint y: 387, distance: 37.9
click at [693, 389] on button "Ok" at bounding box center [666, 387] width 76 height 29
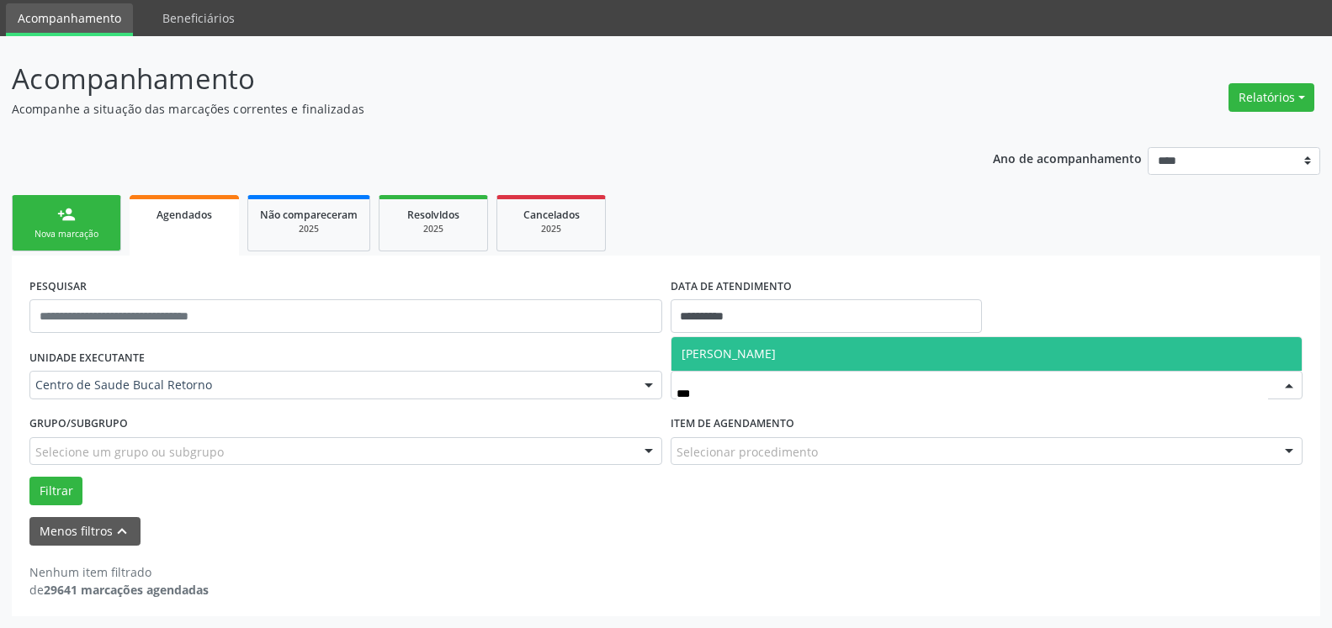
click at [809, 365] on span "[PERSON_NAME]" at bounding box center [986, 354] width 631 height 34
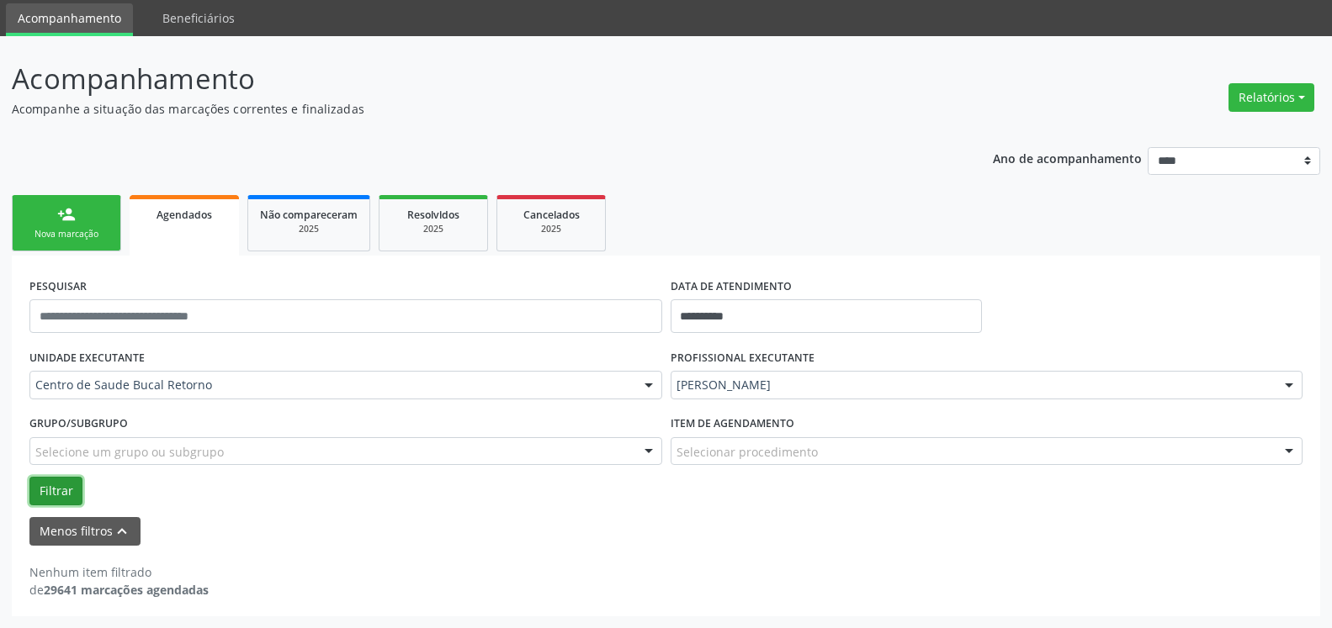
click at [45, 495] on button "Filtrar" at bounding box center [55, 491] width 53 height 29
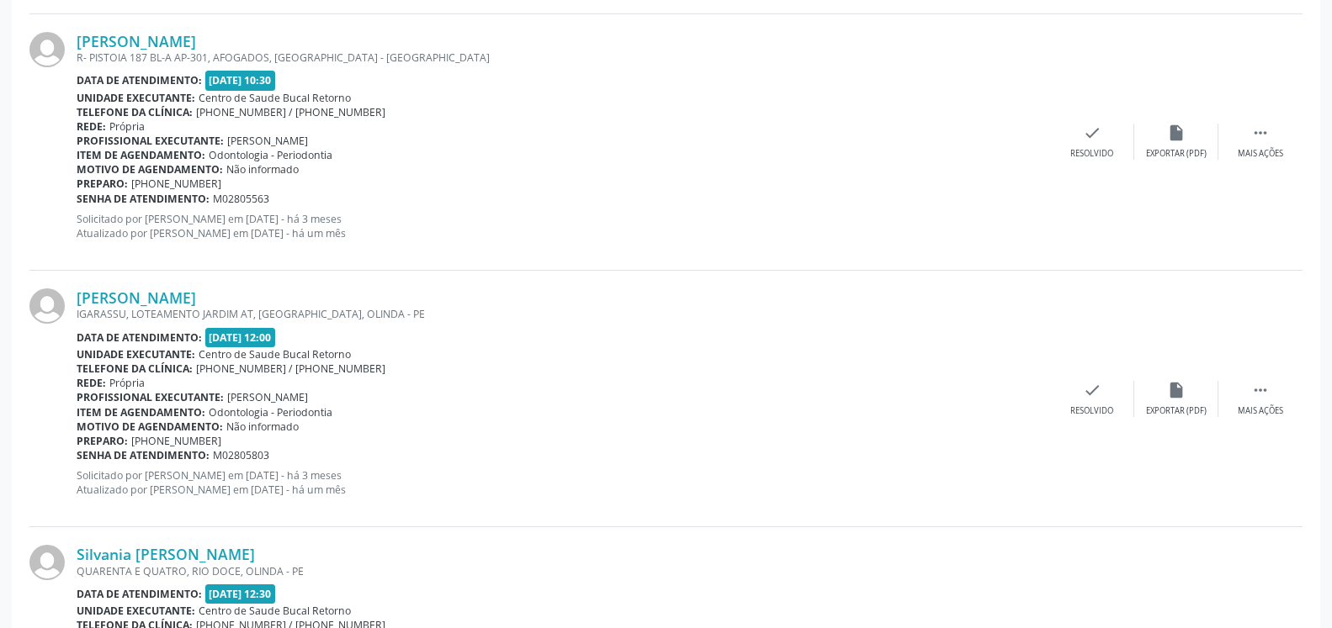
scroll to position [2545, 0]
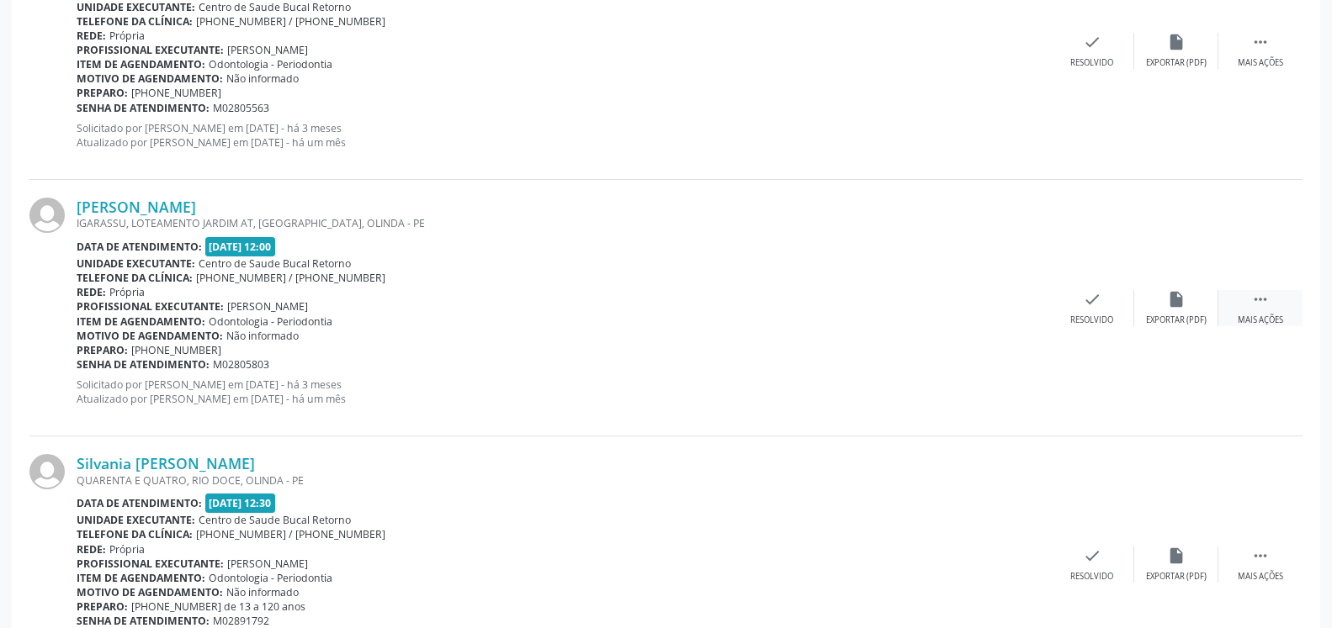
click at [1258, 302] on icon "" at bounding box center [1260, 299] width 19 height 19
click at [1203, 306] on div "alarm_off Não compareceu" at bounding box center [1176, 308] width 84 height 36
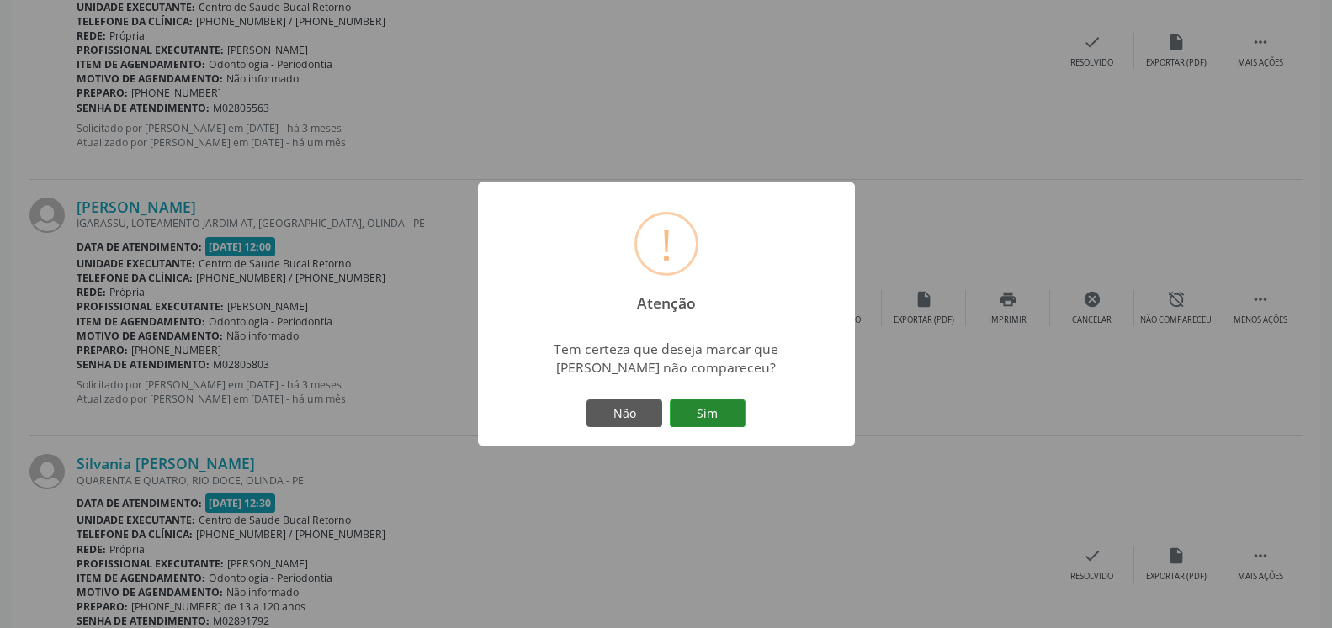
click at [727, 403] on button "Sim" at bounding box center [708, 414] width 76 height 29
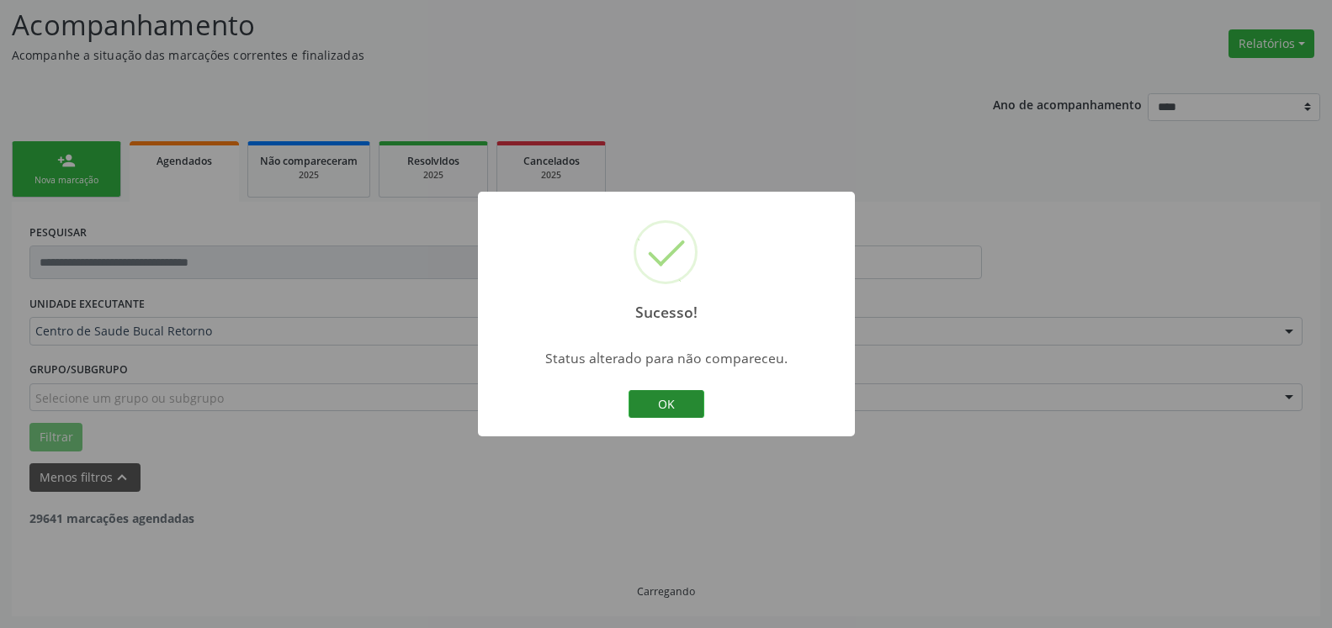
scroll to position [110, 0]
click at [675, 404] on button "OK" at bounding box center [666, 404] width 76 height 29
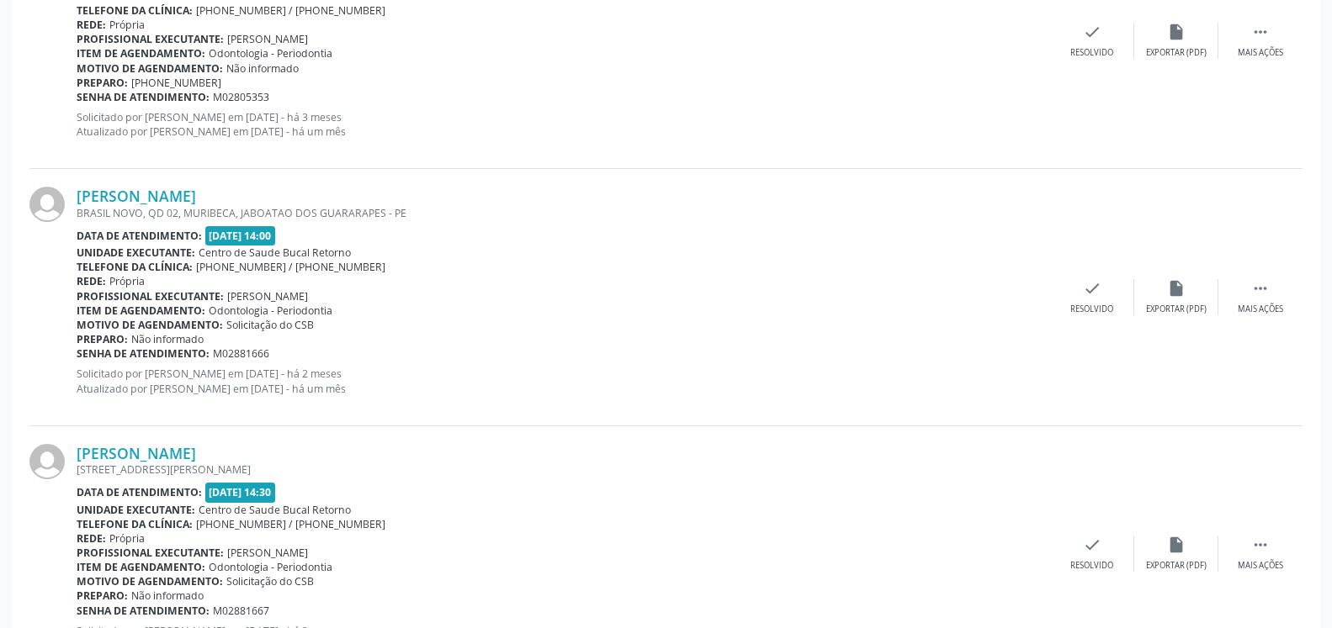
scroll to position [3371, 0]
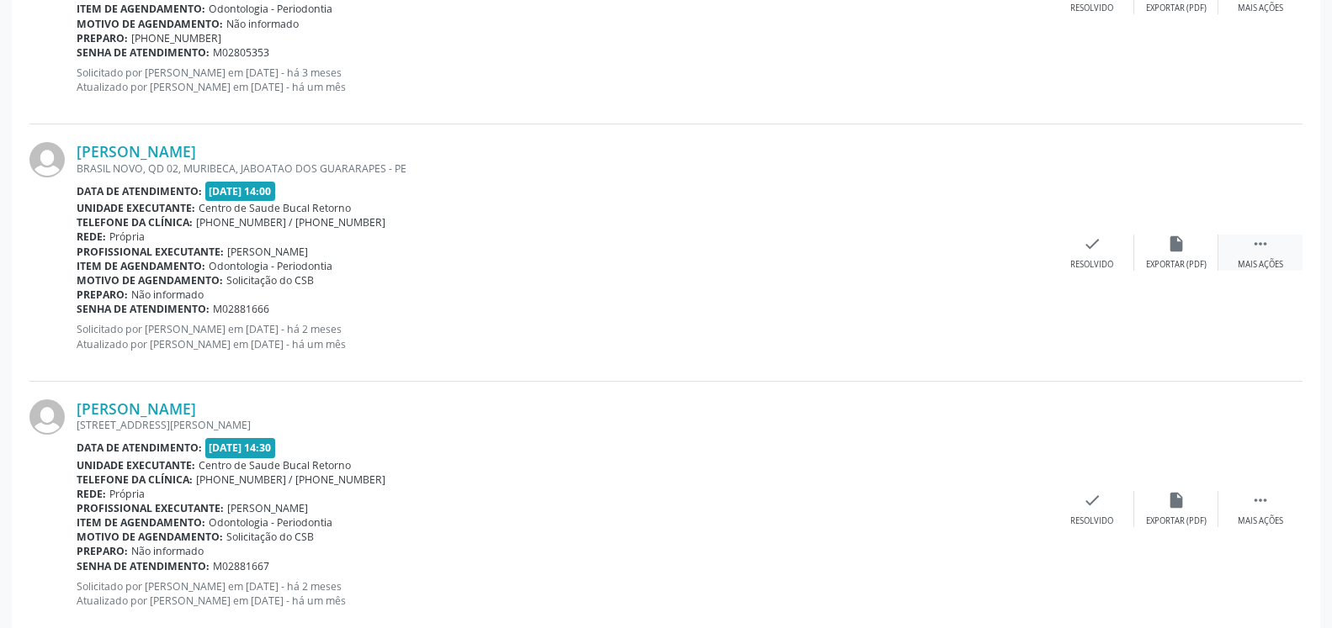
click at [1259, 248] on icon "" at bounding box center [1260, 244] width 19 height 19
click at [1202, 268] on div "Não compareceu" at bounding box center [1176, 265] width 72 height 12
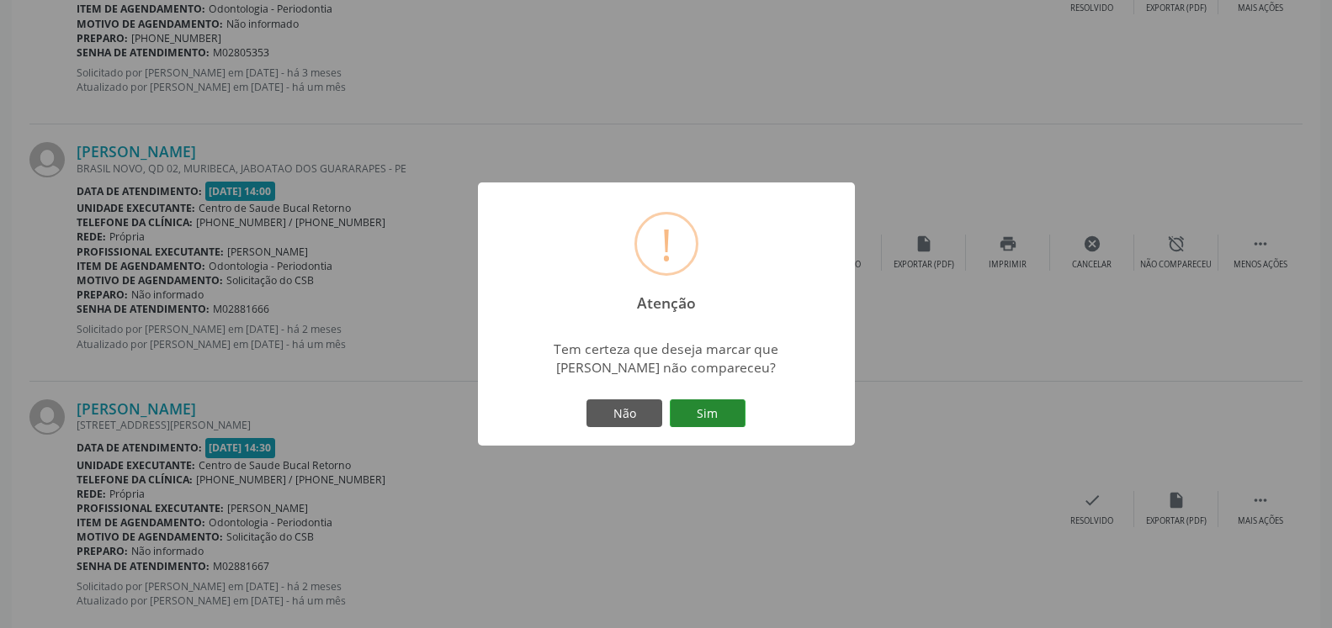
click at [713, 416] on button "Sim" at bounding box center [708, 414] width 76 height 29
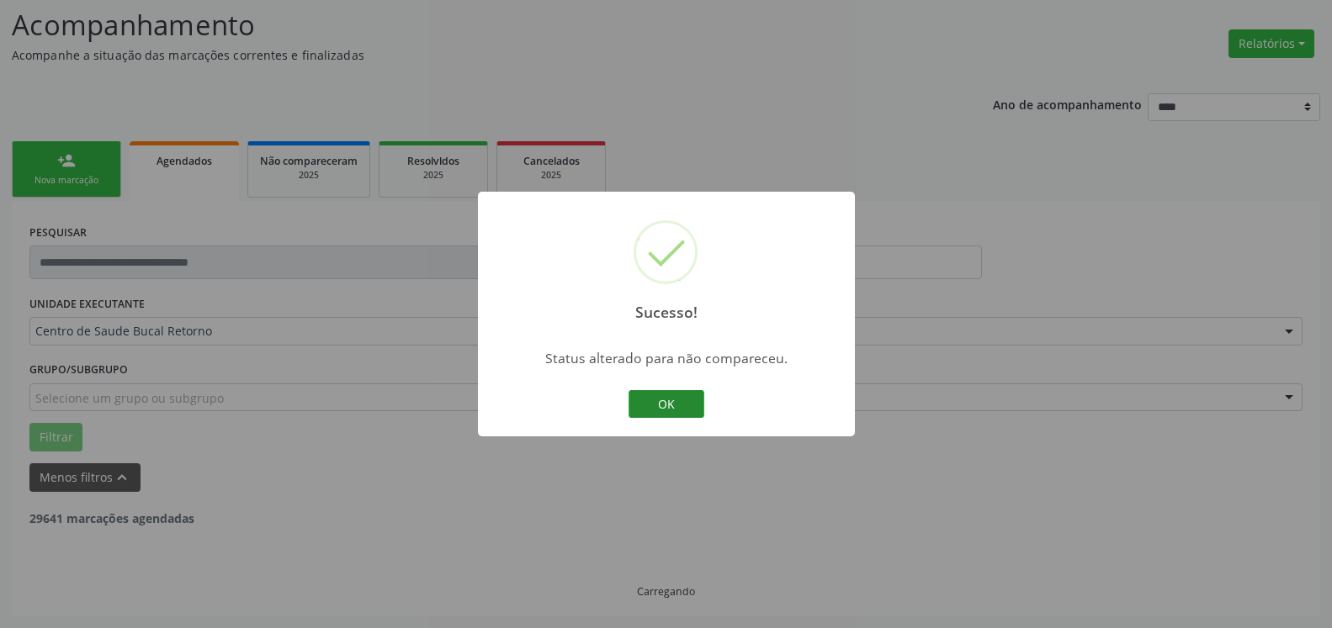
scroll to position [110, 0]
click at [670, 403] on button "OK" at bounding box center [666, 404] width 76 height 29
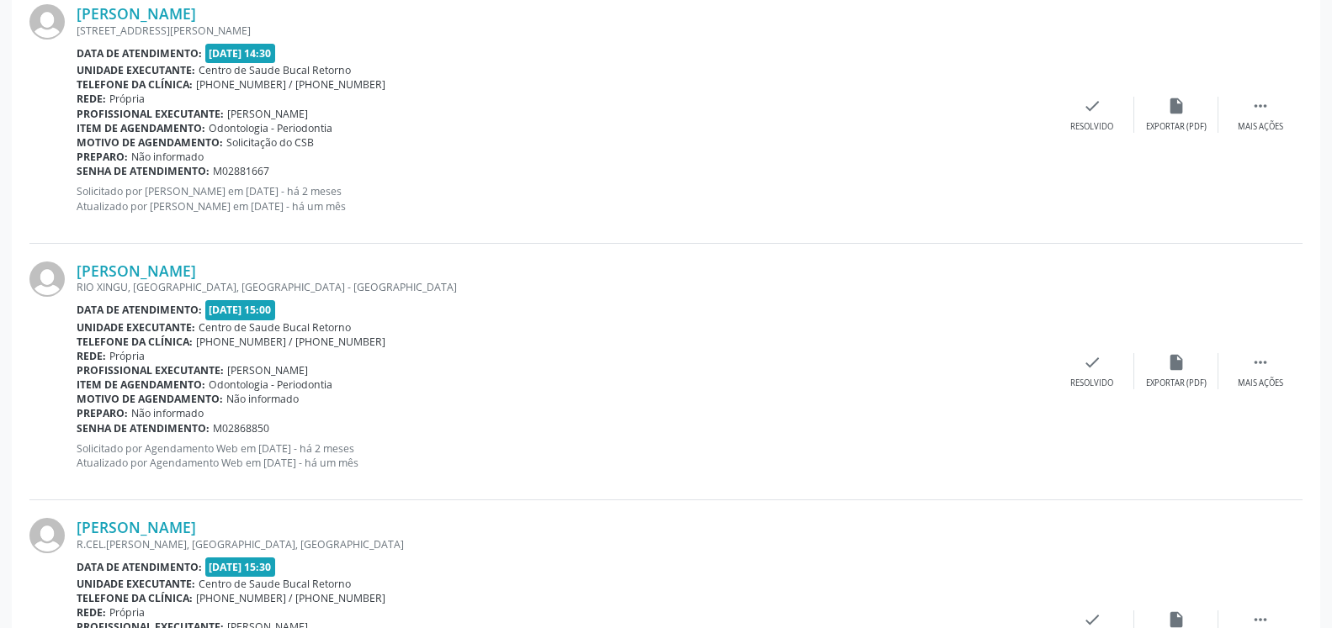
scroll to position [3542, 0]
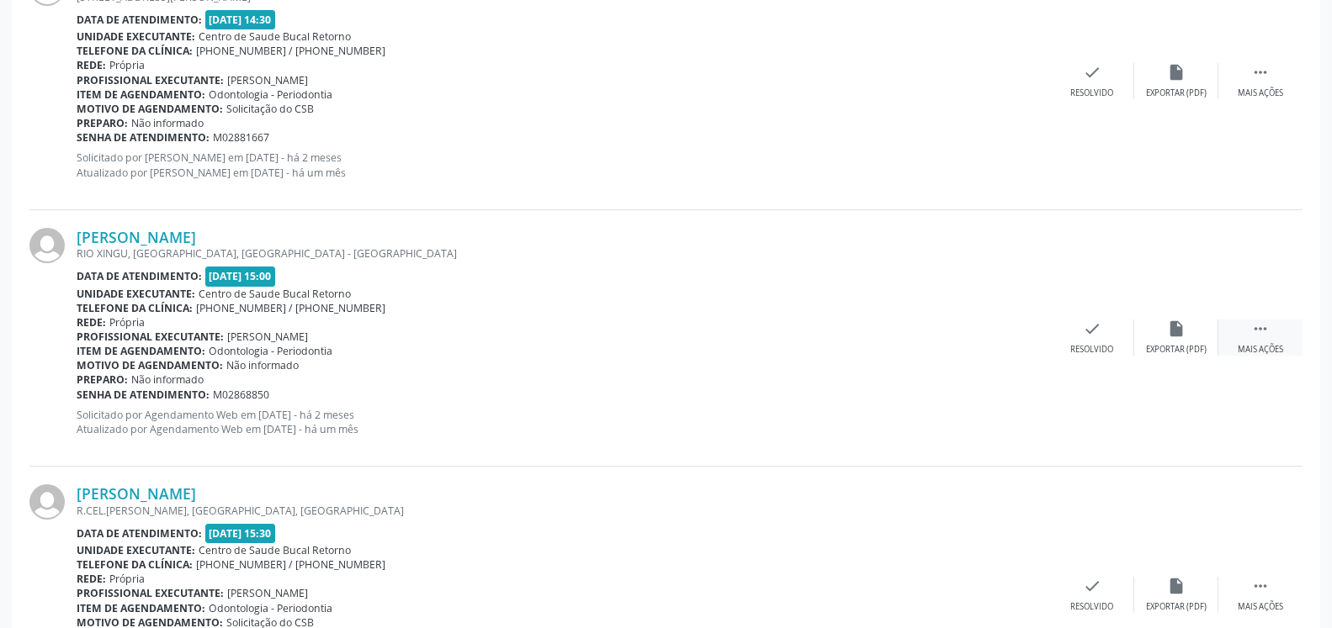
click at [1261, 332] on icon "" at bounding box center [1260, 329] width 19 height 19
click at [1191, 338] on div "alarm_off Não compareceu" at bounding box center [1176, 338] width 84 height 36
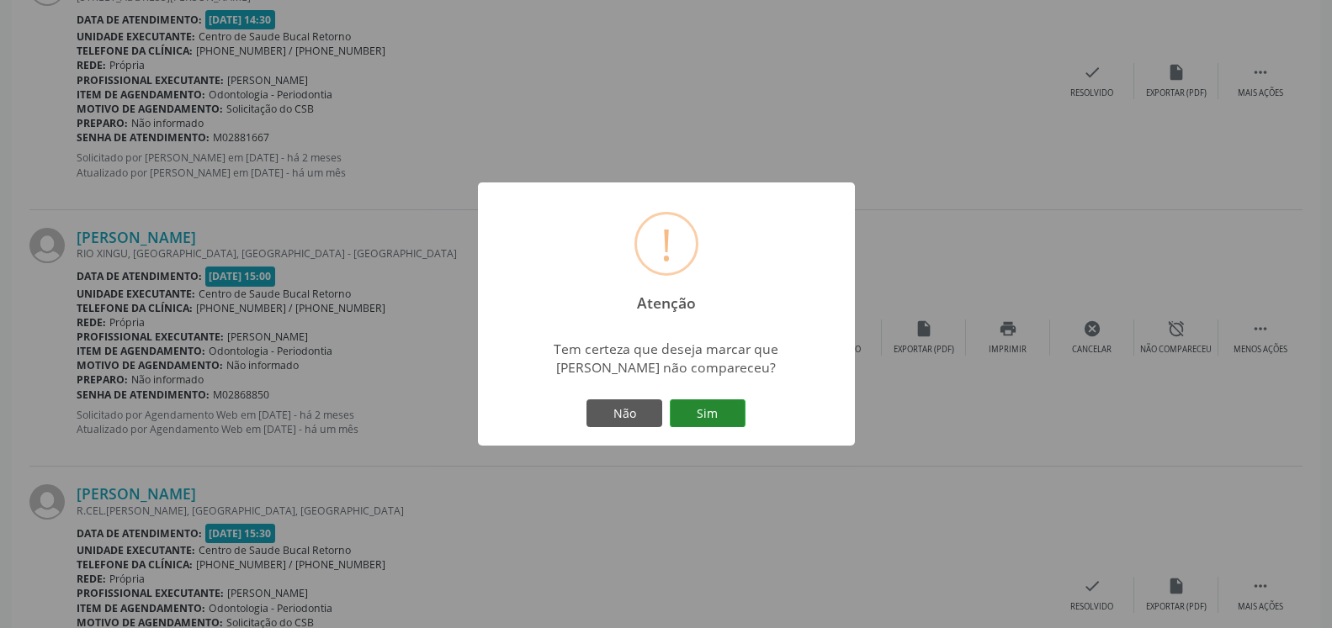
click at [712, 412] on button "Sim" at bounding box center [708, 414] width 76 height 29
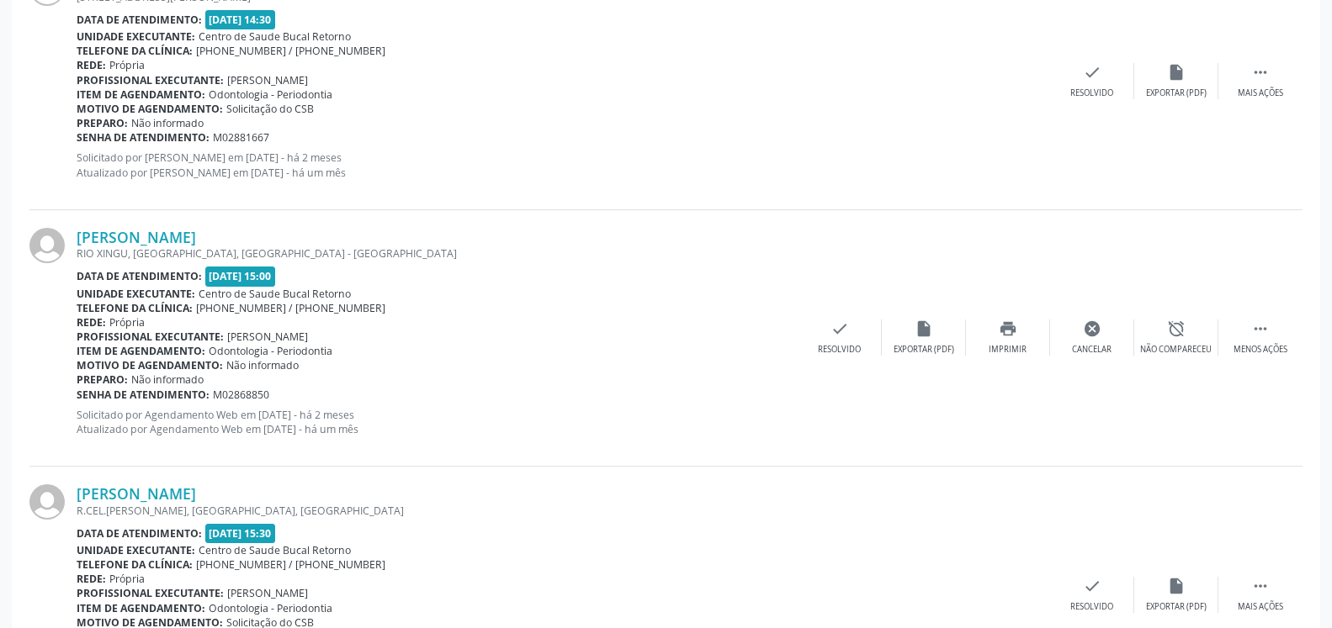
scroll to position [110, 0]
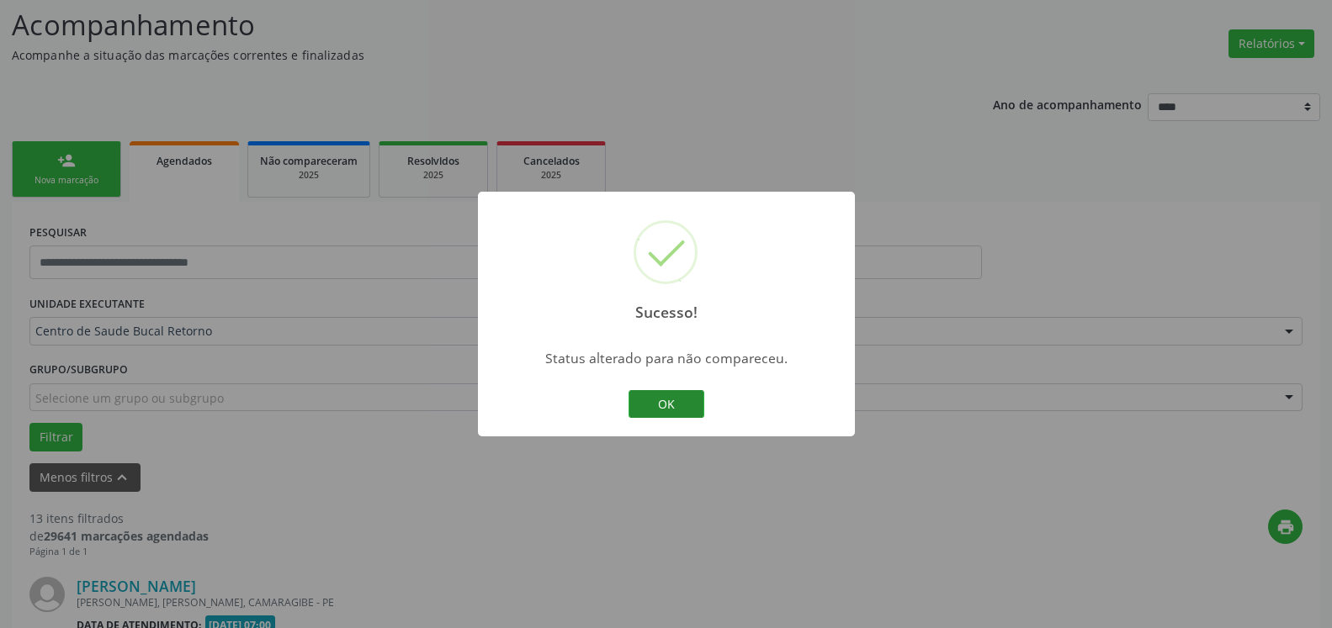
click at [665, 400] on button "OK" at bounding box center [666, 404] width 76 height 29
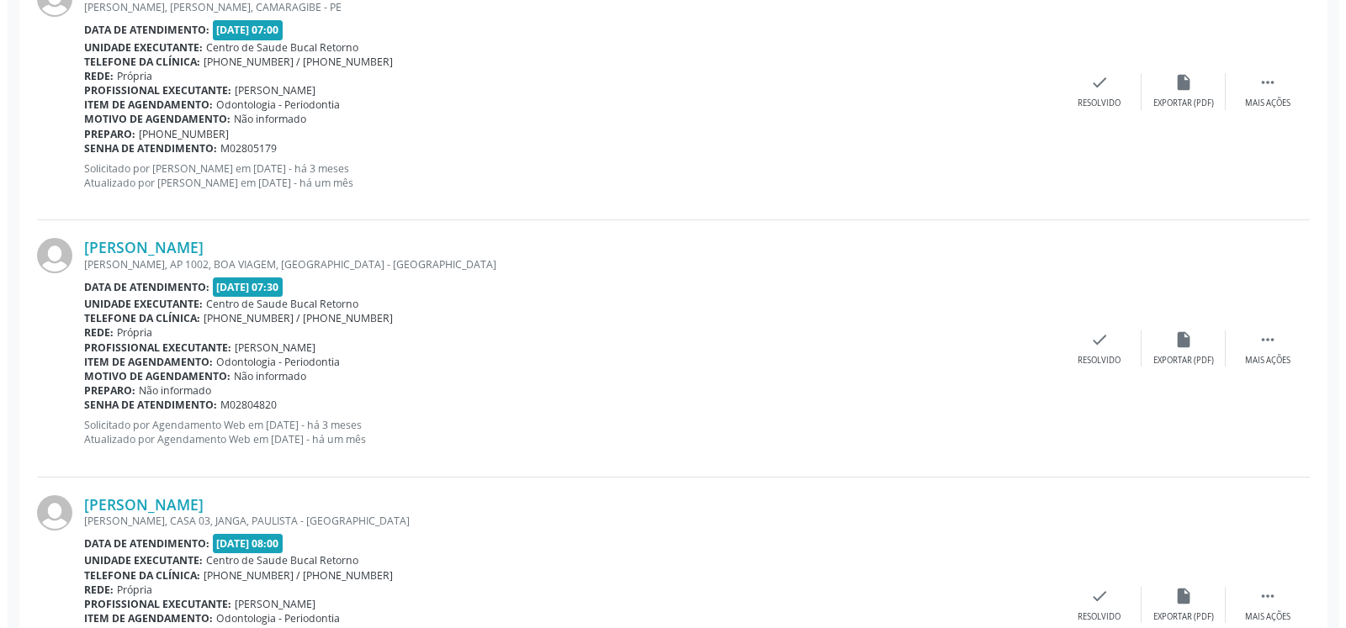
scroll to position [711, 0]
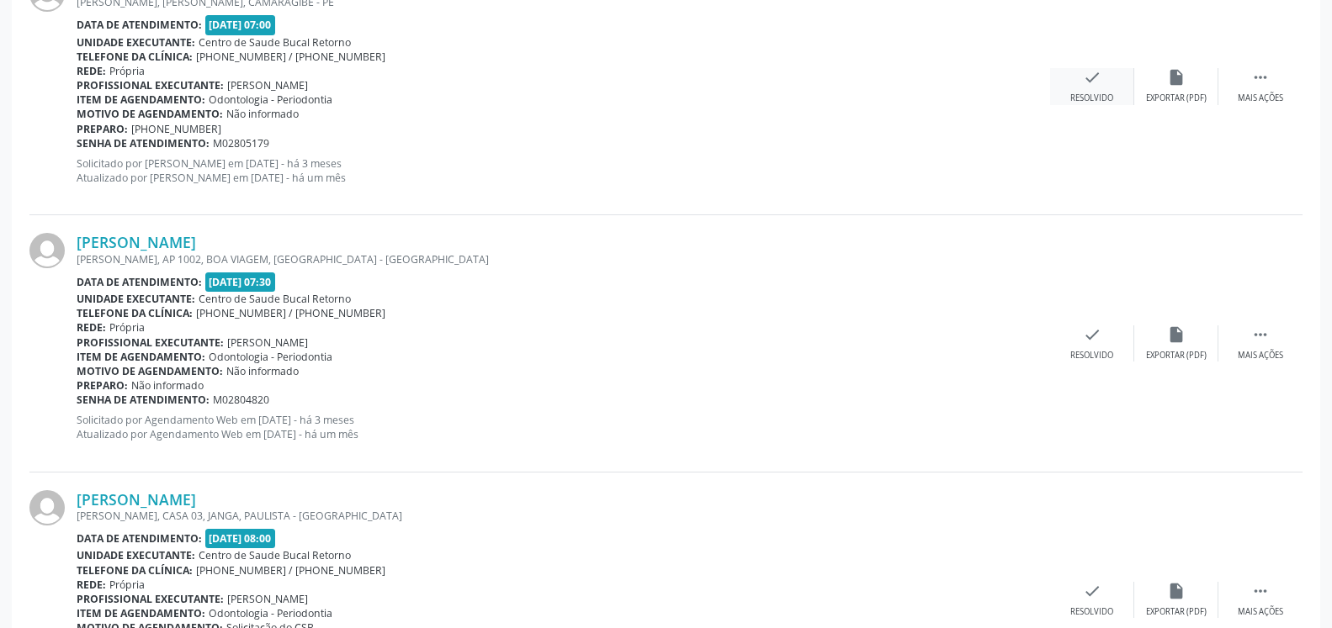
click at [1110, 83] on div "check Resolvido" at bounding box center [1092, 86] width 84 height 36
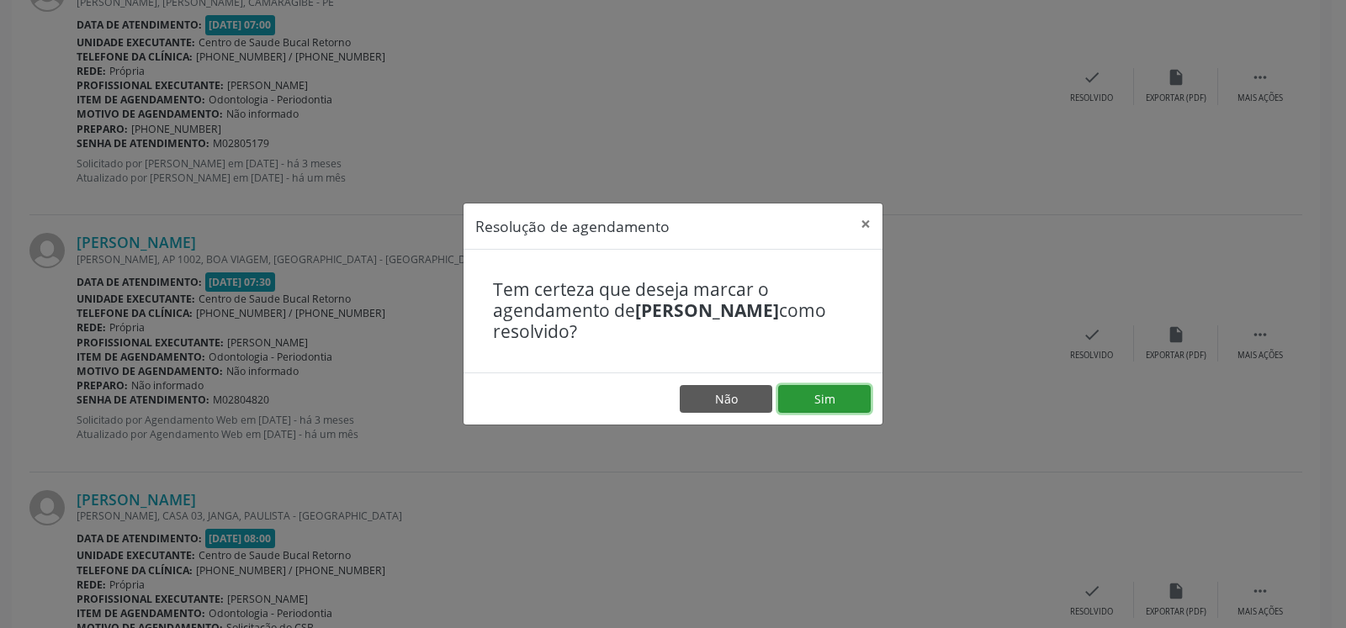
click at [834, 408] on button "Sim" at bounding box center [824, 399] width 93 height 29
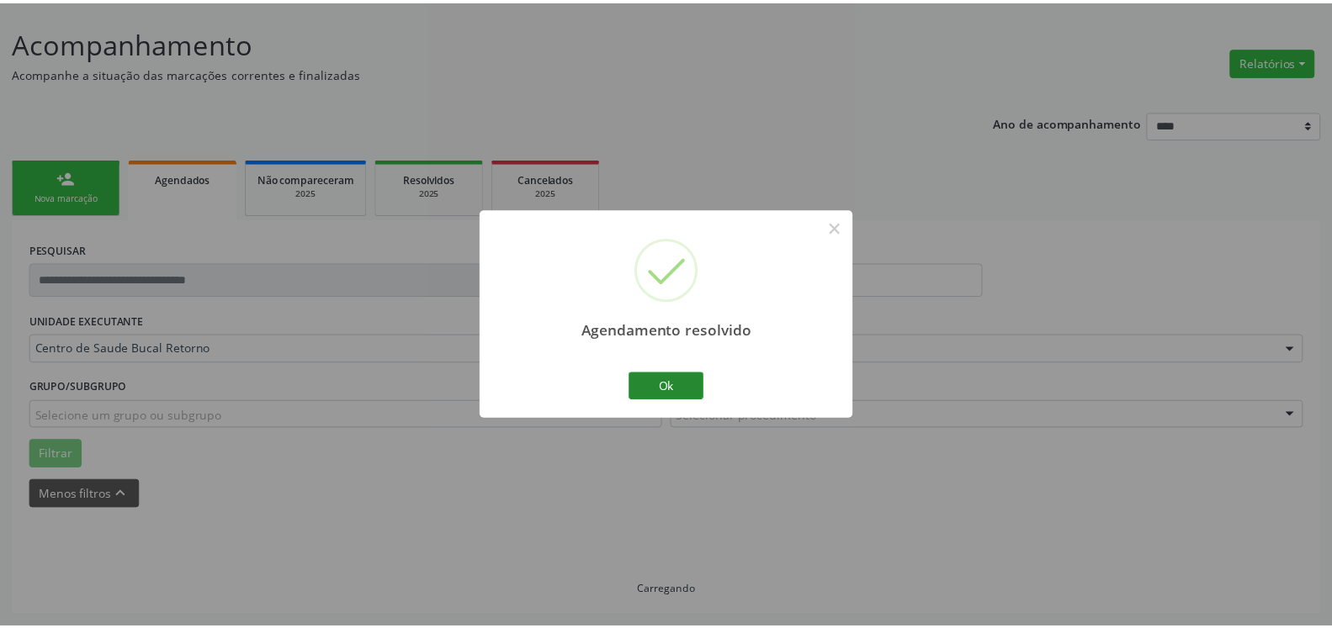
scroll to position [93, 0]
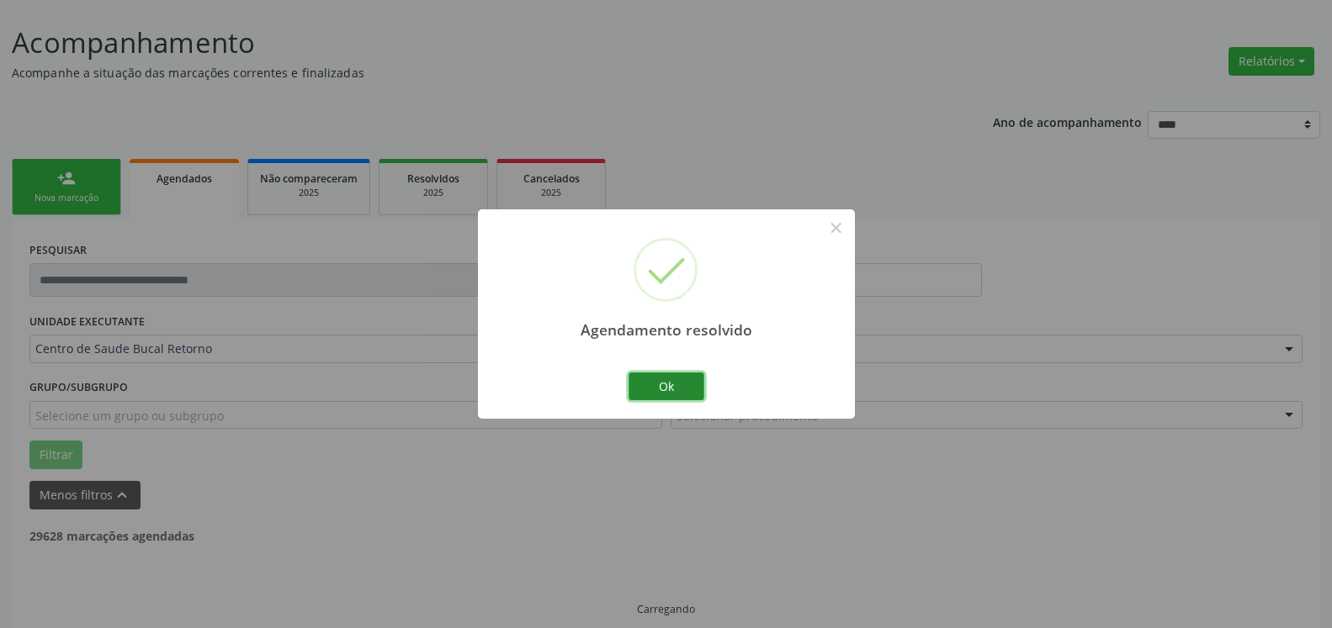
click at [675, 384] on button "Ok" at bounding box center [666, 387] width 76 height 29
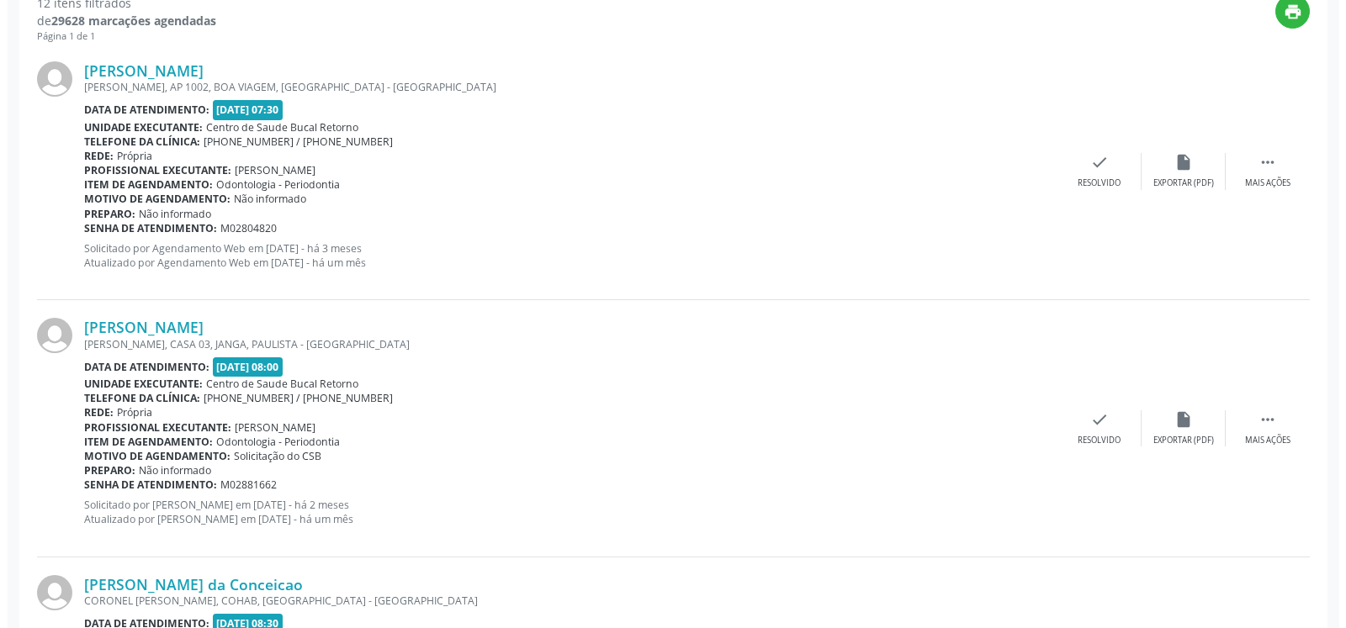
scroll to position [607, 0]
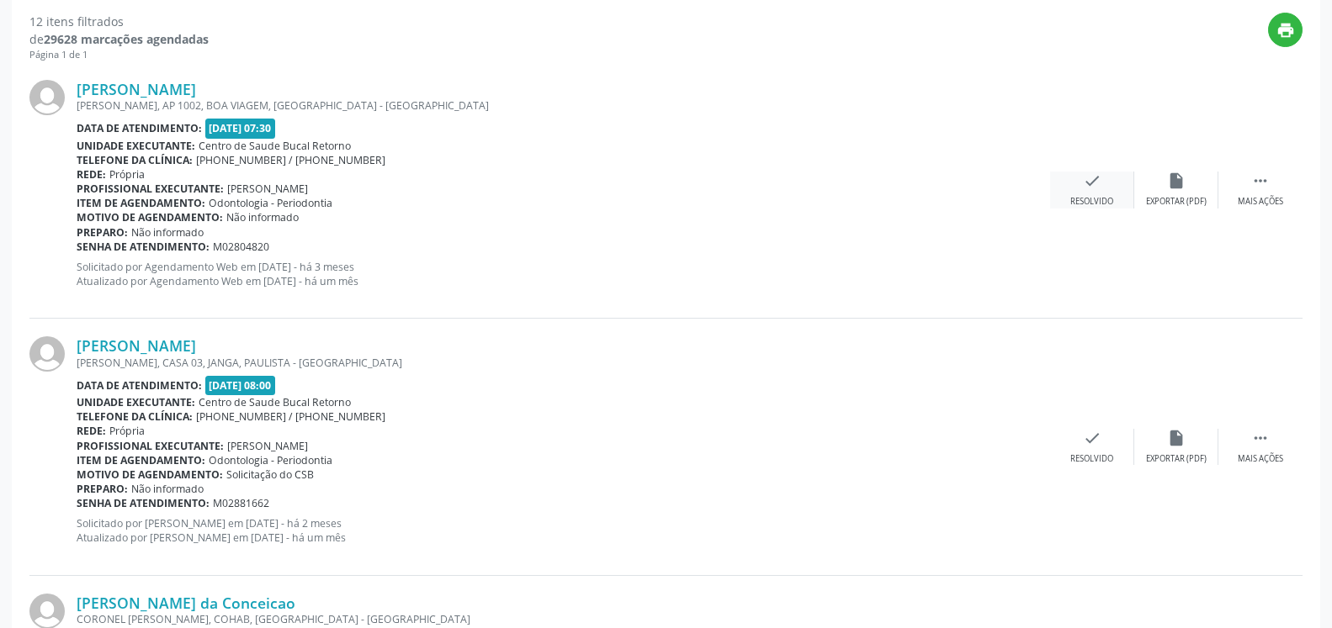
click at [1093, 182] on icon "check" at bounding box center [1092, 181] width 19 height 19
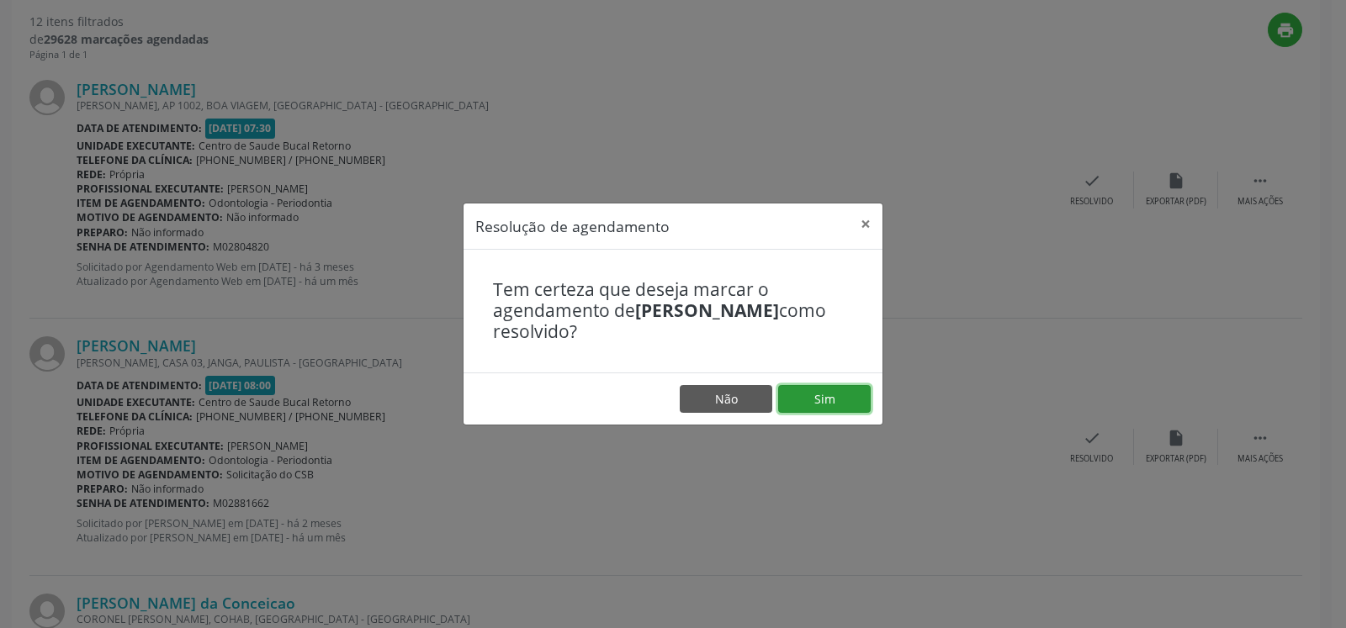
click at [786, 390] on button "Sim" at bounding box center [824, 399] width 93 height 29
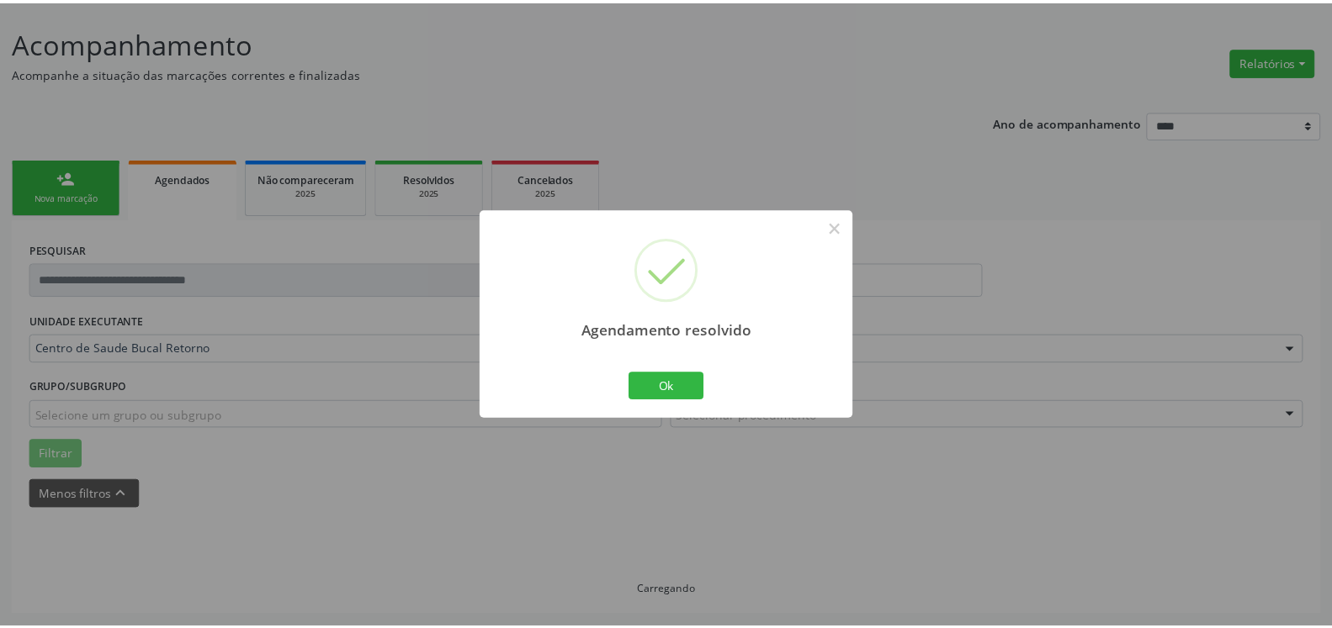
scroll to position [93, 0]
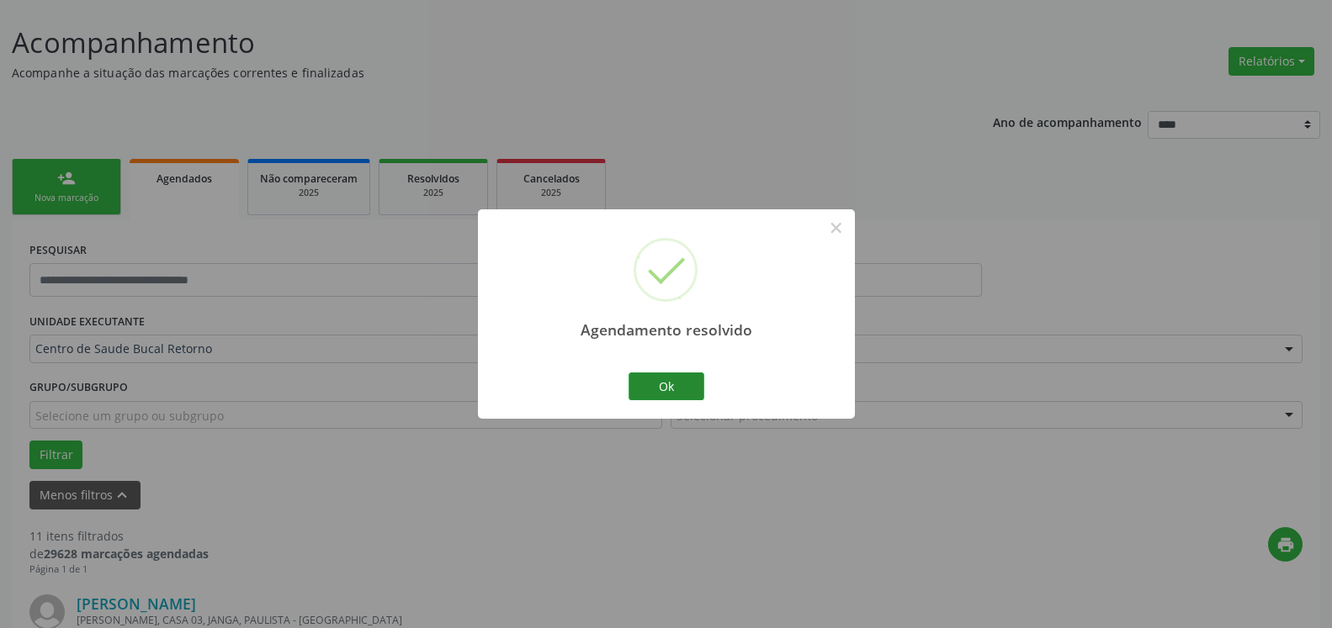
click at [666, 371] on div "Ok Cancel" at bounding box center [665, 385] width 83 height 35
click at [669, 389] on button "Ok" at bounding box center [666, 387] width 76 height 29
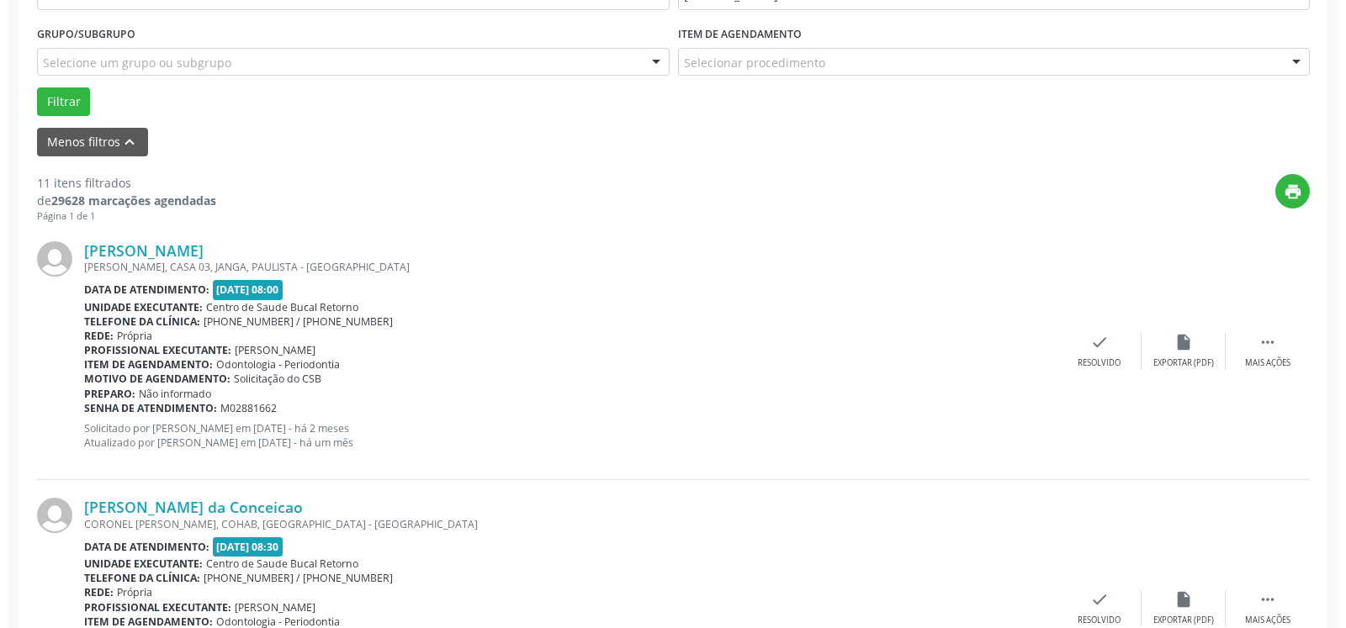
scroll to position [522, 0]
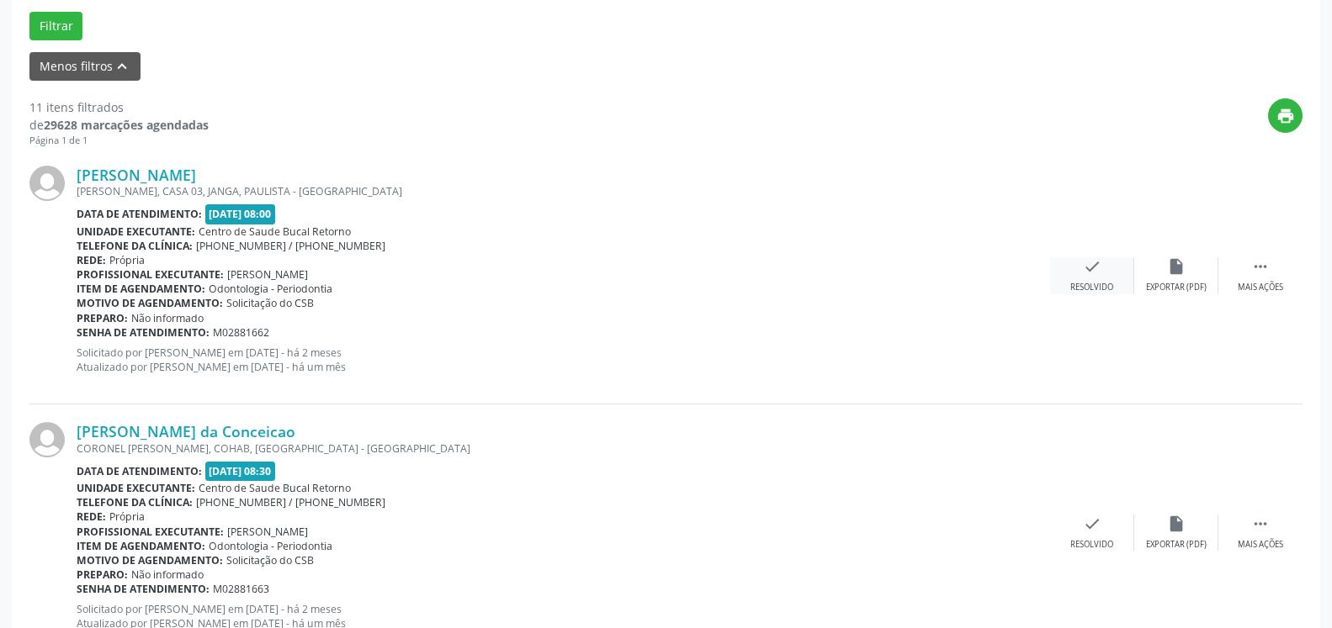
click at [1083, 276] on icon "check" at bounding box center [1092, 266] width 19 height 19
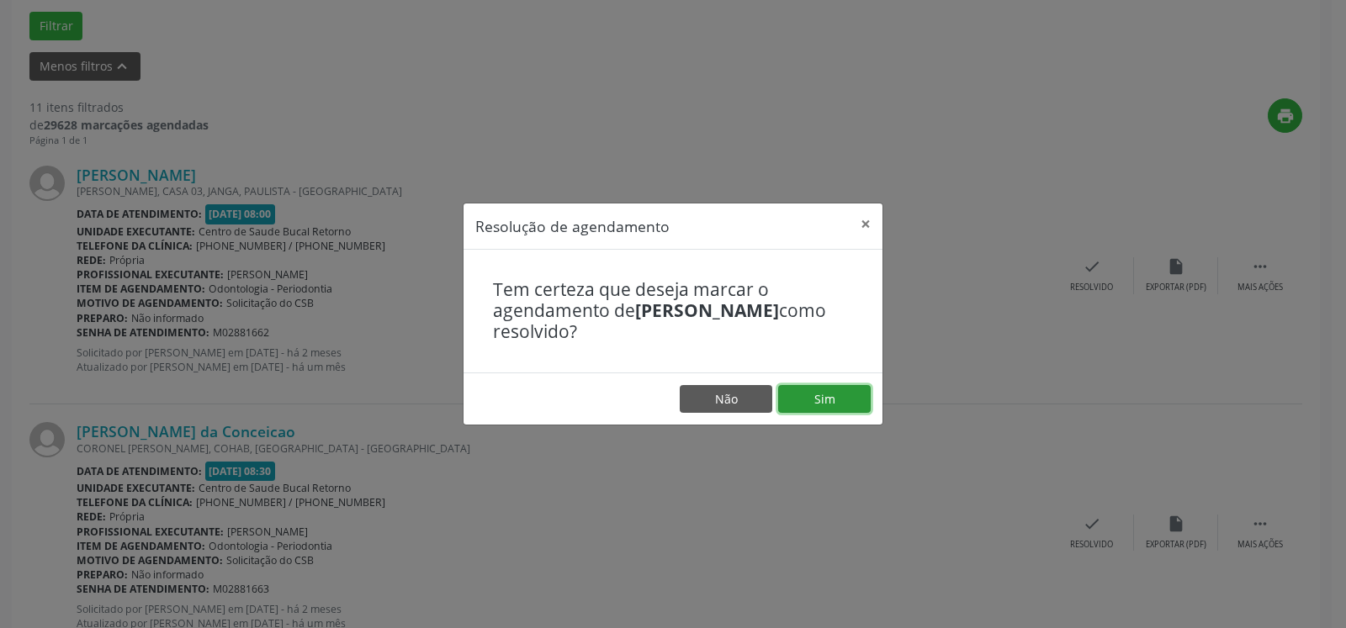
click at [829, 408] on button "Sim" at bounding box center [824, 399] width 93 height 29
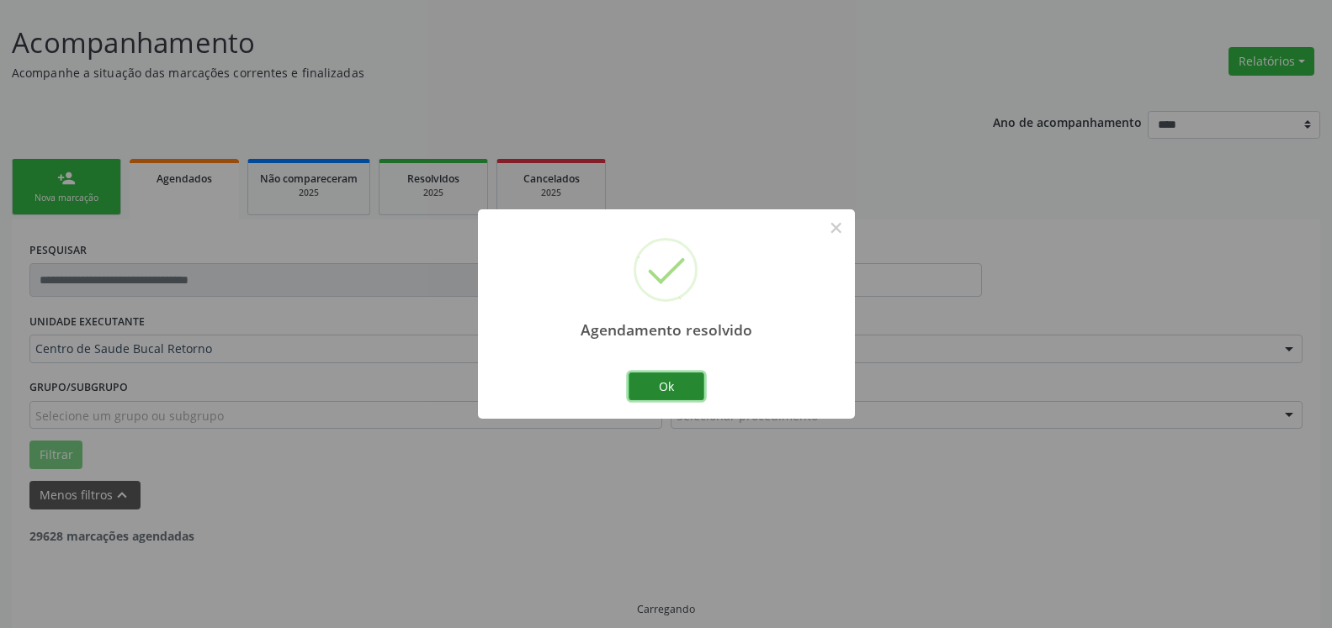
click at [694, 379] on button "Ok" at bounding box center [666, 387] width 76 height 29
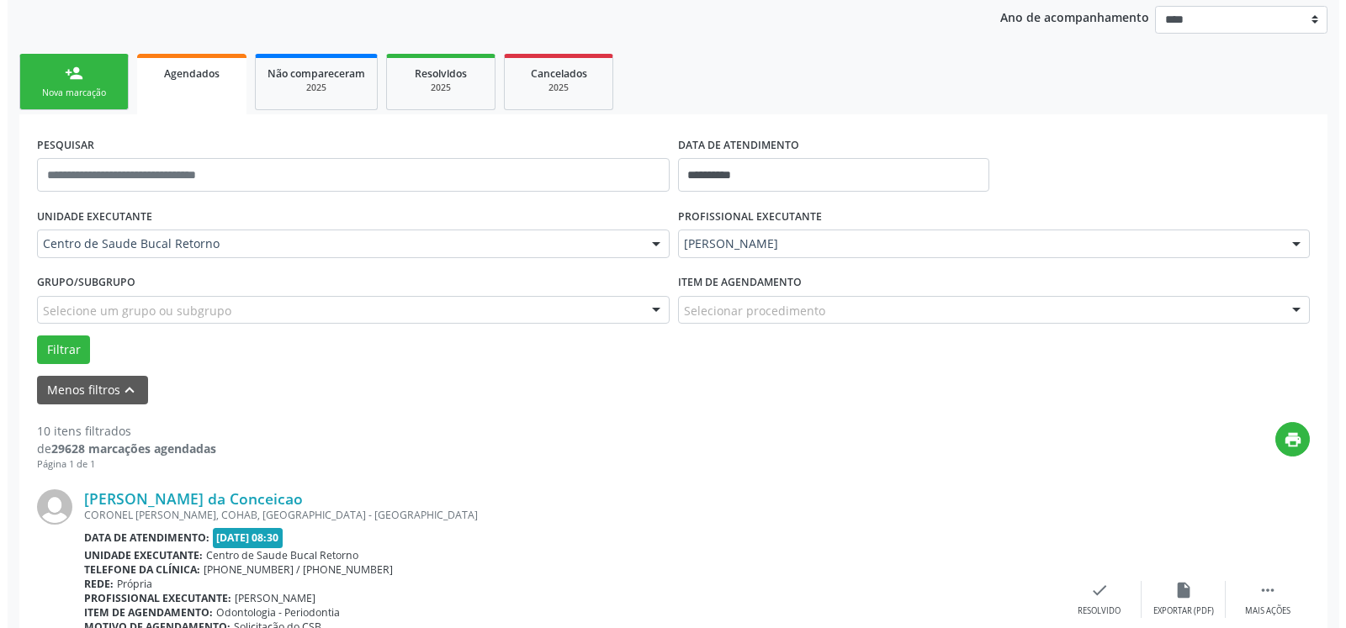
scroll to position [453, 0]
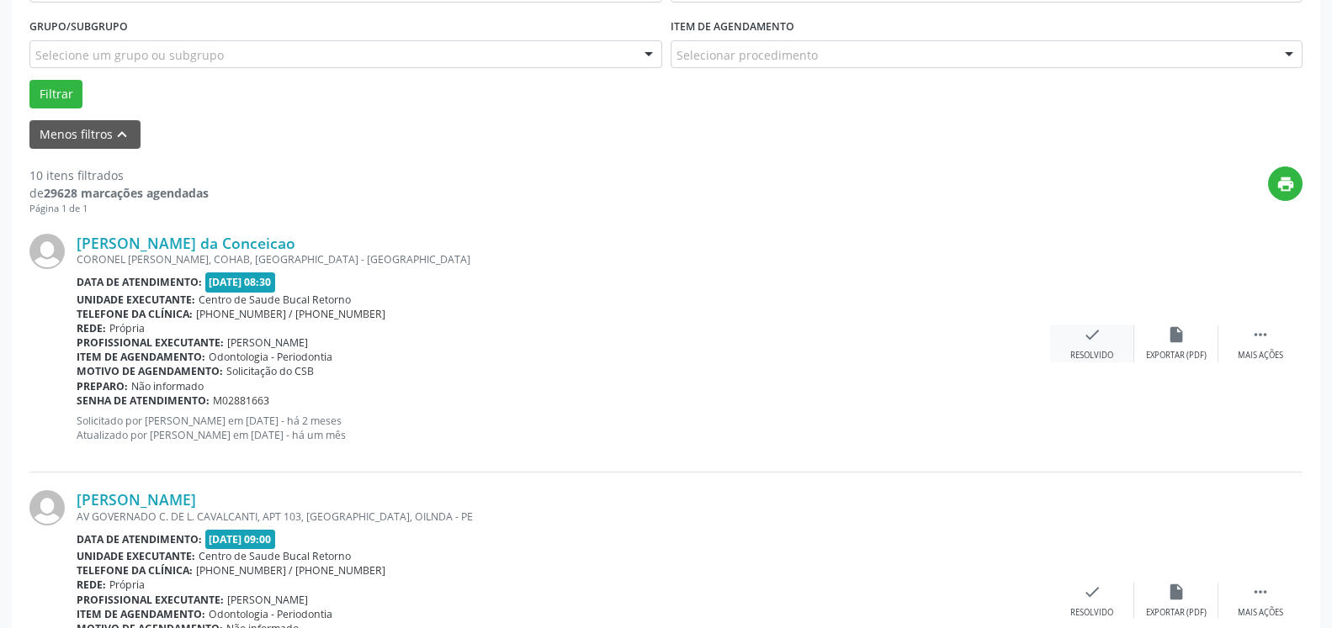
click at [1102, 351] on div "Resolvido" at bounding box center [1091, 356] width 43 height 12
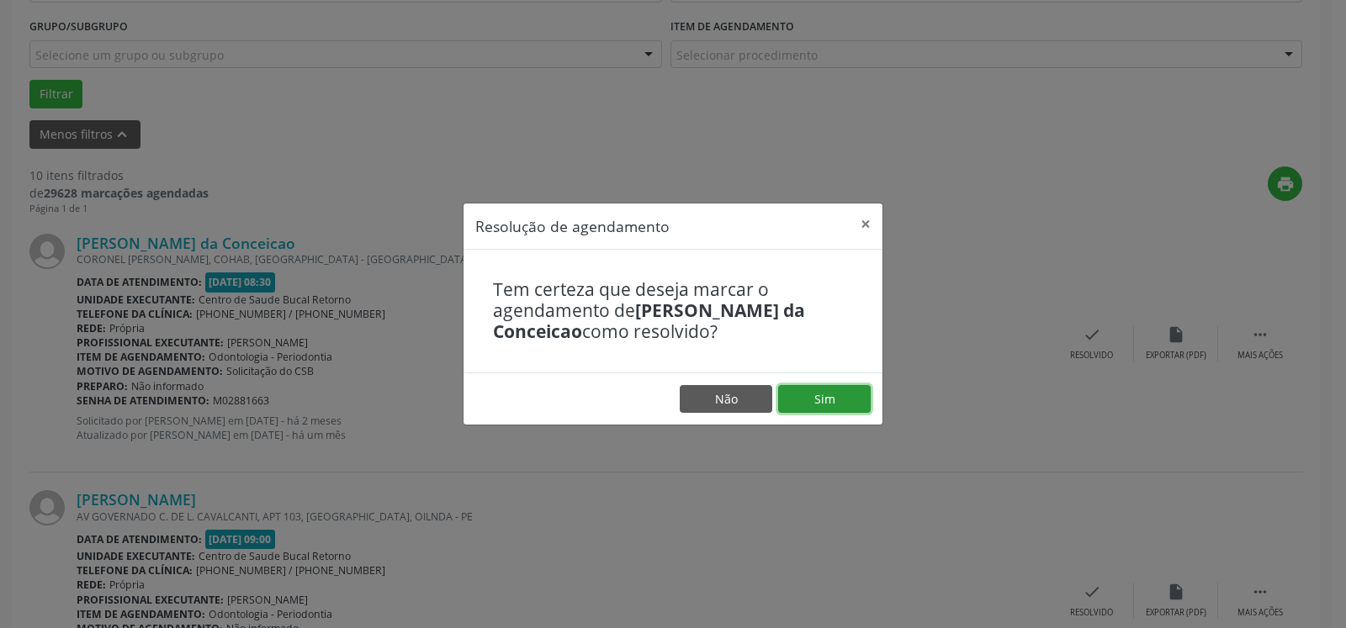
click at [837, 395] on button "Sim" at bounding box center [824, 399] width 93 height 29
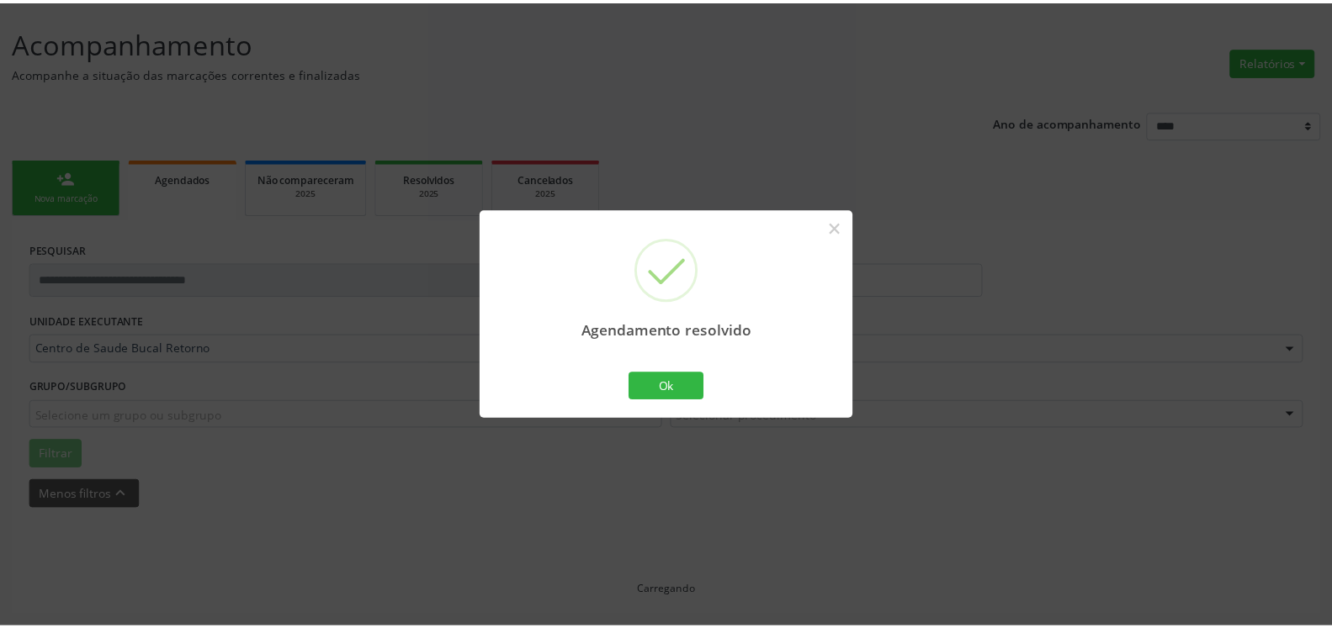
scroll to position [93, 0]
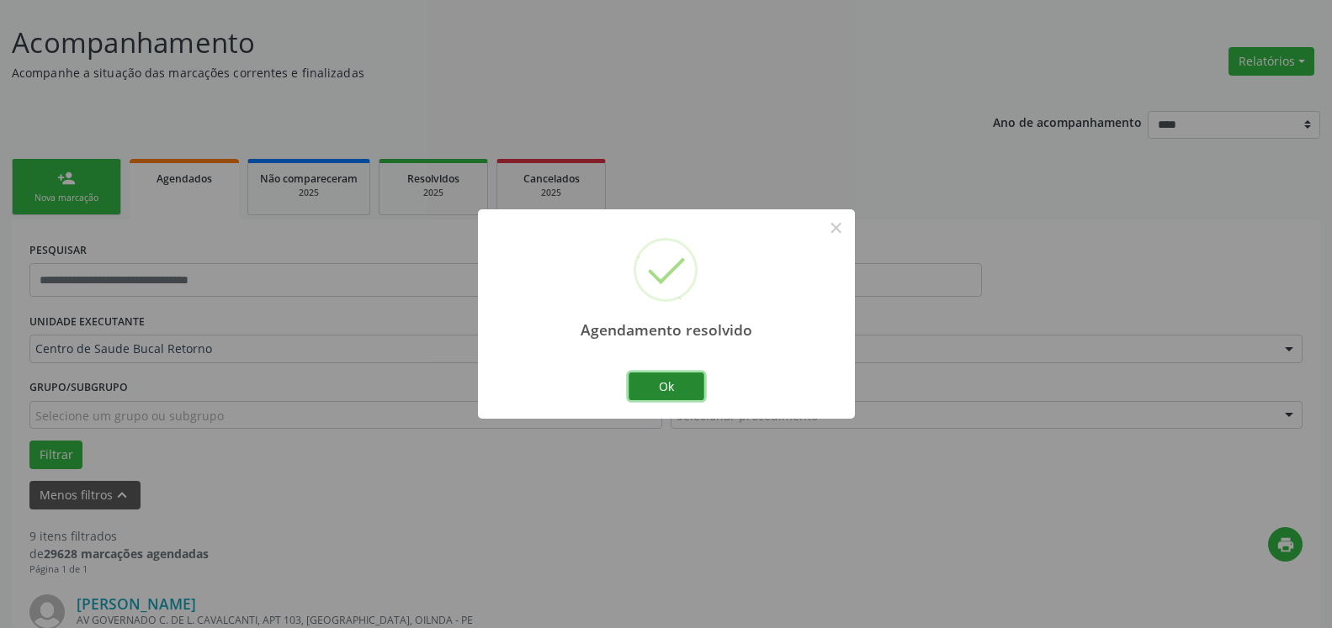
click at [680, 384] on button "Ok" at bounding box center [666, 387] width 76 height 29
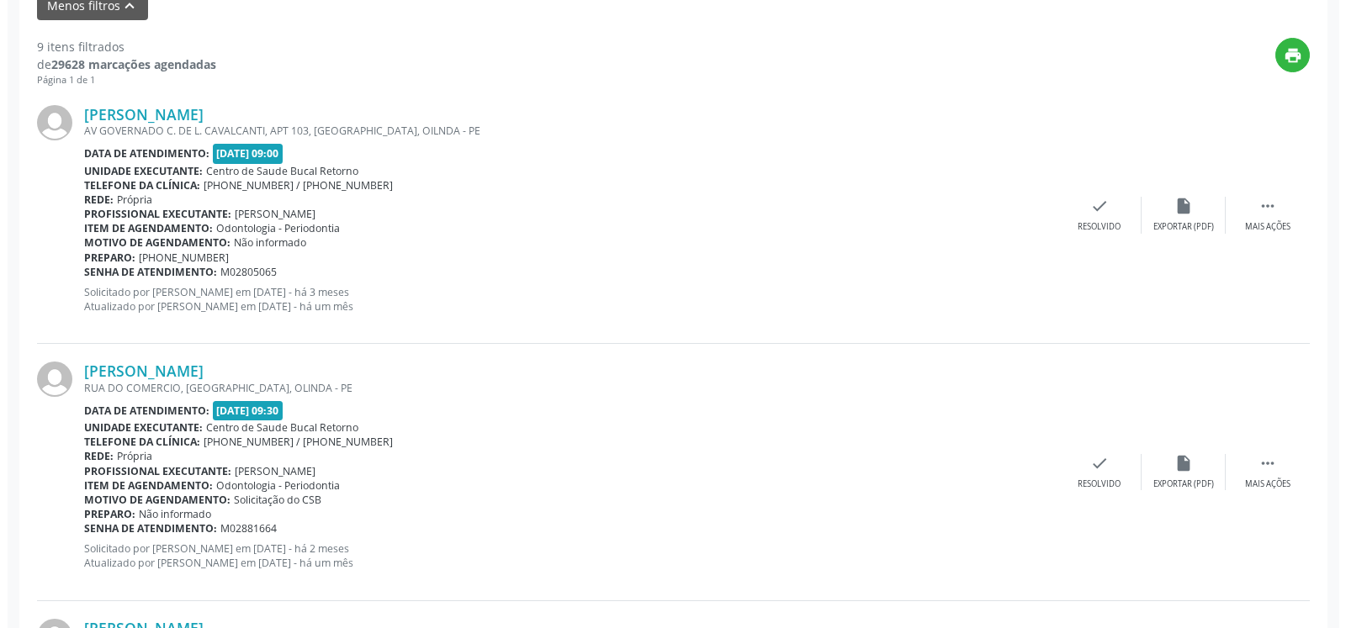
scroll to position [607, 0]
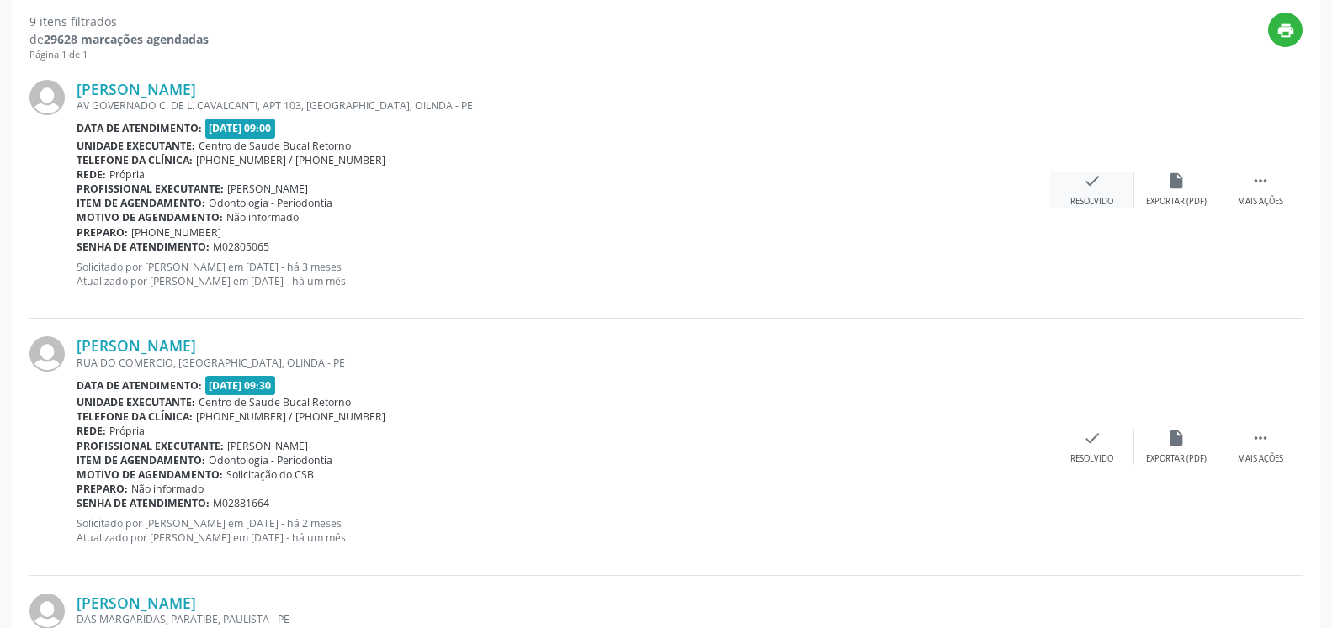
click at [1091, 190] on icon "check" at bounding box center [1092, 181] width 19 height 19
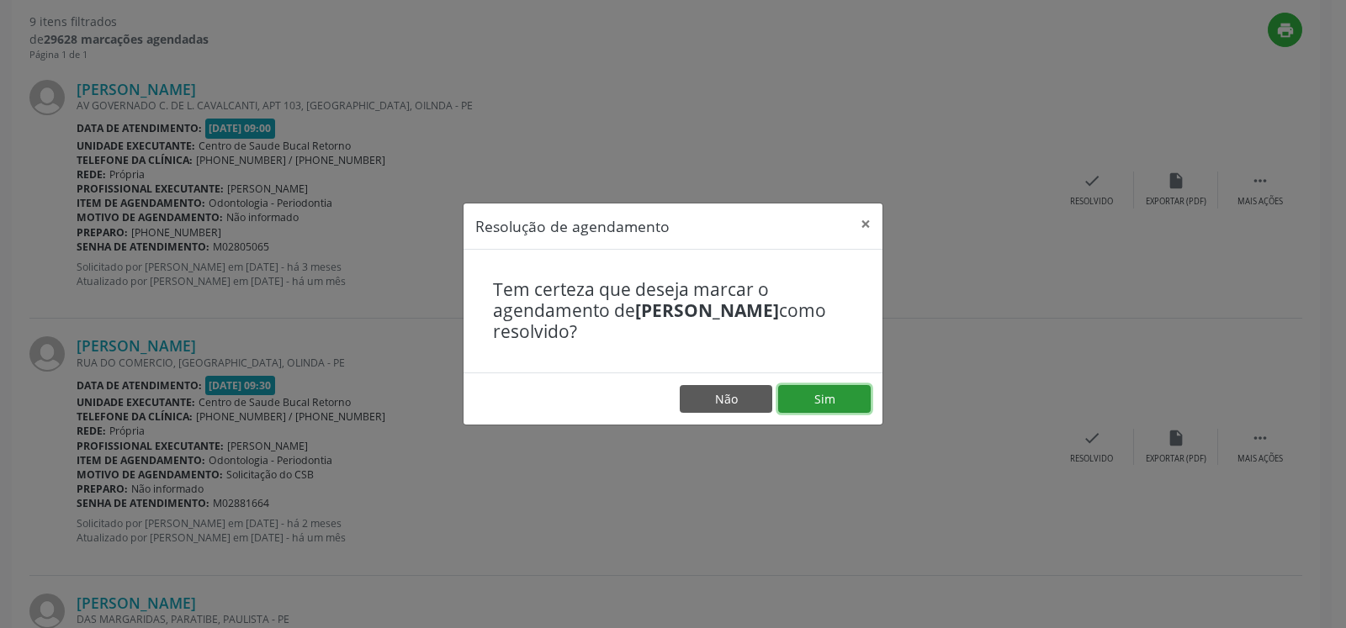
click at [837, 399] on button "Sim" at bounding box center [824, 399] width 93 height 29
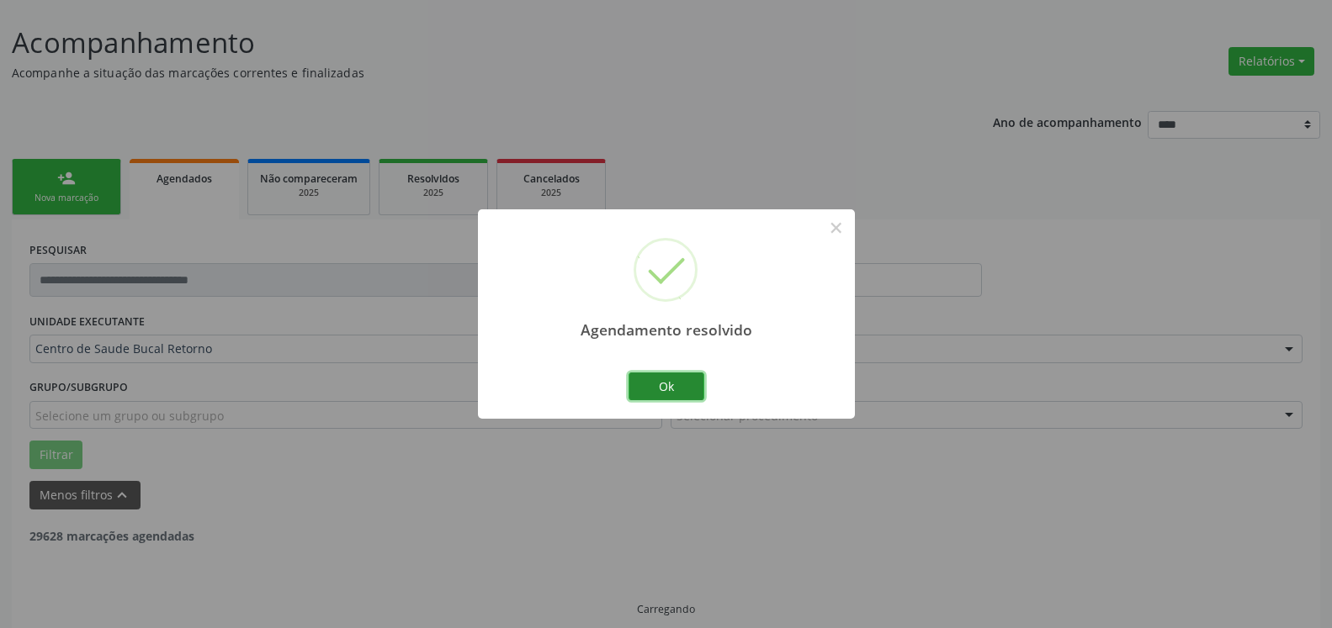
click at [676, 377] on button "Ok" at bounding box center [666, 387] width 76 height 29
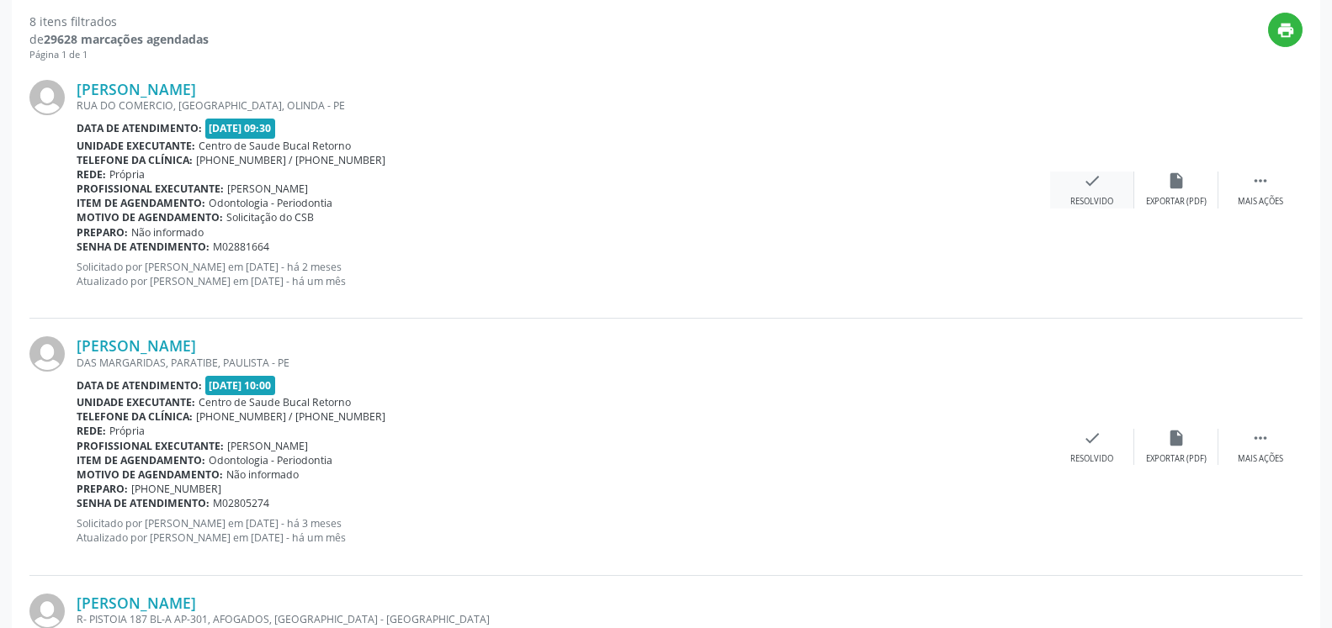
click at [1089, 180] on icon "check" at bounding box center [1092, 181] width 19 height 19
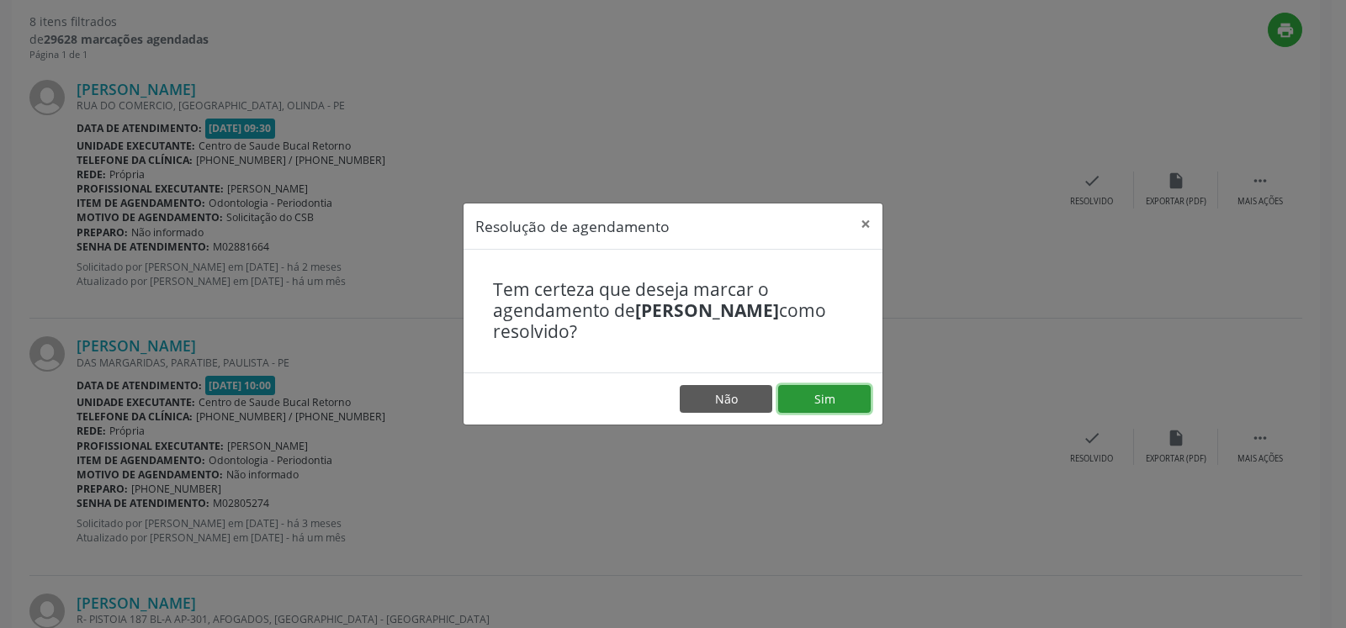
click at [812, 395] on button "Sim" at bounding box center [824, 399] width 93 height 29
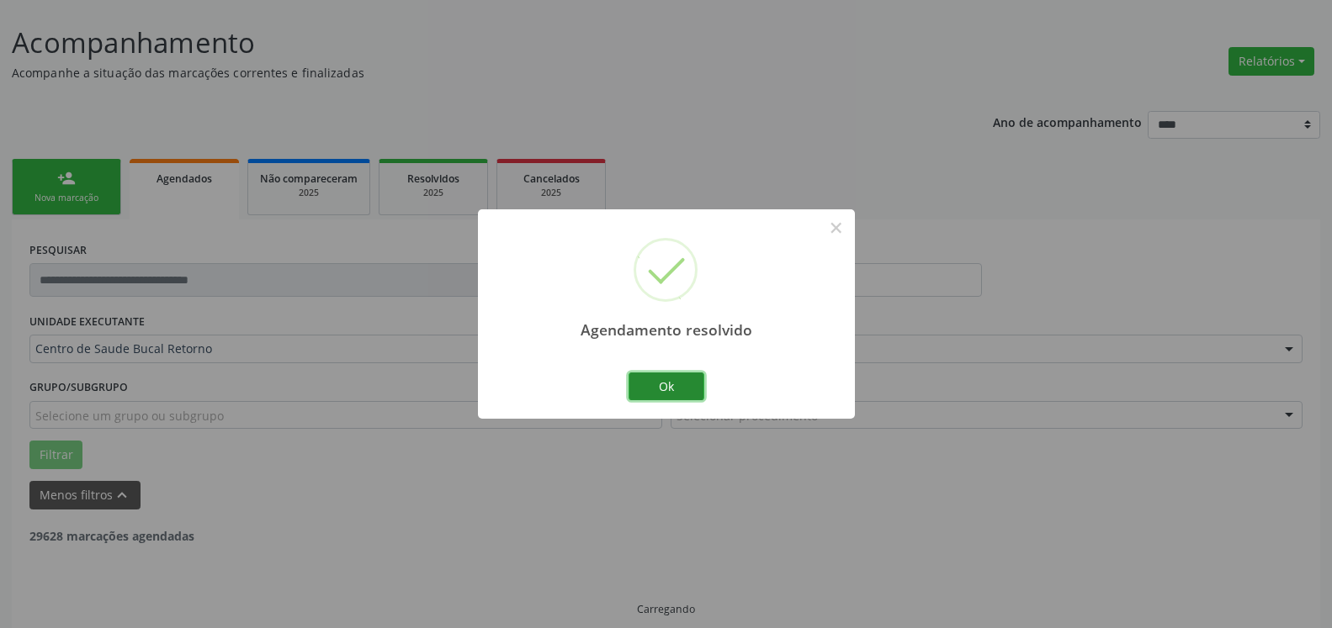
click at [687, 386] on button "Ok" at bounding box center [666, 387] width 76 height 29
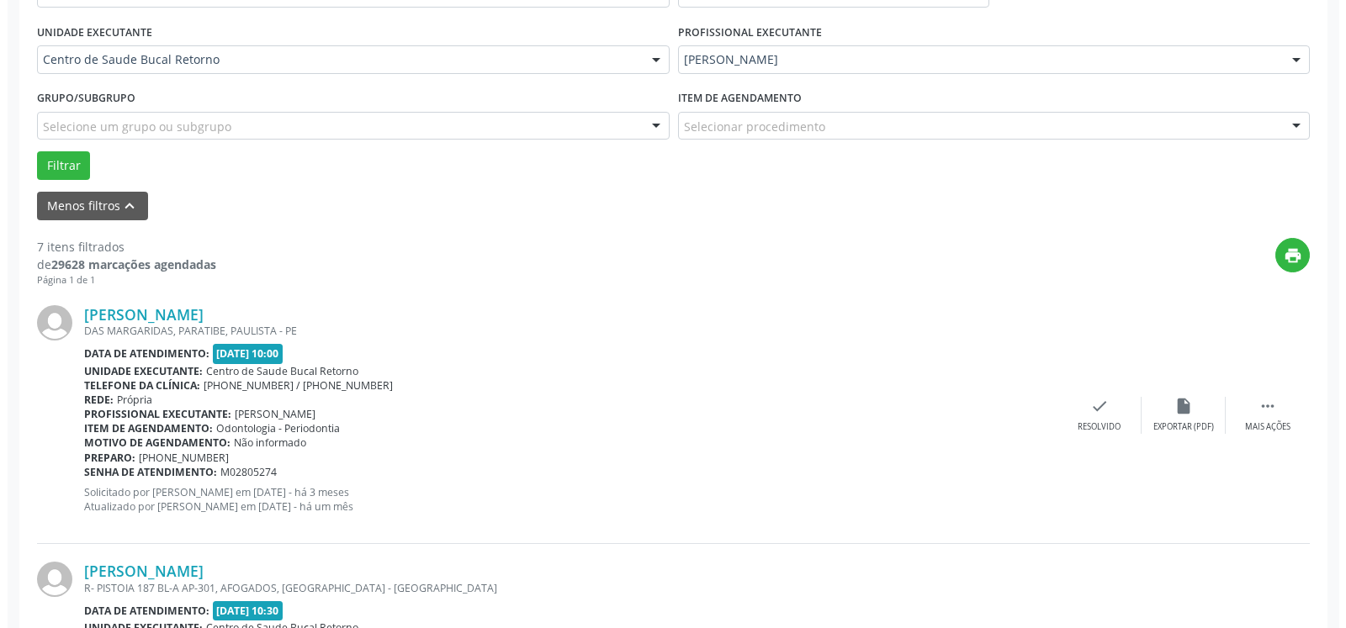
scroll to position [522, 0]
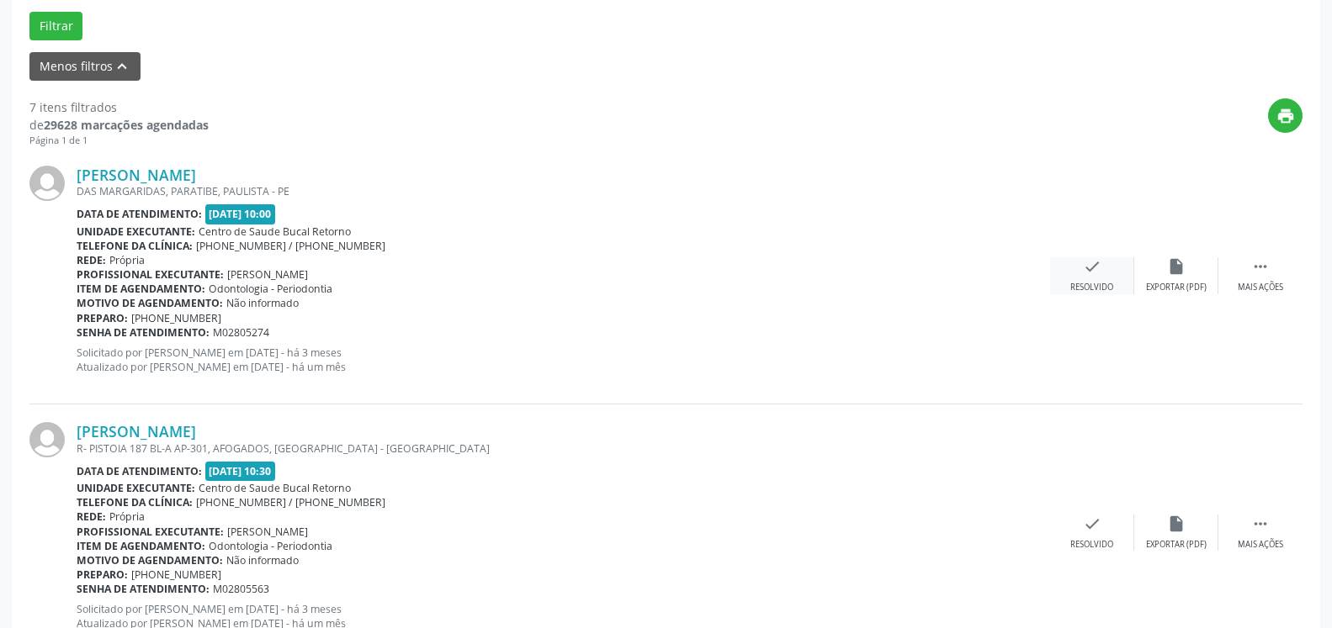
click at [1089, 276] on icon "check" at bounding box center [1092, 266] width 19 height 19
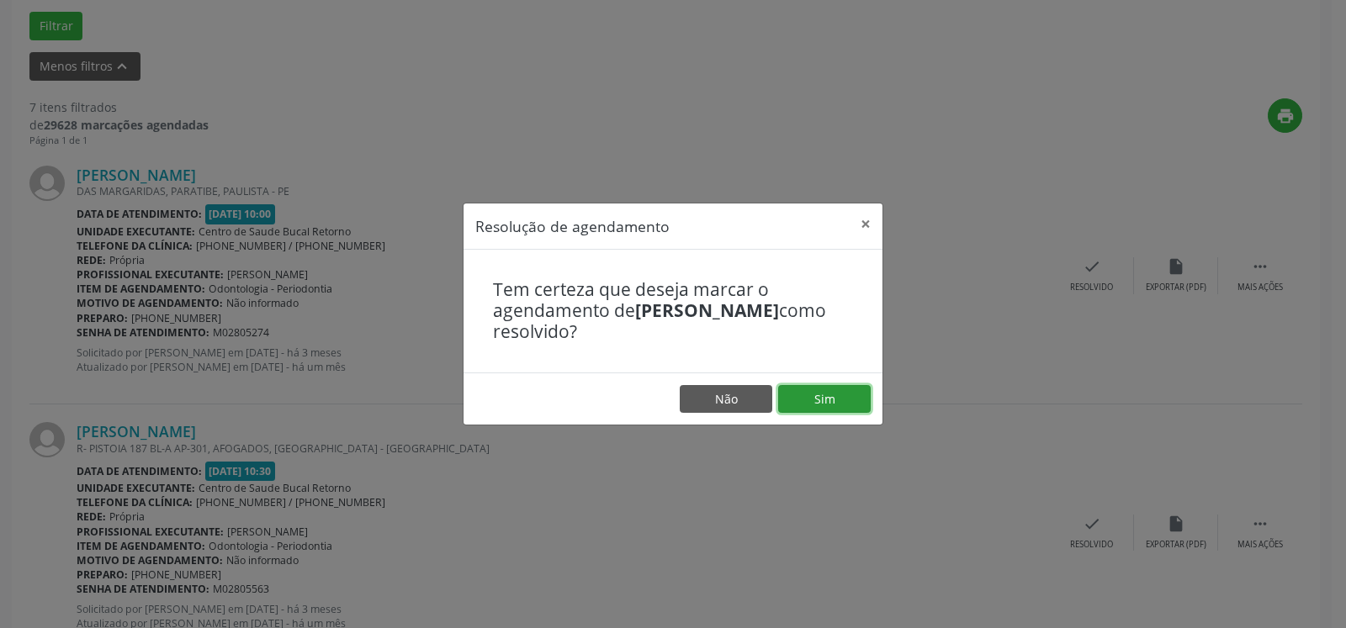
click at [851, 401] on button "Sim" at bounding box center [824, 399] width 93 height 29
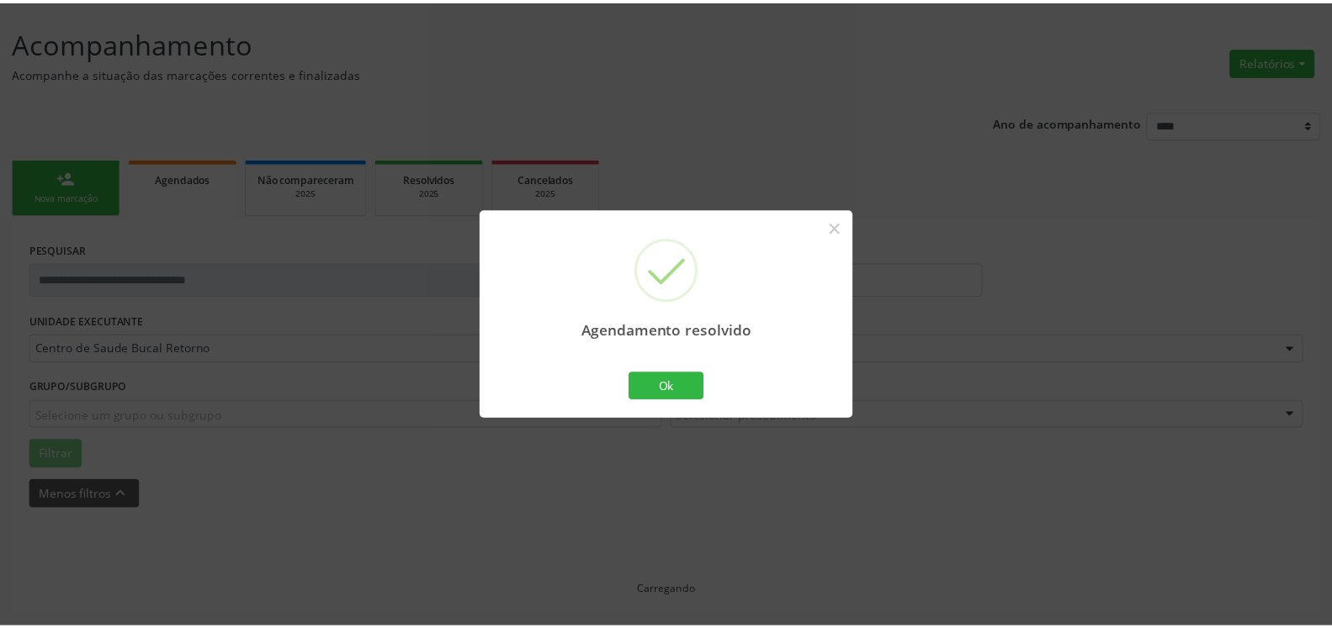
scroll to position [93, 0]
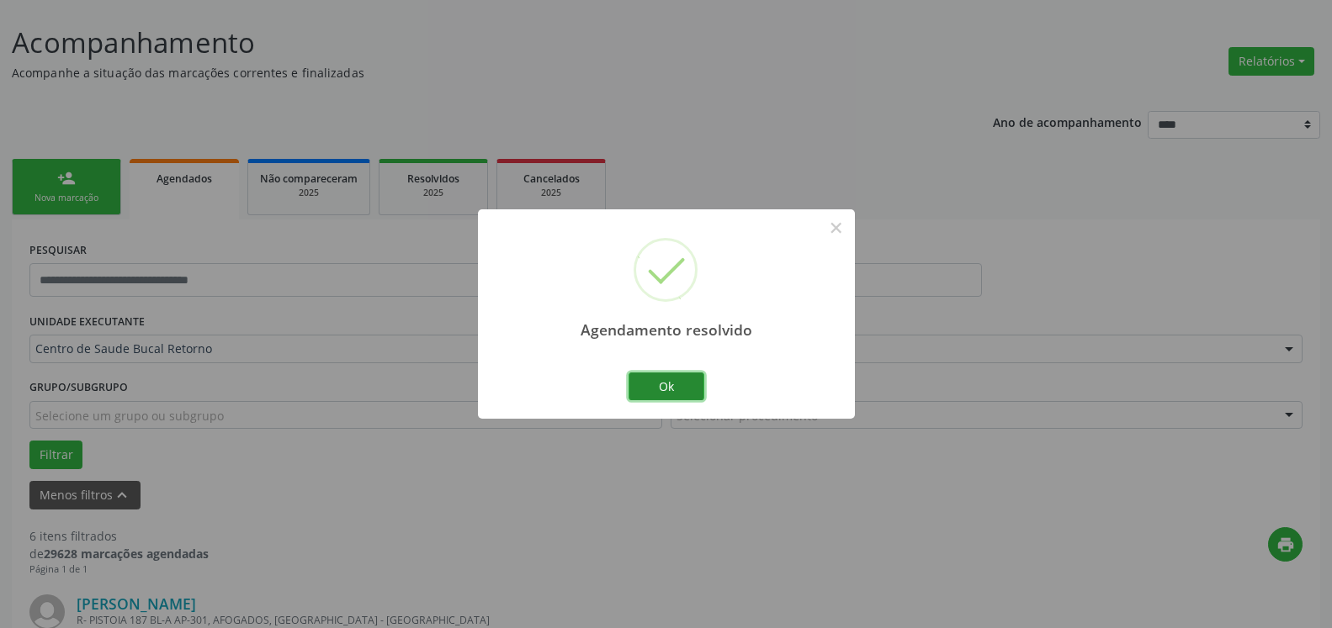
click at [637, 397] on button "Ok" at bounding box center [666, 387] width 76 height 29
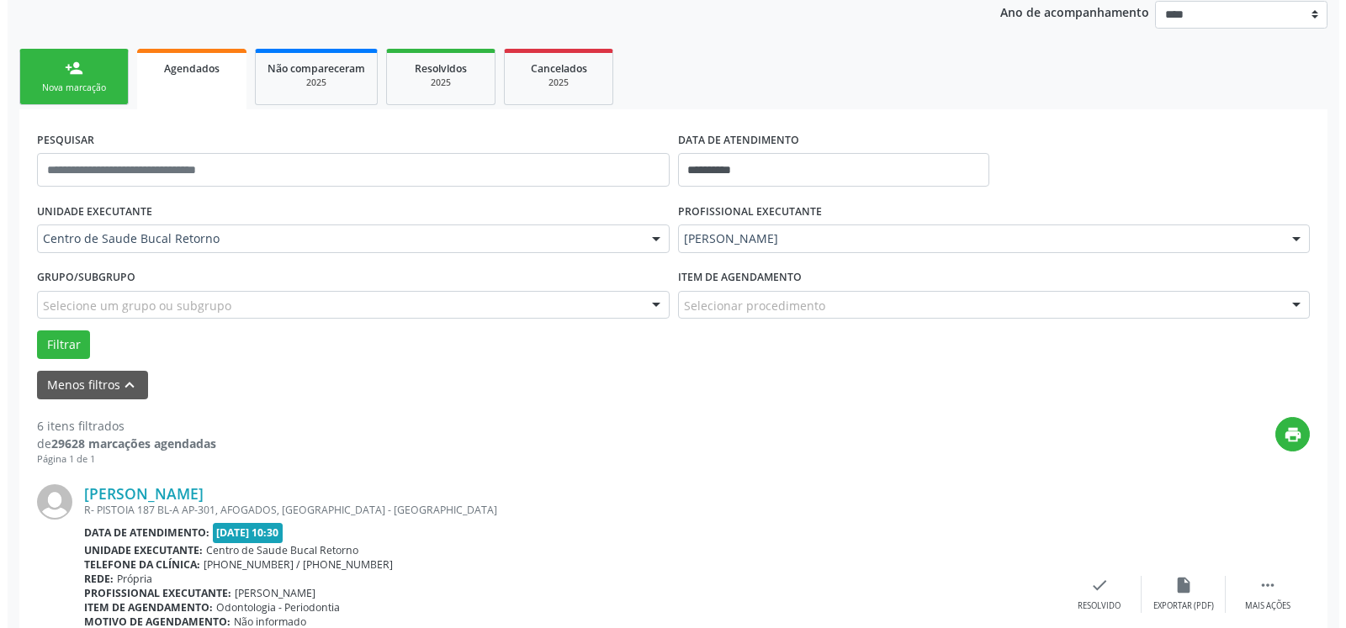
scroll to position [522, 0]
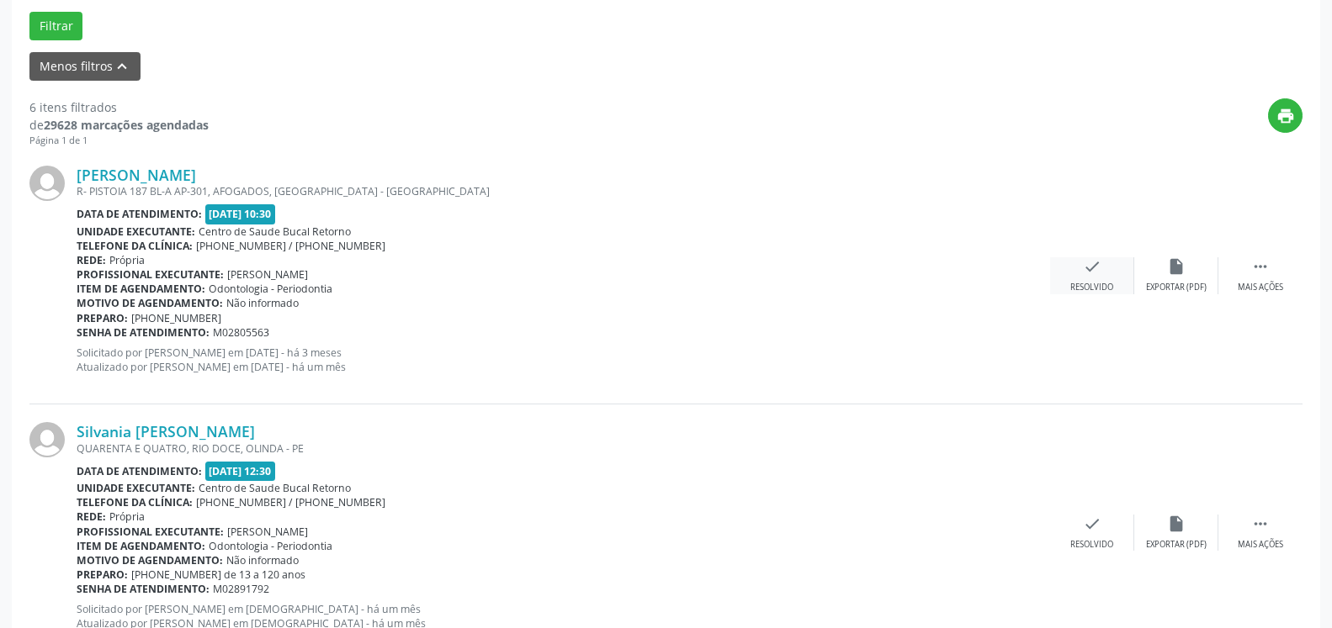
click at [1101, 279] on div "check Resolvido" at bounding box center [1092, 275] width 84 height 36
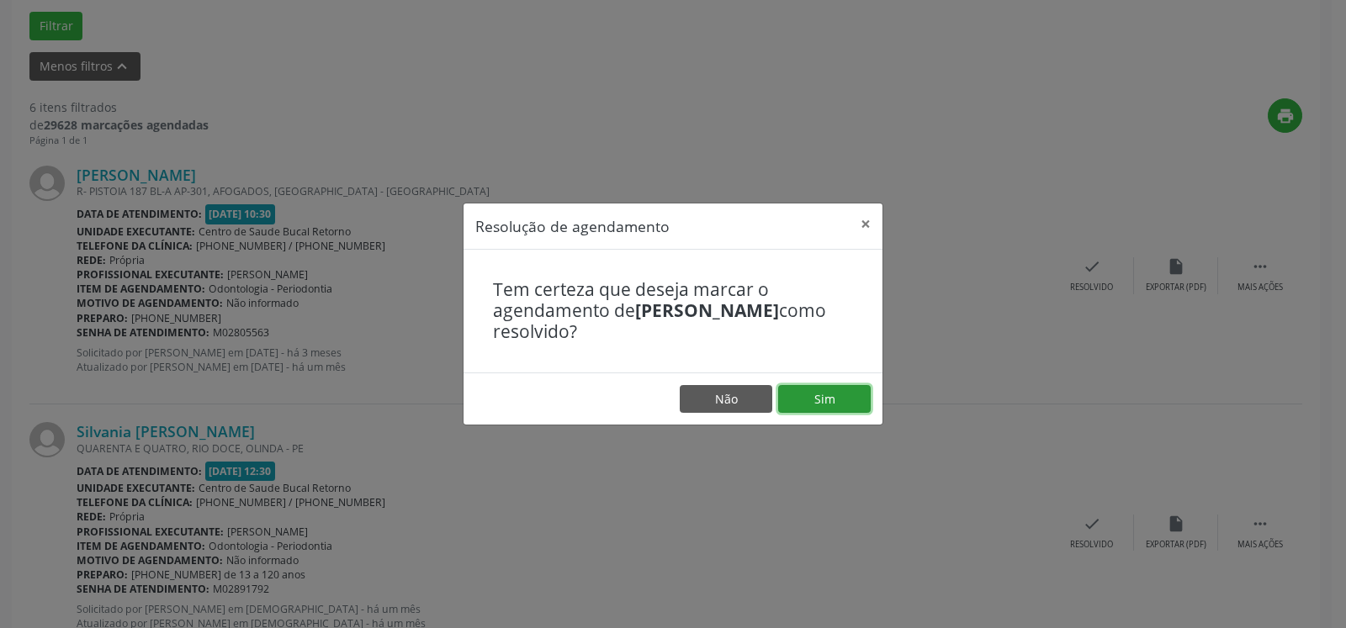
click at [818, 391] on button "Sim" at bounding box center [824, 399] width 93 height 29
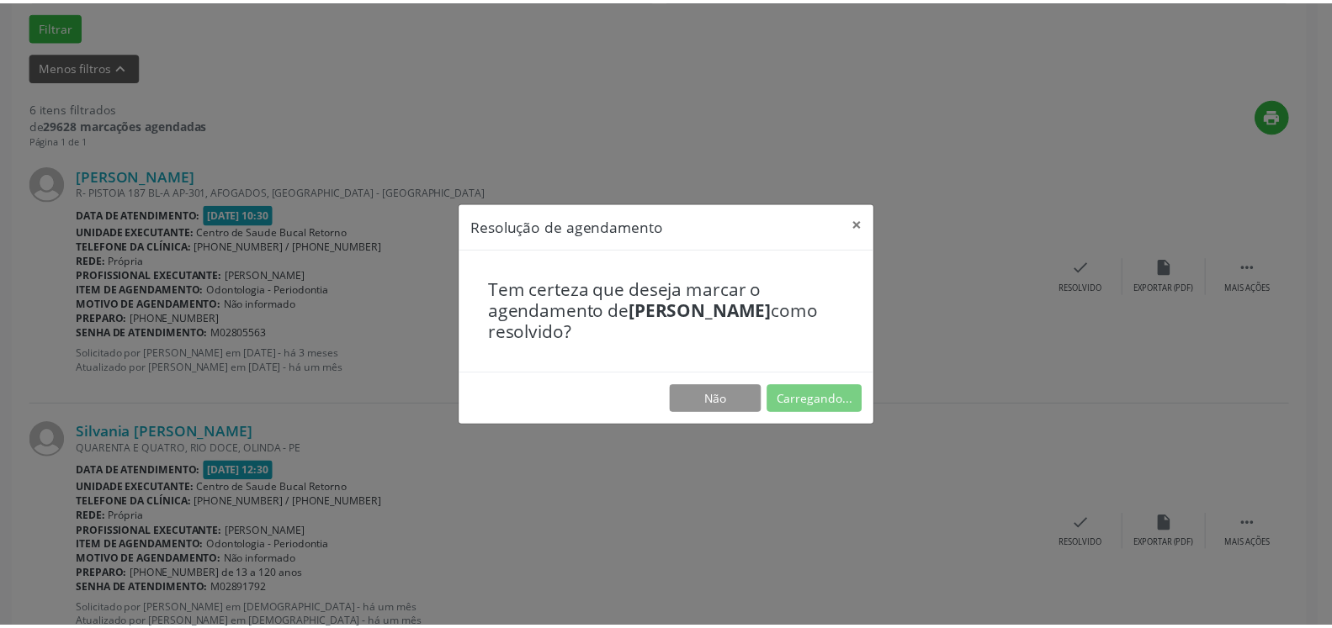
scroll to position [93, 0]
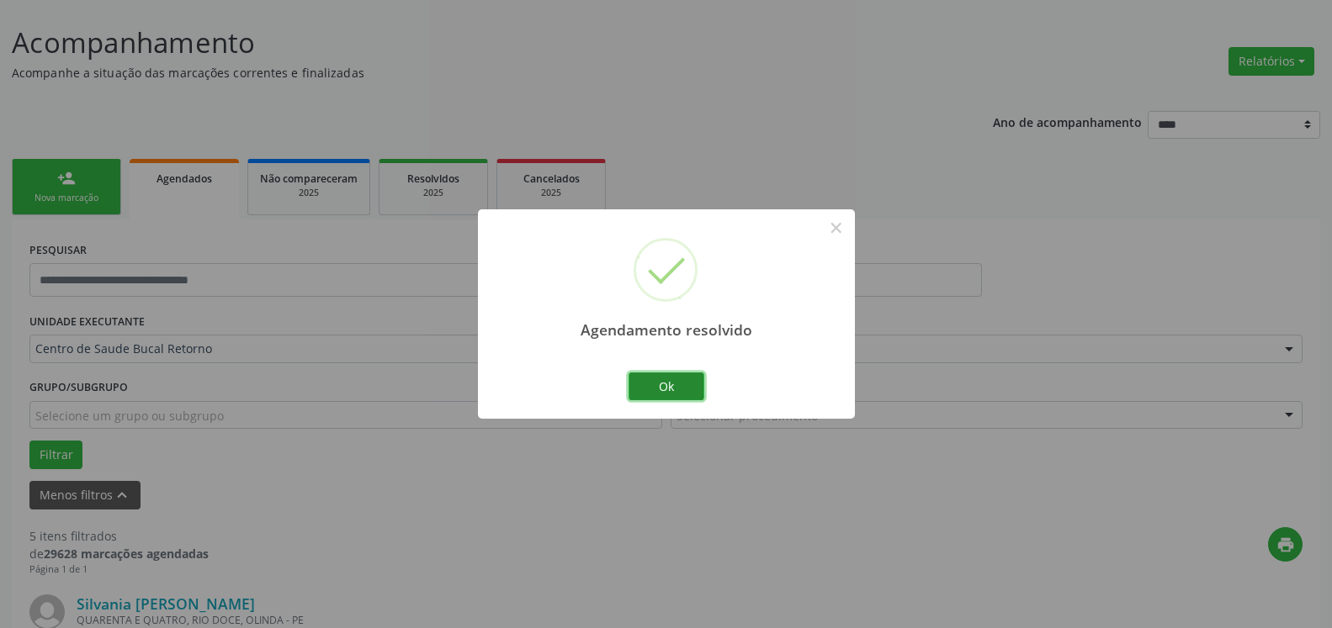
click at [658, 383] on button "Ok" at bounding box center [666, 387] width 76 height 29
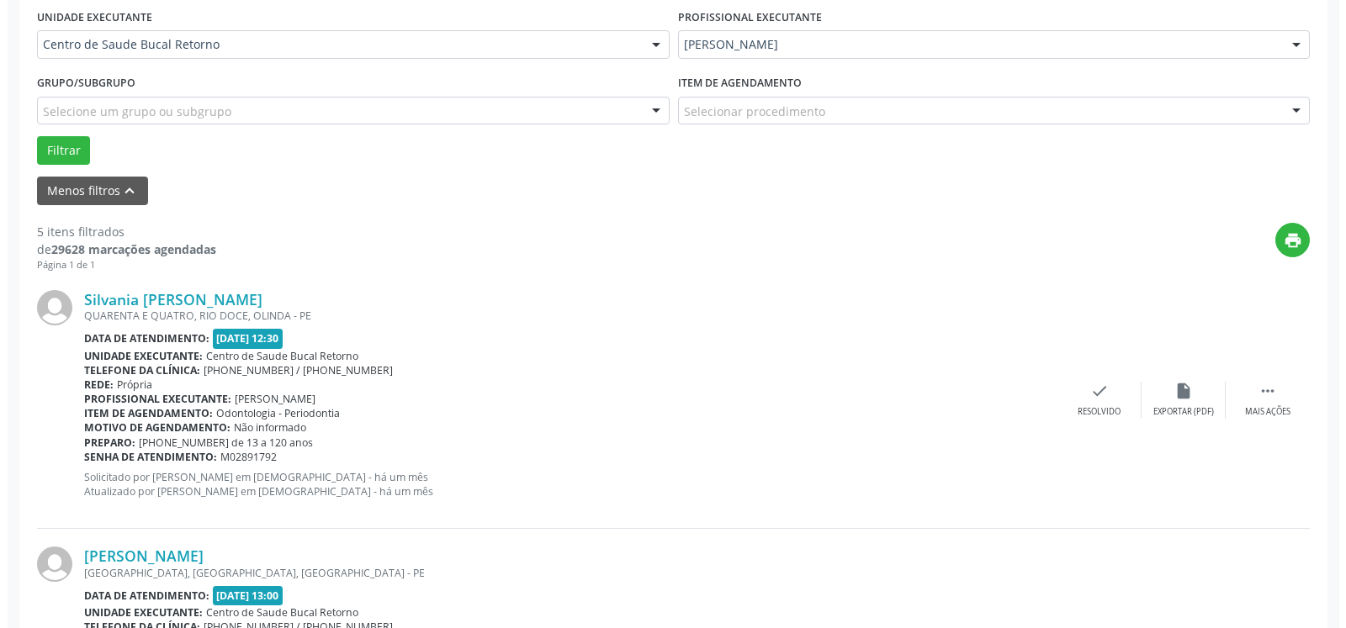
scroll to position [522, 0]
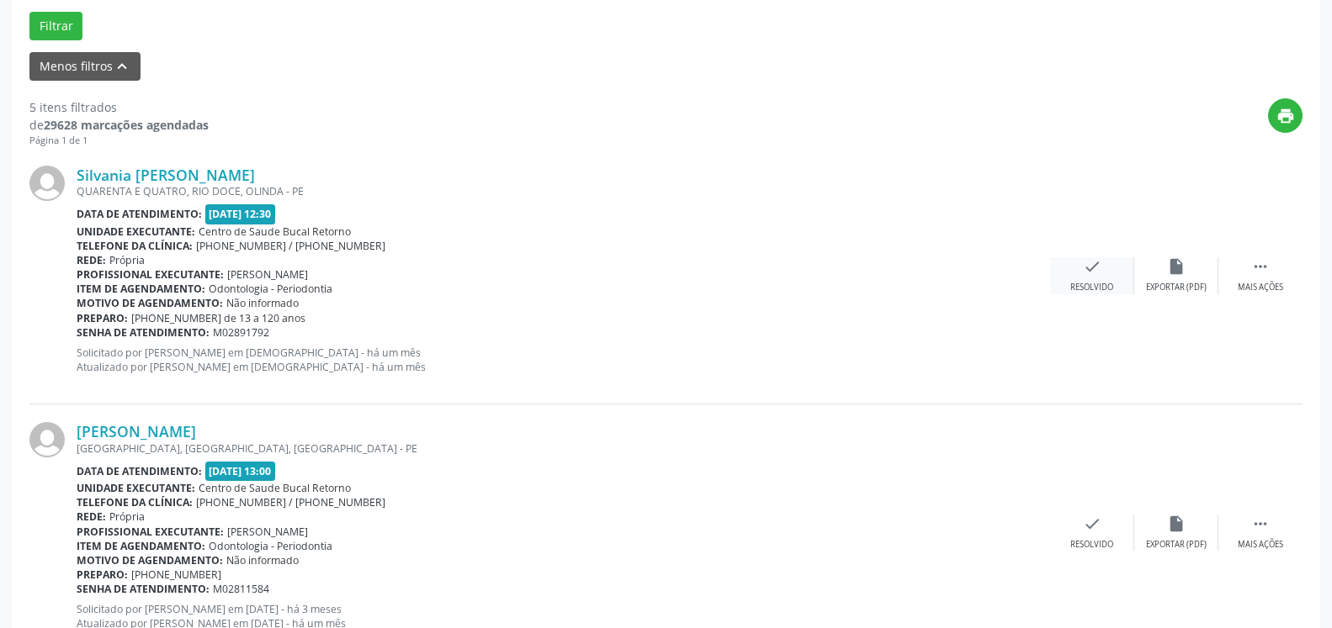
click at [1110, 273] on div "check Resolvido" at bounding box center [1092, 275] width 84 height 36
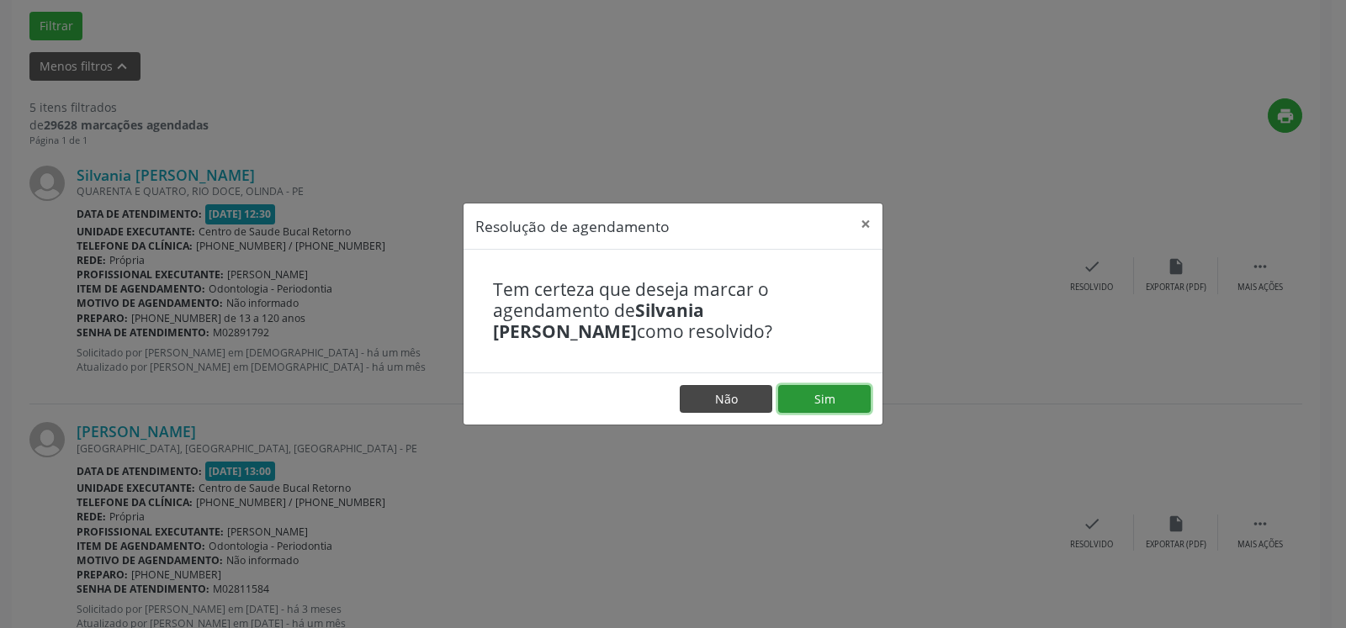
drag, startPoint x: 850, startPoint y: 404, endPoint x: 756, endPoint y: 410, distance: 94.4
click at [850, 404] on button "Sim" at bounding box center [824, 399] width 93 height 29
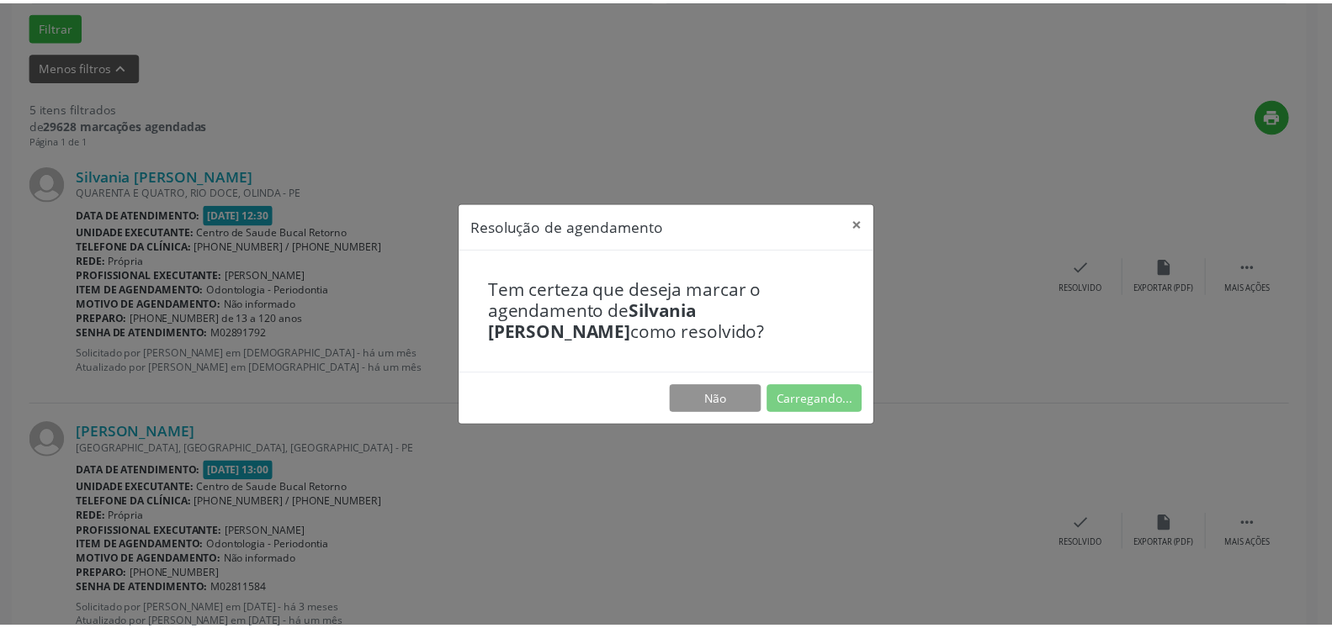
scroll to position [93, 0]
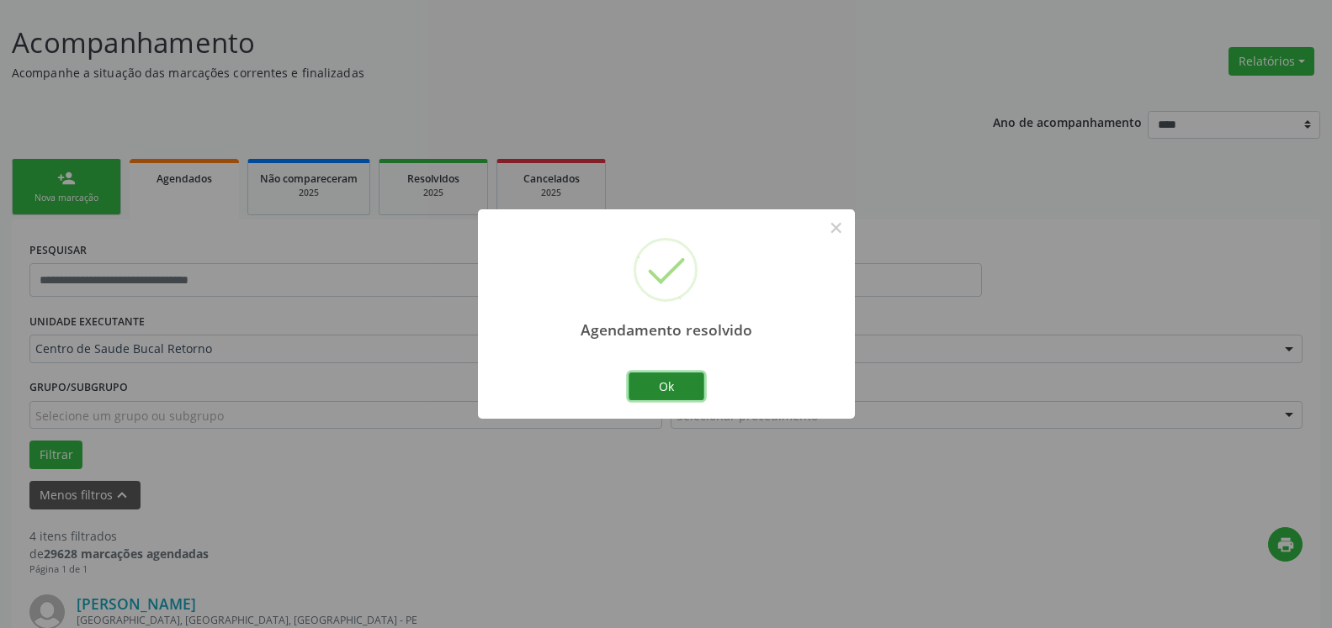
click at [676, 385] on button "Ok" at bounding box center [666, 387] width 76 height 29
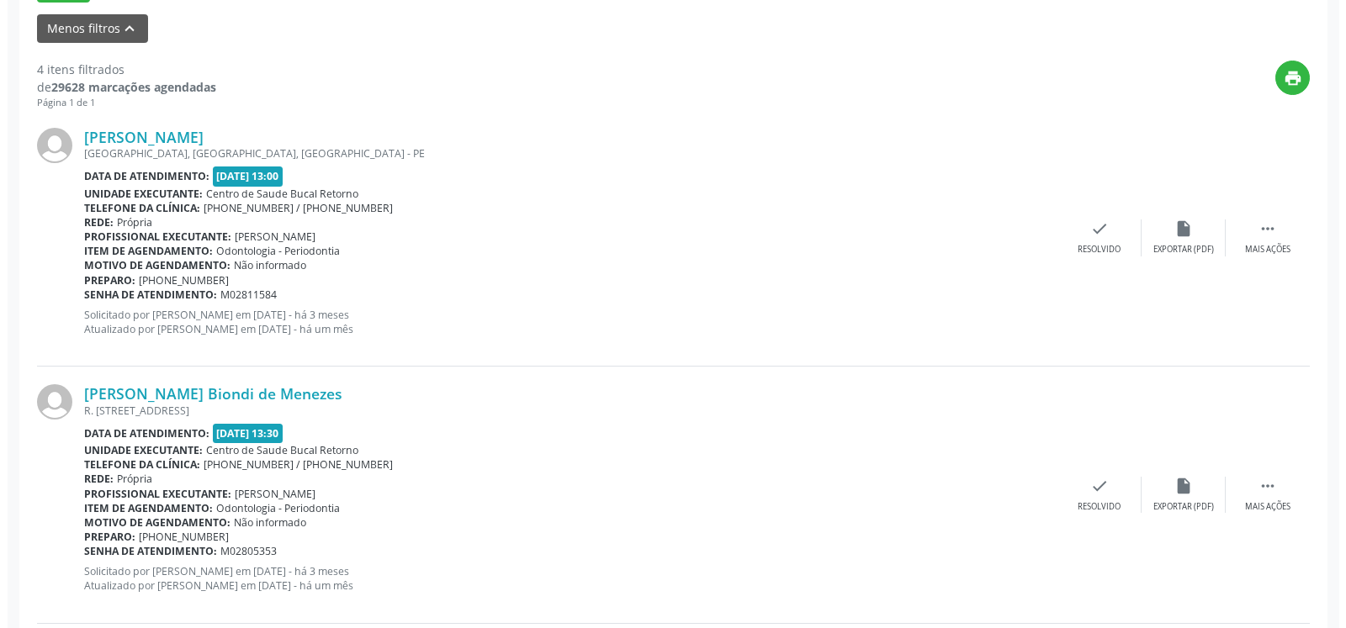
scroll to position [607, 0]
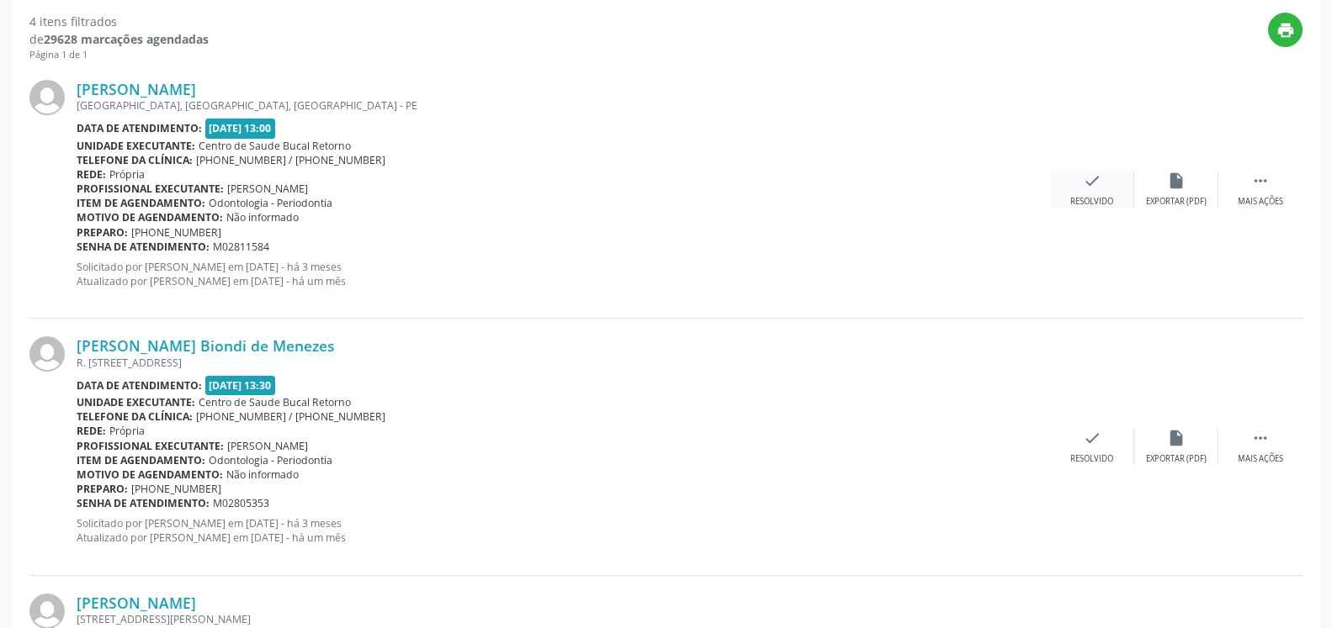
click at [1094, 185] on icon "check" at bounding box center [1092, 181] width 19 height 19
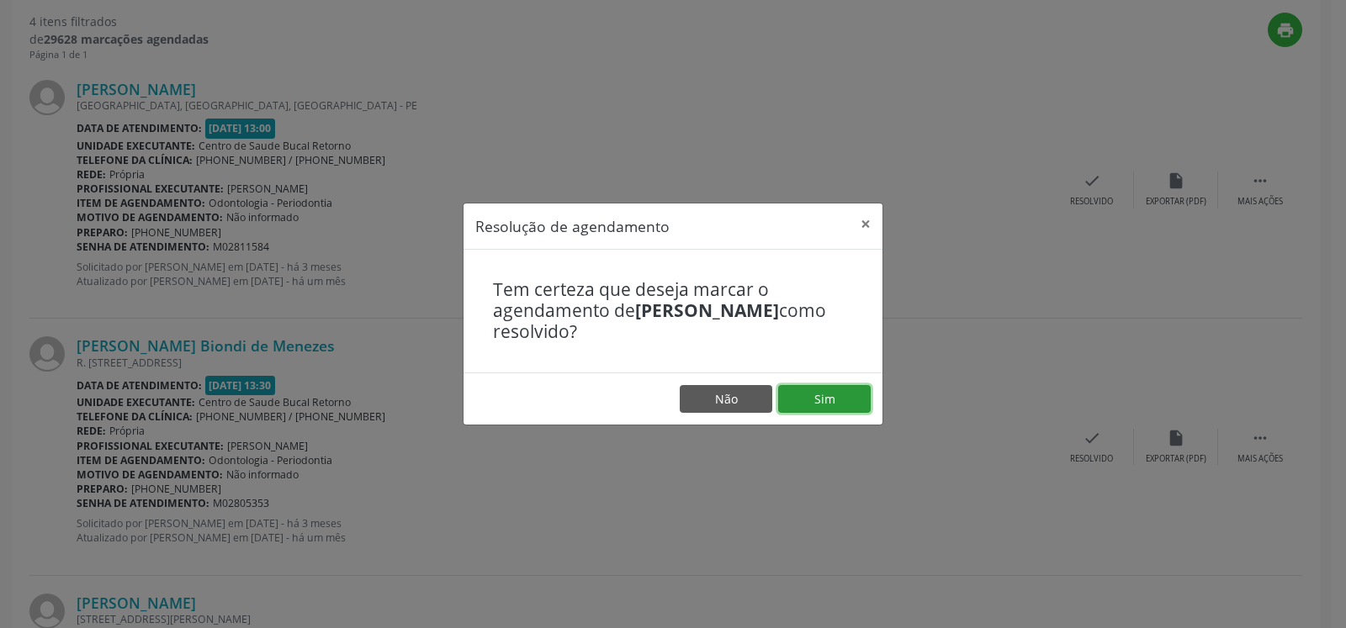
click at [854, 390] on button "Sim" at bounding box center [824, 399] width 93 height 29
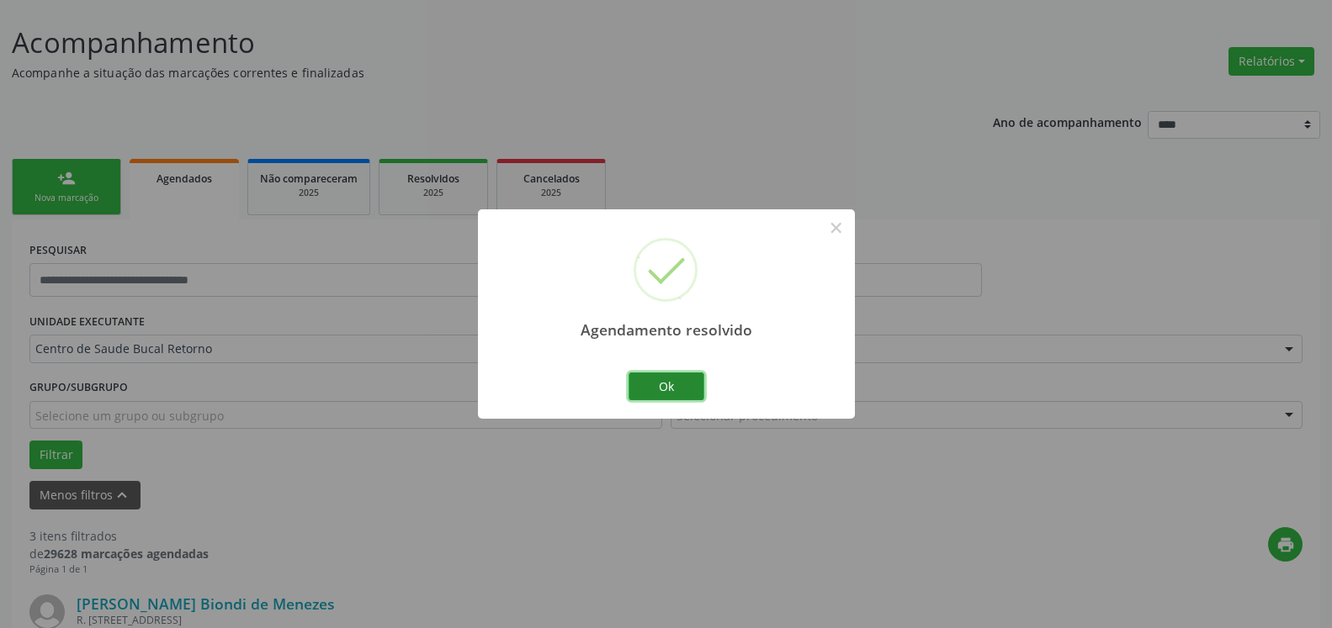
click at [672, 389] on button "Ok" at bounding box center [666, 387] width 76 height 29
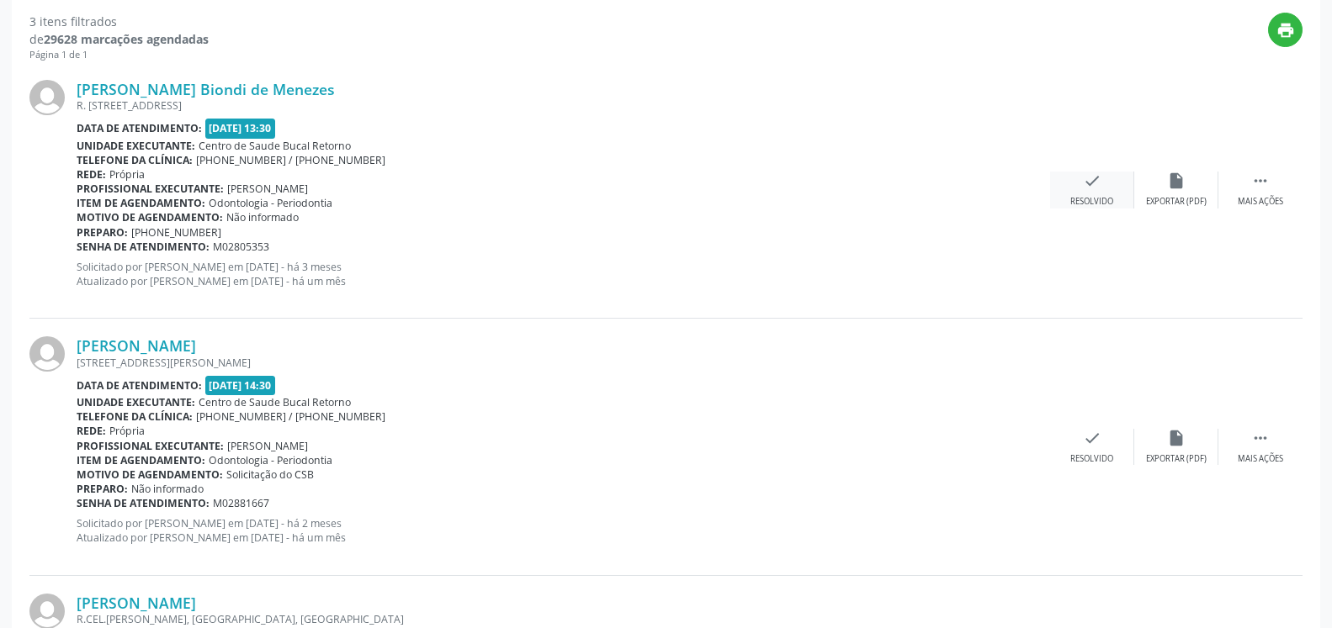
click at [1086, 185] on icon "check" at bounding box center [1092, 181] width 19 height 19
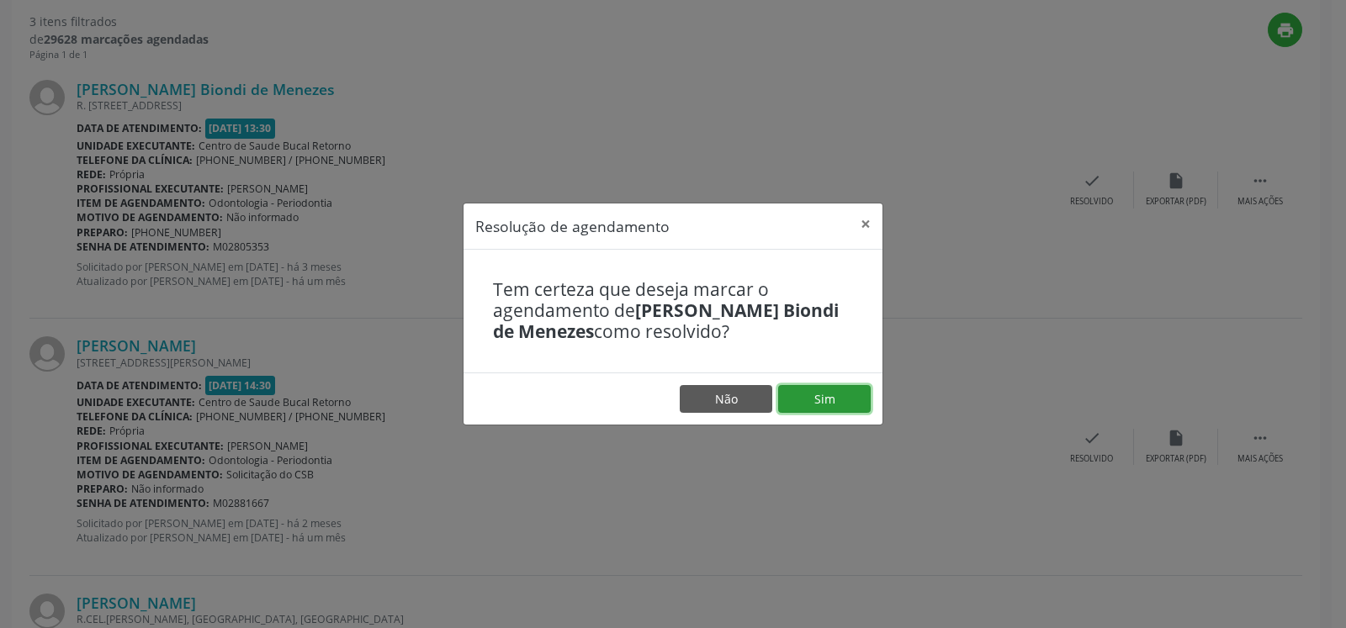
click at [826, 395] on button "Sim" at bounding box center [824, 399] width 93 height 29
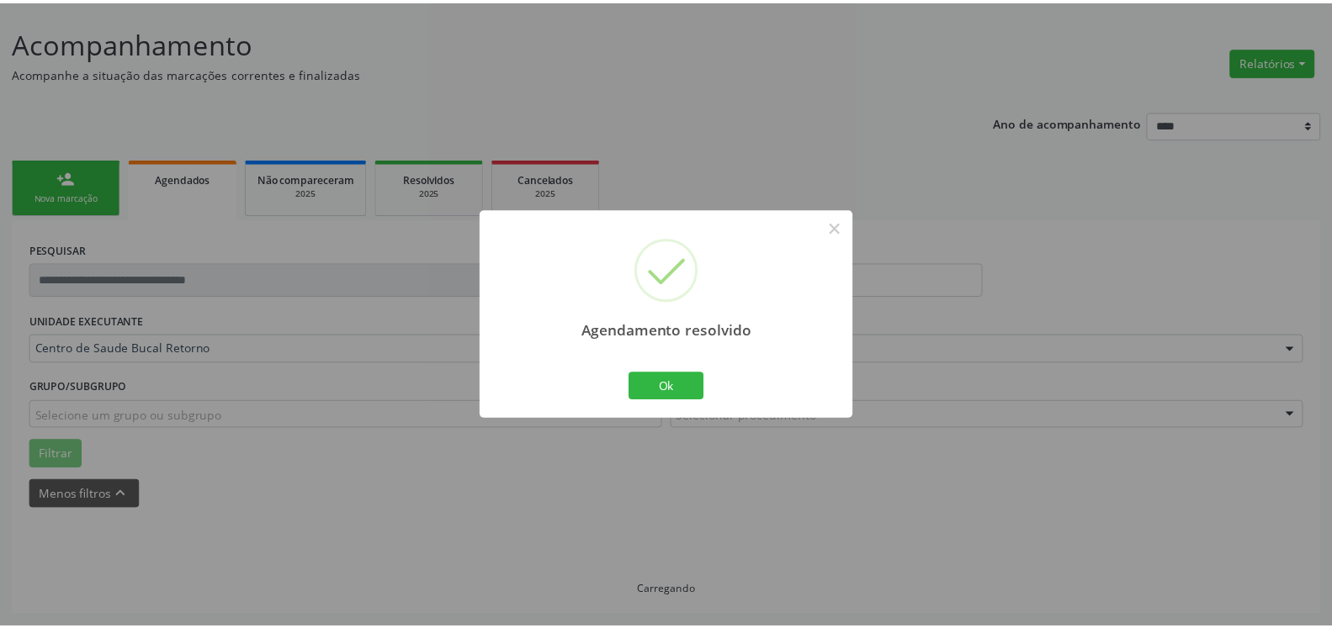
scroll to position [93, 0]
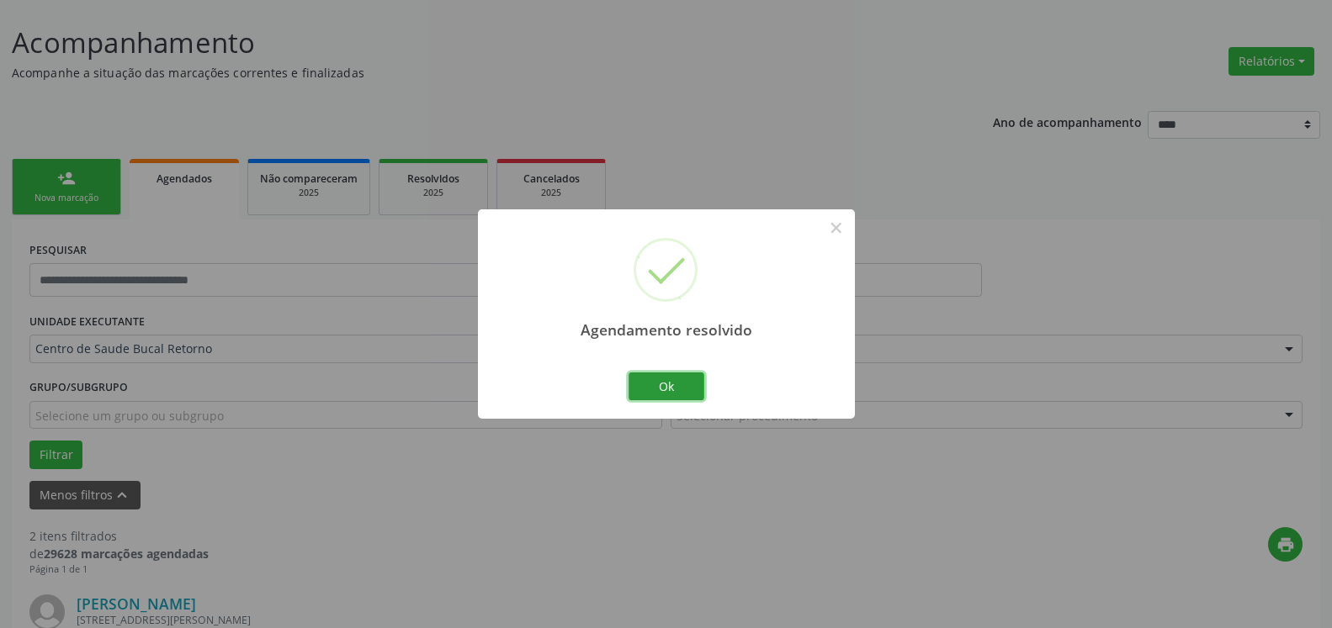
drag, startPoint x: 678, startPoint y: 380, endPoint x: 622, endPoint y: 363, distance: 58.8
click at [676, 380] on button "Ok" at bounding box center [666, 387] width 76 height 29
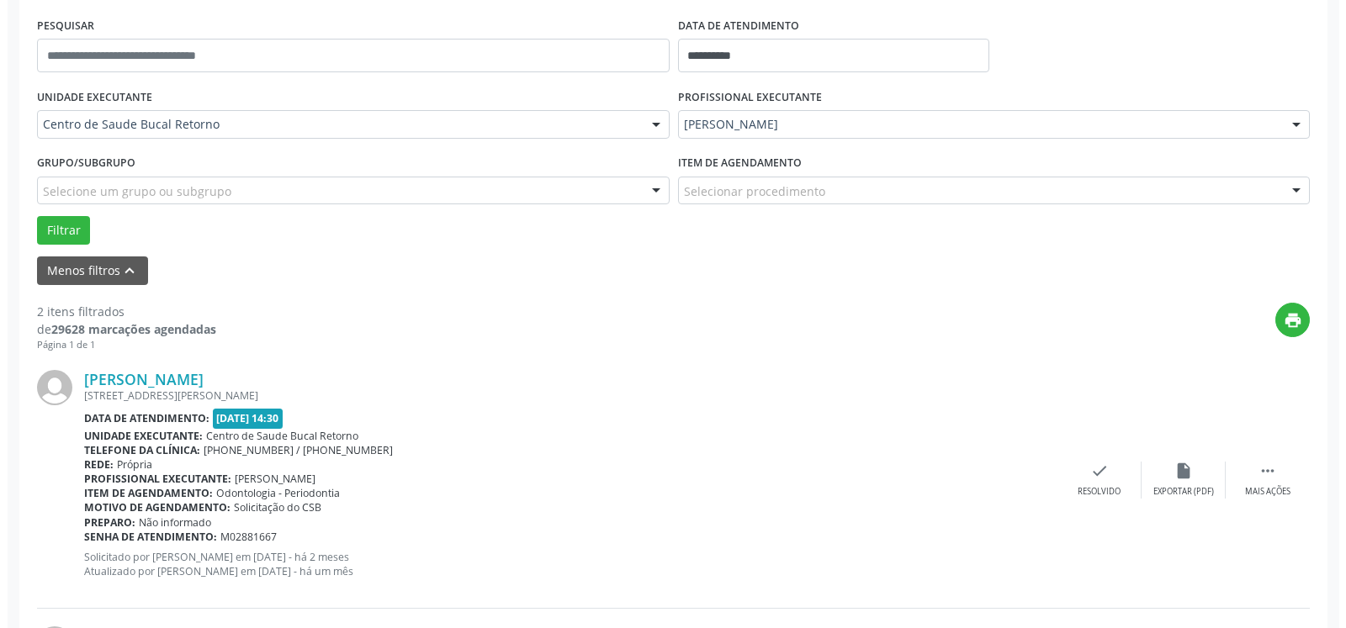
scroll to position [584, 0]
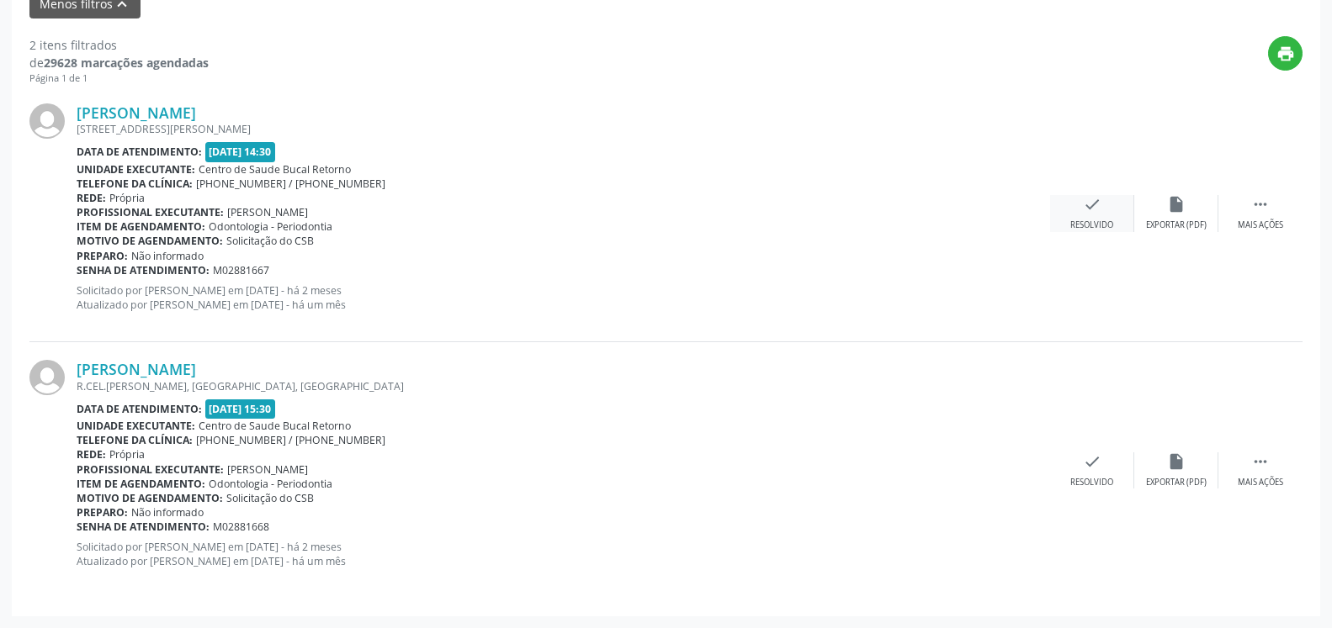
click at [1094, 208] on icon "check" at bounding box center [1092, 204] width 19 height 19
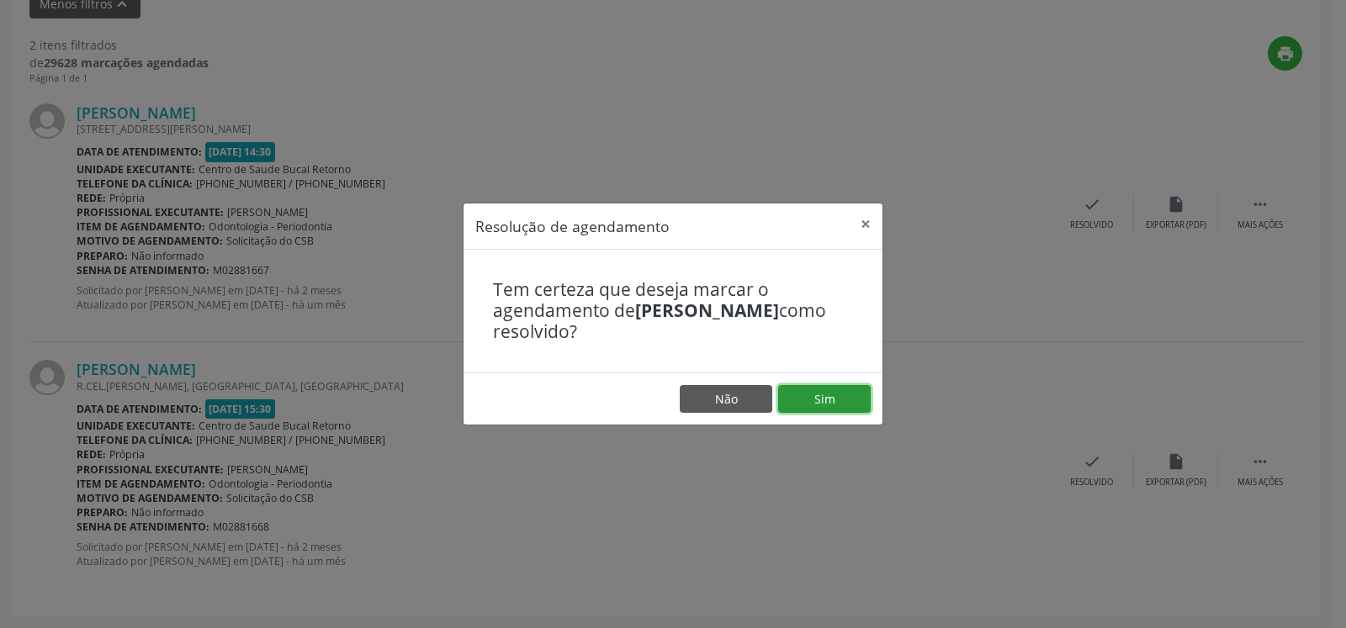
click at [804, 395] on button "Sim" at bounding box center [824, 399] width 93 height 29
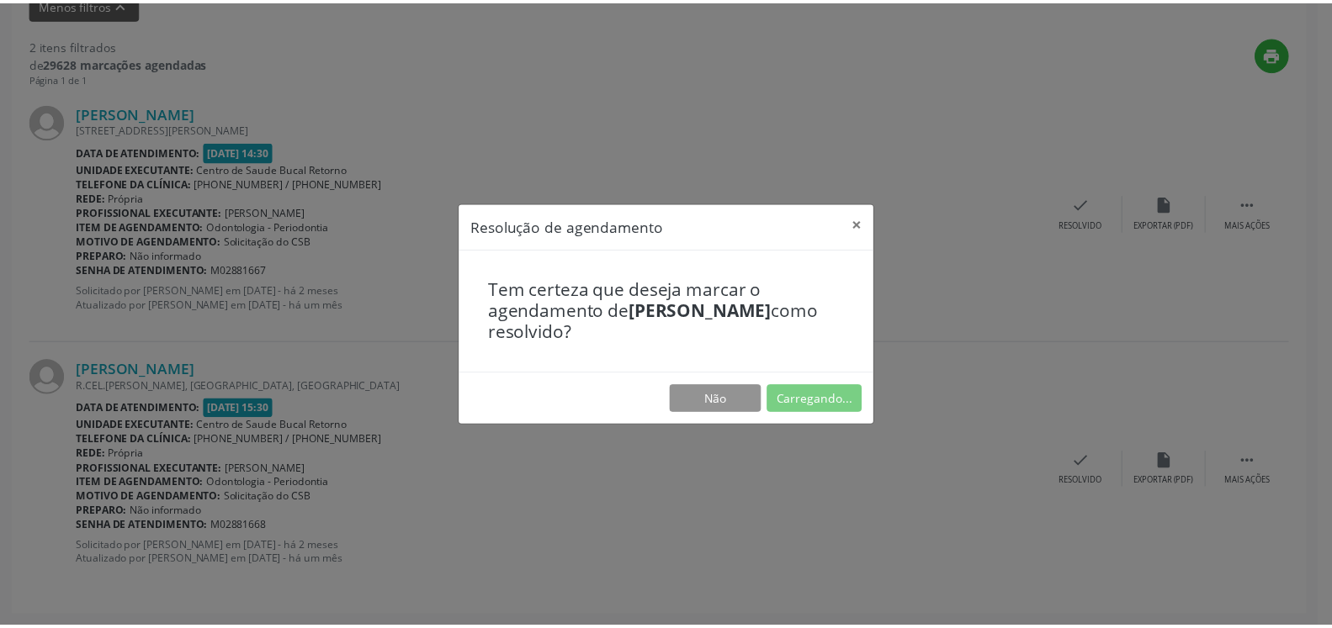
scroll to position [93, 0]
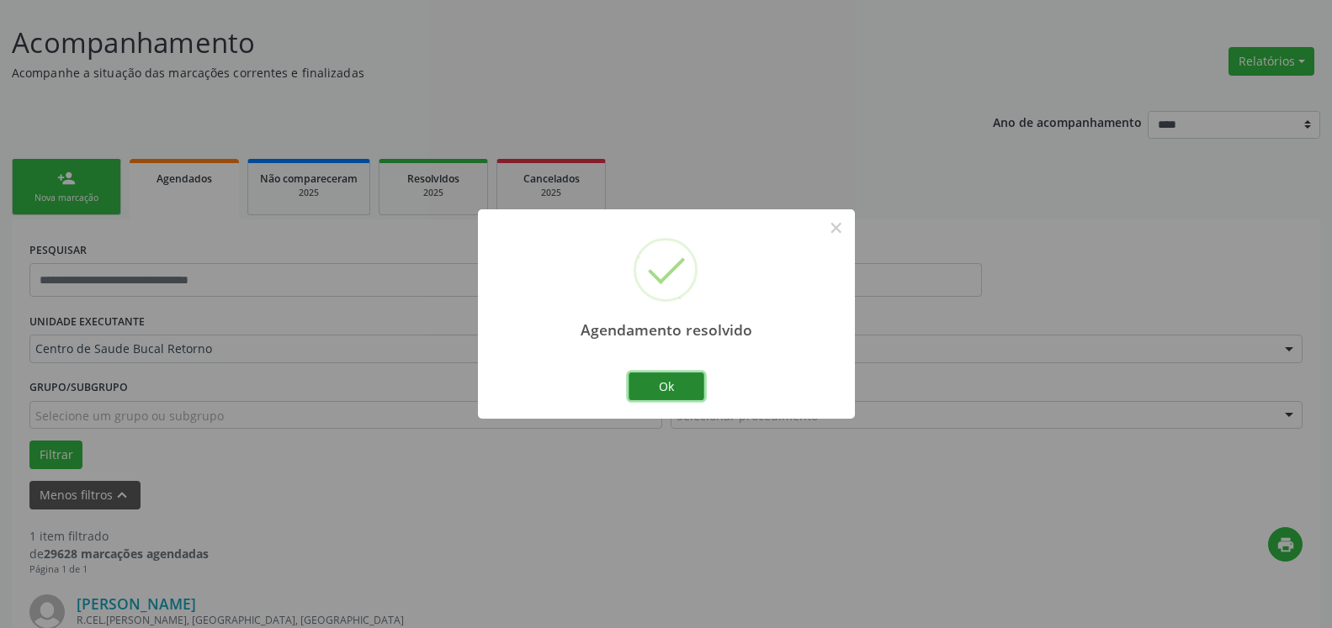
click at [666, 389] on button "Ok" at bounding box center [666, 387] width 76 height 29
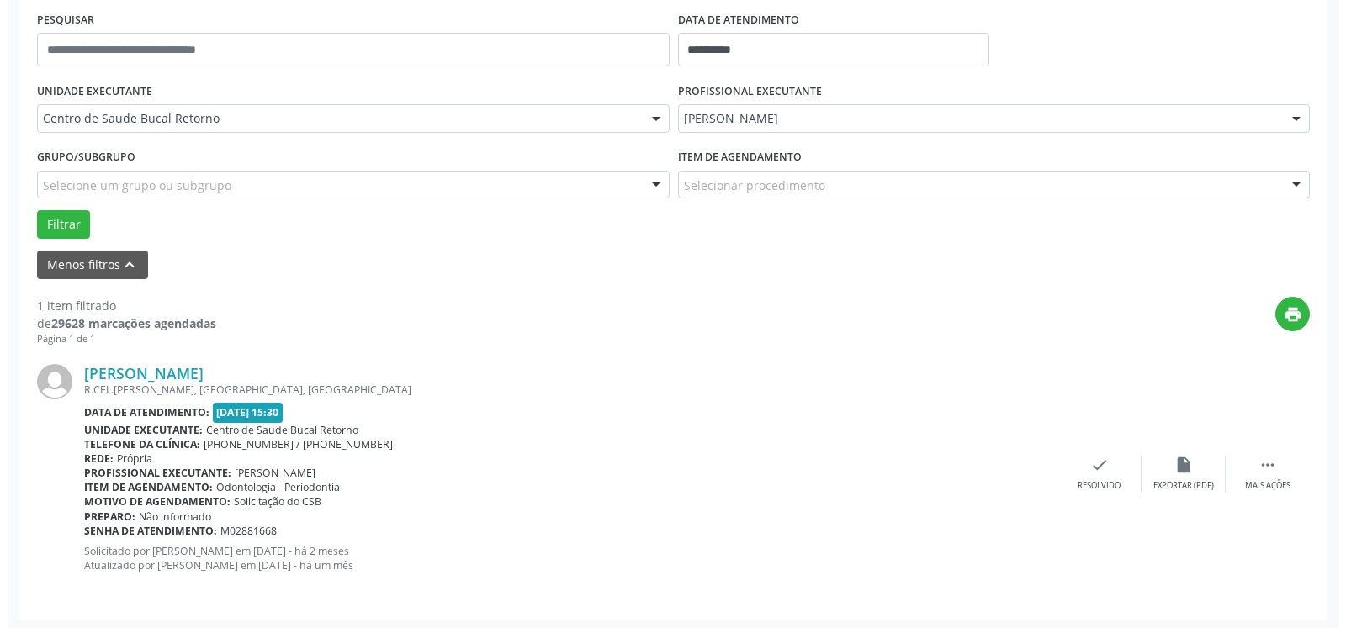
scroll to position [326, 0]
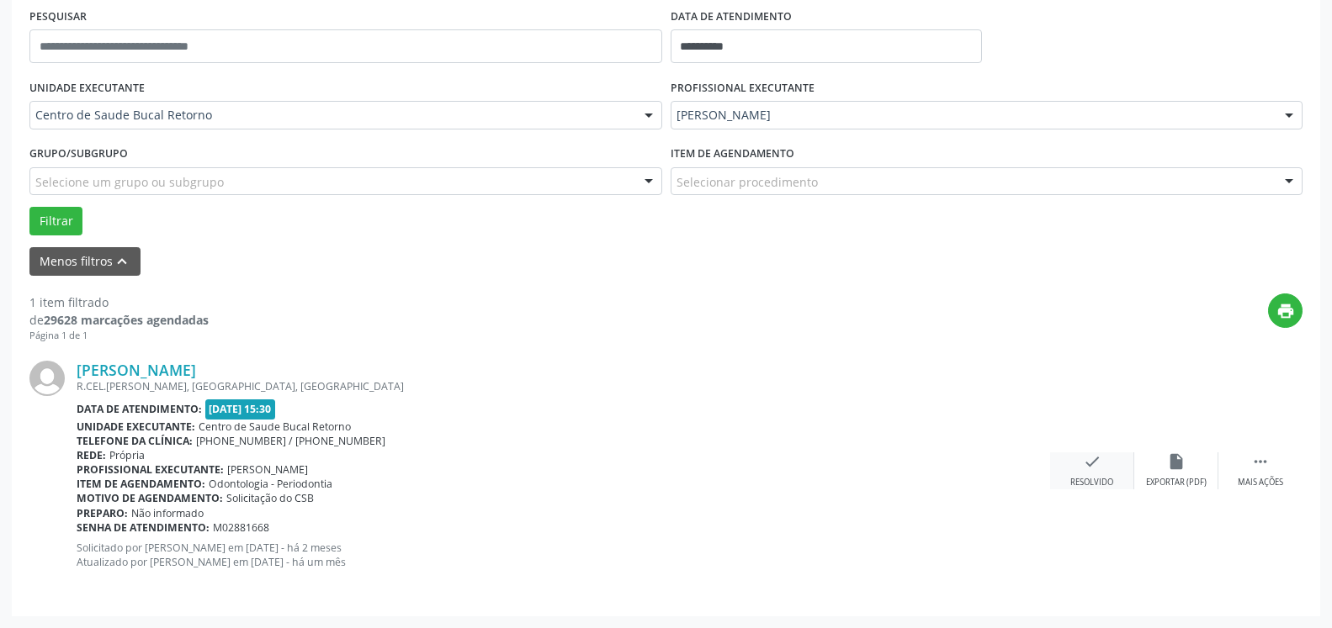
click at [1094, 478] on div "Resolvido" at bounding box center [1091, 483] width 43 height 12
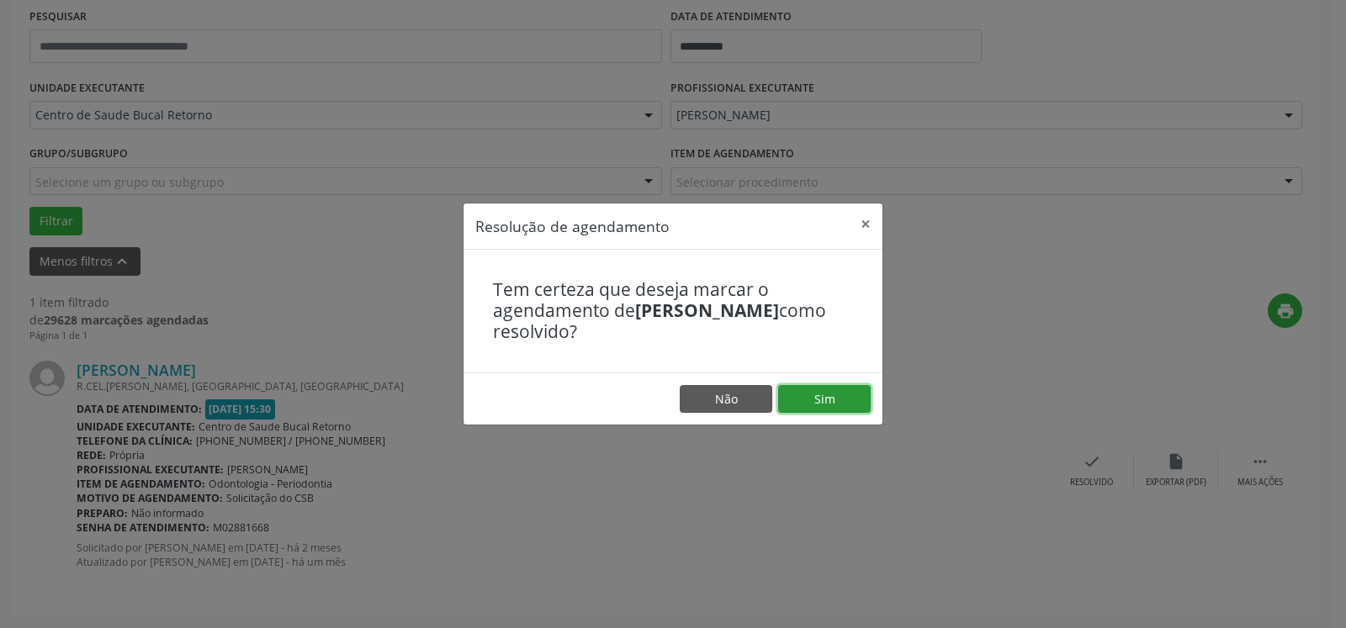
click at [829, 398] on button "Sim" at bounding box center [824, 399] width 93 height 29
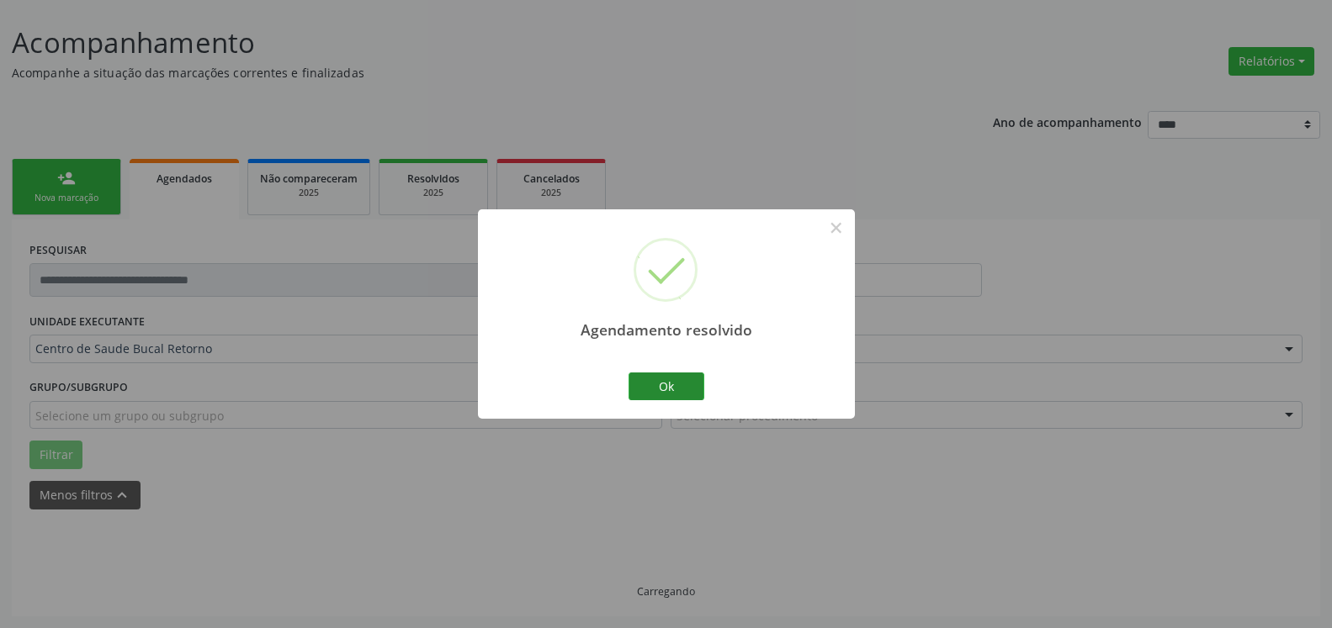
scroll to position [56, 0]
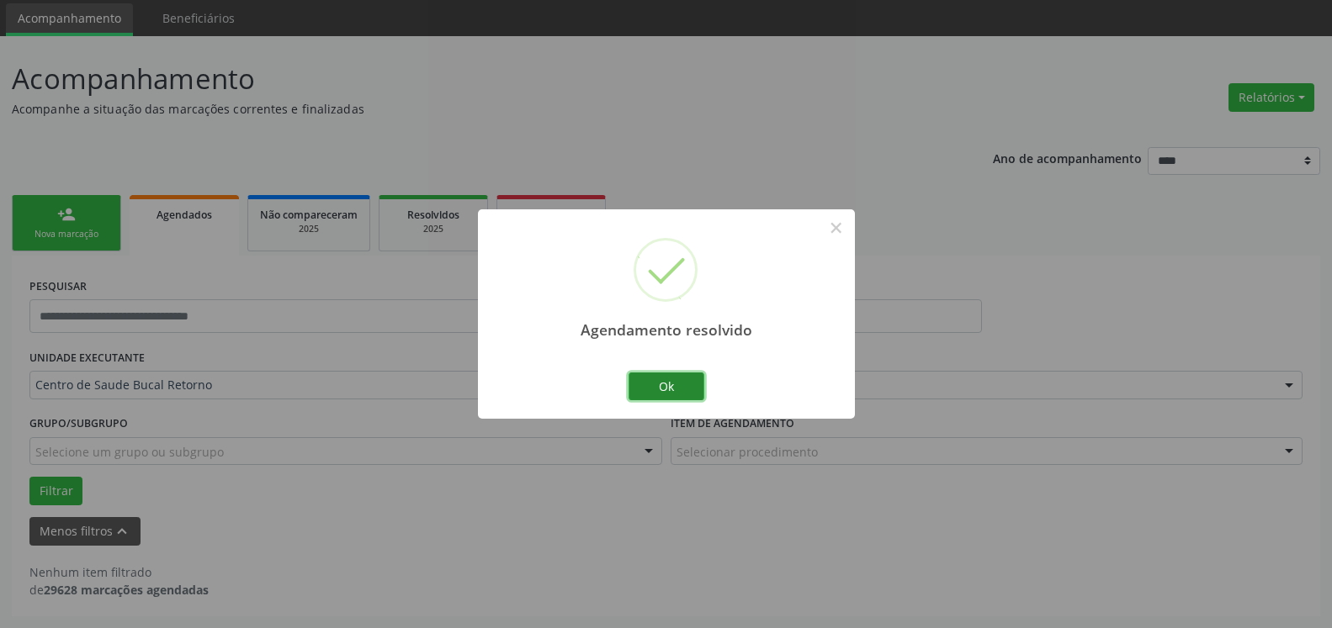
click at [663, 389] on button "Ok" at bounding box center [666, 387] width 76 height 29
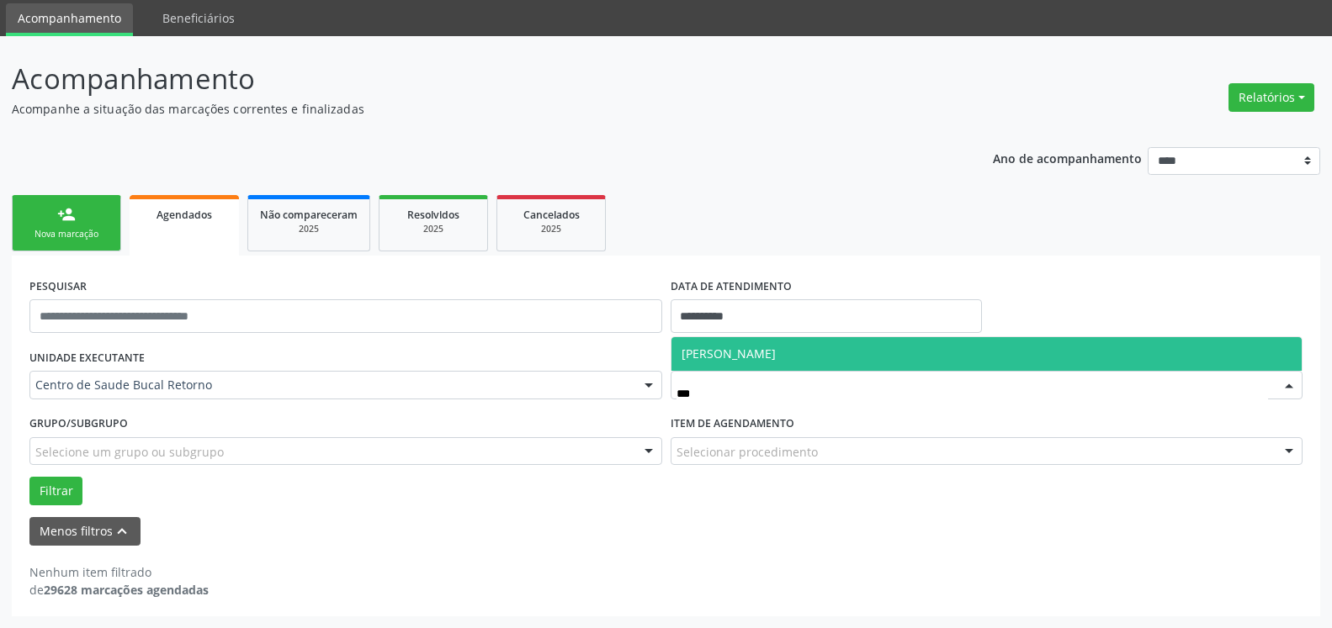
click at [745, 362] on span "[PERSON_NAME]" at bounding box center [728, 354] width 94 height 16
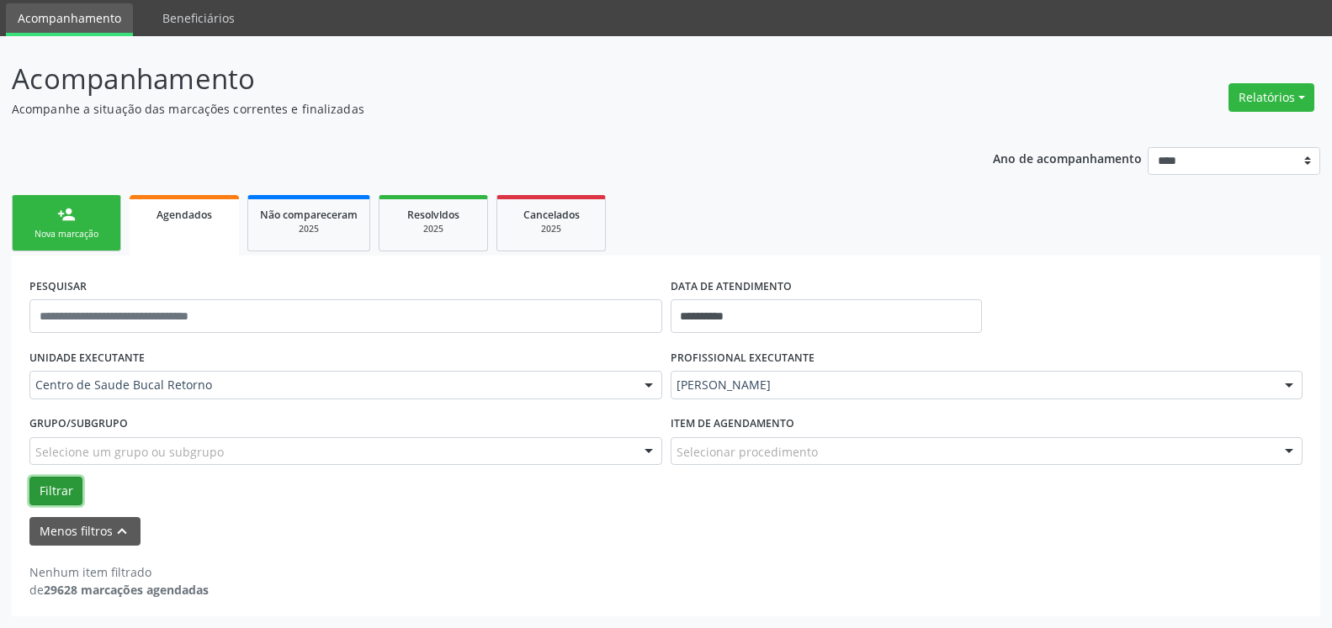
click at [59, 492] on button "Filtrar" at bounding box center [55, 491] width 53 height 29
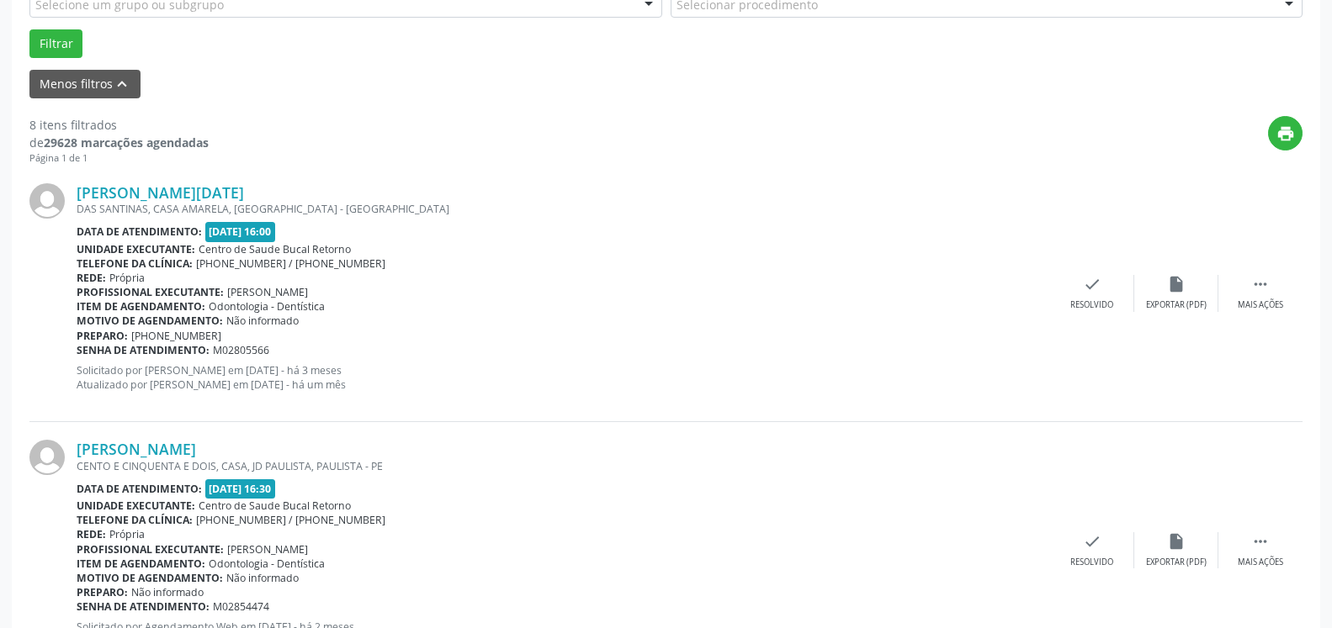
scroll to position [571, 0]
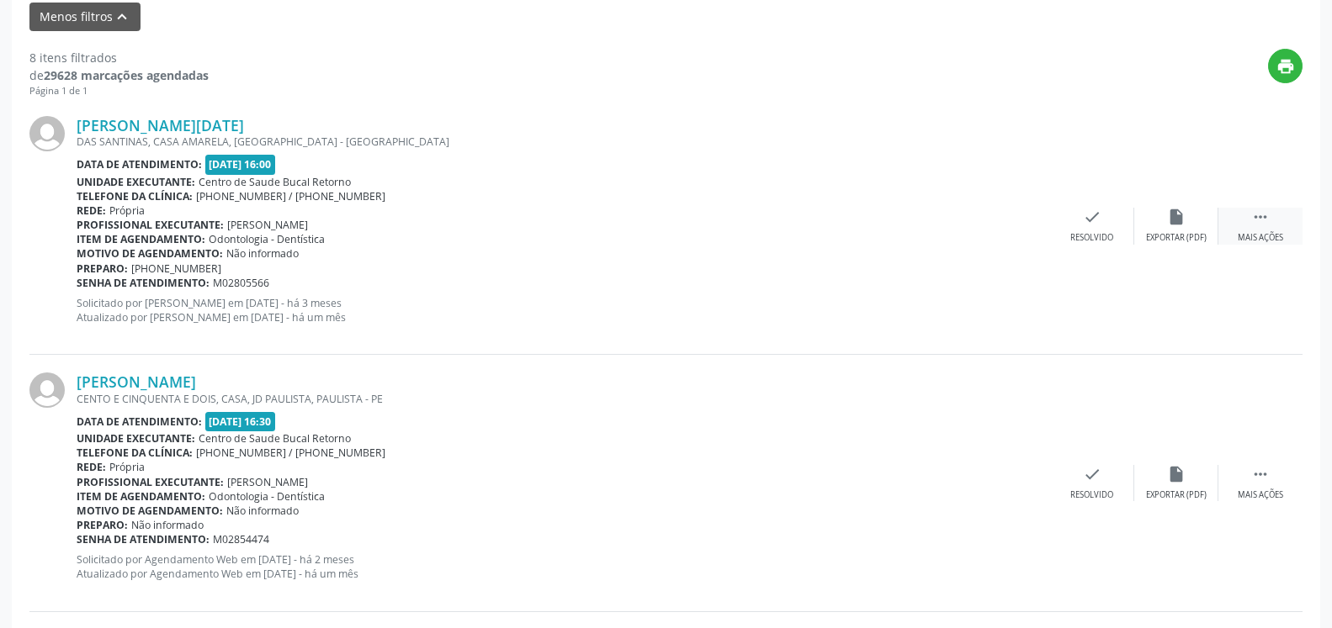
click at [1273, 223] on div " Mais ações" at bounding box center [1260, 226] width 84 height 36
click at [1183, 225] on icon "alarm_off" at bounding box center [1176, 217] width 19 height 19
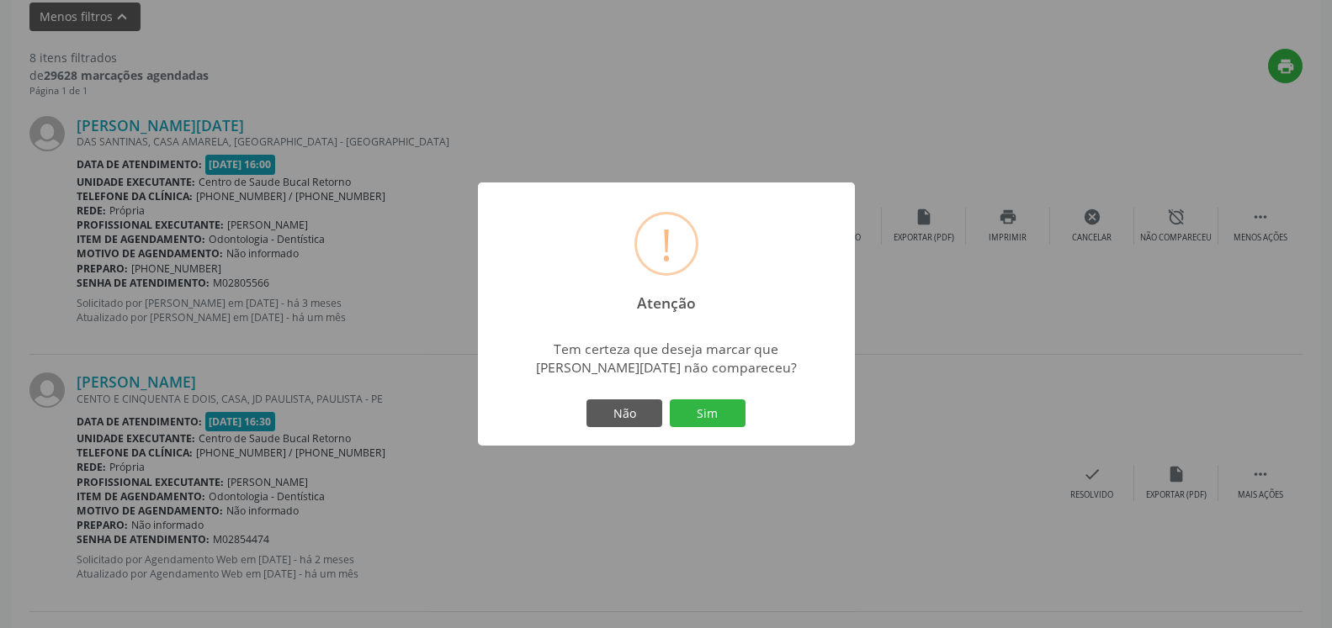
drag, startPoint x: 725, startPoint y: 411, endPoint x: 572, endPoint y: 396, distance: 153.8
click at [724, 411] on button "Sim" at bounding box center [708, 414] width 76 height 29
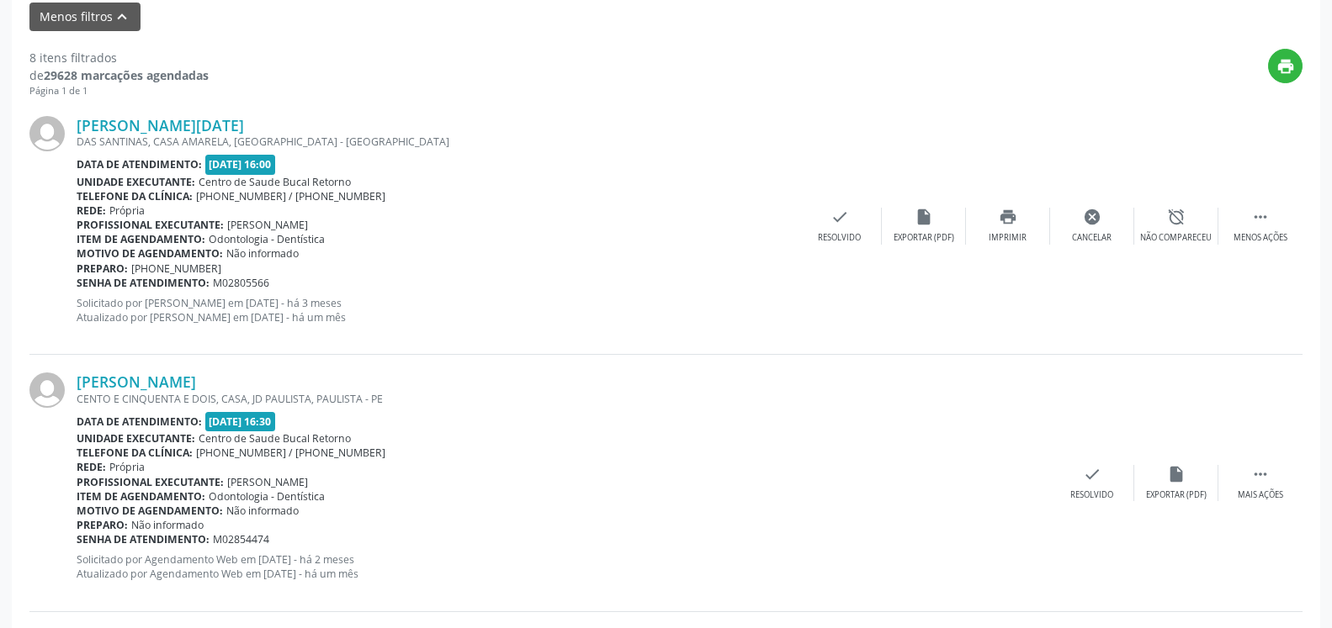
scroll to position [110, 0]
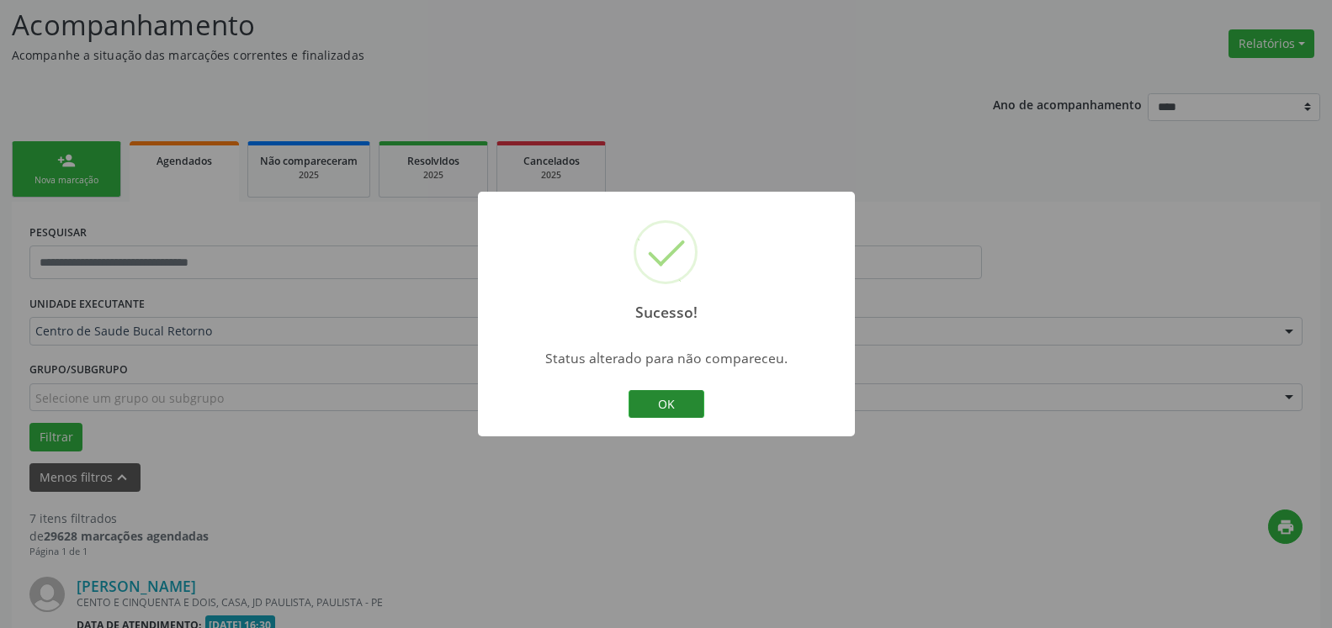
click at [644, 396] on button "OK" at bounding box center [666, 404] width 76 height 29
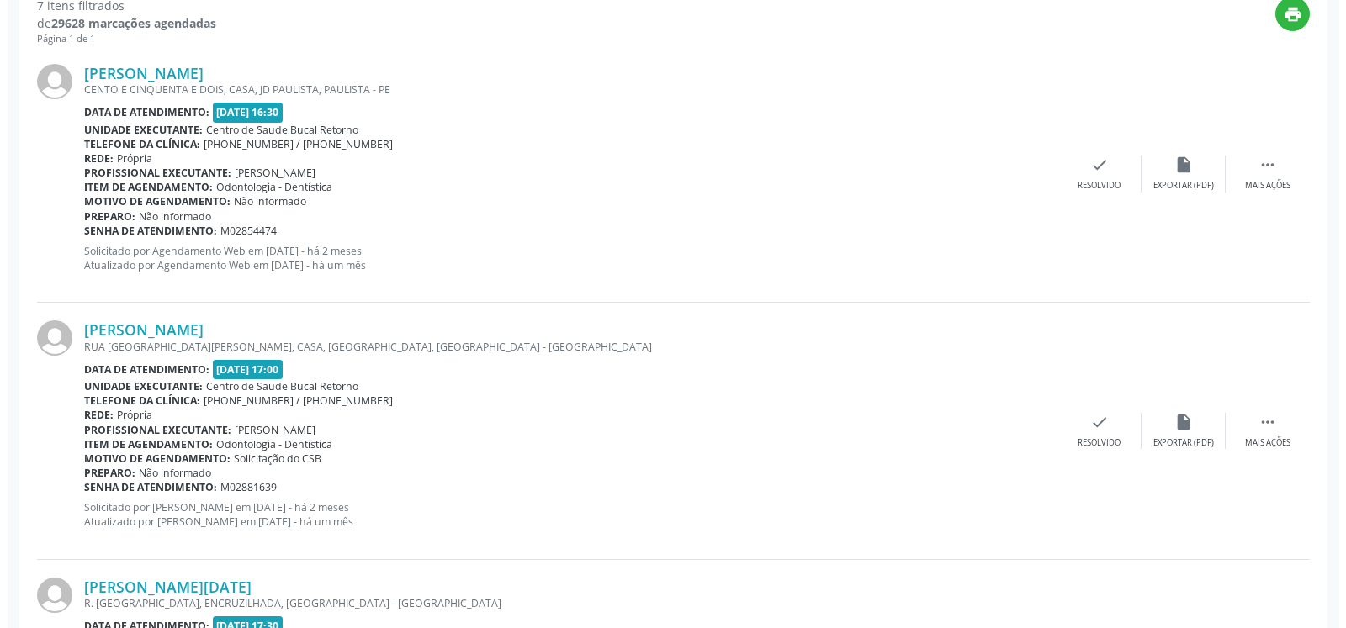
scroll to position [625, 0]
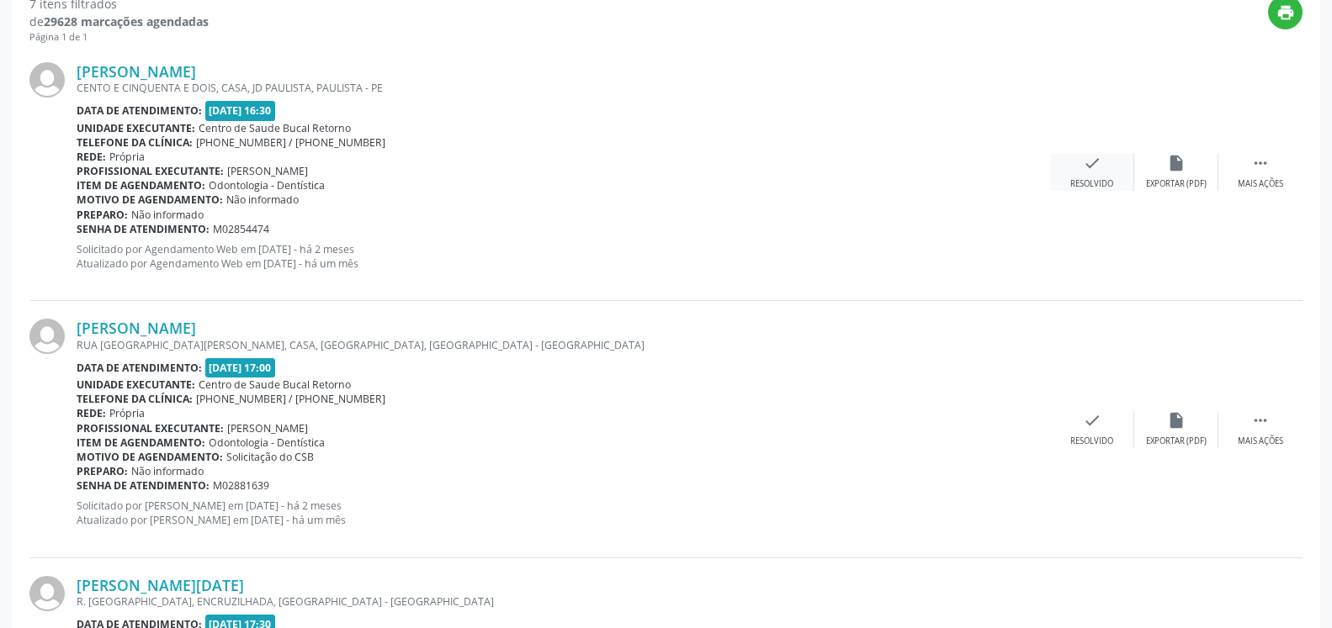
click at [1108, 164] on div "check Resolvido" at bounding box center [1092, 172] width 84 height 36
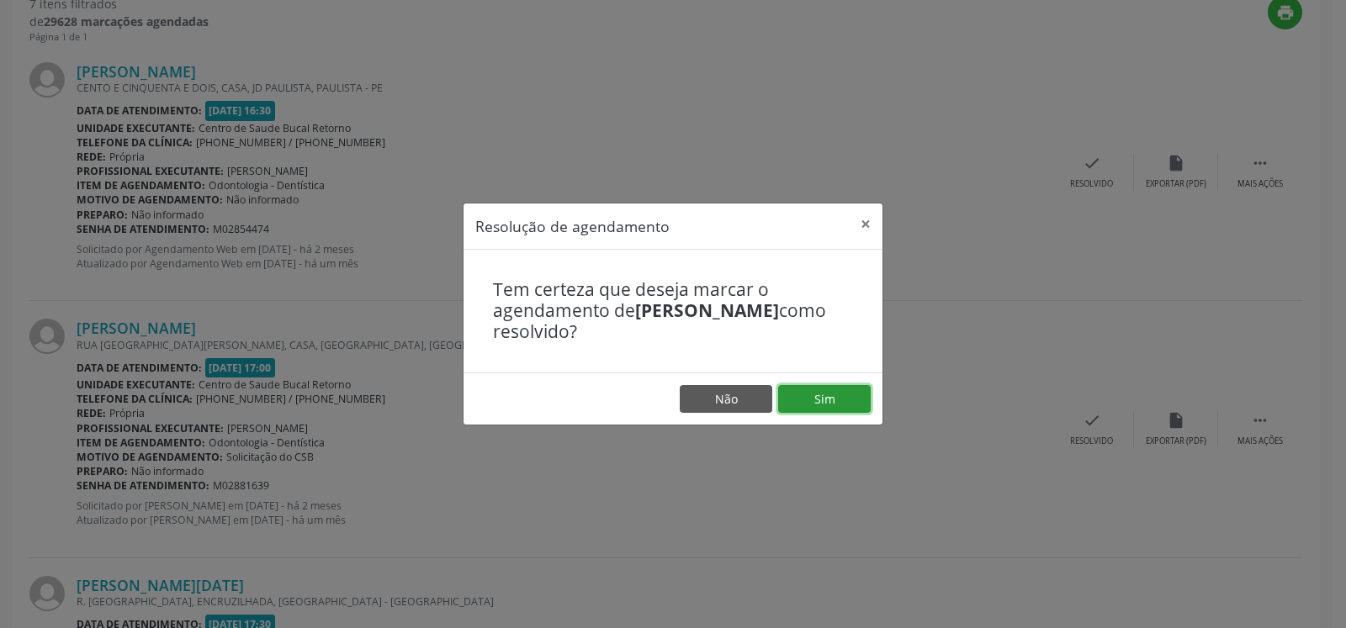
click at [834, 400] on button "Sim" at bounding box center [824, 399] width 93 height 29
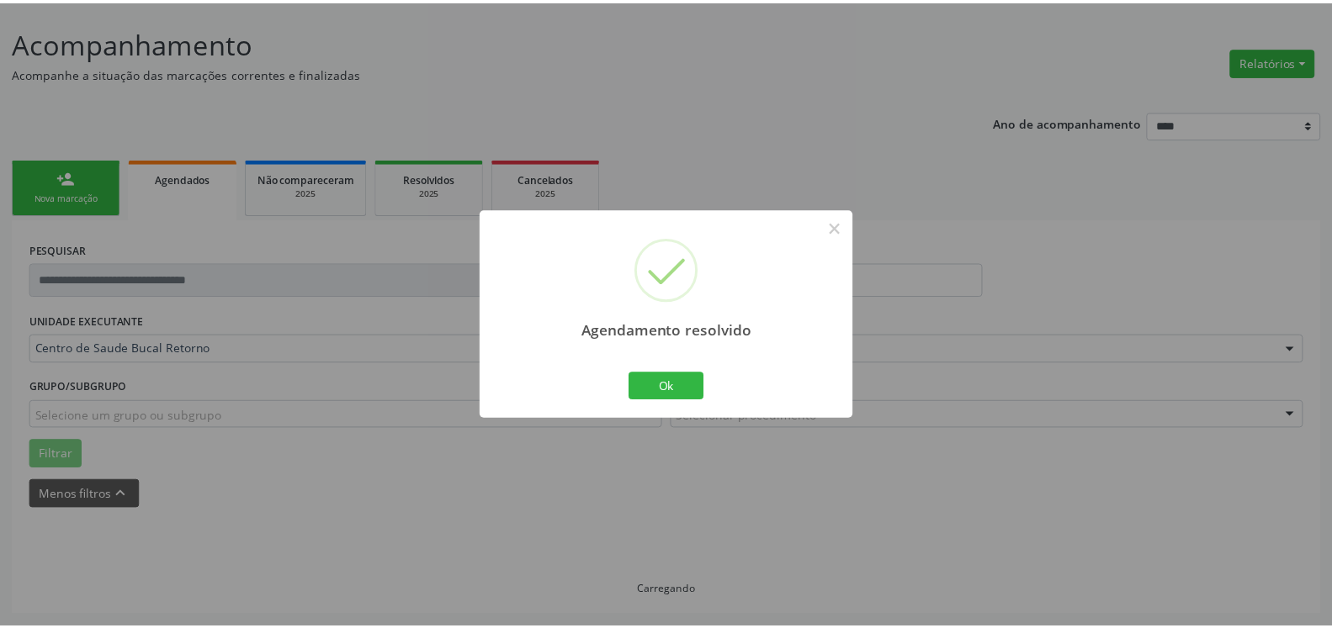
scroll to position [93, 0]
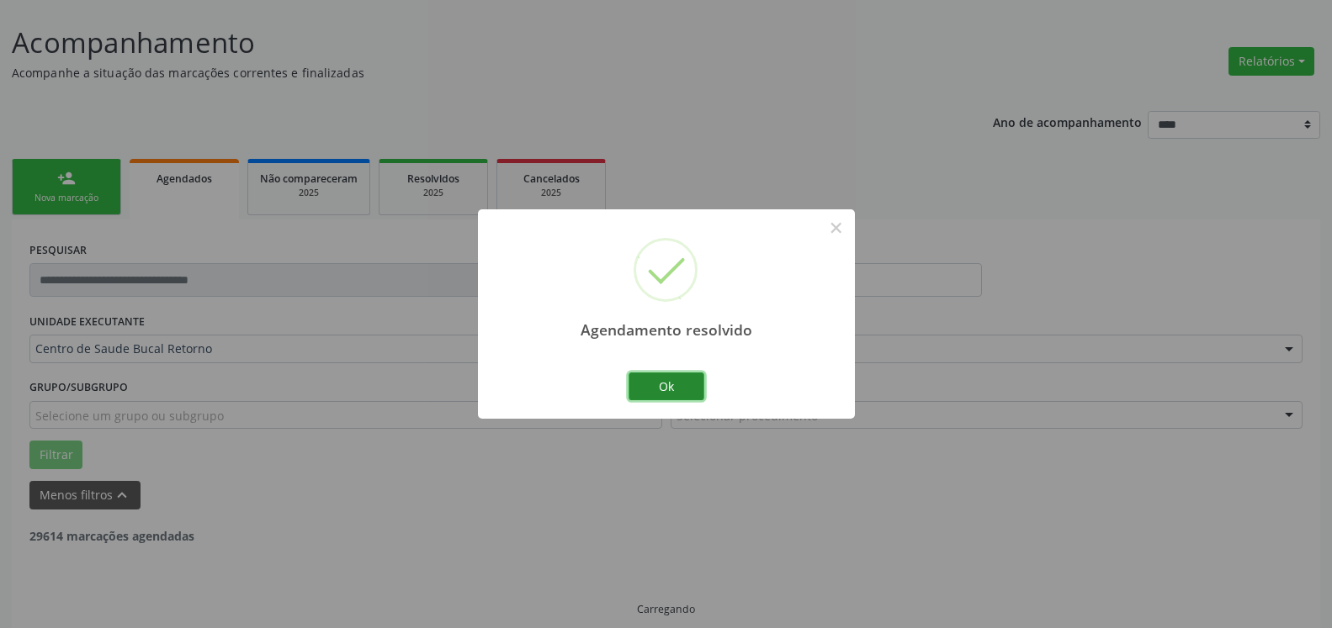
click at [680, 389] on button "Ok" at bounding box center [666, 387] width 76 height 29
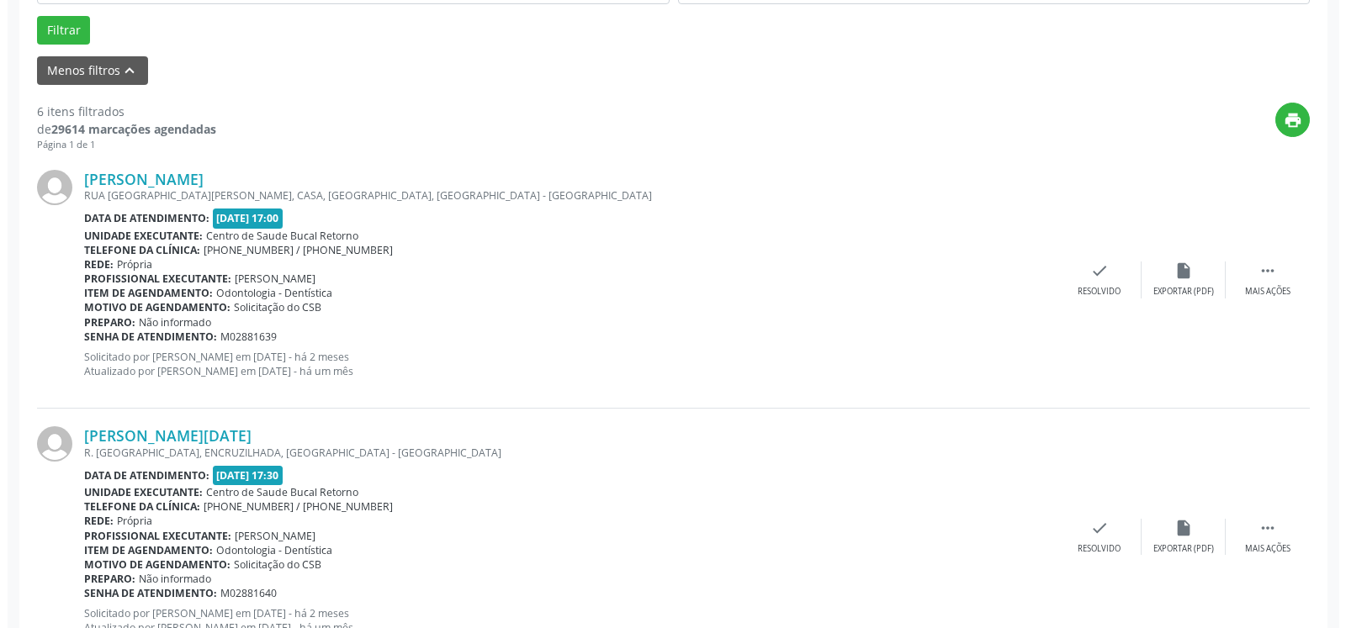
scroll to position [522, 0]
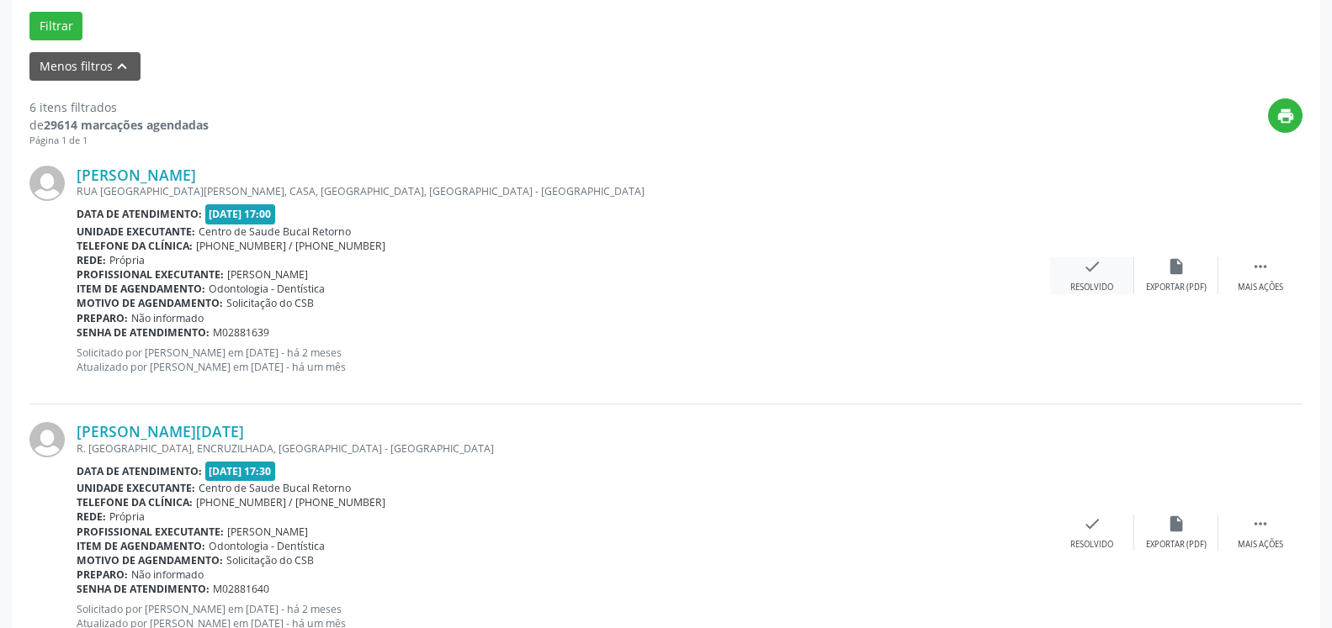
click at [1088, 266] on icon "check" at bounding box center [1092, 266] width 19 height 19
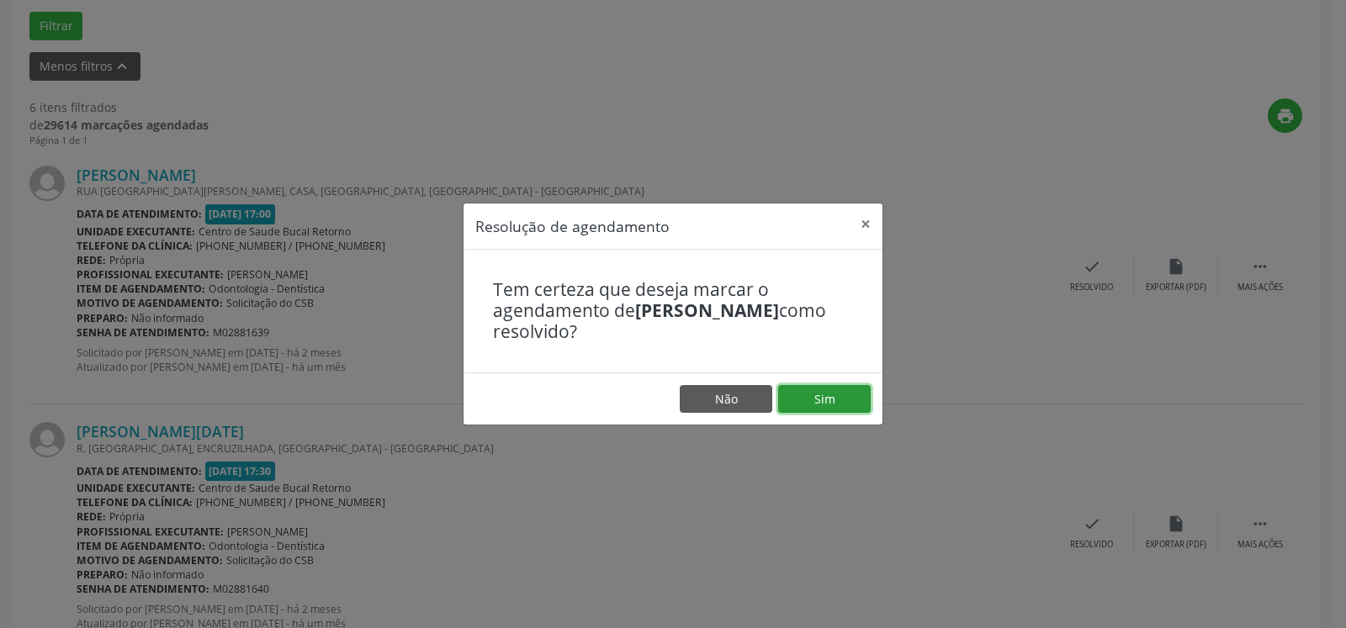
click at [826, 395] on button "Sim" at bounding box center [824, 399] width 93 height 29
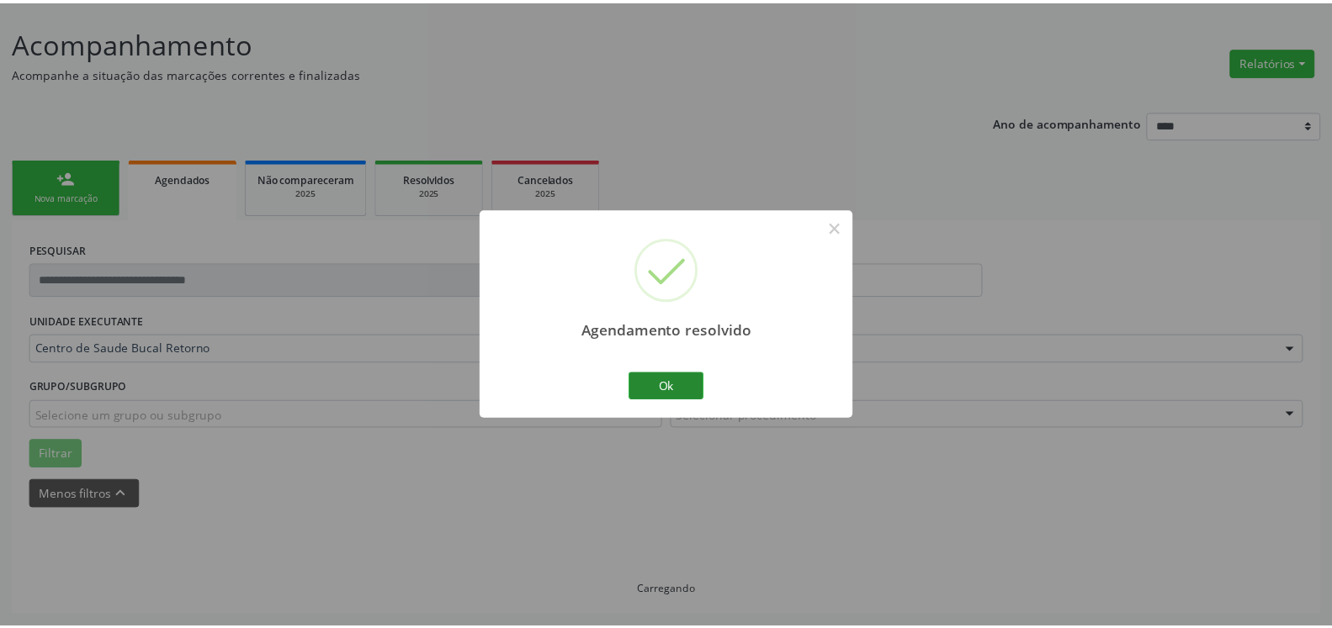
scroll to position [93, 0]
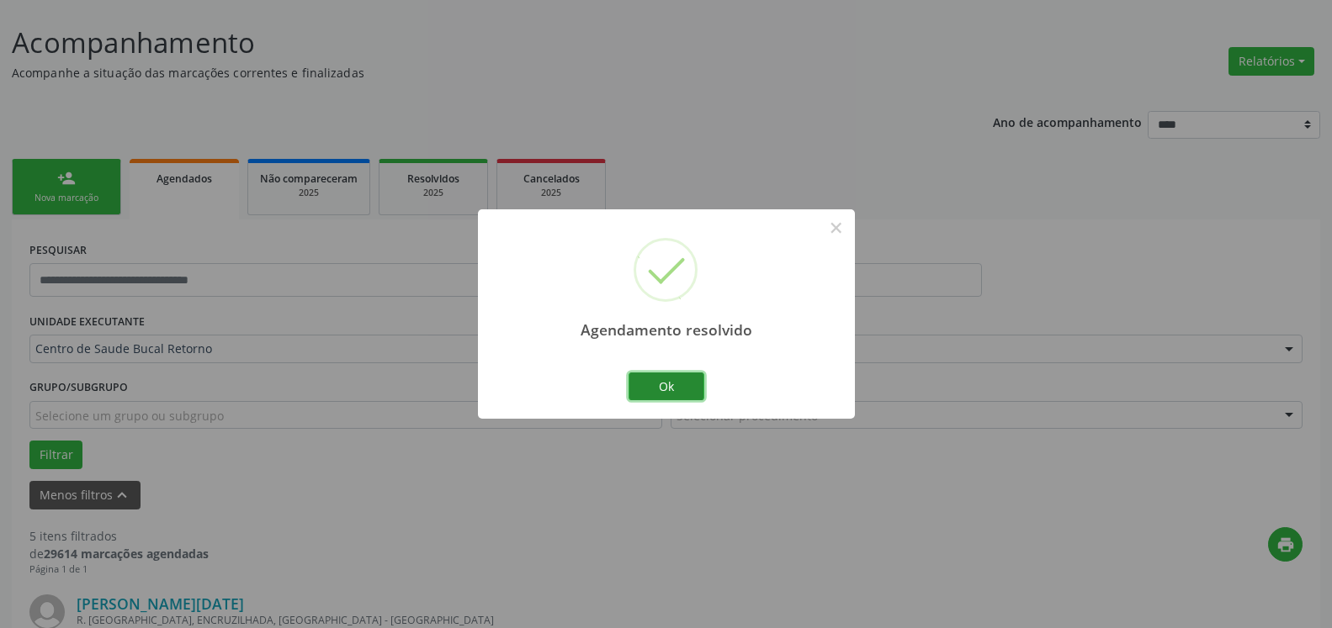
click at [676, 383] on button "Ok" at bounding box center [666, 387] width 76 height 29
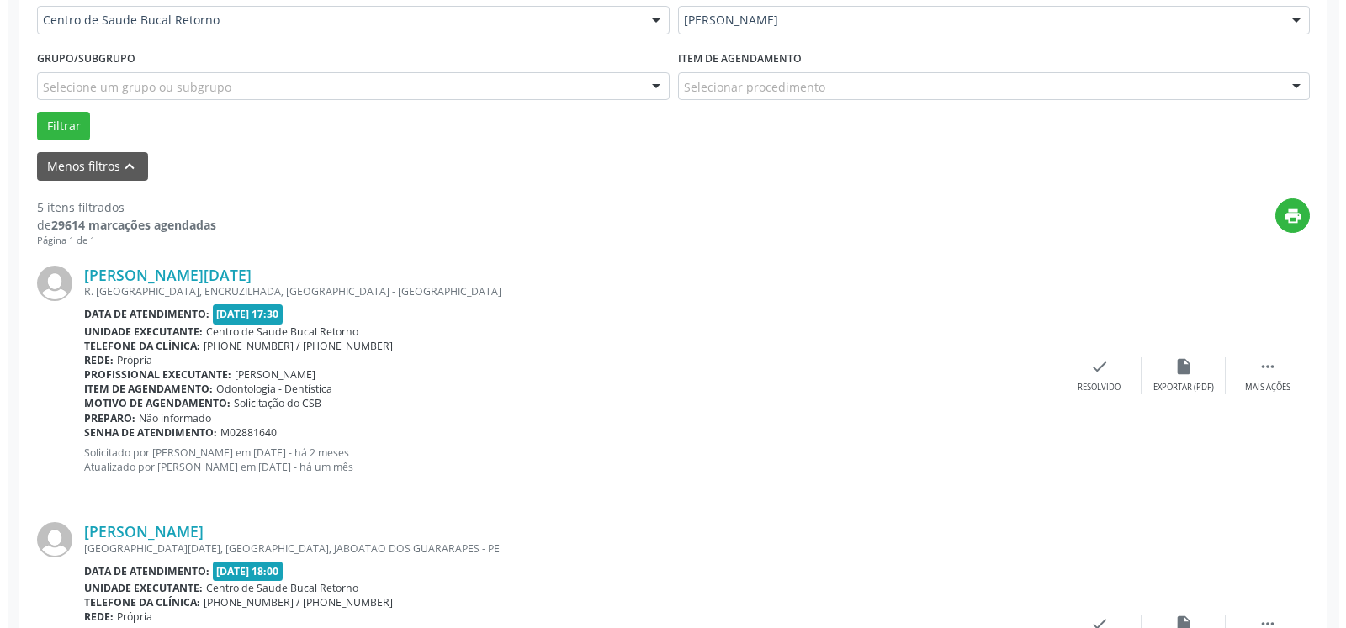
scroll to position [522, 0]
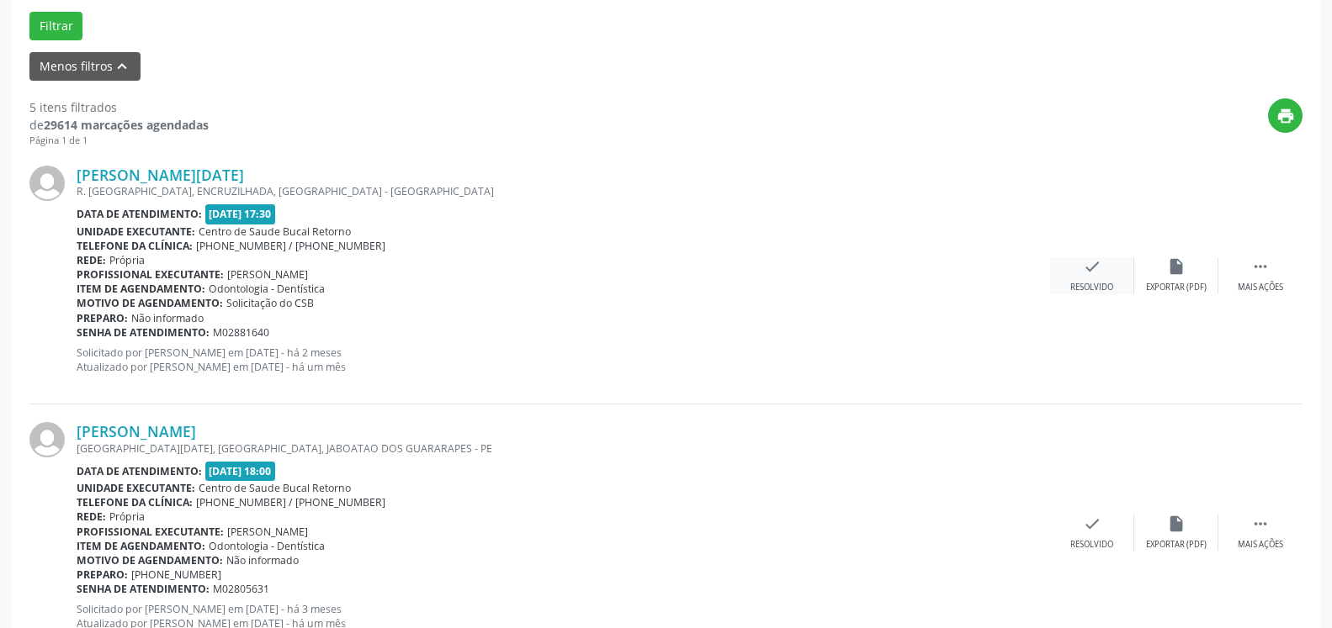
click at [1081, 284] on div "Resolvido" at bounding box center [1091, 288] width 43 height 12
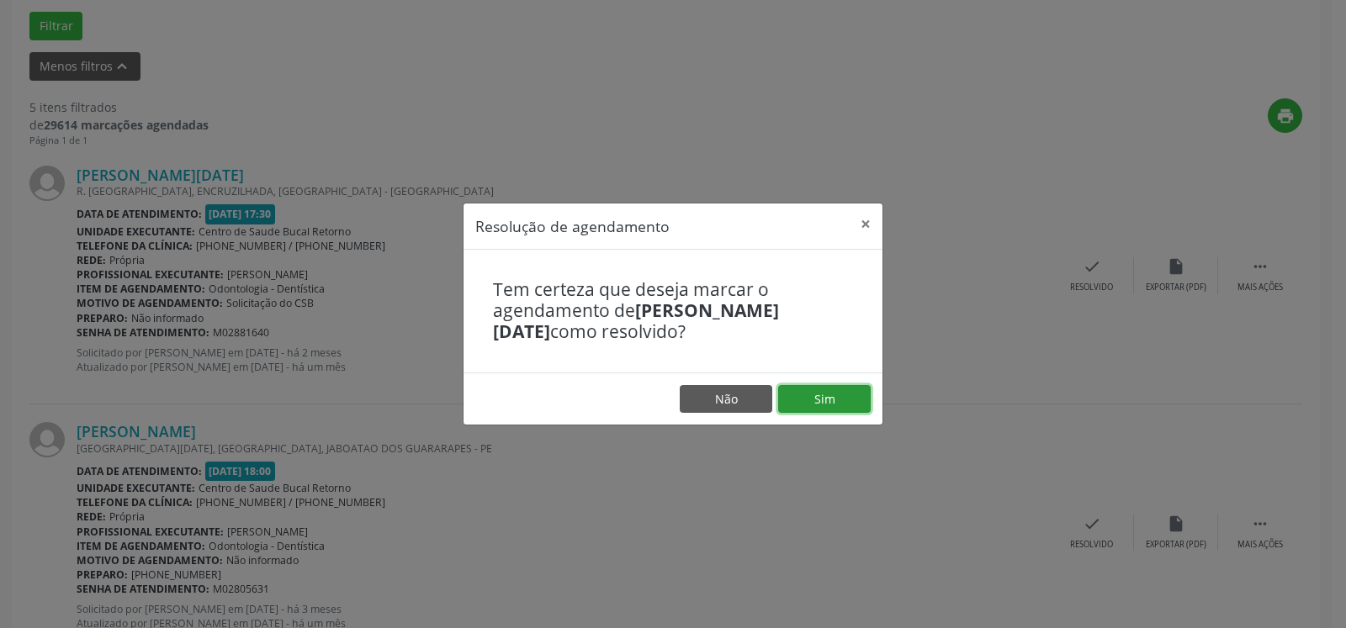
click at [802, 400] on button "Sim" at bounding box center [824, 399] width 93 height 29
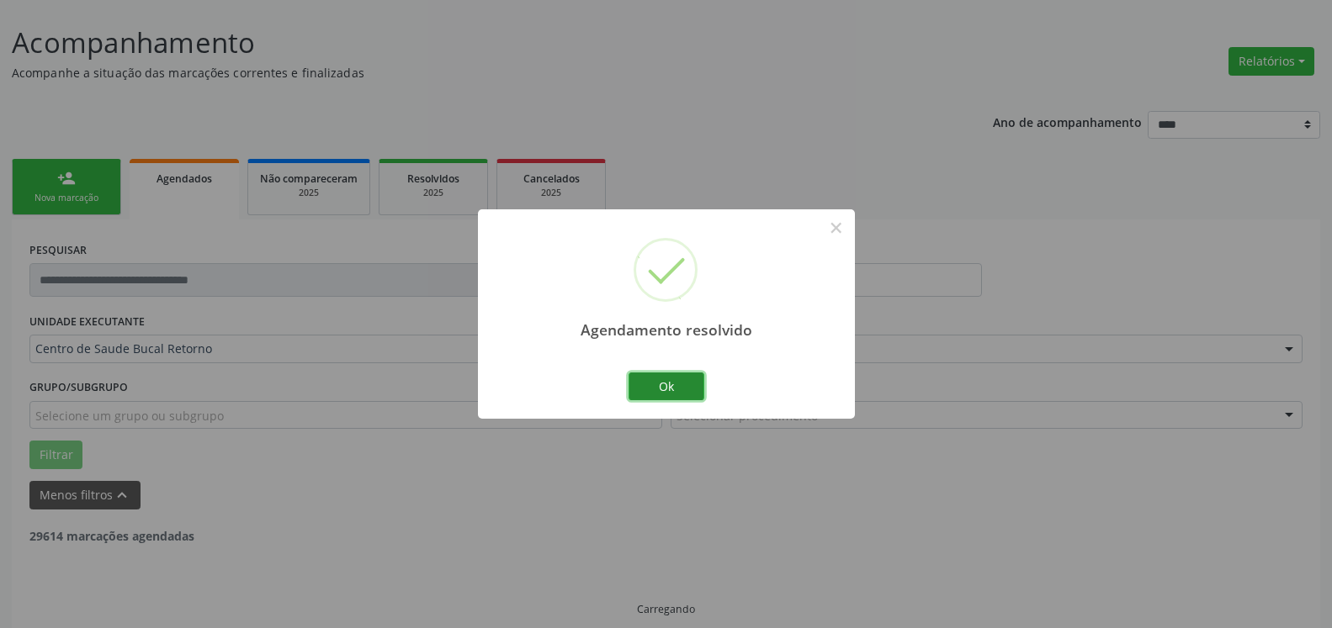
click at [653, 386] on button "Ok" at bounding box center [666, 387] width 76 height 29
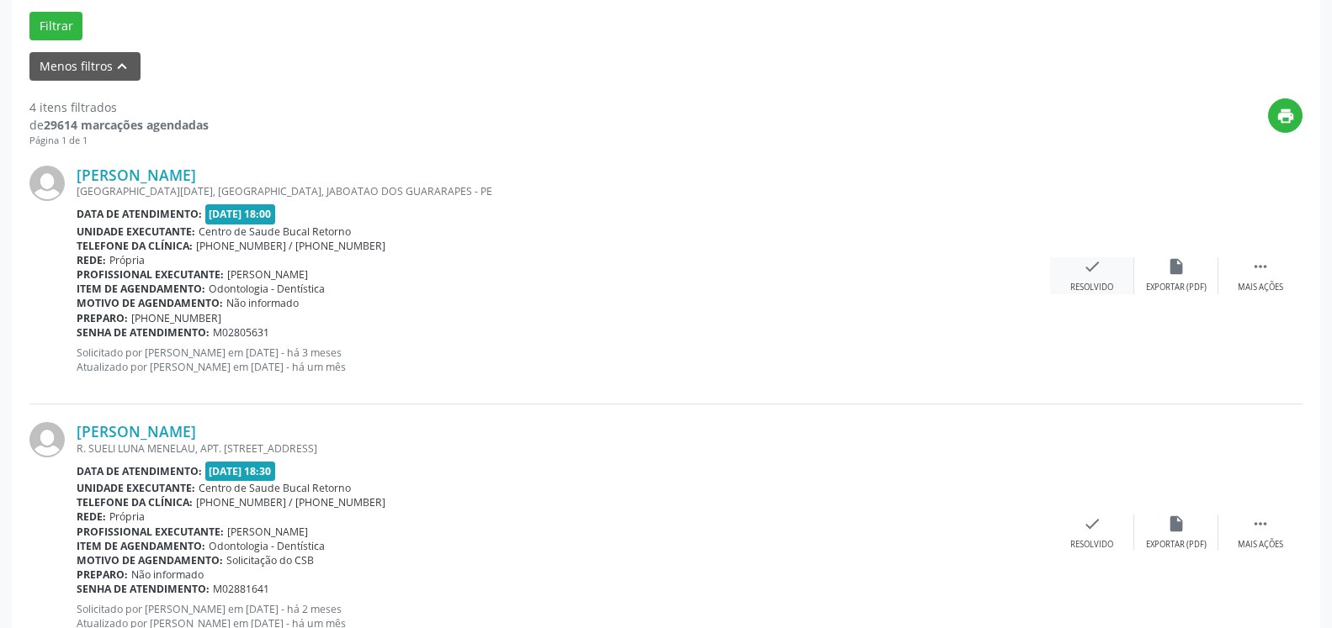
click at [1090, 276] on icon "check" at bounding box center [1092, 266] width 19 height 19
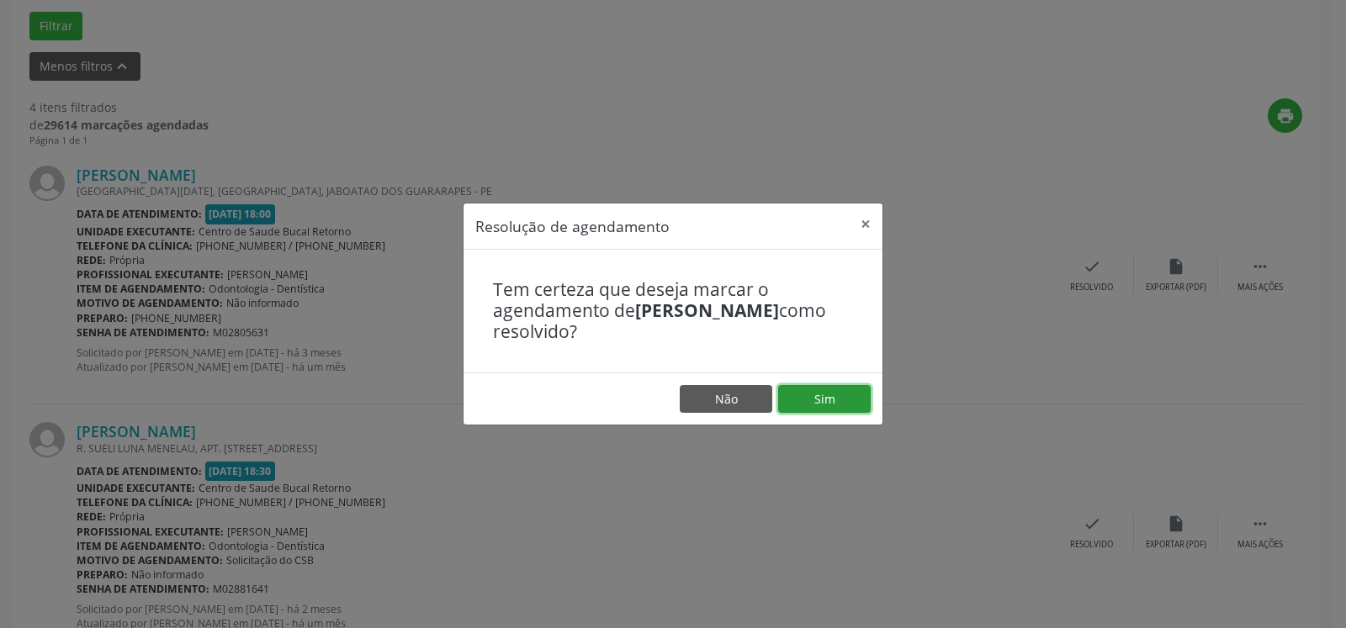
click at [855, 394] on button "Sim" at bounding box center [824, 399] width 93 height 29
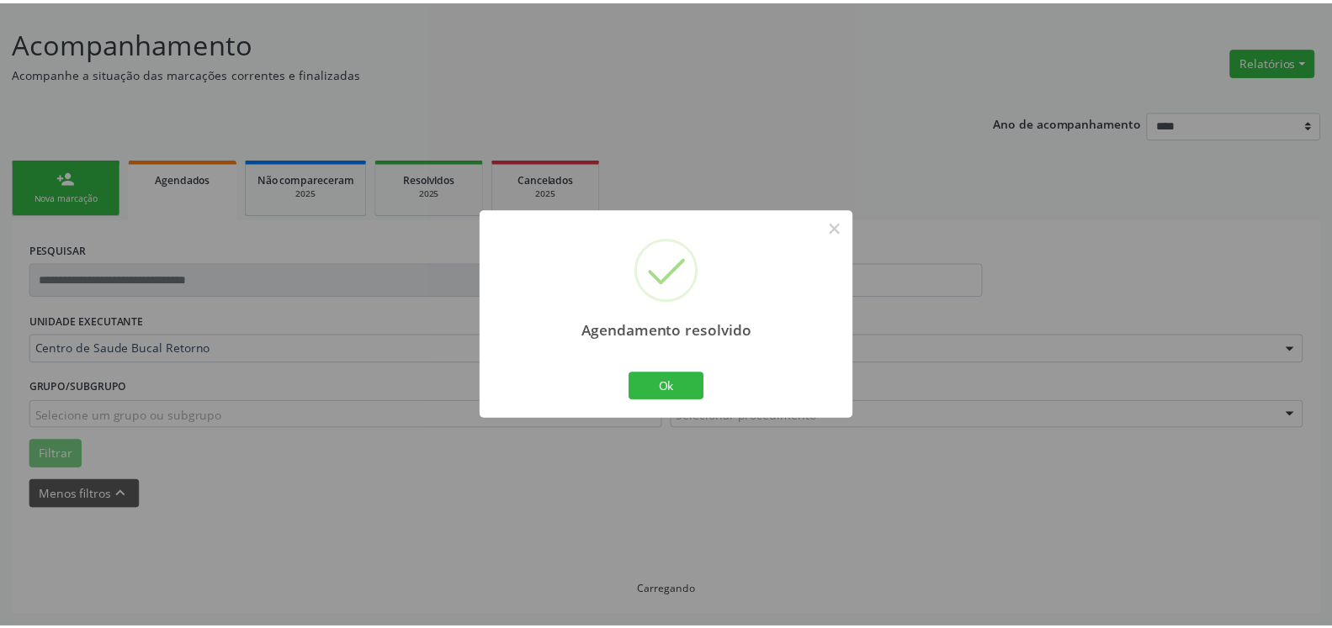
scroll to position [93, 0]
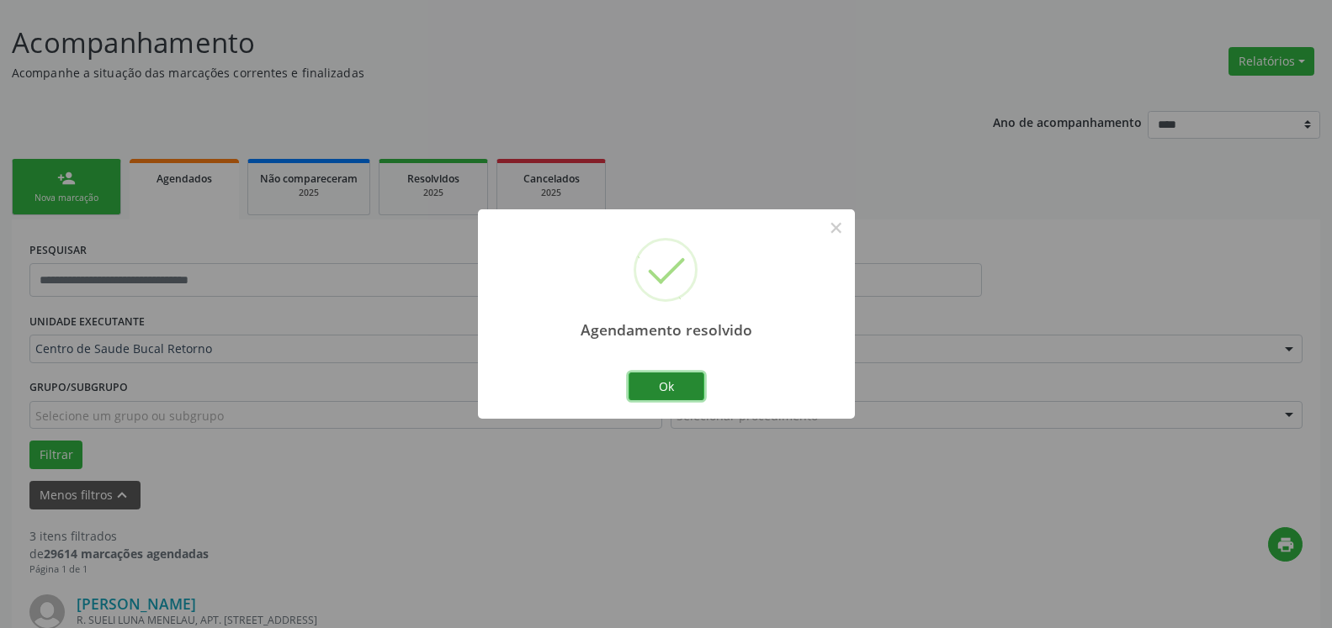
click at [649, 386] on button "Ok" at bounding box center [666, 387] width 76 height 29
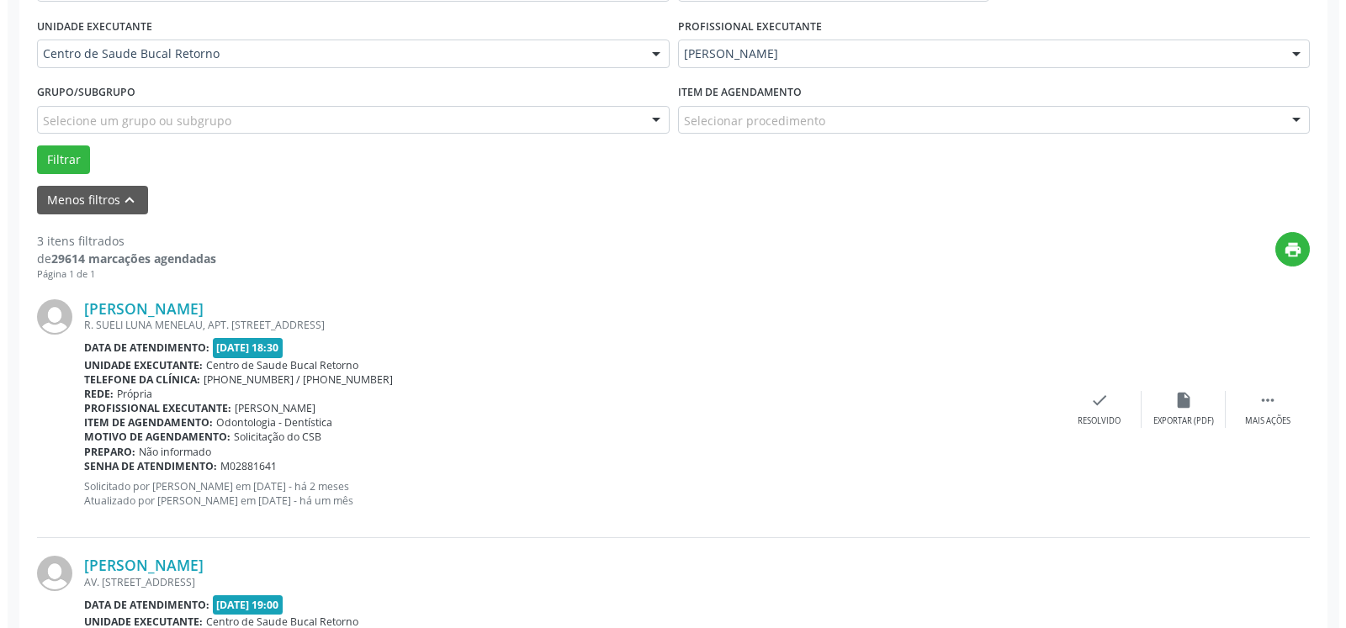
scroll to position [607, 0]
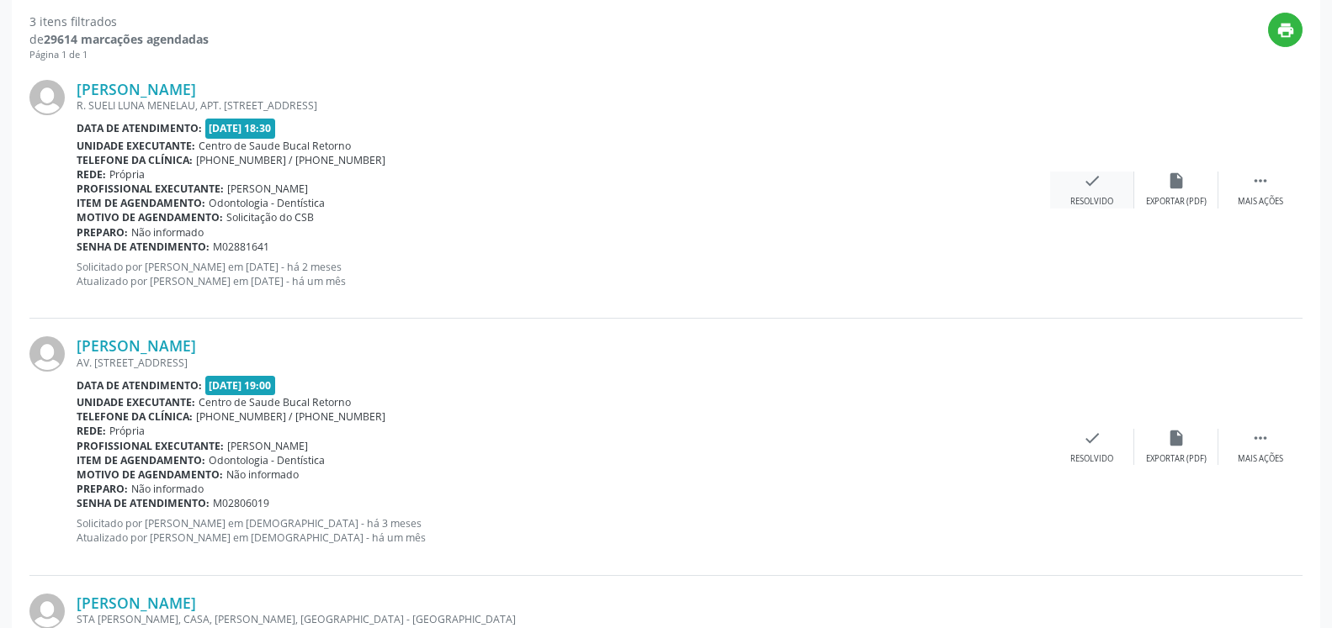
click at [1089, 196] on div "check Resolvido" at bounding box center [1092, 190] width 84 height 36
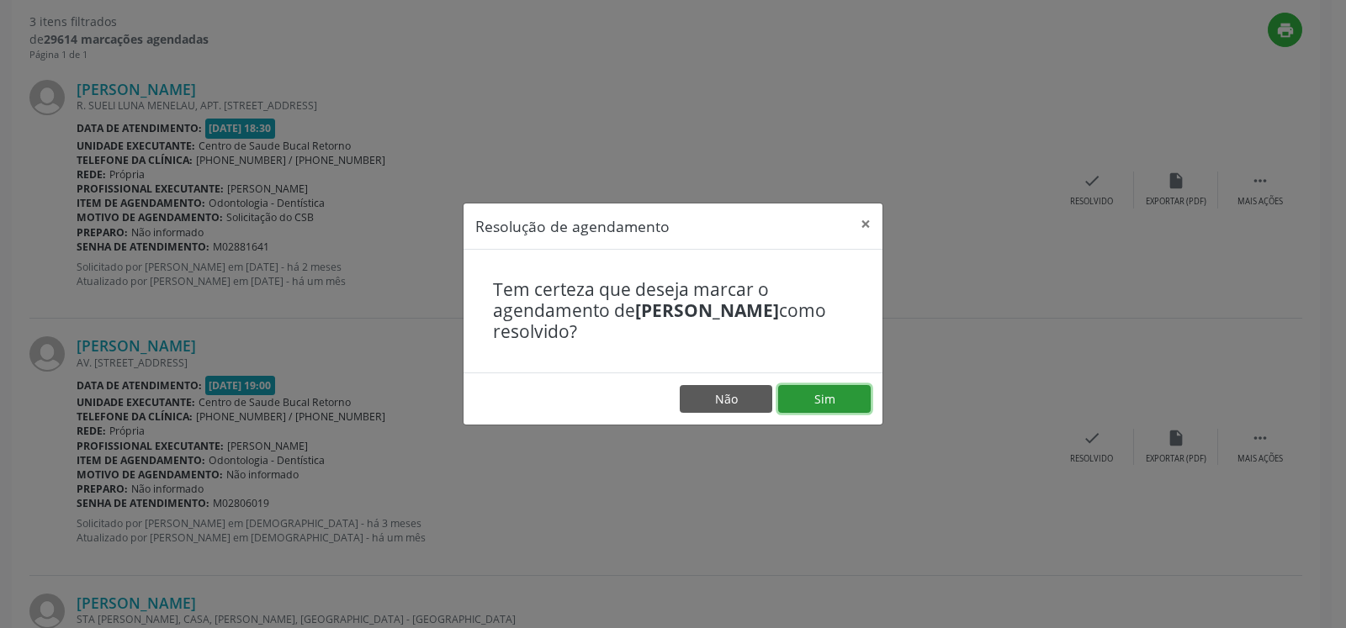
click at [856, 395] on button "Sim" at bounding box center [824, 399] width 93 height 29
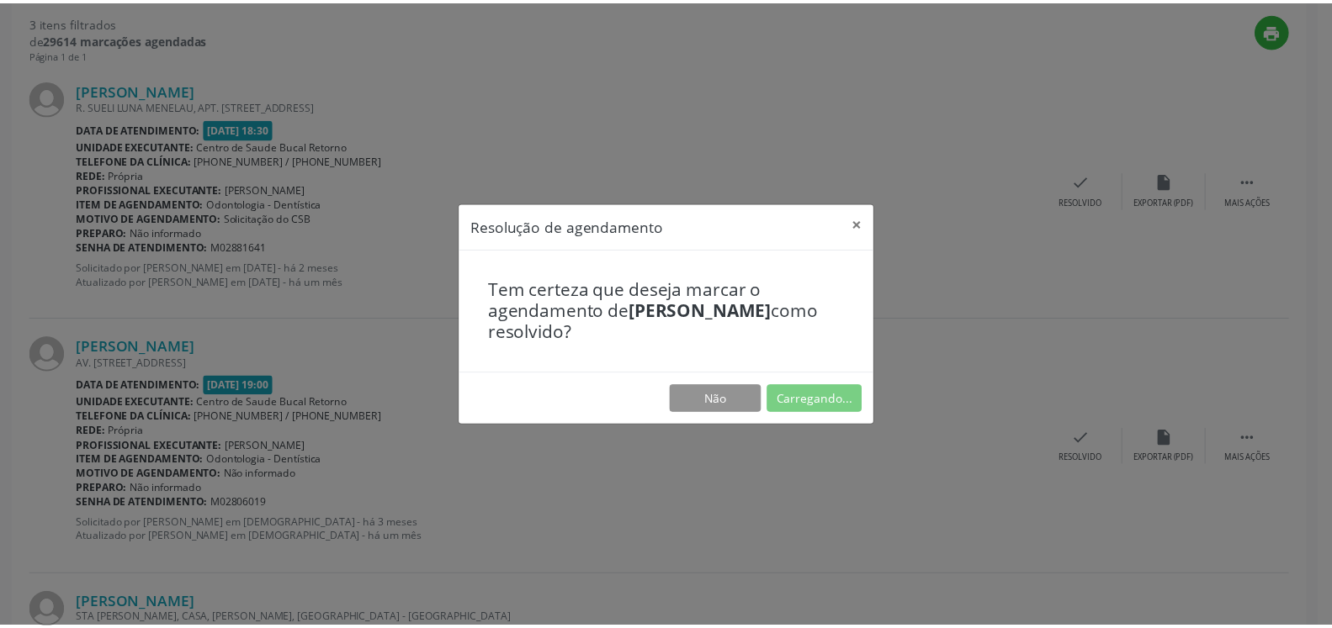
scroll to position [93, 0]
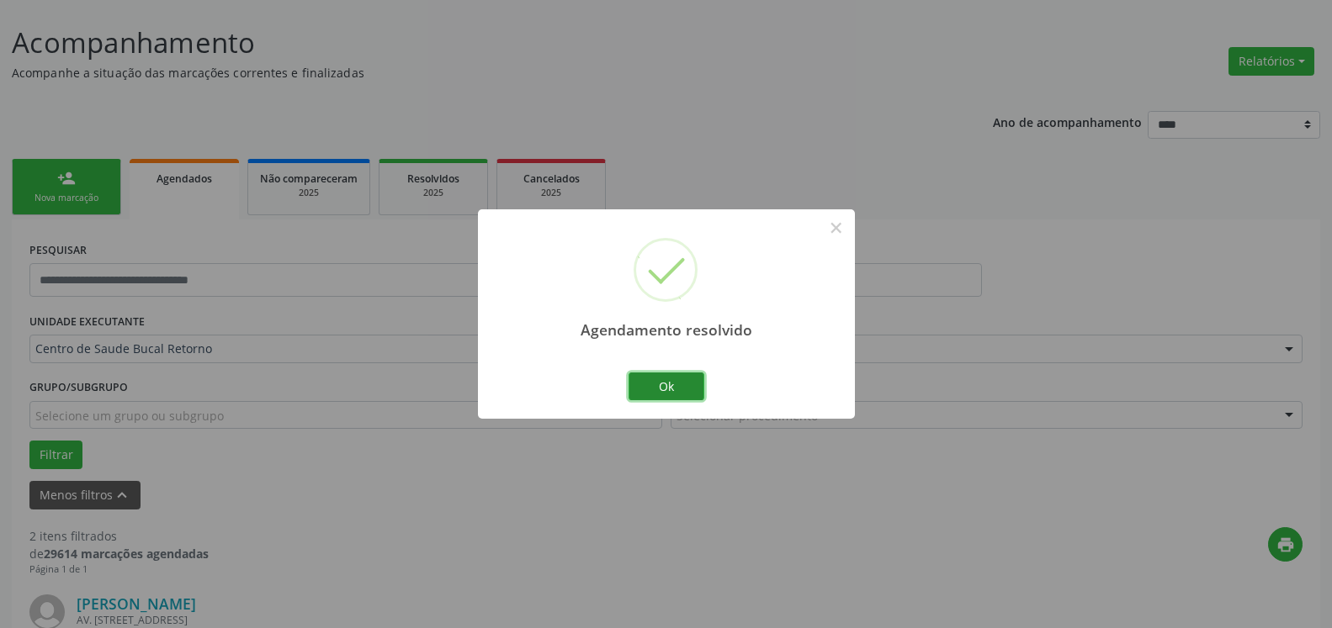
click at [651, 384] on button "Ok" at bounding box center [666, 387] width 76 height 29
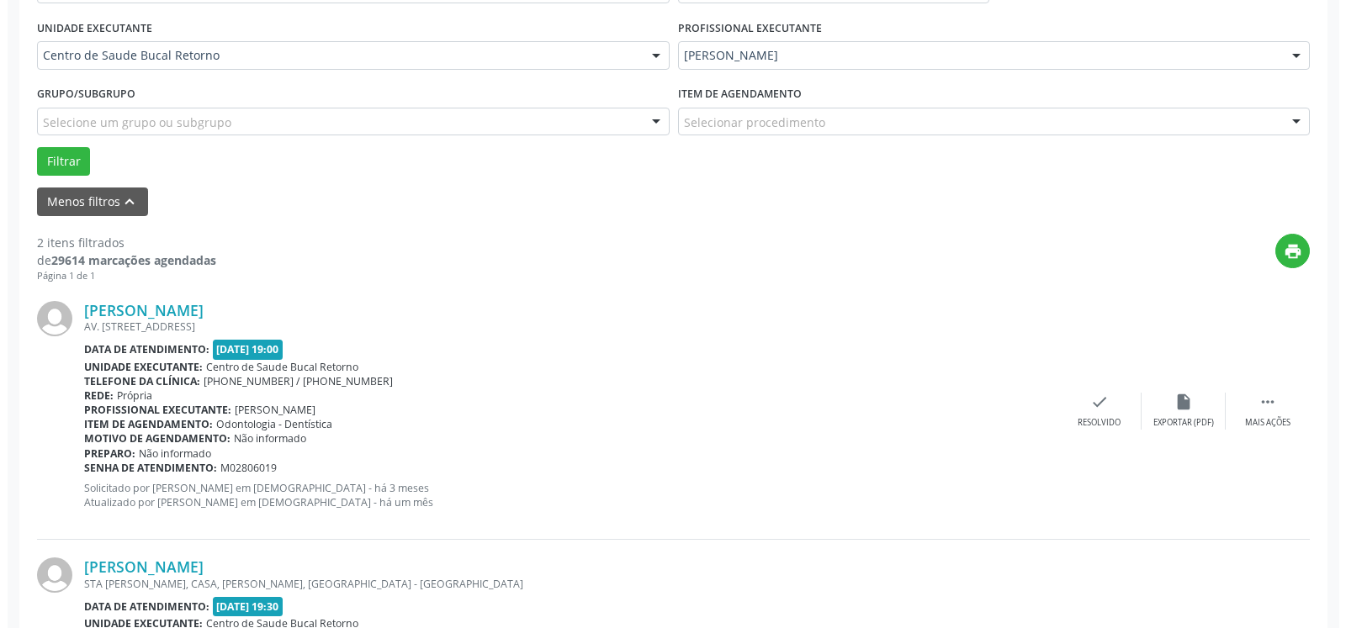
scroll to position [522, 0]
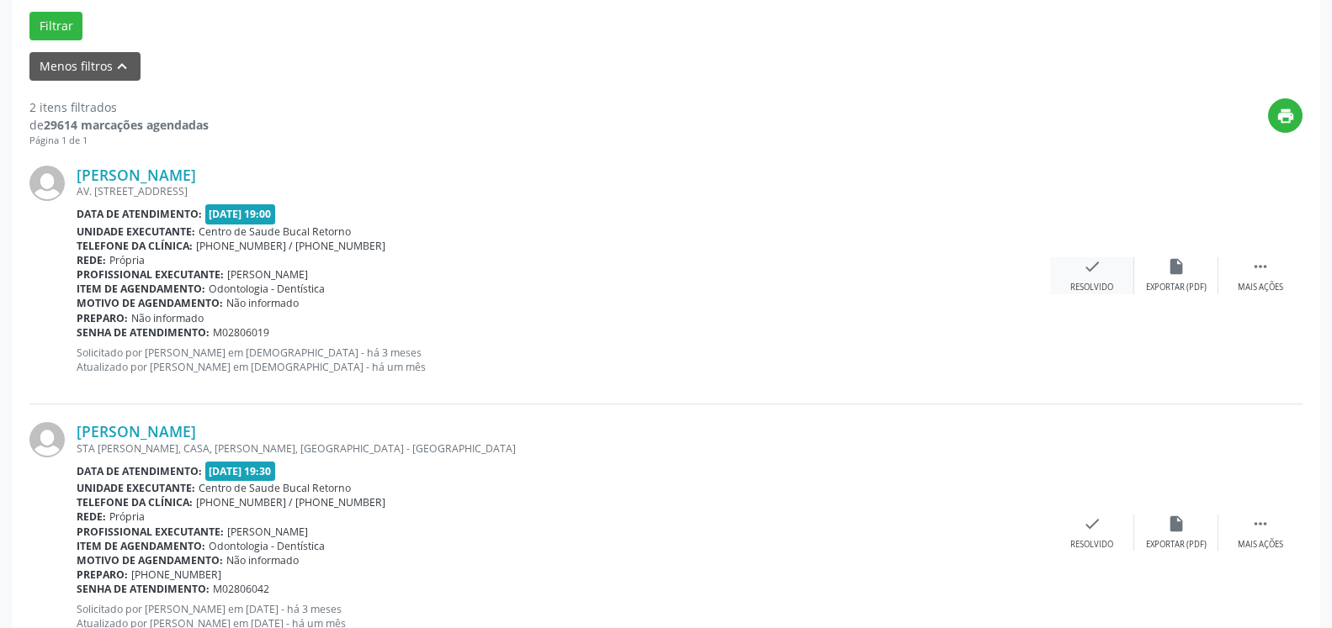
click at [1095, 269] on icon "check" at bounding box center [1092, 266] width 19 height 19
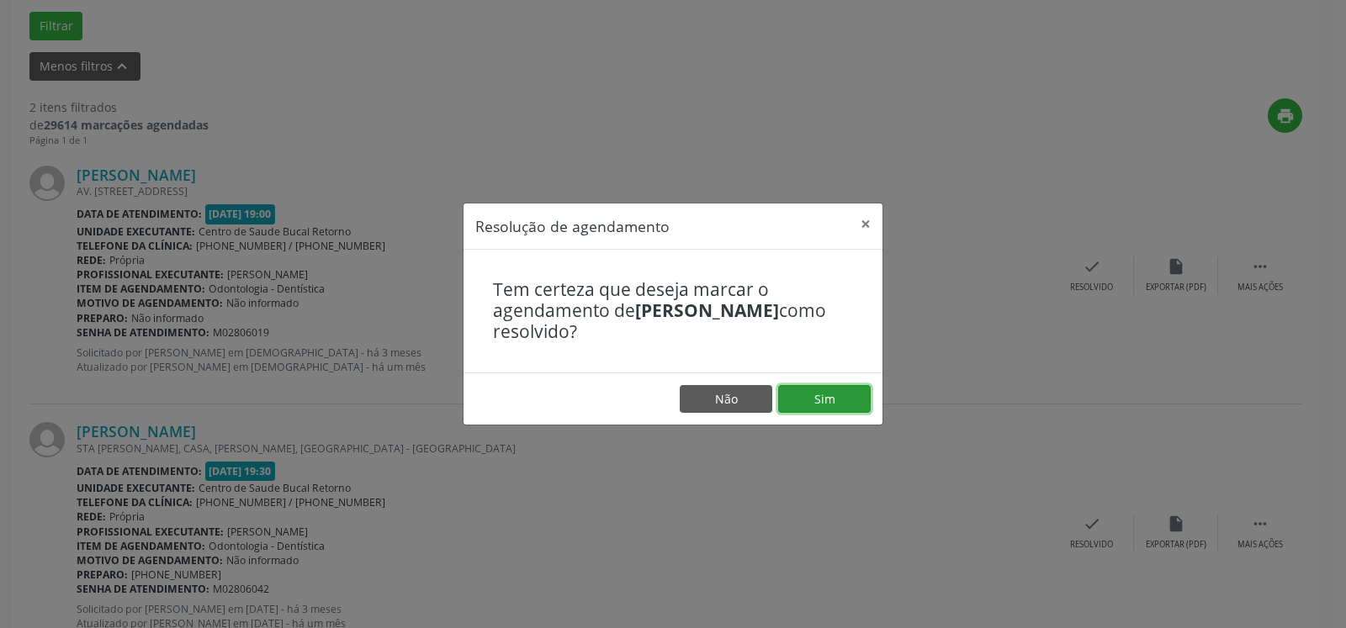
click at [840, 400] on button "Sim" at bounding box center [824, 399] width 93 height 29
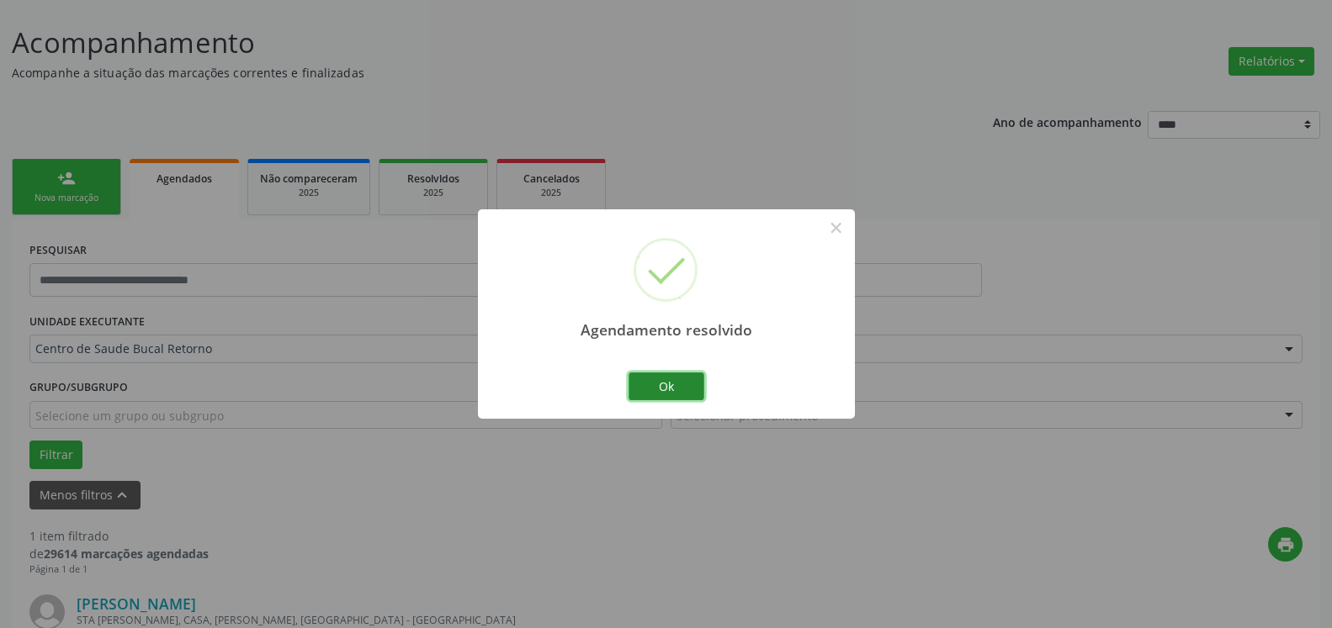
click at [669, 388] on button "Ok" at bounding box center [666, 387] width 76 height 29
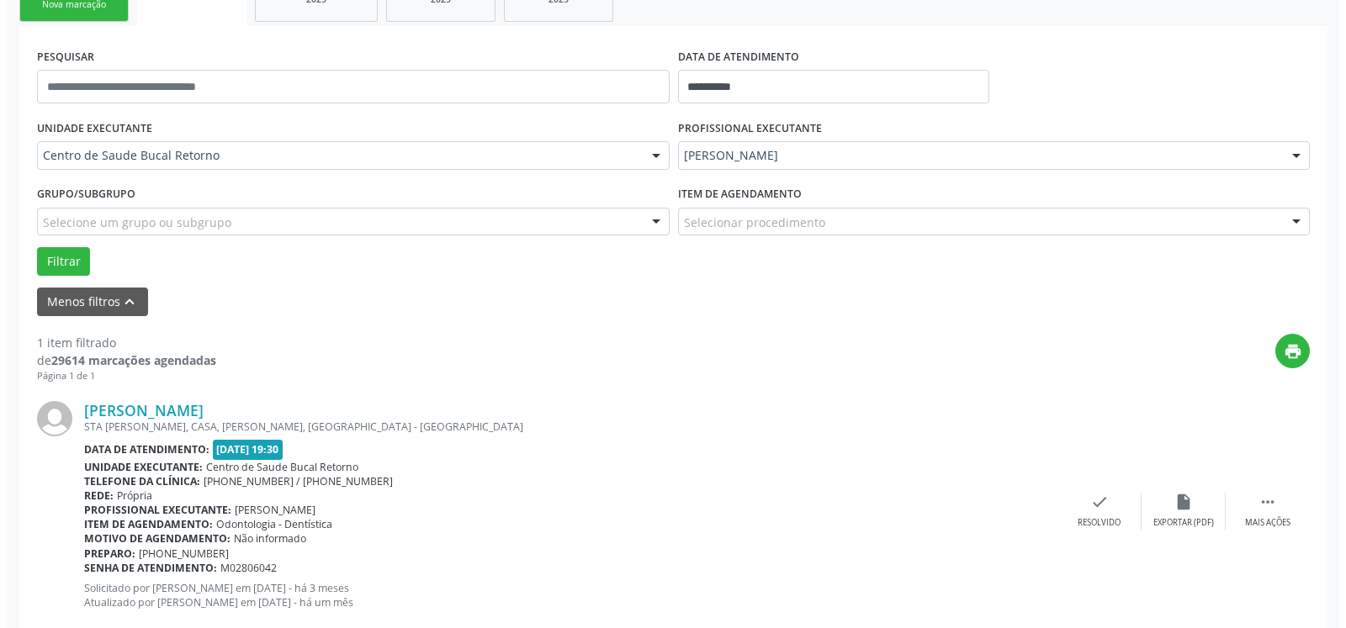
scroll to position [326, 0]
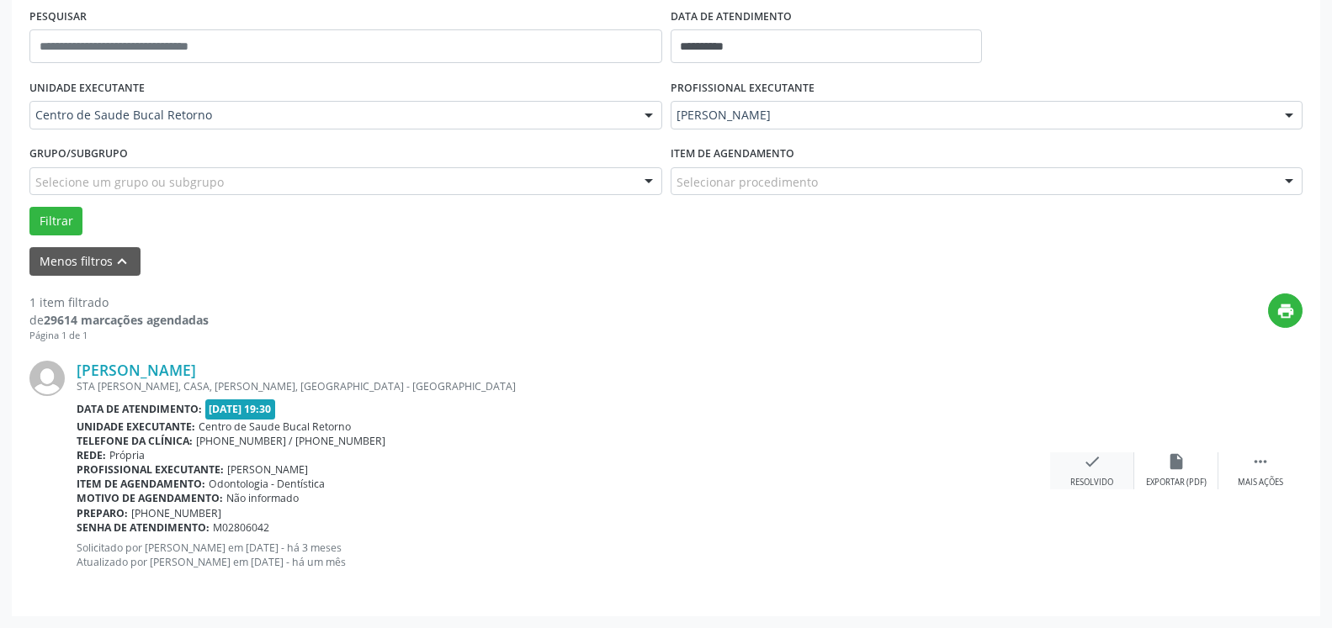
click at [1097, 468] on icon "check" at bounding box center [1092, 462] width 19 height 19
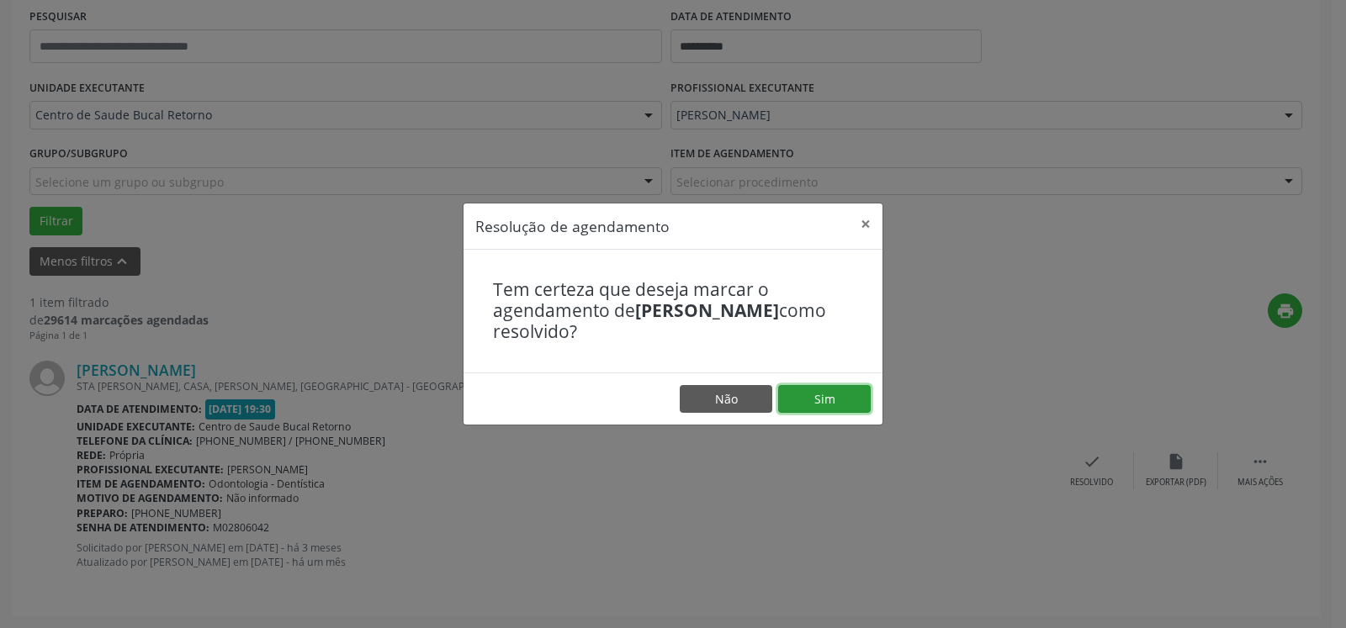
click at [831, 399] on button "Sim" at bounding box center [824, 399] width 93 height 29
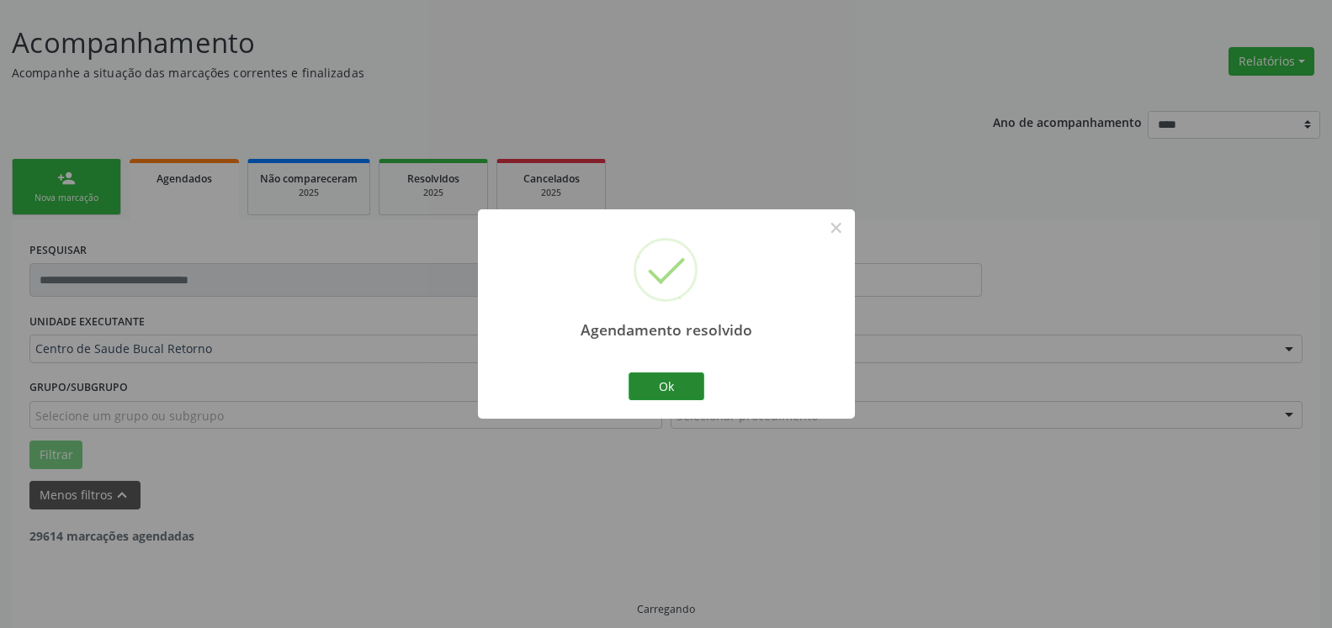
scroll to position [56, 0]
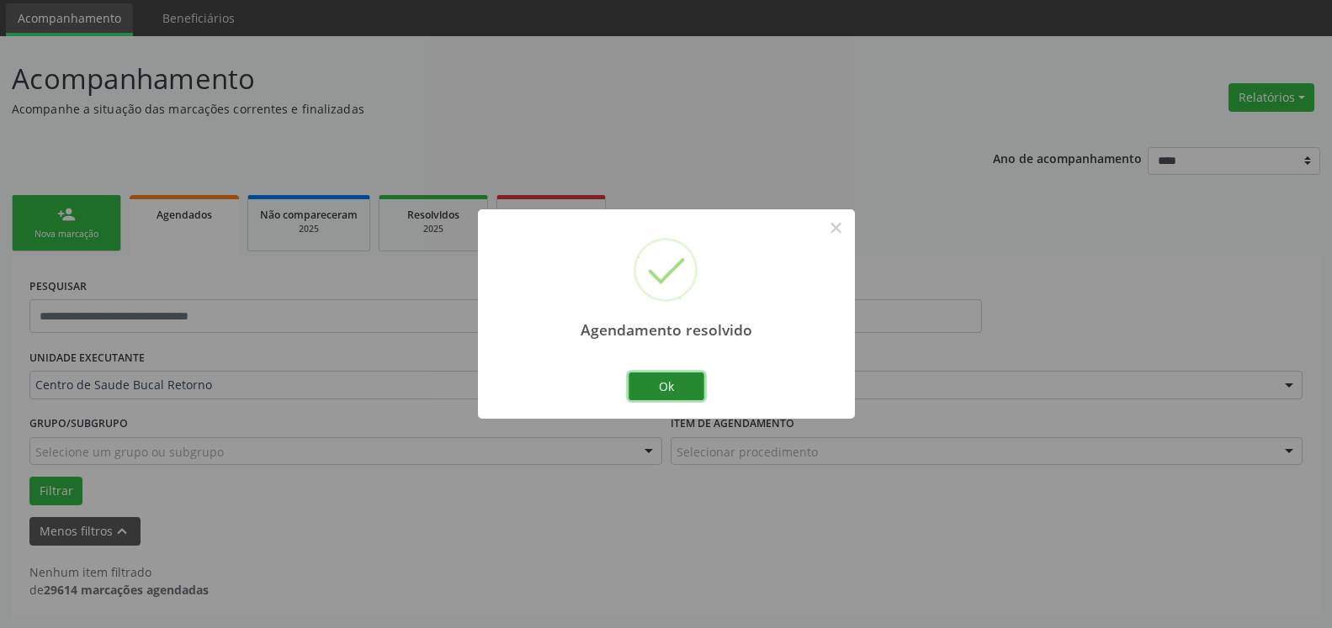
click at [681, 389] on button "Ok" at bounding box center [666, 387] width 76 height 29
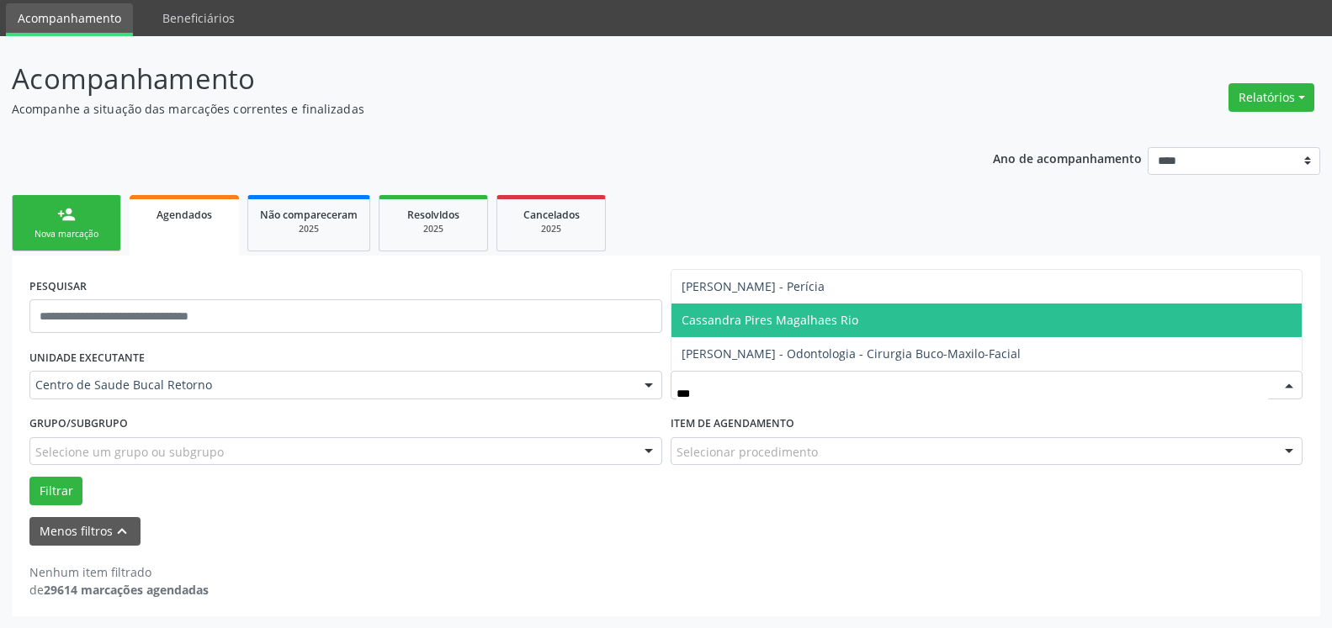
click at [739, 333] on span "Cassandra Pires Magalhaes Rio" at bounding box center [986, 321] width 631 height 34
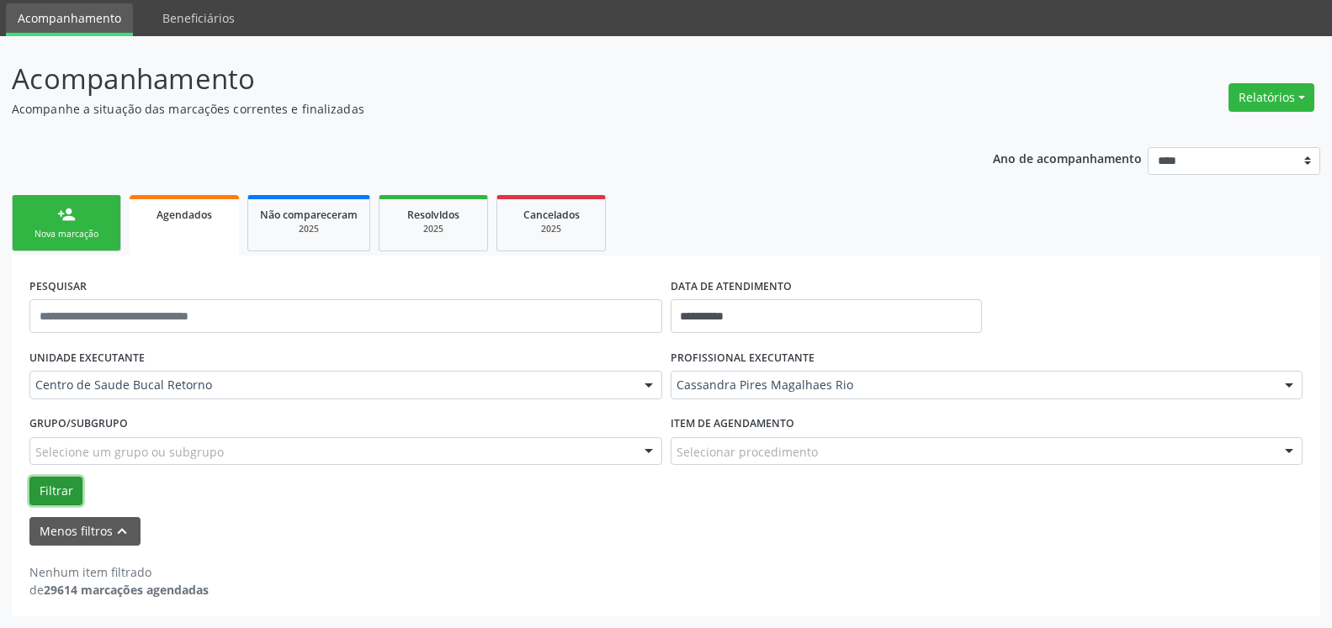
click at [68, 493] on button "Filtrar" at bounding box center [55, 491] width 53 height 29
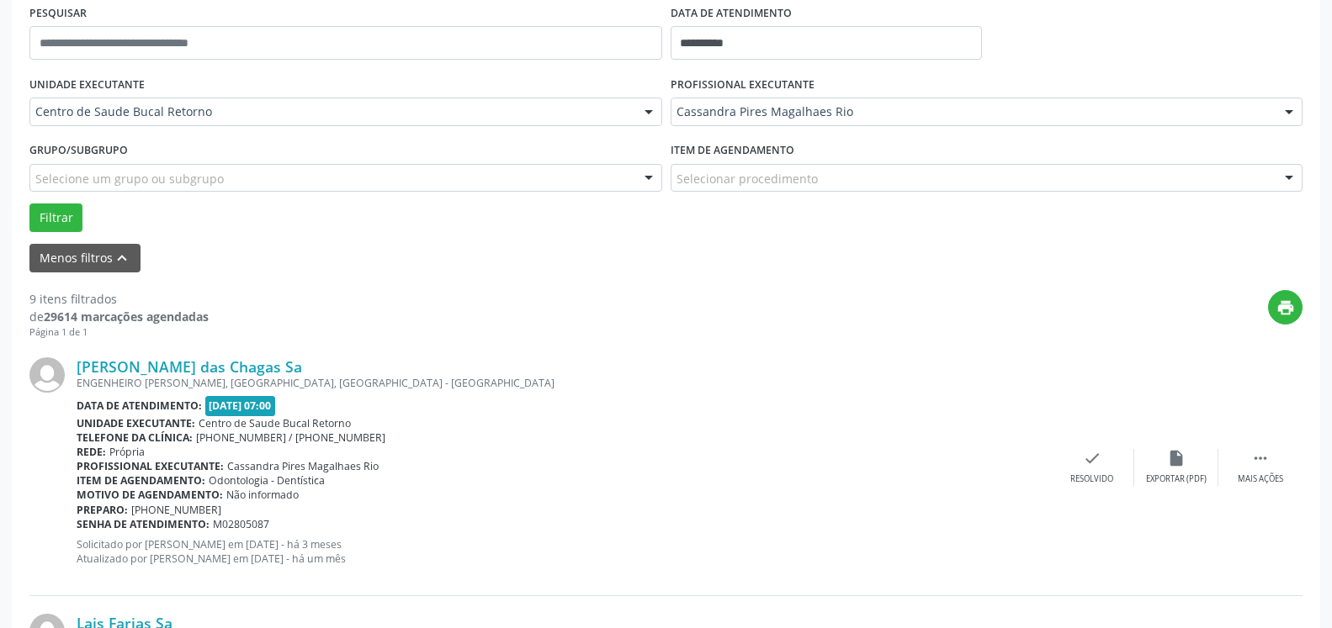
scroll to position [485, 0]
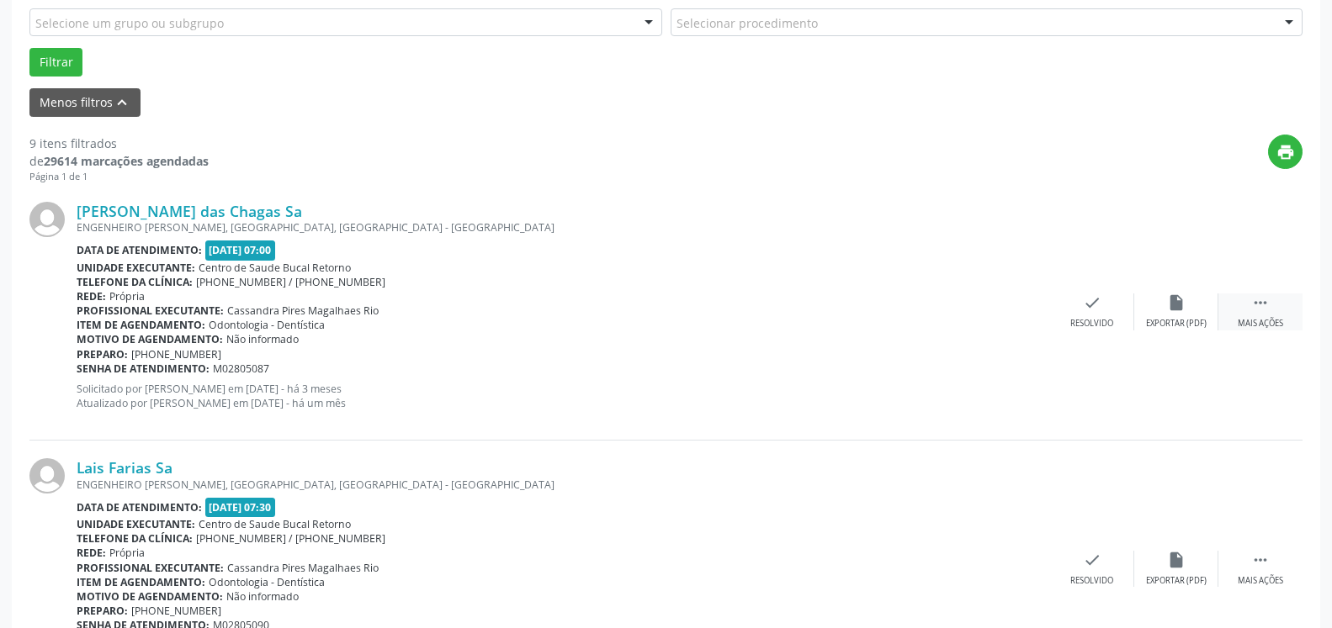
click at [1280, 323] on div "Mais ações" at bounding box center [1259, 324] width 45 height 12
click at [1200, 326] on div "Não compareceu" at bounding box center [1176, 324] width 72 height 12
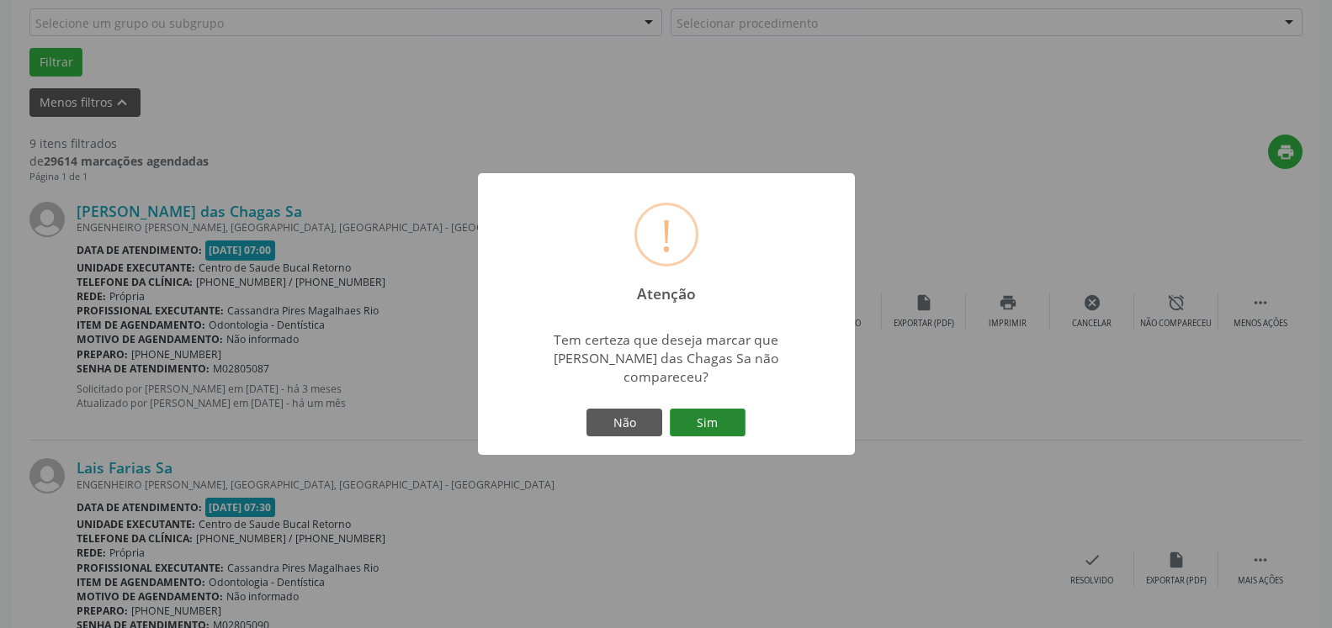
click at [718, 423] on button "Sim" at bounding box center [708, 423] width 76 height 29
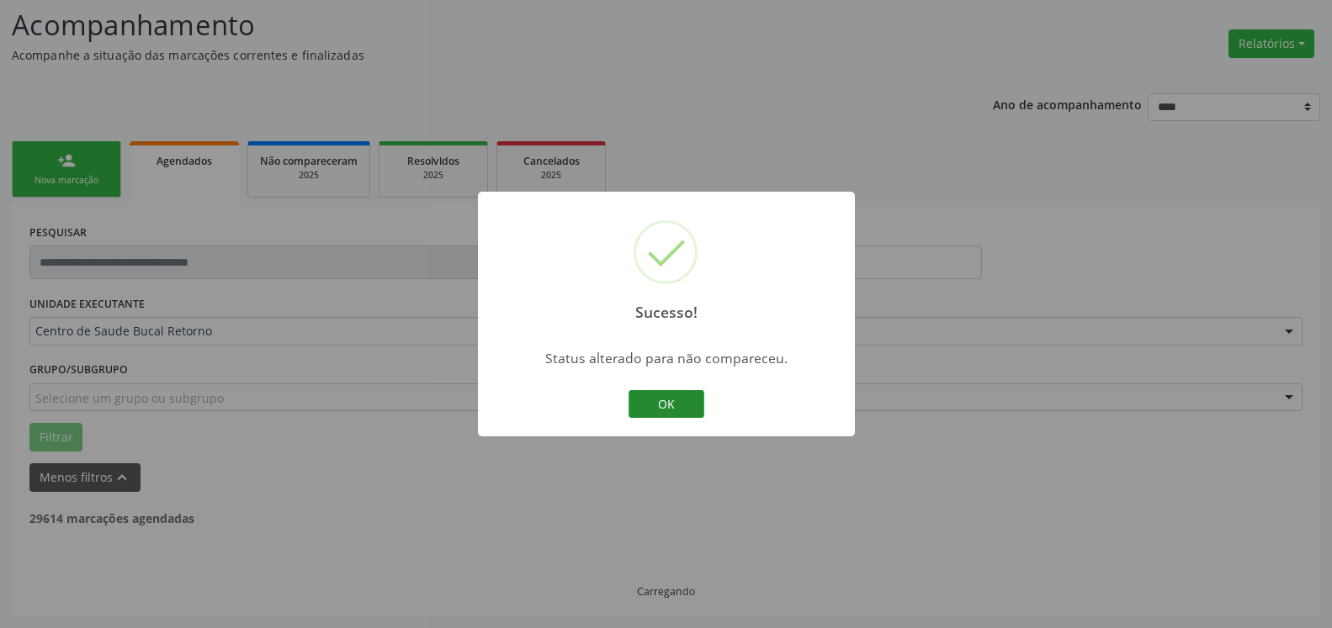
click at [652, 397] on button "OK" at bounding box center [666, 404] width 76 height 29
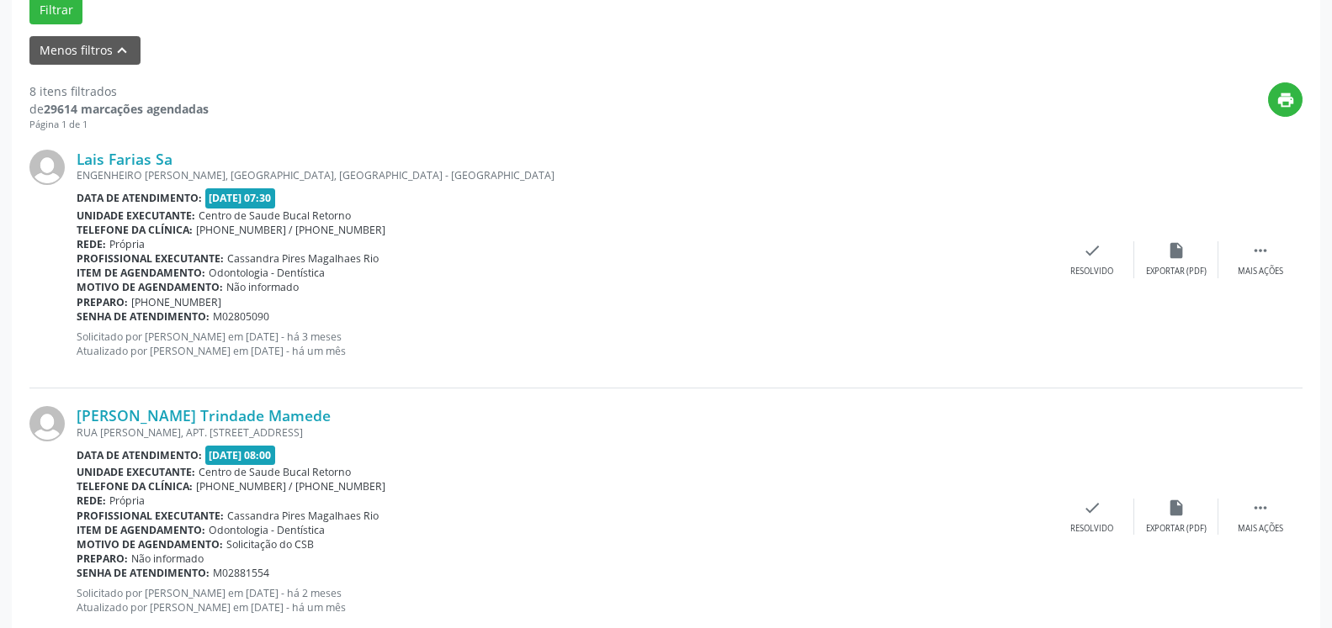
scroll to position [539, 0]
drag, startPoint x: 1262, startPoint y: 245, endPoint x: 1206, endPoint y: 280, distance: 65.8
click at [1262, 253] on icon "" at bounding box center [1260, 249] width 19 height 19
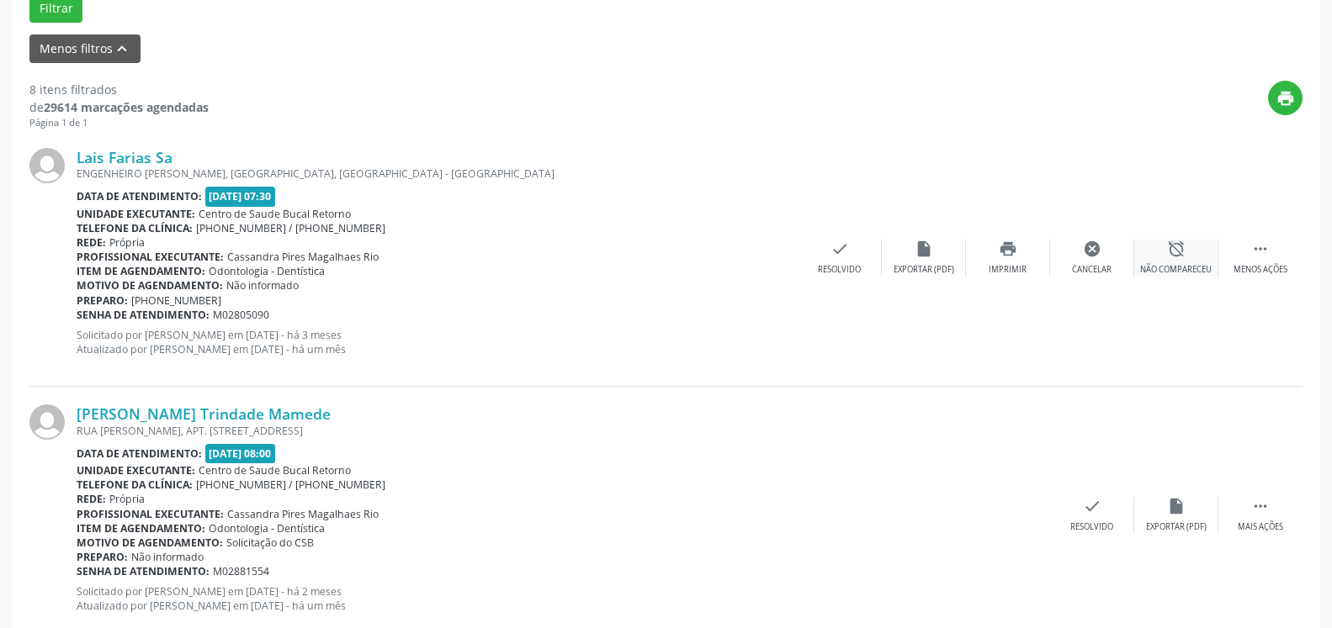
click at [1186, 268] on div "Não compareceu" at bounding box center [1176, 270] width 72 height 12
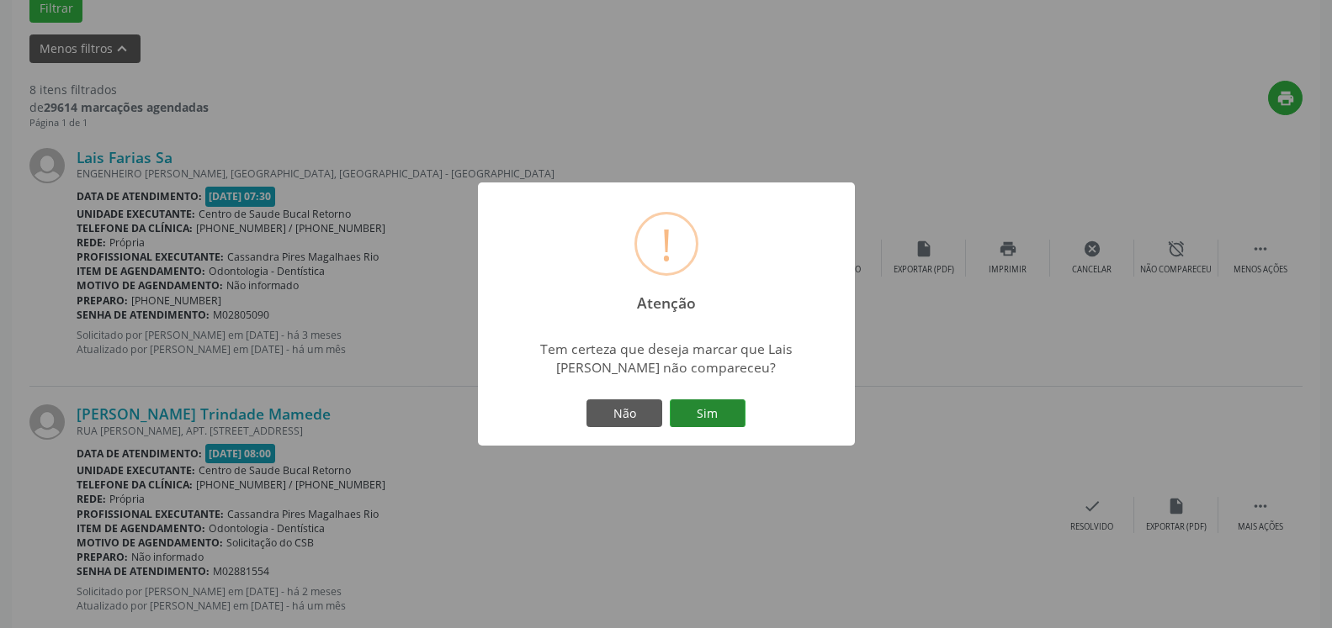
click at [726, 414] on button "Sim" at bounding box center [708, 414] width 76 height 29
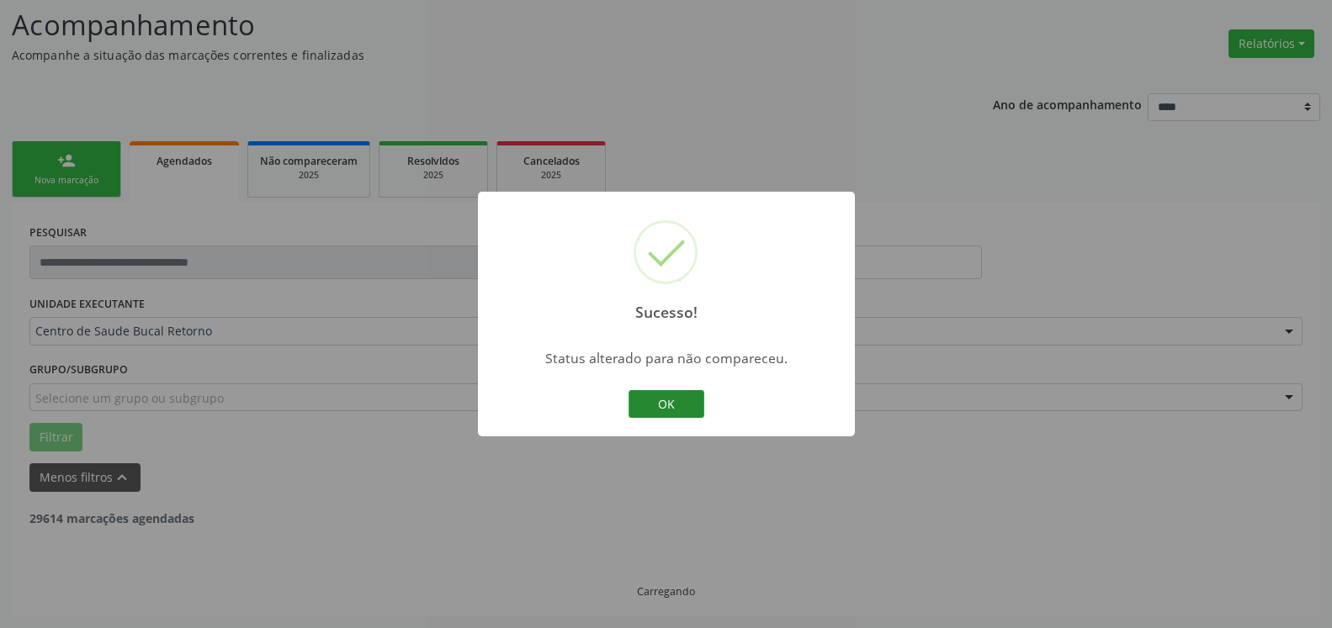
scroll to position [110, 0]
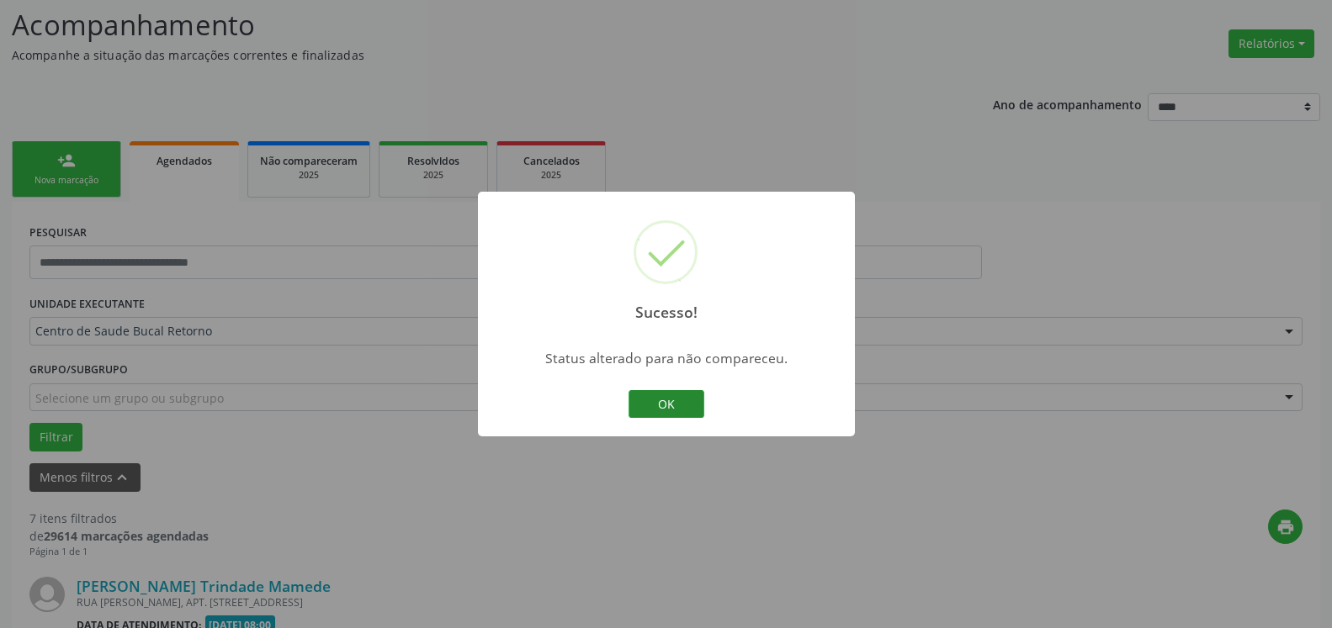
click at [667, 402] on button "OK" at bounding box center [666, 404] width 76 height 29
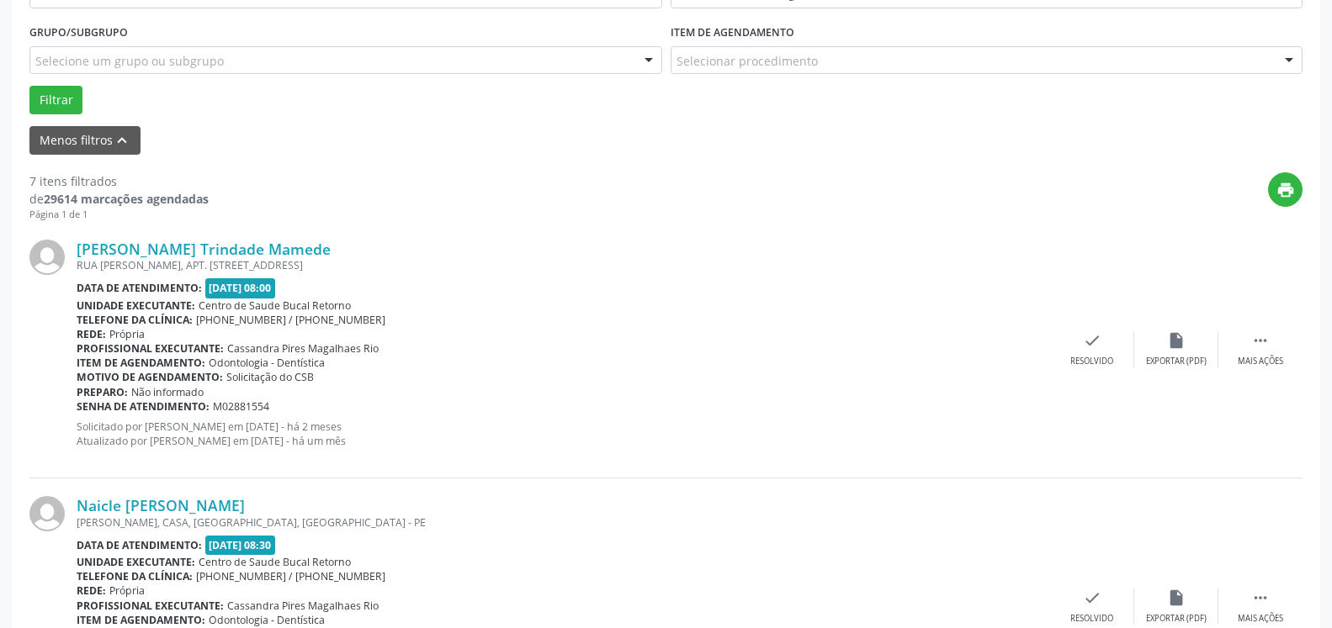
scroll to position [539, 0]
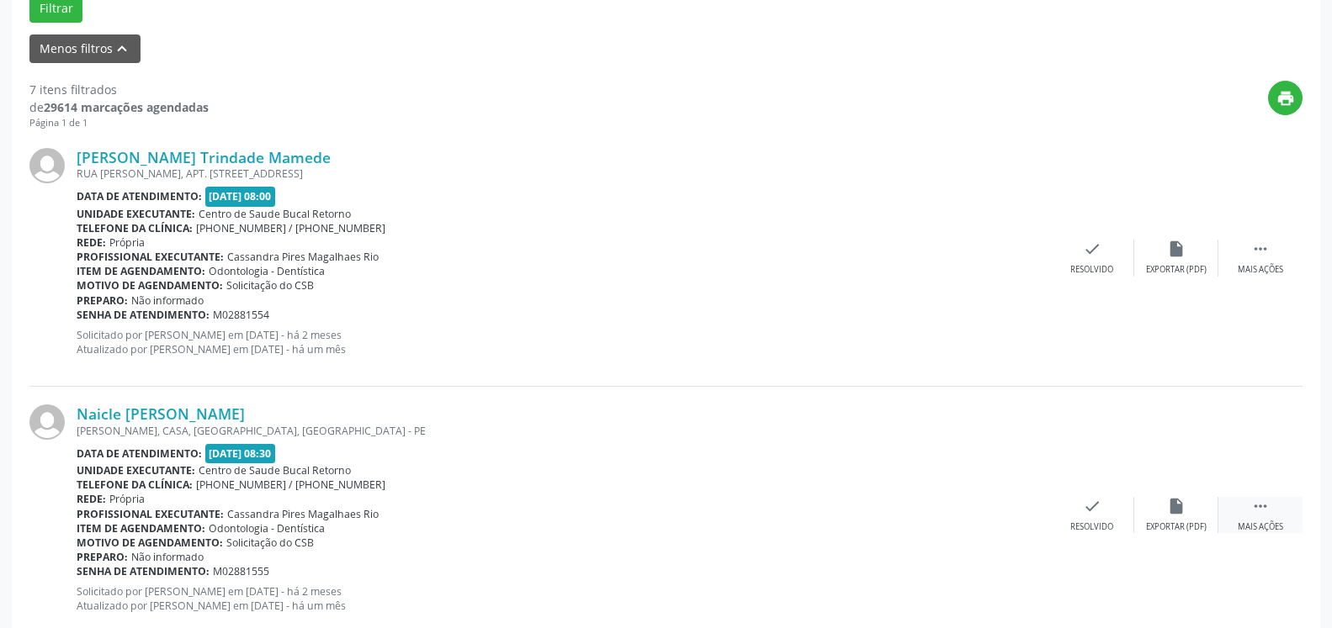
click at [1252, 516] on icon "" at bounding box center [1260, 506] width 19 height 19
click at [1172, 511] on icon "alarm_off" at bounding box center [1176, 506] width 19 height 19
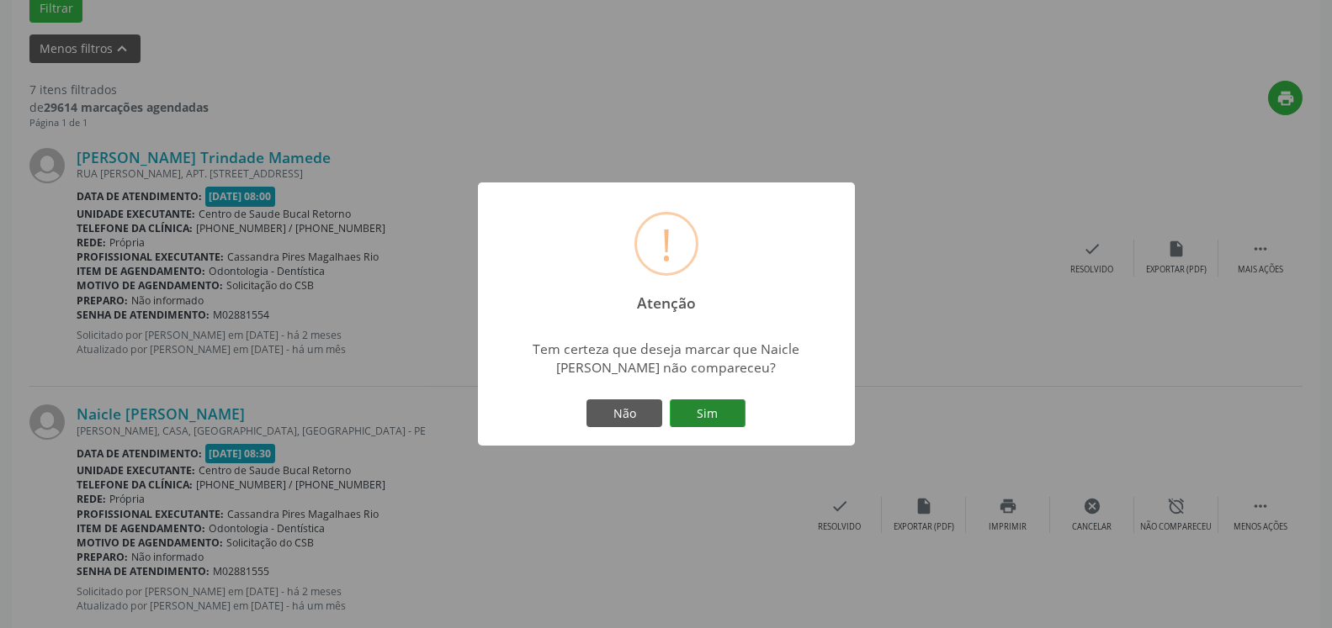
click at [720, 418] on button "Sim" at bounding box center [708, 414] width 76 height 29
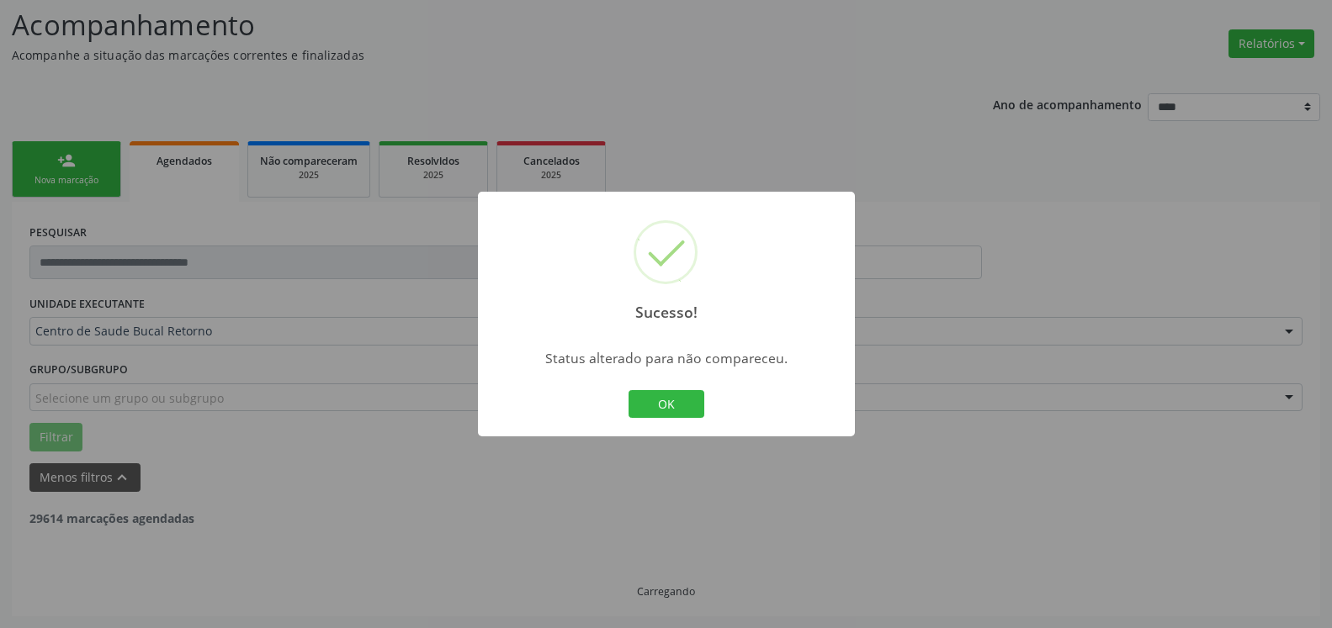
scroll to position [110, 0]
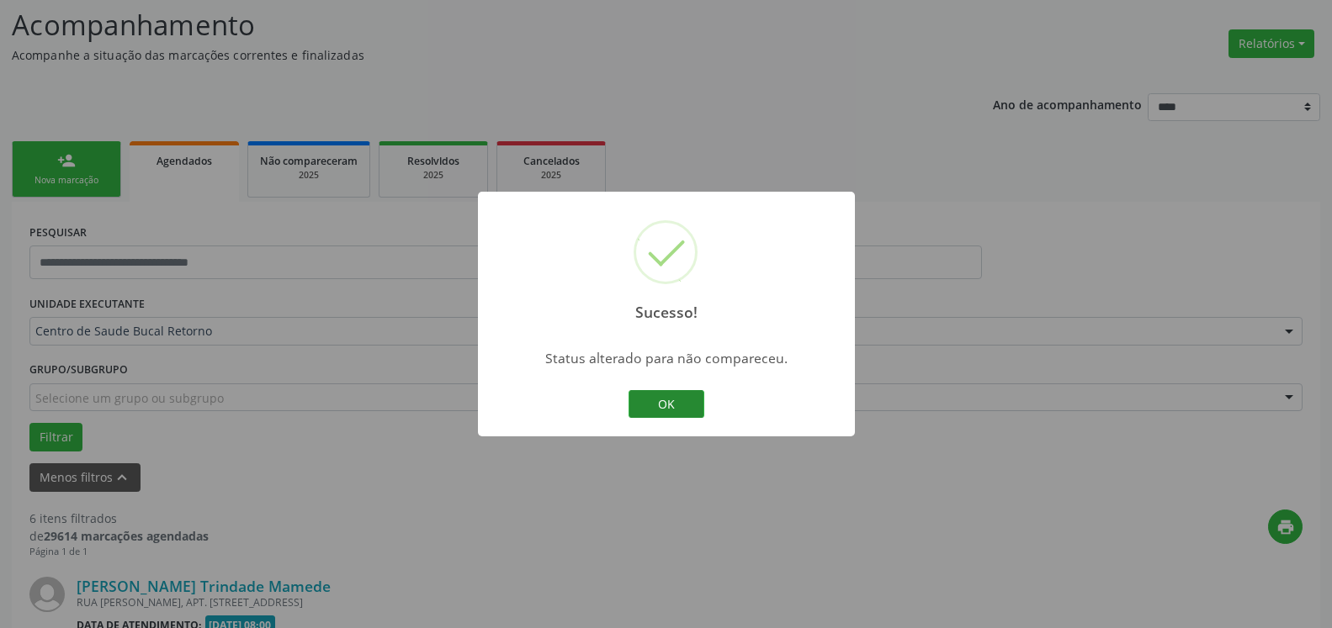
click at [659, 409] on button "OK" at bounding box center [666, 404] width 76 height 29
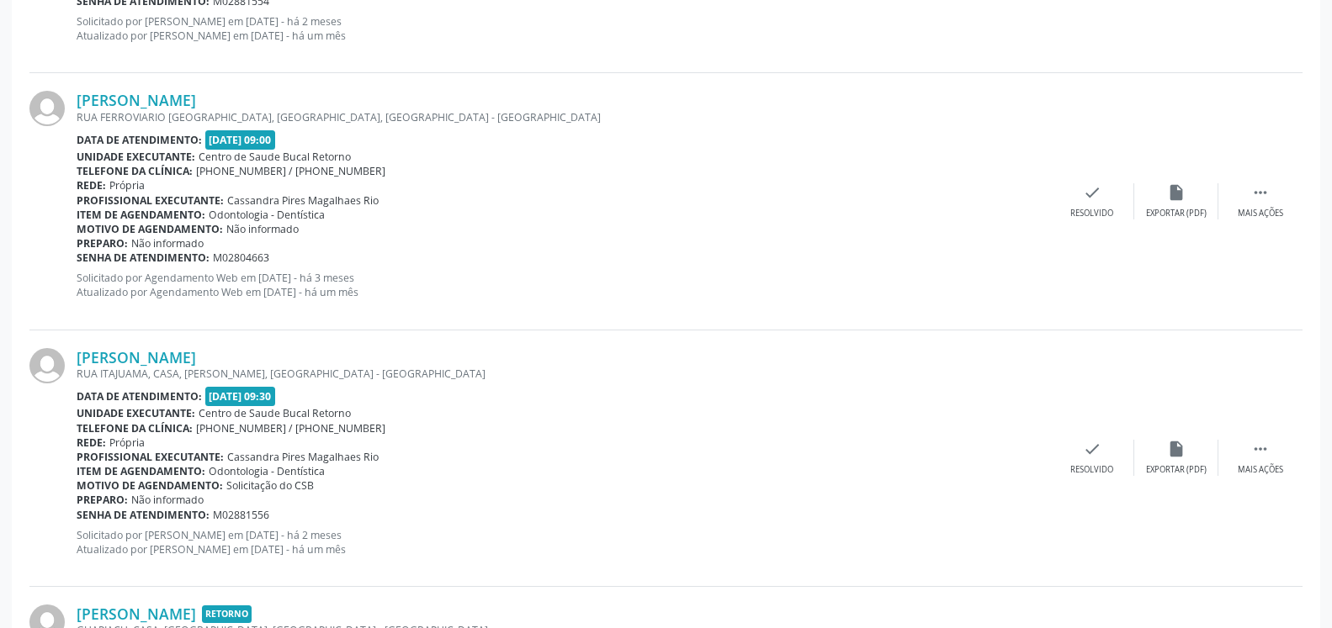
scroll to position [882, 0]
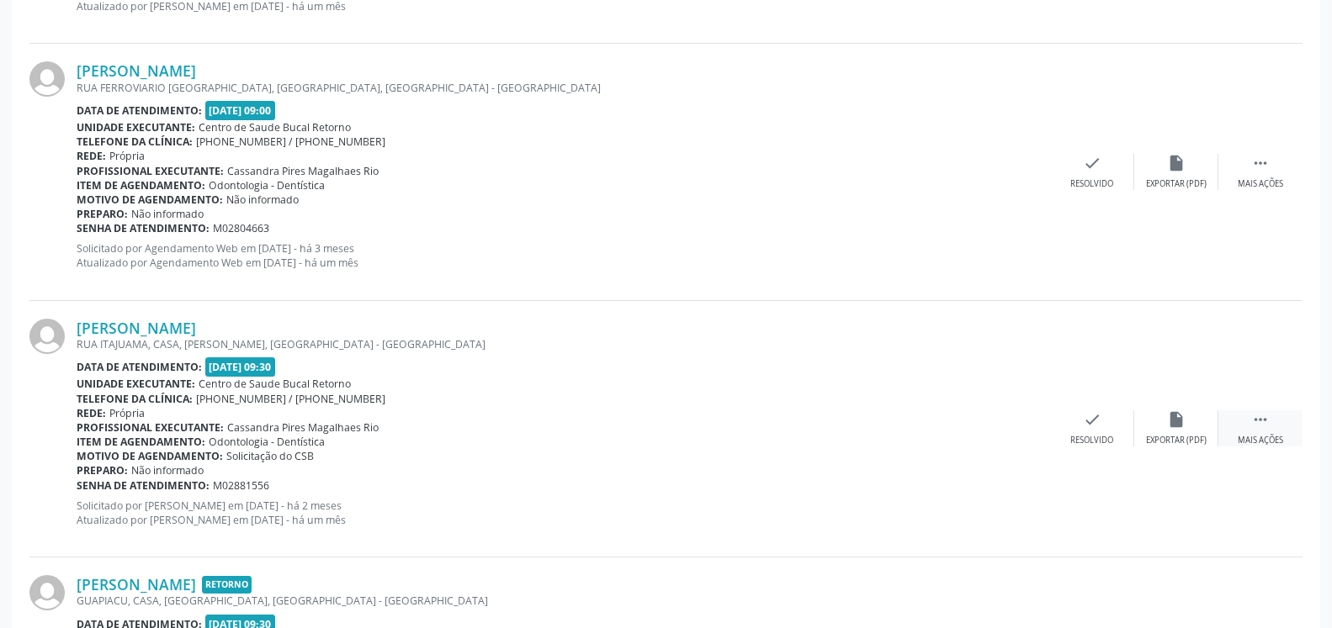
click at [1260, 415] on icon "" at bounding box center [1260, 420] width 19 height 19
click at [1179, 434] on div "alarm_off Não compareceu" at bounding box center [1176, 429] width 84 height 36
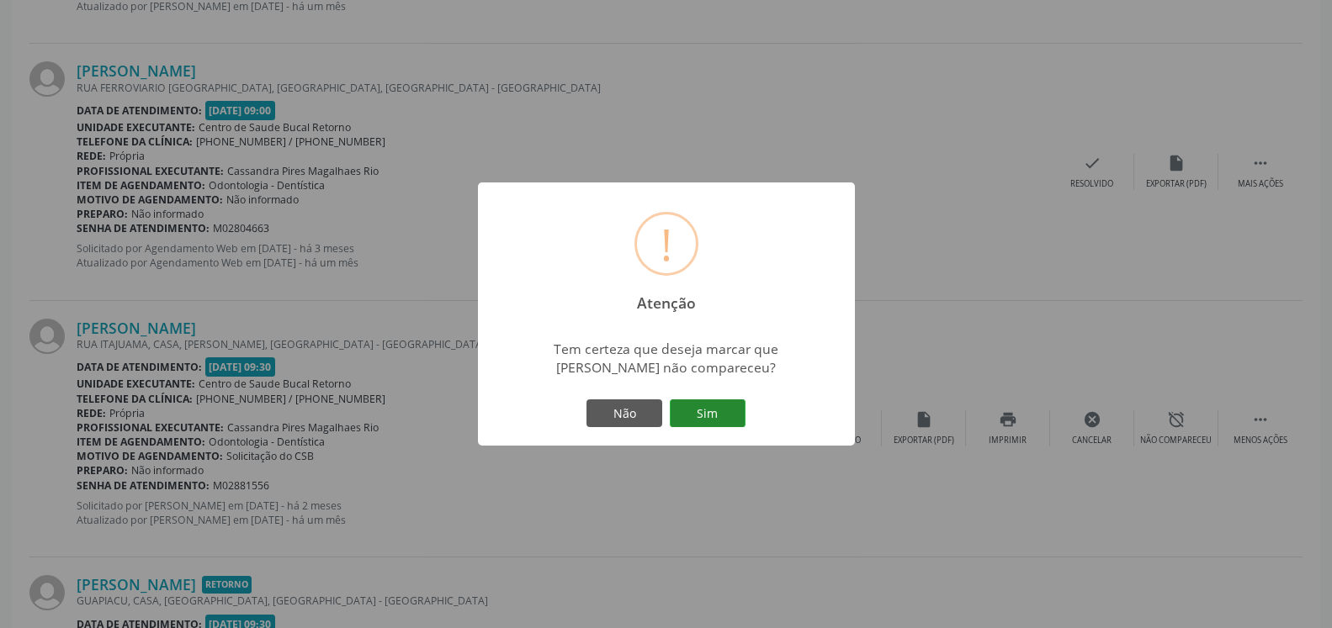
click at [721, 411] on button "Sim" at bounding box center [708, 414] width 76 height 29
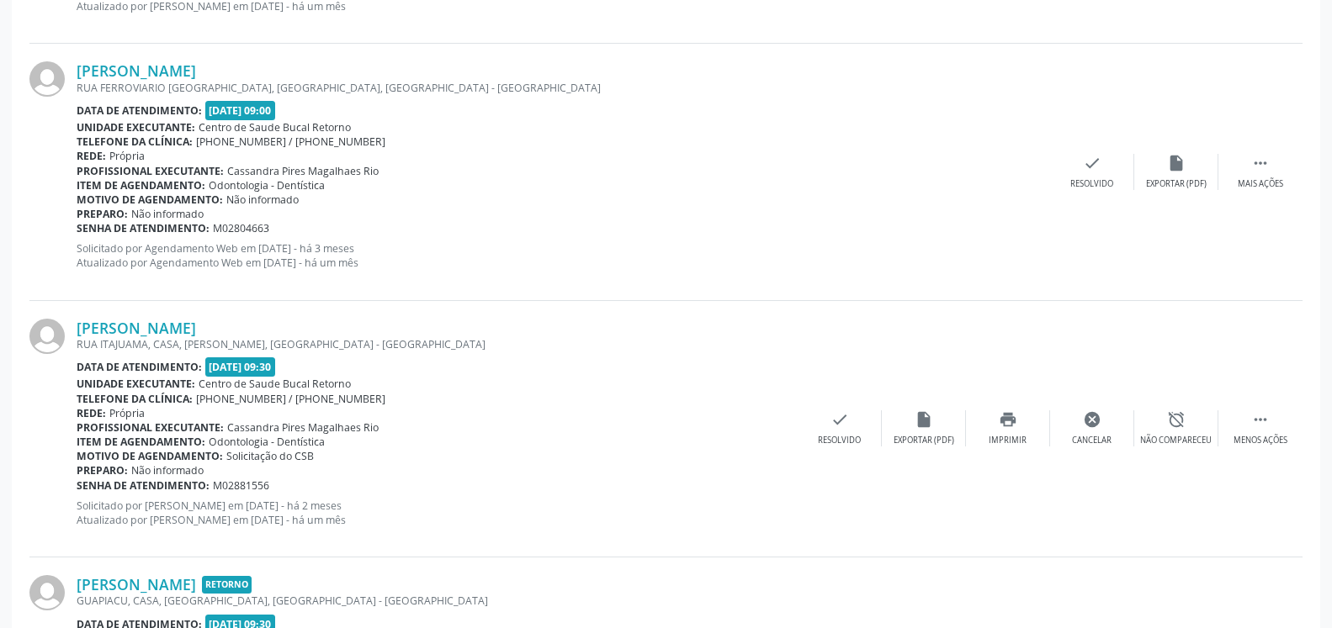
scroll to position [110, 0]
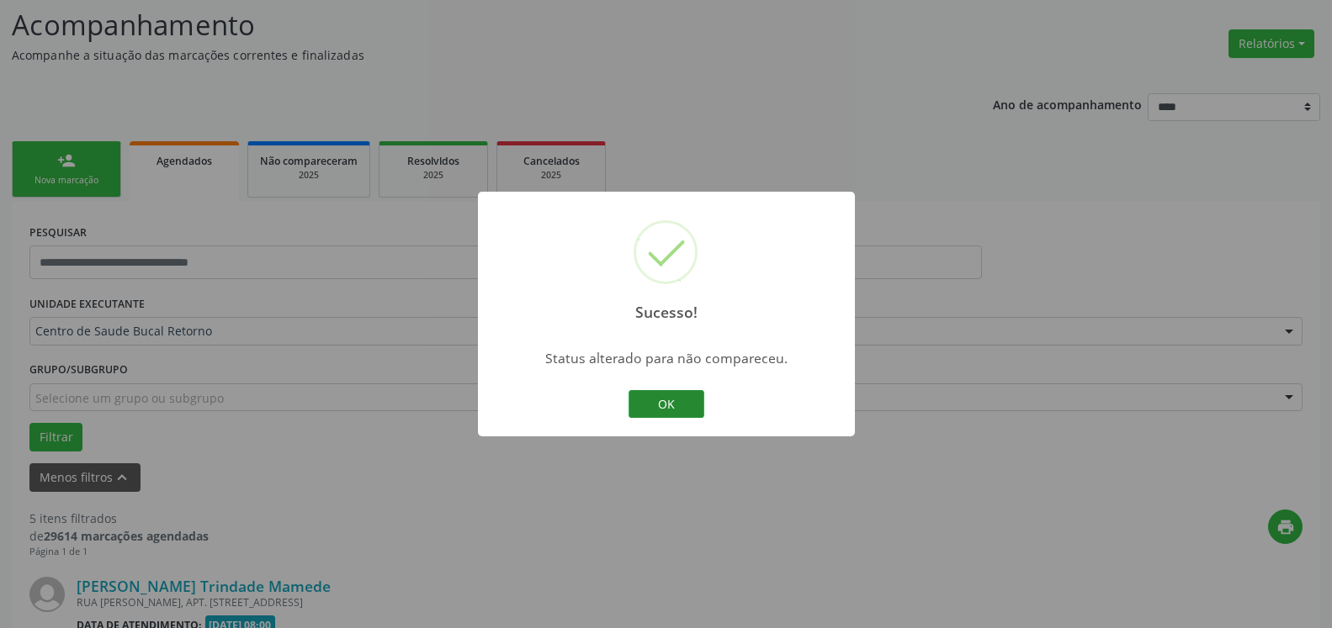
click at [649, 406] on button "OK" at bounding box center [666, 404] width 76 height 29
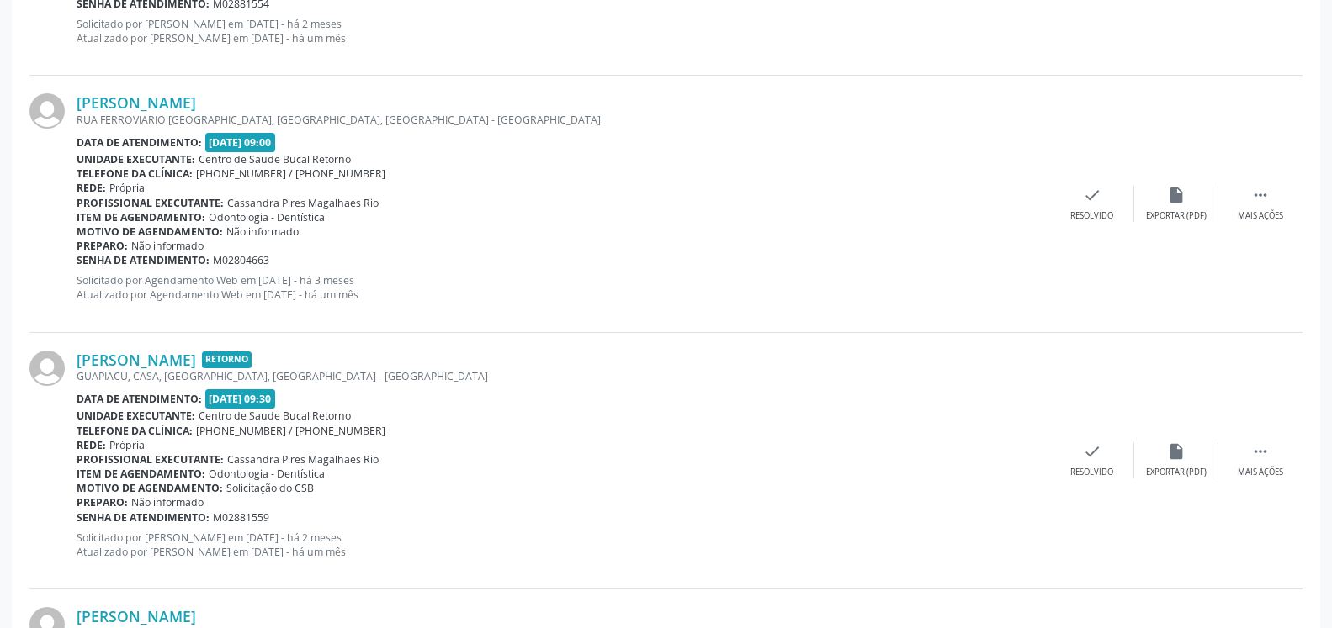
scroll to position [882, 0]
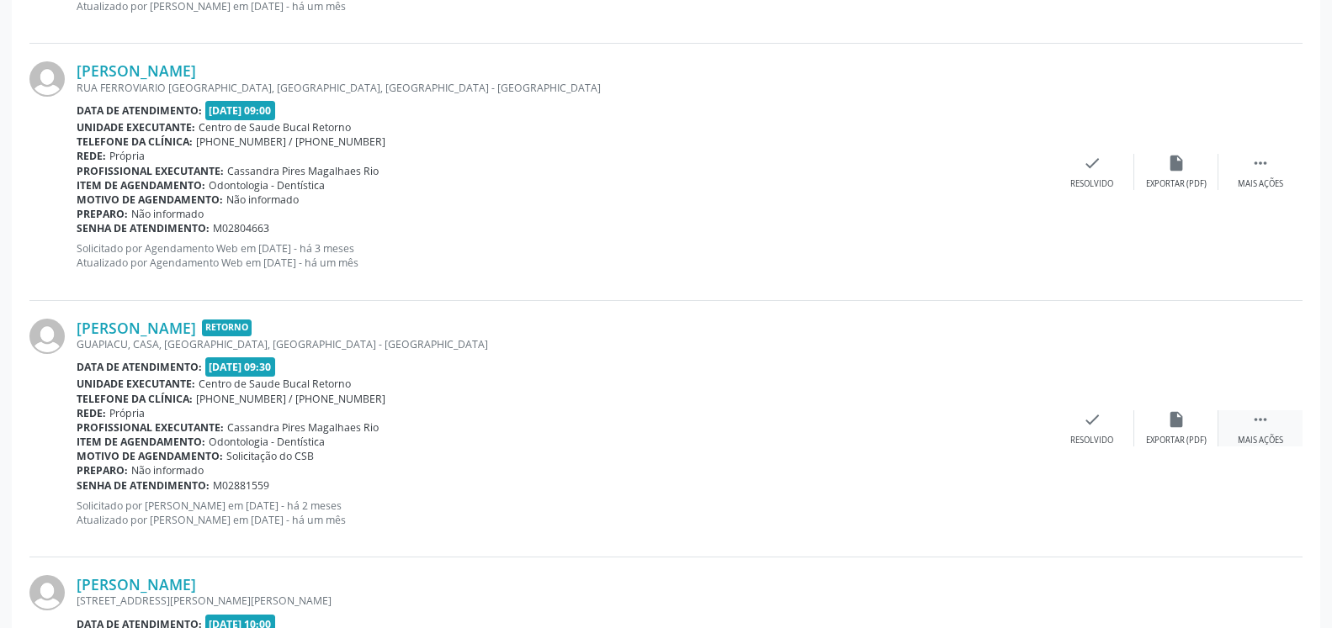
click at [1267, 429] on icon "" at bounding box center [1260, 420] width 19 height 19
click at [1183, 429] on icon "alarm_off" at bounding box center [1176, 420] width 19 height 19
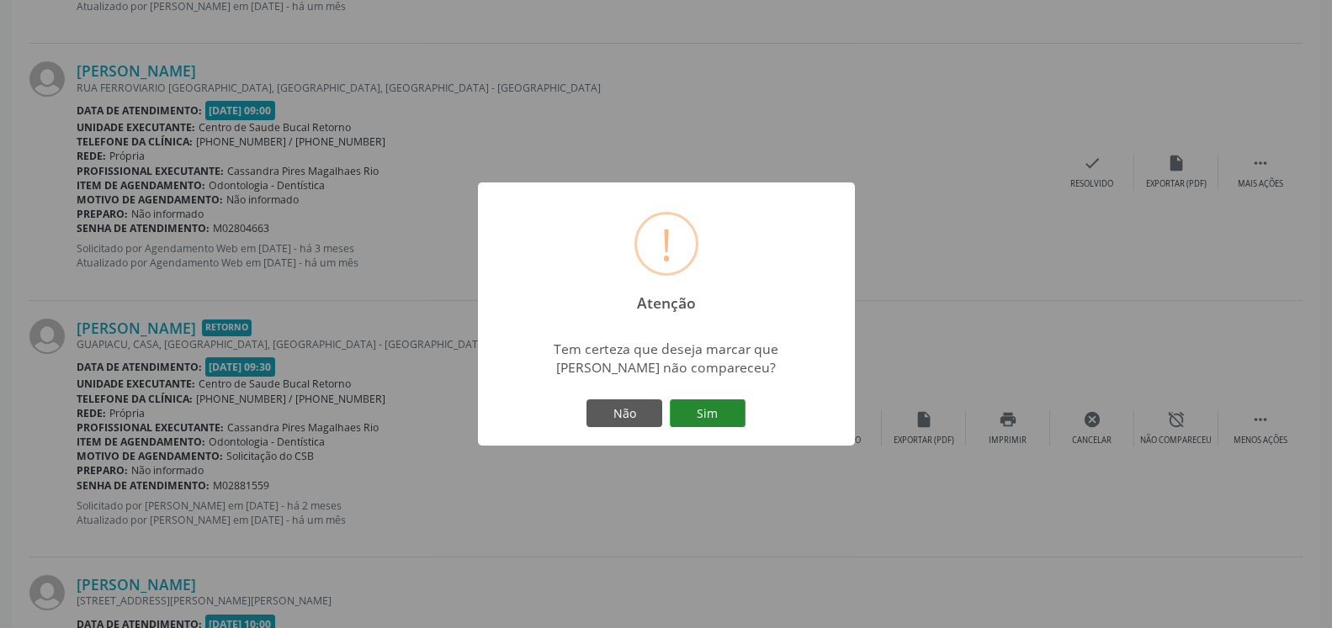
click at [714, 415] on button "Sim" at bounding box center [708, 414] width 76 height 29
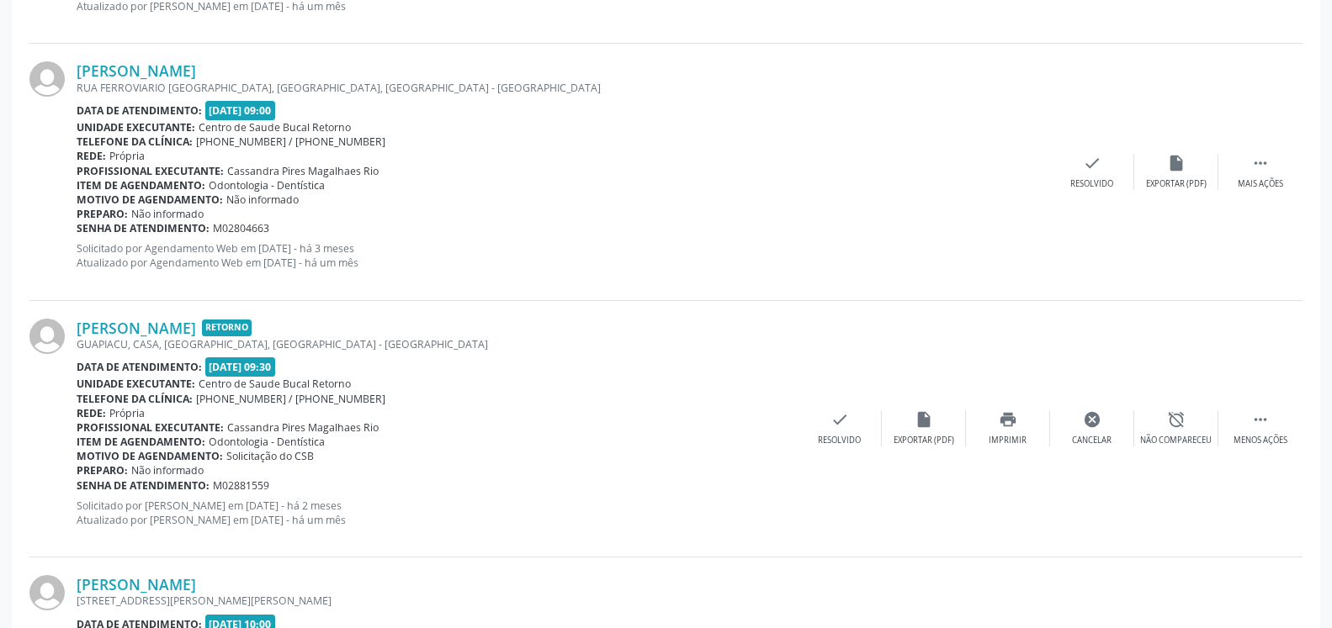
scroll to position [110, 0]
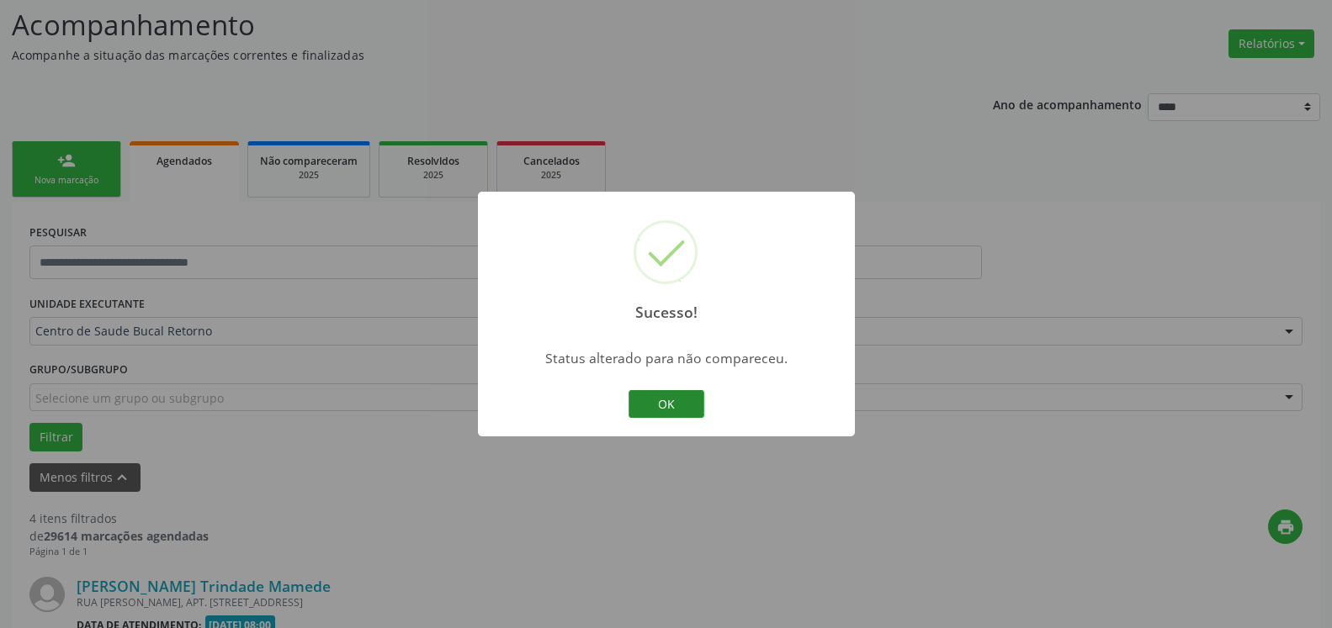
click at [676, 409] on button "OK" at bounding box center [666, 404] width 76 height 29
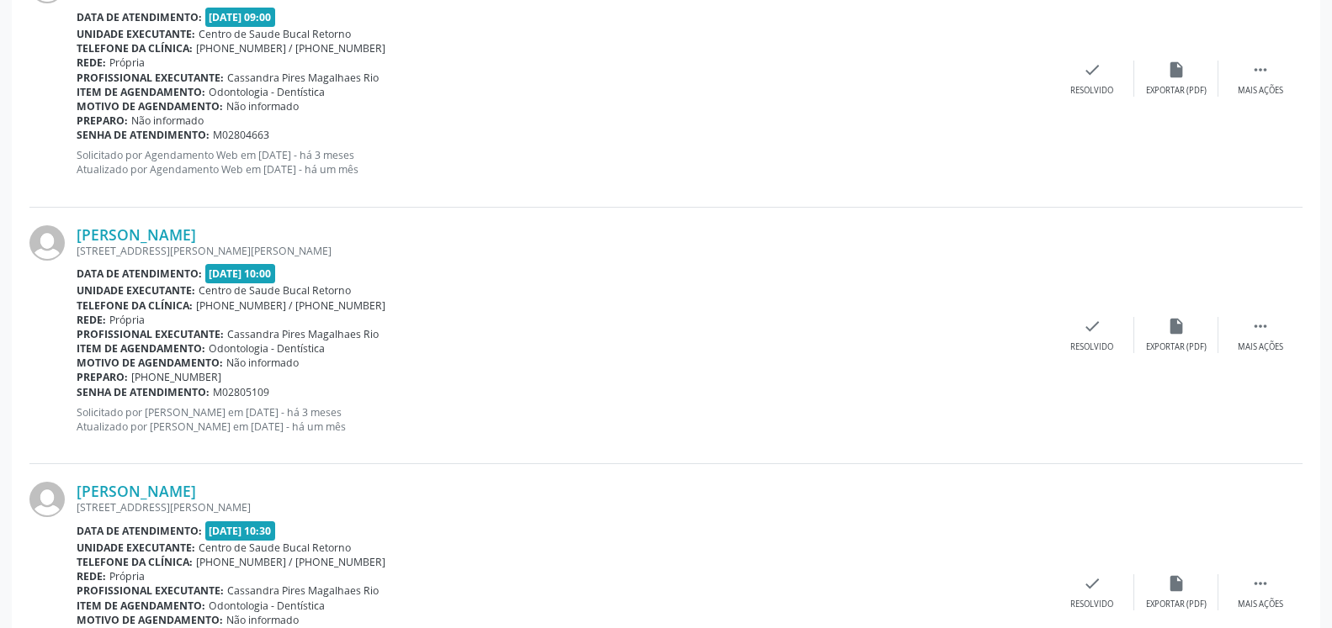
scroll to position [1097, 0]
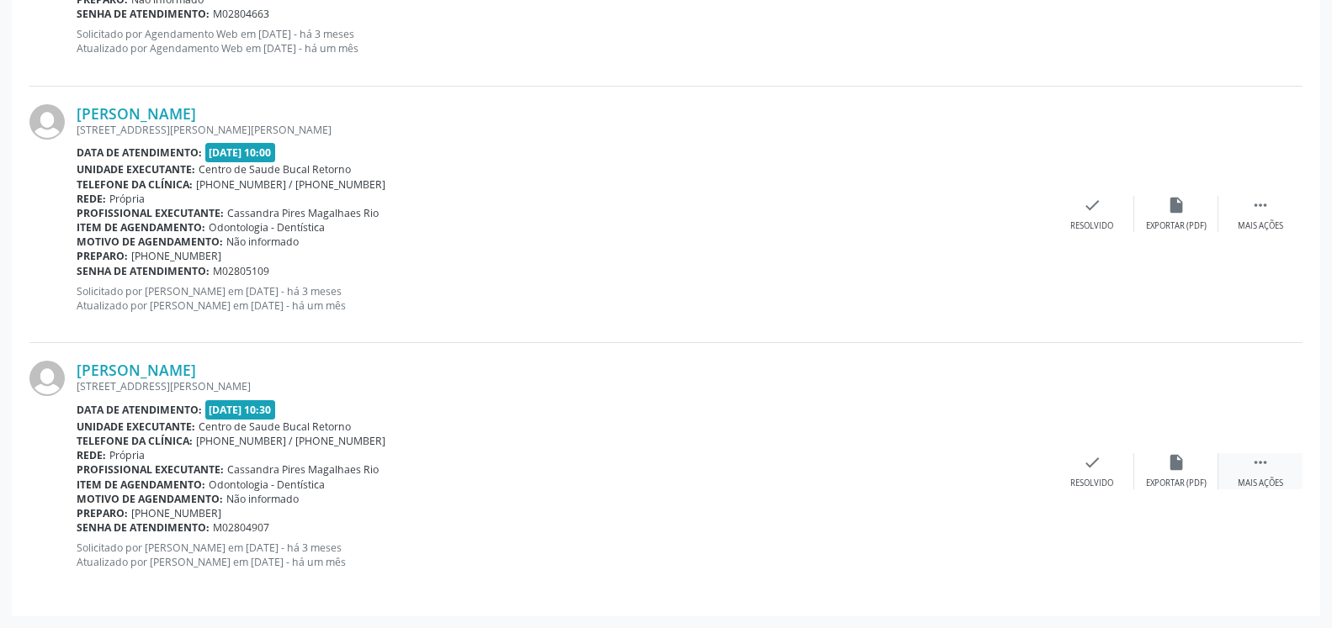
click at [1270, 464] on div " Mais ações" at bounding box center [1260, 471] width 84 height 36
click at [1183, 470] on icon "alarm_off" at bounding box center [1176, 462] width 19 height 19
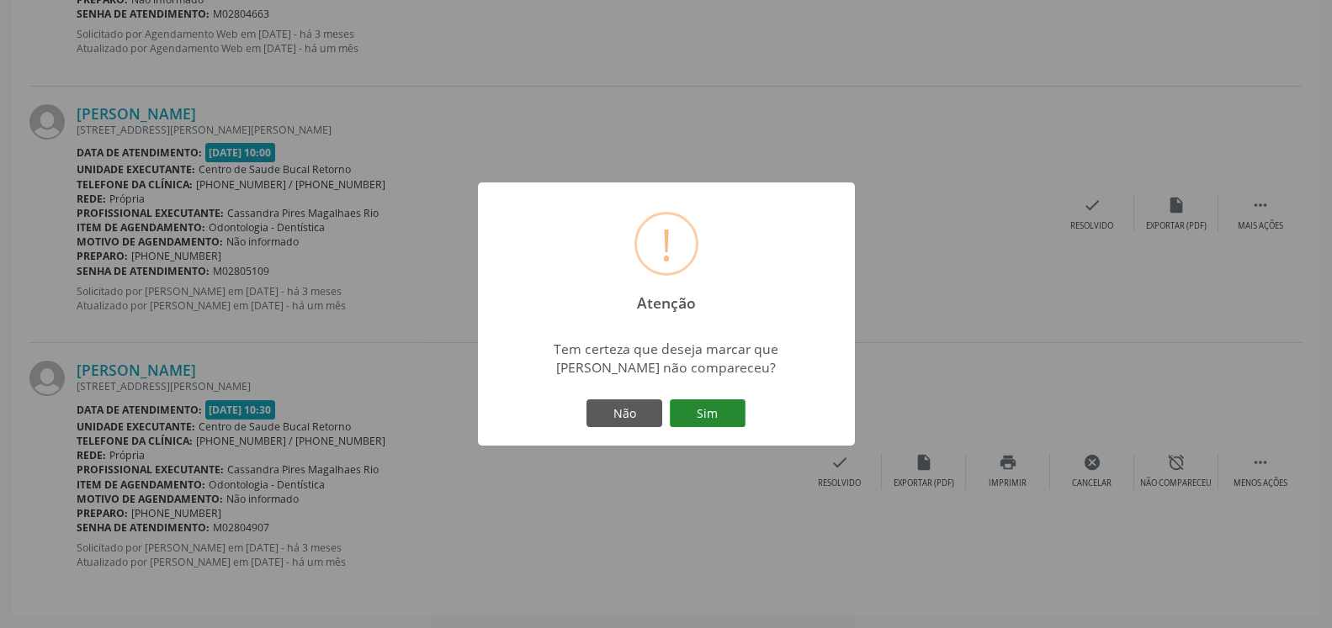
click at [723, 426] on button "Sim" at bounding box center [708, 414] width 76 height 29
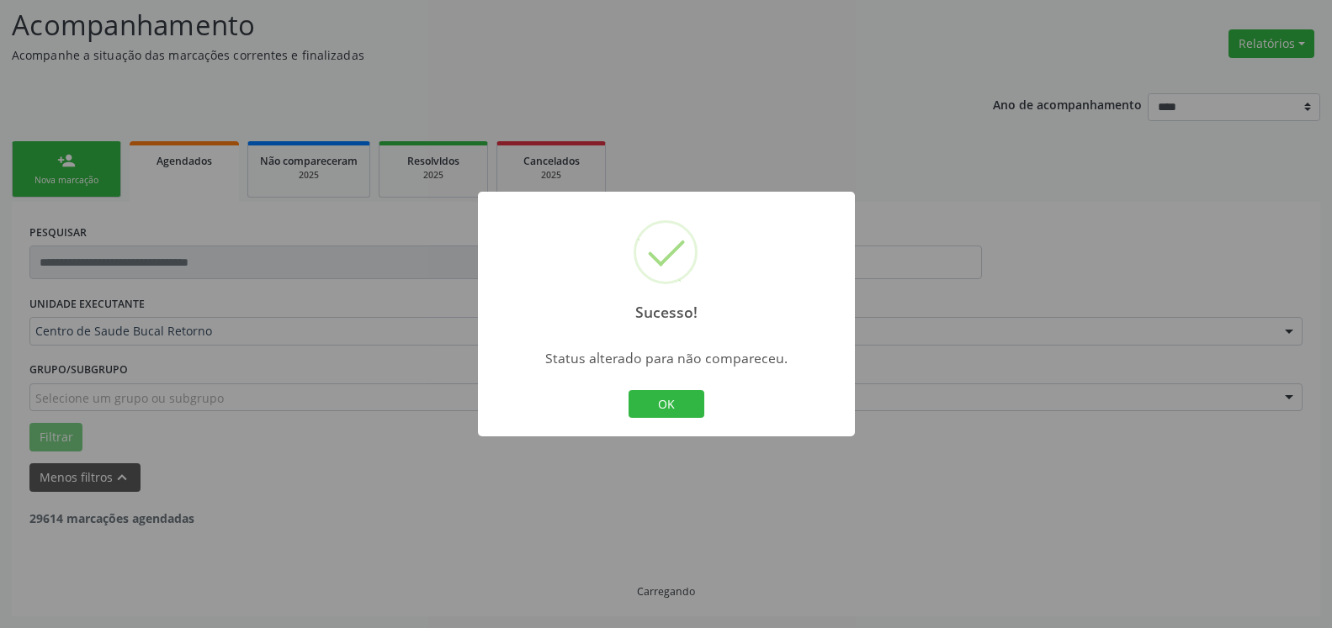
scroll to position [110, 0]
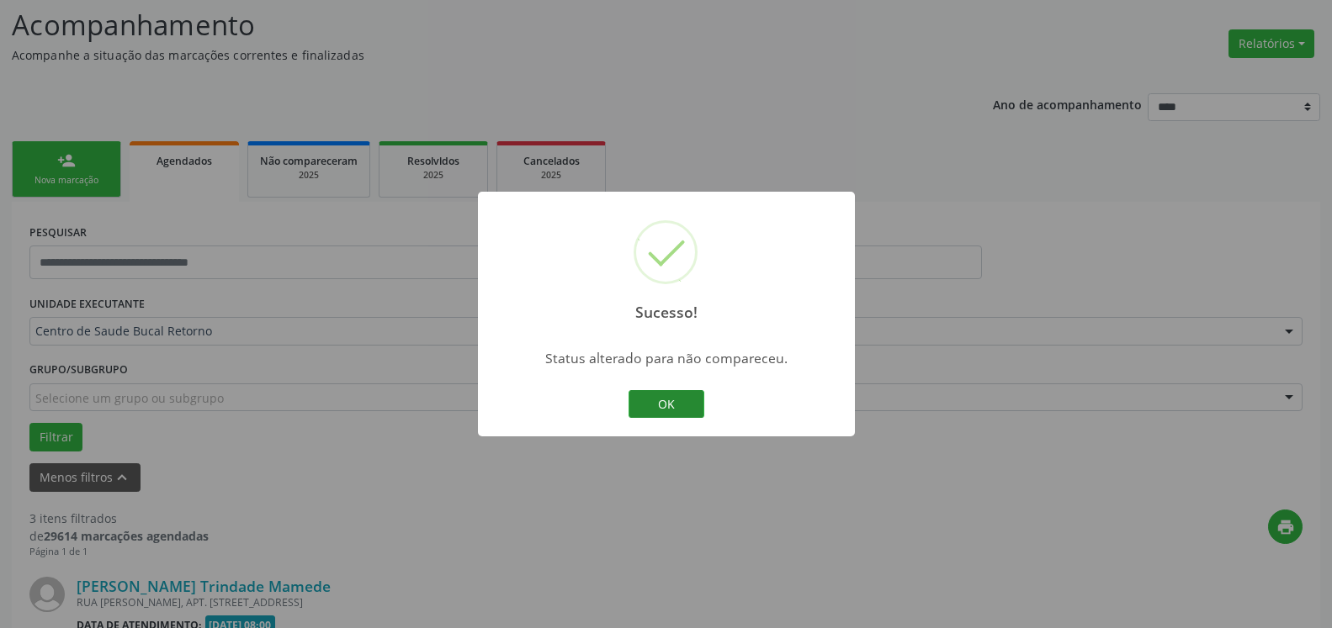
click at [683, 407] on button "OK" at bounding box center [666, 404] width 76 height 29
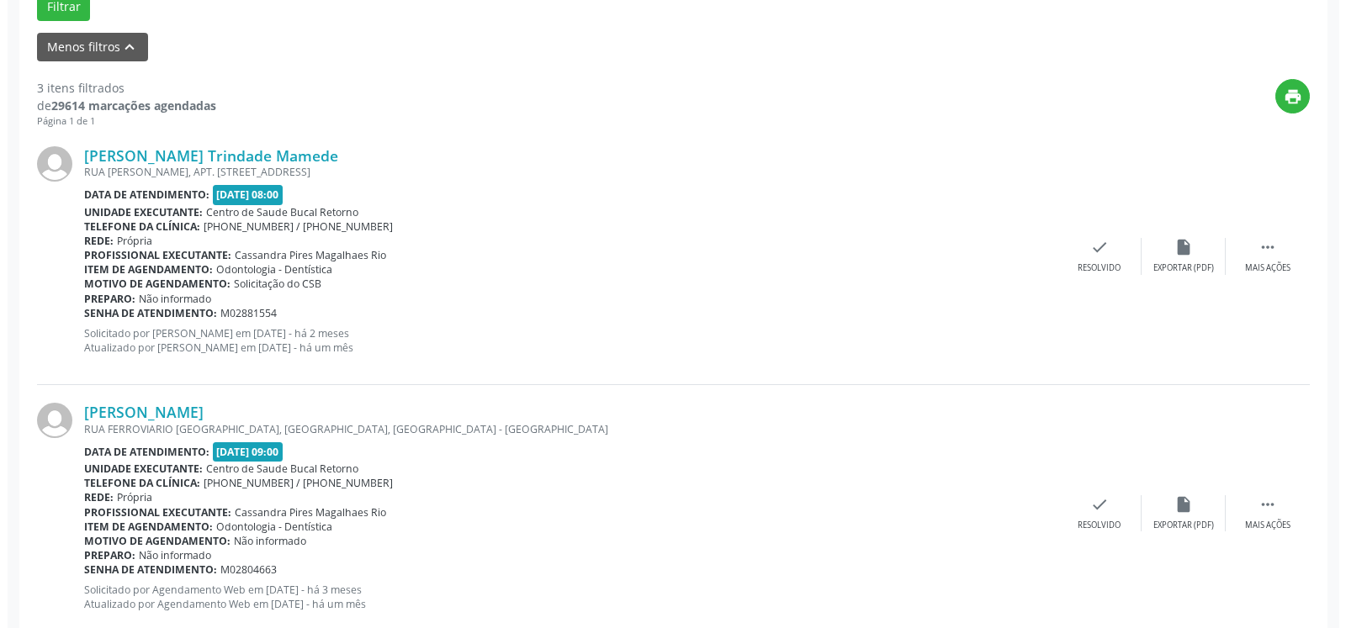
scroll to position [625, 0]
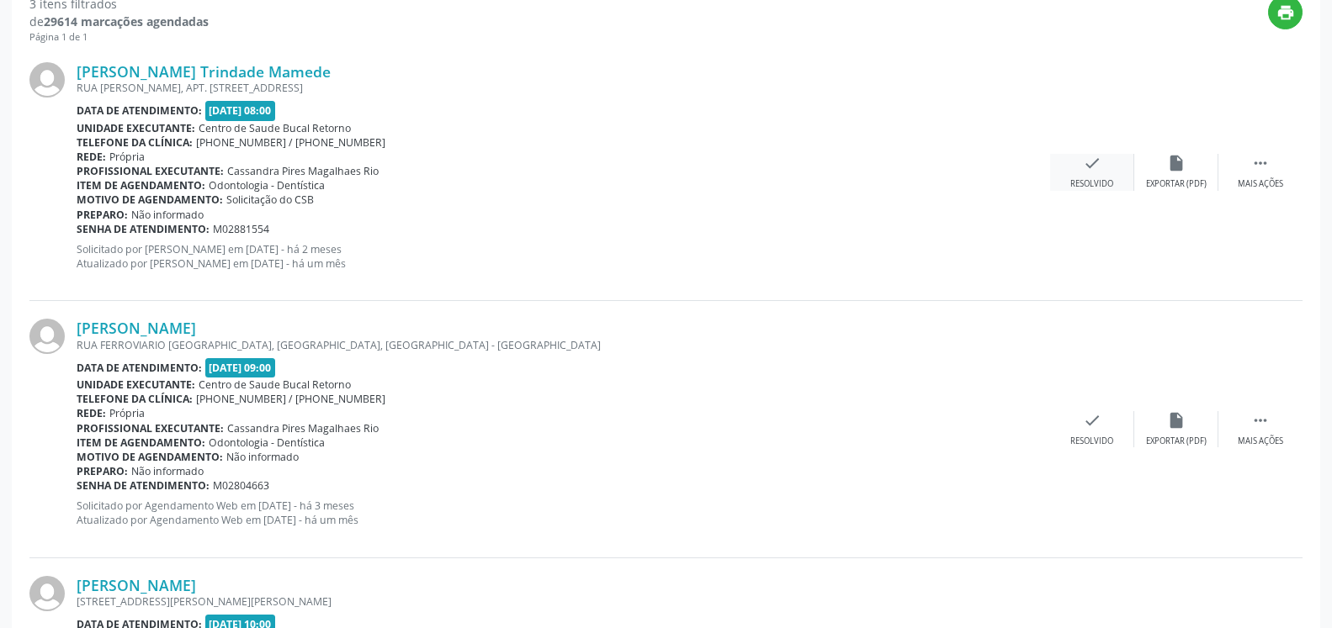
click at [1083, 168] on icon "check" at bounding box center [1092, 163] width 19 height 19
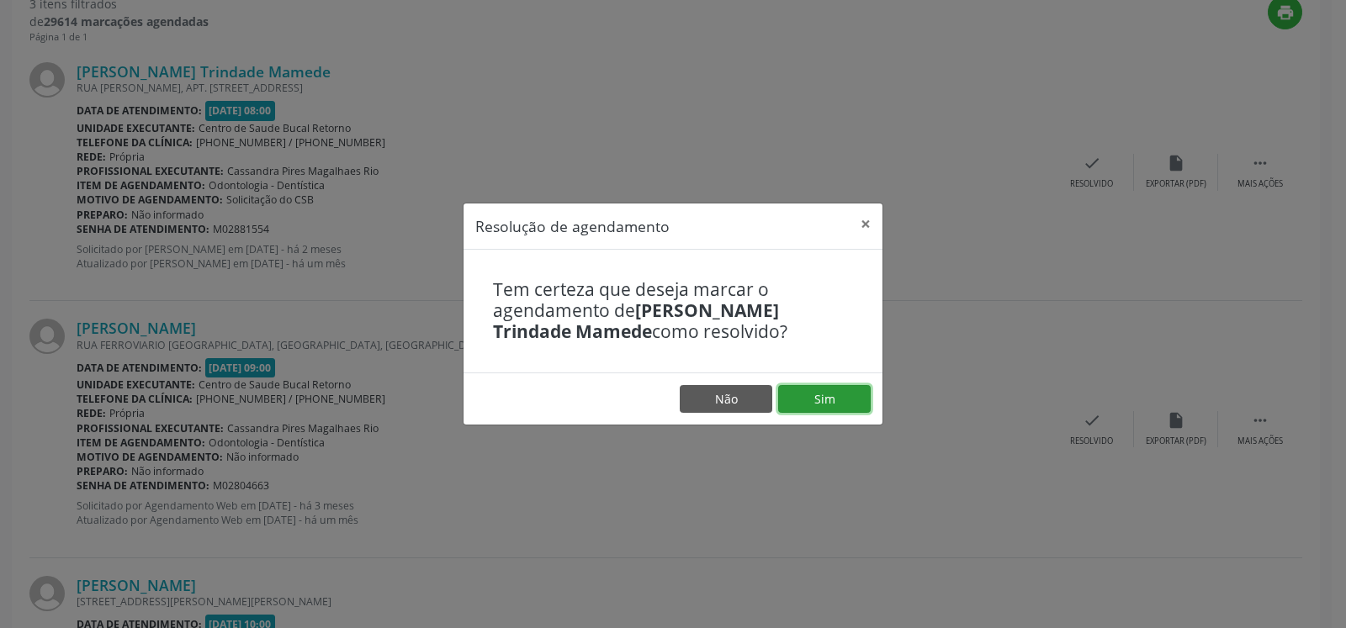
click at [830, 400] on button "Sim" at bounding box center [824, 399] width 93 height 29
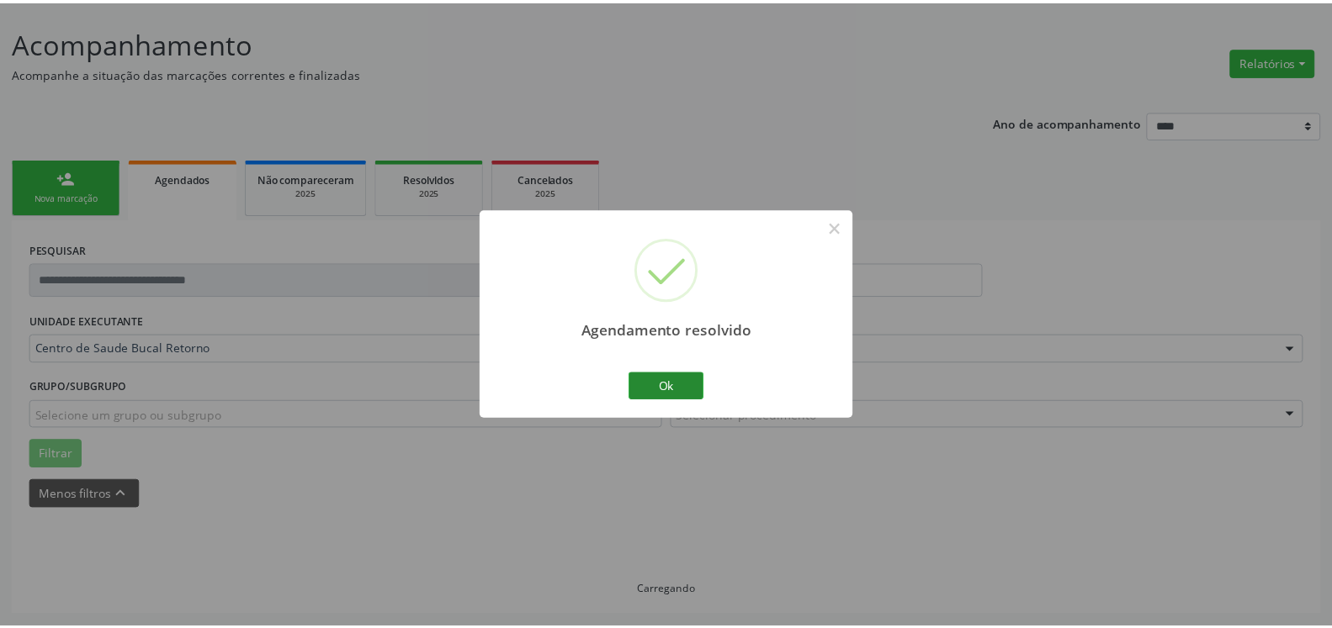
scroll to position [93, 0]
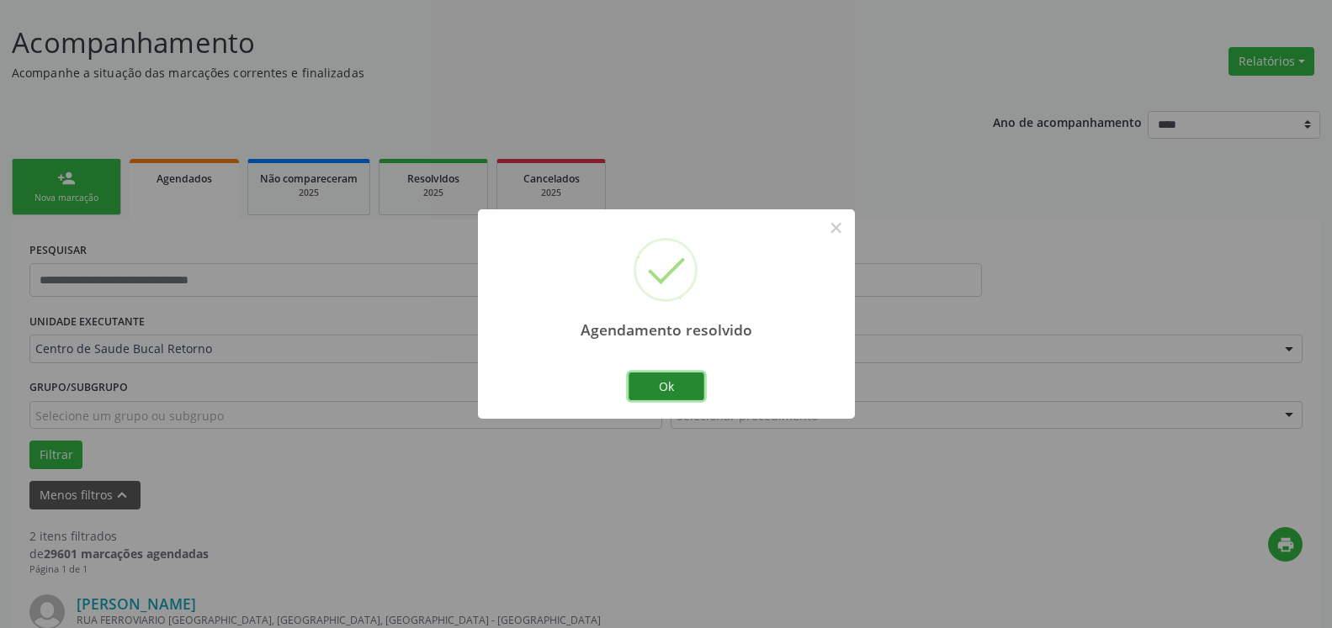
click at [672, 385] on button "Ok" at bounding box center [666, 387] width 76 height 29
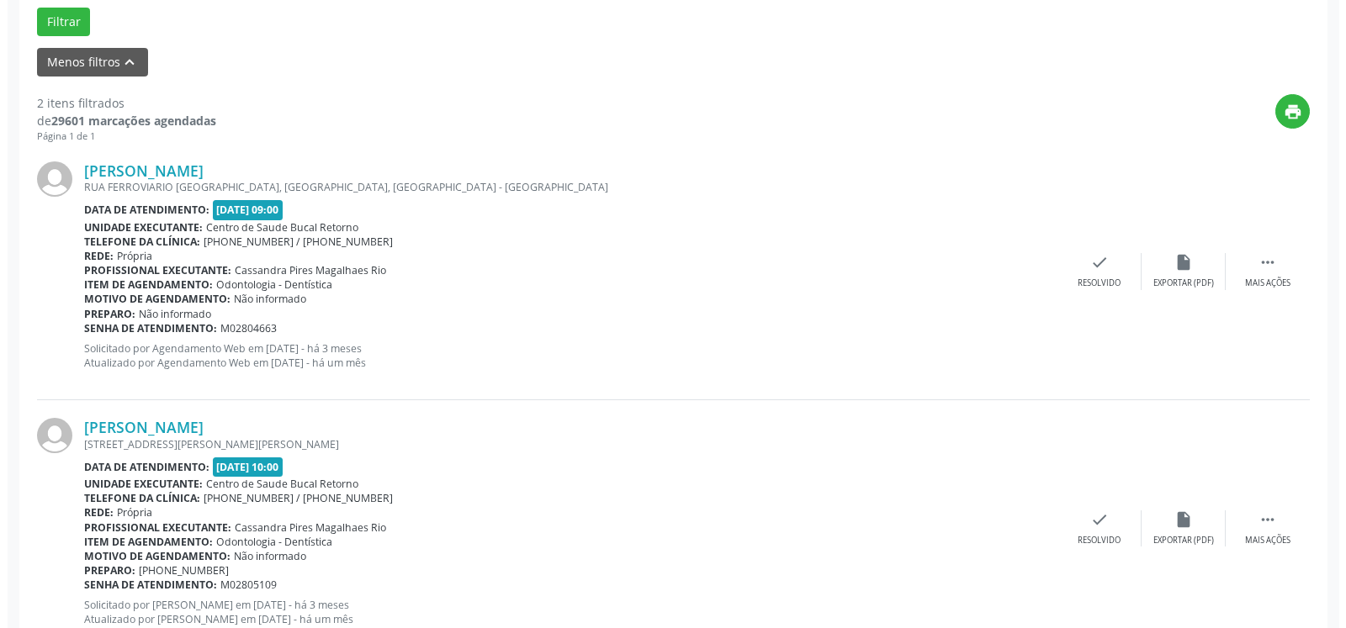
scroll to position [584, 0]
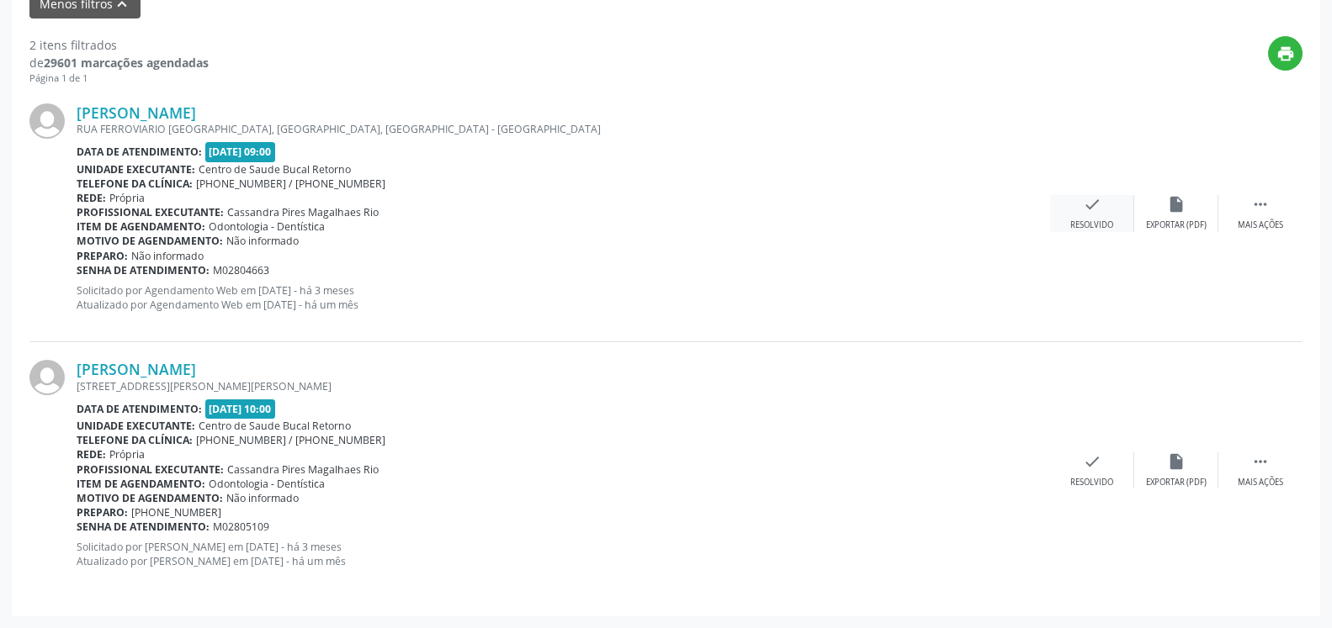
click at [1101, 208] on div "check Resolvido" at bounding box center [1092, 213] width 84 height 36
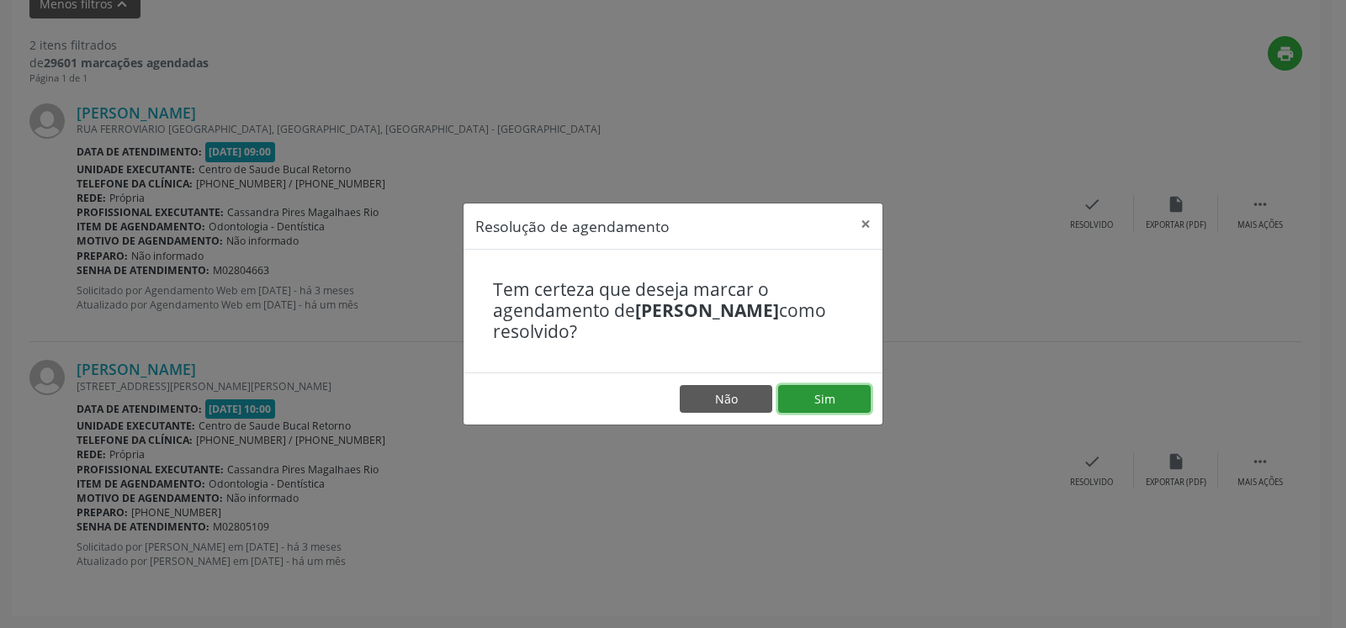
click at [818, 390] on button "Sim" at bounding box center [824, 399] width 93 height 29
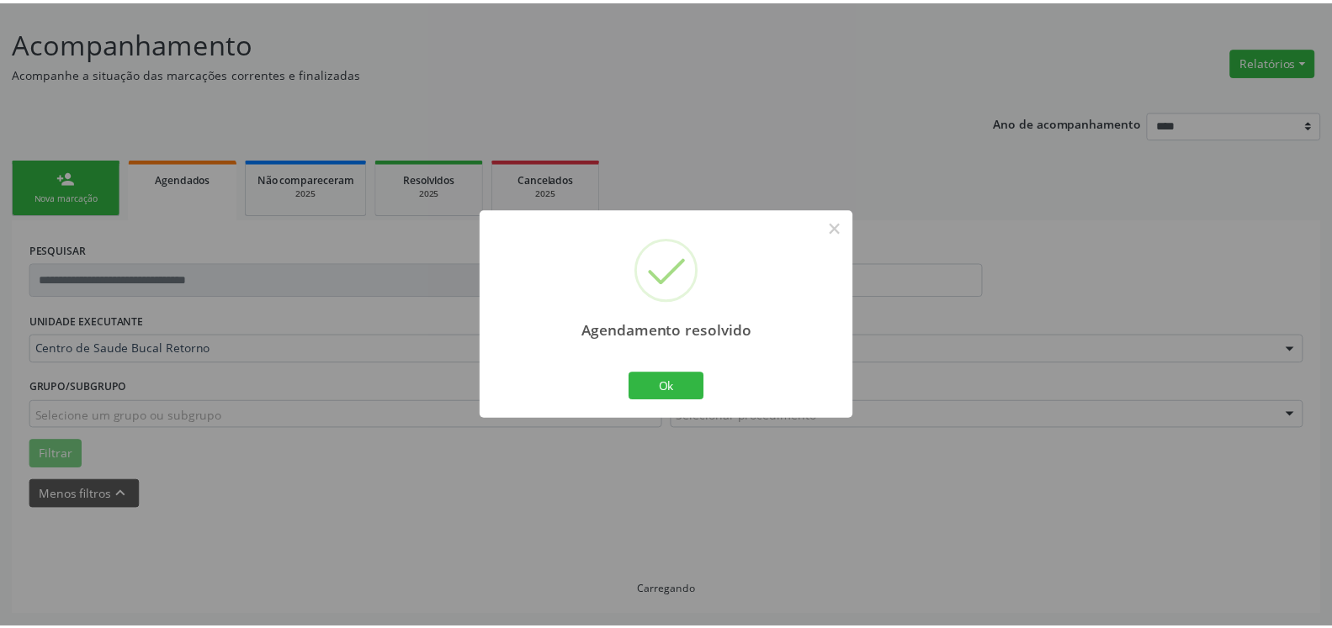
scroll to position [93, 0]
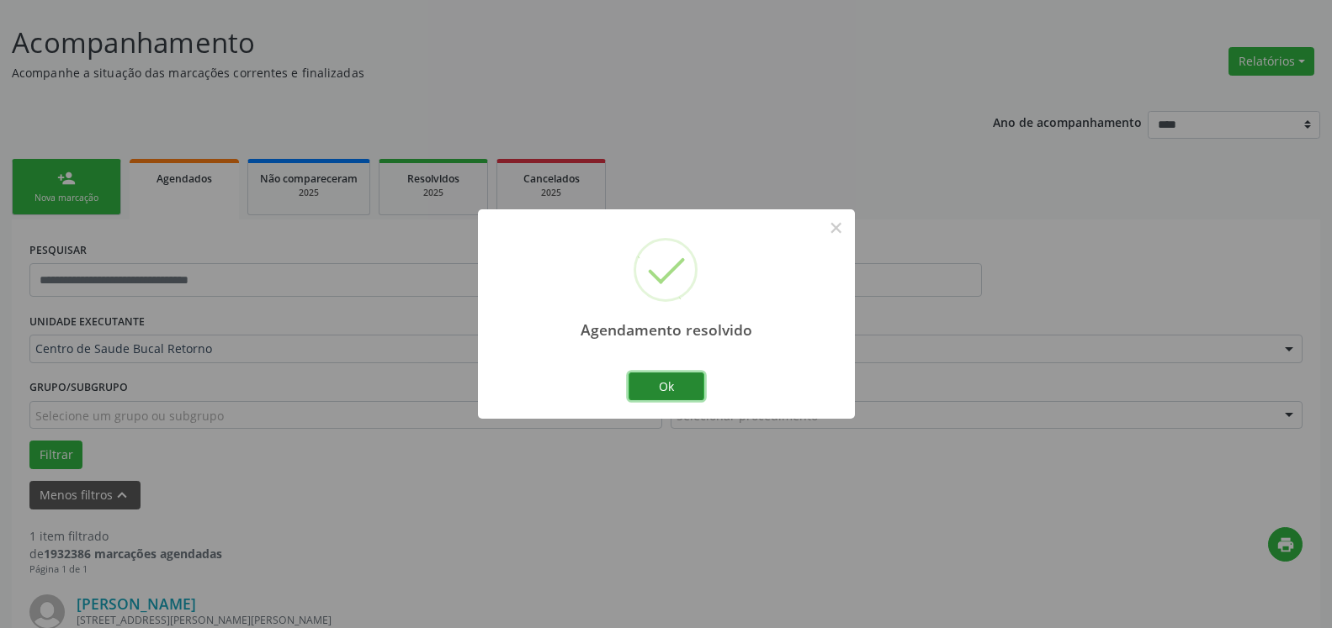
drag, startPoint x: 662, startPoint y: 374, endPoint x: 662, endPoint y: 385, distance: 10.9
click at [662, 385] on button "Ok" at bounding box center [666, 387] width 76 height 29
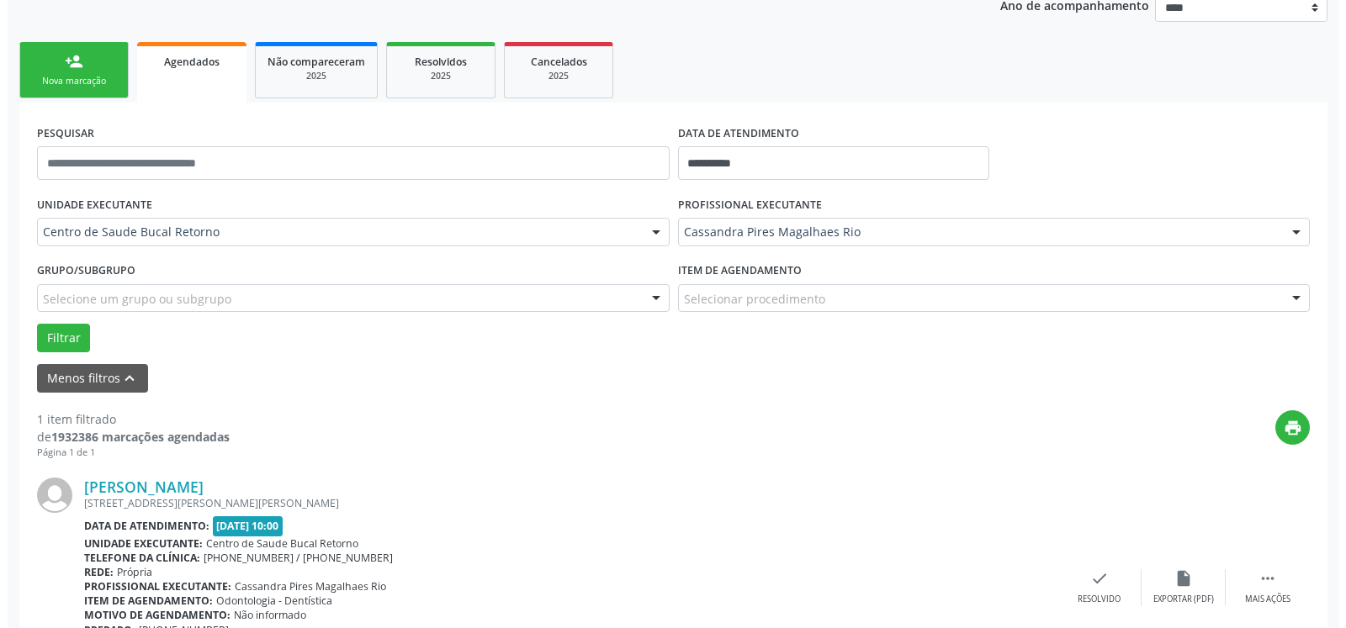
scroll to position [326, 0]
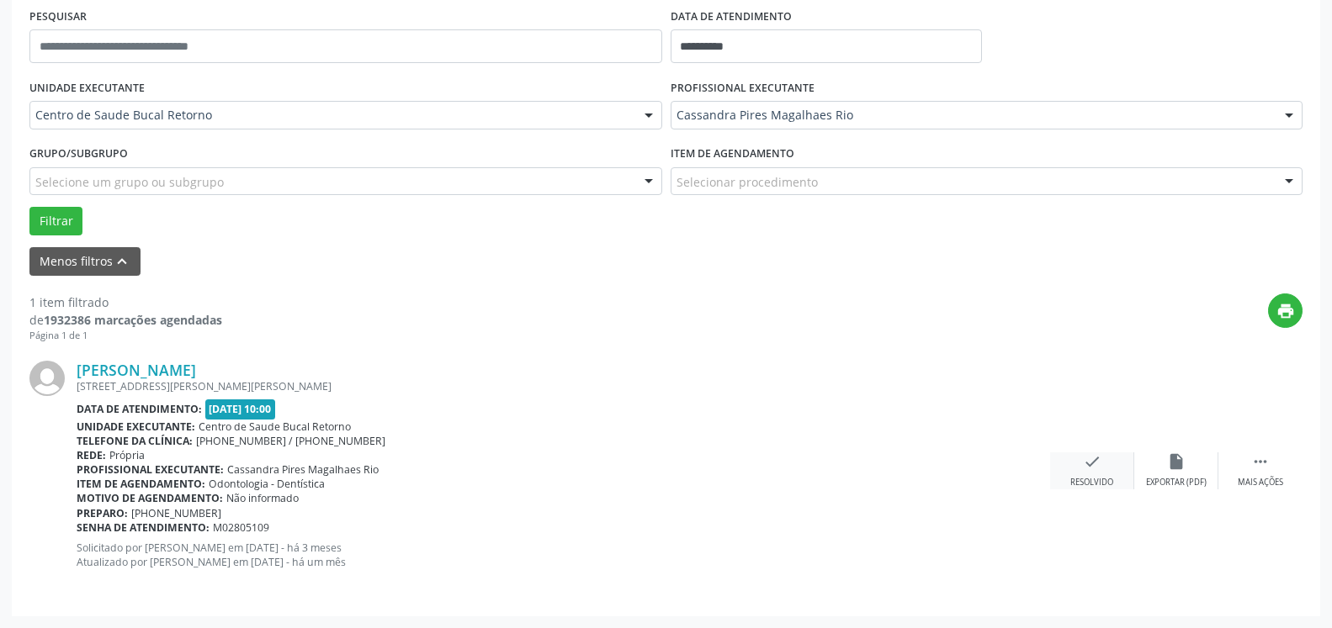
click at [1099, 471] on icon "check" at bounding box center [1092, 462] width 19 height 19
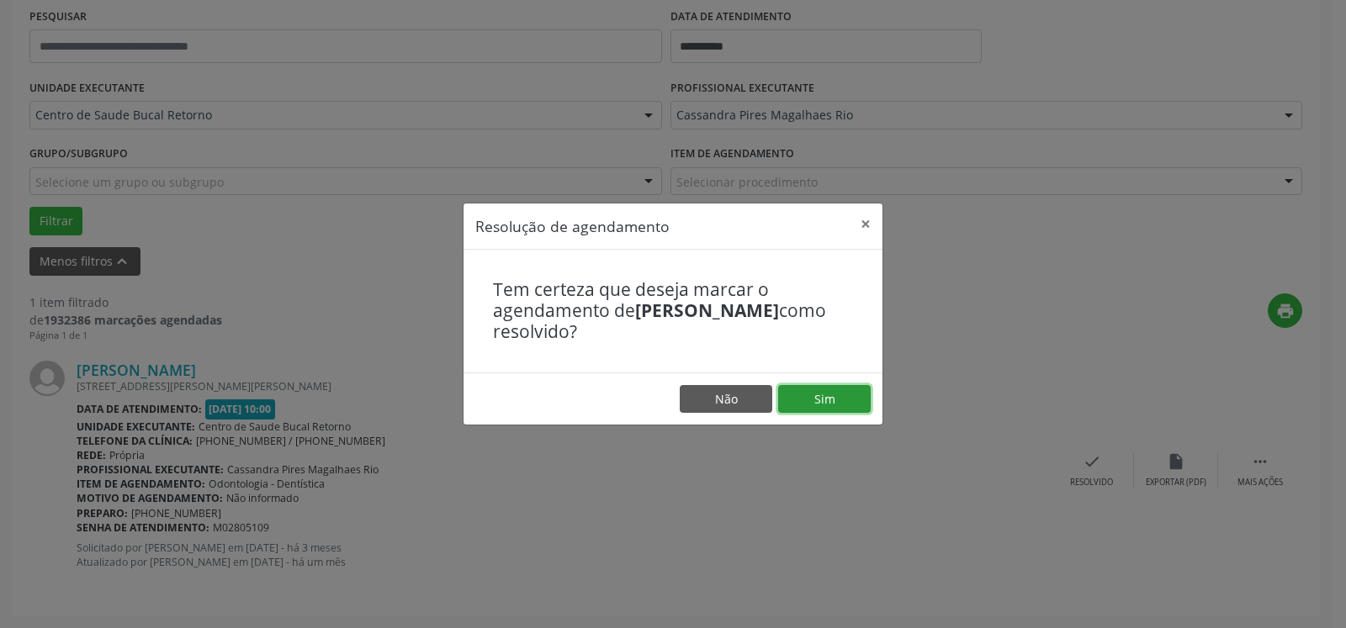
click at [790, 389] on button "Sim" at bounding box center [824, 399] width 93 height 29
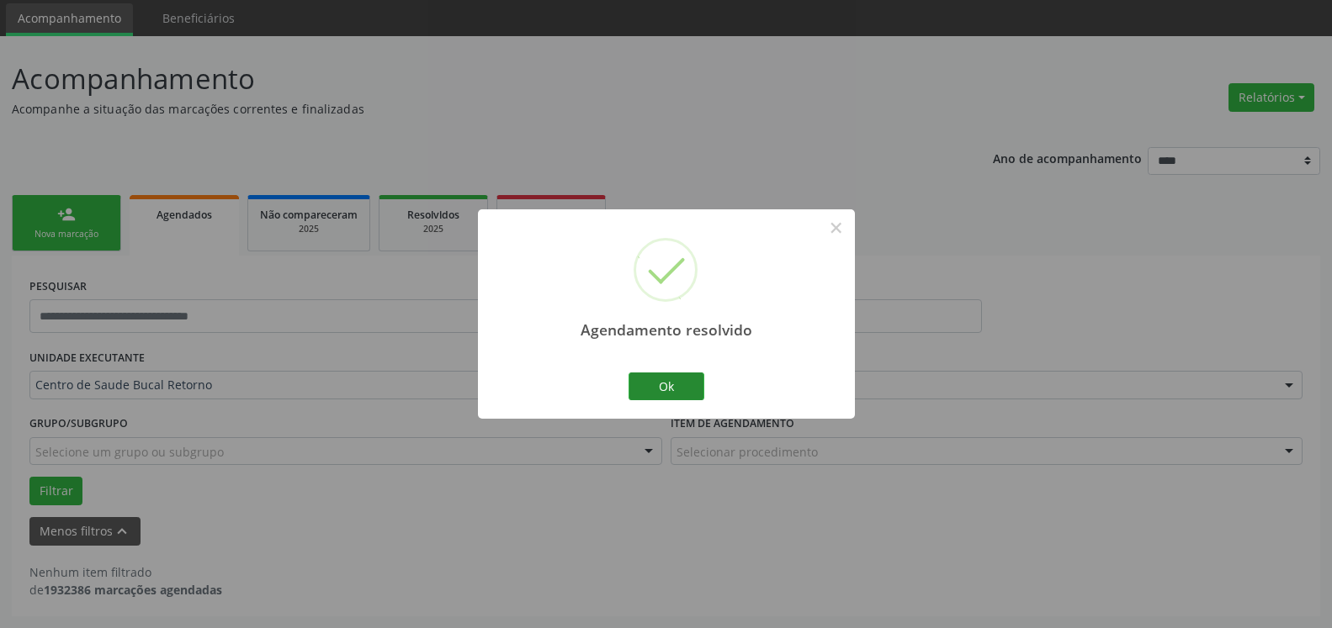
scroll to position [56, 0]
click at [674, 386] on button "Ok" at bounding box center [666, 387] width 76 height 29
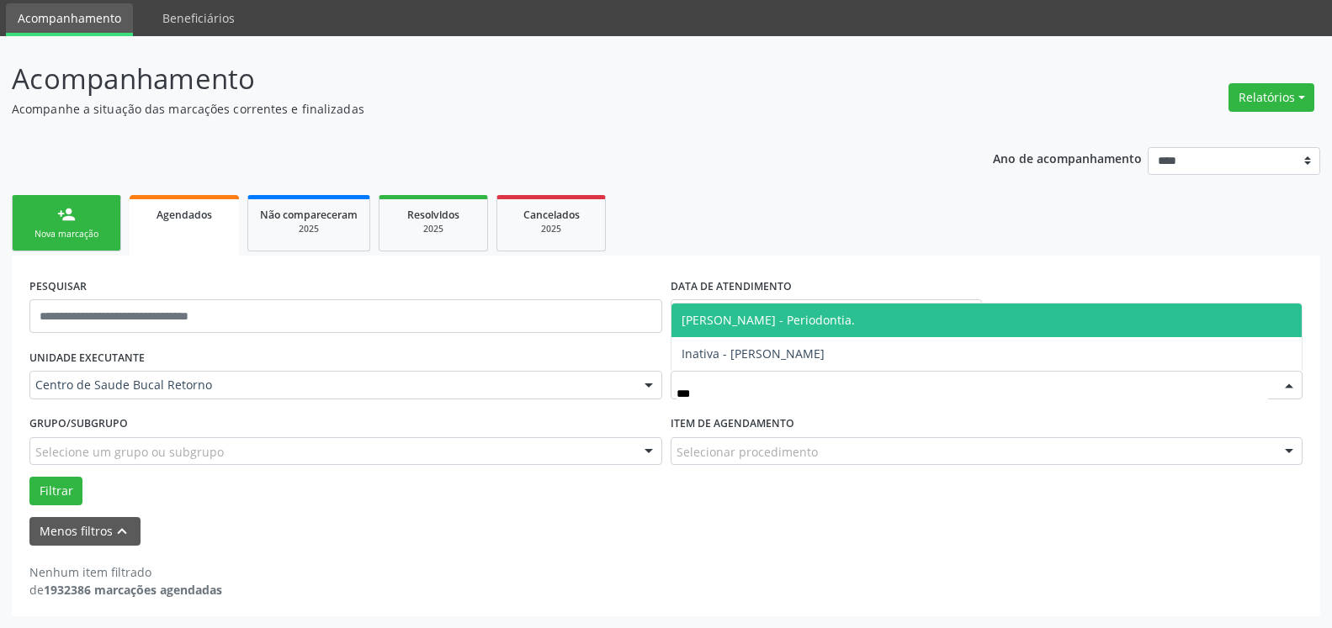
click at [776, 324] on span "[PERSON_NAME] - Periodontia." at bounding box center [767, 320] width 173 height 16
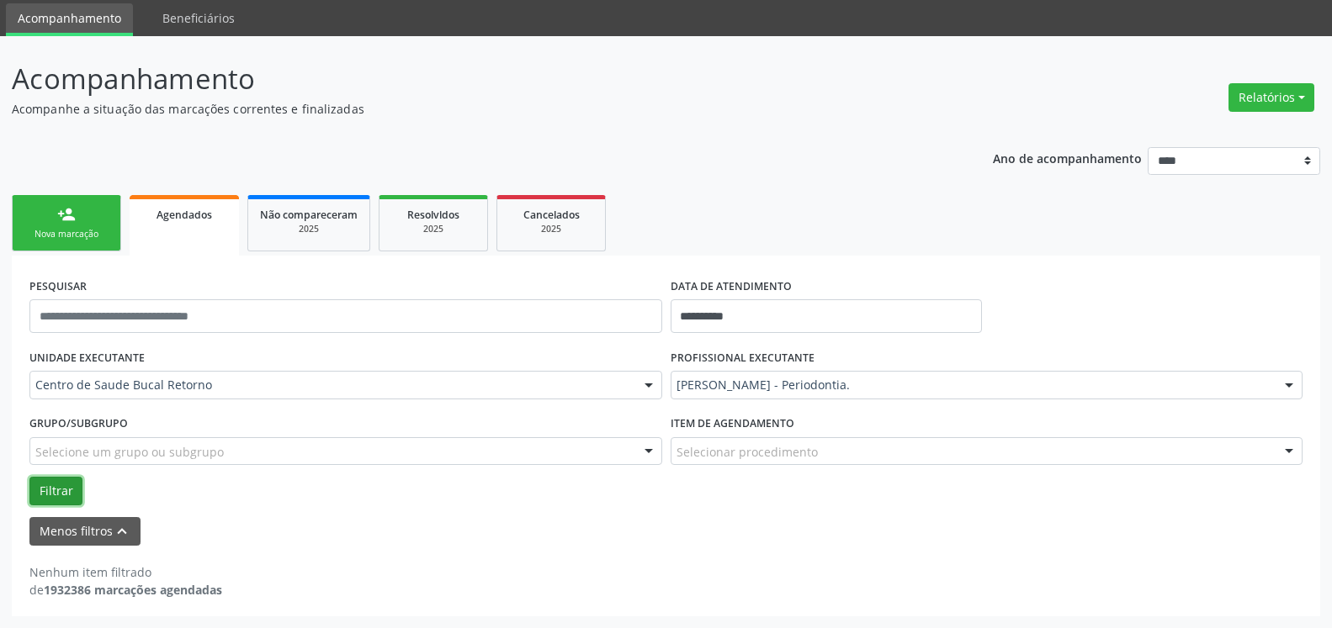
click at [63, 484] on button "Filtrar" at bounding box center [55, 491] width 53 height 29
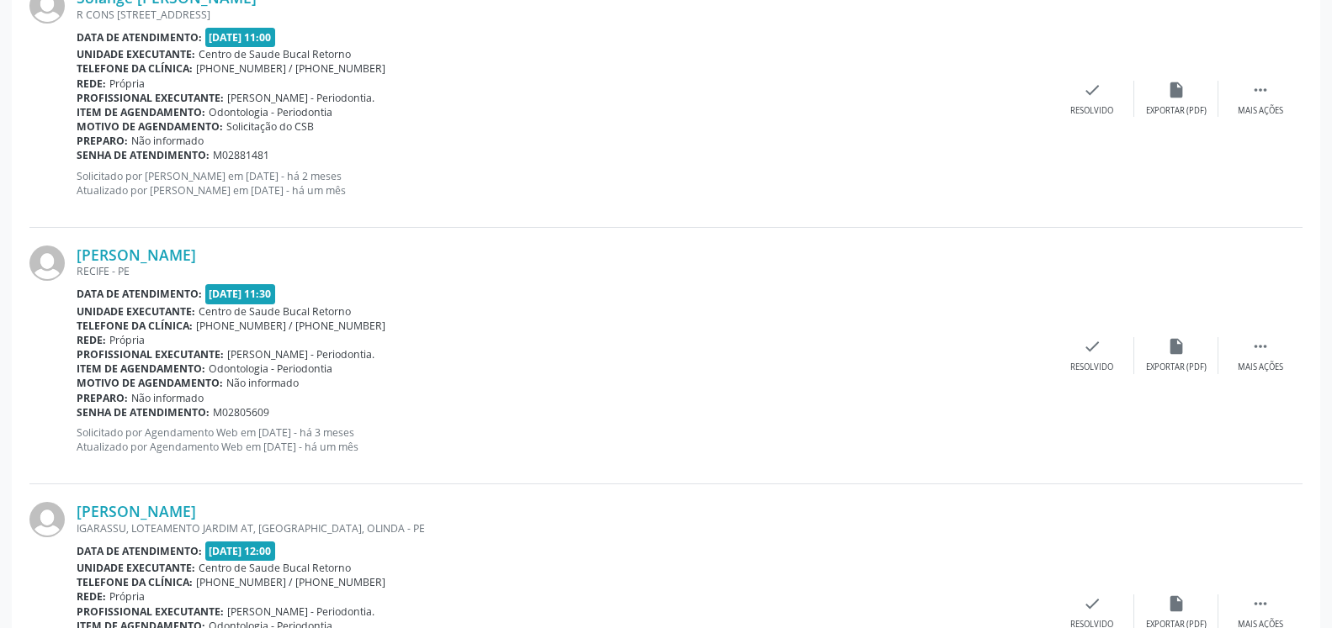
scroll to position [2125, 0]
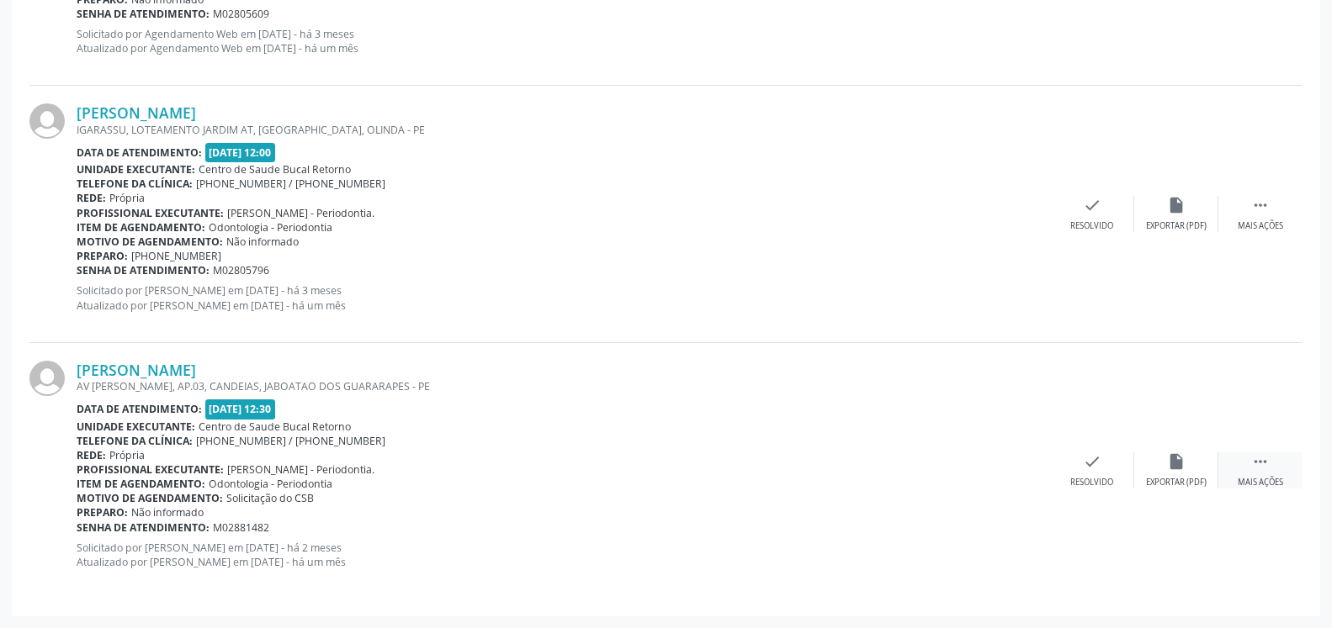
click at [1257, 467] on icon "" at bounding box center [1260, 462] width 19 height 19
click at [1174, 471] on icon "alarm_off" at bounding box center [1176, 462] width 19 height 19
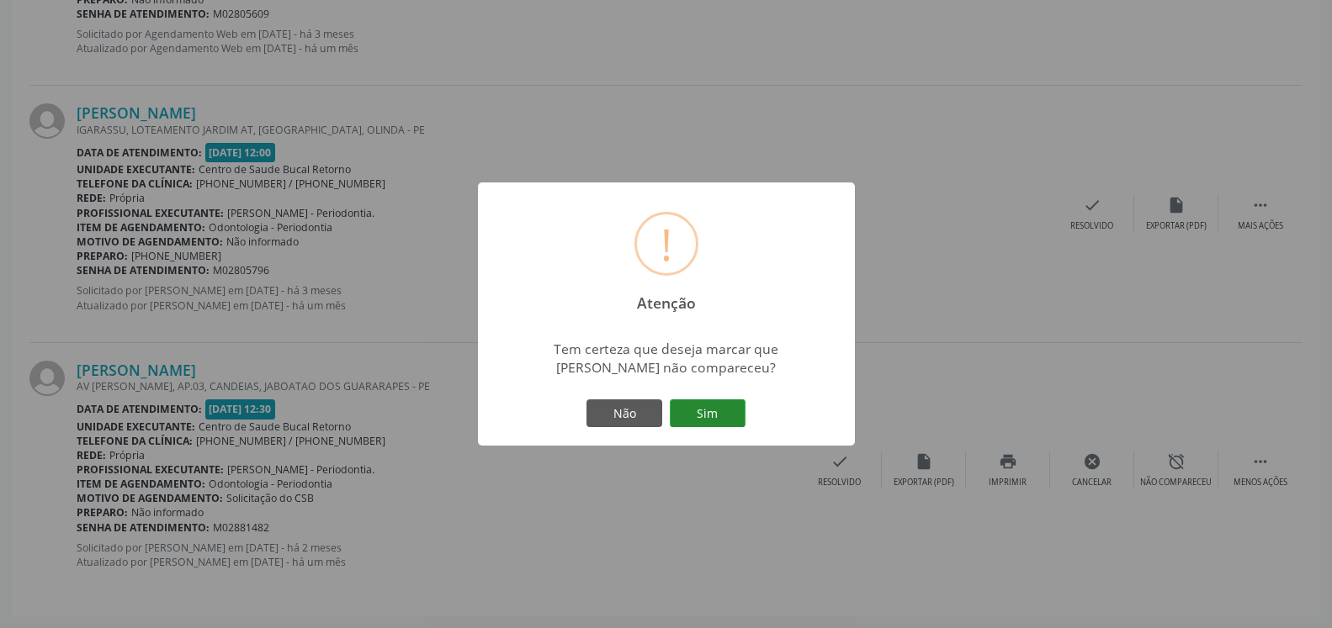
click at [721, 412] on button "Sim" at bounding box center [708, 414] width 76 height 29
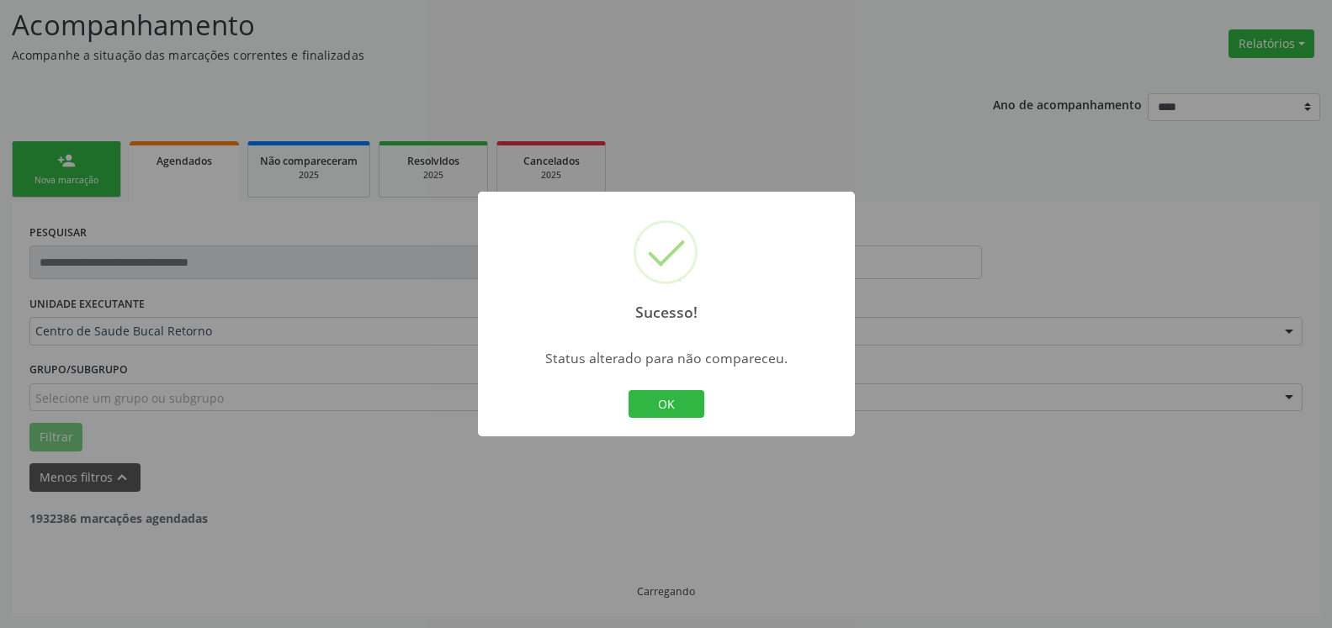
scroll to position [110, 0]
click at [668, 411] on button "OK" at bounding box center [666, 404] width 76 height 29
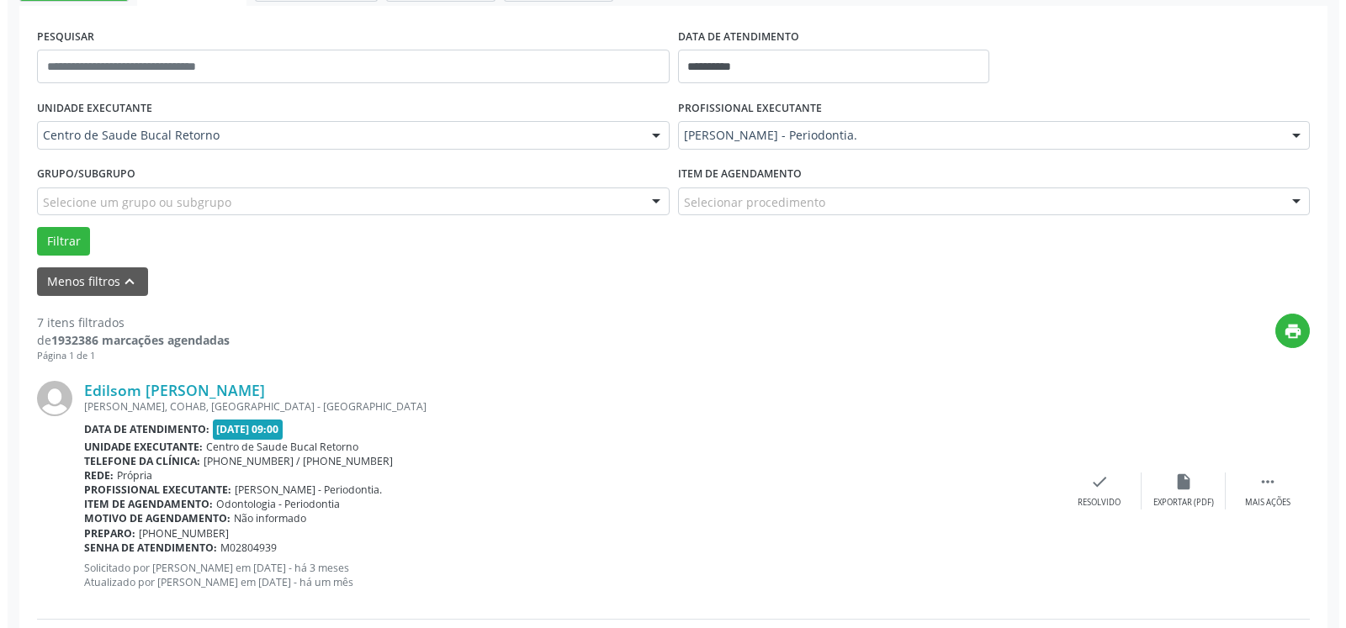
scroll to position [539, 0]
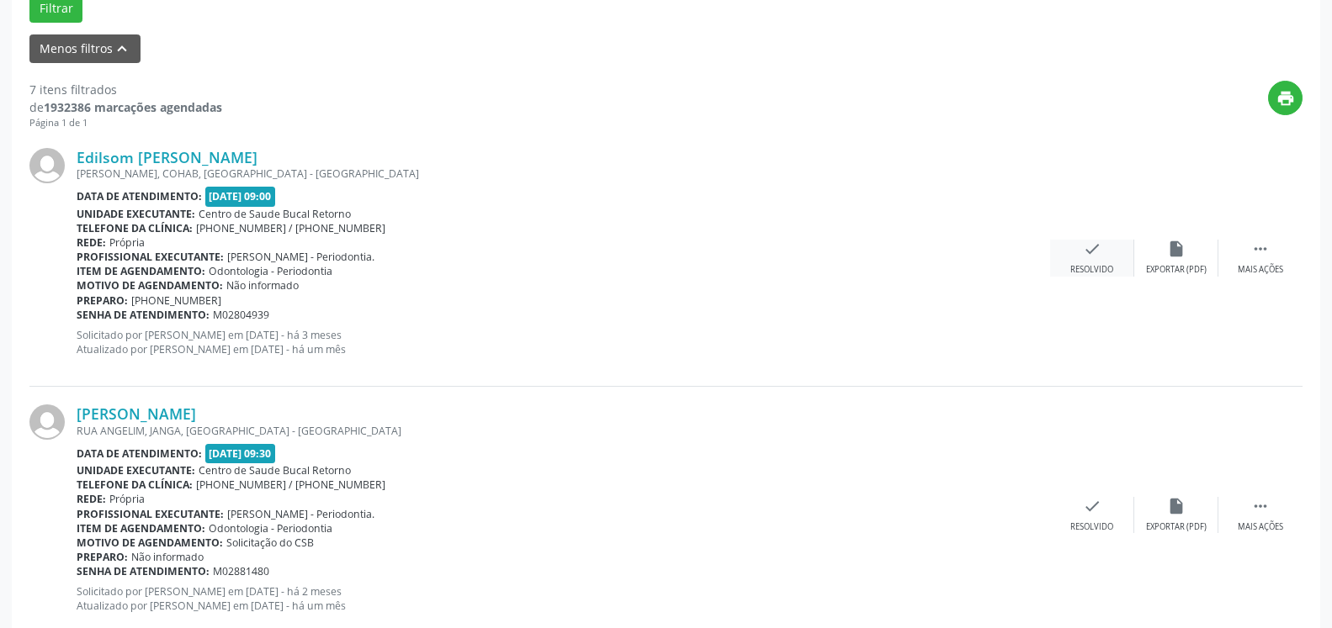
click at [1091, 248] on icon "check" at bounding box center [1092, 249] width 19 height 19
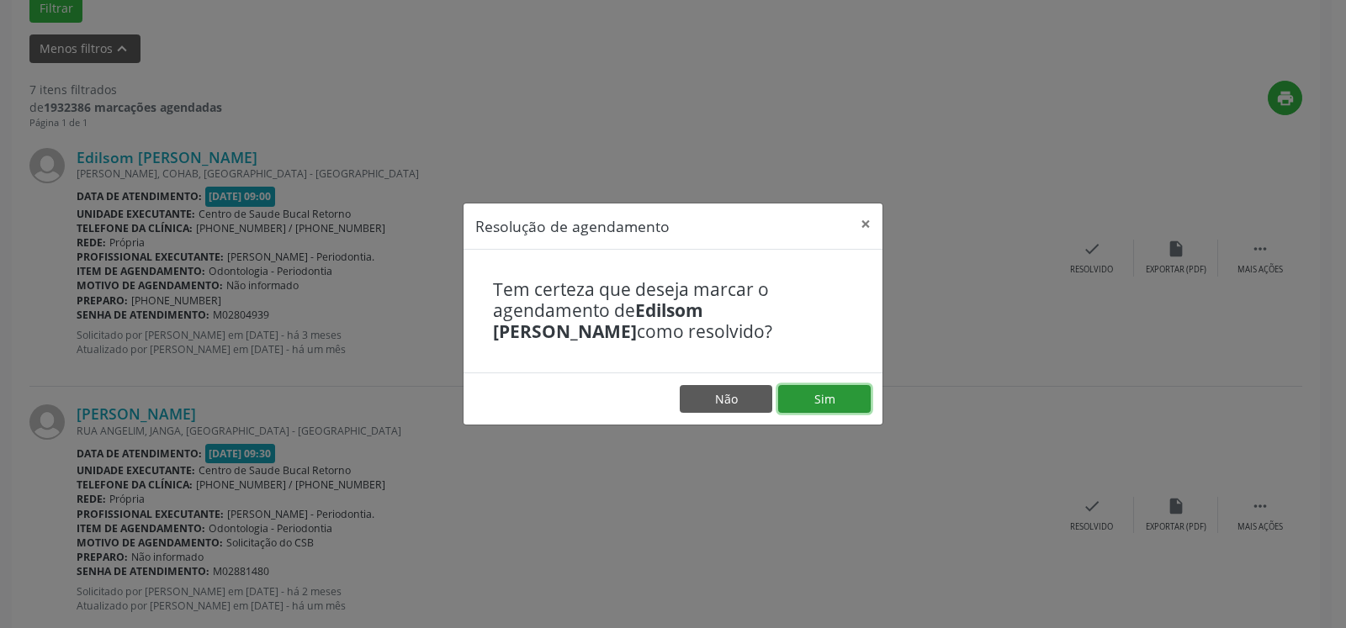
click at [832, 399] on button "Sim" at bounding box center [824, 399] width 93 height 29
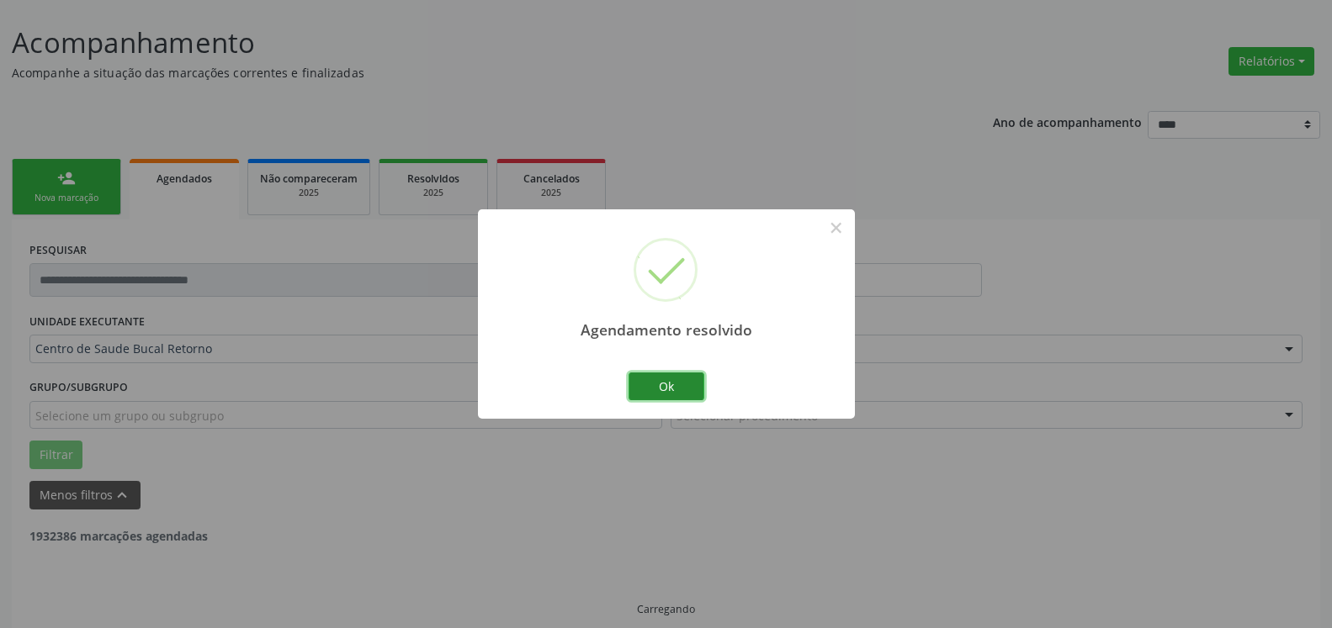
click at [645, 380] on button "Ok" at bounding box center [666, 387] width 76 height 29
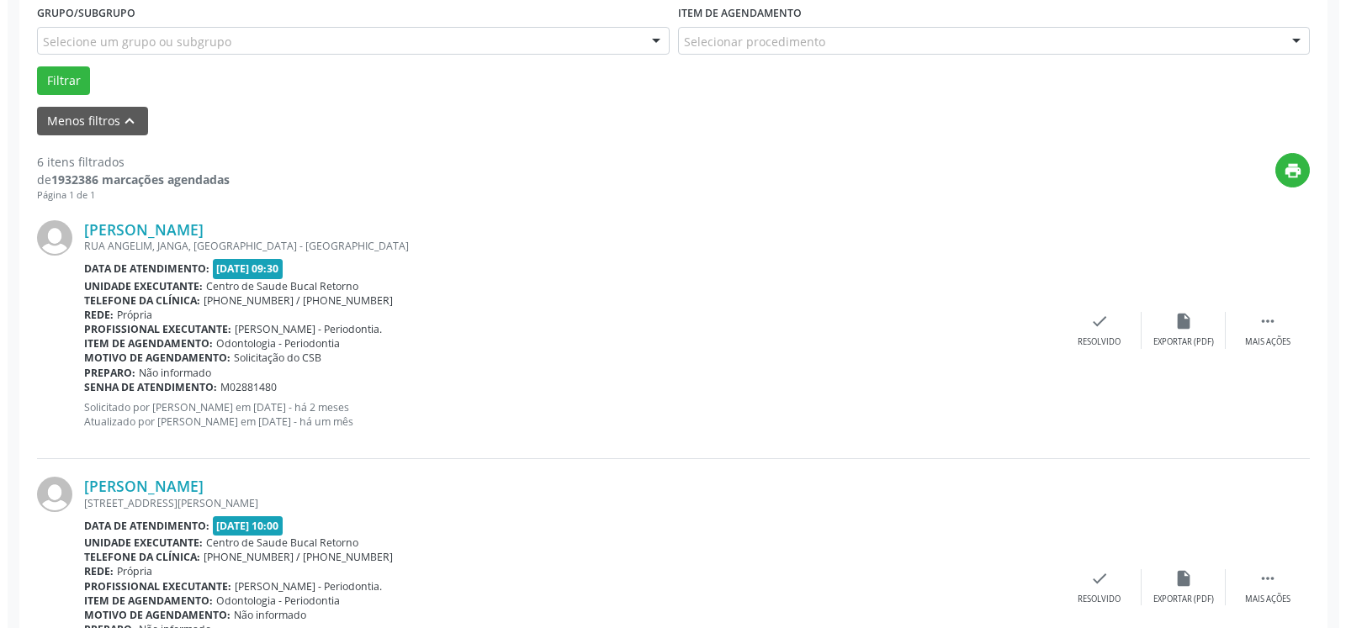
scroll to position [693, 0]
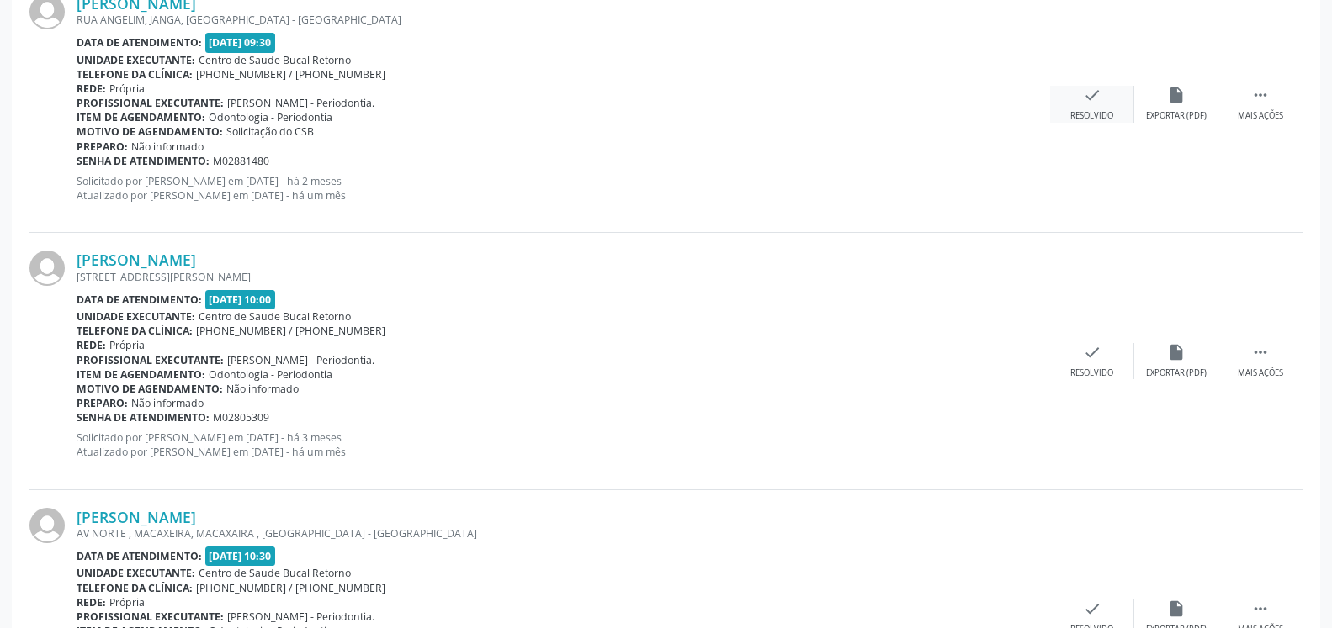
click at [1083, 104] on icon "check" at bounding box center [1092, 95] width 19 height 19
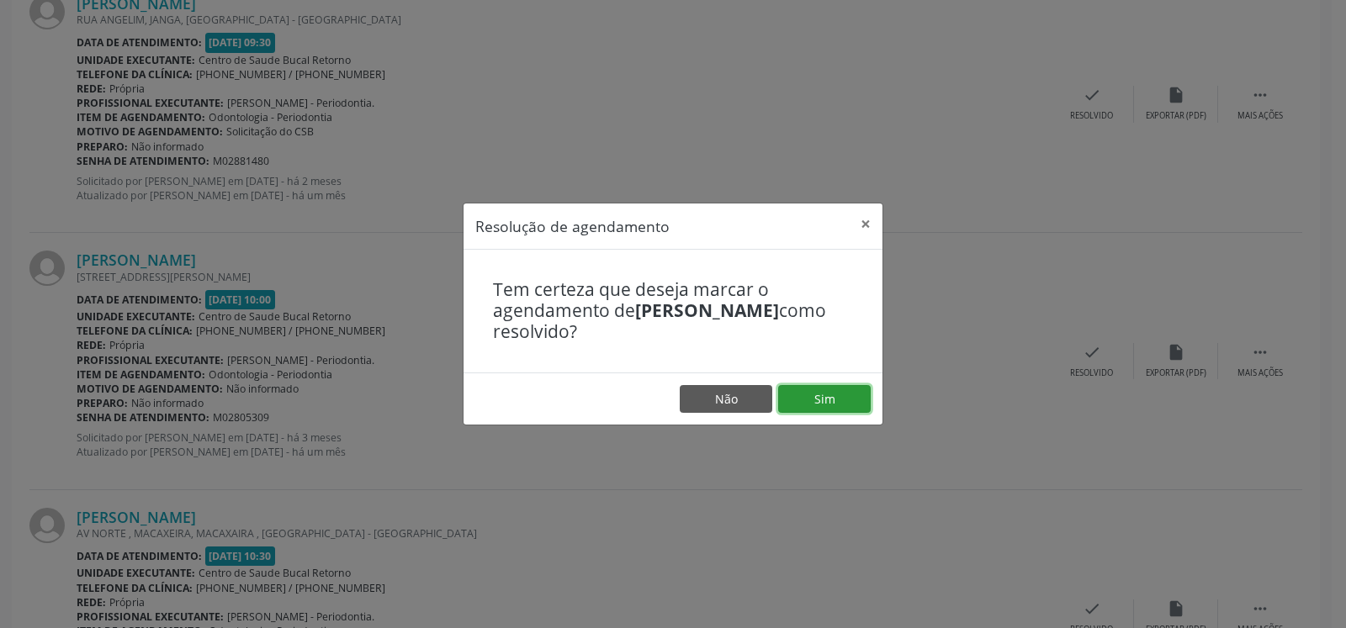
click at [851, 400] on button "Sim" at bounding box center [824, 399] width 93 height 29
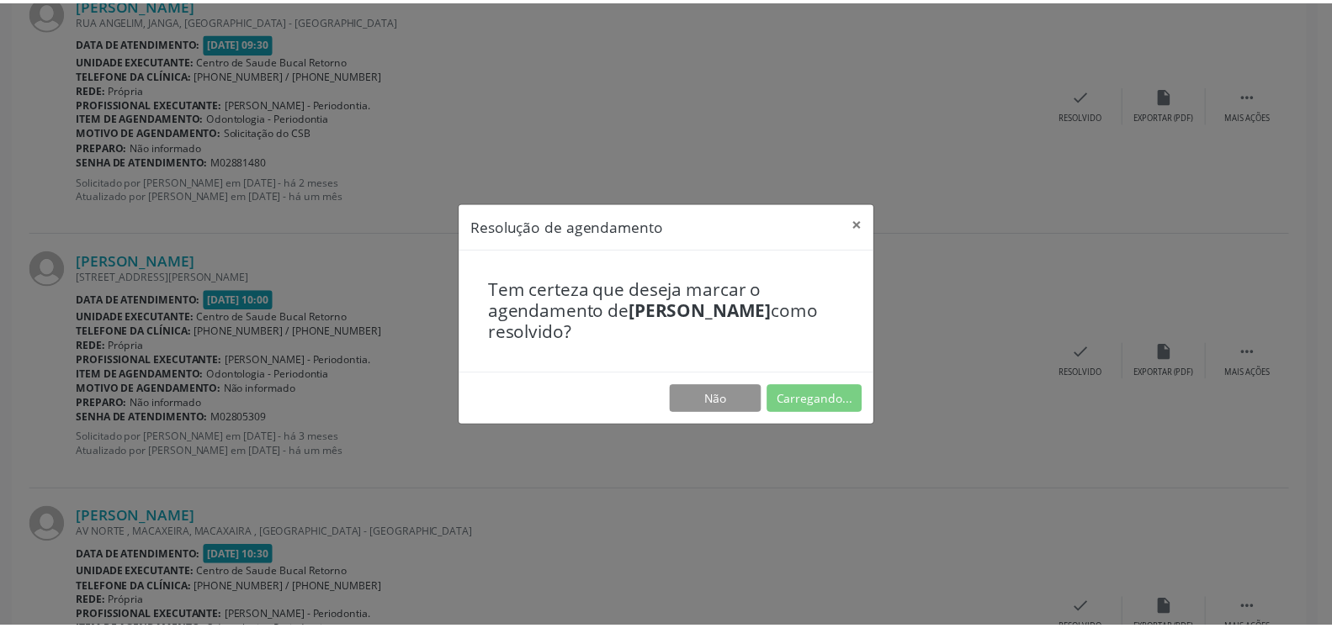
scroll to position [93, 0]
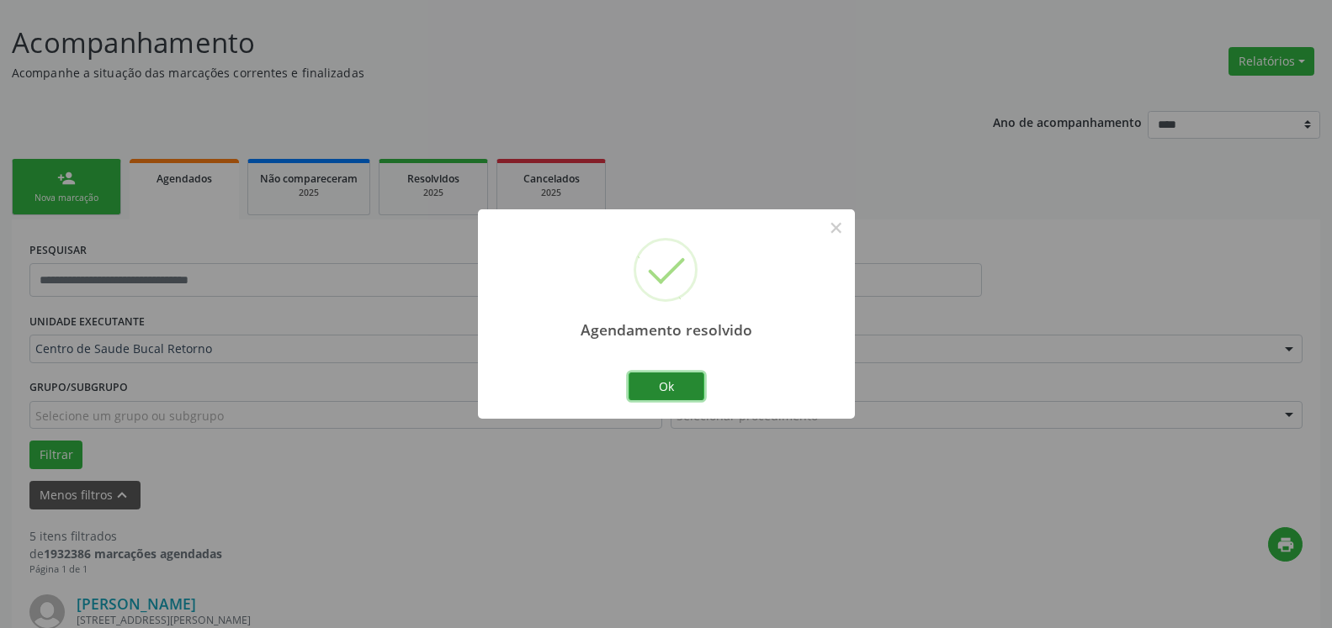
click at [691, 390] on button "Ok" at bounding box center [666, 387] width 76 height 29
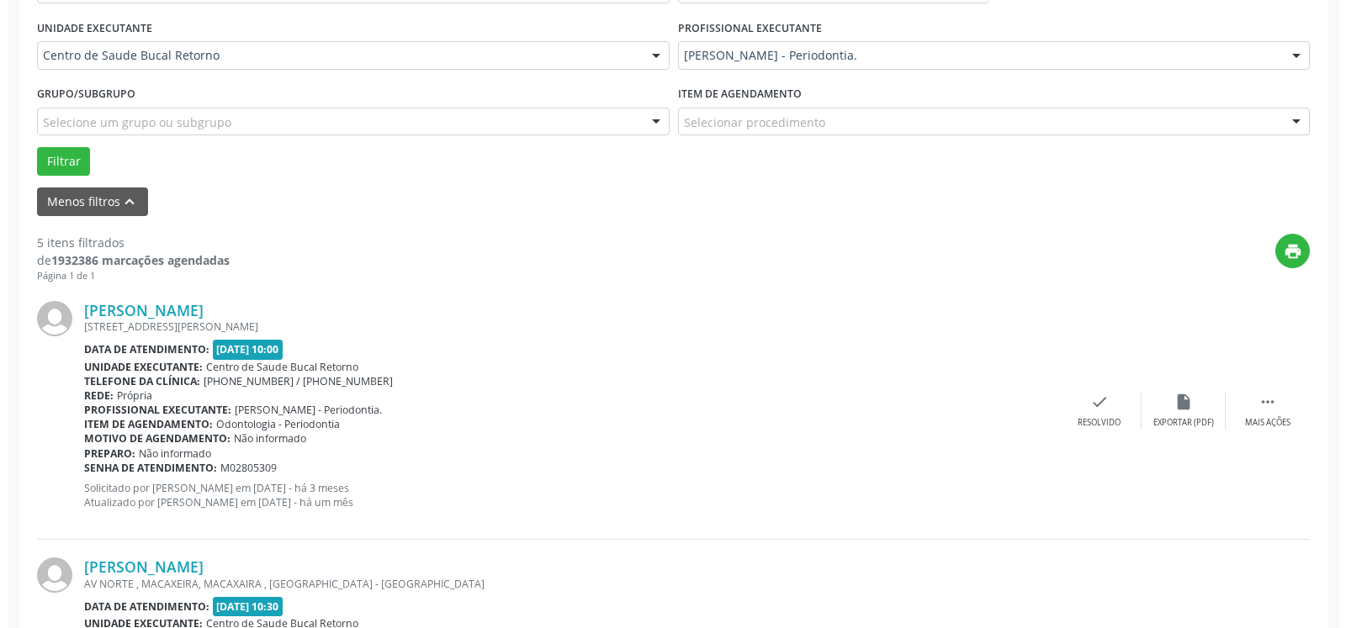
scroll to position [522, 0]
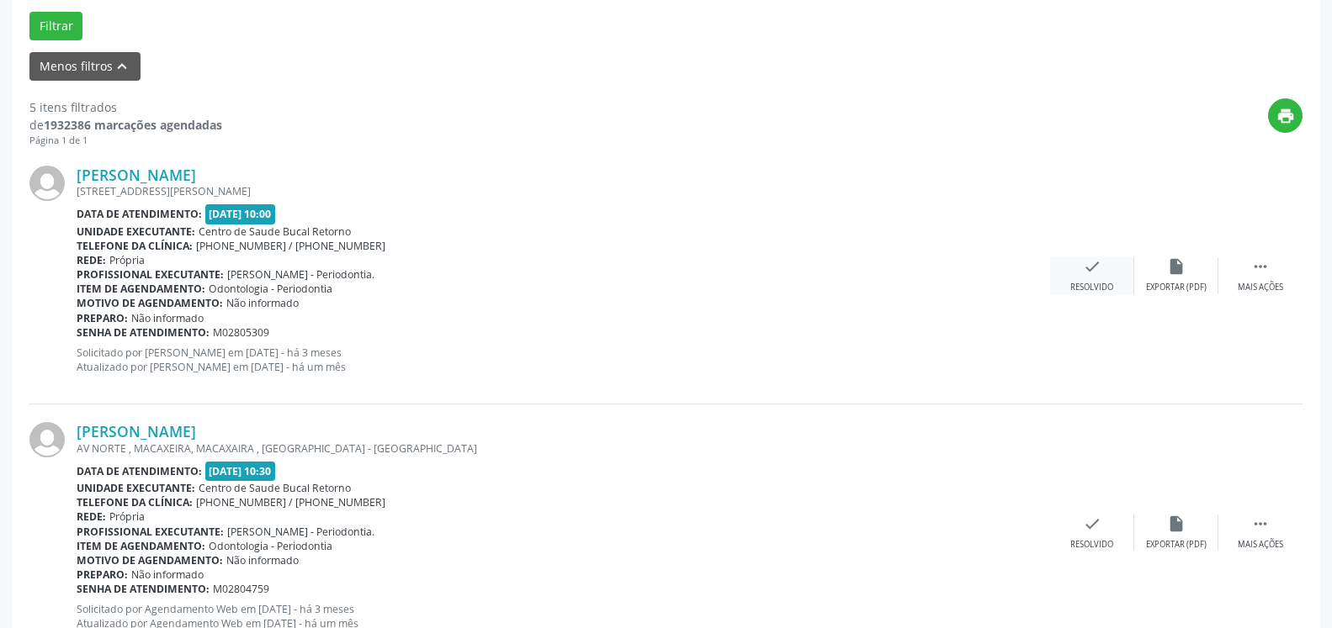
click at [1094, 273] on icon "check" at bounding box center [1092, 266] width 19 height 19
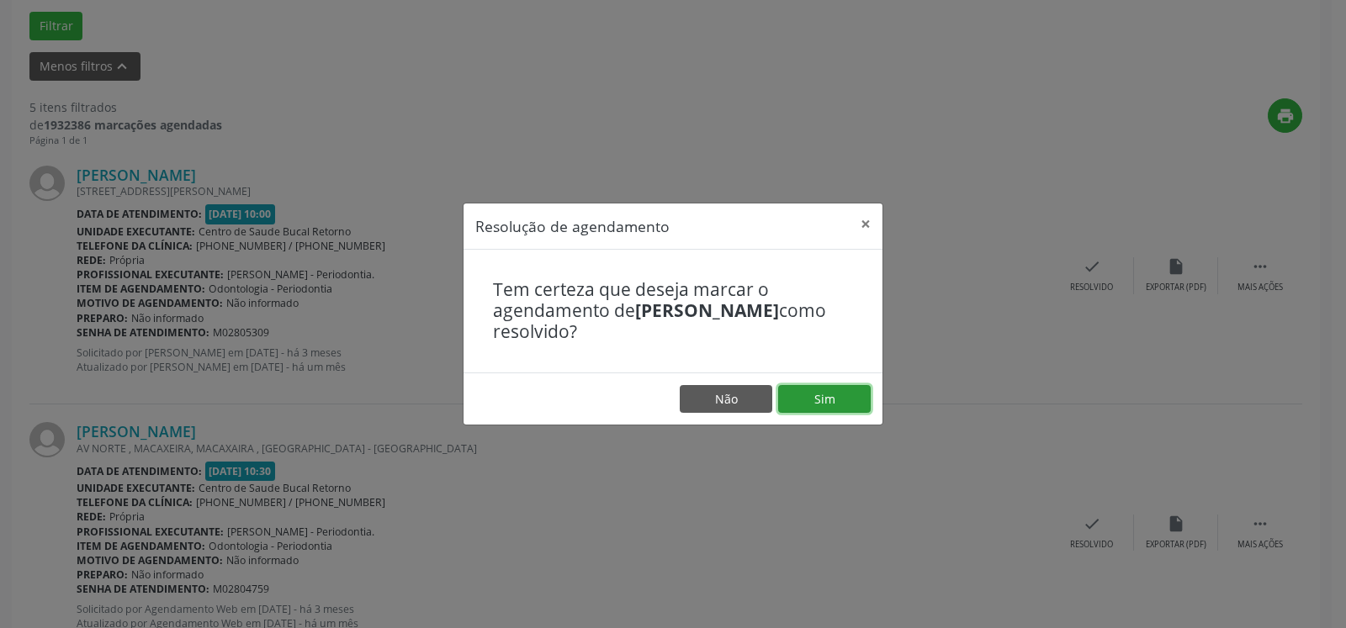
click at [834, 404] on button "Sim" at bounding box center [824, 399] width 93 height 29
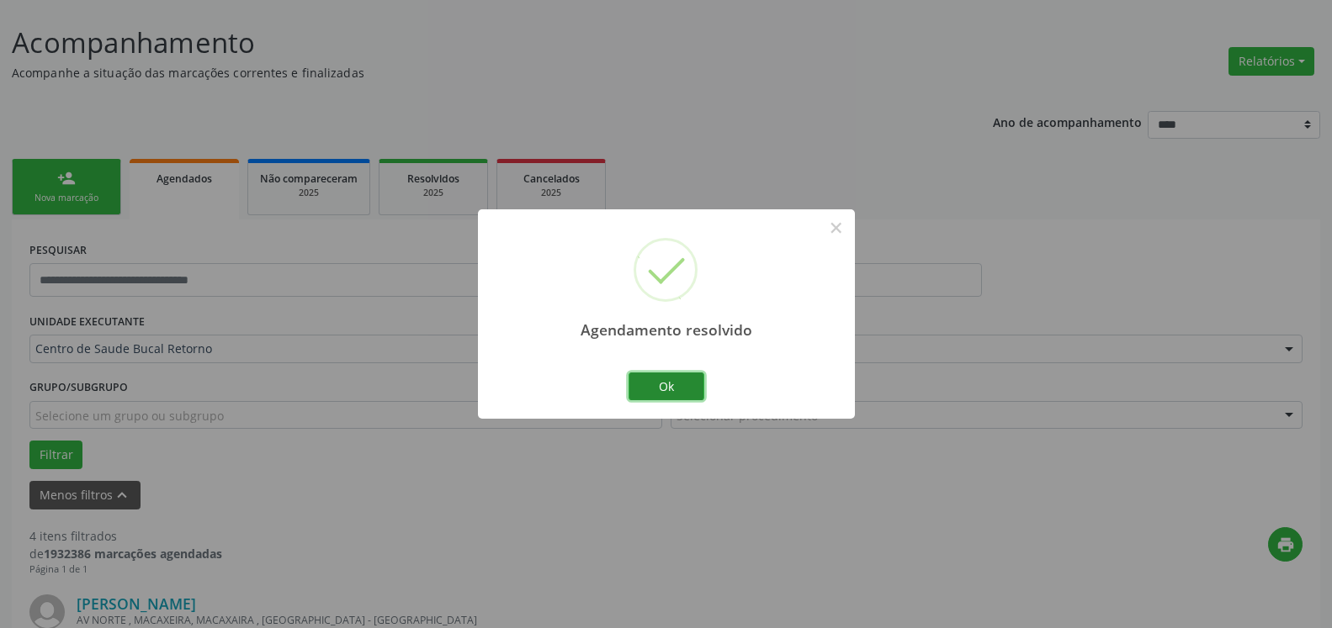
click at [672, 389] on button "Ok" at bounding box center [666, 387] width 76 height 29
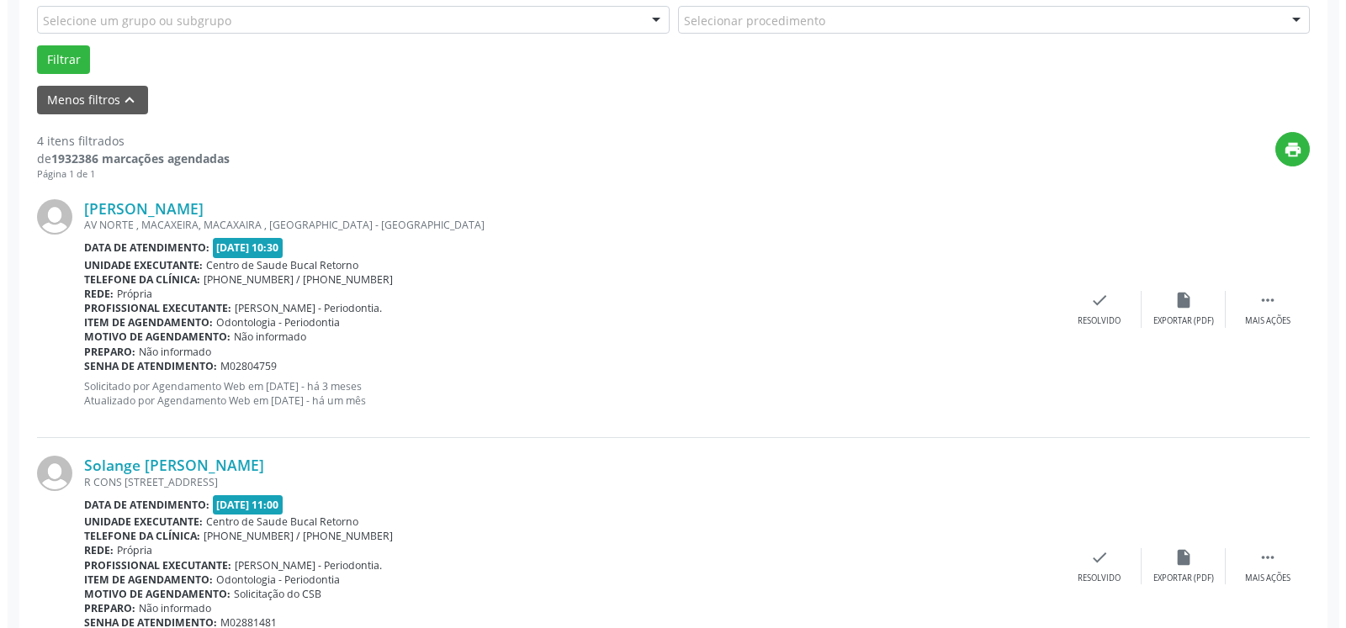
scroll to position [607, 0]
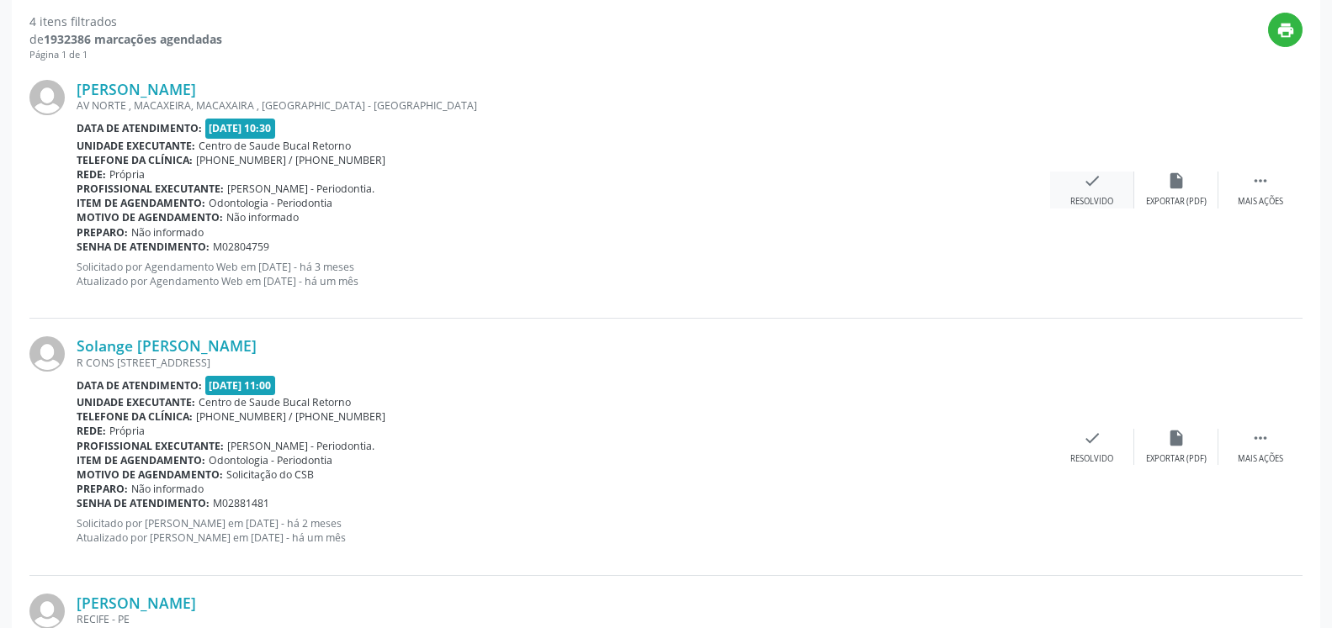
click at [1087, 190] on icon "check" at bounding box center [1092, 181] width 19 height 19
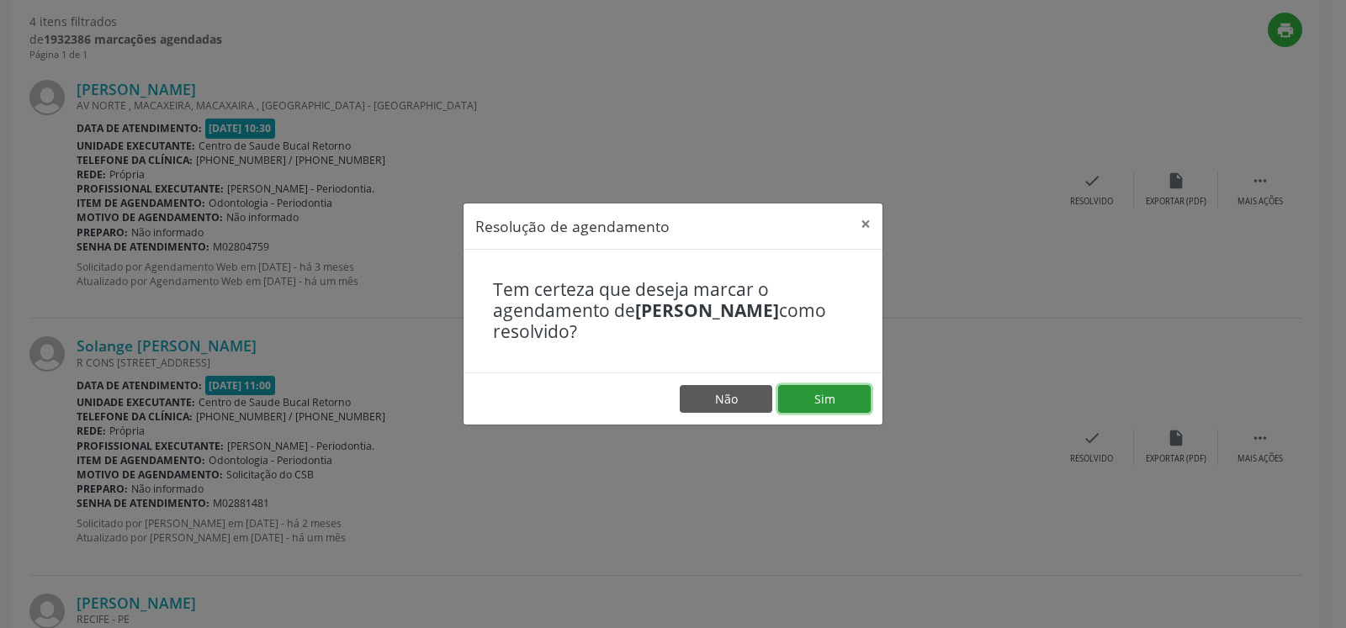
click at [803, 388] on button "Sim" at bounding box center [824, 399] width 93 height 29
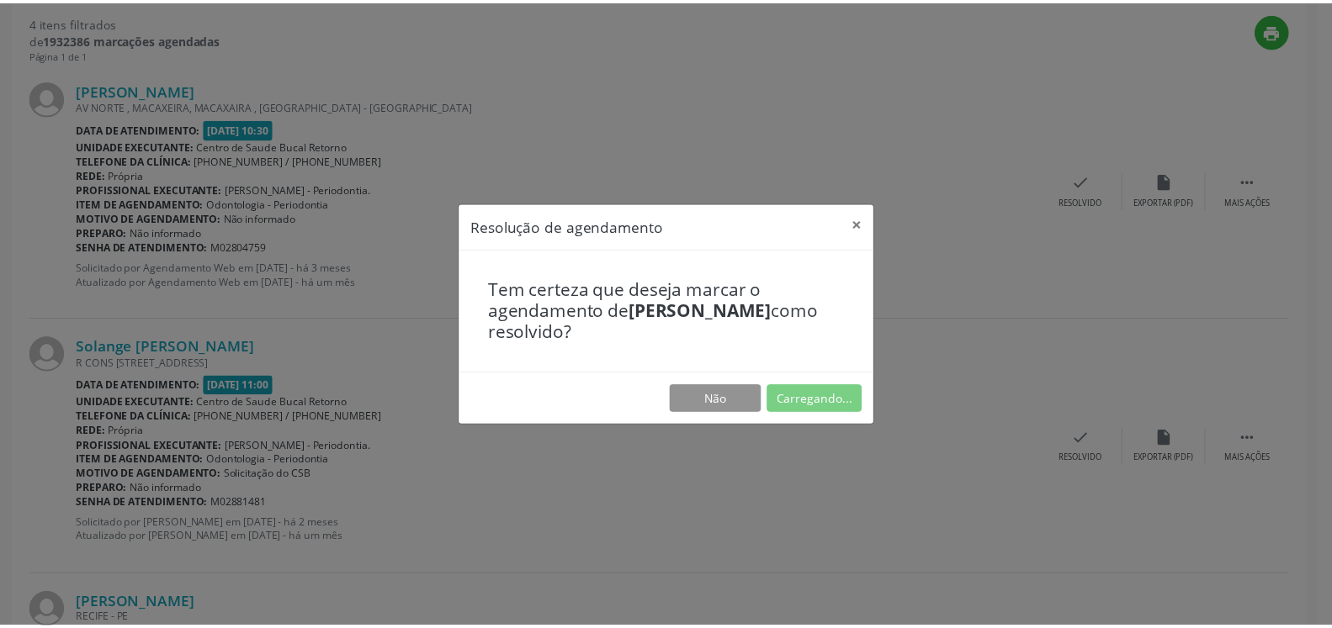
scroll to position [93, 0]
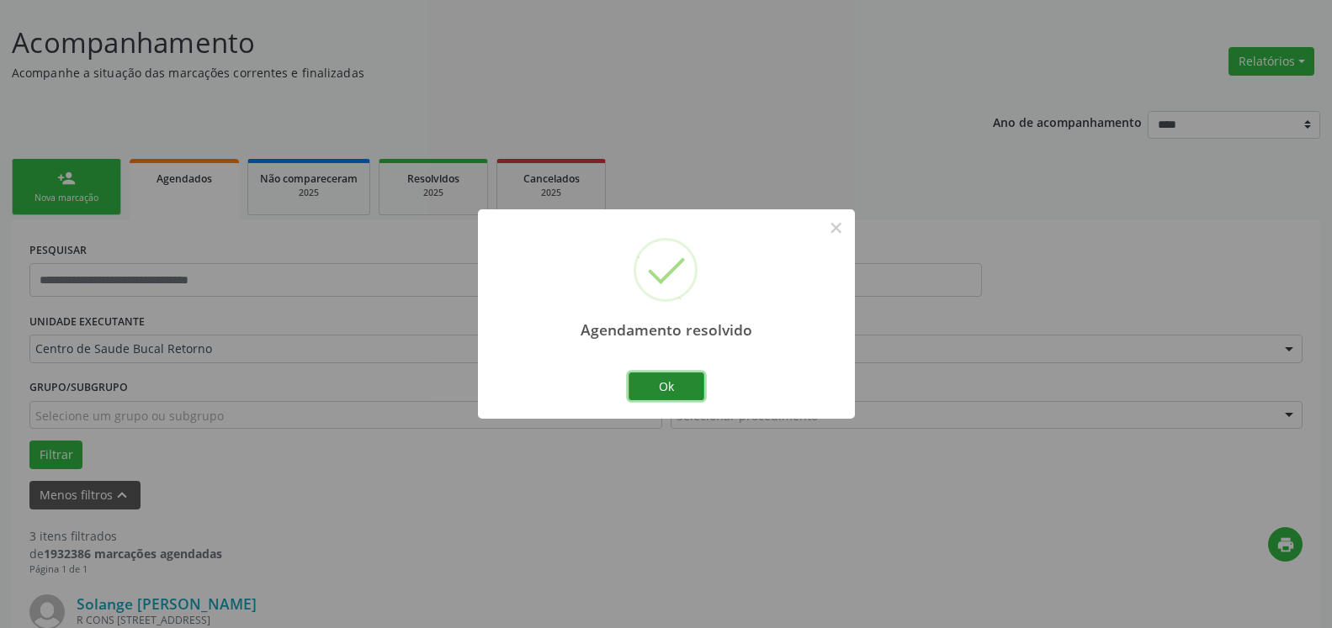
click at [693, 383] on button "Ok" at bounding box center [666, 387] width 76 height 29
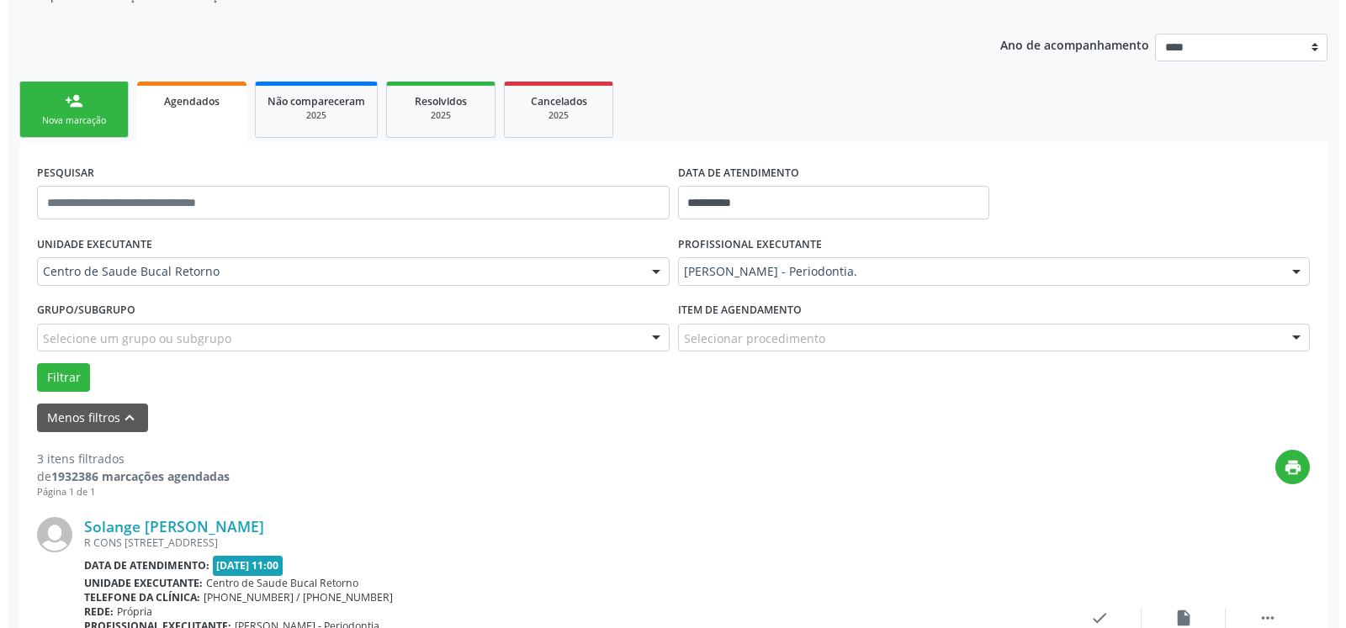
scroll to position [607, 0]
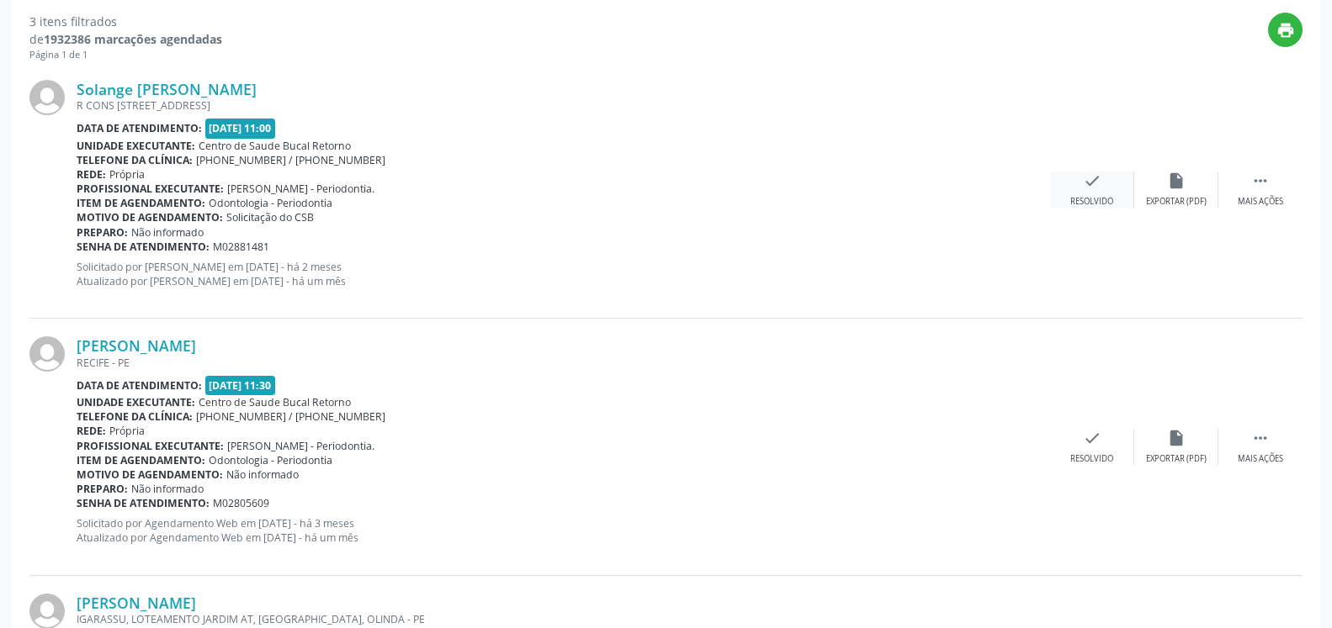
click at [1093, 173] on icon "check" at bounding box center [1092, 181] width 19 height 19
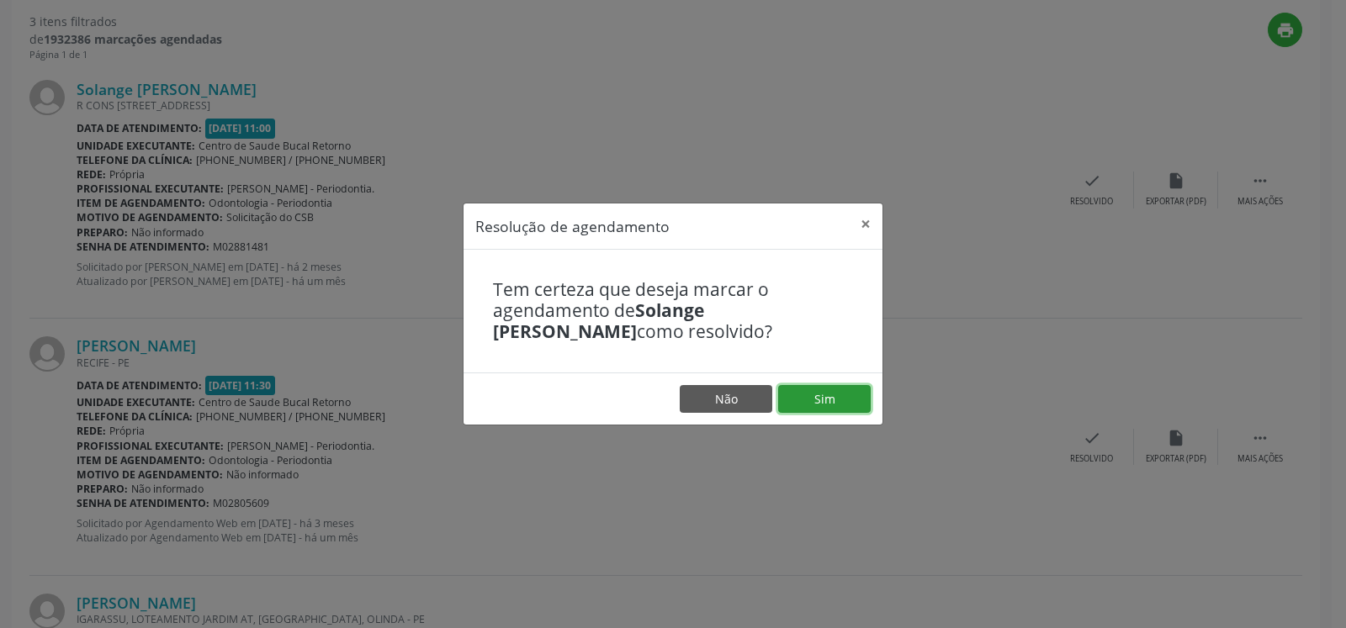
click at [845, 393] on button "Sim" at bounding box center [824, 399] width 93 height 29
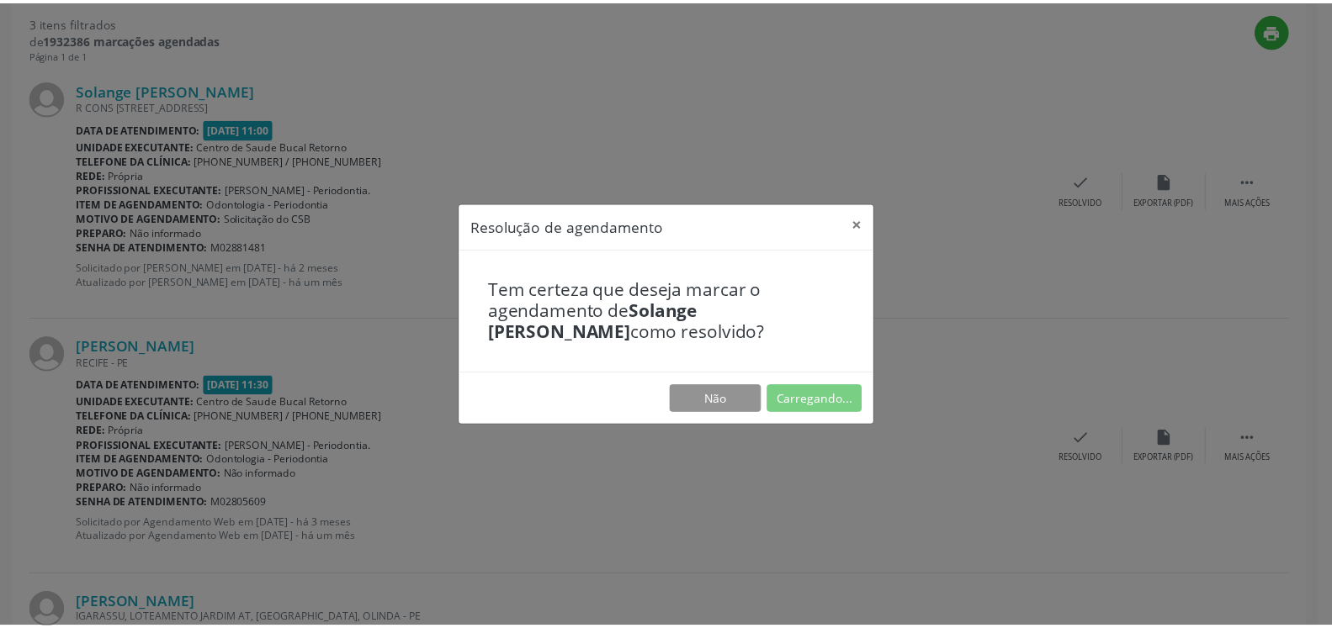
scroll to position [93, 0]
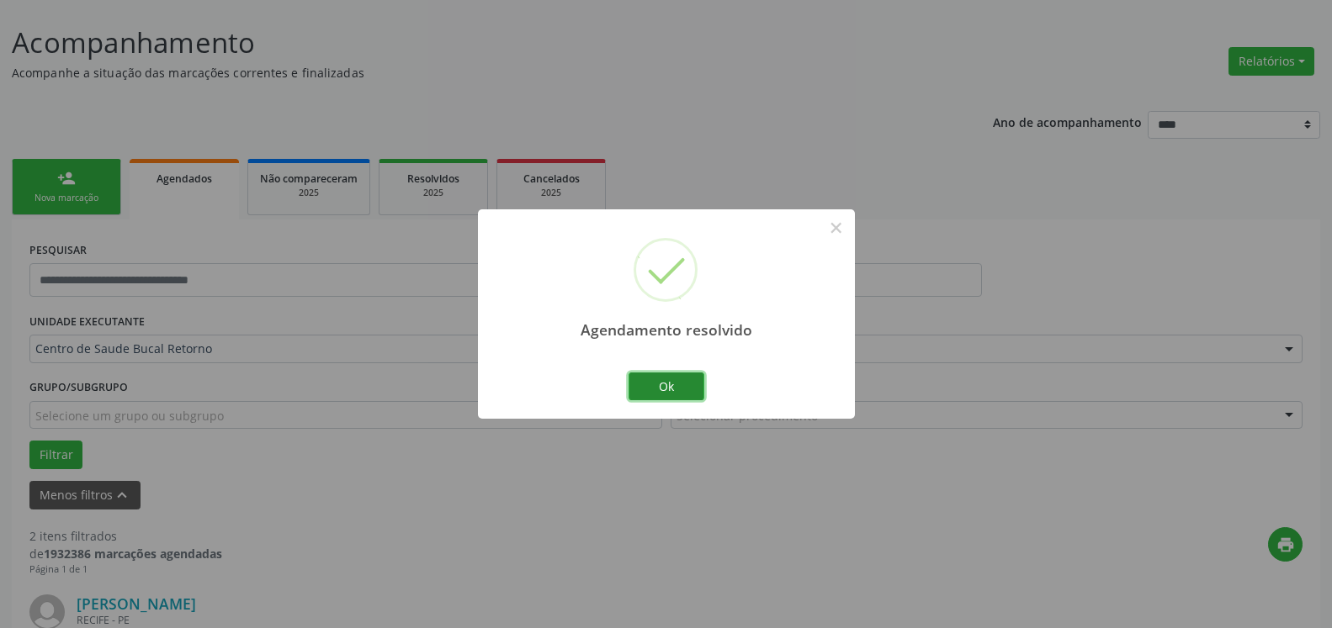
click at [650, 389] on button "Ok" at bounding box center [666, 387] width 76 height 29
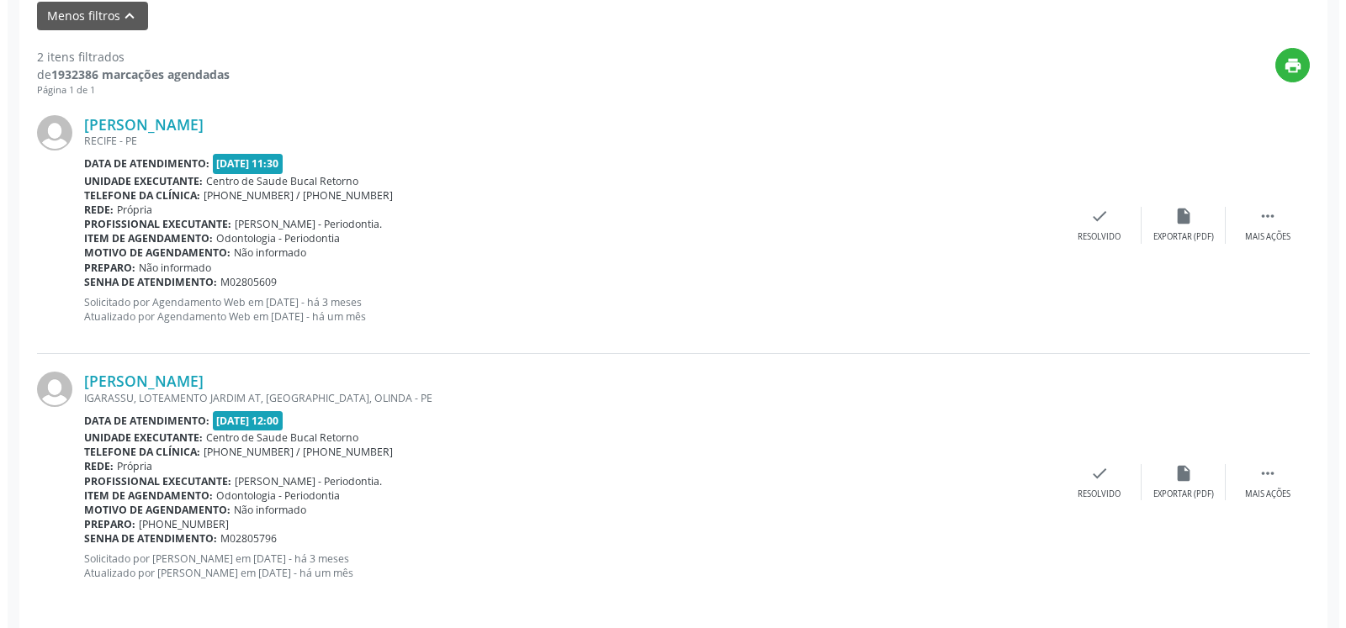
scroll to position [584, 0]
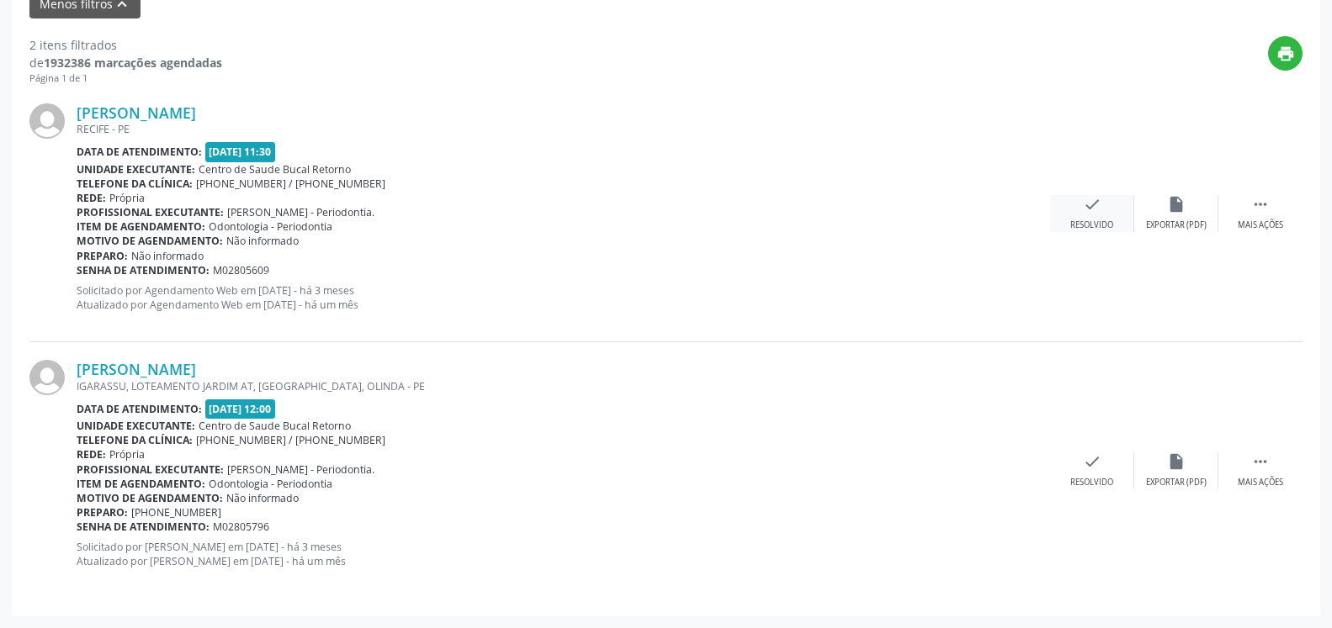
click at [1100, 212] on icon "check" at bounding box center [1092, 204] width 19 height 19
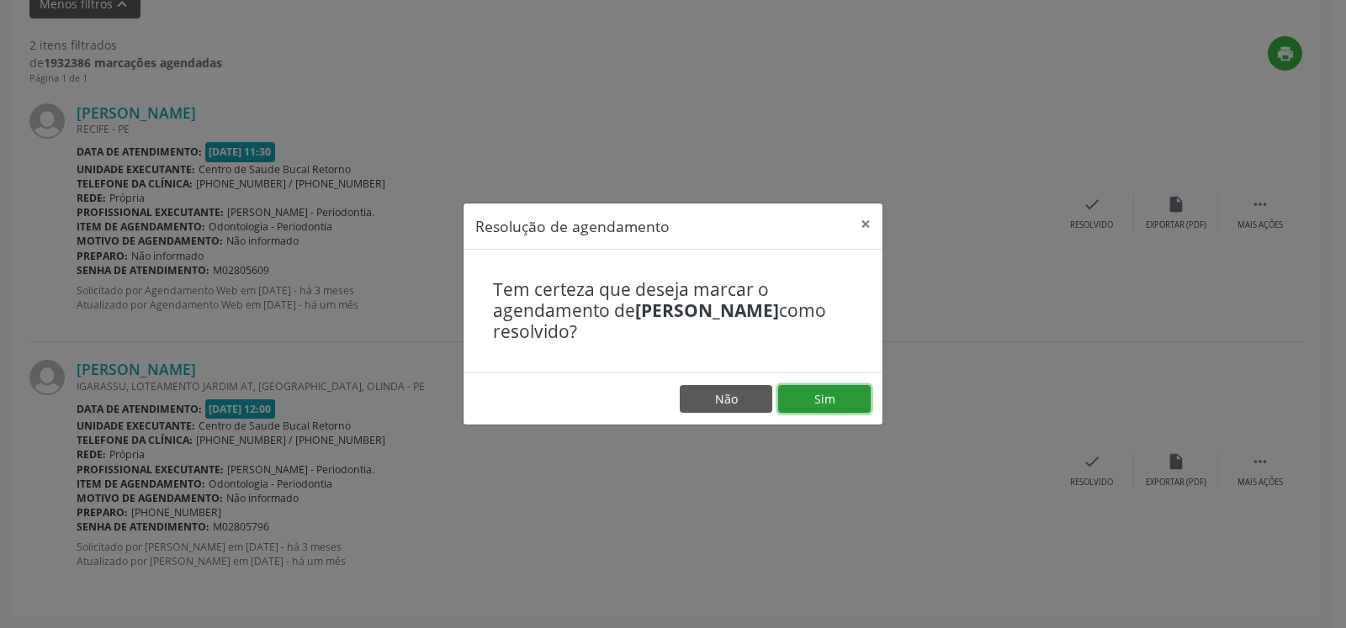
click at [836, 392] on button "Sim" at bounding box center [824, 399] width 93 height 29
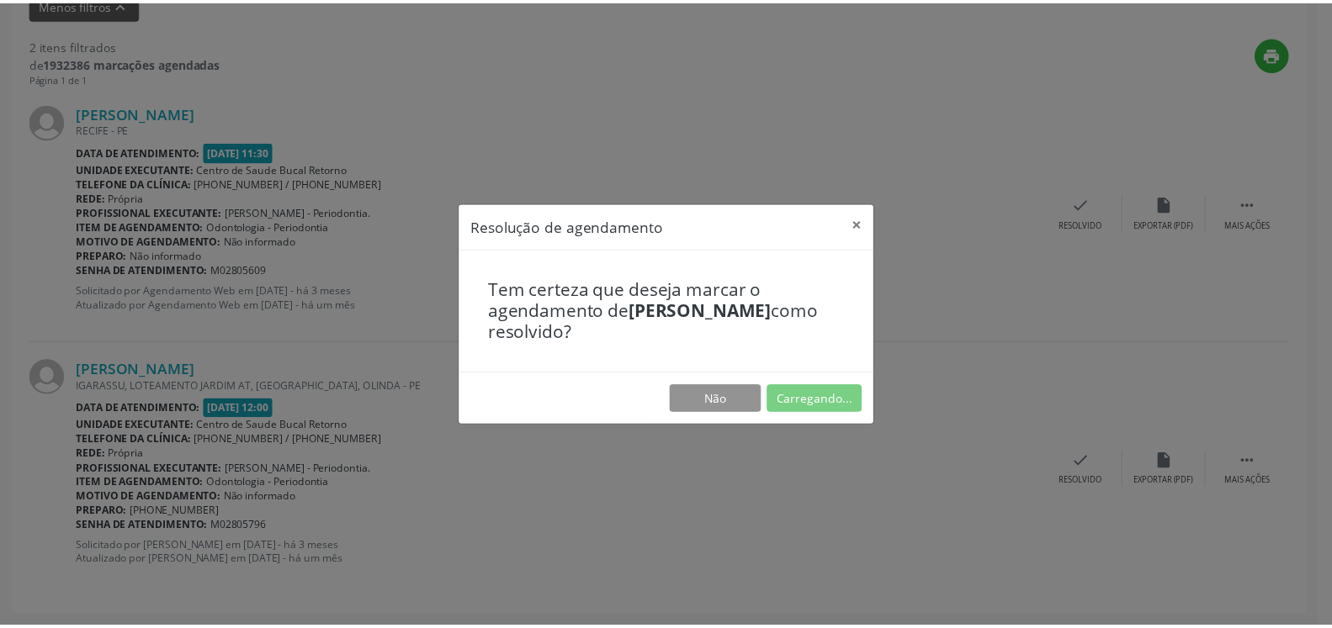
scroll to position [93, 0]
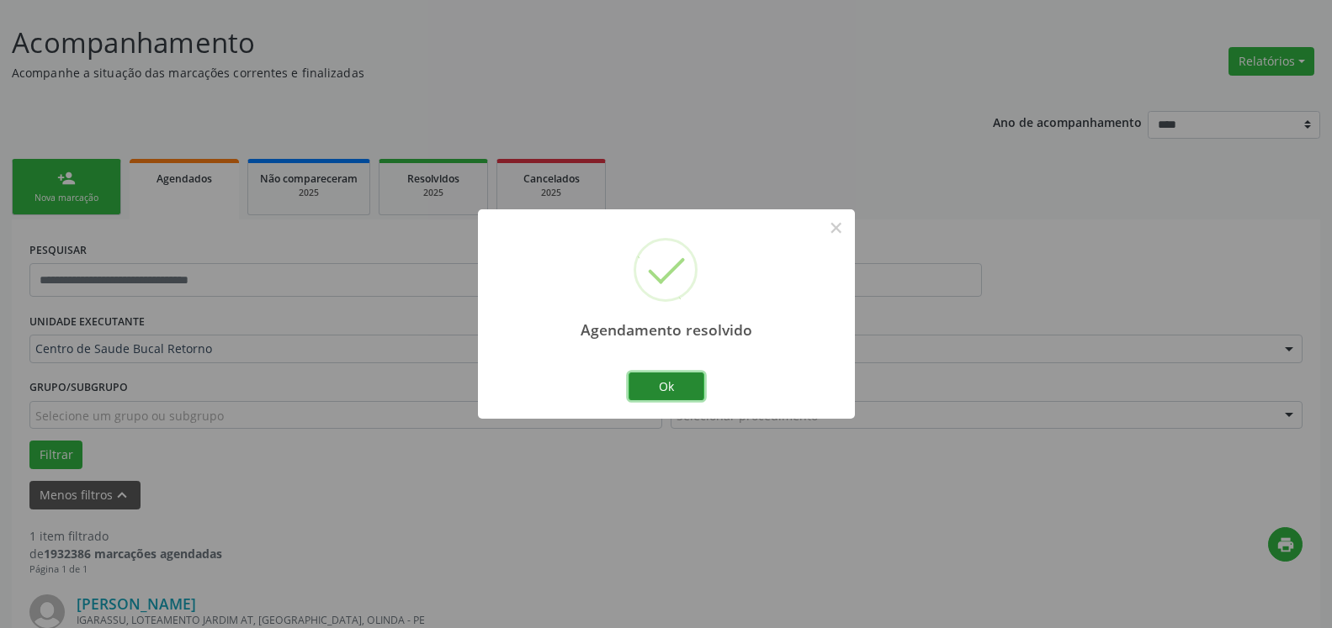
click at [691, 379] on button "Ok" at bounding box center [666, 387] width 76 height 29
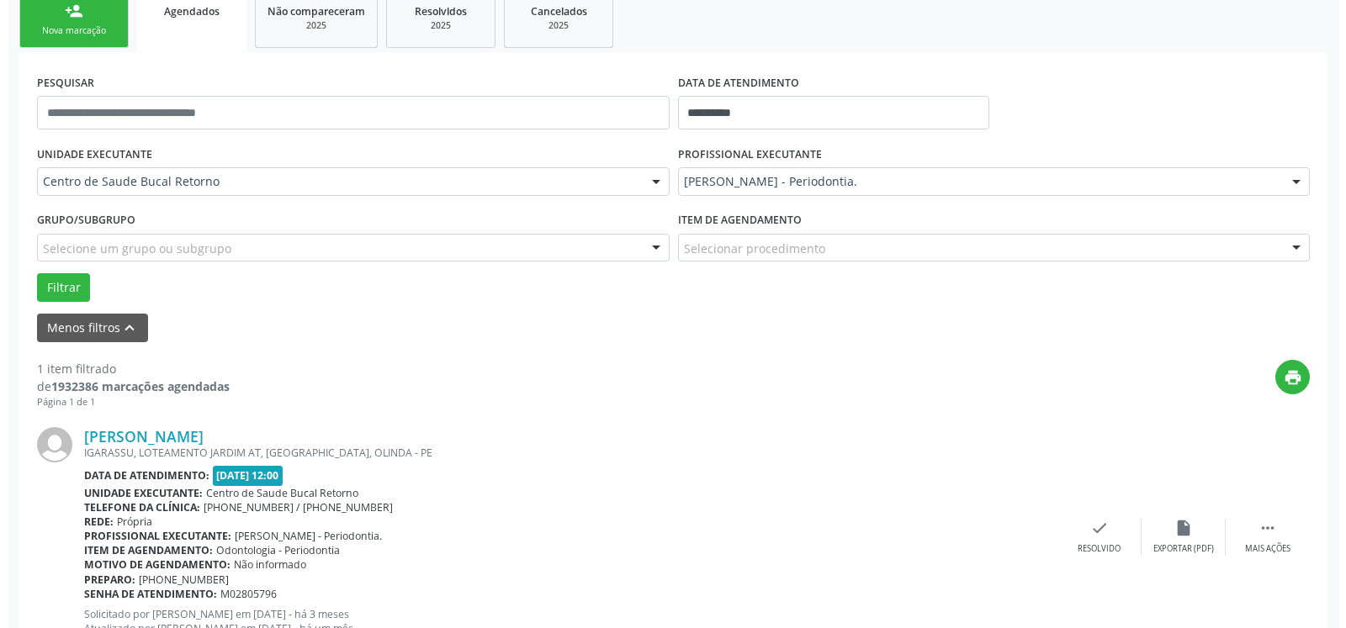
scroll to position [326, 0]
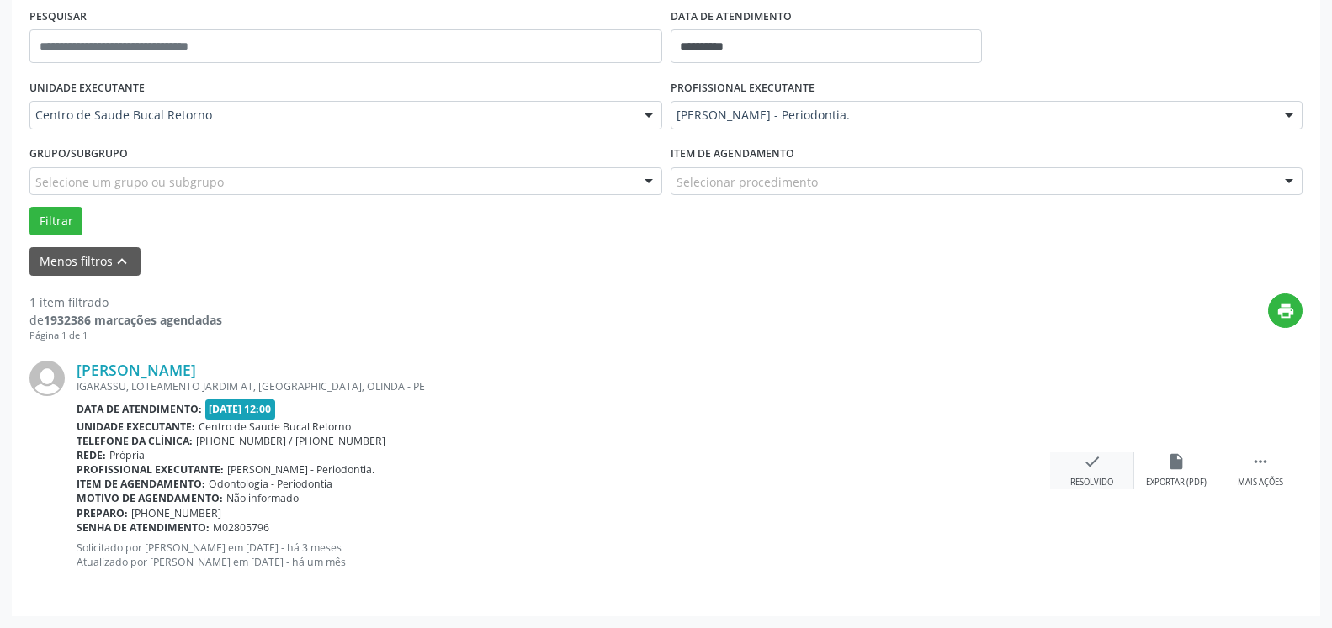
click at [1104, 485] on div "Resolvido" at bounding box center [1091, 483] width 43 height 12
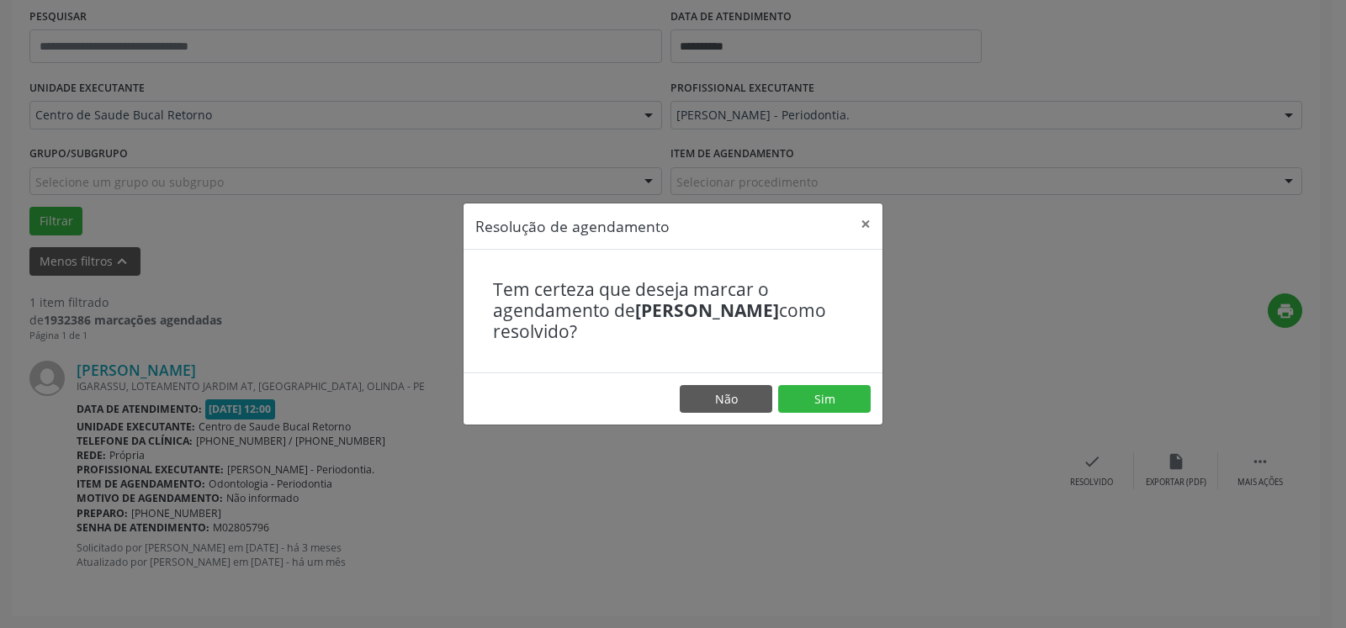
click at [838, 384] on footer "Não Sim" at bounding box center [673, 399] width 419 height 53
click at [822, 402] on button "Sim" at bounding box center [824, 399] width 93 height 29
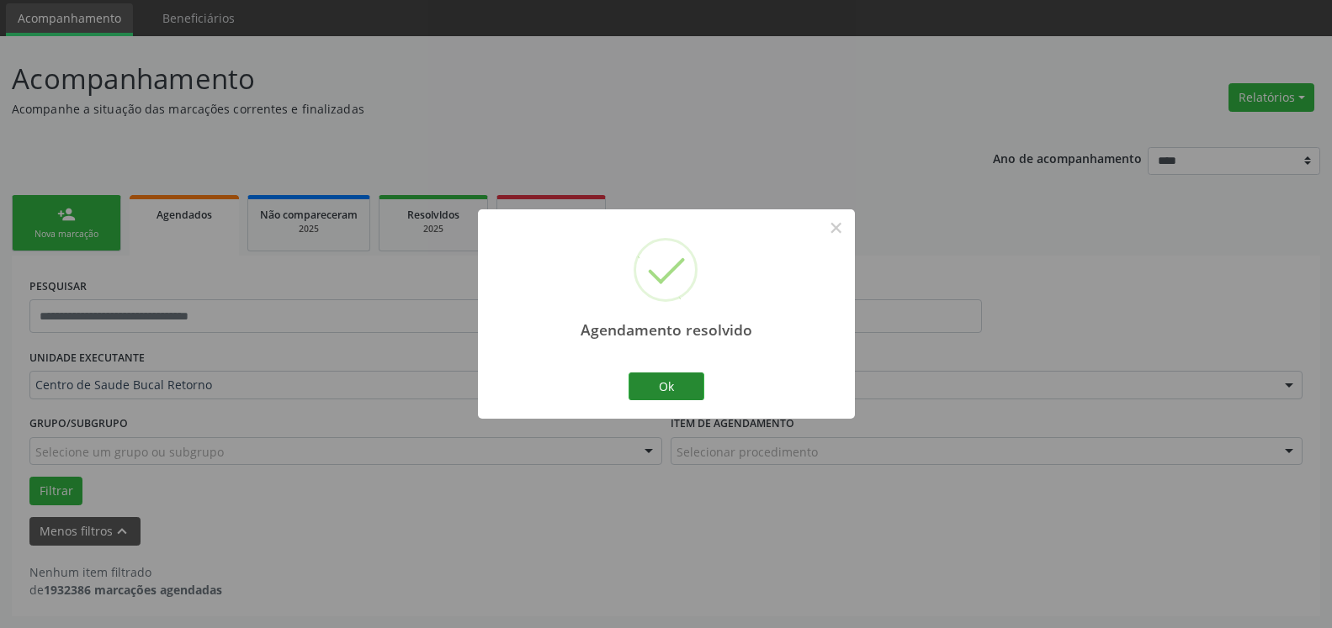
scroll to position [56, 0]
click at [652, 395] on button "Ok" at bounding box center [666, 387] width 76 height 29
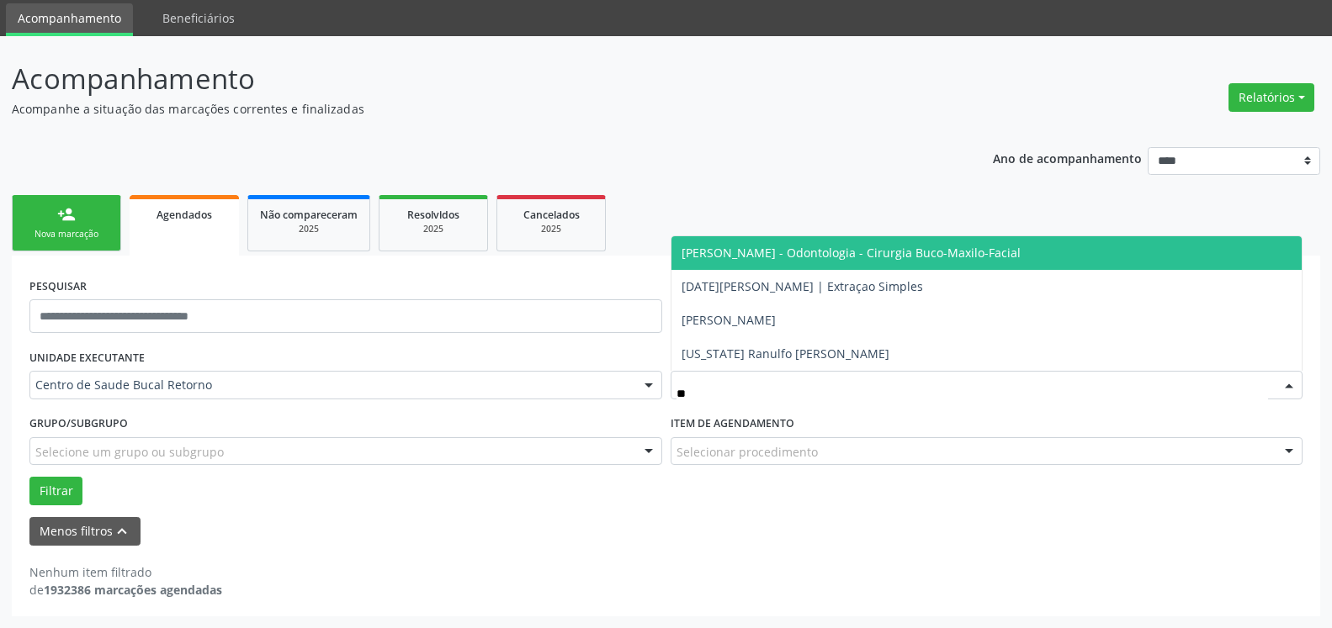
click at [824, 257] on span "[PERSON_NAME] - Odontologia - Cirurgia Buco-Maxilo-Facial" at bounding box center [850, 253] width 339 height 16
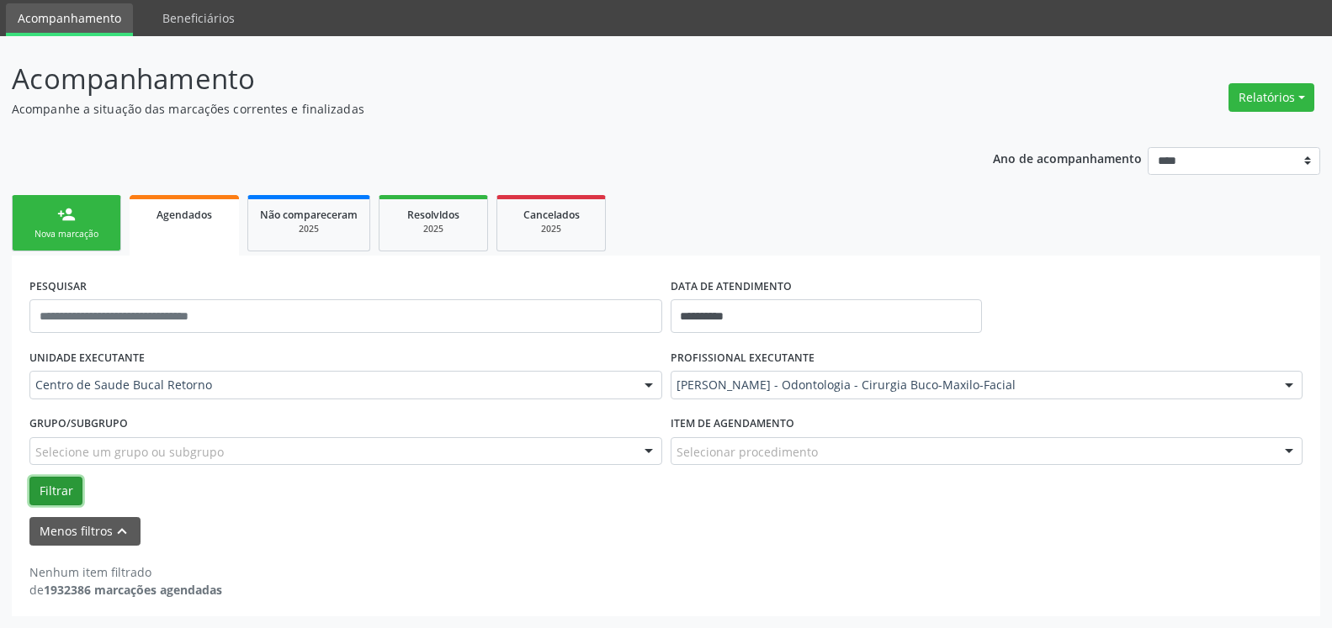
click at [60, 498] on button "Filtrar" at bounding box center [55, 491] width 53 height 29
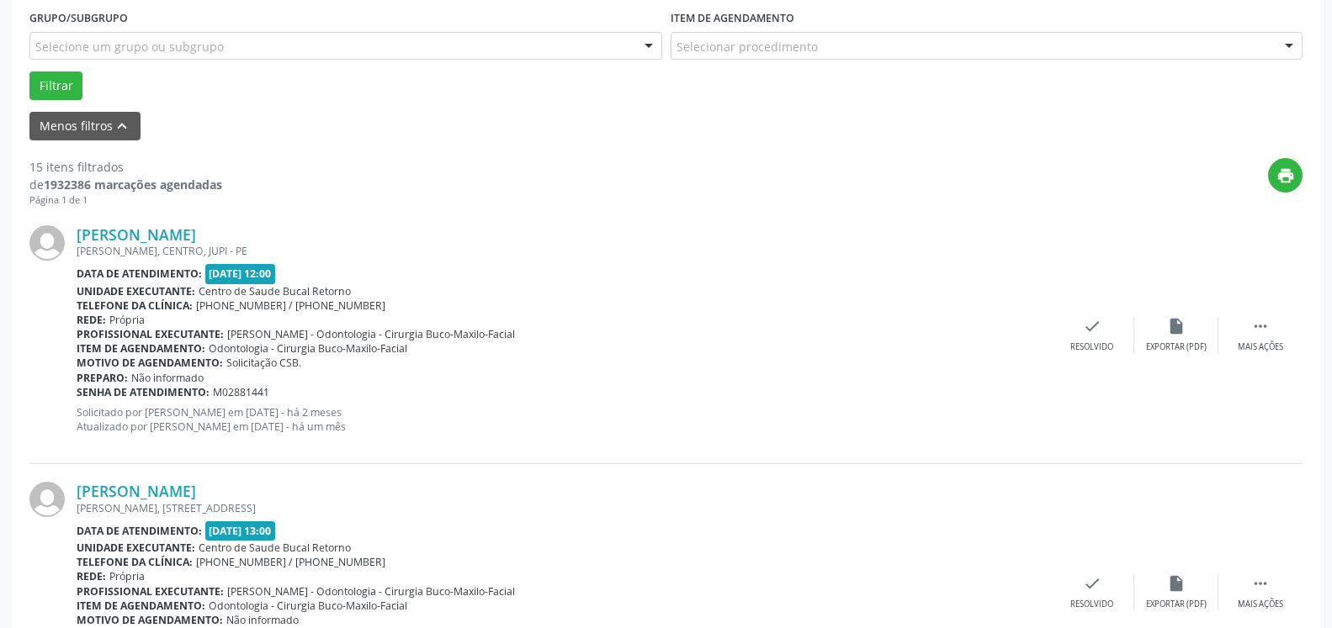
scroll to position [657, 0]
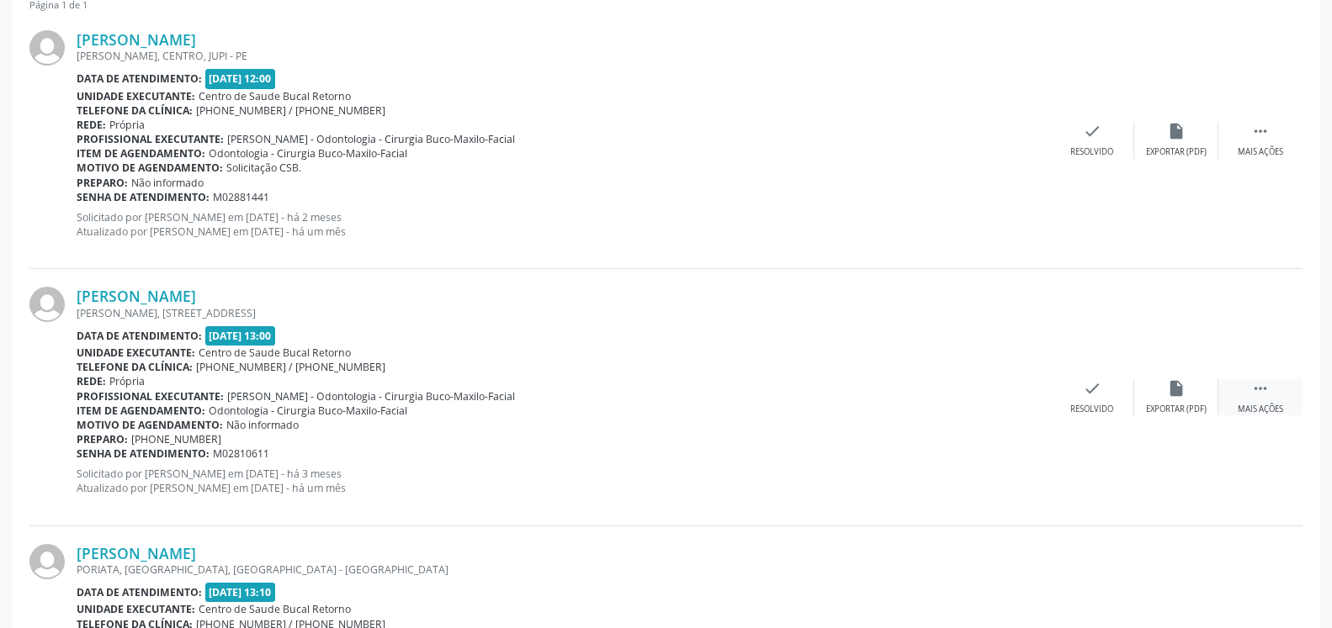
click at [1254, 387] on icon "" at bounding box center [1260, 388] width 19 height 19
click at [1189, 405] on div "Não compareceu" at bounding box center [1176, 410] width 72 height 12
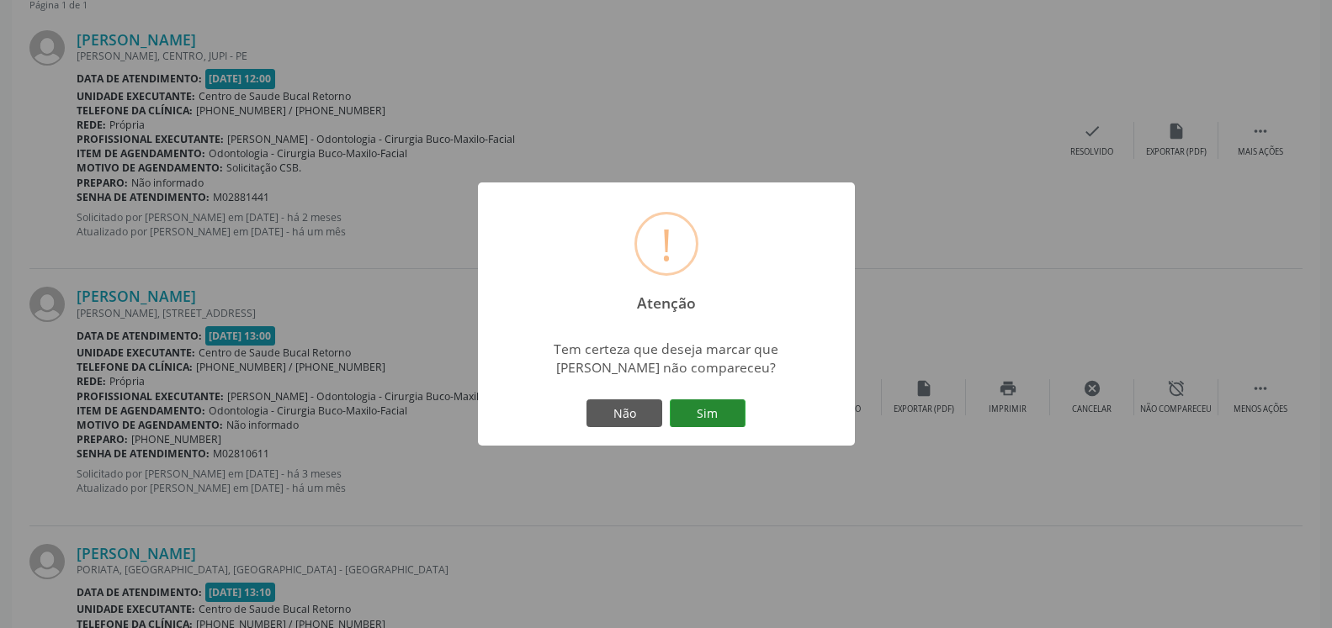
click at [702, 425] on button "Sim" at bounding box center [708, 414] width 76 height 29
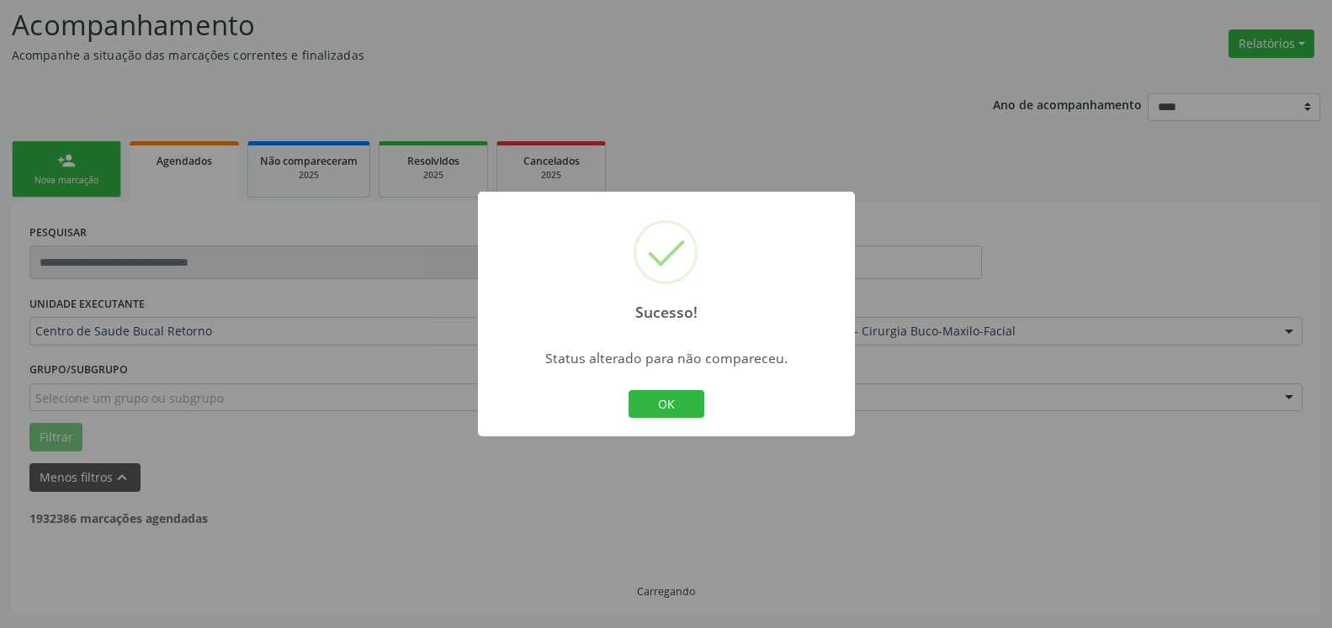
scroll to position [110, 0]
click at [673, 401] on button "OK" at bounding box center [666, 404] width 76 height 29
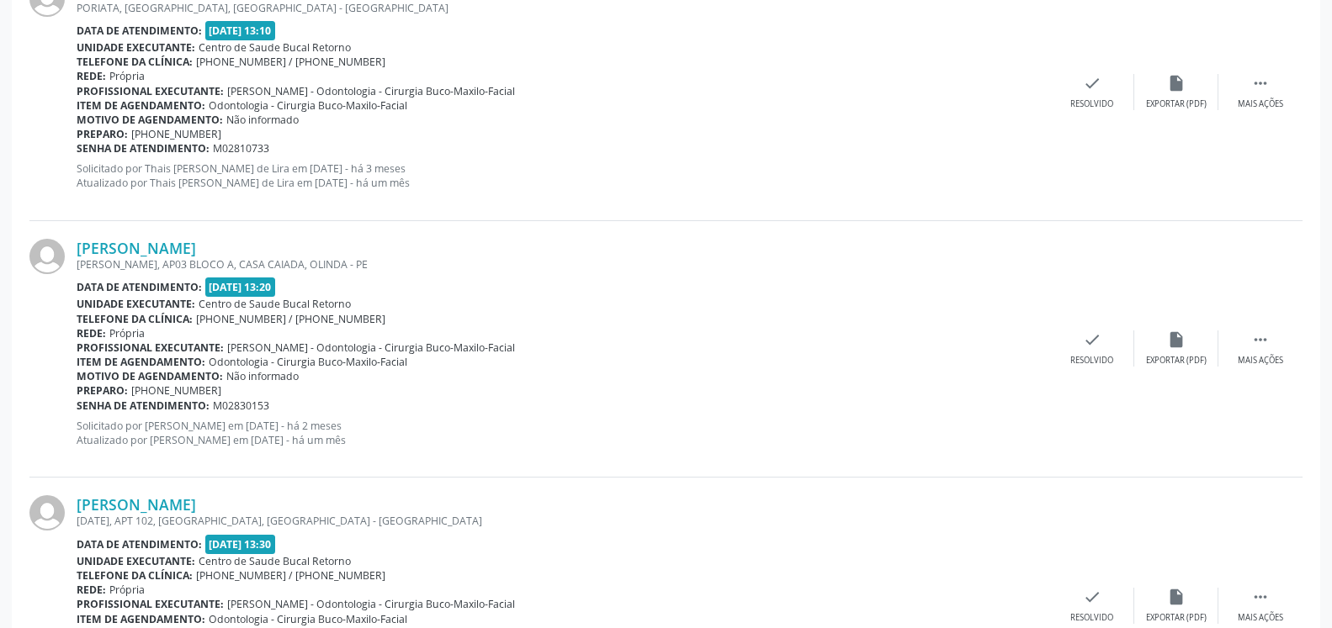
scroll to position [968, 0]
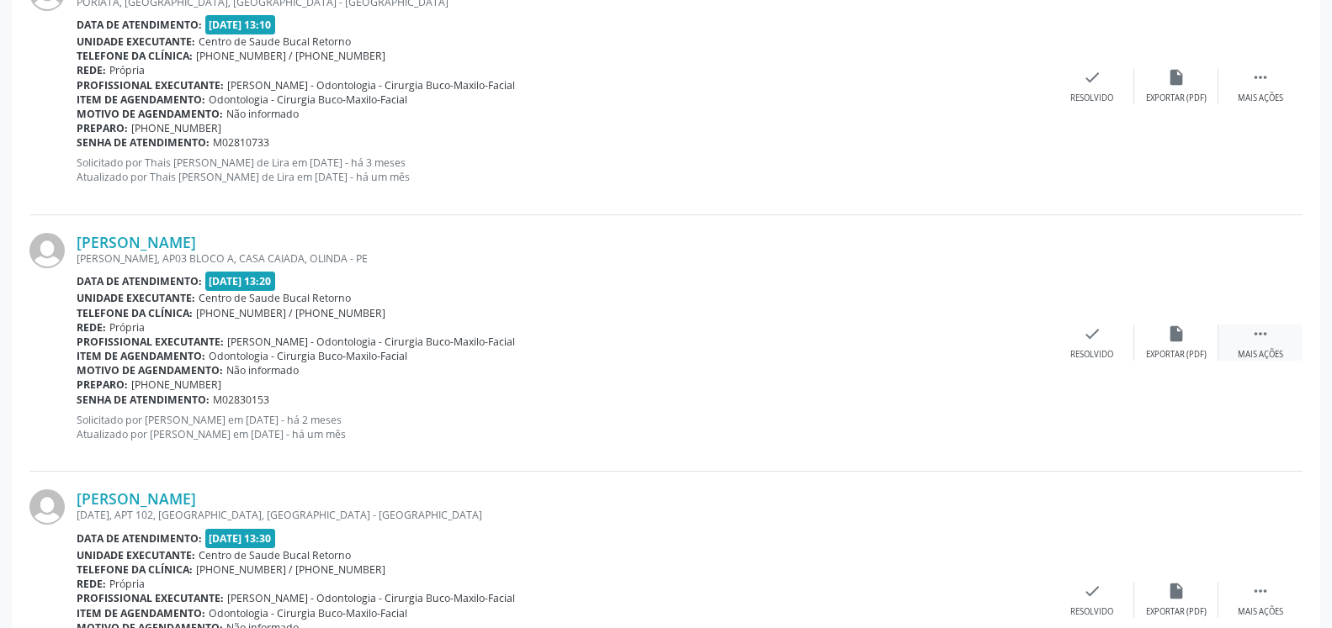
click at [1263, 342] on icon "" at bounding box center [1260, 334] width 19 height 19
click at [1169, 340] on icon "alarm_off" at bounding box center [1176, 334] width 19 height 19
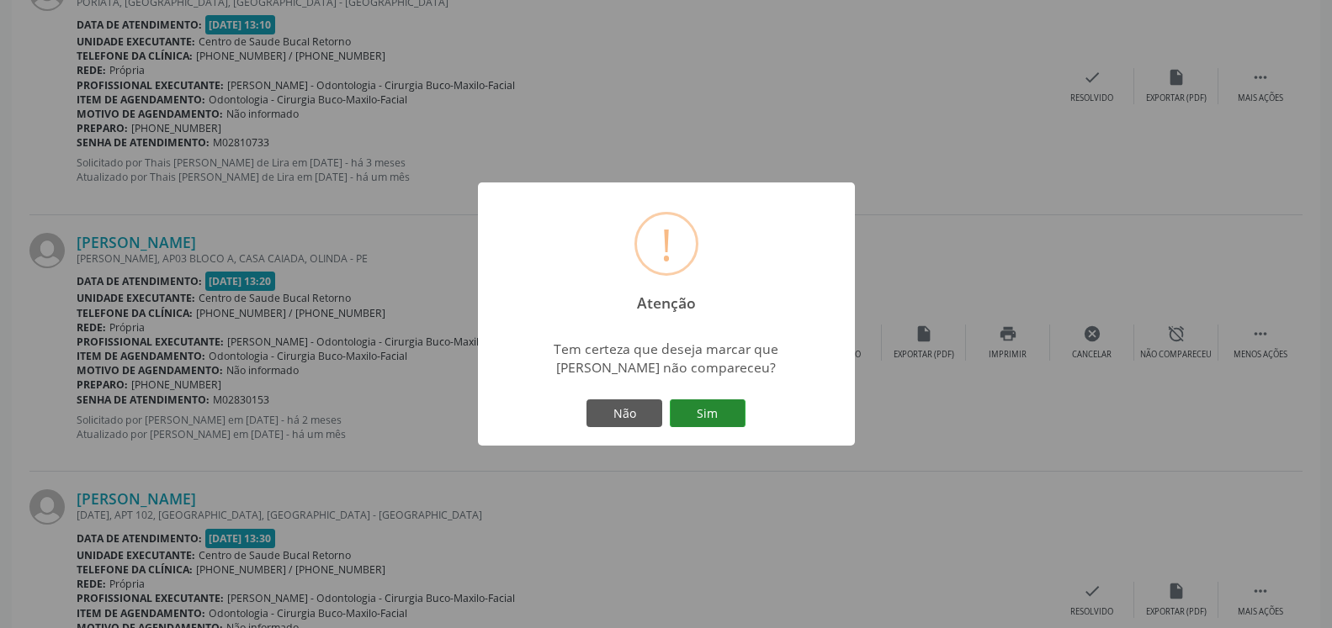
click at [702, 410] on button "Sim" at bounding box center [708, 414] width 76 height 29
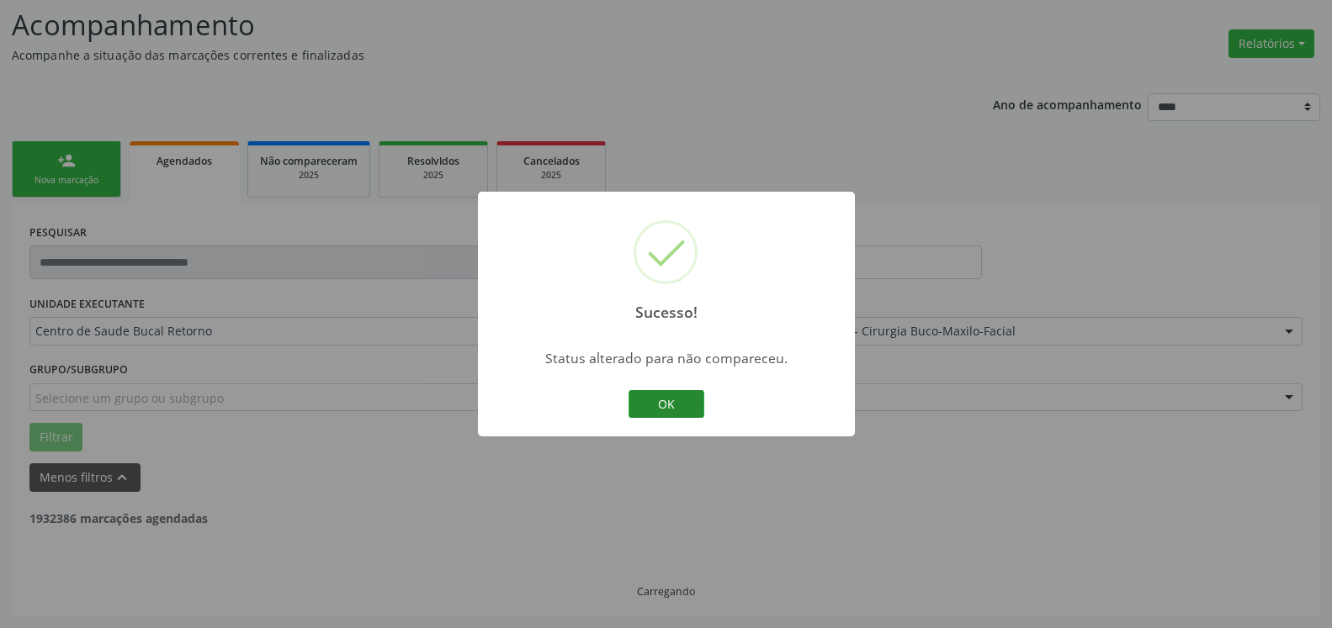
scroll to position [110, 0]
click at [673, 409] on button "OK" at bounding box center [666, 404] width 76 height 29
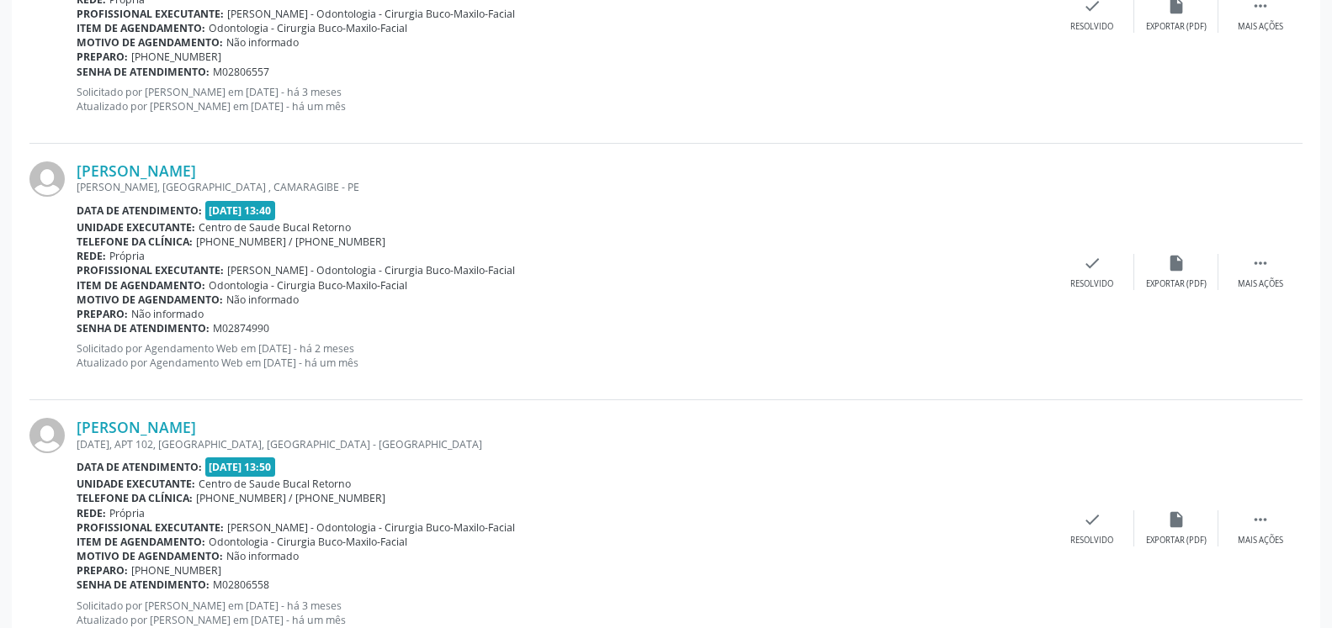
scroll to position [1311, 0]
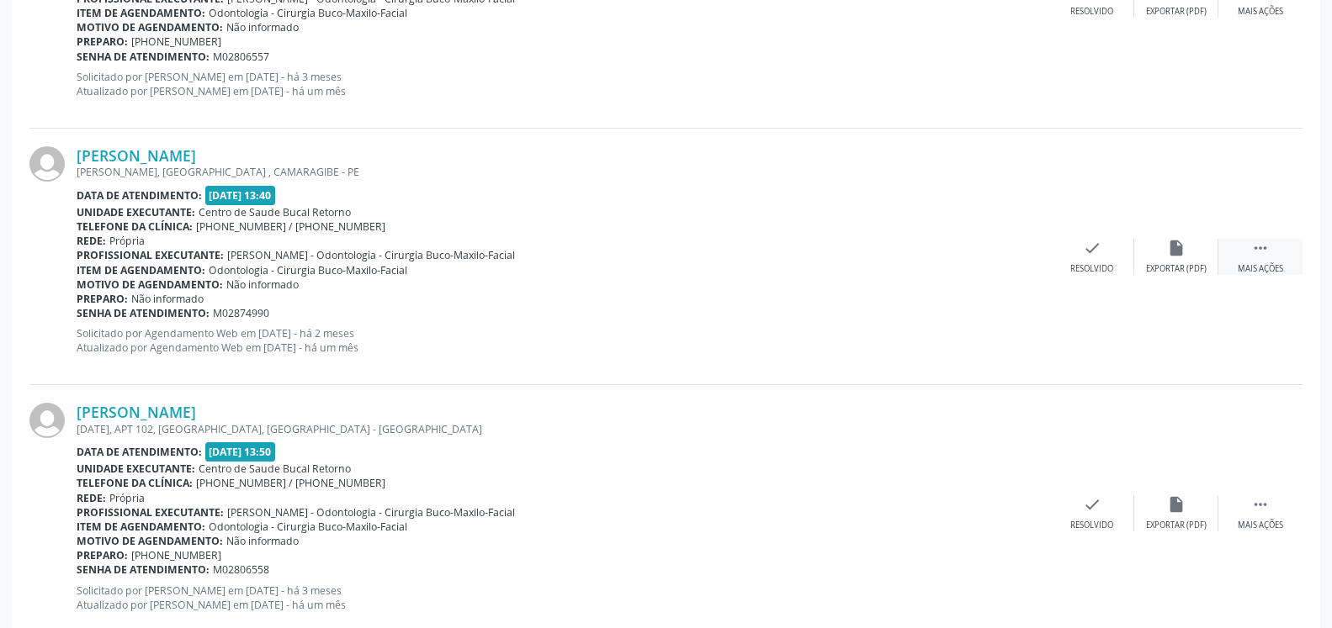
click at [1260, 253] on icon "" at bounding box center [1260, 248] width 19 height 19
click at [1193, 258] on div "alarm_off Não compareceu" at bounding box center [1176, 257] width 84 height 36
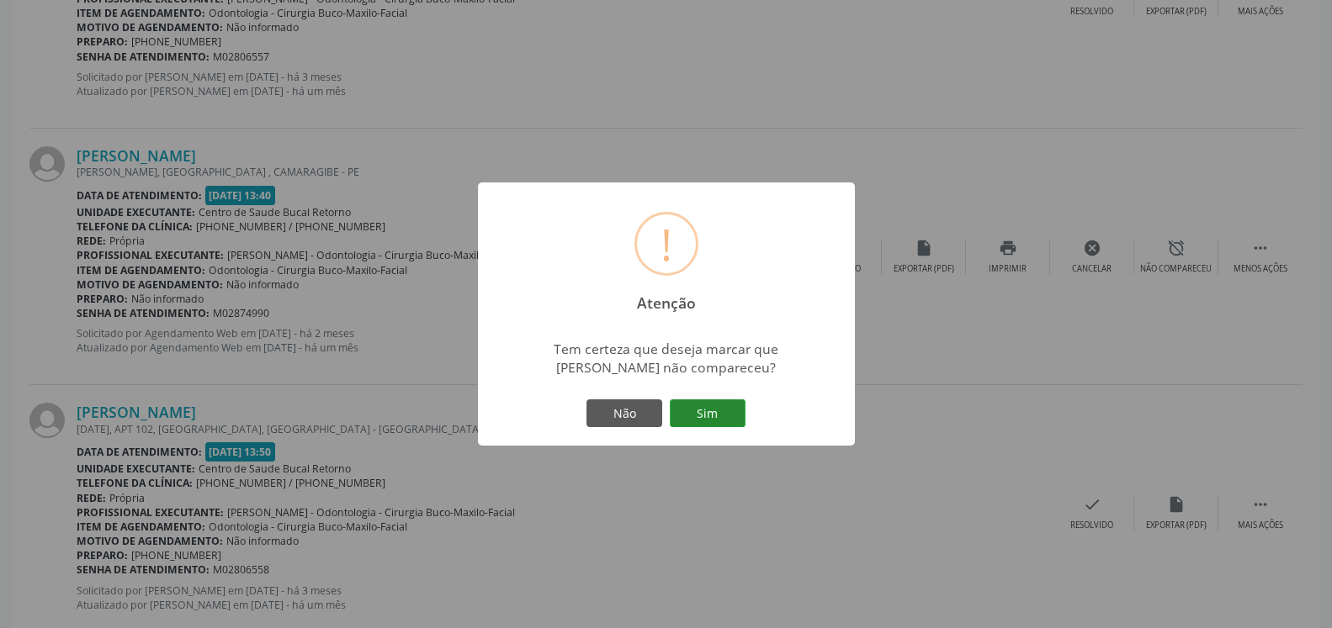
click at [707, 406] on button "Sim" at bounding box center [708, 414] width 76 height 29
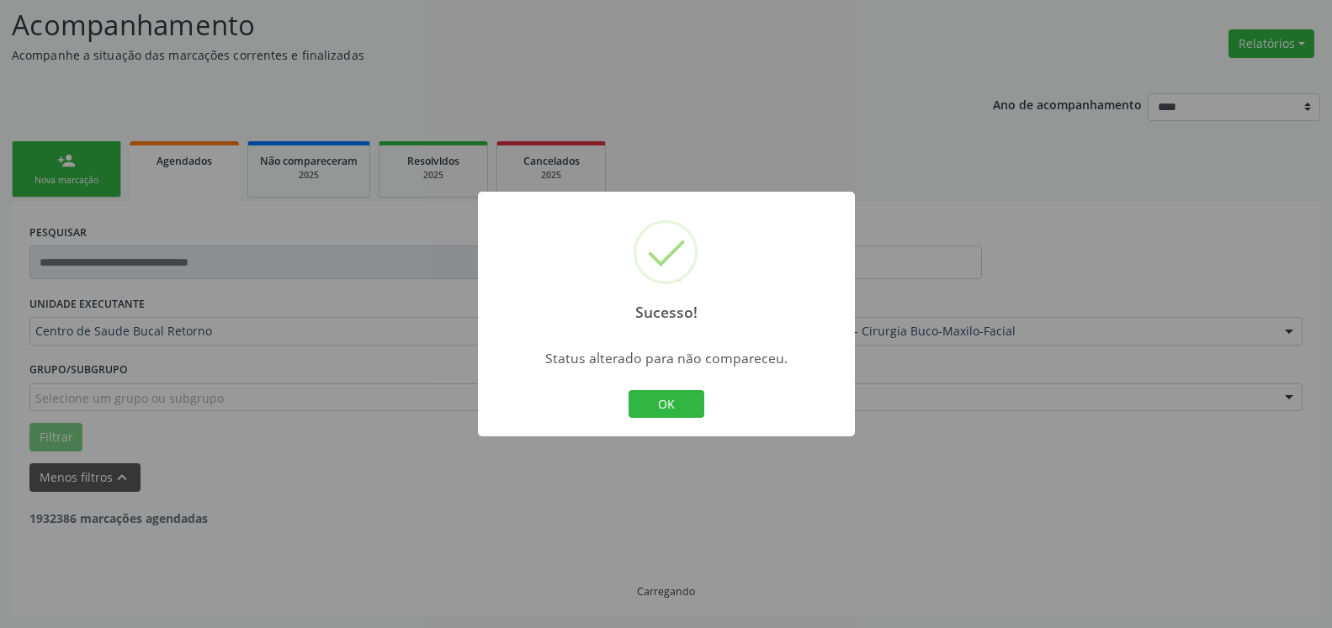
scroll to position [110, 0]
click at [665, 411] on button "OK" at bounding box center [666, 404] width 76 height 29
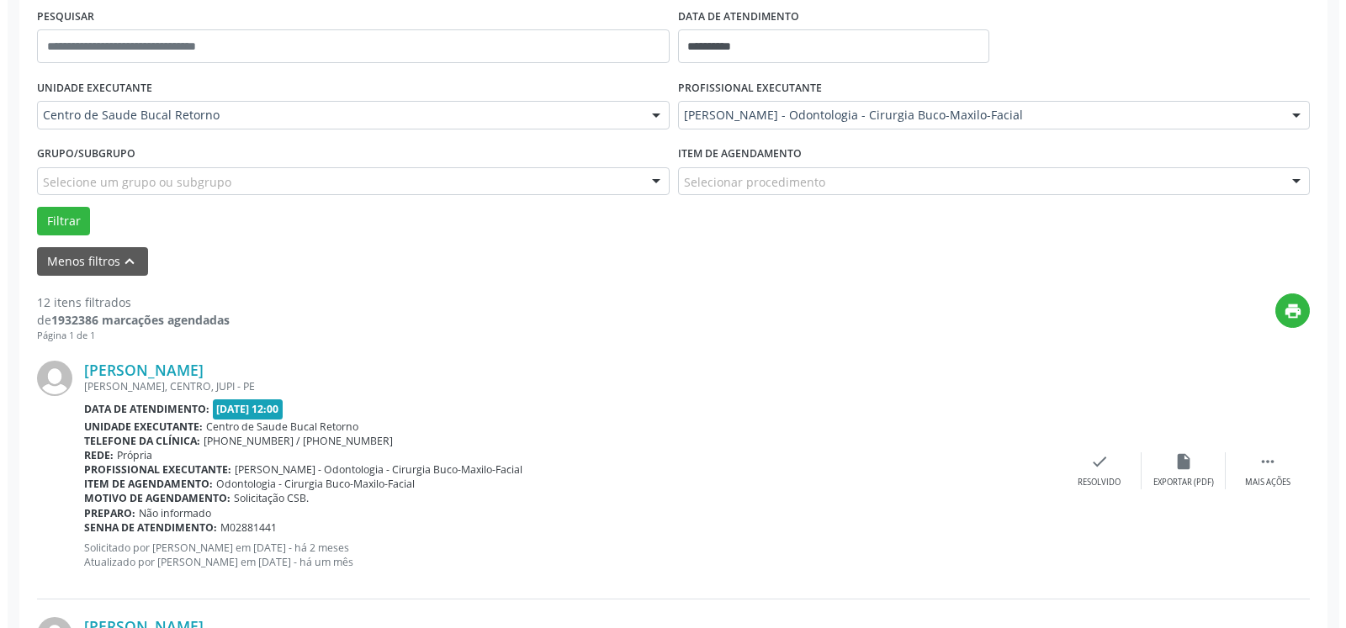
scroll to position [368, 0]
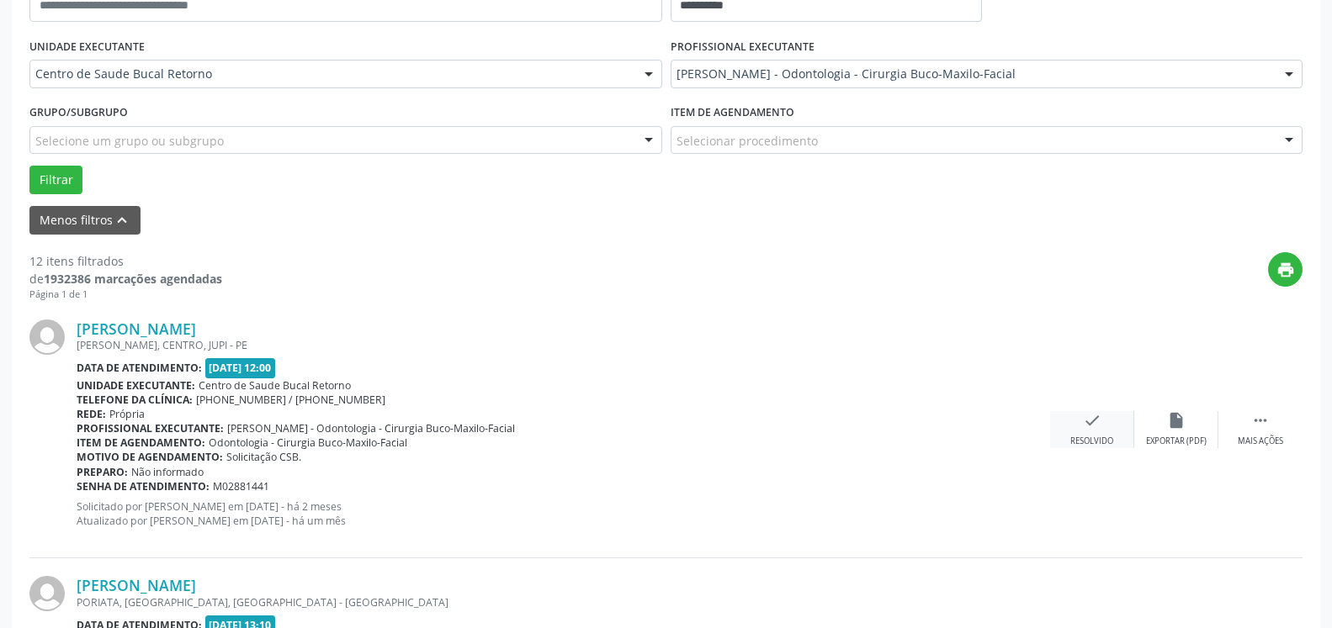
click at [1077, 435] on div "check Resolvido" at bounding box center [1092, 429] width 84 height 36
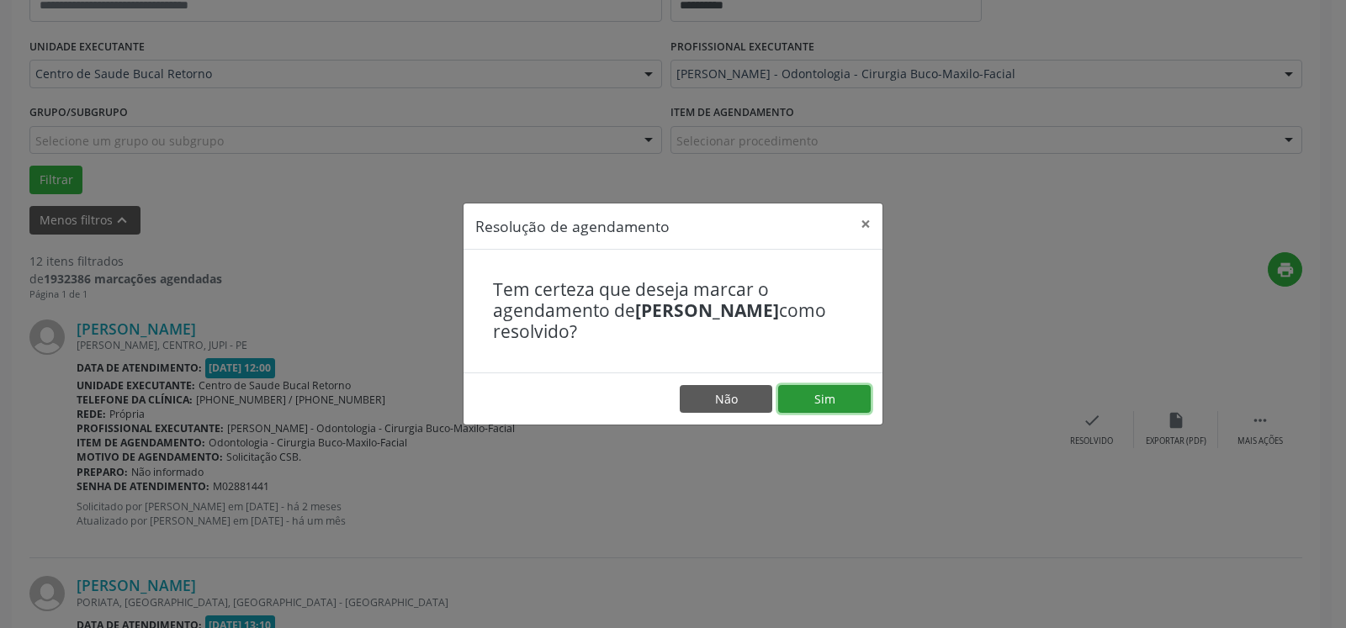
click at [825, 402] on button "Sim" at bounding box center [824, 399] width 93 height 29
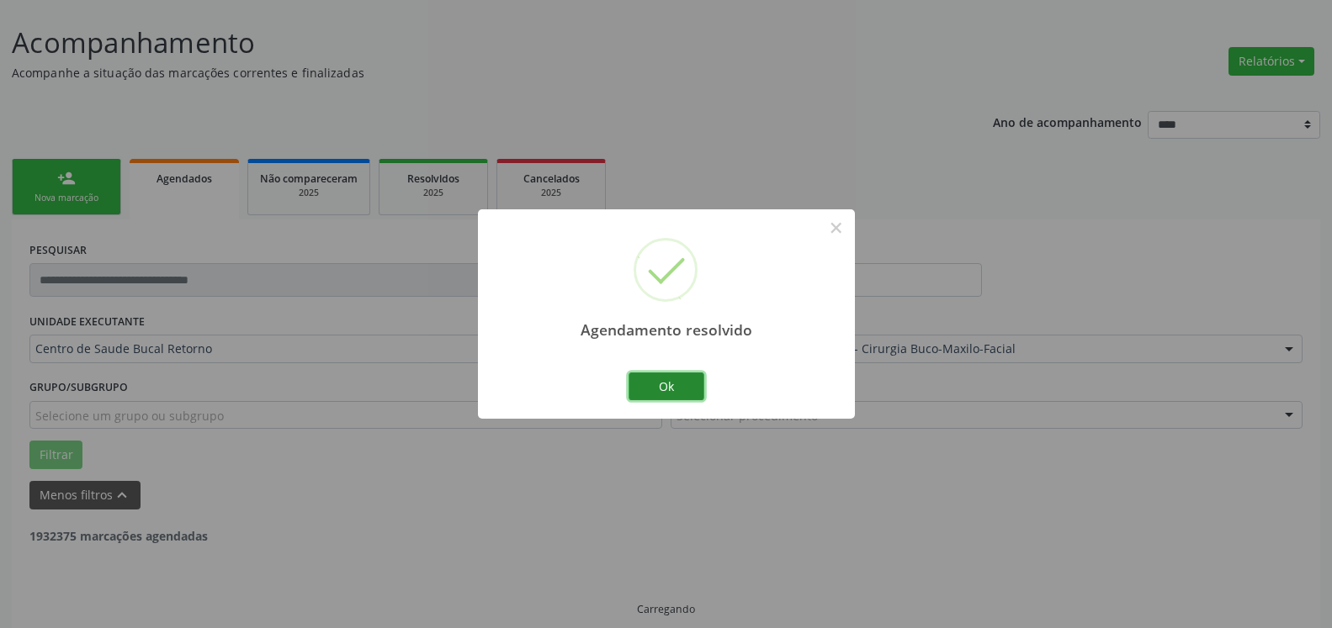
click at [684, 386] on button "Ok" at bounding box center [666, 387] width 76 height 29
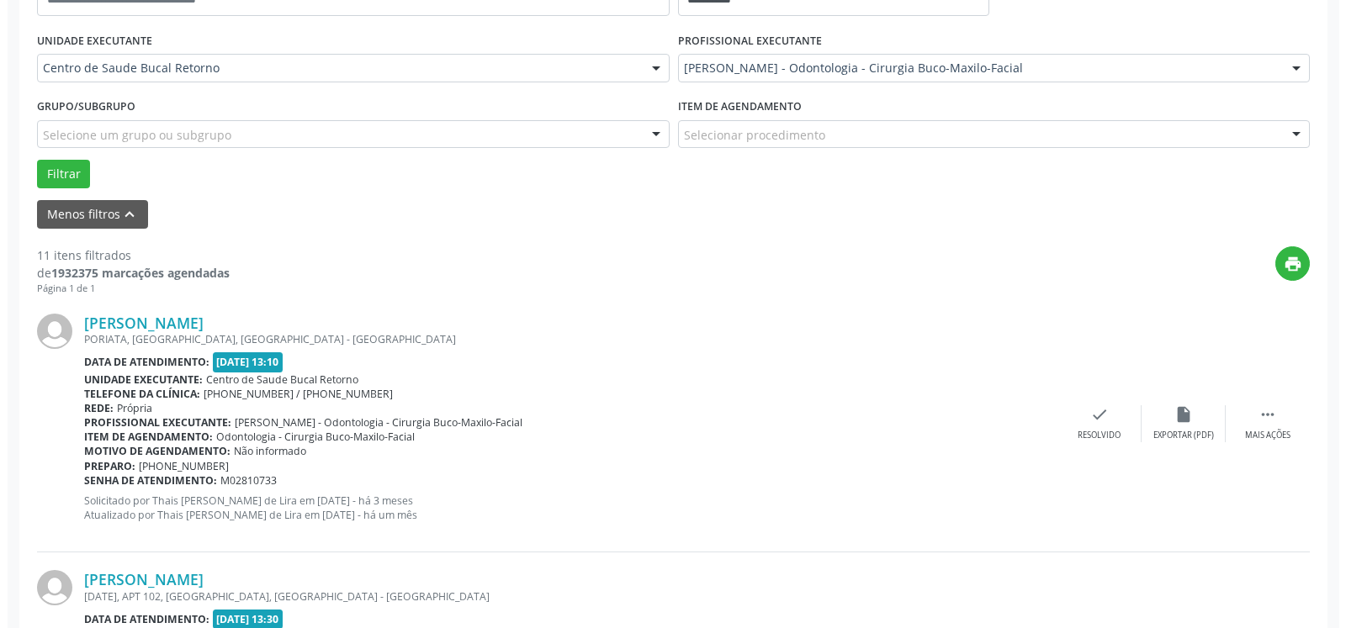
scroll to position [539, 0]
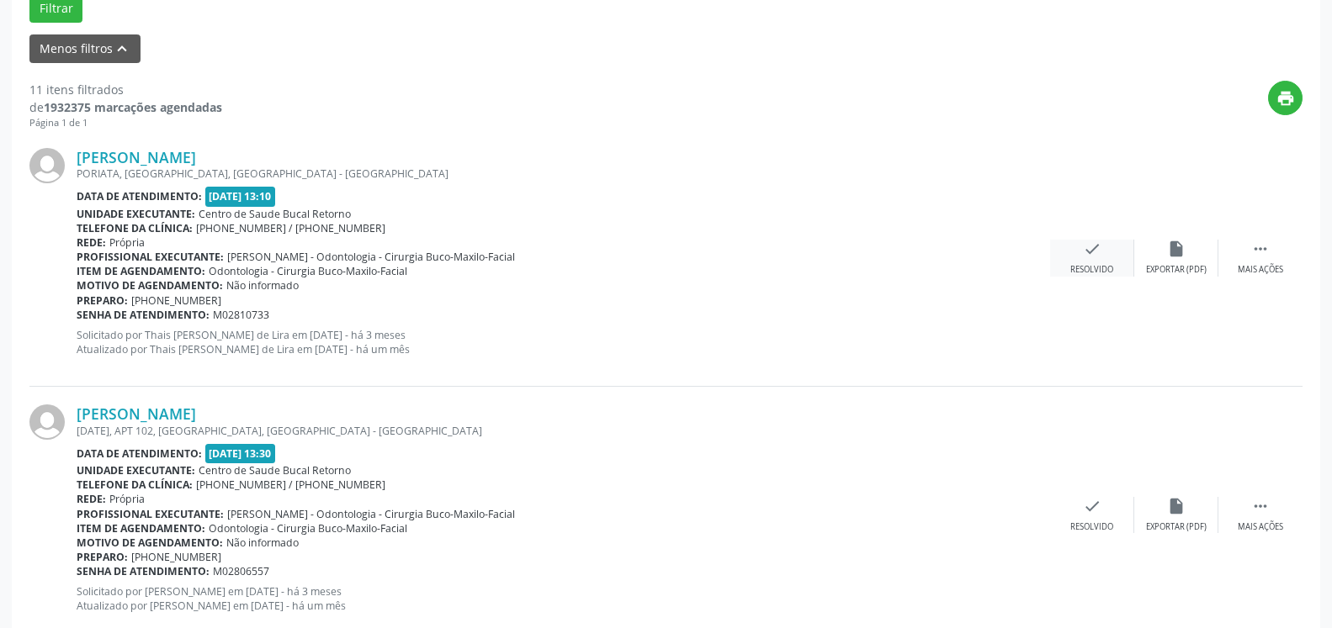
click at [1102, 253] on div "check Resolvido" at bounding box center [1092, 258] width 84 height 36
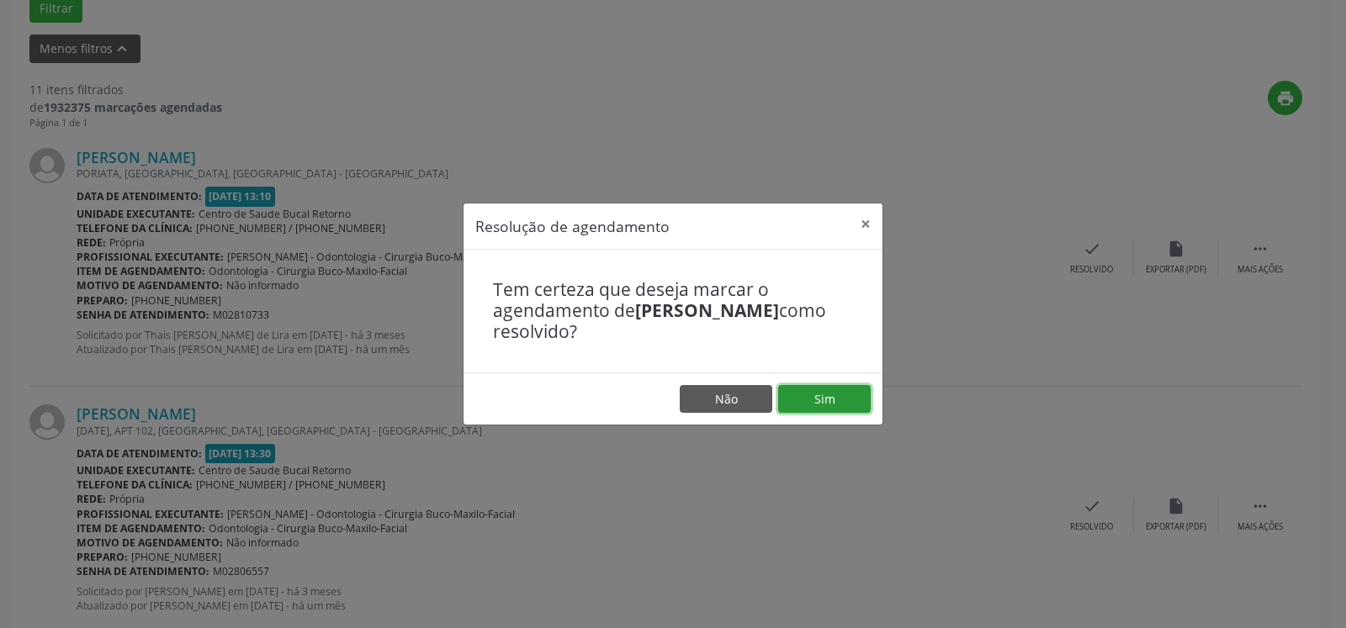
click at [829, 392] on button "Sim" at bounding box center [824, 399] width 93 height 29
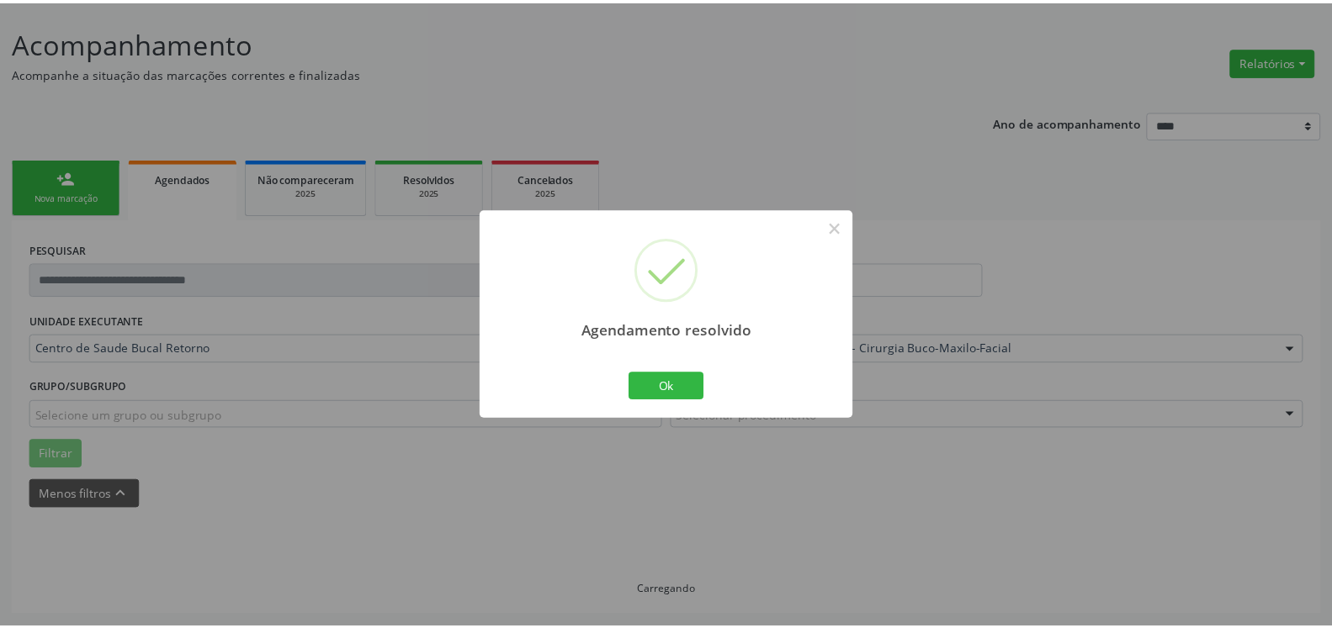
scroll to position [93, 0]
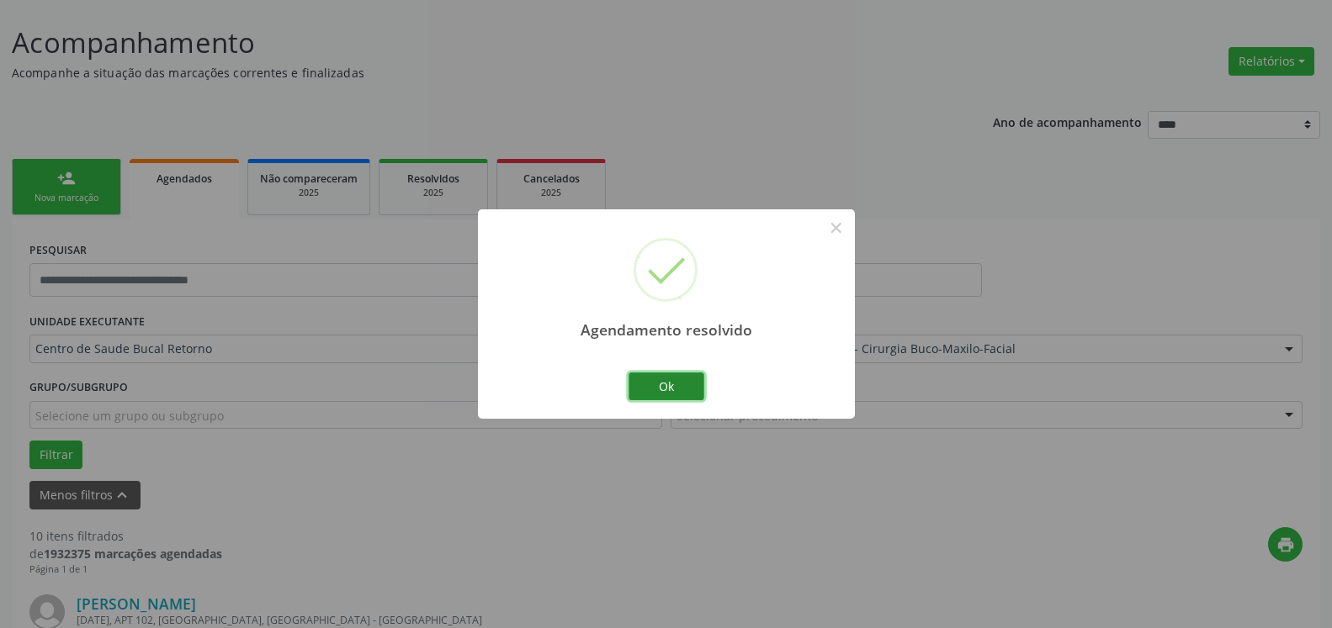
click at [678, 385] on button "Ok" at bounding box center [666, 387] width 76 height 29
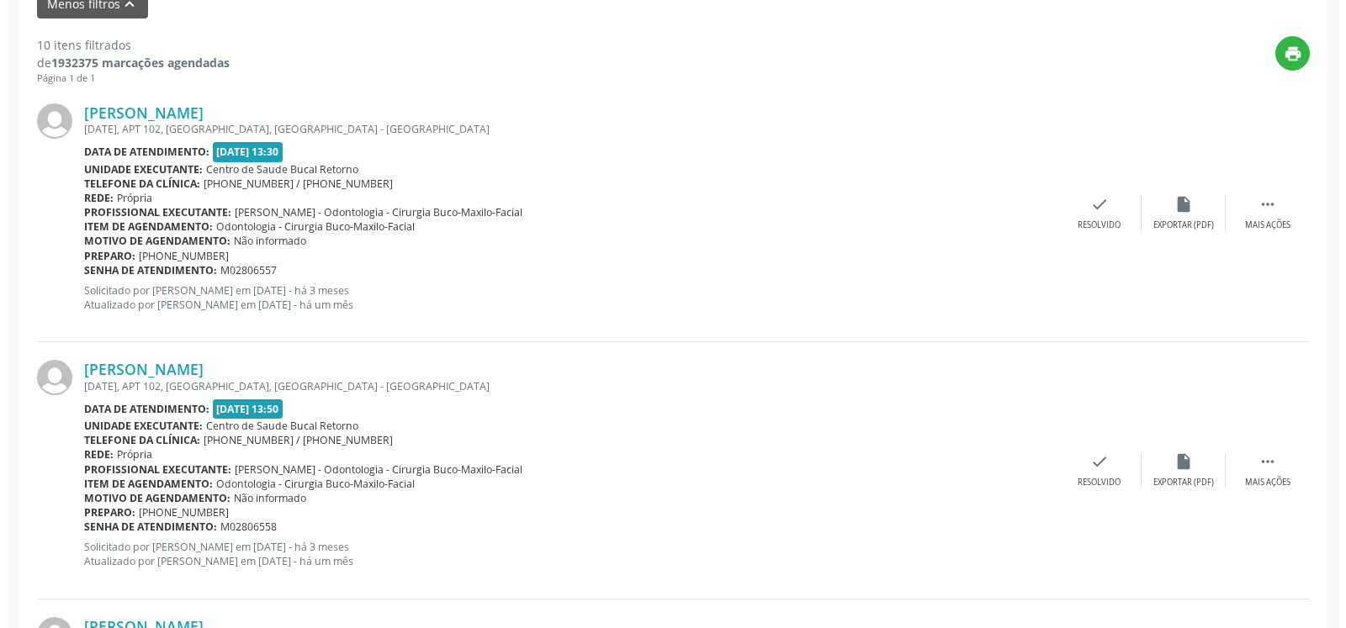
scroll to position [607, 0]
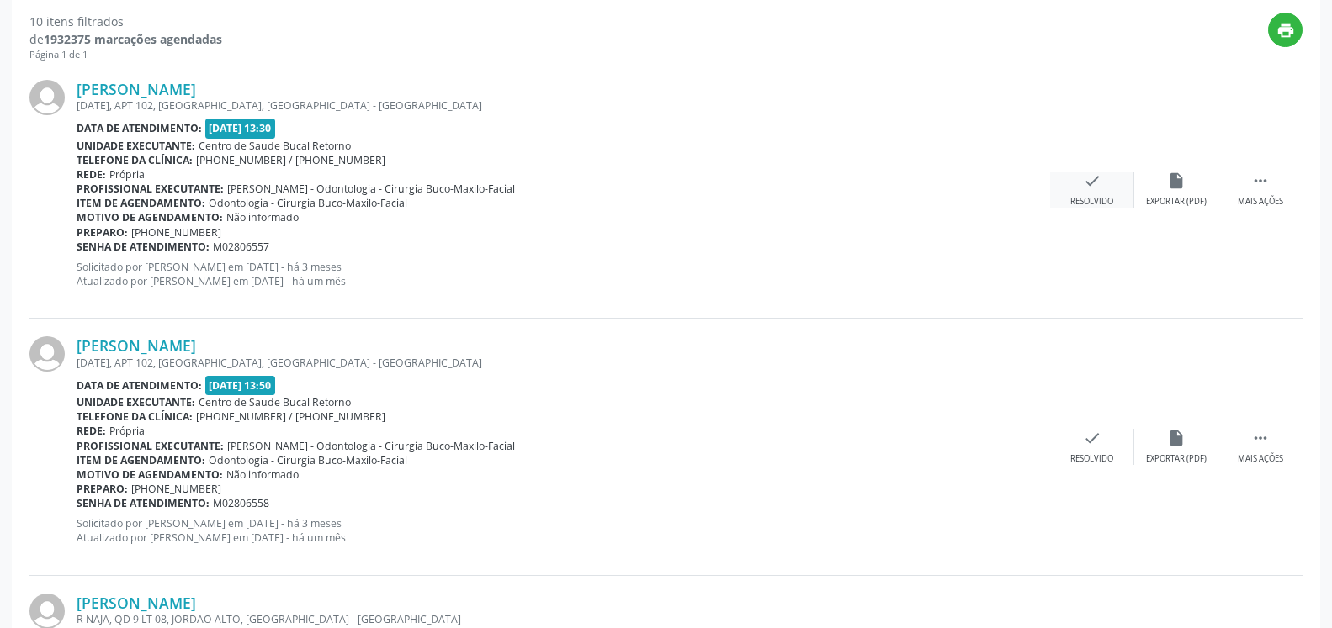
click at [1089, 184] on icon "check" at bounding box center [1092, 181] width 19 height 19
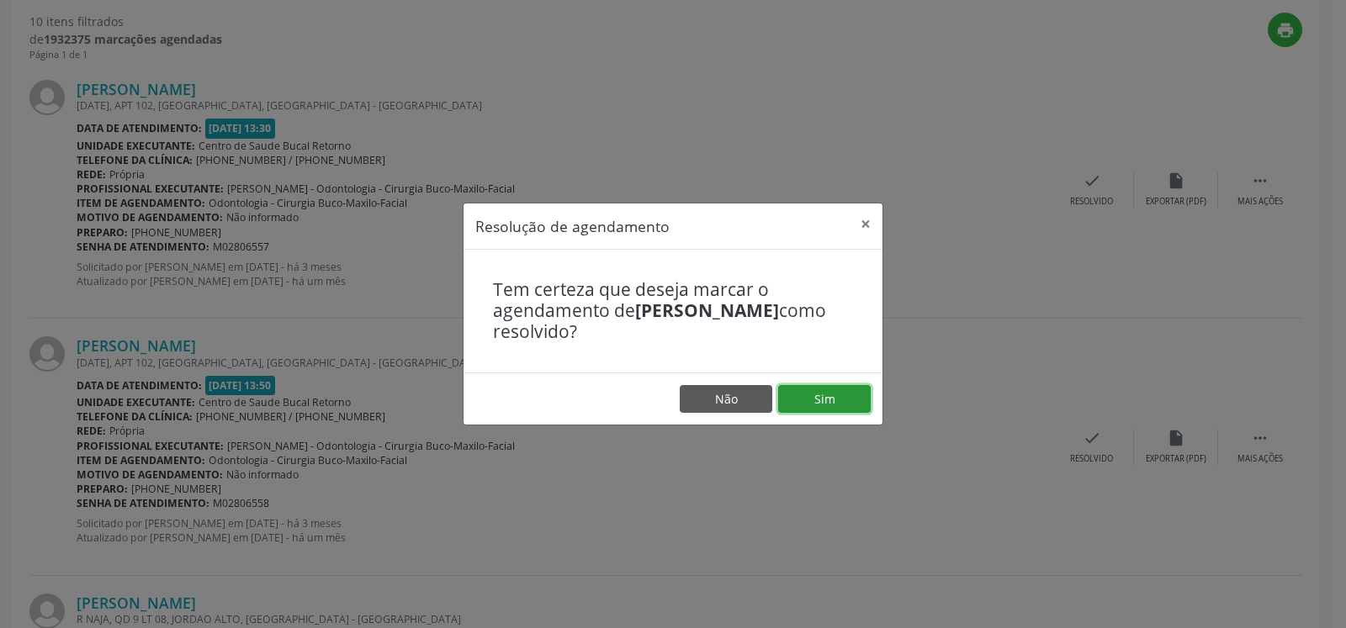
click at [824, 401] on button "Sim" at bounding box center [824, 399] width 93 height 29
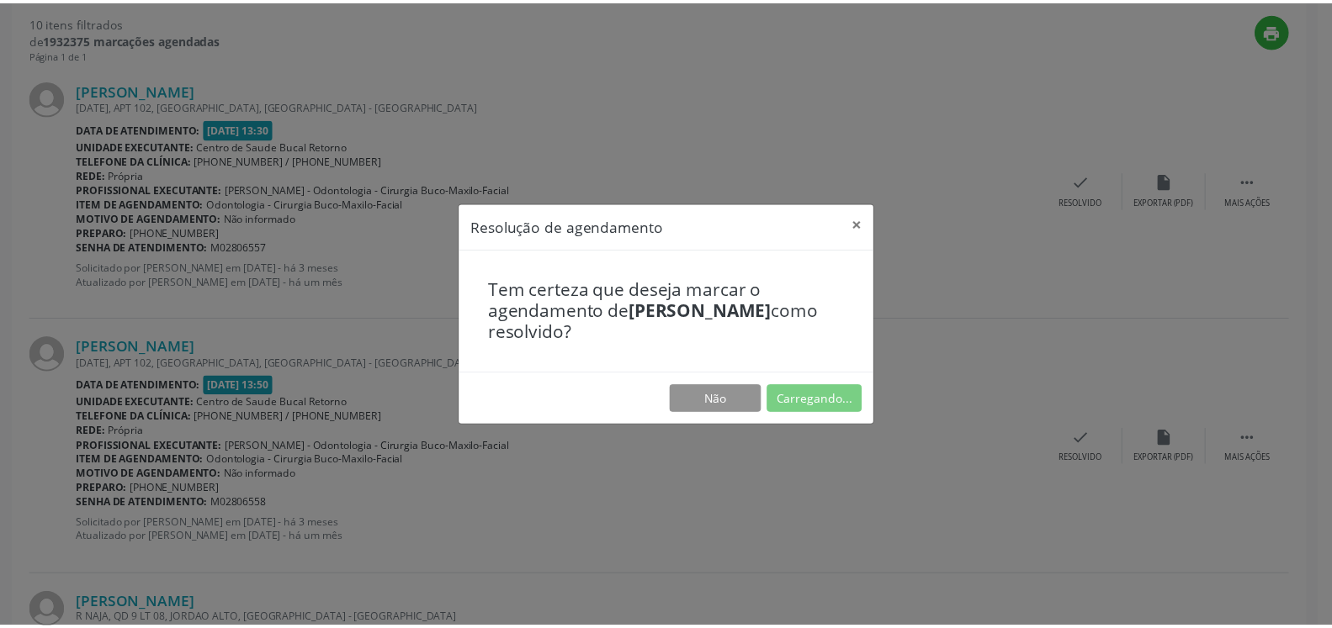
scroll to position [93, 0]
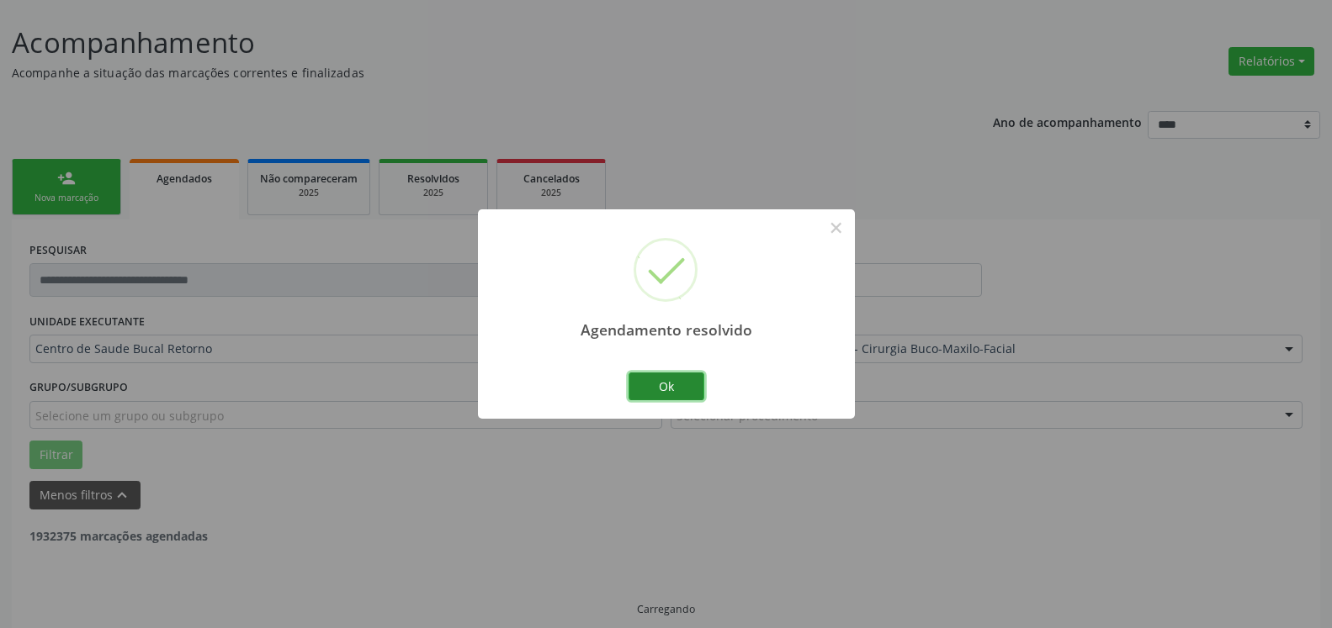
click at [678, 386] on button "Ok" at bounding box center [666, 387] width 76 height 29
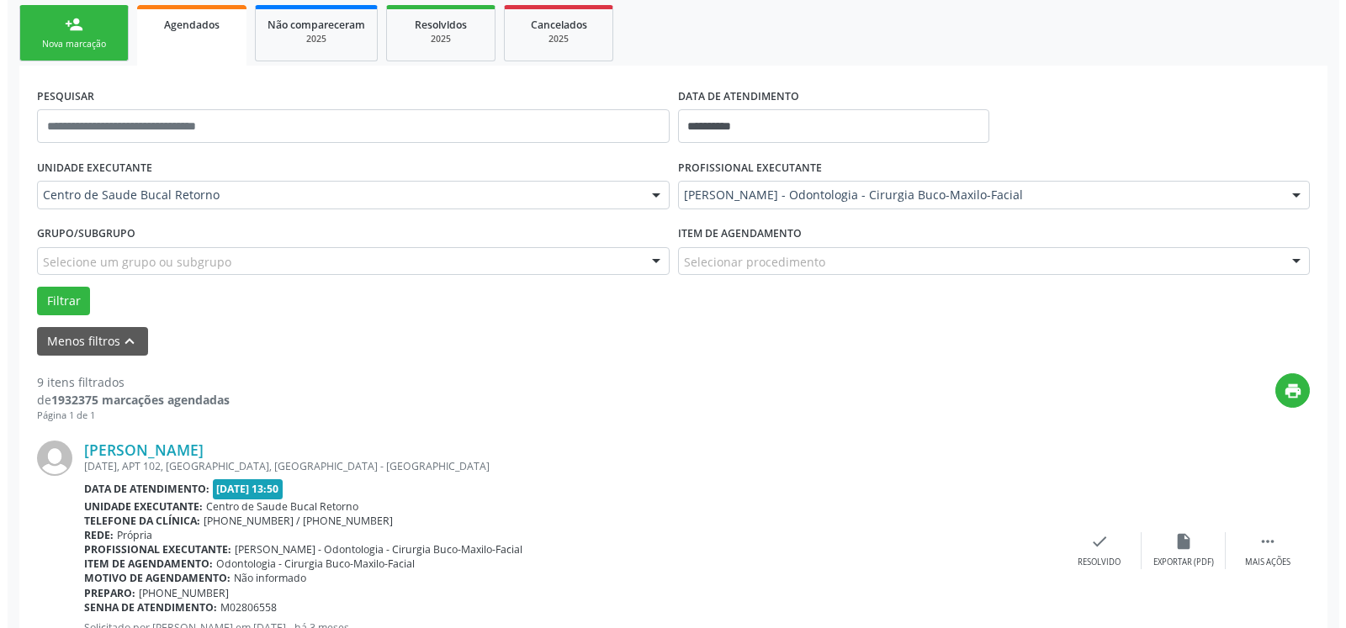
scroll to position [264, 0]
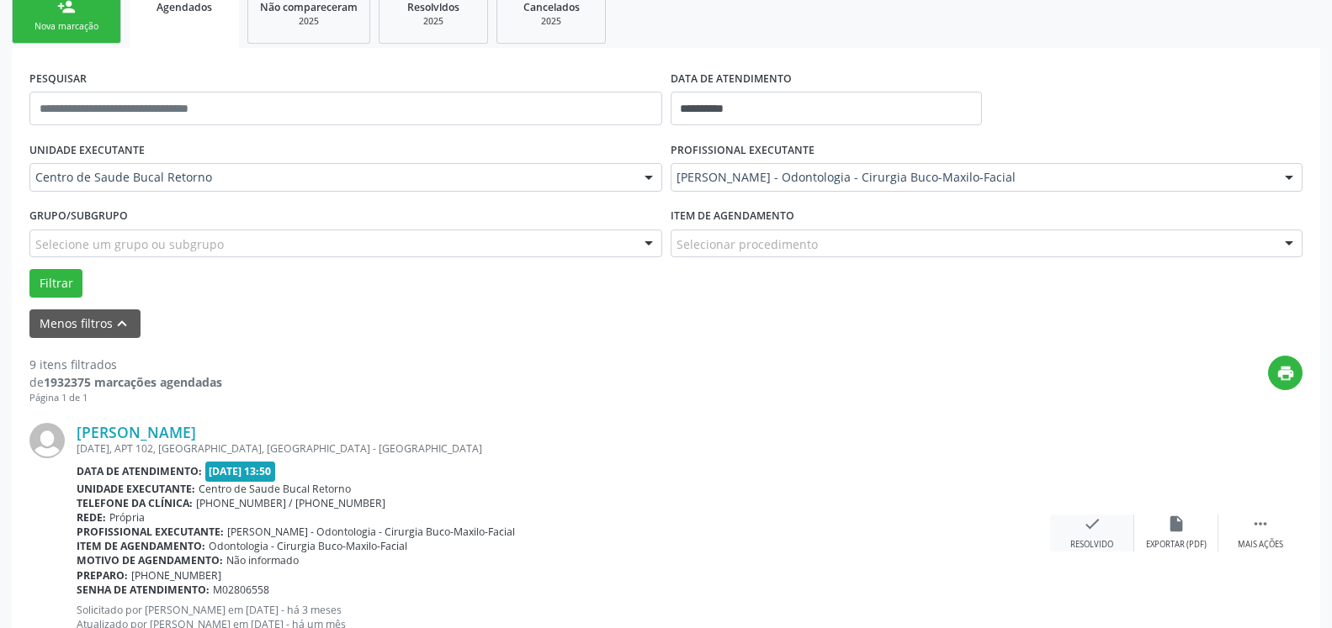
click at [1095, 530] on icon "check" at bounding box center [1092, 524] width 19 height 19
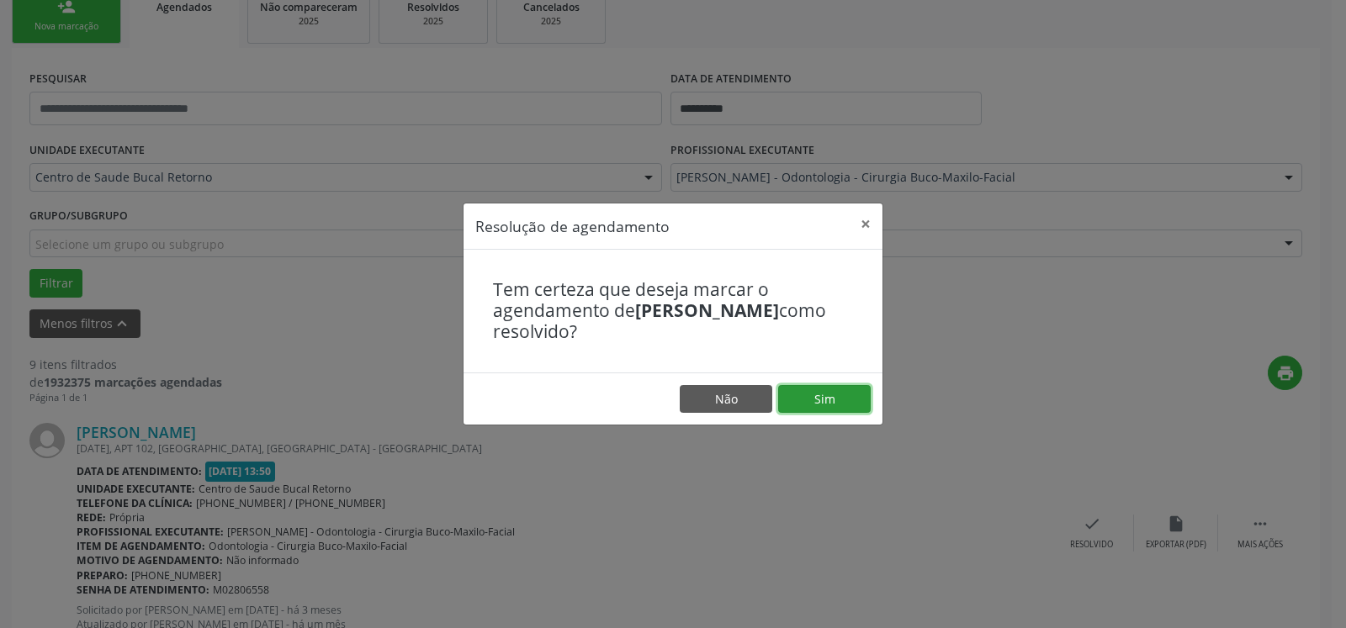
click at [845, 396] on button "Sim" at bounding box center [824, 399] width 93 height 29
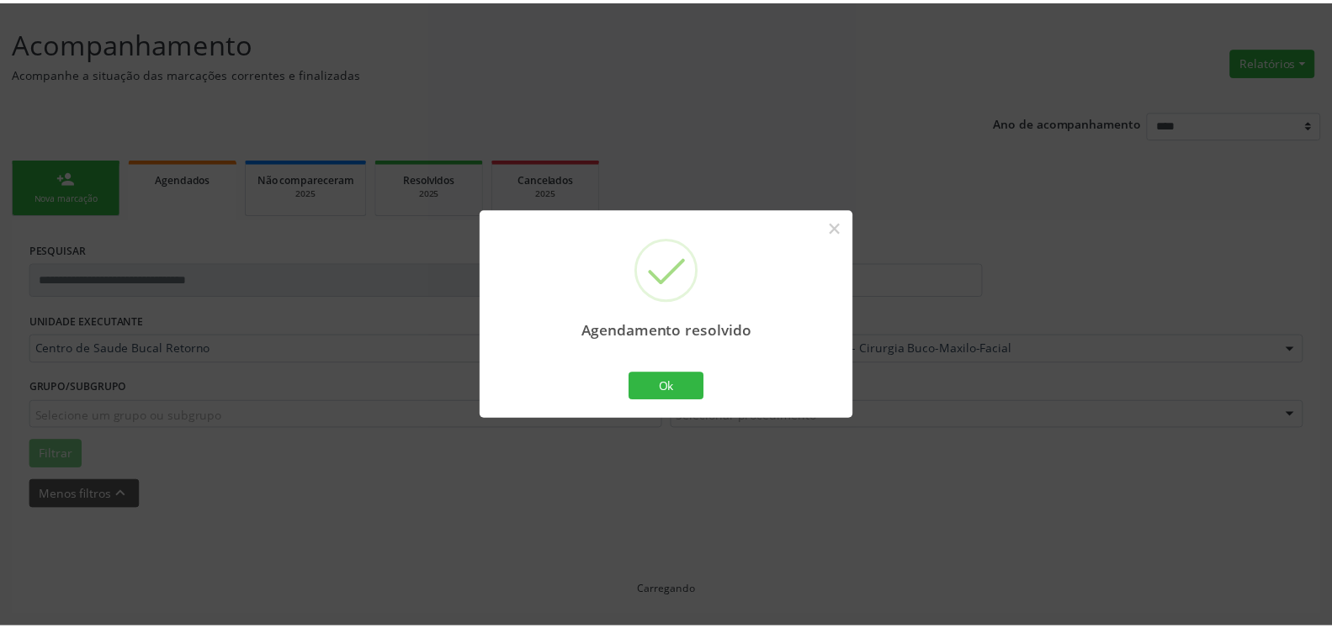
scroll to position [93, 0]
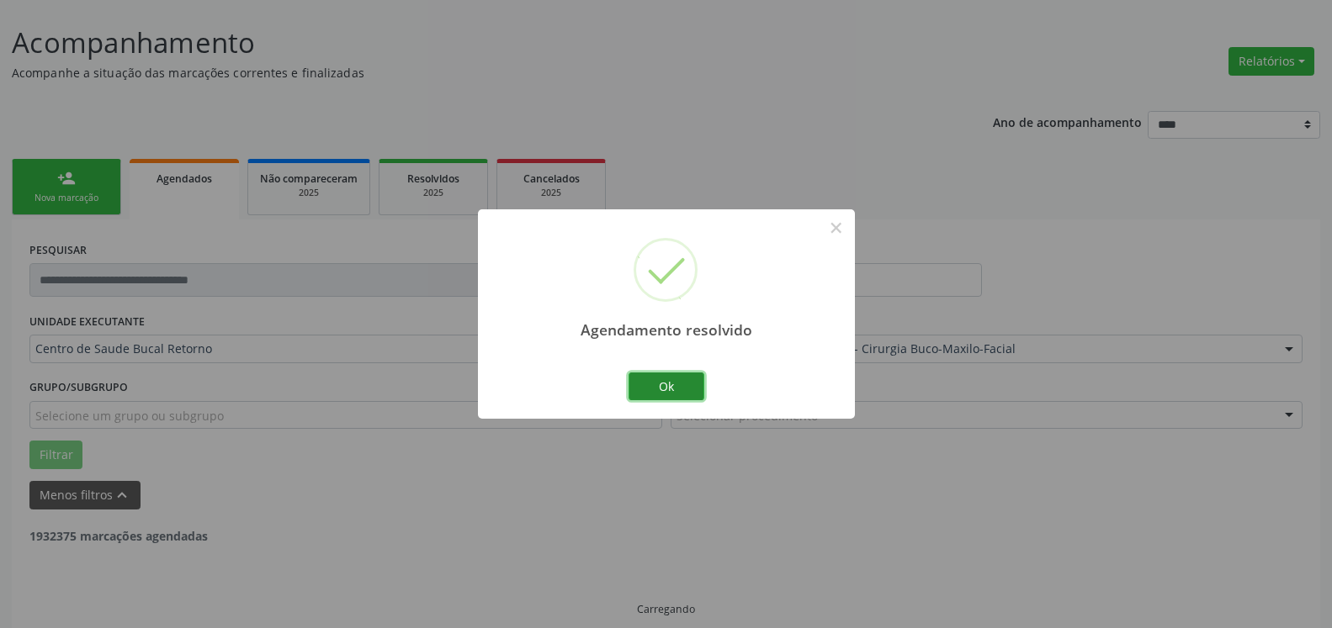
click at [665, 392] on button "Ok" at bounding box center [666, 387] width 76 height 29
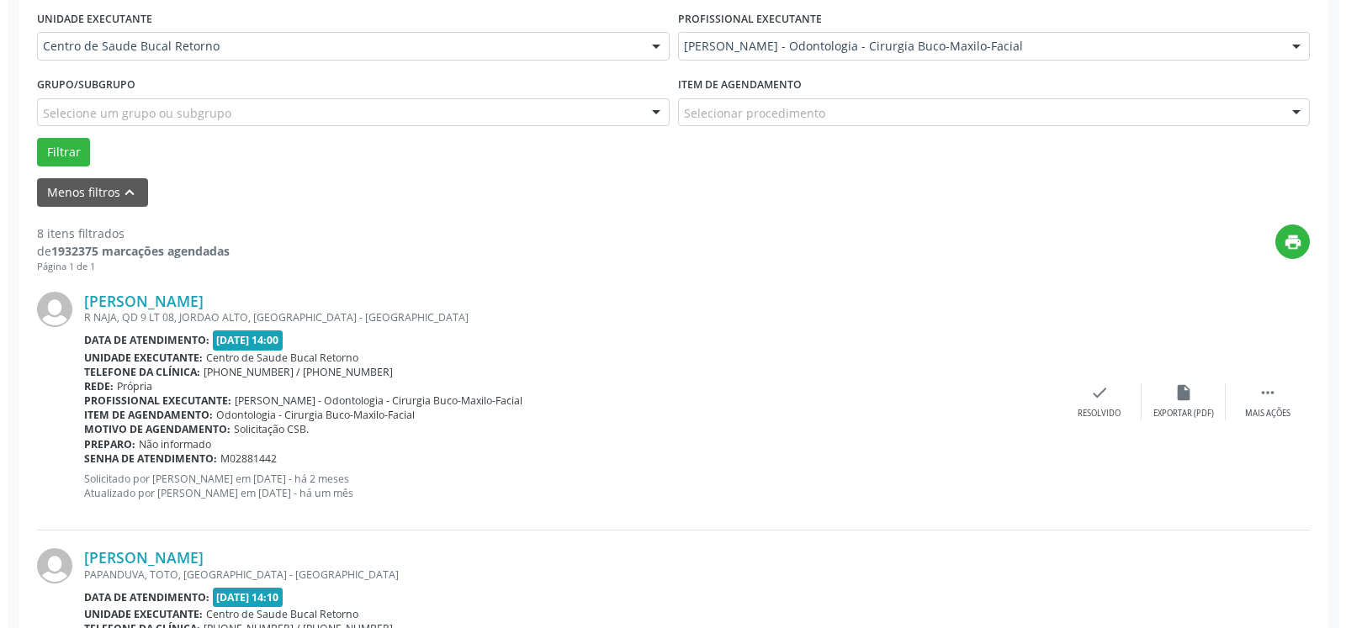
scroll to position [539, 0]
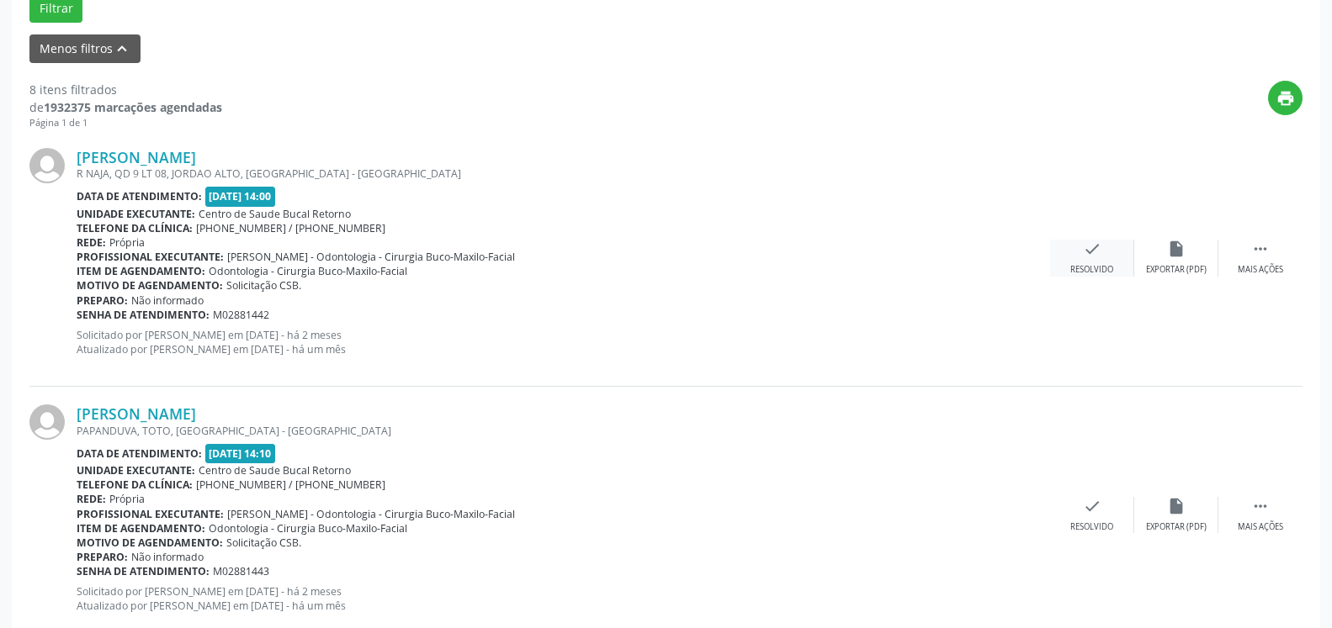
click at [1095, 258] on icon "check" at bounding box center [1092, 249] width 19 height 19
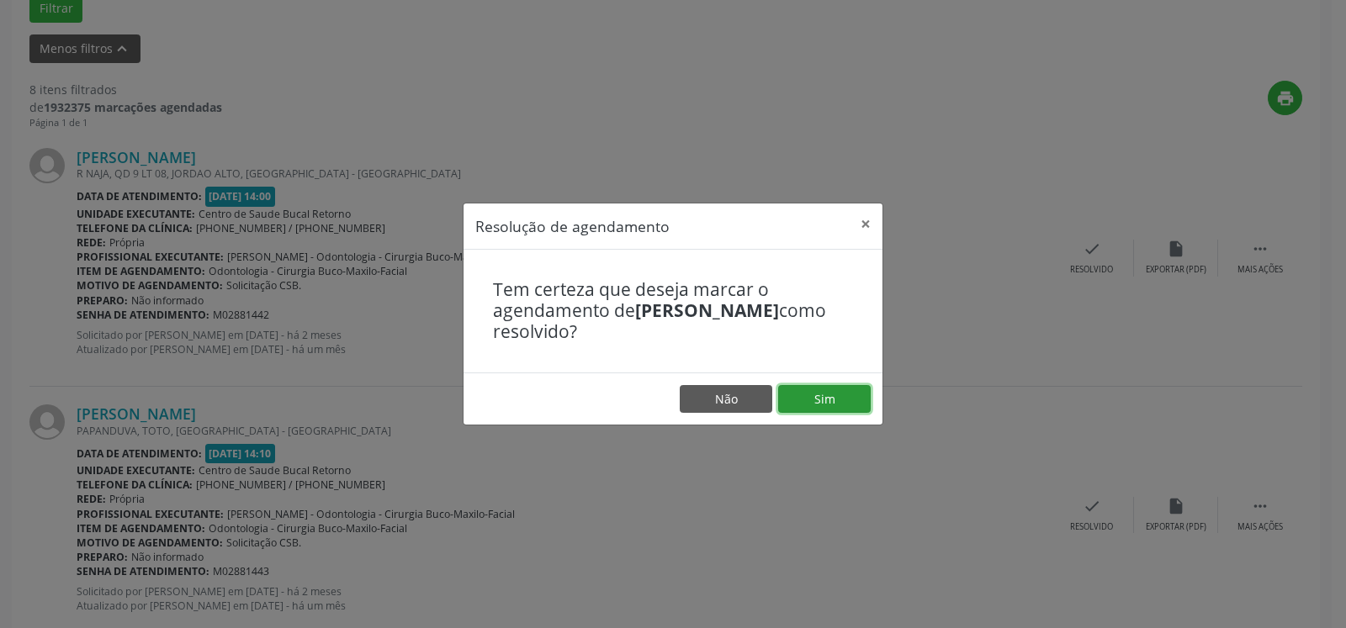
click at [833, 401] on button "Sim" at bounding box center [824, 399] width 93 height 29
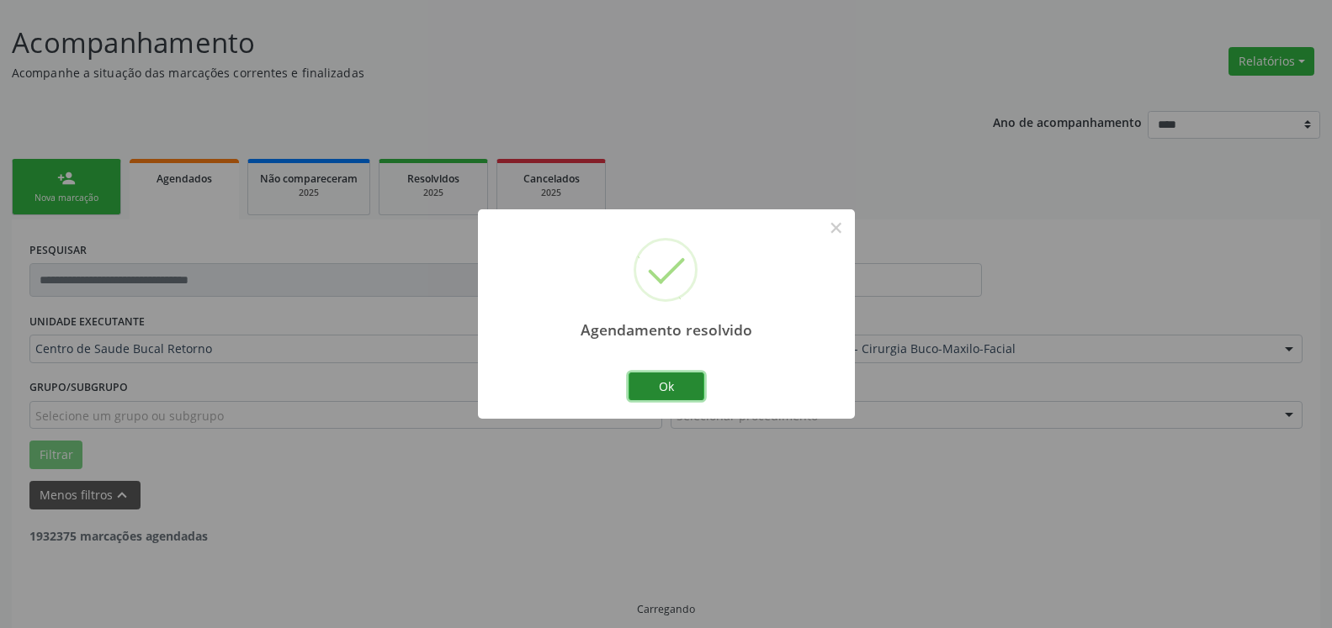
click at [667, 391] on button "Ok" at bounding box center [666, 387] width 76 height 29
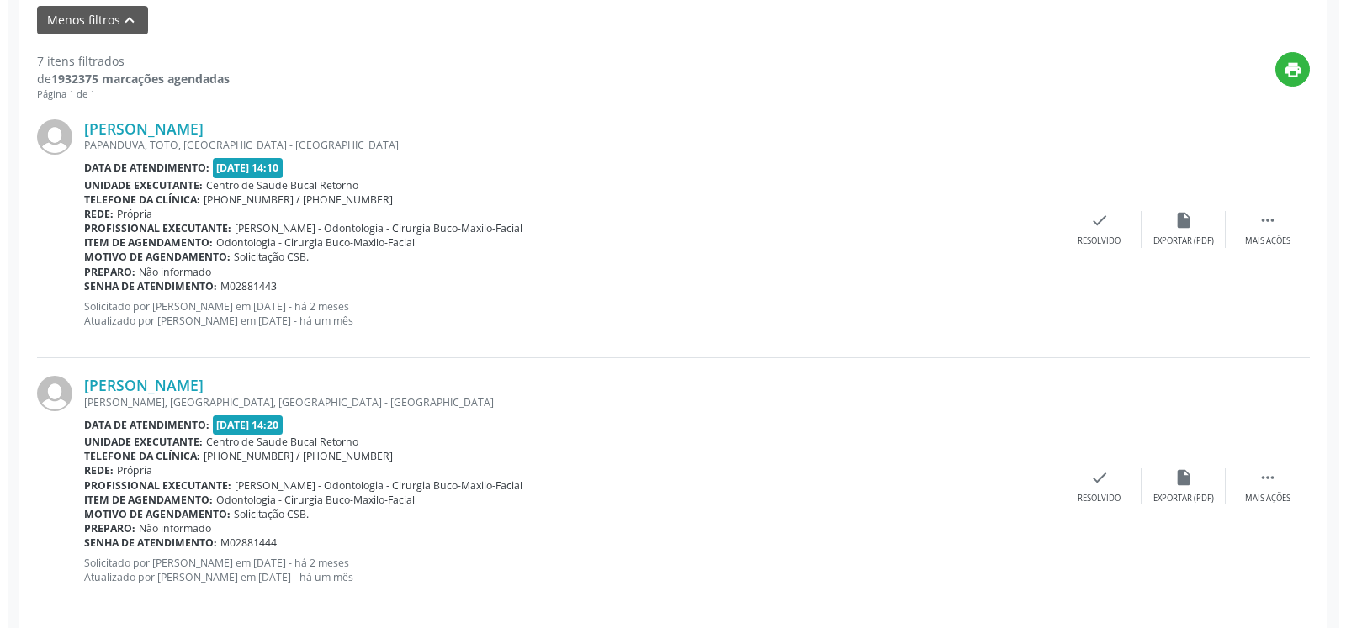
scroll to position [607, 0]
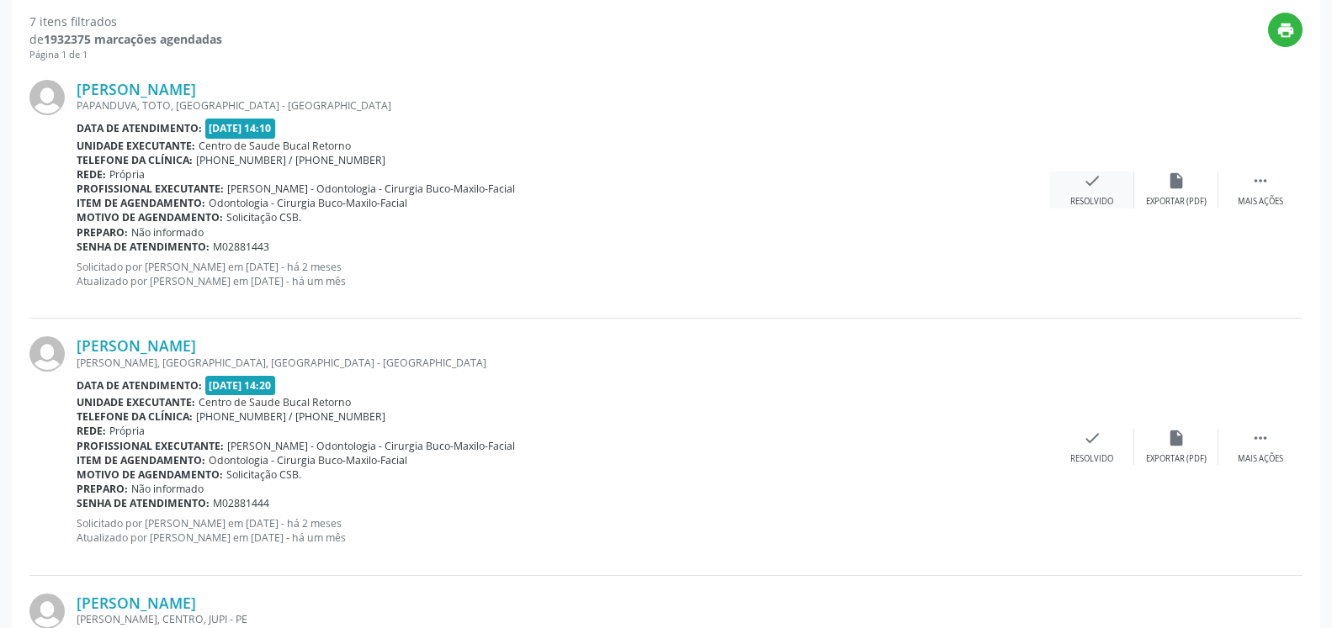
click at [1089, 183] on icon "check" at bounding box center [1092, 181] width 19 height 19
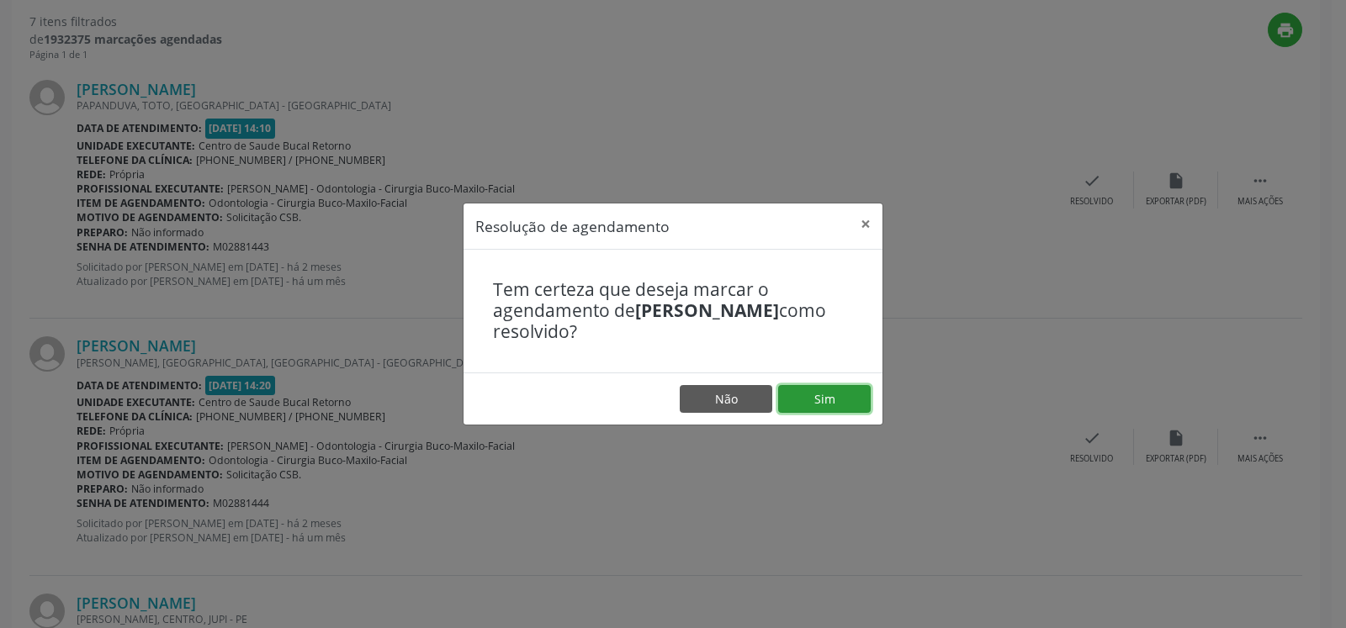
click at [834, 398] on button "Sim" at bounding box center [824, 399] width 93 height 29
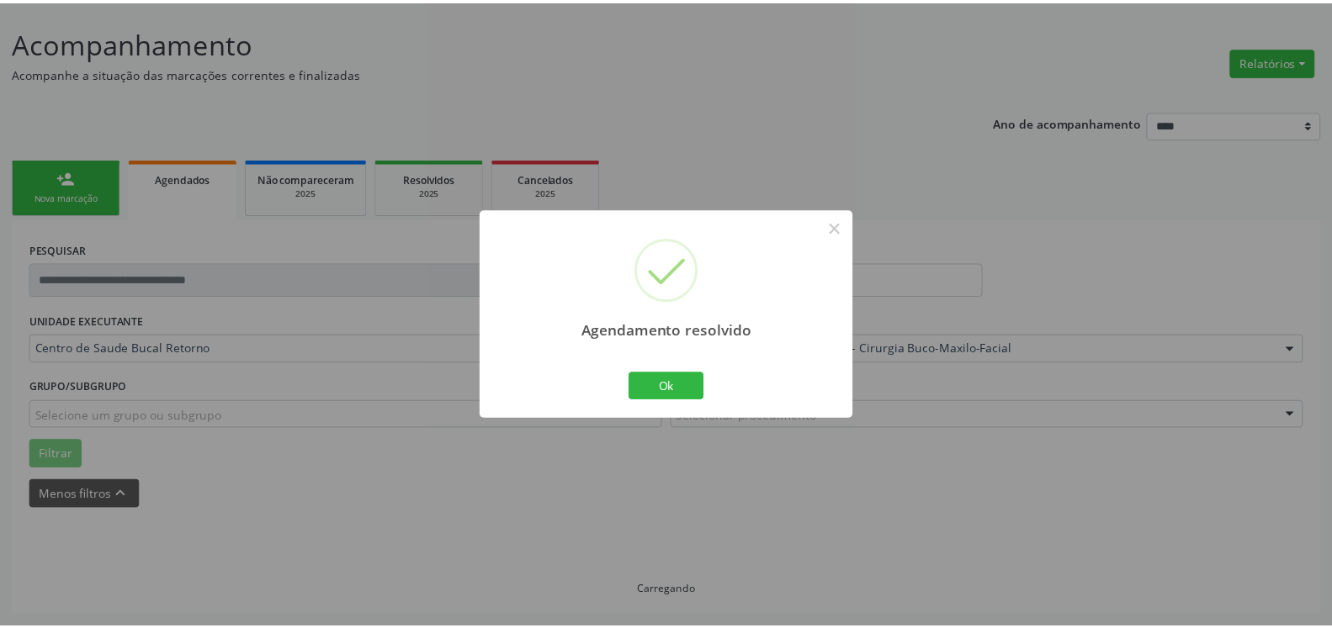
scroll to position [93, 0]
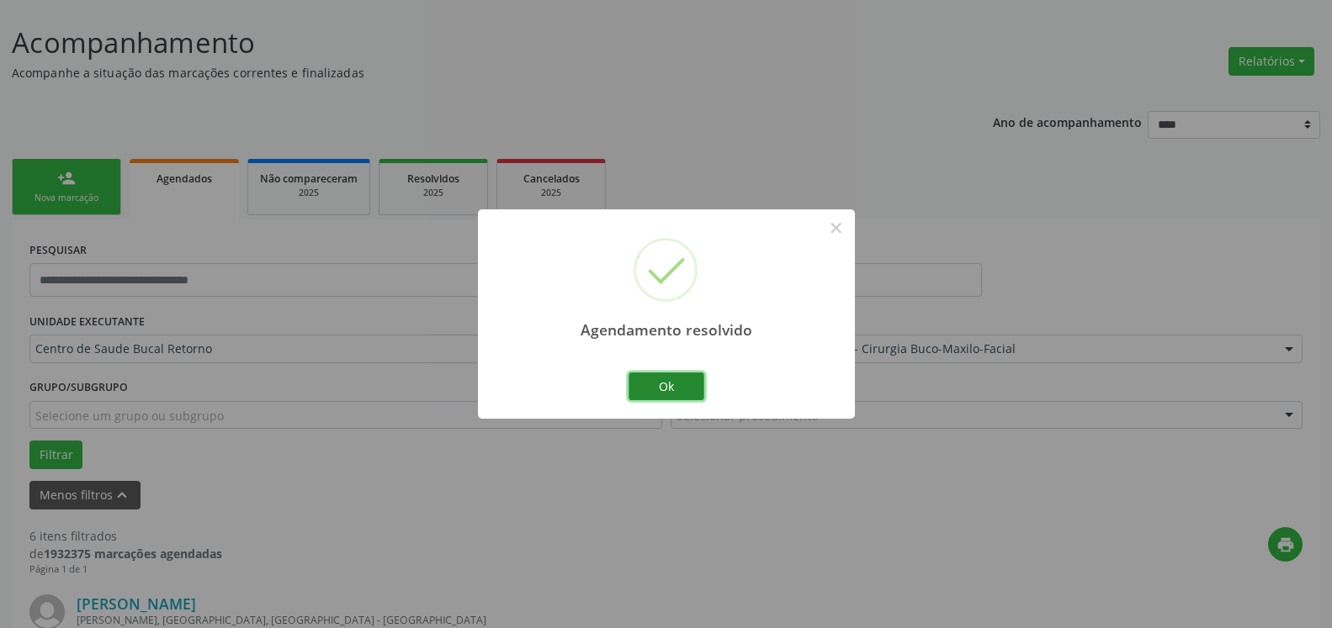
click at [649, 384] on button "Ok" at bounding box center [666, 387] width 76 height 29
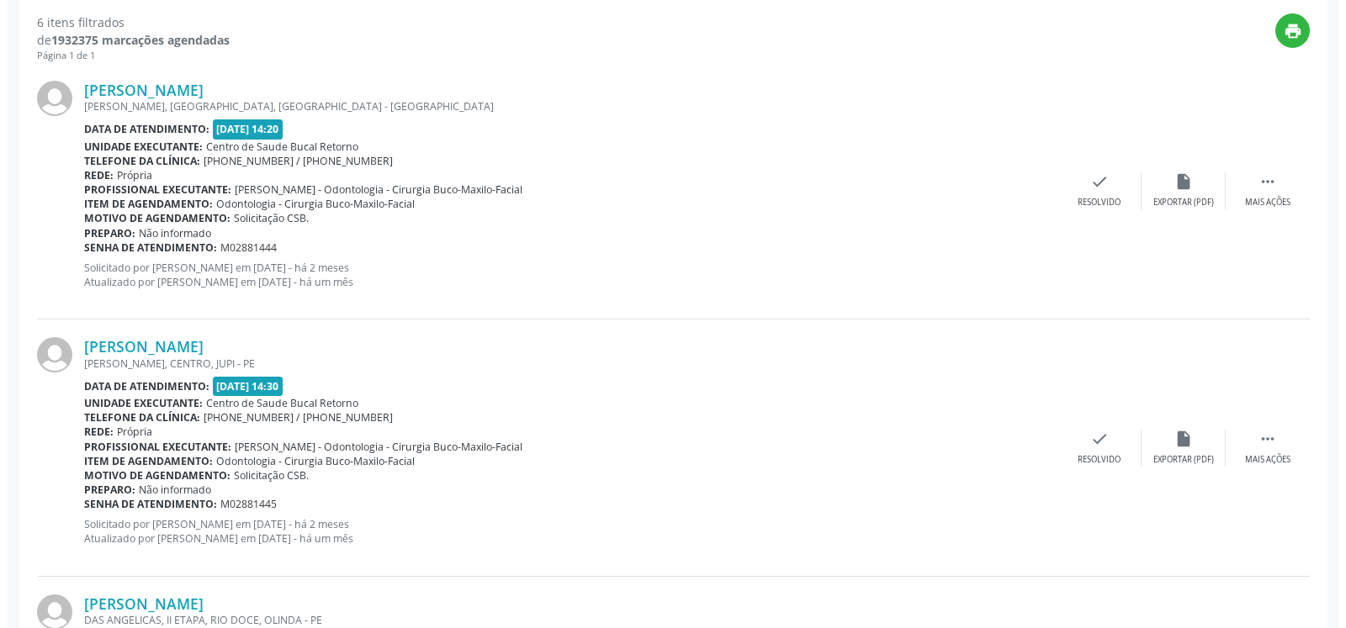
scroll to position [607, 0]
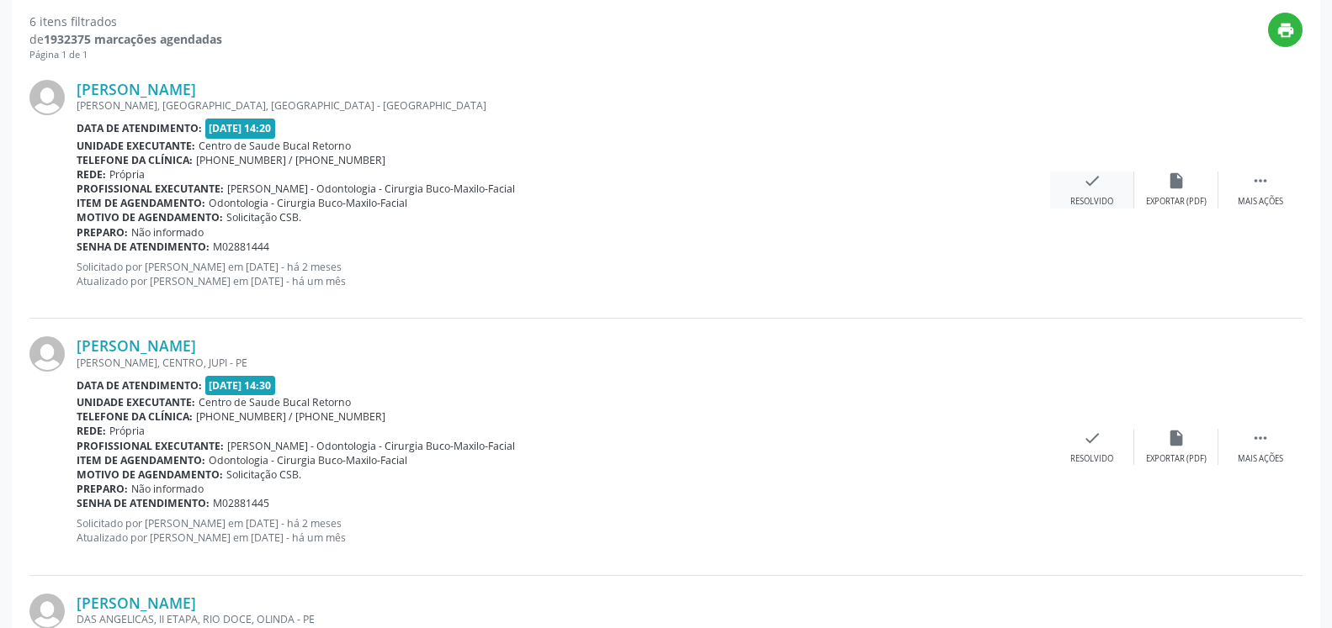
click at [1095, 188] on icon "check" at bounding box center [1092, 181] width 19 height 19
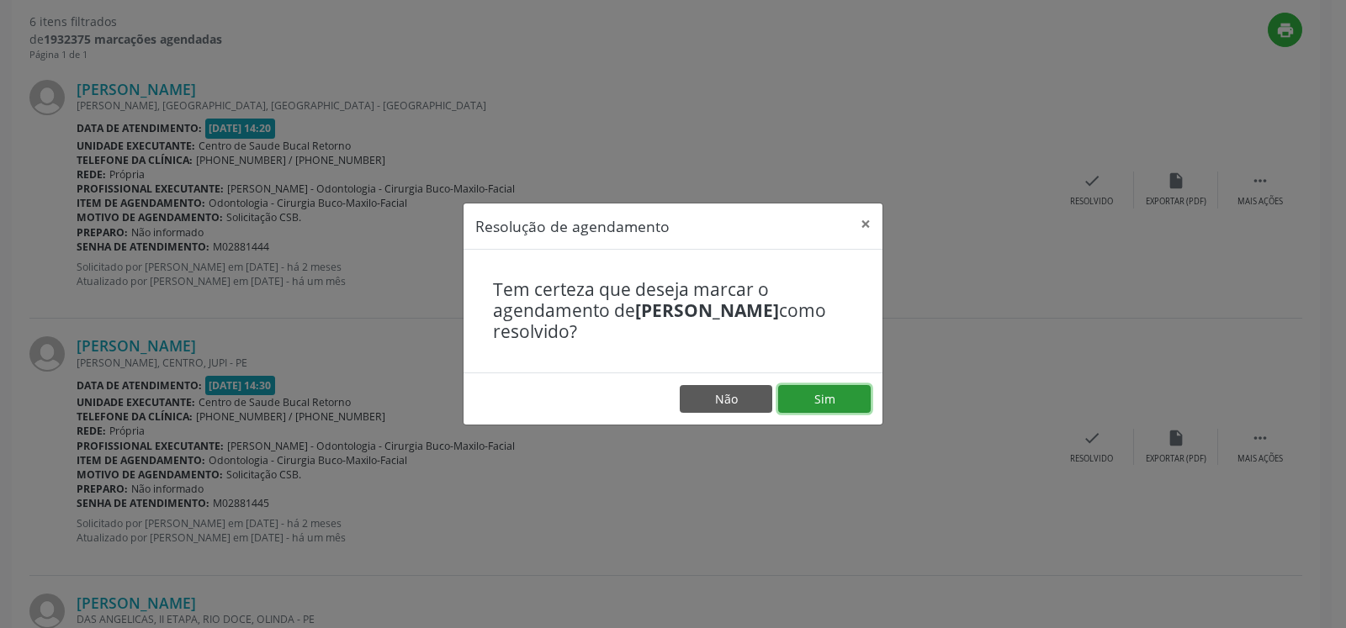
drag, startPoint x: 831, startPoint y: 388, endPoint x: 800, endPoint y: 396, distance: 32.2
click at [828, 388] on button "Sim" at bounding box center [824, 399] width 93 height 29
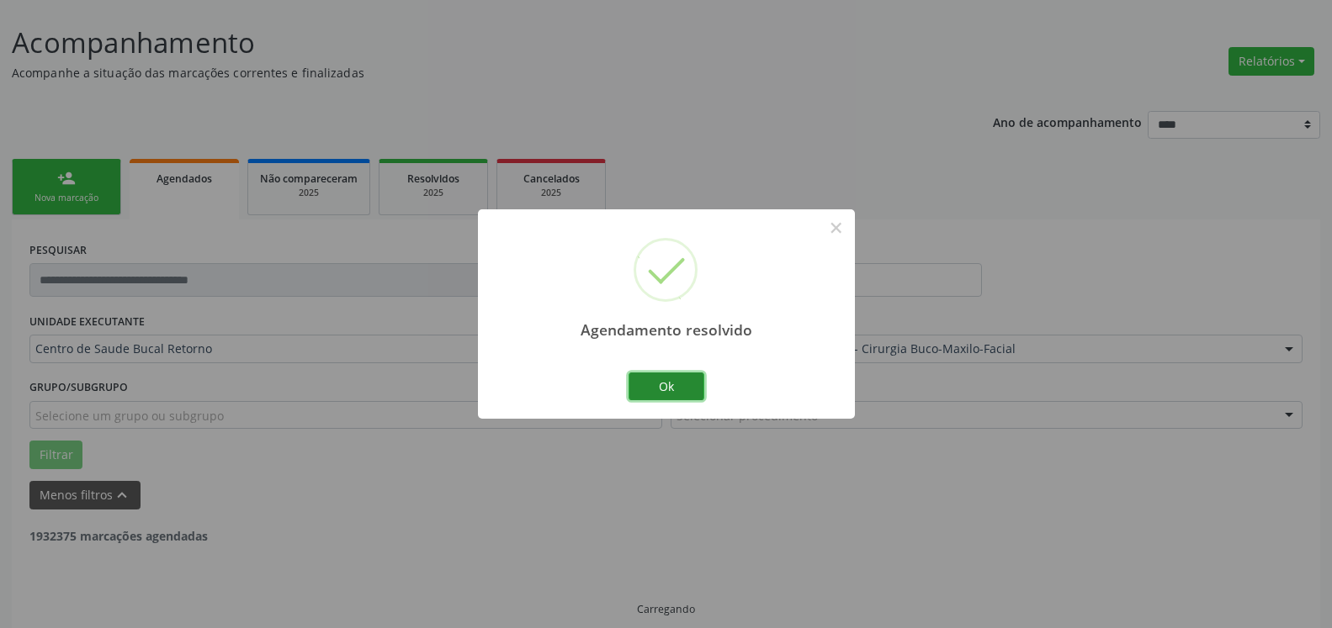
click at [660, 384] on button "Ok" at bounding box center [666, 387] width 76 height 29
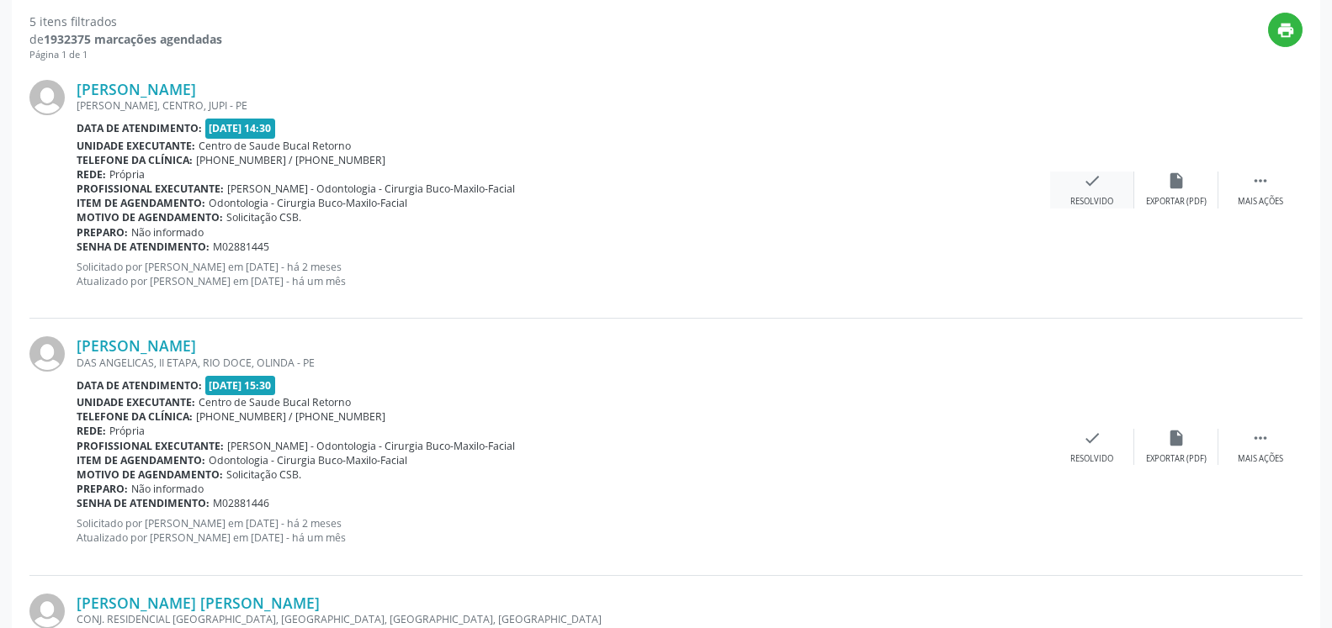
click at [1079, 190] on div "check Resolvido" at bounding box center [1092, 190] width 84 height 36
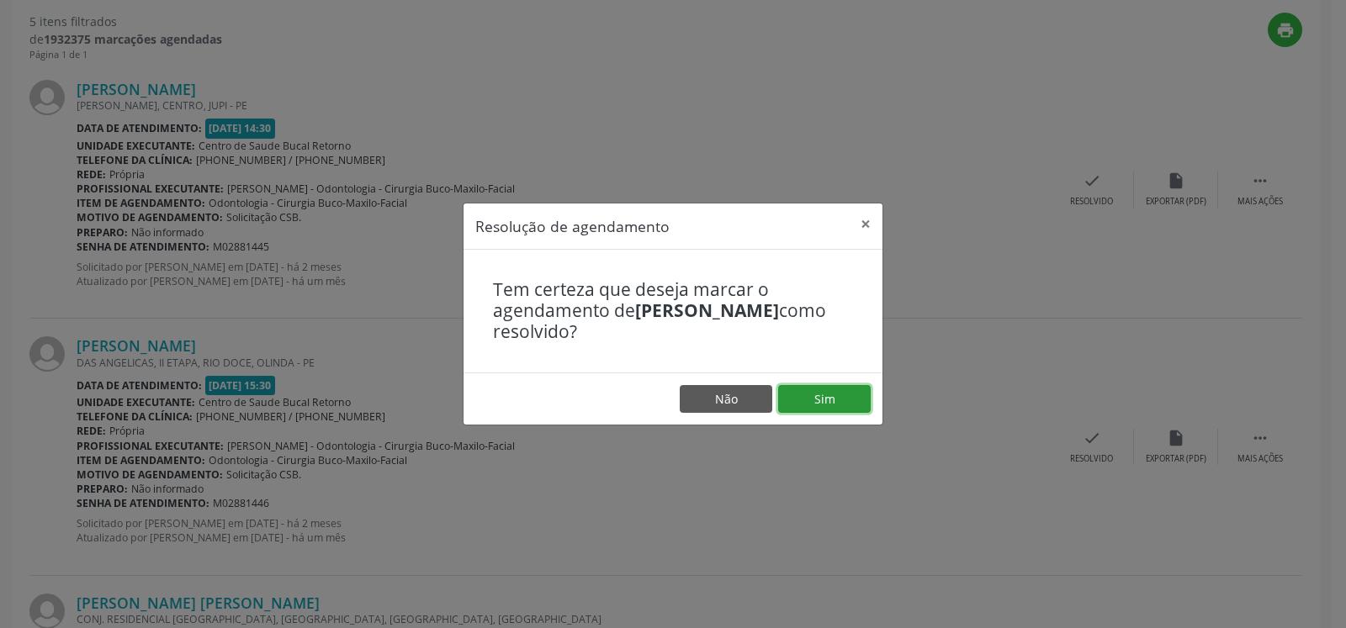
drag, startPoint x: 824, startPoint y: 400, endPoint x: 785, endPoint y: 400, distance: 38.7
click at [823, 400] on button "Sim" at bounding box center [824, 399] width 93 height 29
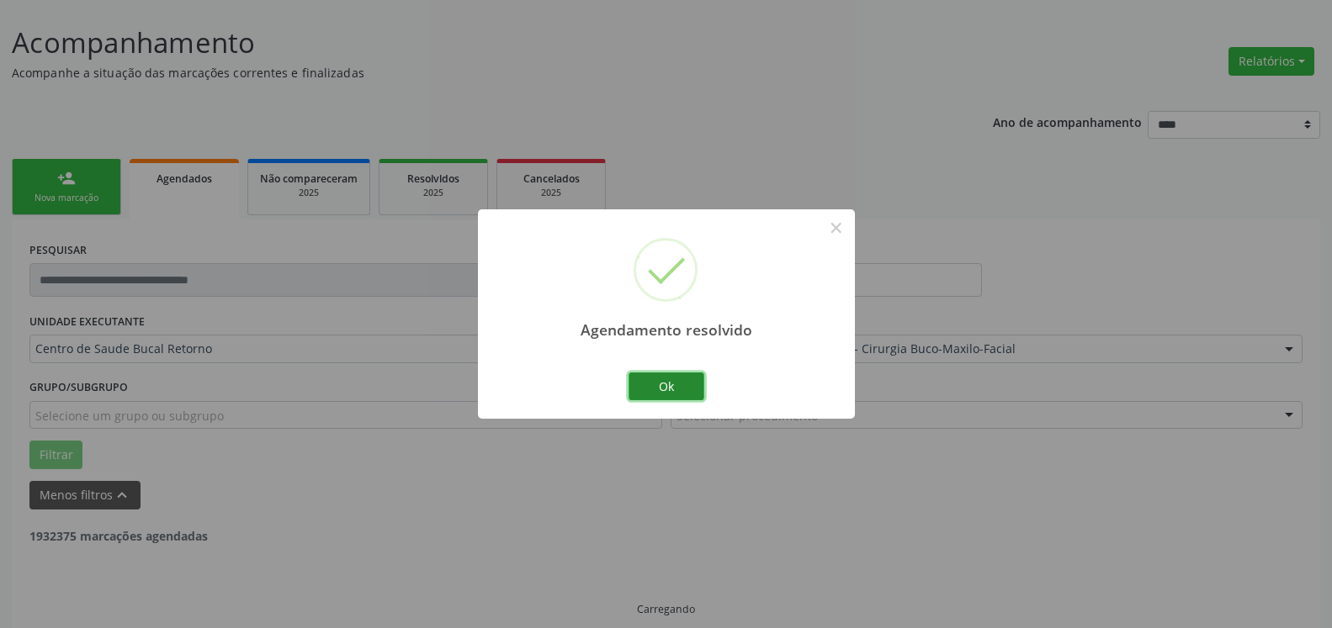
click at [667, 381] on button "Ok" at bounding box center [666, 387] width 76 height 29
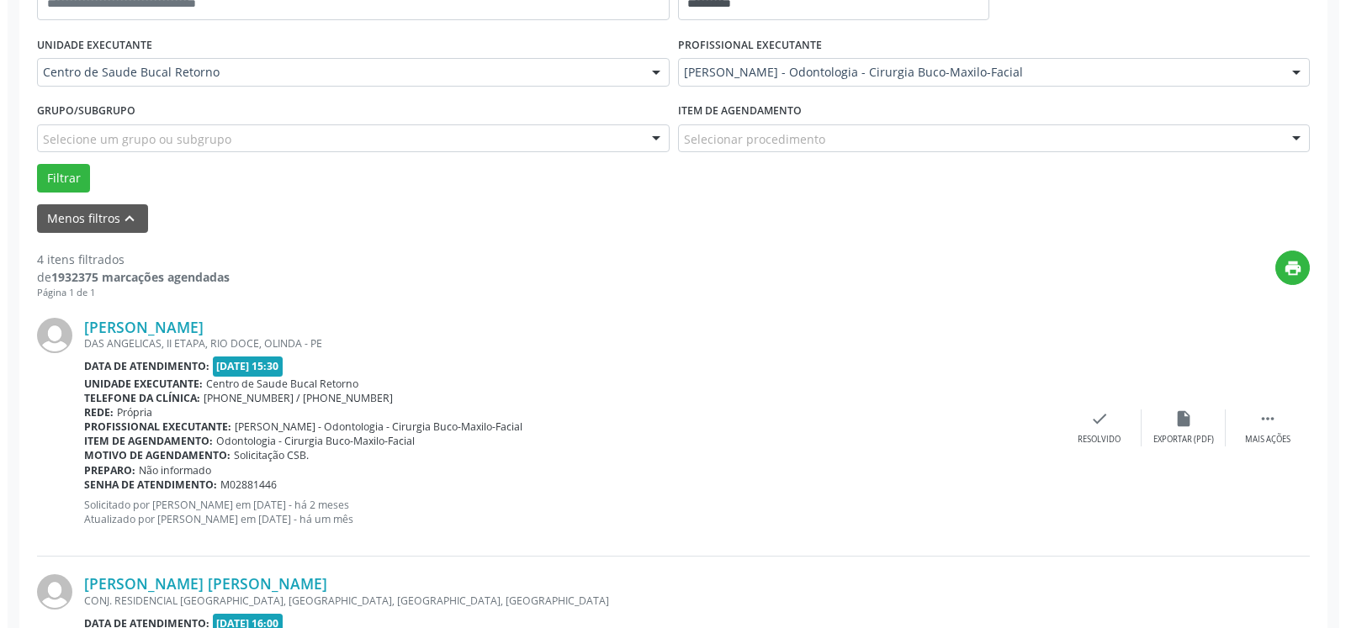
scroll to position [522, 0]
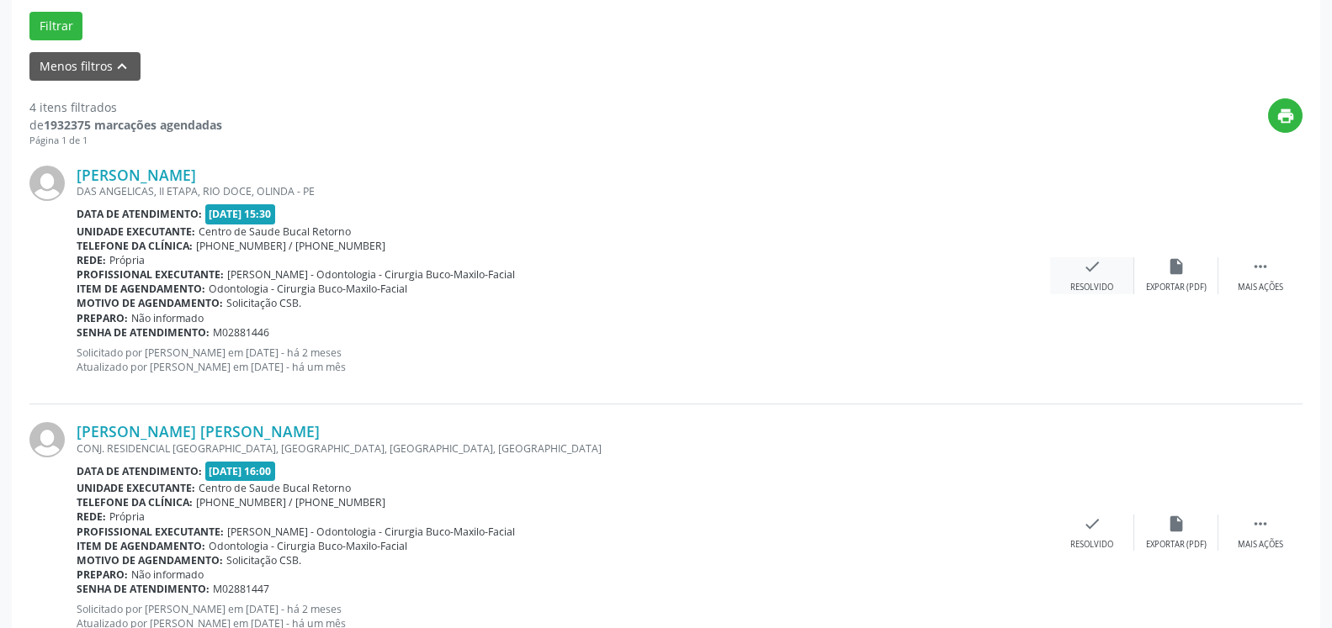
click at [1079, 273] on div "check Resolvido" at bounding box center [1092, 275] width 84 height 36
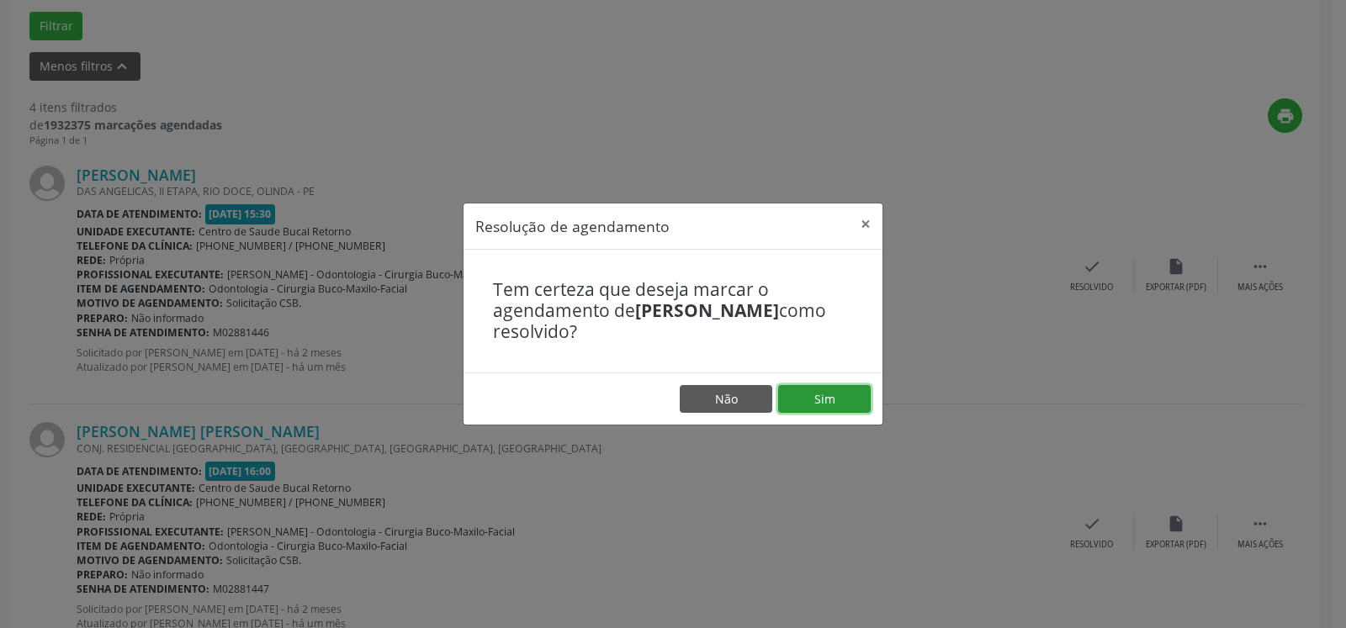
click at [813, 393] on button "Sim" at bounding box center [824, 399] width 93 height 29
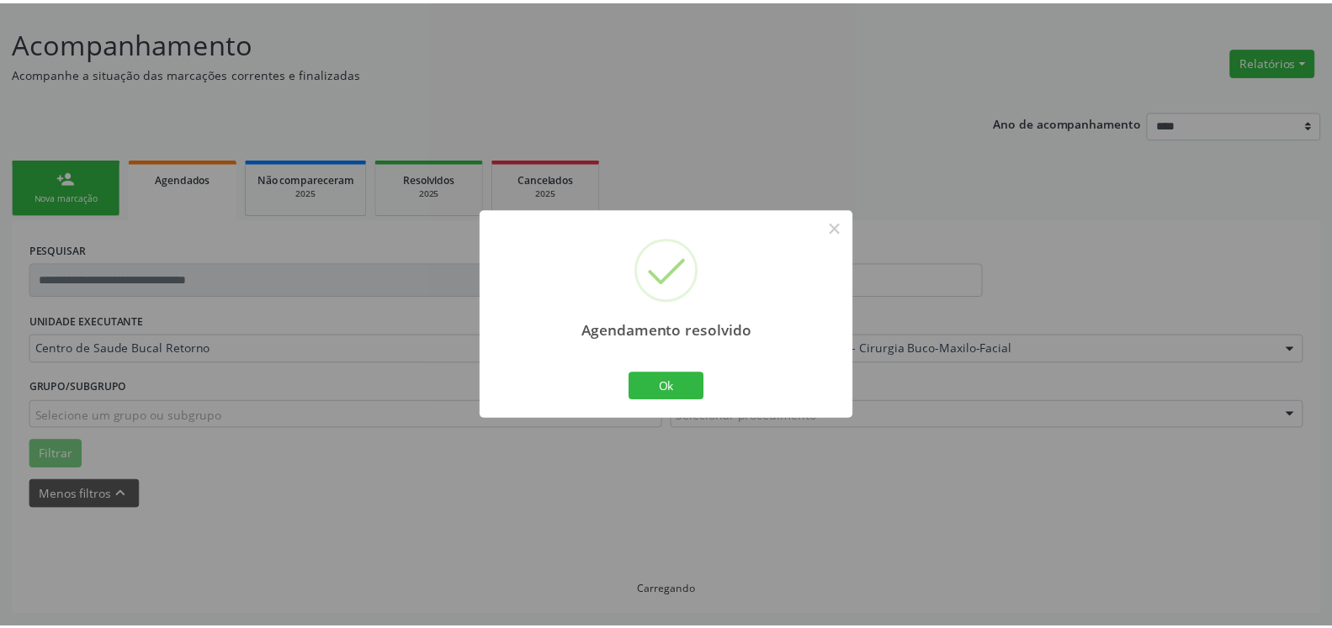
scroll to position [93, 0]
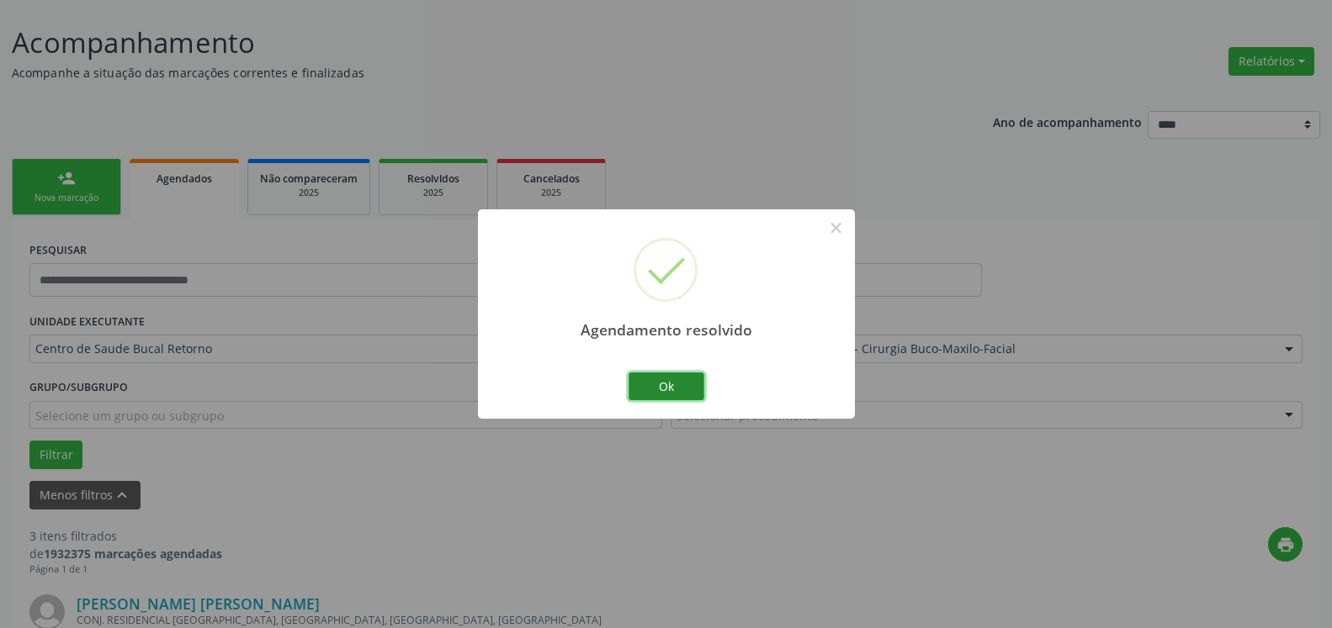
click at [660, 377] on button "Ok" at bounding box center [666, 387] width 76 height 29
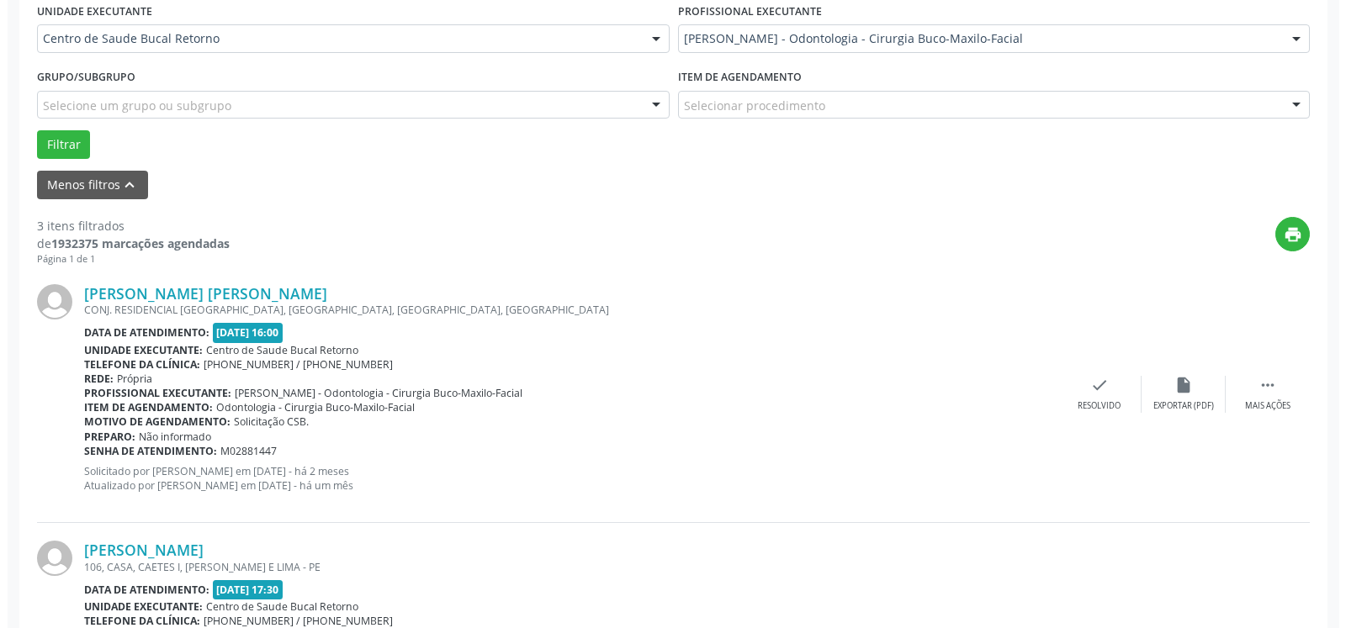
scroll to position [607, 0]
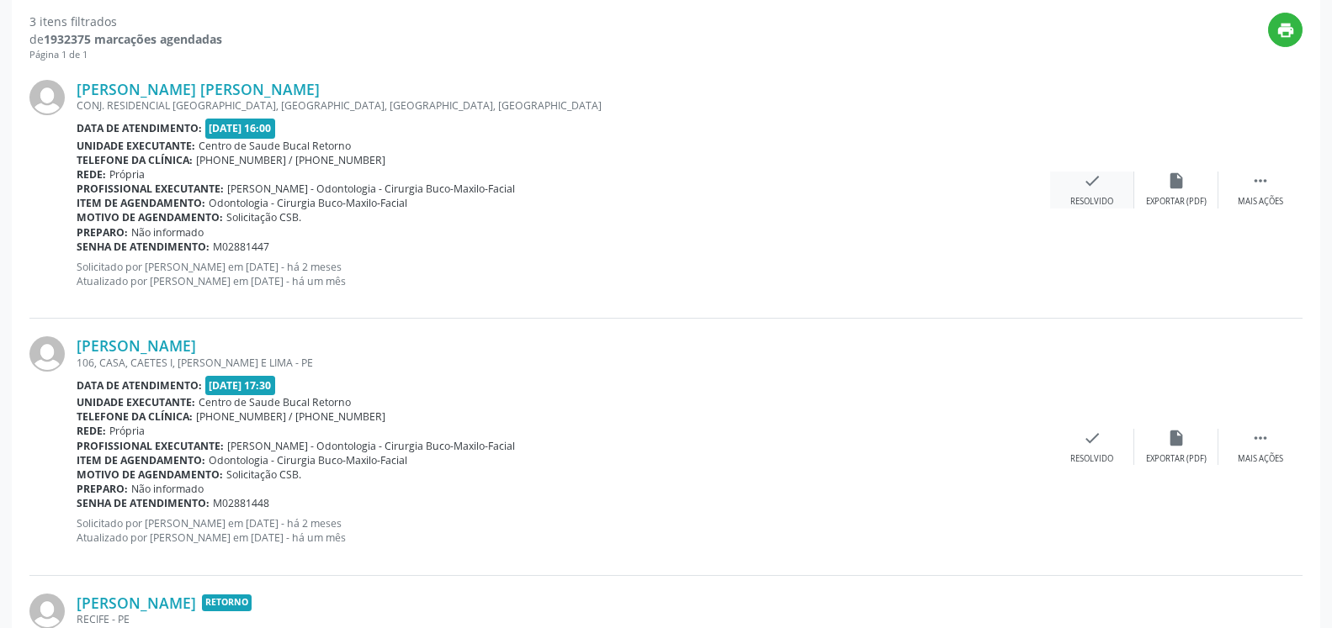
click at [1084, 199] on div "Resolvido" at bounding box center [1091, 202] width 43 height 12
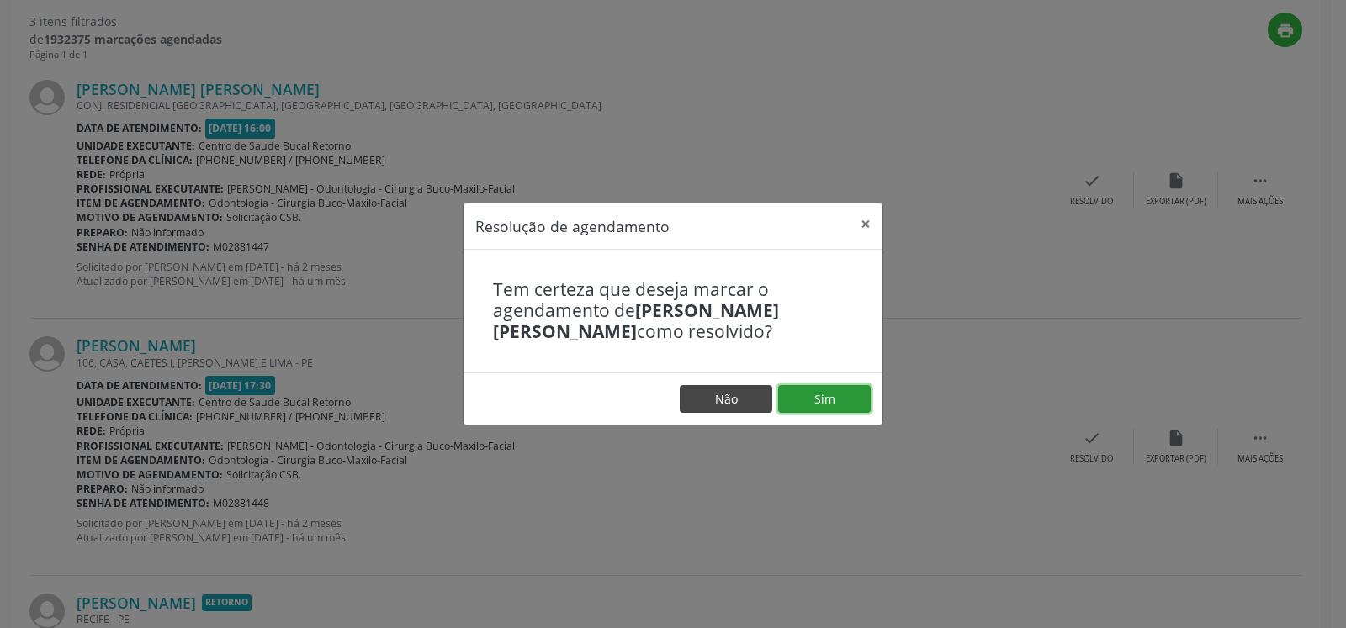
drag, startPoint x: 843, startPoint y: 388, endPoint x: 734, endPoint y: 399, distance: 109.9
click at [841, 388] on button "Sim" at bounding box center [824, 399] width 93 height 29
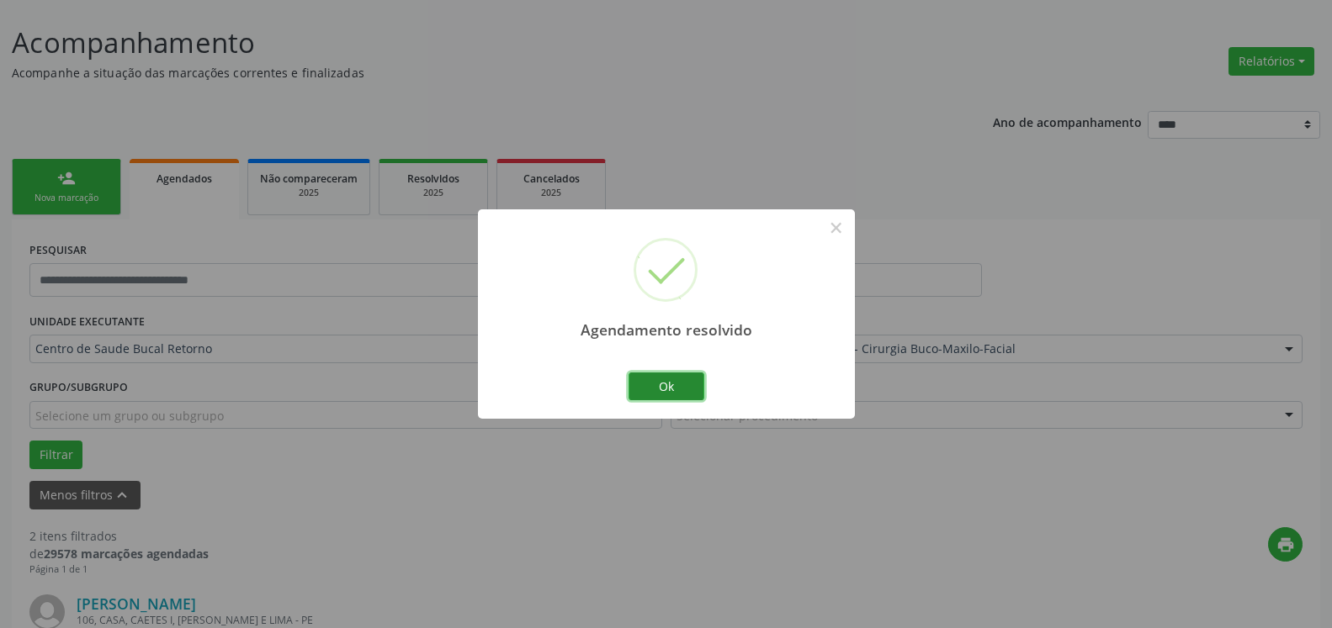
click at [645, 383] on button "Ok" at bounding box center [666, 387] width 76 height 29
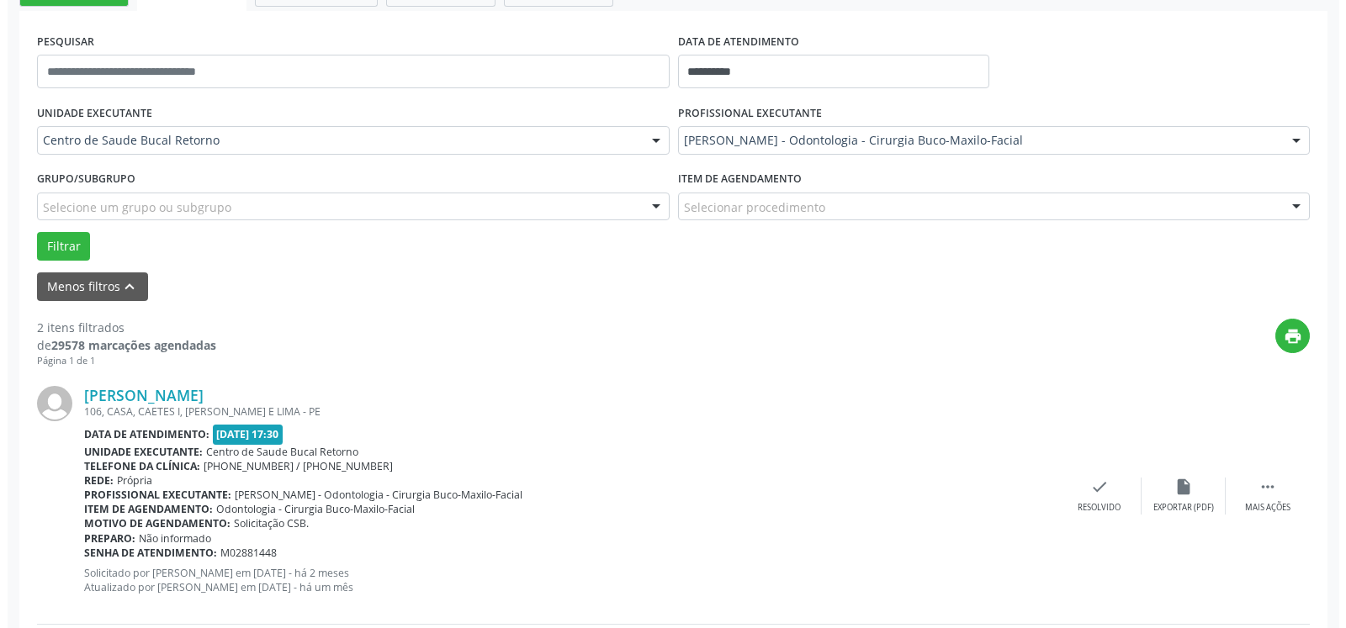
scroll to position [522, 0]
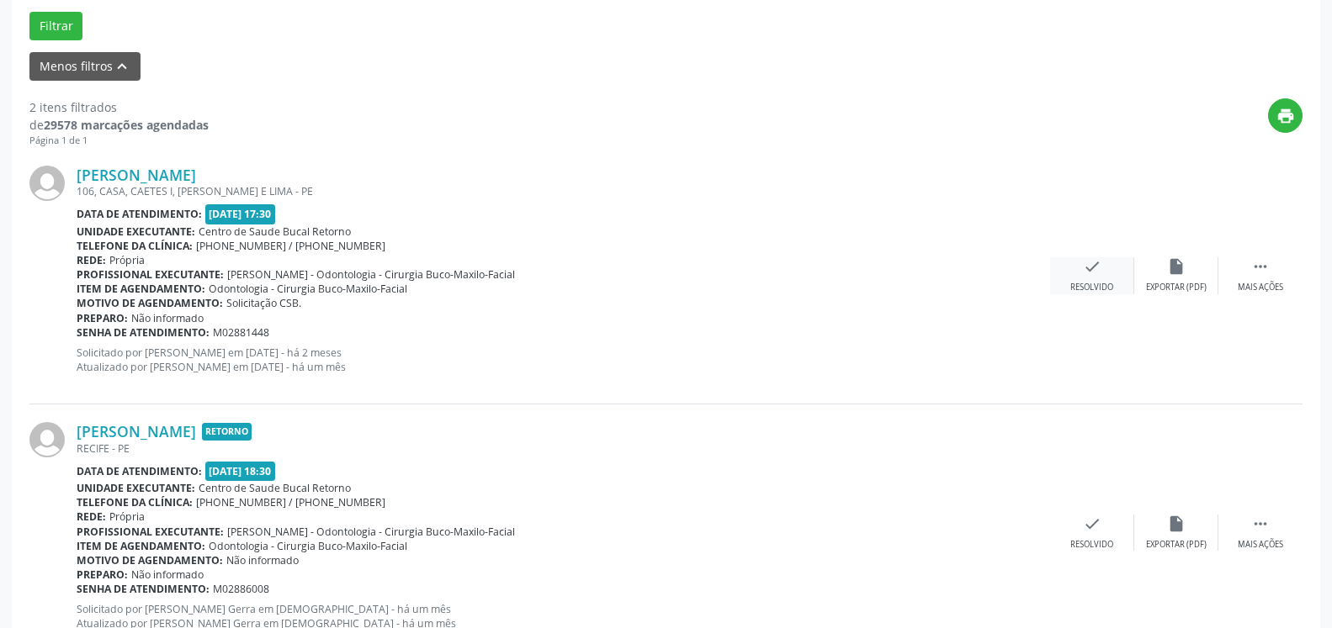
click at [1095, 274] on icon "check" at bounding box center [1092, 266] width 19 height 19
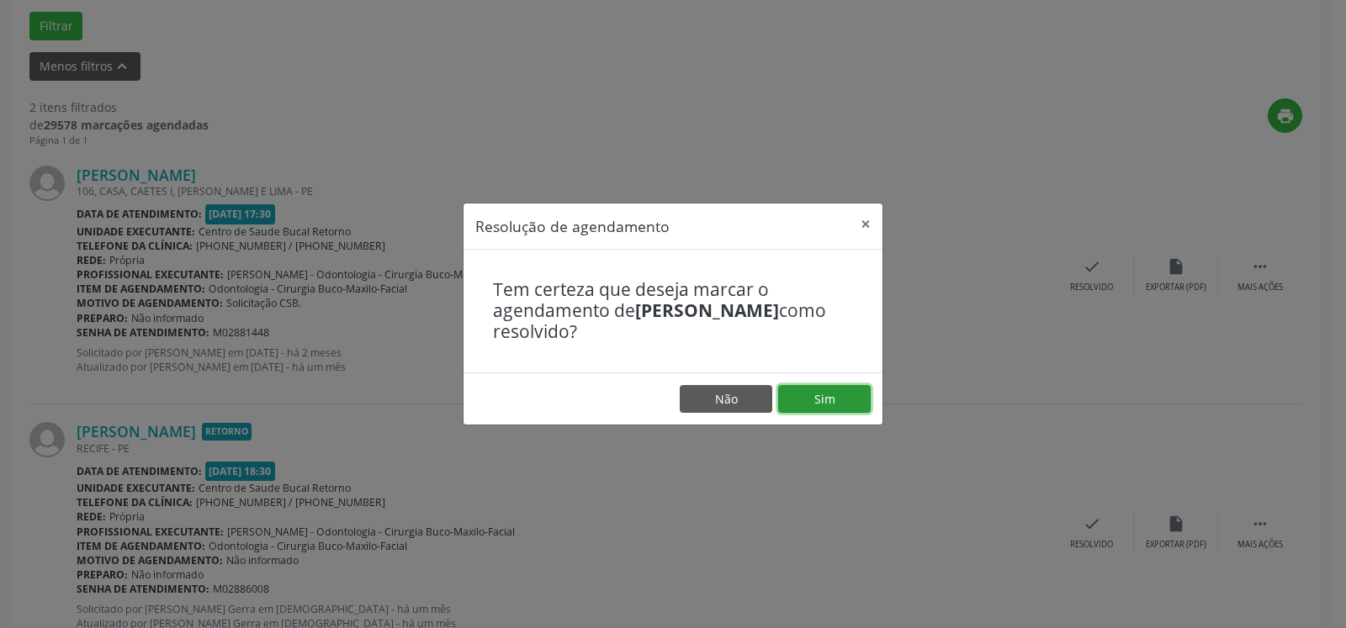
drag, startPoint x: 855, startPoint y: 399, endPoint x: 777, endPoint y: 406, distance: 77.8
click at [851, 399] on button "Sim" at bounding box center [824, 399] width 93 height 29
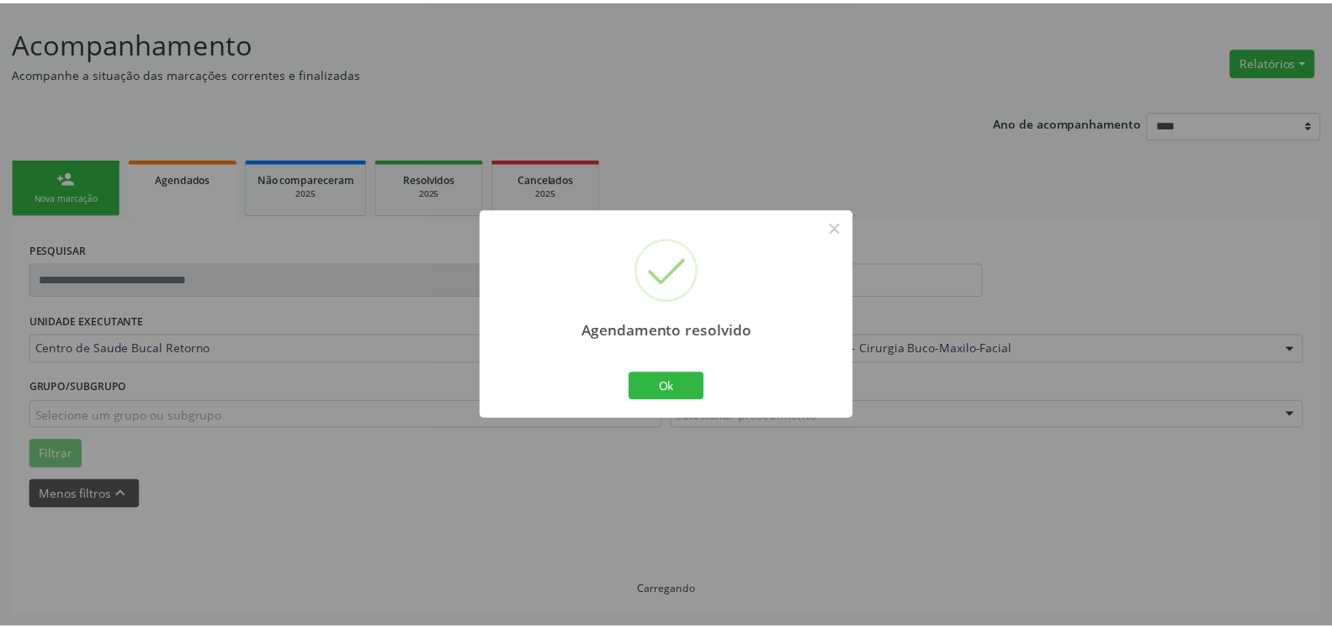
scroll to position [93, 0]
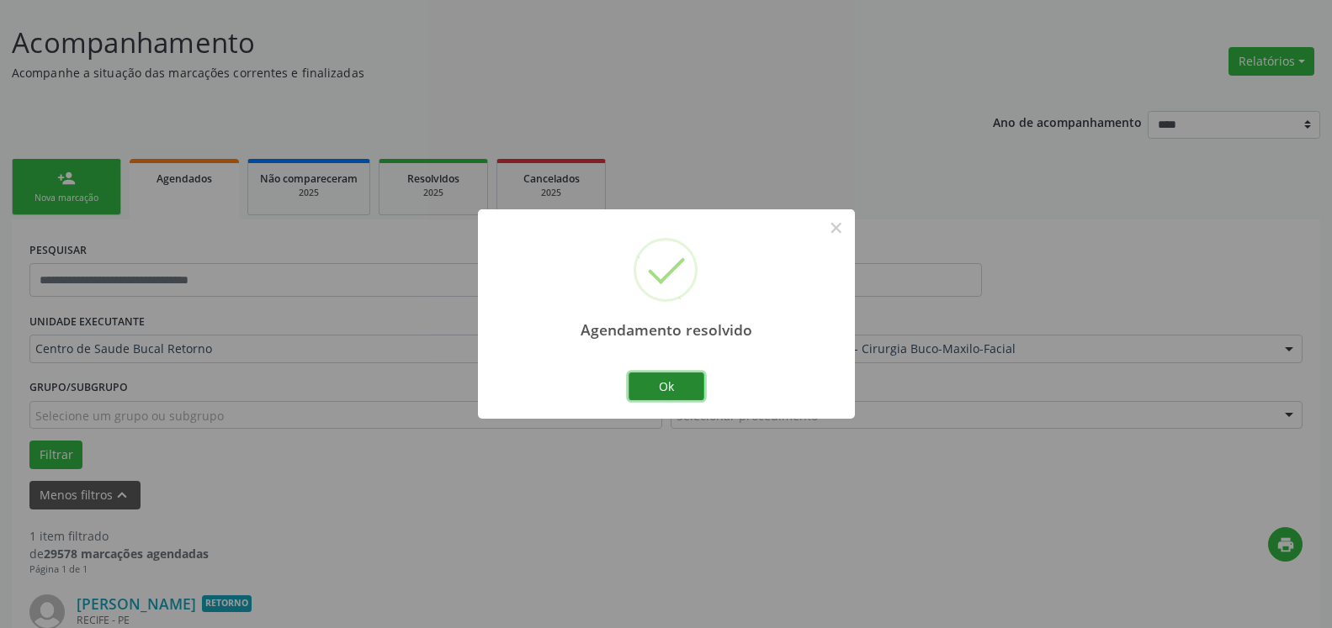
click at [678, 389] on button "Ok" at bounding box center [666, 387] width 76 height 29
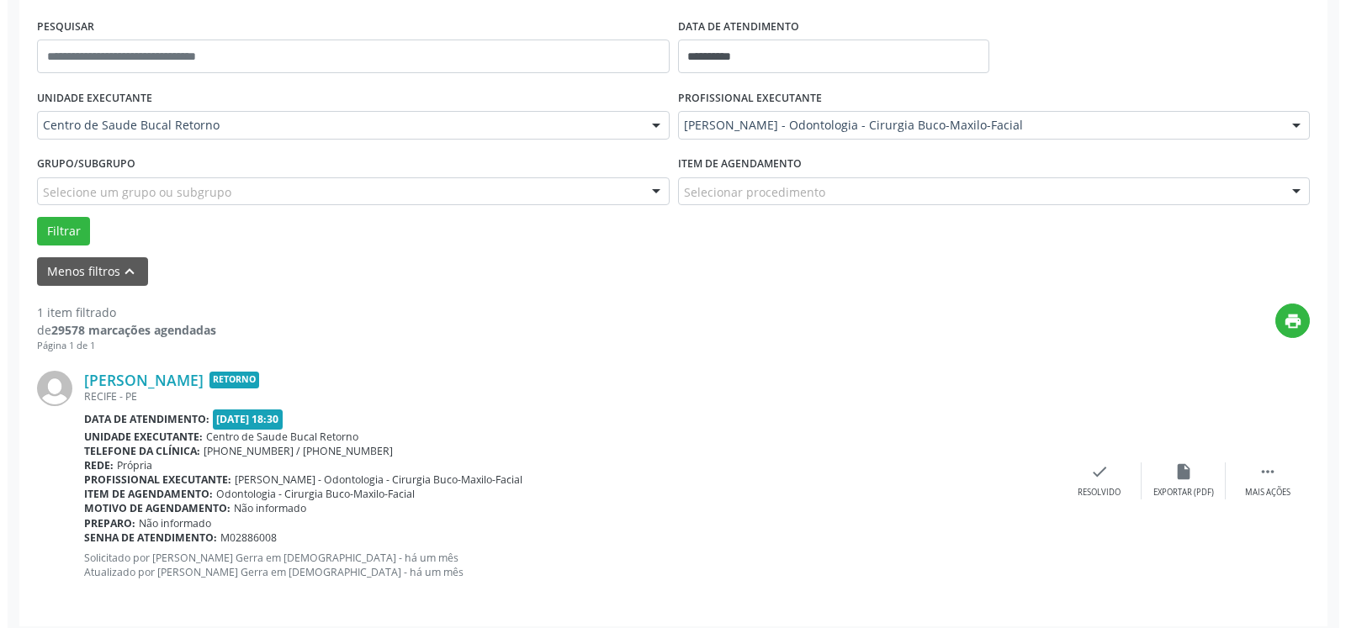
scroll to position [326, 0]
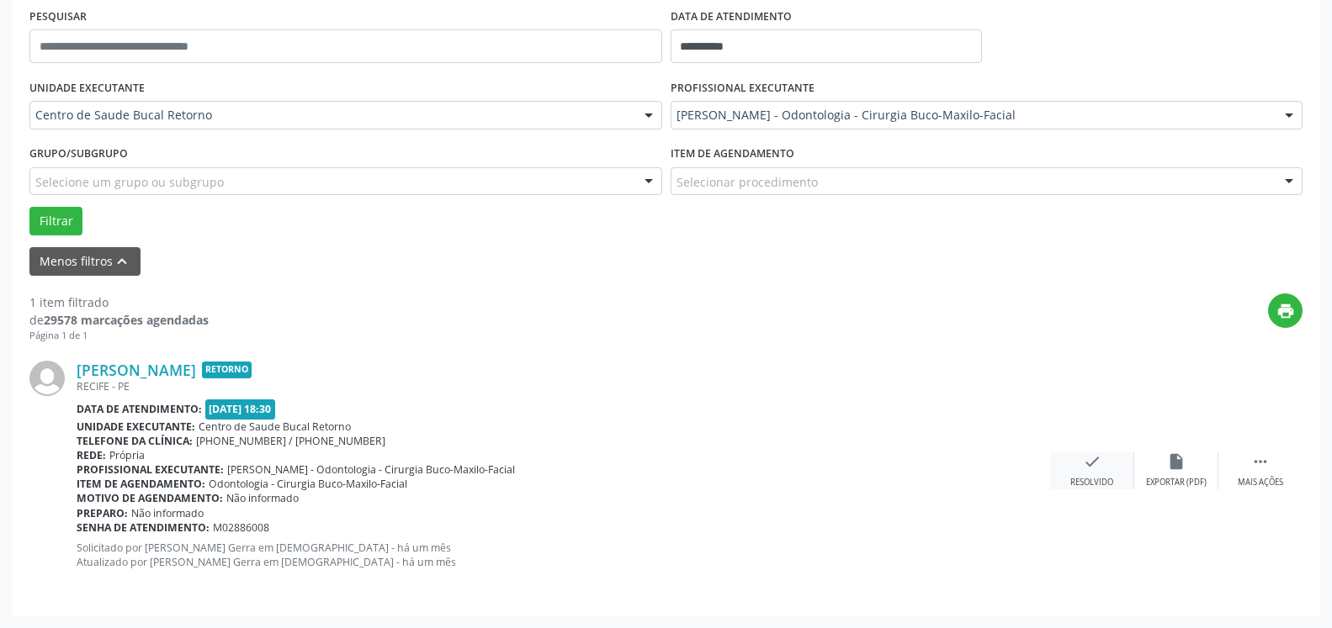
click at [1101, 469] on div "check Resolvido" at bounding box center [1092, 471] width 84 height 36
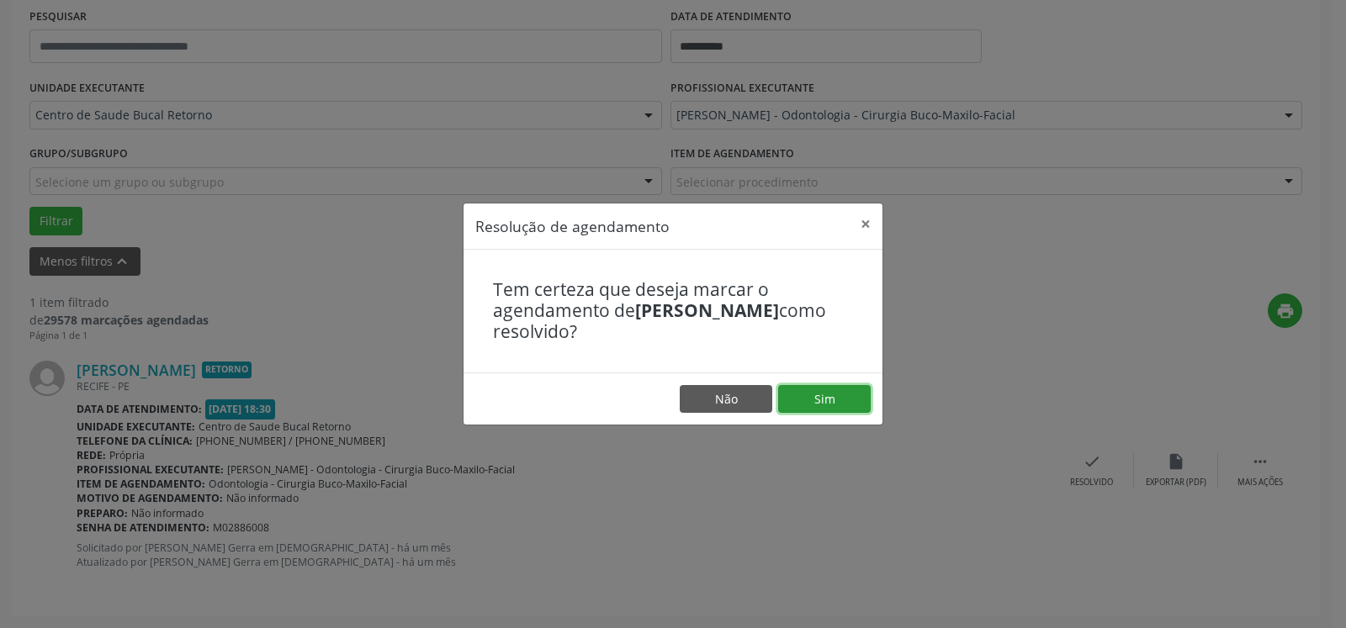
click at [811, 399] on button "Sim" at bounding box center [824, 399] width 93 height 29
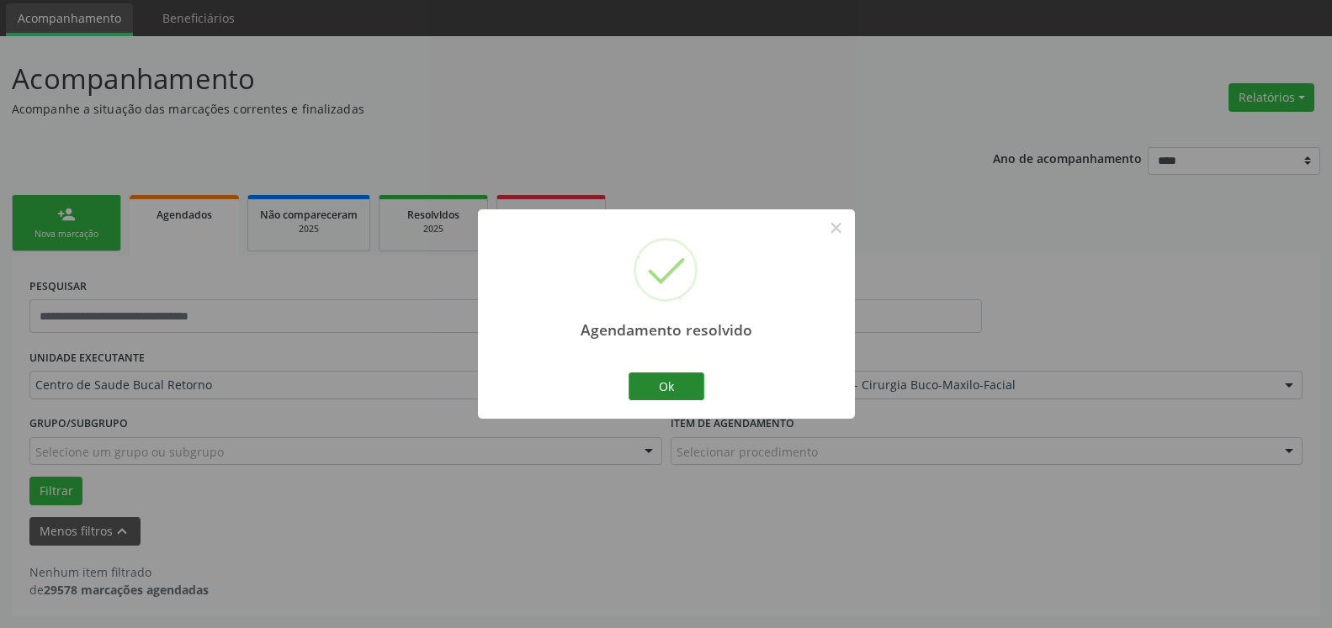
scroll to position [56, 0]
click at [669, 384] on button "Ok" at bounding box center [666, 387] width 76 height 29
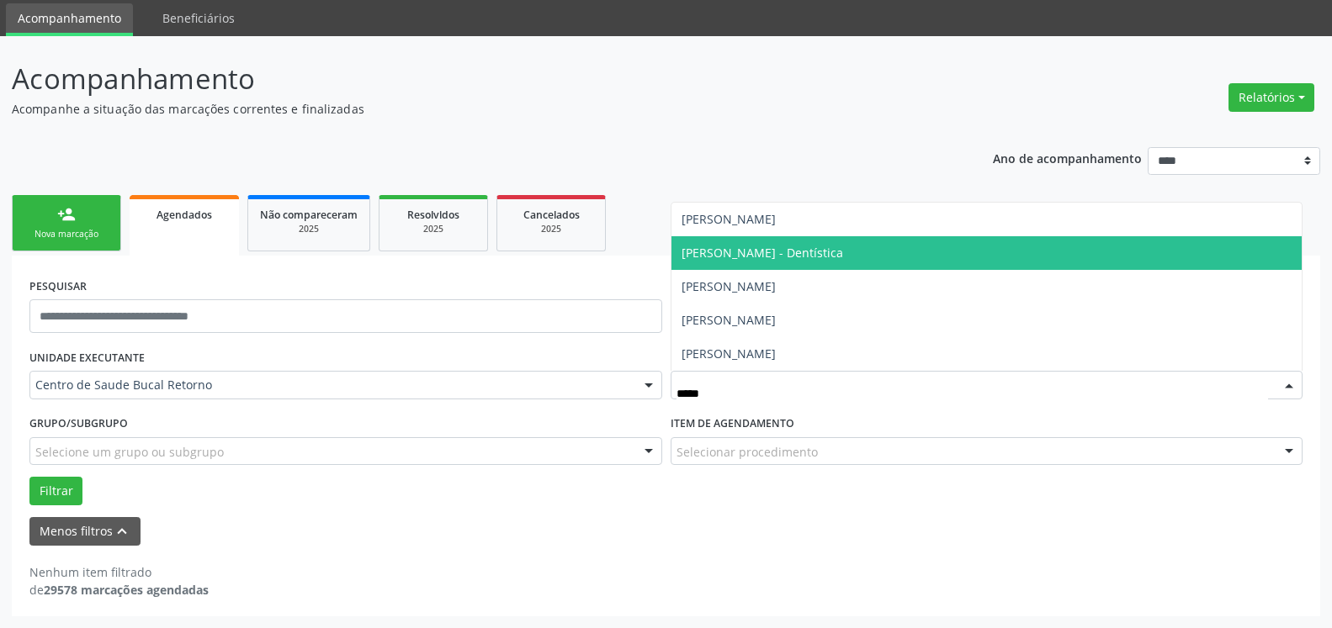
click at [755, 255] on span "[PERSON_NAME] - Dentística" at bounding box center [762, 253] width 162 height 16
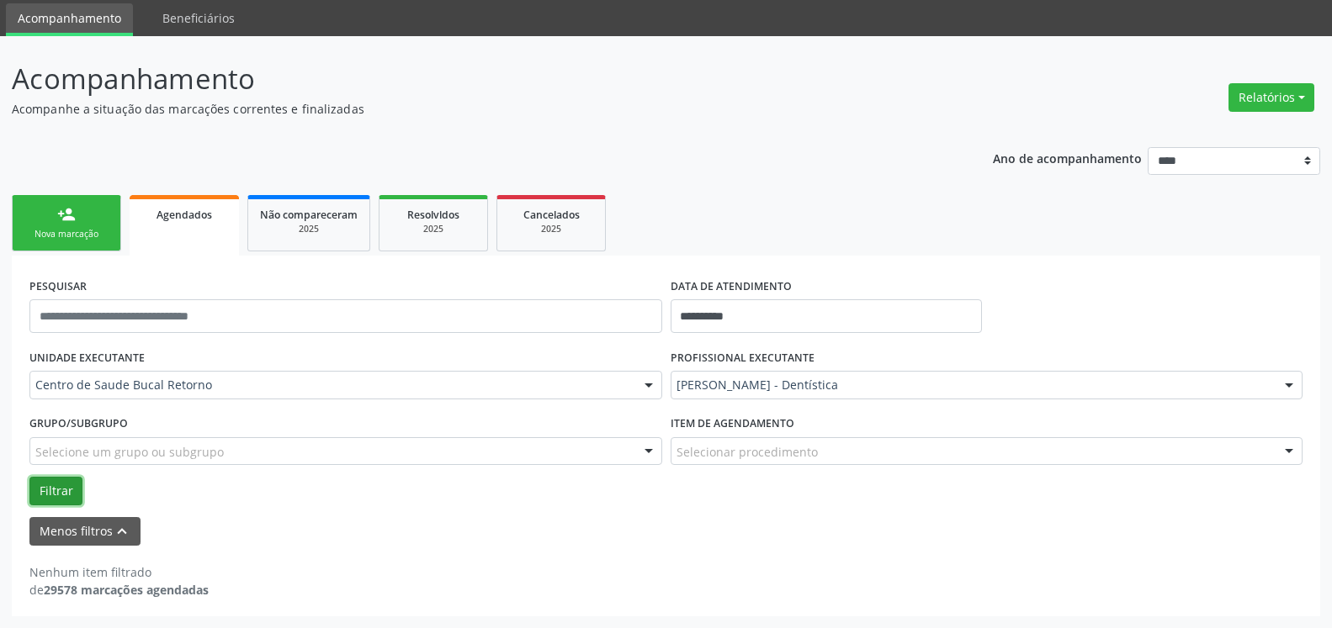
click at [67, 480] on button "Filtrar" at bounding box center [55, 491] width 53 height 29
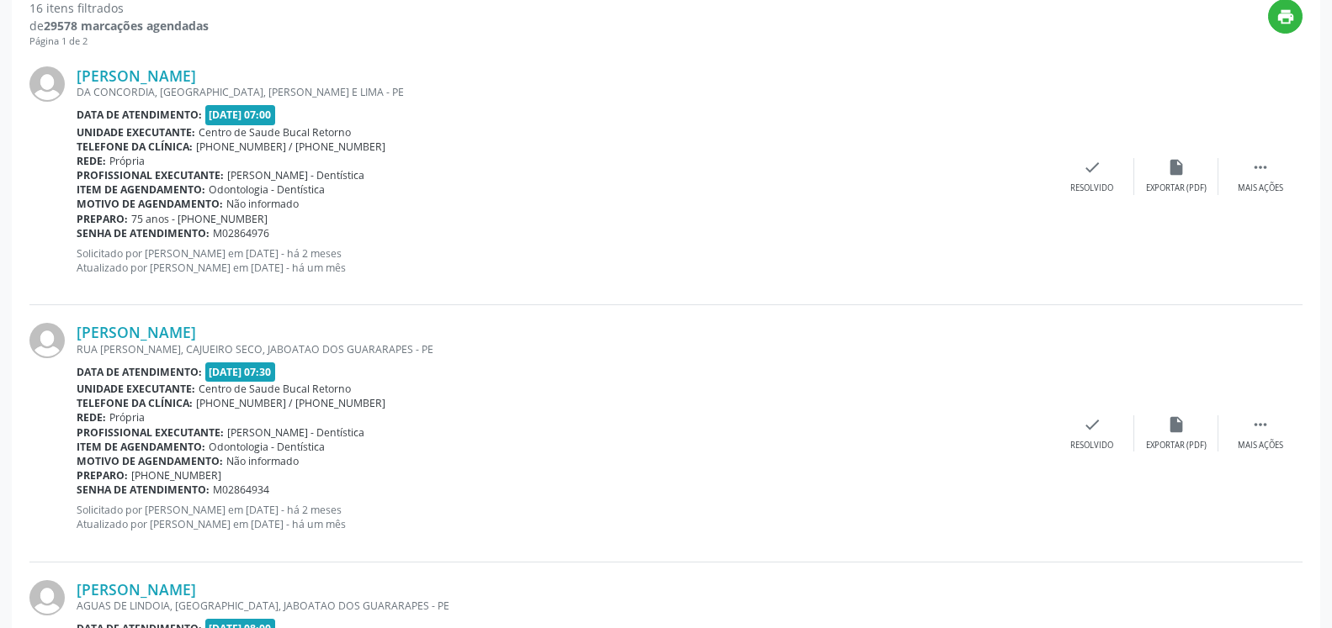
scroll to position [657, 0]
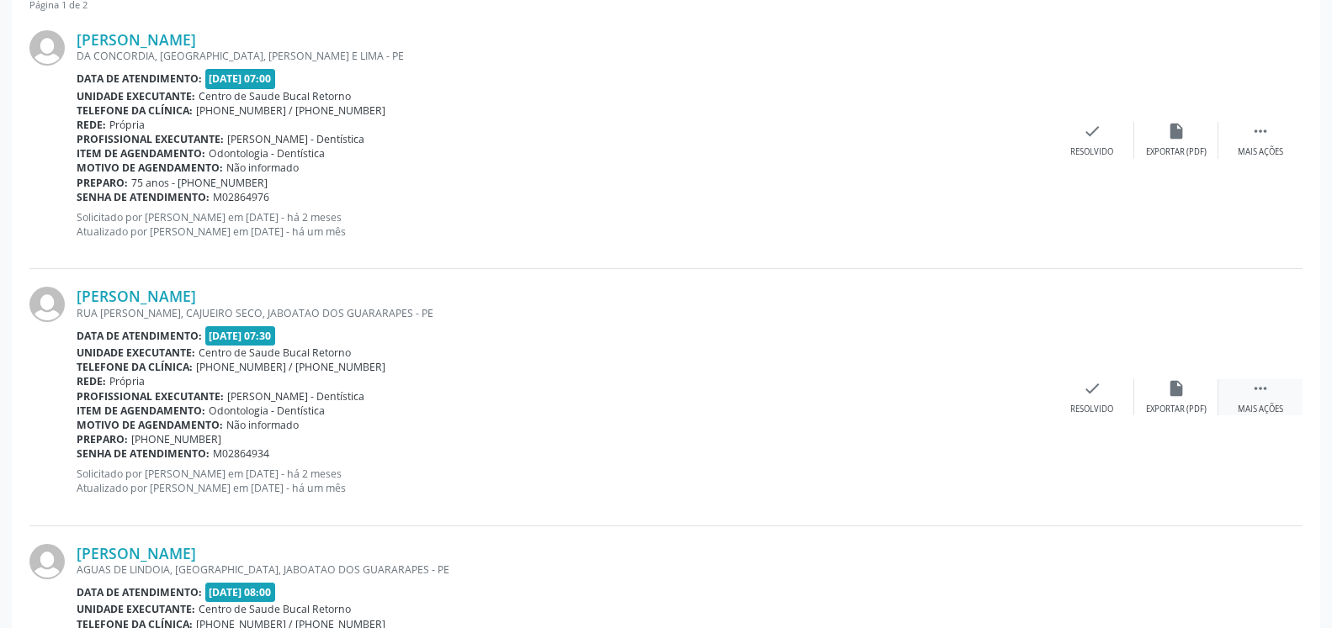
click at [1260, 402] on div " Mais ações" at bounding box center [1260, 397] width 84 height 36
click at [1193, 399] on div "alarm_off Não compareceu" at bounding box center [1176, 397] width 84 height 36
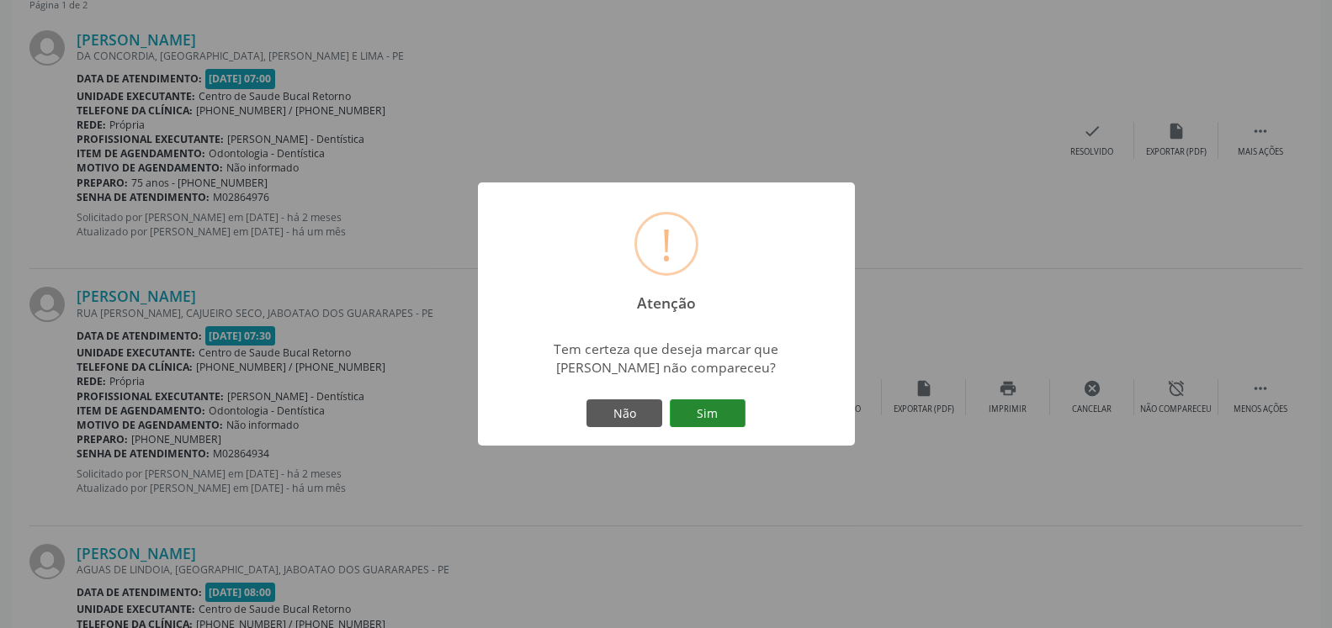
click at [701, 415] on button "Sim" at bounding box center [708, 414] width 76 height 29
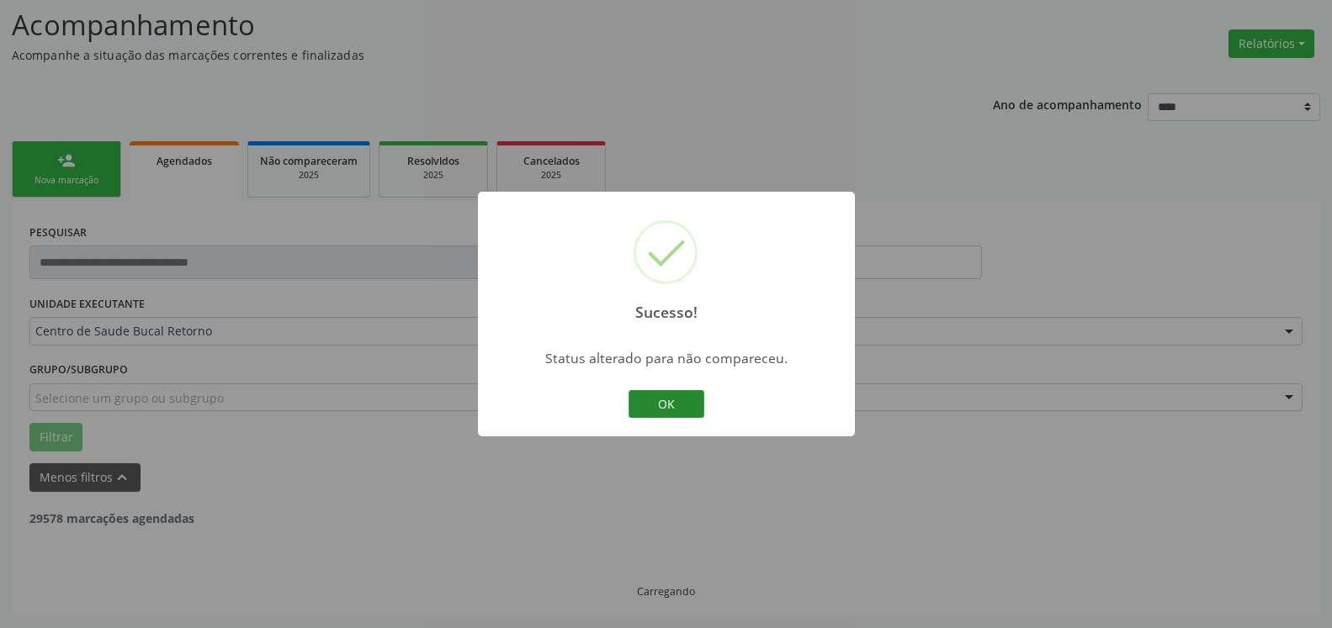
scroll to position [110, 0]
click at [650, 411] on button "OK" at bounding box center [666, 404] width 76 height 29
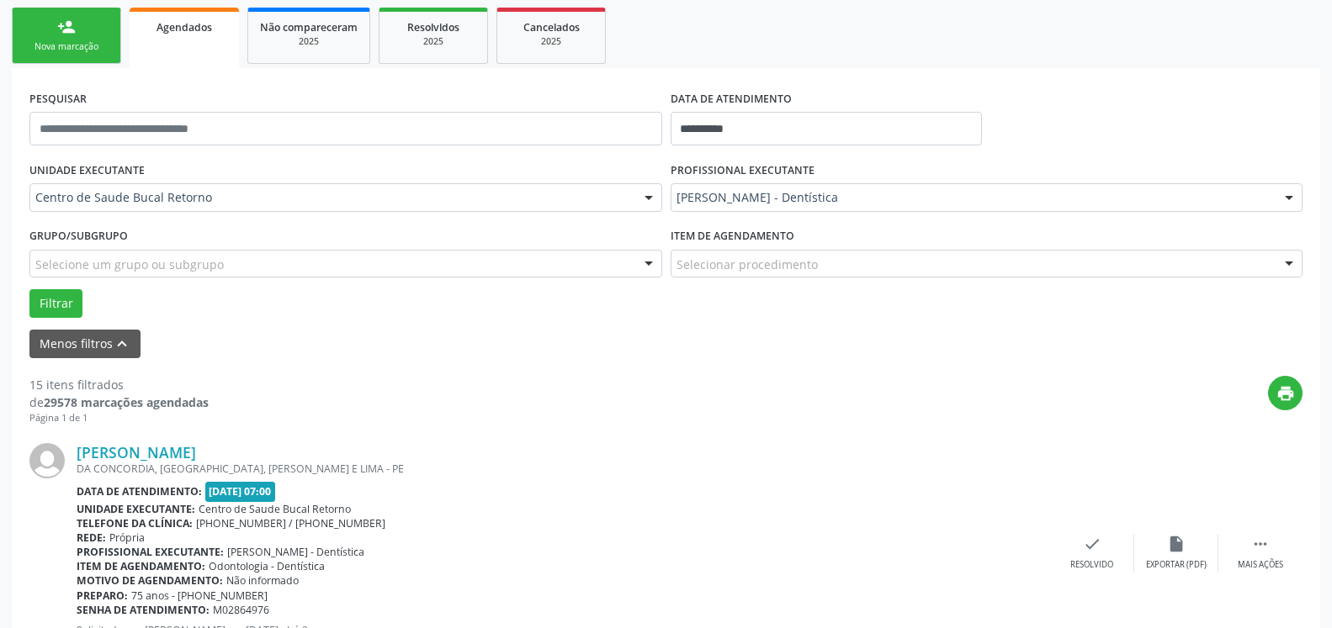
scroll to position [539, 0]
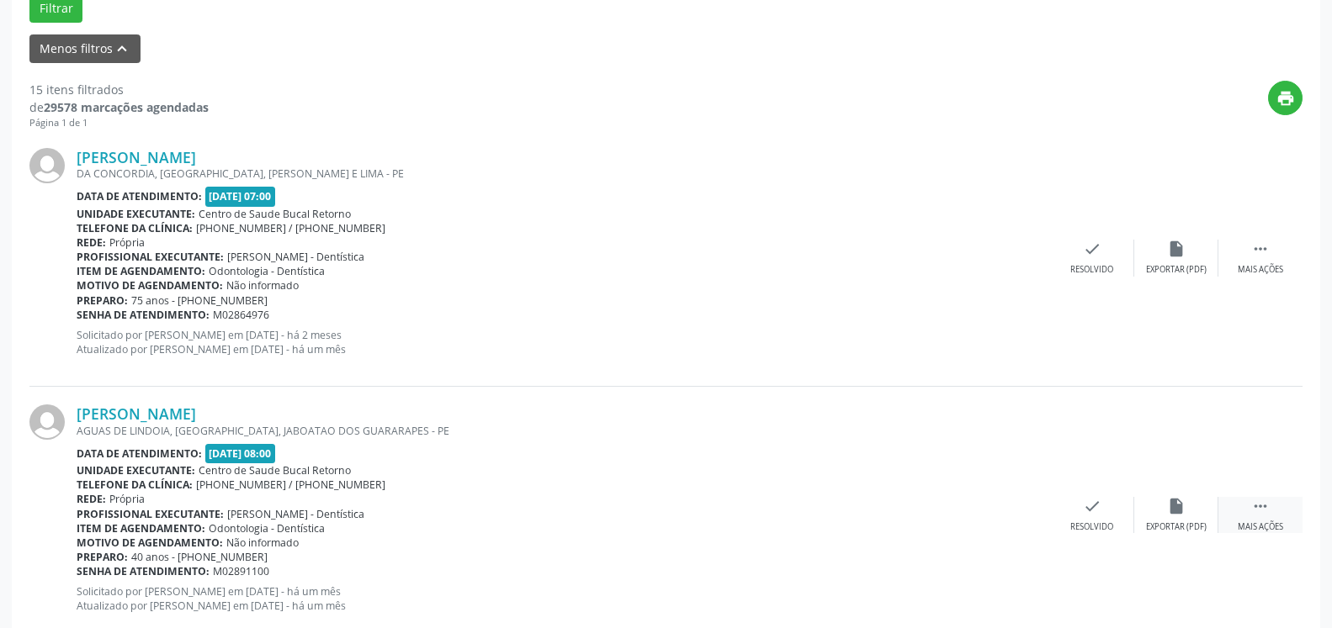
click at [1256, 516] on icon "" at bounding box center [1260, 506] width 19 height 19
click at [1174, 504] on icon "alarm_off" at bounding box center [1176, 506] width 19 height 19
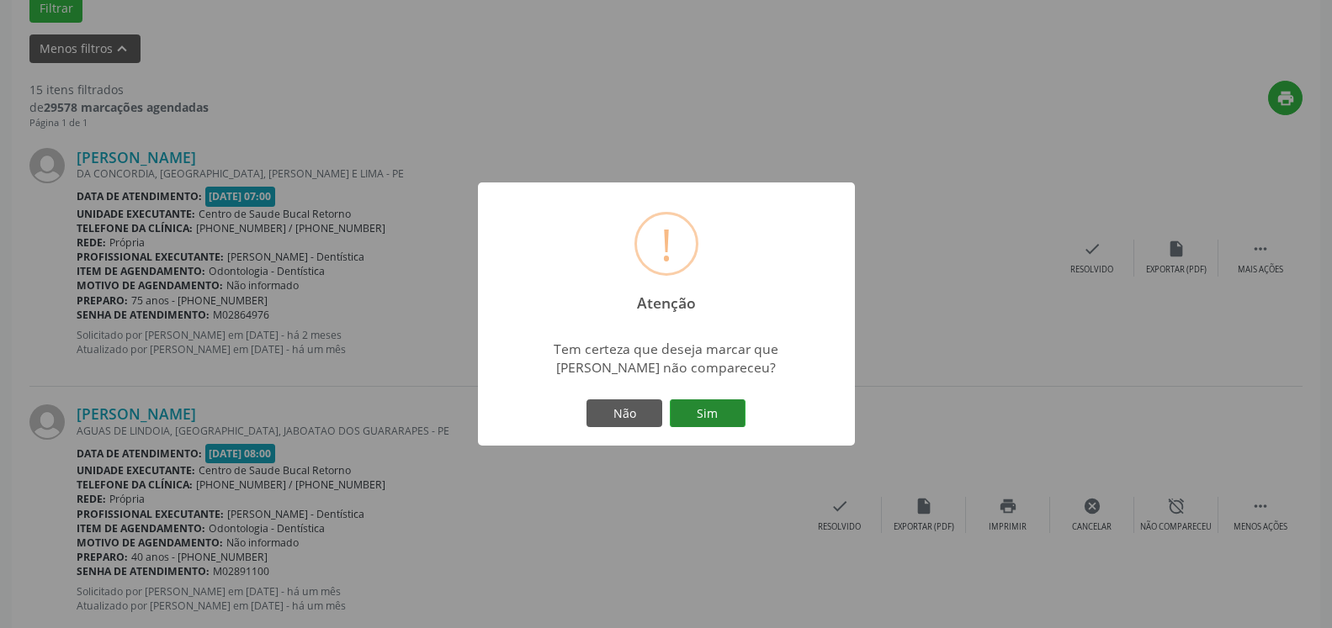
click at [700, 406] on button "Sim" at bounding box center [708, 414] width 76 height 29
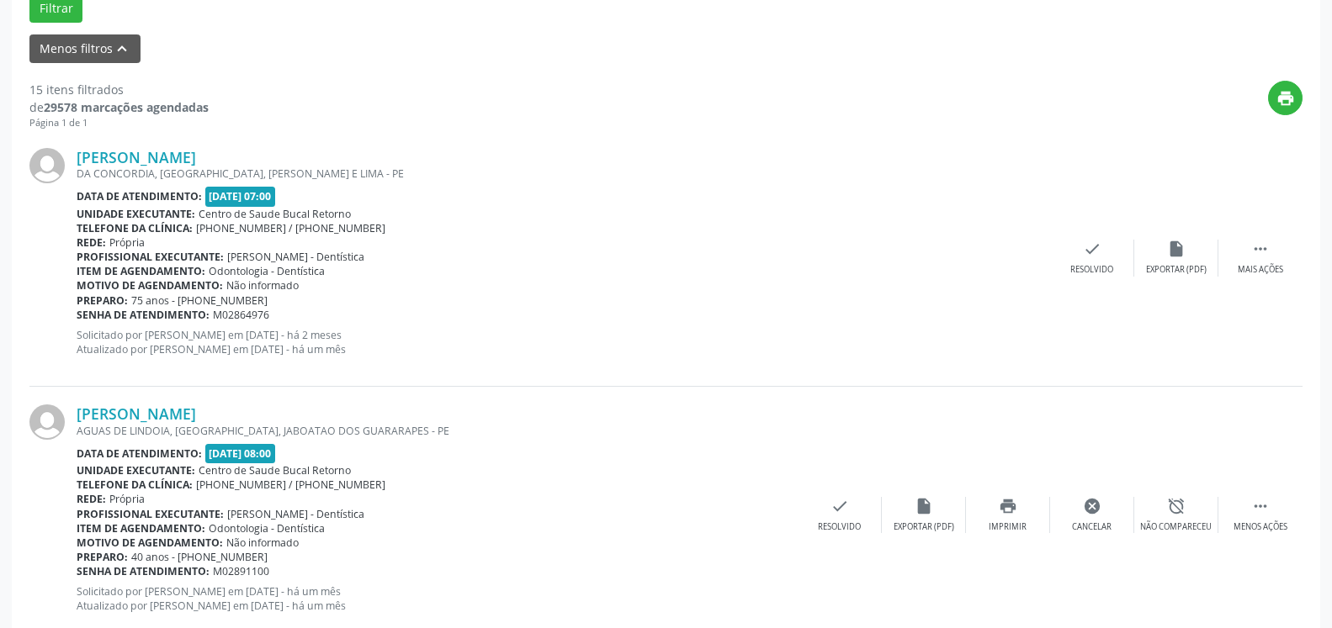
scroll to position [110, 0]
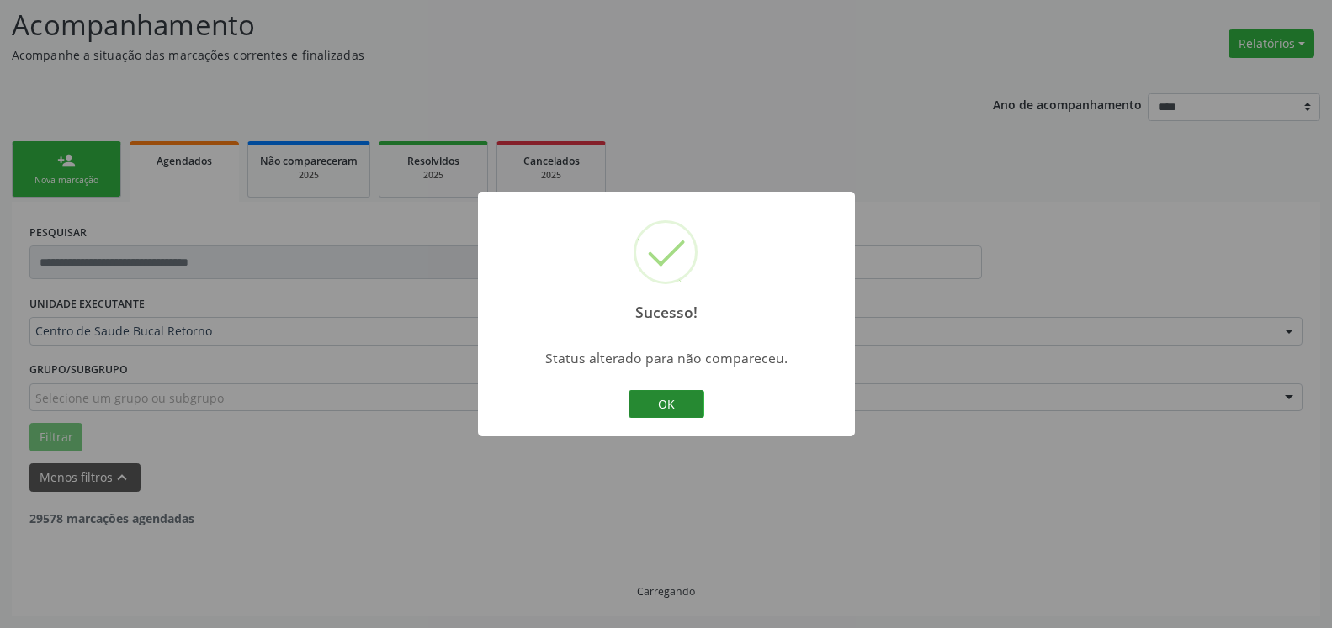
click at [654, 405] on button "OK" at bounding box center [666, 404] width 76 height 29
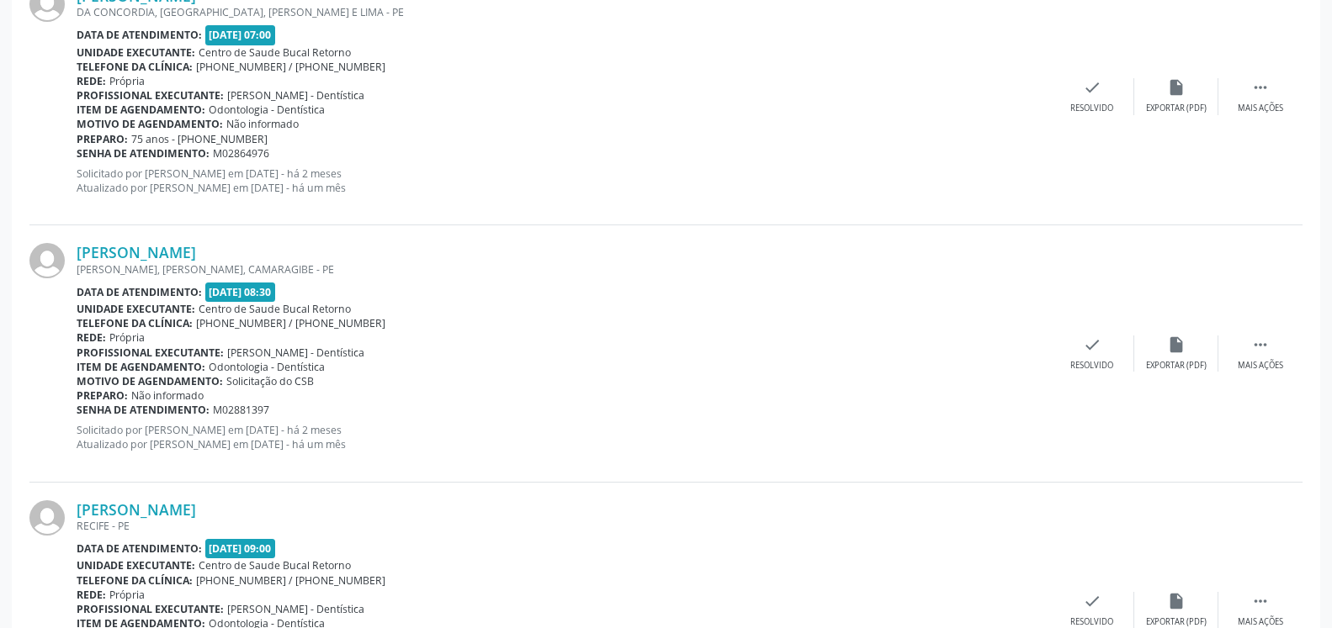
scroll to position [711, 0]
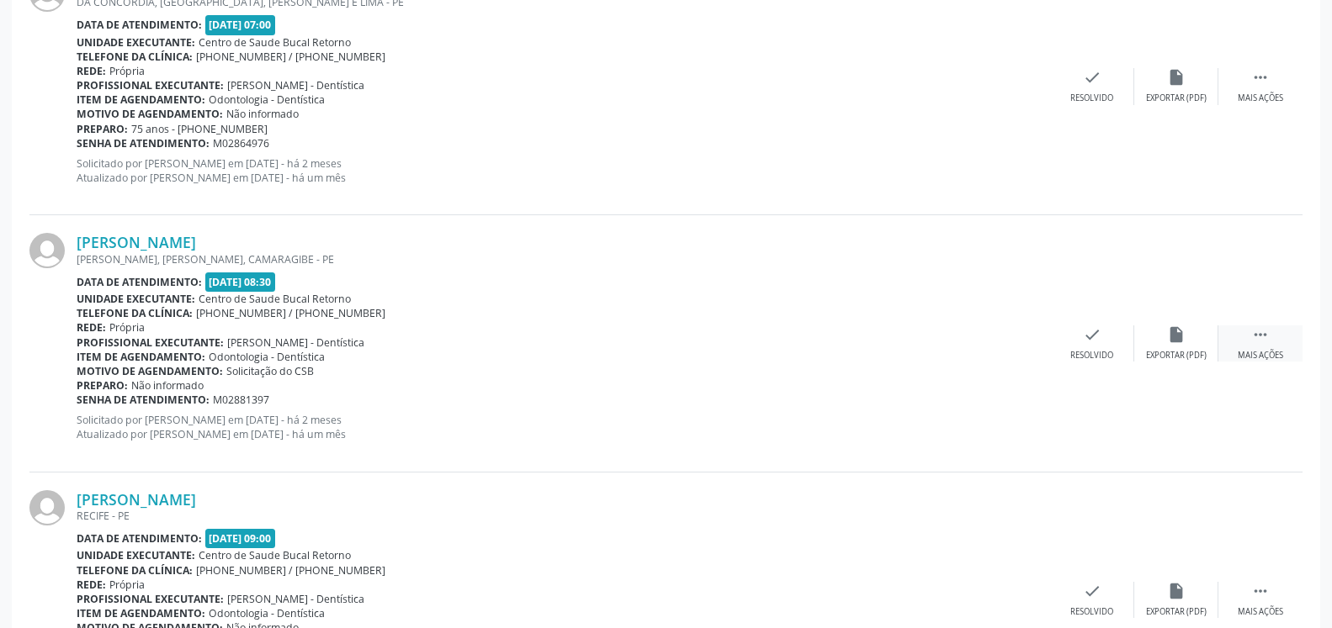
click at [1261, 337] on icon "" at bounding box center [1260, 335] width 19 height 19
click at [1202, 346] on div "alarm_off Não compareceu" at bounding box center [1176, 344] width 84 height 36
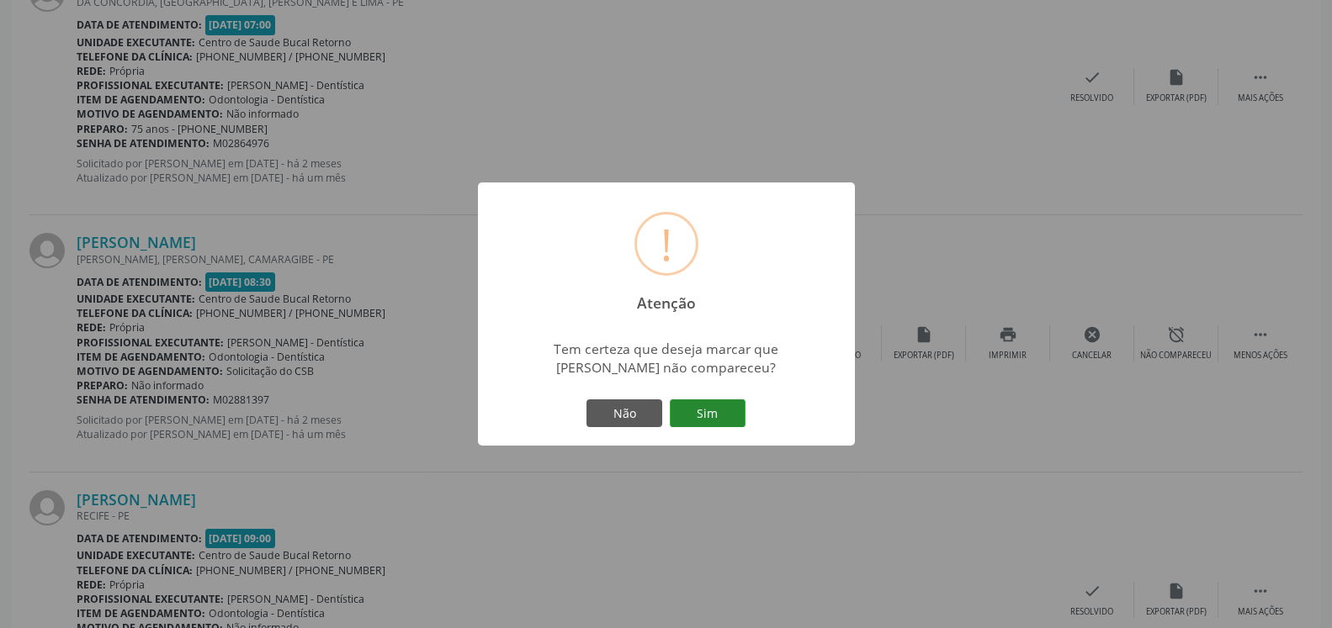
click at [713, 411] on button "Sim" at bounding box center [708, 414] width 76 height 29
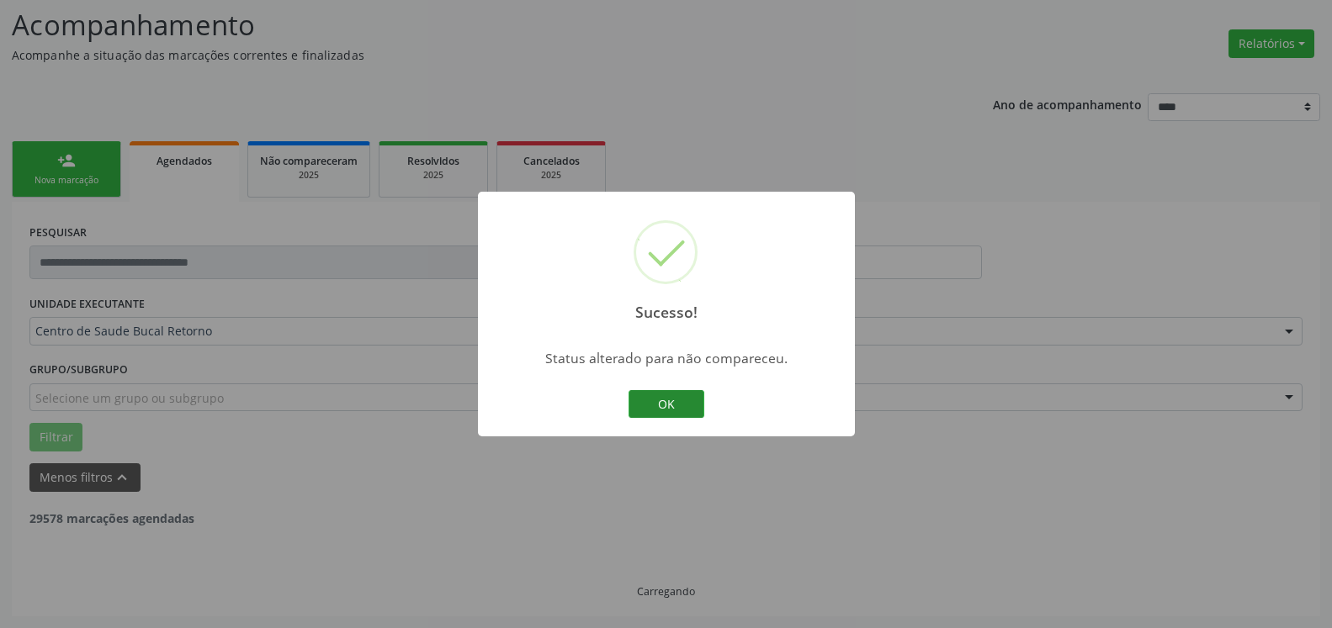
click at [668, 410] on button "OK" at bounding box center [666, 404] width 76 height 29
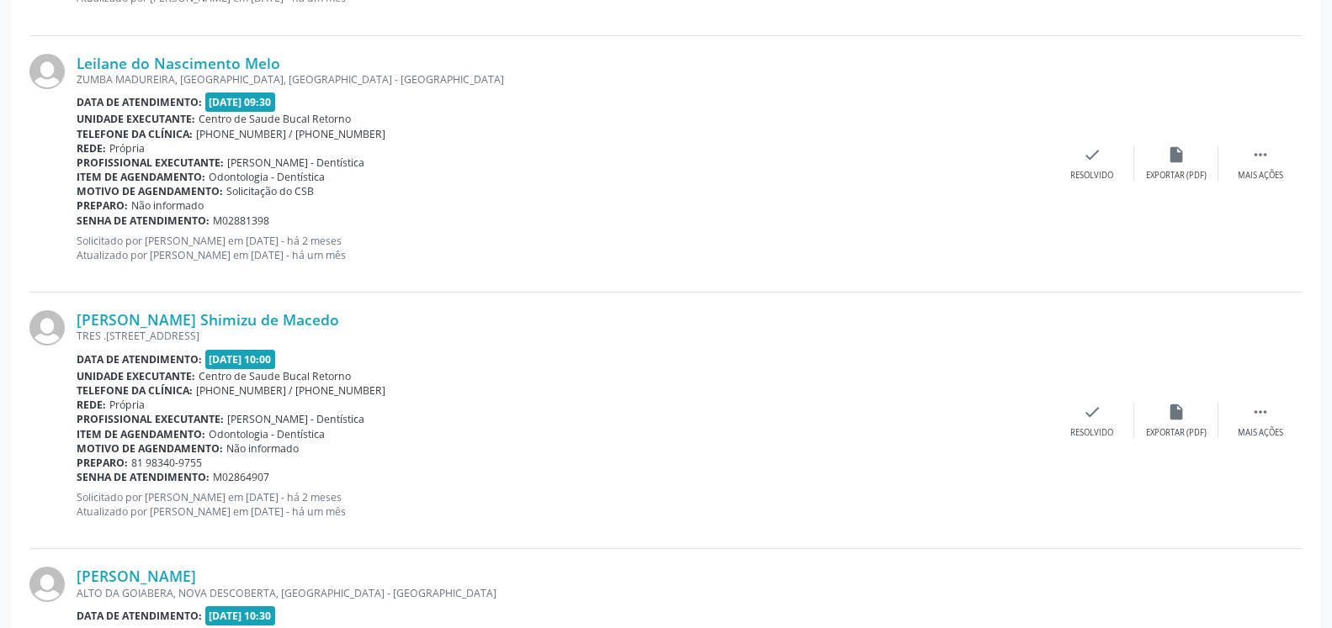
scroll to position [1226, 0]
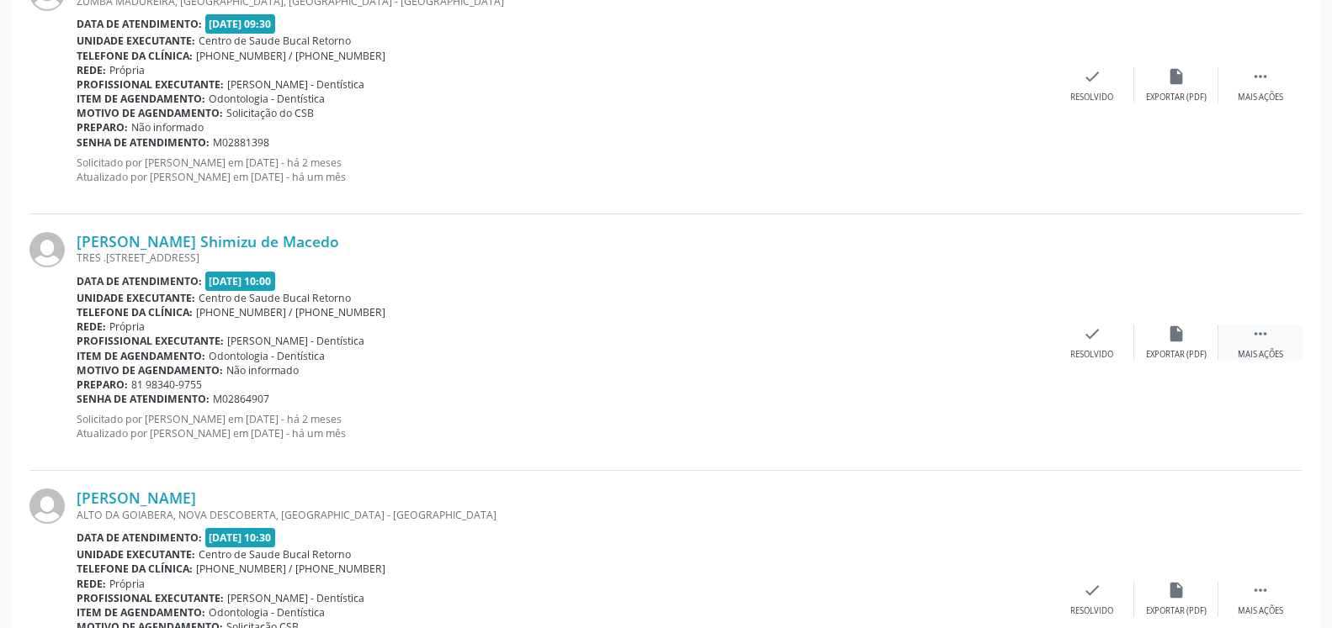
click at [1276, 340] on div " Mais ações" at bounding box center [1260, 343] width 84 height 36
click at [1192, 341] on div "alarm_off Não compareceu" at bounding box center [1176, 343] width 84 height 36
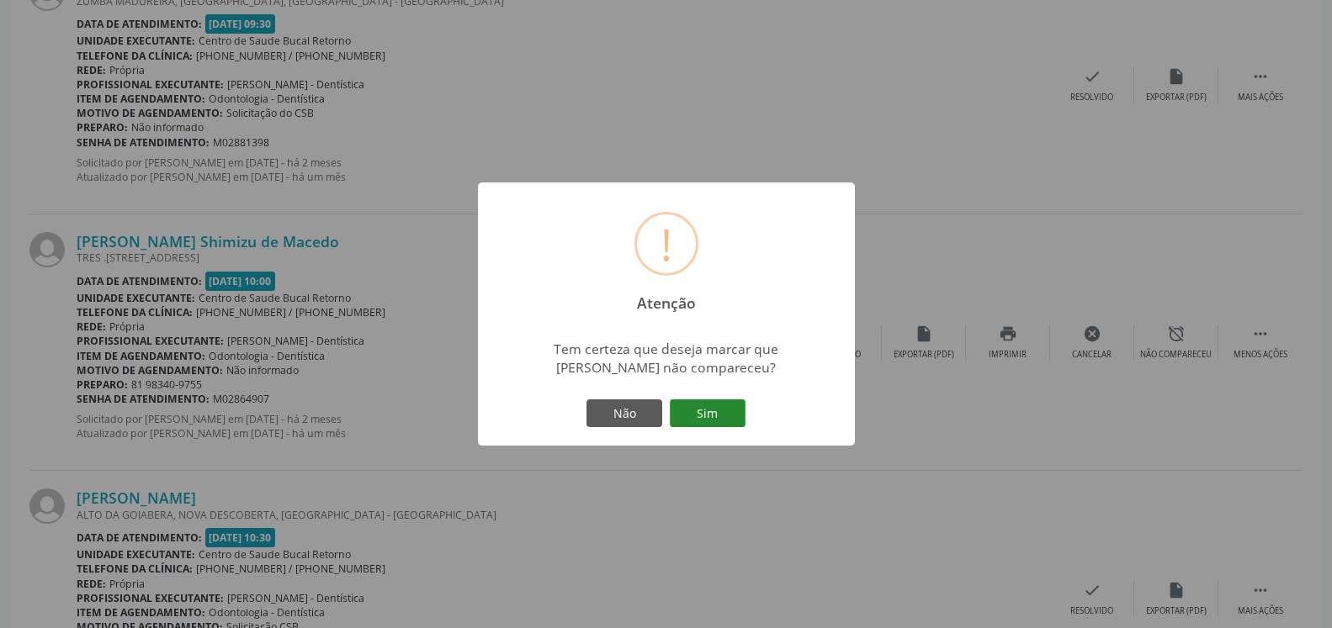
click at [705, 421] on button "Sim" at bounding box center [708, 414] width 76 height 29
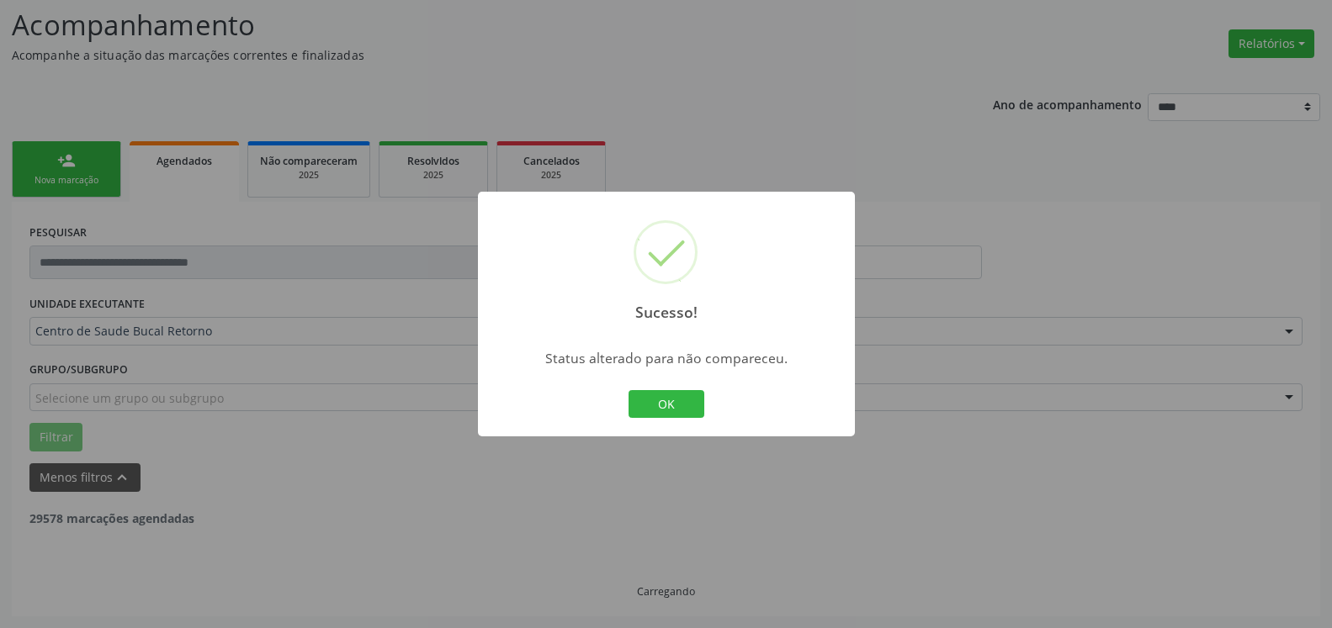
scroll to position [110, 0]
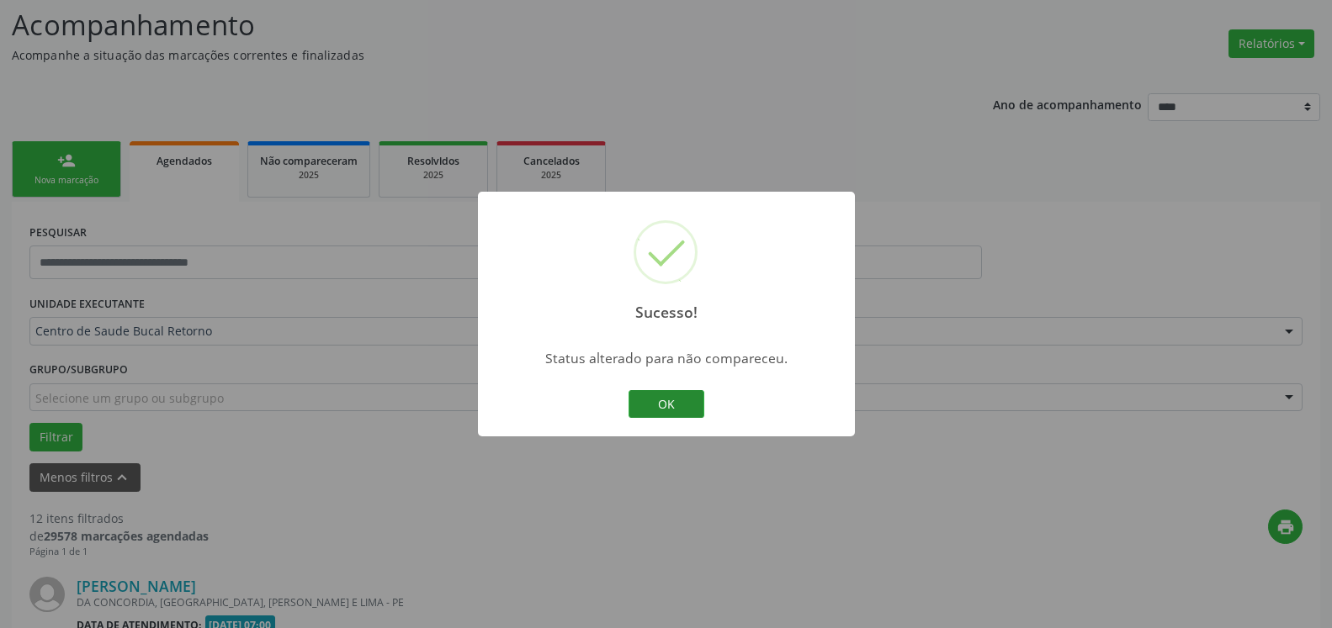
click at [649, 398] on button "OK" at bounding box center [666, 404] width 76 height 29
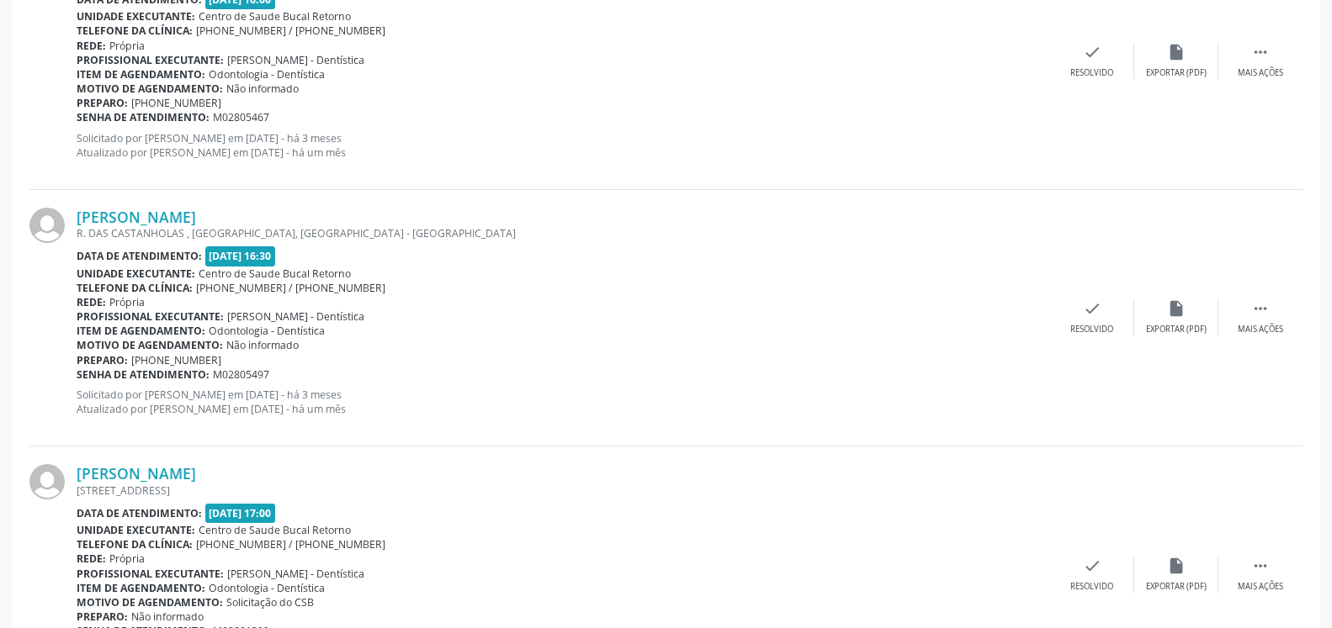
scroll to position [1998, 0]
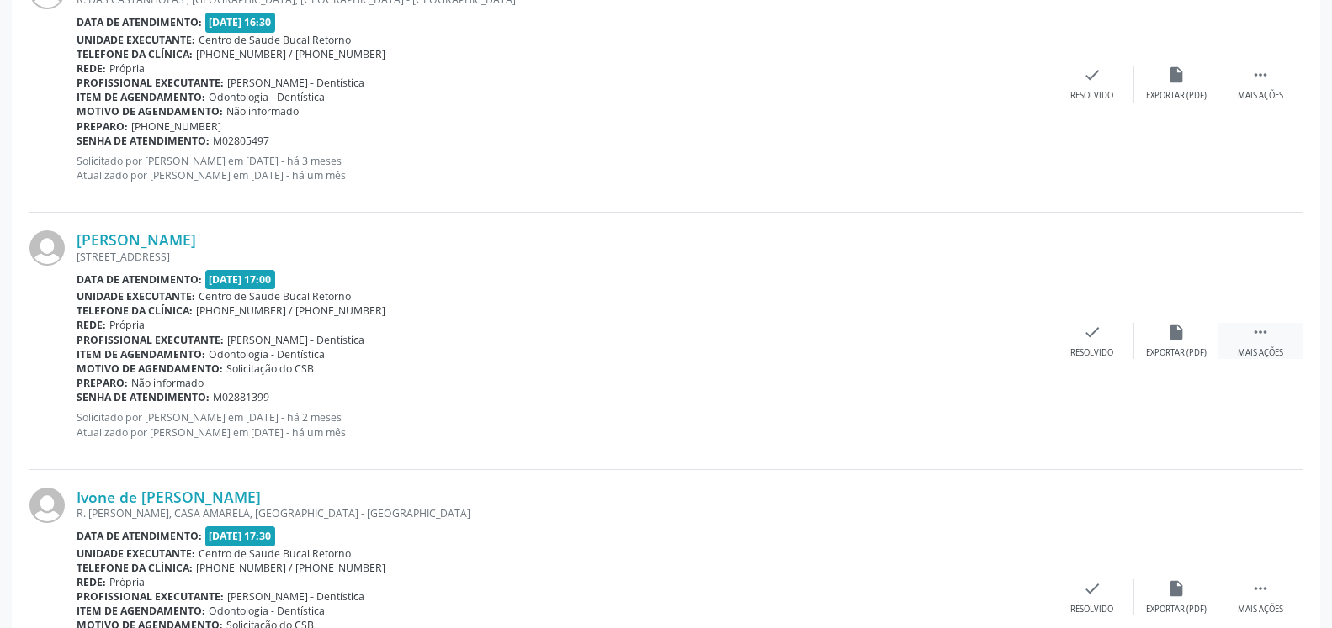
click at [1261, 339] on icon "" at bounding box center [1260, 332] width 19 height 19
click at [1197, 345] on div "alarm_off Não compareceu" at bounding box center [1176, 341] width 84 height 36
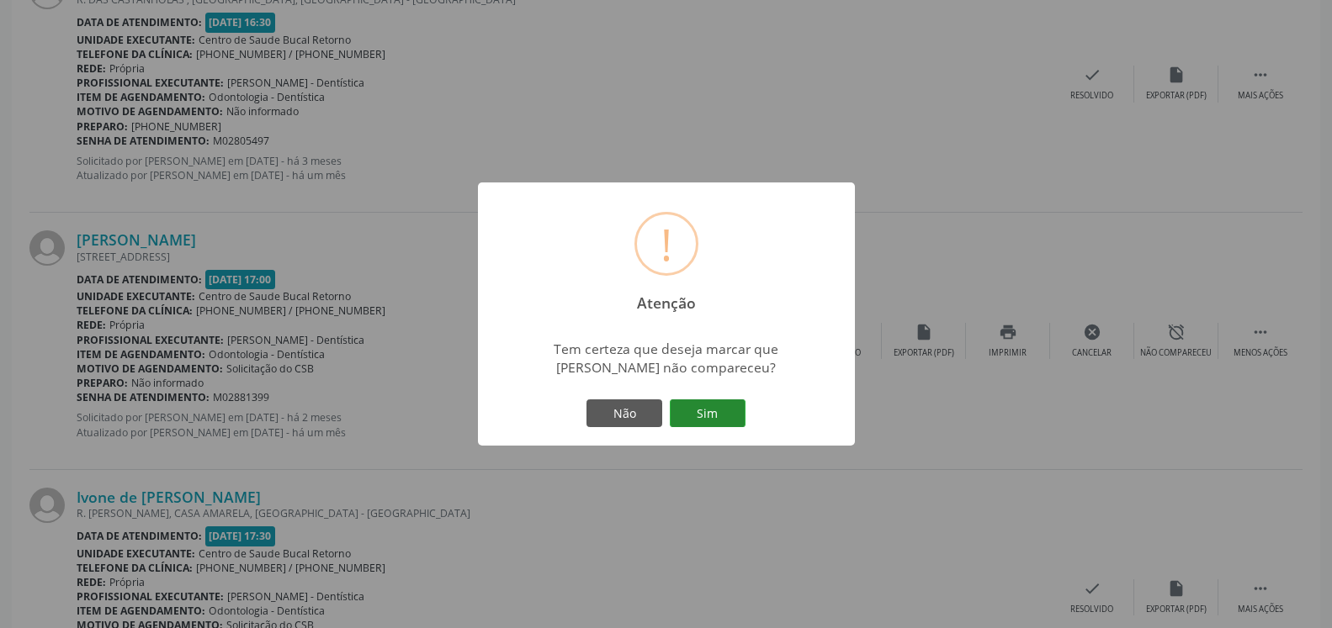
click at [707, 414] on button "Sim" at bounding box center [708, 414] width 76 height 29
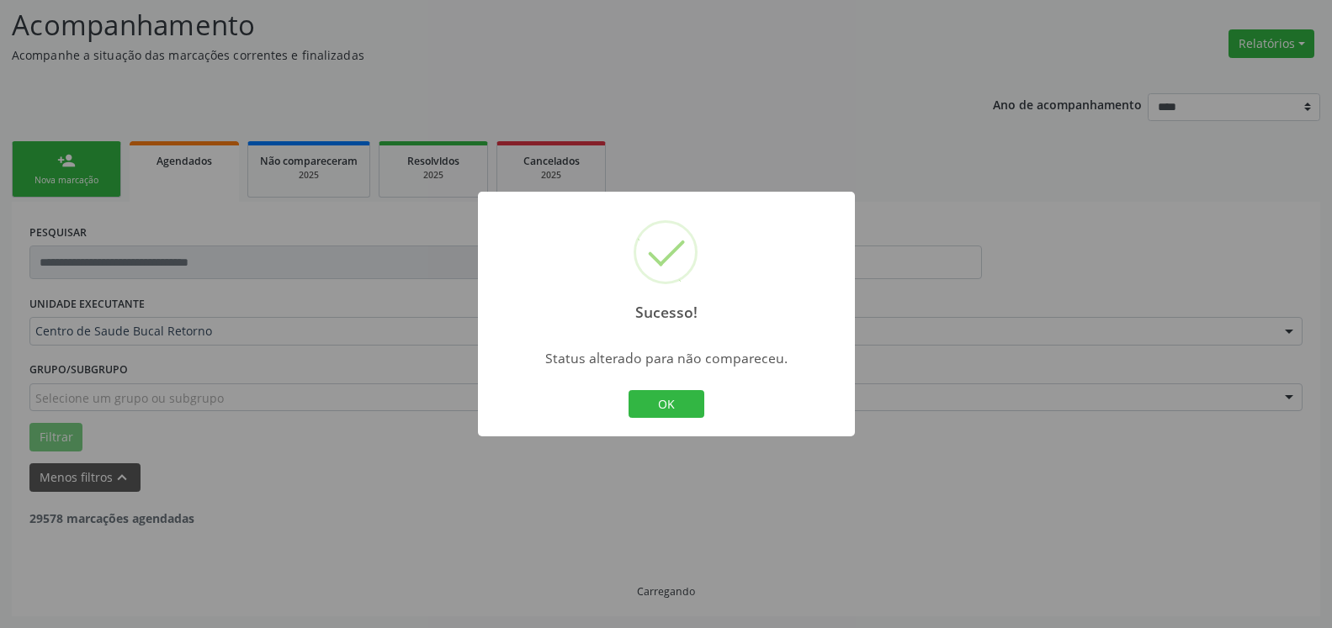
scroll to position [110, 0]
click at [677, 406] on button "OK" at bounding box center [666, 404] width 76 height 29
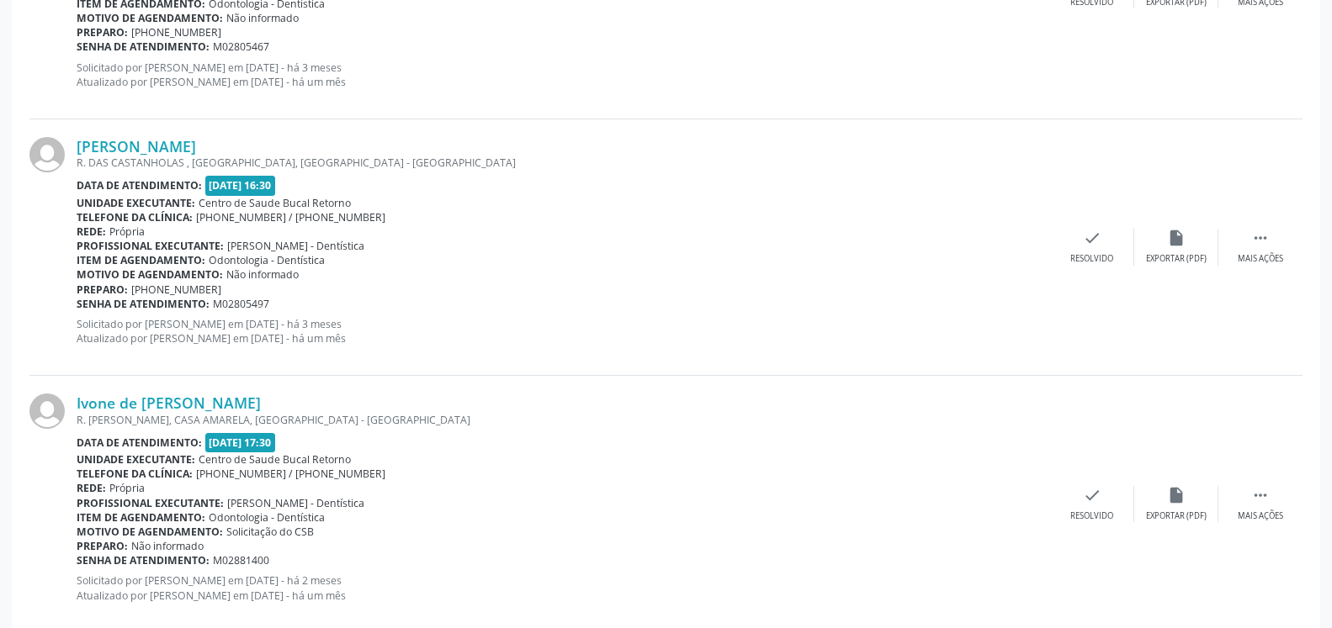
scroll to position [2255, 0]
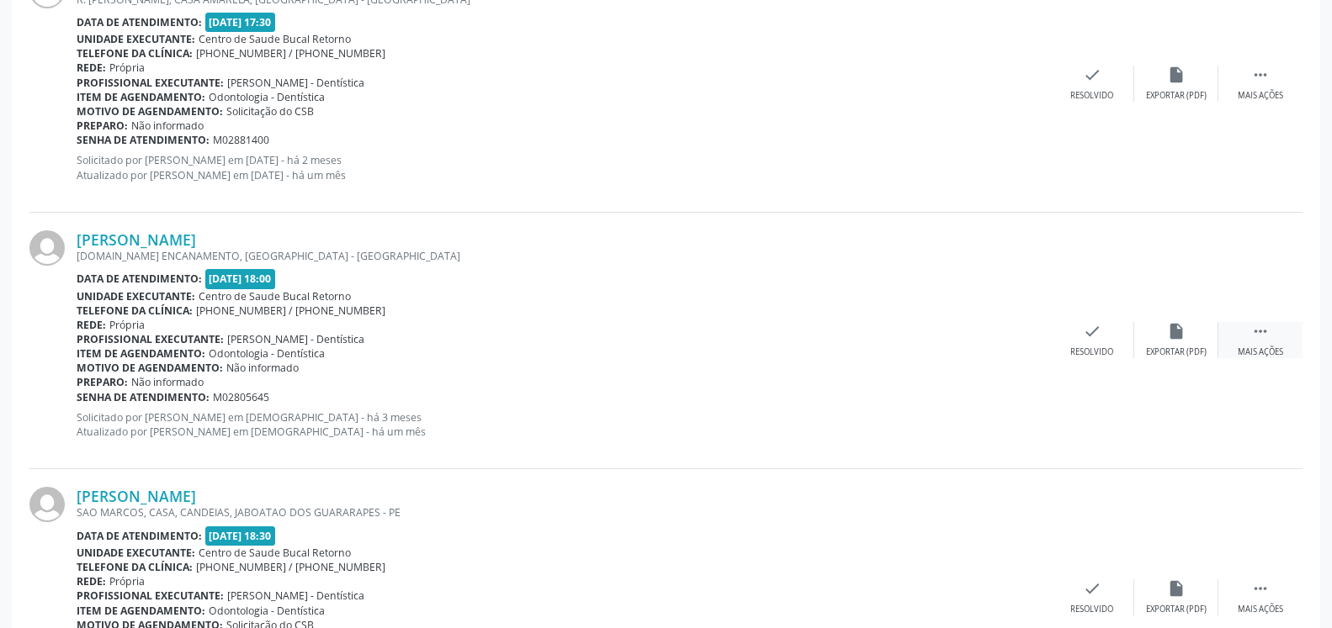
click at [1268, 336] on icon "" at bounding box center [1260, 331] width 19 height 19
click at [1185, 337] on div "alarm_off Não compareceu" at bounding box center [1176, 340] width 84 height 36
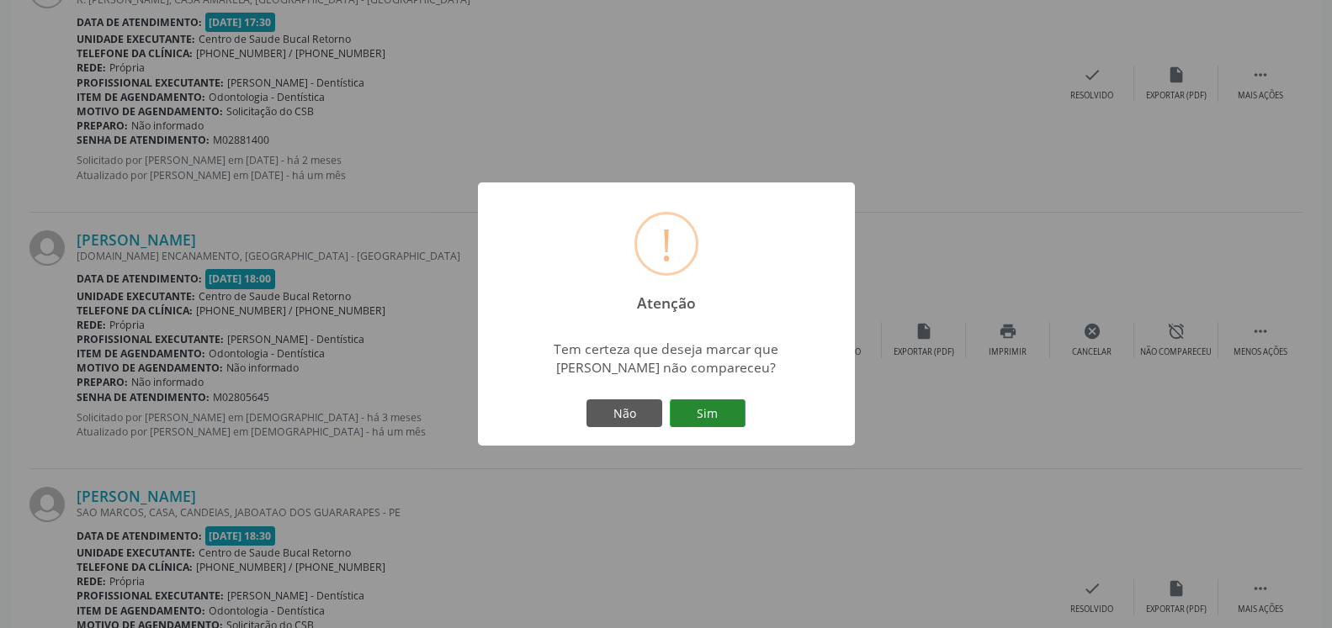
click at [698, 411] on button "Sim" at bounding box center [708, 414] width 76 height 29
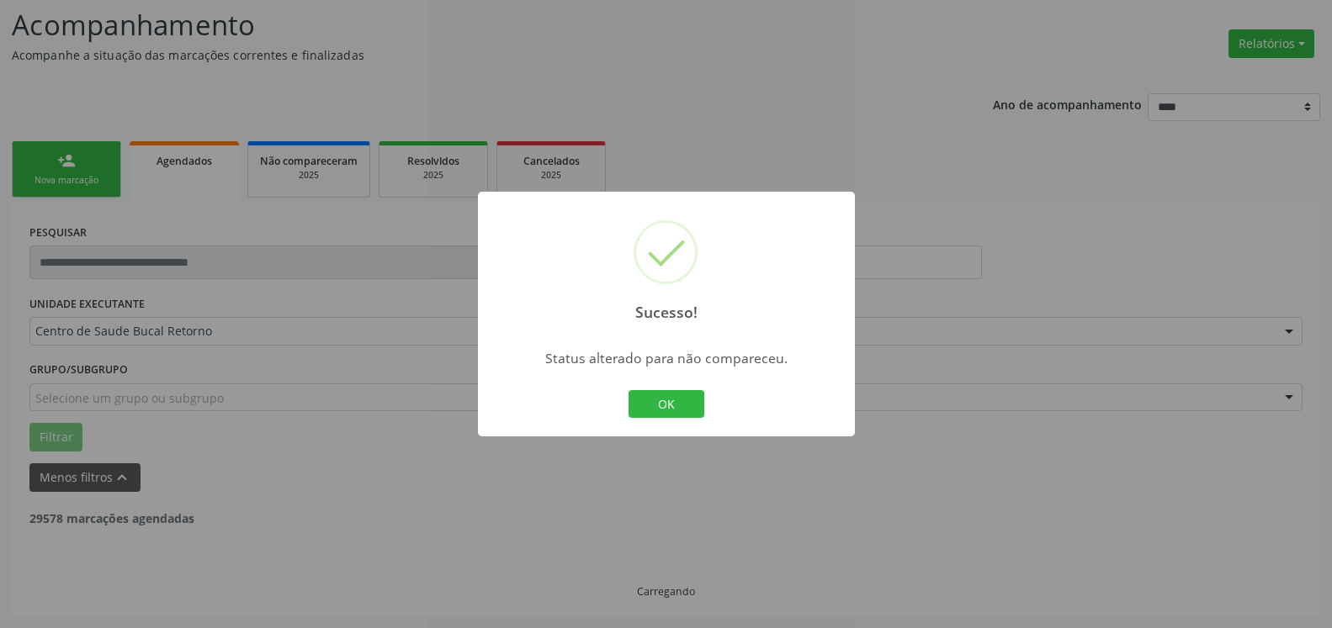
scroll to position [110, 0]
click at [662, 408] on button "OK" at bounding box center [666, 404] width 76 height 29
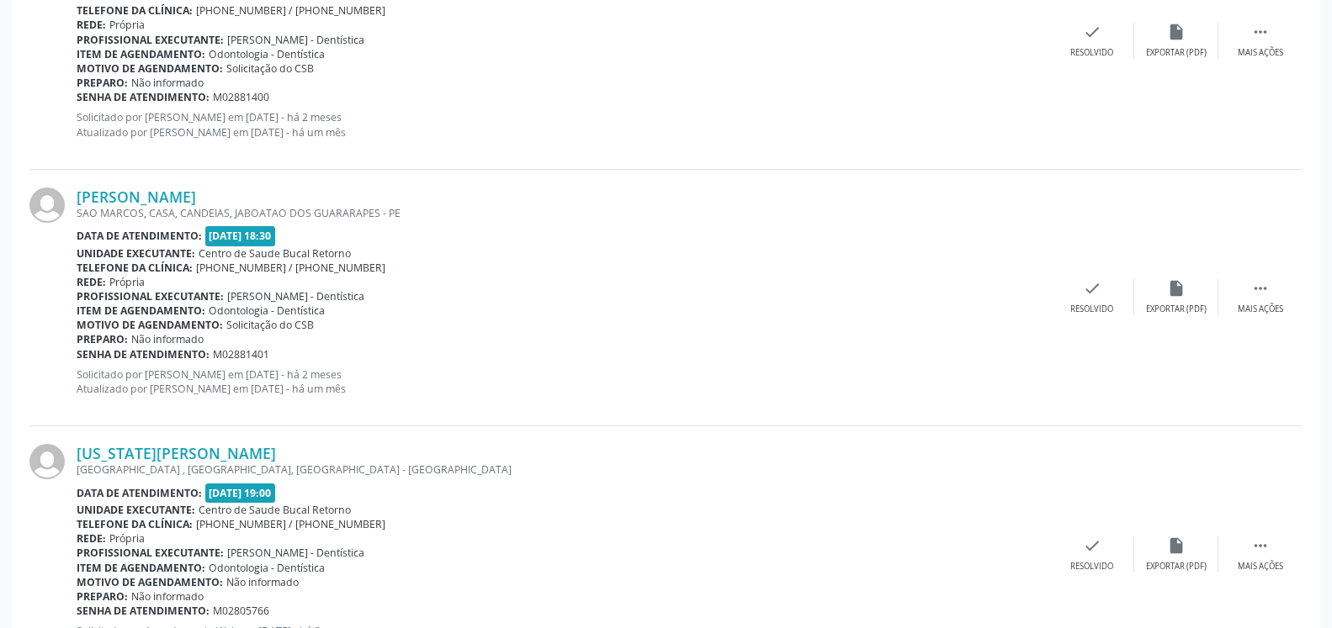
scroll to position [2295, 0]
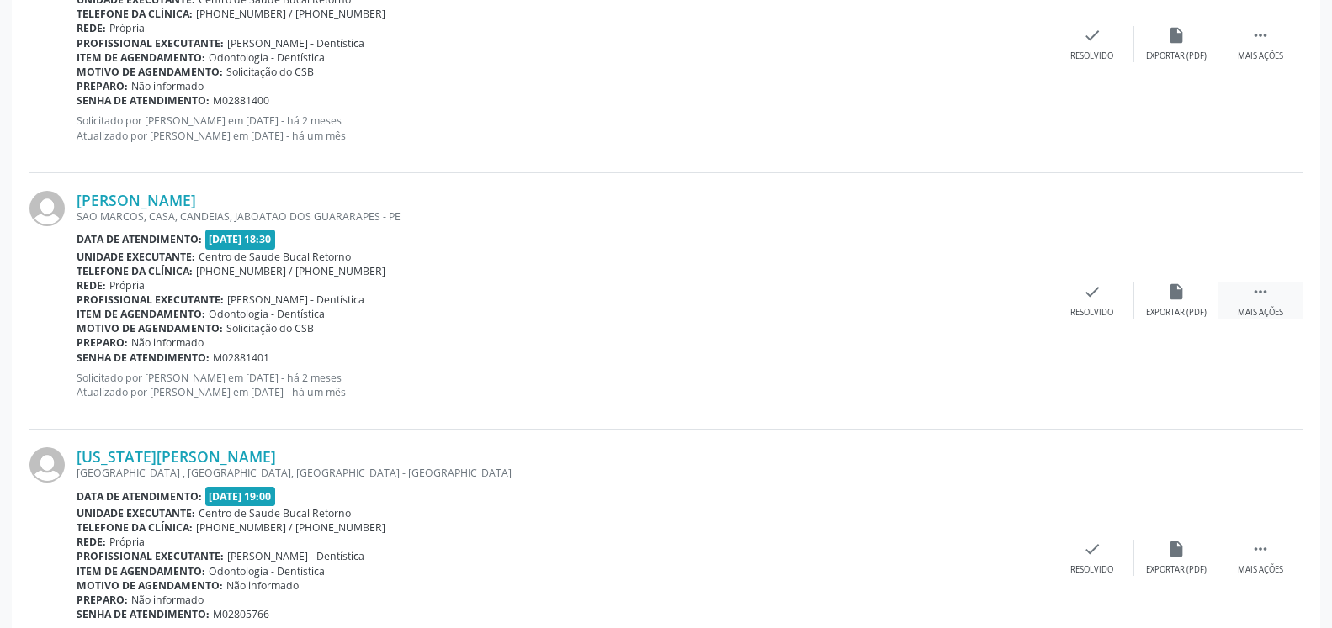
click at [1263, 301] on icon "" at bounding box center [1260, 292] width 19 height 19
click at [1189, 305] on div "alarm_off Não compareceu" at bounding box center [1176, 301] width 84 height 36
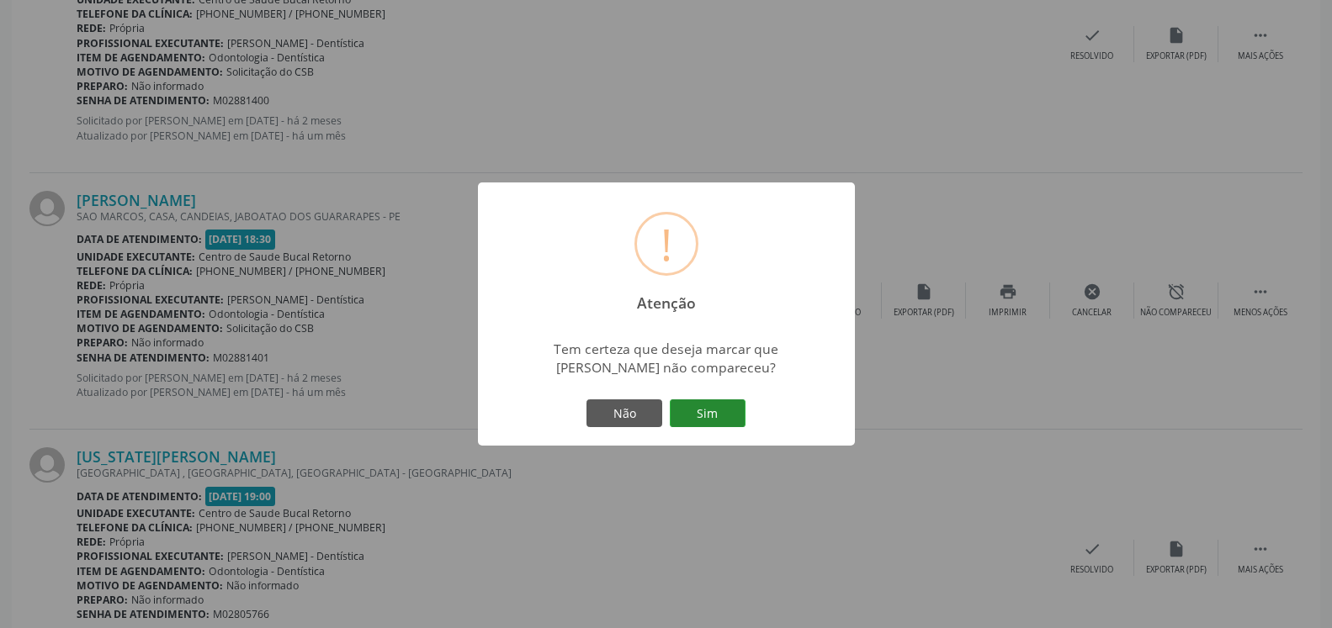
click at [709, 408] on button "Sim" at bounding box center [708, 414] width 76 height 29
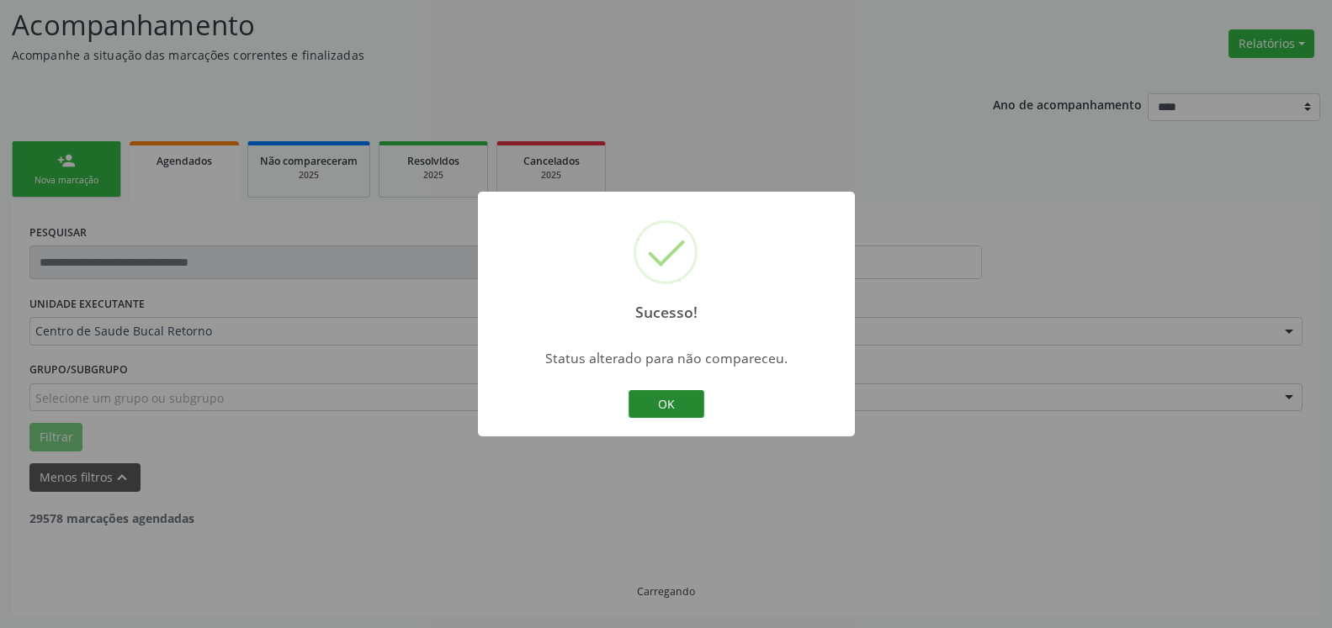
scroll to position [110, 0]
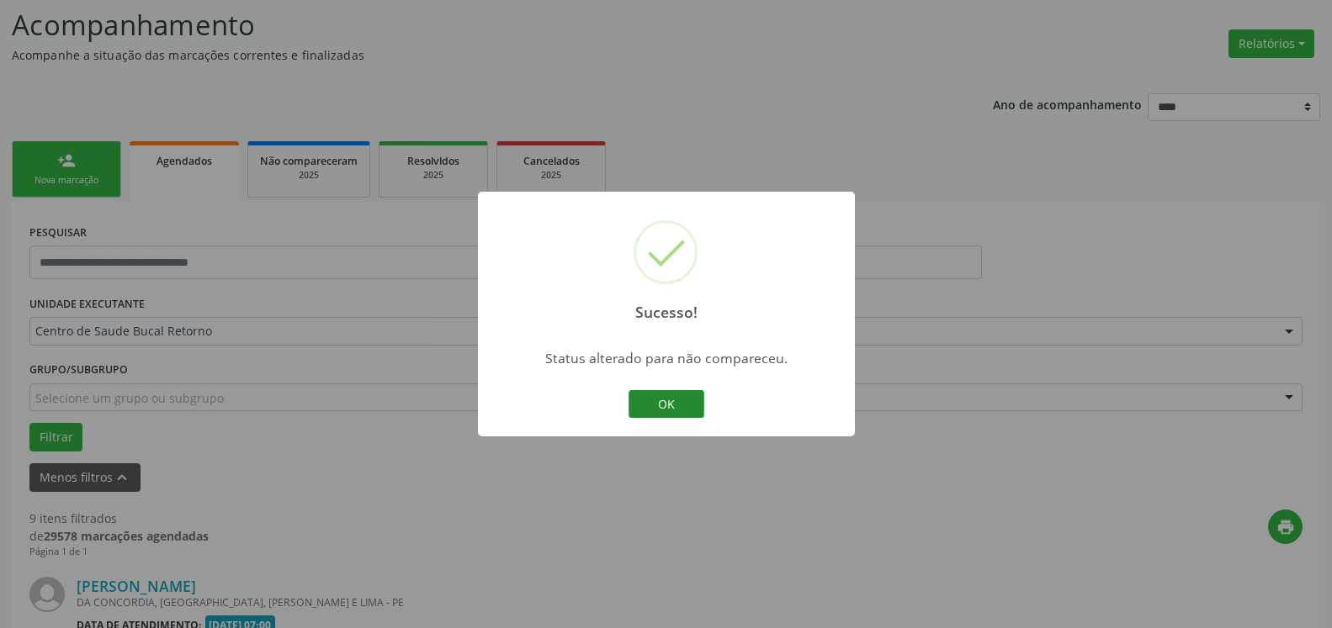
click at [684, 401] on button "OK" at bounding box center [666, 404] width 76 height 29
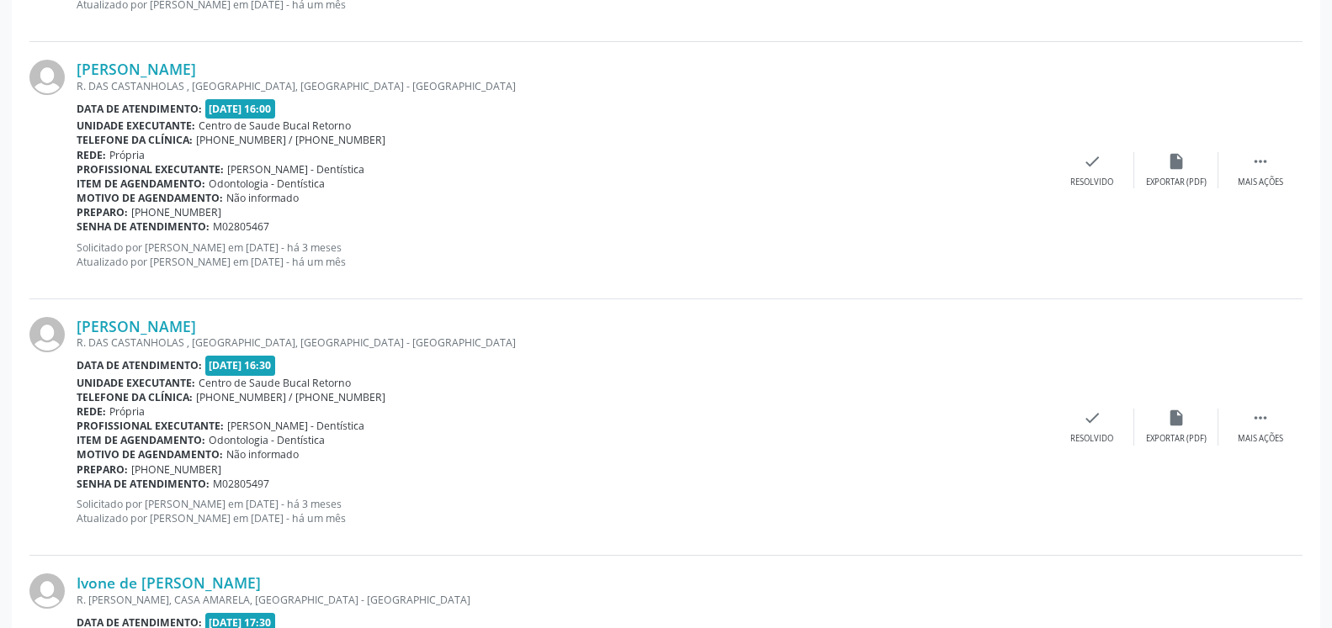
scroll to position [2382, 0]
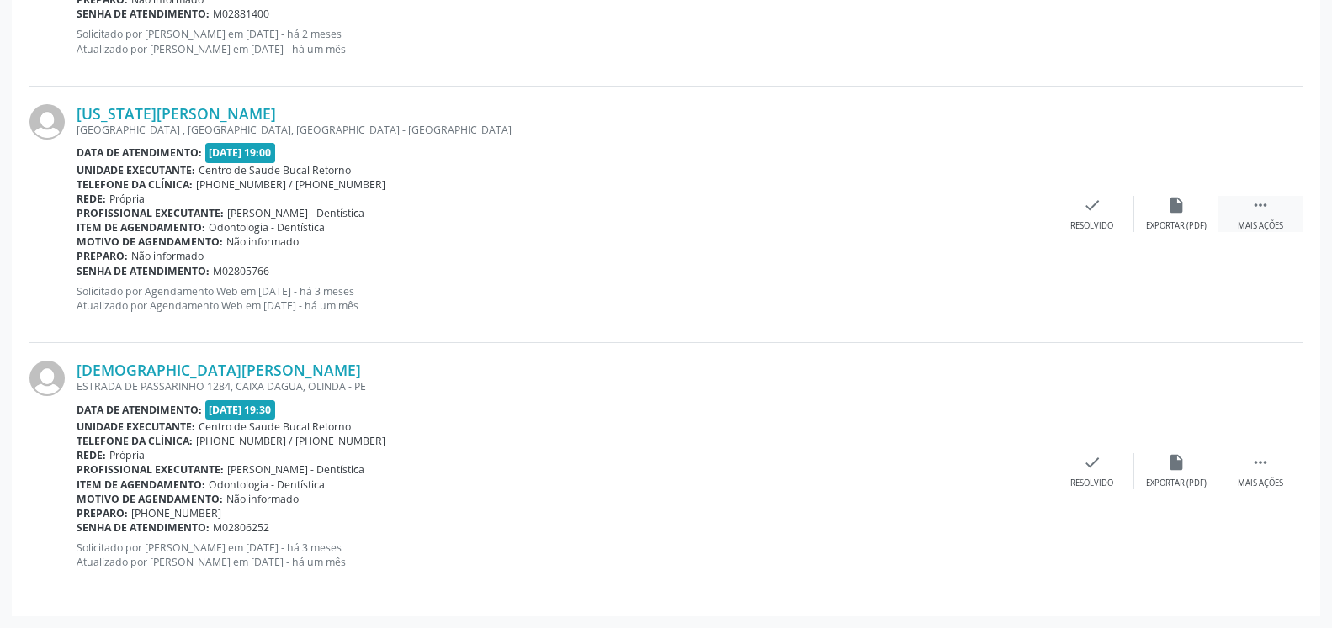
click at [1272, 219] on div " Mais ações" at bounding box center [1260, 214] width 84 height 36
click at [1160, 220] on div "alarm_off Não compareceu" at bounding box center [1176, 214] width 84 height 36
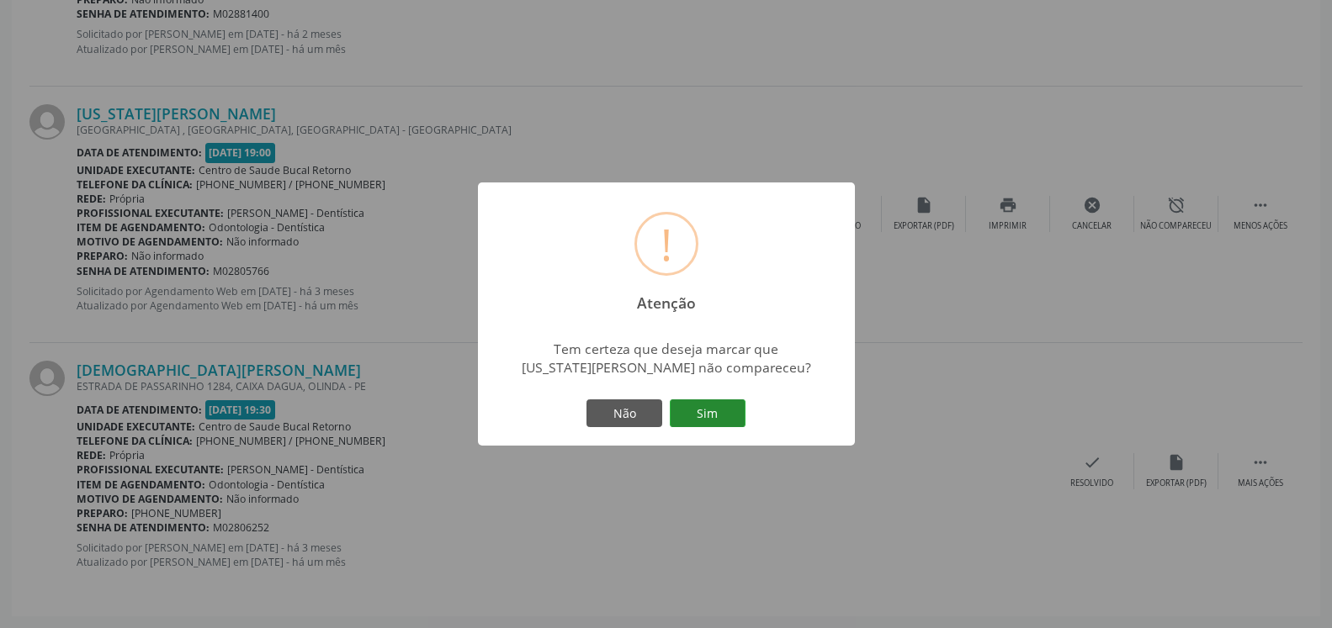
click at [724, 410] on button "Sim" at bounding box center [708, 414] width 76 height 29
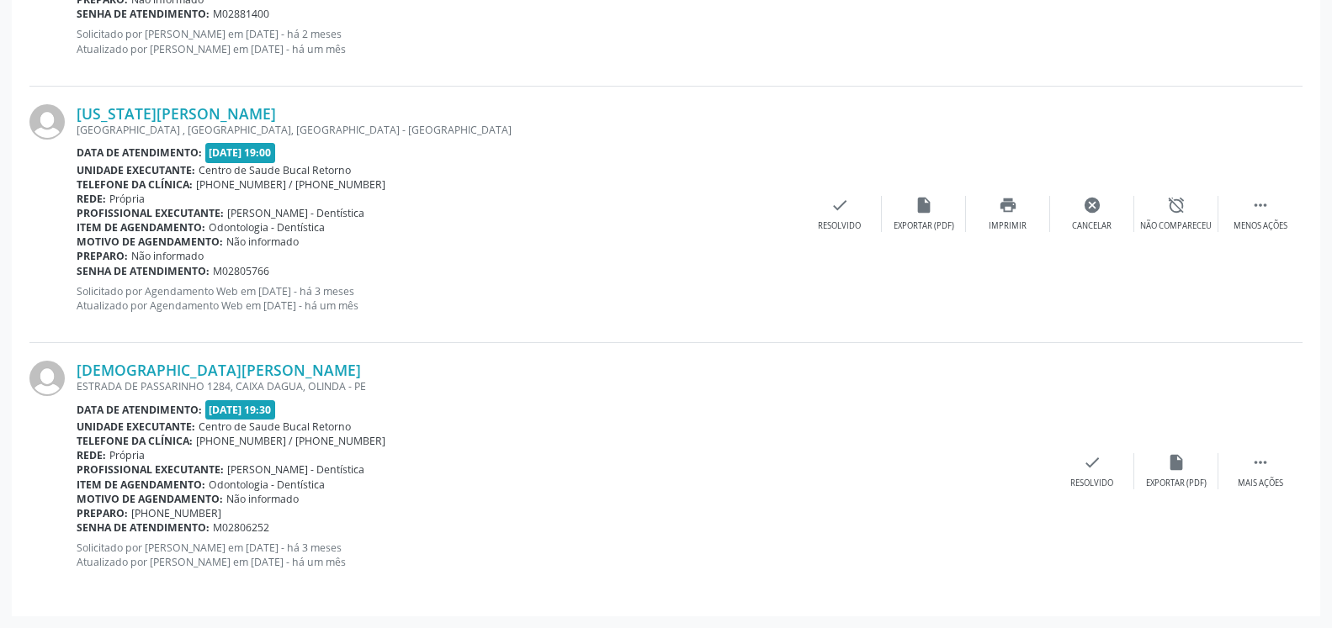
scroll to position [110, 0]
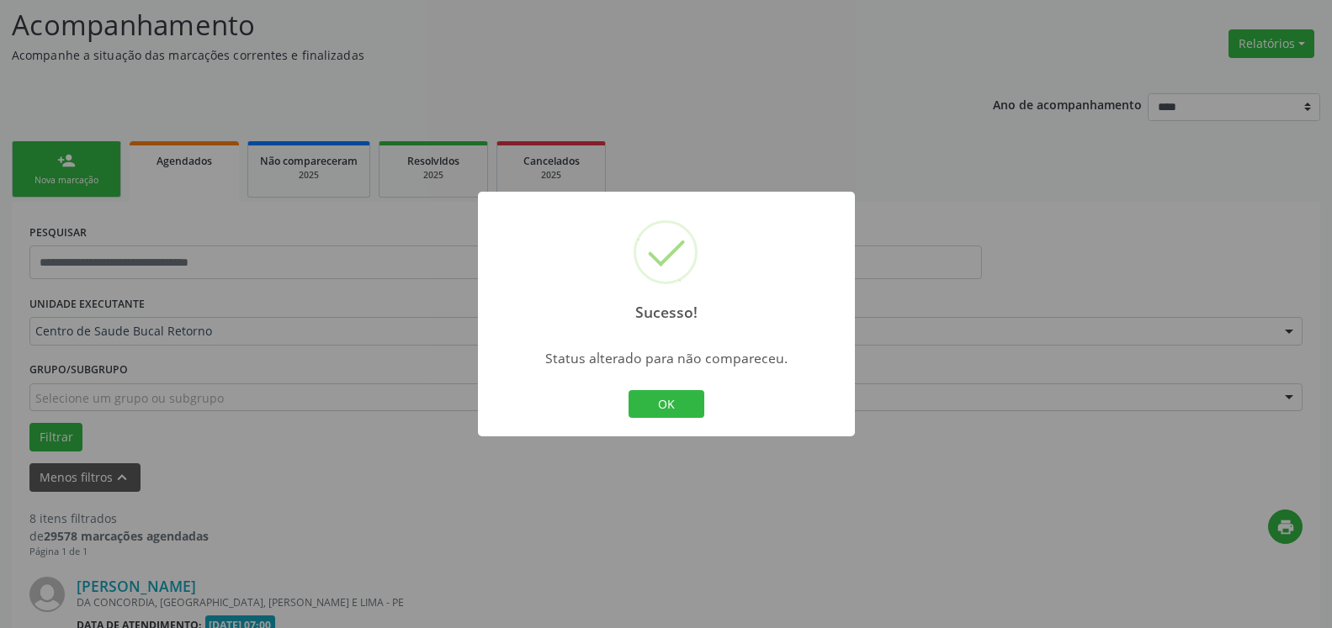
click at [607, 403] on div "Sucesso! × Status alterado para não compareceu. OK Cancel" at bounding box center [666, 315] width 377 height 246
click at [660, 398] on button "OK" at bounding box center [666, 404] width 76 height 29
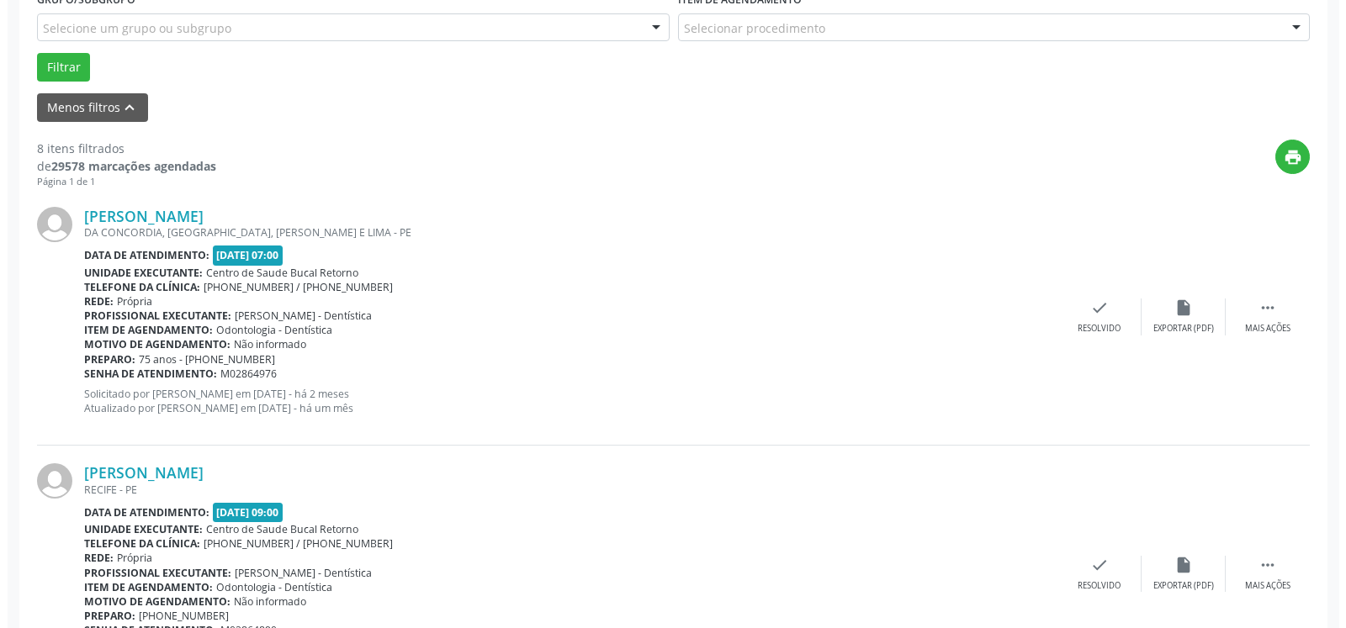
scroll to position [539, 0]
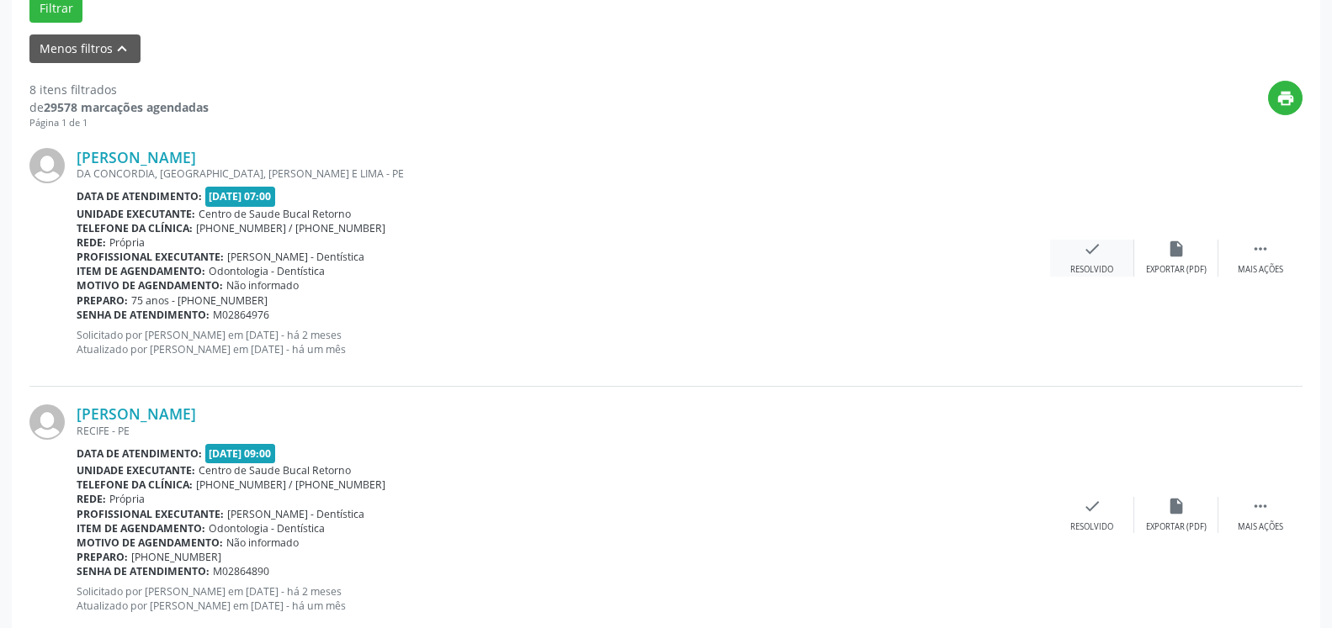
click at [1094, 252] on icon "check" at bounding box center [1092, 249] width 19 height 19
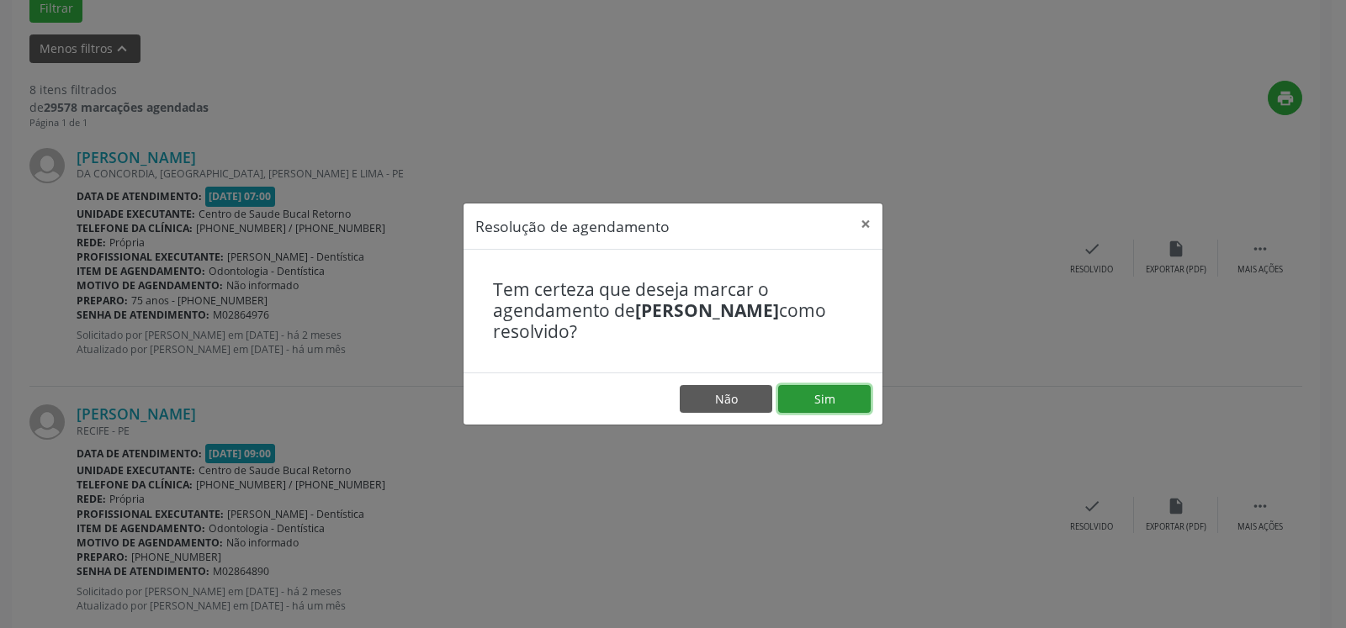
click at [802, 406] on button "Sim" at bounding box center [824, 399] width 93 height 29
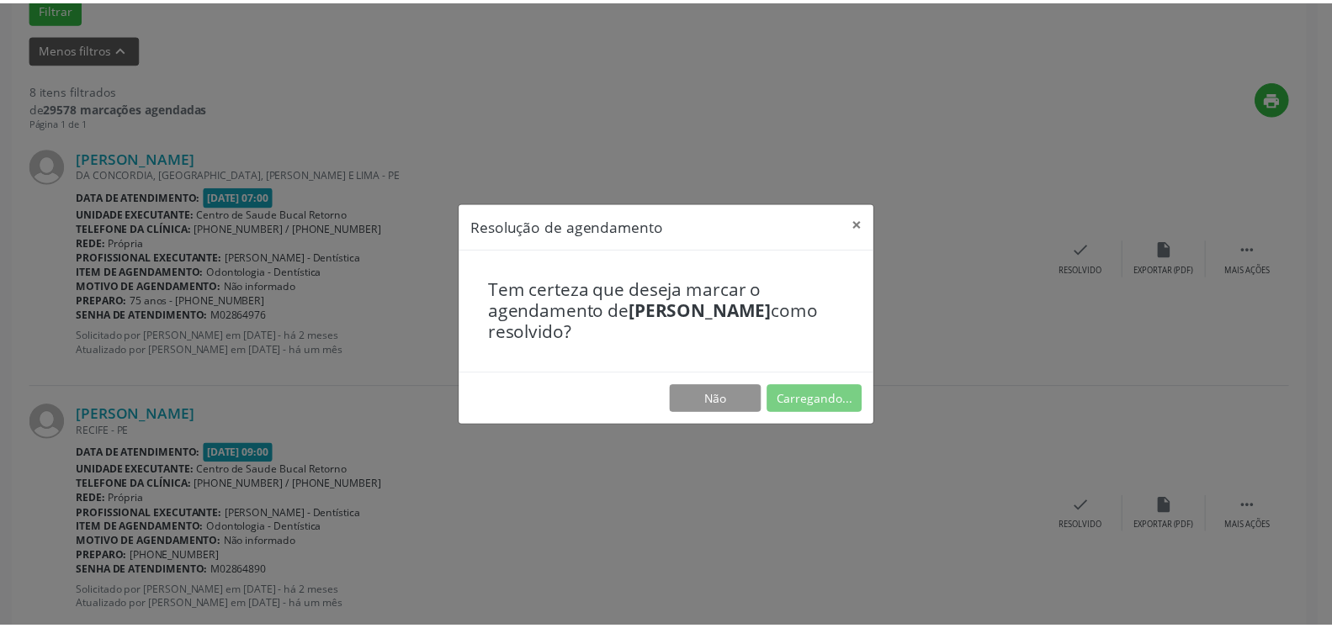
scroll to position [93, 0]
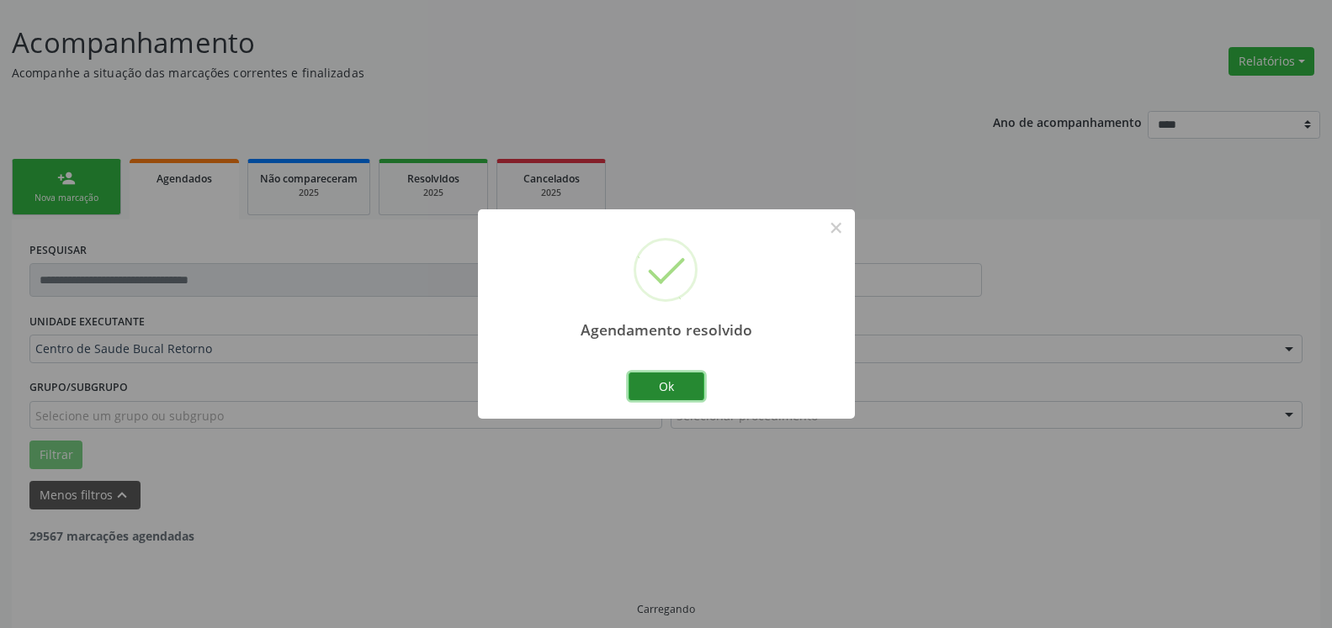
click at [672, 388] on button "Ok" at bounding box center [666, 387] width 76 height 29
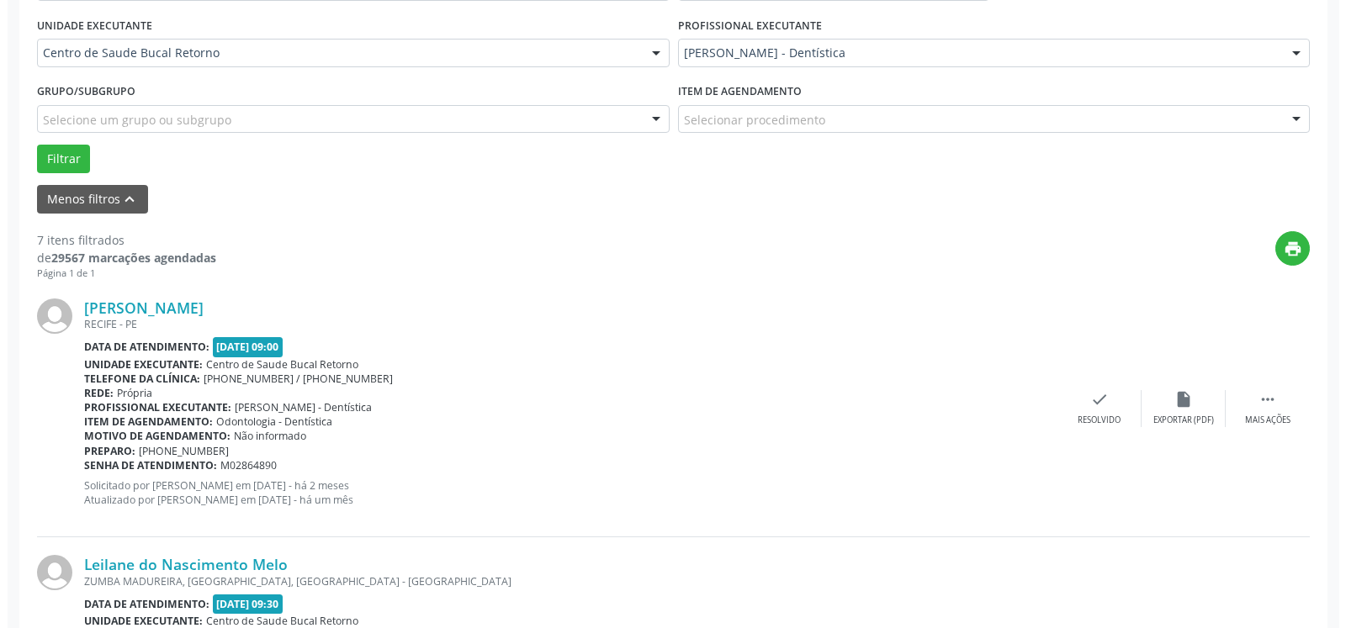
scroll to position [625, 0]
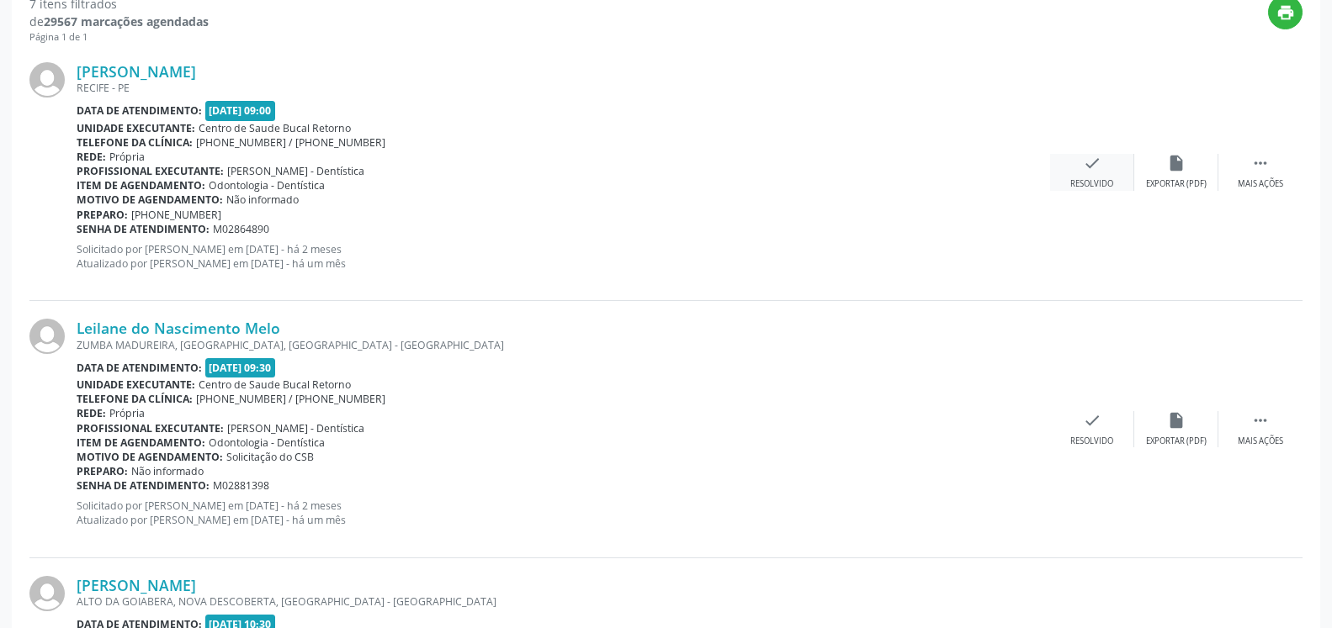
click at [1090, 170] on icon "check" at bounding box center [1092, 163] width 19 height 19
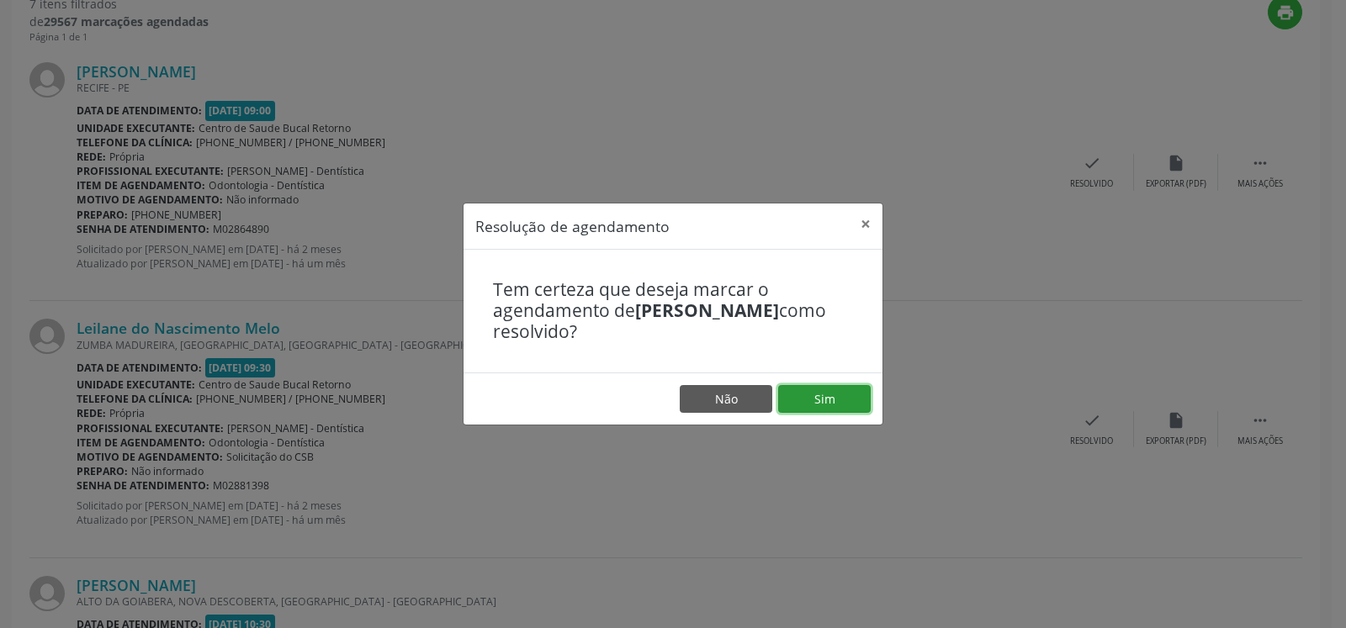
click at [836, 402] on button "Sim" at bounding box center [824, 399] width 93 height 29
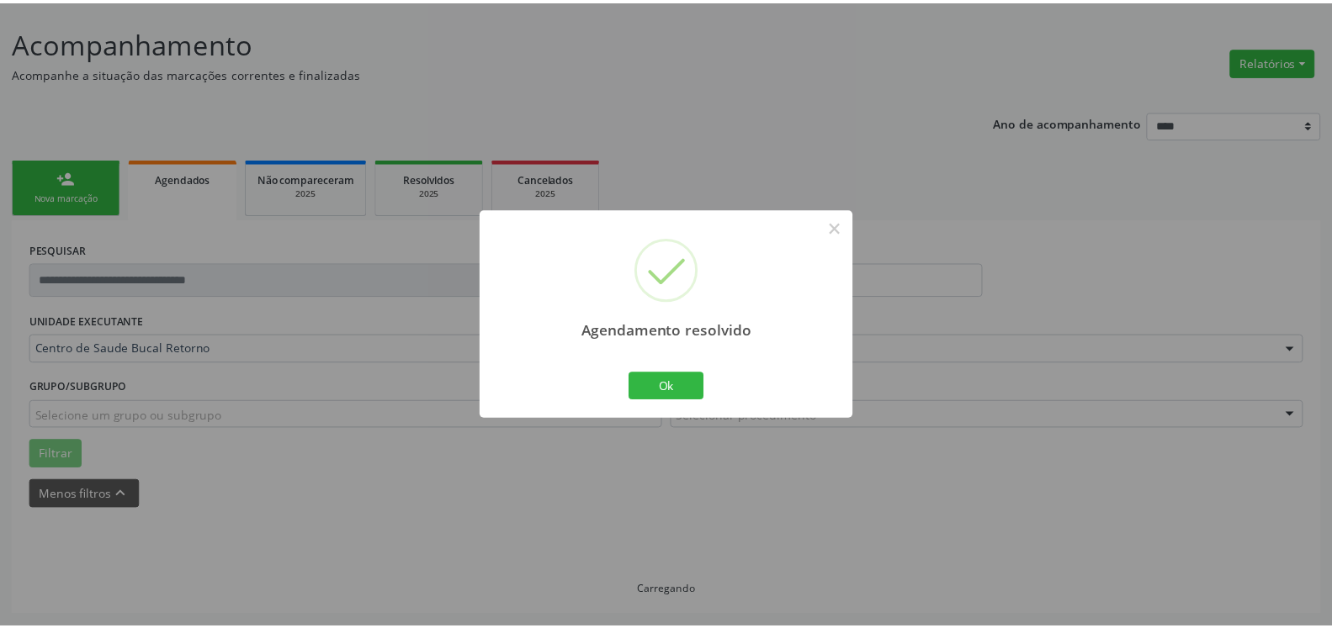
scroll to position [93, 0]
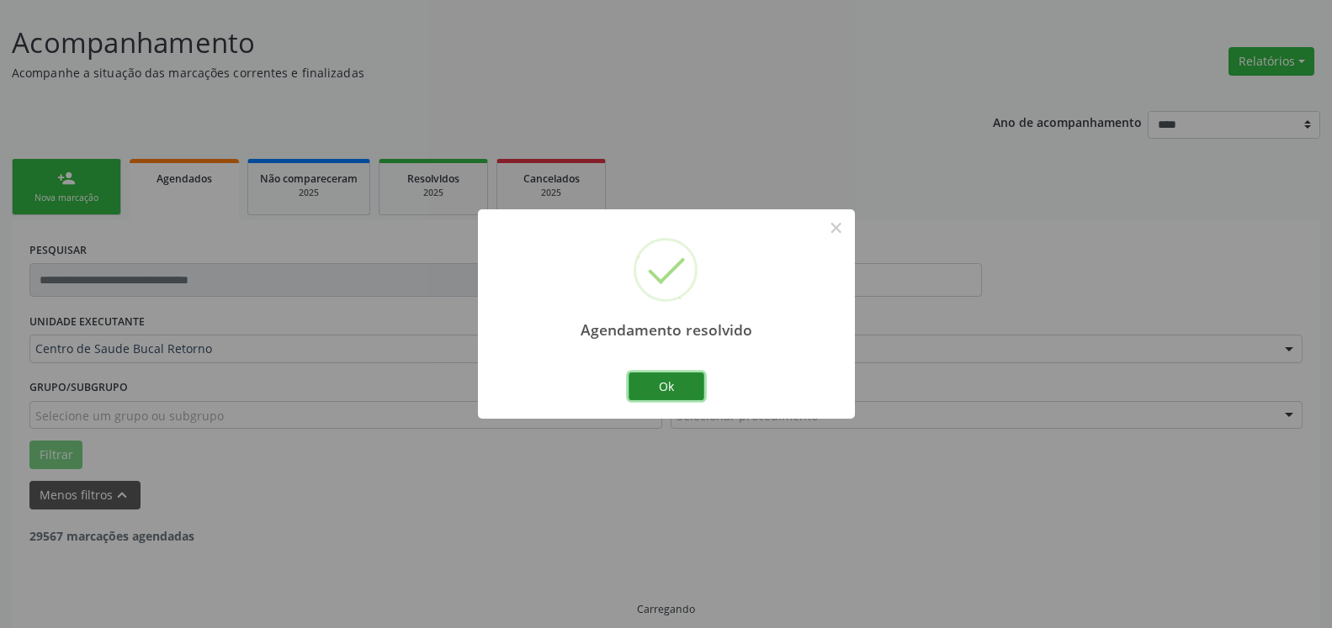
click at [665, 395] on button "Ok" at bounding box center [666, 387] width 76 height 29
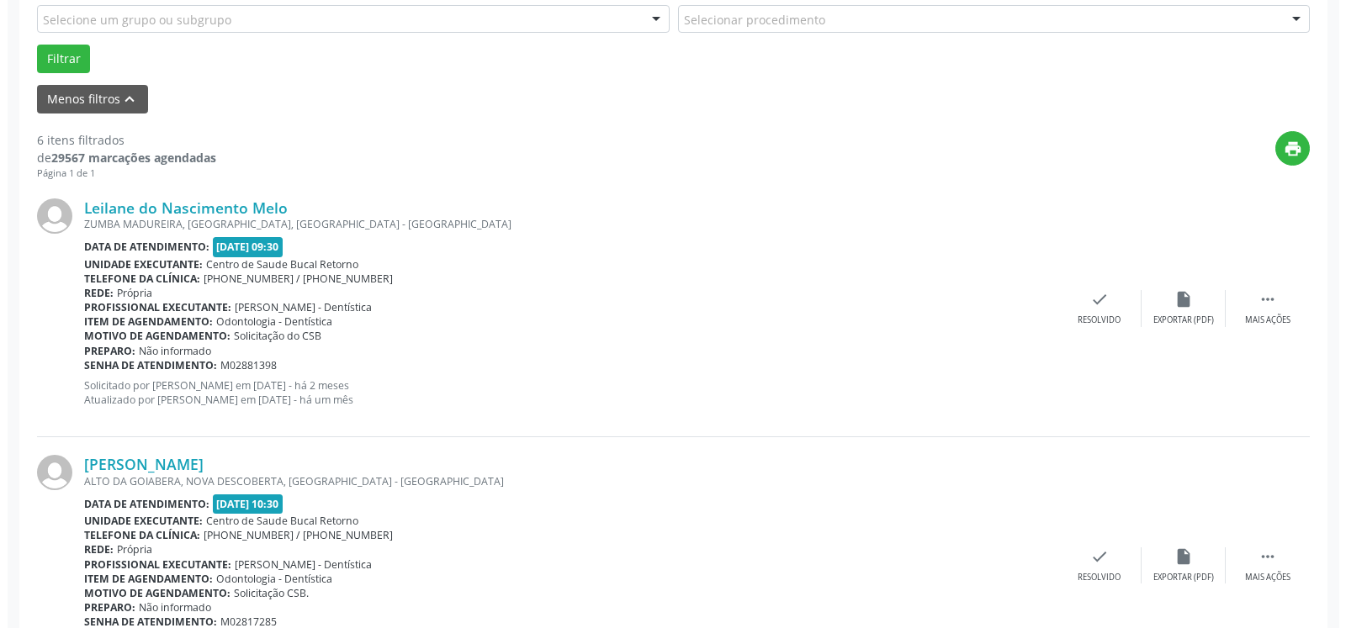
scroll to position [607, 0]
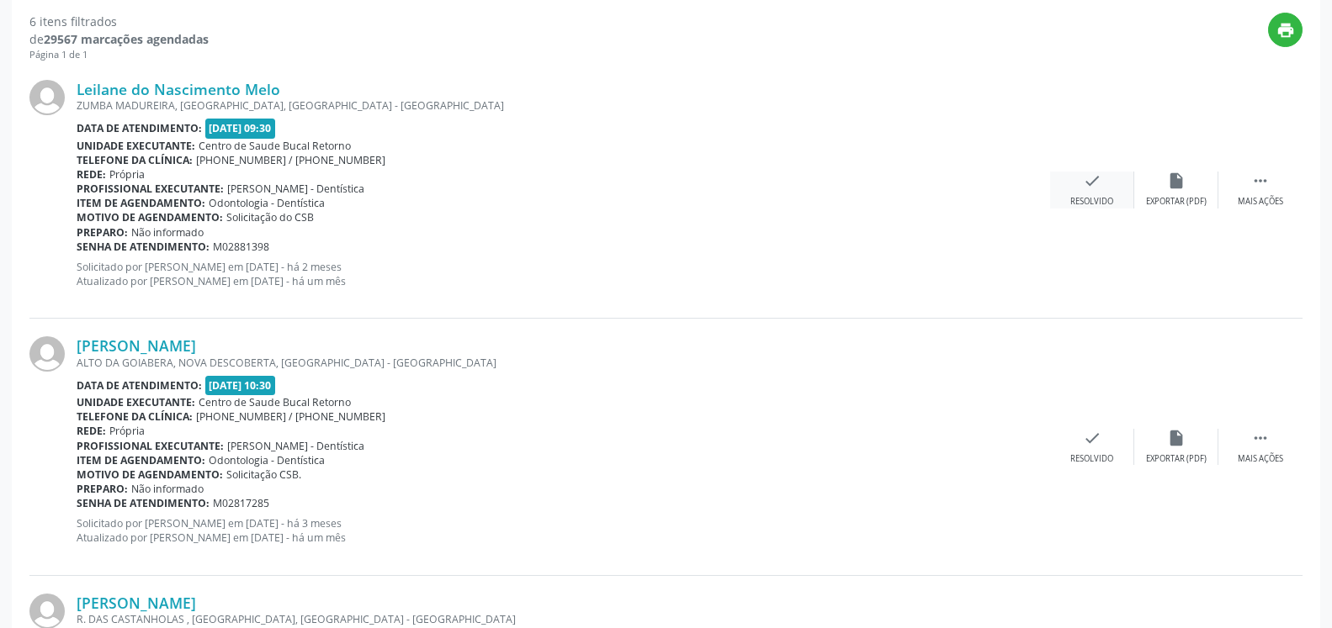
click at [1088, 199] on div "Resolvido" at bounding box center [1091, 202] width 43 height 12
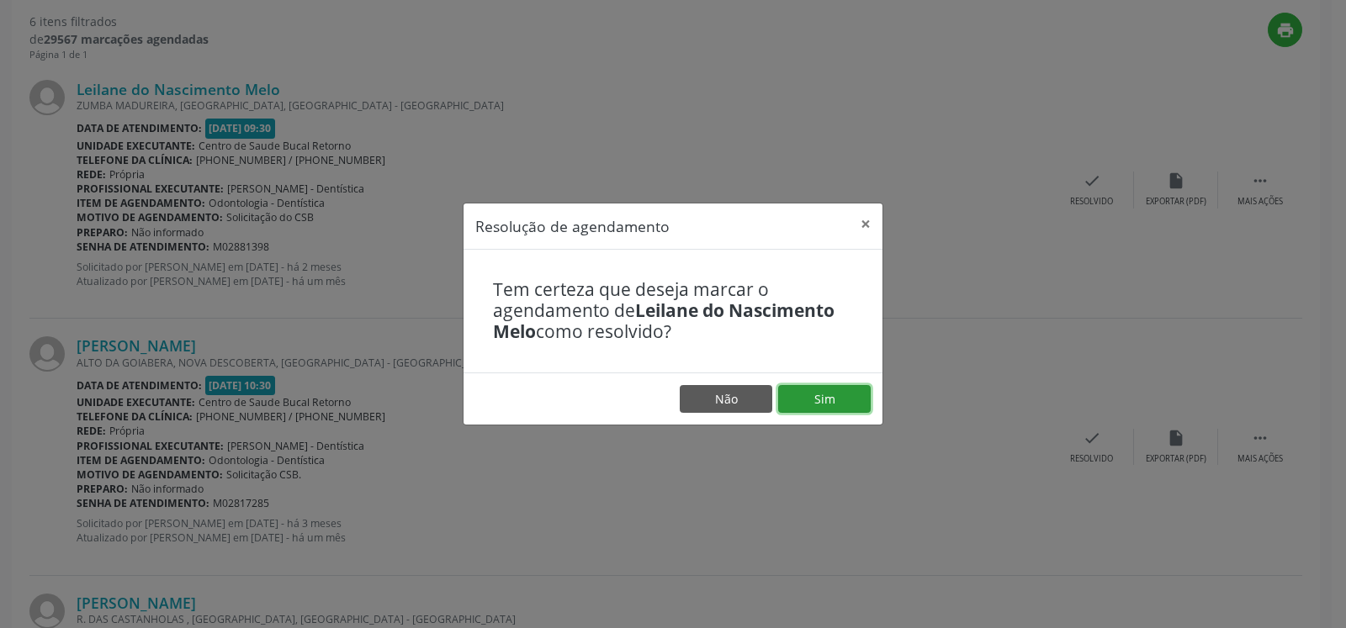
click at [810, 404] on button "Sim" at bounding box center [824, 399] width 93 height 29
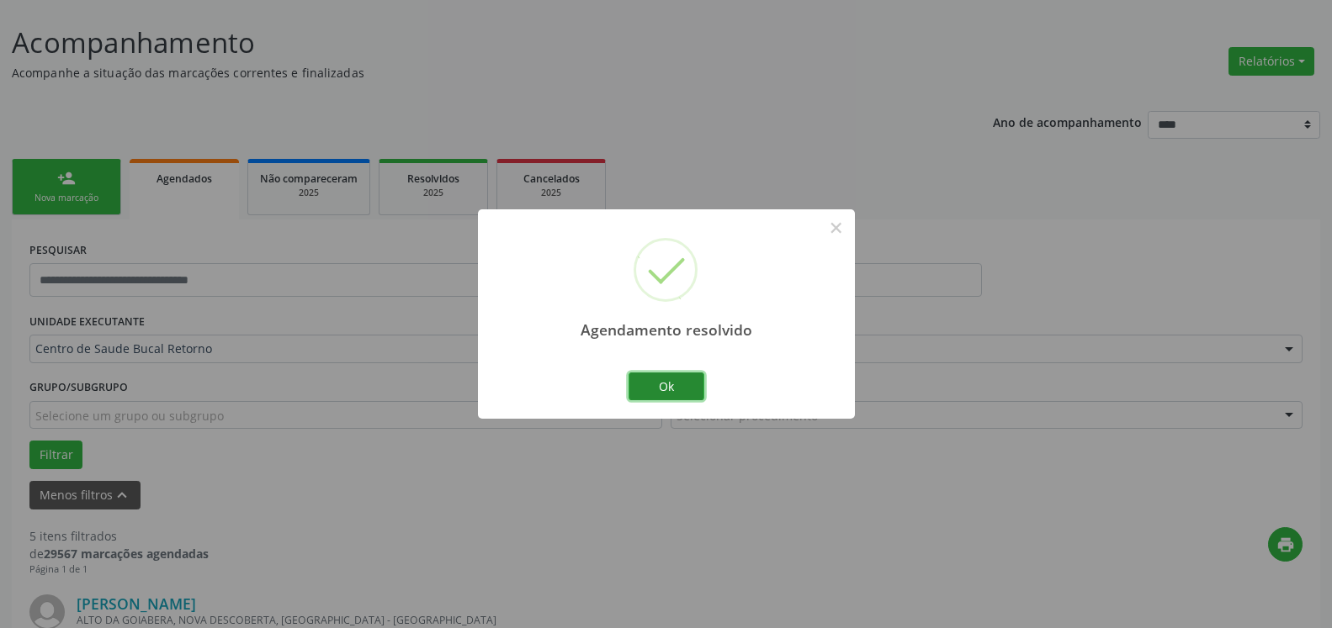
click at [658, 381] on button "Ok" at bounding box center [666, 387] width 76 height 29
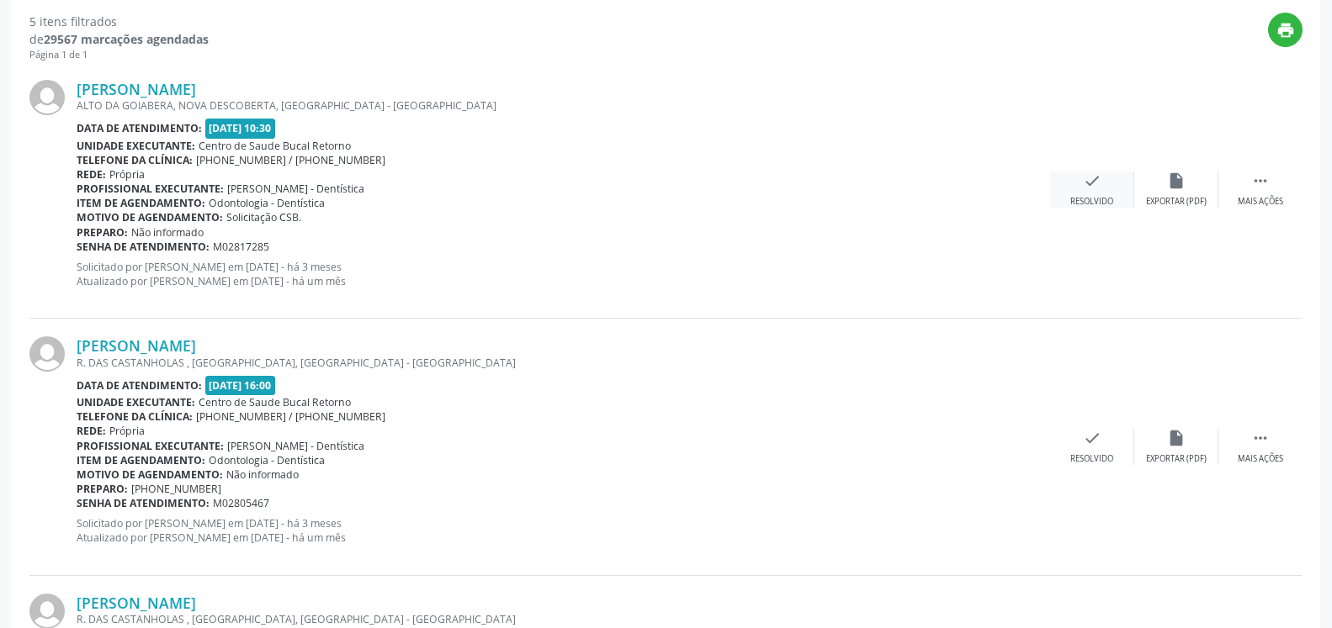
click at [1104, 185] on div "check Resolvido" at bounding box center [1092, 190] width 84 height 36
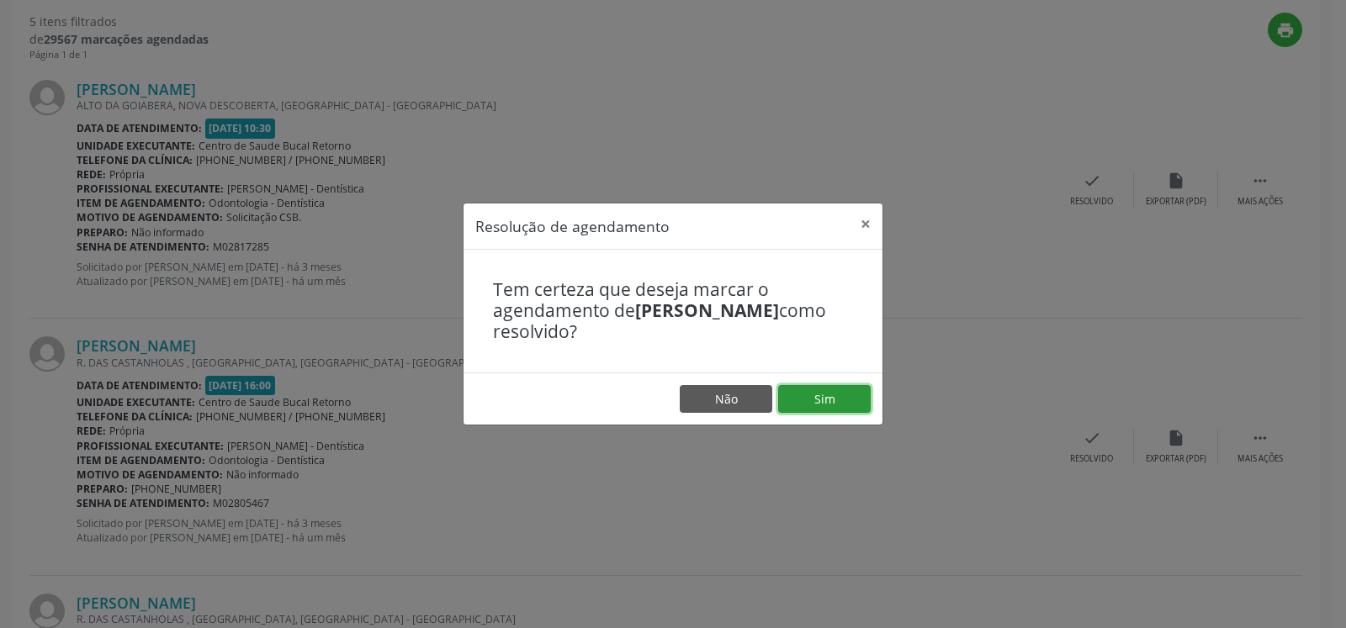
click at [812, 397] on button "Sim" at bounding box center [824, 399] width 93 height 29
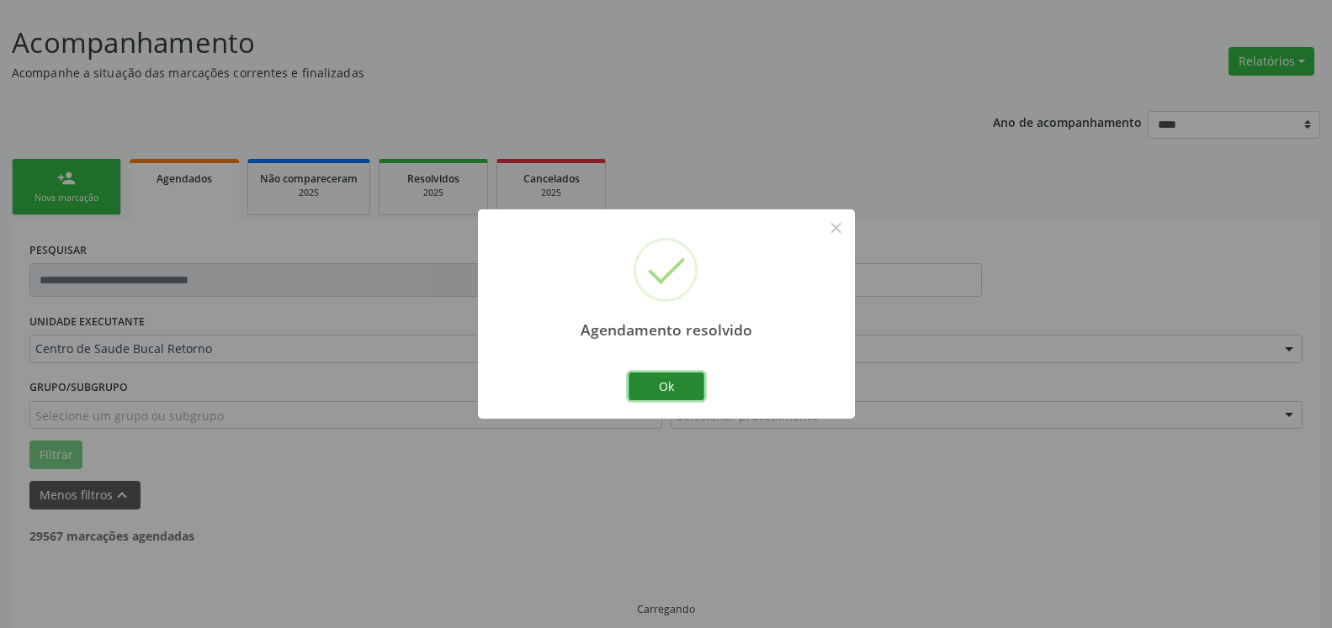
click at [656, 391] on button "Ok" at bounding box center [666, 387] width 76 height 29
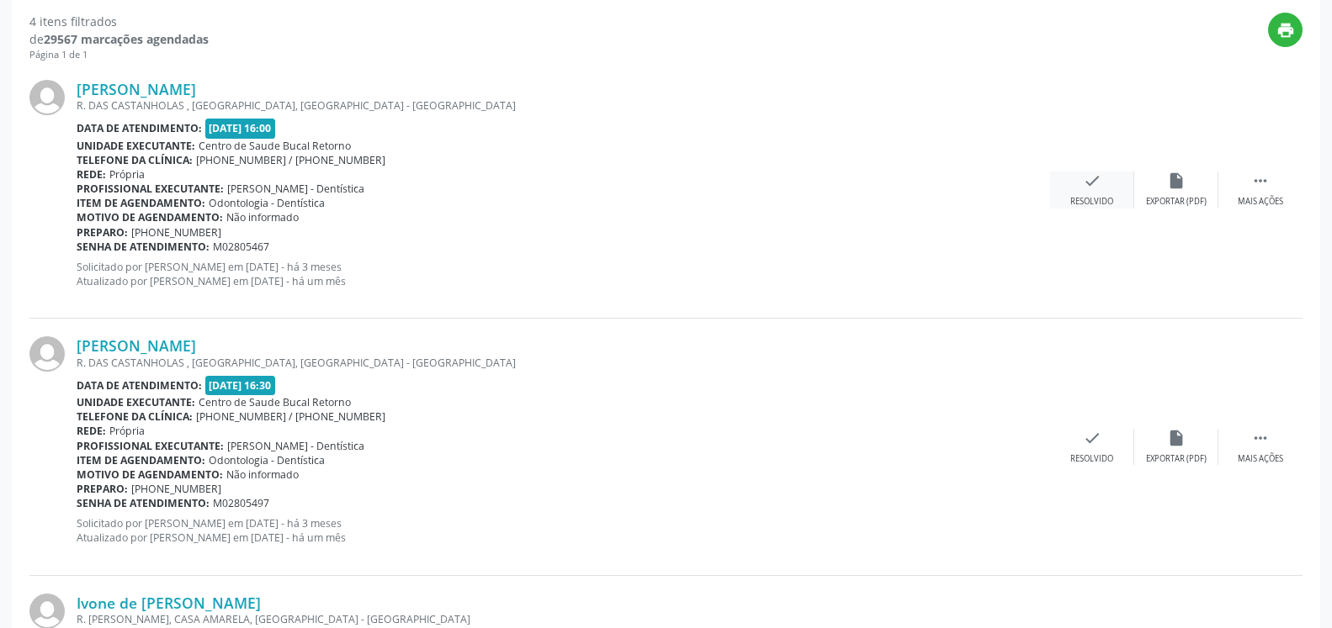
click at [1090, 185] on icon "check" at bounding box center [1092, 181] width 19 height 19
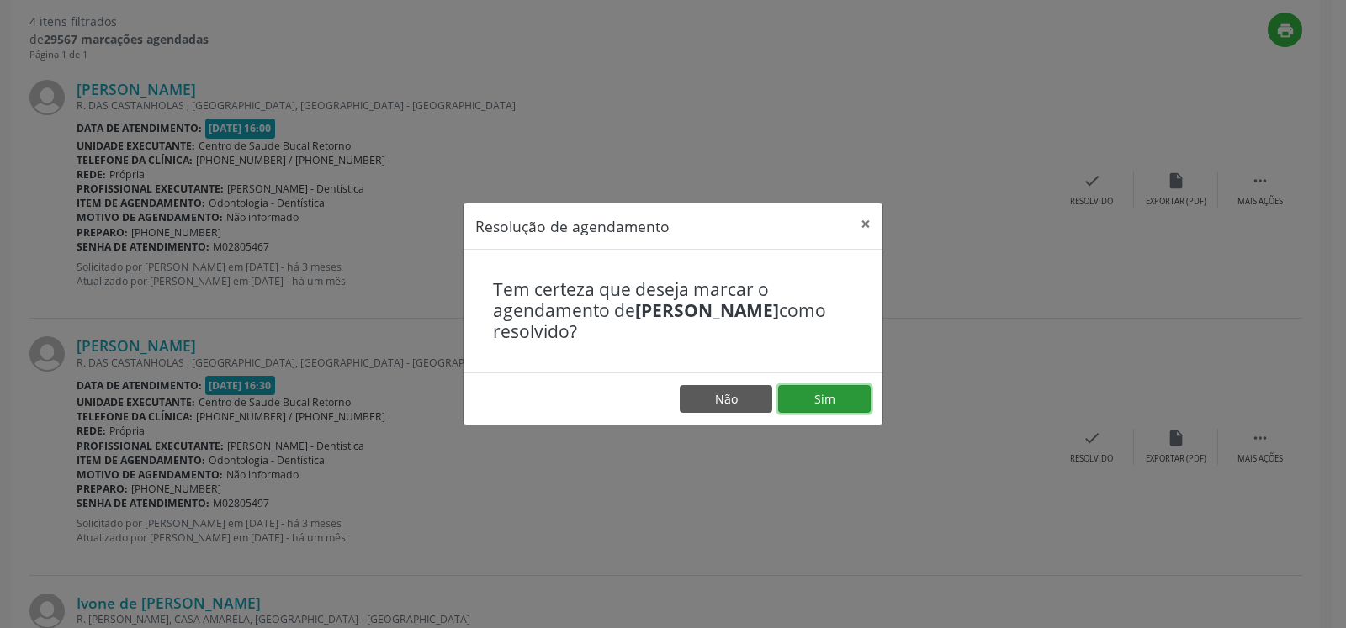
drag, startPoint x: 856, startPoint y: 398, endPoint x: 835, endPoint y: 401, distance: 21.3
click at [854, 398] on button "Sim" at bounding box center [824, 399] width 93 height 29
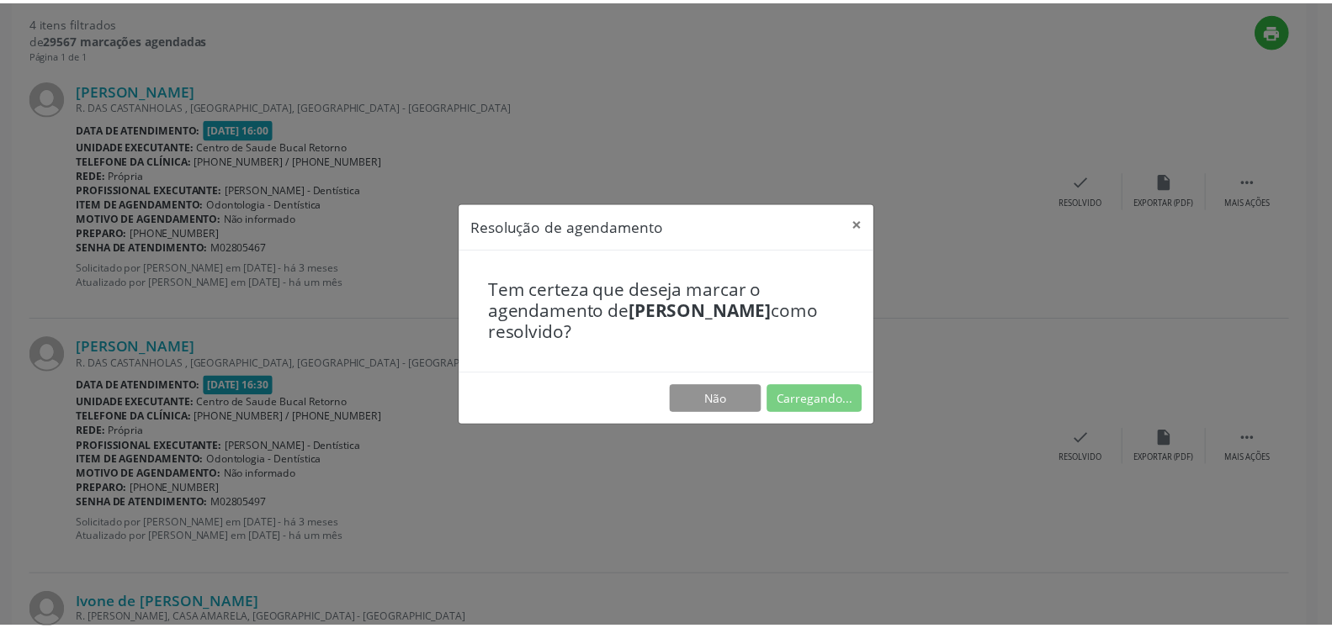
scroll to position [93, 0]
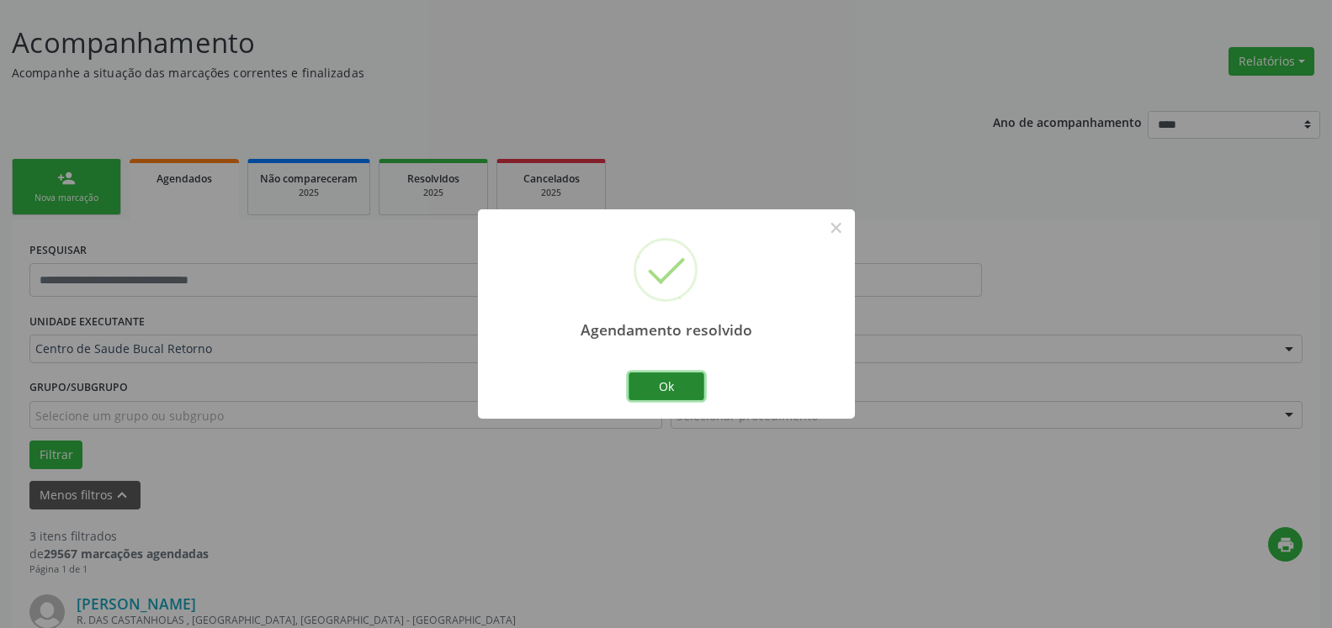
click at [670, 388] on button "Ok" at bounding box center [666, 387] width 76 height 29
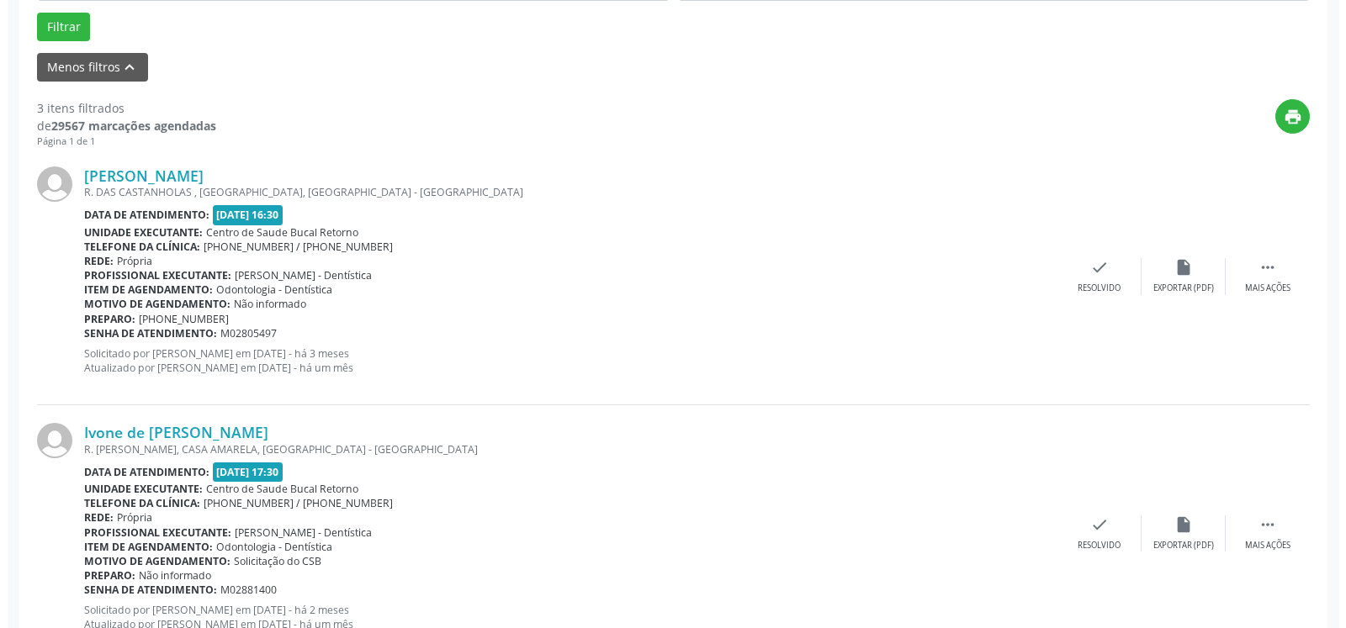
scroll to position [607, 0]
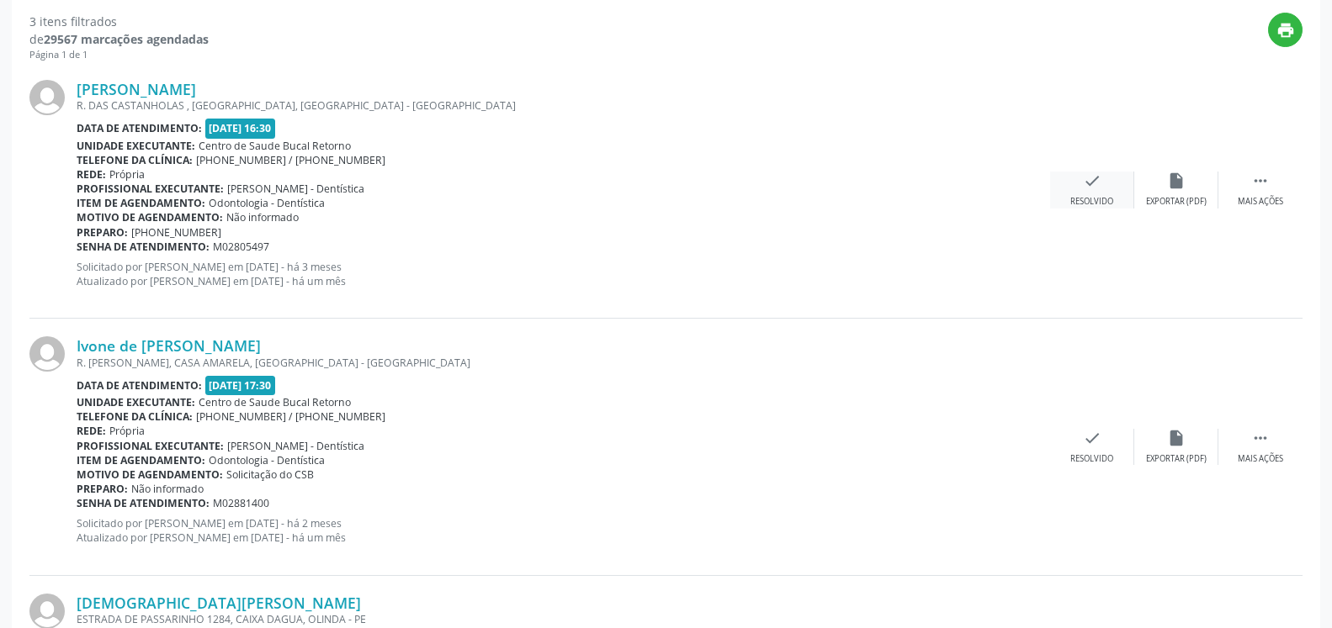
click at [1102, 183] on div "check Resolvido" at bounding box center [1092, 190] width 84 height 36
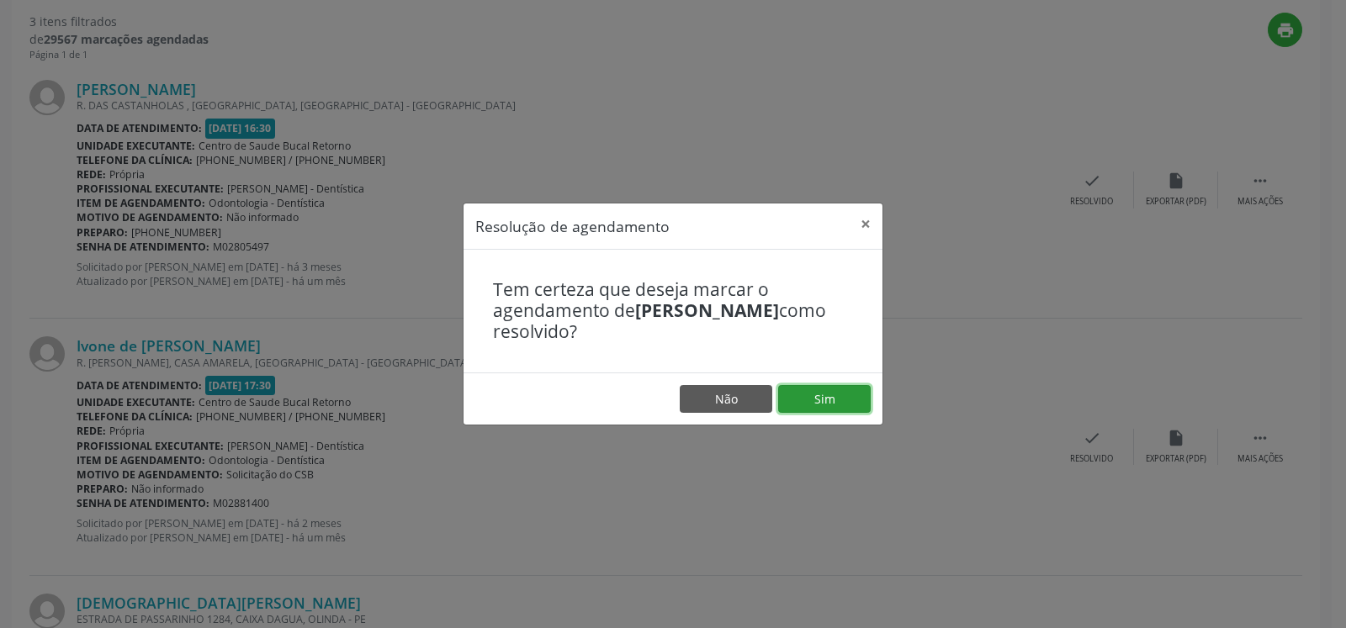
click at [812, 403] on button "Sim" at bounding box center [824, 399] width 93 height 29
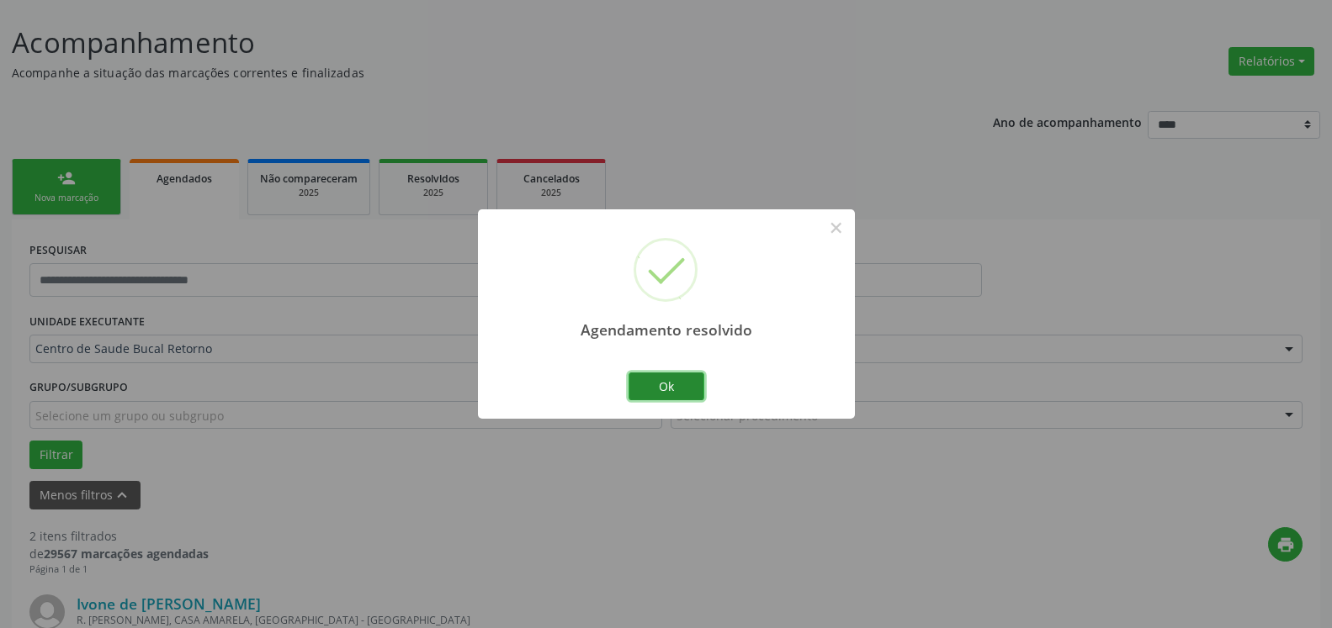
click at [673, 389] on button "Ok" at bounding box center [666, 387] width 76 height 29
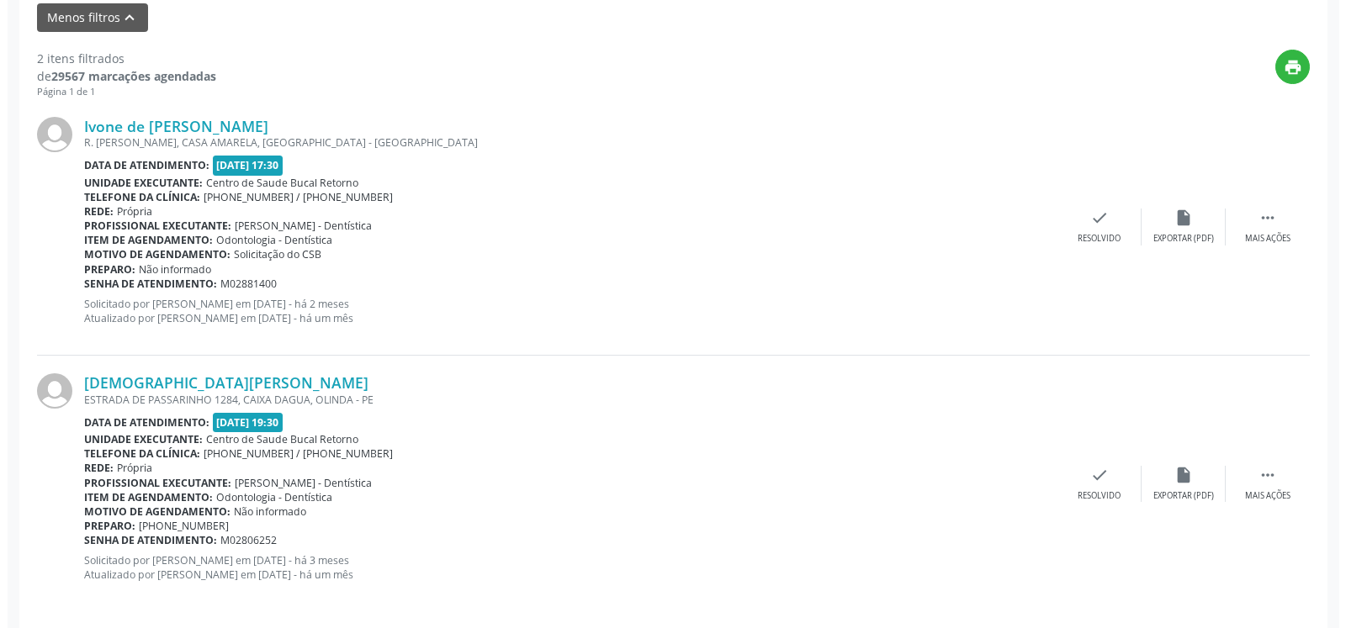
scroll to position [584, 0]
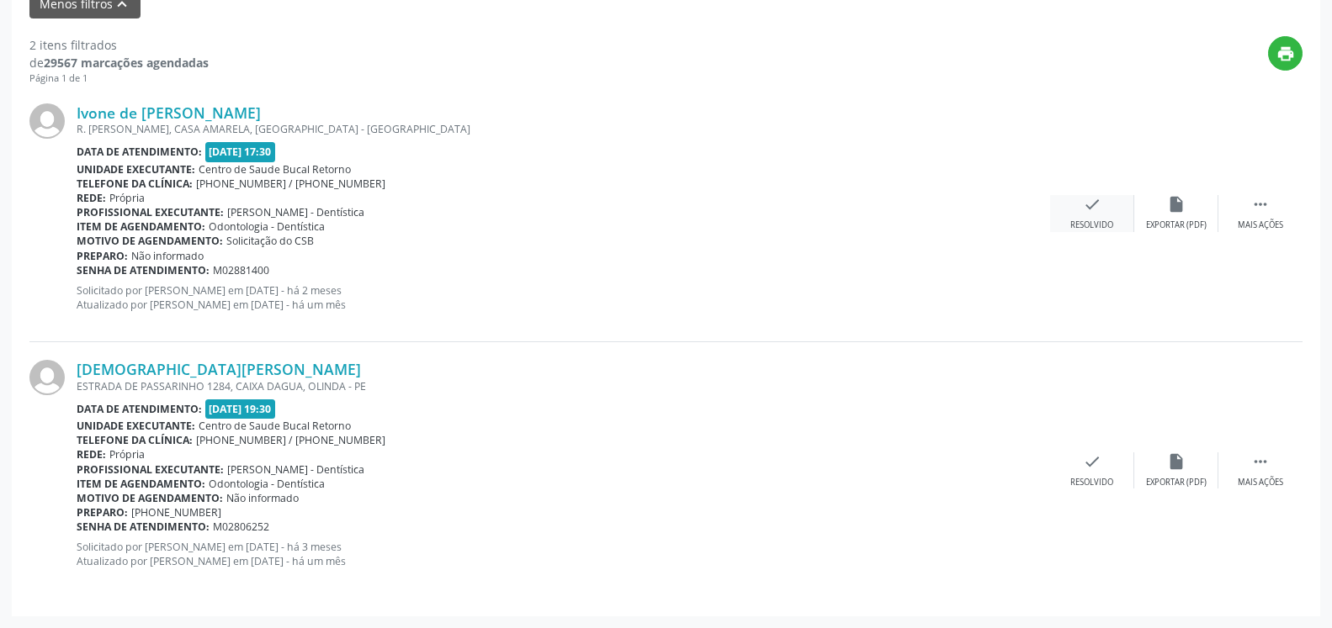
click at [1097, 207] on icon "check" at bounding box center [1092, 204] width 19 height 19
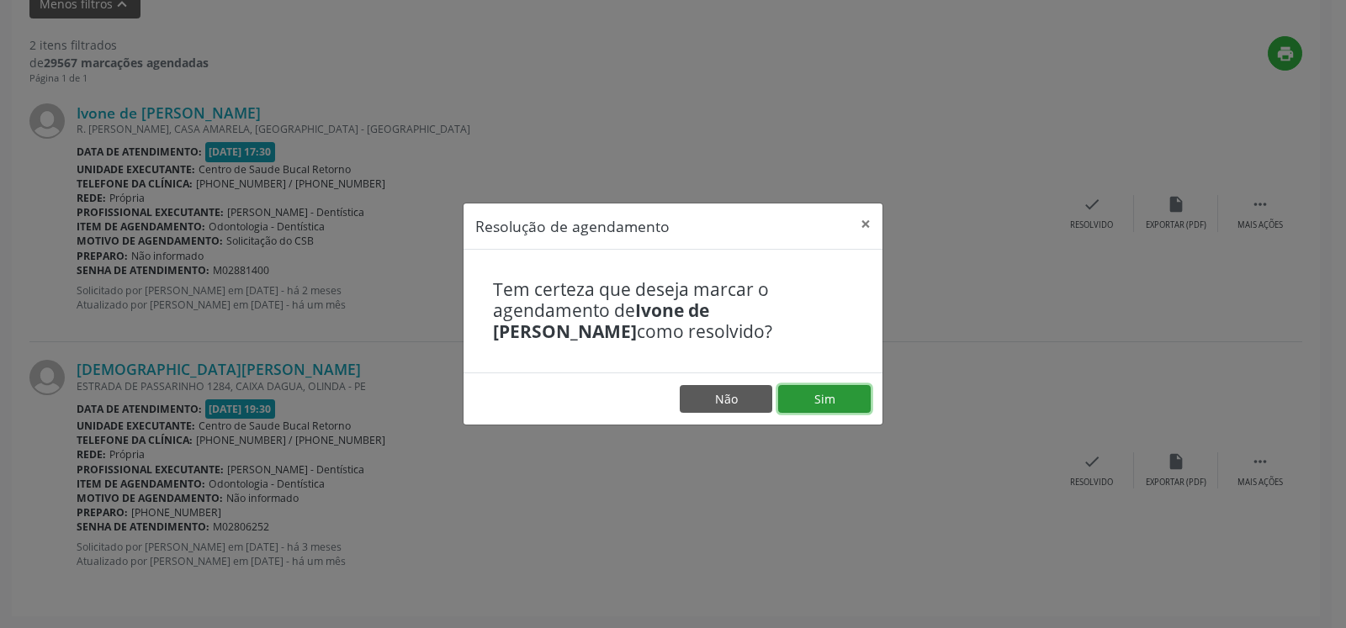
click at [787, 401] on button "Sim" at bounding box center [824, 399] width 93 height 29
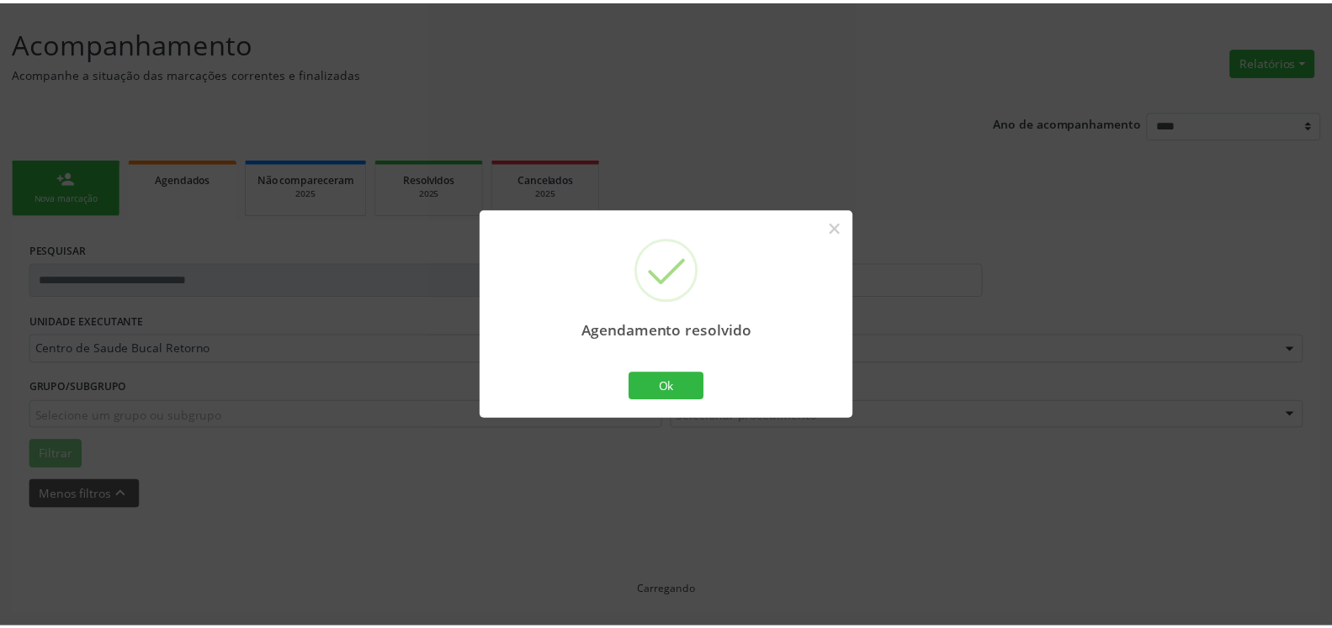
scroll to position [93, 0]
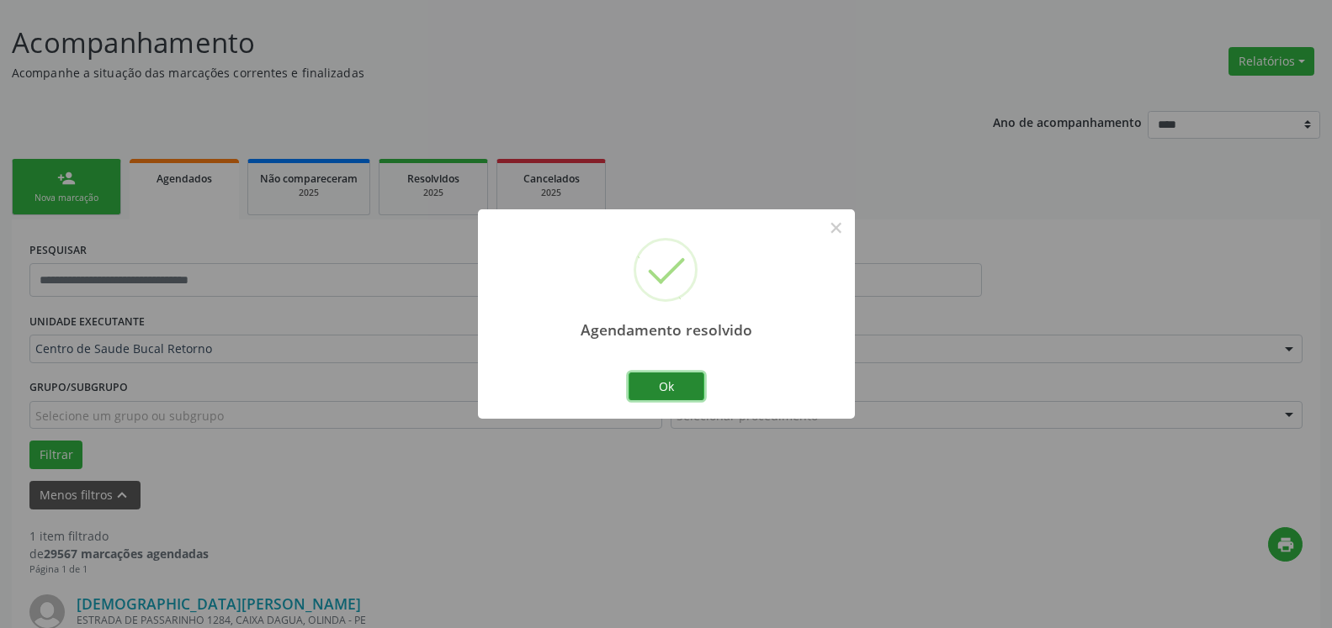
click at [656, 387] on button "Ok" at bounding box center [666, 387] width 76 height 29
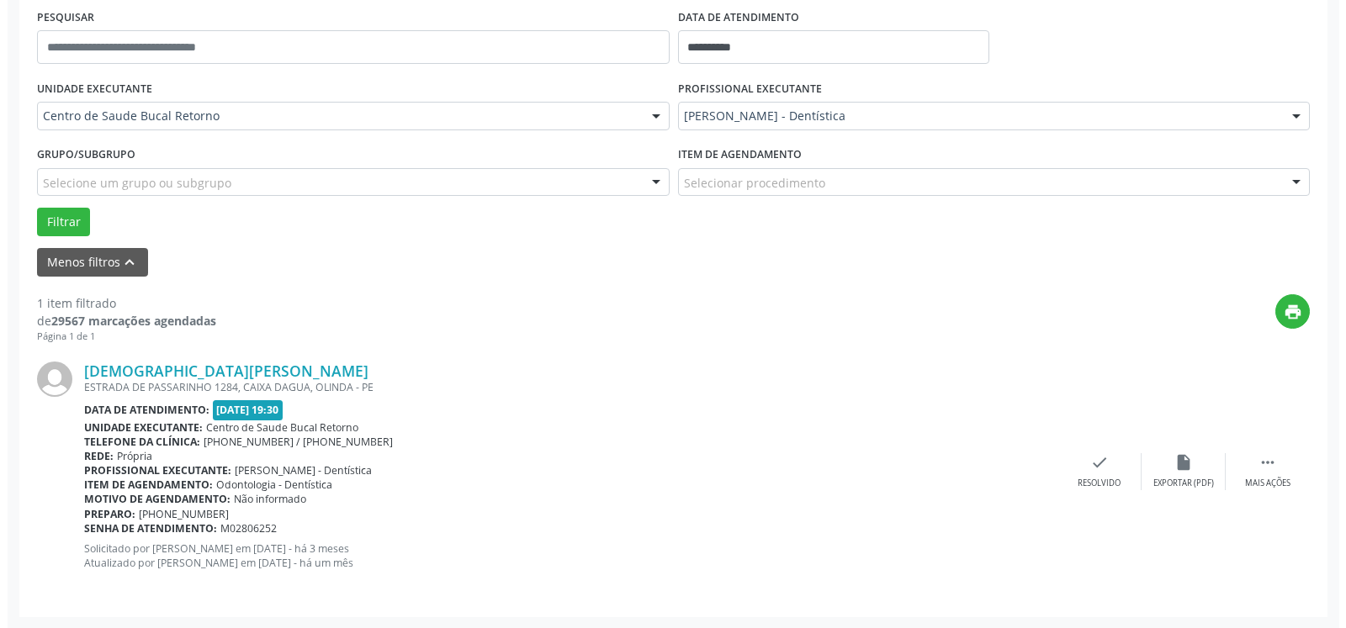
scroll to position [326, 0]
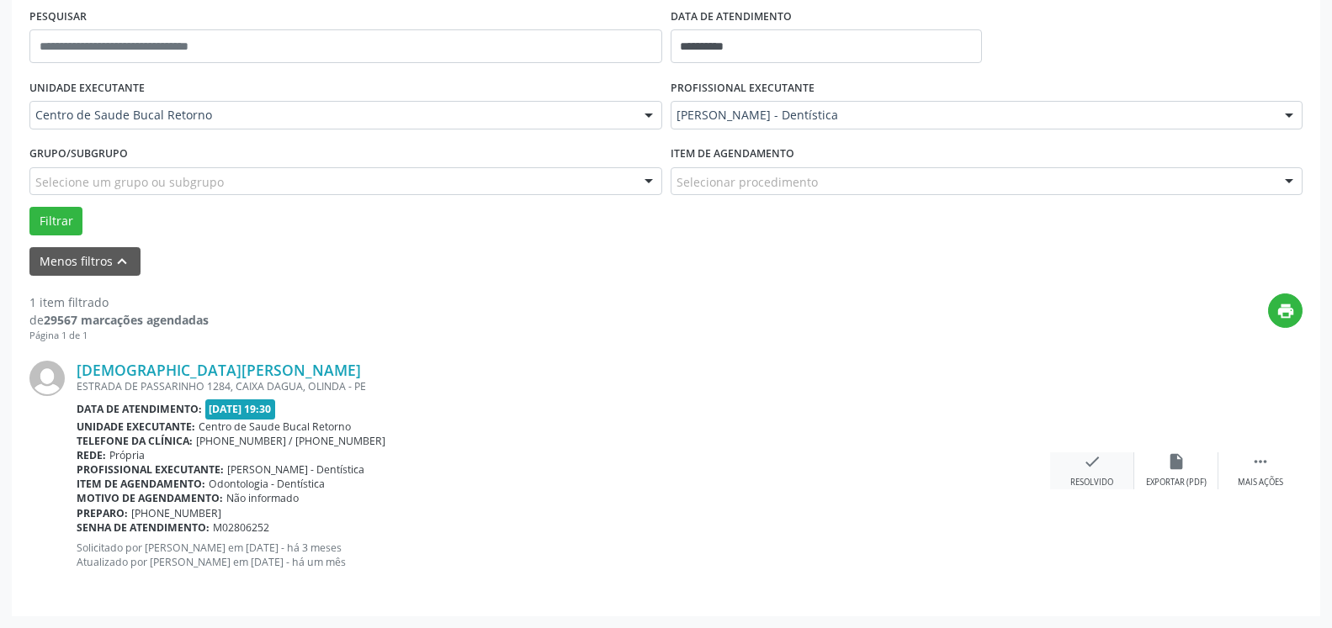
click at [1084, 459] on icon "check" at bounding box center [1092, 462] width 19 height 19
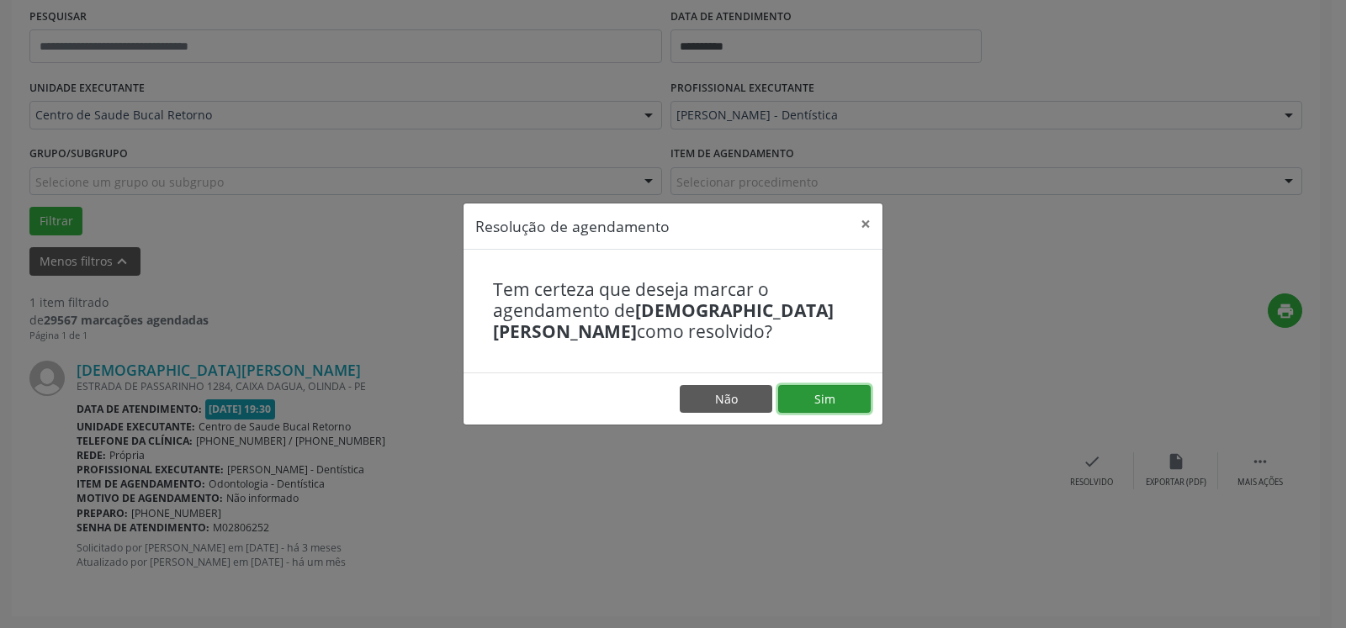
click at [832, 393] on button "Sim" at bounding box center [824, 399] width 93 height 29
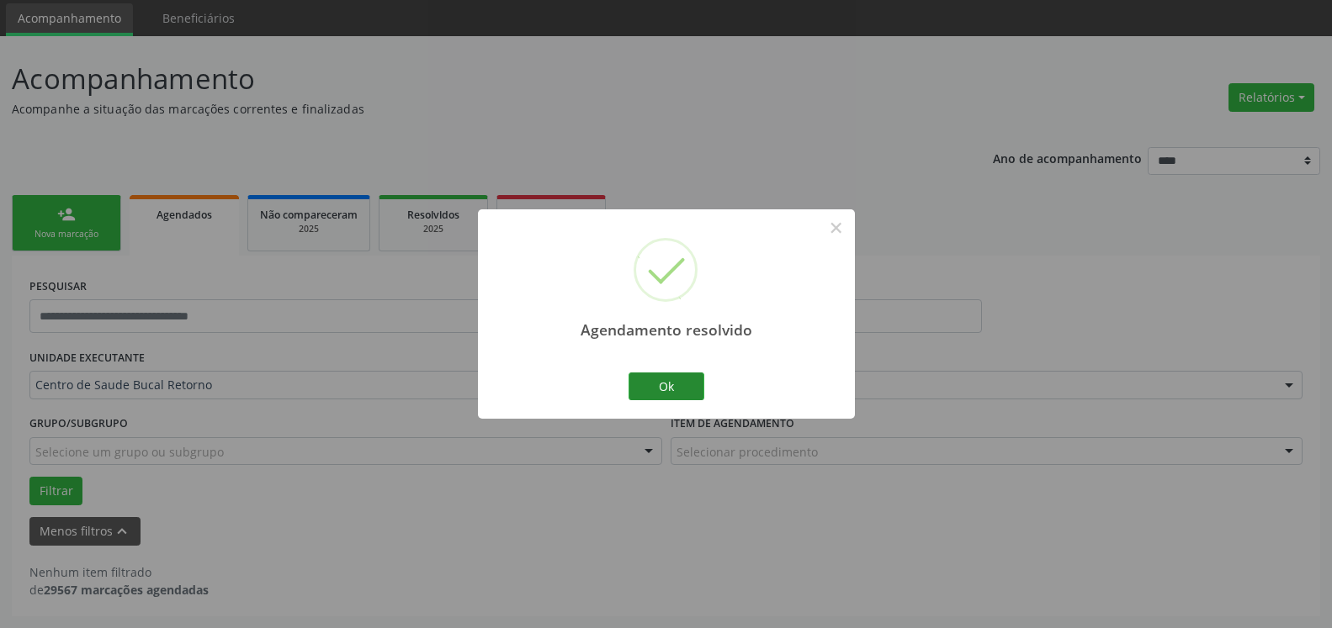
scroll to position [56, 0]
click at [657, 393] on button "Ok" at bounding box center [666, 387] width 76 height 29
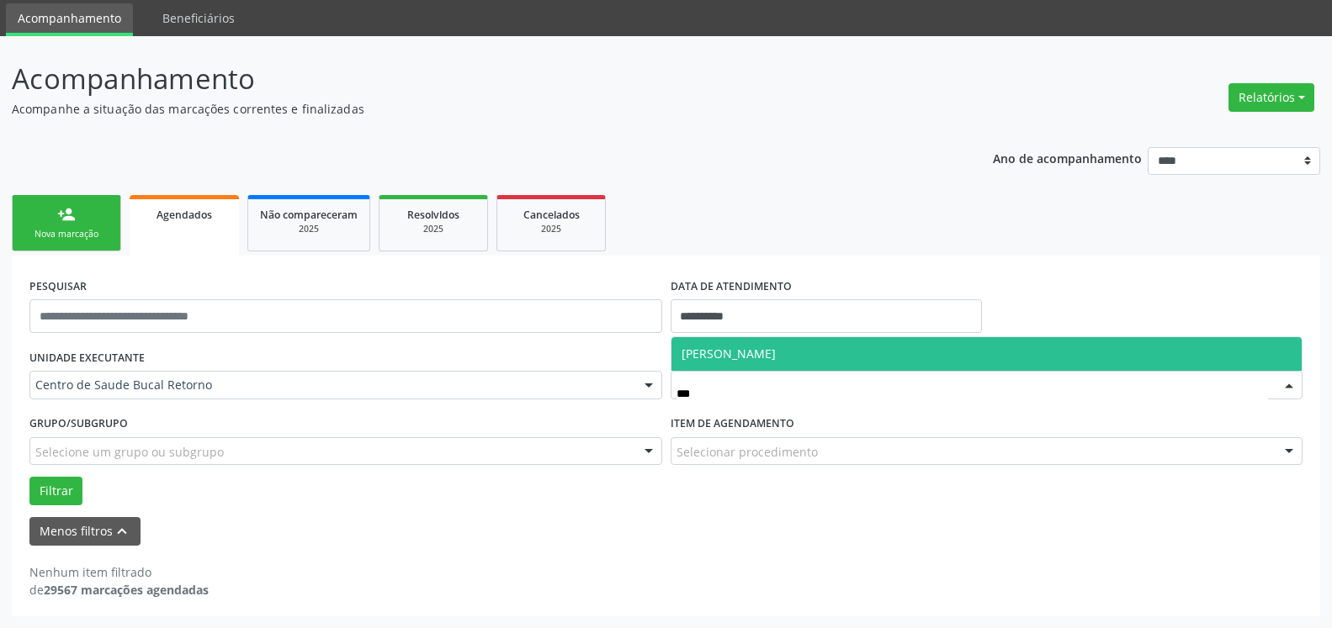
click at [834, 358] on span "[PERSON_NAME]" at bounding box center [986, 354] width 631 height 34
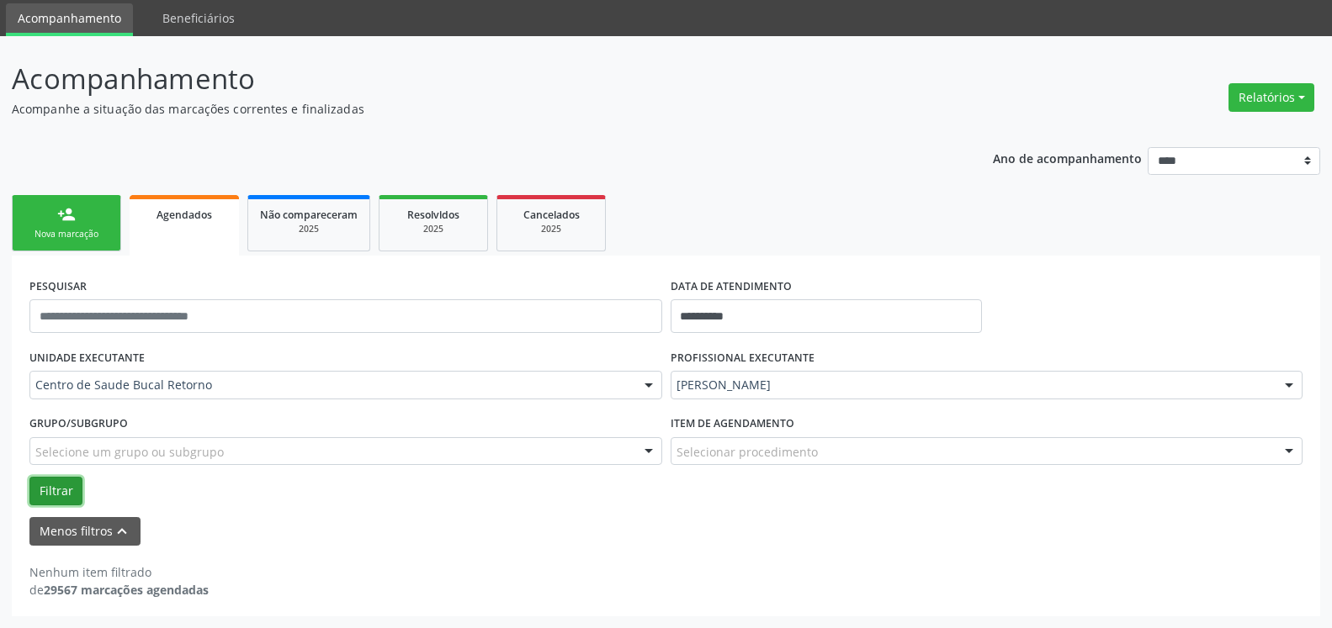
click at [55, 490] on button "Filtrar" at bounding box center [55, 491] width 53 height 29
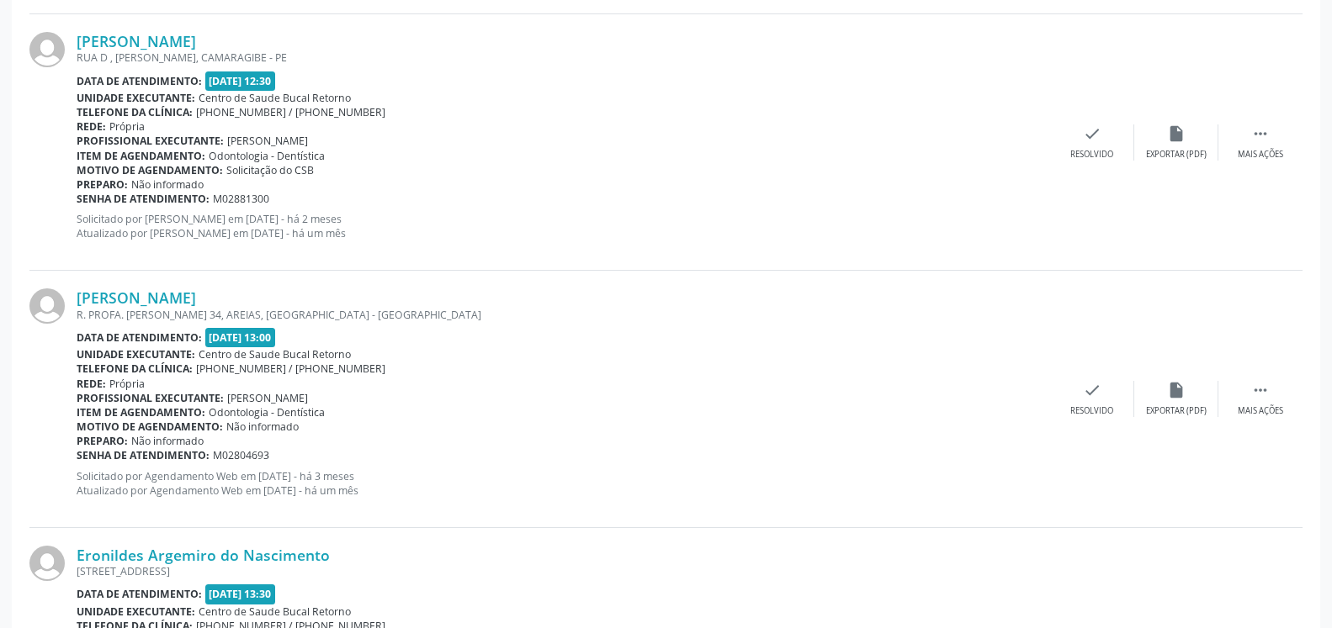
scroll to position [1429, 0]
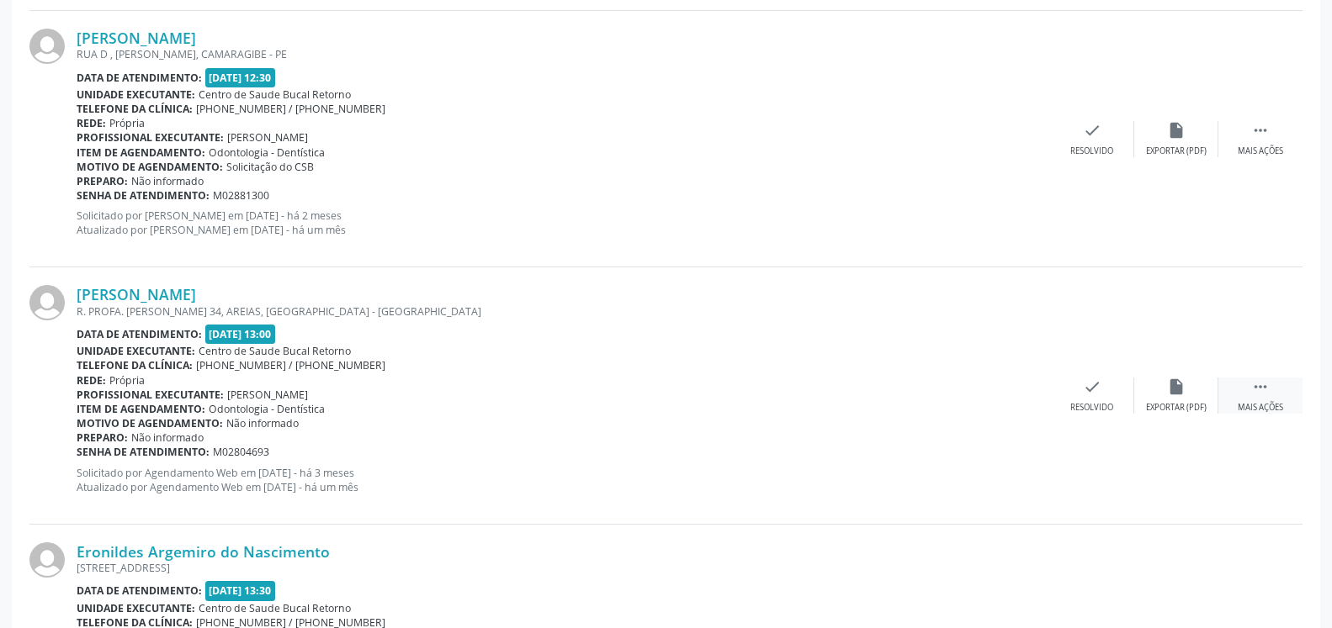
click at [1258, 386] on icon "" at bounding box center [1260, 387] width 19 height 19
click at [1189, 405] on div "Não compareceu" at bounding box center [1176, 408] width 72 height 12
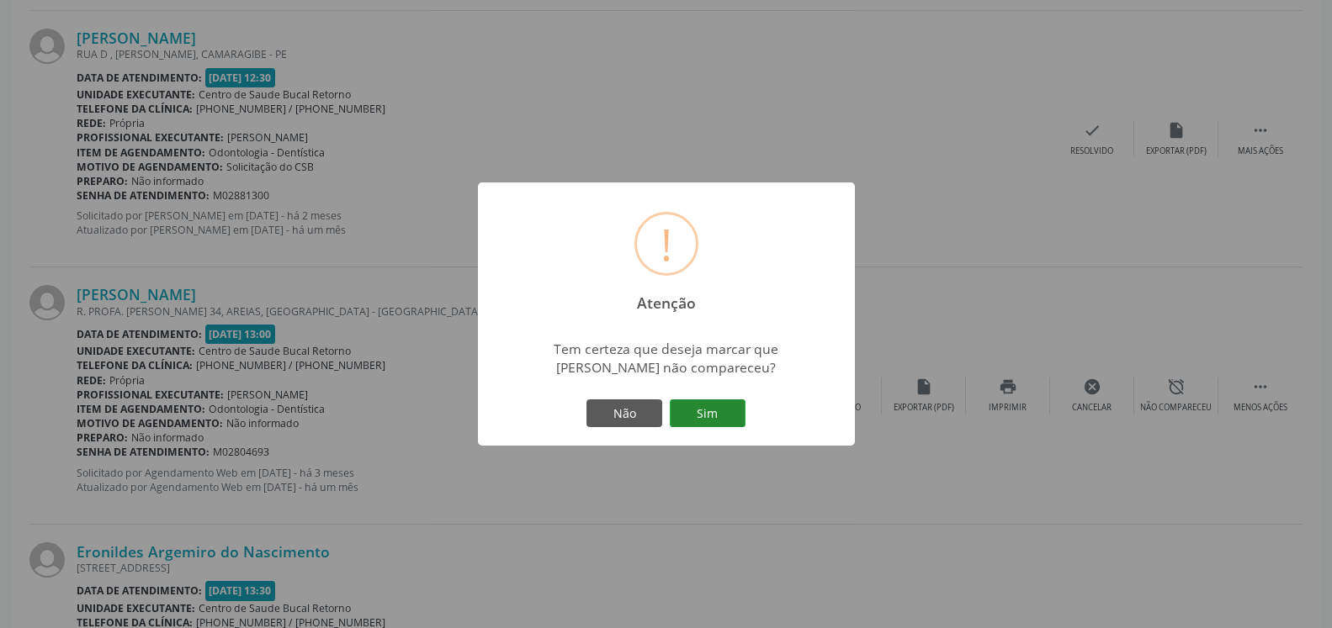
click at [722, 413] on button "Sim" at bounding box center [708, 414] width 76 height 29
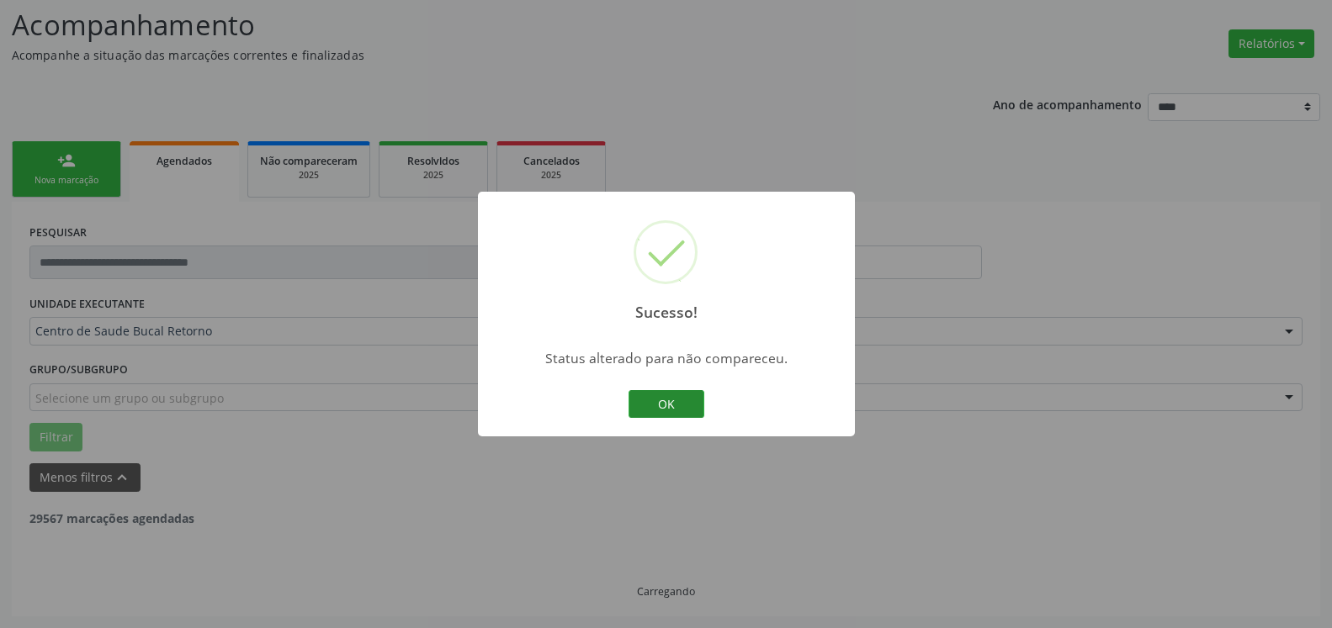
scroll to position [110, 0]
click at [682, 401] on button "OK" at bounding box center [666, 404] width 76 height 29
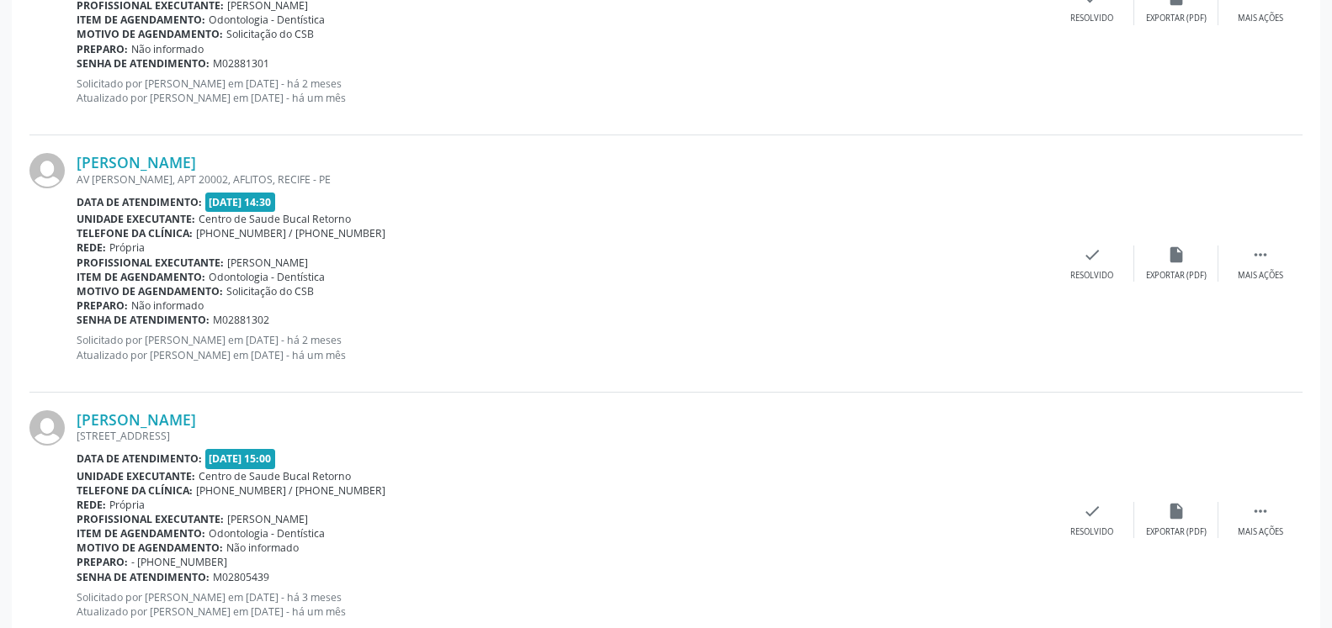
scroll to position [2084, 0]
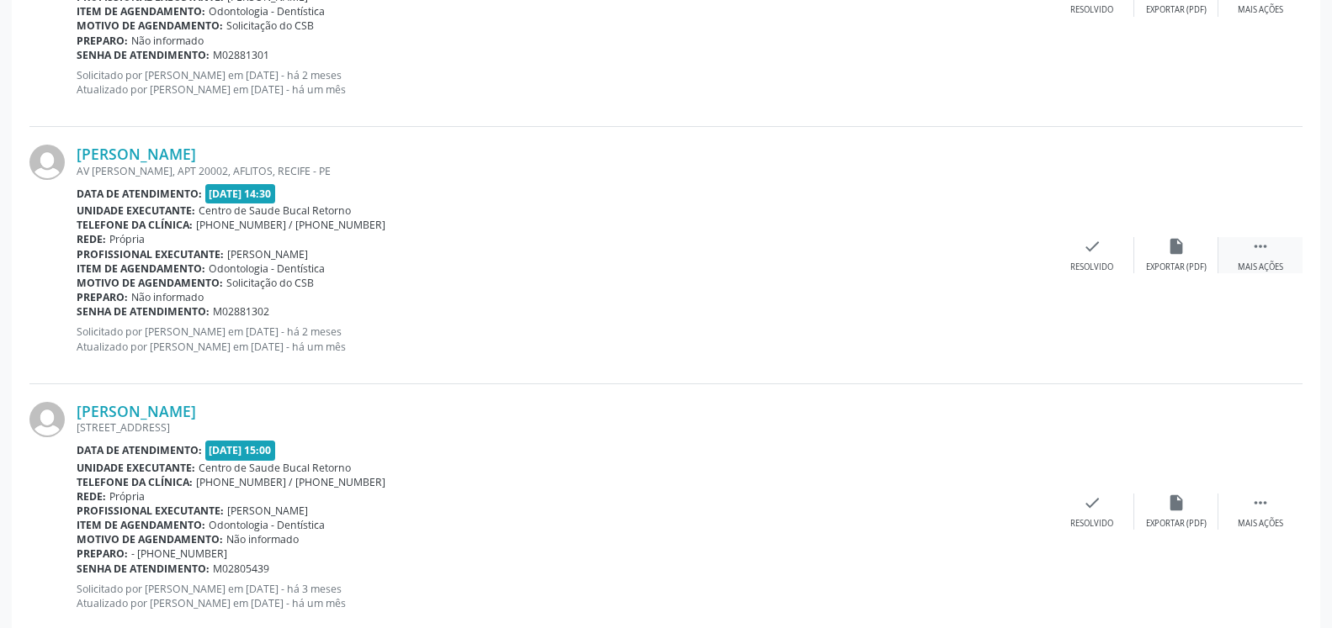
click at [1261, 253] on icon "" at bounding box center [1260, 246] width 19 height 19
click at [1174, 254] on icon "alarm_off" at bounding box center [1176, 246] width 19 height 19
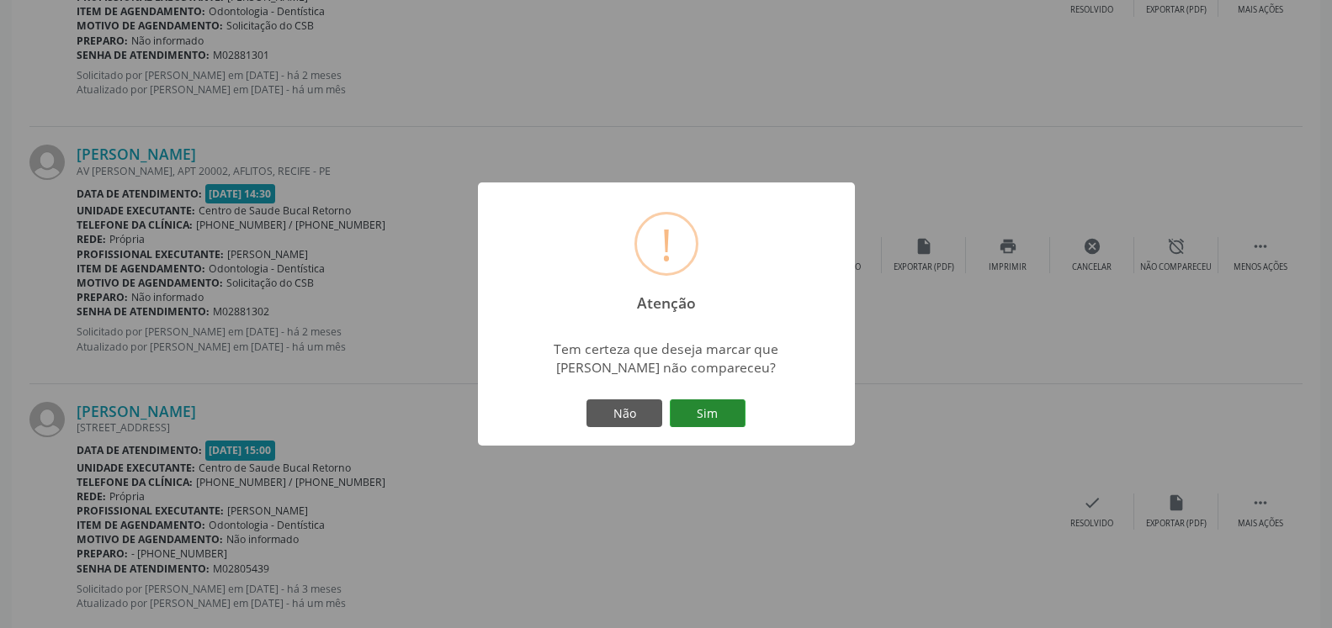
click at [713, 416] on button "Sim" at bounding box center [708, 414] width 76 height 29
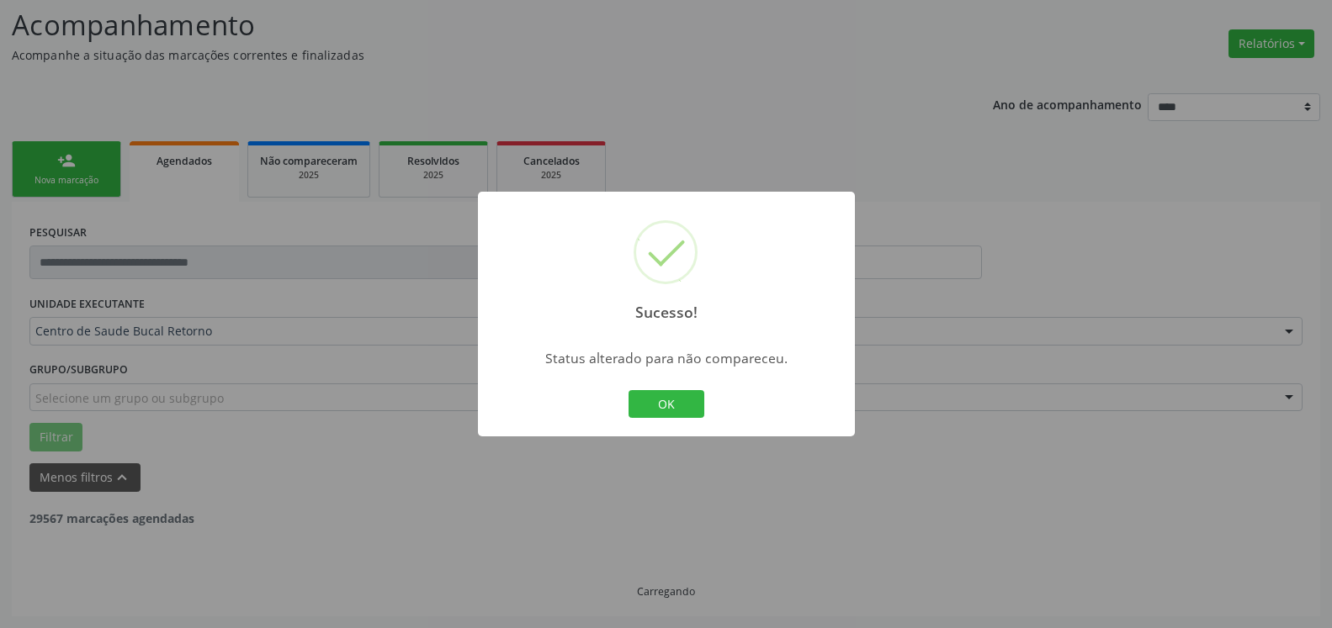
scroll to position [110, 0]
click at [645, 411] on button "OK" at bounding box center [666, 404] width 76 height 29
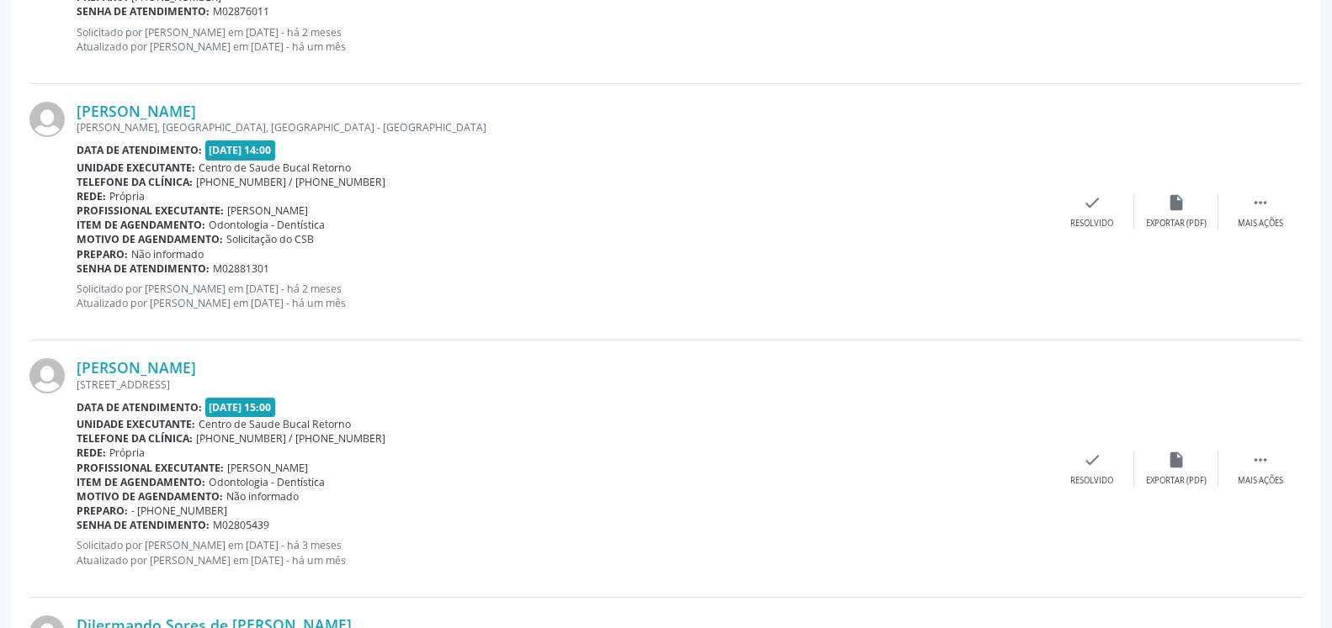
scroll to position [1998, 0]
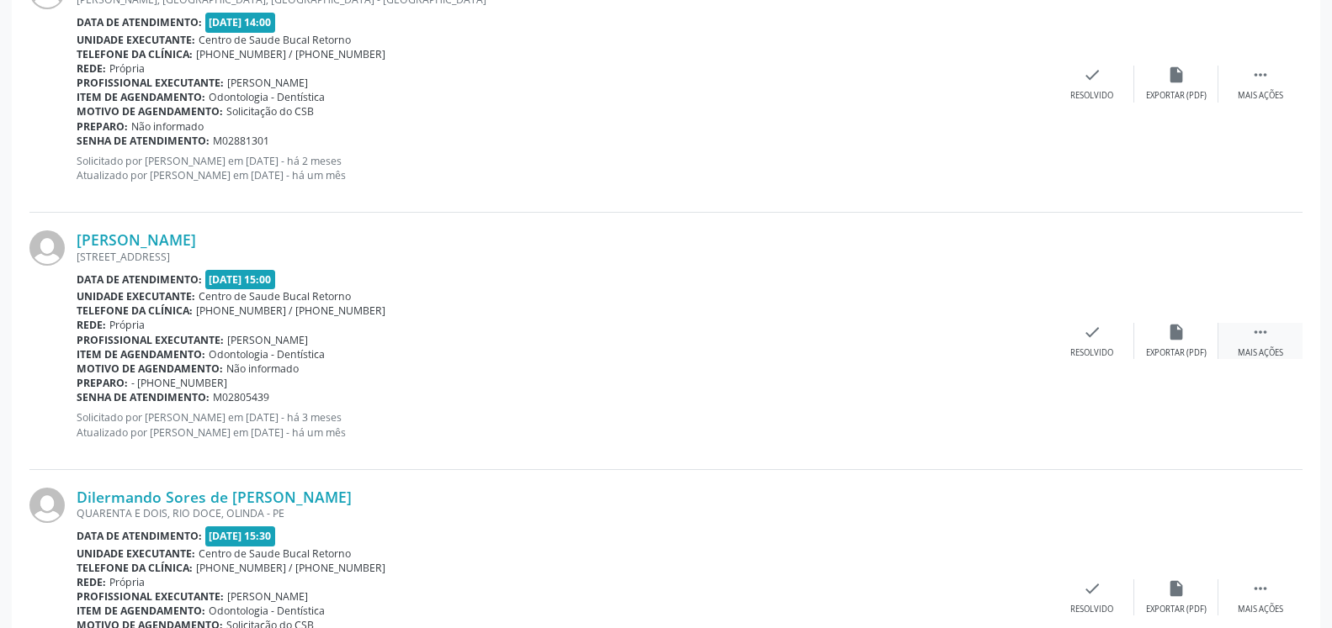
click at [1276, 339] on div " Mais ações" at bounding box center [1260, 341] width 84 height 36
click at [1167, 342] on icon "alarm_off" at bounding box center [1176, 332] width 19 height 19
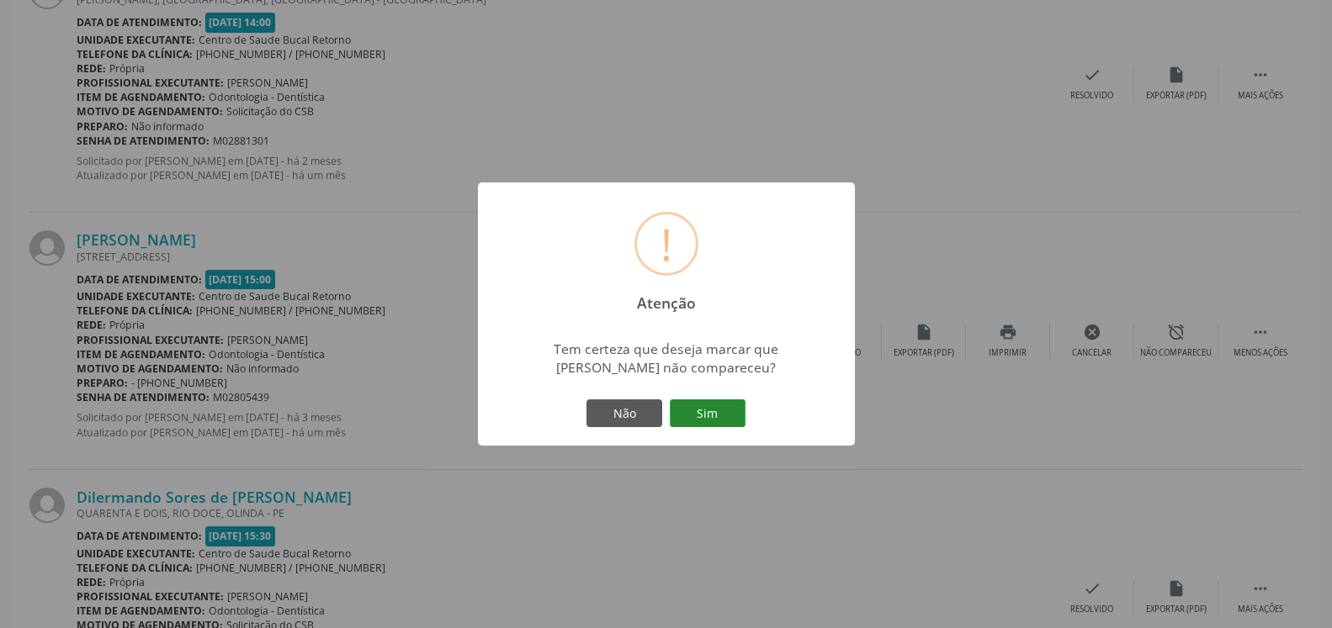
click at [706, 415] on button "Sim" at bounding box center [708, 414] width 76 height 29
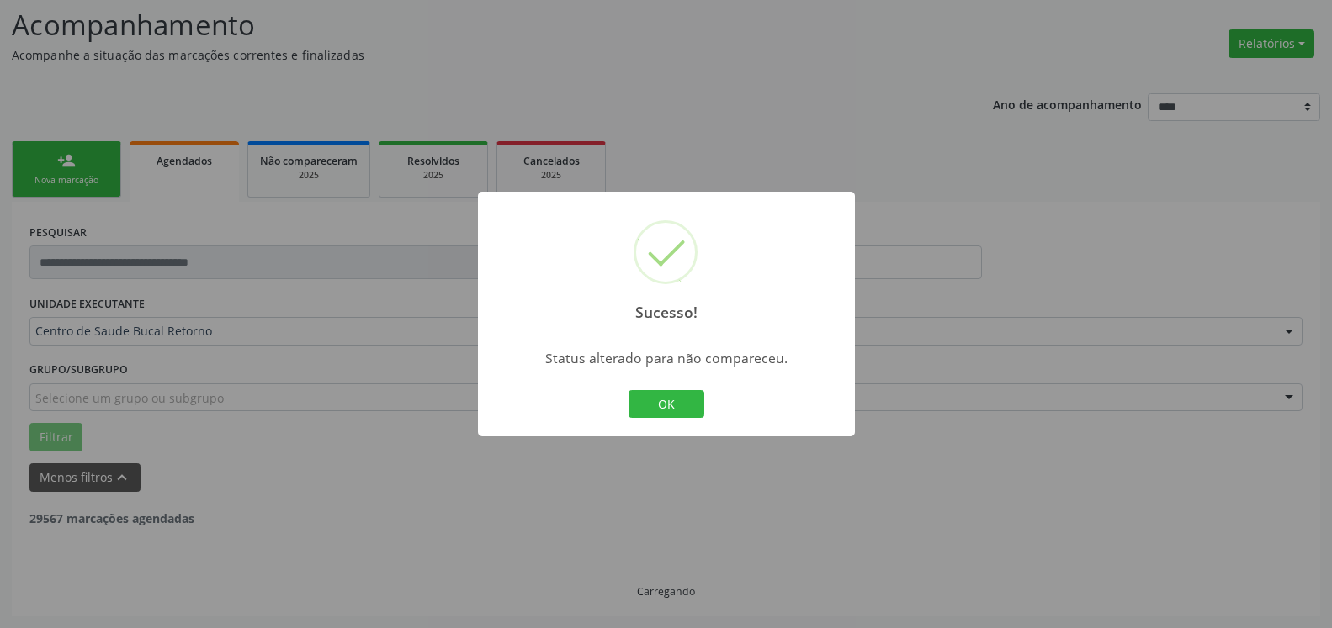
scroll to position [110, 0]
click at [658, 405] on button "OK" at bounding box center [666, 404] width 76 height 29
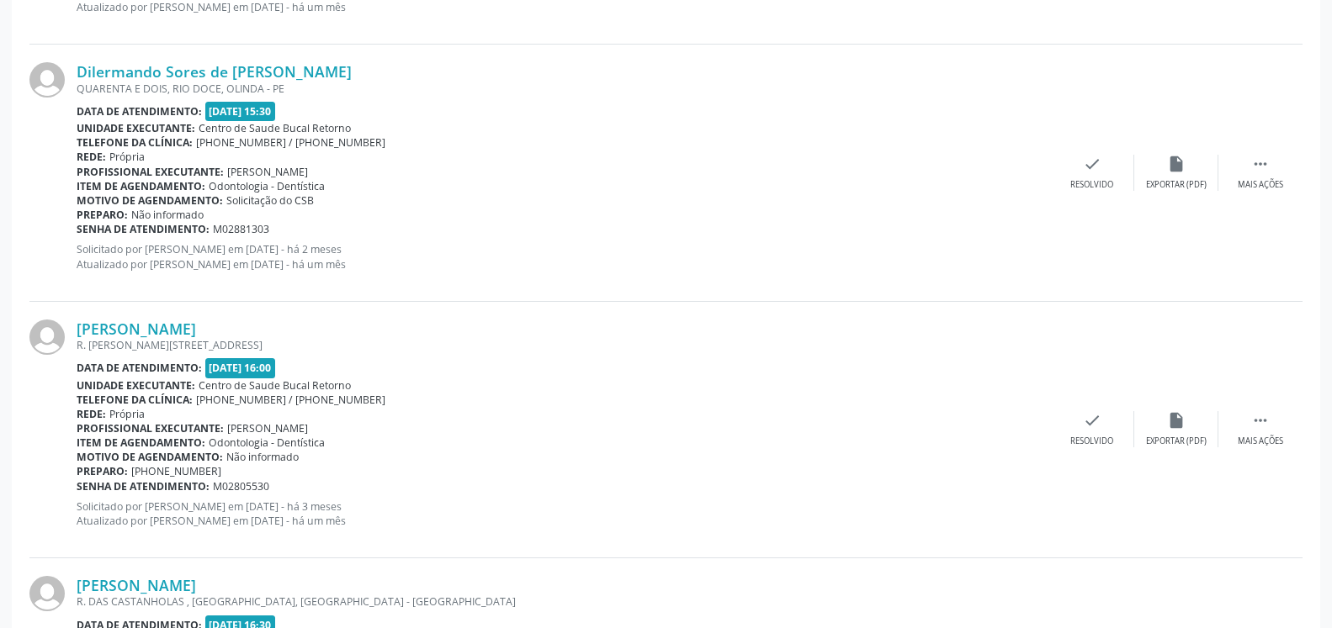
scroll to position [2170, 0]
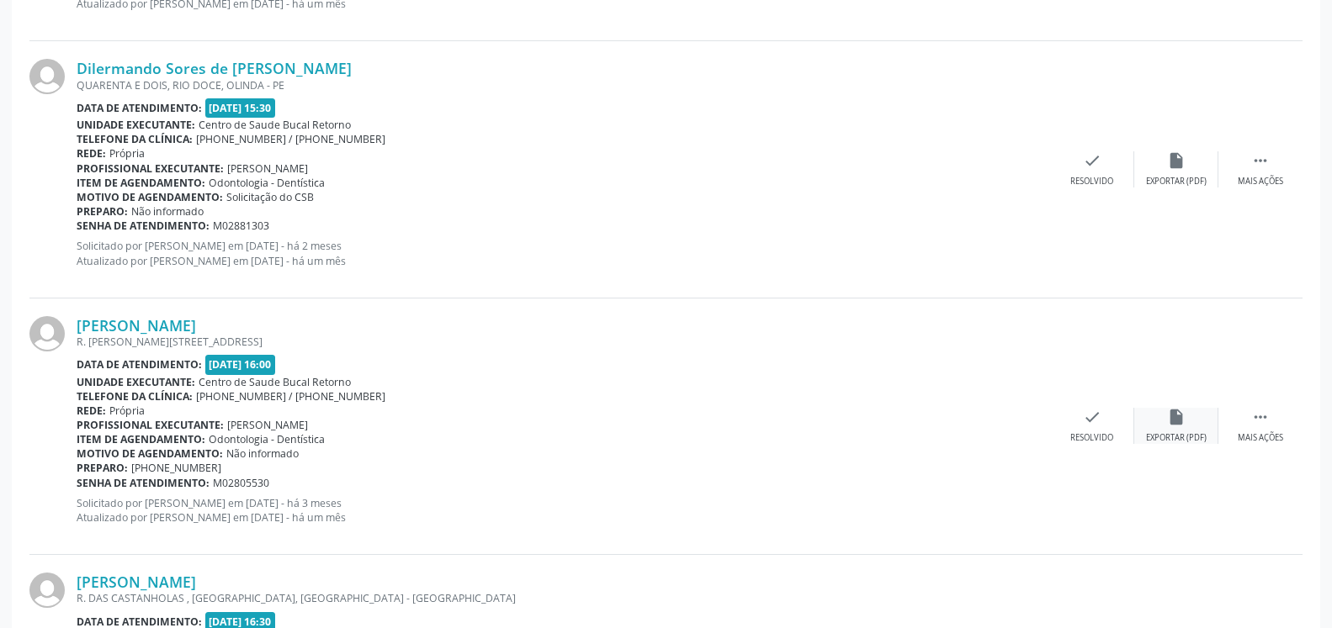
drag, startPoint x: 1280, startPoint y: 429, endPoint x: 1211, endPoint y: 434, distance: 68.3
click at [1269, 428] on div " Mais ações" at bounding box center [1260, 426] width 84 height 36
click at [1195, 433] on div "Não compareceu" at bounding box center [1176, 438] width 72 height 12
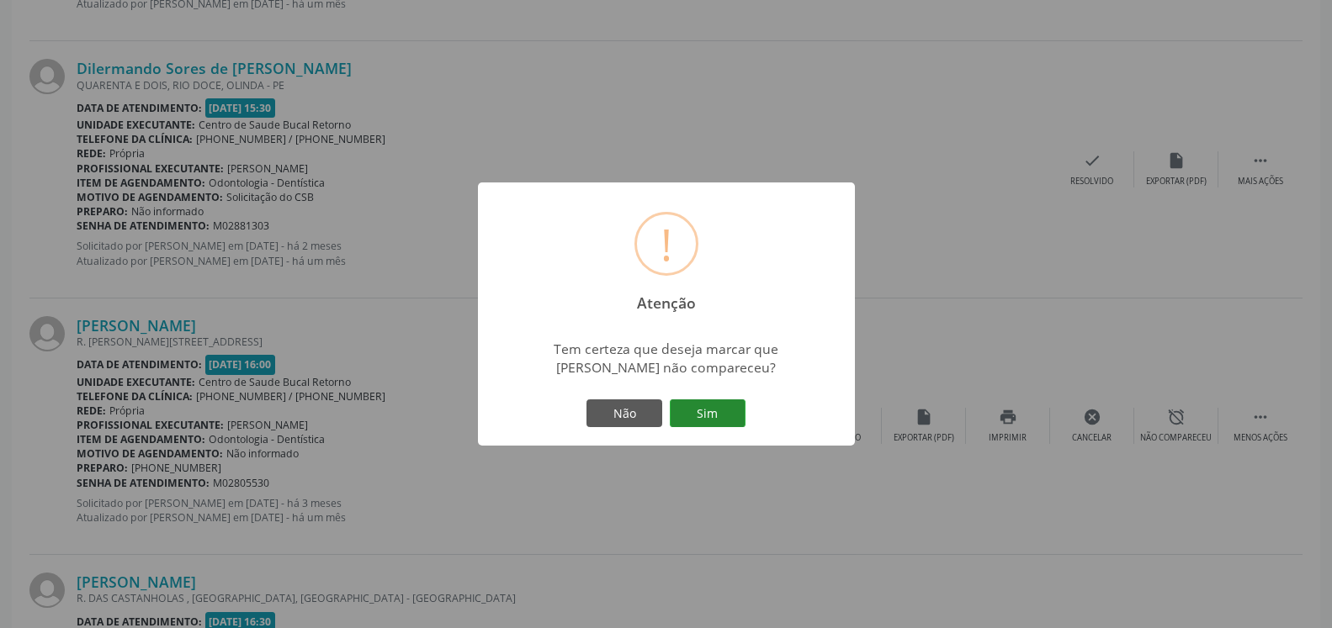
click at [710, 411] on button "Sim" at bounding box center [708, 414] width 76 height 29
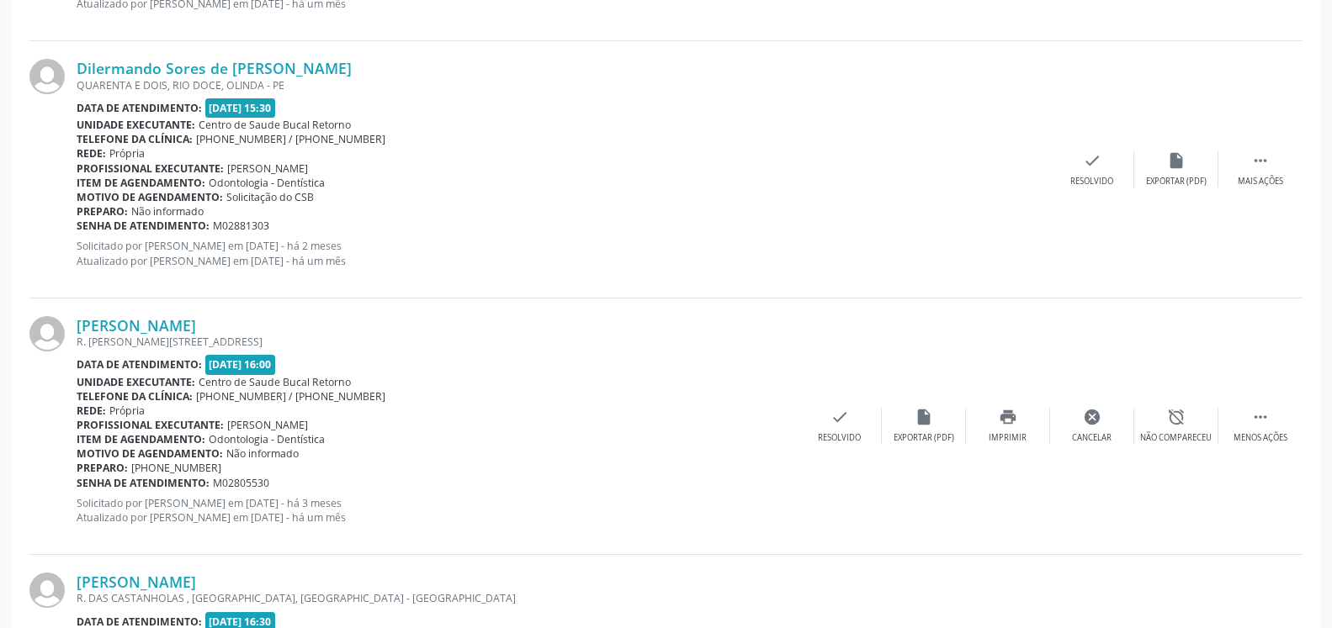
scroll to position [110, 0]
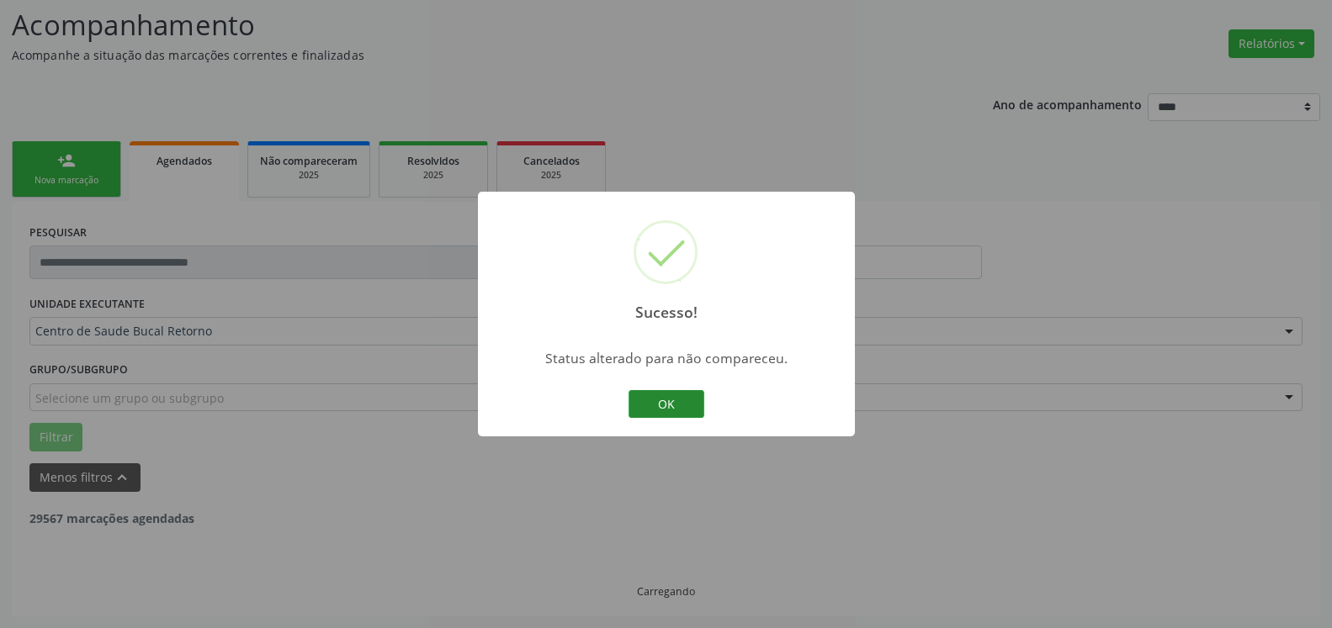
click at [666, 405] on button "OK" at bounding box center [666, 404] width 76 height 29
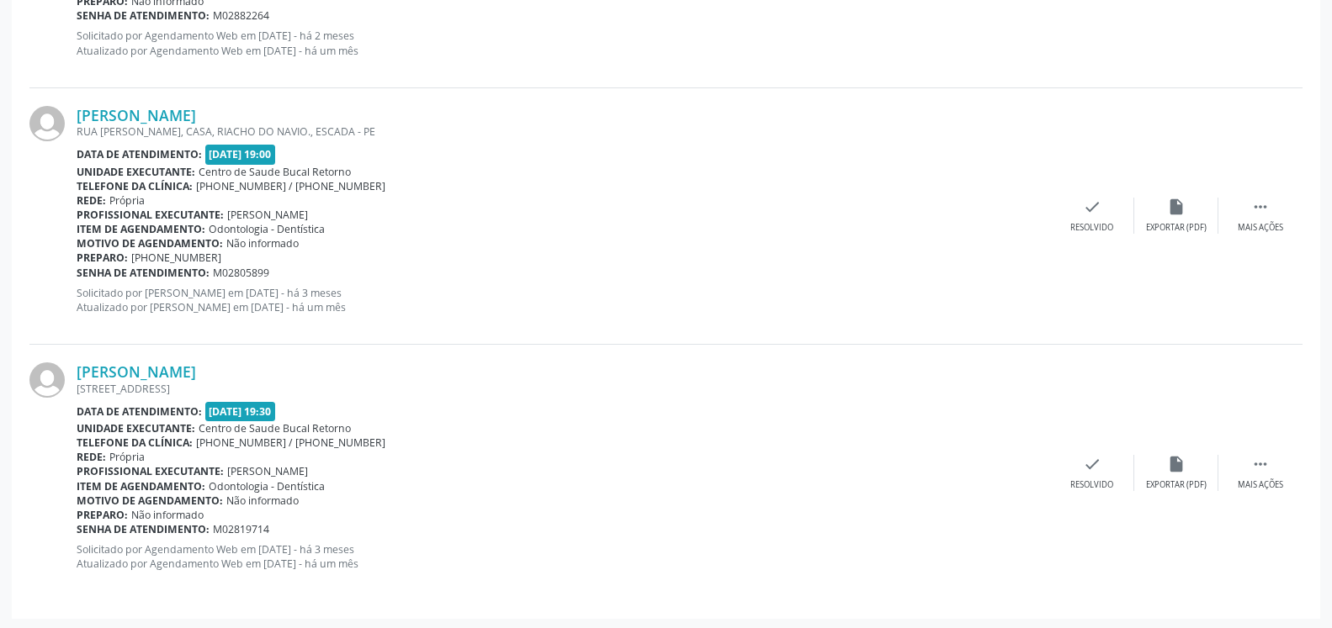
scroll to position [3666, 0]
drag, startPoint x: 1278, startPoint y: 207, endPoint x: 1269, endPoint y: 211, distance: 10.2
click at [1277, 207] on div " Mais ações" at bounding box center [1260, 214] width 84 height 36
click at [1180, 223] on div "Não compareceu" at bounding box center [1176, 226] width 72 height 12
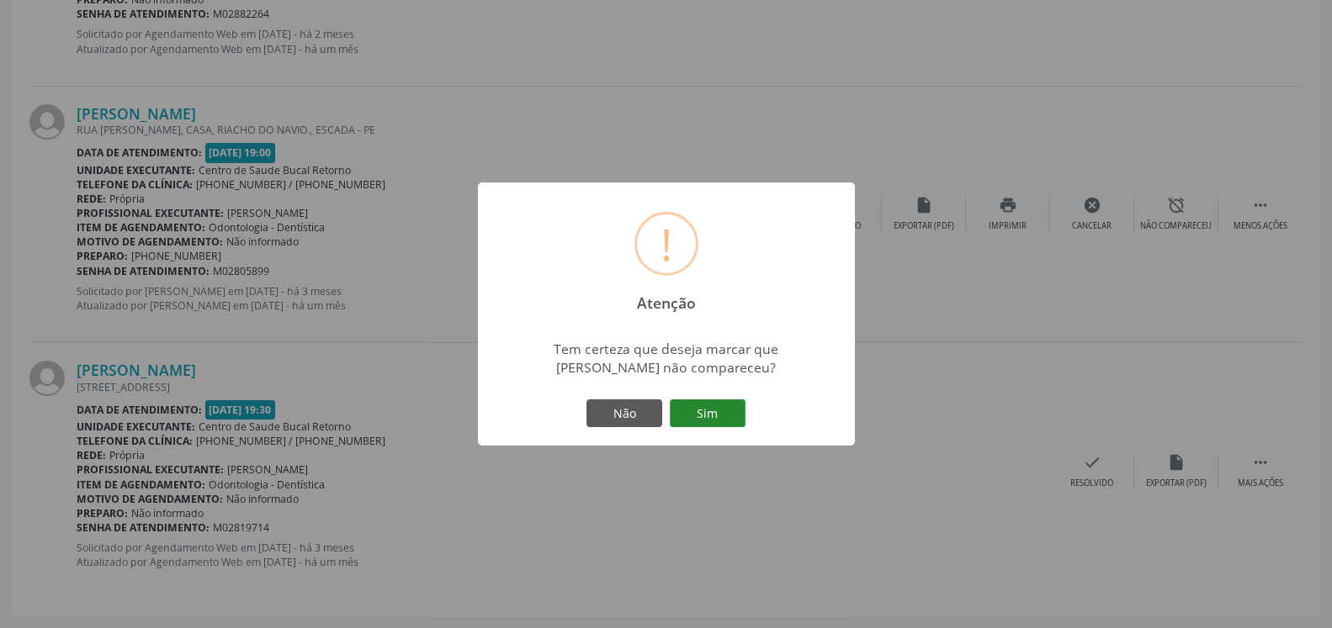
click at [723, 410] on button "Sim" at bounding box center [708, 414] width 76 height 29
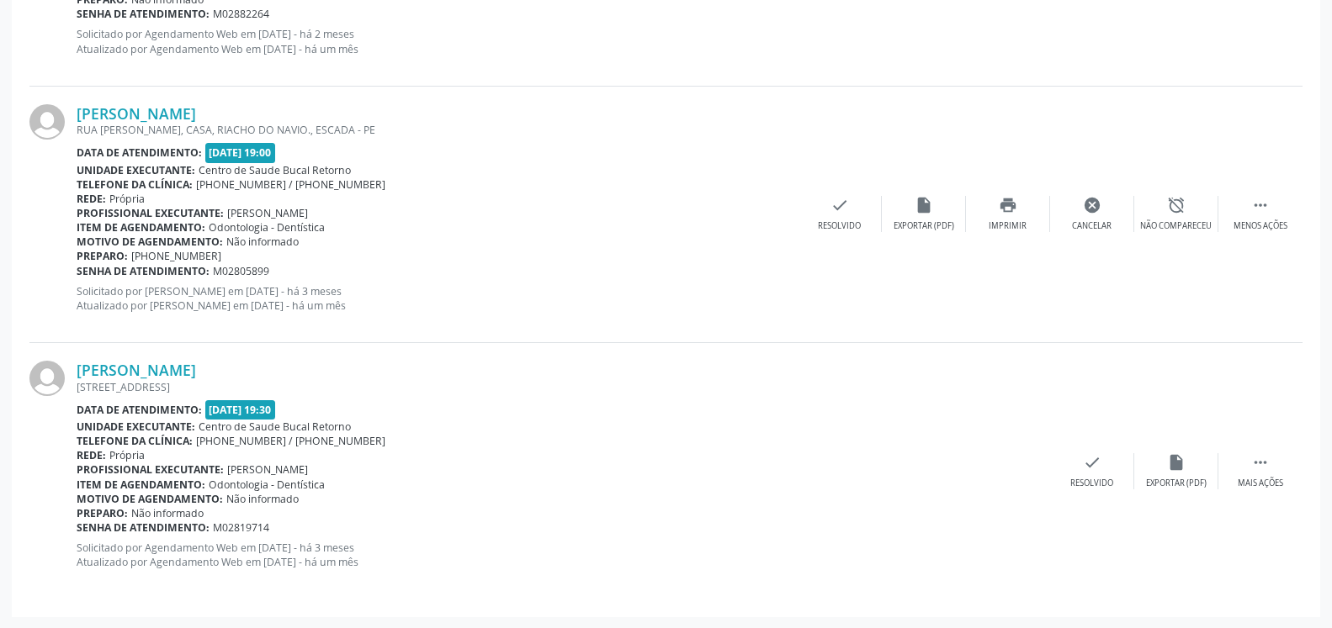
scroll to position [110, 0]
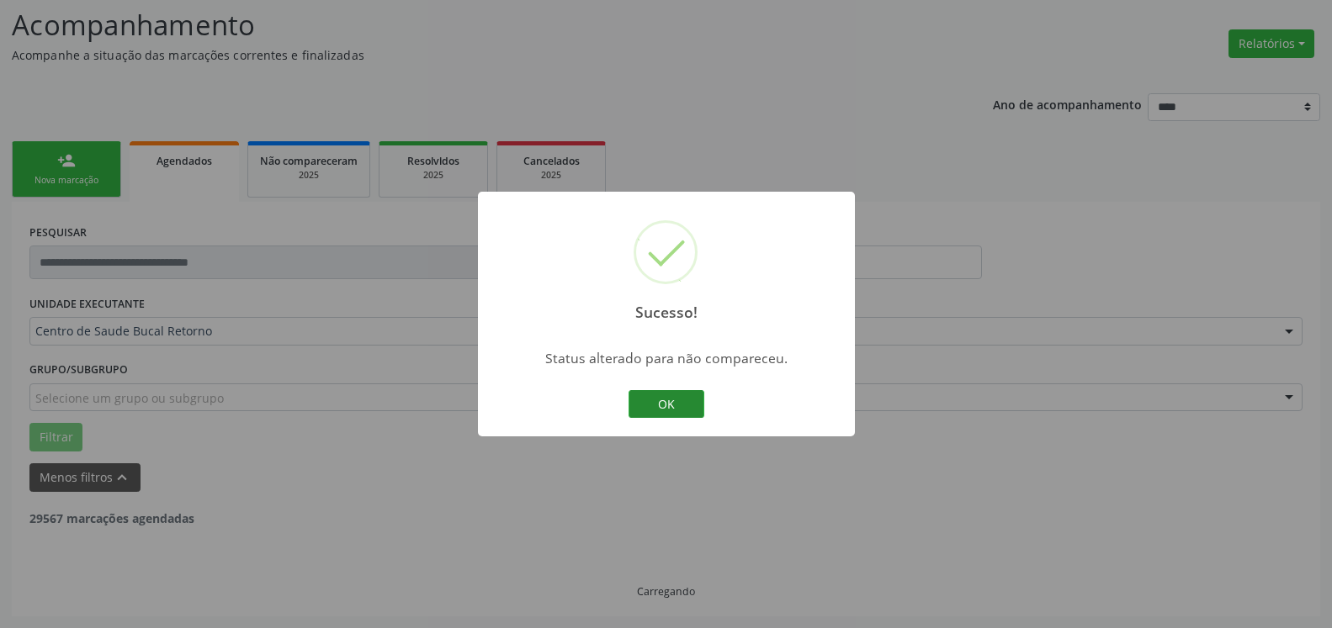
click at [679, 396] on button "OK" at bounding box center [666, 404] width 76 height 29
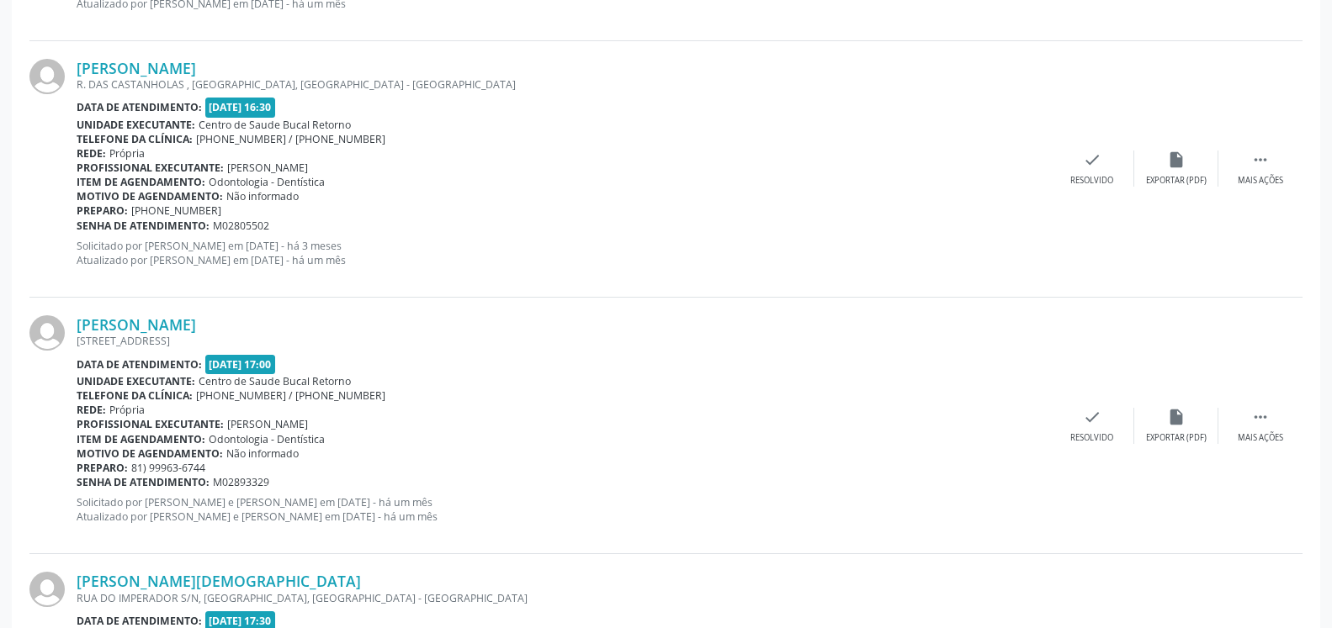
scroll to position [3409, 0]
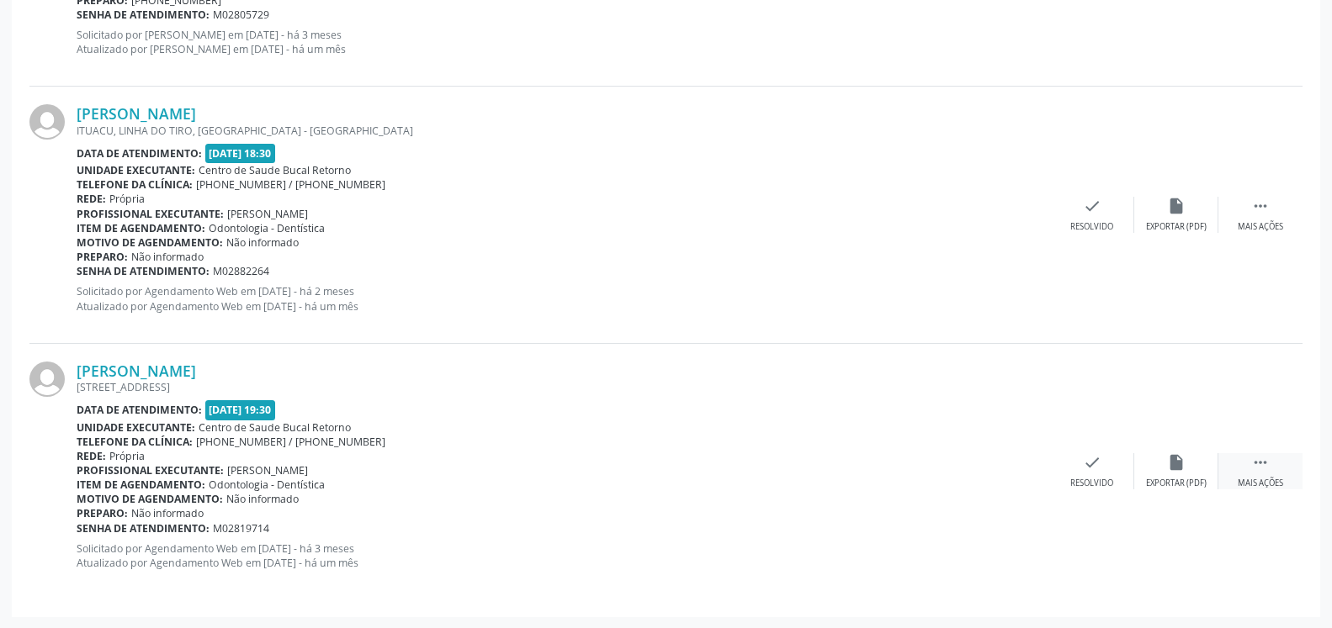
drag, startPoint x: 1267, startPoint y: 475, endPoint x: 1229, endPoint y: 469, distance: 38.3
click at [1258, 472] on icon "" at bounding box center [1260, 462] width 19 height 19
click at [1181, 472] on icon "alarm_off" at bounding box center [1176, 462] width 19 height 19
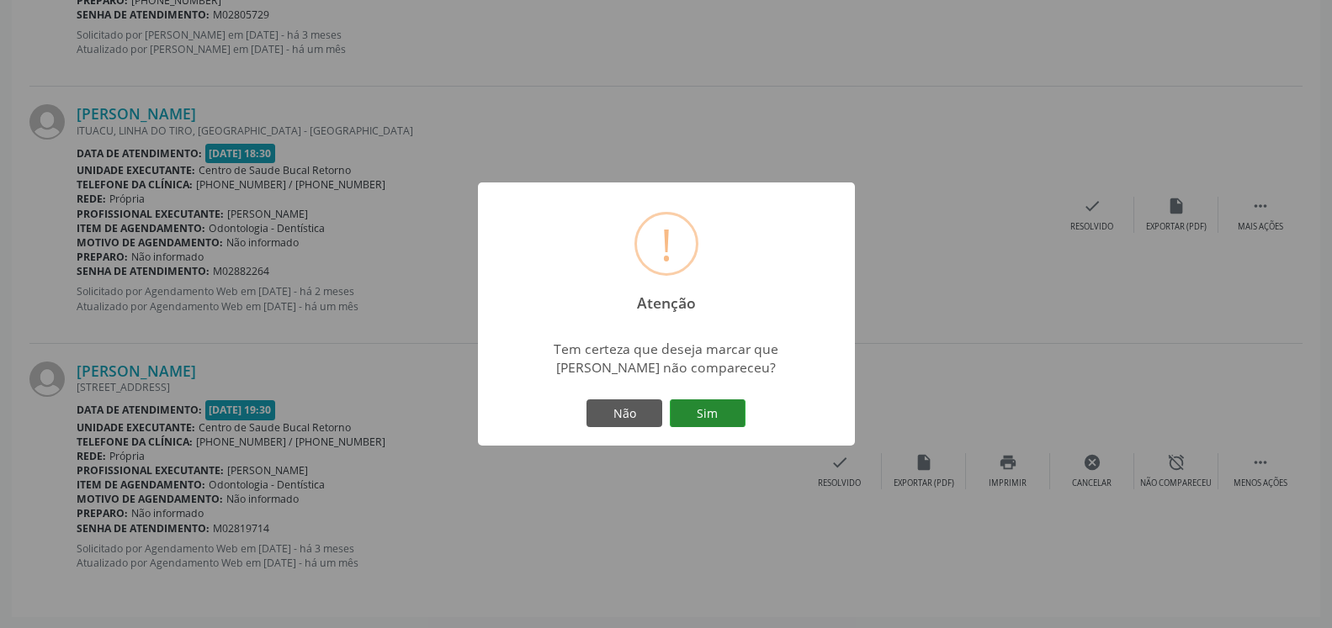
click at [714, 421] on button "Sim" at bounding box center [708, 414] width 76 height 29
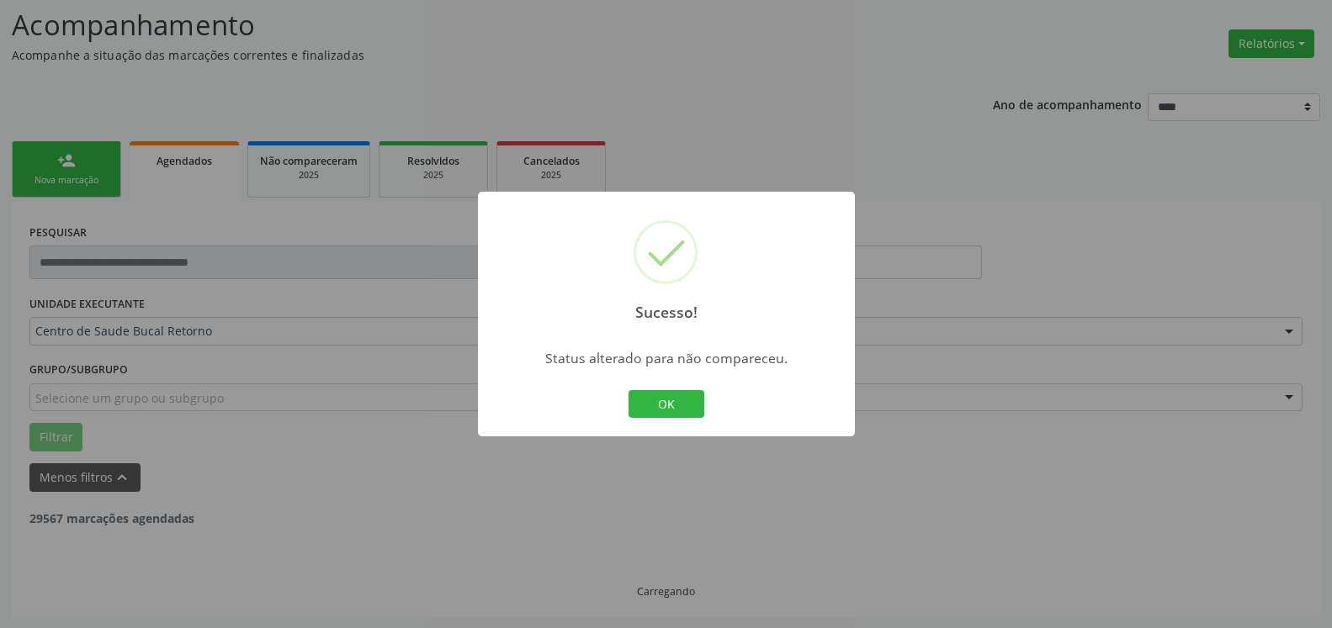
scroll to position [110, 0]
click at [660, 406] on button "OK" at bounding box center [666, 404] width 76 height 29
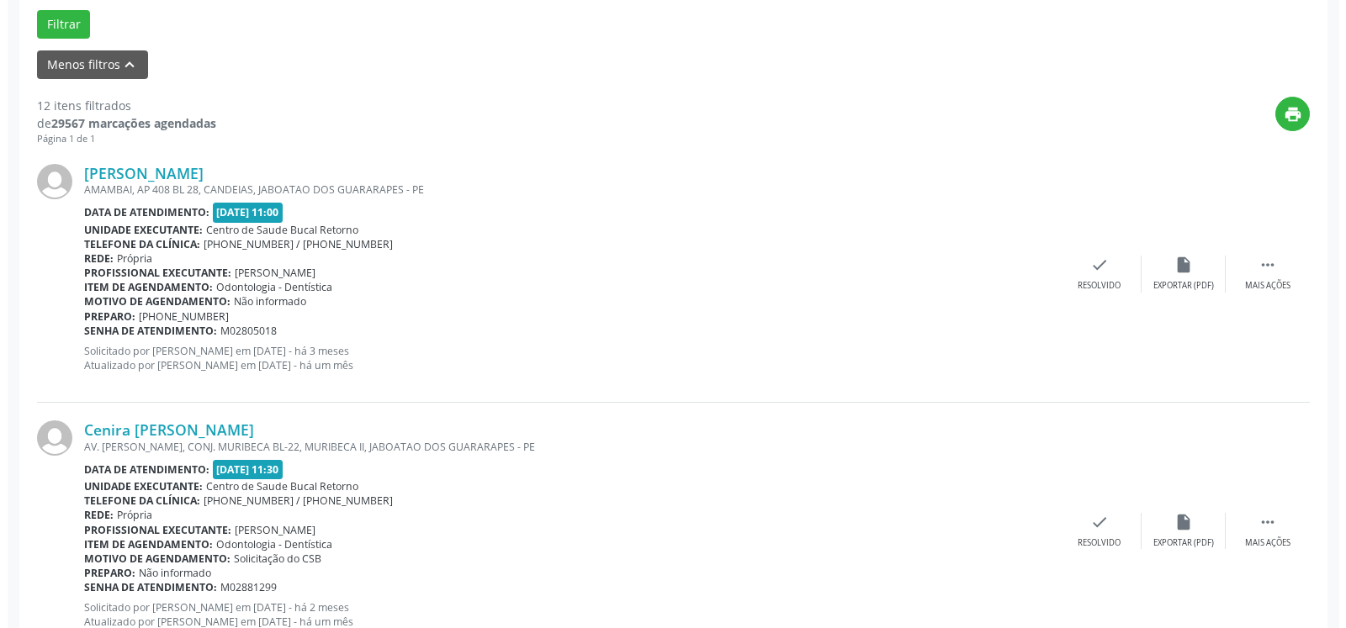
scroll to position [539, 0]
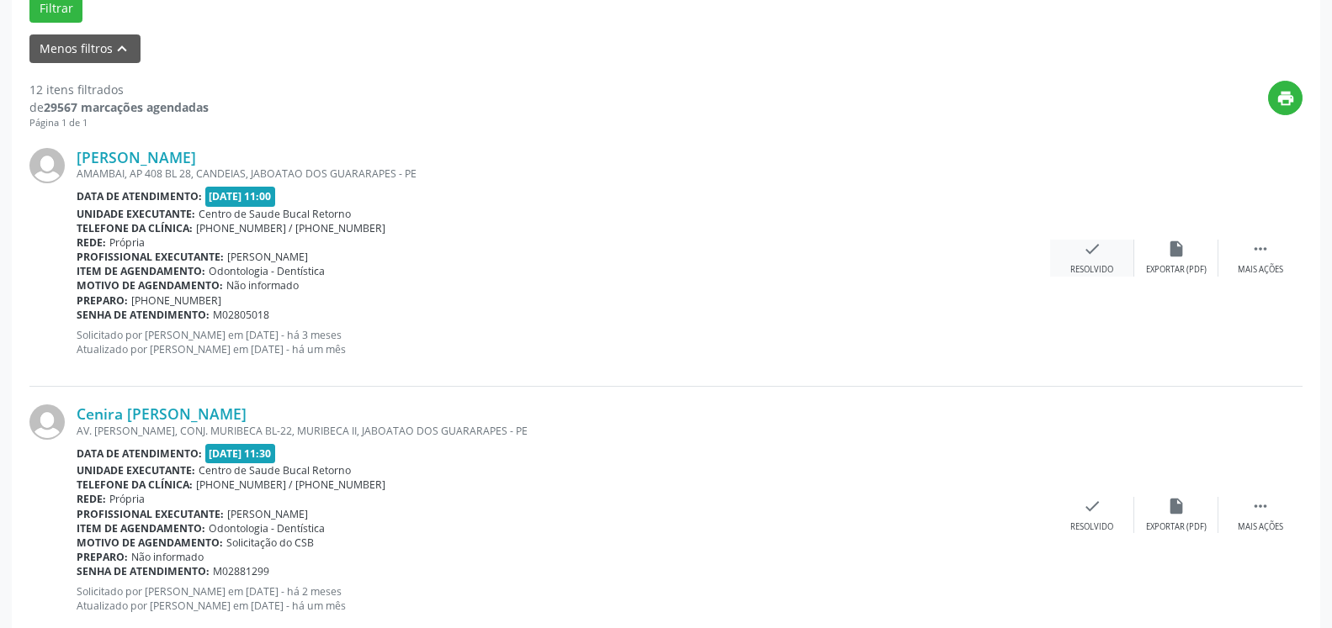
click at [1093, 255] on icon "check" at bounding box center [1092, 249] width 19 height 19
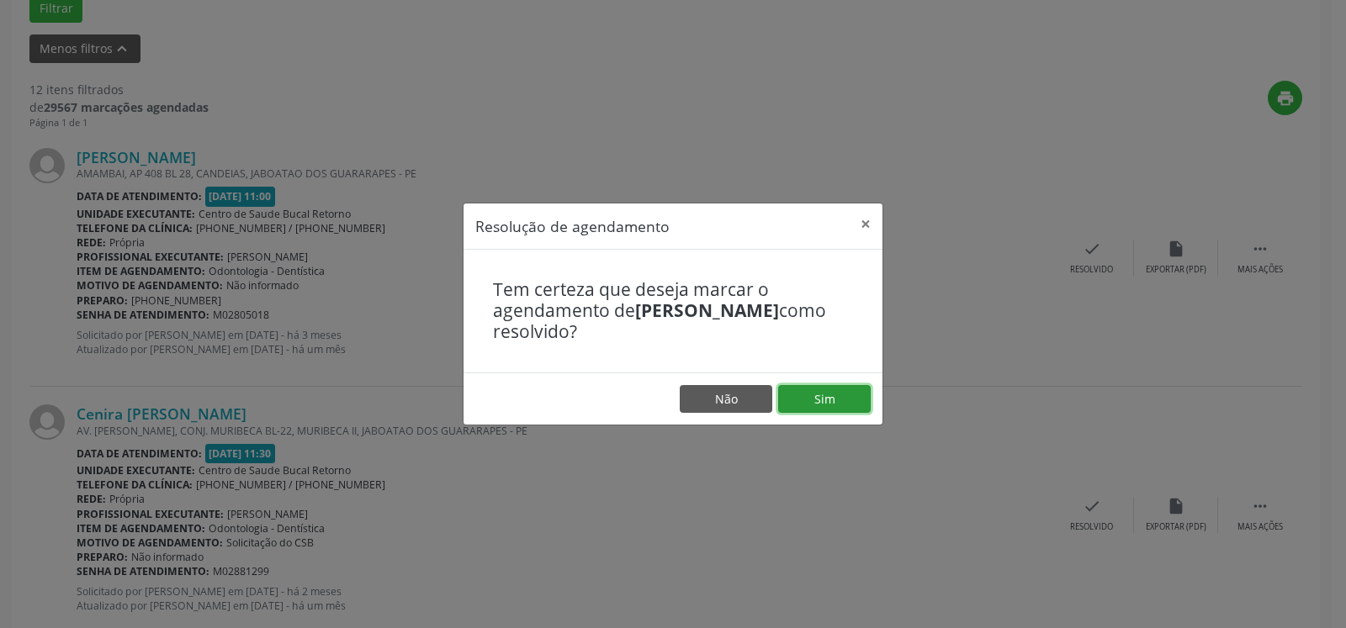
click at [838, 399] on button "Sim" at bounding box center [824, 399] width 93 height 29
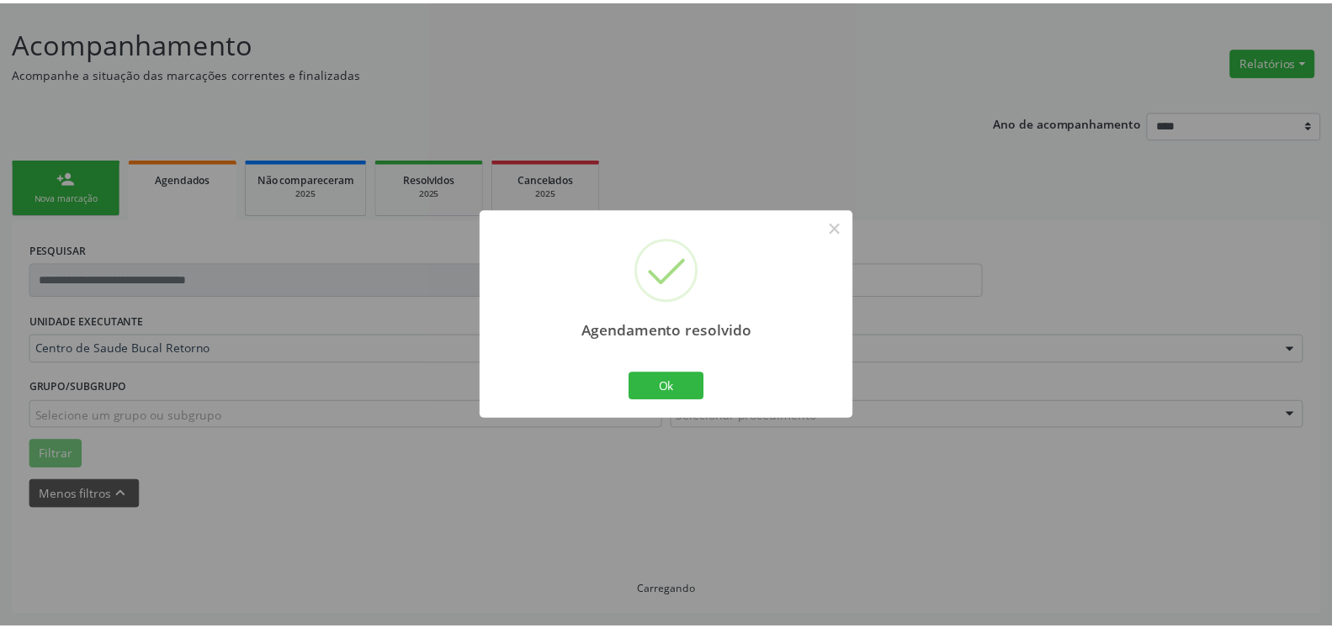
scroll to position [93, 0]
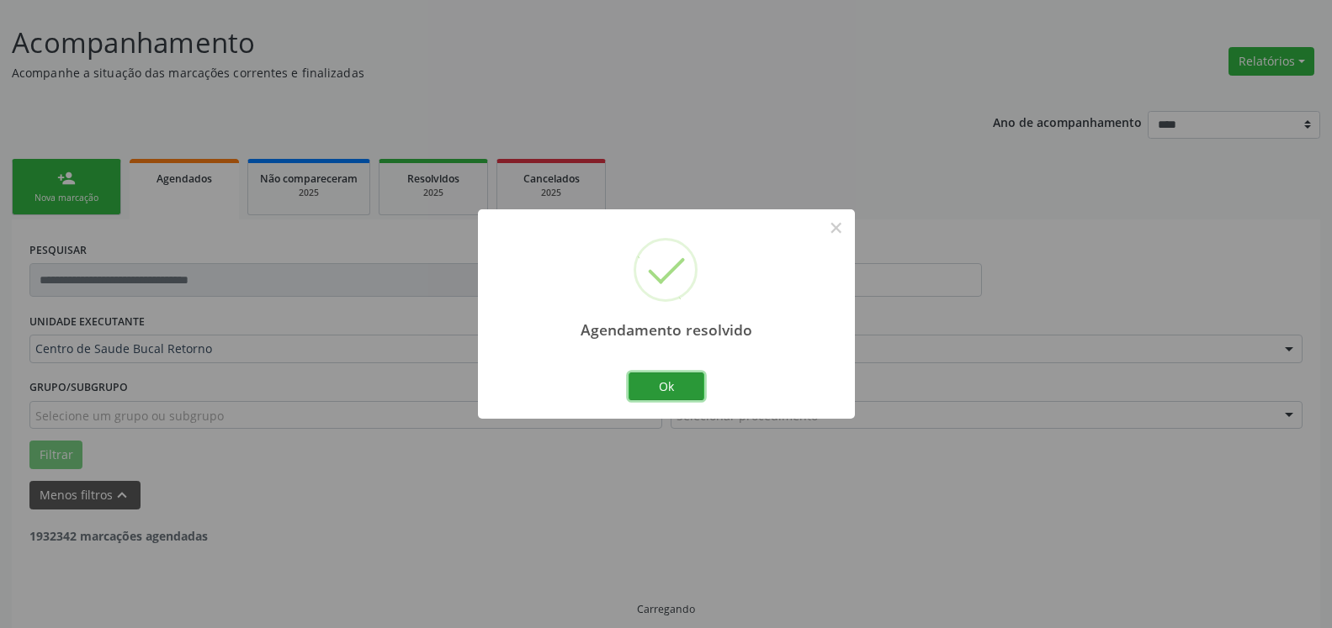
click at [670, 377] on button "Ok" at bounding box center [666, 387] width 76 height 29
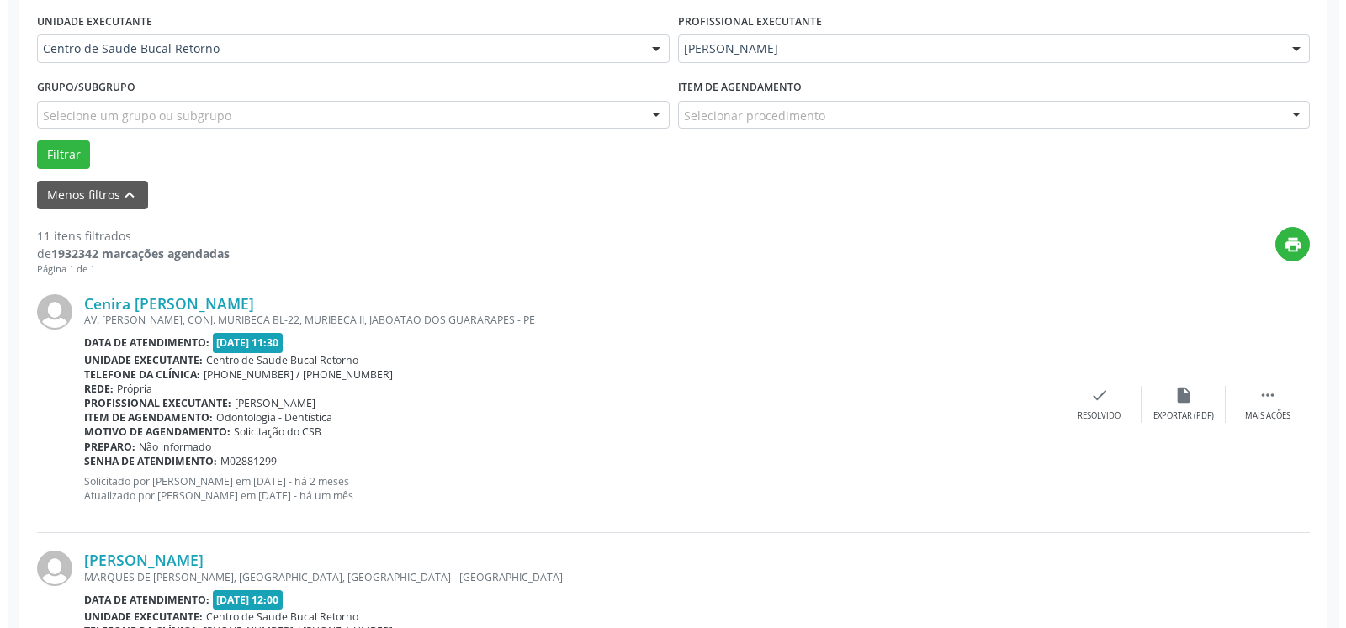
scroll to position [607, 0]
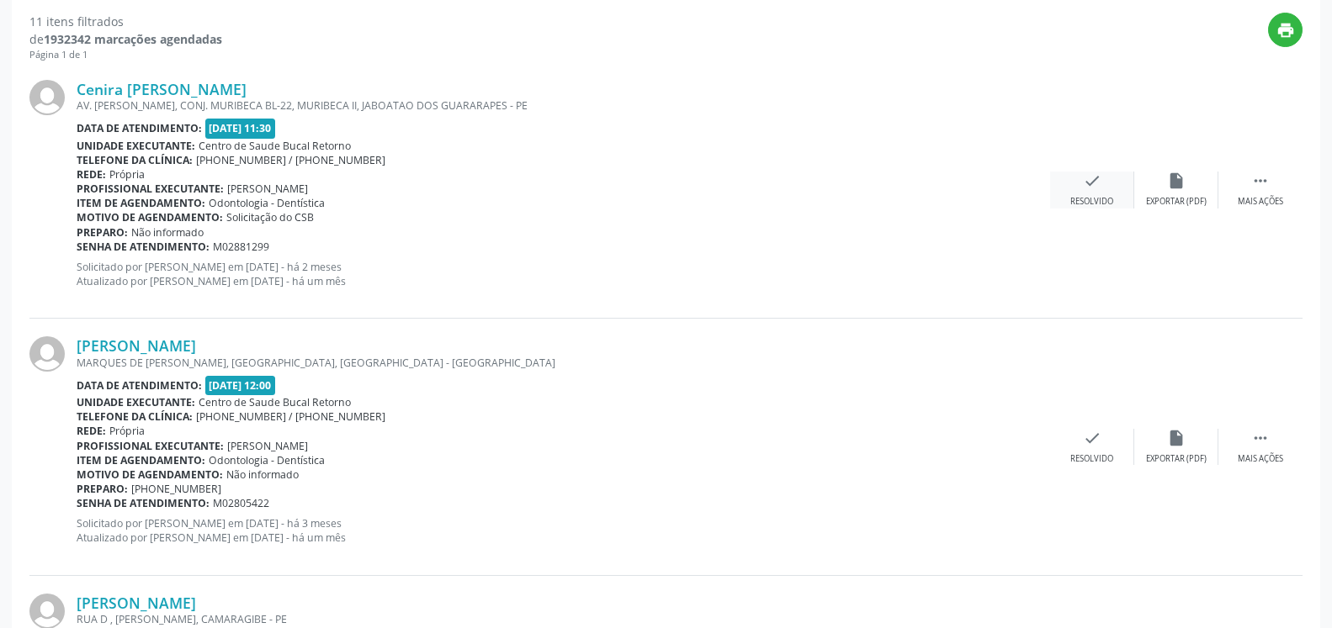
click at [1083, 181] on icon "check" at bounding box center [1092, 181] width 19 height 19
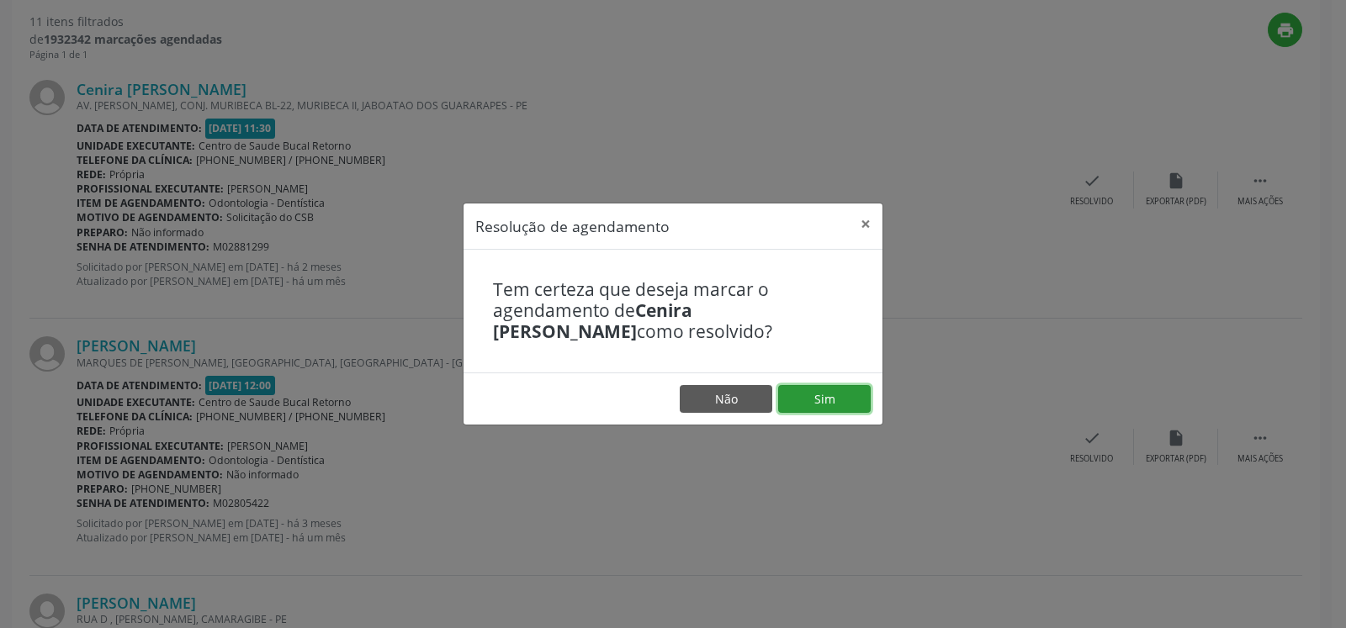
click at [829, 398] on button "Sim" at bounding box center [824, 399] width 93 height 29
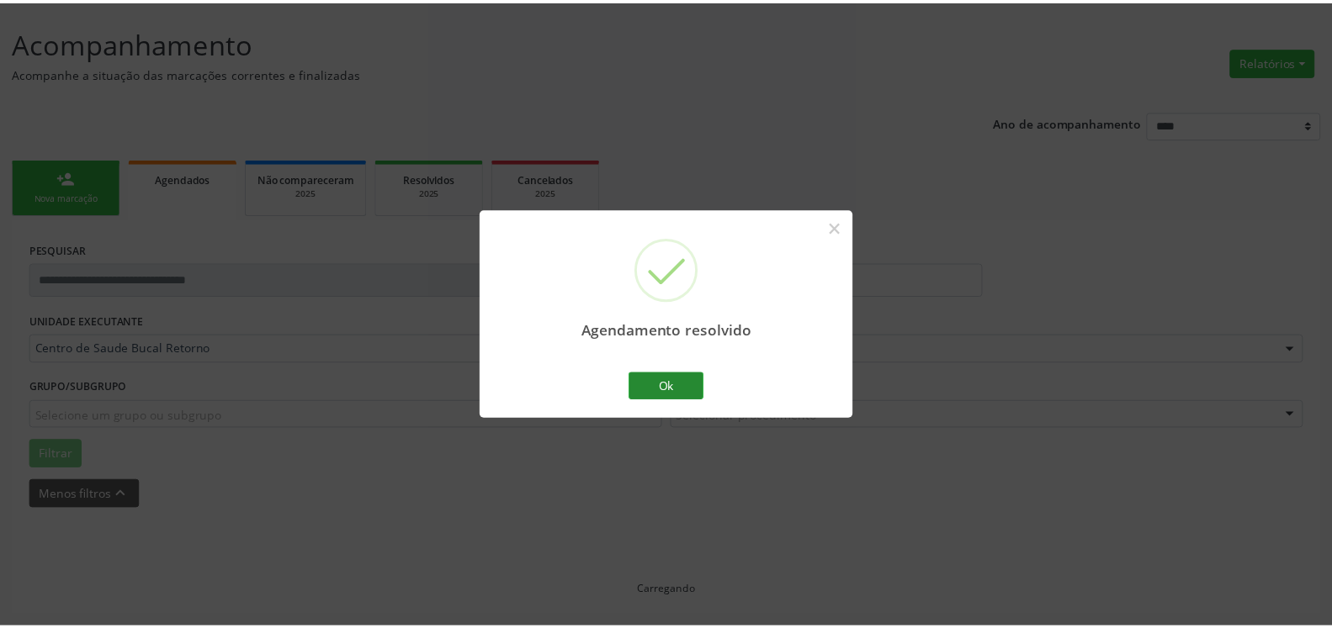
scroll to position [93, 0]
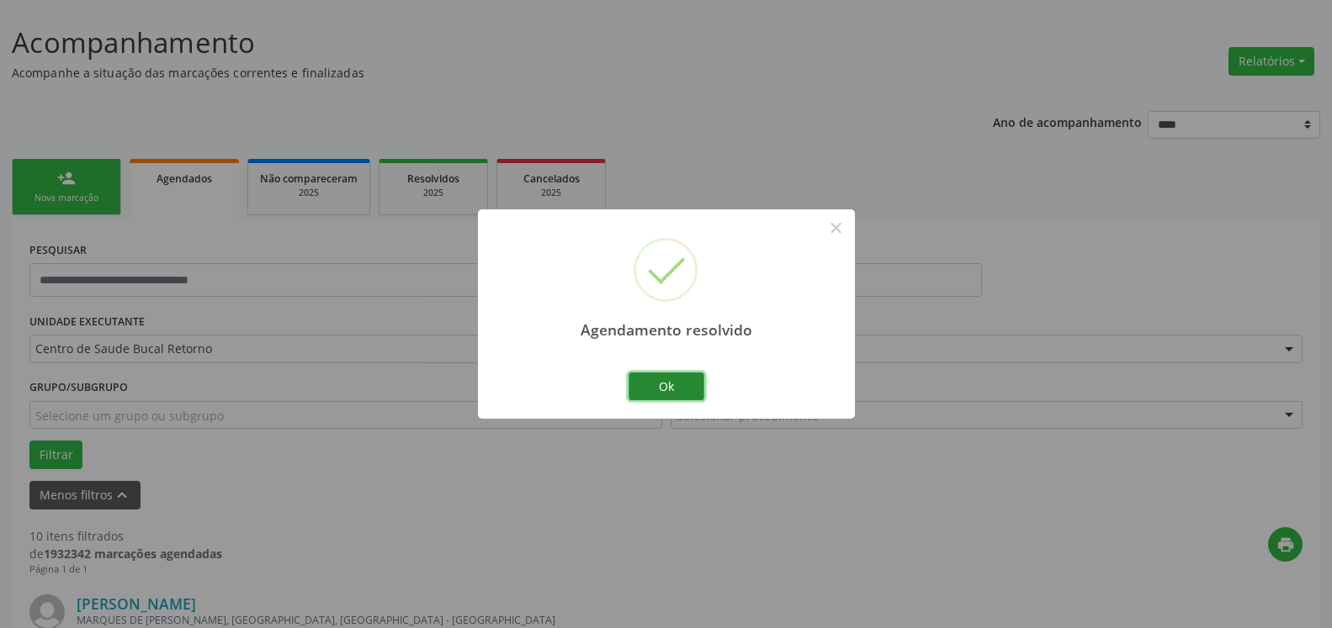
click at [668, 392] on button "Ok" at bounding box center [666, 387] width 76 height 29
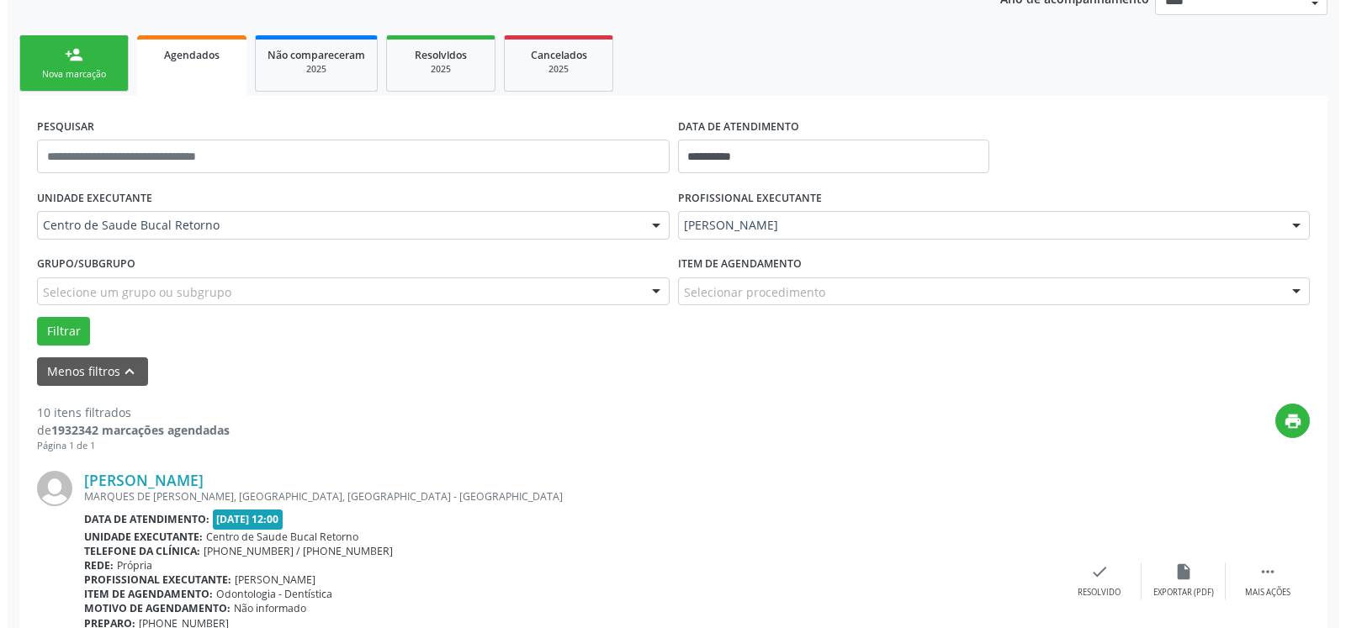
scroll to position [522, 0]
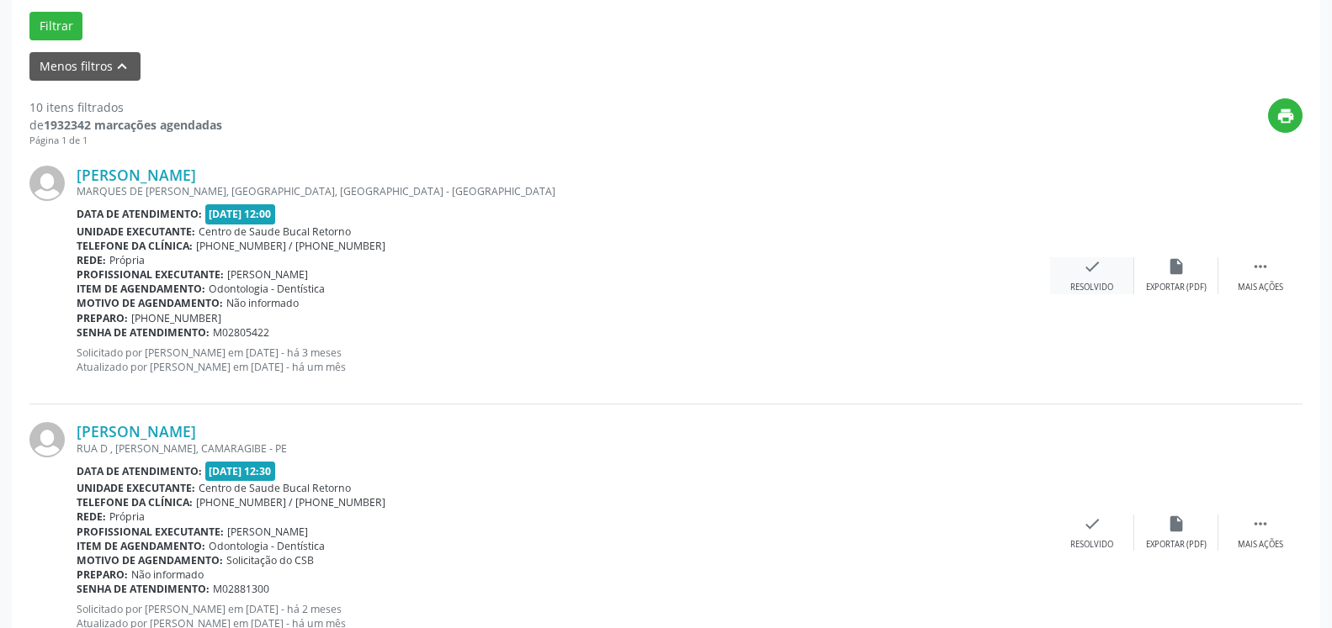
click at [1094, 276] on icon "check" at bounding box center [1092, 266] width 19 height 19
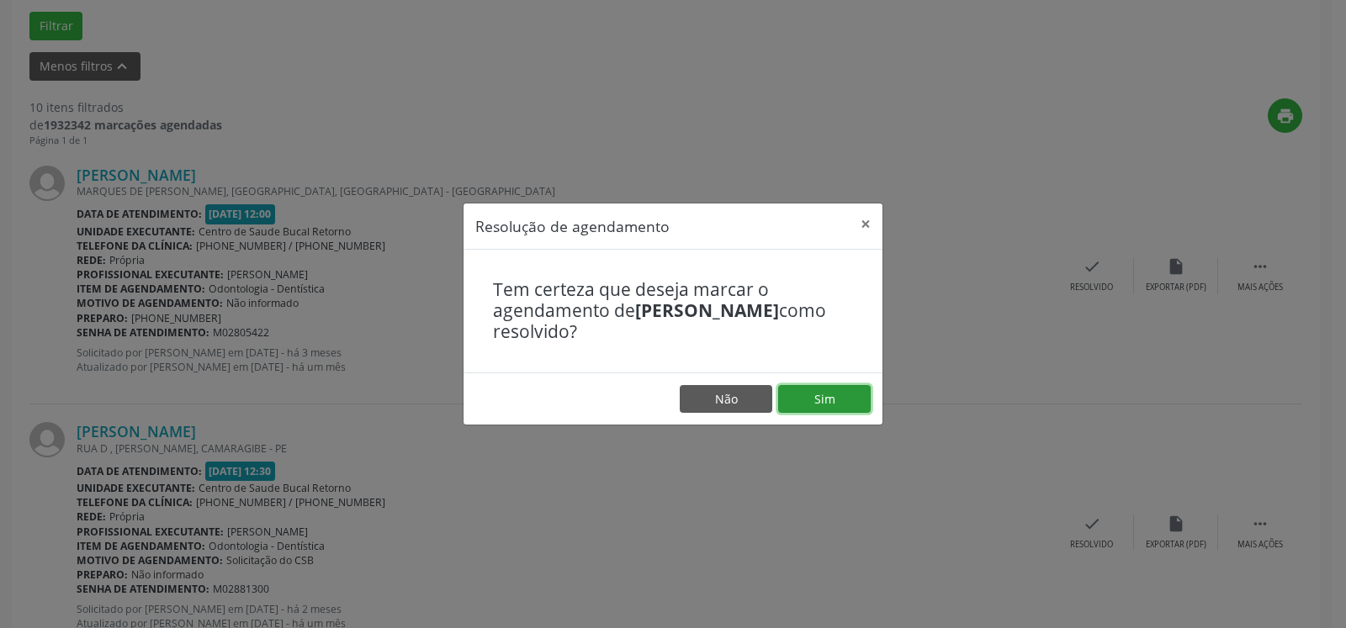
click at [835, 397] on button "Sim" at bounding box center [824, 399] width 93 height 29
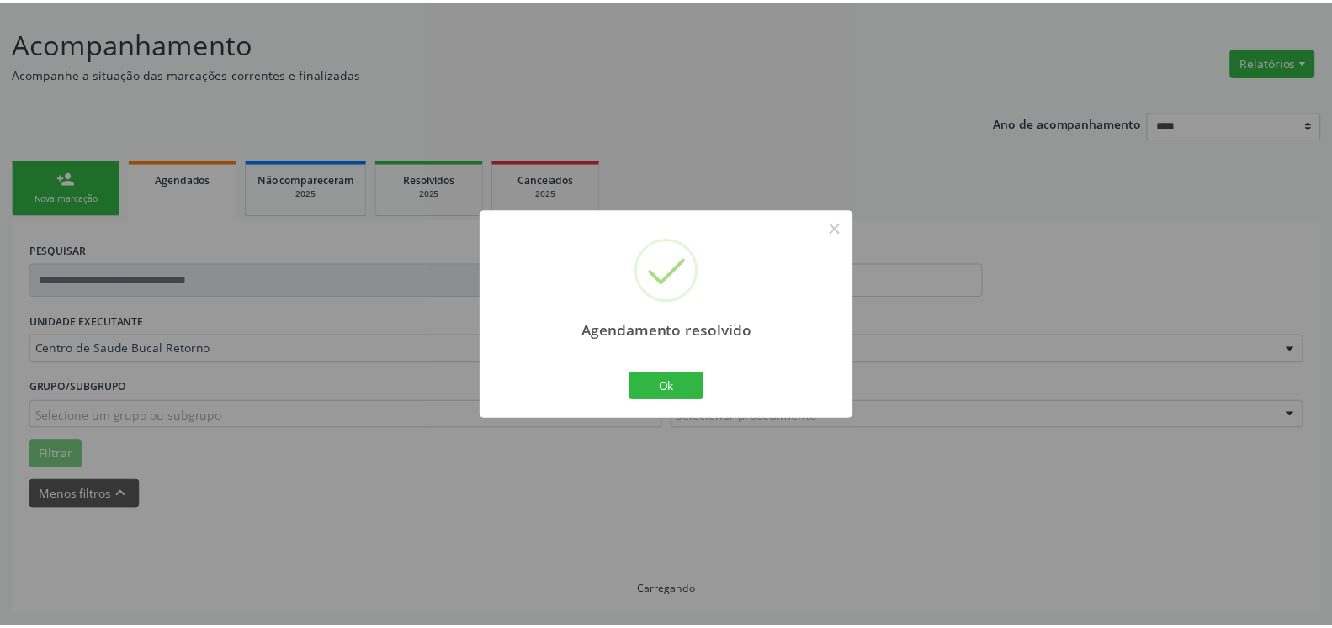
scroll to position [93, 0]
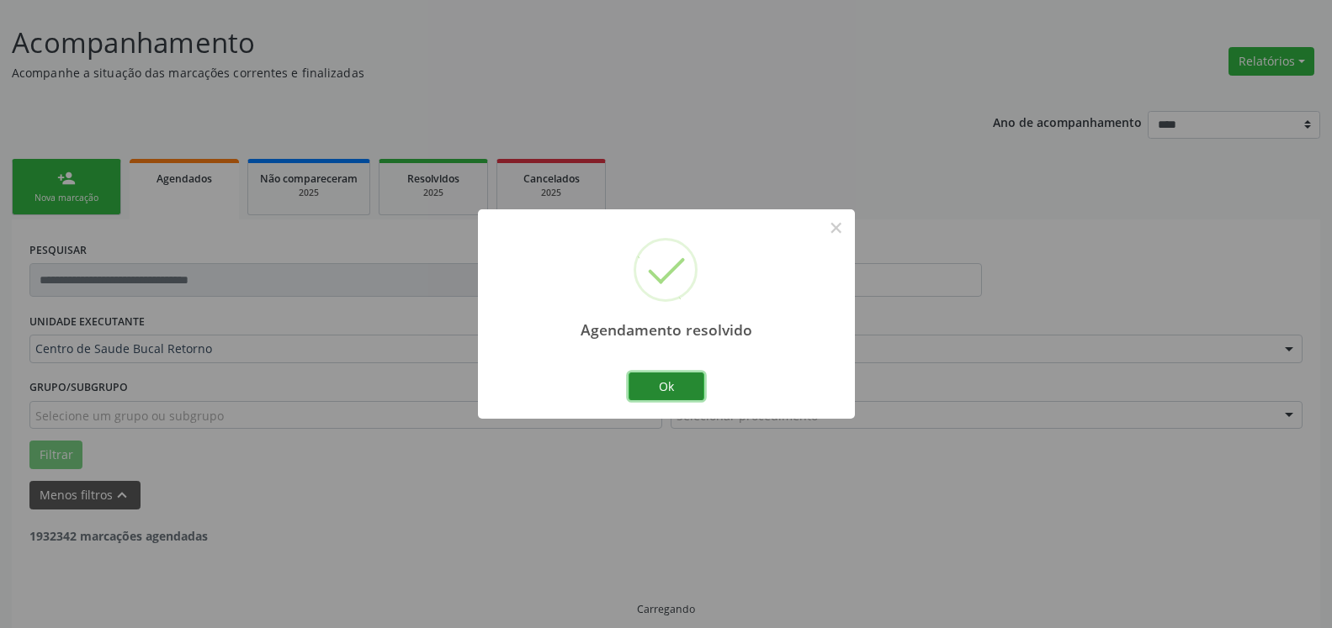
click at [671, 379] on button "Ok" at bounding box center [666, 387] width 76 height 29
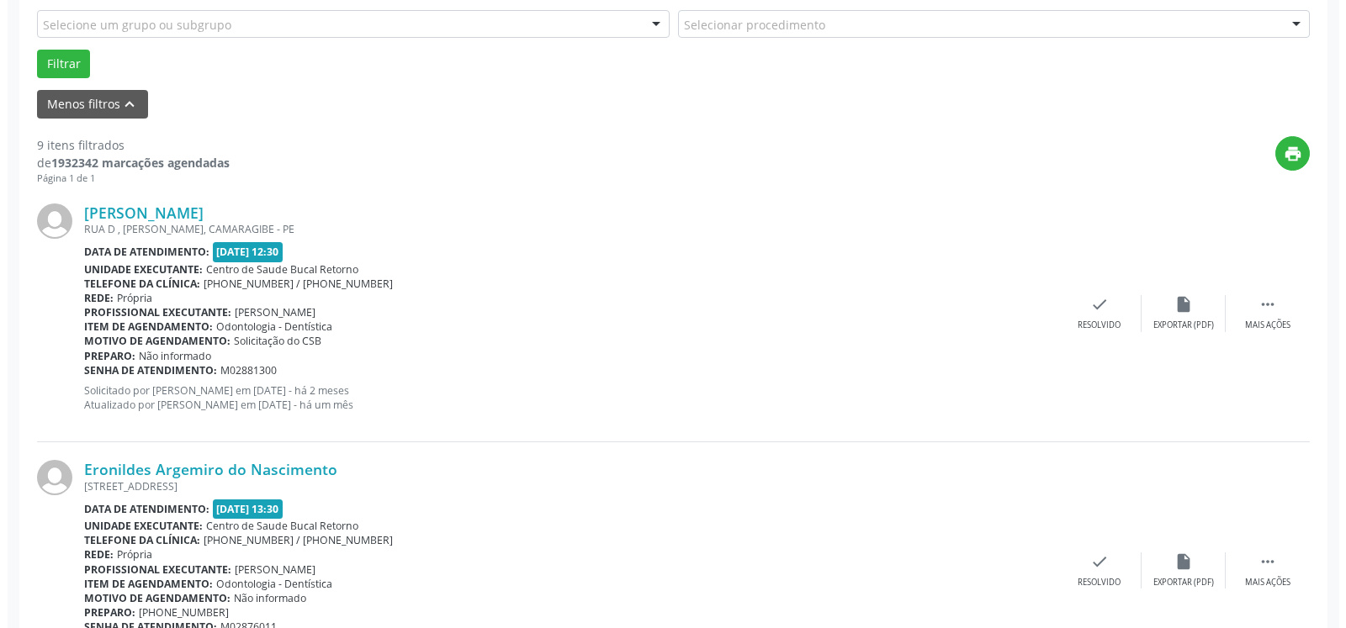
scroll to position [607, 0]
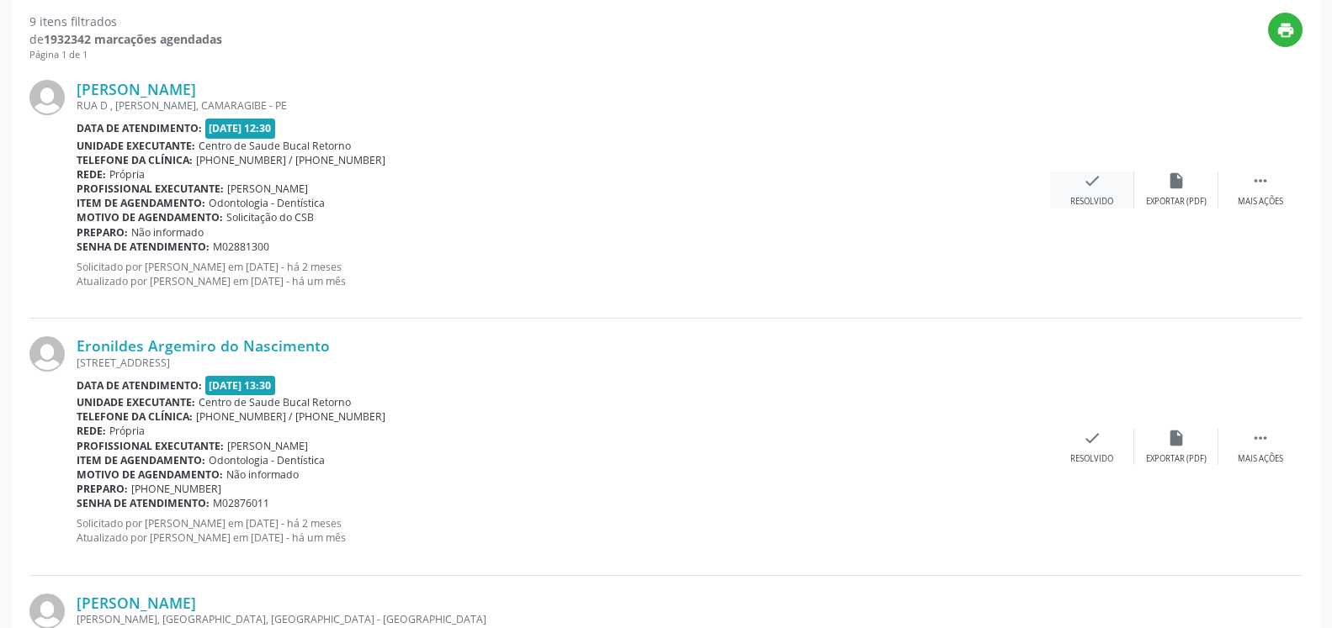
click at [1099, 188] on icon "check" at bounding box center [1092, 181] width 19 height 19
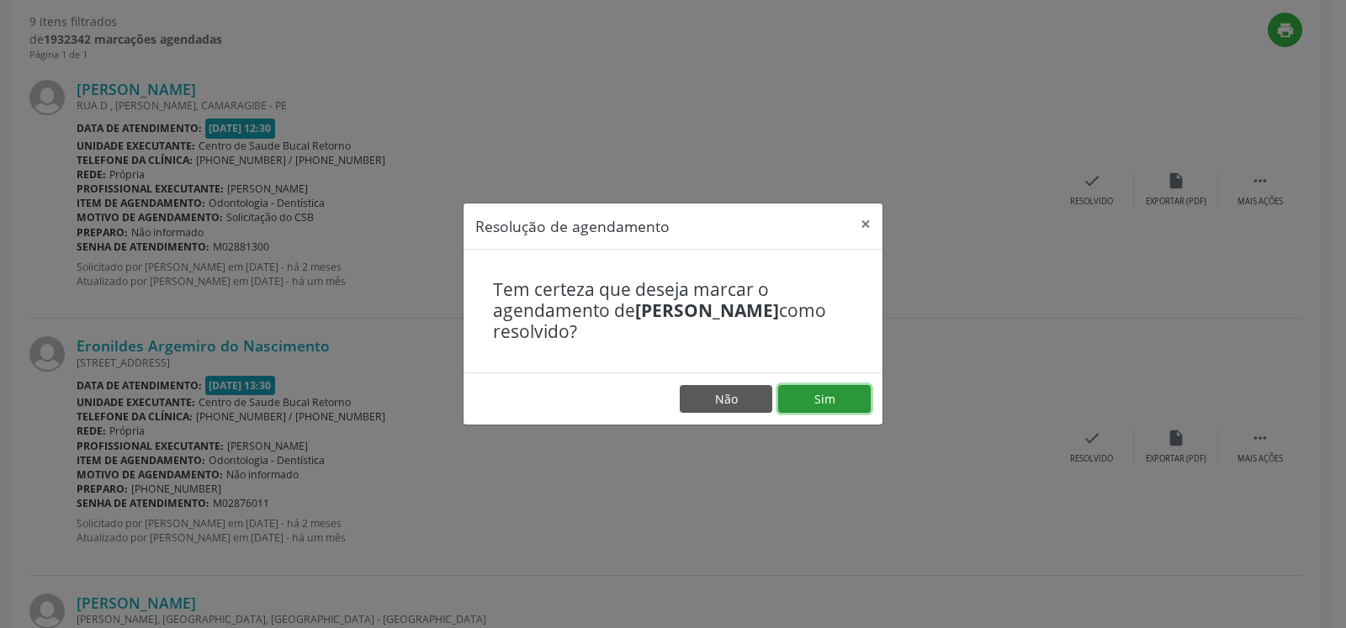
click at [811, 391] on button "Sim" at bounding box center [824, 399] width 93 height 29
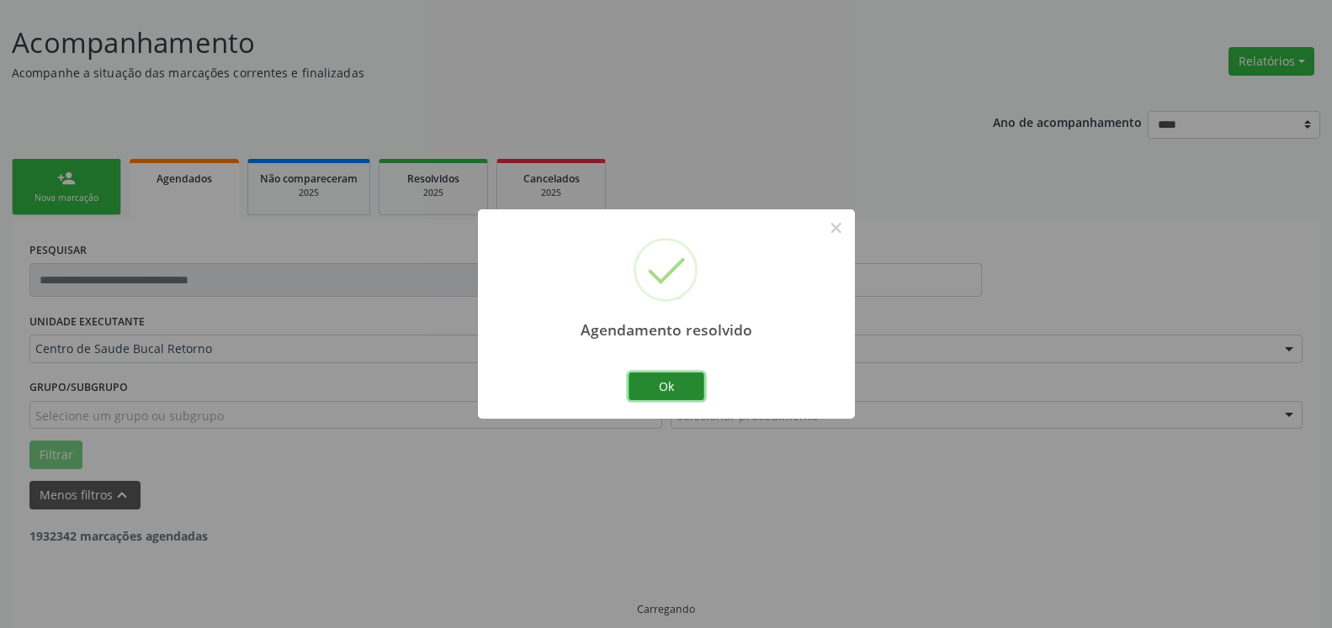
click at [691, 394] on button "Ok" at bounding box center [666, 387] width 76 height 29
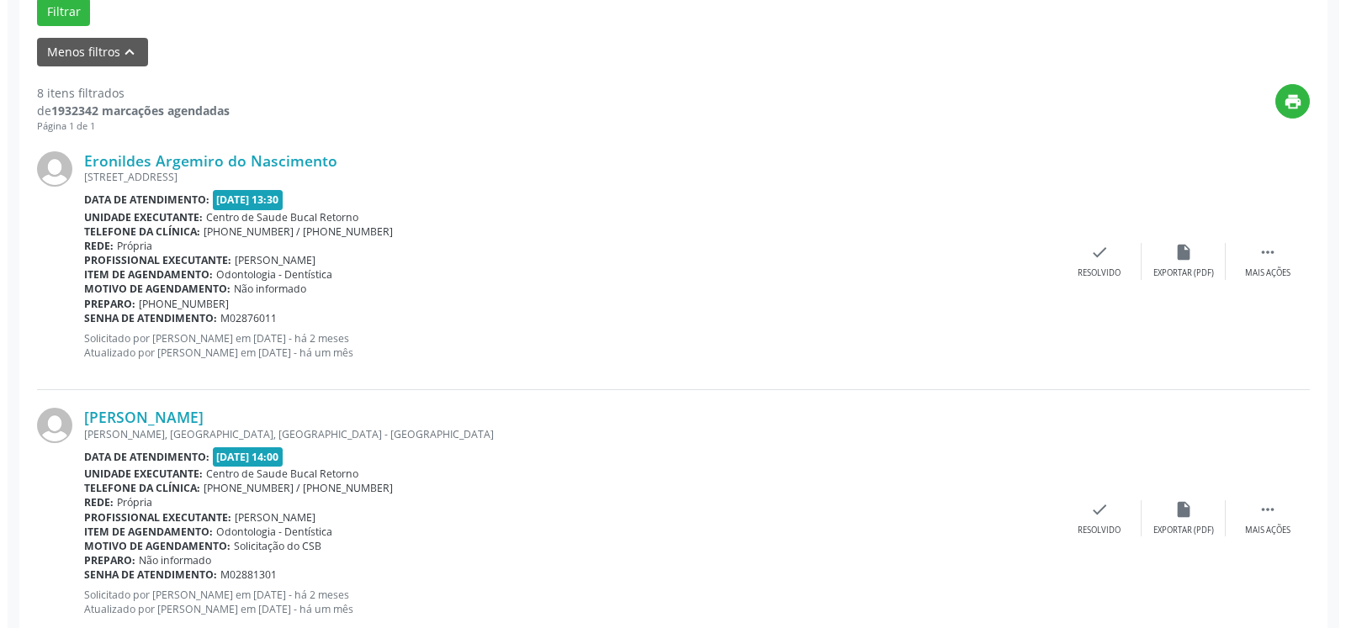
scroll to position [693, 0]
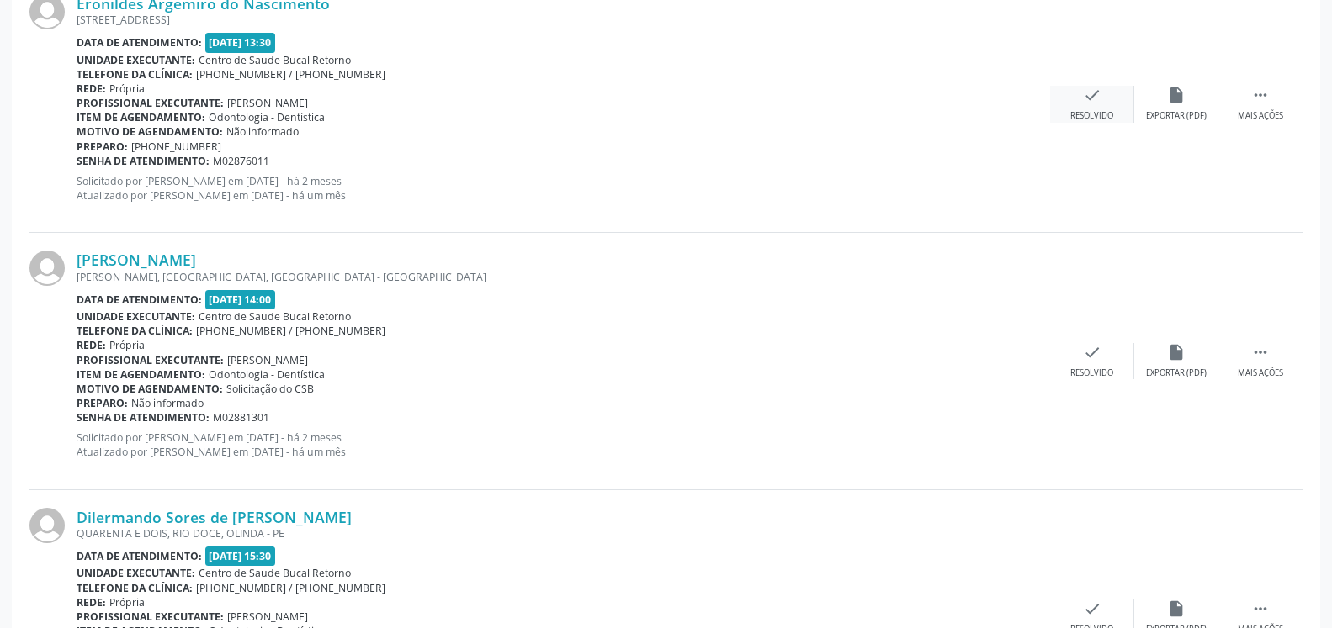
click at [1090, 103] on icon "check" at bounding box center [1092, 95] width 19 height 19
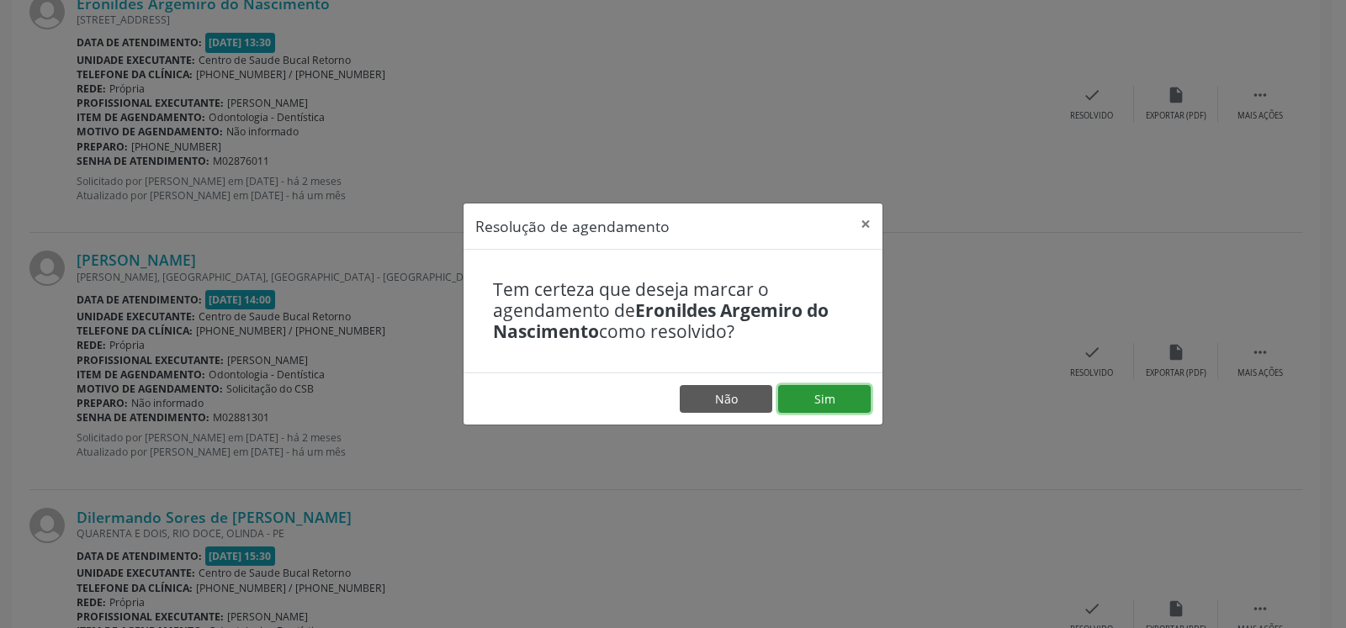
click at [829, 402] on button "Sim" at bounding box center [824, 399] width 93 height 29
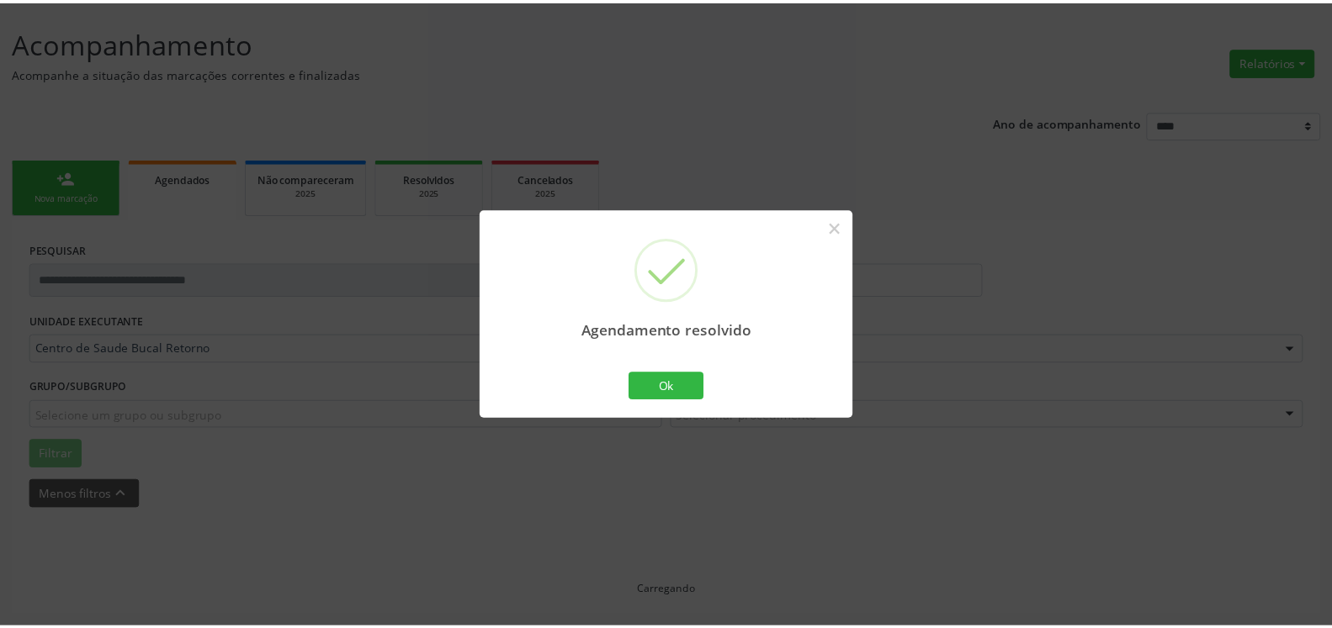
scroll to position [93, 0]
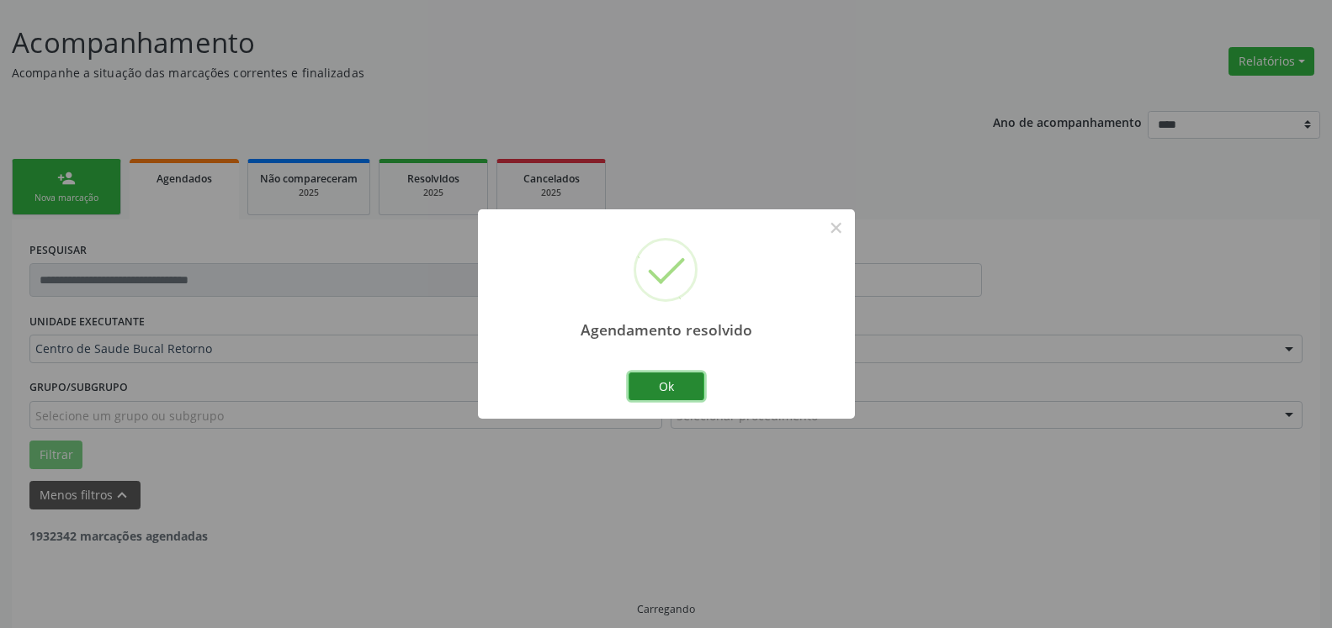
click at [668, 385] on button "Ok" at bounding box center [666, 387] width 76 height 29
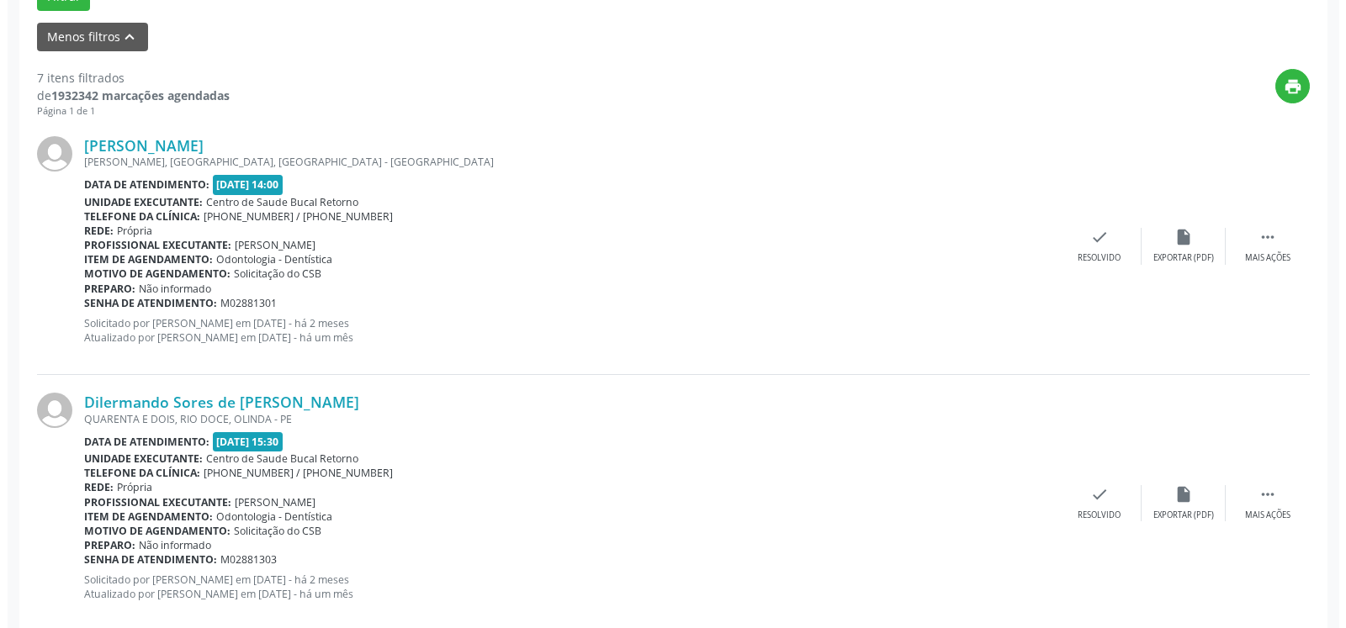
scroll to position [522, 0]
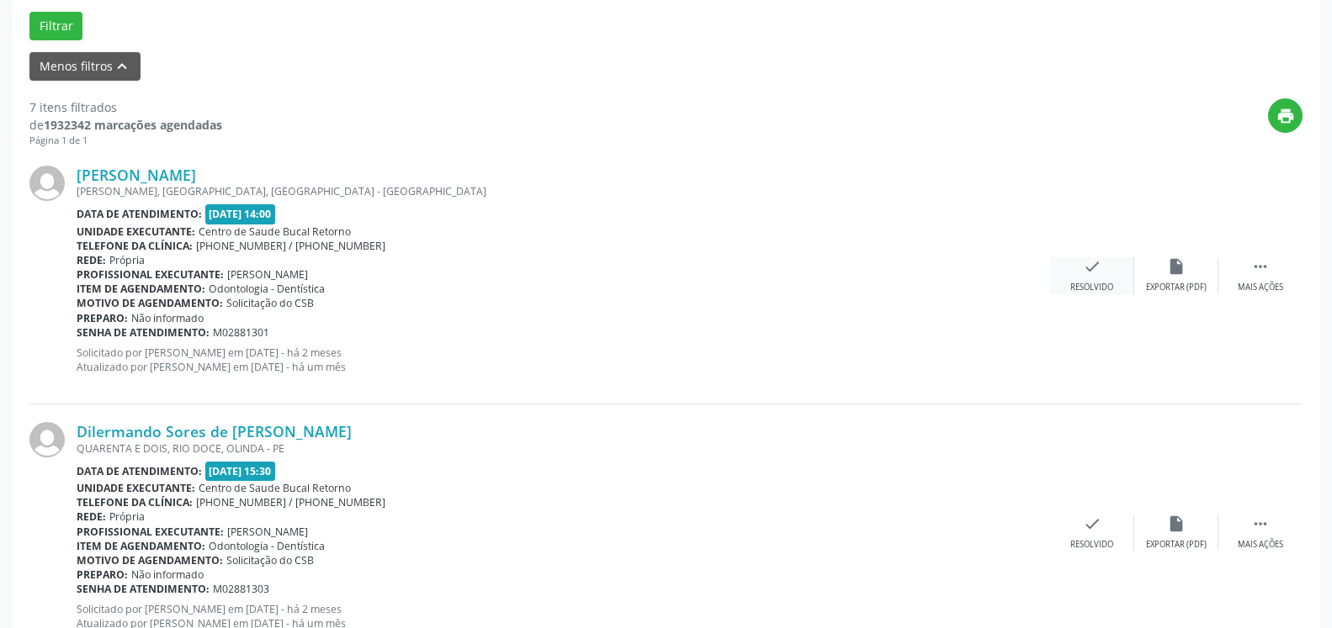
click at [1098, 266] on div "check Resolvido" at bounding box center [1092, 275] width 84 height 36
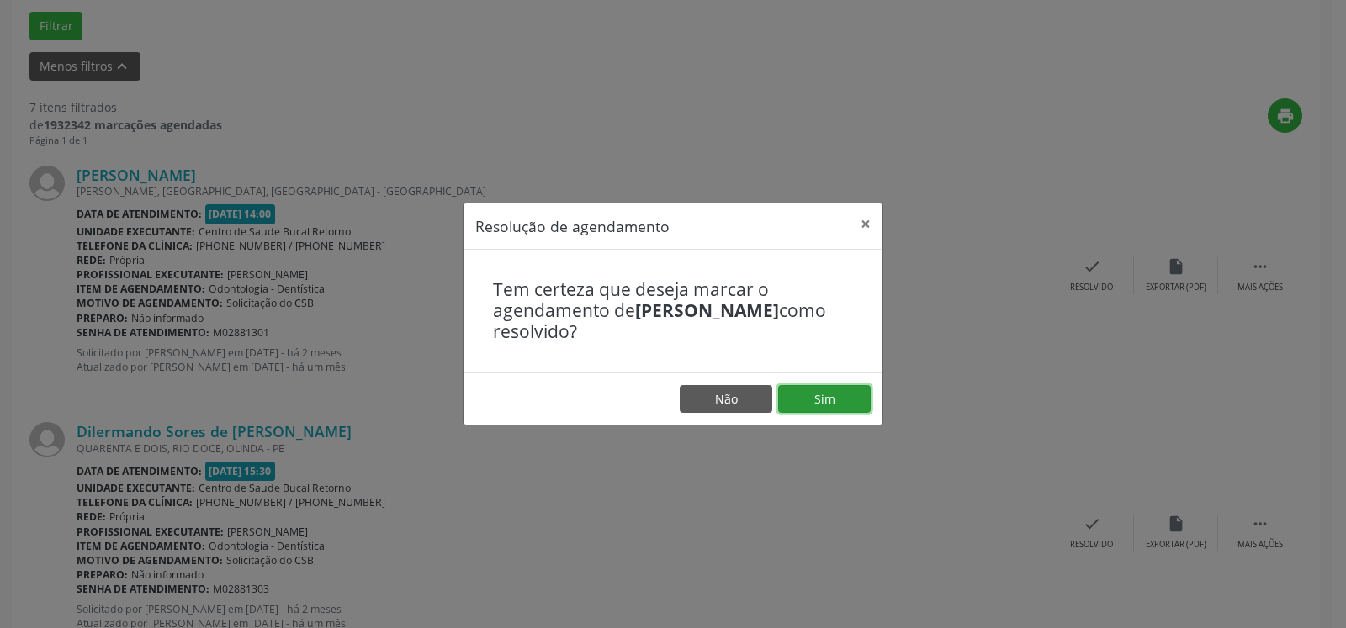
click at [833, 395] on button "Sim" at bounding box center [824, 399] width 93 height 29
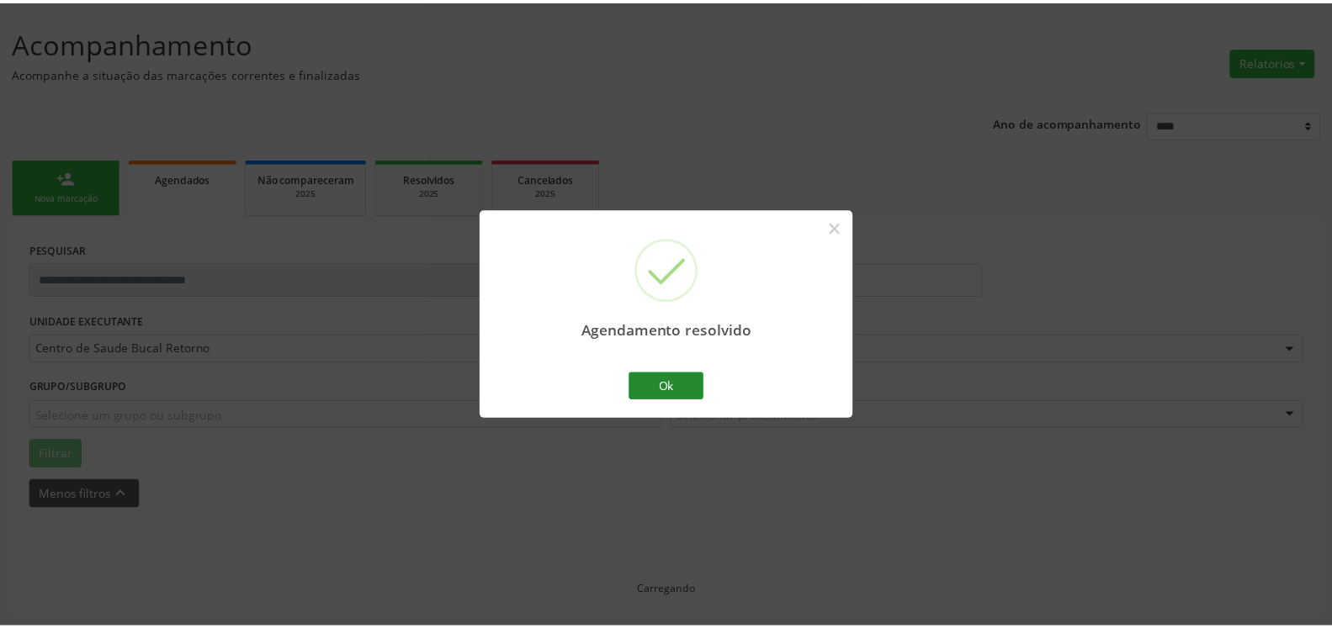
scroll to position [93, 0]
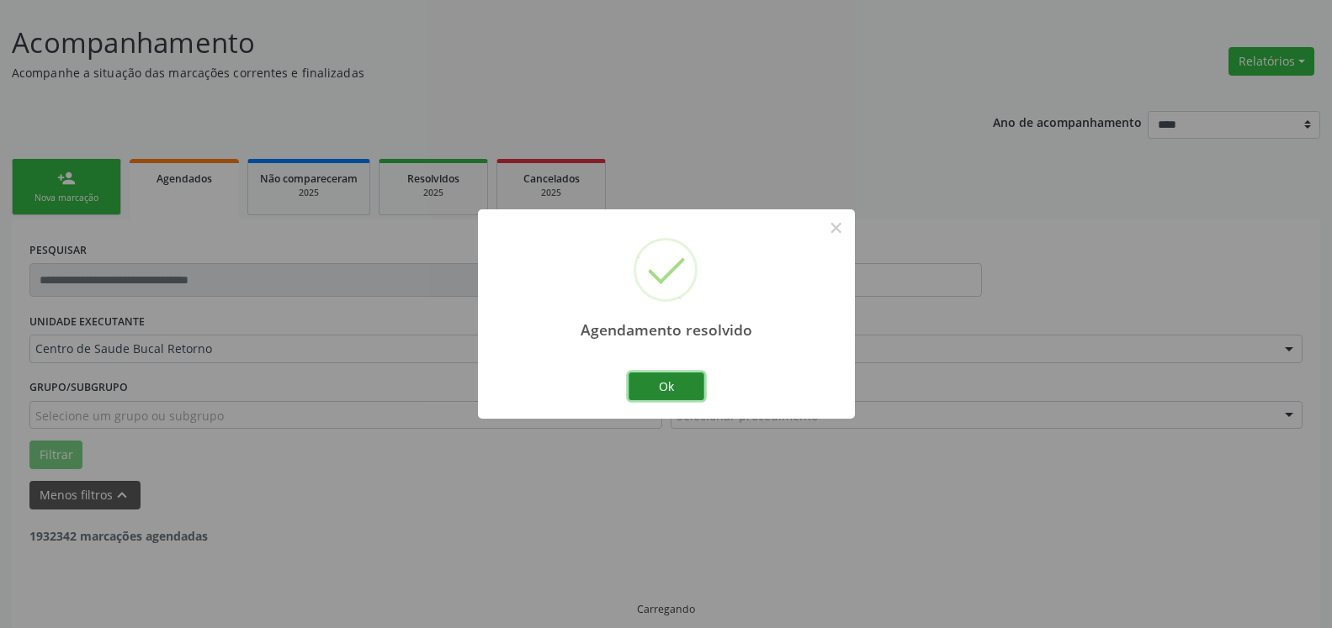
click at [644, 393] on button "Ok" at bounding box center [666, 387] width 76 height 29
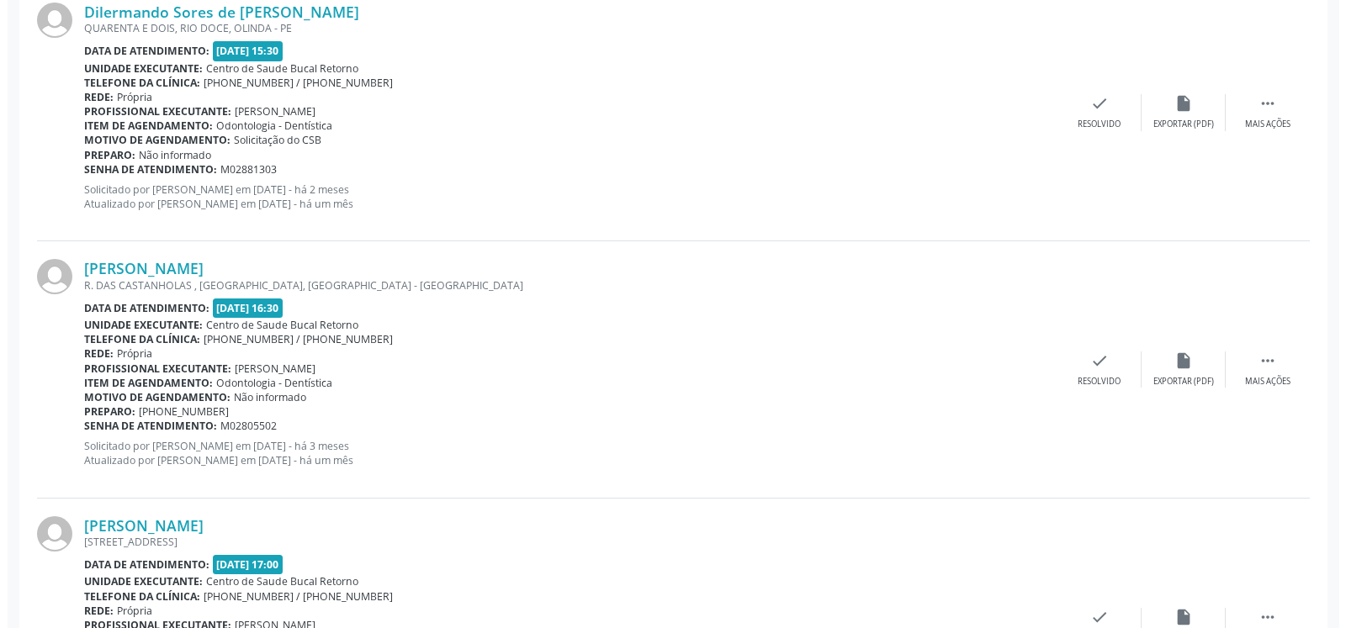
scroll to position [693, 0]
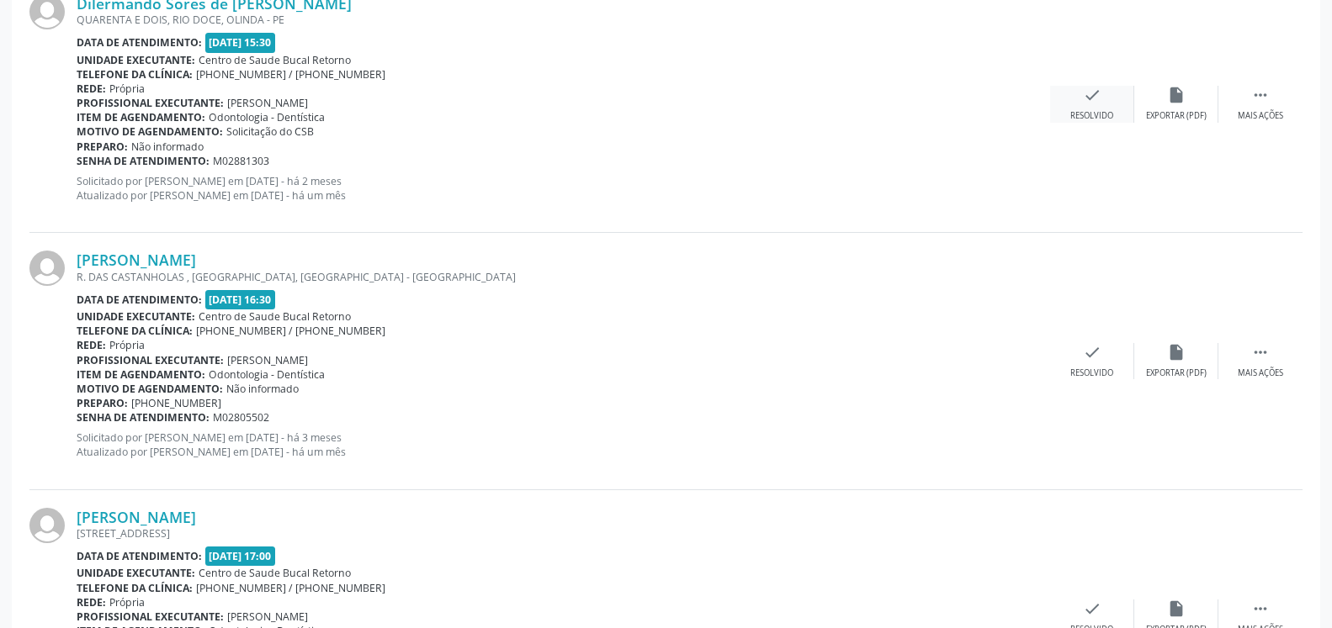
click at [1073, 94] on div "check Resolvido" at bounding box center [1092, 104] width 84 height 36
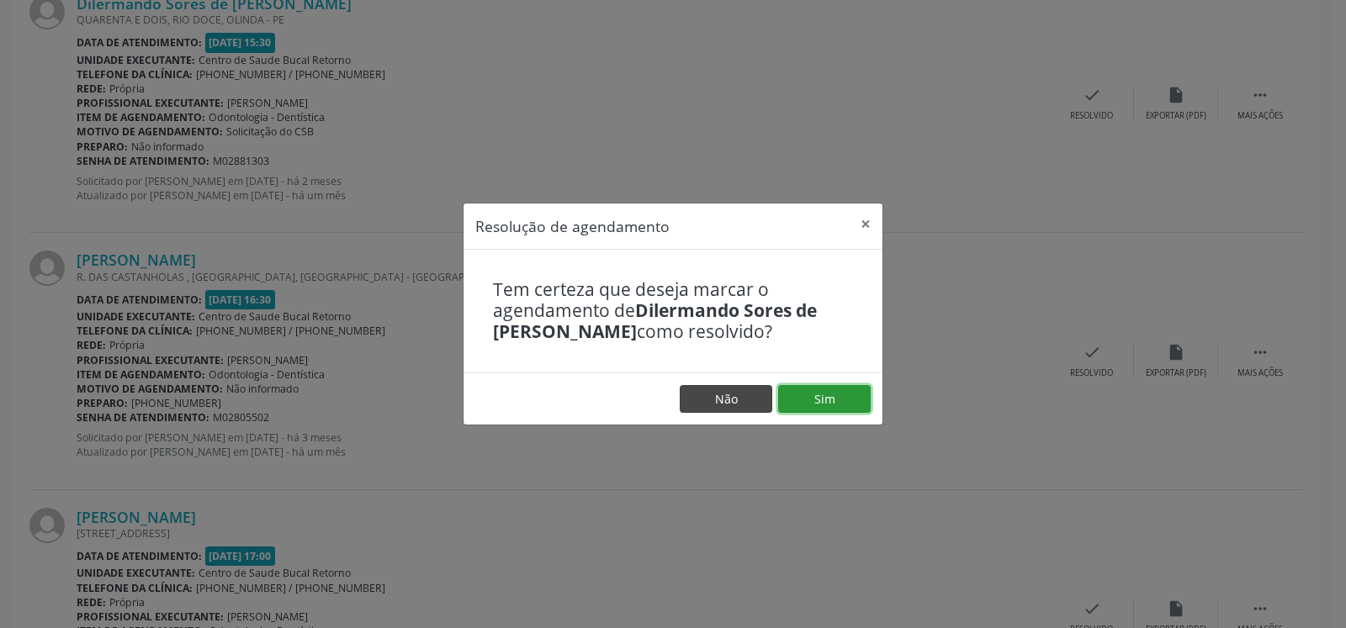
drag, startPoint x: 842, startPoint y: 405, endPoint x: 735, endPoint y: 399, distance: 107.0
click at [841, 405] on button "Sim" at bounding box center [824, 399] width 93 height 29
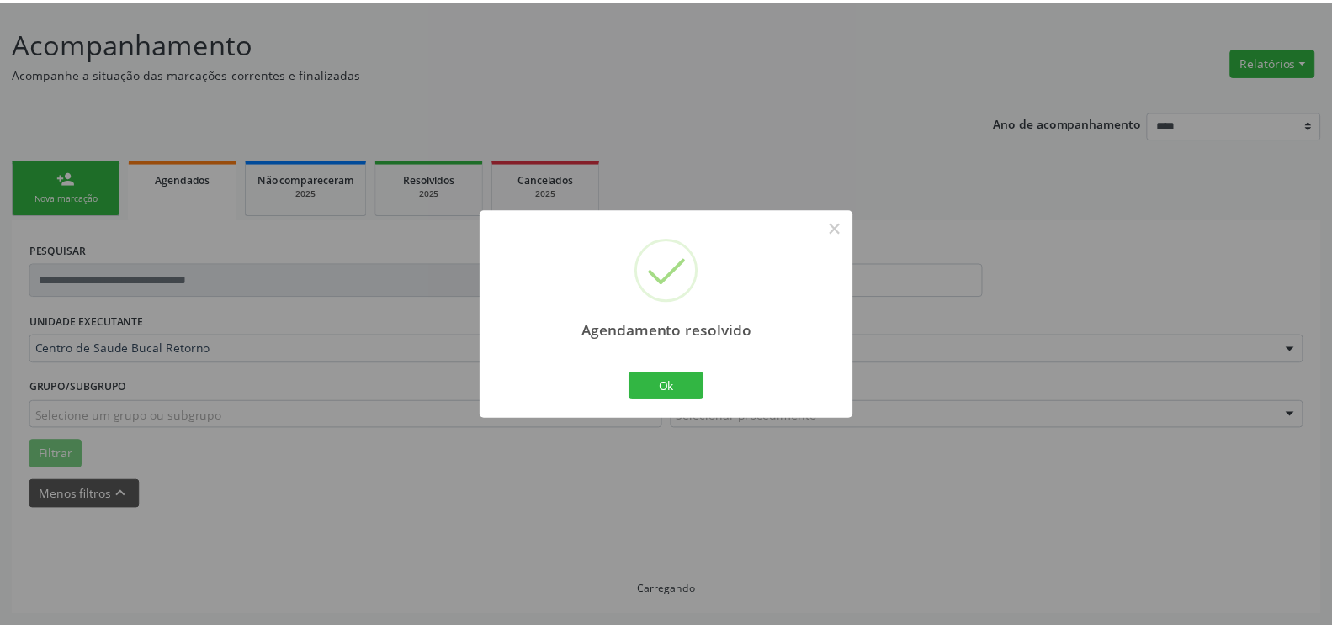
scroll to position [93, 0]
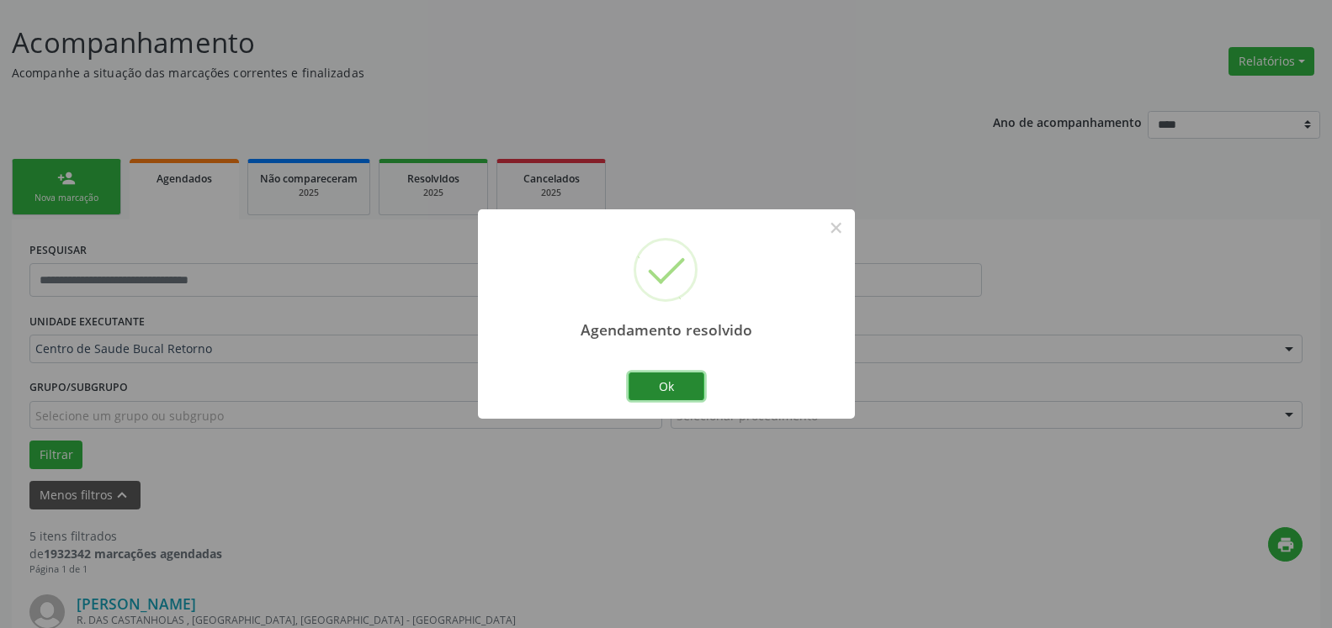
click at [676, 388] on button "Ok" at bounding box center [666, 387] width 76 height 29
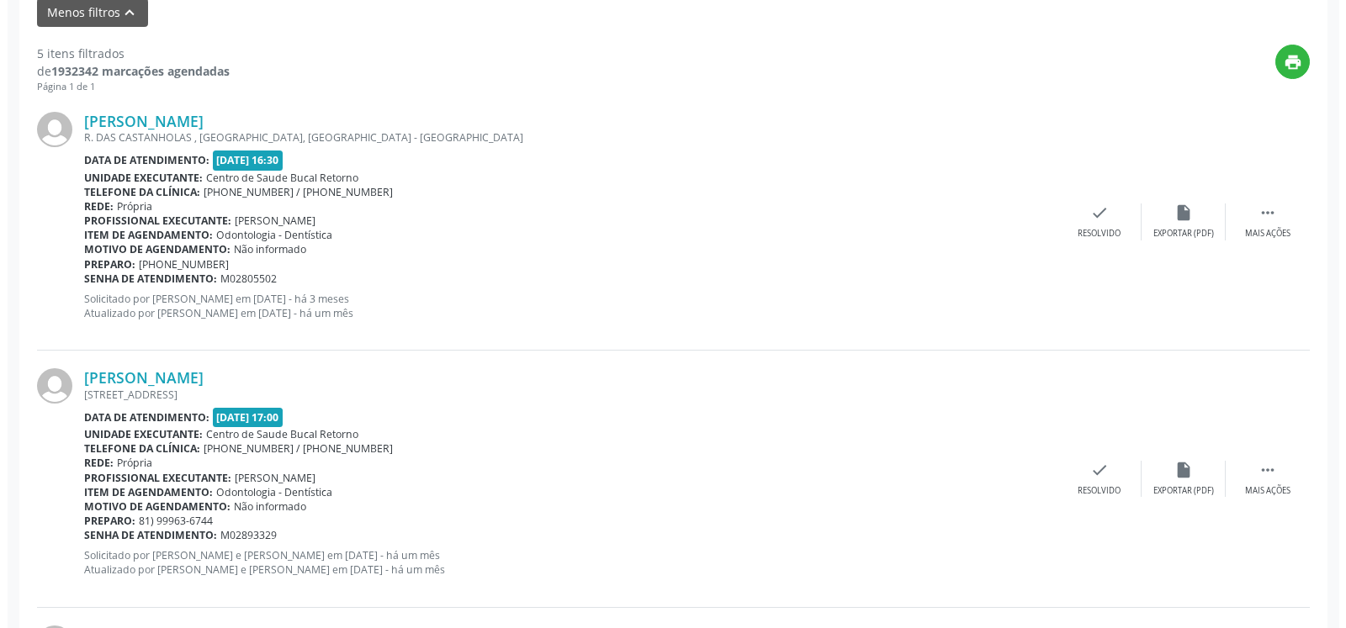
scroll to position [607, 0]
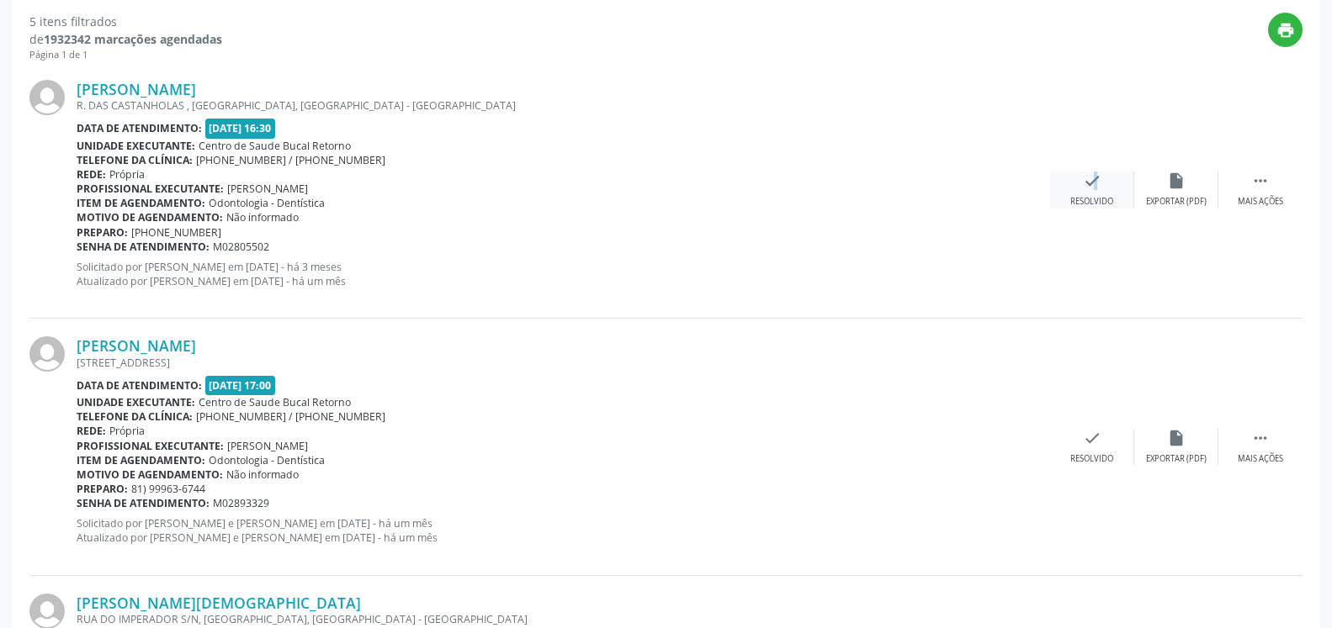
click at [1087, 190] on icon "check" at bounding box center [1092, 181] width 19 height 19
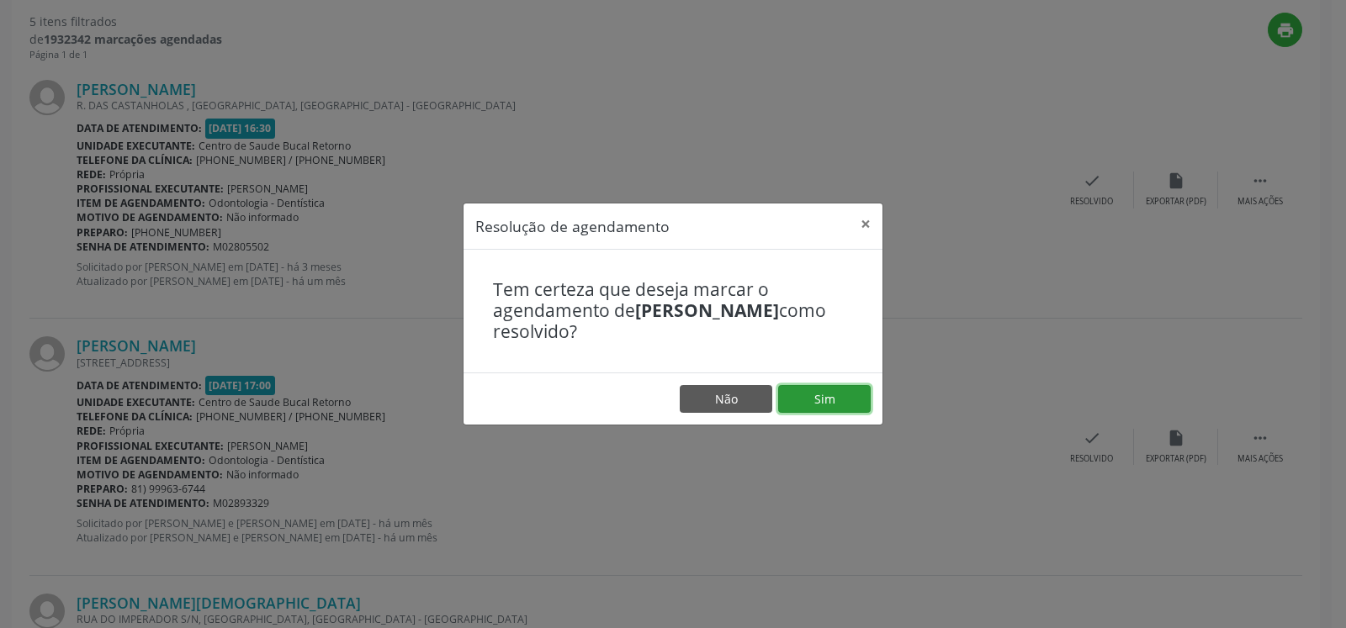
click at [845, 397] on button "Sim" at bounding box center [824, 399] width 93 height 29
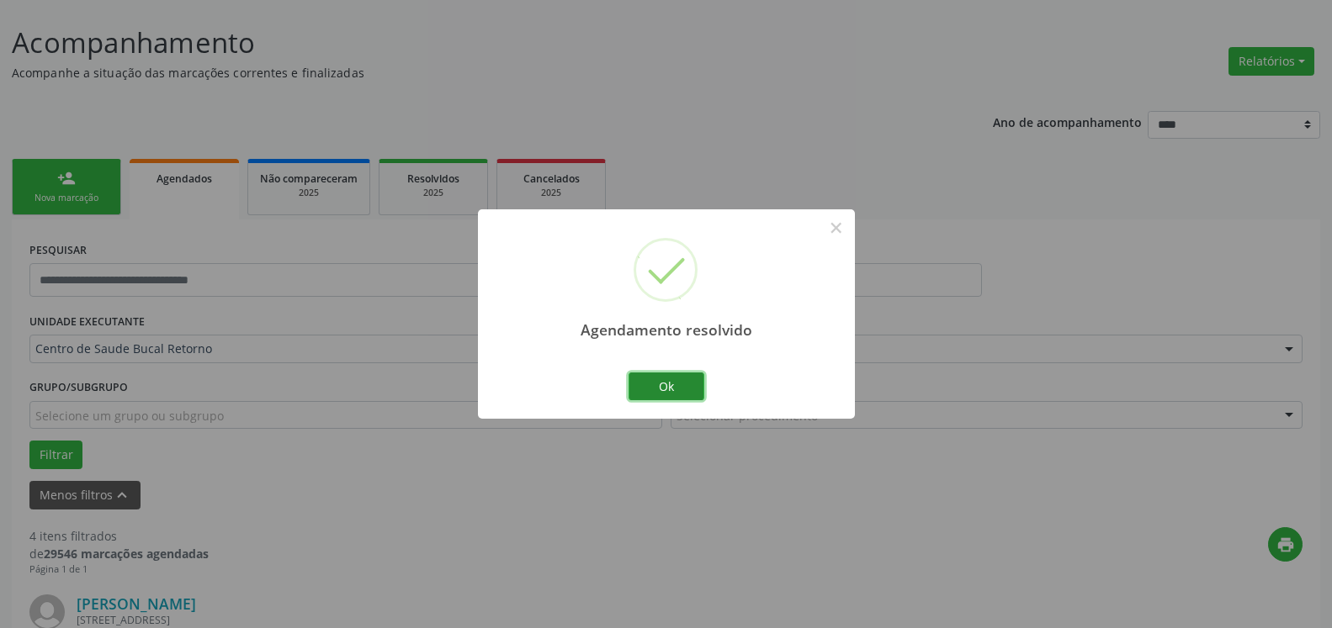
click at [666, 391] on button "Ok" at bounding box center [666, 387] width 76 height 29
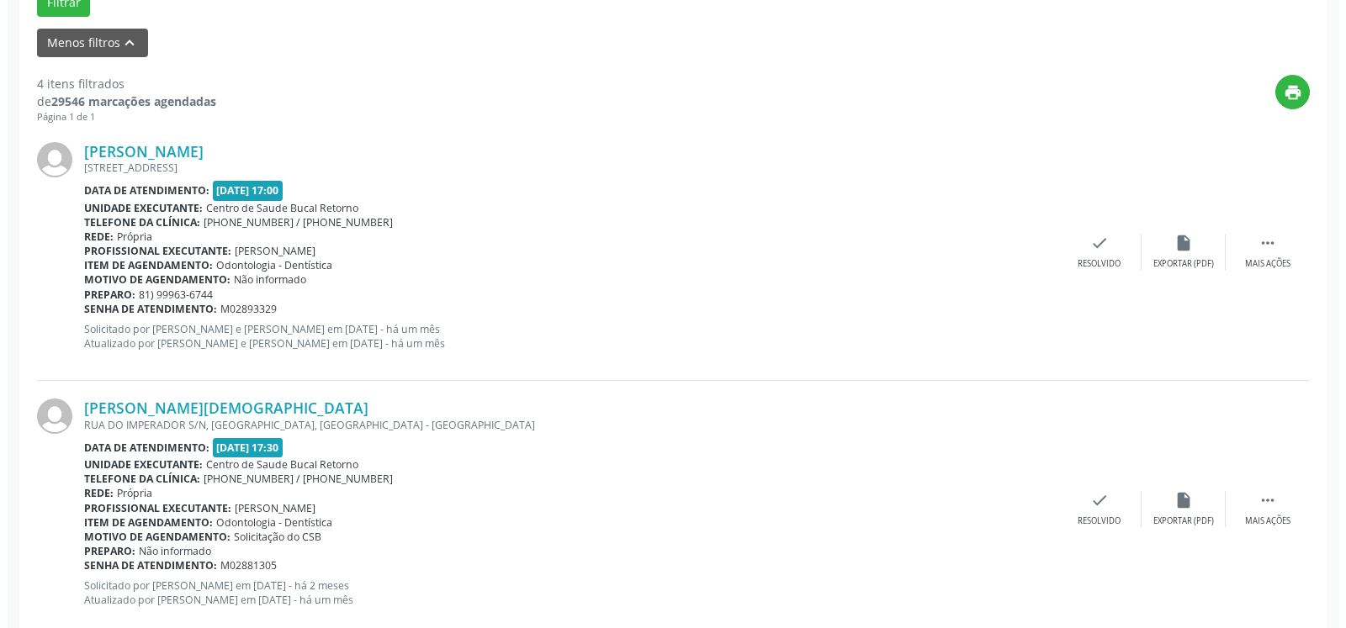
scroll to position [693, 0]
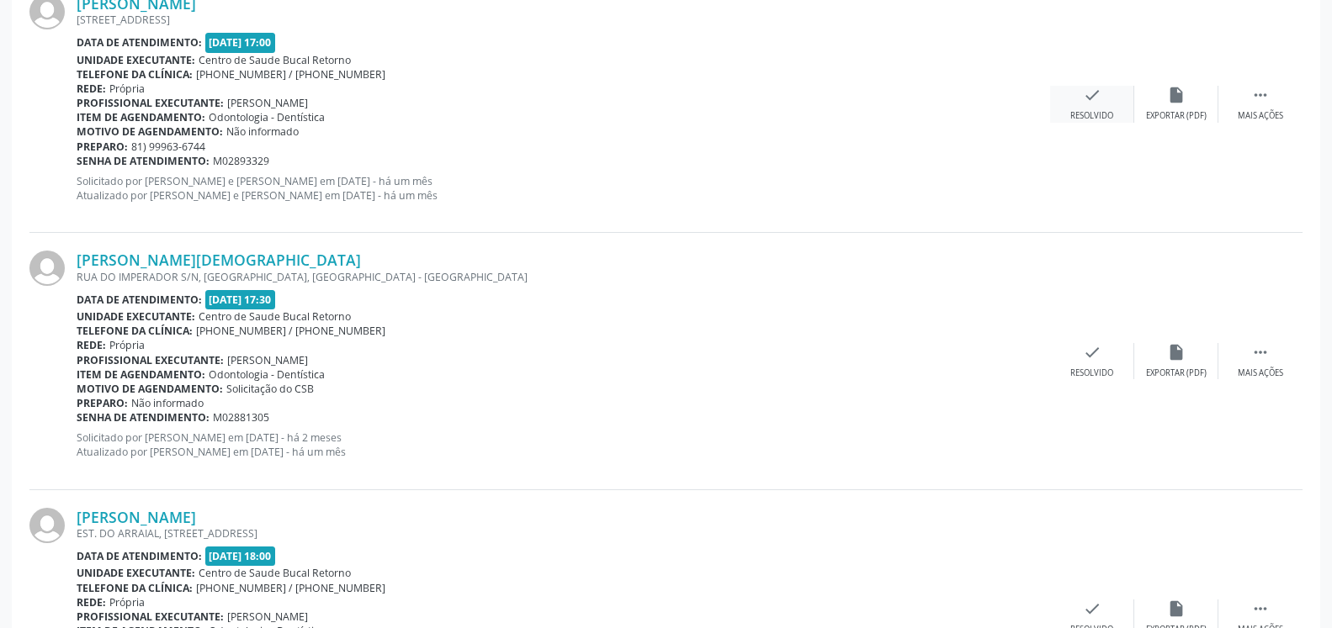
click at [1086, 102] on icon "check" at bounding box center [1092, 95] width 19 height 19
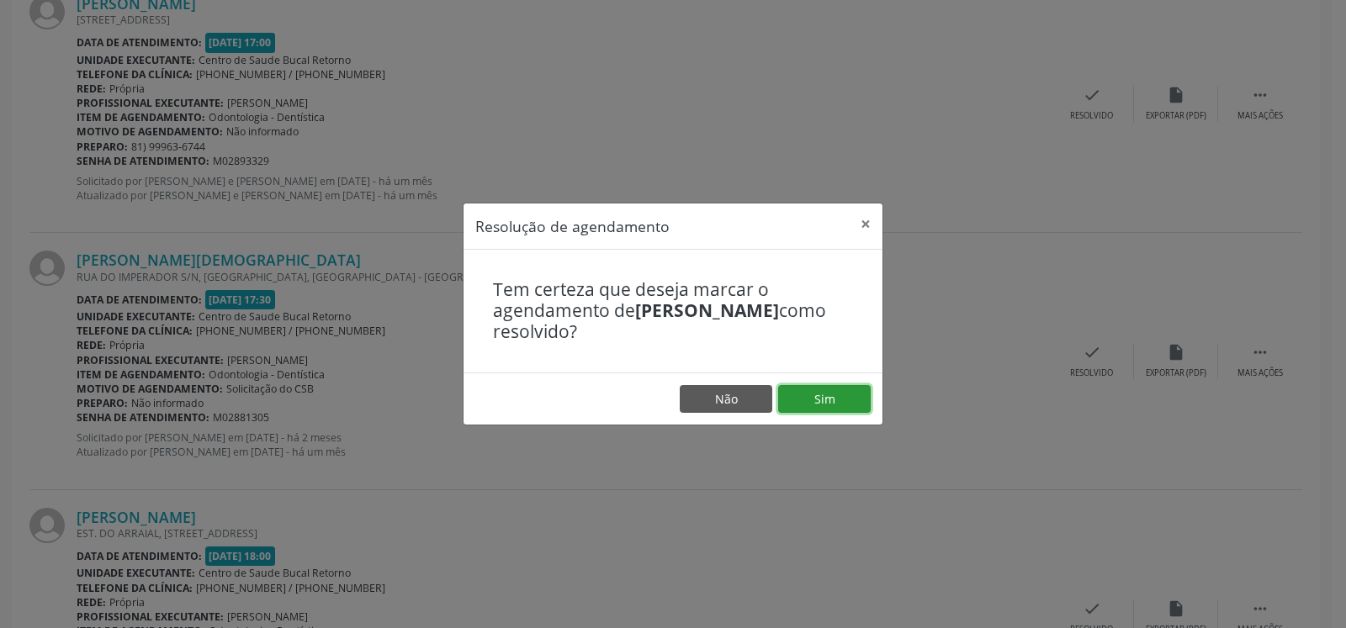
drag, startPoint x: 832, startPoint y: 387, endPoint x: 817, endPoint y: 391, distance: 15.7
click at [829, 388] on button "Sim" at bounding box center [824, 399] width 93 height 29
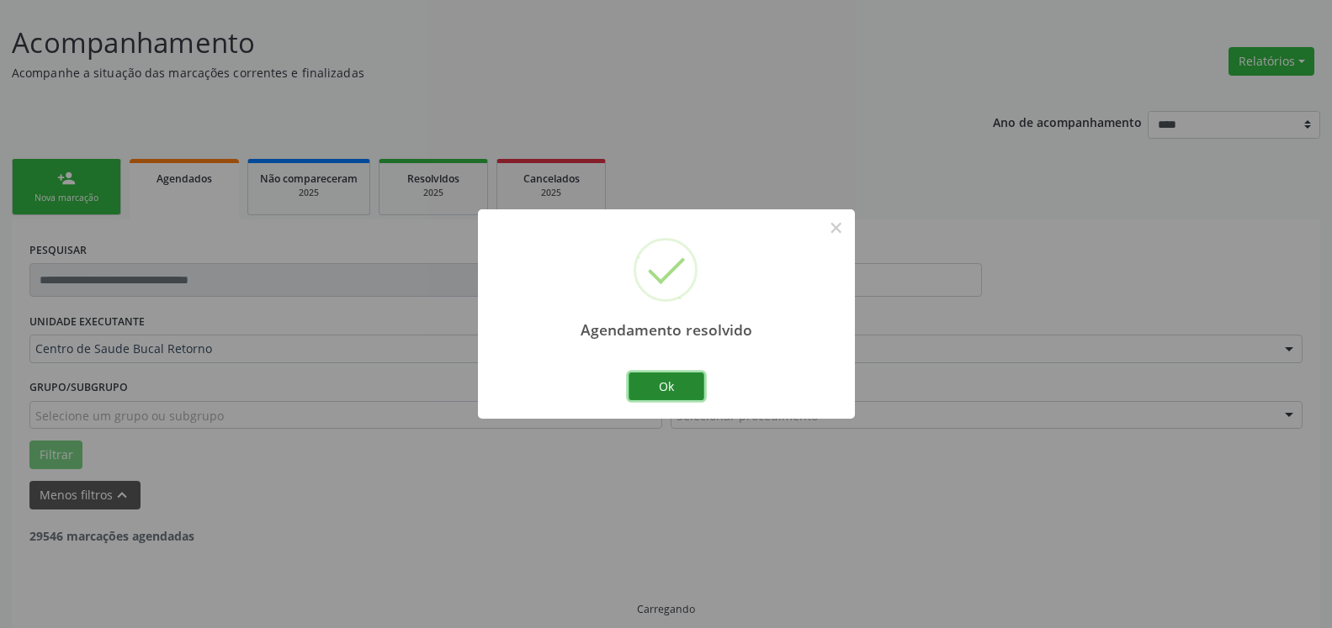
click at [654, 385] on button "Ok" at bounding box center [666, 387] width 76 height 29
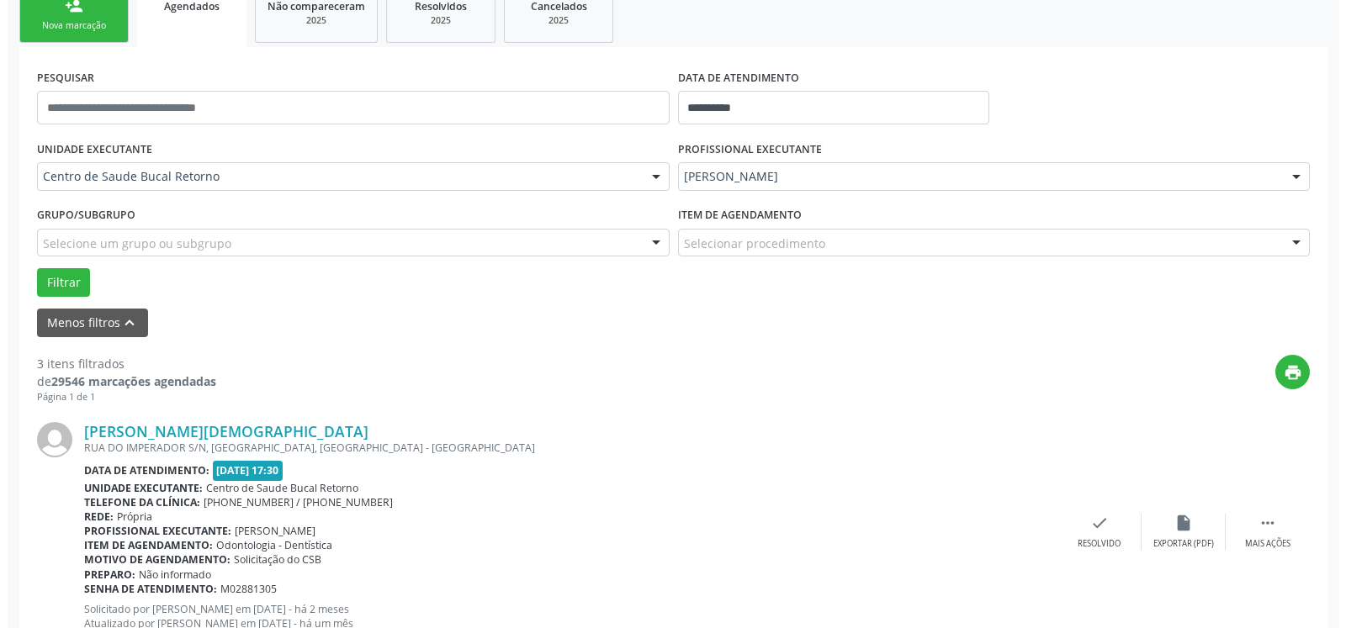
scroll to position [607, 0]
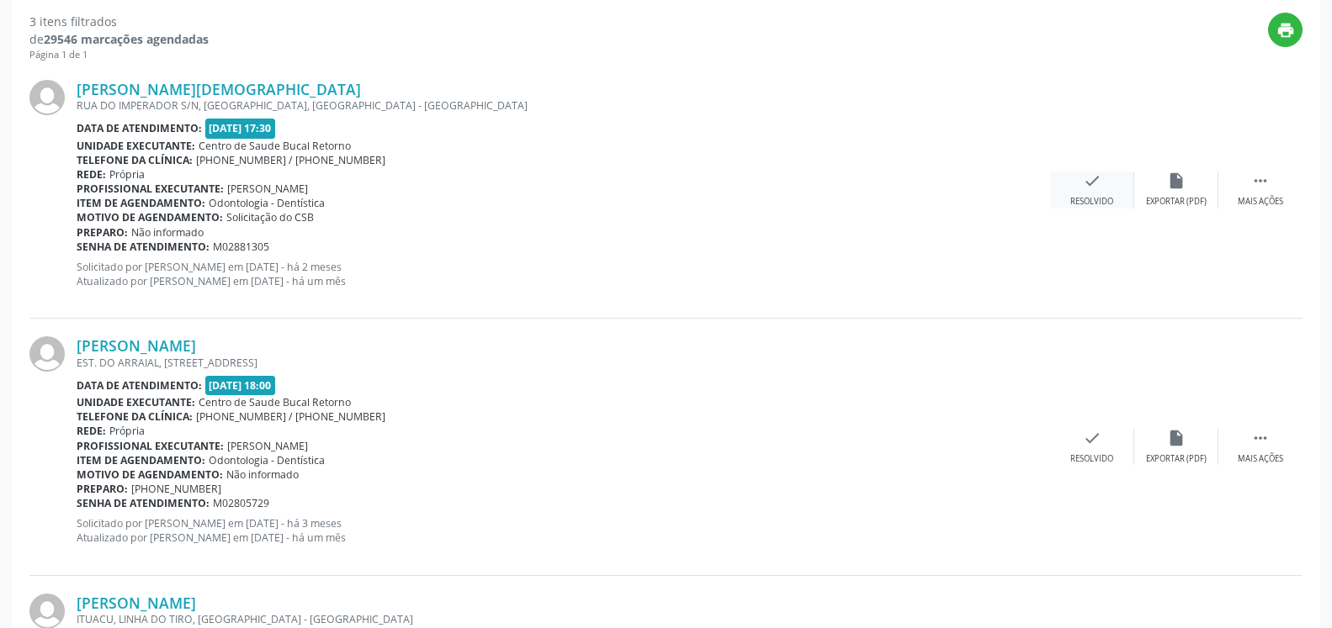
drag, startPoint x: 1103, startPoint y: 195, endPoint x: 1086, endPoint y: 198, distance: 17.0
click at [1086, 198] on div "check Resolvido" at bounding box center [1092, 190] width 84 height 36
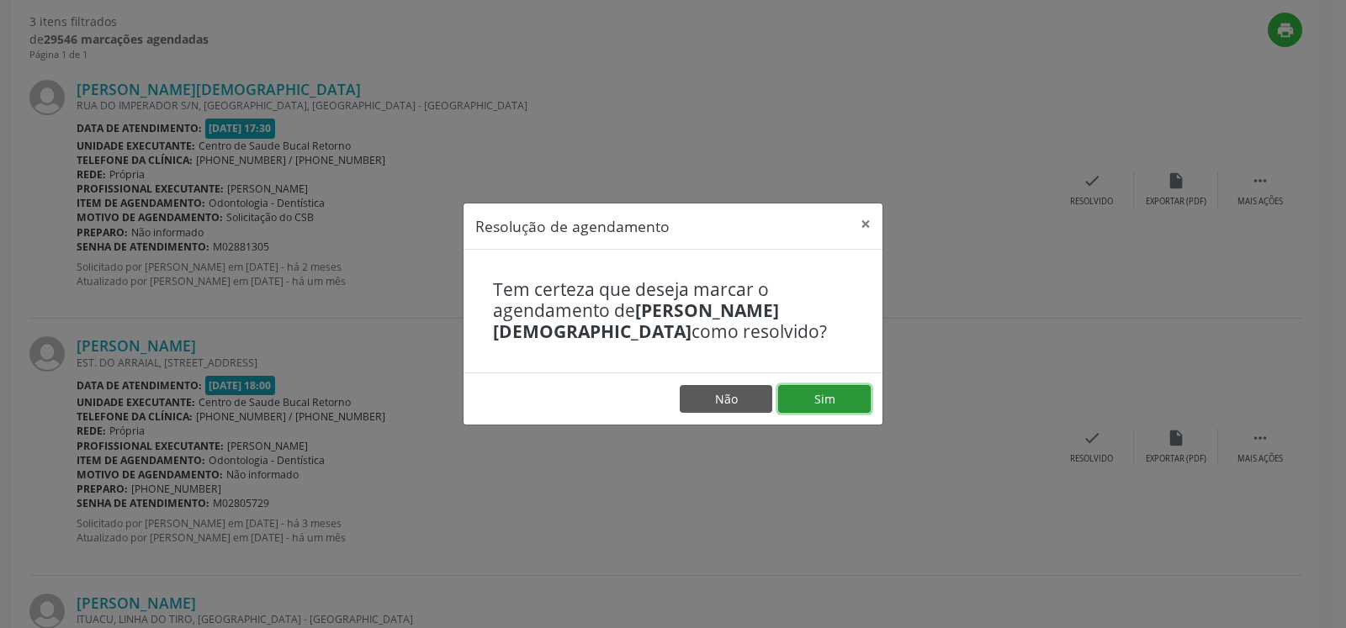
click at [842, 392] on button "Sim" at bounding box center [824, 399] width 93 height 29
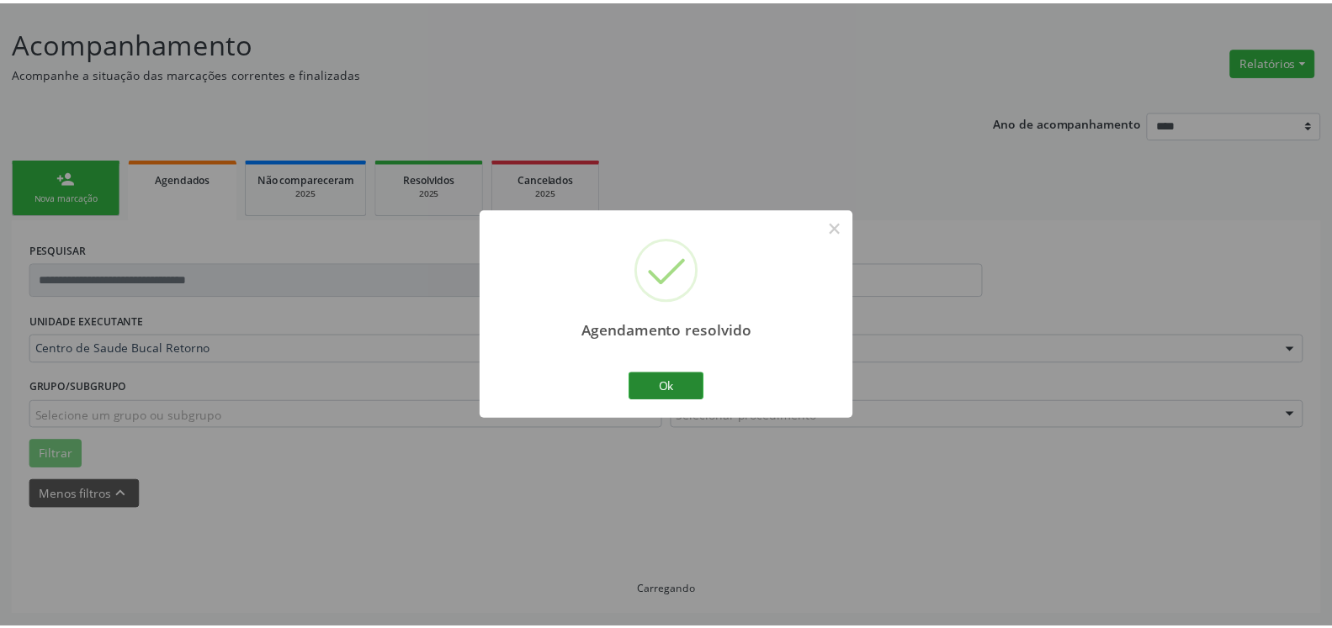
scroll to position [93, 0]
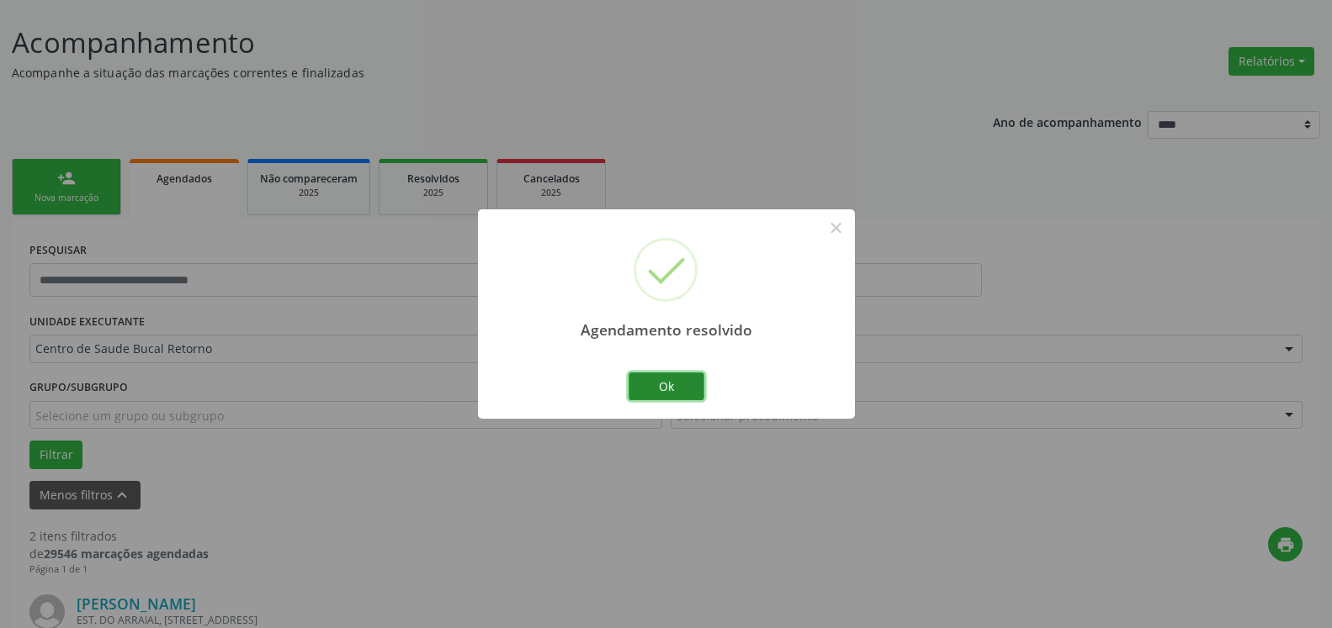
click at [658, 382] on button "Ok" at bounding box center [666, 387] width 76 height 29
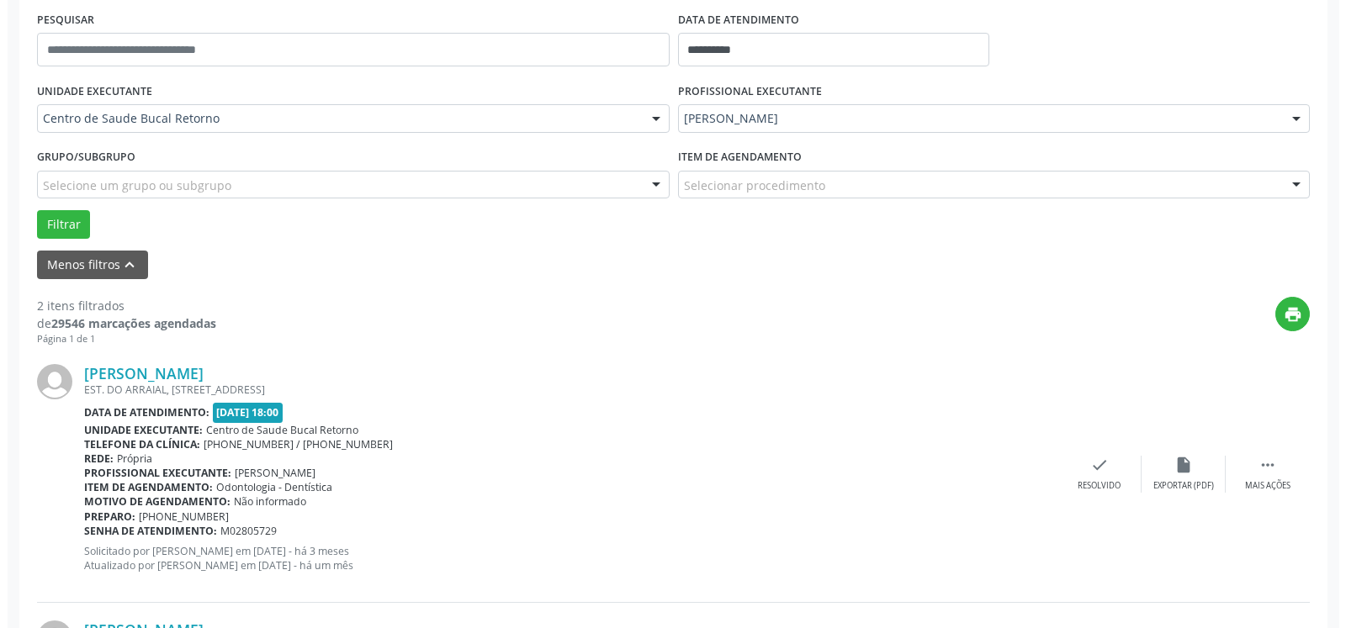
scroll to position [584, 0]
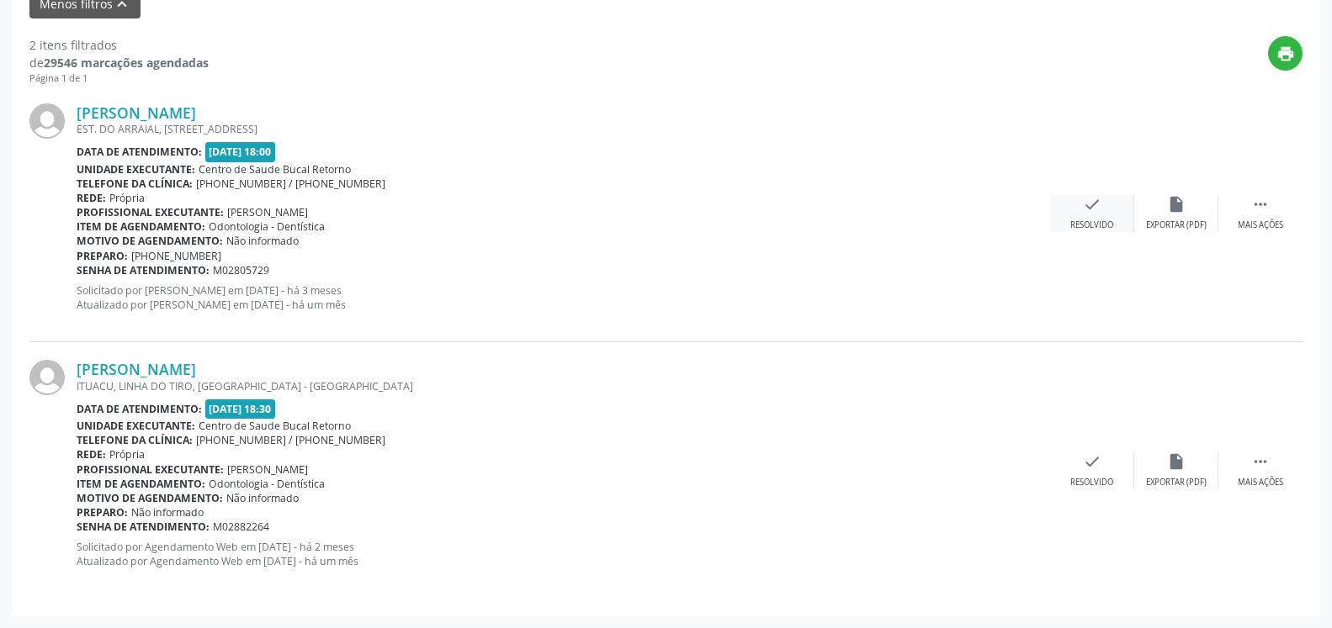
click at [1105, 220] on div "Resolvido" at bounding box center [1091, 226] width 43 height 12
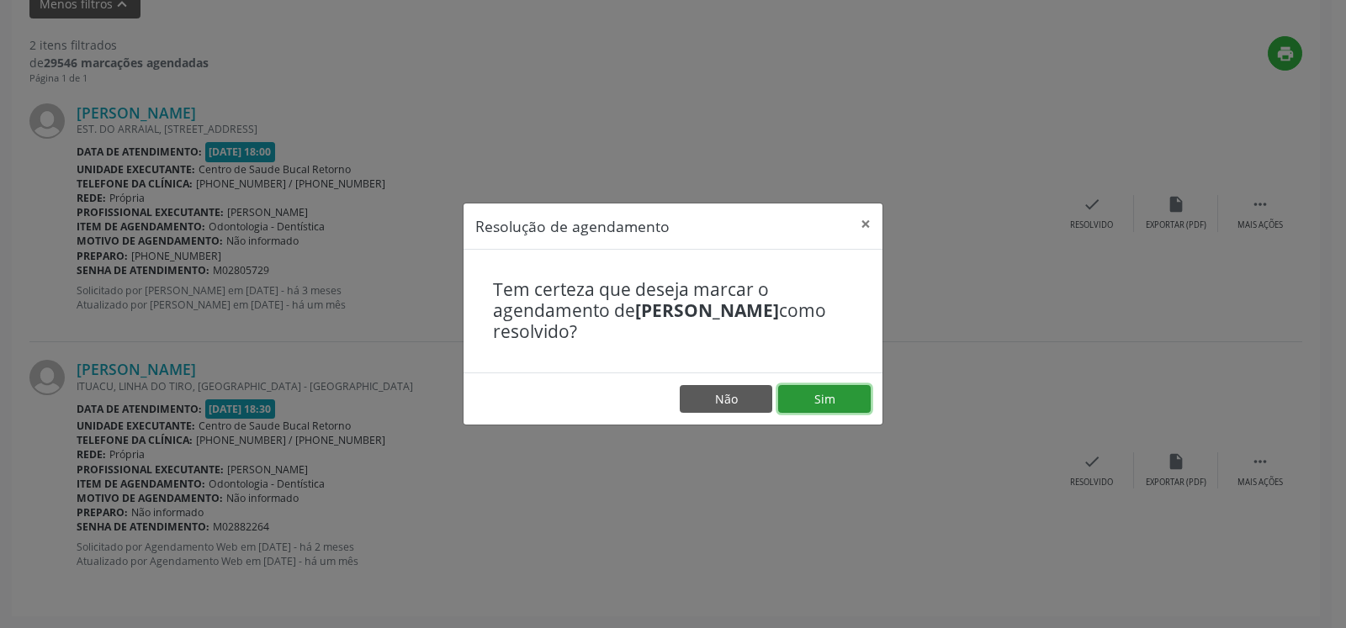
click at [837, 405] on button "Sim" at bounding box center [824, 399] width 93 height 29
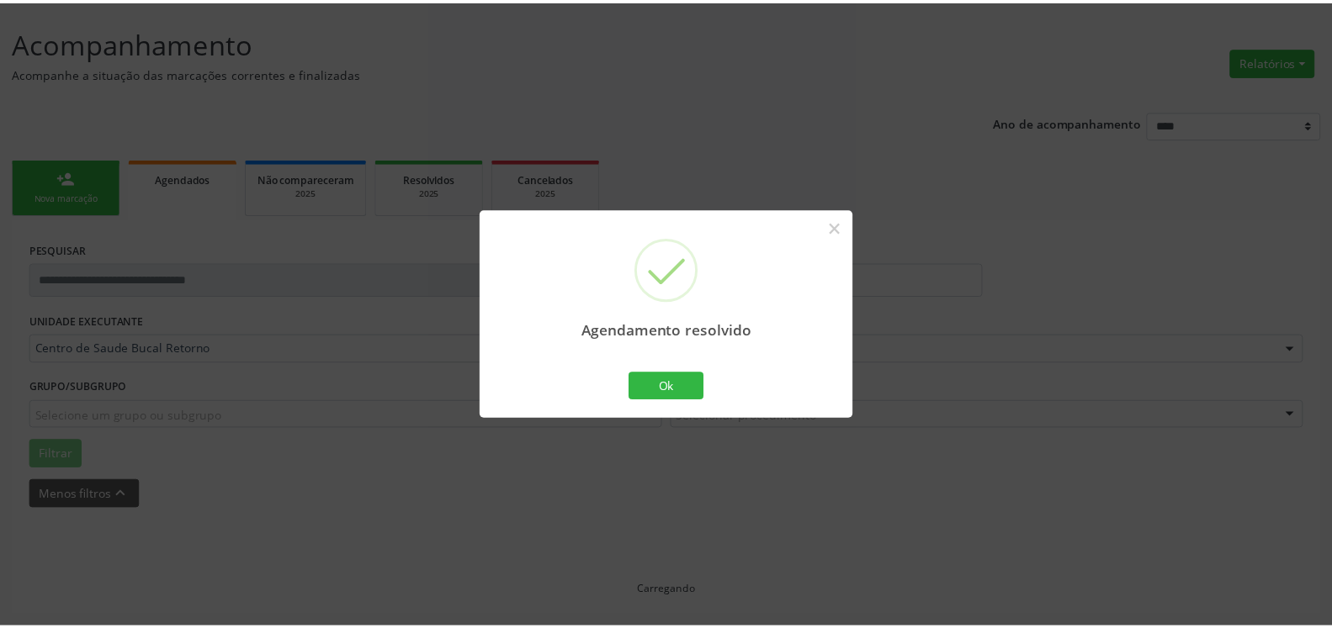
scroll to position [93, 0]
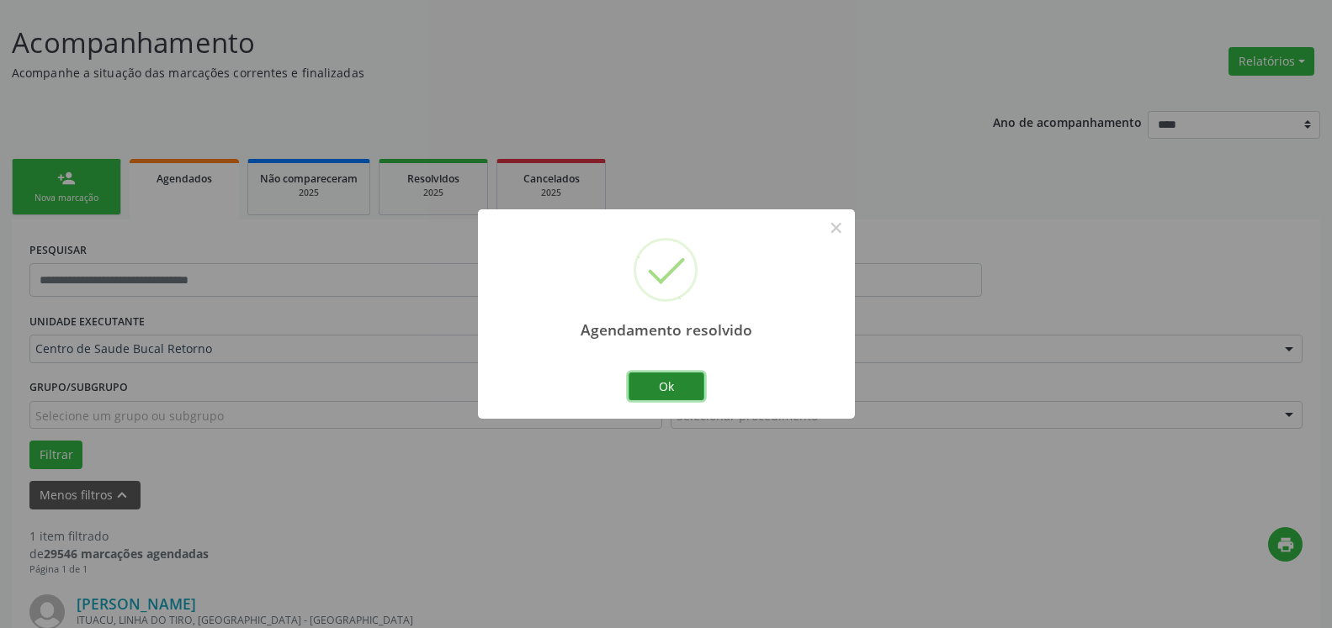
click at [673, 394] on button "Ok" at bounding box center [666, 387] width 76 height 29
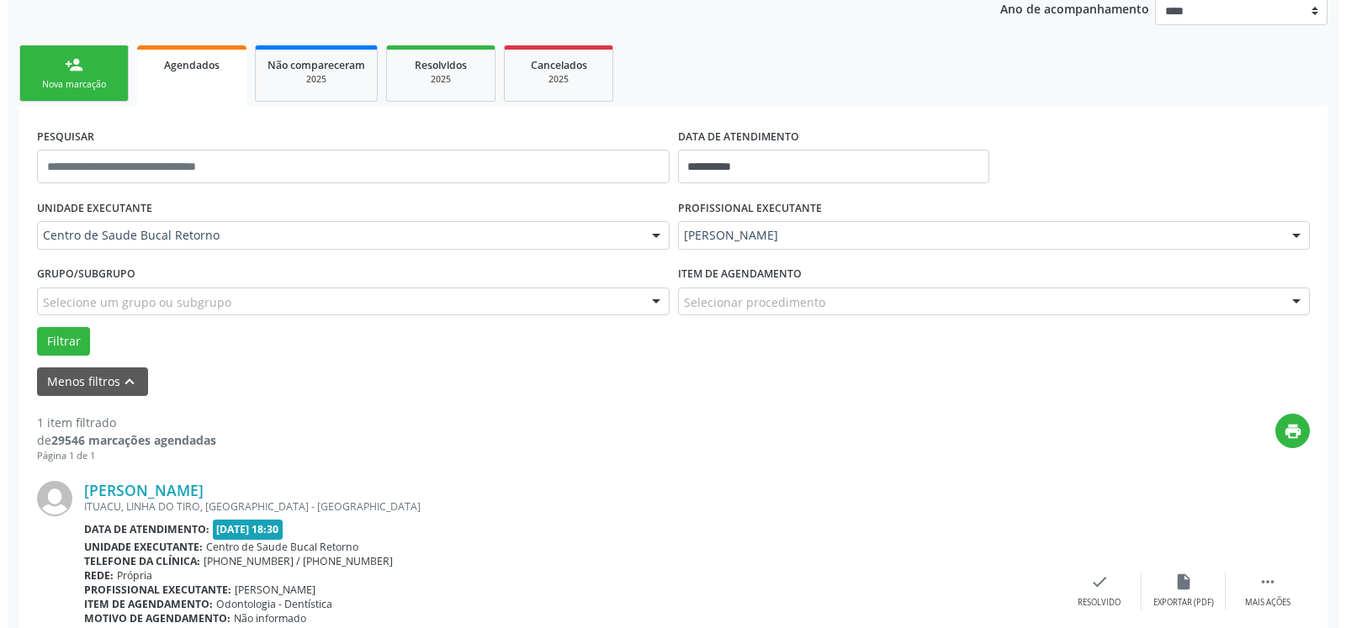
scroll to position [326, 0]
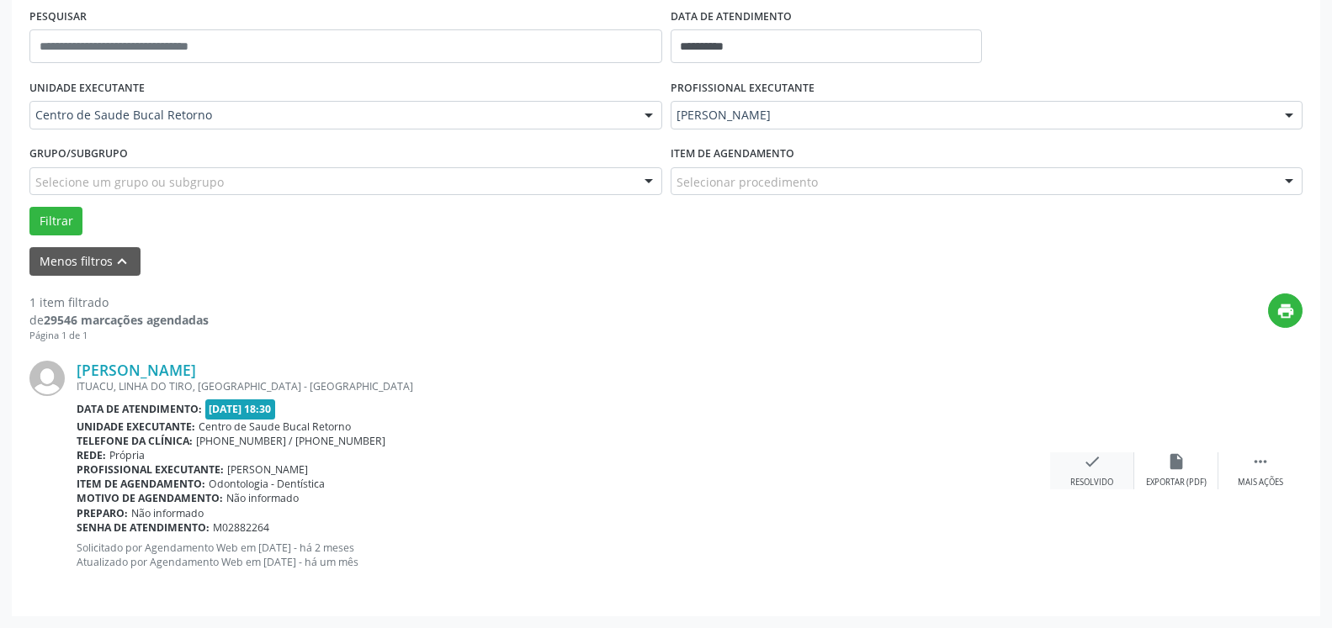
click at [1102, 483] on div "Resolvido" at bounding box center [1091, 483] width 43 height 12
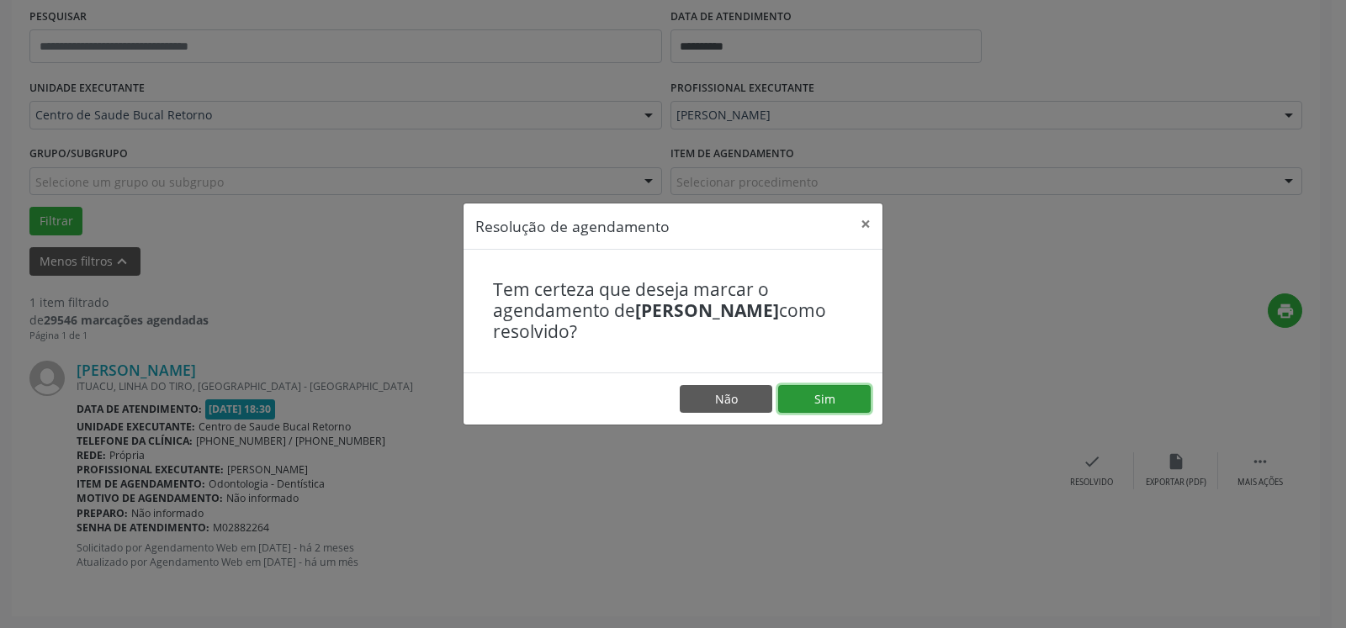
click at [824, 400] on button "Sim" at bounding box center [824, 399] width 93 height 29
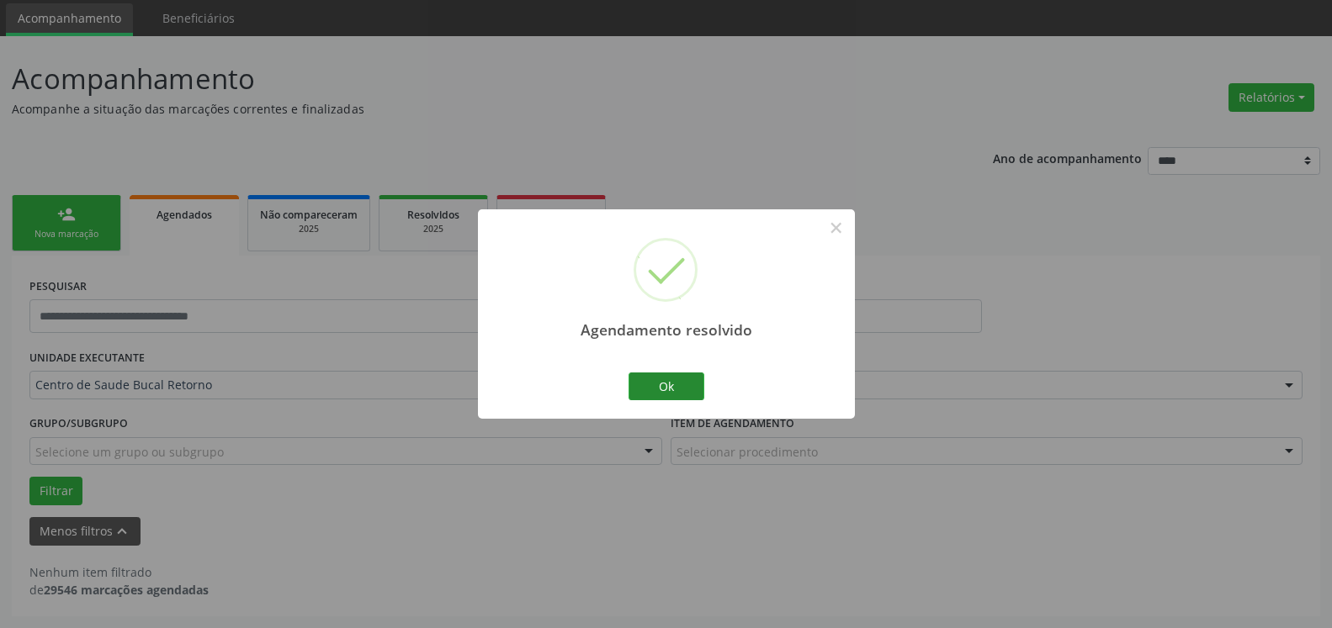
scroll to position [56, 0]
click at [668, 381] on button "Ok" at bounding box center [666, 387] width 76 height 29
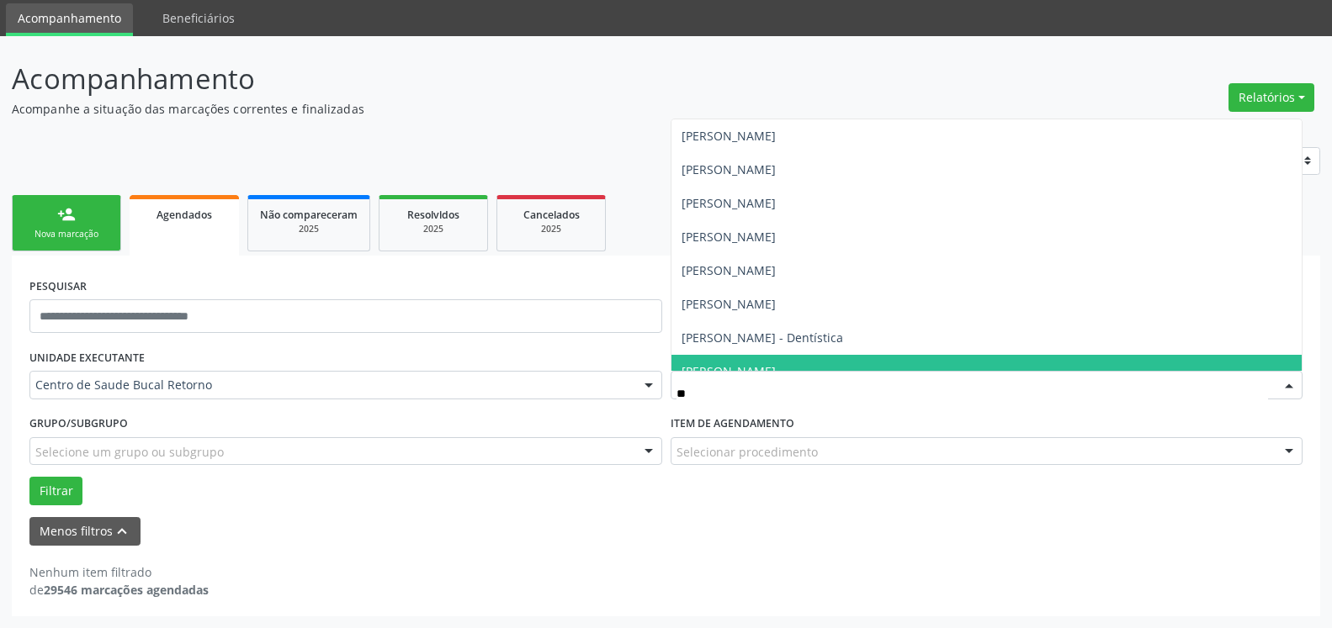
type input "***"
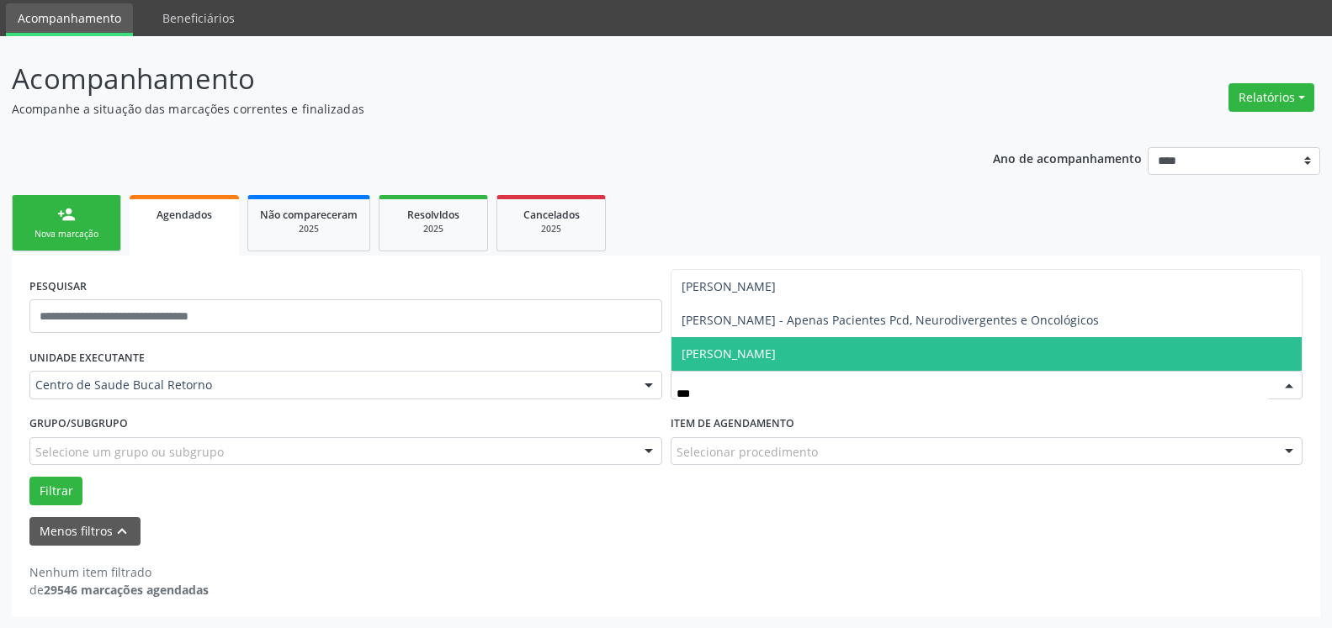
click at [776, 352] on span "[PERSON_NAME]" at bounding box center [728, 354] width 94 height 16
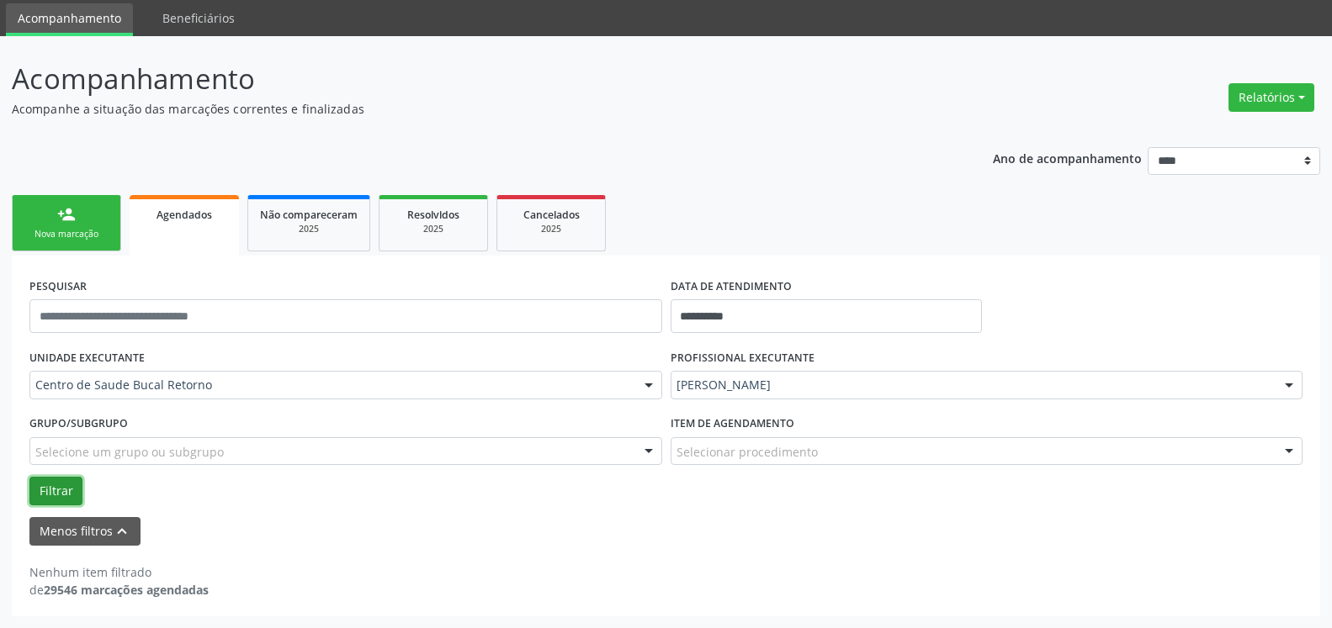
click at [69, 479] on button "Filtrar" at bounding box center [55, 491] width 53 height 29
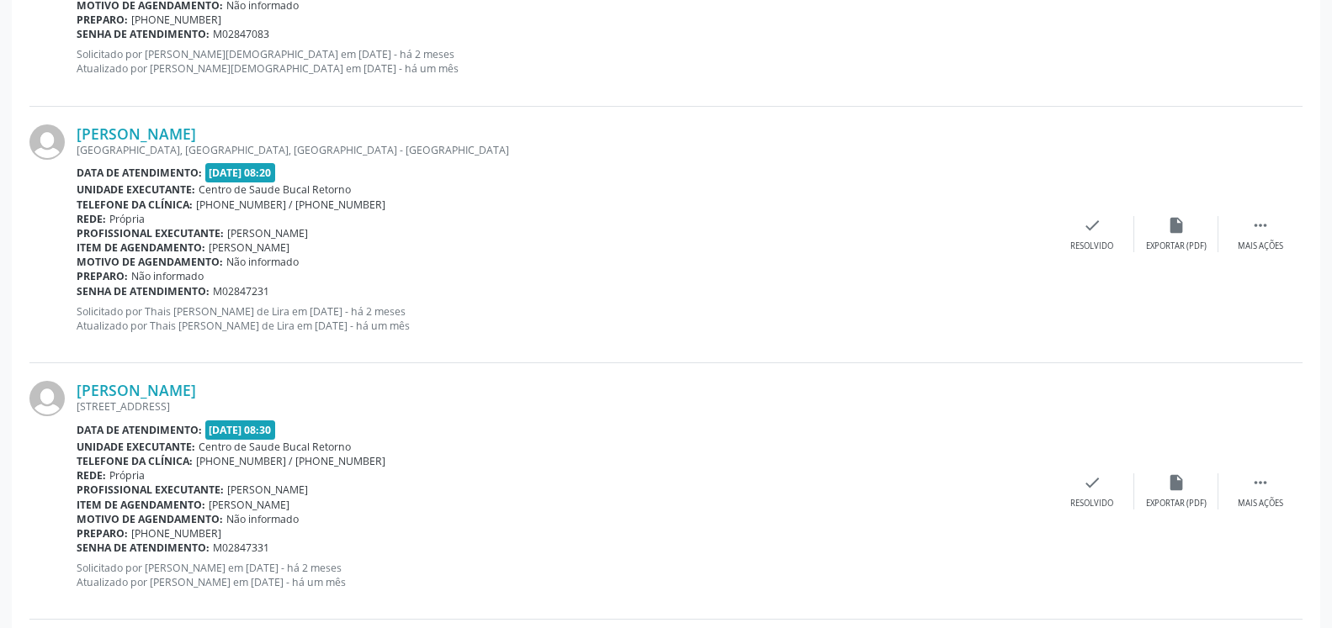
scroll to position [1086, 0]
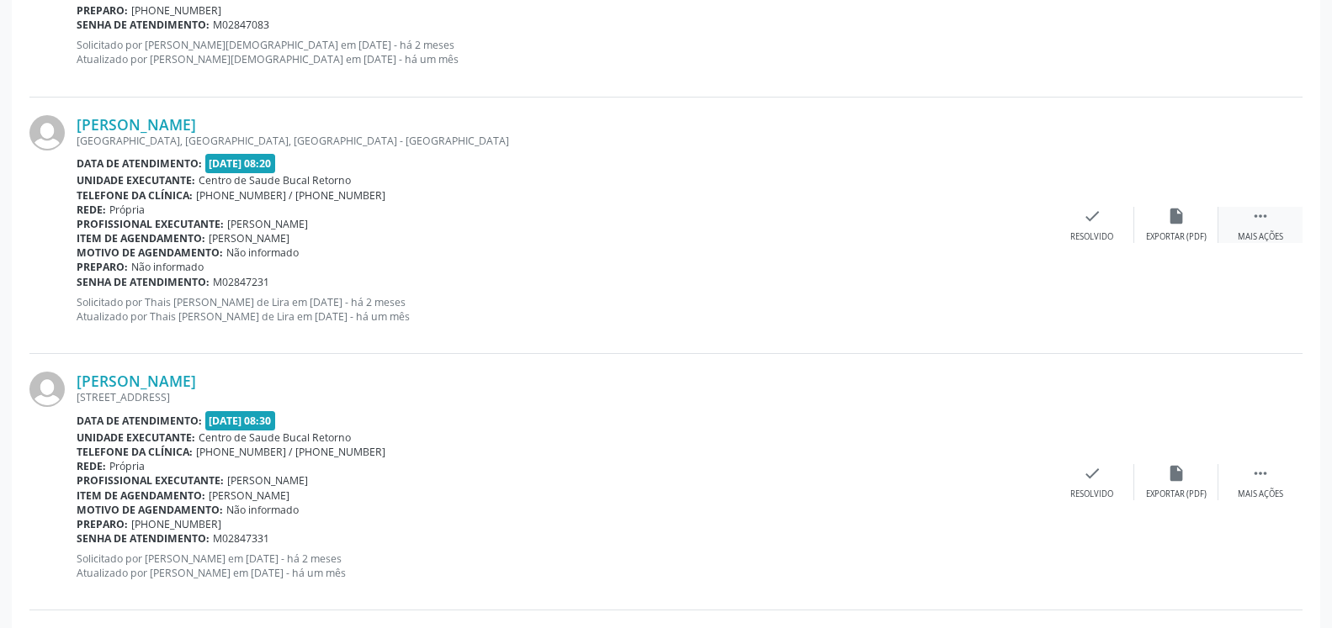
click at [1271, 228] on div " Mais ações" at bounding box center [1260, 225] width 84 height 36
click at [1172, 241] on div "Não compareceu" at bounding box center [1176, 237] width 72 height 12
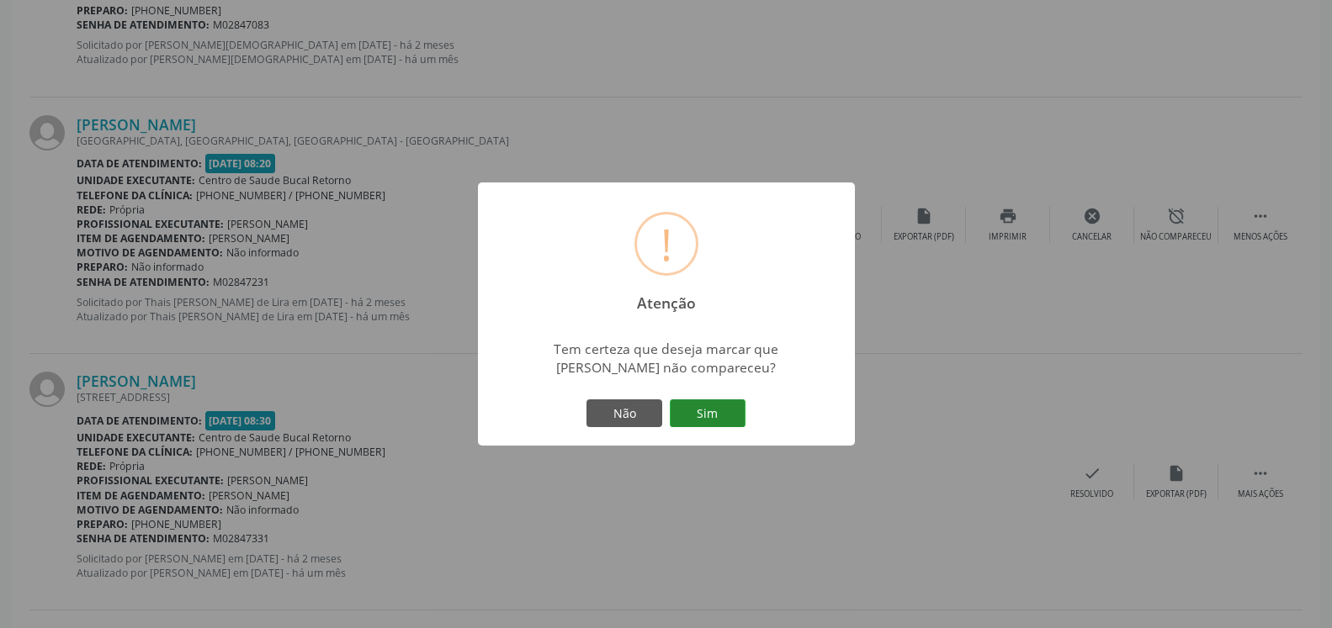
click at [687, 409] on button "Sim" at bounding box center [708, 414] width 76 height 29
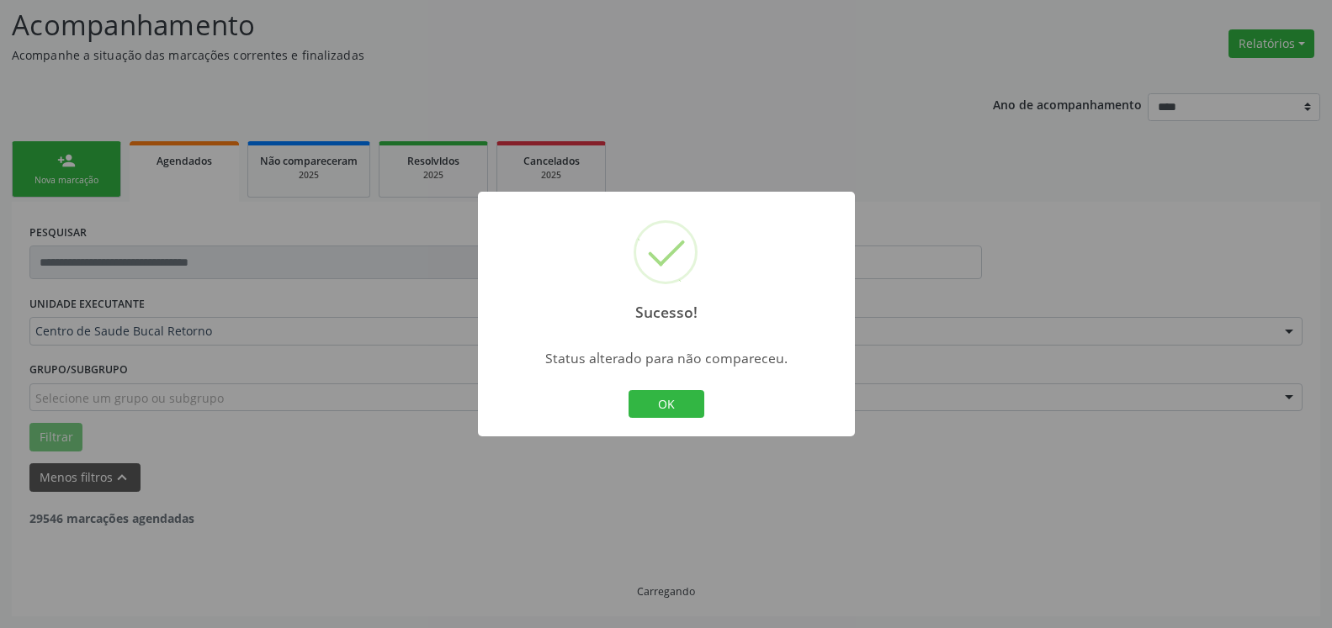
scroll to position [110, 0]
click at [665, 408] on button "OK" at bounding box center [666, 404] width 76 height 29
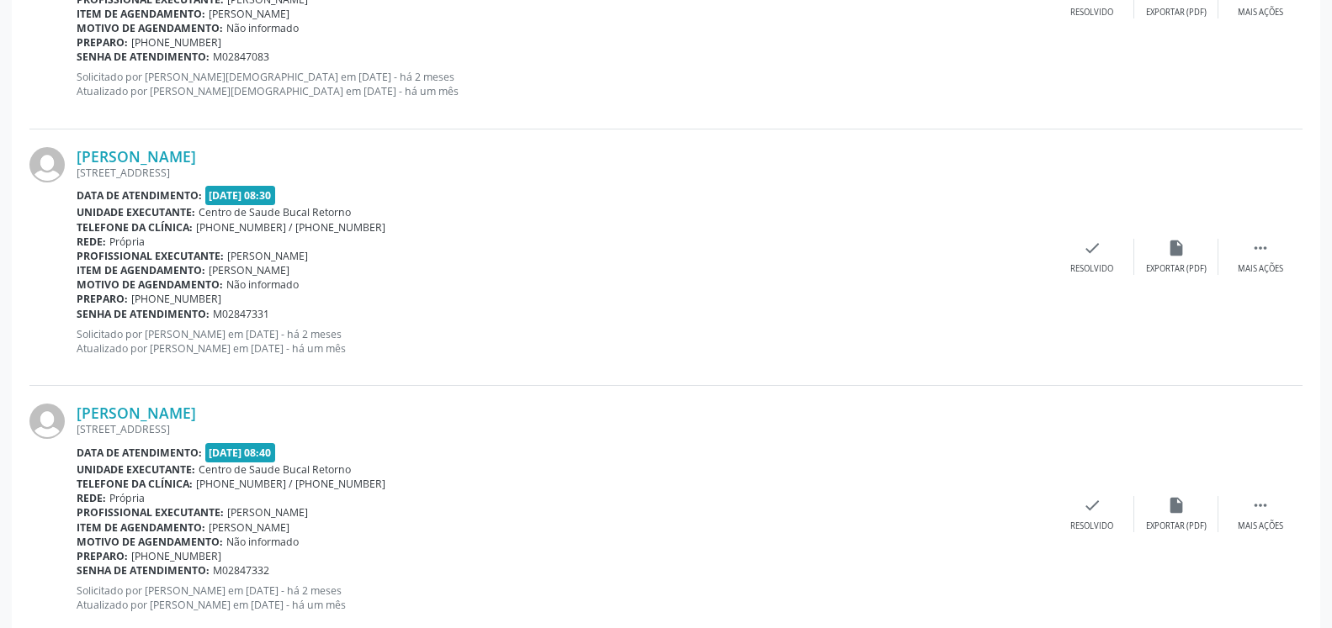
scroll to position [1140, 0]
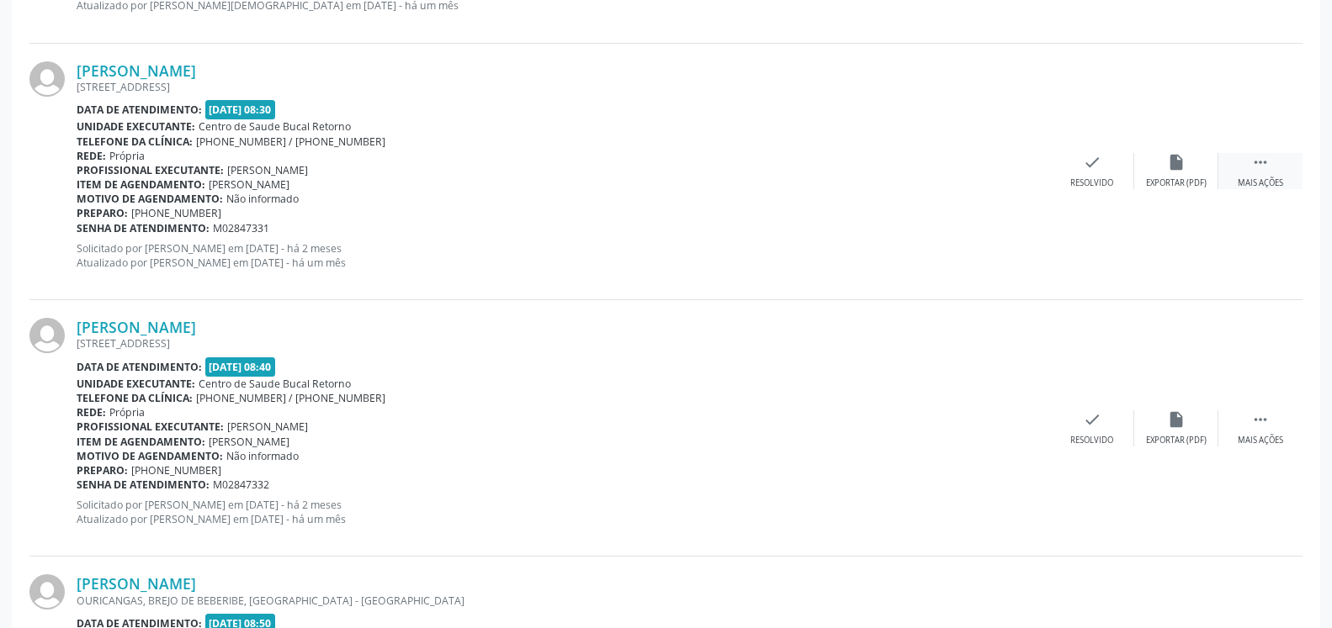
click at [1258, 155] on icon "" at bounding box center [1260, 162] width 19 height 19
click at [1187, 167] on div "alarm_off Não compareceu" at bounding box center [1176, 171] width 84 height 36
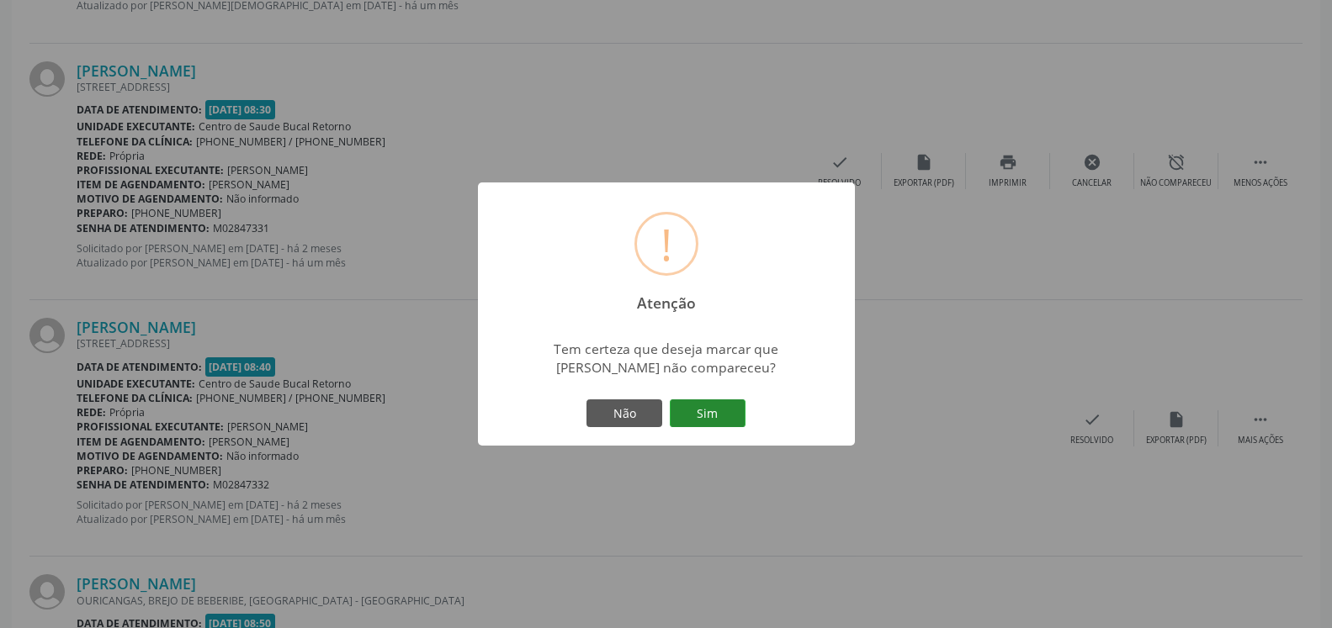
click at [715, 414] on button "Sim" at bounding box center [708, 414] width 76 height 29
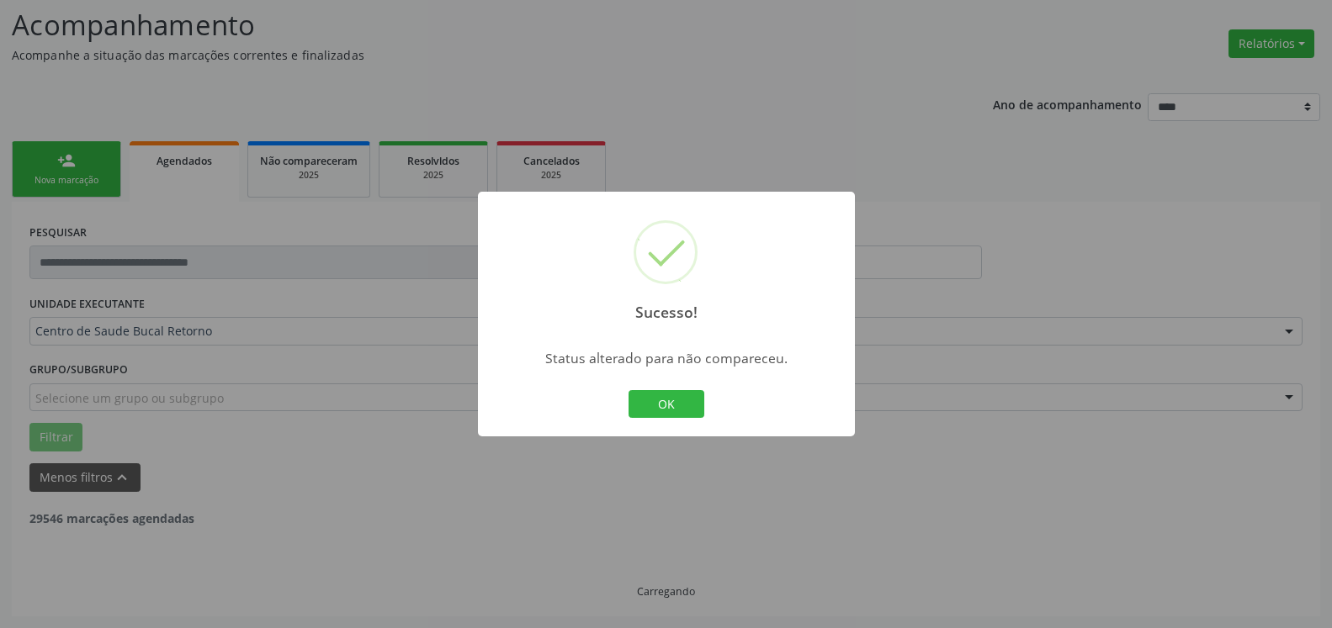
scroll to position [110, 0]
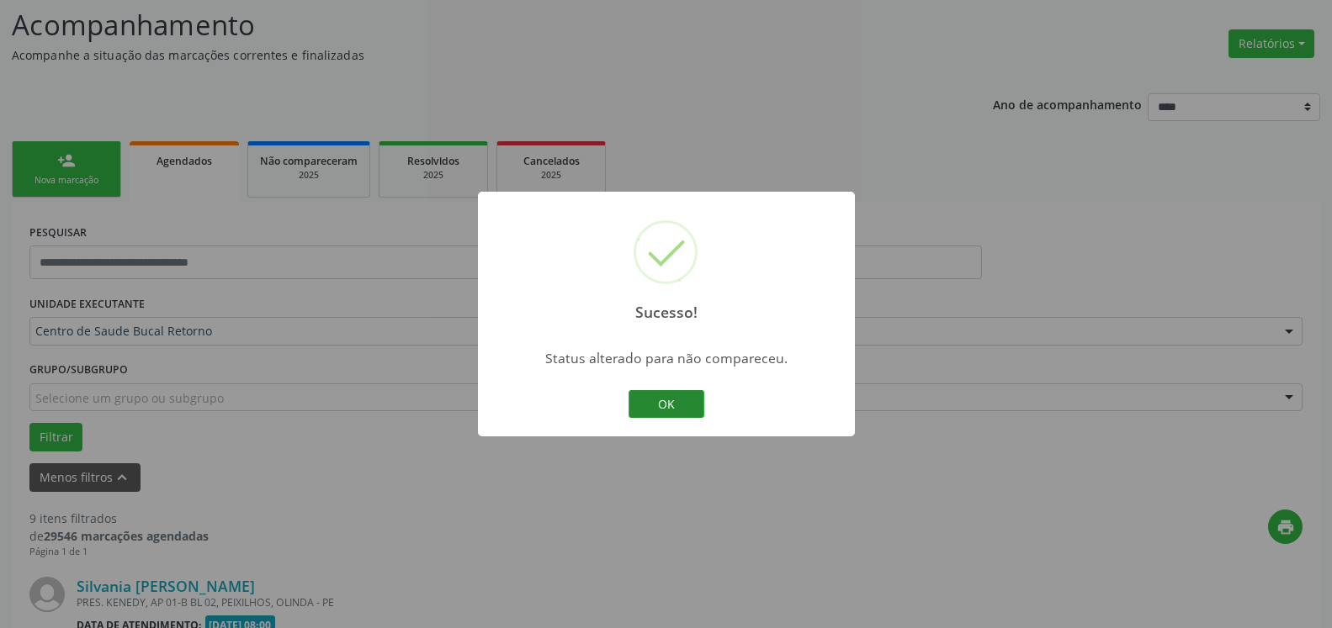
click at [669, 392] on button "OK" at bounding box center [666, 404] width 76 height 29
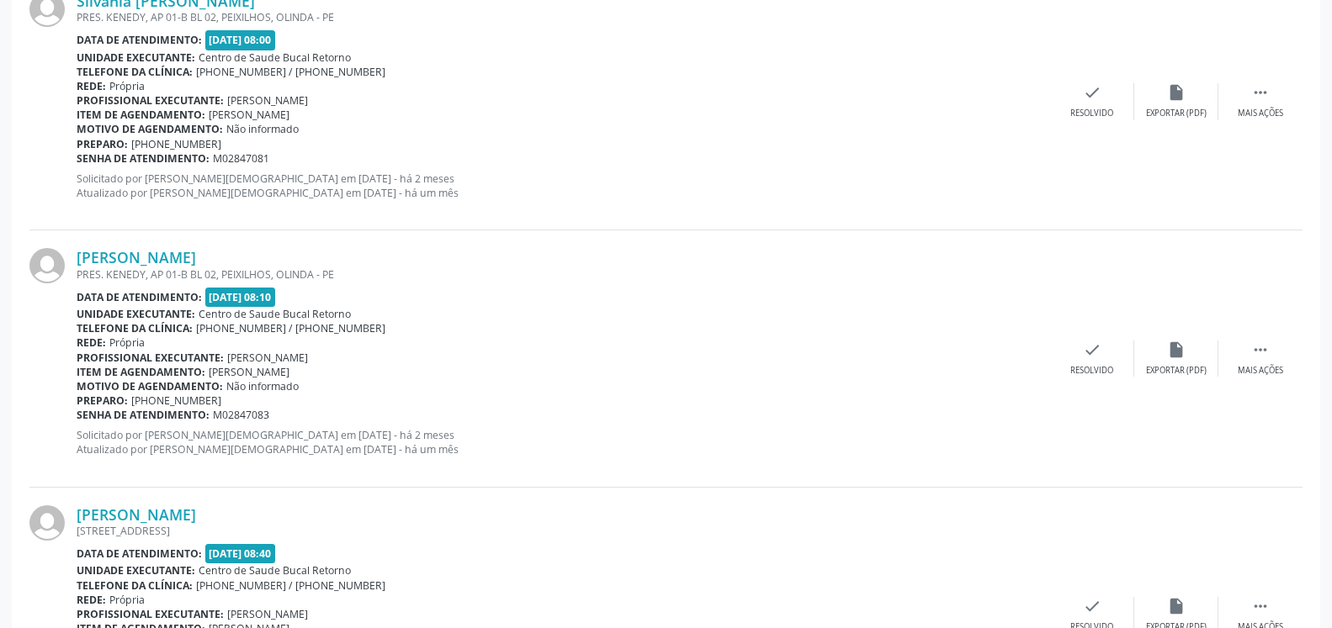
scroll to position [1054, 0]
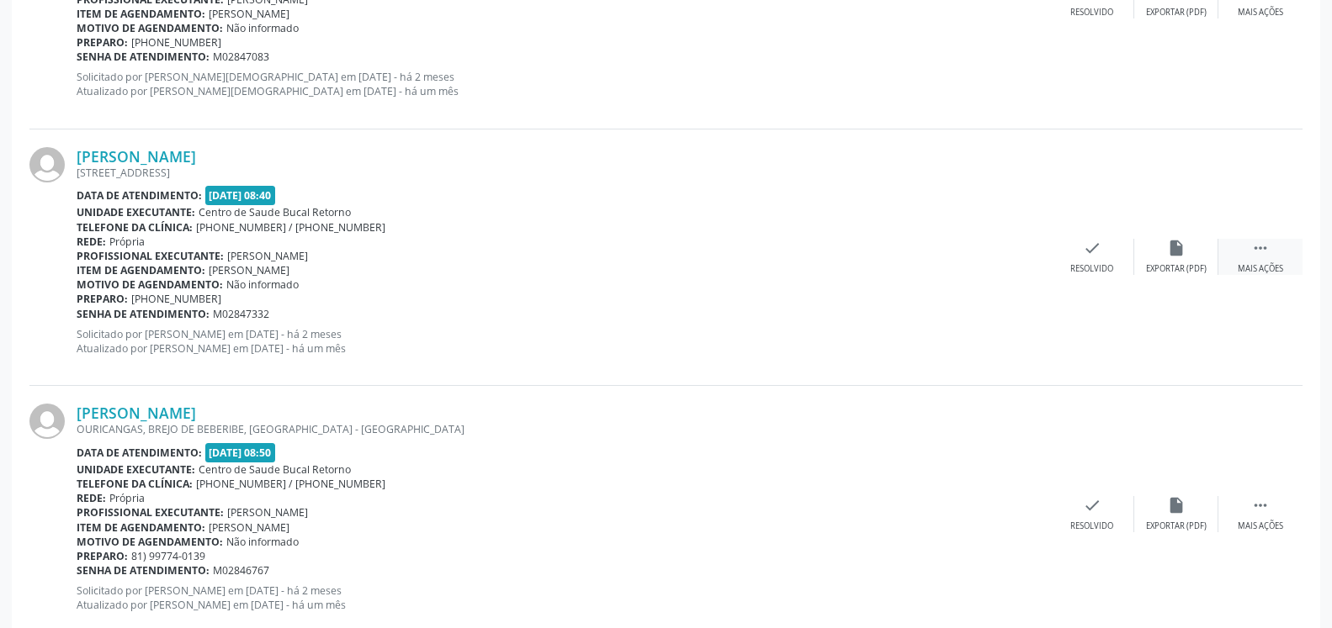
drag, startPoint x: 1277, startPoint y: 249, endPoint x: 1230, endPoint y: 263, distance: 49.2
click at [1271, 249] on div " Mais ações" at bounding box center [1260, 257] width 84 height 36
click at [1185, 271] on div "Não compareceu" at bounding box center [1176, 269] width 72 height 12
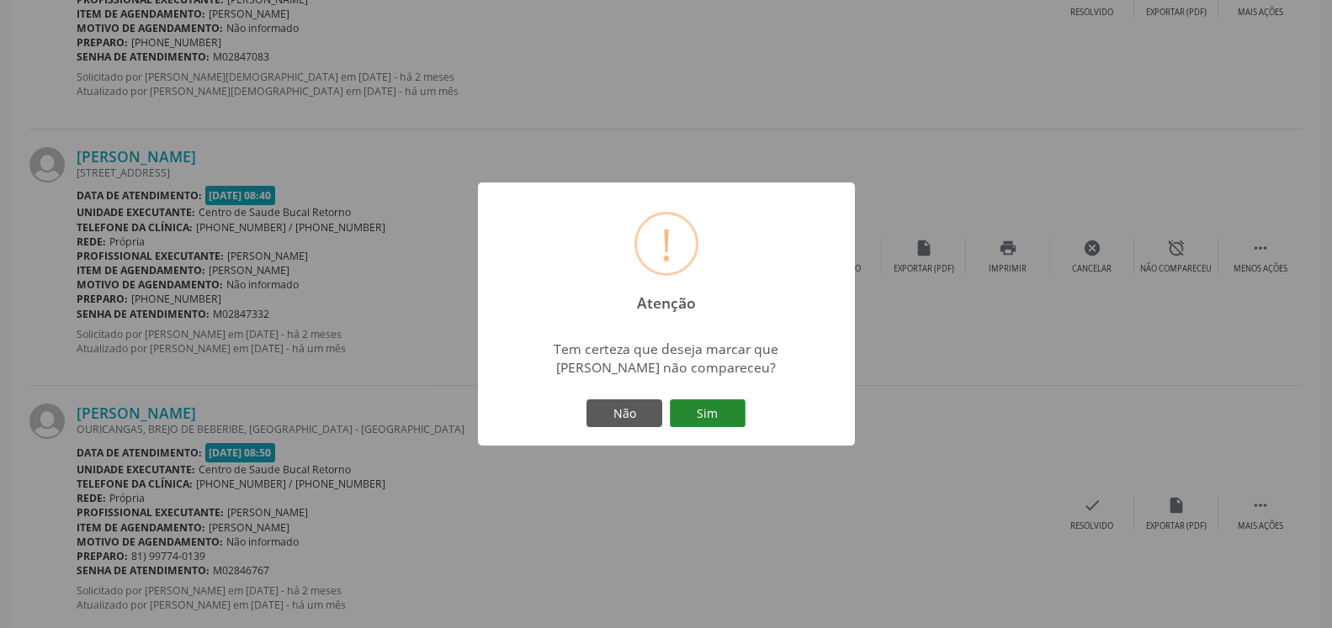
click at [727, 415] on button "Sim" at bounding box center [708, 414] width 76 height 29
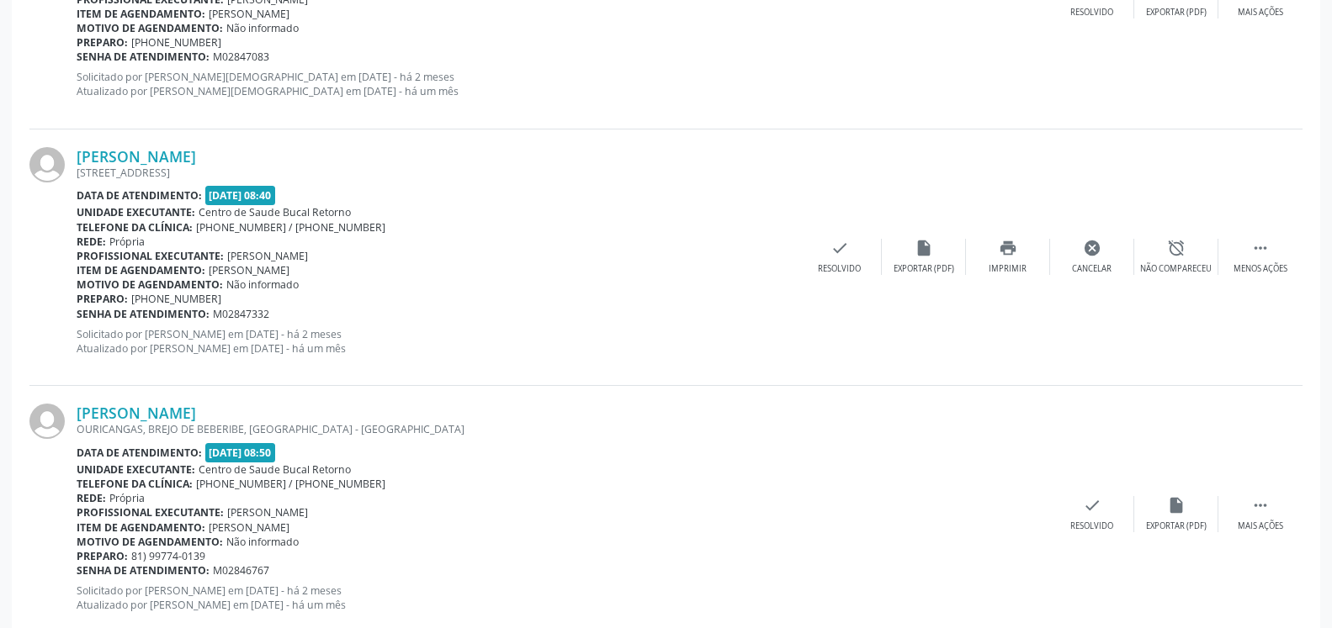
scroll to position [110, 0]
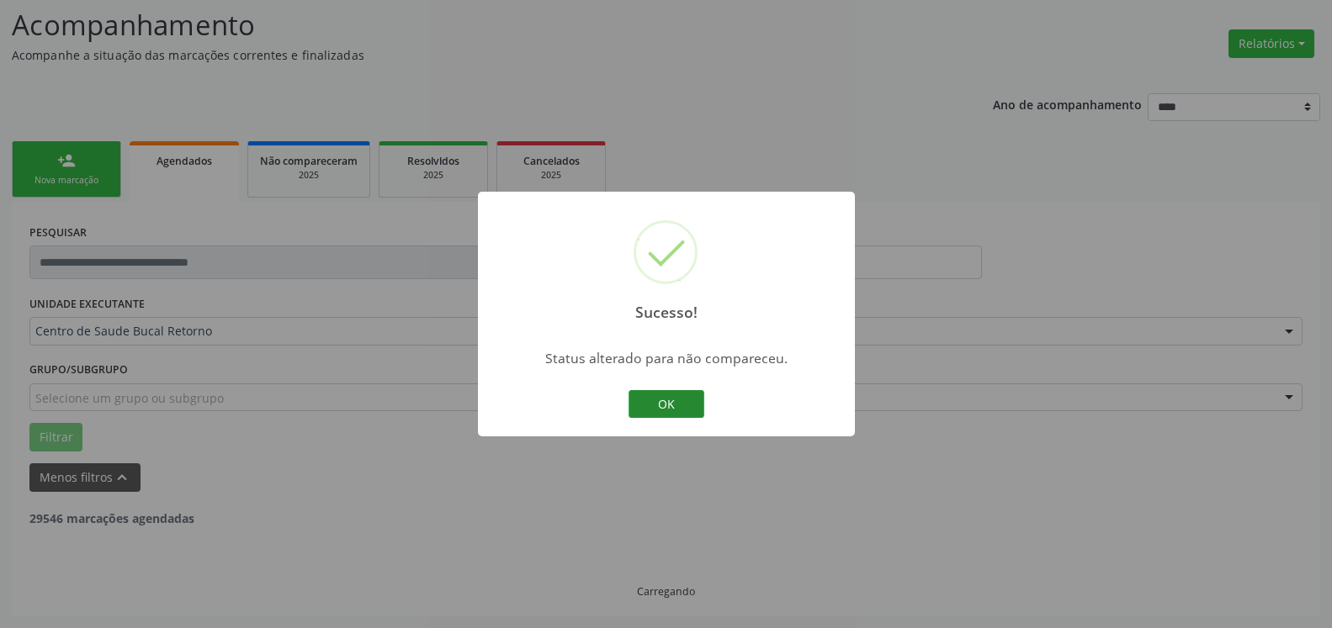
click at [683, 401] on button "OK" at bounding box center [666, 404] width 76 height 29
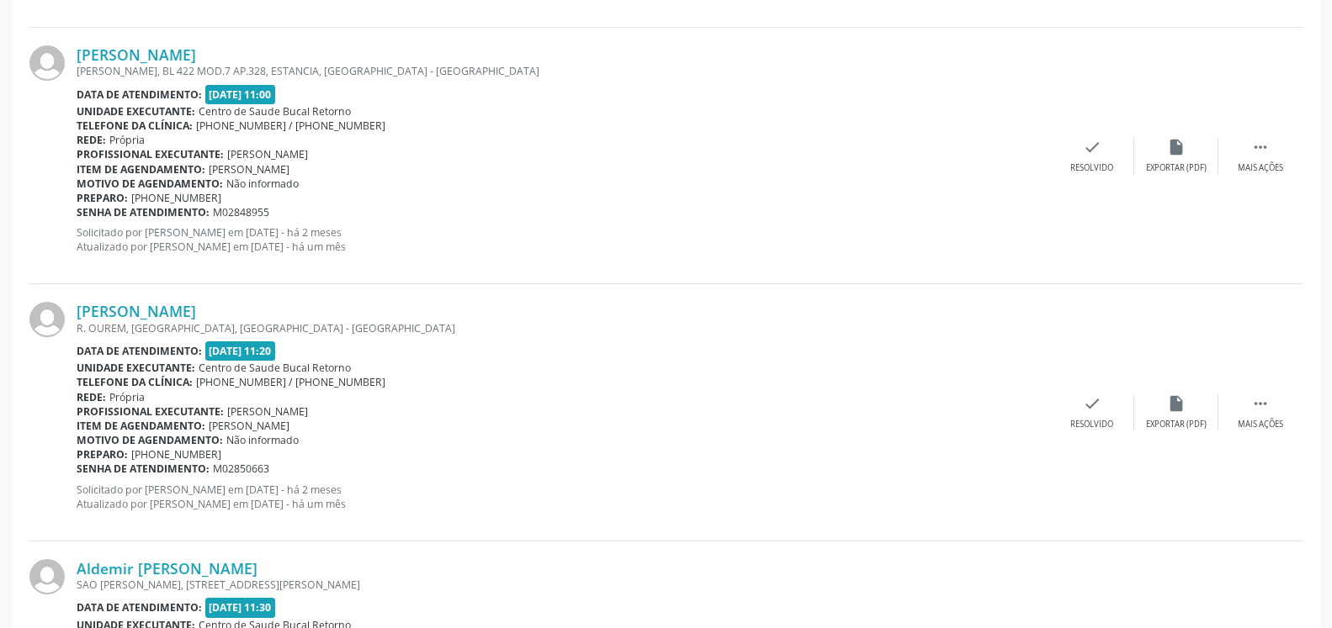
scroll to position [1353, 0]
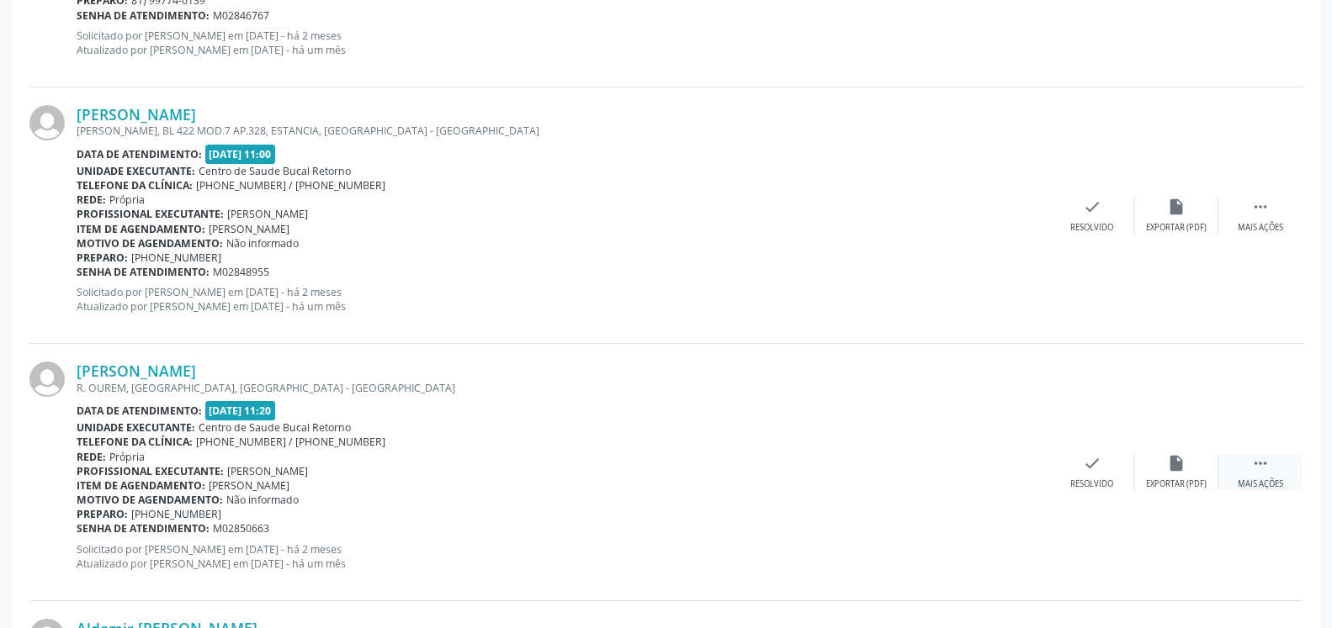
click at [1263, 469] on div " Mais ações" at bounding box center [1260, 472] width 84 height 36
click at [1190, 476] on div "alarm_off Não compareceu" at bounding box center [1176, 472] width 84 height 36
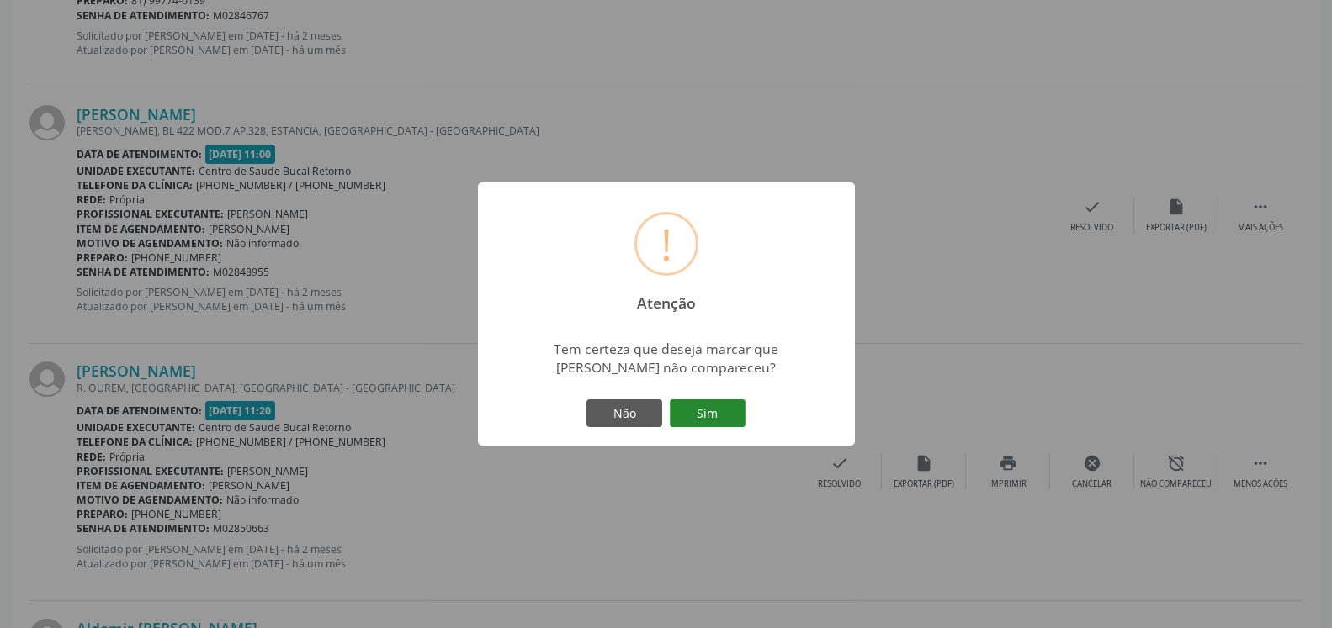
click at [708, 407] on button "Sim" at bounding box center [708, 414] width 76 height 29
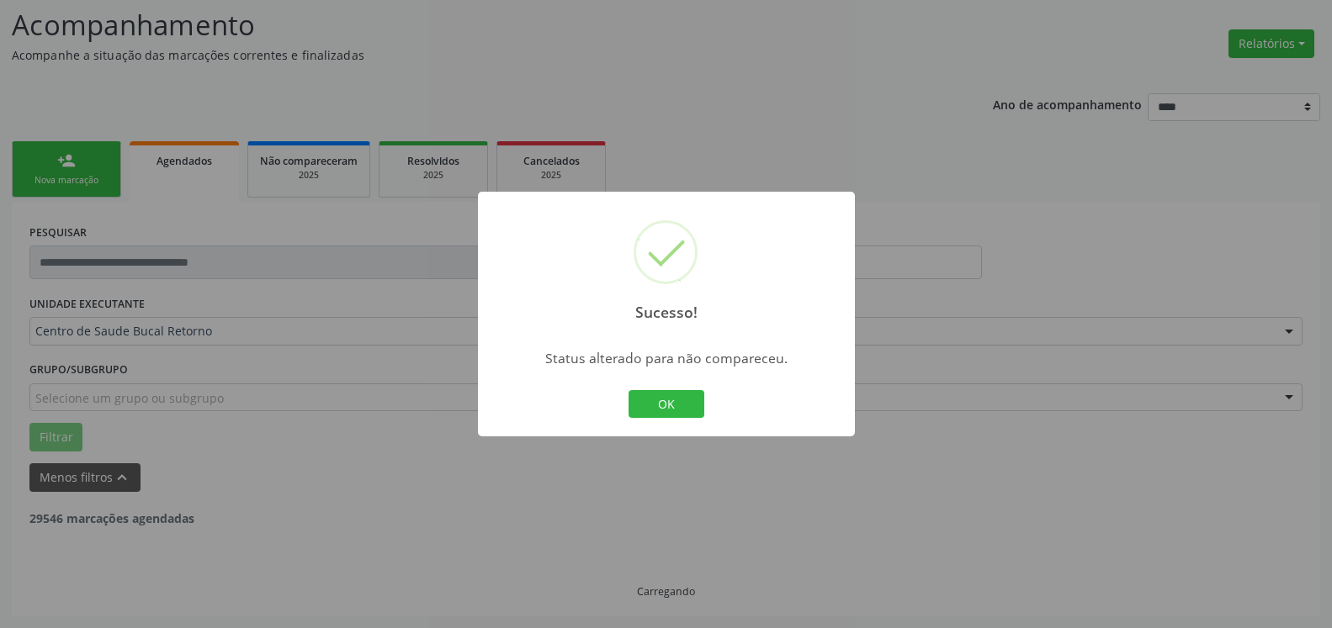
scroll to position [110, 0]
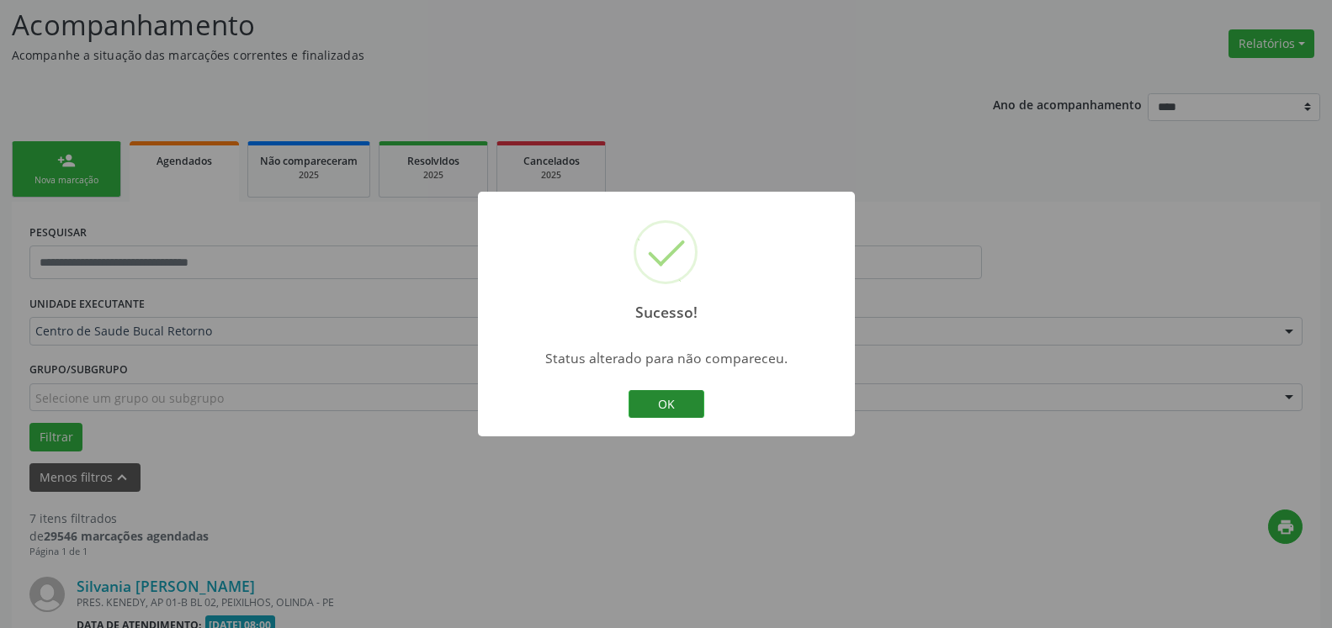
click at [638, 399] on button "OK" at bounding box center [666, 404] width 76 height 29
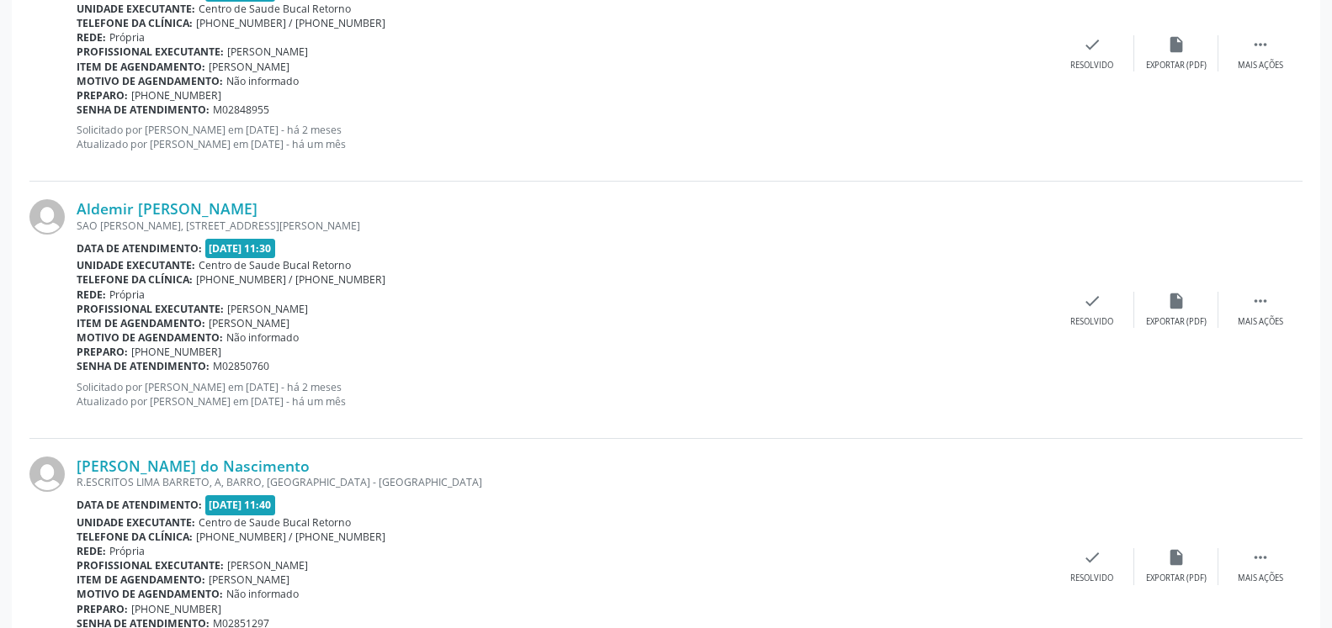
scroll to position [1569, 0]
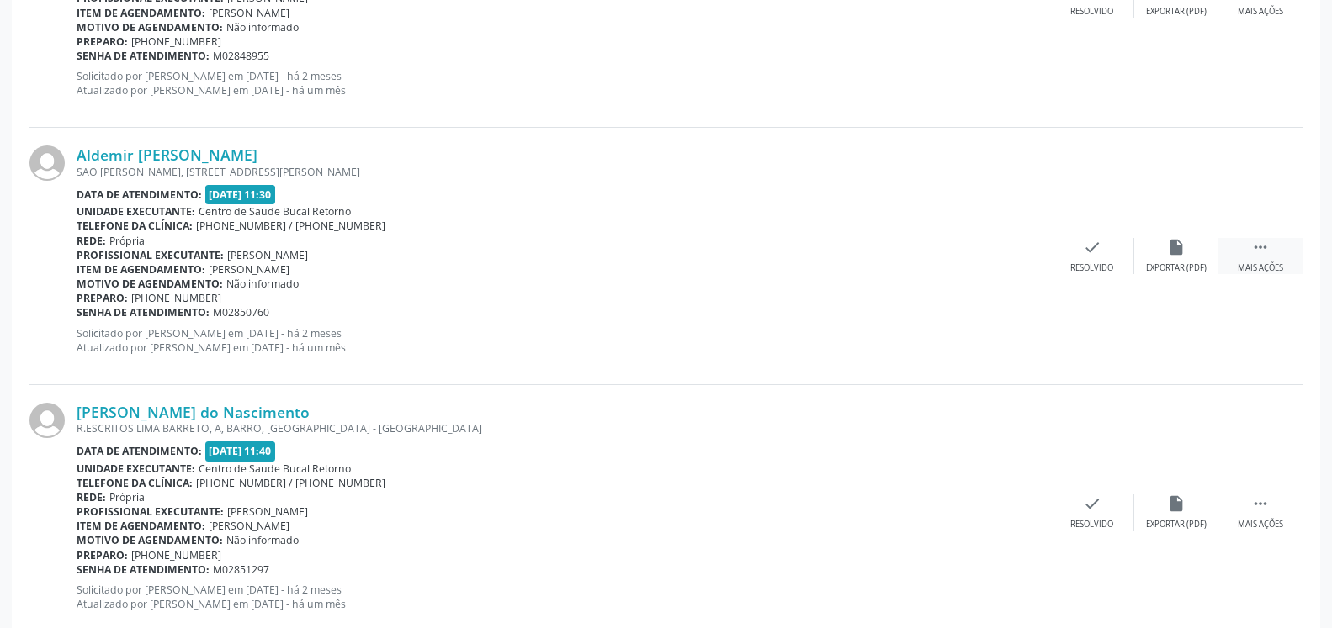
click at [1269, 248] on div " Mais ações" at bounding box center [1260, 256] width 84 height 36
click at [1199, 252] on div "alarm_off Não compareceu" at bounding box center [1176, 256] width 84 height 36
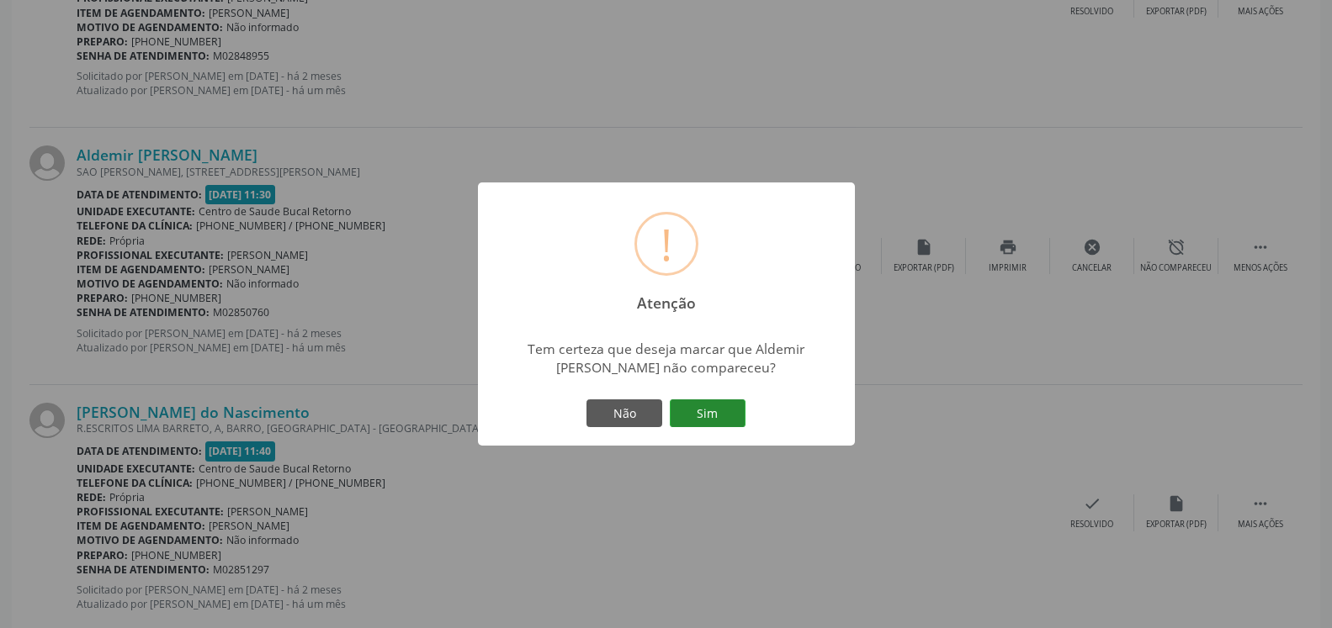
click at [707, 408] on button "Sim" at bounding box center [708, 414] width 76 height 29
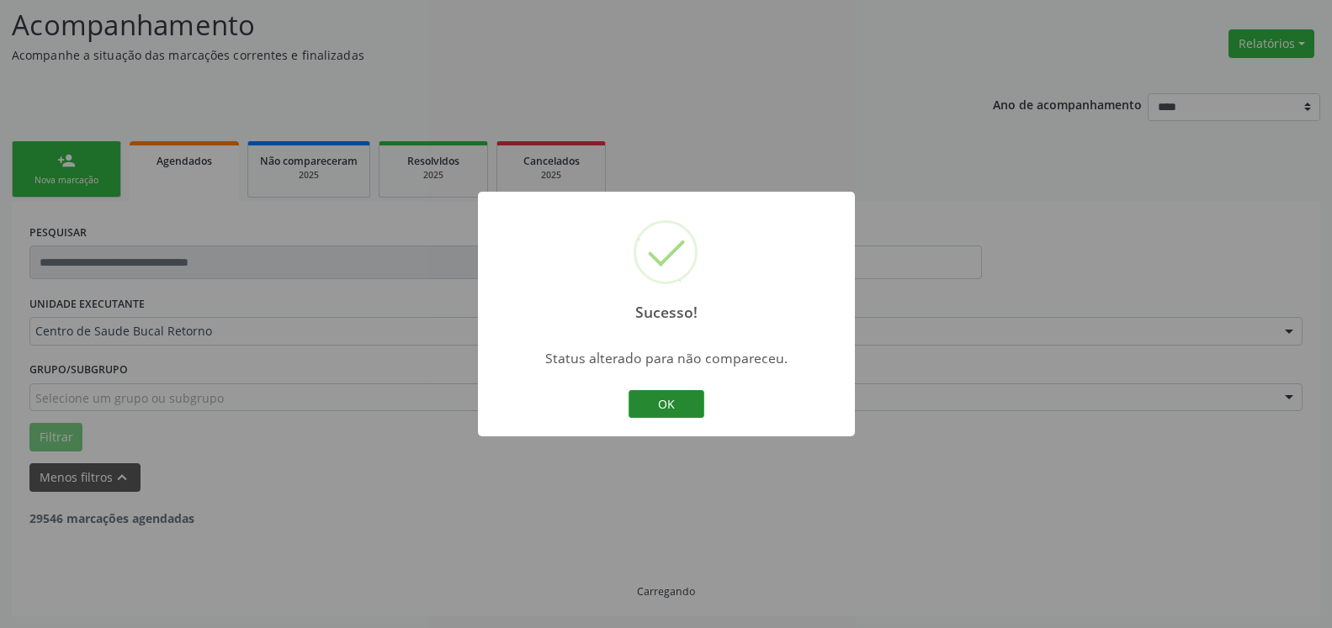
scroll to position [110, 0]
click at [660, 405] on button "OK" at bounding box center [666, 404] width 76 height 29
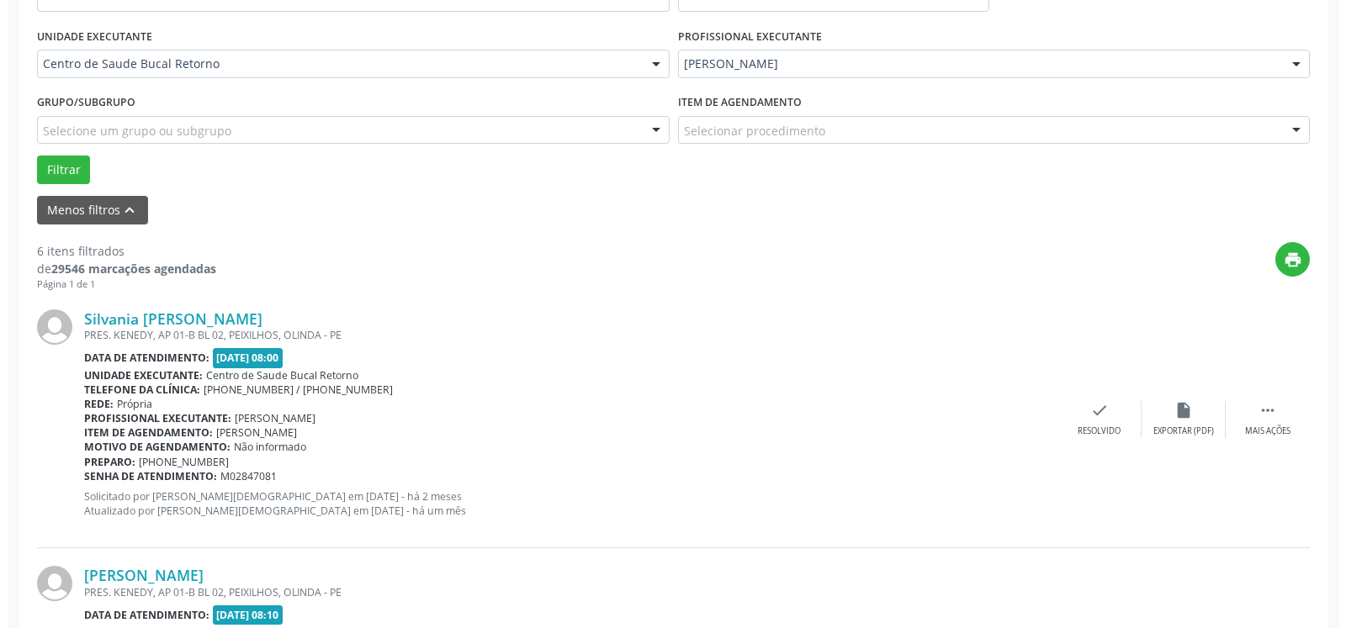
scroll to position [539, 0]
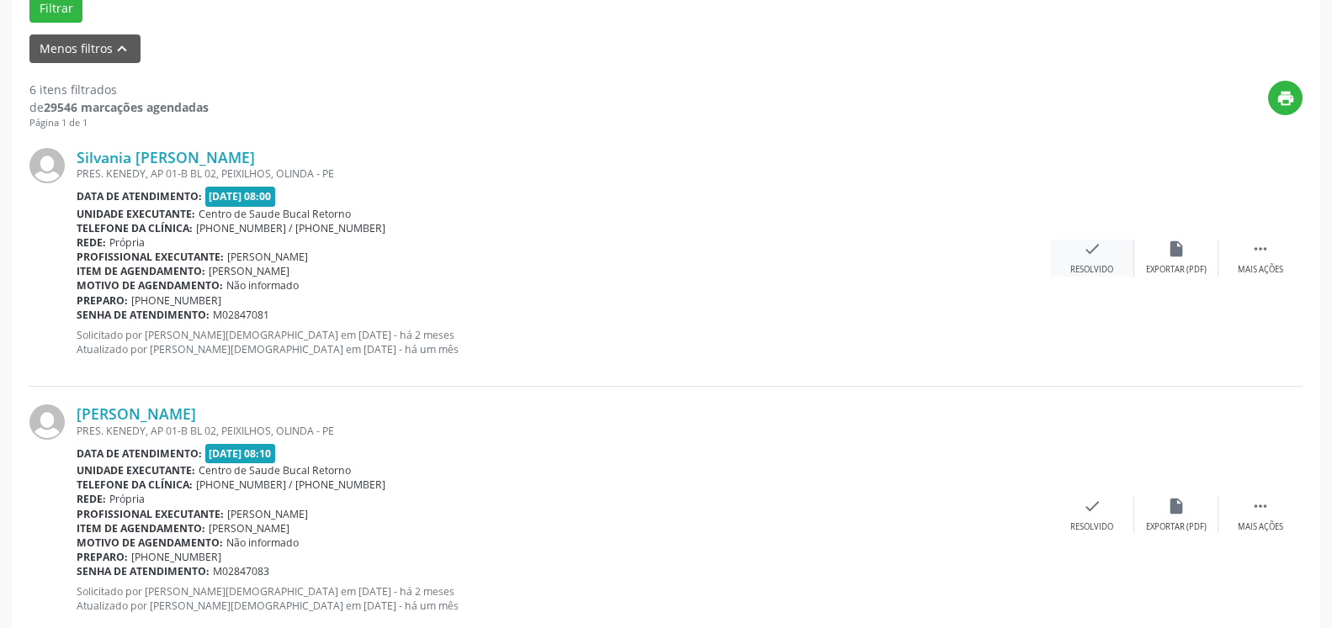
click at [1097, 248] on icon "check" at bounding box center [1092, 249] width 19 height 19
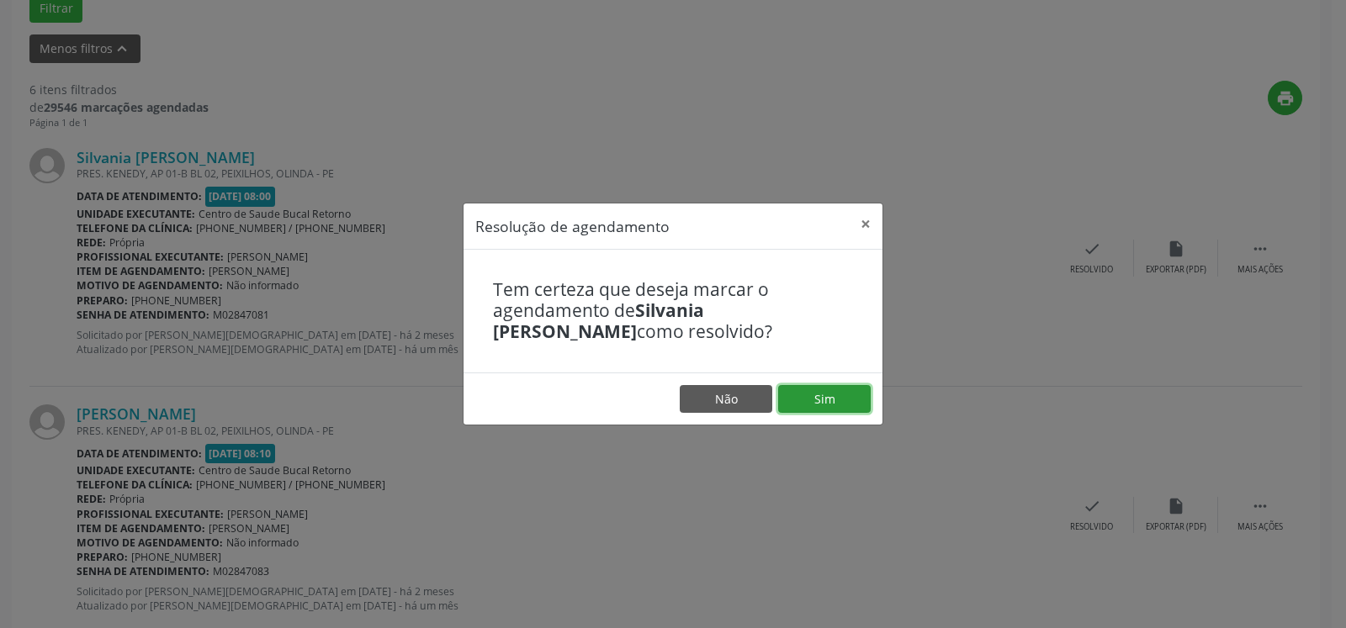
click at [847, 397] on button "Sim" at bounding box center [824, 399] width 93 height 29
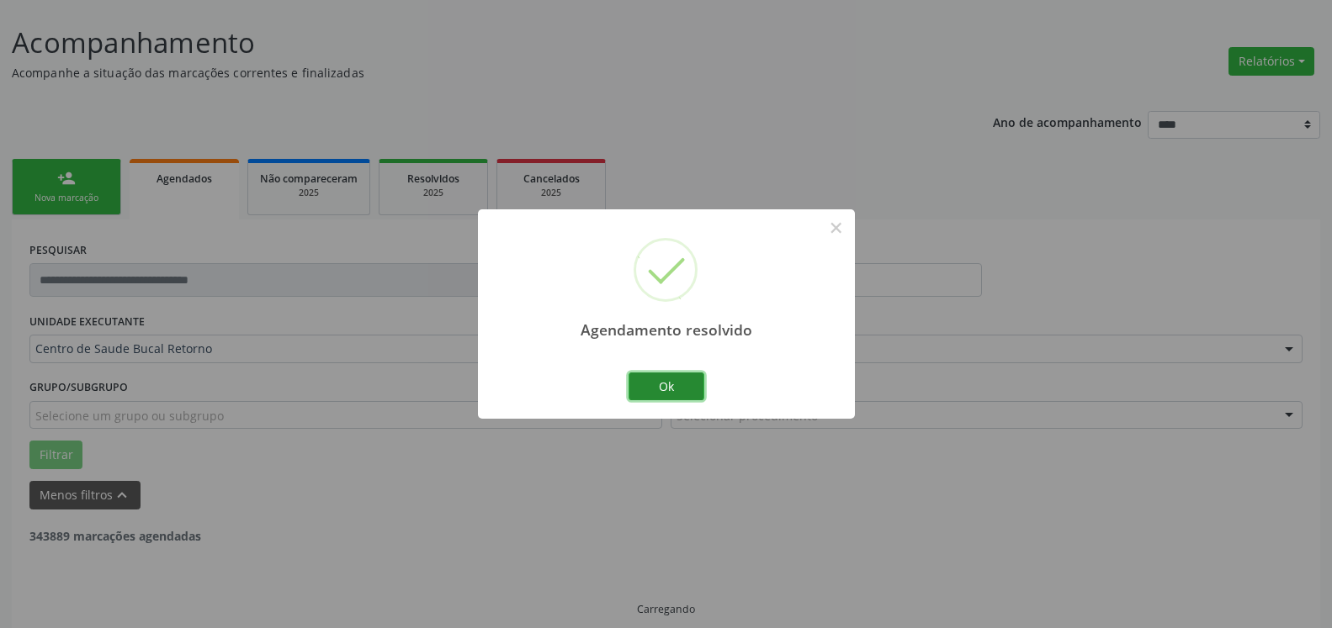
click at [668, 379] on button "Ok" at bounding box center [666, 387] width 76 height 29
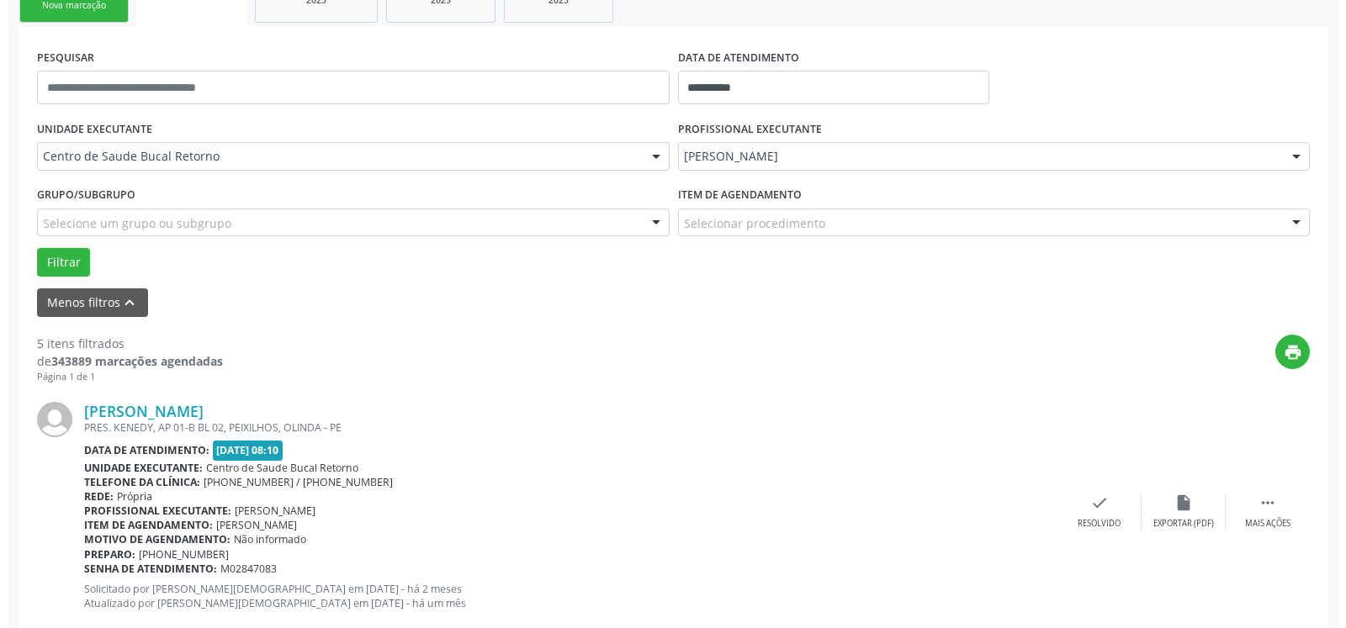
scroll to position [607, 0]
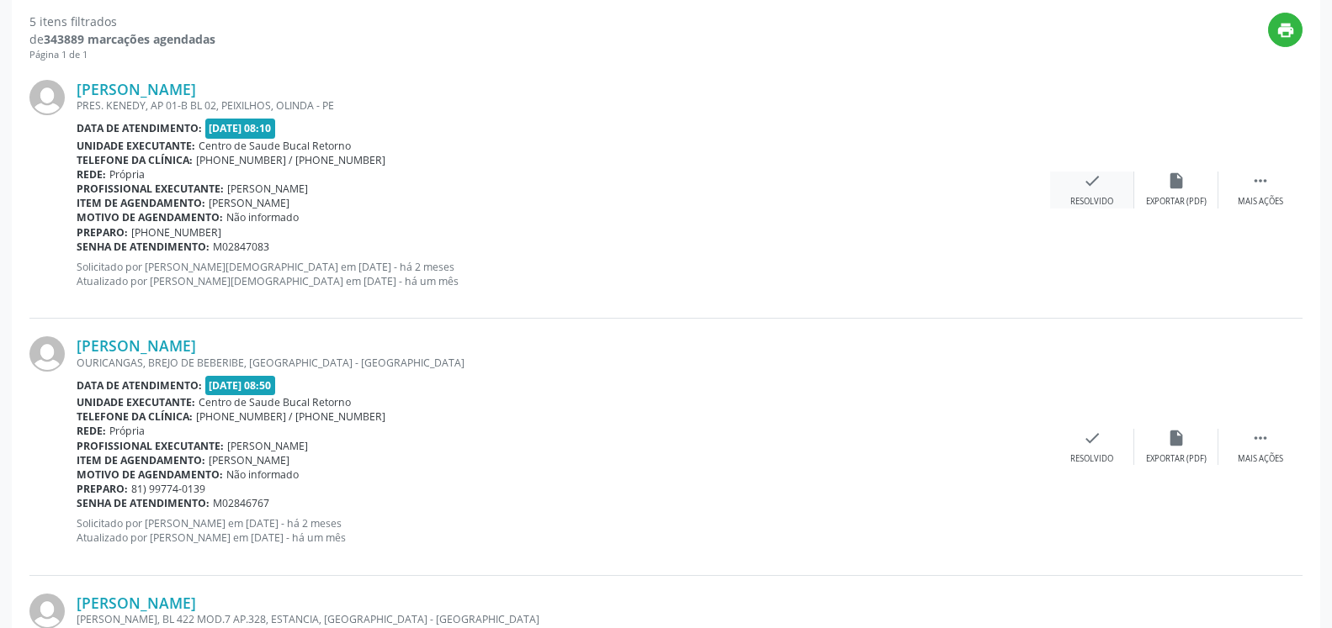
click at [1094, 190] on icon "check" at bounding box center [1092, 181] width 19 height 19
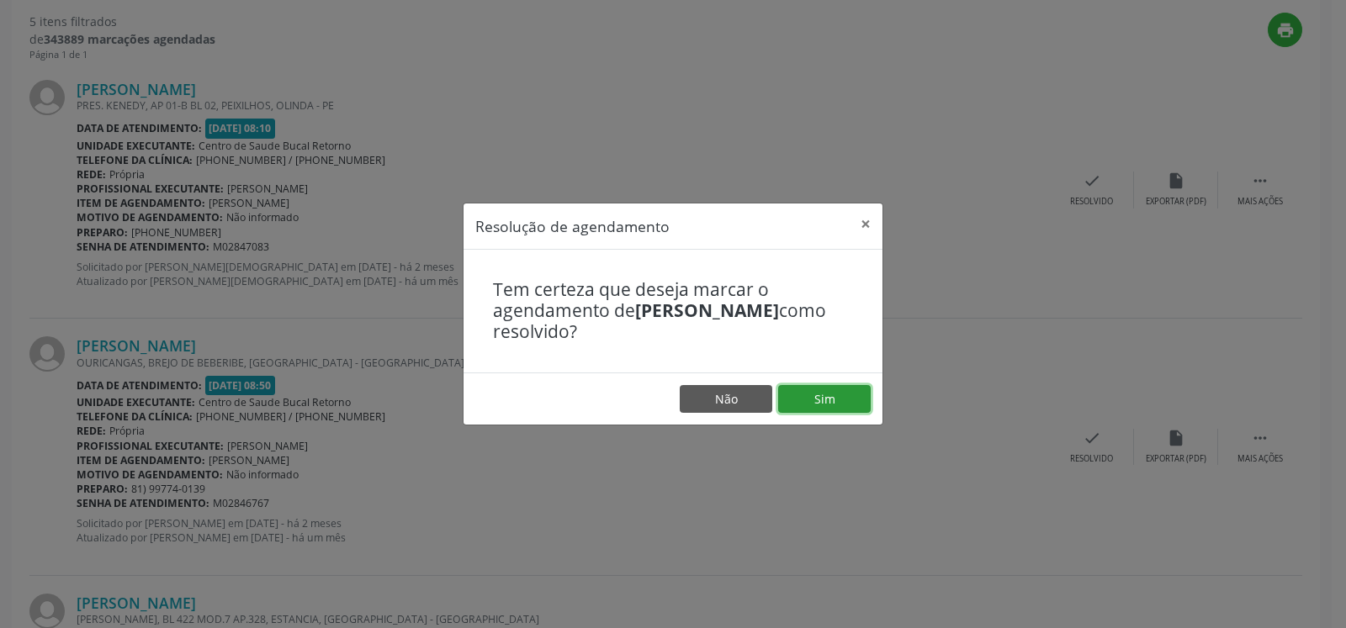
click at [820, 403] on button "Sim" at bounding box center [824, 399] width 93 height 29
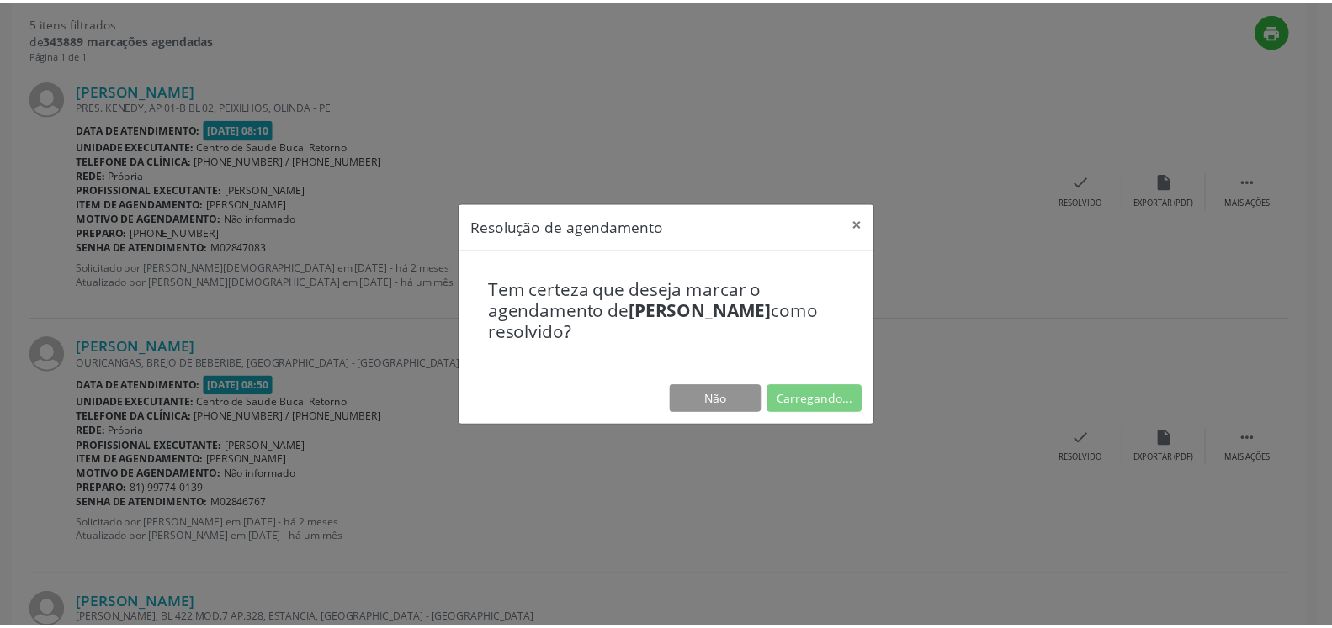
scroll to position [93, 0]
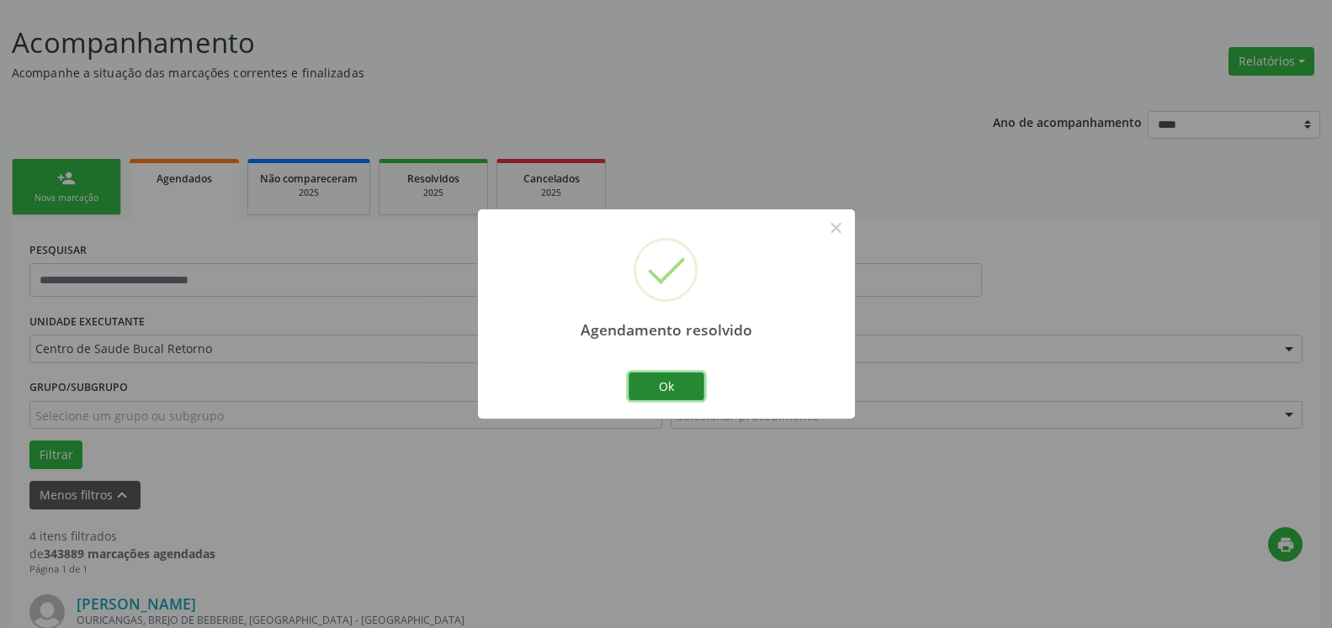
click at [681, 387] on button "Ok" at bounding box center [666, 387] width 76 height 29
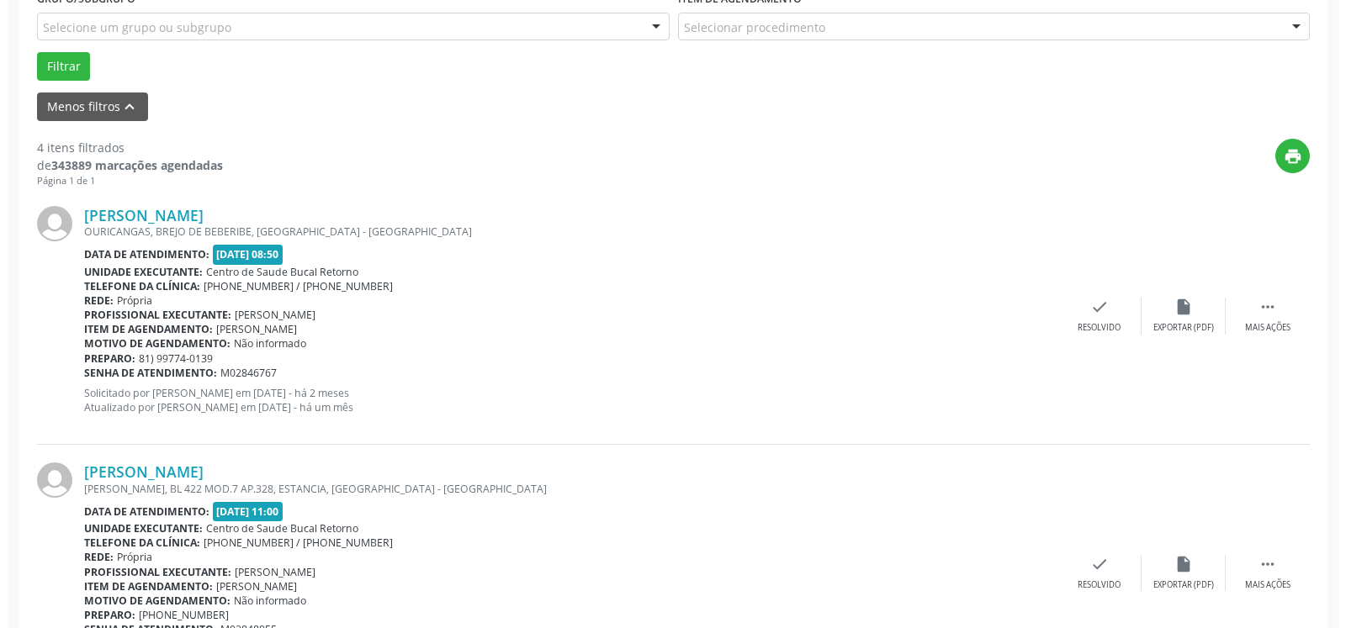
scroll to position [522, 0]
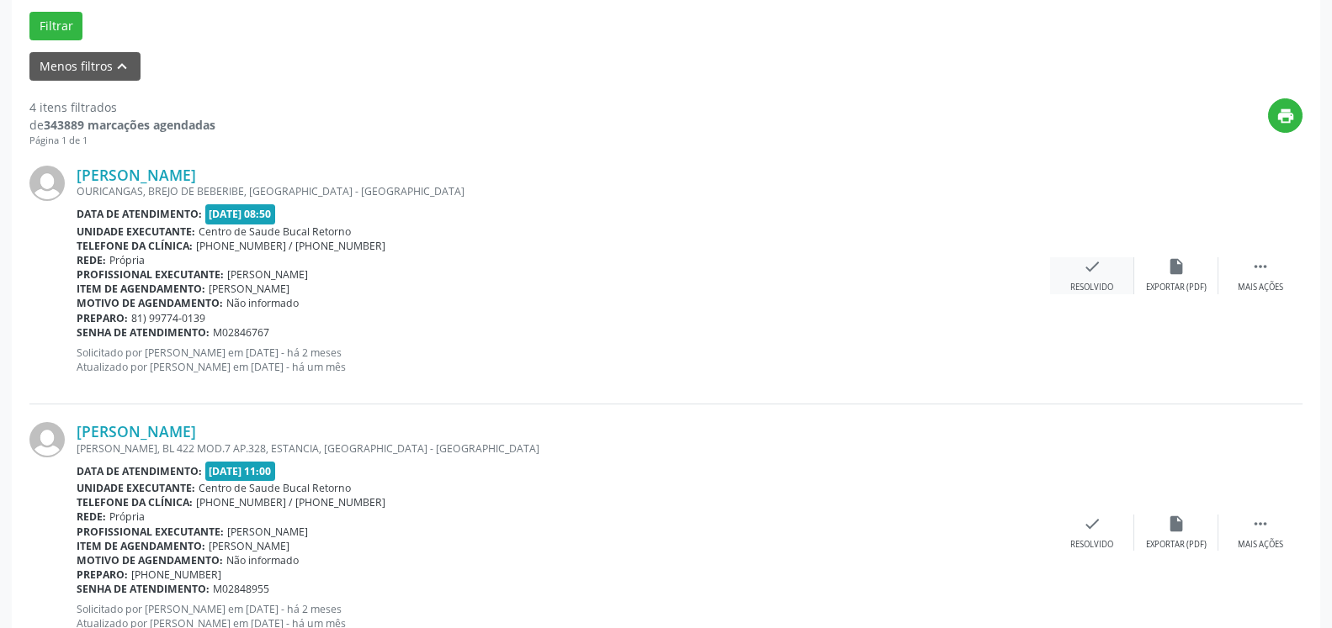
click at [1081, 273] on div "check Resolvido" at bounding box center [1092, 275] width 84 height 36
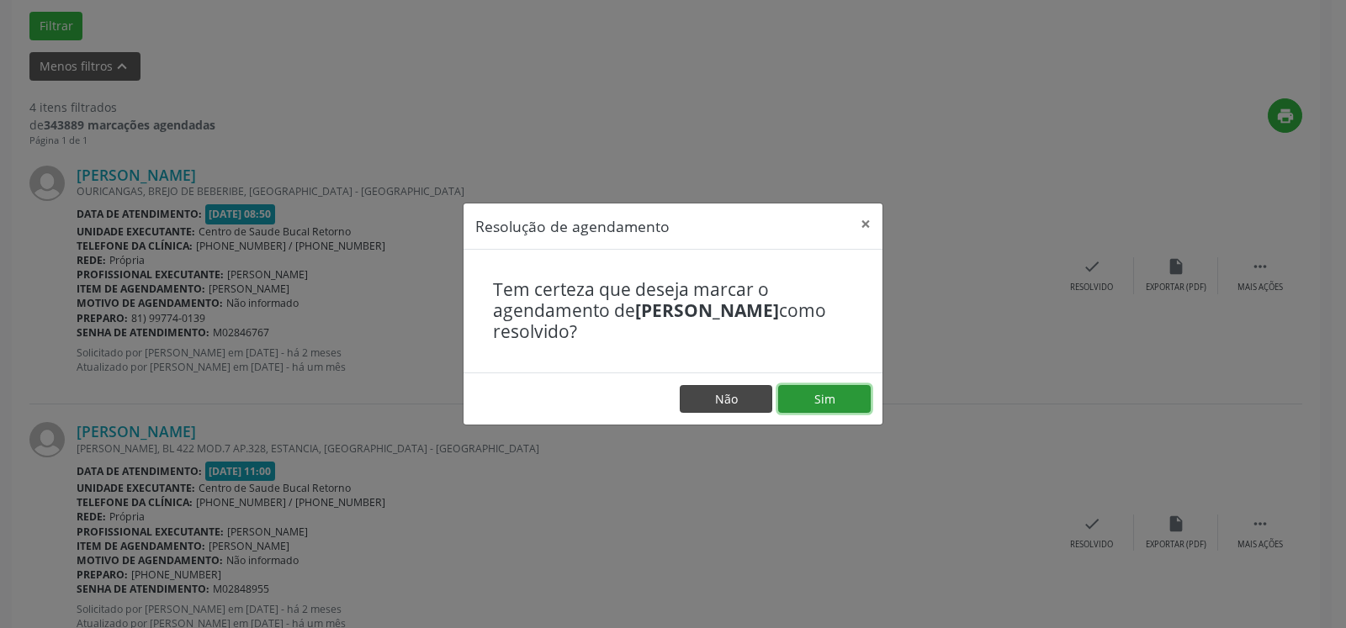
click at [859, 408] on button "Sim" at bounding box center [824, 399] width 93 height 29
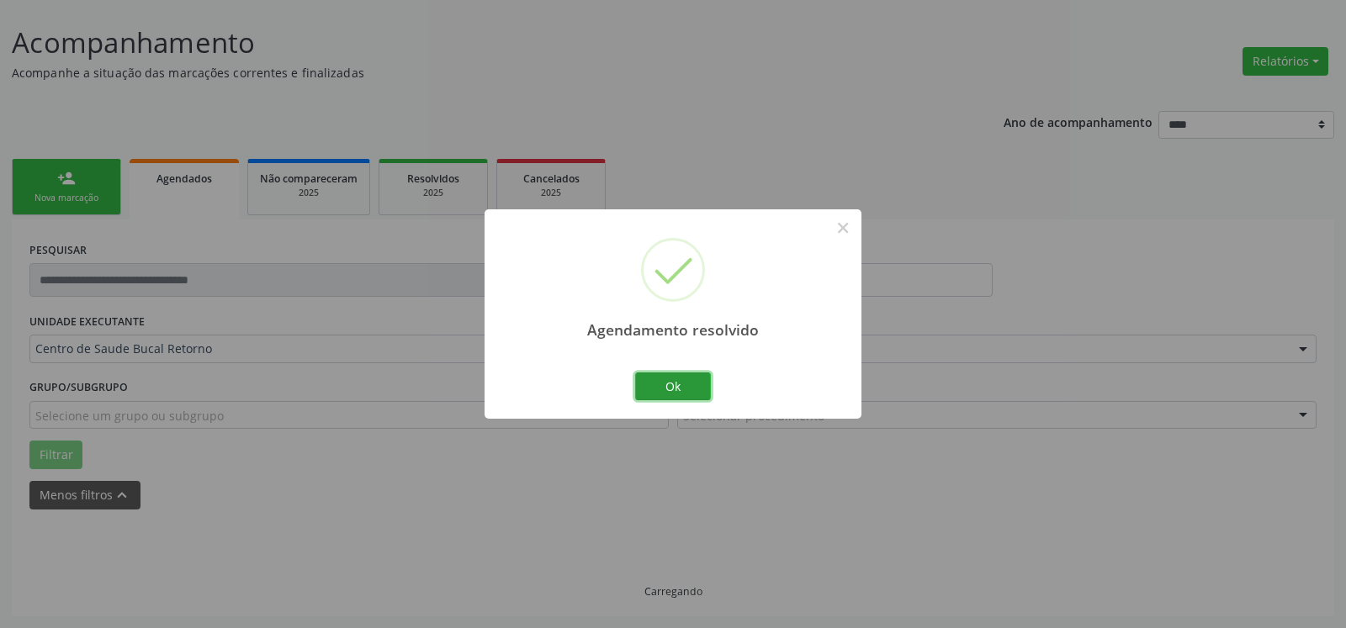
click at [670, 376] on button "Ok" at bounding box center [673, 387] width 76 height 29
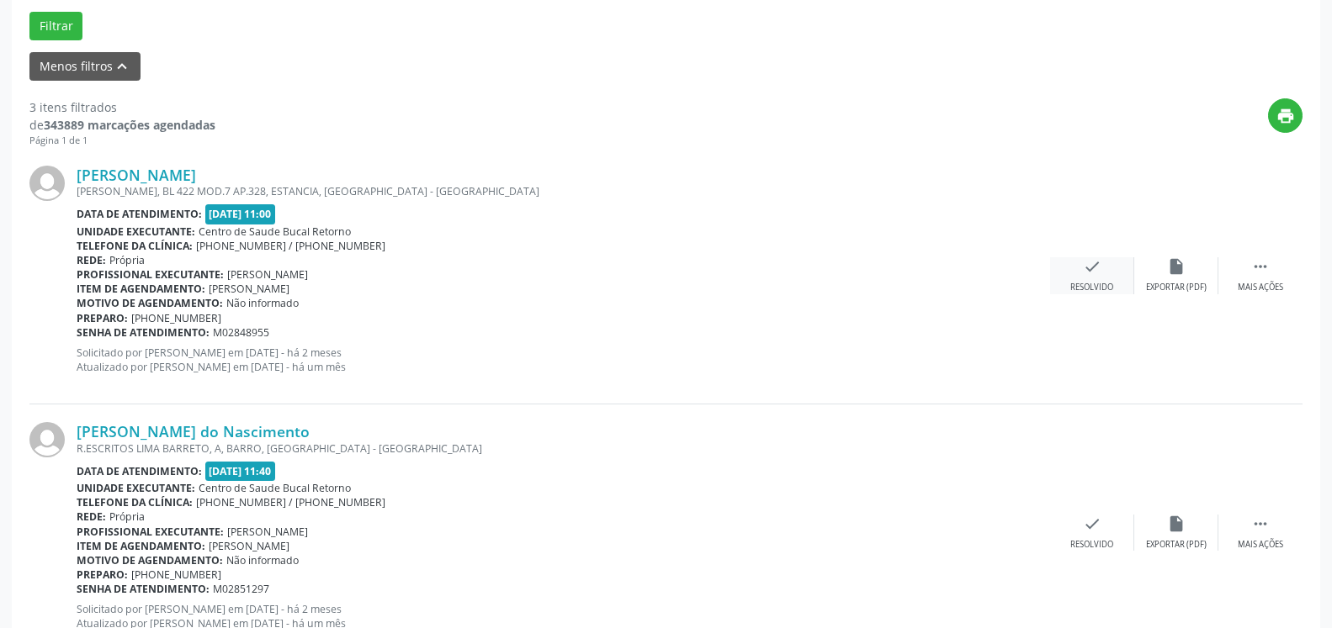
click at [1083, 276] on icon "check" at bounding box center [1092, 266] width 19 height 19
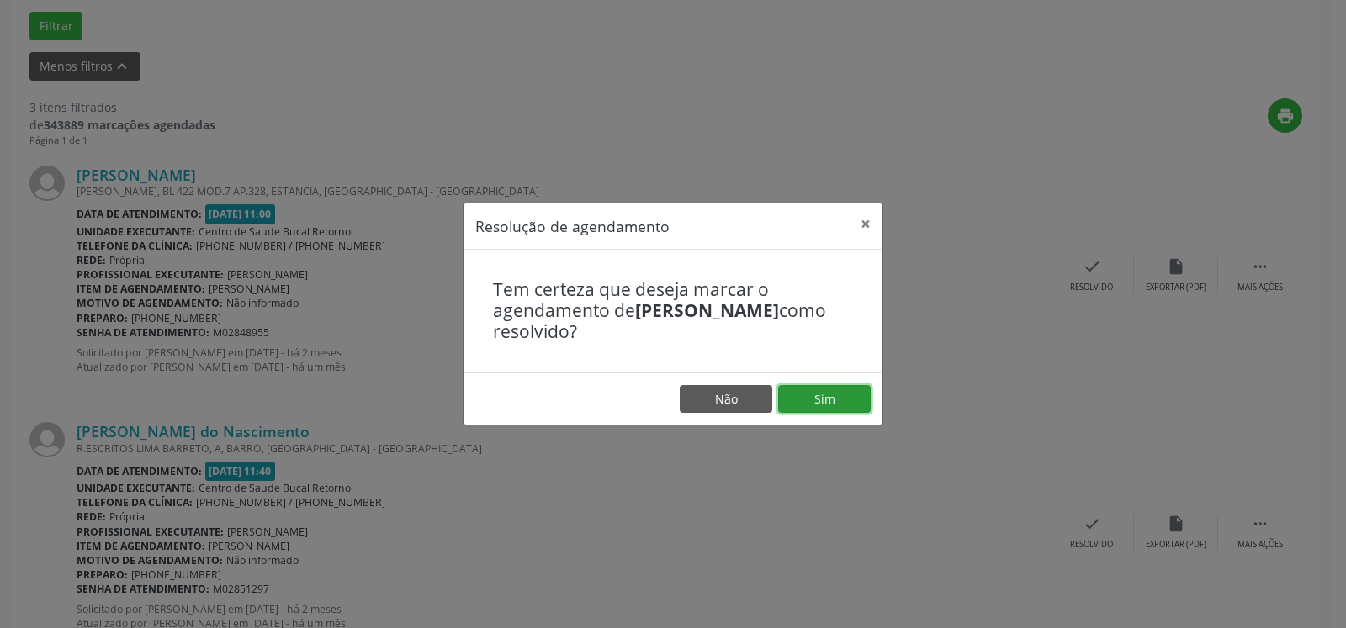
click at [837, 399] on button "Sim" at bounding box center [824, 399] width 93 height 29
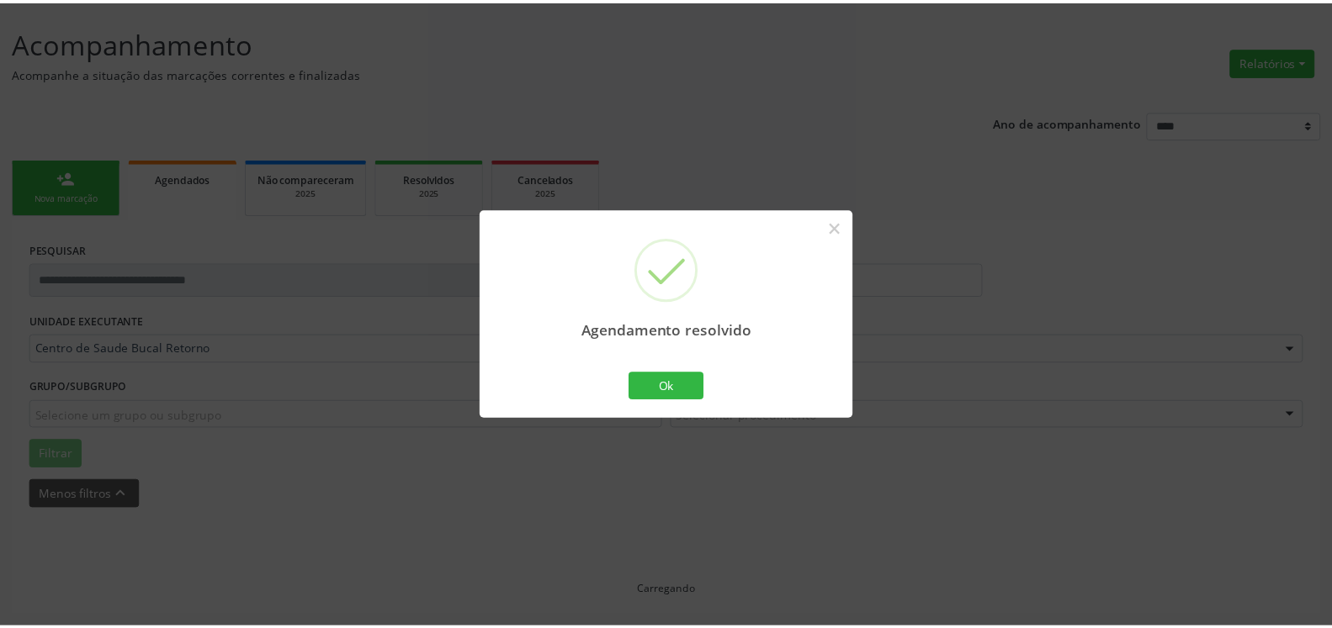
scroll to position [93, 0]
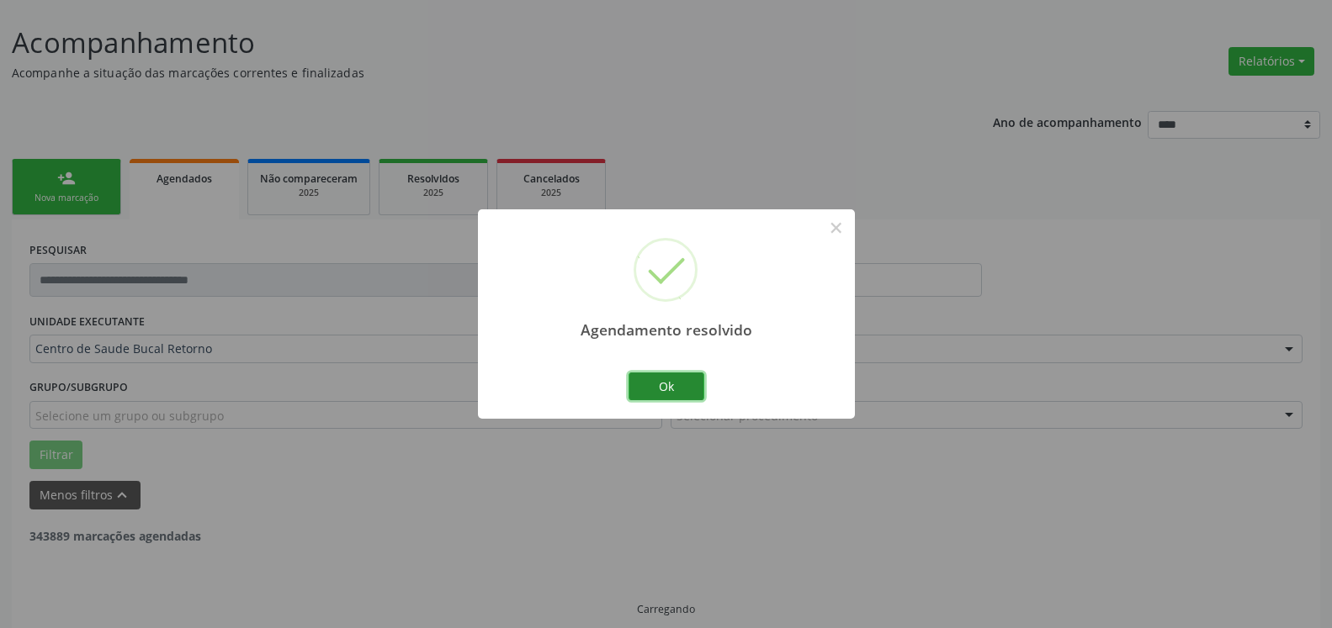
click at [677, 384] on button "Ok" at bounding box center [666, 387] width 76 height 29
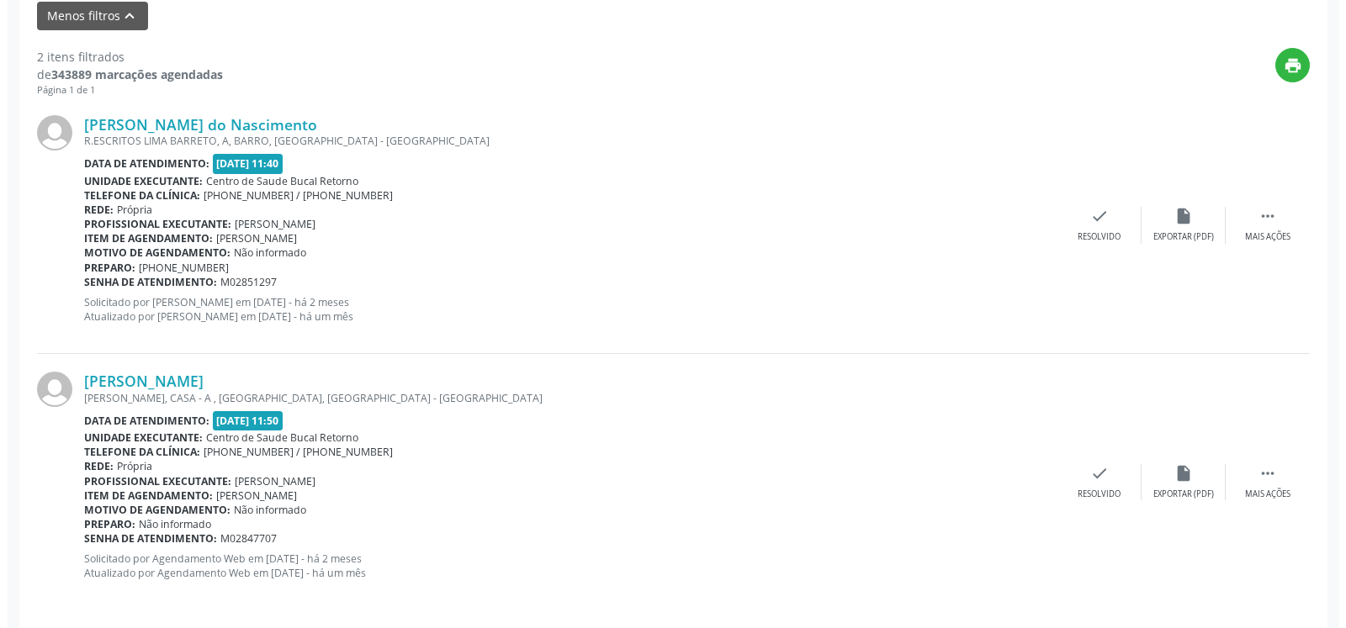
scroll to position [584, 0]
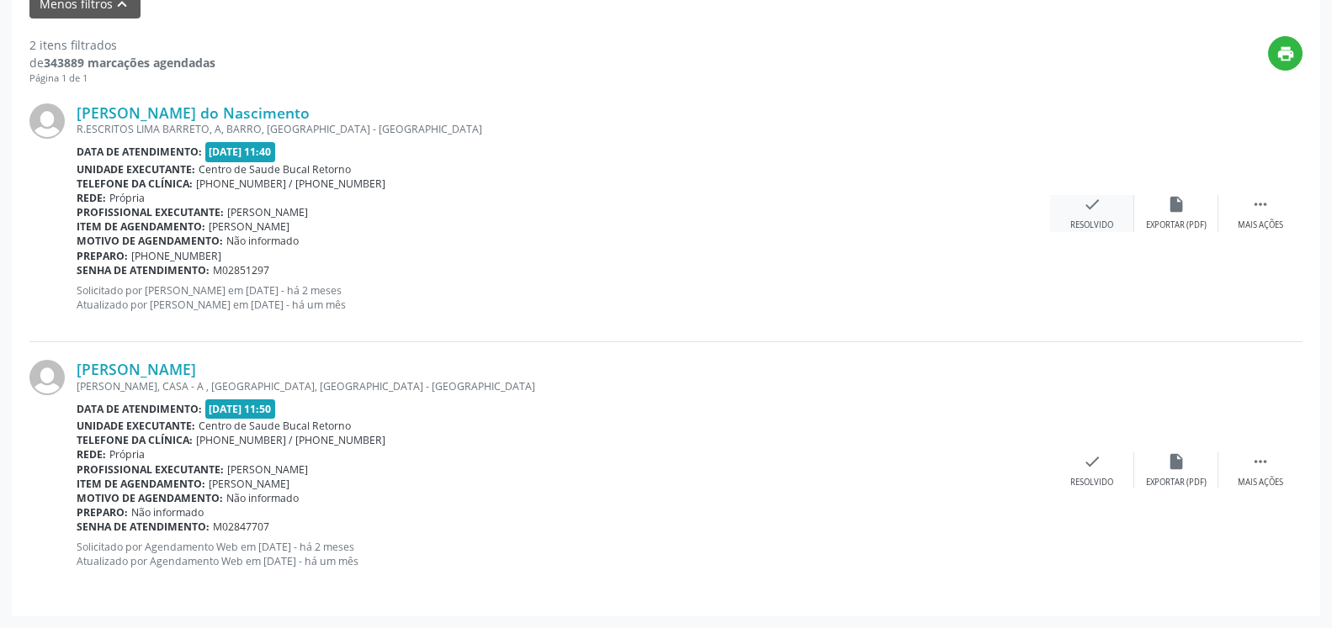
click at [1098, 213] on icon "check" at bounding box center [1092, 204] width 19 height 19
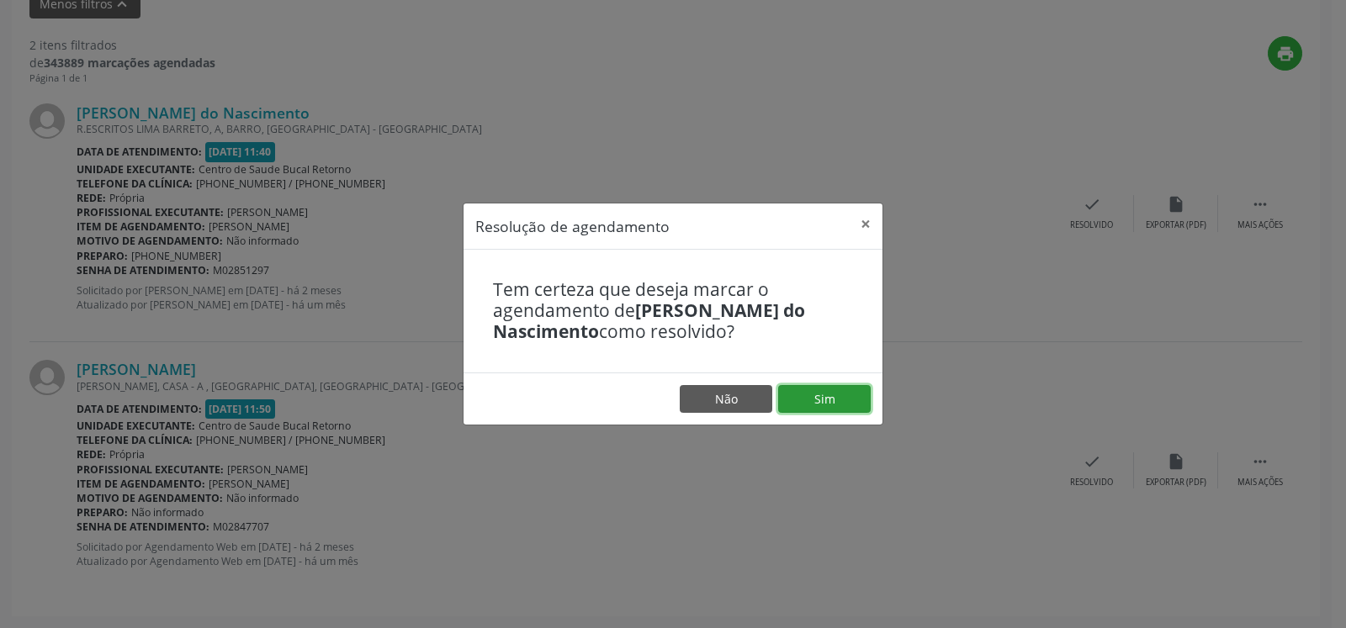
click at [829, 403] on button "Sim" at bounding box center [824, 399] width 93 height 29
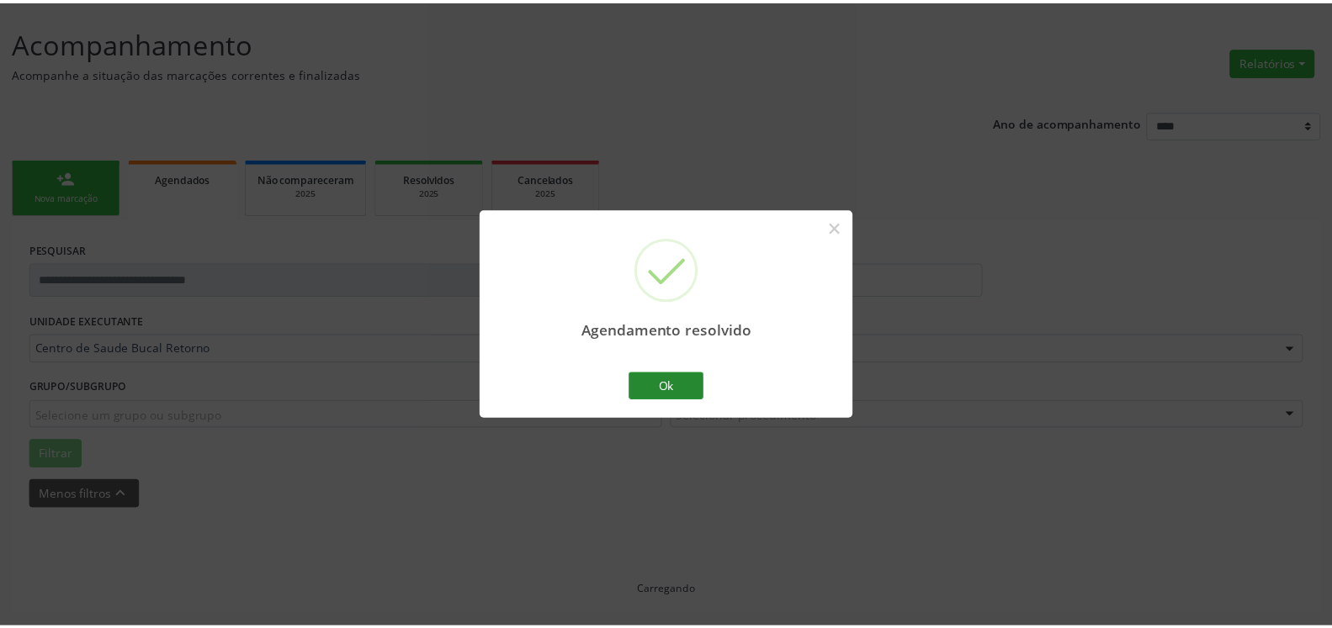
scroll to position [93, 0]
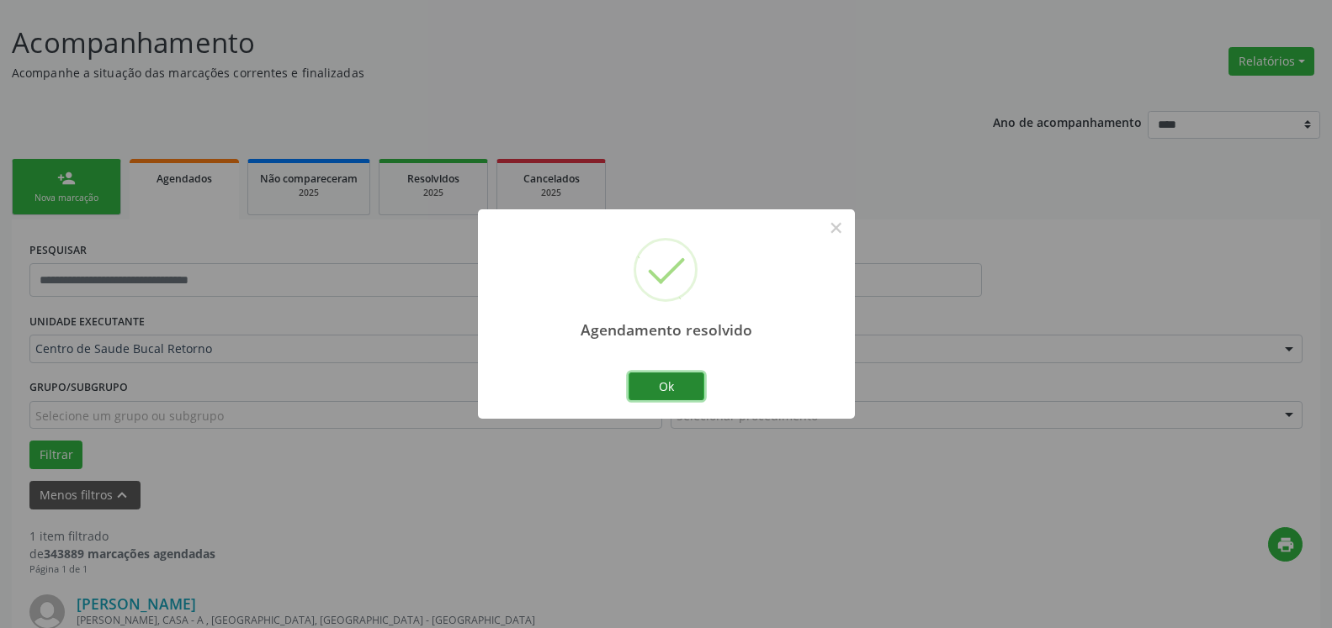
click at [672, 390] on button "Ok" at bounding box center [666, 387] width 76 height 29
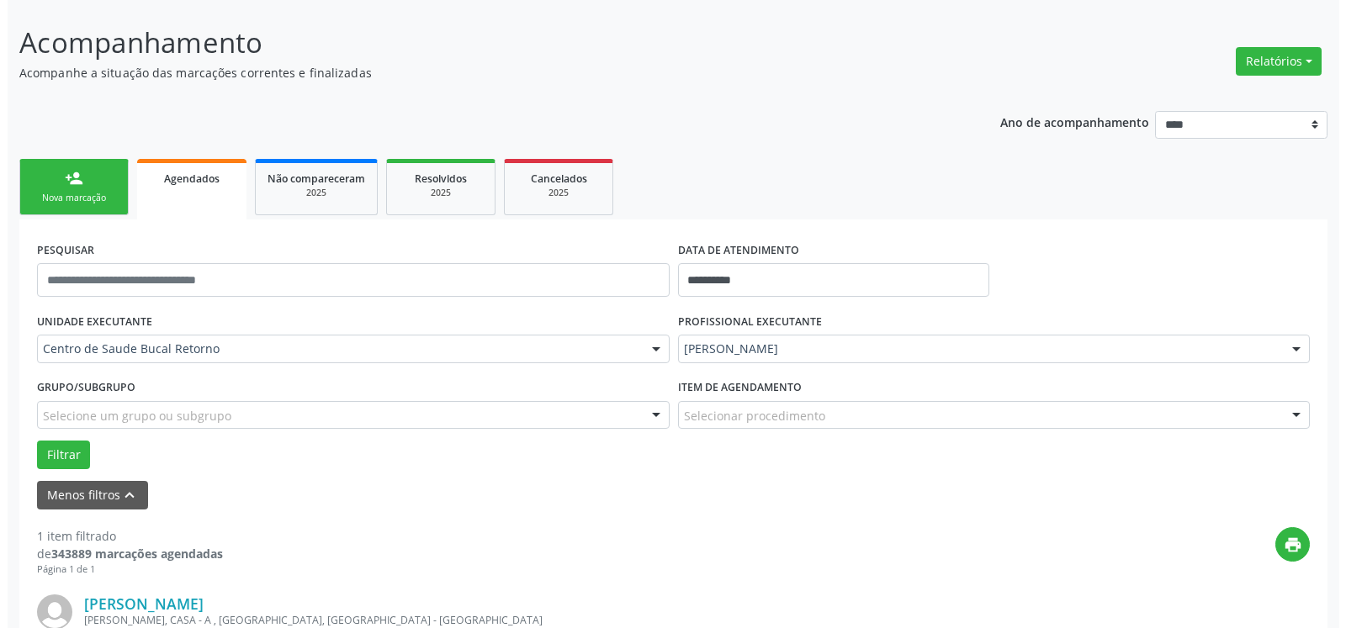
scroll to position [326, 0]
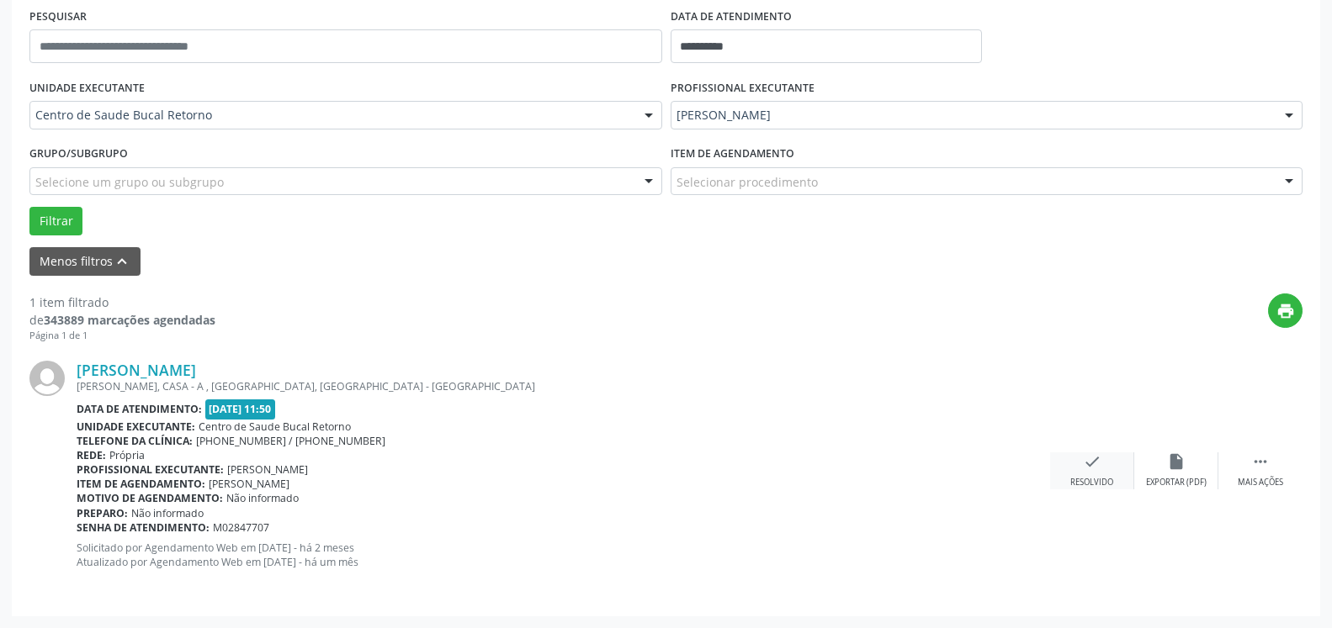
click at [1094, 453] on icon "check" at bounding box center [1092, 462] width 19 height 19
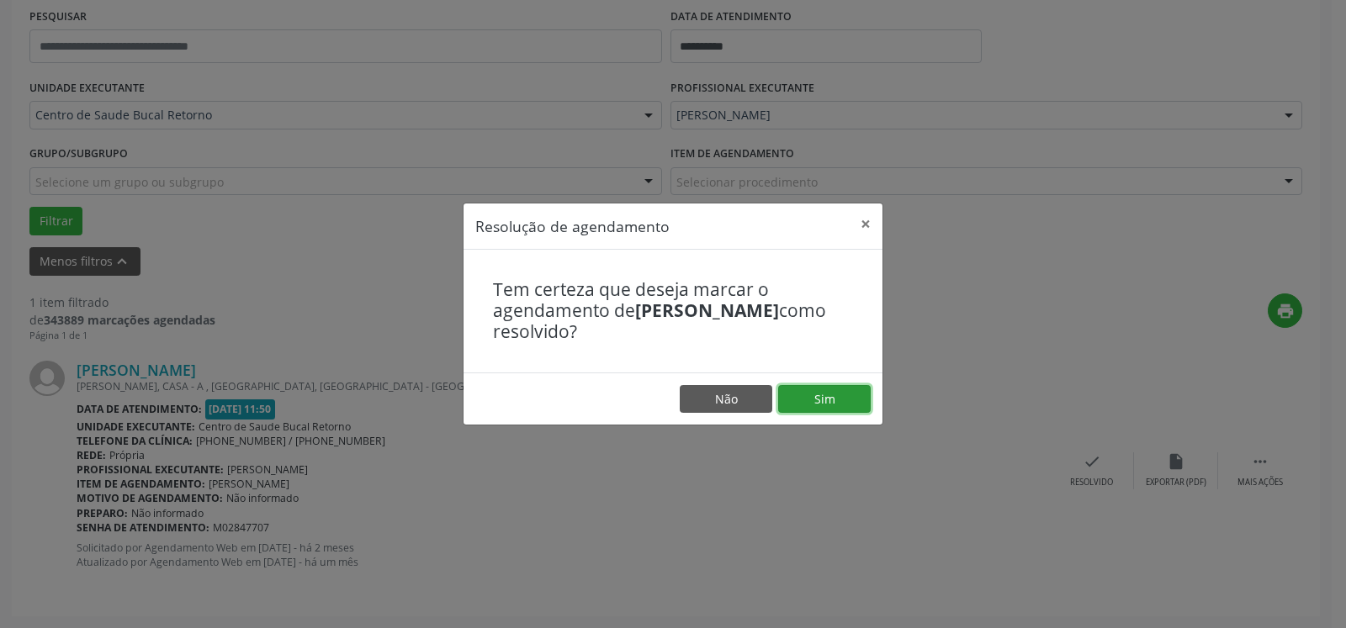
click at [826, 390] on button "Sim" at bounding box center [824, 399] width 93 height 29
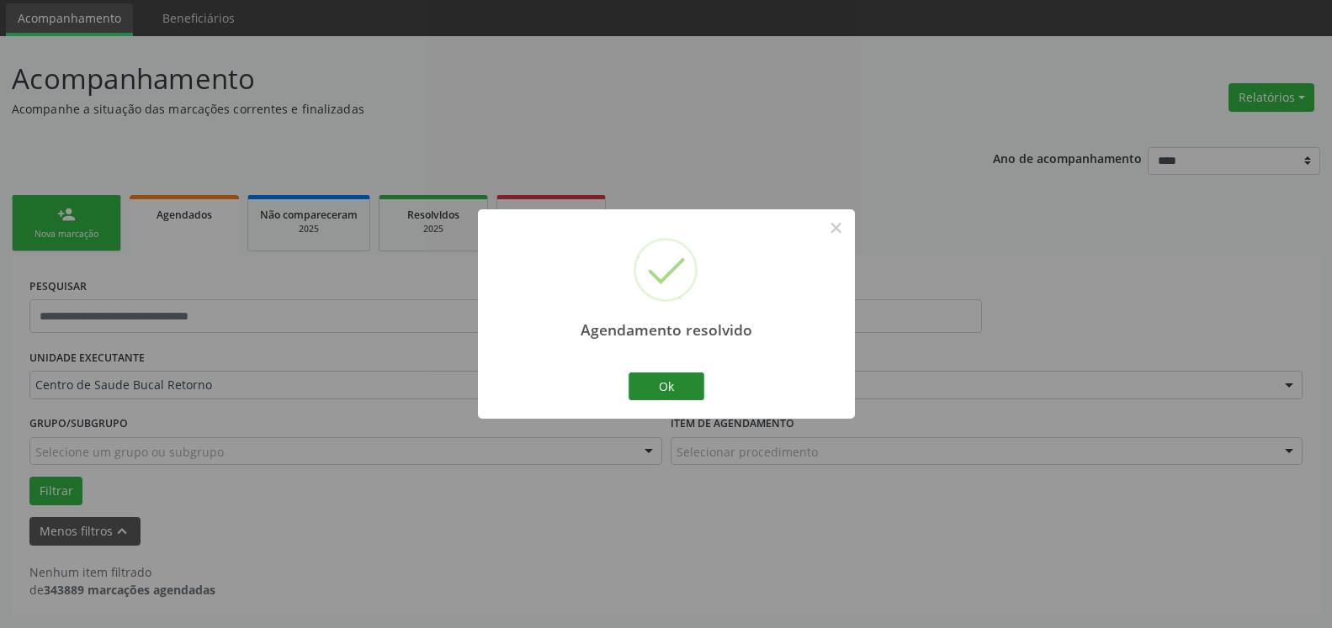
scroll to position [56, 0]
click at [671, 387] on button "Ok" at bounding box center [666, 387] width 76 height 29
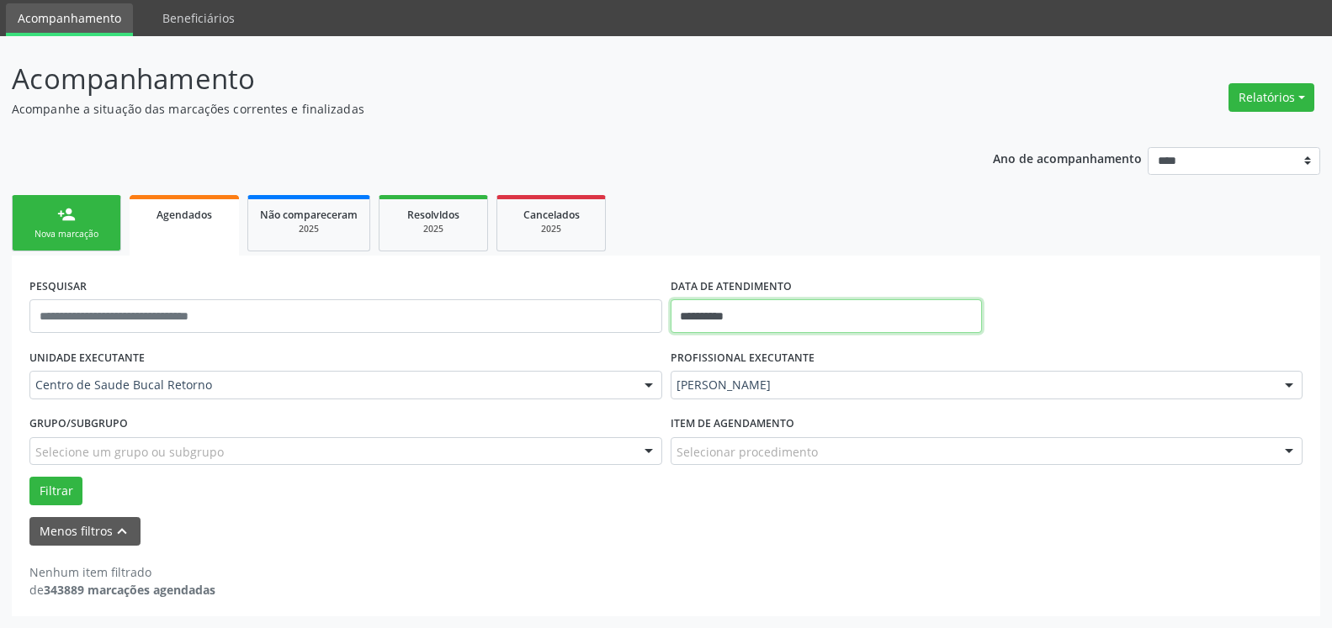
click at [783, 302] on input "**********" at bounding box center [826, 316] width 312 height 34
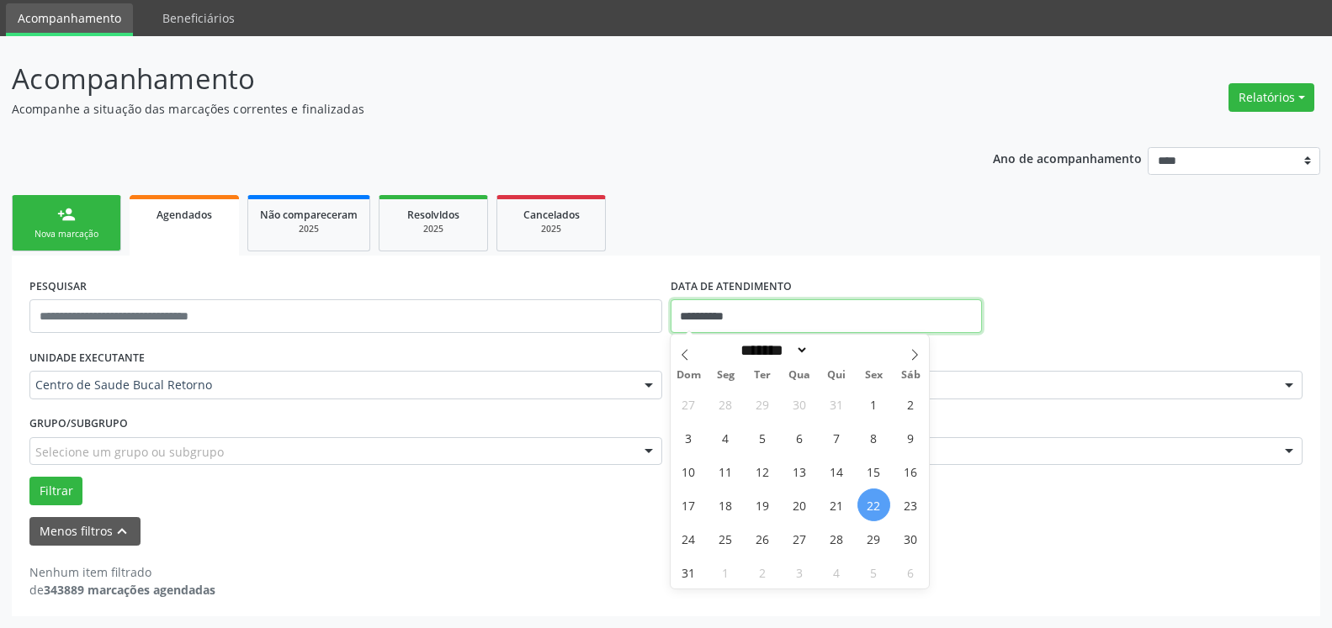
click at [787, 315] on input "**********" at bounding box center [826, 316] width 312 height 34
click at [723, 543] on span "25" at bounding box center [725, 538] width 33 height 33
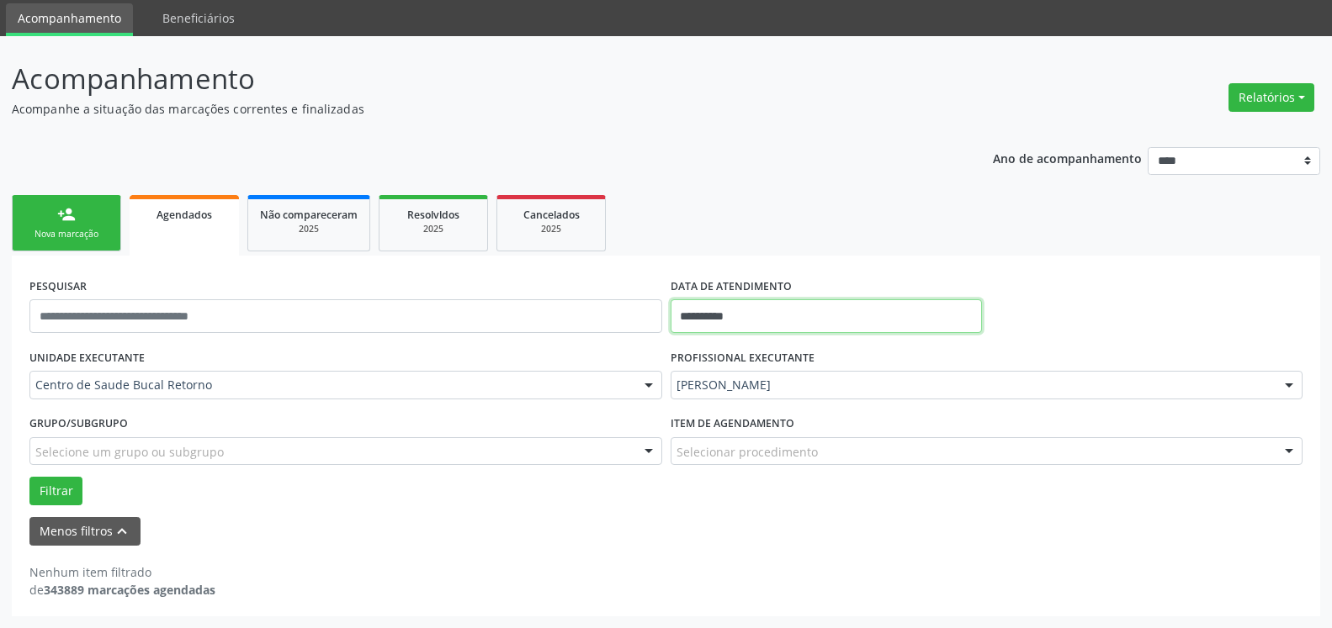
click at [815, 315] on input "**********" at bounding box center [826, 316] width 312 height 34
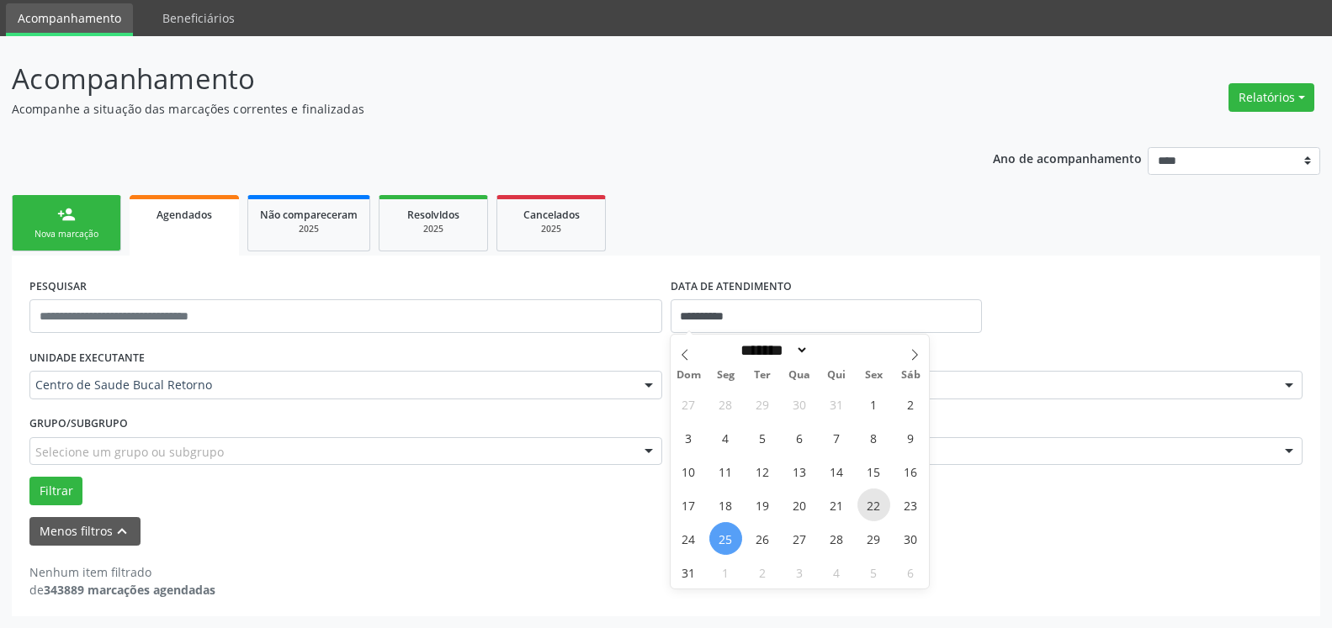
click at [876, 506] on span "22" at bounding box center [873, 505] width 33 height 33
type input "**********"
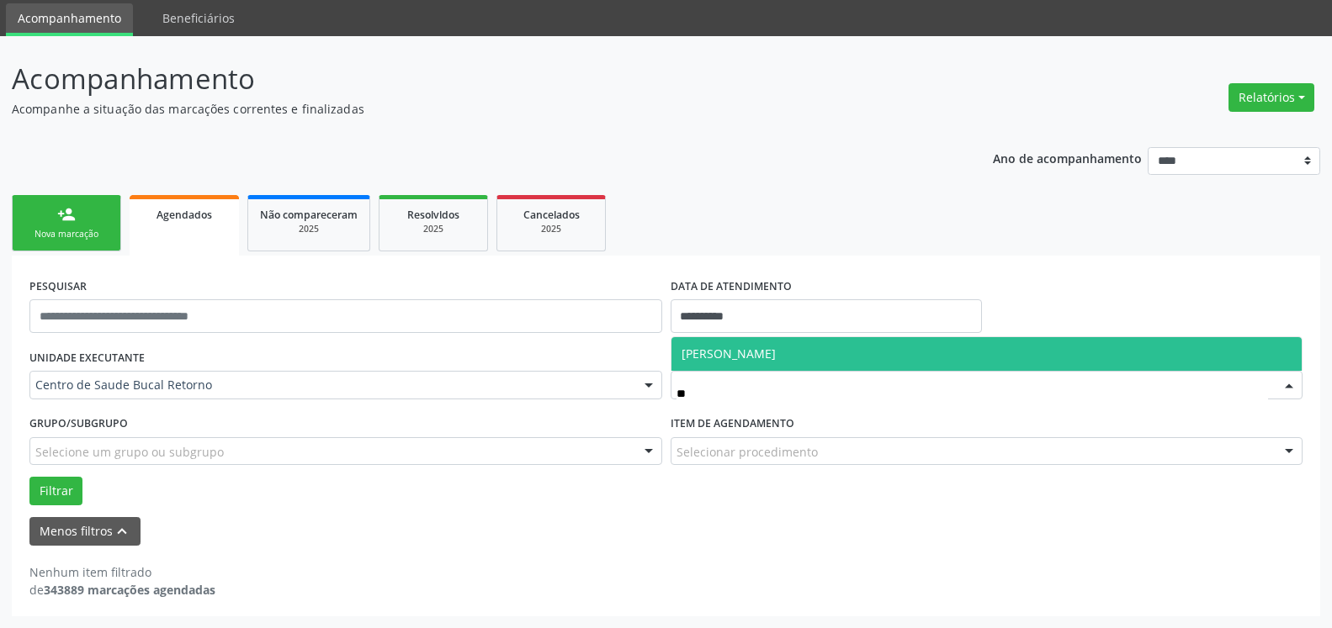
type input "***"
click at [755, 325] on input "**********" at bounding box center [826, 316] width 312 height 34
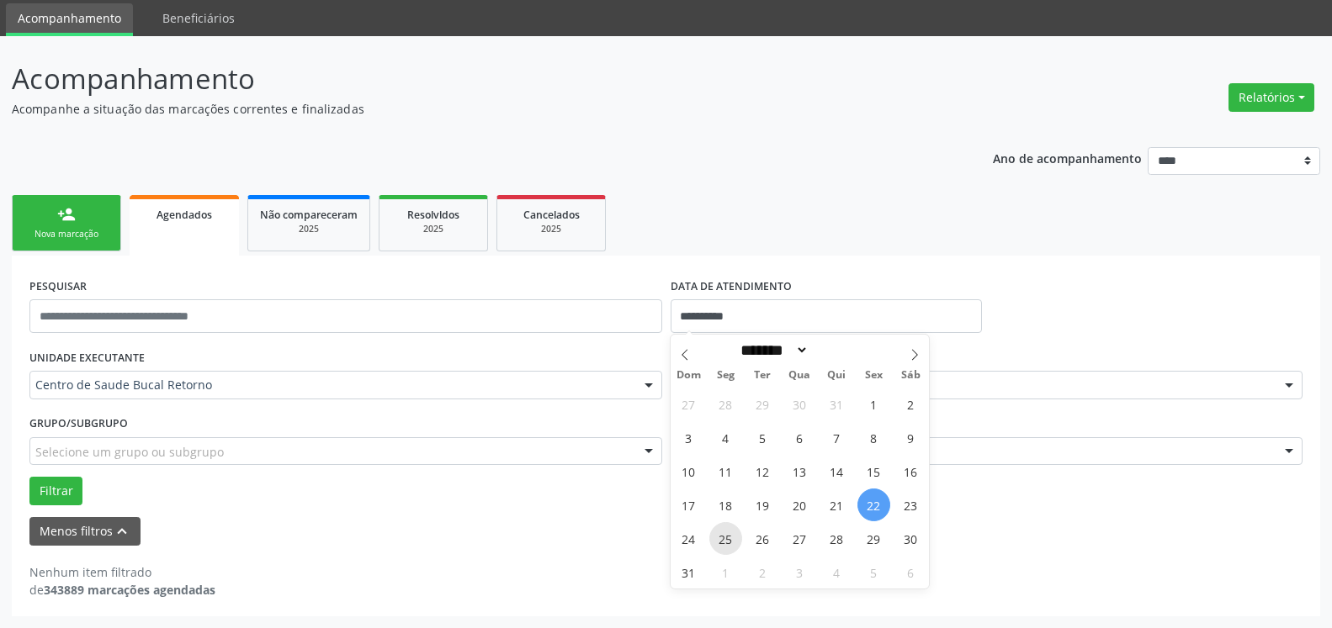
click at [729, 538] on span "25" at bounding box center [725, 538] width 33 height 33
type input "**********"
click at [729, 538] on span "25" at bounding box center [725, 538] width 33 height 33
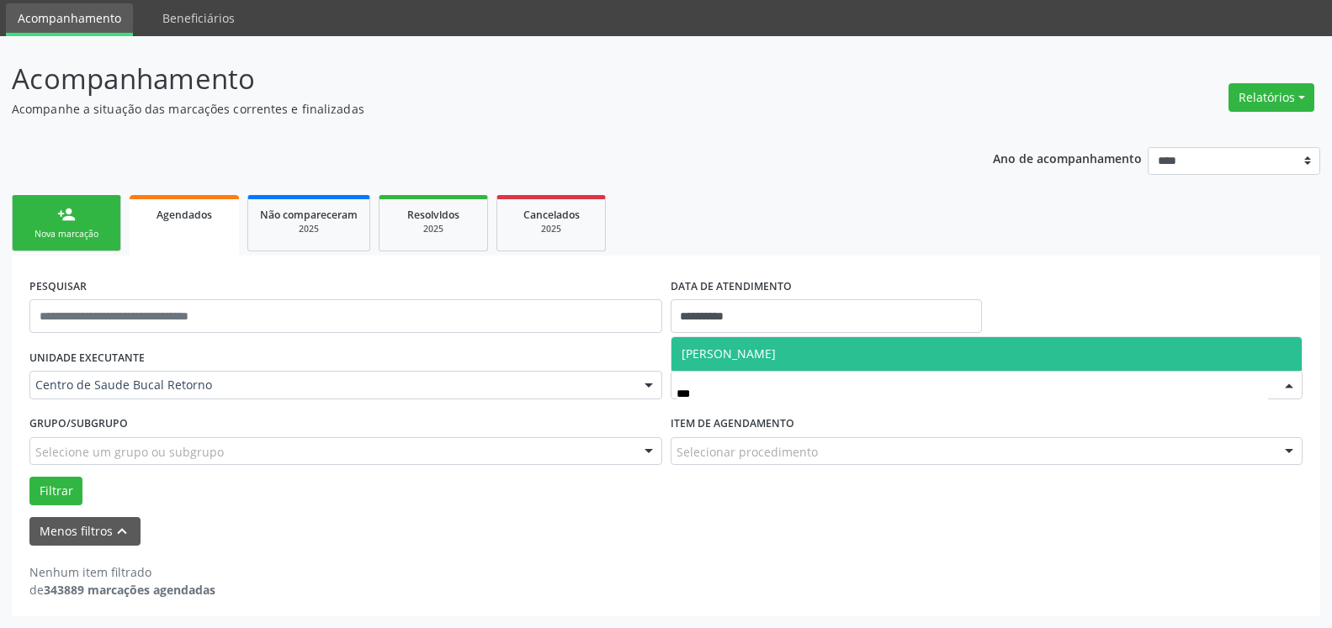
click at [856, 359] on span "[PERSON_NAME]" at bounding box center [986, 354] width 631 height 34
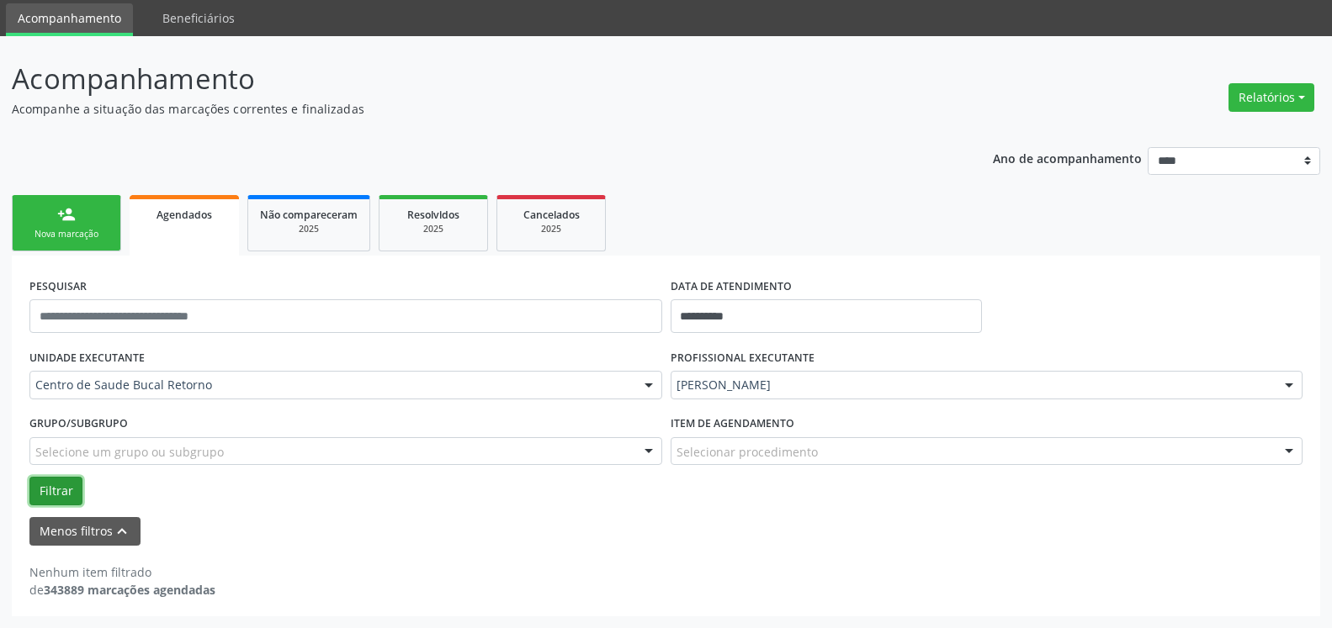
click at [55, 490] on button "Filtrar" at bounding box center [55, 491] width 53 height 29
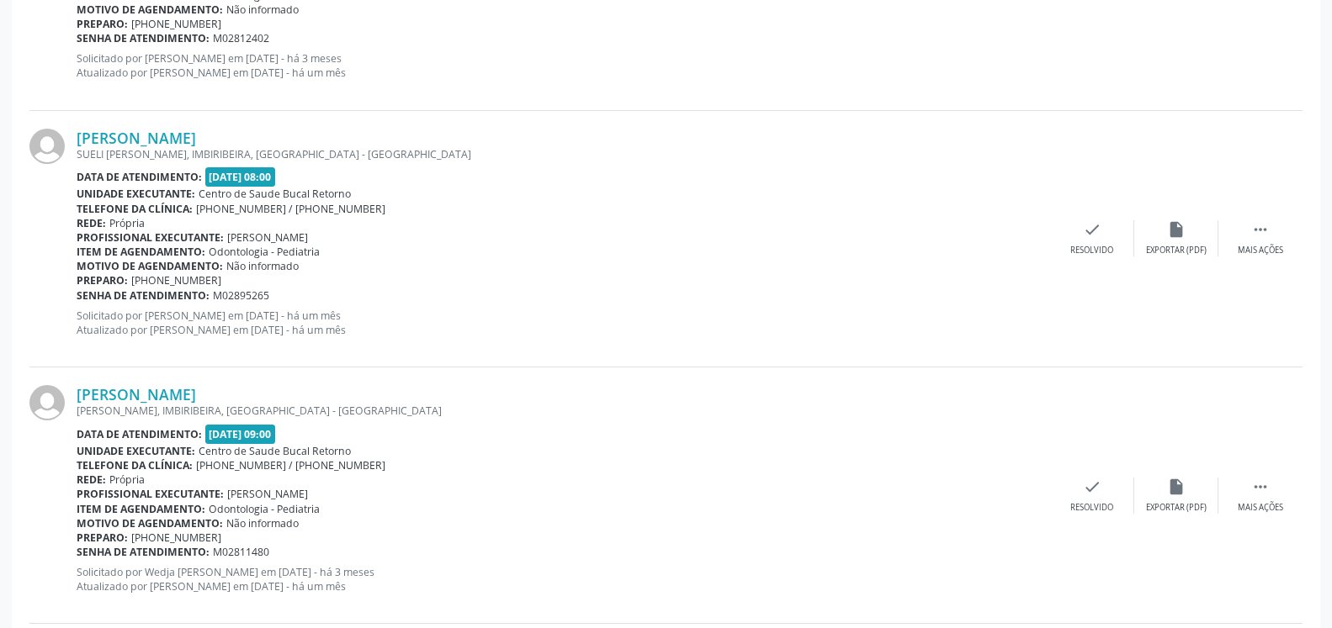
scroll to position [1086, 0]
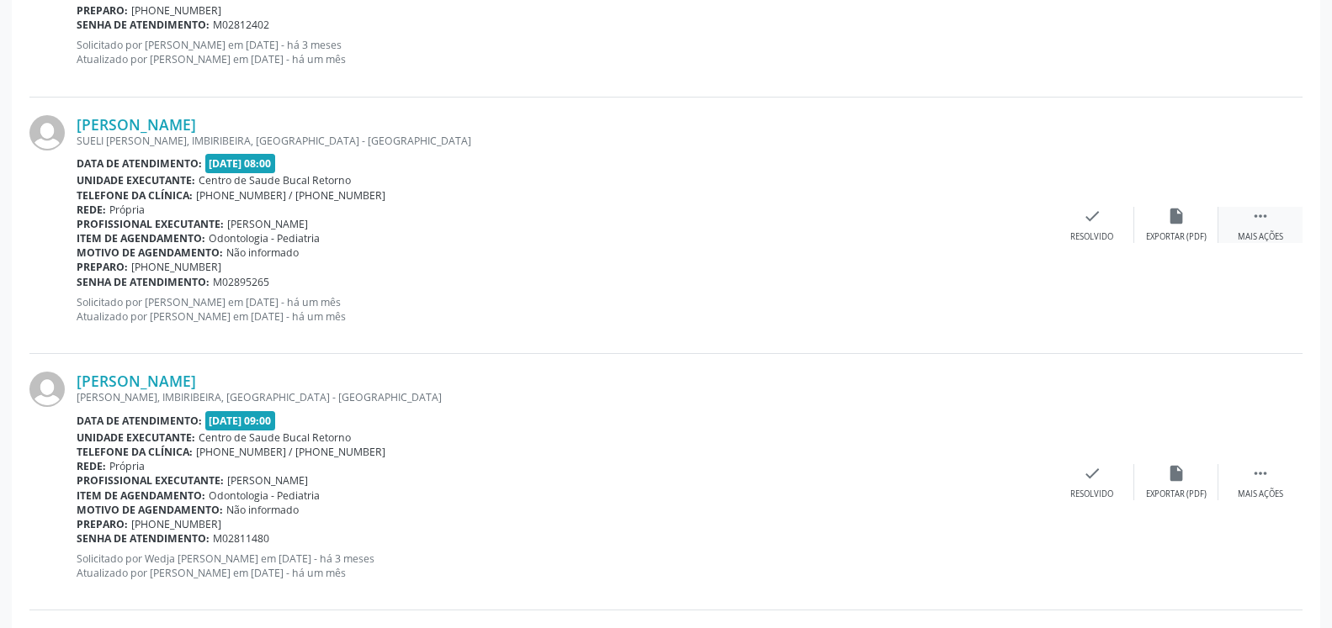
click at [1271, 235] on div "Mais ações" at bounding box center [1259, 237] width 45 height 12
click at [1195, 240] on div "Não compareceu" at bounding box center [1176, 237] width 72 height 12
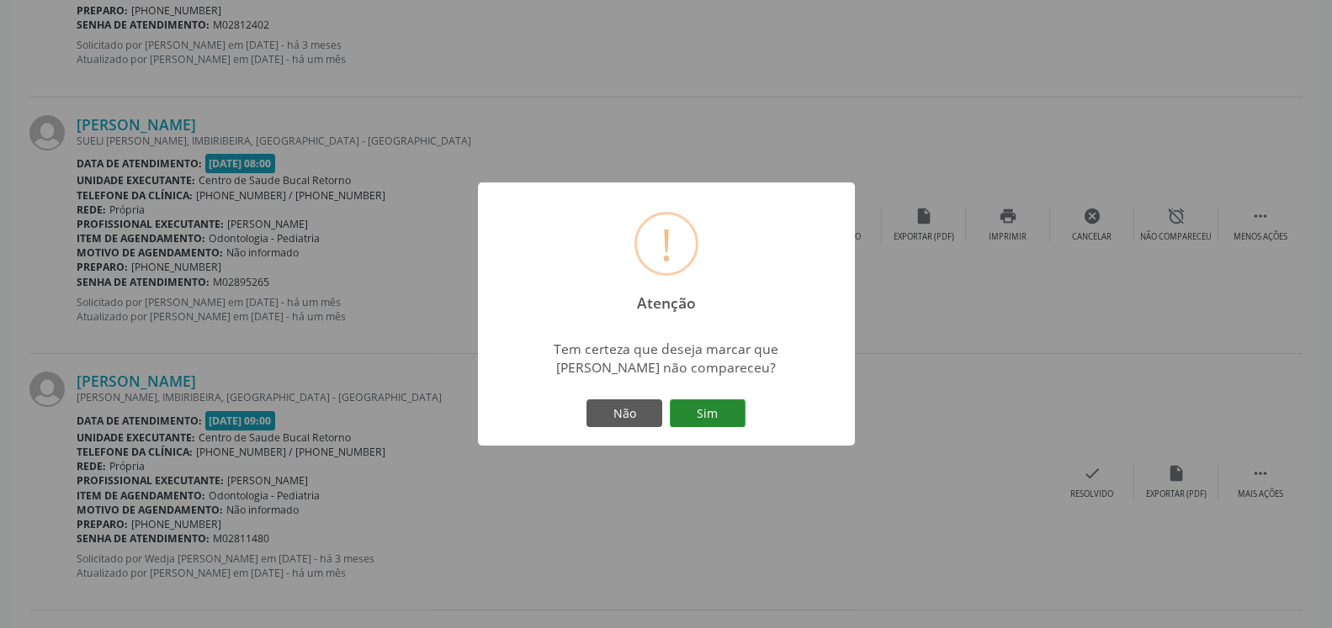
click at [712, 402] on button "Sim" at bounding box center [708, 414] width 76 height 29
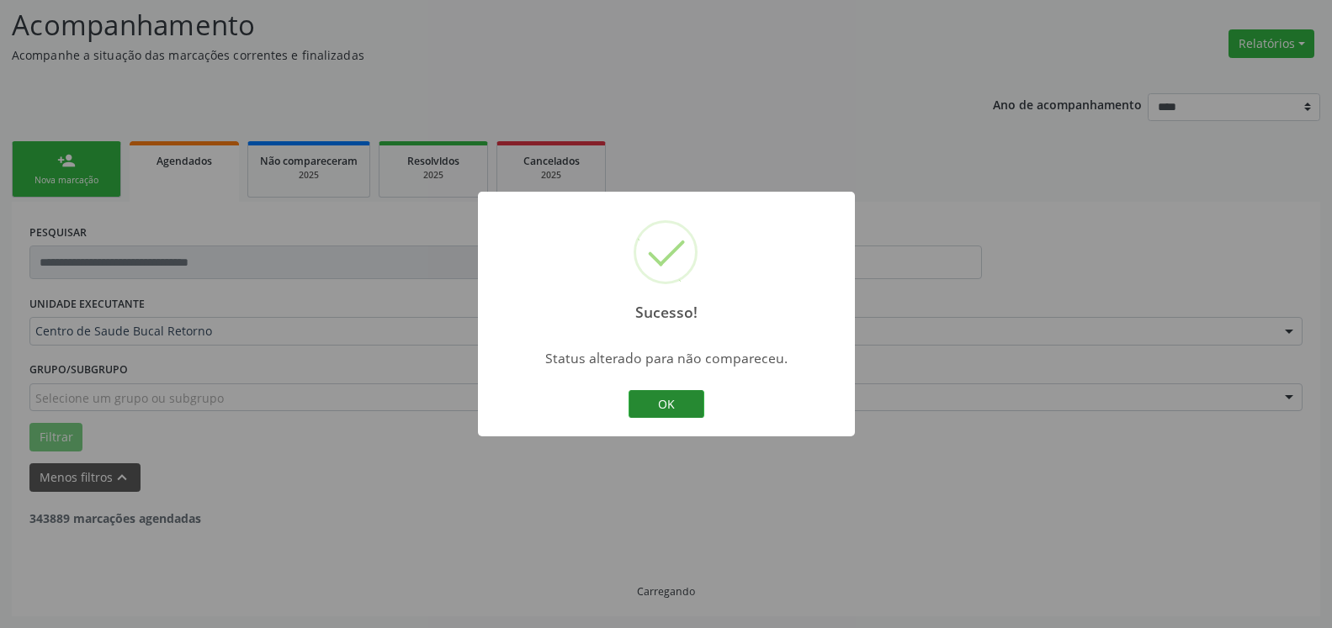
scroll to position [110, 0]
click at [678, 405] on button "OK" at bounding box center [666, 404] width 76 height 29
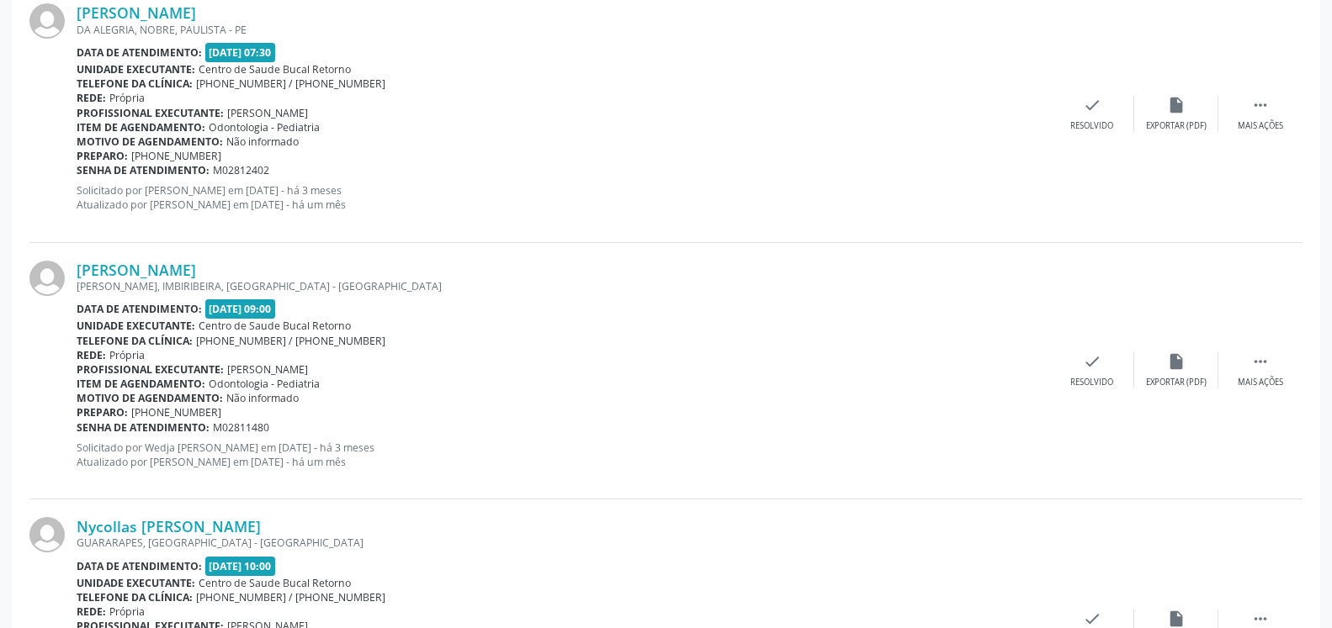
scroll to position [1054, 0]
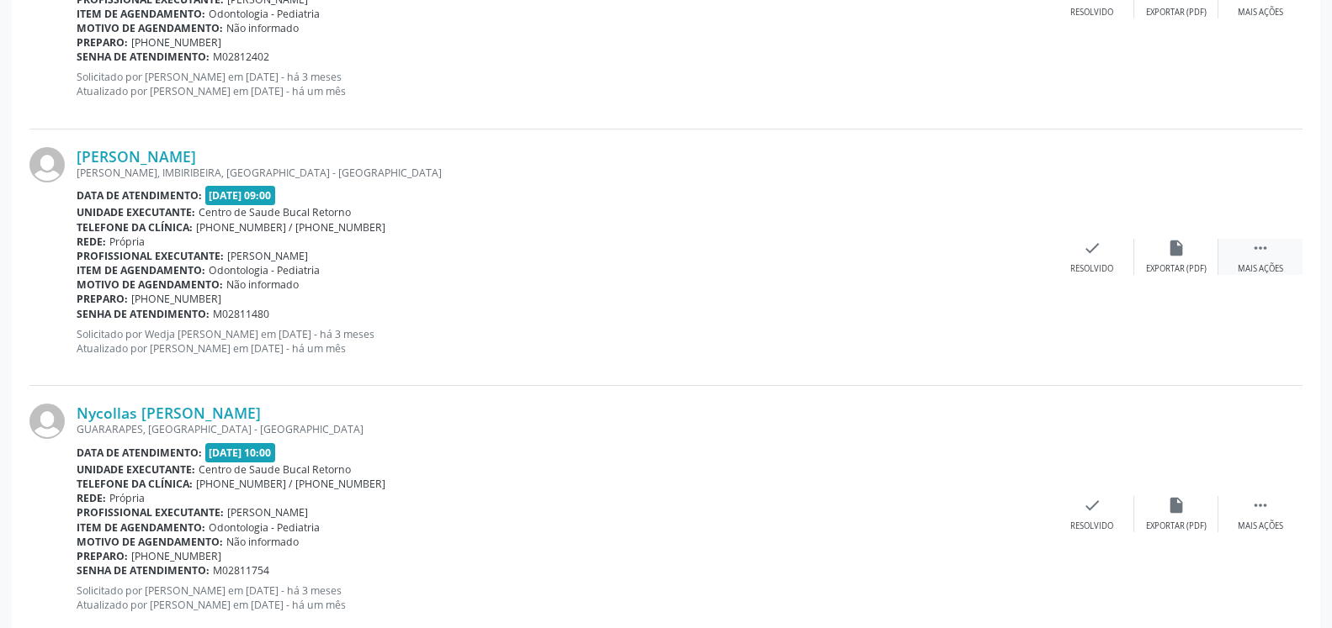
click at [1262, 249] on icon "" at bounding box center [1260, 248] width 19 height 19
click at [1179, 257] on icon "alarm_off" at bounding box center [1176, 248] width 19 height 19
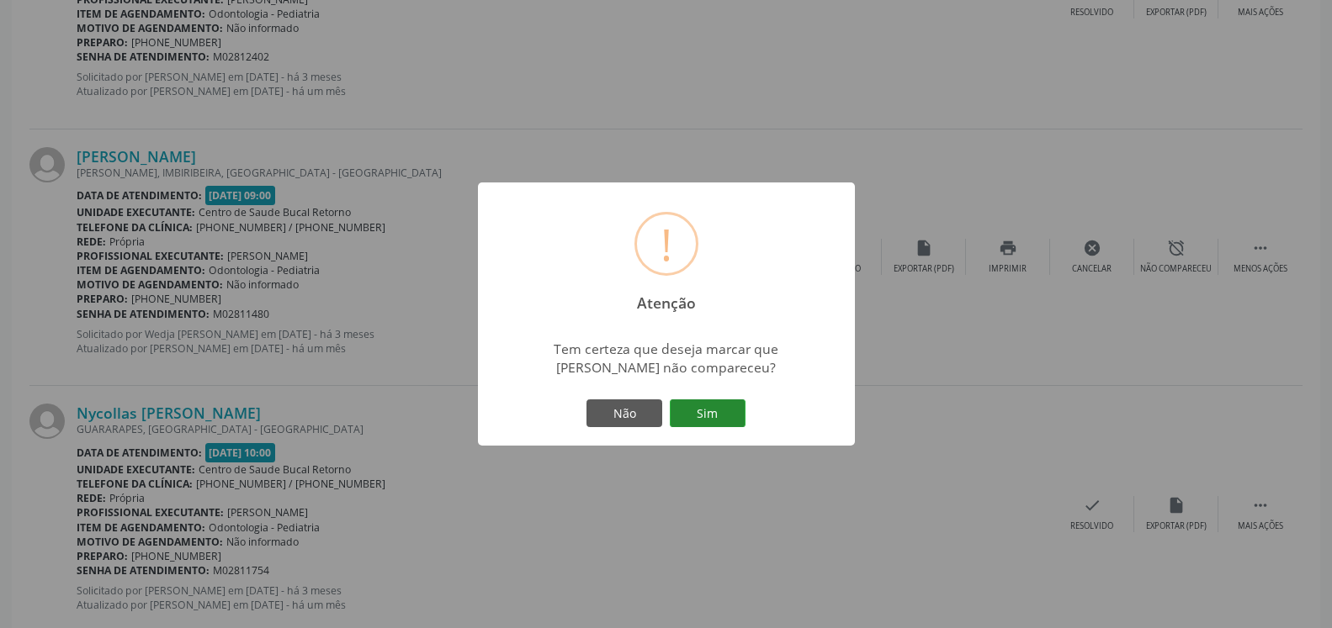
click at [708, 403] on button "Sim" at bounding box center [708, 414] width 76 height 29
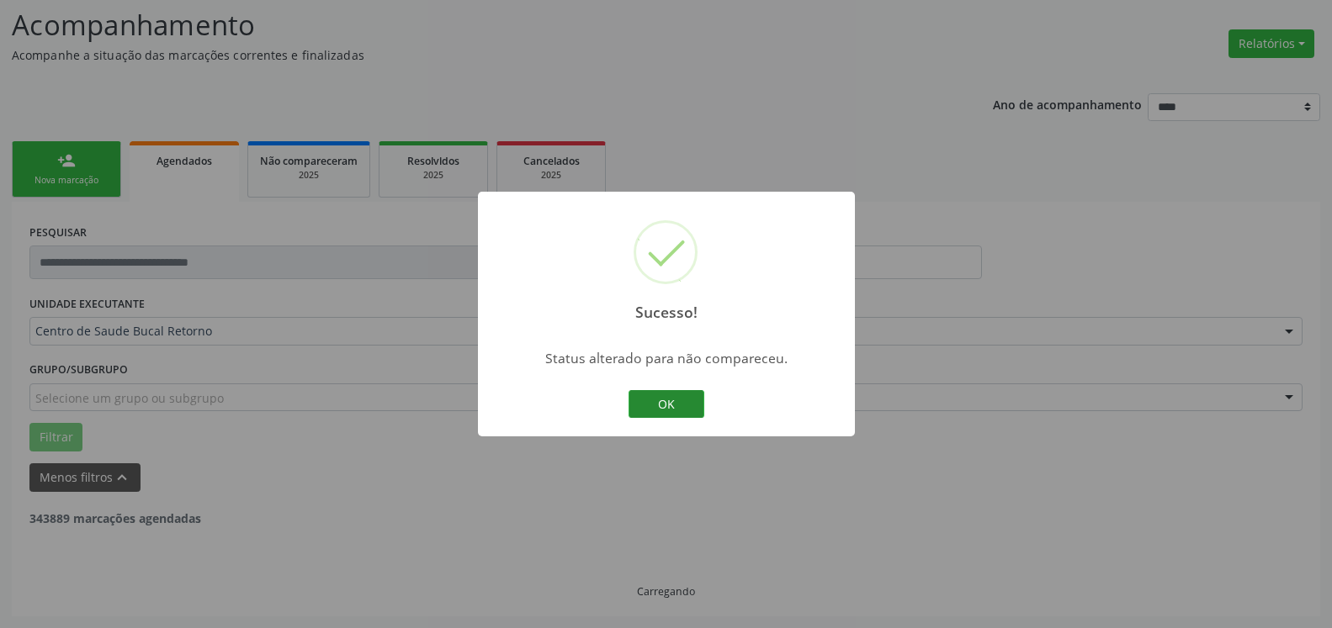
scroll to position [110, 0]
click at [675, 400] on button "OK" at bounding box center [666, 404] width 76 height 29
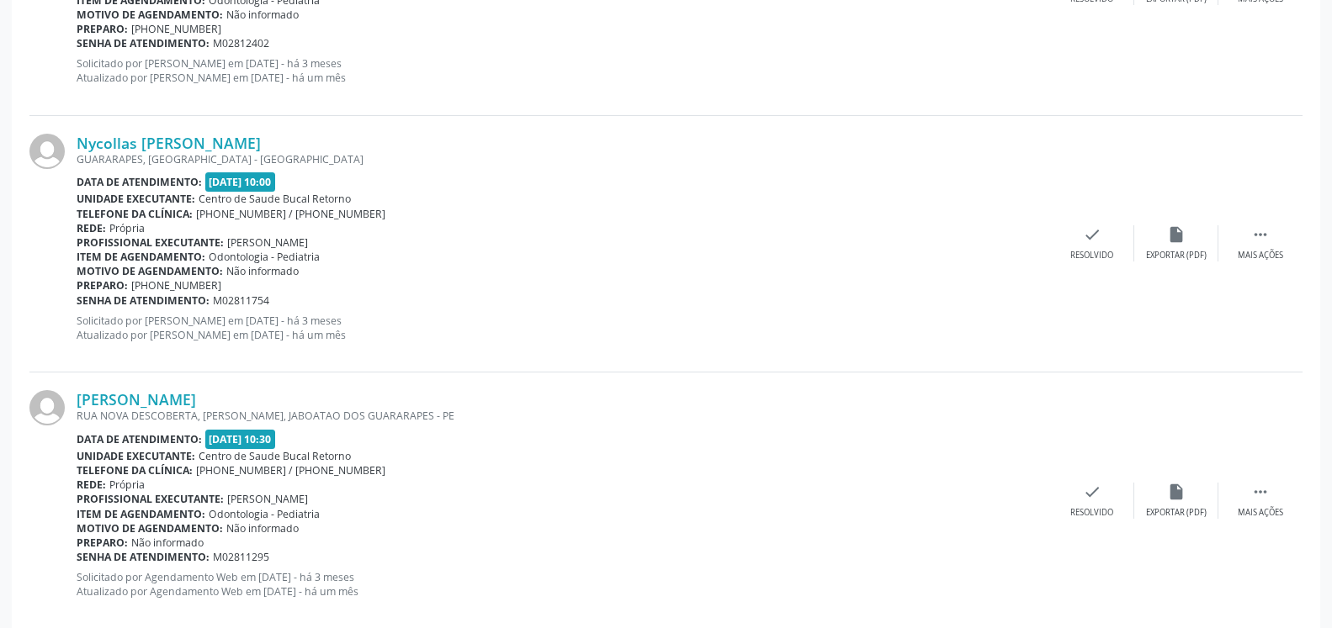
scroll to position [968, 0]
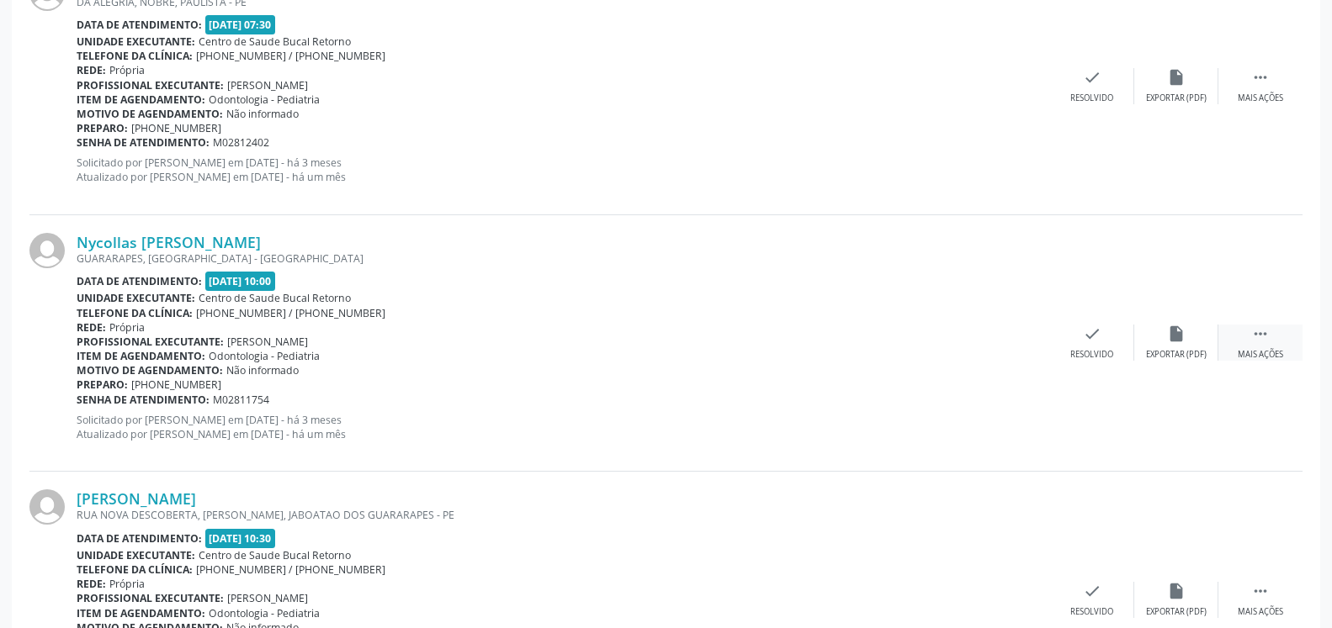
drag, startPoint x: 1275, startPoint y: 339, endPoint x: 1221, endPoint y: 349, distance: 55.6
click at [1274, 339] on div " Mais ações" at bounding box center [1260, 343] width 84 height 36
click at [1189, 344] on div "alarm_off Não compareceu" at bounding box center [1176, 343] width 84 height 36
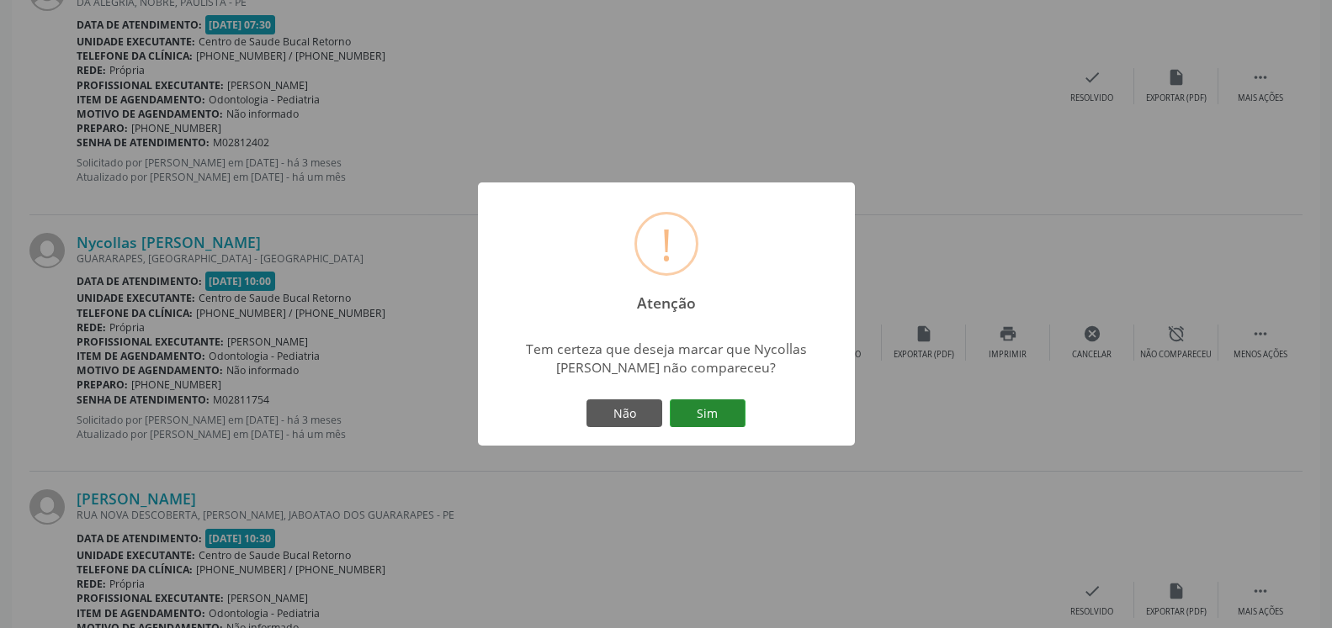
click at [715, 405] on button "Sim" at bounding box center [708, 414] width 76 height 29
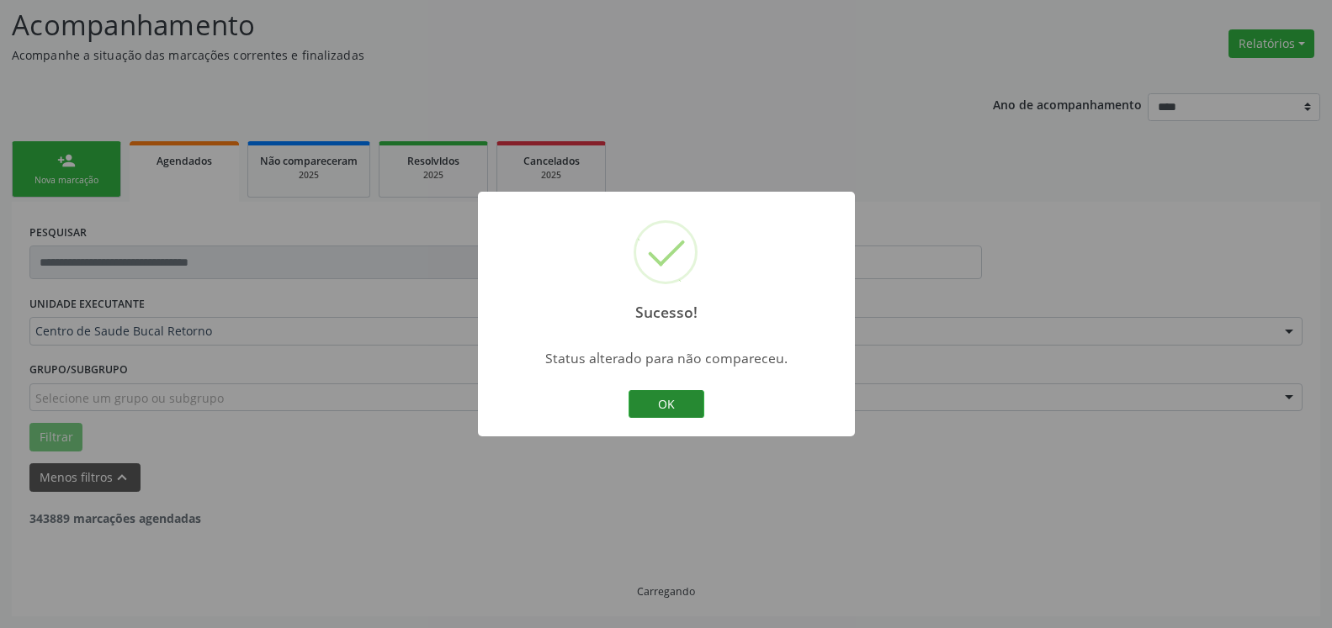
scroll to position [110, 0]
click at [652, 402] on button "OK" at bounding box center [666, 404] width 76 height 29
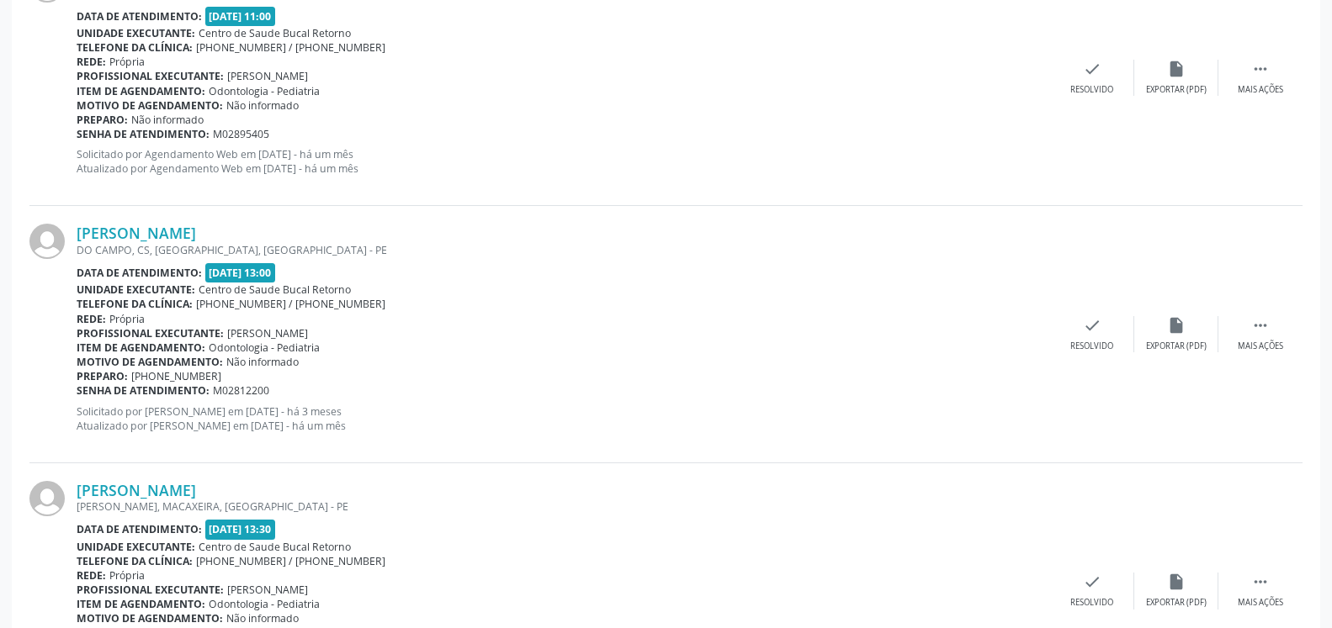
scroll to position [1569, 0]
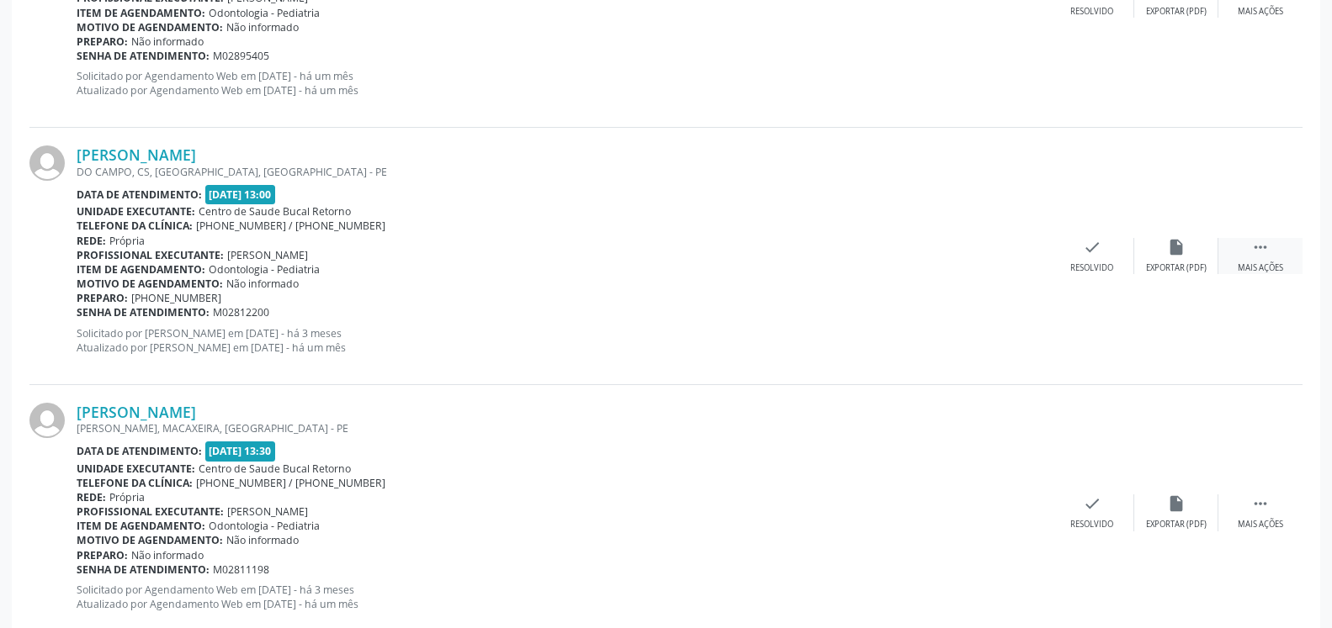
click at [1263, 257] on icon "" at bounding box center [1260, 247] width 19 height 19
click at [1189, 259] on div "alarm_off Não compareceu" at bounding box center [1176, 256] width 84 height 36
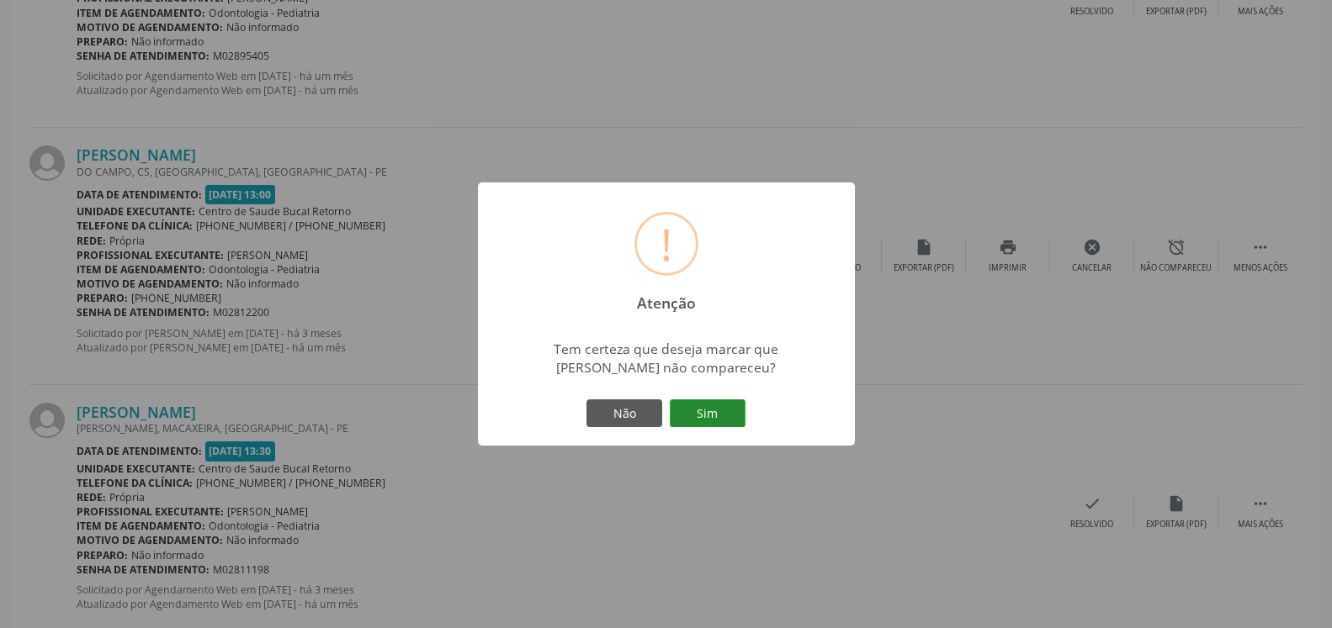
click at [723, 420] on button "Sim" at bounding box center [708, 414] width 76 height 29
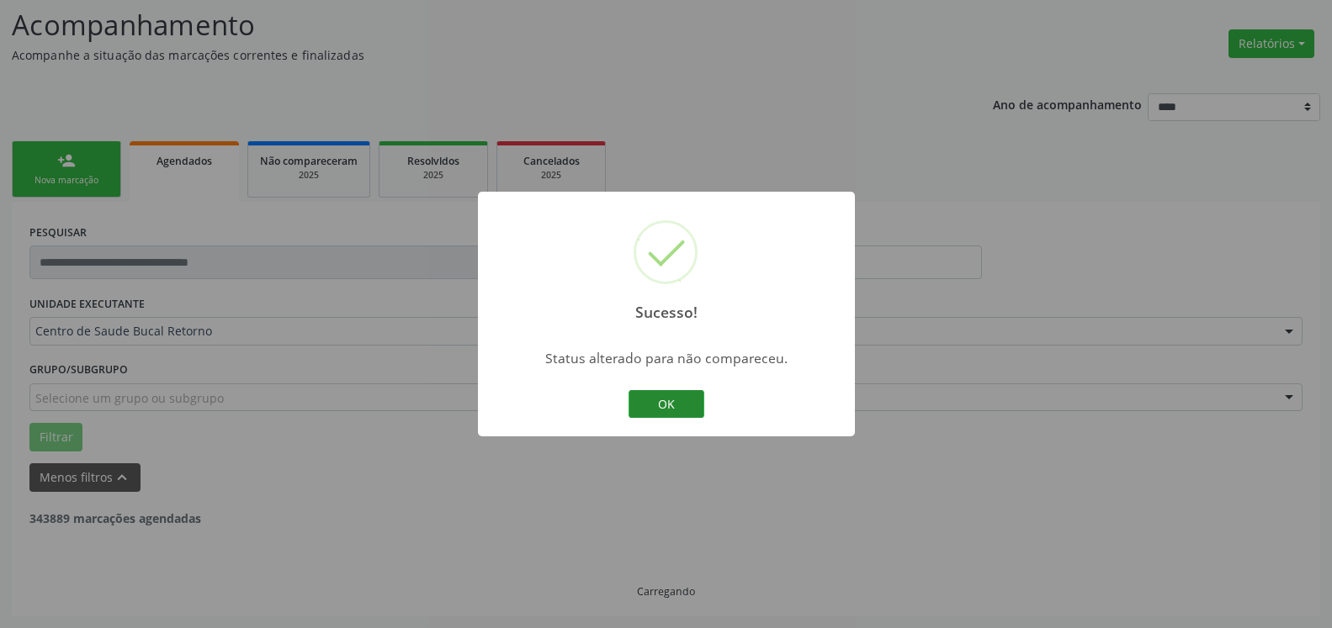
click at [649, 400] on button "OK" at bounding box center [666, 404] width 76 height 29
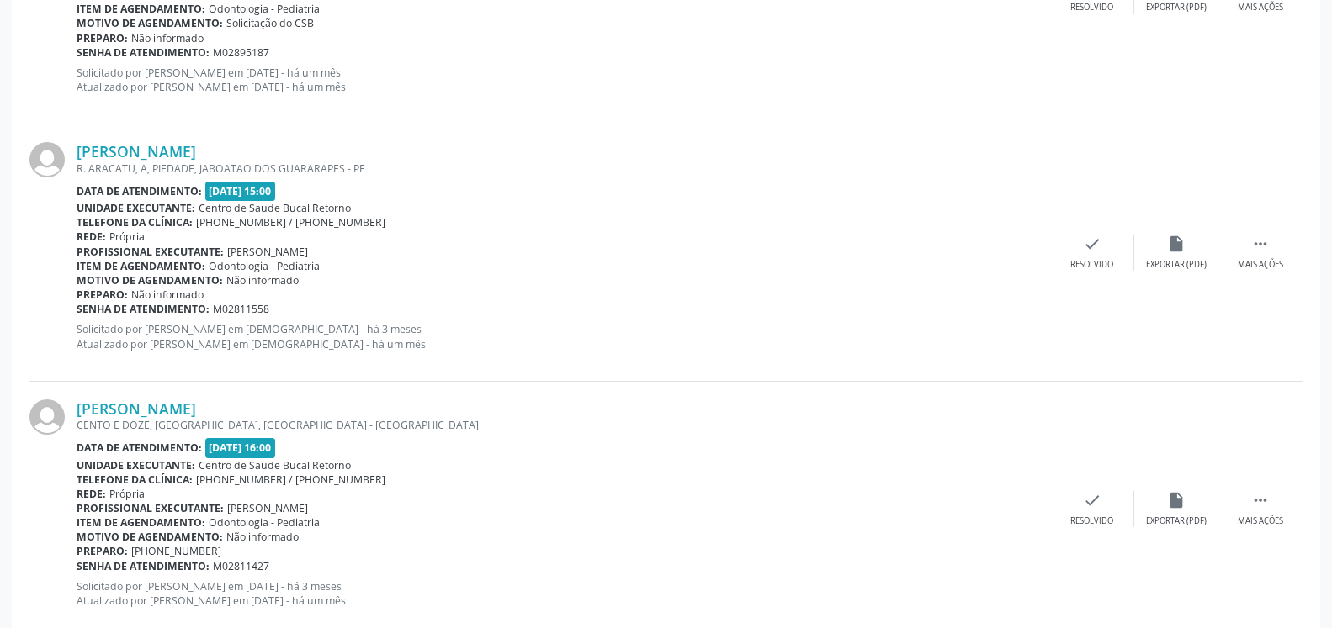
scroll to position [2084, 0]
click at [1254, 254] on icon "" at bounding box center [1260, 246] width 19 height 19
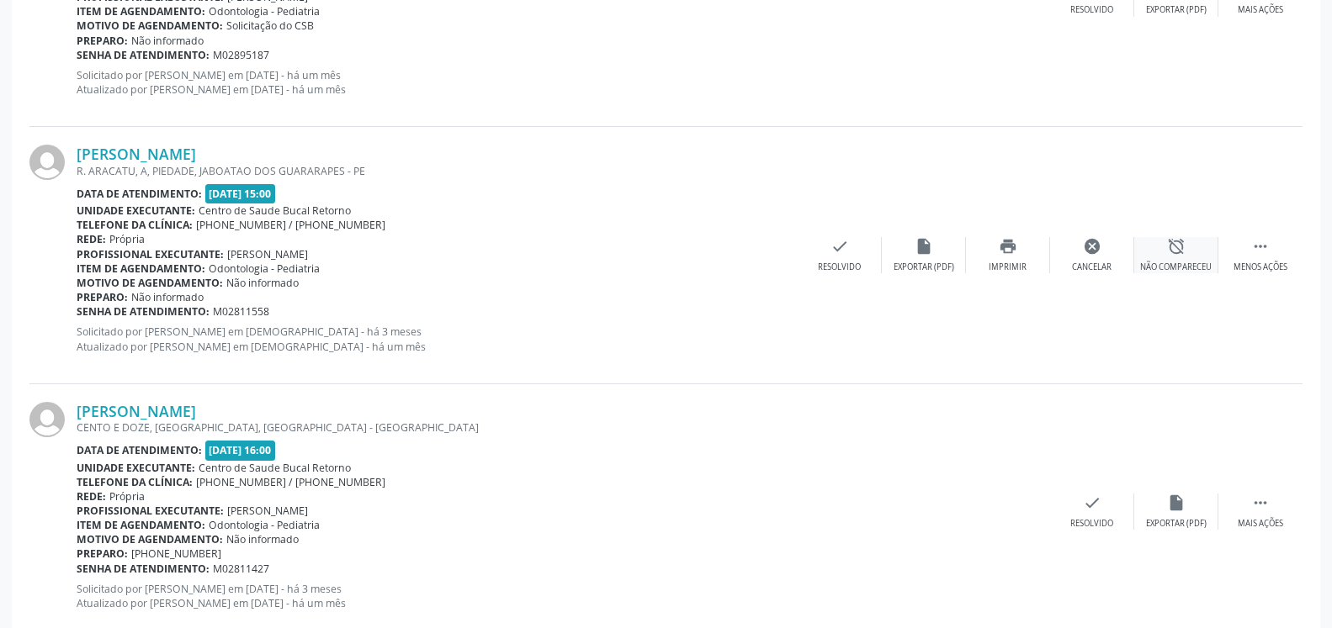
click at [1196, 254] on div "alarm_off Não compareceu" at bounding box center [1176, 255] width 84 height 36
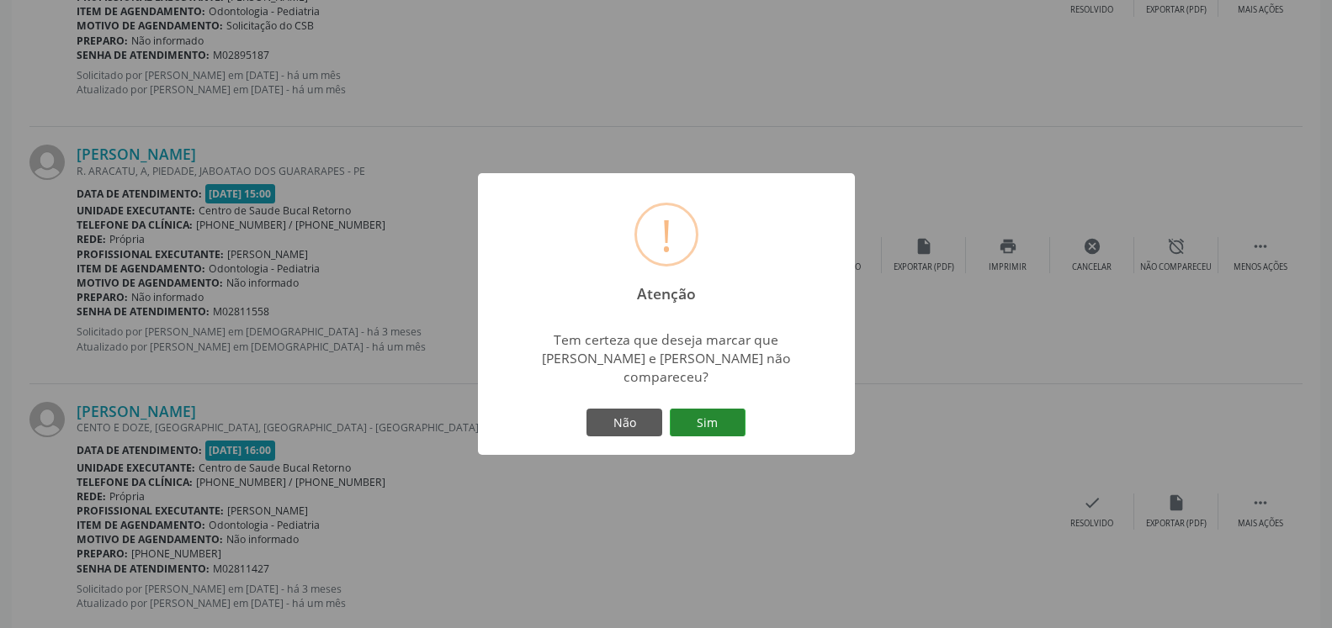
click at [685, 413] on button "Sim" at bounding box center [708, 423] width 76 height 29
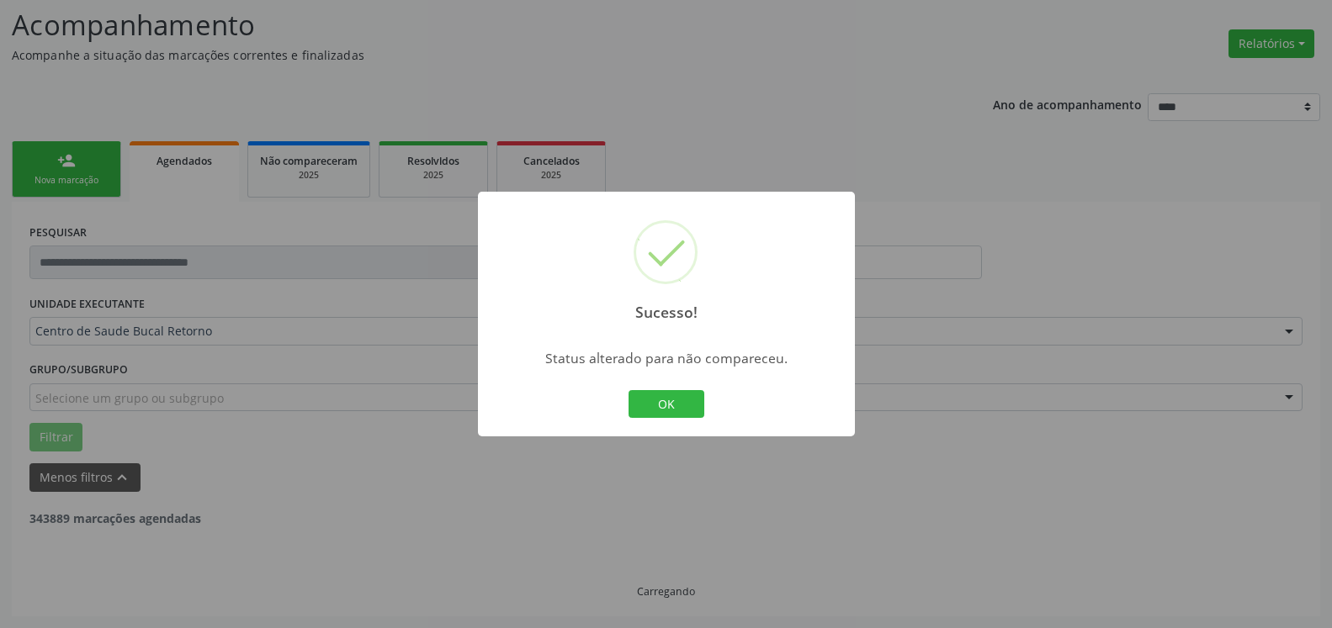
scroll to position [110, 0]
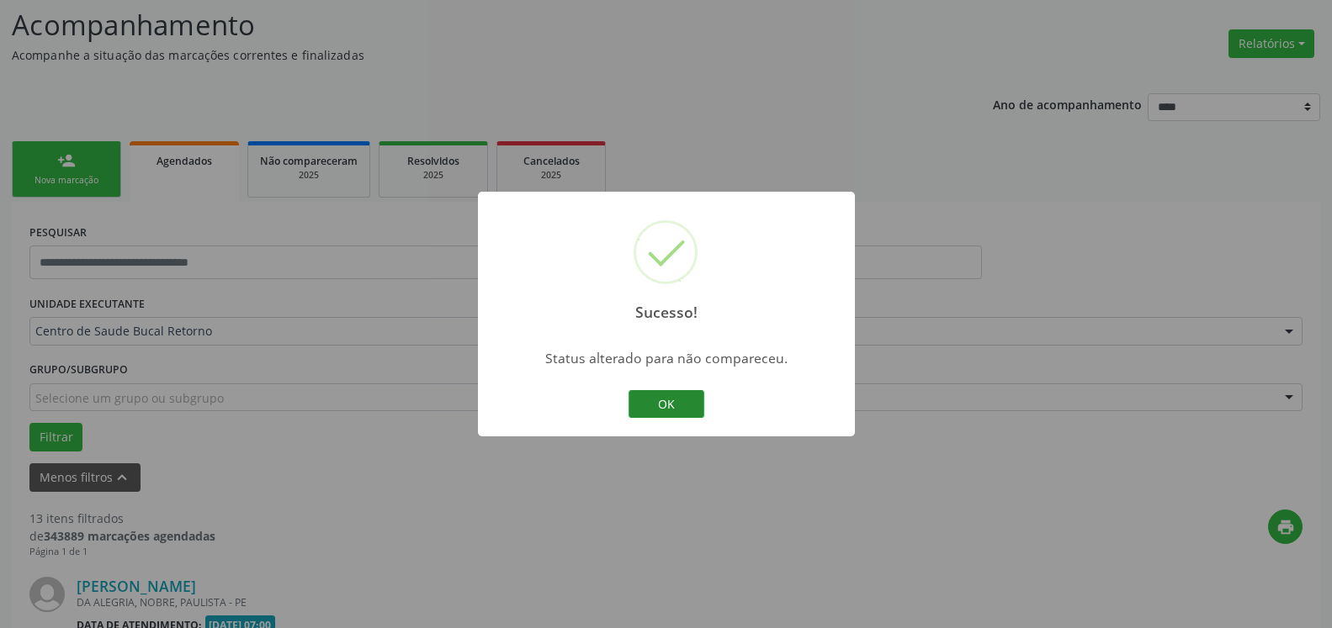
click at [667, 406] on button "OK" at bounding box center [666, 404] width 76 height 29
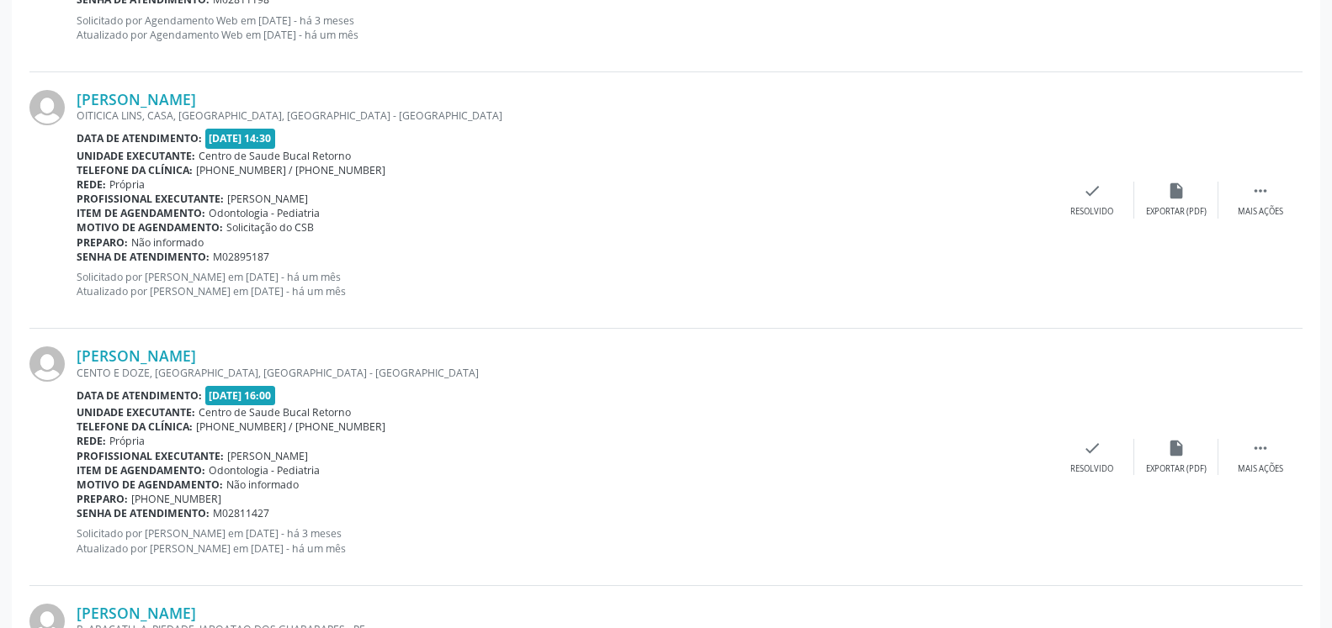
scroll to position [1912, 0]
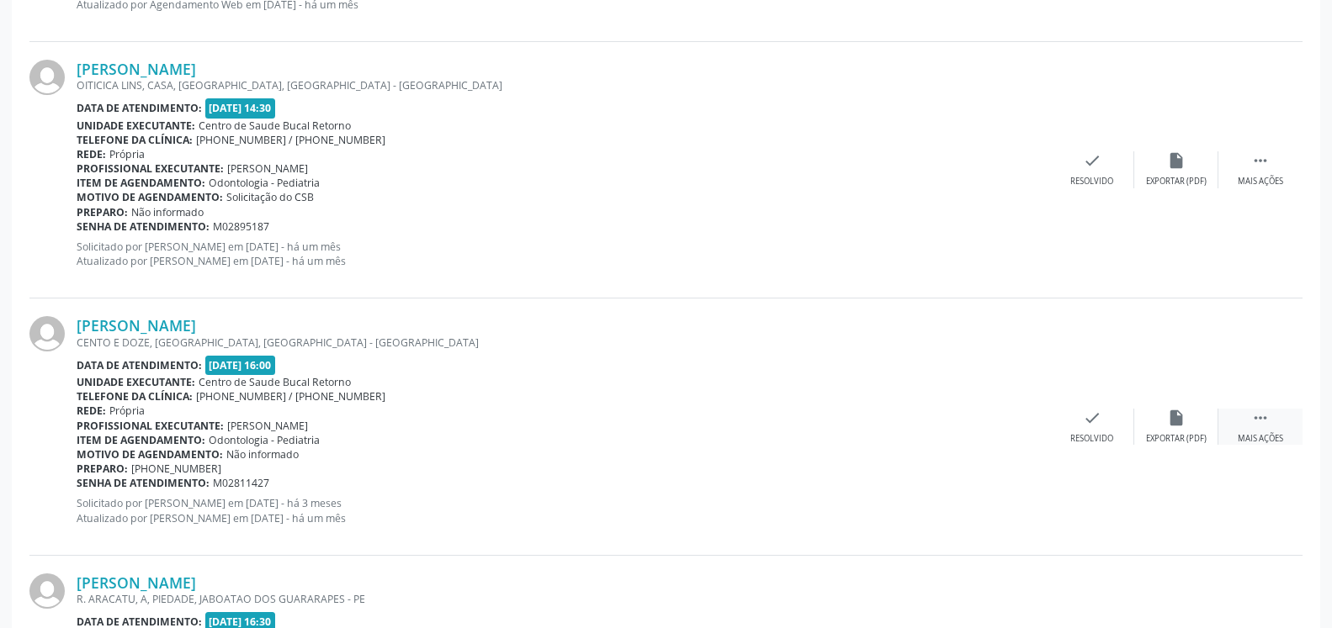
click at [1278, 416] on div " Mais ações" at bounding box center [1260, 427] width 84 height 36
click at [1186, 426] on div "alarm_off Não compareceu" at bounding box center [1176, 427] width 84 height 36
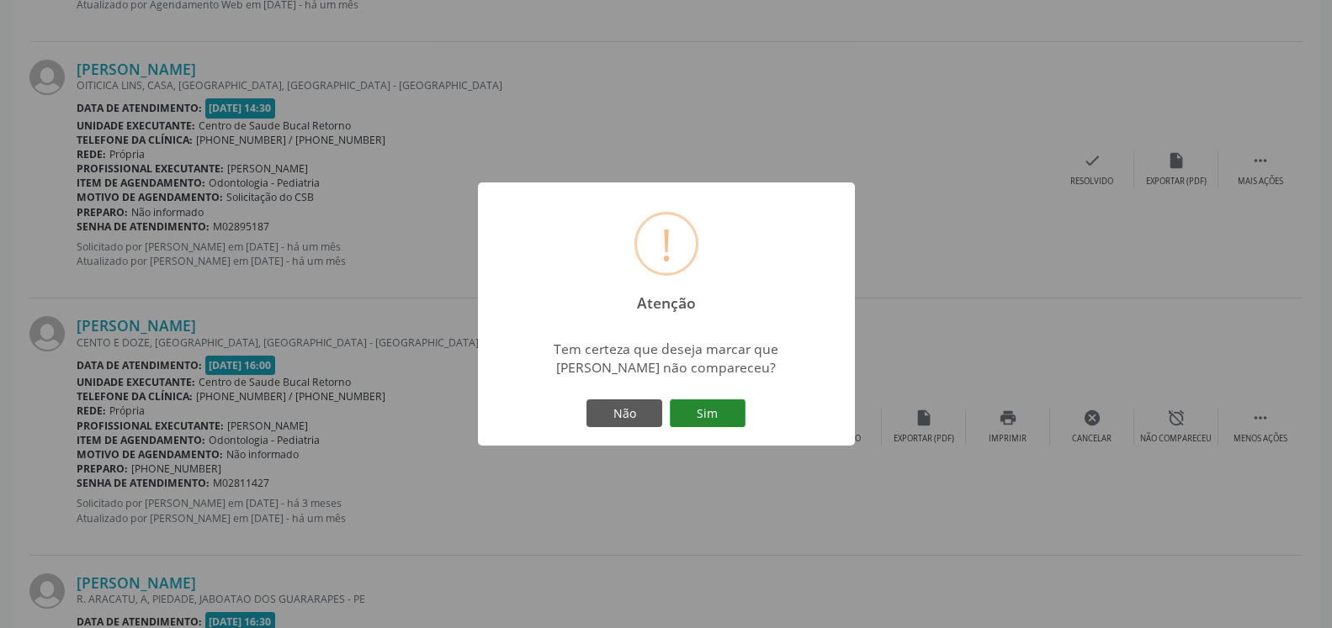
click at [713, 423] on button "Sim" at bounding box center [708, 414] width 76 height 29
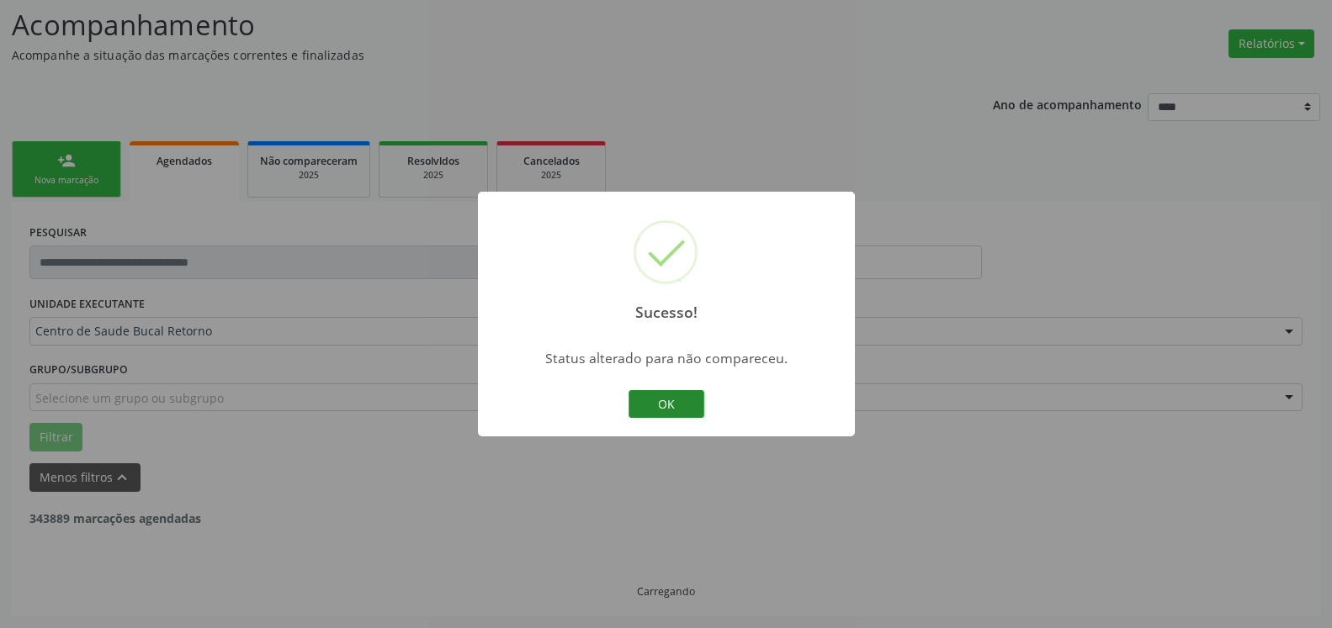
scroll to position [110, 0]
click at [653, 411] on button "OK" at bounding box center [666, 404] width 76 height 29
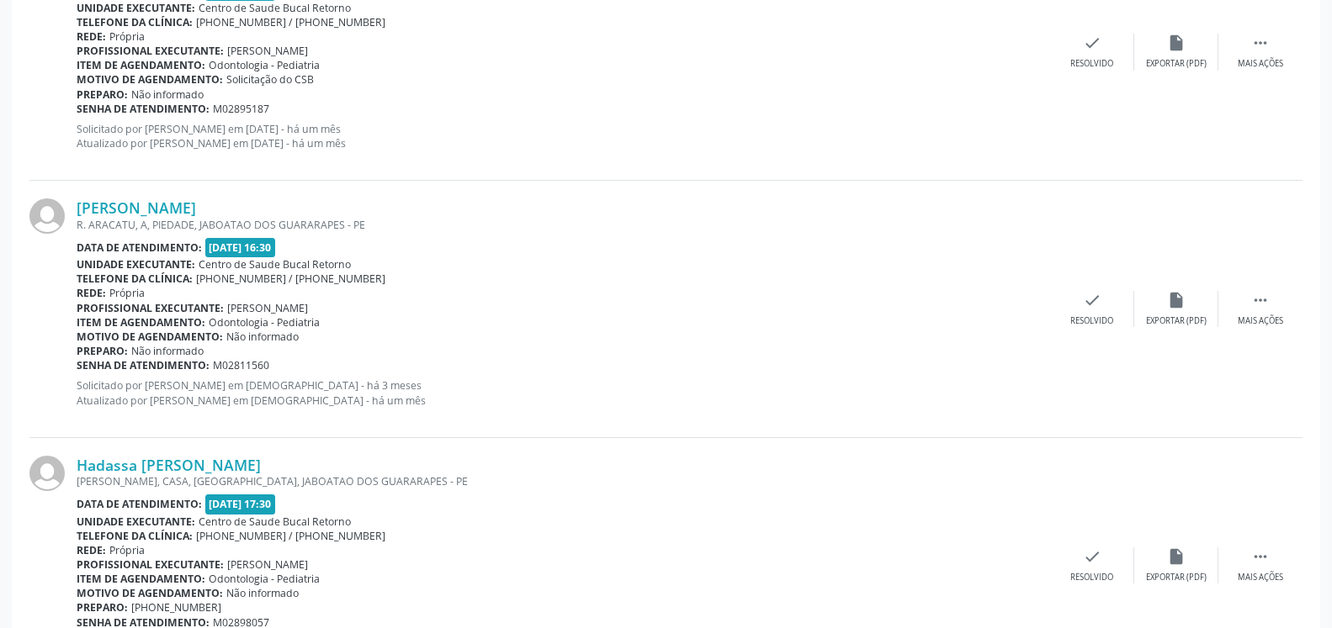
scroll to position [1998, 0]
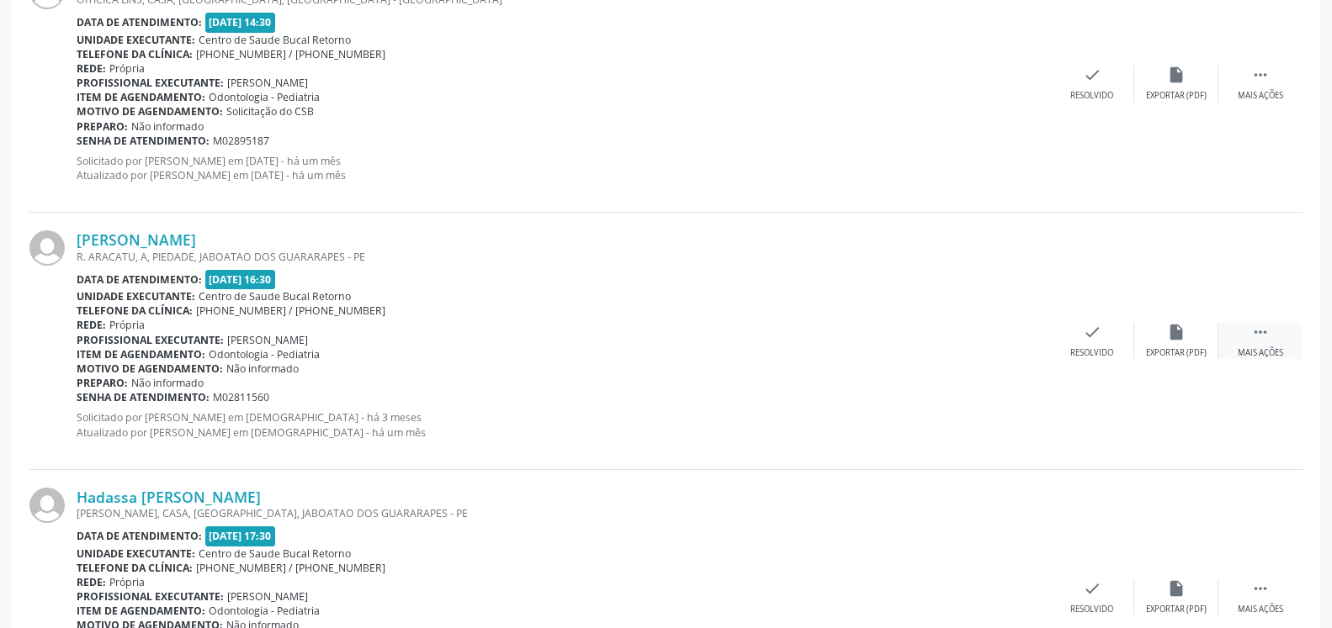
click at [1275, 336] on div " Mais ações" at bounding box center [1260, 341] width 84 height 36
click at [1188, 348] on div "Não compareceu" at bounding box center [1176, 353] width 72 height 12
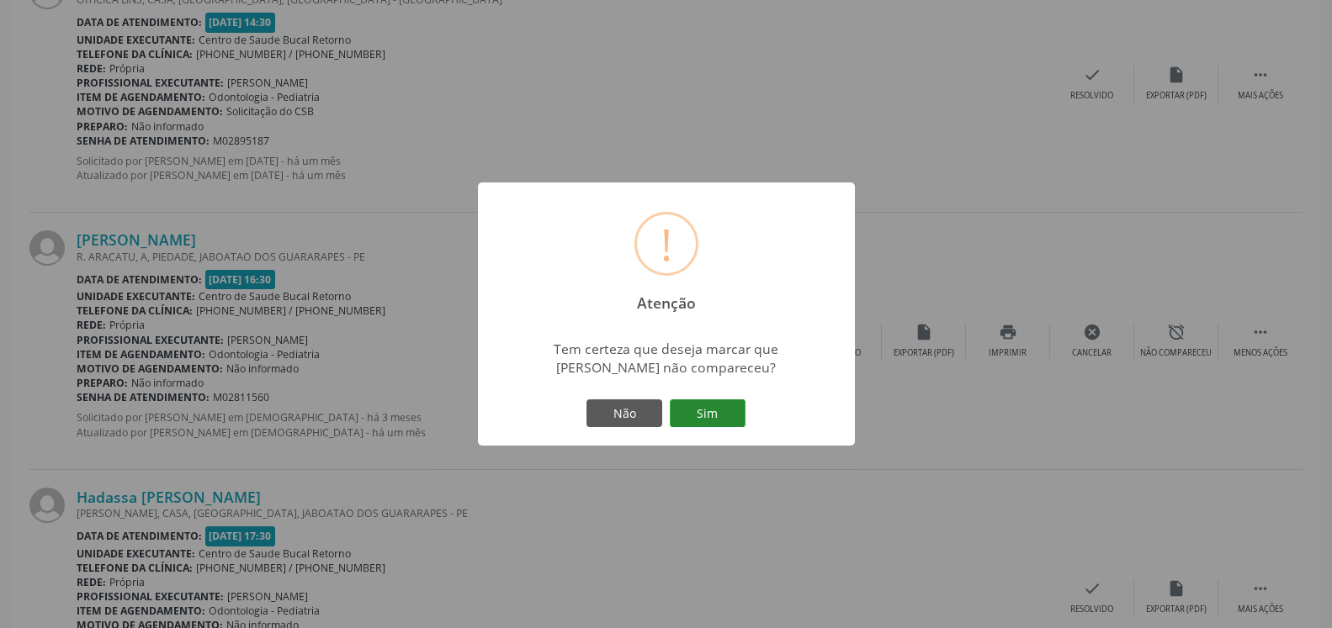
click at [705, 414] on button "Sim" at bounding box center [708, 414] width 76 height 29
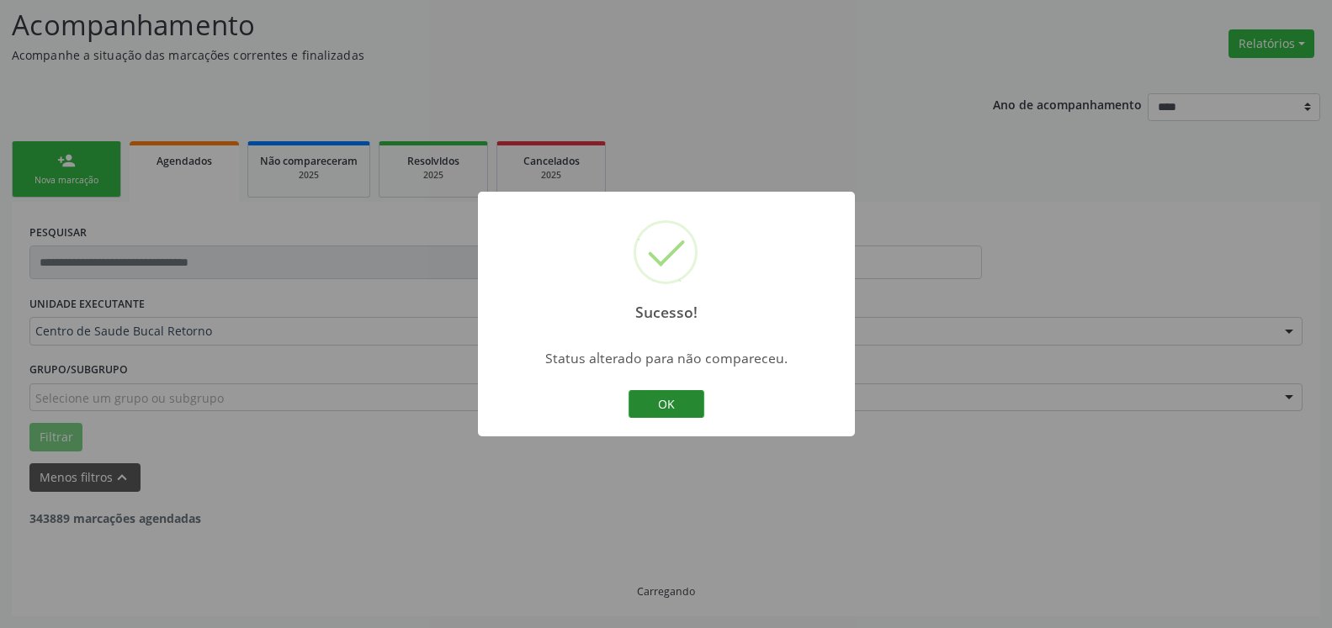
scroll to position [110, 0]
click at [668, 409] on button "OK" at bounding box center [666, 404] width 76 height 29
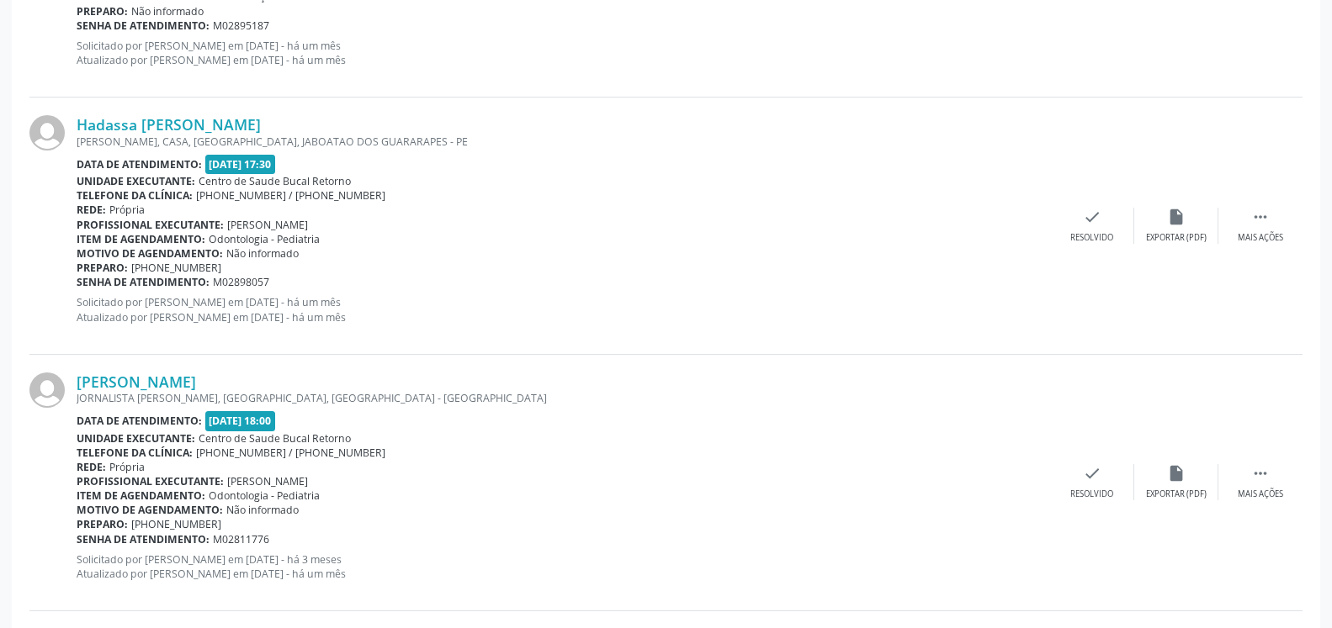
scroll to position [2170, 0]
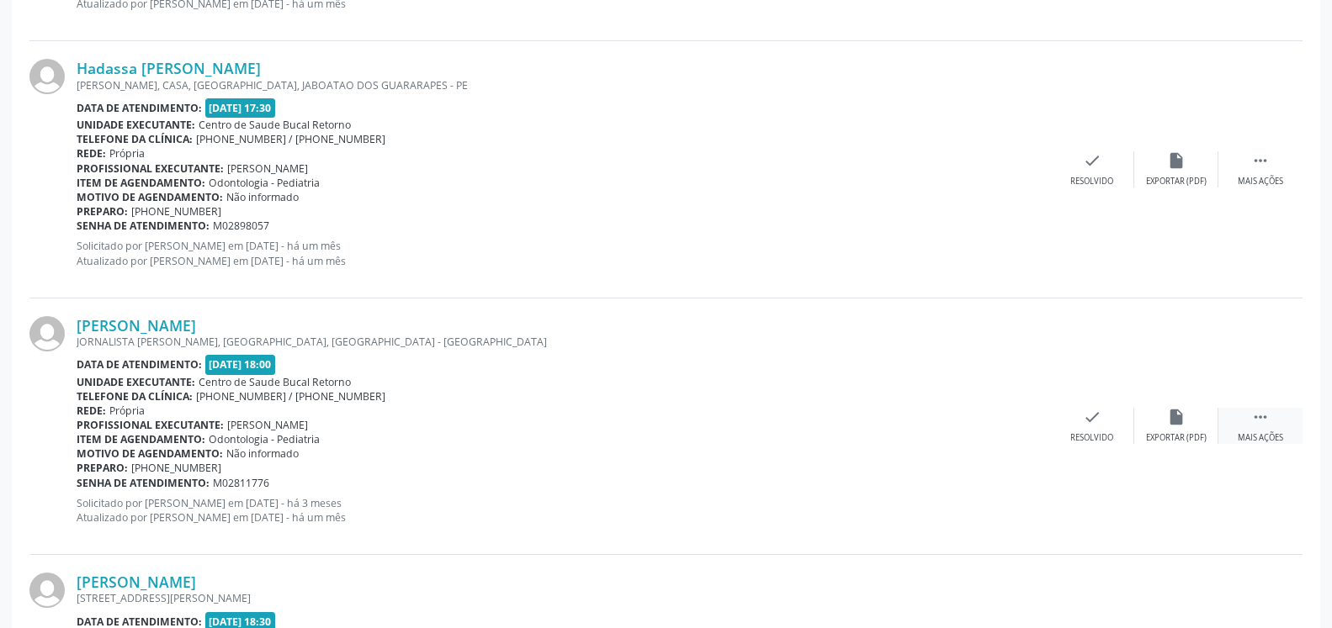
click at [1271, 420] on div " Mais ações" at bounding box center [1260, 426] width 84 height 36
click at [1187, 426] on div "alarm_off Não compareceu" at bounding box center [1176, 426] width 84 height 36
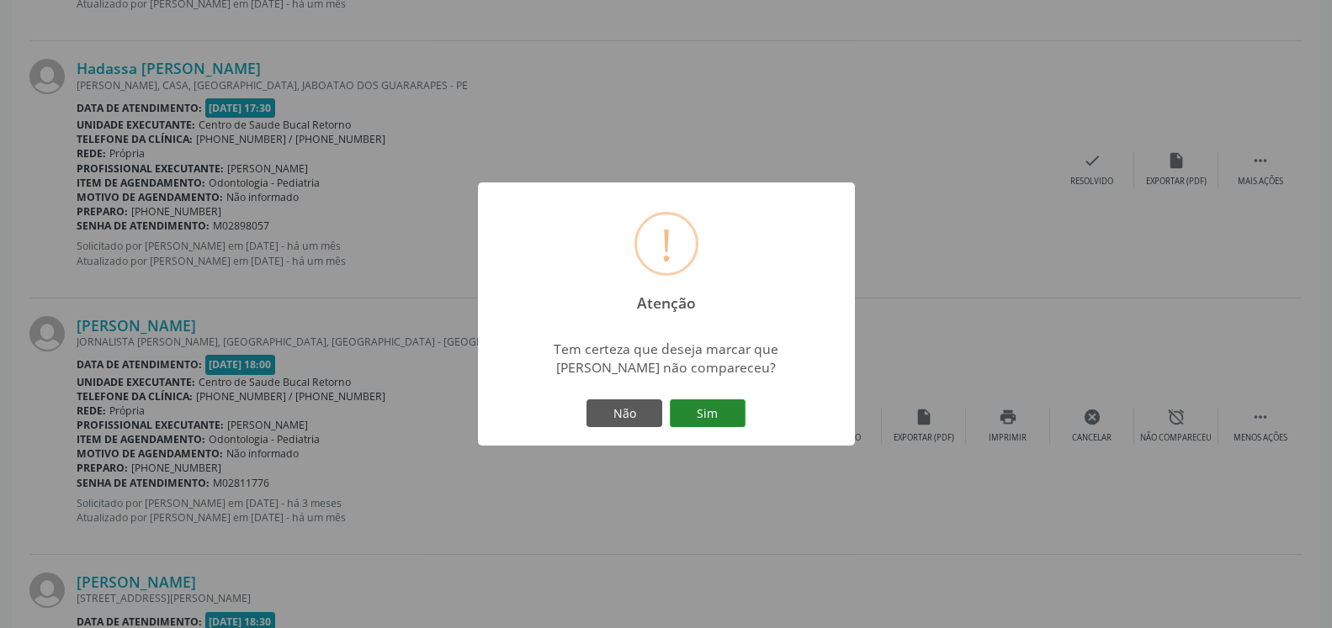
click at [705, 427] on button "Sim" at bounding box center [708, 414] width 76 height 29
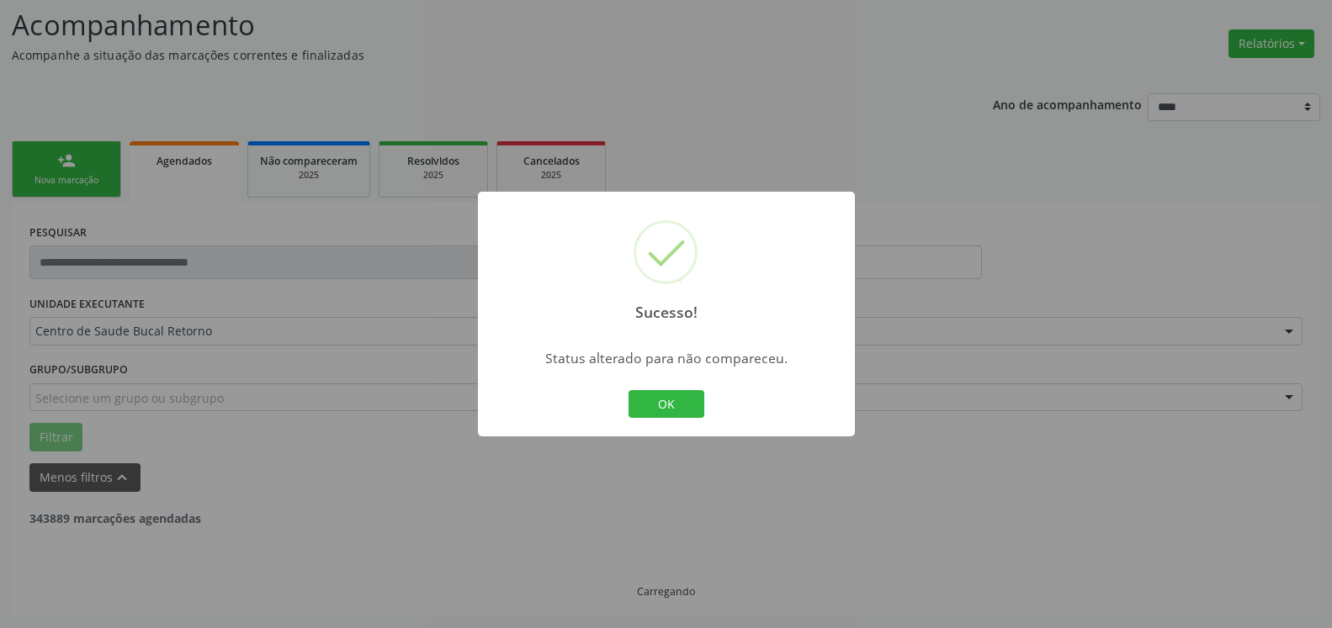
scroll to position [110, 0]
click at [670, 409] on button "OK" at bounding box center [666, 404] width 76 height 29
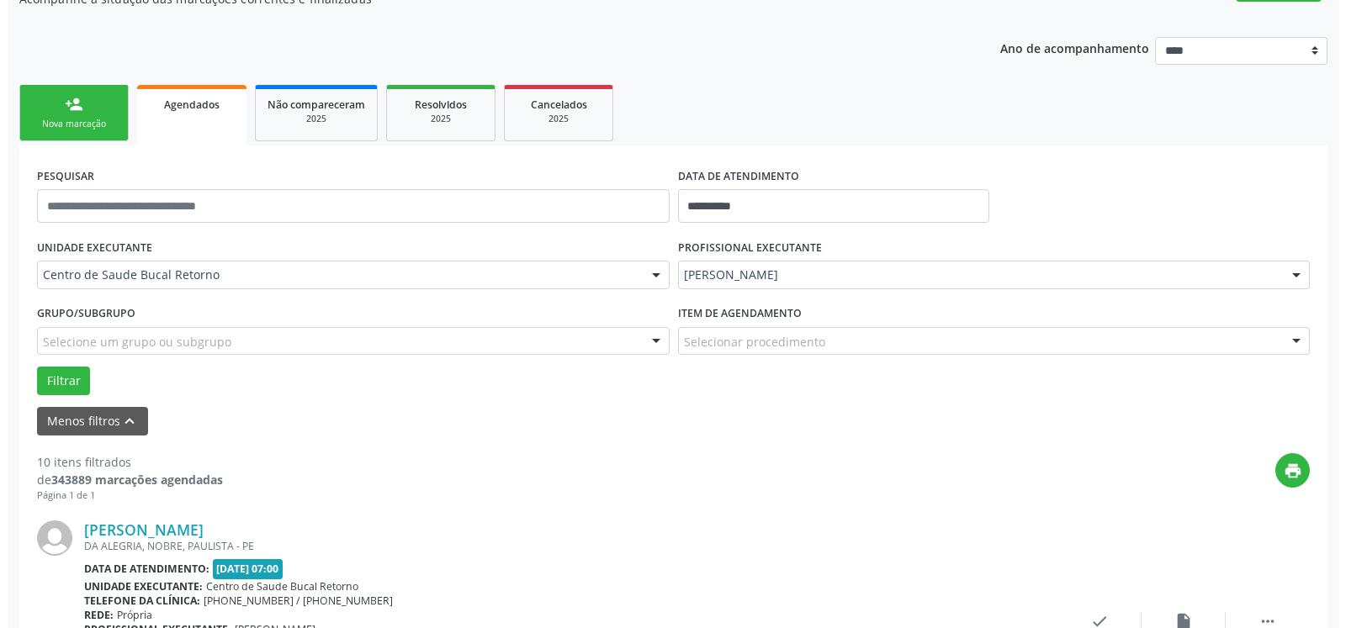
scroll to position [368, 0]
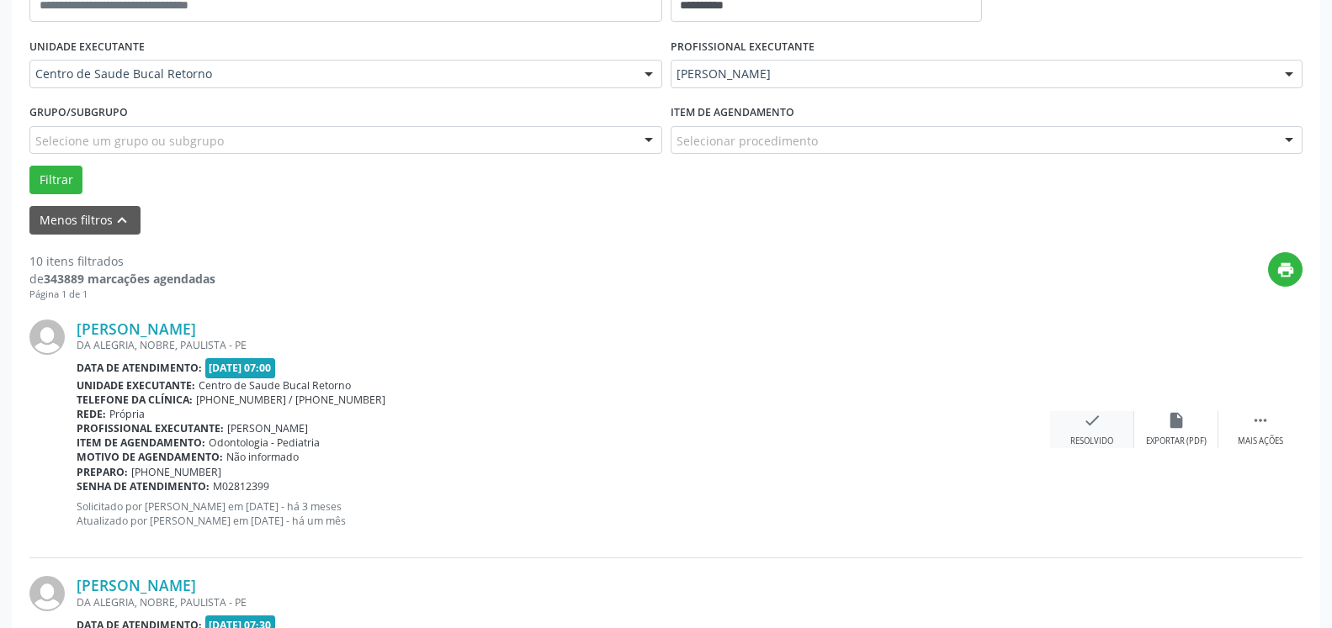
click at [1093, 421] on icon "check" at bounding box center [1092, 420] width 19 height 19
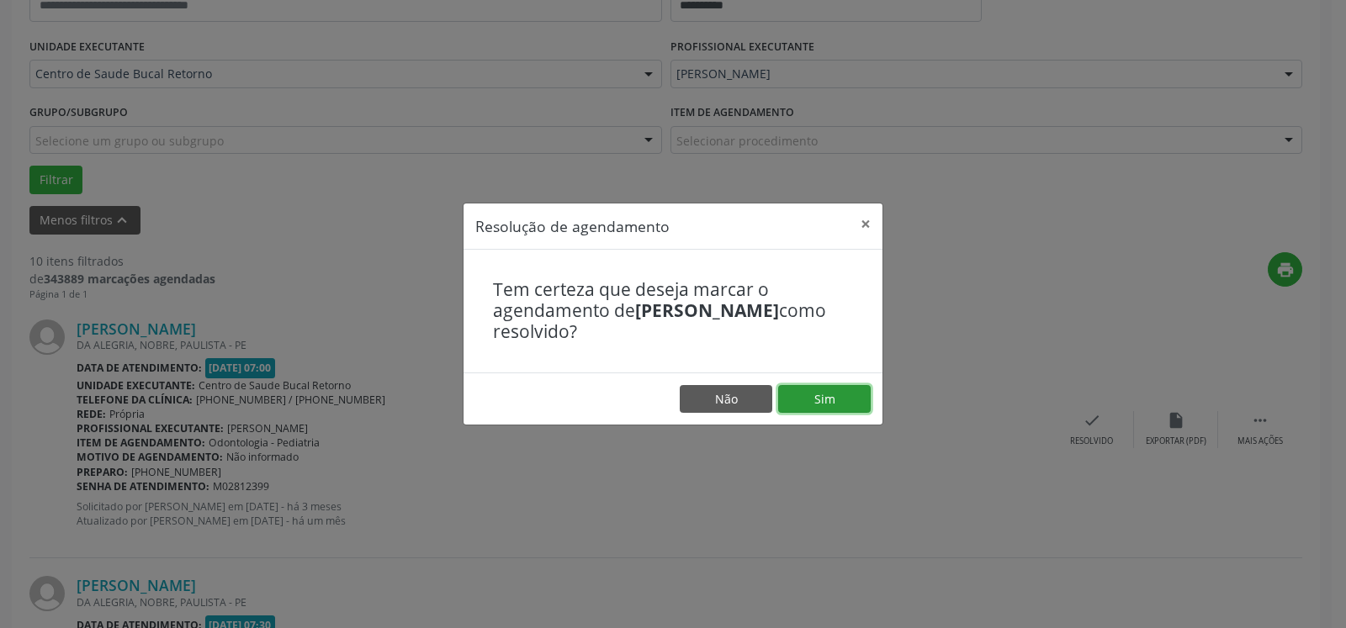
click at [846, 406] on button "Sim" at bounding box center [824, 399] width 93 height 29
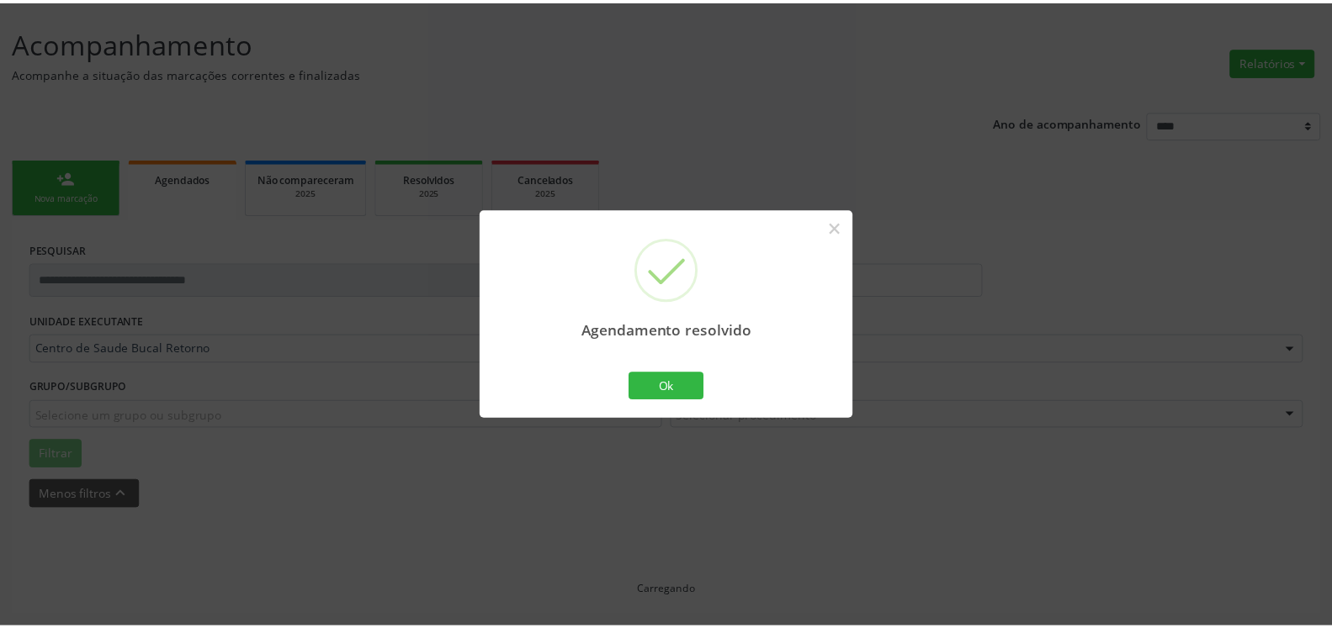
scroll to position [93, 0]
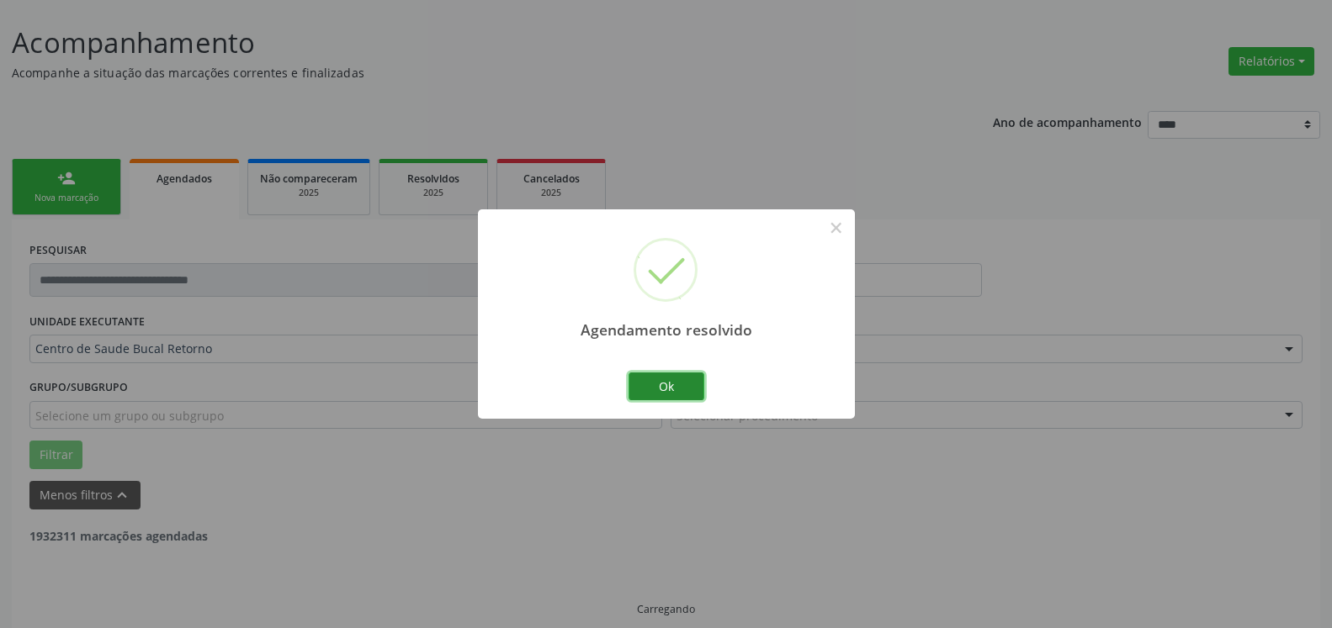
click at [691, 392] on button "Ok" at bounding box center [666, 387] width 76 height 29
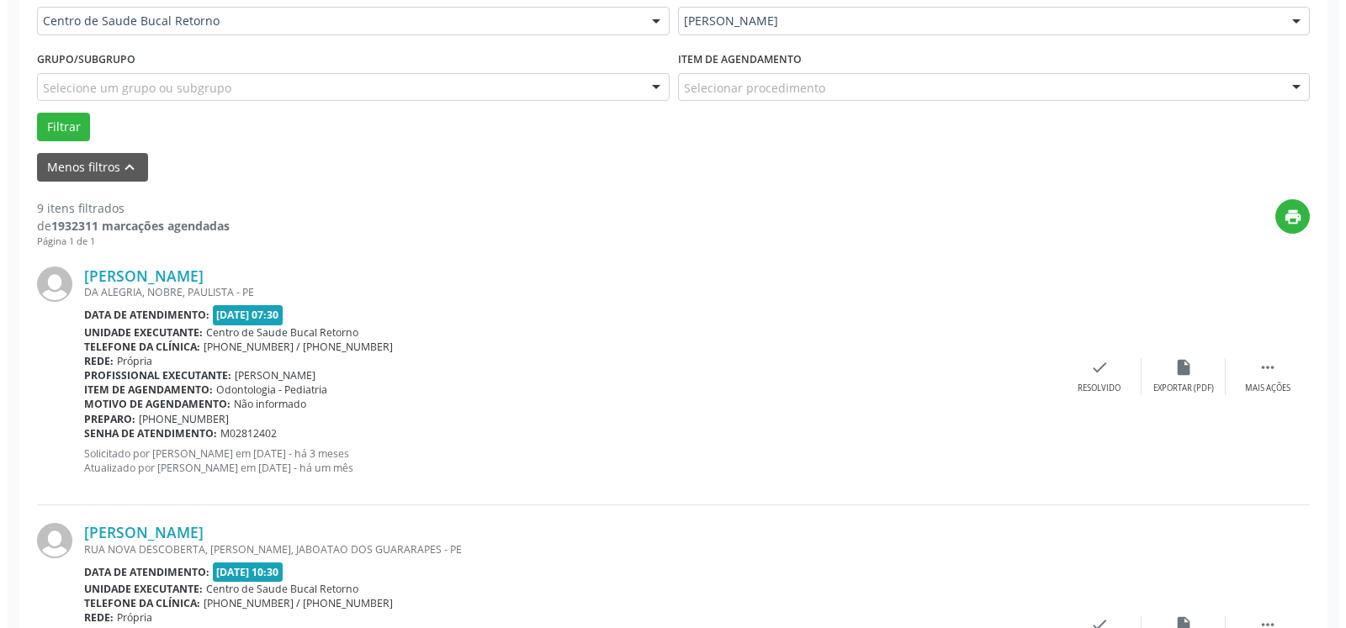
scroll to position [453, 0]
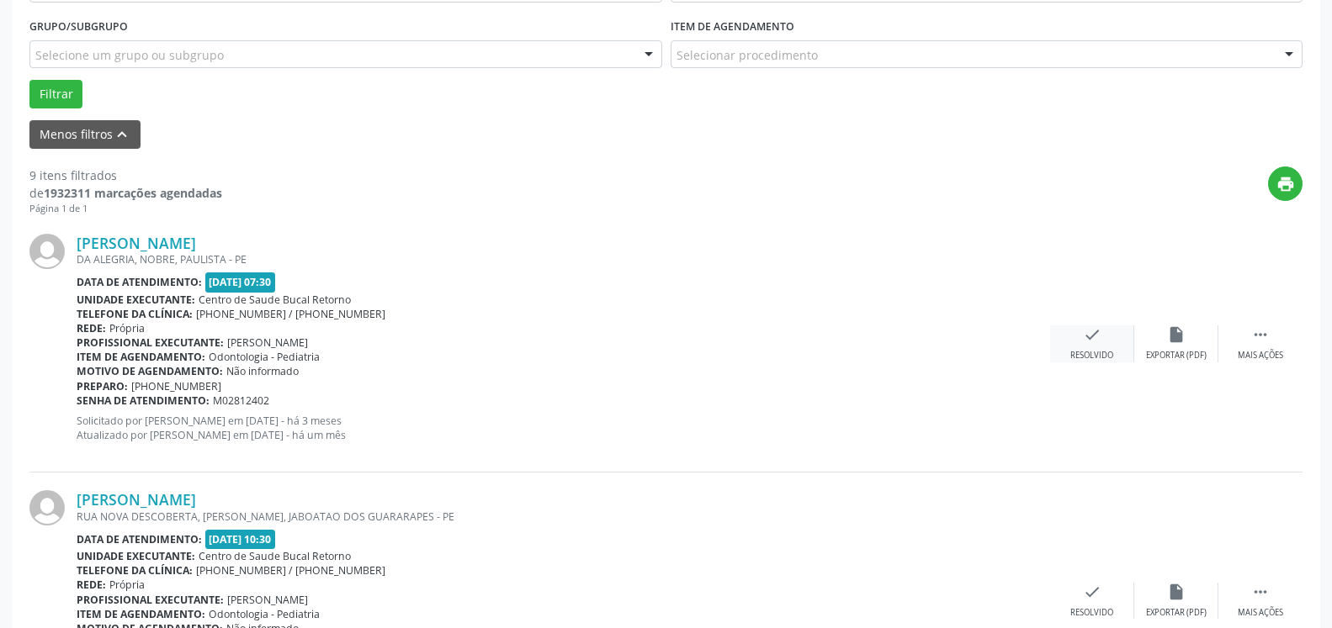
click at [1097, 353] on div "Resolvido" at bounding box center [1091, 356] width 43 height 12
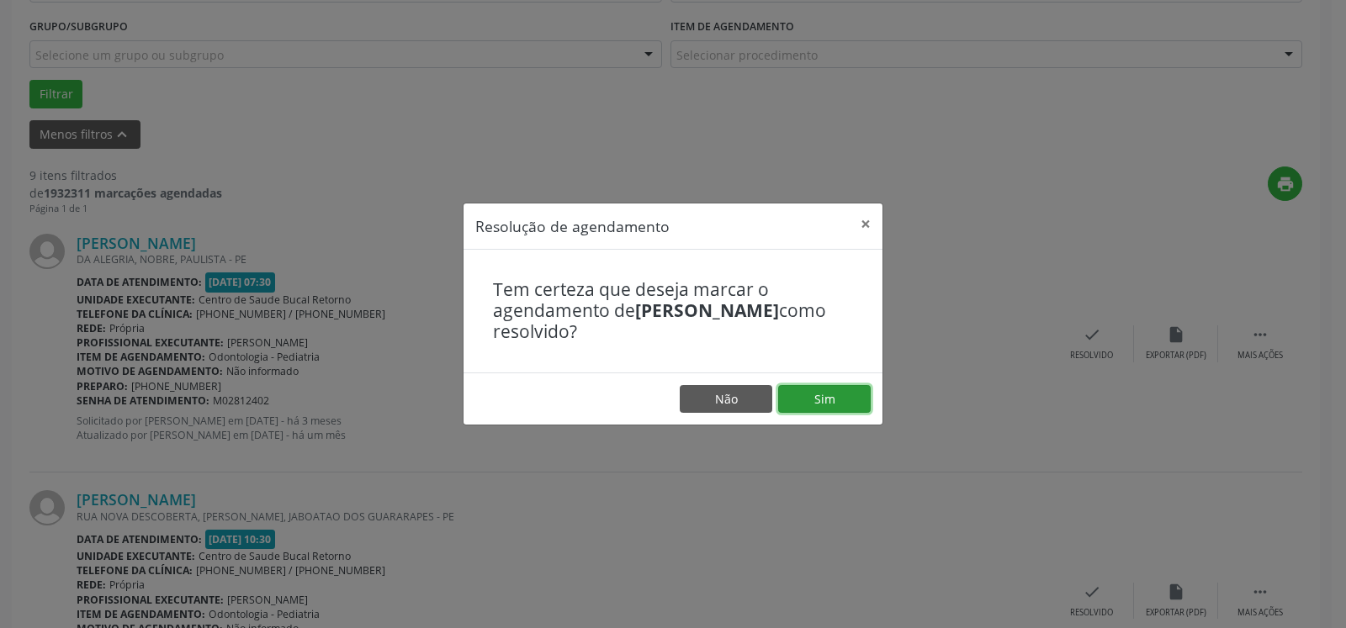
drag, startPoint x: 814, startPoint y: 393, endPoint x: 657, endPoint y: 418, distance: 159.3
click at [813, 397] on button "Sim" at bounding box center [824, 399] width 93 height 29
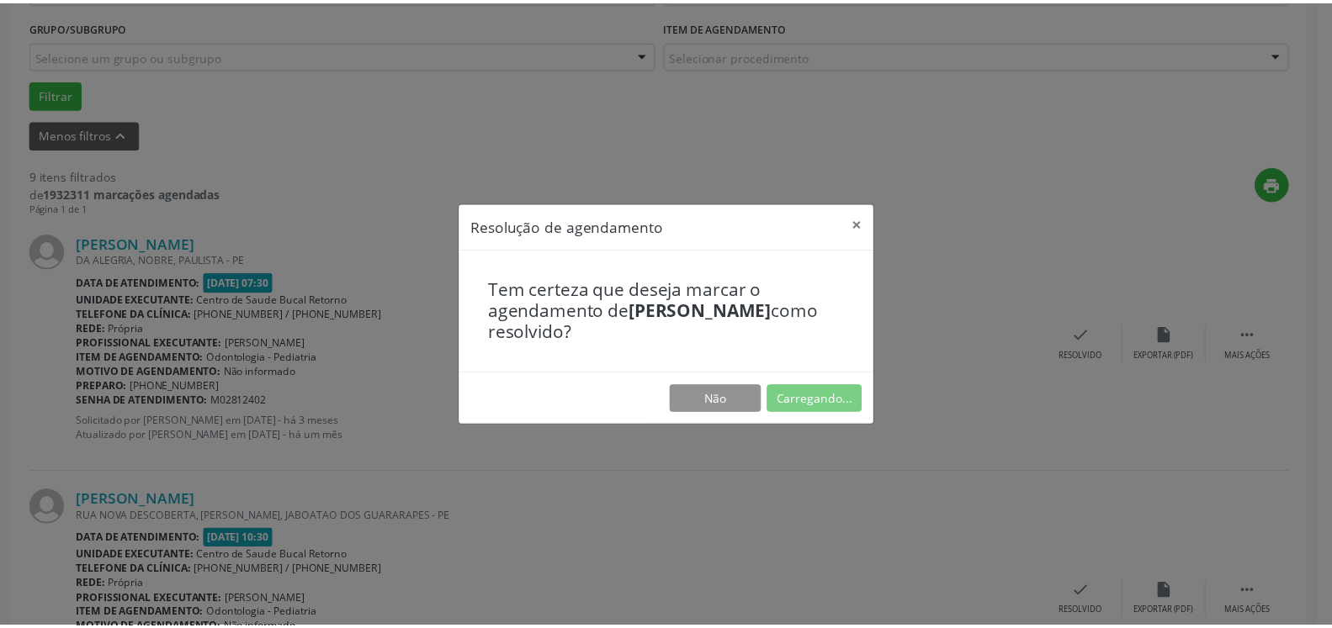
scroll to position [93, 0]
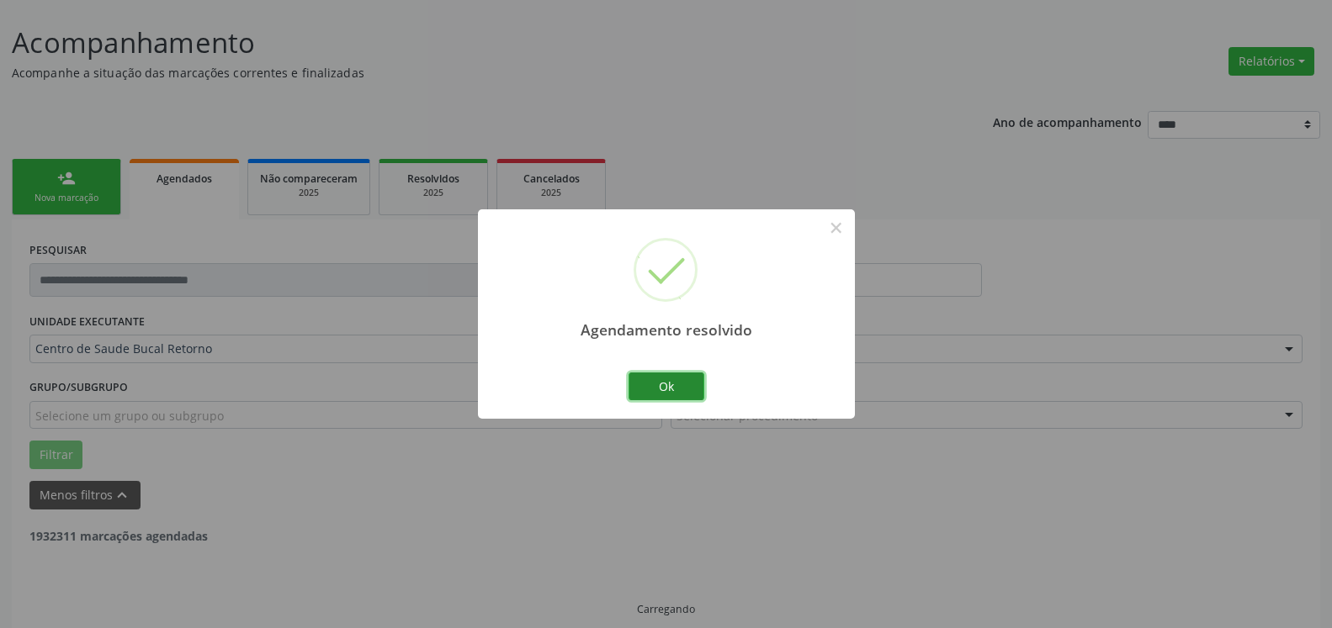
click at [667, 387] on button "Ok" at bounding box center [666, 387] width 76 height 29
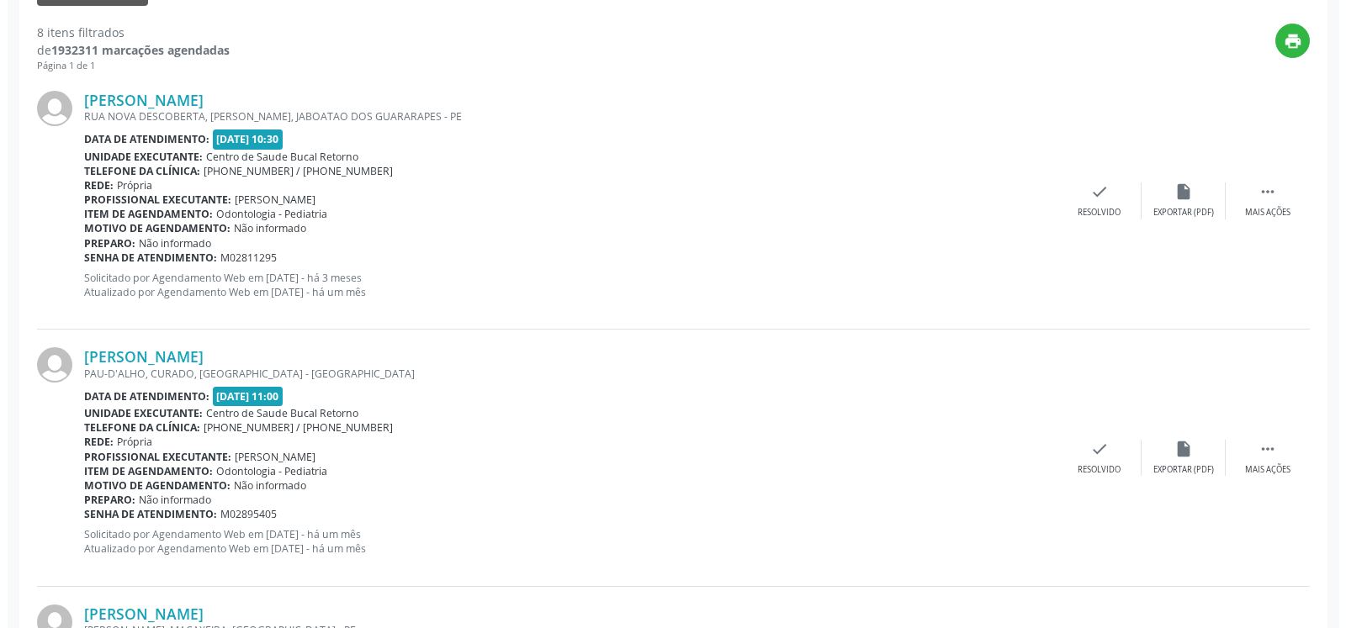
scroll to position [693, 0]
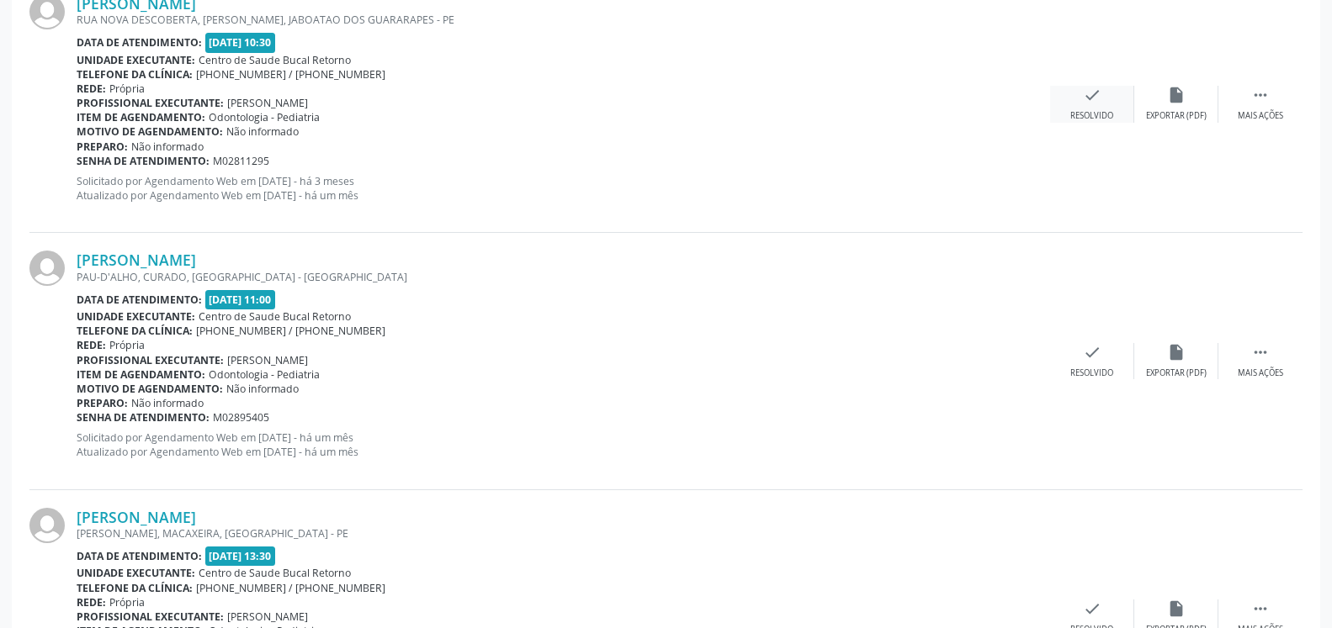
click at [1113, 102] on div "check Resolvido" at bounding box center [1092, 104] width 84 height 36
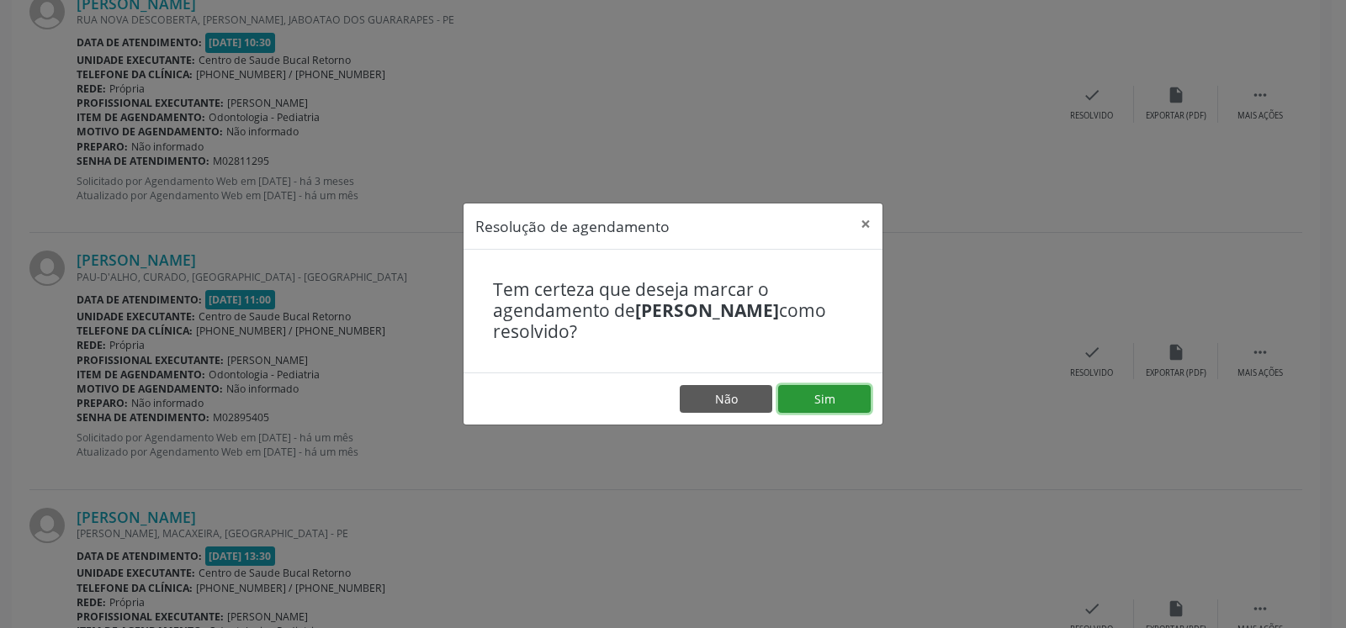
click at [835, 397] on button "Sim" at bounding box center [824, 399] width 93 height 29
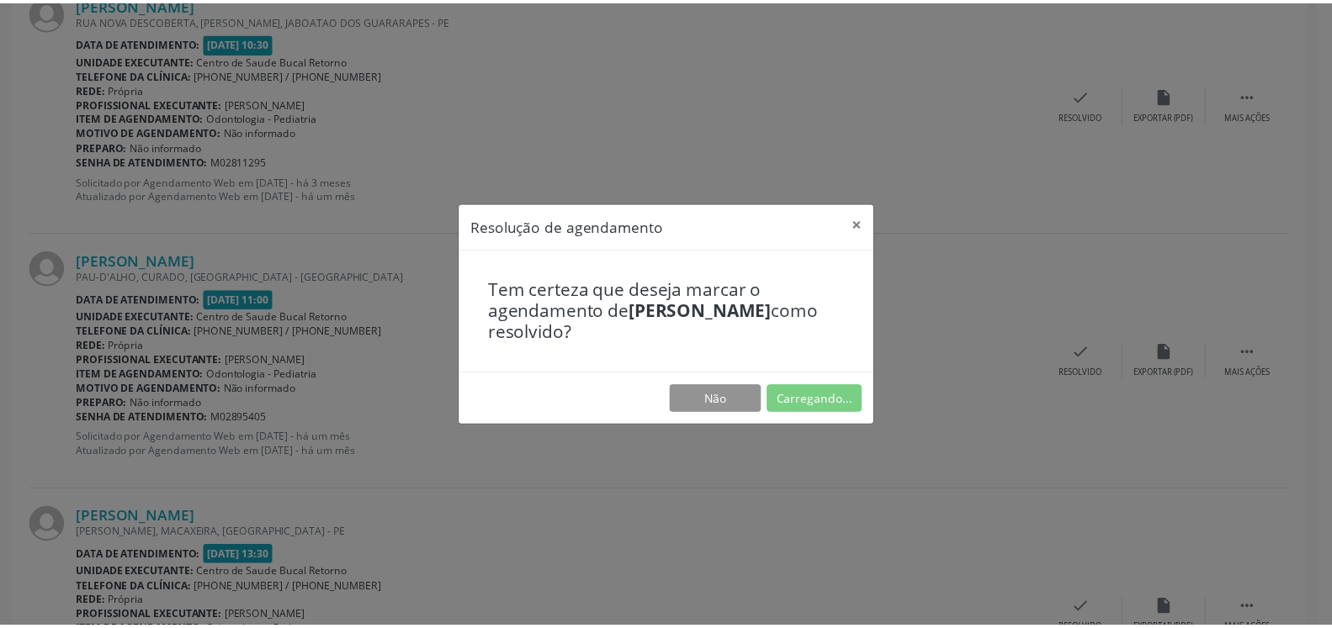
scroll to position [93, 0]
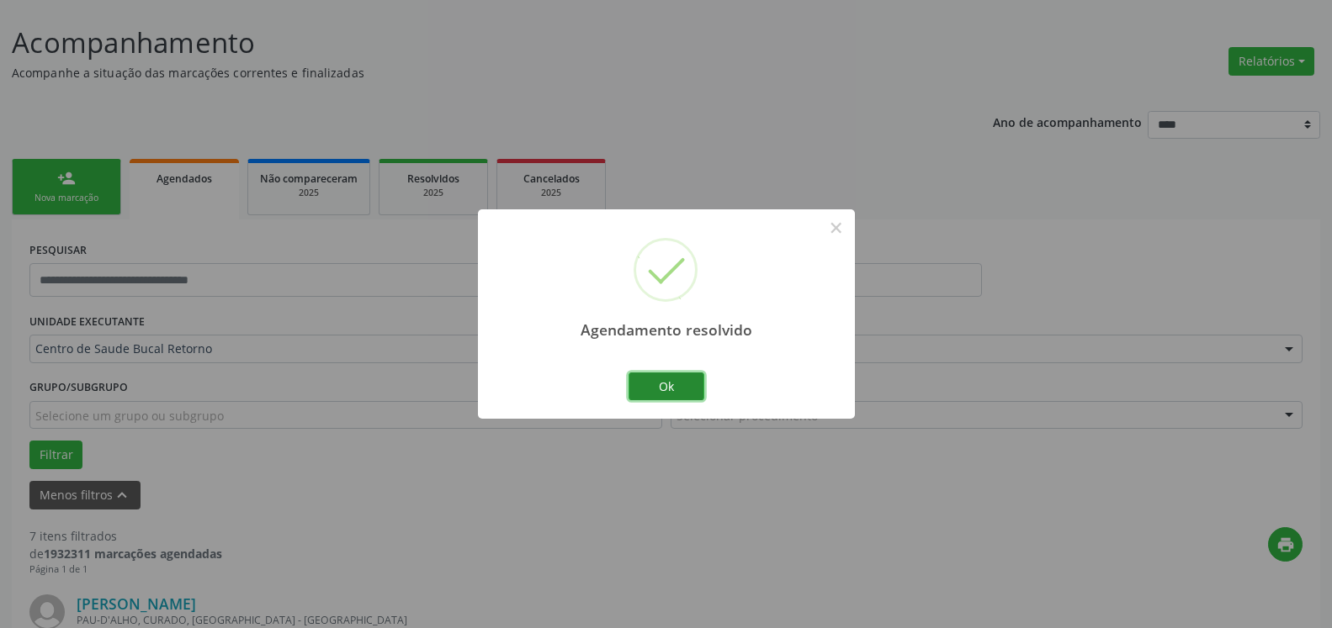
click at [656, 391] on button "Ok" at bounding box center [666, 387] width 76 height 29
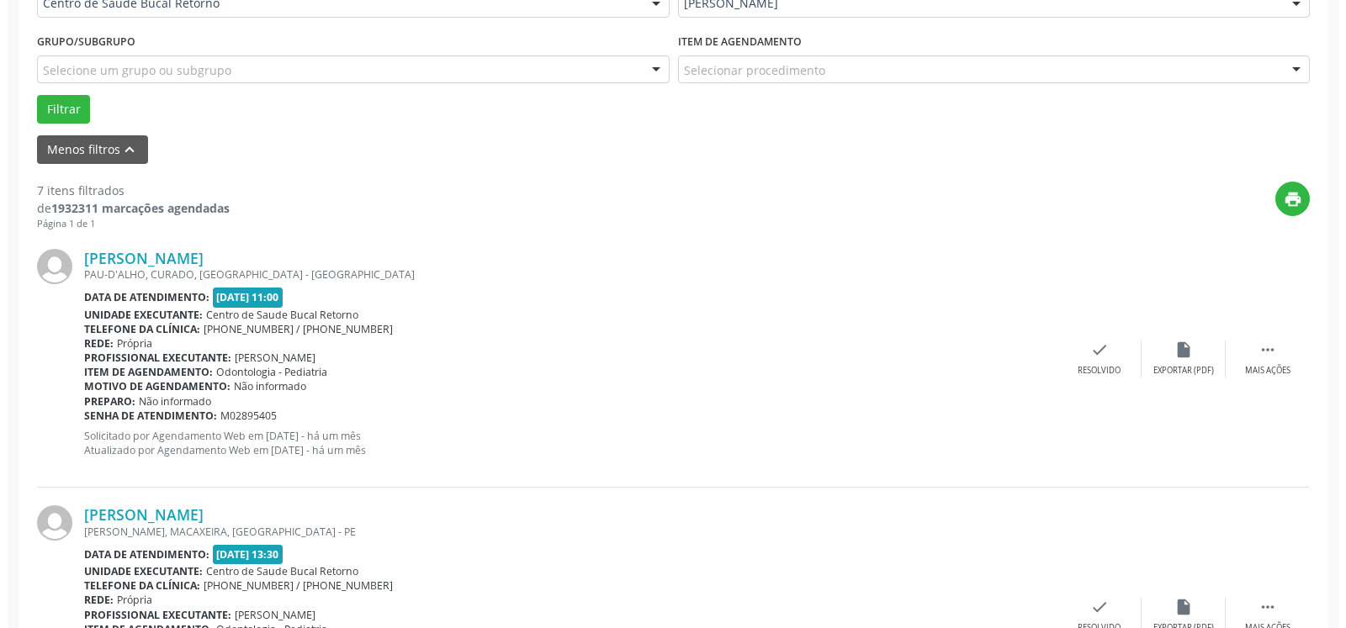
scroll to position [522, 0]
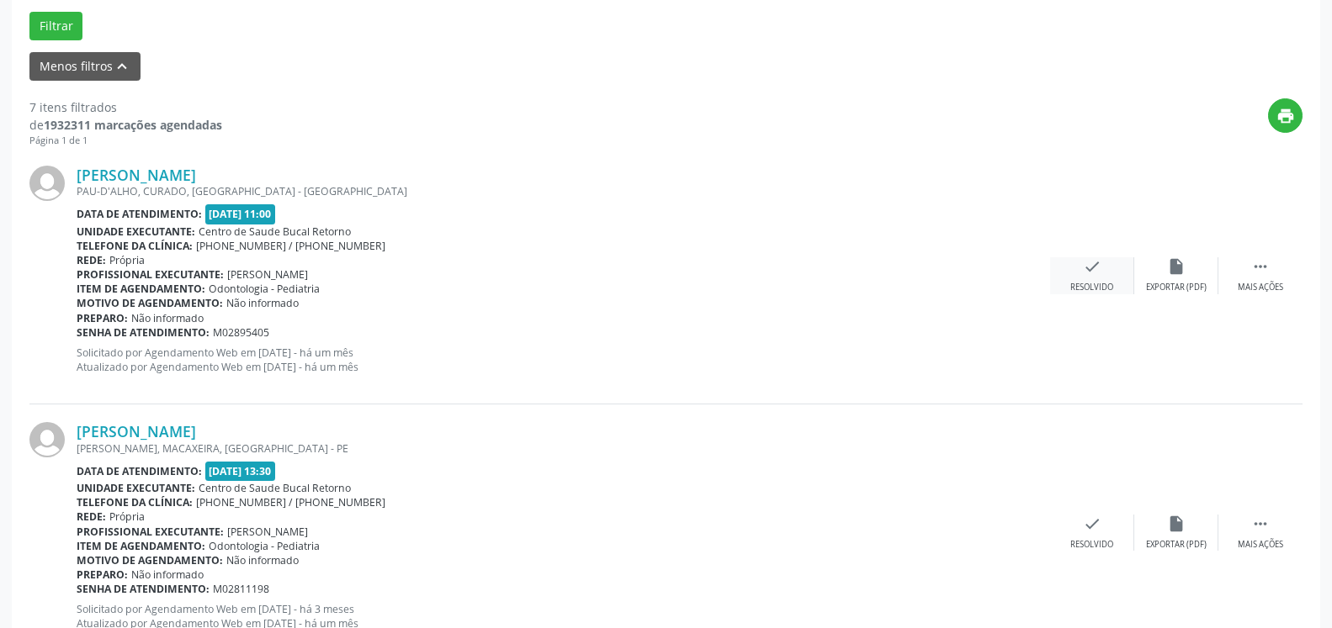
click
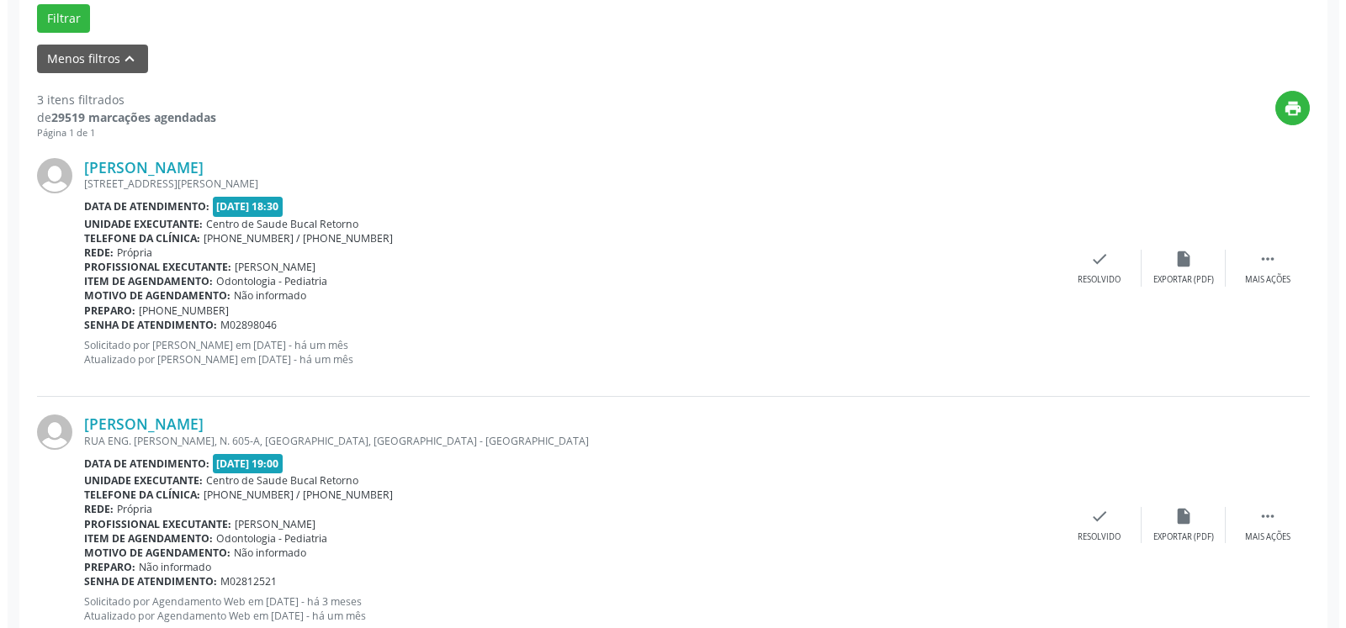
scroll to position [607, 0]
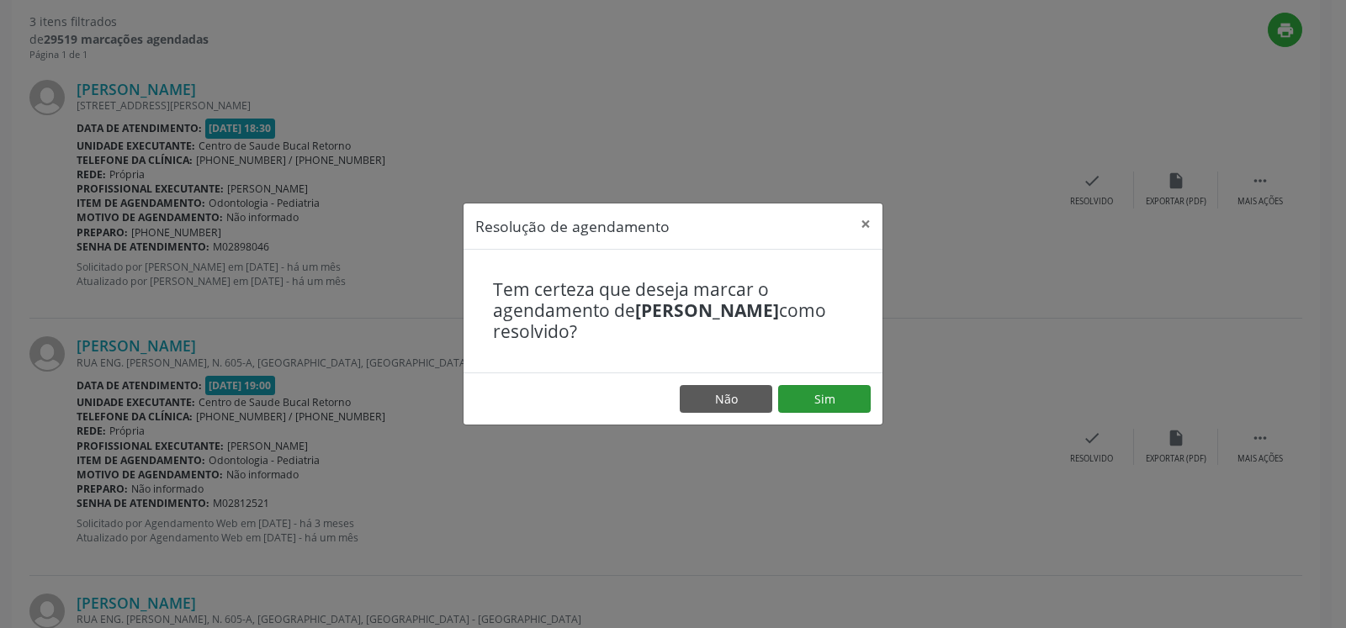
drag, startPoint x: 845, startPoint y: 382, endPoint x: 813, endPoint y: 397, distance: 36.1
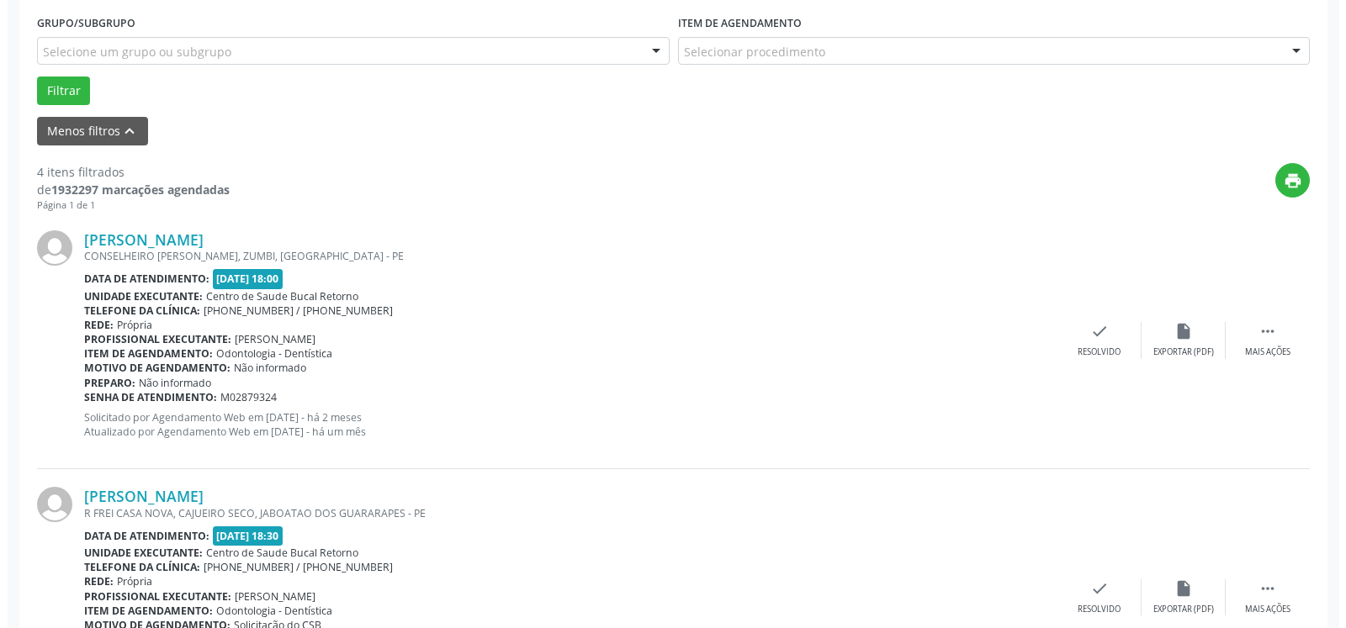
scroll to position [522, 0]
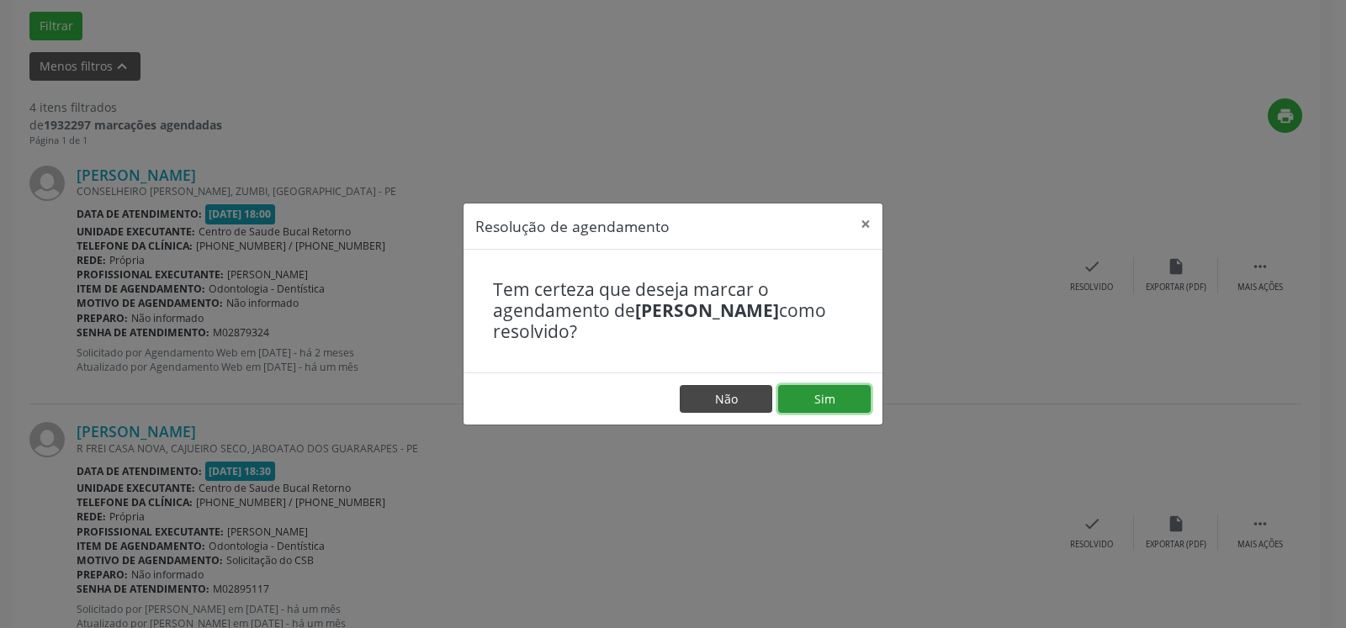
drag, startPoint x: 849, startPoint y: 400, endPoint x: 695, endPoint y: 399, distance: 153.9
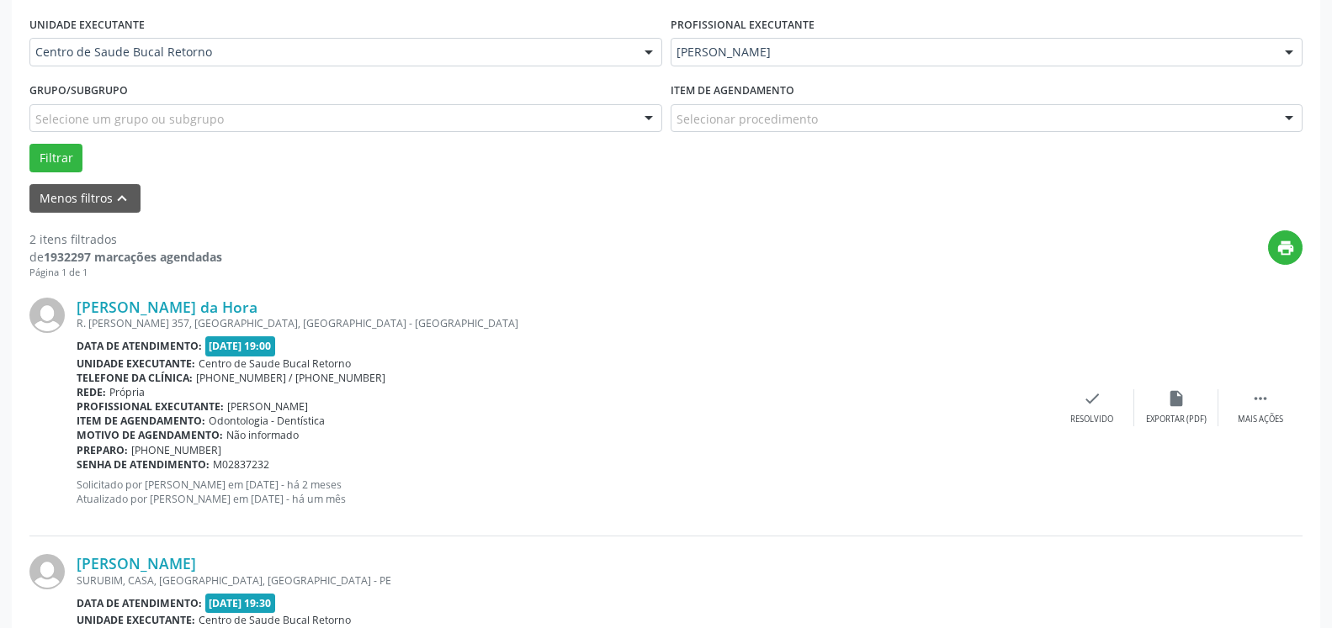
scroll to position [436, 0]
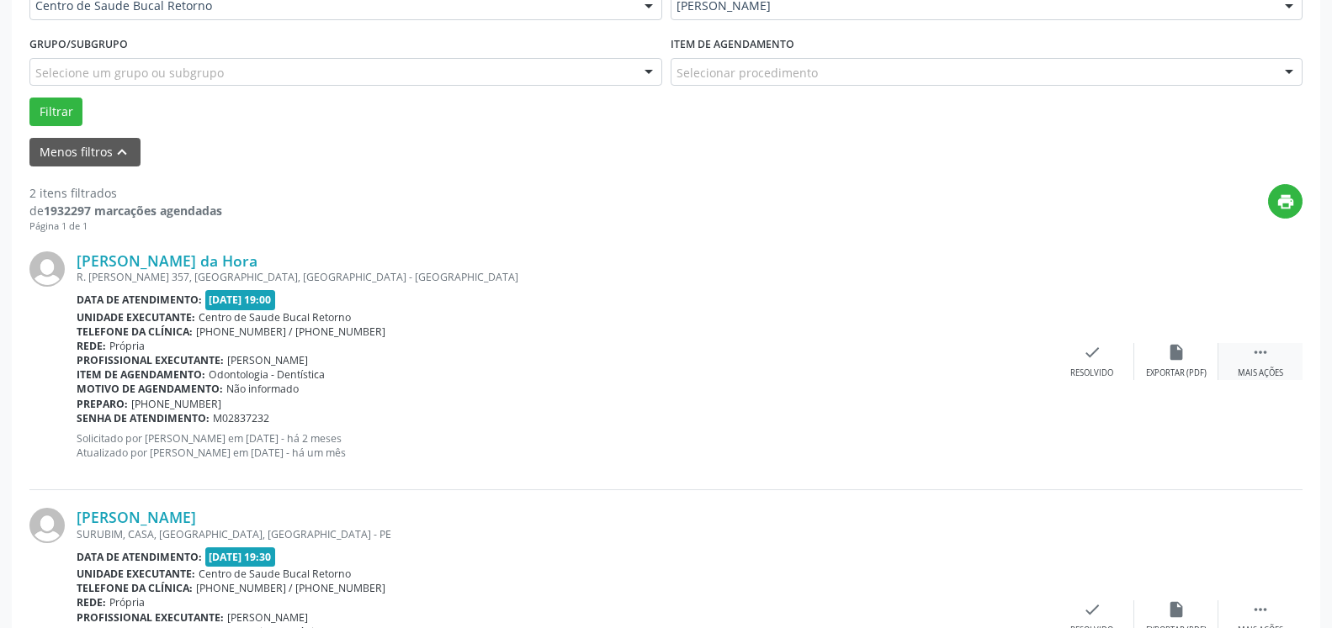
drag, startPoint x: 1276, startPoint y: 371, endPoint x: 1261, endPoint y: 368, distance: 15.5
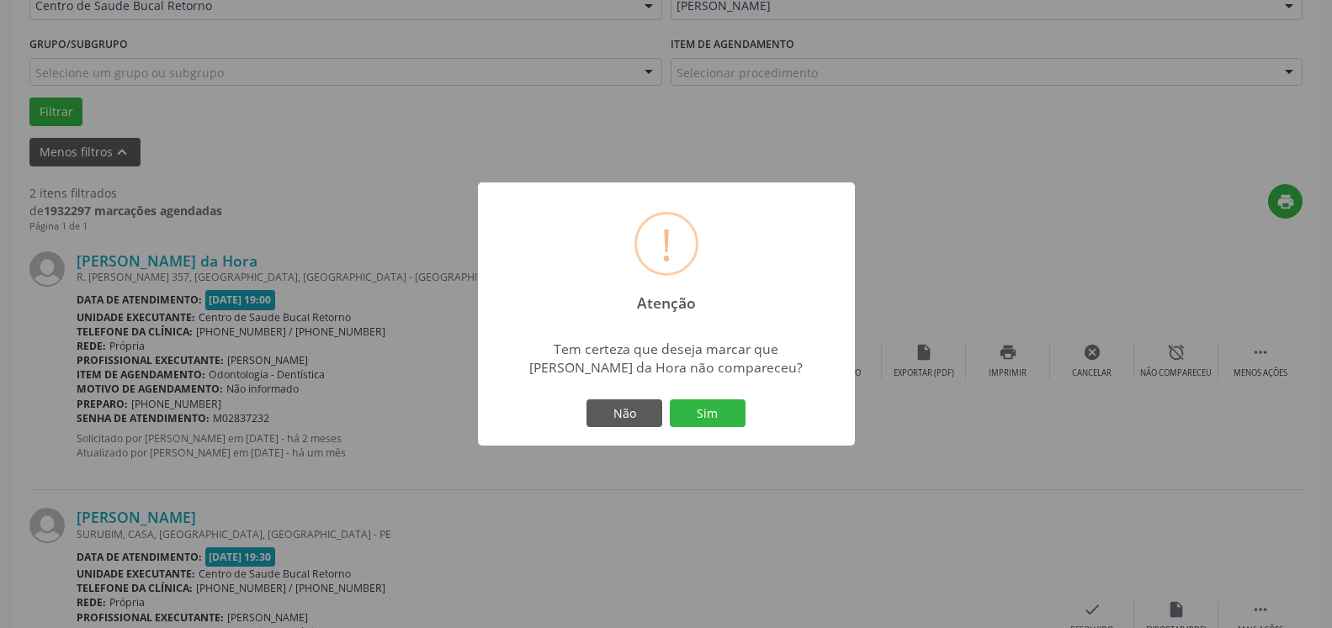
drag, startPoint x: 738, startPoint y: 416, endPoint x: 646, endPoint y: 411, distance: 91.8
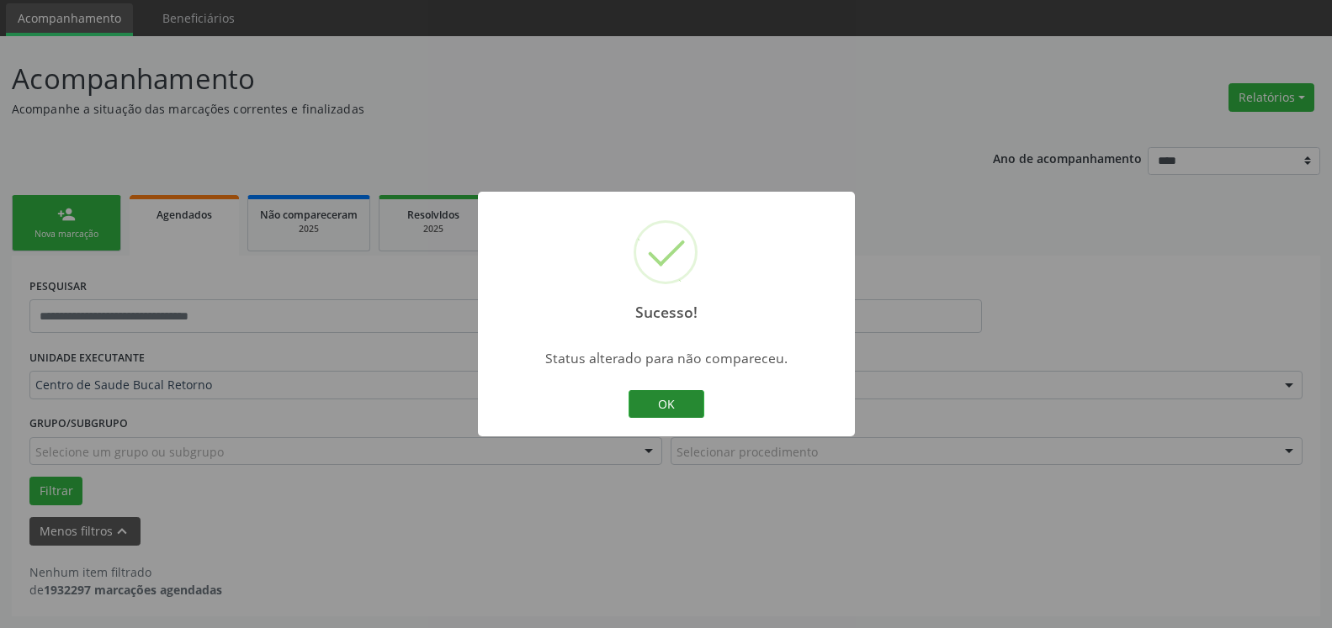
scroll to position [56, 0]
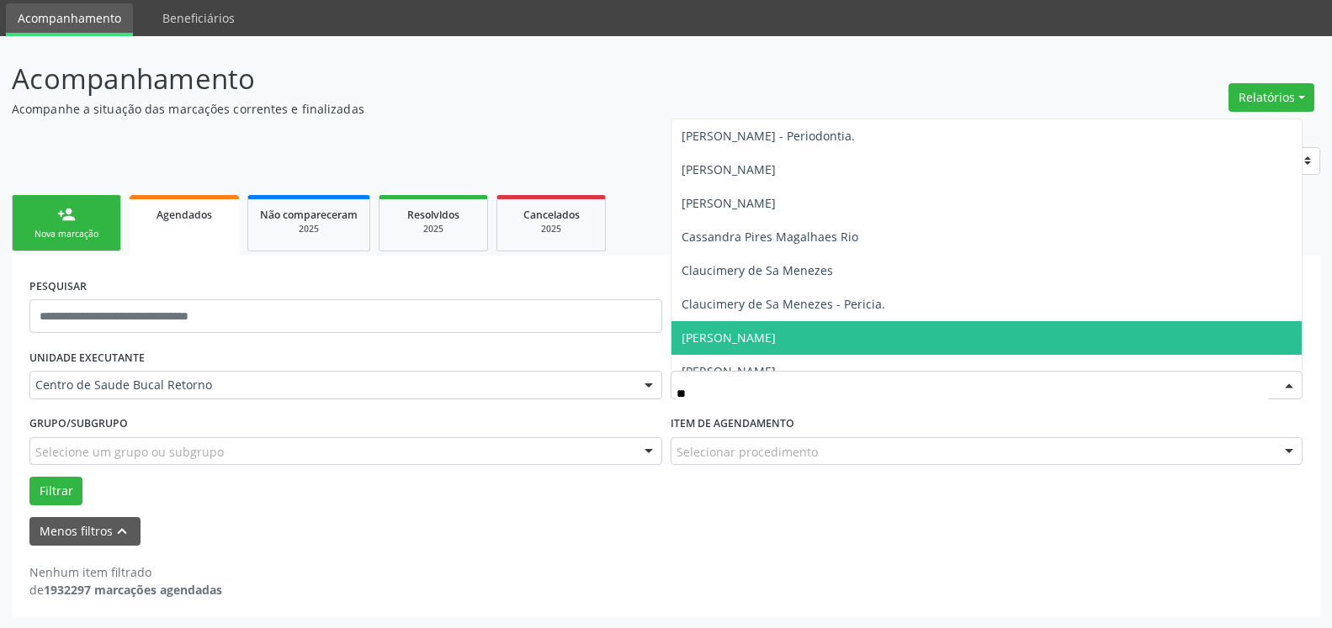
type input "***"
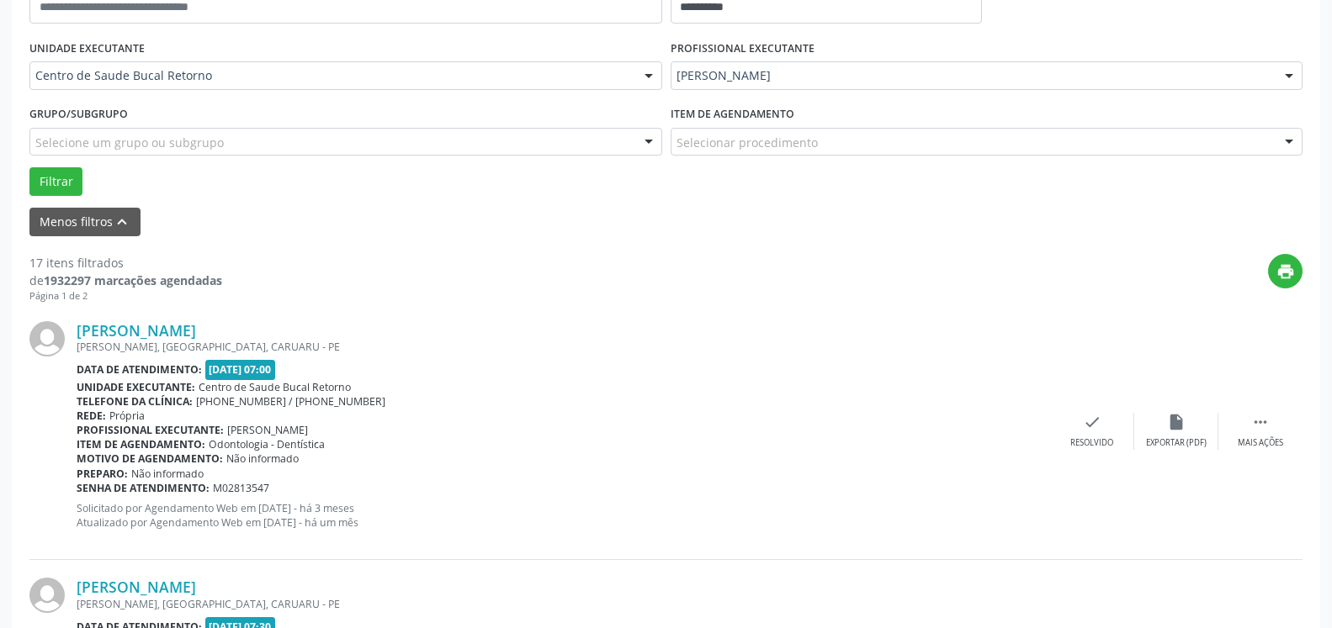
scroll to position [453, 0]
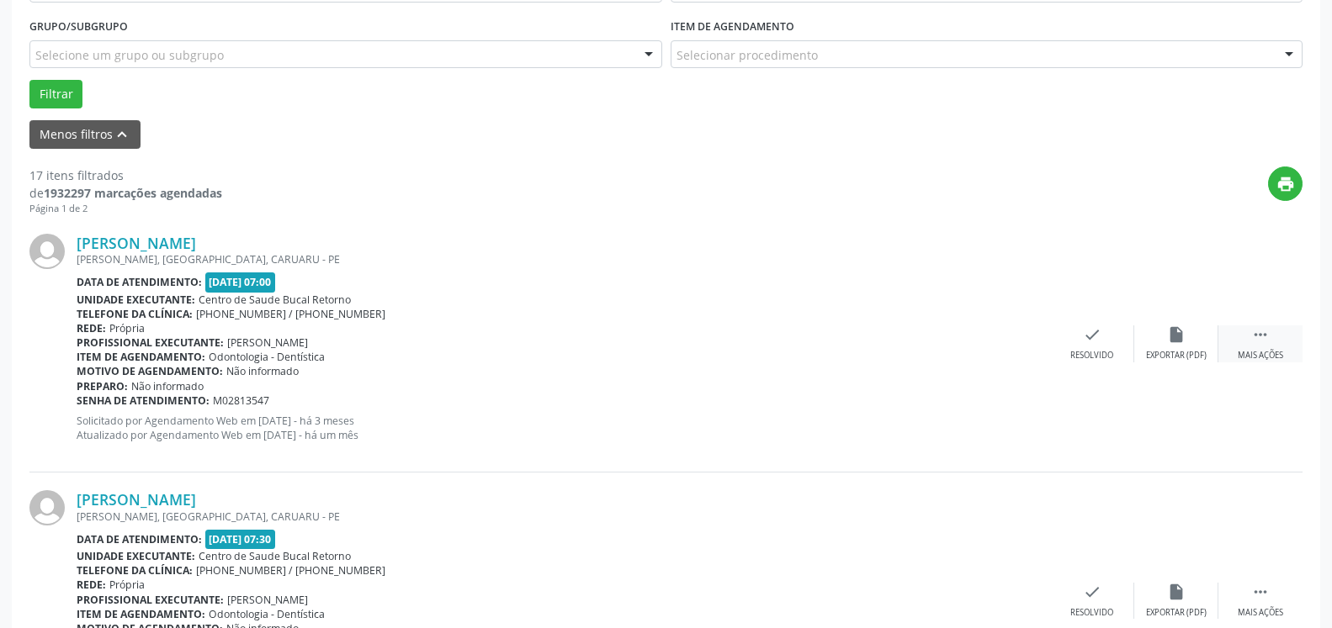
drag, startPoint x: 1273, startPoint y: 348, endPoint x: 1232, endPoint y: 360, distance: 42.9
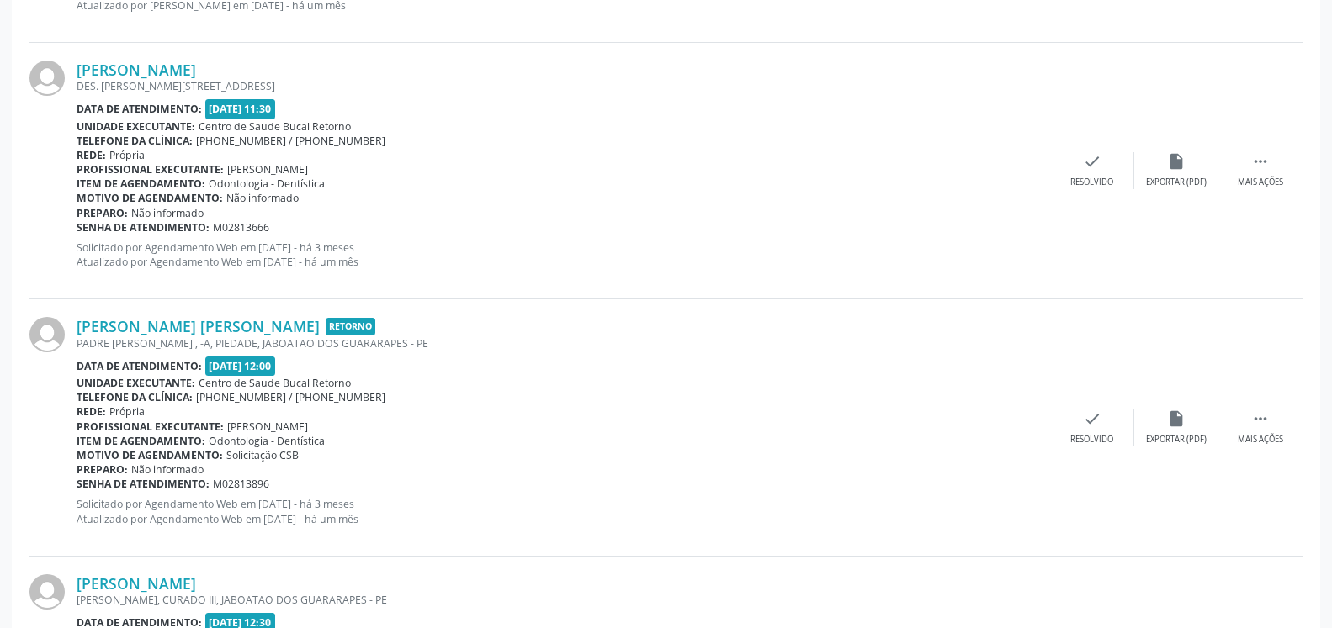
scroll to position [3111, 0]
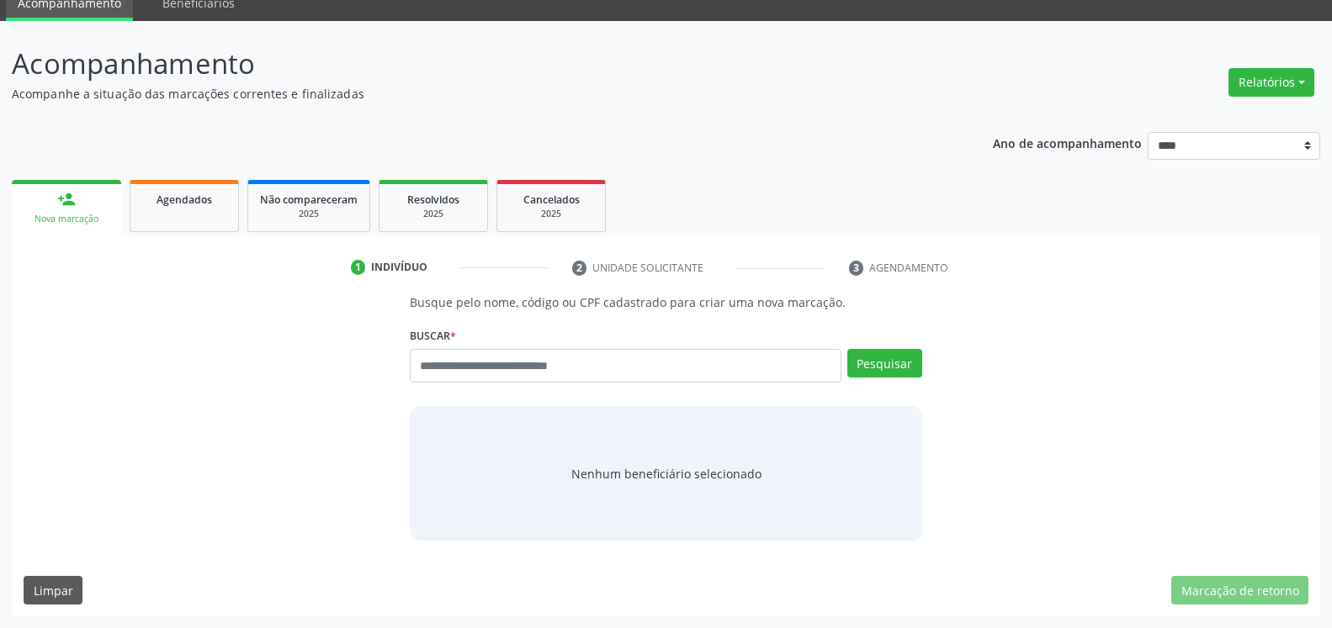
scroll to position [72, 0]
